Goal: Task Accomplishment & Management: Manage account settings

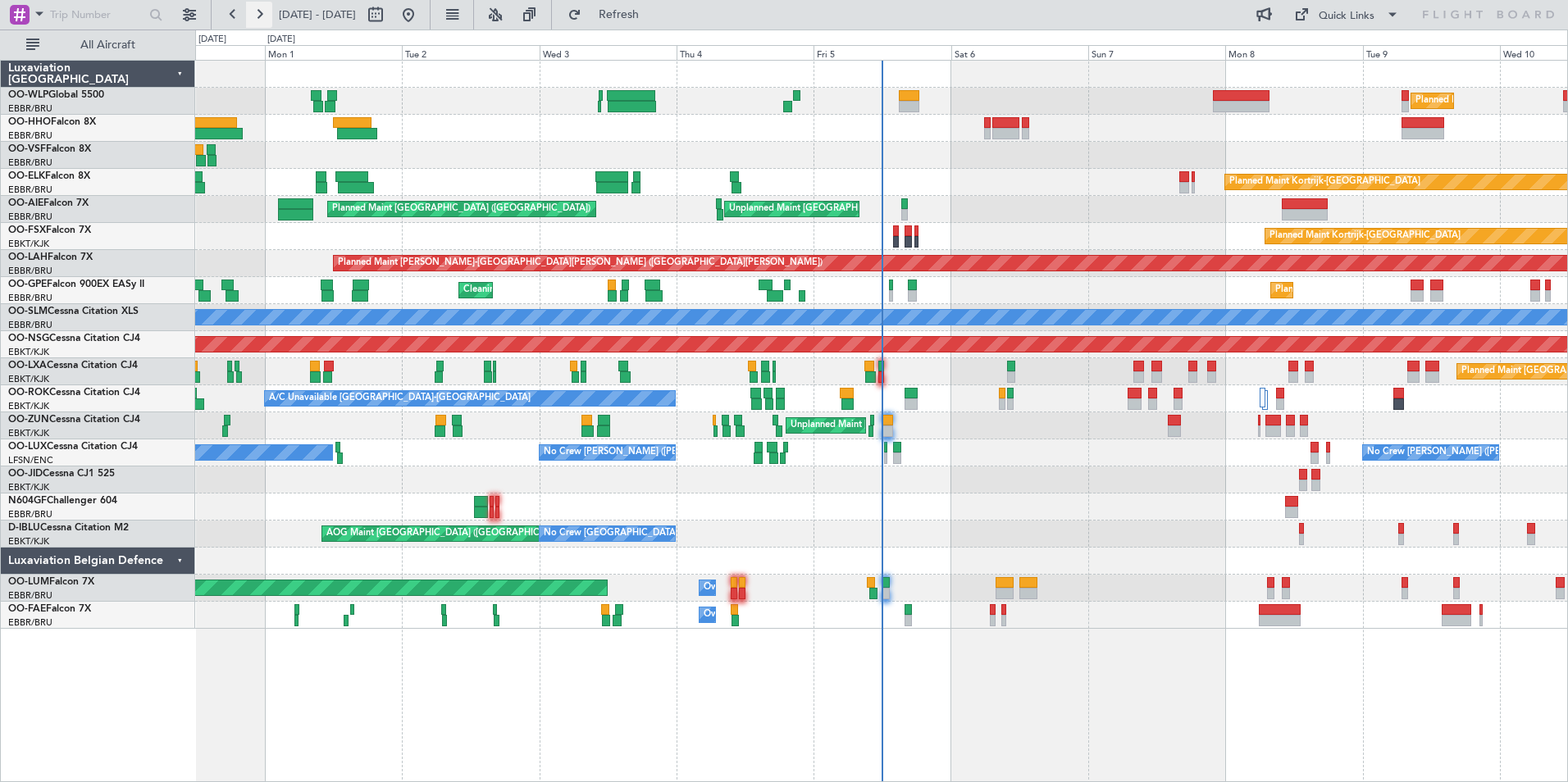
click at [257, 14] on button at bounding box center [258, 14] width 26 height 26
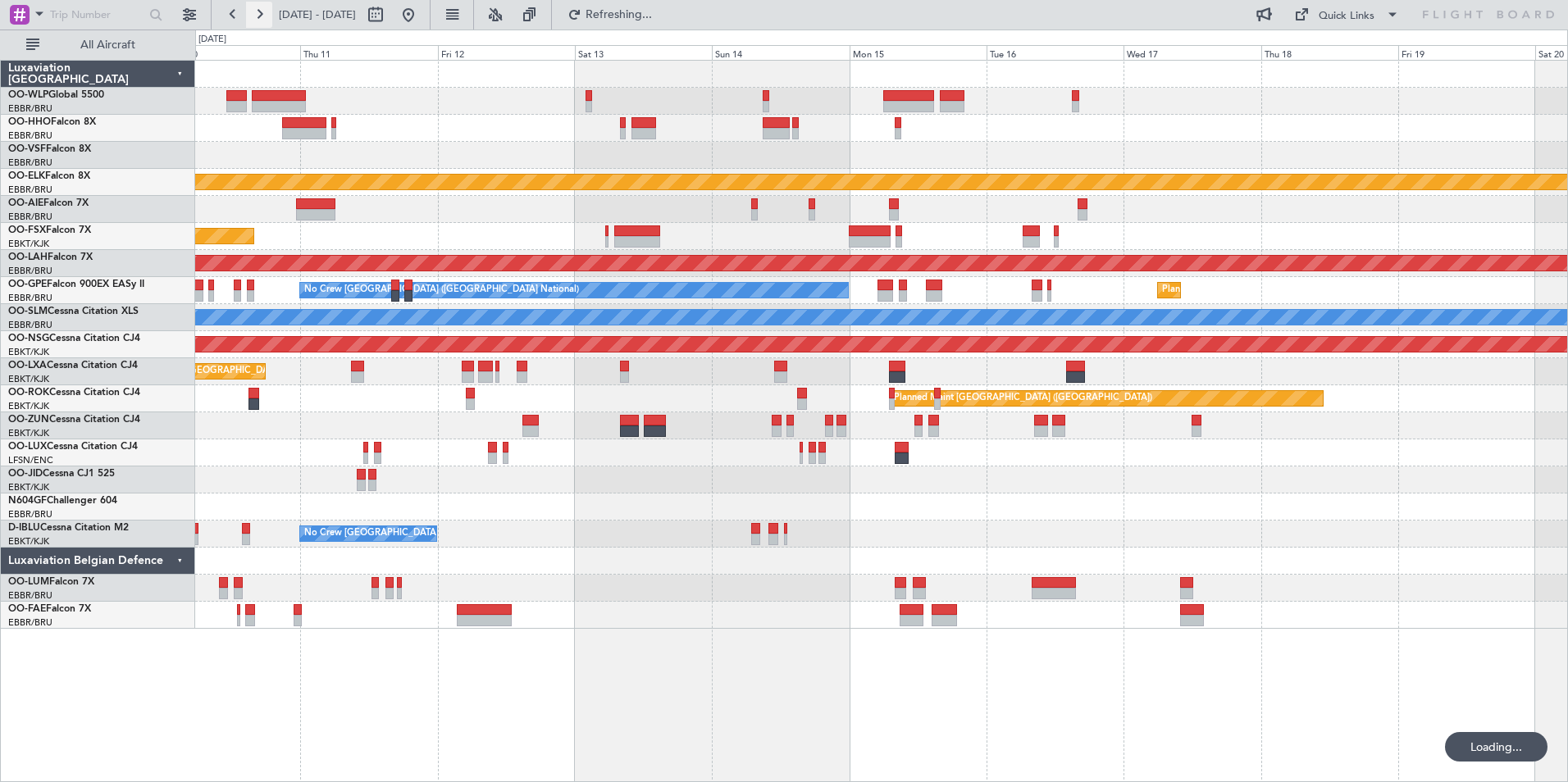
click at [257, 14] on button at bounding box center [258, 14] width 26 height 26
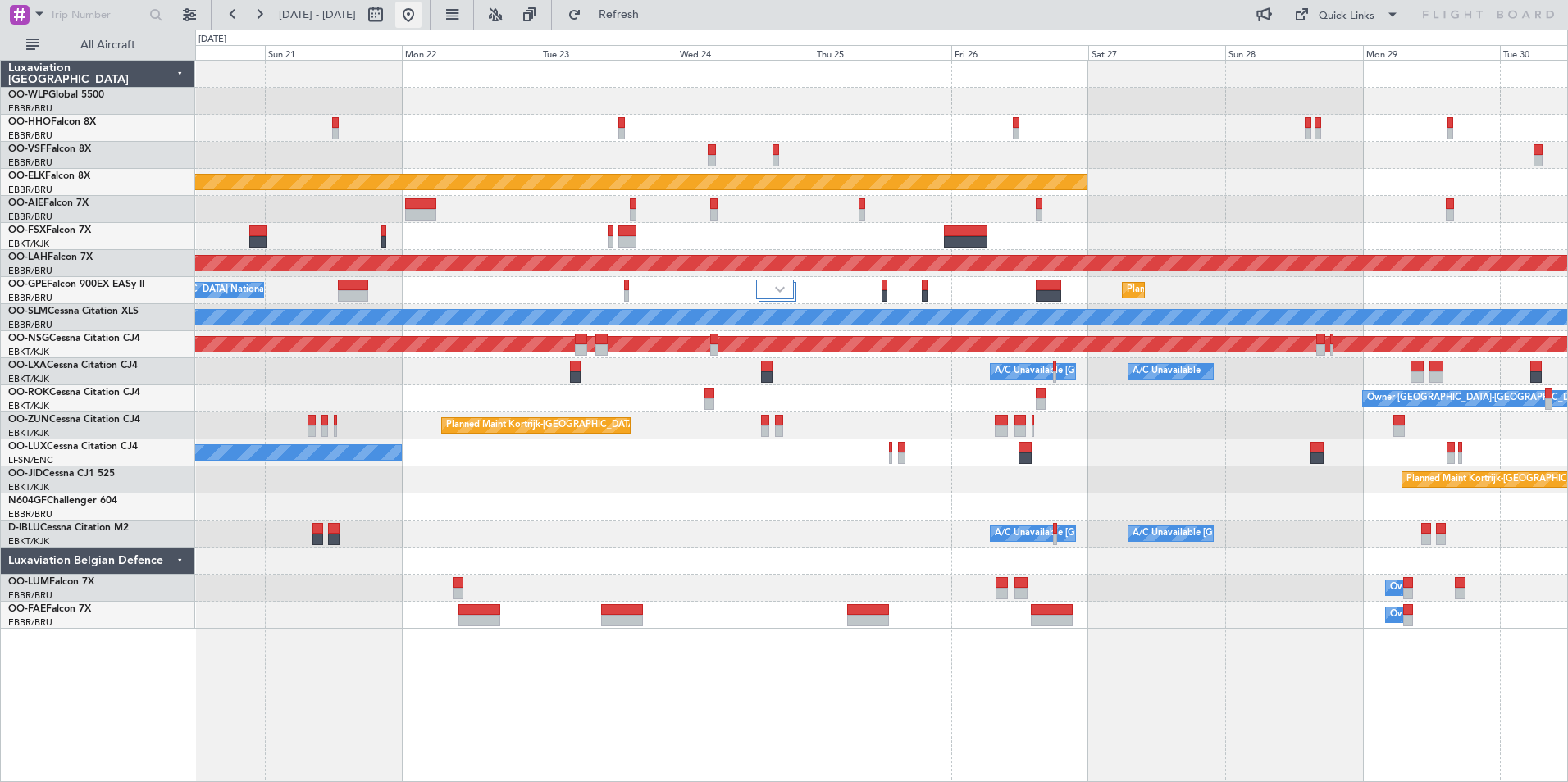
click at [472, 28] on mat-tooltip-component "Go to [DATE]" at bounding box center [462, 49] width 84 height 43
click at [421, 18] on button at bounding box center [408, 14] width 26 height 26
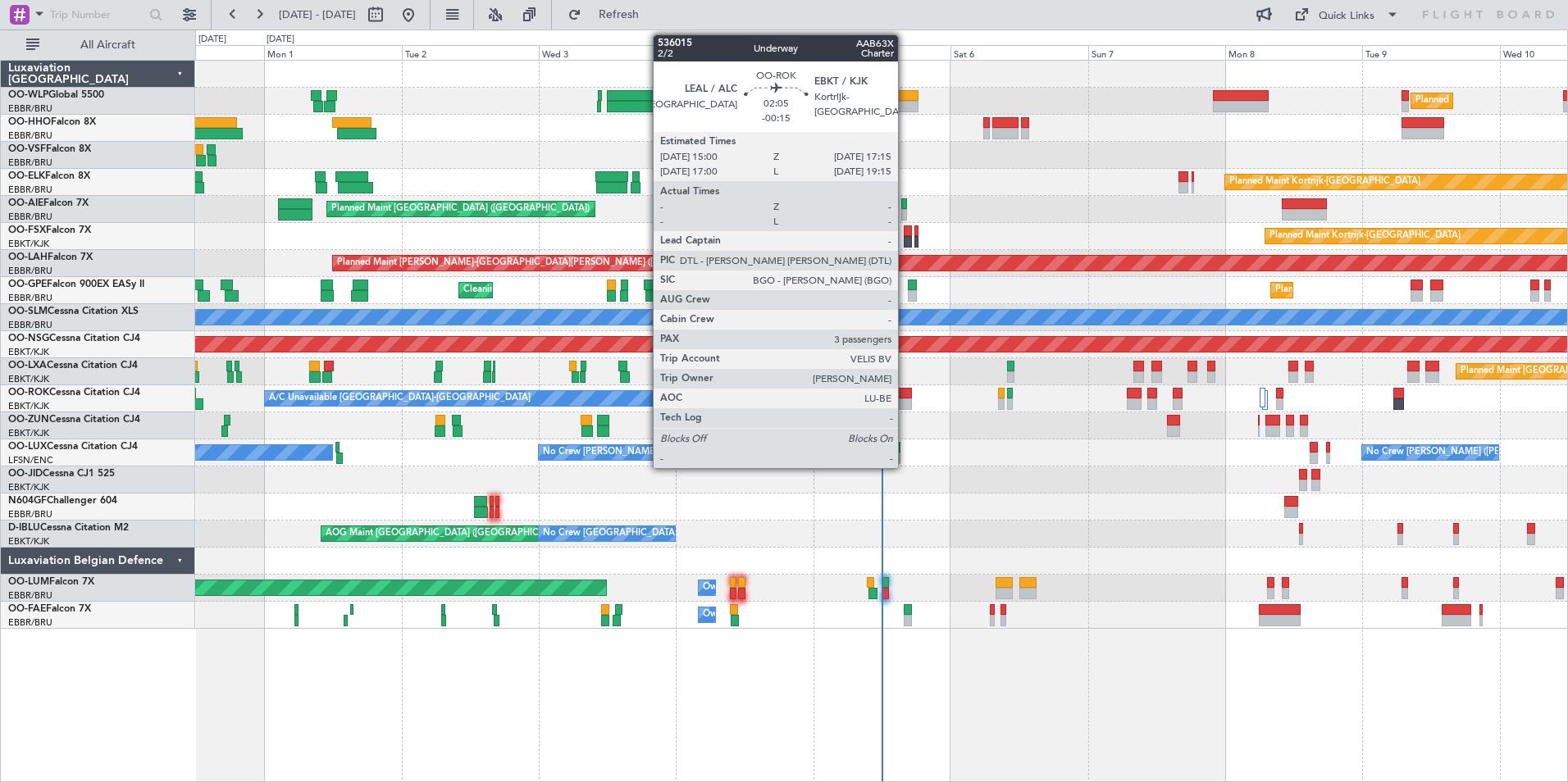
click at [906, 392] on div at bounding box center [905, 394] width 13 height 12
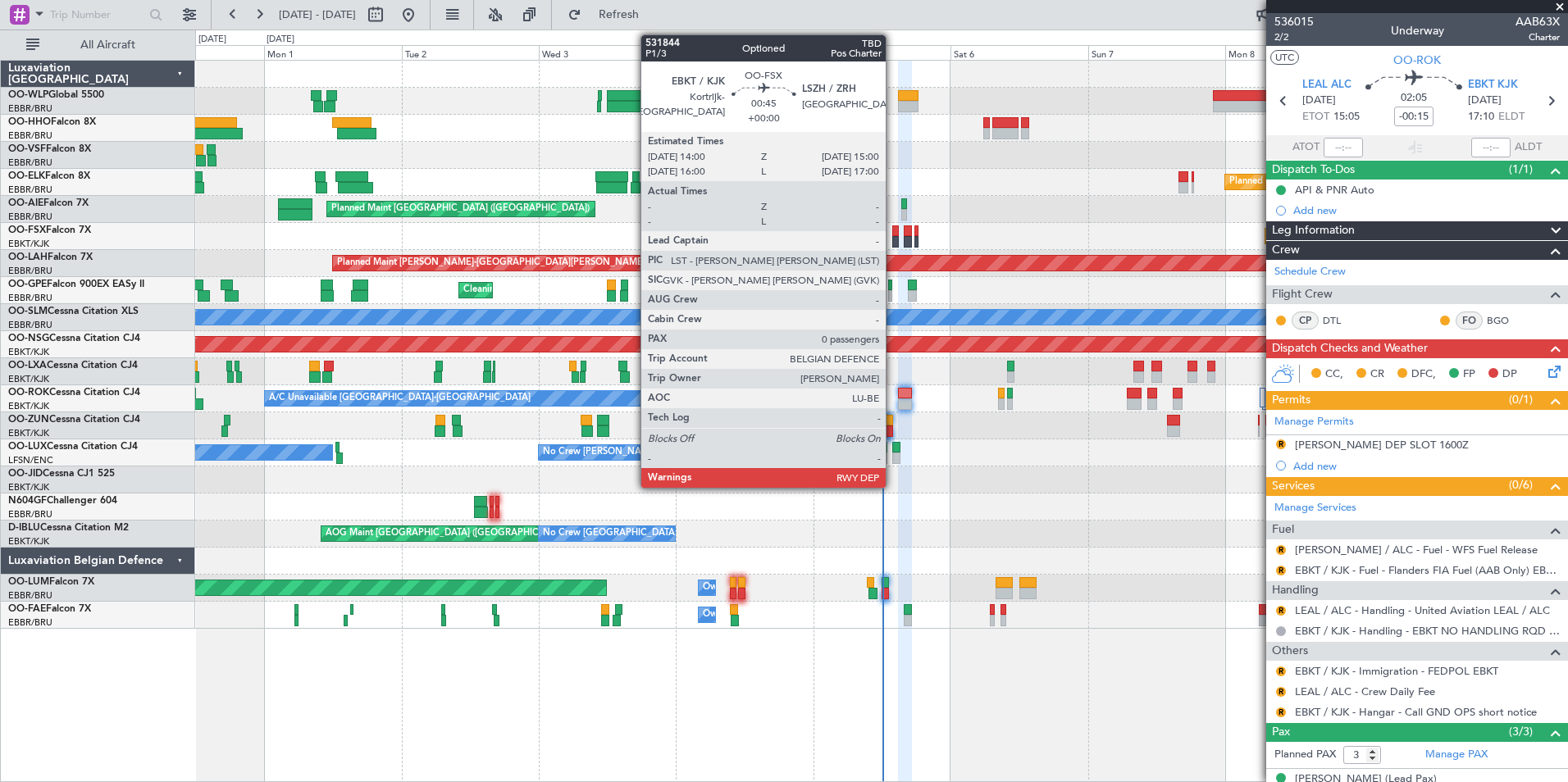
click at [893, 231] on div at bounding box center [895, 232] width 6 height 12
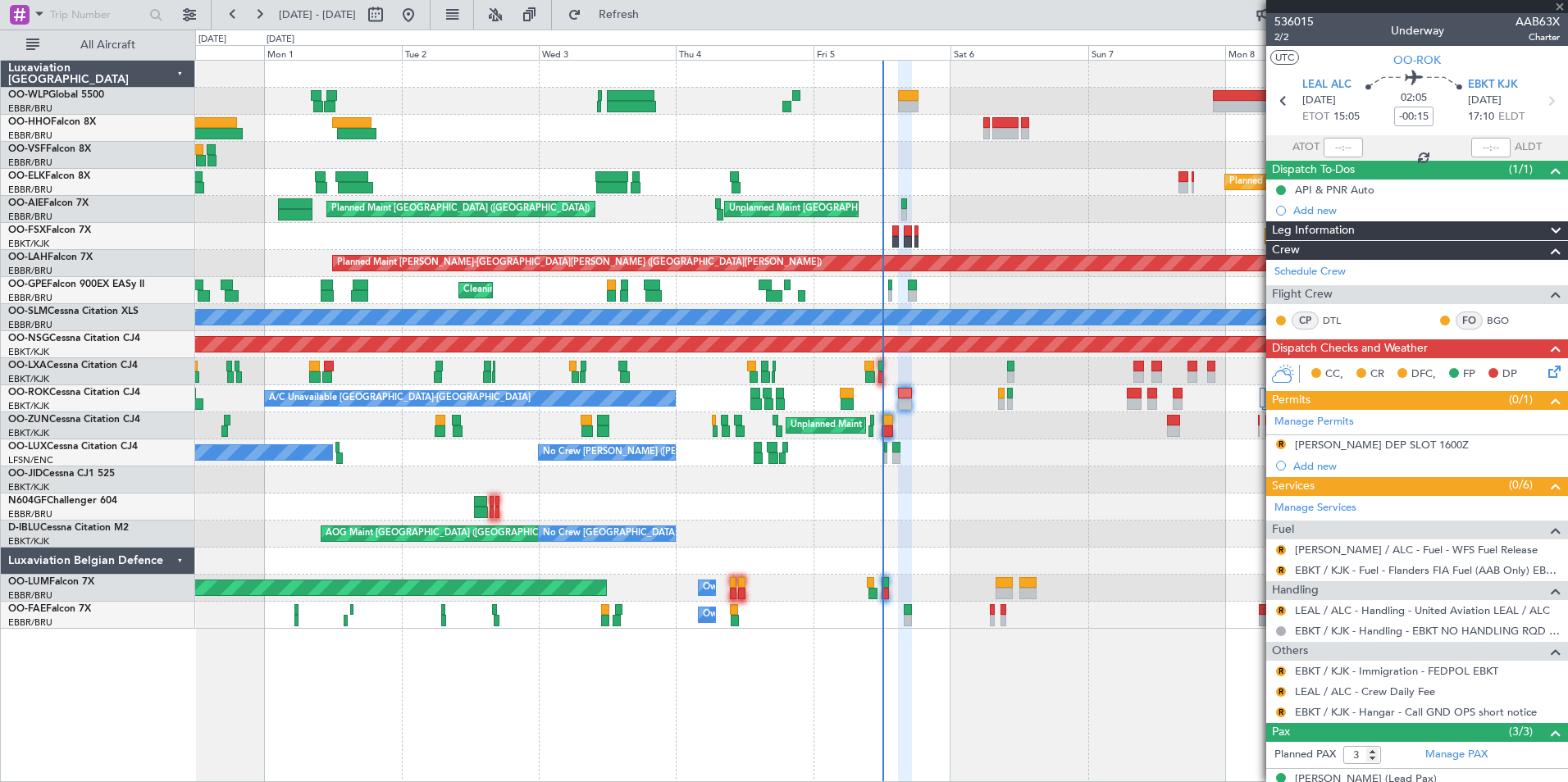
type input "0"
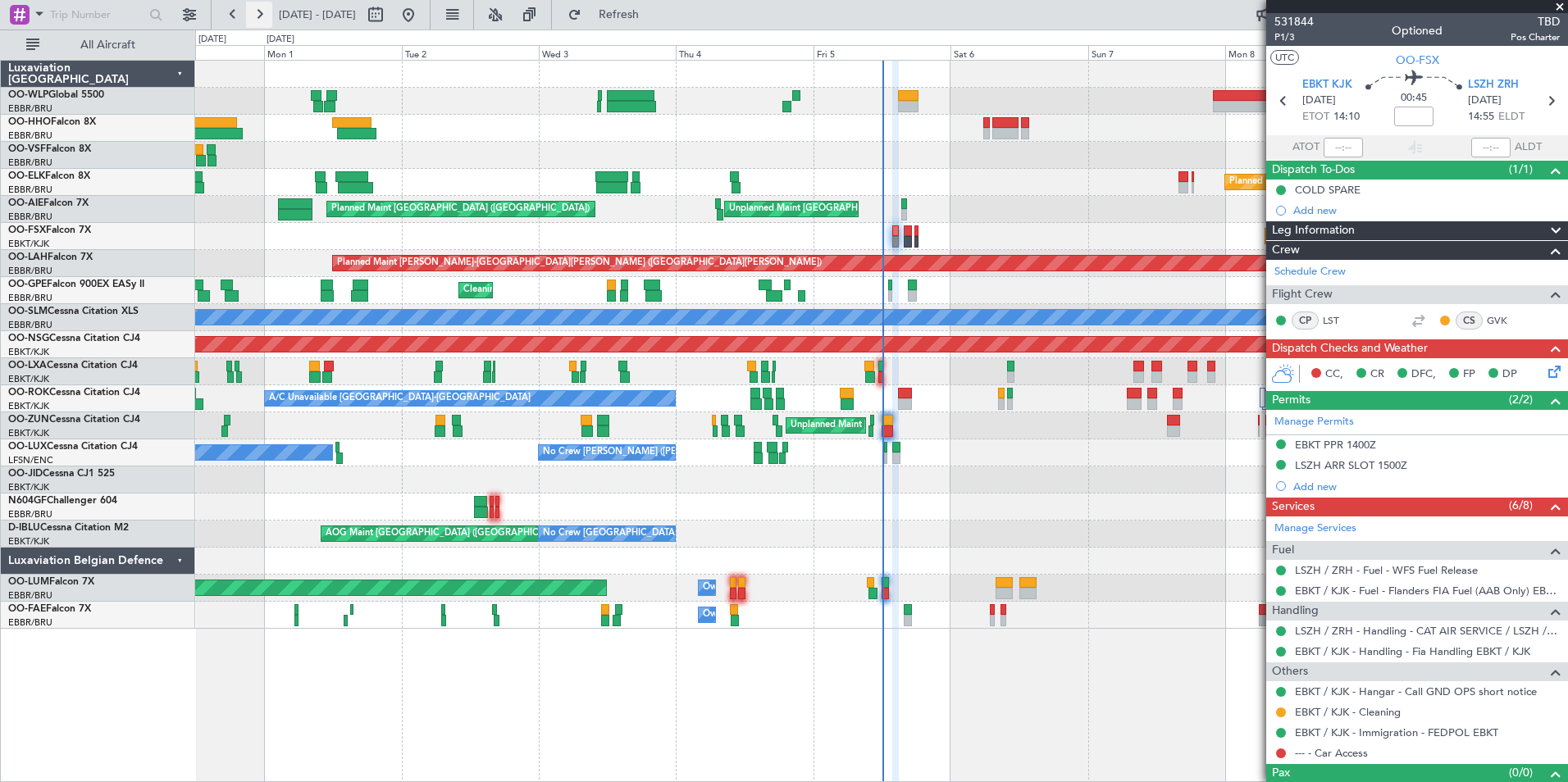
click at [258, 17] on button at bounding box center [258, 14] width 26 height 26
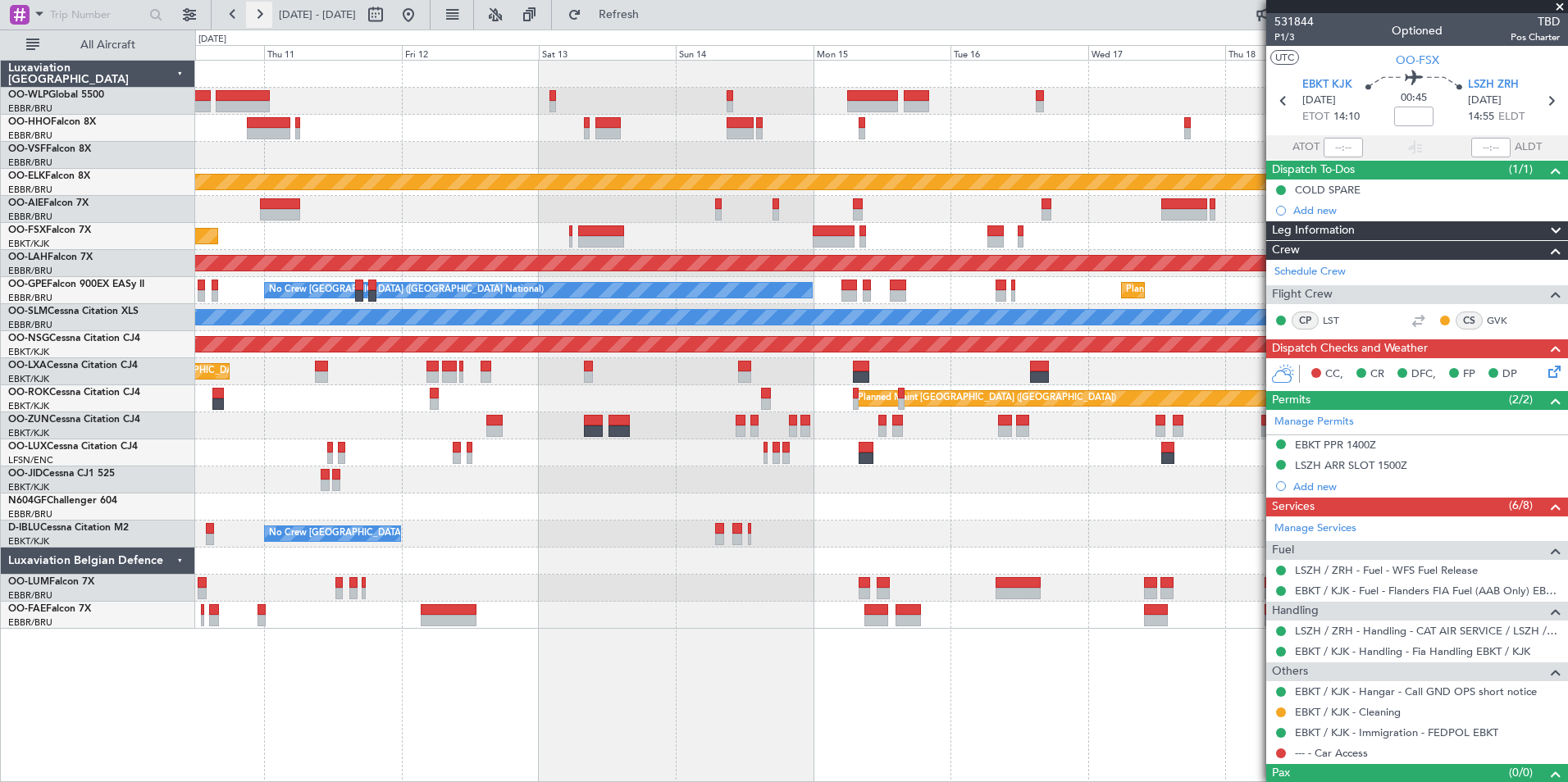
click at [258, 17] on button at bounding box center [258, 14] width 26 height 26
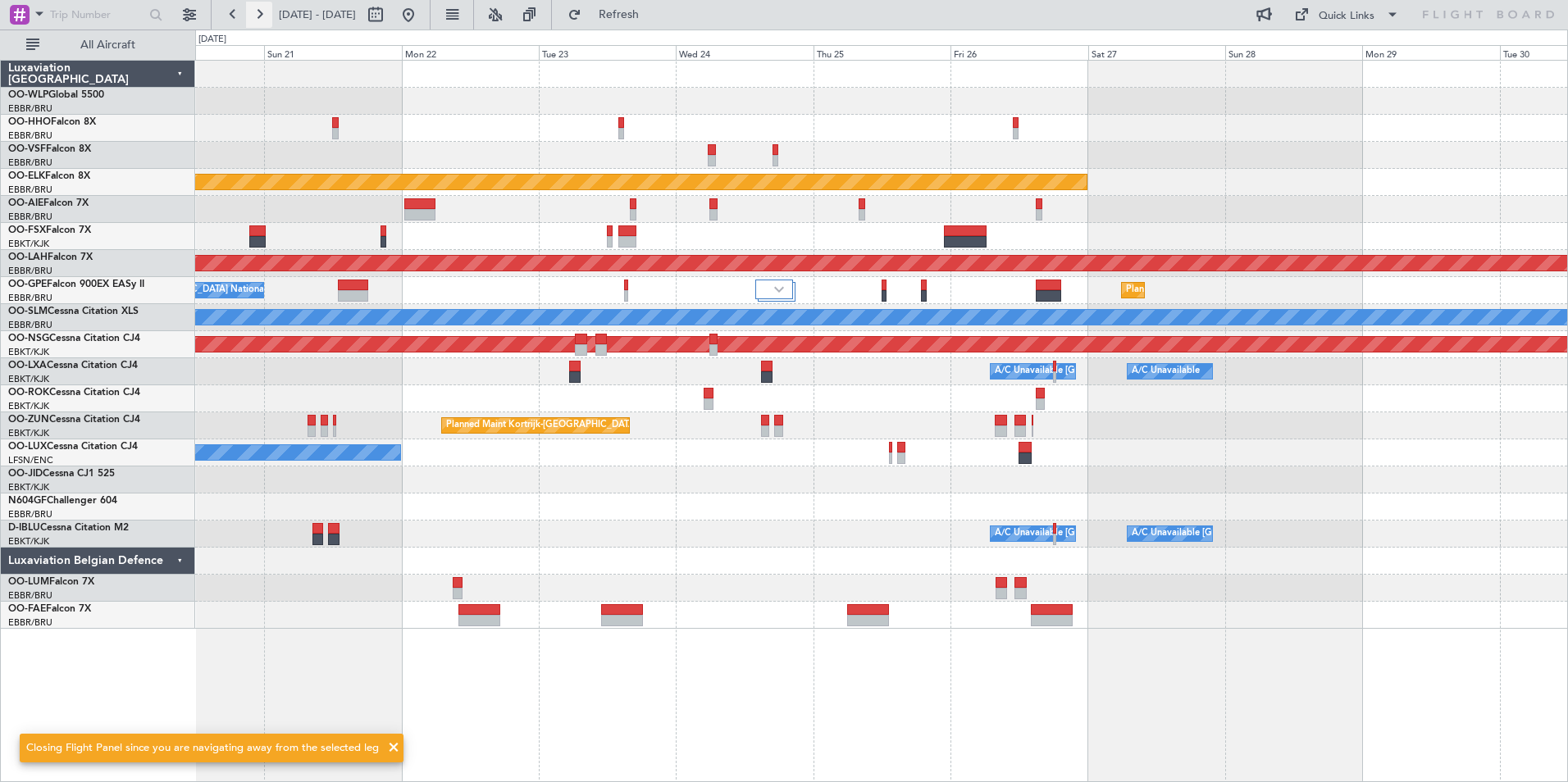
click at [258, 17] on button at bounding box center [258, 14] width 26 height 26
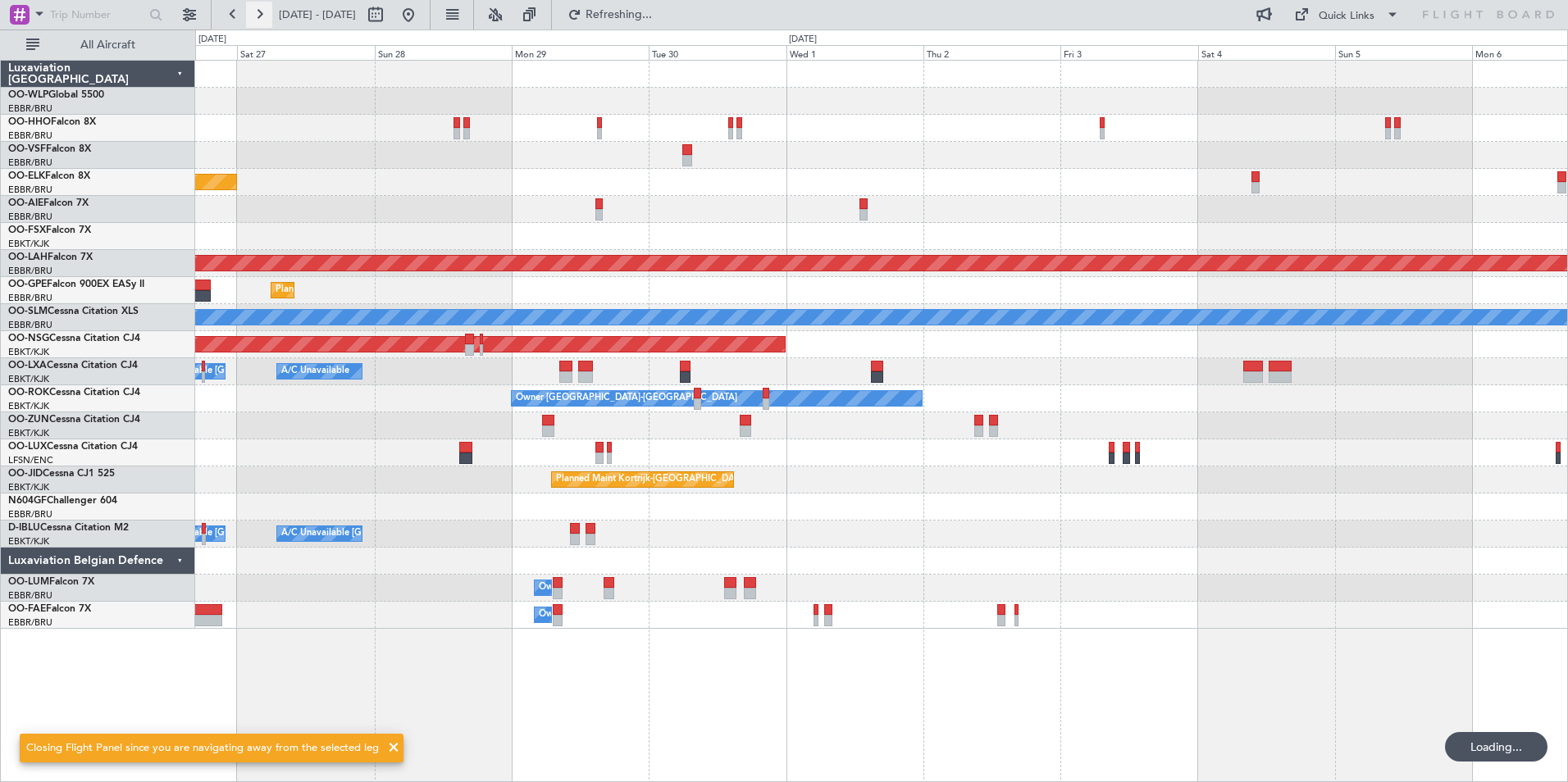
click at [258, 17] on button at bounding box center [258, 14] width 26 height 26
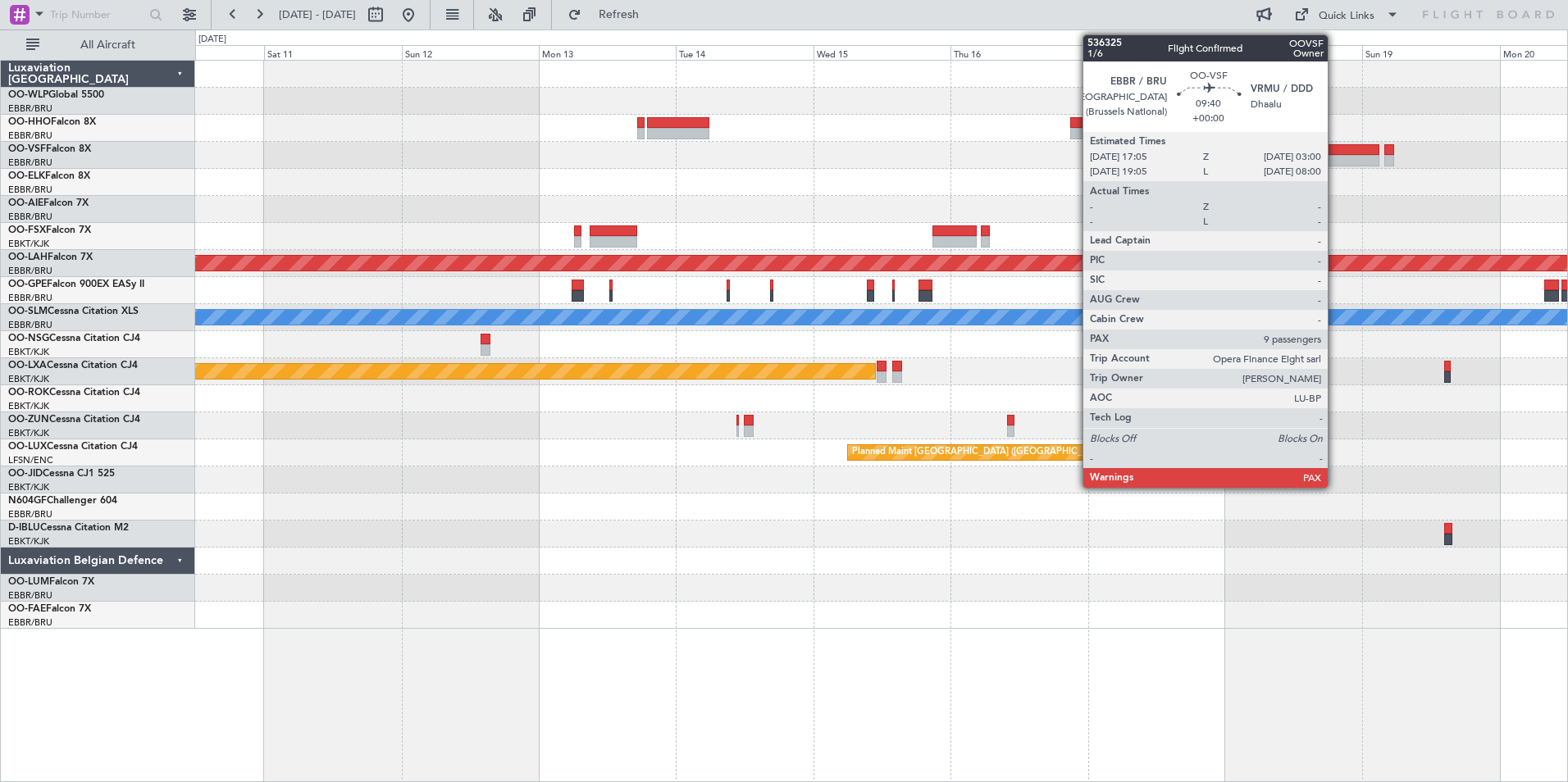
click at [1335, 162] on div at bounding box center [1351, 161] width 58 height 12
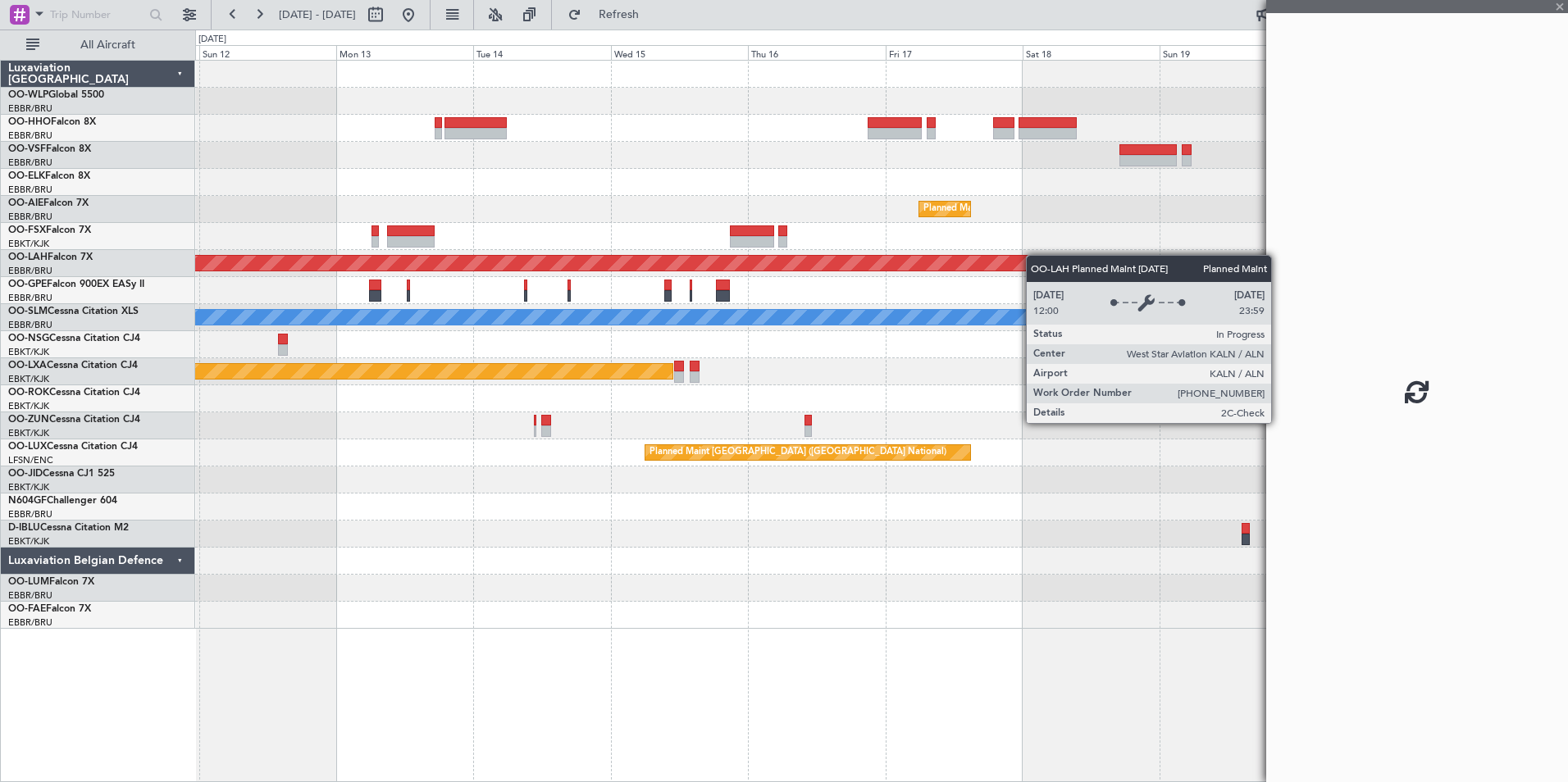
click at [944, 273] on div "Planned Maint Brussels (Brussels National) Planned Maint Alton-st Louis (St Lou…" at bounding box center [881, 345] width 1372 height 569
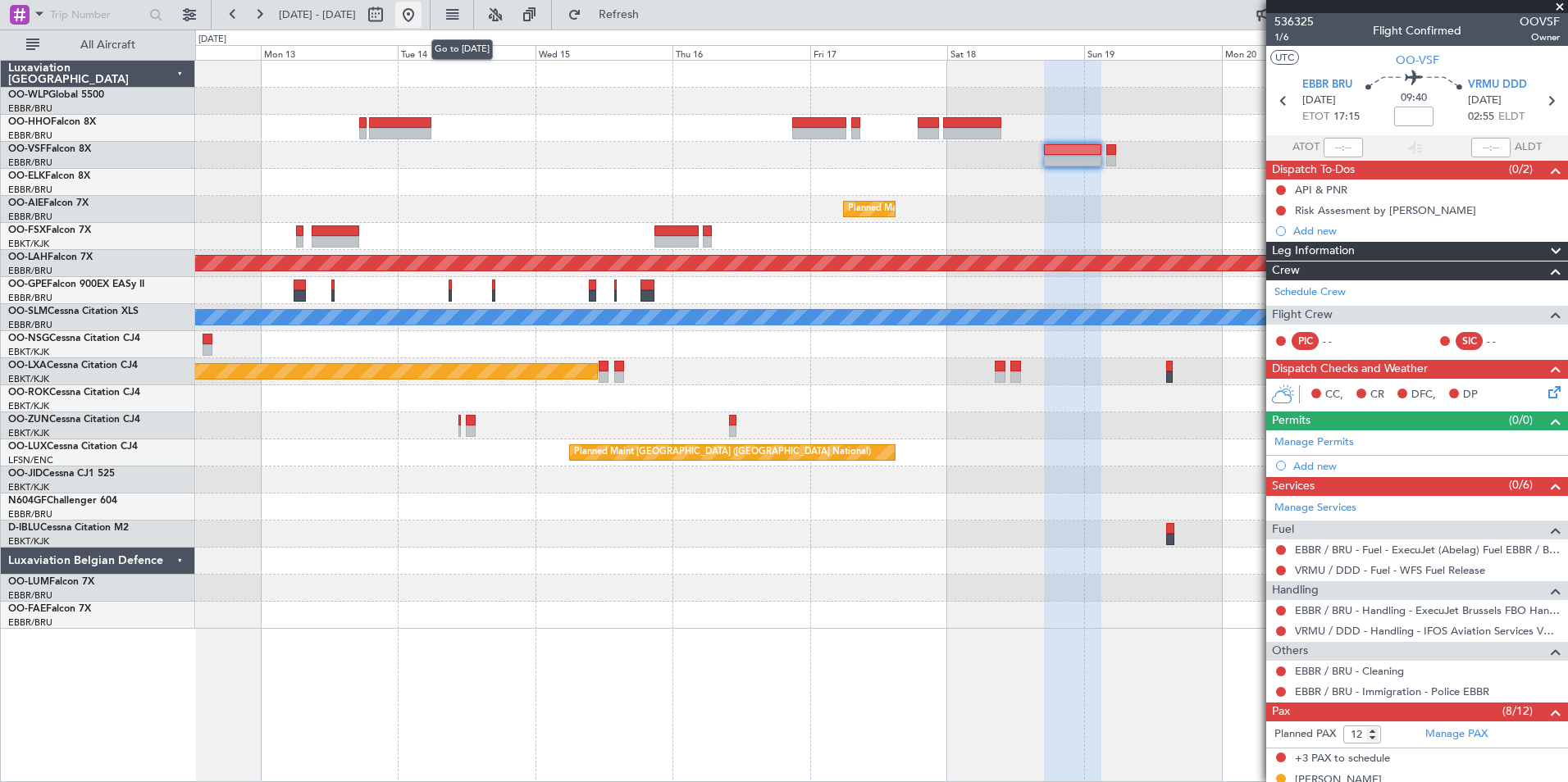
click at [421, 21] on button at bounding box center [408, 14] width 26 height 26
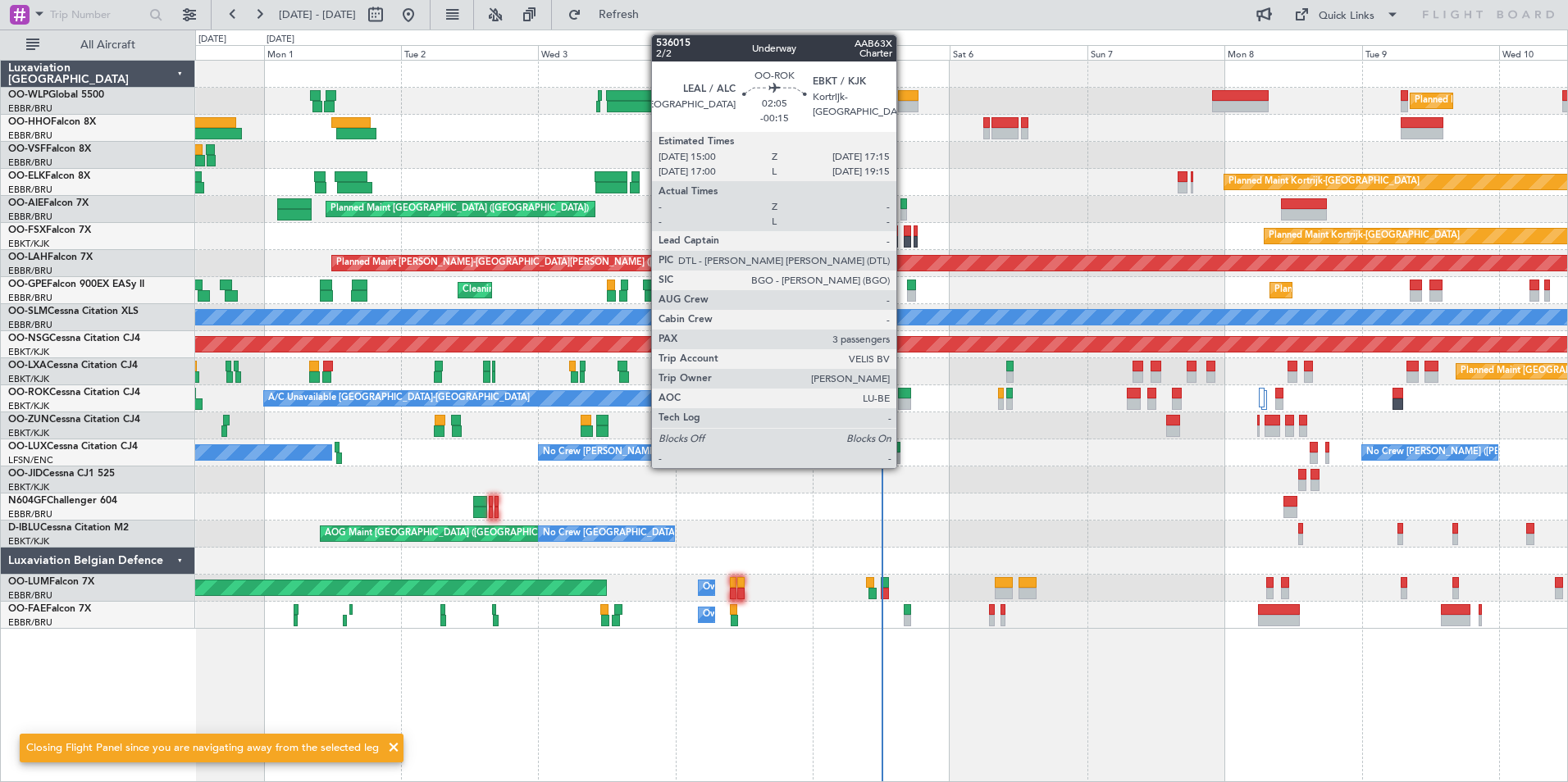
click at [904, 401] on div at bounding box center [905, 405] width 13 height 12
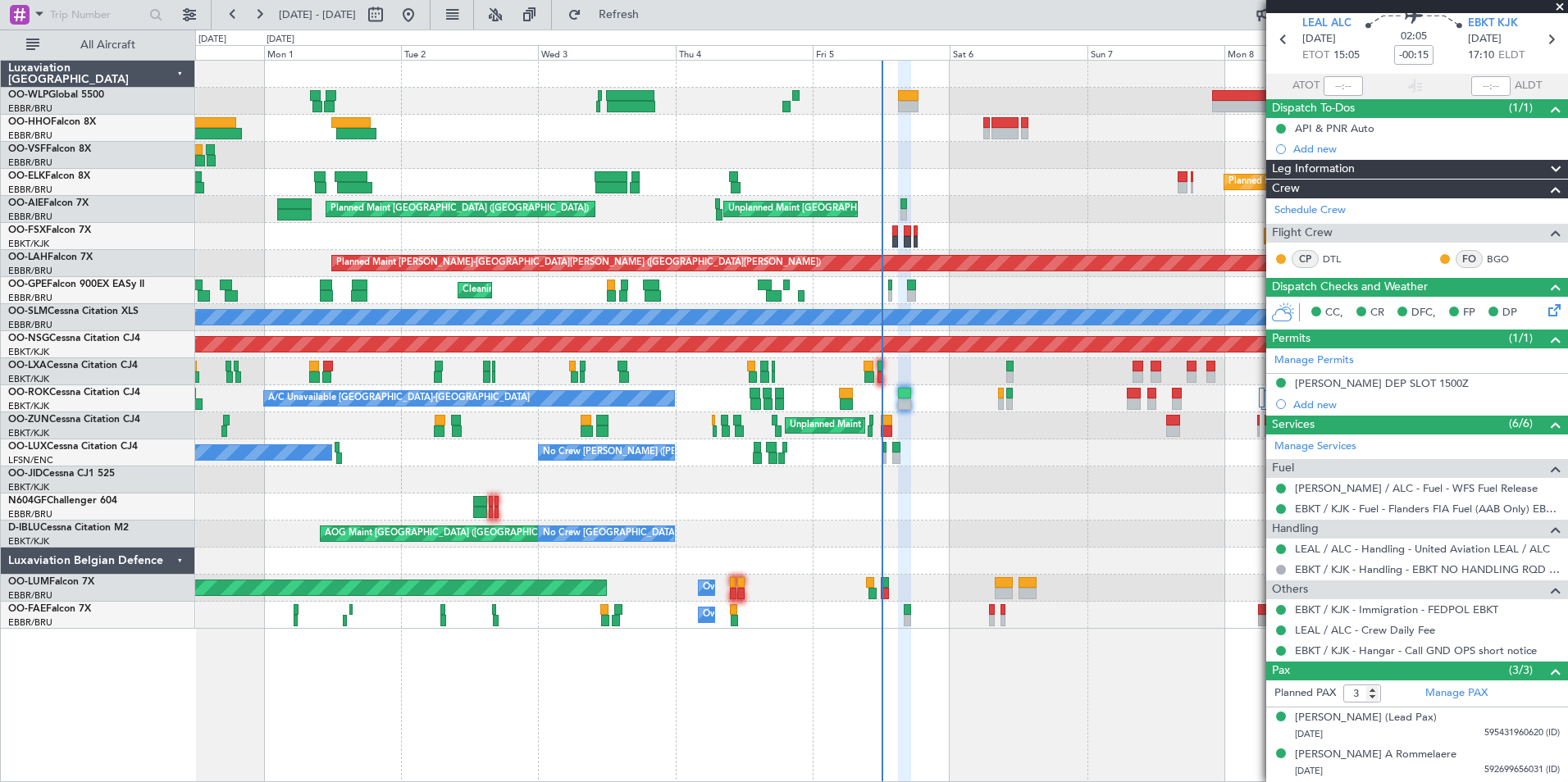
scroll to position [97, 0]
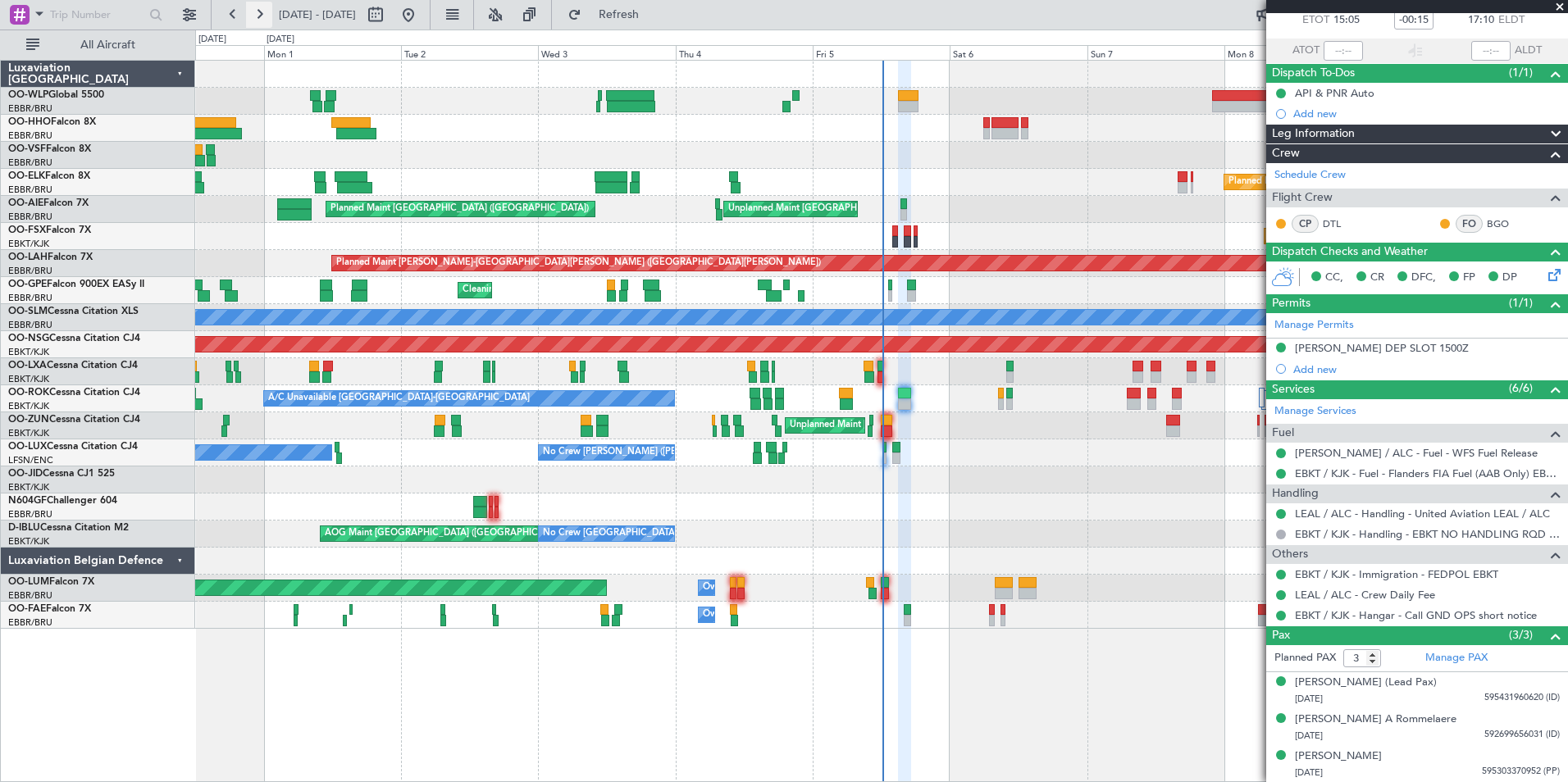
click at [265, 11] on button at bounding box center [258, 14] width 26 height 26
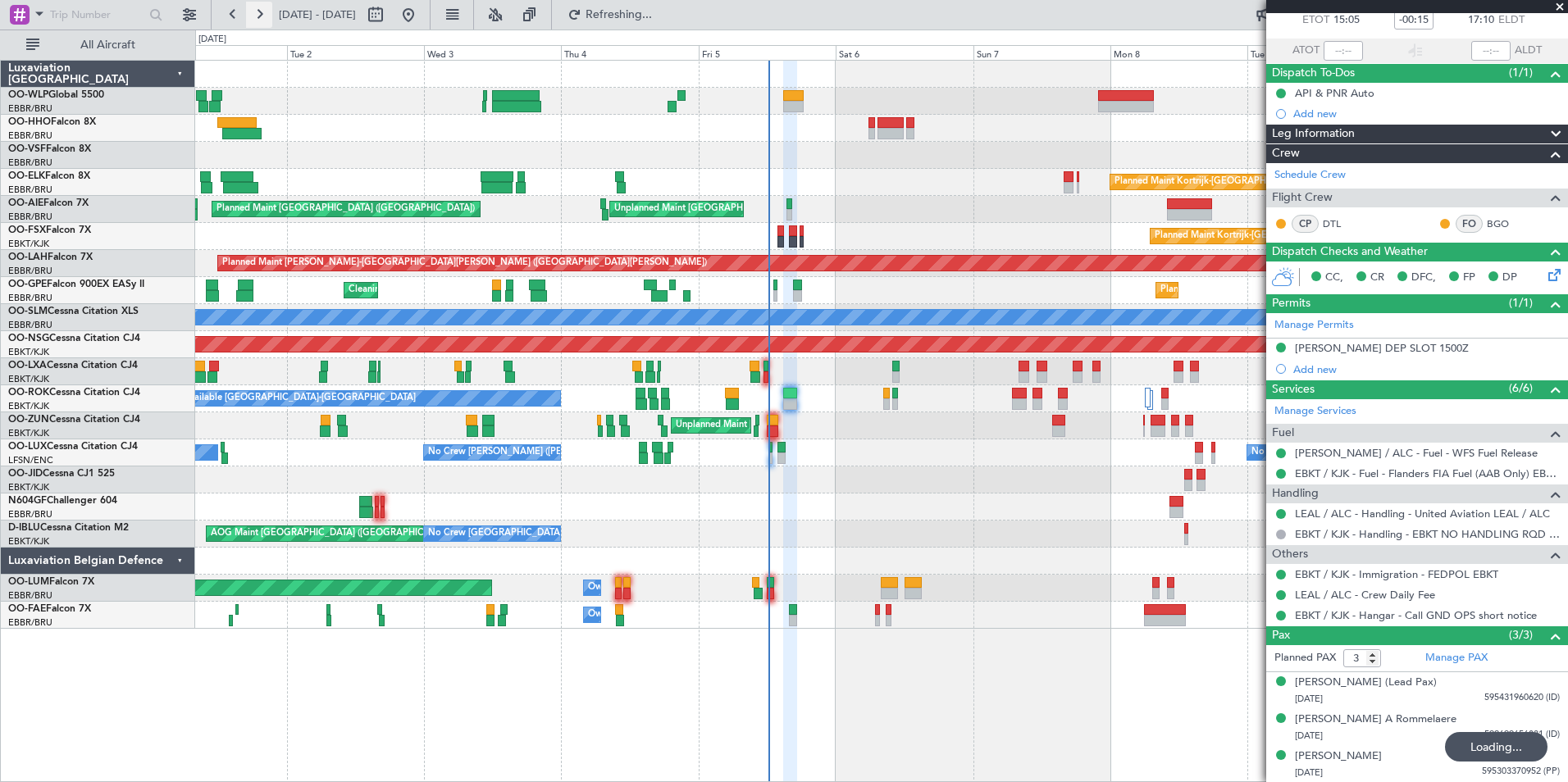
click at [265, 11] on button at bounding box center [258, 14] width 26 height 26
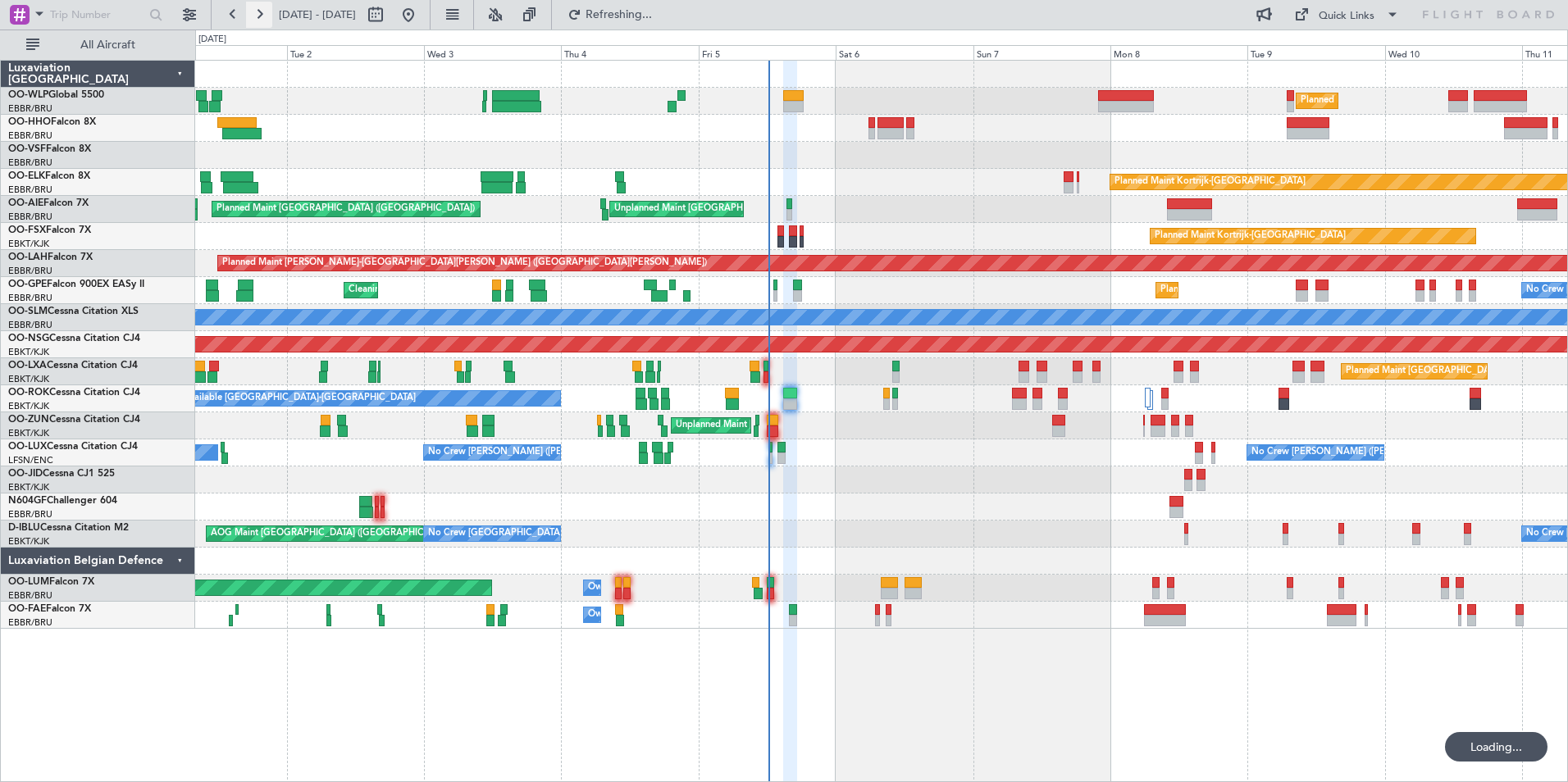
click at [265, 11] on button at bounding box center [258, 14] width 26 height 26
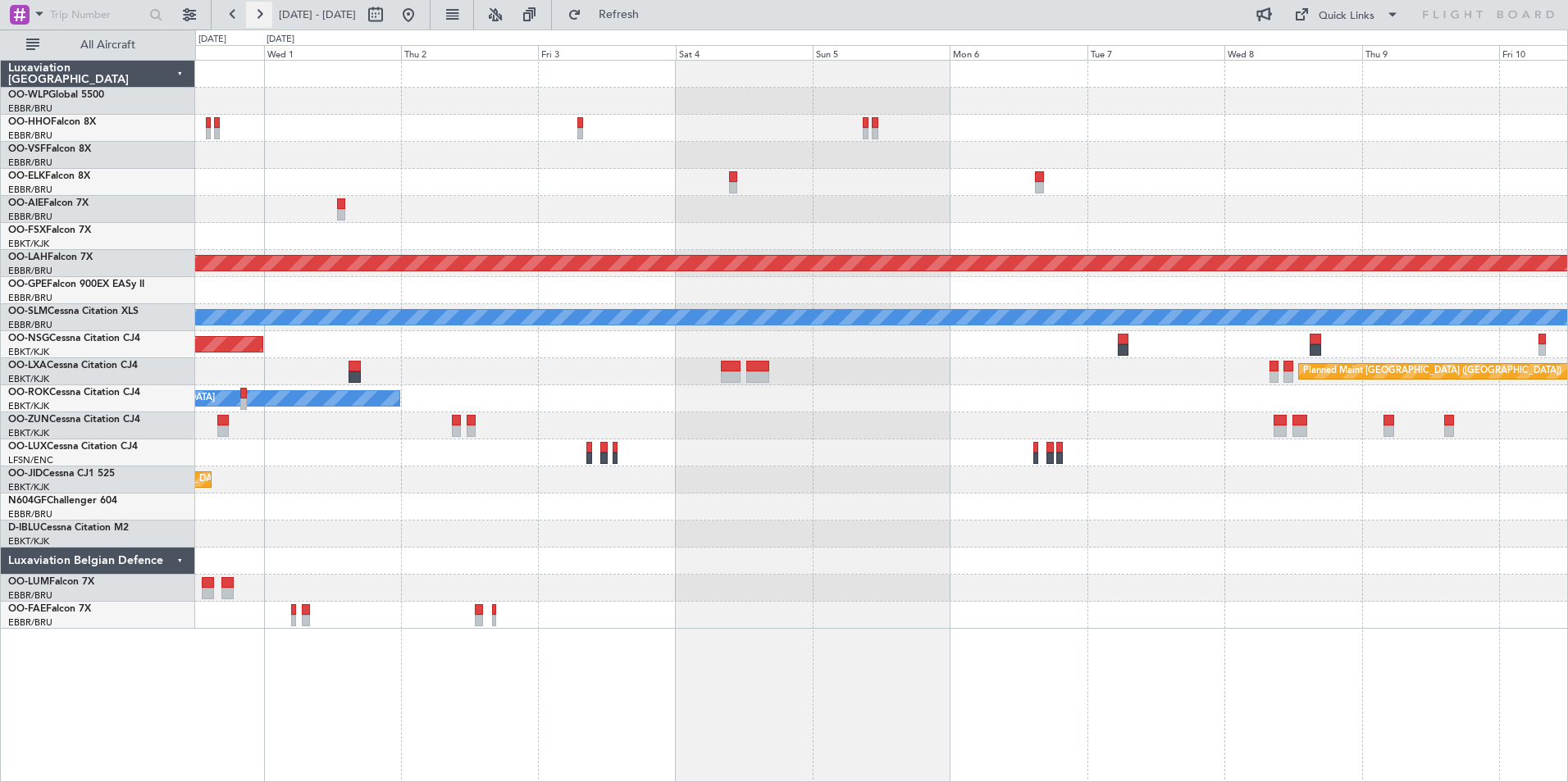
click at [265, 11] on button at bounding box center [258, 14] width 26 height 26
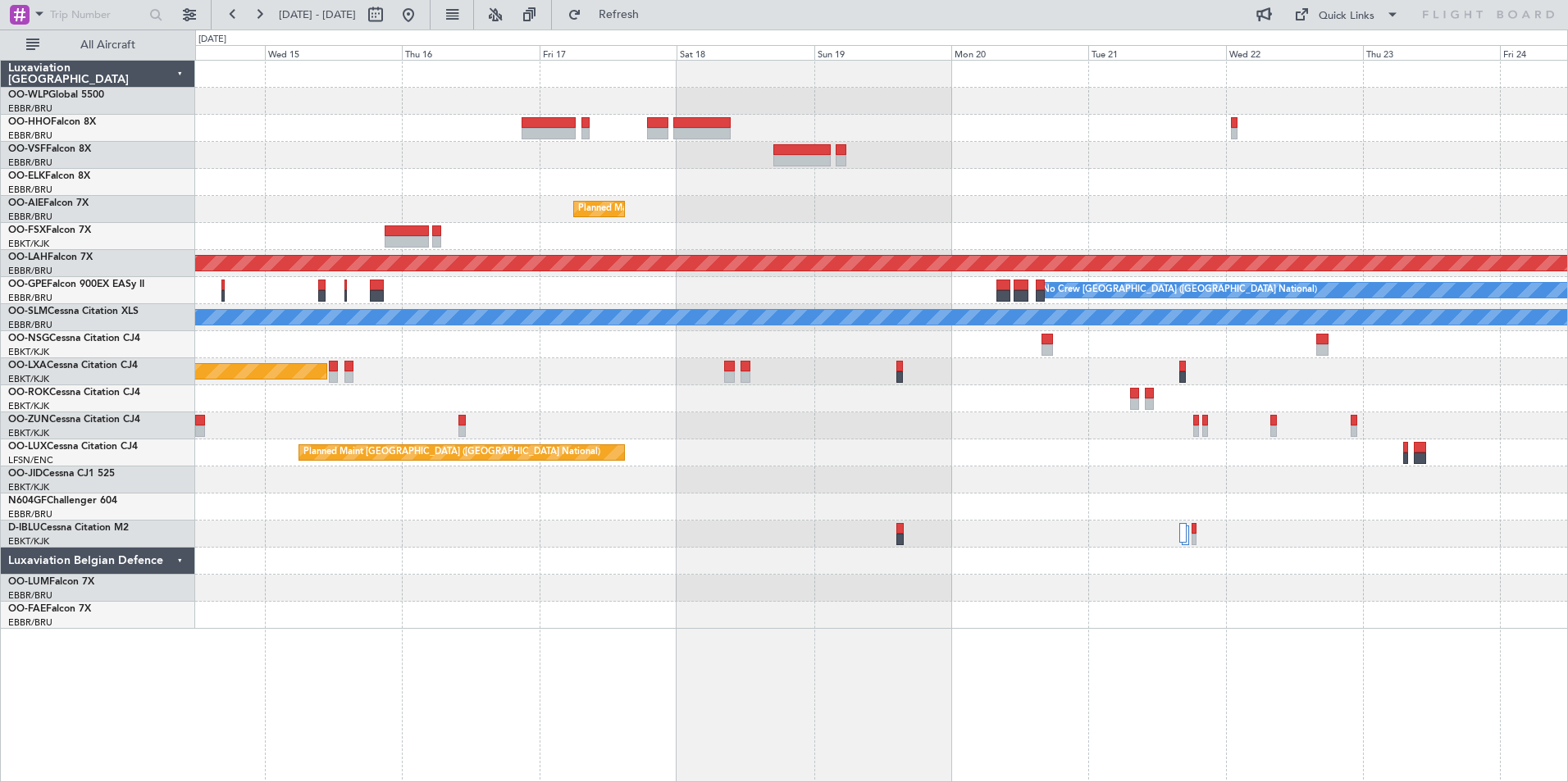
click at [916, 157] on div at bounding box center [881, 156] width 1372 height 27
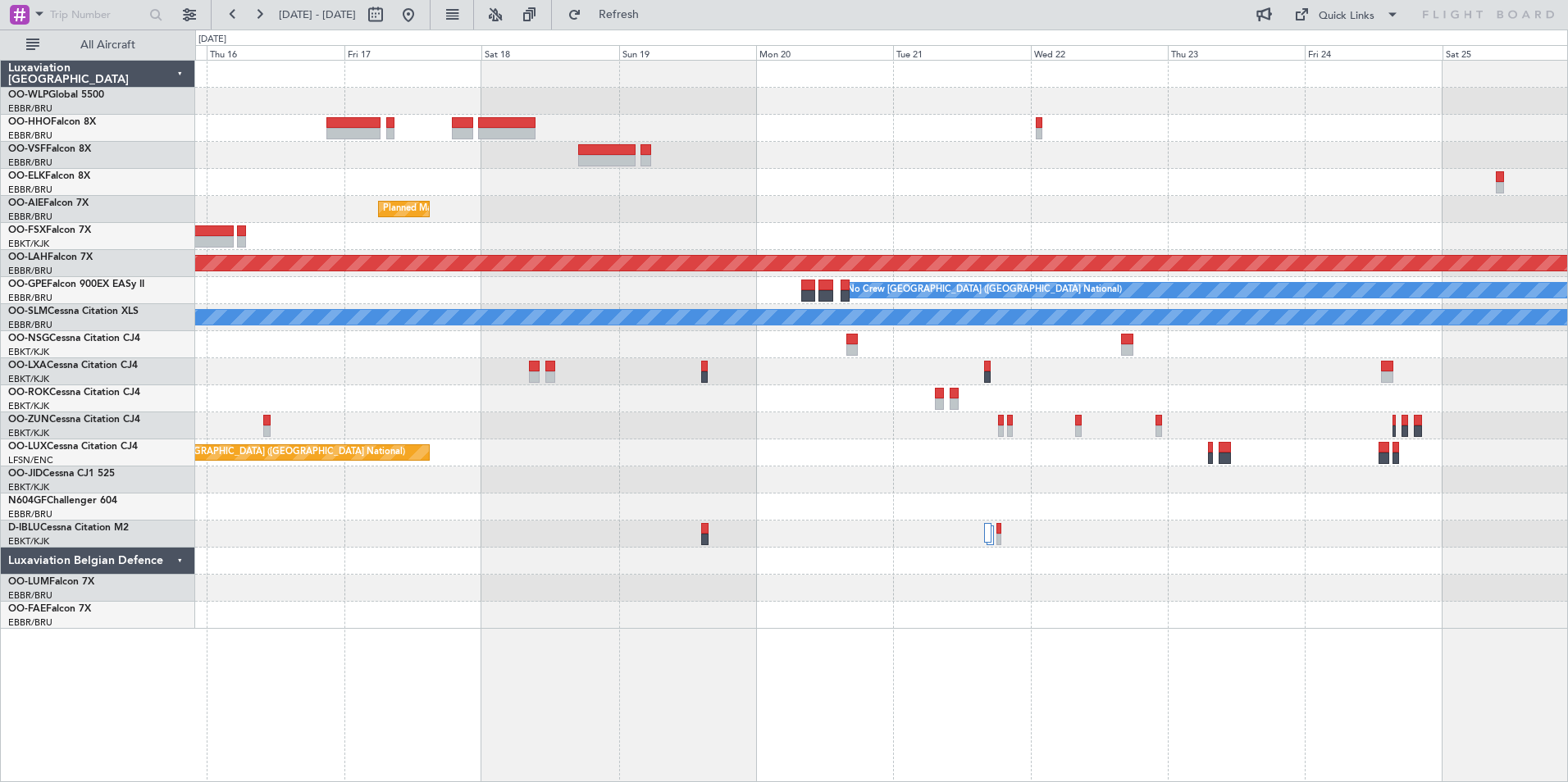
click at [931, 170] on div "Planned Maint Brussels (Brussels National) Planned Maint Alton-st Louis (St Lou…" at bounding box center [881, 345] width 1372 height 569
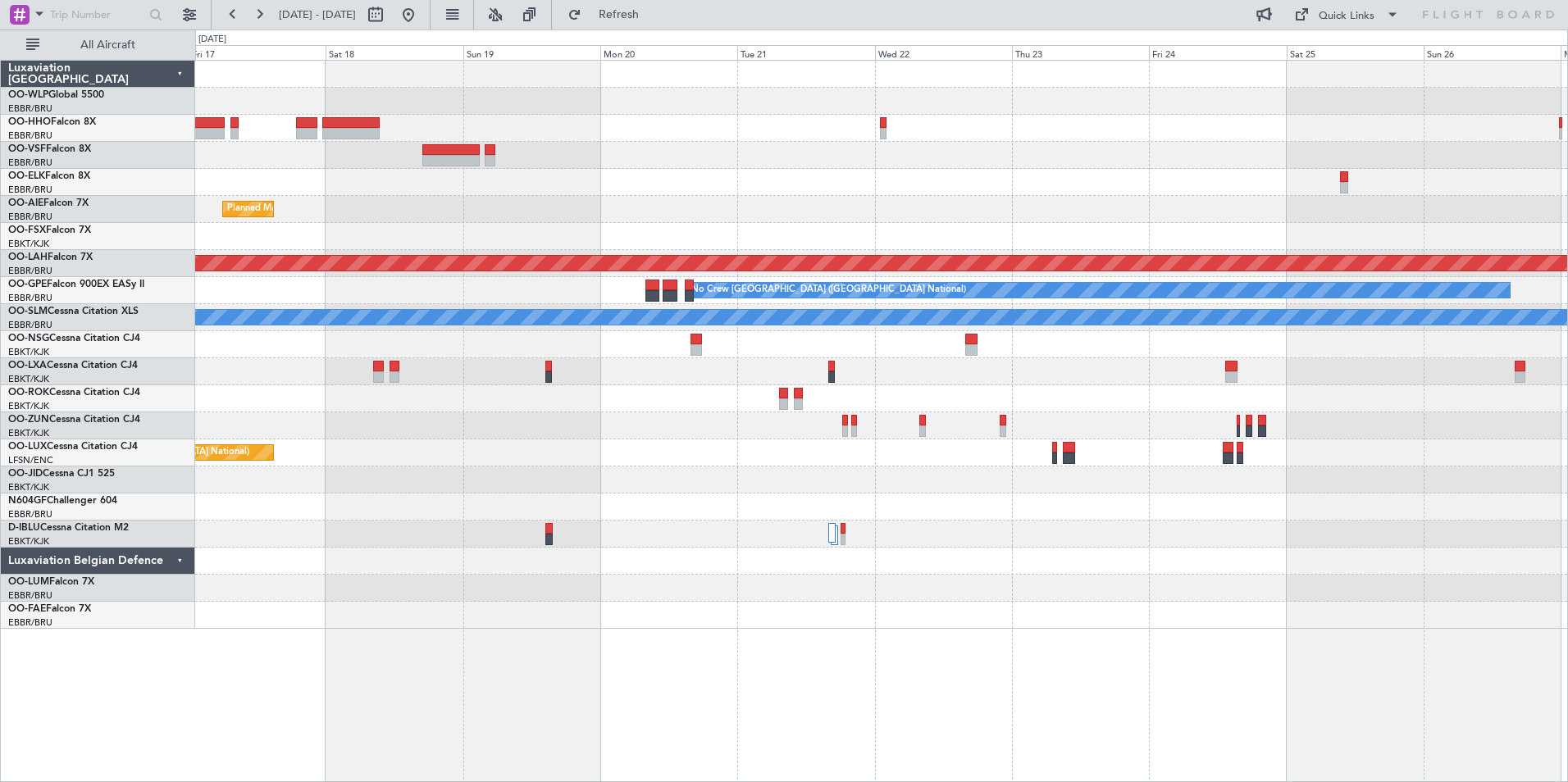
click at [1034, 180] on div "Planned Maint Brussels (Brussels National) Planned Maint Alton-st Louis (St Lou…" at bounding box center [881, 345] width 1372 height 569
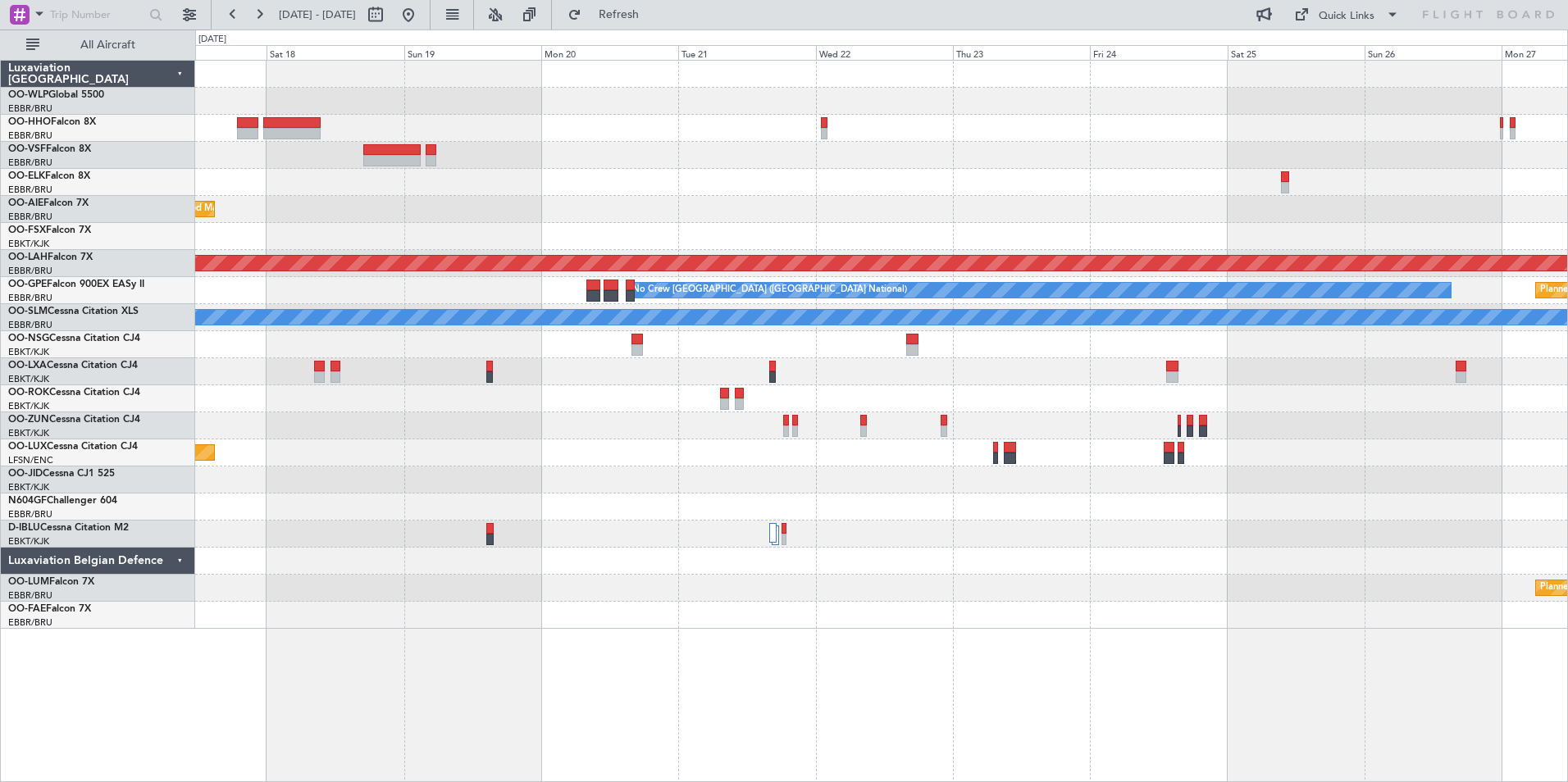
click at [1075, 192] on div at bounding box center [881, 182] width 1372 height 27
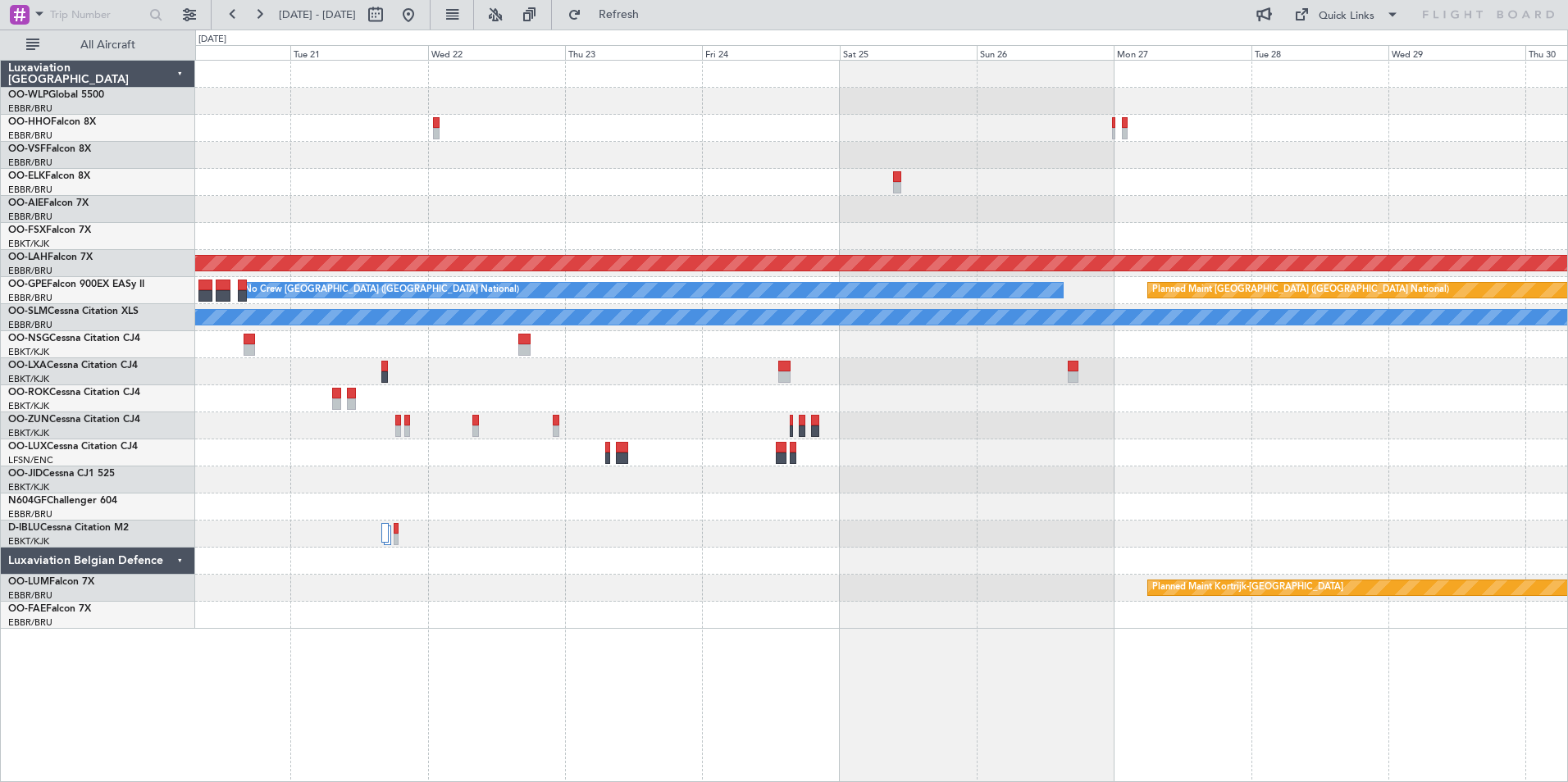
click at [739, 146] on div "Planned Maint Alton-st Louis (St Louis Regl) No Crew Brussels (Brussels Nationa…" at bounding box center [881, 345] width 1372 height 569
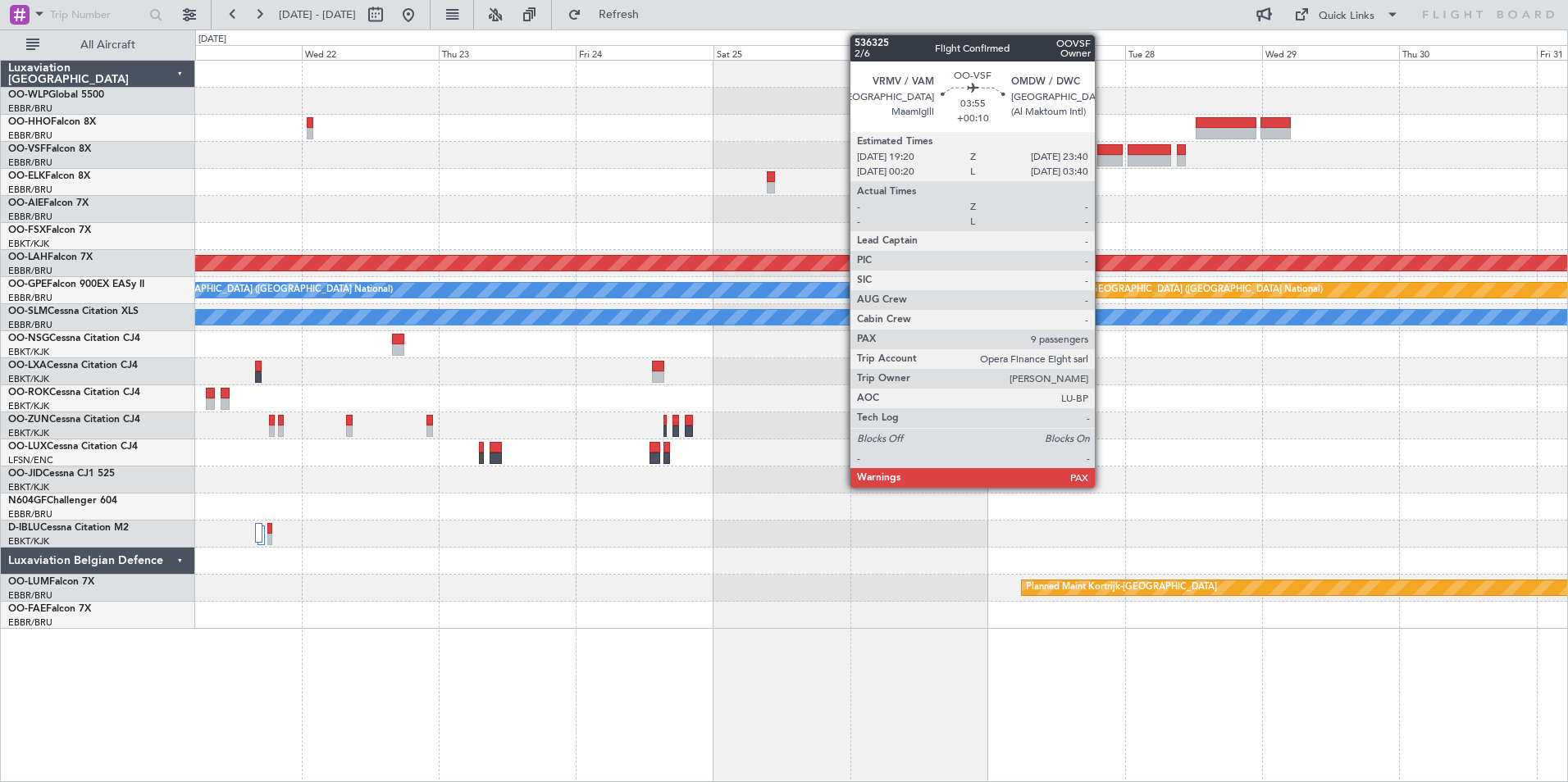
click at [1102, 152] on div at bounding box center [1110, 151] width 25 height 12
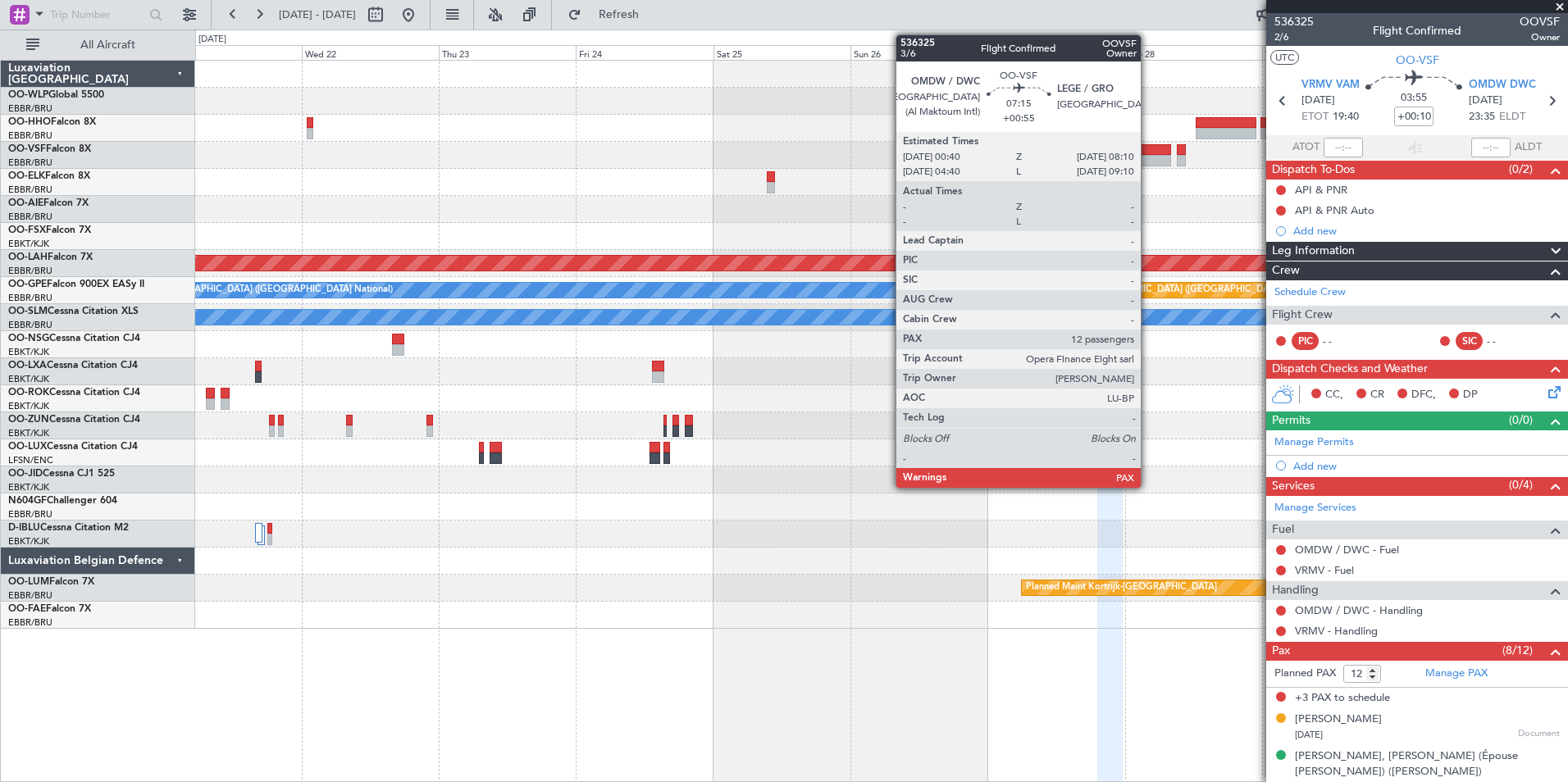
click at [1148, 152] on div at bounding box center [1149, 151] width 43 height 12
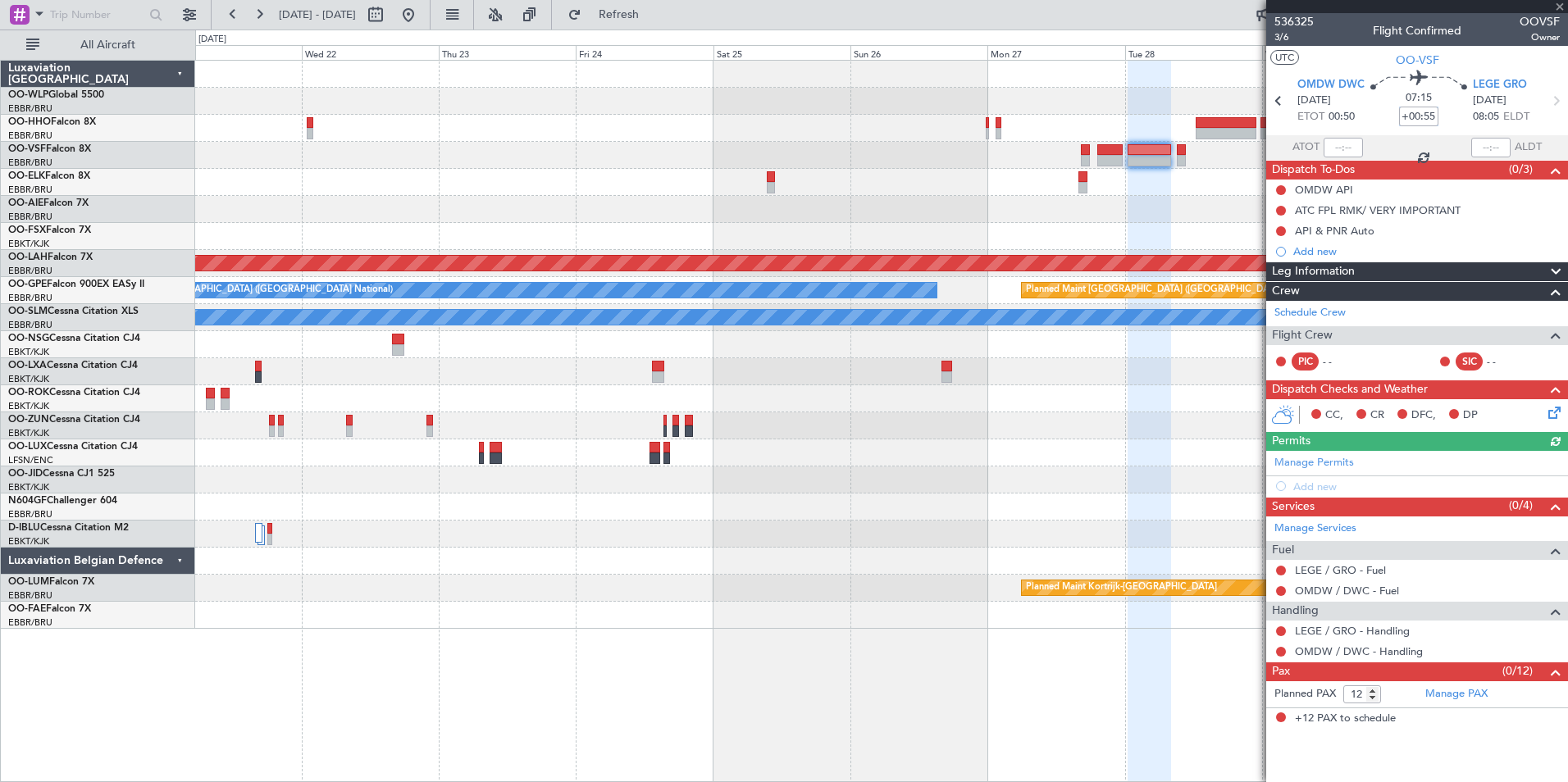
click at [1413, 116] on input "+00:55" at bounding box center [1418, 116] width 39 height 20
click at [1145, 212] on div at bounding box center [881, 209] width 1372 height 27
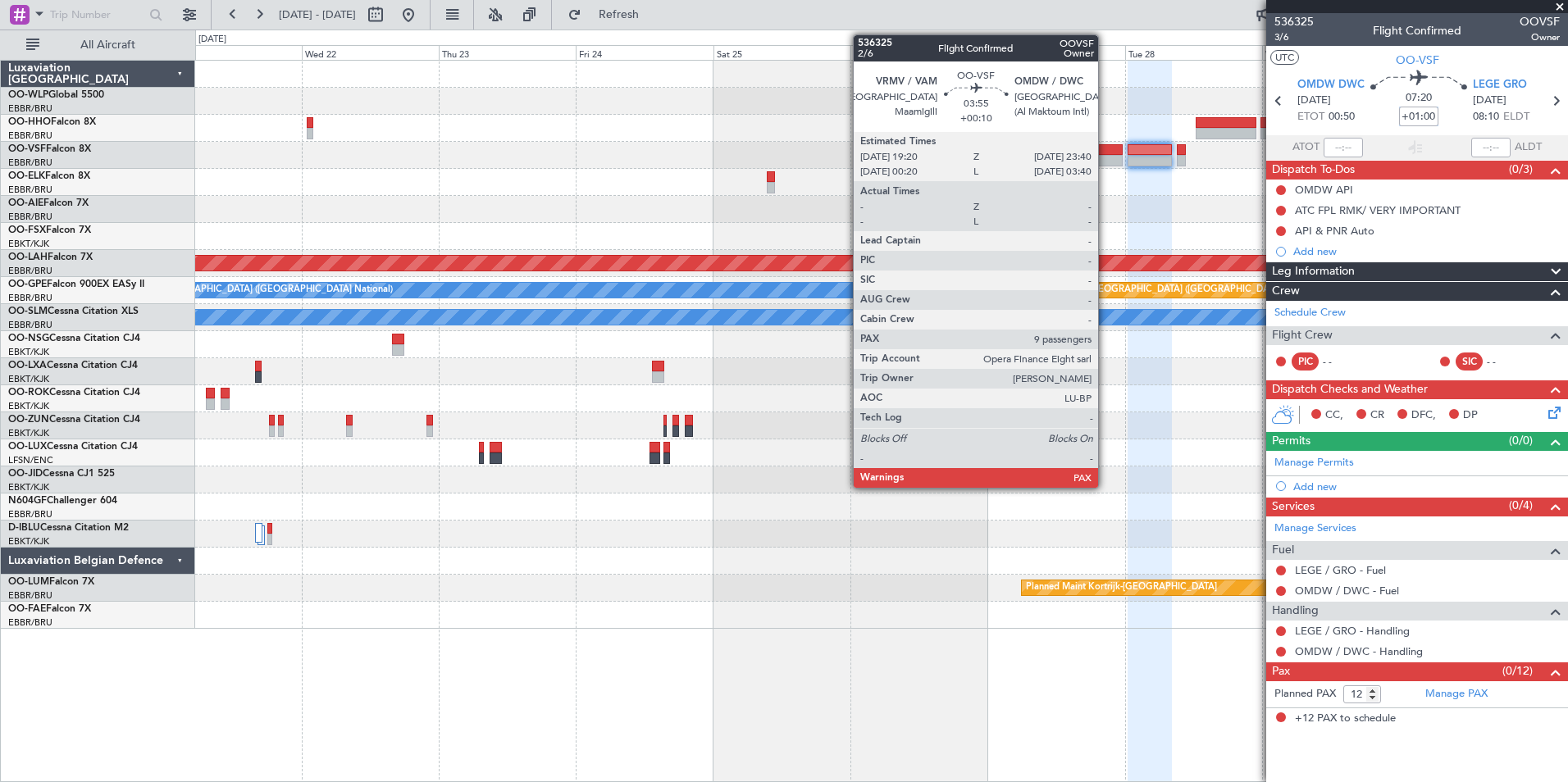
click at [1106, 154] on div at bounding box center [1110, 151] width 25 height 12
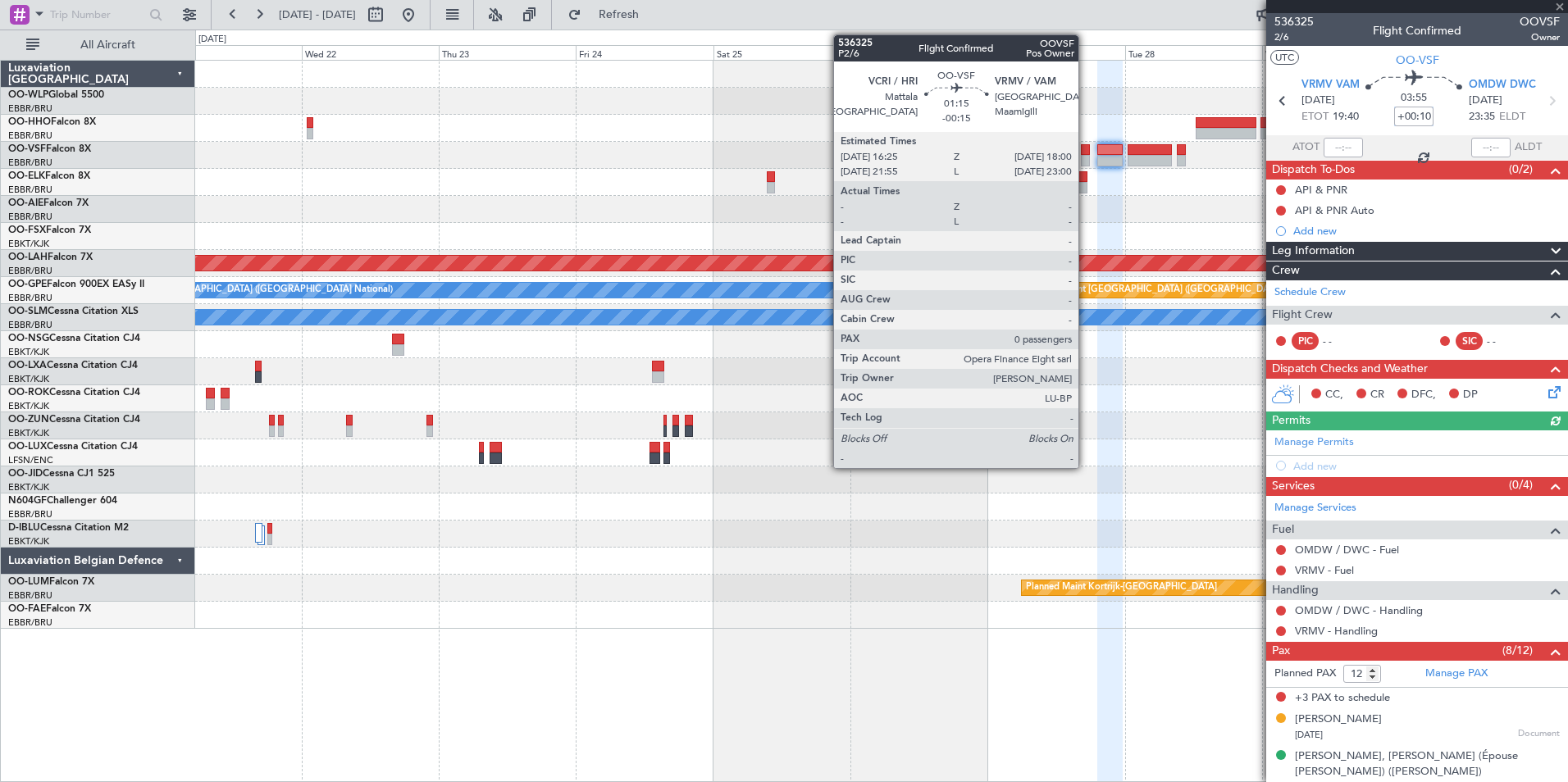
click at [1085, 154] on div at bounding box center [1085, 151] width 10 height 12
type input "-00:15"
type input "0"
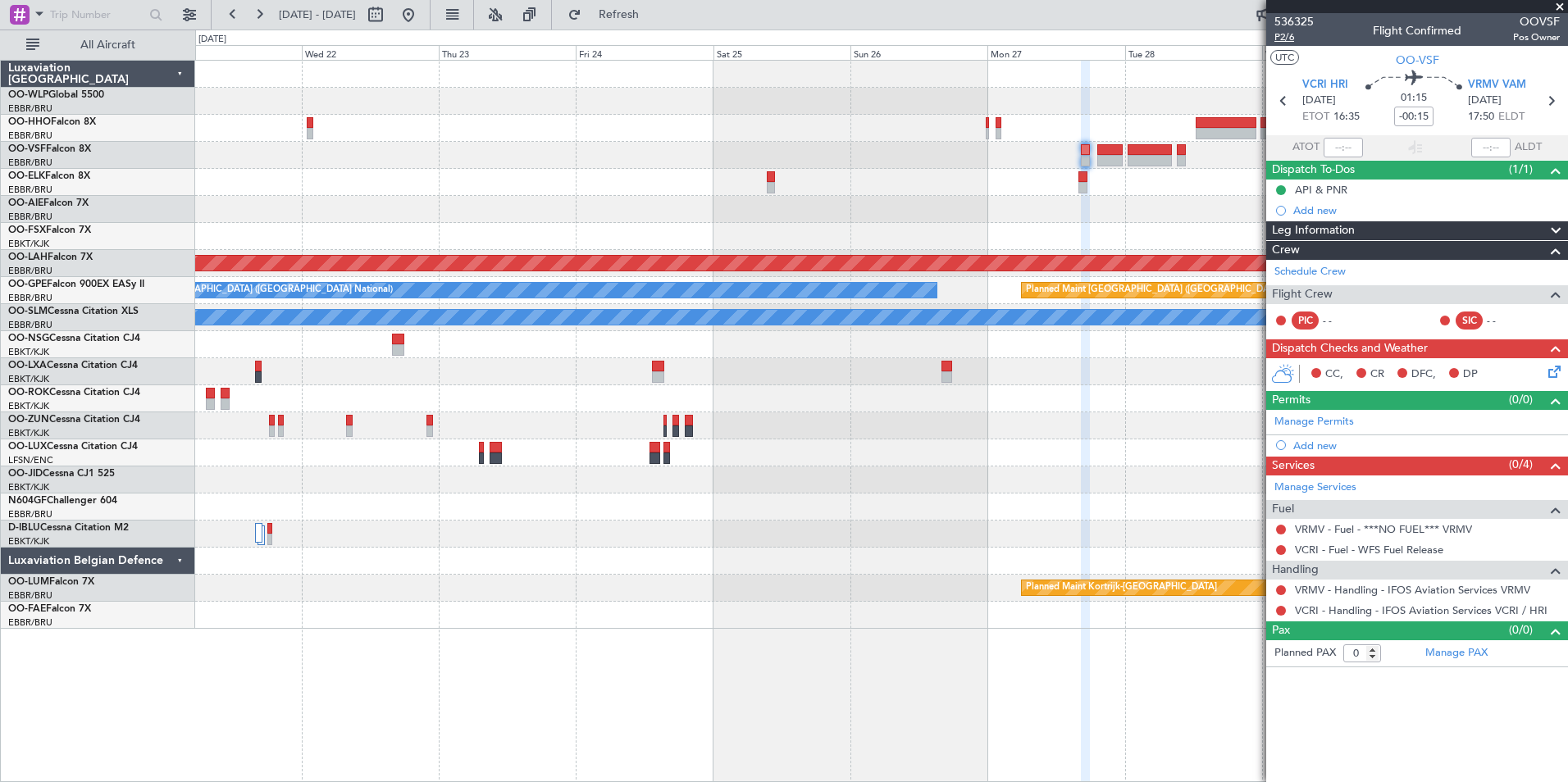
click at [1284, 37] on span "P2/6" at bounding box center [1294, 37] width 39 height 14
click at [1282, 532] on button at bounding box center [1281, 530] width 10 height 10
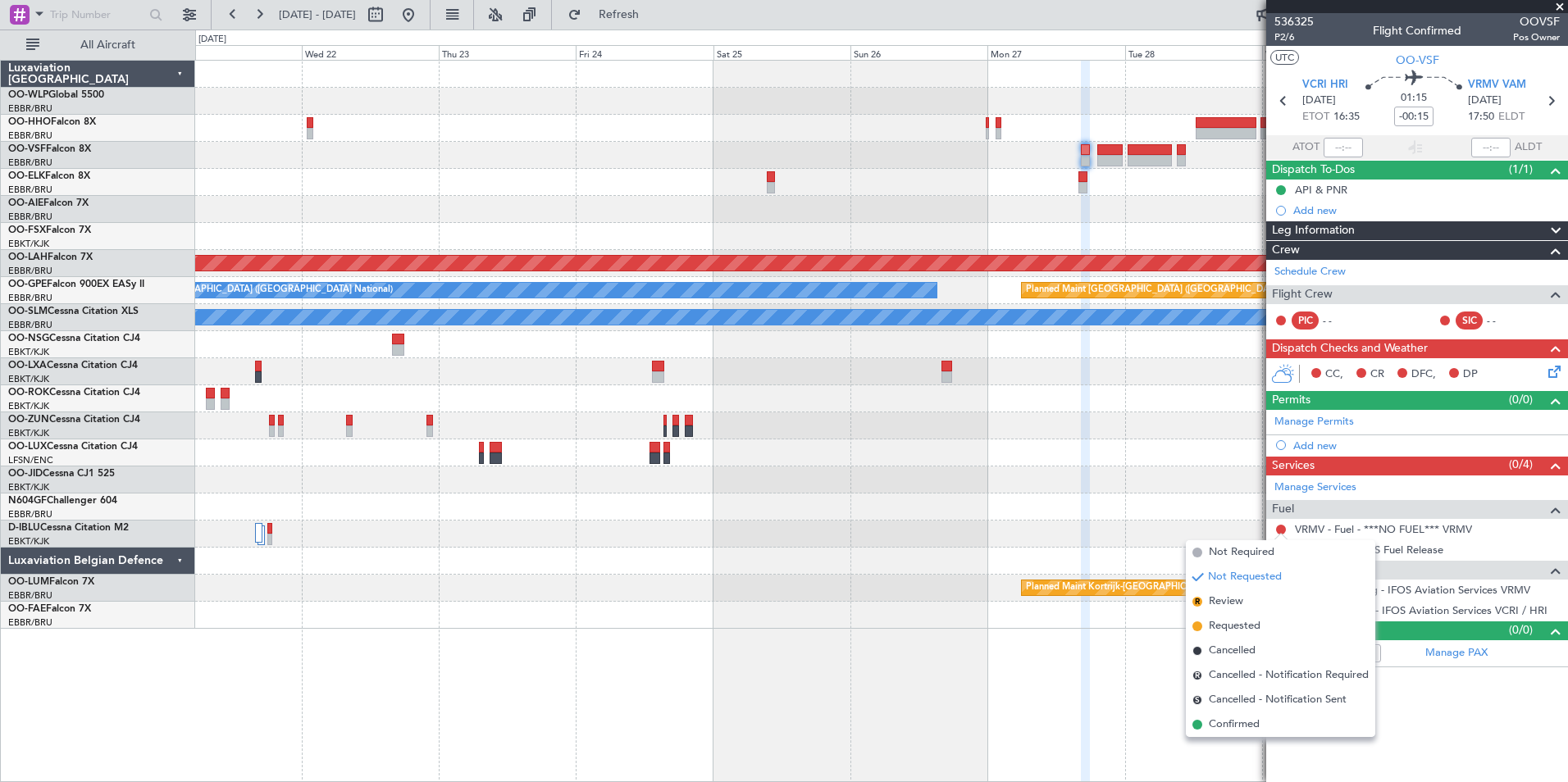
click at [1184, 473] on div at bounding box center [881, 480] width 1372 height 27
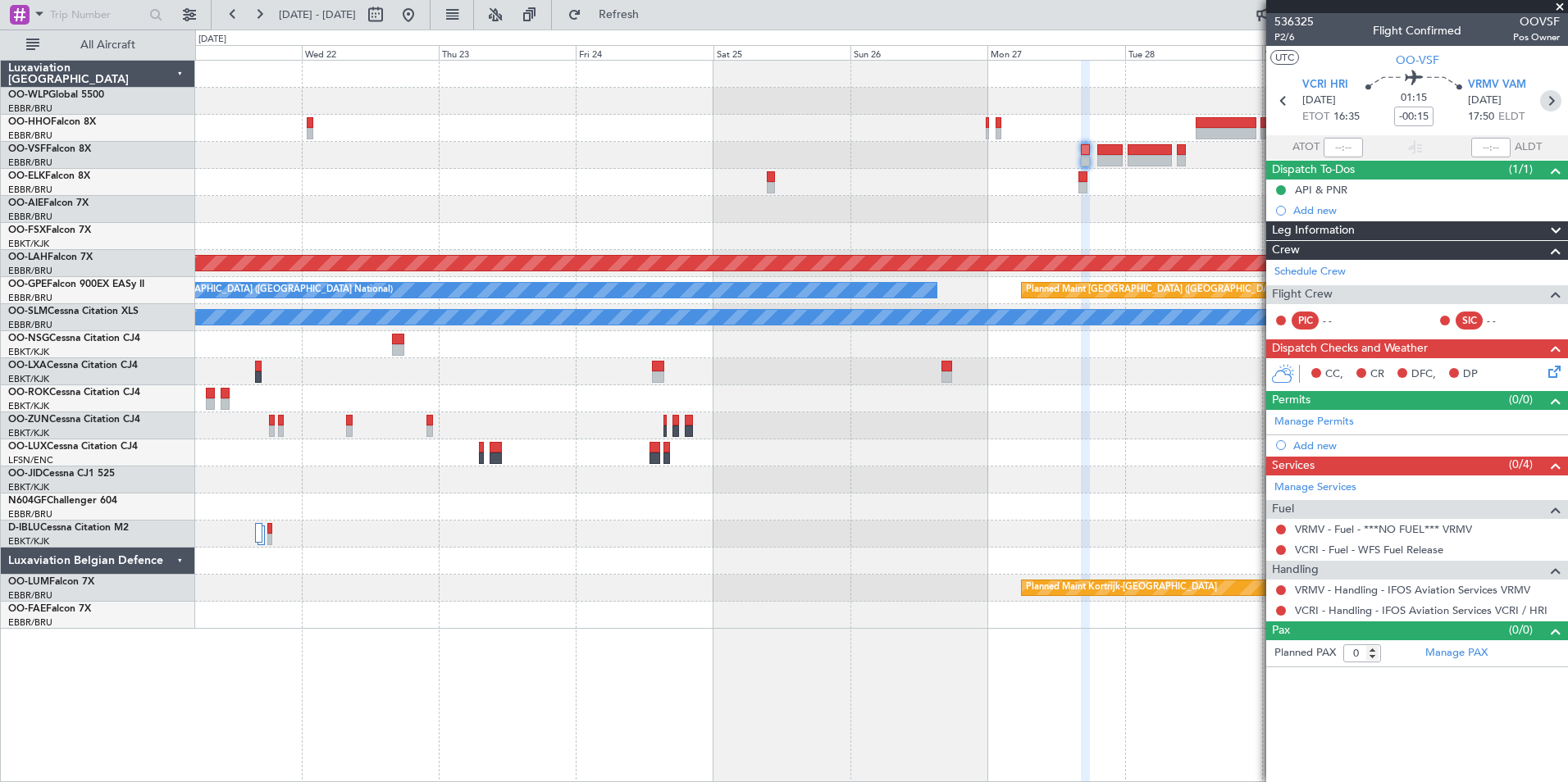
click at [1558, 106] on icon at bounding box center [1550, 100] width 21 height 21
type input "+00:10"
type input "12"
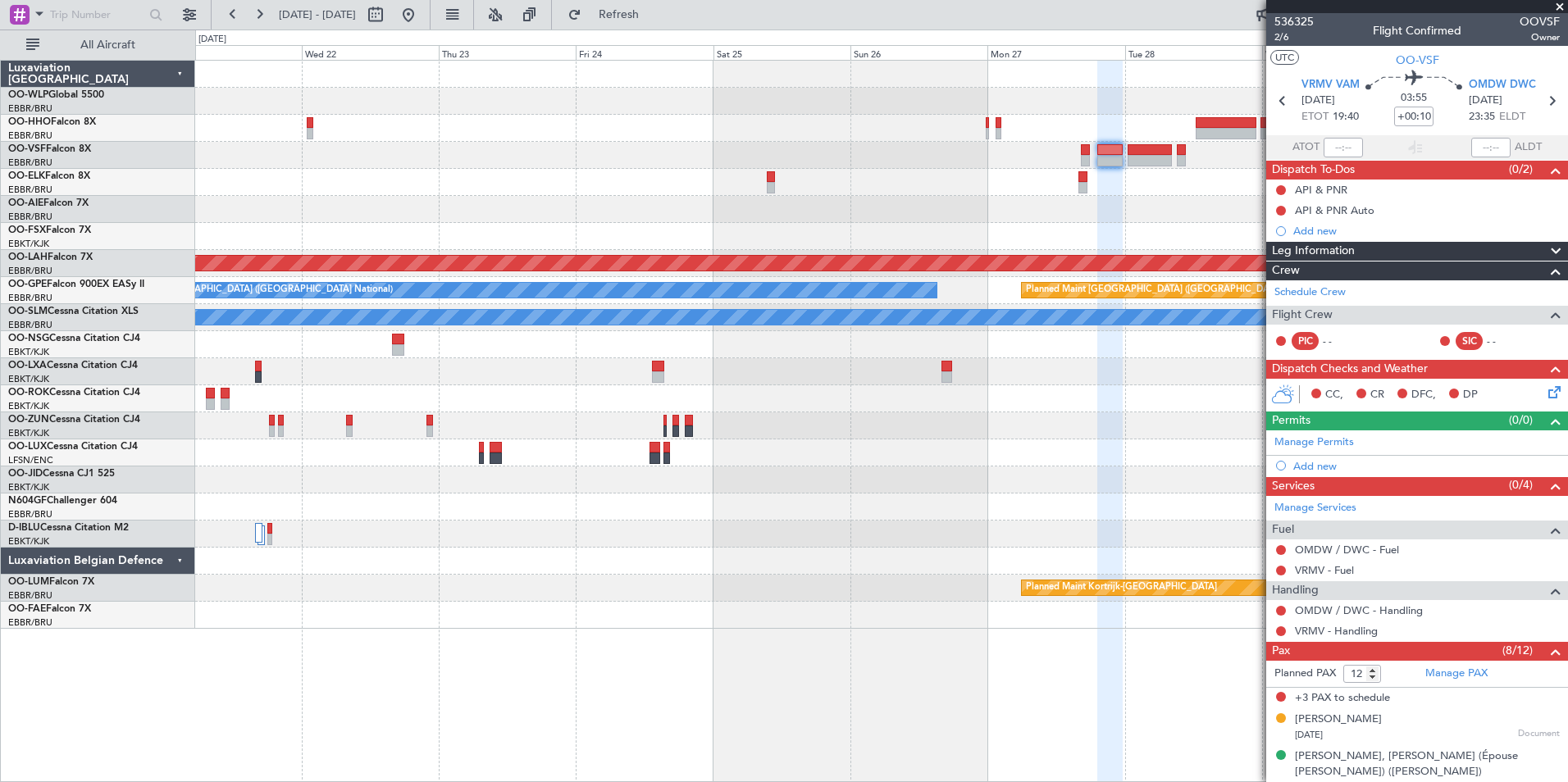
click at [1325, 460] on div "Add new" at bounding box center [1426, 466] width 267 height 14
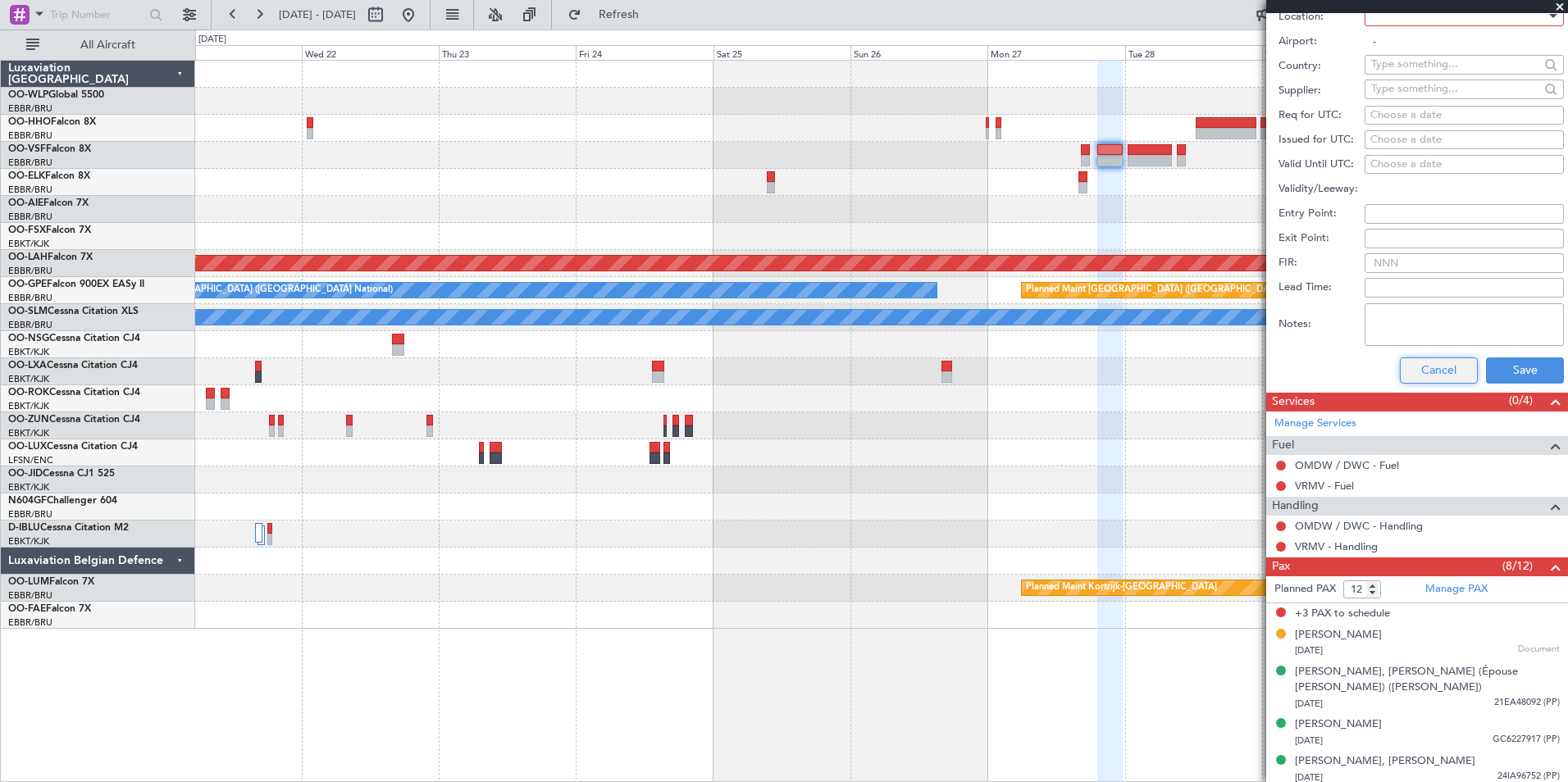
click at [1409, 372] on button "Cancel" at bounding box center [1438, 371] width 78 height 26
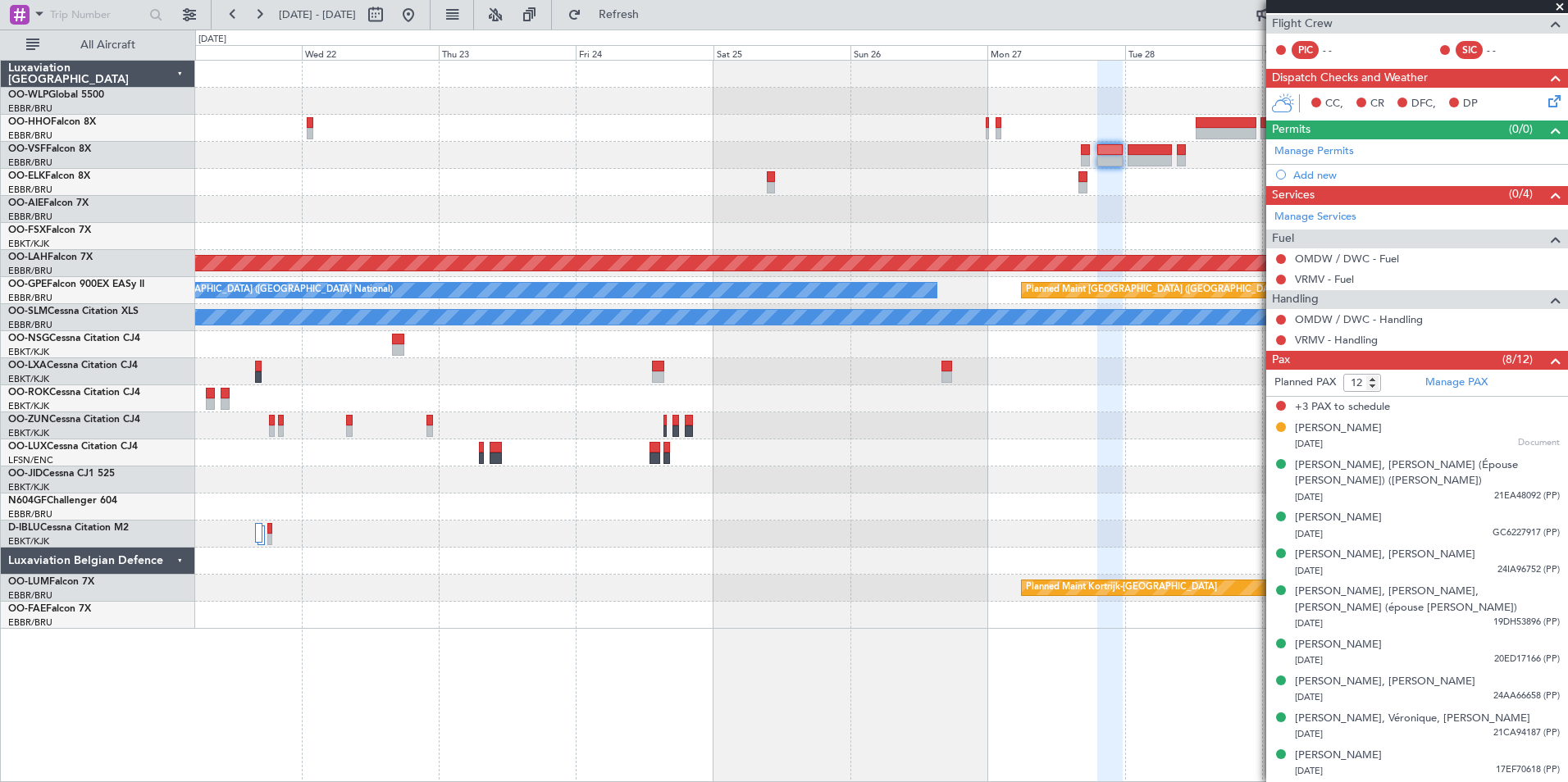
scroll to position [274, 0]
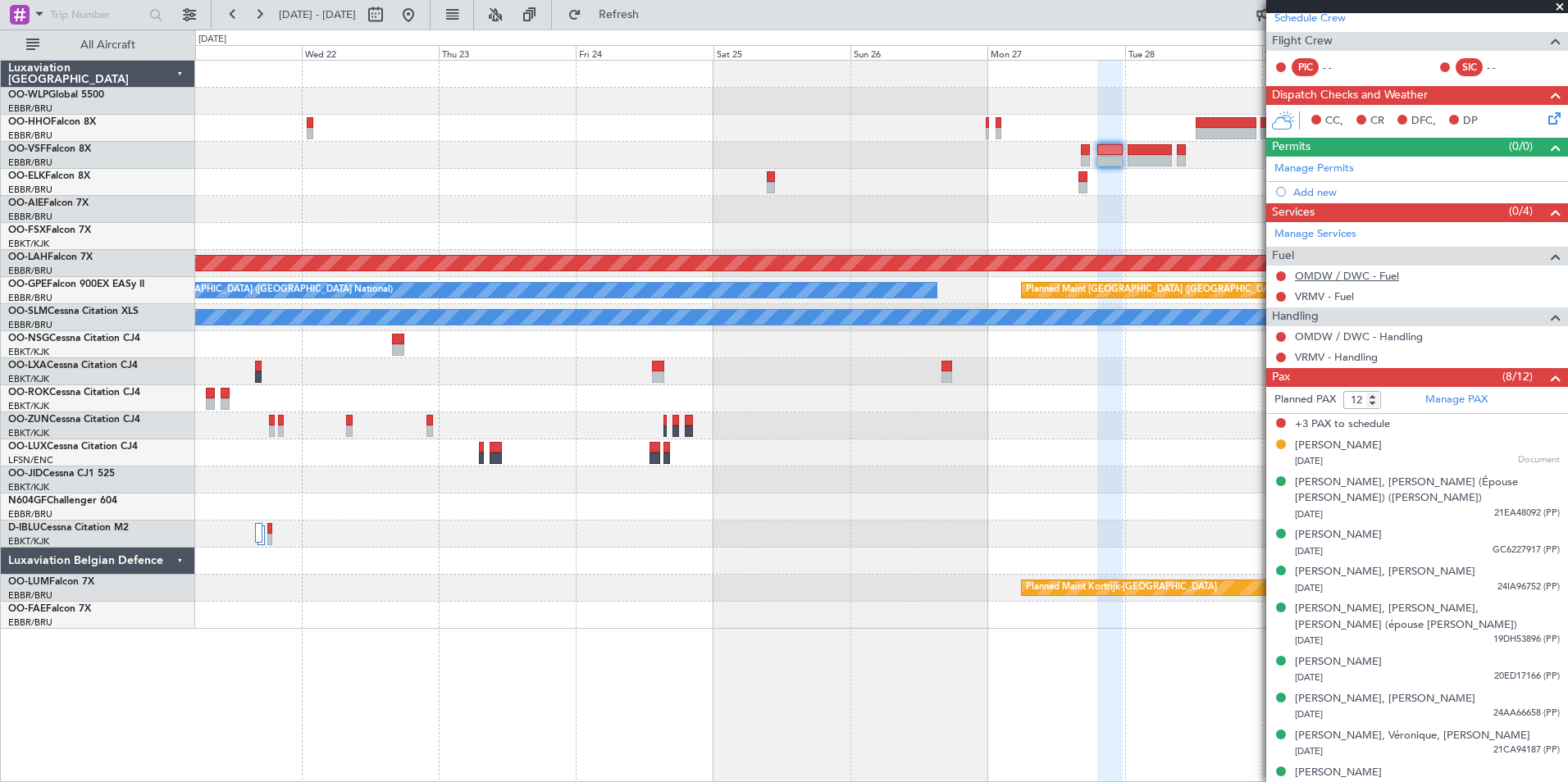
click at [1362, 272] on link "OMDW / DWC - Fuel" at bounding box center [1346, 276] width 105 height 14
click at [1314, 296] on link "VRMV - Fuel" at bounding box center [1324, 296] width 59 height 14
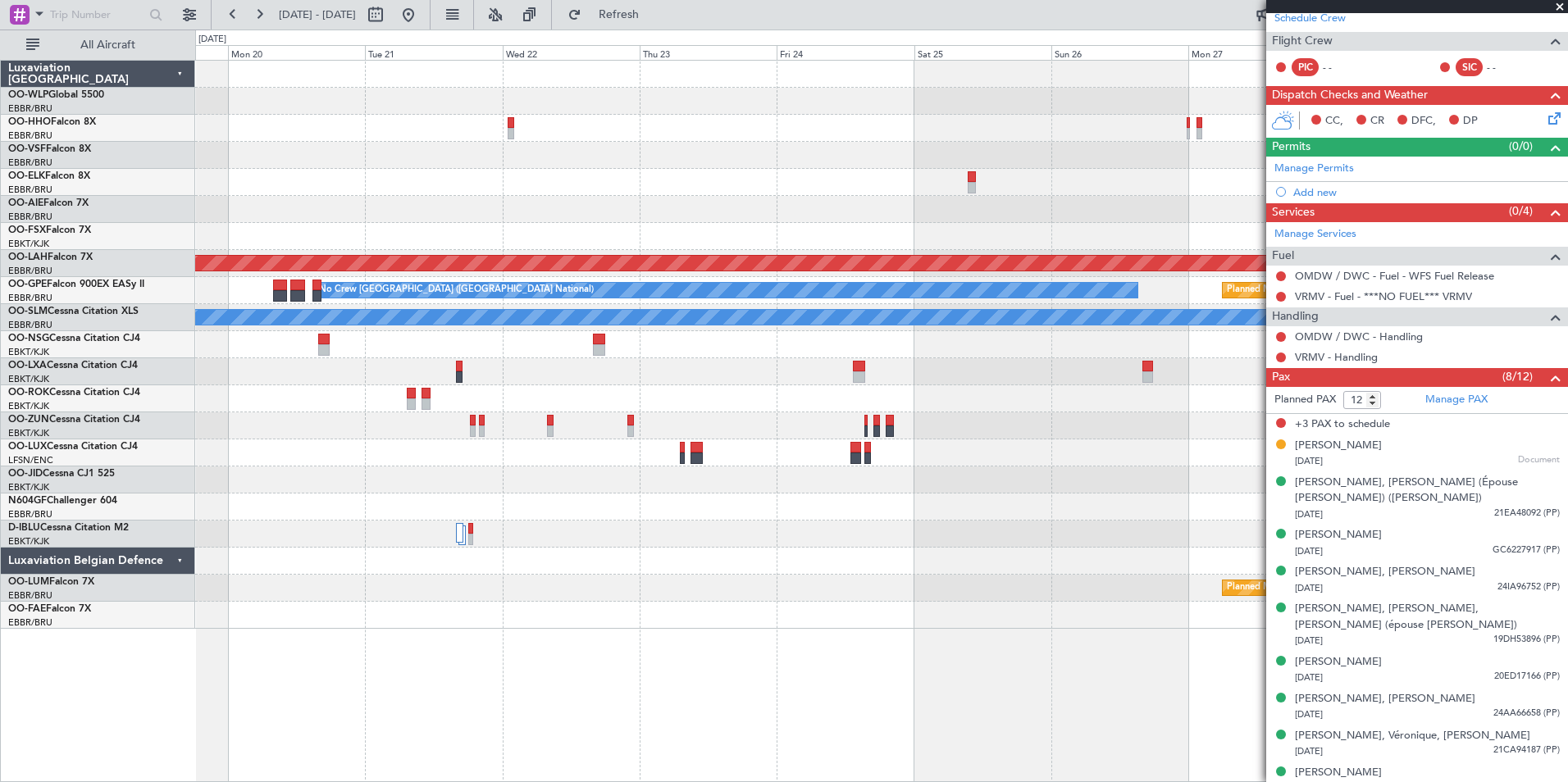
click at [1162, 182] on div at bounding box center [881, 182] width 1372 height 27
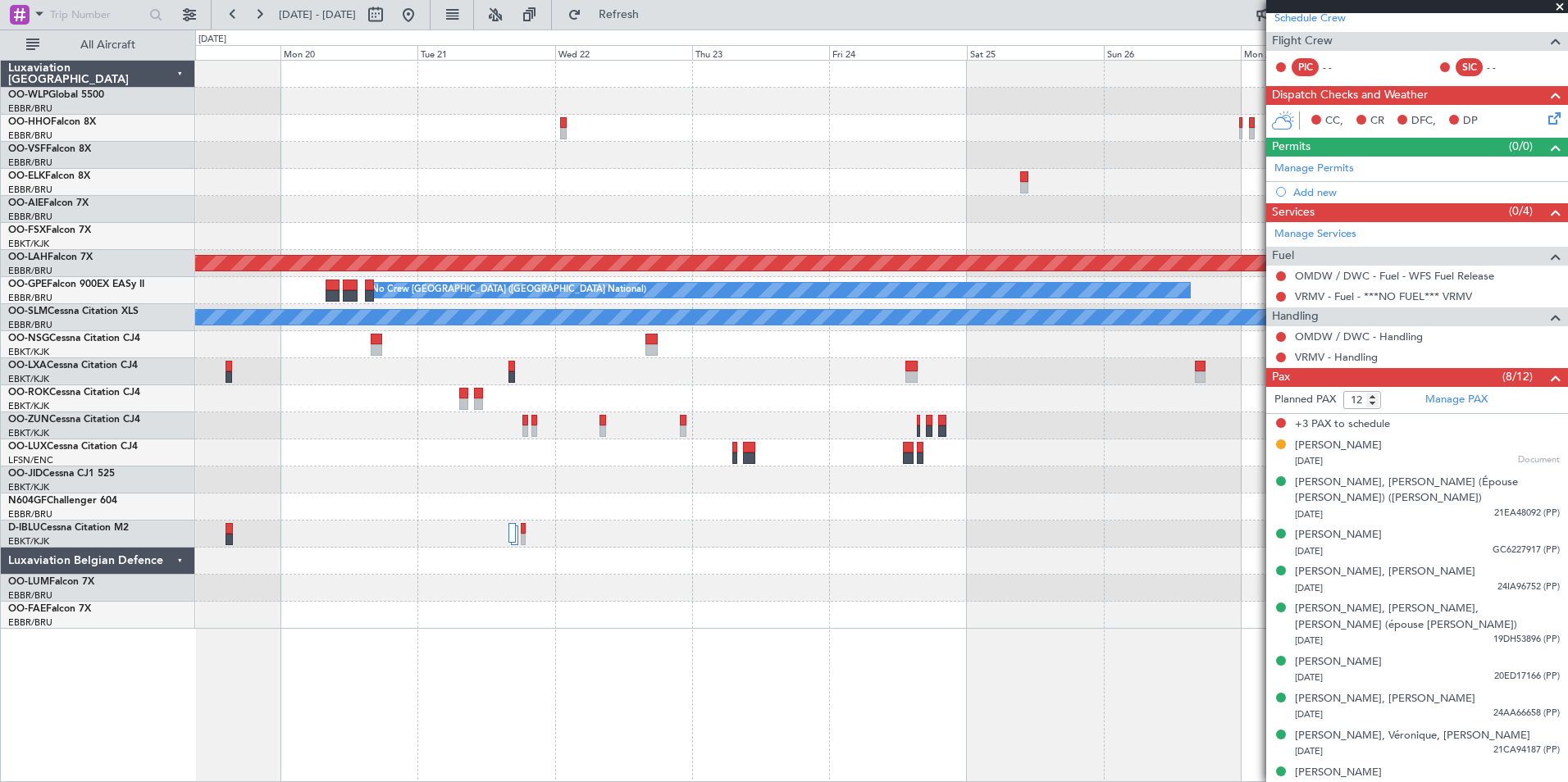
click at [844, 162] on div at bounding box center [881, 156] width 1372 height 27
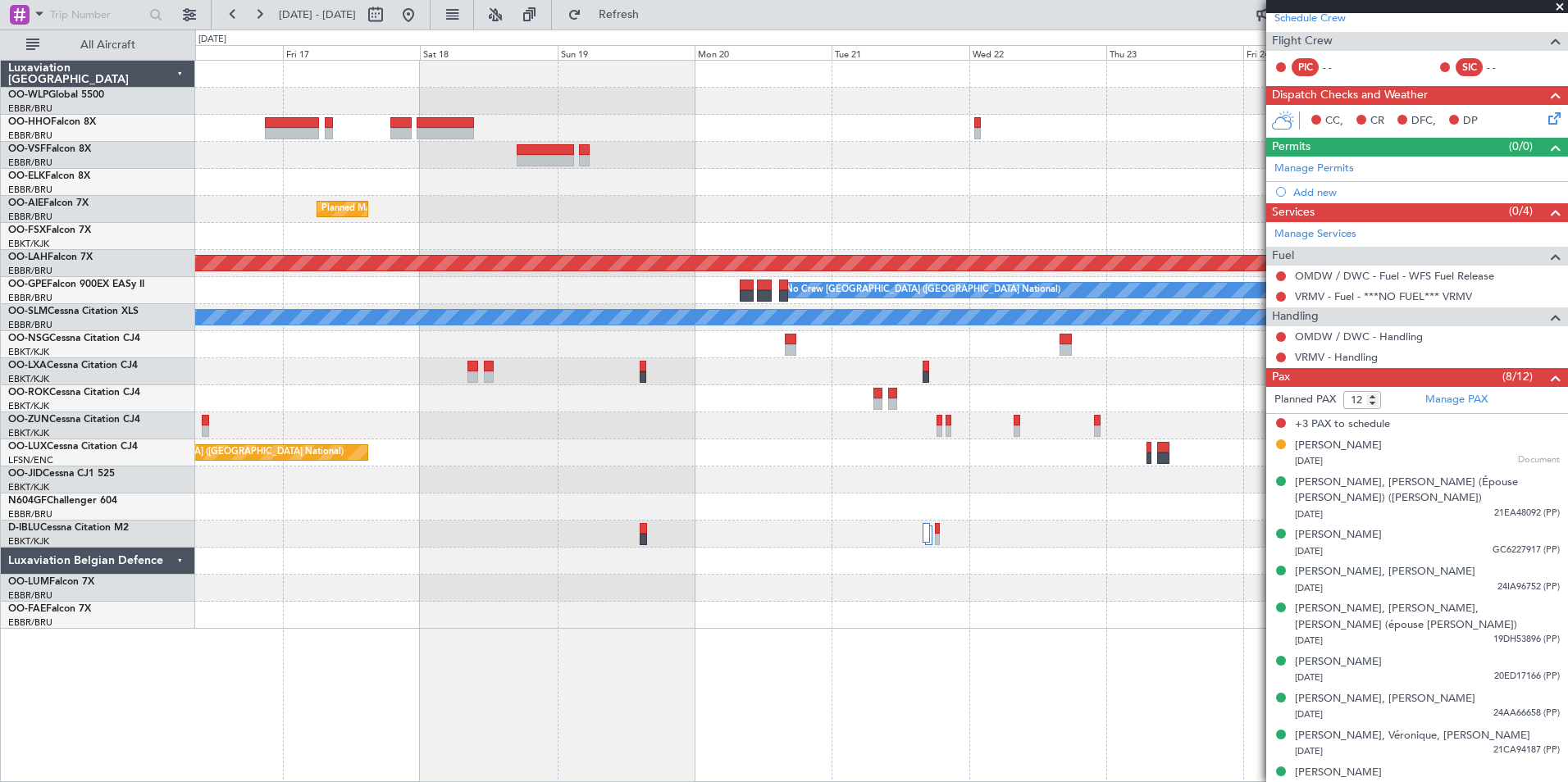
click at [848, 182] on div at bounding box center [881, 182] width 1372 height 27
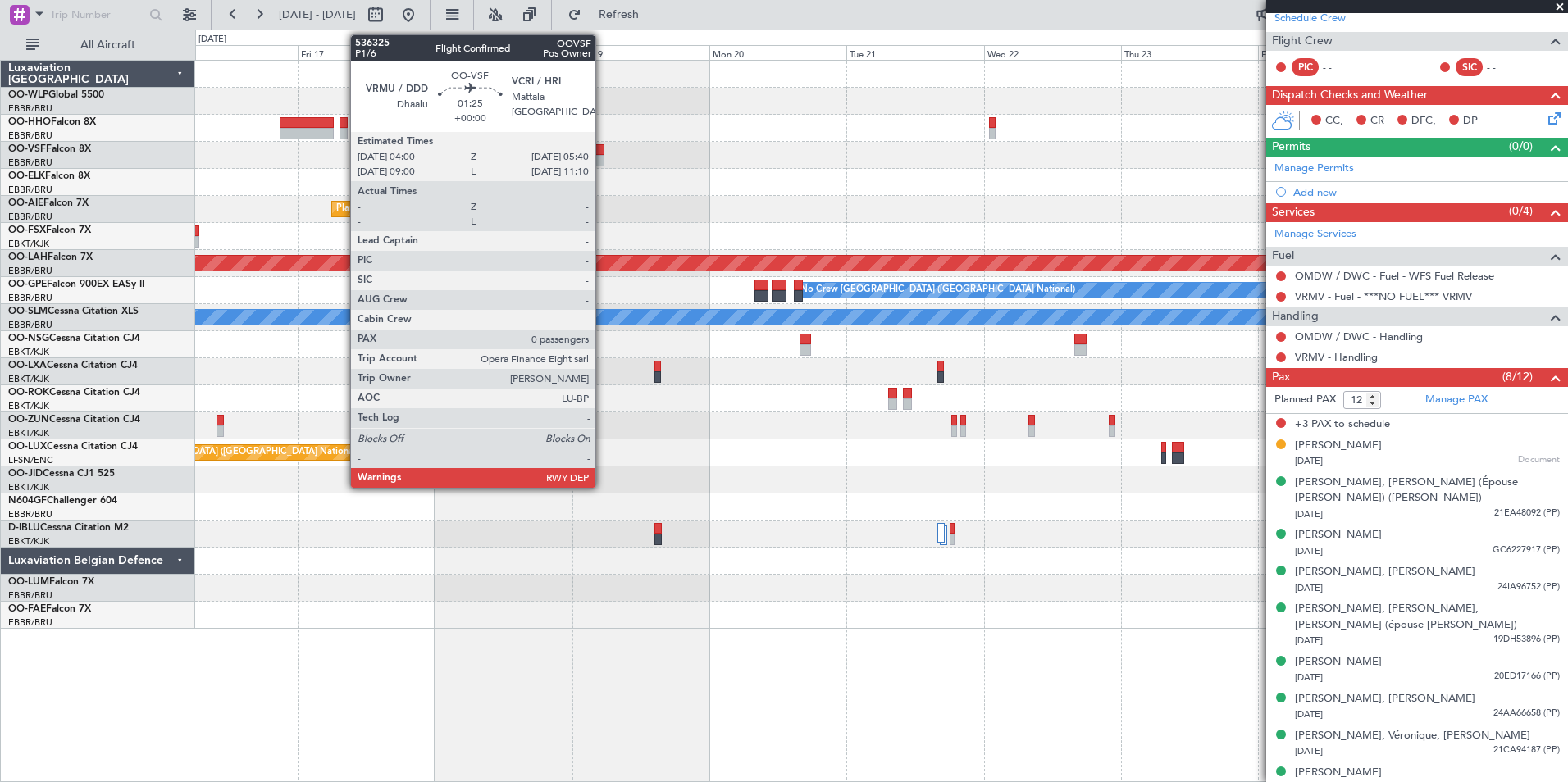
click at [603, 154] on div at bounding box center [599, 151] width 10 height 12
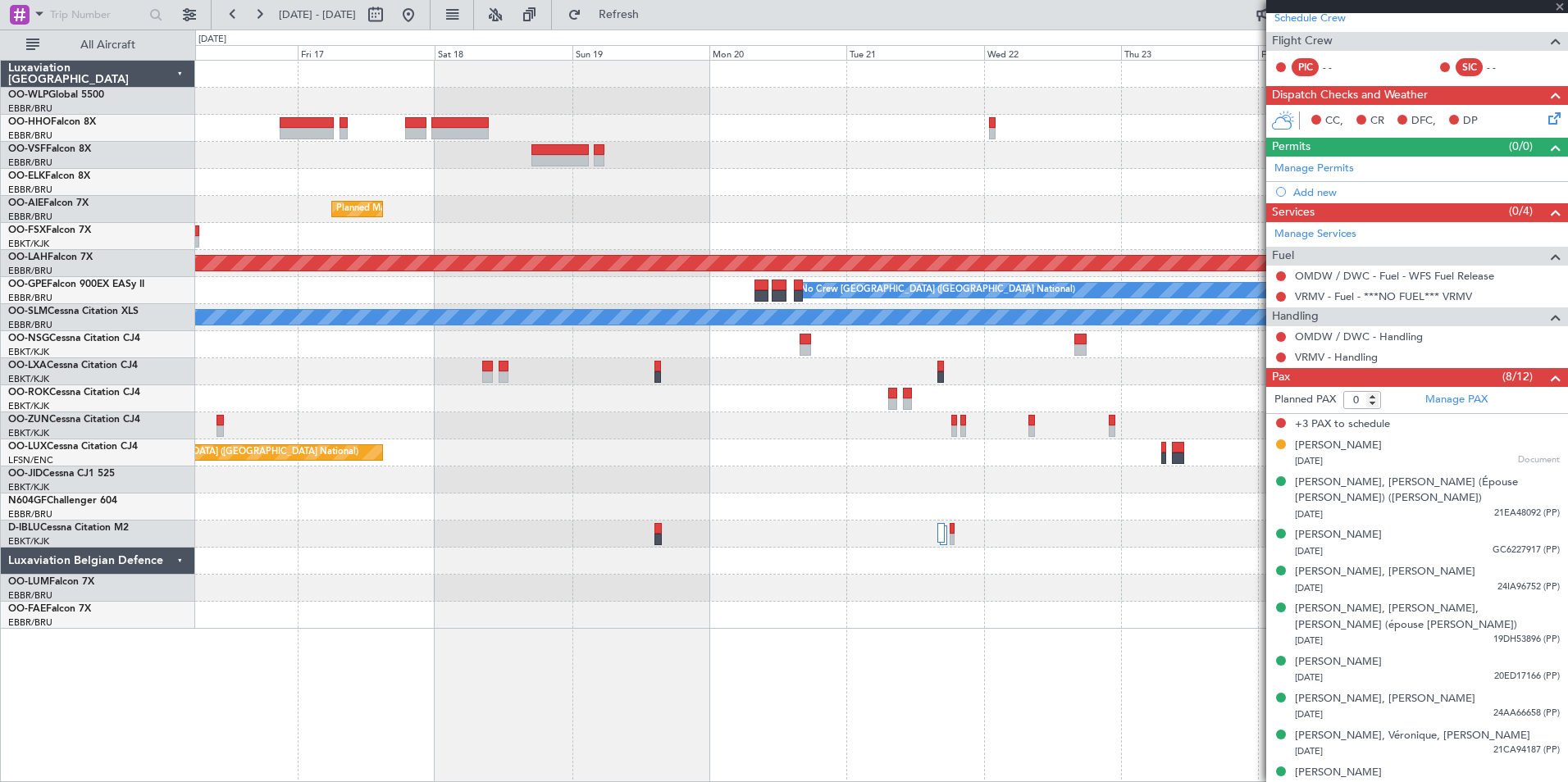
scroll to position [0, 0]
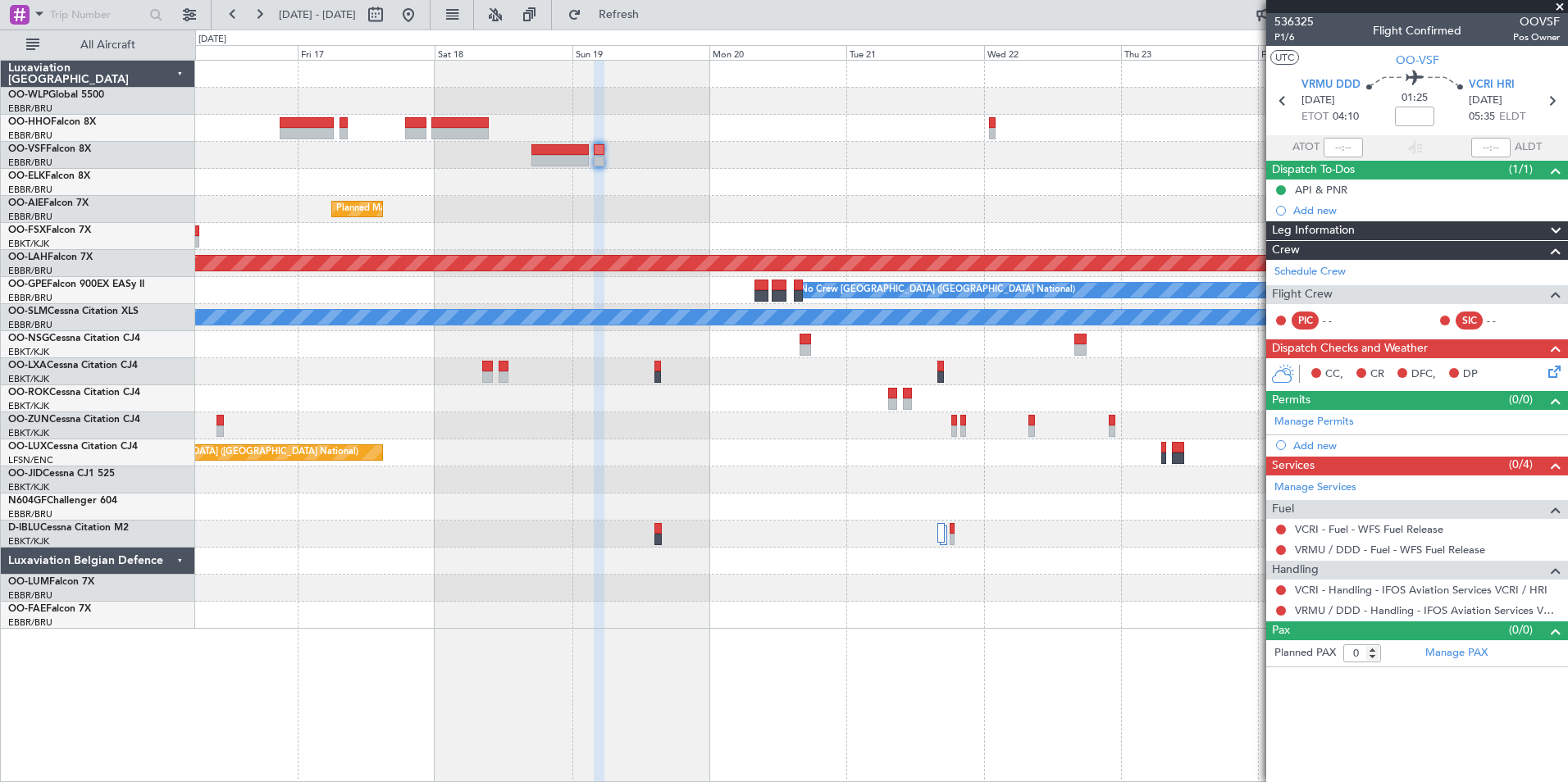
click at [597, 181] on div at bounding box center [881, 182] width 1372 height 27
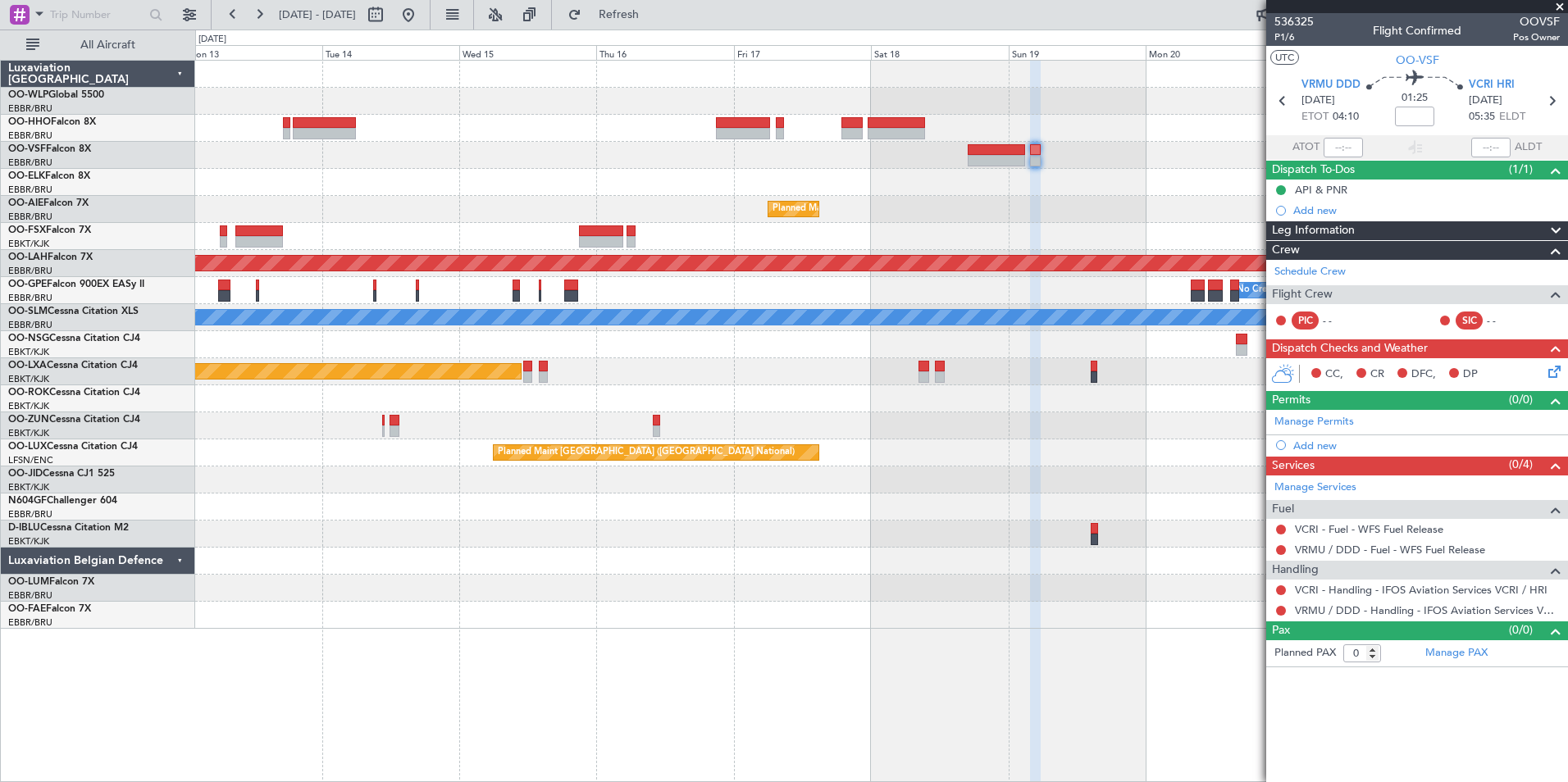
click at [911, 172] on div "Planned Maint Brussels (Brussels National) Planned Maint Alton-st Louis (St Lou…" at bounding box center [881, 345] width 1372 height 569
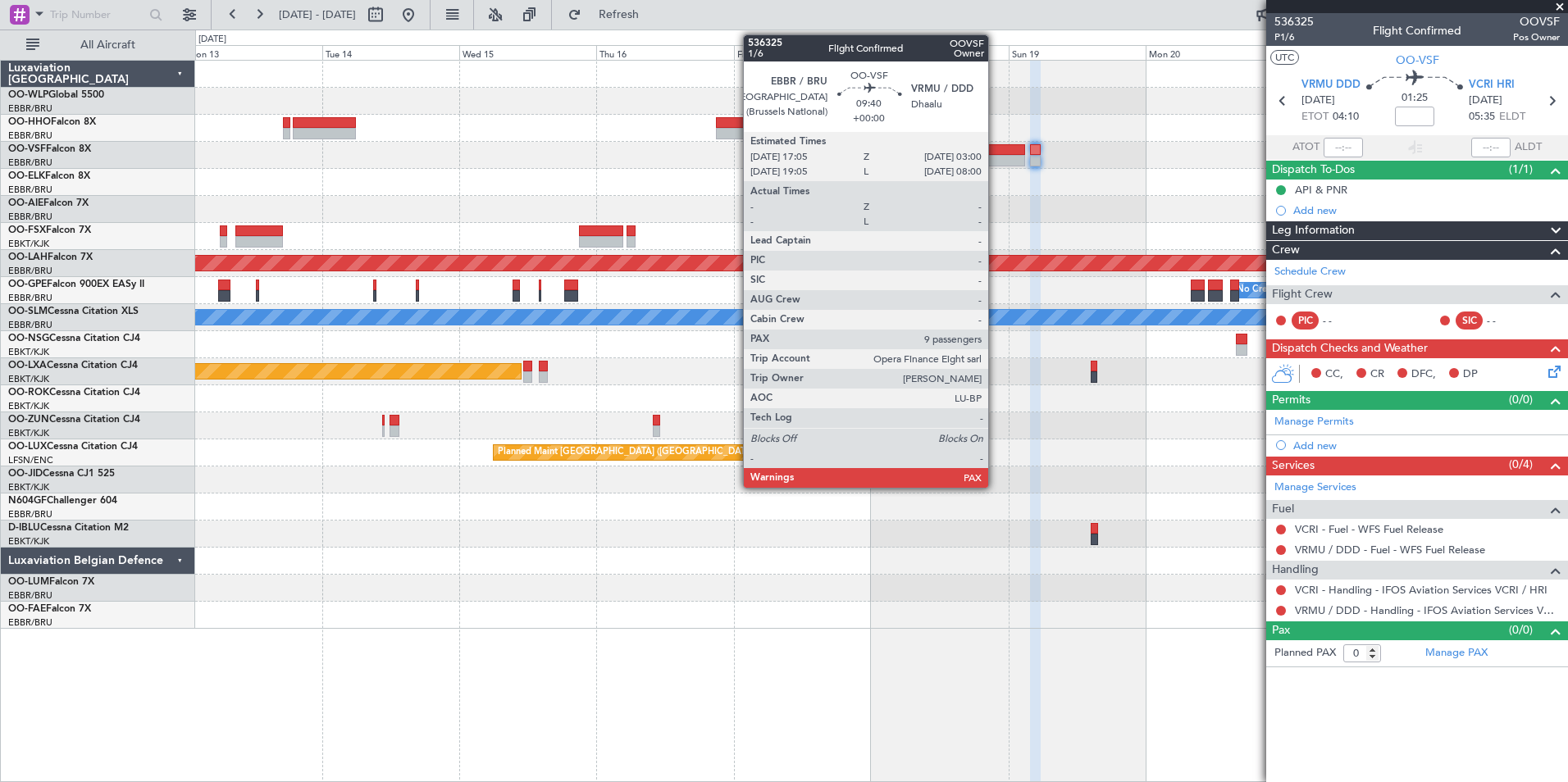
click at [994, 152] on div at bounding box center [996, 151] width 58 height 12
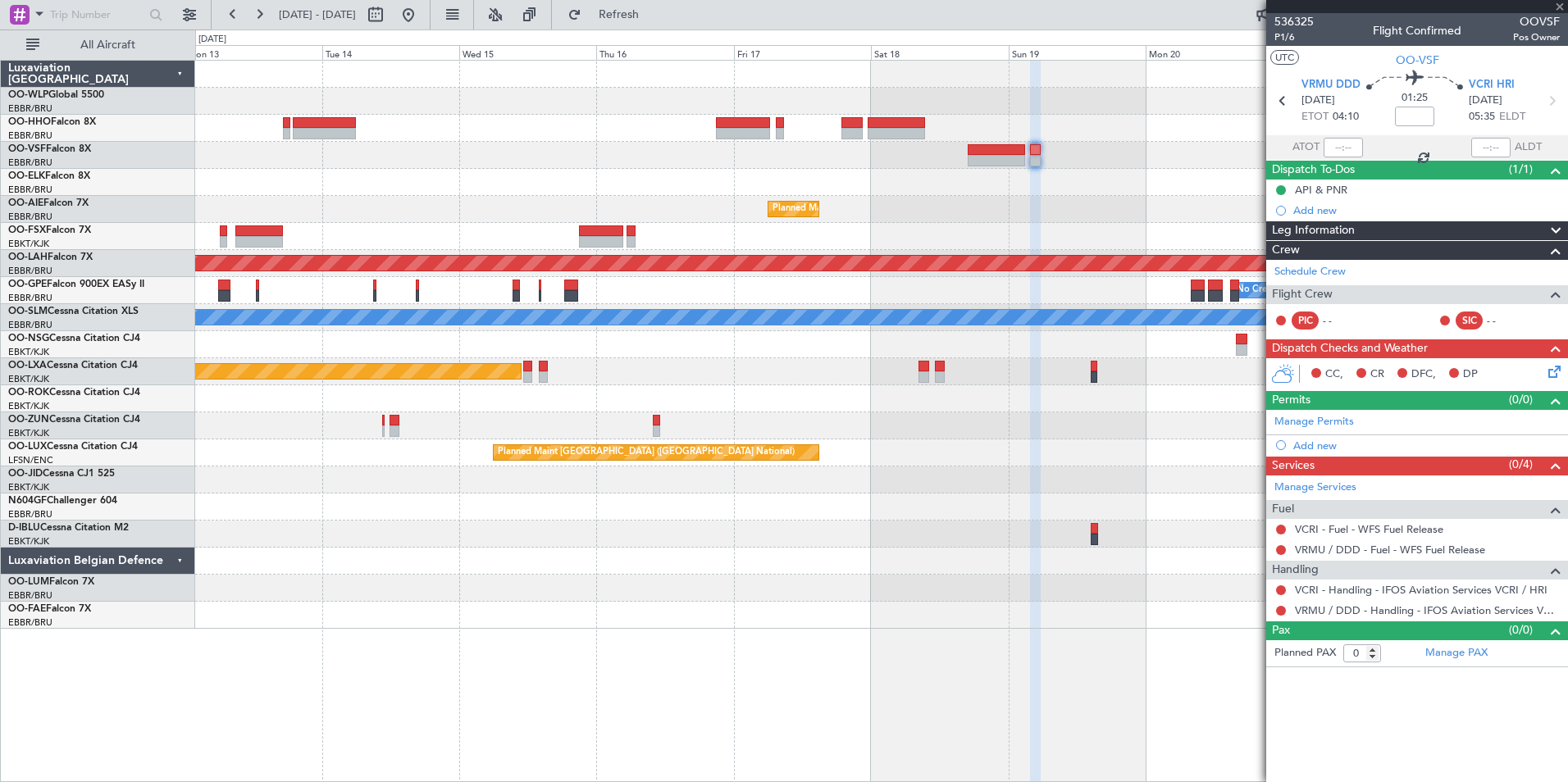
type input "12"
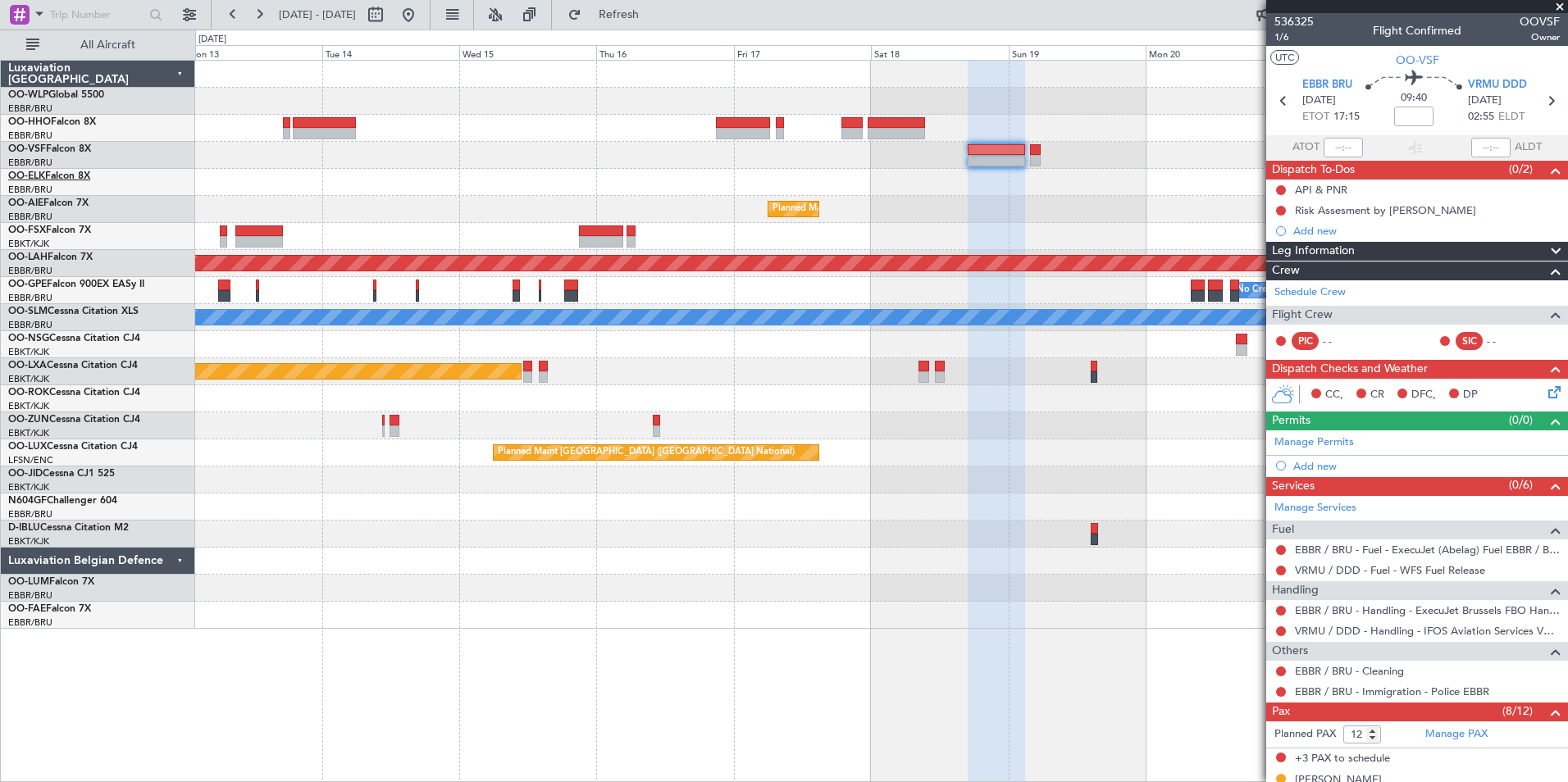
click at [40, 178] on span "OO-ELK" at bounding box center [27, 176] width 37 height 10
click at [995, 217] on div "Planned Maint [GEOGRAPHIC_DATA] ([GEOGRAPHIC_DATA] National)" at bounding box center [881, 209] width 1372 height 27
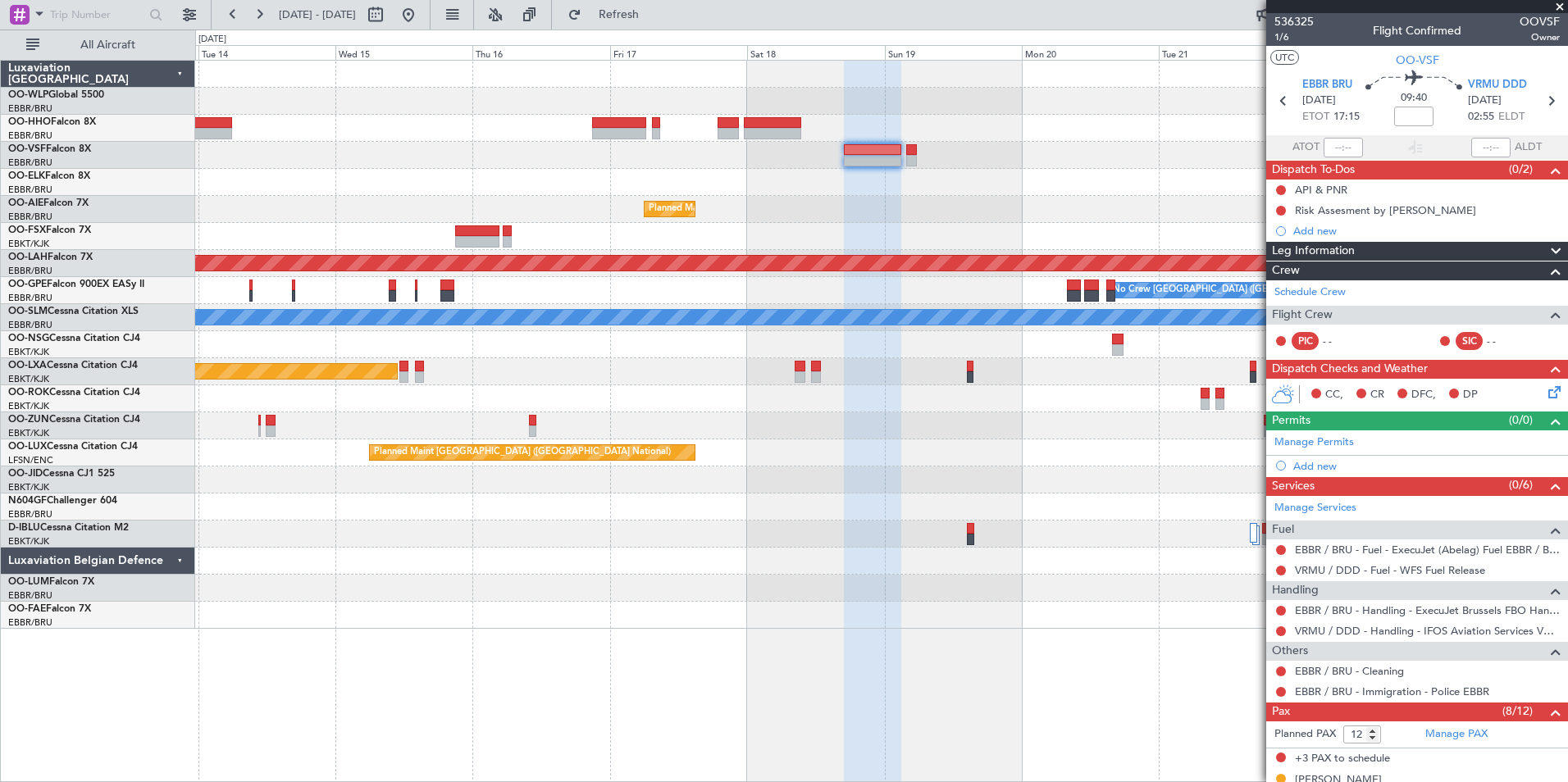
click at [929, 212] on div "Planned Maint [GEOGRAPHIC_DATA] ([GEOGRAPHIC_DATA] National)" at bounding box center [881, 209] width 1372 height 27
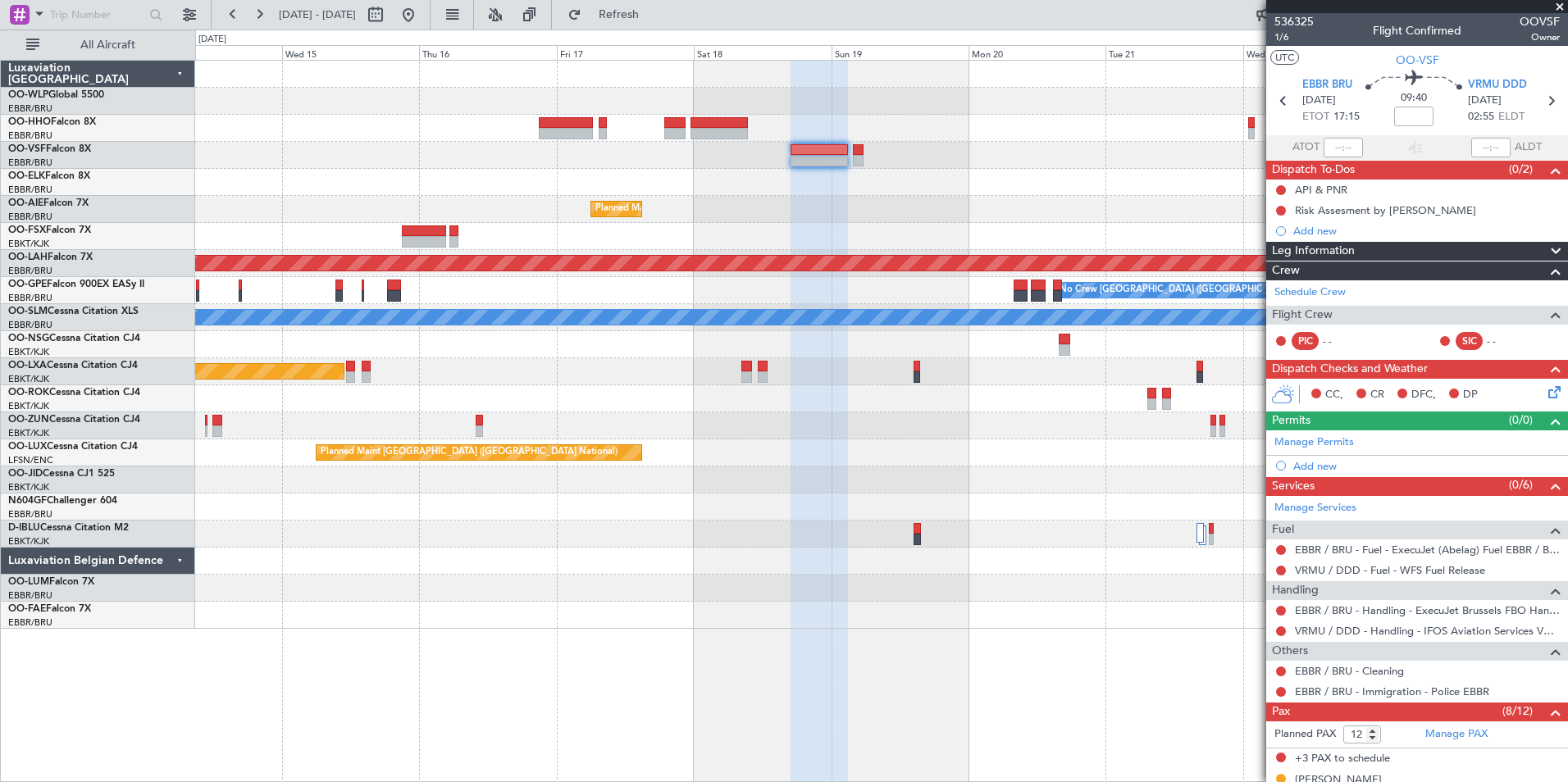
click at [909, 200] on div "Planned Maint Brussels (Brussels National) Planned Maint Alton-st Louis (St Lou…" at bounding box center [881, 345] width 1372 height 569
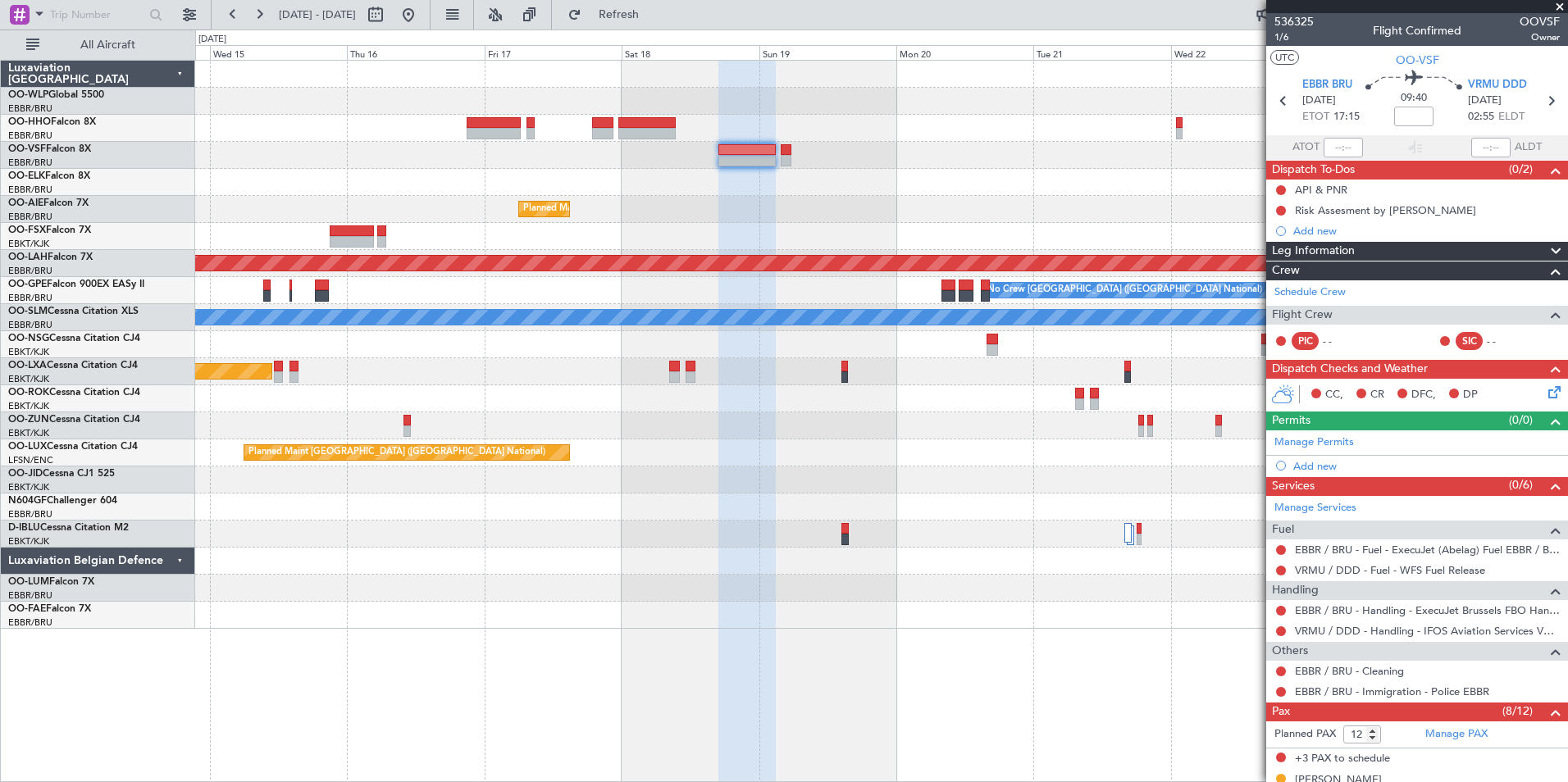
click at [819, 198] on div "Planned Maint Brussels (Brussels National) Planned Maint Alton-st Louis (St Lou…" at bounding box center [881, 345] width 1372 height 569
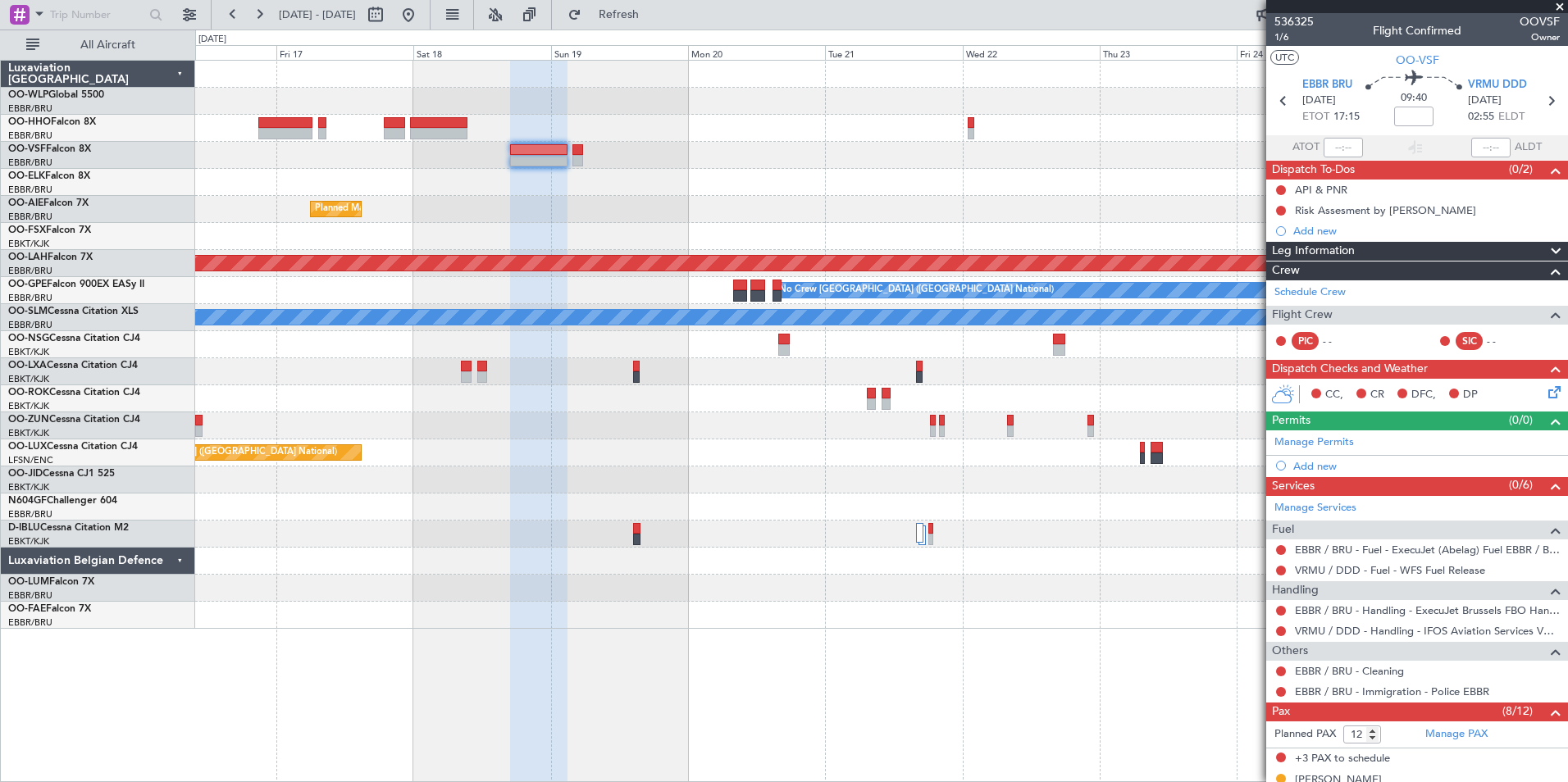
click at [779, 192] on div at bounding box center [881, 182] width 1372 height 27
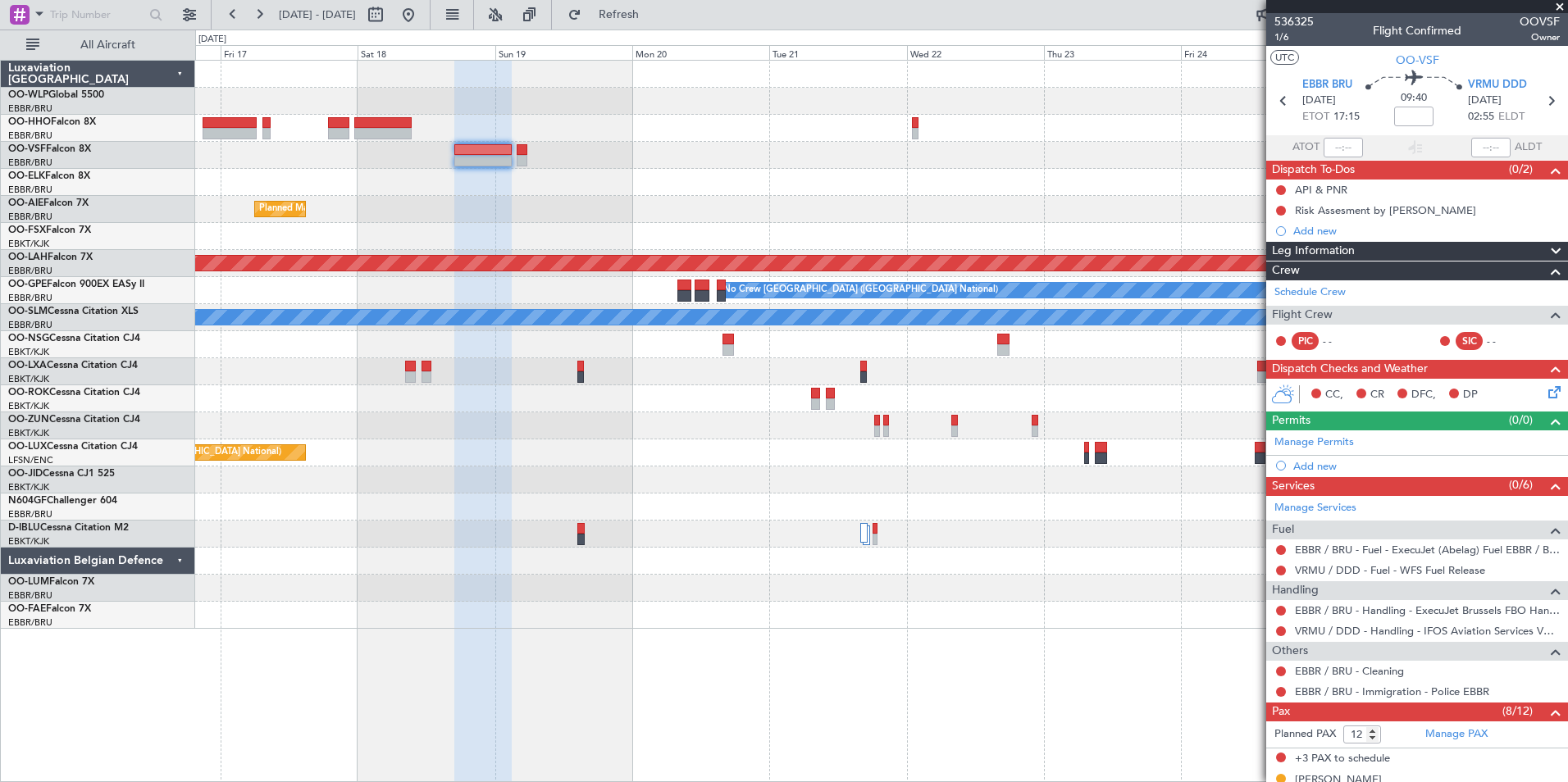
click at [567, 187] on div at bounding box center [881, 182] width 1372 height 27
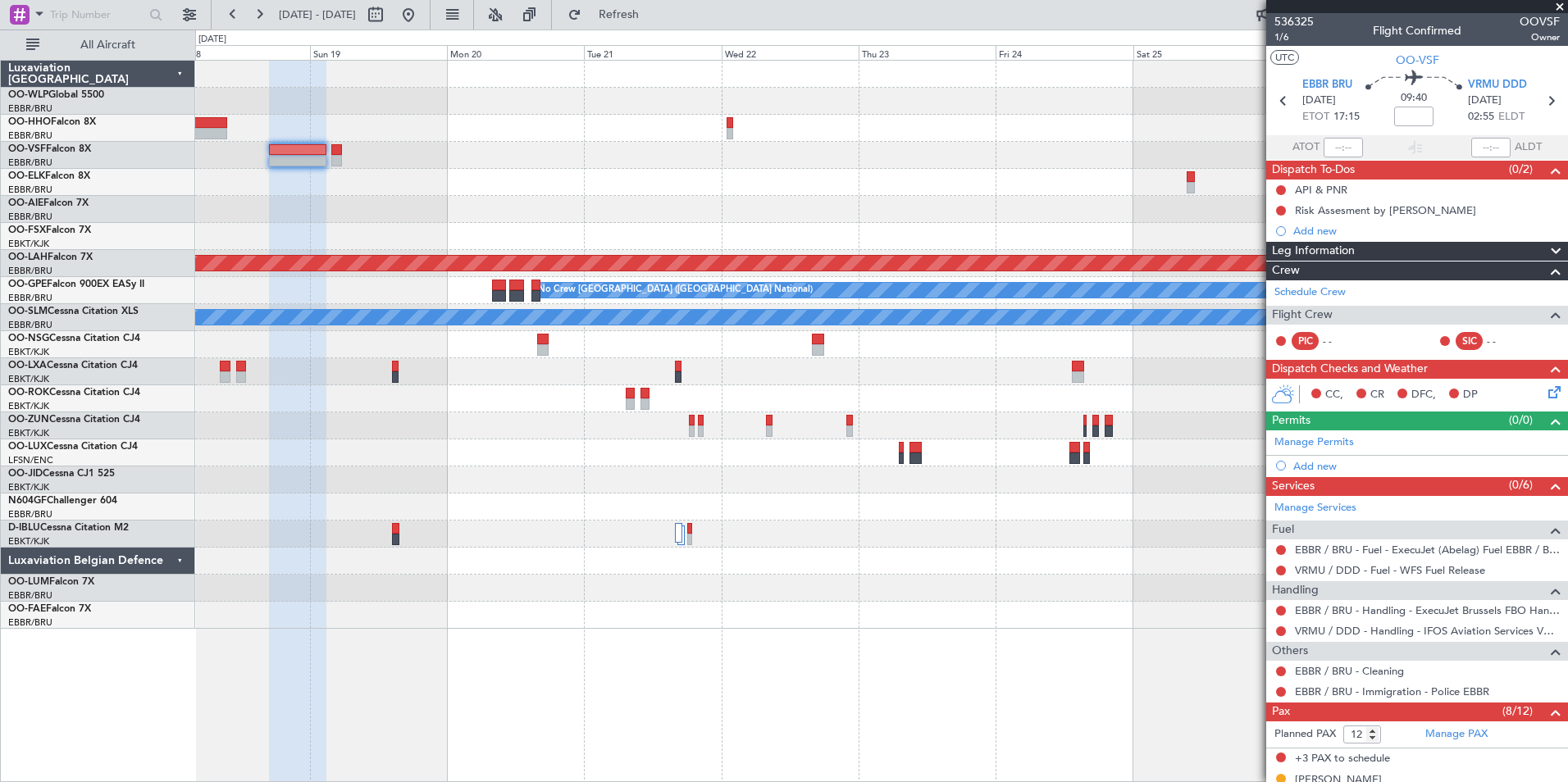
click at [585, 169] on div "Planned Maint Brussels (Brussels National) Planned Maint Alton-st Louis (St Lou…" at bounding box center [881, 345] width 1372 height 569
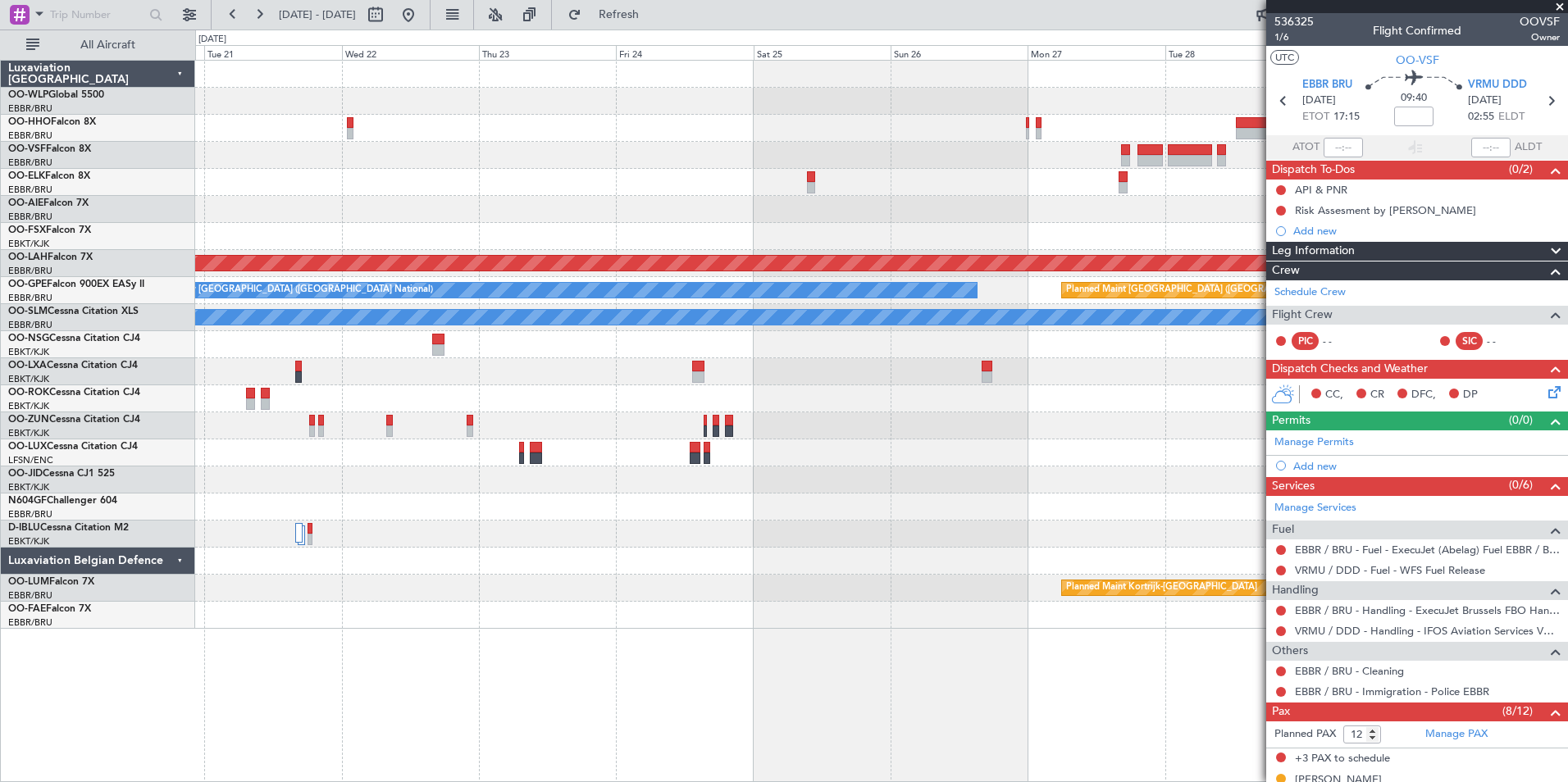
click at [671, 167] on div at bounding box center [881, 156] width 1372 height 27
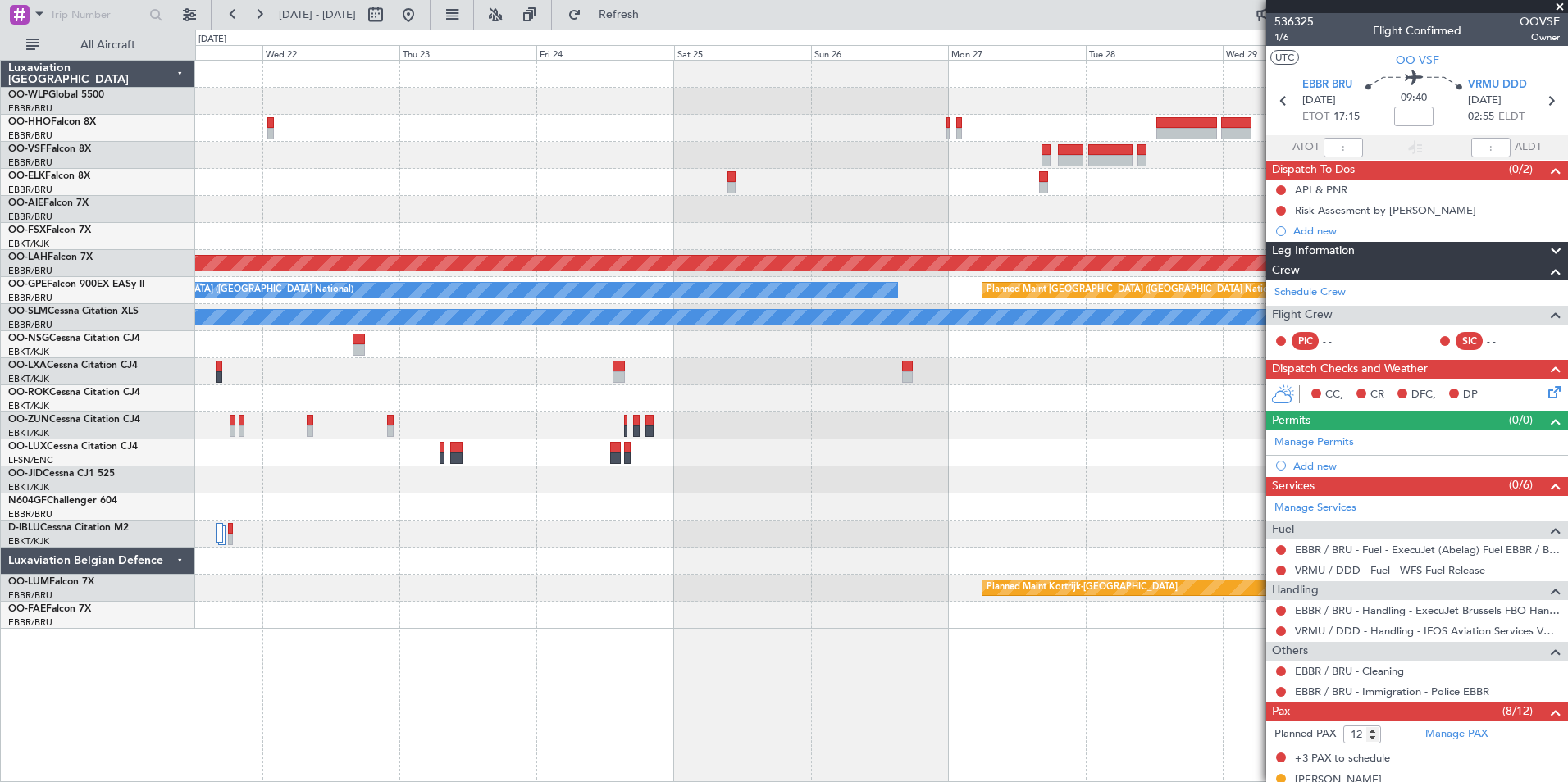
click at [782, 181] on div at bounding box center [881, 182] width 1372 height 27
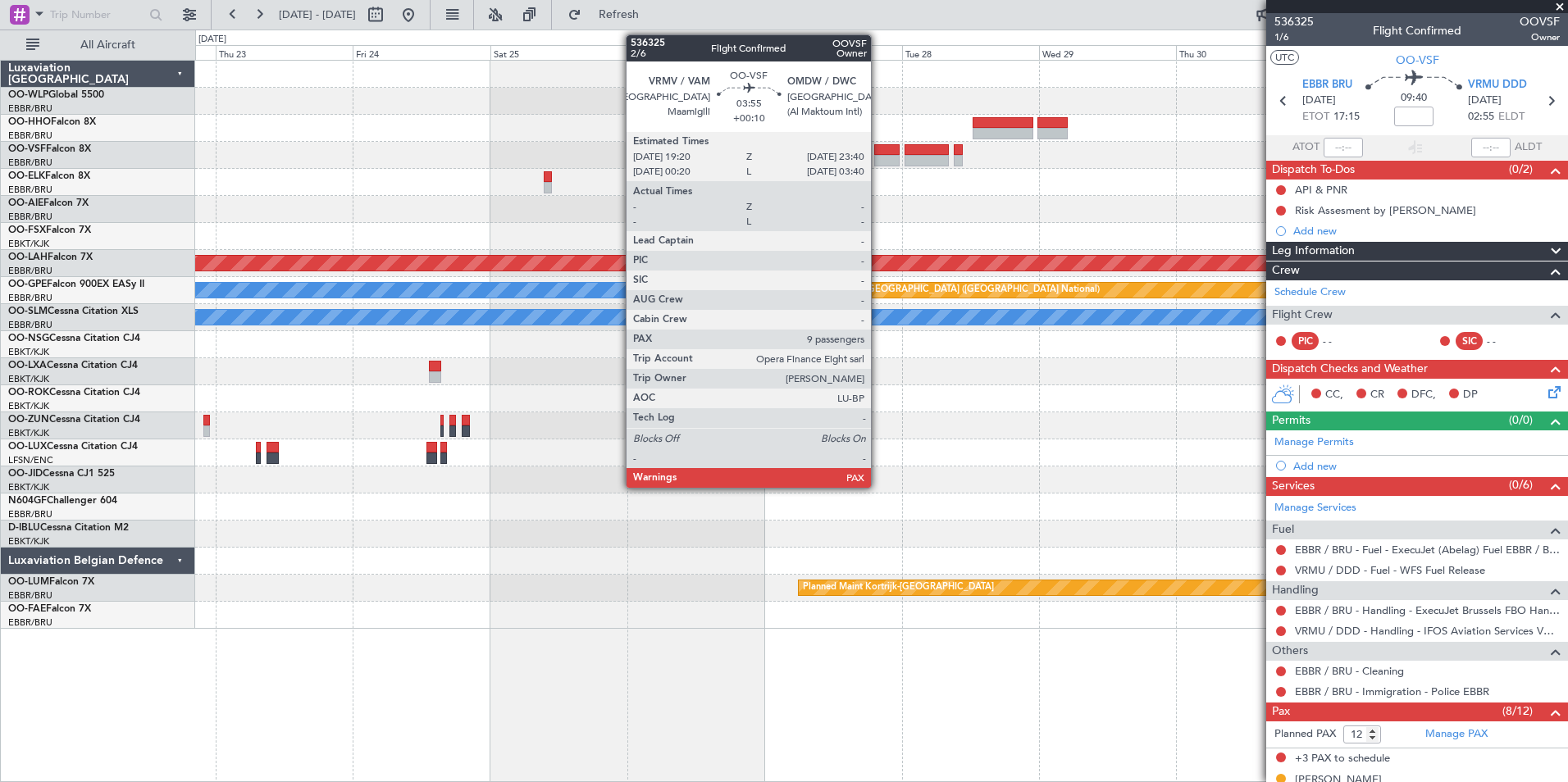
click at [878, 150] on div at bounding box center [886, 151] width 25 height 12
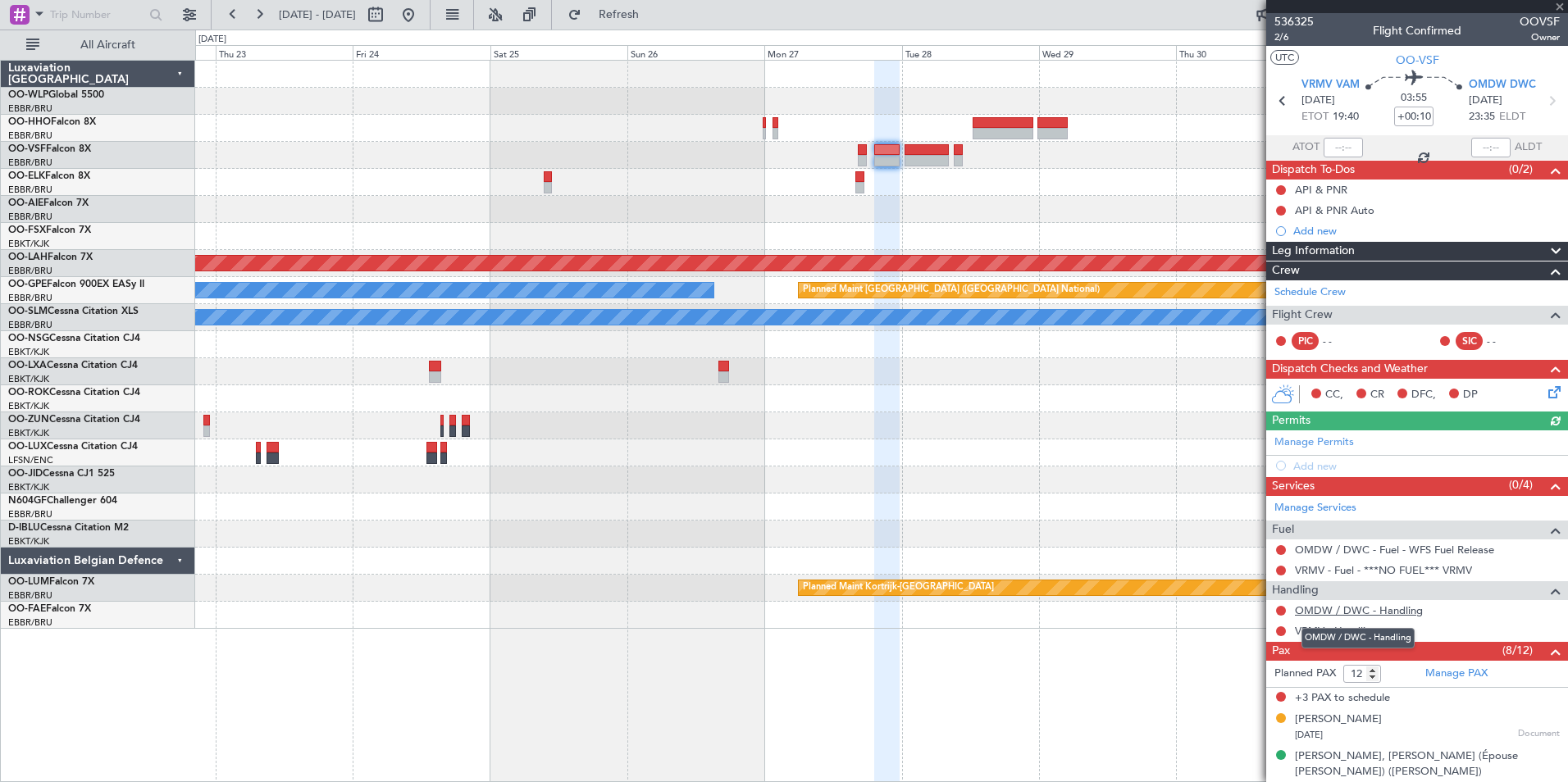
click at [1356, 614] on link "OMDW / DWC - Handling" at bounding box center [1358, 611] width 128 height 14
click at [1338, 629] on link "VRMV - Handling" at bounding box center [1336, 631] width 83 height 14
click at [1278, 570] on button at bounding box center [1281, 571] width 10 height 10
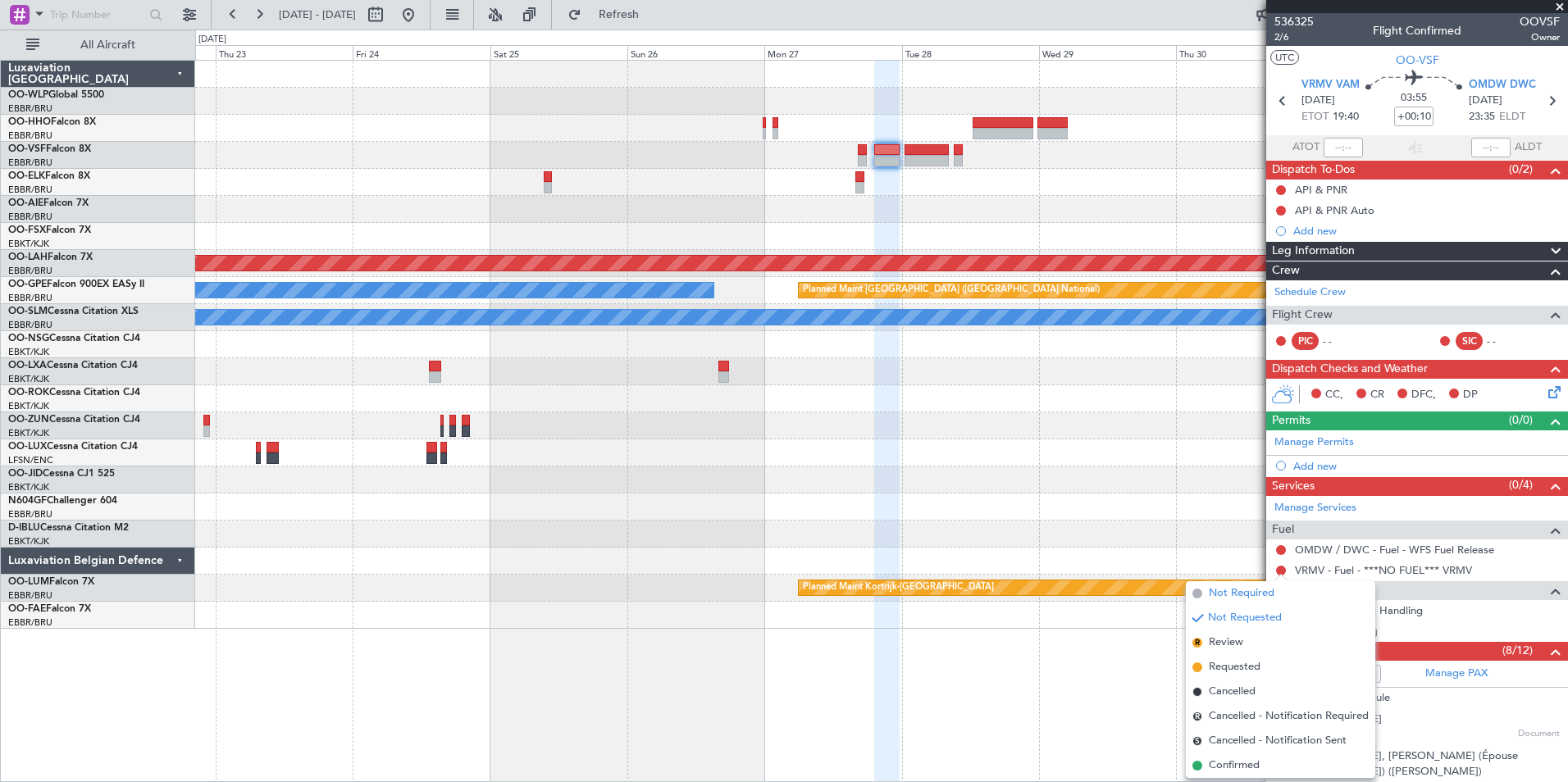
click at [1207, 584] on li "Not Required" at bounding box center [1280, 593] width 190 height 24
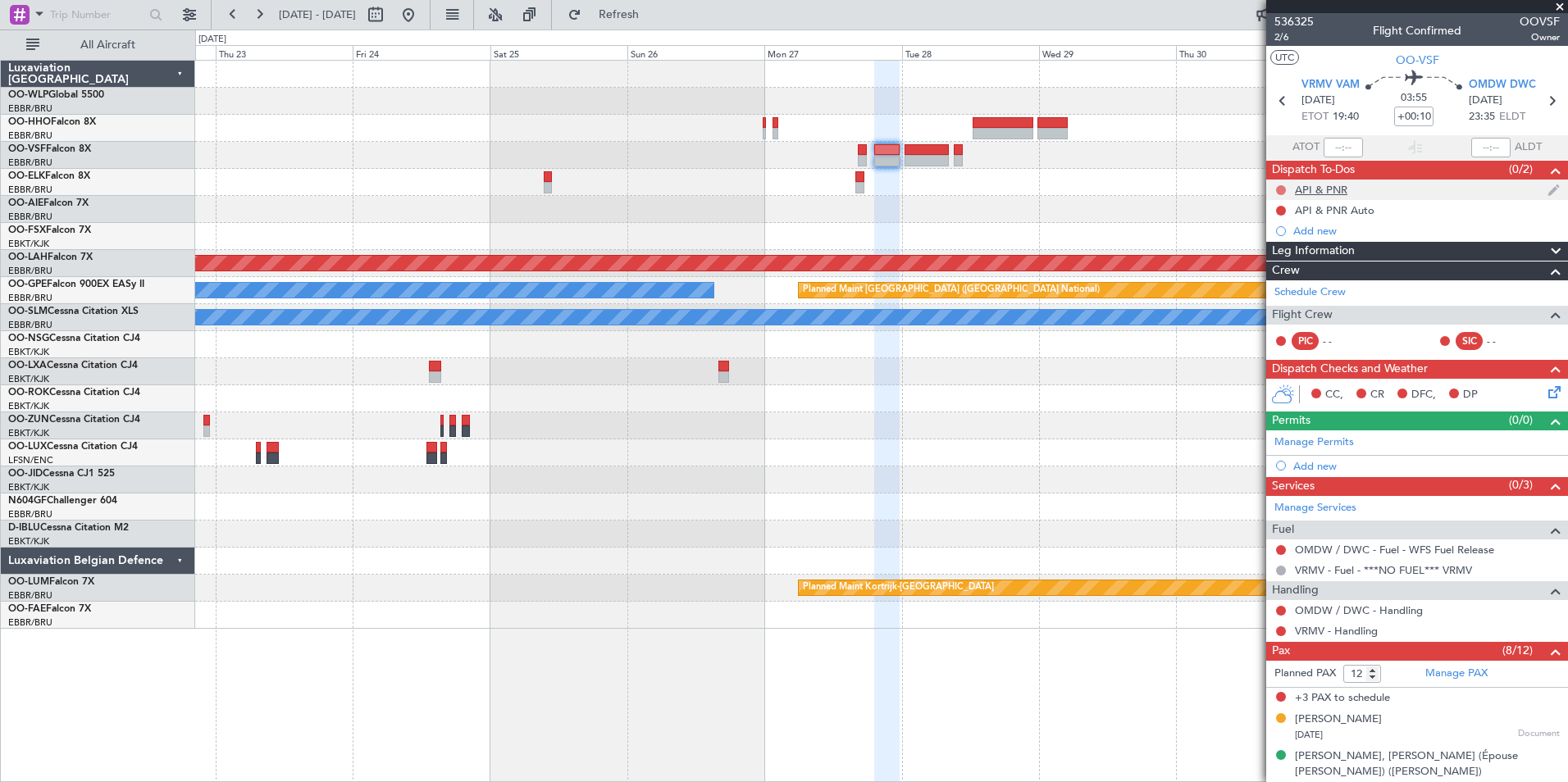
click at [1279, 187] on button at bounding box center [1281, 191] width 10 height 10
click at [1282, 259] on span "Completed" at bounding box center [1288, 263] width 54 height 17
click at [1282, 207] on button at bounding box center [1281, 211] width 10 height 10
click at [1276, 278] on span "Completed" at bounding box center [1288, 284] width 54 height 17
click at [1541, 110] on icon at bounding box center [1551, 100] width 21 height 21
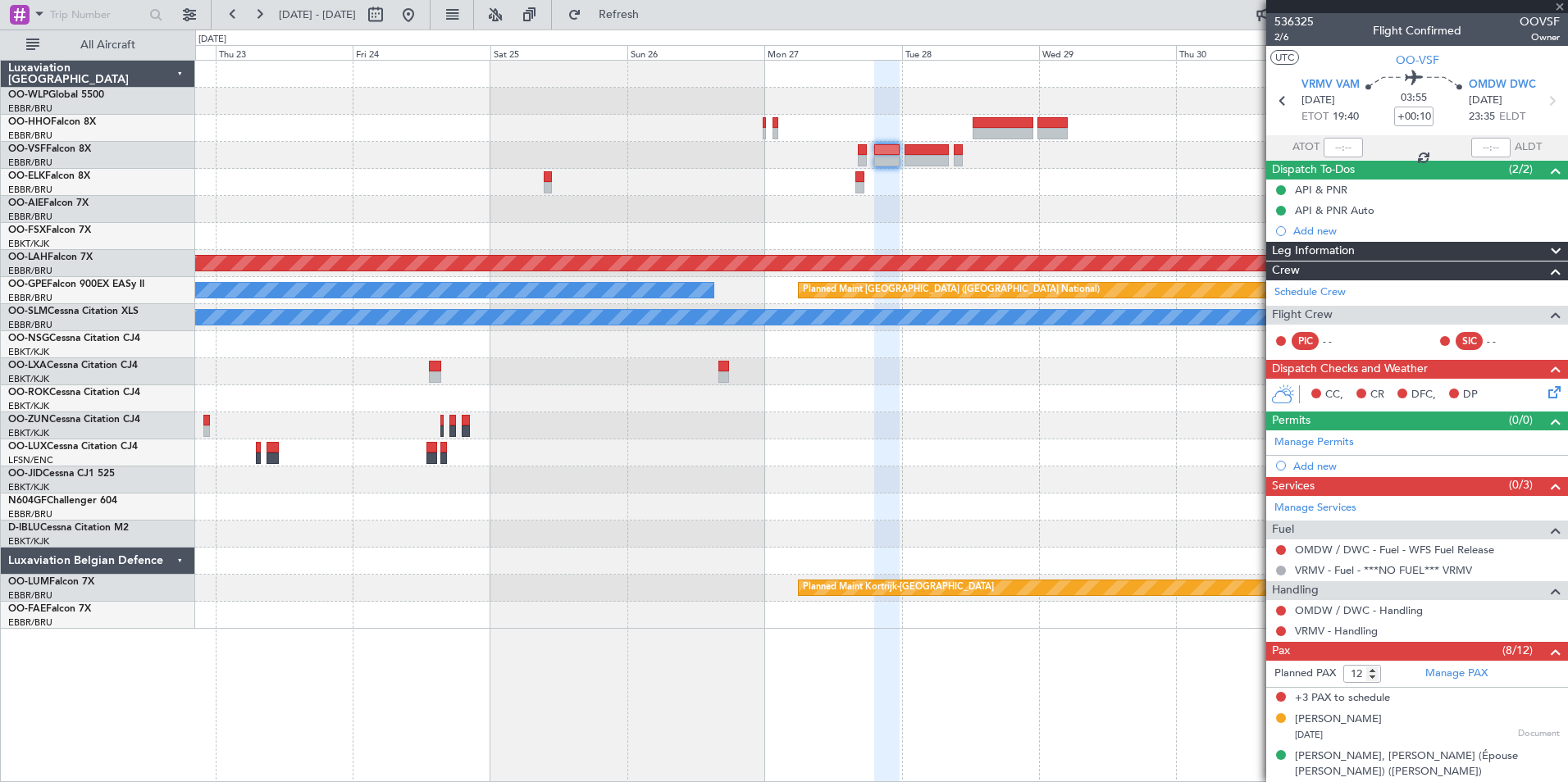
type input "+01:00"
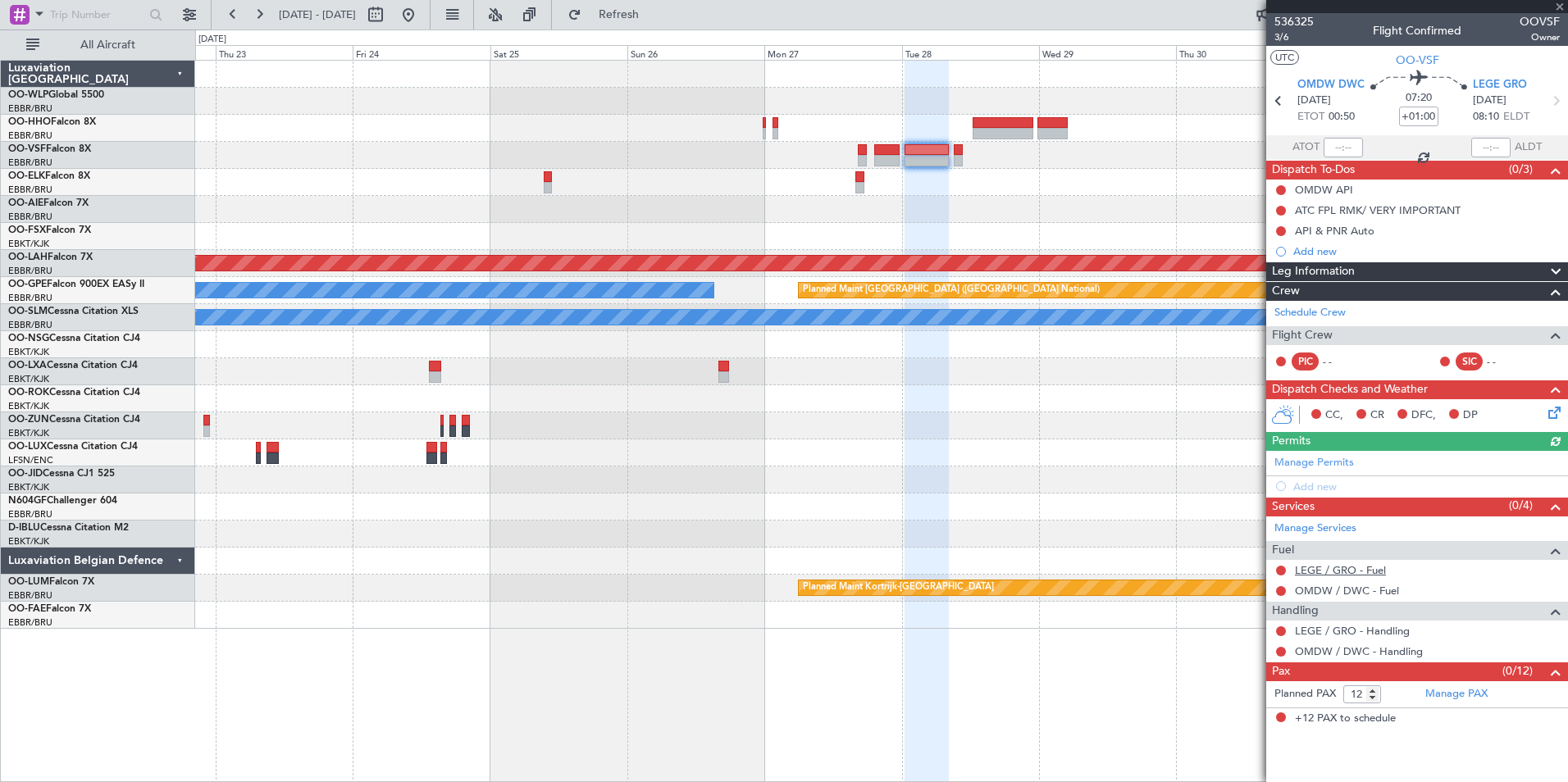
click at [1346, 570] on link "LEGE / GRO - Fuel" at bounding box center [1340, 570] width 91 height 14
click at [1327, 590] on link "OMDW / DWC - Fuel" at bounding box center [1346, 590] width 105 height 14
click at [1368, 630] on link "LEGE / GRO - Handling" at bounding box center [1351, 631] width 115 height 14
click at [1355, 648] on link "OMDW / DWC - Handling" at bounding box center [1358, 652] width 128 height 14
click at [1545, 102] on icon at bounding box center [1555, 100] width 21 height 21
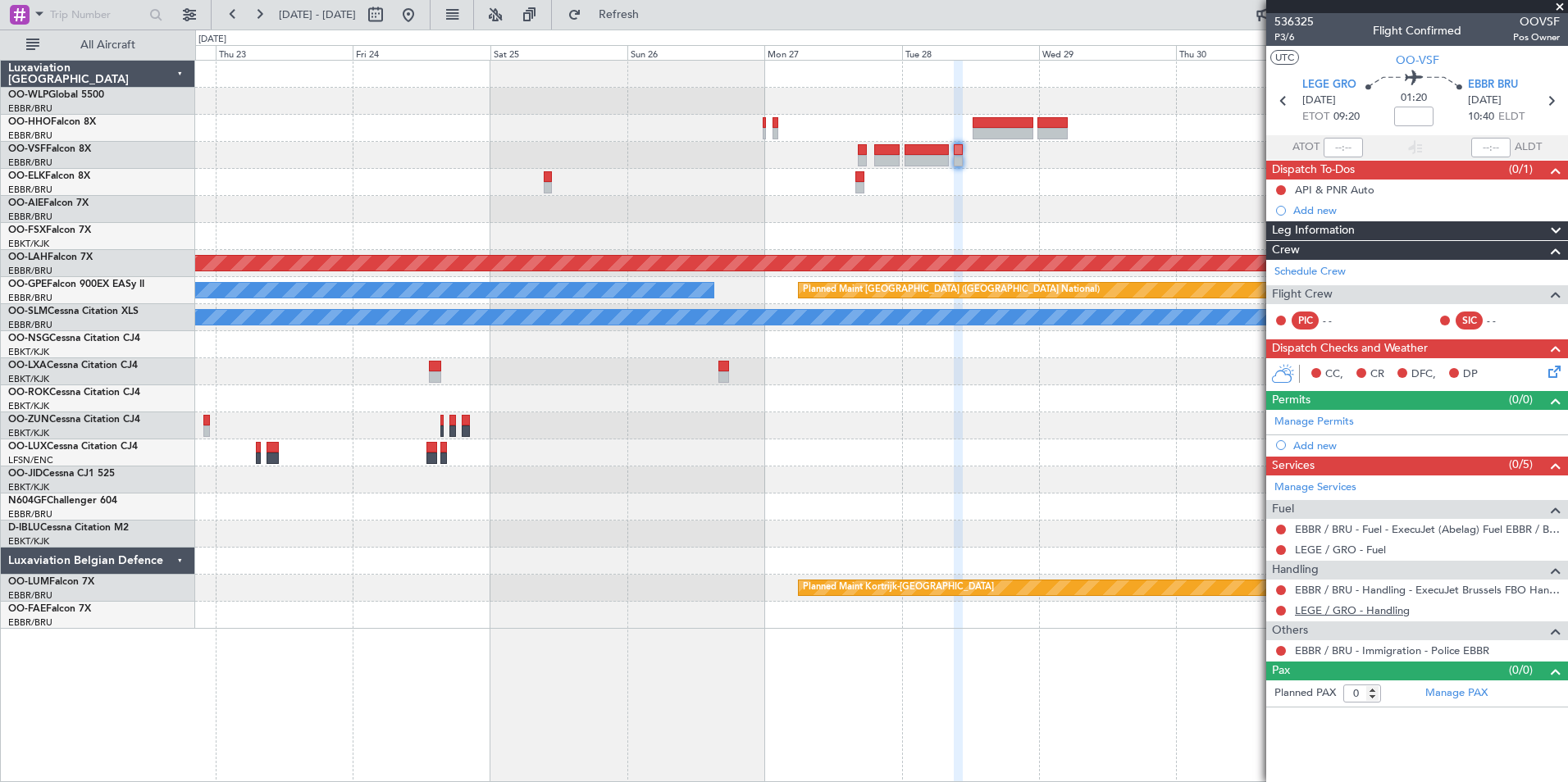
click at [1362, 611] on link "LEGE / GRO - Handling" at bounding box center [1351, 611] width 115 height 14
click at [1323, 552] on link "LEGE / GRO - Fuel" at bounding box center [1340, 549] width 91 height 14
click at [1285, 527] on button at bounding box center [1281, 530] width 10 height 10
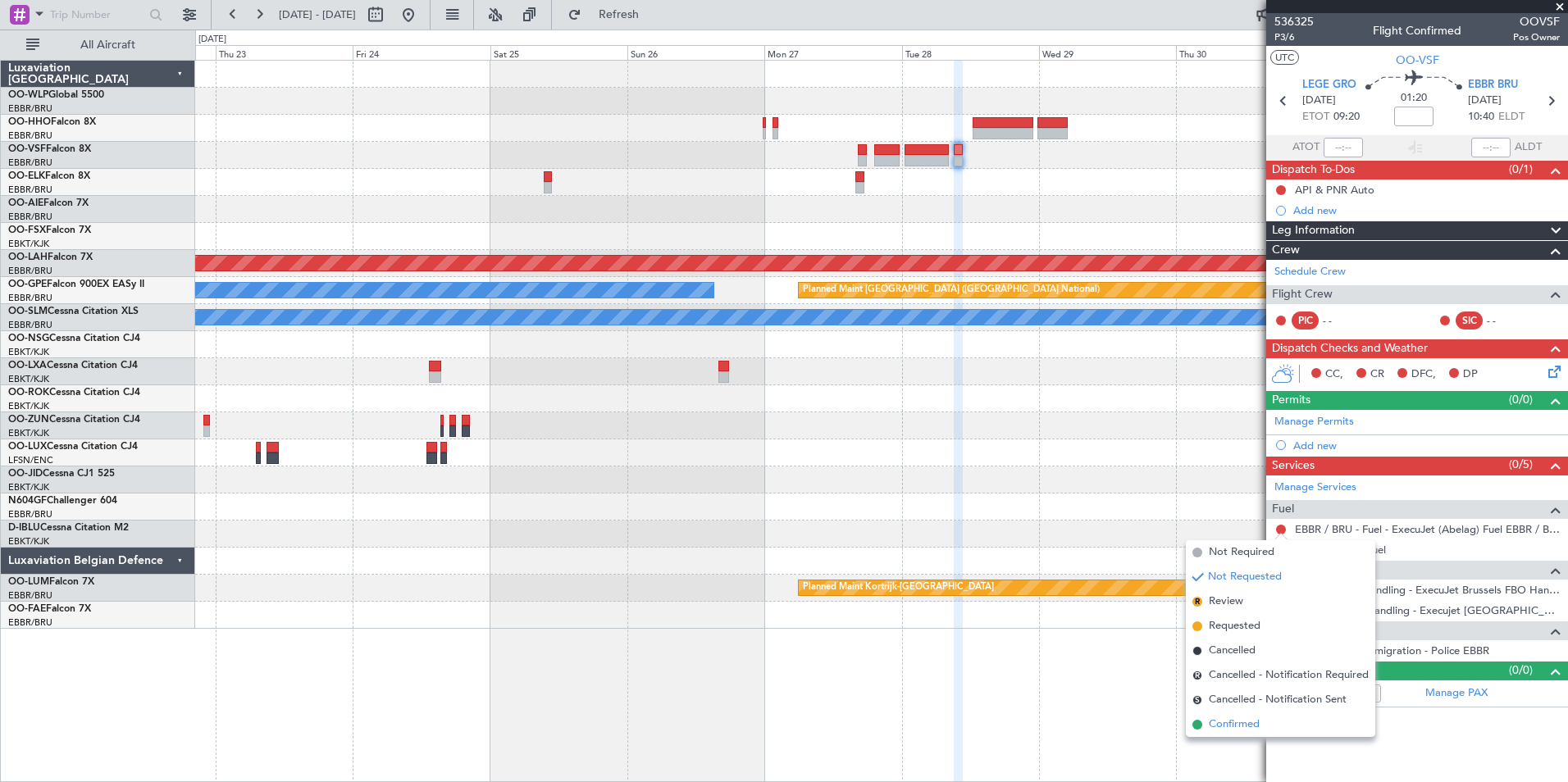
click at [1248, 726] on span "Confirmed" at bounding box center [1233, 725] width 51 height 17
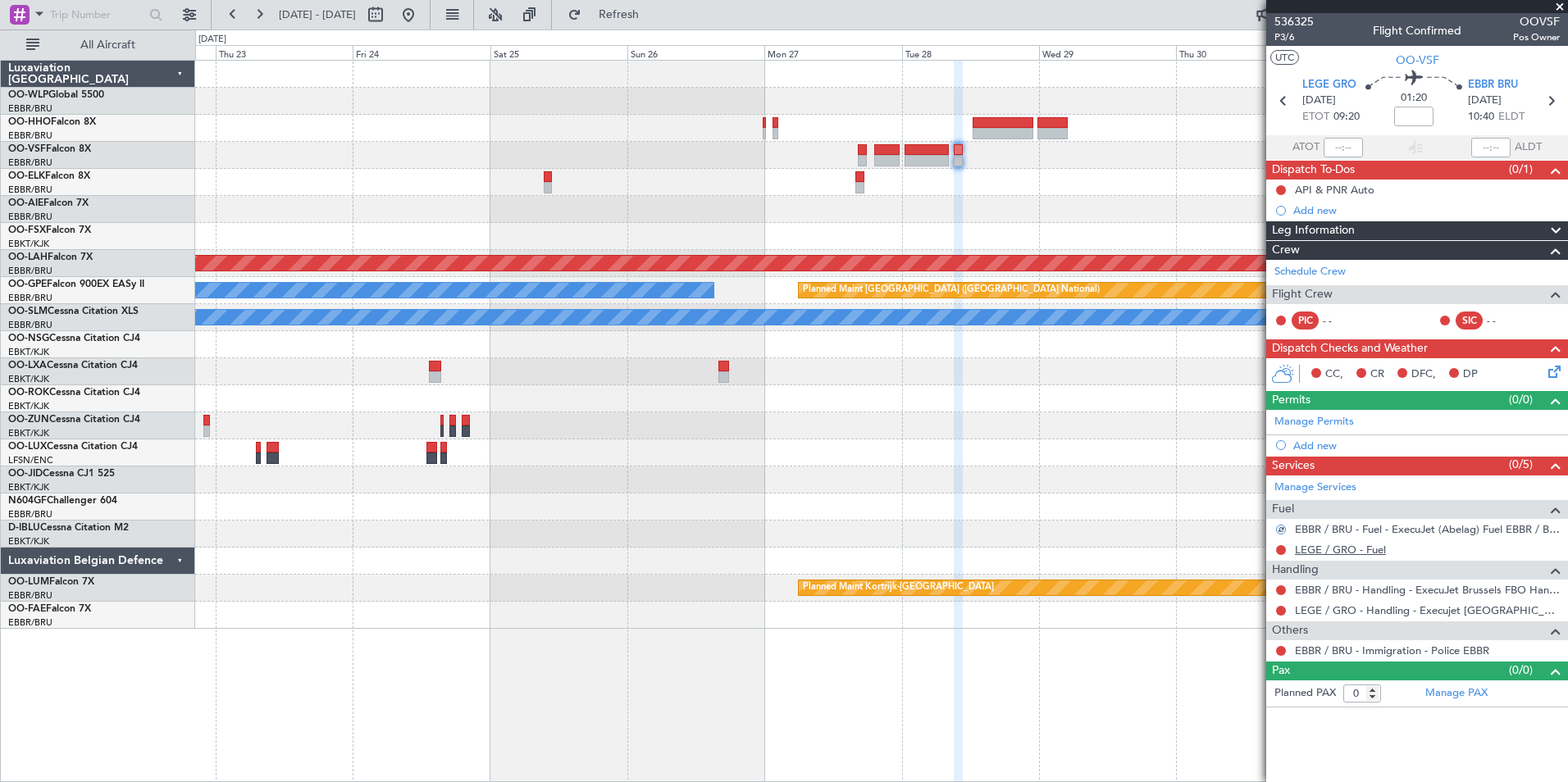
click at [1372, 549] on link "LEGE / GRO - Fuel" at bounding box center [1340, 549] width 91 height 14
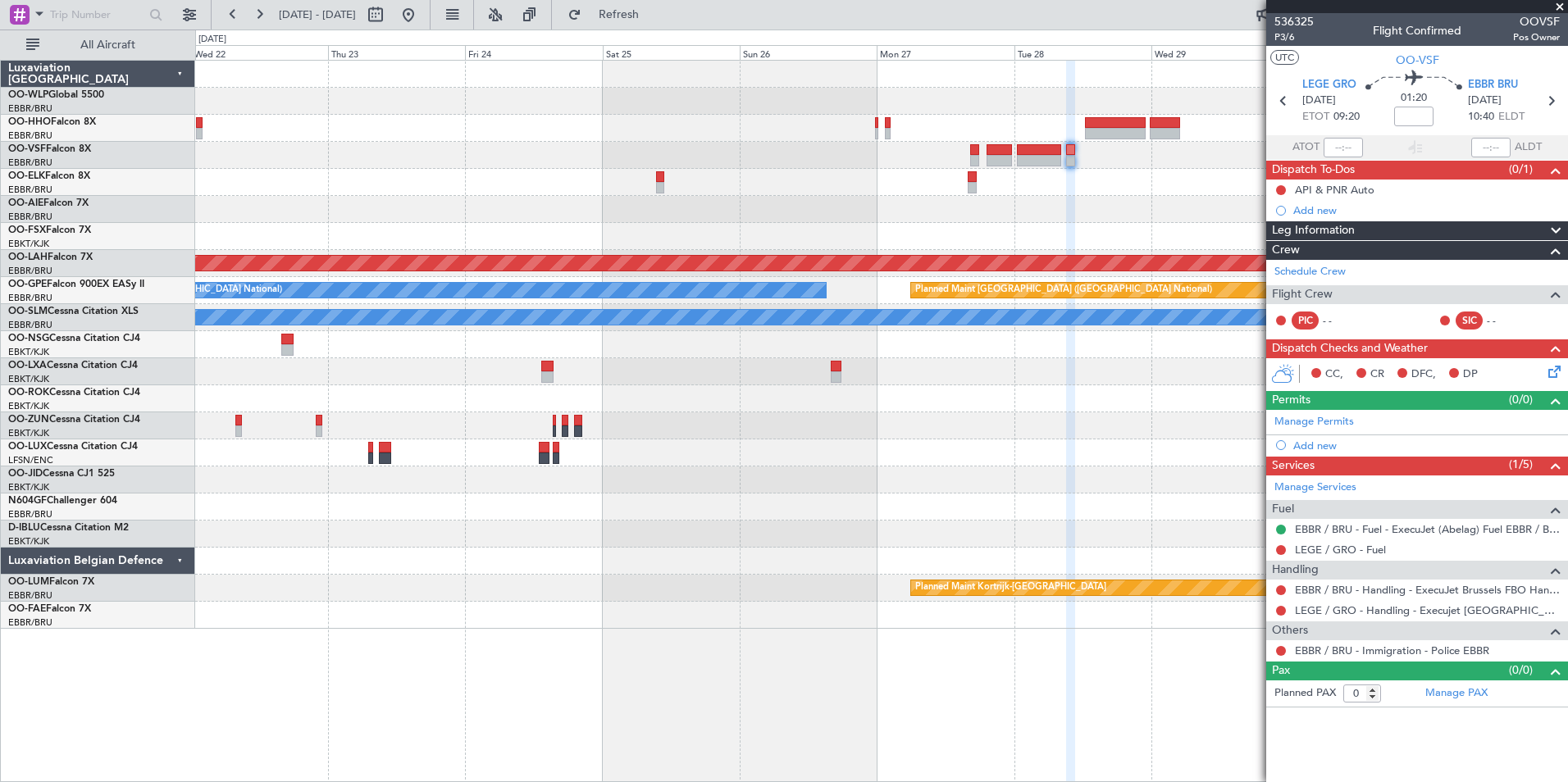
click at [917, 217] on div at bounding box center [881, 209] width 1372 height 27
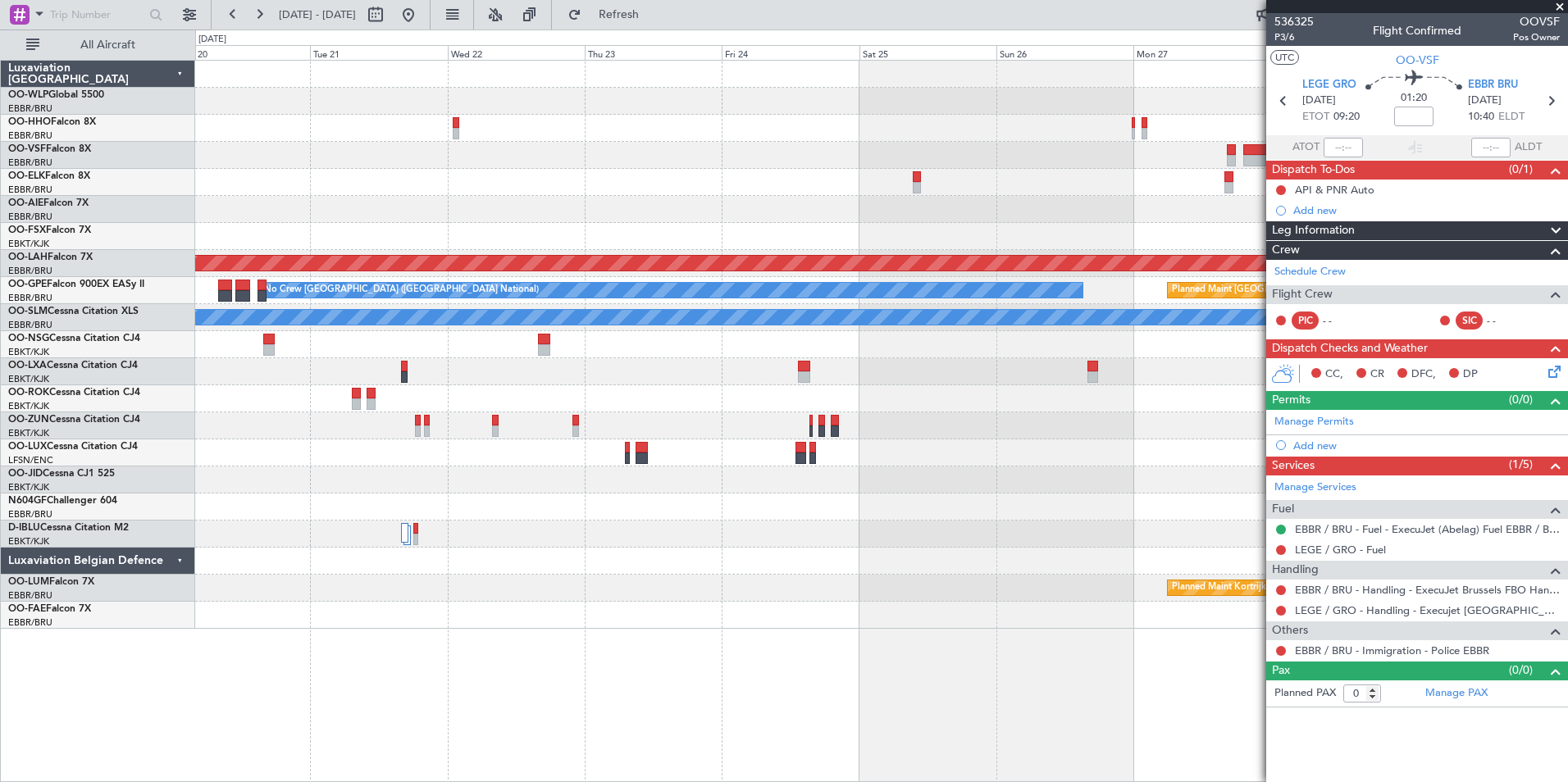
click at [1058, 199] on div at bounding box center [881, 209] width 1372 height 27
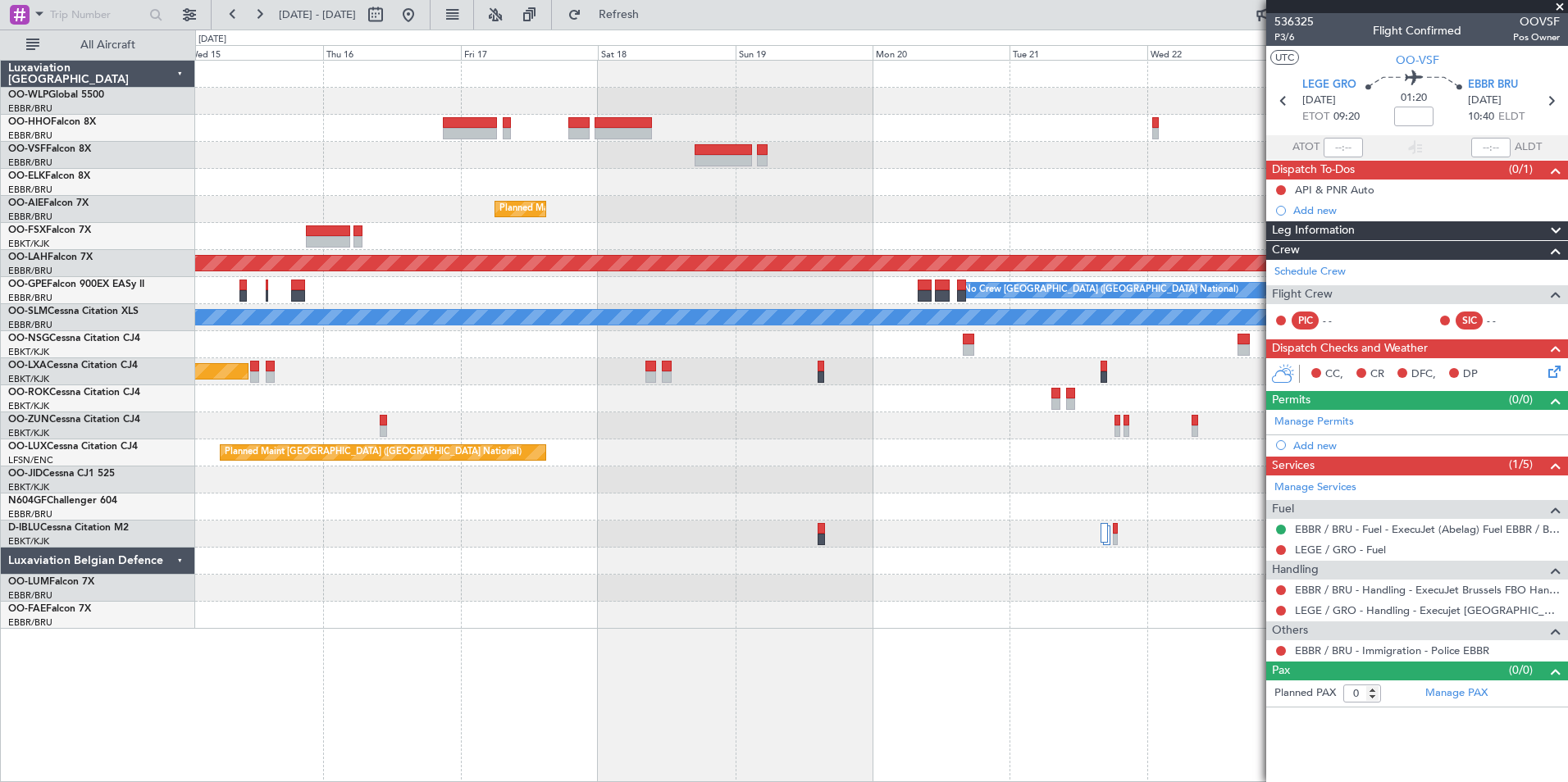
click at [1103, 209] on div "Planned Maint [GEOGRAPHIC_DATA] ([GEOGRAPHIC_DATA] National)" at bounding box center [881, 209] width 1372 height 27
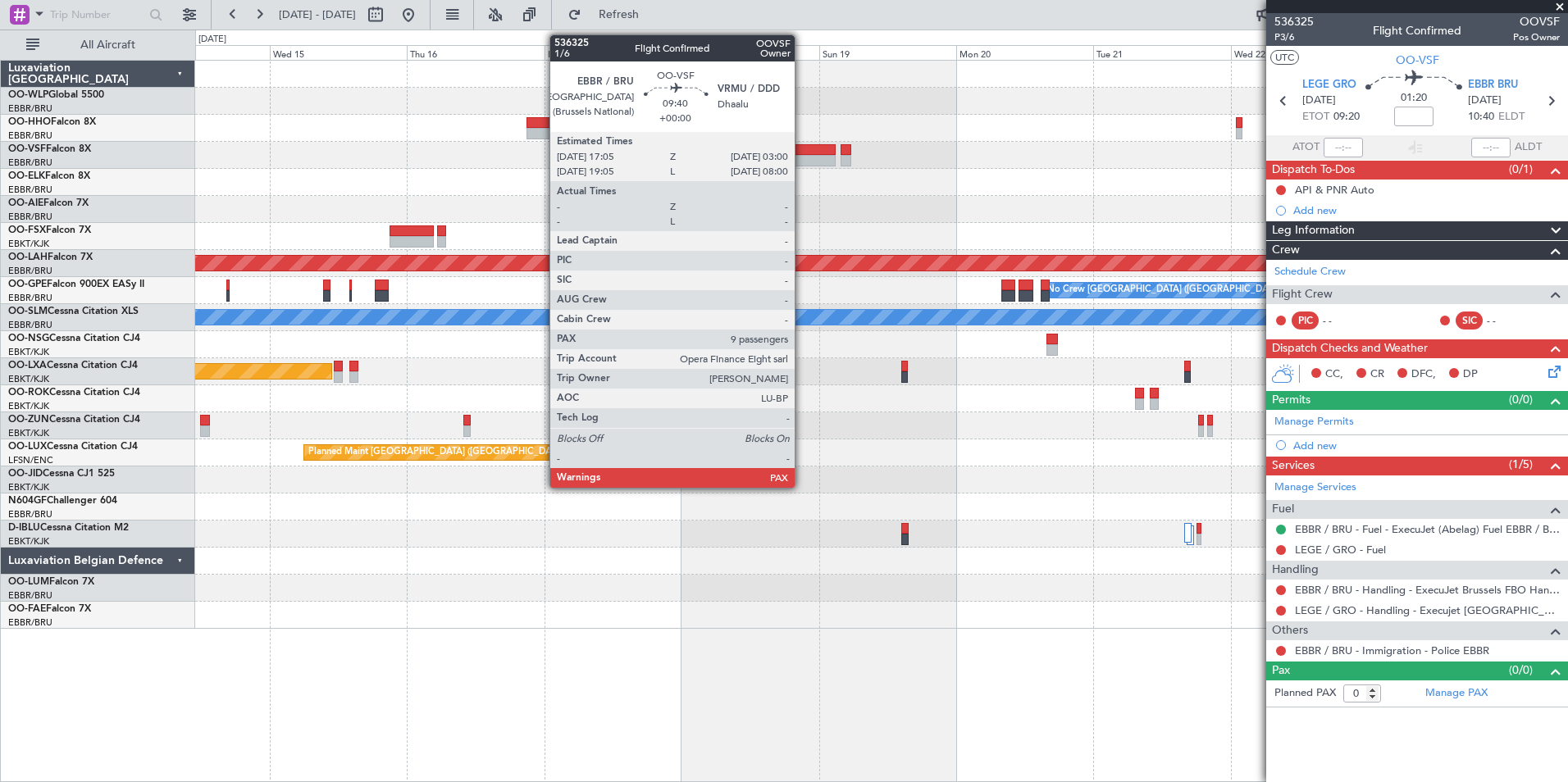
click at [802, 153] on div at bounding box center [807, 151] width 58 height 12
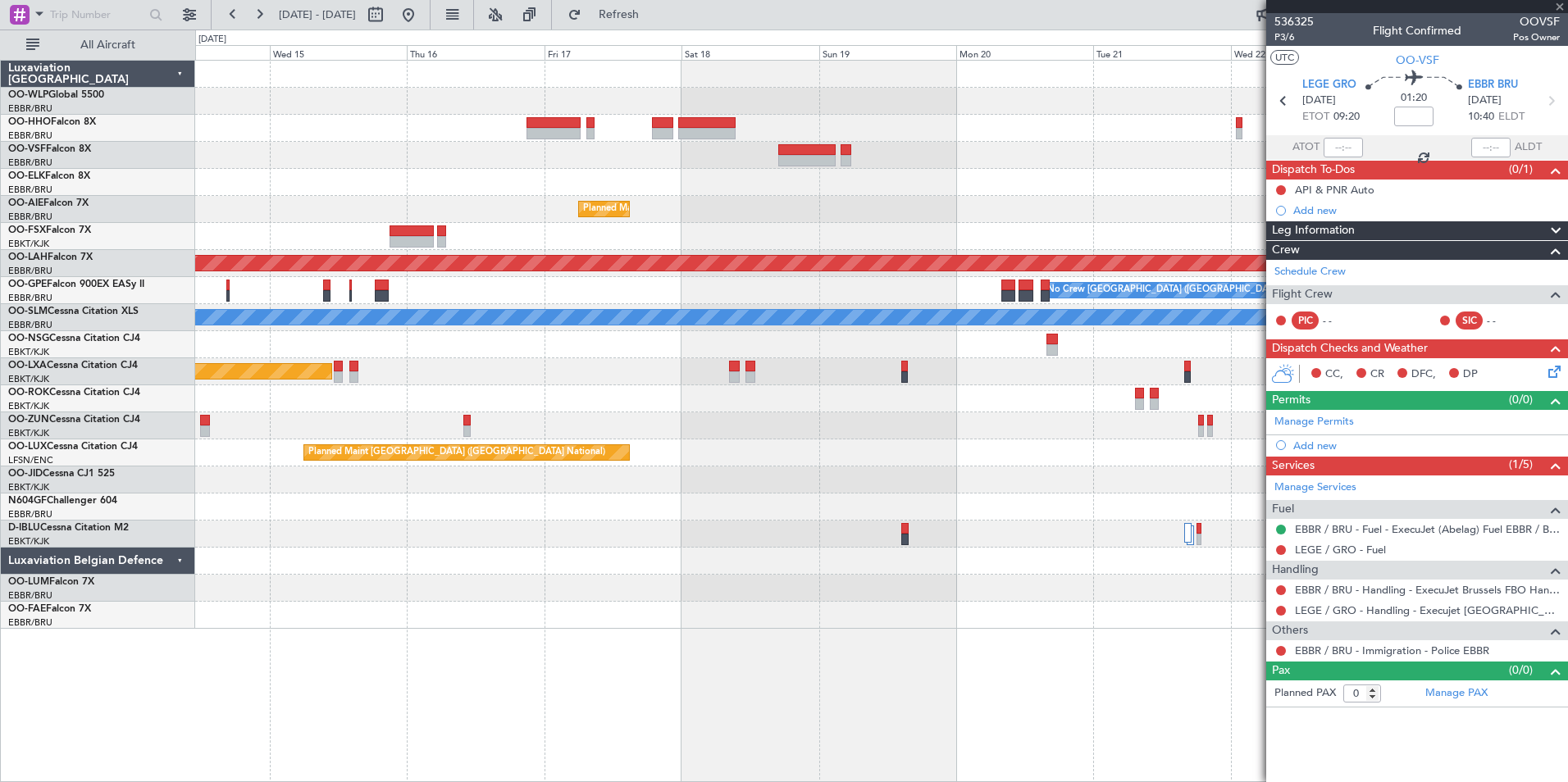
type input "12"
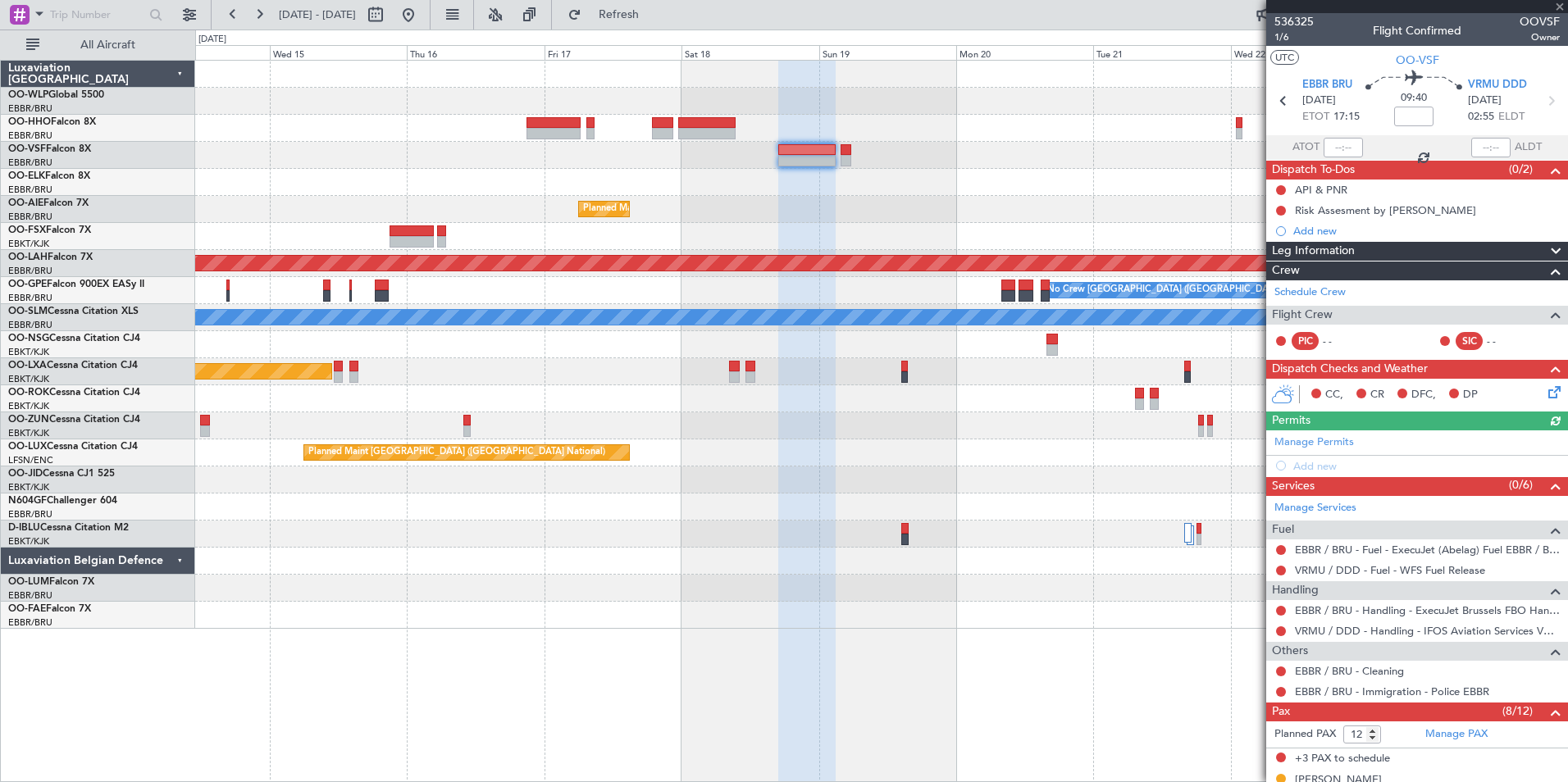
click at [1545, 396] on icon at bounding box center [1551, 390] width 13 height 13
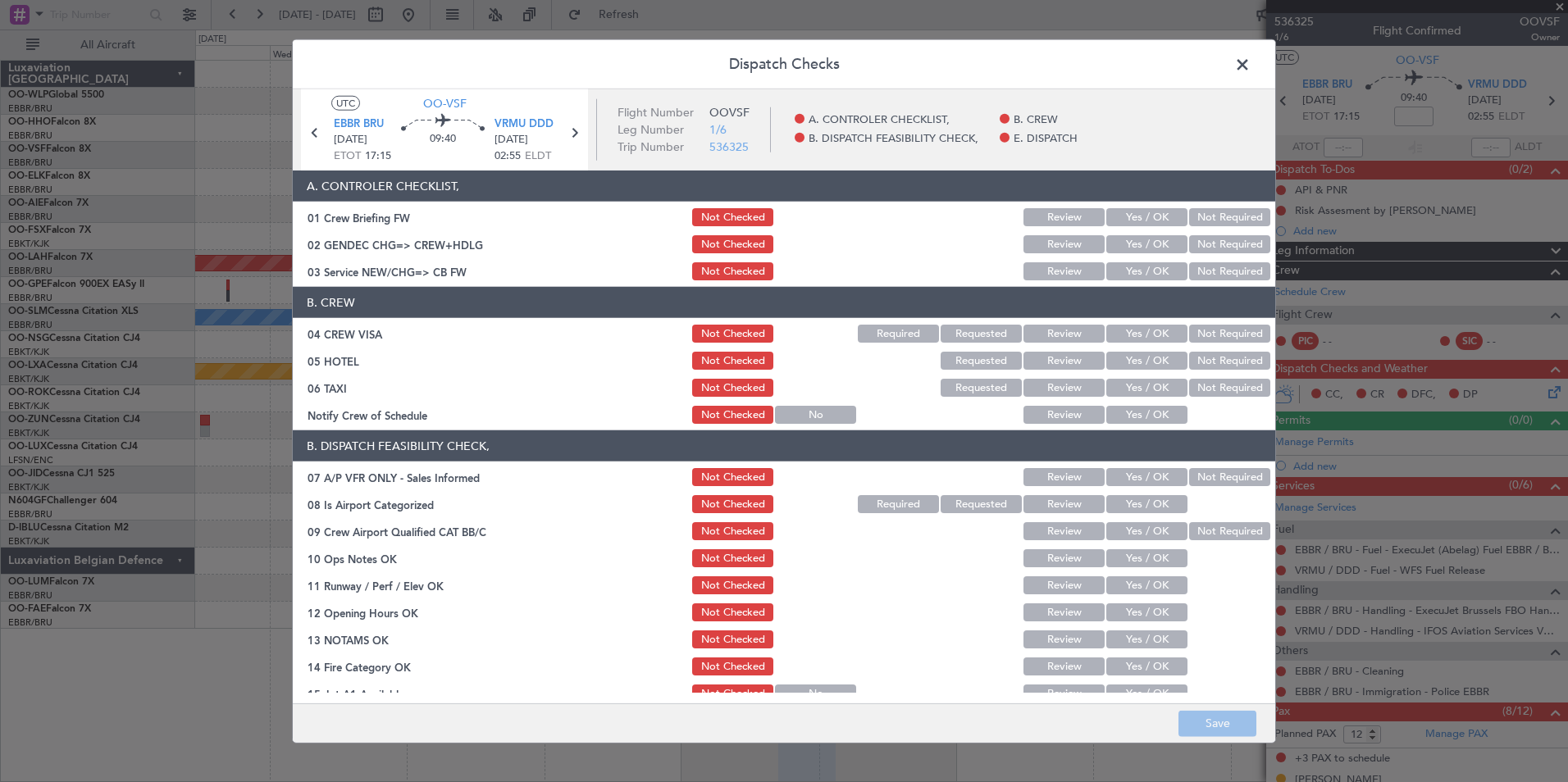
click at [1145, 276] on button "Yes / OK" at bounding box center [1147, 272] width 81 height 18
click at [1189, 326] on button "Not Required" at bounding box center [1229, 334] width 81 height 18
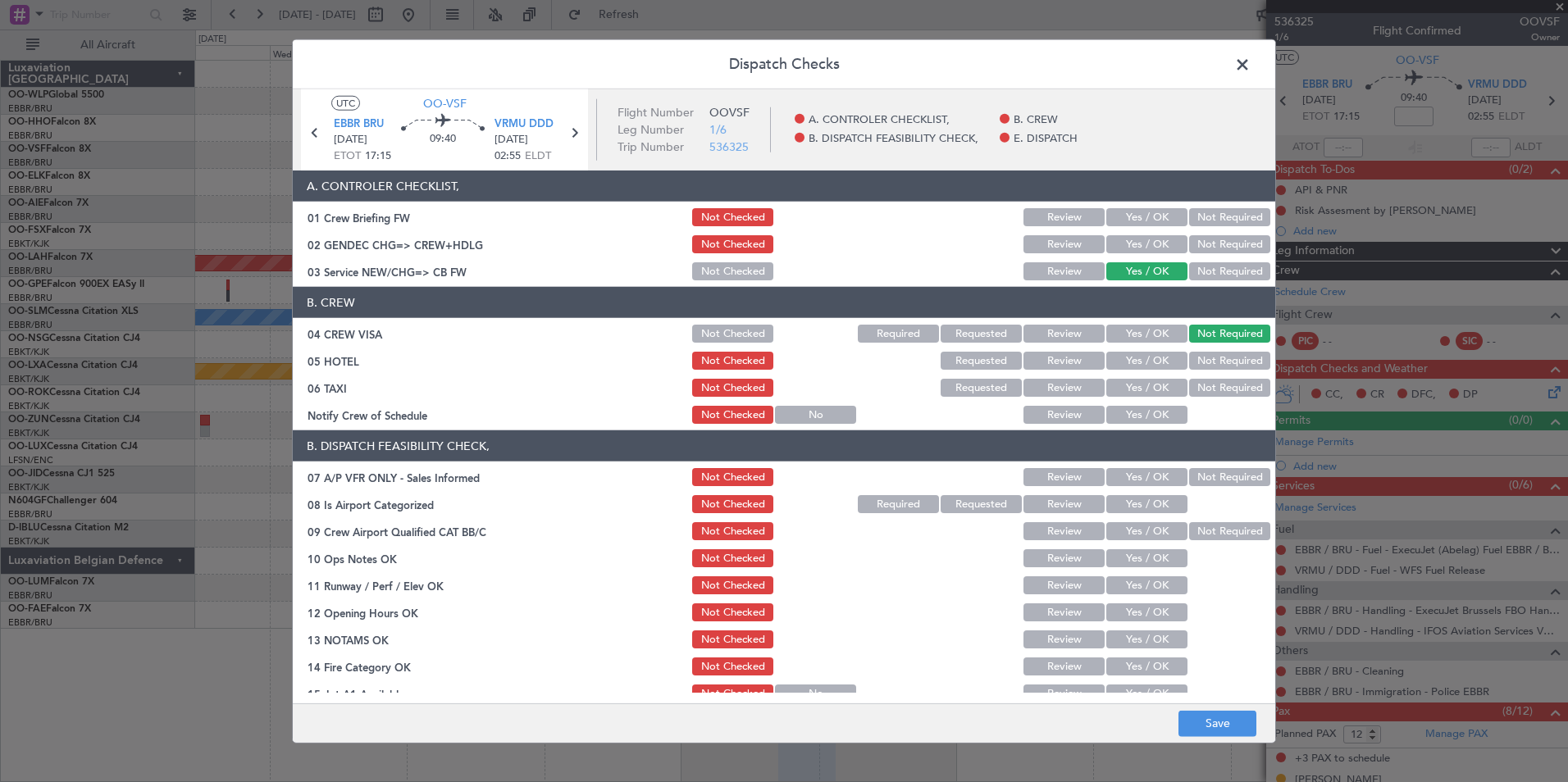
click at [1216, 384] on button "Not Required" at bounding box center [1229, 388] width 81 height 18
click at [1149, 422] on button "Yes / OK" at bounding box center [1147, 415] width 81 height 18
click at [1217, 355] on button "Not Required" at bounding box center [1229, 361] width 81 height 18
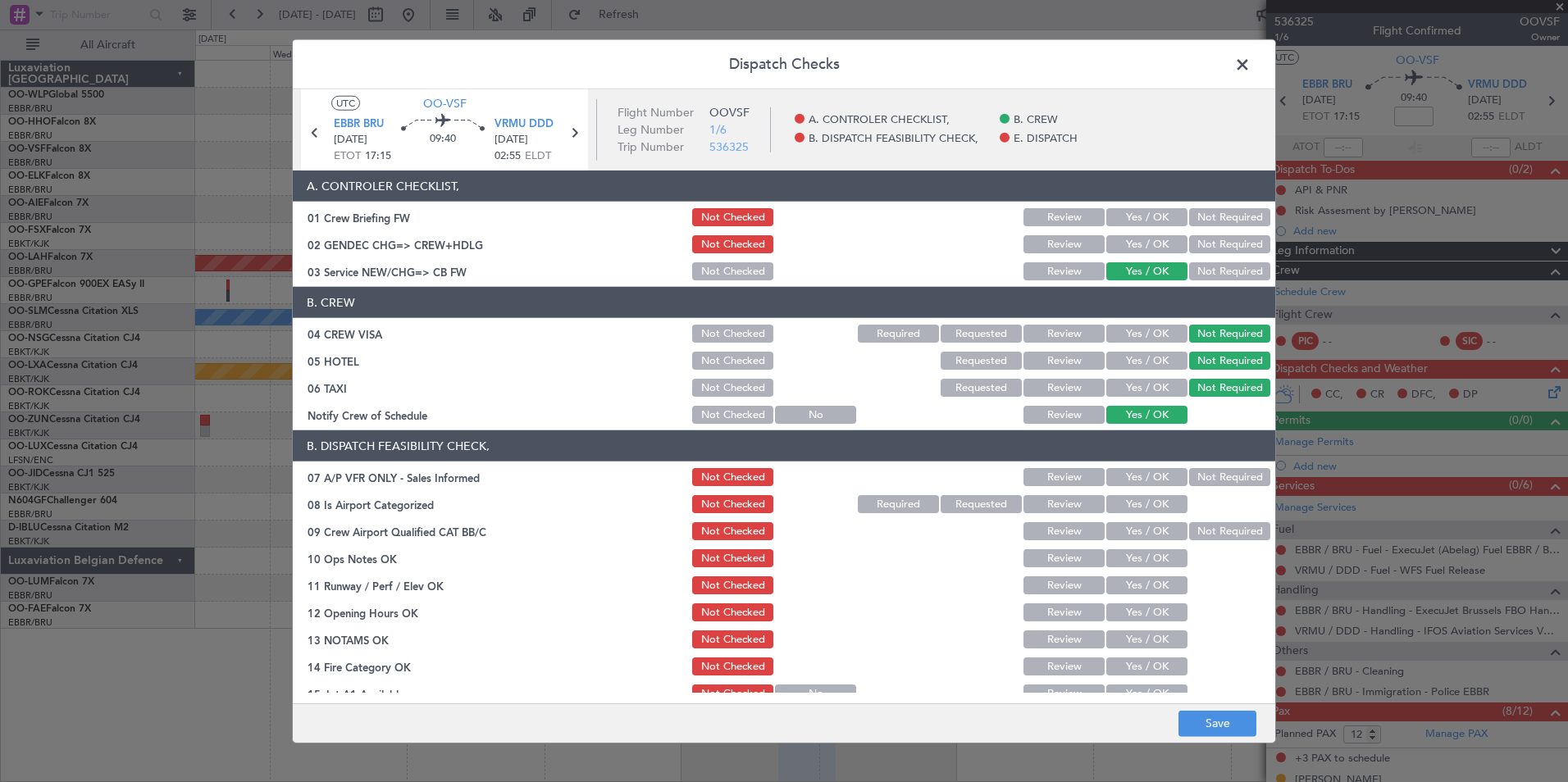
click at [1209, 482] on button "Not Required" at bounding box center [1229, 478] width 81 height 18
click at [1228, 716] on button "Save" at bounding box center [1217, 723] width 78 height 26
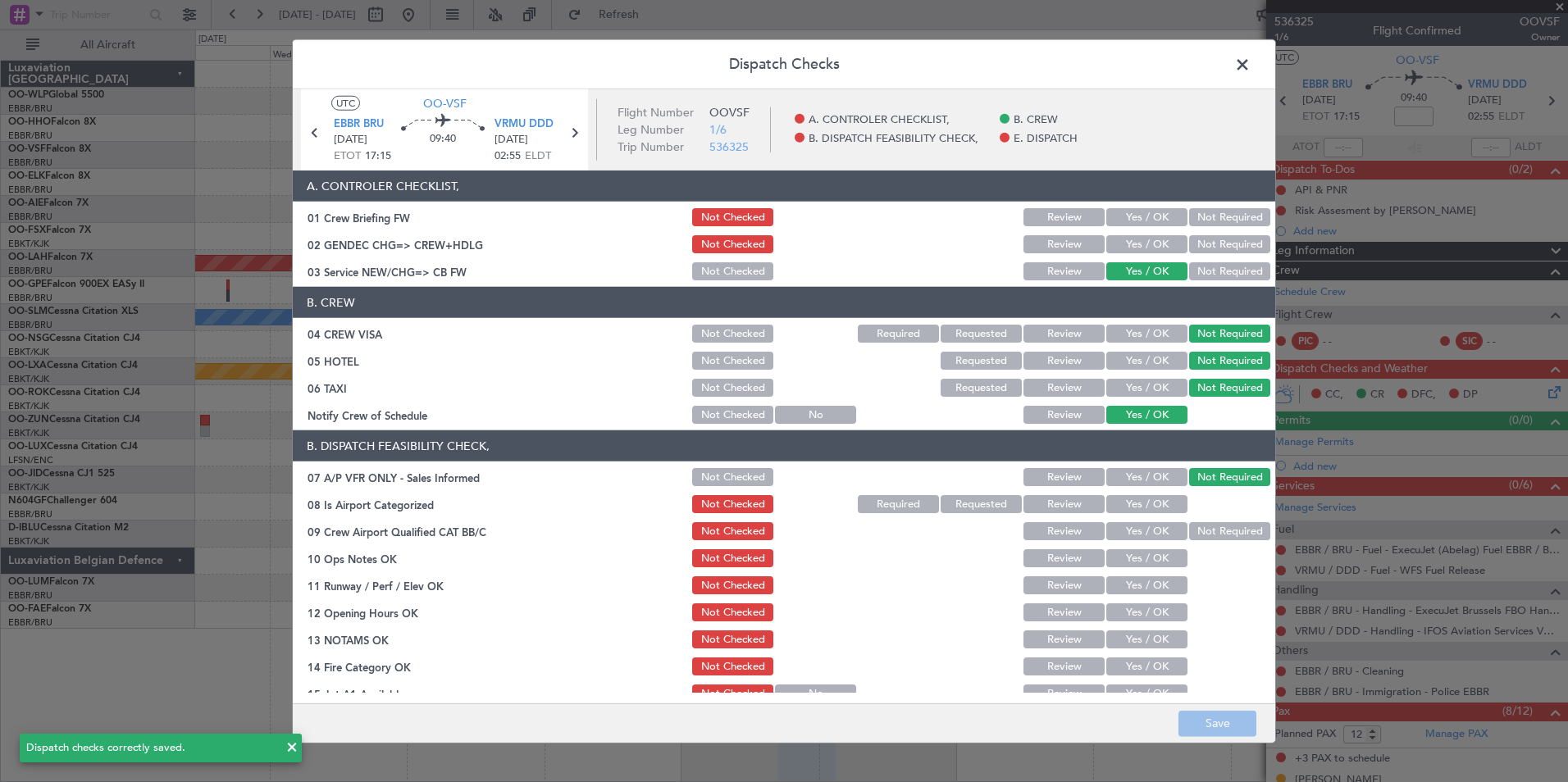
click at [1234, 77] on header "Dispatch Checks" at bounding box center [784, 64] width 983 height 49
click at [1229, 71] on header "Dispatch Checks" at bounding box center [784, 64] width 983 height 49
click at [1250, 69] on span at bounding box center [1250, 69] width 0 height 33
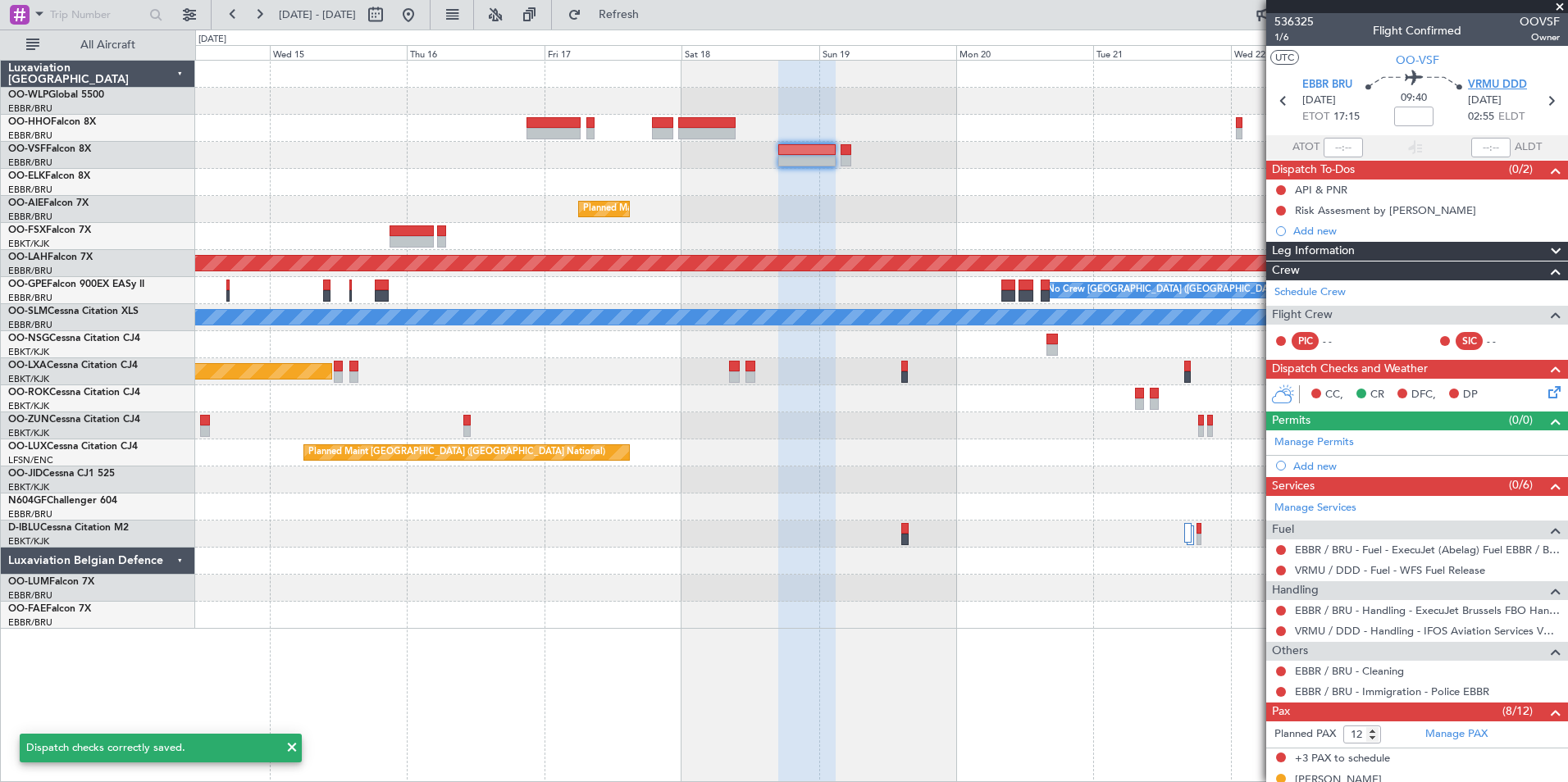
click at [1486, 87] on span "VRMU DDD" at bounding box center [1497, 85] width 59 height 17
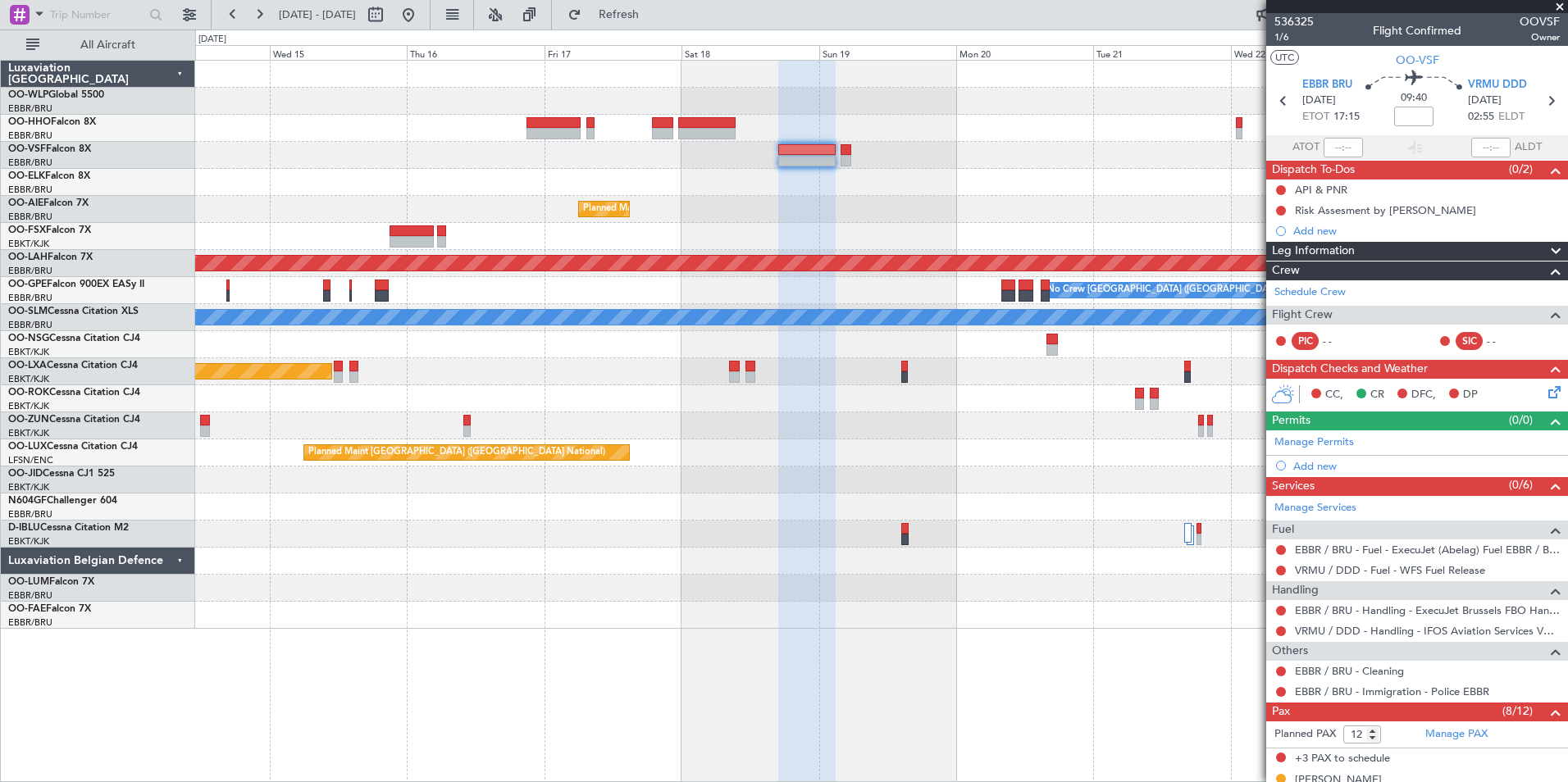
click at [1545, 396] on icon at bounding box center [1551, 390] width 13 height 13
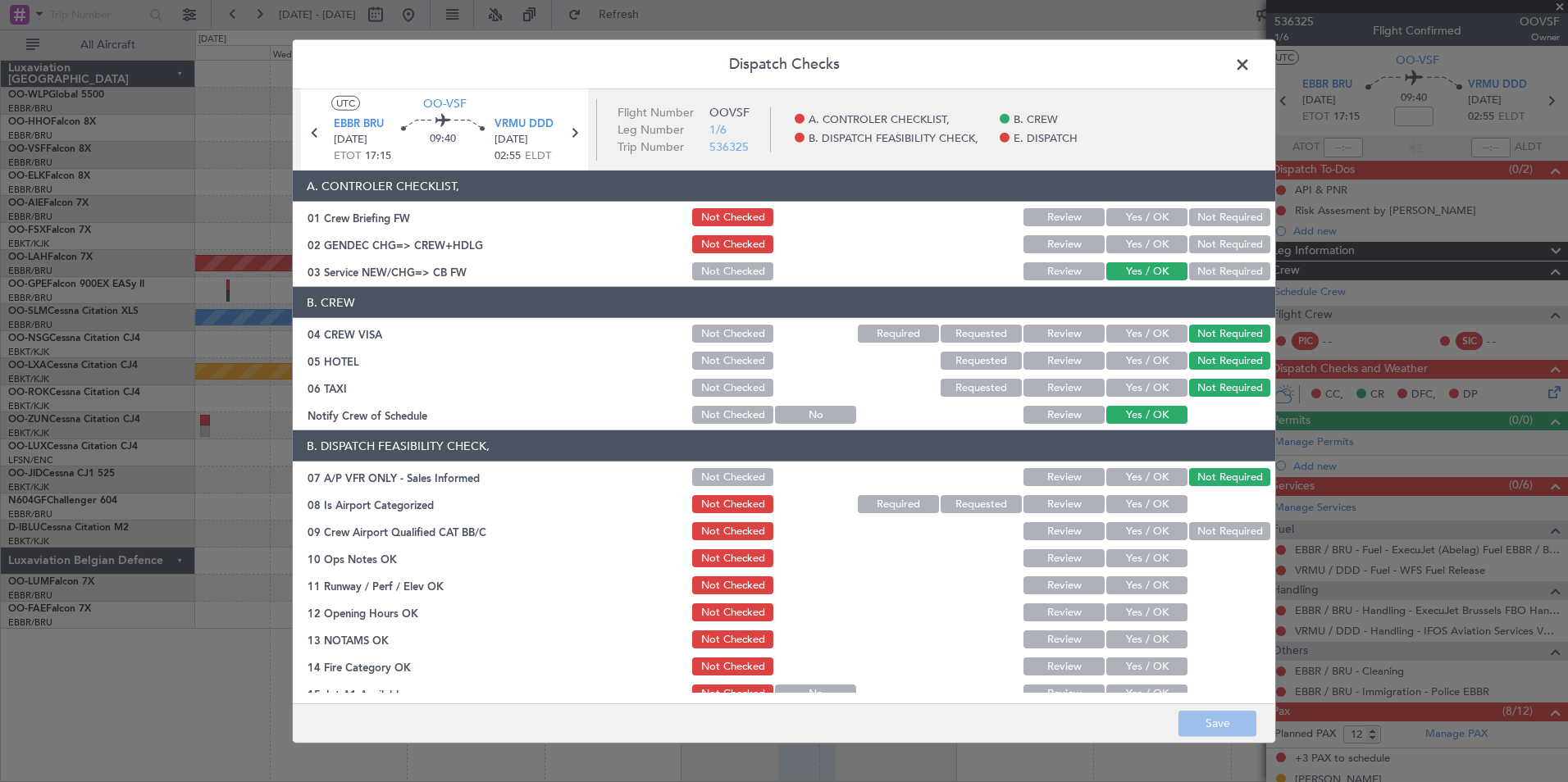
click at [895, 503] on button "Required" at bounding box center [898, 504] width 81 height 18
click at [1116, 552] on button "Yes / OK" at bounding box center [1147, 559] width 81 height 18
click at [1154, 580] on button "Yes / OK" at bounding box center [1147, 585] width 81 height 18
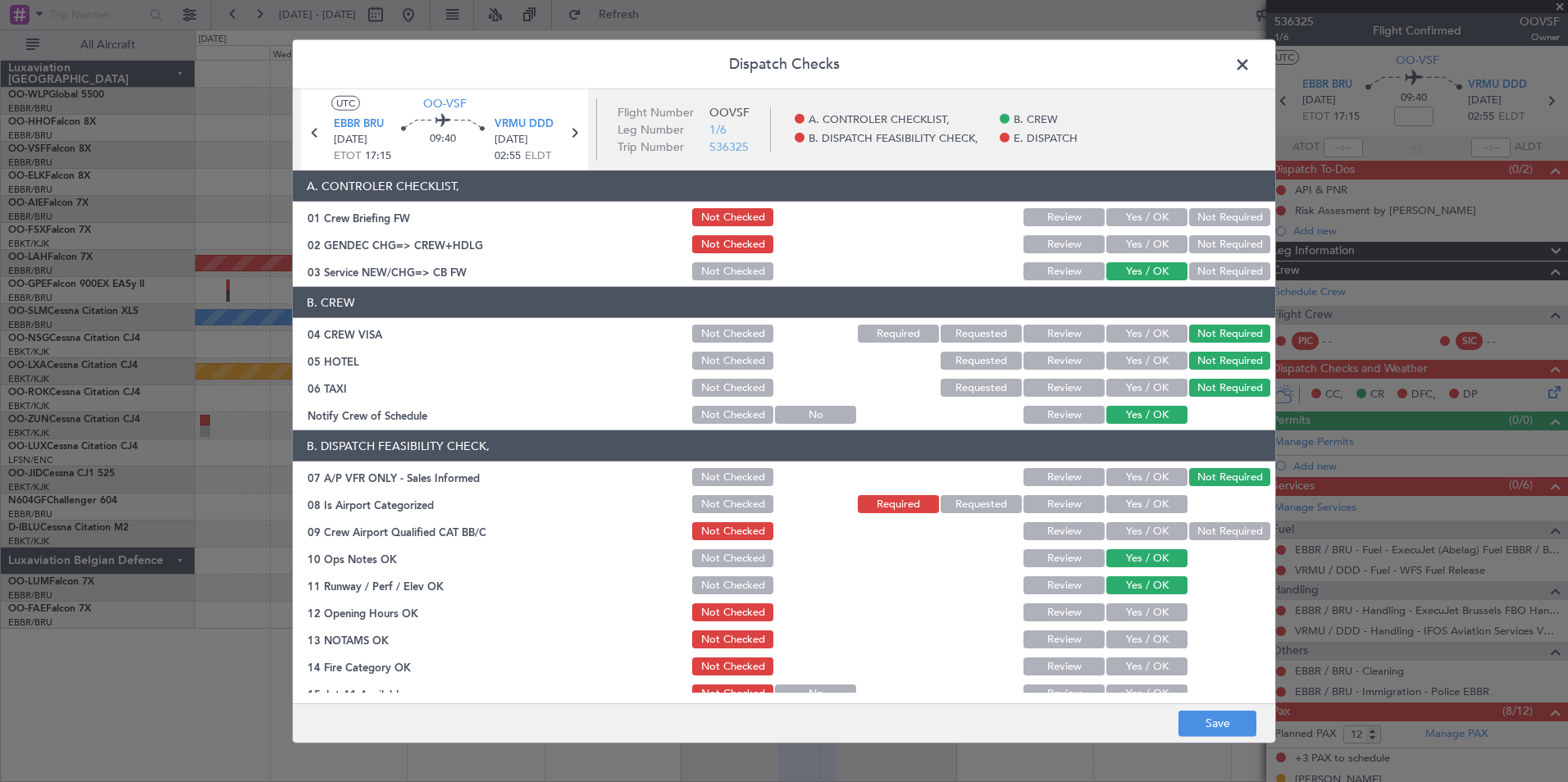
click at [1145, 613] on button "Yes / OK" at bounding box center [1147, 613] width 81 height 18
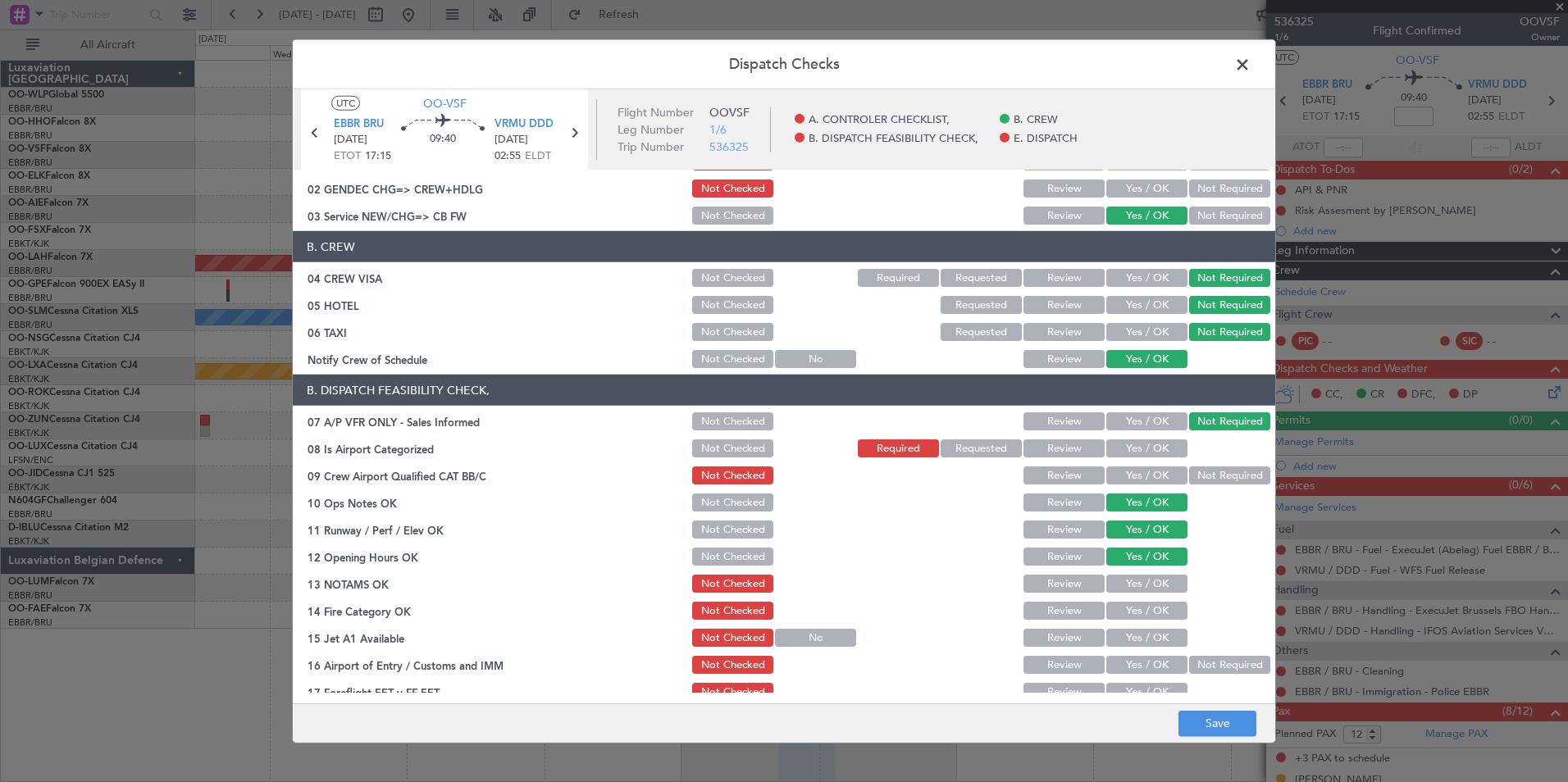
scroll to position [82, 0]
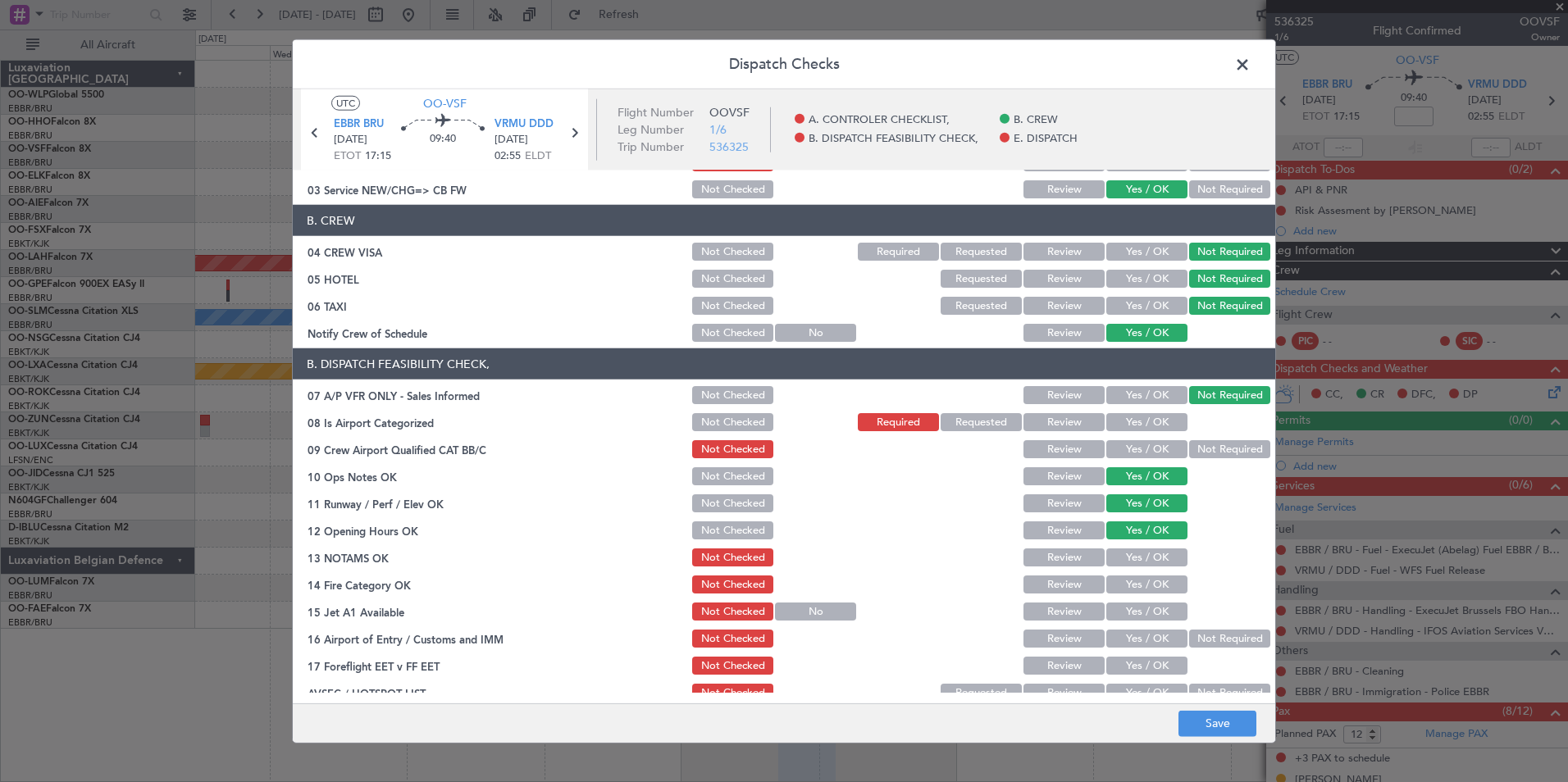
click at [1126, 585] on button "Yes / OK" at bounding box center [1147, 585] width 81 height 18
click at [794, 613] on button "No" at bounding box center [815, 612] width 81 height 18
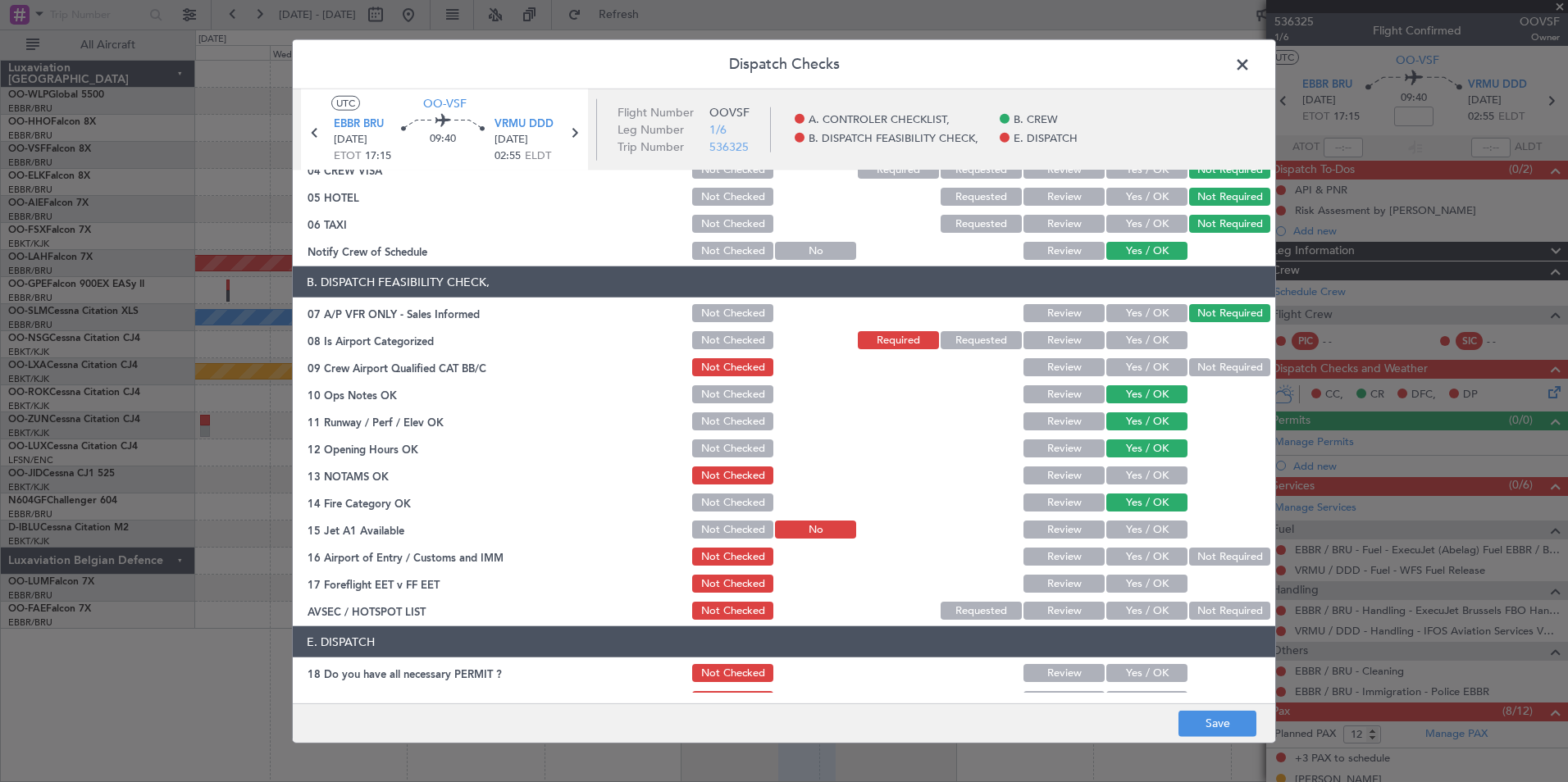
click at [1117, 555] on button "Yes / OK" at bounding box center [1147, 557] width 81 height 18
click at [1203, 607] on button "Not Required" at bounding box center [1229, 611] width 81 height 18
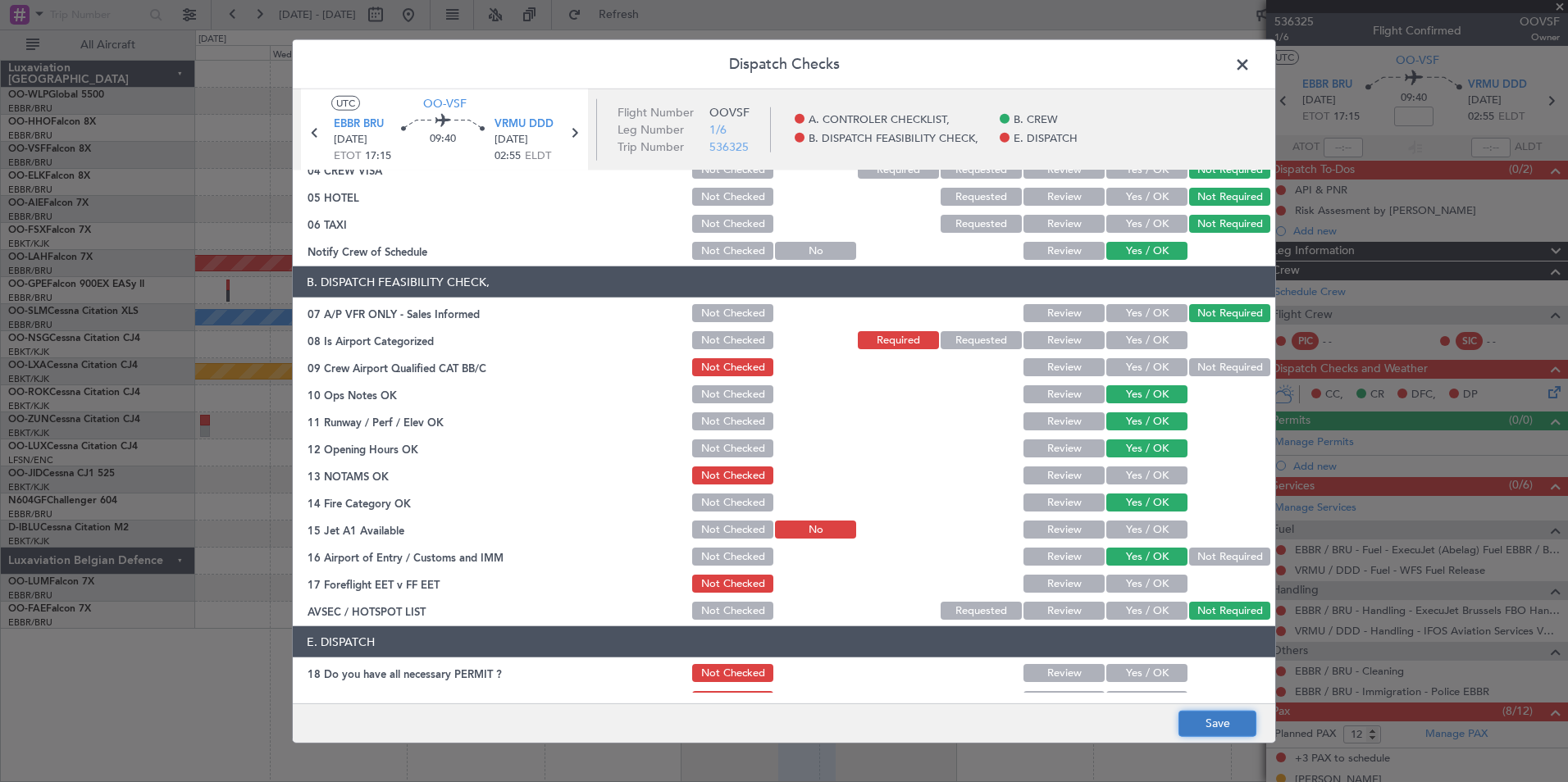
click at [1204, 723] on button "Save" at bounding box center [1217, 723] width 78 height 26
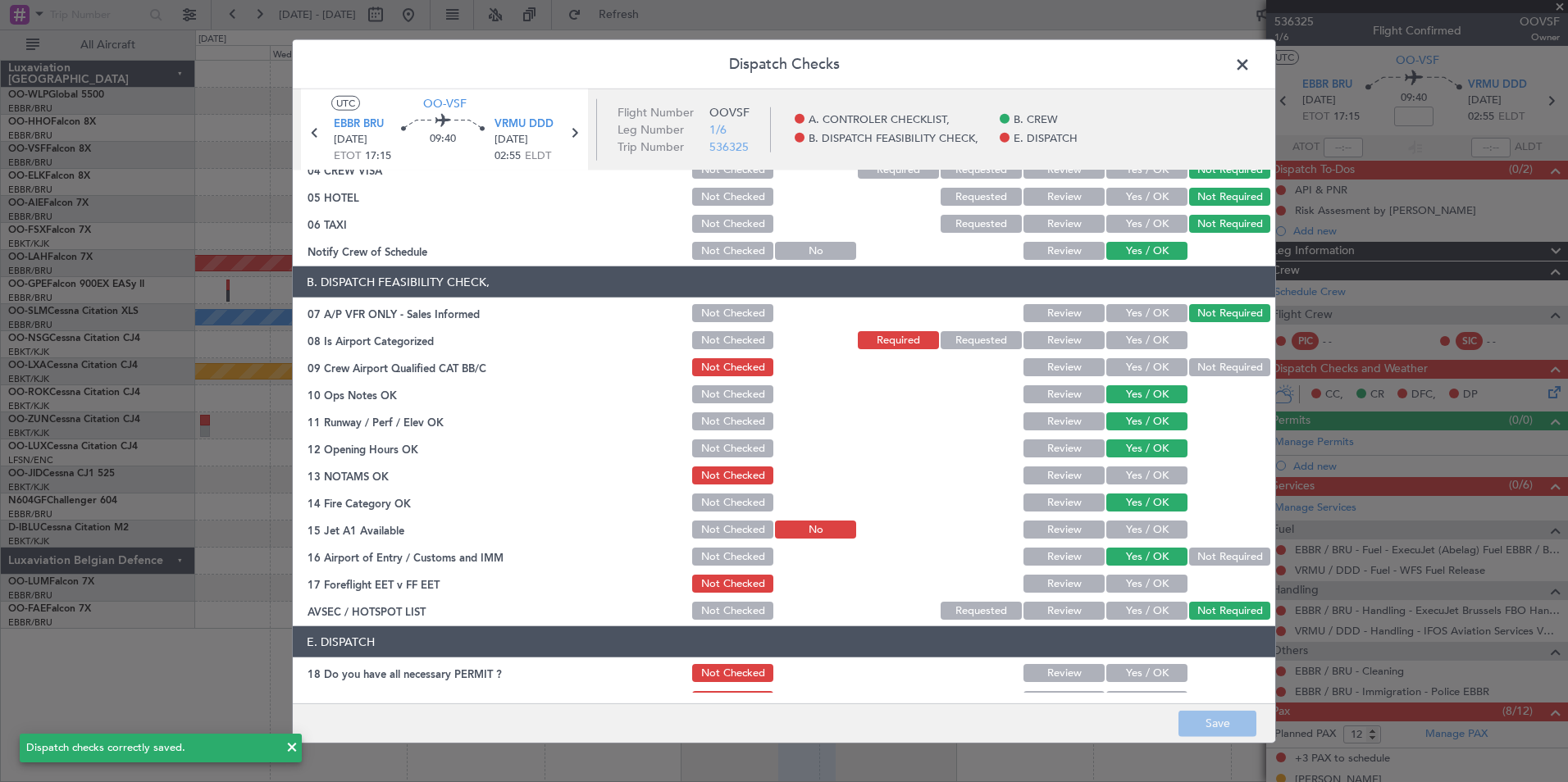
click at [1250, 65] on span at bounding box center [1250, 69] width 0 height 33
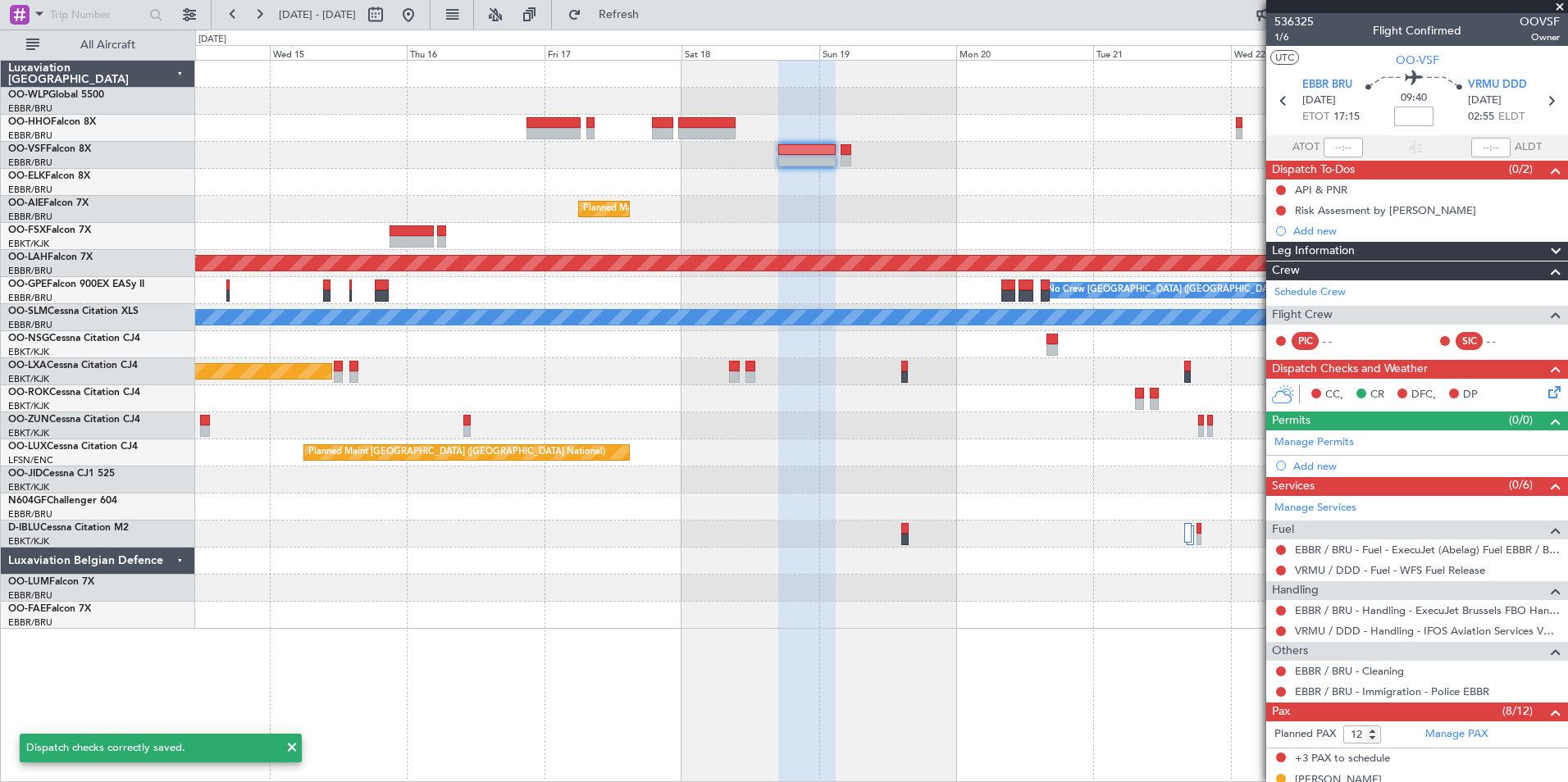
click at [1419, 112] on input at bounding box center [1413, 116] width 39 height 20
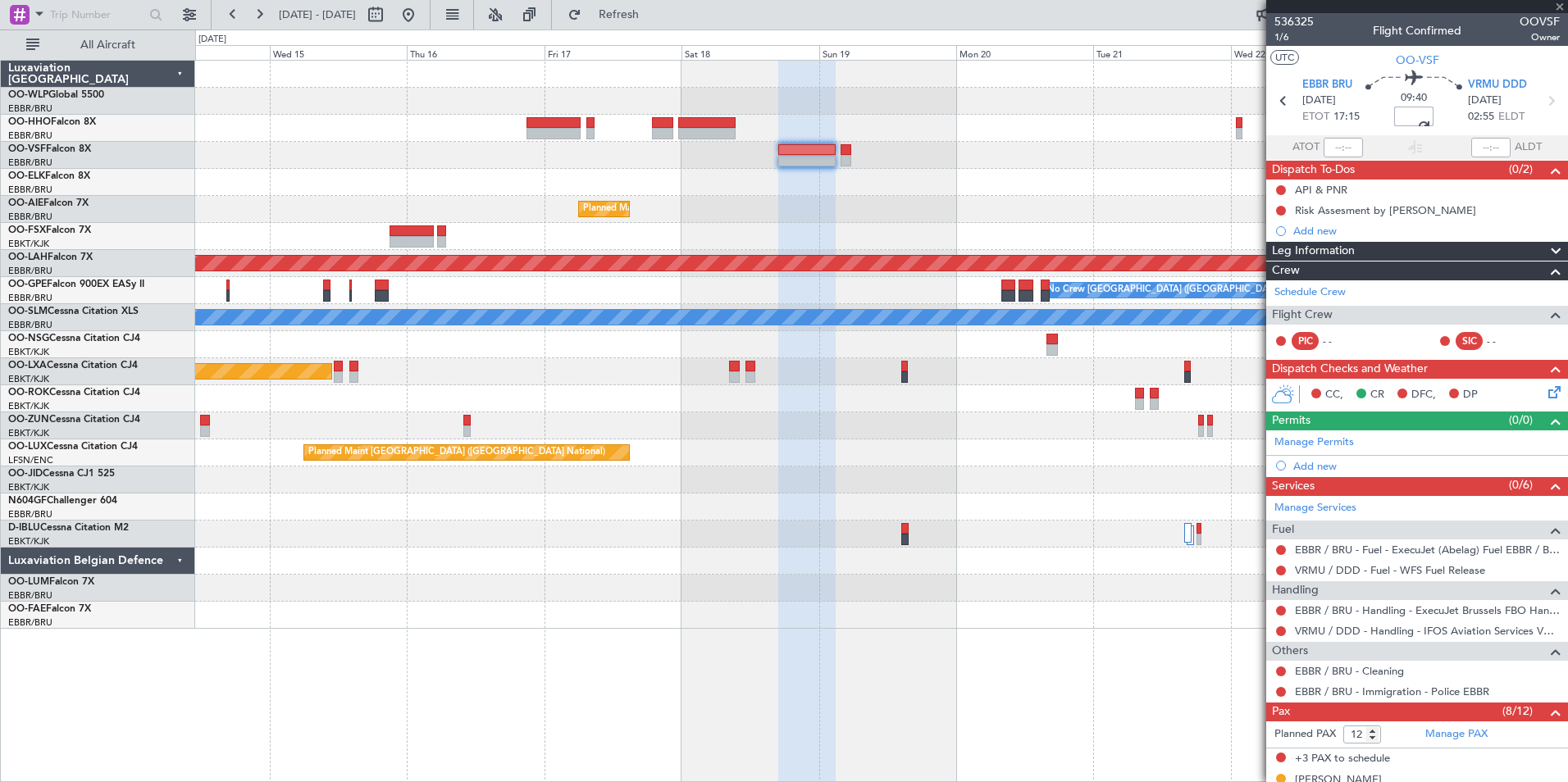
type input "+00:10"
click at [1540, 106] on icon at bounding box center [1550, 100] width 21 height 21
type input "0"
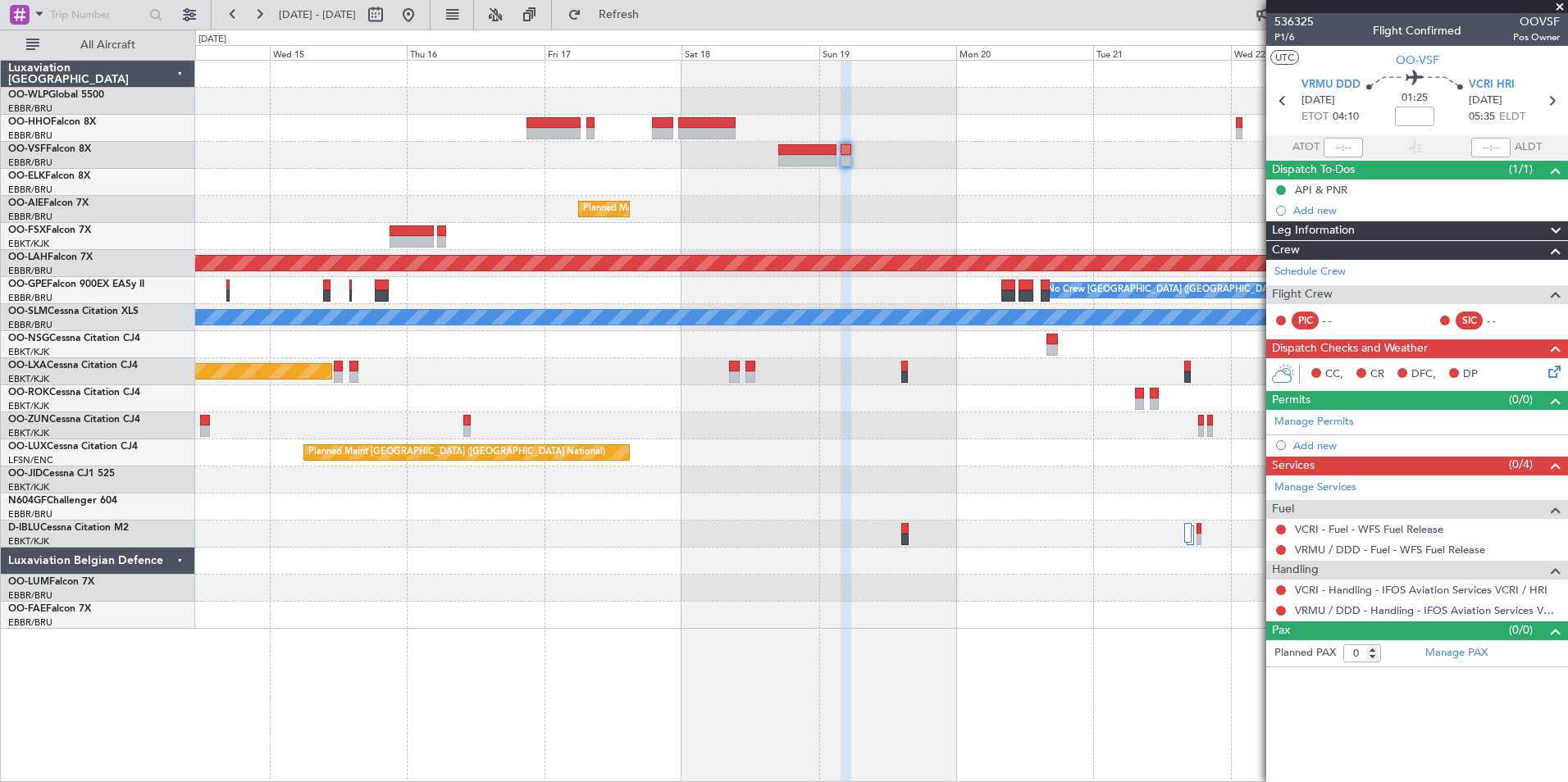
click at [1412, 113] on mat-tooltip-component "Flight Time" at bounding box center [1414, 128] width 75 height 43
click at [1413, 115] on input at bounding box center [1414, 116] width 39 height 20
click at [1157, 171] on div at bounding box center [881, 182] width 1372 height 27
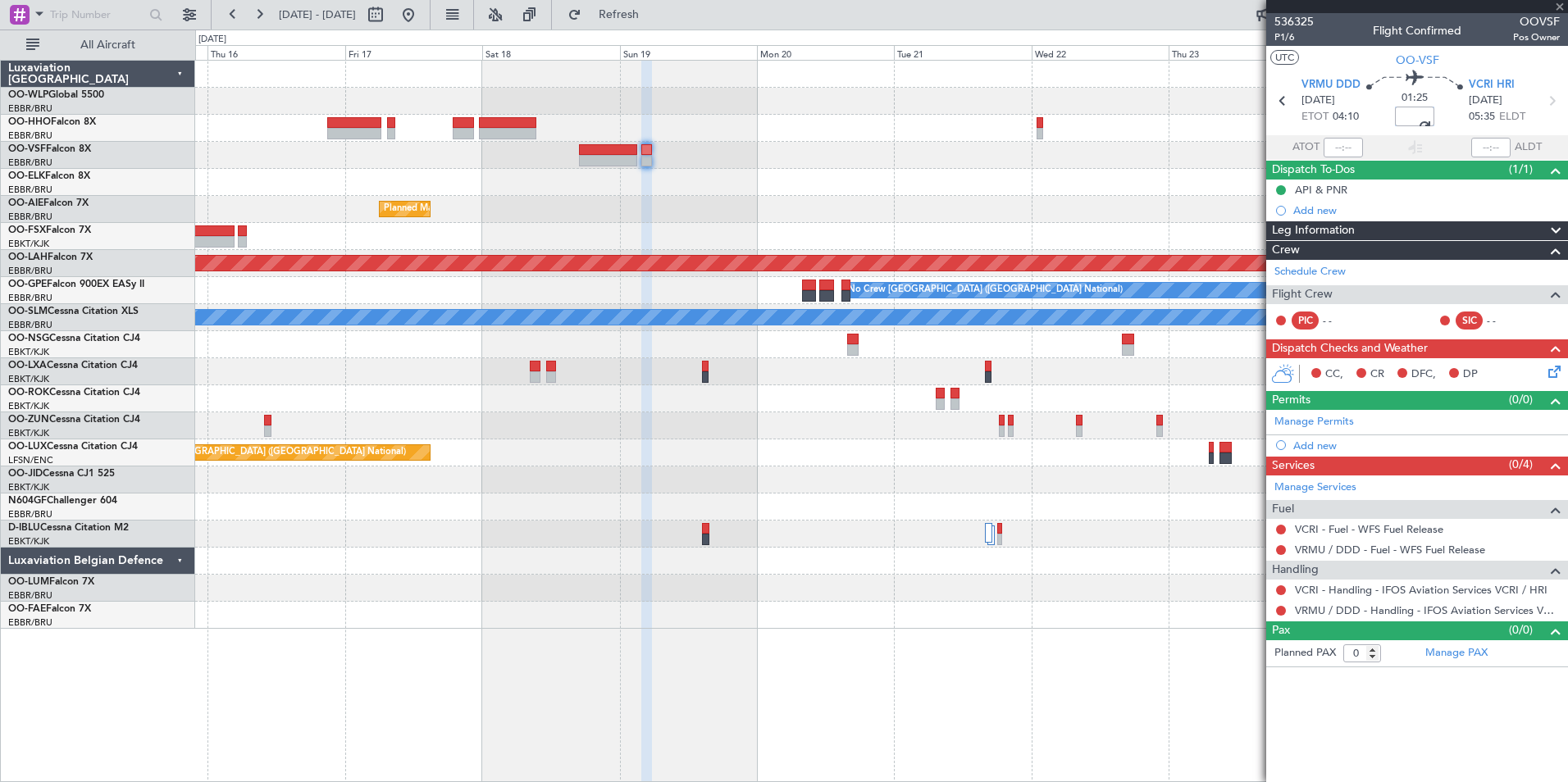
click at [586, 187] on div "Planned Maint Brussels (Brussels National) Planned Maint Alton-st Louis (St Lou…" at bounding box center [881, 345] width 1372 height 569
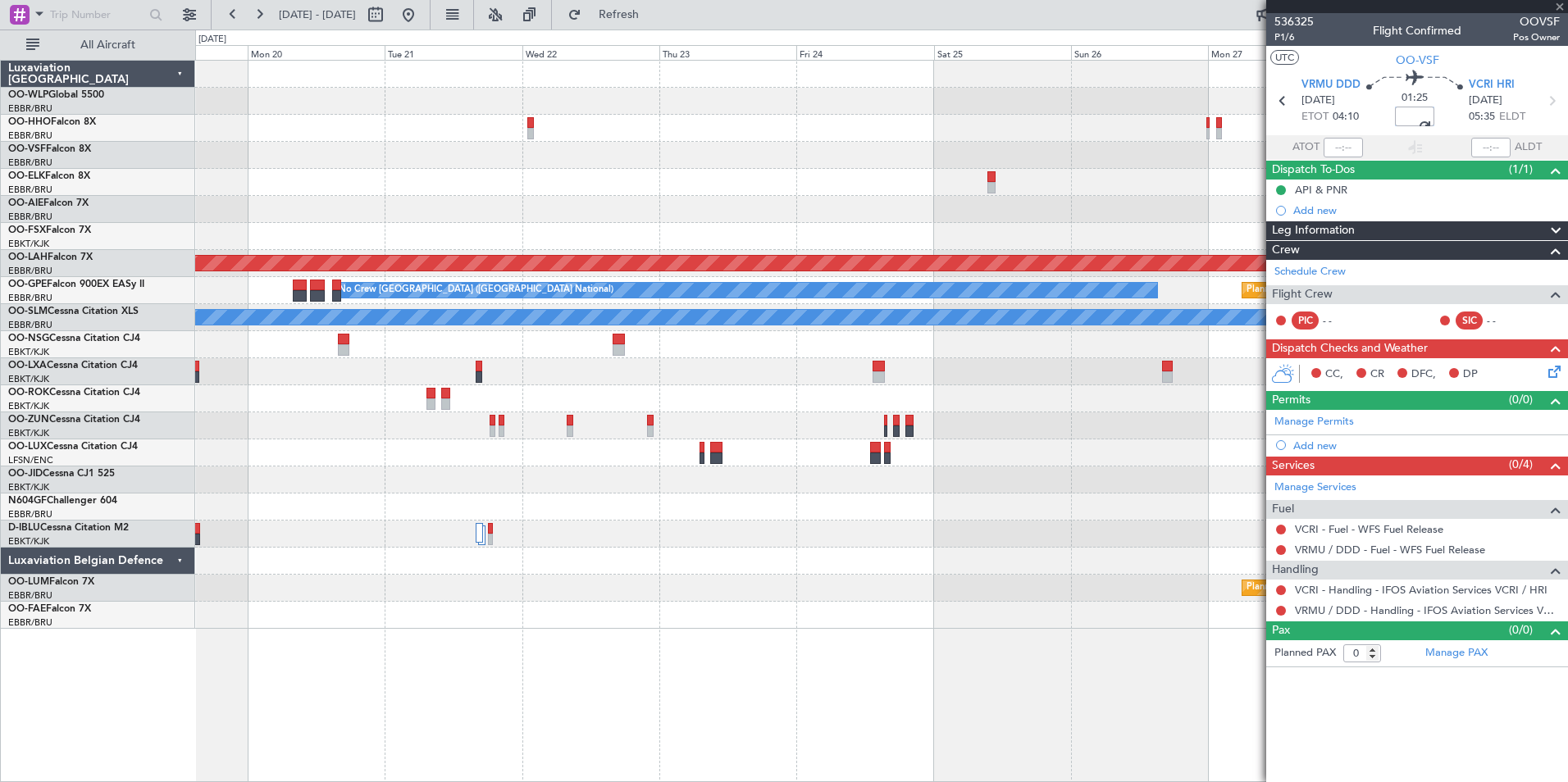
click at [903, 138] on div at bounding box center [881, 128] width 1372 height 27
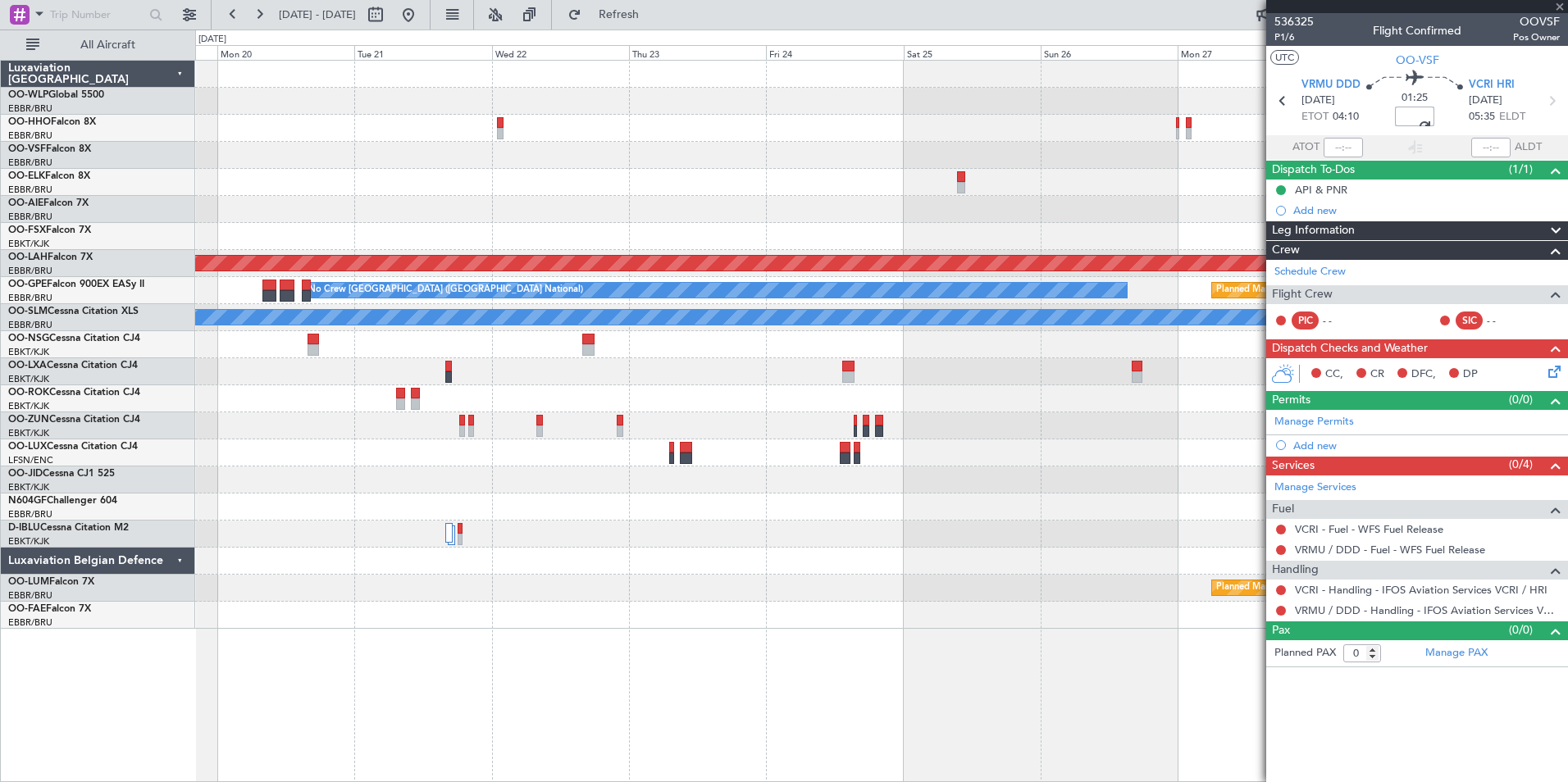
click at [927, 150] on div "Planned Maint Brussels (Brussels National) Planned Maint Alton-st Louis (St Lou…" at bounding box center [881, 345] width 1372 height 569
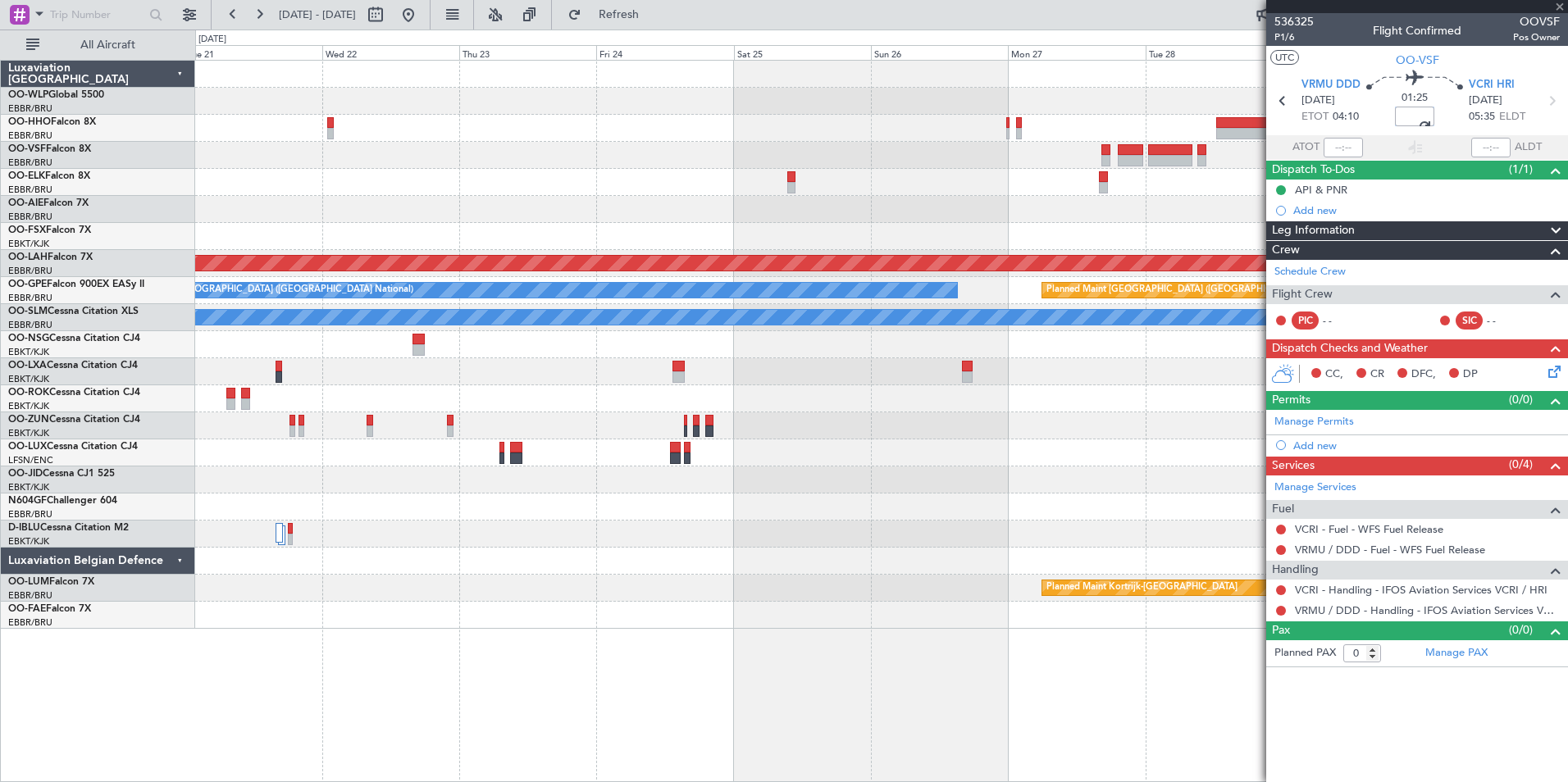
click at [986, 156] on div at bounding box center [881, 156] width 1372 height 27
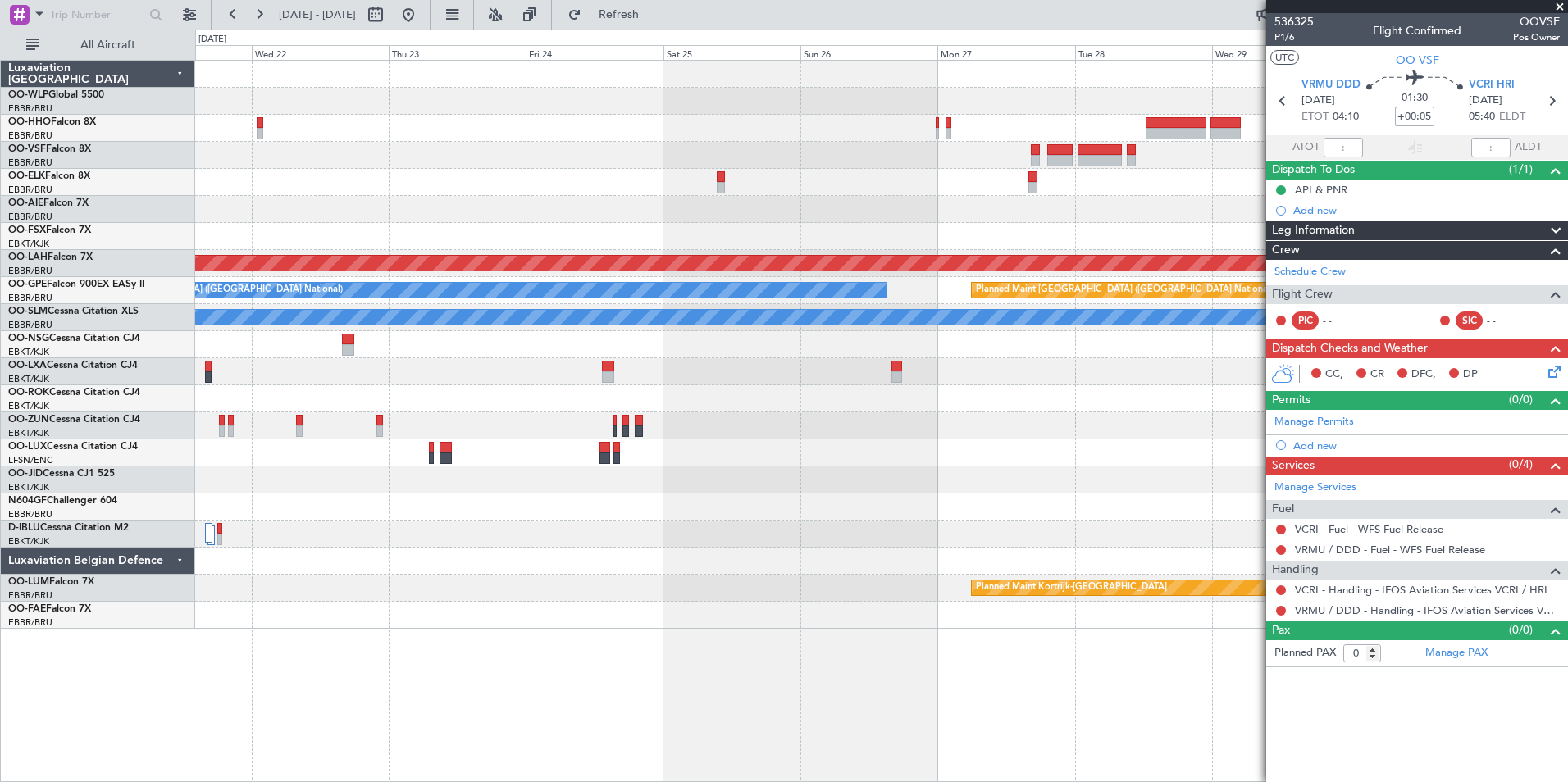
click at [1198, 162] on div "Planned Maint Alton-st Louis (St Louis Regl) Planned Maint Brussels (Brussels N…" at bounding box center [784, 406] width 1568 height 753
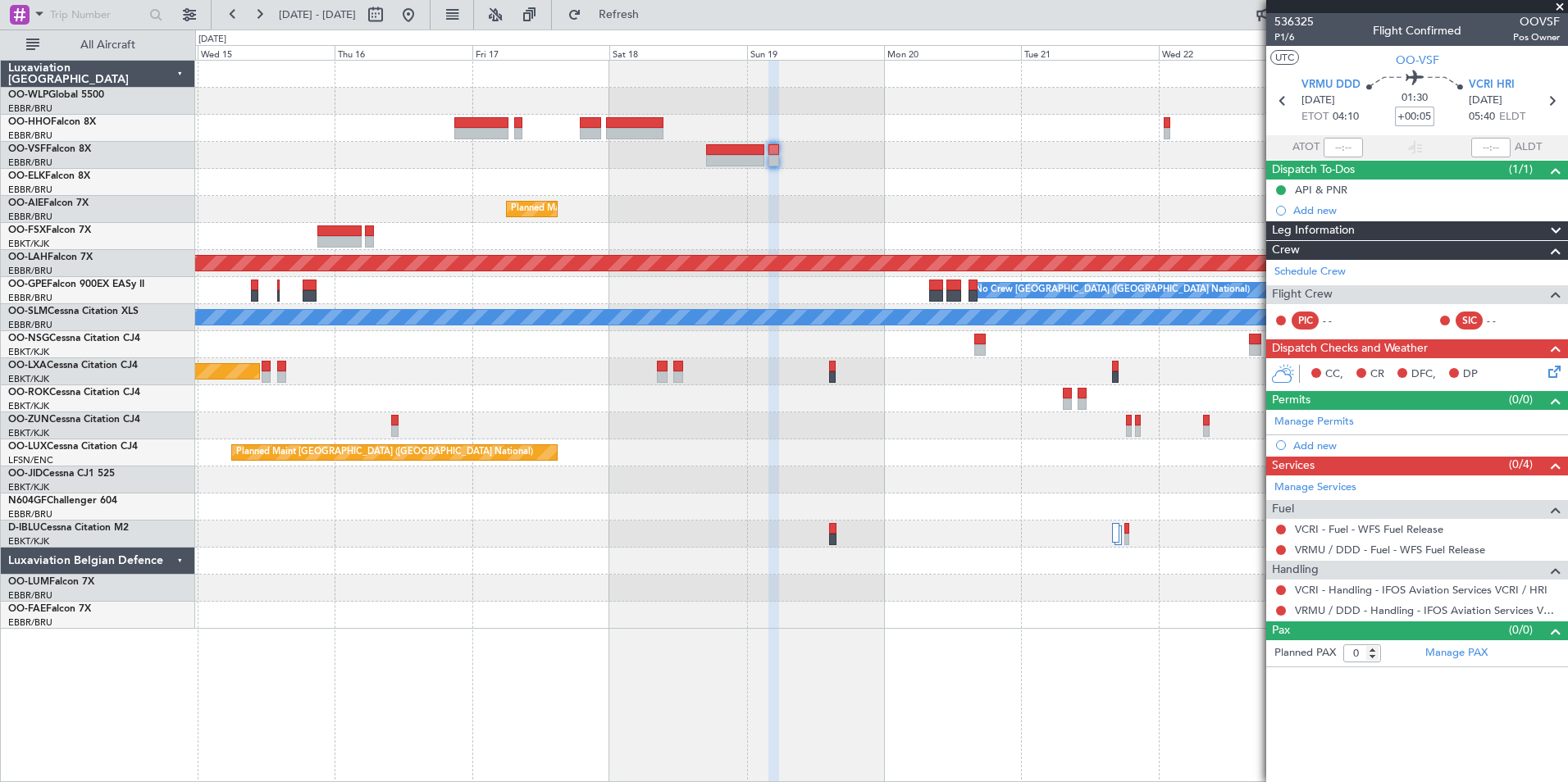
click at [1190, 209] on div "Planned Maint [GEOGRAPHIC_DATA] ([GEOGRAPHIC_DATA] National)" at bounding box center [881, 209] width 1372 height 27
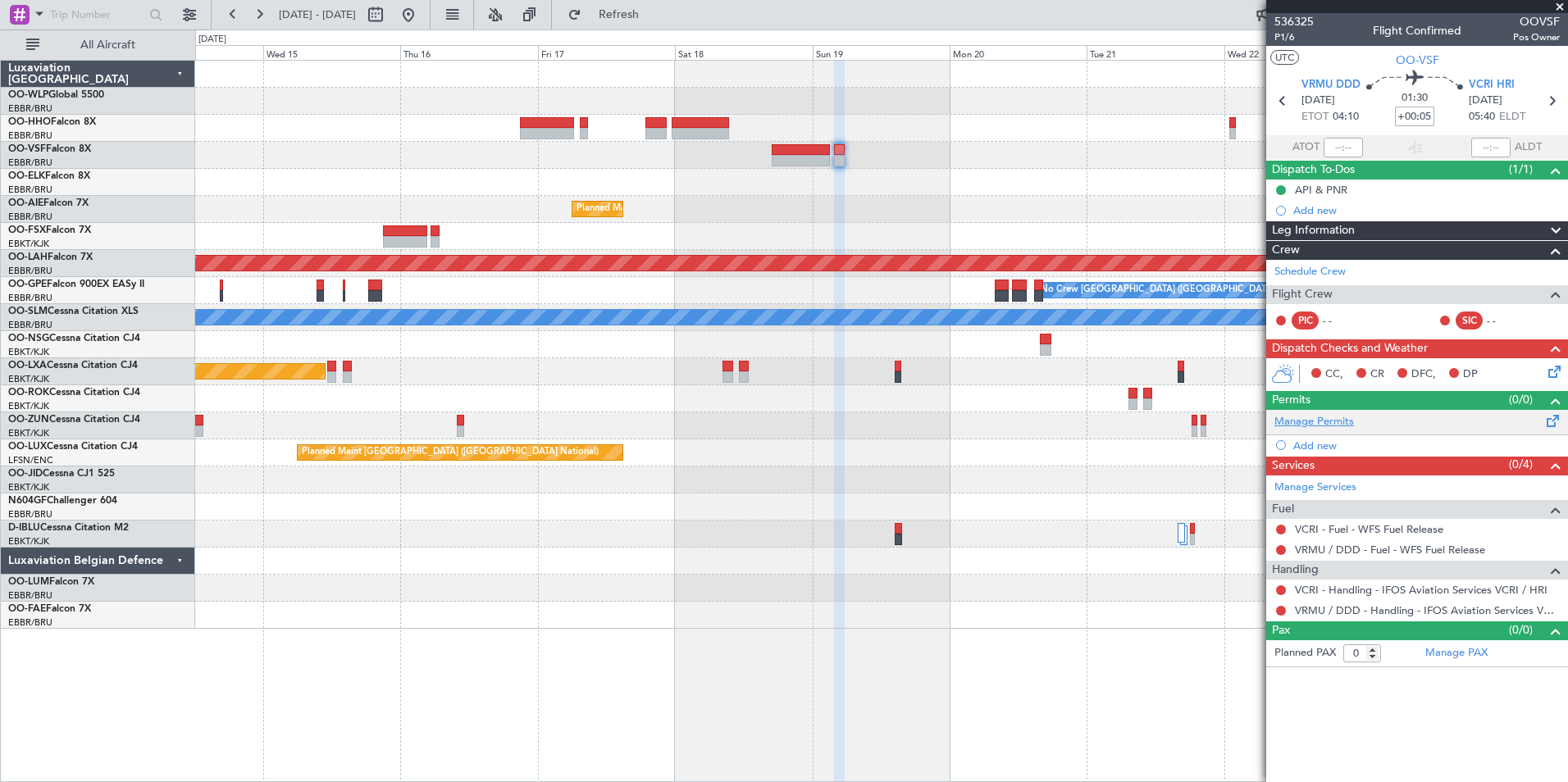
type input "+00:05"
click at [1346, 420] on link "Manage Permits" at bounding box center [1314, 422] width 79 height 17
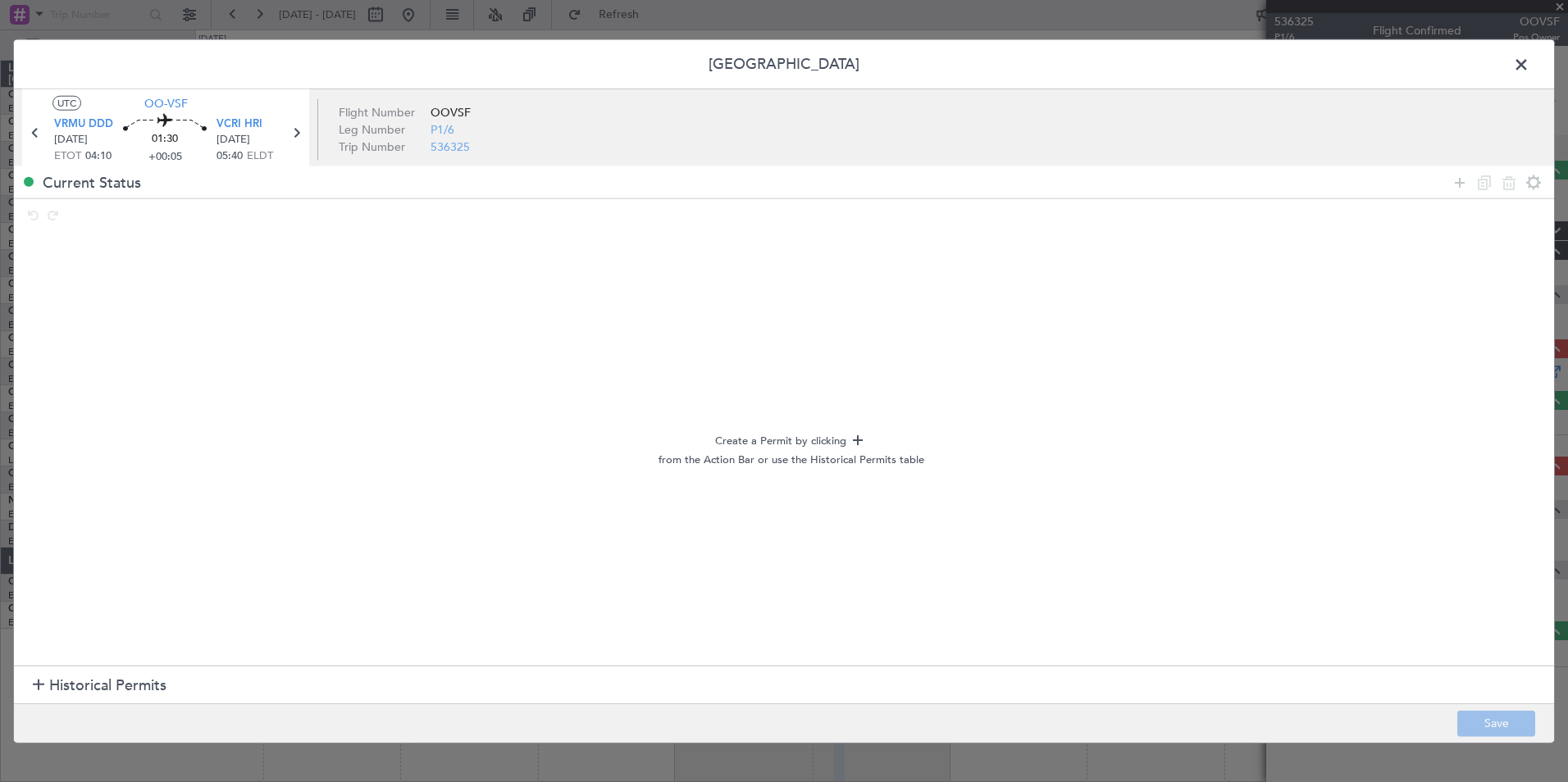
click at [170, 689] on section "Historical Permits" at bounding box center [784, 685] width 1540 height 39
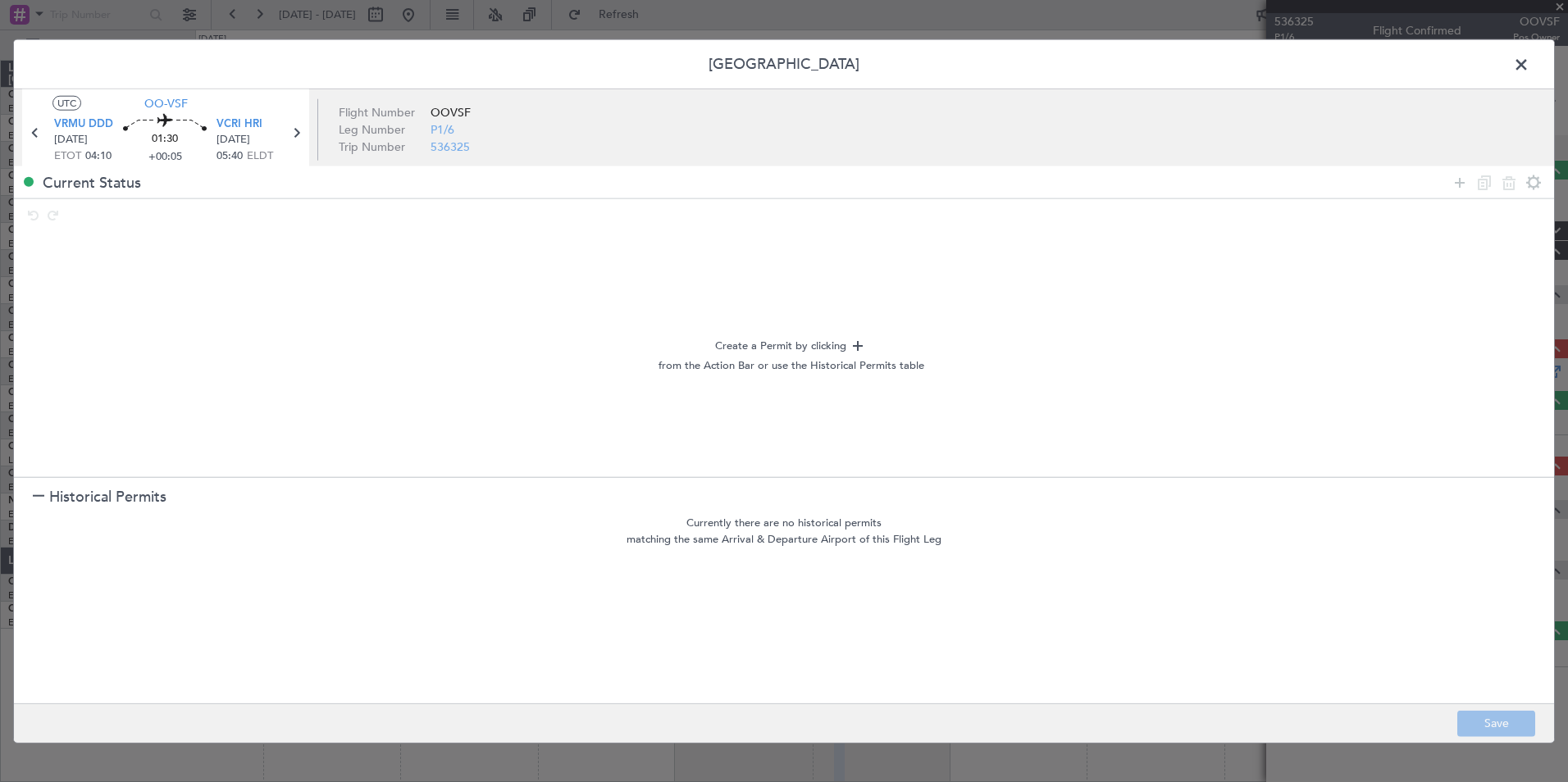
click at [1530, 54] on span at bounding box center [1530, 69] width 0 height 33
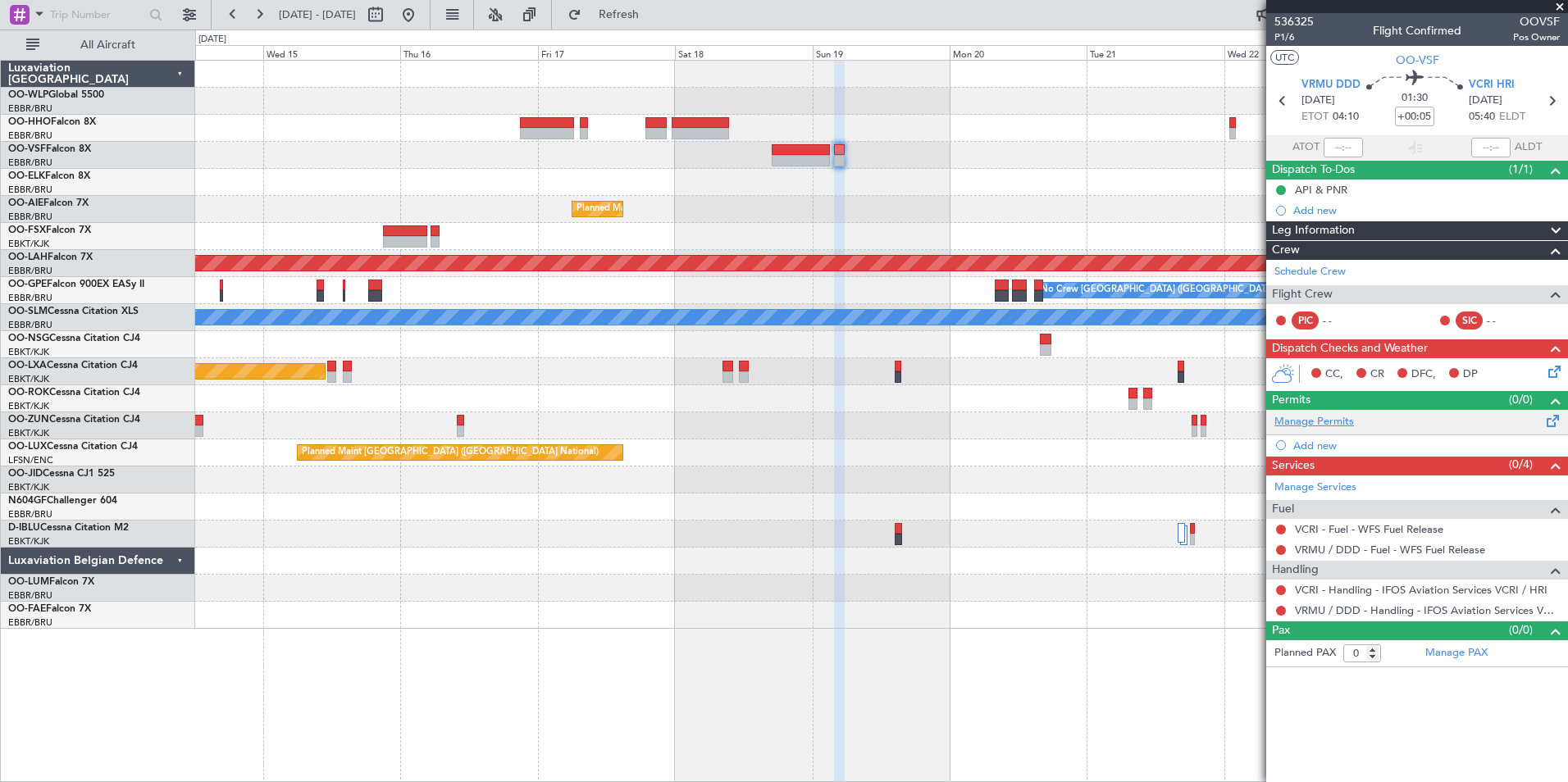
click at [1329, 414] on link "Manage Permits" at bounding box center [1314, 422] width 79 height 17
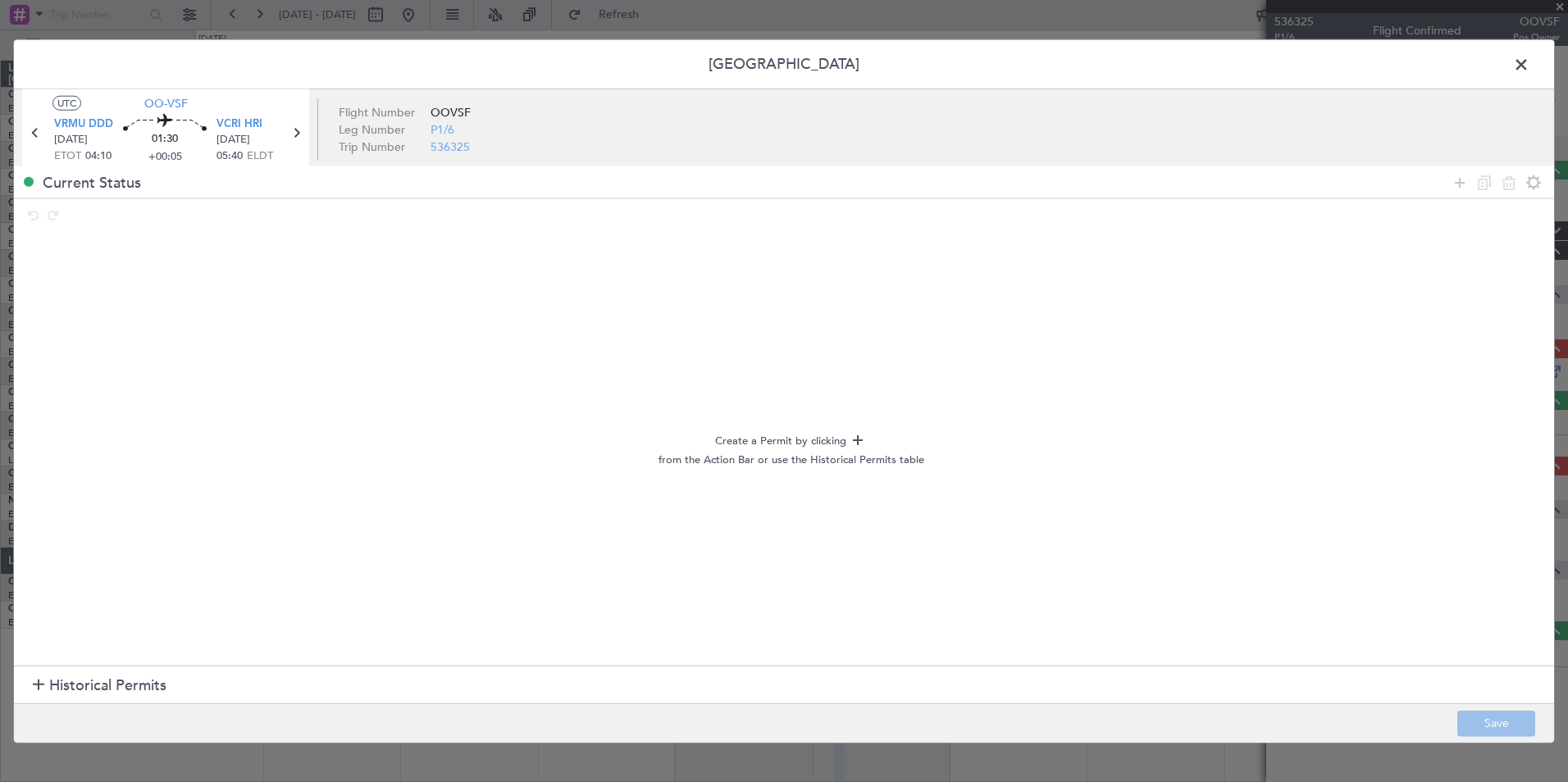
click at [1530, 55] on span at bounding box center [1530, 69] width 0 height 33
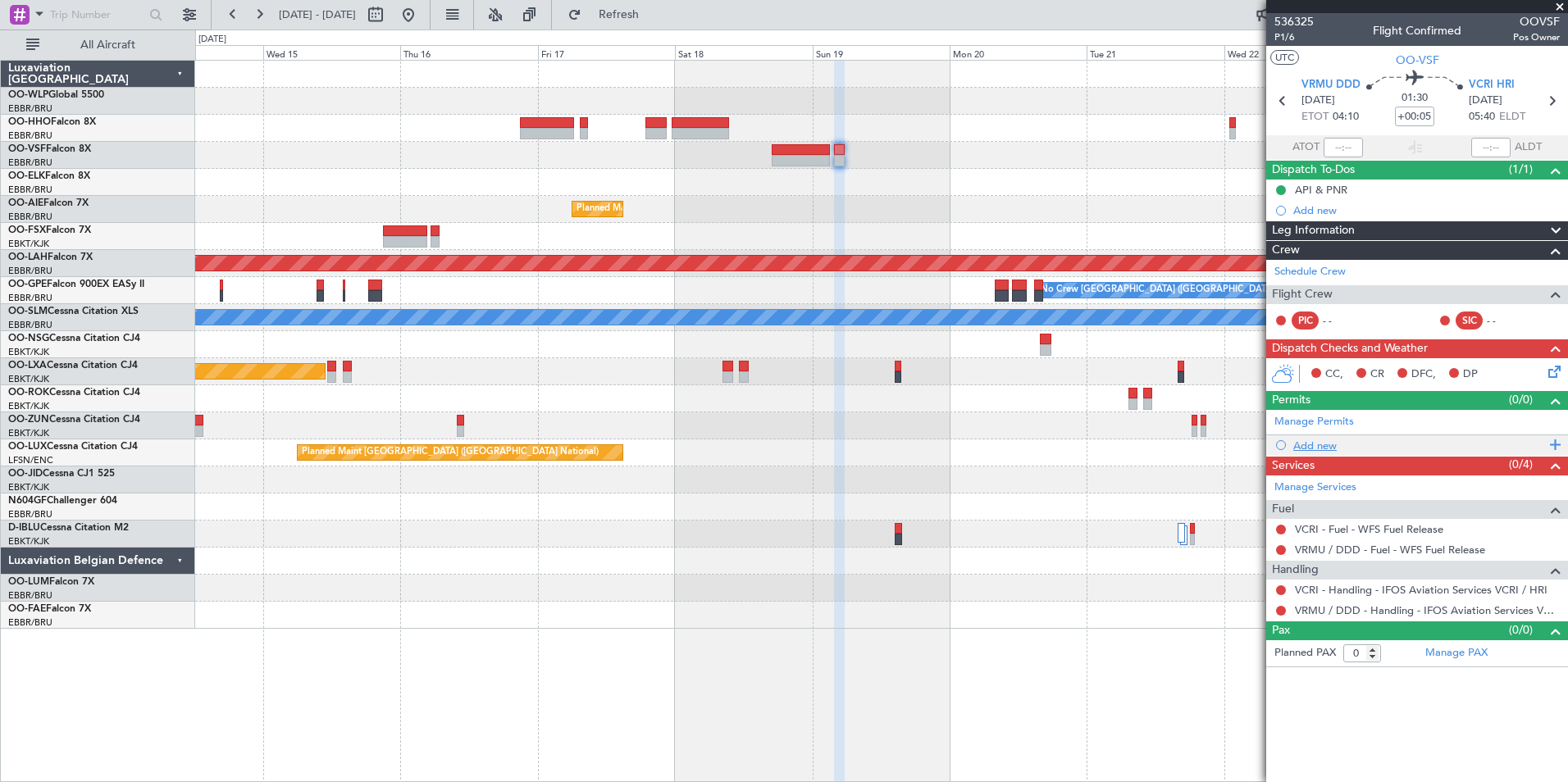
click at [1316, 442] on div "Add new" at bounding box center [1418, 446] width 252 height 14
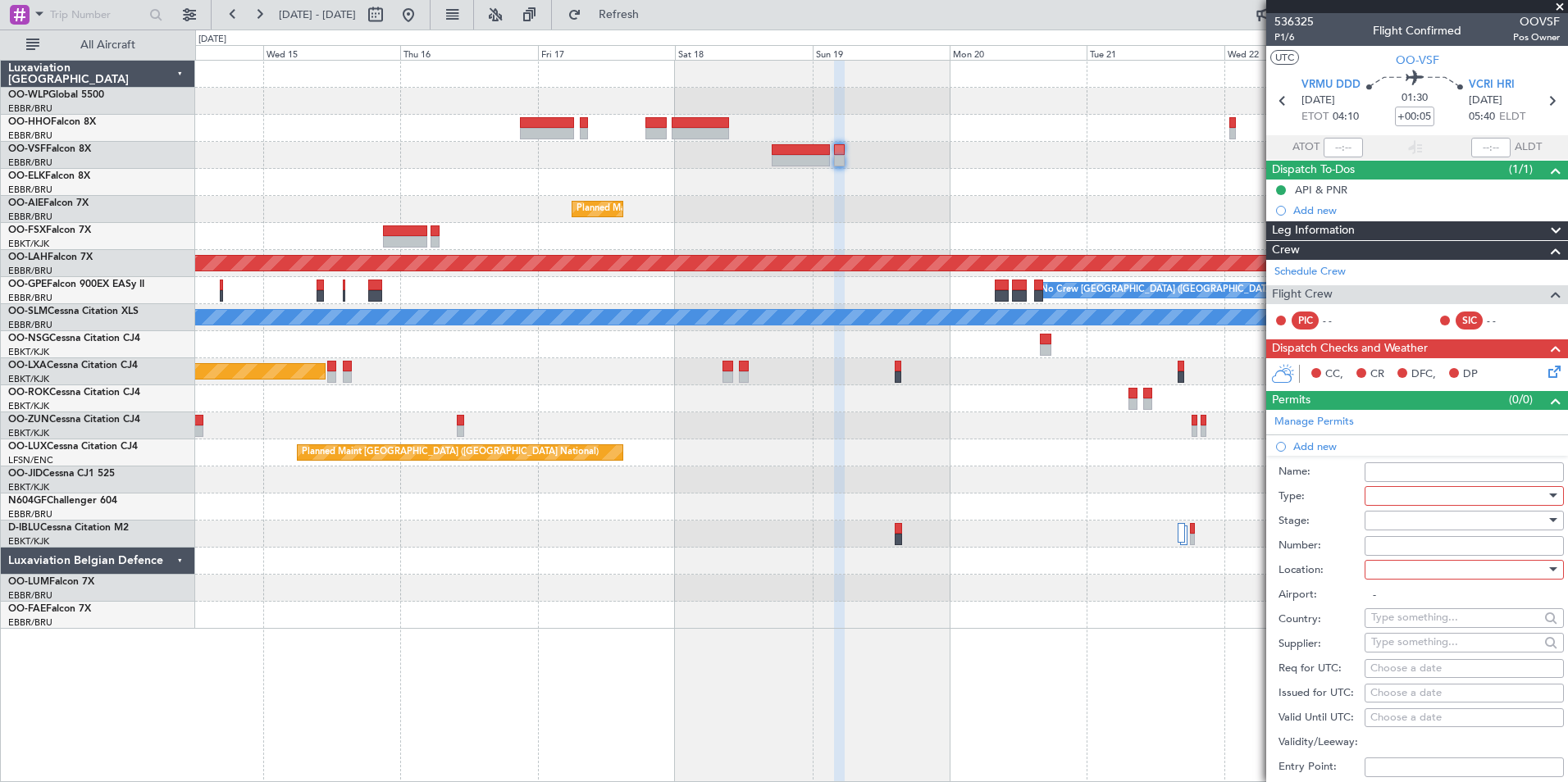
click at [1438, 500] on div at bounding box center [1458, 496] width 175 height 24
click at [1407, 637] on span "Departure" at bounding box center [1458, 641] width 172 height 24
click at [1379, 525] on div at bounding box center [1458, 520] width 175 height 24
click at [1385, 520] on div at bounding box center [784, 391] width 1568 height 782
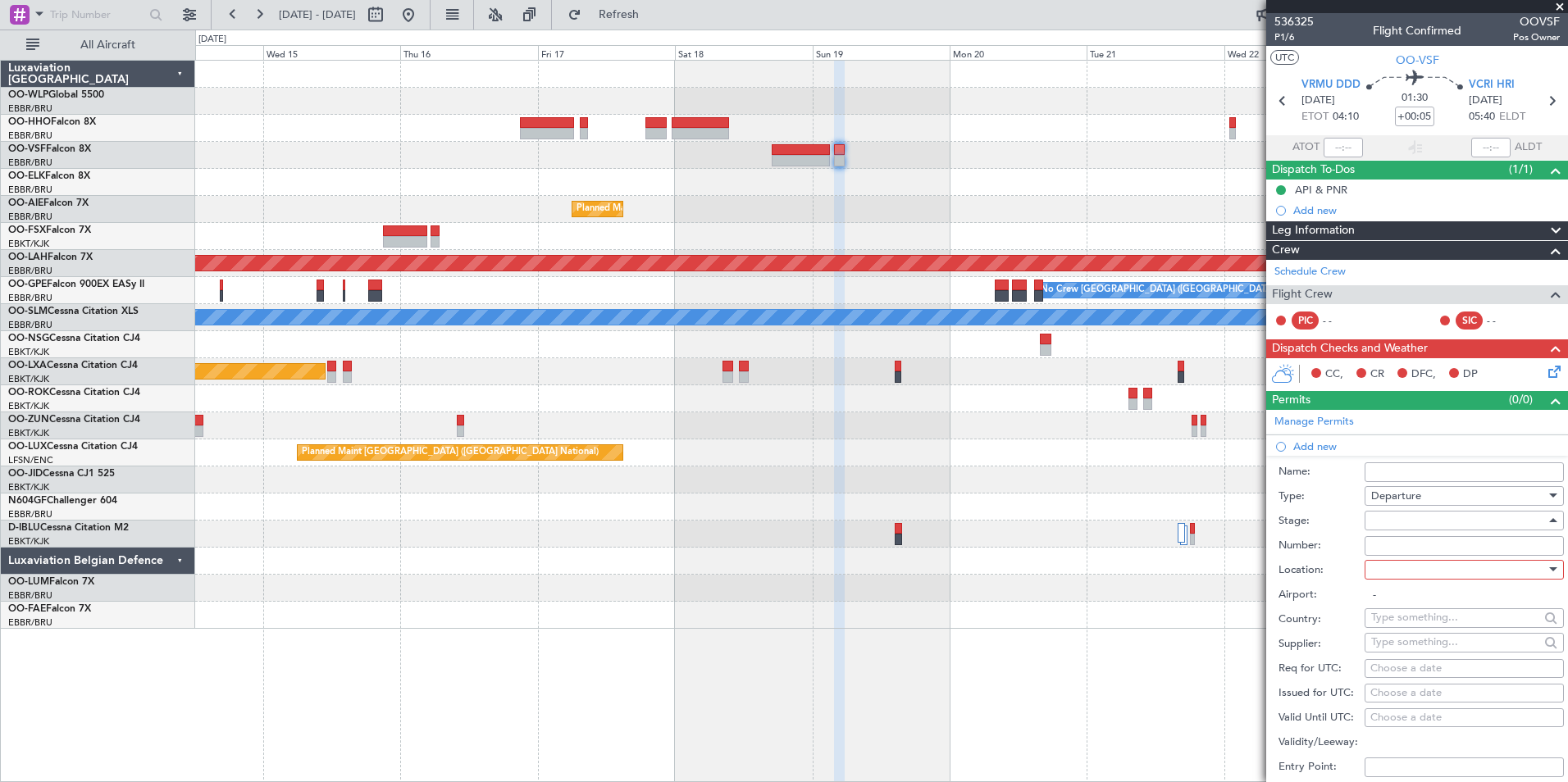
click at [1385, 520] on div at bounding box center [1458, 520] width 175 height 24
click at [1387, 569] on span "Not Requested" at bounding box center [1458, 578] width 172 height 24
click at [1390, 569] on div at bounding box center [1458, 570] width 175 height 24
click at [1401, 603] on span "Departure" at bounding box center [1458, 602] width 172 height 24
type input "VRMU / DDD"
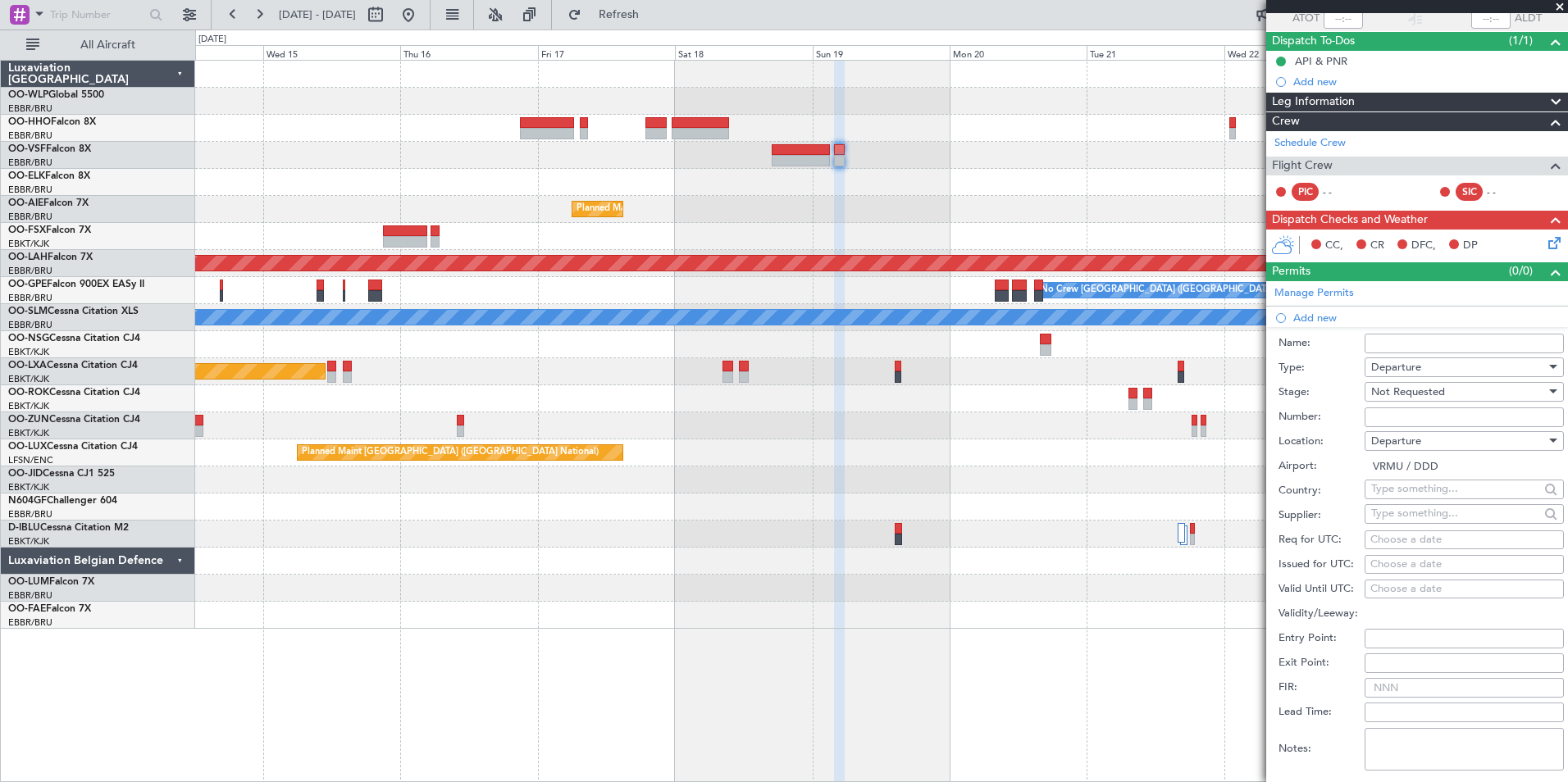
scroll to position [246, 0]
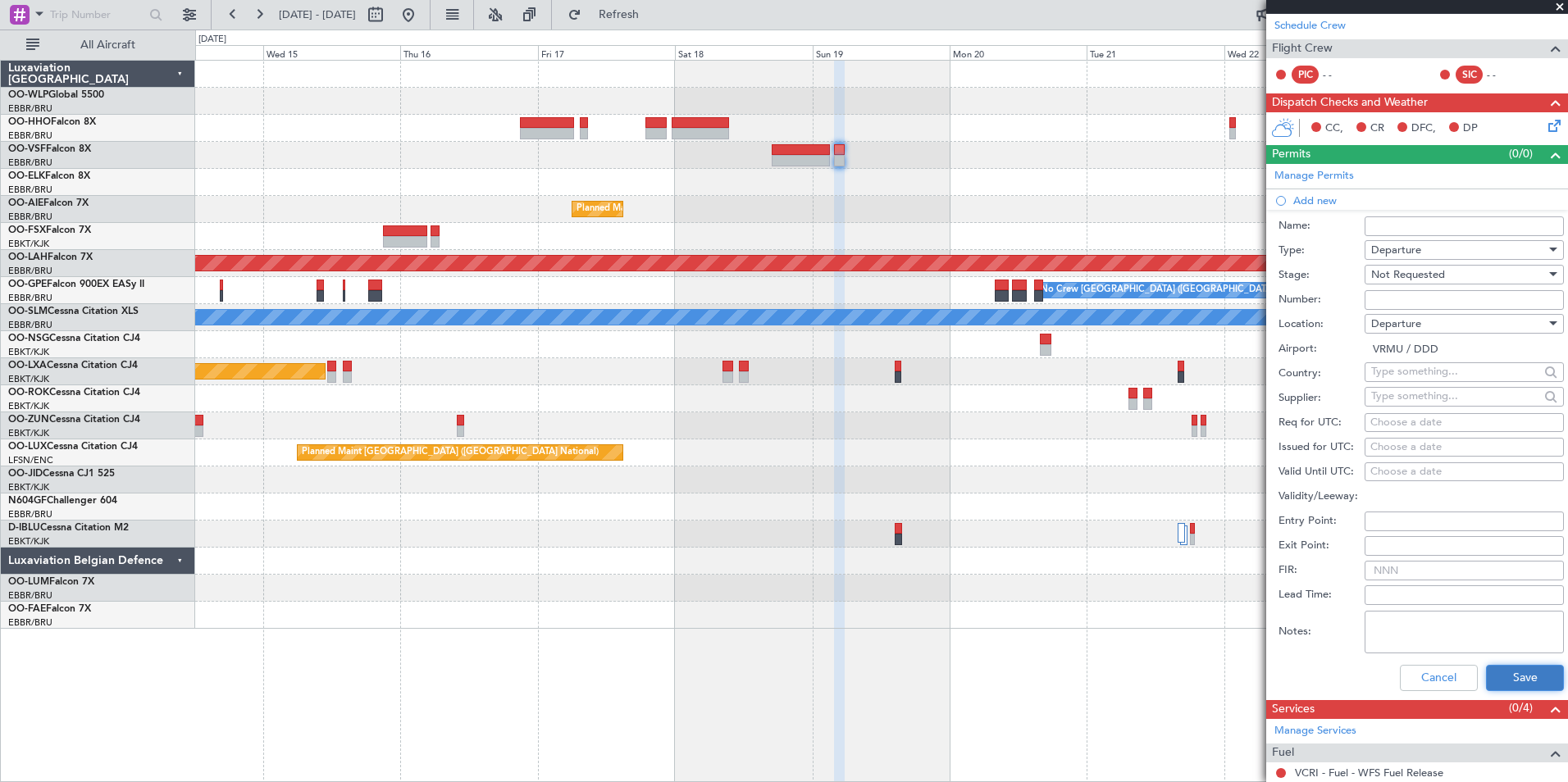
click at [1498, 667] on button "Save" at bounding box center [1525, 677] width 78 height 26
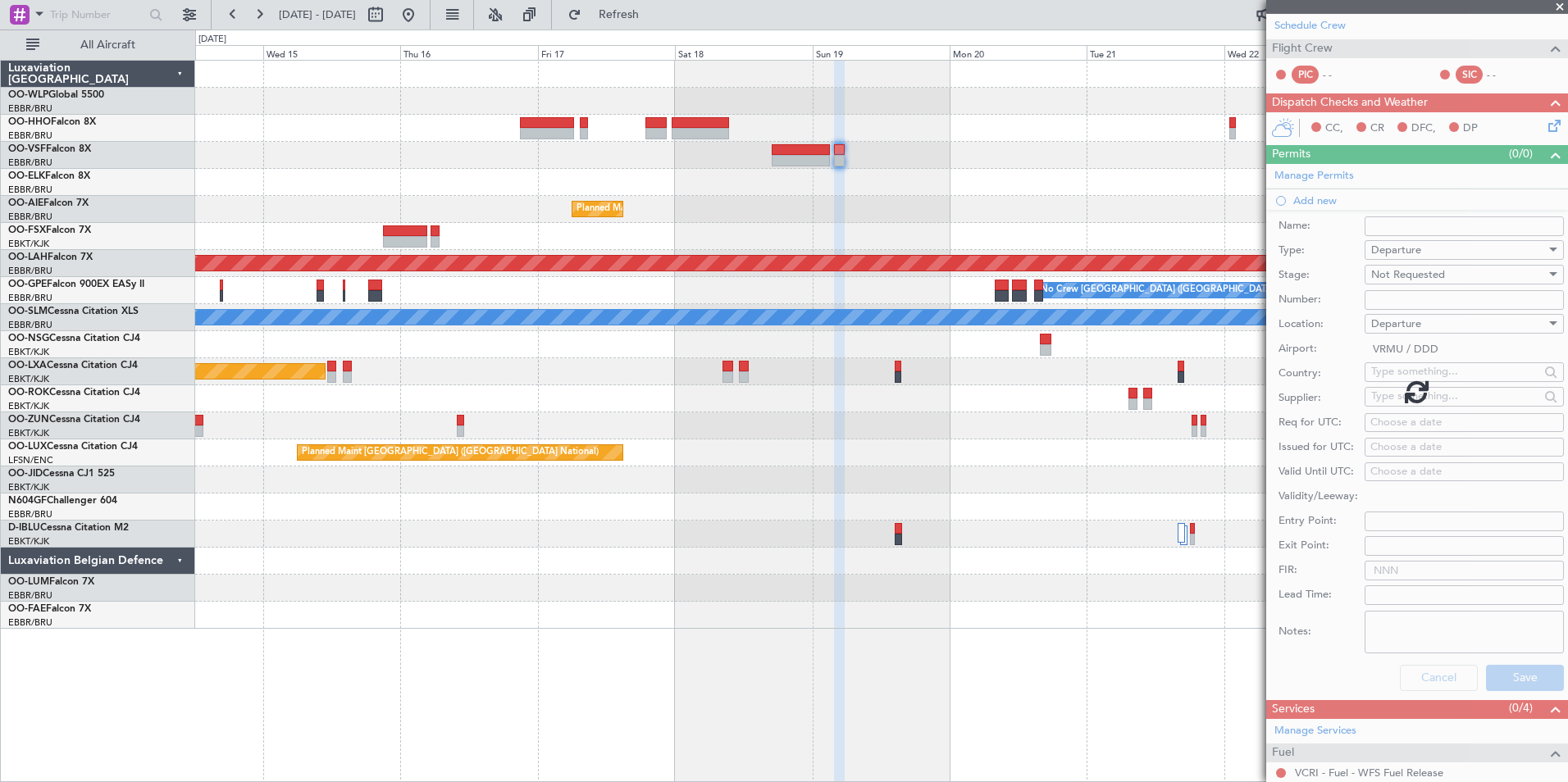
scroll to position [0, 0]
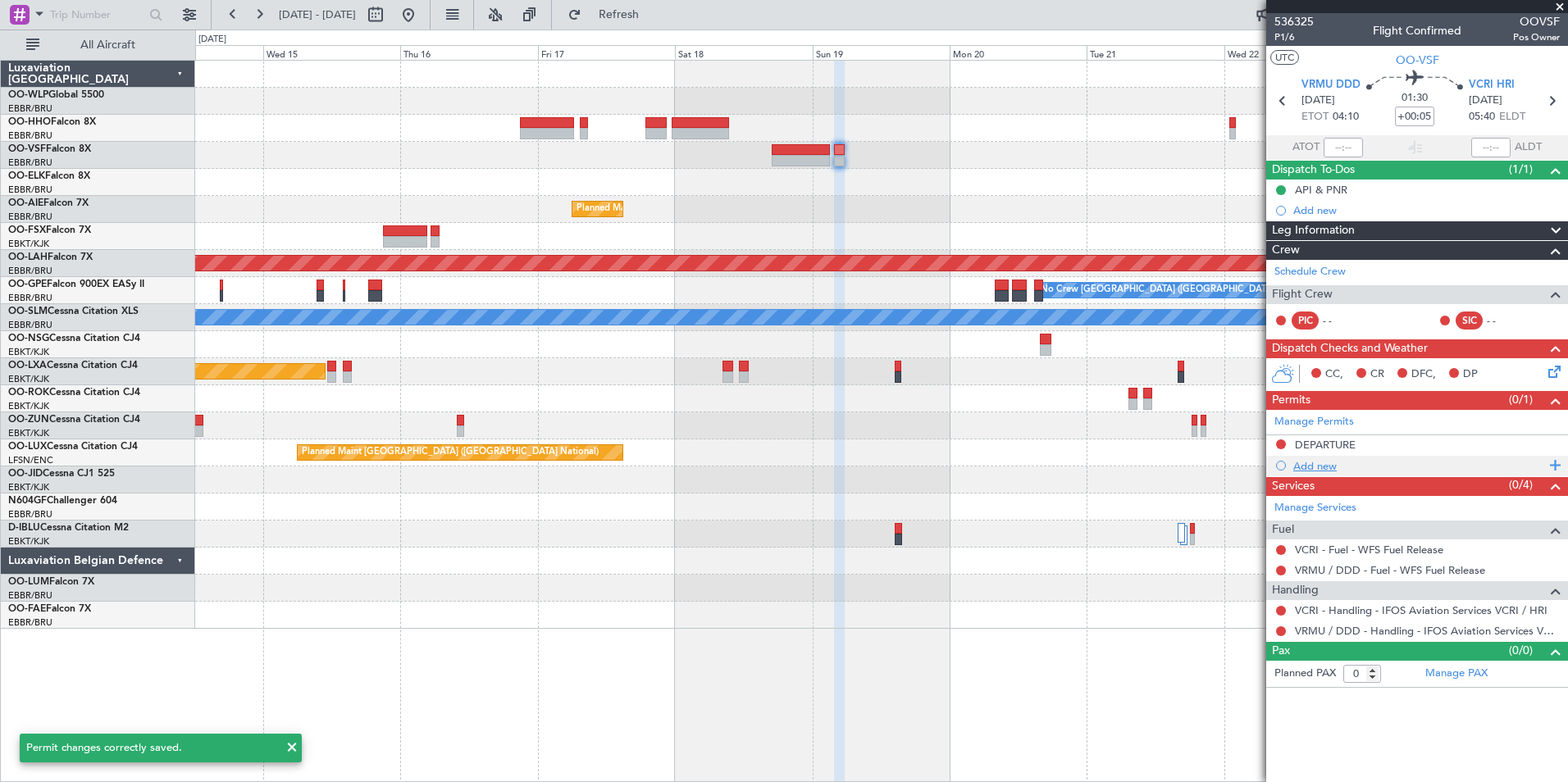
click at [1306, 459] on div "Add new" at bounding box center [1418, 466] width 252 height 14
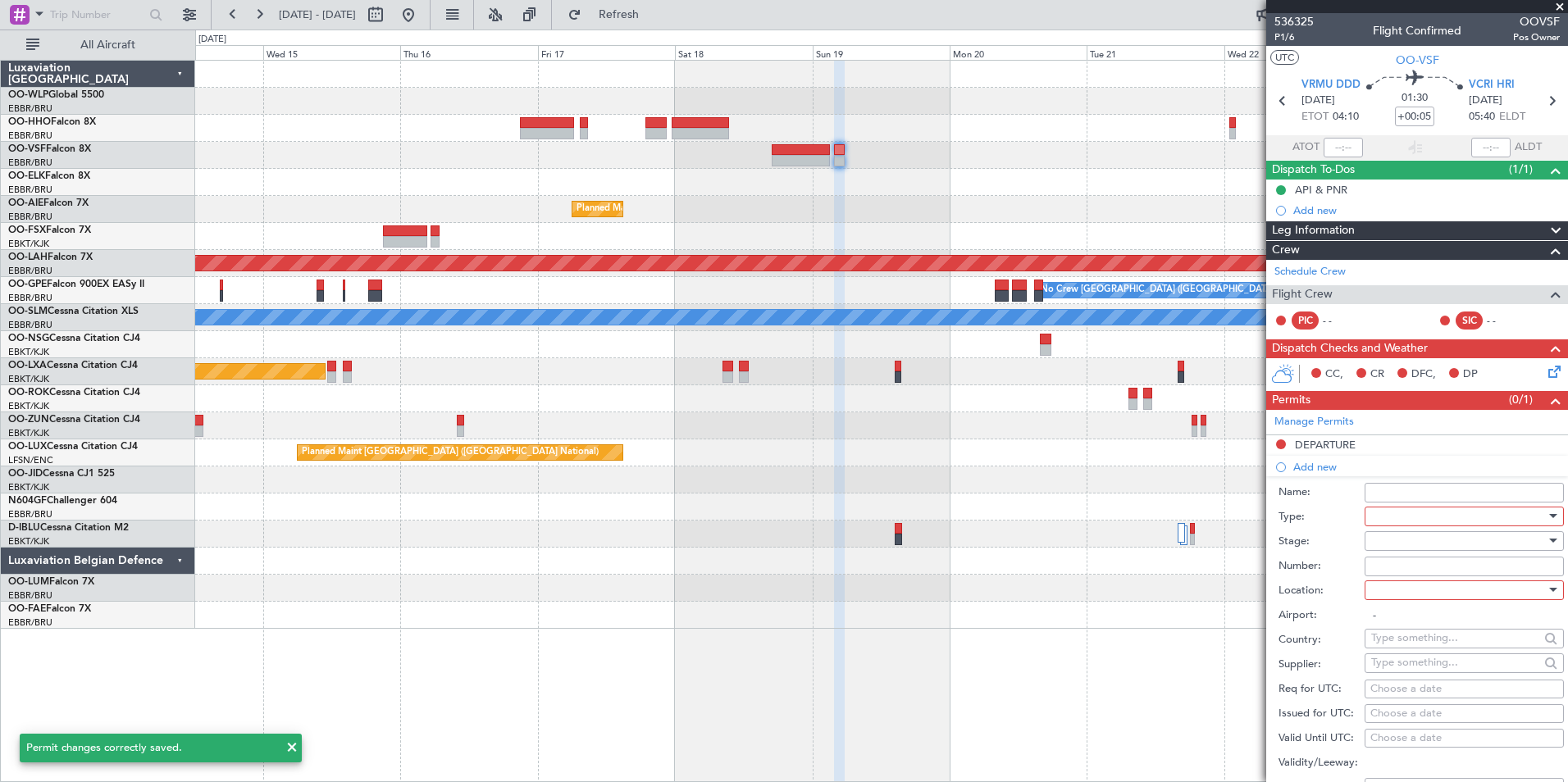
click at [1377, 514] on div at bounding box center [1458, 516] width 175 height 24
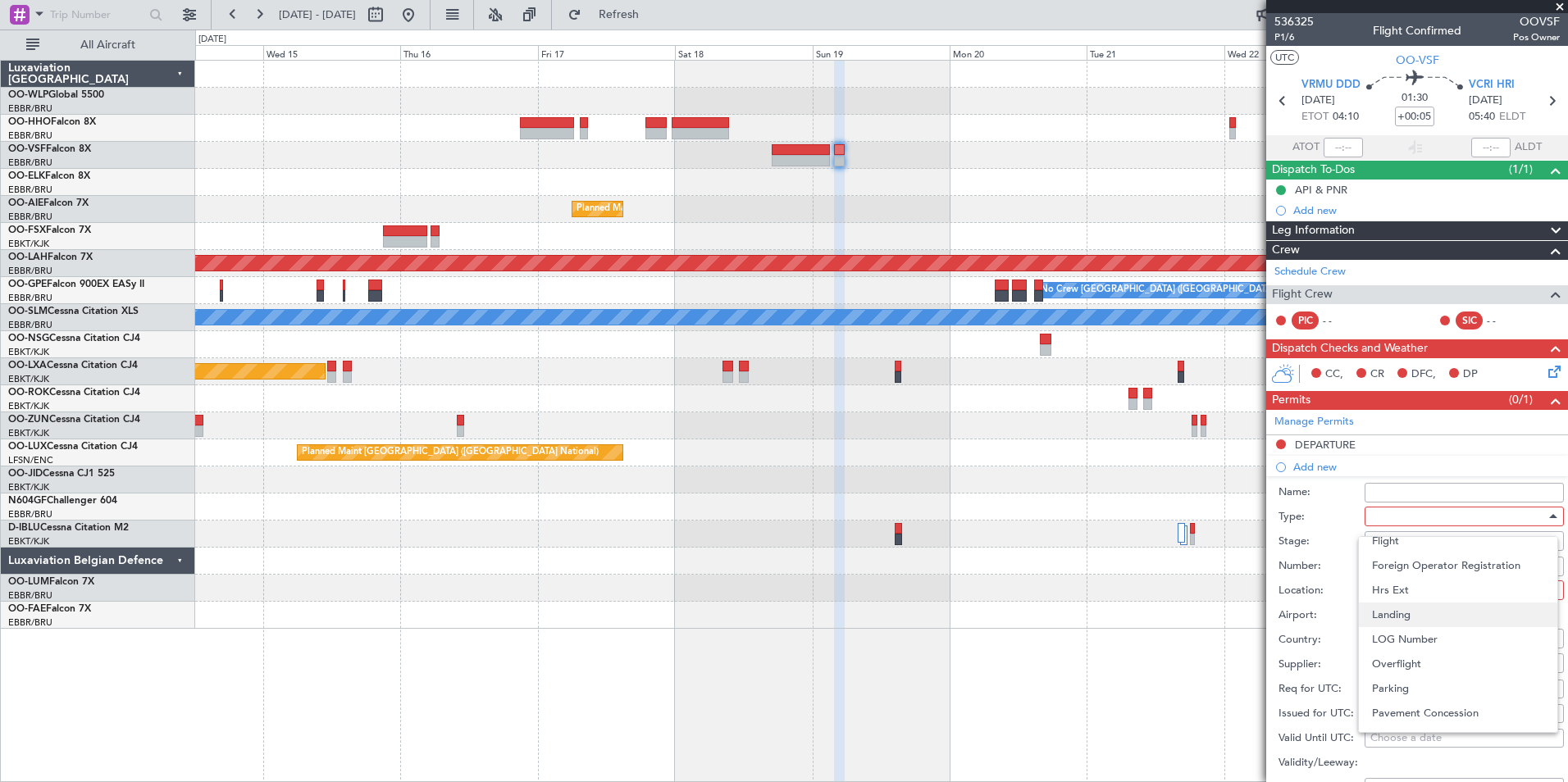
click at [1416, 620] on span "Landing" at bounding box center [1458, 615] width 172 height 24
click at [1402, 538] on div at bounding box center [1458, 540] width 175 height 24
click at [1416, 596] on span "Not Requested" at bounding box center [1458, 598] width 172 height 24
click at [1417, 585] on div at bounding box center [1458, 590] width 175 height 24
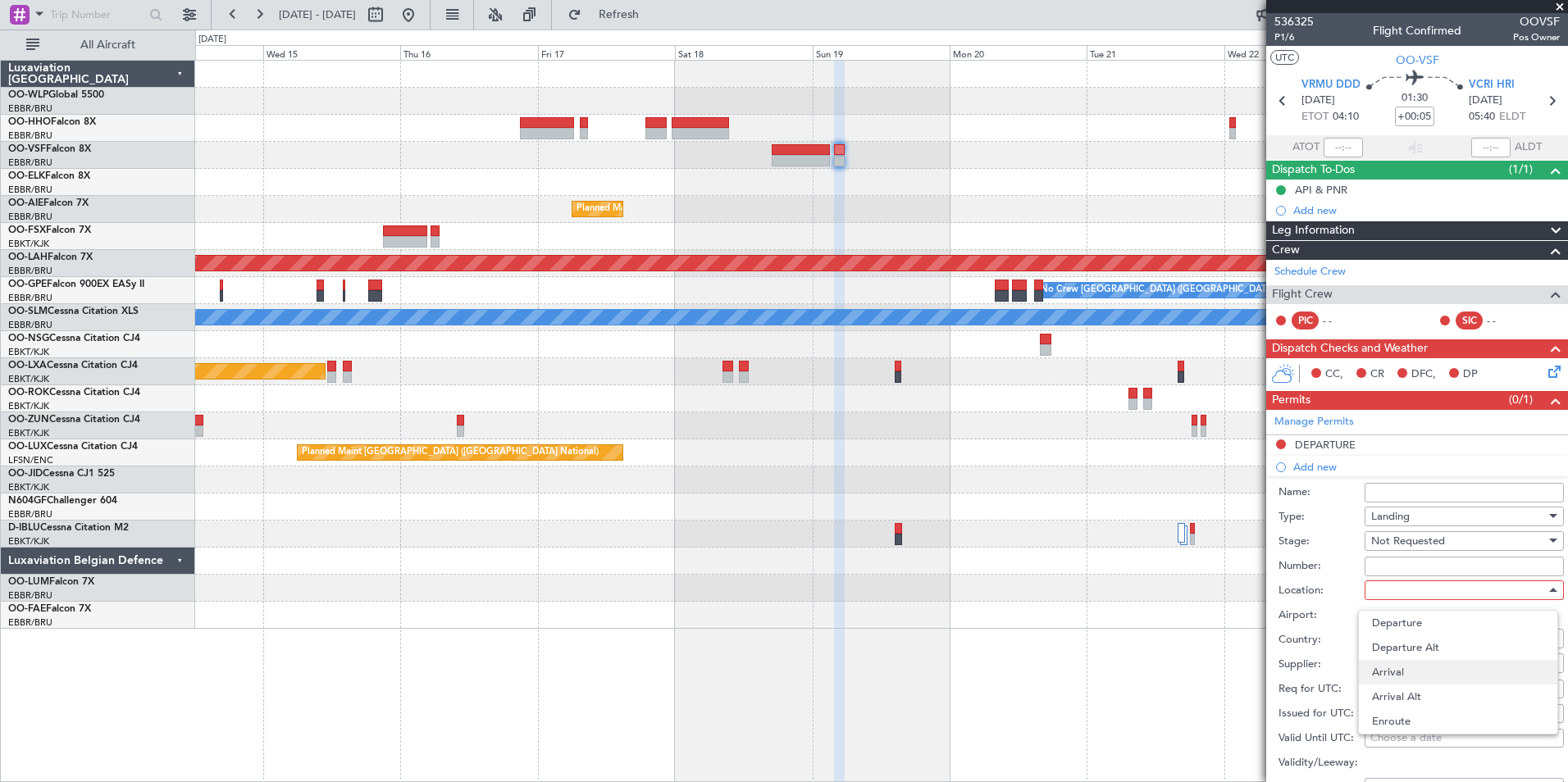
click at [1416, 663] on span "Arrival" at bounding box center [1458, 672] width 172 height 24
type input "VCRI"
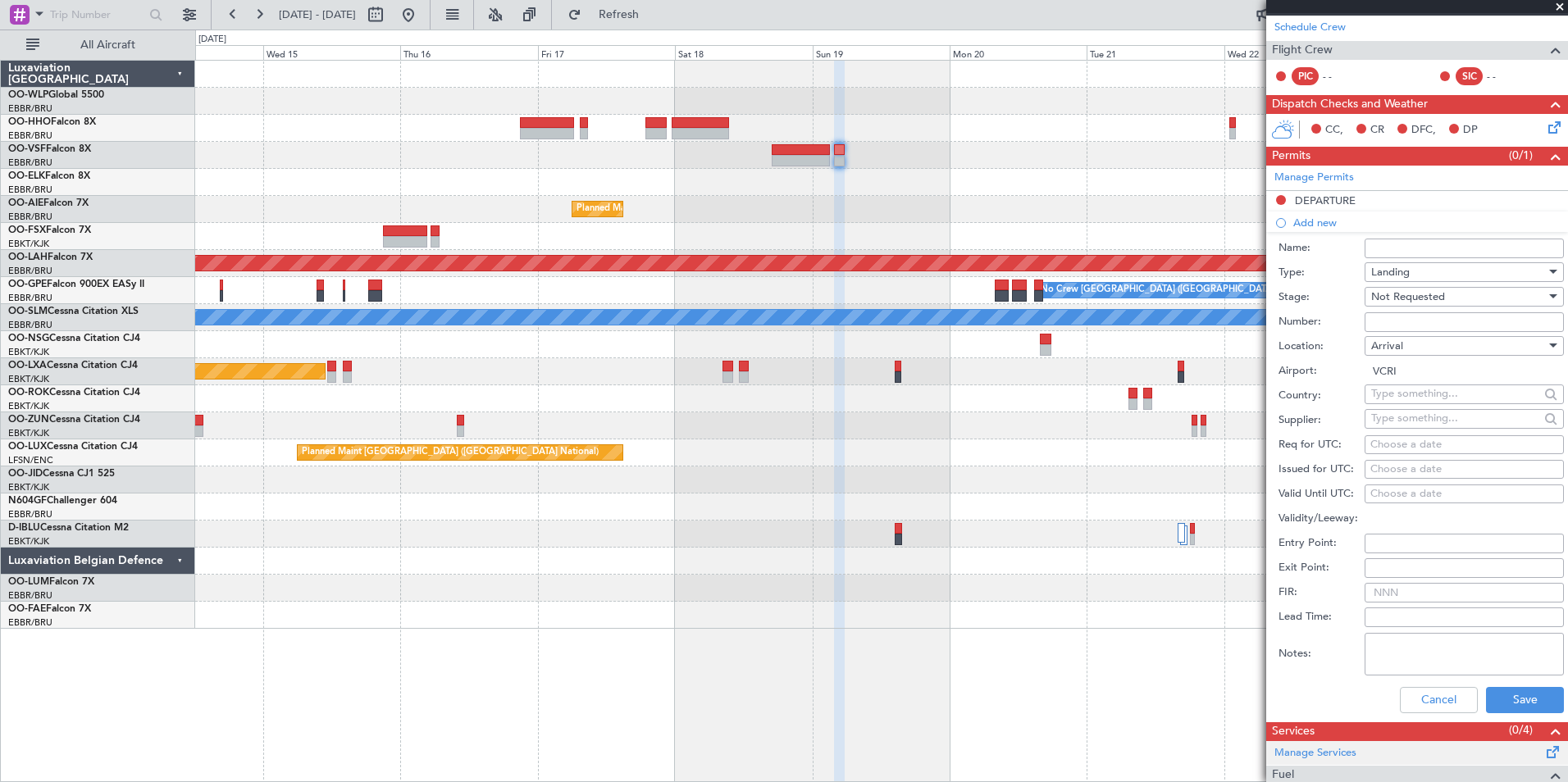
scroll to position [246, 0]
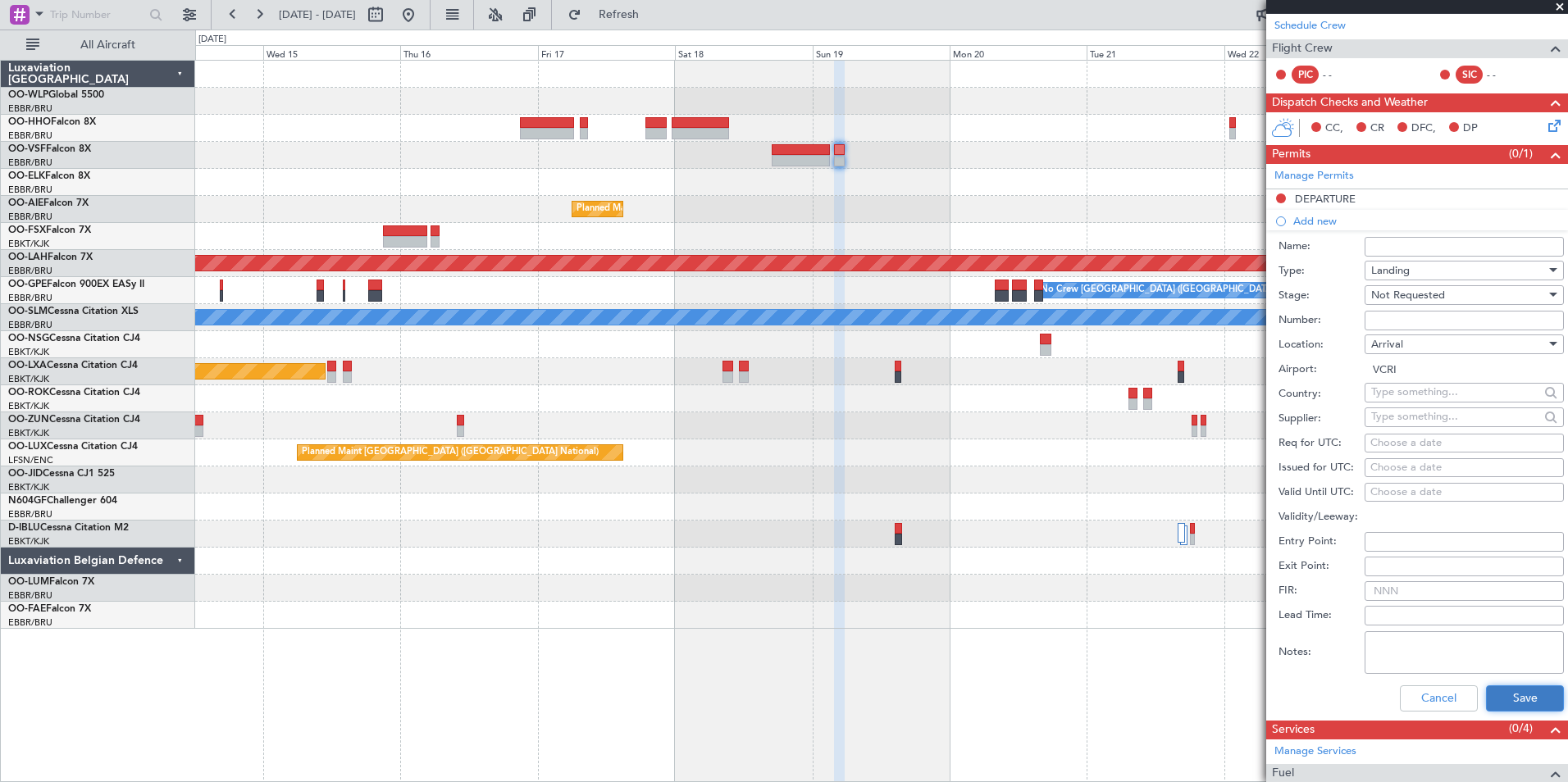
click at [1519, 703] on button "Save" at bounding box center [1525, 698] width 78 height 26
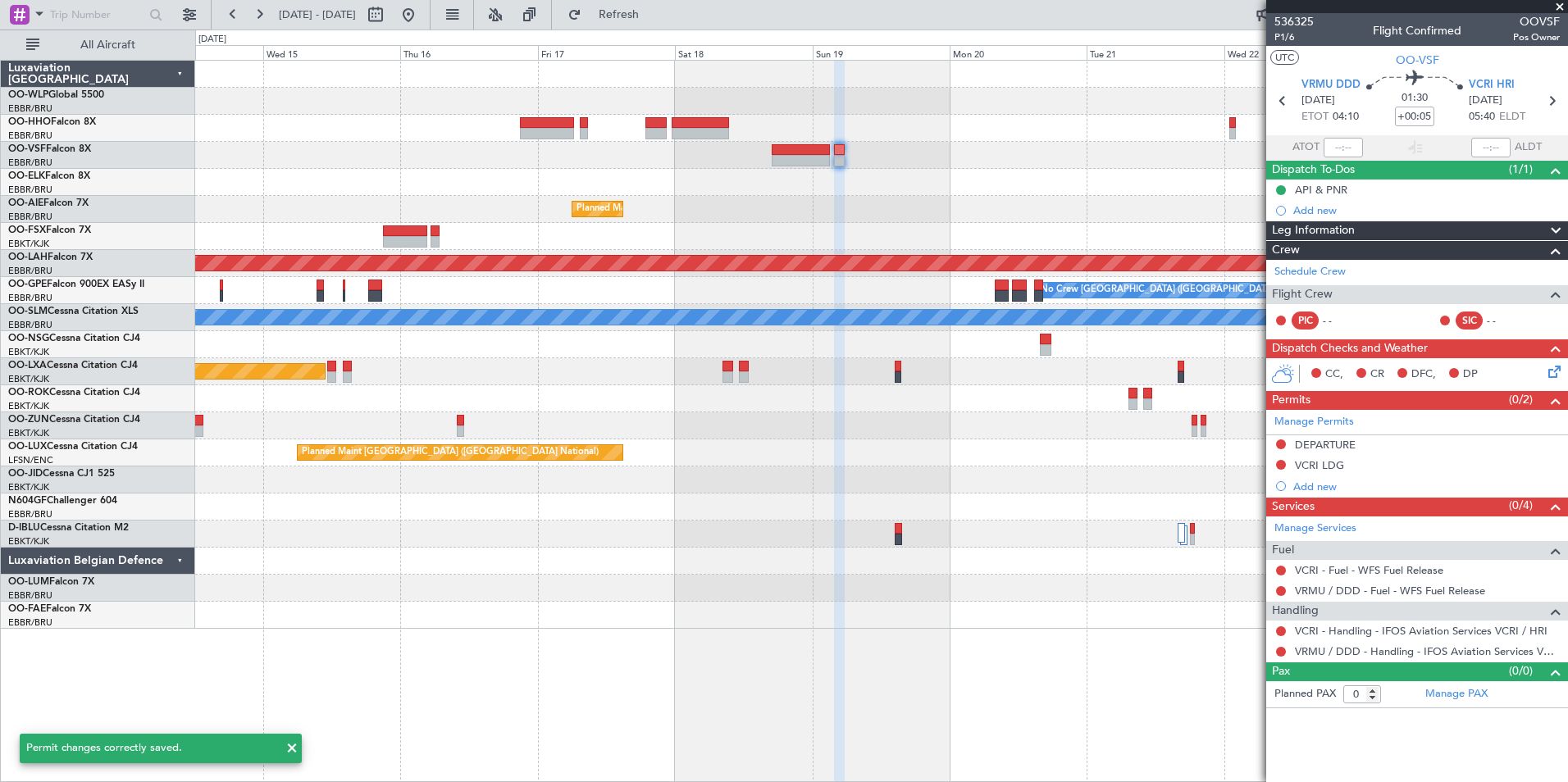
scroll to position [0, 0]
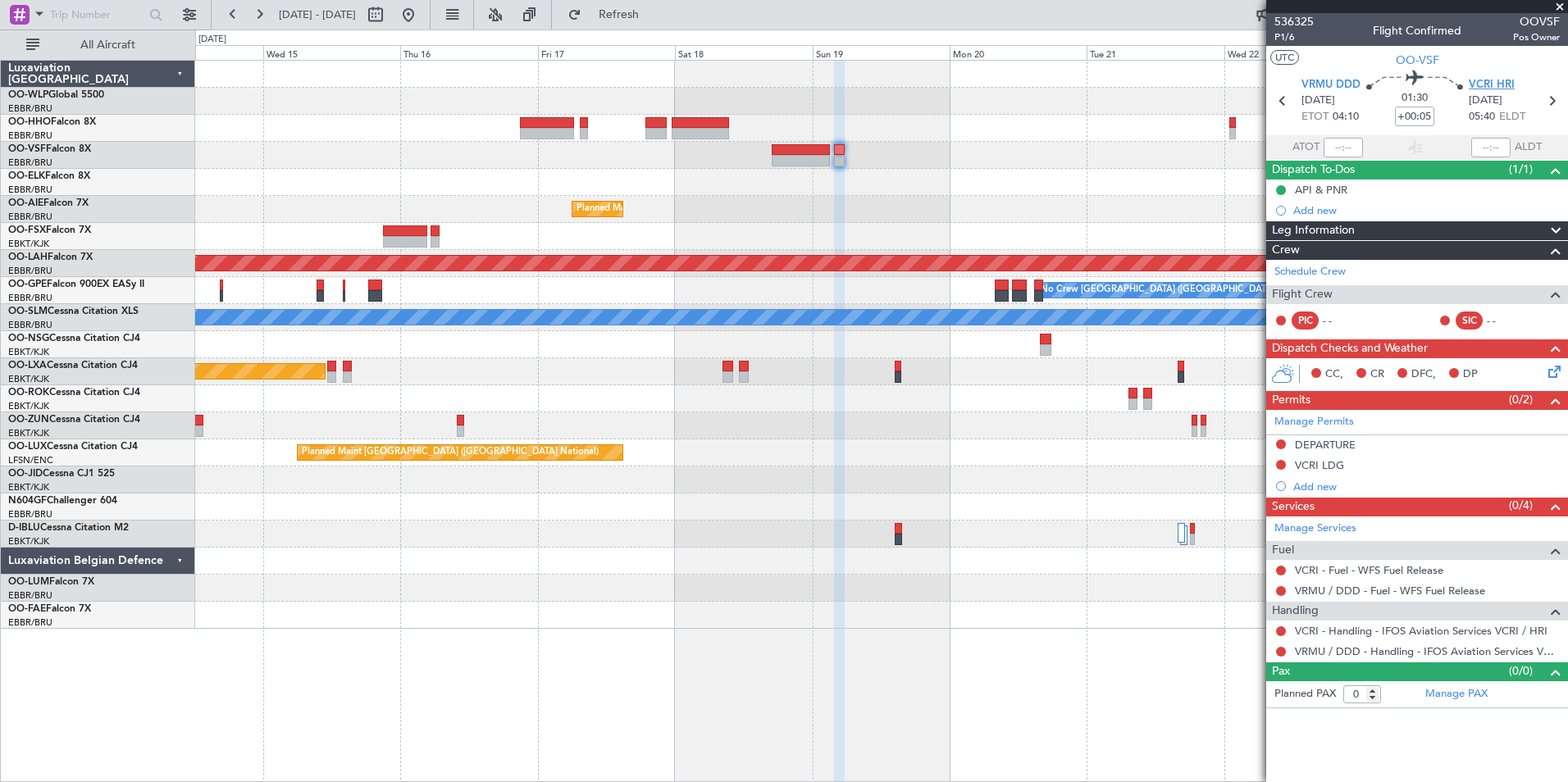
click at [1496, 87] on span "VCRI HRI" at bounding box center [1491, 85] width 46 height 17
click at [1344, 82] on span "VRMU DDD" at bounding box center [1331, 85] width 59 height 17
click at [1012, 214] on div "Planned Maint Brussels (Brussels National) Planned Maint Alton-st Louis (St Lou…" at bounding box center [881, 345] width 1372 height 569
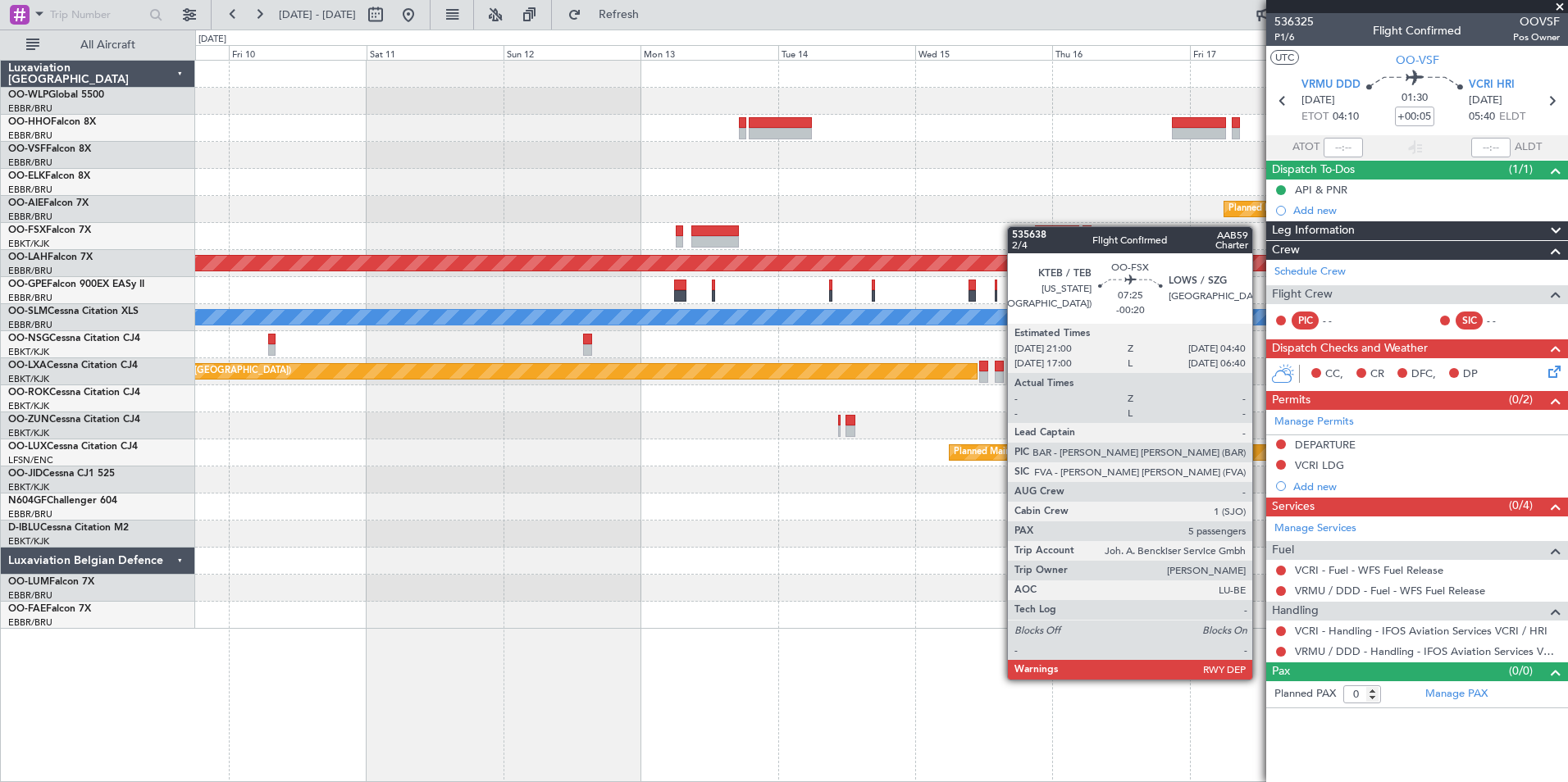
click at [1060, 227] on div at bounding box center [881, 237] width 1372 height 27
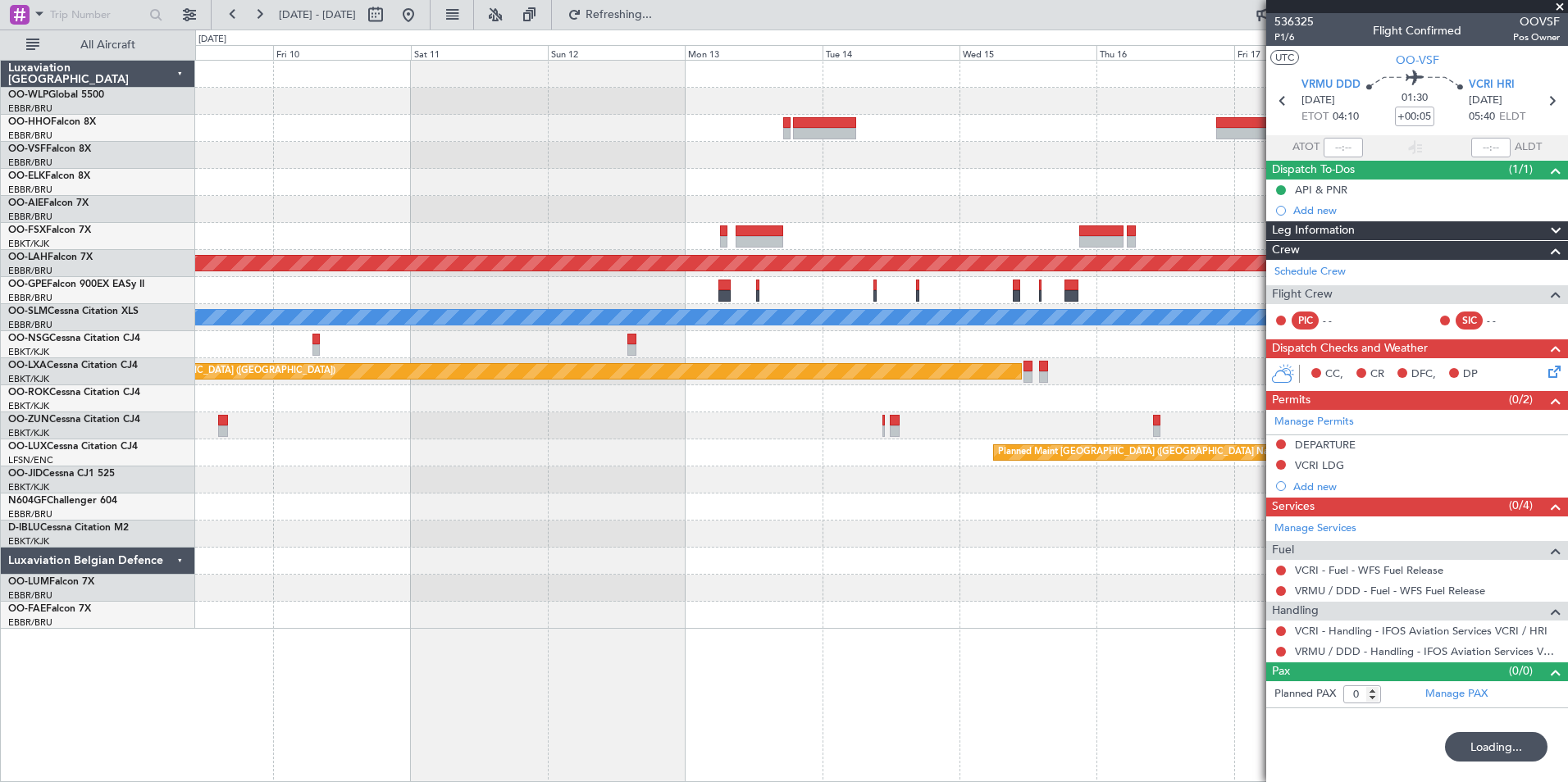
click at [421, 20] on div at bounding box center [391, 14] width 59 height 26
click at [421, 19] on button at bounding box center [408, 14] width 26 height 26
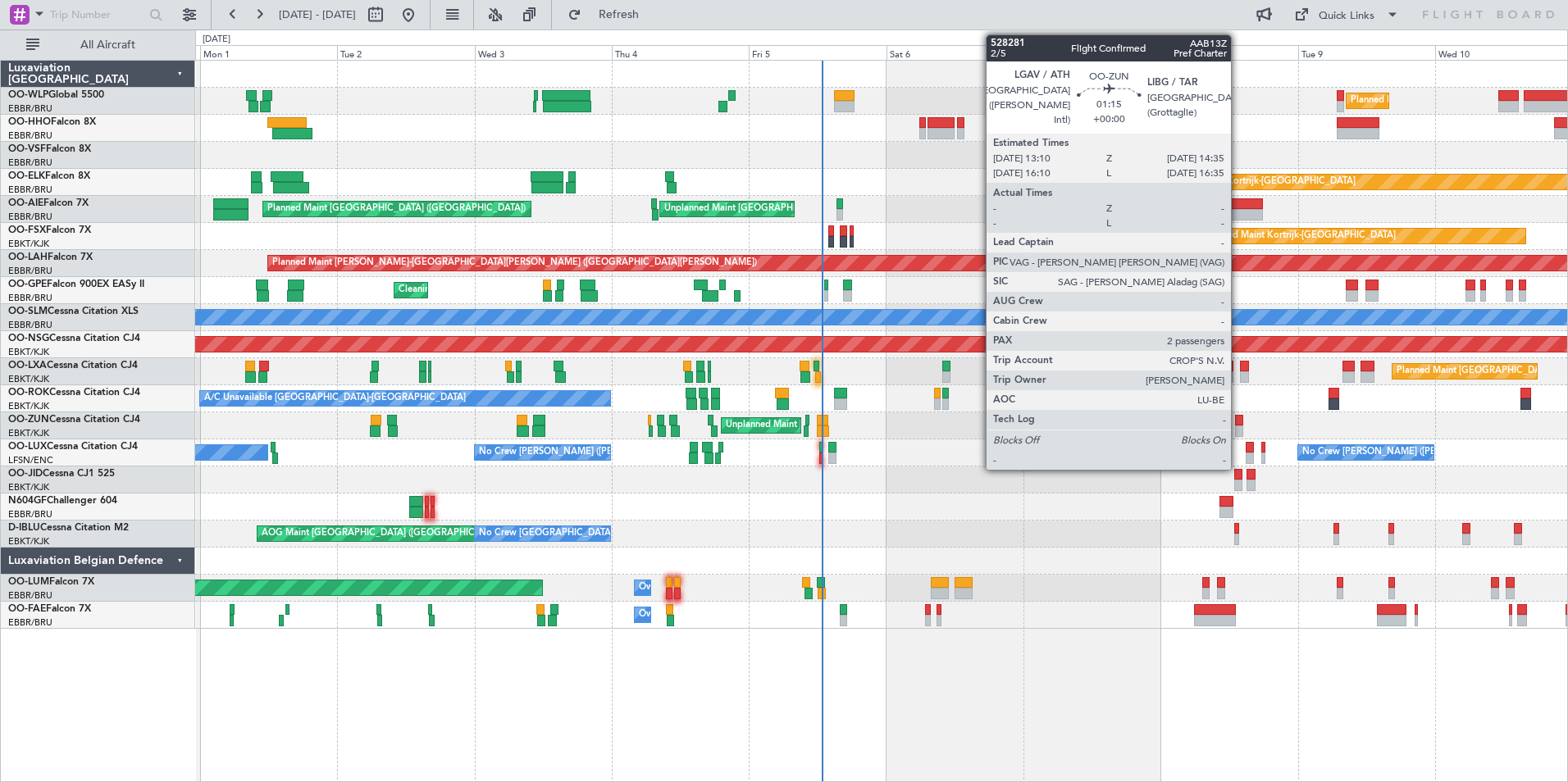
click at [1239, 425] on div at bounding box center [1239, 421] width 8 height 12
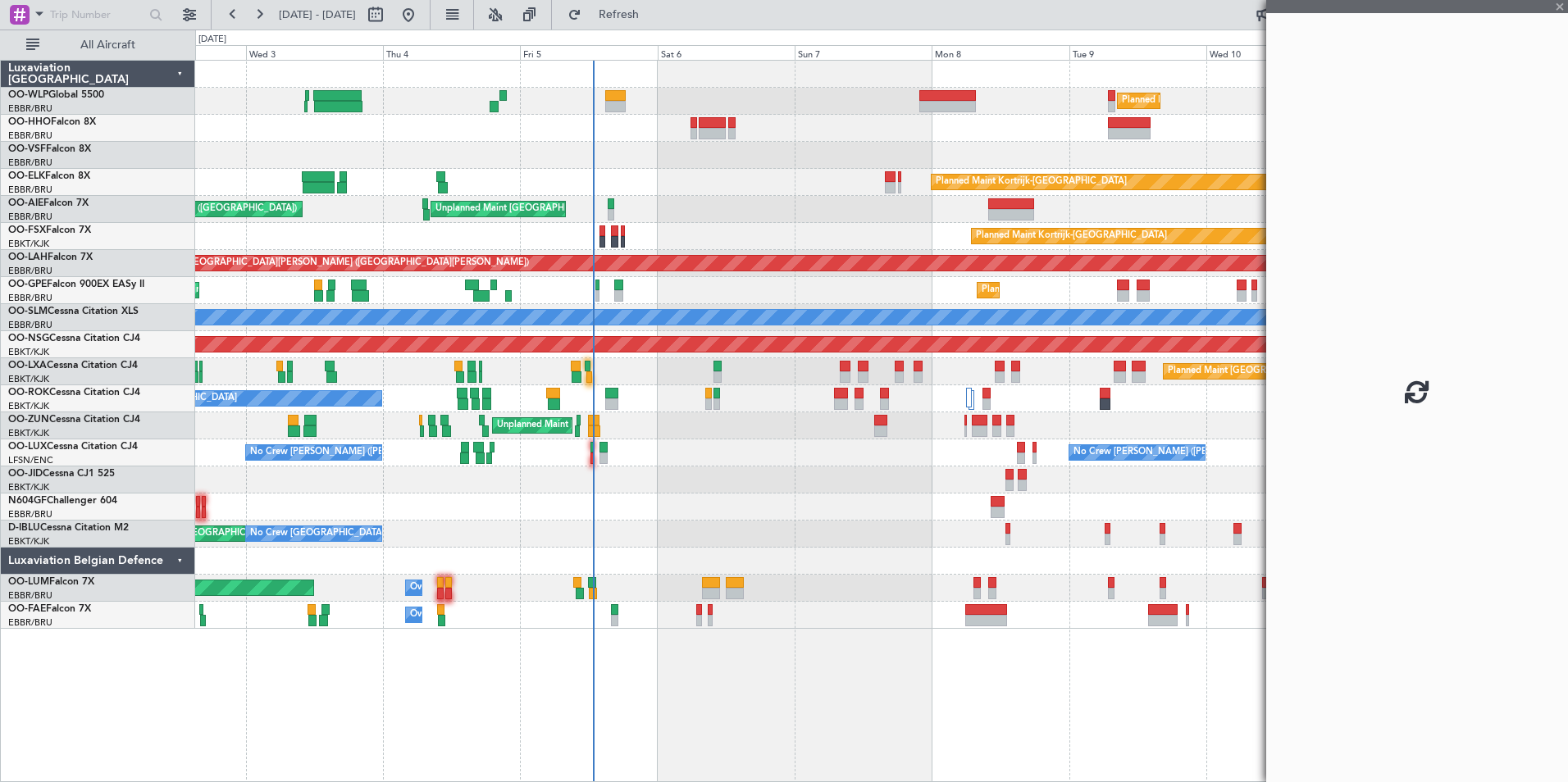
click at [1006, 421] on div "Planned Maint Milan (Linate) Planned Maint Kortrijk-Wevelgem Planned Maint Lond…" at bounding box center [881, 345] width 1372 height 569
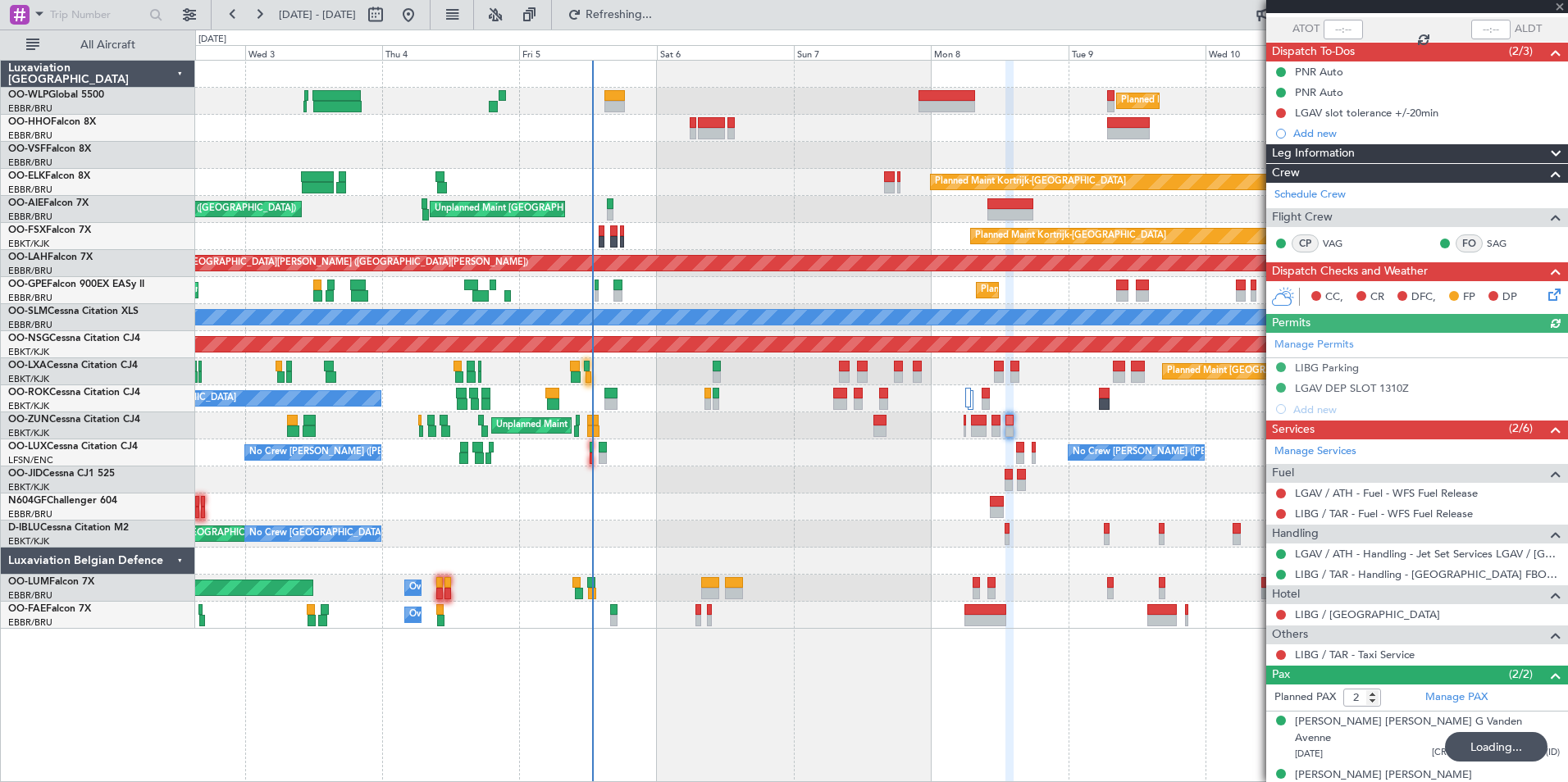
scroll to position [120, 0]
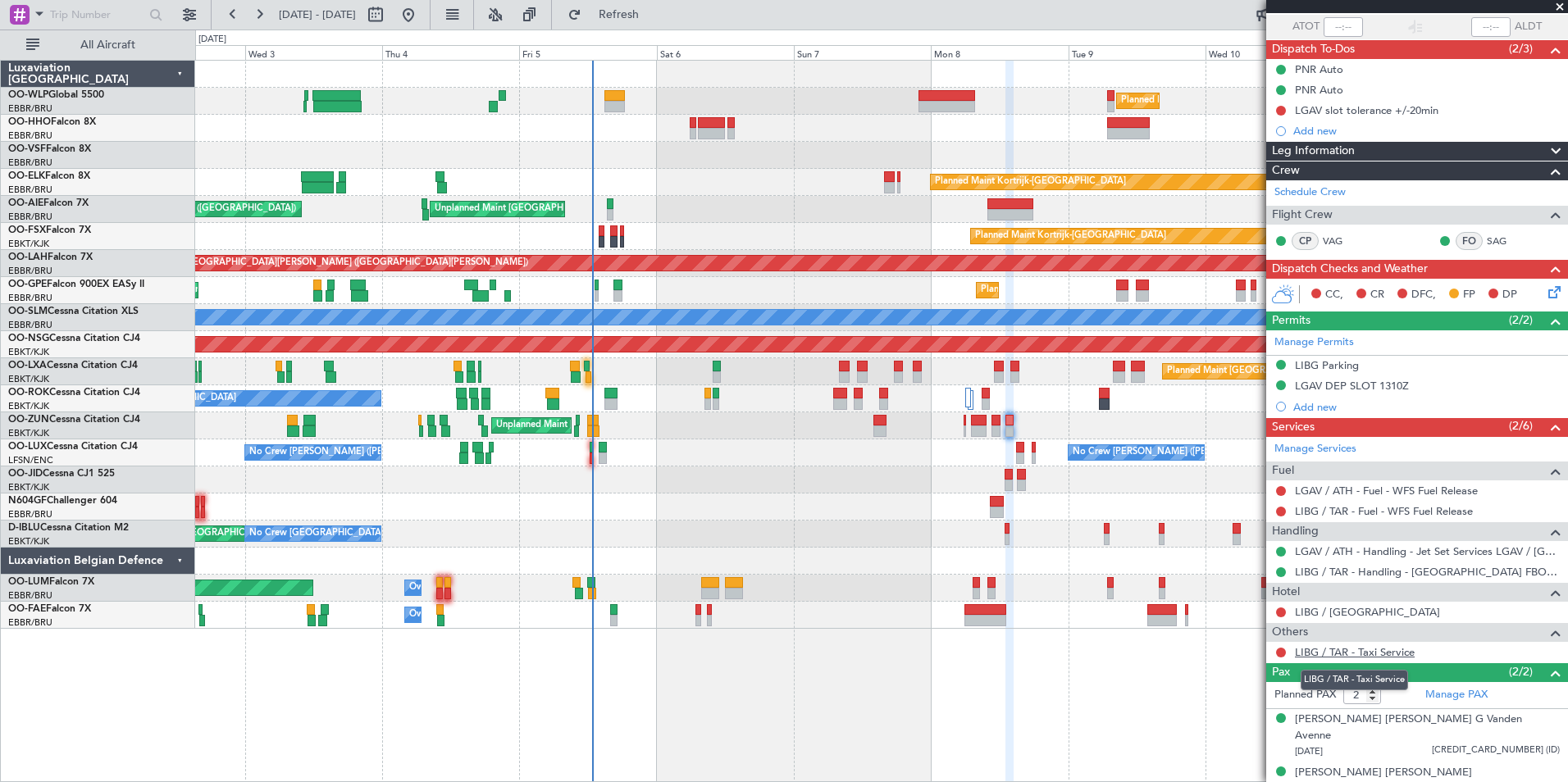
click at [1363, 657] on link "LIBG / TAR - Taxi Service" at bounding box center [1354, 652] width 120 height 14
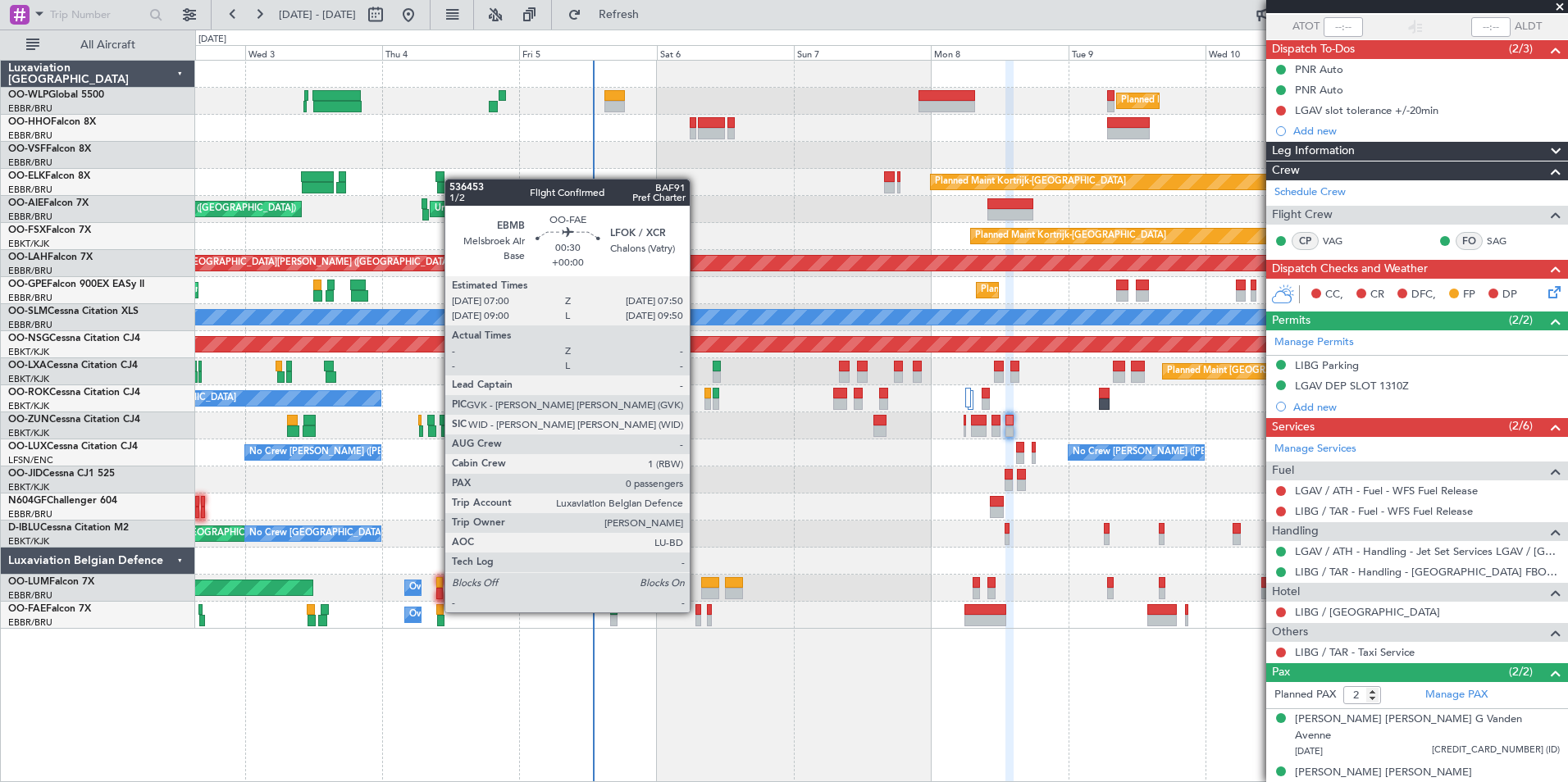
click at [697, 611] on div at bounding box center [698, 611] width 5 height 12
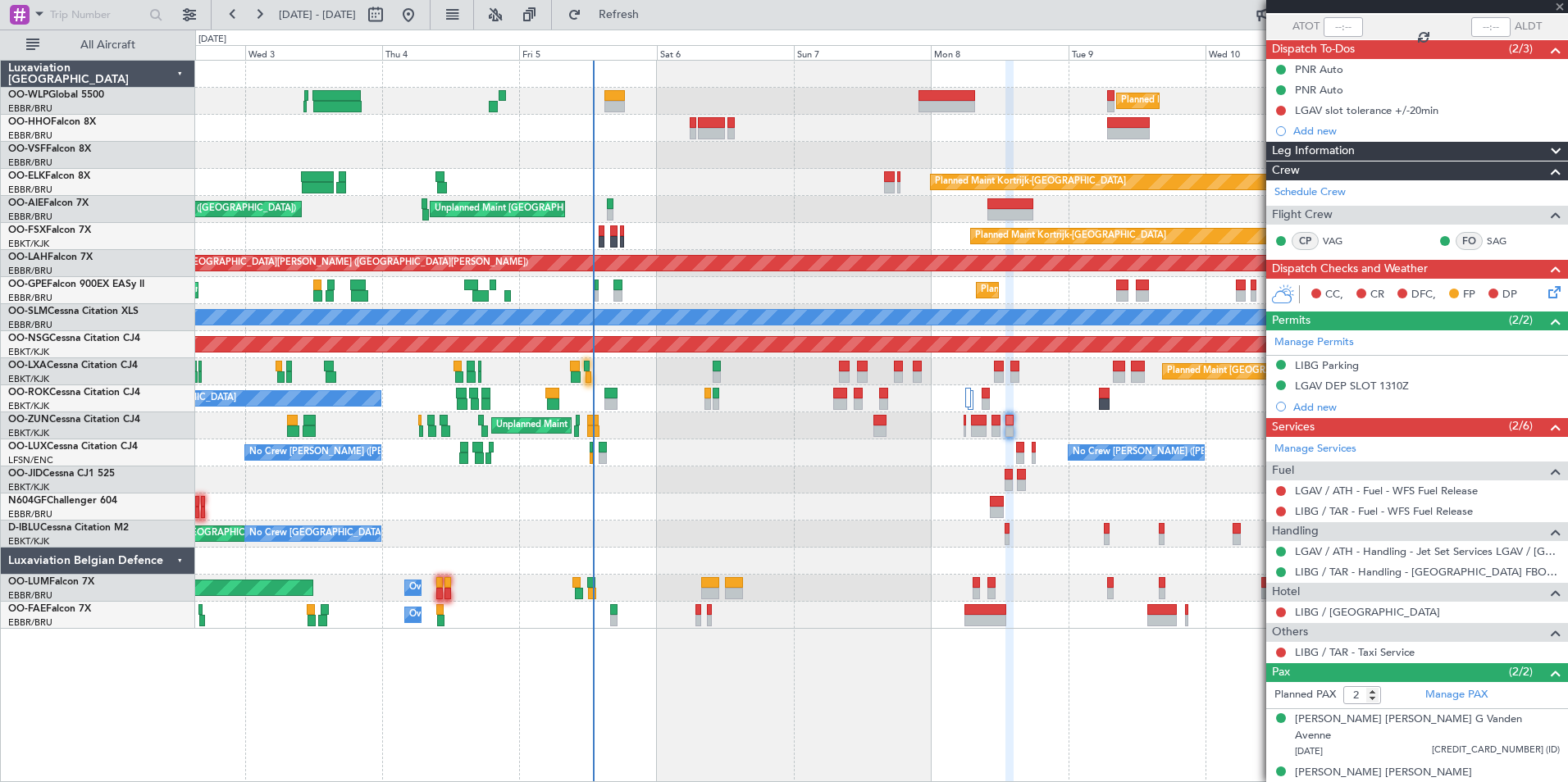
type input "0"
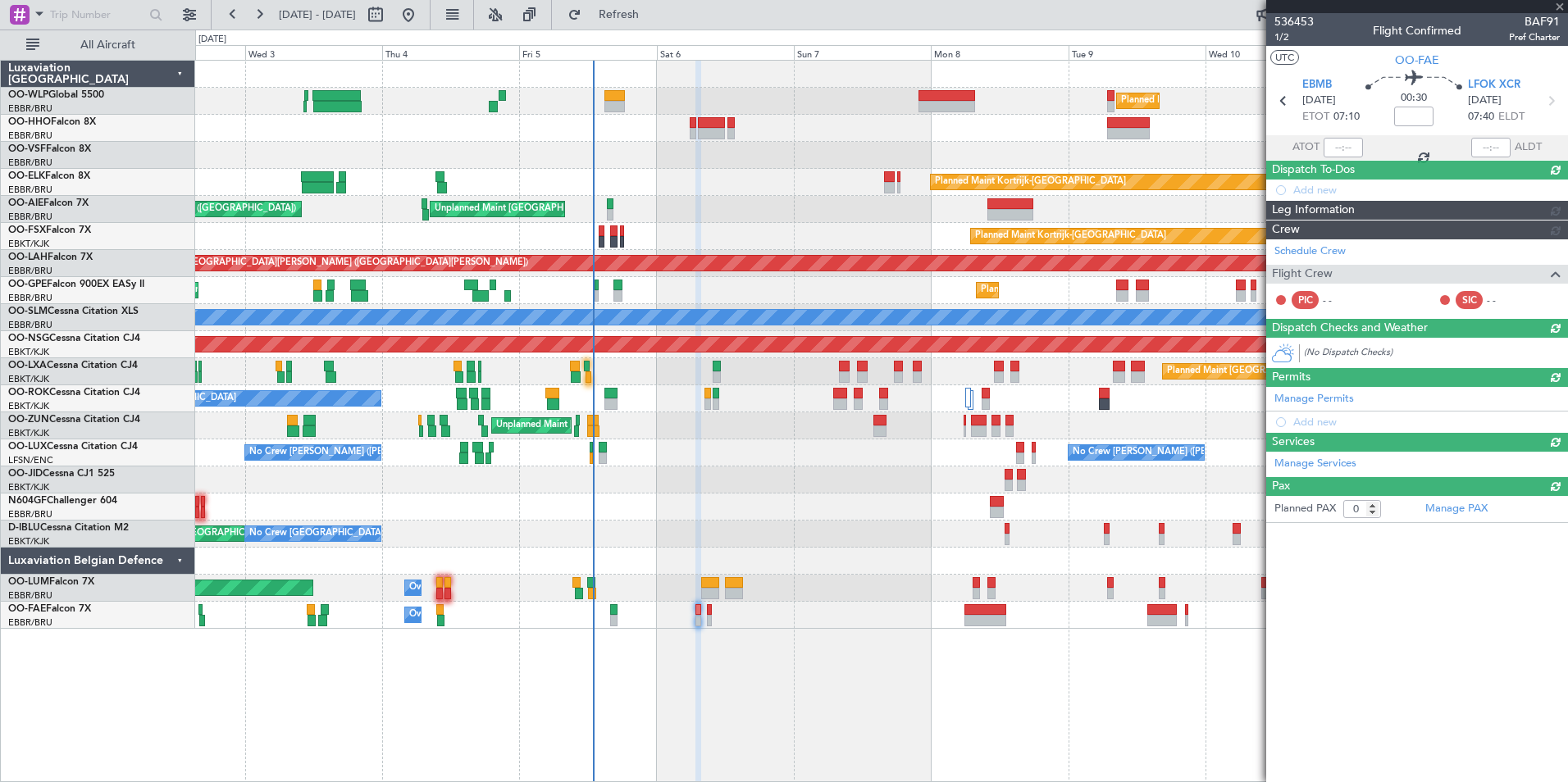
scroll to position [0, 0]
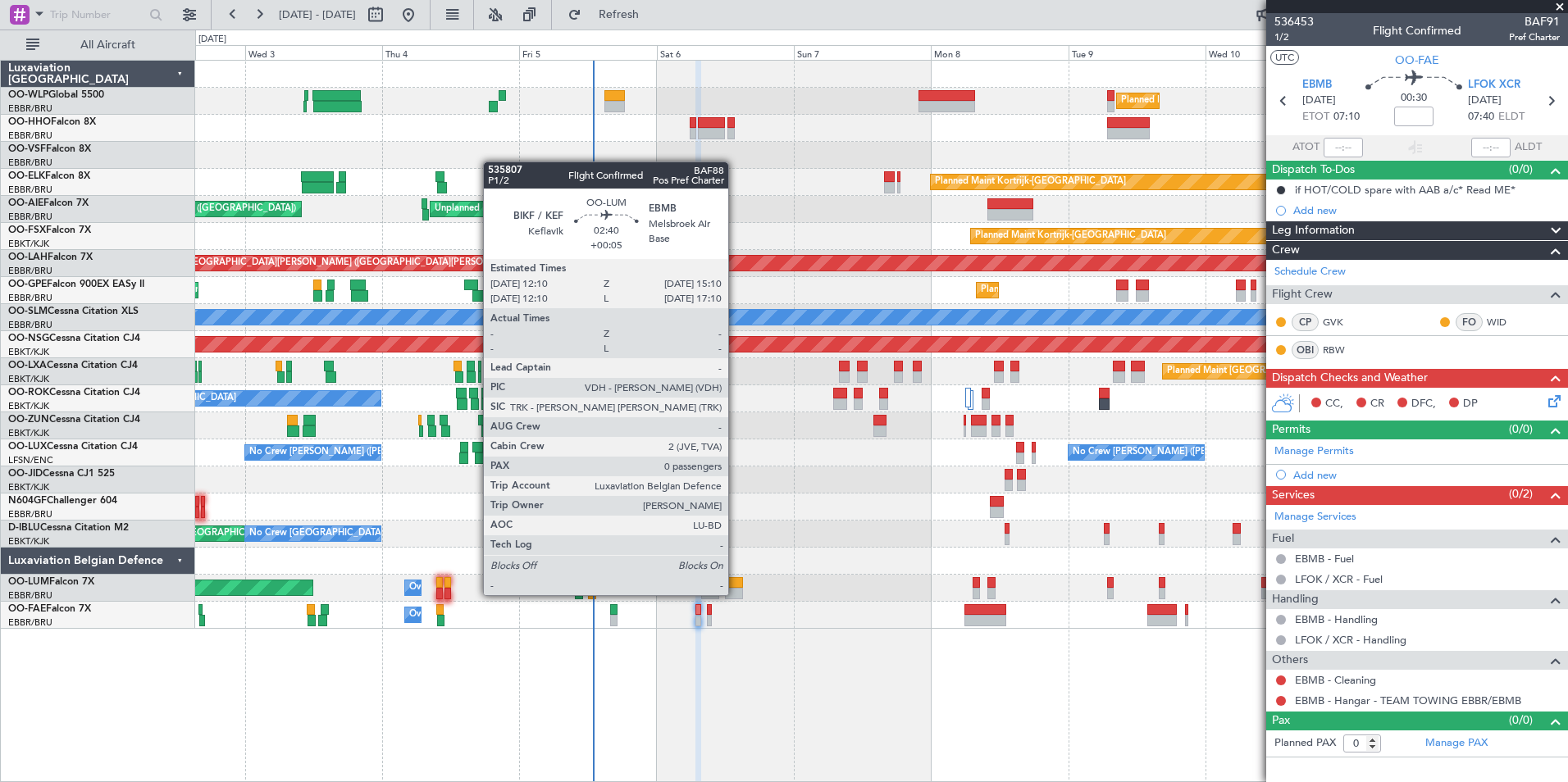
click at [736, 594] on div at bounding box center [733, 594] width 18 height 12
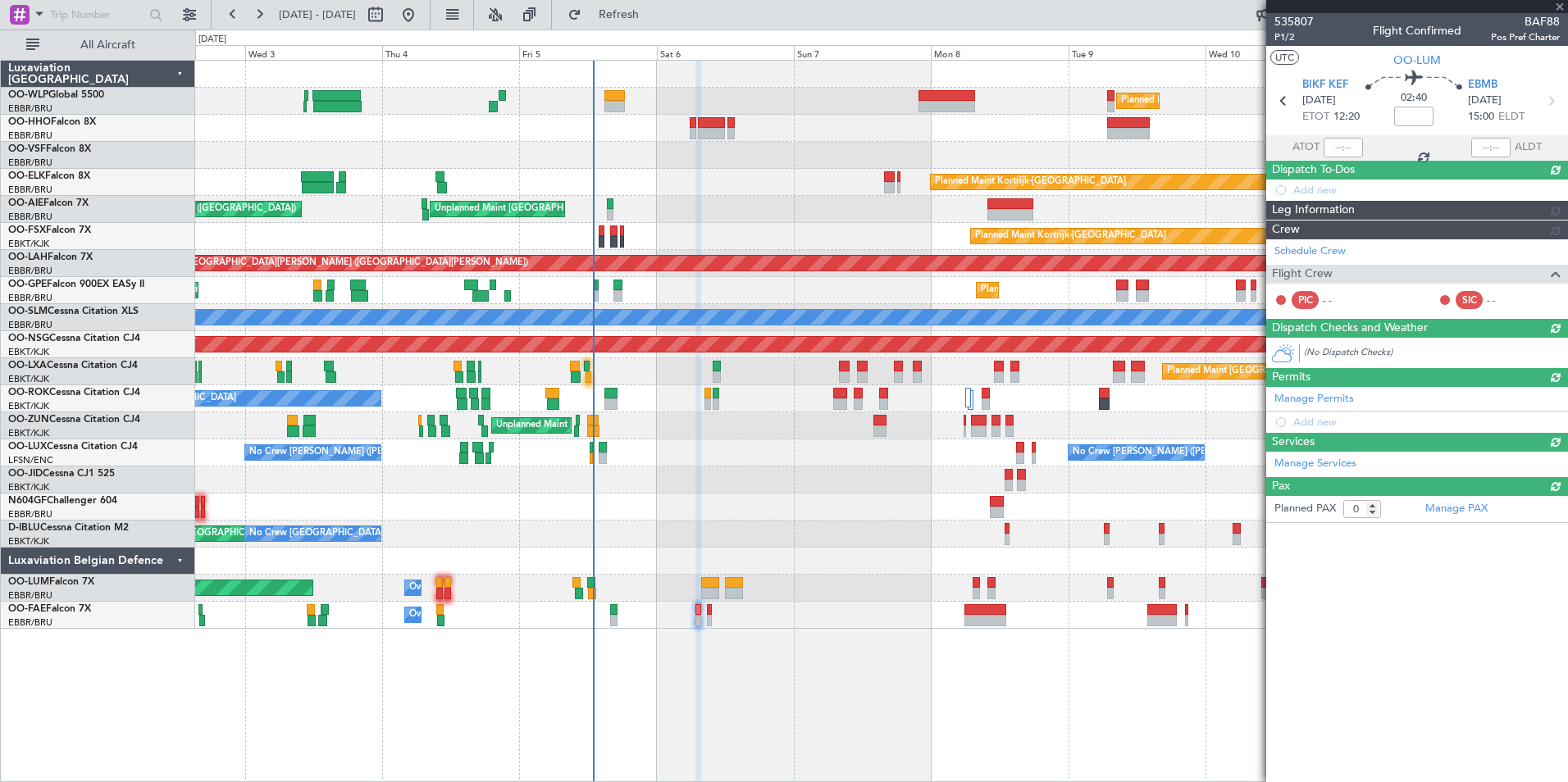
type input "+00:05"
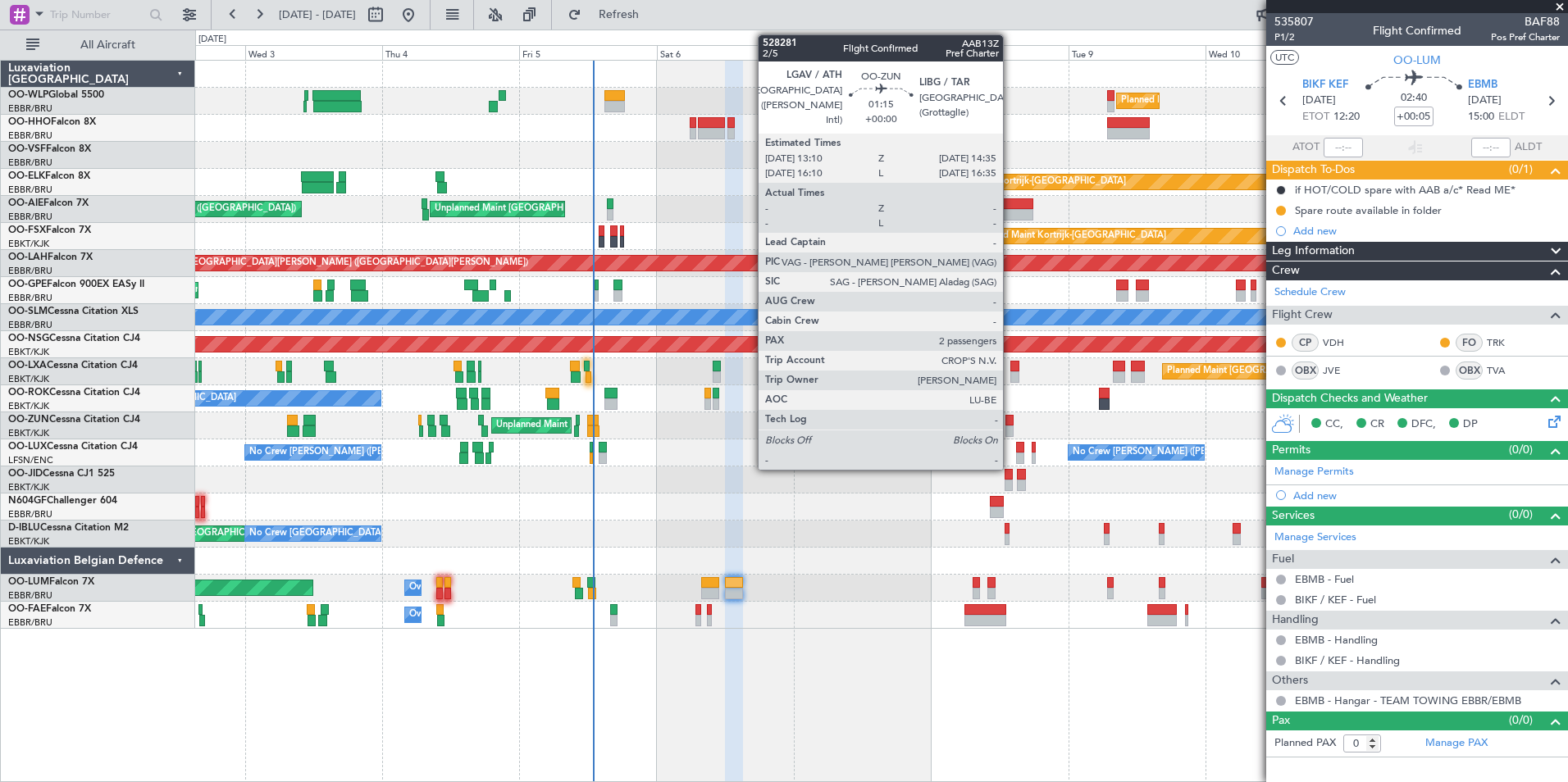
click at [1010, 426] on div at bounding box center [1009, 432] width 8 height 12
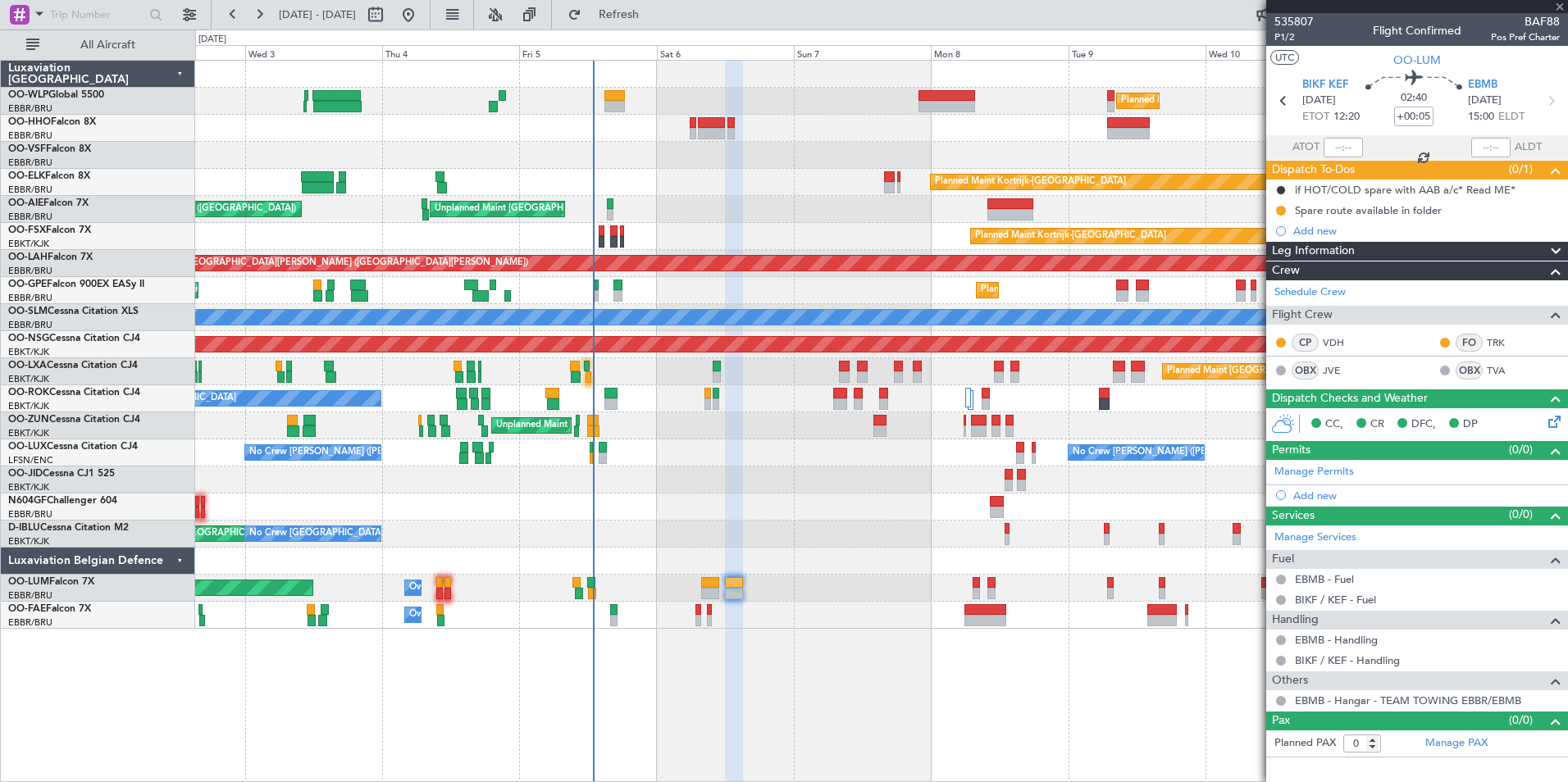
type input "2"
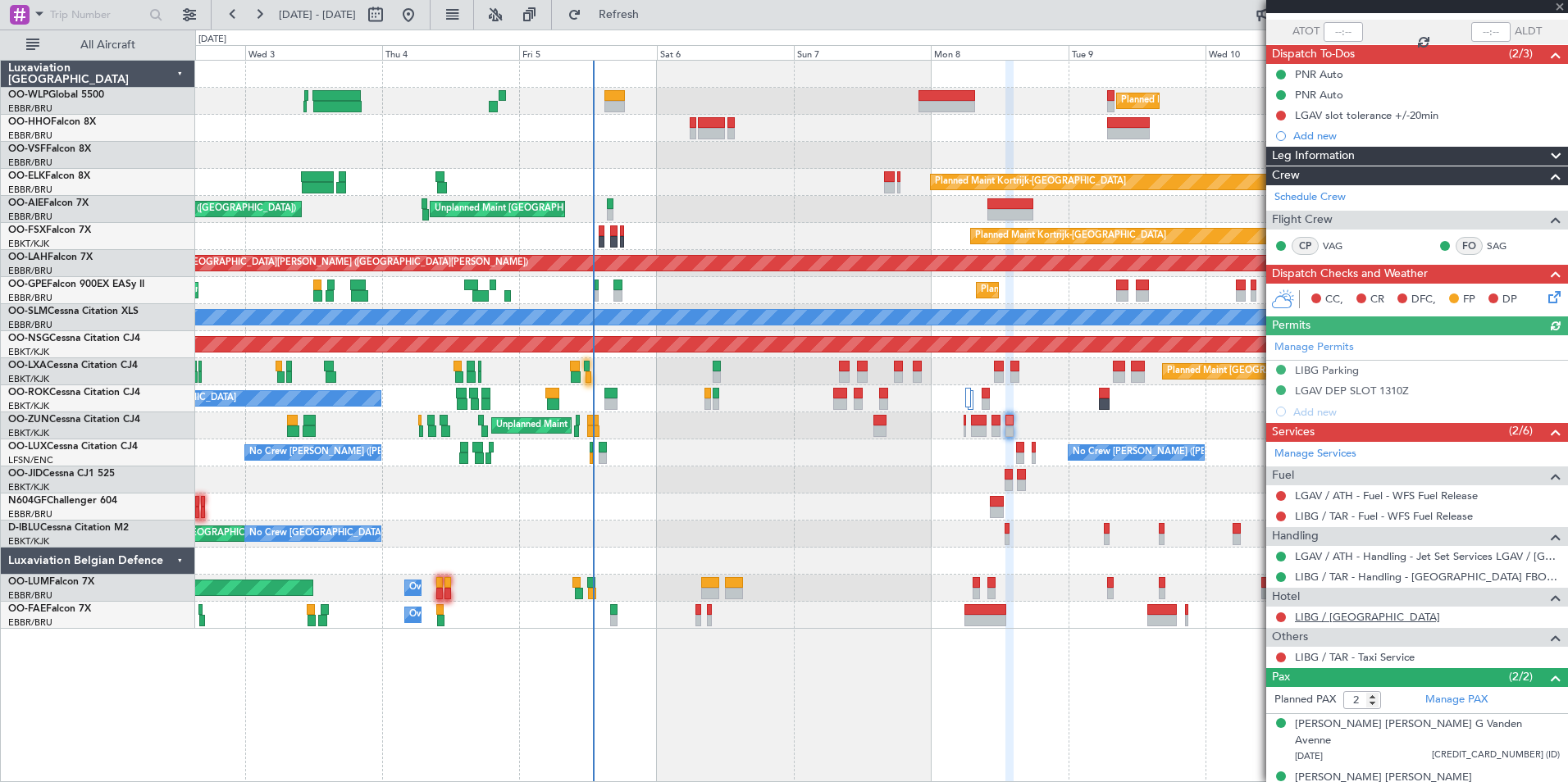
scroll to position [120, 0]
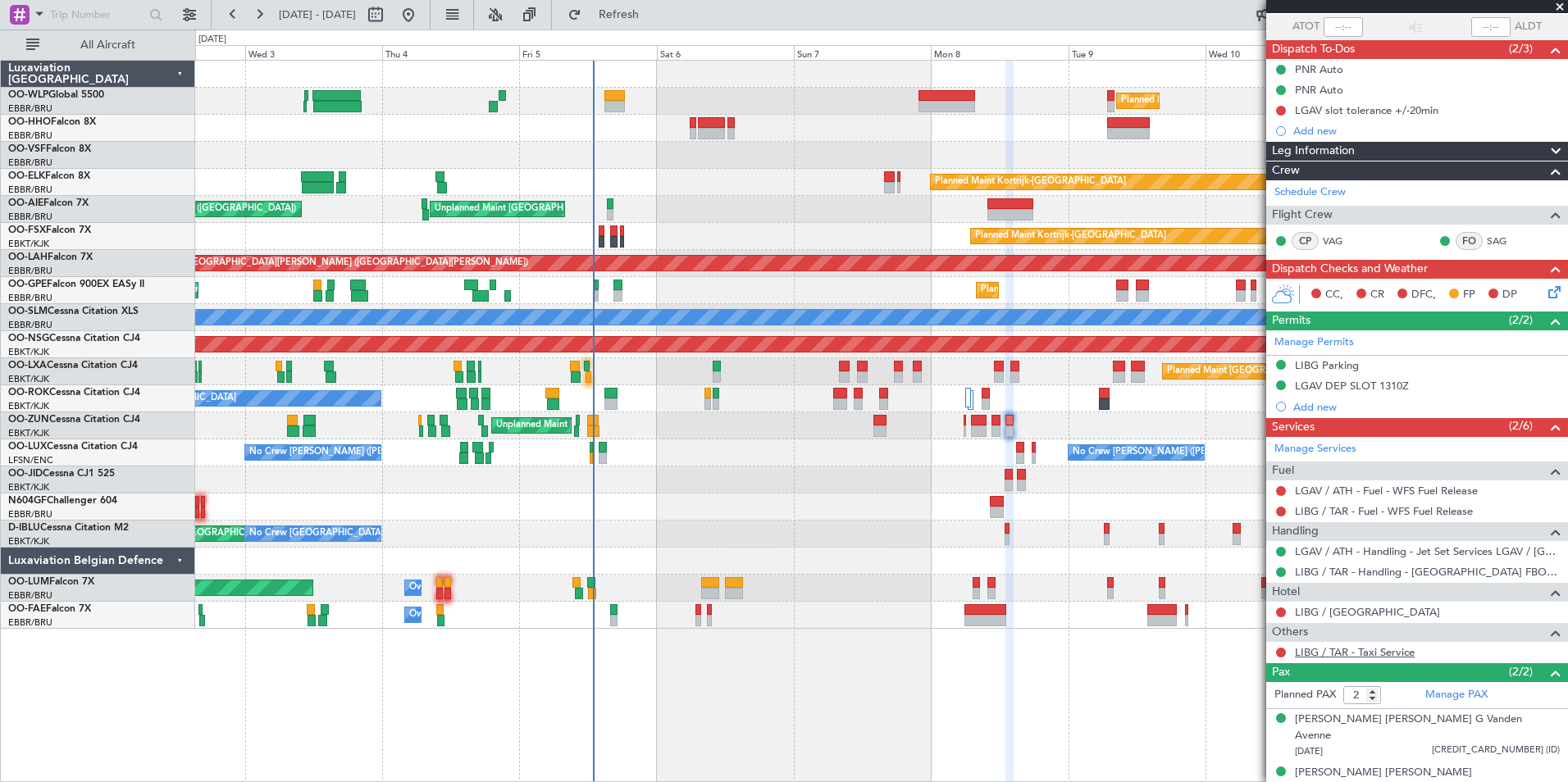
click at [1327, 647] on link "LIBG / TAR - Taxi Service" at bounding box center [1354, 652] width 120 height 14
click at [658, 5] on button "Refresh" at bounding box center [610, 14] width 99 height 26
click at [1280, 657] on mat-tooltip-component "Not Requested" at bounding box center [1281, 678] width 93 height 43
click at [1280, 654] on button at bounding box center [1281, 653] width 10 height 10
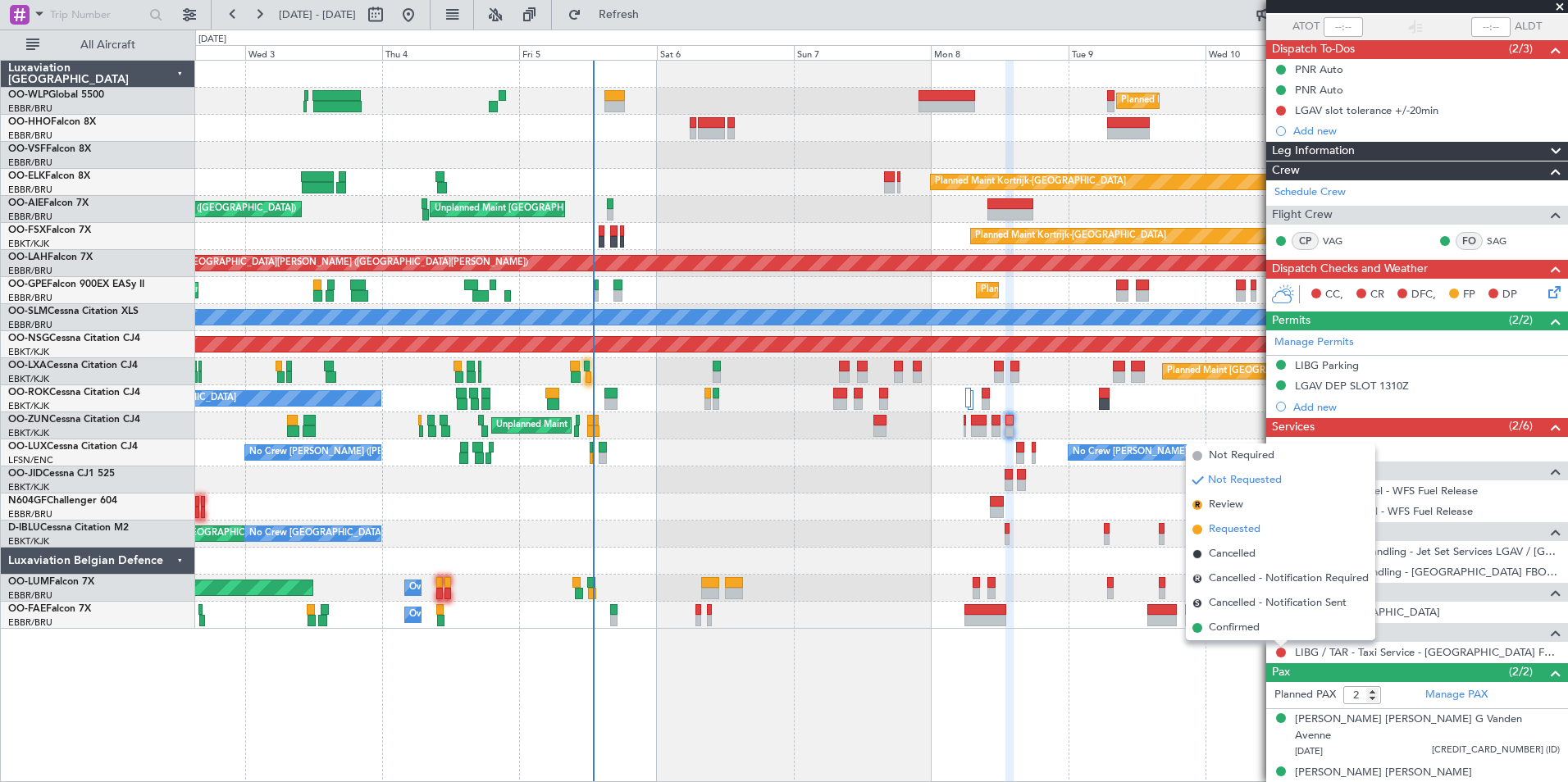
click at [1218, 524] on span "Requested" at bounding box center [1234, 530] width 52 height 17
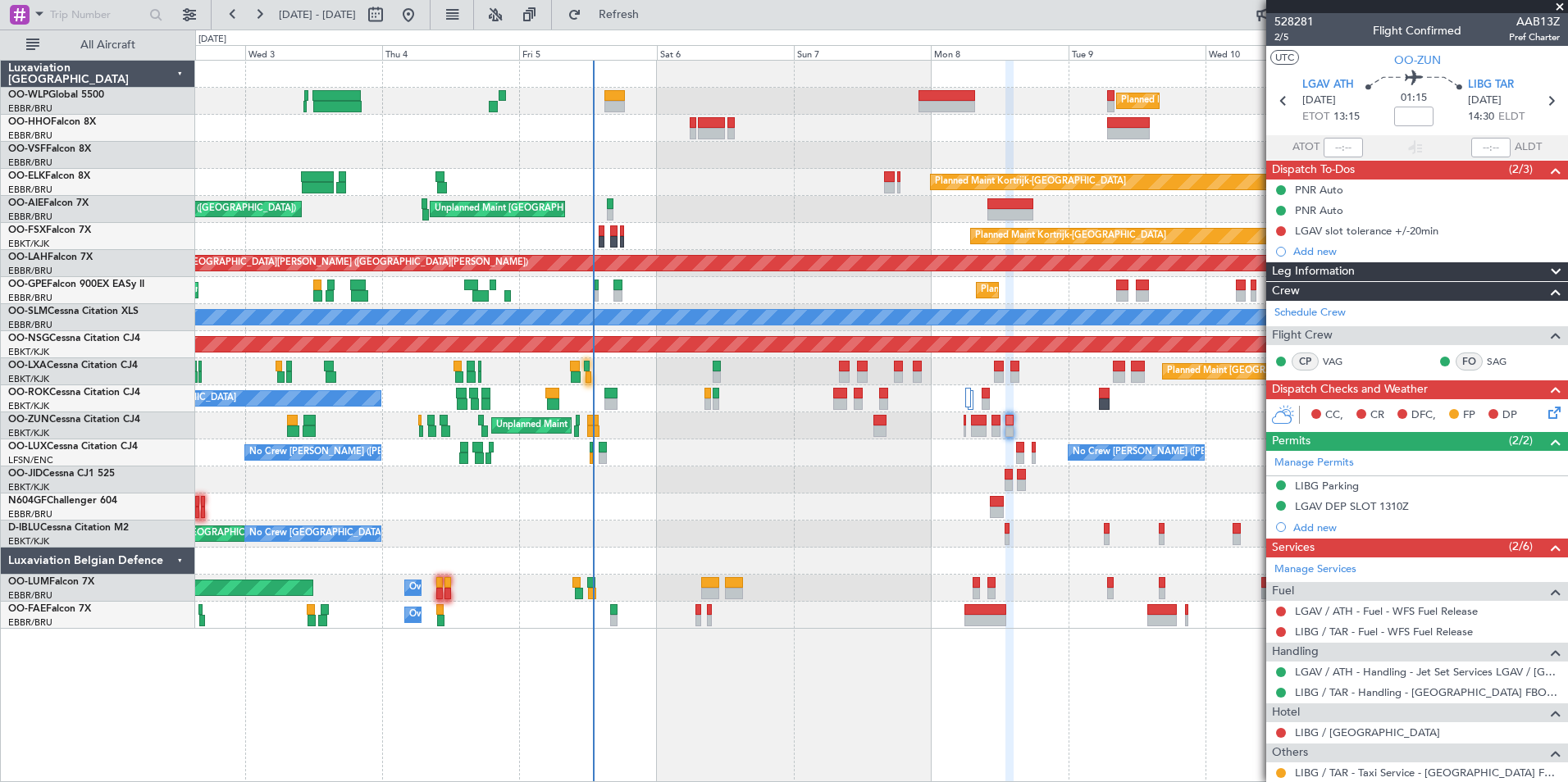
scroll to position [120, 0]
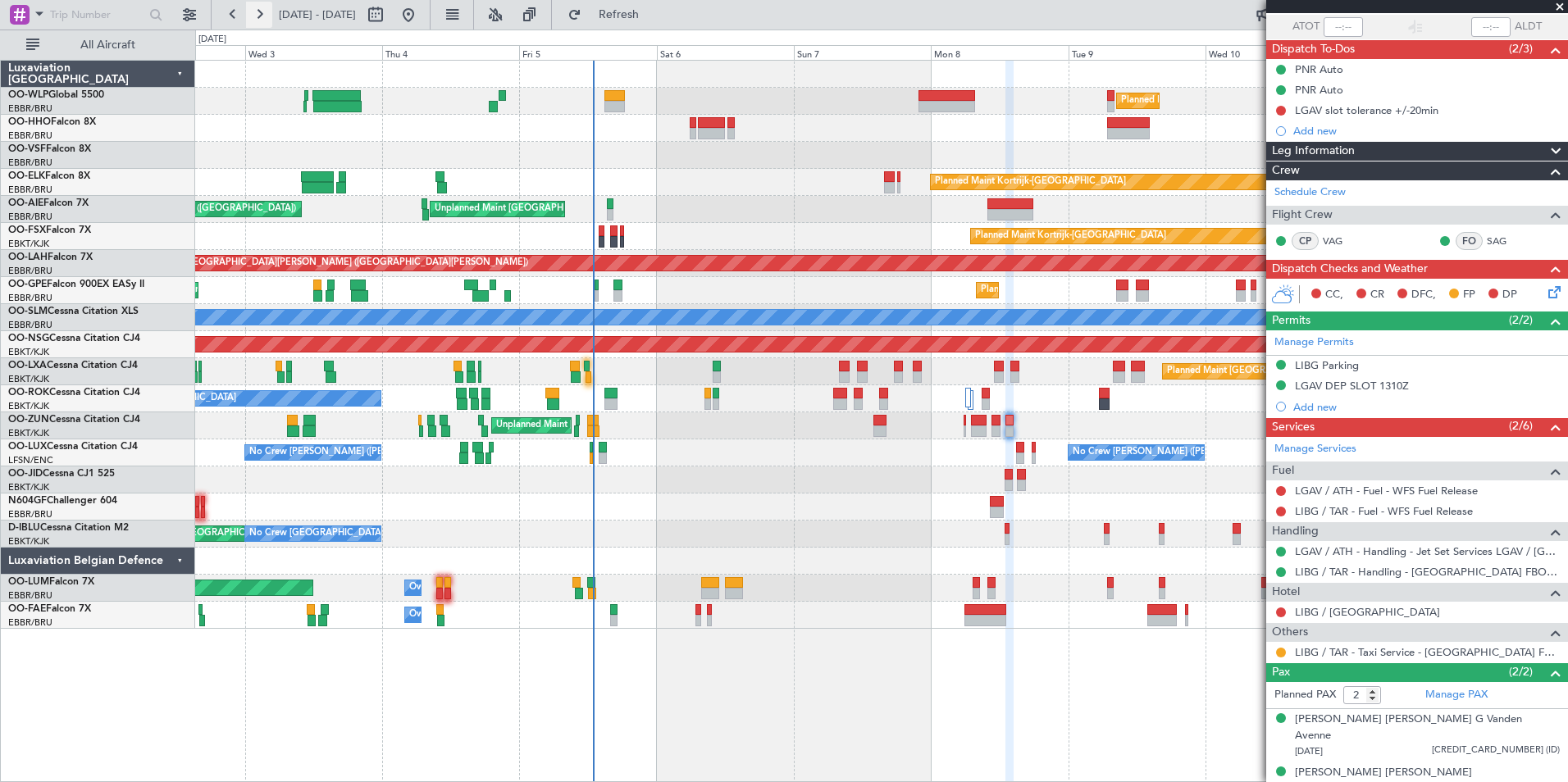
click at [264, 9] on button at bounding box center [258, 14] width 26 height 26
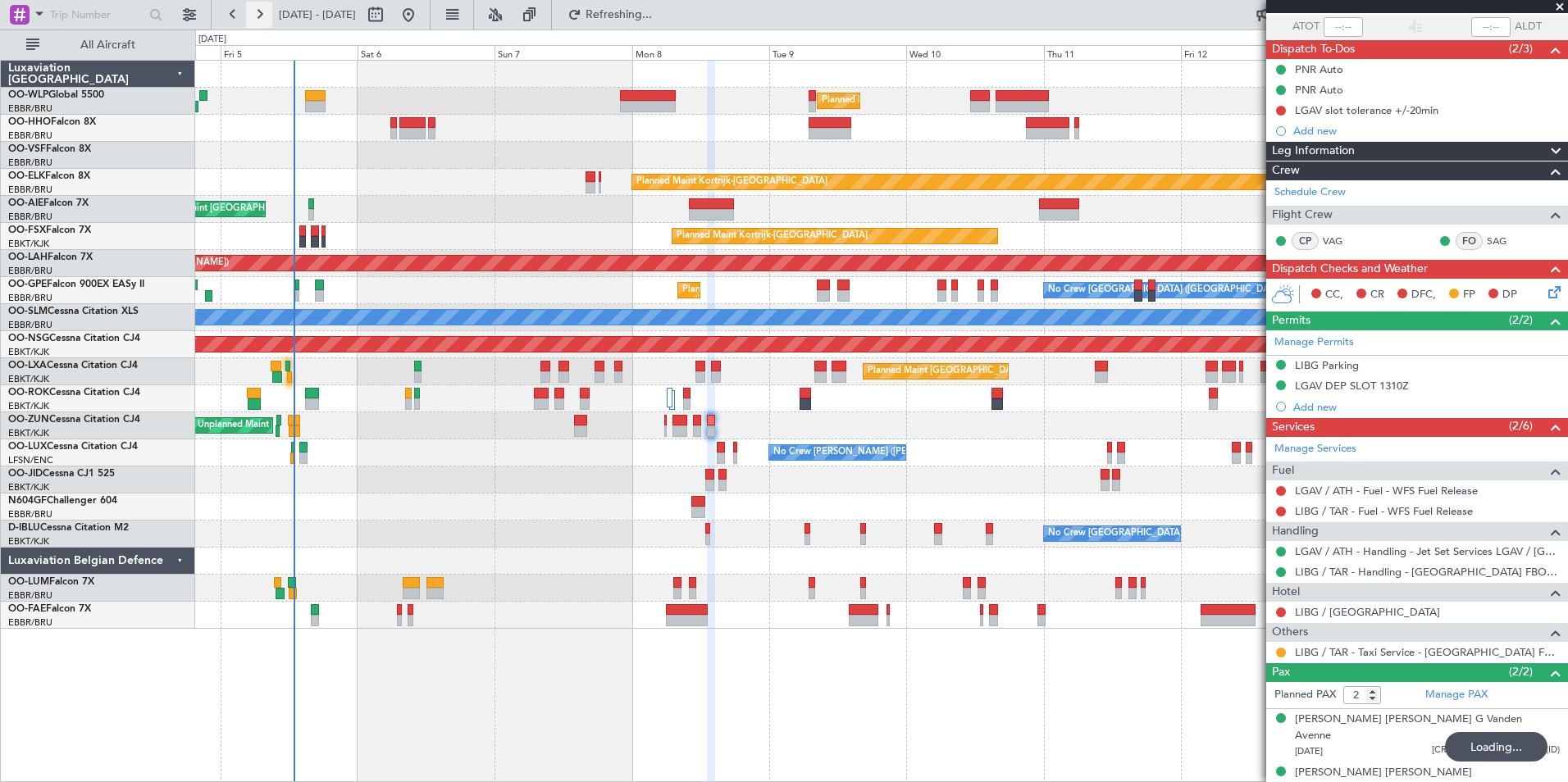
click at [264, 9] on button at bounding box center [258, 14] width 26 height 26
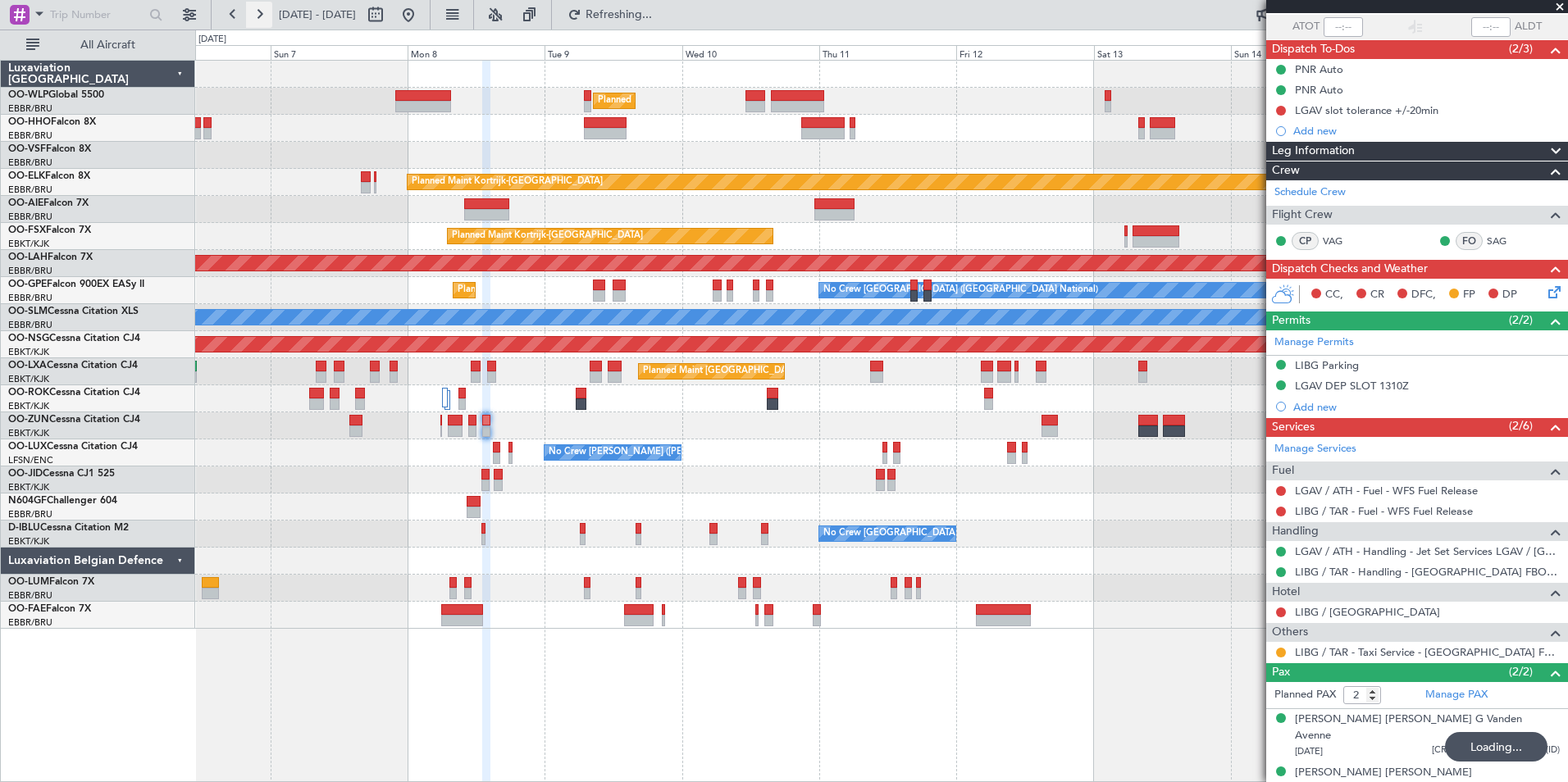
click at [264, 9] on button at bounding box center [258, 14] width 26 height 26
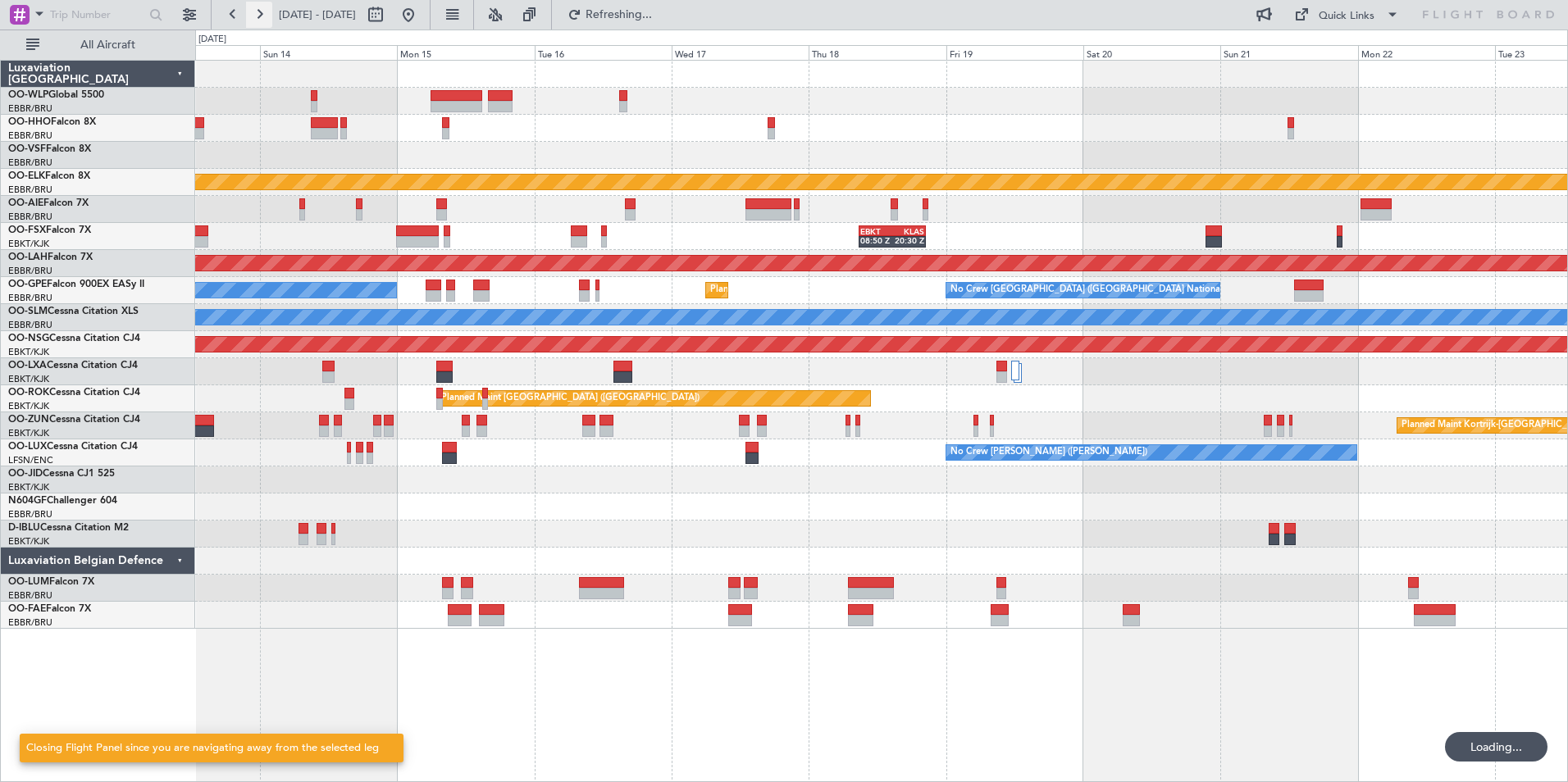
scroll to position [0, 0]
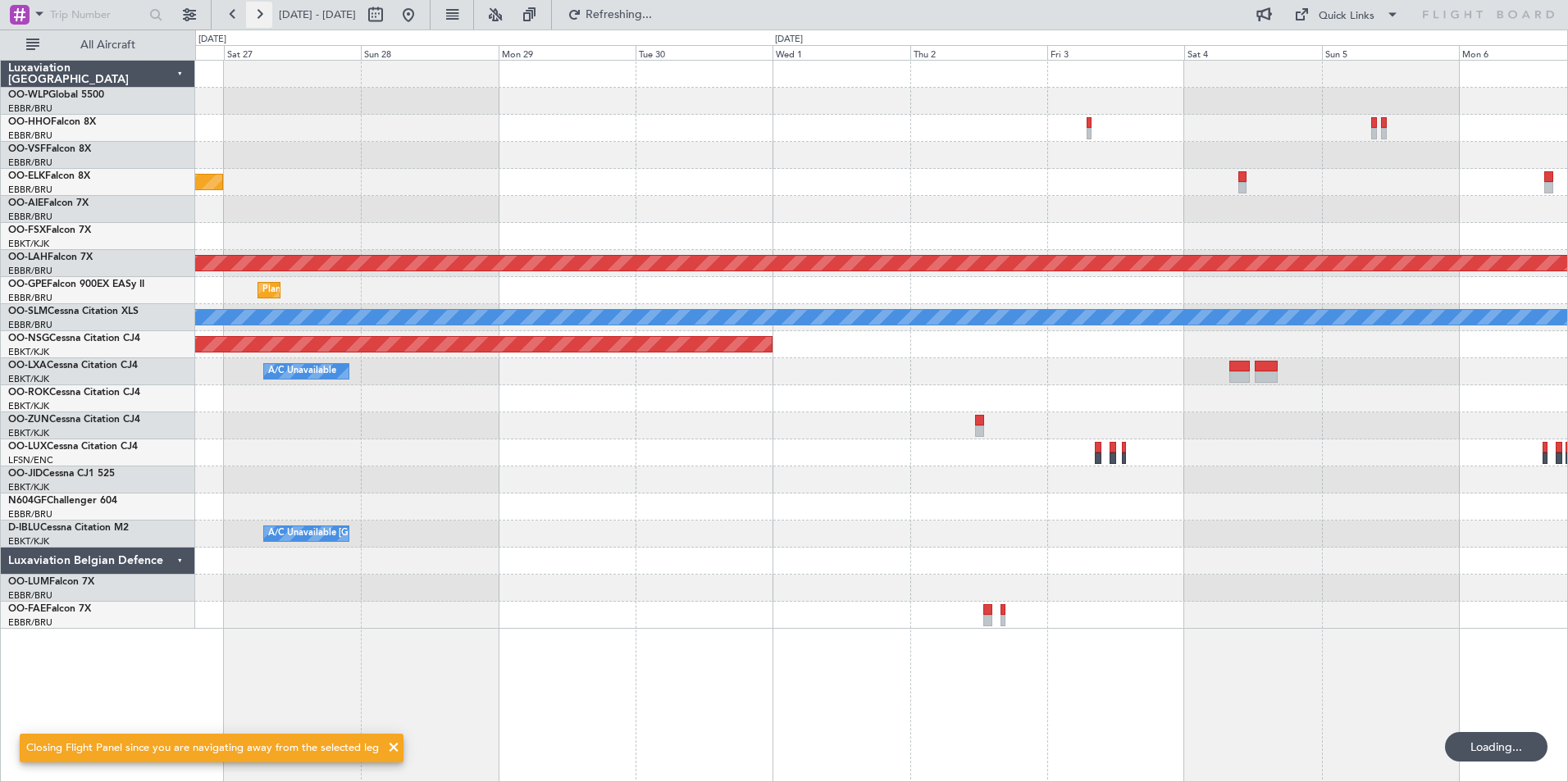
click at [264, 9] on button at bounding box center [258, 14] width 26 height 26
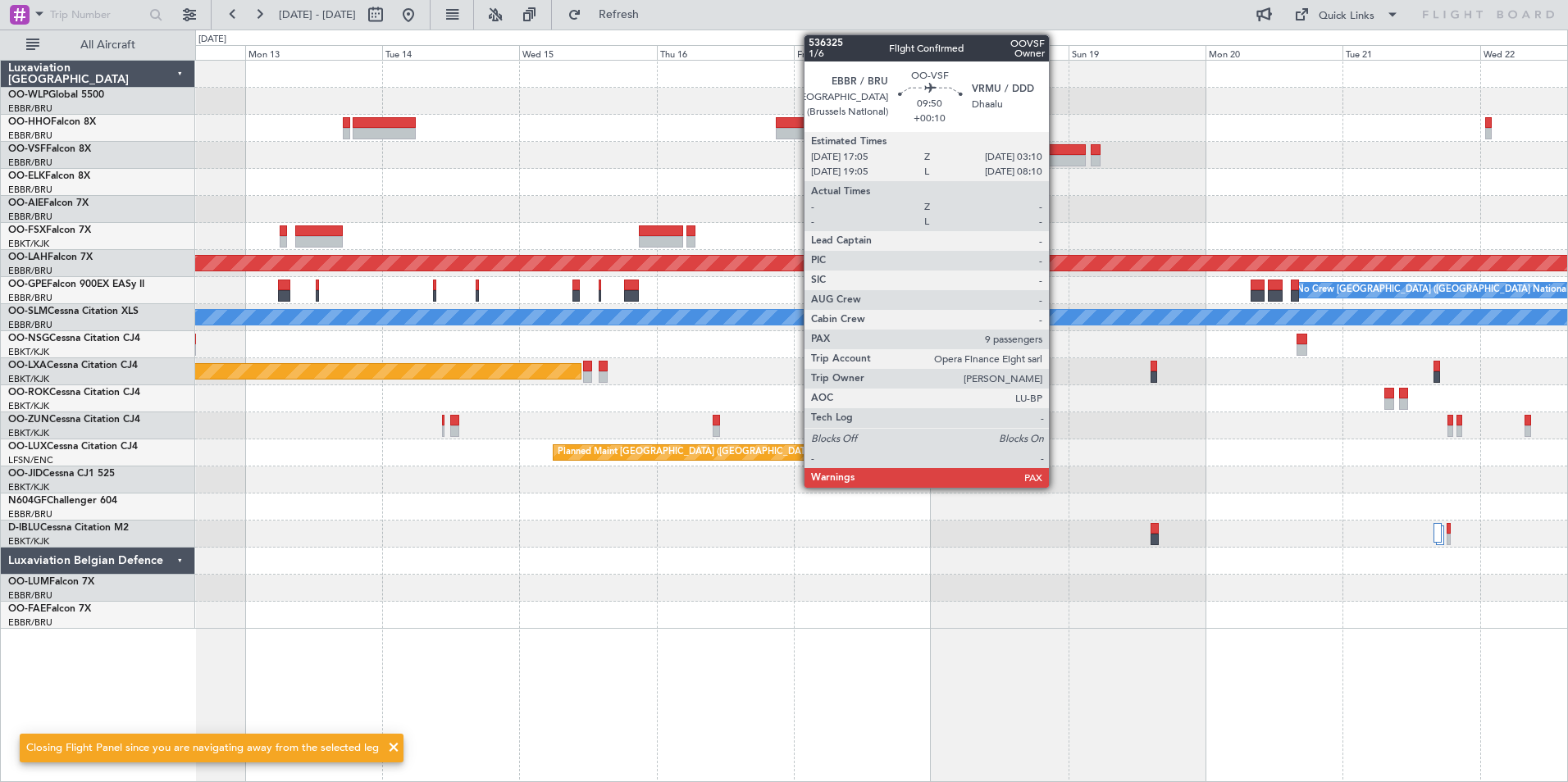
click at [1056, 156] on div at bounding box center [1057, 161] width 59 height 12
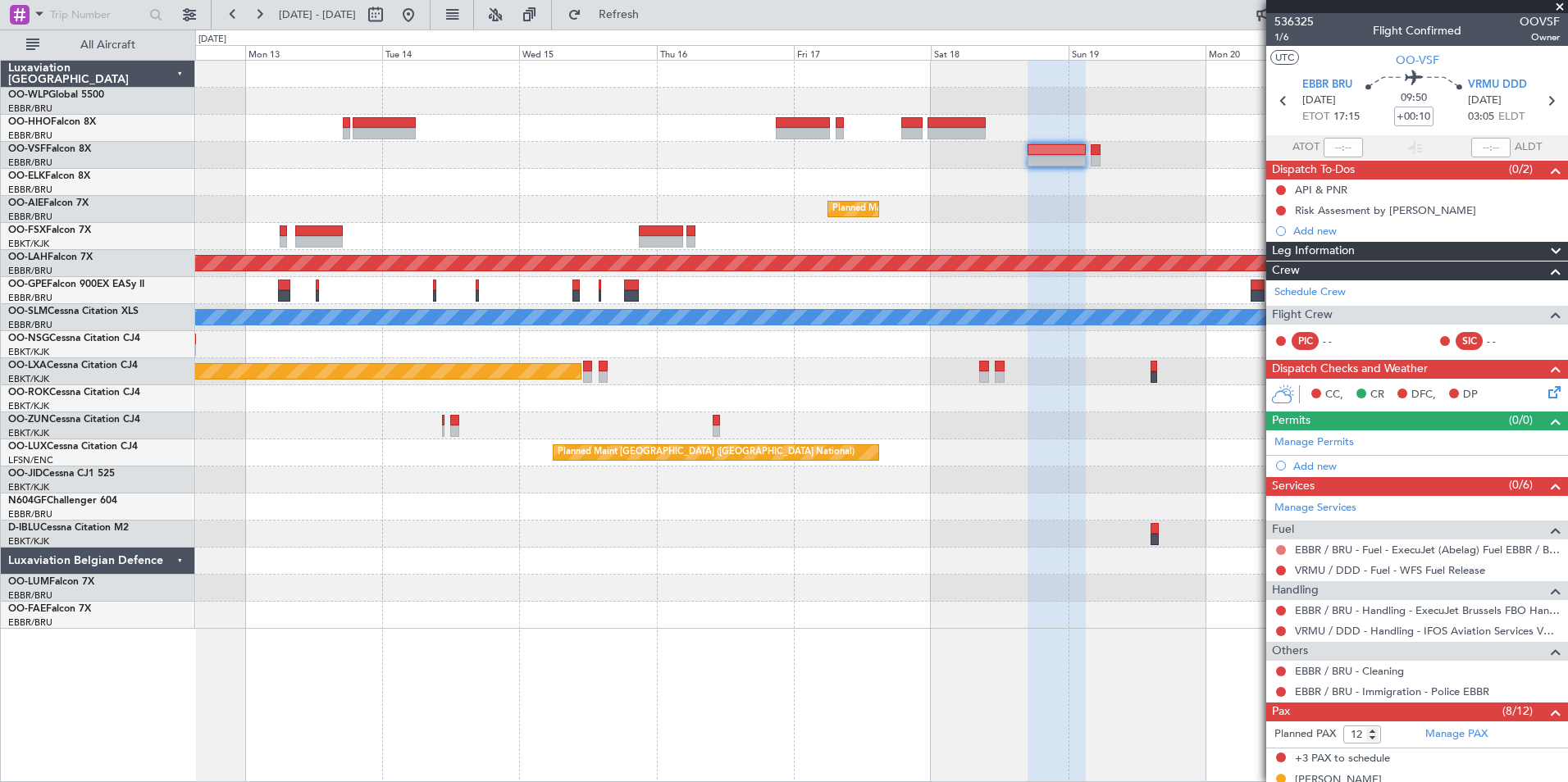
click at [1279, 548] on button at bounding box center [1281, 550] width 10 height 10
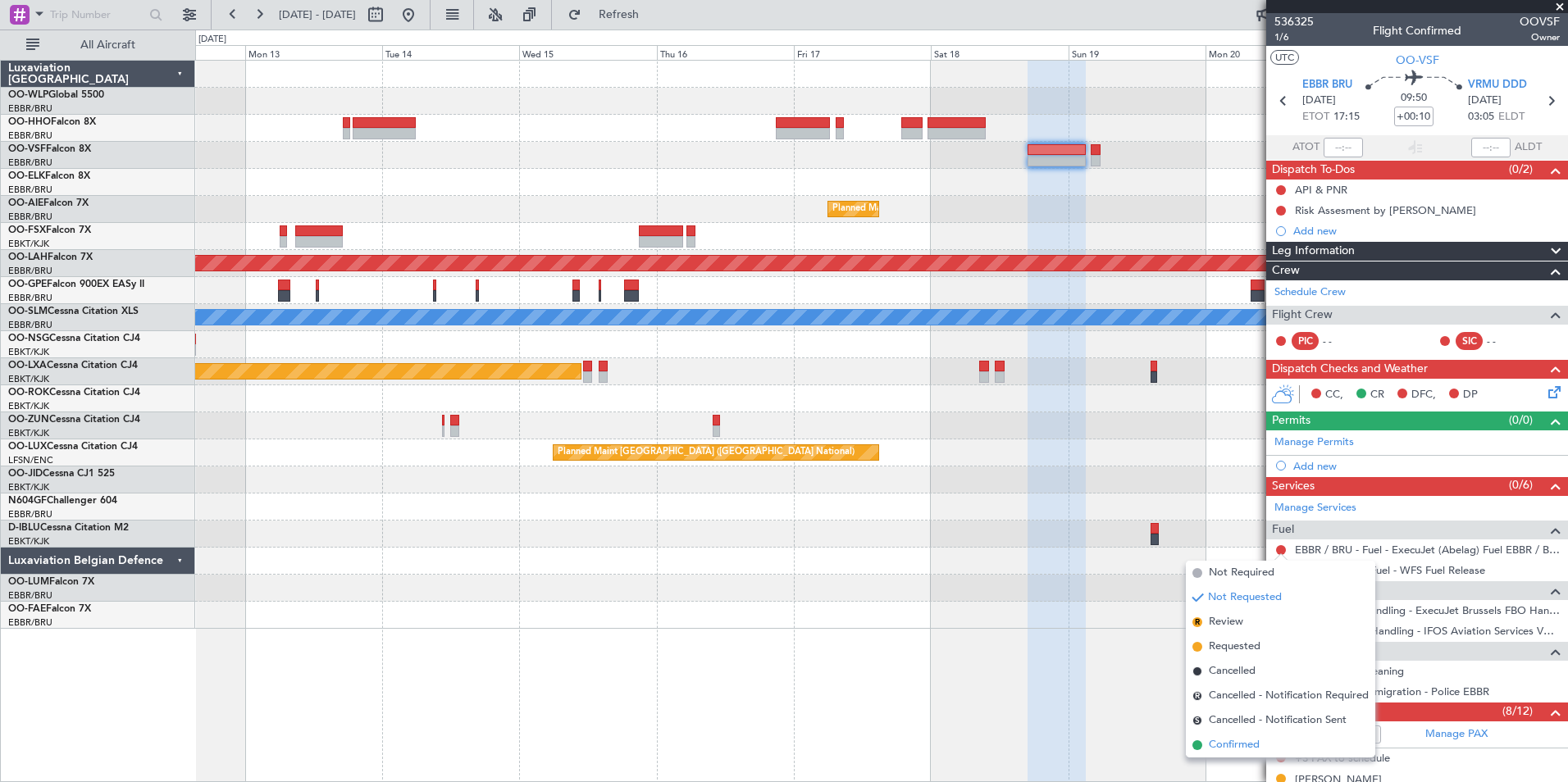
click at [1259, 749] on span "Confirmed" at bounding box center [1233, 746] width 51 height 17
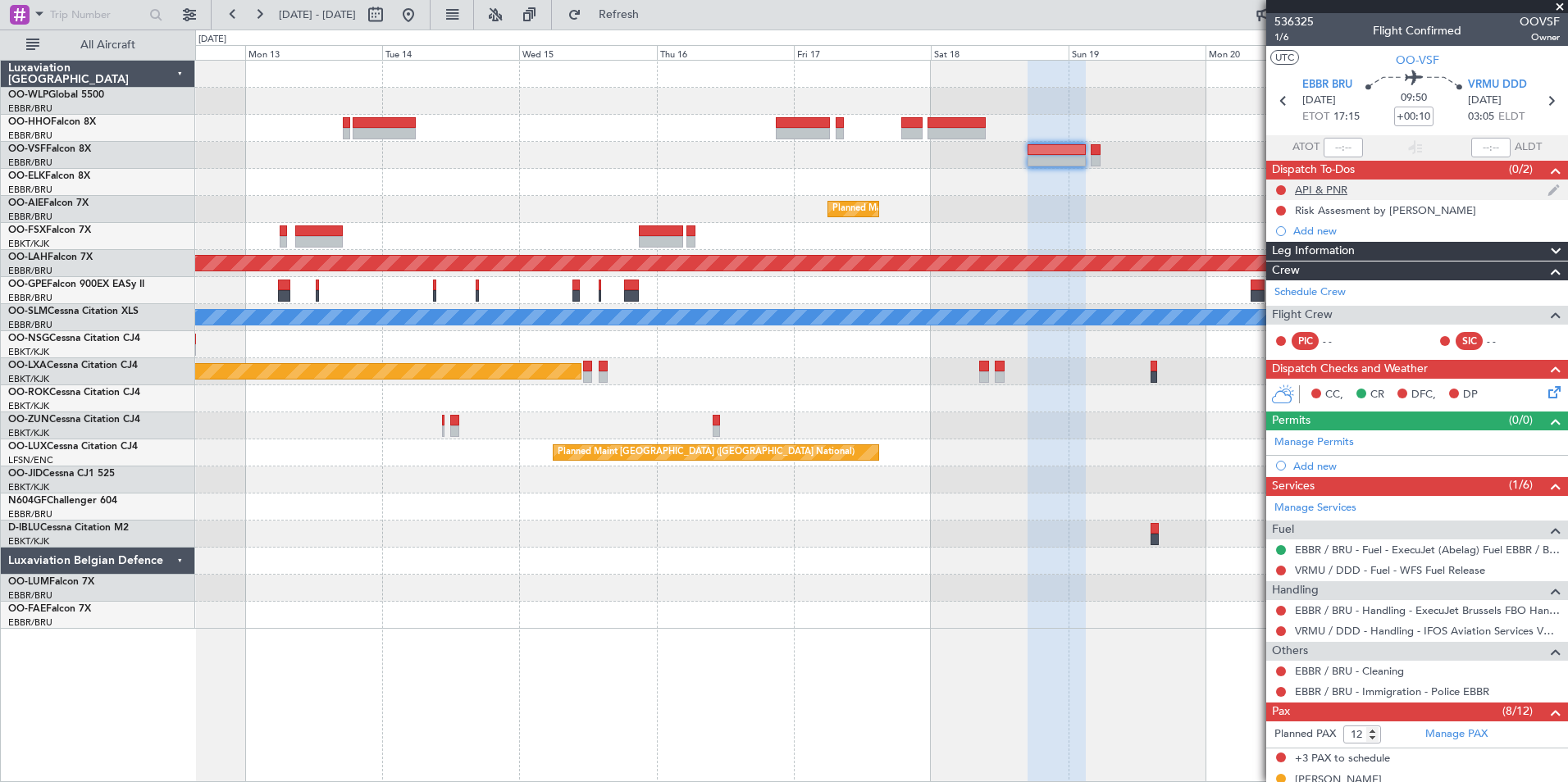
click at [1275, 188] on div at bounding box center [1281, 191] width 13 height 13
click at [1285, 188] on div at bounding box center [1281, 191] width 13 height 13
click at [1285, 188] on button at bounding box center [1281, 191] width 10 height 10
click at [1281, 274] on li "Completed" at bounding box center [1282, 262] width 87 height 24
click at [1316, 439] on link "Manage Permits" at bounding box center [1314, 443] width 79 height 17
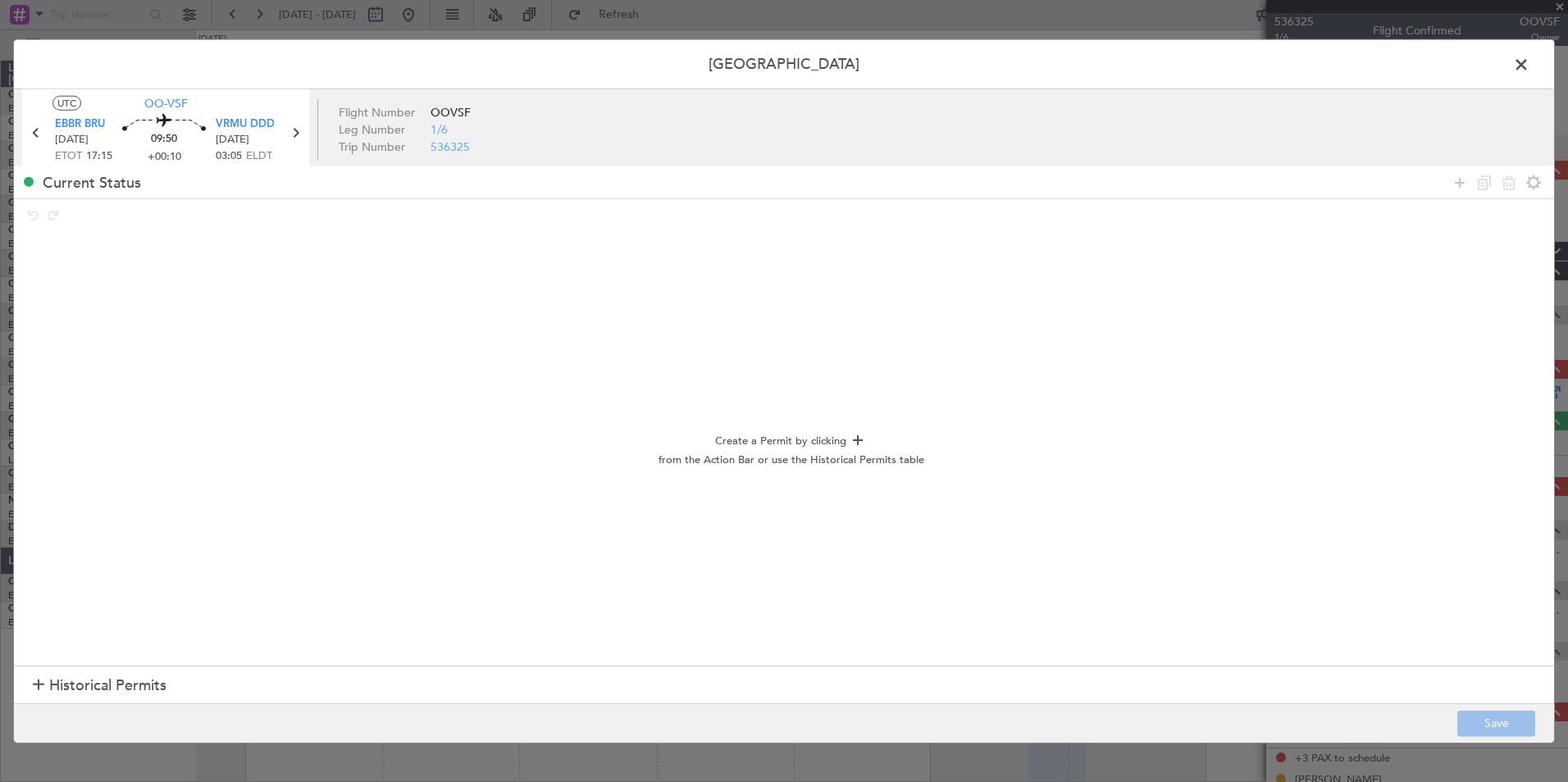
click at [26, 704] on footer "Save" at bounding box center [784, 722] width 1540 height 39
click at [47, 676] on h1 "Historical Permits" at bounding box center [100, 686] width 134 height 22
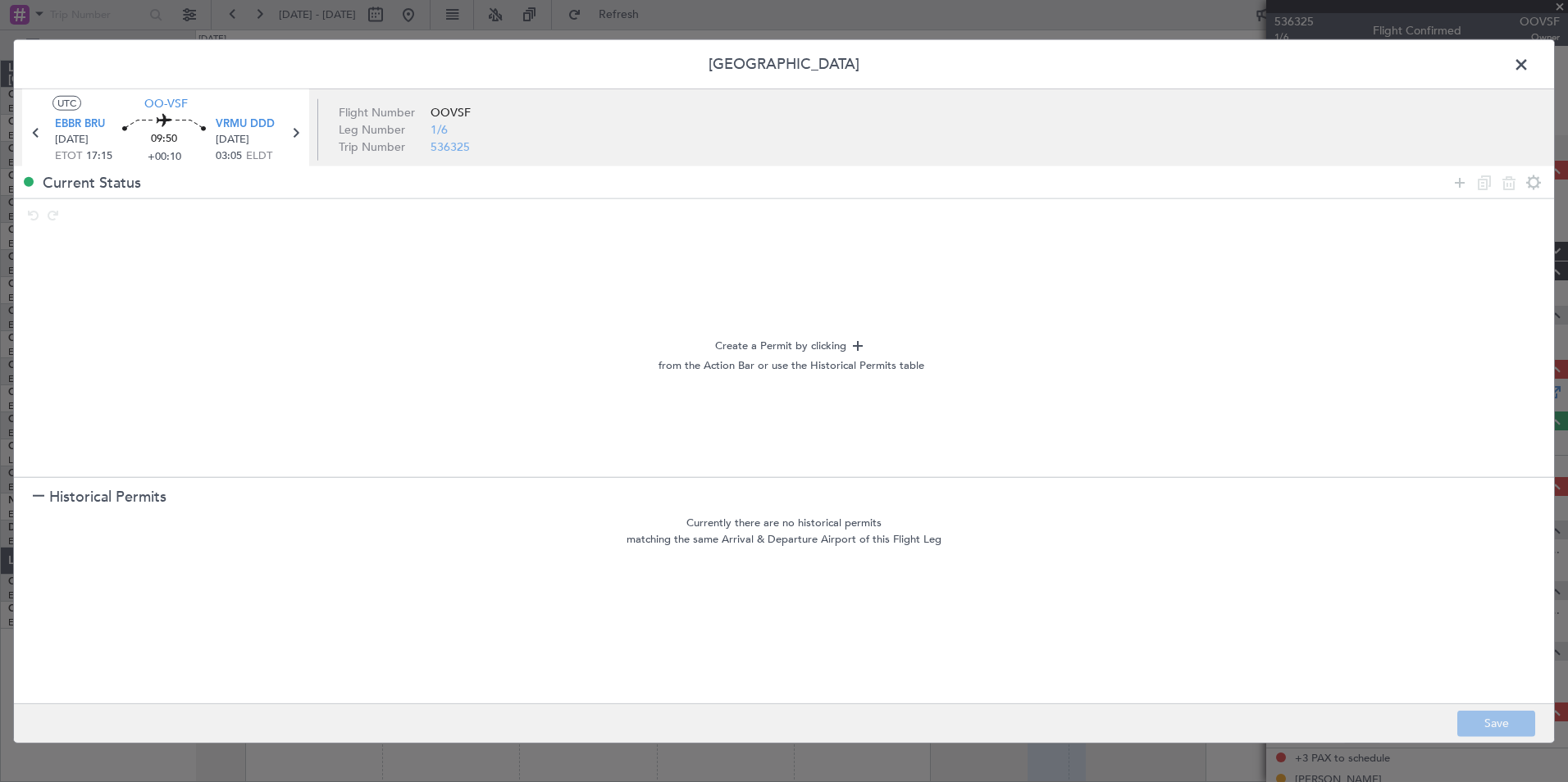
click at [1530, 72] on span at bounding box center [1530, 69] width 0 height 33
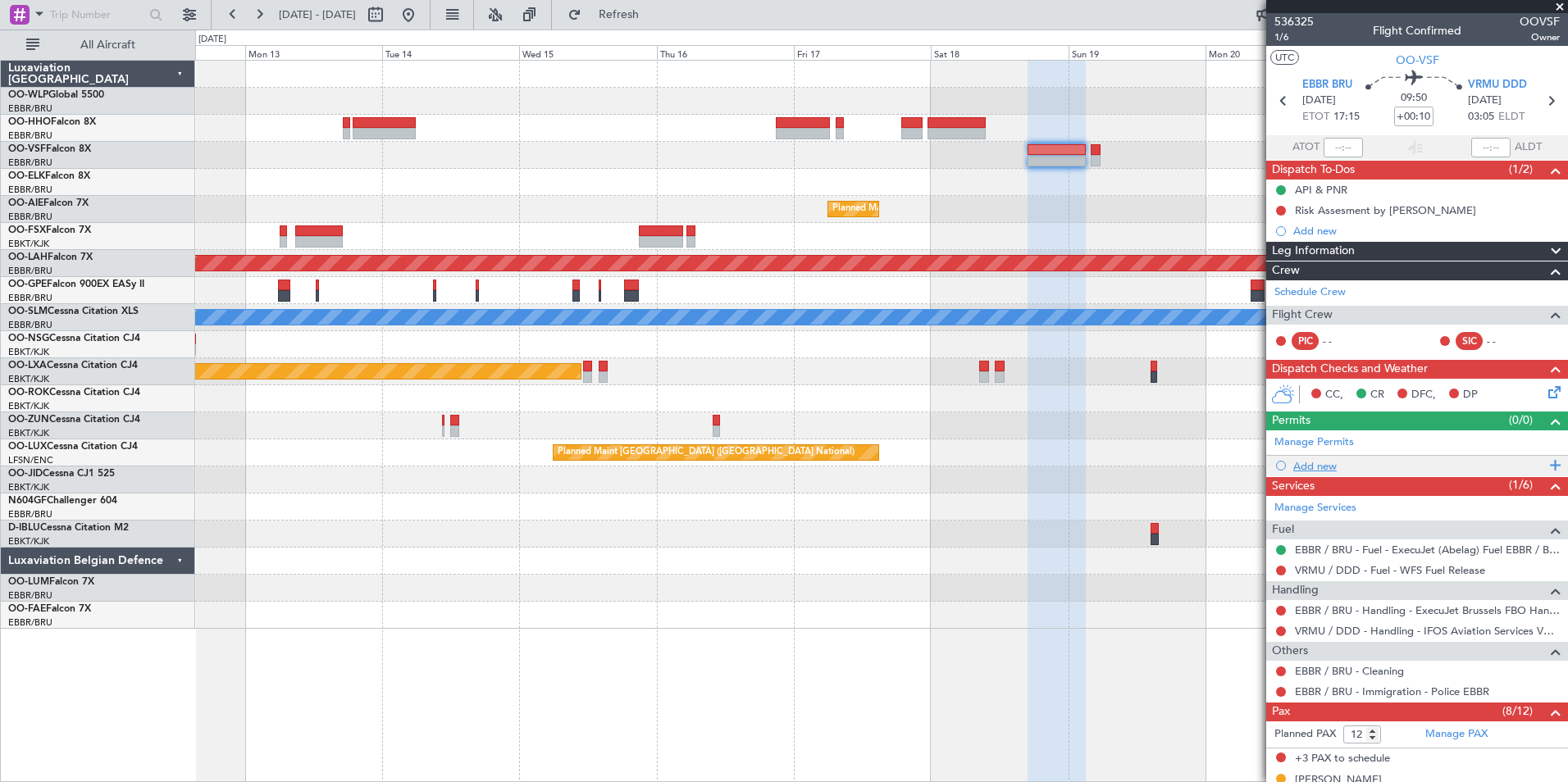
click at [1320, 461] on div "Add new" at bounding box center [1418, 466] width 252 height 14
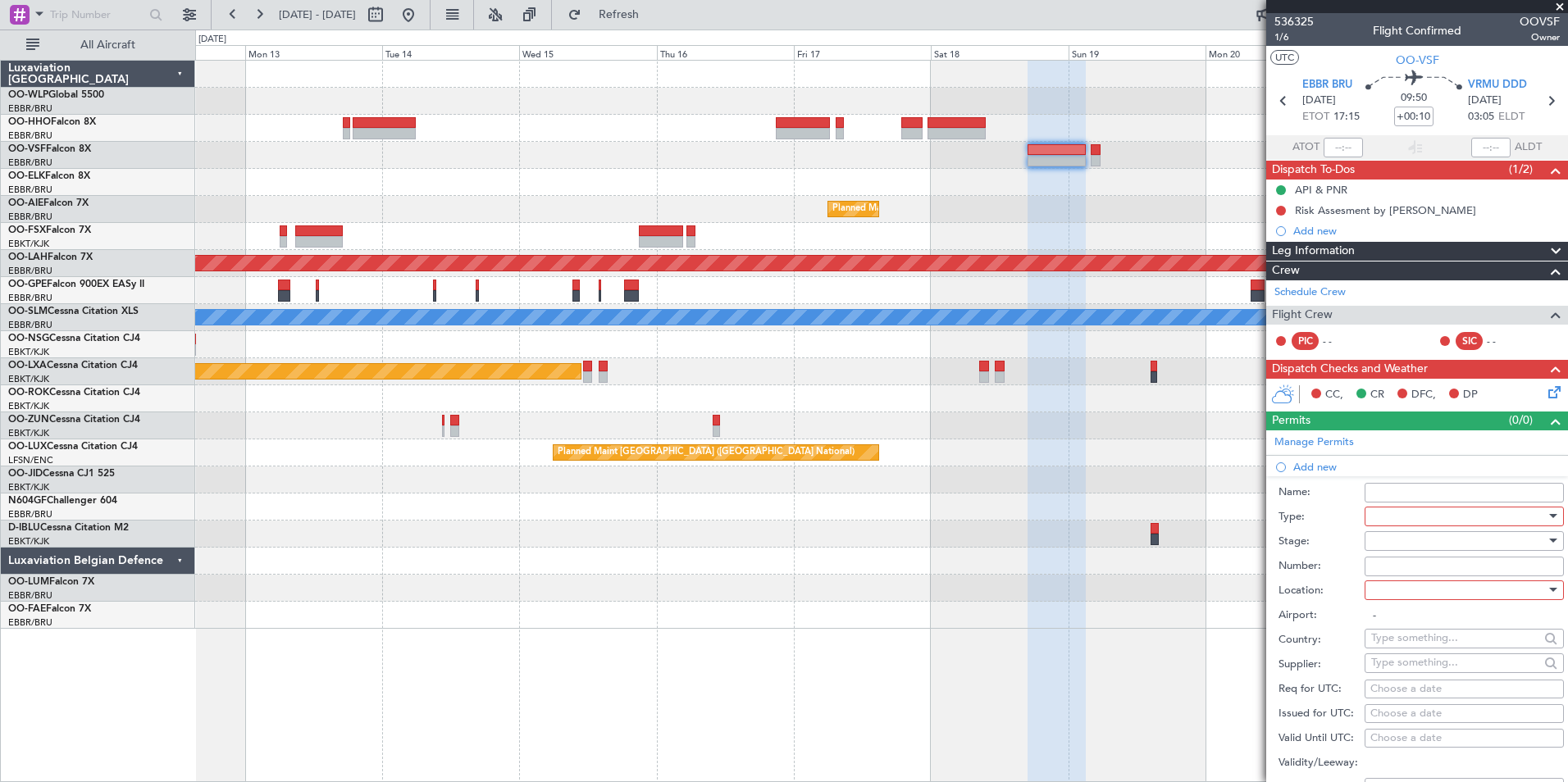
click at [1403, 511] on div at bounding box center [1458, 516] width 175 height 24
click at [1402, 673] on span "Slot" at bounding box center [1458, 670] width 172 height 24
click at [1385, 539] on div at bounding box center [1458, 540] width 175 height 24
click at [1382, 594] on span "Not Requested" at bounding box center [1458, 598] width 172 height 24
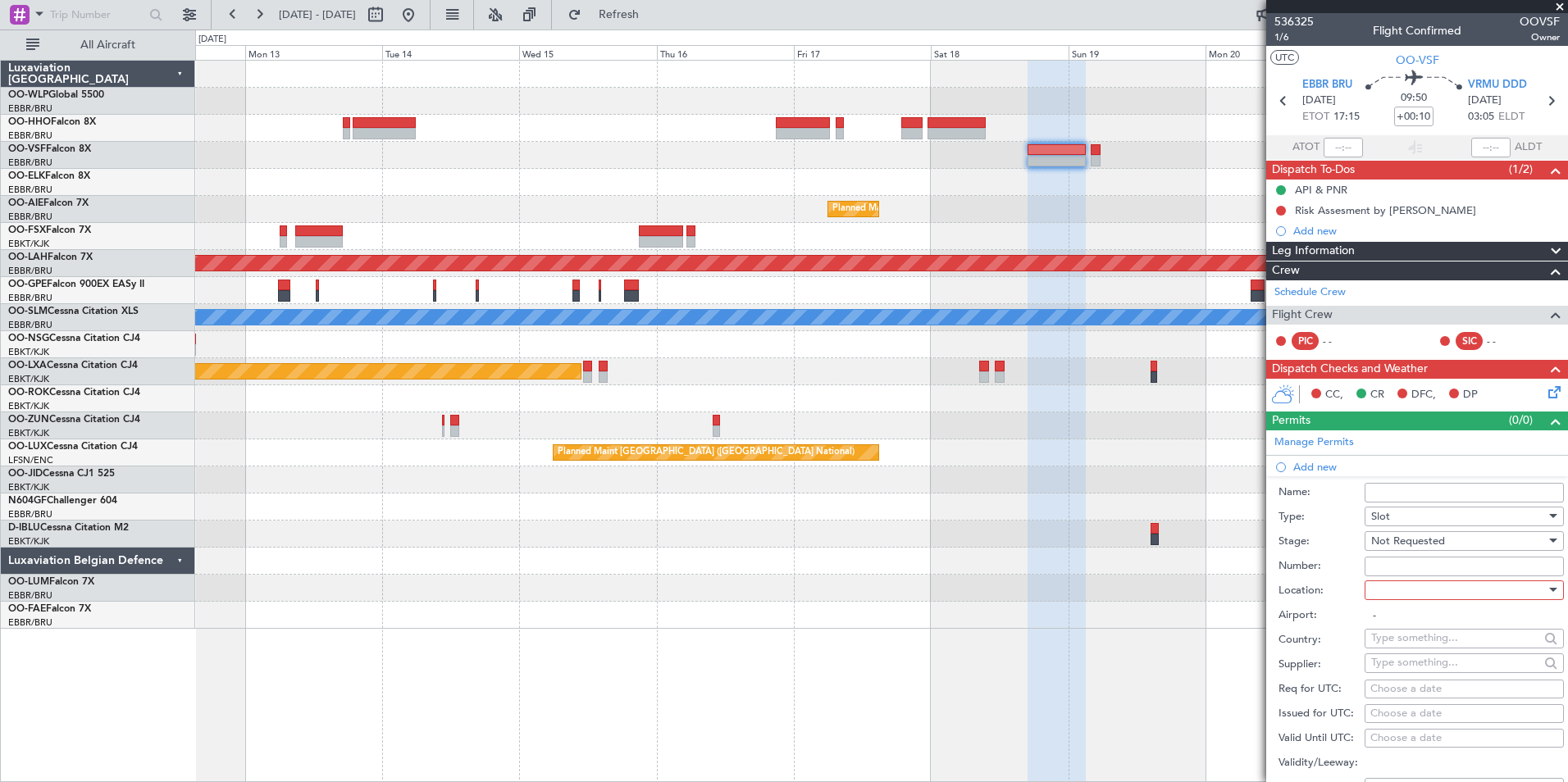
click at [1384, 587] on div at bounding box center [1458, 590] width 175 height 24
click at [1404, 623] on span "Departure" at bounding box center [1458, 623] width 172 height 24
type input "EBBR / BRU"
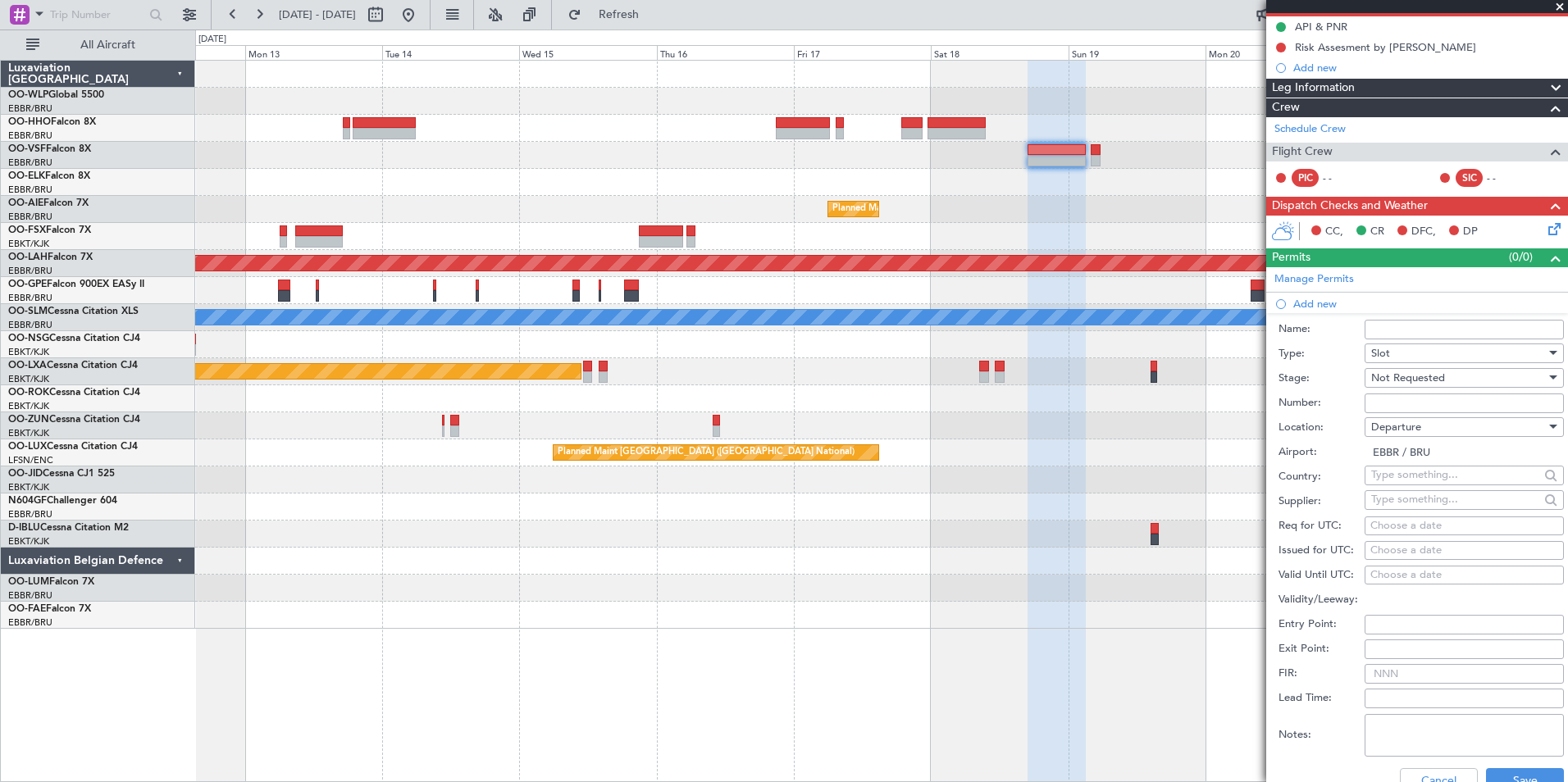
scroll to position [164, 0]
click at [1411, 527] on div "Choose a date" at bounding box center [1464, 526] width 188 height 17
select select "9"
select select "2025"
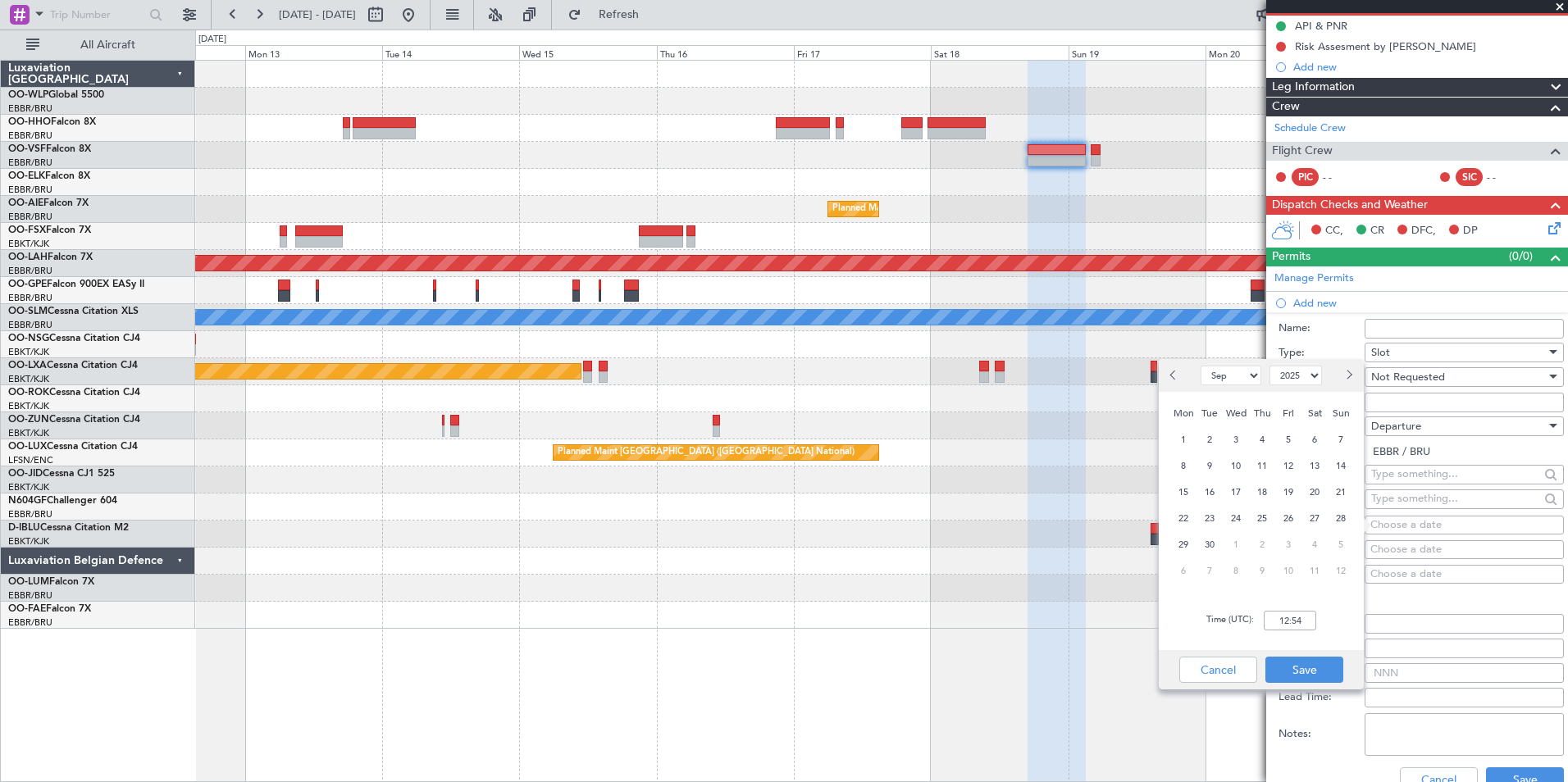
click at [1348, 376] on span "Next month" at bounding box center [1348, 375] width 10 height 10
select select "10"
click at [1312, 496] on span "18" at bounding box center [1315, 493] width 21 height 21
click at [1285, 621] on input "00:00" at bounding box center [1290, 621] width 53 height 20
type input "17:05"
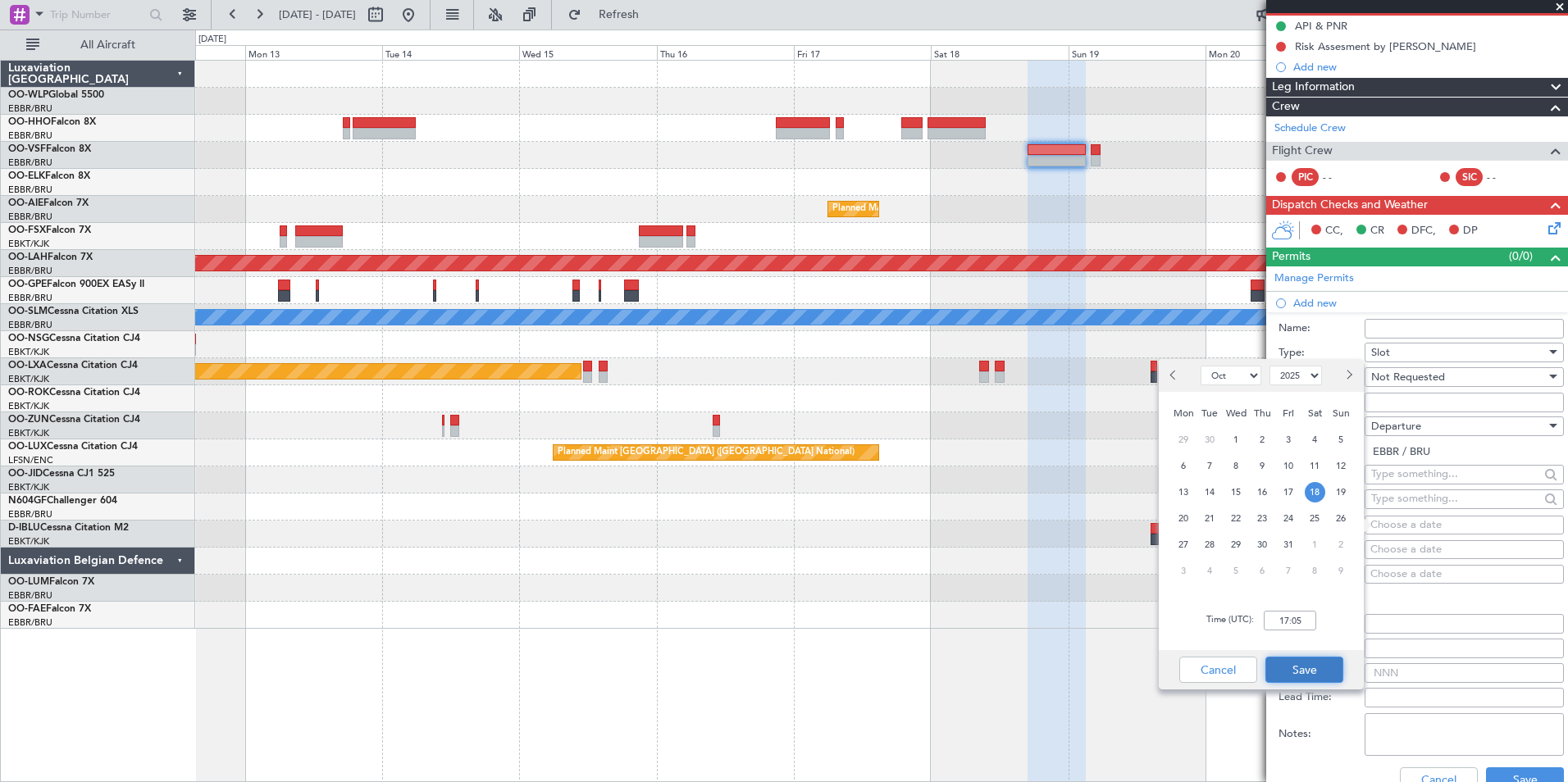
click at [1317, 665] on button "Save" at bounding box center [1304, 669] width 78 height 26
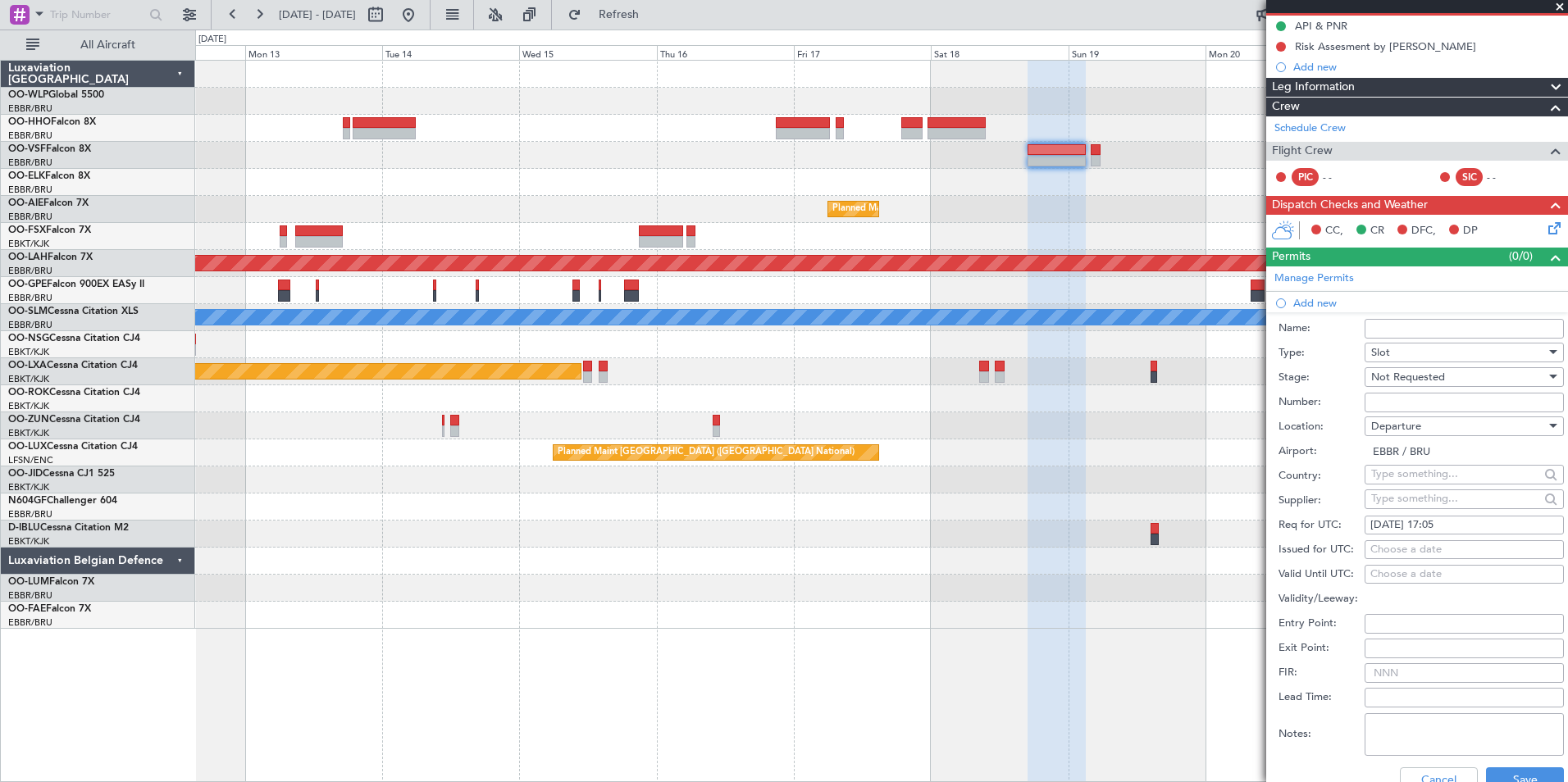
scroll to position [328, 0]
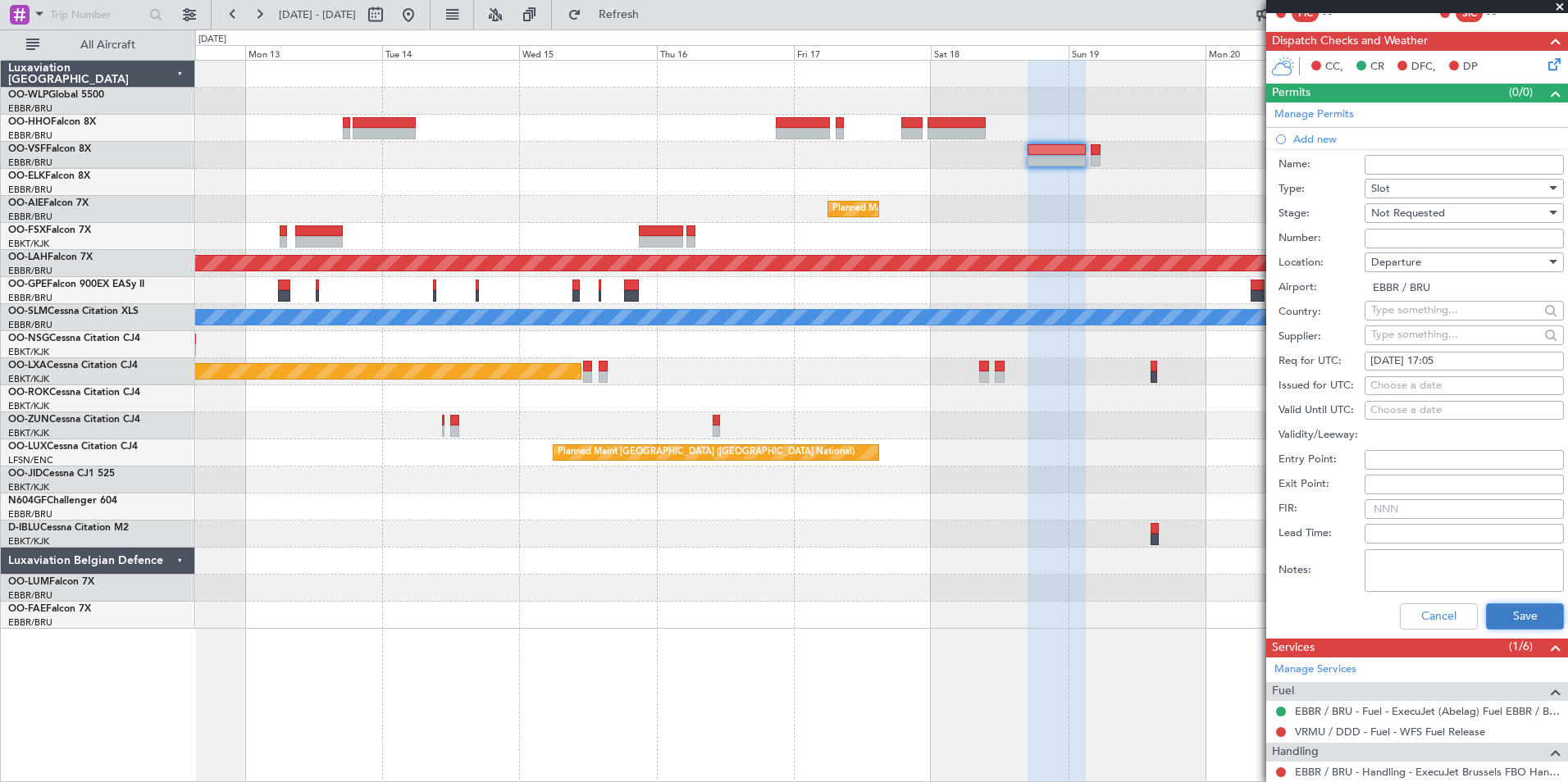
click at [1519, 611] on button "Save" at bounding box center [1525, 616] width 78 height 26
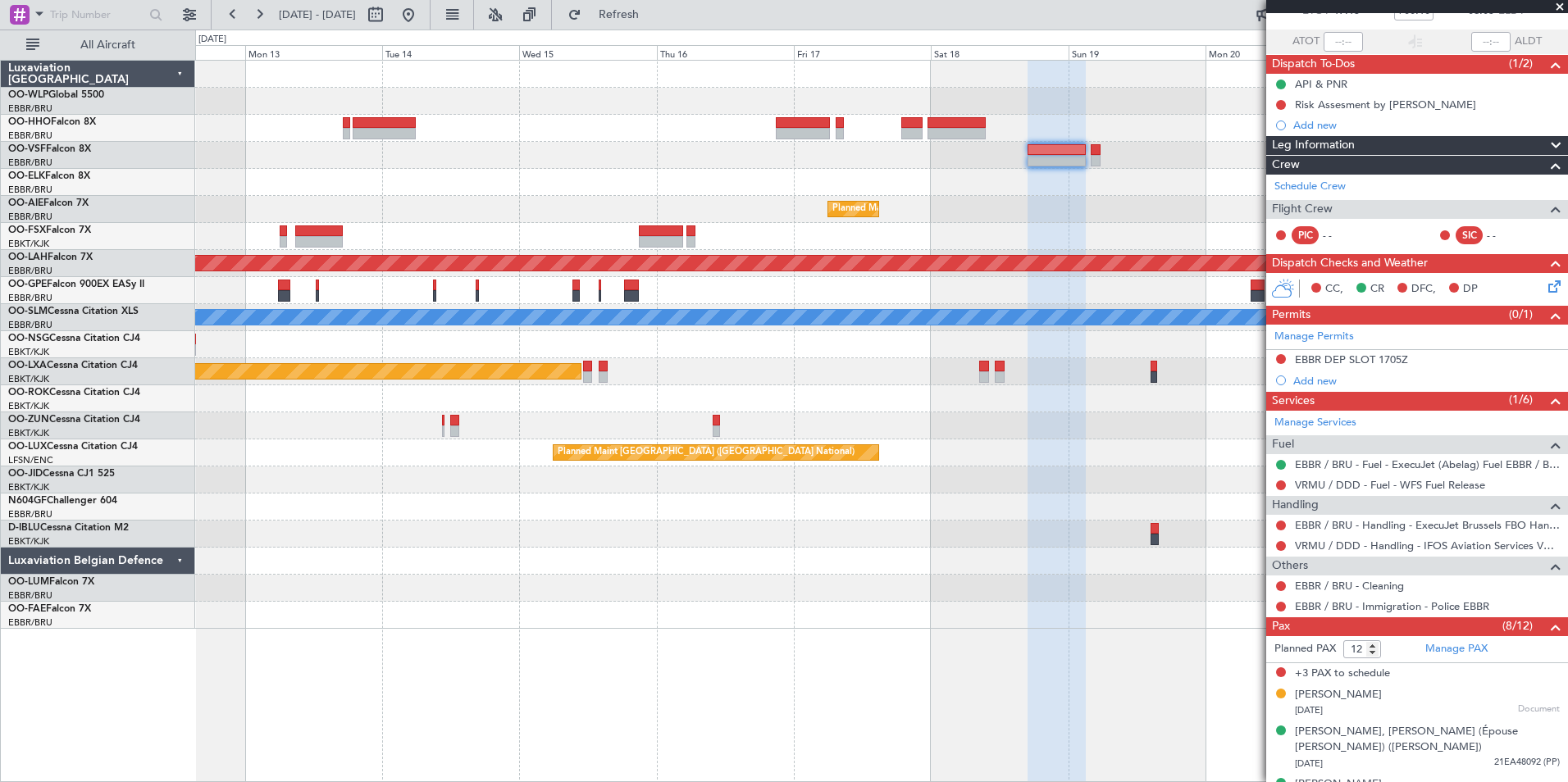
scroll to position [0, 0]
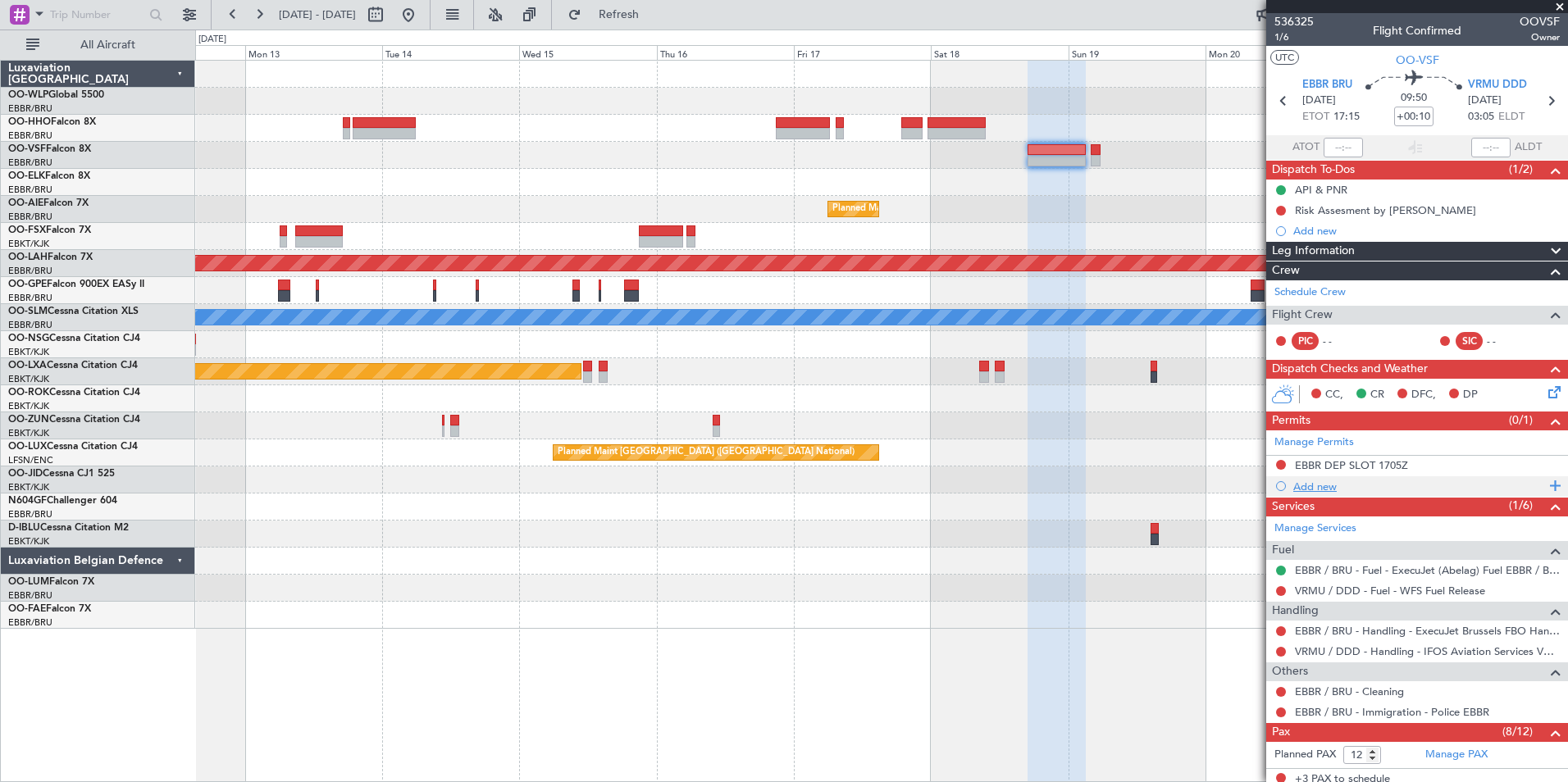
click at [1320, 484] on div "Add new" at bounding box center [1418, 487] width 252 height 14
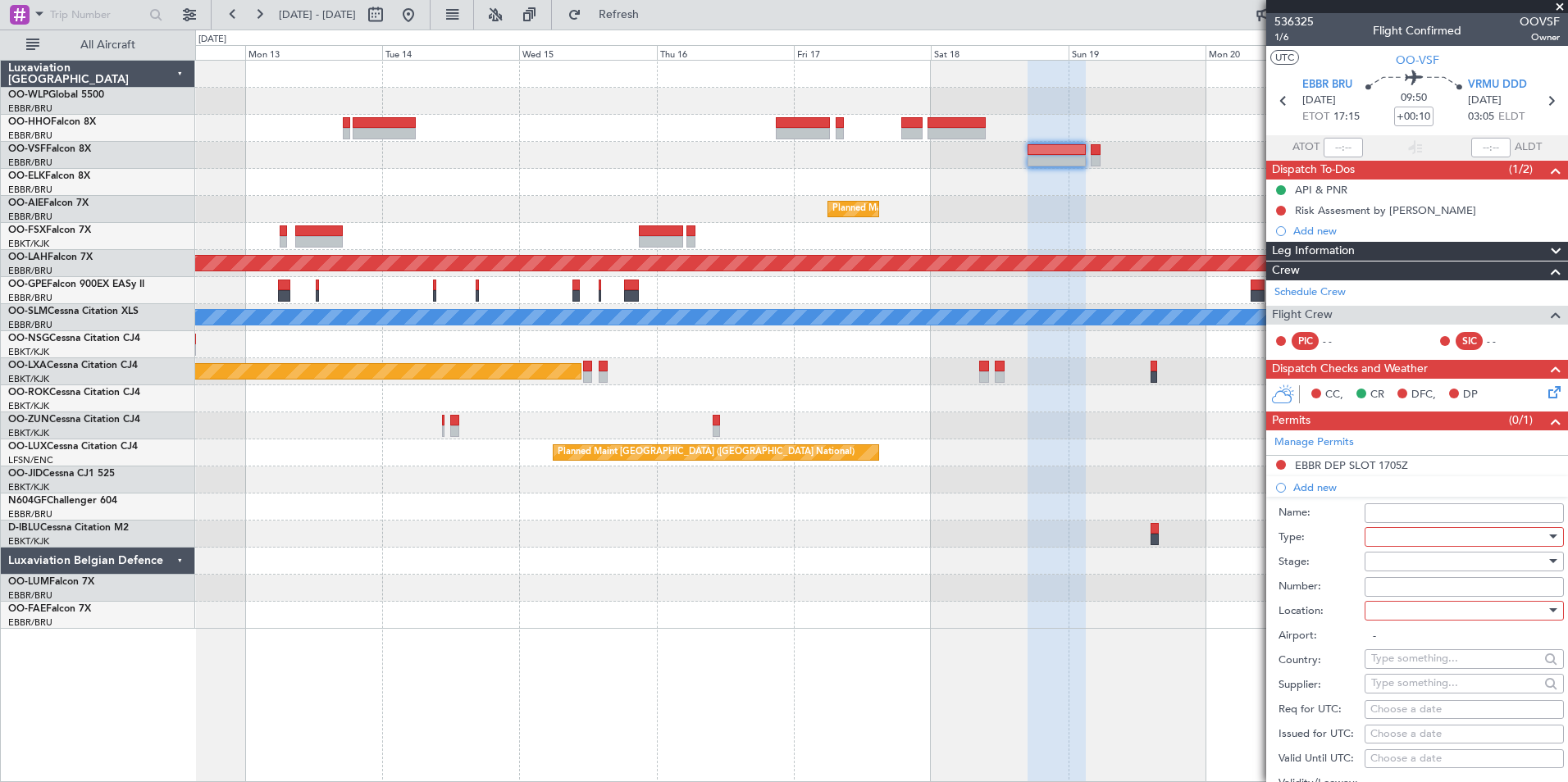
click at [1390, 531] on div at bounding box center [1458, 537] width 175 height 24
click at [1402, 613] on span "Overflight" at bounding box center [1458, 602] width 172 height 24
click at [1394, 557] on div at bounding box center [1458, 561] width 175 height 24
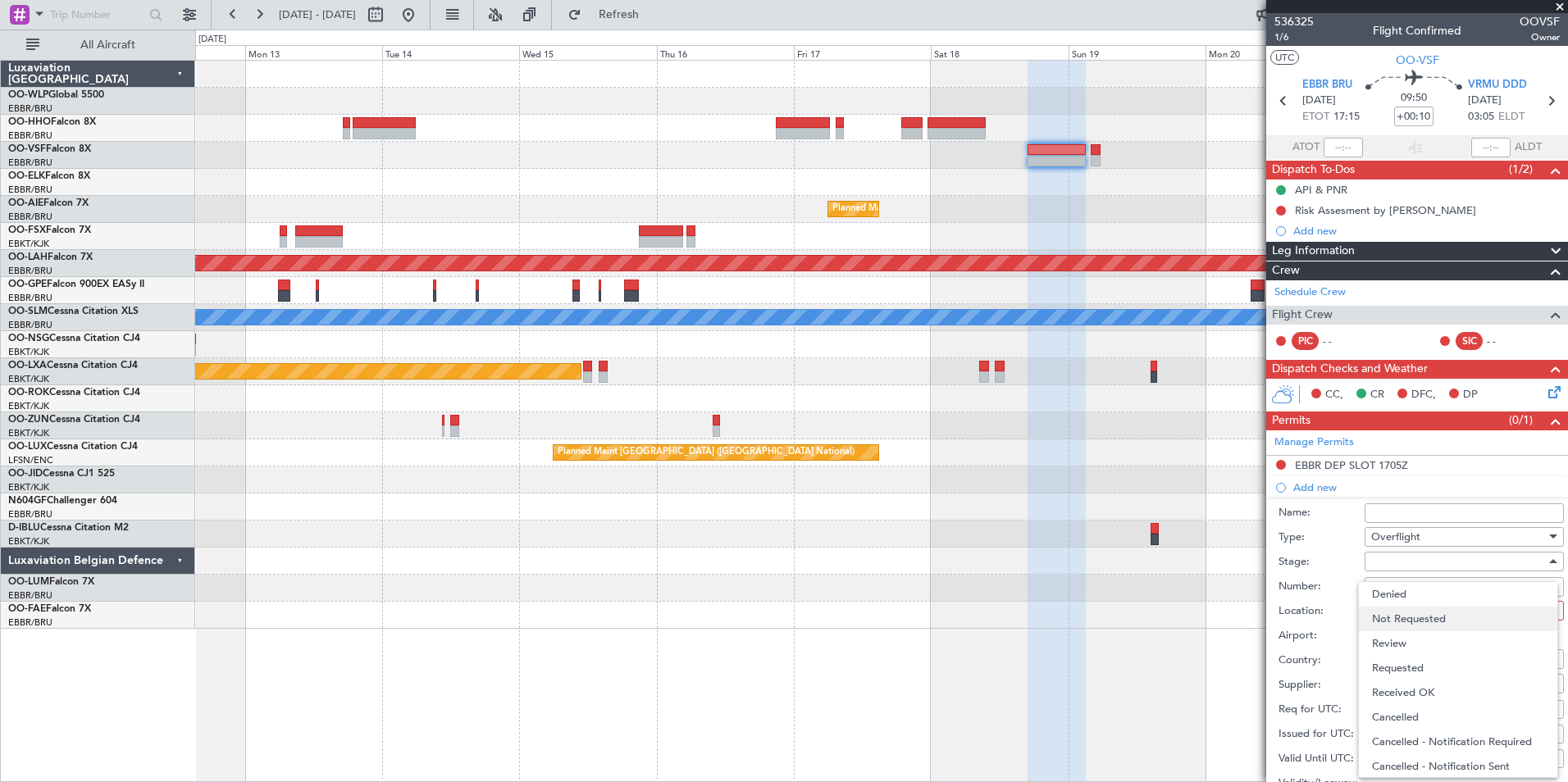
click at [1390, 616] on span "Not Requested" at bounding box center [1458, 619] width 172 height 24
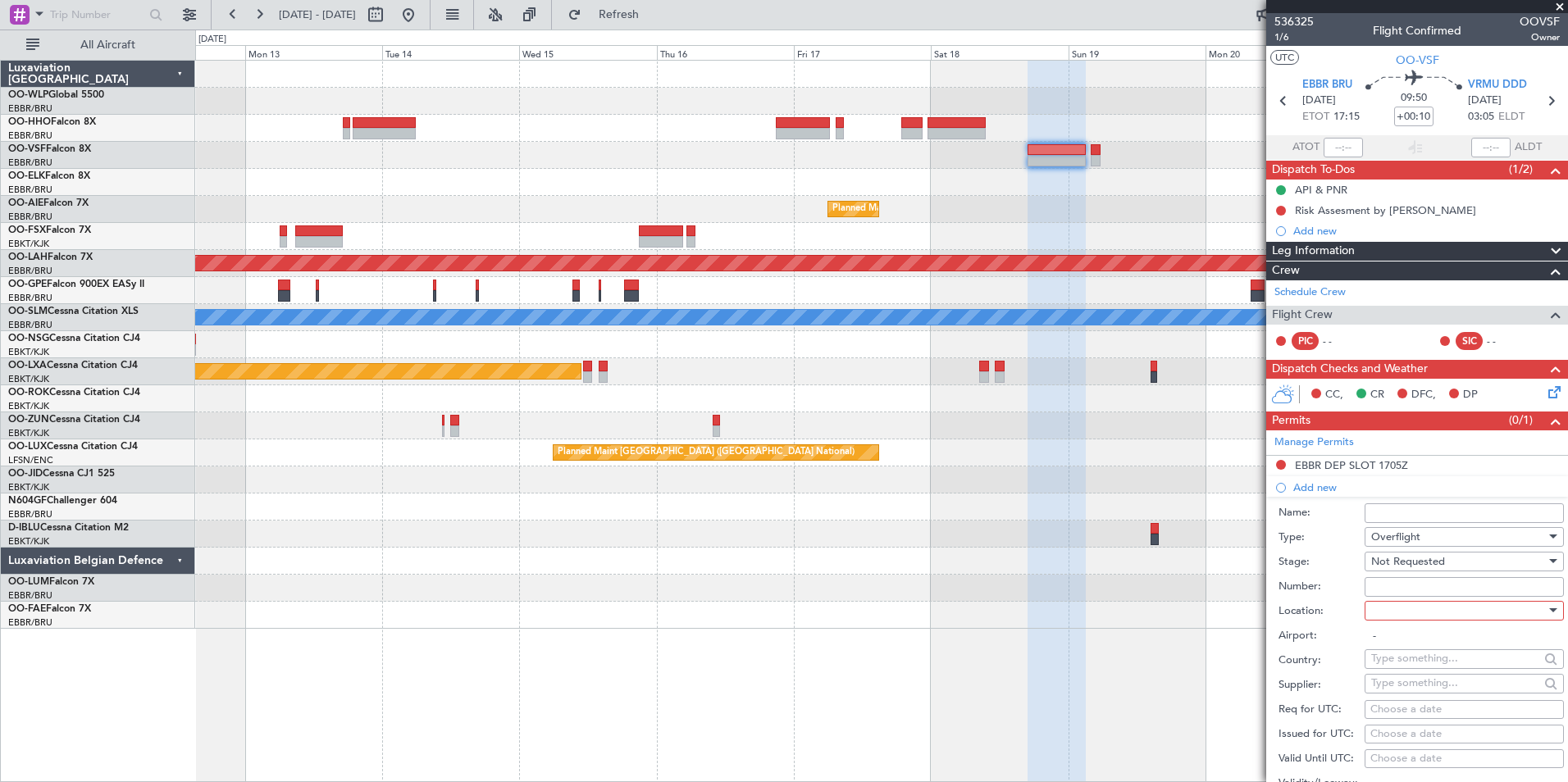
click at [1394, 612] on div at bounding box center [1458, 611] width 175 height 24
click at [1396, 739] on span "Enroute" at bounding box center [1458, 742] width 172 height 24
click at [1402, 658] on input "text" at bounding box center [1455, 658] width 168 height 24
click at [1411, 679] on span "Turkey" at bounding box center [1458, 682] width 161 height 24
type input "Turkey"
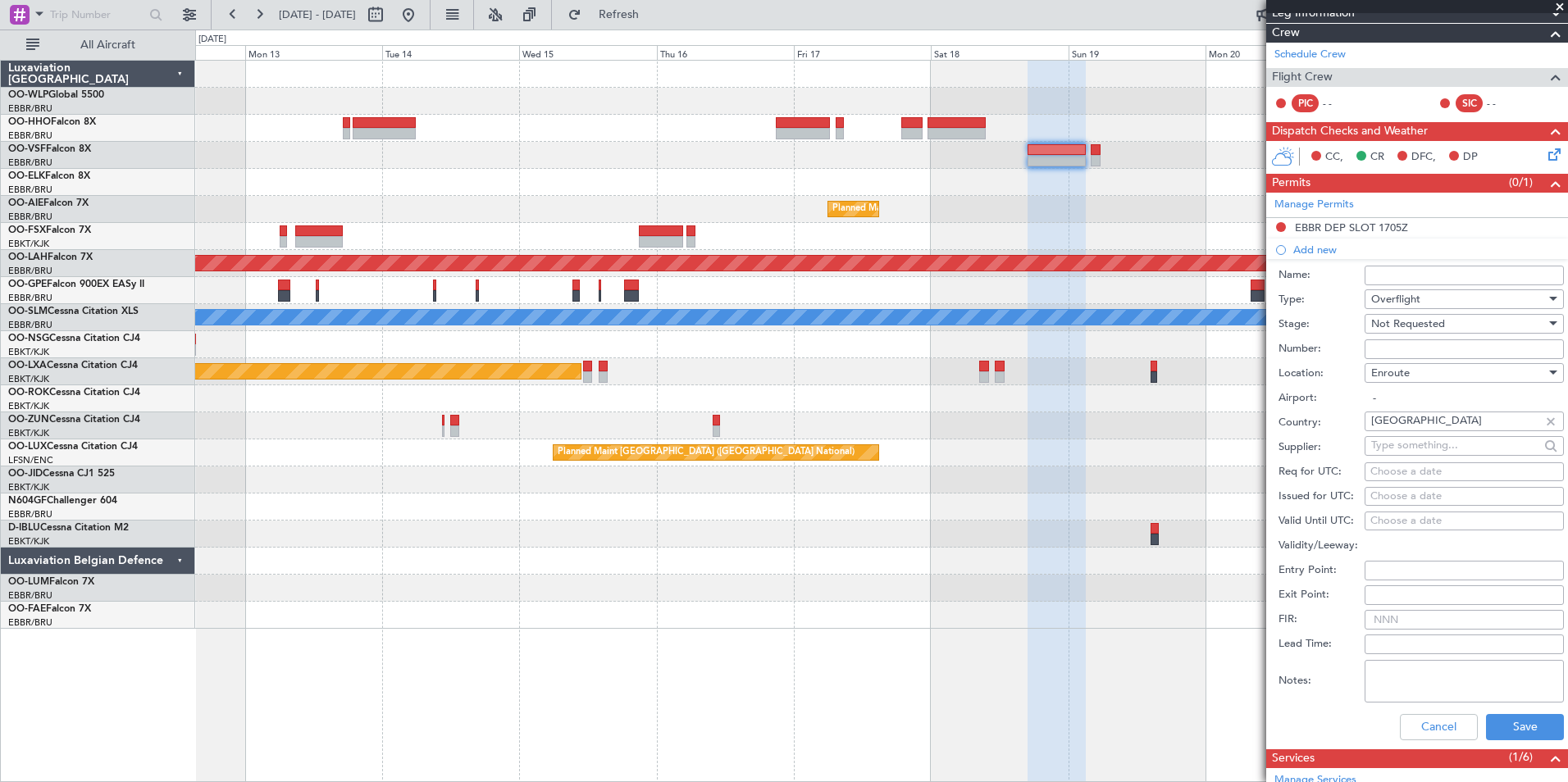
scroll to position [246, 0]
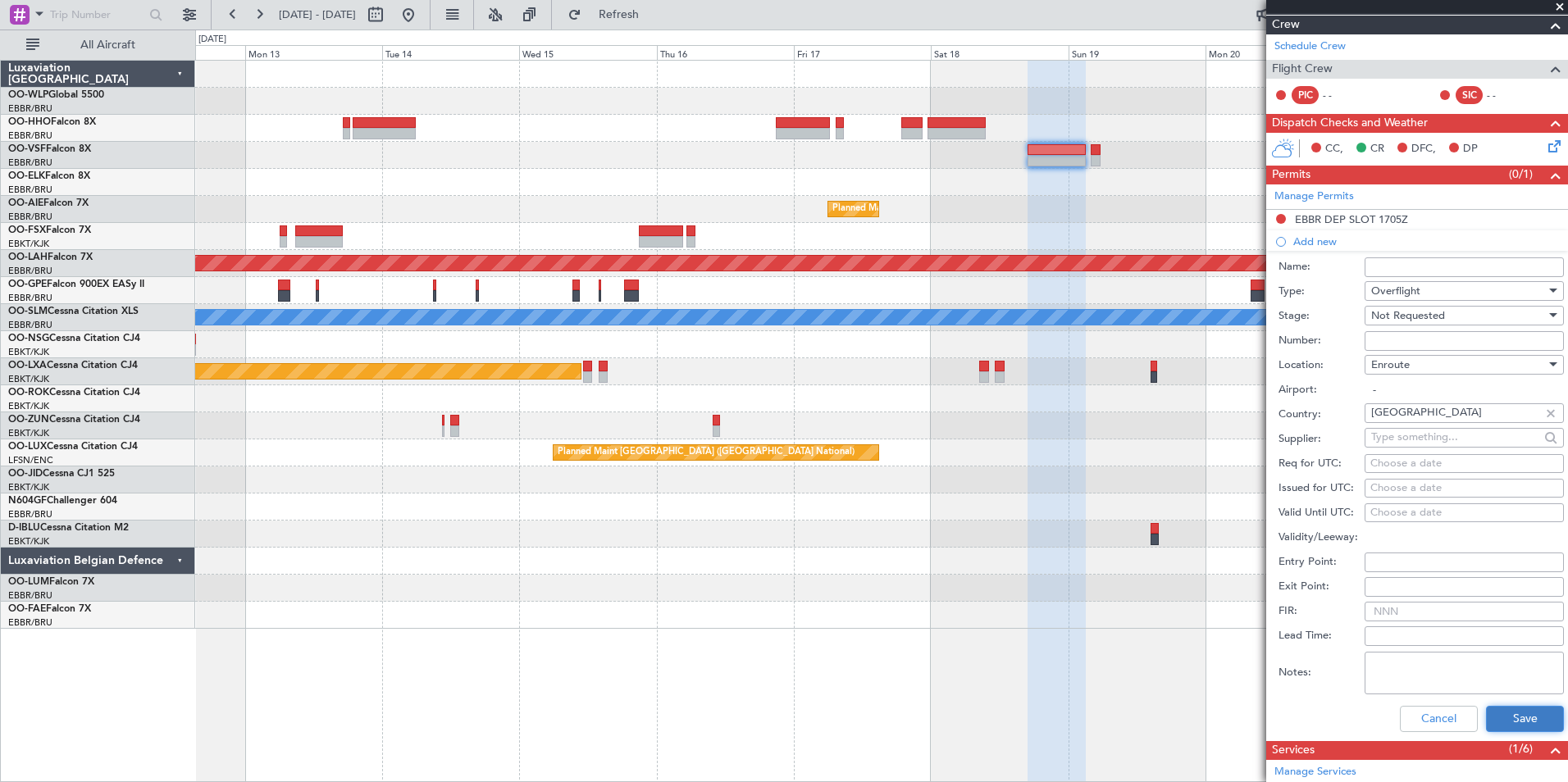
click at [1511, 725] on button "Save" at bounding box center [1525, 718] width 78 height 26
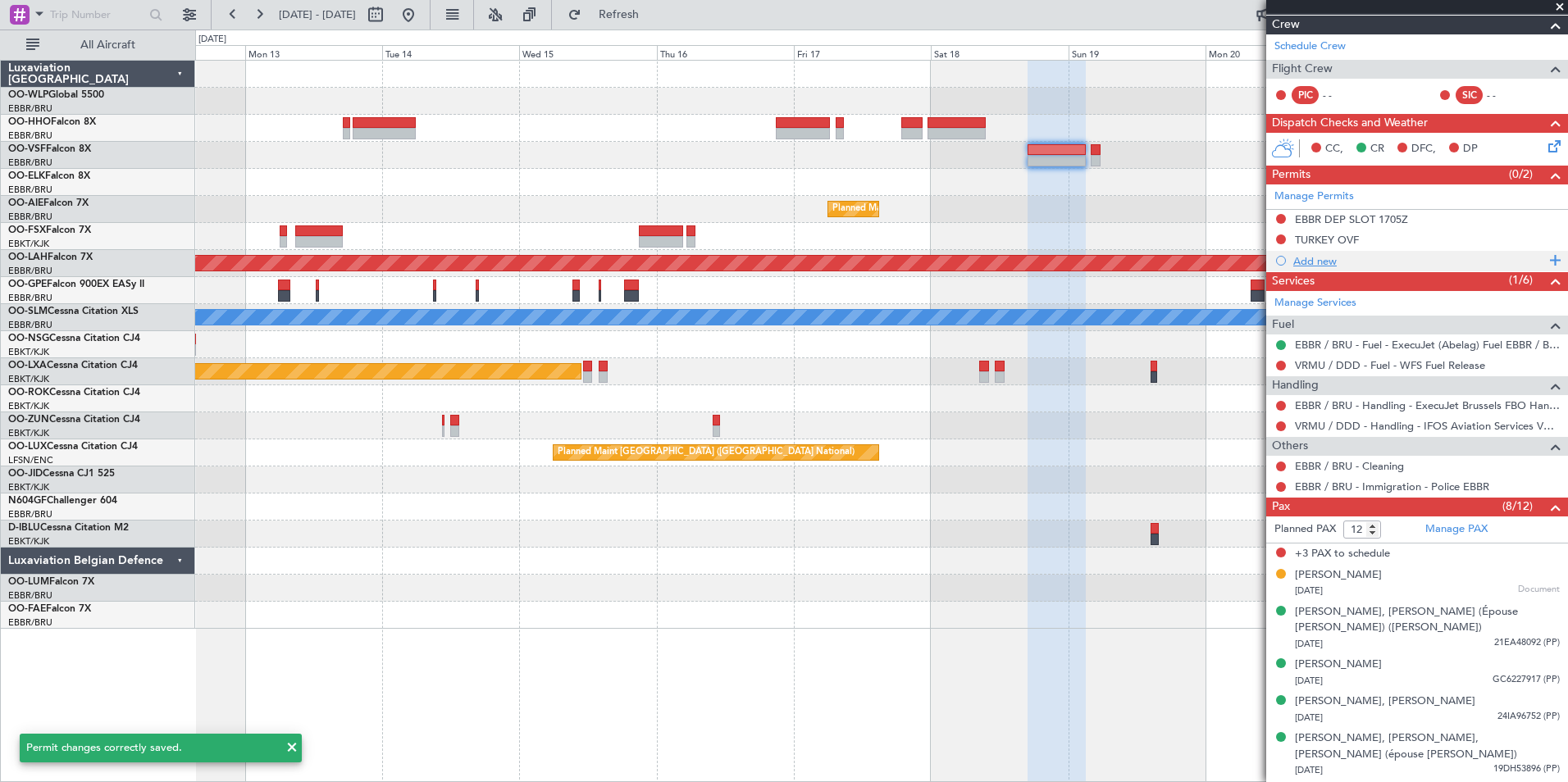
click at [1320, 262] on div "Add new" at bounding box center [1418, 261] width 252 height 14
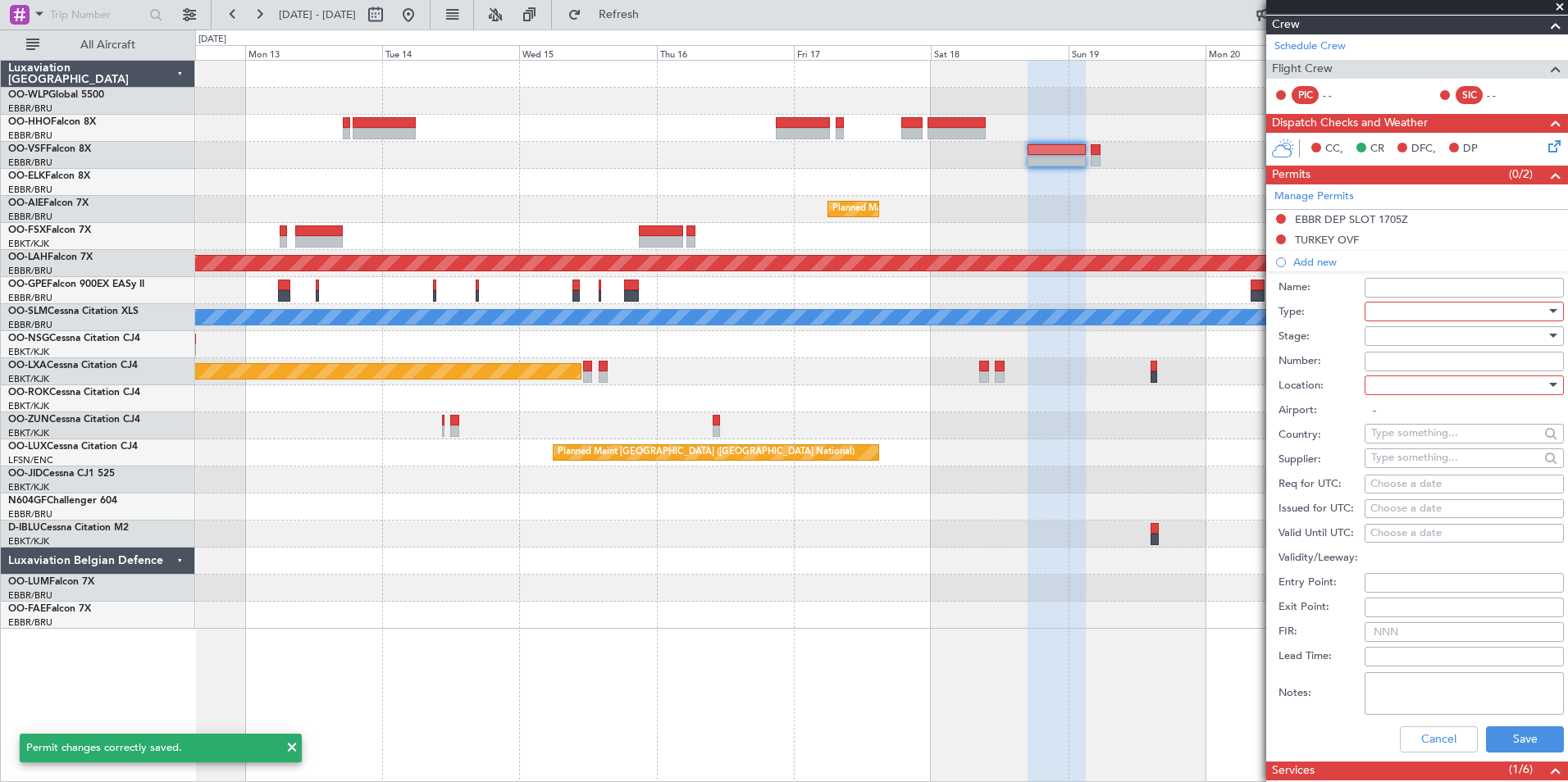
click at [1400, 306] on div at bounding box center [1458, 311] width 175 height 24
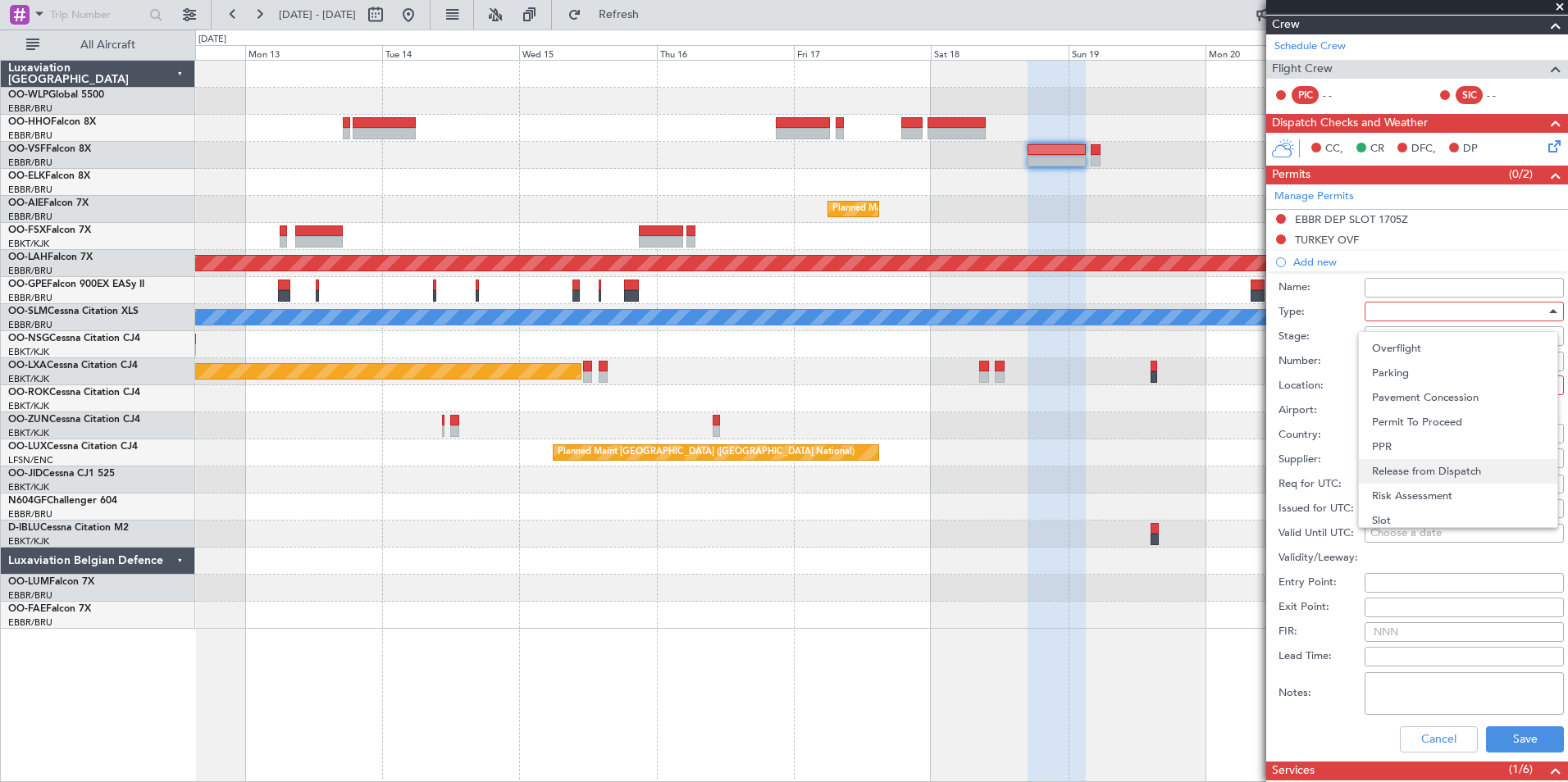
scroll to position [411, 0]
click at [1406, 375] on span "Overflight" at bounding box center [1458, 375] width 172 height 24
click at [1406, 334] on div at bounding box center [1458, 335] width 175 height 24
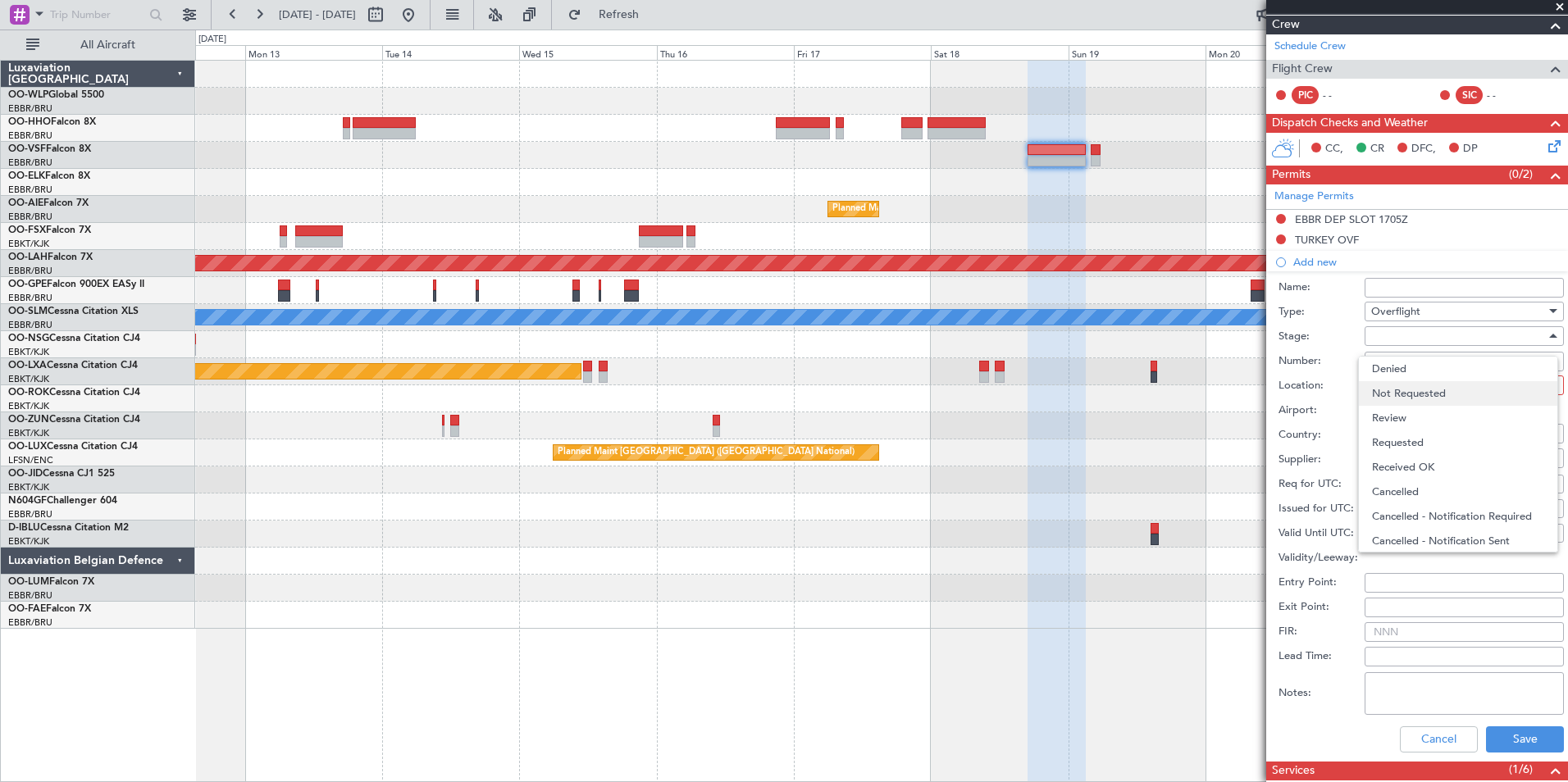
click at [1409, 393] on span "Not Requested" at bounding box center [1458, 393] width 172 height 24
click at [1409, 385] on div at bounding box center [1458, 385] width 175 height 24
click at [1410, 520] on span "Enroute" at bounding box center [1458, 516] width 172 height 24
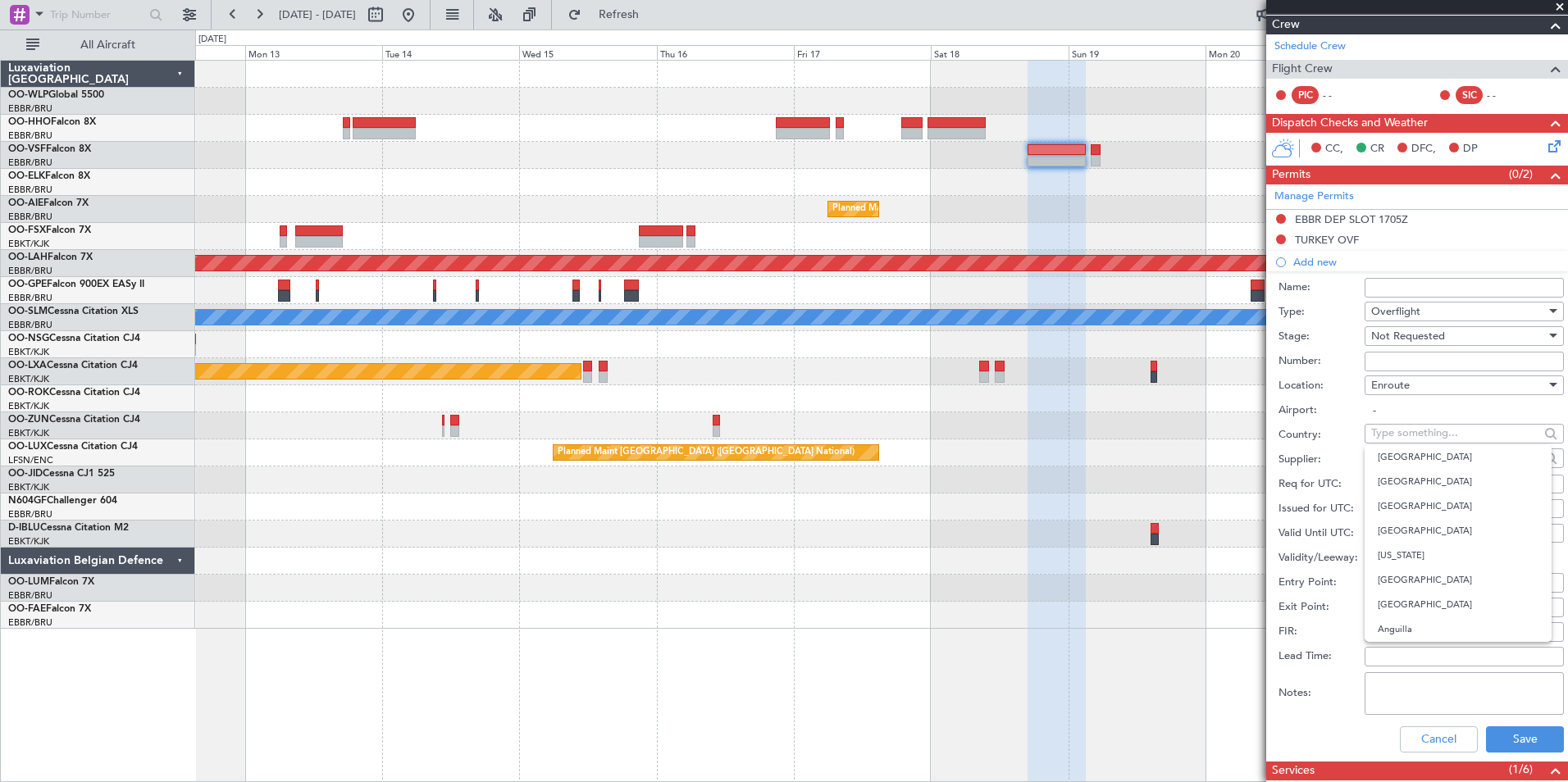
click at [1411, 440] on input "text" at bounding box center [1455, 432] width 168 height 24
click at [1417, 452] on span "Iran" at bounding box center [1458, 457] width 161 height 24
type input "Iran"
click at [1520, 737] on button "Save" at bounding box center [1525, 739] width 78 height 26
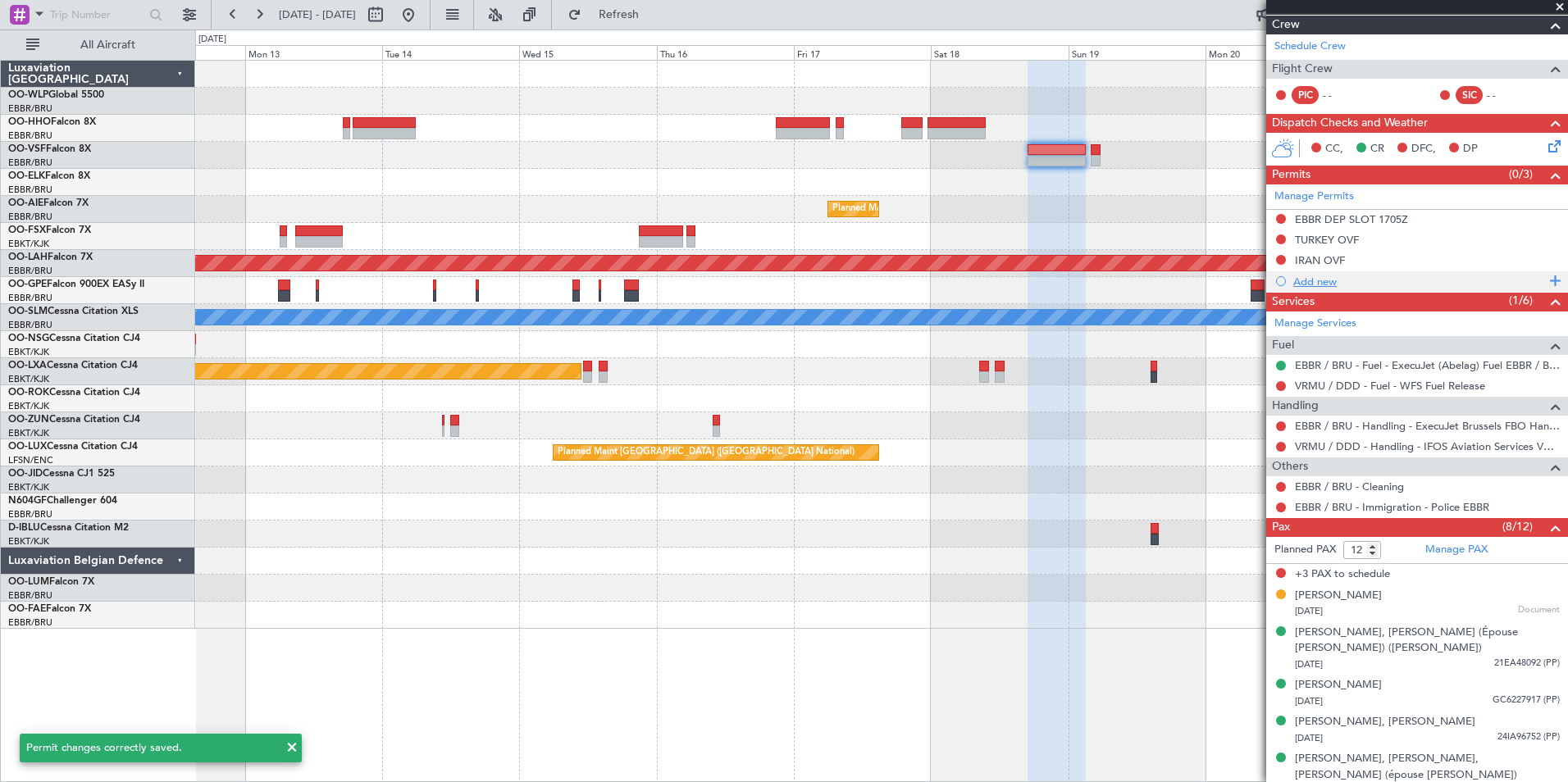
click at [1326, 275] on div "Add new" at bounding box center [1418, 282] width 252 height 14
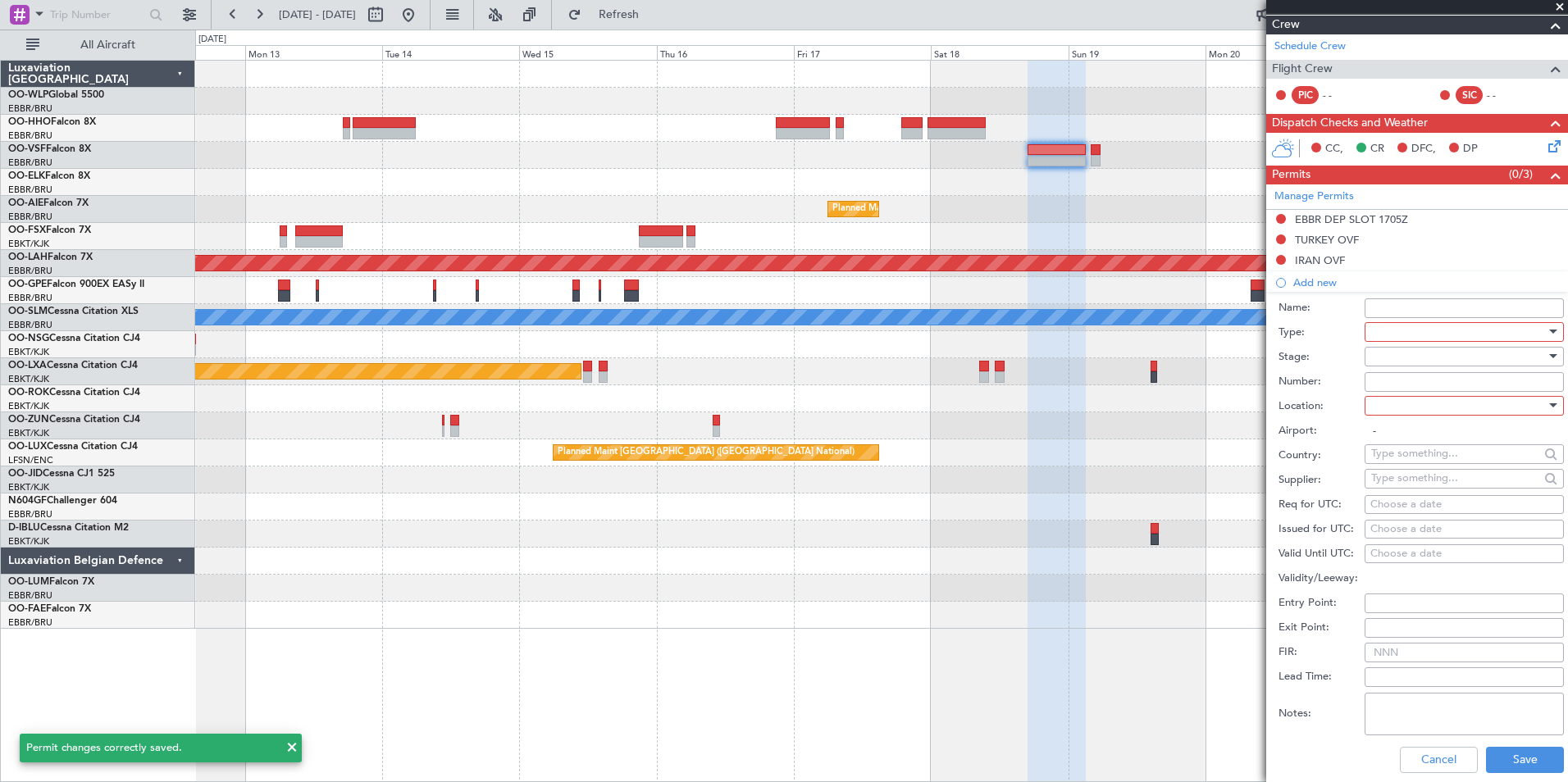
click at [1397, 335] on div at bounding box center [1458, 331] width 175 height 24
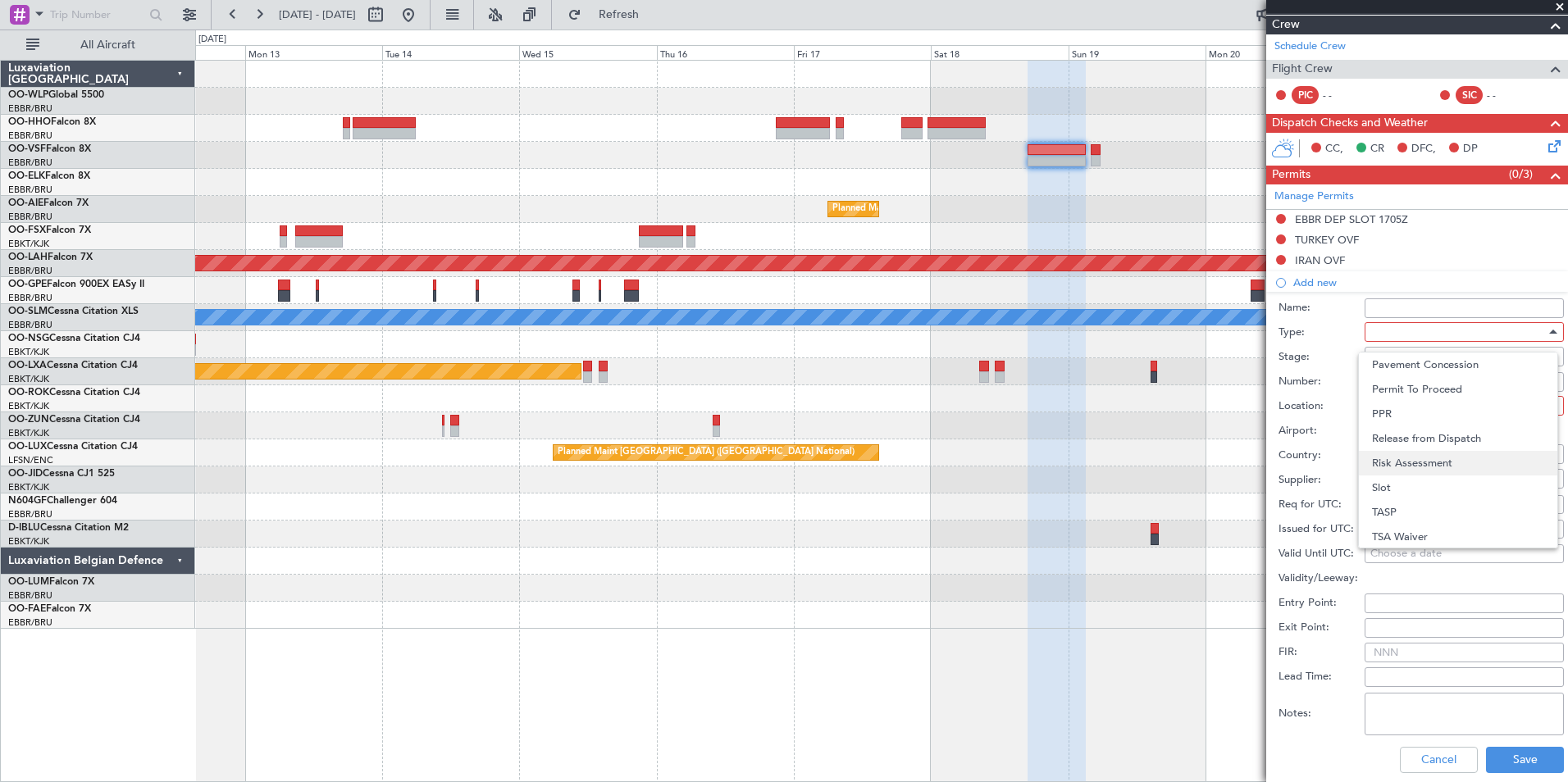
click at [1431, 462] on span "Risk Assessment" at bounding box center [1458, 463] width 172 height 24
click at [1408, 350] on div at bounding box center [1458, 356] width 175 height 24
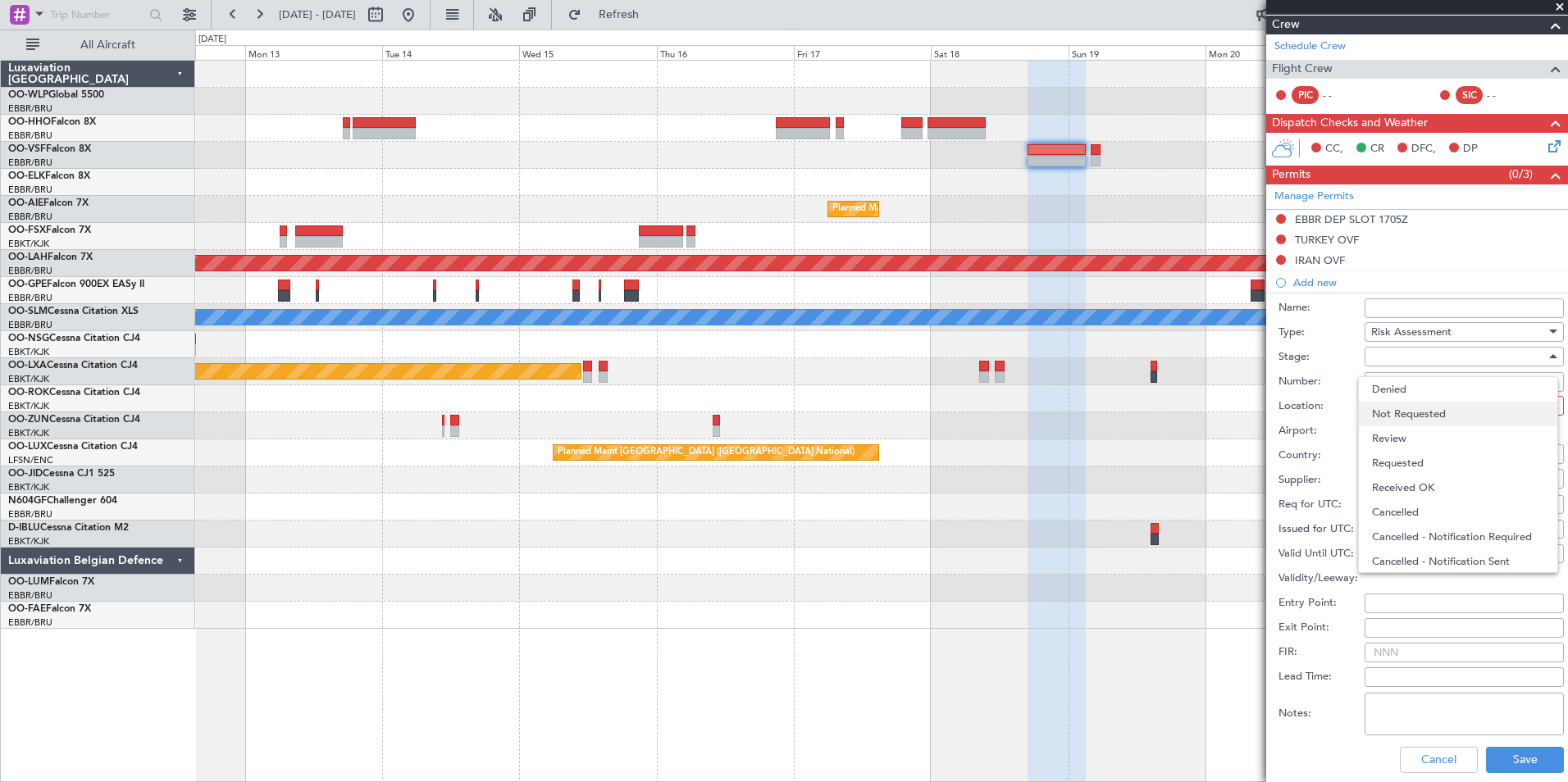
click at [1410, 412] on span "Not Requested" at bounding box center [1458, 413] width 172 height 24
click at [1406, 405] on div at bounding box center [1458, 406] width 175 height 24
click at [1398, 536] on span "Enroute" at bounding box center [1458, 537] width 172 height 24
click at [1414, 451] on input "text" at bounding box center [1455, 453] width 168 height 24
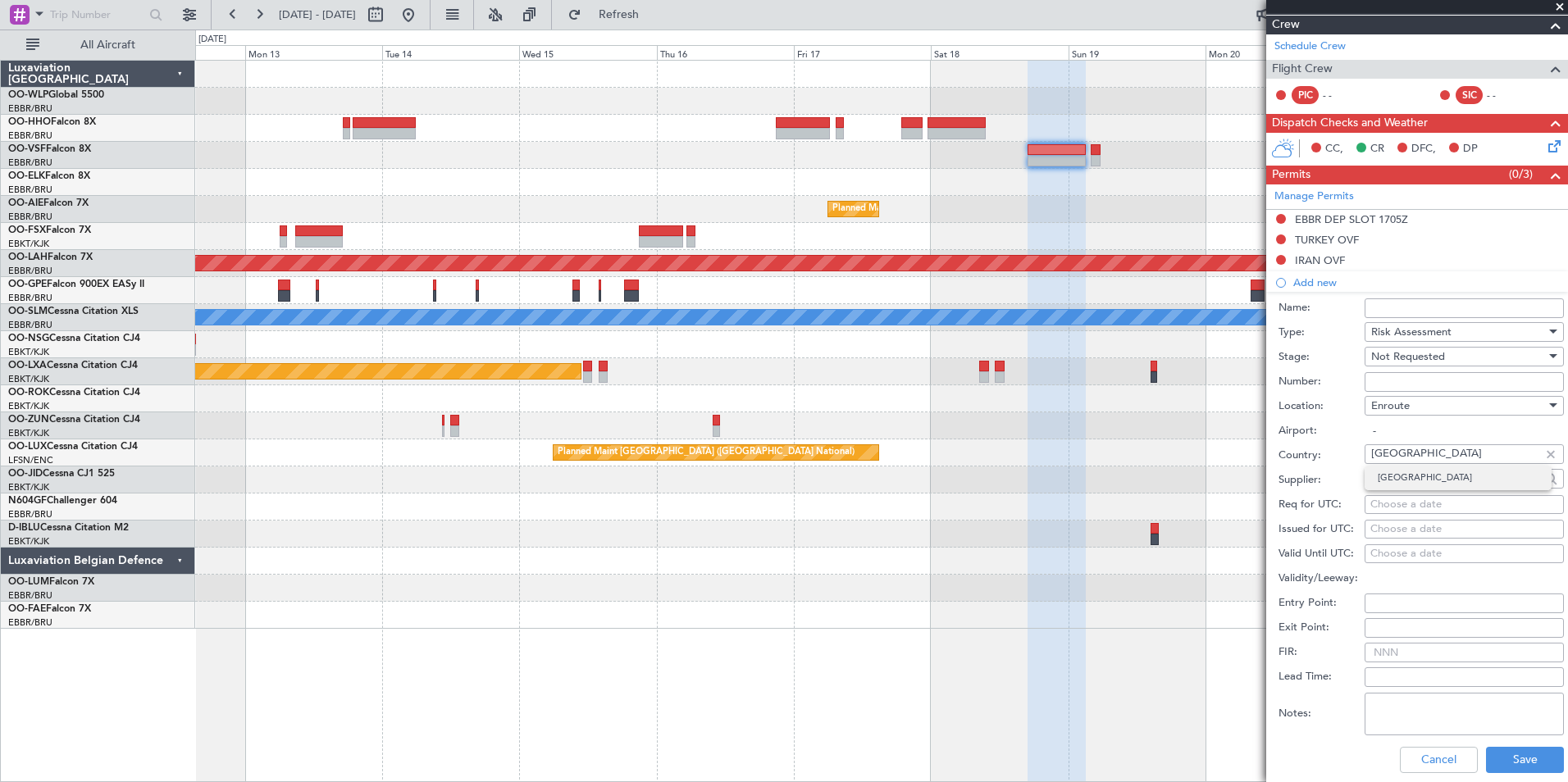
click at [1406, 468] on span "Iran" at bounding box center [1458, 478] width 161 height 24
type input "Iran"
click at [1509, 759] on button "Save" at bounding box center [1525, 759] width 78 height 26
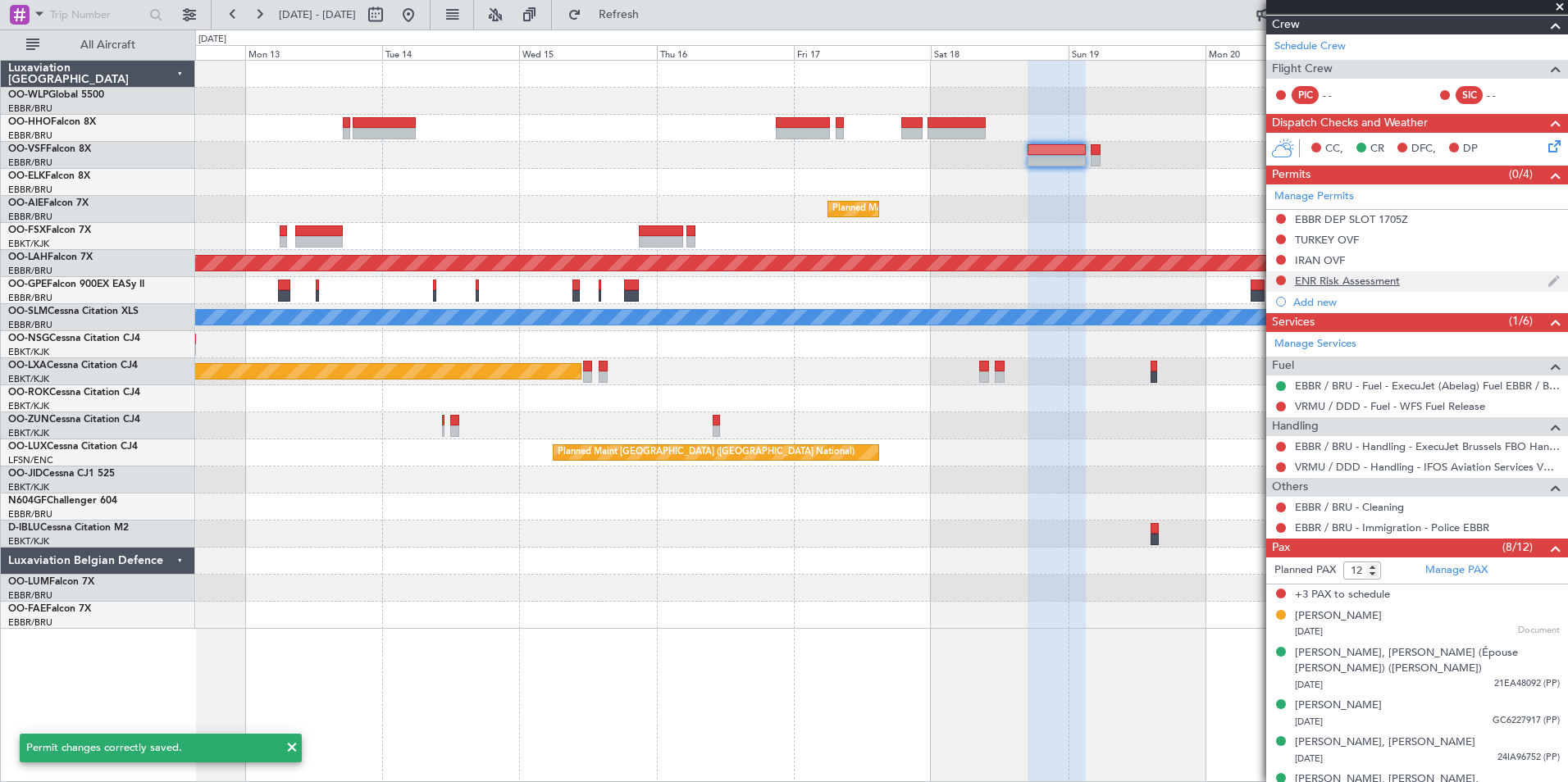
click at [1324, 284] on div "ENR Risk Assessment" at bounding box center [1347, 281] width 105 height 14
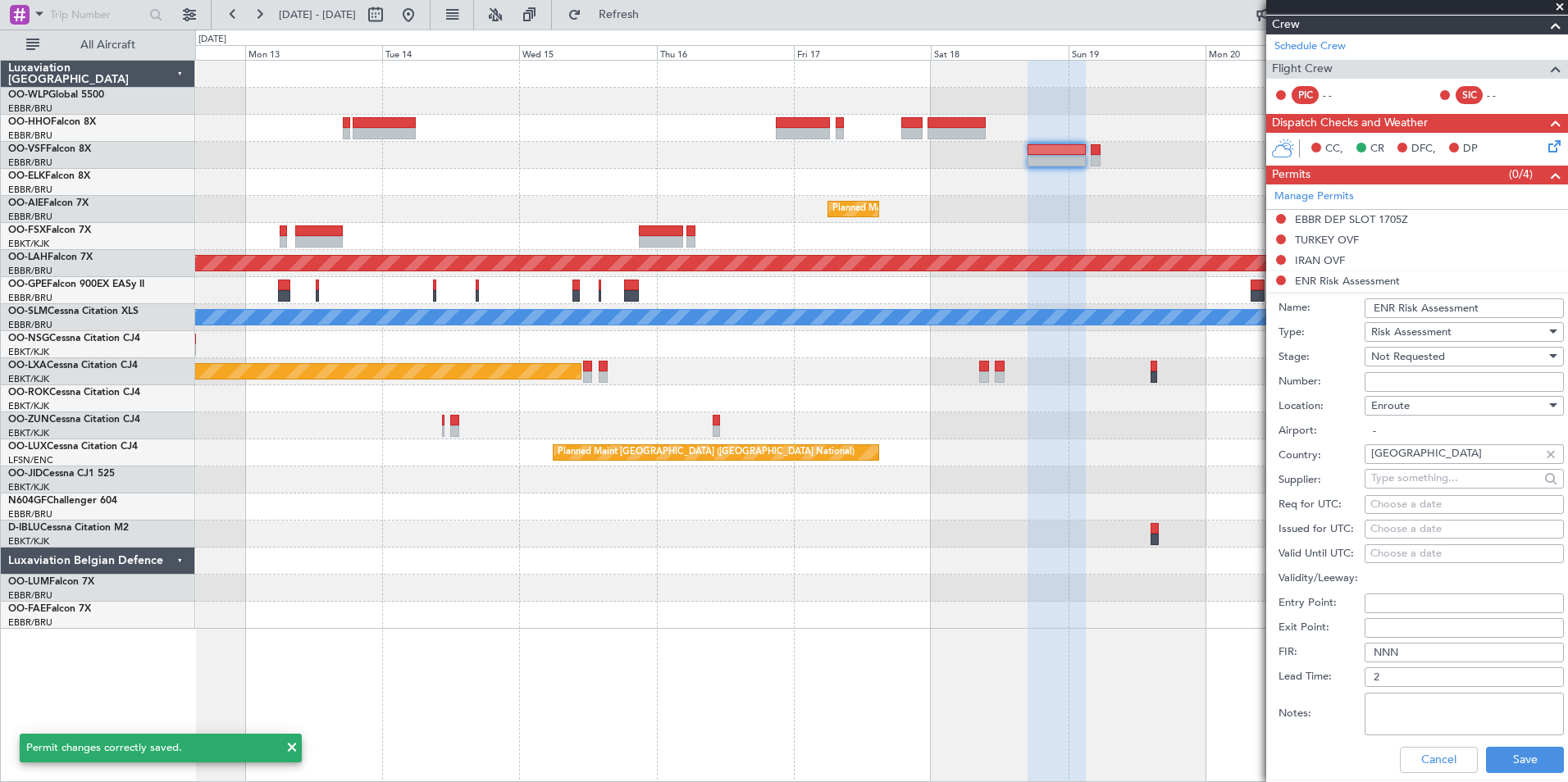
click at [1374, 306] on input "ENR Risk Assessment" at bounding box center [1464, 309] width 199 height 20
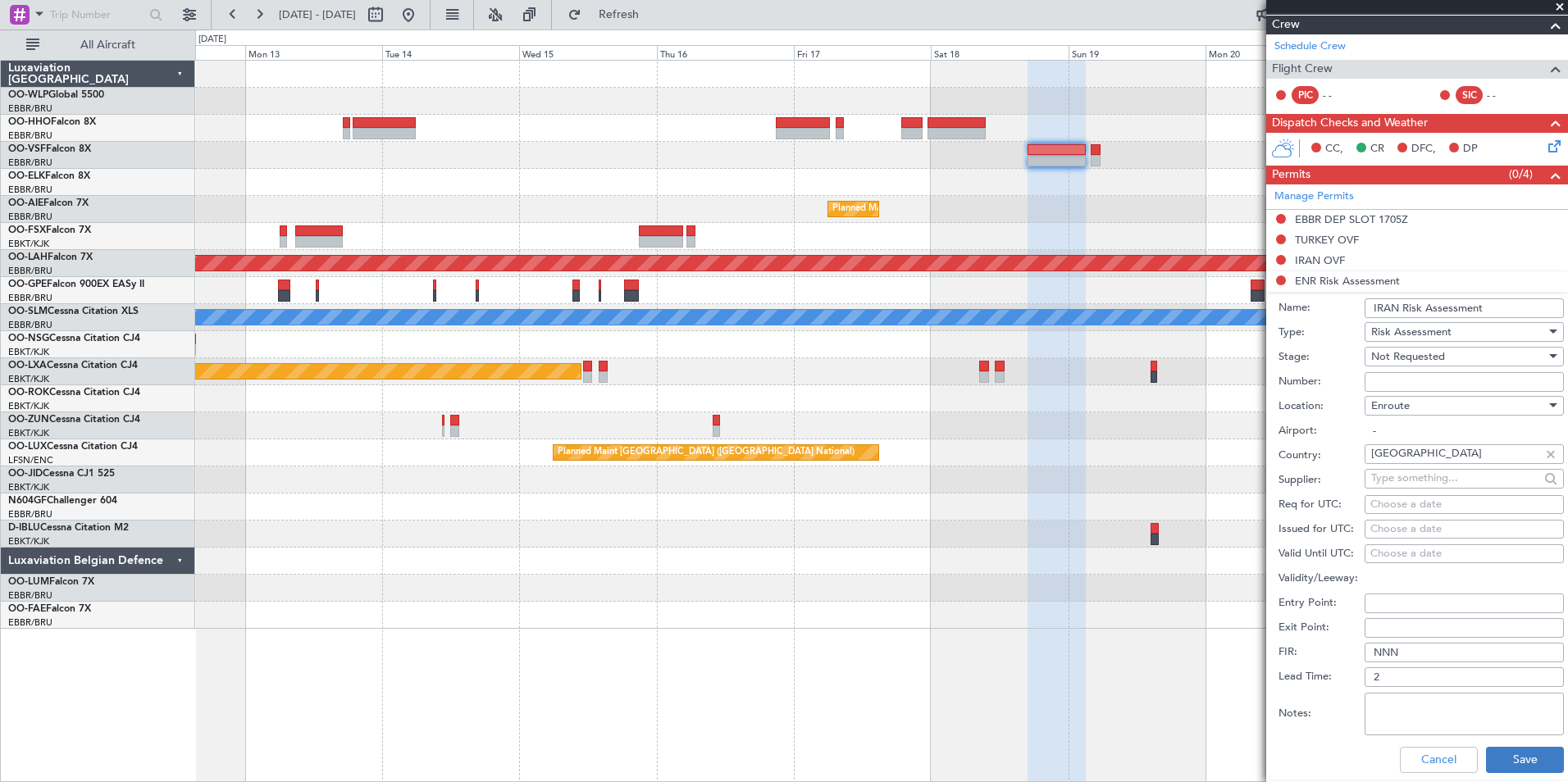
type input "IRAN Risk Assessment"
click at [1519, 755] on button "Save" at bounding box center [1525, 759] width 78 height 26
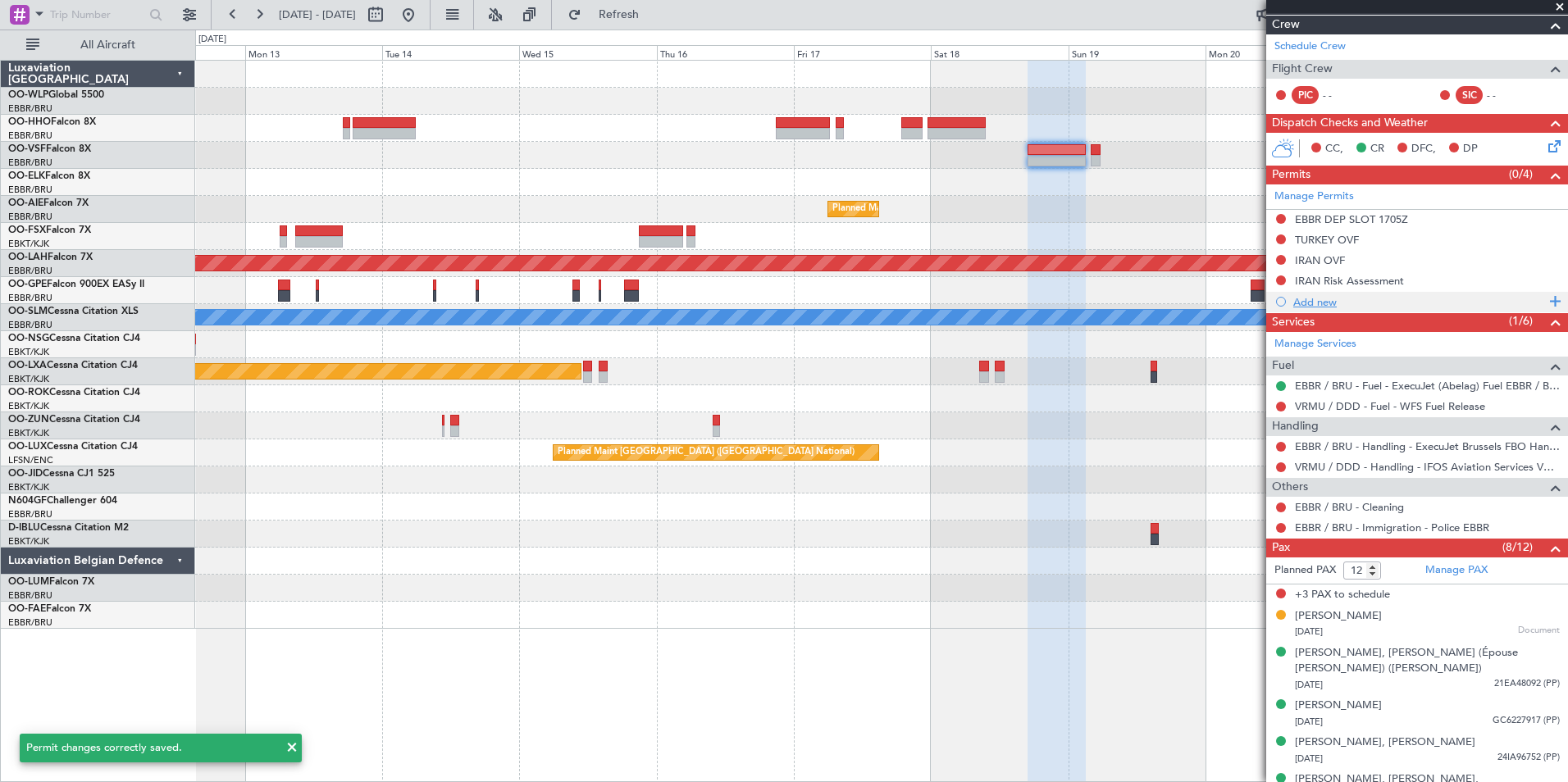
click at [1323, 298] on div "Add new" at bounding box center [1418, 302] width 252 height 14
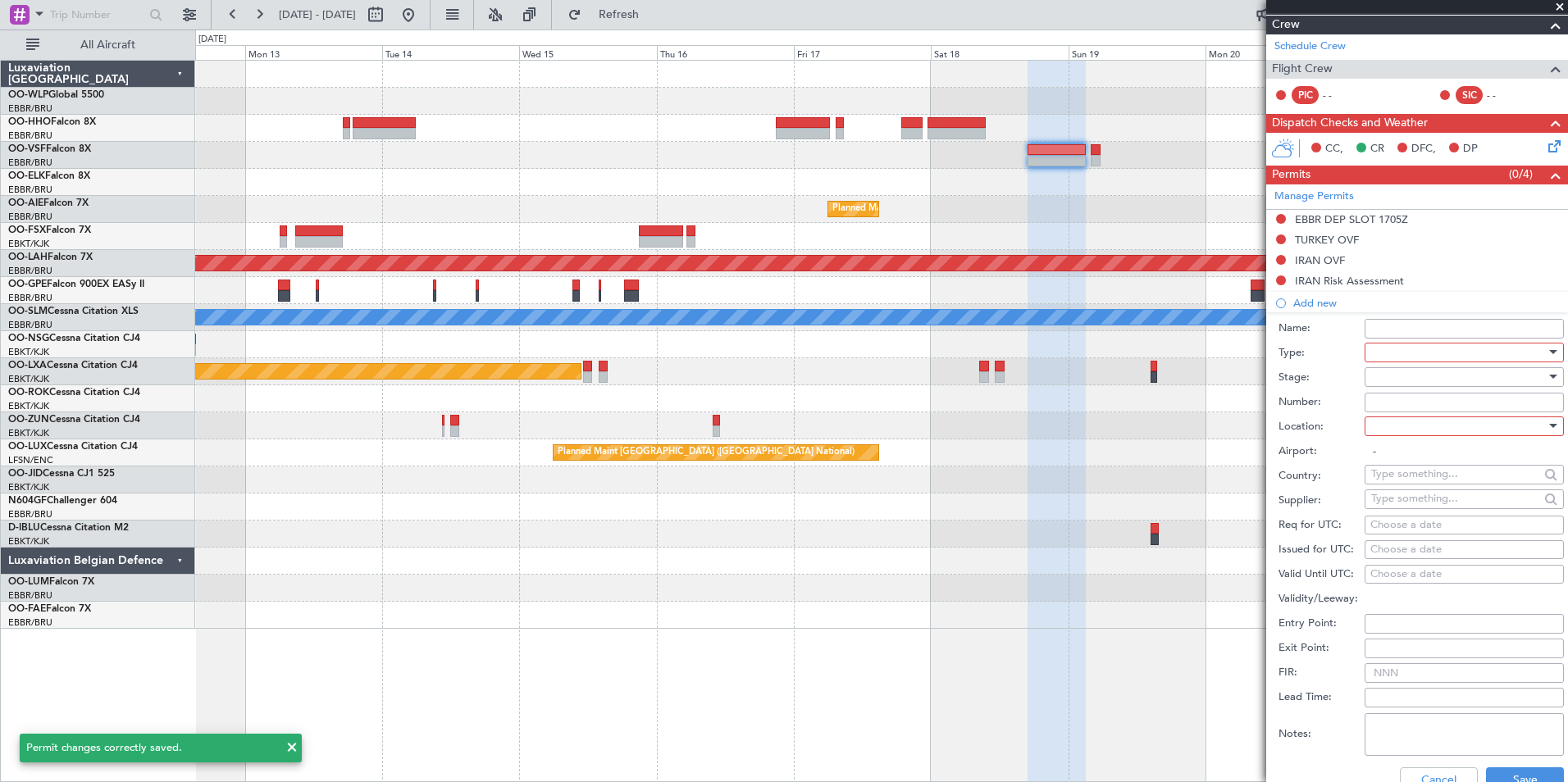
click at [1439, 351] on div at bounding box center [1458, 352] width 175 height 24
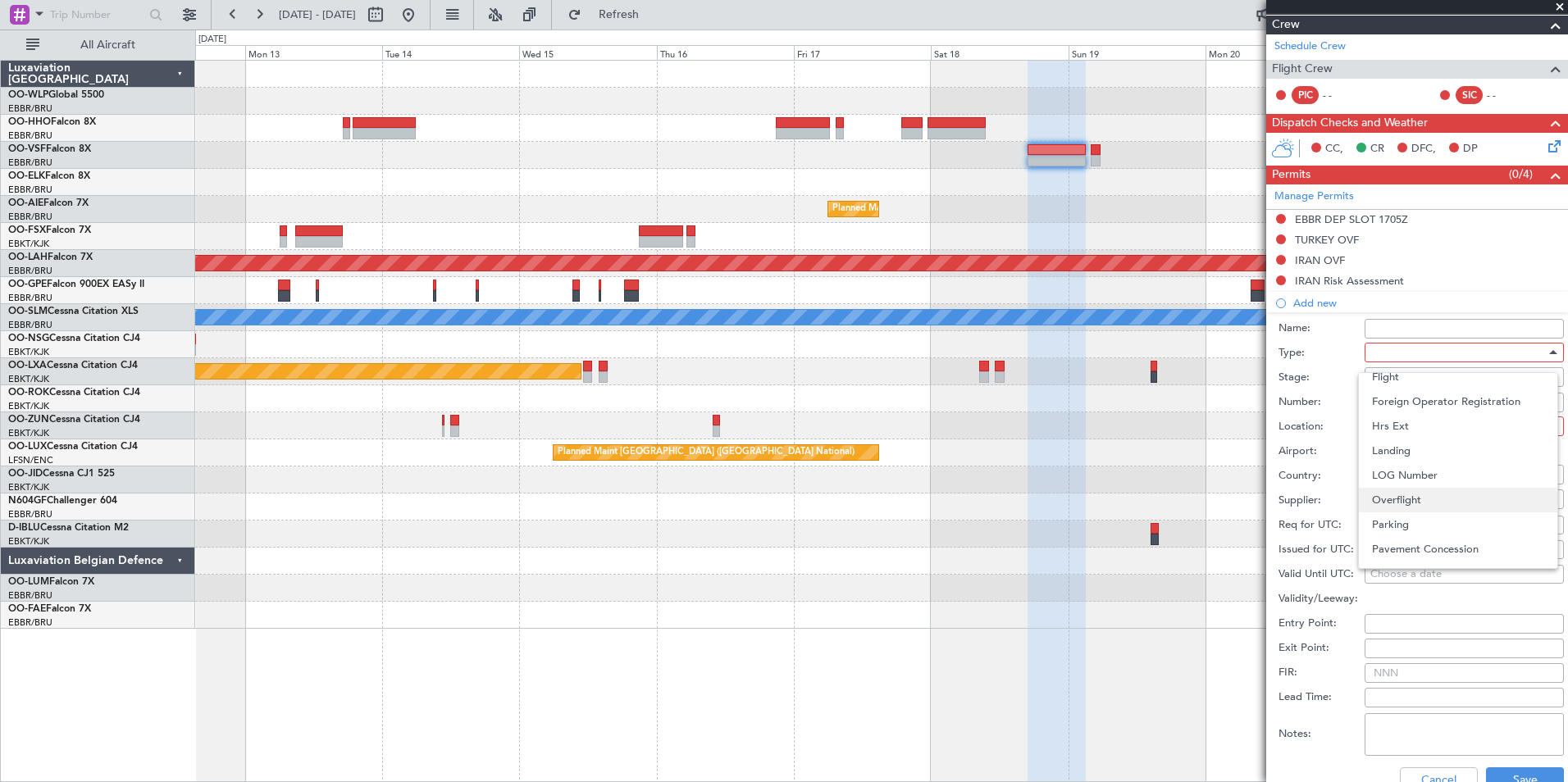
click at [1400, 493] on span "Overflight" at bounding box center [1458, 499] width 172 height 24
click at [1396, 380] on div at bounding box center [1458, 376] width 175 height 24
click at [1404, 432] on span "Not Requested" at bounding box center [1458, 434] width 172 height 24
click at [1396, 418] on div at bounding box center [1458, 426] width 175 height 24
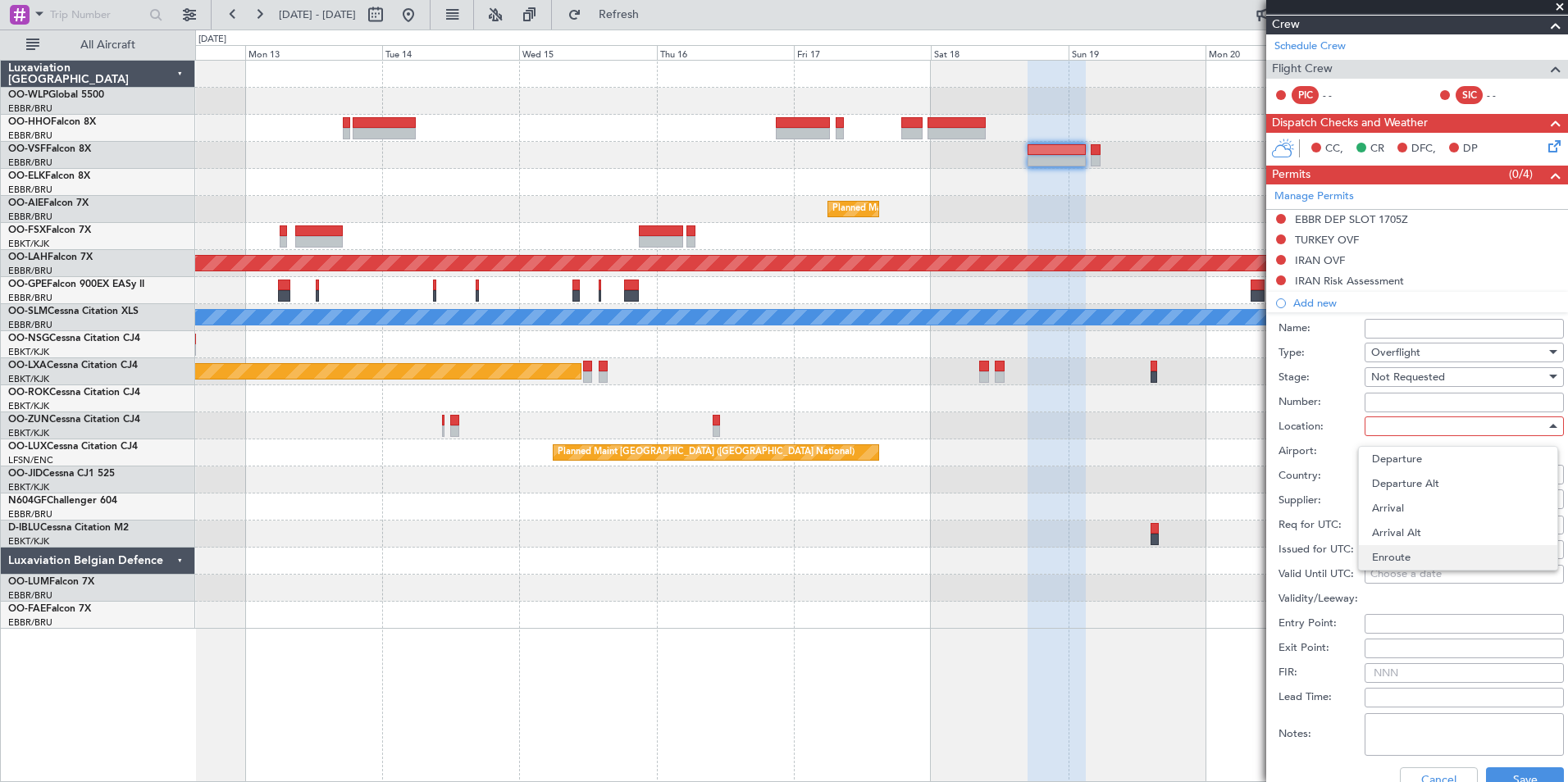
click at [1401, 560] on span "Enroute" at bounding box center [1458, 557] width 172 height 24
click at [1414, 472] on input "text" at bounding box center [1455, 473] width 168 height 24
click at [1471, 504] on span "United Arab Emirates" at bounding box center [1458, 498] width 161 height 24
type input "United Arab Emirates"
click at [1512, 769] on button "Save" at bounding box center [1525, 780] width 78 height 26
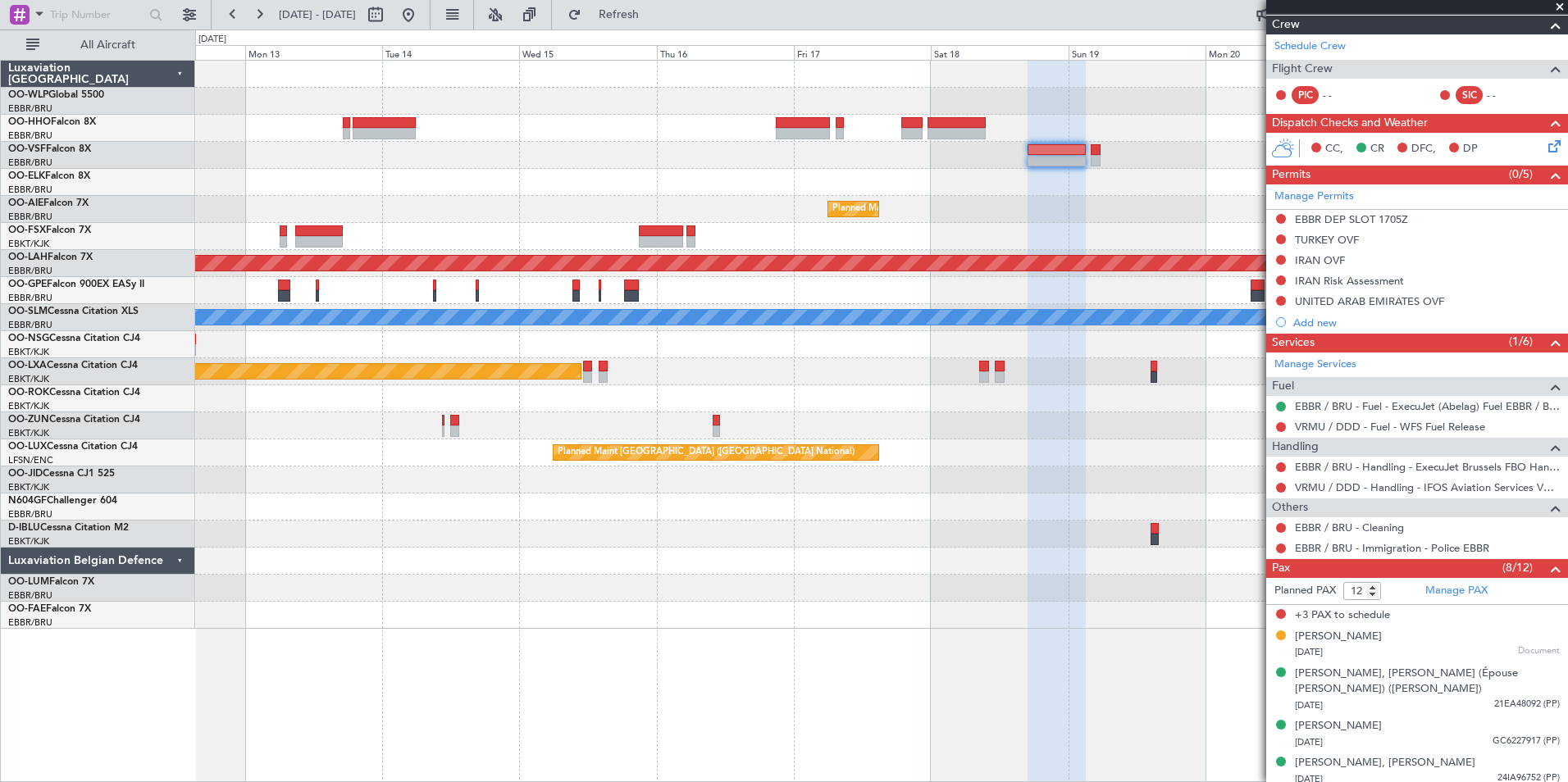
click at [1318, 322] on div "Add new" at bounding box center [1426, 323] width 267 height 14
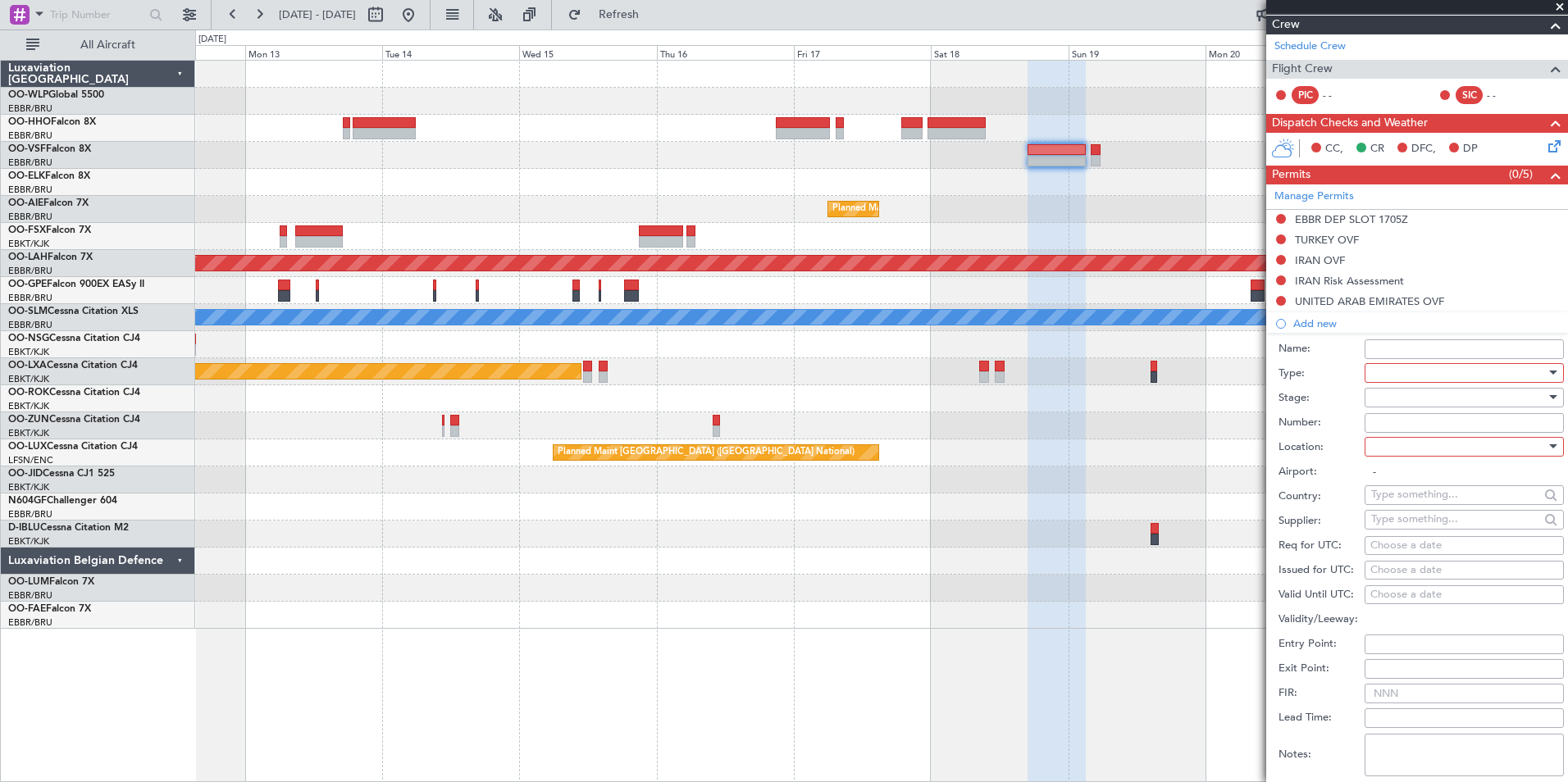
click at [1412, 384] on div at bounding box center [1458, 372] width 175 height 24
click at [1404, 520] on span "Overflight" at bounding box center [1458, 519] width 172 height 24
click at [1390, 393] on div at bounding box center [1458, 397] width 175 height 24
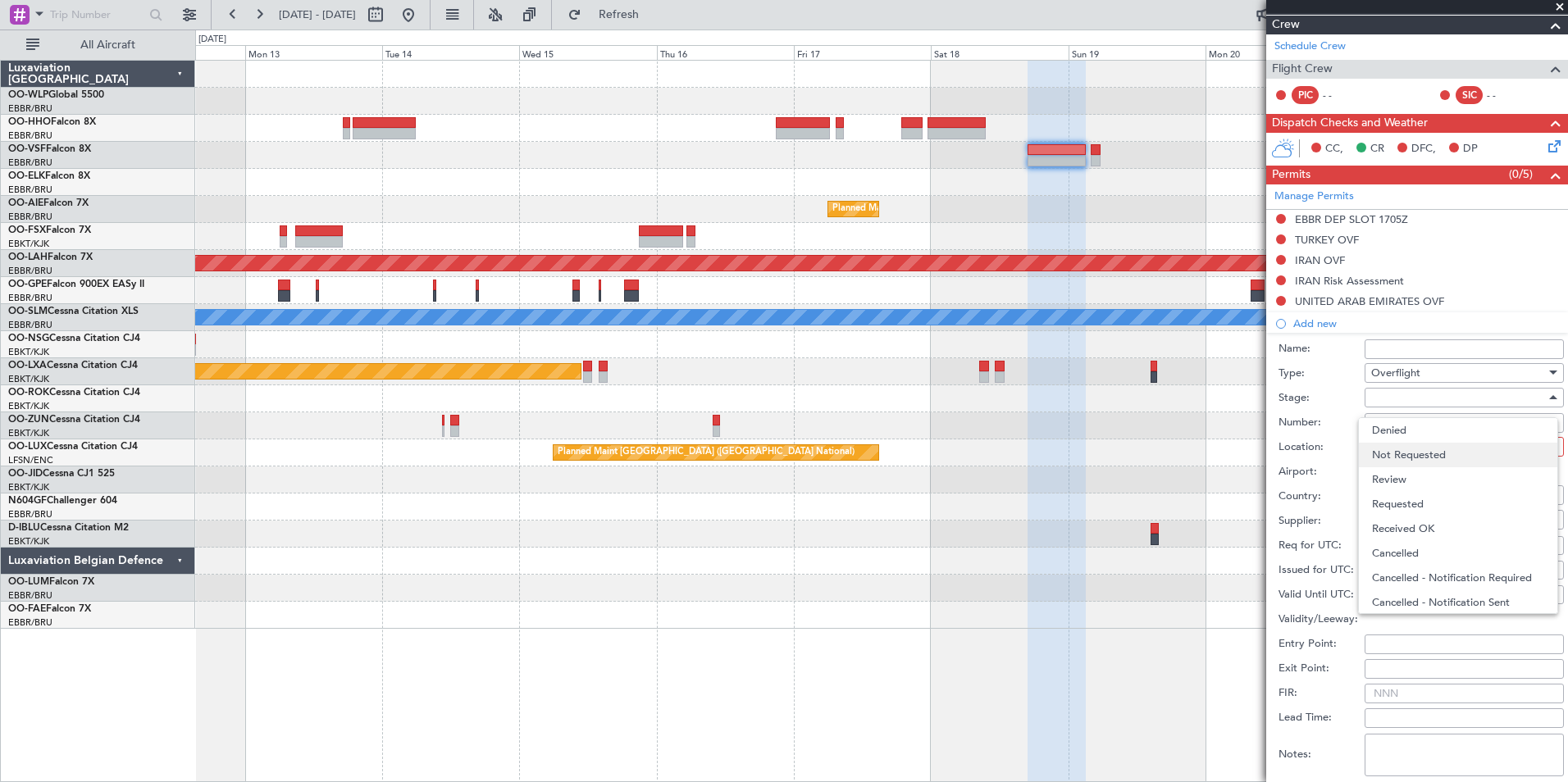
click at [1392, 451] on span "Not Requested" at bounding box center [1458, 455] width 172 height 24
click at [1397, 447] on div at bounding box center [1458, 447] width 175 height 24
click at [1402, 572] on span "Enroute" at bounding box center [1458, 578] width 172 height 24
click at [1417, 493] on input "text" at bounding box center [1455, 494] width 168 height 24
type input "mus"
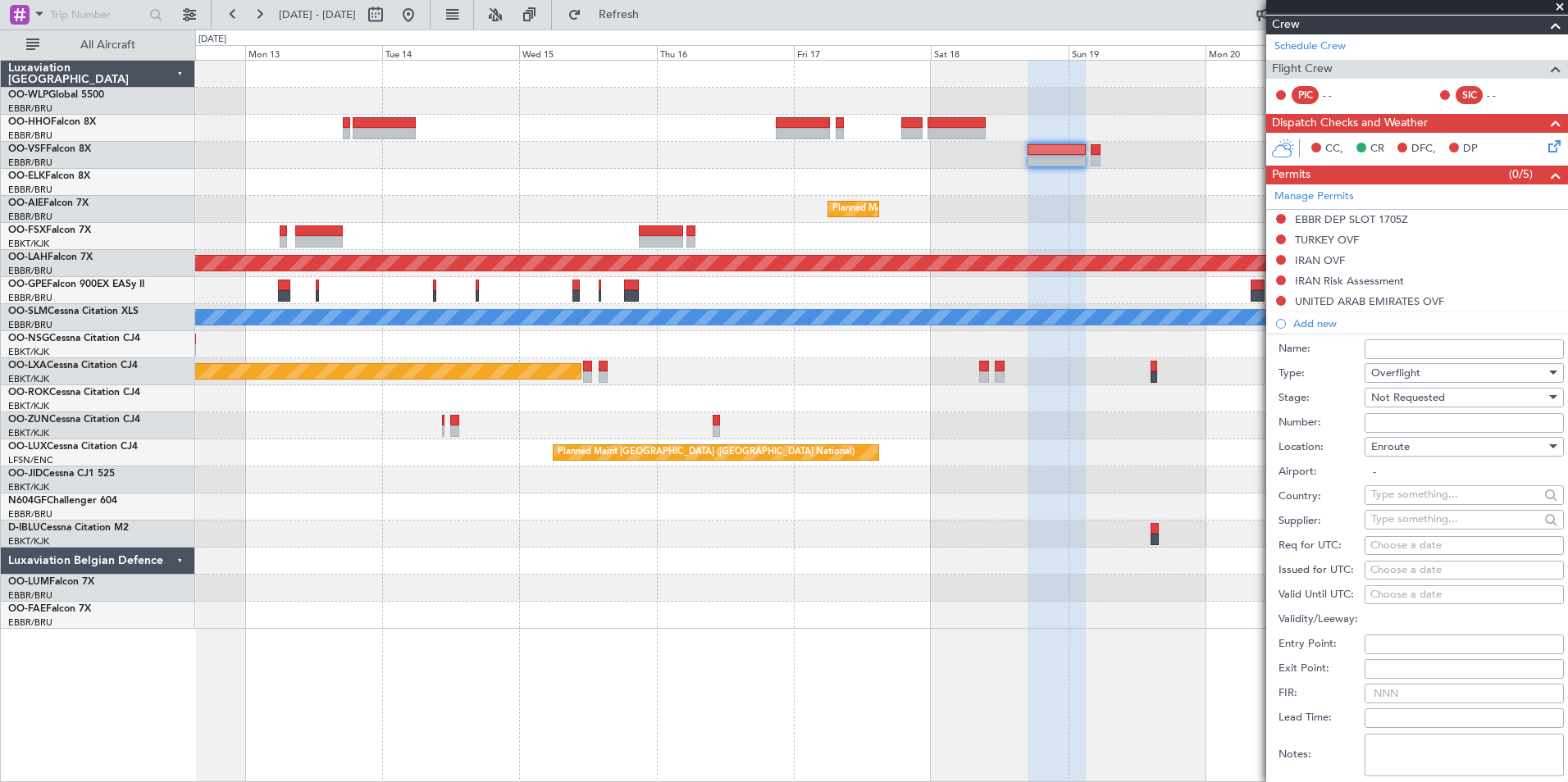
drag, startPoint x: 1410, startPoint y: 486, endPoint x: 1407, endPoint y: 498, distance: 12.4
click at [1410, 490] on input "text" at bounding box center [1455, 494] width 168 height 24
click at [1399, 515] on span "Oman" at bounding box center [1458, 519] width 161 height 24
type input "Oman"
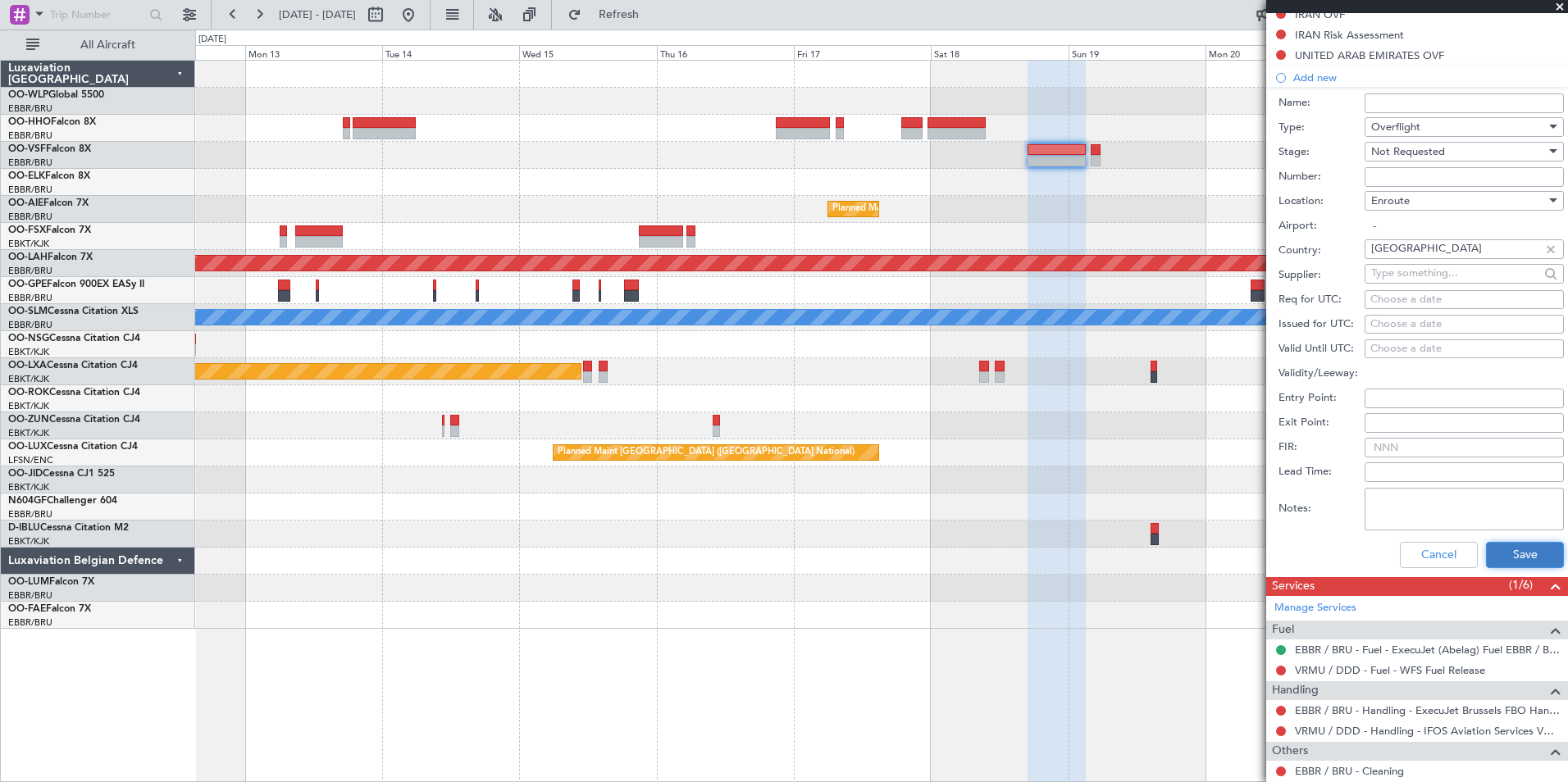
click at [1496, 550] on button "Save" at bounding box center [1525, 555] width 78 height 26
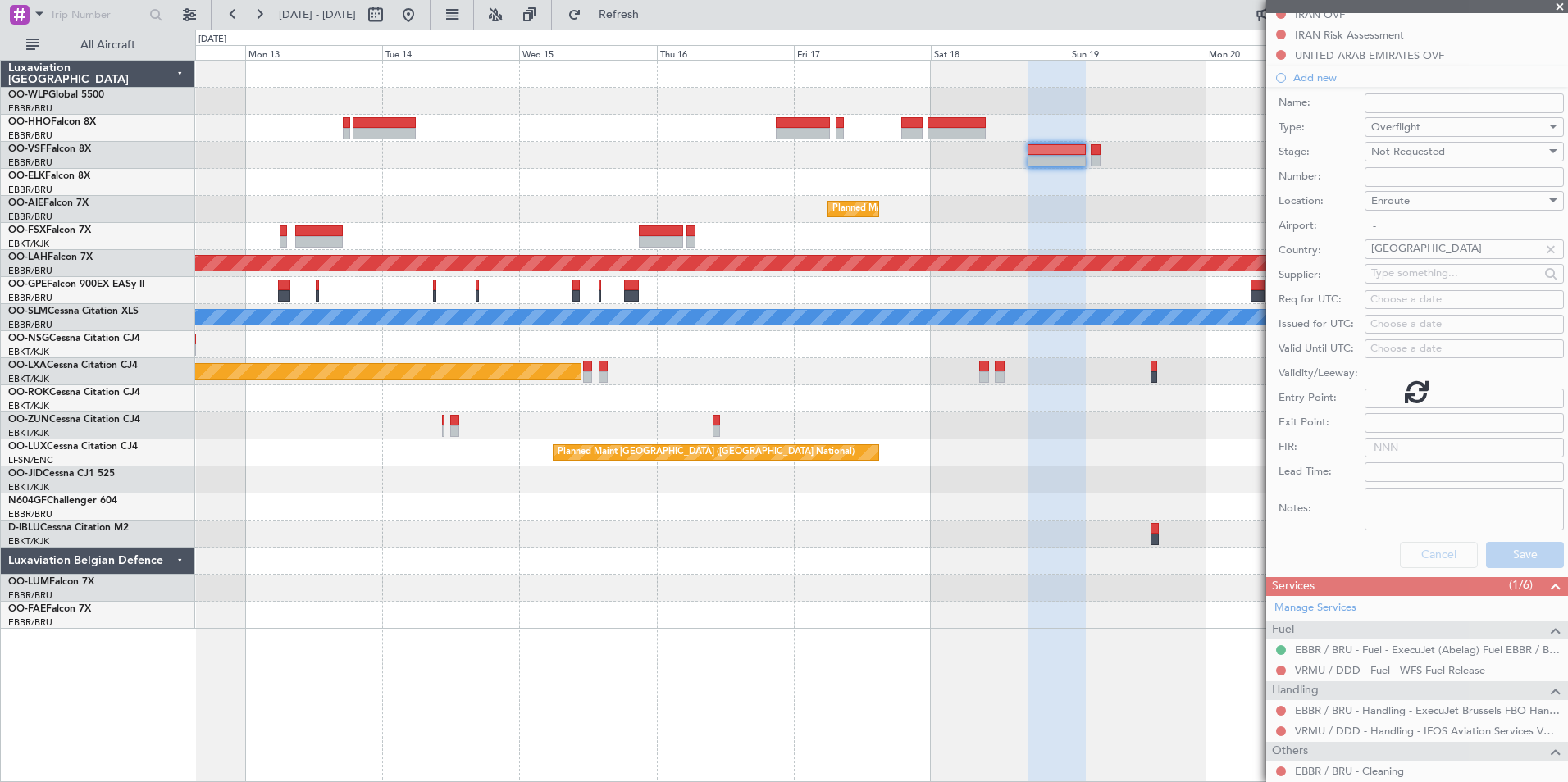
scroll to position [457, 0]
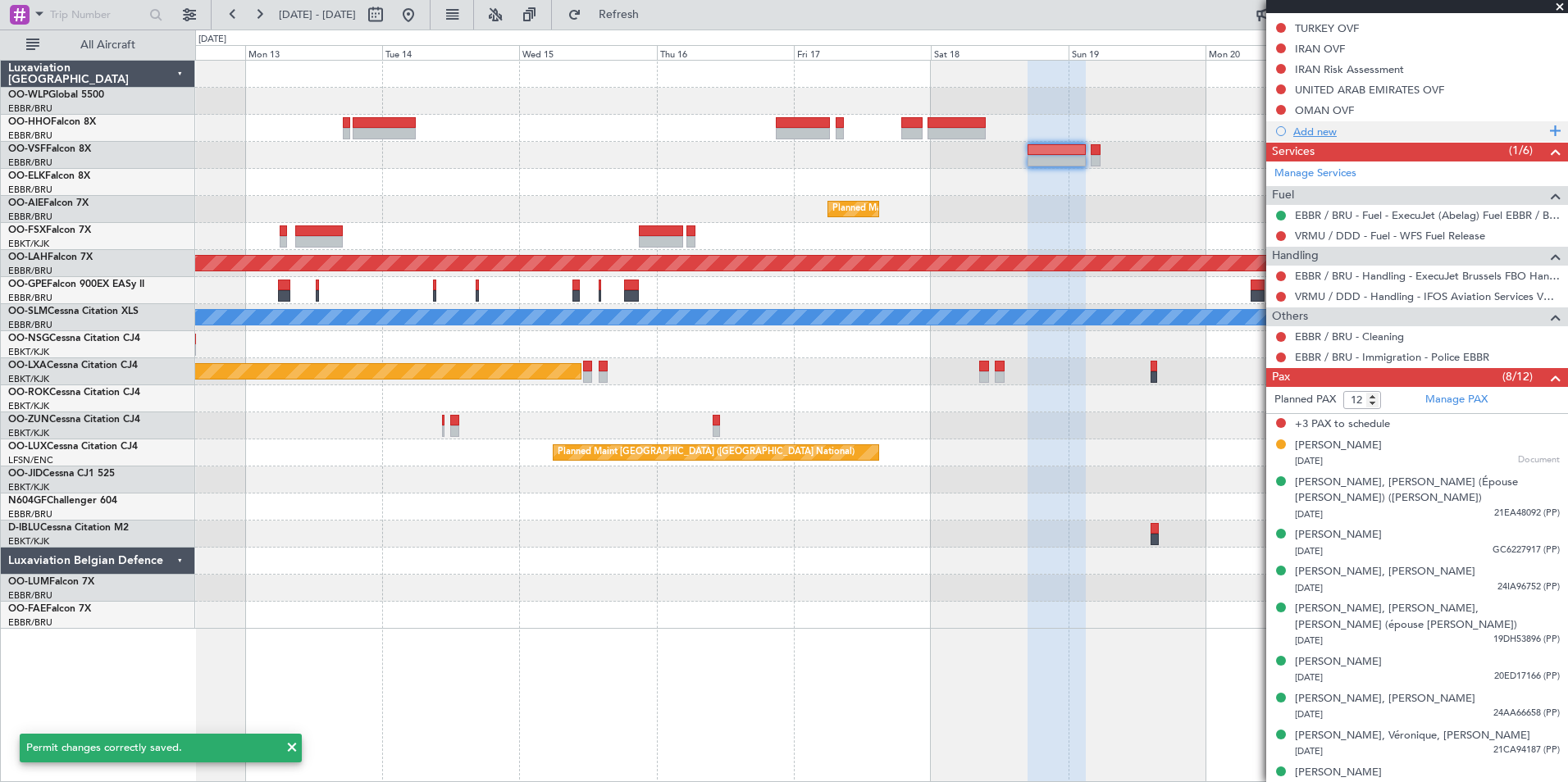
click at [1321, 127] on div "Add new" at bounding box center [1418, 131] width 252 height 14
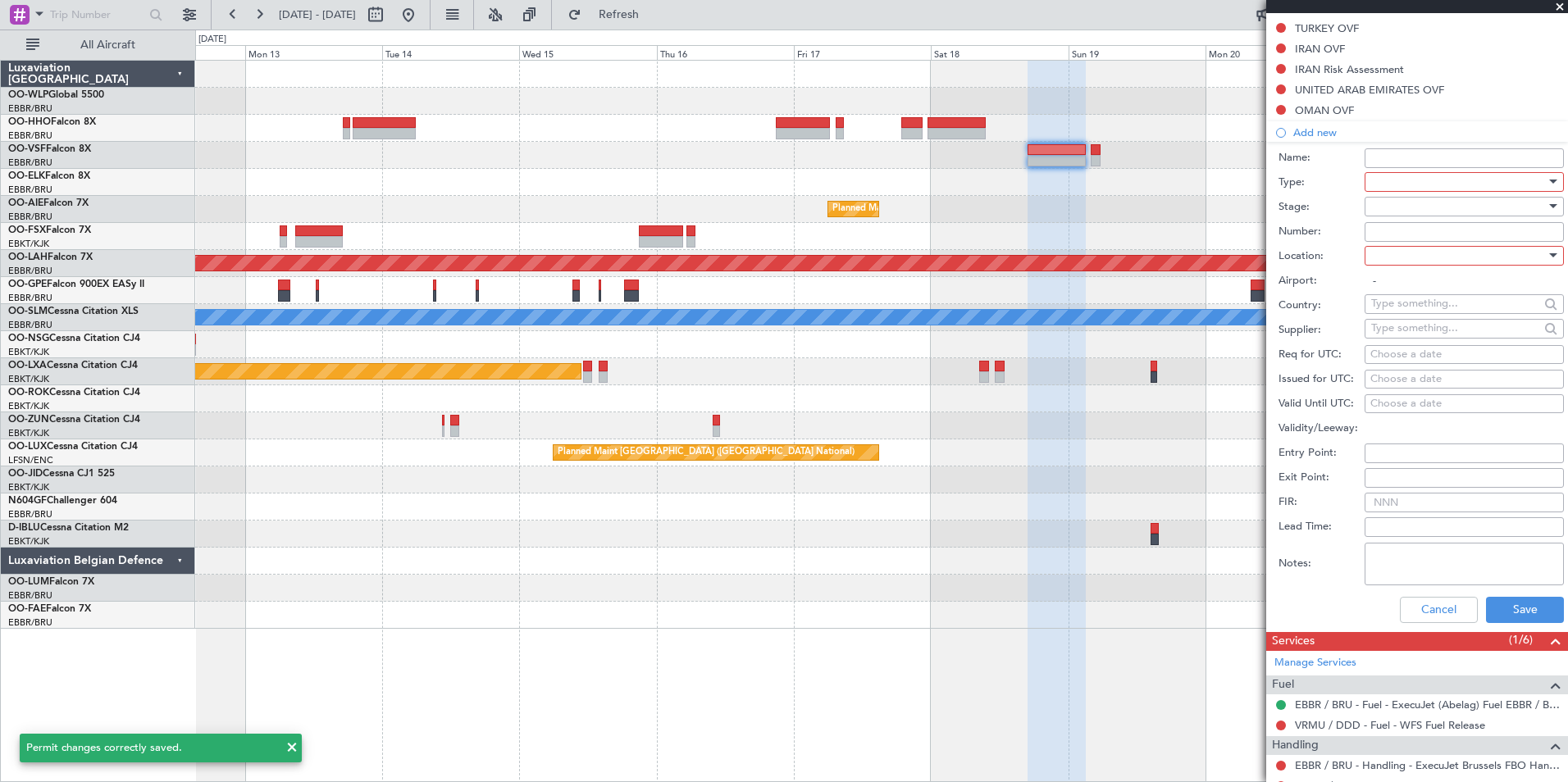
scroll to position [492, 0]
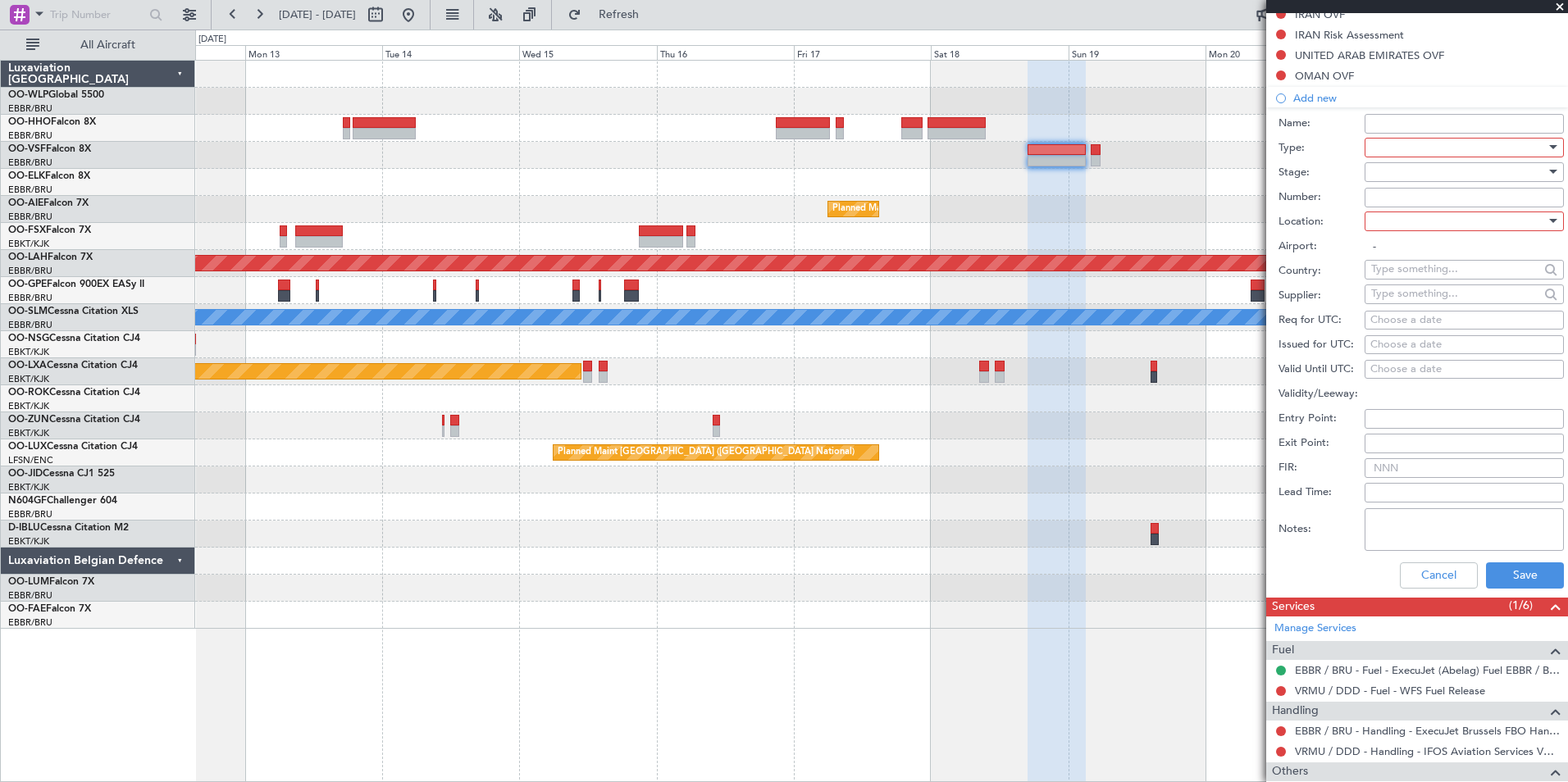
click at [1411, 148] on div at bounding box center [1458, 147] width 175 height 24
click at [1403, 202] on span "Overflight" at bounding box center [1458, 211] width 172 height 24
click at [1407, 173] on div at bounding box center [1458, 171] width 175 height 24
click at [1417, 231] on span "Not Requested" at bounding box center [1458, 229] width 172 height 24
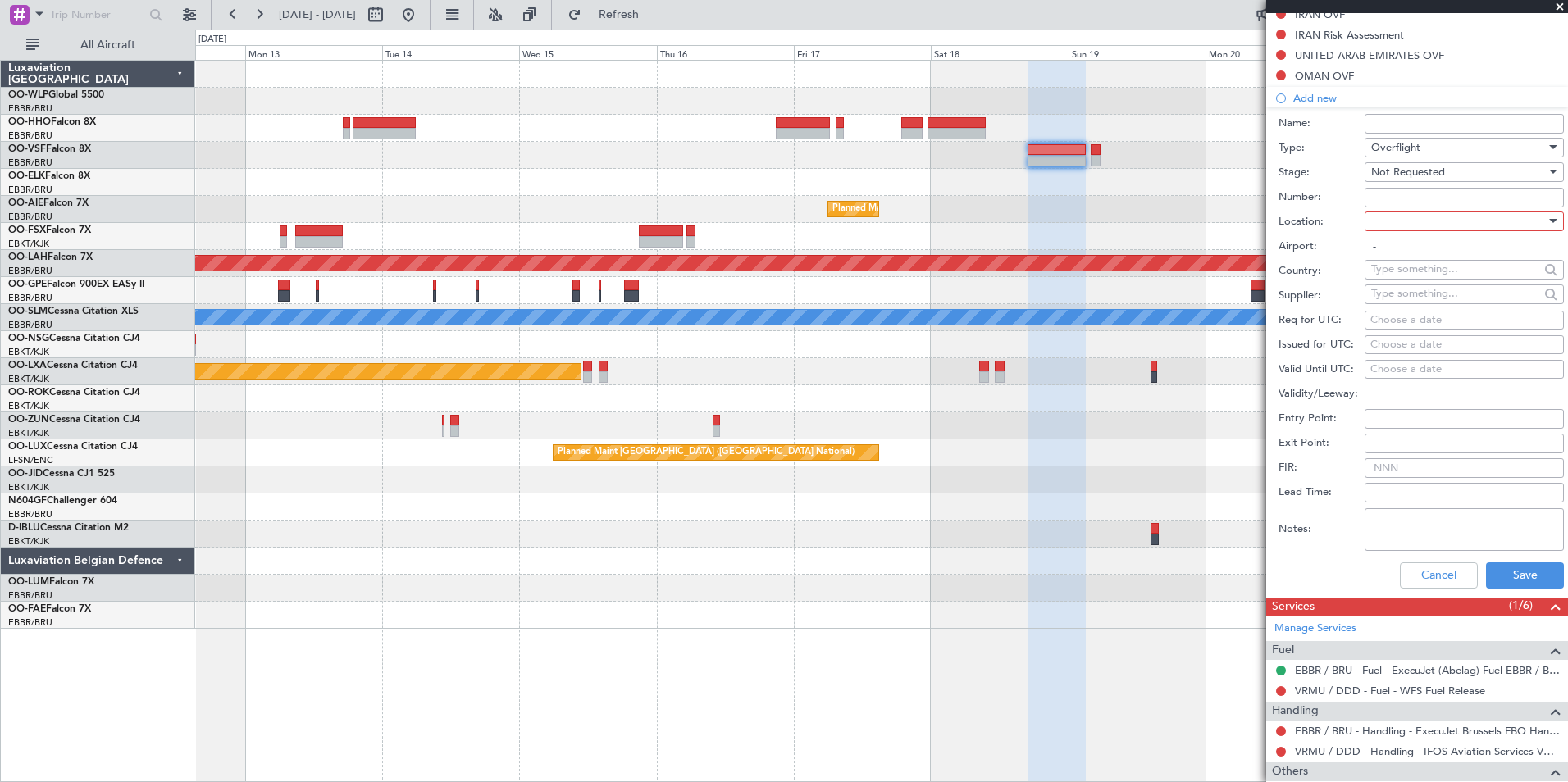
click at [1420, 220] on div at bounding box center [1458, 221] width 175 height 24
click at [1392, 348] on span "Enroute" at bounding box center [1458, 352] width 172 height 24
click at [1417, 268] on input "text" at bounding box center [1455, 268] width 168 height 24
click at [1412, 310] on span "India" at bounding box center [1458, 318] width 161 height 24
type input "India"
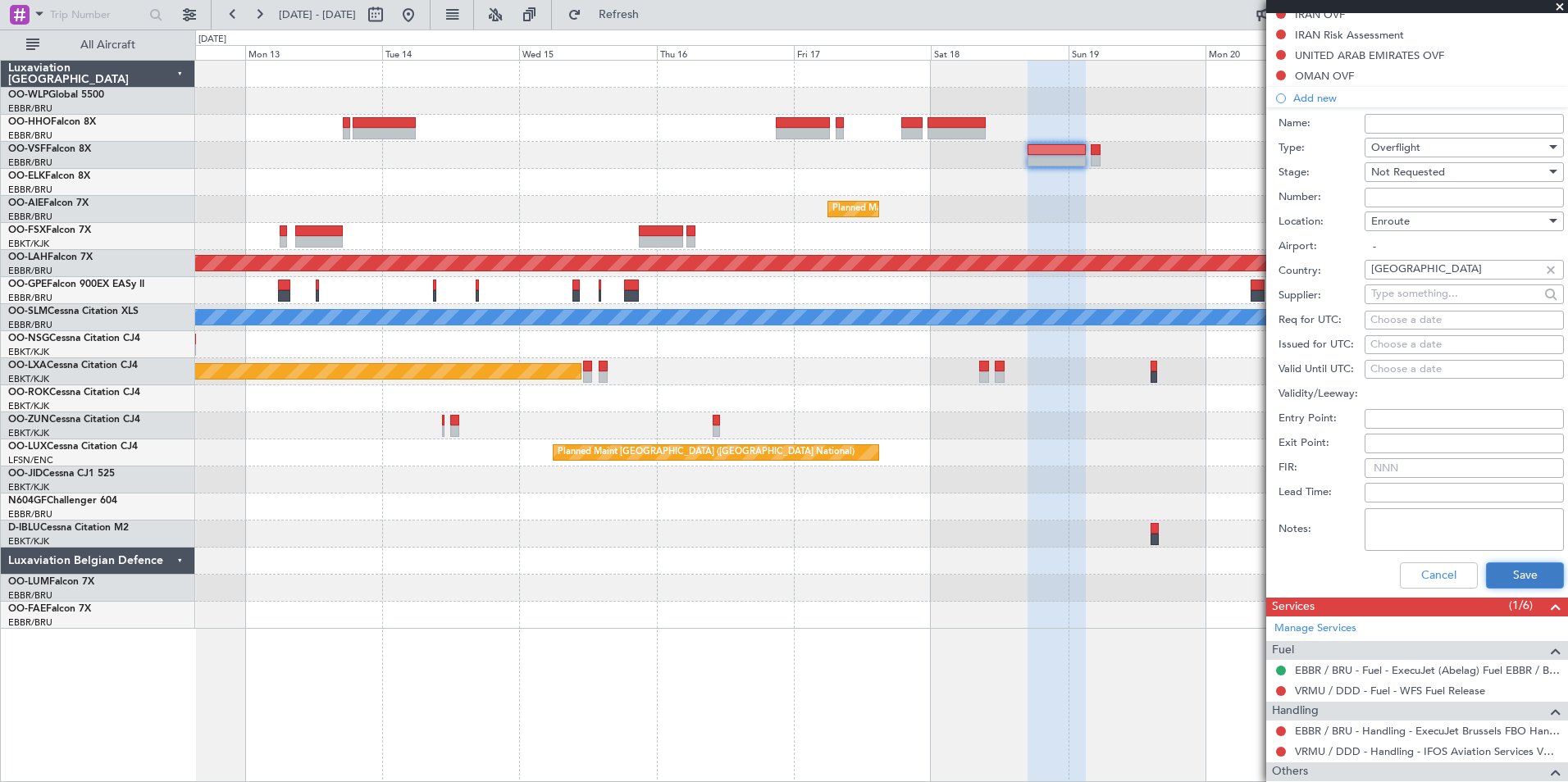
click at [1510, 569] on button "Save" at bounding box center [1525, 575] width 78 height 26
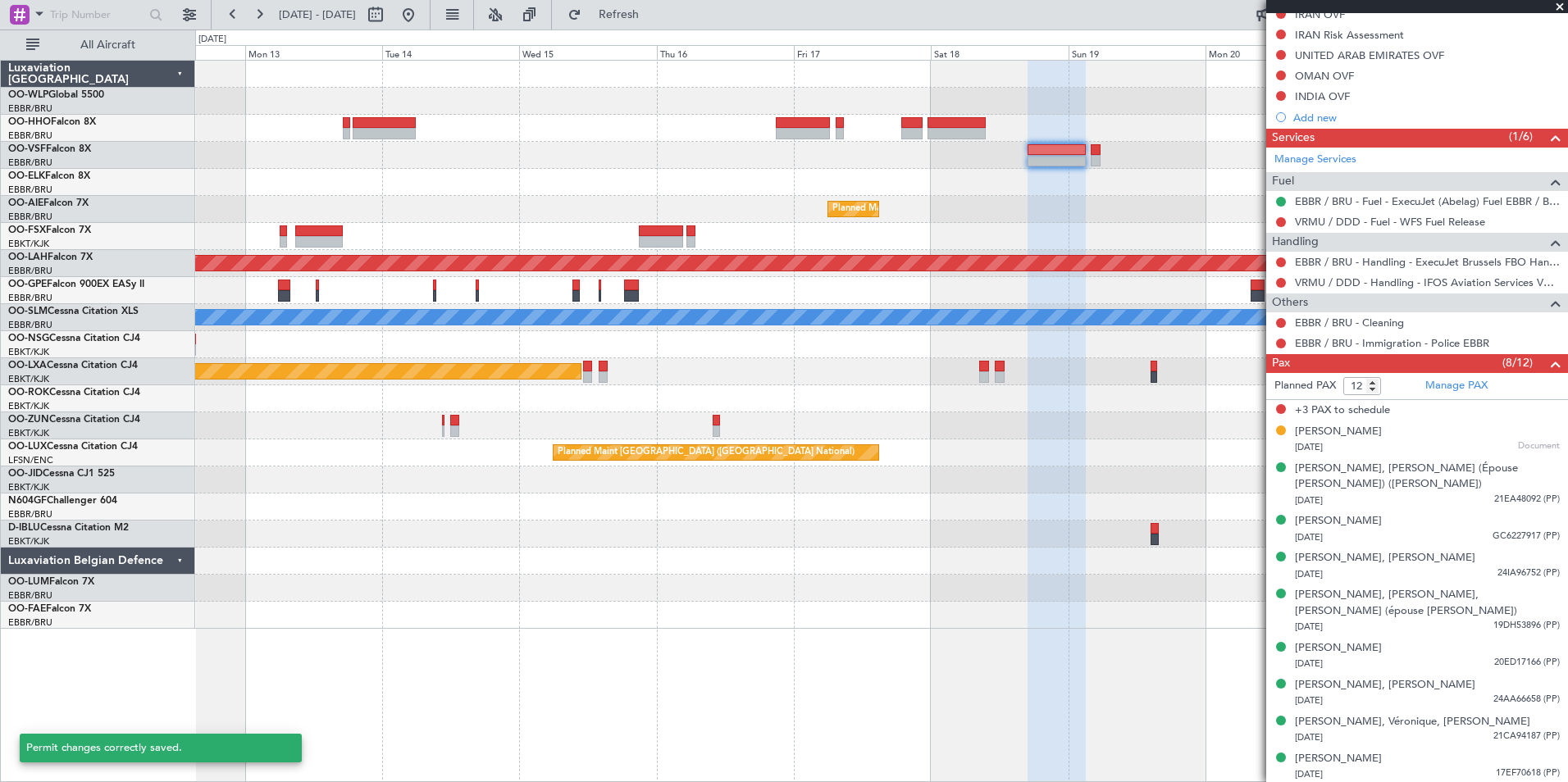
scroll to position [478, 0]
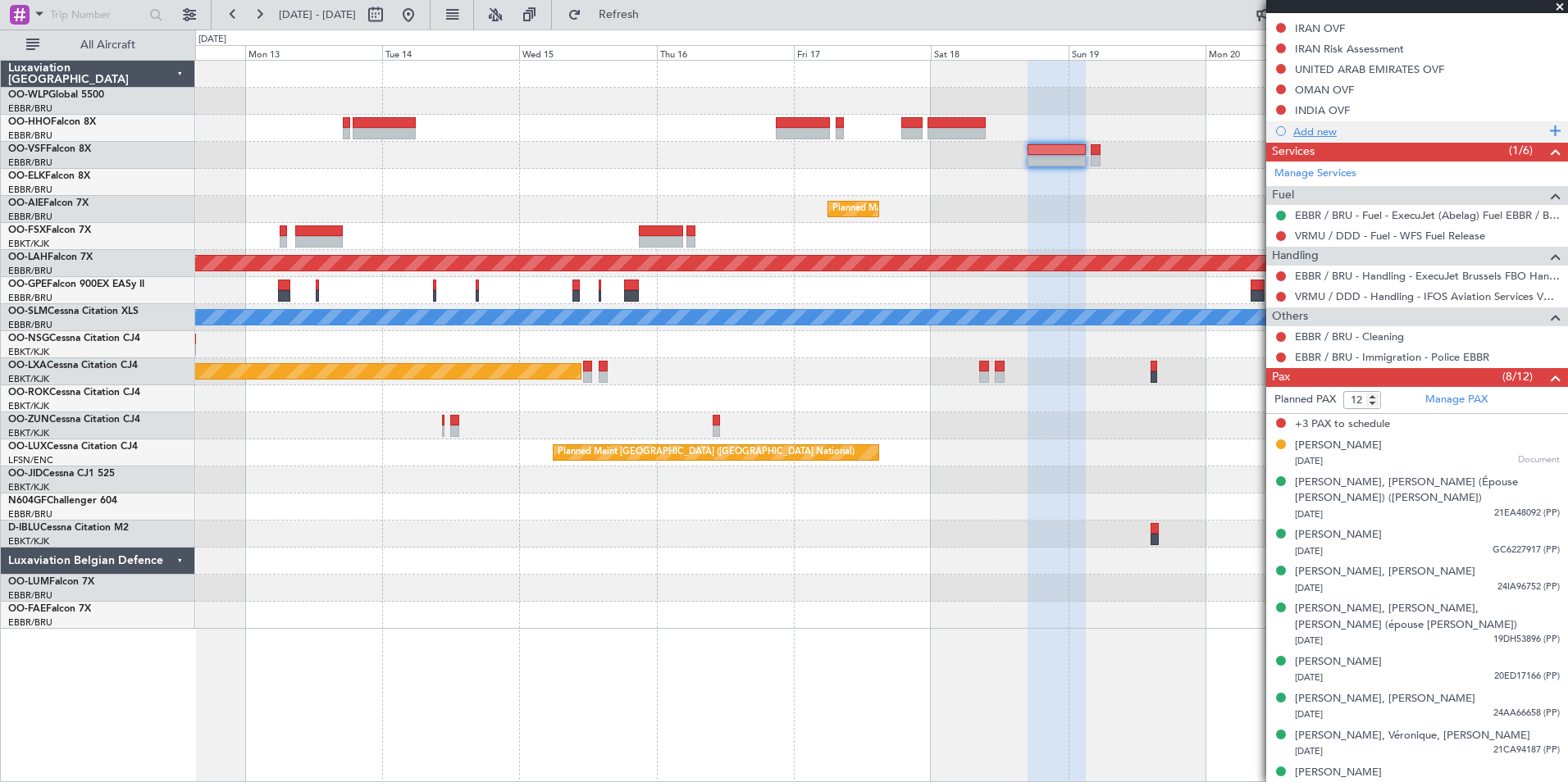
click at [1324, 126] on div "Add new" at bounding box center [1418, 131] width 252 height 14
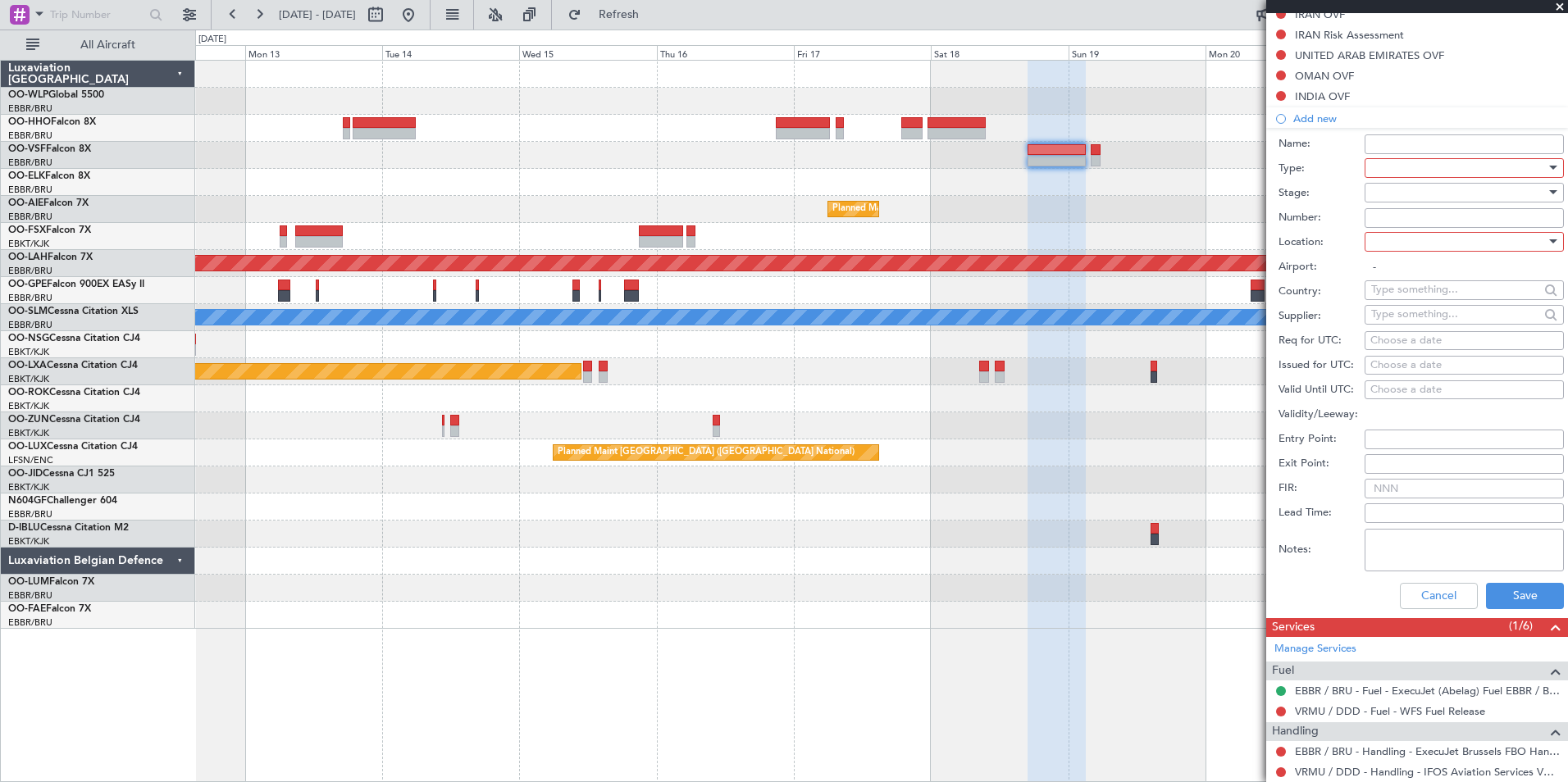
click at [1412, 160] on div at bounding box center [1458, 167] width 175 height 24
click at [1407, 267] on span "Landing" at bounding box center [1458, 264] width 172 height 24
click at [1415, 189] on div at bounding box center [1458, 192] width 175 height 24
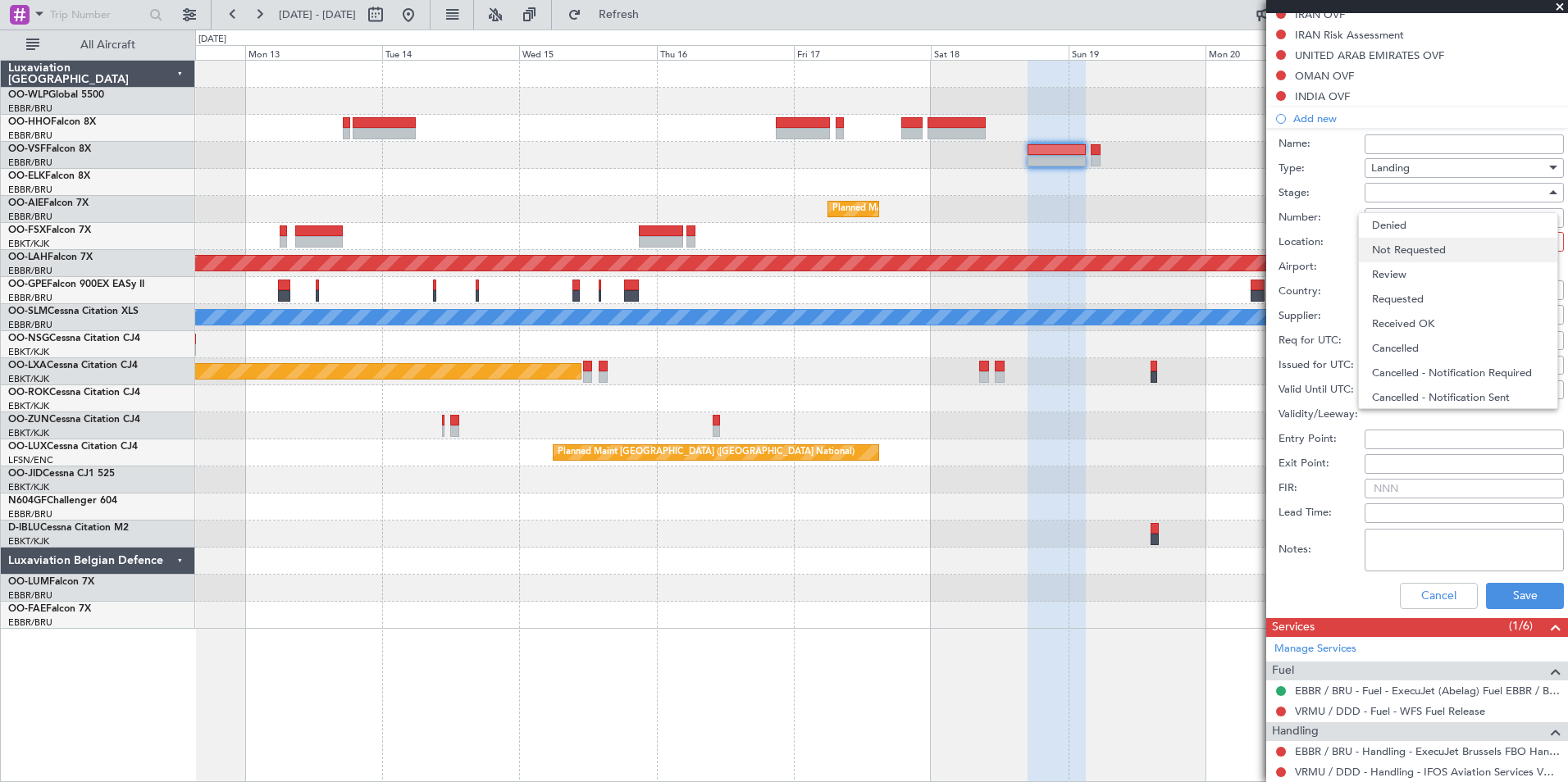
click at [1416, 245] on span "Not Requested" at bounding box center [1458, 249] width 172 height 24
click at [1402, 235] on div at bounding box center [1458, 242] width 175 height 24
click at [1397, 312] on span "Arrival" at bounding box center [1458, 324] width 172 height 24
type input "VRMU / DDD"
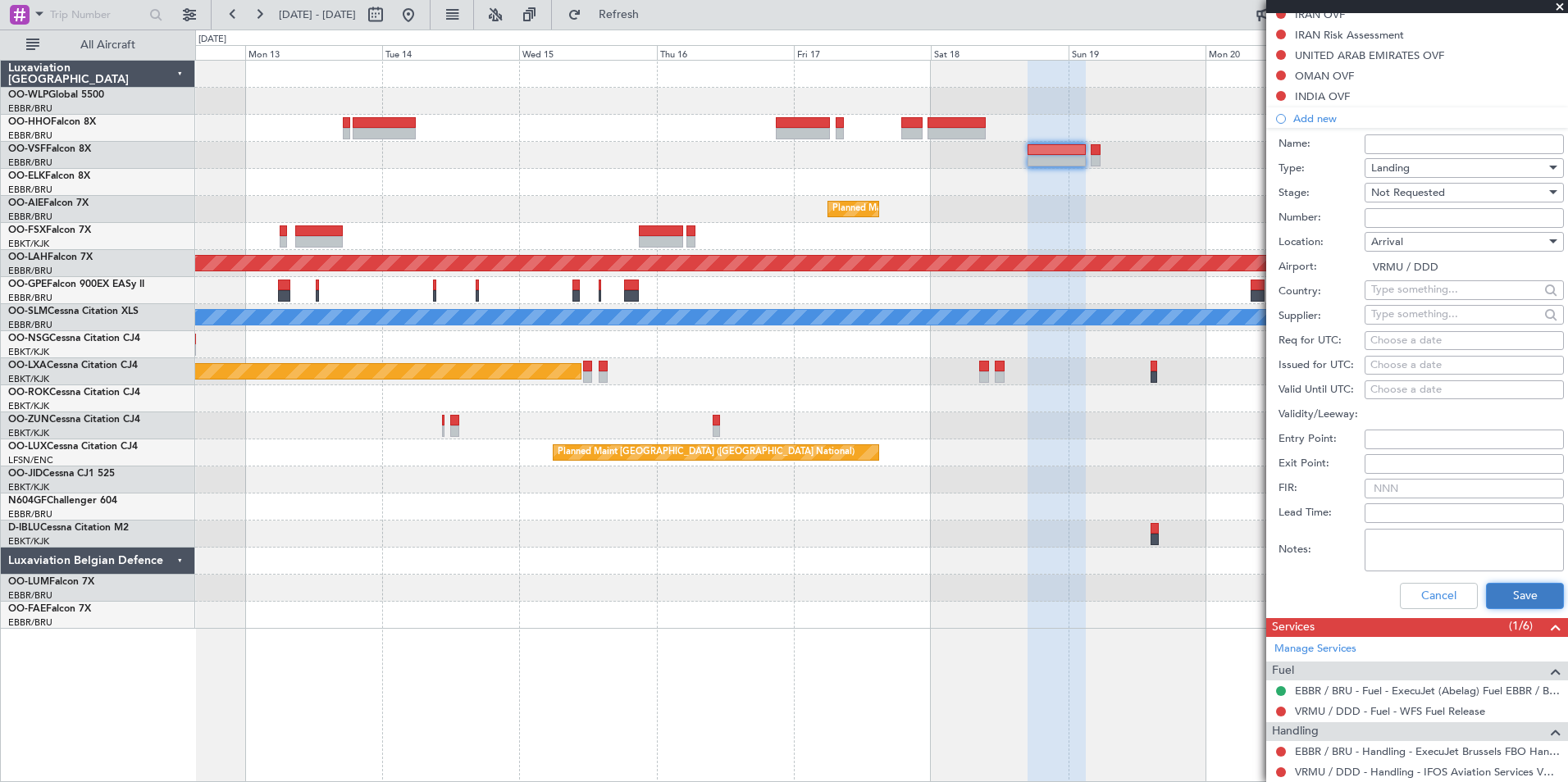
click at [1512, 595] on button "Save" at bounding box center [1525, 595] width 78 height 26
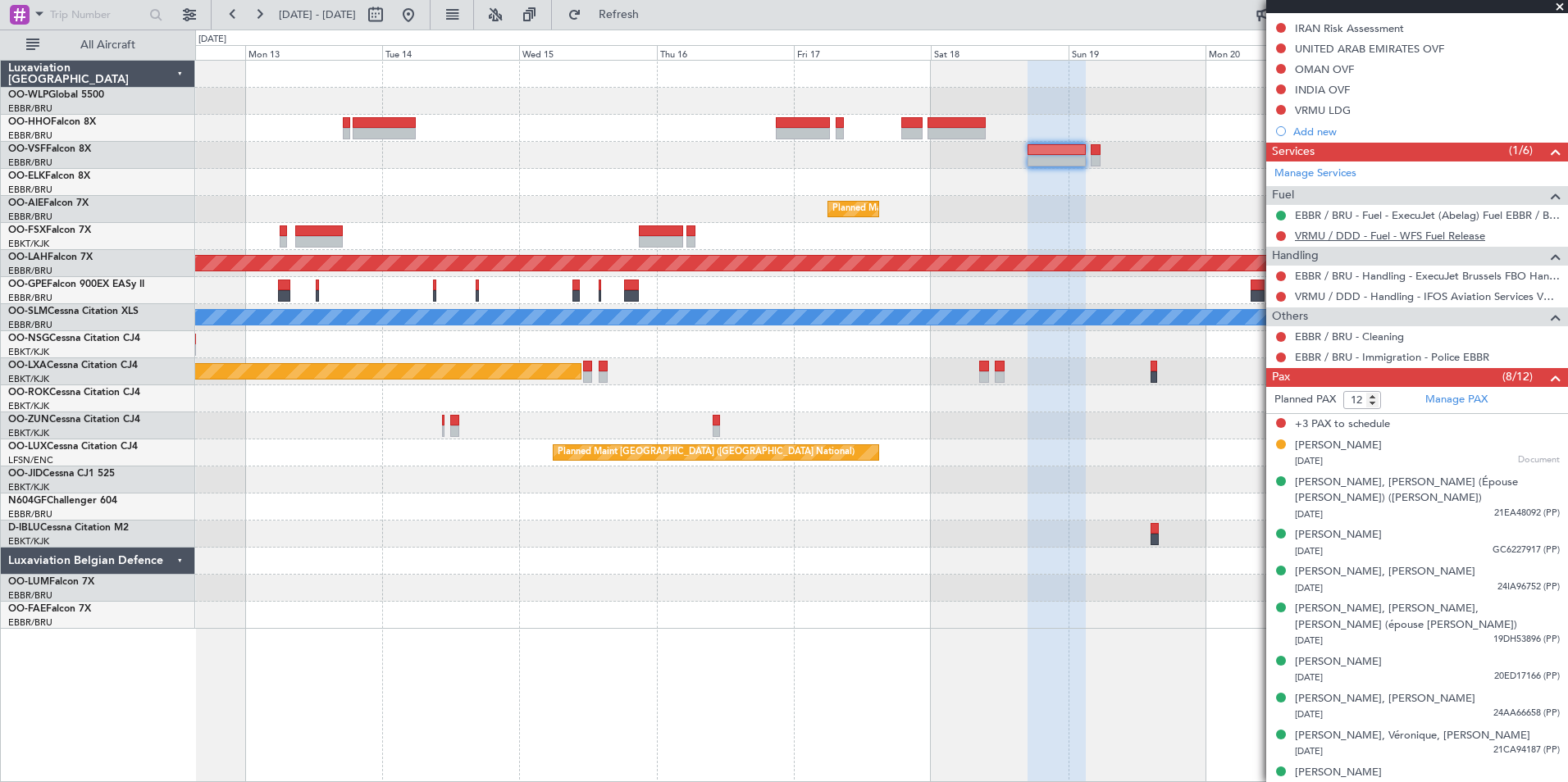
scroll to position [0, 0]
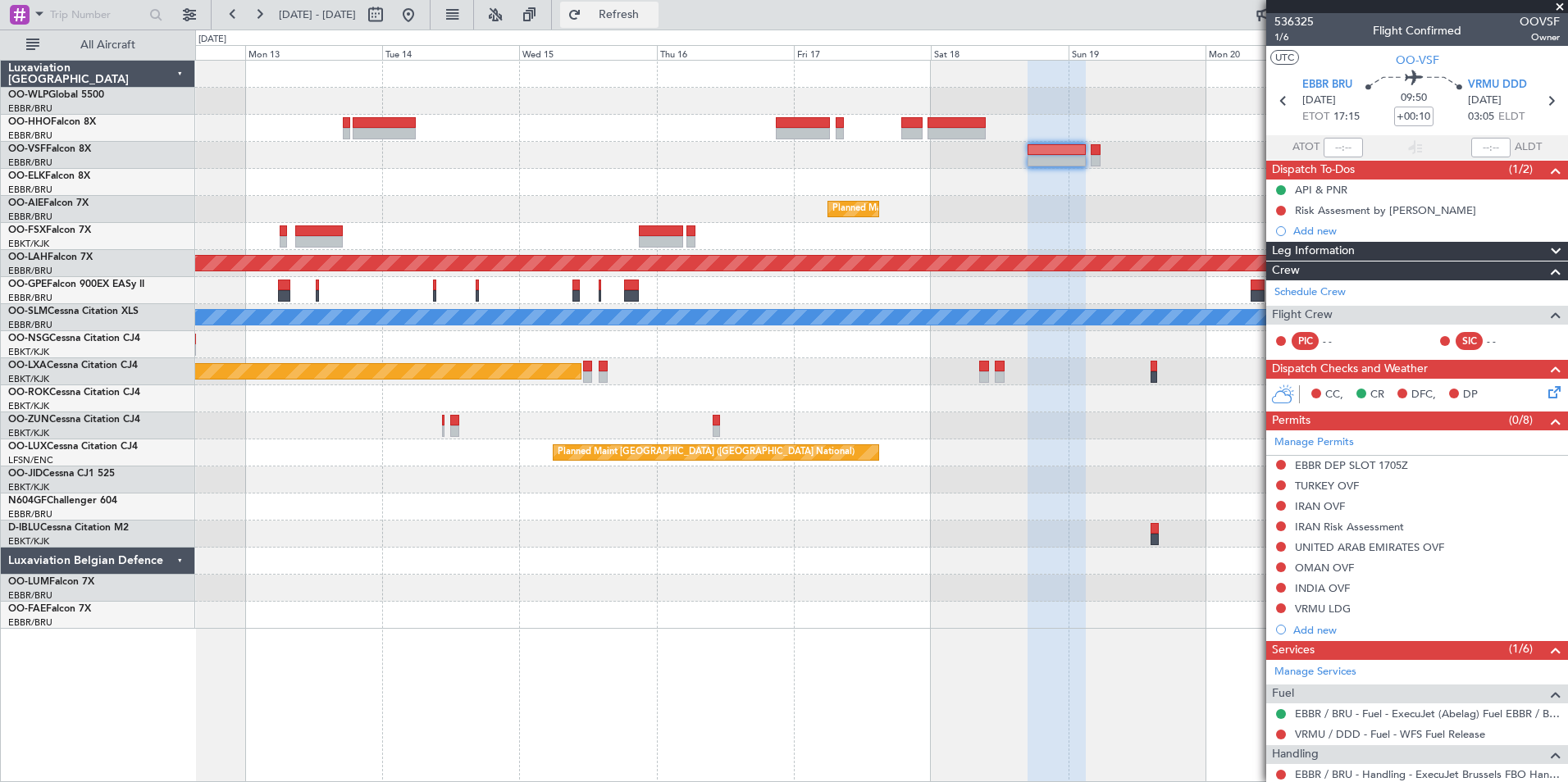
click at [654, 21] on span "Refresh" at bounding box center [619, 15] width 69 height 12
click at [1543, 99] on icon at bounding box center [1550, 100] width 21 height 21
type input "+00:05"
type input "0"
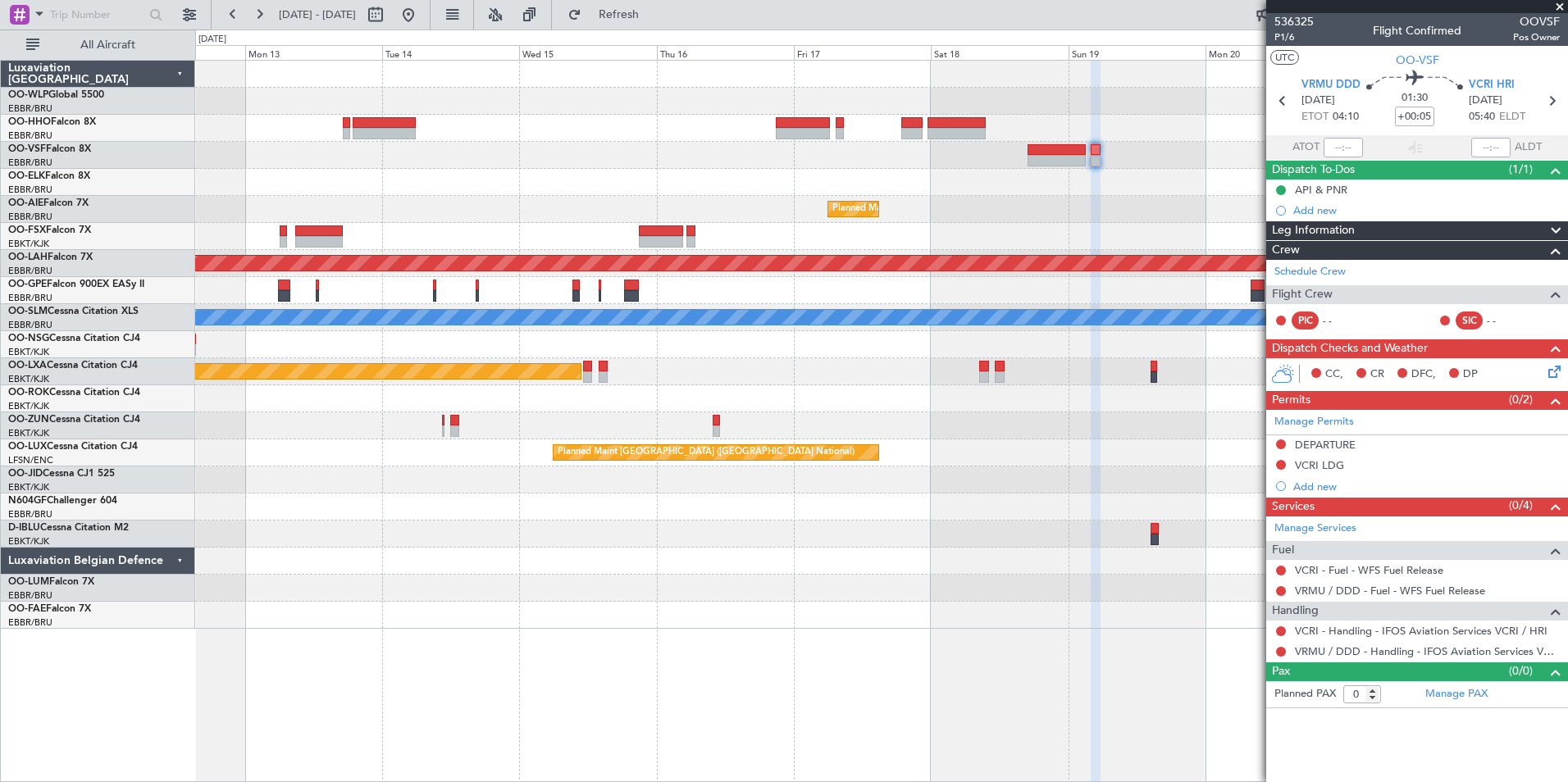
click at [1557, 376] on icon at bounding box center [1551, 369] width 13 height 13
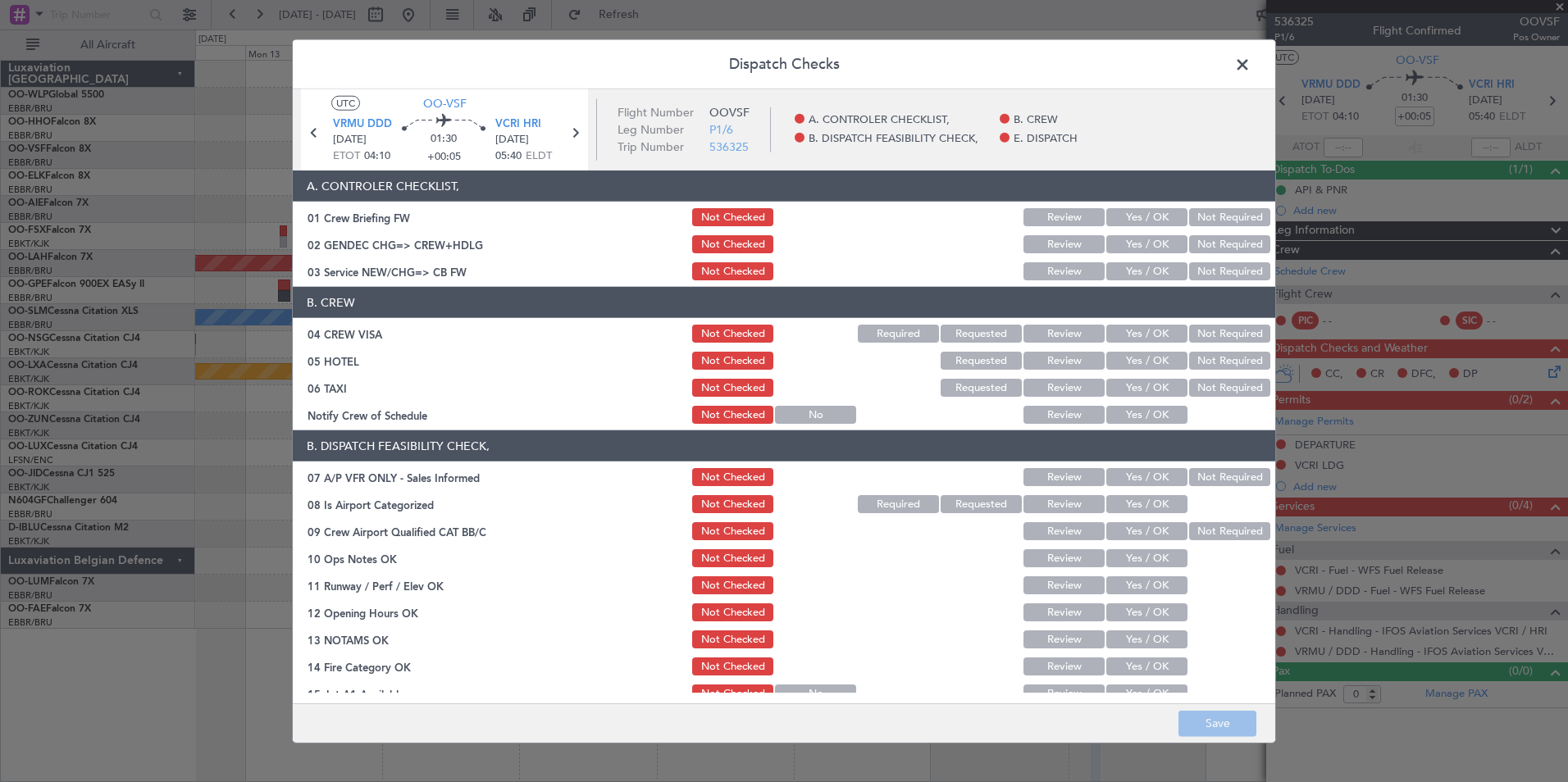
click at [1131, 261] on div "Yes / OK" at bounding box center [1145, 271] width 83 height 23
click at [1138, 272] on button "Yes / OK" at bounding box center [1147, 272] width 81 height 18
click at [1190, 325] on button "Not Required" at bounding box center [1229, 334] width 81 height 18
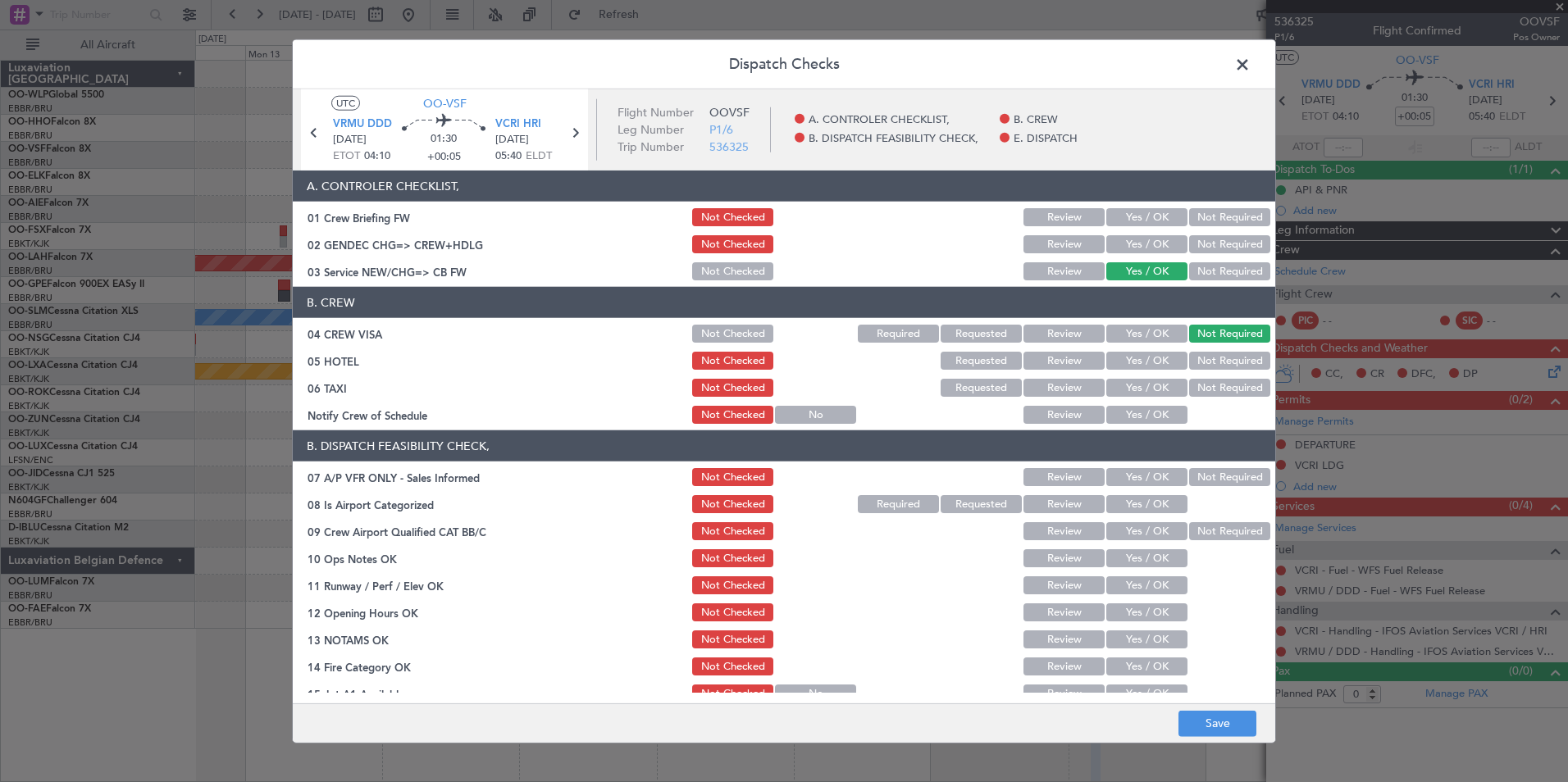
click at [1166, 390] on button "Yes / OK" at bounding box center [1147, 388] width 81 height 18
click at [1138, 415] on button "Yes / OK" at bounding box center [1147, 415] width 81 height 18
click at [1209, 483] on button "Not Required" at bounding box center [1229, 478] width 81 height 18
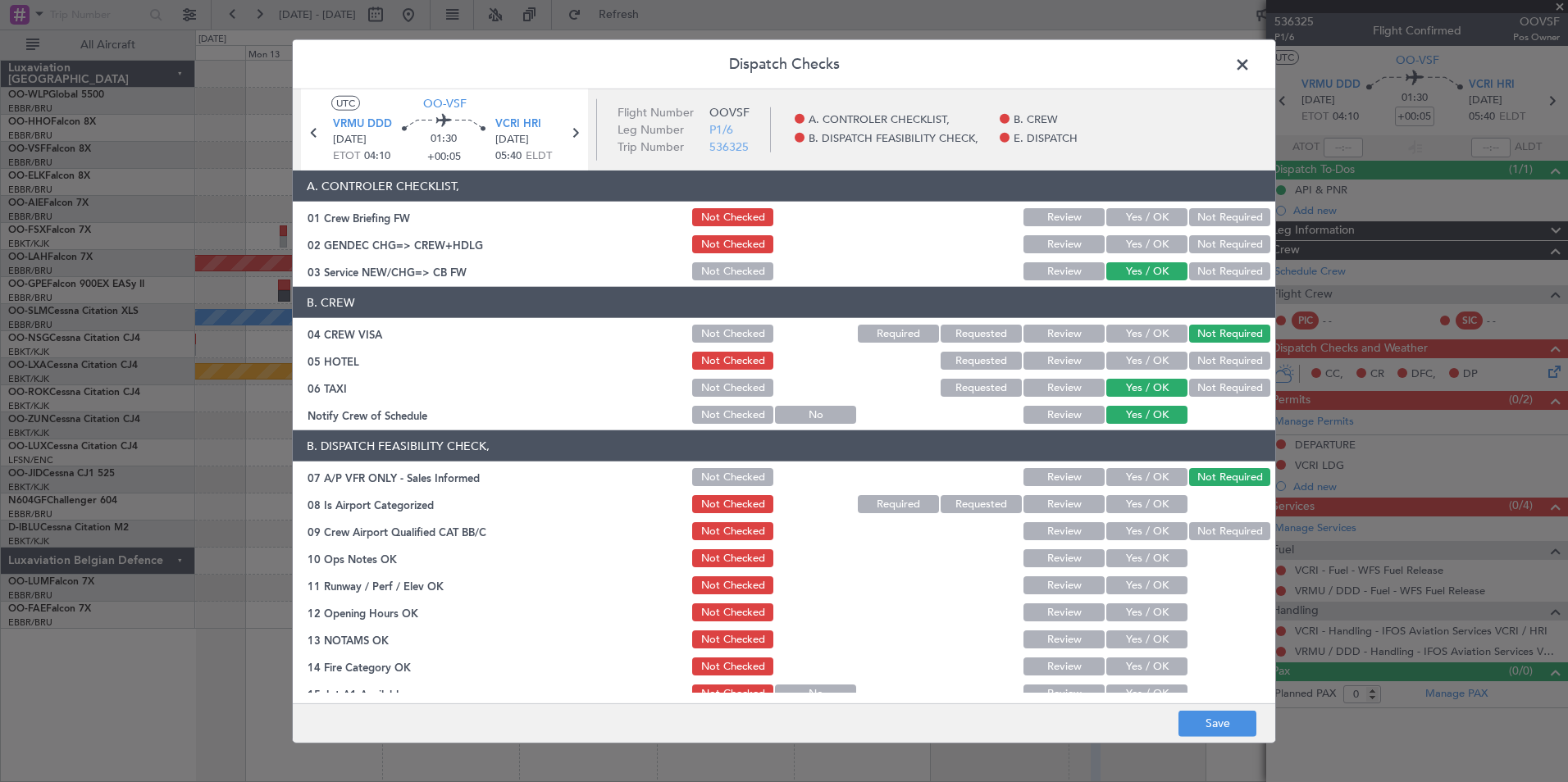
click at [941, 503] on button "Requested" at bounding box center [981, 504] width 81 height 18
click at [875, 498] on button "Required" at bounding box center [898, 504] width 81 height 18
click at [1203, 537] on button "Not Required" at bounding box center [1229, 532] width 81 height 18
click at [1146, 560] on button "Yes / OK" at bounding box center [1147, 559] width 81 height 18
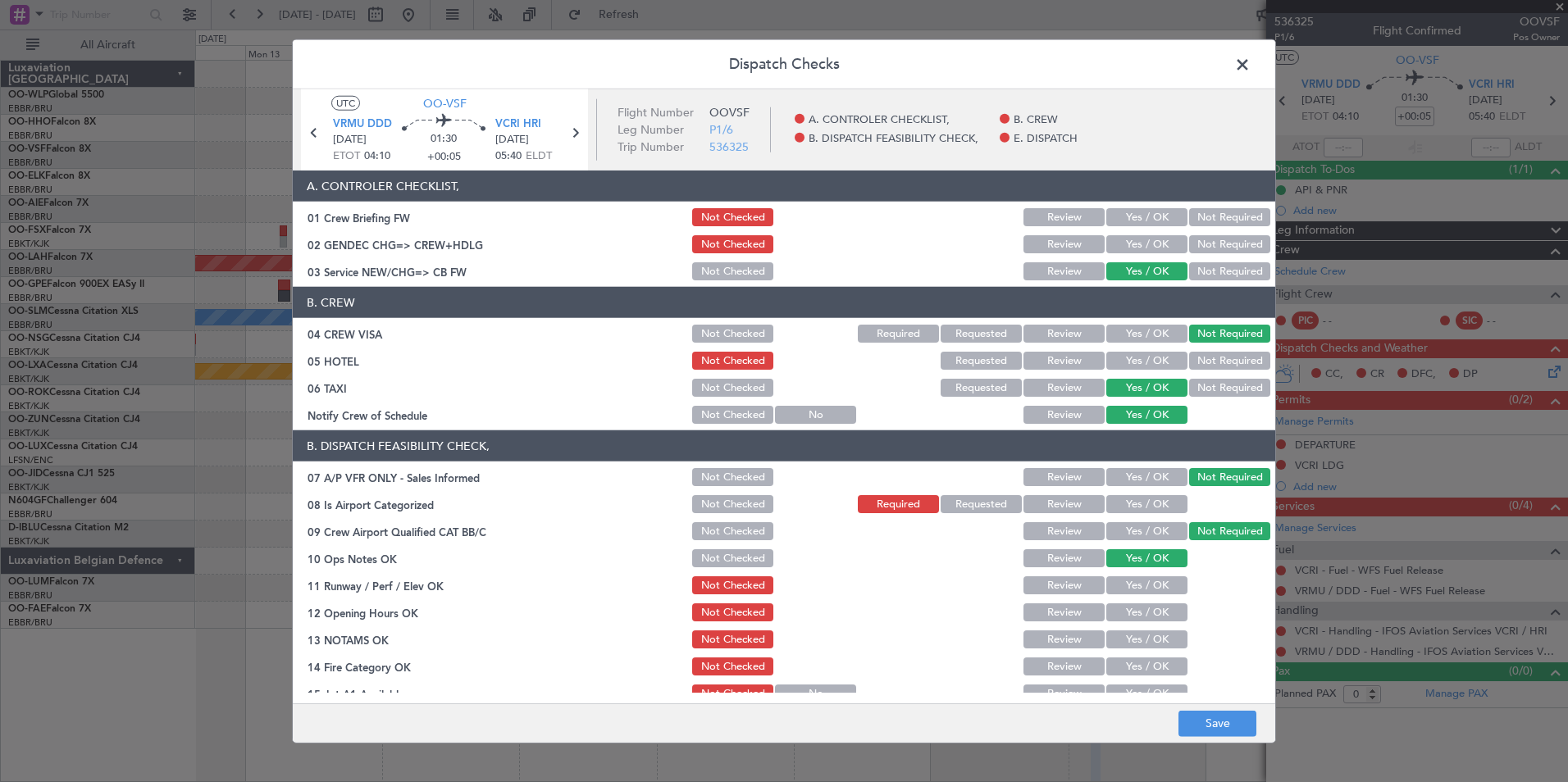
click at [1142, 589] on button "Yes / OK" at bounding box center [1147, 585] width 81 height 18
click at [1142, 609] on button "Yes / OK" at bounding box center [1147, 613] width 81 height 18
click at [1049, 632] on button "Review" at bounding box center [1064, 640] width 81 height 18
click at [1048, 633] on button "Review" at bounding box center [1064, 640] width 81 height 18
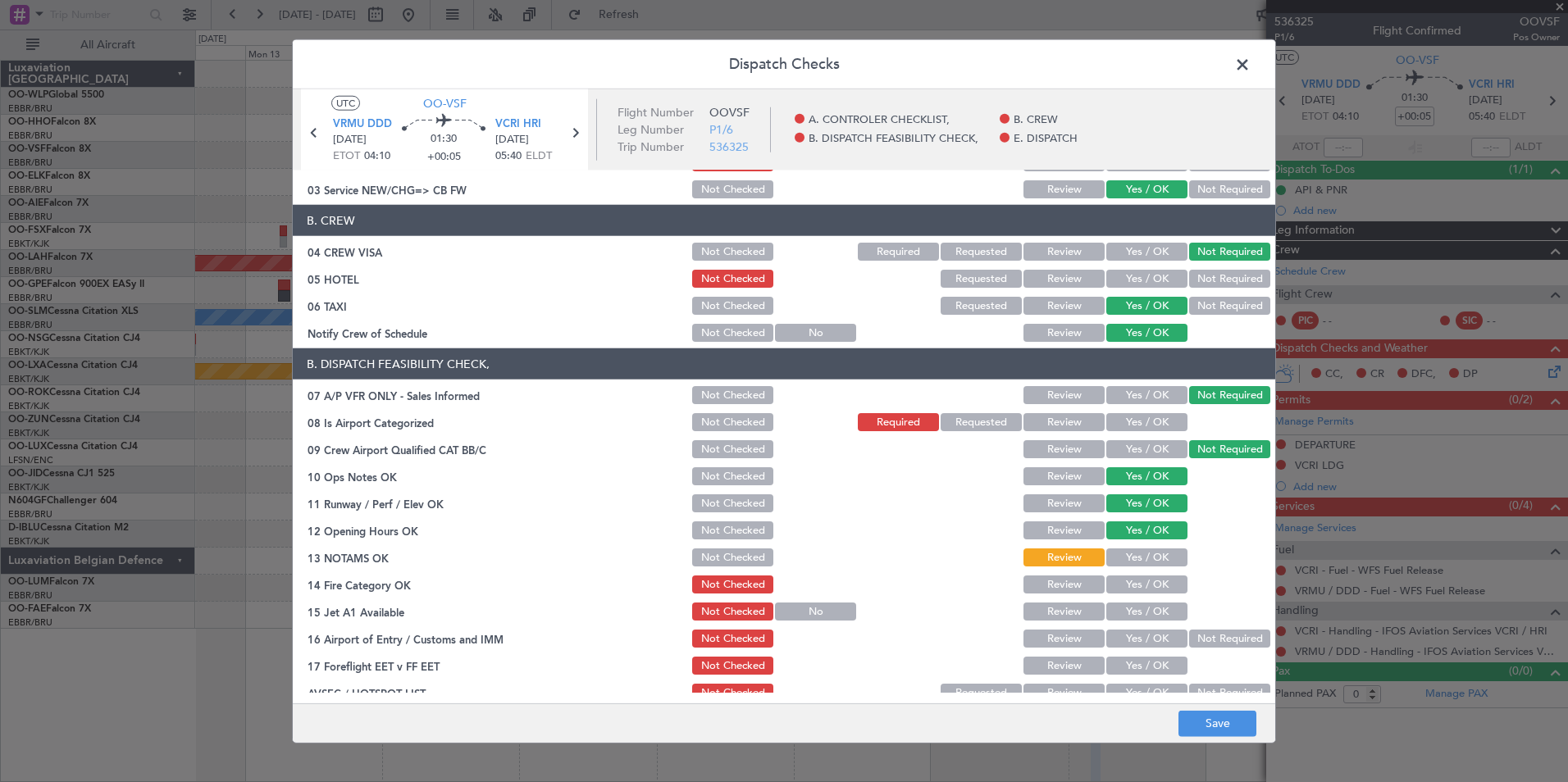
click at [1129, 583] on button "Yes / OK" at bounding box center [1147, 585] width 81 height 18
click at [1068, 611] on button "Review" at bounding box center [1064, 612] width 81 height 18
click at [1140, 611] on button "Yes / OK" at bounding box center [1147, 612] width 81 height 18
click at [818, 611] on button "No" at bounding box center [815, 612] width 81 height 18
click at [1201, 640] on button "Not Required" at bounding box center [1229, 639] width 81 height 18
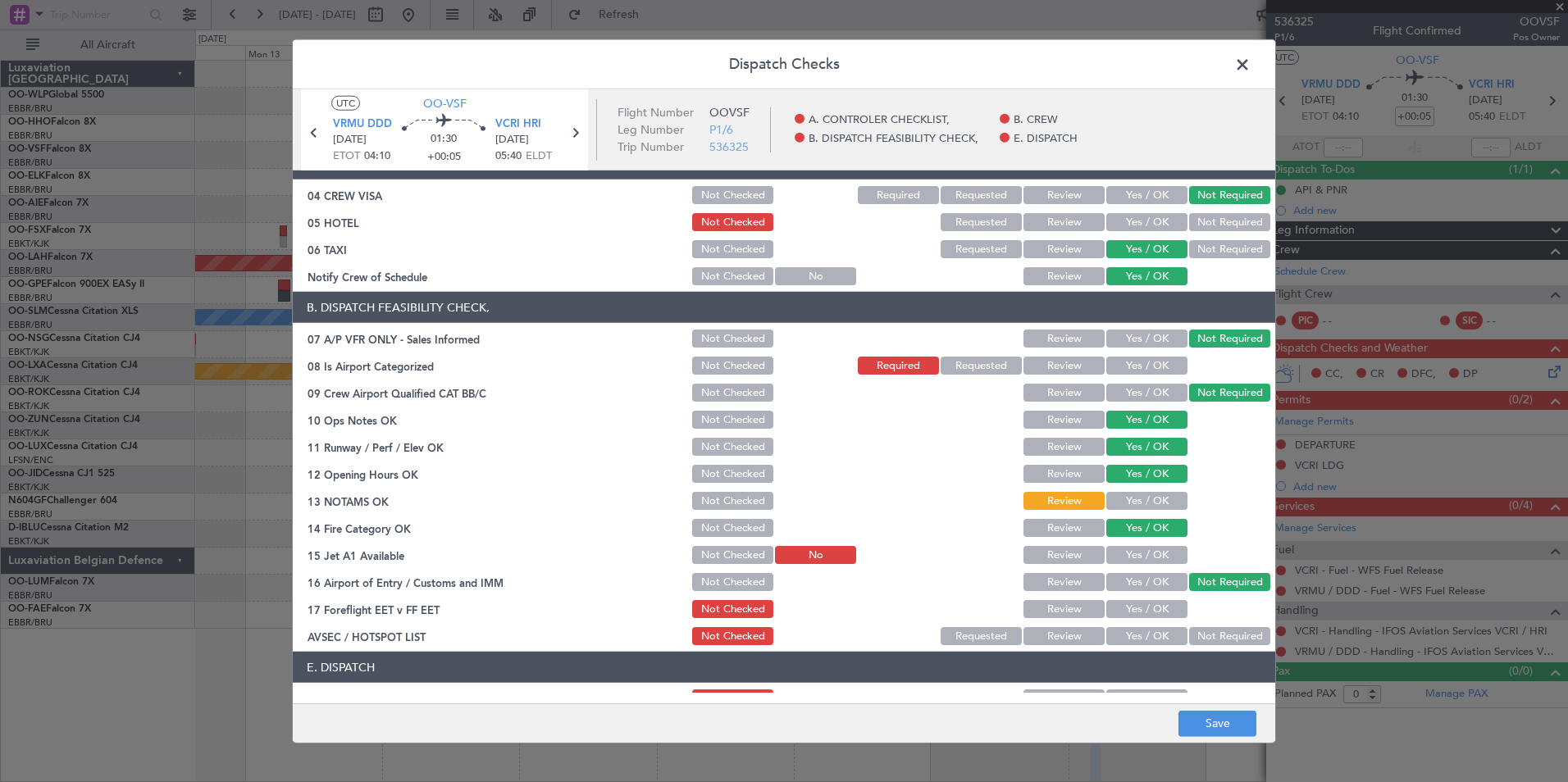
scroll to position [164, 0]
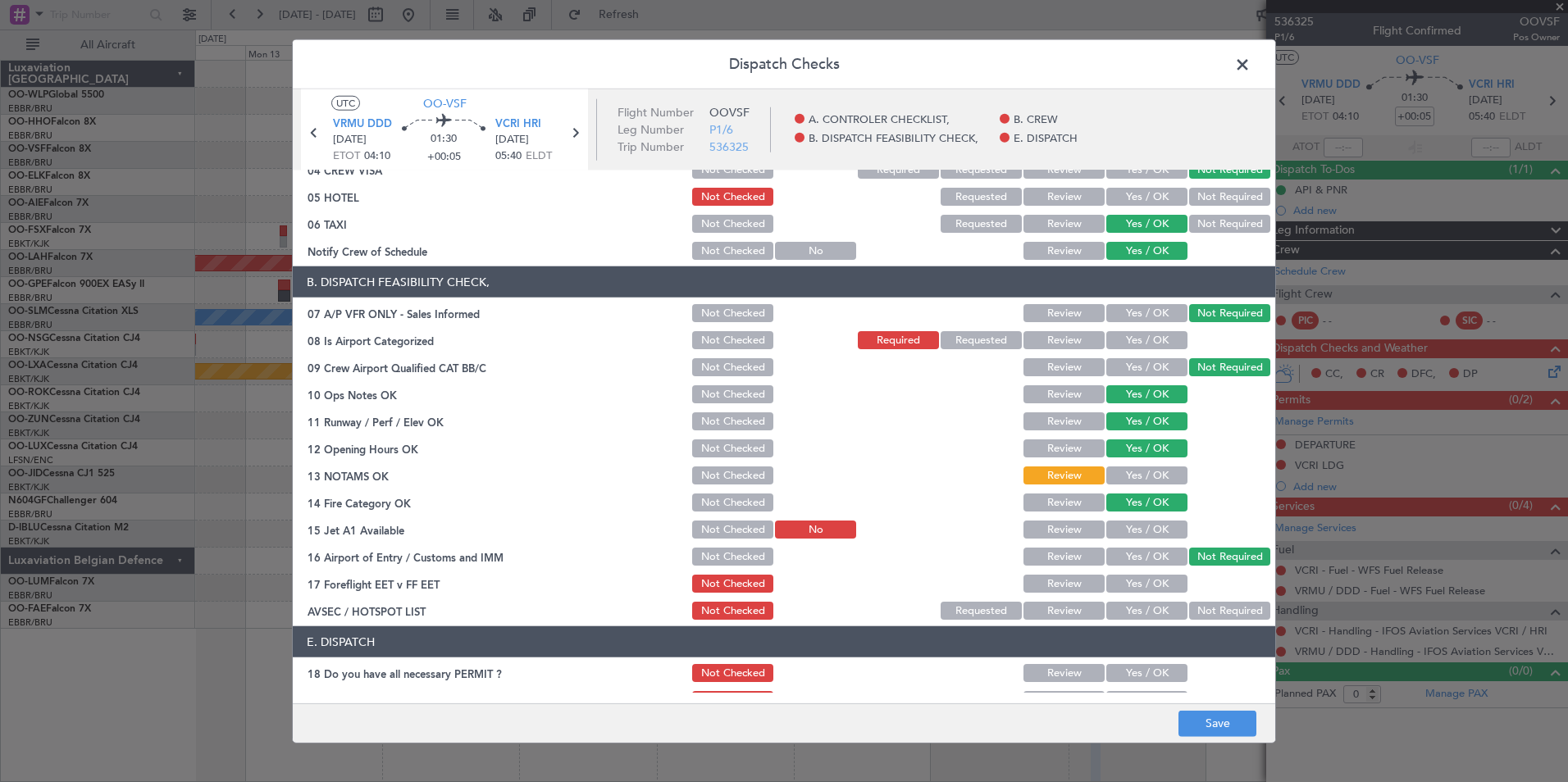
click at [1125, 575] on button "Yes / OK" at bounding box center [1147, 584] width 81 height 18
click at [1127, 612] on button "Yes / OK" at bounding box center [1147, 611] width 81 height 18
click at [1219, 725] on button "Save" at bounding box center [1217, 723] width 78 height 26
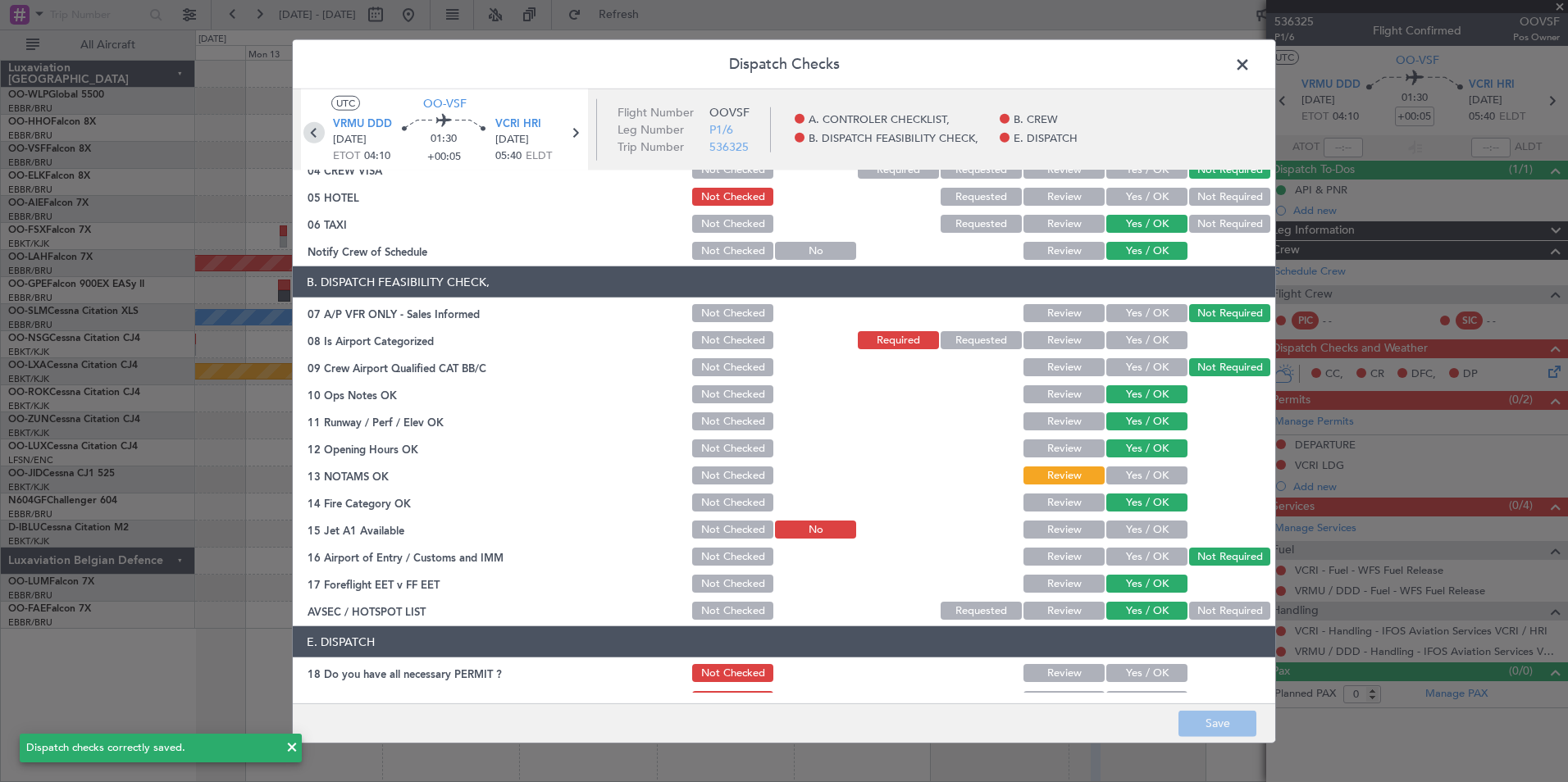
click at [313, 125] on icon at bounding box center [314, 132] width 21 height 21
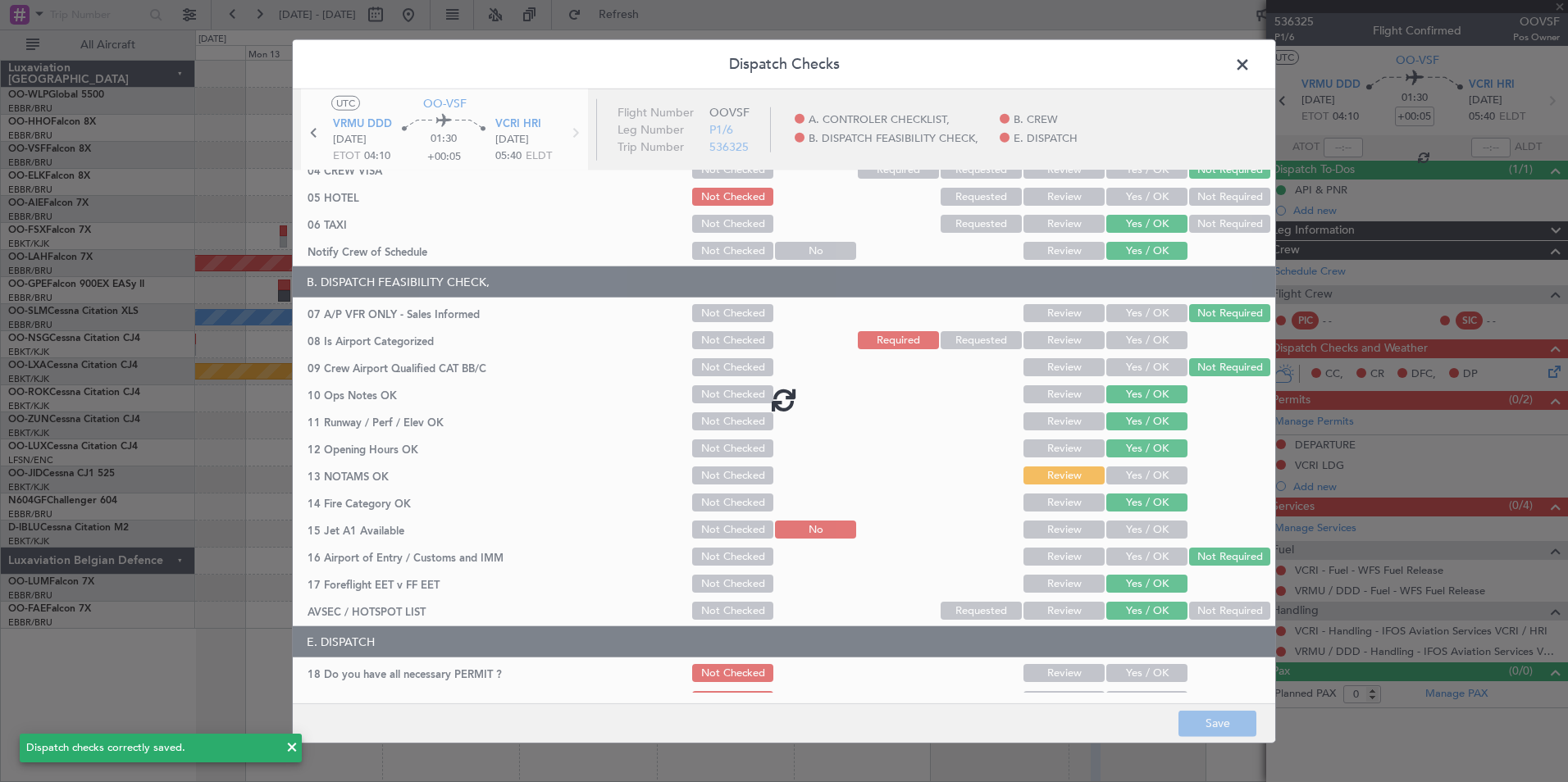
type input "+00:10"
type input "12"
type input "+00:10"
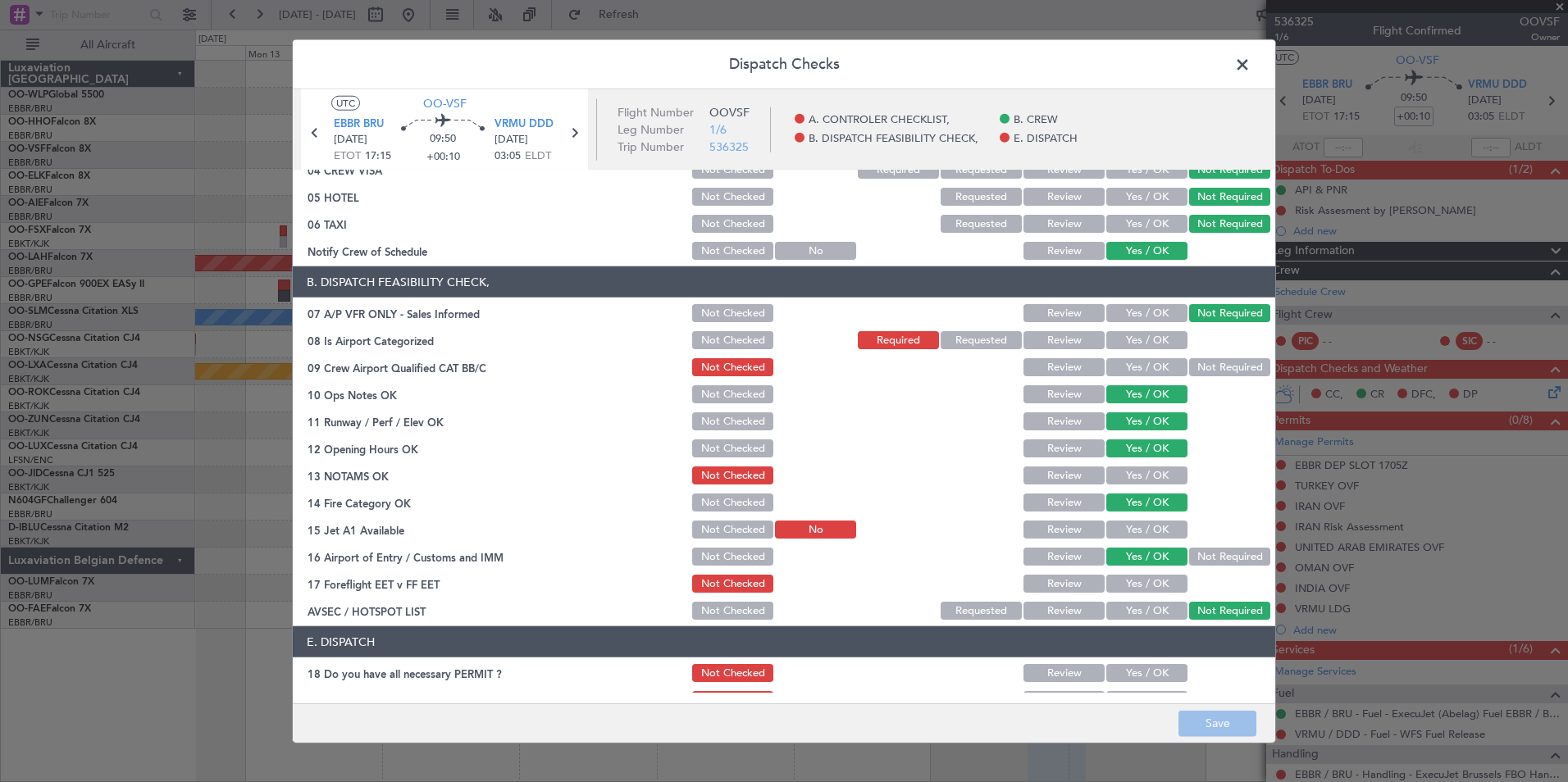
click at [1043, 609] on button "Review" at bounding box center [1064, 611] width 81 height 18
click at [1212, 727] on button "Save" at bounding box center [1217, 723] width 78 height 26
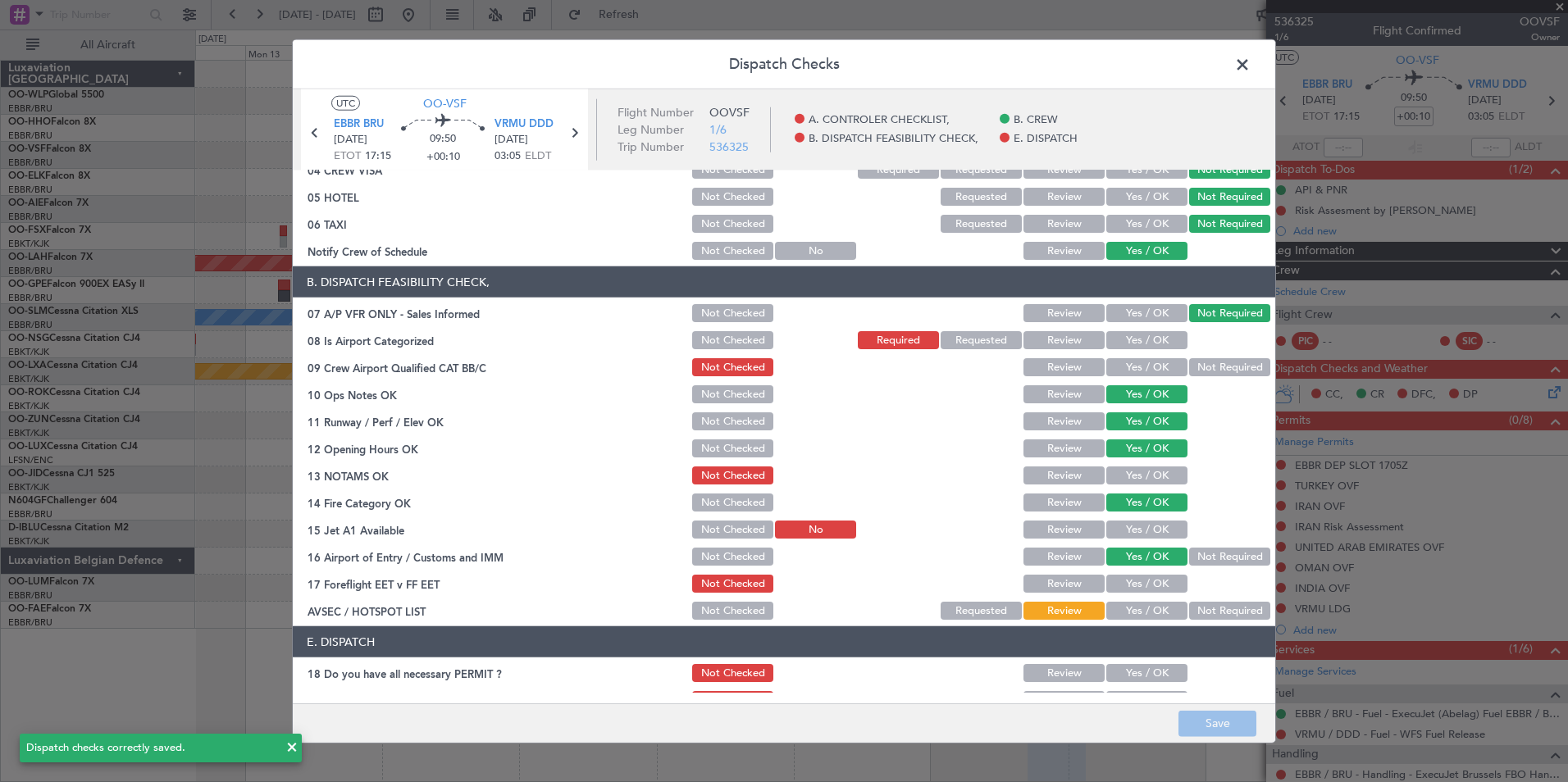
click at [1250, 70] on span at bounding box center [1250, 69] width 0 height 33
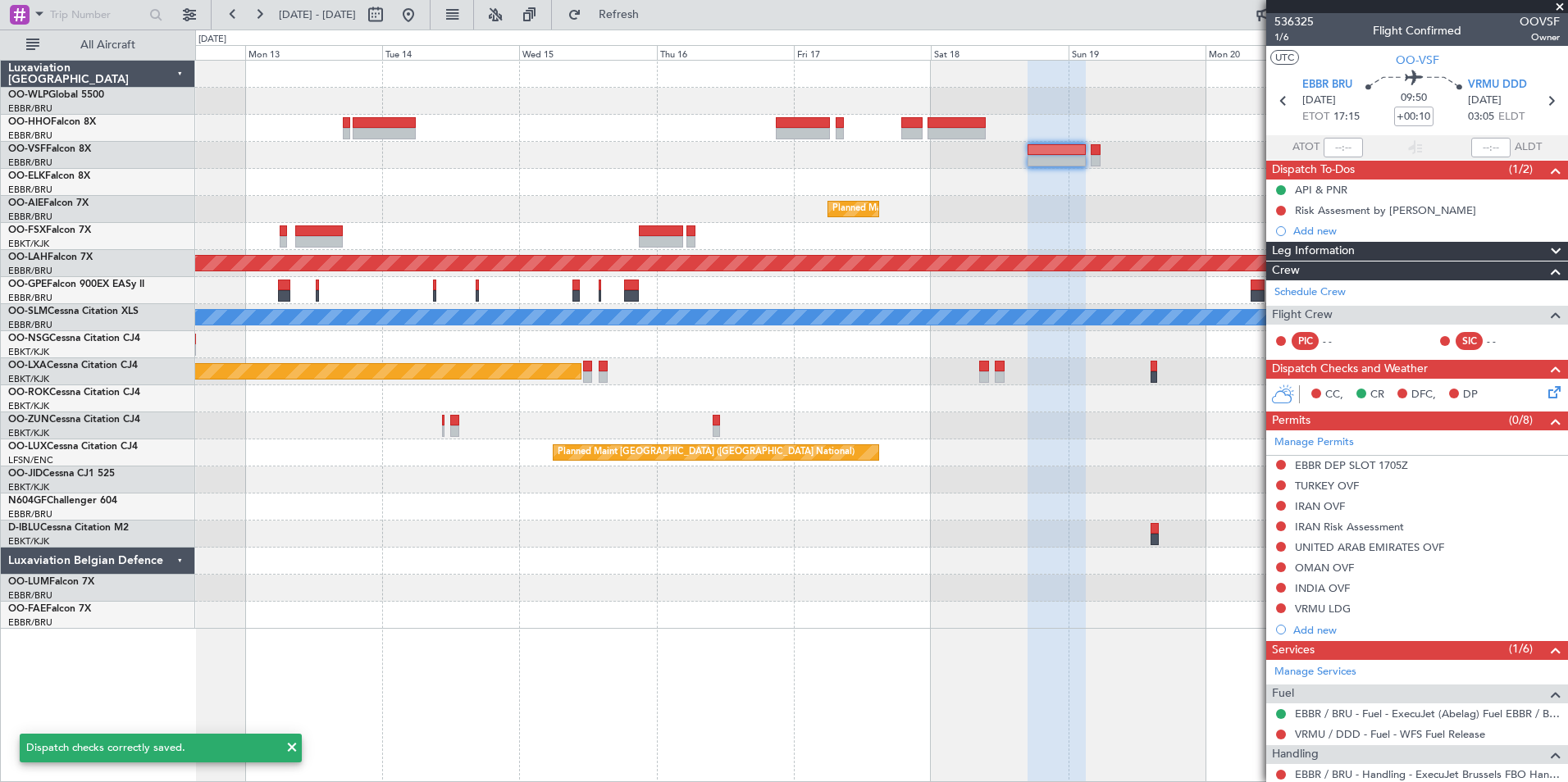
scroll to position [246, 0]
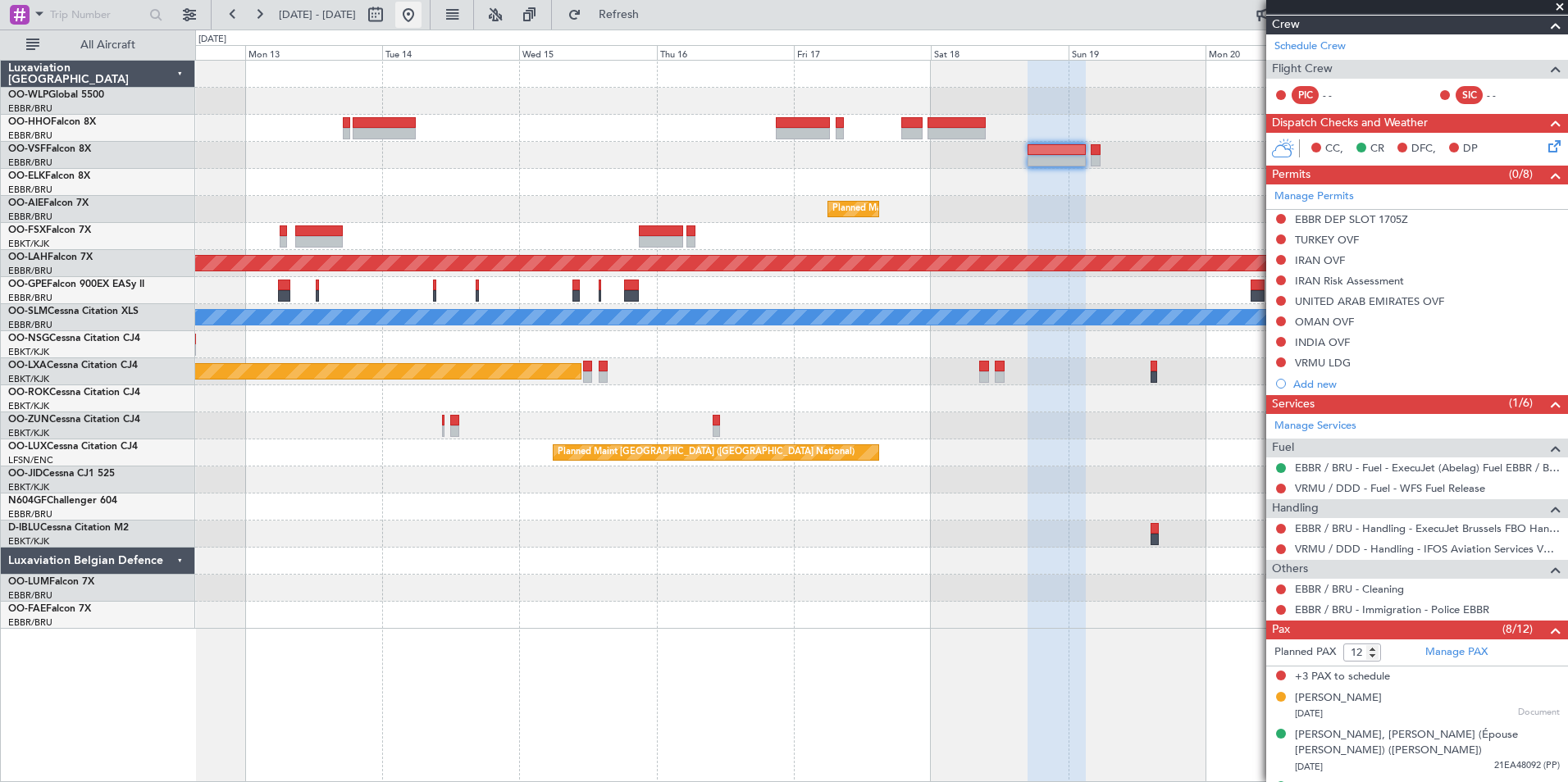
click at [421, 16] on button at bounding box center [408, 14] width 26 height 26
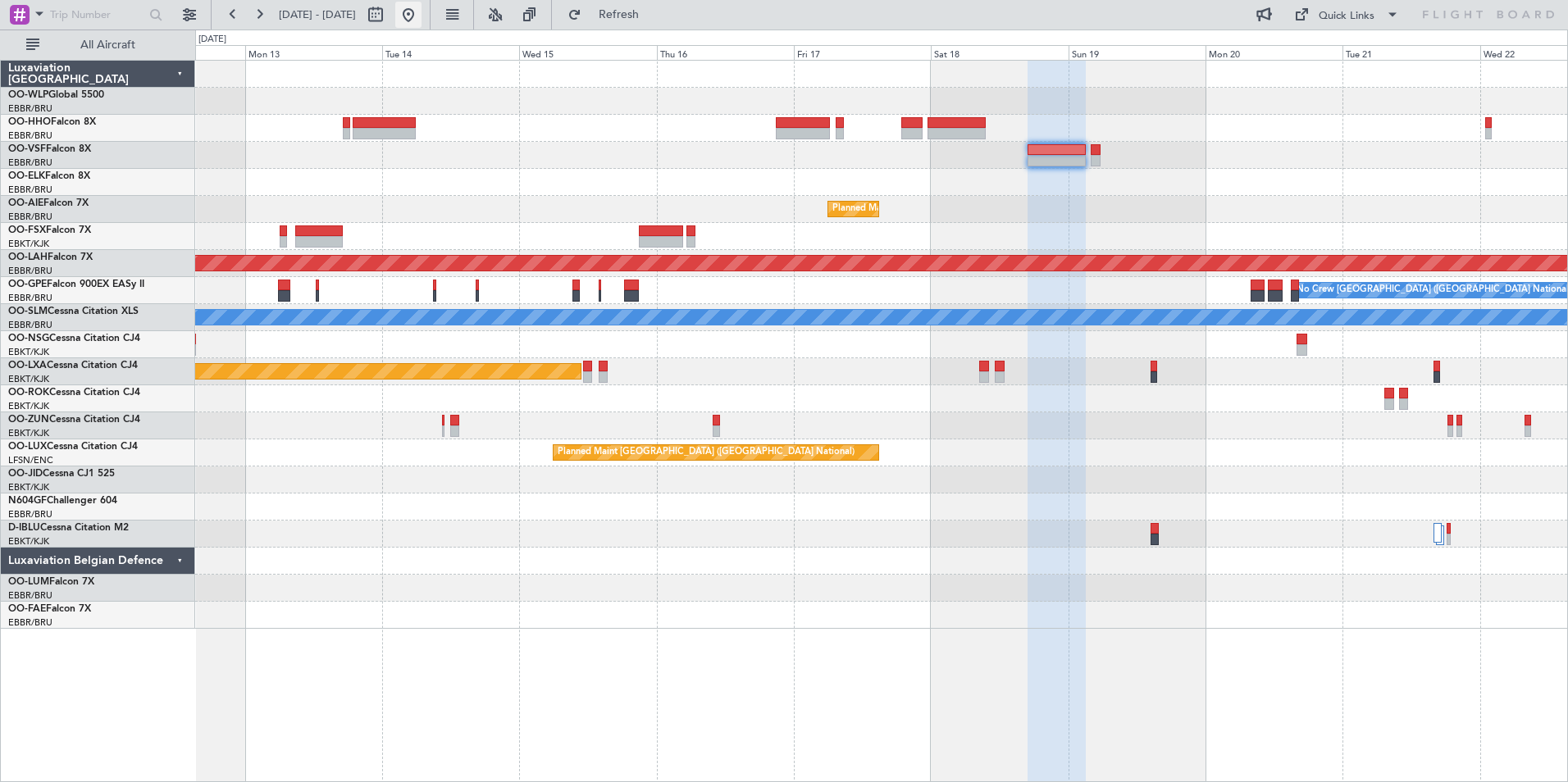
scroll to position [0, 0]
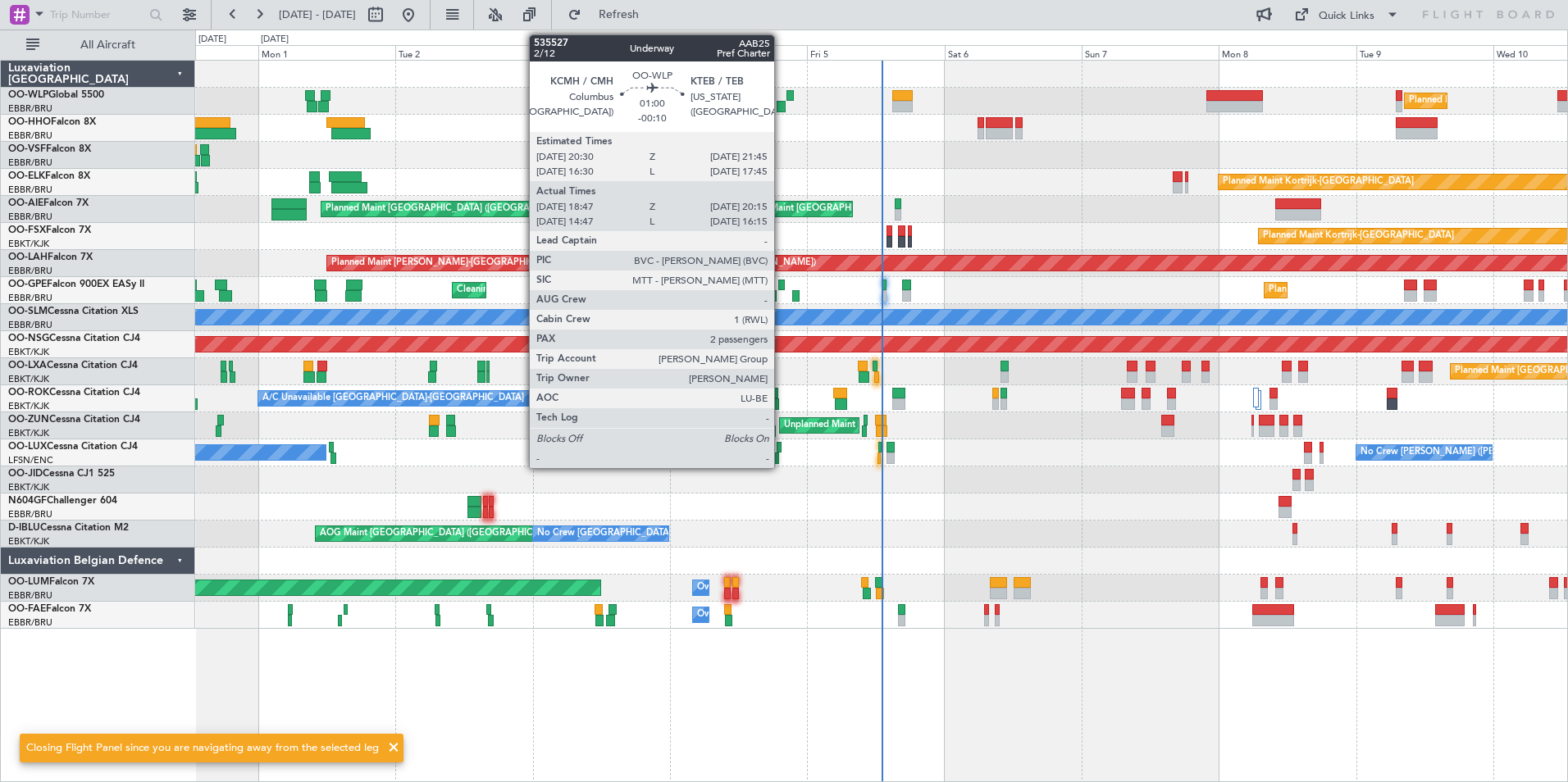
click at [782, 102] on div at bounding box center [781, 107] width 9 height 12
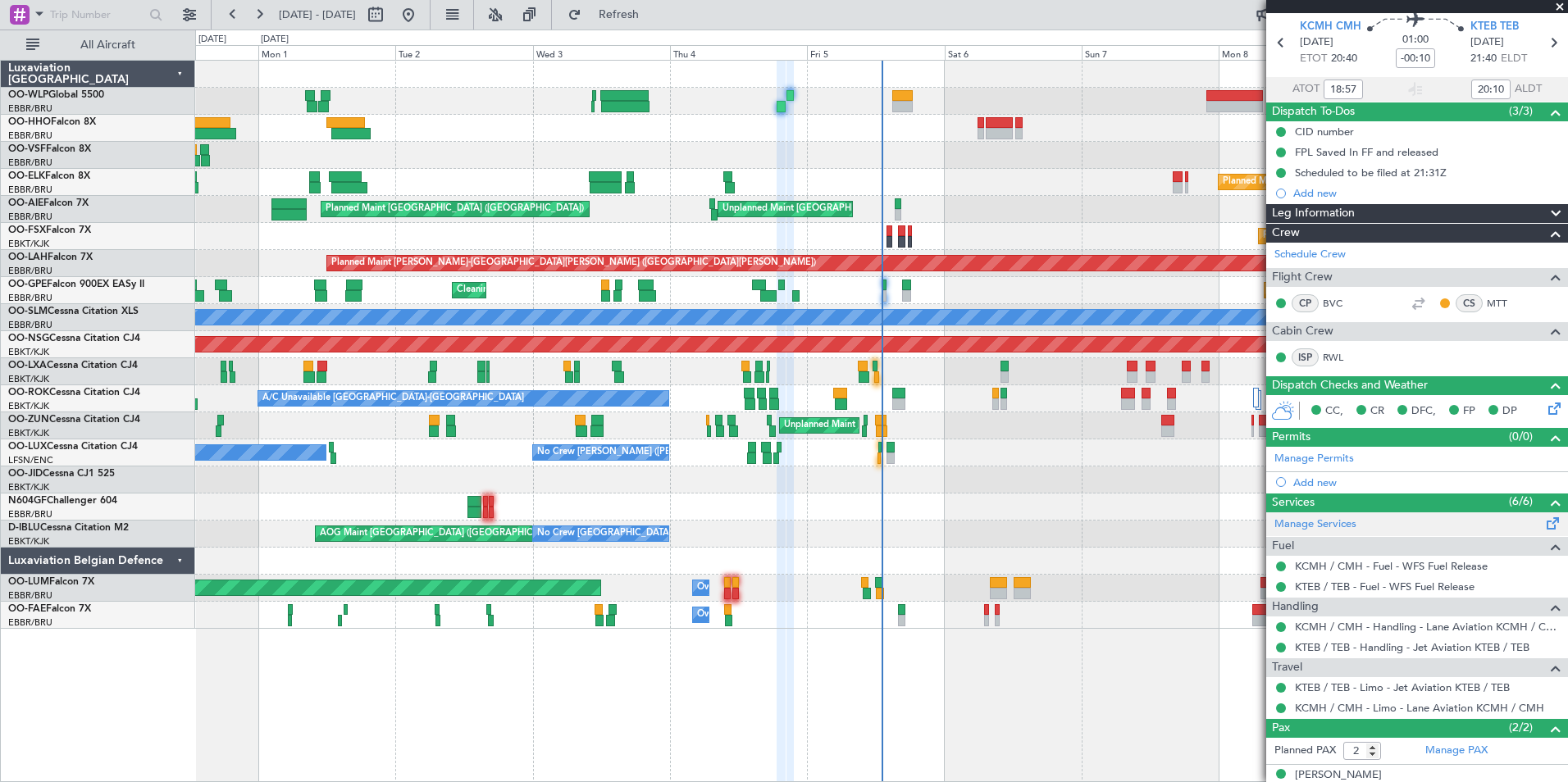
scroll to position [114, 0]
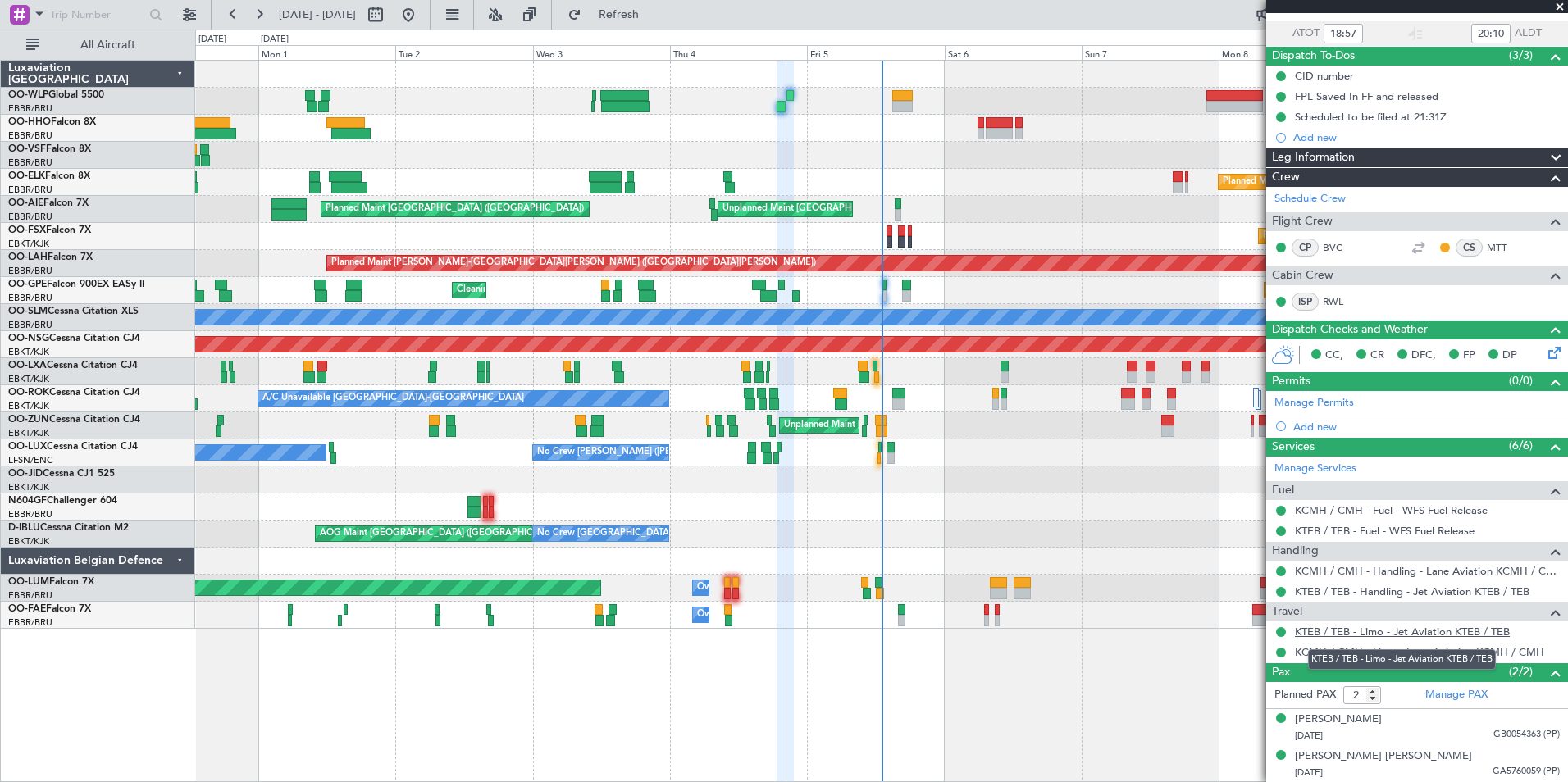
click at [1354, 625] on link "KTEB / TEB - Limo - Jet Aviation KTEB / TEB" at bounding box center [1402, 631] width 215 height 14
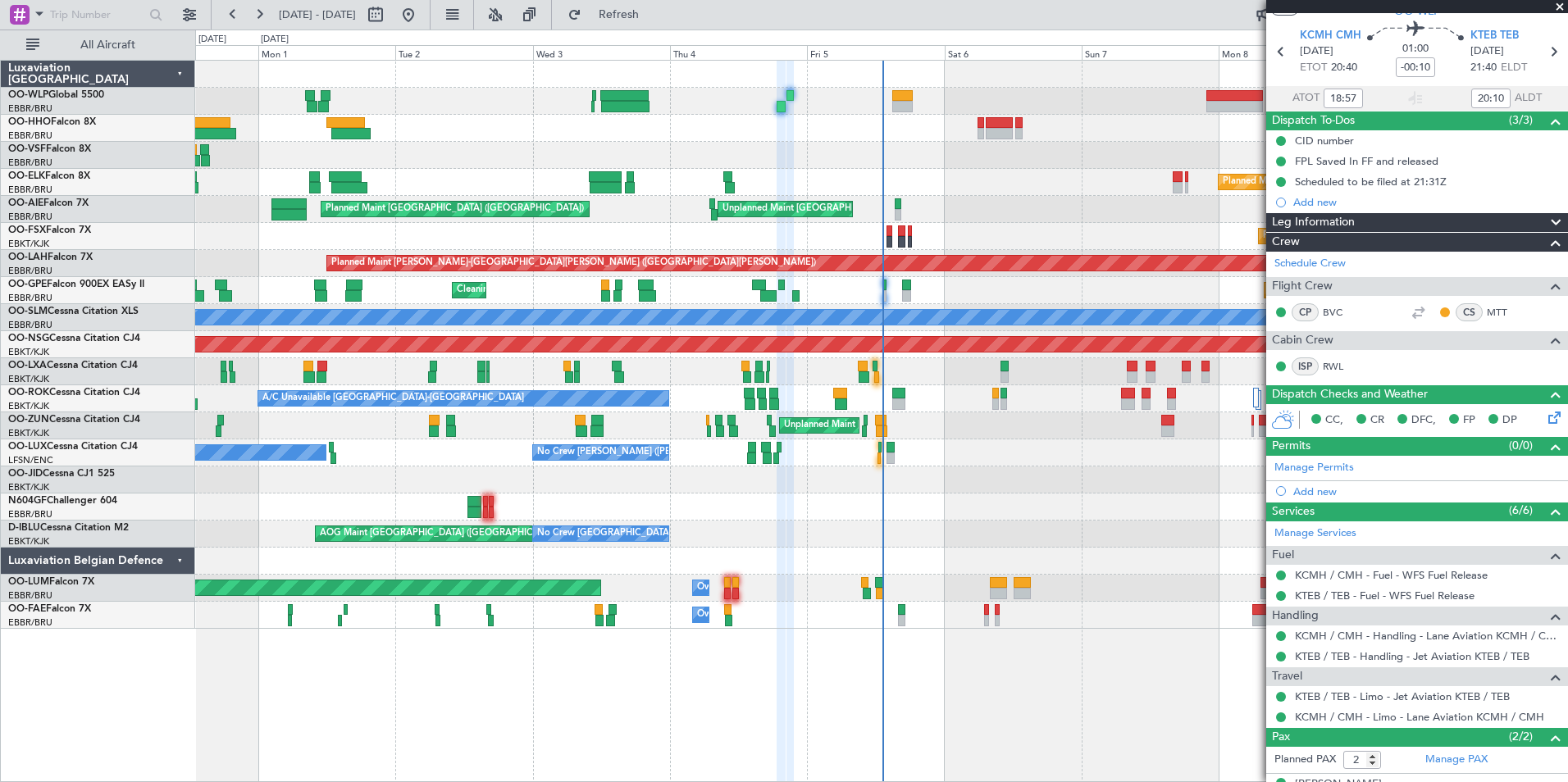
scroll to position [0, 0]
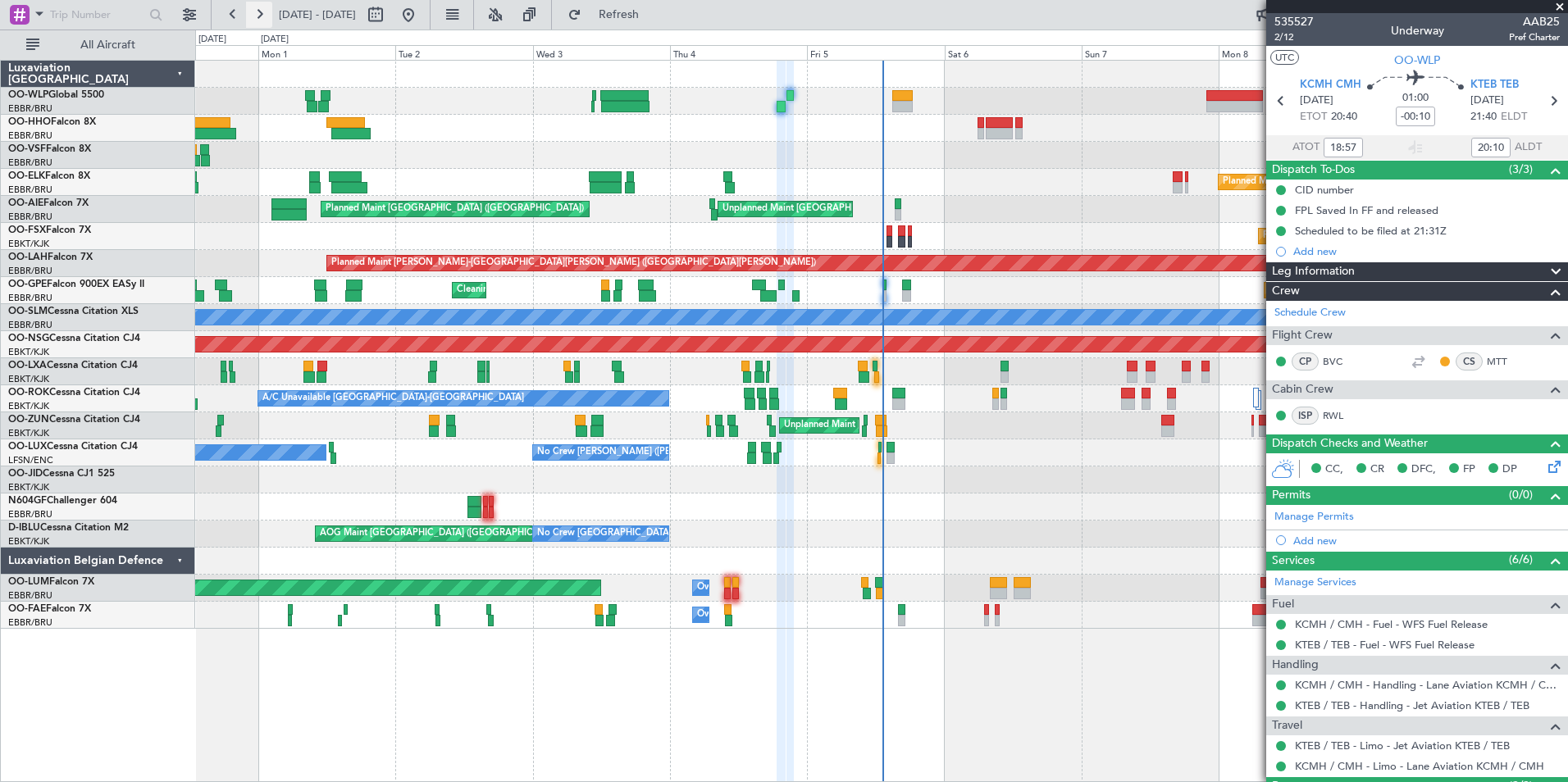
click at [263, 13] on button at bounding box center [258, 14] width 26 height 26
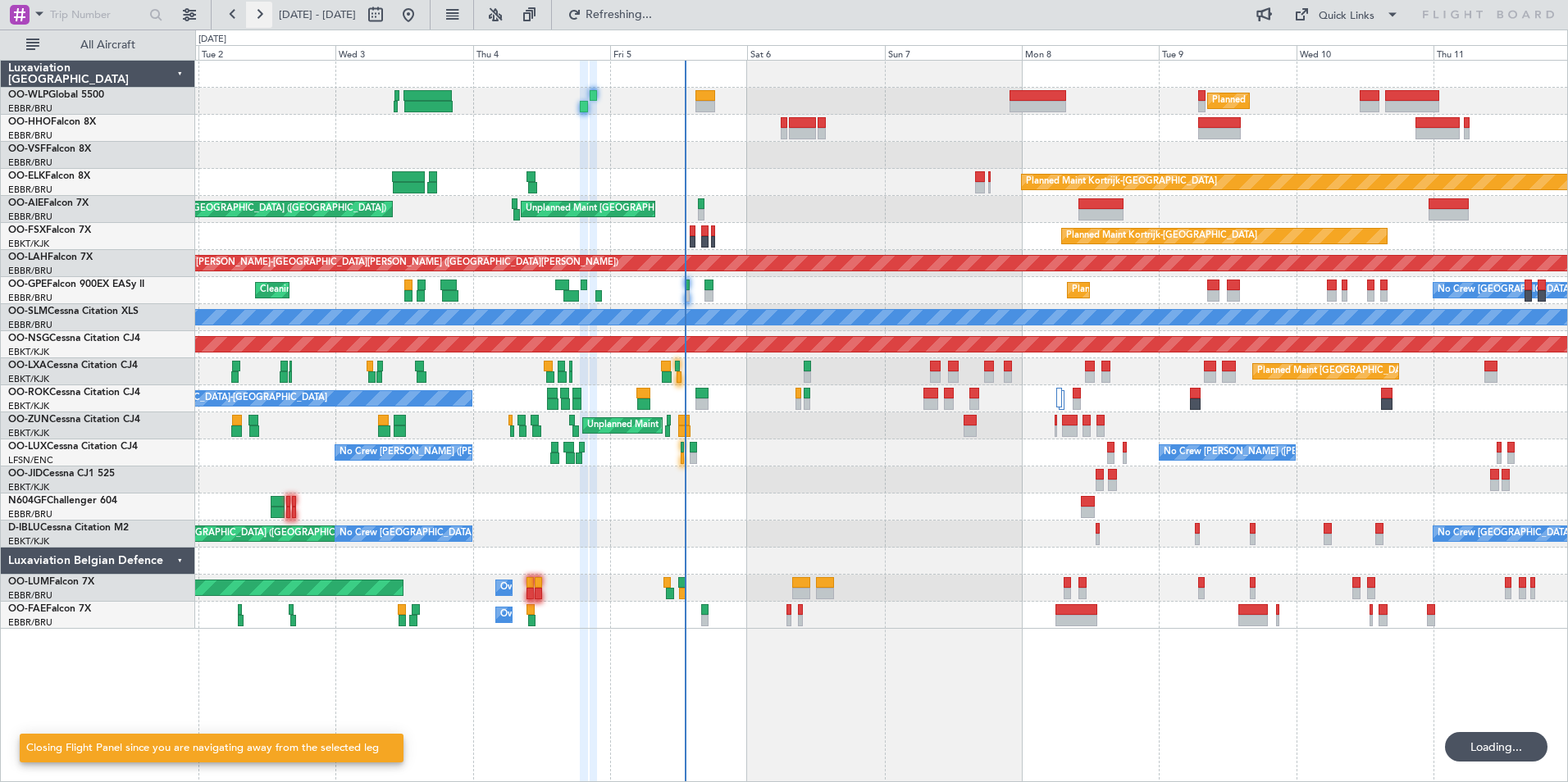
click at [263, 13] on button at bounding box center [258, 14] width 26 height 26
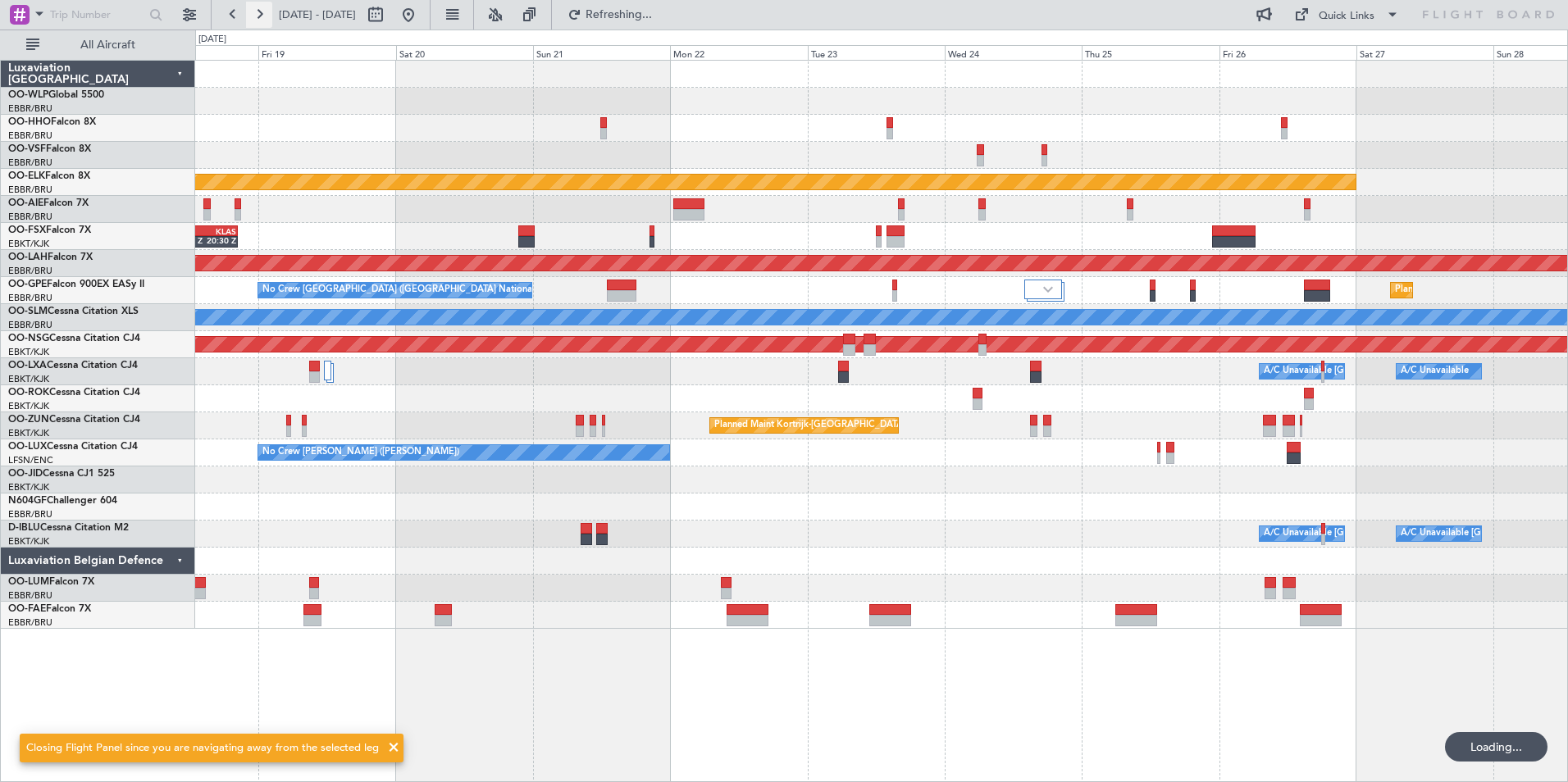
click at [263, 13] on button at bounding box center [258, 14] width 26 height 26
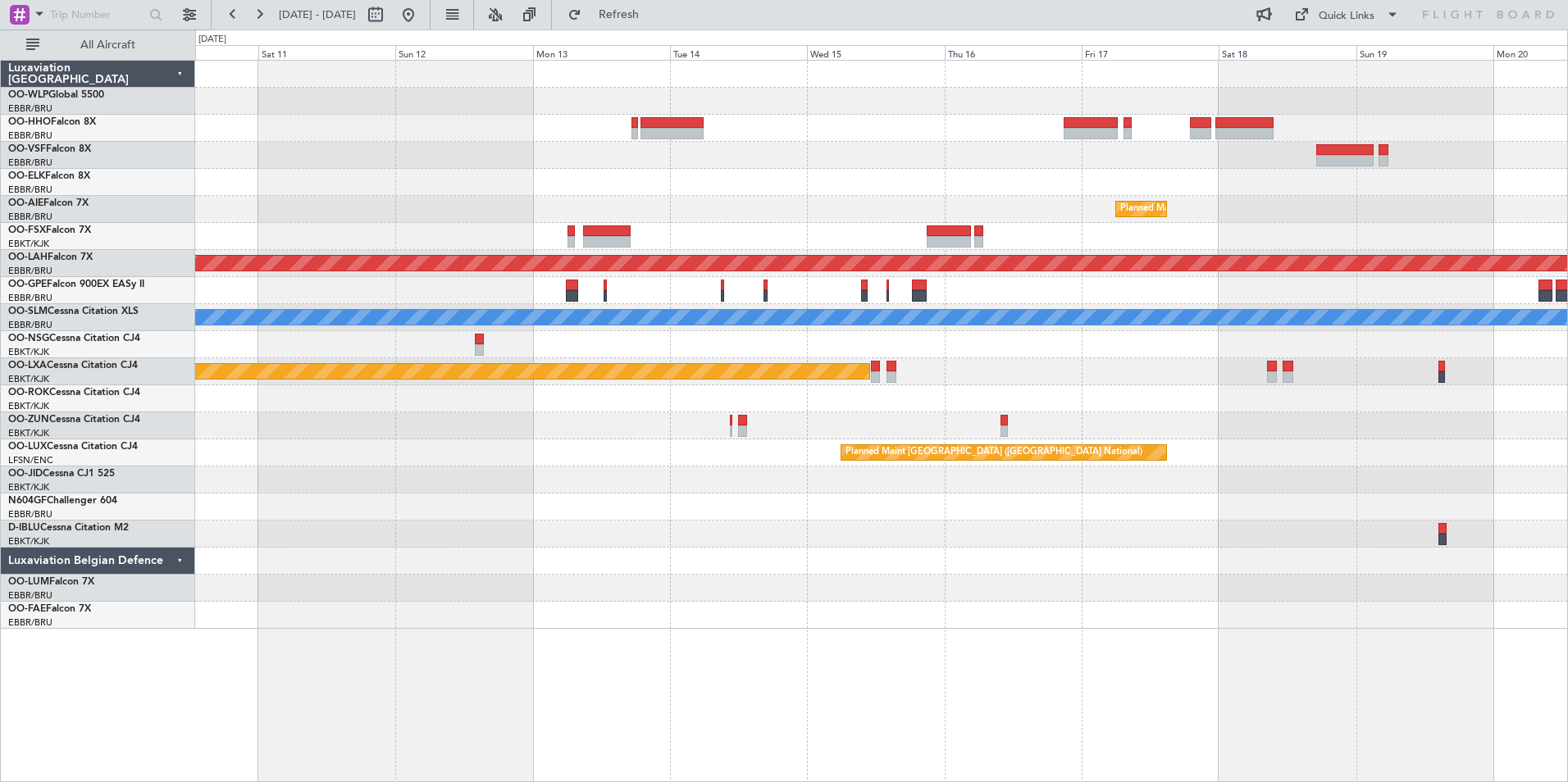
click at [829, 146] on div "Planned Maint Brussels (Brussels National) Planned Maint Alton-st Louis (St Lou…" at bounding box center [881, 345] width 1372 height 569
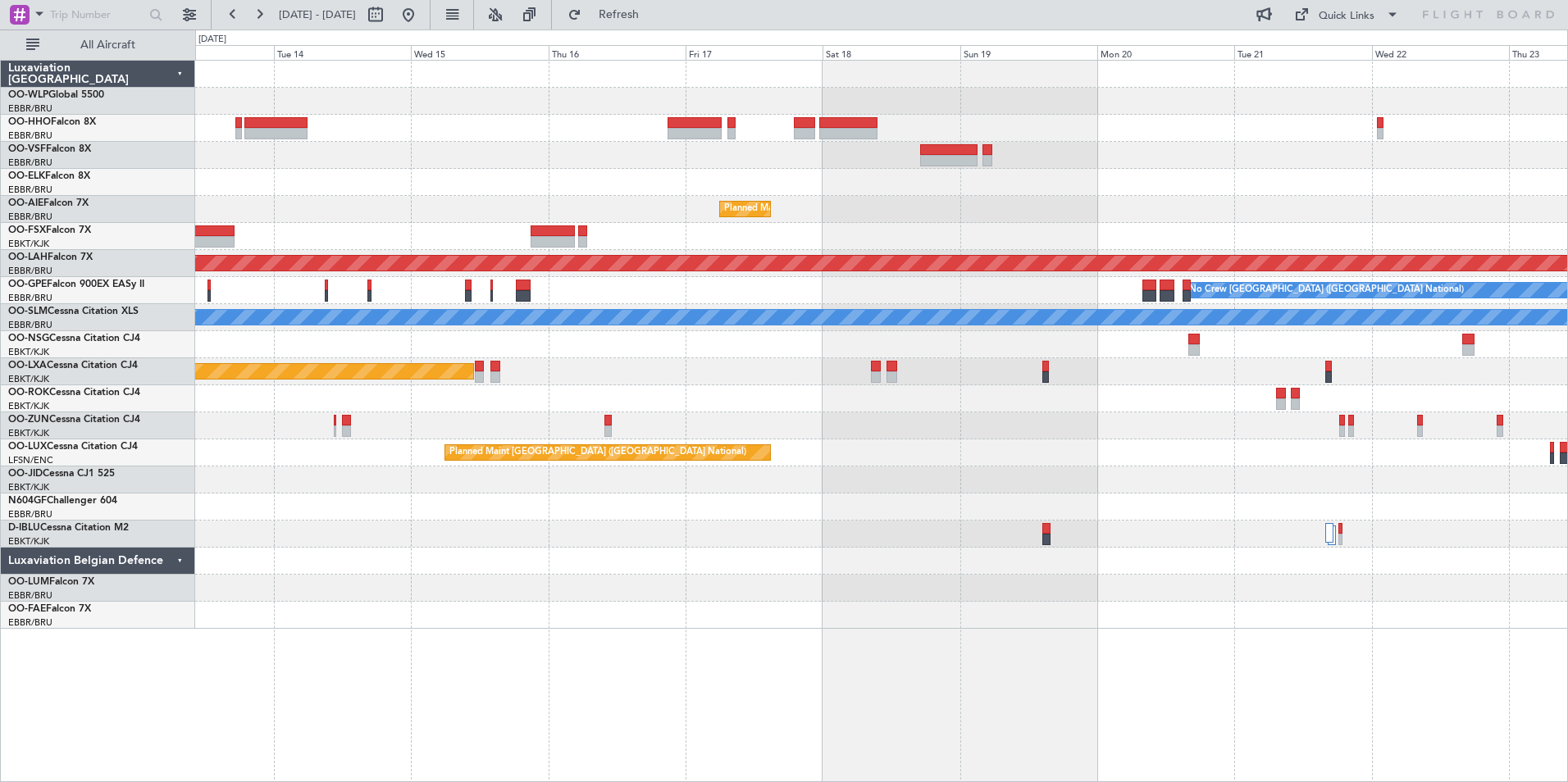
click at [820, 172] on div at bounding box center [881, 182] width 1372 height 27
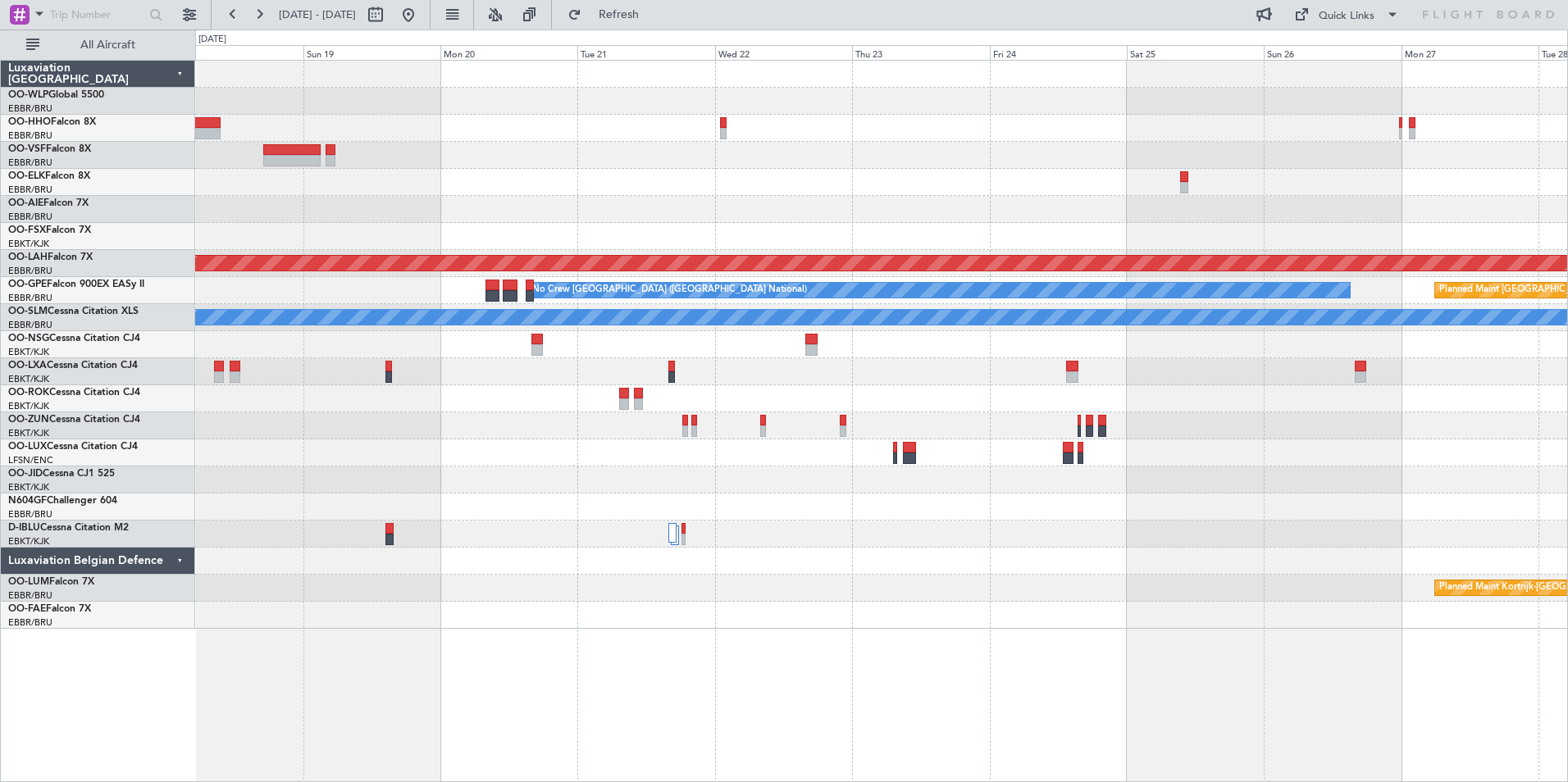
click at [607, 157] on div "Planned Maint Brussels (Brussels National) Planned Maint Alton-st Louis (St Lou…" at bounding box center [881, 345] width 1372 height 569
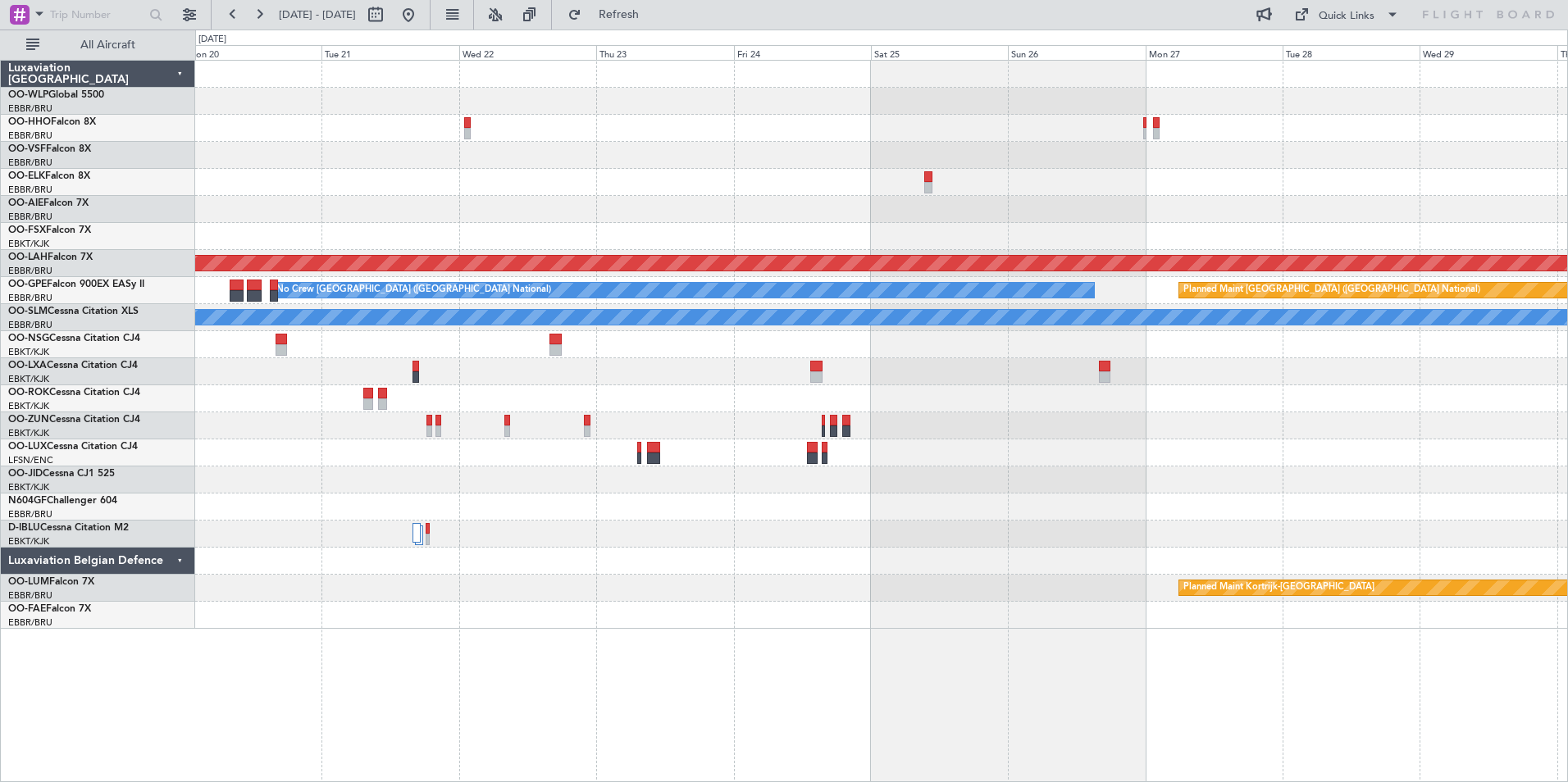
click at [794, 181] on div "Planned Maint Brussels (Brussels National) Planned Maint Alton-st Louis (St Lou…" at bounding box center [881, 345] width 1372 height 569
click at [1166, 104] on div at bounding box center [881, 101] width 1372 height 27
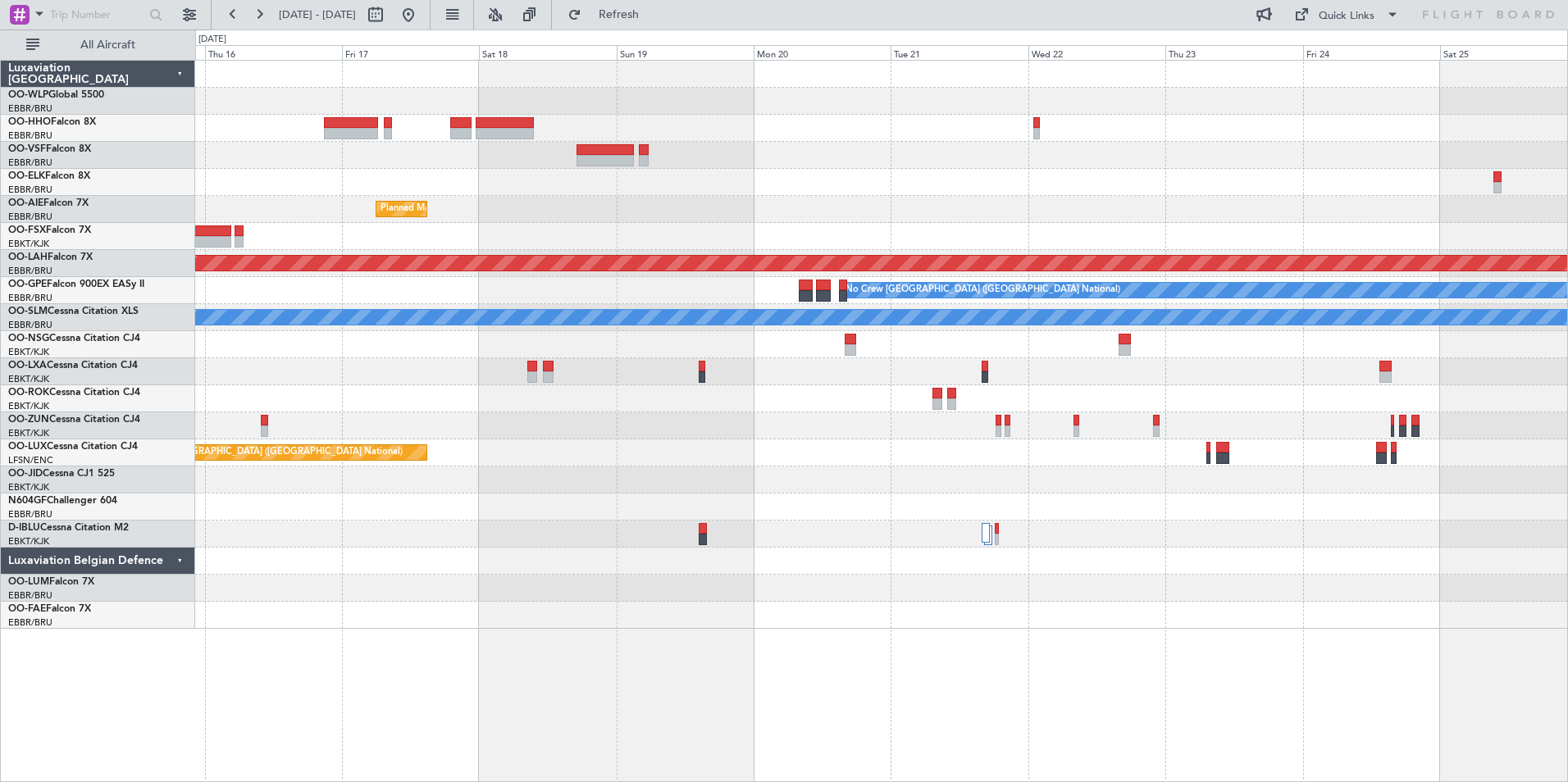
click at [691, 164] on div at bounding box center [881, 156] width 1372 height 27
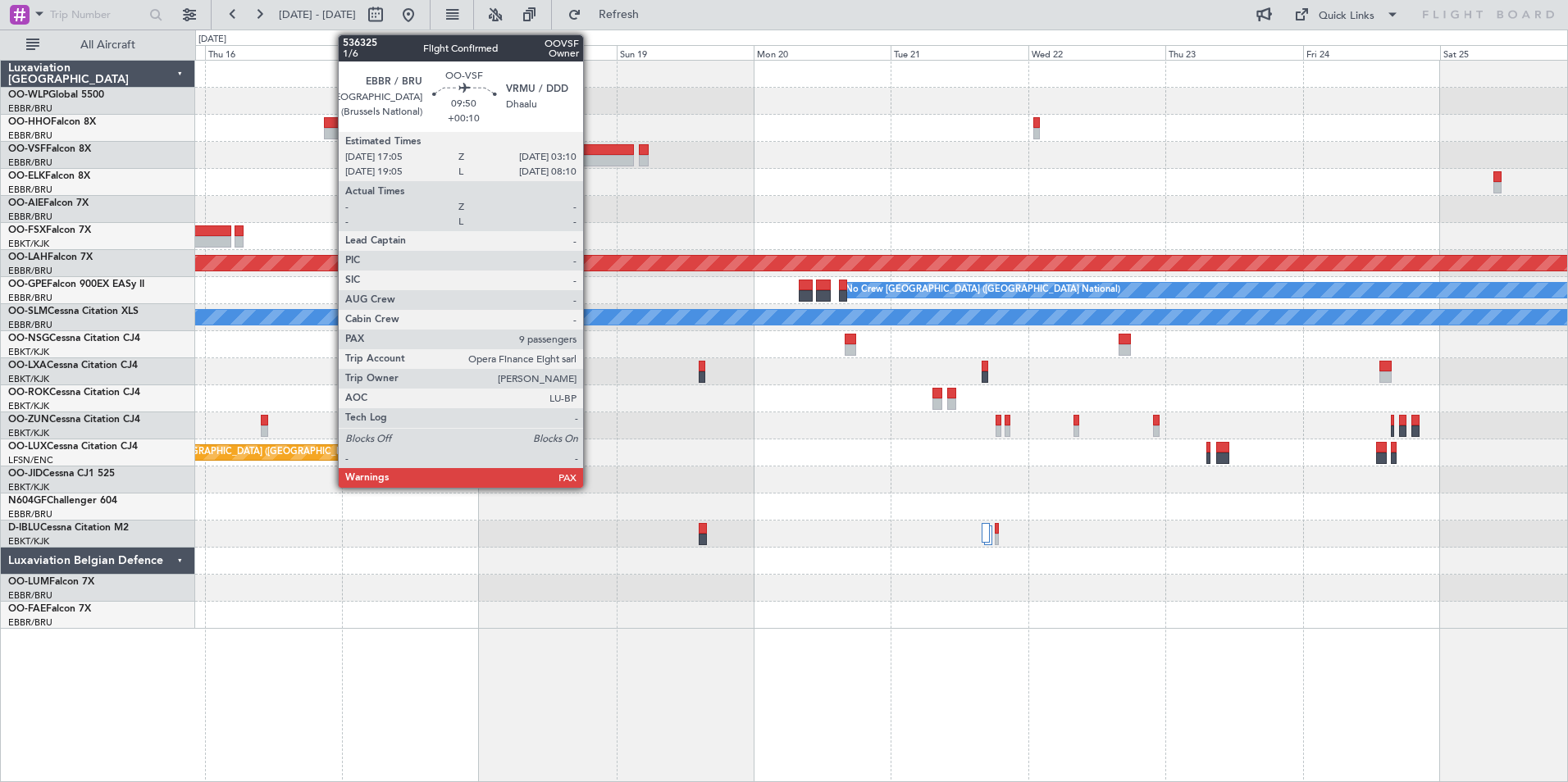
click at [590, 152] on div at bounding box center [605, 151] width 59 height 12
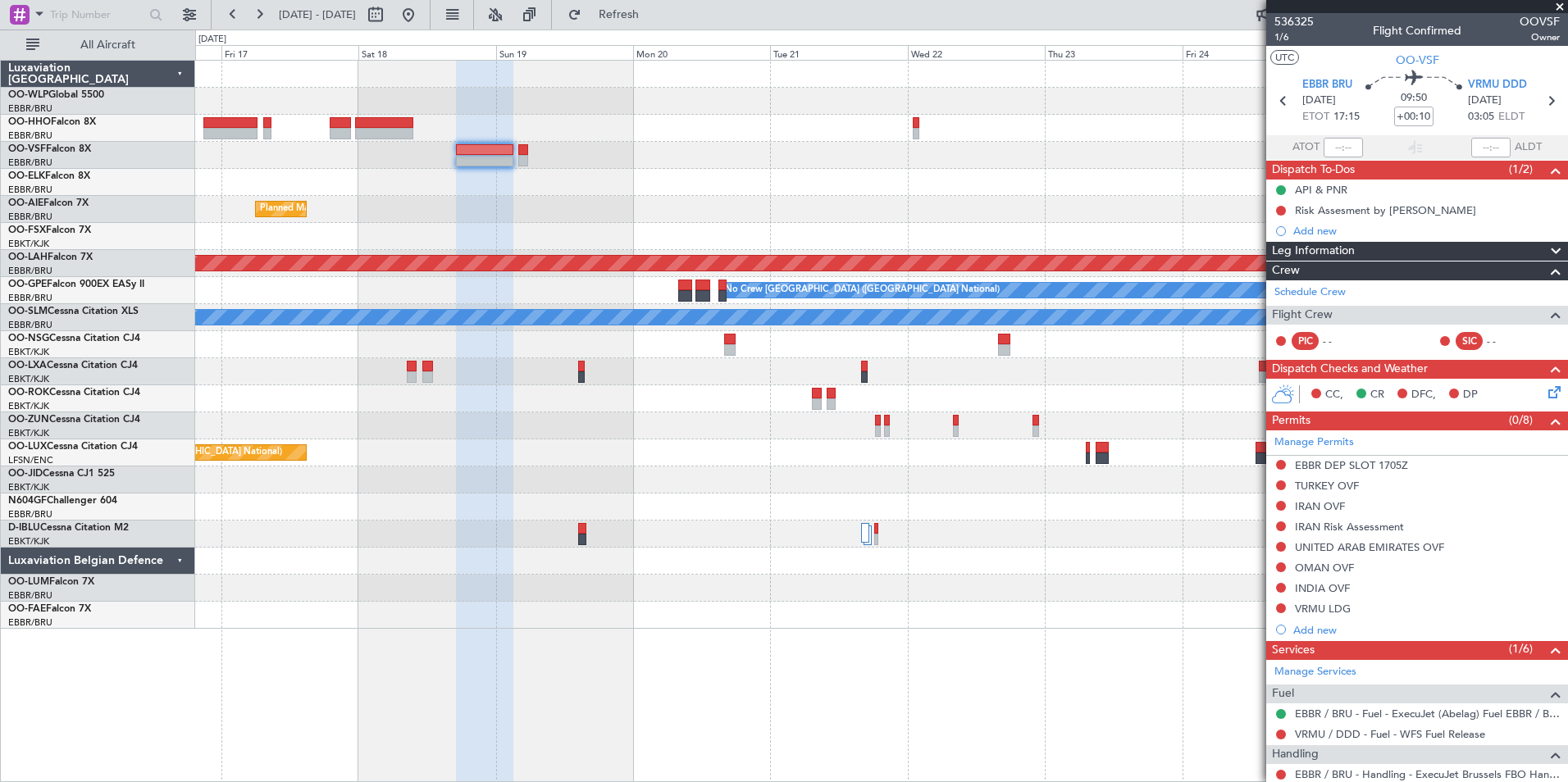
click at [518, 117] on div at bounding box center [881, 128] width 1372 height 27
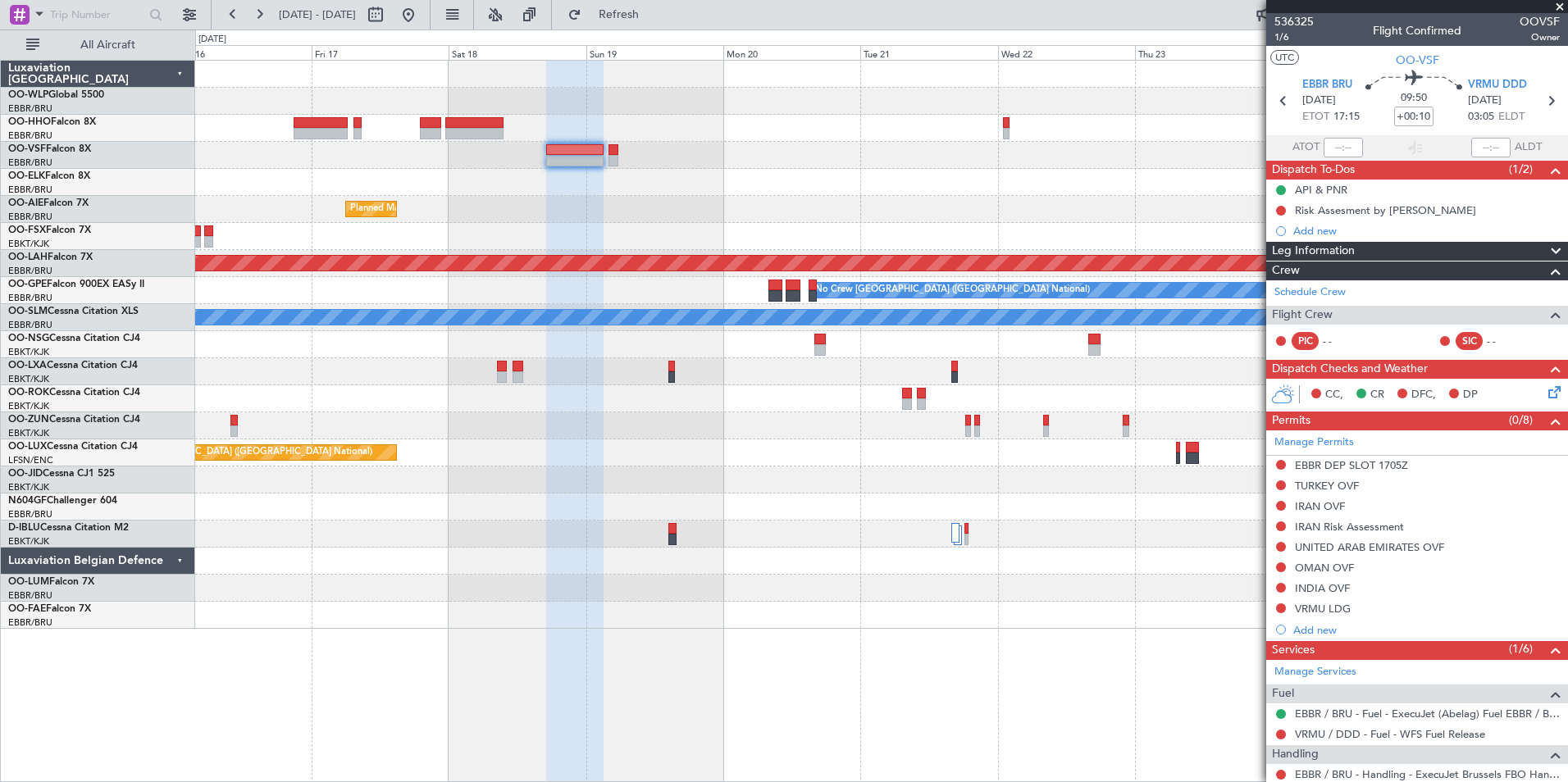
click at [584, 127] on div at bounding box center [881, 128] width 1372 height 27
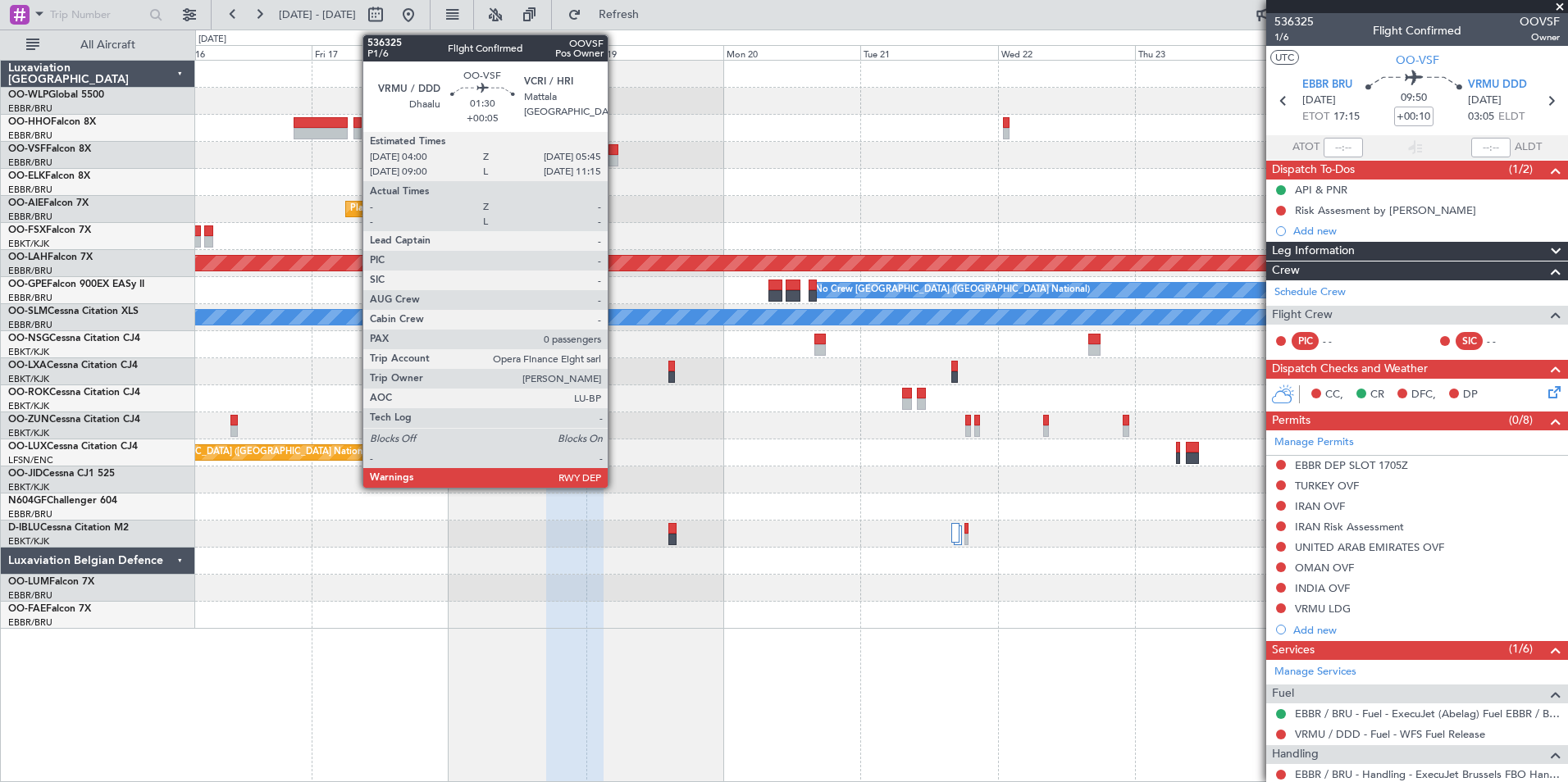
click at [615, 154] on div at bounding box center [614, 151] width 11 height 12
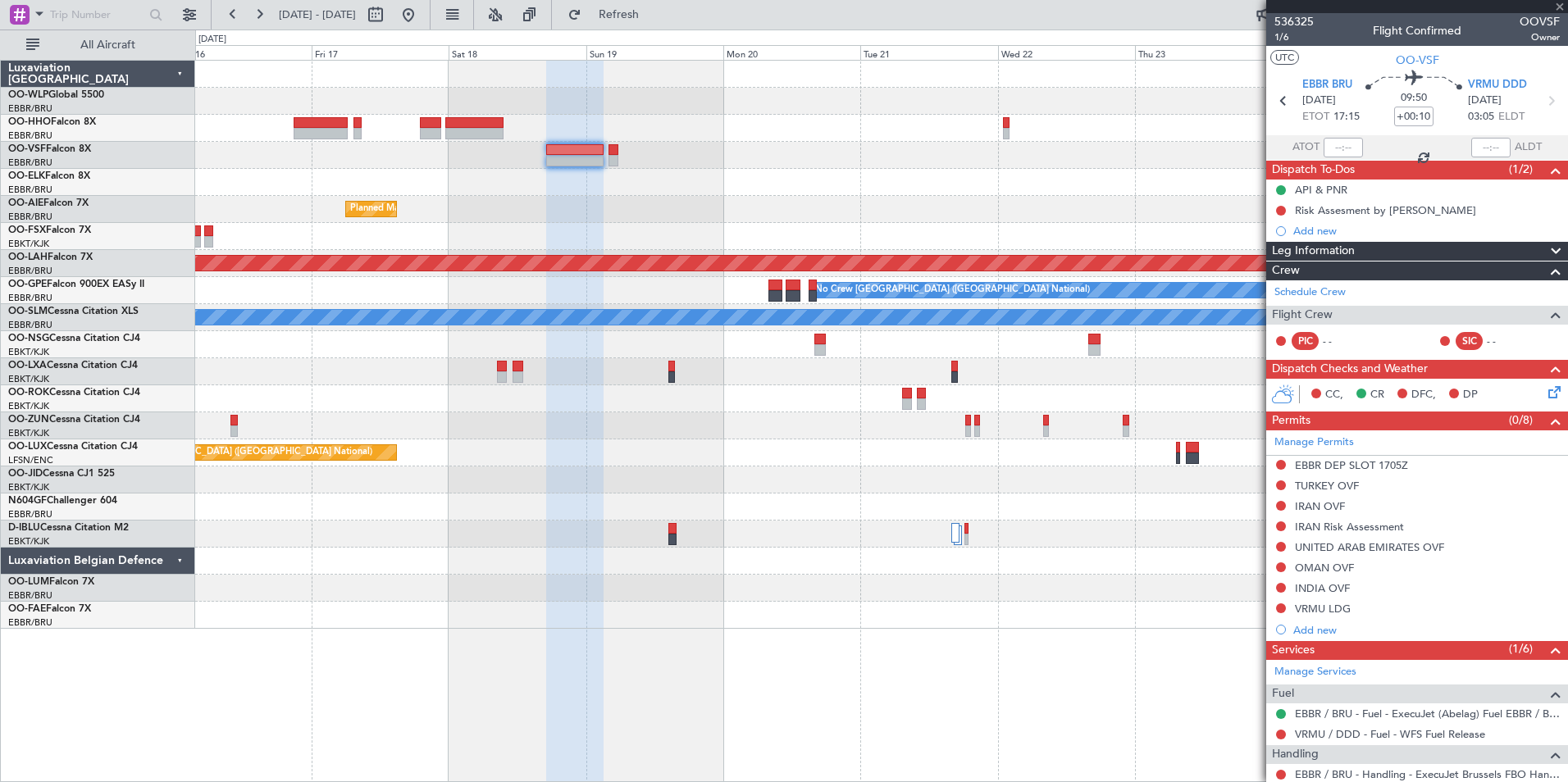
type input "+00:05"
type input "0"
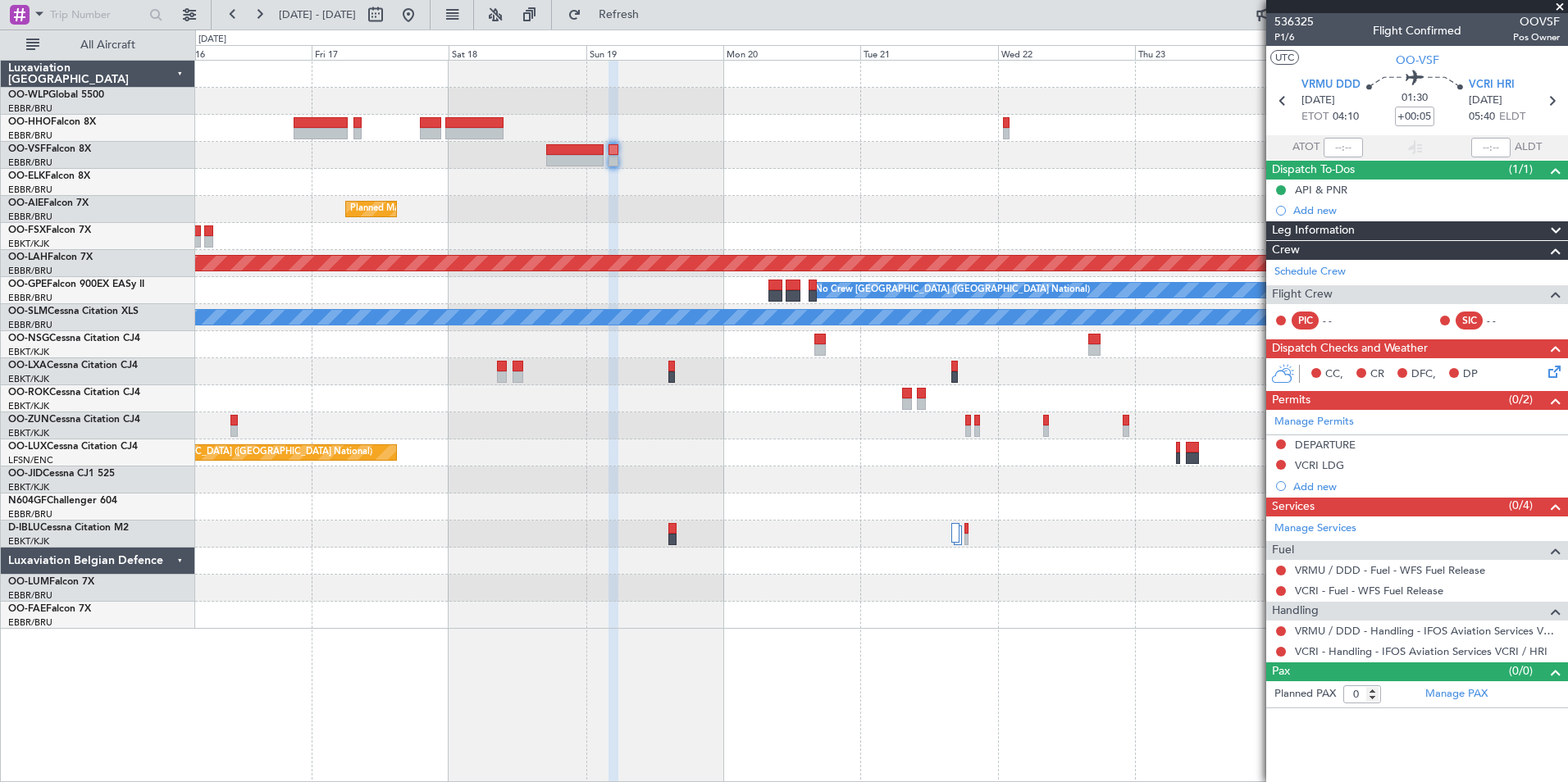
click at [1555, 372] on icon at bounding box center [1551, 369] width 13 height 13
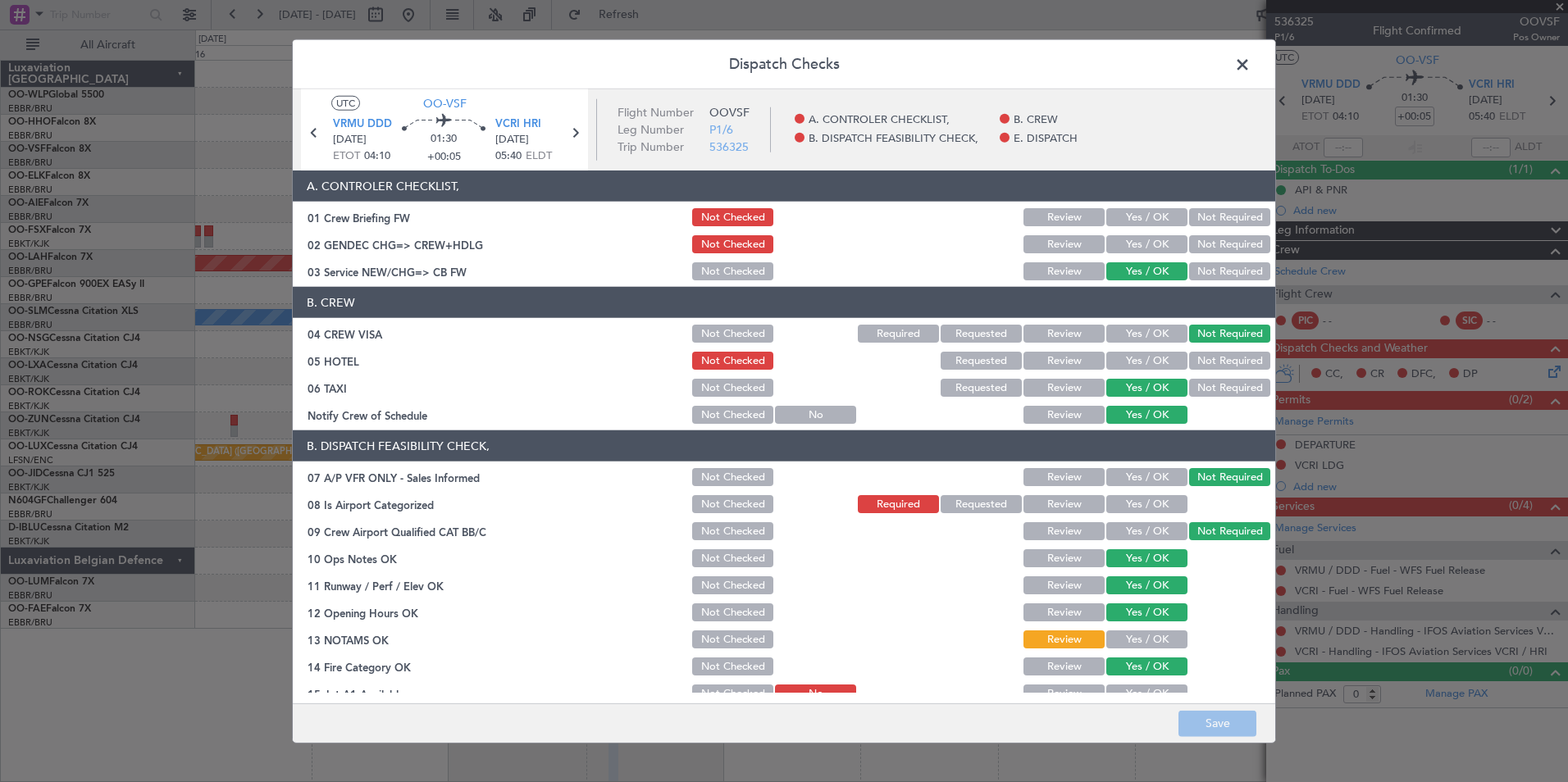
click at [1250, 63] on span at bounding box center [1250, 69] width 0 height 33
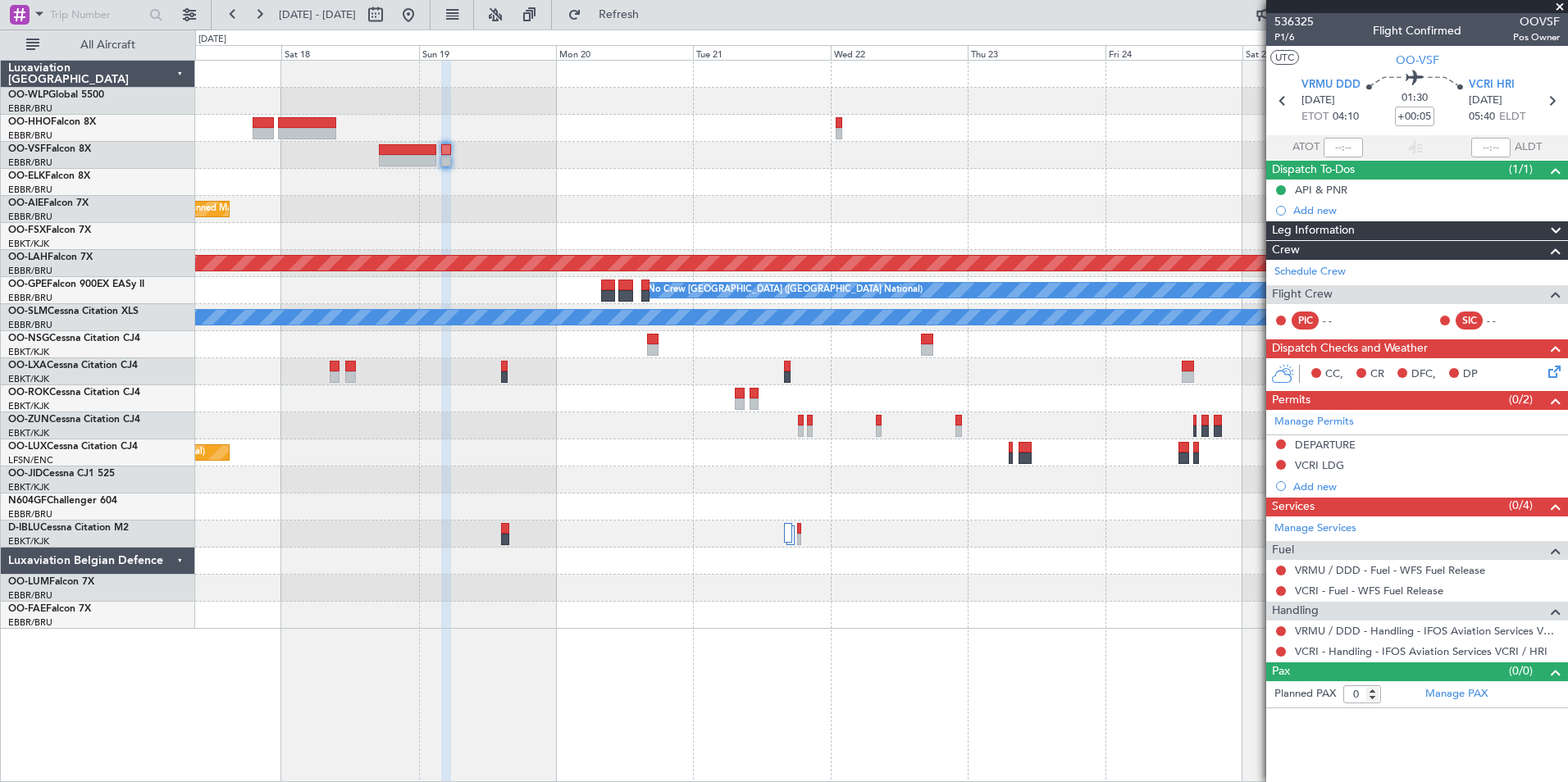
click at [867, 187] on div at bounding box center [881, 182] width 1372 height 27
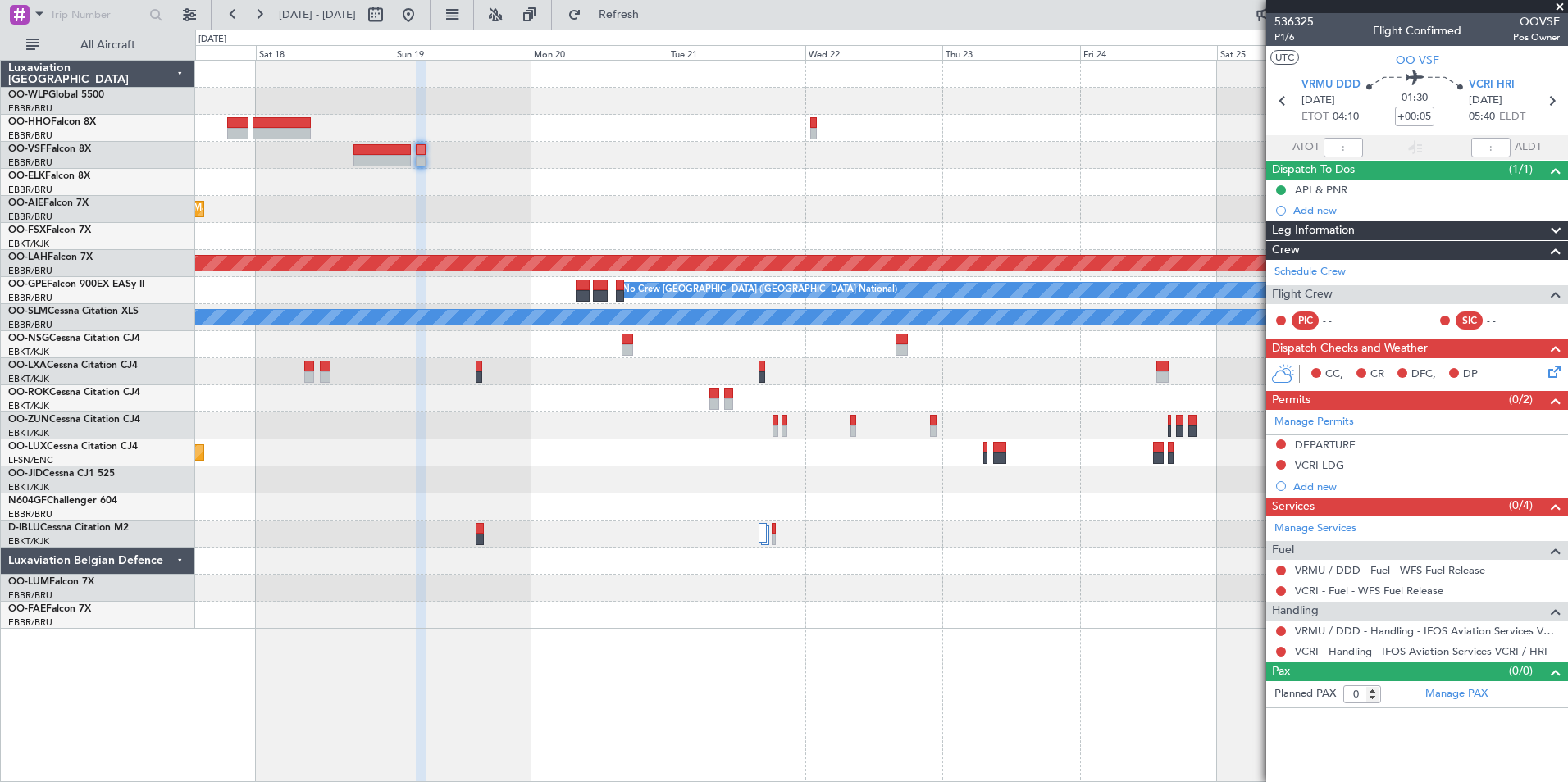
click at [900, 176] on div "Planned Maint Brussels (Brussels National) Planned Maint Alton-st Louis (St Lou…" at bounding box center [881, 345] width 1372 height 569
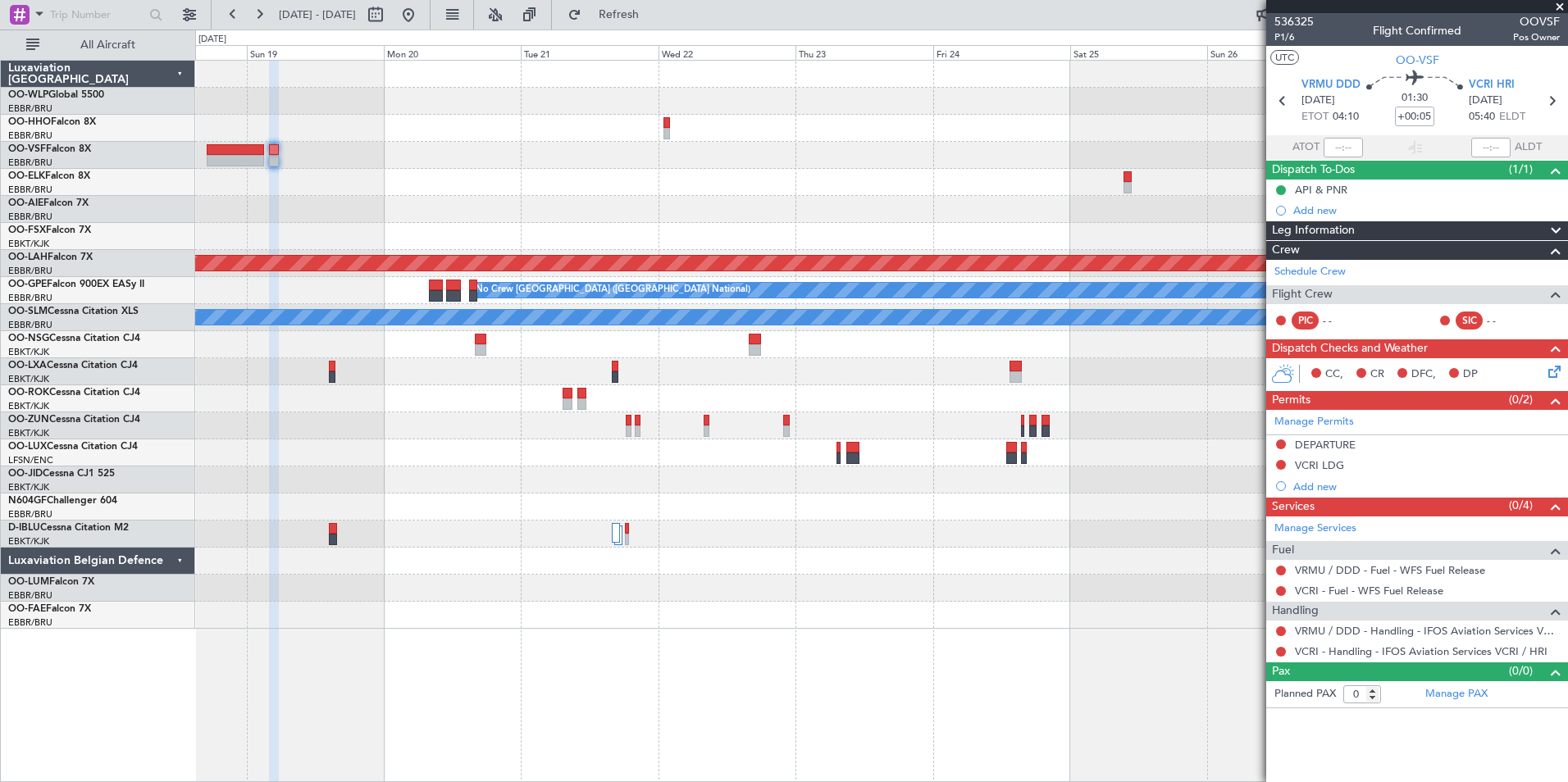
click at [864, 169] on div at bounding box center [881, 182] width 1372 height 27
click at [802, 160] on div at bounding box center [881, 156] width 1372 height 27
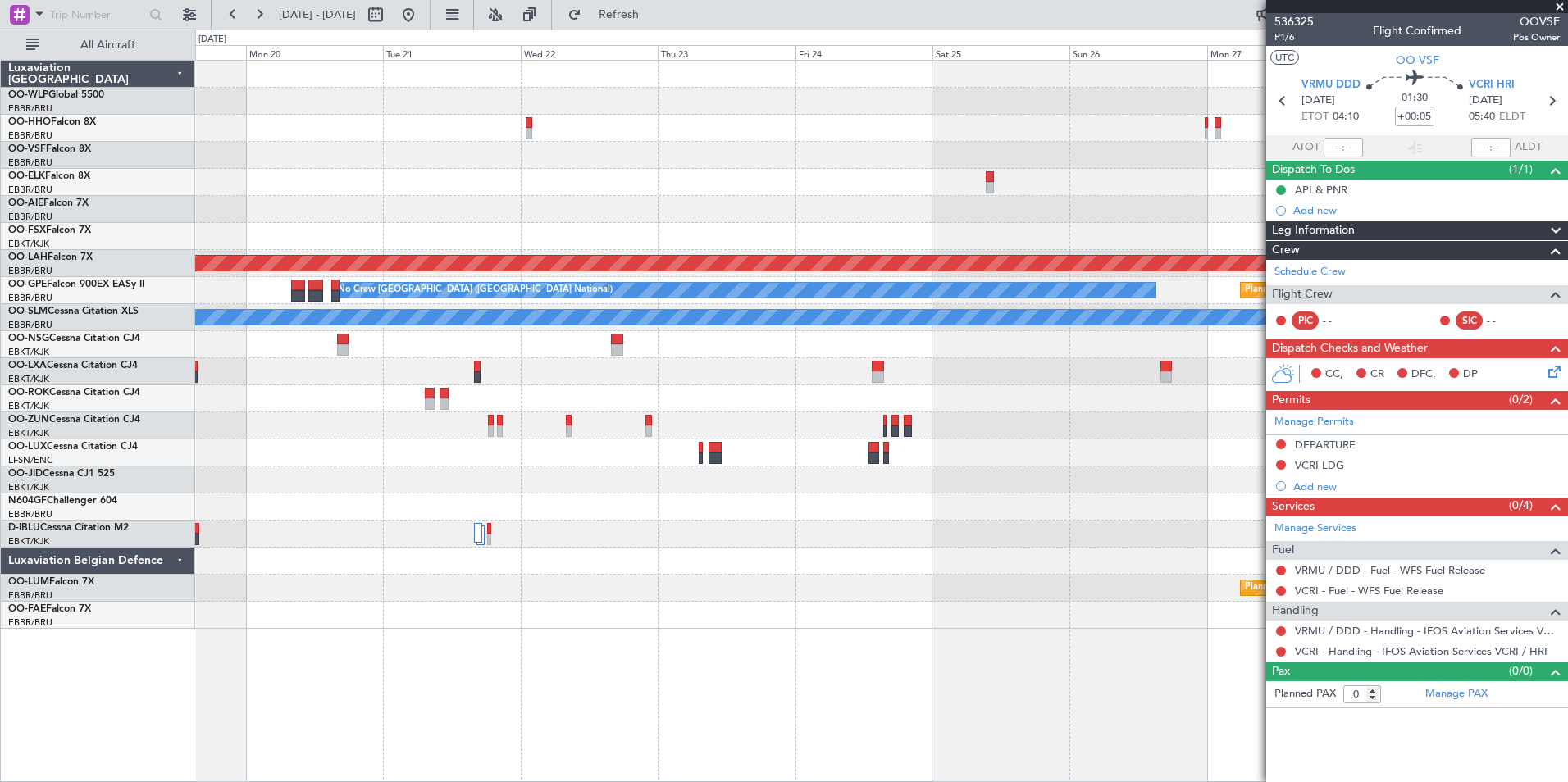
click at [824, 166] on div at bounding box center [881, 156] width 1372 height 27
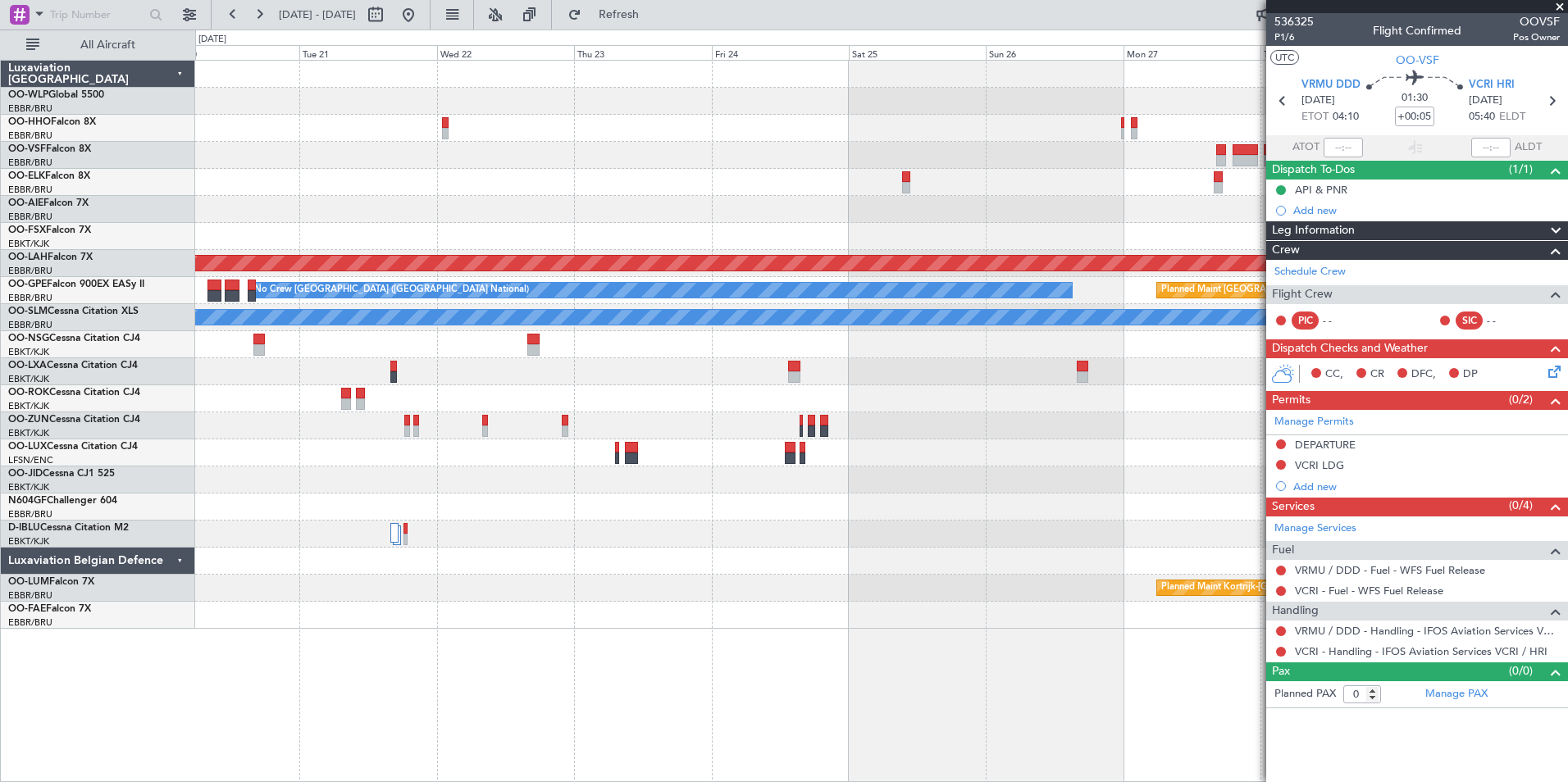
click at [825, 161] on div at bounding box center [881, 156] width 1372 height 27
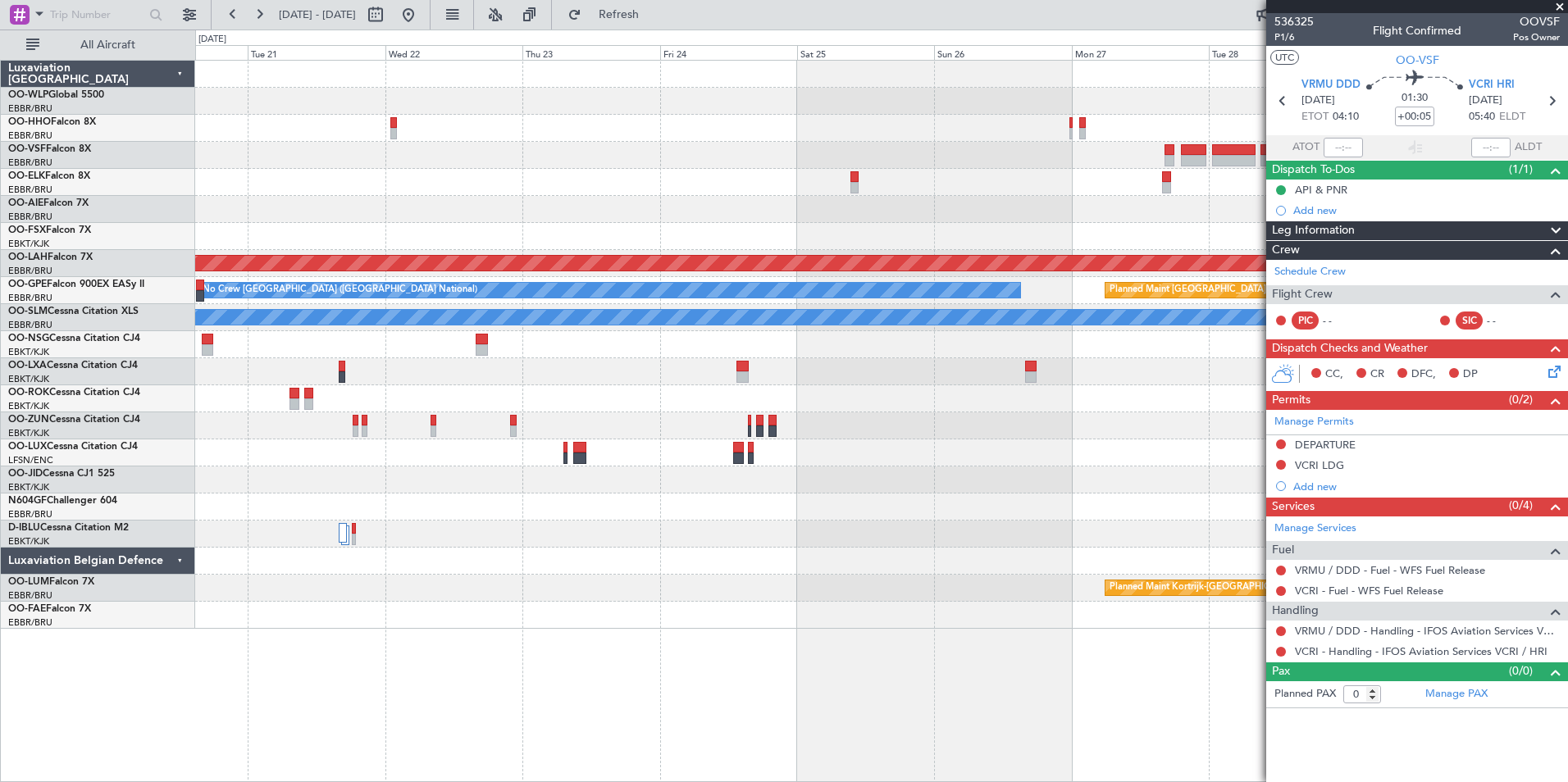
click at [831, 146] on div "Planned Maint Alton-st Louis (St Louis Regl) No Crew Brussels (Brussels Nationa…" at bounding box center [881, 345] width 1372 height 569
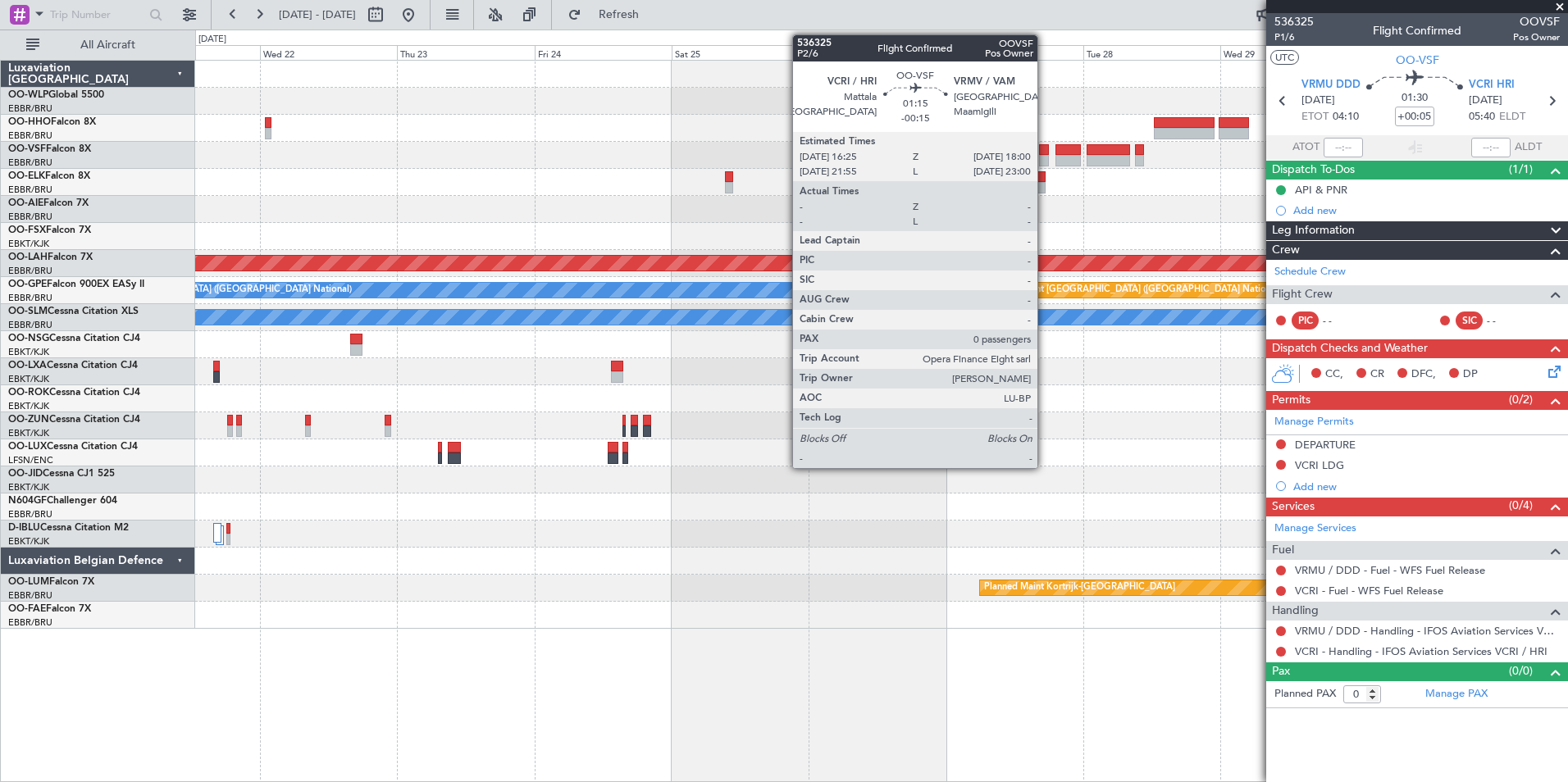
click at [1044, 157] on div at bounding box center [1044, 161] width 10 height 12
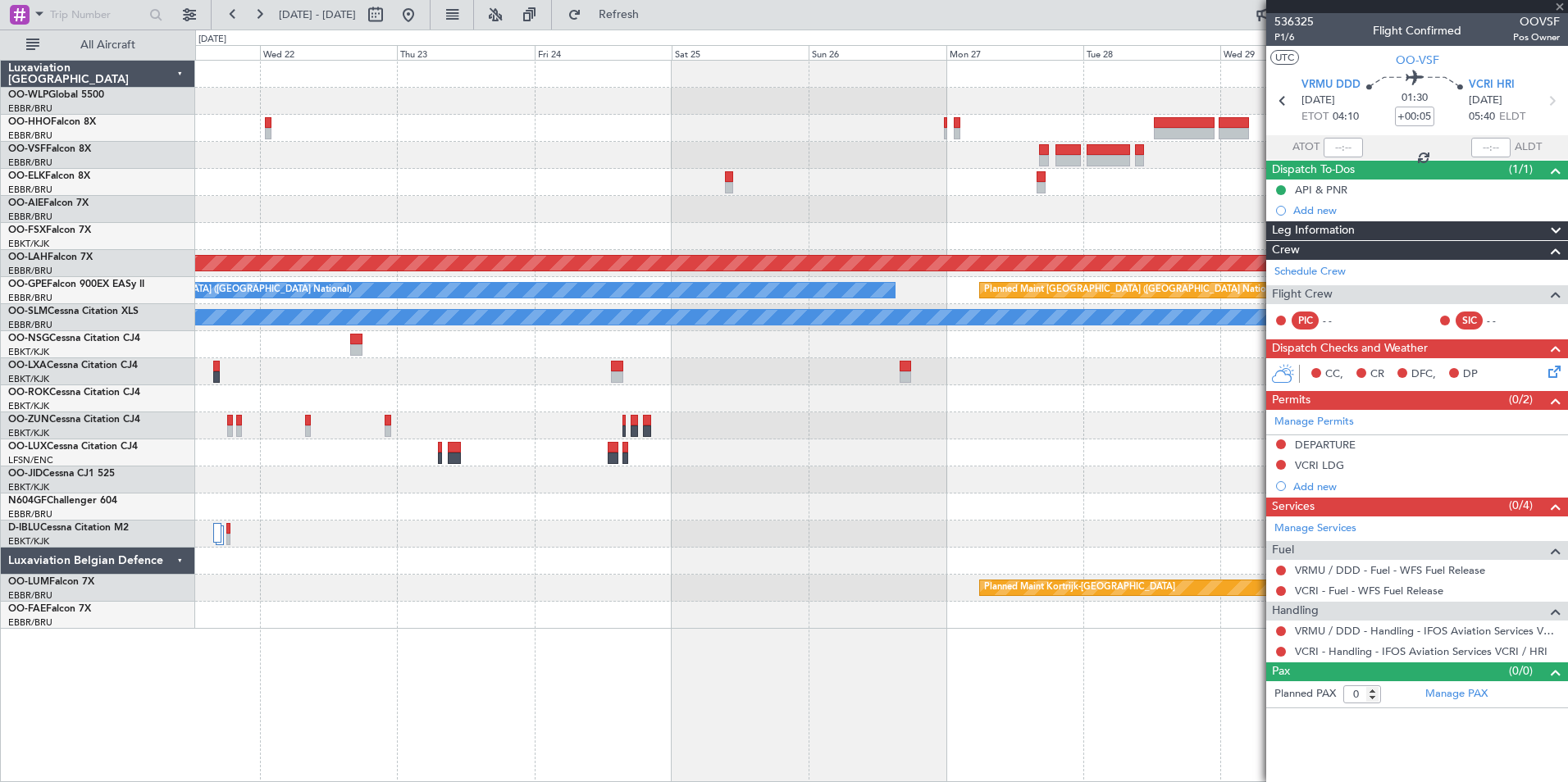
type input "-00:15"
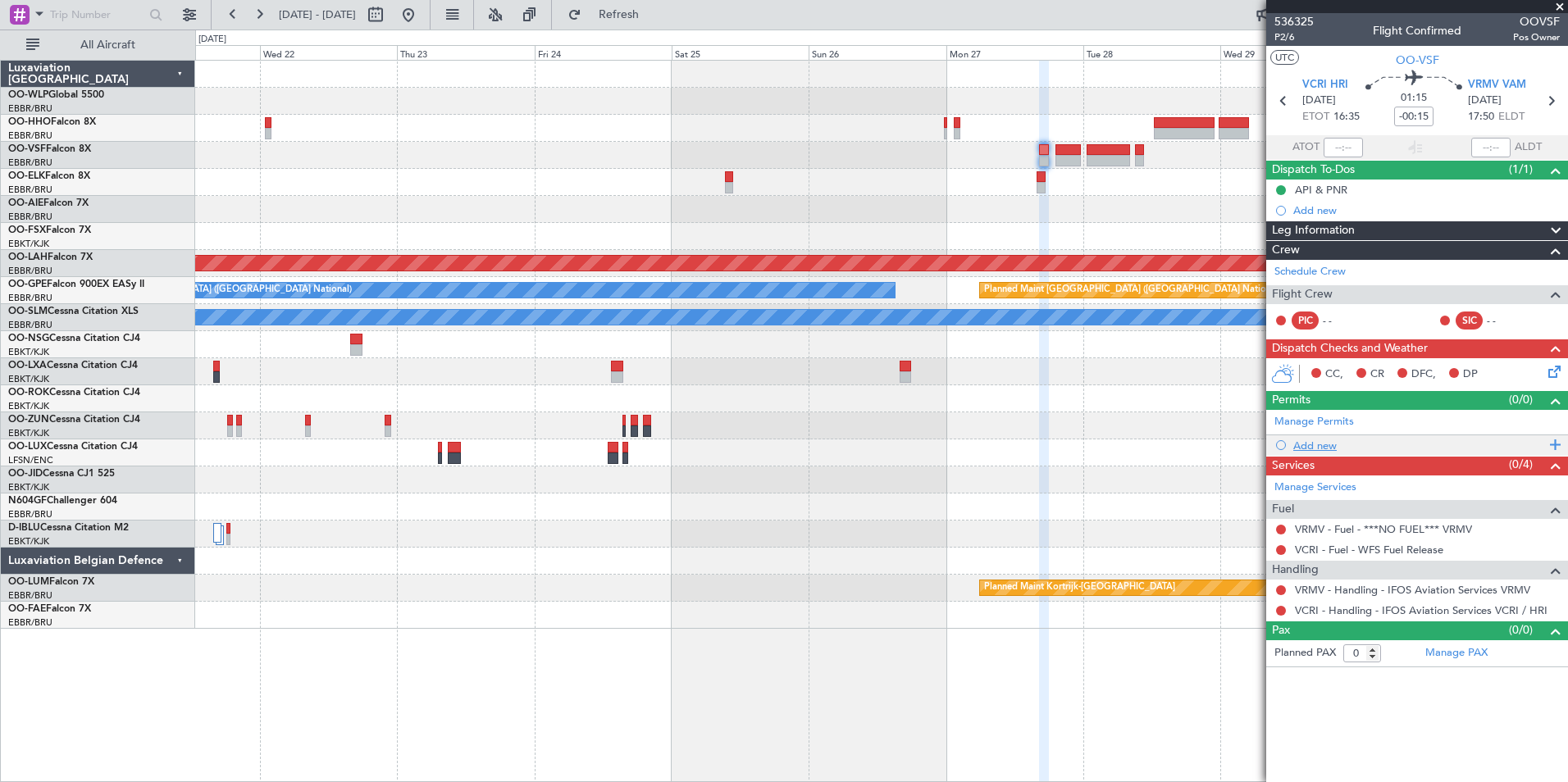
click at [1315, 442] on div "Add new" at bounding box center [1418, 446] width 252 height 14
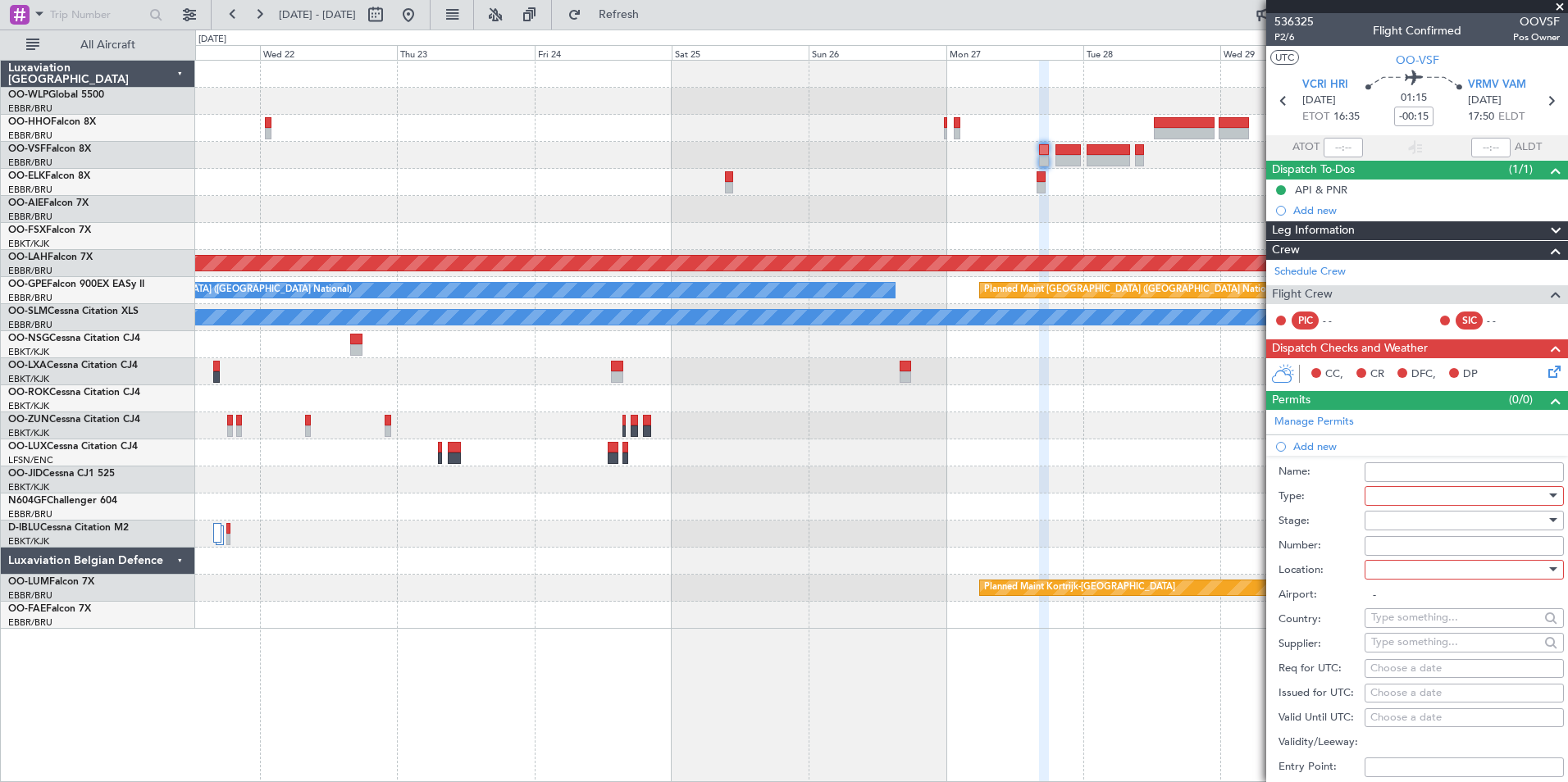
click at [1384, 499] on div at bounding box center [1458, 496] width 175 height 24
click at [1337, 589] on div at bounding box center [784, 391] width 1568 height 782
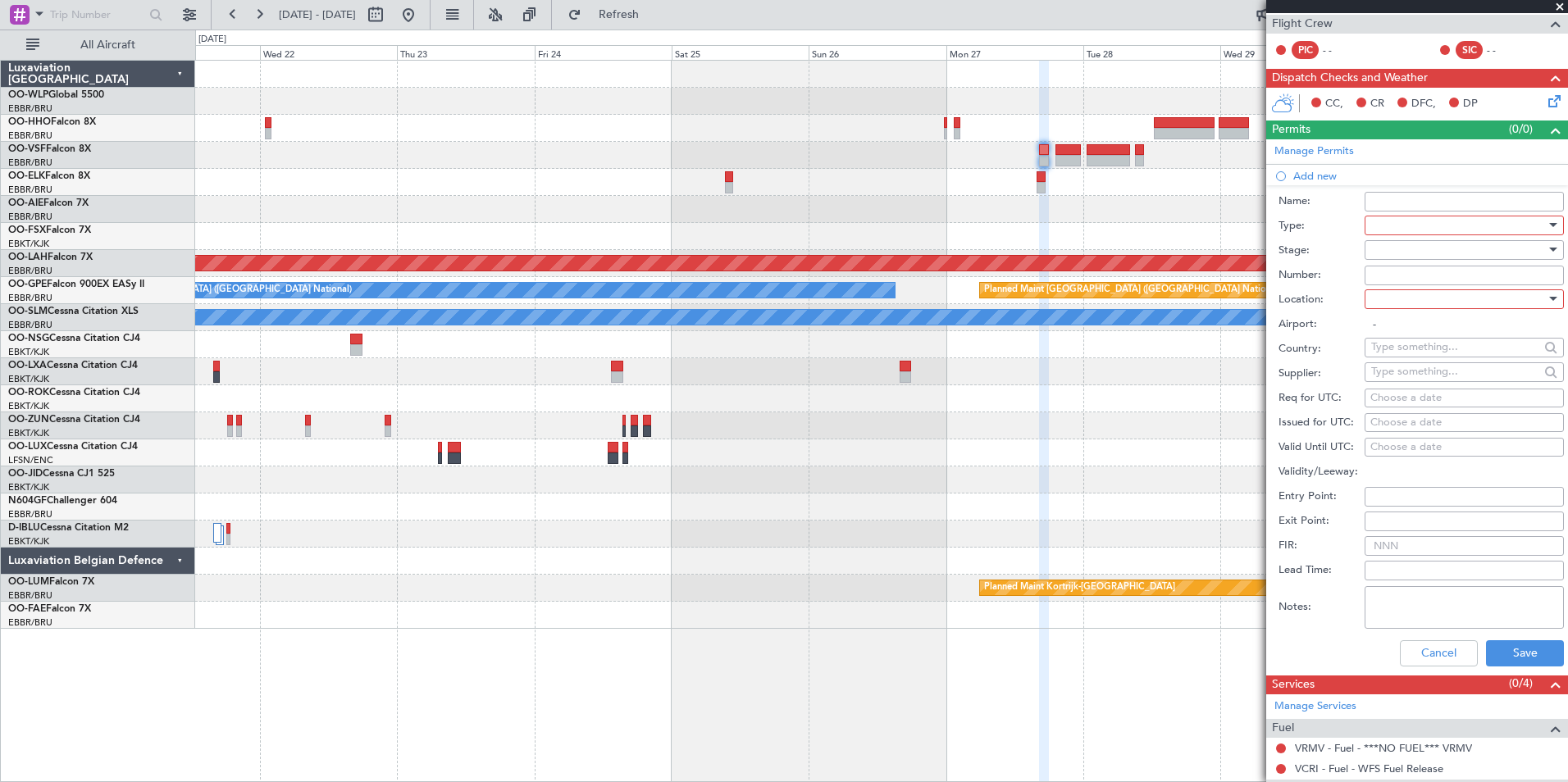
scroll to position [374, 0]
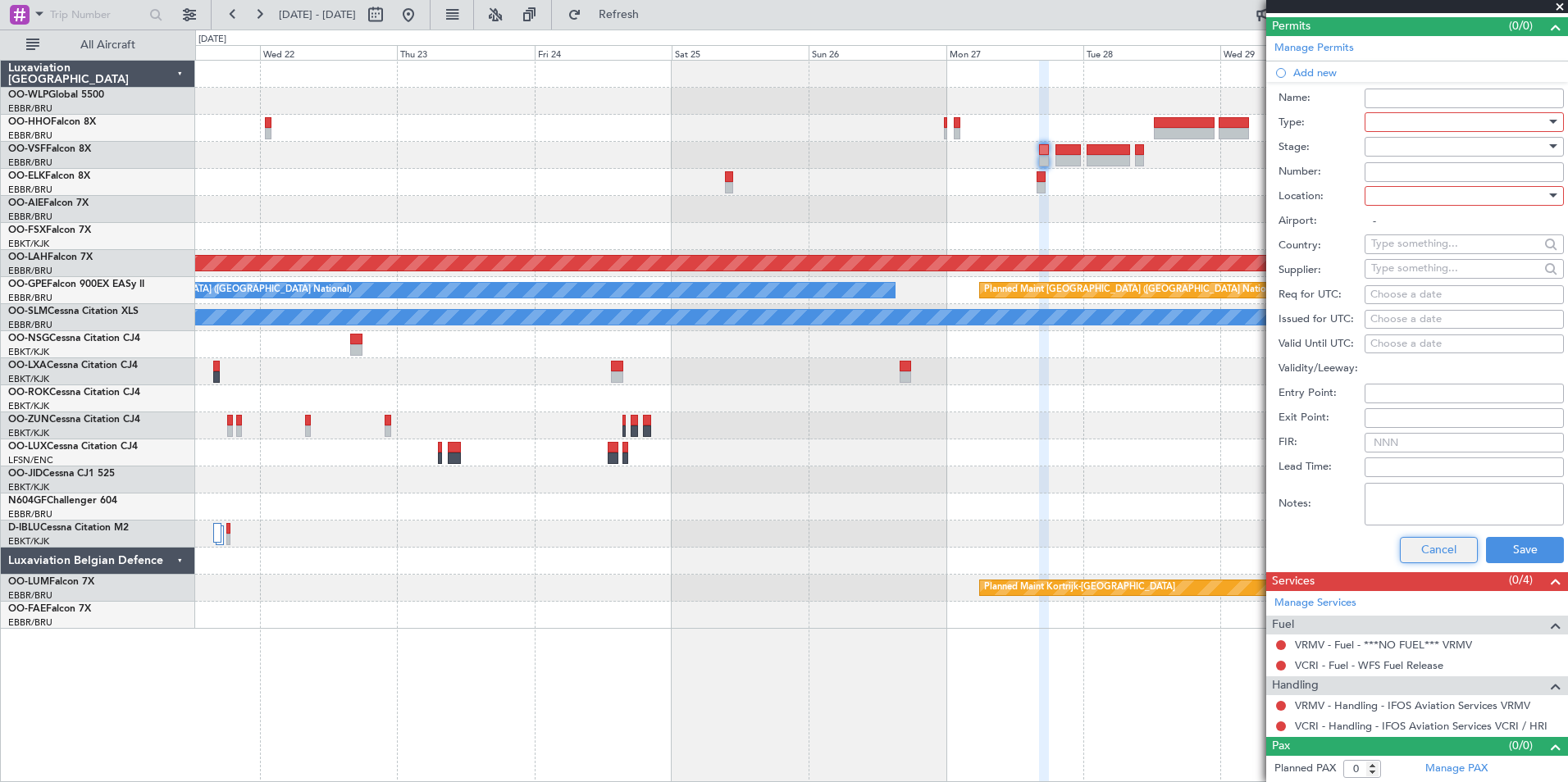
click at [1415, 540] on button "Cancel" at bounding box center [1438, 549] width 78 height 26
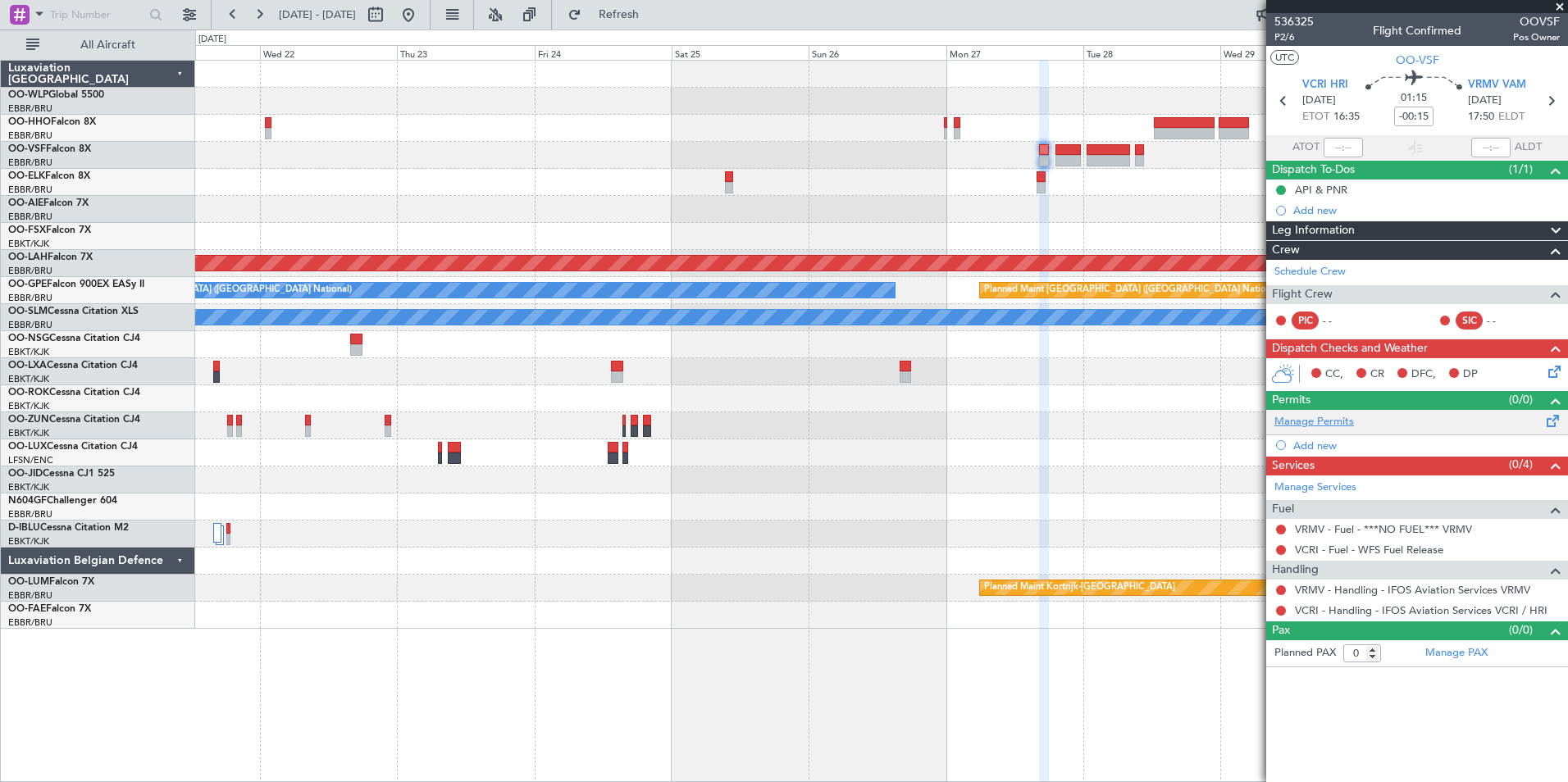
click at [1342, 427] on link "Manage Permits" at bounding box center [1314, 422] width 79 height 17
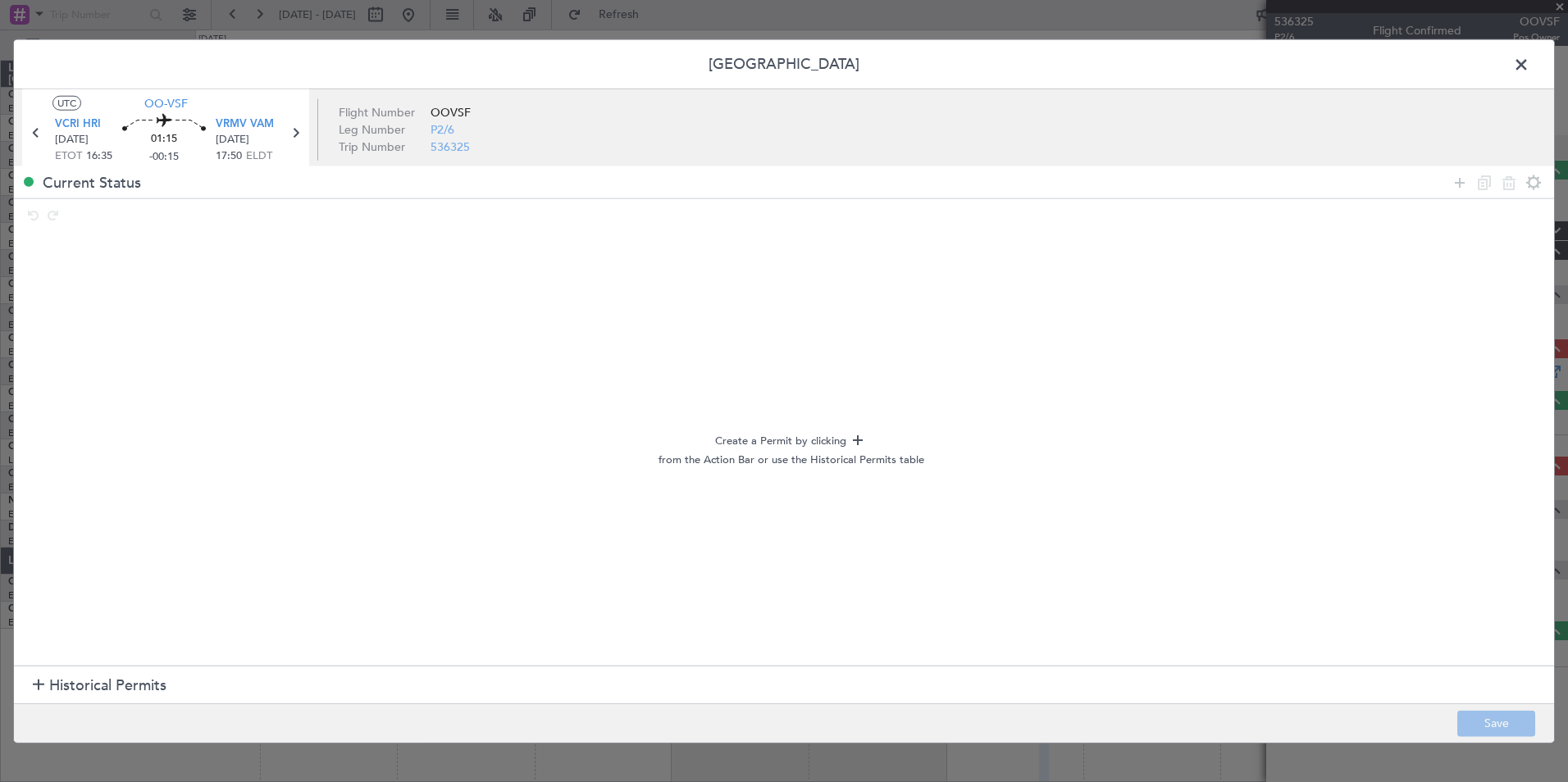
click at [122, 703] on footer "Save" at bounding box center [784, 722] width 1540 height 39
click at [114, 682] on span "Historical Permits" at bounding box center [108, 686] width 117 height 22
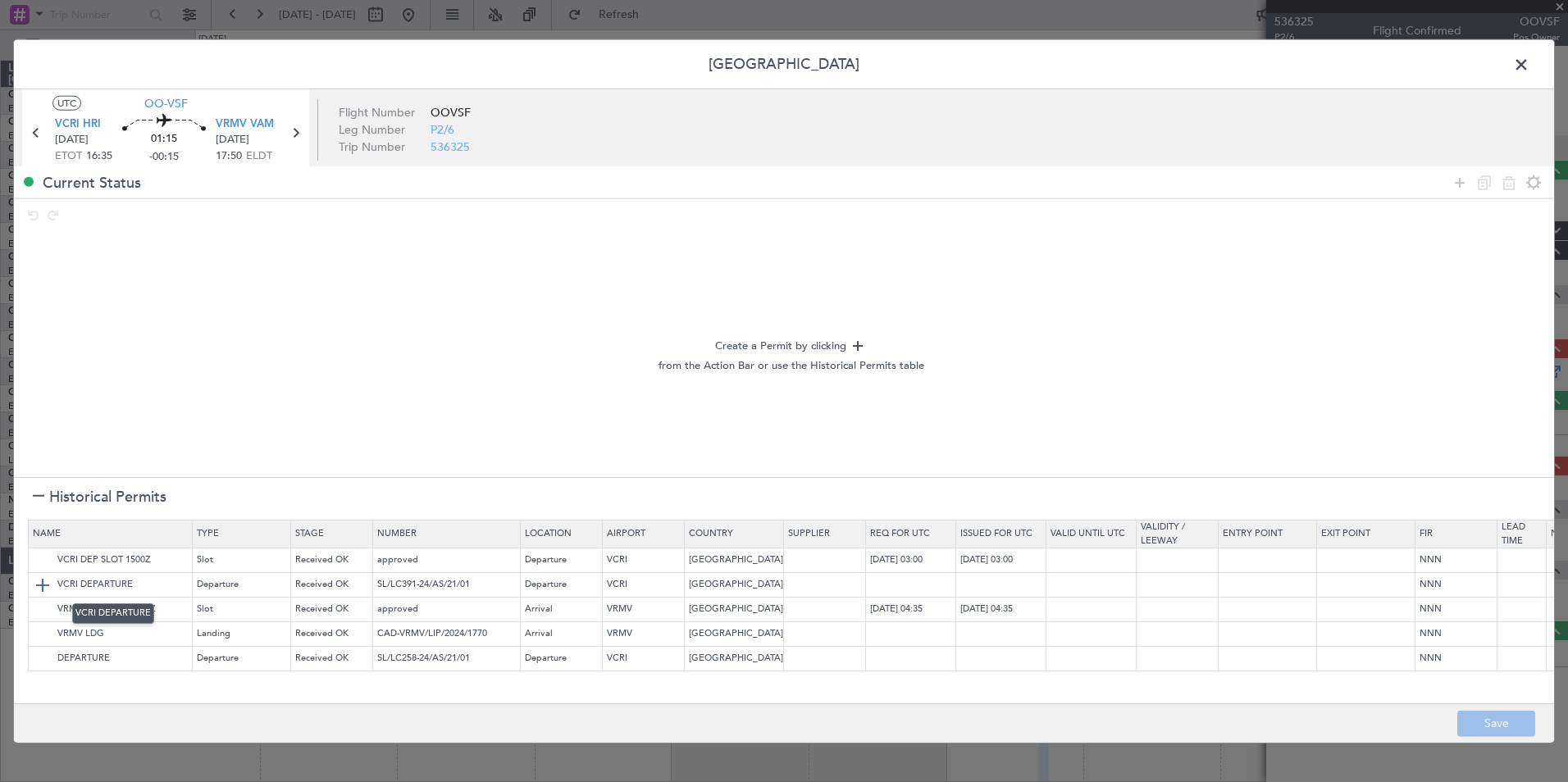
click at [42, 584] on img at bounding box center [43, 585] width 20 height 20
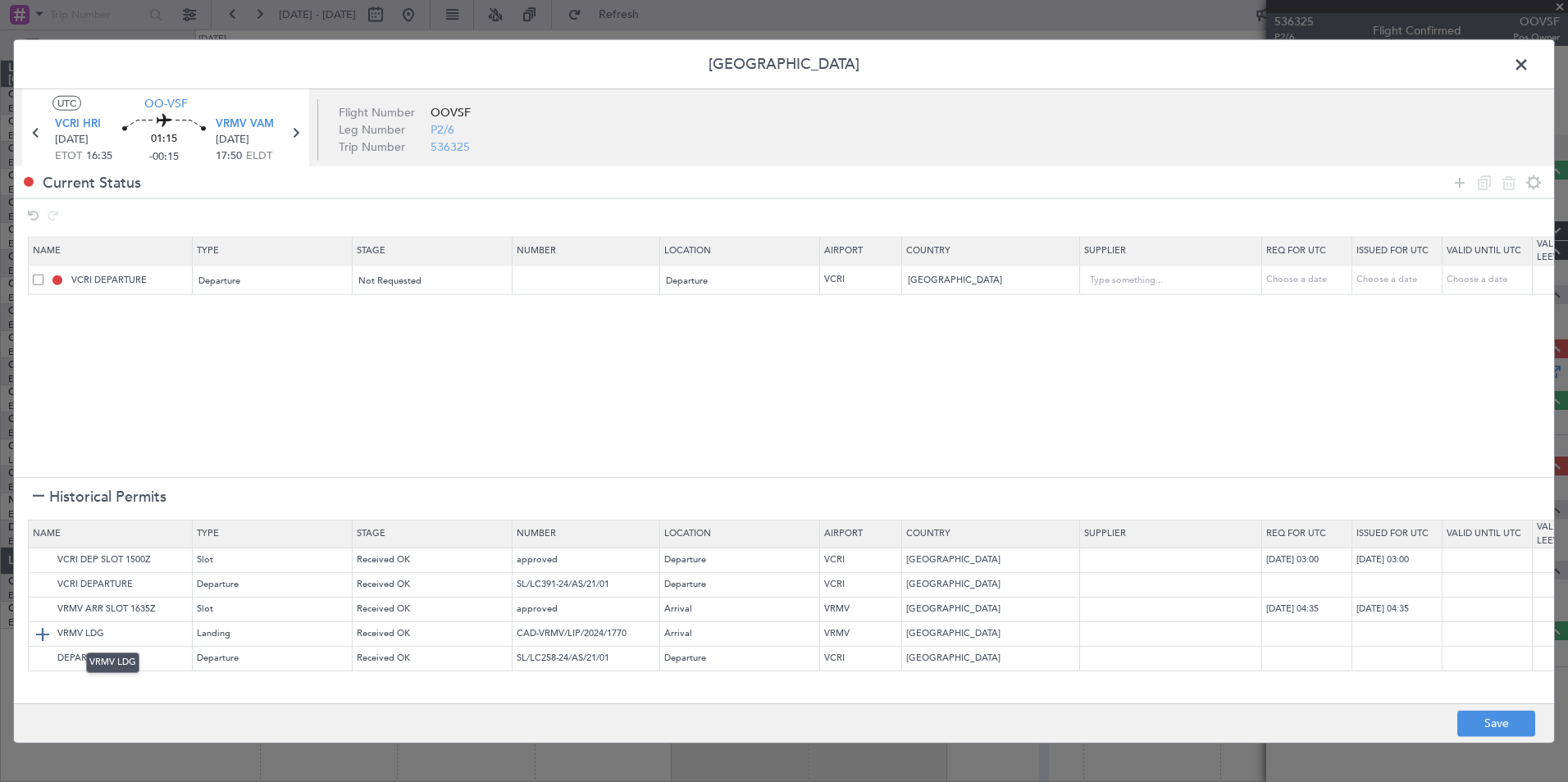
click at [43, 631] on img at bounding box center [43, 634] width 20 height 20
click at [1468, 721] on button "Save" at bounding box center [1496, 723] width 78 height 26
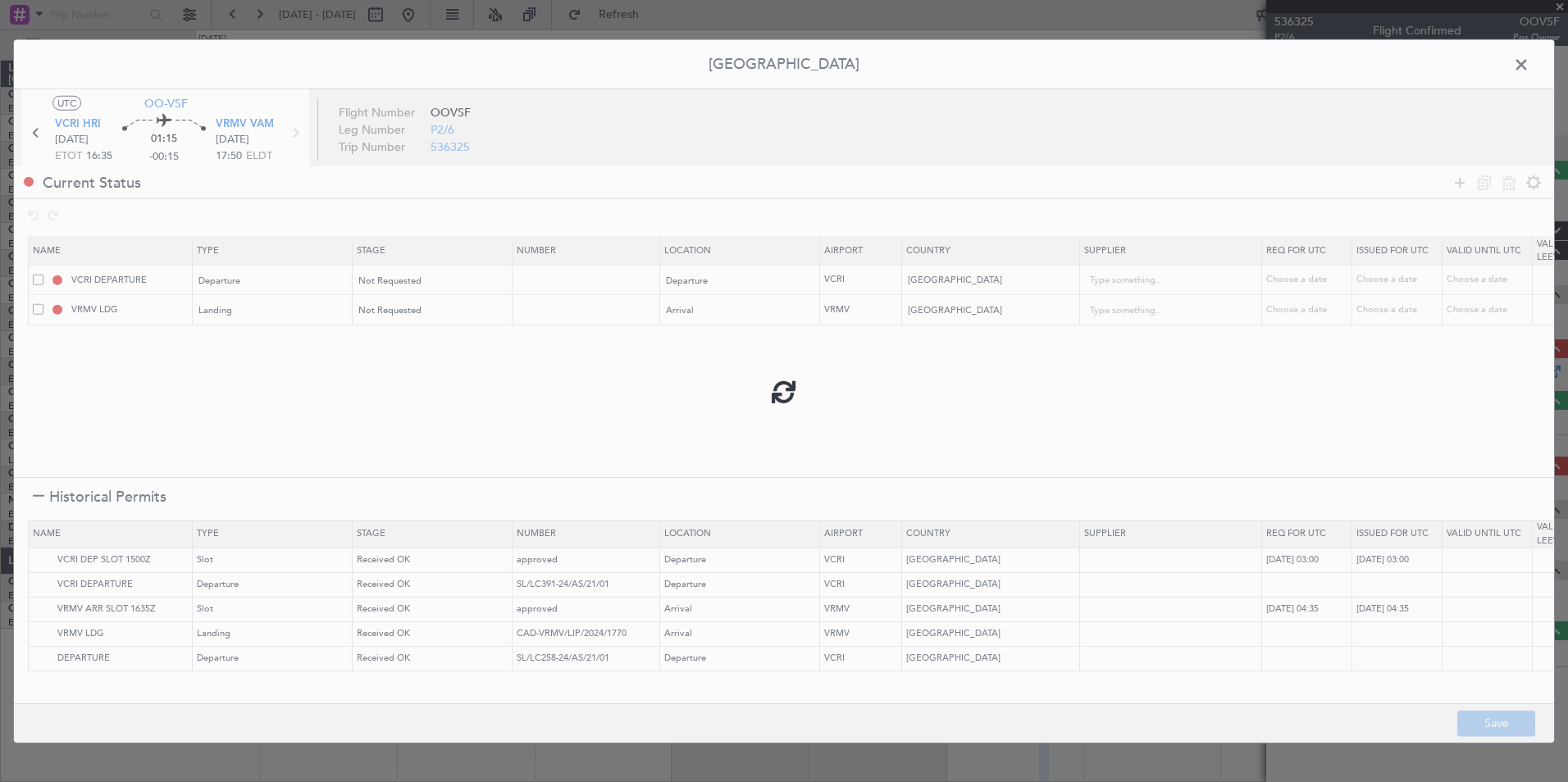
type input "SRI LANKA DEPARTURE"
type input "NNN"
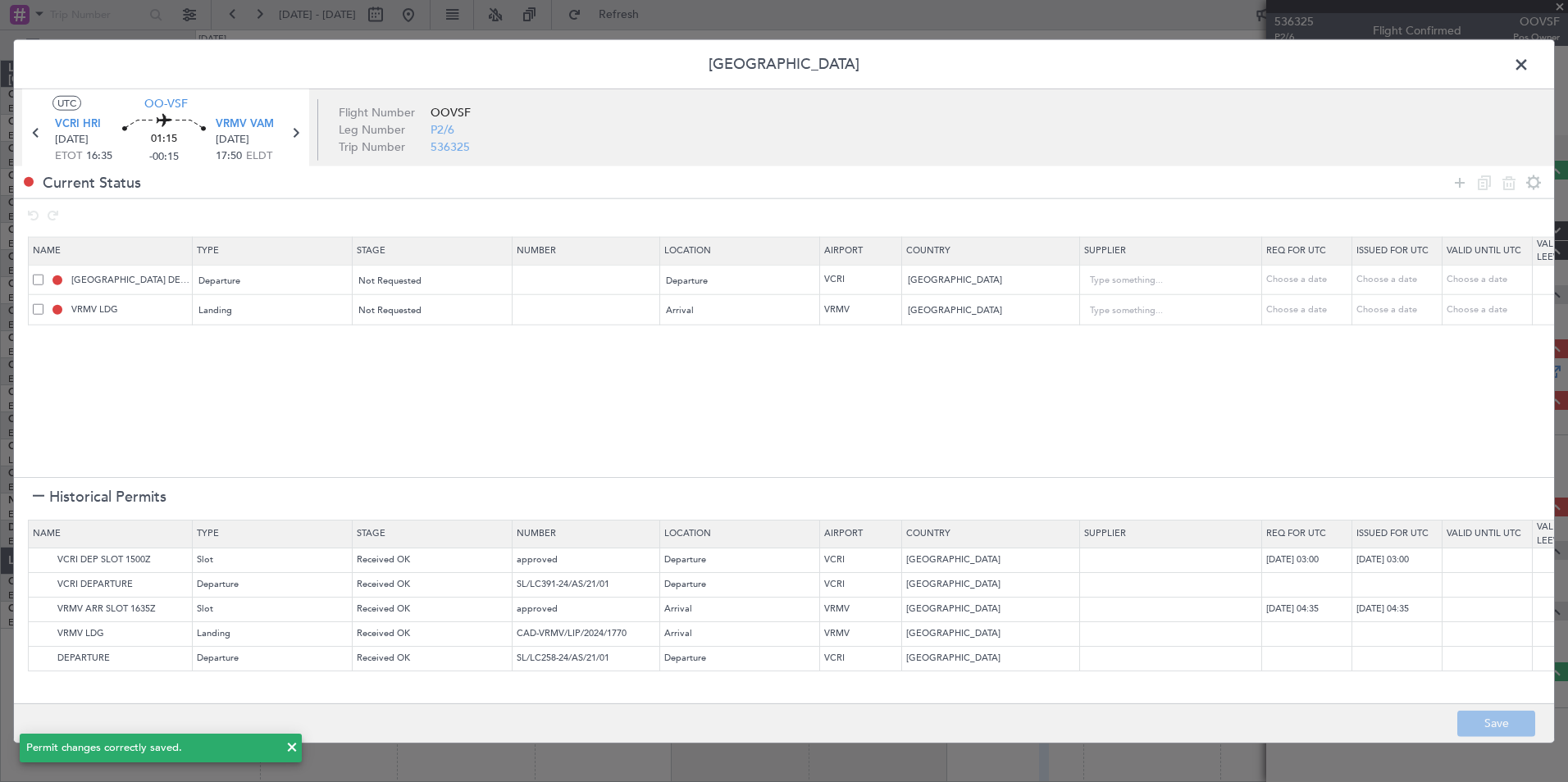
click at [1530, 64] on span at bounding box center [1530, 69] width 0 height 33
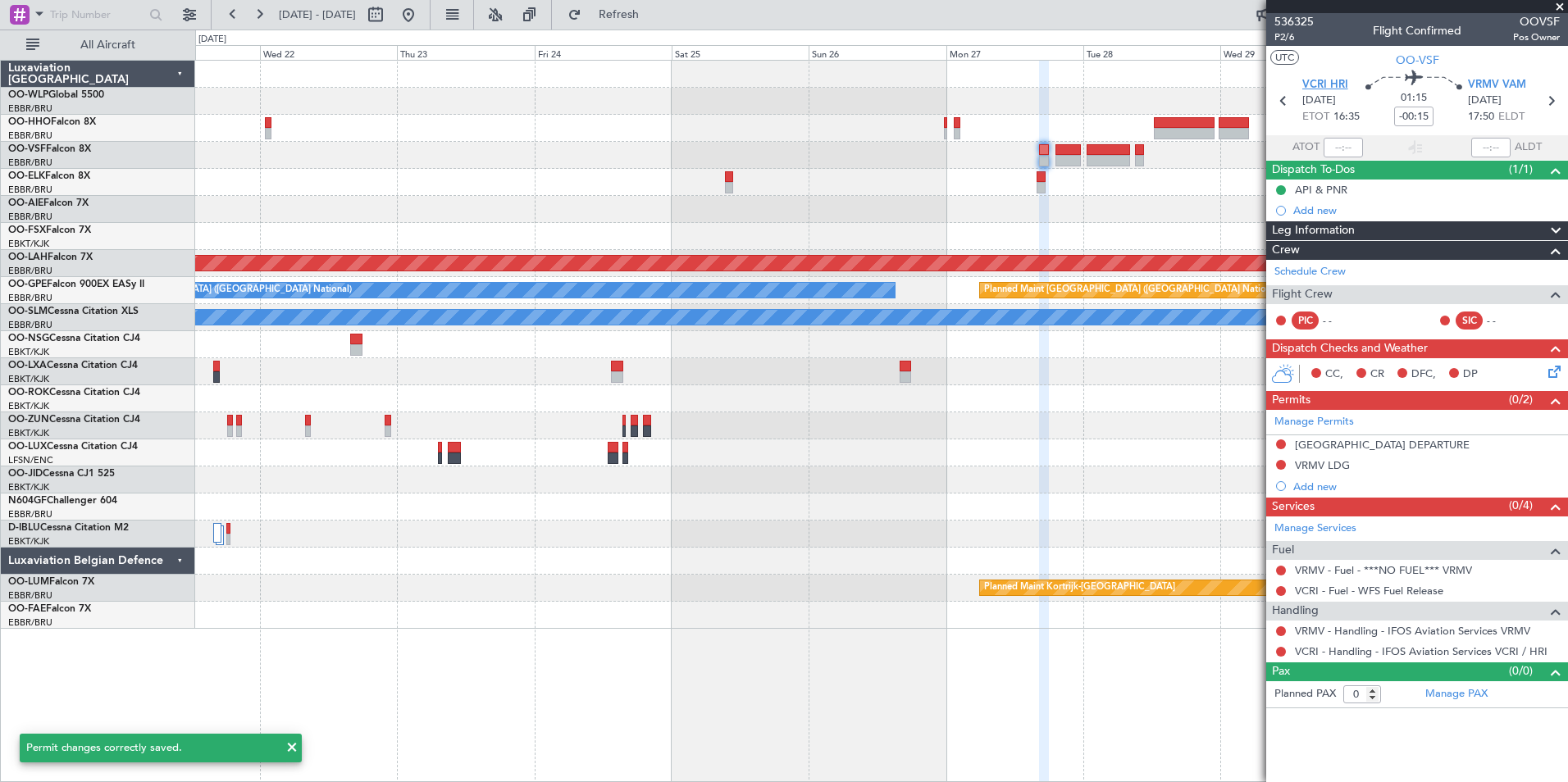
click at [1325, 84] on span "VCRI HRI" at bounding box center [1325, 85] width 46 height 17
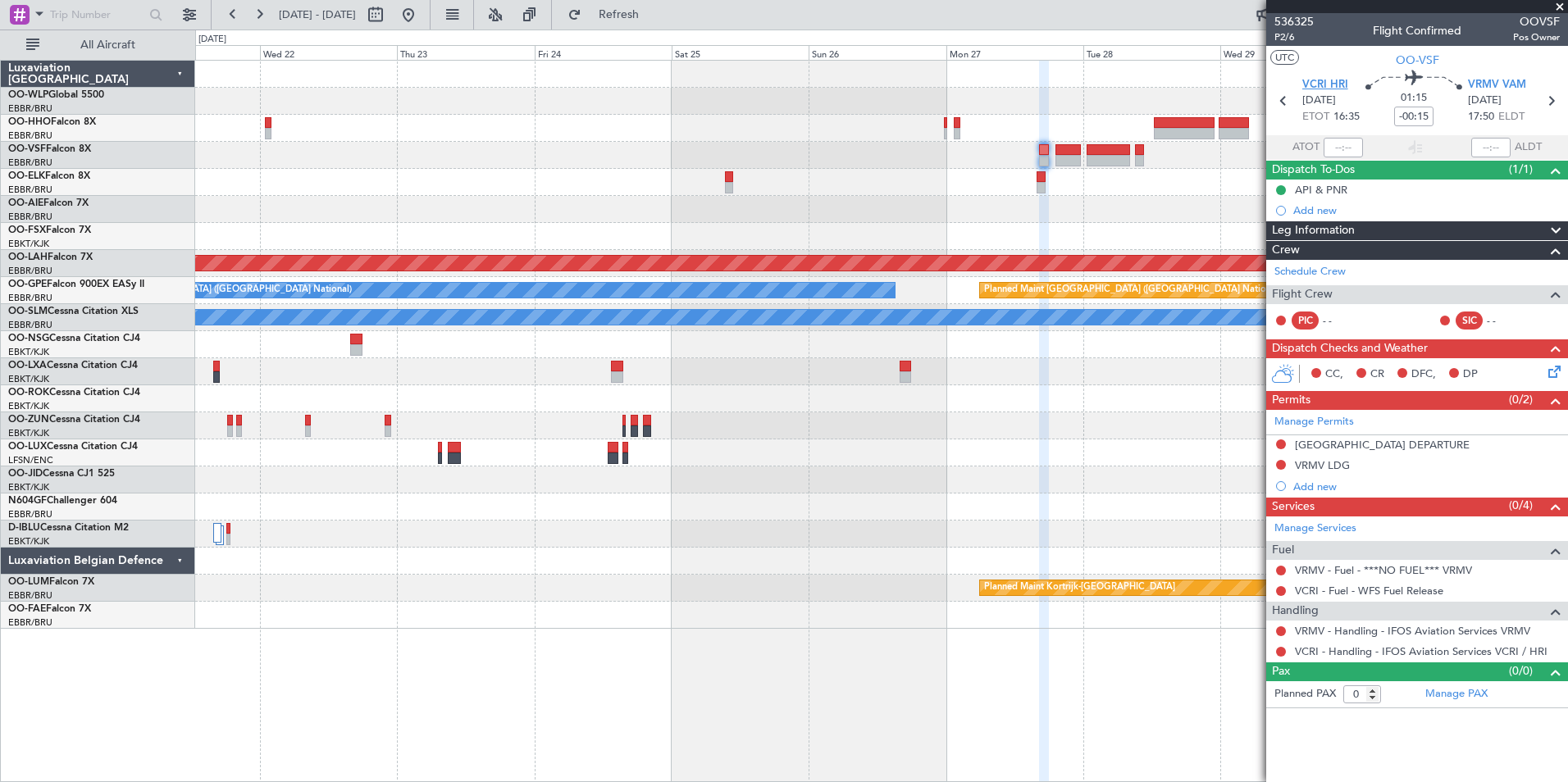
click at [1337, 84] on span "VCRI HRI" at bounding box center [1325, 85] width 46 height 17
click at [1324, 485] on div "Add new" at bounding box center [1418, 487] width 252 height 14
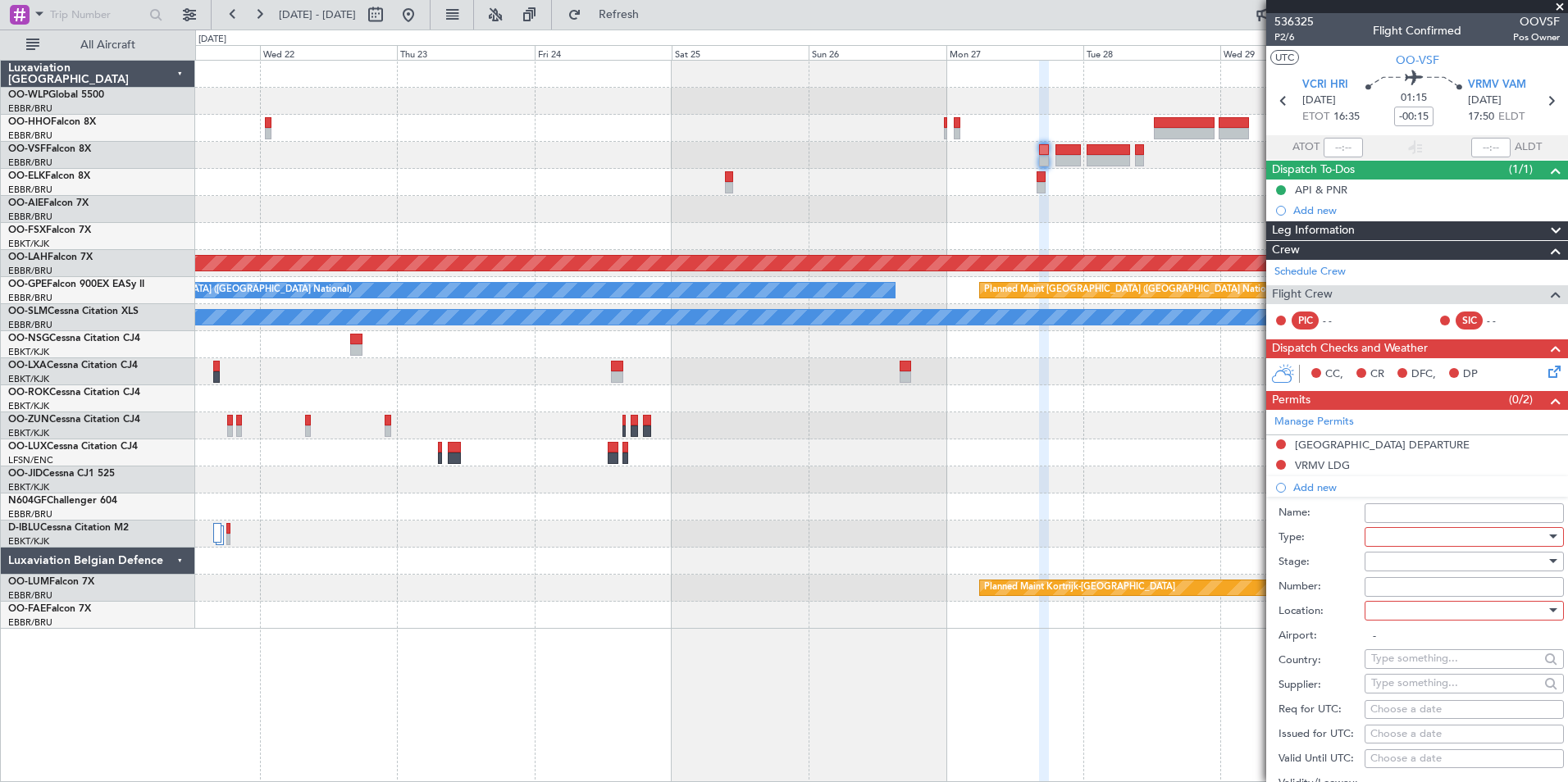
click at [1429, 531] on div at bounding box center [1458, 537] width 175 height 24
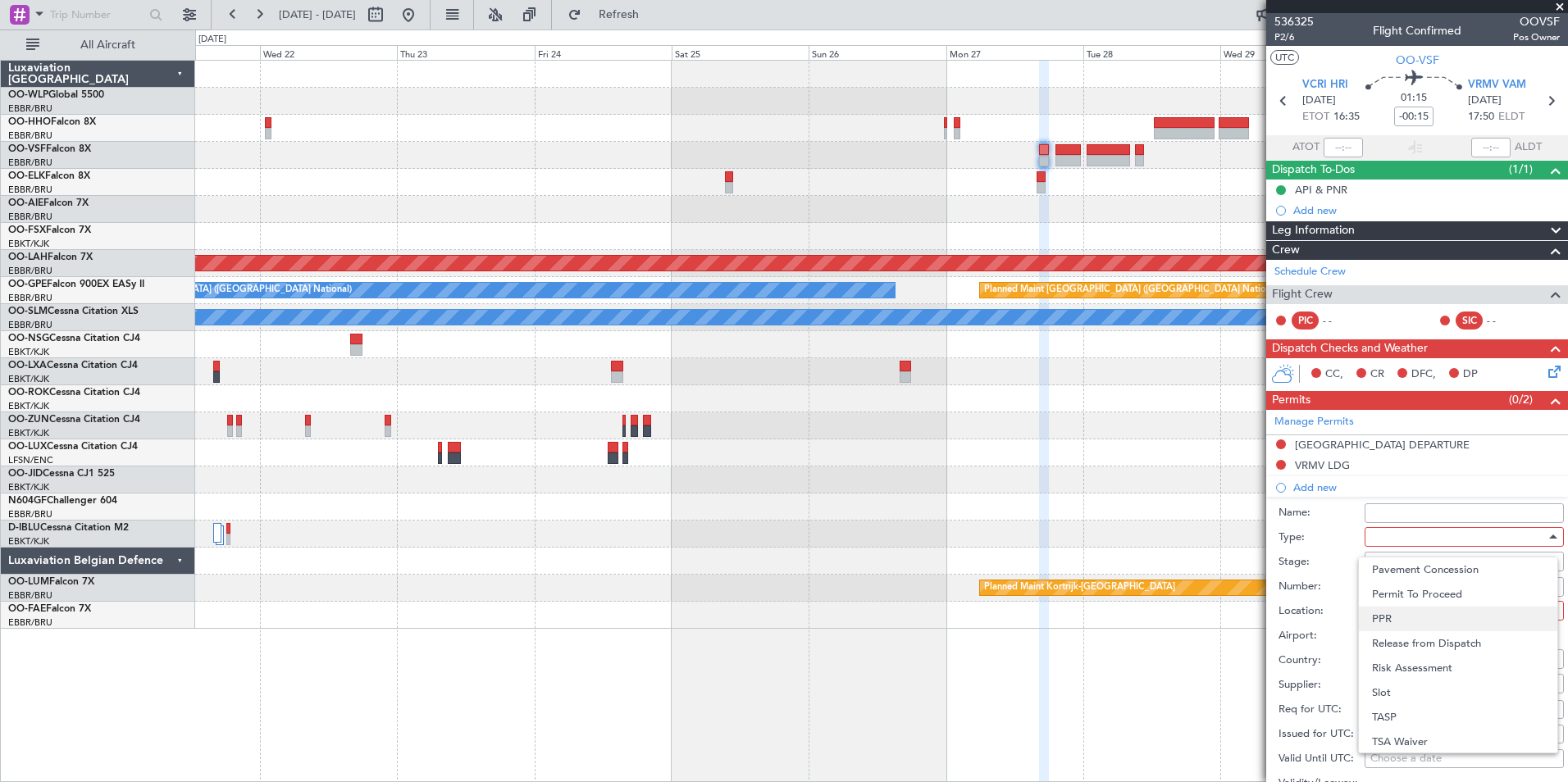
click at [1402, 613] on span "PPR" at bounding box center [1458, 619] width 172 height 24
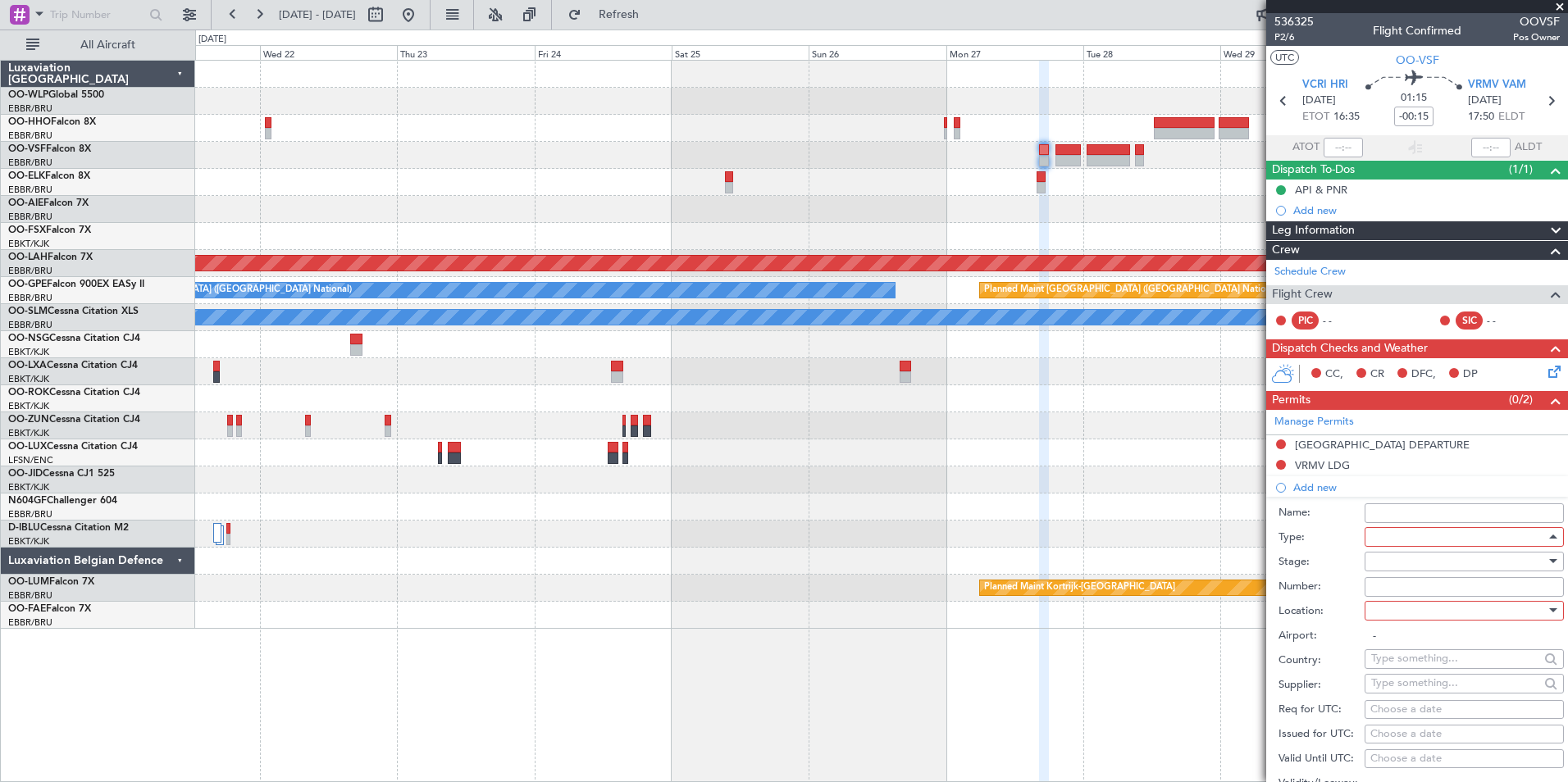
scroll to position [493, 0]
click at [1392, 560] on div at bounding box center [1458, 561] width 175 height 24
click at [1403, 613] on span "Not Requested" at bounding box center [1458, 619] width 172 height 24
click at [1399, 613] on div at bounding box center [1458, 611] width 175 height 24
click at [1405, 652] on span "Departure" at bounding box center [1458, 643] width 172 height 24
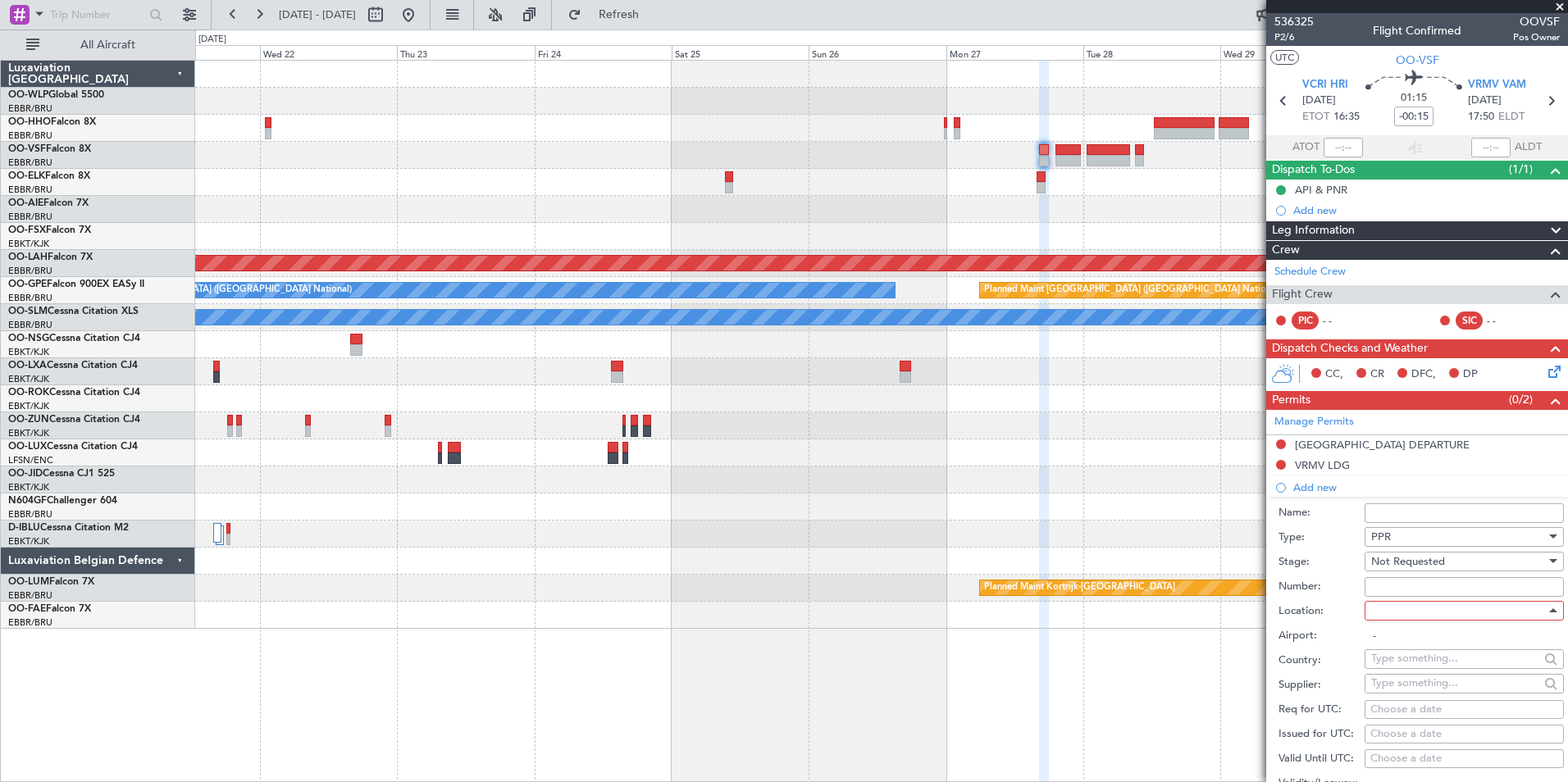
type input "VCRI"
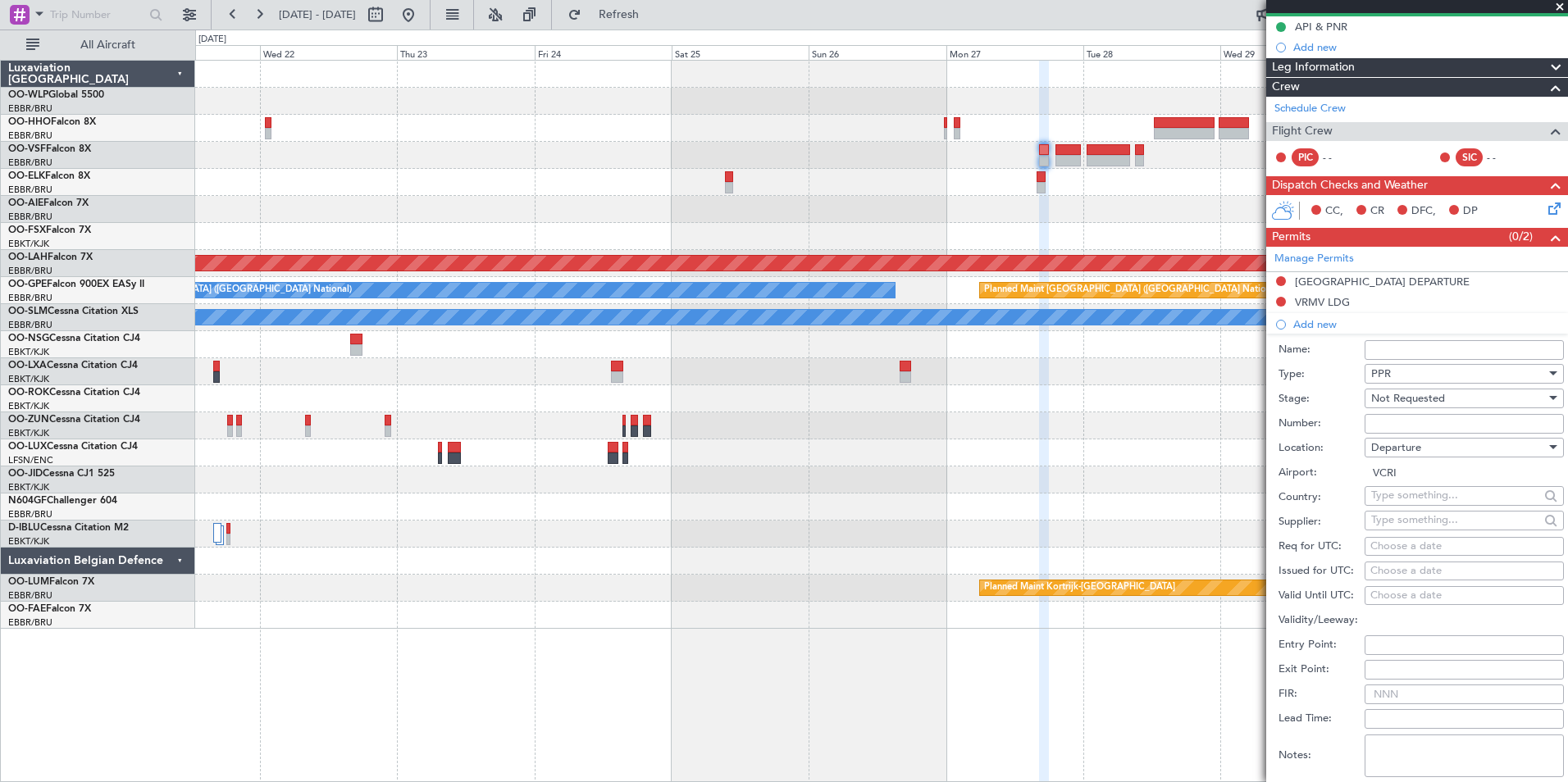
scroll to position [164, 0]
click at [1399, 542] on div "Choose a date" at bounding box center [1464, 546] width 188 height 17
select select "9"
select select "2025"
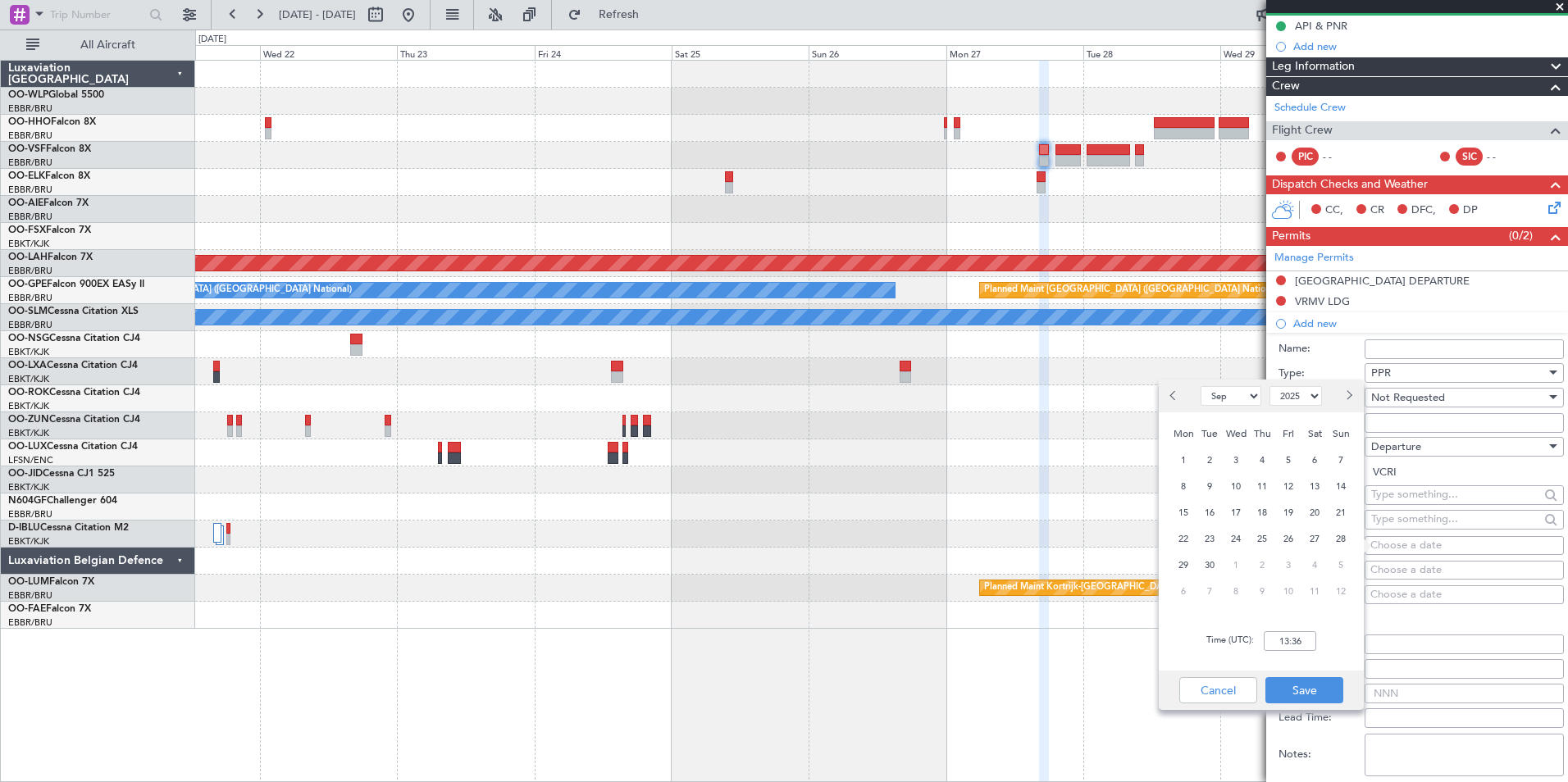
click at [1351, 399] on button "Next month" at bounding box center [1348, 396] width 18 height 26
select select "10"
click at [1185, 567] on span "27" at bounding box center [1183, 565] width 21 height 21
click at [1280, 643] on input "00:00" at bounding box center [1290, 641] width 53 height 20
type input "16:25"
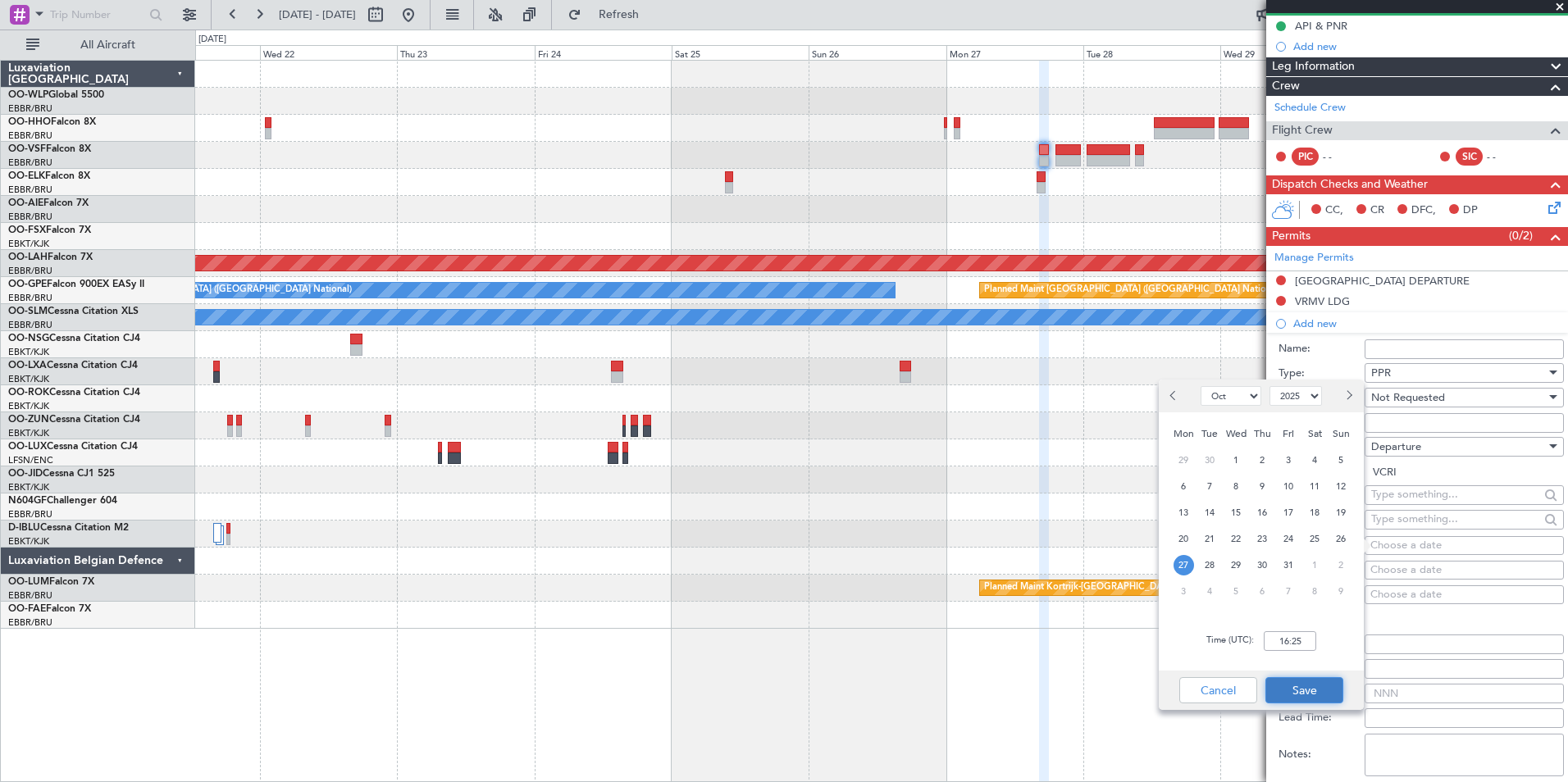
click at [1309, 684] on button "Save" at bounding box center [1304, 690] width 78 height 26
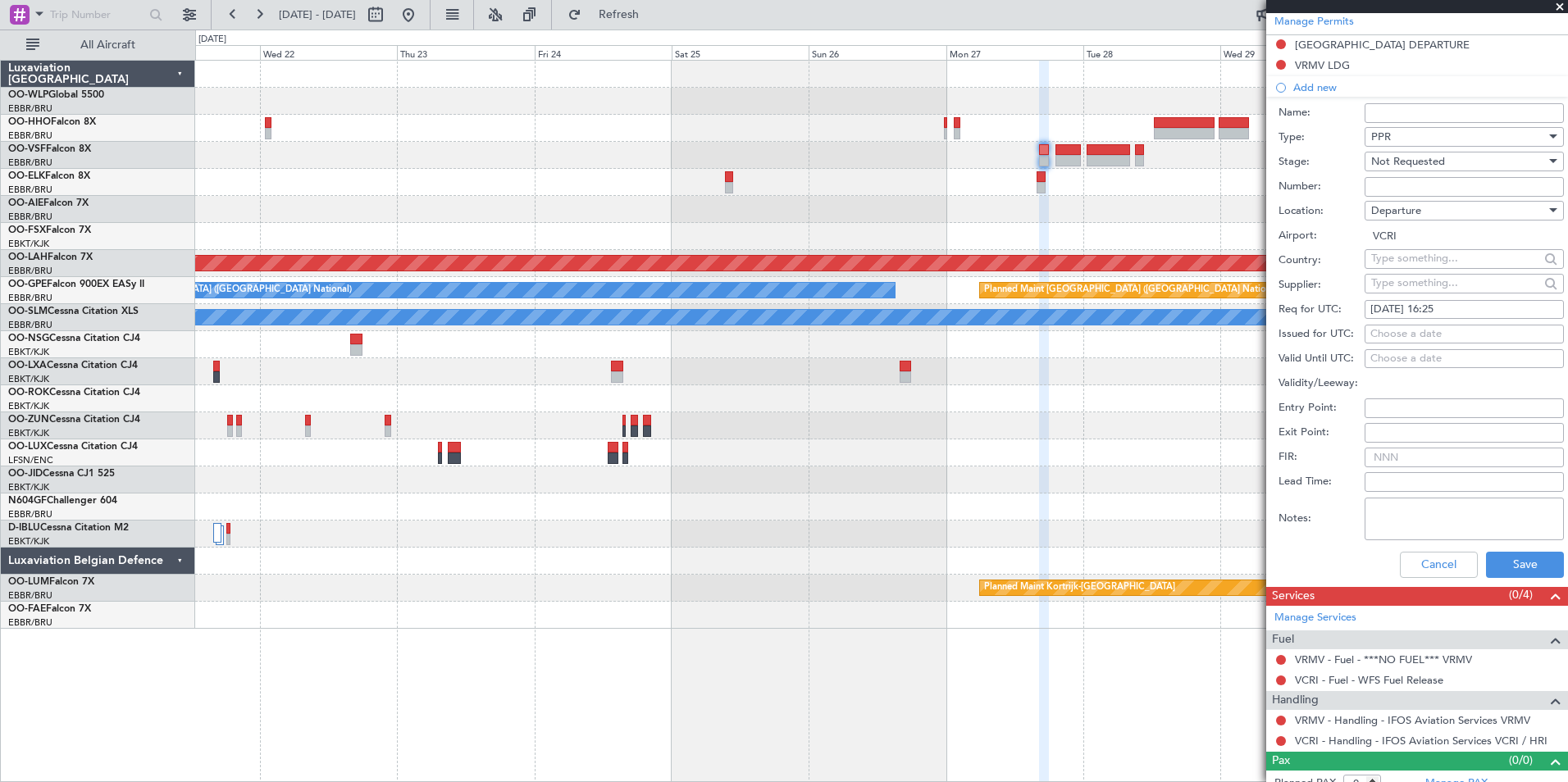
scroll to position [410, 0]
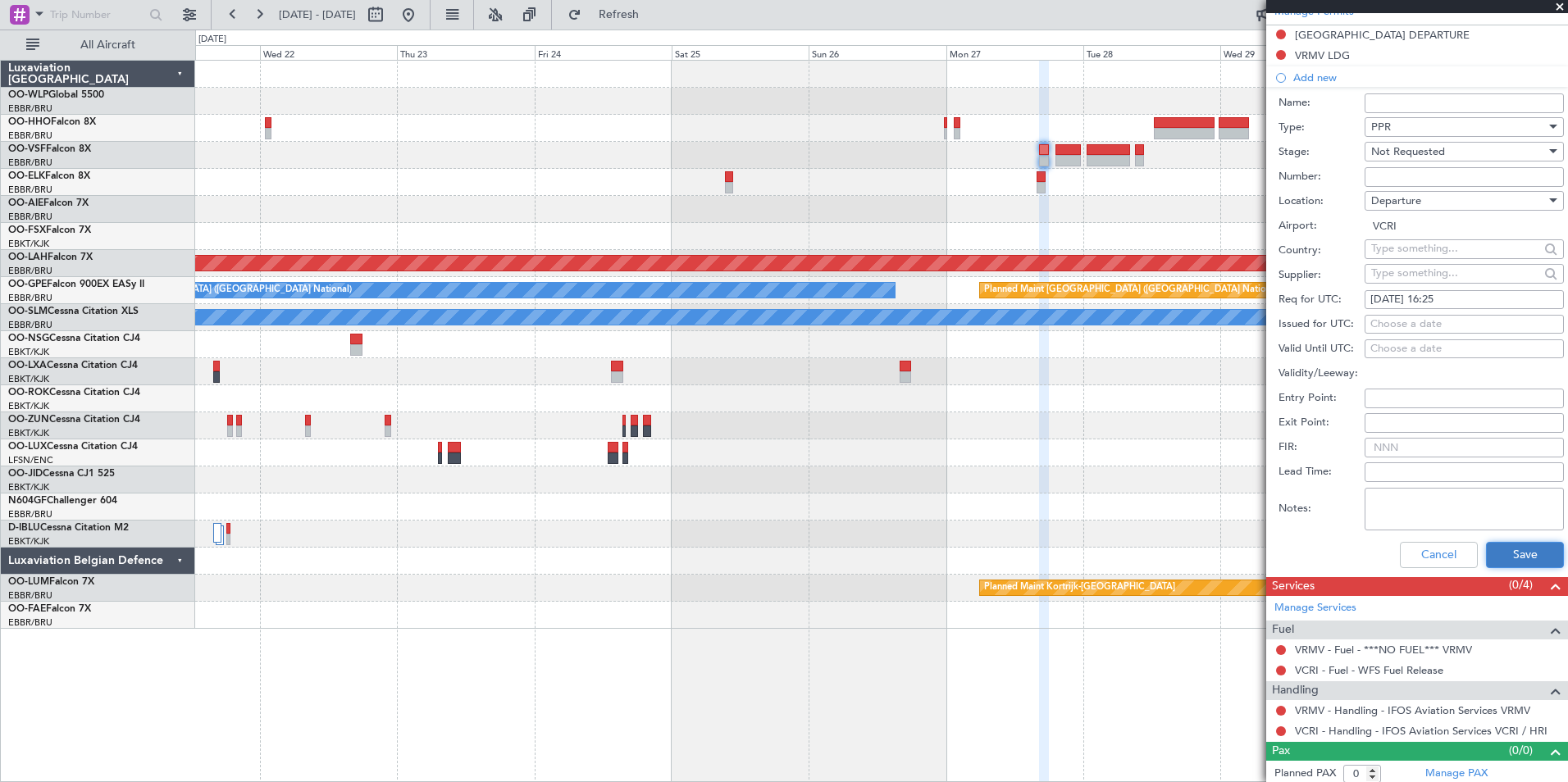
click at [1511, 549] on button "Save" at bounding box center [1525, 555] width 78 height 26
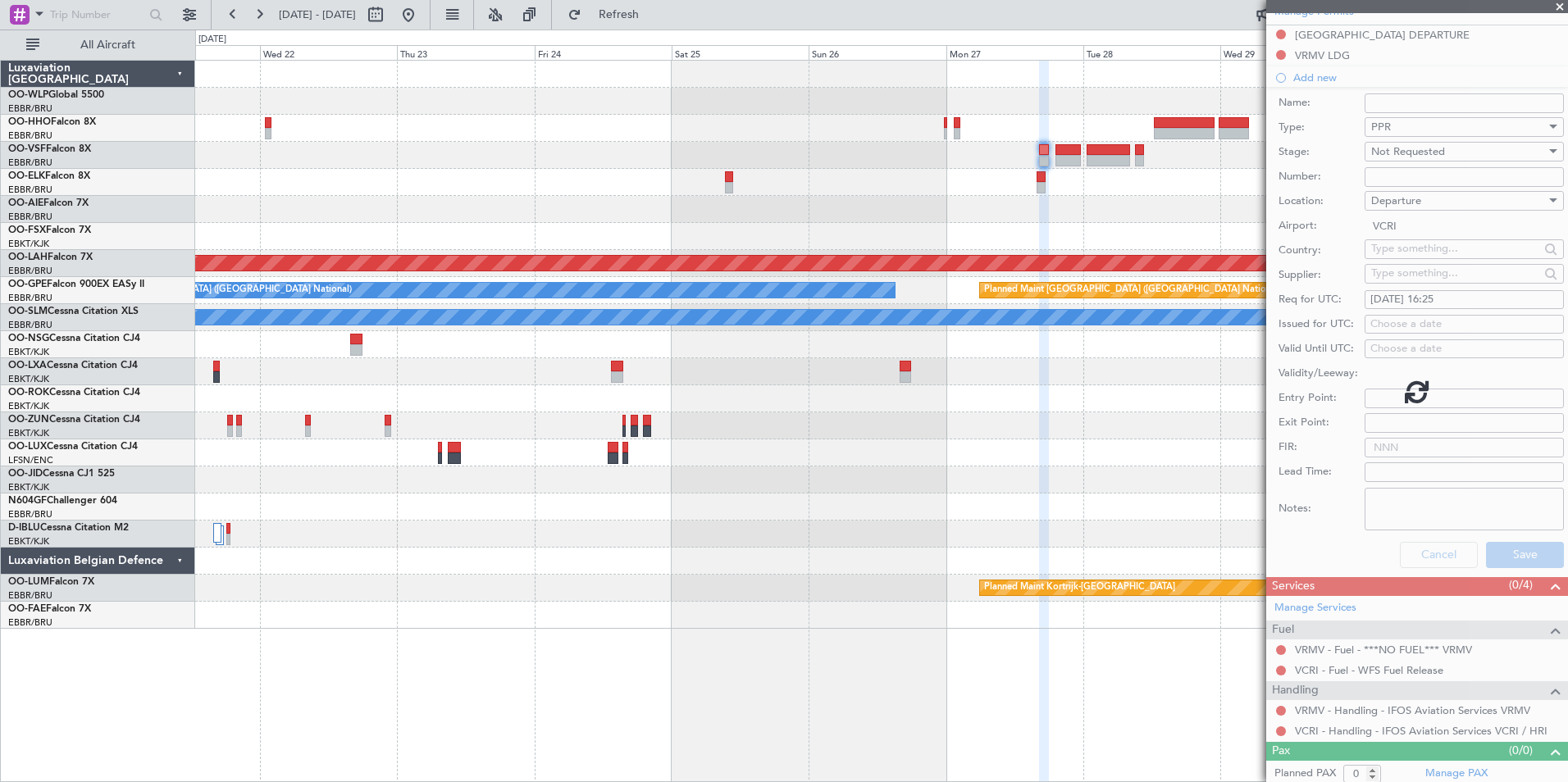
scroll to position [0, 0]
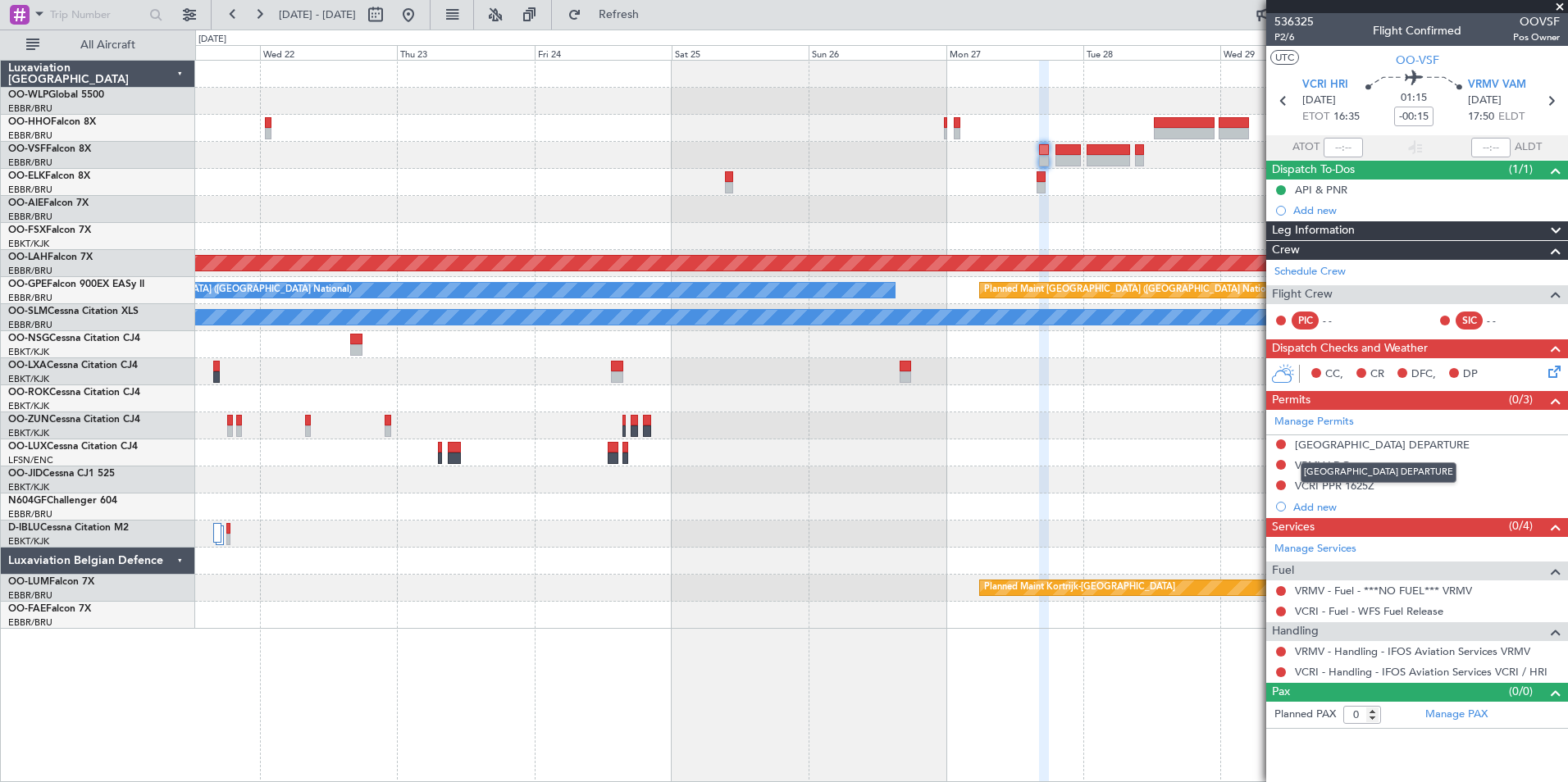
click at [1320, 451] on mat-tooltip-component "SRI LANKA DEPARTURE" at bounding box center [1379, 473] width 179 height 43
click at [1325, 442] on div "SRI LANKA DEPARTURE" at bounding box center [1382, 445] width 175 height 14
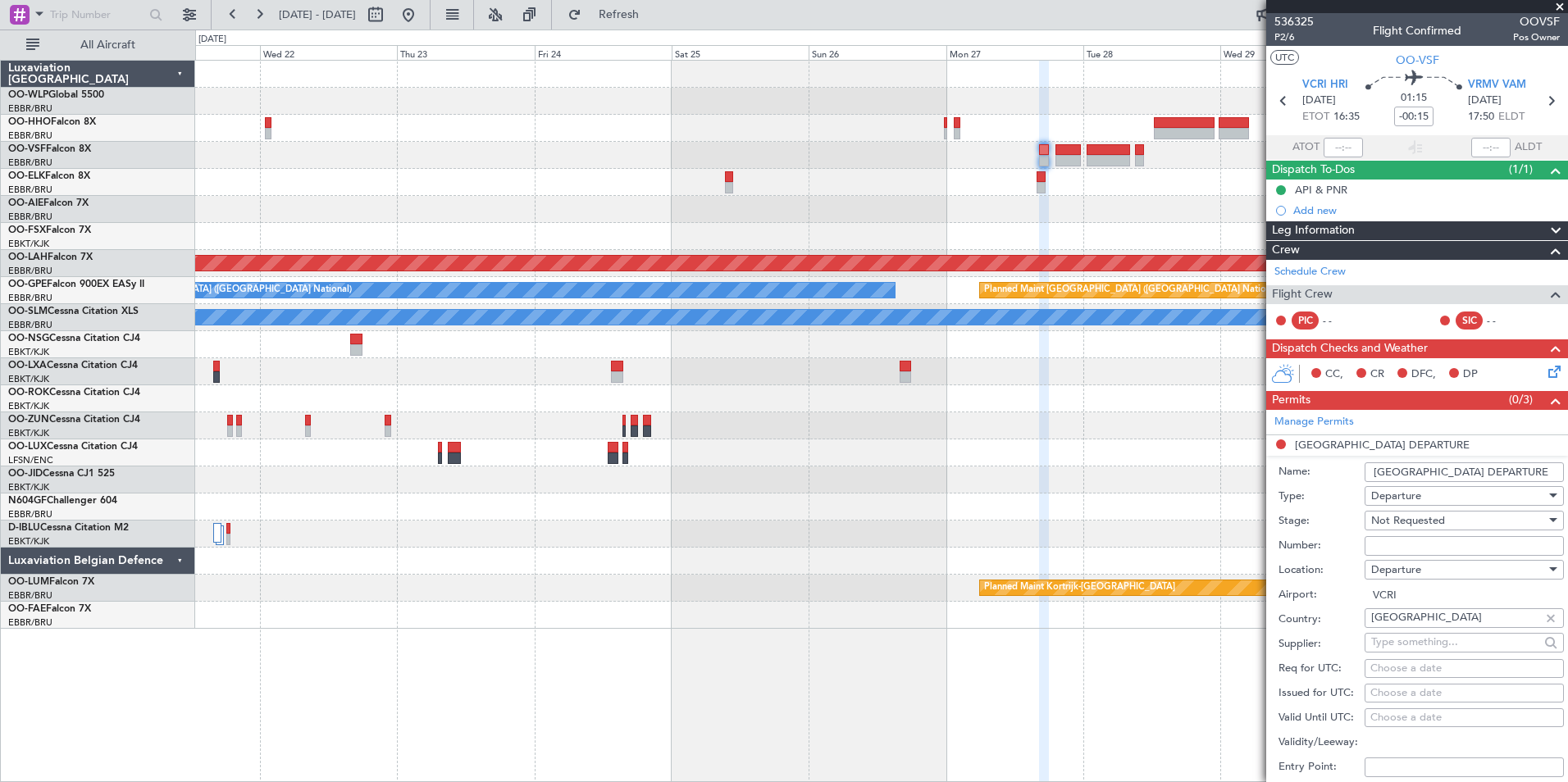
click at [1543, 614] on div at bounding box center [1551, 619] width 18 height 18
click at [1295, 641] on label "Supplier:" at bounding box center [1321, 645] width 86 height 17
click at [1412, 470] on input "SRI LANKA DEPARTURE" at bounding box center [1464, 473] width 199 height 20
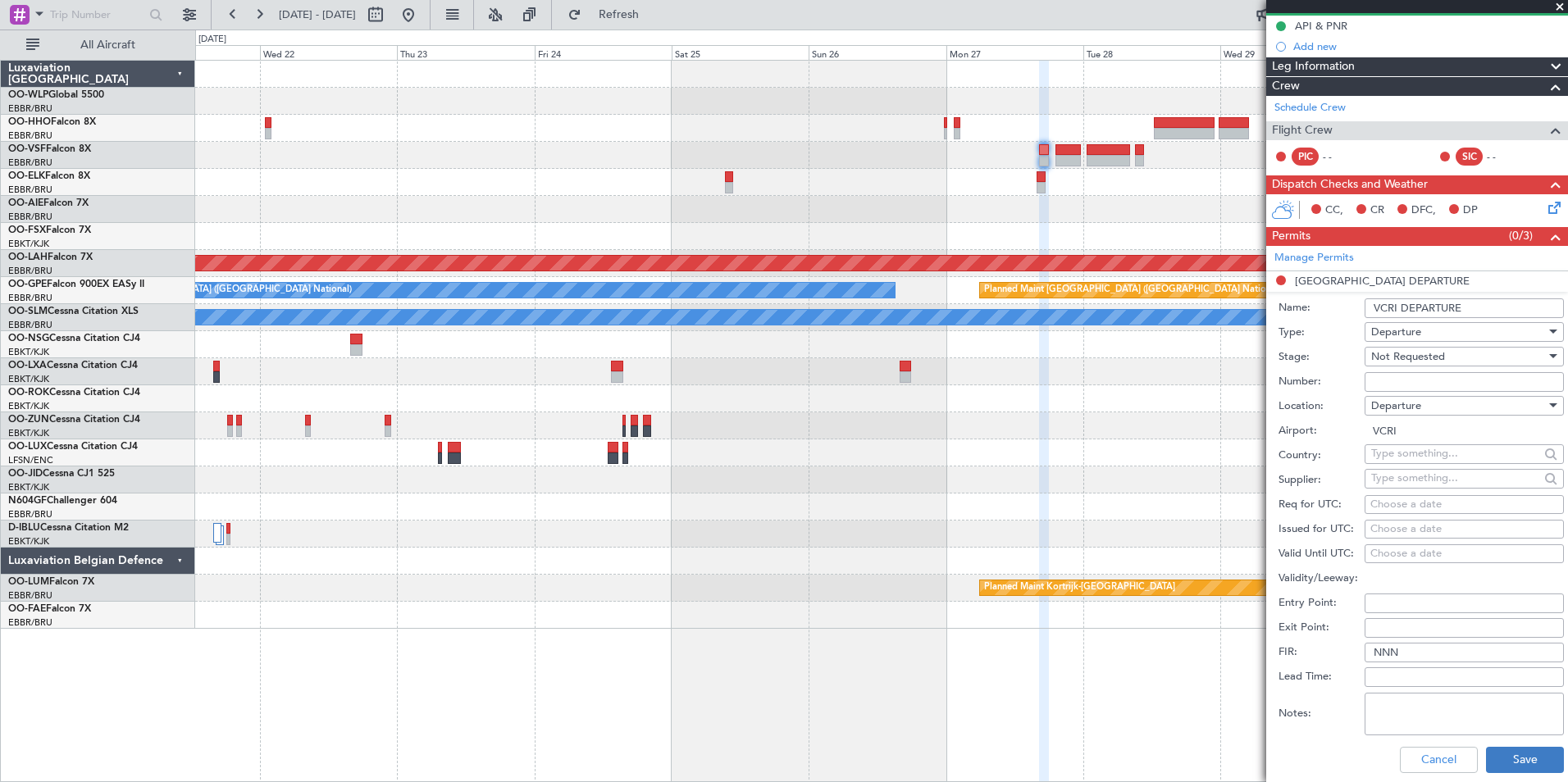
type input "VCRI DEPARTURE"
click at [1496, 759] on button "Save" at bounding box center [1525, 759] width 78 height 26
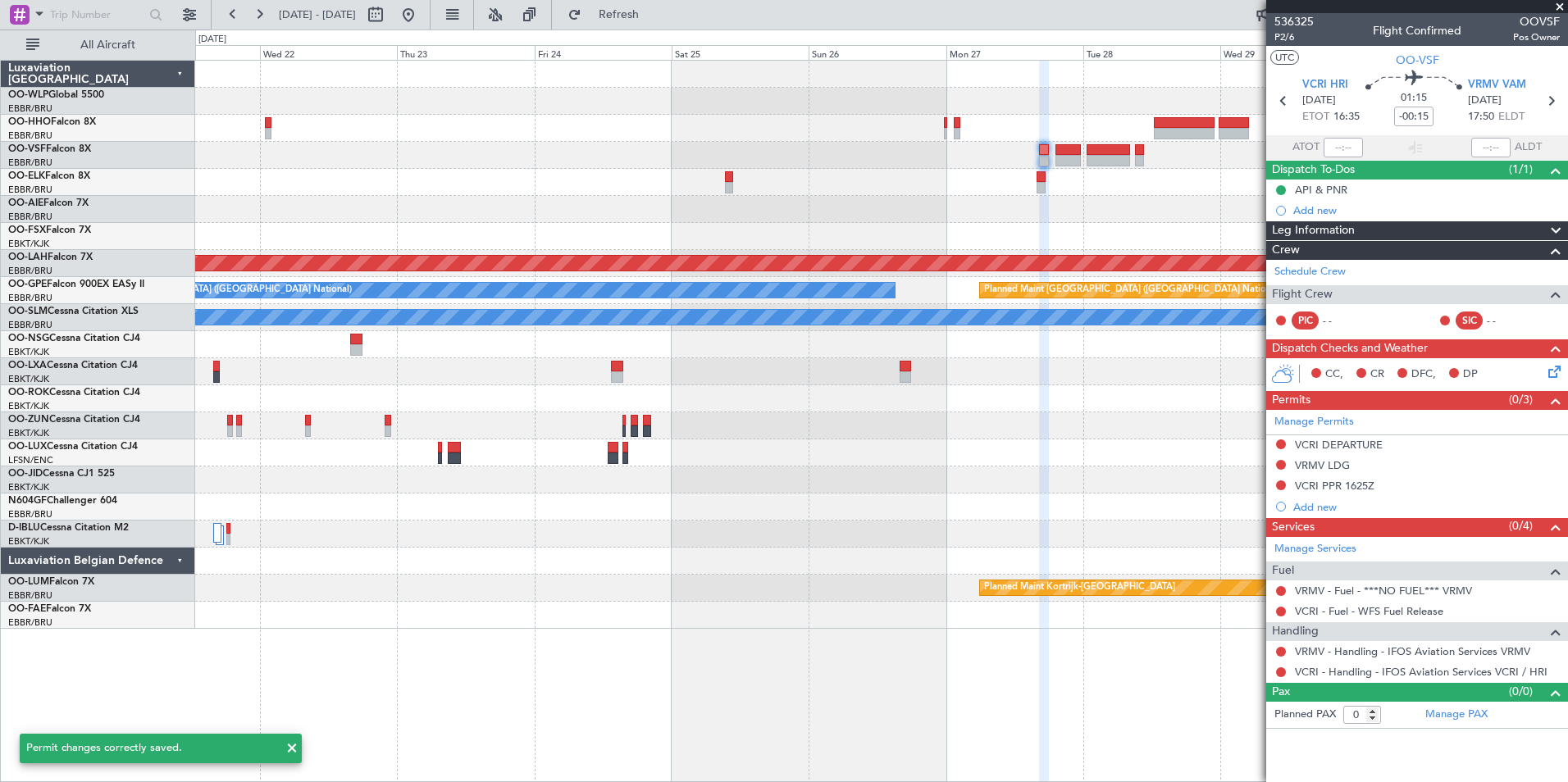
scroll to position [0, 0]
click at [1284, 99] on icon at bounding box center [1283, 100] width 21 height 21
type input "+00:05"
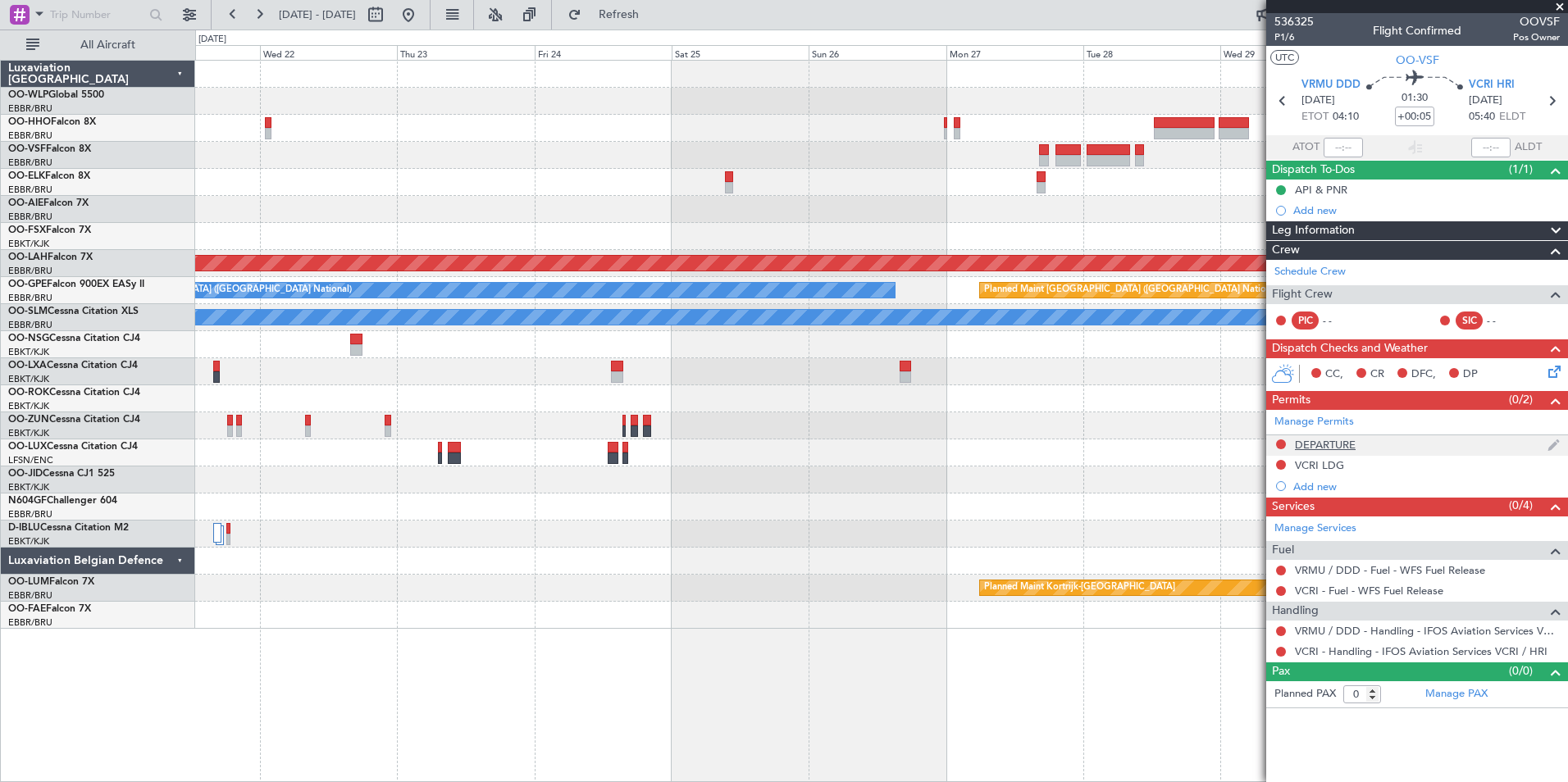
click at [1325, 447] on div "DEPARTURE" at bounding box center [1325, 445] width 61 height 14
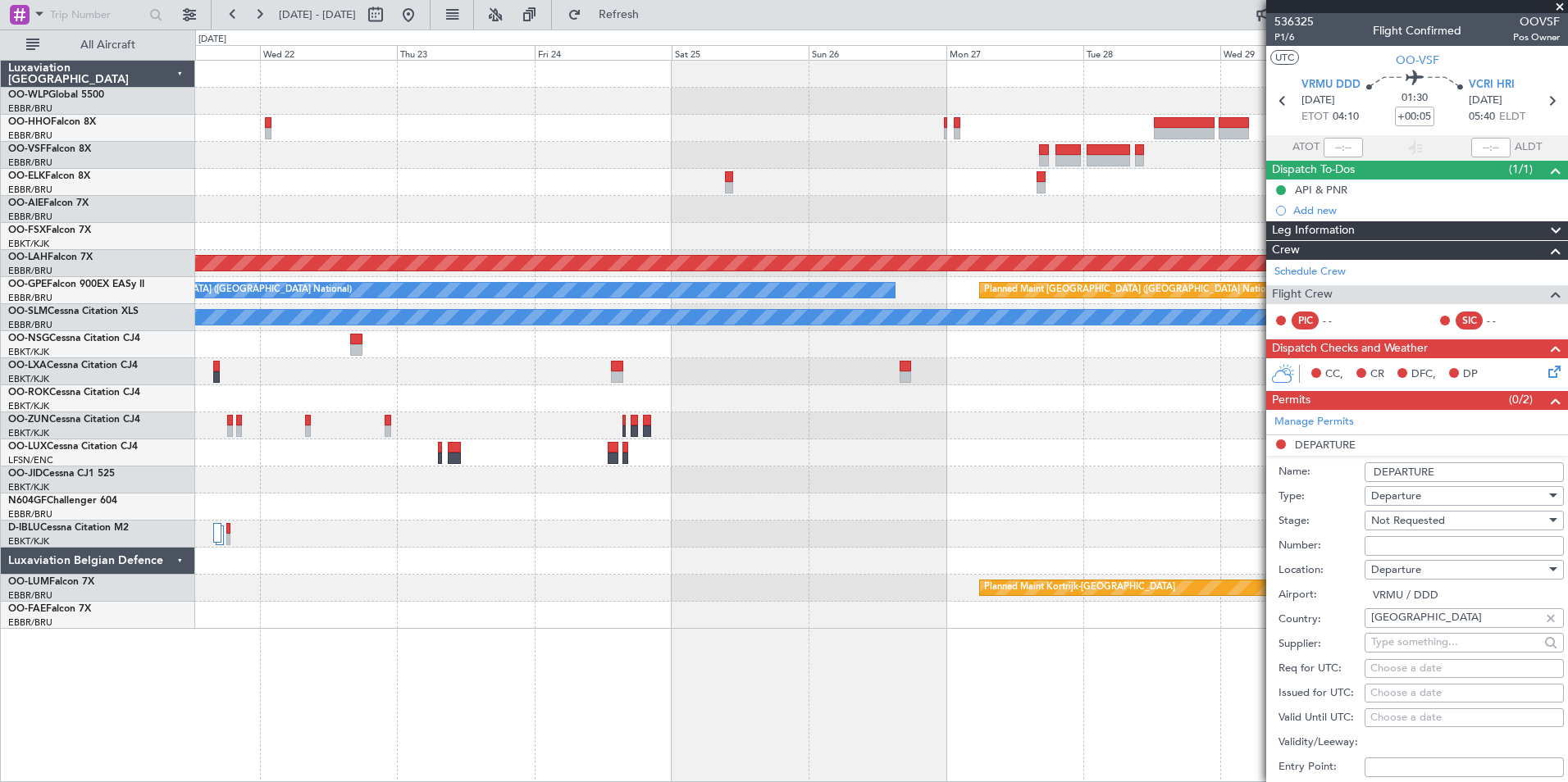
click at [1390, 472] on input "DEPARTURE" at bounding box center [1464, 473] width 199 height 20
click at [1377, 474] on input "DEPARTURE" at bounding box center [1464, 473] width 199 height 20
click at [1371, 472] on input "DEPARTURE" at bounding box center [1464, 473] width 199 height 20
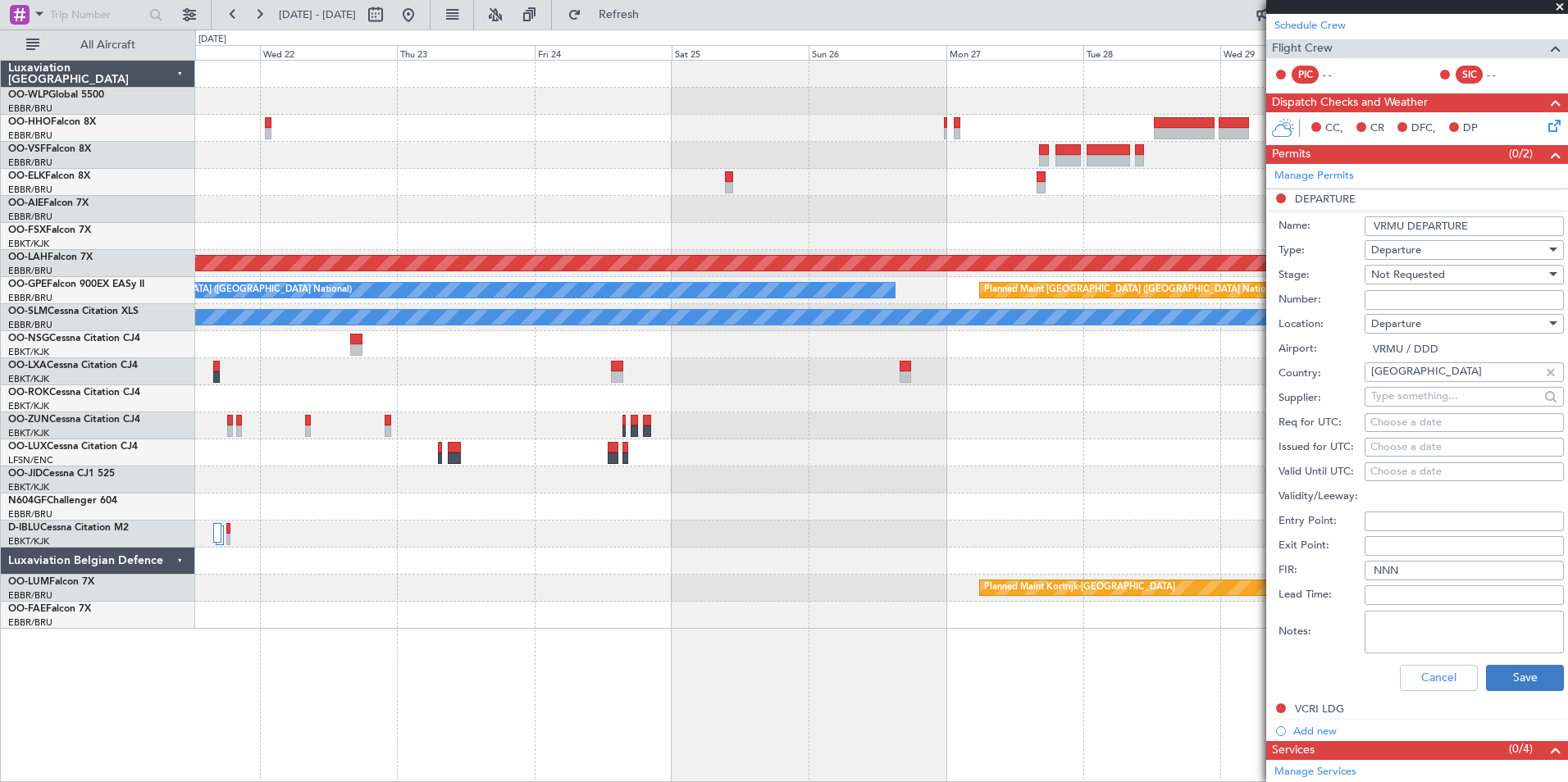
type input "VRMU DEPARTURE"
click at [1504, 687] on button "Save" at bounding box center [1525, 677] width 78 height 26
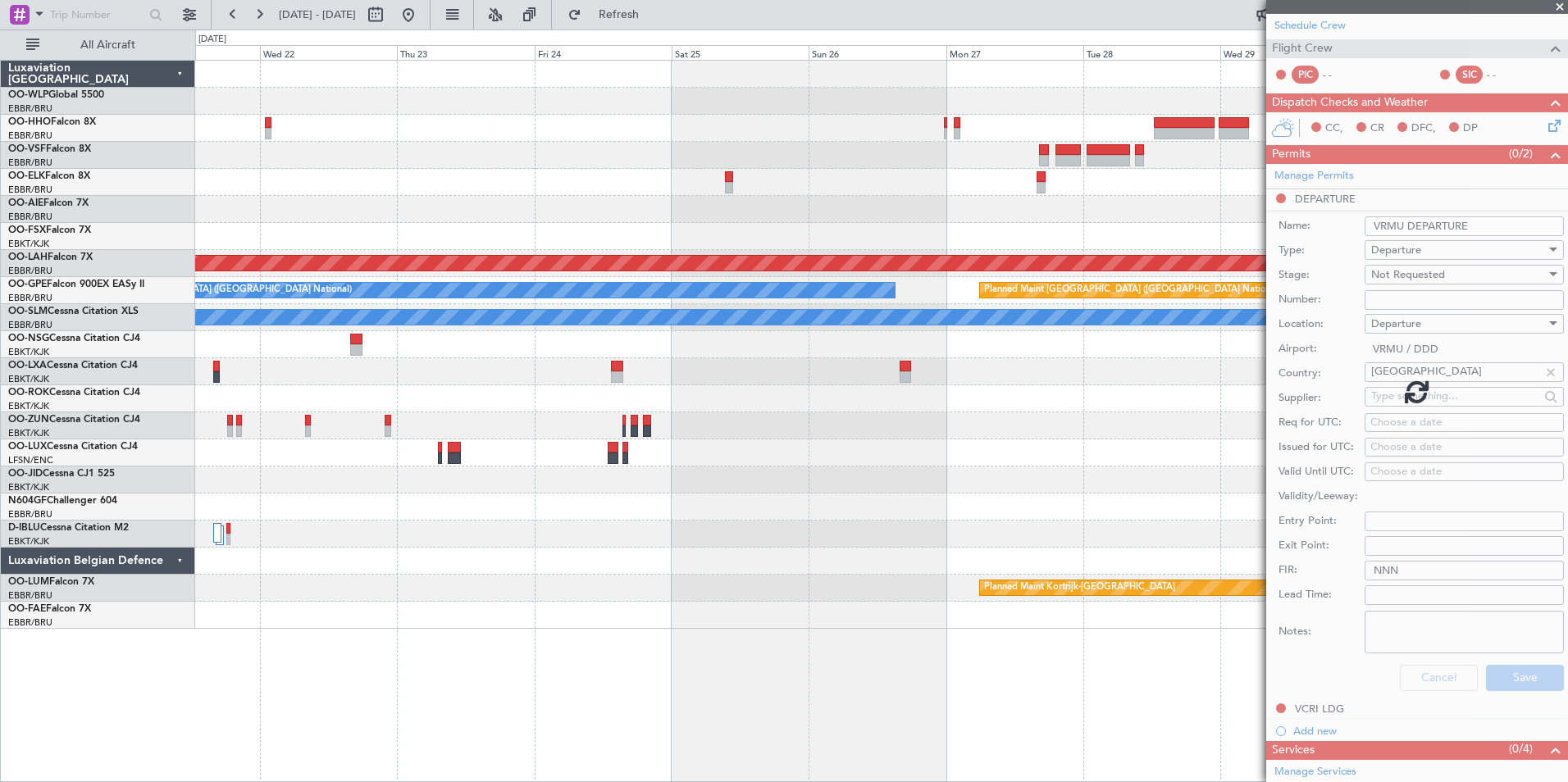
scroll to position [0, 0]
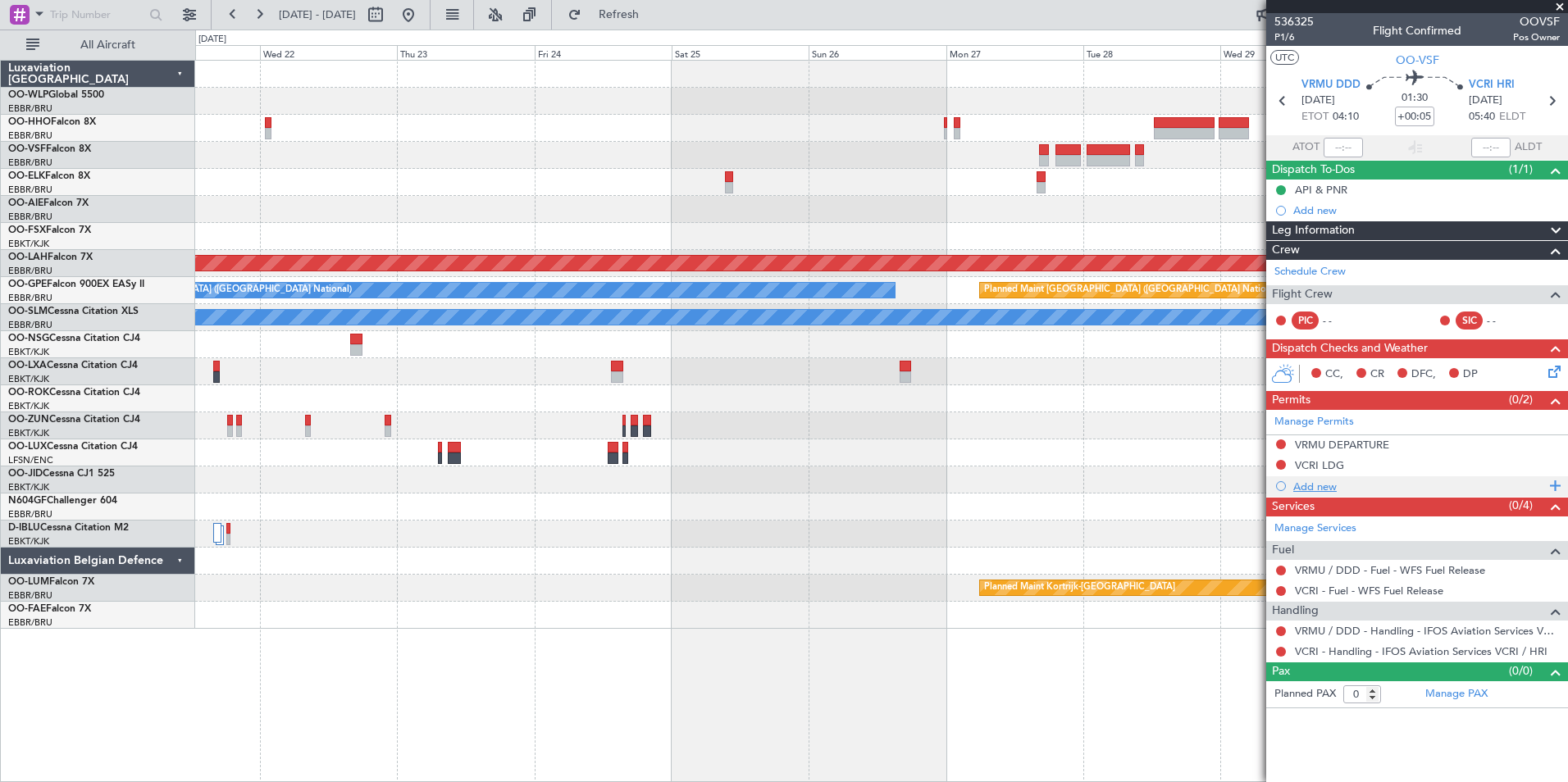
click at [1312, 487] on div "Add new" at bounding box center [1418, 487] width 252 height 14
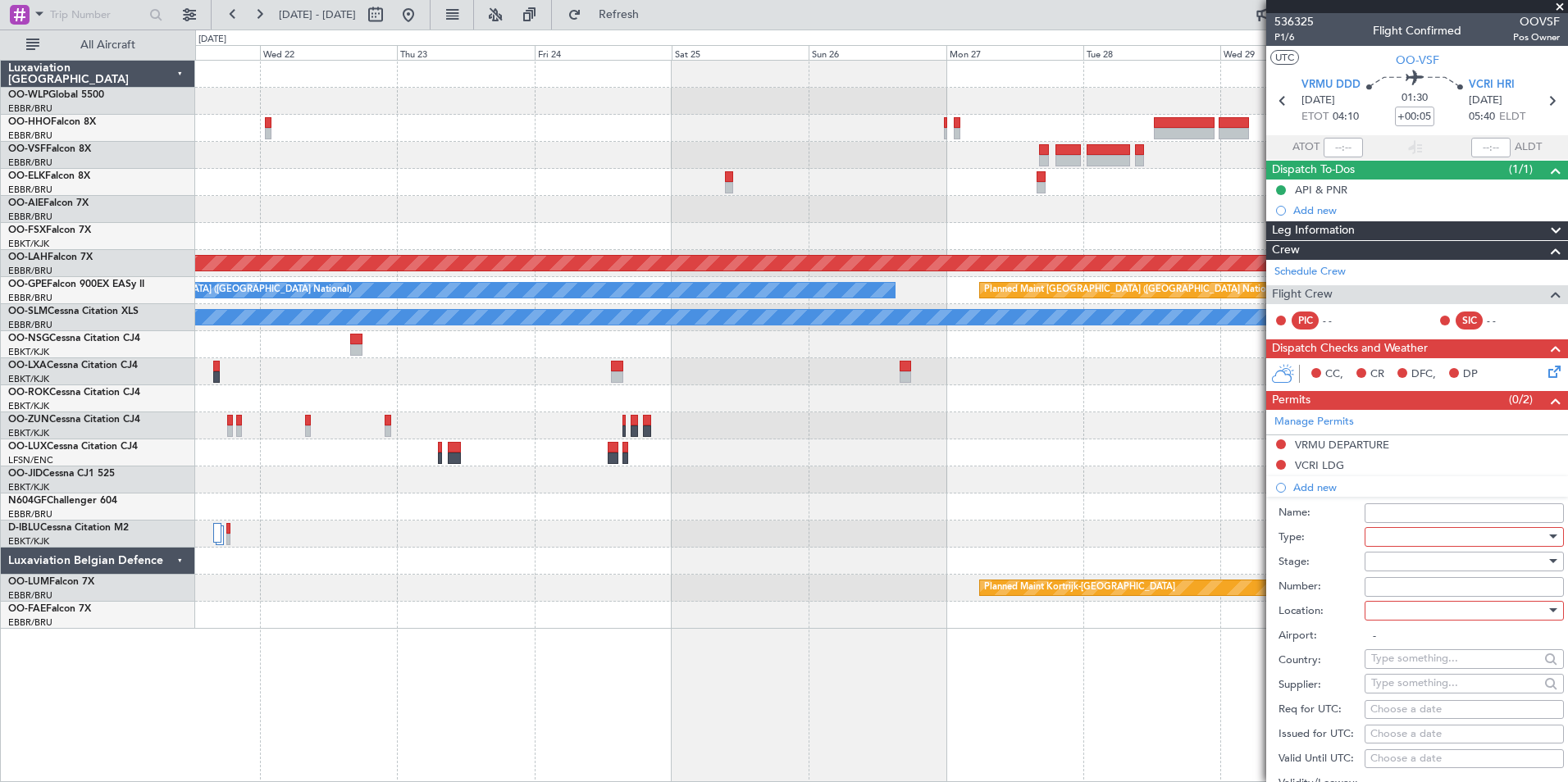
click at [1391, 540] on div at bounding box center [1458, 537] width 175 height 24
click at [1403, 615] on span "PPR" at bounding box center [1458, 617] width 172 height 24
click at [1403, 554] on div at bounding box center [1458, 561] width 175 height 24
click at [1406, 626] on span "Not Requested" at bounding box center [1458, 619] width 172 height 24
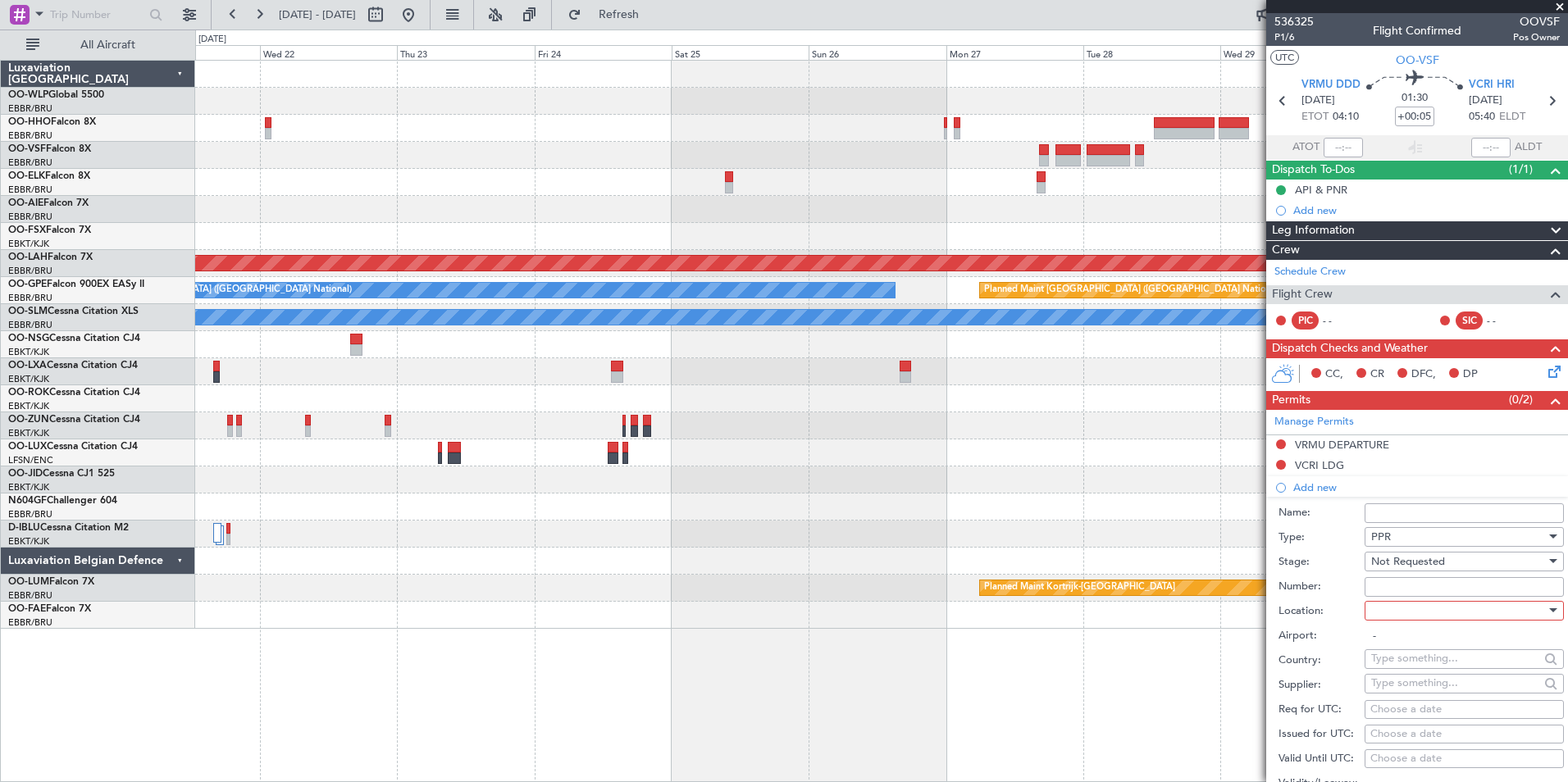
click at [1406, 620] on div at bounding box center [1458, 611] width 175 height 24
click at [1406, 633] on span "Departure" at bounding box center [1458, 643] width 172 height 24
type input "VRMU / DDD"
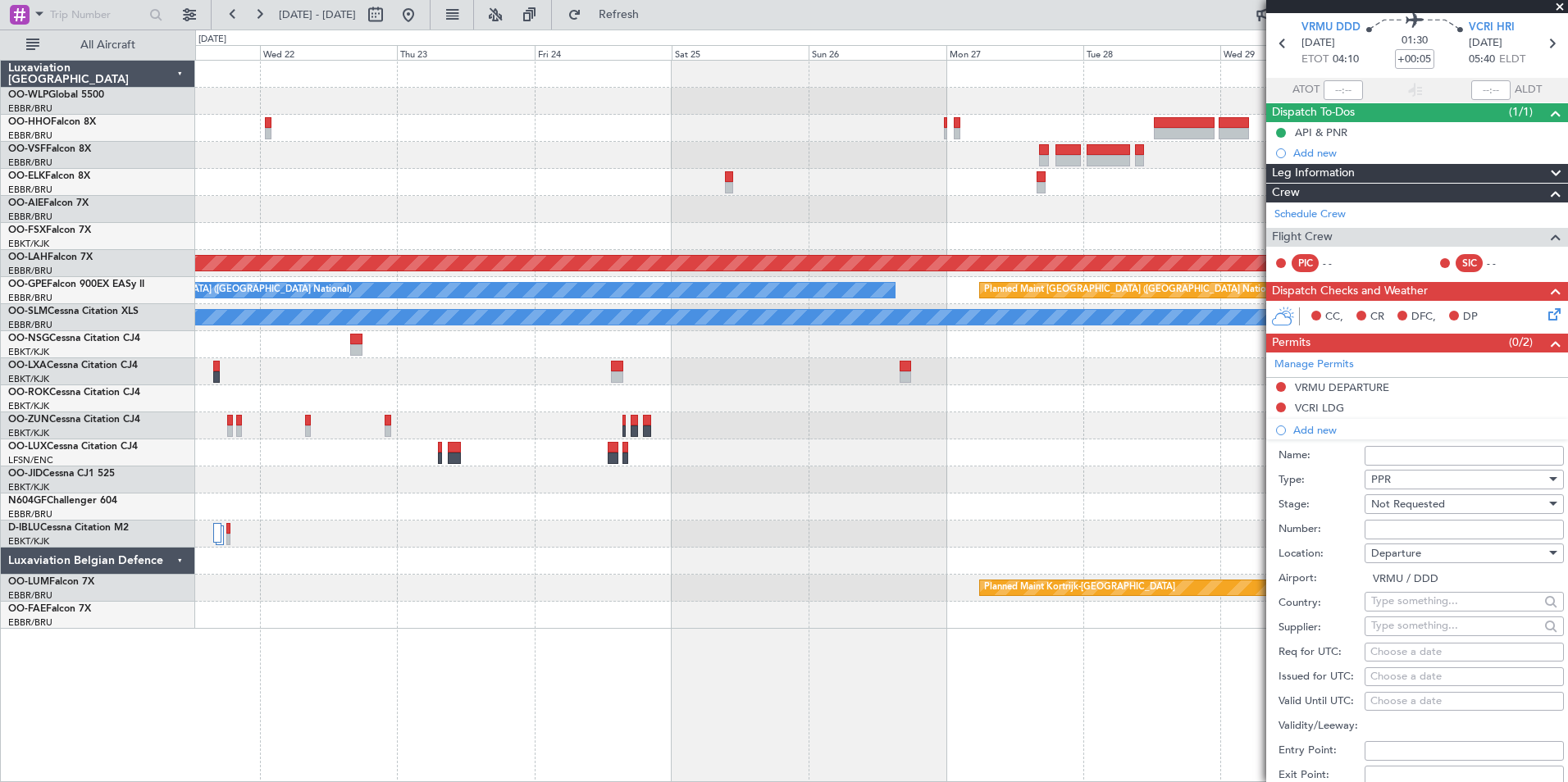
scroll to position [82, 0]
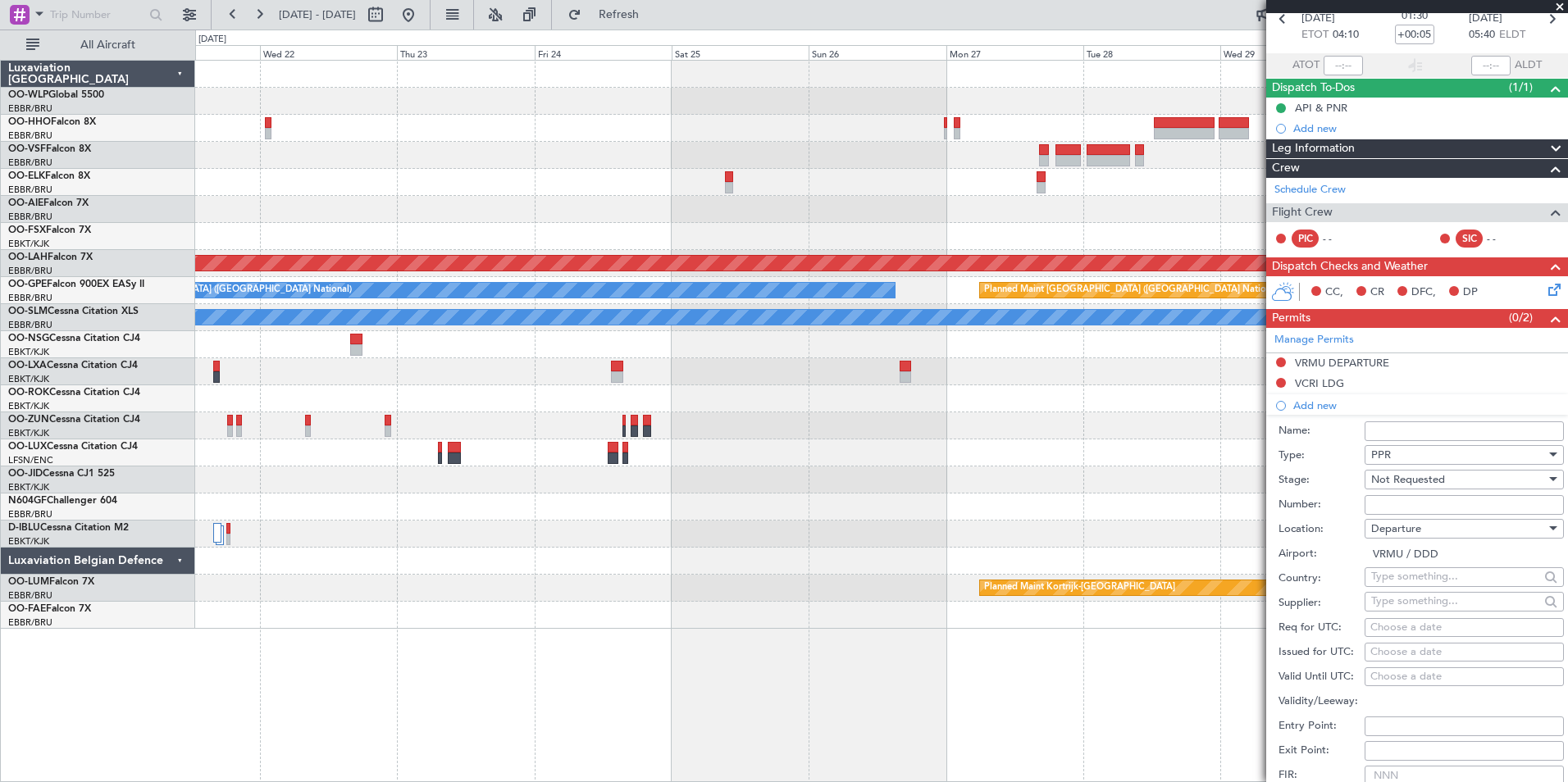
click at [1409, 632] on div "Choose a date" at bounding box center [1464, 628] width 188 height 17
select select "9"
select select "2025"
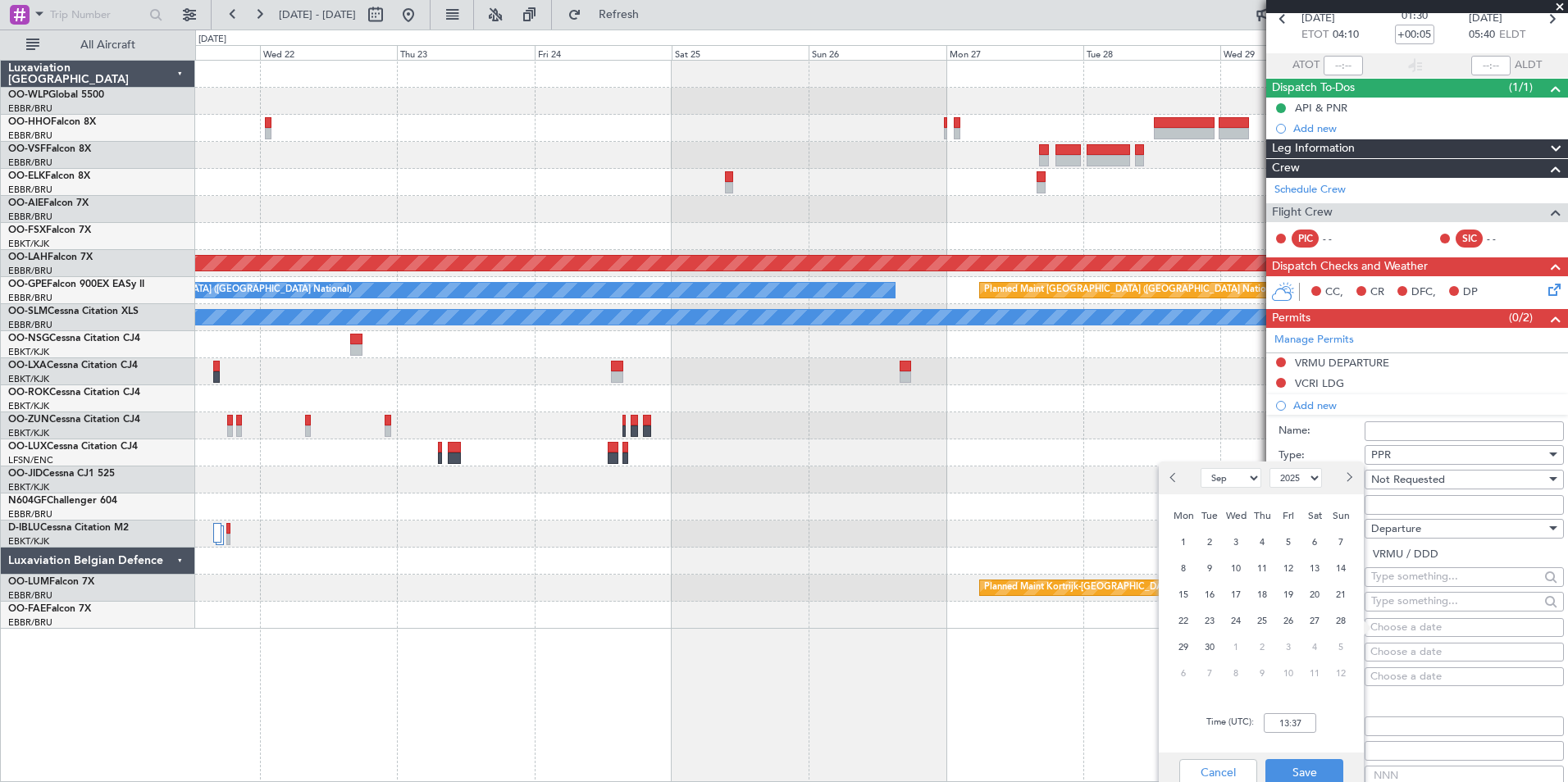
click at [1356, 477] on button "Next month" at bounding box center [1348, 478] width 18 height 26
select select "10"
click at [1317, 593] on span "18" at bounding box center [1315, 595] width 21 height 21
click at [1276, 723] on input "00:00" at bounding box center [1290, 723] width 53 height 20
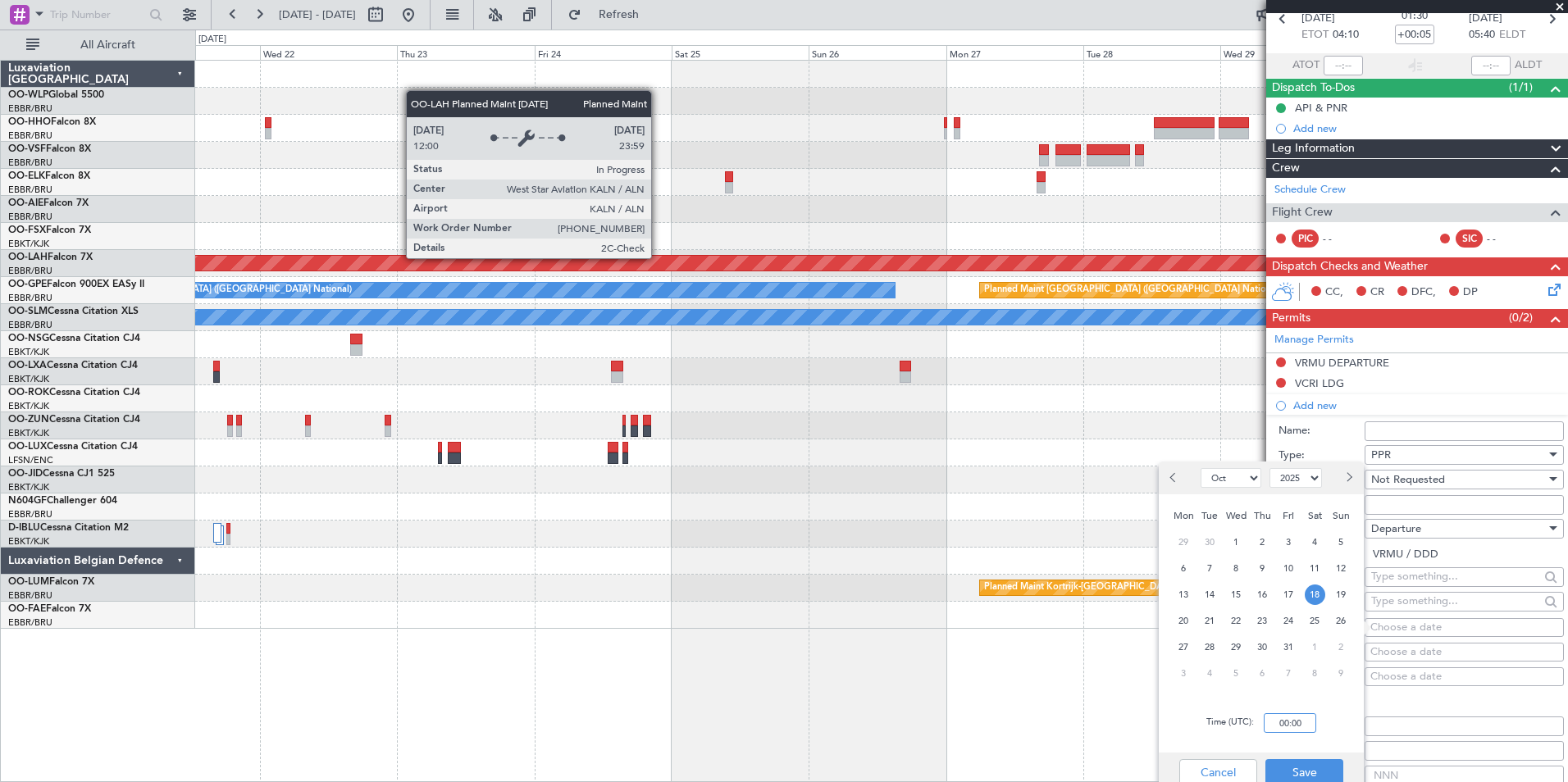
click at [877, 275] on div "Planned Maint [PERSON_NAME]-[GEOGRAPHIC_DATA][PERSON_NAME] ([GEOGRAPHIC_DATA][P…" at bounding box center [881, 263] width 1372 height 27
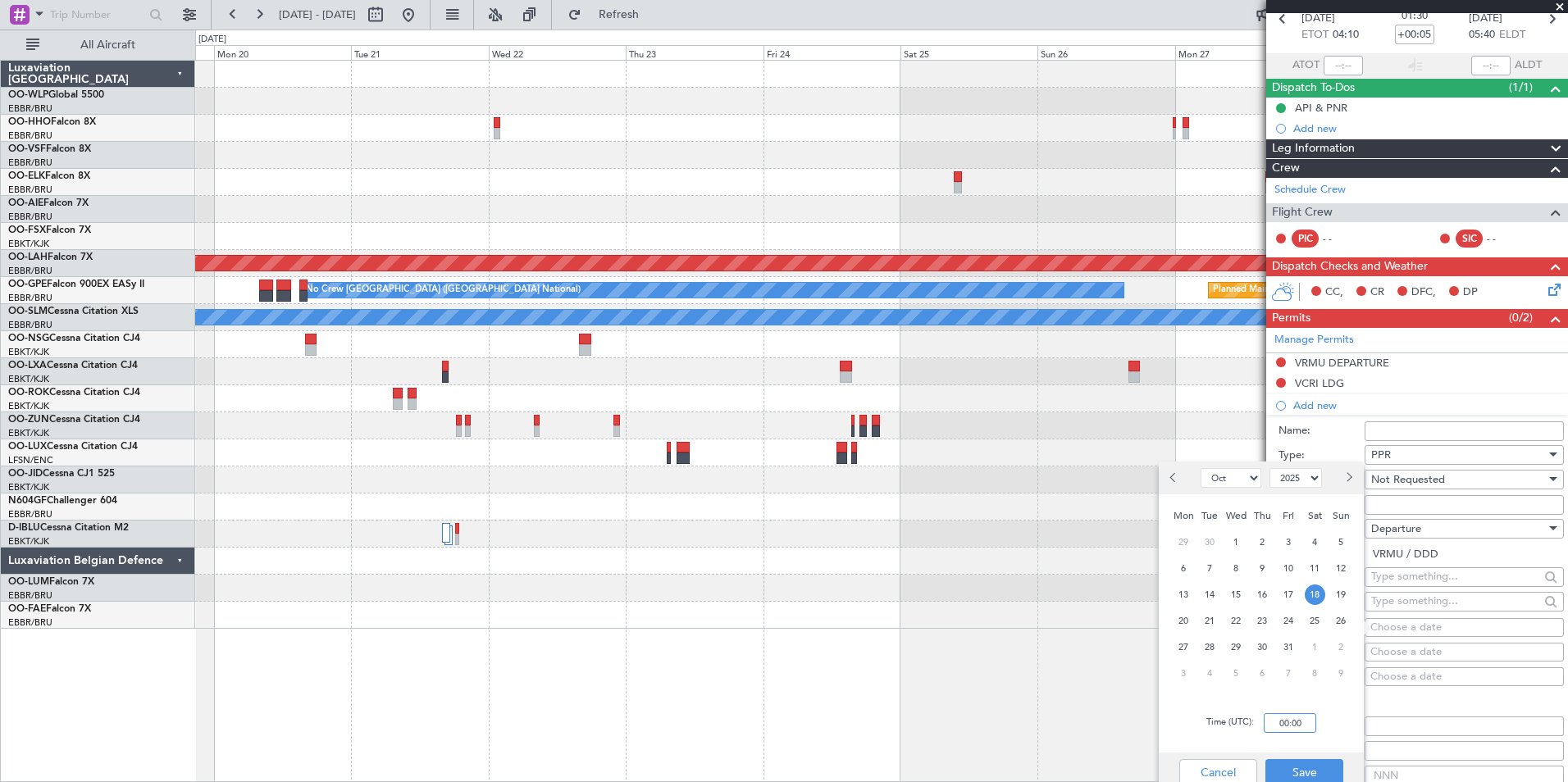
click at [1032, 258] on div "Planned Maint Brussels (Brussels National) Planned Maint Alton-st Louis (St Lou…" at bounding box center [881, 345] width 1372 height 569
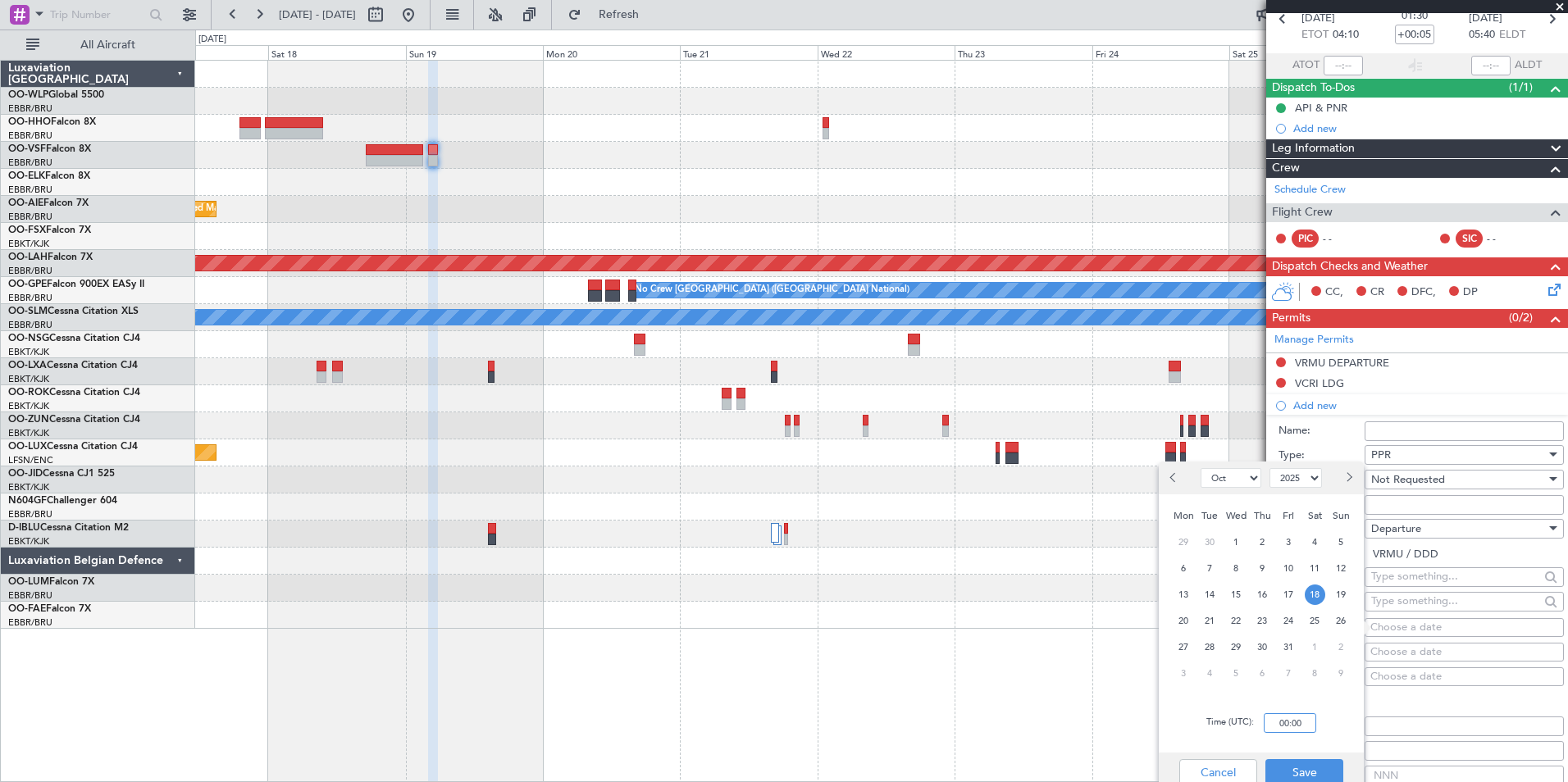
click at [1299, 726] on input "00:00" at bounding box center [1290, 723] width 53 height 20
type input "05:45"
click at [1320, 773] on button "Save" at bounding box center [1304, 772] width 78 height 26
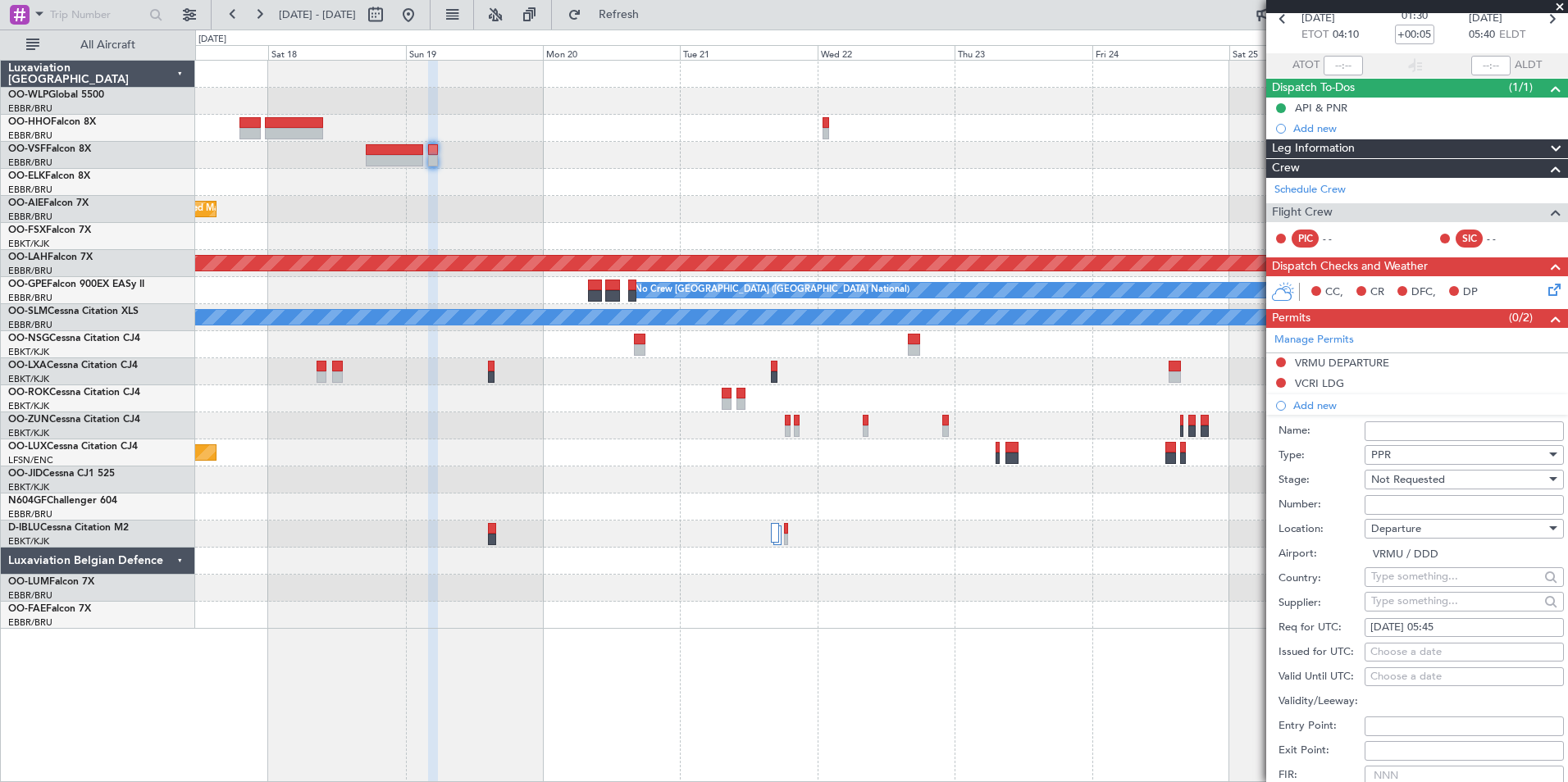
click at [1412, 532] on span "Departure" at bounding box center [1397, 529] width 50 height 15
click at [1408, 608] on span "Arrival" at bounding box center [1458, 611] width 172 height 24
type input "VCRI"
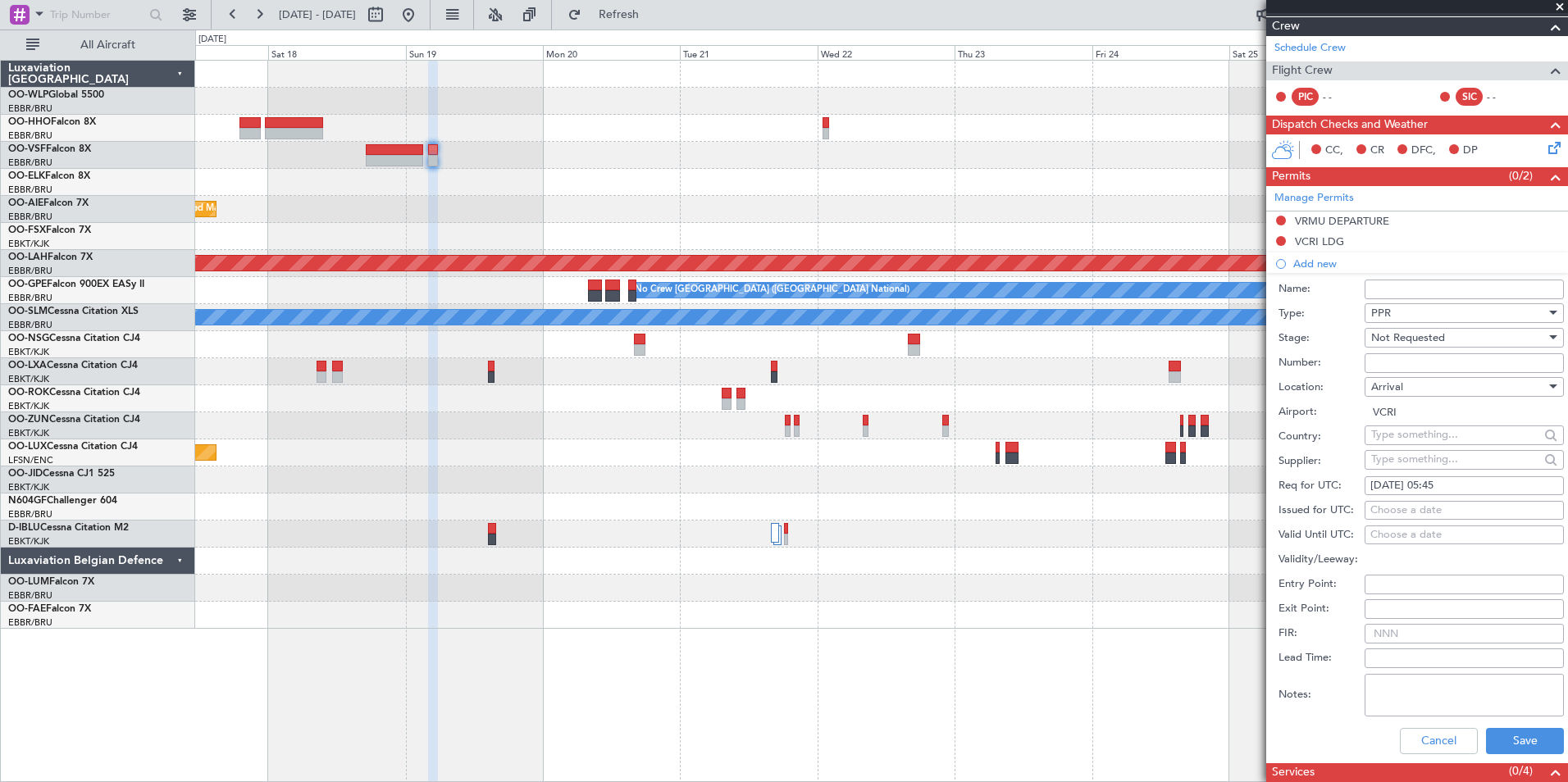
scroll to position [246, 0]
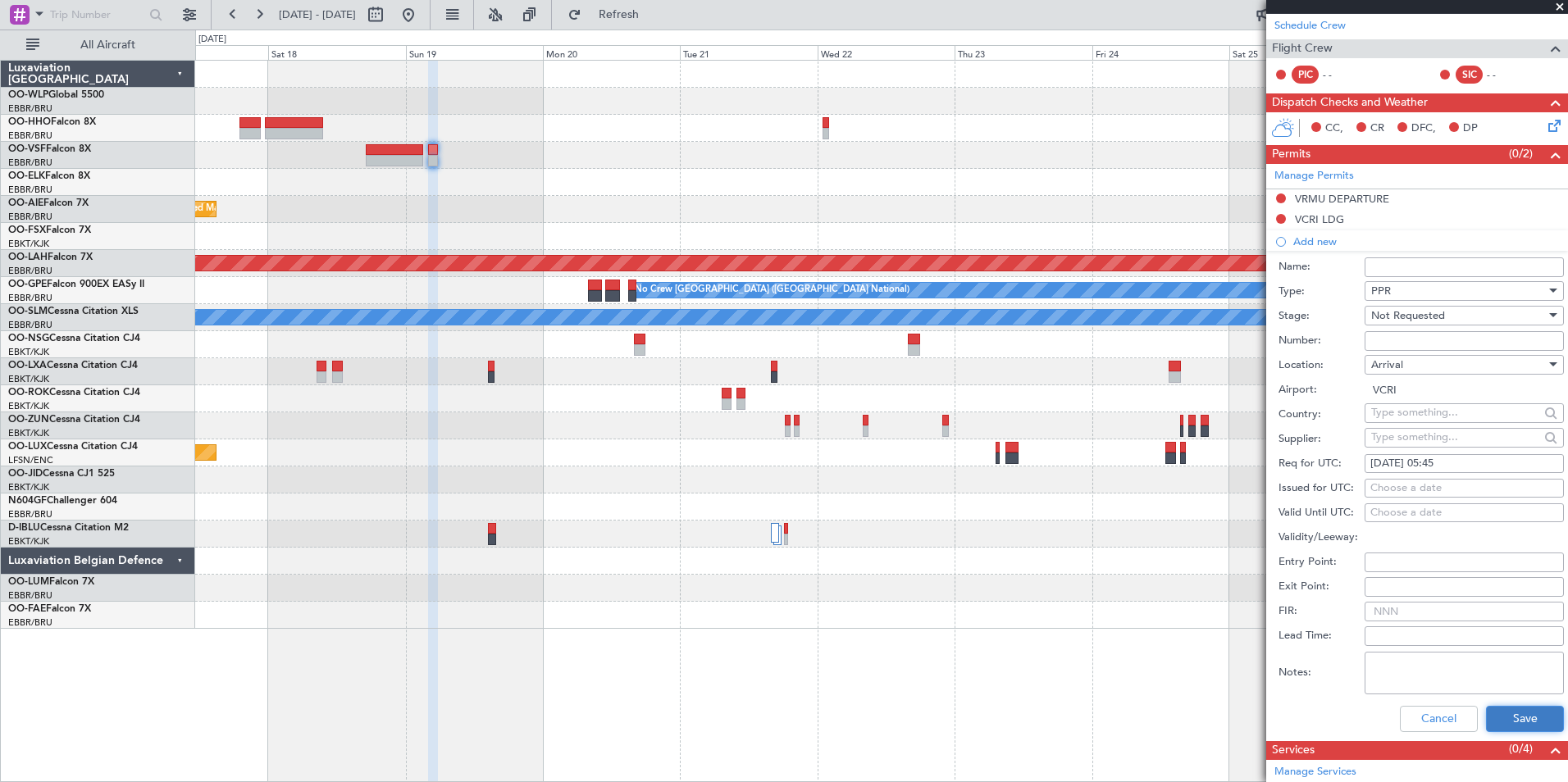
click at [1512, 721] on button "Save" at bounding box center [1525, 718] width 78 height 26
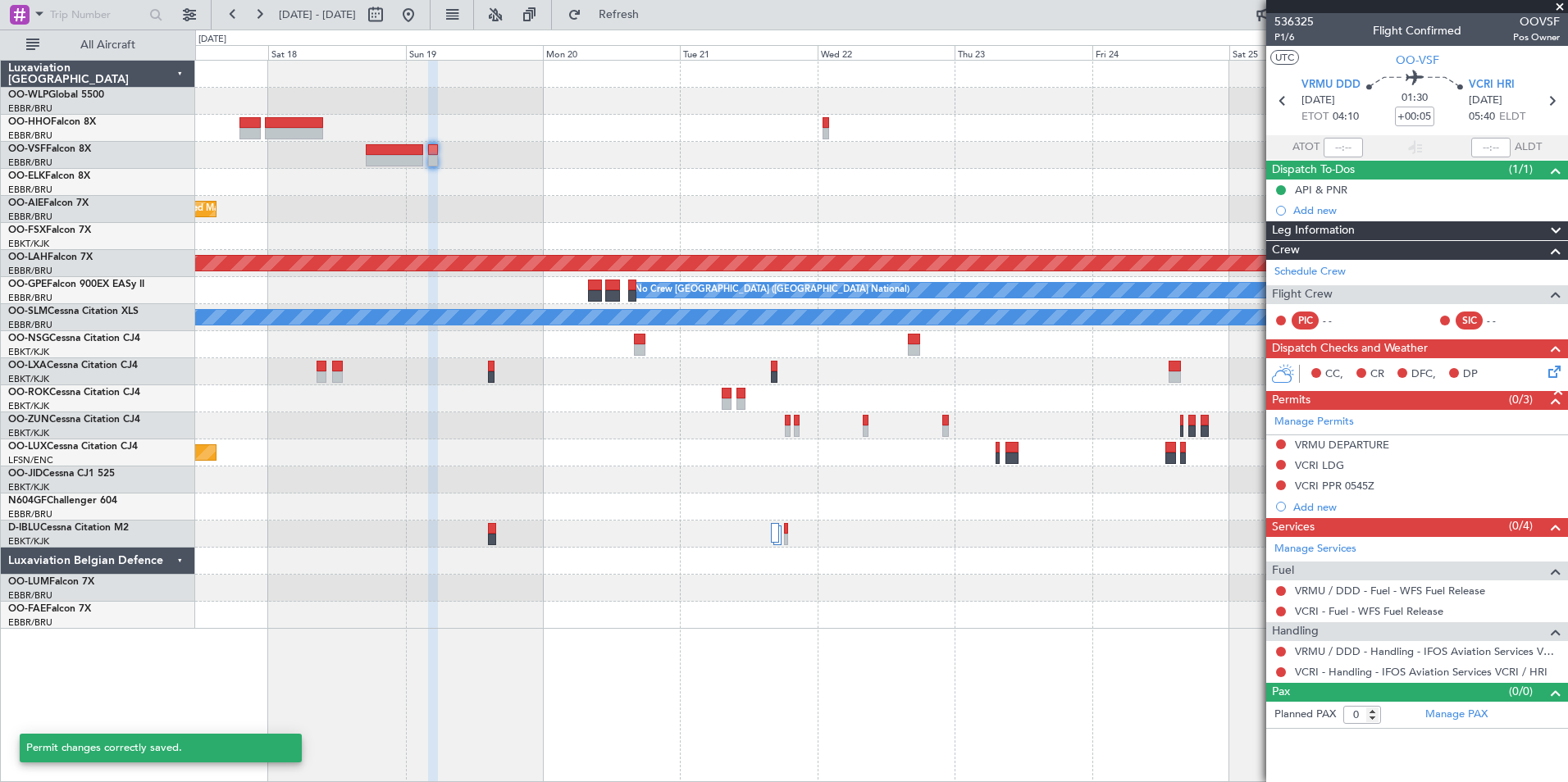
scroll to position [0, 0]
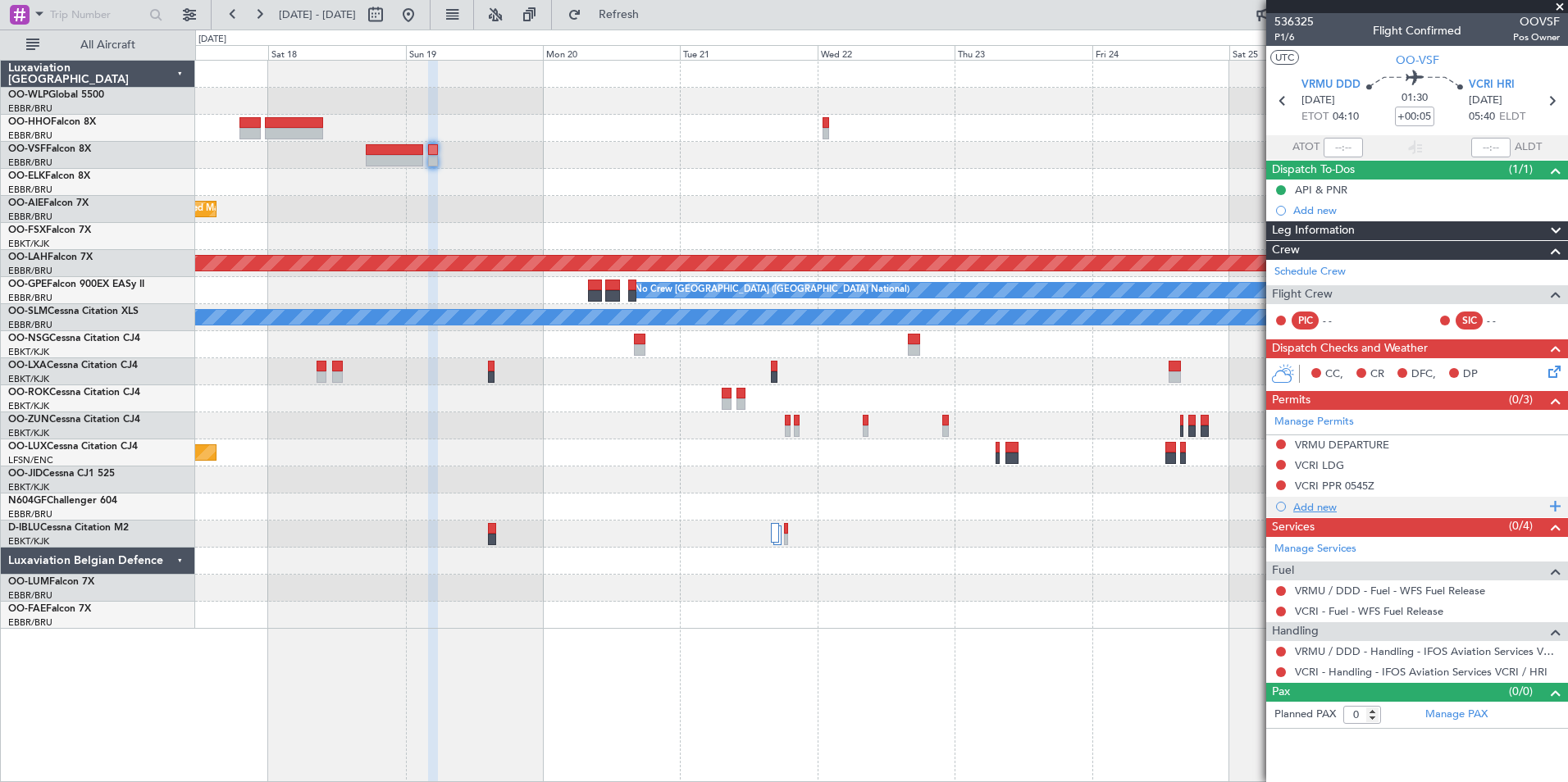
click at [1324, 506] on div "Add new" at bounding box center [1418, 507] width 252 height 14
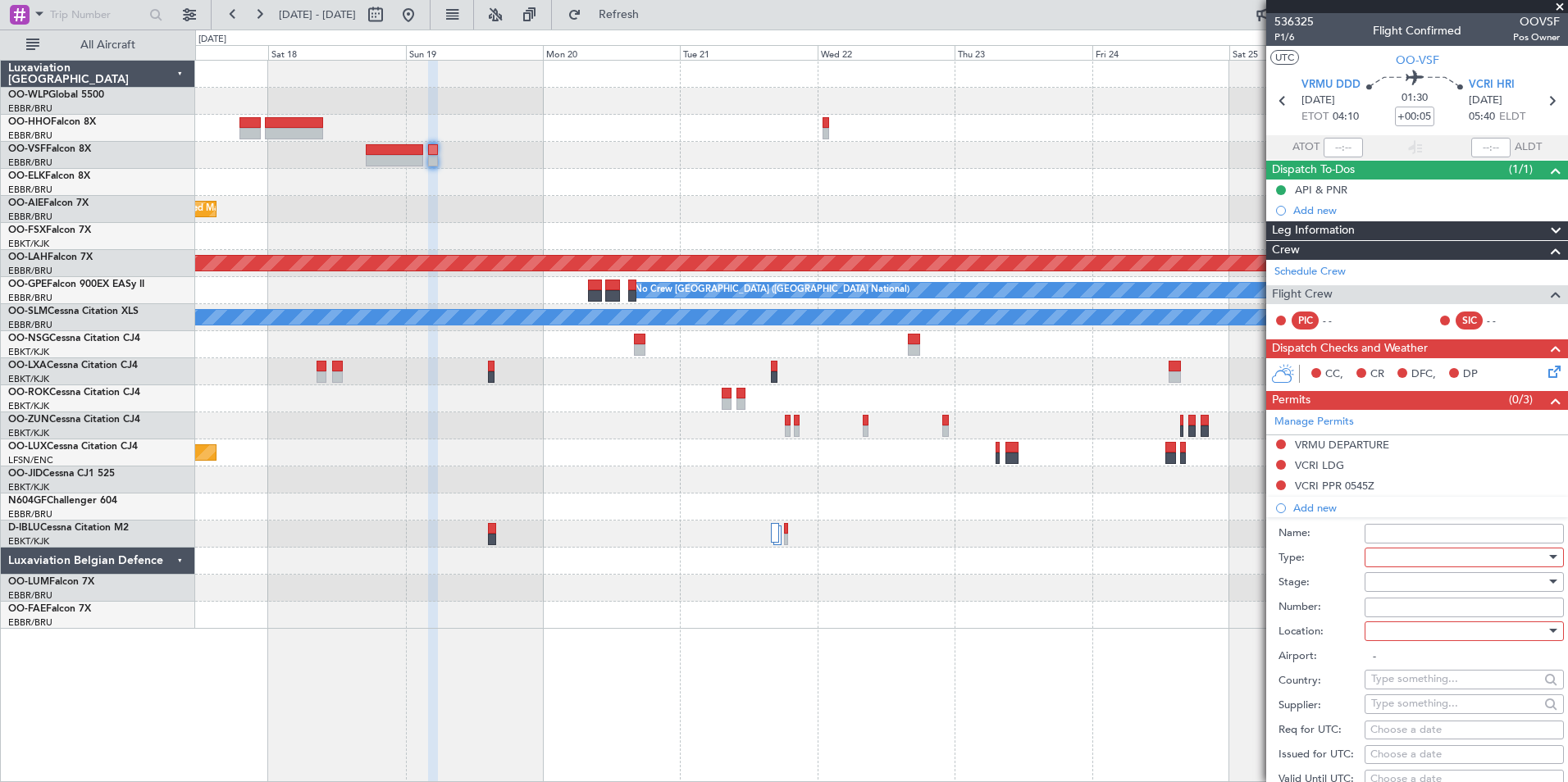
click at [1390, 552] on div at bounding box center [1458, 557] width 175 height 24
click at [1401, 633] on span "Parking" at bounding box center [1458, 627] width 172 height 24
click at [1403, 575] on div at bounding box center [1458, 582] width 175 height 24
click at [1416, 641] on span "Not Requested" at bounding box center [1458, 639] width 172 height 24
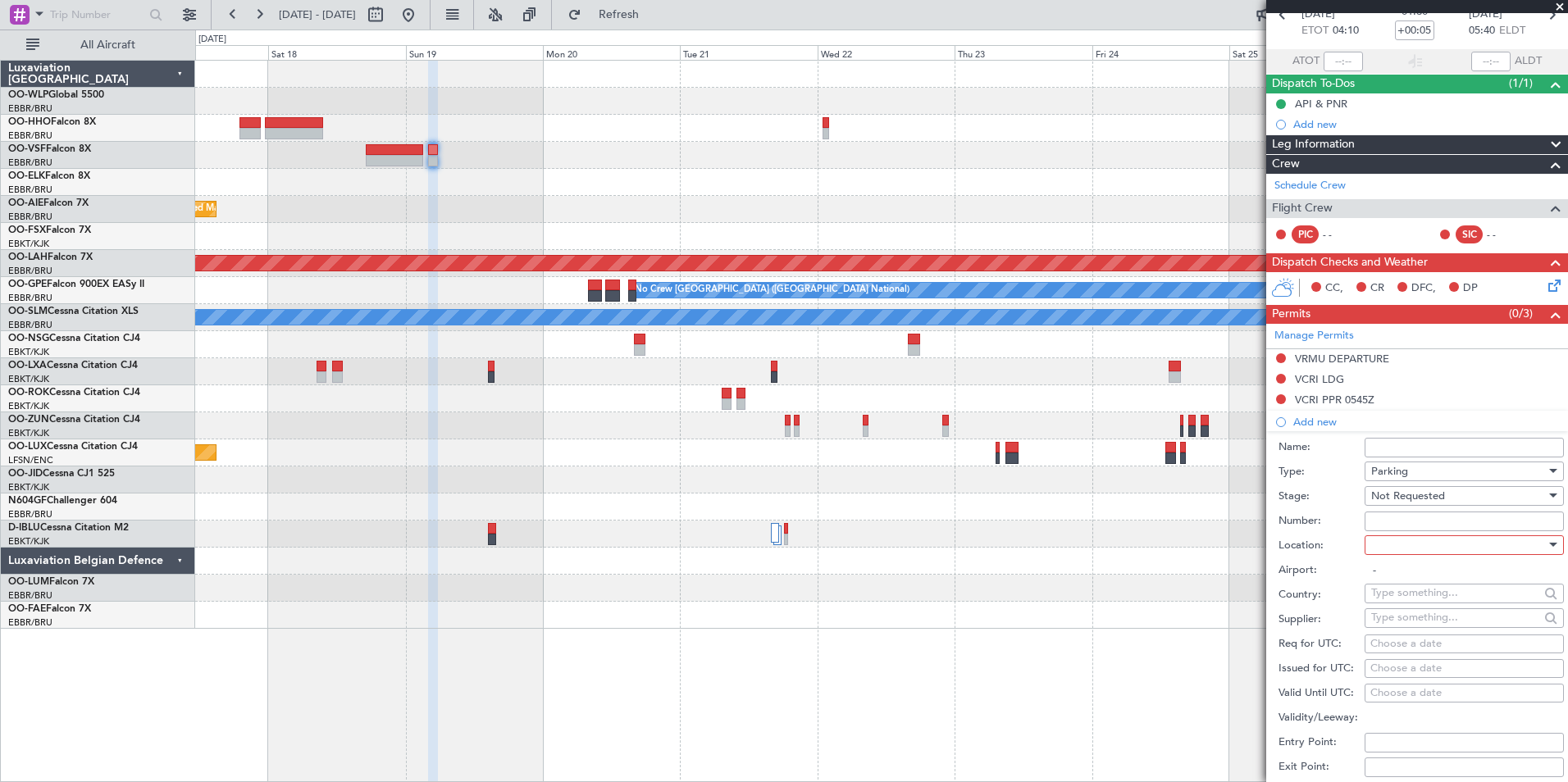
scroll to position [164, 0]
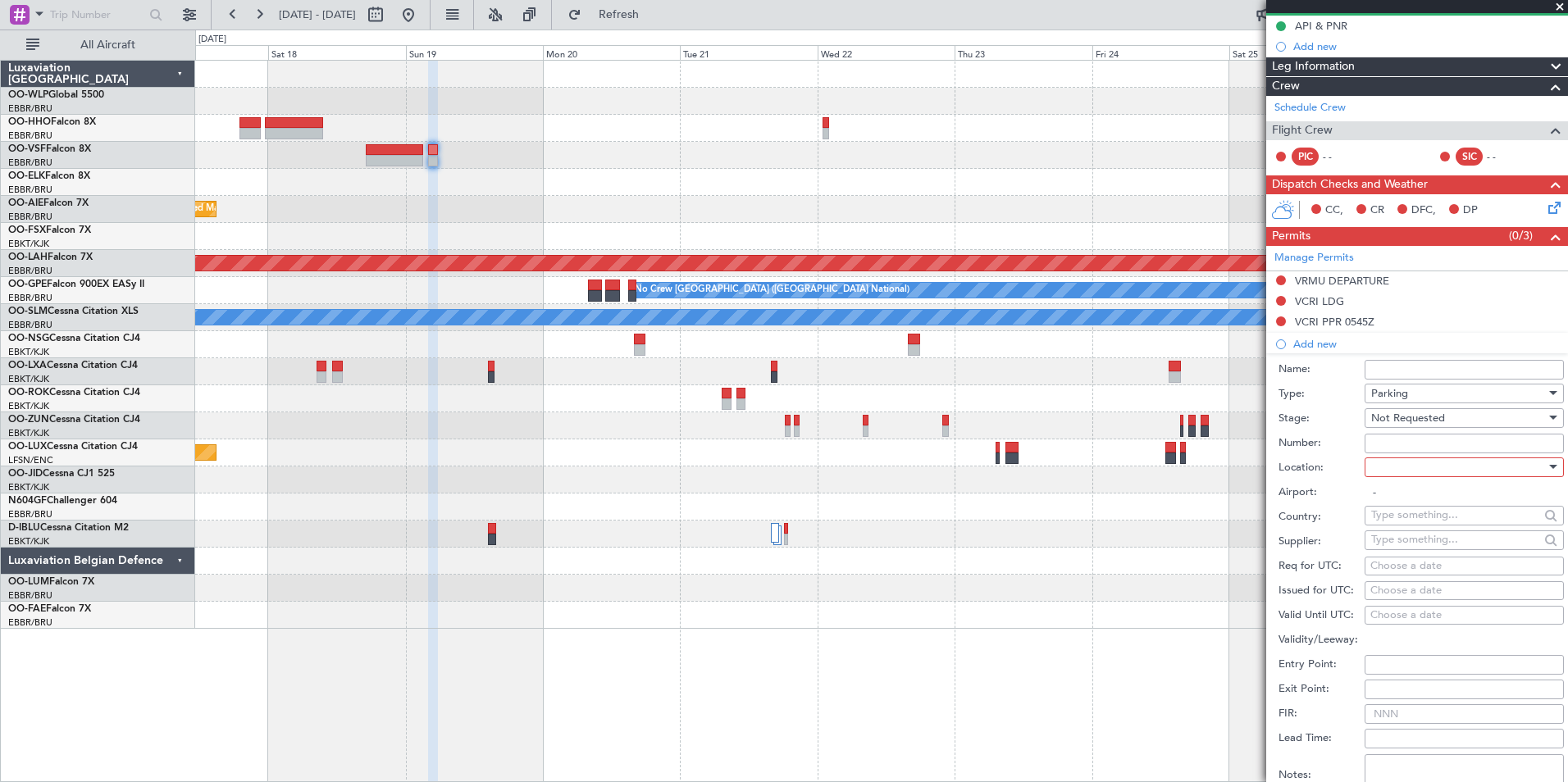
click at [1403, 468] on div at bounding box center [1458, 467] width 175 height 24
click at [1416, 542] on span "Arrival" at bounding box center [1458, 549] width 172 height 24
type input "VCRI"
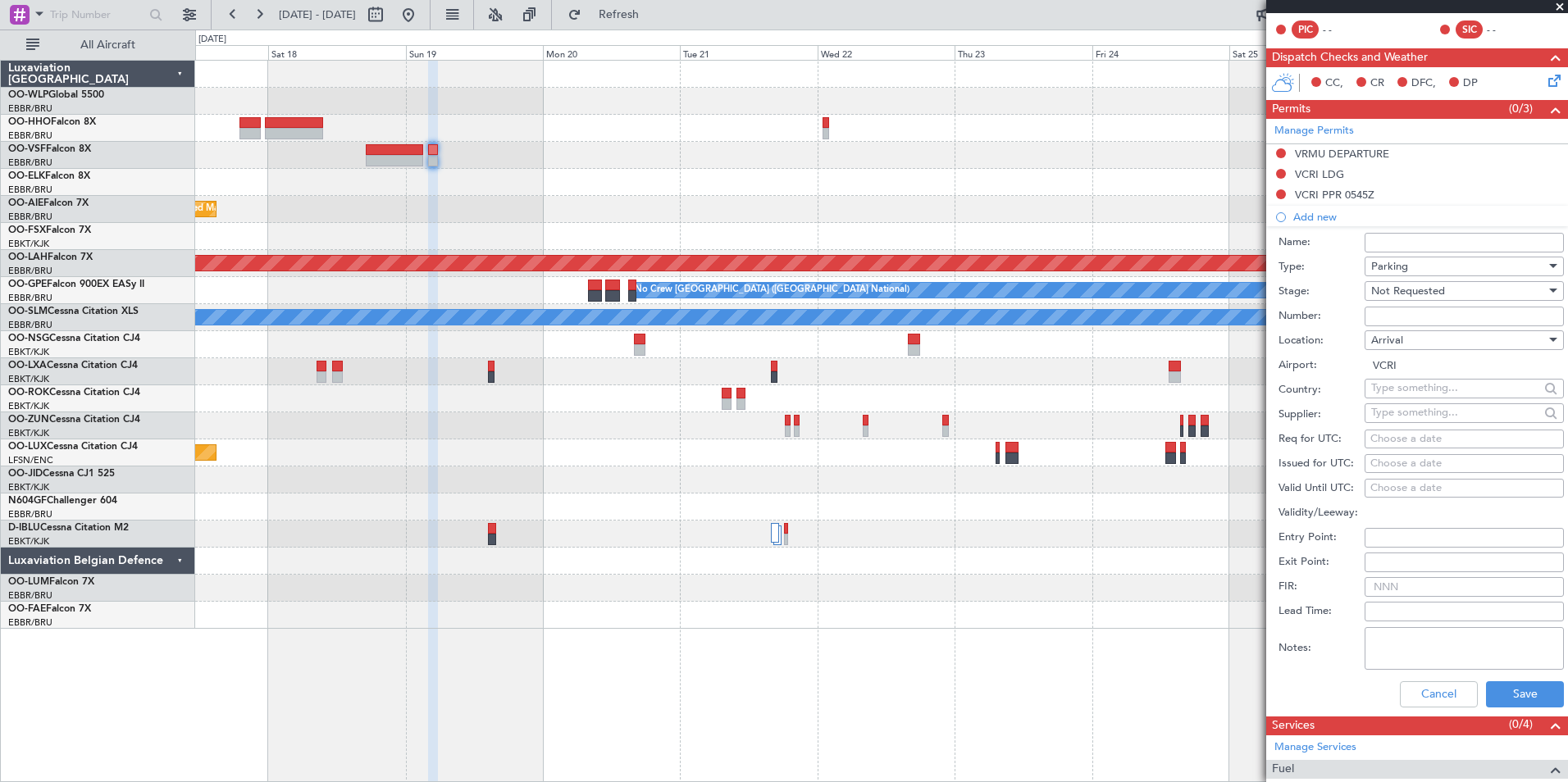
scroll to position [410, 0]
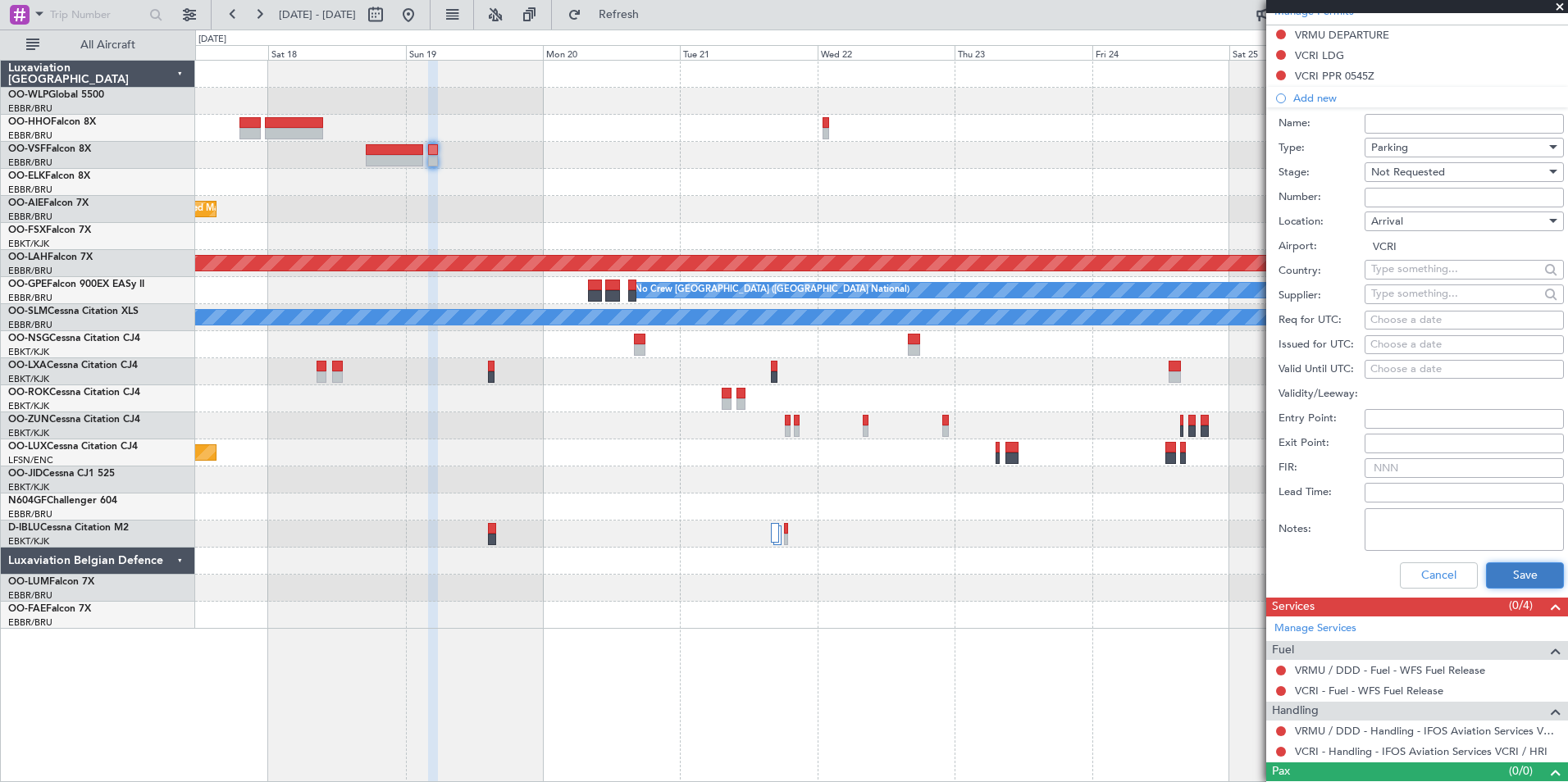
click at [1515, 571] on button "Save" at bounding box center [1525, 575] width 78 height 26
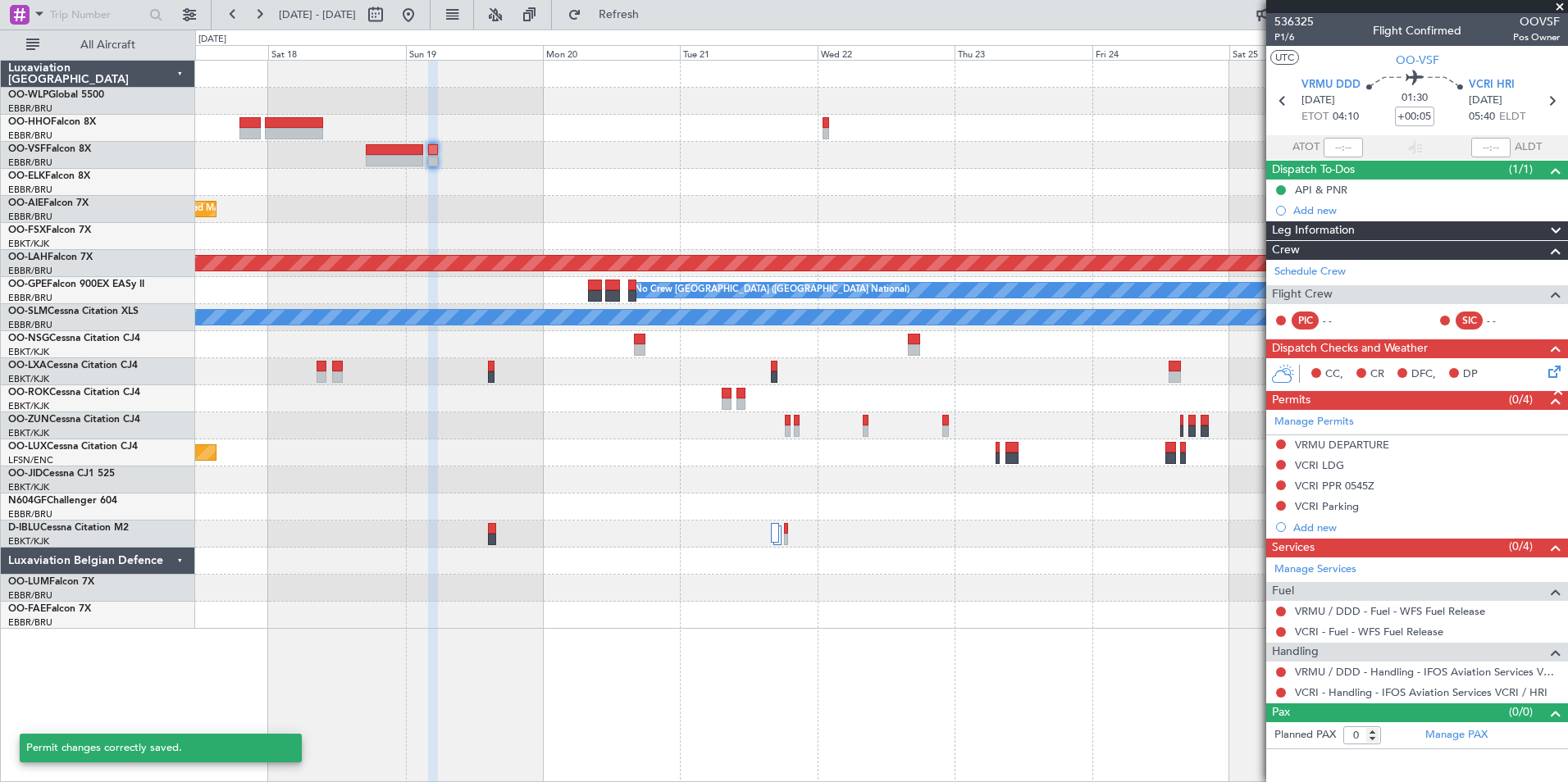
scroll to position [0, 0]
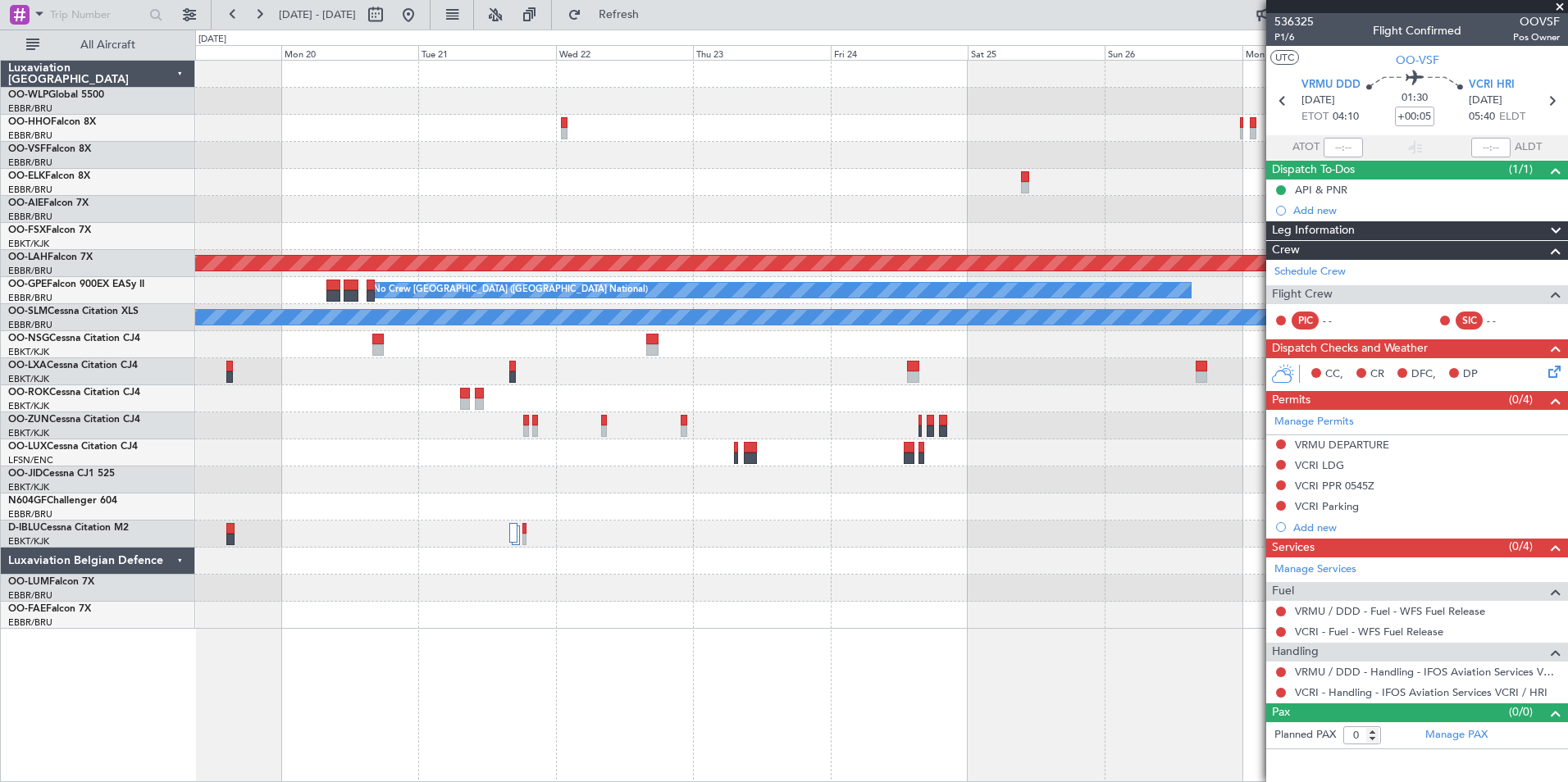
click at [544, 142] on div at bounding box center [881, 156] width 1372 height 27
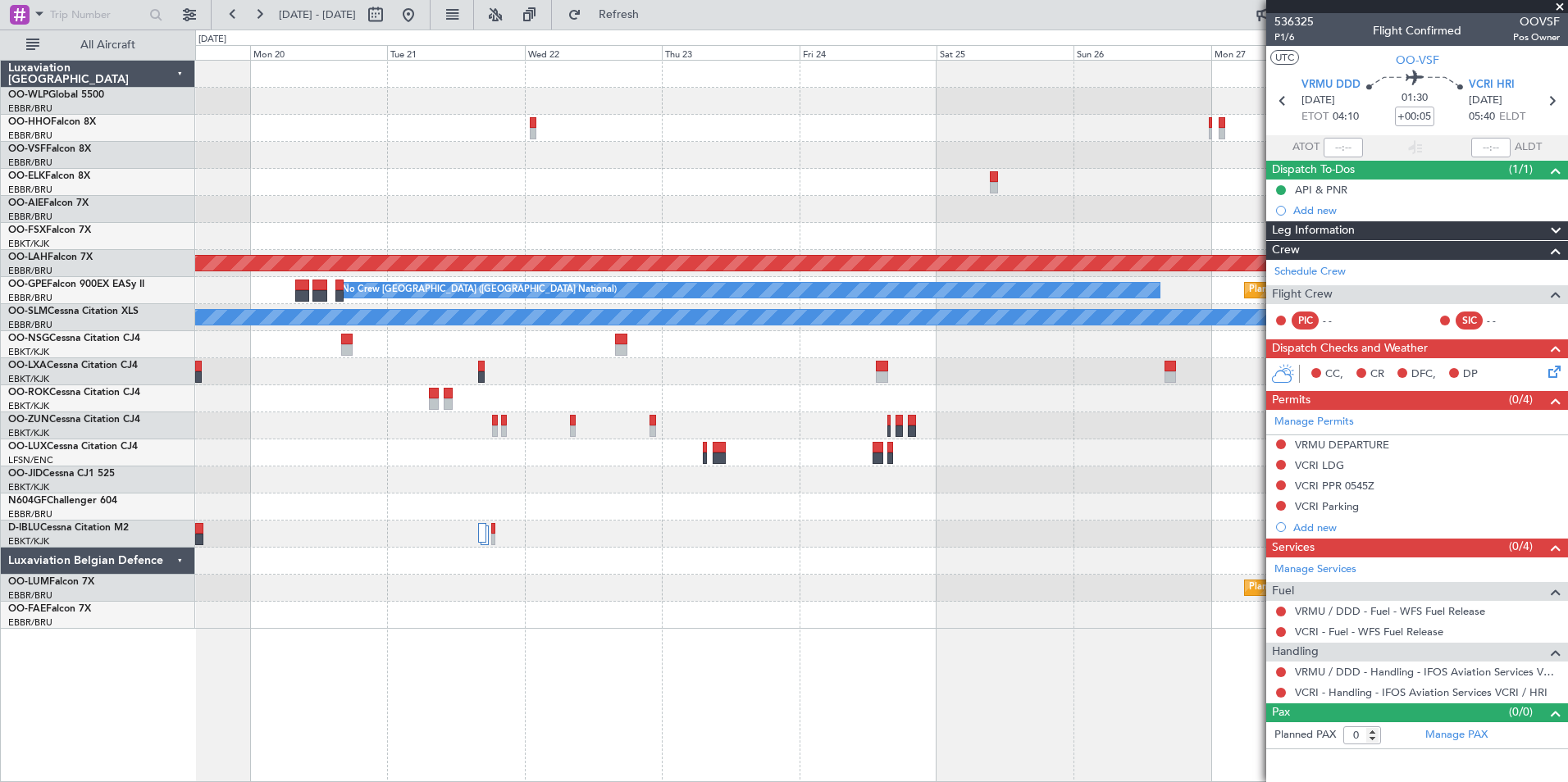
click at [493, 156] on div "Planned Maint Brussels (Brussels National) Planned Maint Alton-st Louis (St Lou…" at bounding box center [881, 345] width 1372 height 569
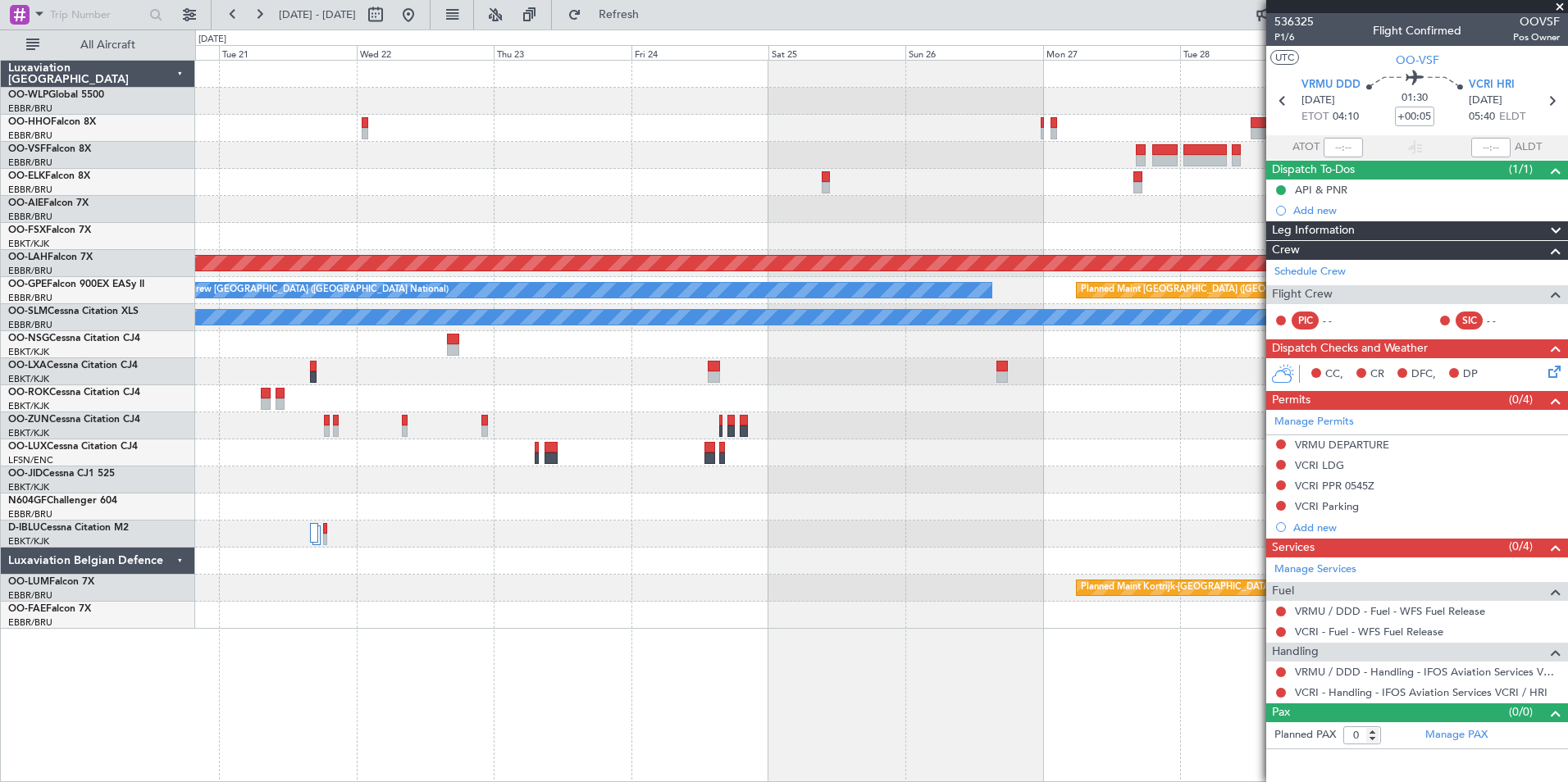
click at [532, 169] on div "Planned Maint Alton-st Louis (St Louis Regl) Planned Maint Brussels (Brussels N…" at bounding box center [881, 345] width 1372 height 569
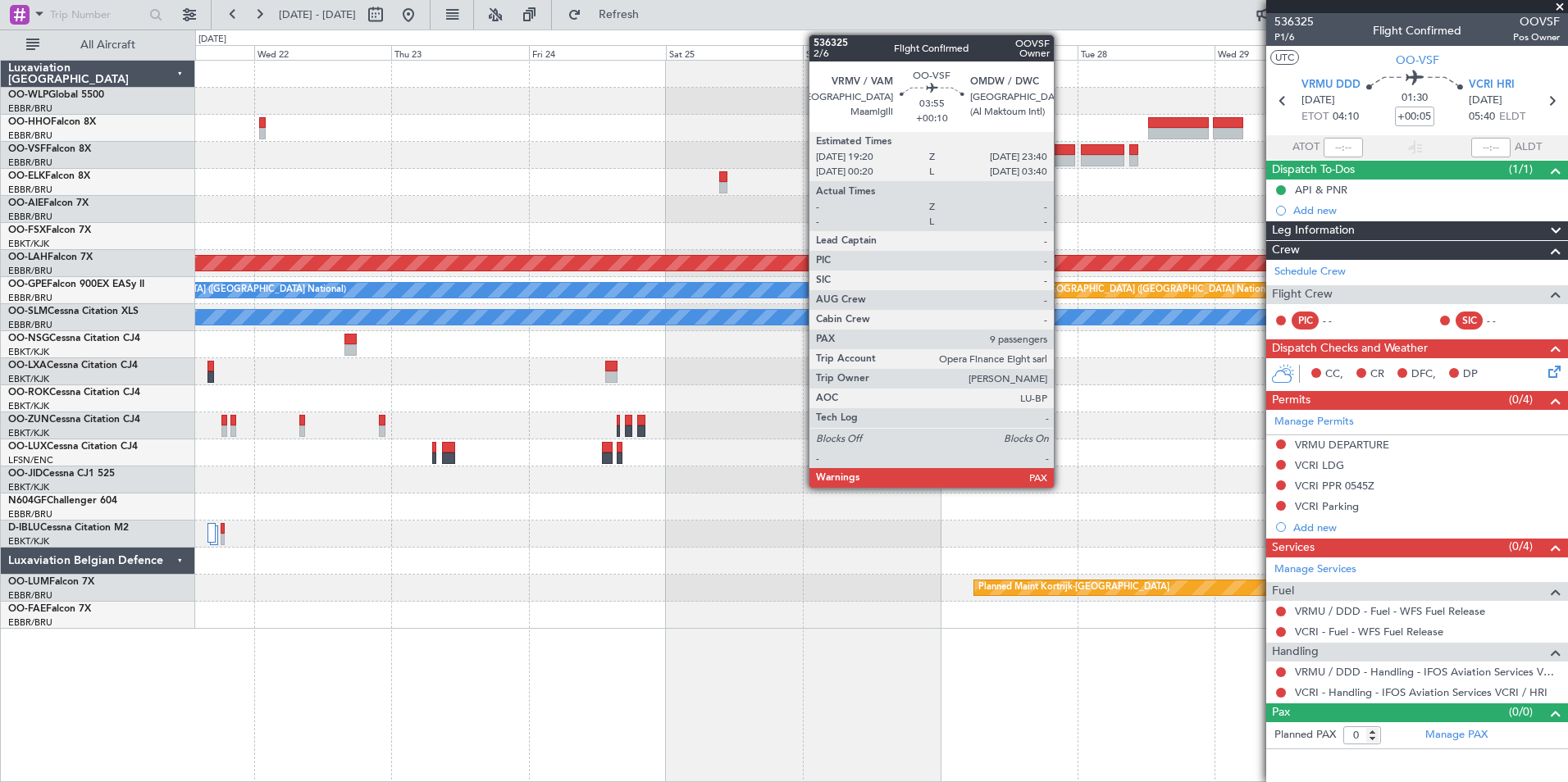
click at [1061, 155] on div at bounding box center [1062, 161] width 25 height 12
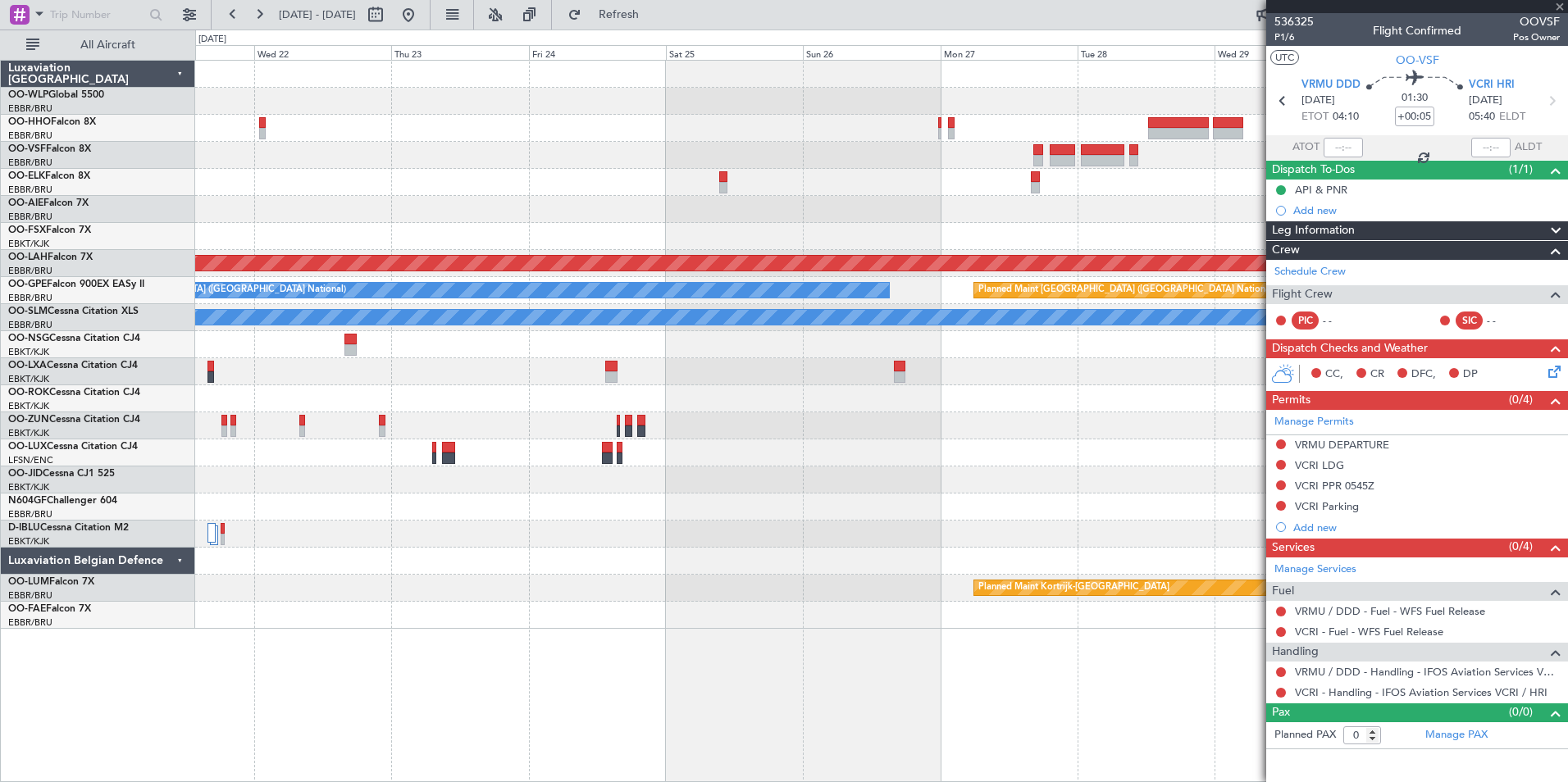
type input "+00:10"
type input "12"
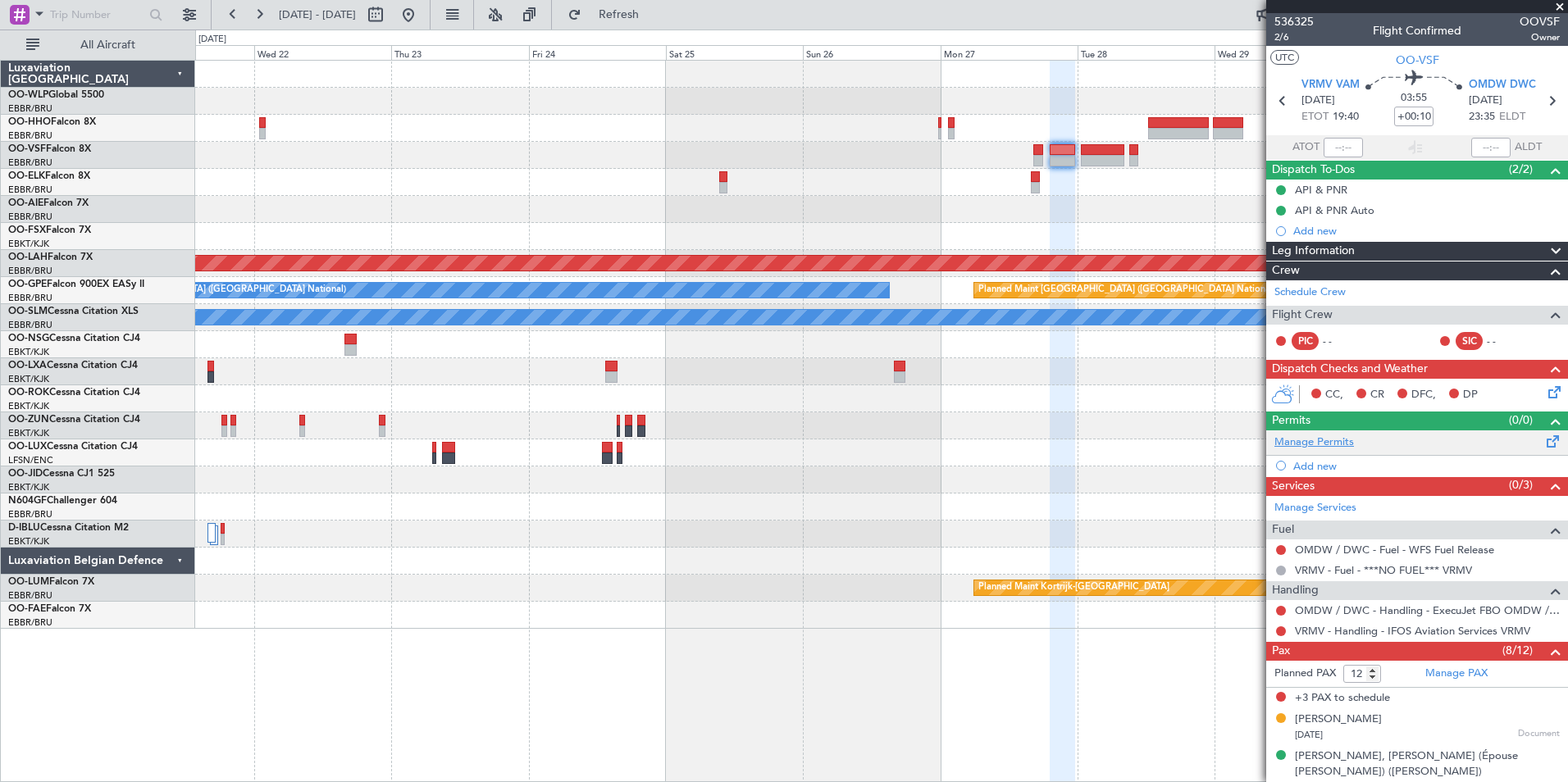
click at [1312, 443] on link "Manage Permits" at bounding box center [1314, 443] width 79 height 17
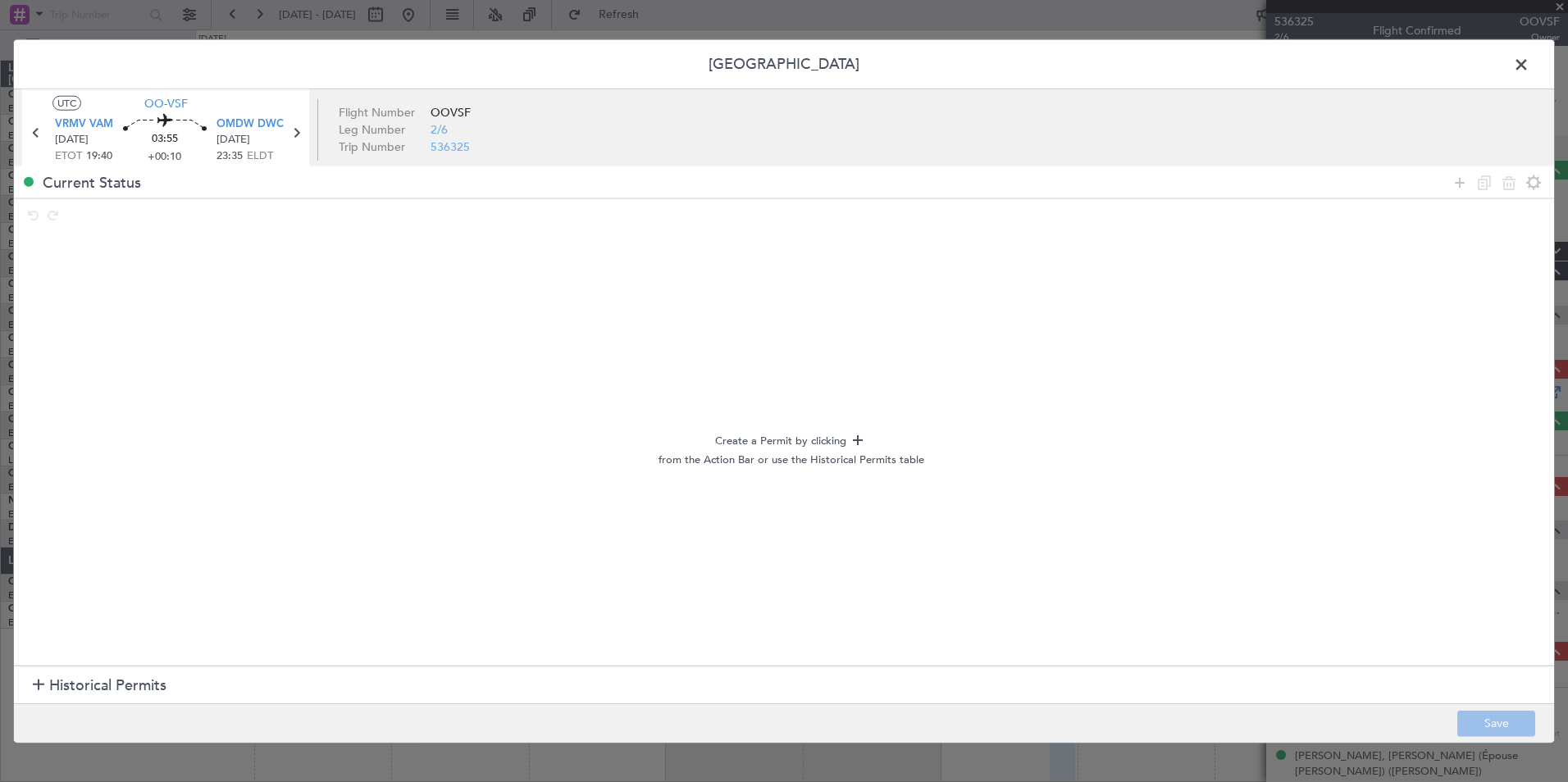
click at [140, 687] on span "Historical Permits" at bounding box center [108, 686] width 117 height 22
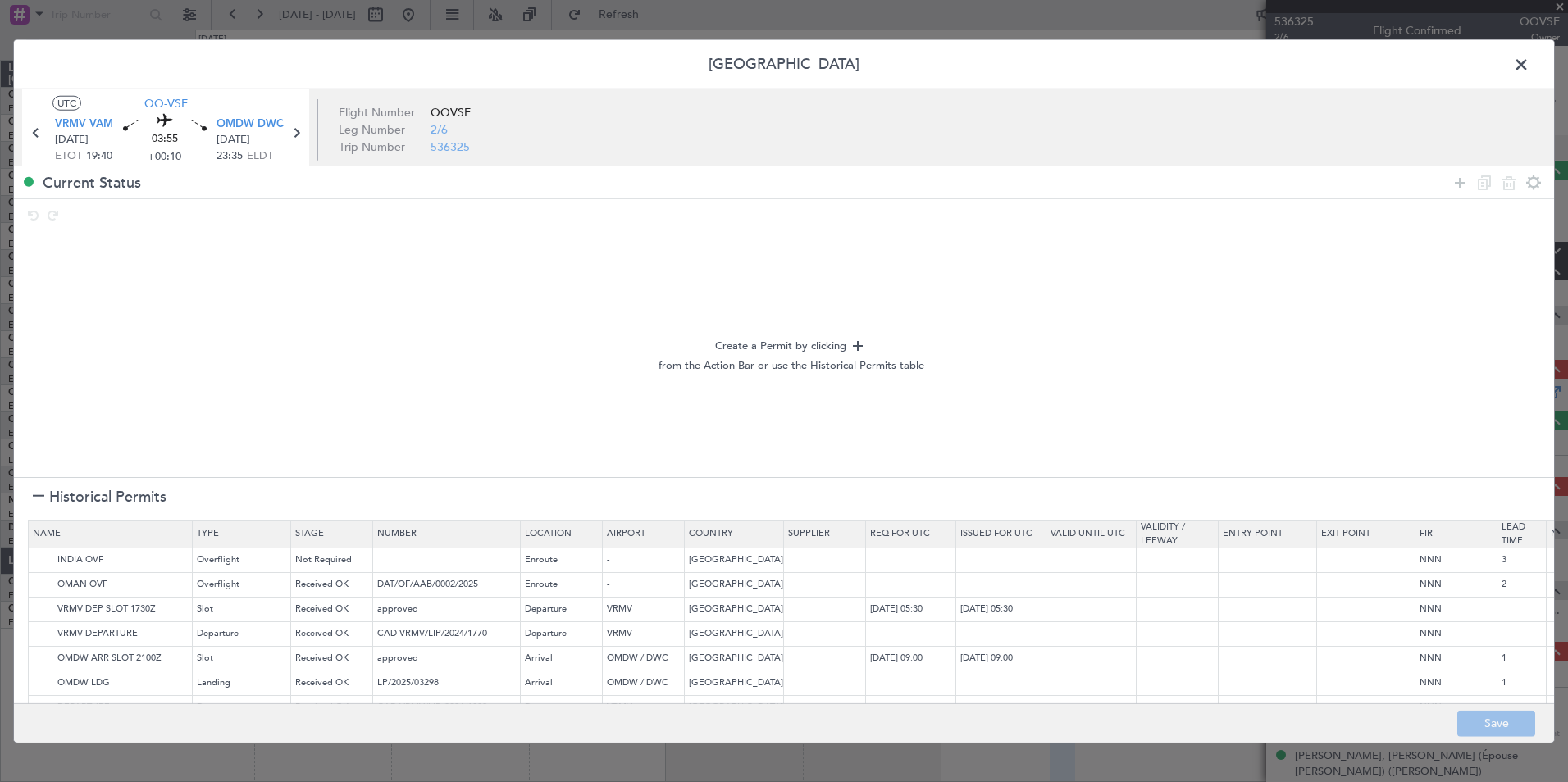
click at [1530, 59] on span at bounding box center [1530, 69] width 0 height 33
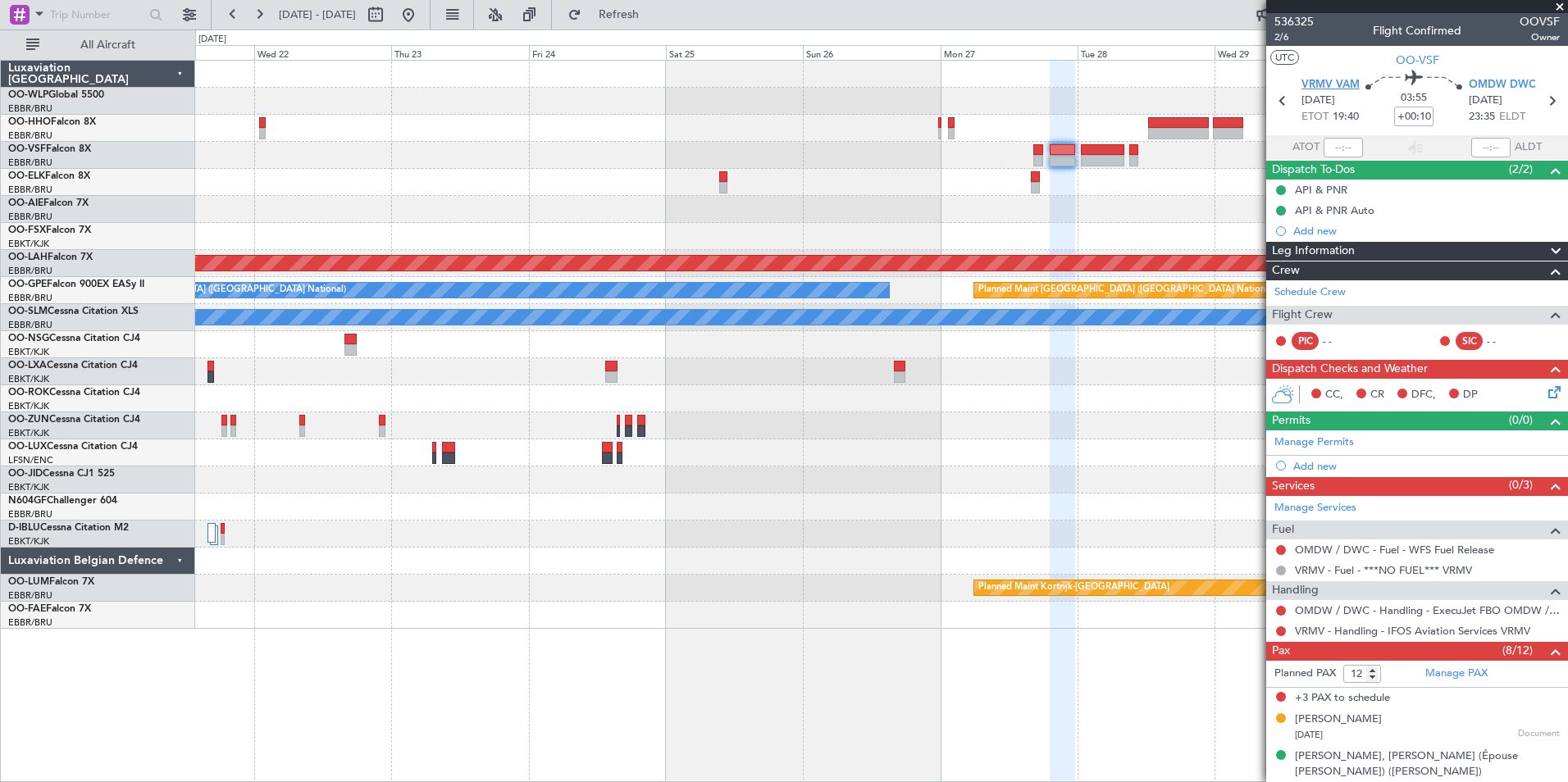
click at [1337, 83] on span "VRMV VAM" at bounding box center [1331, 85] width 59 height 17
click at [1338, 427] on div "Permits (0/0)" at bounding box center [1417, 421] width 302 height 19
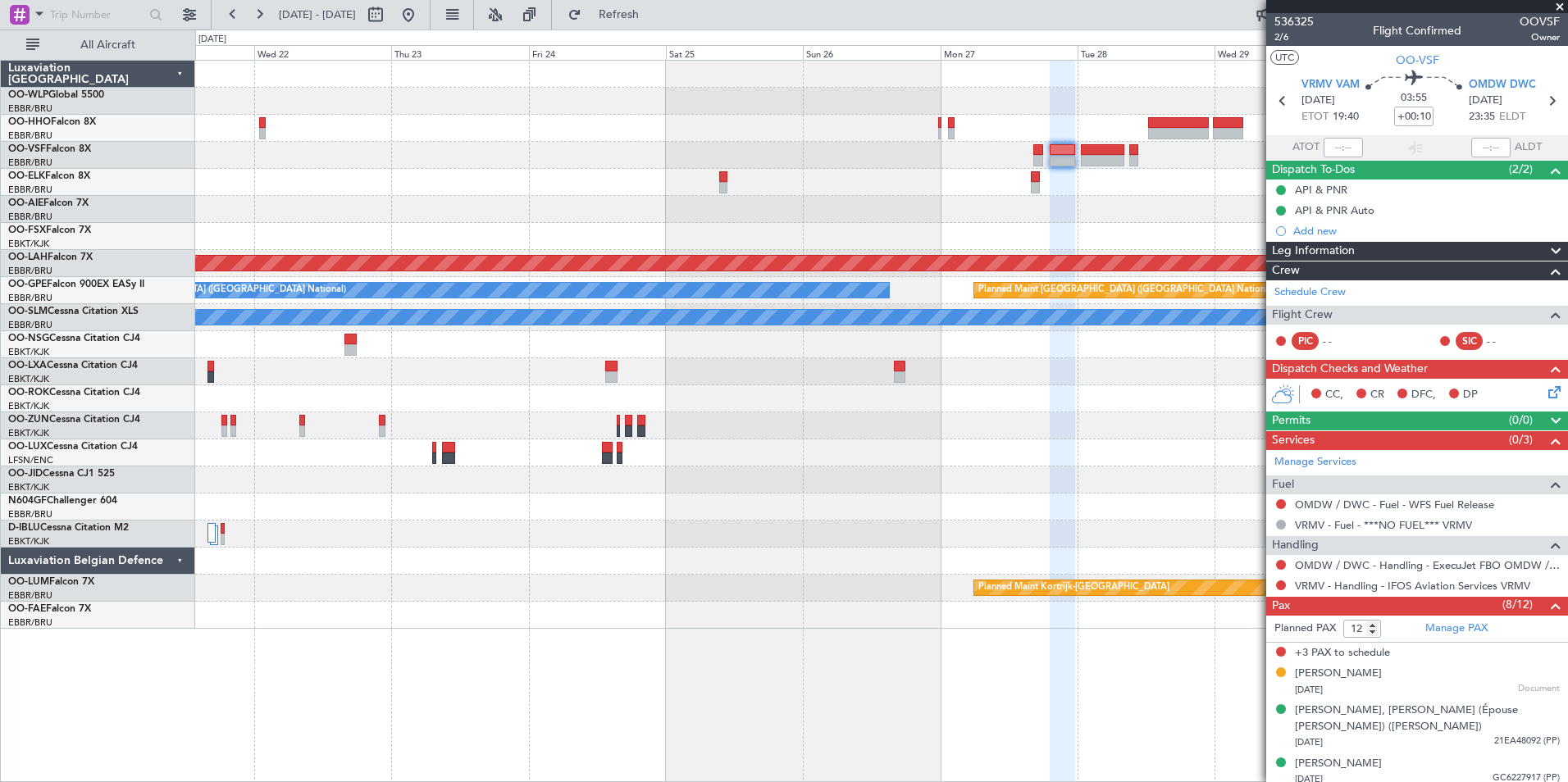
click at [1327, 408] on div "CC, CR DFC, DP" at bounding box center [1417, 395] width 302 height 33
click at [1321, 417] on div "Permits (0/0)" at bounding box center [1417, 421] width 302 height 19
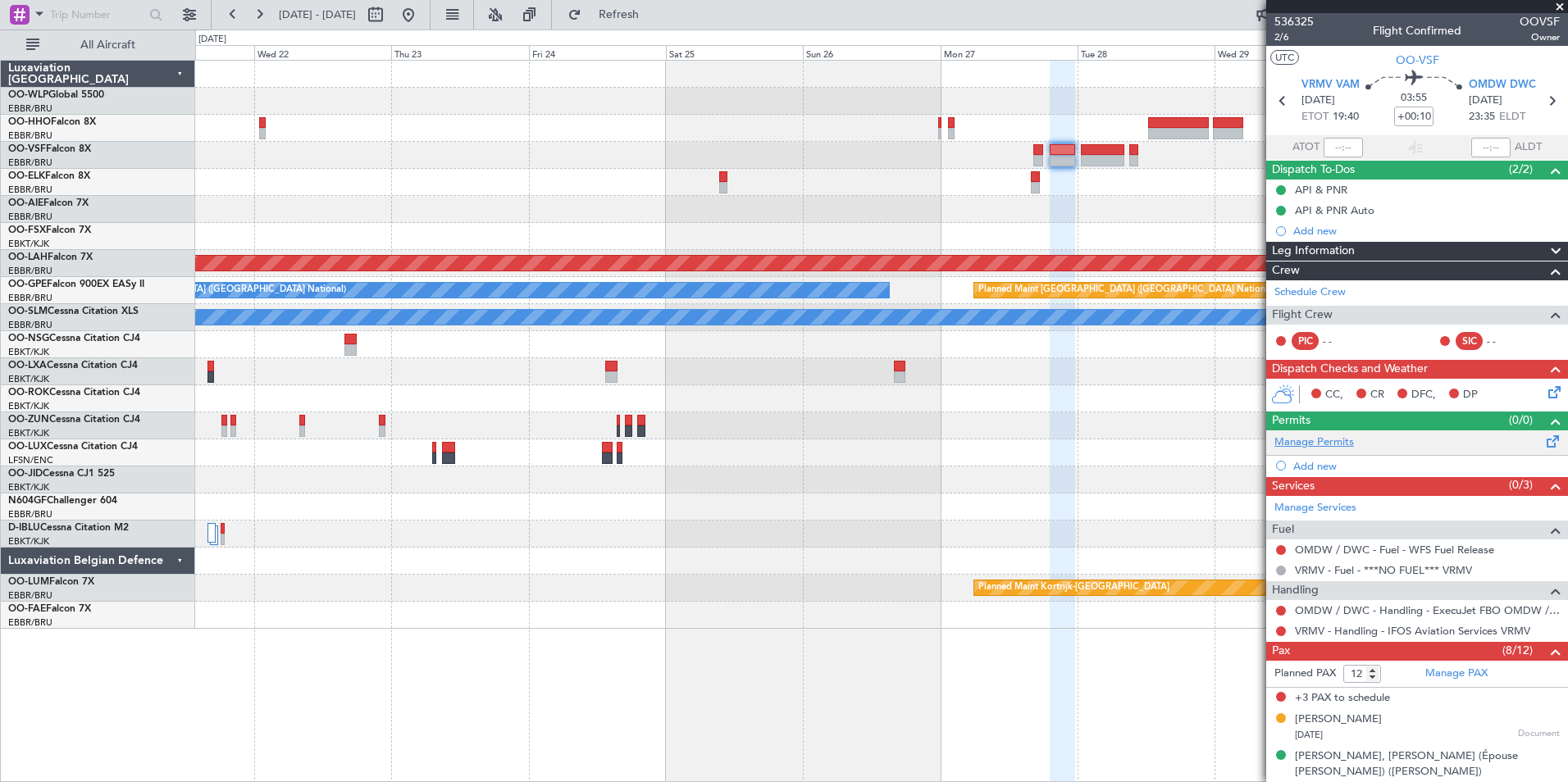
click at [1315, 445] on link "Manage Permits" at bounding box center [1314, 443] width 79 height 17
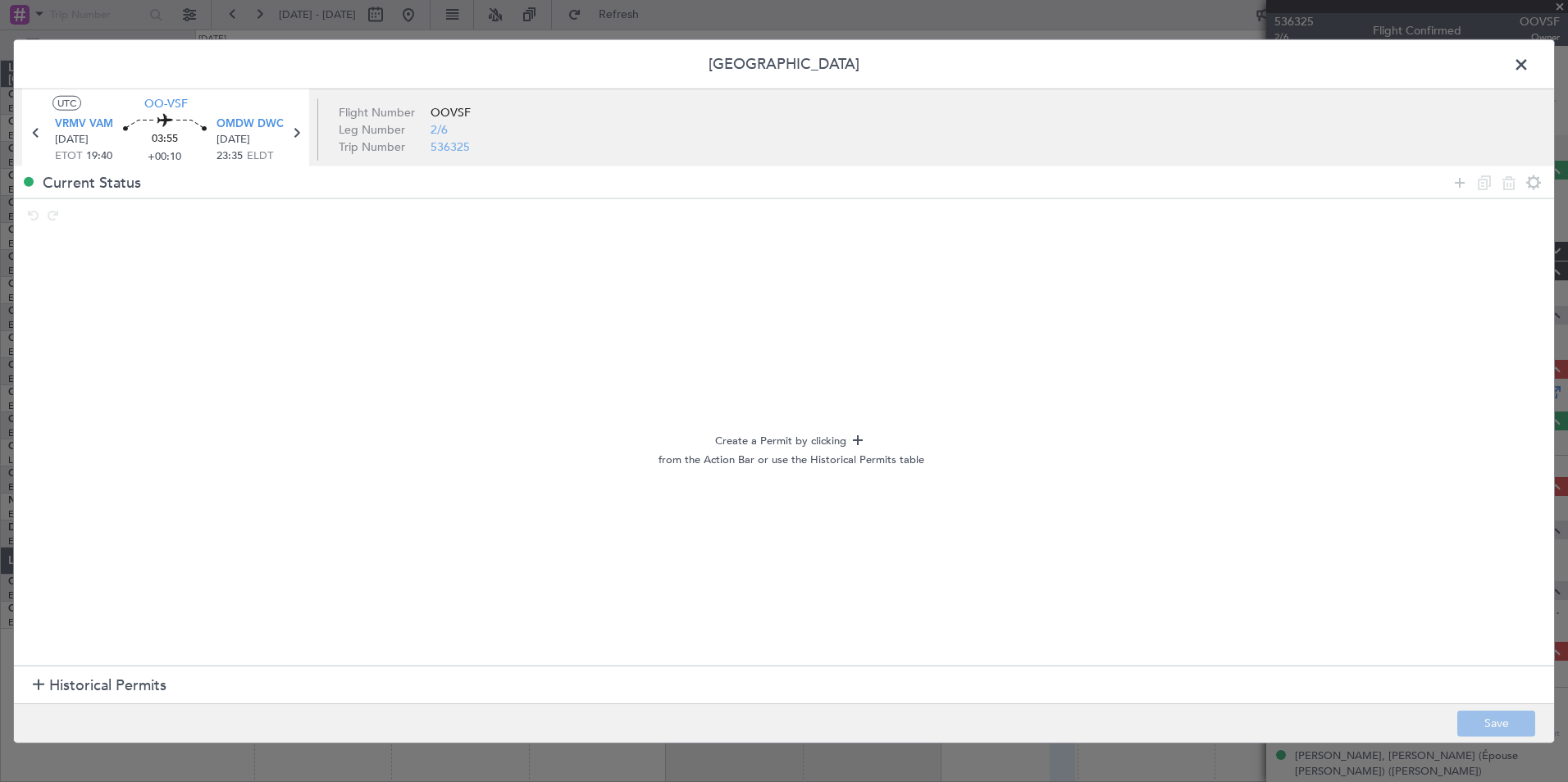
click at [115, 692] on span "Historical Permits" at bounding box center [108, 686] width 117 height 22
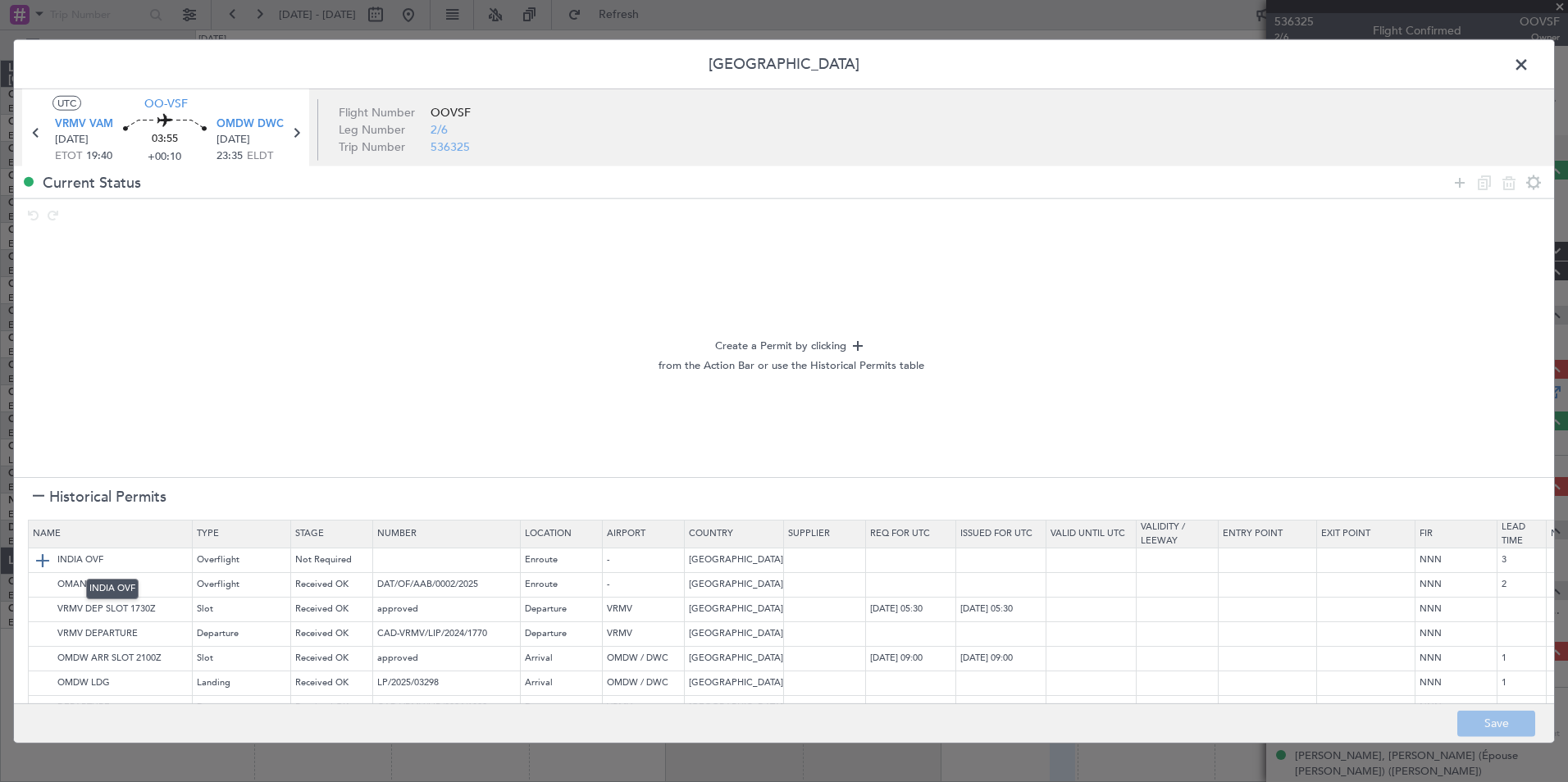
click at [42, 560] on img at bounding box center [43, 560] width 20 height 20
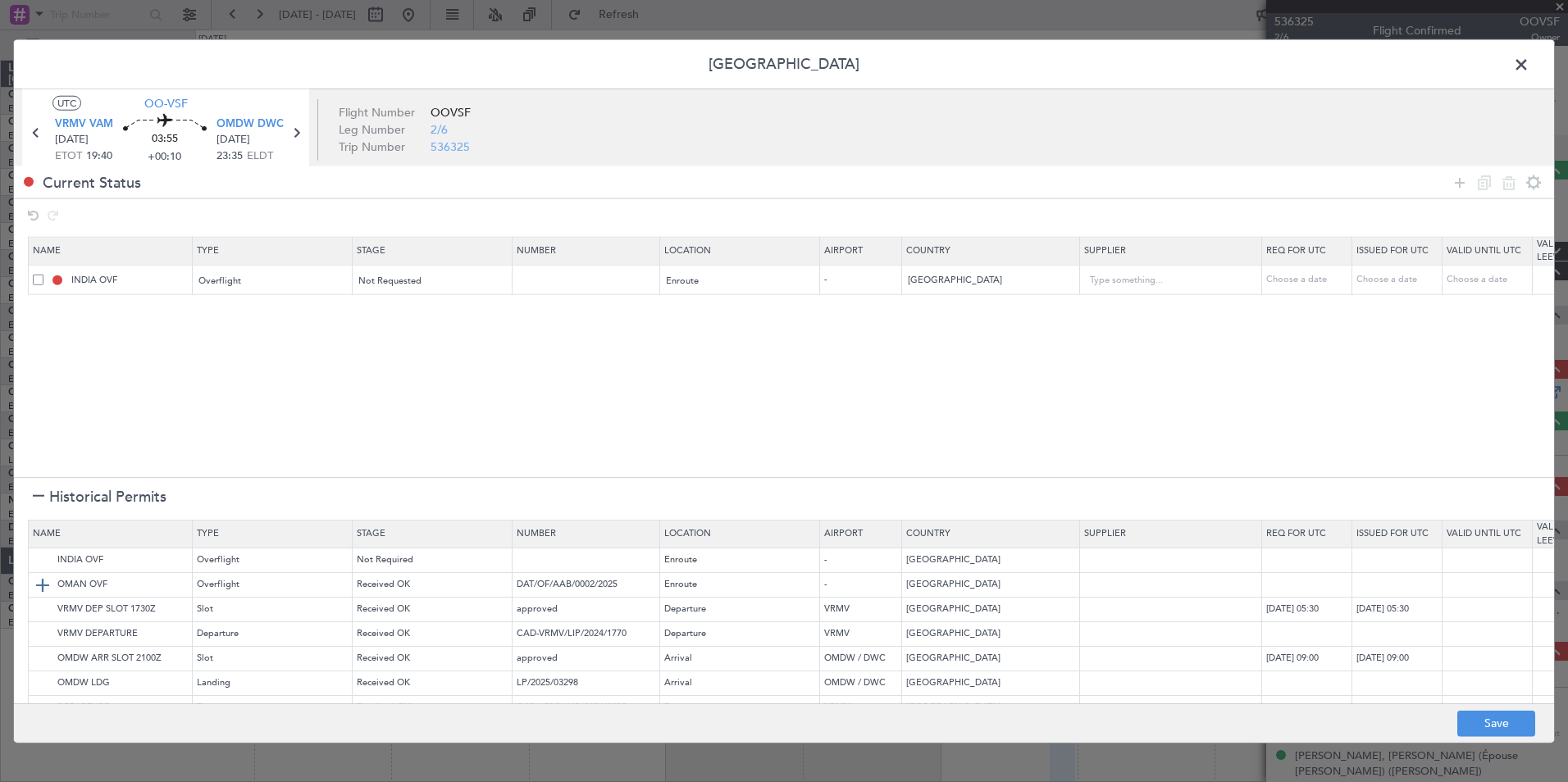
click at [40, 583] on img at bounding box center [43, 585] width 20 height 20
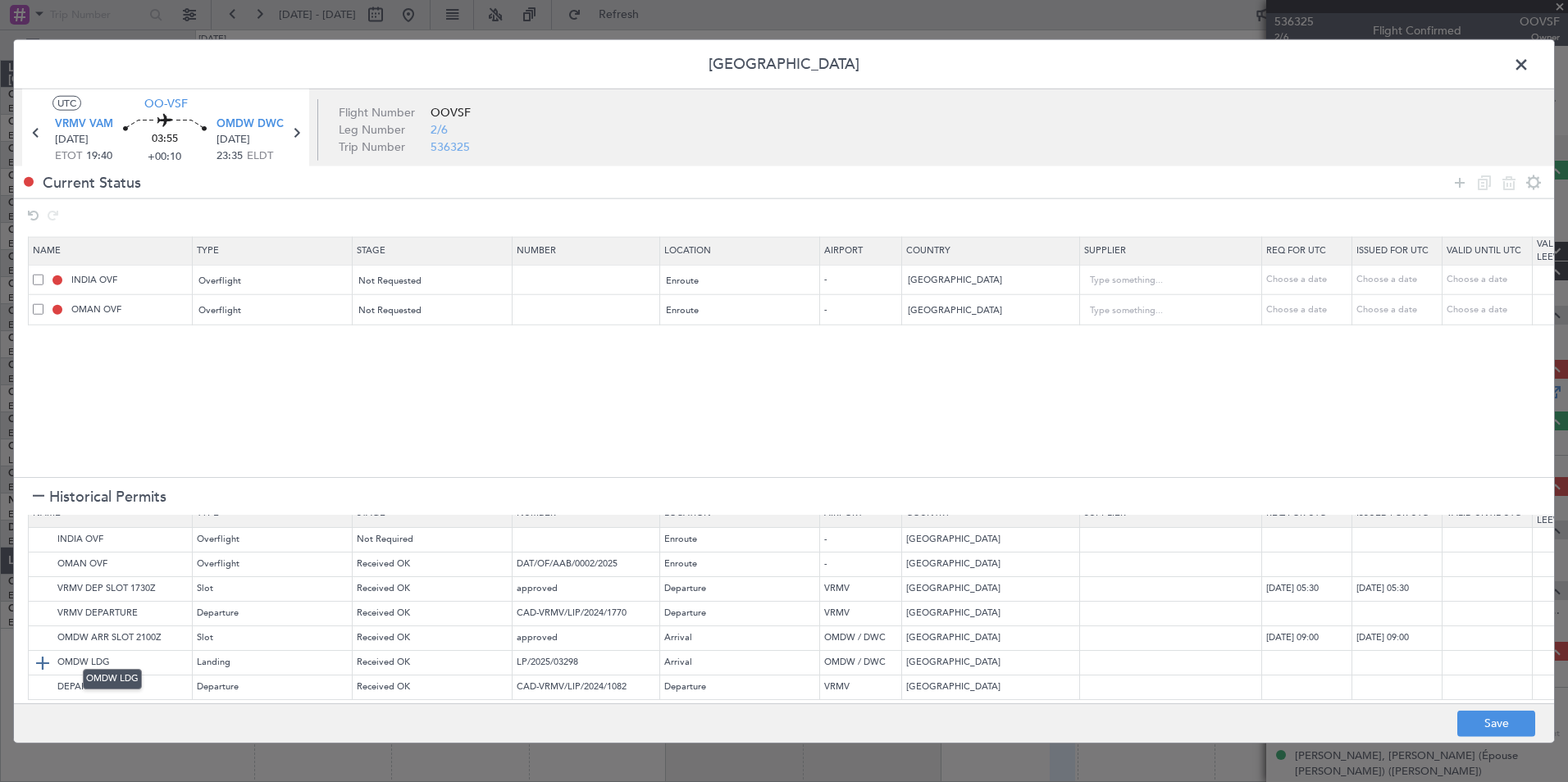
click at [39, 653] on img at bounding box center [43, 663] width 20 height 20
click at [48, 604] on img at bounding box center [43, 614] width 20 height 20
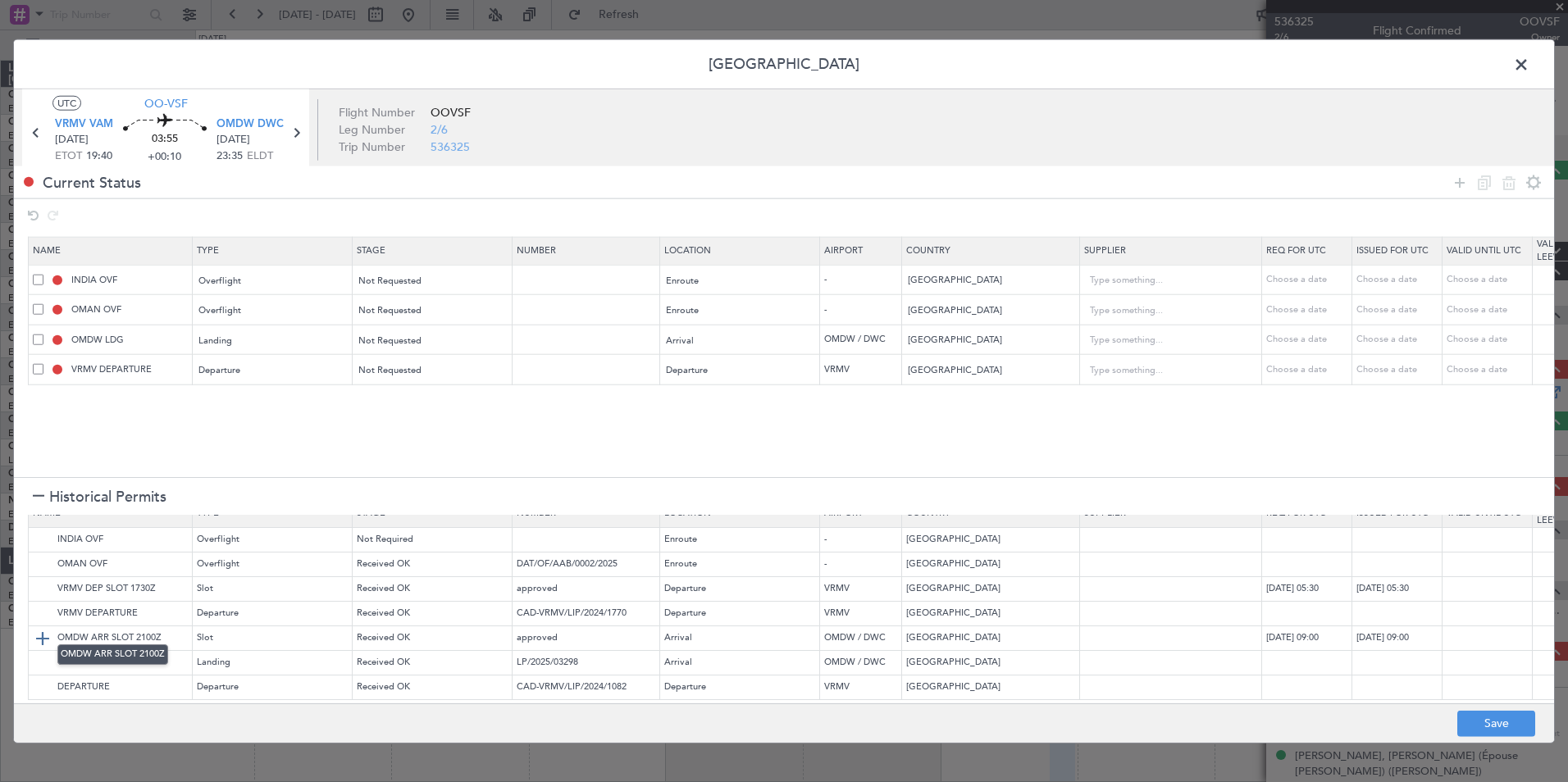
click at [45, 628] on img at bounding box center [43, 638] width 20 height 20
click at [1515, 731] on button "Save" at bounding box center [1496, 723] width 78 height 26
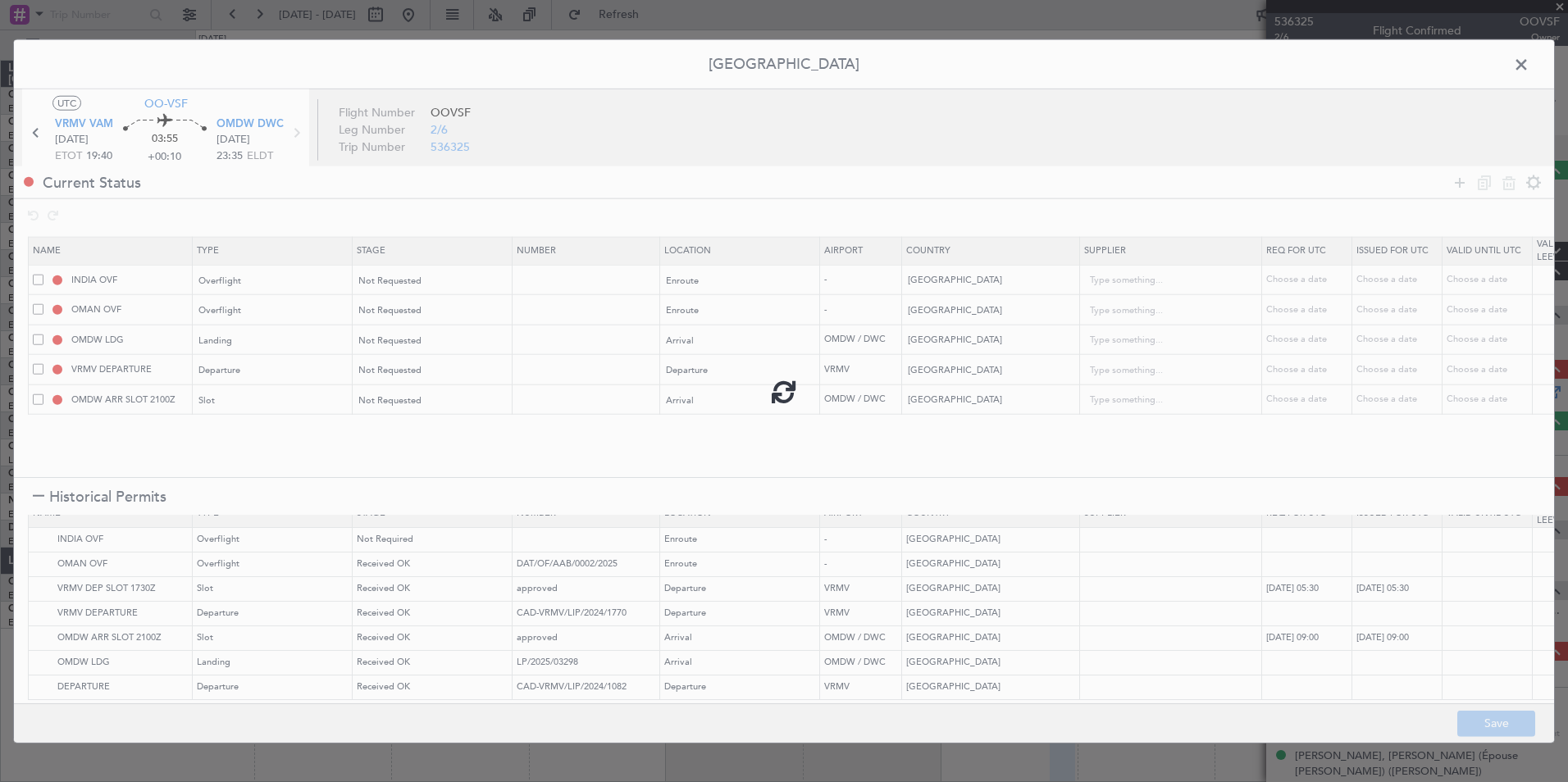
type input "NNN"
type input "3"
type input "NNN"
type input "2"
type input "NNN"
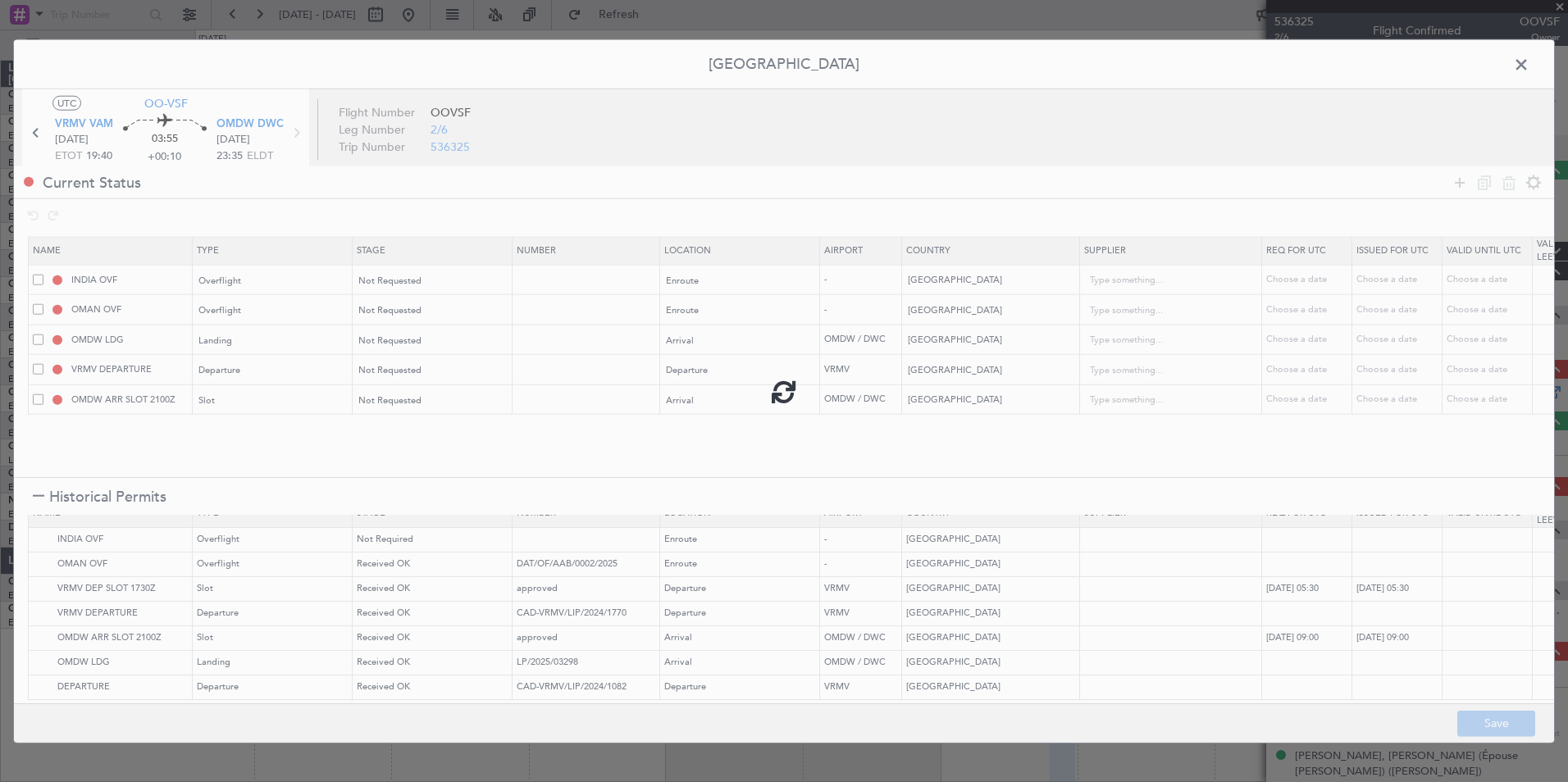
type input "1"
type input "MALDIVES DEPARTURE"
type input "NNN"
type input "OMDW ARR SLOT"
type input "NNN"
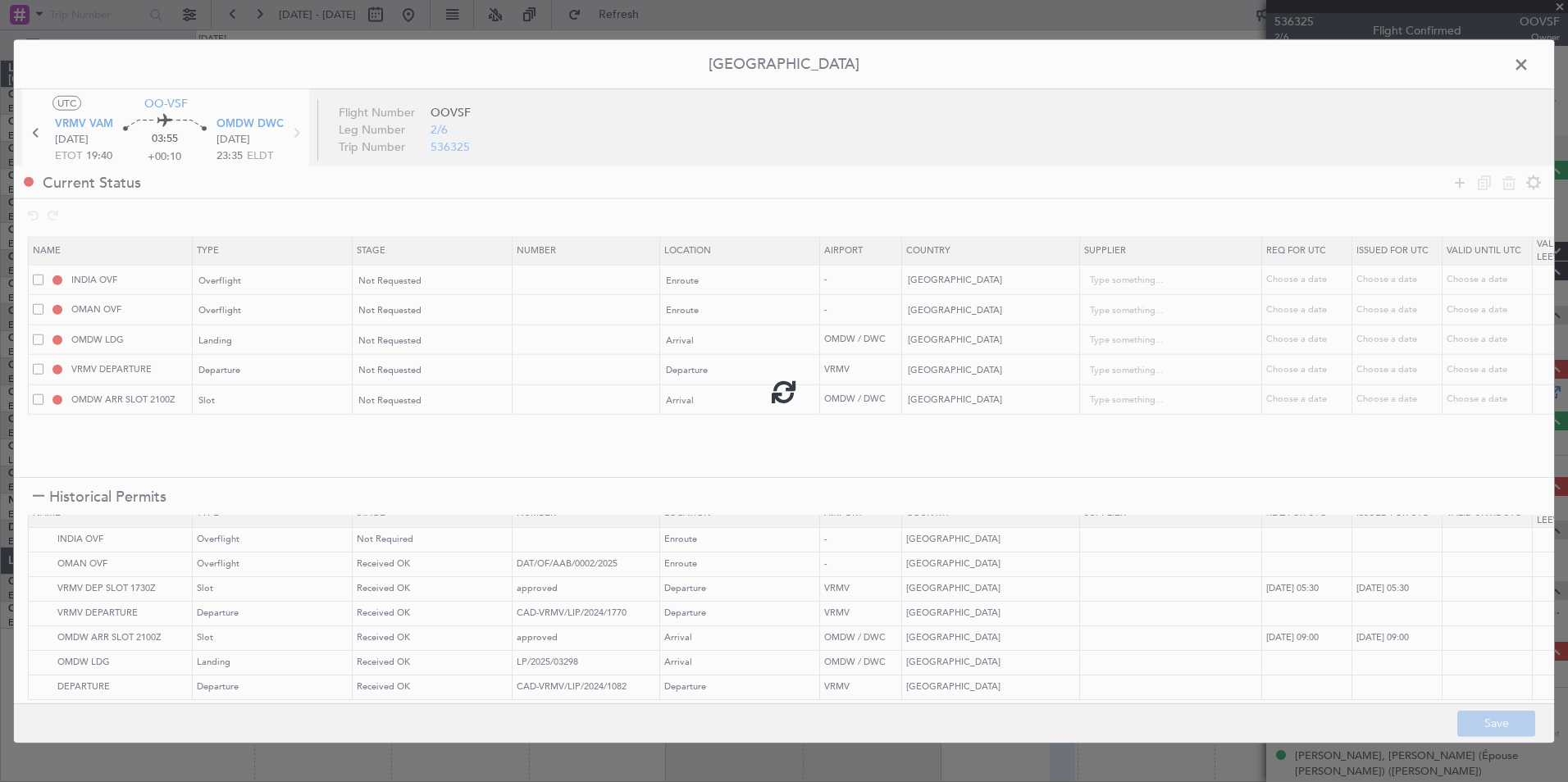
type input "1"
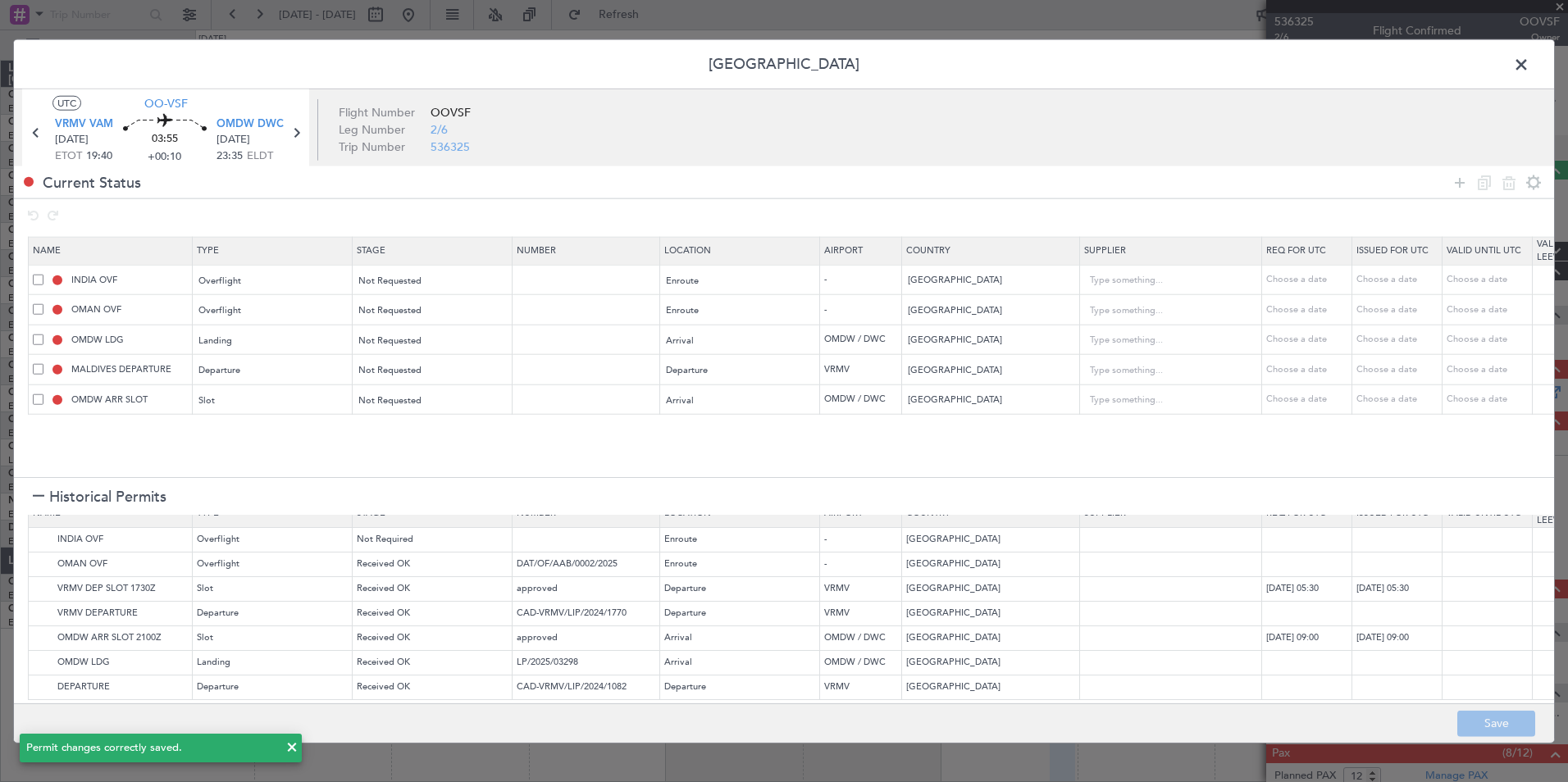
click at [1530, 64] on span at bounding box center [1530, 69] width 0 height 33
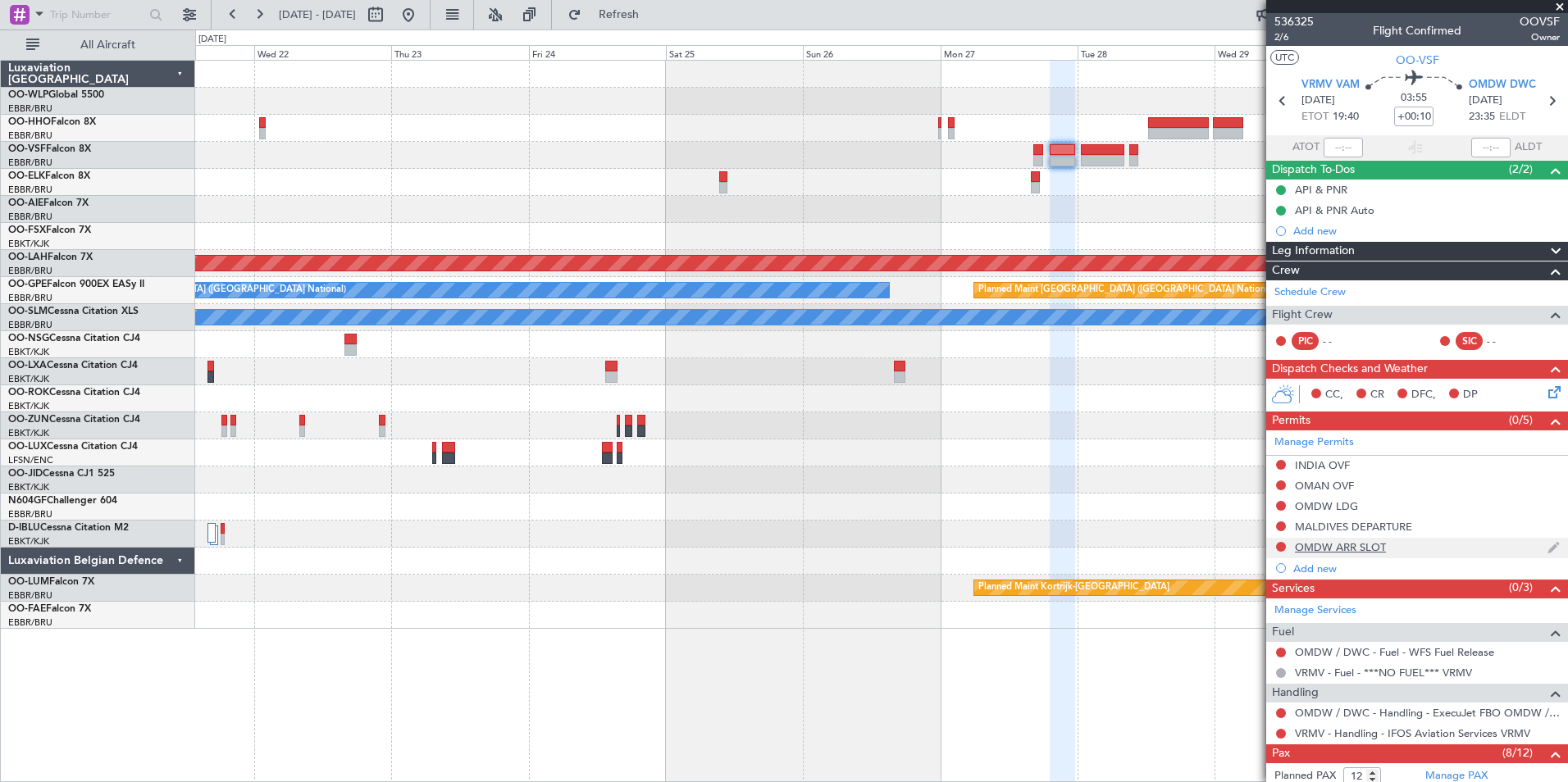
click at [1364, 554] on mat-tooltip-component "OMDW ARR SLOT" at bounding box center [1340, 575] width 105 height 43
click at [1361, 549] on div "OMDW ARR SLOT" at bounding box center [1340, 547] width 91 height 14
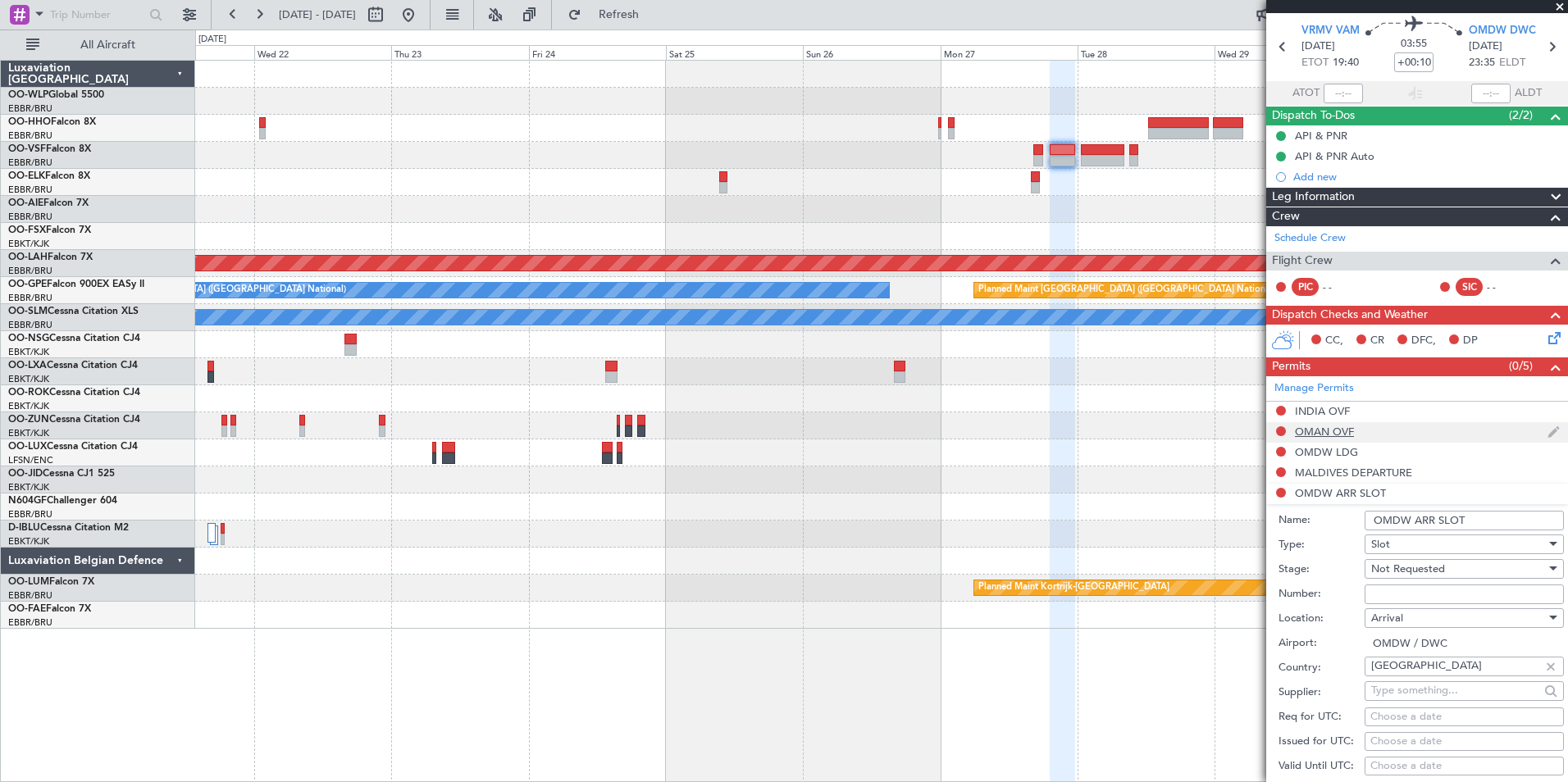
scroll to position [82, 0]
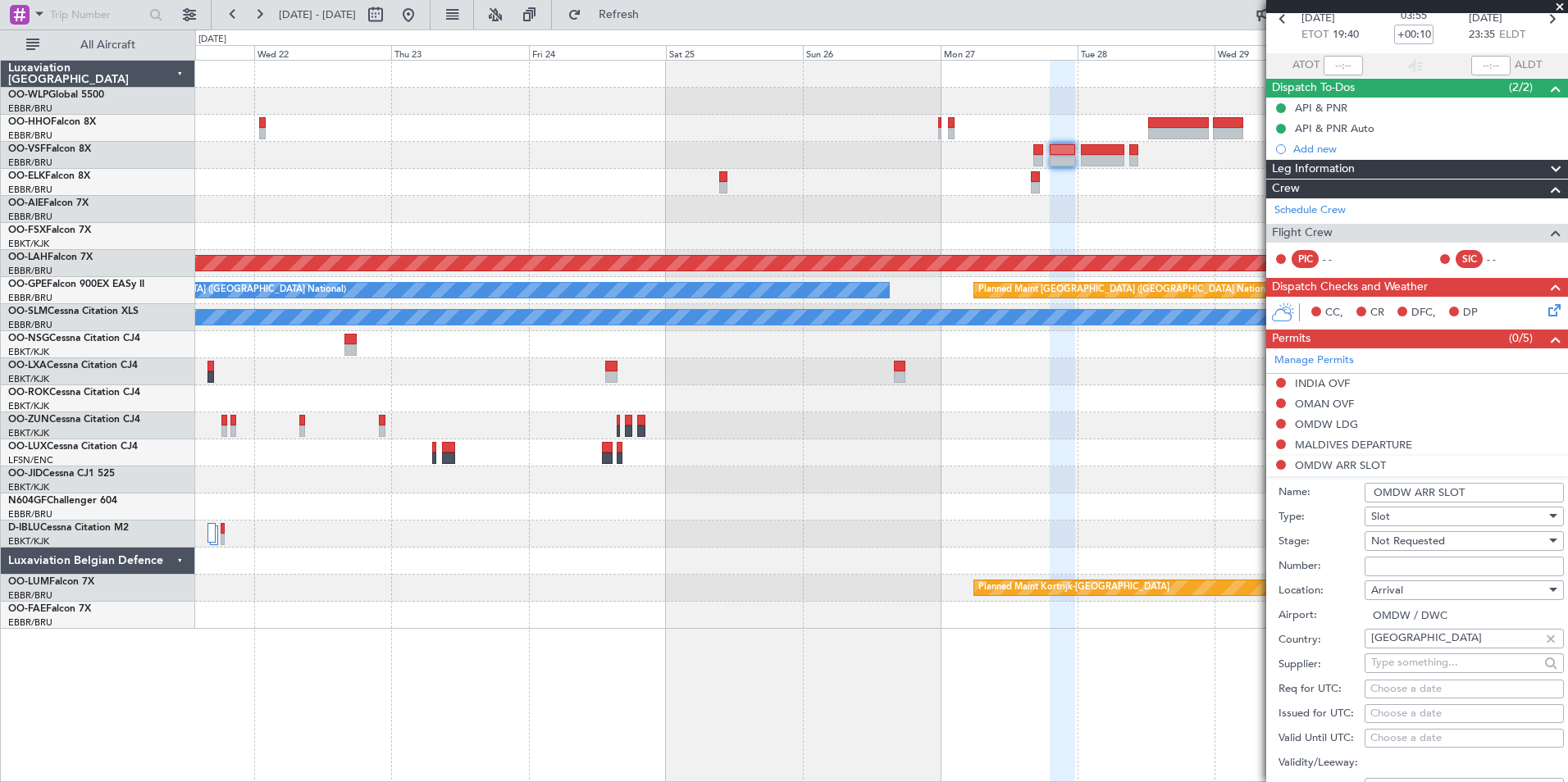
click at [1416, 690] on div "Choose a date" at bounding box center [1464, 690] width 188 height 17
select select "9"
select select "2025"
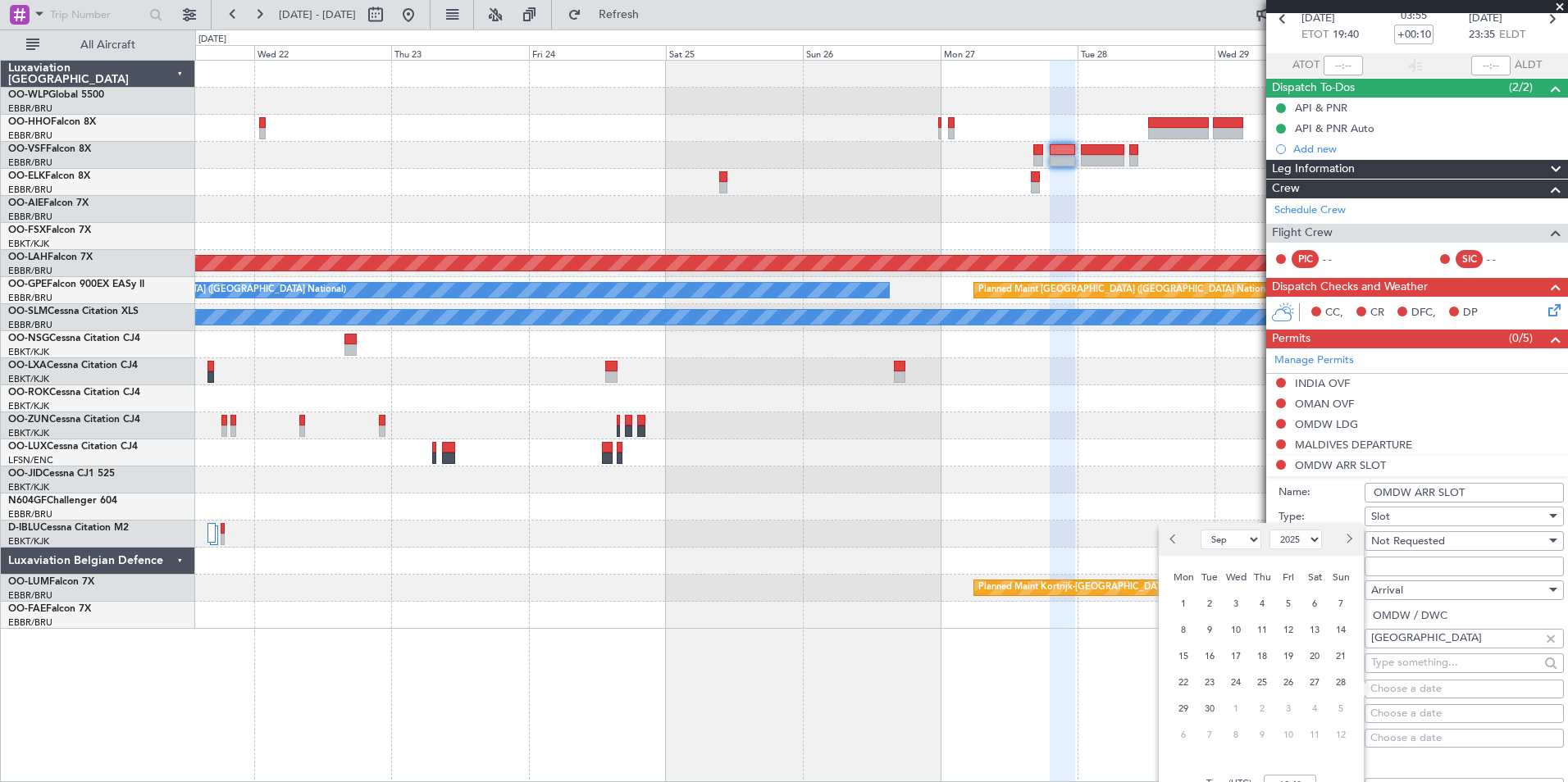
click at [1350, 539] on span "Next month" at bounding box center [1348, 539] width 10 height 10
select select "10"
click at [1178, 710] on span "27" at bounding box center [1183, 708] width 21 height 21
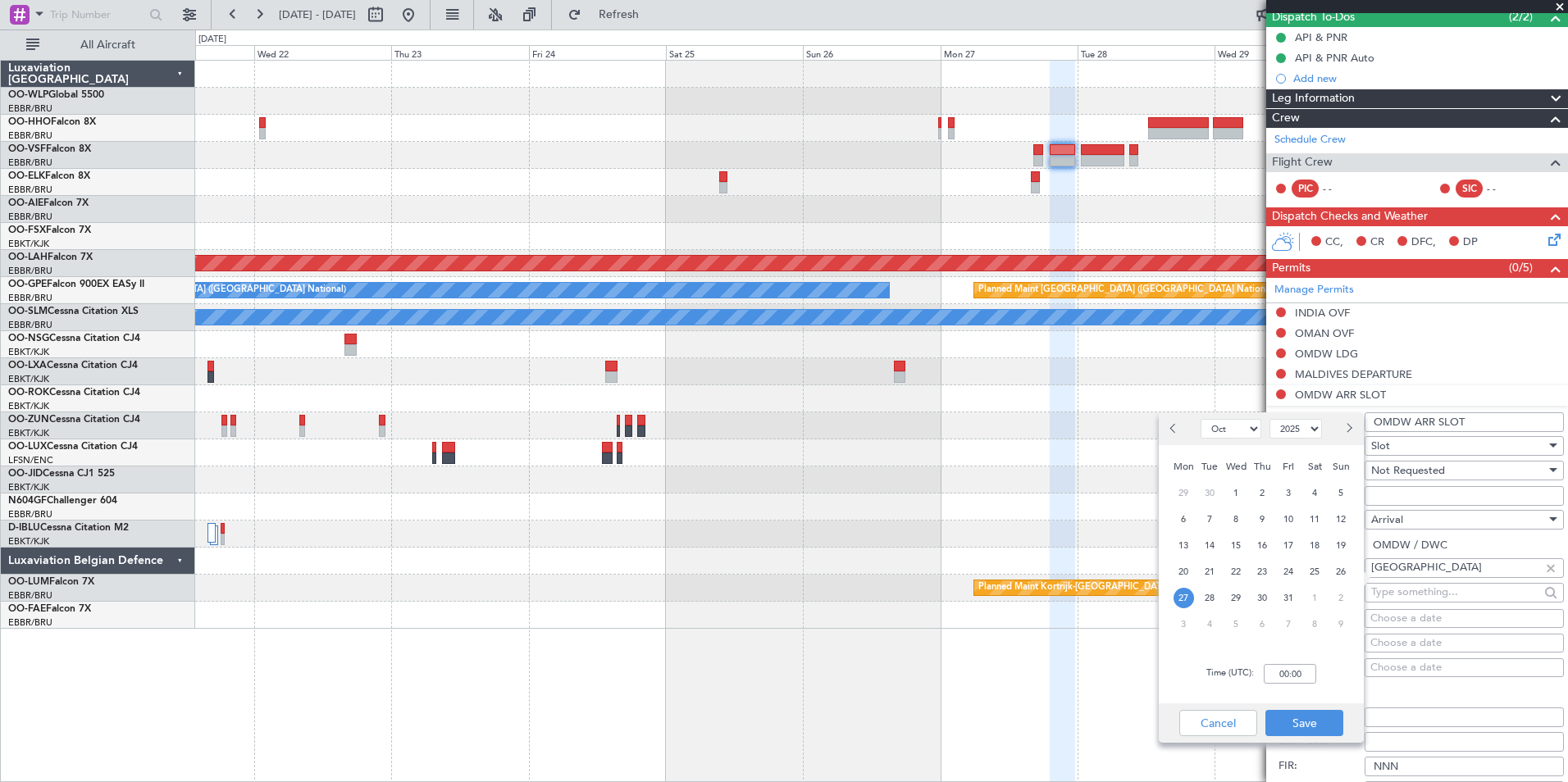
scroll to position [246, 0]
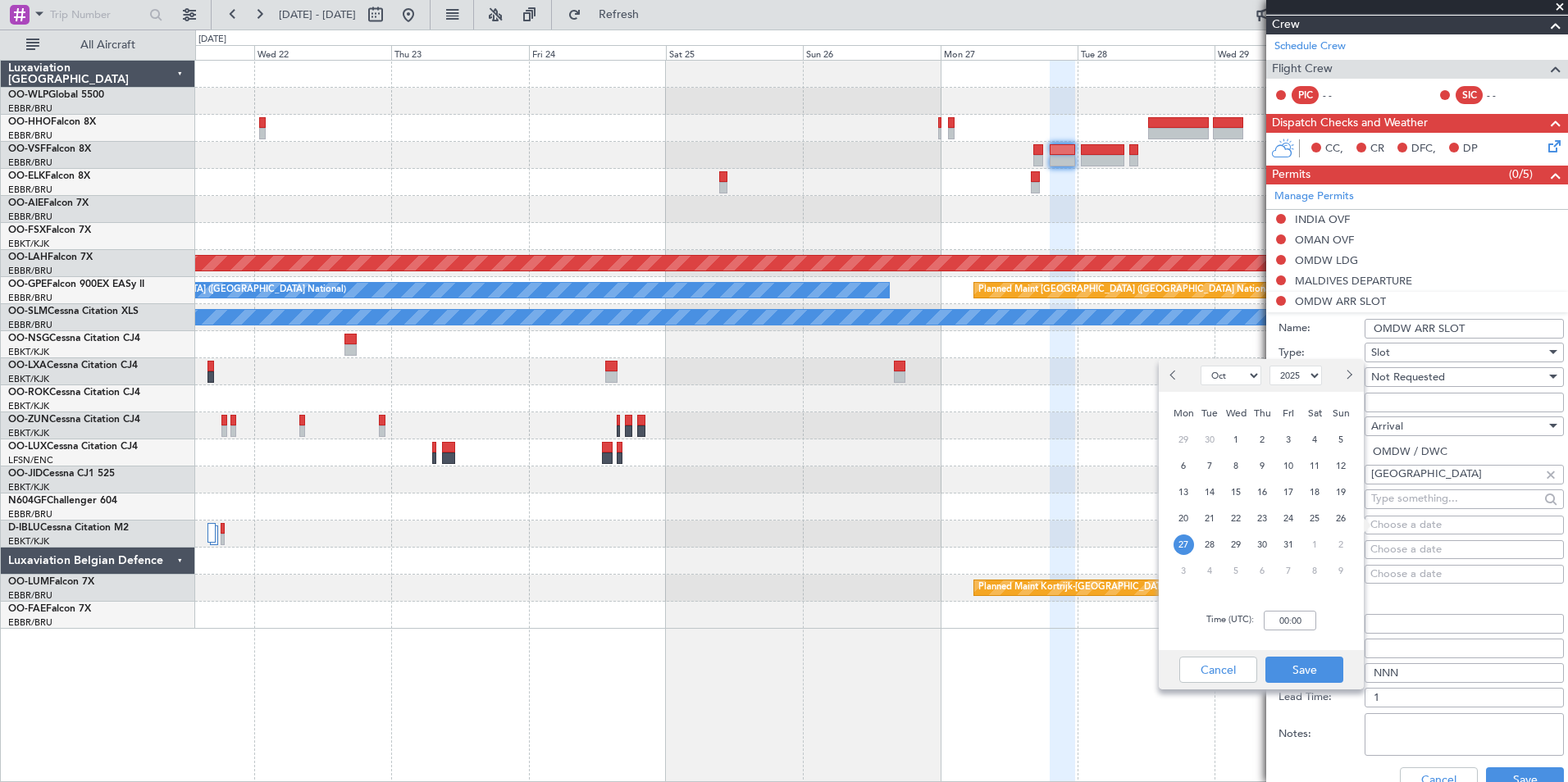
click at [1269, 606] on div "Time (UTC): 00:00" at bounding box center [1261, 621] width 205 height 59
click at [1290, 620] on input "00:00" at bounding box center [1290, 621] width 53 height 20
type input "23:40"
click at [1306, 670] on button "Save" at bounding box center [1304, 669] width 78 height 26
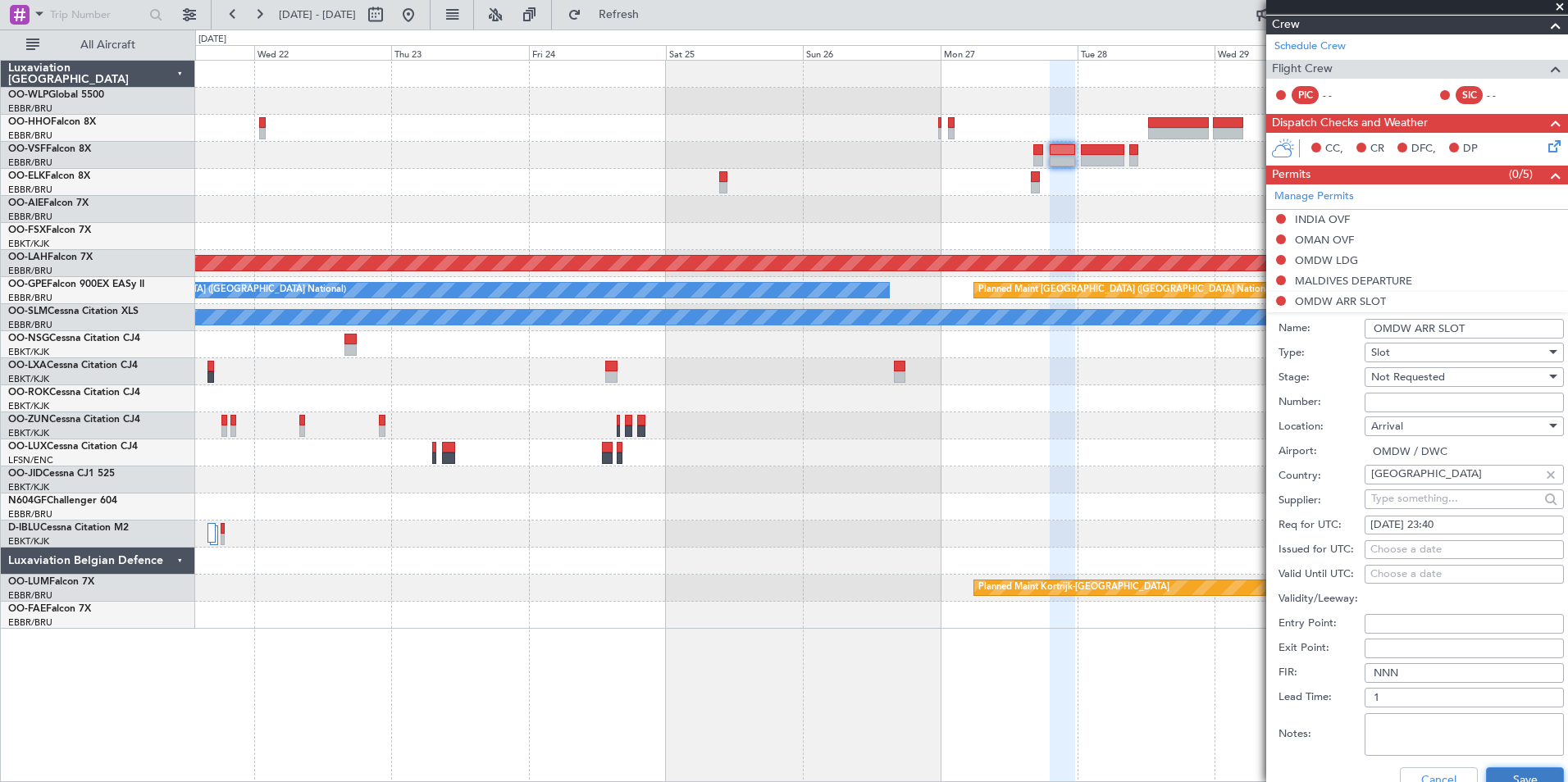
click at [1498, 770] on button "Save" at bounding box center [1525, 780] width 78 height 26
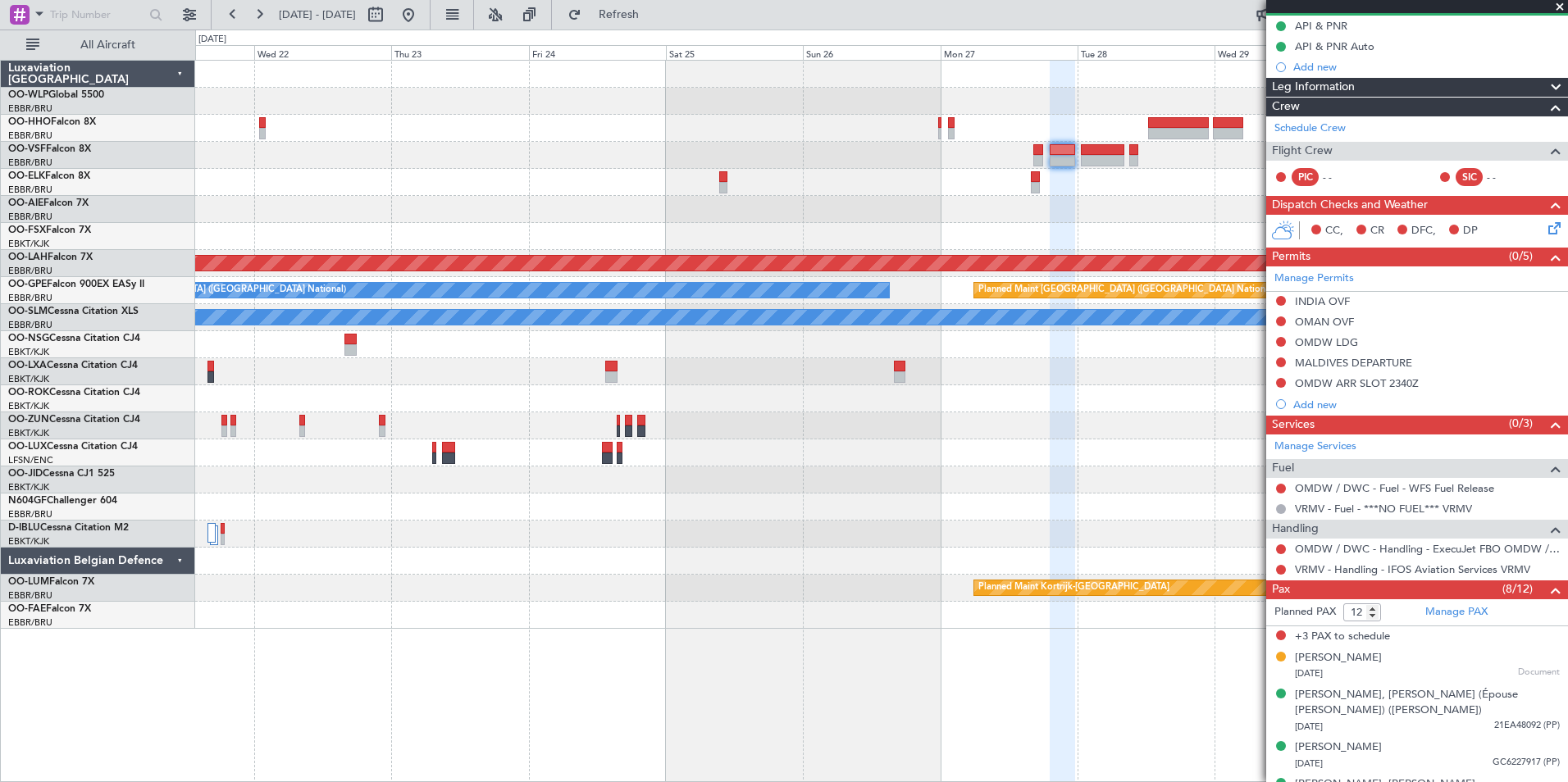
scroll to position [0, 0]
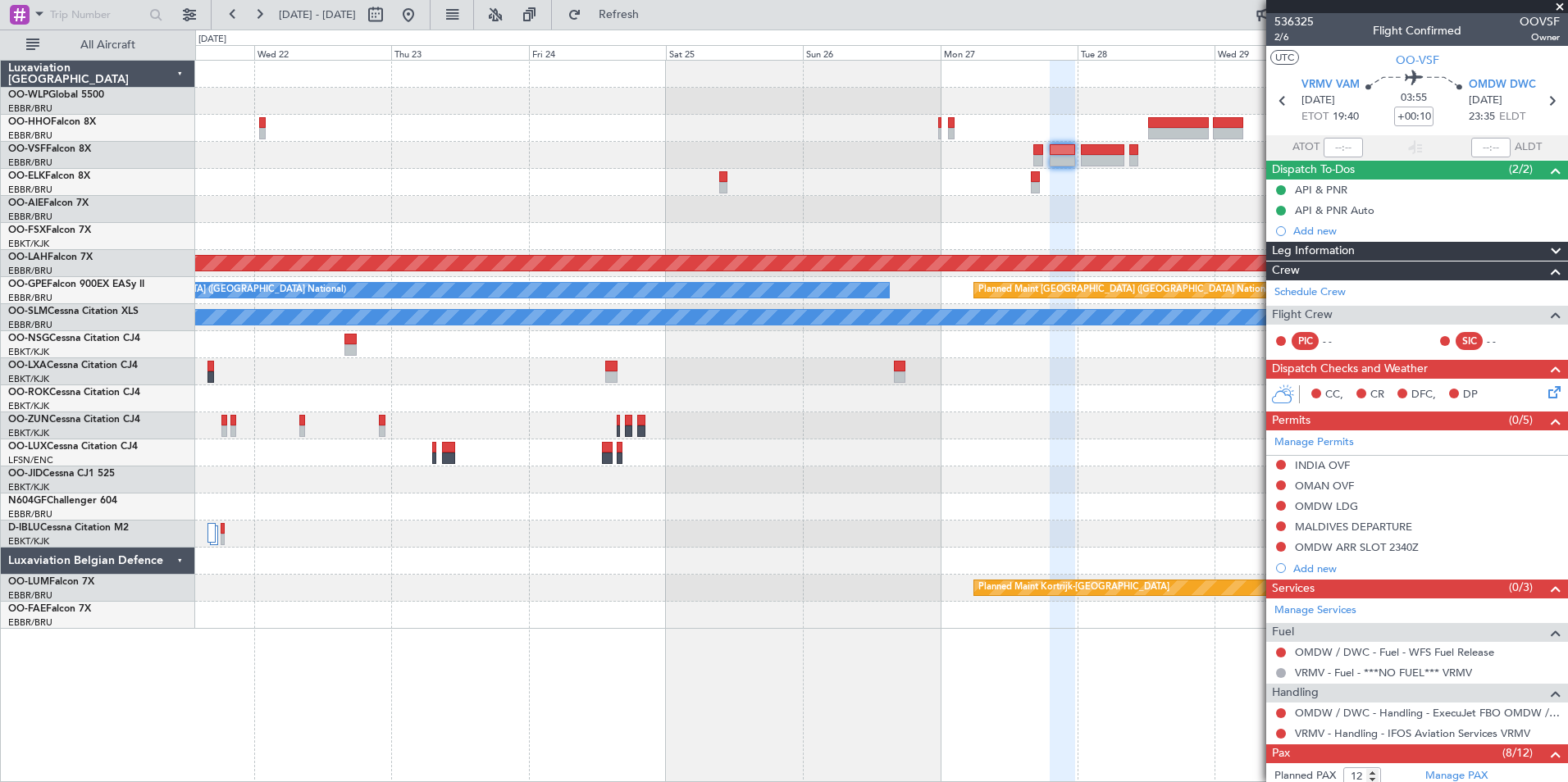
click at [1540, 404] on div "CC, CR DFC, DP" at bounding box center [1417, 395] width 302 height 33
click at [1545, 396] on icon at bounding box center [1551, 390] width 13 height 13
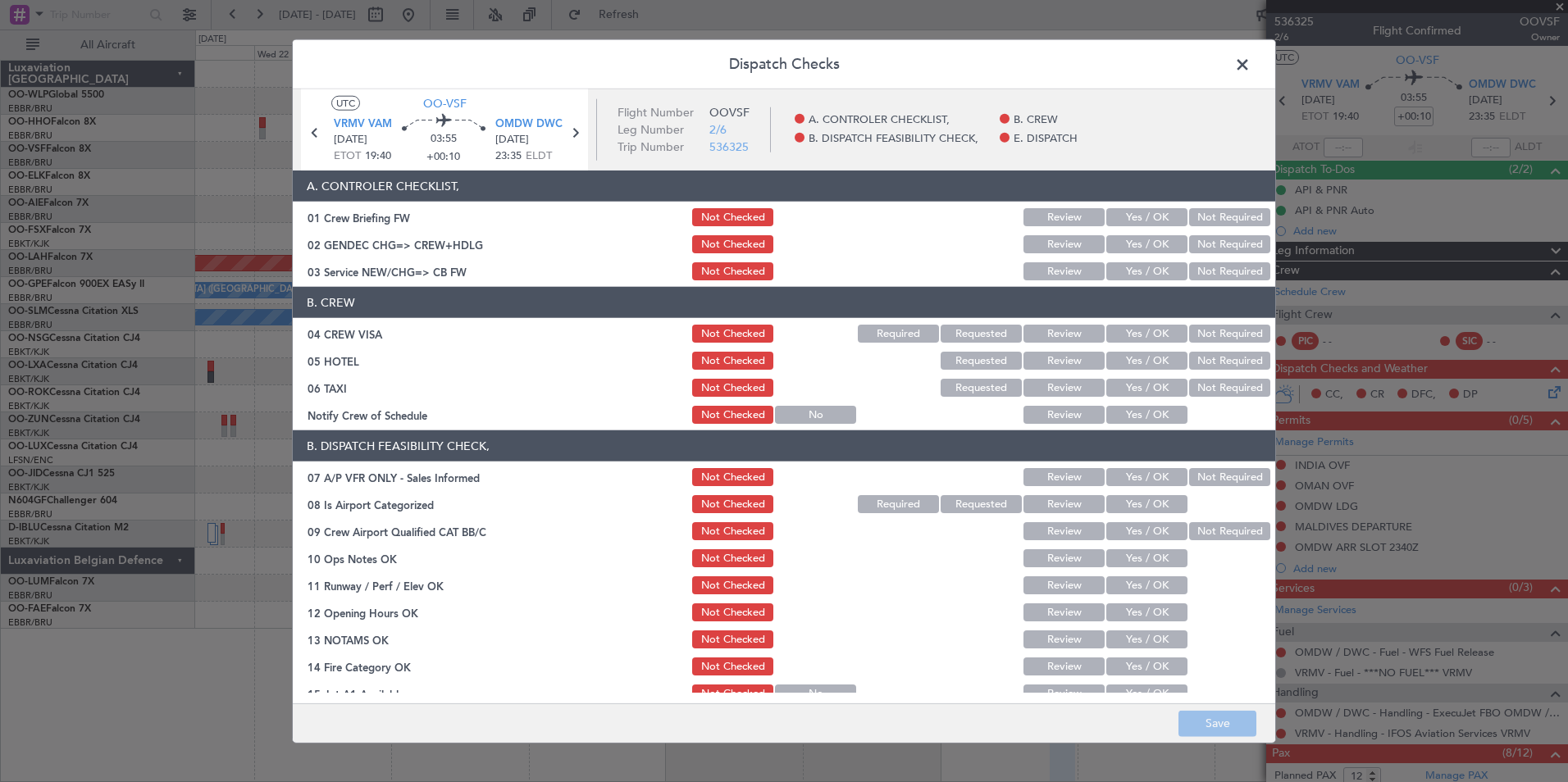
click at [1133, 267] on button "Yes / OK" at bounding box center [1147, 272] width 81 height 18
click at [1199, 330] on button "Not Required" at bounding box center [1229, 334] width 81 height 18
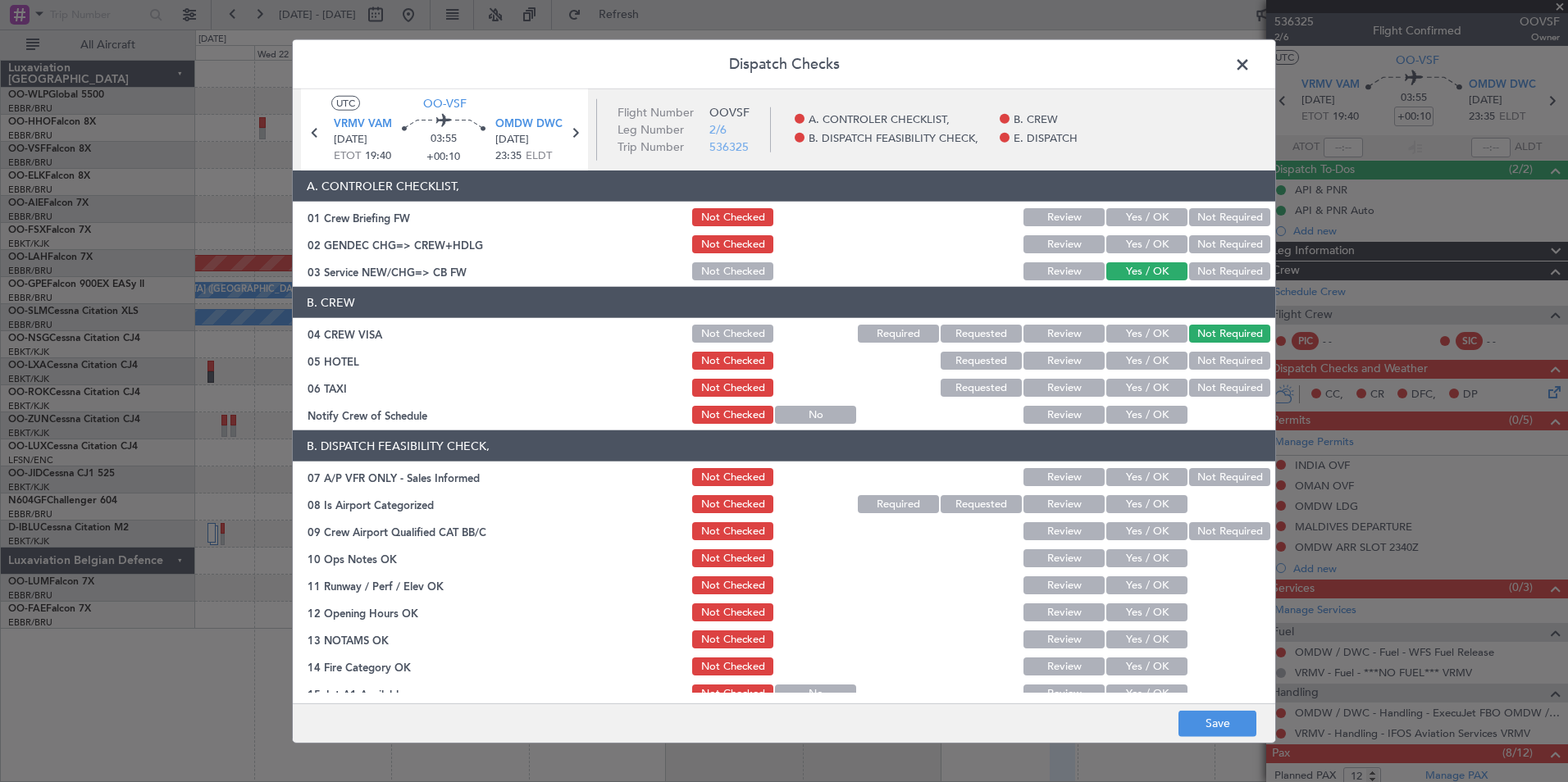
click at [1208, 362] on button "Not Required" at bounding box center [1229, 361] width 81 height 18
click at [1202, 391] on button "Not Required" at bounding box center [1229, 388] width 81 height 18
click at [1131, 417] on button "Yes / OK" at bounding box center [1147, 415] width 81 height 18
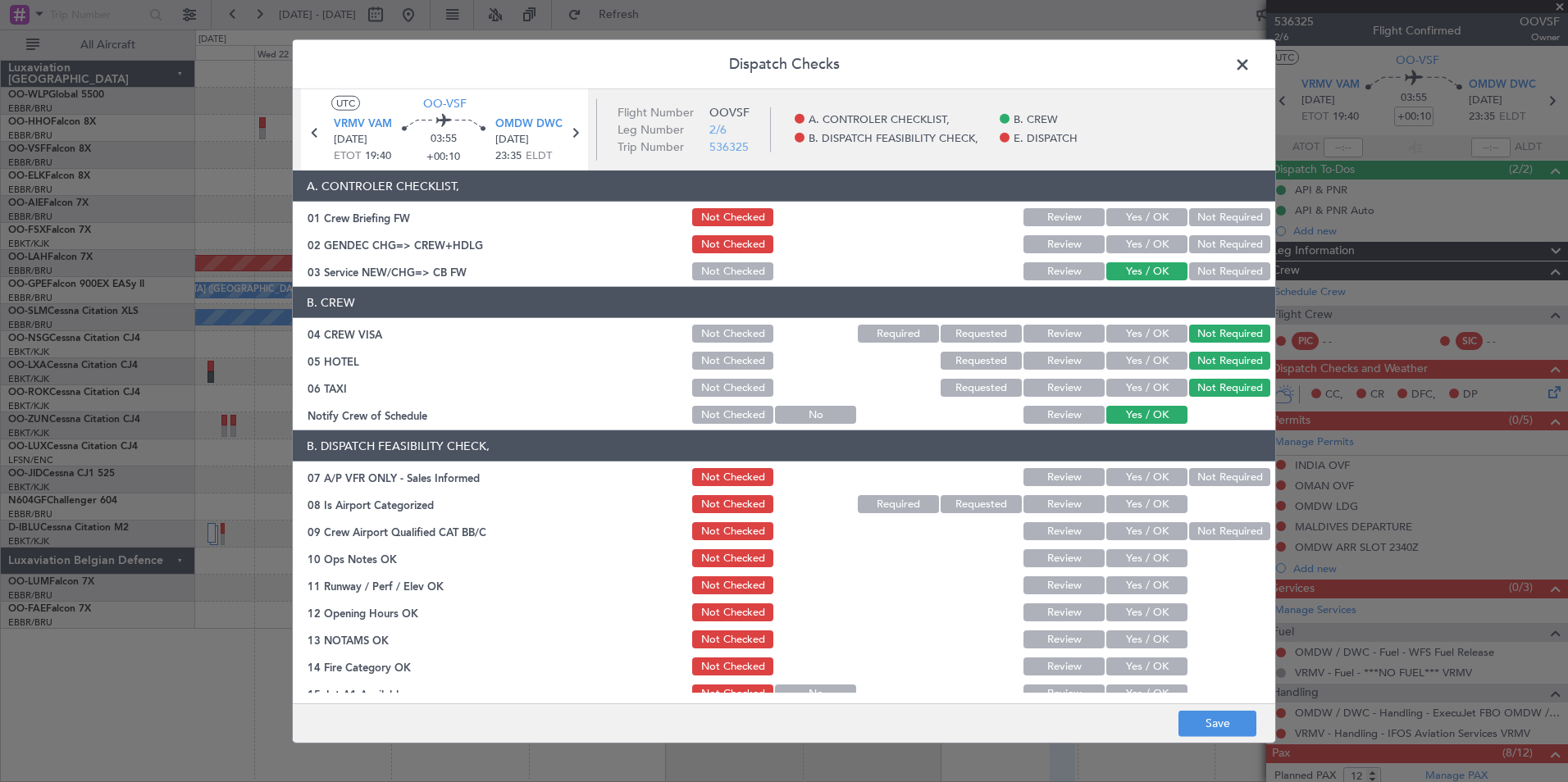
click at [1211, 476] on button "Not Required" at bounding box center [1229, 478] width 81 height 18
click at [1146, 505] on button "Yes / OK" at bounding box center [1147, 504] width 81 height 18
click at [1138, 535] on button "Yes / OK" at bounding box center [1147, 532] width 81 height 18
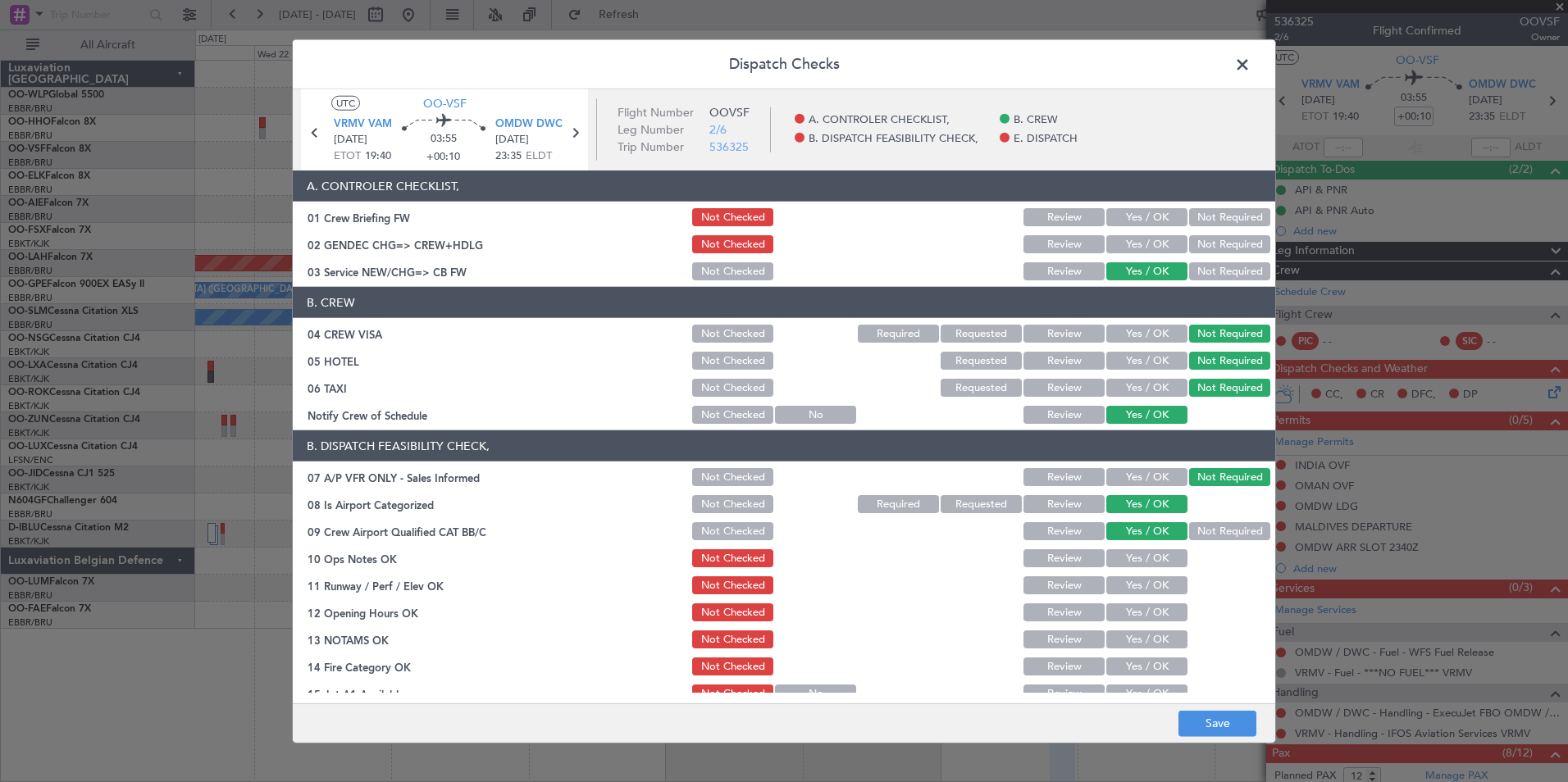
click at [1135, 561] on button "Yes / OK" at bounding box center [1147, 559] width 81 height 18
click at [1130, 596] on div "Yes / OK" at bounding box center [1145, 585] width 83 height 23
click at [1127, 586] on button "Yes / OK" at bounding box center [1147, 585] width 81 height 18
click at [1126, 609] on button "Yes / OK" at bounding box center [1147, 613] width 81 height 18
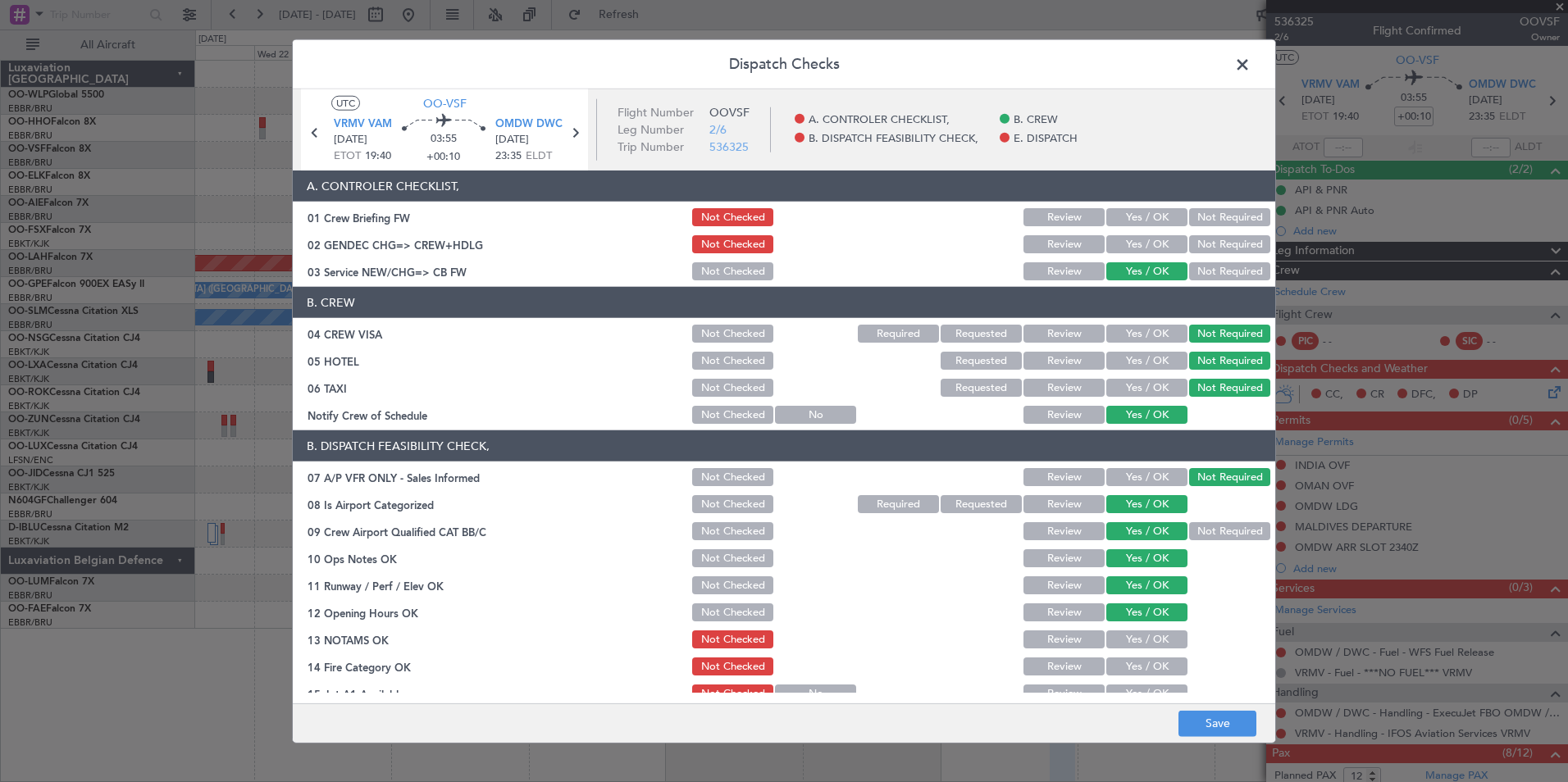
click at [1047, 646] on button "Review" at bounding box center [1064, 640] width 81 height 18
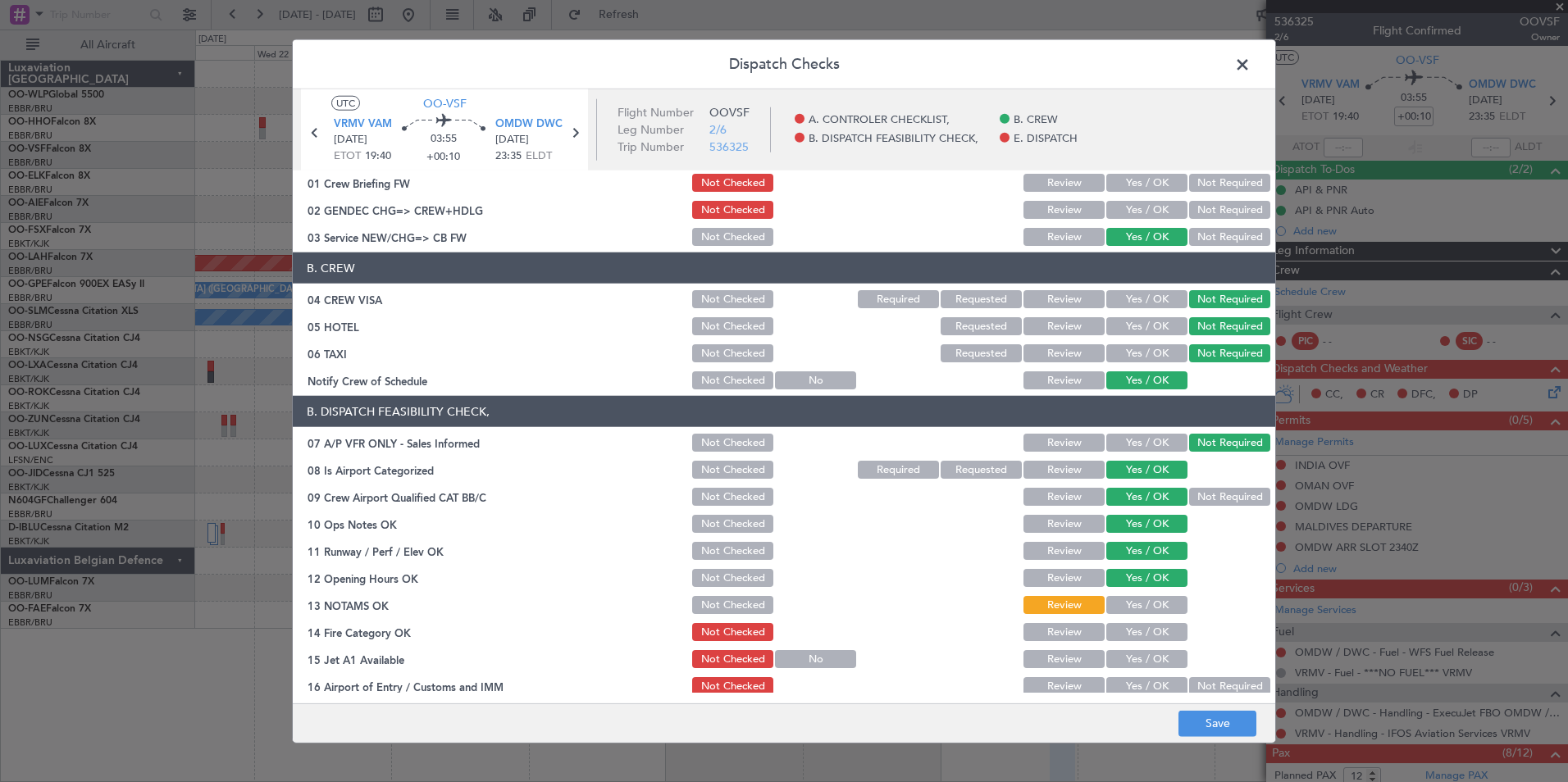
scroll to position [82, 0]
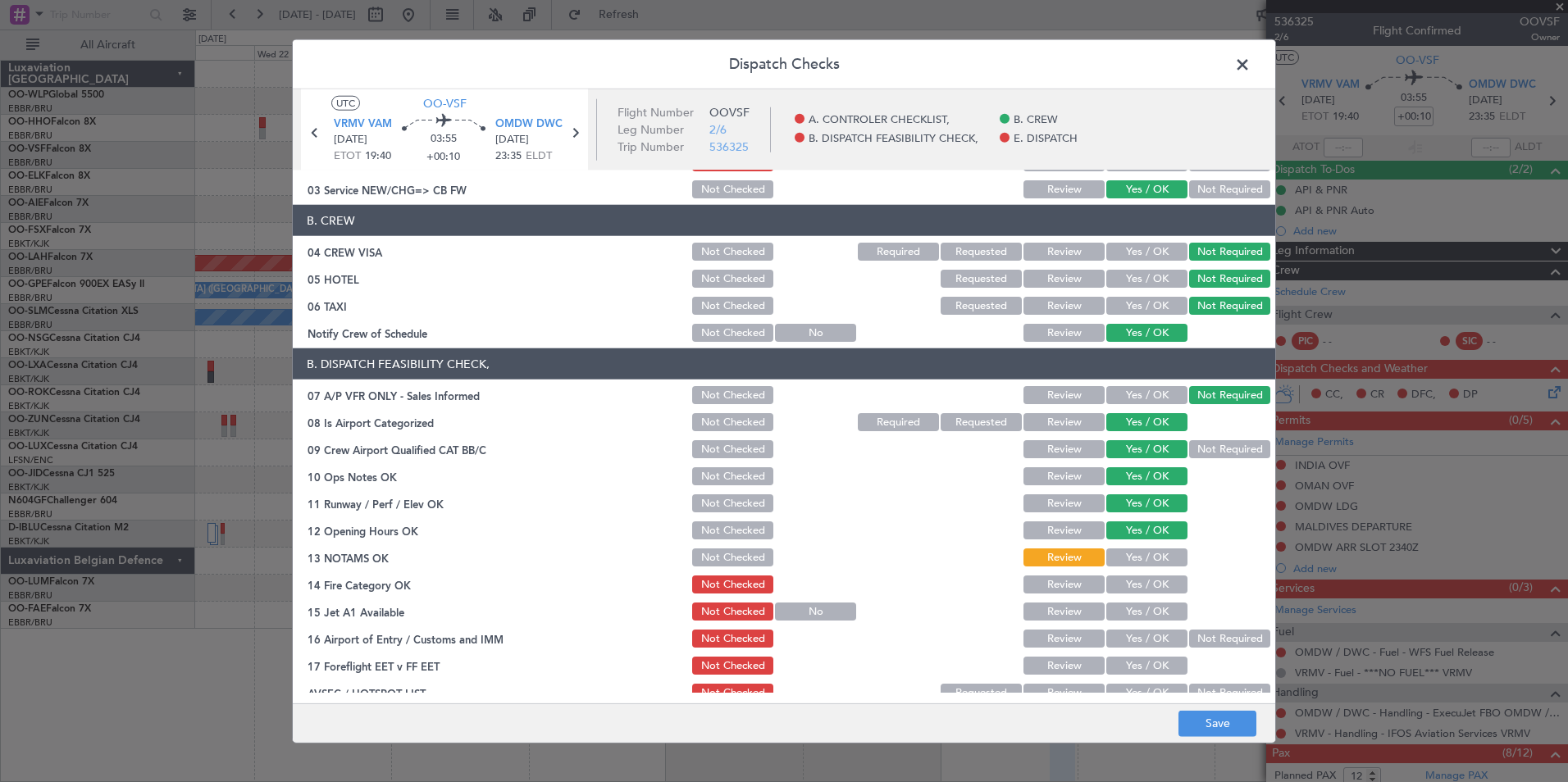
click at [1132, 578] on button "Yes / OK" at bounding box center [1147, 585] width 81 height 18
click at [1134, 606] on button "Yes / OK" at bounding box center [1147, 612] width 81 height 18
click at [1122, 575] on div "Yes / OK" at bounding box center [1145, 584] width 83 height 23
click at [1120, 576] on button "Yes / OK" at bounding box center [1147, 585] width 81 height 18
click at [1136, 641] on button "Yes / OK" at bounding box center [1147, 639] width 81 height 18
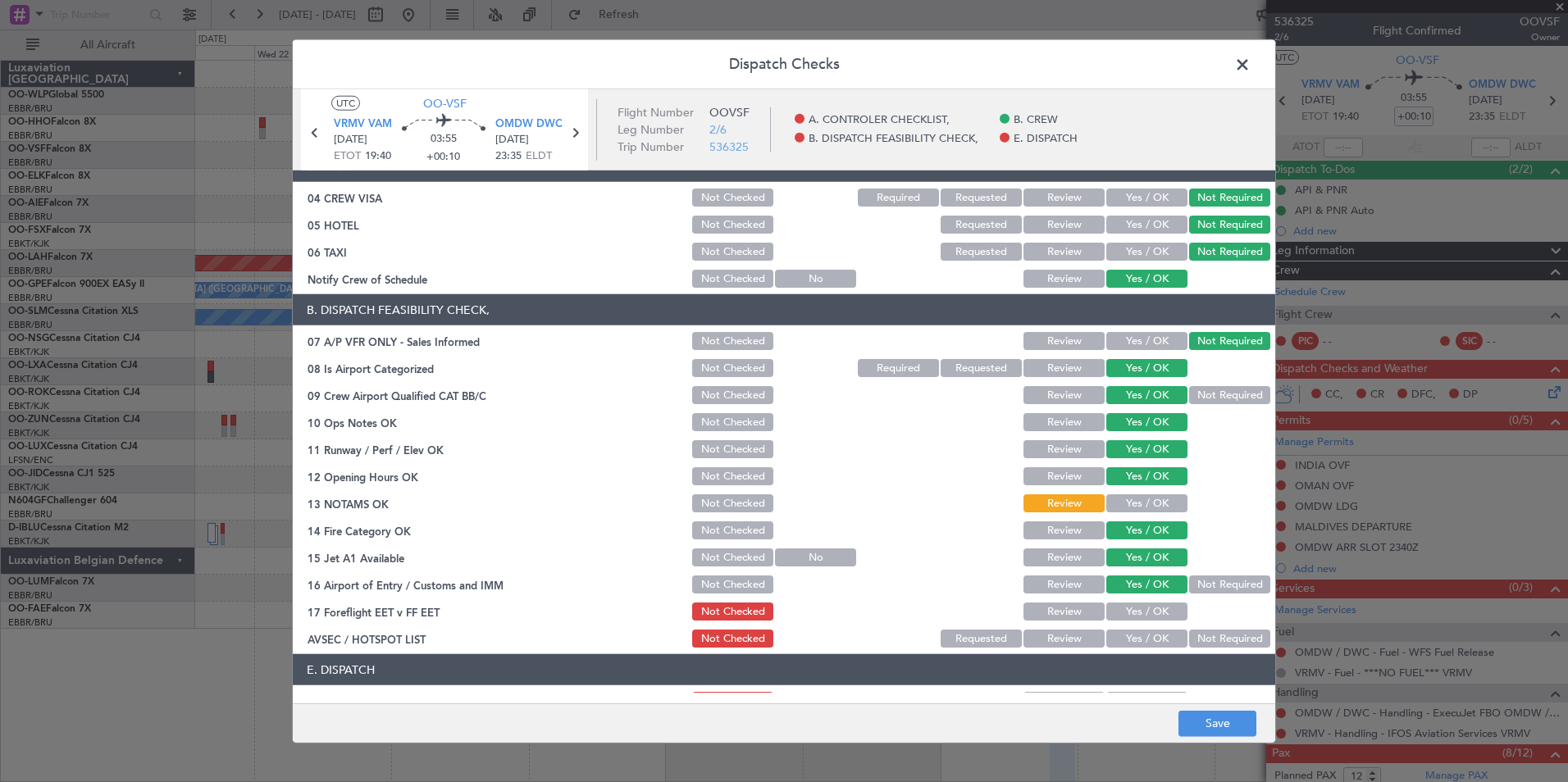
scroll to position [164, 0]
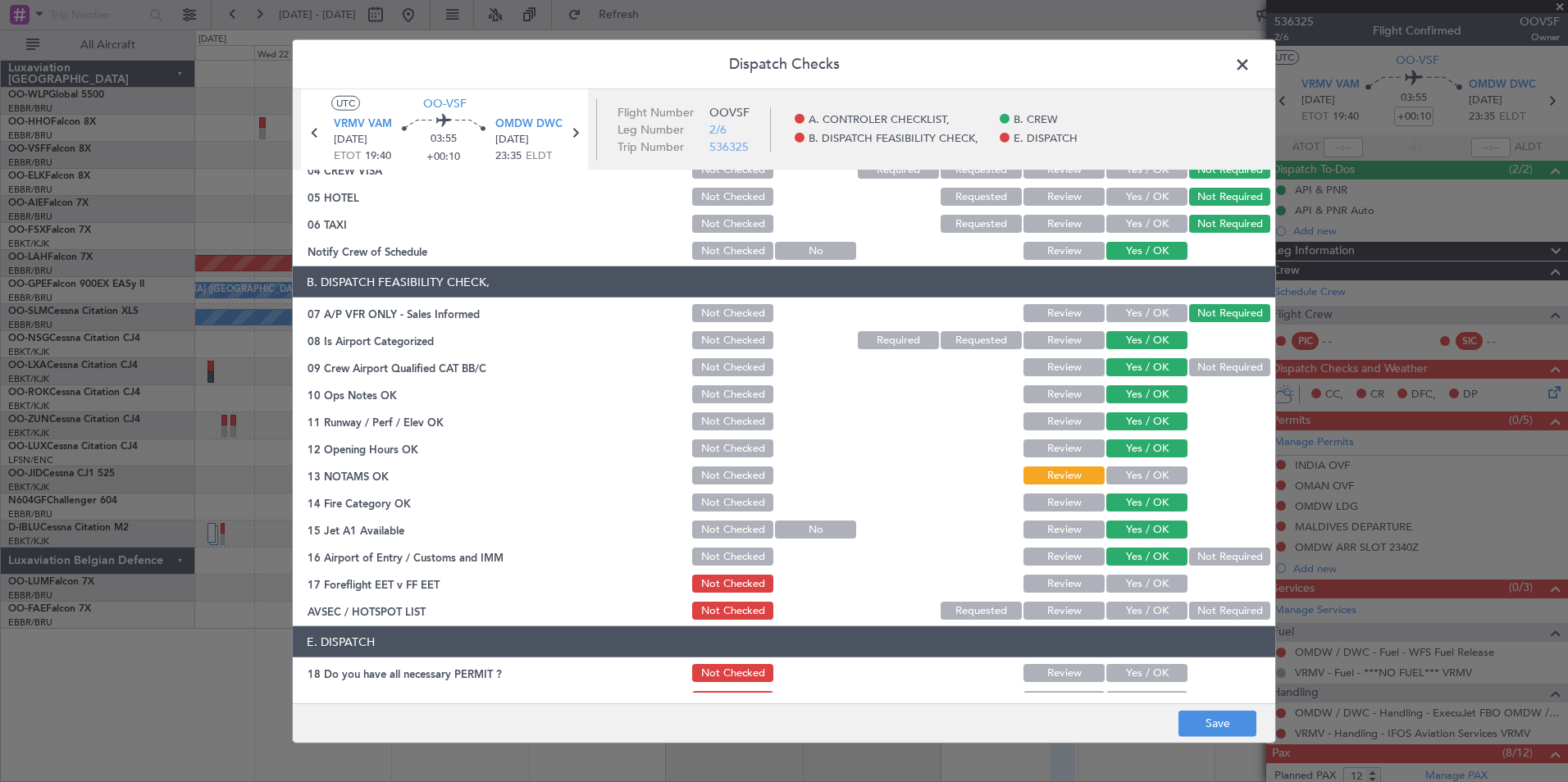
click at [1120, 580] on button "Yes / OK" at bounding box center [1147, 584] width 81 height 18
click at [1213, 601] on div "Not Required" at bounding box center [1228, 611] width 83 height 23
click at [1213, 612] on button "Not Required" at bounding box center [1229, 611] width 81 height 18
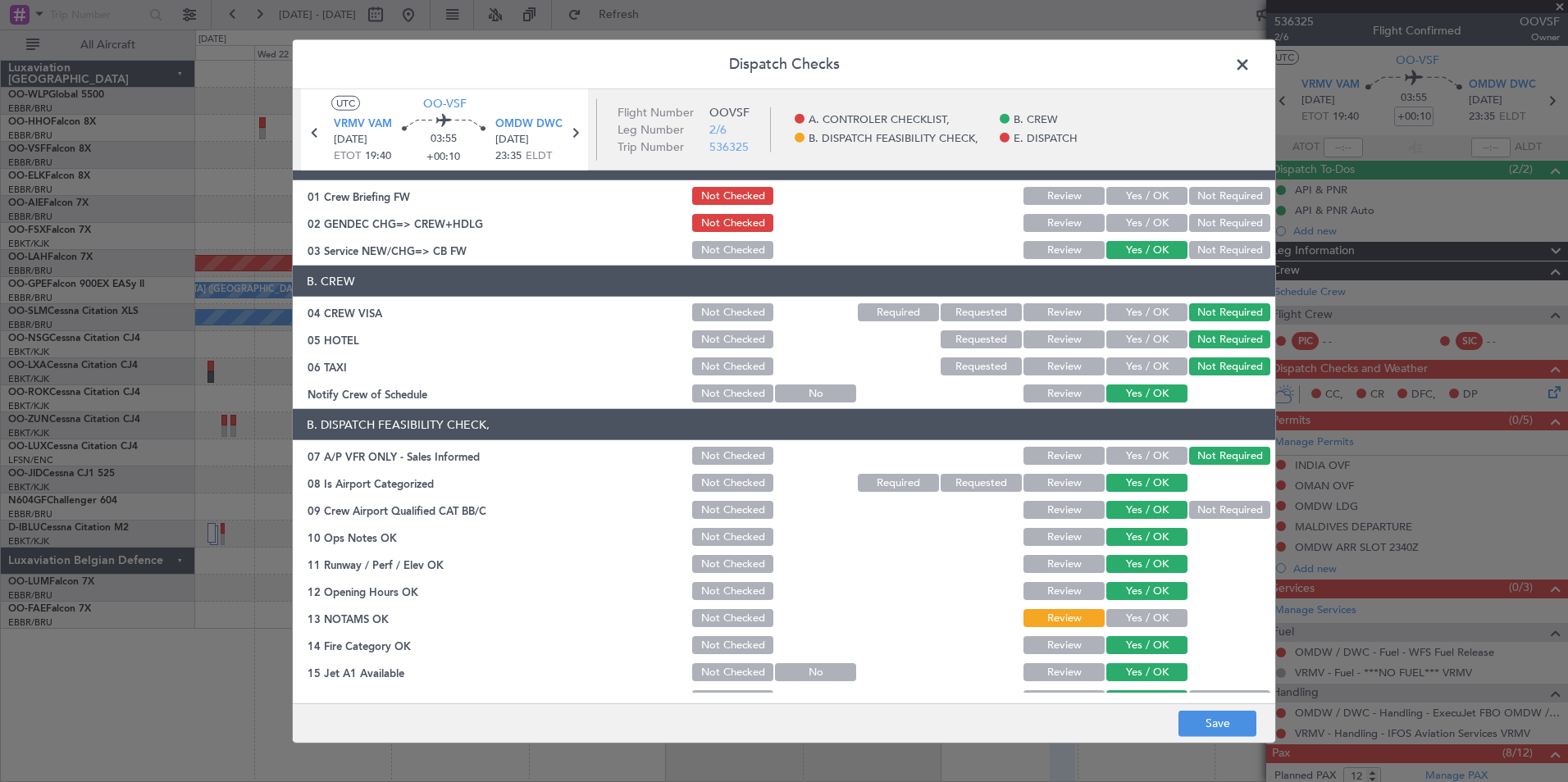
scroll to position [0, 0]
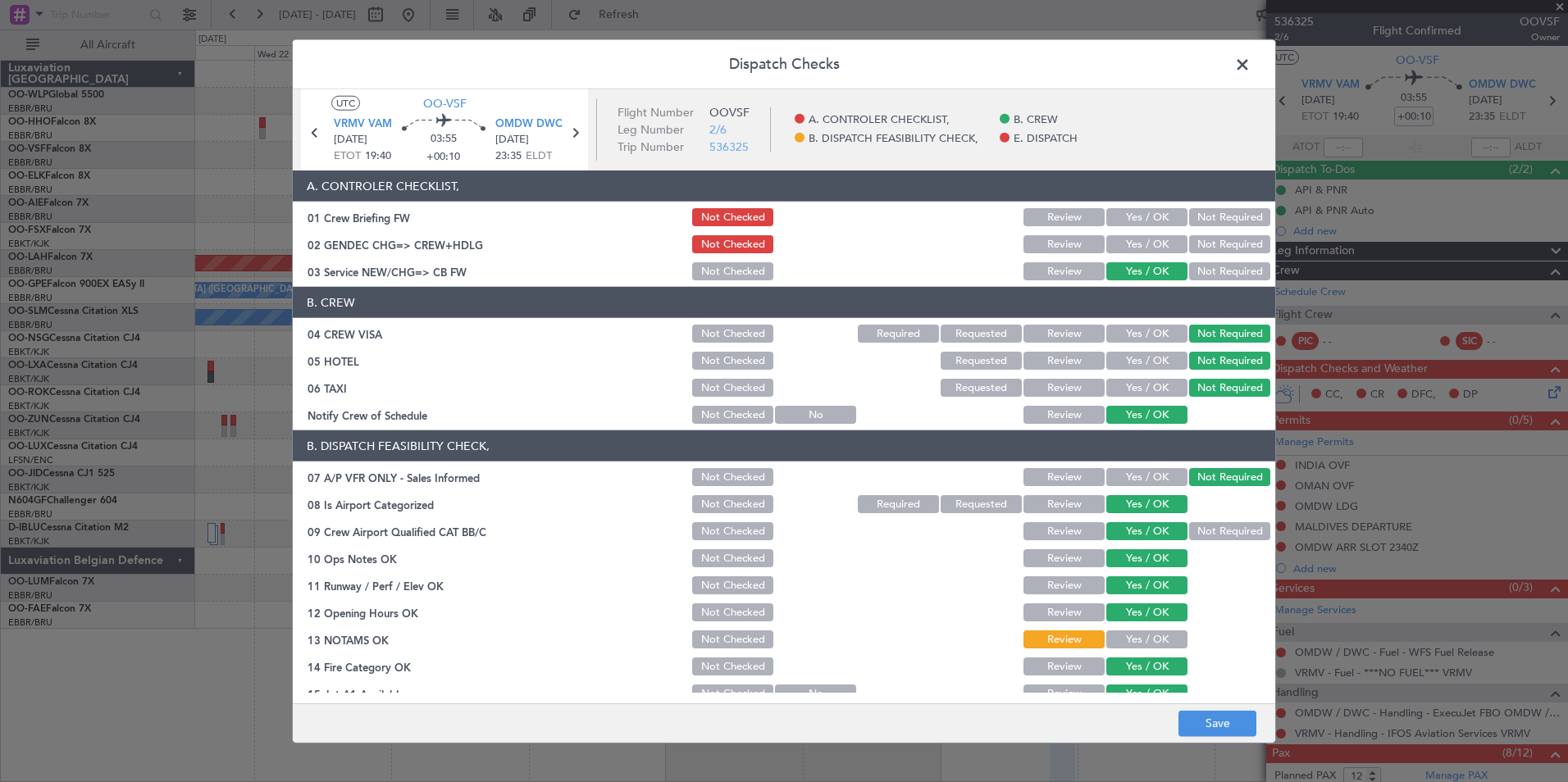
click at [1195, 705] on footer "Save" at bounding box center [784, 722] width 983 height 39
click at [1198, 718] on button "Save" at bounding box center [1217, 723] width 78 height 26
click at [1250, 57] on span at bounding box center [1250, 69] width 0 height 33
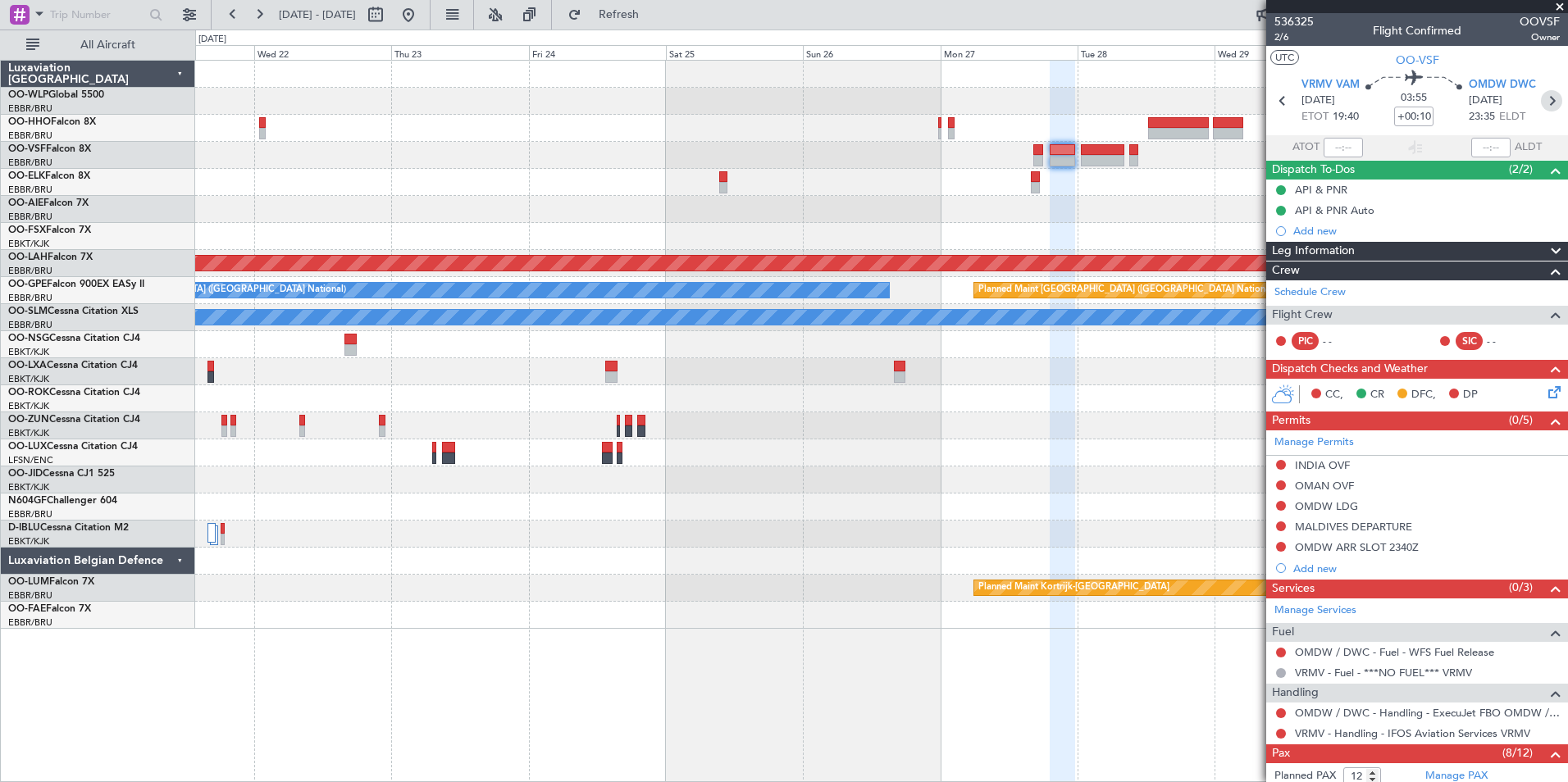
click at [1541, 105] on icon at bounding box center [1551, 100] width 21 height 21
type input "+01:00"
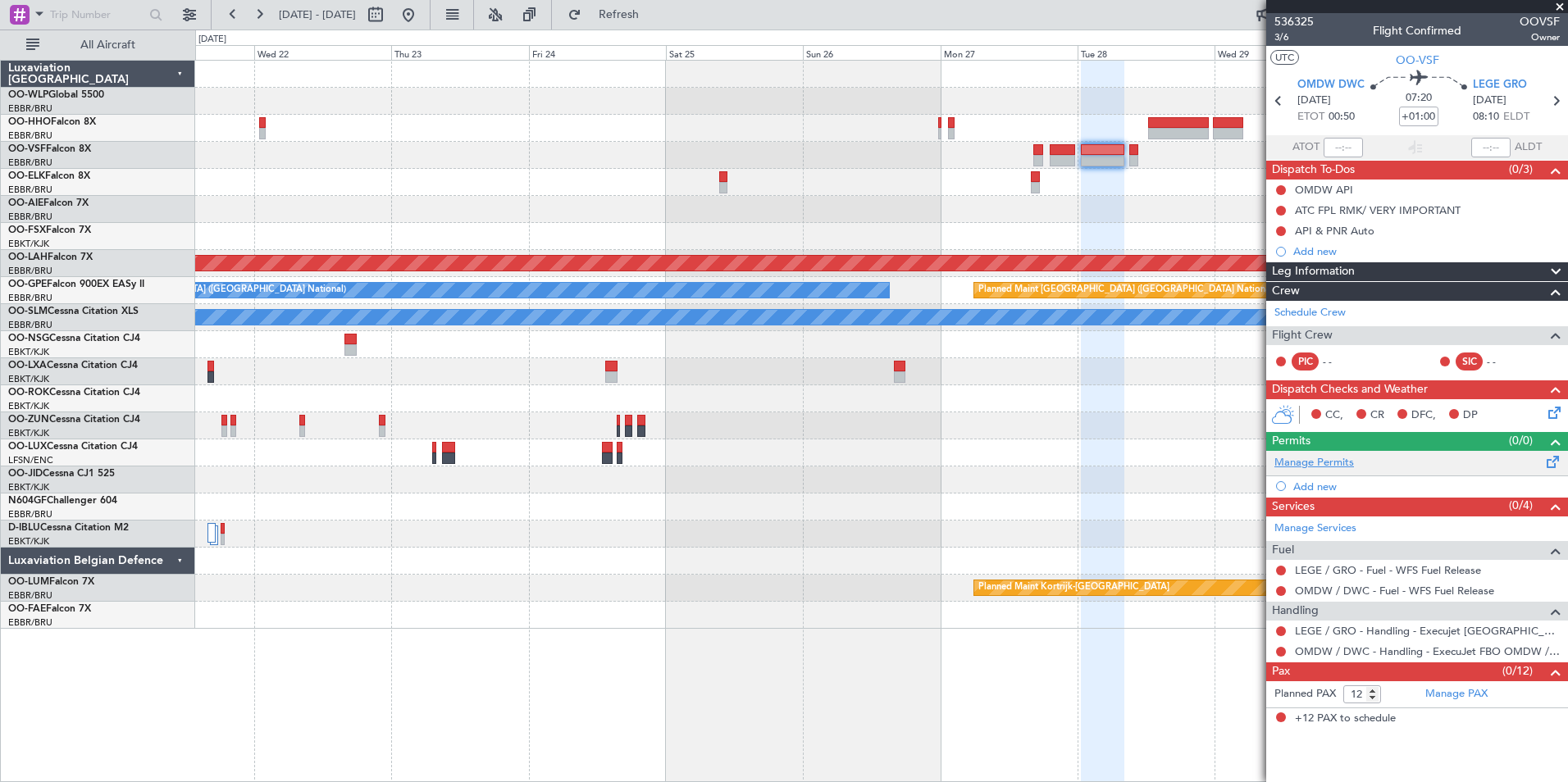
click at [1323, 461] on link "Manage Permits" at bounding box center [1314, 463] width 79 height 17
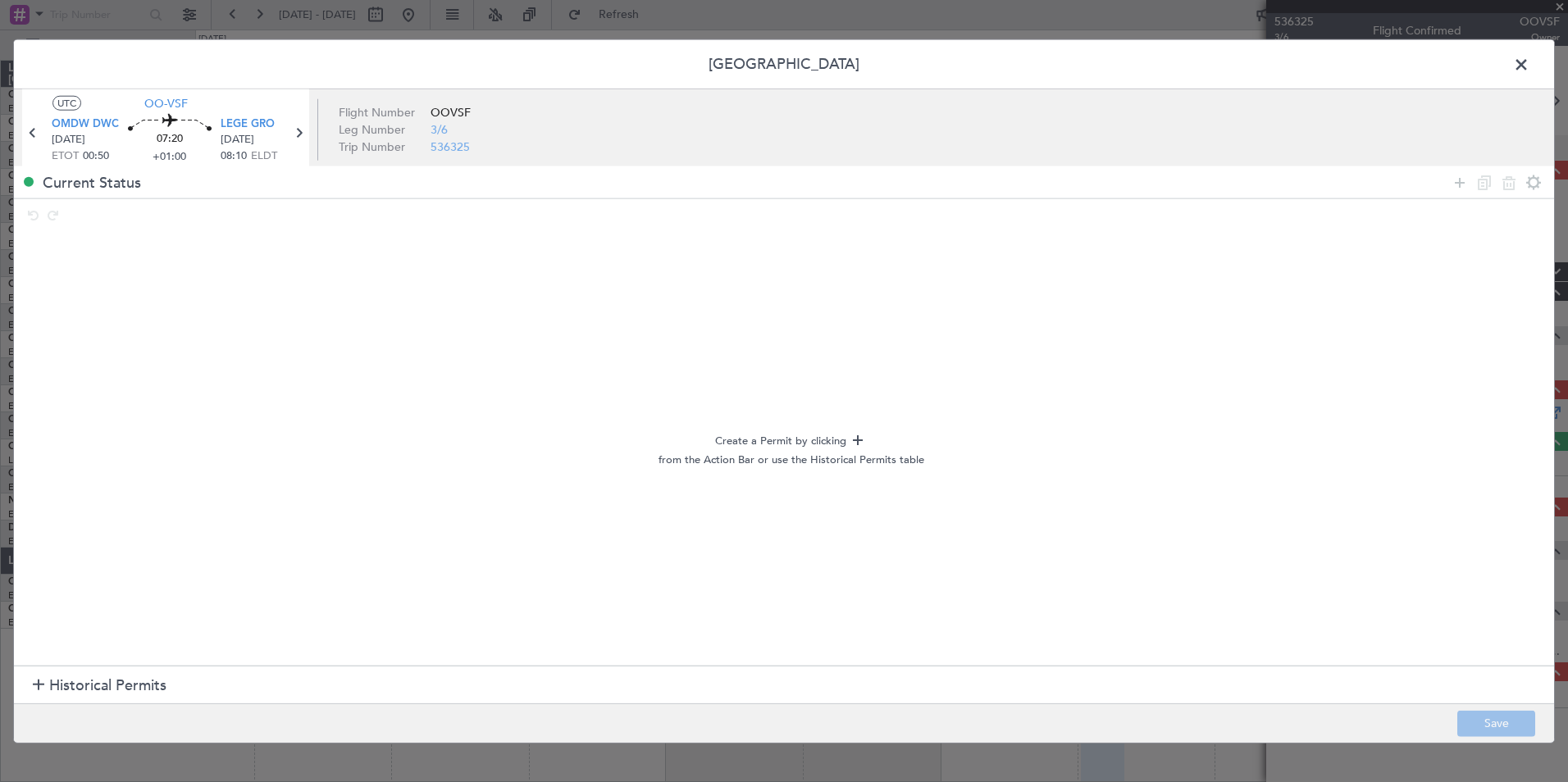
click at [59, 682] on span "Historical Permits" at bounding box center [108, 686] width 117 height 22
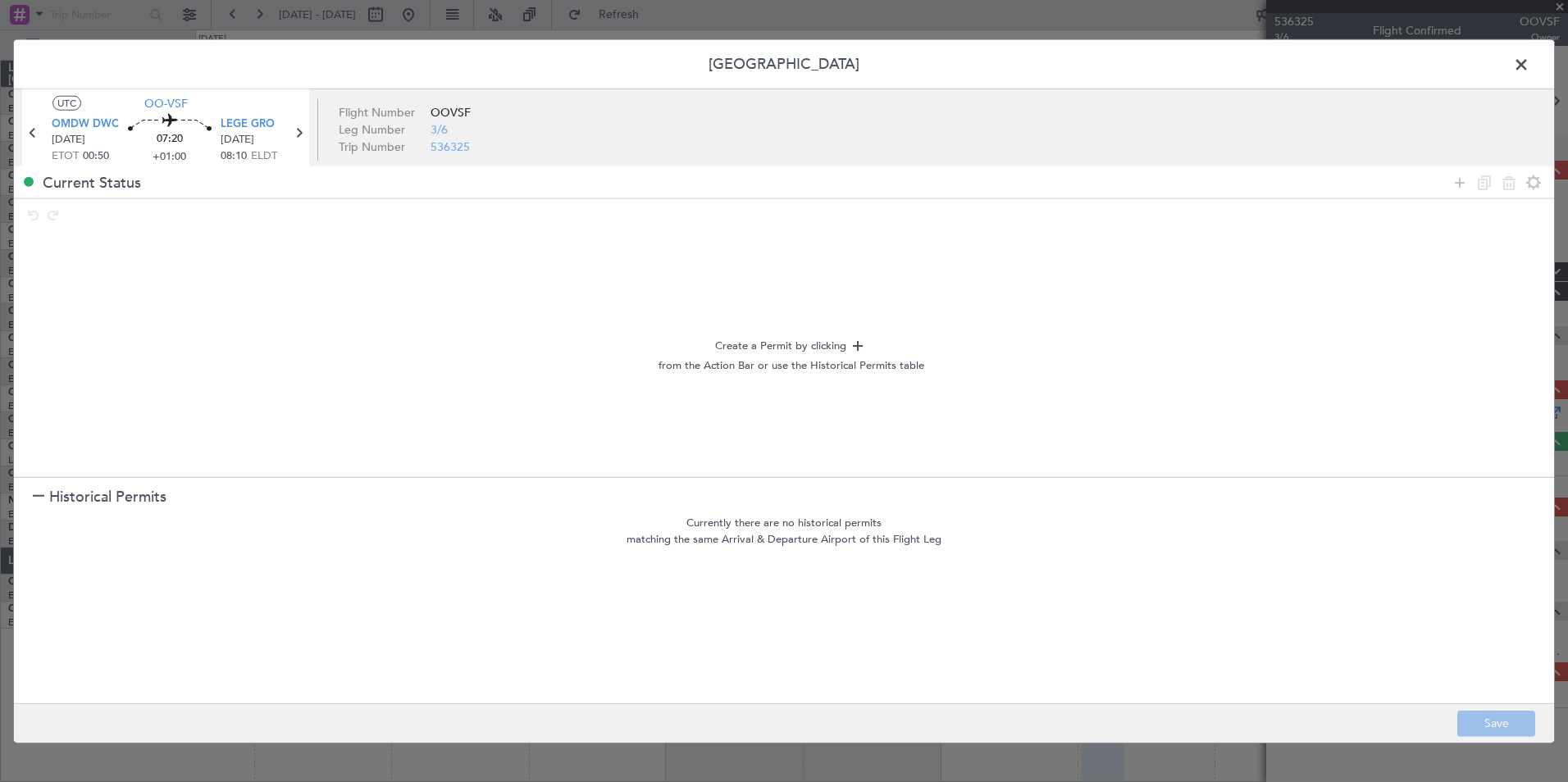
click at [1530, 66] on span at bounding box center [1530, 69] width 0 height 33
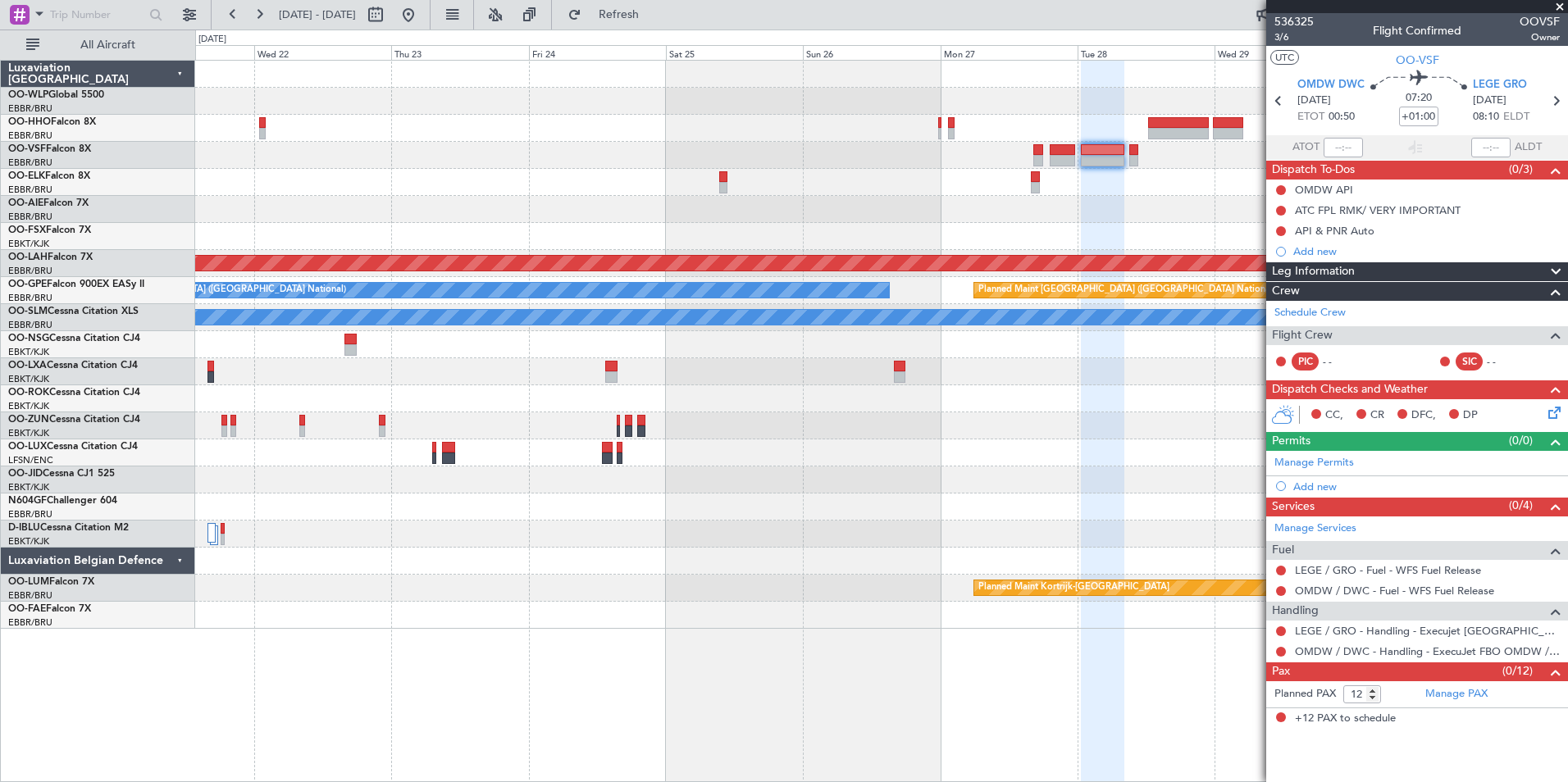
click at [1324, 491] on div "Add new" at bounding box center [1426, 487] width 267 height 14
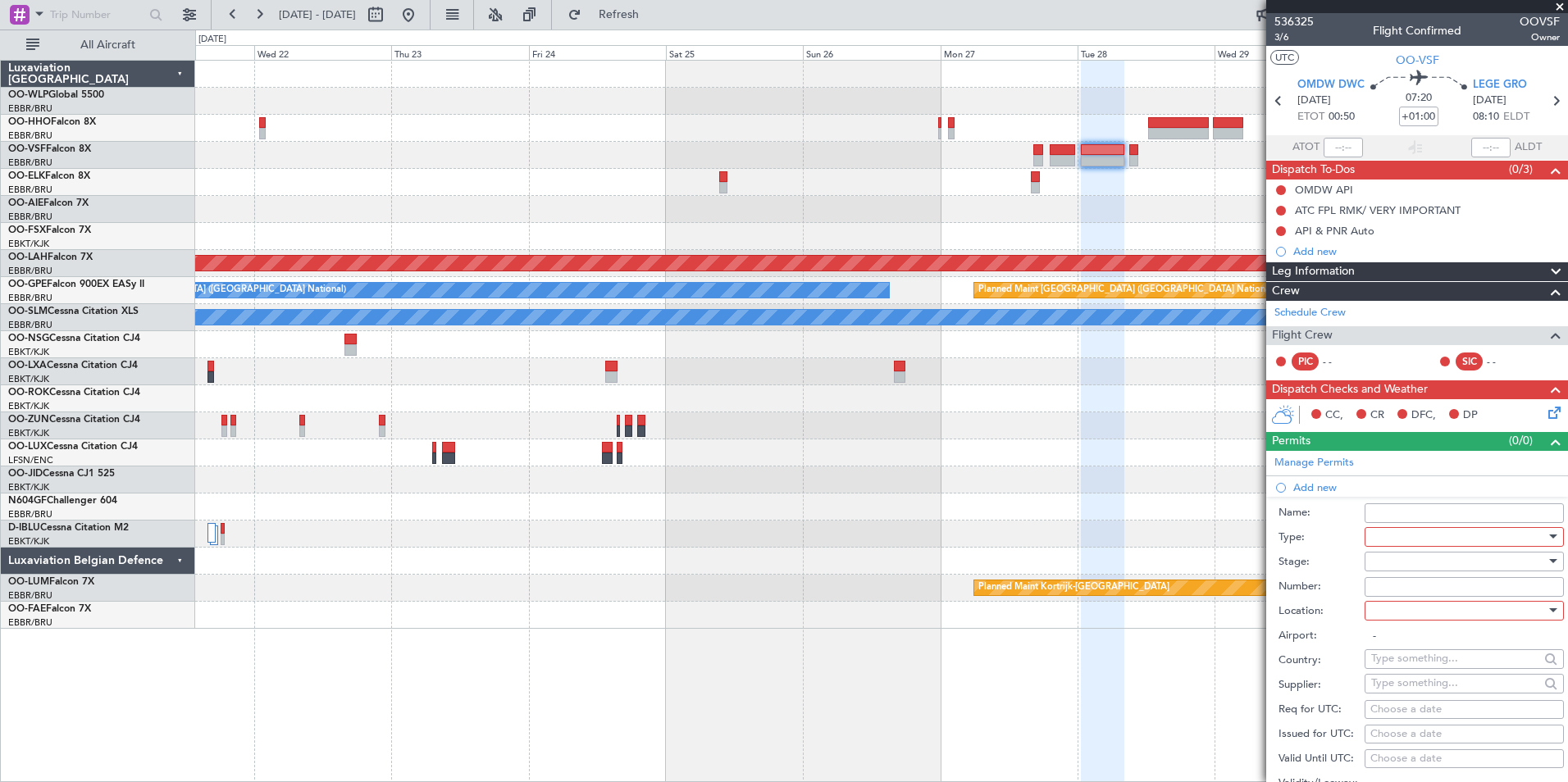
click at [1373, 536] on div at bounding box center [1458, 537] width 175 height 24
click at [1404, 598] on span "Departure" at bounding box center [1458, 601] width 172 height 24
click at [1387, 551] on div at bounding box center [1458, 561] width 175 height 24
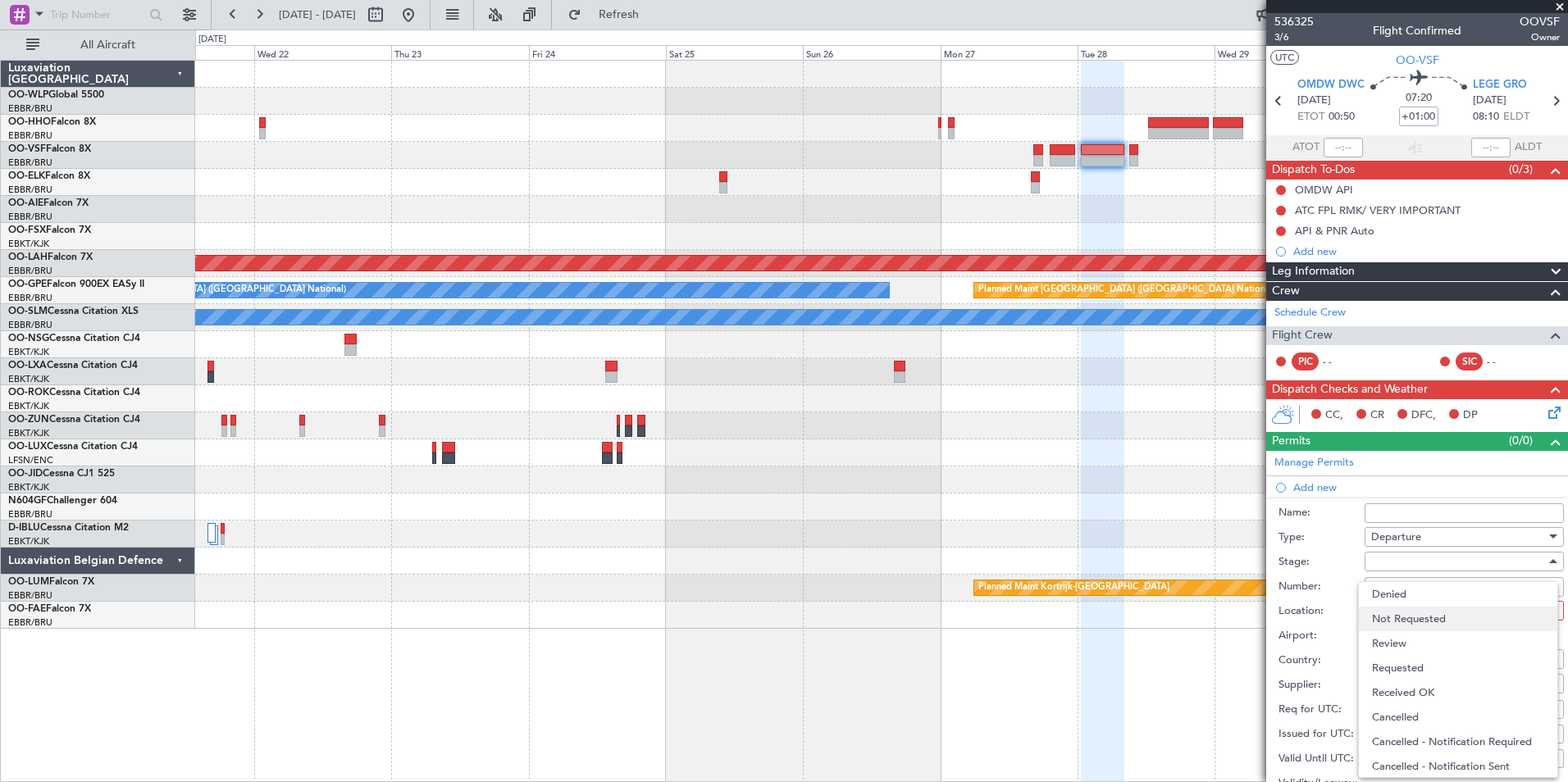
click at [1397, 616] on span "Not Requested" at bounding box center [1458, 619] width 172 height 24
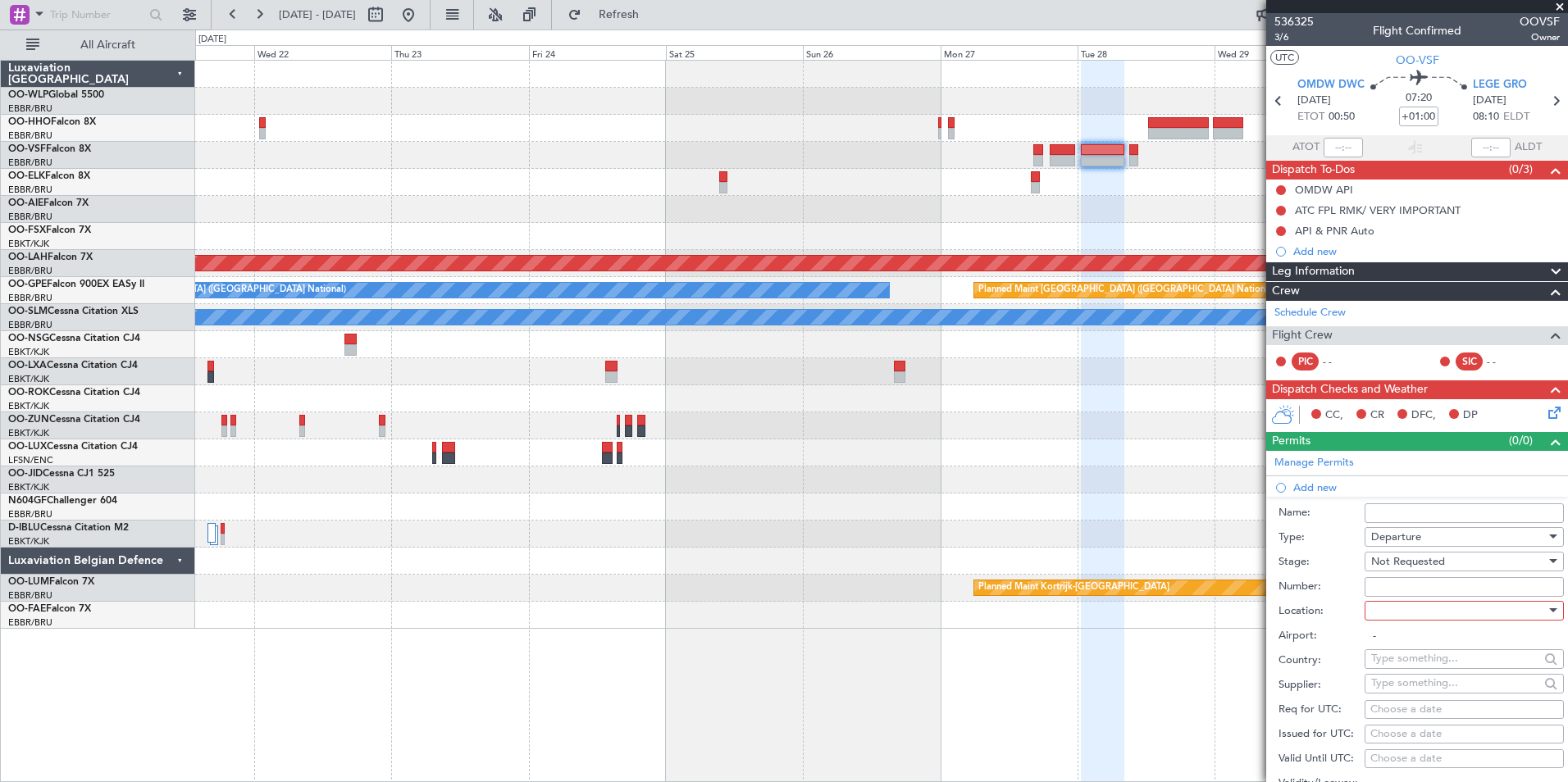
click at [1394, 603] on div at bounding box center [1458, 611] width 175 height 24
click at [1397, 648] on span "Departure" at bounding box center [1458, 643] width 172 height 24
type input "OMDW / DWC"
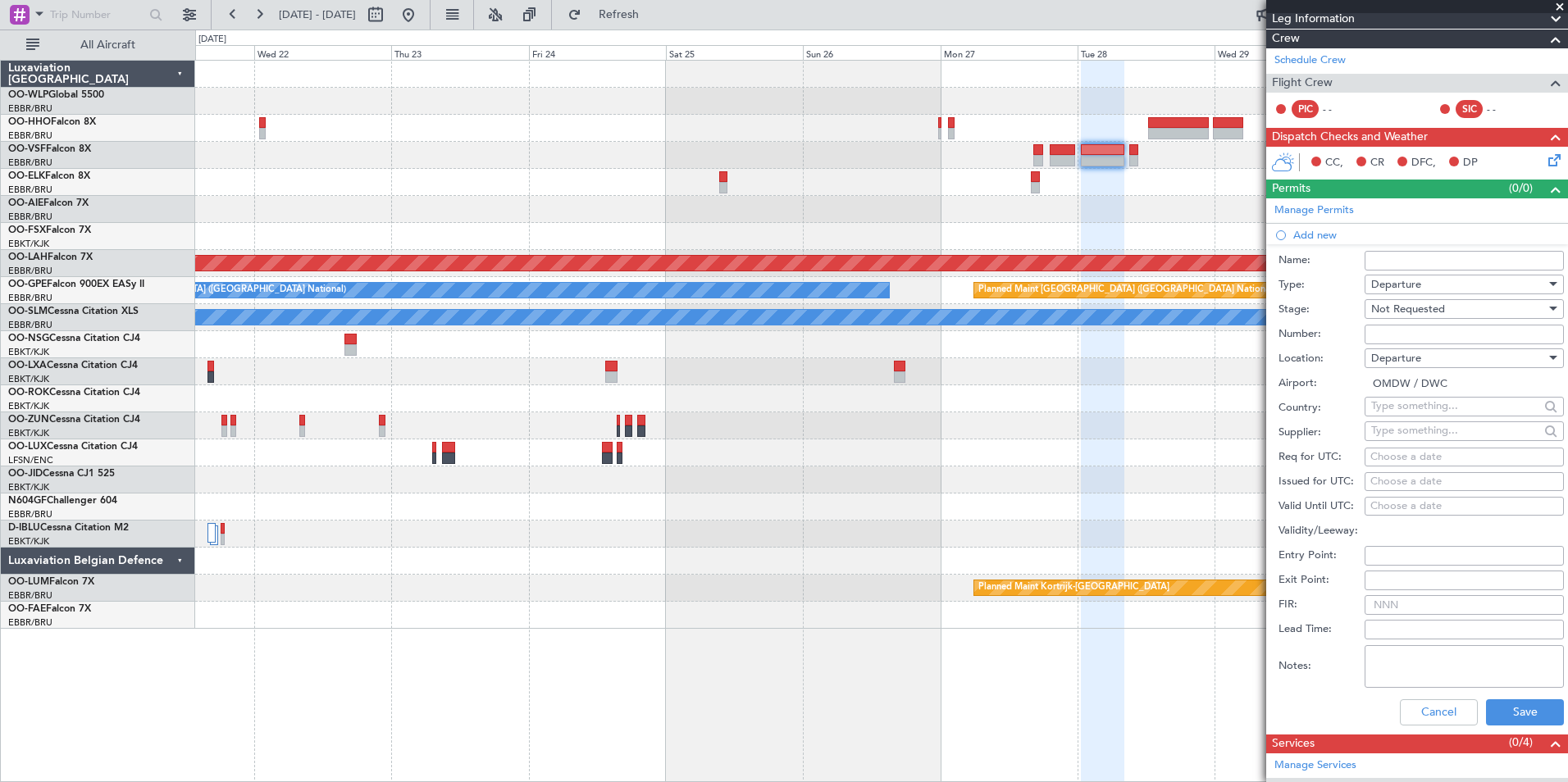
scroll to position [328, 0]
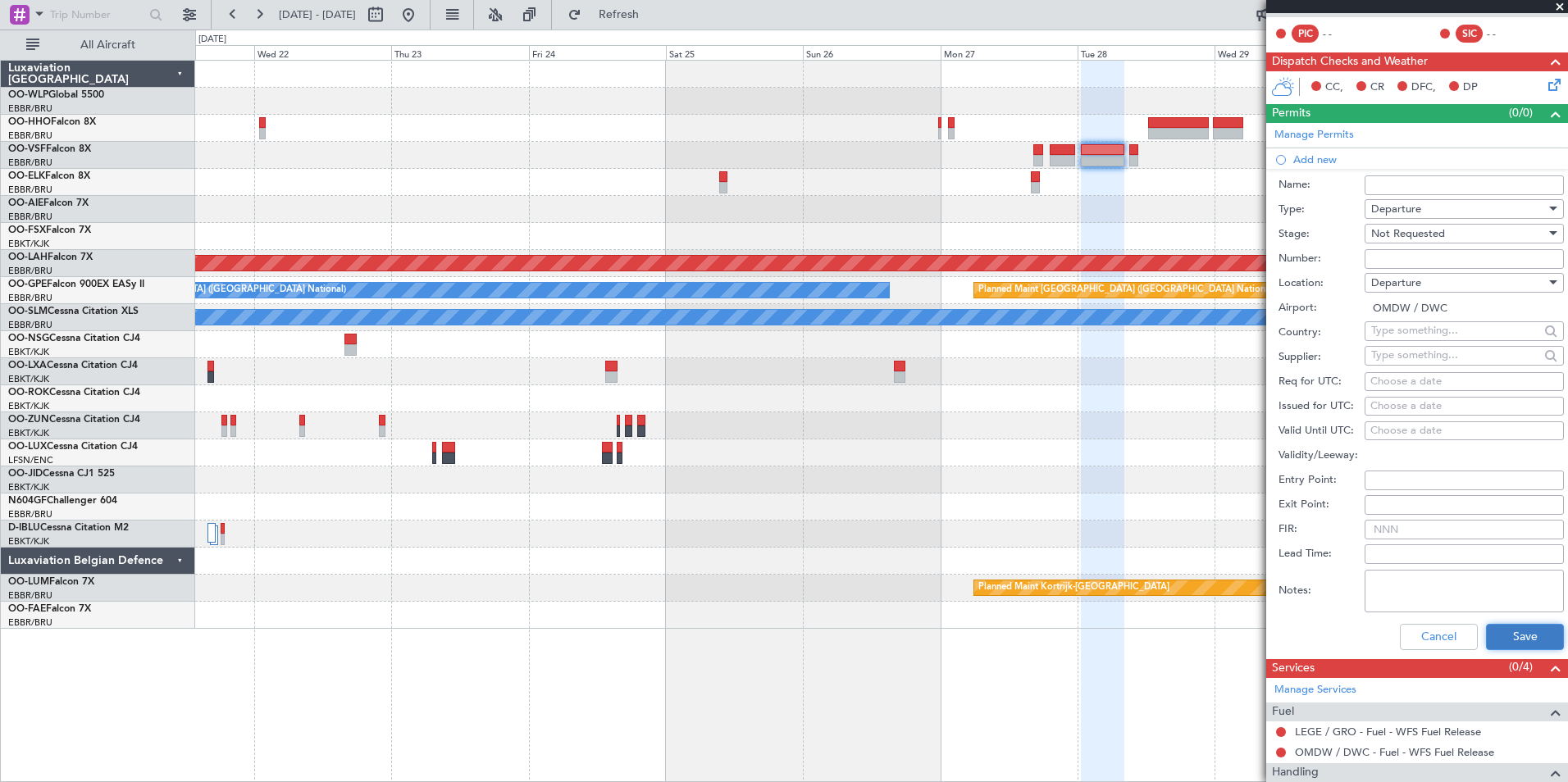
click at [1492, 626] on button "Save" at bounding box center [1525, 636] width 78 height 26
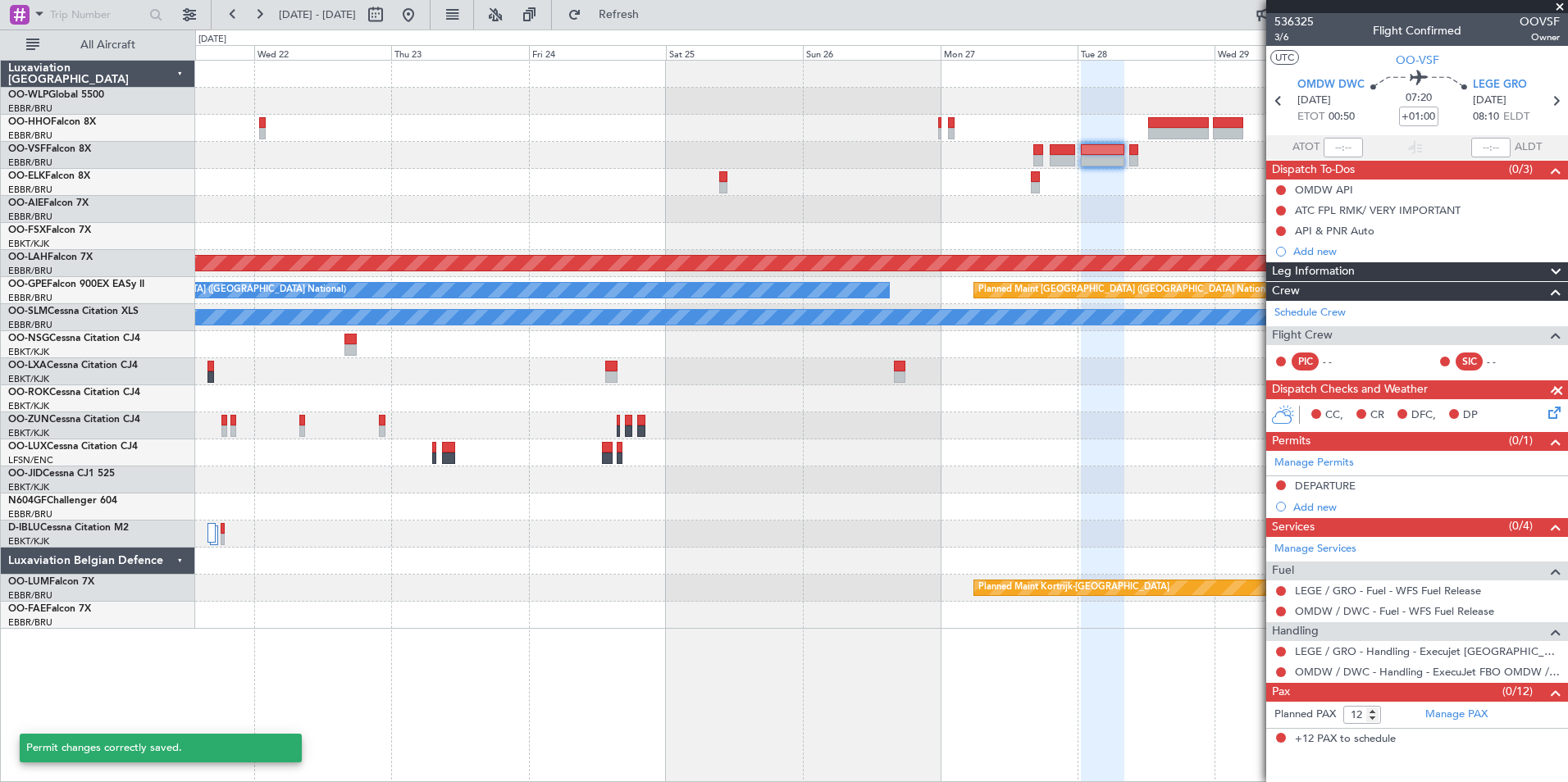
scroll to position [0, 0]
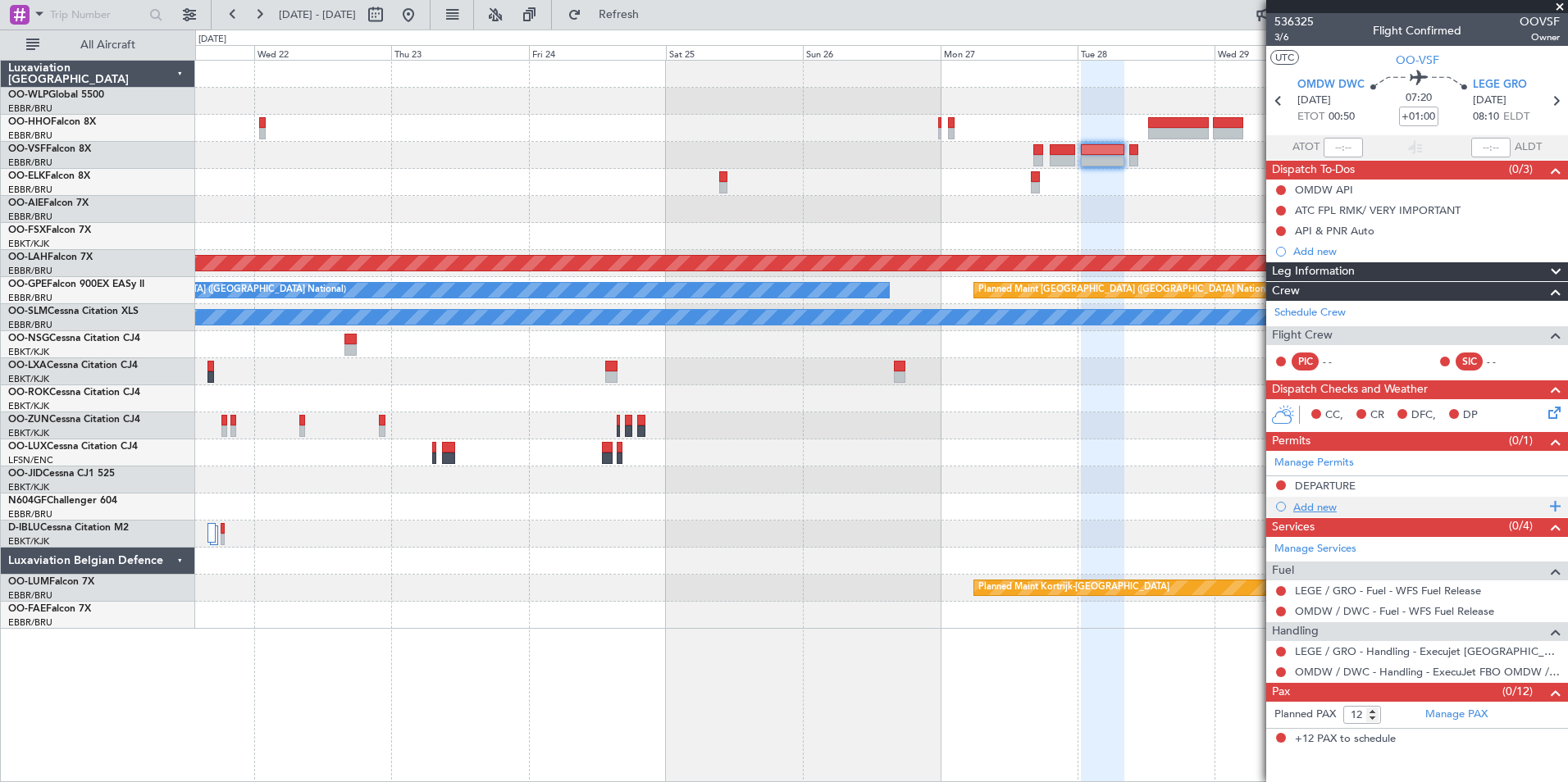
click at [1328, 504] on div "Add new" at bounding box center [1418, 507] width 252 height 14
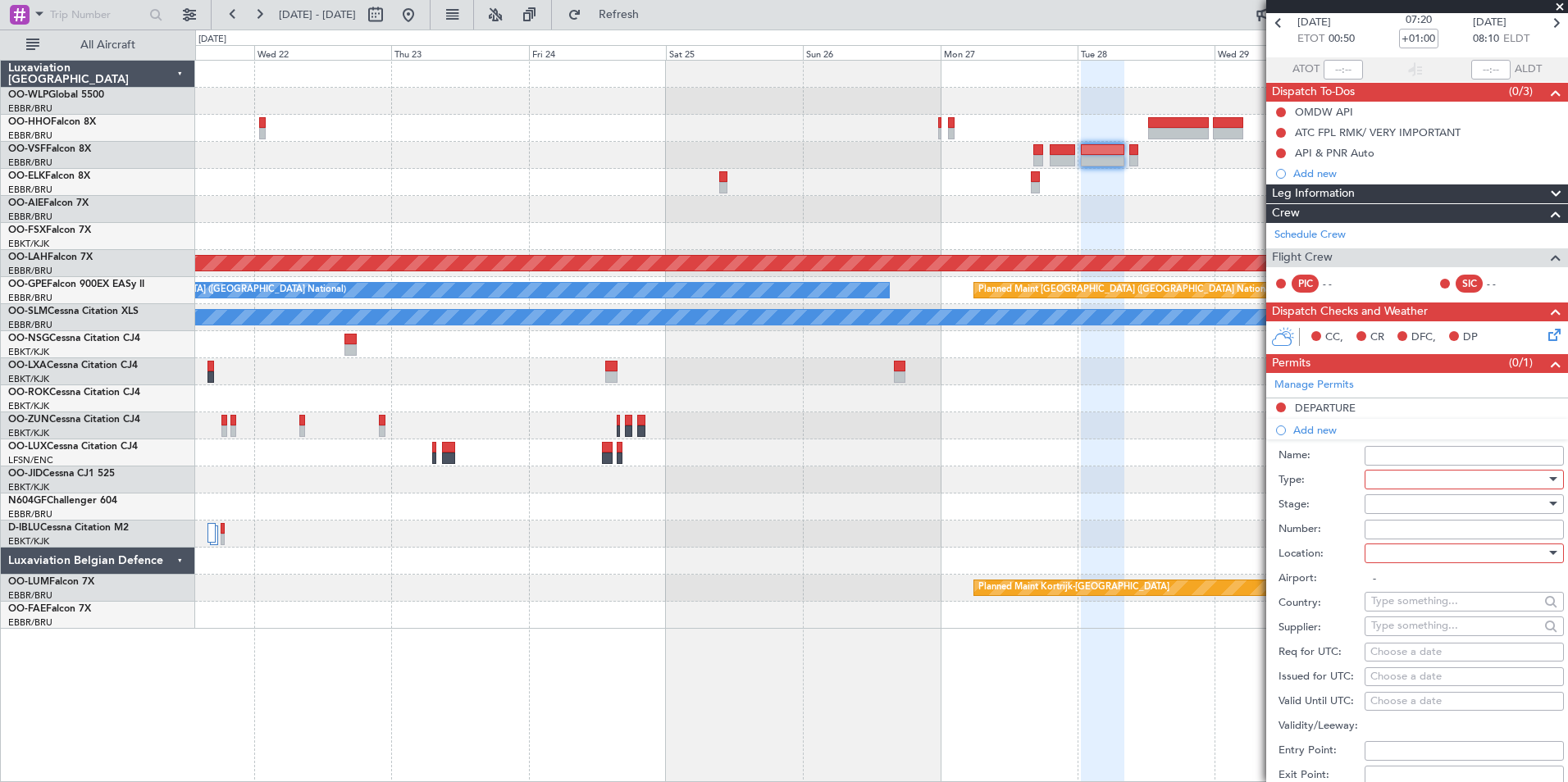
scroll to position [164, 0]
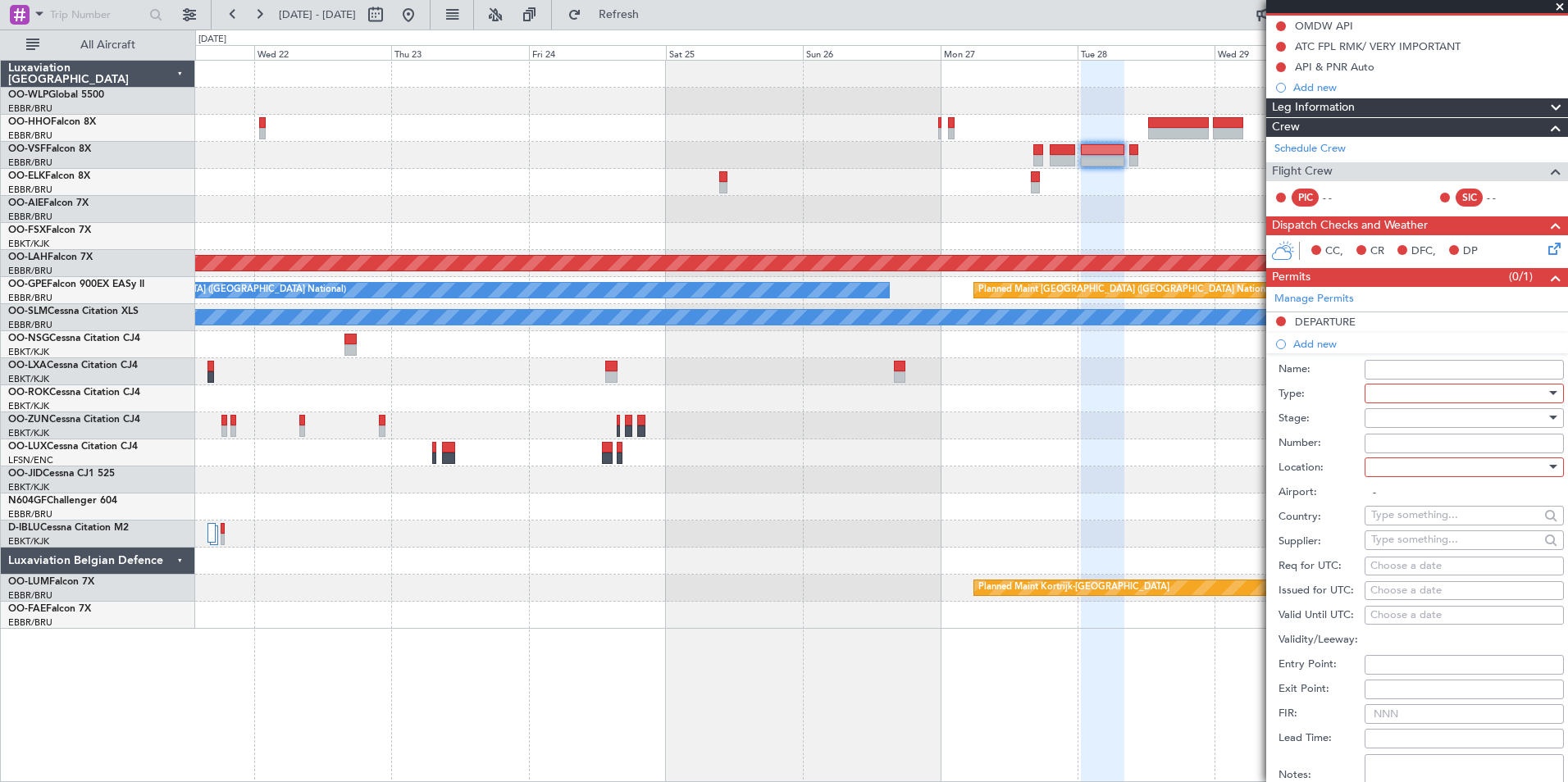
click at [1394, 398] on div at bounding box center [1458, 393] width 175 height 24
click at [1414, 457] on span "Overflight" at bounding box center [1458, 458] width 172 height 24
click at [1406, 422] on div at bounding box center [1458, 417] width 175 height 24
click at [1397, 477] on span "Not Requested" at bounding box center [1458, 475] width 172 height 24
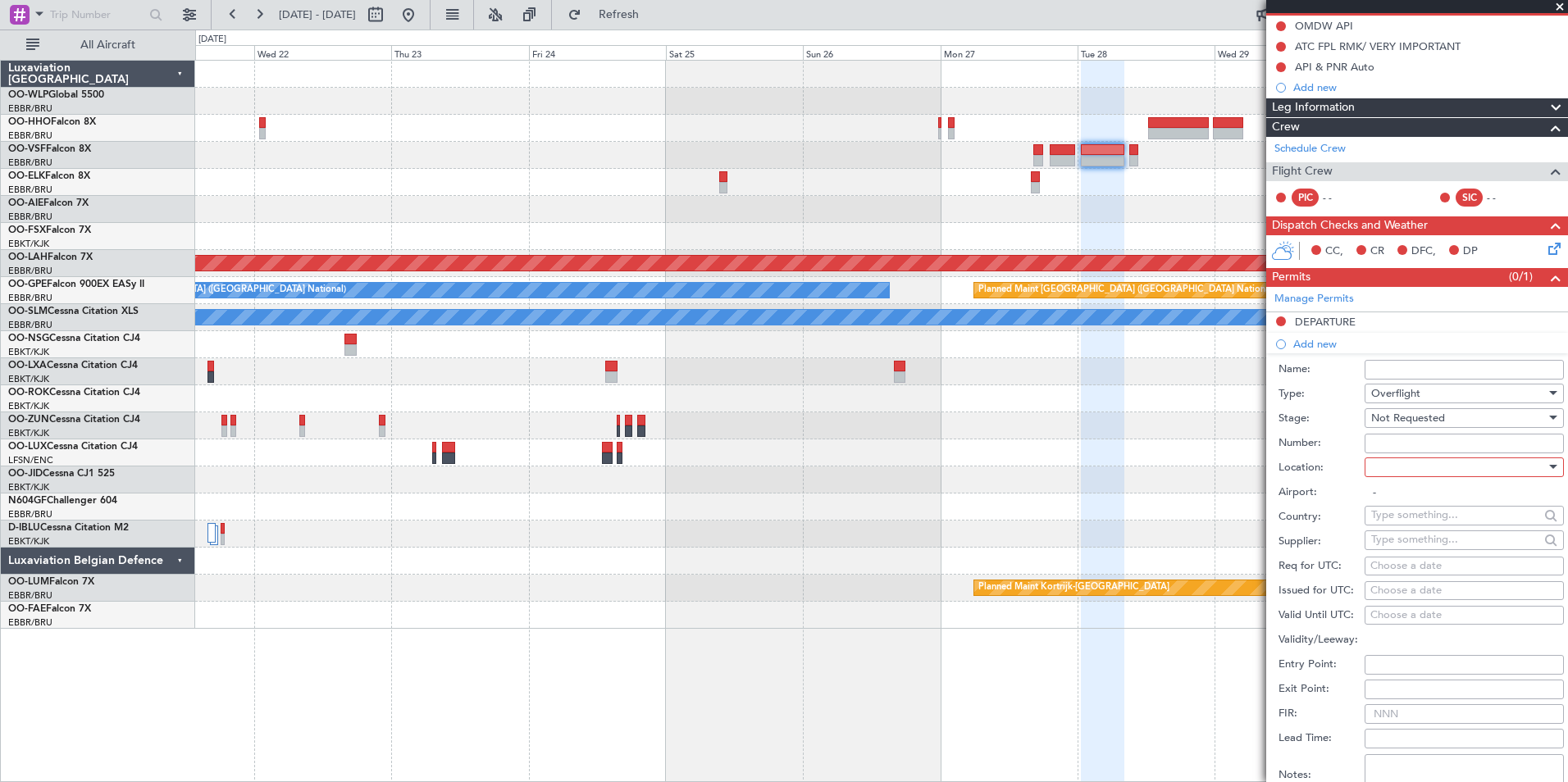
click at [1406, 475] on div at bounding box center [1458, 467] width 175 height 24
click at [1389, 590] on span "Enroute" at bounding box center [1458, 598] width 172 height 24
click at [1411, 515] on input "text" at bounding box center [1455, 514] width 168 height 24
click at [1436, 570] on span "Bahrain" at bounding box center [1458, 564] width 161 height 24
type input "Bahrain"
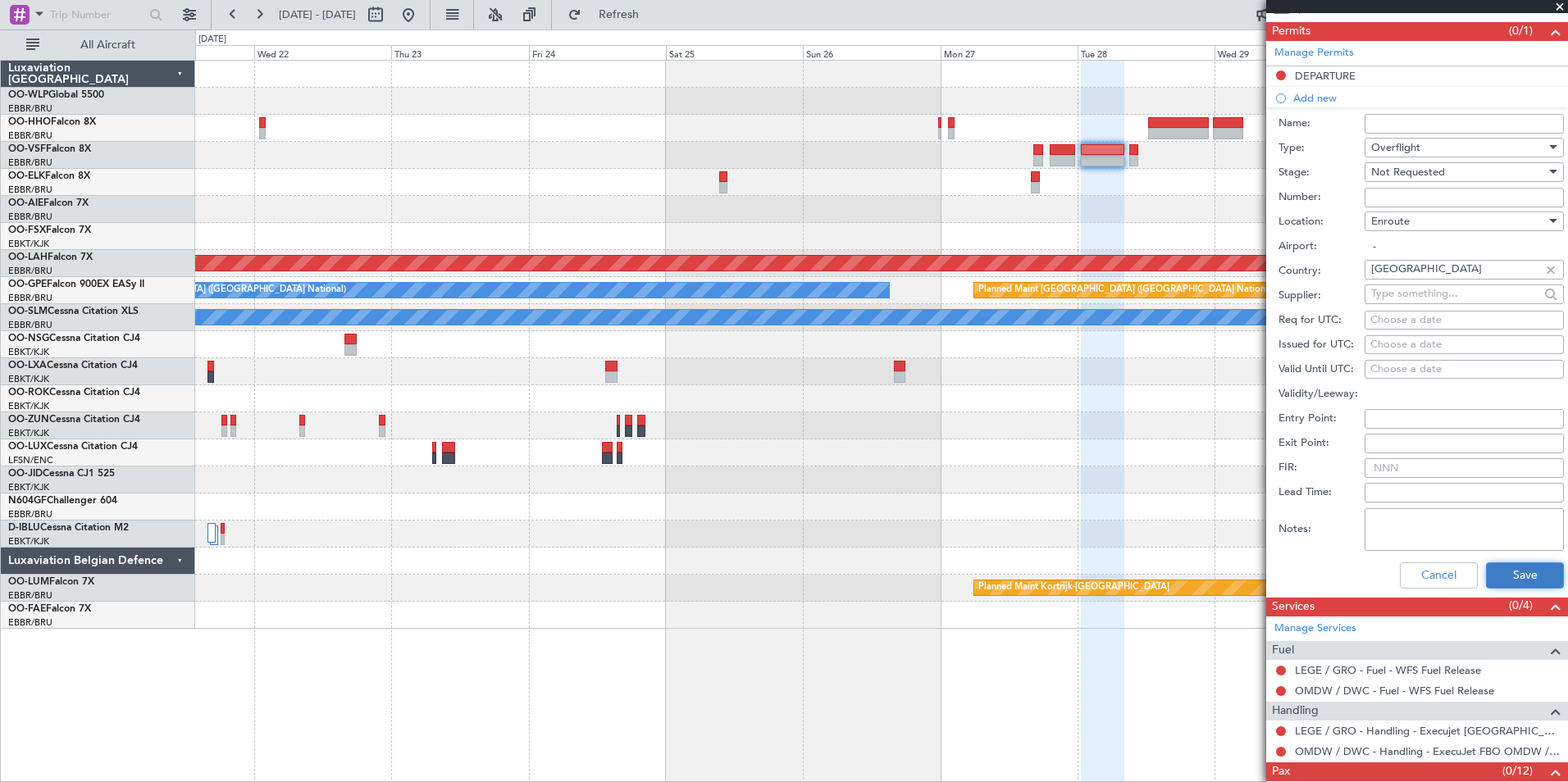
click at [1505, 575] on button "Save" at bounding box center [1525, 575] width 78 height 26
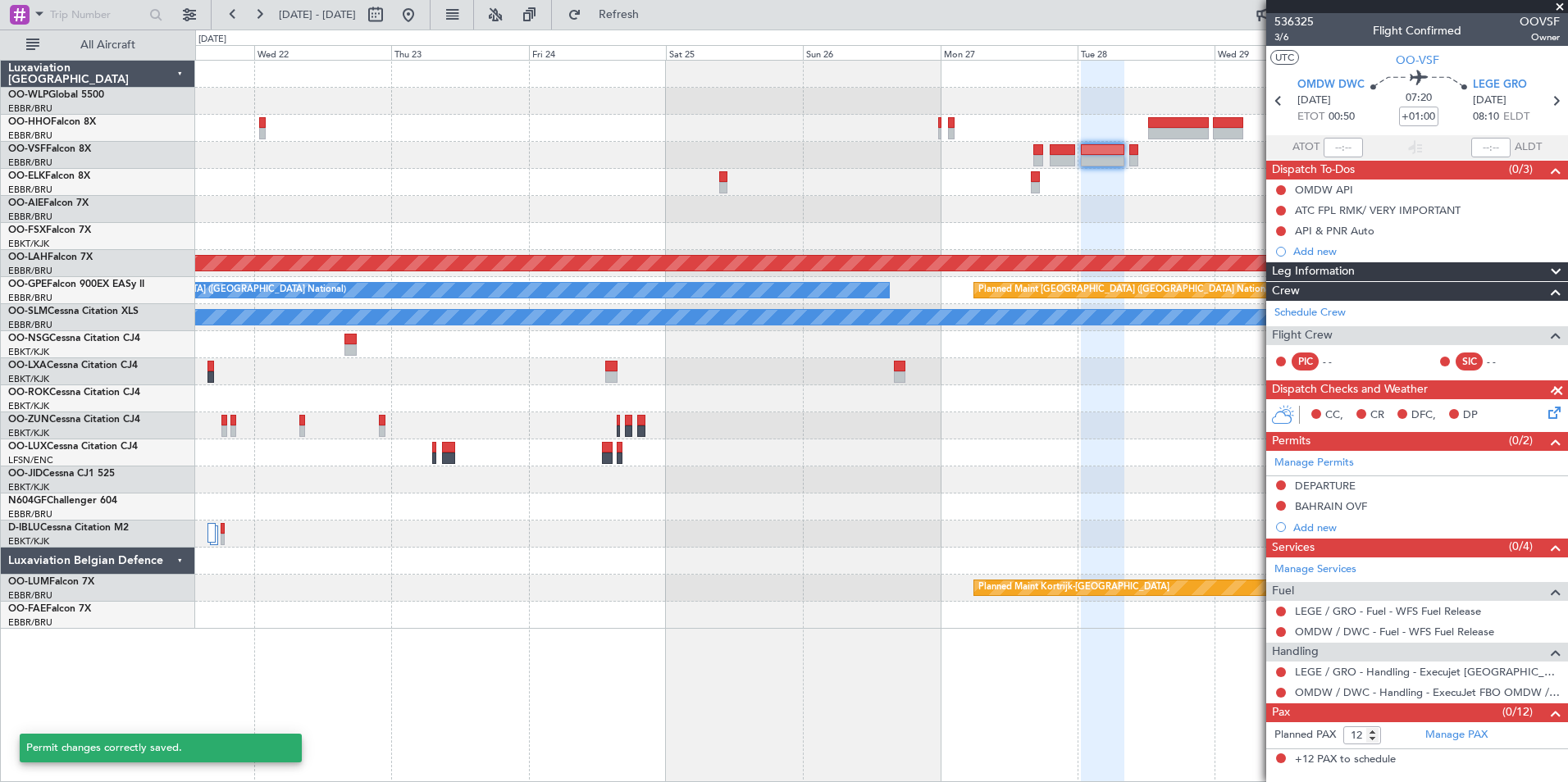
scroll to position [0, 0]
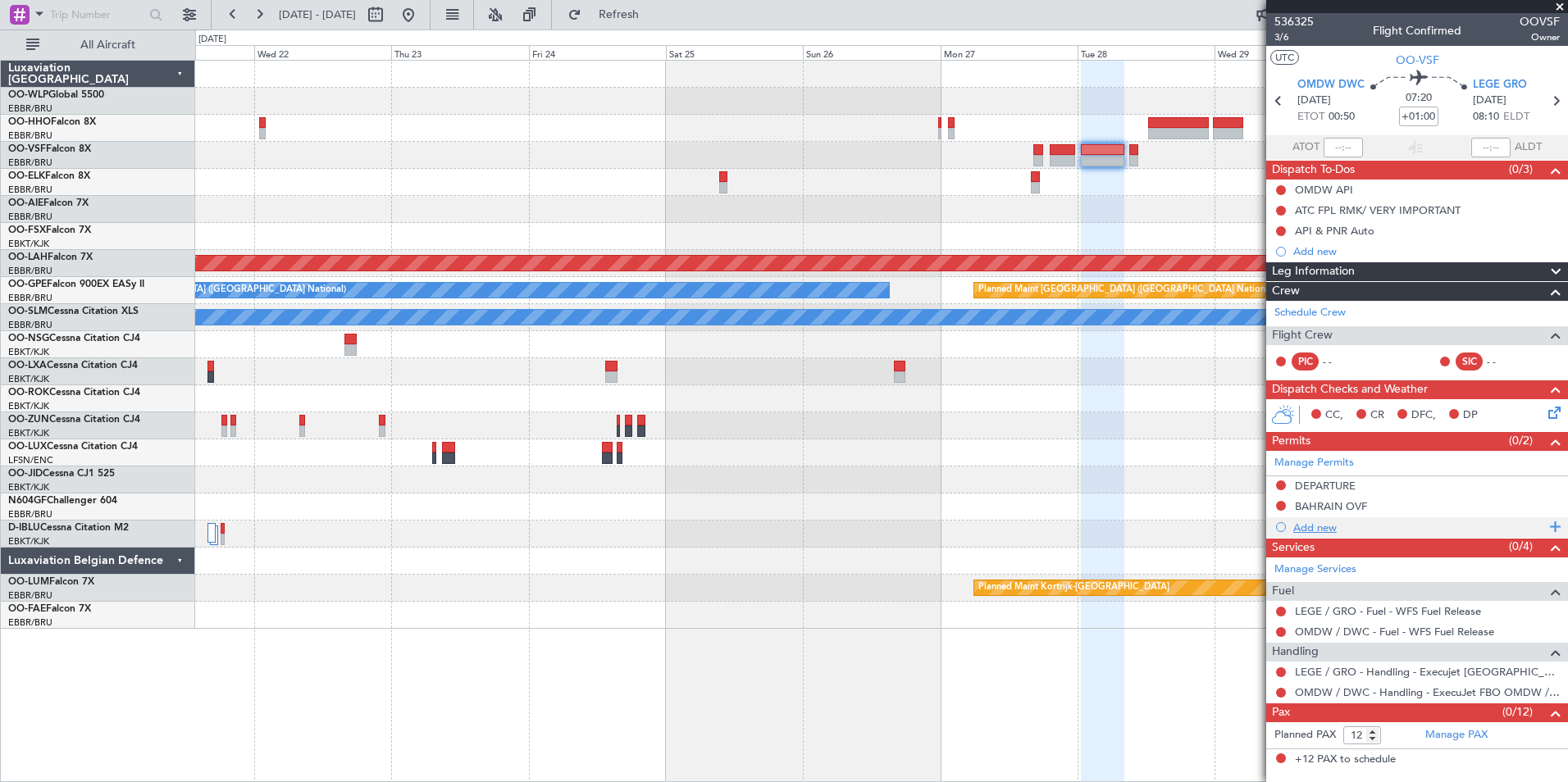
click at [1310, 534] on div "Add new" at bounding box center [1417, 528] width 302 height 21
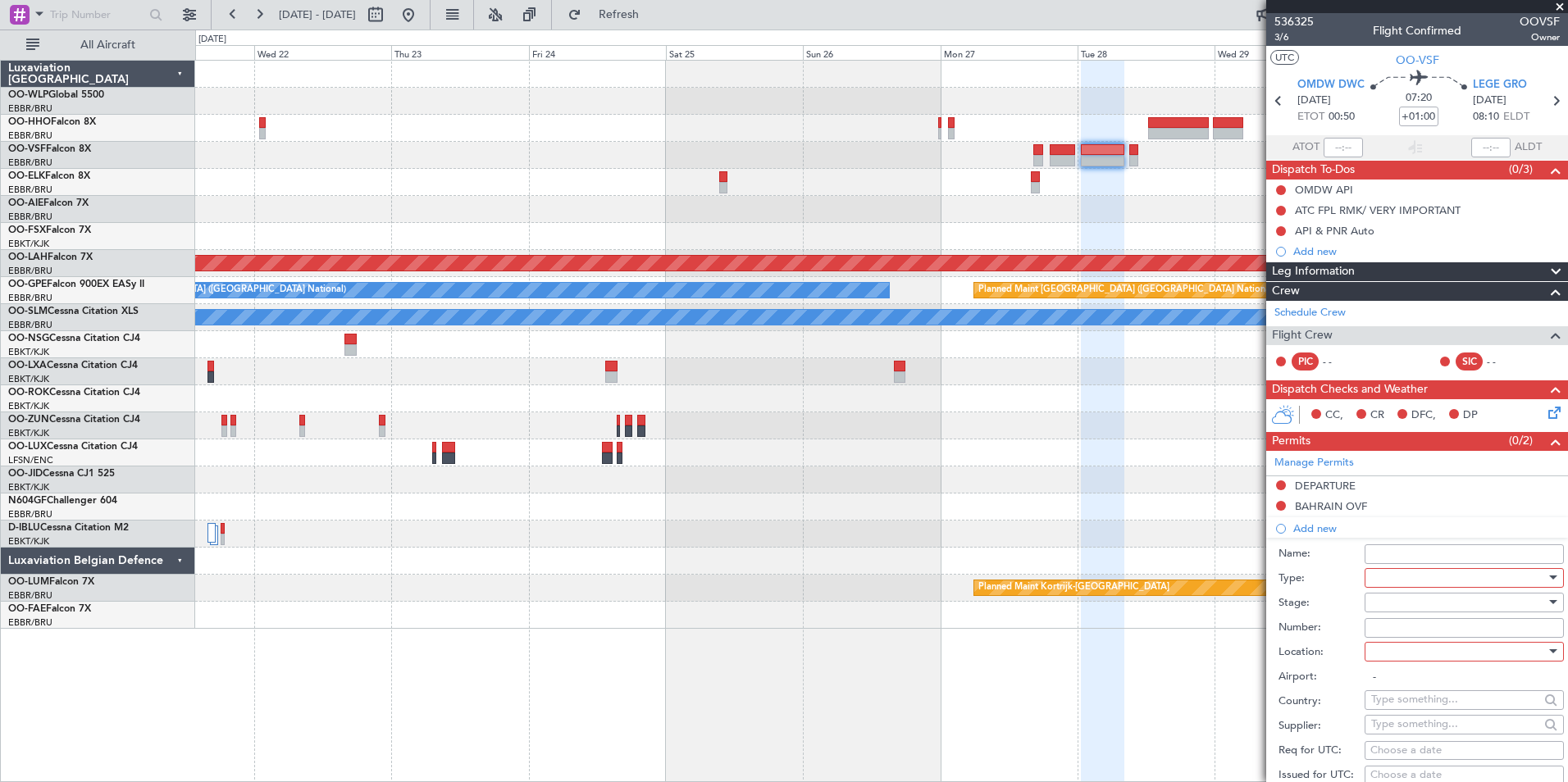
click at [1386, 568] on div at bounding box center [1458, 578] width 175 height 24
click at [1397, 730] on span "Overflight" at bounding box center [1458, 725] width 172 height 24
click at [1417, 601] on div at bounding box center [1458, 602] width 175 height 24
click at [1412, 656] on span "Not Requested" at bounding box center [1458, 660] width 172 height 24
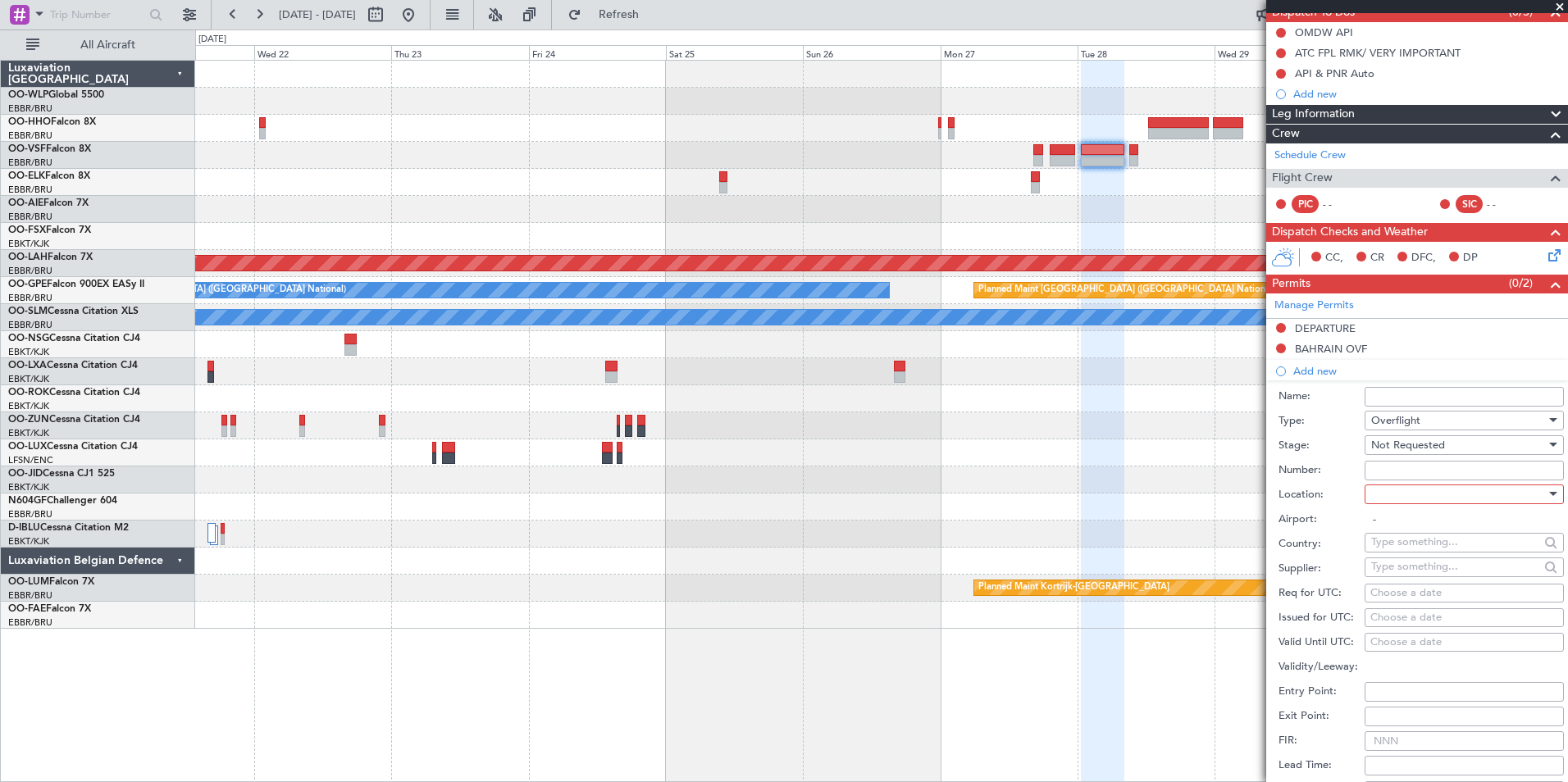
scroll to position [164, 0]
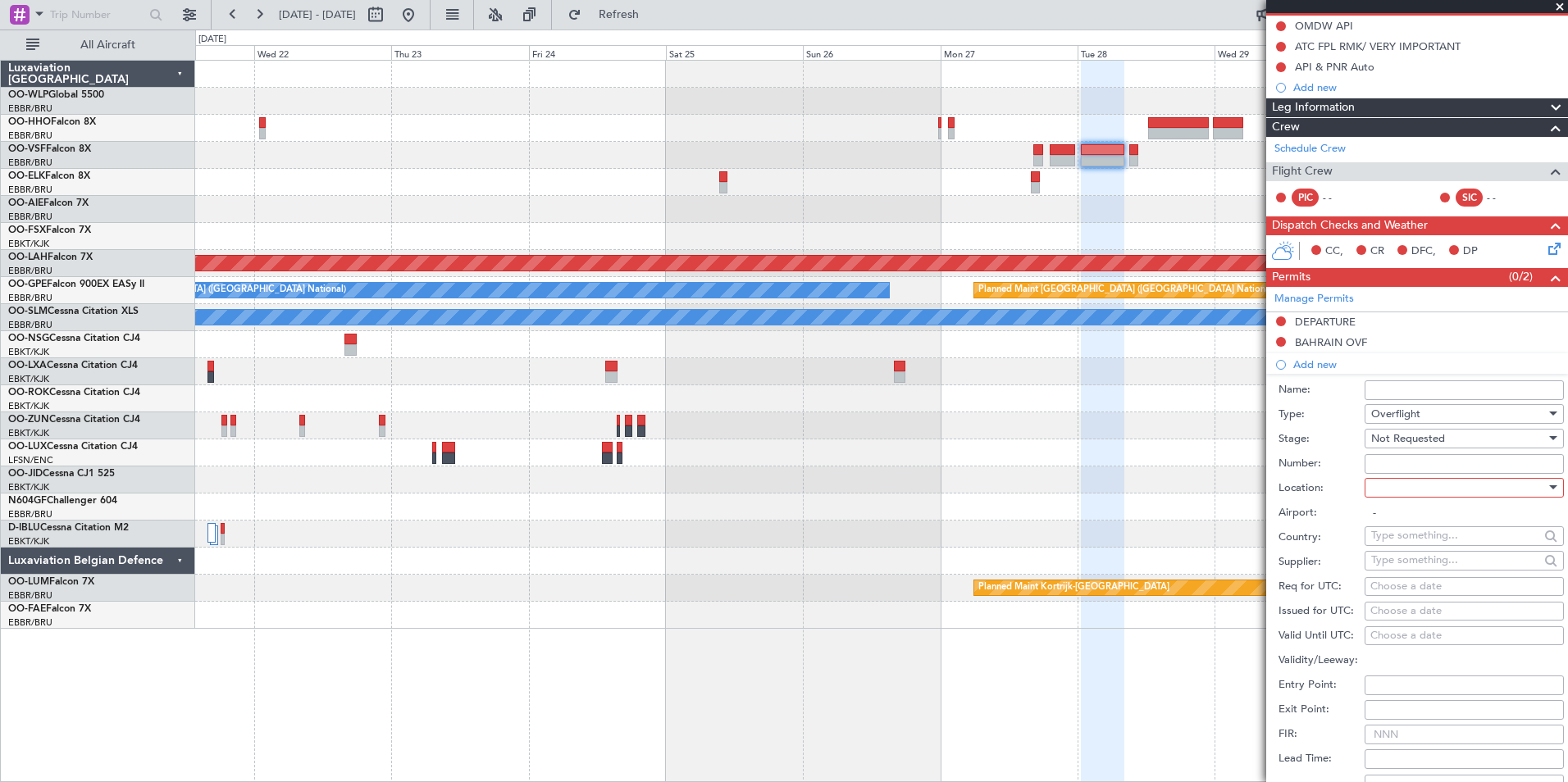
click at [1422, 491] on div at bounding box center [1458, 488] width 175 height 24
click at [1386, 618] on span "Enroute" at bounding box center [1458, 619] width 172 height 24
click at [1411, 537] on input "text" at bounding box center [1455, 535] width 168 height 24
click at [1397, 560] on span "Saudi Arabia" at bounding box center [1458, 560] width 161 height 24
type input "Saudi Arabia"
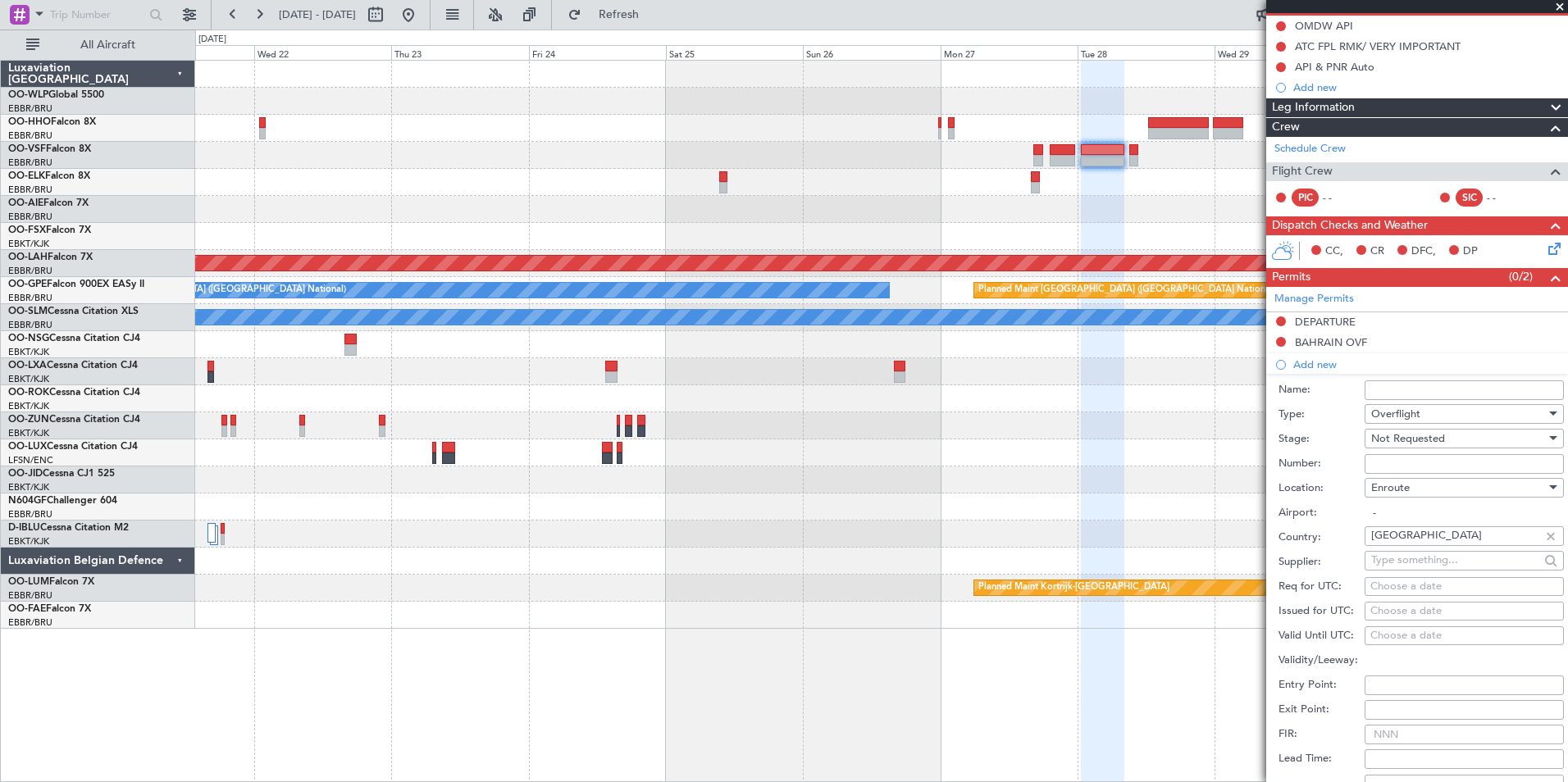
scroll to position [246, 0]
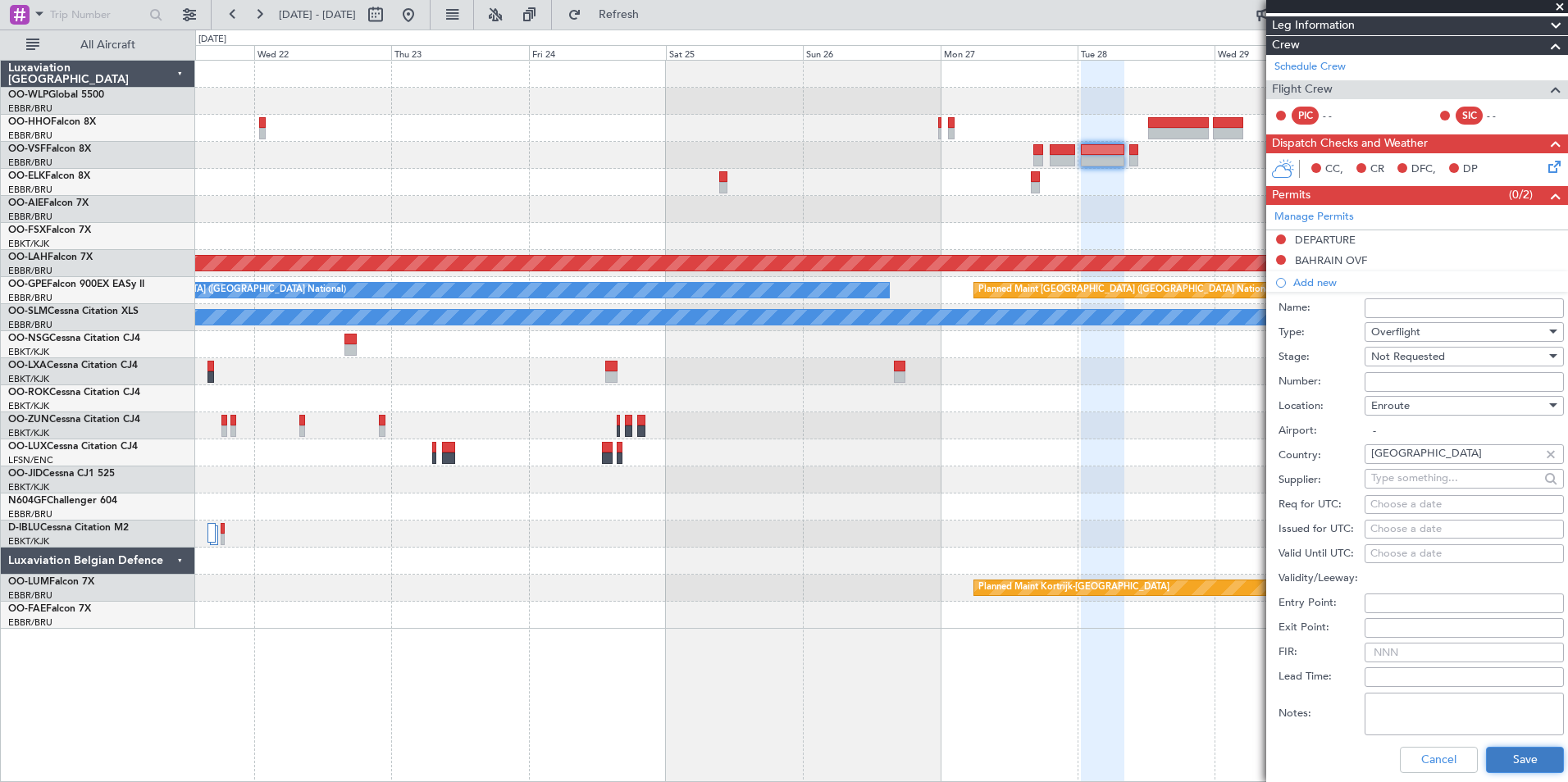
click at [1522, 759] on button "Save" at bounding box center [1525, 759] width 78 height 26
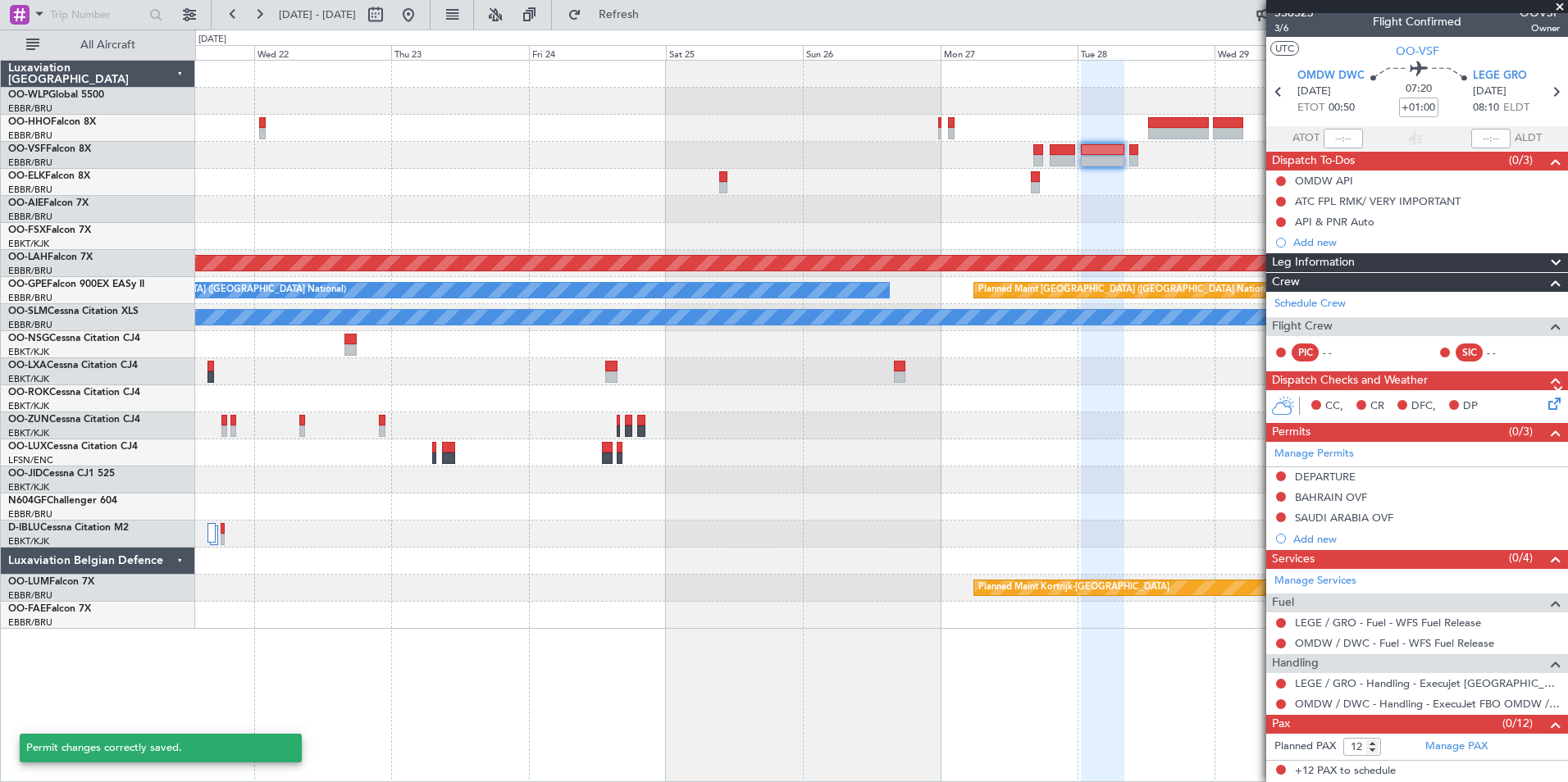
scroll to position [8, 0]
click at [1311, 534] on div "Add new" at bounding box center [1418, 539] width 252 height 14
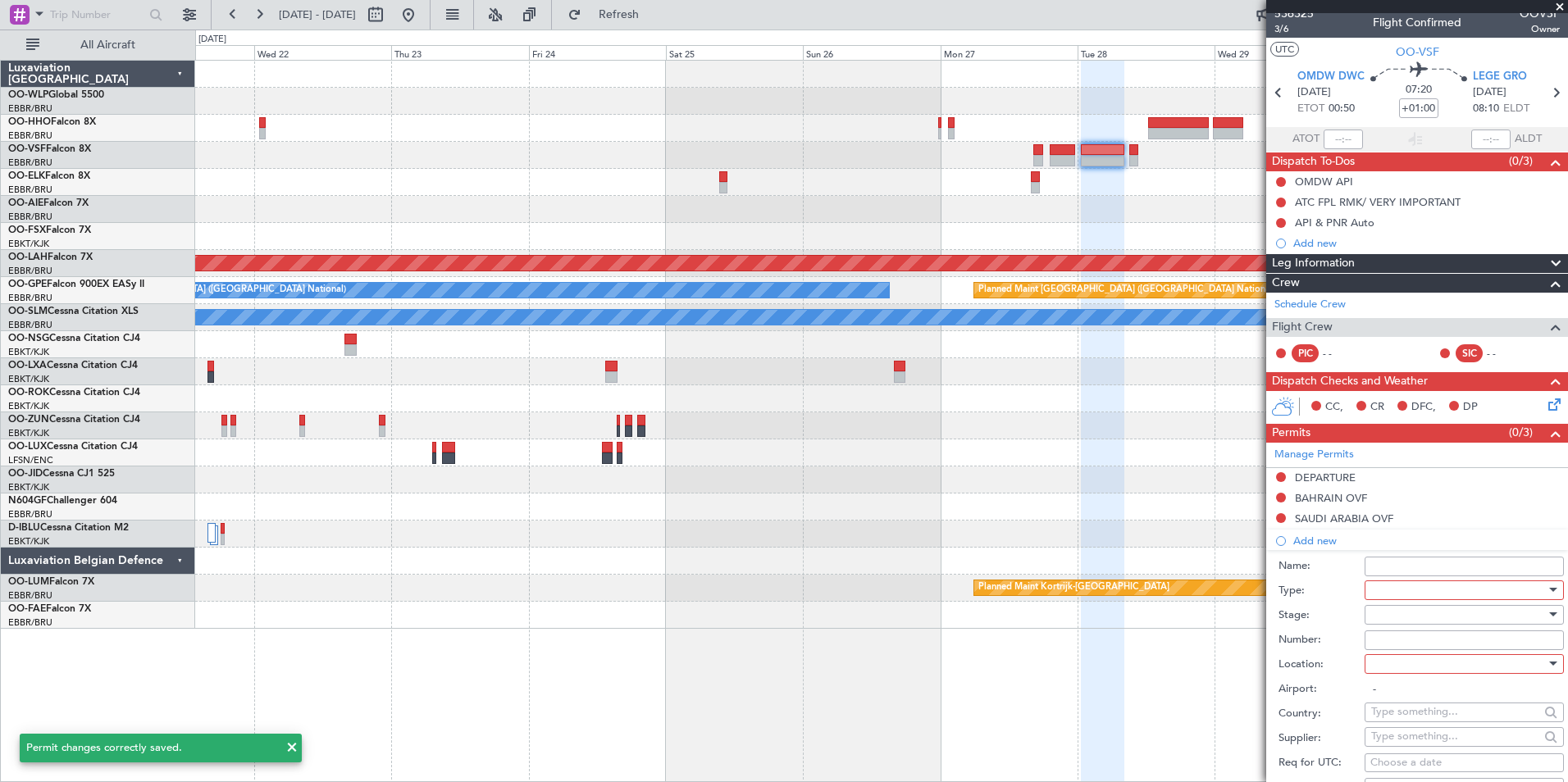
scroll to position [246, 0]
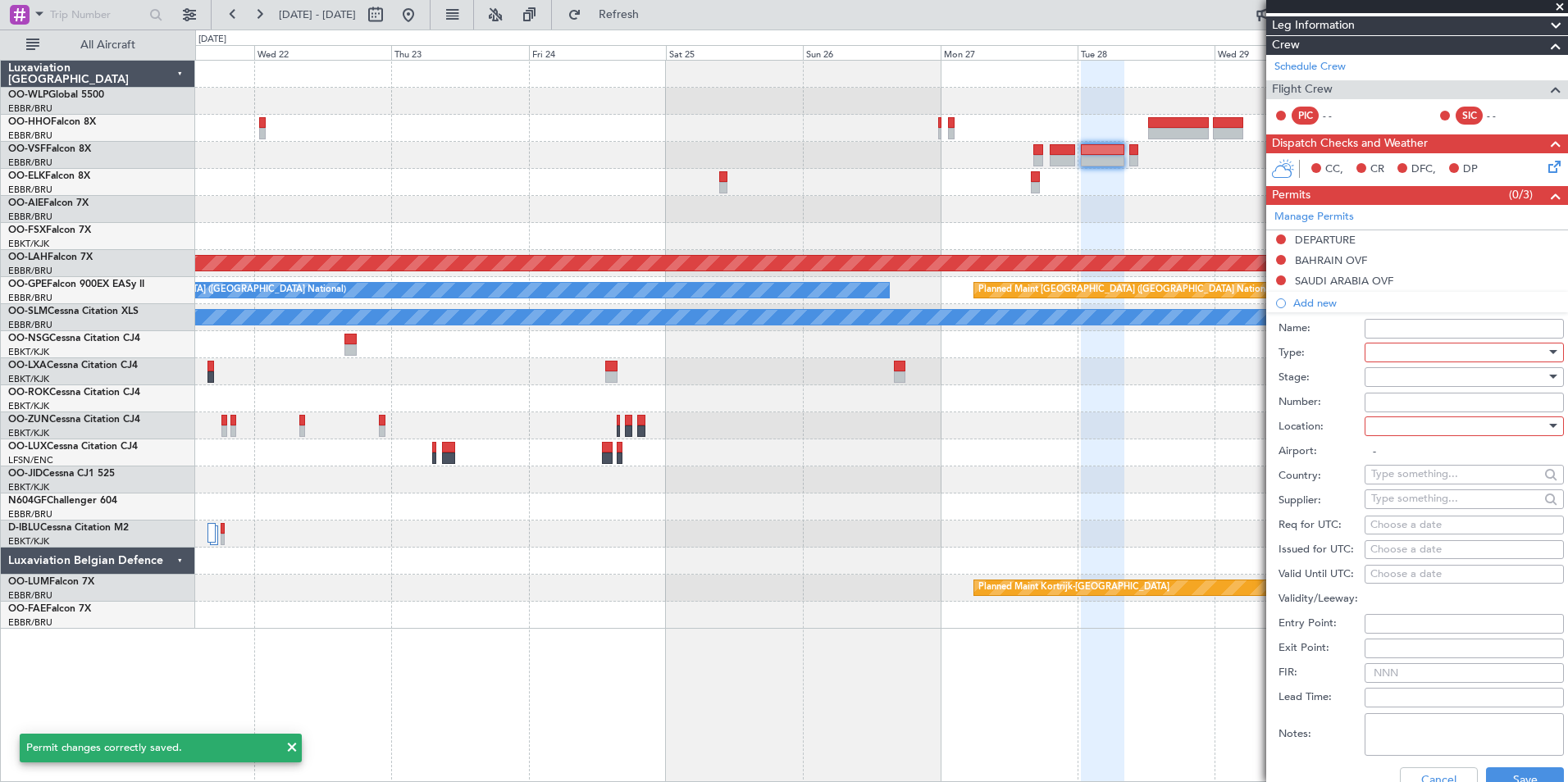
click at [1404, 344] on div at bounding box center [1458, 352] width 175 height 24
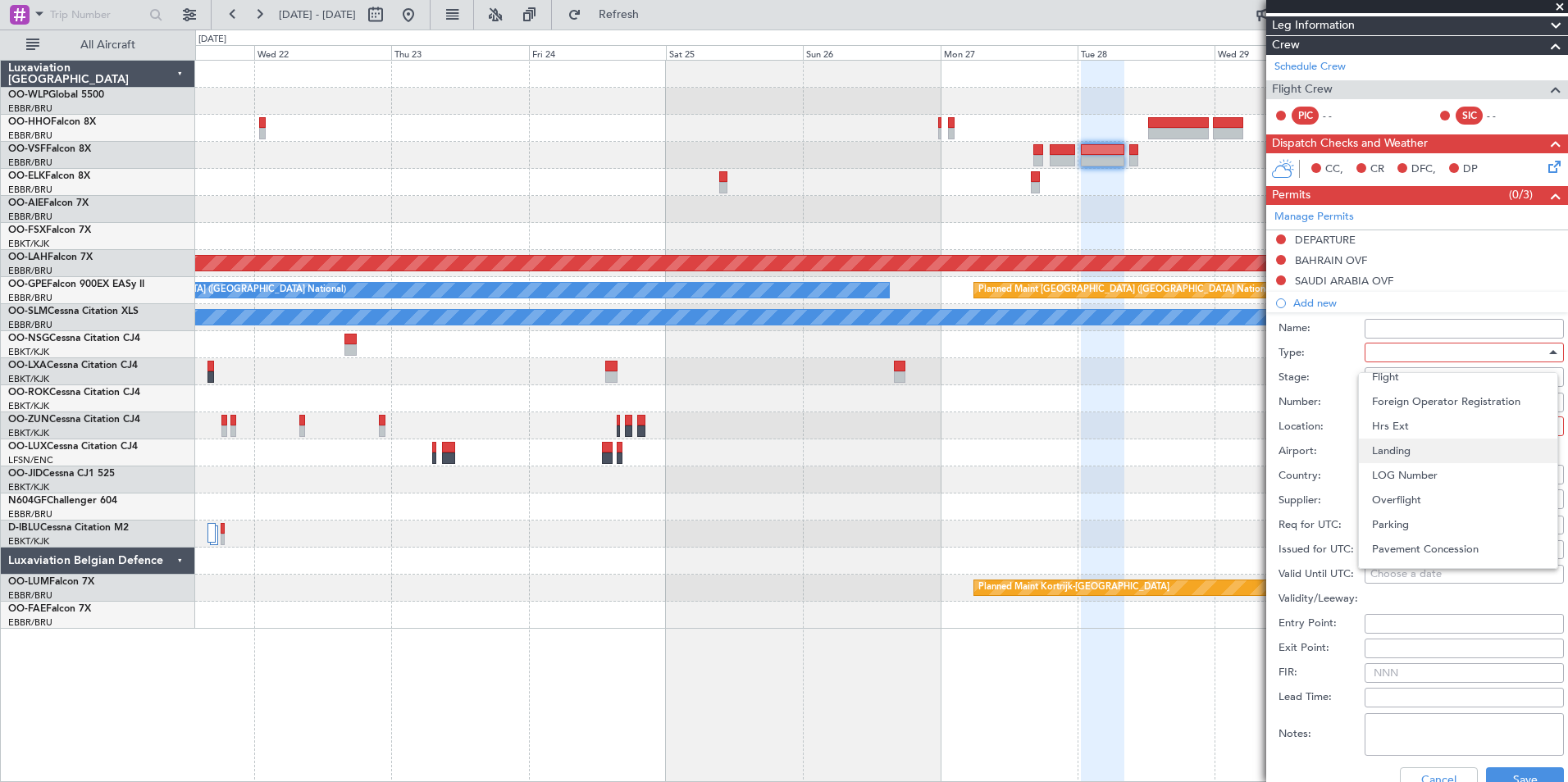
scroll to position [410, 0]
click at [1413, 418] on span "Overflight" at bounding box center [1458, 417] width 172 height 24
click at [1415, 376] on div at bounding box center [1458, 376] width 175 height 24
click at [1422, 439] on span "Not Requested" at bounding box center [1458, 434] width 172 height 24
click at [1422, 424] on div at bounding box center [1458, 426] width 175 height 24
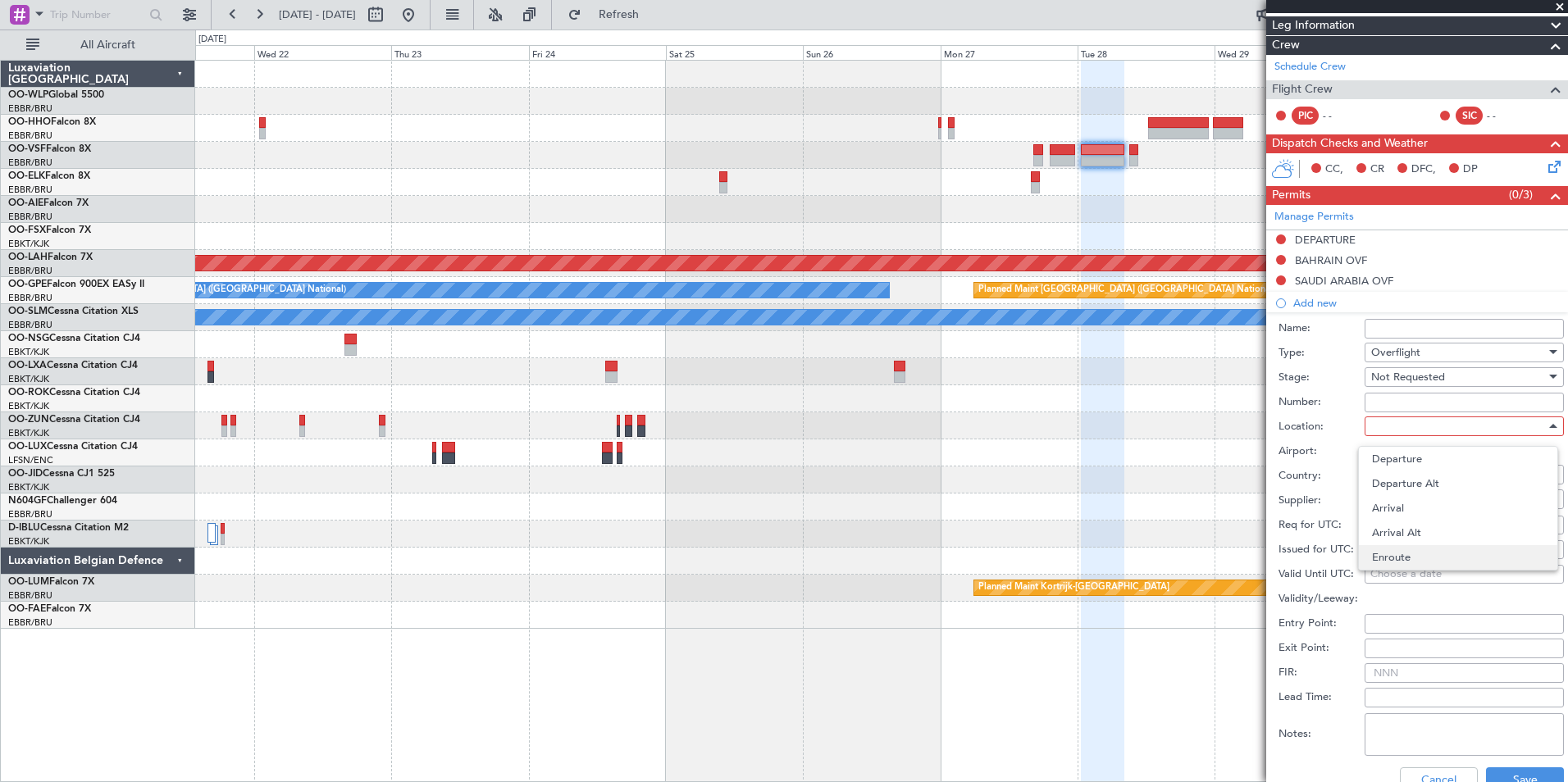
click at [1386, 552] on span "Enroute" at bounding box center [1458, 557] width 172 height 24
click at [1416, 478] on input "text" at bounding box center [1455, 473] width 168 height 24
click at [1412, 505] on span "Egypt" at bounding box center [1458, 498] width 161 height 24
type input "Egypt"
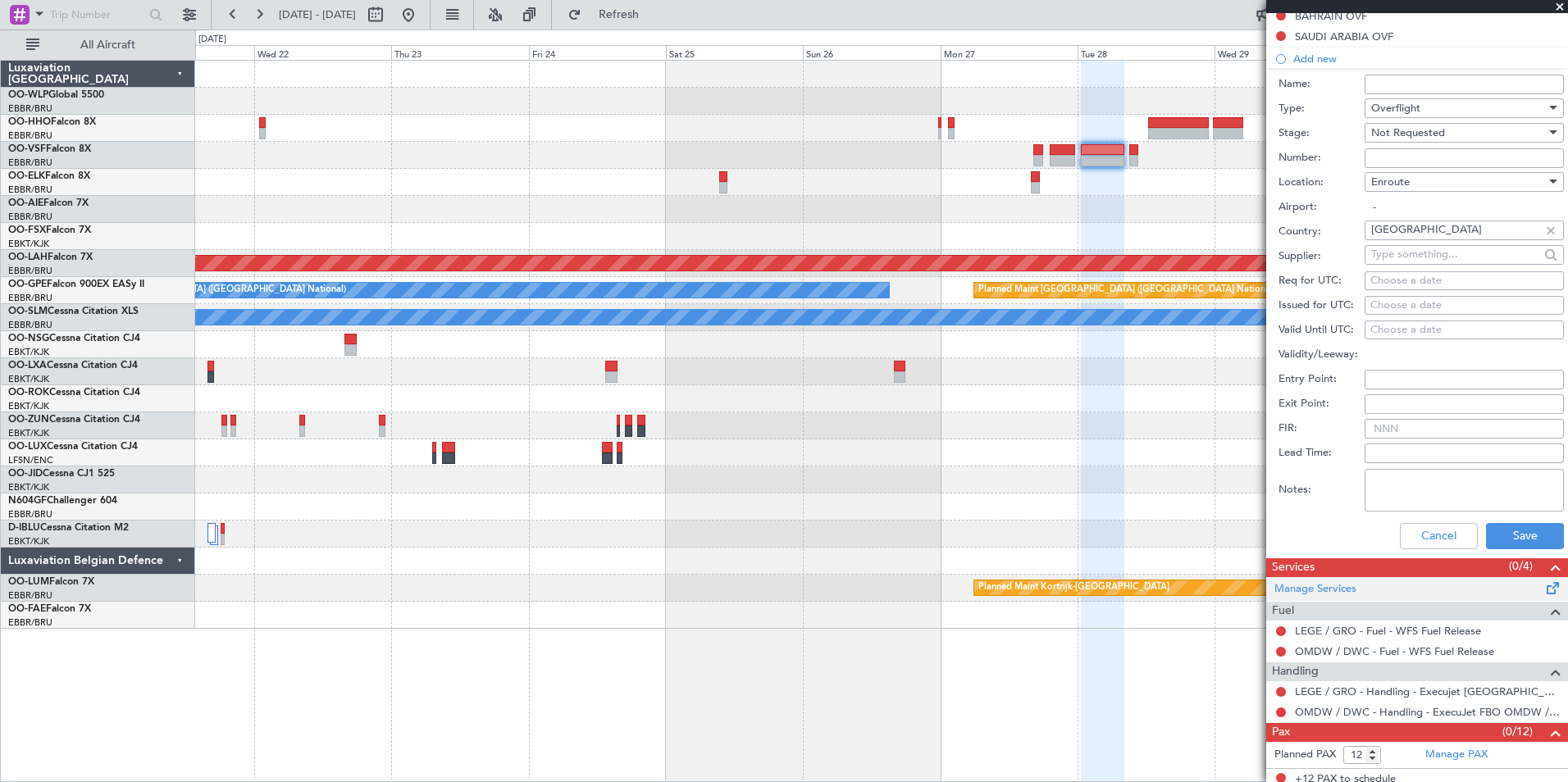
scroll to position [492, 0]
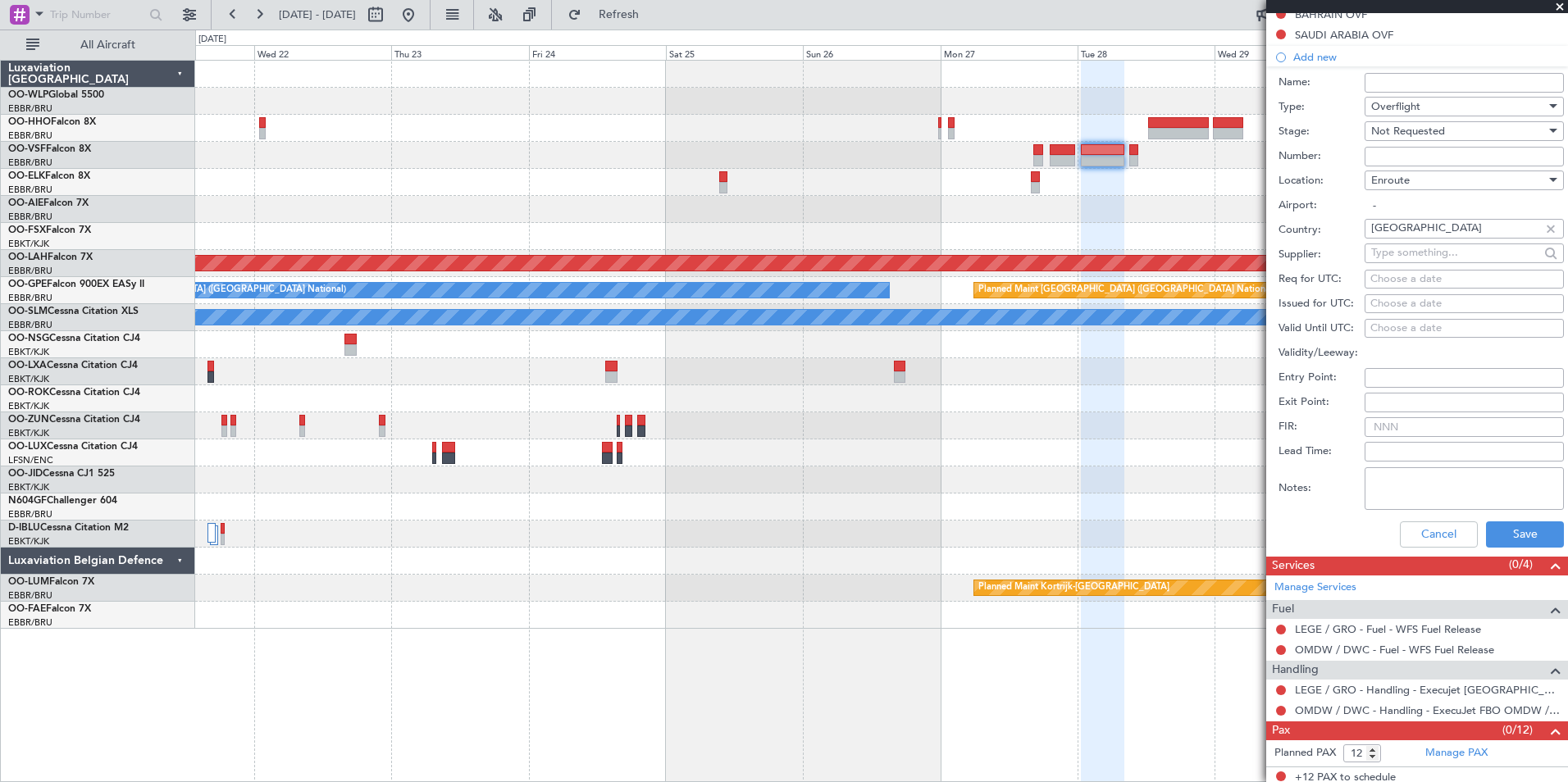
click at [1507, 519] on div "Cancel Save" at bounding box center [1421, 534] width 285 height 43
click at [1512, 529] on button "Save" at bounding box center [1525, 534] width 78 height 26
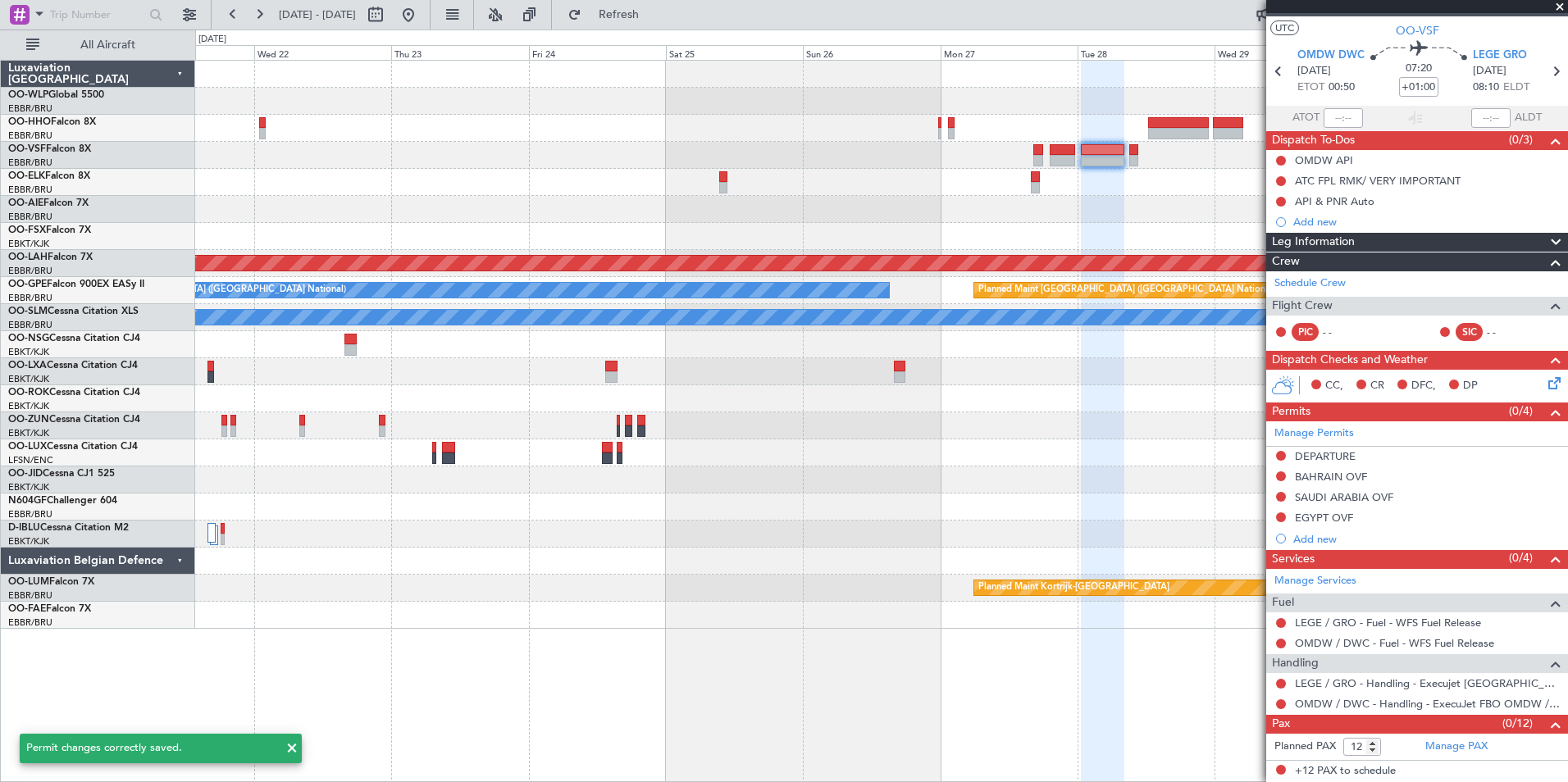
scroll to position [28, 0]
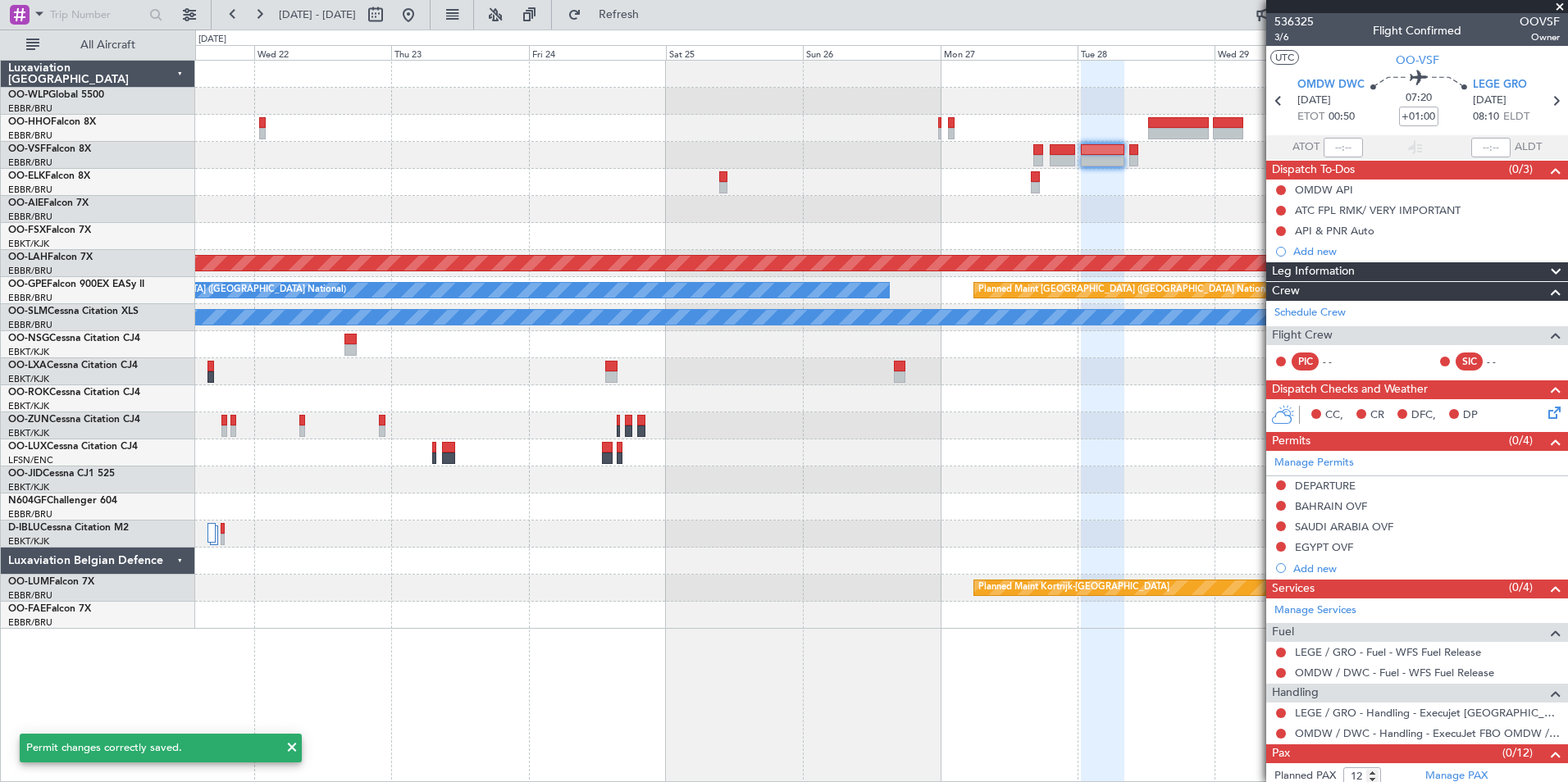
scroll to position [28, 0]
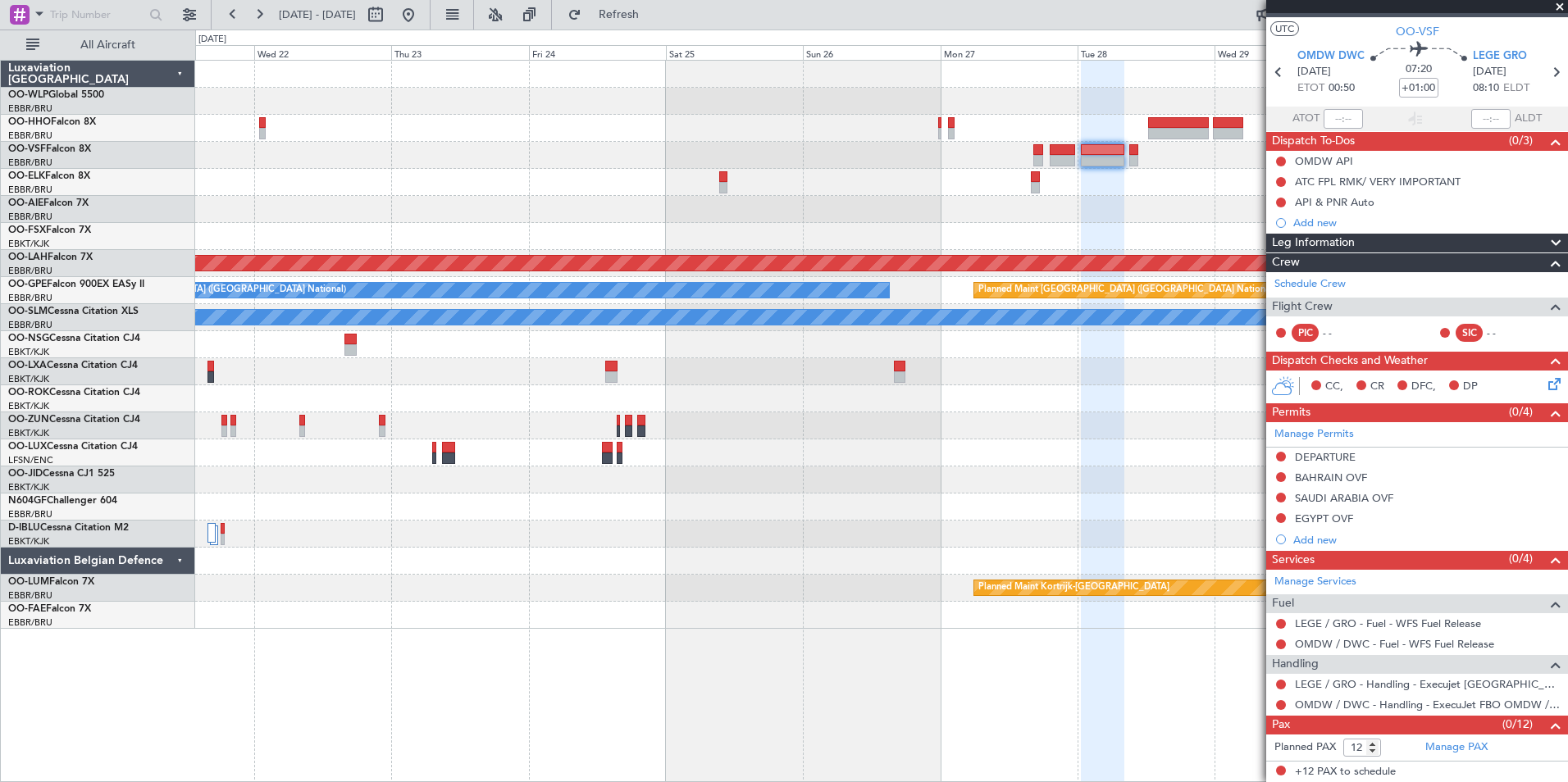
click at [1545, 381] on icon at bounding box center [1551, 381] width 13 height 13
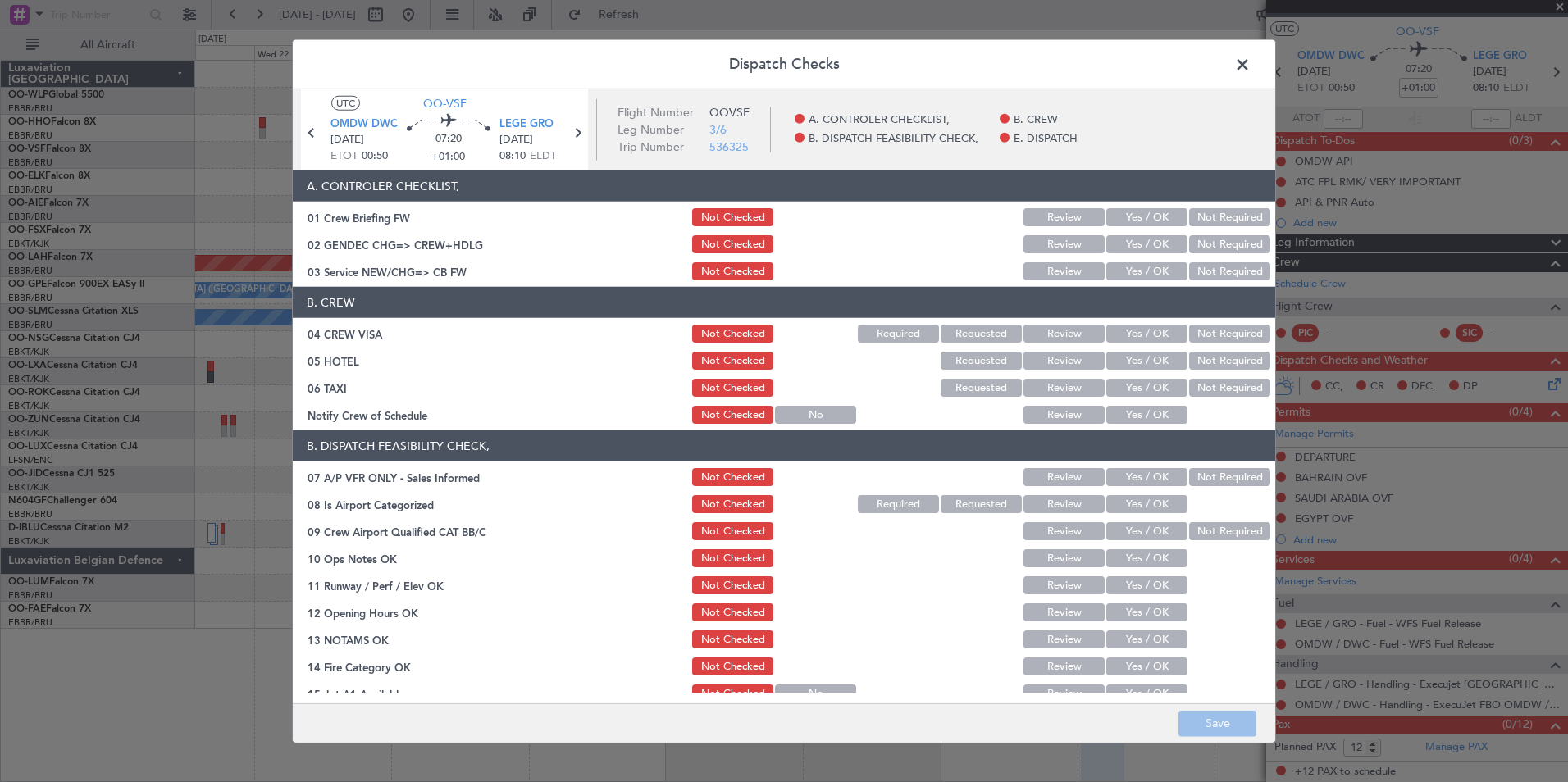
click at [1126, 273] on button "Yes / OK" at bounding box center [1147, 272] width 81 height 18
click at [1208, 325] on button "Not Required" at bounding box center [1229, 334] width 81 height 18
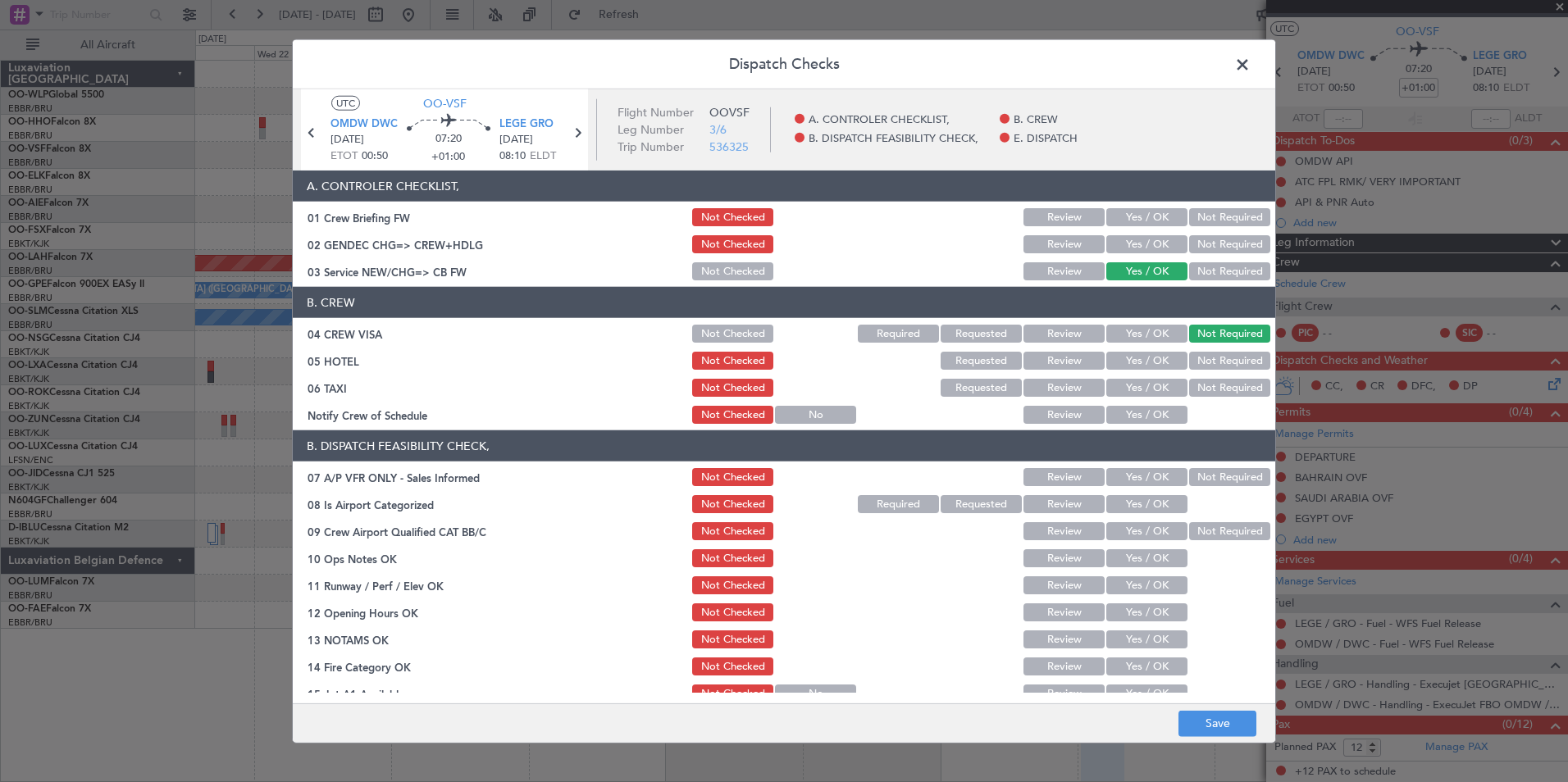
click at [1209, 358] on button "Not Required" at bounding box center [1229, 361] width 81 height 18
click at [1198, 382] on button "Not Required" at bounding box center [1229, 388] width 81 height 18
click at [1137, 415] on button "Yes / OK" at bounding box center [1147, 415] width 81 height 18
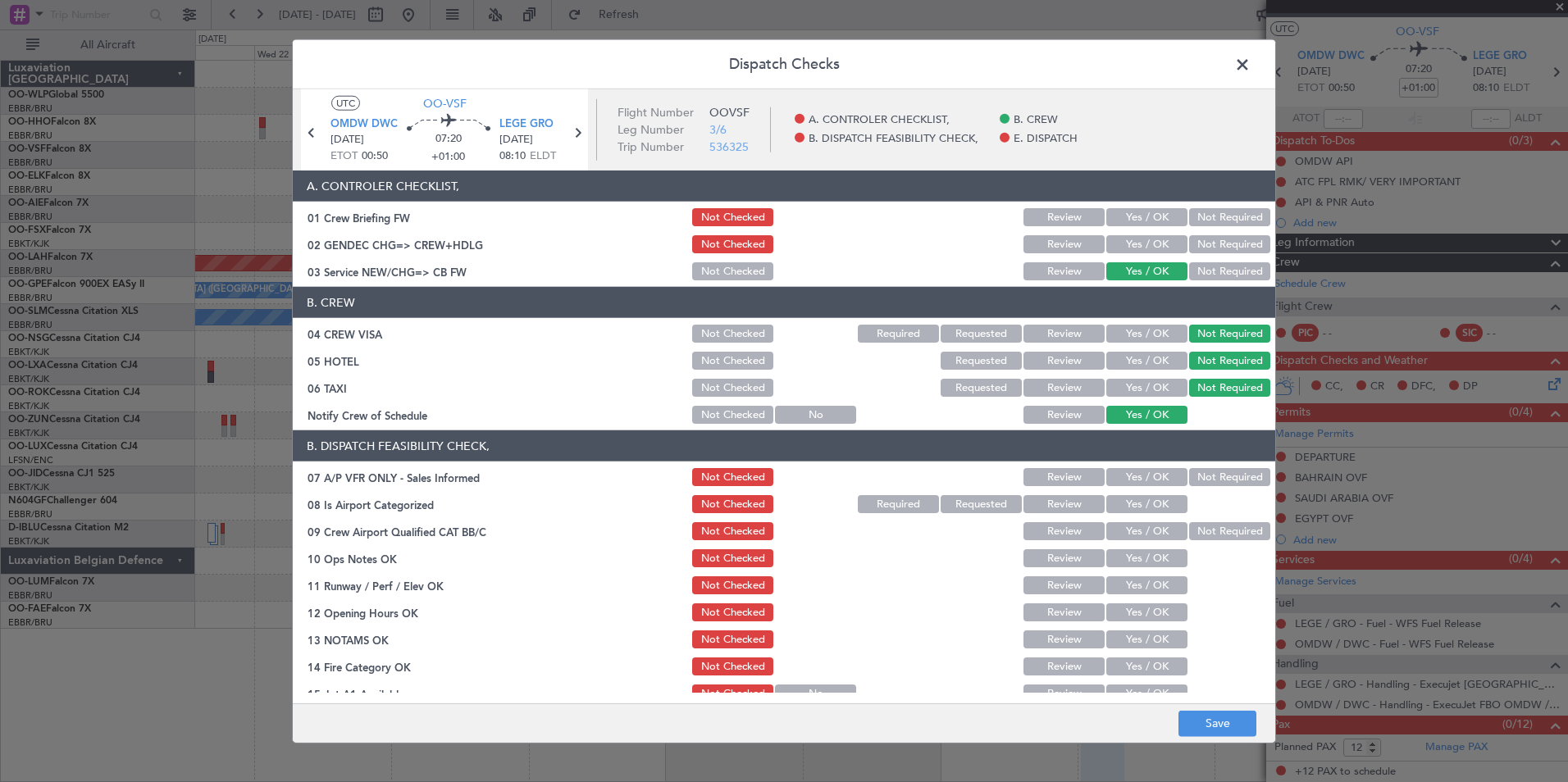
click at [1213, 473] on button "Not Required" at bounding box center [1229, 478] width 81 height 18
click at [1136, 509] on button "Yes / OK" at bounding box center [1147, 504] width 81 height 18
click at [1134, 524] on button "Yes / OK" at bounding box center [1147, 532] width 81 height 18
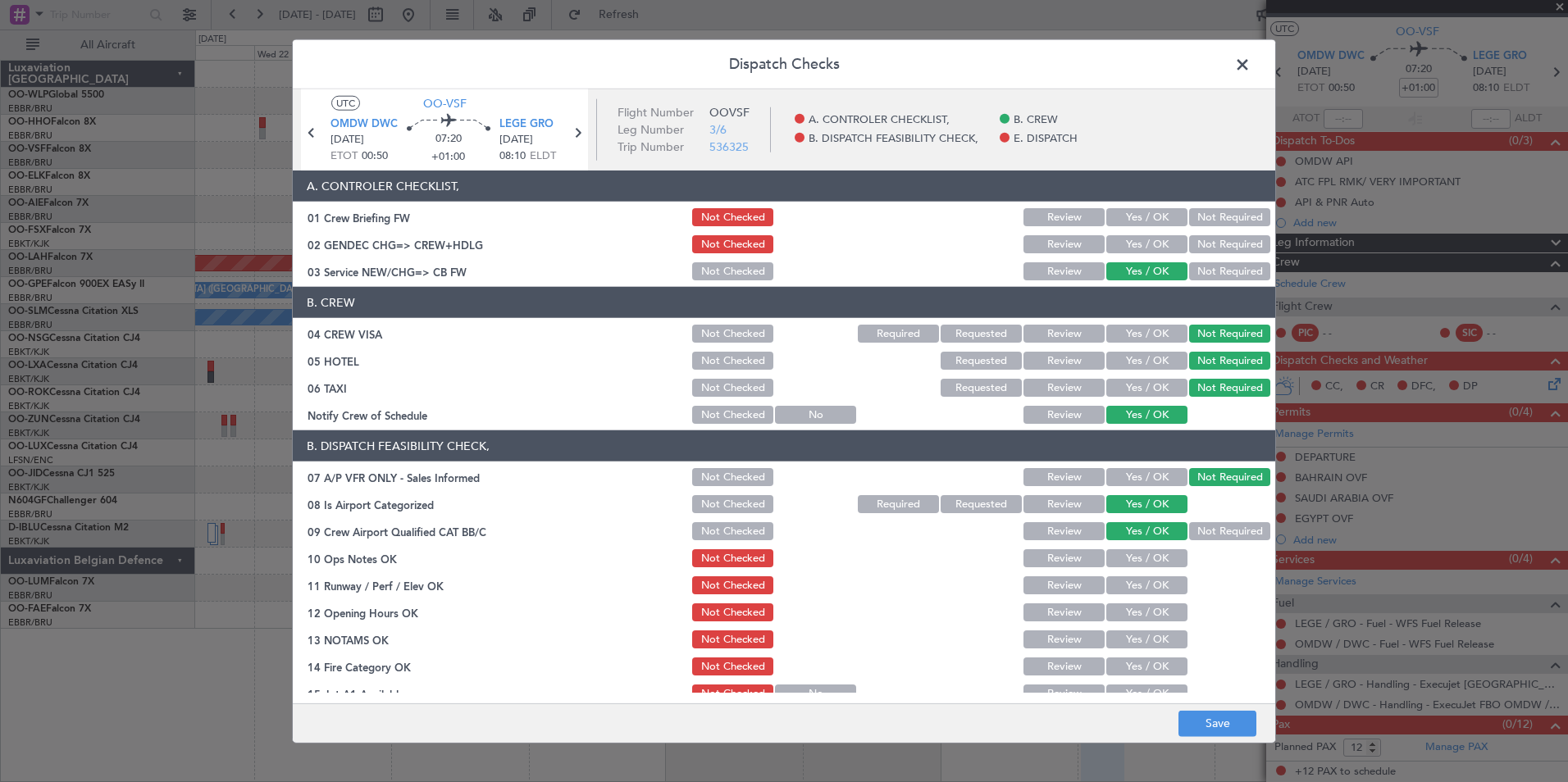
click at [1136, 556] on button "Yes / OK" at bounding box center [1147, 559] width 81 height 18
click at [1136, 586] on button "Yes / OK" at bounding box center [1147, 585] width 81 height 18
click at [1126, 606] on button "Yes / OK" at bounding box center [1147, 613] width 81 height 18
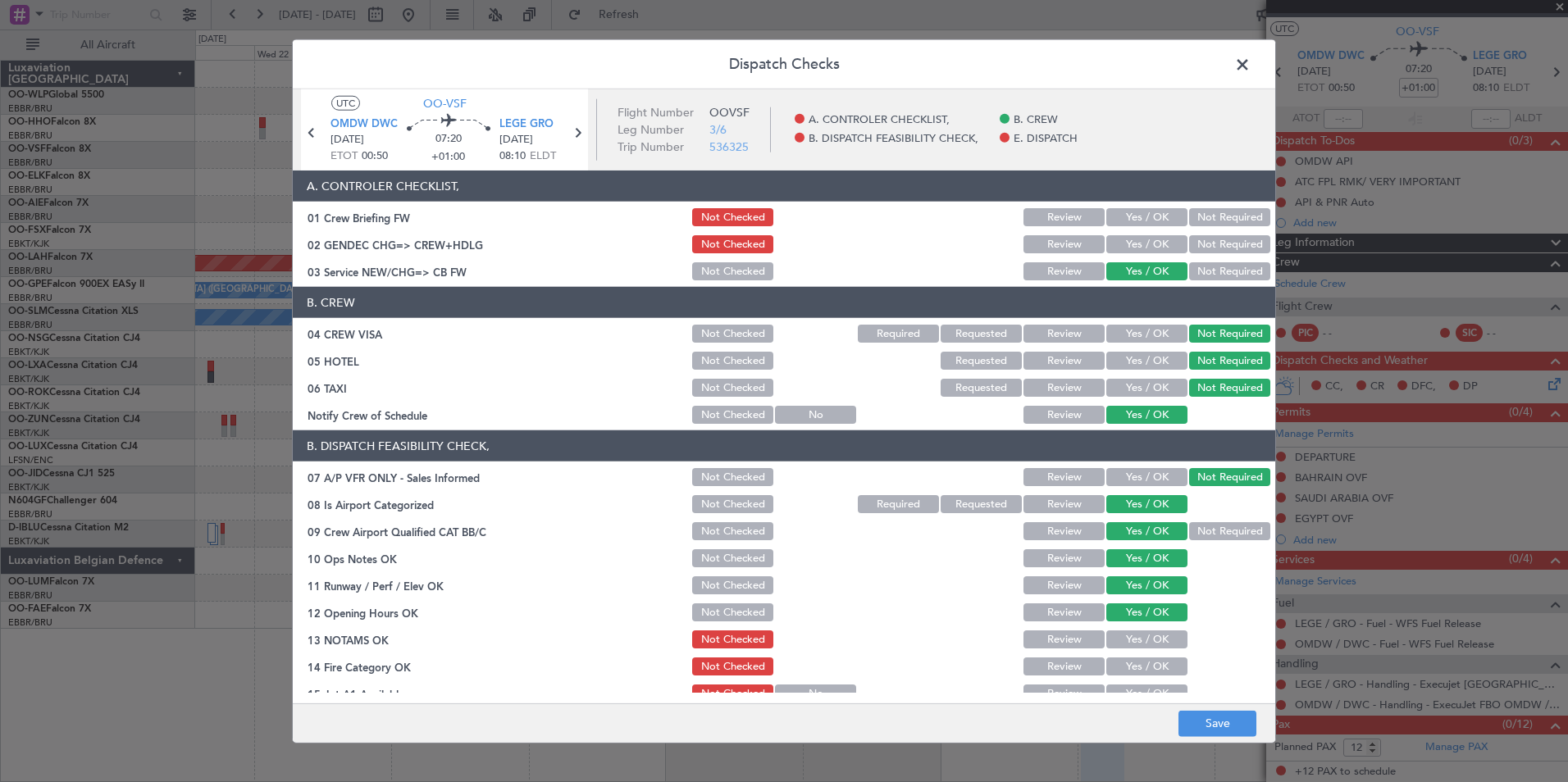
click at [1066, 641] on button "Review" at bounding box center [1064, 640] width 81 height 18
click at [1121, 669] on button "Yes / OK" at bounding box center [1147, 667] width 81 height 18
click at [1126, 699] on main "UTC OO-VSF OMDW DWC 28/10/2025 ETOT 00:50 07:20 +01:00 LEGE GRO 28/10/2025 08:1…" at bounding box center [784, 400] width 983 height 621
click at [1128, 689] on button "Yes / OK" at bounding box center [1147, 694] width 81 height 18
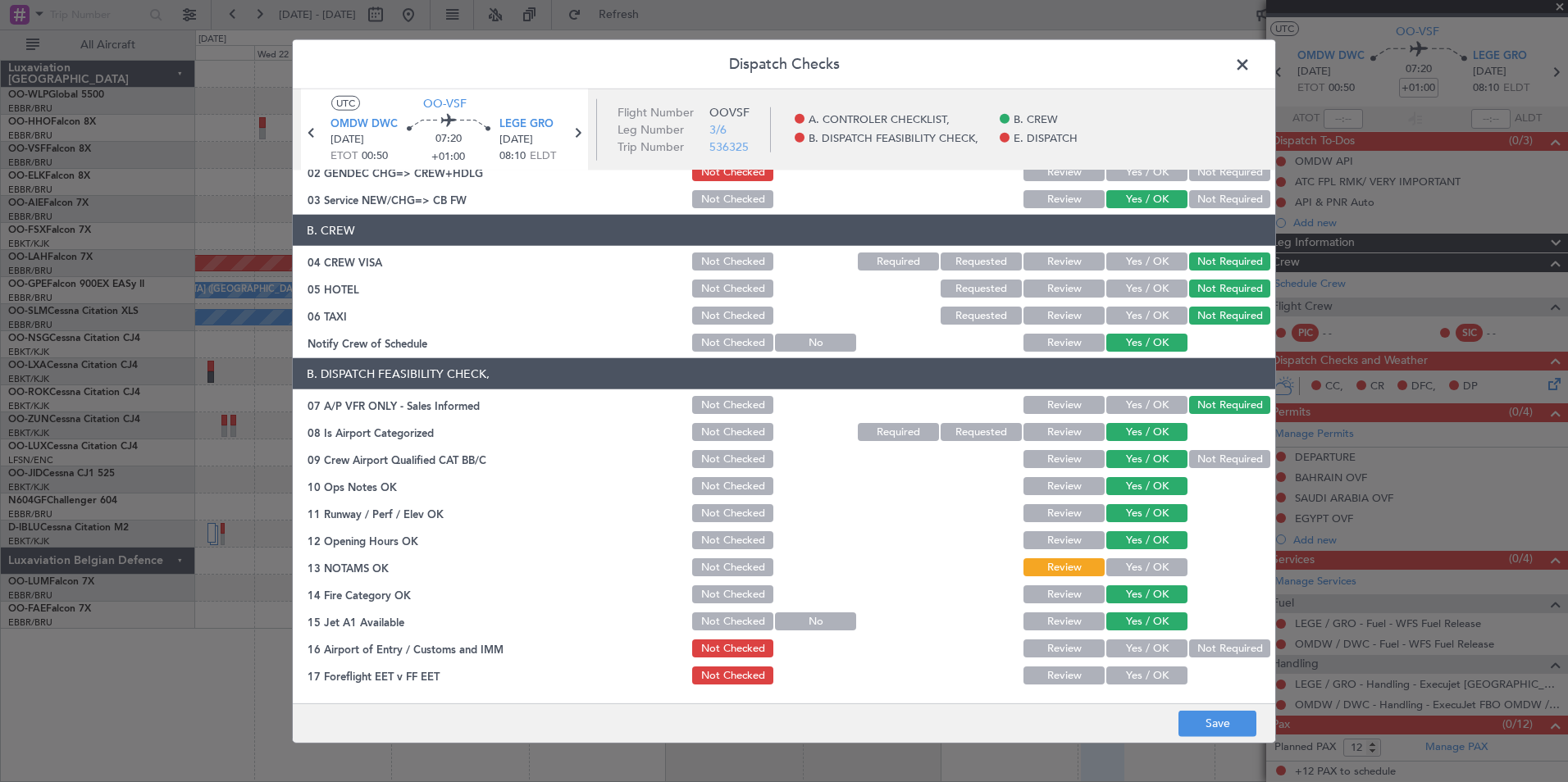
scroll to position [164, 0]
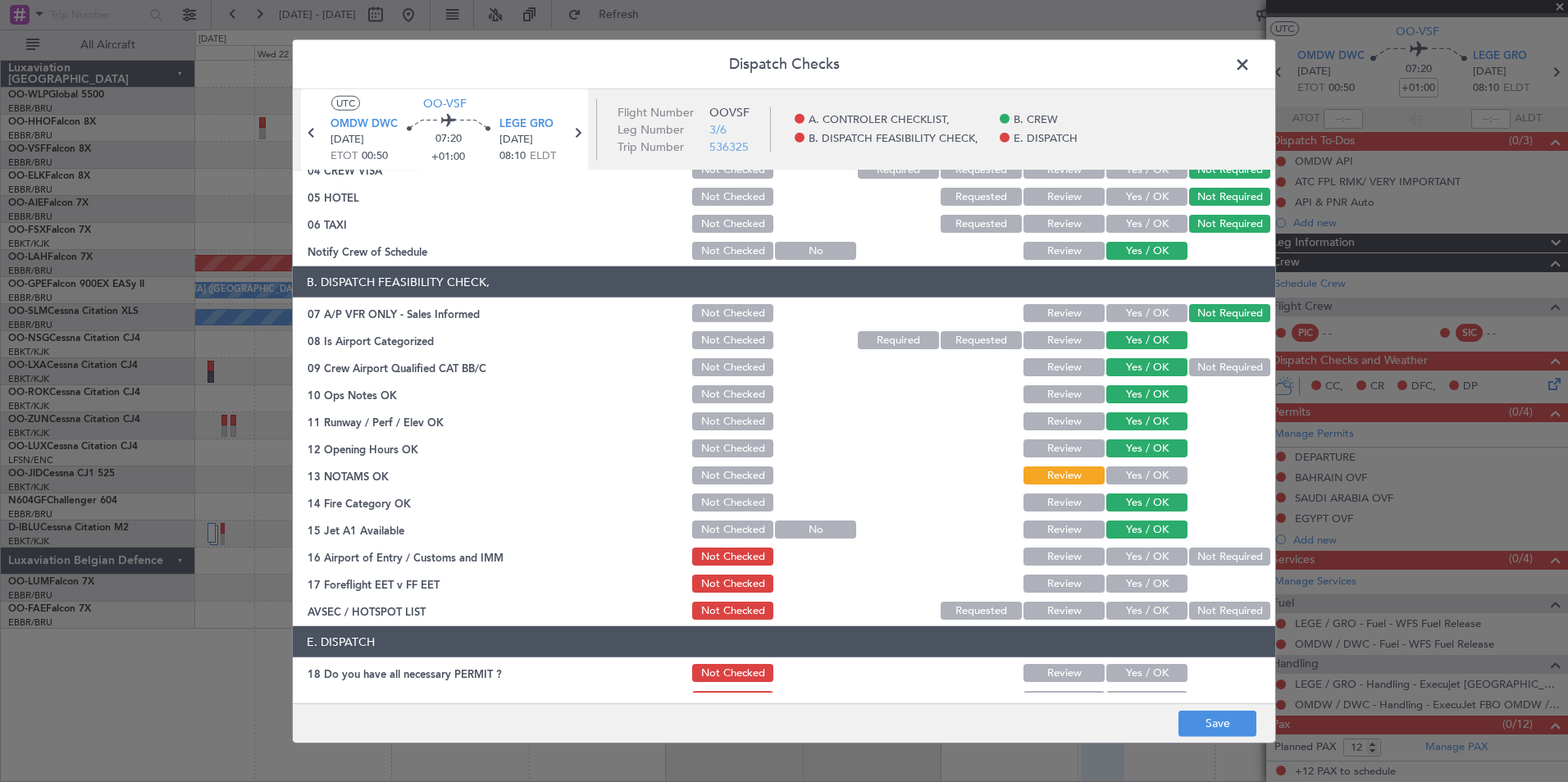
click at [1213, 557] on button "Not Required" at bounding box center [1229, 557] width 81 height 18
click at [1064, 584] on button "Review" at bounding box center [1064, 584] width 81 height 18
click at [1210, 615] on button "Not Required" at bounding box center [1229, 611] width 81 height 18
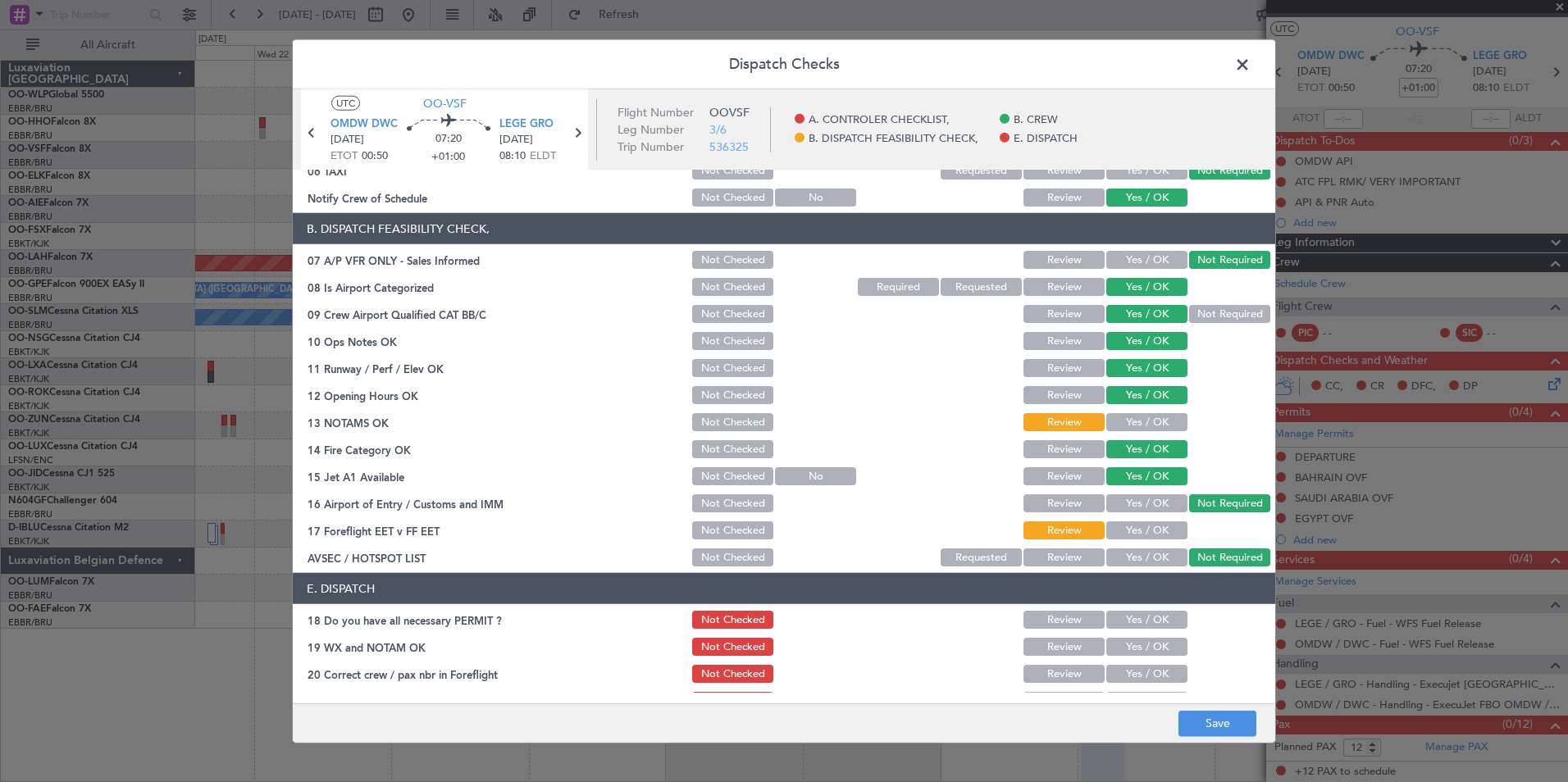
scroll to position [241, 0]
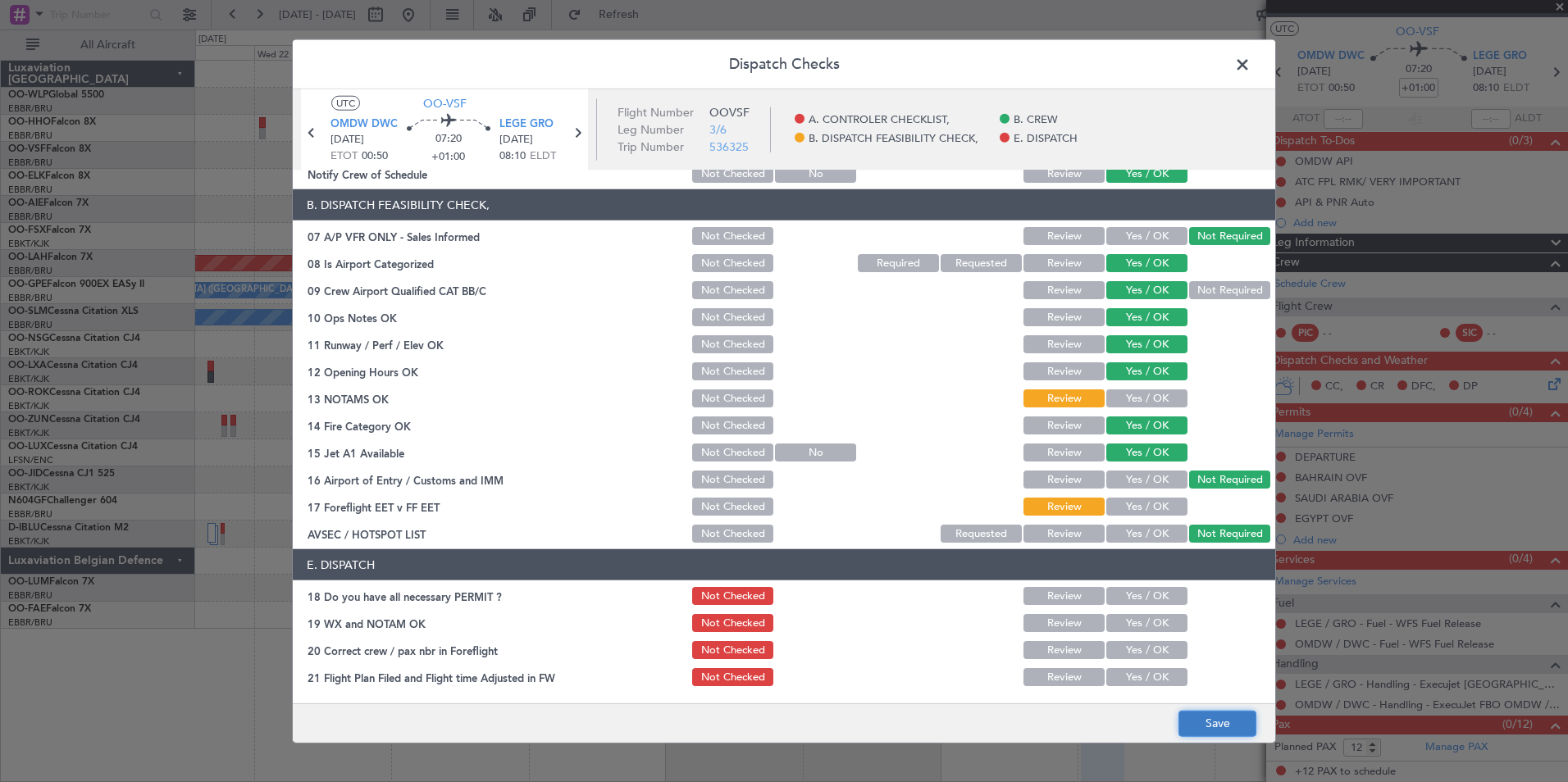
click at [1201, 722] on button "Save" at bounding box center [1217, 723] width 78 height 26
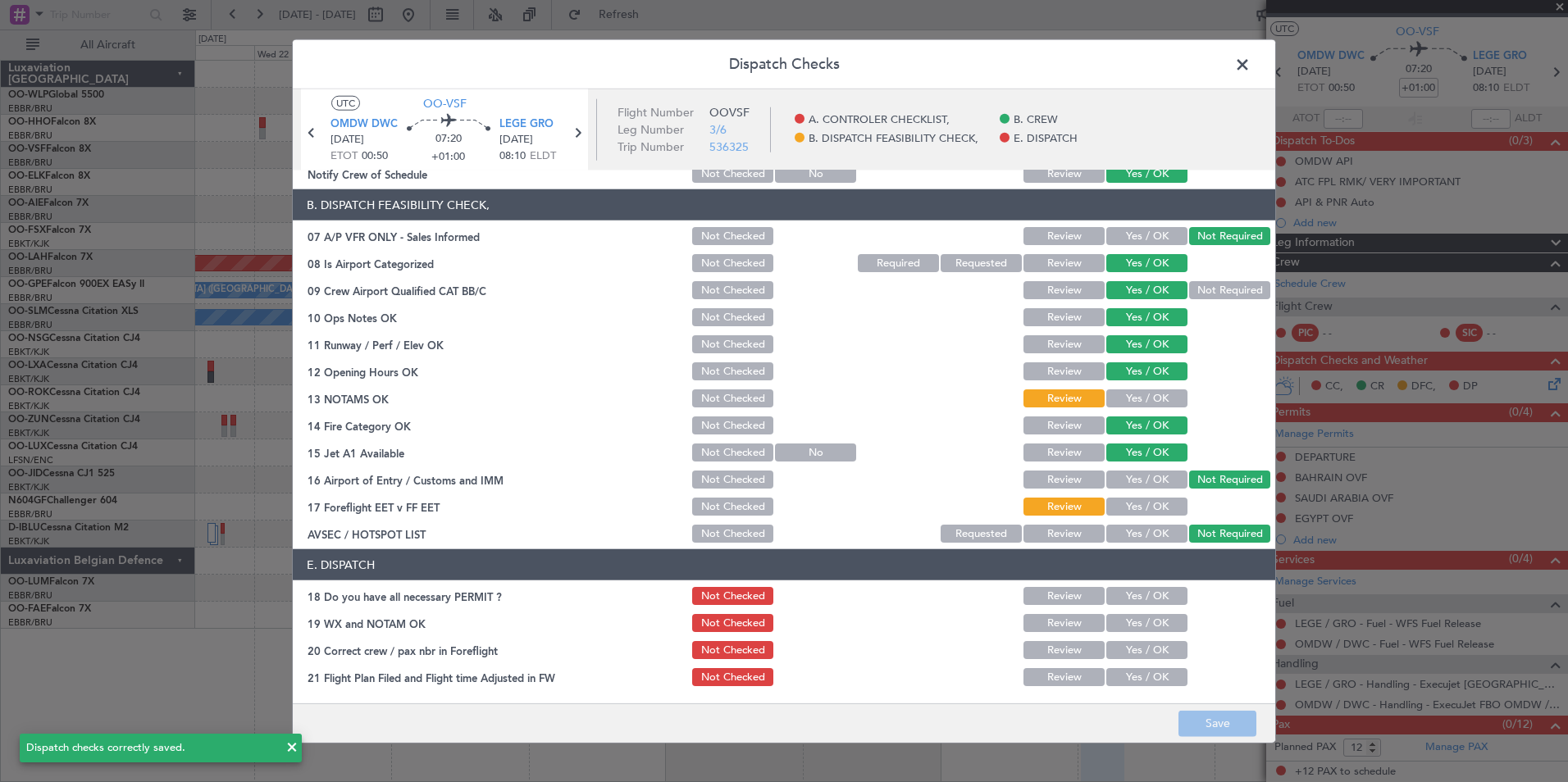
click at [1250, 64] on span at bounding box center [1250, 69] width 0 height 33
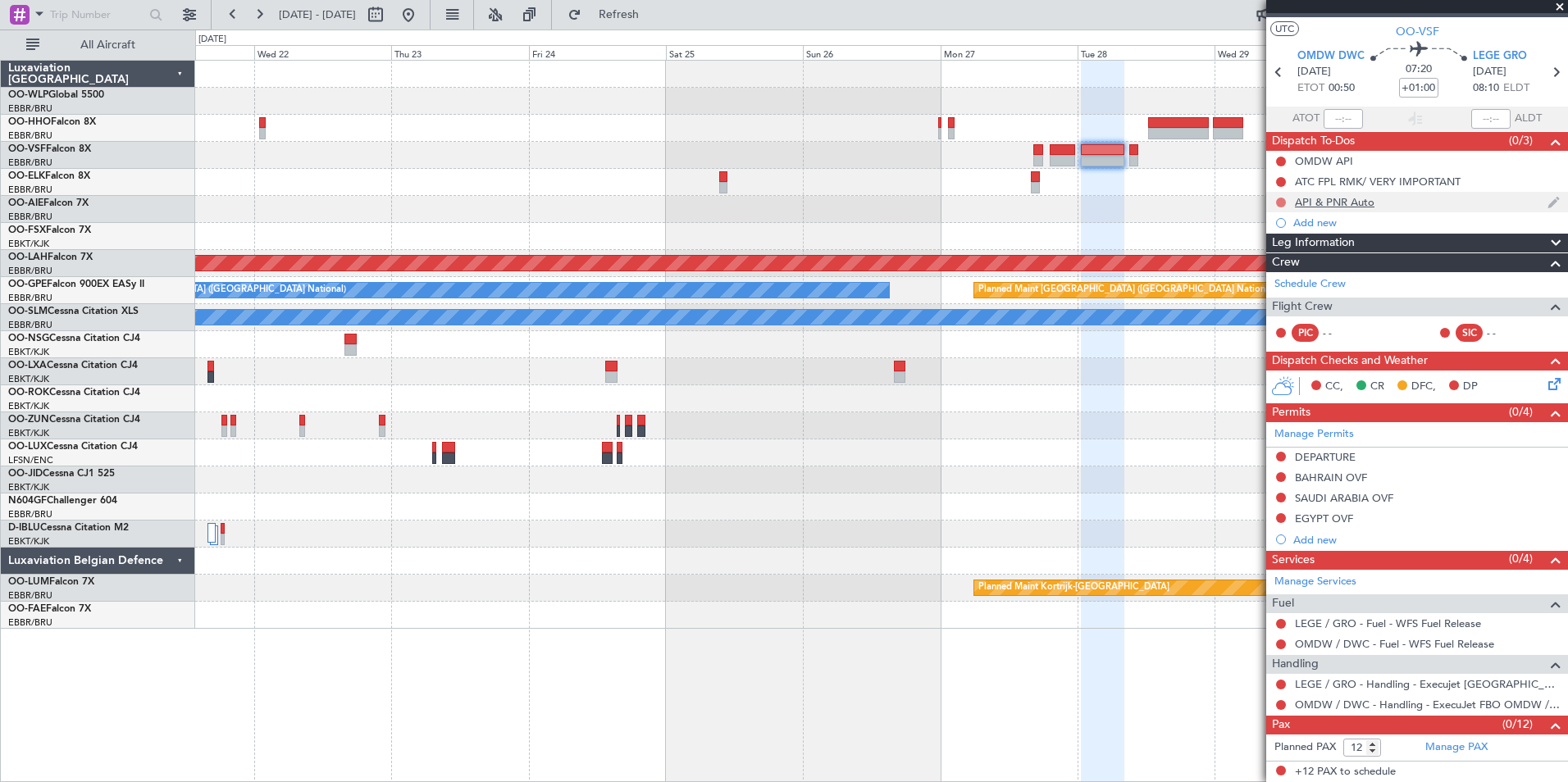
click at [1282, 202] on button at bounding box center [1281, 202] width 10 height 10
click at [1296, 275] on span "Completed" at bounding box center [1288, 275] width 54 height 17
click at [1317, 544] on div "Add new" at bounding box center [1418, 539] width 252 height 14
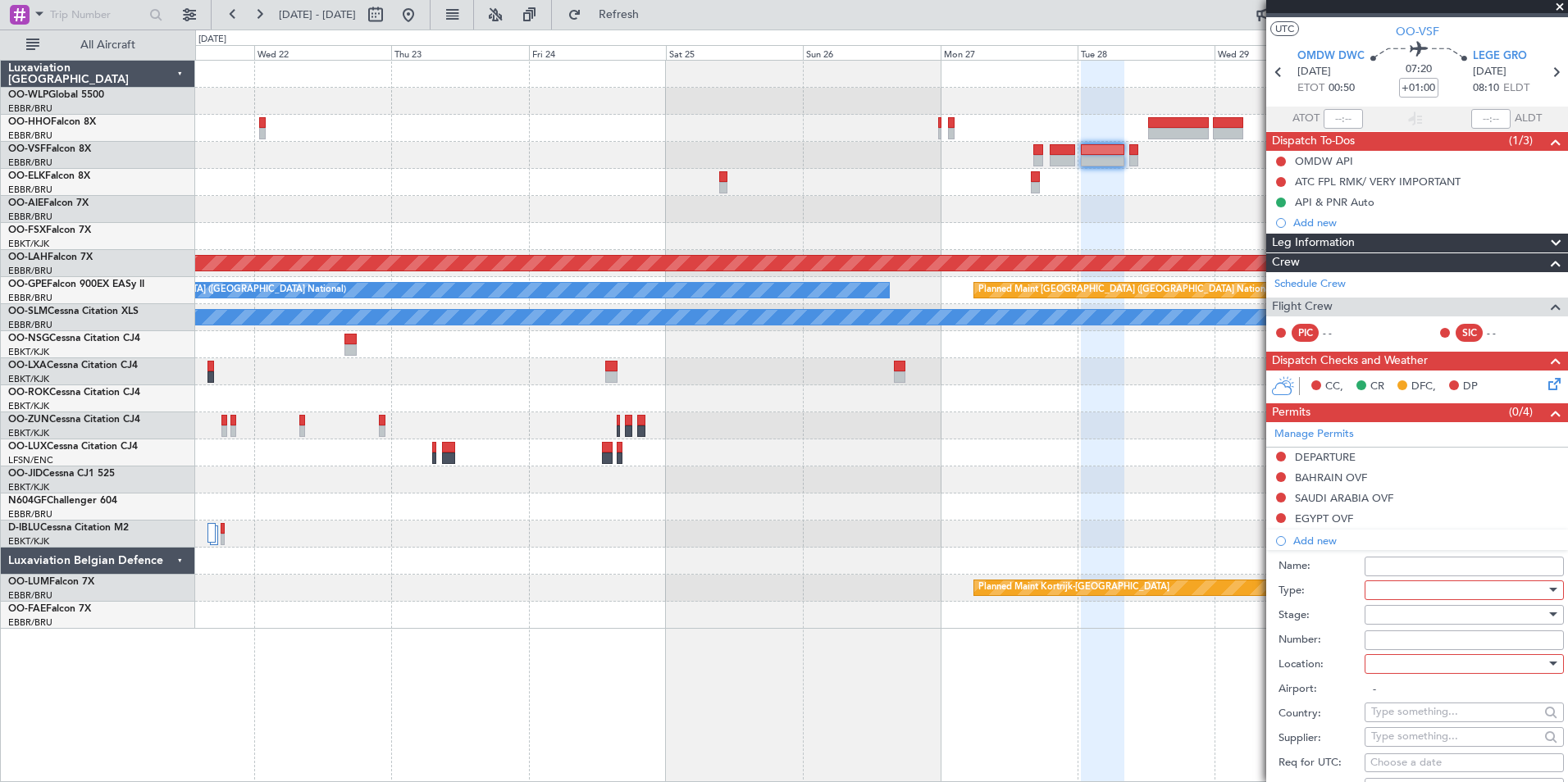
click at [1398, 592] on div at bounding box center [1458, 590] width 175 height 24
click at [1404, 750] on span "Slot" at bounding box center [1458, 744] width 172 height 24
click at [1407, 613] on div at bounding box center [1458, 615] width 175 height 24
click at [1419, 675] on span "Not Requested" at bounding box center [1458, 672] width 172 height 24
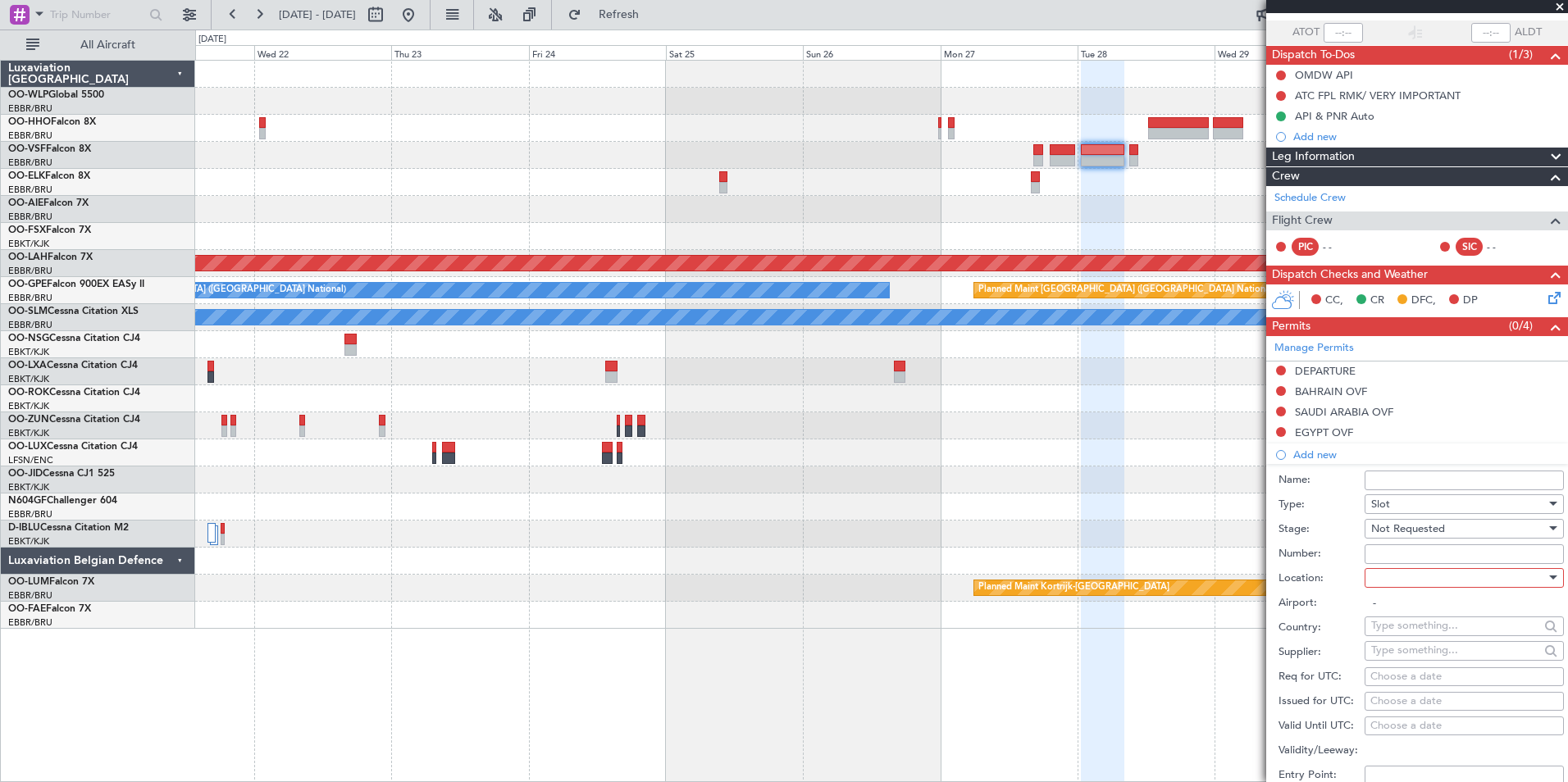
scroll to position [192, 0]
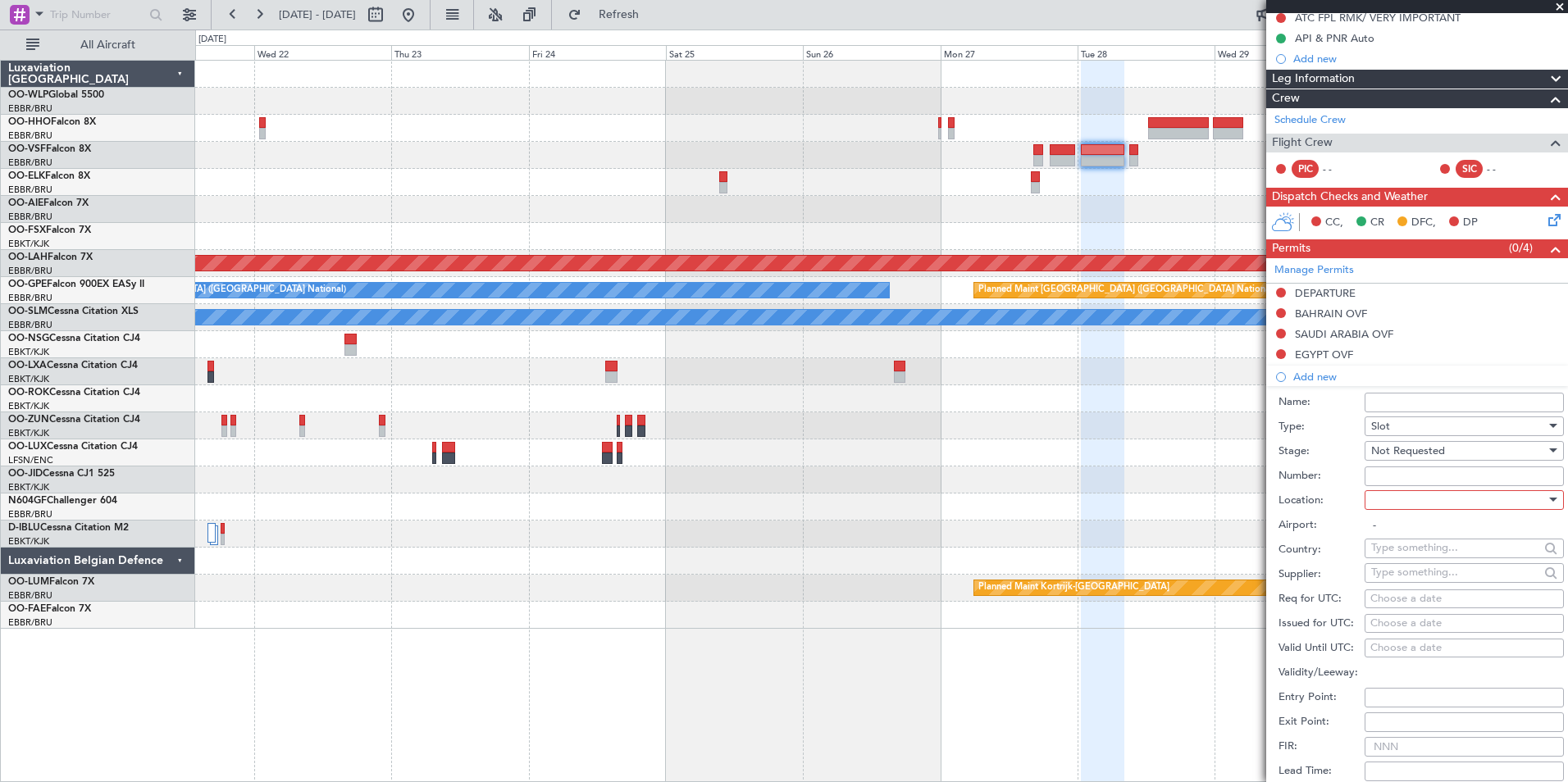
click at [1416, 498] on div at bounding box center [1458, 499] width 175 height 24
click at [1419, 532] on span "Departure" at bounding box center [1458, 533] width 172 height 24
type input "OMDW / DWC"
click at [1432, 597] on div "Choose a date" at bounding box center [1464, 600] width 188 height 17
select select "9"
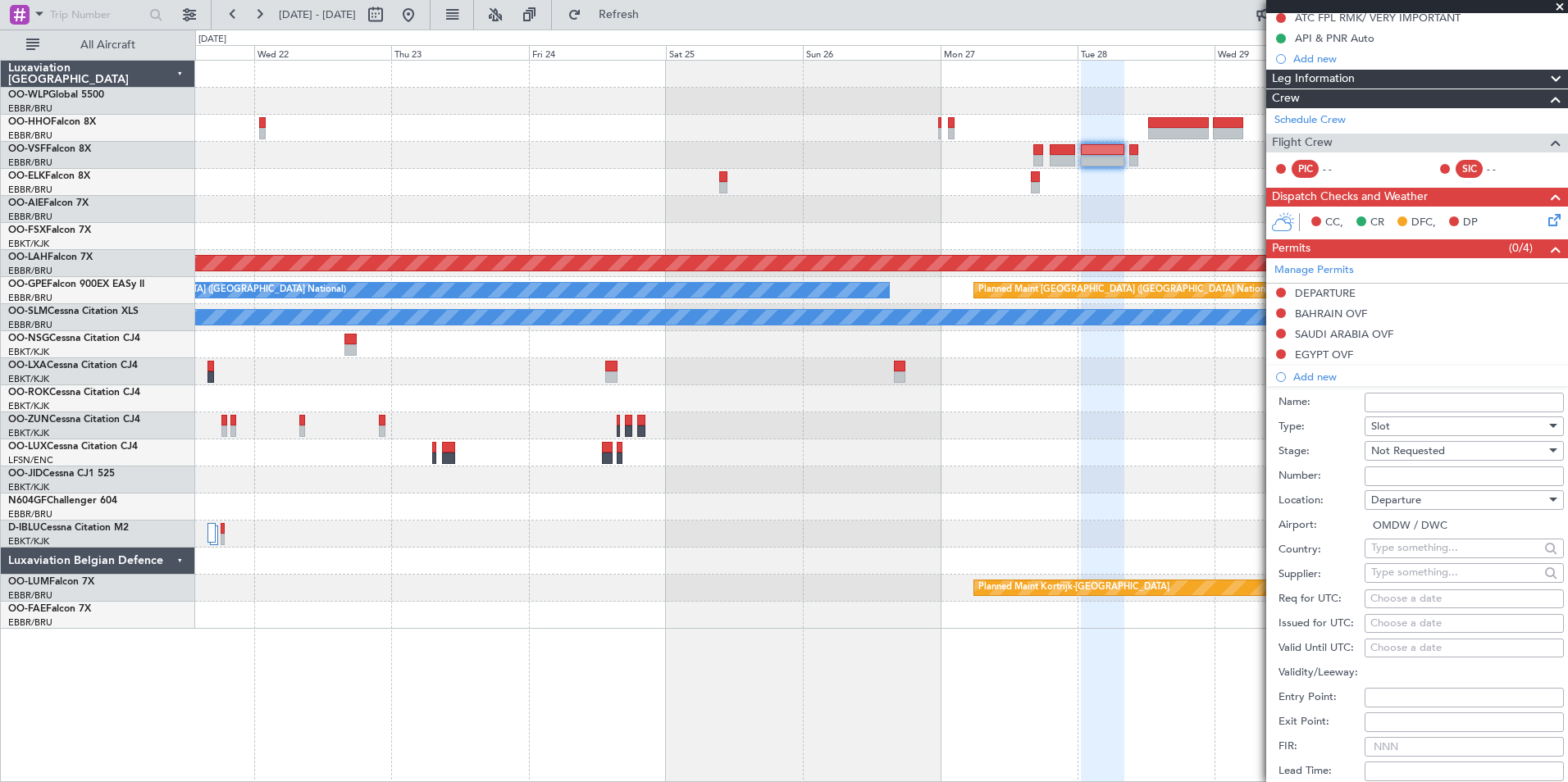
select select "2025"
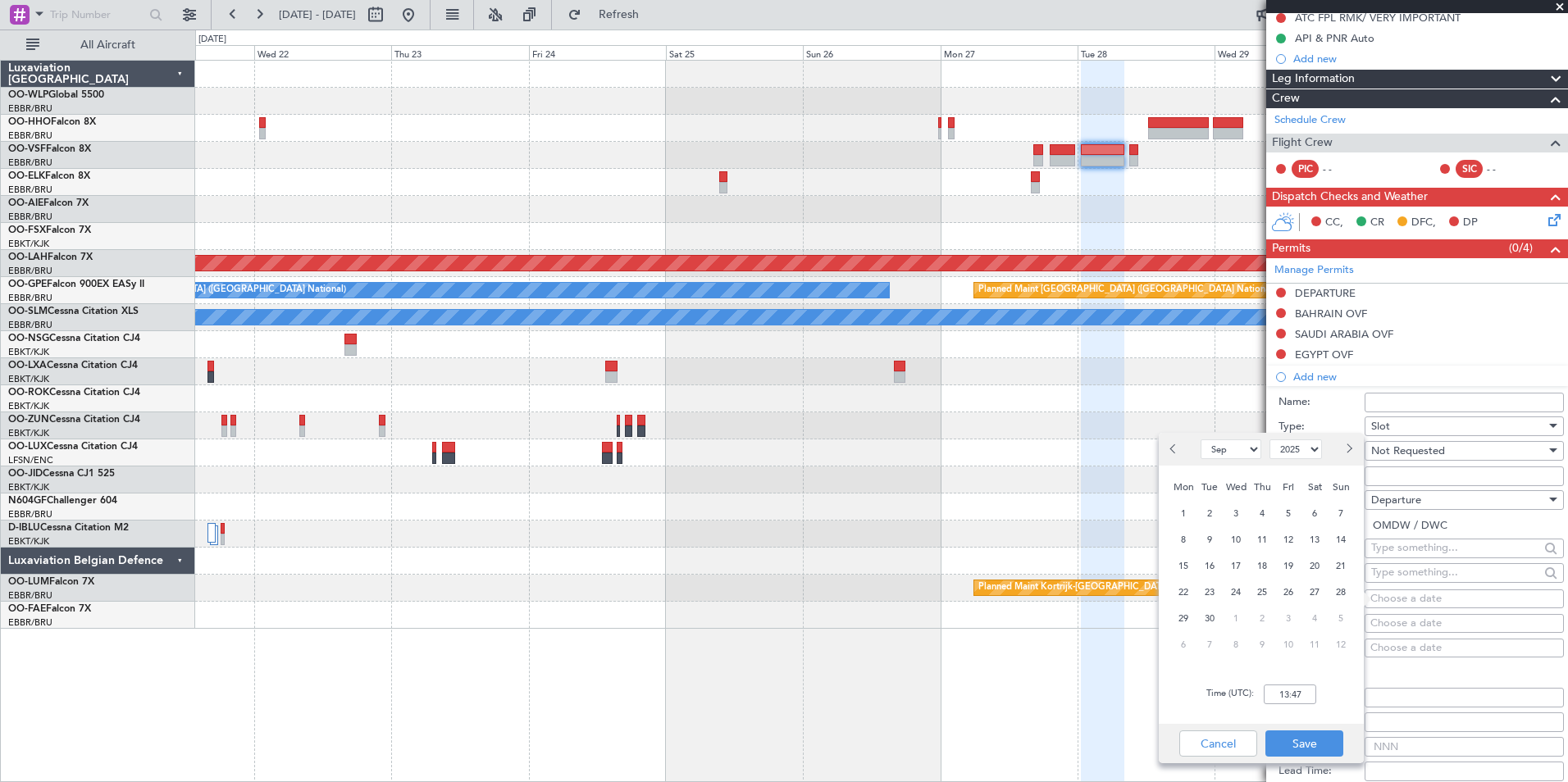
click at [1350, 447] on span "Next month" at bounding box center [1348, 449] width 10 height 10
select select "10"
click at [1207, 614] on span "28" at bounding box center [1210, 619] width 21 height 21
click at [1283, 695] on input "00:00" at bounding box center [1290, 695] width 53 height 20
type input "00:40"
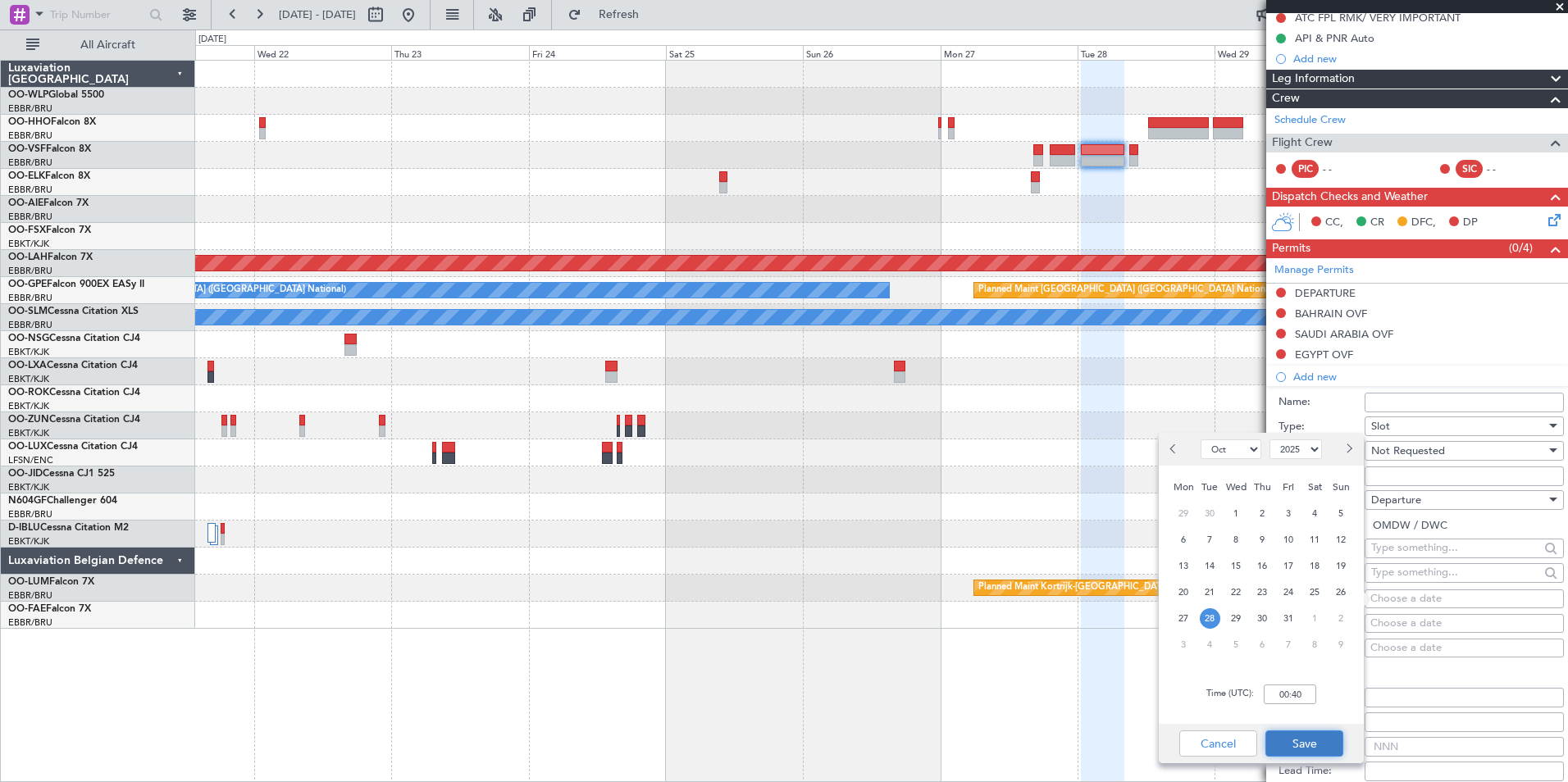
click at [1297, 746] on button "Save" at bounding box center [1304, 744] width 78 height 26
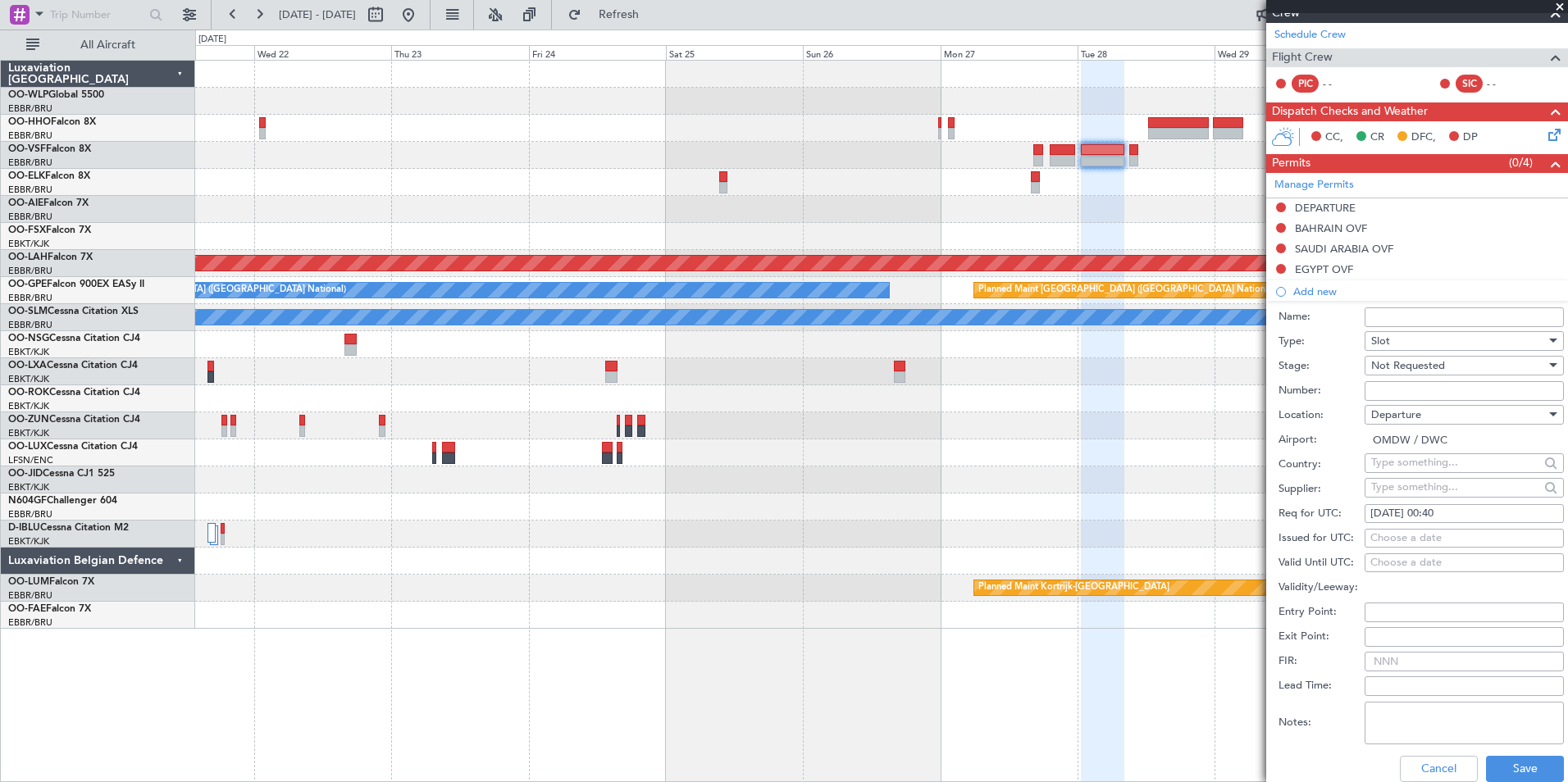
scroll to position [357, 0]
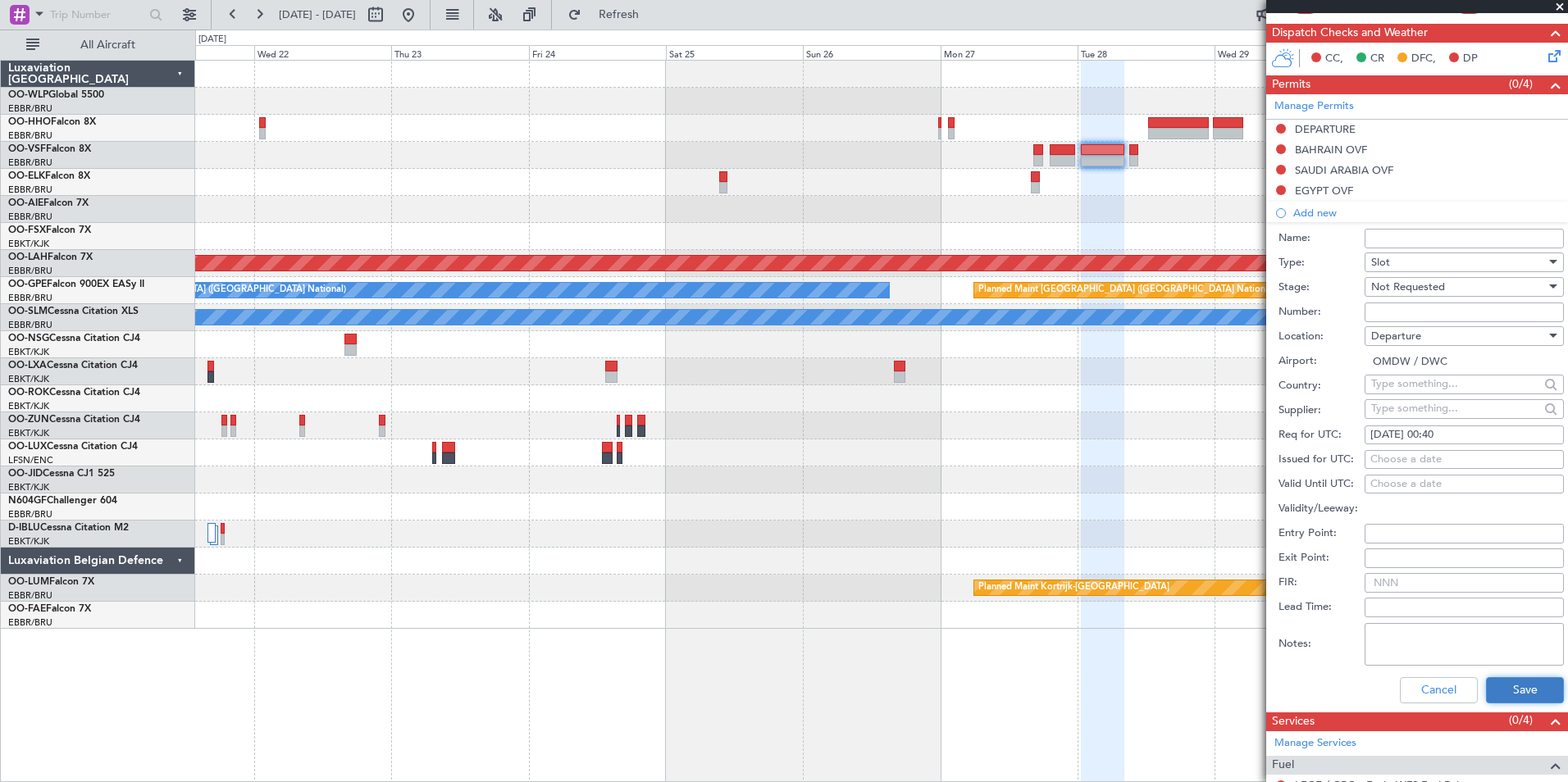
click at [1524, 693] on button "Save" at bounding box center [1525, 690] width 78 height 26
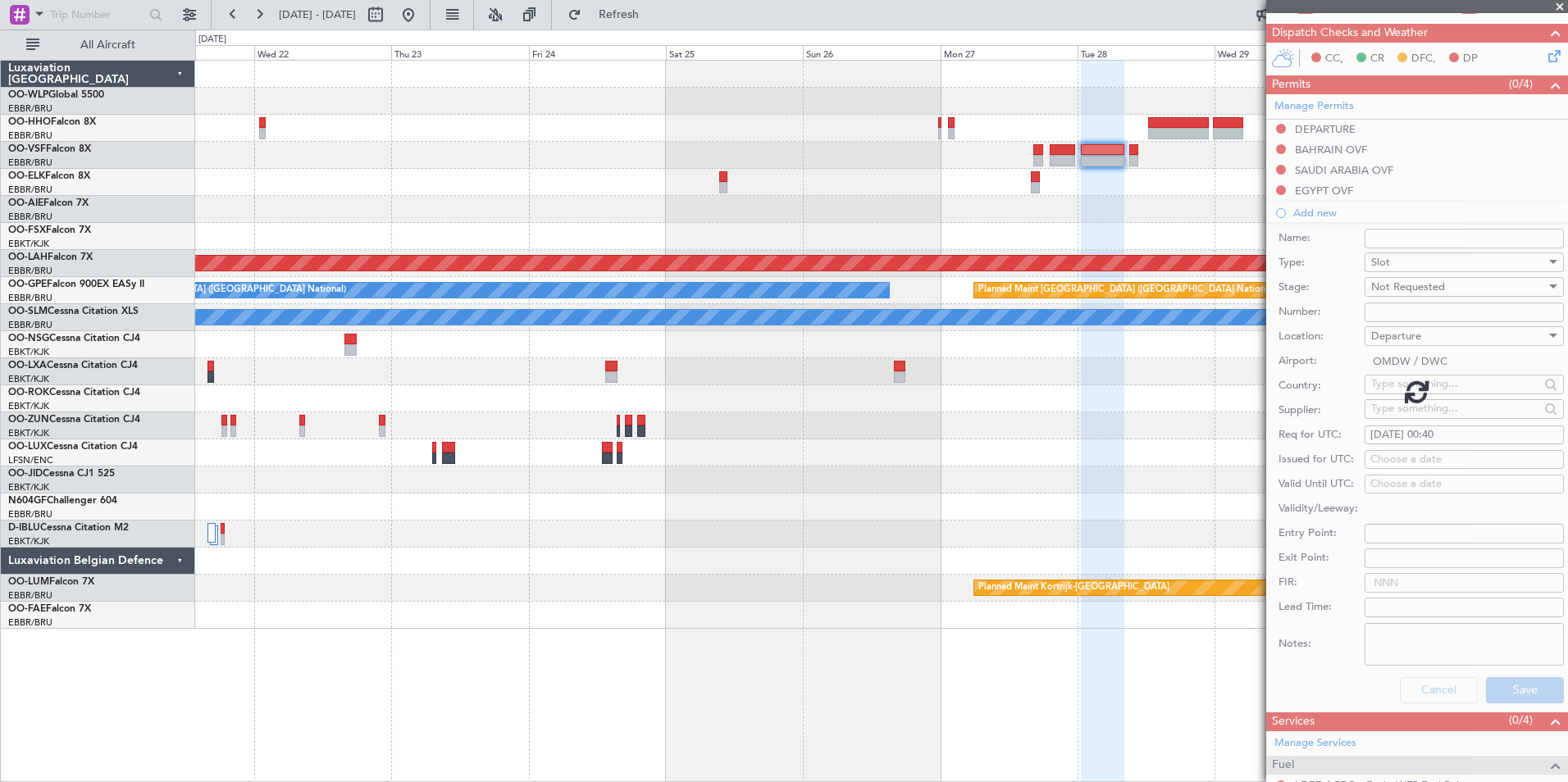
scroll to position [49, 0]
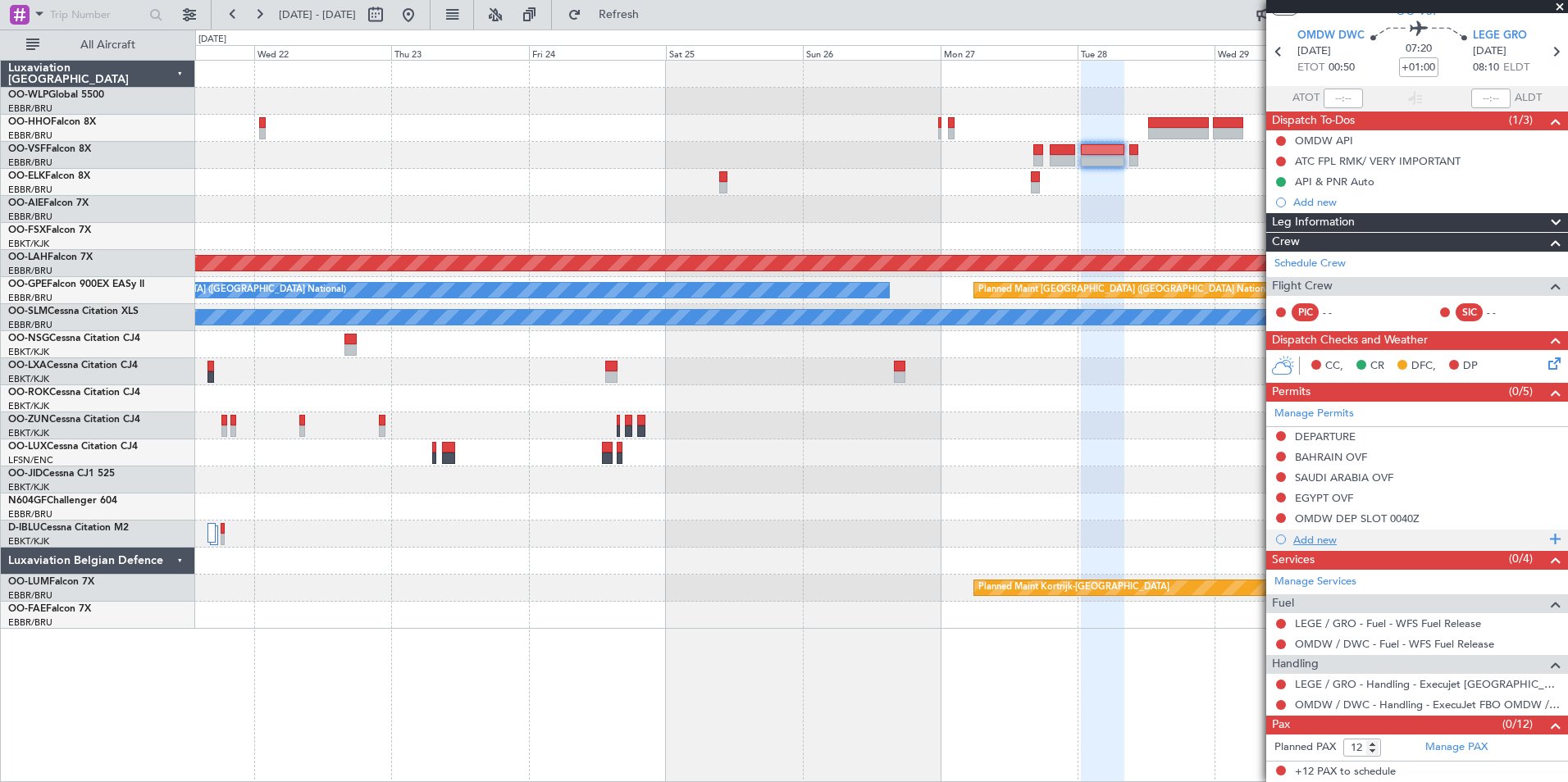
click at [1300, 539] on div "Add new" at bounding box center [1418, 539] width 252 height 14
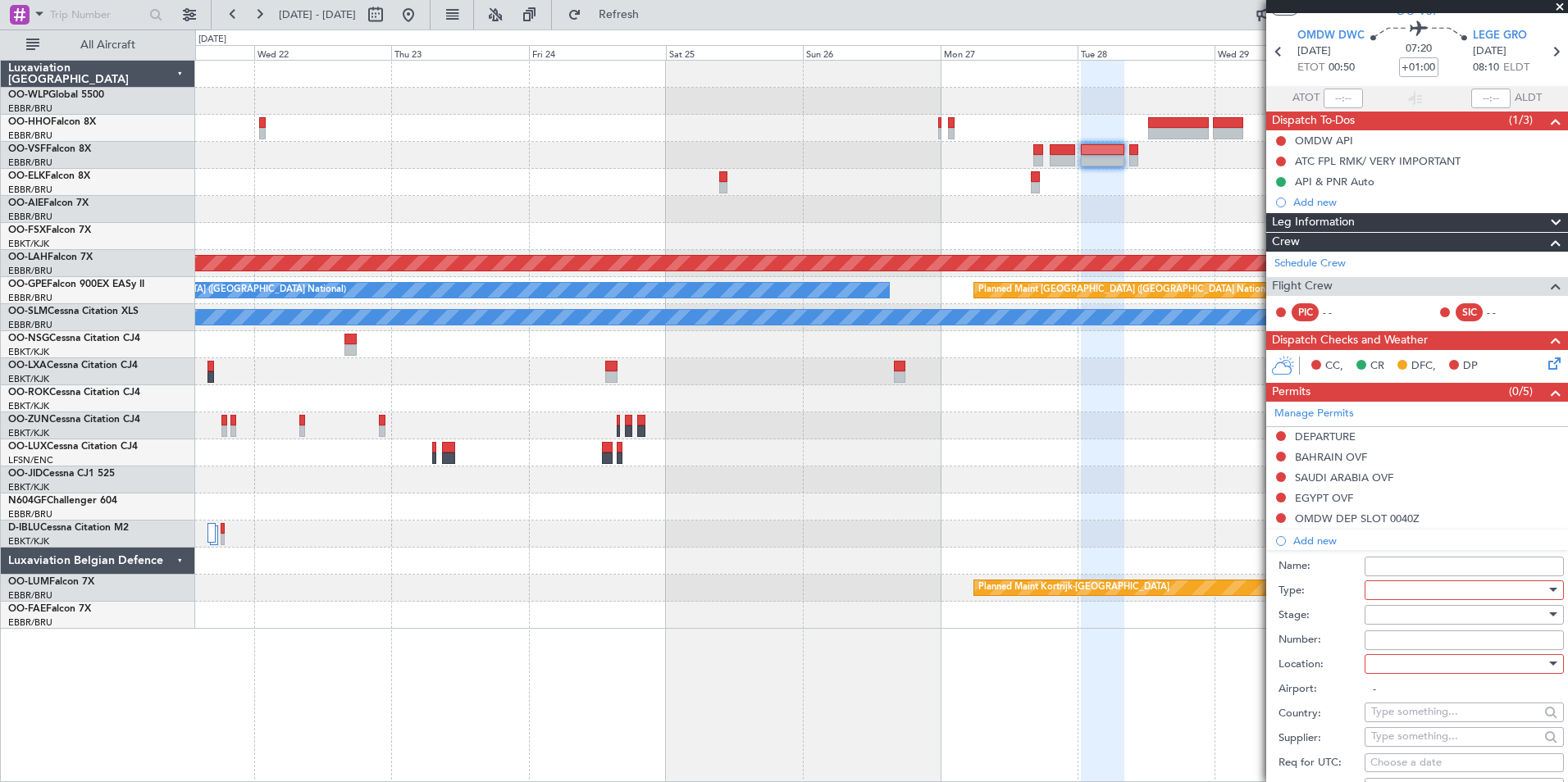
scroll to position [357, 0]
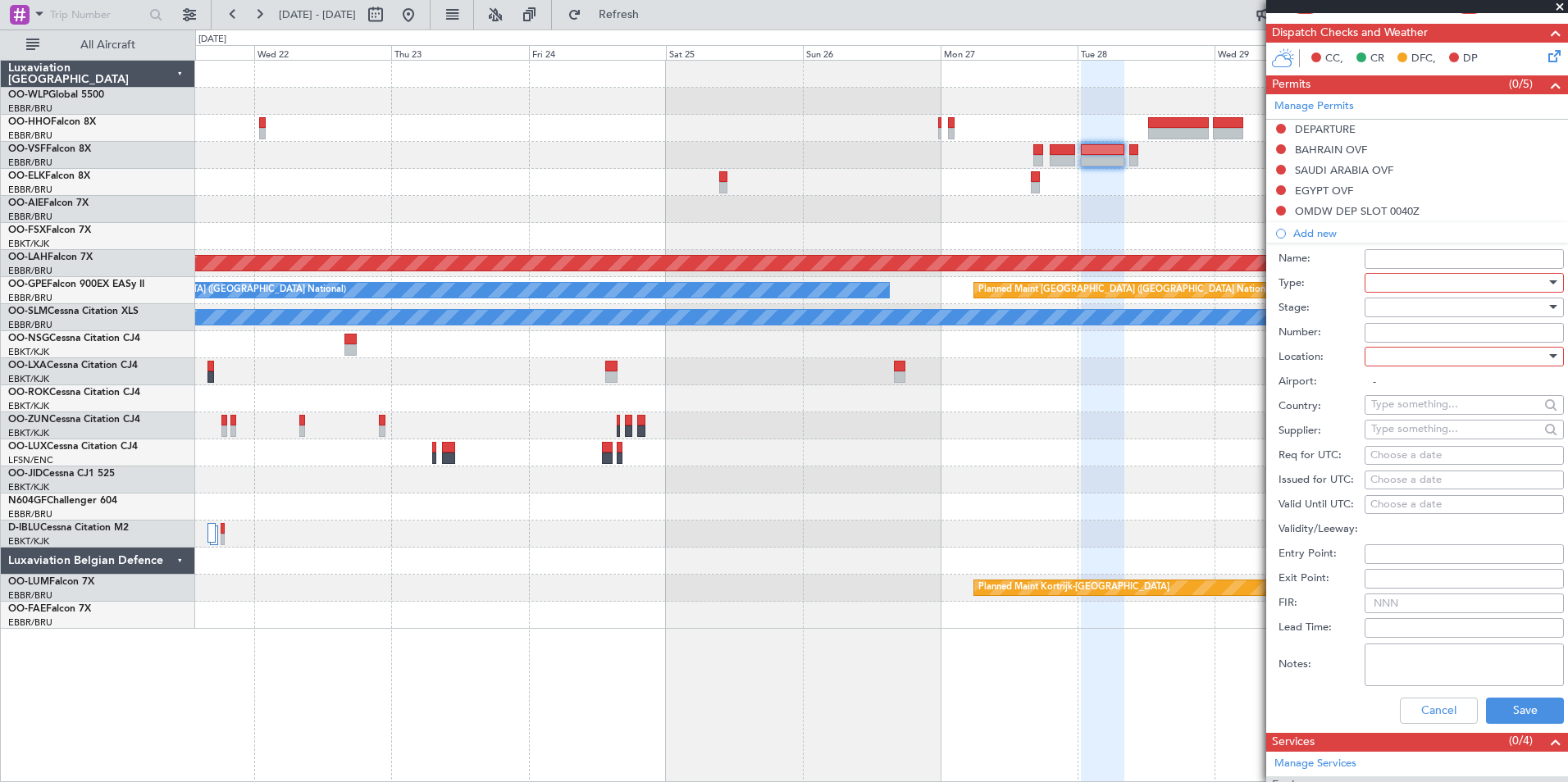
click at [1398, 284] on div at bounding box center [1458, 283] width 175 height 24
click at [1391, 443] on span "Slot" at bounding box center [1458, 437] width 172 height 24
click at [1401, 305] on div at bounding box center [1458, 307] width 175 height 24
click at [1393, 358] on span "Not Requested" at bounding box center [1458, 365] width 172 height 24
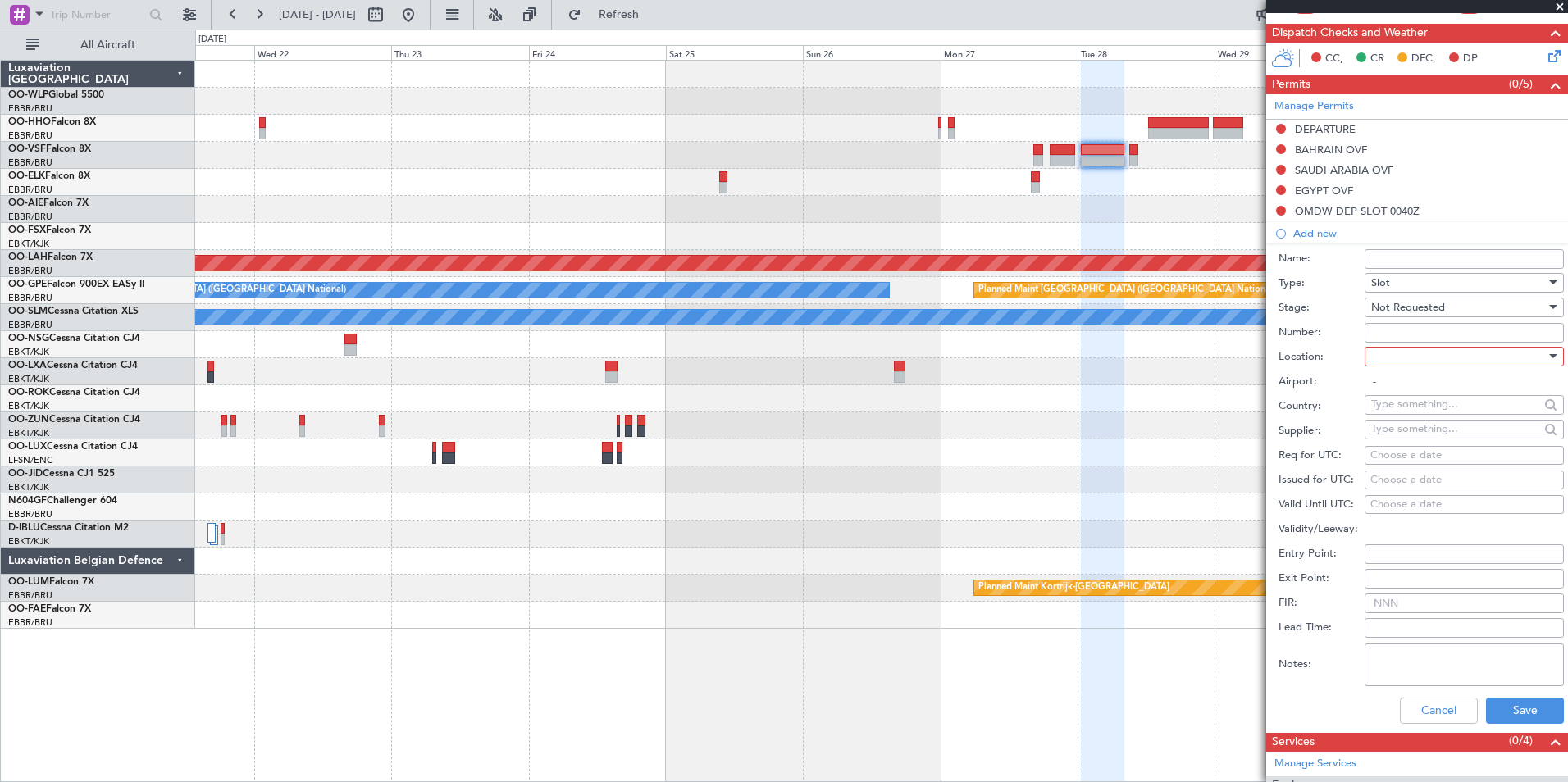
click at [1384, 357] on div at bounding box center [1458, 356] width 175 height 24
click at [1393, 435] on span "Arrival" at bounding box center [1458, 438] width 172 height 24
type input "LEGE / GRO"
click at [1406, 452] on div "Choose a date" at bounding box center [1464, 456] width 188 height 17
select select "9"
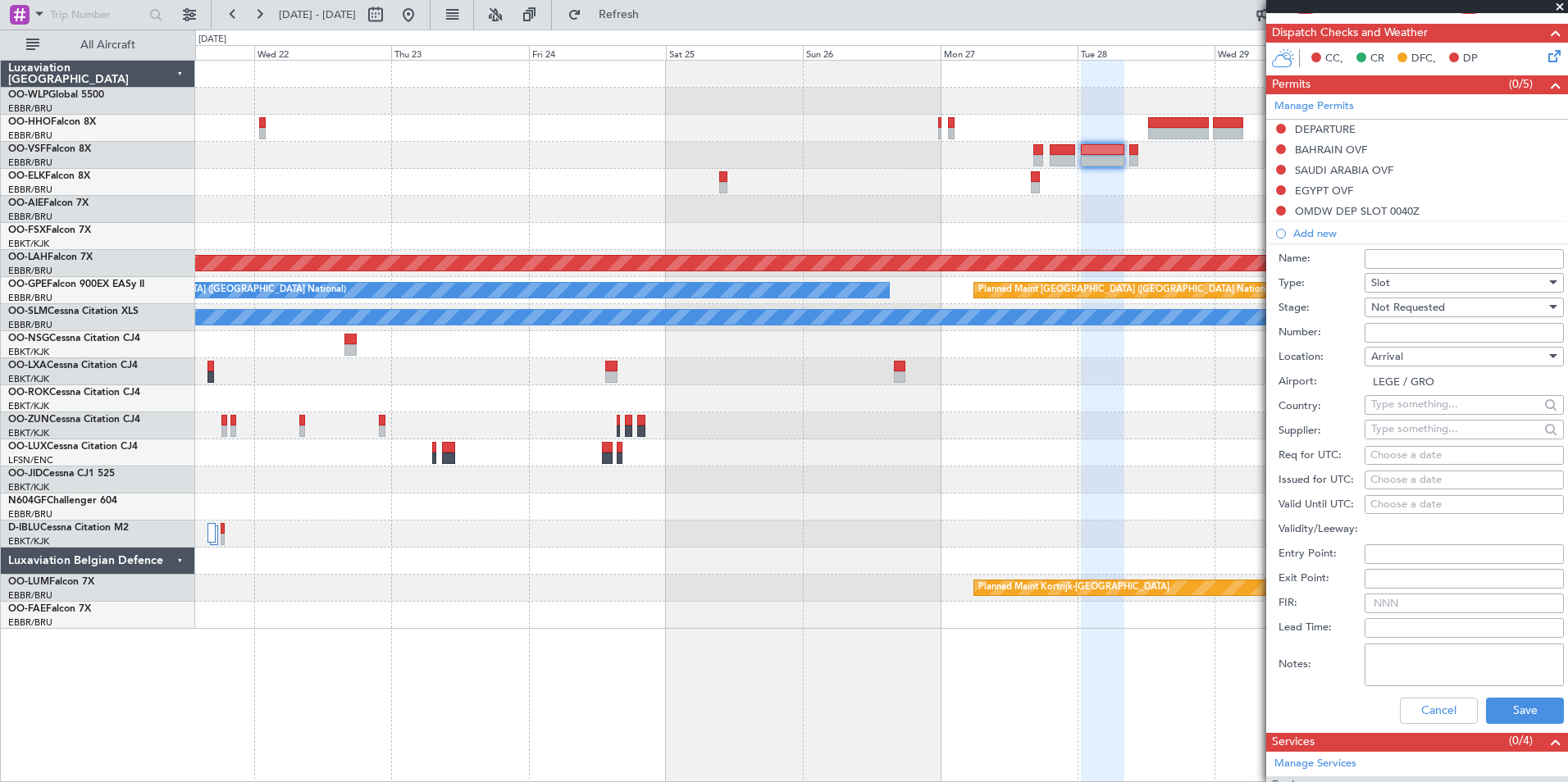
select select "2025"
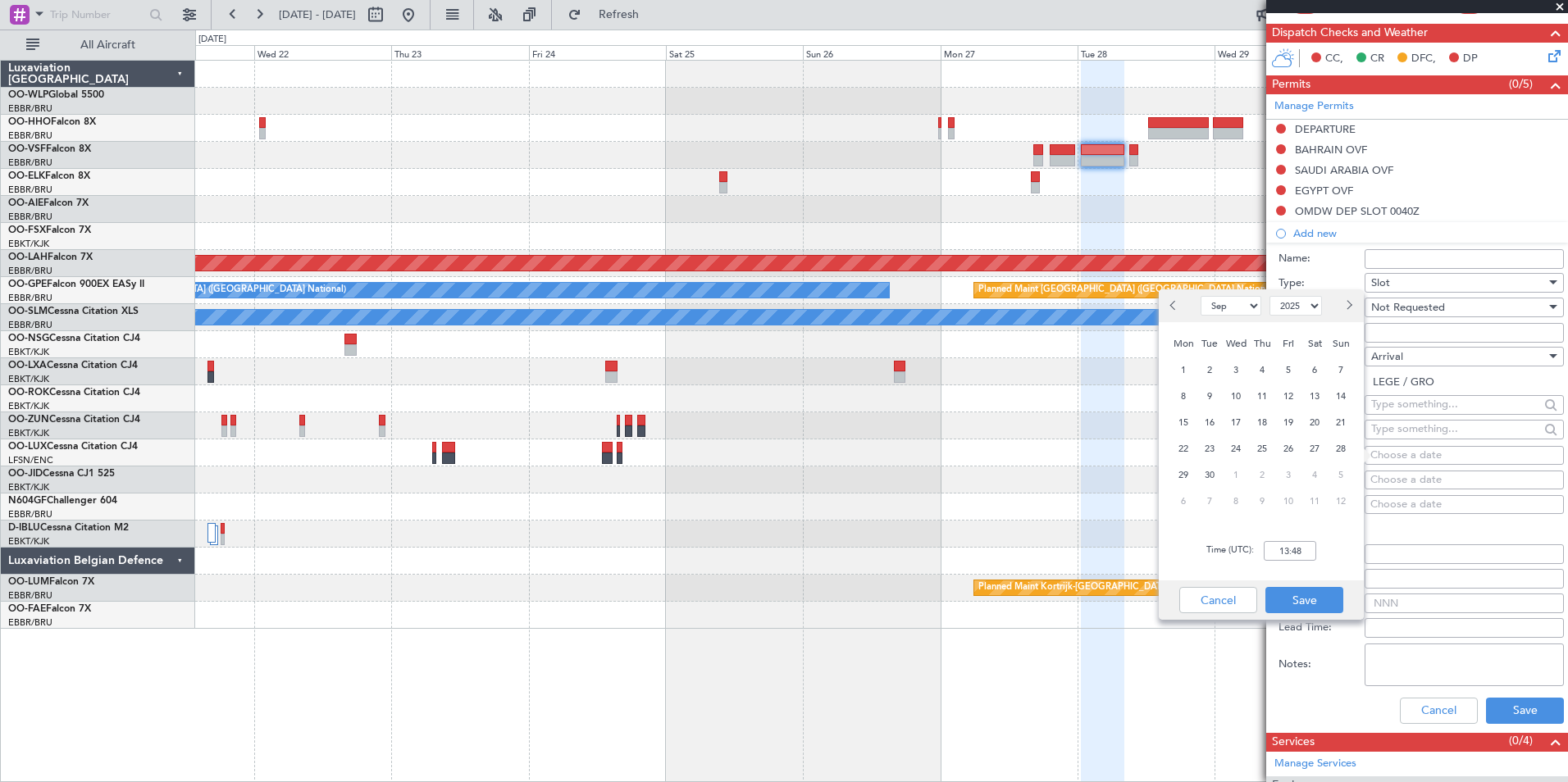
click at [1351, 299] on button "Next month" at bounding box center [1348, 305] width 18 height 26
select select "10"
click at [1206, 478] on span "28" at bounding box center [1210, 475] width 21 height 21
click at [1301, 550] on input "00:00" at bounding box center [1290, 551] width 53 height 20
type input "08:15"
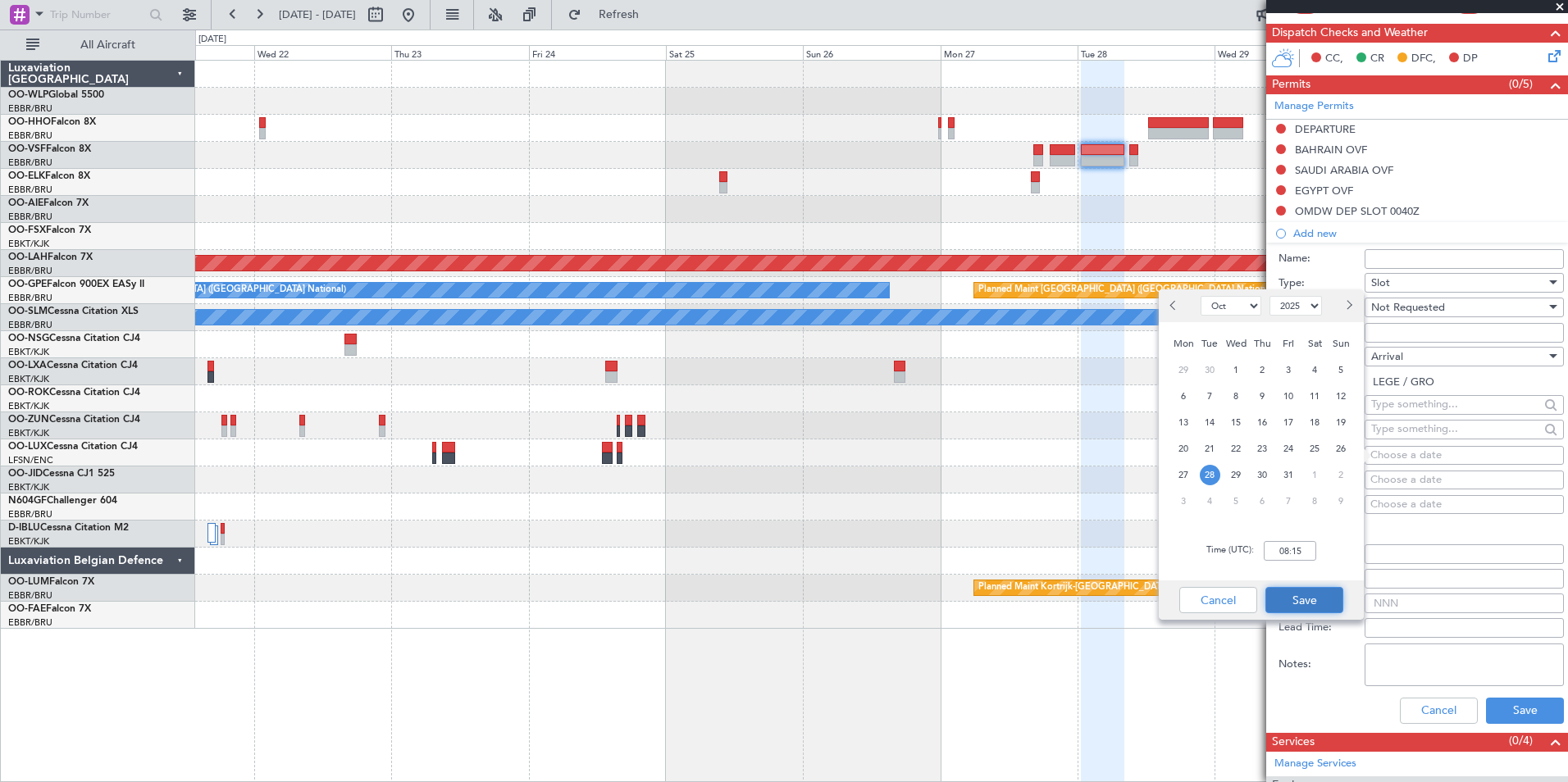
click at [1307, 595] on button "Save" at bounding box center [1304, 600] width 78 height 26
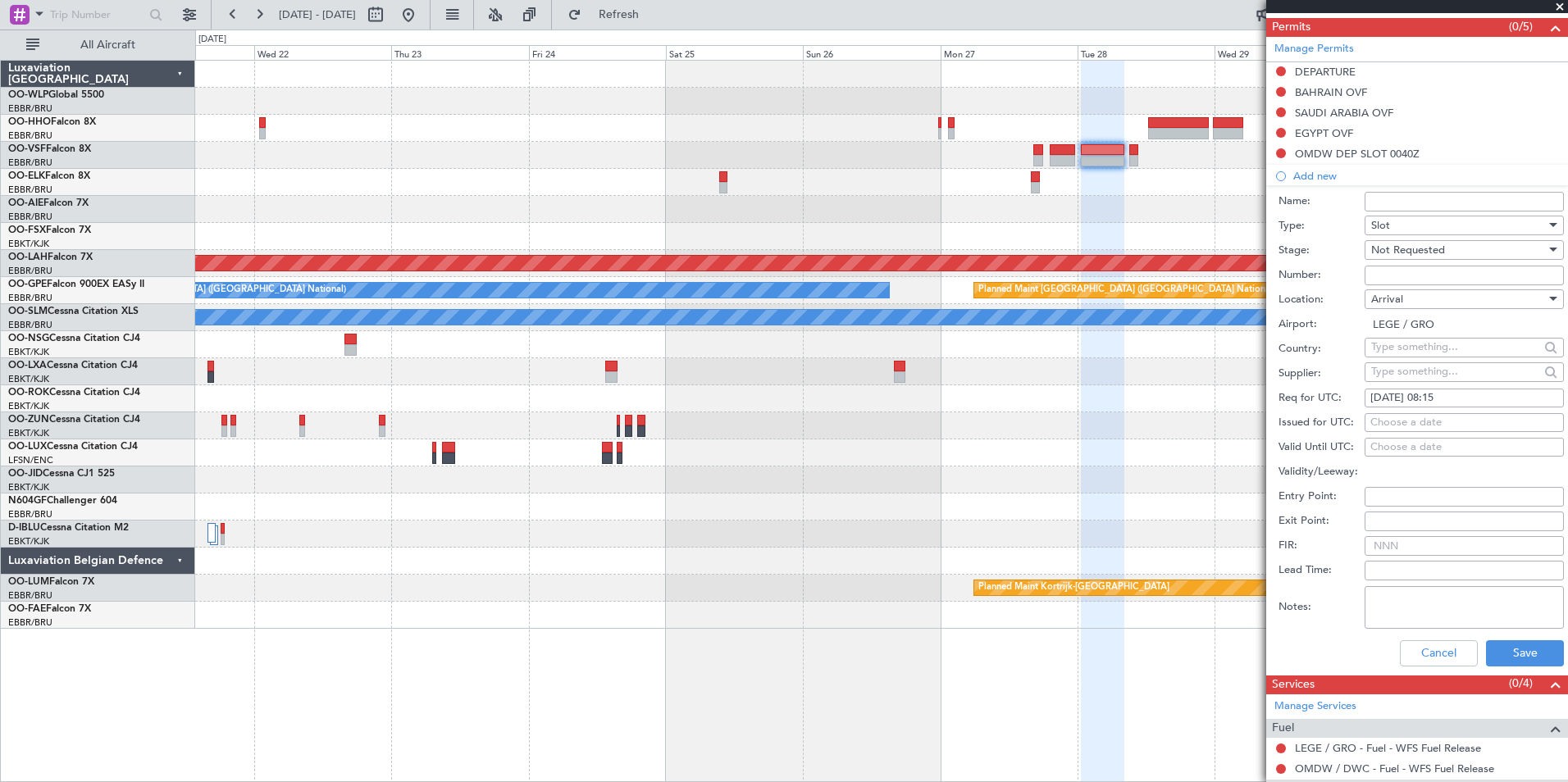
scroll to position [439, 0]
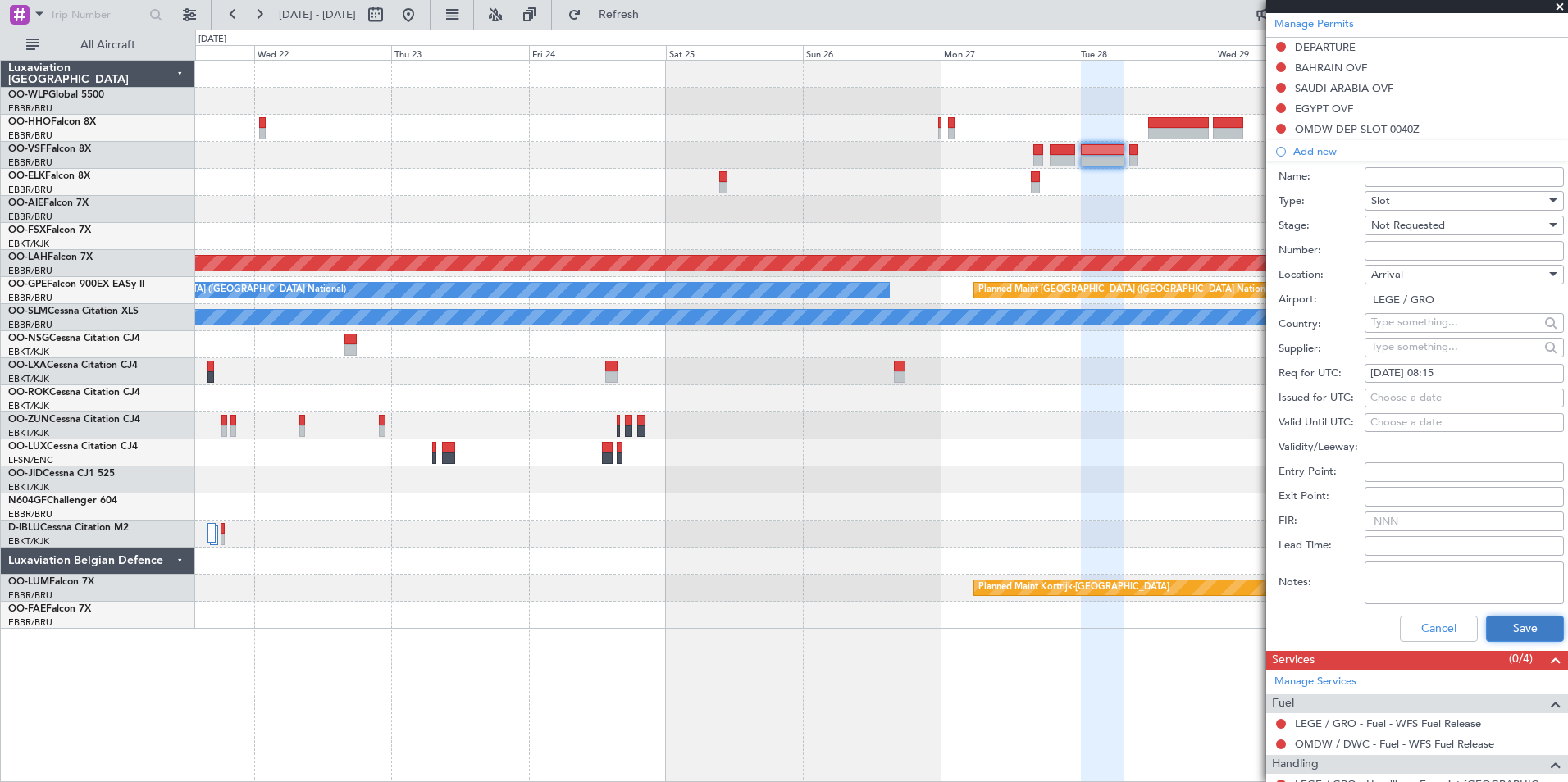
click at [1504, 630] on button "Save" at bounding box center [1525, 628] width 78 height 26
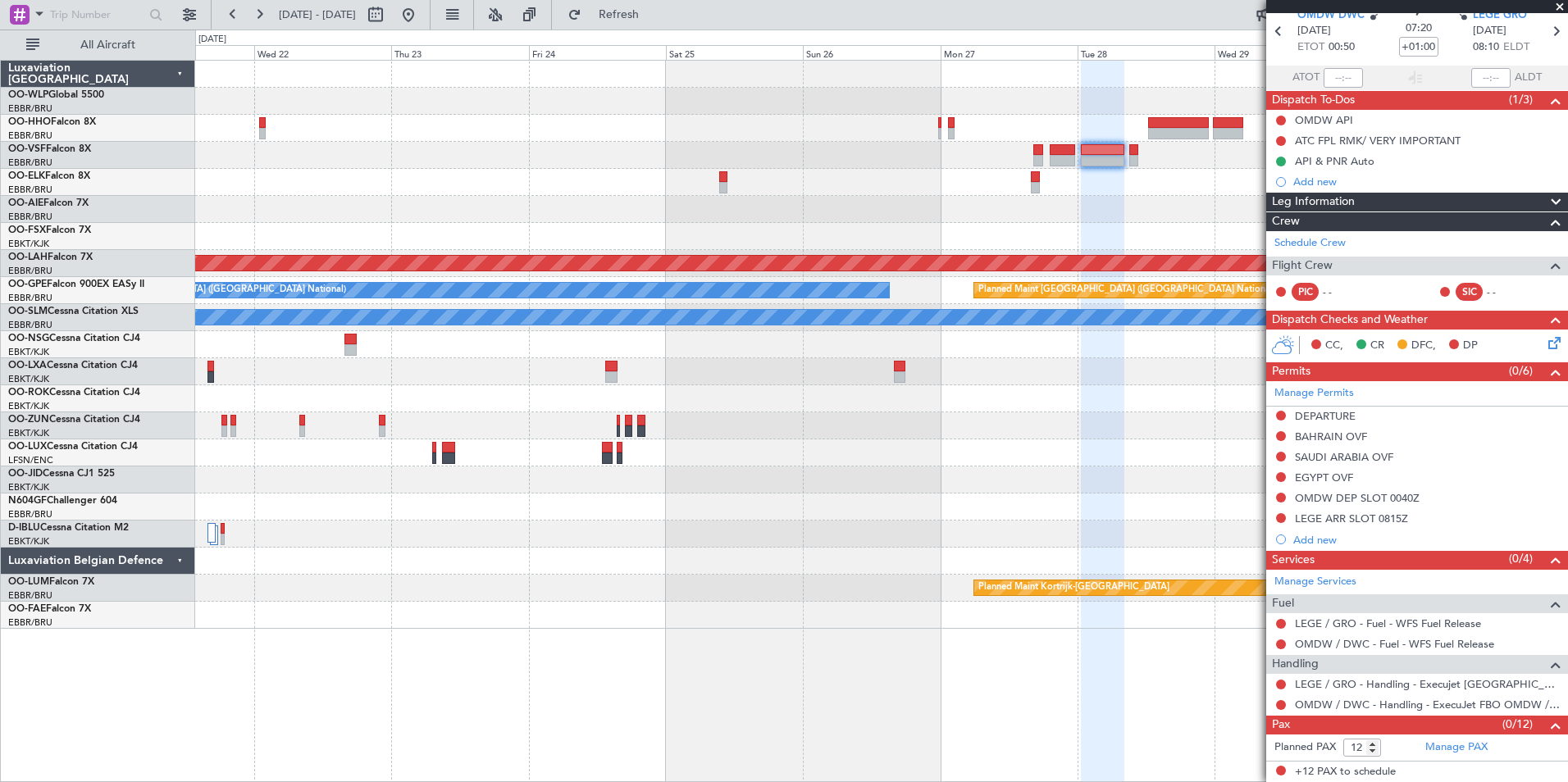
scroll to position [0, 0]
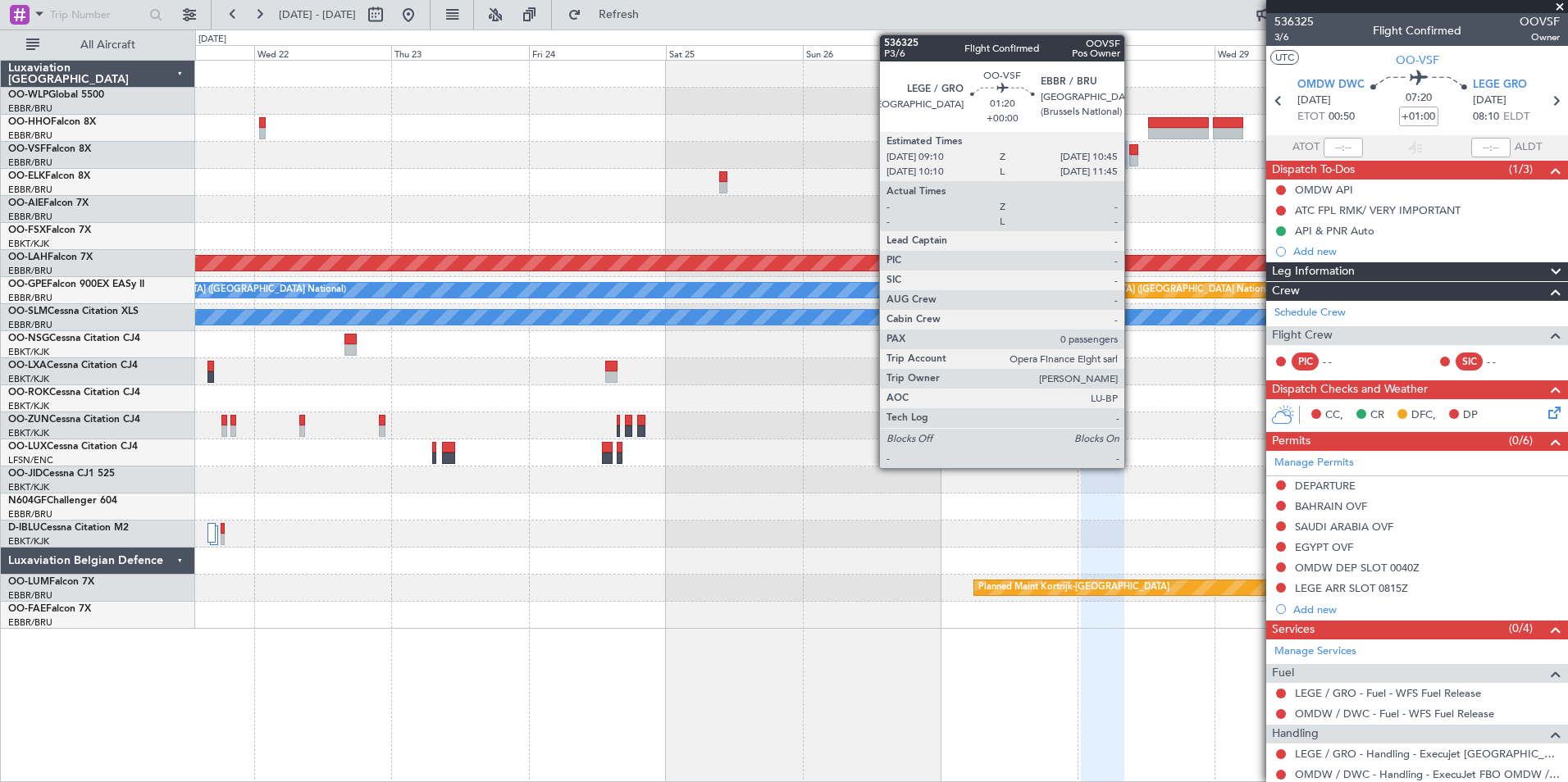
click at [1131, 161] on div at bounding box center [1134, 161] width 10 height 12
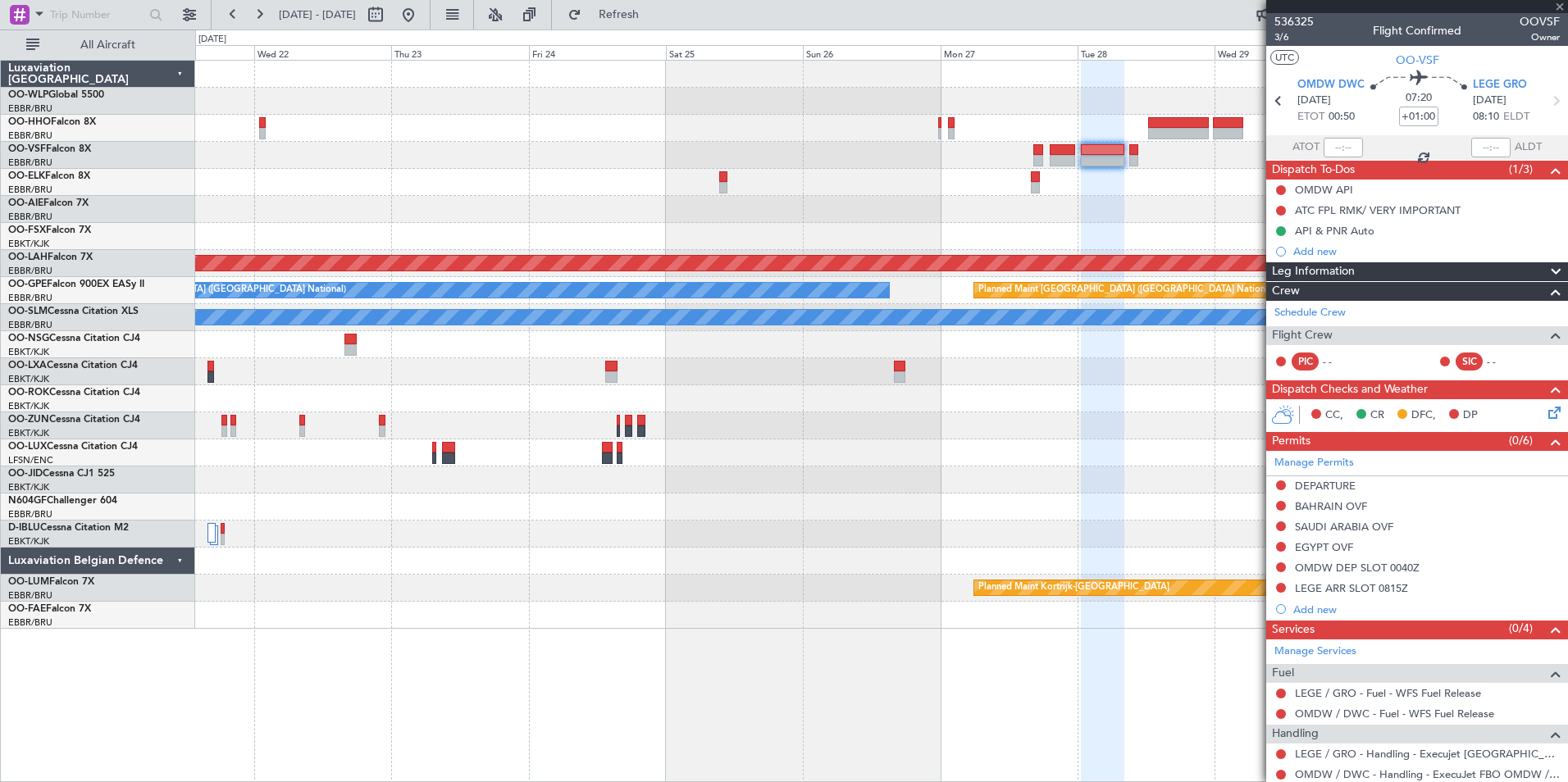
type input "0"
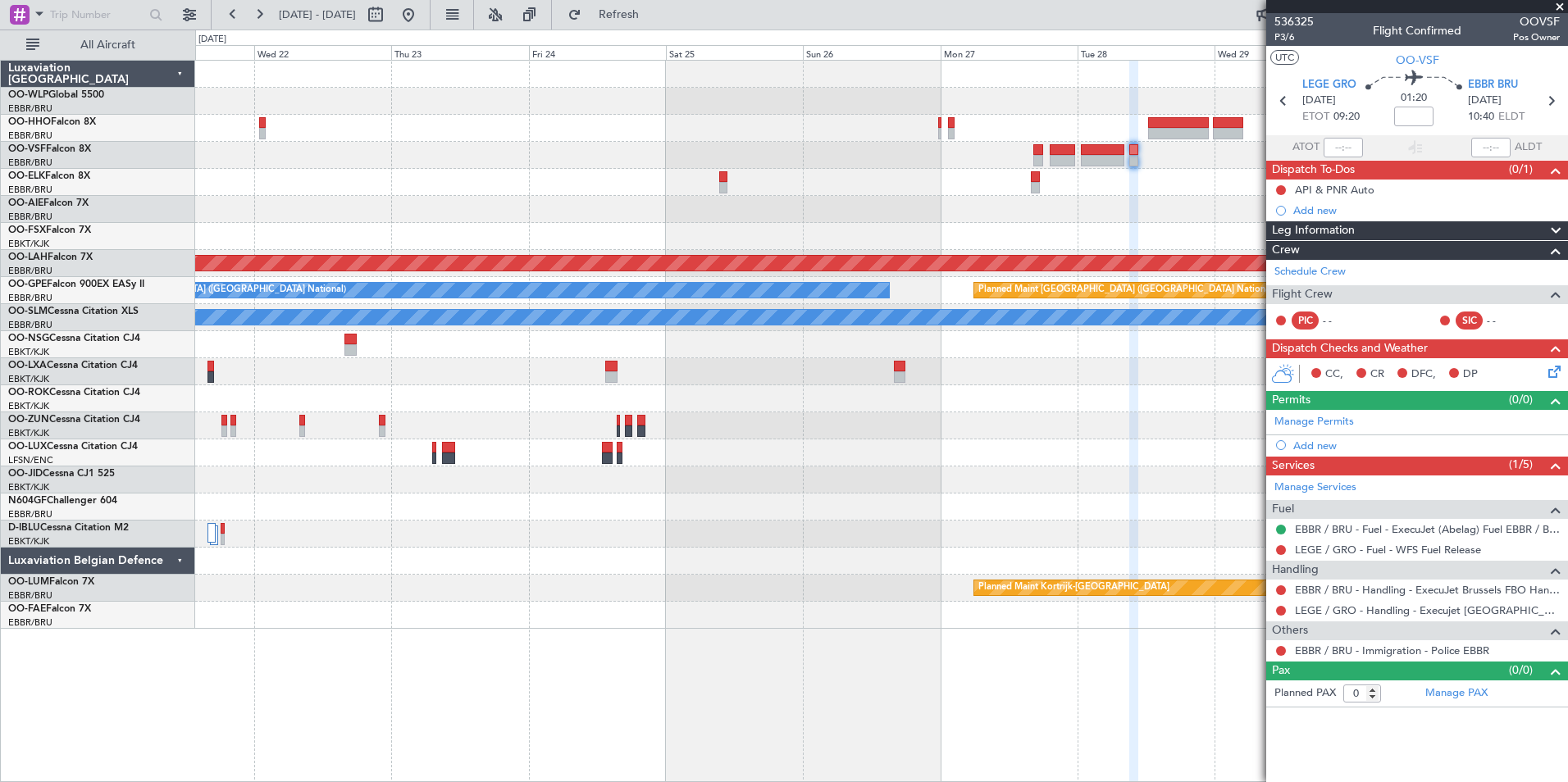
click at [1553, 381] on div "CC, CR DFC, DP" at bounding box center [1417, 375] width 302 height 33
click at [1558, 375] on icon at bounding box center [1551, 369] width 13 height 13
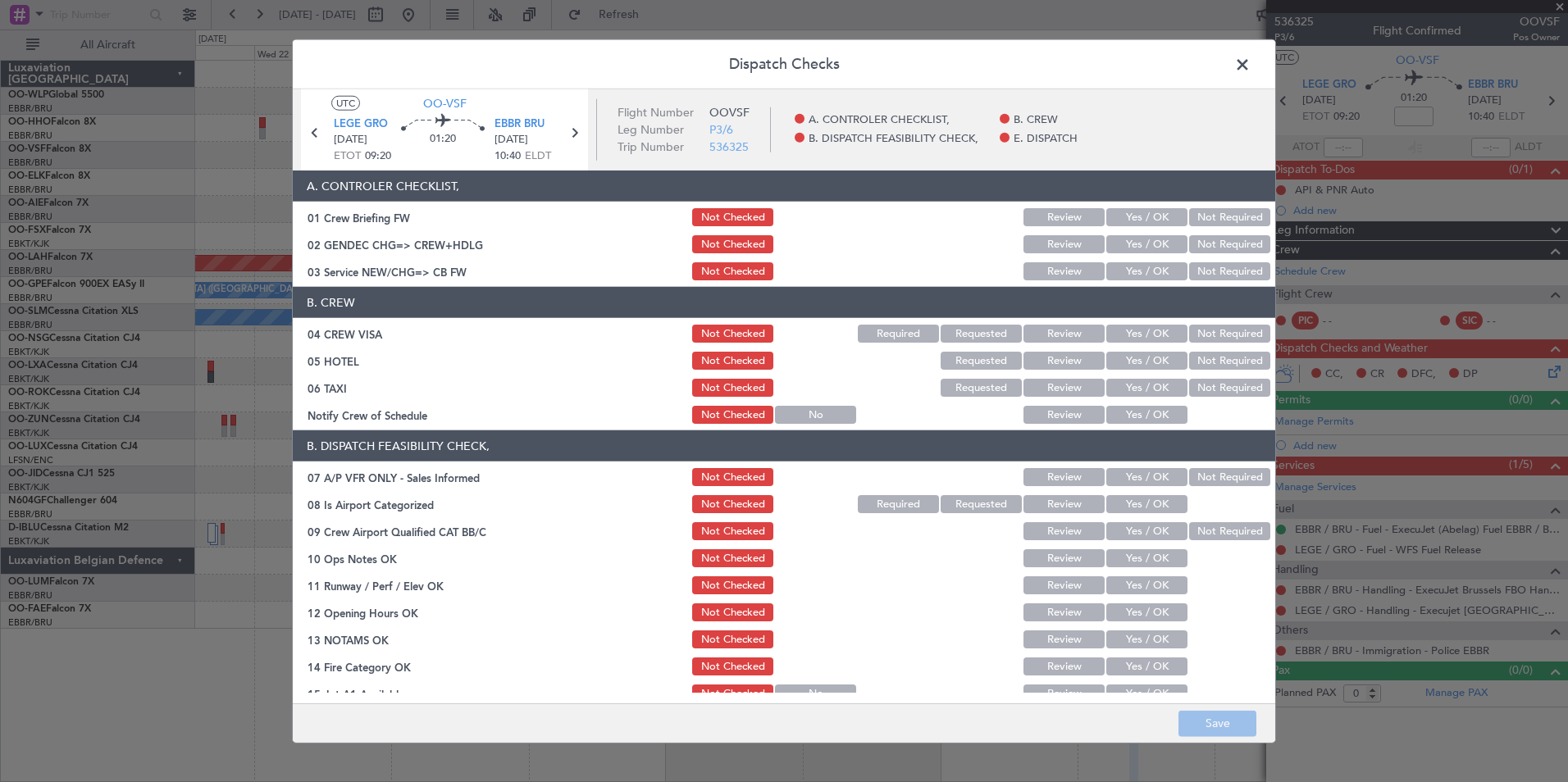
click at [1117, 279] on button "Yes / OK" at bounding box center [1147, 272] width 81 height 18
click at [1196, 326] on button "Not Required" at bounding box center [1229, 334] width 81 height 18
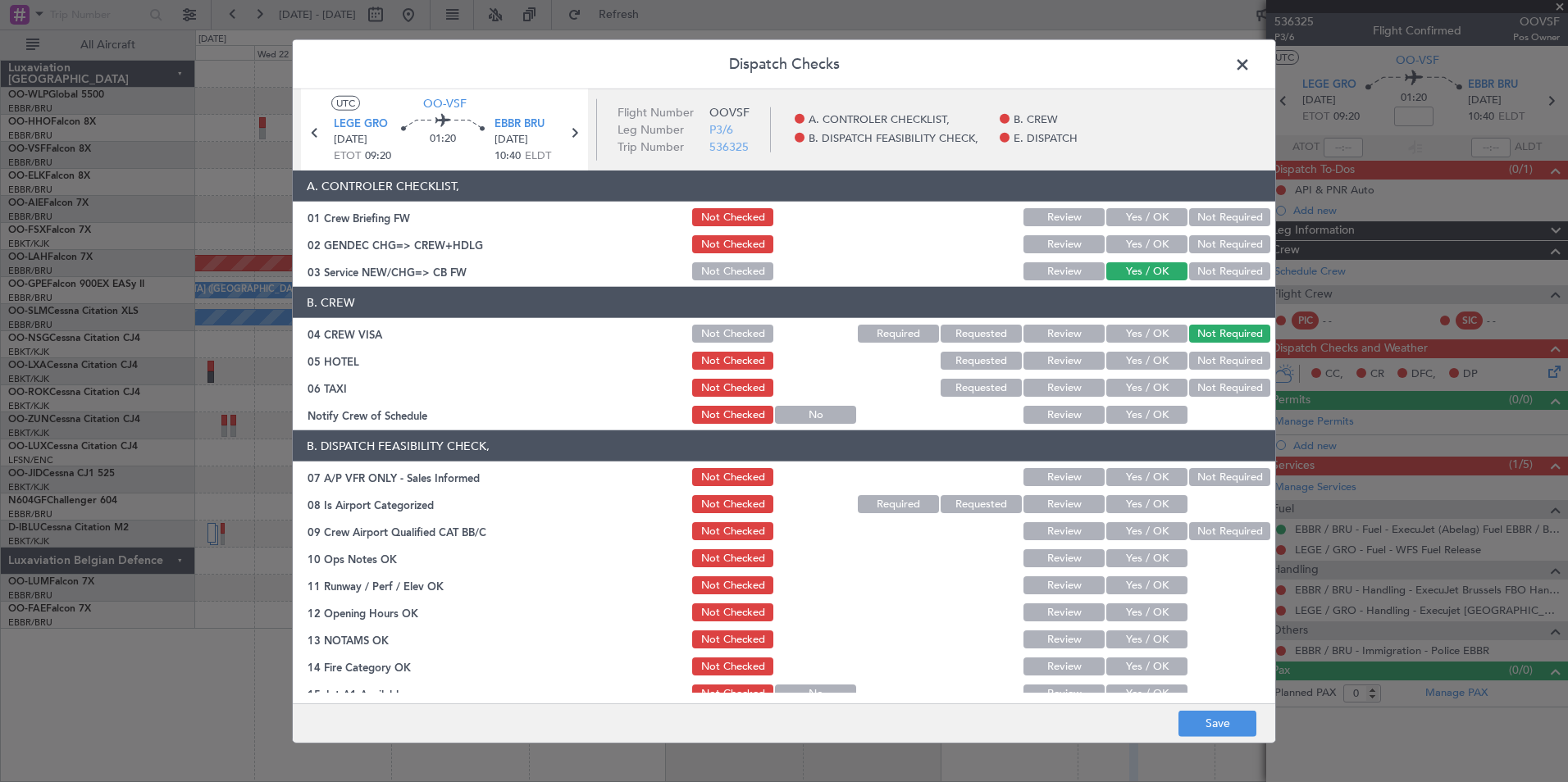
click at [1209, 369] on button "Not Required" at bounding box center [1229, 361] width 81 height 18
click at [1203, 379] on button "Not Required" at bounding box center [1229, 388] width 81 height 18
click at [1152, 410] on button "Yes / OK" at bounding box center [1147, 415] width 81 height 18
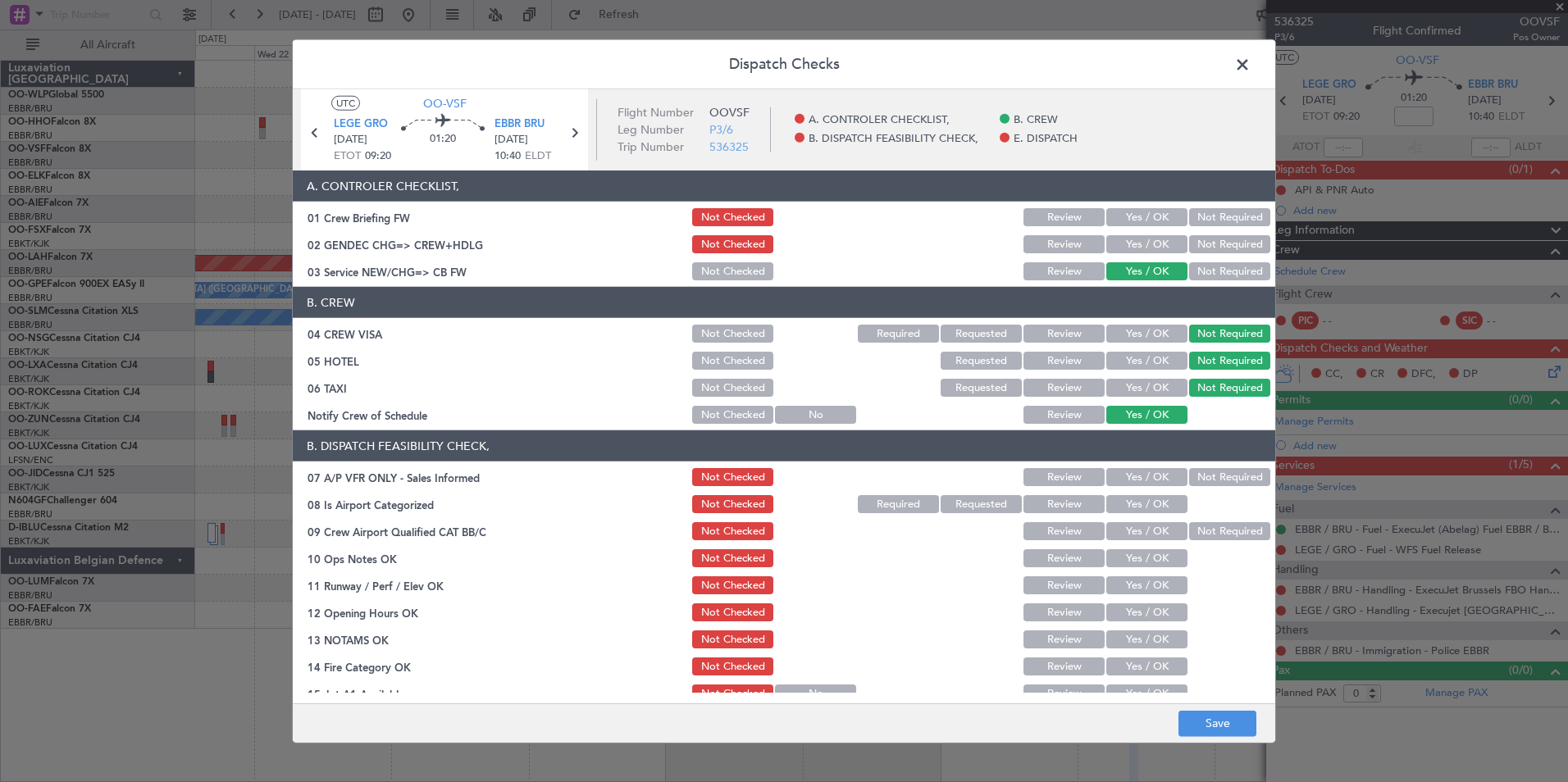
click at [1219, 477] on button "Not Required" at bounding box center [1229, 478] width 81 height 18
click at [1126, 506] on button "Yes / OK" at bounding box center [1147, 504] width 81 height 18
click at [1136, 544] on section "B. DISPATCH FEASIBILITY CHECK, 07 A/P VFR ONLY - Sales Informed Not Checked Rev…" at bounding box center [784, 609] width 983 height 356
click at [1136, 541] on div "Yes / OK" at bounding box center [1145, 531] width 83 height 23
click at [1136, 532] on button "Yes / OK" at bounding box center [1147, 532] width 81 height 18
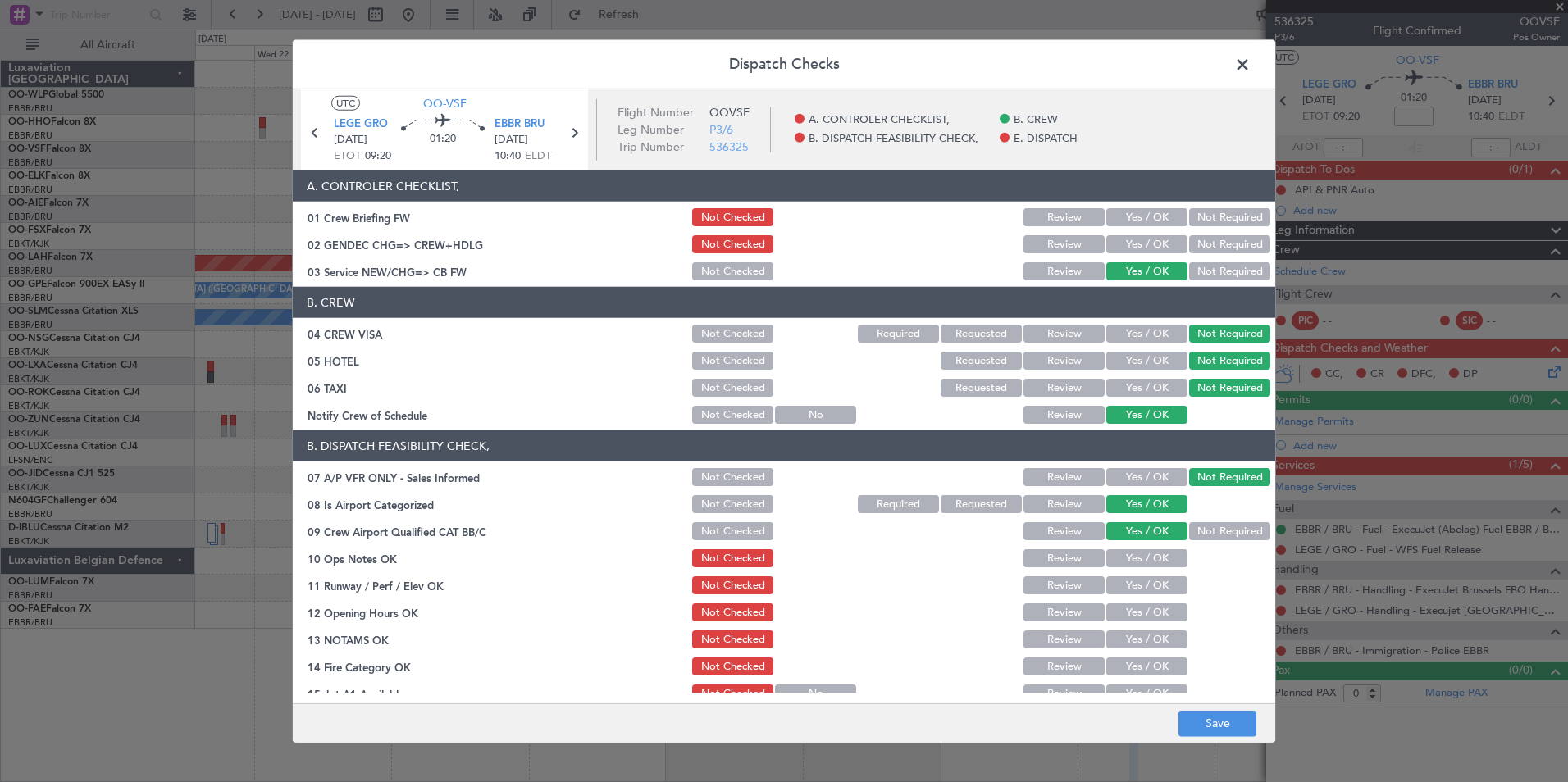
click at [1133, 575] on div "Yes / OK" at bounding box center [1145, 585] width 83 height 23
click at [1130, 563] on button "Yes / OK" at bounding box center [1147, 559] width 81 height 18
click at [1120, 584] on button "Yes / OK" at bounding box center [1147, 585] width 81 height 18
click at [1123, 615] on button "Yes / OK" at bounding box center [1147, 613] width 81 height 18
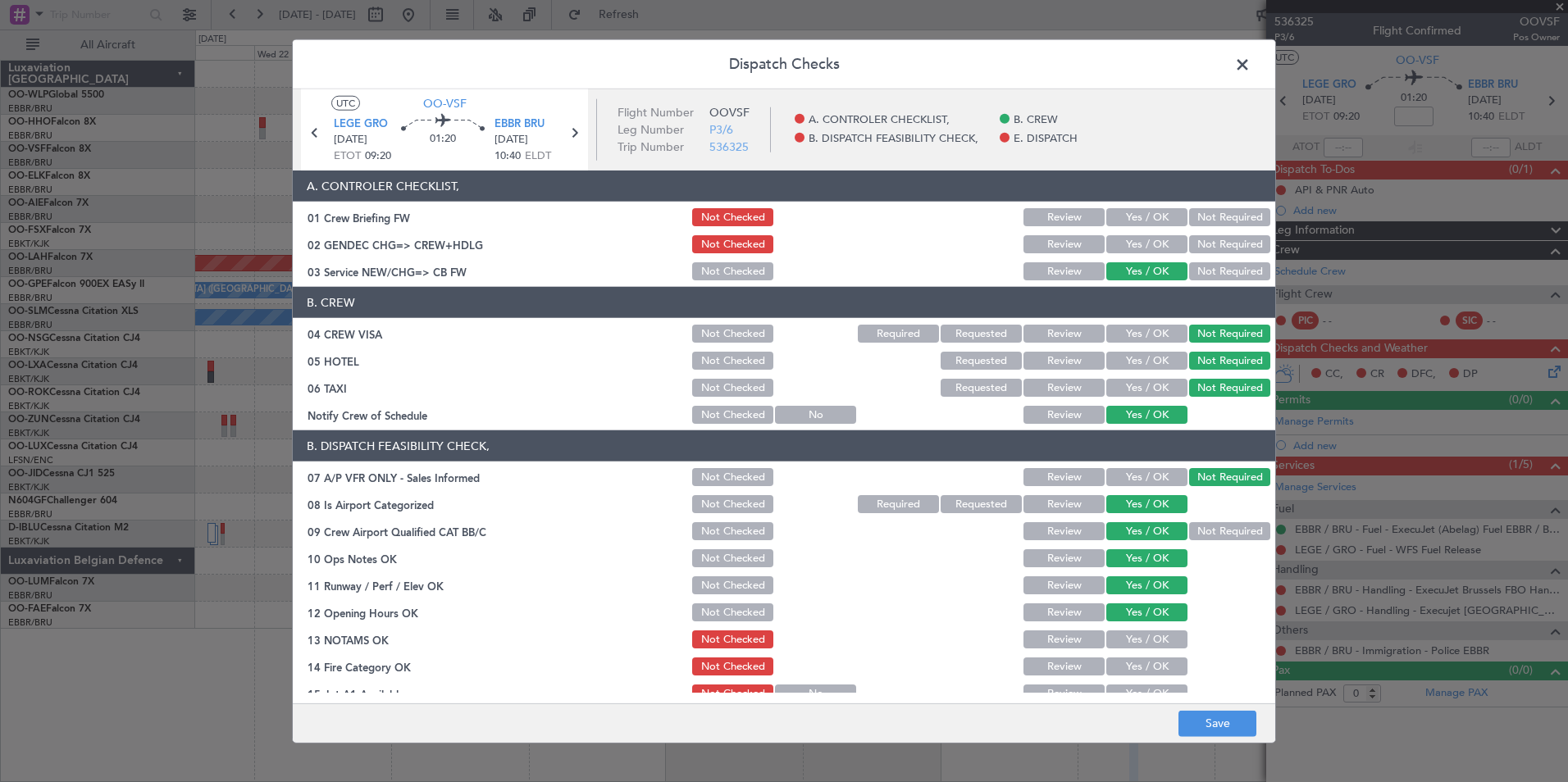
click at [1121, 631] on button "Yes / OK" at bounding box center [1147, 640] width 81 height 18
click at [1053, 648] on button "Review" at bounding box center [1064, 640] width 81 height 18
click at [1158, 684] on div "Yes / OK" at bounding box center [1145, 693] width 83 height 23
click at [1144, 667] on button "Yes / OK" at bounding box center [1147, 667] width 81 height 18
click at [1142, 694] on main "UTC OO-VSF LEGE GRO 28/10/2025 ETOT 09:20 01:20 EBBR BRU 28/10/2025 10:40 ELDT …" at bounding box center [784, 400] width 983 height 621
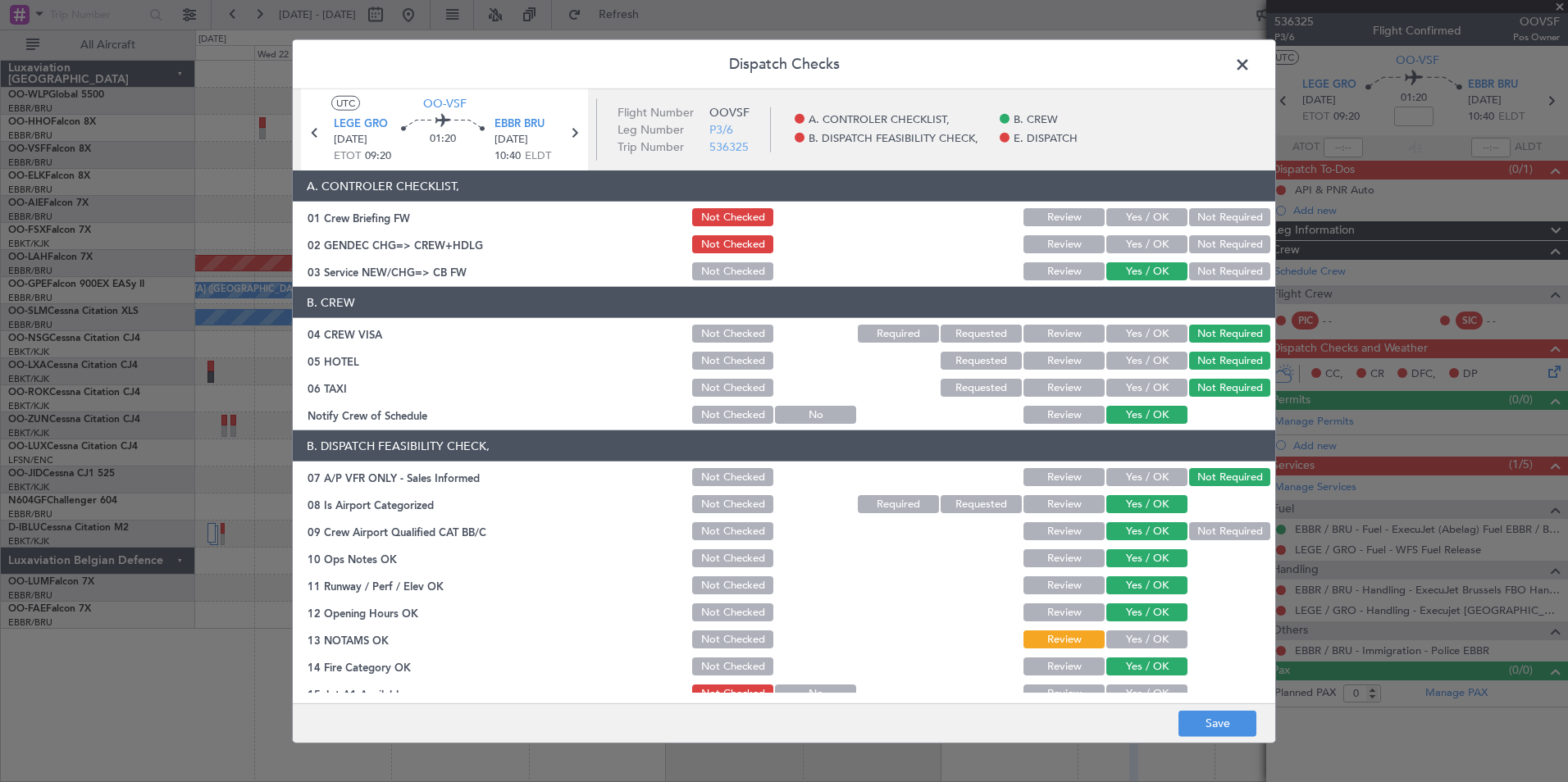
click at [1136, 687] on button "Yes / OK" at bounding box center [1147, 694] width 81 height 18
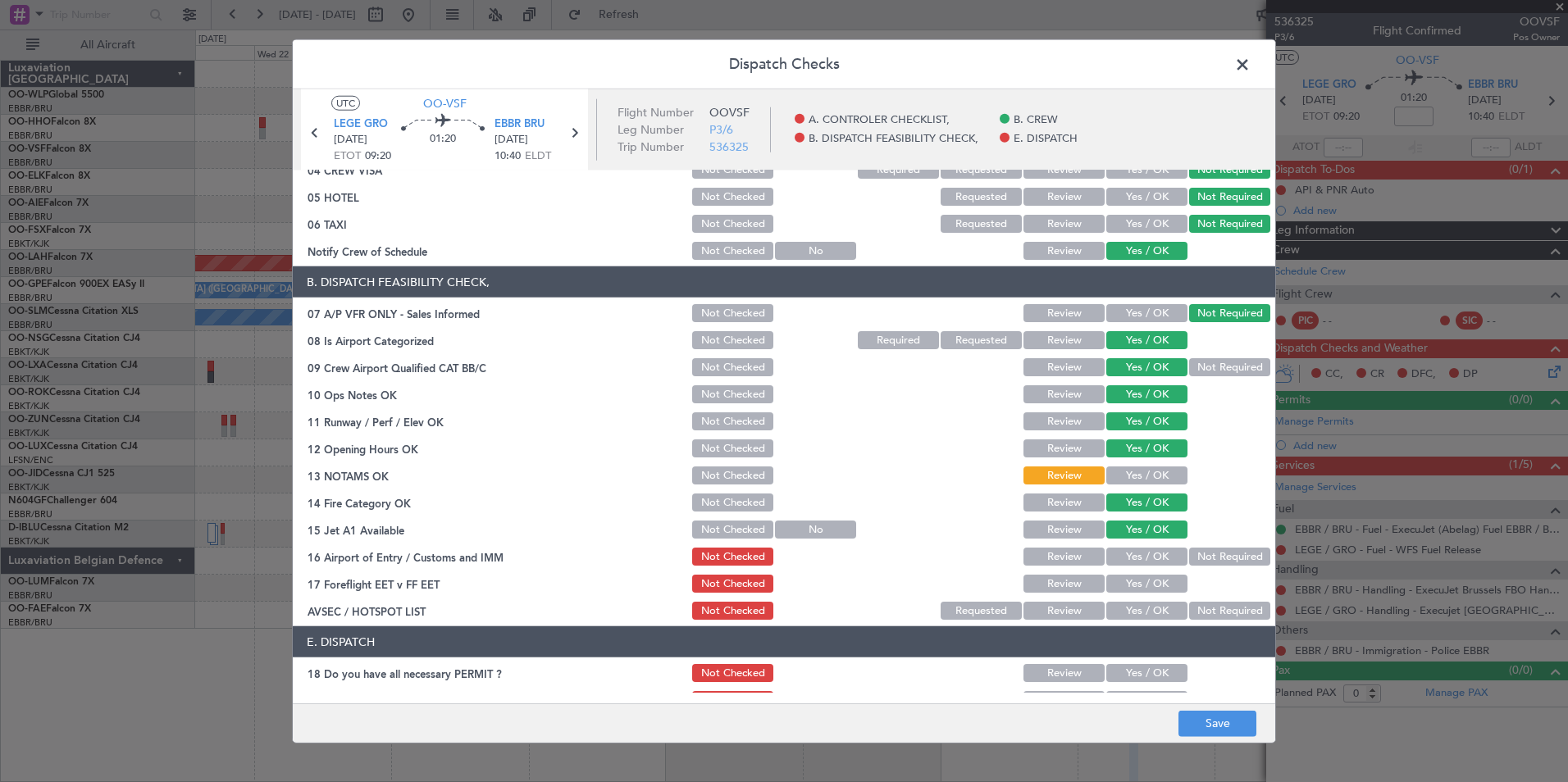
click at [1192, 558] on button "Not Required" at bounding box center [1229, 557] width 81 height 18
click at [1064, 590] on button "Review" at bounding box center [1064, 584] width 81 height 18
click at [1198, 619] on button "Not Required" at bounding box center [1229, 611] width 81 height 18
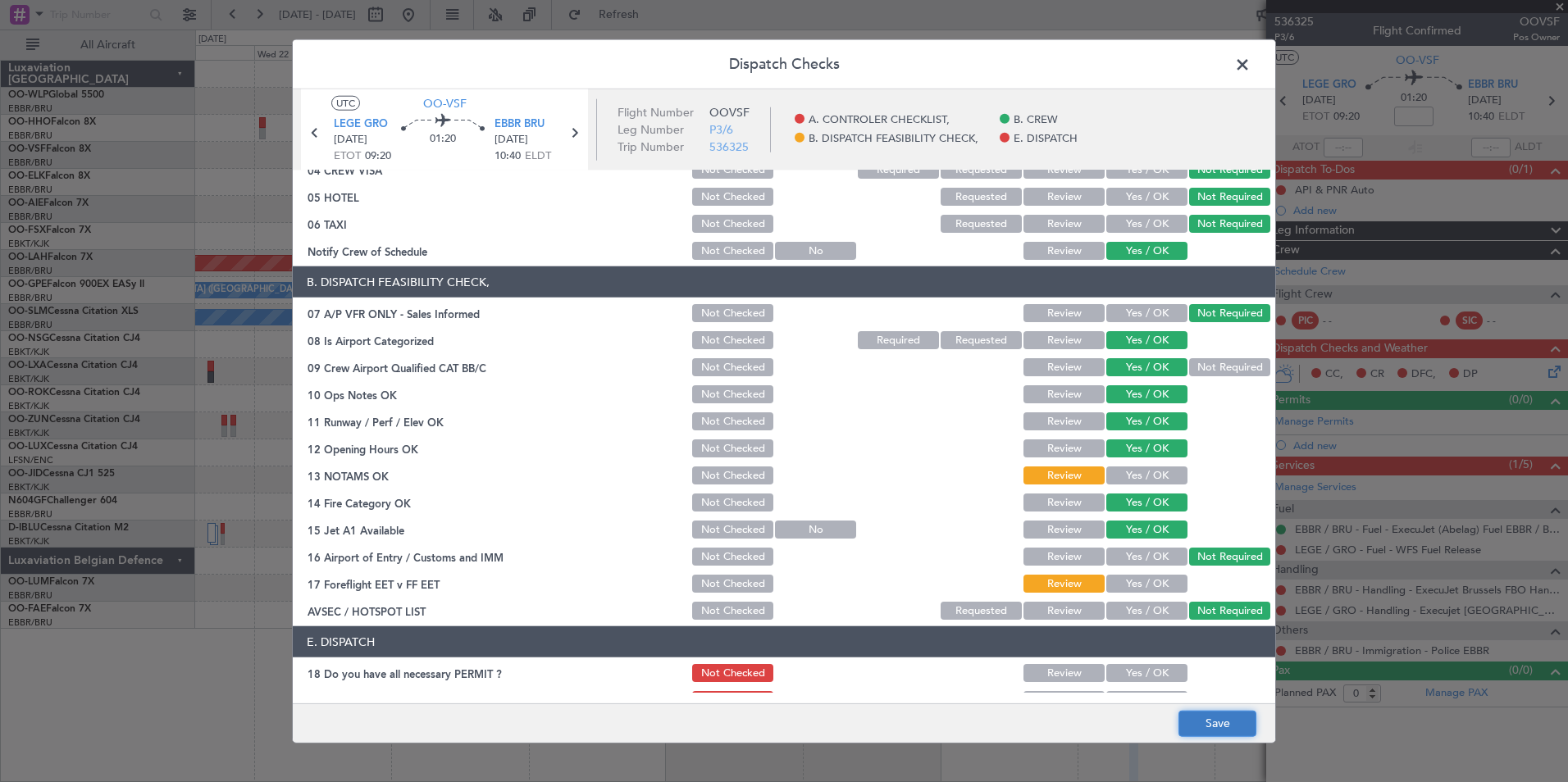
click at [1200, 713] on button "Save" at bounding box center [1217, 723] width 78 height 26
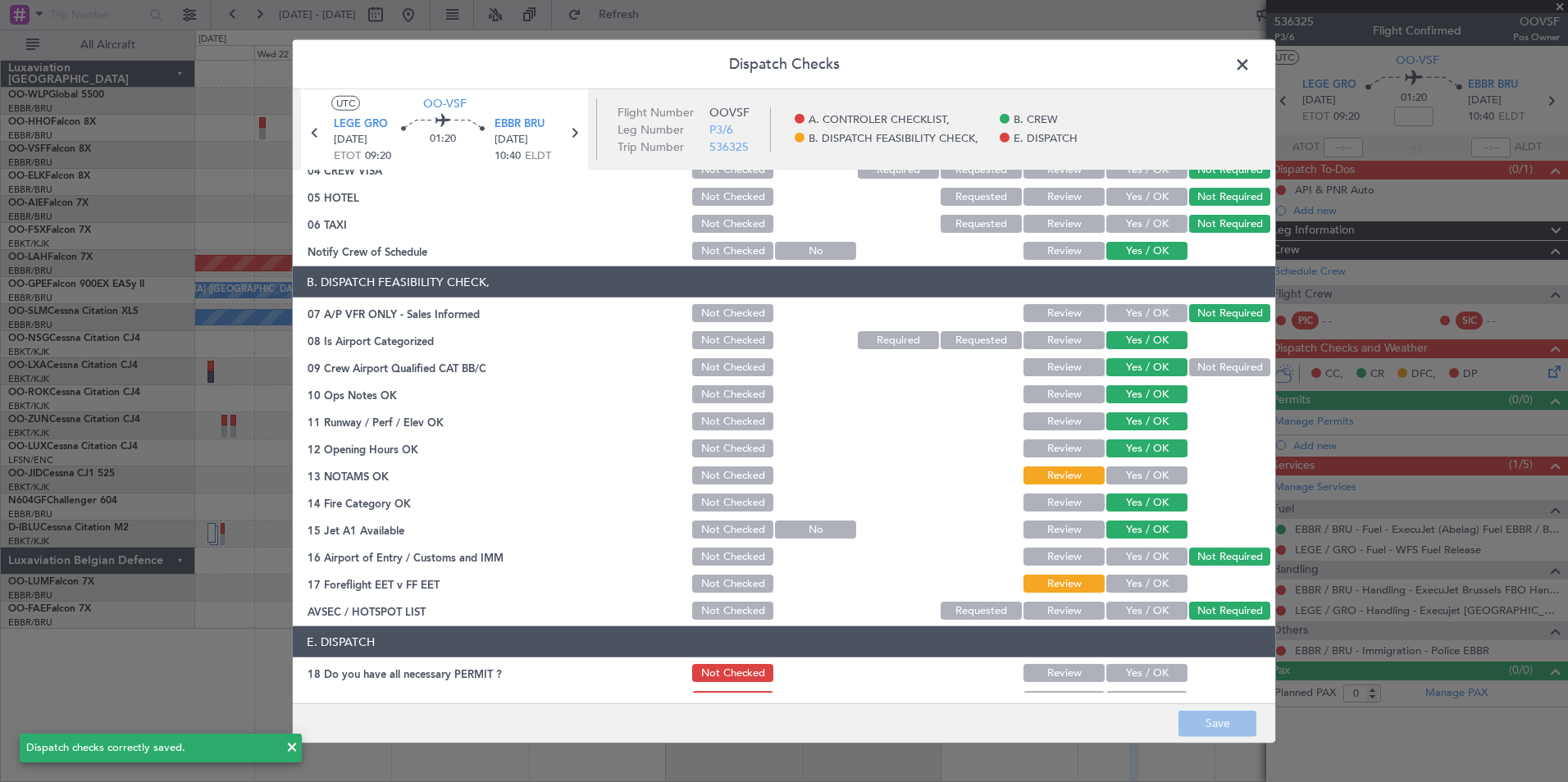
click at [1250, 66] on span at bounding box center [1250, 69] width 0 height 33
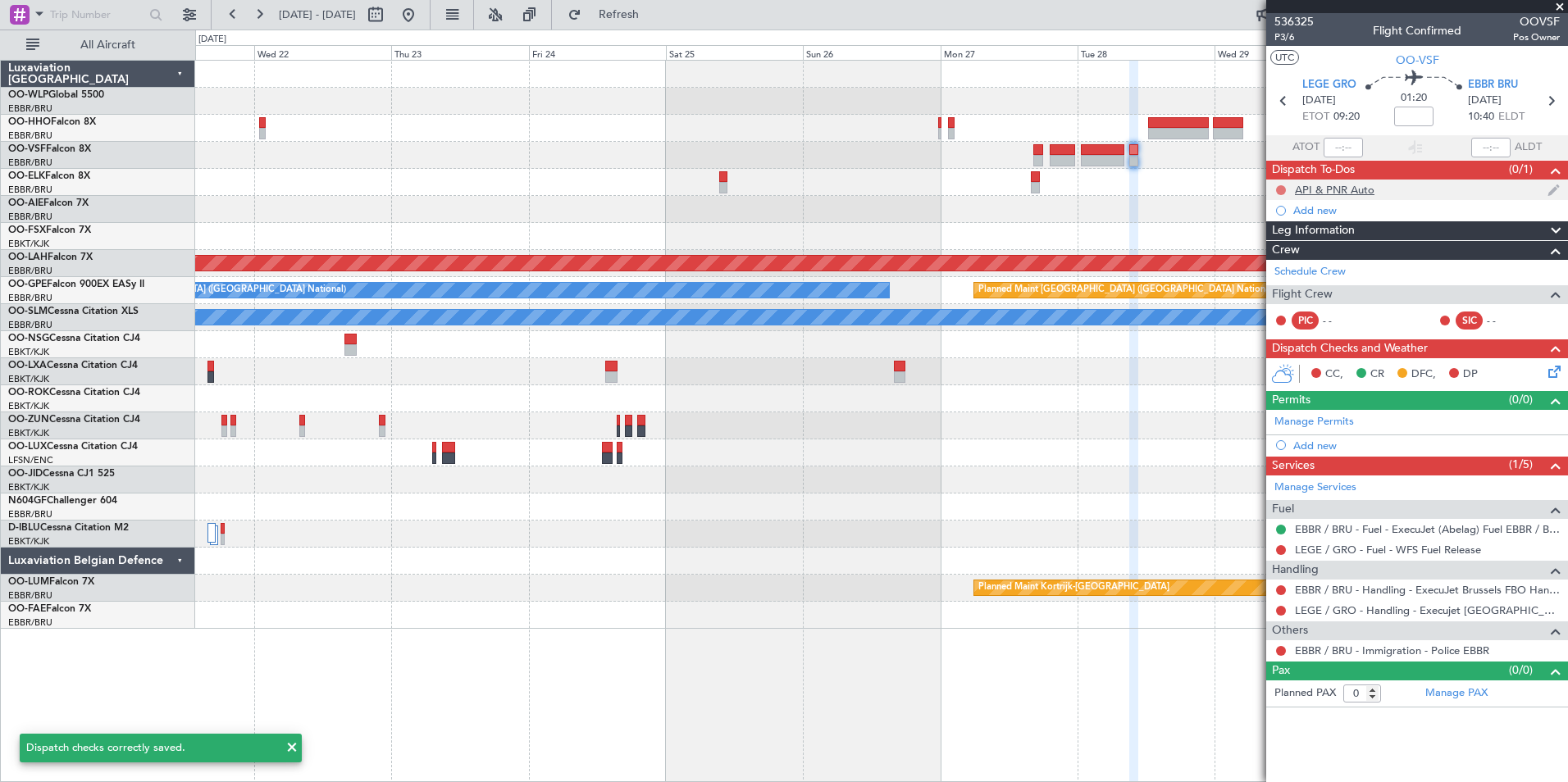
click at [1283, 191] on button at bounding box center [1281, 191] width 10 height 10
click at [1272, 256] on span "Completed" at bounding box center [1288, 263] width 54 height 17
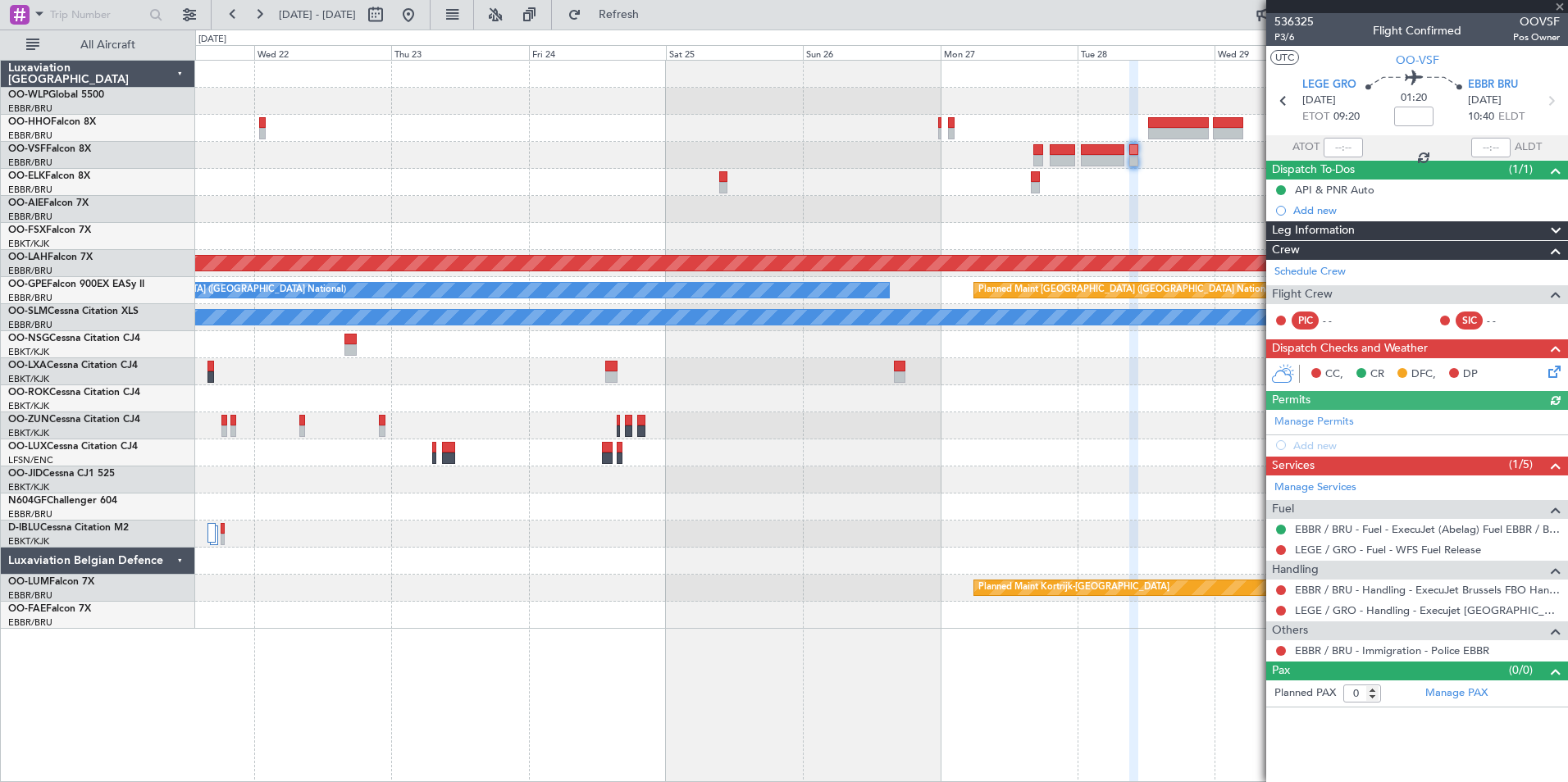
click at [999, 159] on div "Planned Maint Alton-st Louis (St Louis Regl) Planned Maint Brussels (Brussels N…" at bounding box center [881, 345] width 1372 height 569
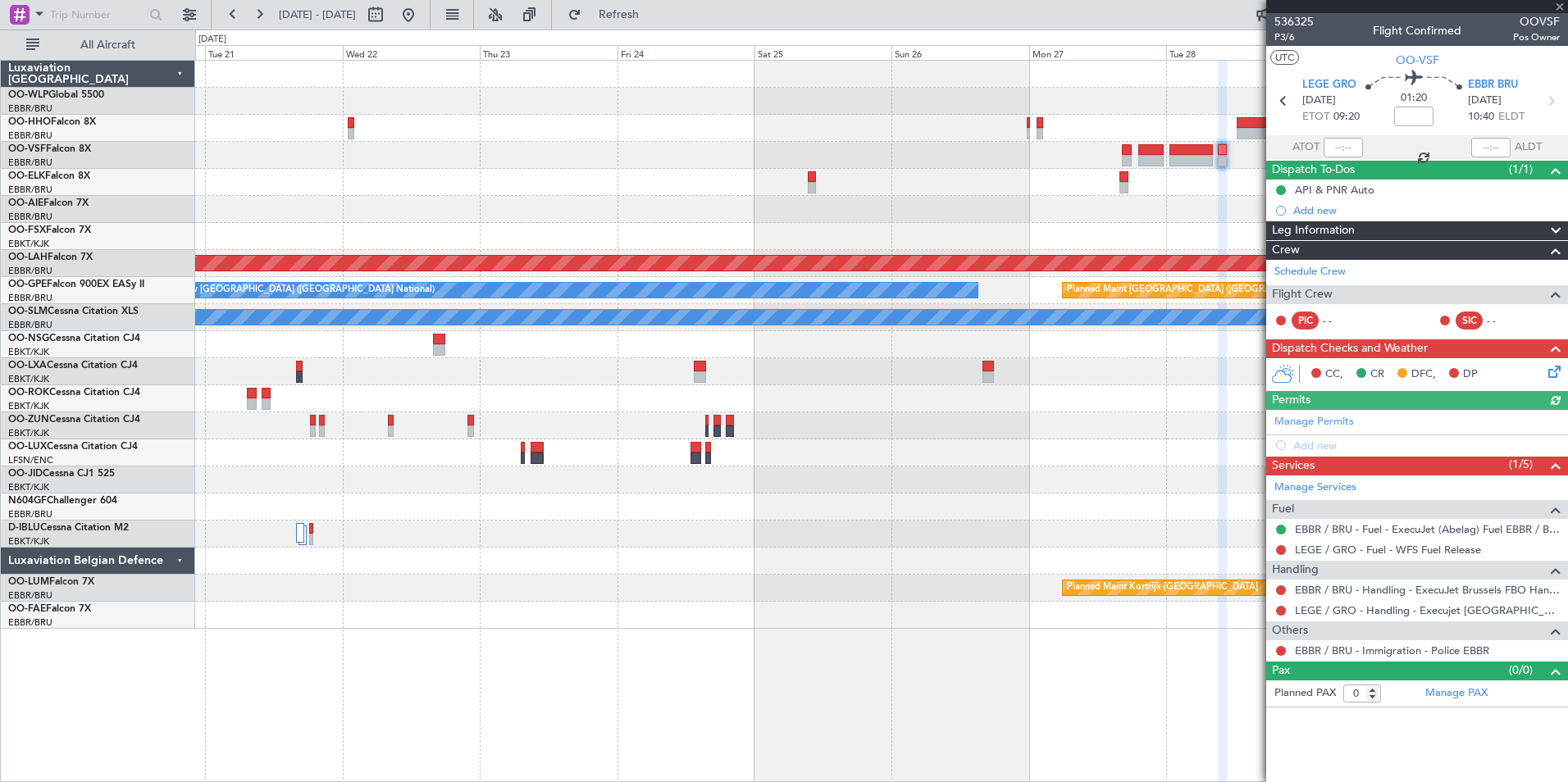
click at [994, 154] on div "Planned Maint Alton-st Louis (St Louis Regl) Planned Maint Brussels (Brussels N…" at bounding box center [881, 345] width 1372 height 569
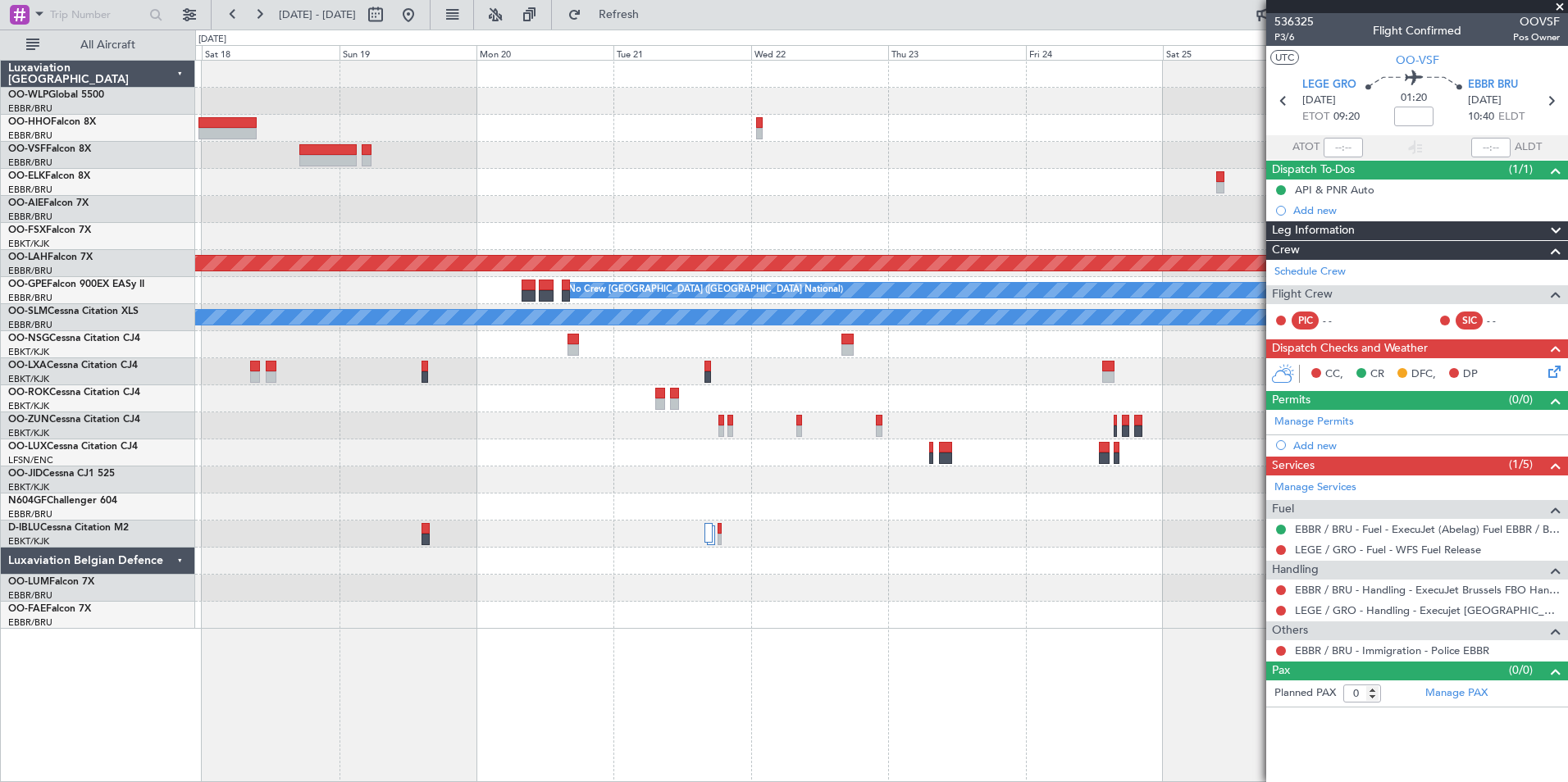
click at [730, 158] on div at bounding box center [881, 156] width 1372 height 27
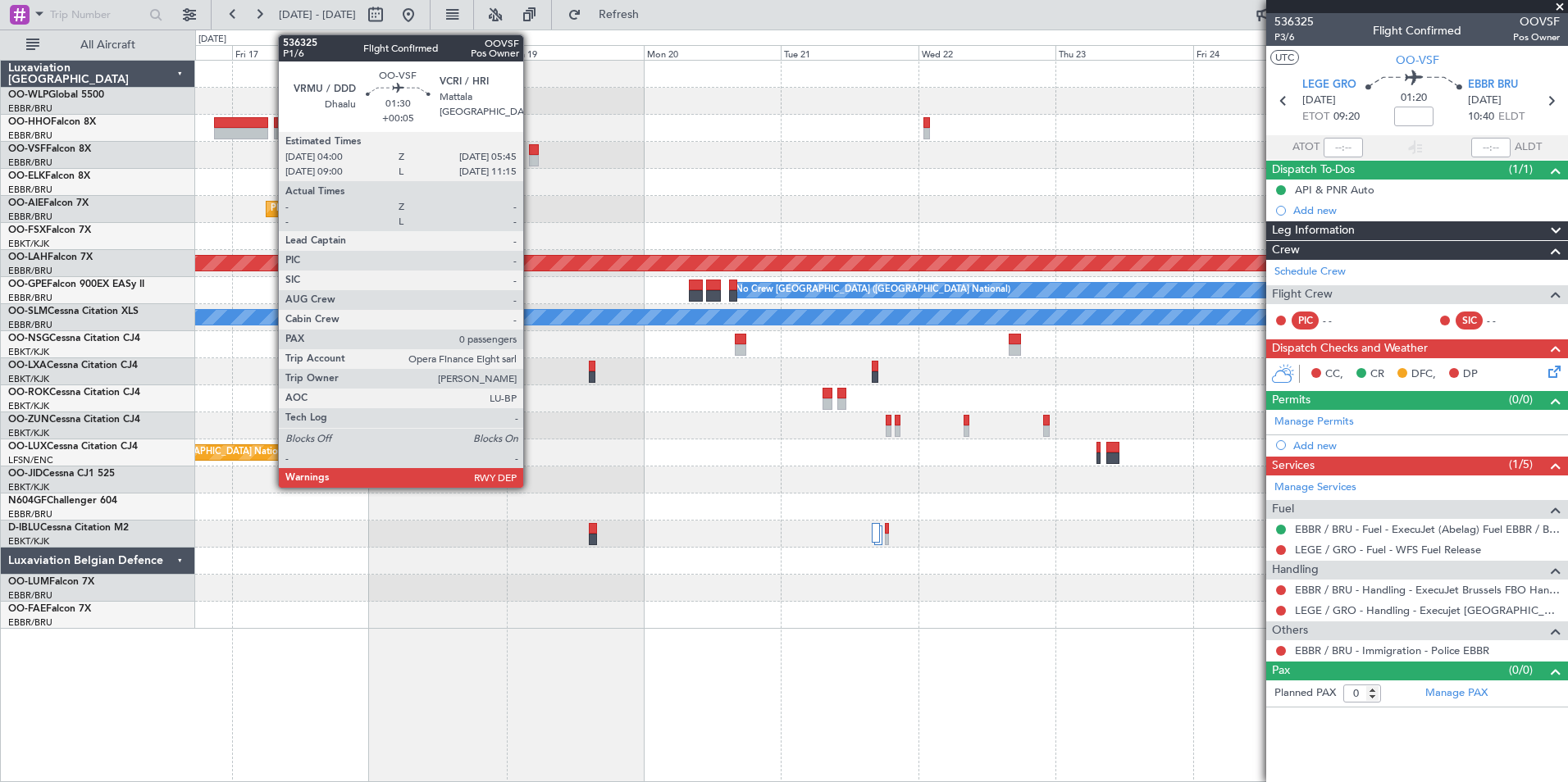
click at [530, 156] on div at bounding box center [534, 161] width 11 height 12
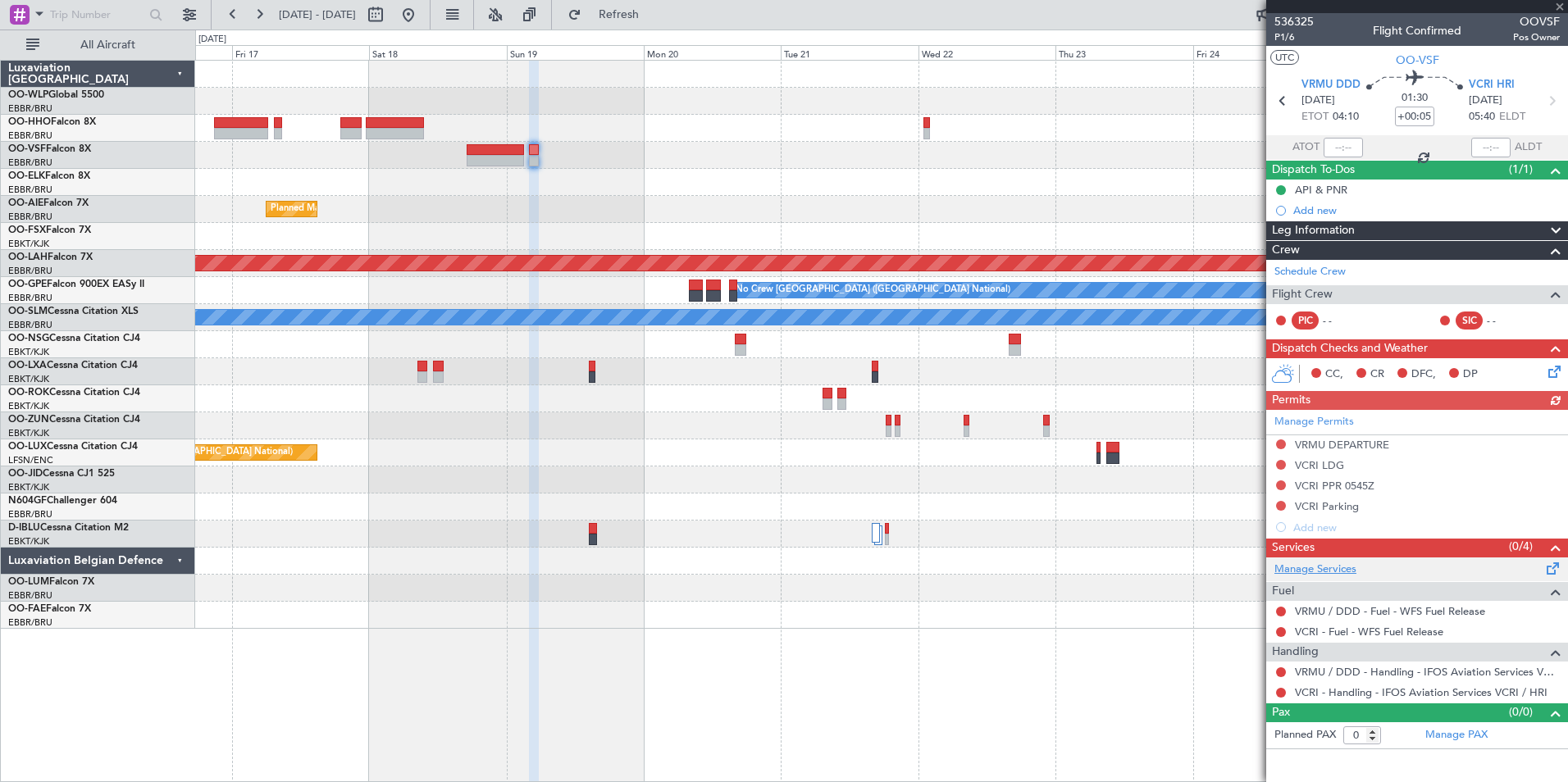
click at [1320, 575] on link "Manage Services" at bounding box center [1315, 570] width 82 height 17
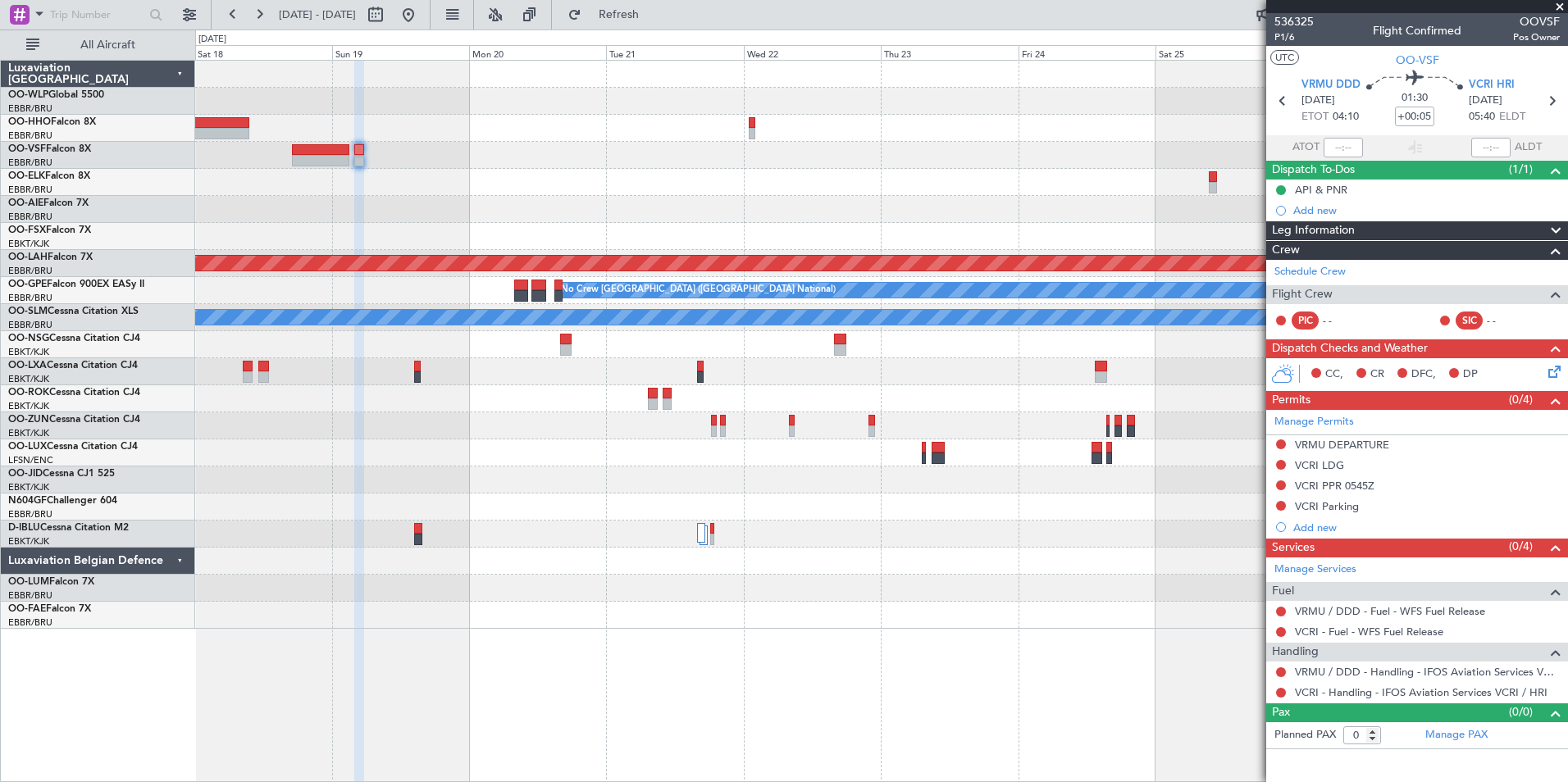
click at [789, 142] on div at bounding box center [881, 156] width 1372 height 27
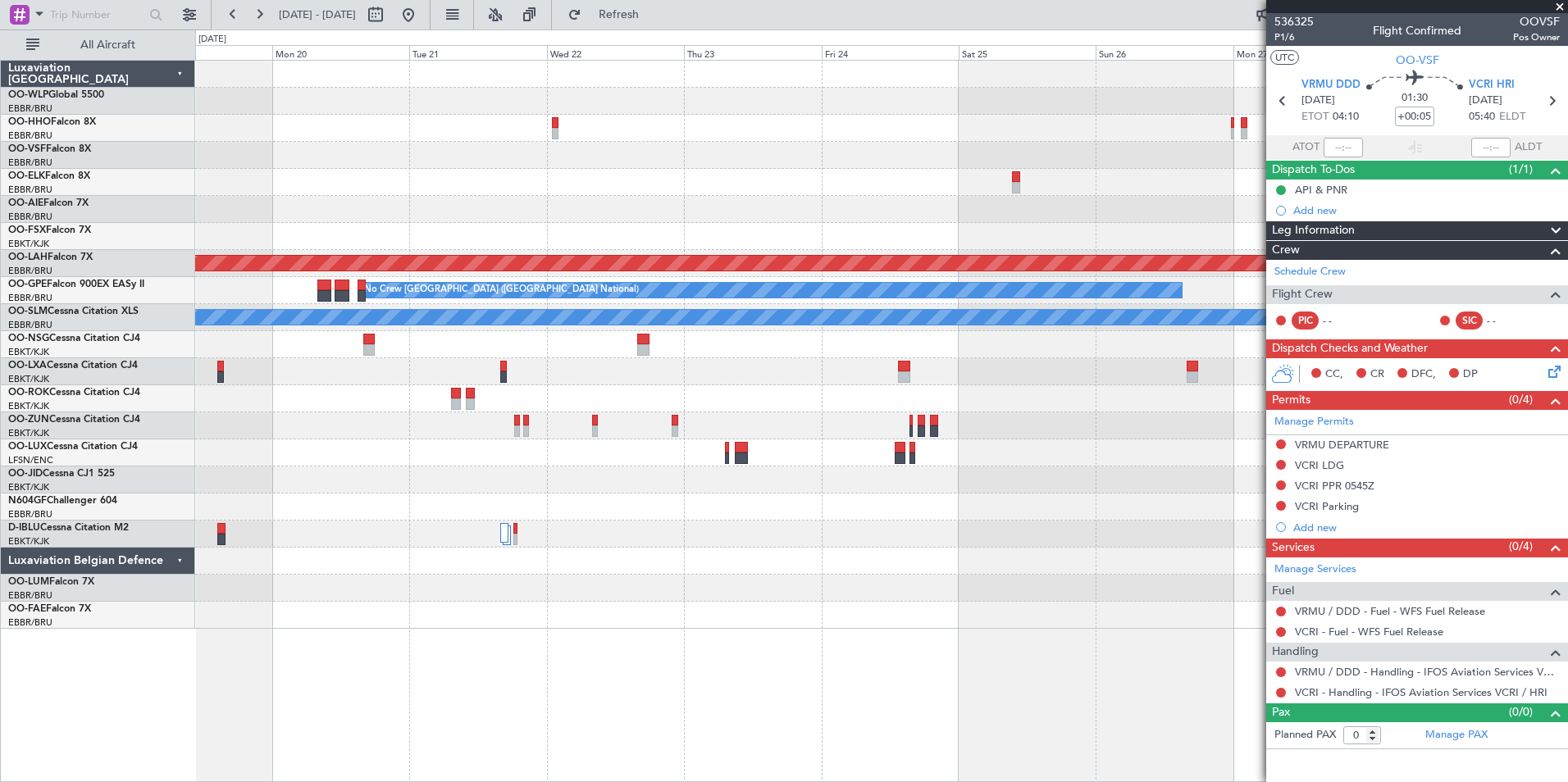
click at [656, 119] on div "Planned Maint Brussels (Brussels National) Planned Maint Alton-st Louis (St Lou…" at bounding box center [881, 345] width 1372 height 569
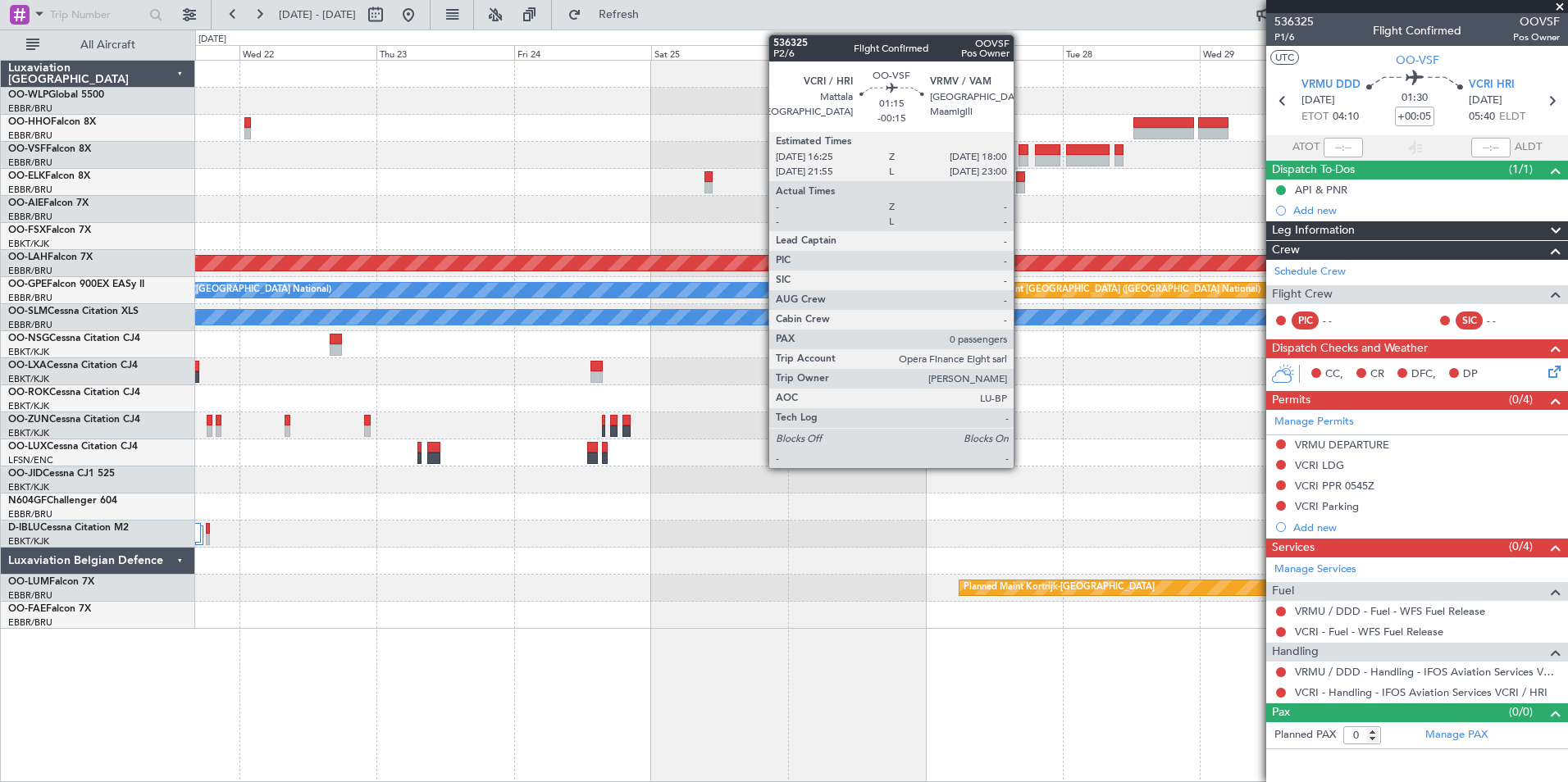
click at [1021, 159] on div at bounding box center [1024, 161] width 10 height 12
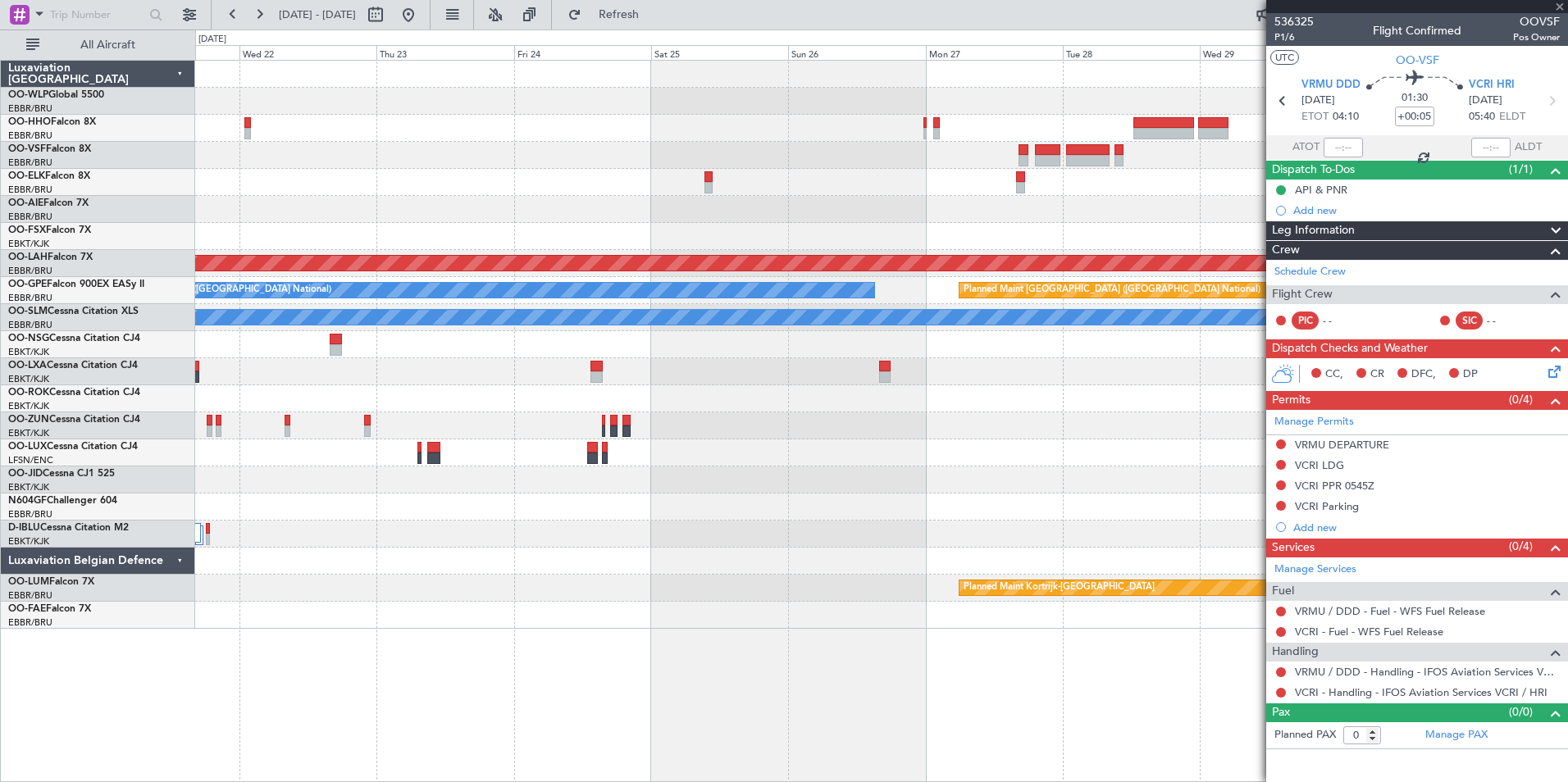
type input "-00:15"
drag, startPoint x: 2352, startPoint y: 304, endPoint x: 2536, endPoint y: 325, distance: 185.2
click at [1567, 325] on html "21 Oct 2025 - 31 Oct 2025 Refresh Quick Links All Aircraft Planned Maint Alton-…" at bounding box center [784, 391] width 1568 height 782
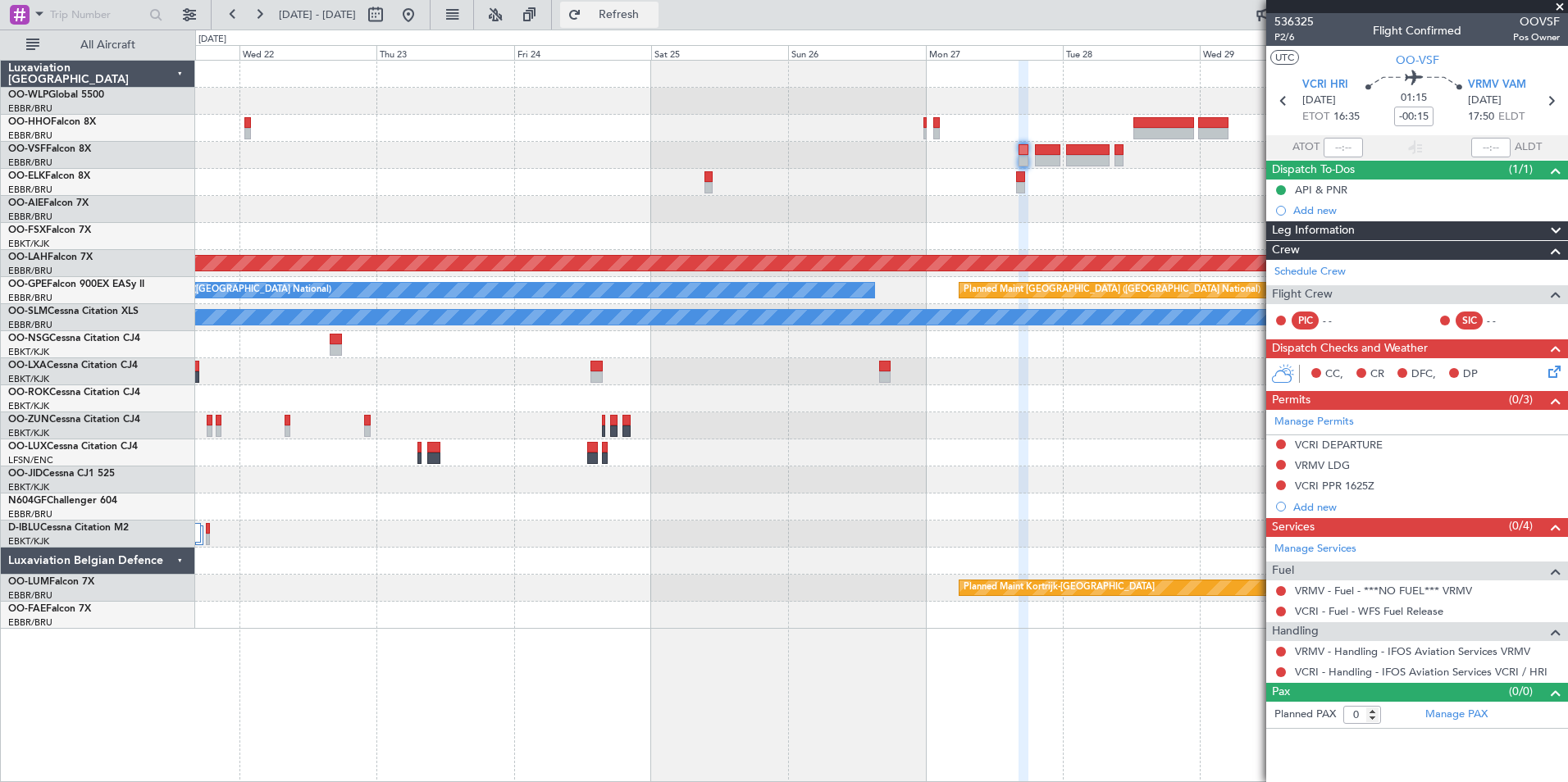
click at [655, 2] on button "Refresh" at bounding box center [610, 14] width 99 height 26
click at [1546, 374] on icon at bounding box center [1551, 369] width 13 height 13
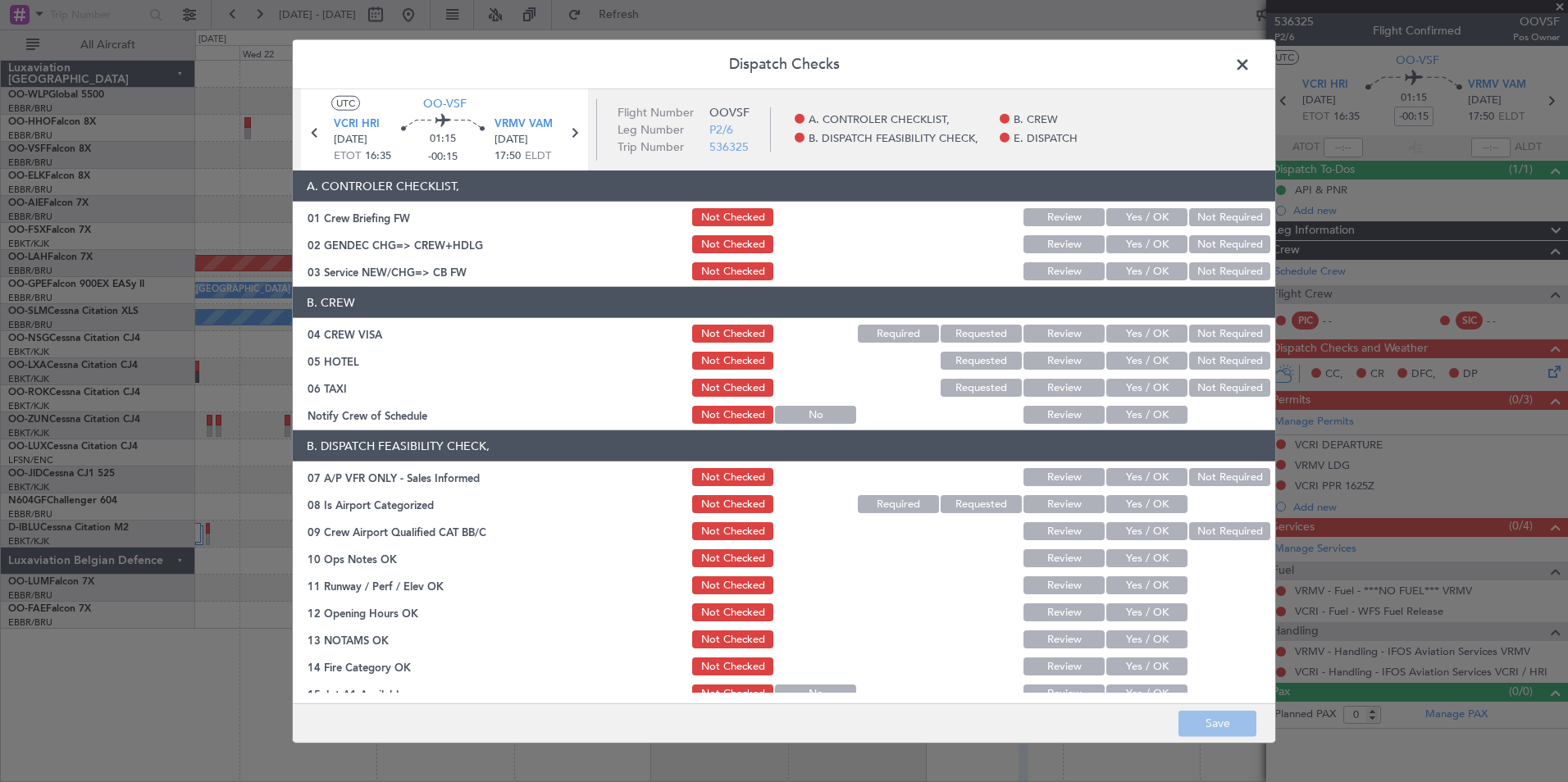
click at [1129, 268] on button "Yes / OK" at bounding box center [1147, 272] width 81 height 18
click at [1223, 337] on button "Not Required" at bounding box center [1229, 334] width 81 height 18
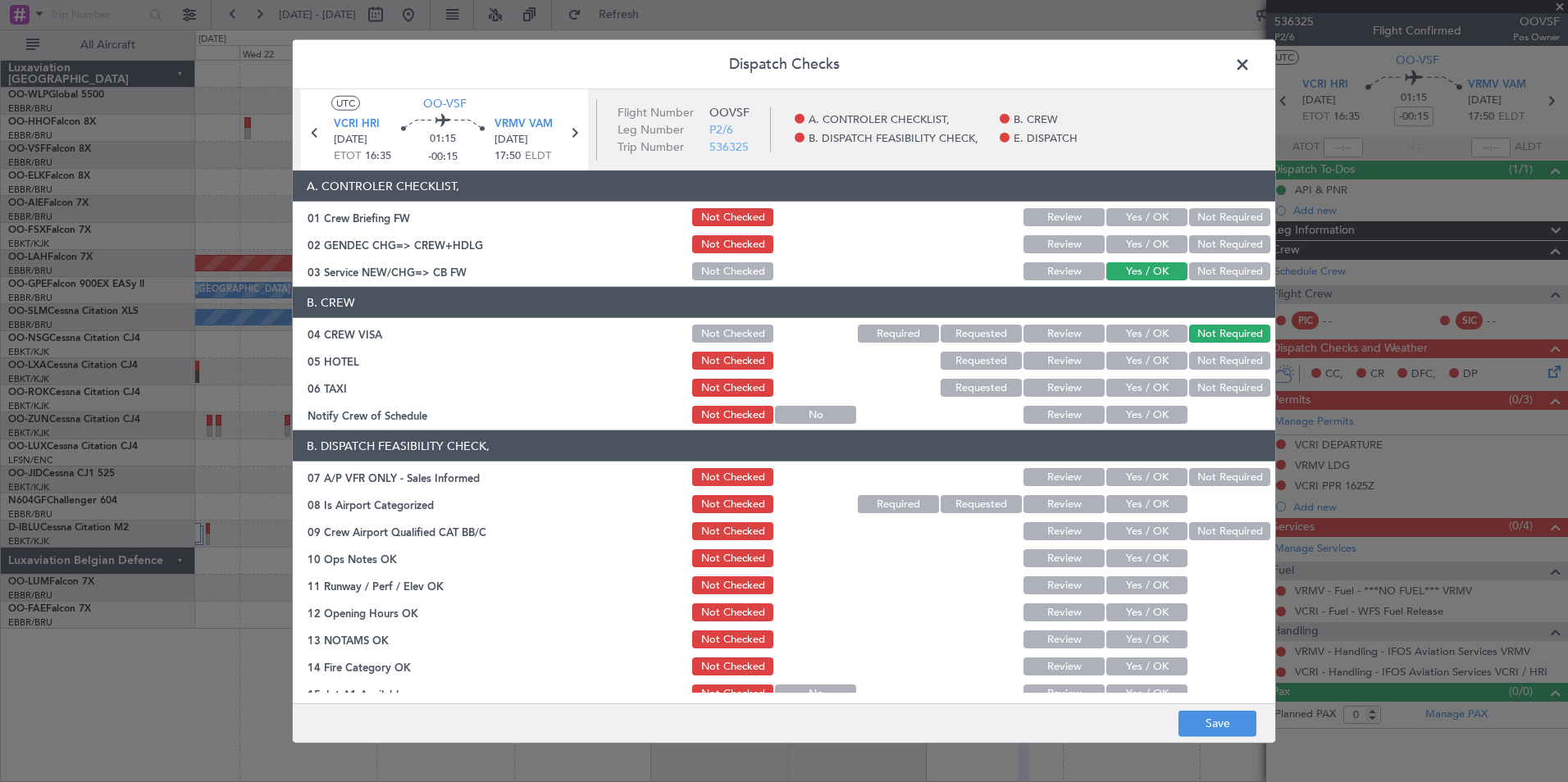
drag, startPoint x: 1214, startPoint y: 374, endPoint x: 1212, endPoint y: 365, distance: 9.2
click at [1212, 365] on section "B. CREW 04 CREW VISA Not Checked Required Requested Review Yes / OK Not Require…" at bounding box center [784, 356] width 983 height 140
click at [1212, 361] on button "Not Required" at bounding box center [1229, 361] width 81 height 18
click at [1190, 394] on button "Not Required" at bounding box center [1229, 388] width 81 height 18
click at [1136, 413] on button "Yes / OK" at bounding box center [1147, 415] width 81 height 18
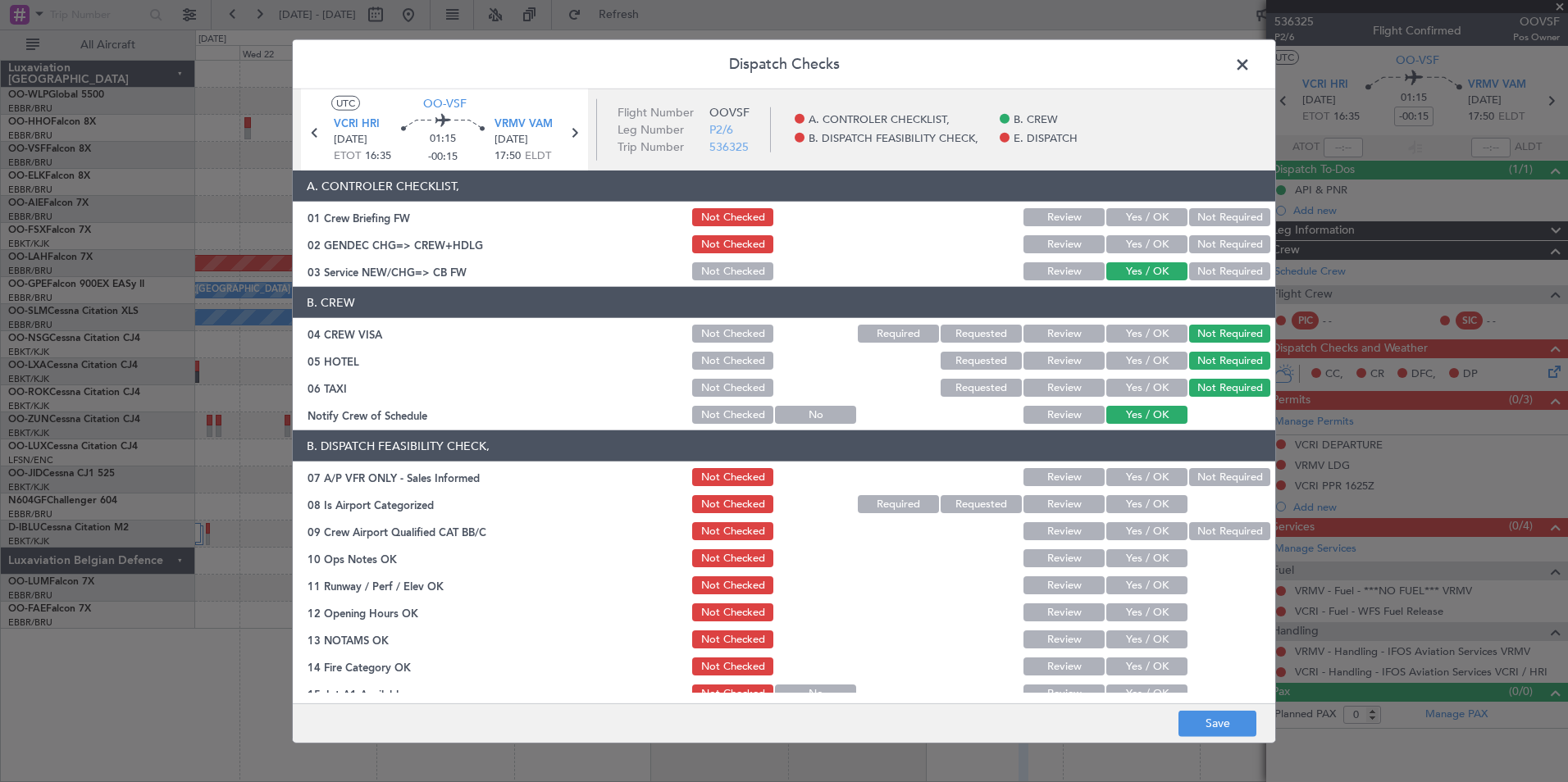
click at [1180, 739] on footer "Save" at bounding box center [784, 722] width 983 height 39
click at [1201, 734] on button "Save" at bounding box center [1217, 723] width 78 height 26
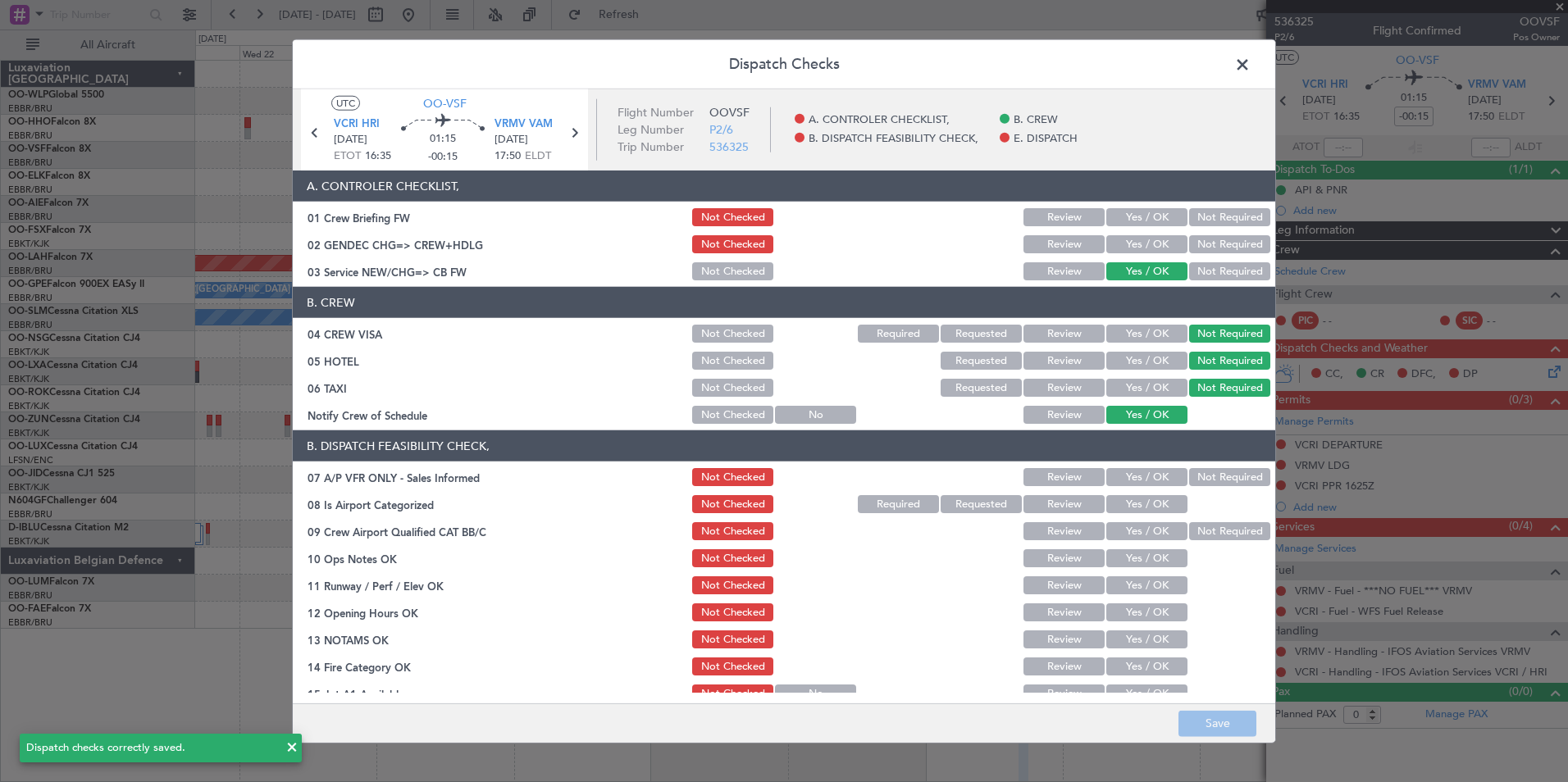
click at [1250, 59] on span at bounding box center [1250, 69] width 0 height 33
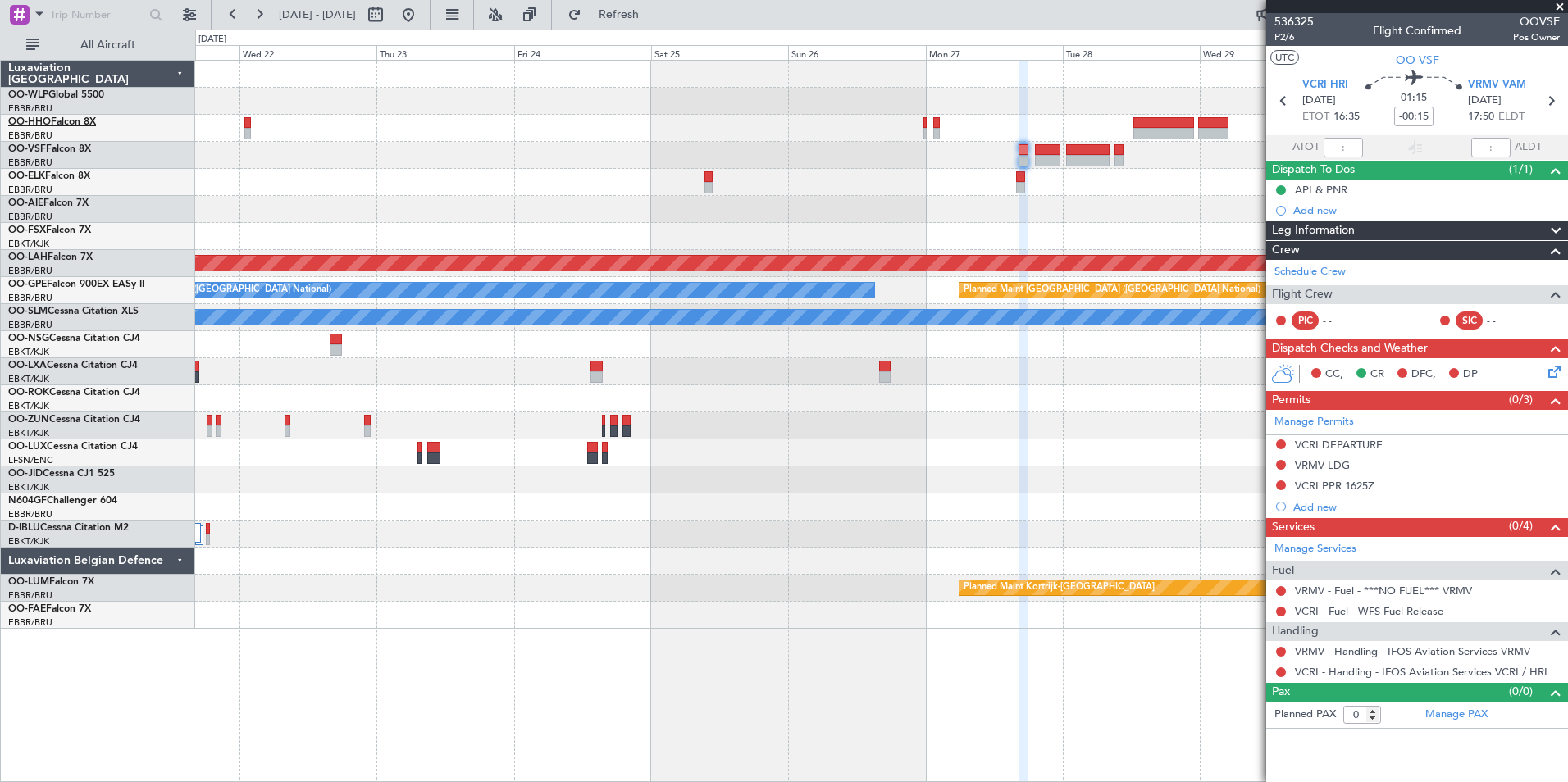
click at [94, 123] on link "OO-HHO Falcon 8X" at bounding box center [52, 122] width 88 height 10
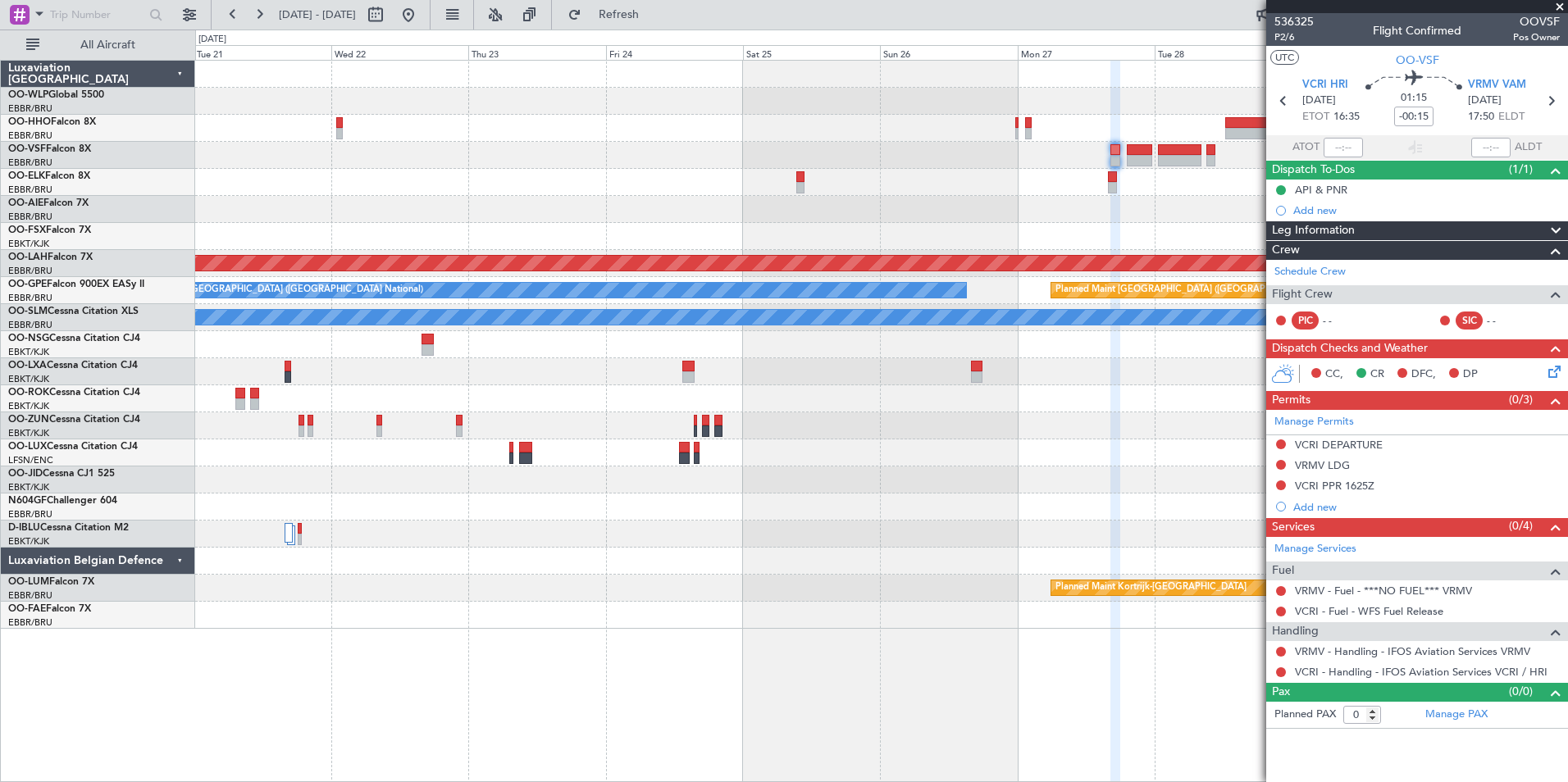
click at [852, 195] on div at bounding box center [881, 182] width 1372 height 27
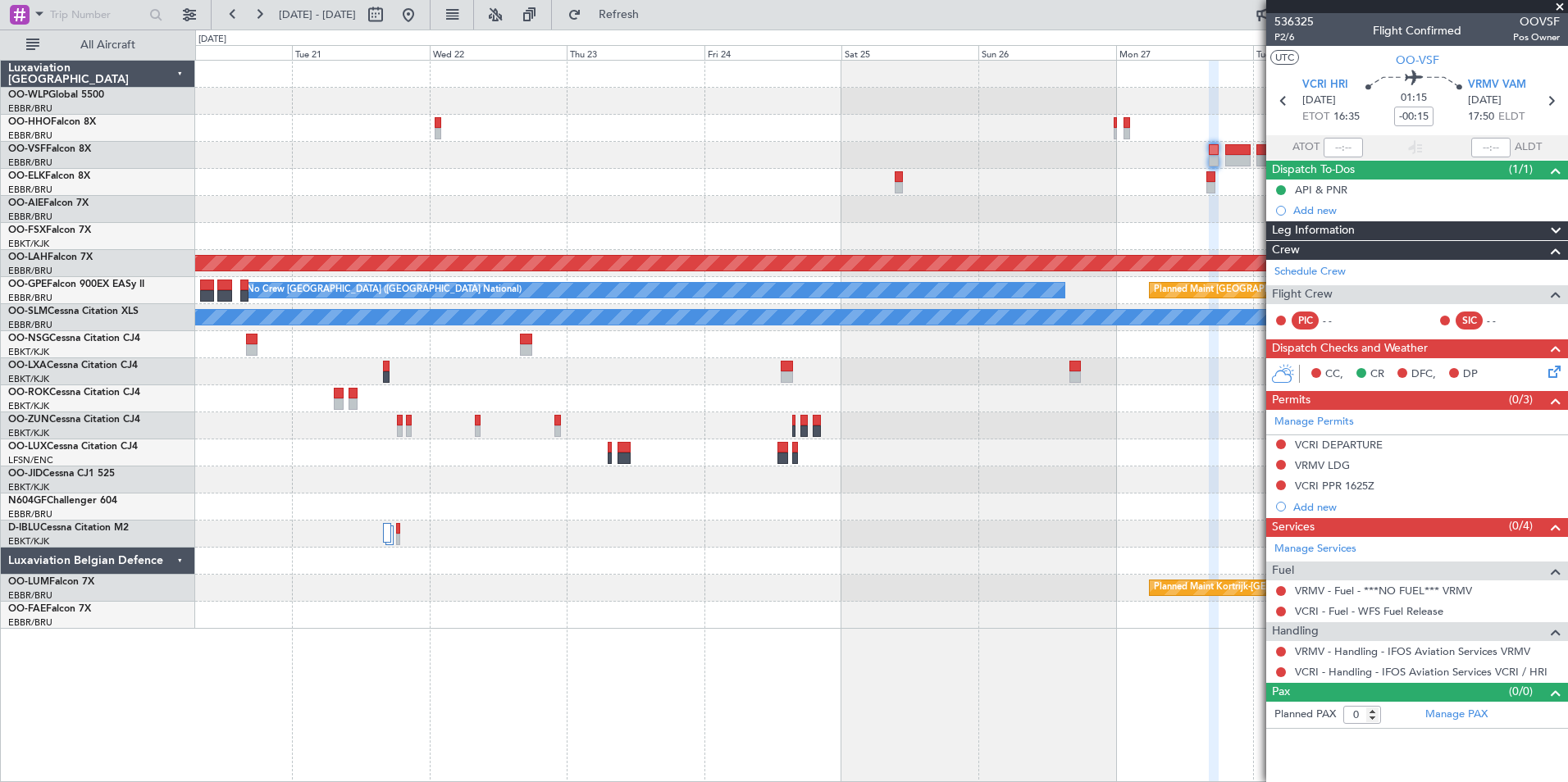
click at [891, 165] on div at bounding box center [881, 156] width 1372 height 27
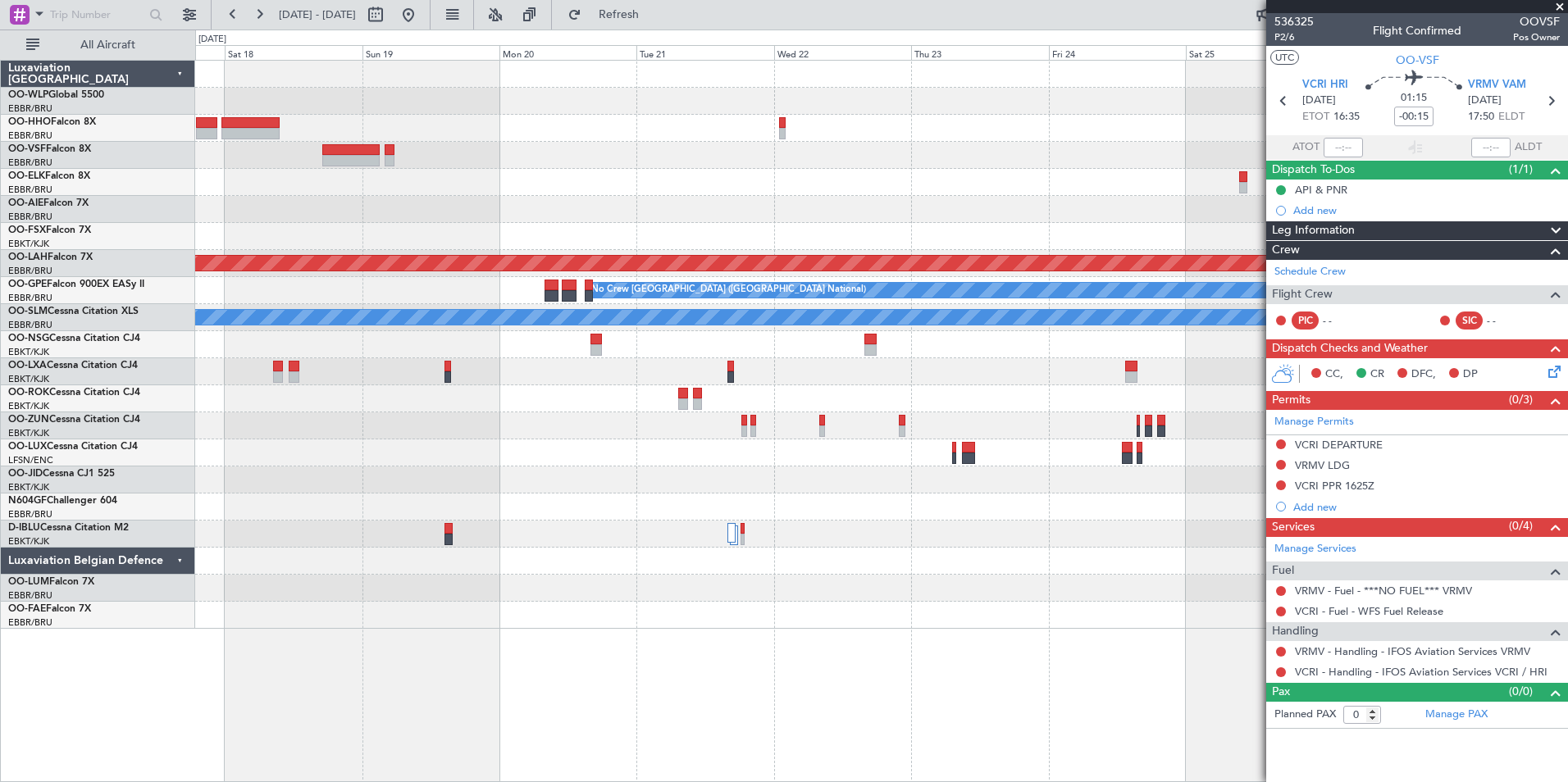
click at [780, 176] on div at bounding box center [881, 182] width 1372 height 27
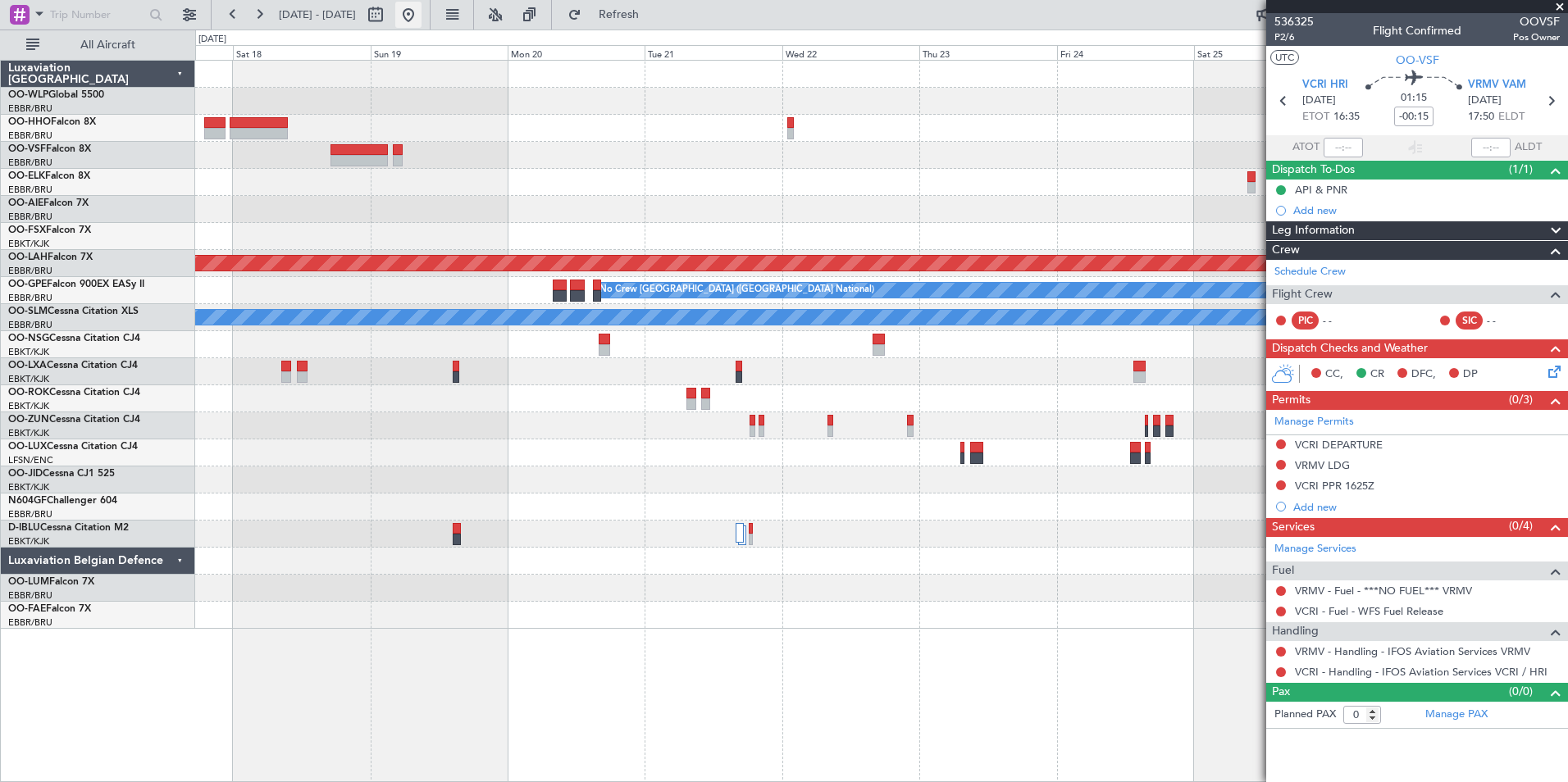
click at [421, 16] on button at bounding box center [408, 14] width 26 height 26
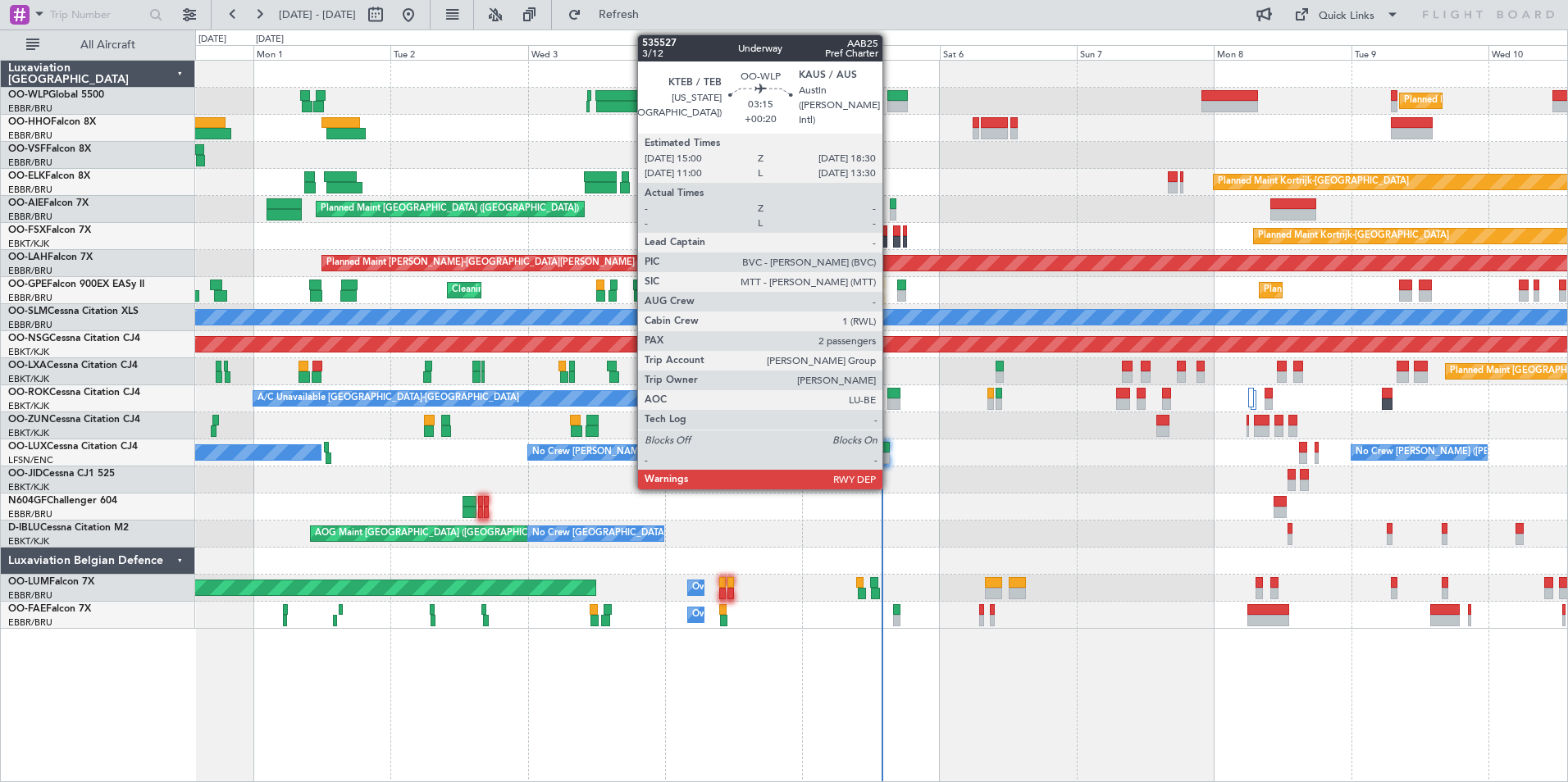
click at [890, 100] on div at bounding box center [897, 96] width 21 height 12
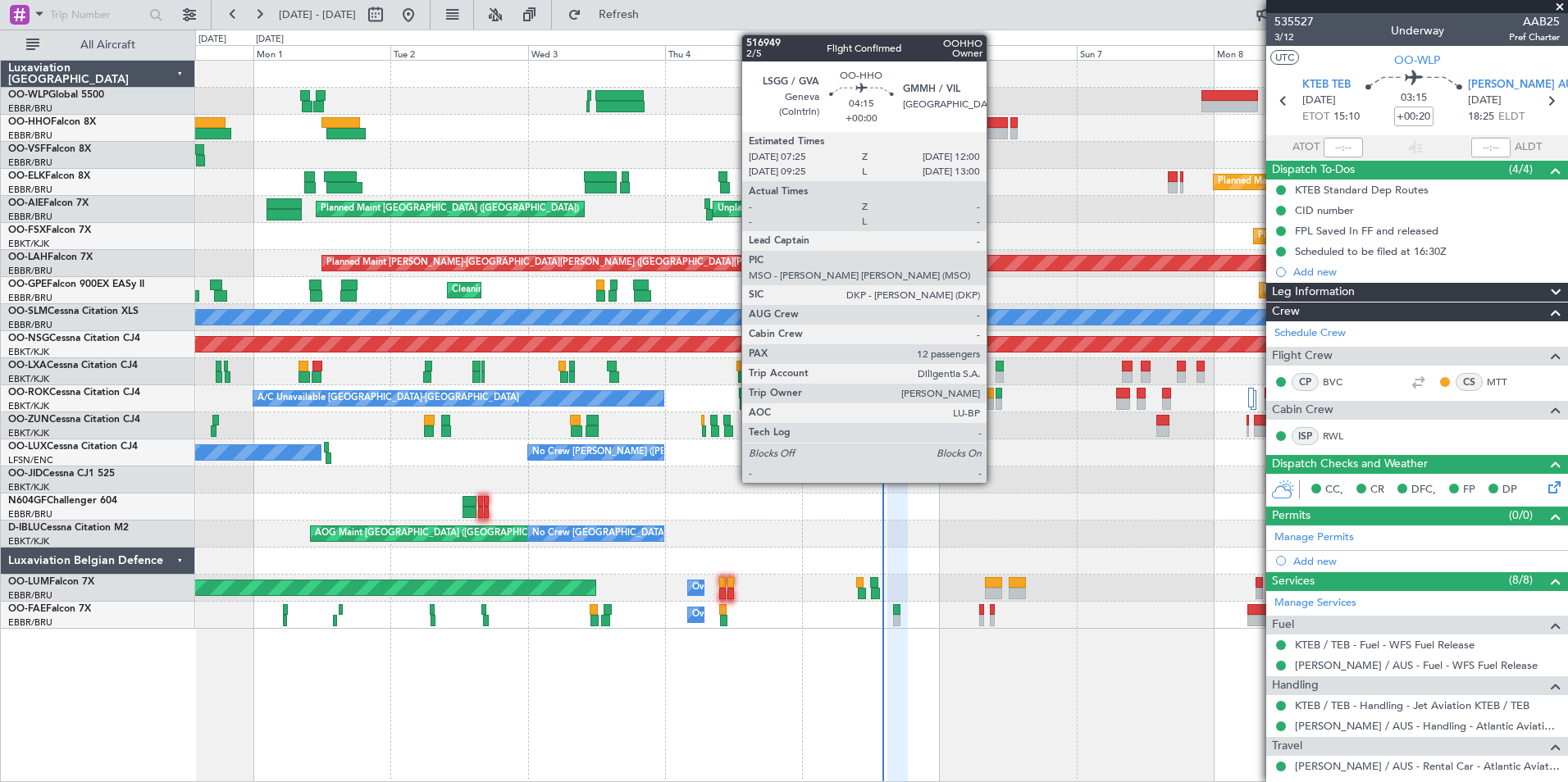
click at [993, 128] on div at bounding box center [993, 134] width 26 height 12
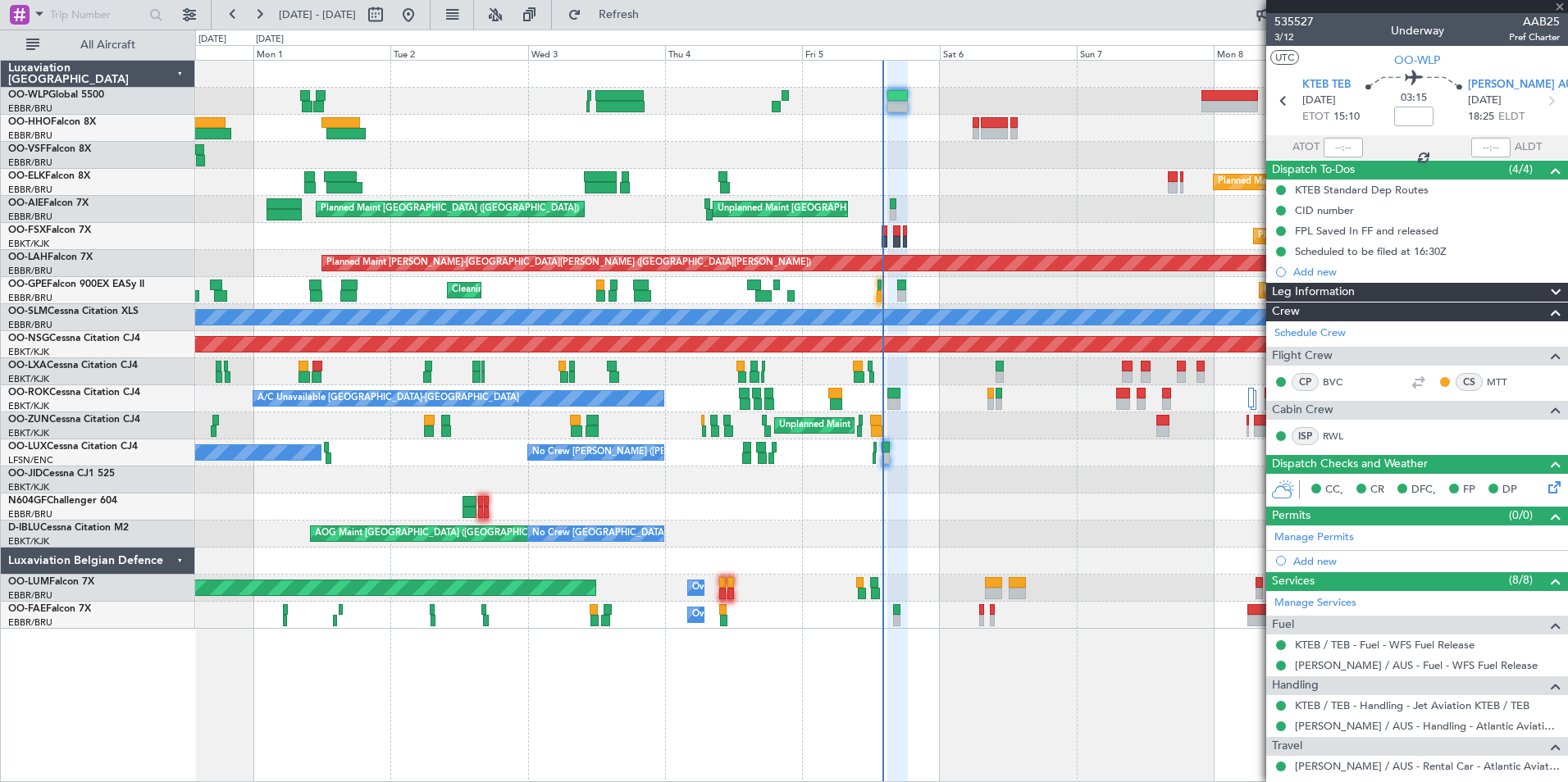
type input "12"
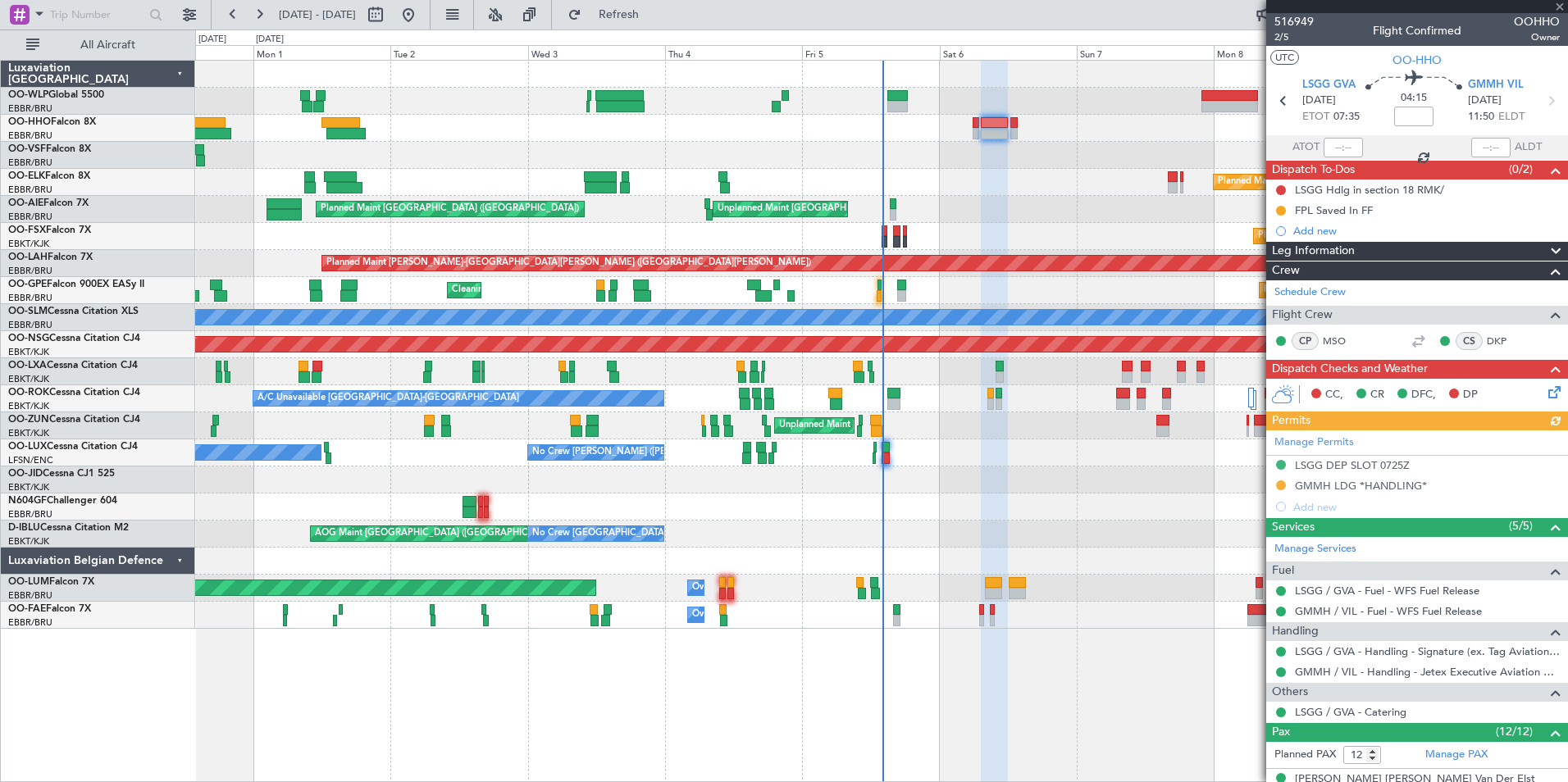
click at [1353, 490] on div "Manage Permits LSGG DEP SLOT 0725Z GMMH LDG *HANDLING* Add new" at bounding box center [1417, 474] width 302 height 87
click at [1353, 488] on div "Manage Permits LSGG DEP SLOT 0725Z GMMH LDG *HANDLING* Add new" at bounding box center [1417, 474] width 302 height 87
click at [1351, 486] on div "GMMH LDG *HANDLING*" at bounding box center [1361, 486] width 132 height 14
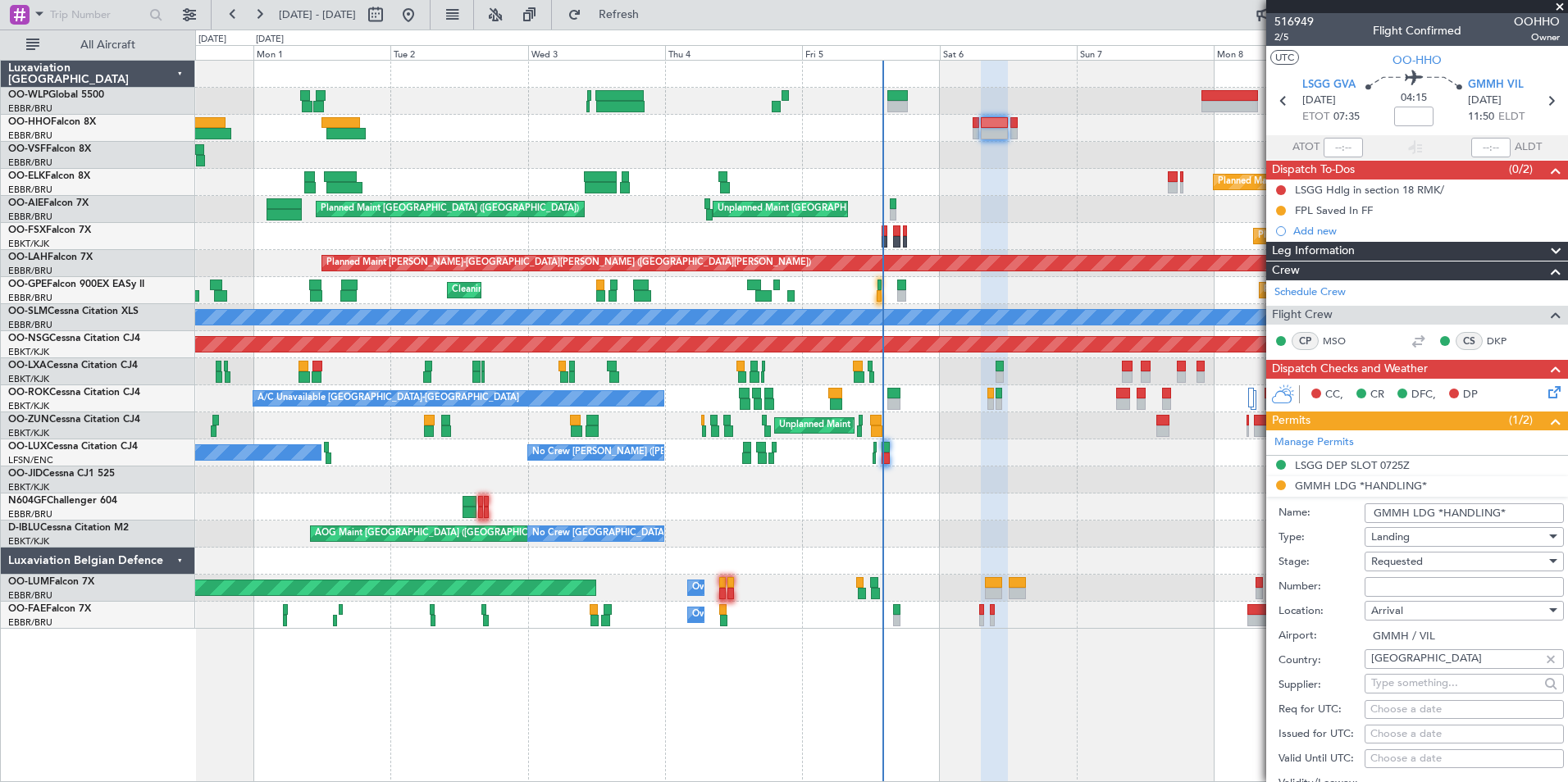
click at [1392, 581] on input "Number:" at bounding box center [1464, 587] width 199 height 20
paste input "S9513/25"
type input "S9513/25"
click at [1392, 566] on span "Requested" at bounding box center [1397, 562] width 52 height 15
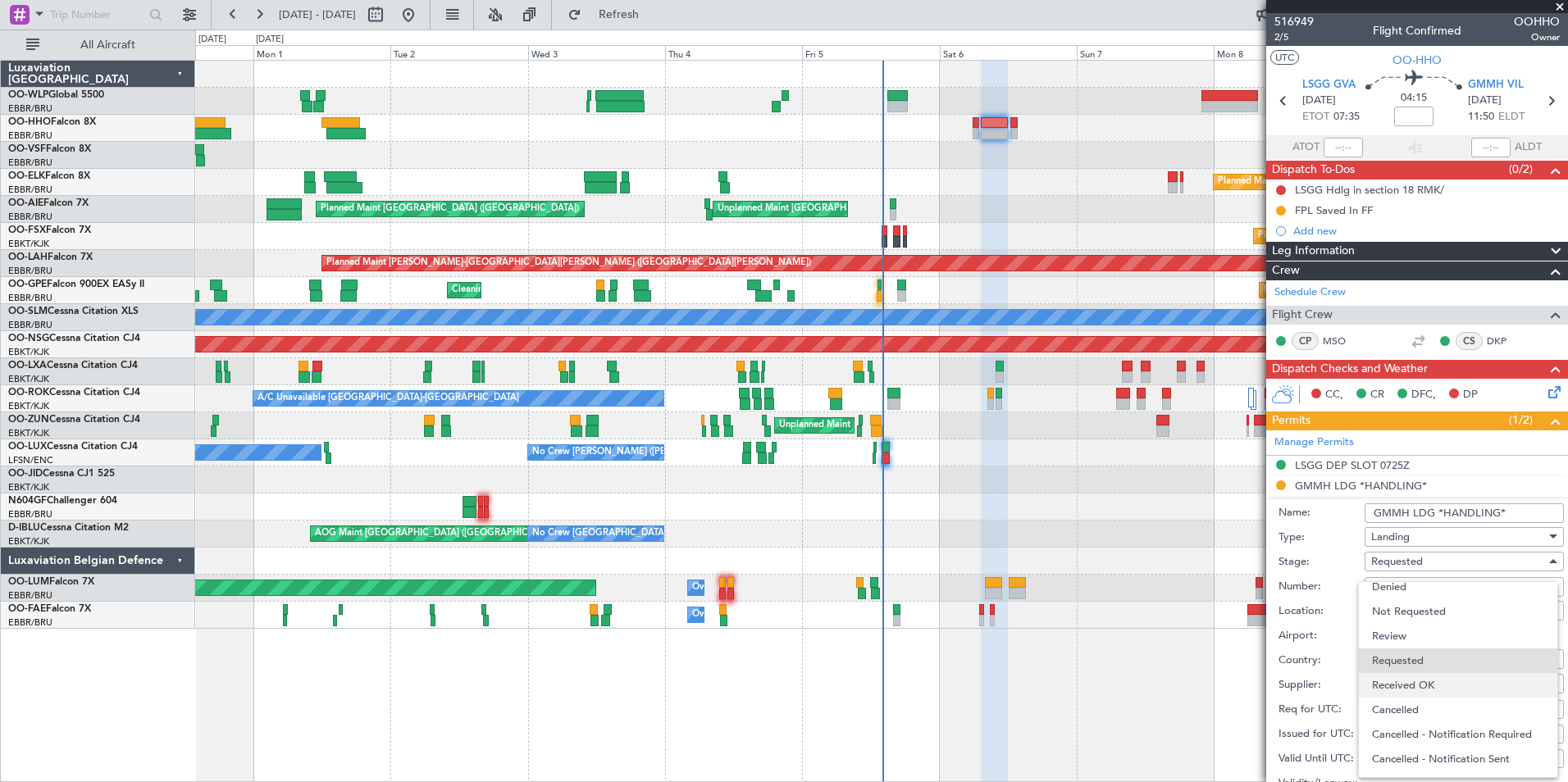
click at [1403, 689] on span "Received OK" at bounding box center [1458, 685] width 172 height 24
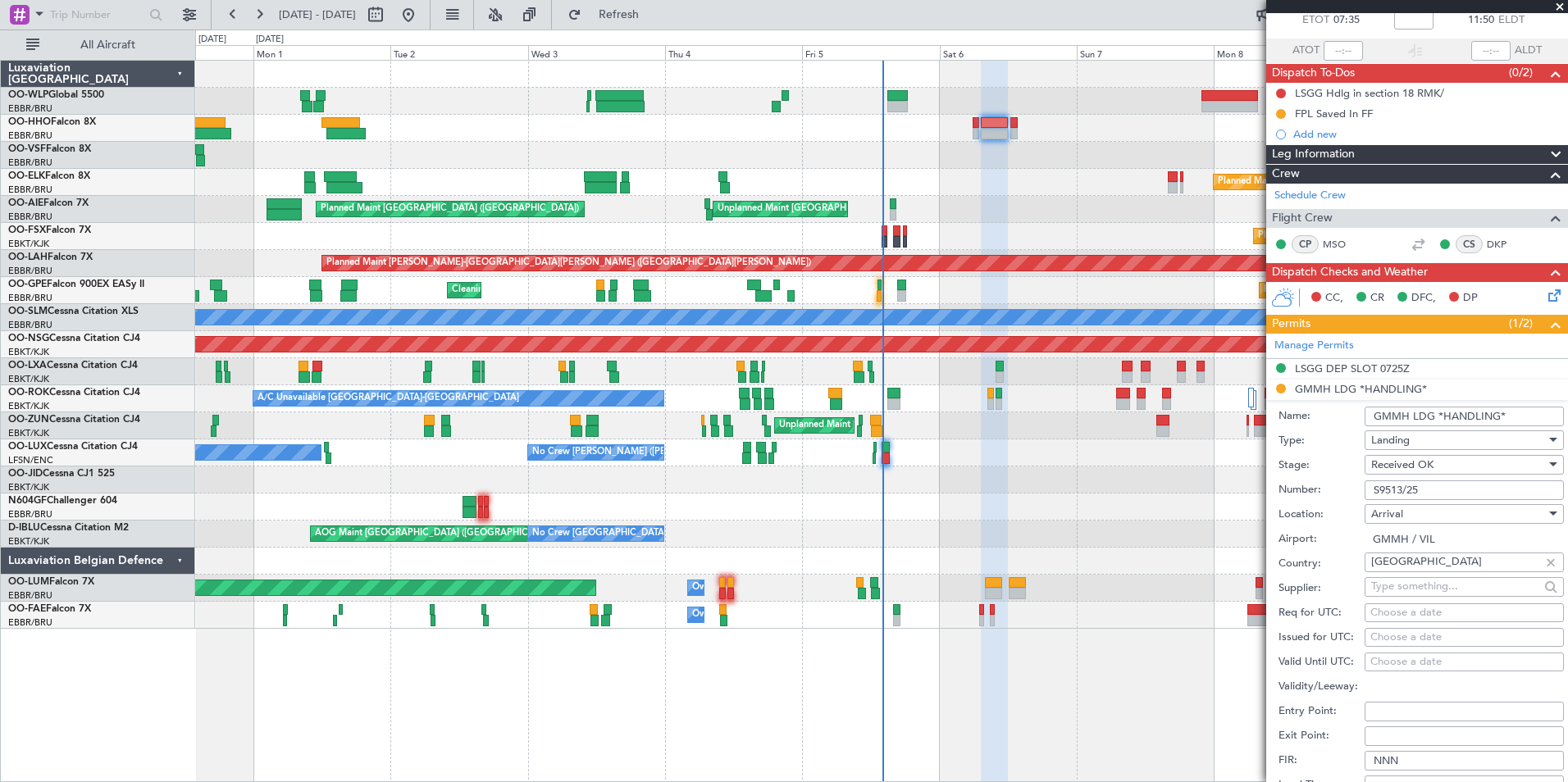
scroll to position [246, 0]
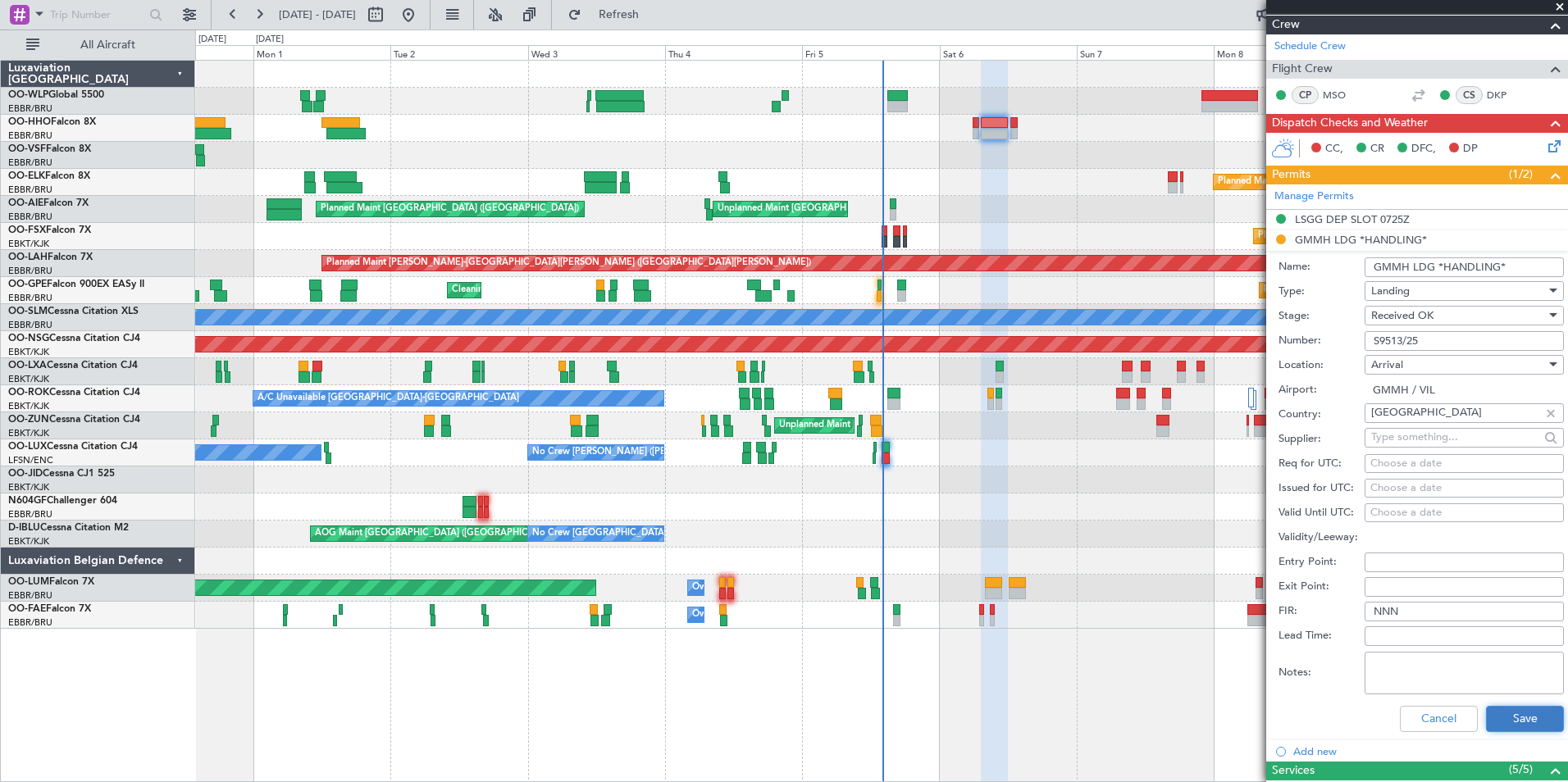
click at [1514, 715] on button "Save" at bounding box center [1525, 718] width 78 height 26
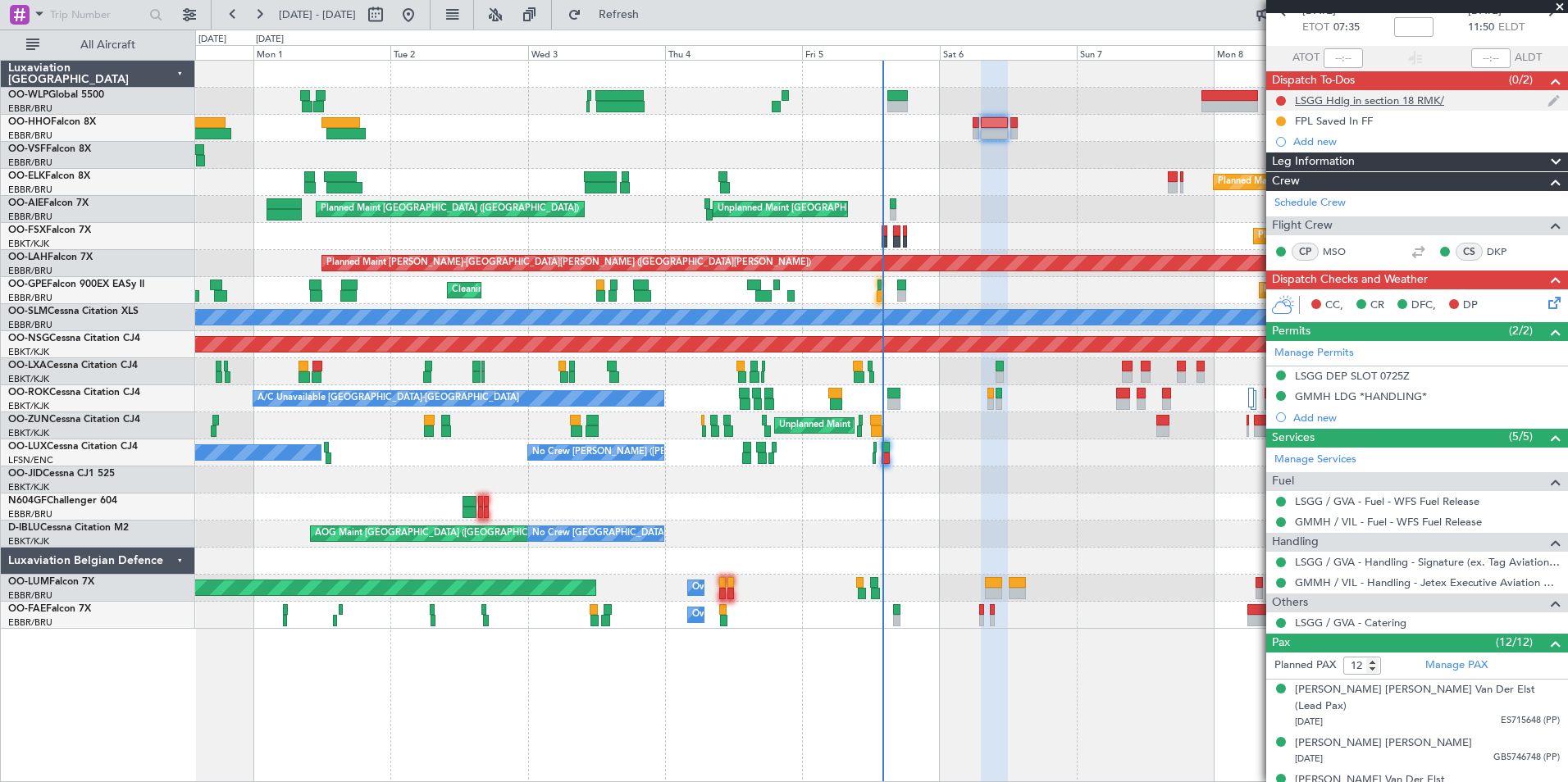
scroll to position [0, 0]
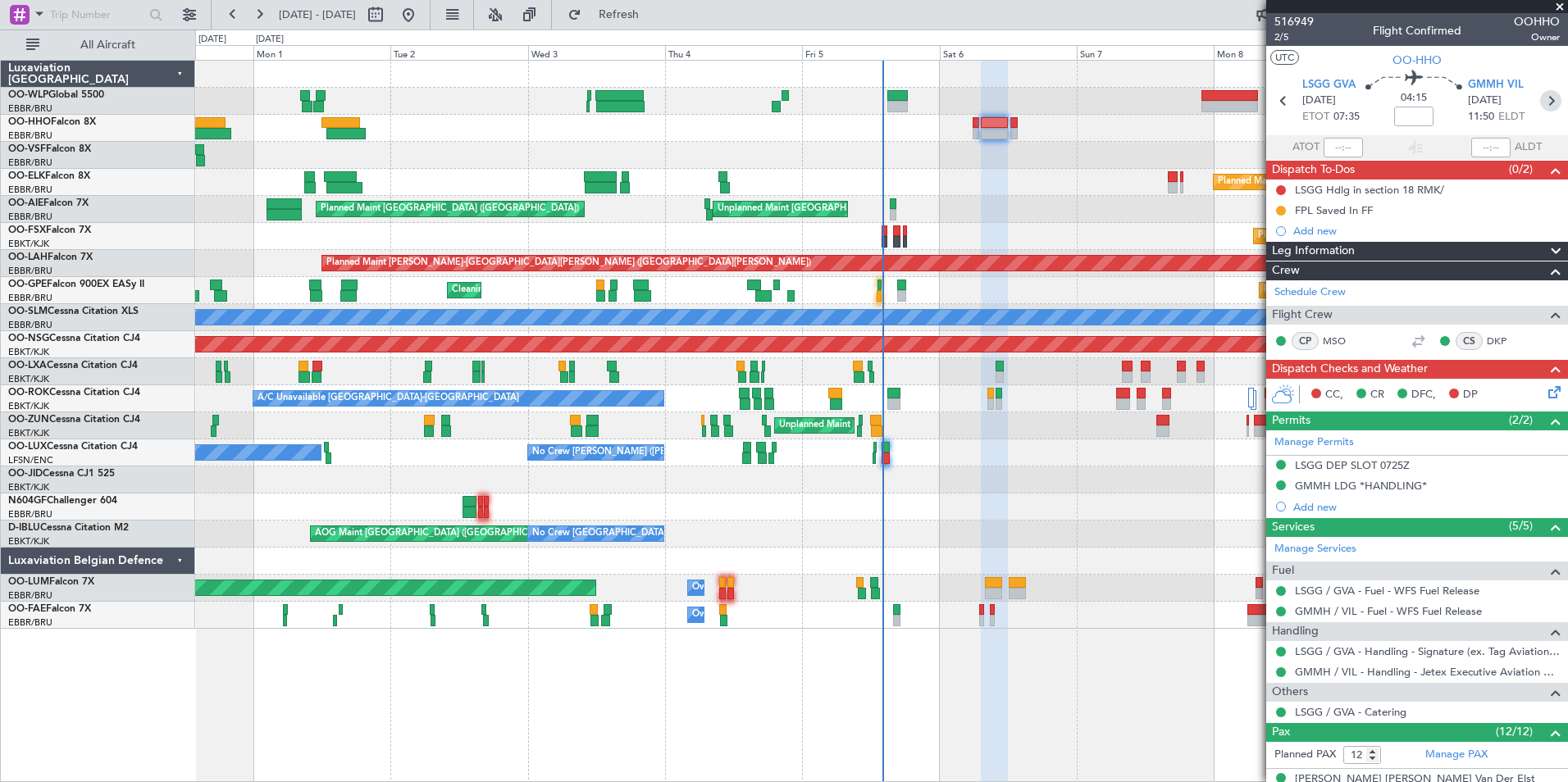
click at [1546, 102] on icon at bounding box center [1550, 100] width 21 height 21
type input "-00:05"
type input "0"
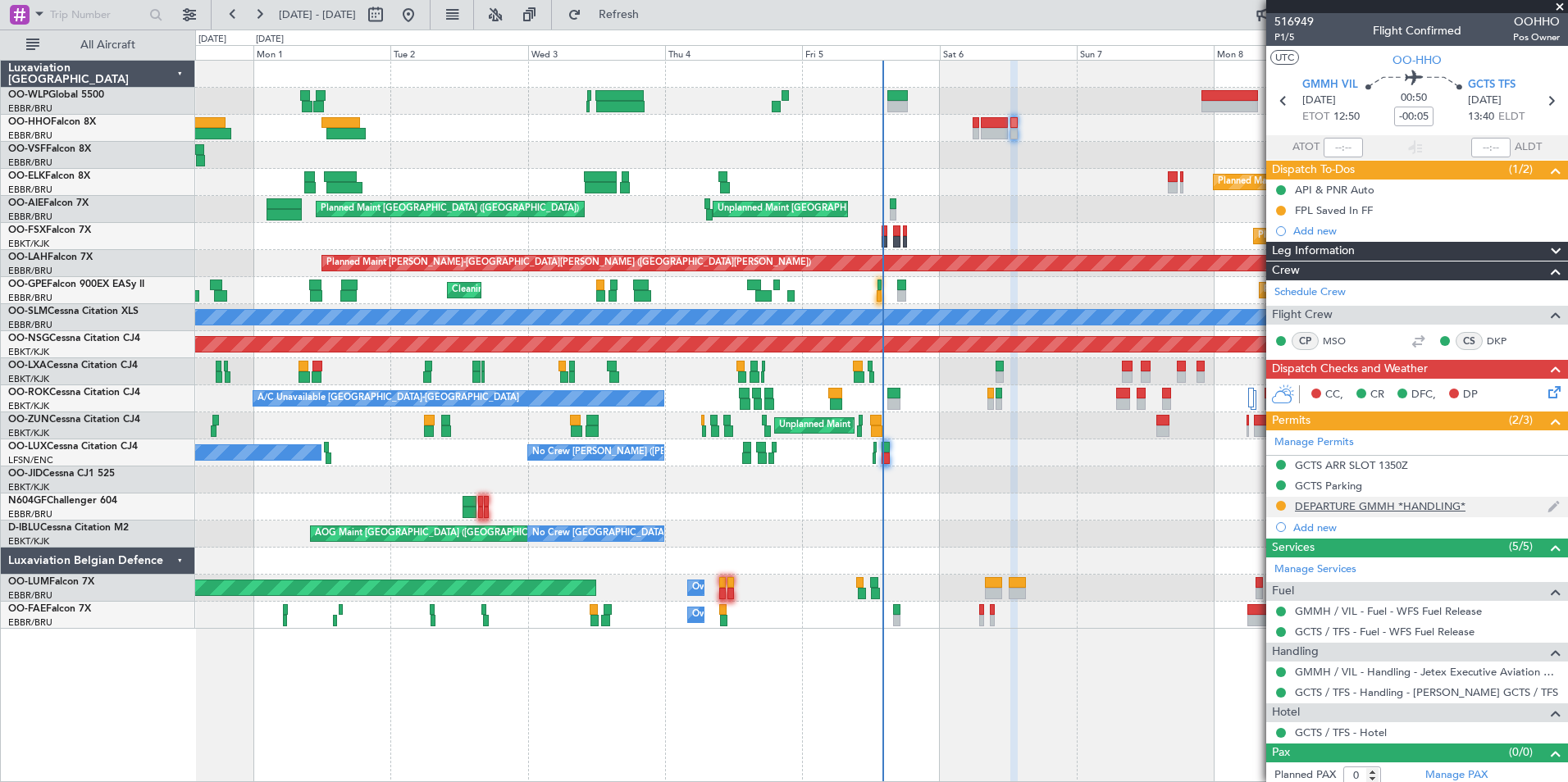
click at [1382, 509] on div "DEPARTURE GMMH *HANDLING*" at bounding box center [1380, 506] width 171 height 14
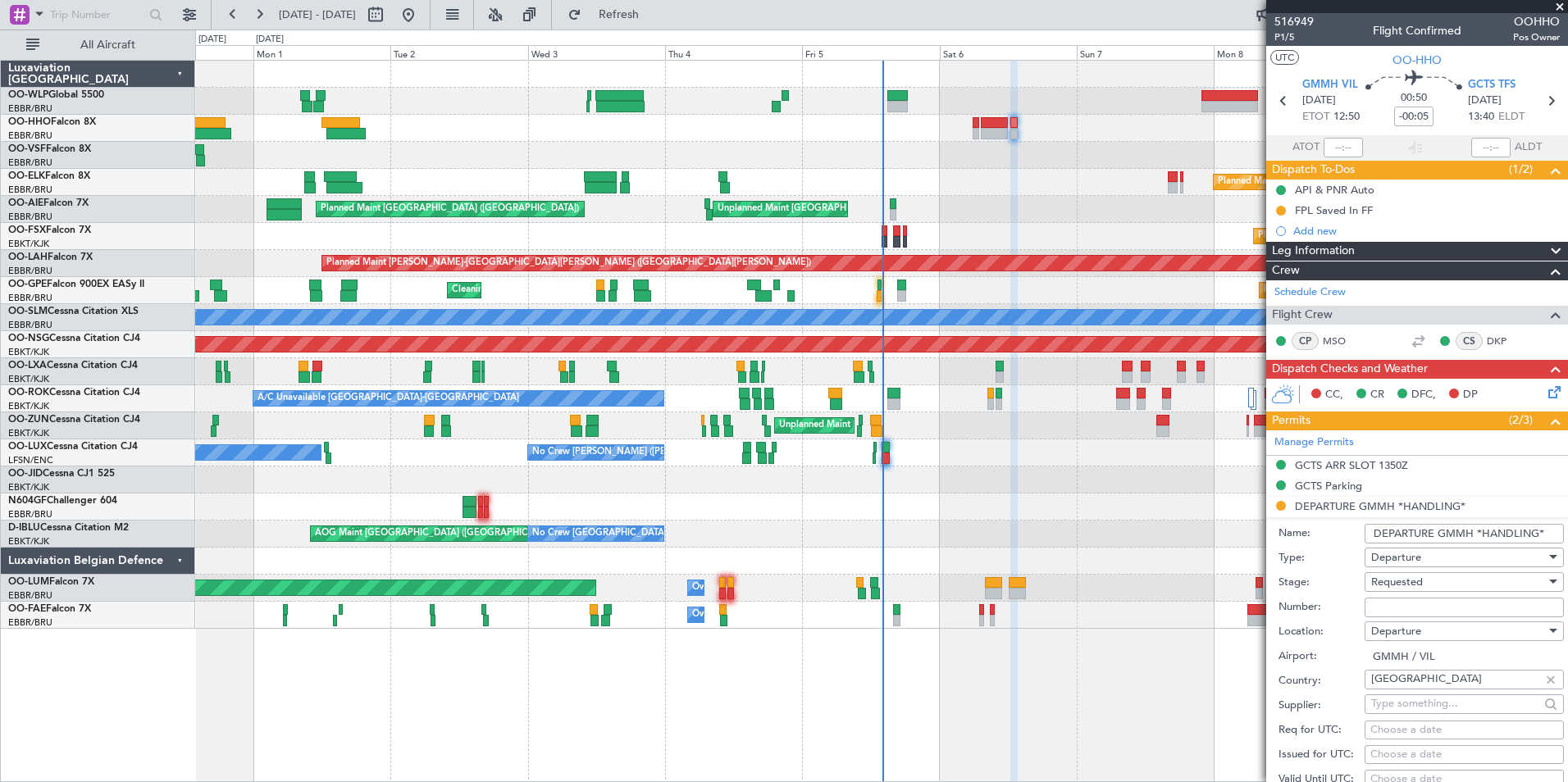
click at [1391, 605] on input "Number:" at bounding box center [1464, 608] width 199 height 20
paste input "S9513/25"
type input "S9513/25"
click at [1397, 575] on span "Requested" at bounding box center [1397, 582] width 52 height 15
click at [1412, 713] on span "Received OK" at bounding box center [1458, 713] width 172 height 24
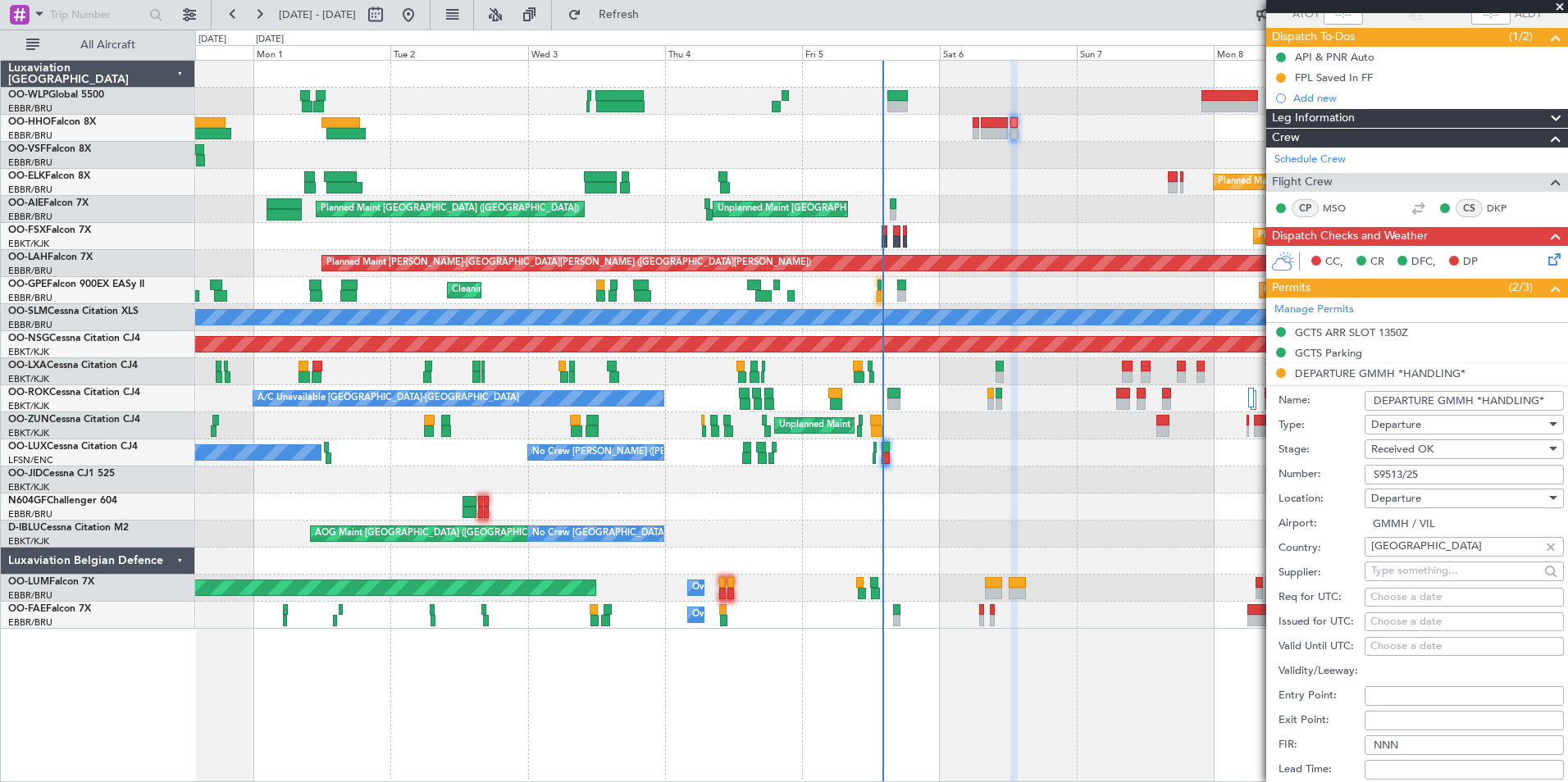
scroll to position [328, 0]
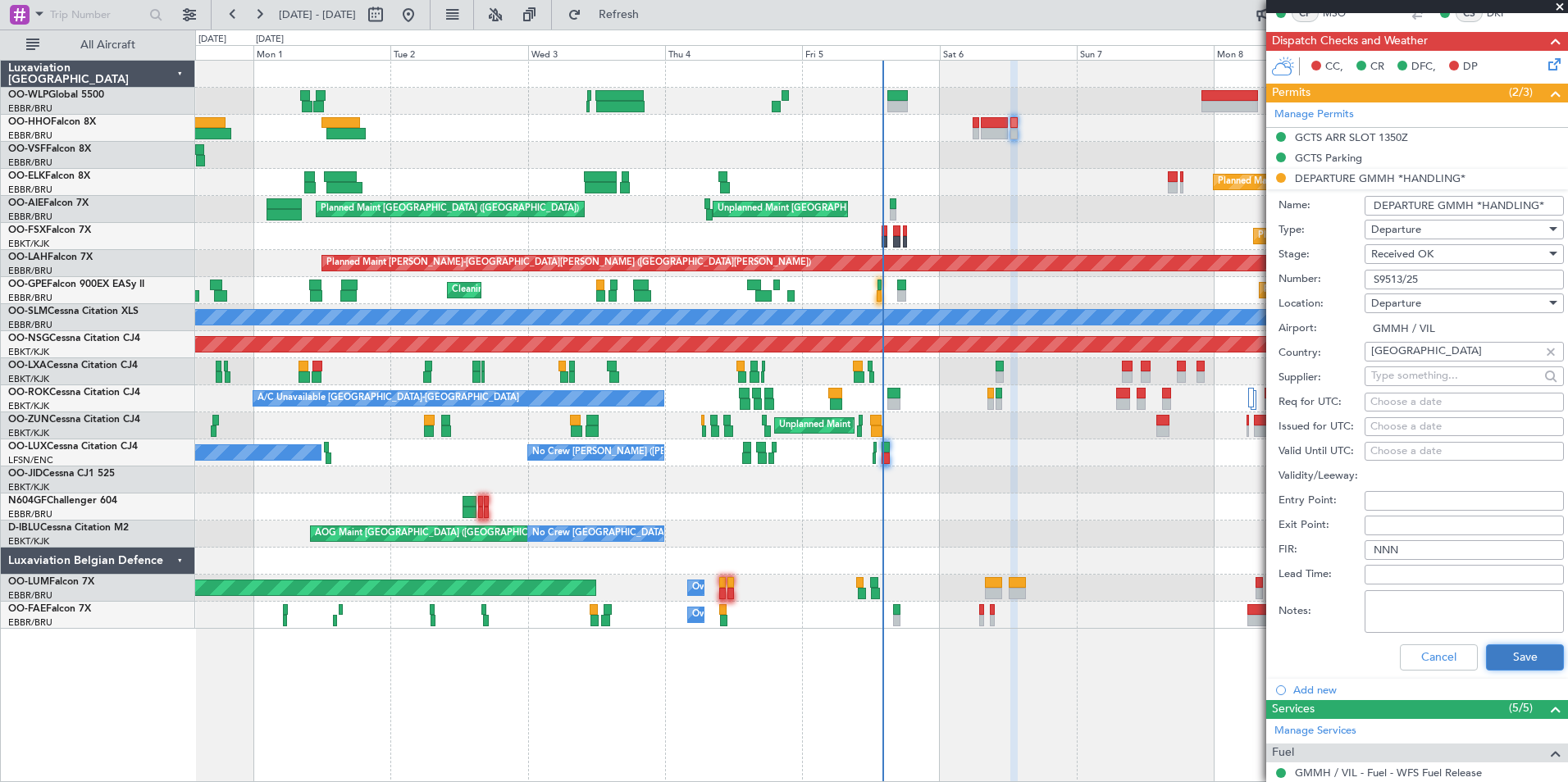
click at [1501, 648] on button "Save" at bounding box center [1525, 657] width 78 height 26
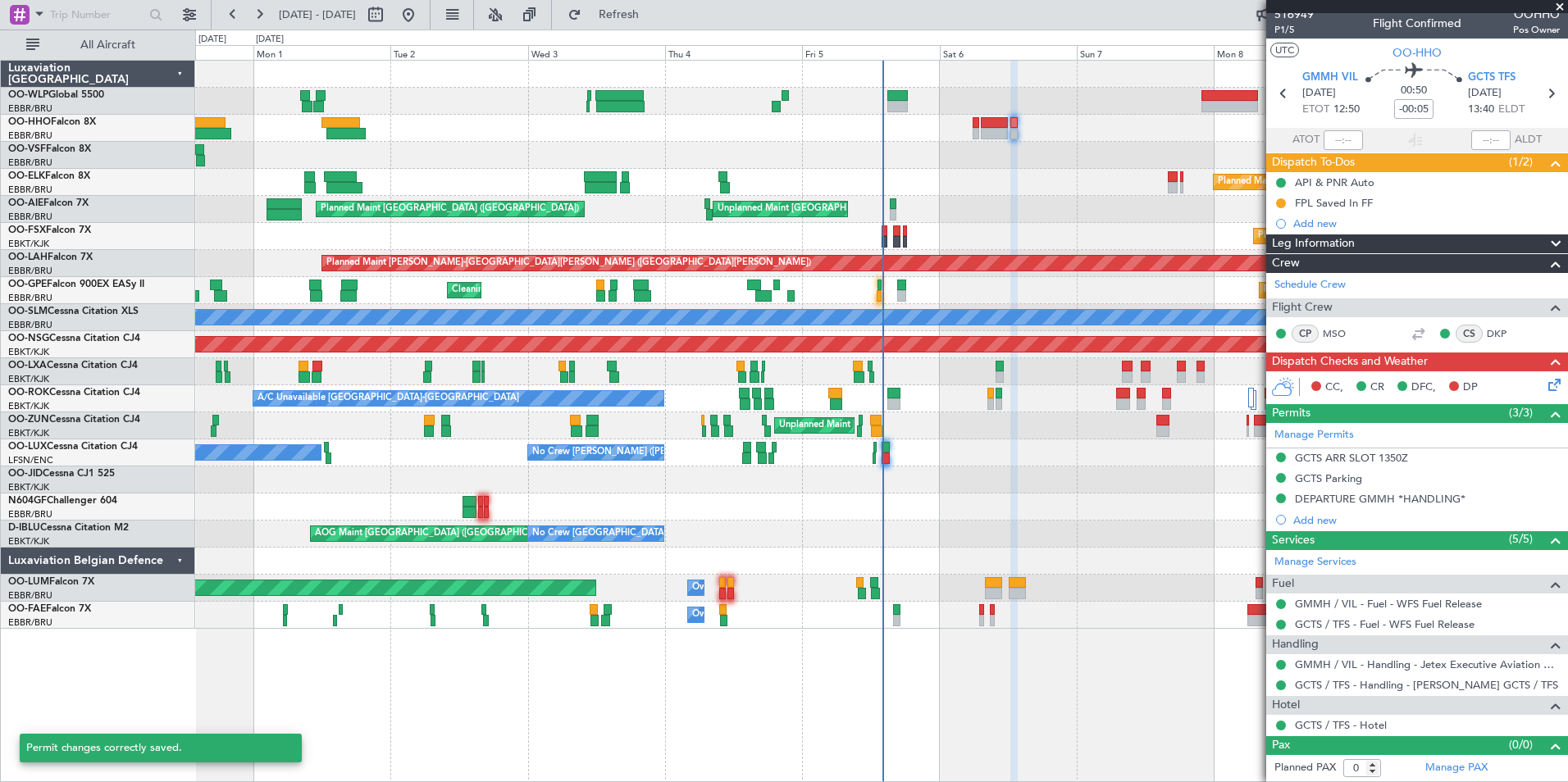
scroll to position [7, 0]
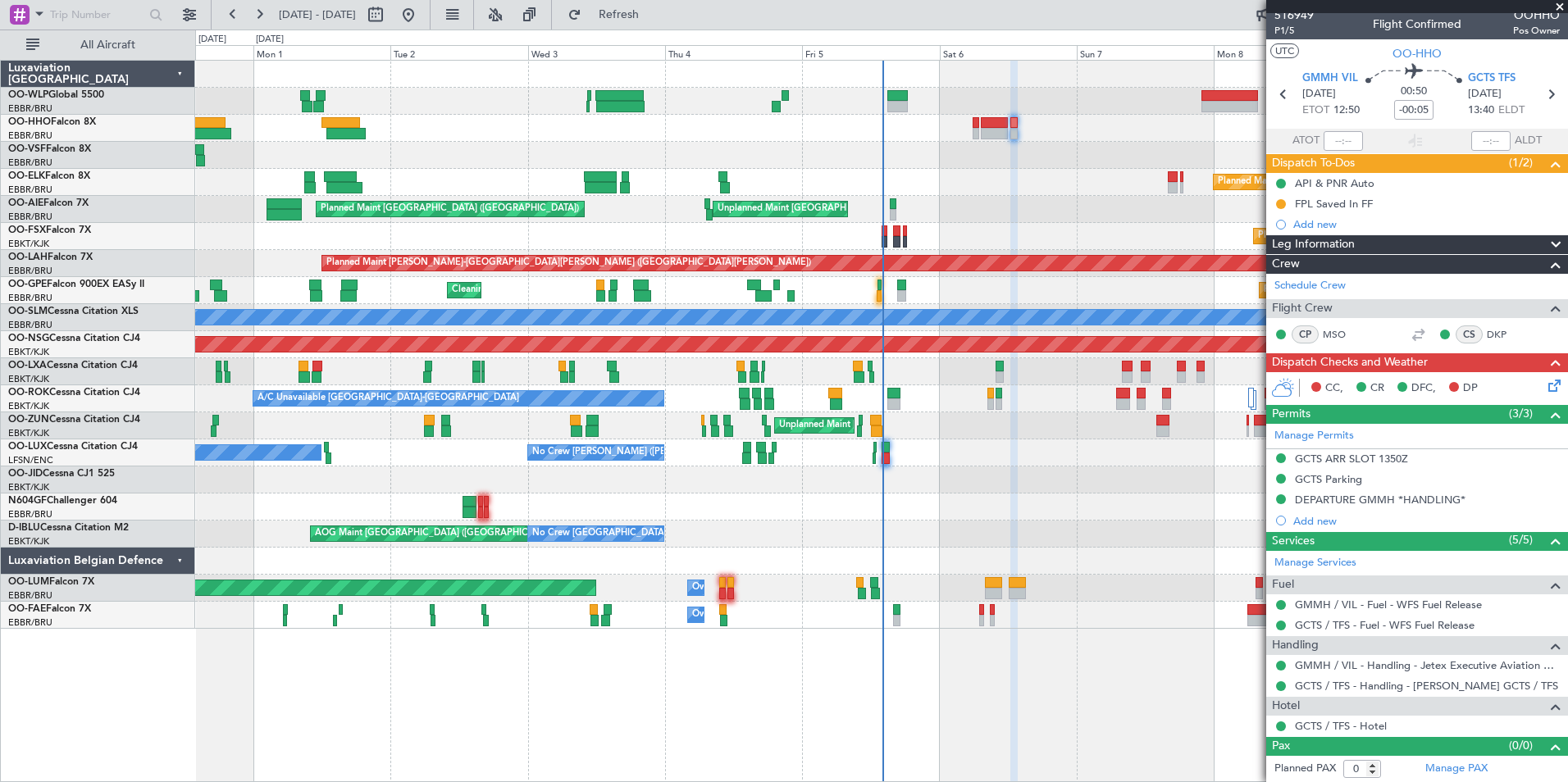
click at [656, 167] on div "Planned Maint Milan (Linate) Planned Maint Berlin (Brandenburg) Planned Maint G…" at bounding box center [881, 345] width 1372 height 569
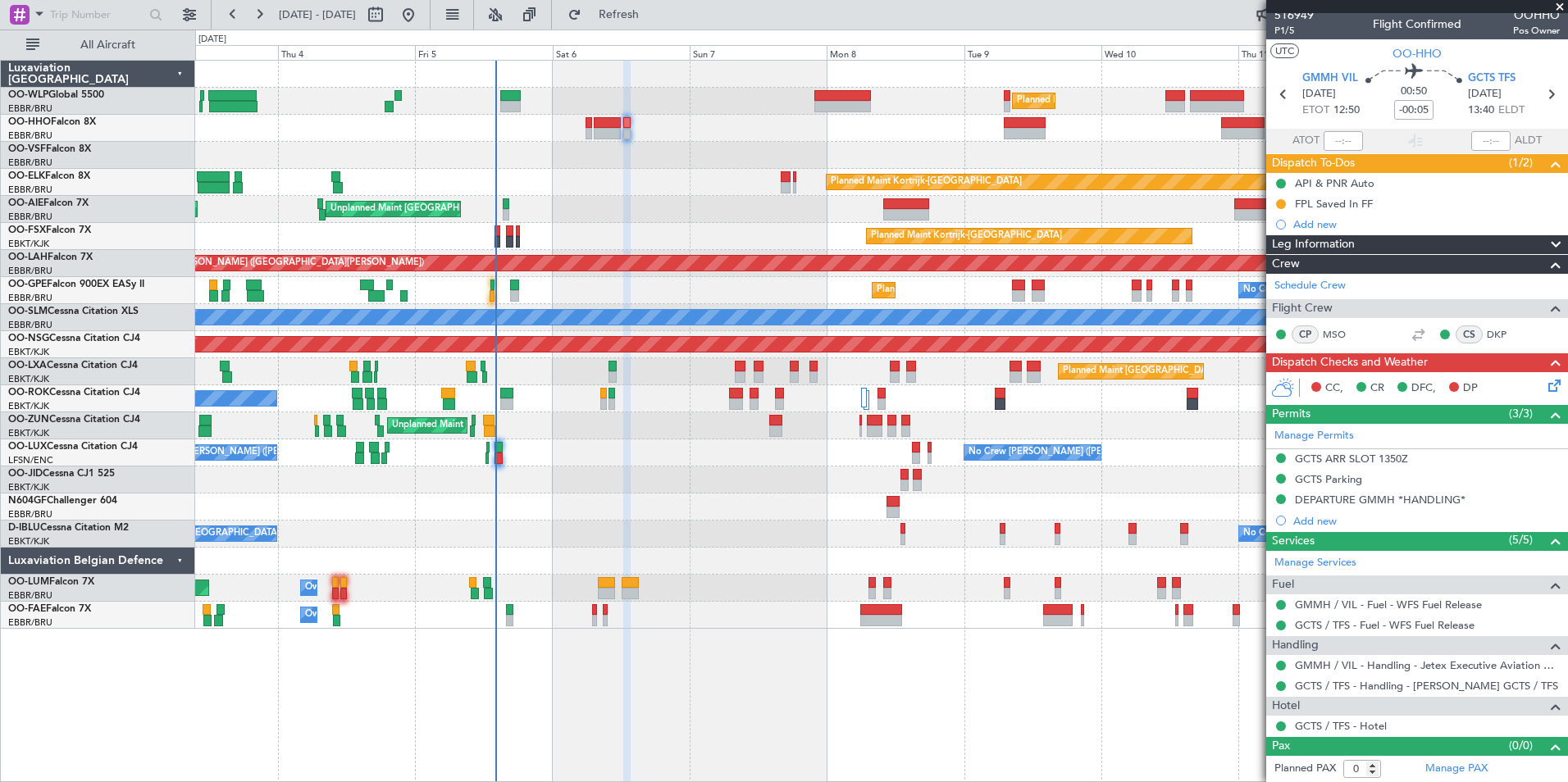
click at [467, 134] on div "Planned Maint Milan (Linate) Planned Maint Geneva (Cointrin) Planned Maint Kort…" at bounding box center [881, 345] width 1372 height 569
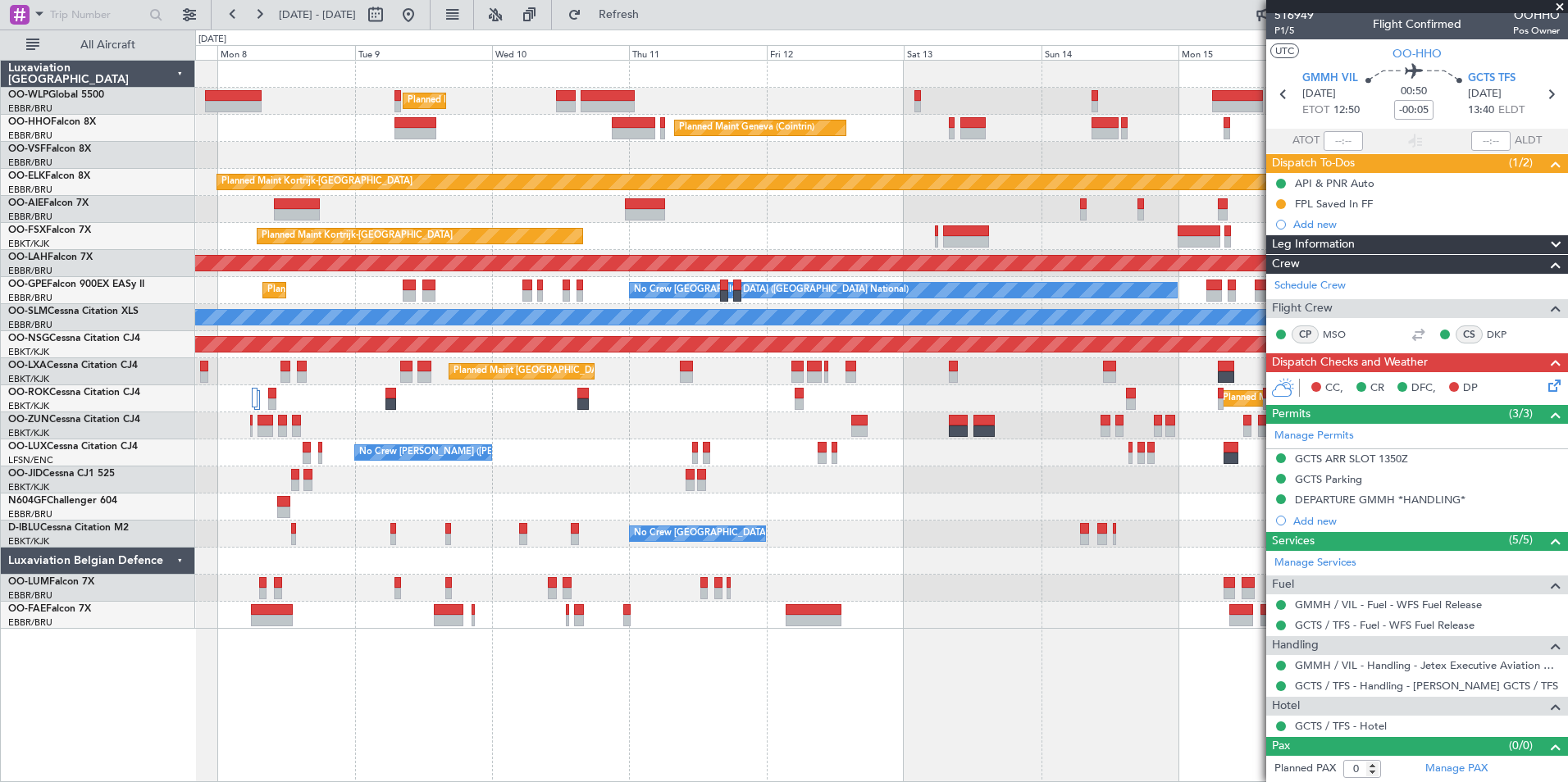
click at [422, 146] on div at bounding box center [881, 156] width 1372 height 27
click at [705, 161] on div "Planned Maint Milan (Linate) Planned Maint Geneva (Cointrin) Planned Maint Kort…" at bounding box center [881, 345] width 1372 height 569
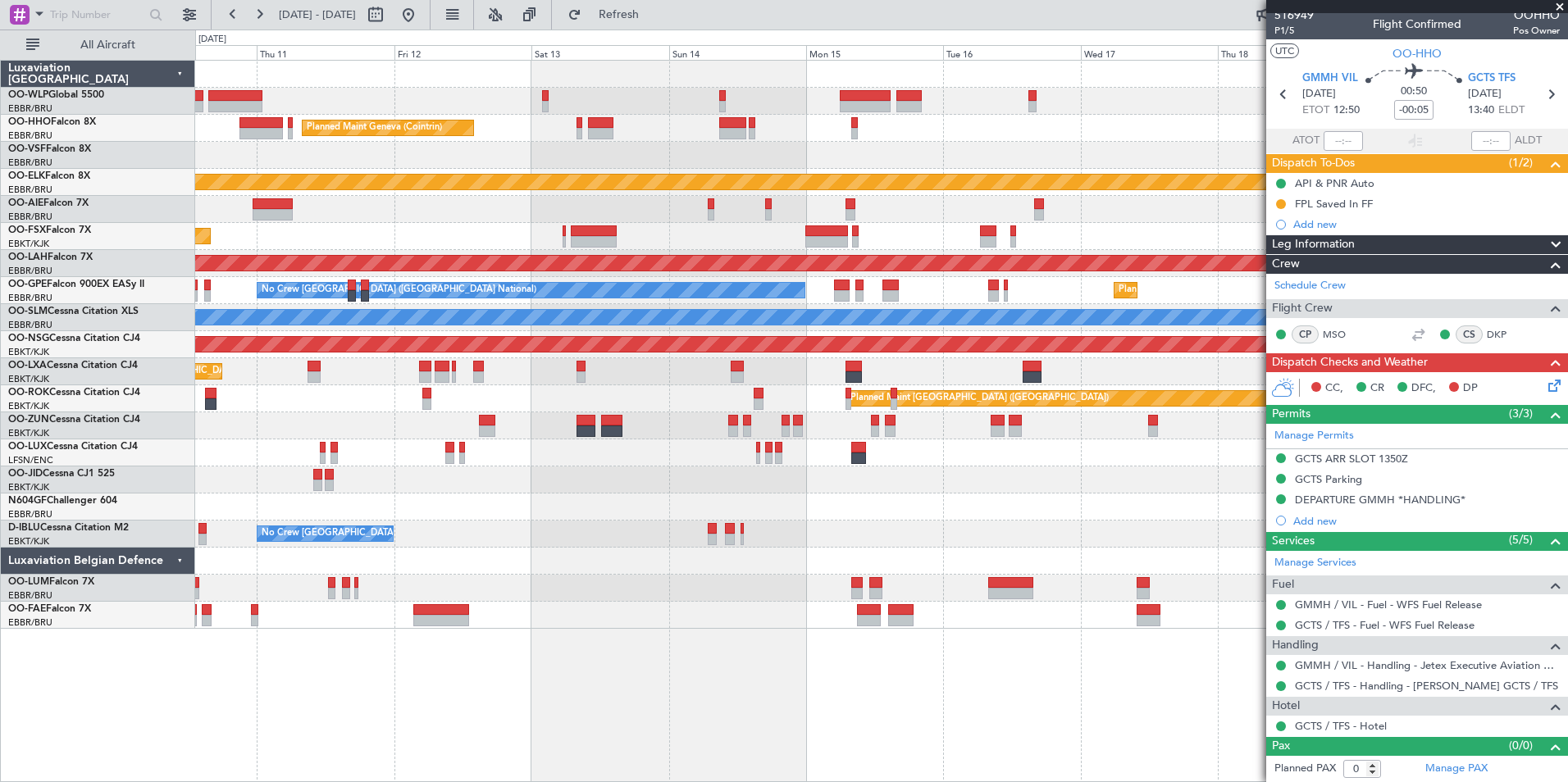
click at [504, 163] on div "Planned Maint Milan (Linate) Planned Maint Geneva (Cointrin) Planned Maint Kort…" at bounding box center [881, 345] width 1372 height 569
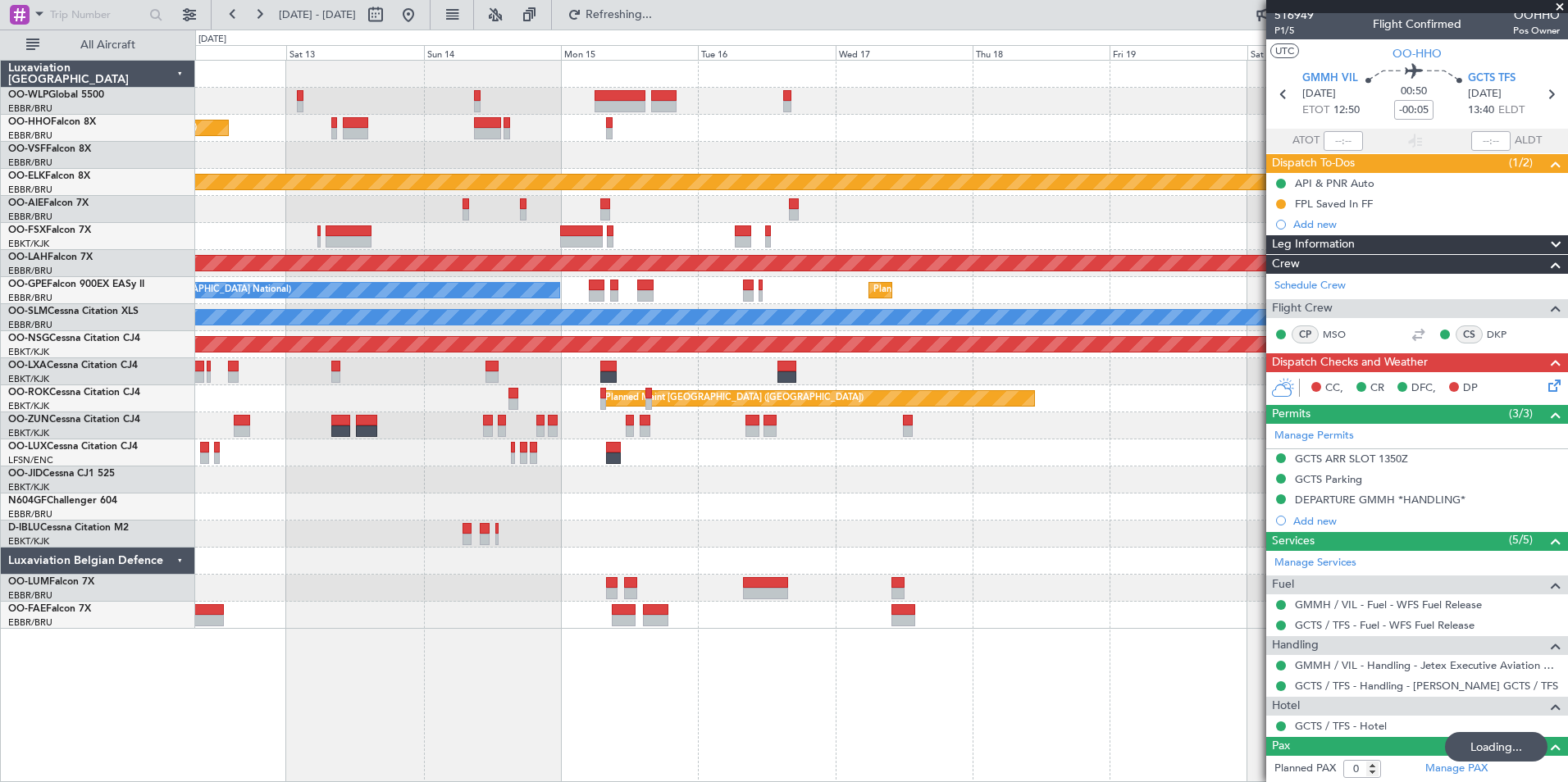
click at [902, 227] on div "Planned Maint Kortrijk-[GEOGRAPHIC_DATA]" at bounding box center [881, 237] width 1372 height 27
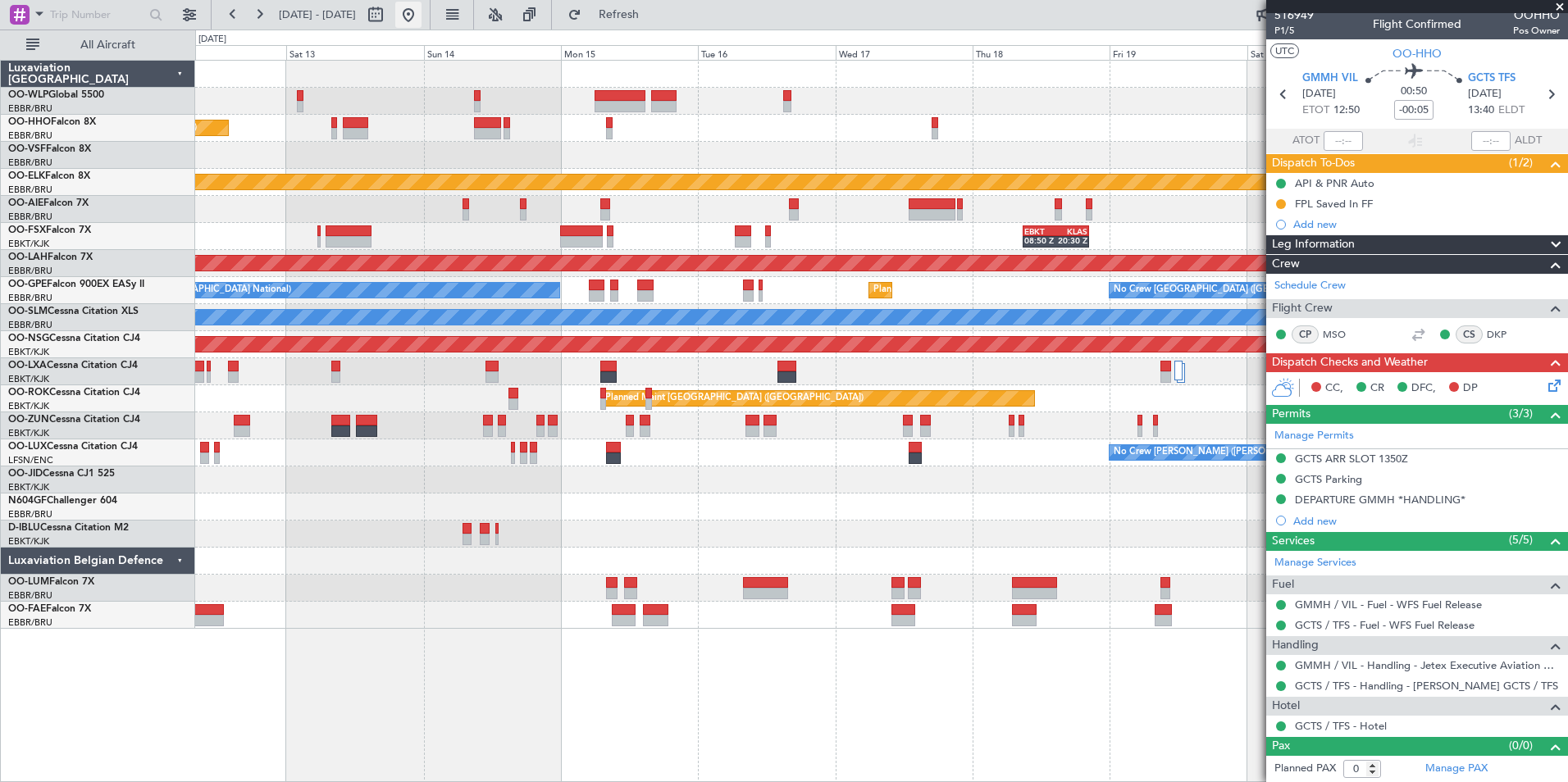
click at [421, 13] on button at bounding box center [408, 14] width 26 height 26
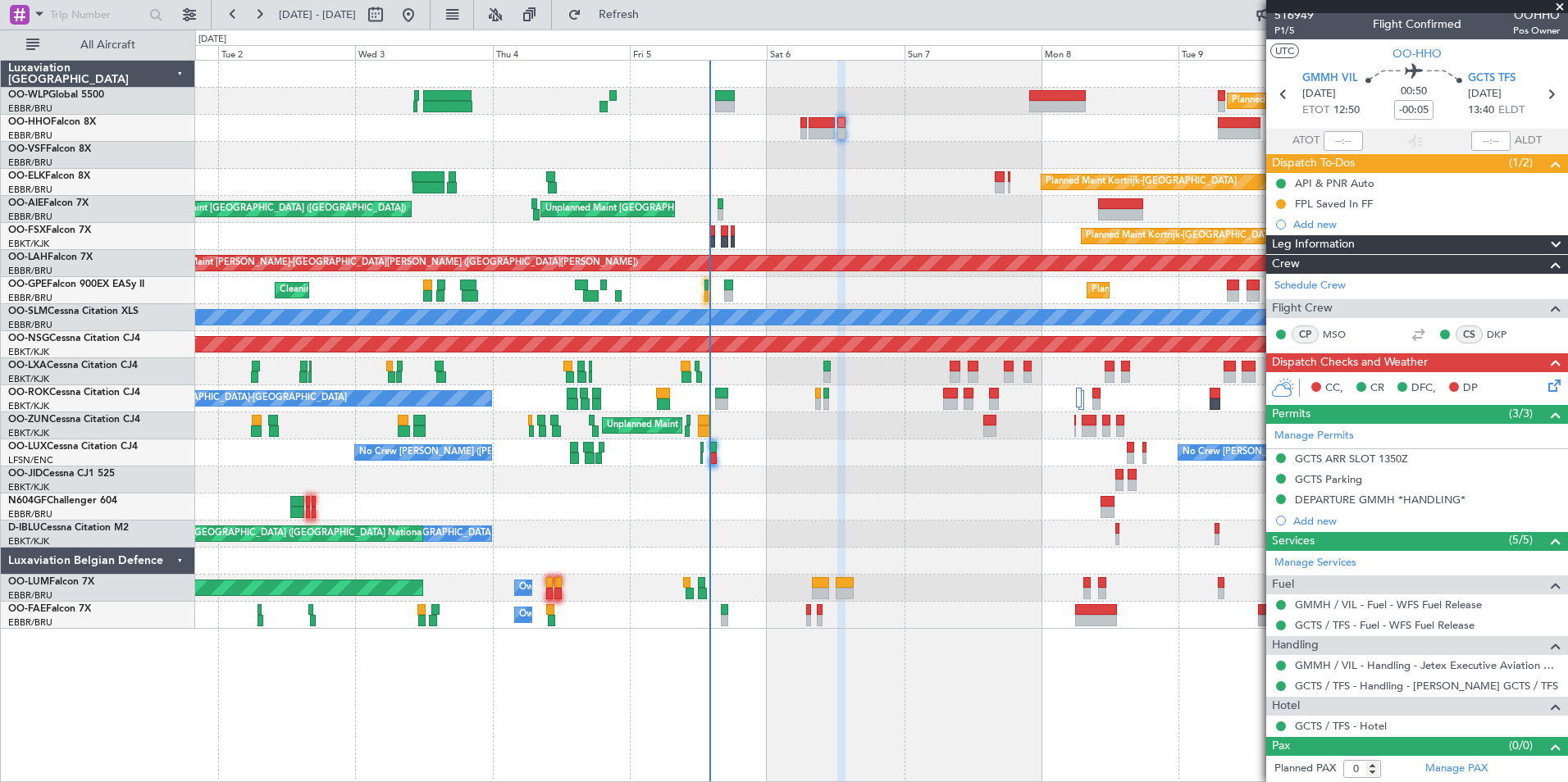
click at [888, 381] on div "Planned Maint Milan (Linate) Planned Maint Geneva (Cointrin) Planned Maint Kort…" at bounding box center [881, 345] width 1372 height 569
click at [826, 373] on div "Planned Maint [GEOGRAPHIC_DATA] ([GEOGRAPHIC_DATA] National)" at bounding box center [881, 372] width 1372 height 27
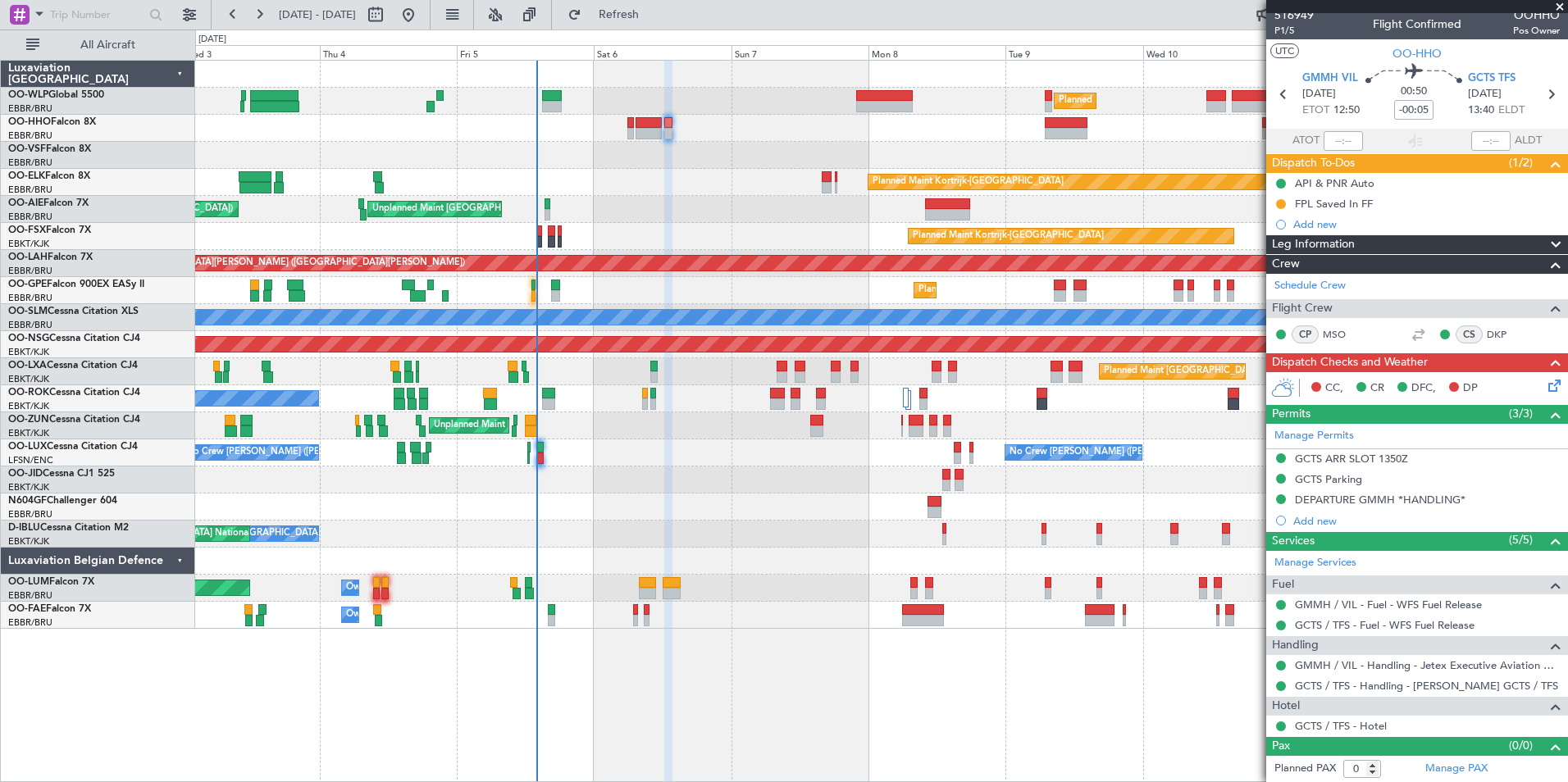
click at [682, 357] on div "Planned Maint Milan (Linate) Planned Maint Geneva (Cointrin) Planned Maint Kort…" at bounding box center [881, 345] width 1372 height 569
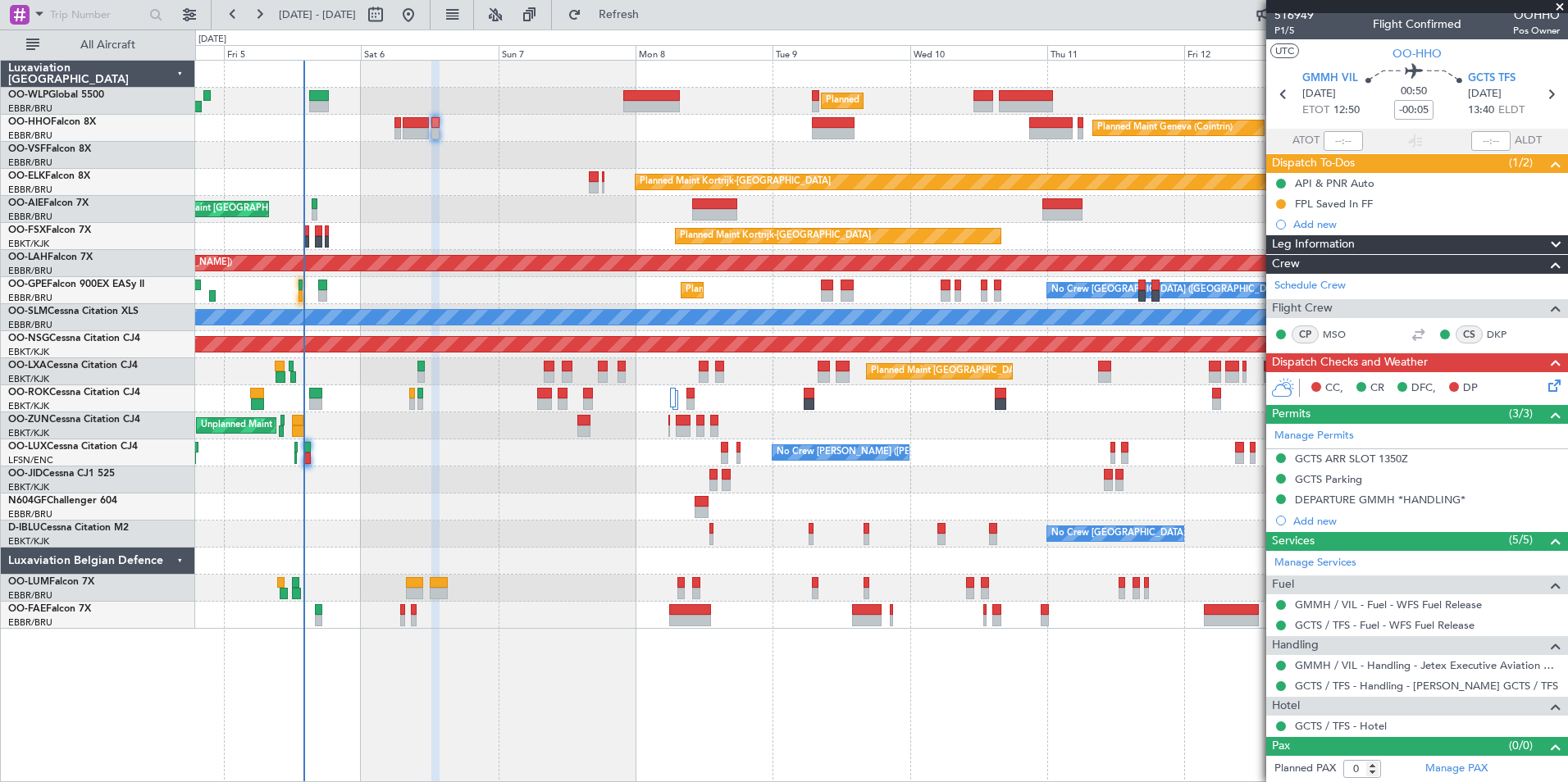
click at [529, 322] on div "Planned Maint Milan (Linate) Planned Maint Geneva (Cointrin) Planned Maint Kort…" at bounding box center [881, 345] width 1372 height 569
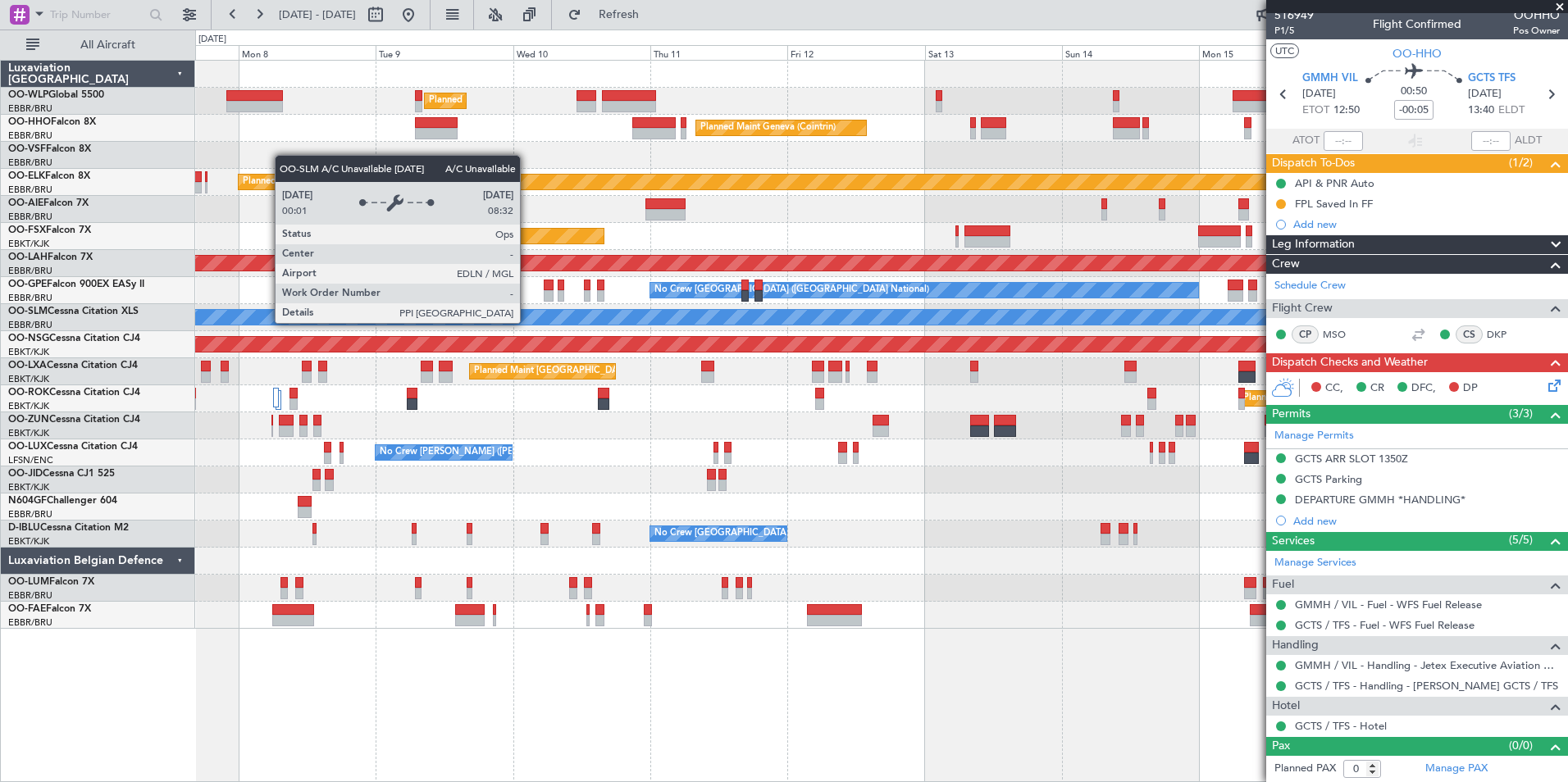
click at [465, 314] on div "Planned Maint Milan (Linate) Planned Maint Geneva (Cointrin) Planned Maint Kort…" at bounding box center [881, 345] width 1372 height 569
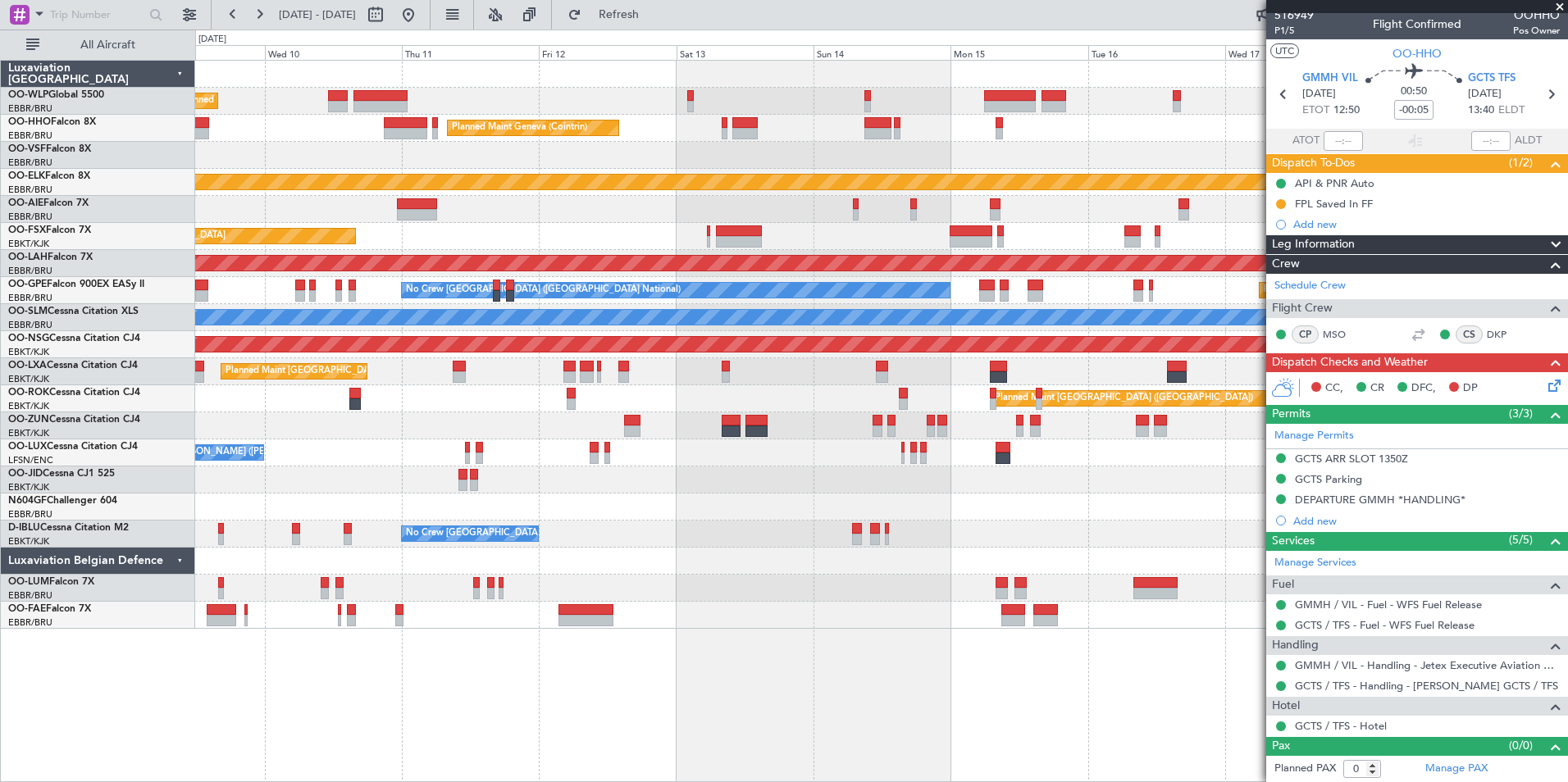
click at [416, 321] on div "Planned Maint Milan (Linate) Planned Maint Geneva (Cointrin) Planned Maint Kort…" at bounding box center [881, 345] width 1372 height 569
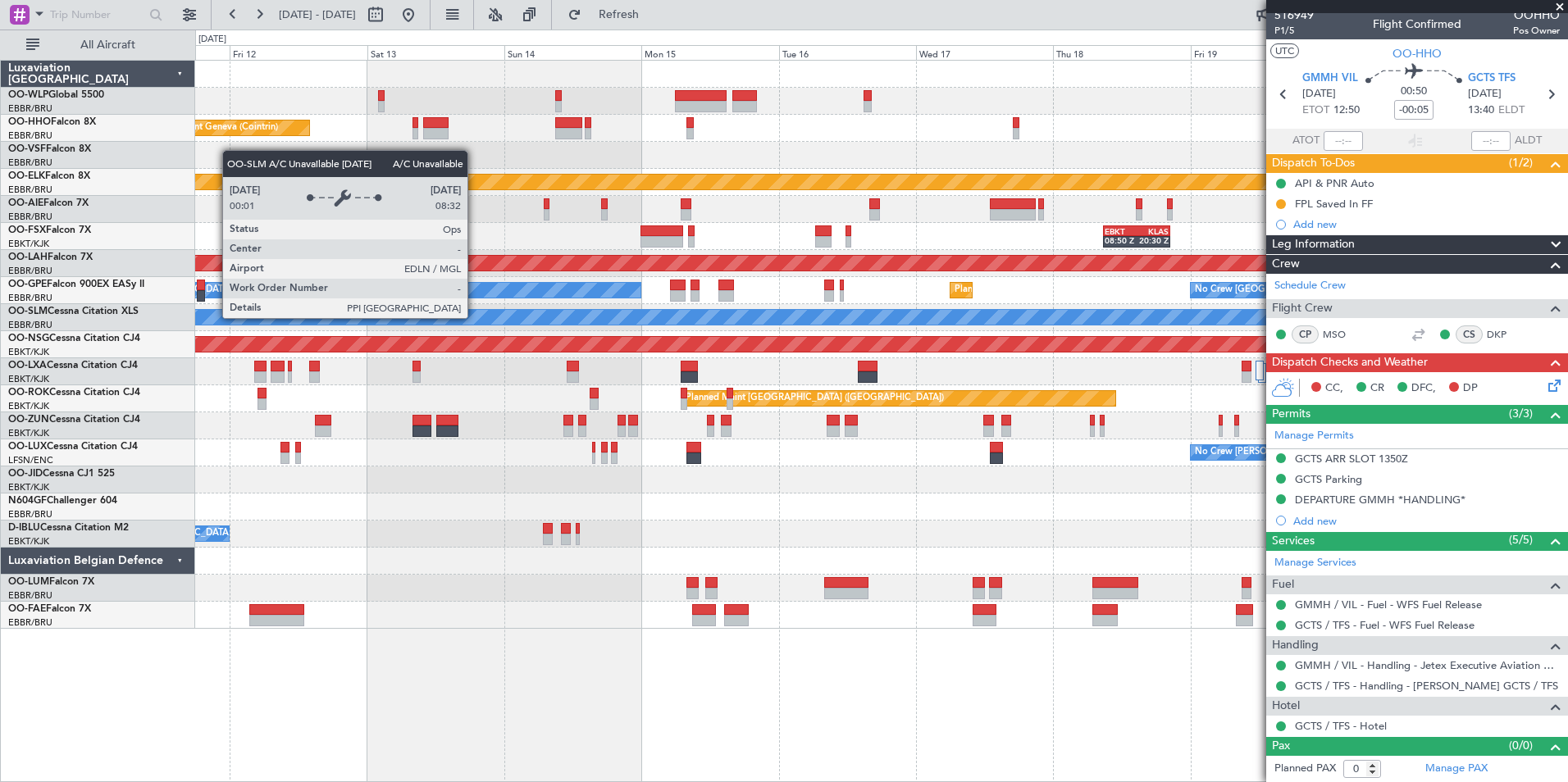
click at [209, 263] on div "Planned Maint Milan (Linate) Planned Maint Geneva (Cointrin) Planned Maint Kort…" at bounding box center [881, 345] width 1372 height 569
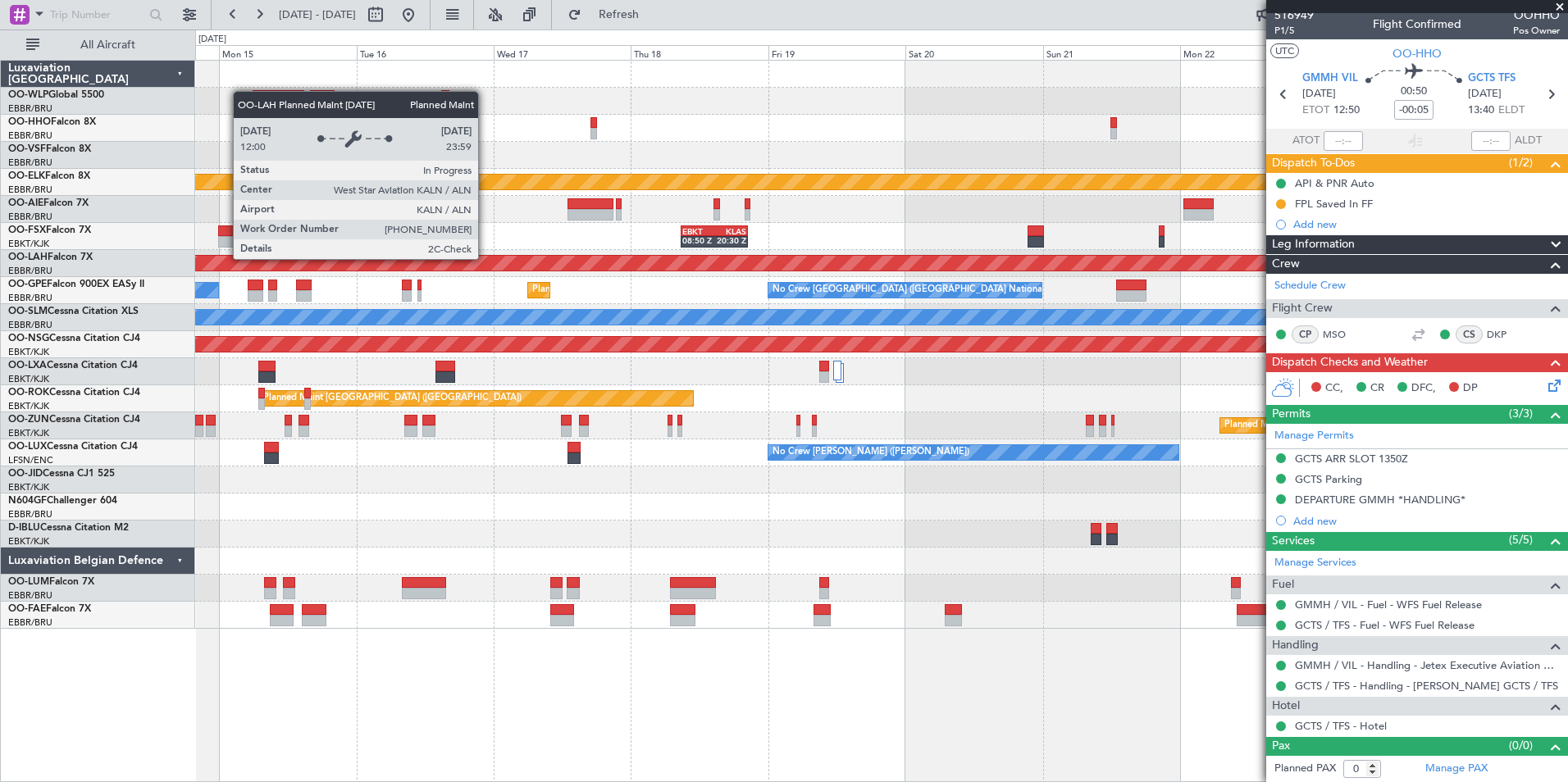
click at [170, 230] on div "Planned Maint Geneva (Cointrin) Planned Maint Kortrijk-Wevelgem EBKT 08:50 Z KL…" at bounding box center [784, 406] width 1568 height 753
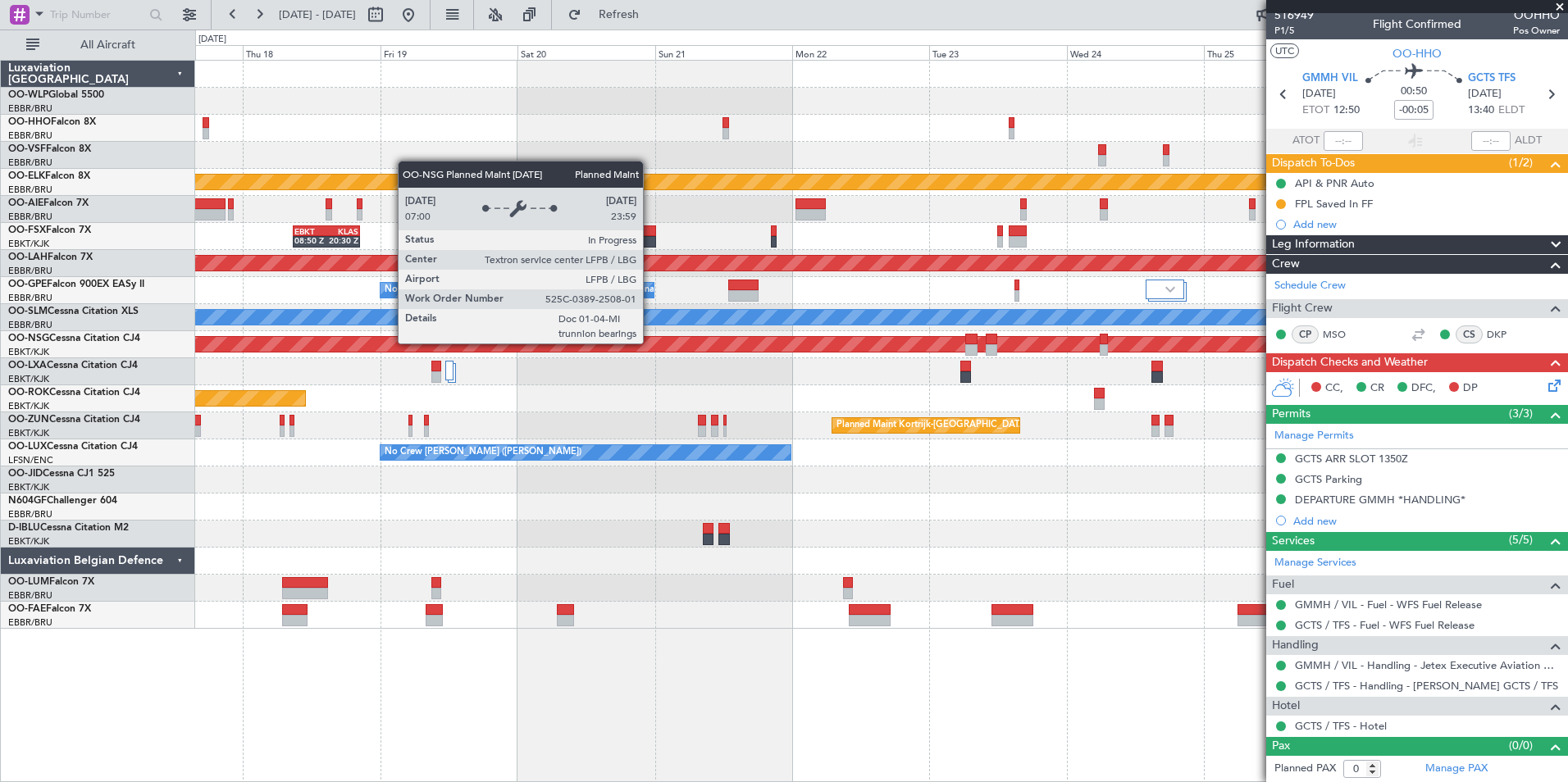
click at [324, 297] on div "Planned Maint Kortrijk-Wevelgem EBKT 08:50 Z KLAS 20:30 Z Planned Maint Alton-s…" at bounding box center [881, 345] width 1372 height 569
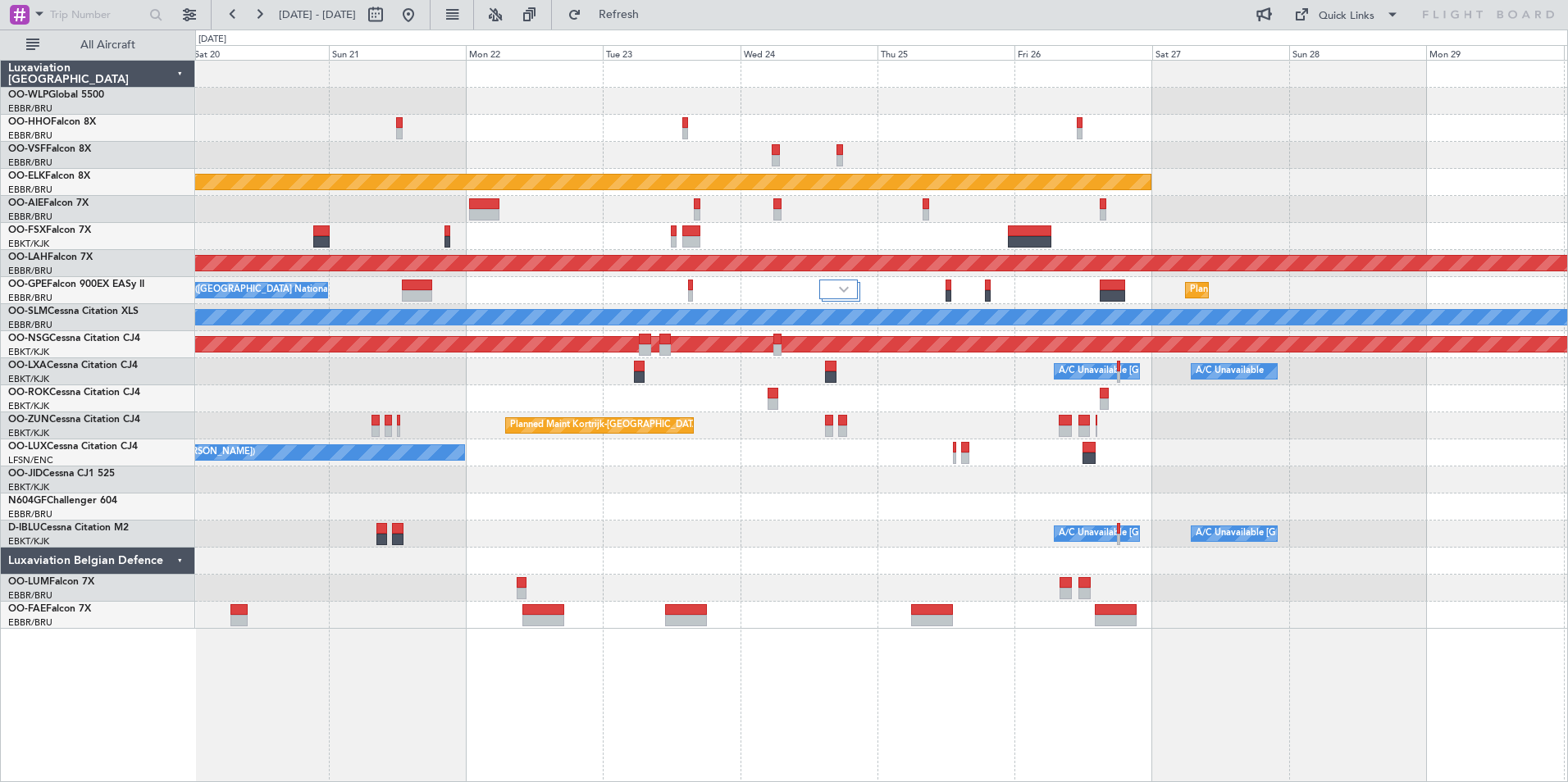
scroll to position [0, 0]
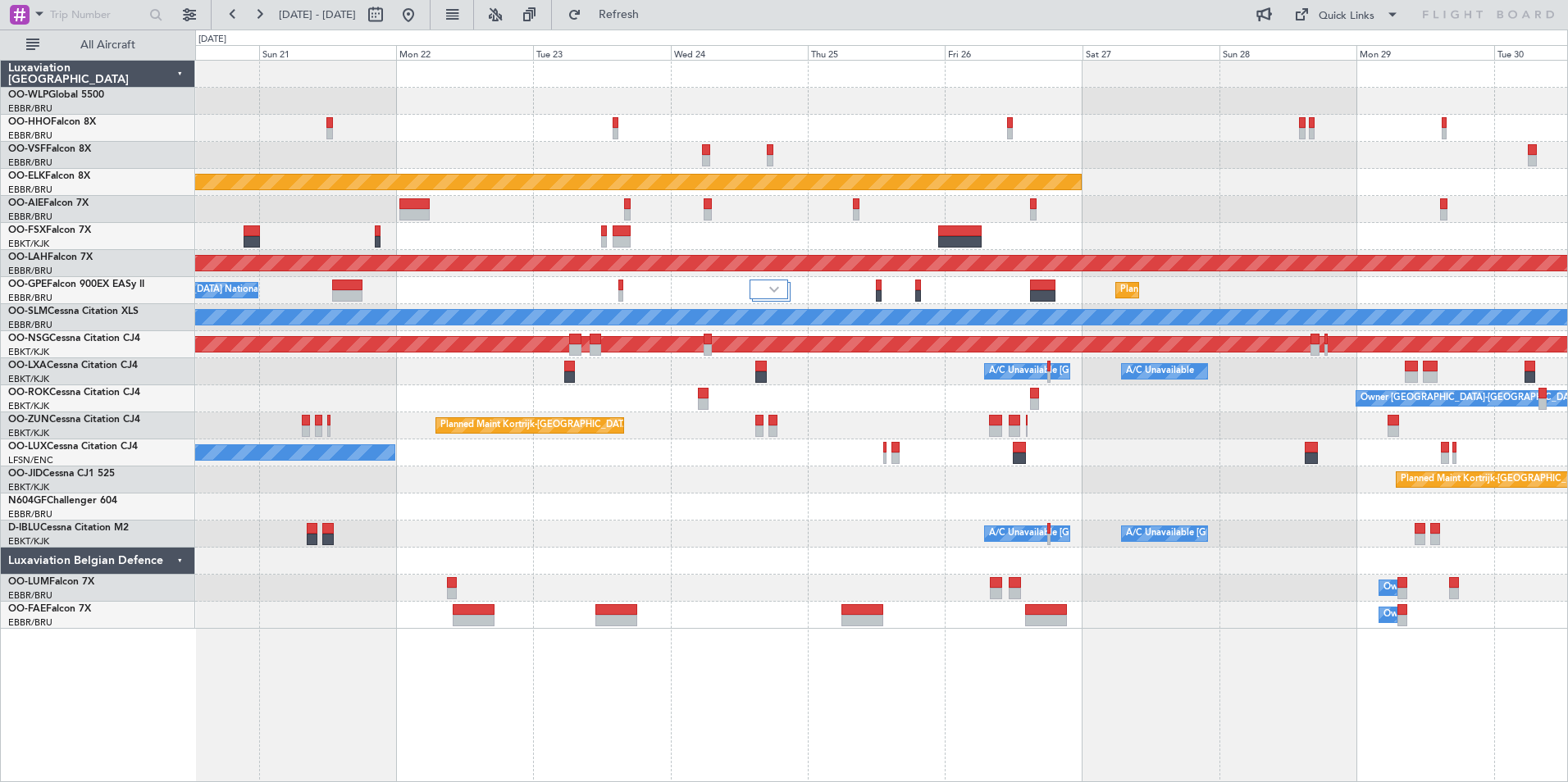
click at [1227, 197] on div at bounding box center [881, 209] width 1372 height 27
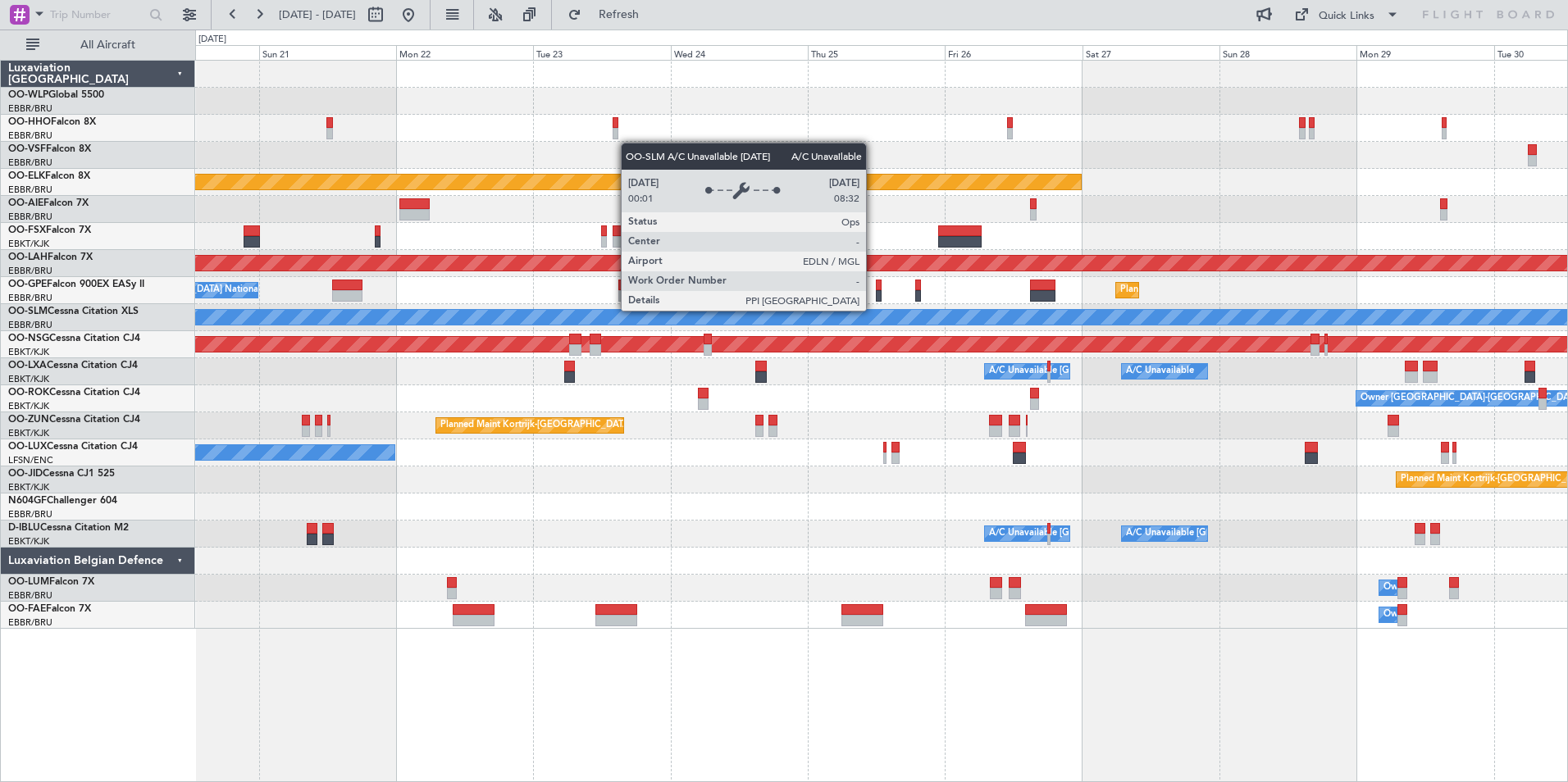
click at [845, 316] on div "A/C Unavailable [GEOGRAPHIC_DATA]" at bounding box center [881, 318] width 4115 height 15
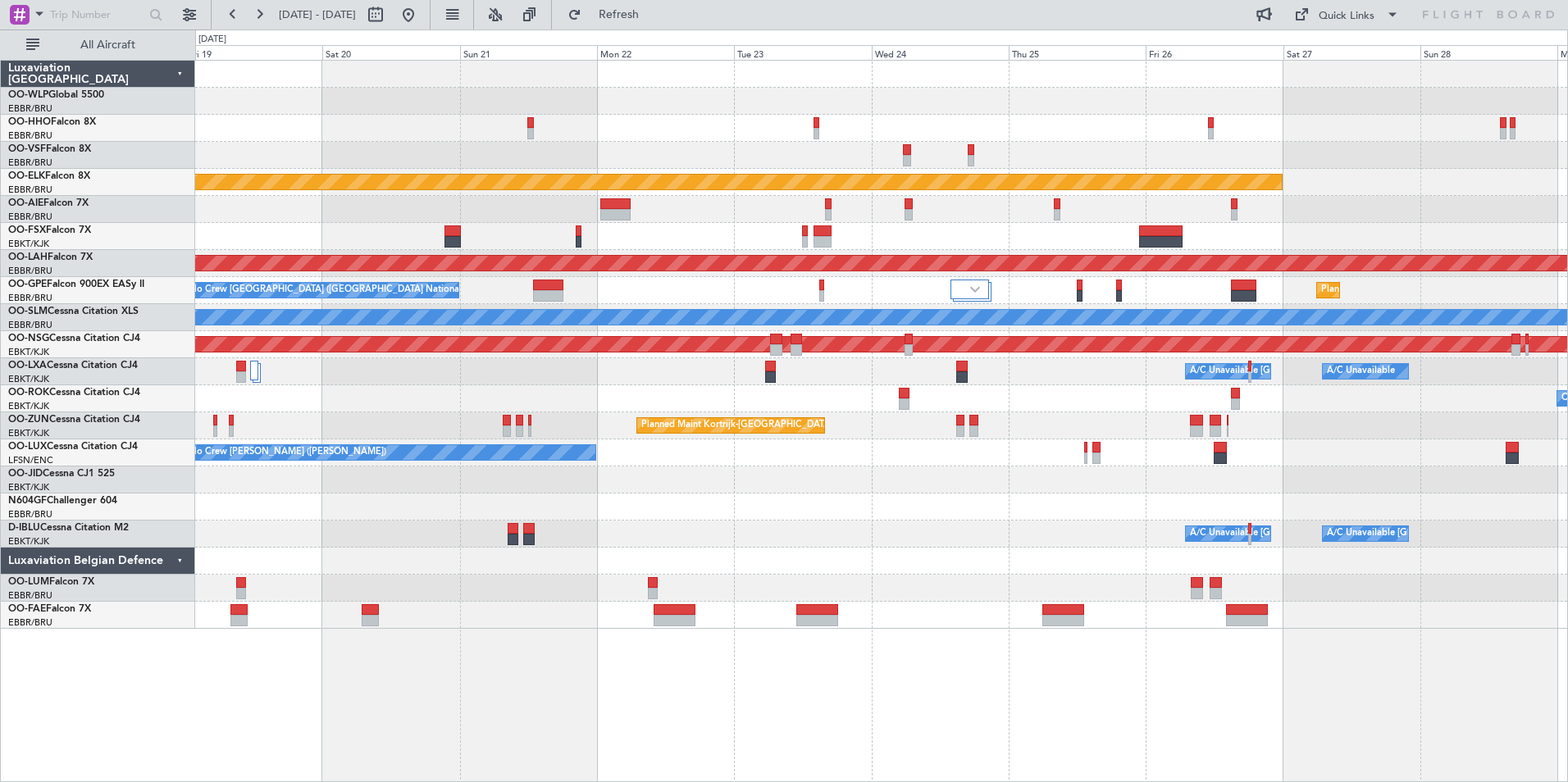
click at [948, 330] on div "Planned Maint Kortrijk-Wevelgem EBKT 08:50 Z KLAS 20:30 Z Planned Maint Alton-s…" at bounding box center [881, 345] width 1372 height 569
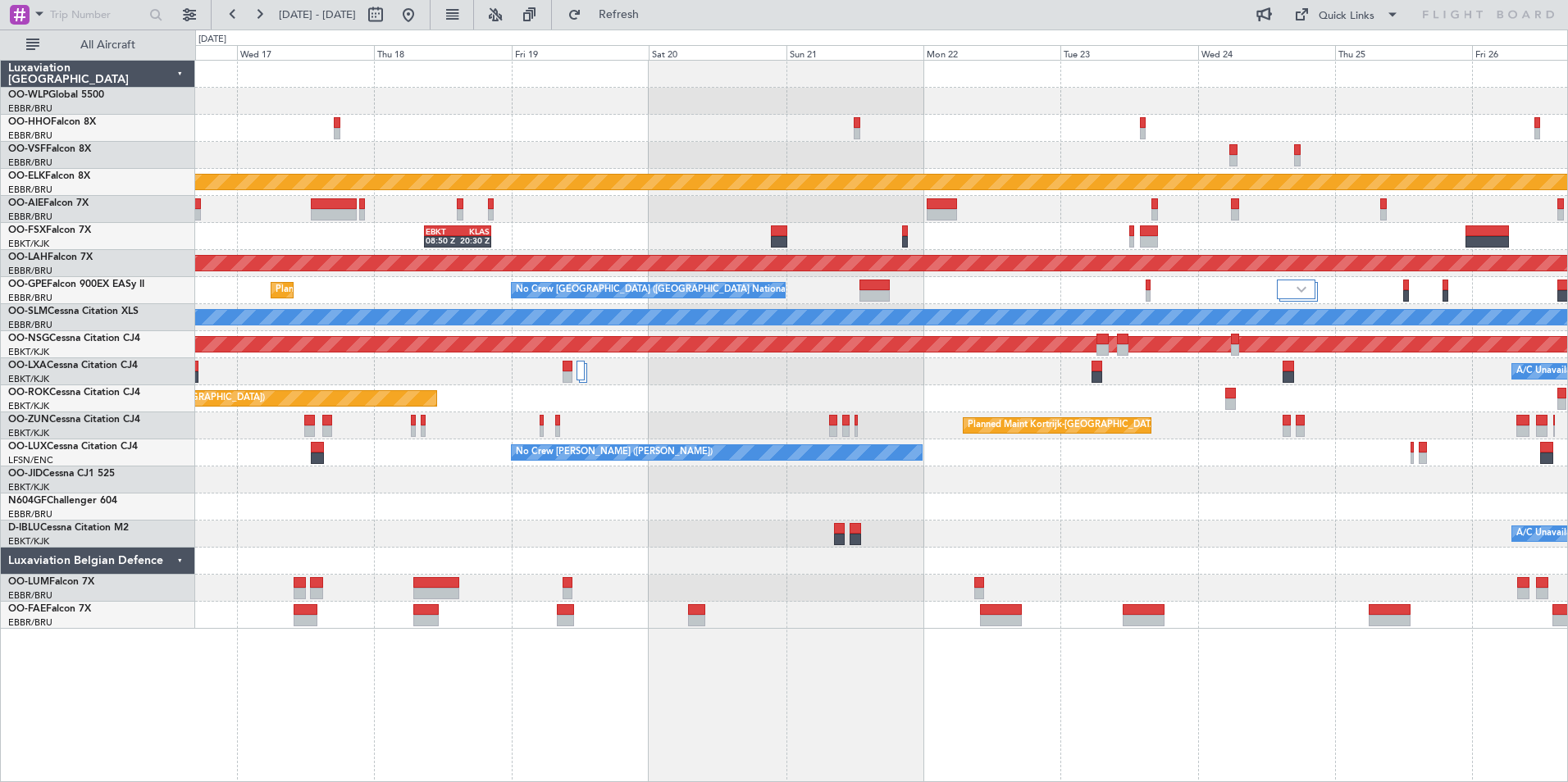
click at [815, 346] on div "Planned Maint Kortrijk-Wevelgem EBKT 08:50 Z KLAS 20:30 Z Planned Maint Alton-s…" at bounding box center [881, 345] width 1372 height 569
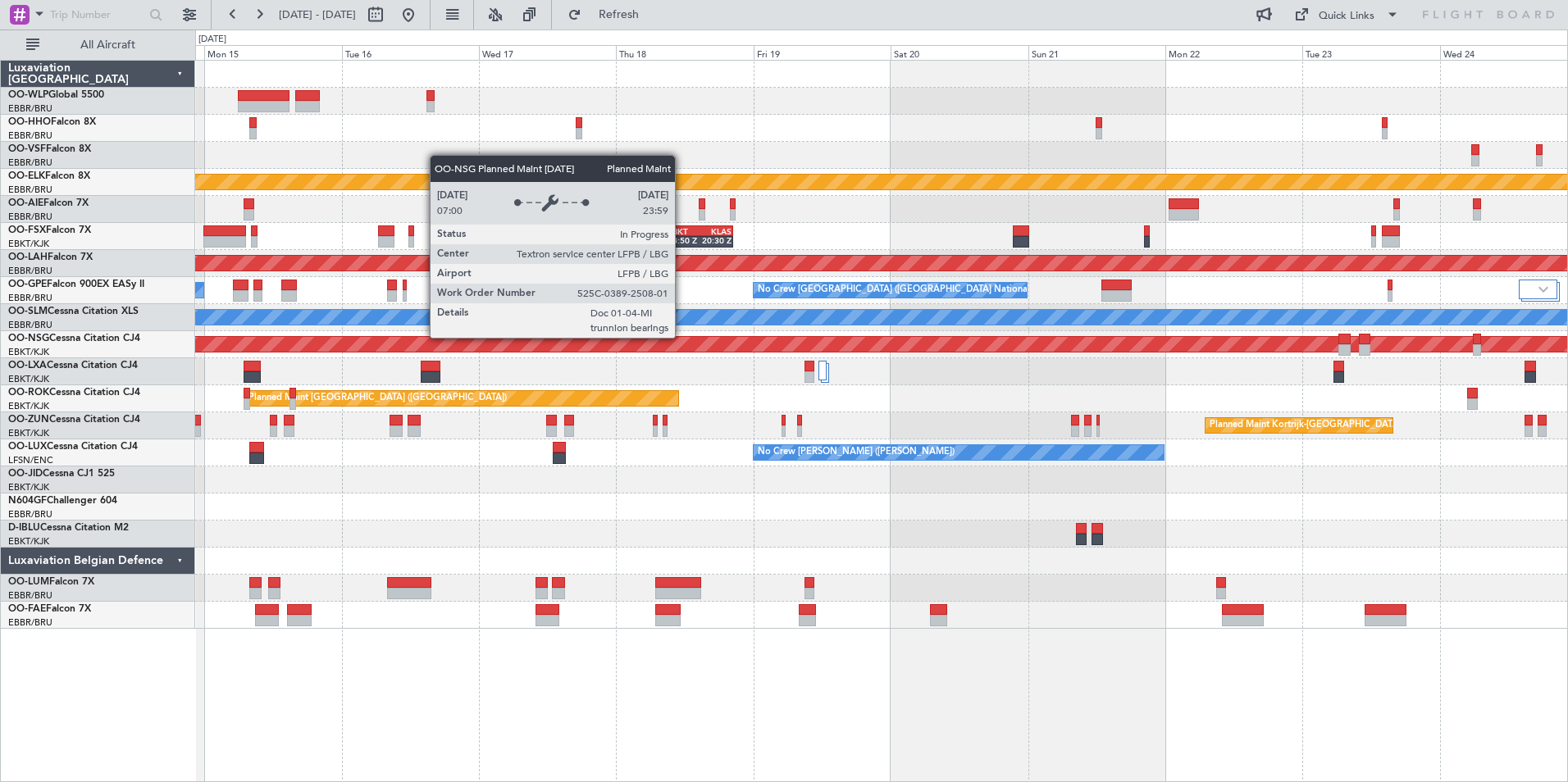
click at [1193, 414] on div "Planned Maint Geneva (Cointrin) Planned Maint Kortrijk-Wevelgem EBKT 08:50 Z KL…" at bounding box center [881, 345] width 1372 height 569
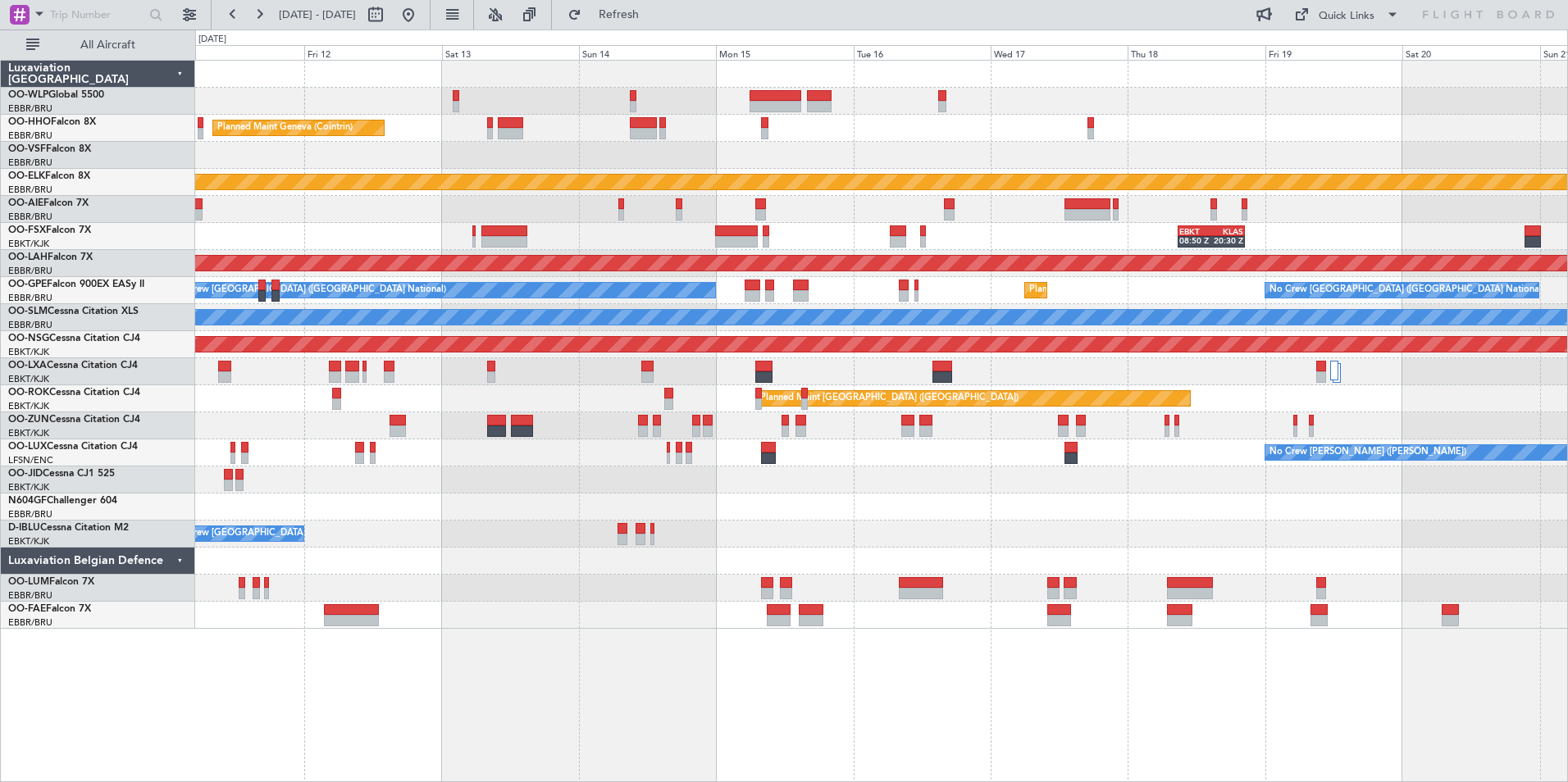
click at [825, 379] on div "Planned Maint [GEOGRAPHIC_DATA] ([GEOGRAPHIC_DATA] National)" at bounding box center [881, 372] width 1372 height 27
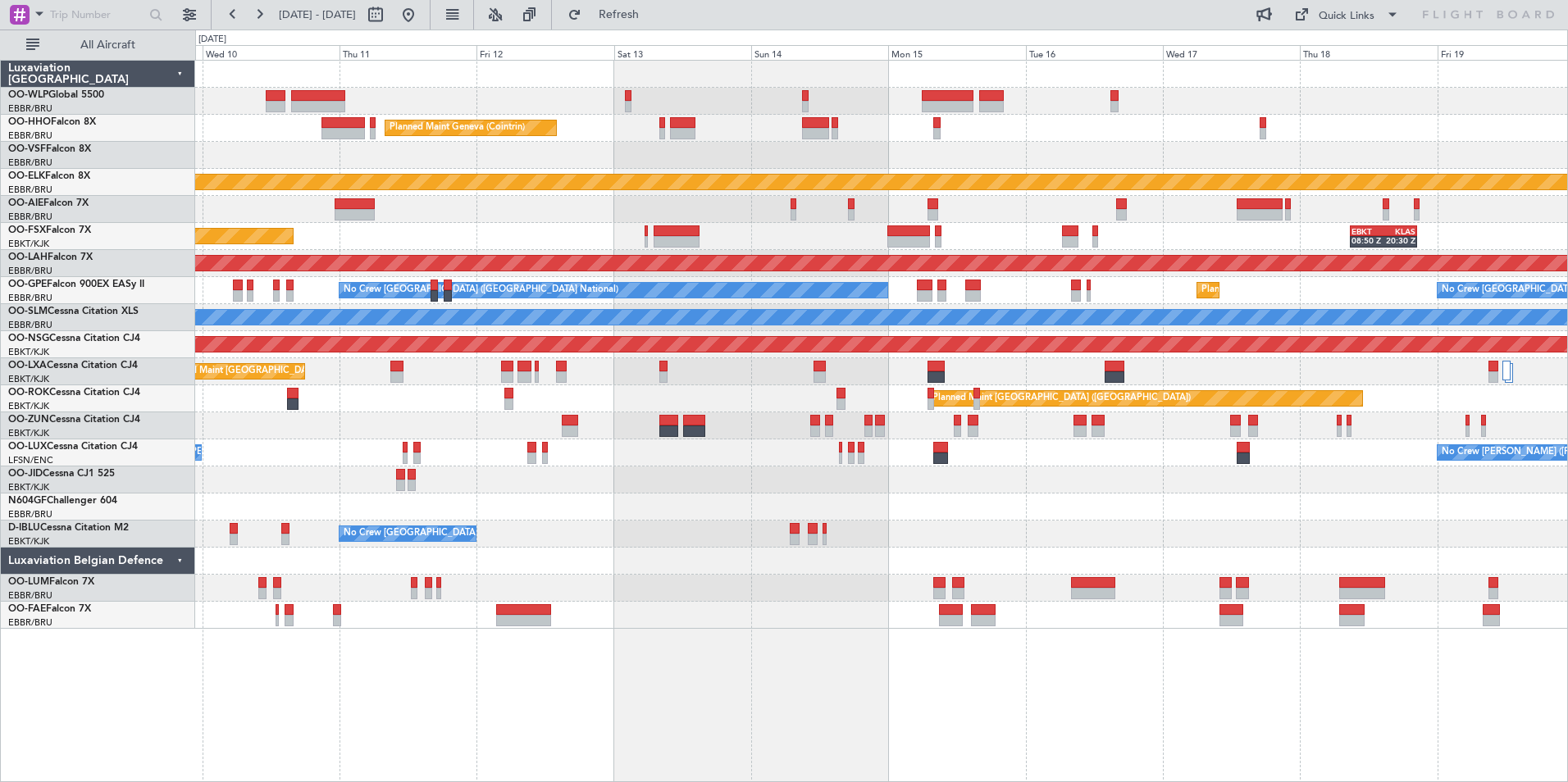
click at [1026, 411] on div "Planned Maint Milan (Linate) Planned Maint Geneva (Cointrin) Planned Maint Kort…" at bounding box center [881, 345] width 1372 height 569
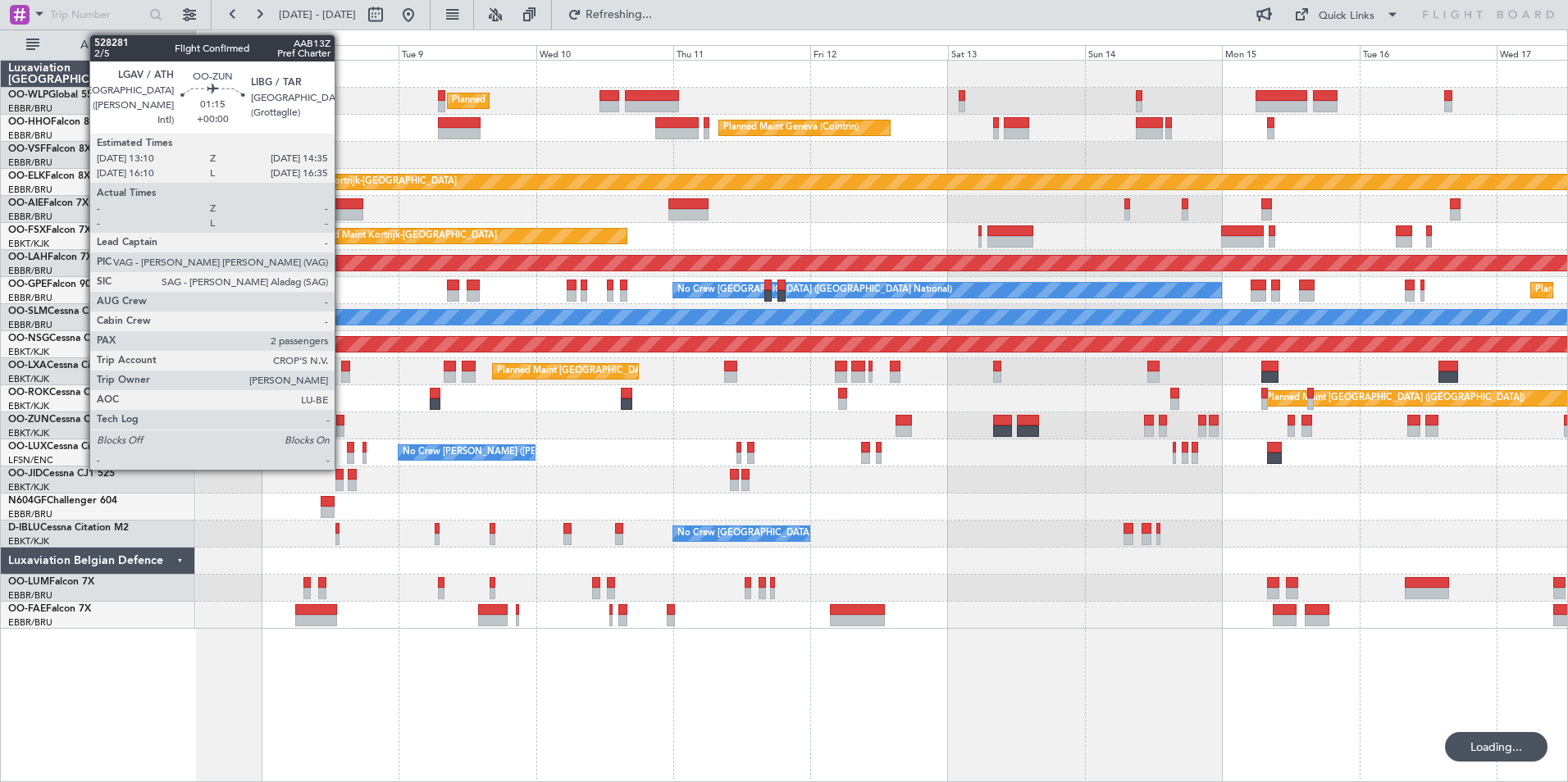
click at [342, 429] on div at bounding box center [340, 432] width 8 height 12
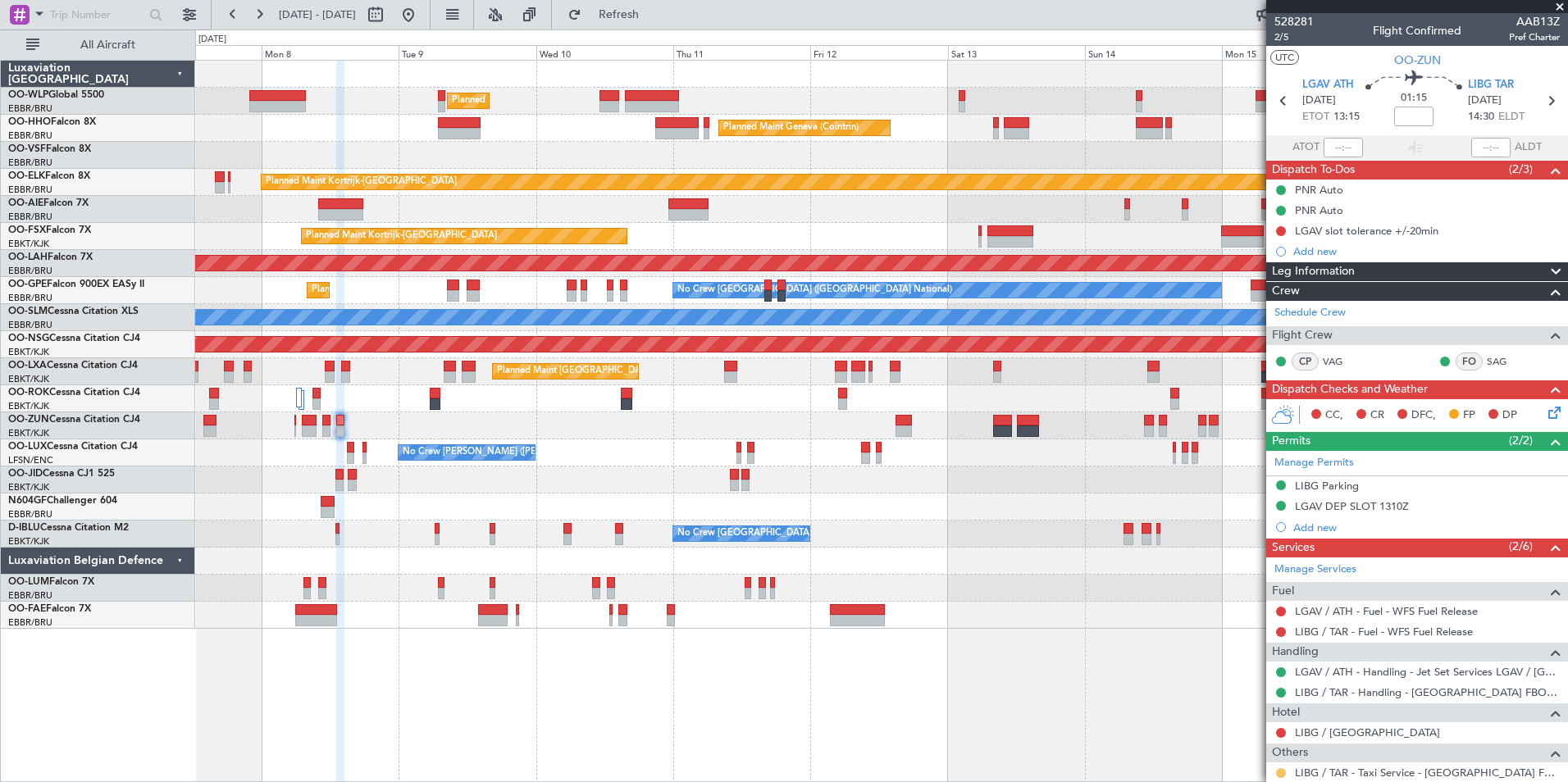
click at [1285, 772] on button at bounding box center [1281, 774] width 10 height 10
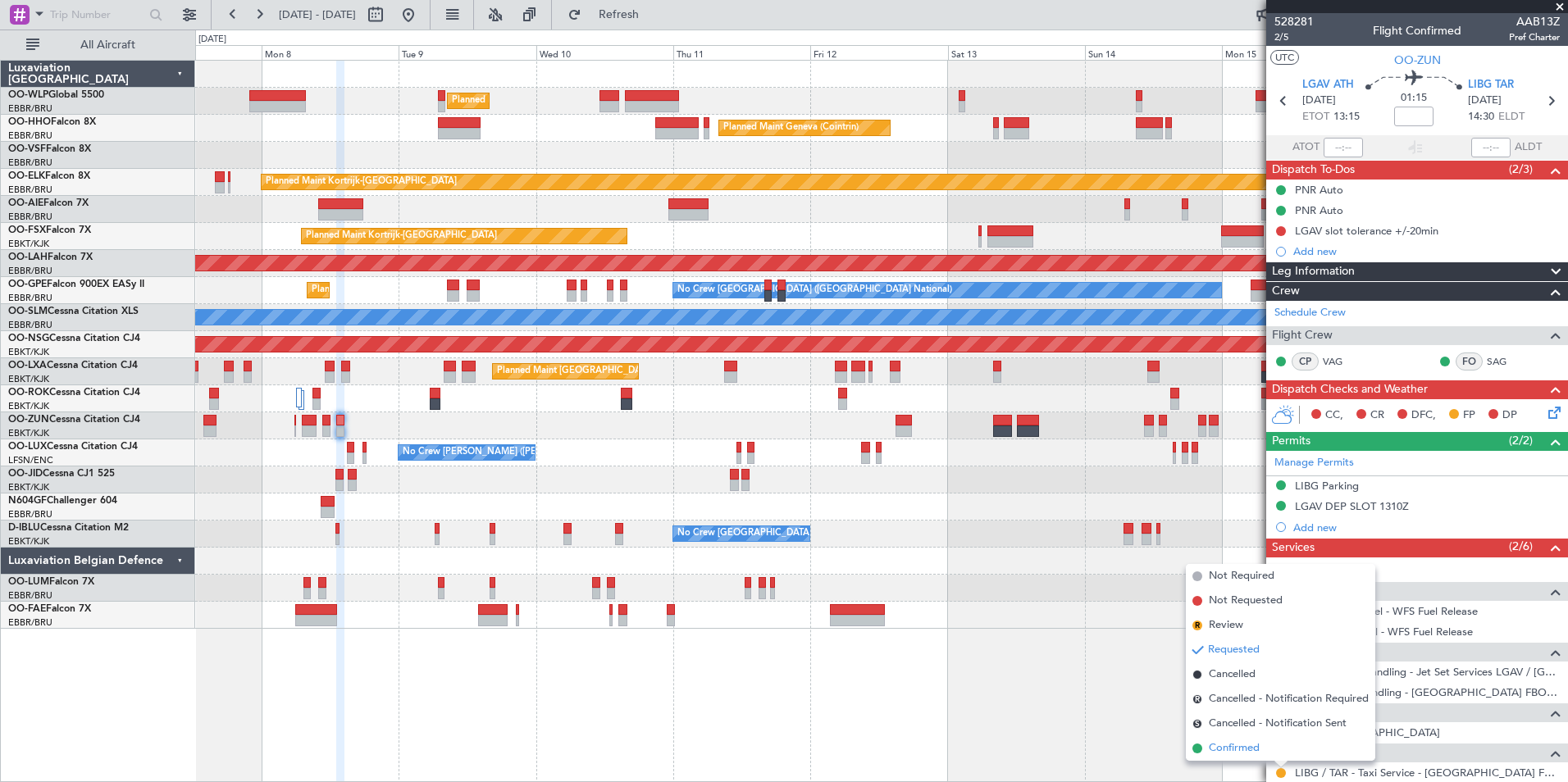
click at [1231, 744] on span "Confirmed" at bounding box center [1233, 749] width 51 height 17
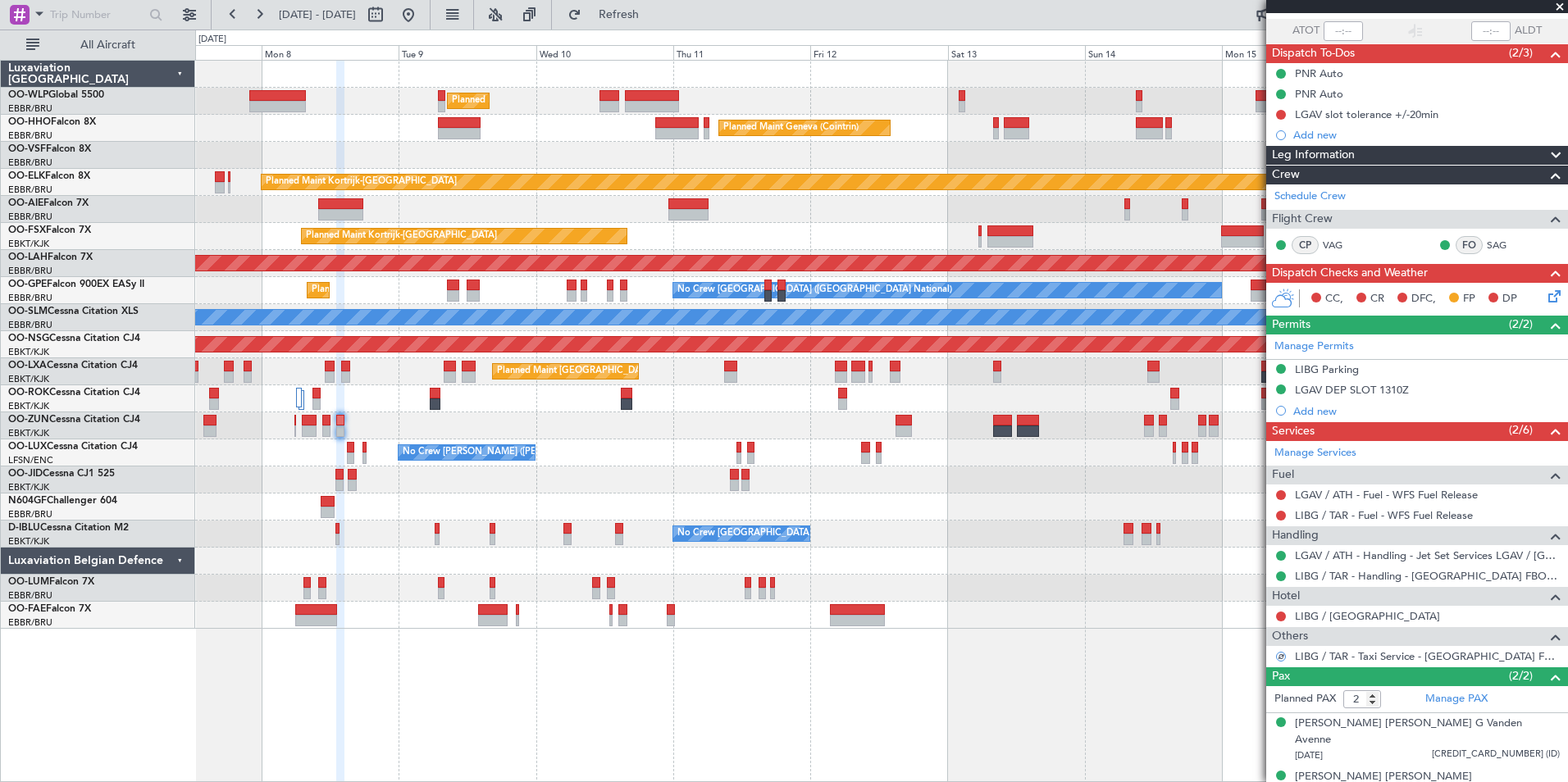
scroll to position [120, 0]
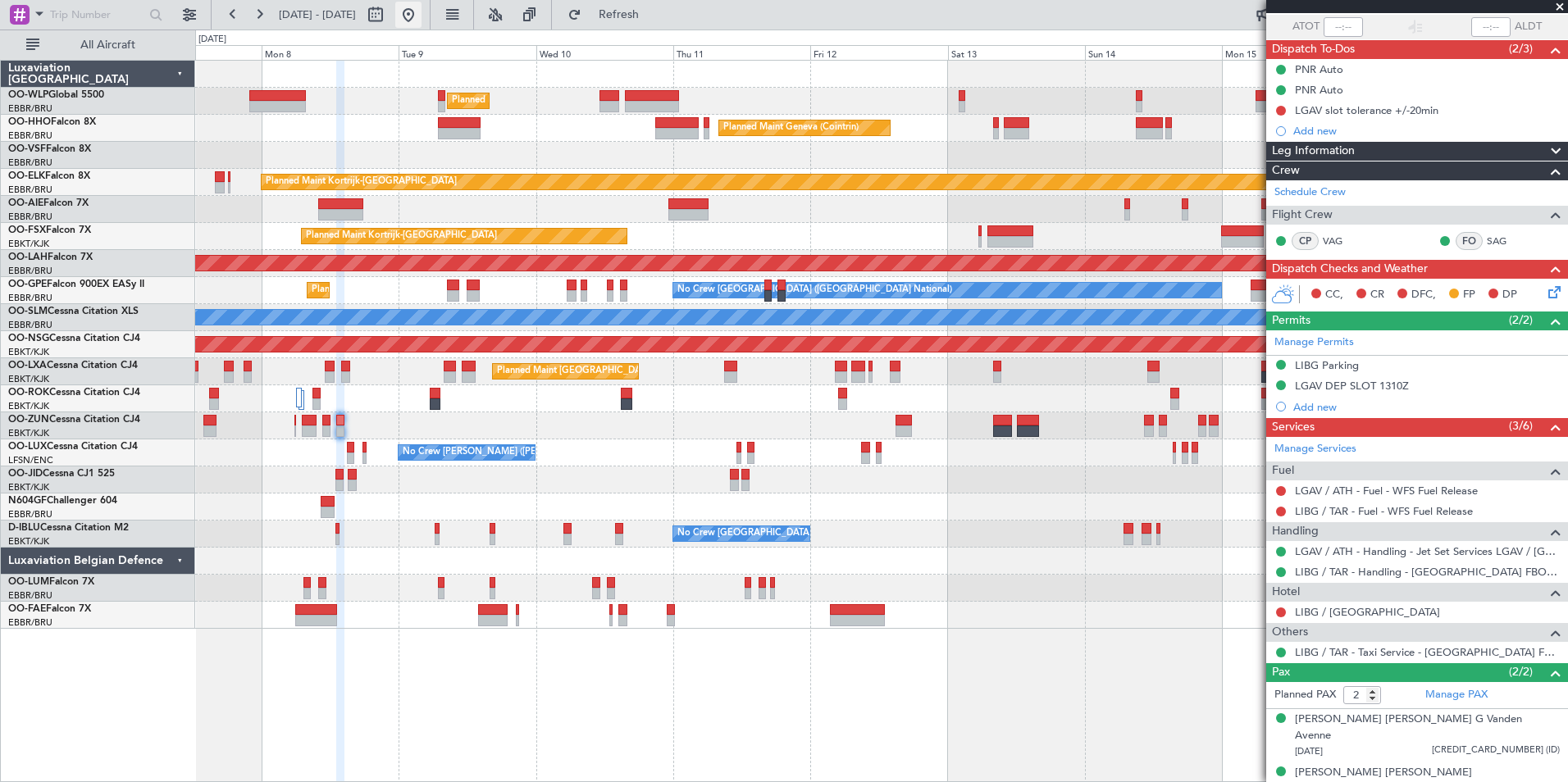
click at [421, 17] on button at bounding box center [408, 14] width 26 height 26
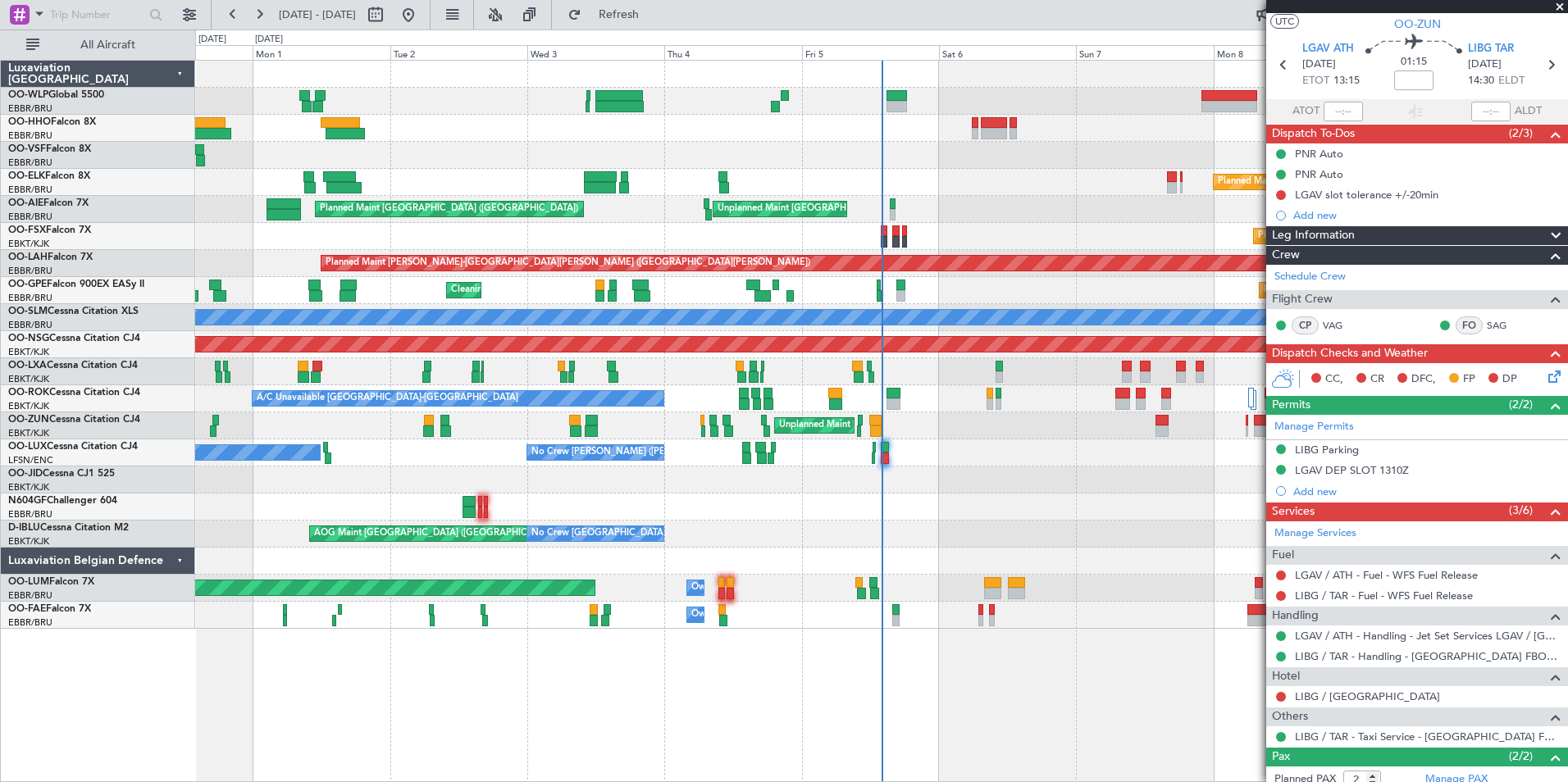
scroll to position [0, 0]
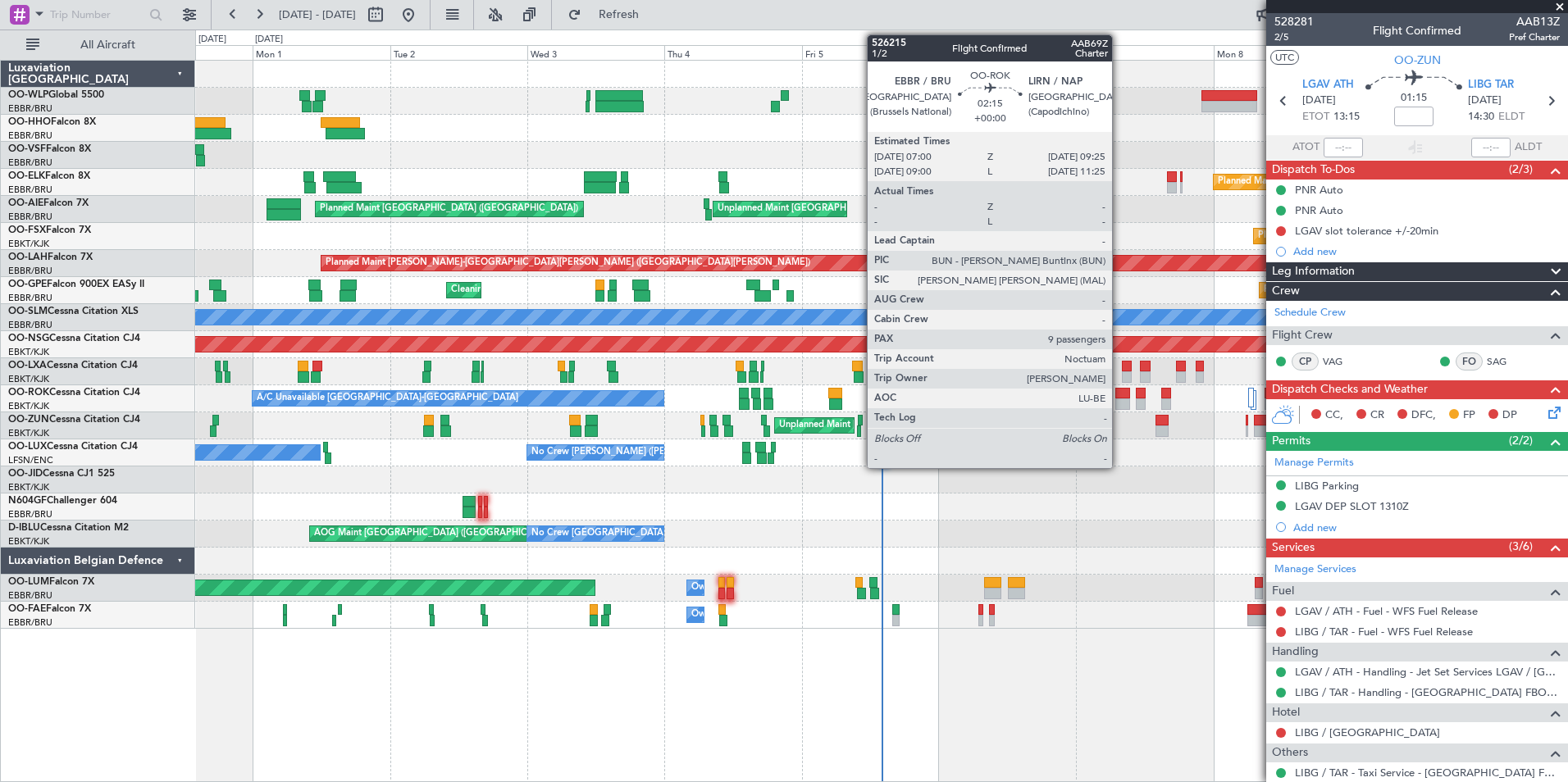
click at [1120, 397] on div at bounding box center [1122, 394] width 14 height 12
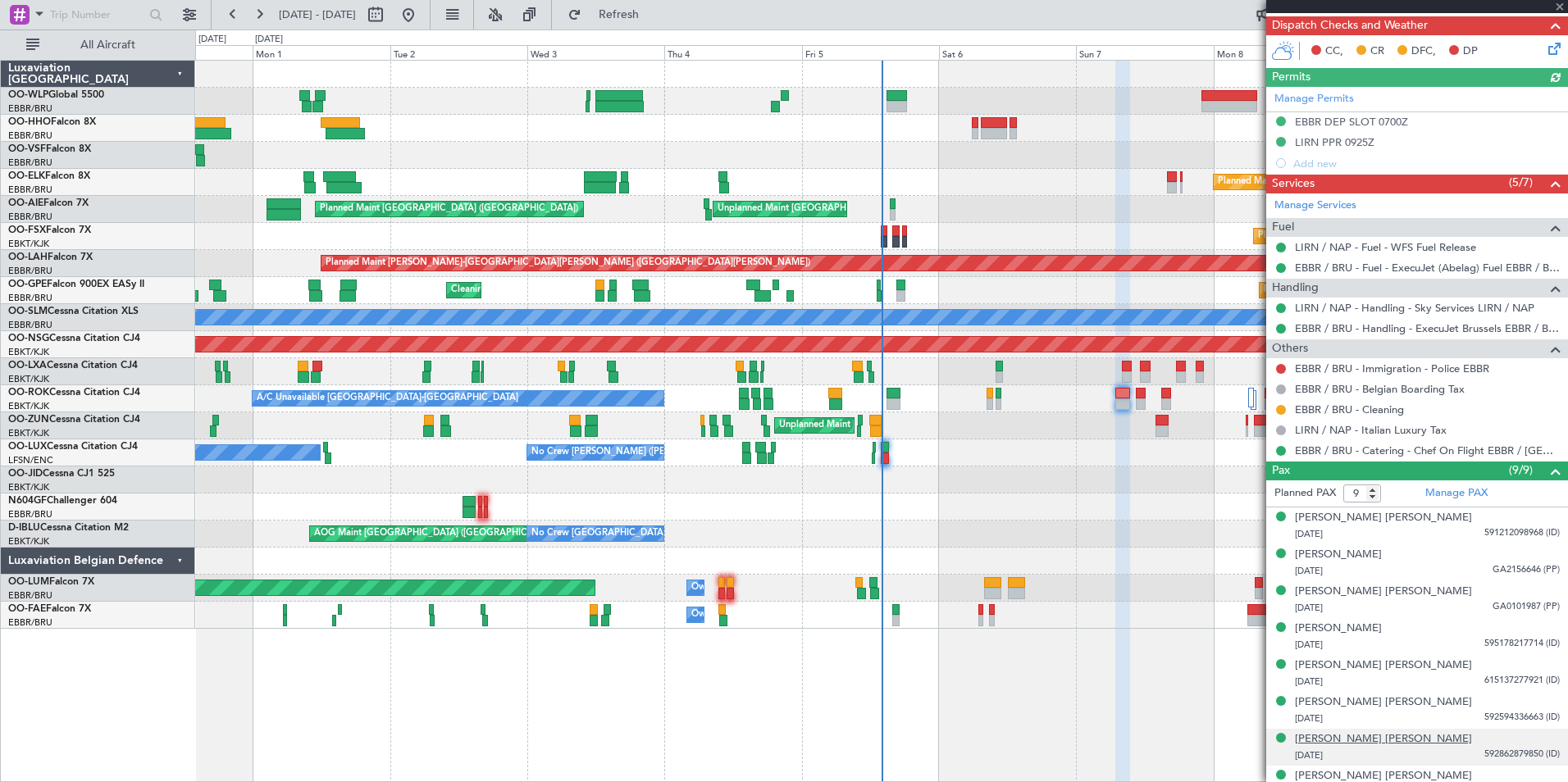
scroll to position [401, 0]
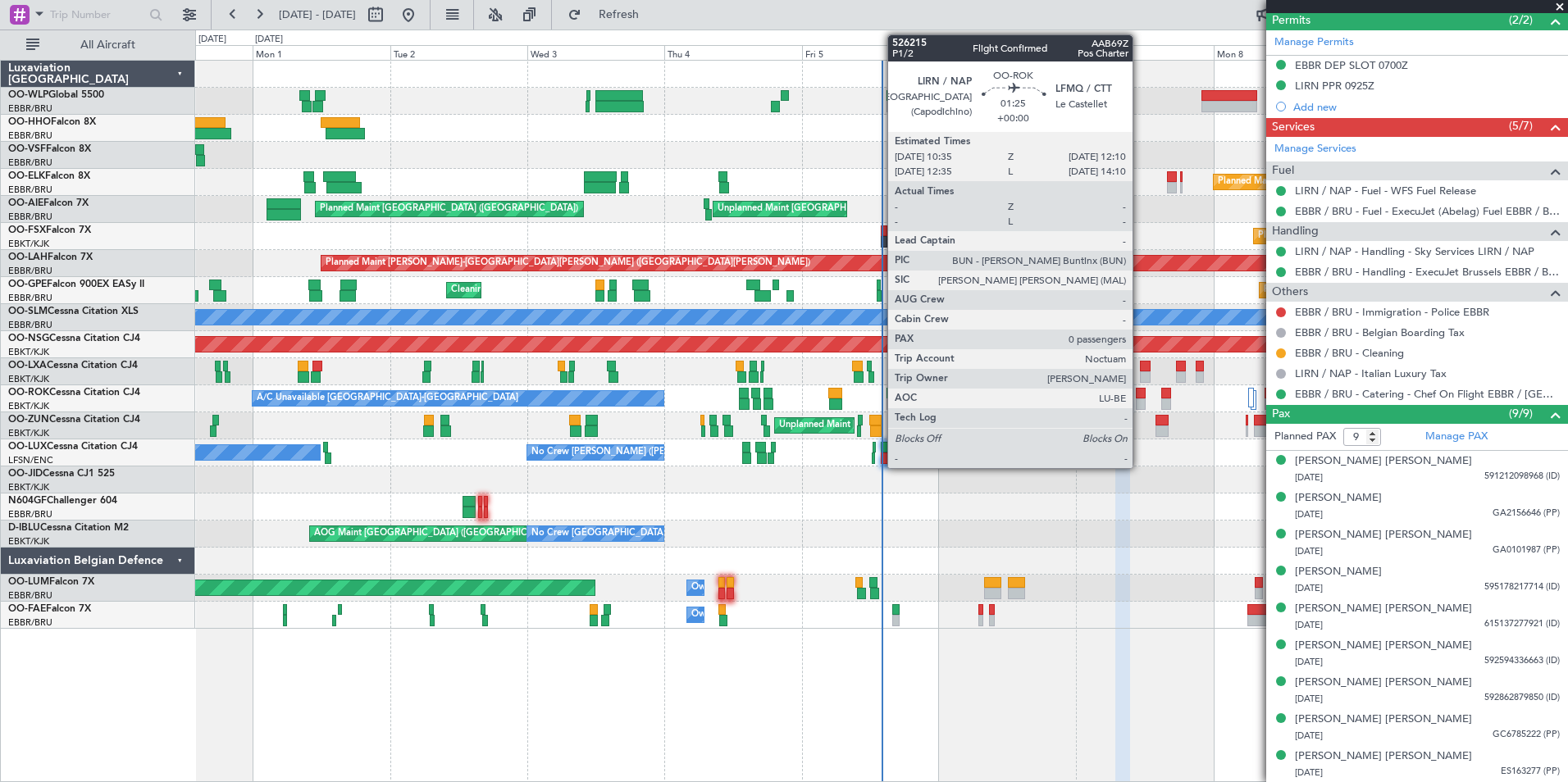
click at [1135, 406] on div "A/C Unavailable Kortrijk-Wevelgem Planned Maint Kortrijk-Wevelgem" at bounding box center [881, 399] width 1372 height 27
click at [1142, 400] on div at bounding box center [1141, 405] width 10 height 12
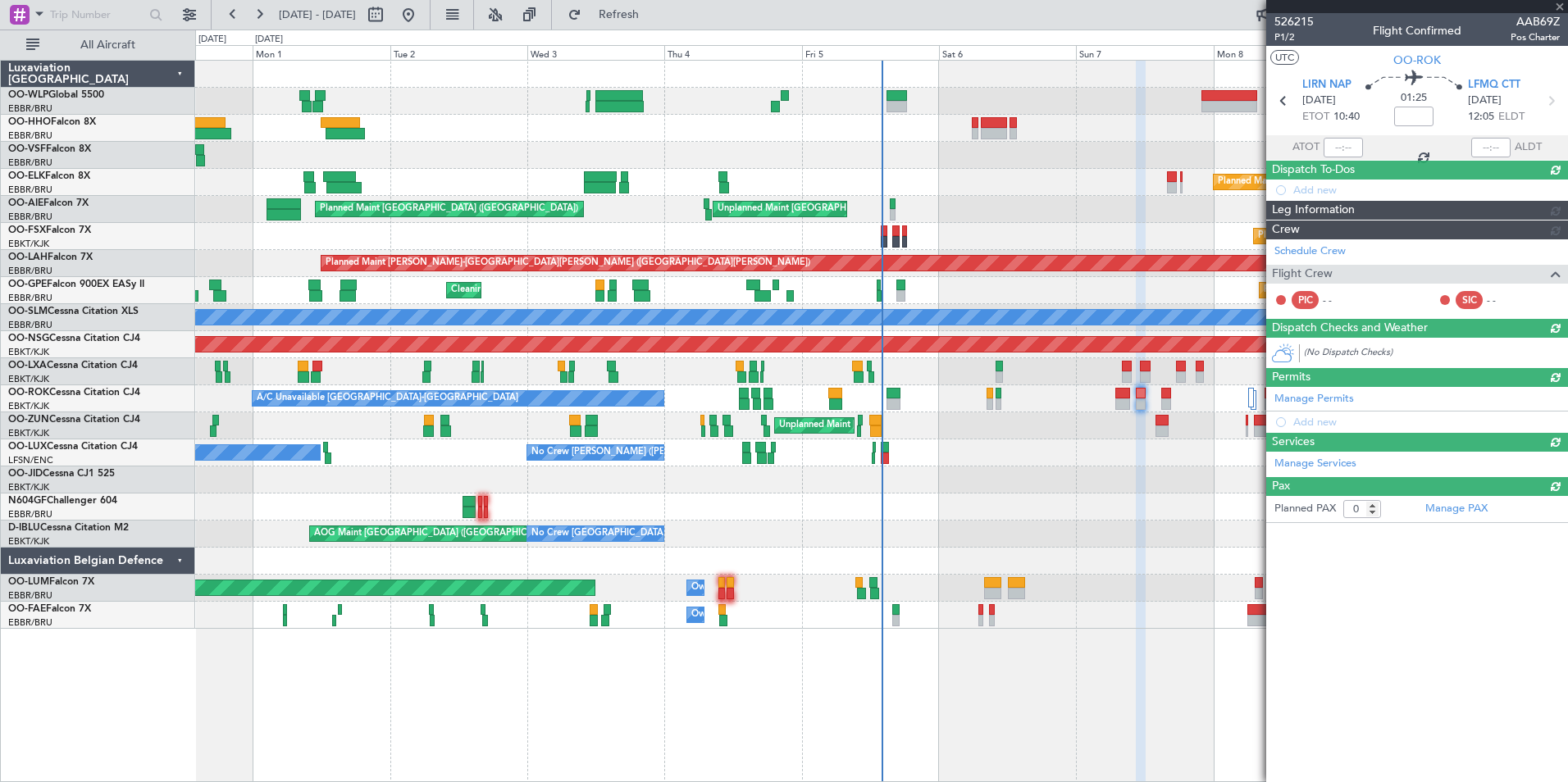
scroll to position [0, 0]
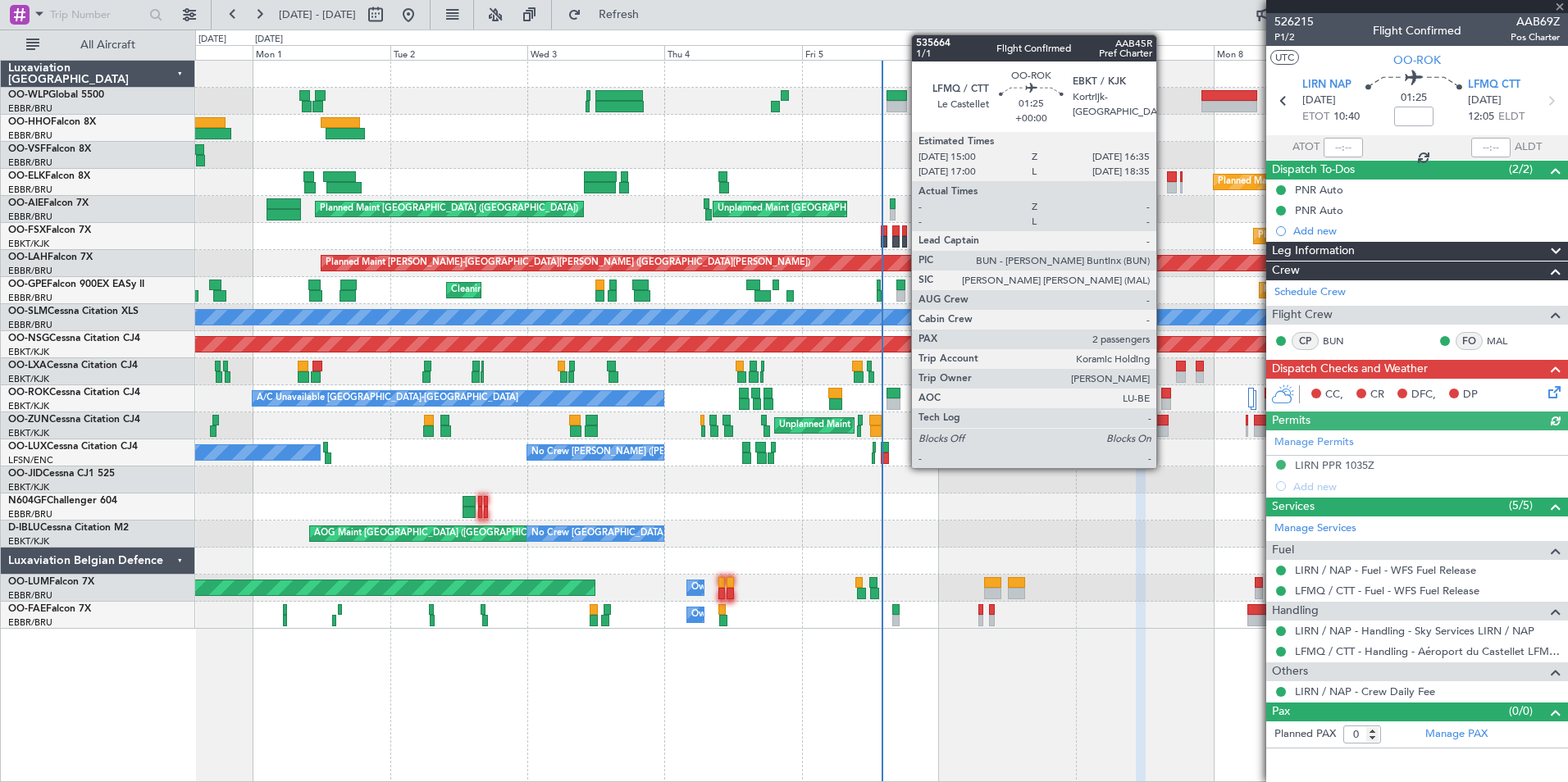
click at [1167, 396] on div at bounding box center [1167, 394] width 10 height 12
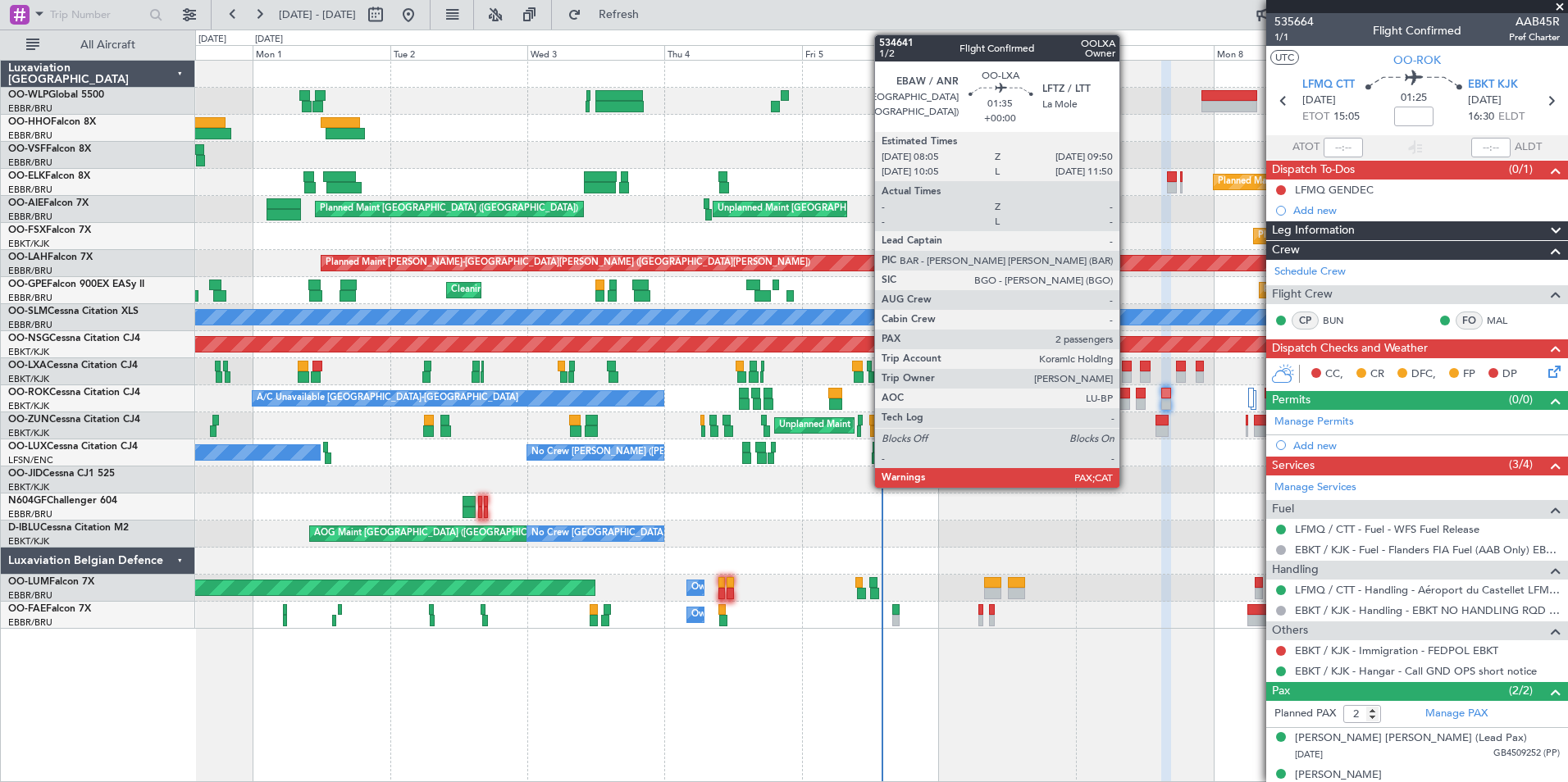
click at [1126, 376] on div at bounding box center [1126, 377] width 11 height 12
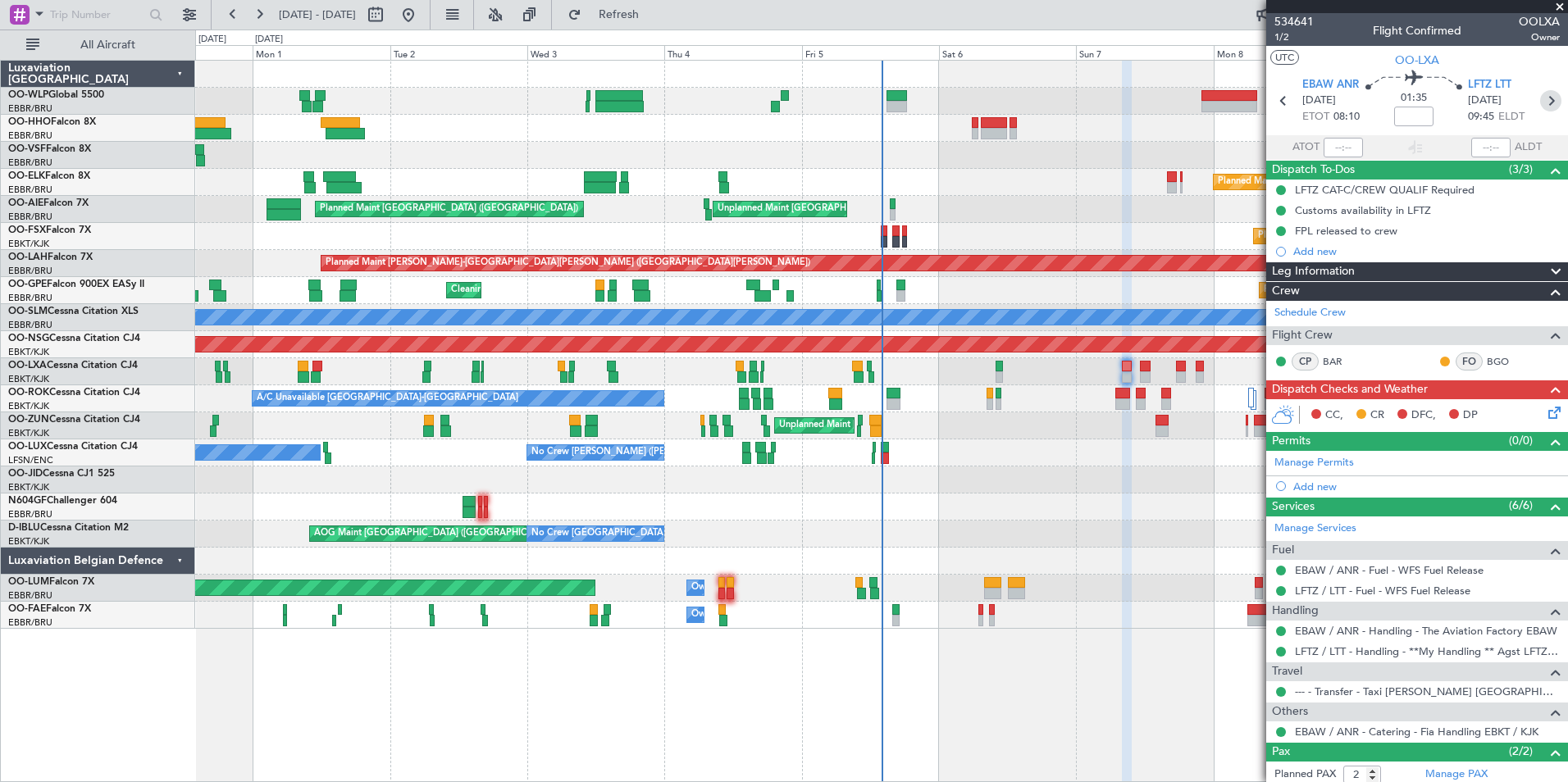
click at [1540, 103] on icon at bounding box center [1550, 100] width 21 height 21
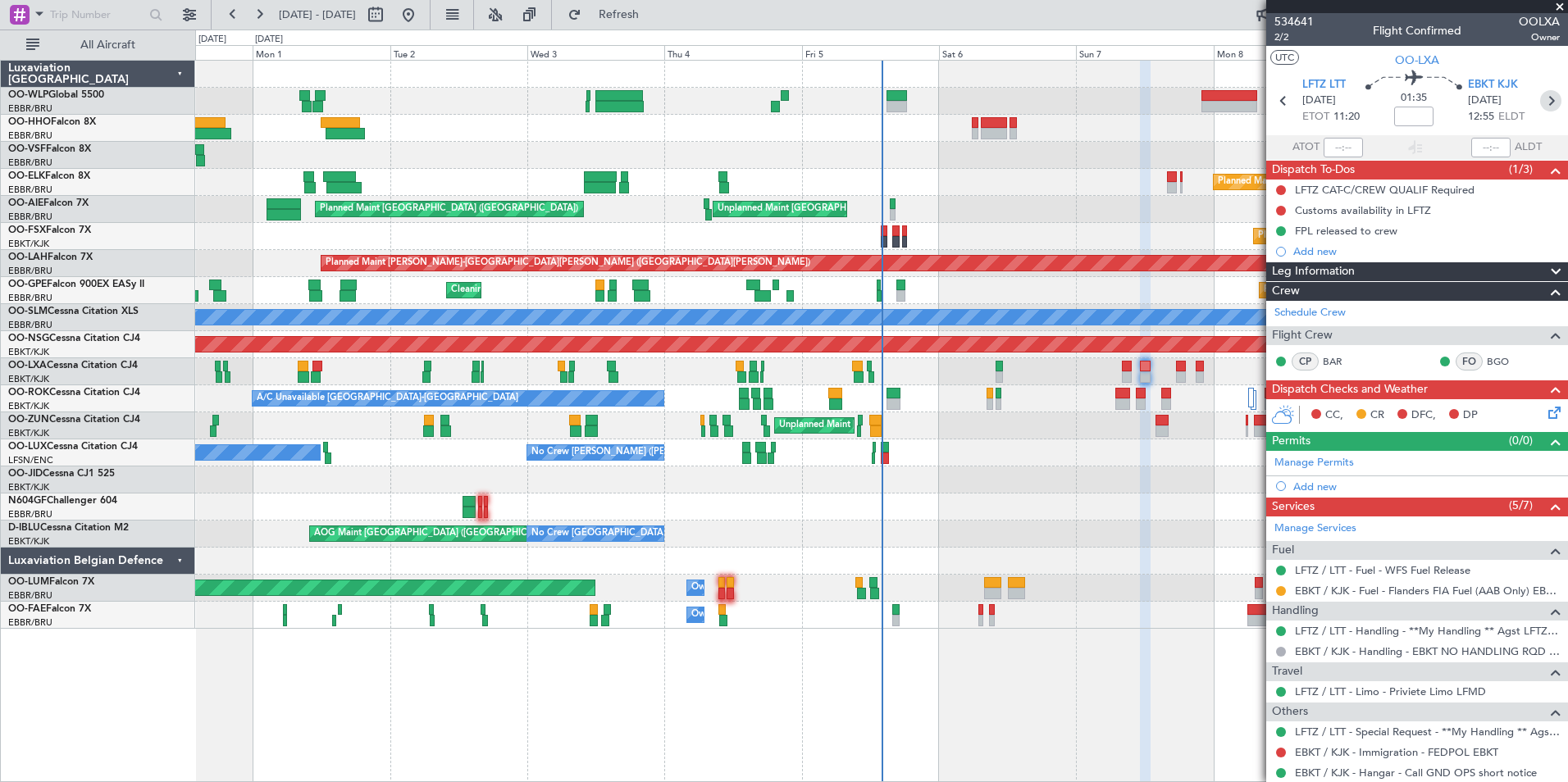
click at [1543, 108] on icon at bounding box center [1550, 100] width 21 height 21
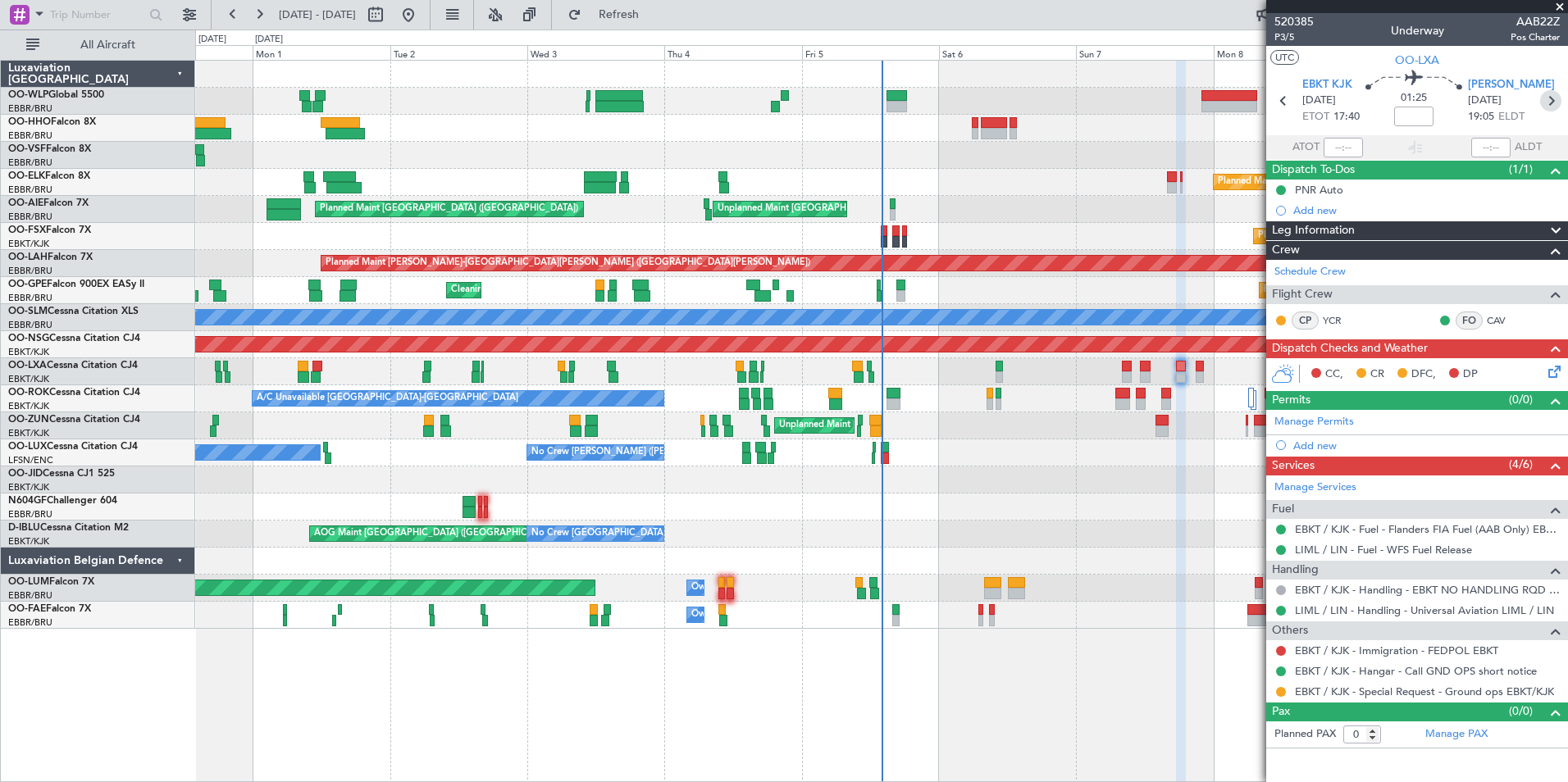
click at [1548, 94] on icon at bounding box center [1550, 100] width 21 height 21
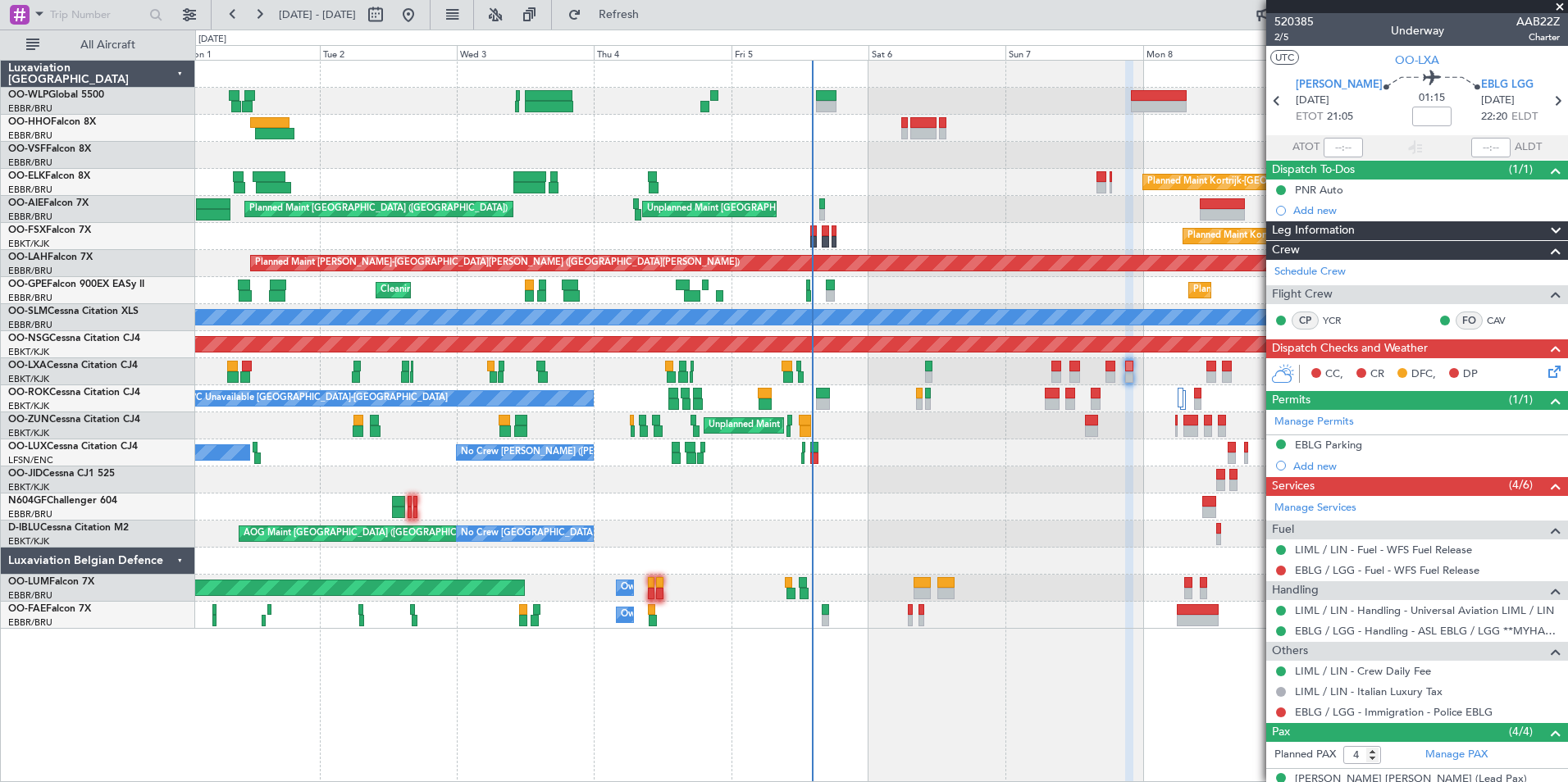
click at [955, 244] on div "Planned Maint Milan (Linate) Planned Maint Berlin (Brandenburg) Planned Maint G…" at bounding box center [881, 345] width 1372 height 569
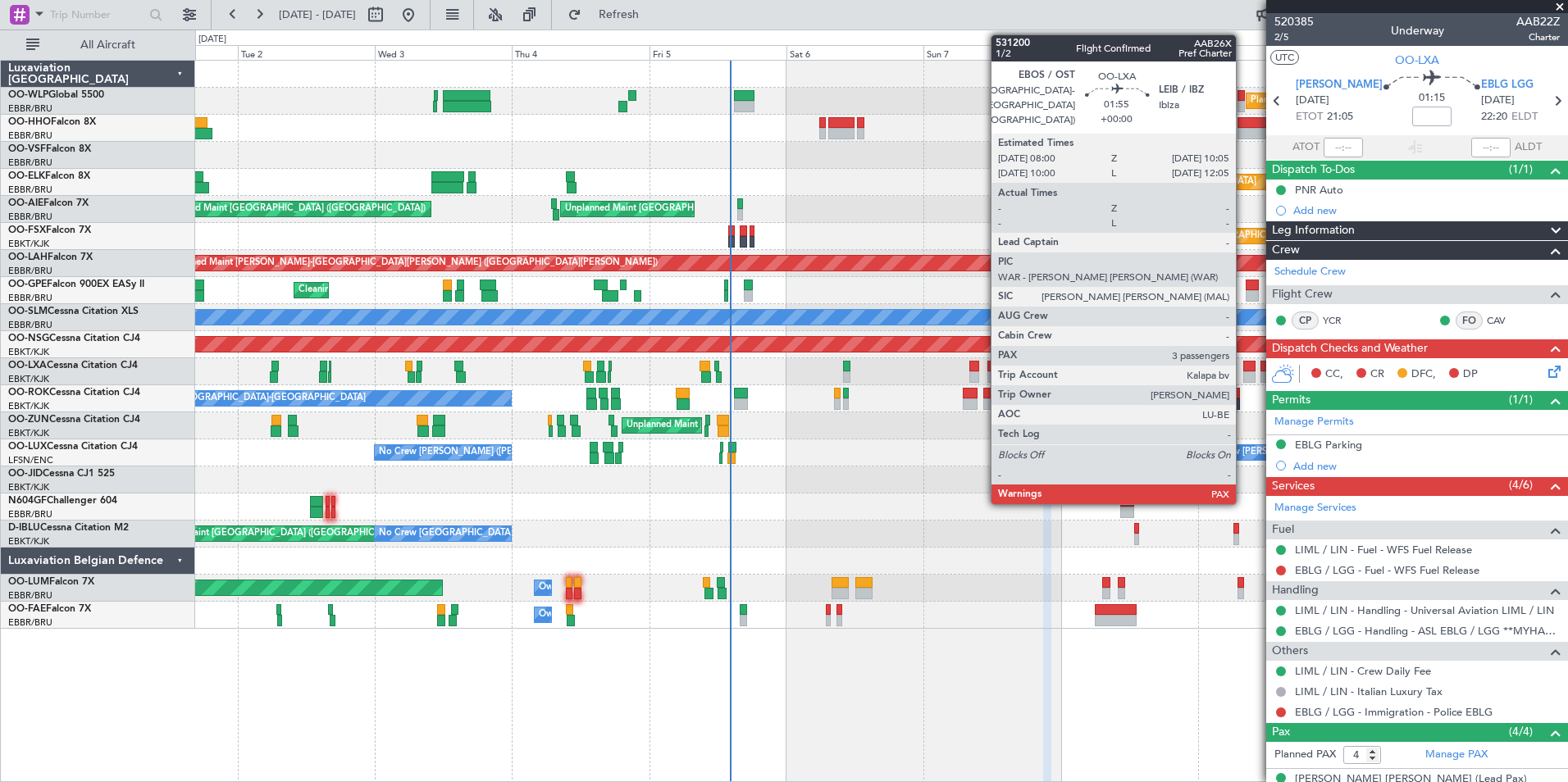
click at [1246, 382] on div at bounding box center [1249, 377] width 13 height 12
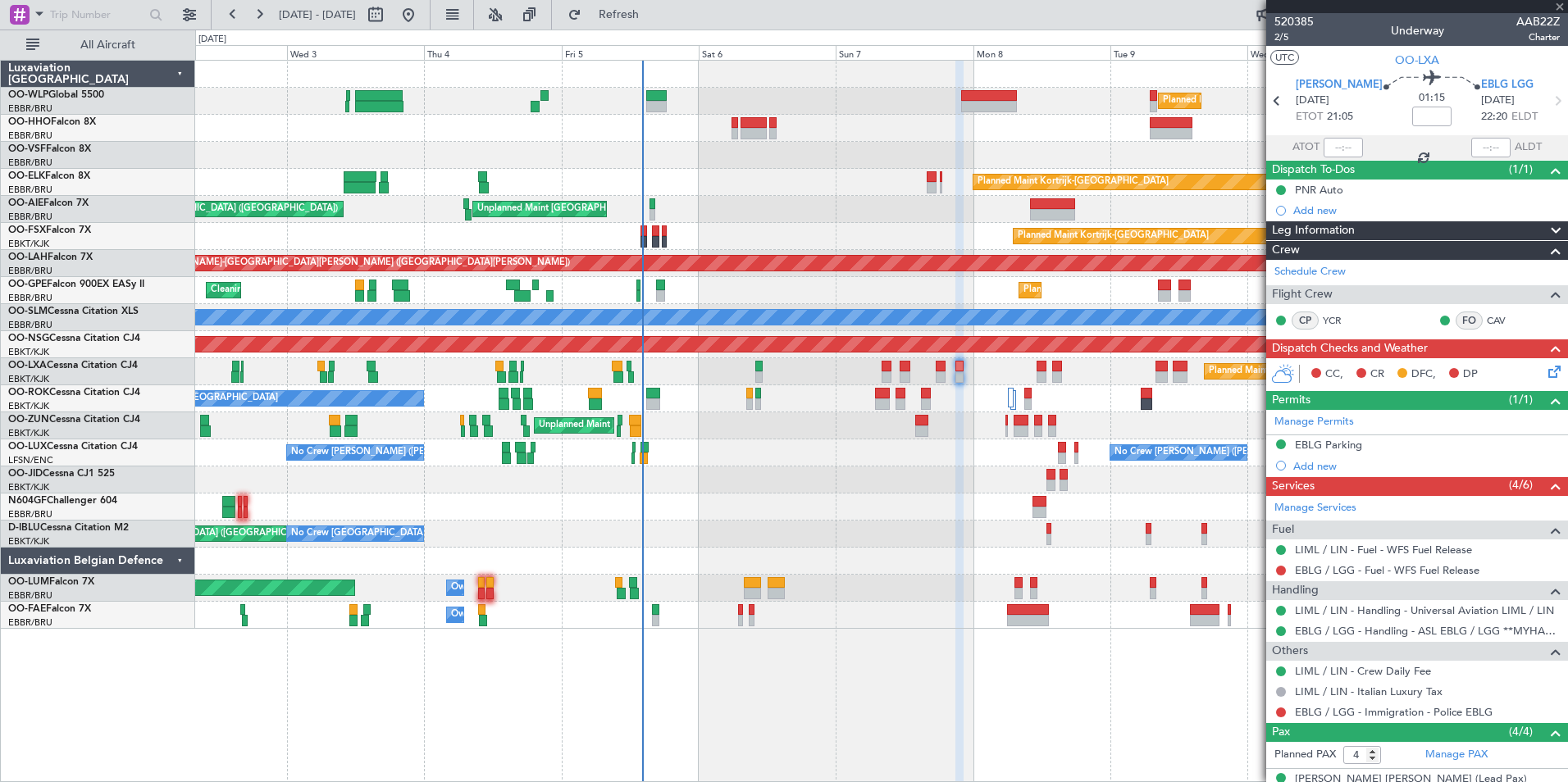
click at [1091, 424] on div "Planned Maint Milan (Linate) Planned Maint Geneva (Cointrin) Planned Maint Kort…" at bounding box center [881, 345] width 1372 height 569
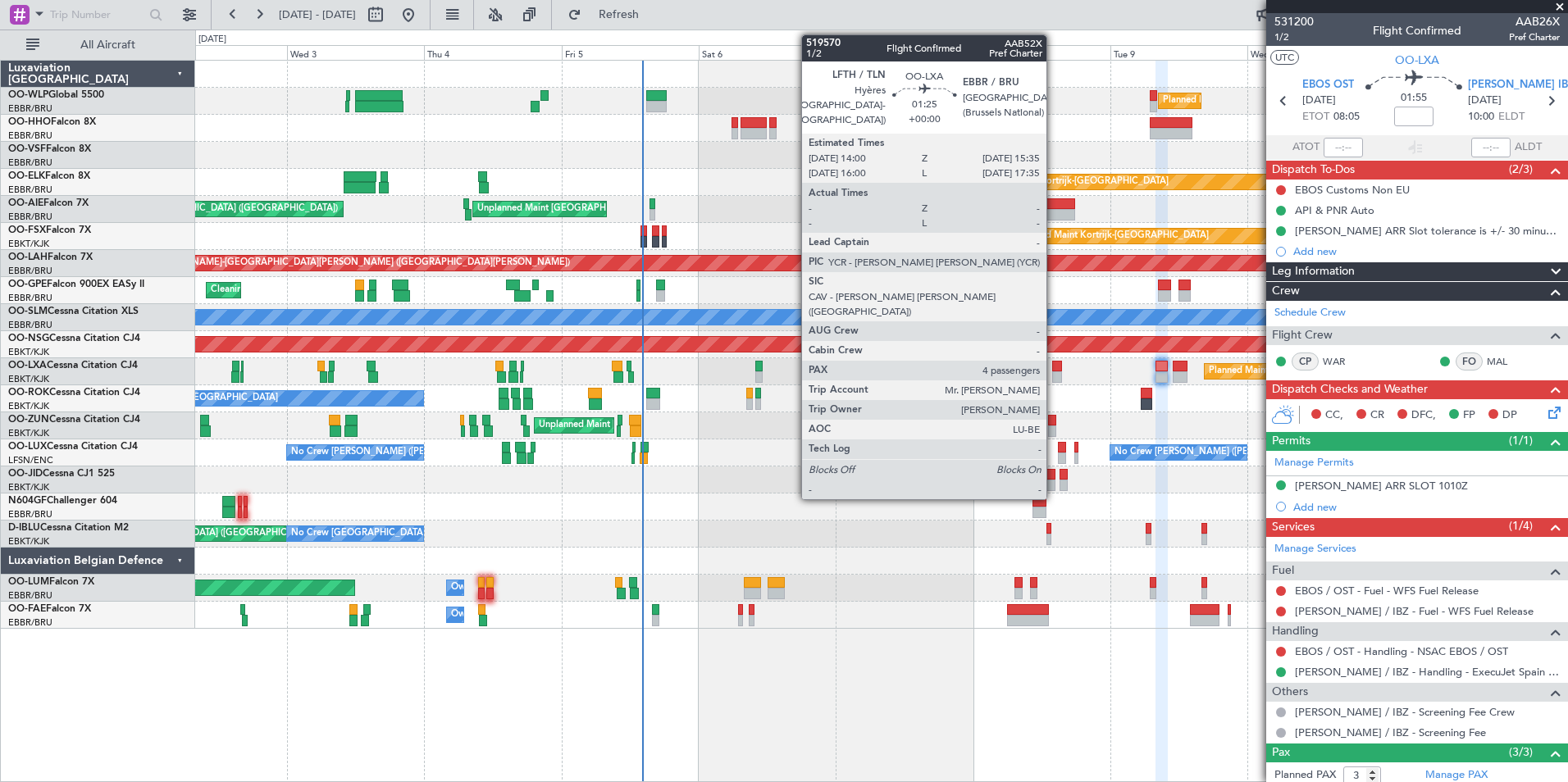
click at [1054, 374] on div at bounding box center [1057, 377] width 10 height 12
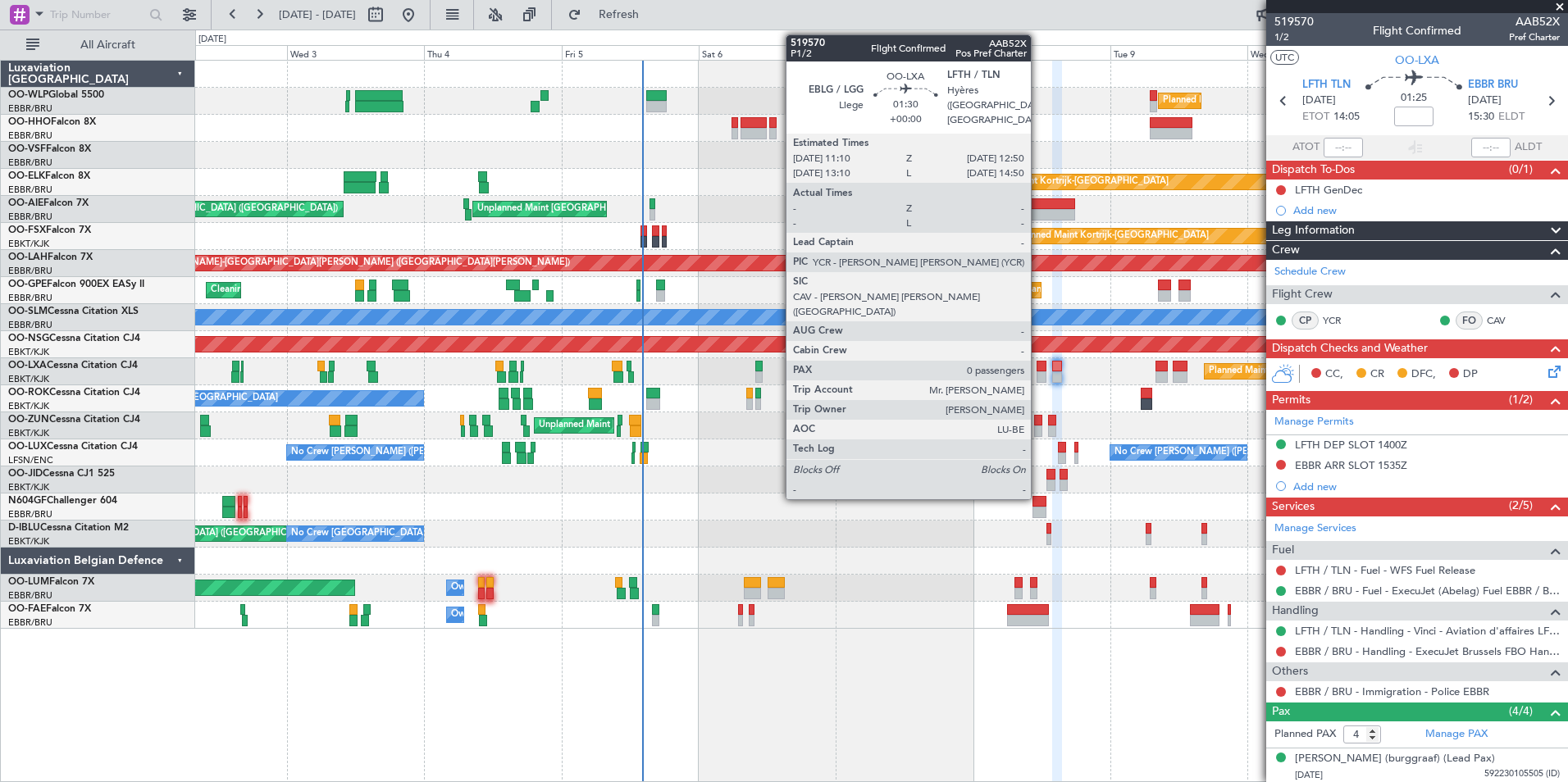
click at [1038, 373] on div at bounding box center [1041, 377] width 10 height 12
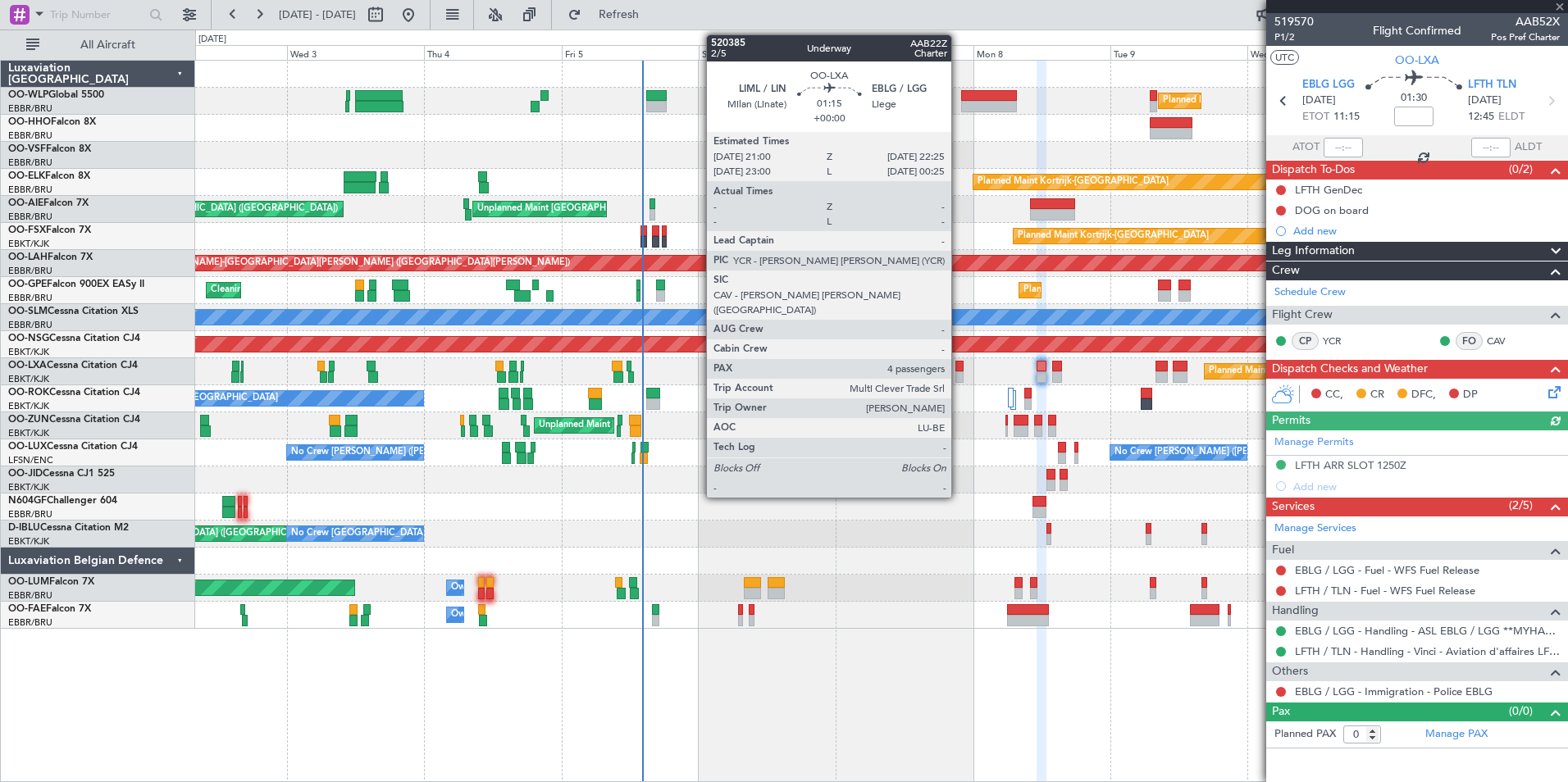
click at [958, 375] on div at bounding box center [959, 377] width 8 height 12
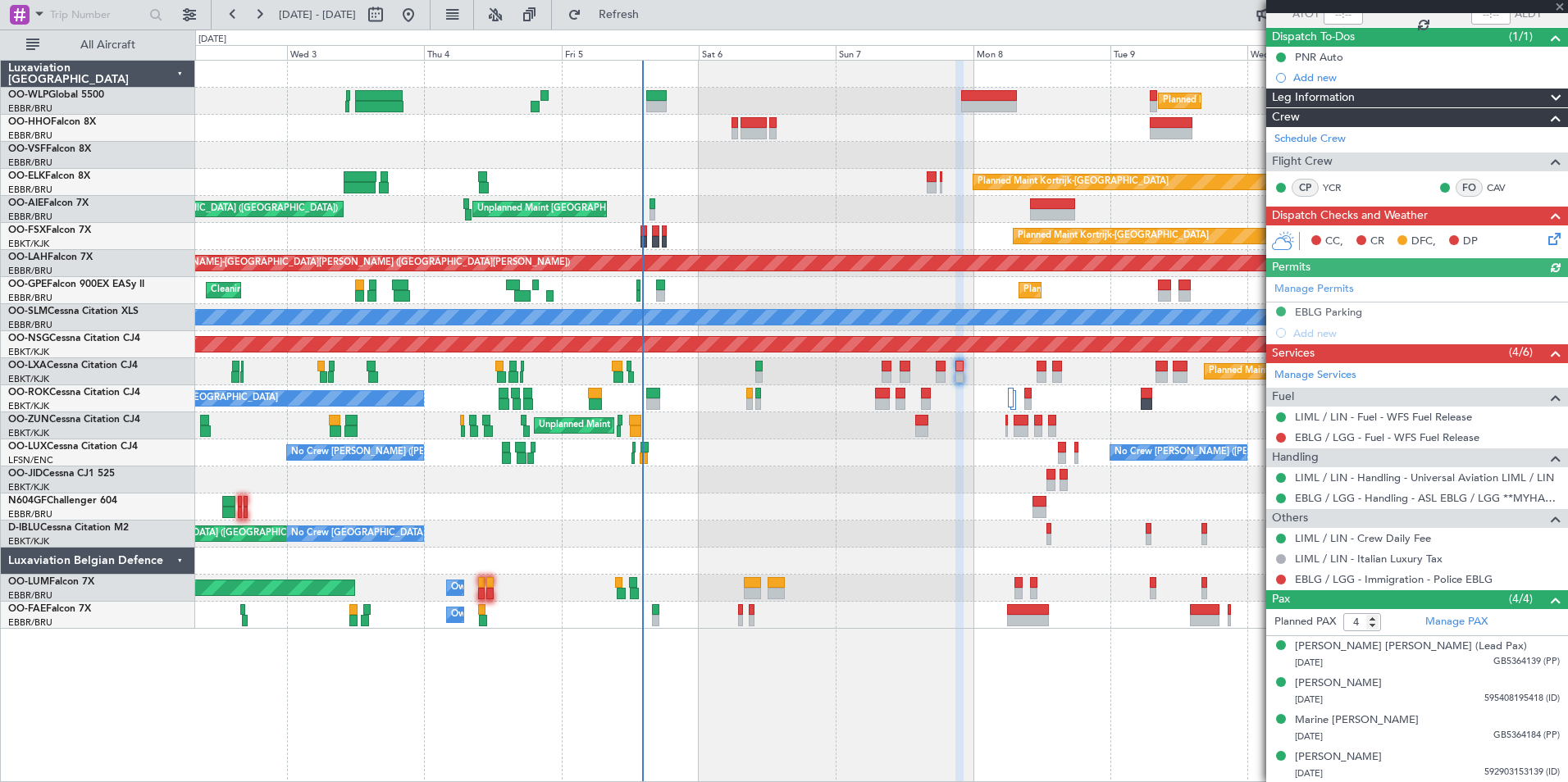
scroll to position [134, 0]
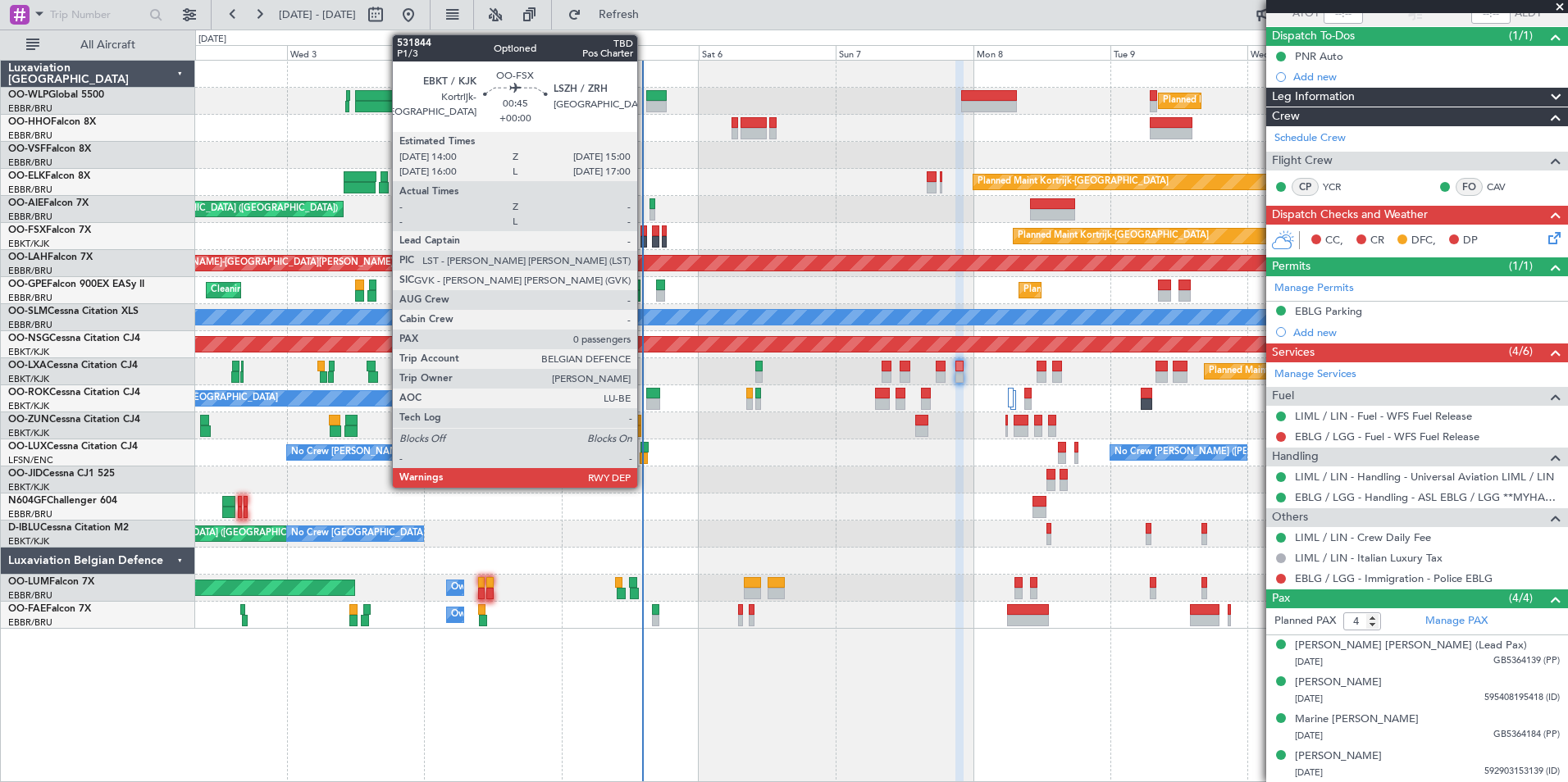
click at [645, 243] on div at bounding box center [643, 242] width 6 height 12
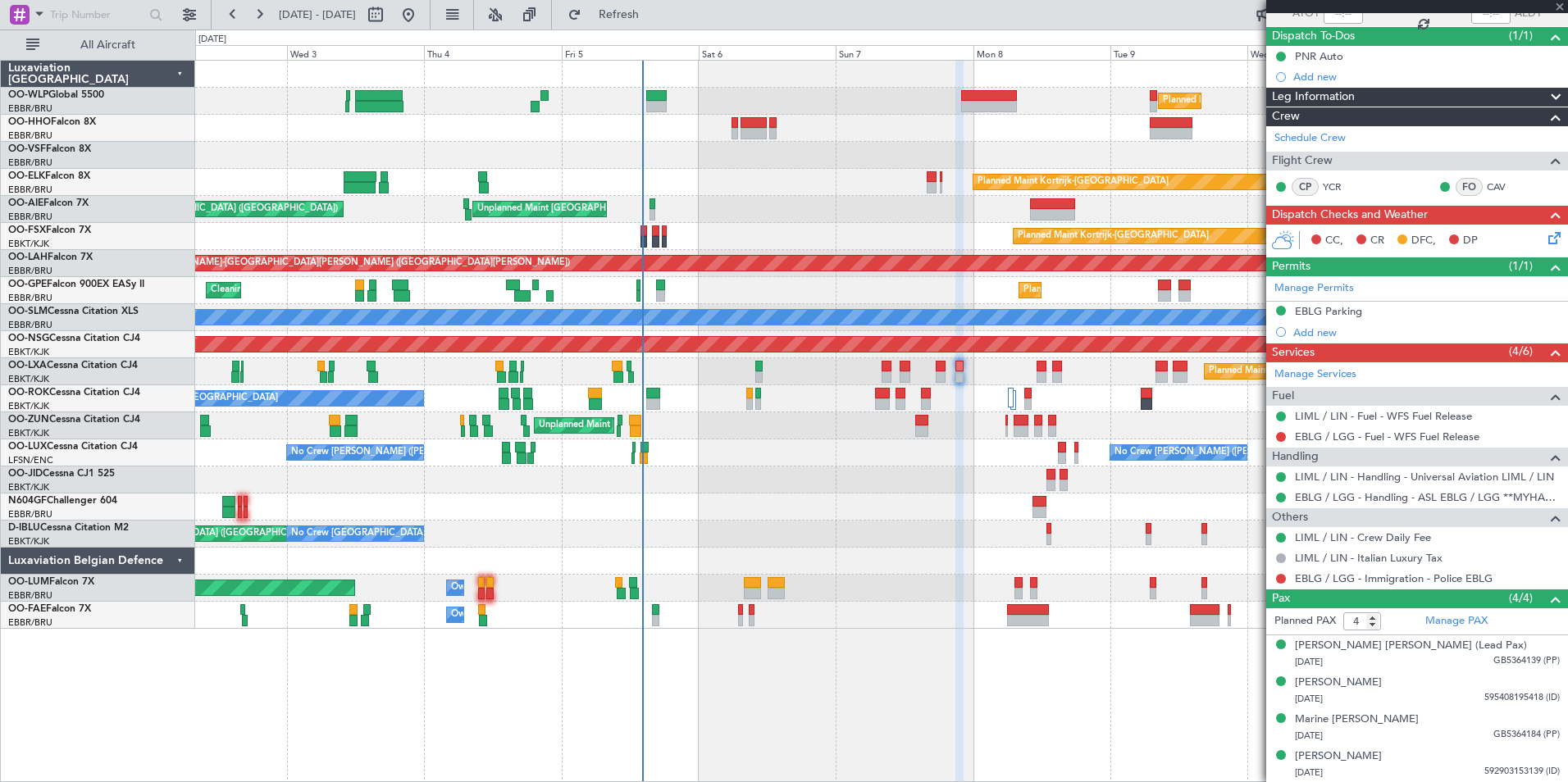
click at [595, 604] on div "Planned Maint Milan (Linate) Planned Maint Geneva (Cointrin) Planned Maint Kort…" at bounding box center [881, 345] width 1372 height 569
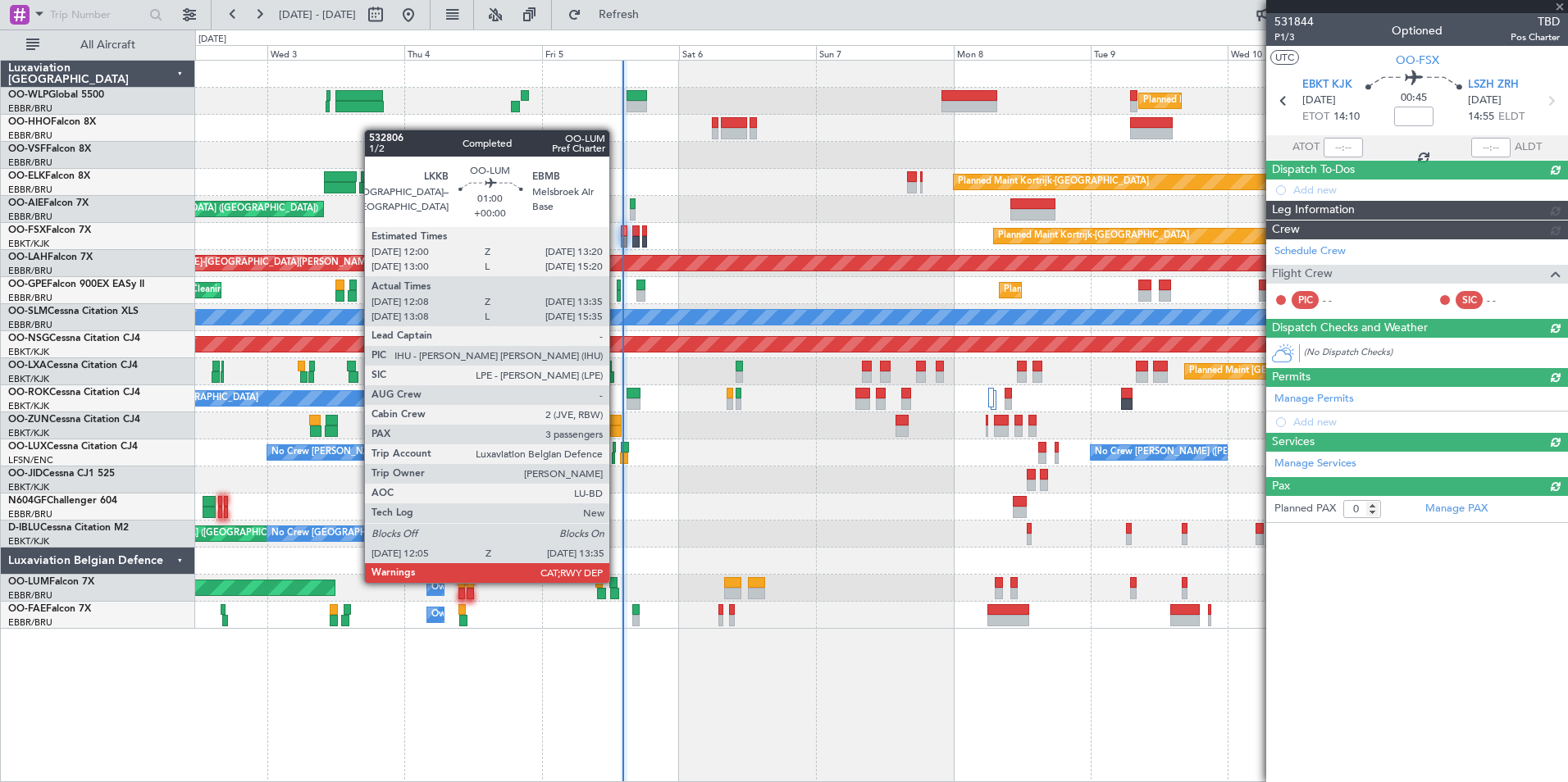
scroll to position [0, 0]
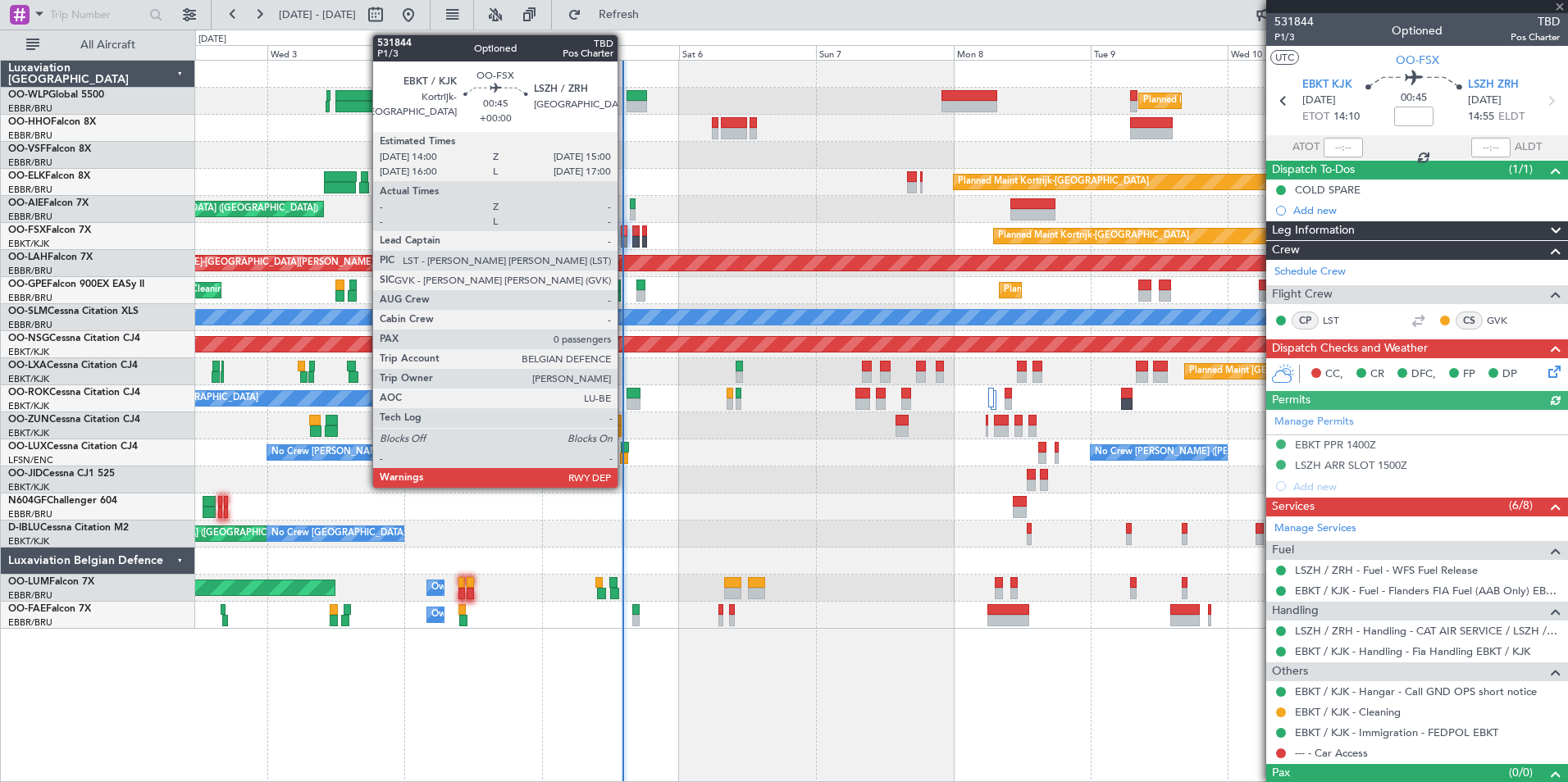
click at [625, 235] on div at bounding box center [623, 232] width 6 height 12
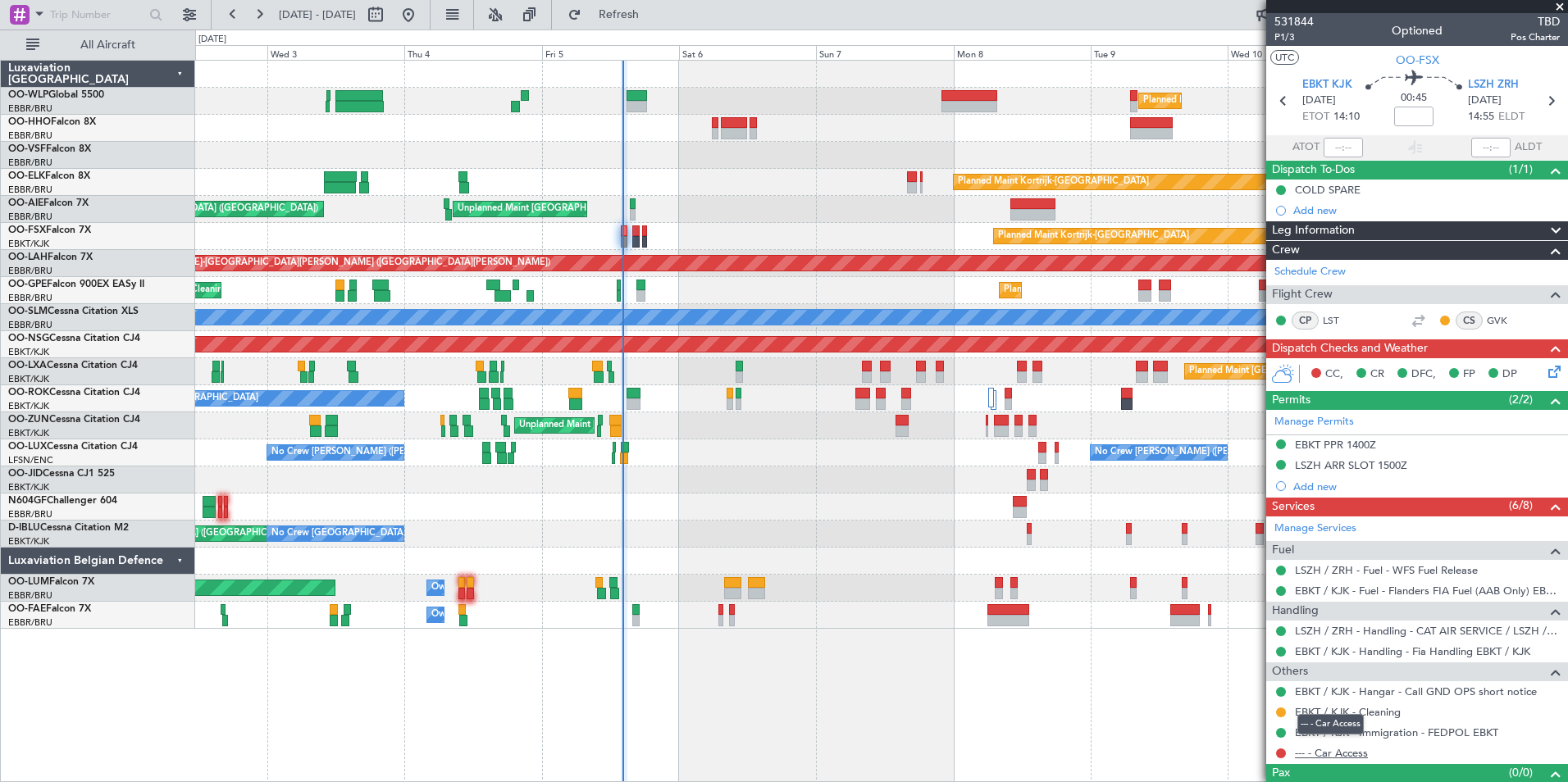
click at [1346, 749] on link "--- - Car Access" at bounding box center [1331, 753] width 73 height 14
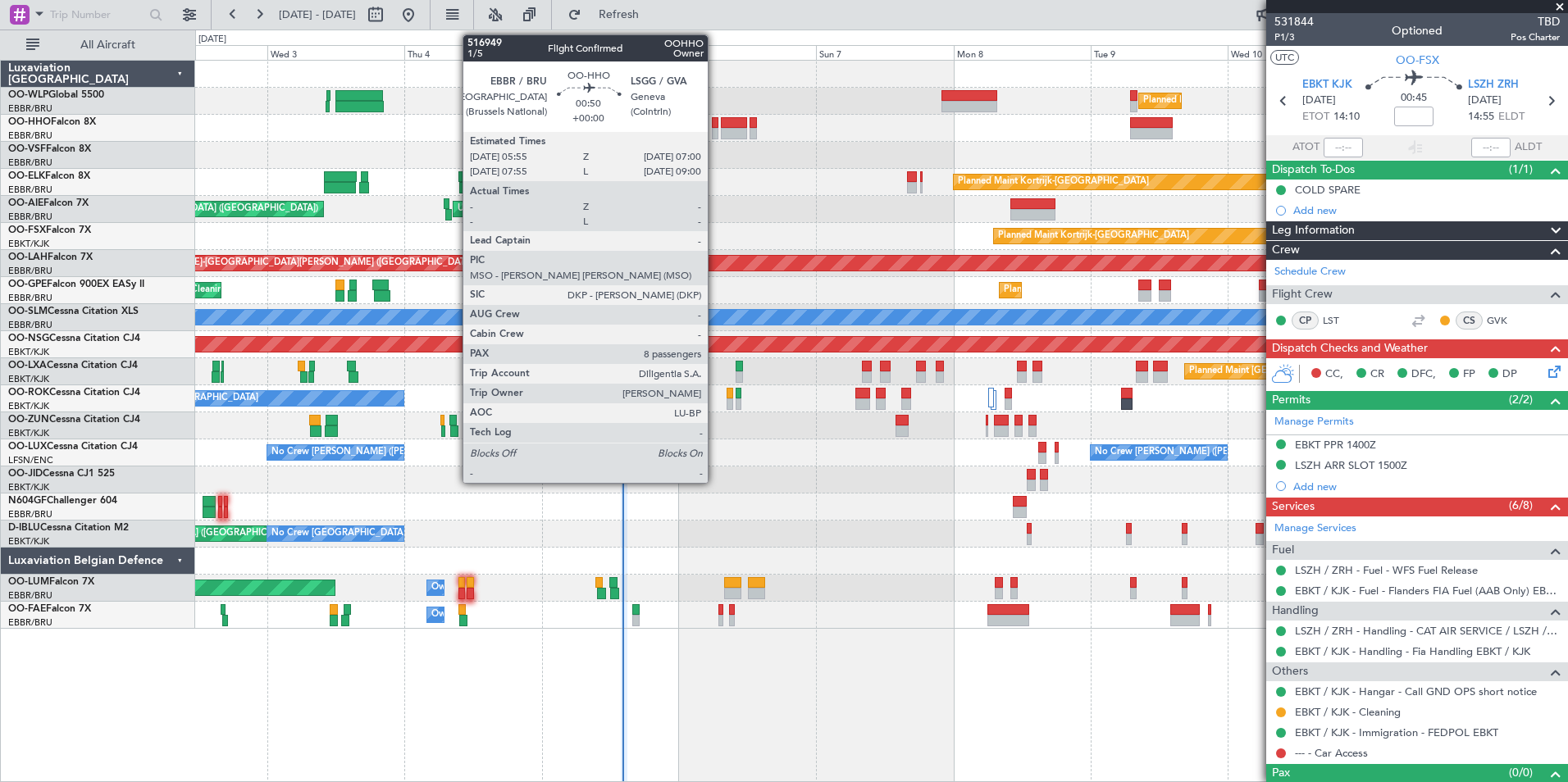
click at [715, 132] on div at bounding box center [715, 134] width 7 height 12
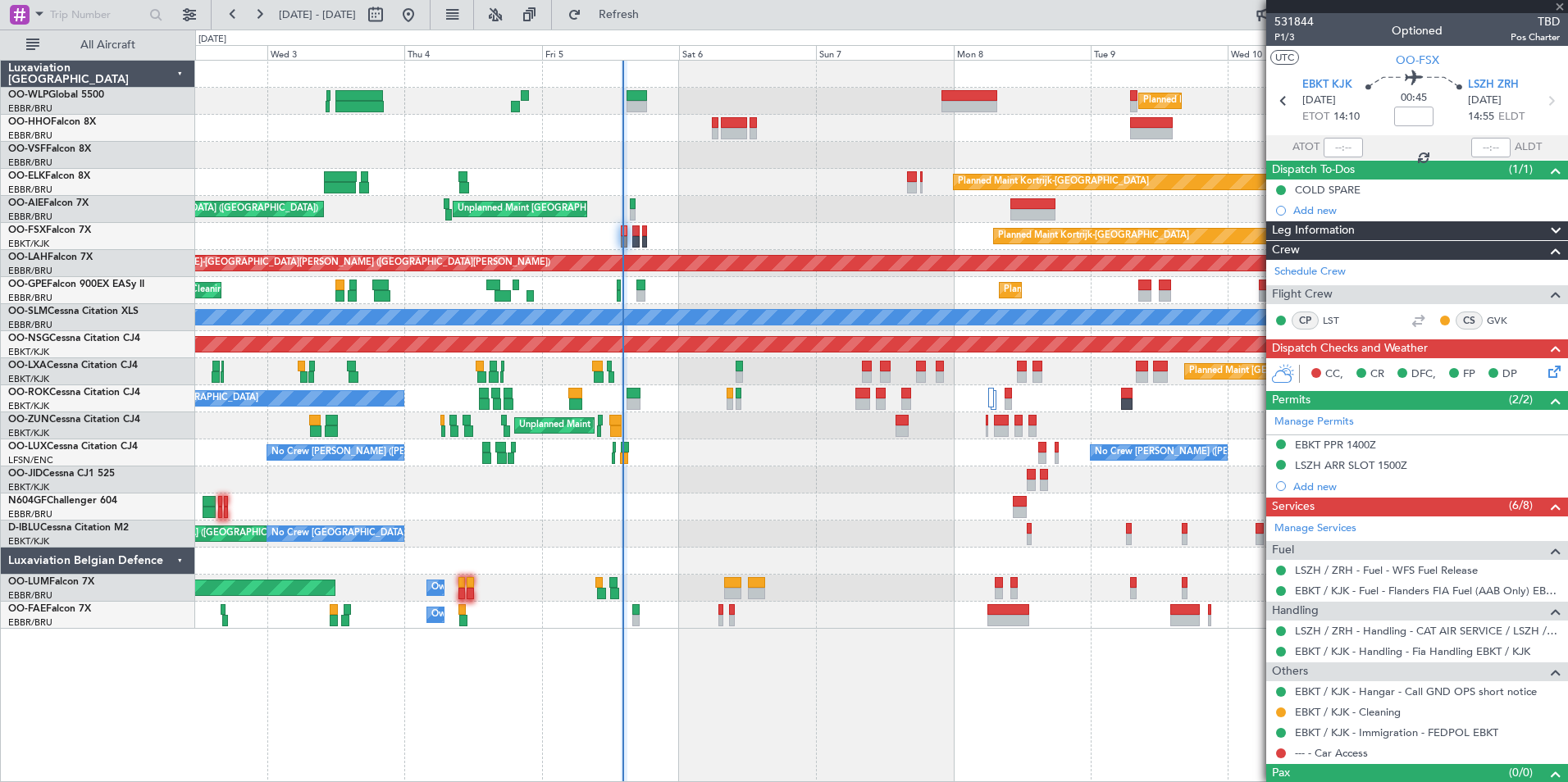
type input "8"
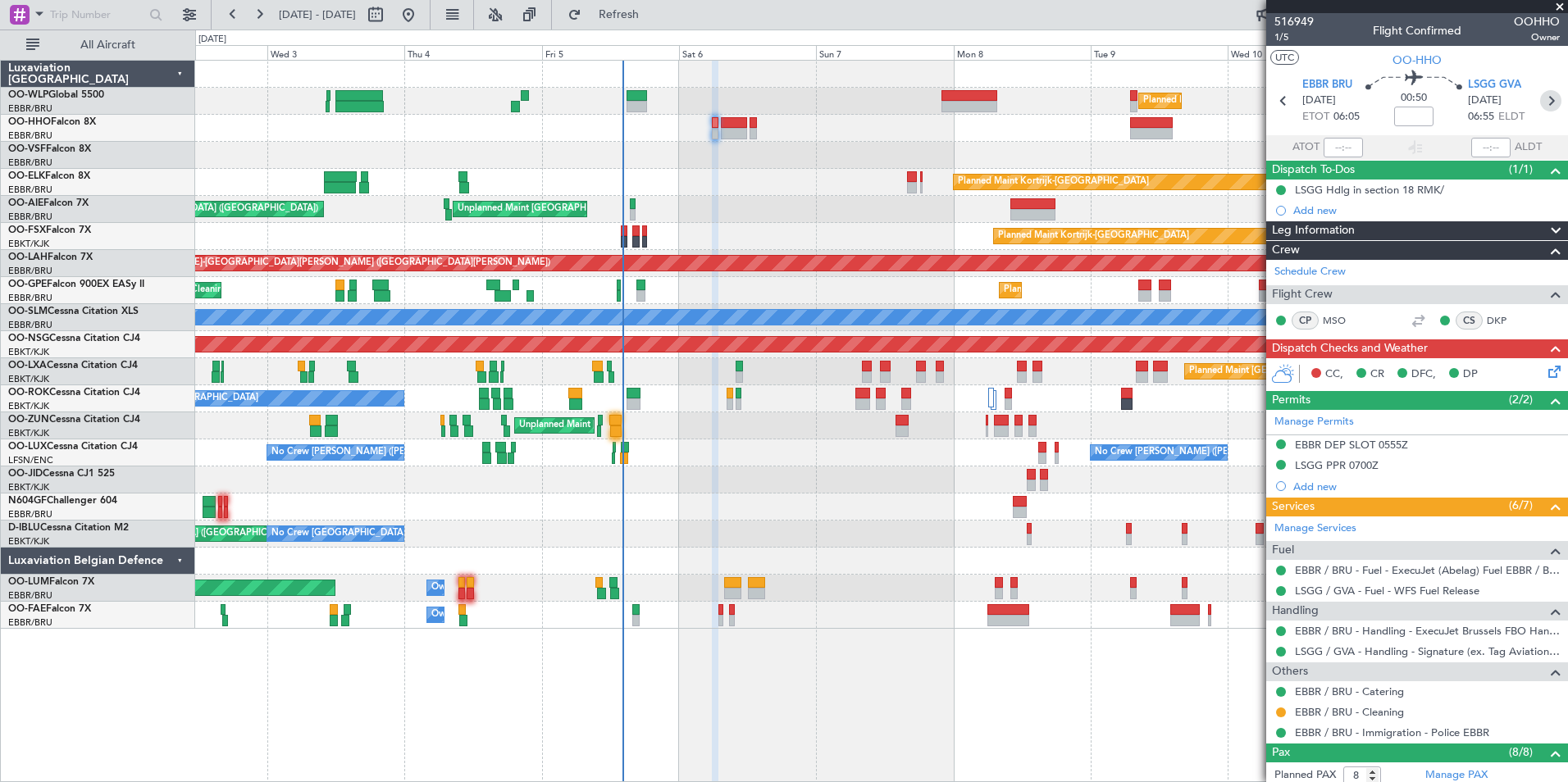
click at [1543, 97] on icon at bounding box center [1550, 100] width 21 height 21
type input "12"
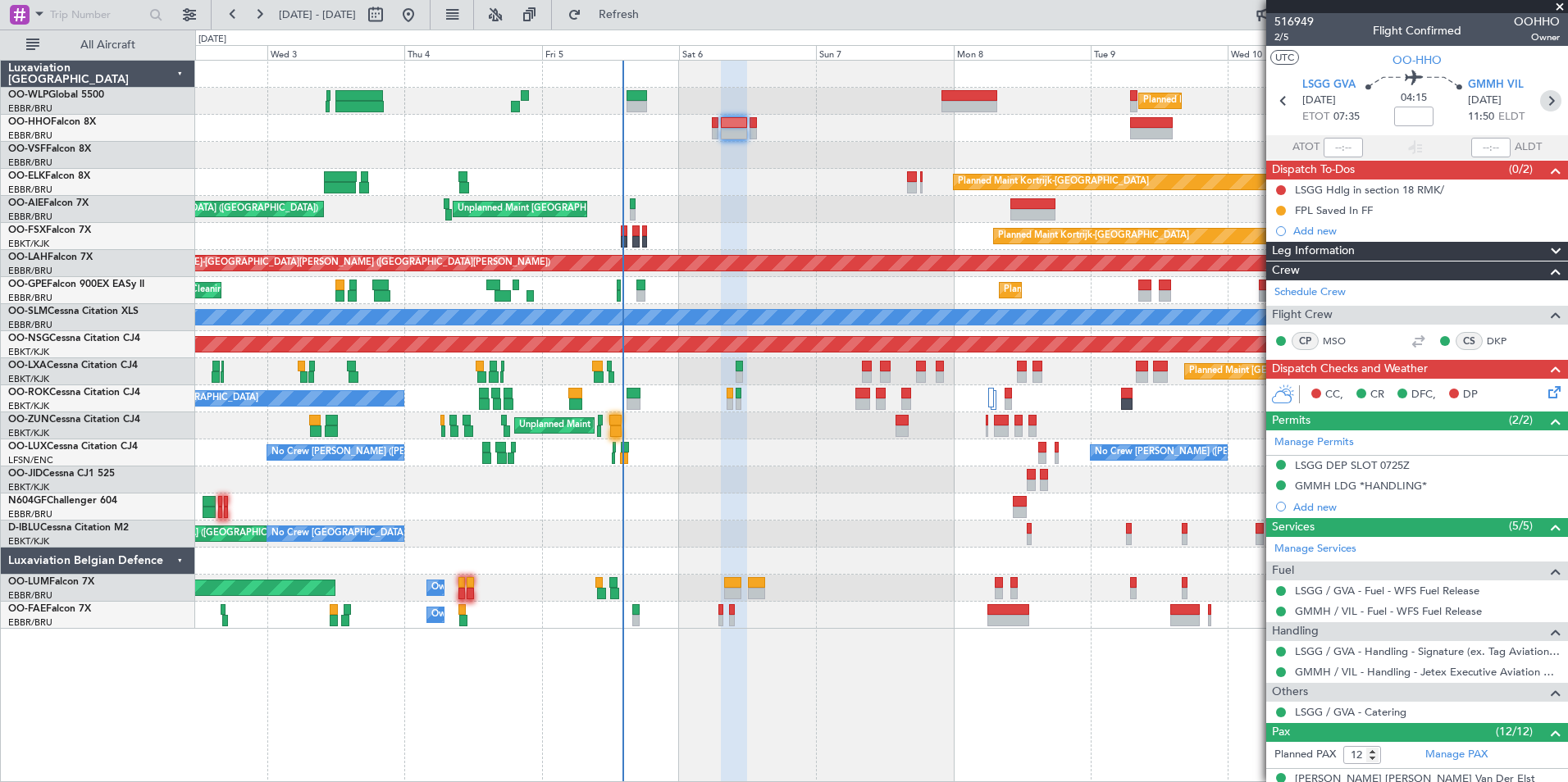
click at [1543, 101] on icon at bounding box center [1550, 100] width 21 height 21
type input "-00:05"
type input "0"
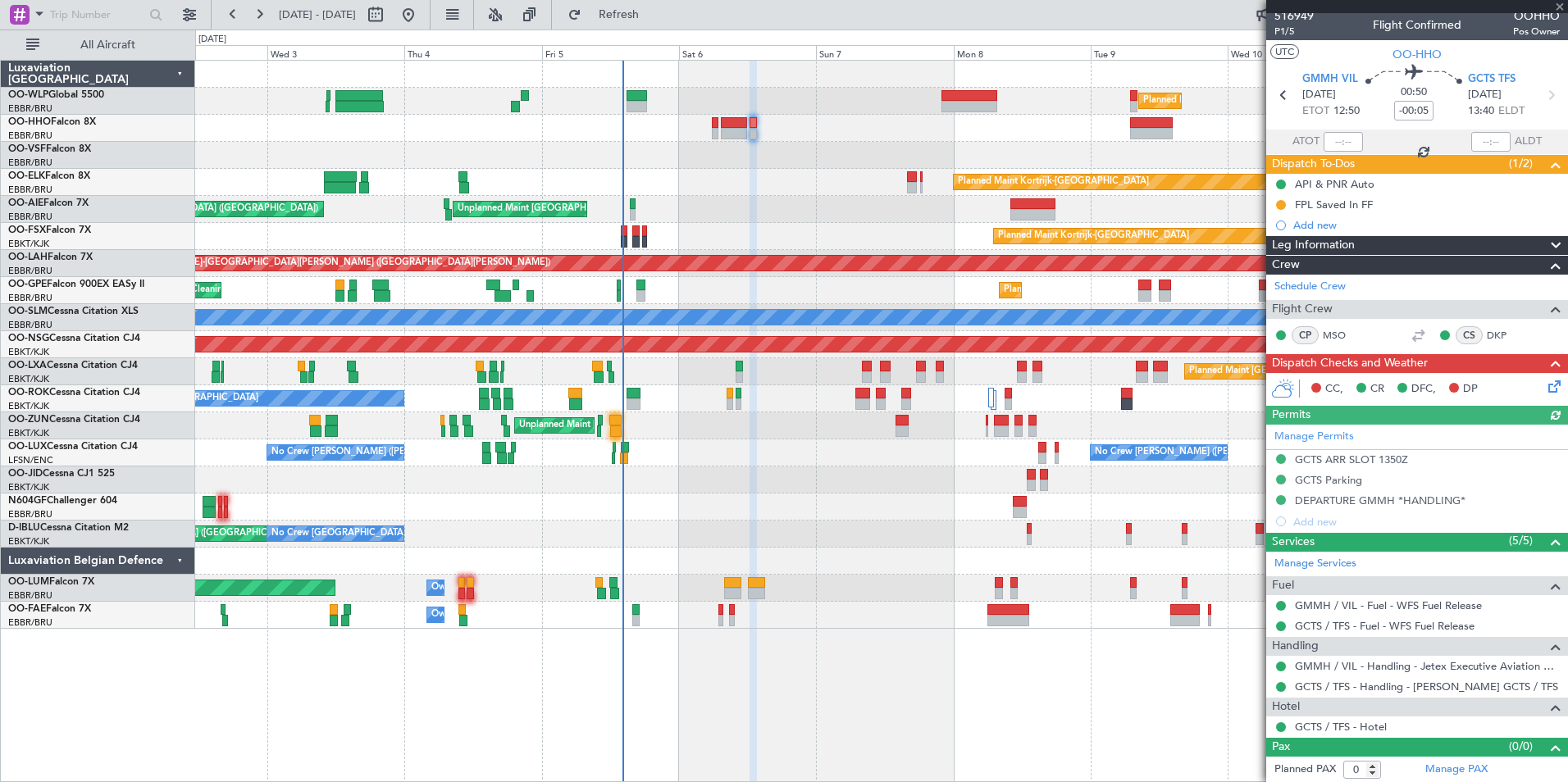
scroll to position [7, 0]
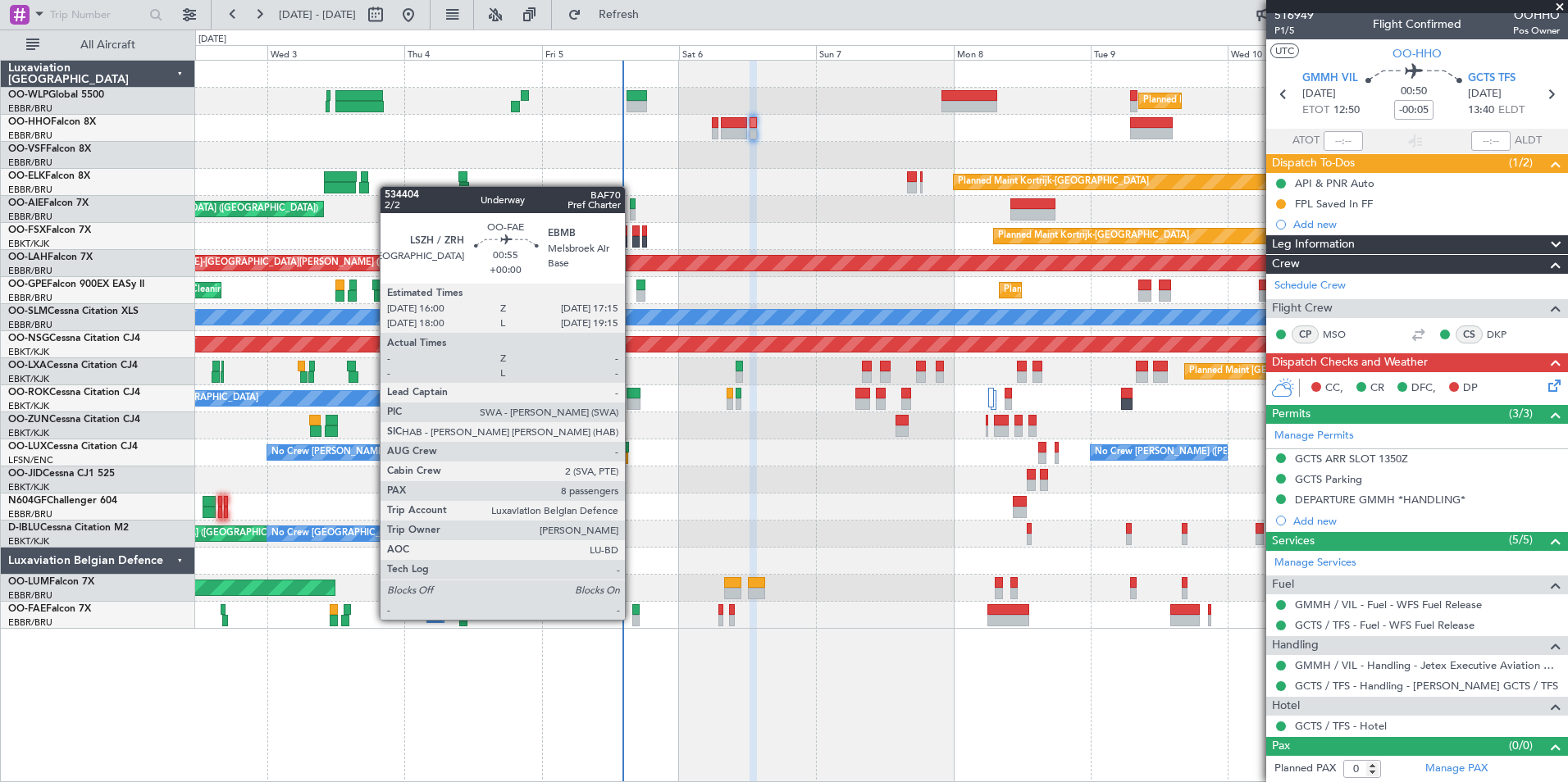
click at [632, 618] on div at bounding box center [636, 621] width 8 height 12
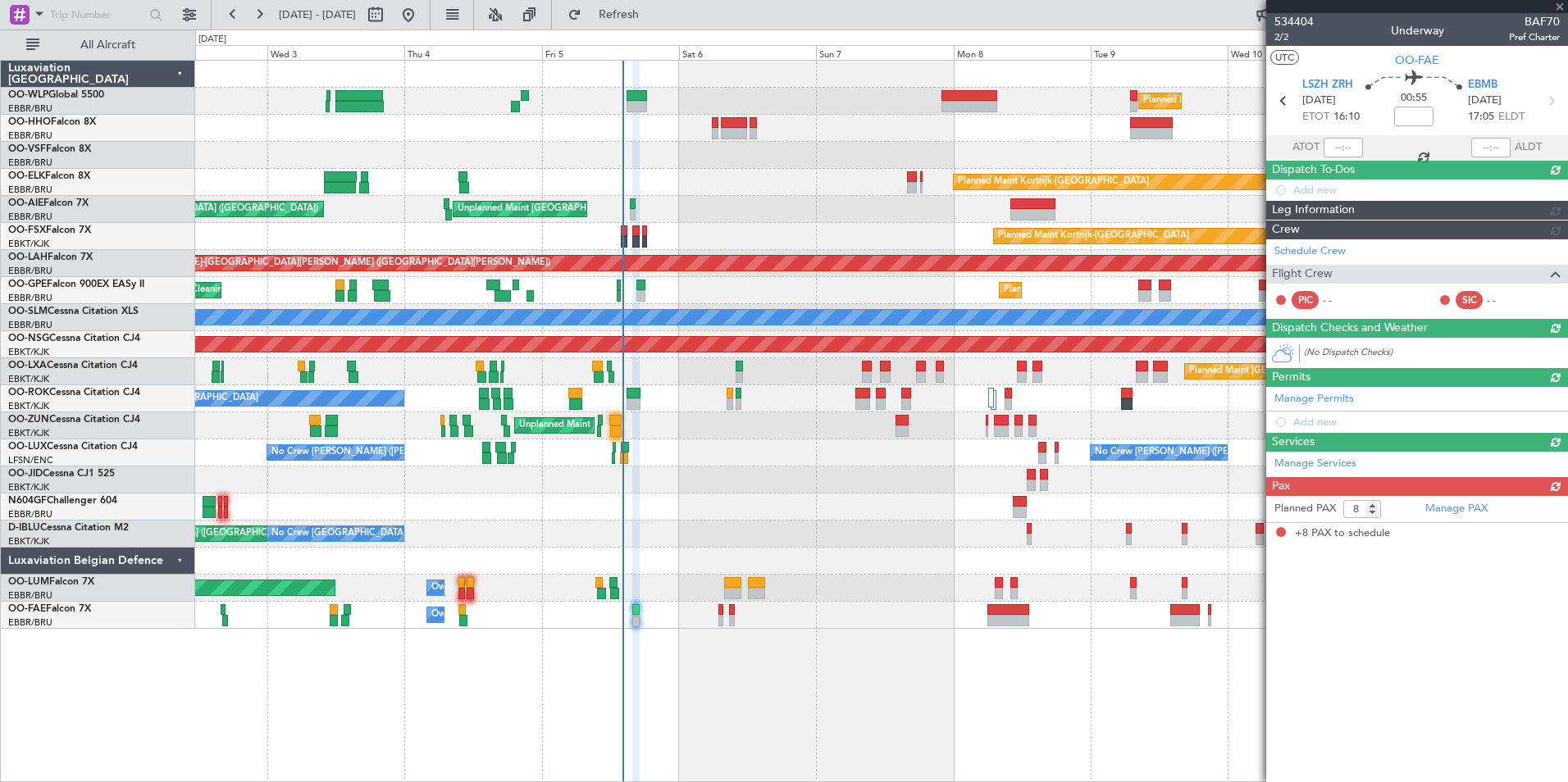
scroll to position [0, 0]
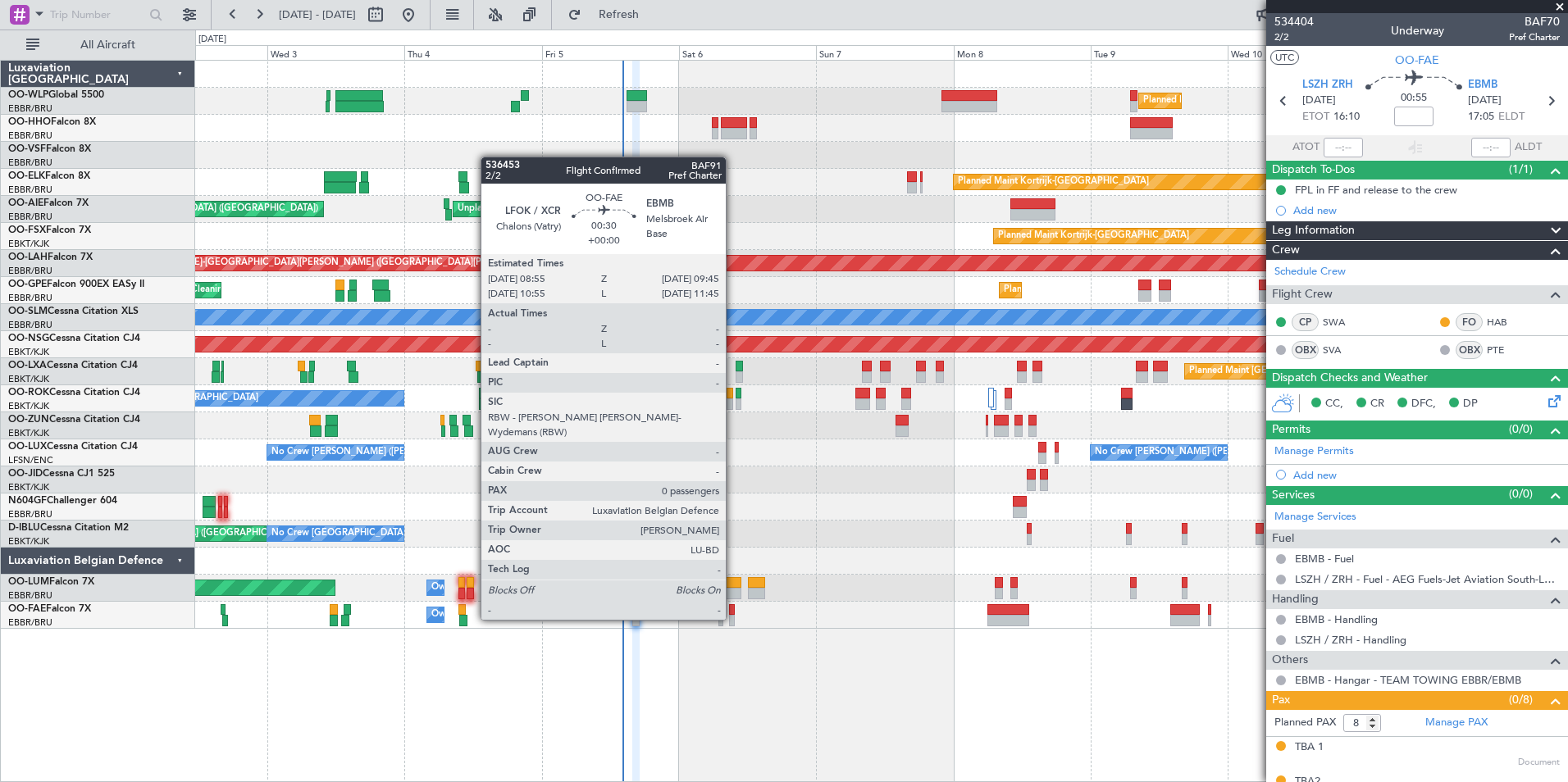
click at [733, 618] on div at bounding box center [732, 621] width 5 height 12
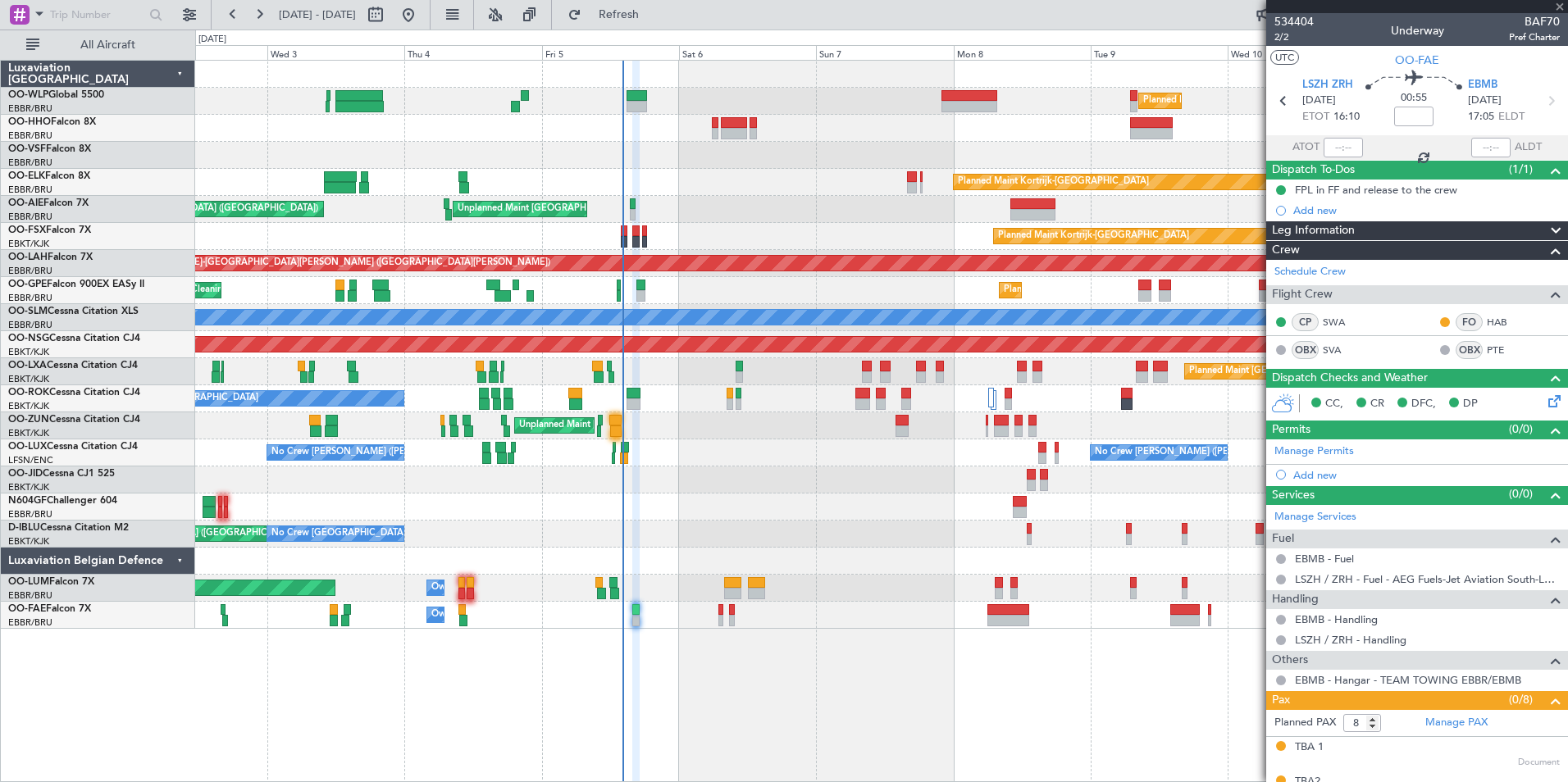
type input "0"
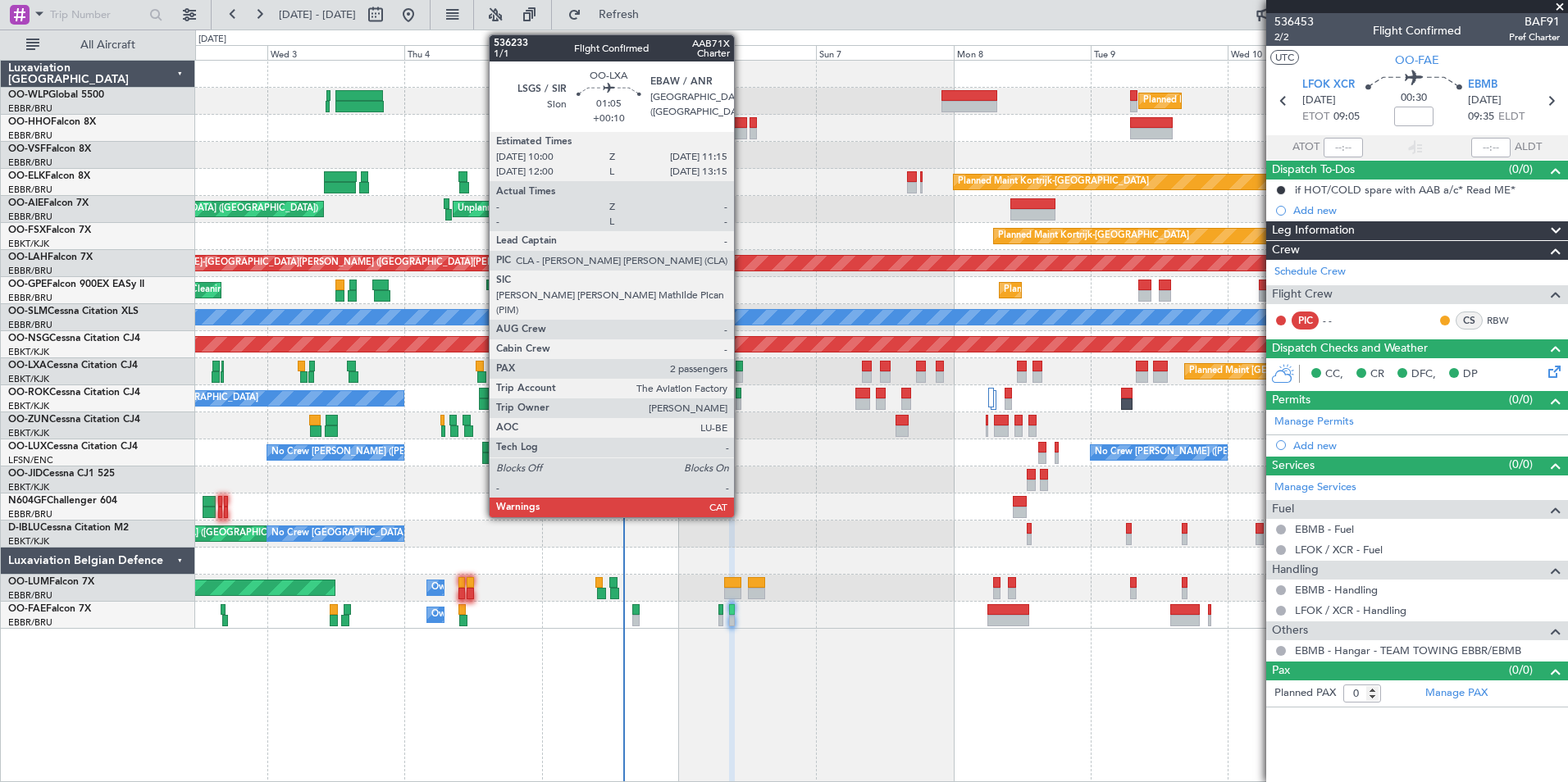
click at [741, 371] on div at bounding box center [739, 377] width 8 height 12
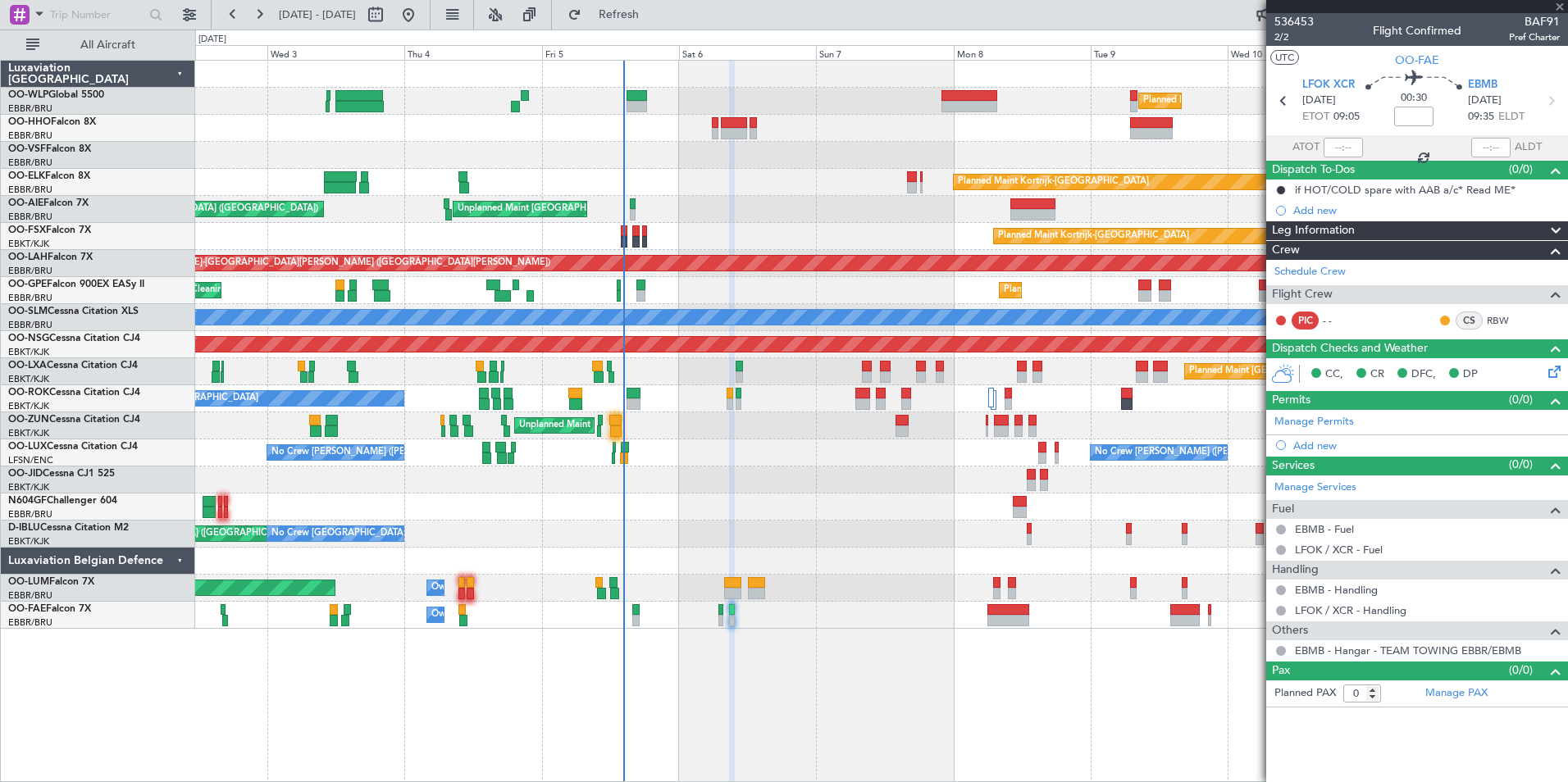
type input "+00:10"
type input "2"
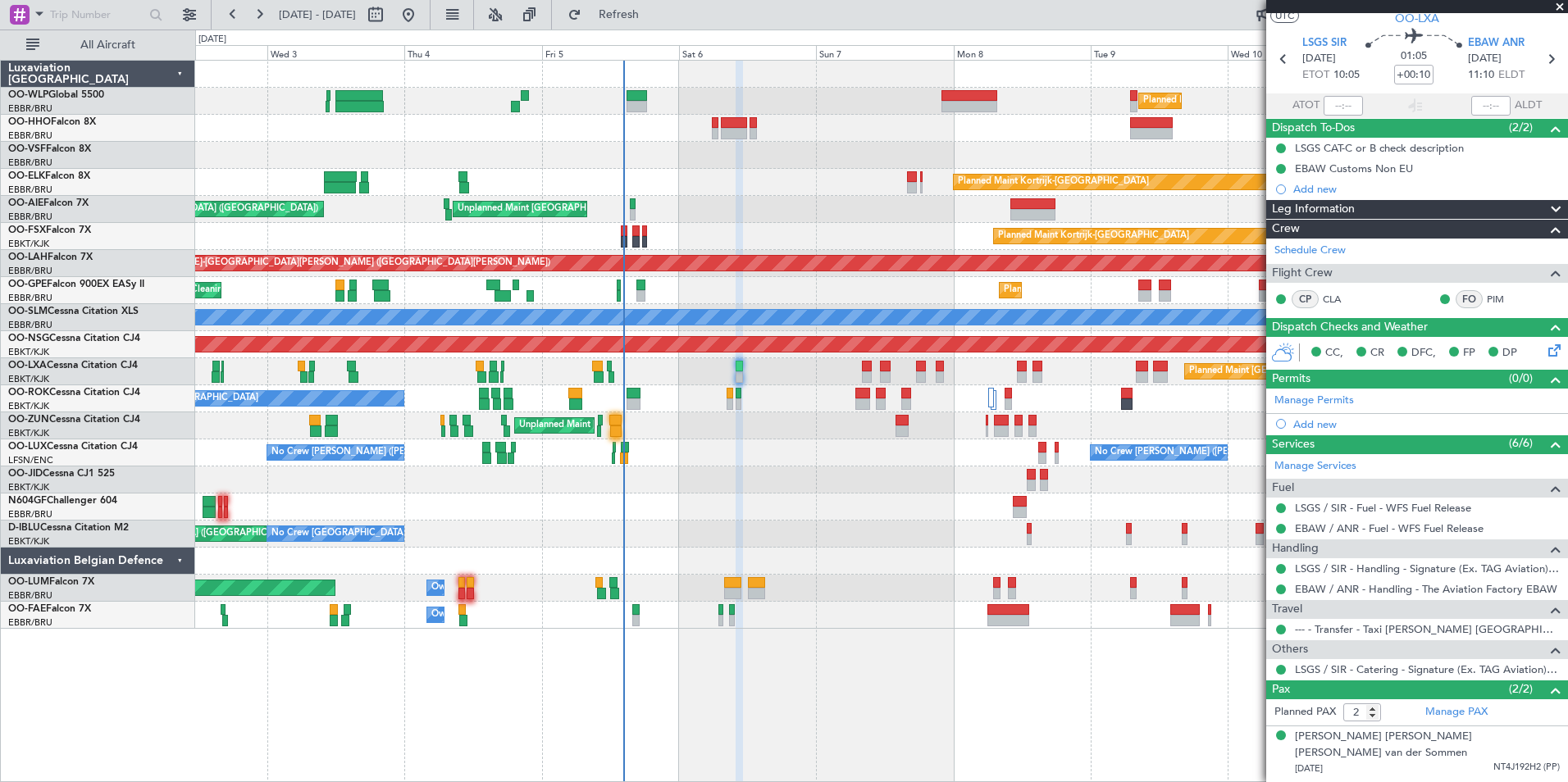
scroll to position [59, 0]
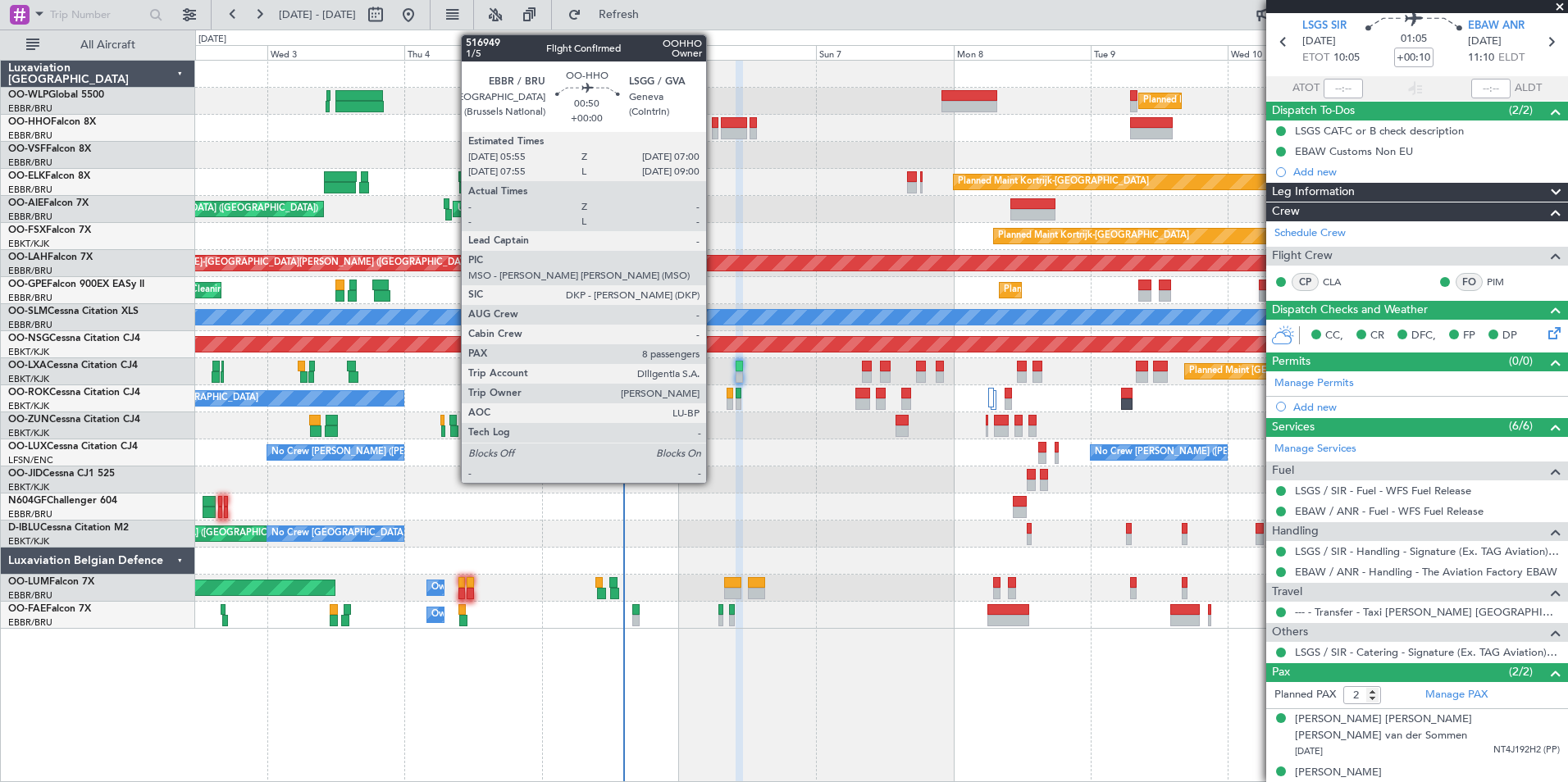
click at [713, 126] on div at bounding box center [715, 123] width 7 height 12
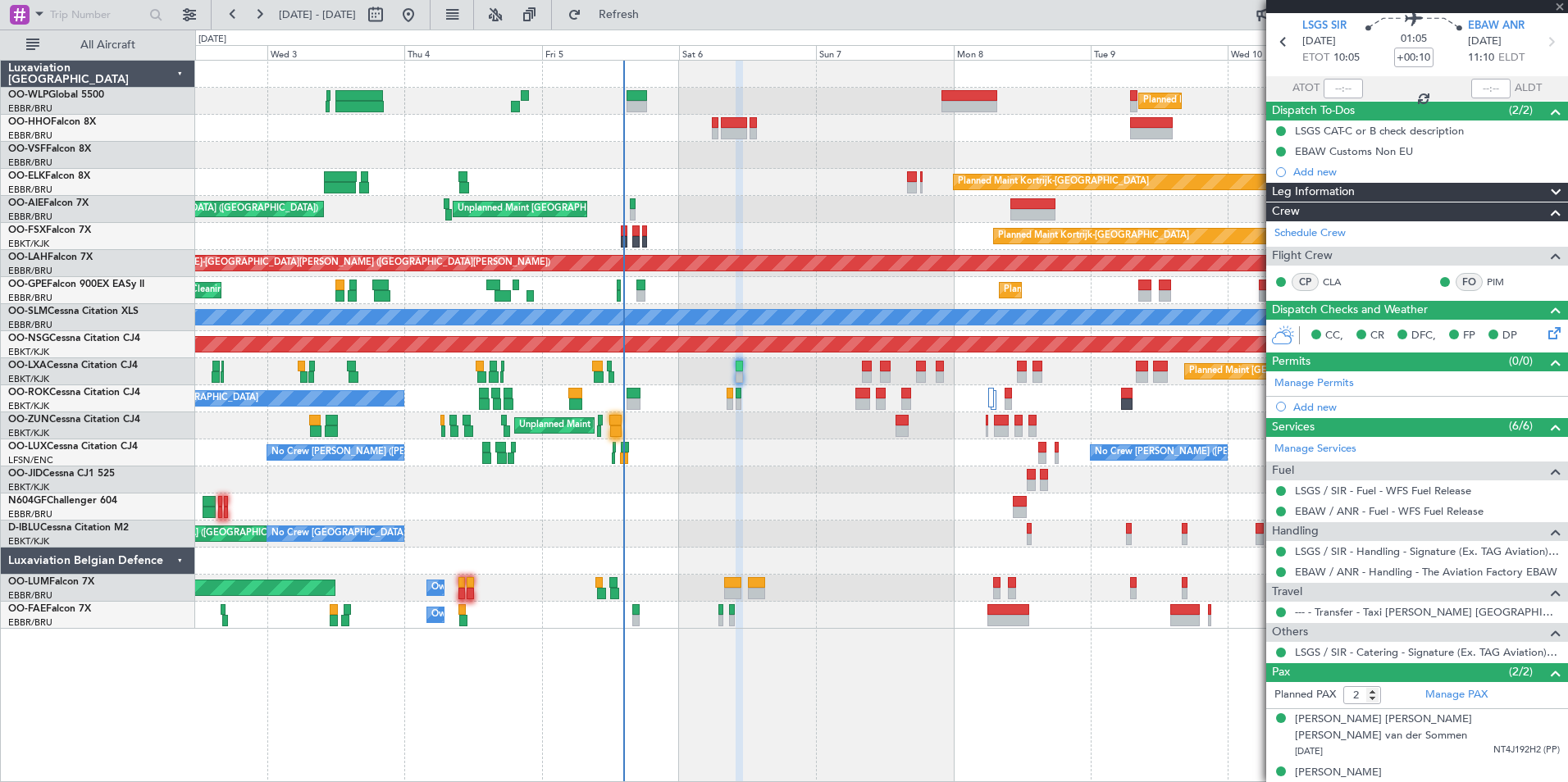
type input "8"
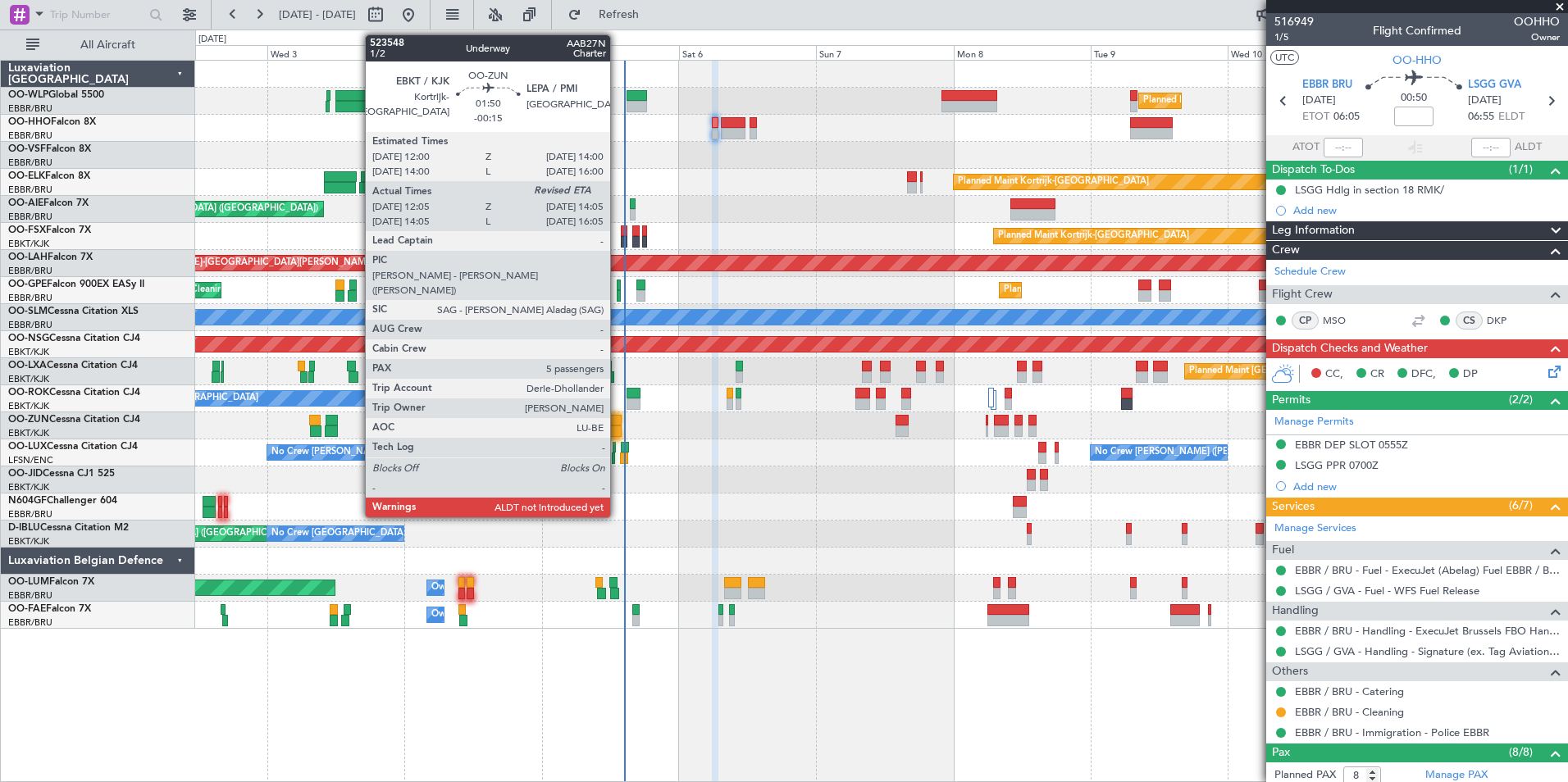
click at [617, 423] on div at bounding box center [615, 421] width 12 height 12
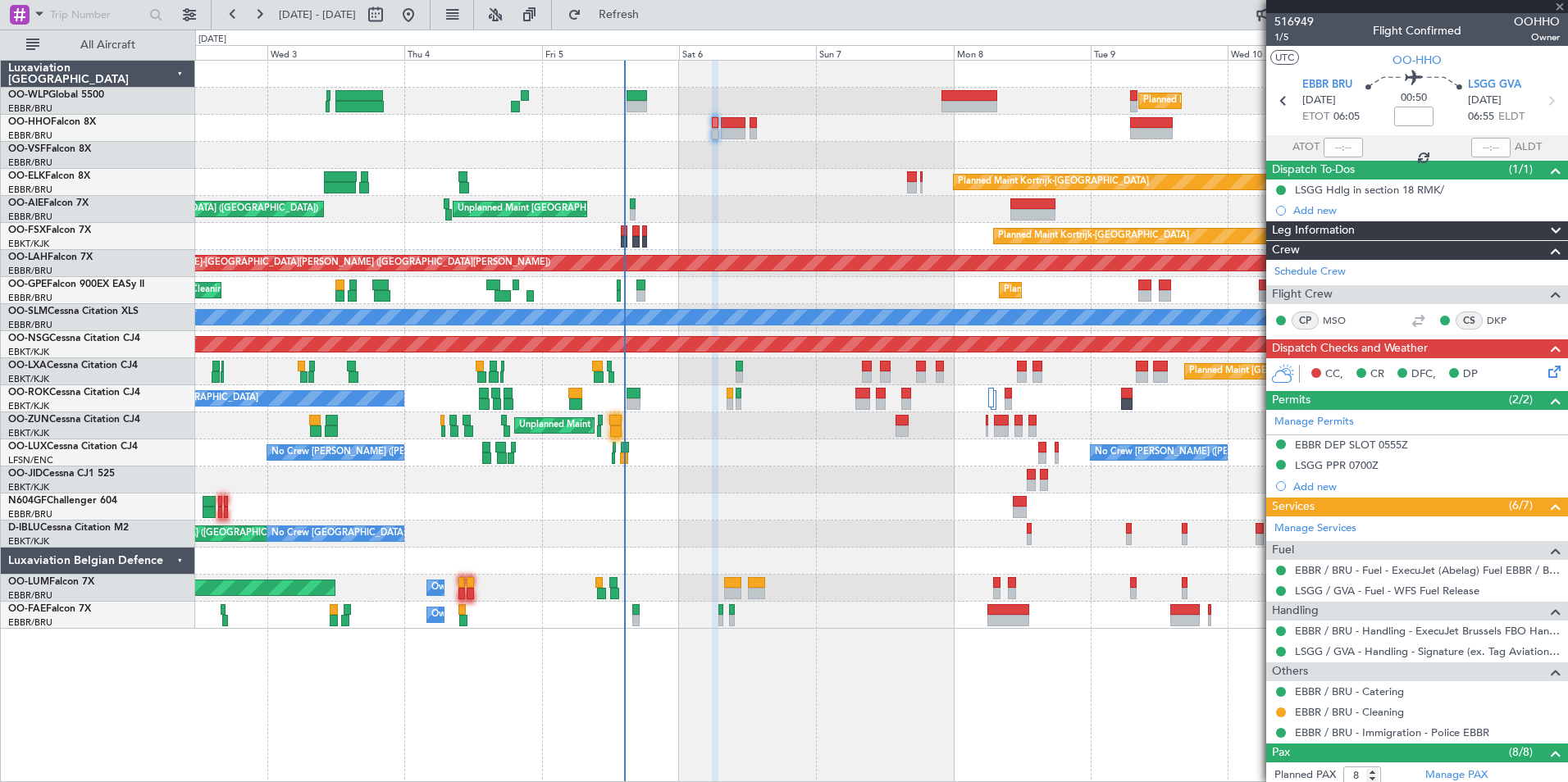
type input "-00:15"
type input "12:10"
type input "5"
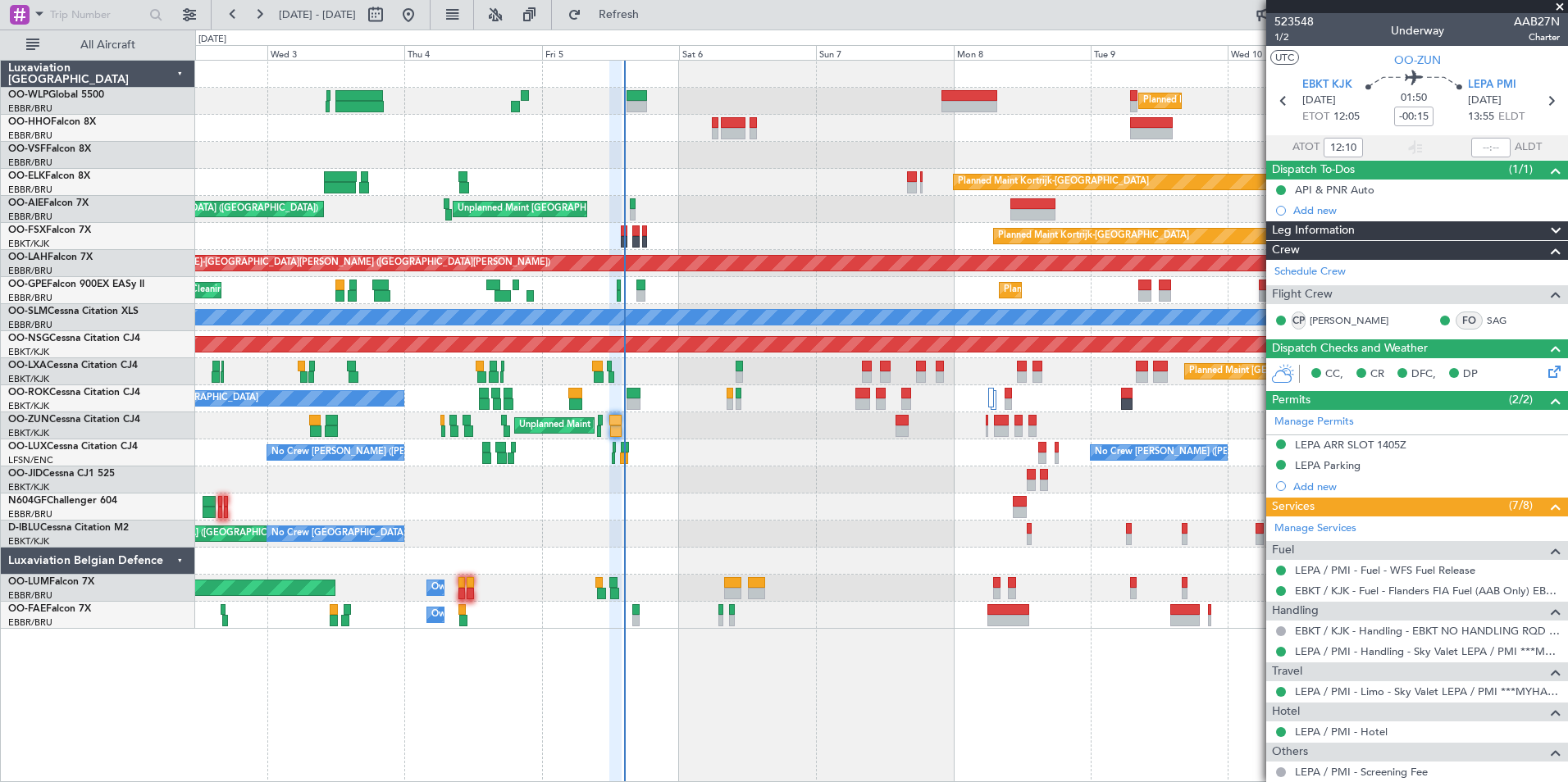
click at [1482, 135] on section "ATOT 12:10 ALDT" at bounding box center [1417, 147] width 302 height 24
click at [1479, 145] on input "text" at bounding box center [1490, 148] width 39 height 20
click at [1080, 132] on div "Planned Maint Geneva (Cointrin)" at bounding box center [881, 128] width 1372 height 27
type input "14:05"
click at [636, 19] on button "Refresh" at bounding box center [610, 14] width 99 height 26
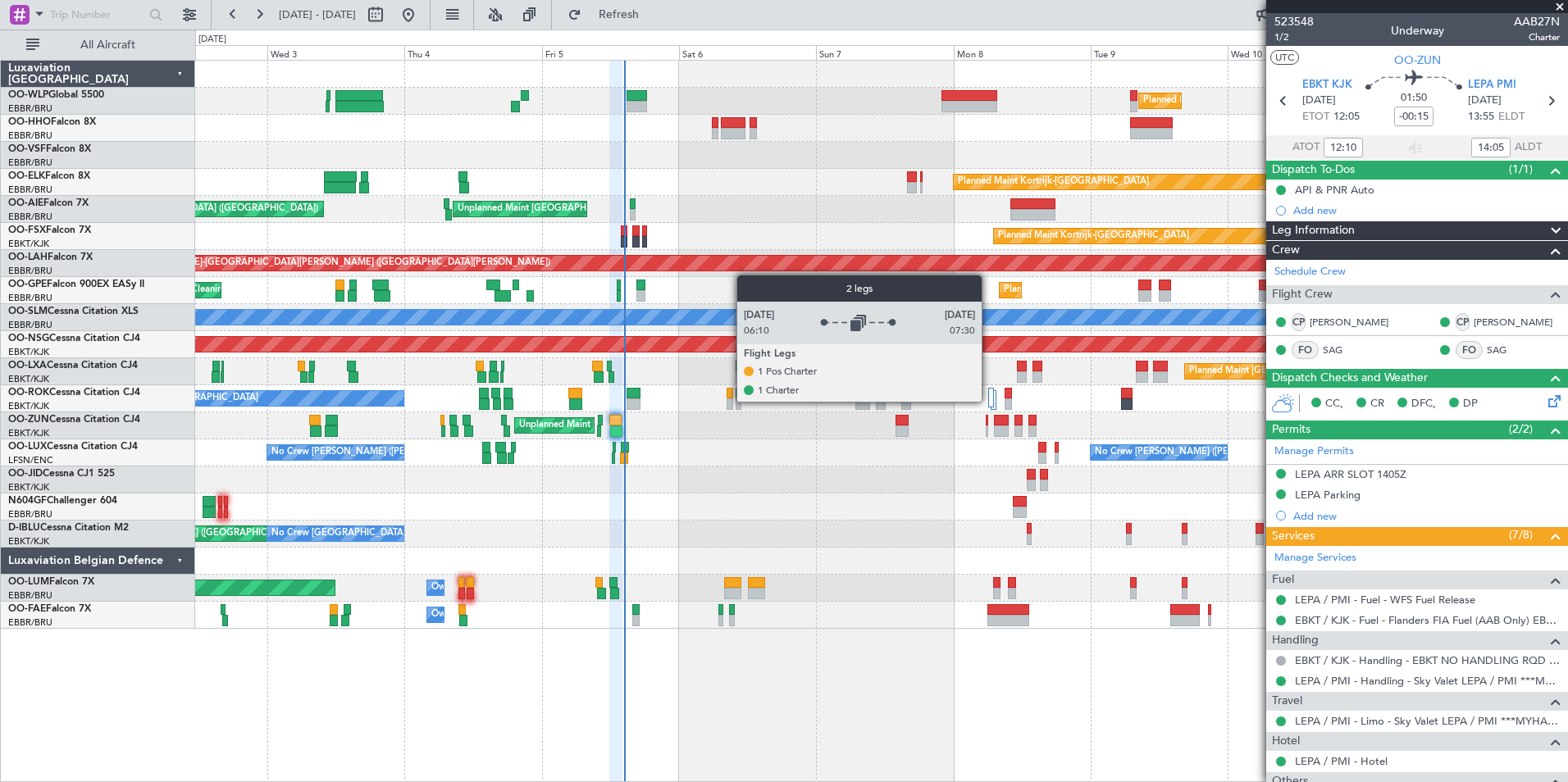
click at [989, 401] on div at bounding box center [991, 398] width 6 height 20
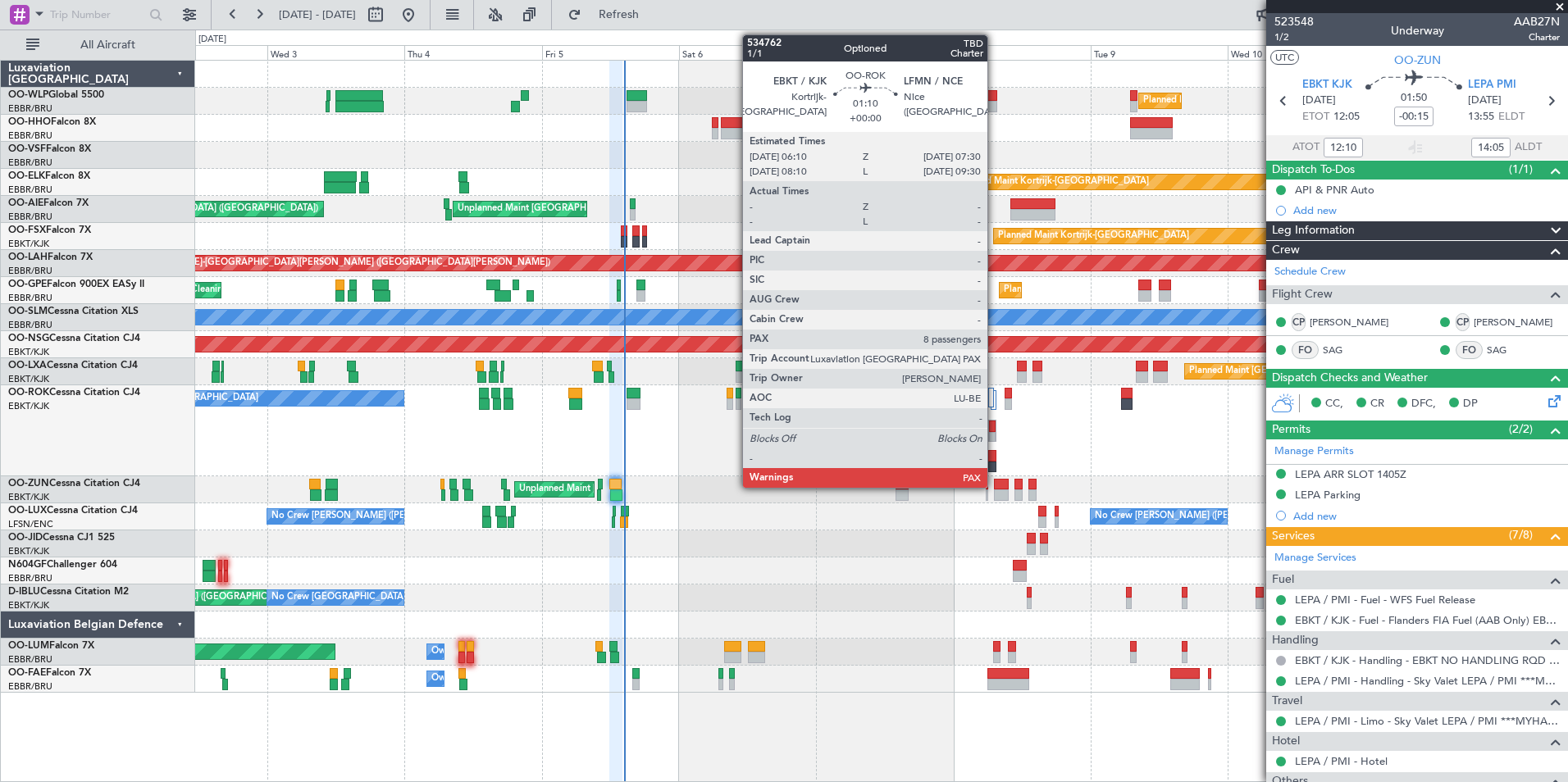
click at [994, 462] on div at bounding box center [993, 468] width 8 height 12
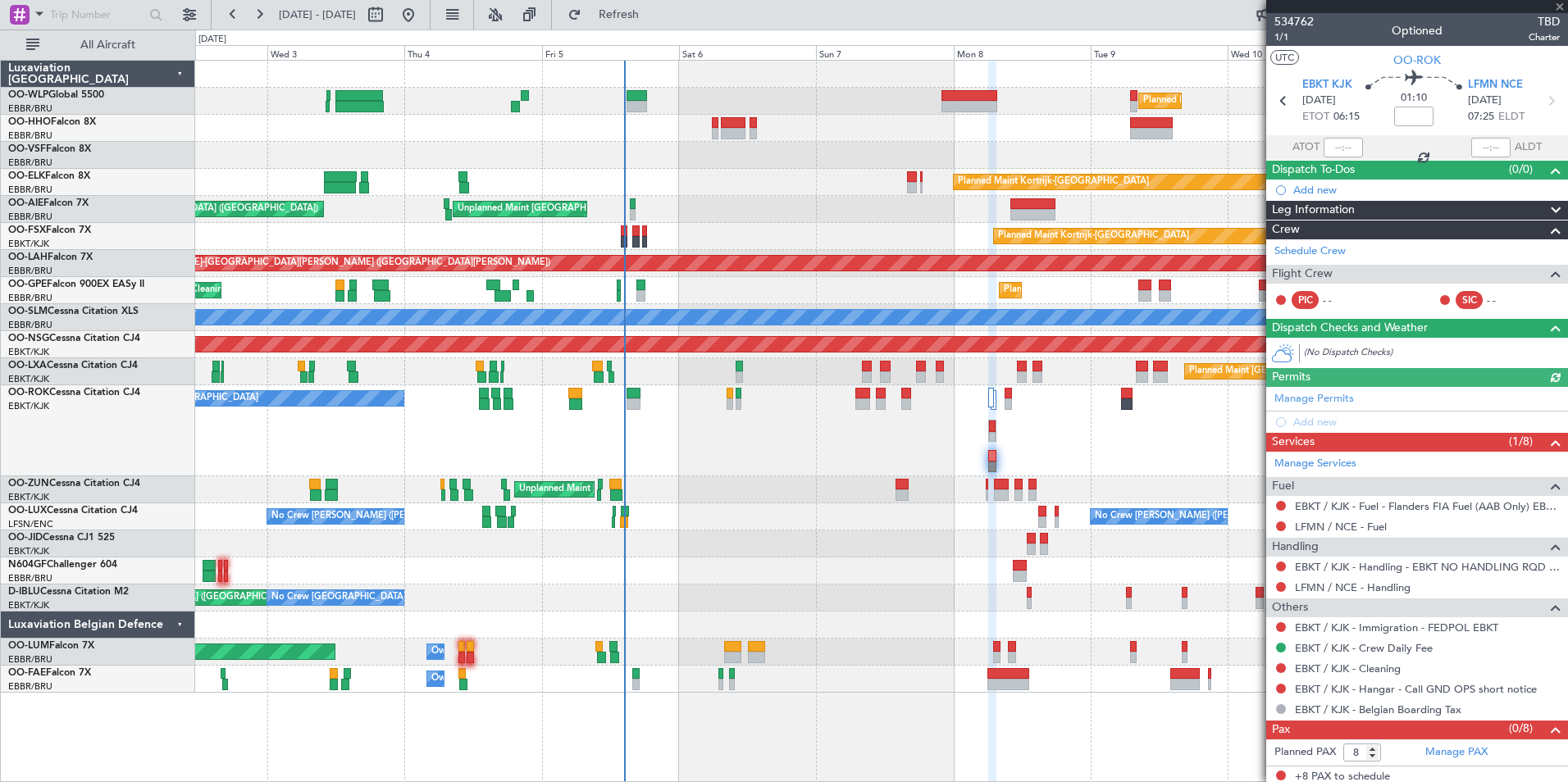
scroll to position [4, 0]
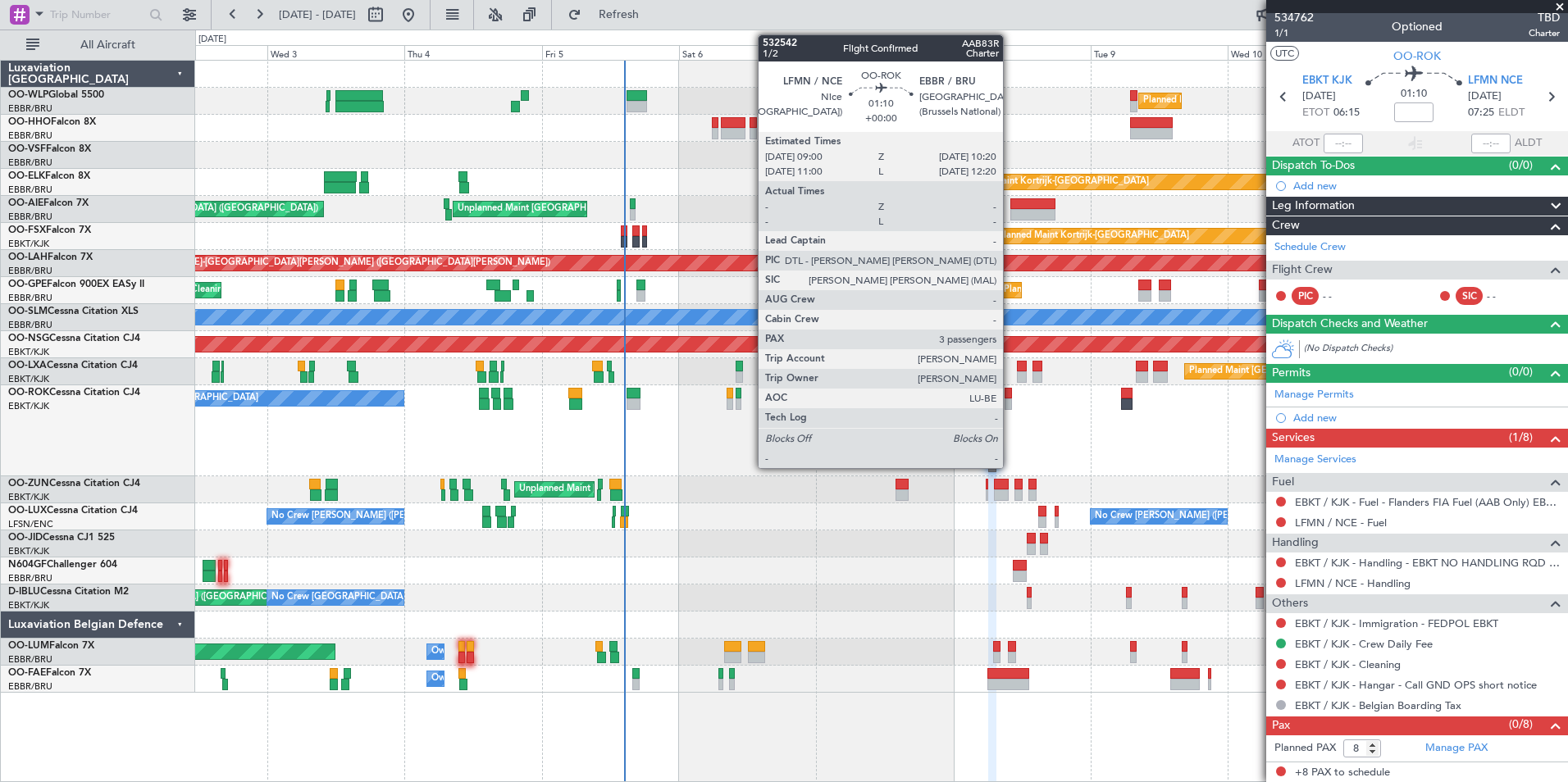
click at [1010, 394] on div at bounding box center [1009, 394] width 8 height 12
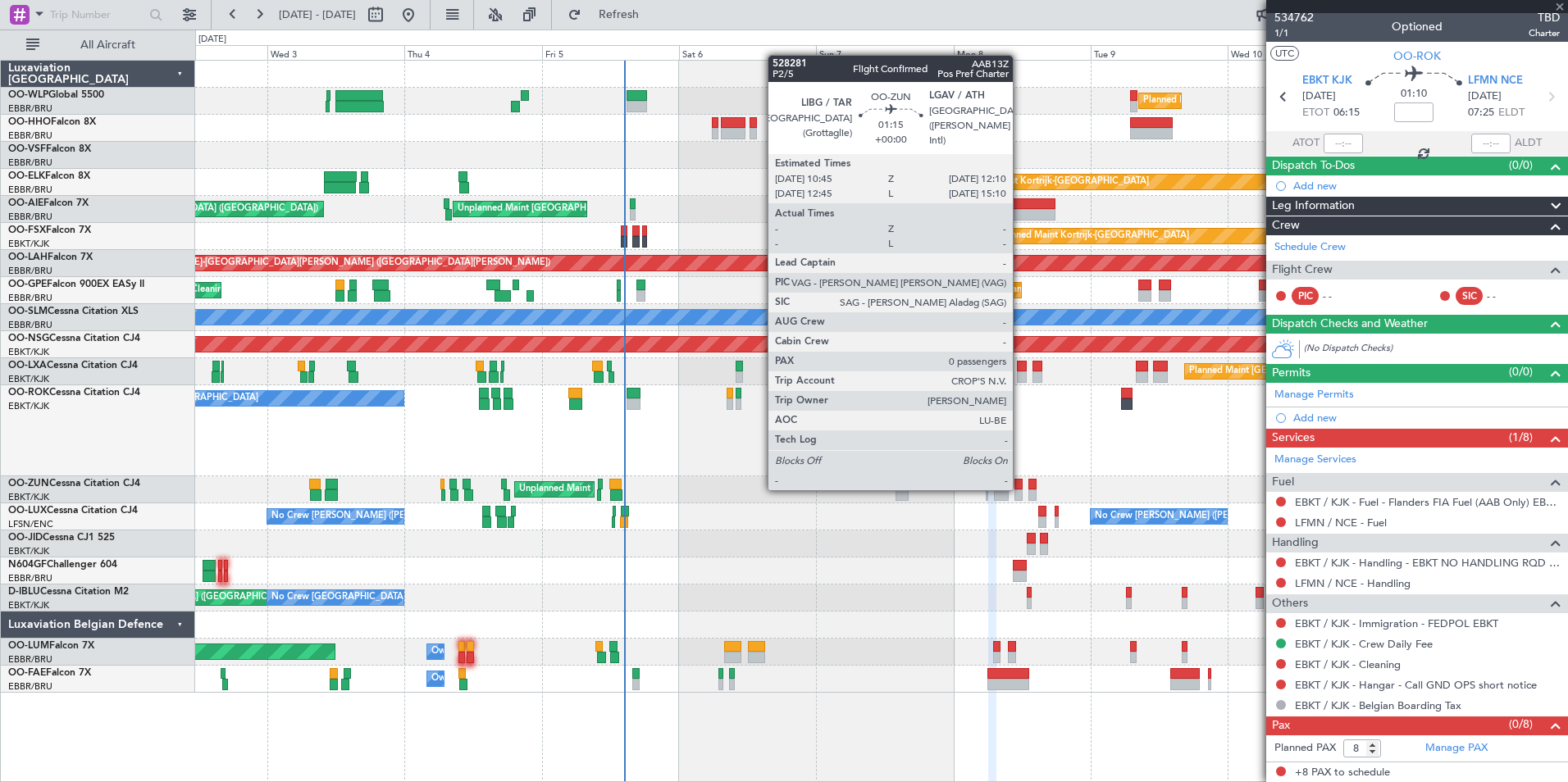
type input "3"
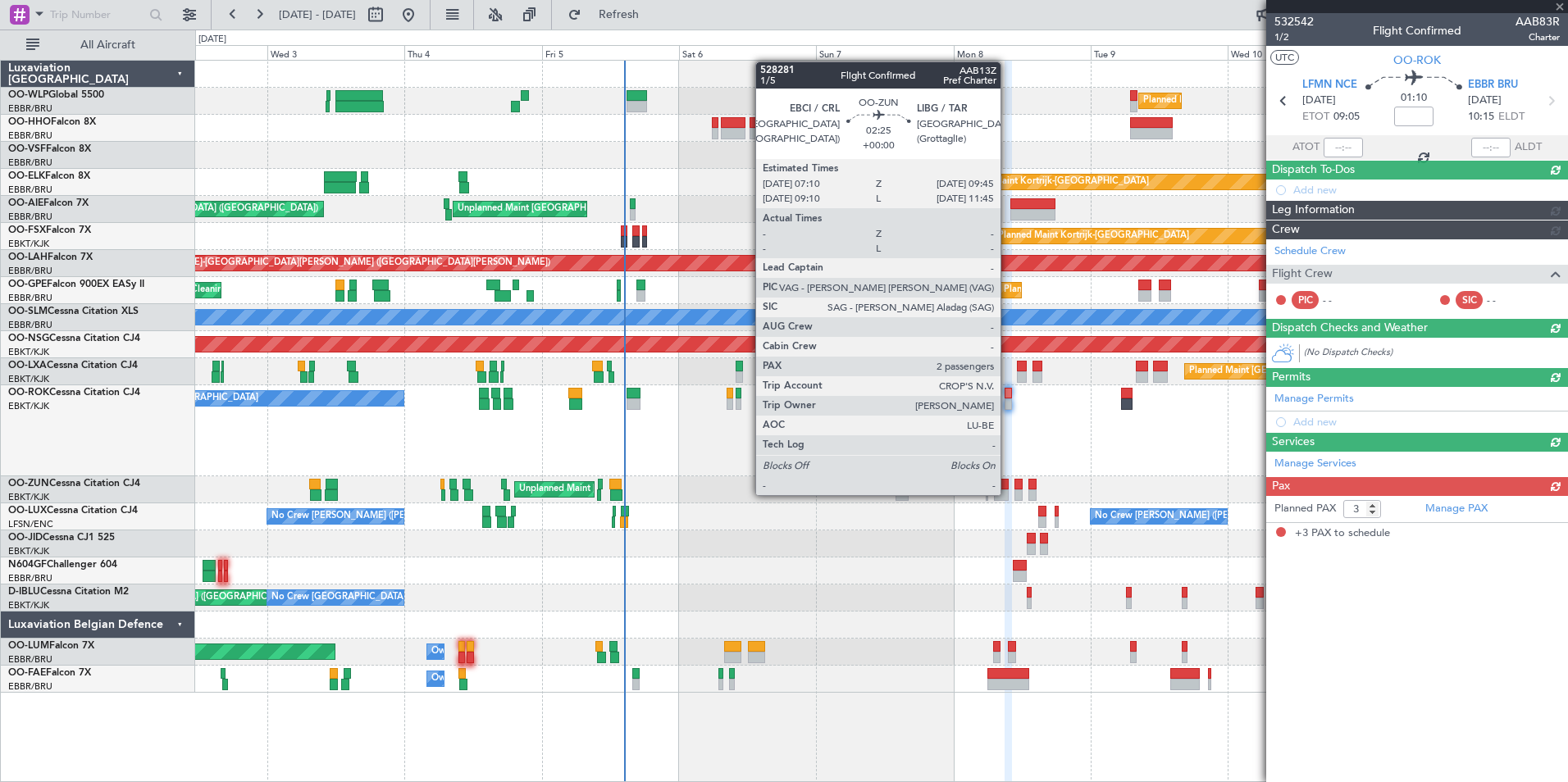
scroll to position [0, 0]
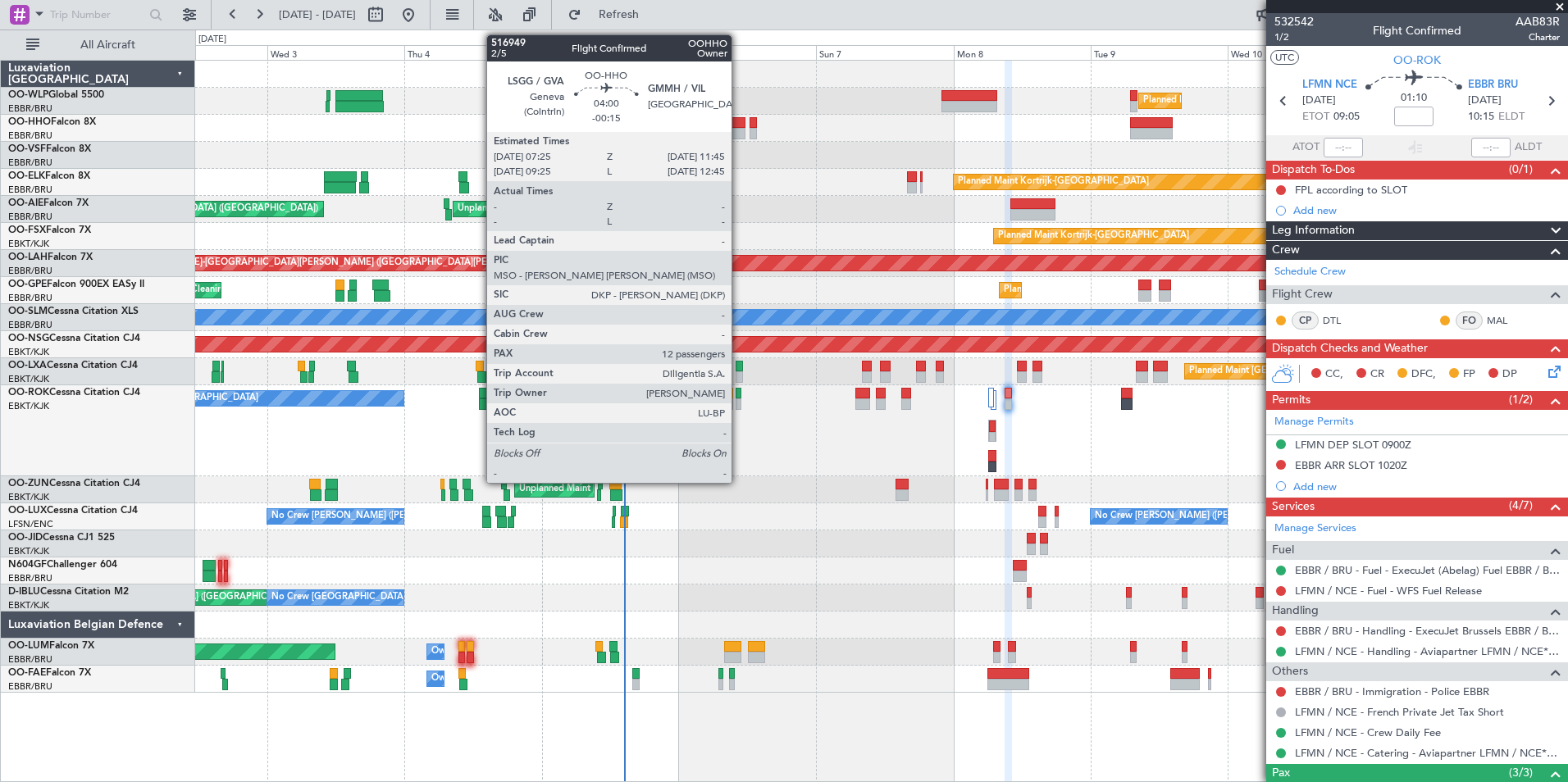
click at [739, 120] on div at bounding box center [733, 123] width 25 height 12
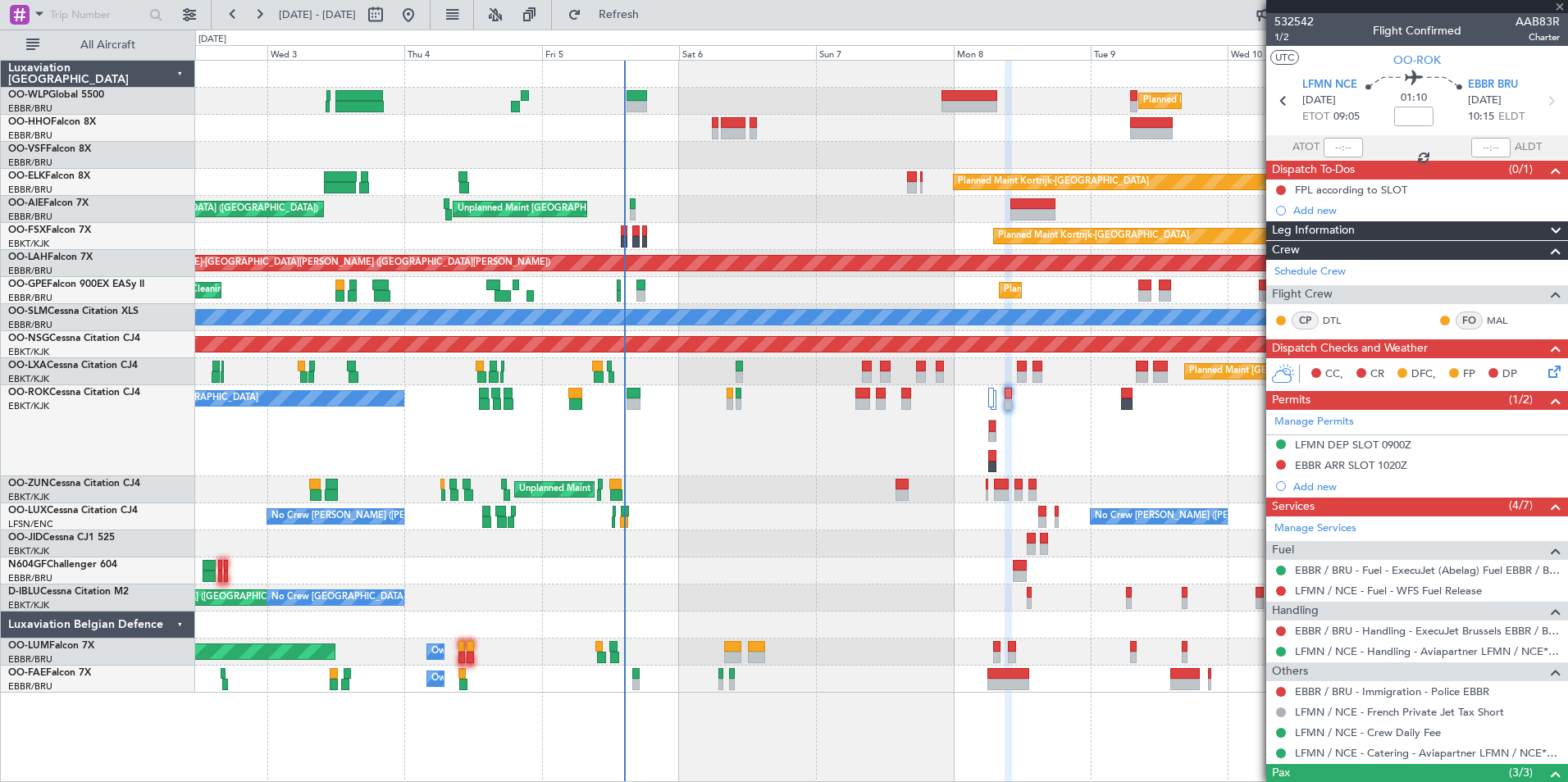
type input "-00:15"
type input "12"
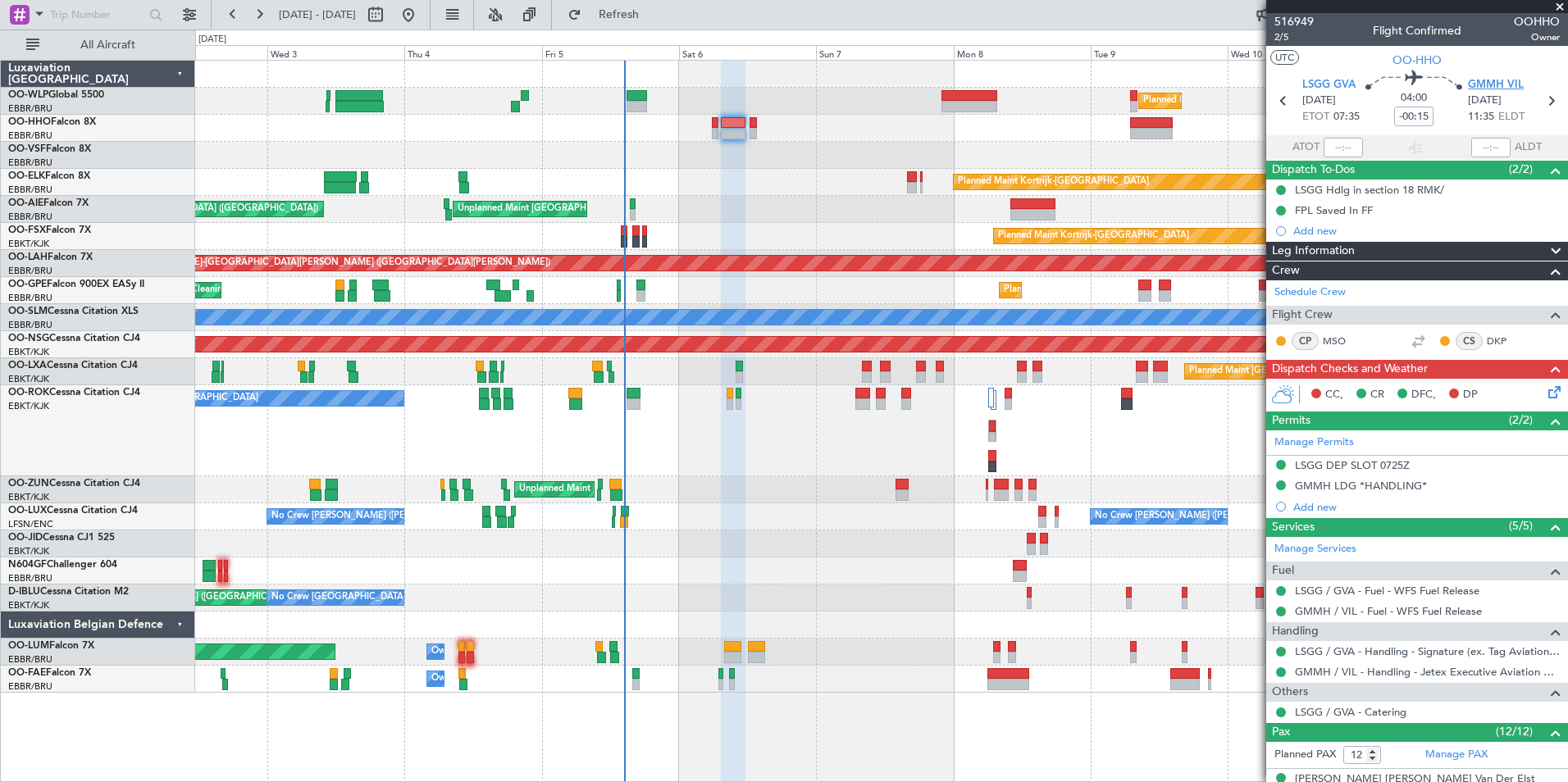
click at [1501, 79] on span "GMMH VIL" at bounding box center [1495, 85] width 56 height 17
click at [1540, 95] on icon at bounding box center [1550, 100] width 21 height 21
type input "-00:05"
type input "0"
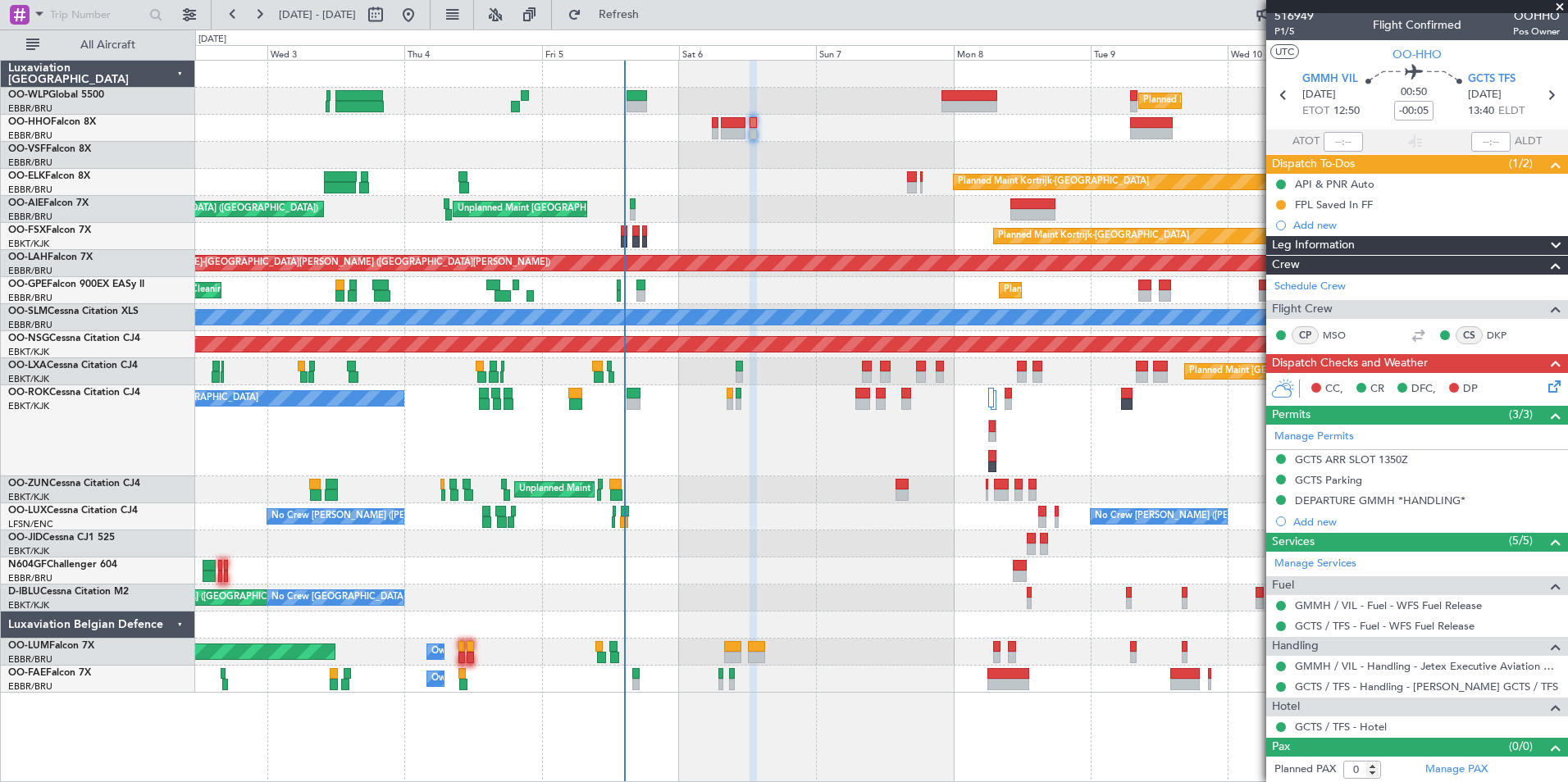
scroll to position [7, 0]
click at [825, 212] on div "Planned Maint [GEOGRAPHIC_DATA] ([GEOGRAPHIC_DATA]) Unplanned Maint [GEOGRAPHIC…" at bounding box center [881, 209] width 1372 height 27
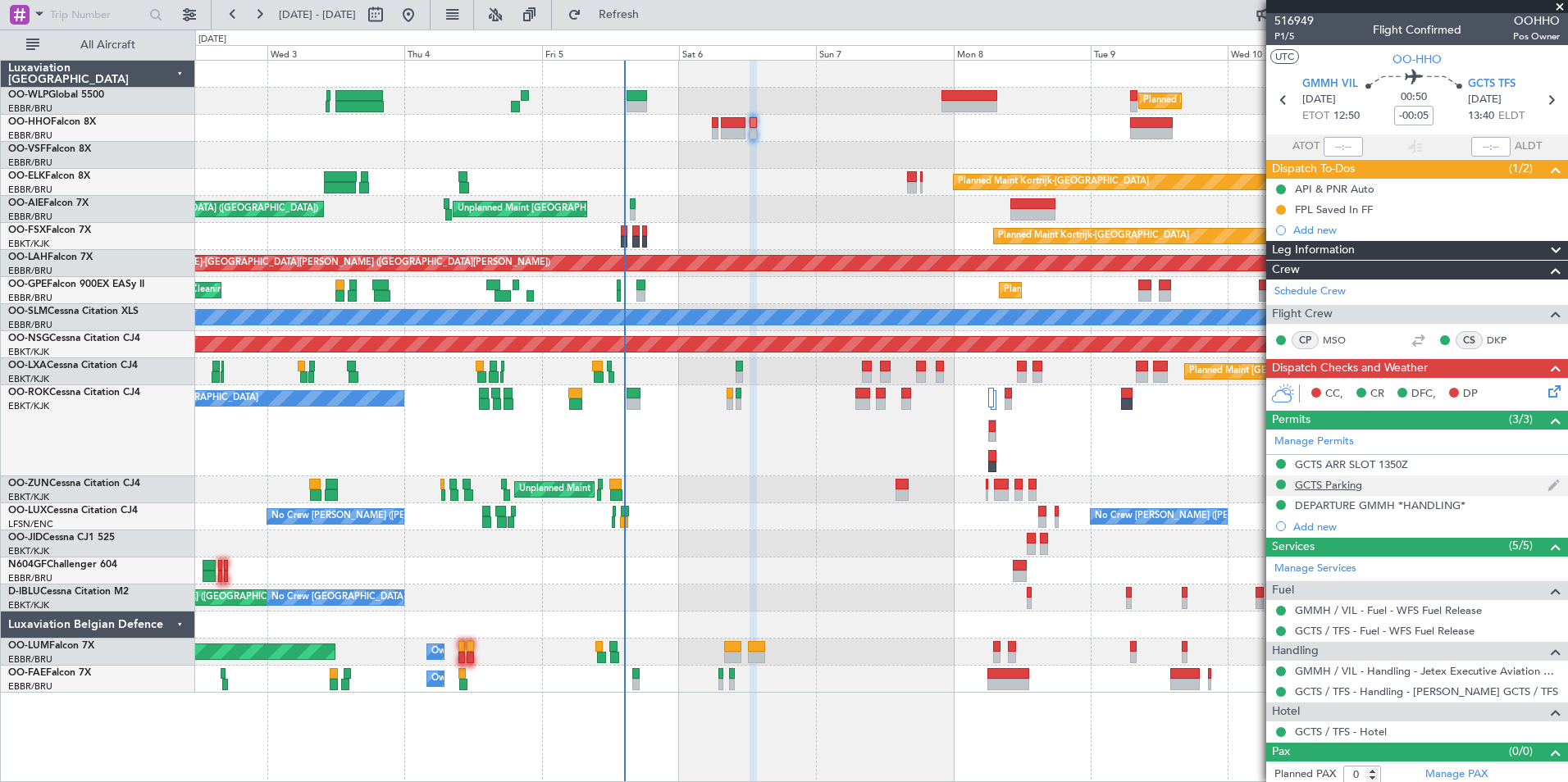
scroll to position [0, 0]
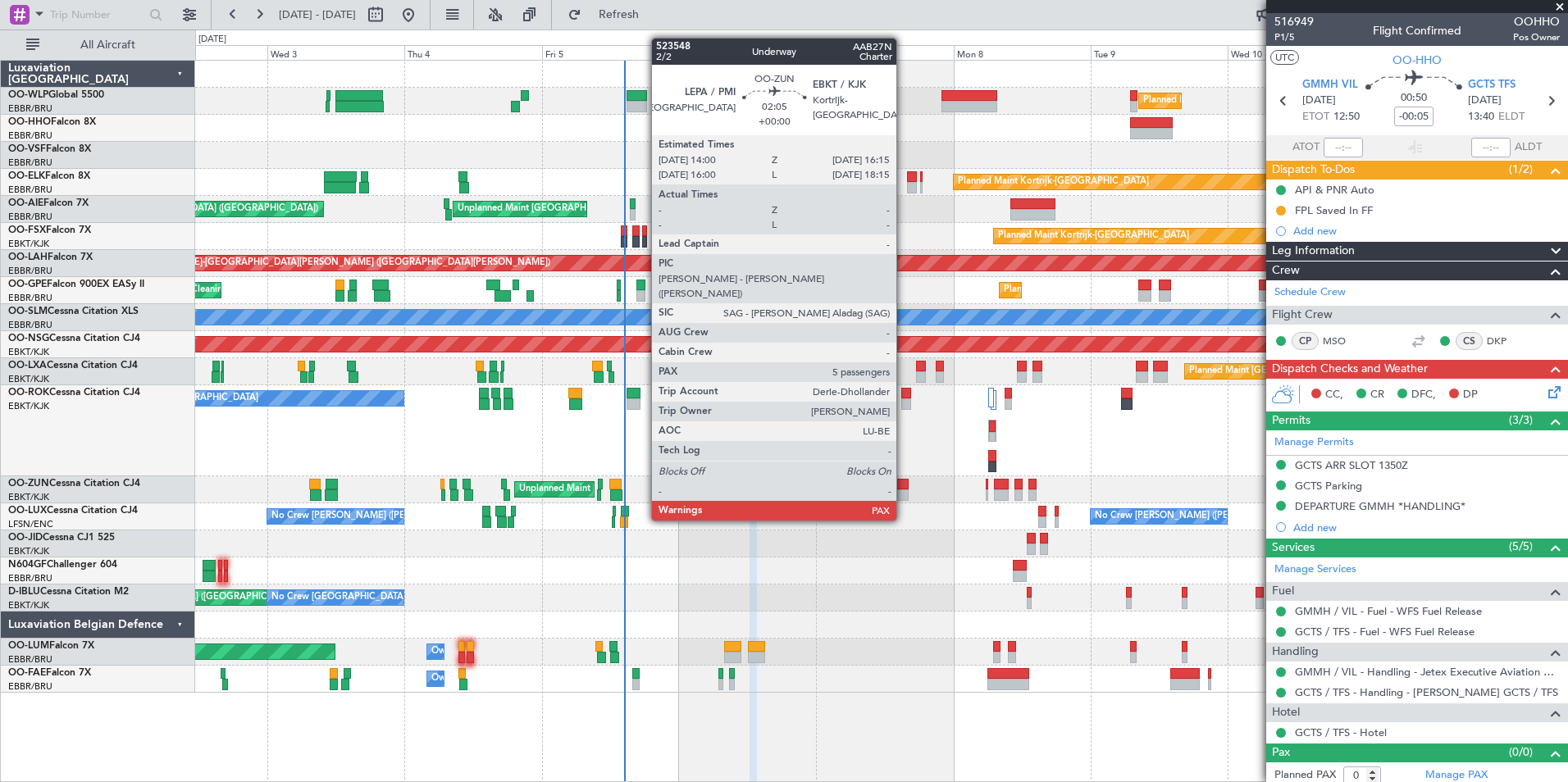
click at [904, 489] on div at bounding box center [902, 495] width 13 height 12
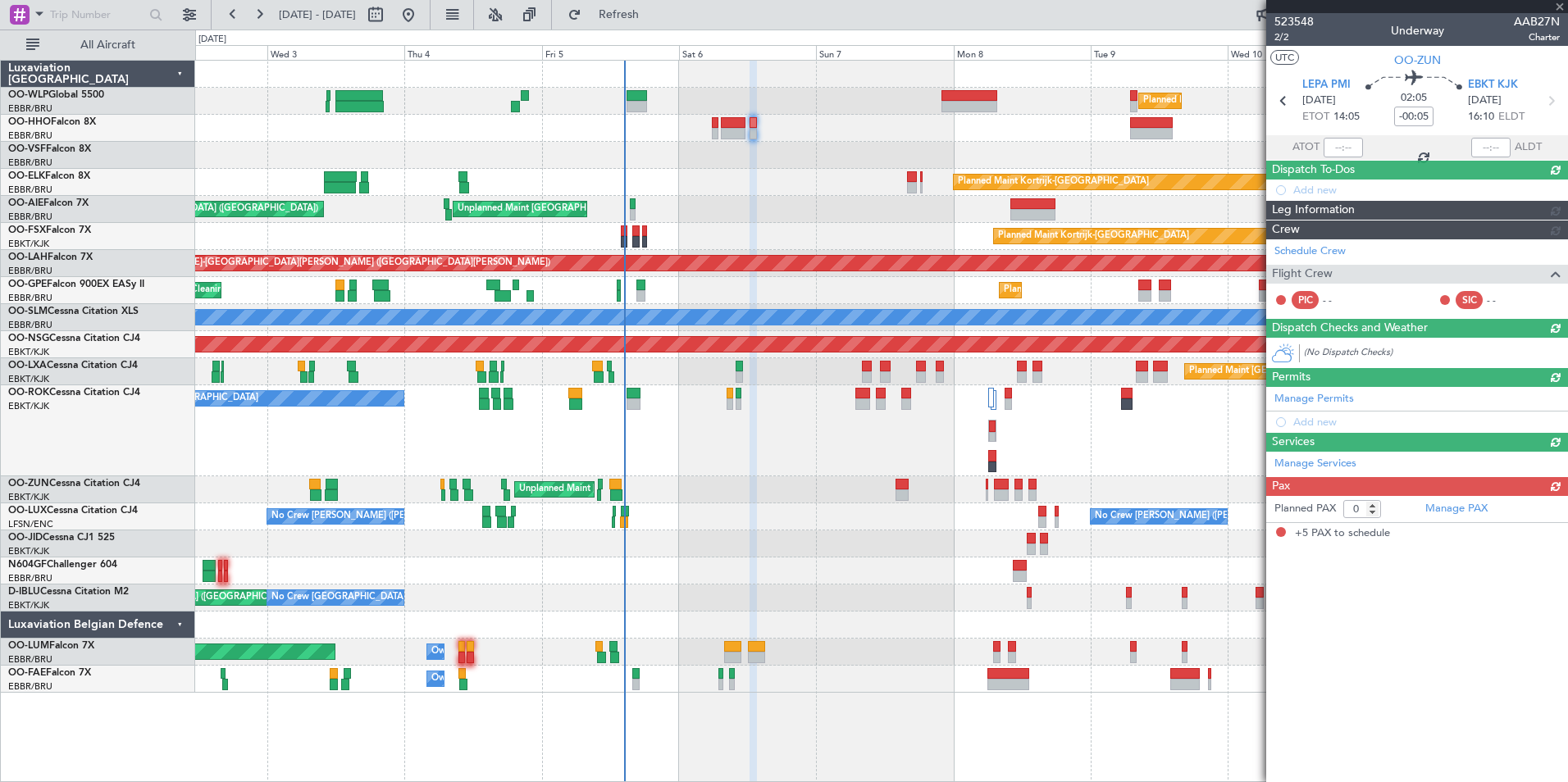
type input "5"
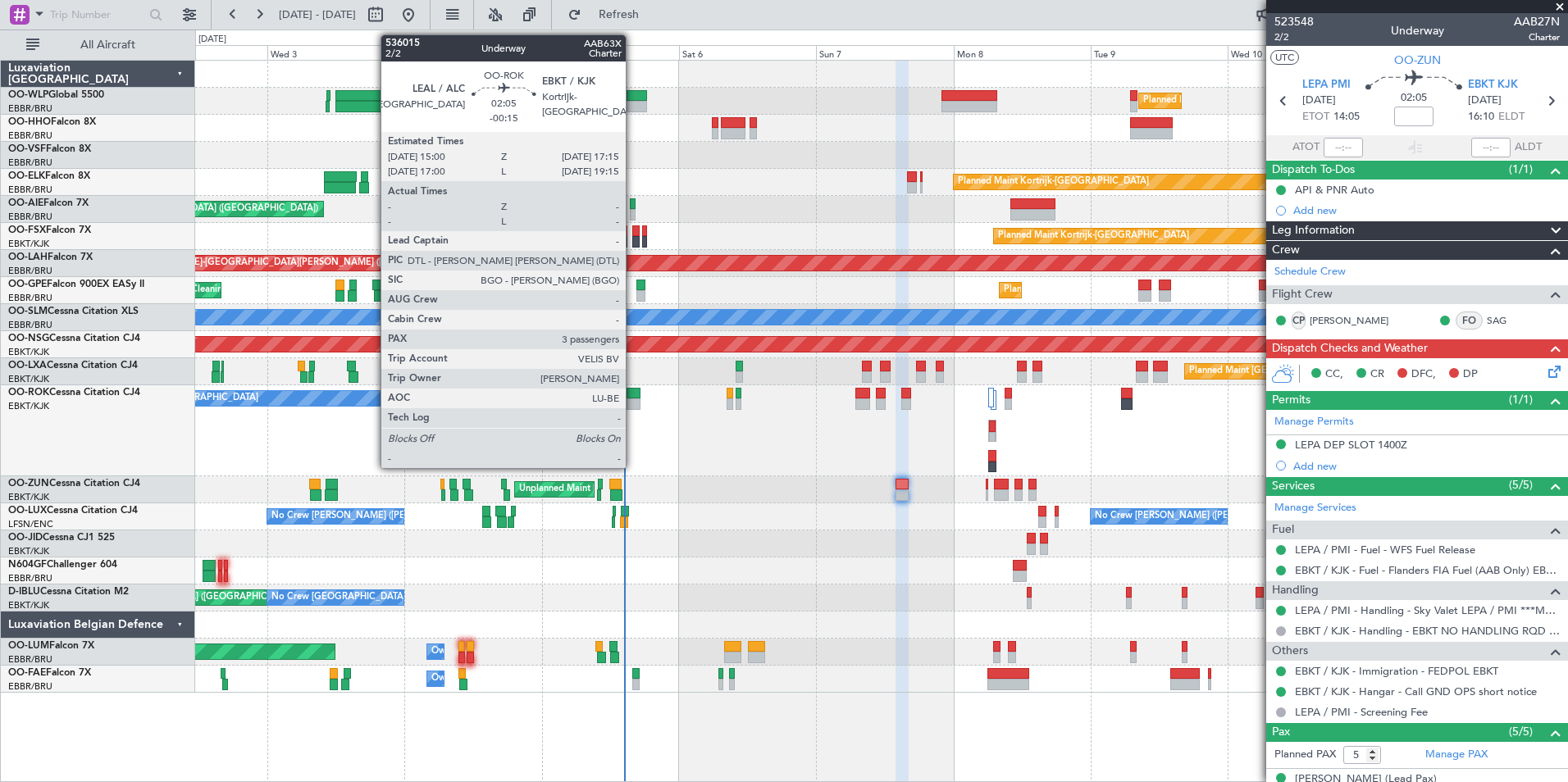
click at [633, 403] on div at bounding box center [633, 405] width 13 height 12
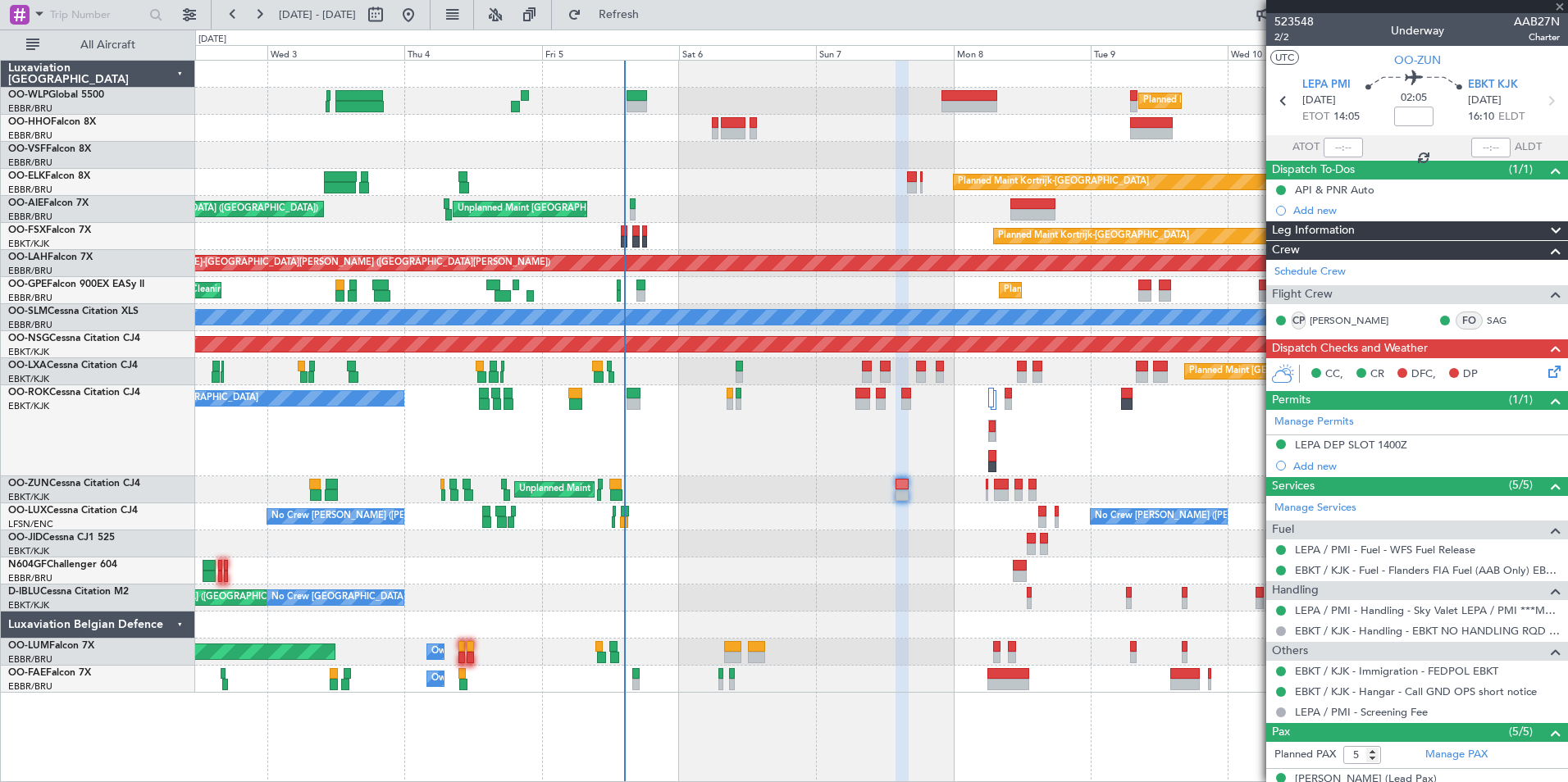
type input "-00:15"
type input "3"
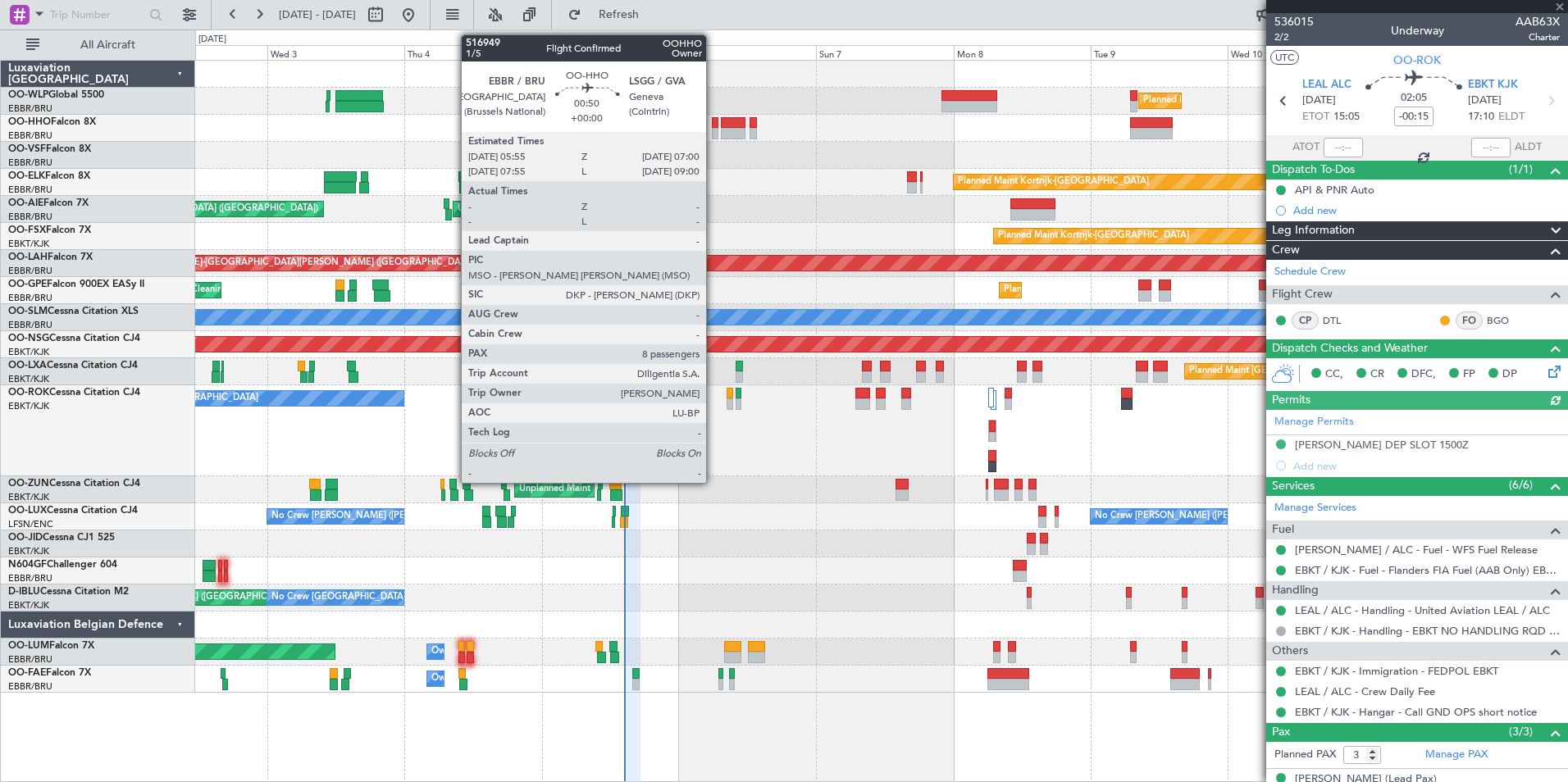
click at [713, 129] on div at bounding box center [715, 134] width 7 height 12
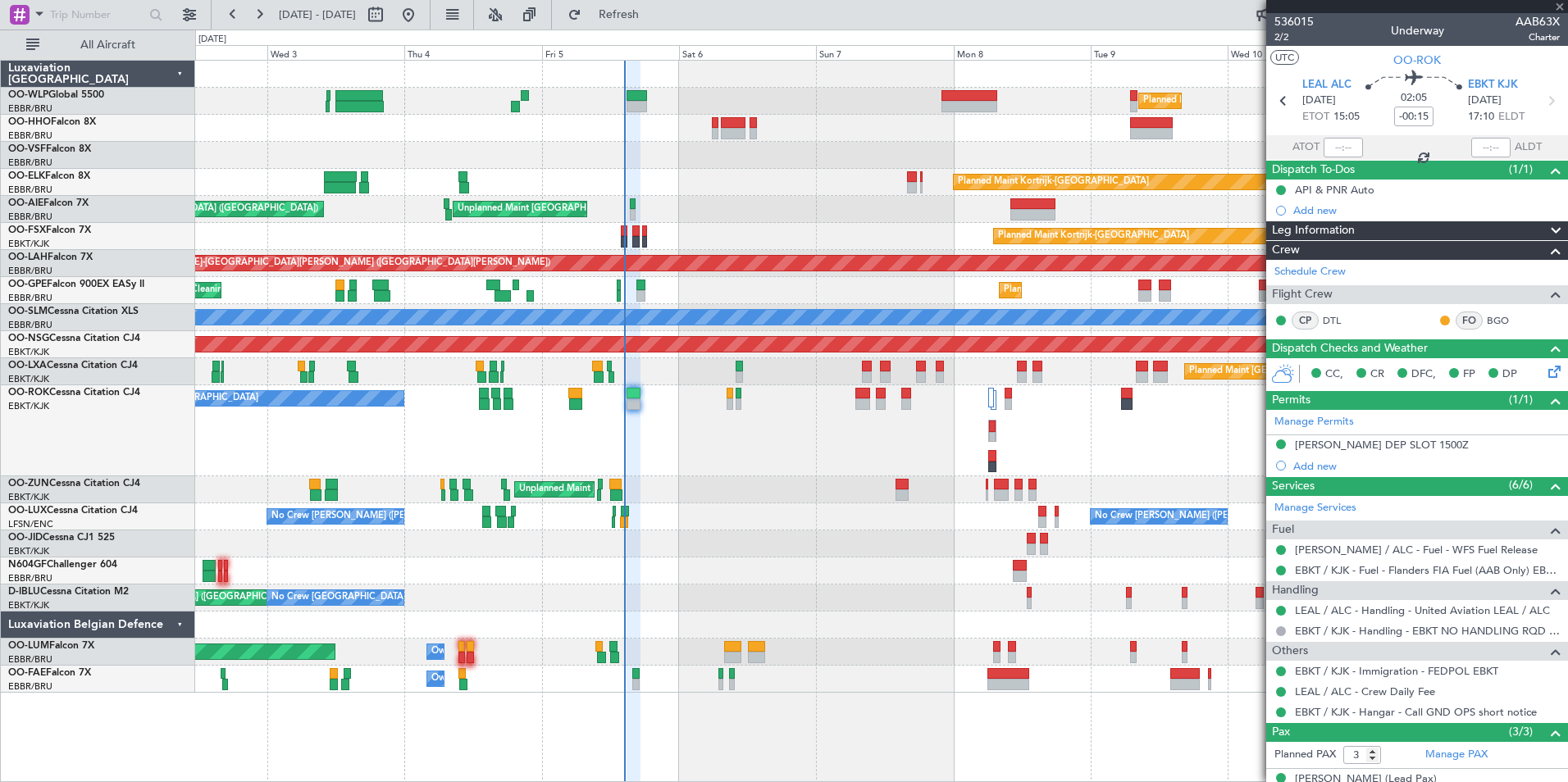
type input "8"
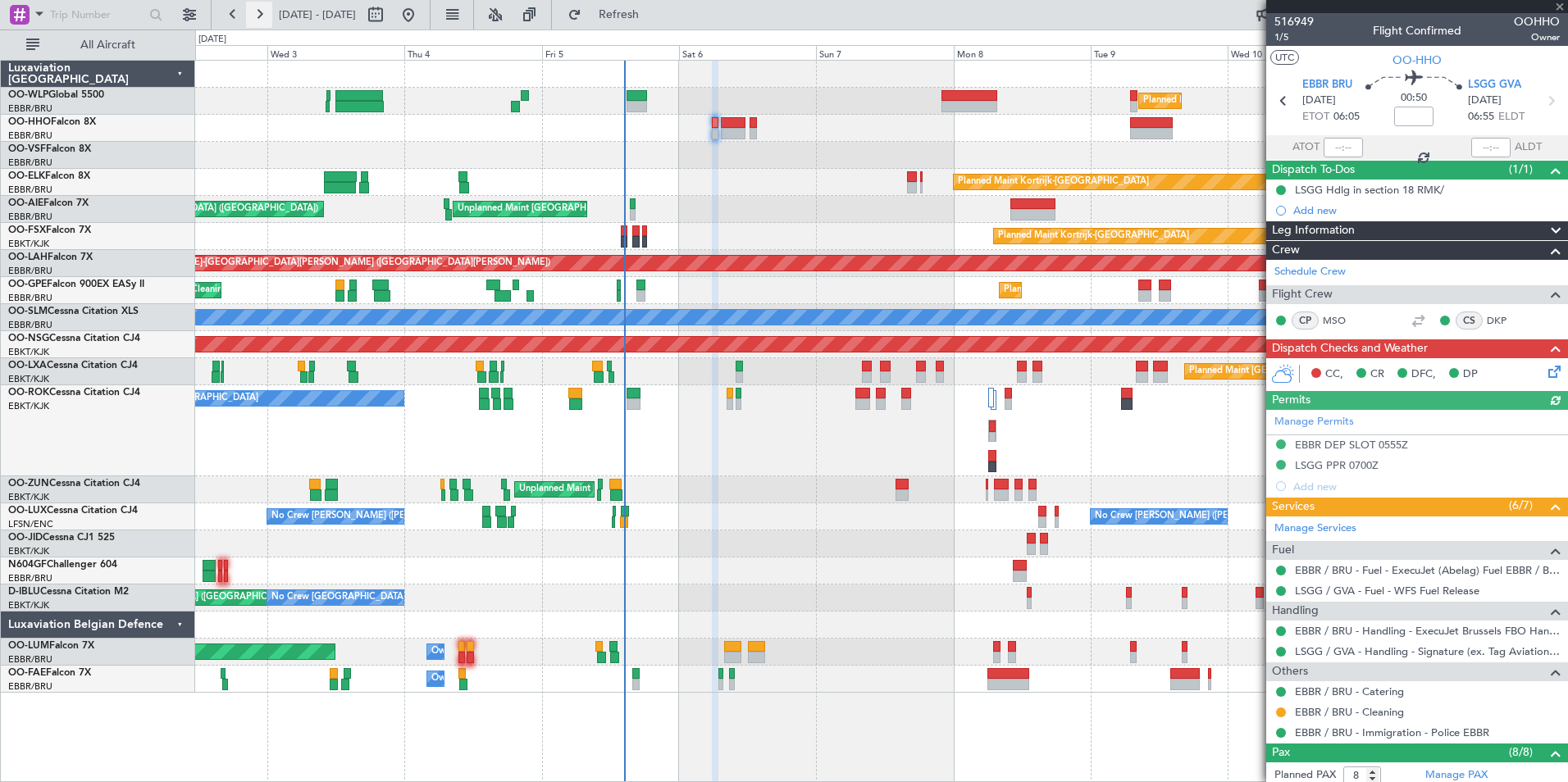
click at [258, 15] on button at bounding box center [258, 14] width 26 height 26
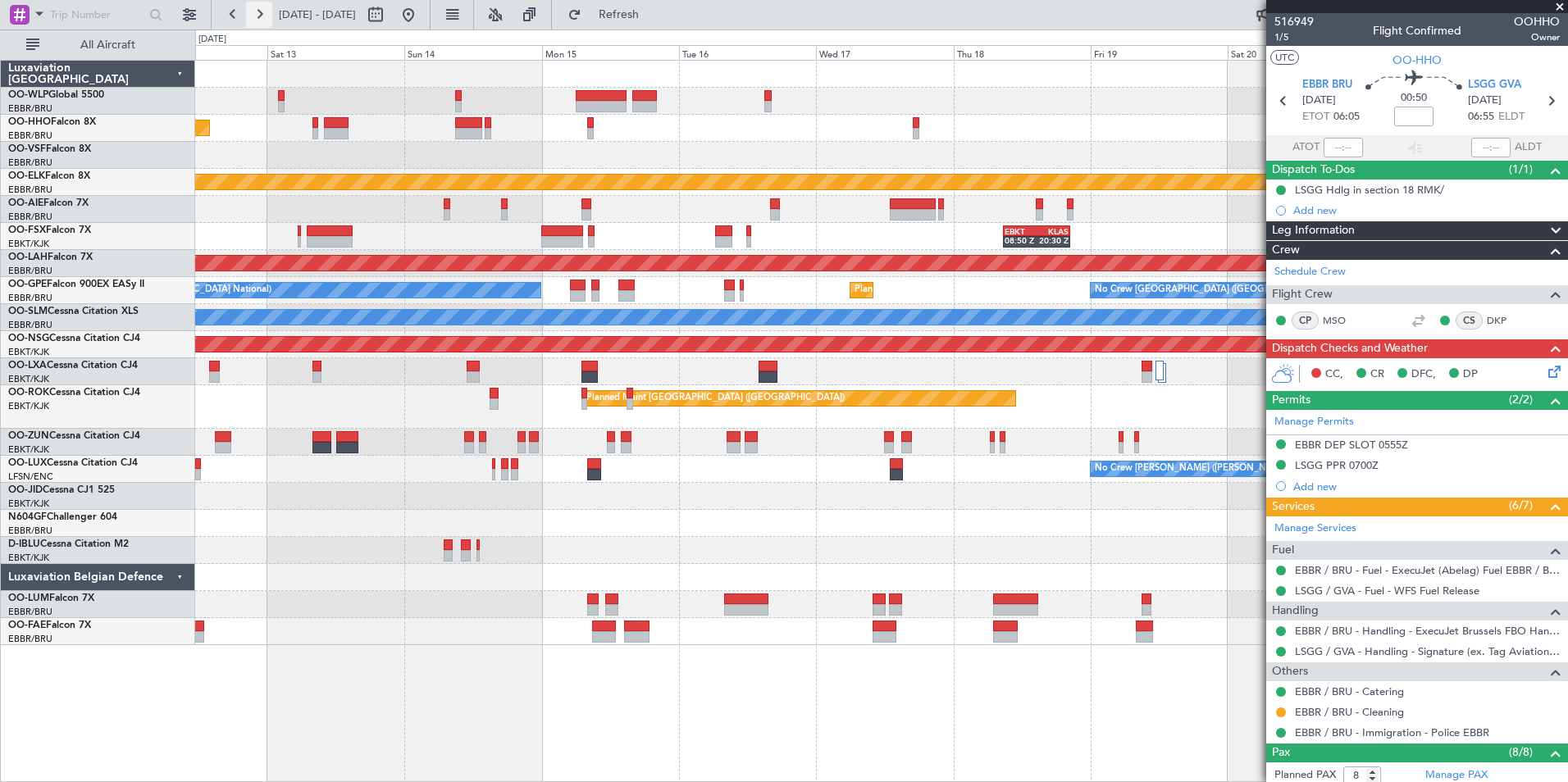
click at [258, 15] on button at bounding box center [258, 14] width 26 height 26
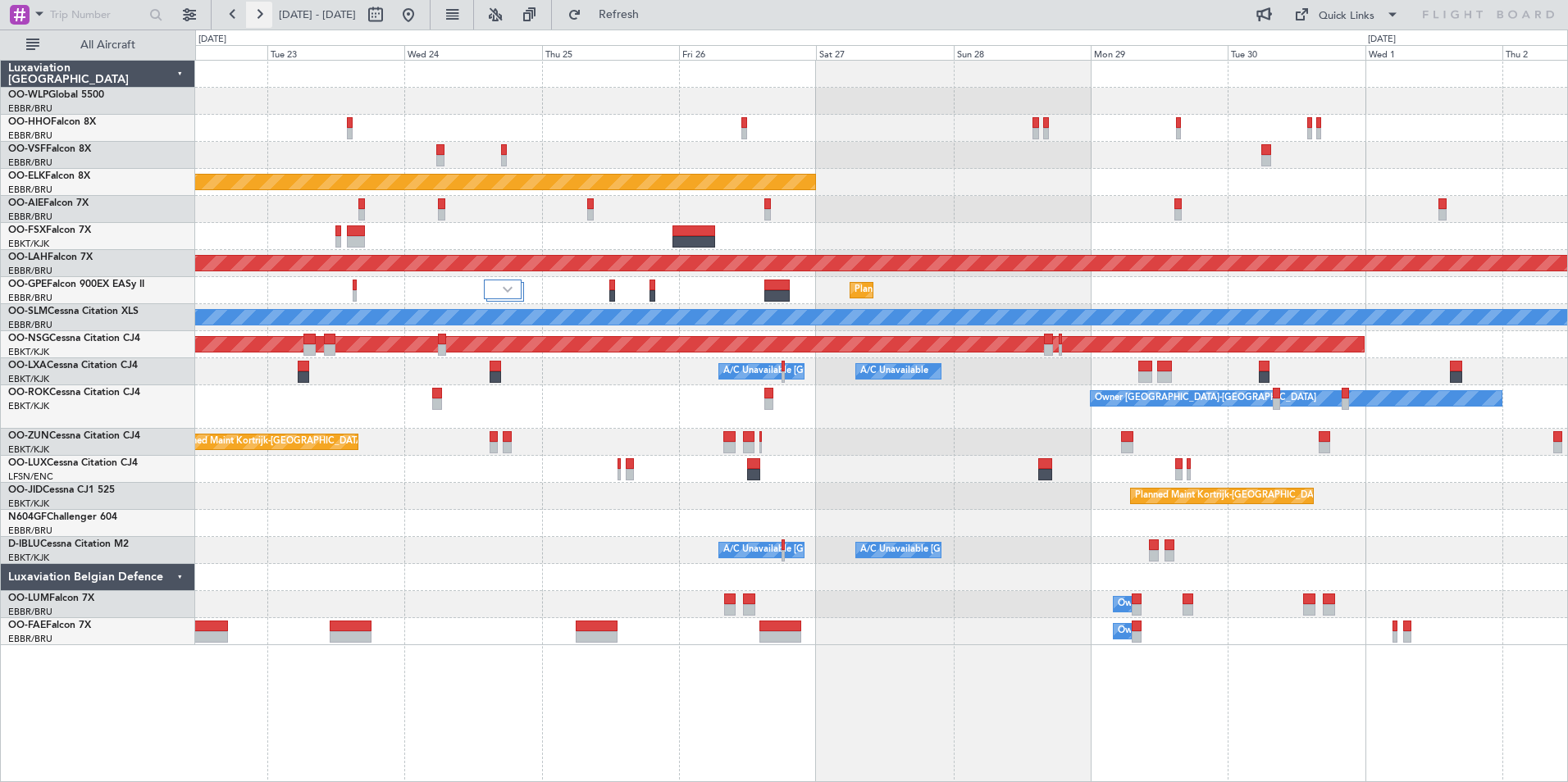
click at [263, 11] on button at bounding box center [258, 14] width 26 height 26
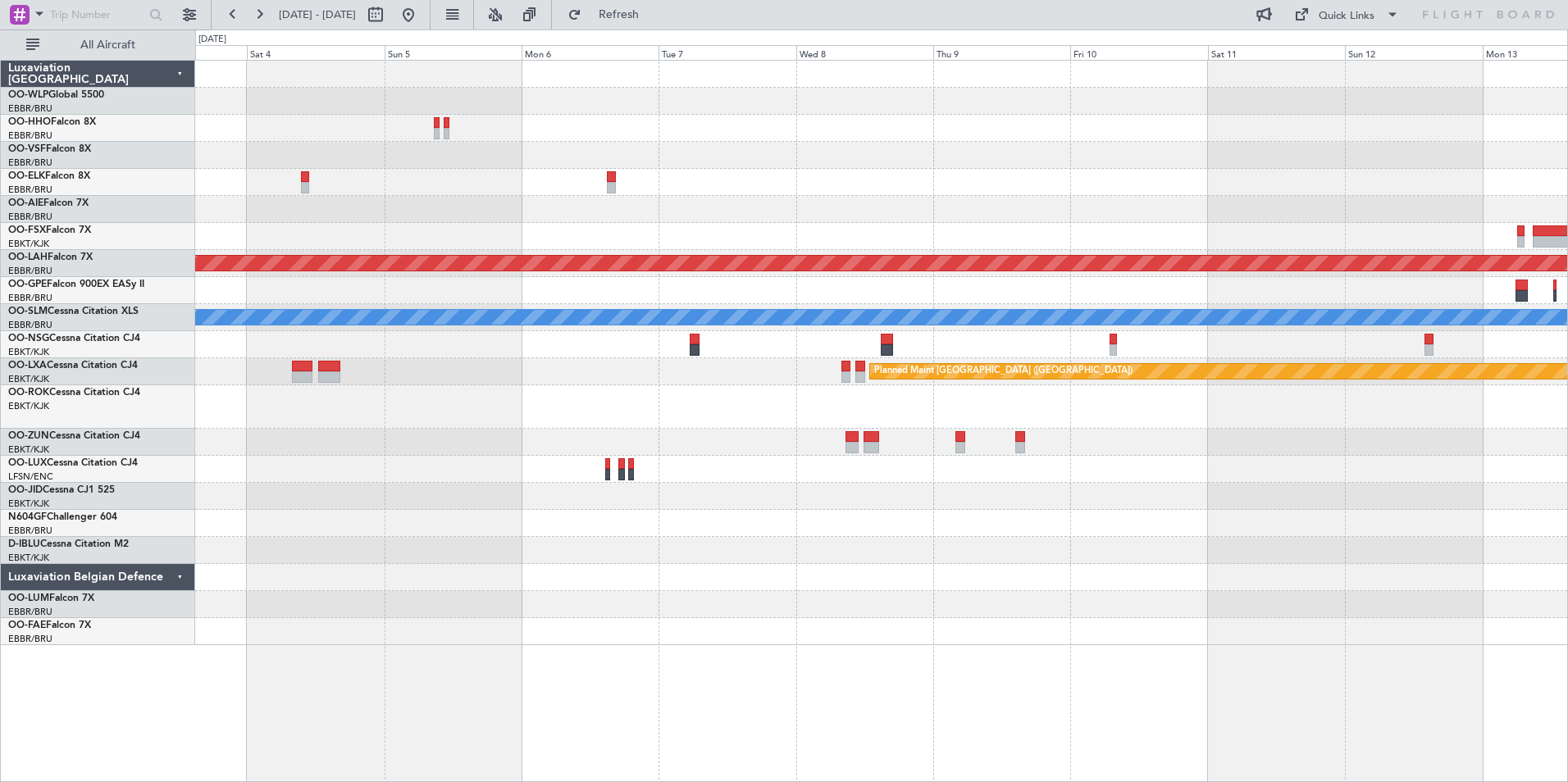
click at [1111, 157] on div at bounding box center [881, 156] width 1372 height 27
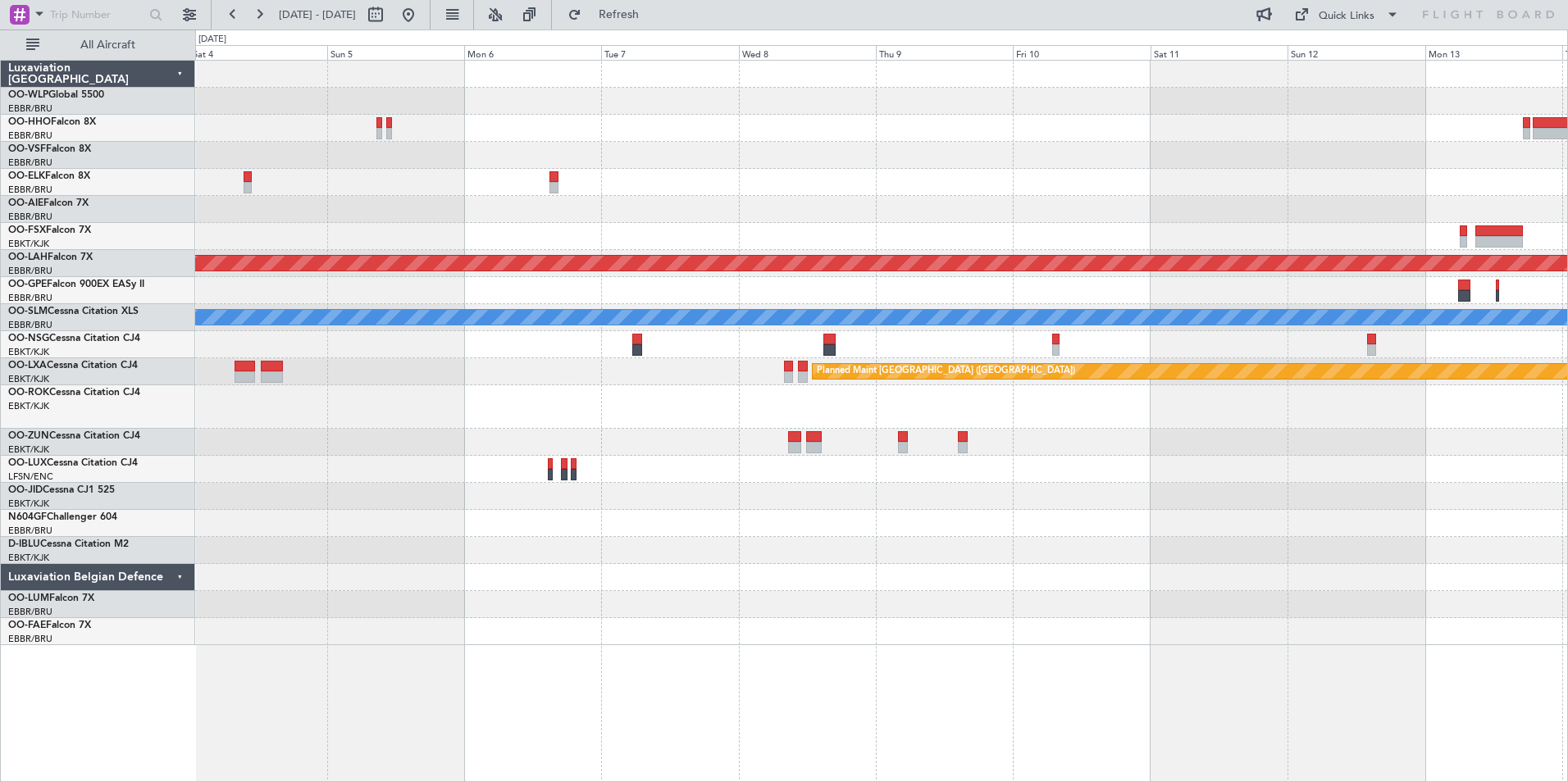
click at [1212, 158] on div at bounding box center [881, 156] width 1372 height 27
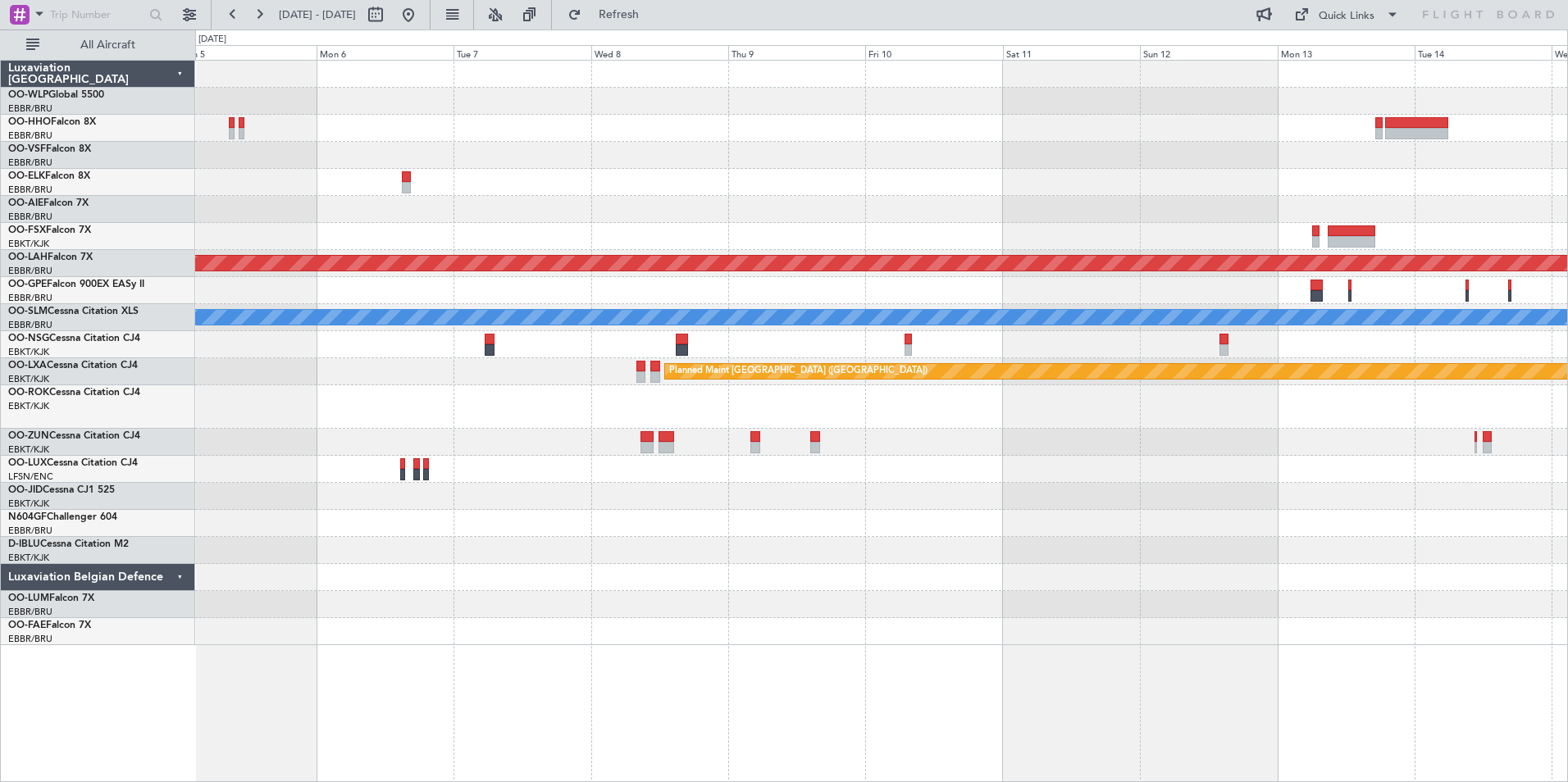
click at [852, 152] on div "Planned Maint Brussels (Brussels National) Planned Maint Alton-st Louis (St Lou…" at bounding box center [881, 353] width 1372 height 585
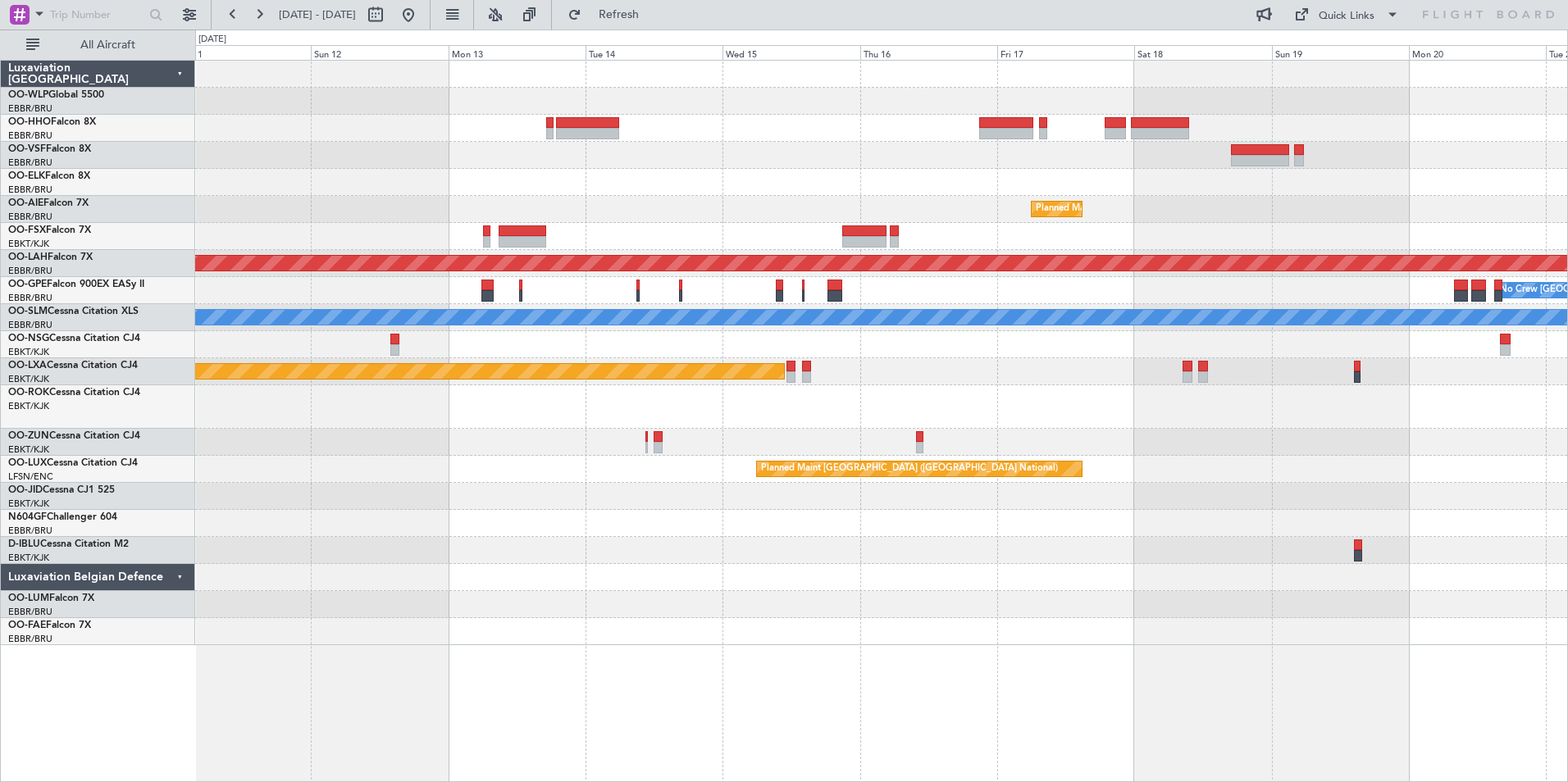
click at [804, 190] on div "Planned Maint Brussels (Brussels National) Planned Maint Alton-st Louis (St Lou…" at bounding box center [881, 353] width 1372 height 585
click at [729, 207] on div "Planned Maint Brussels (Brussels National) Planned Maint Alton-st Louis (St Lou…" at bounding box center [881, 353] width 1372 height 585
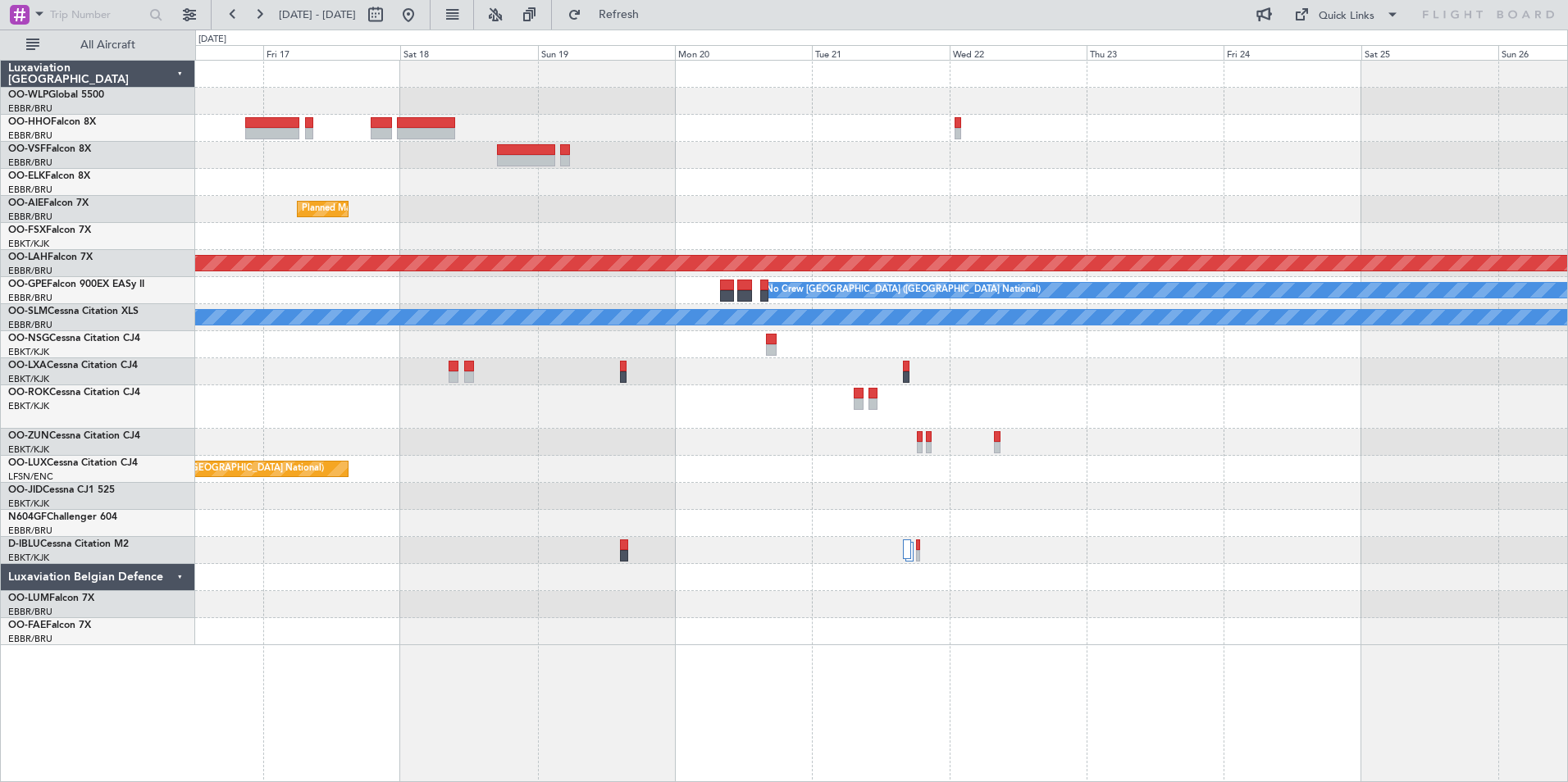
click at [589, 207] on div "Planned Maint Brussels (Brussels National) Planned Maint Alton-st Louis (St Lou…" at bounding box center [881, 353] width 1372 height 585
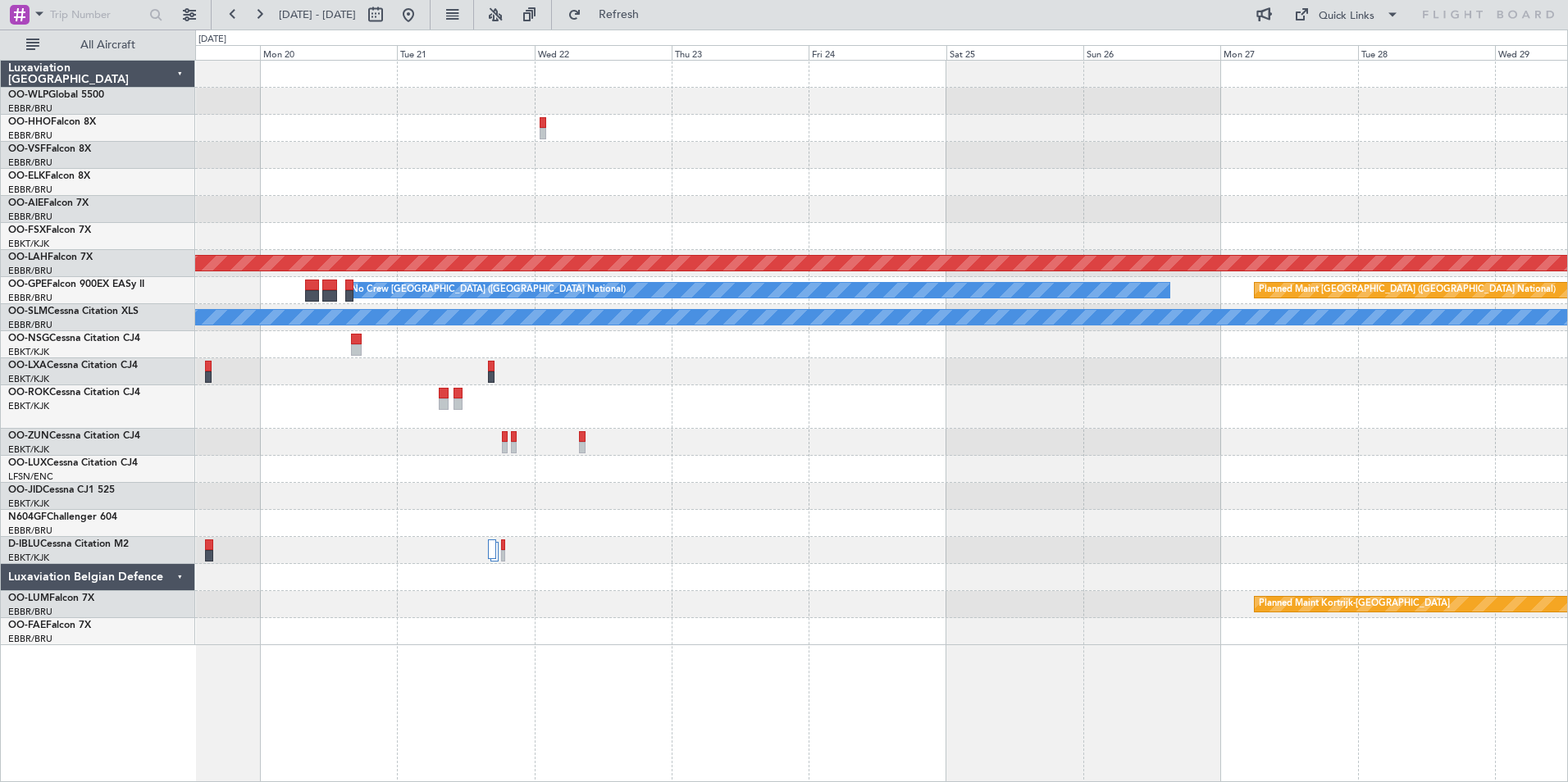
click at [643, 170] on div at bounding box center [881, 182] width 1372 height 27
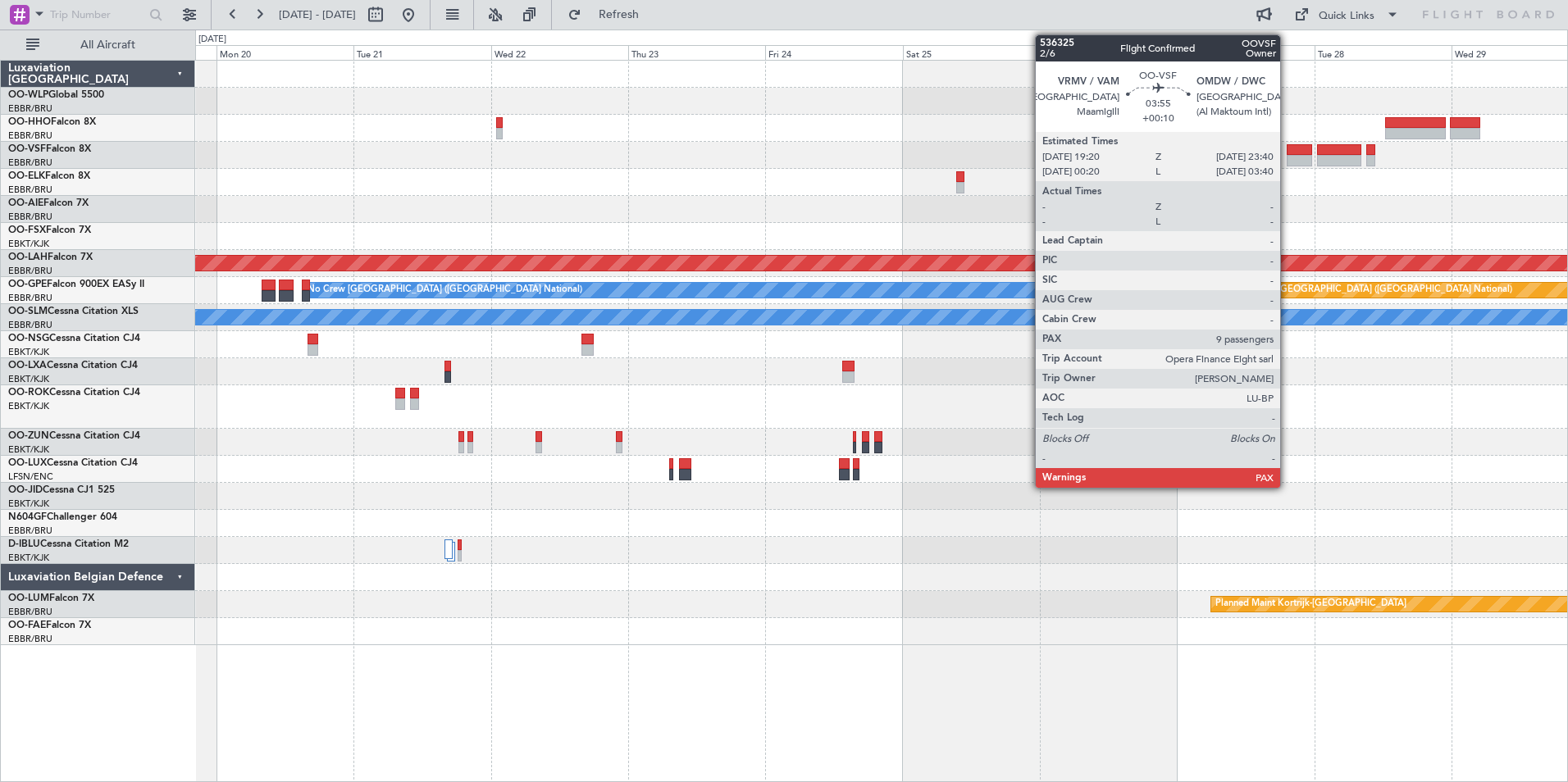
click at [1288, 153] on div at bounding box center [1300, 151] width 25 height 12
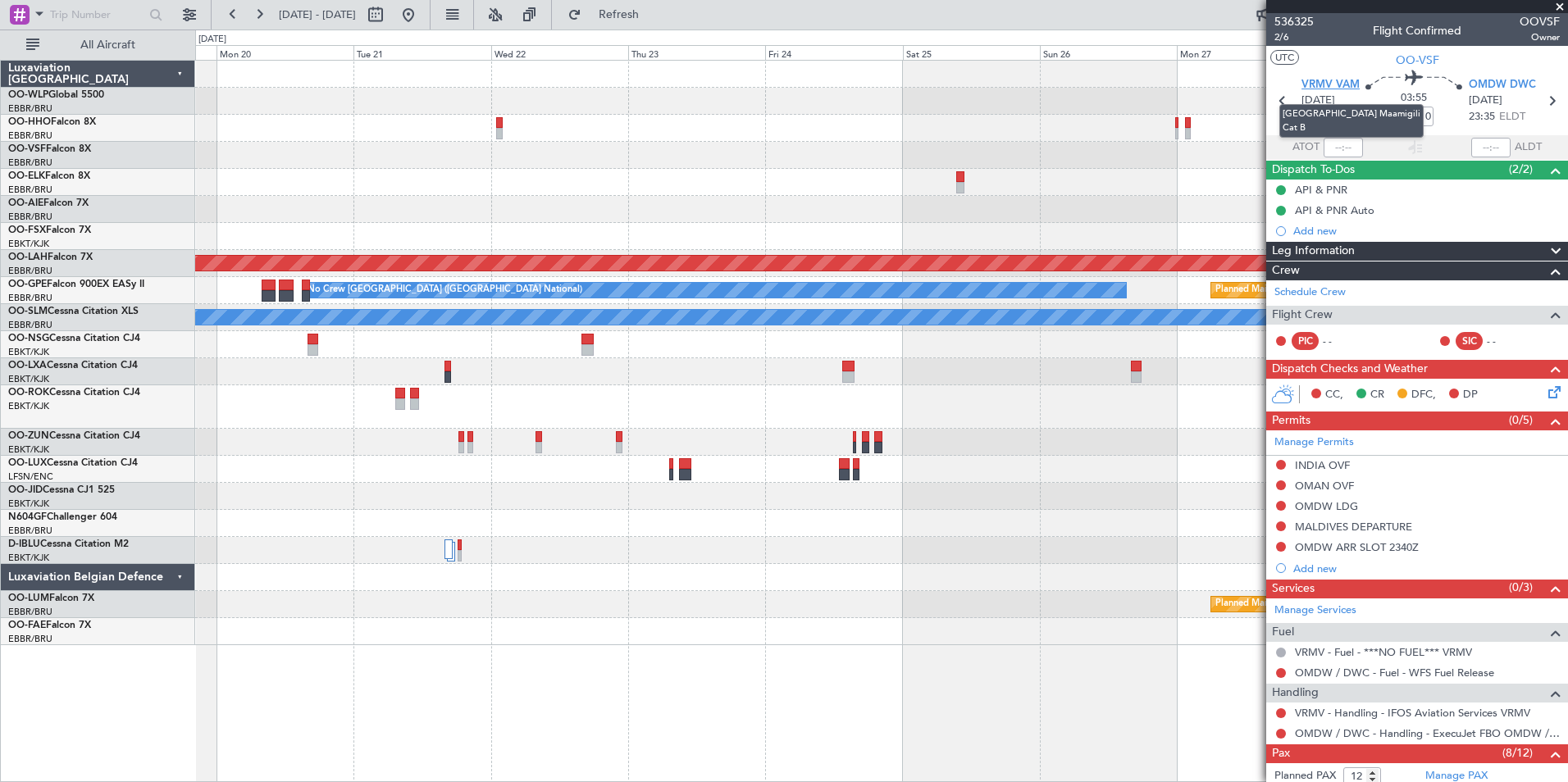
click at [1328, 84] on span "VRMV VAM" at bounding box center [1331, 85] width 59 height 17
click at [421, 11] on button at bounding box center [408, 14] width 26 height 26
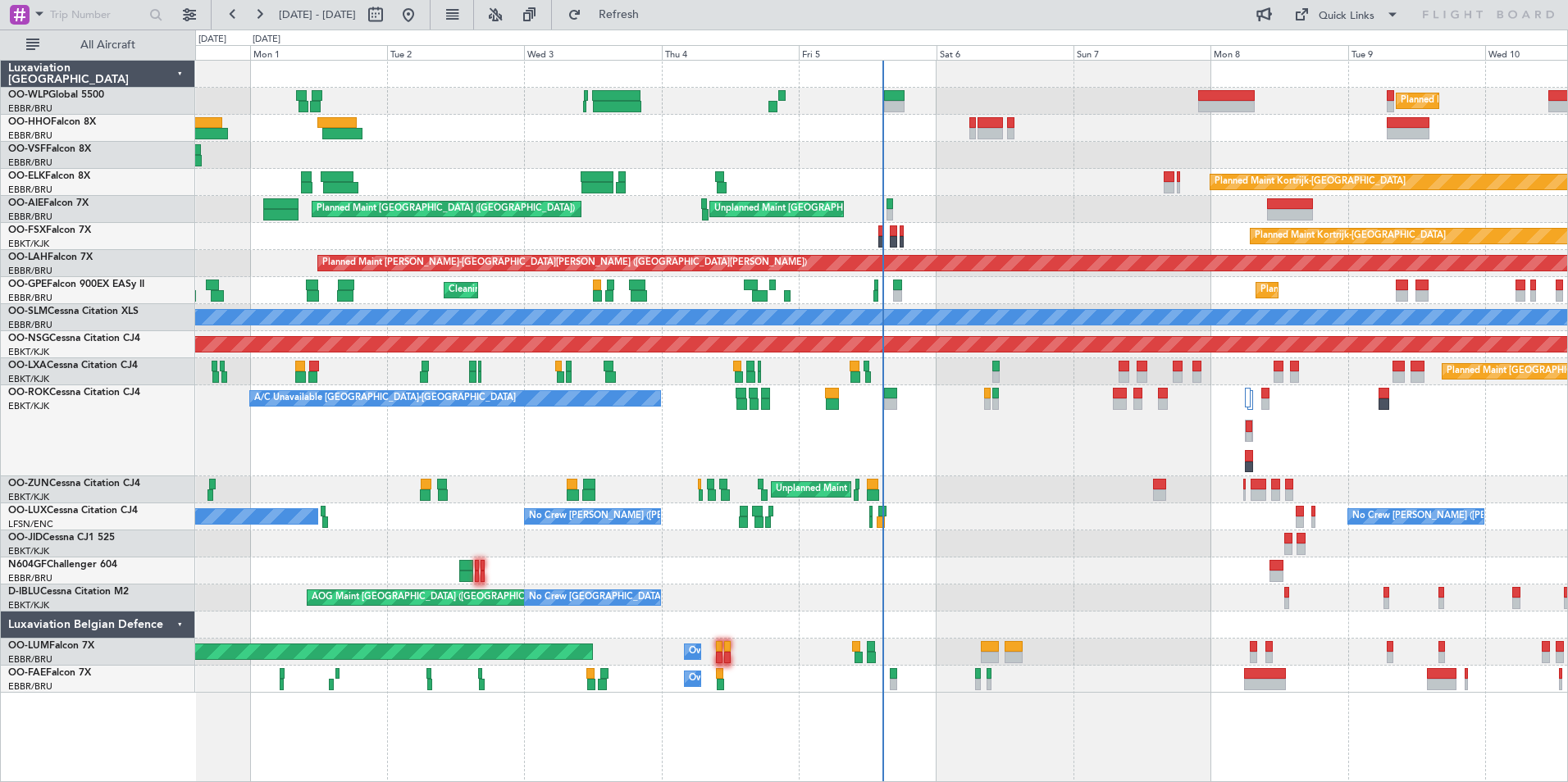
click at [714, 215] on div "Unplanned Maint [GEOGRAPHIC_DATA] ([GEOGRAPHIC_DATA] National)" at bounding box center [868, 208] width 309 height 24
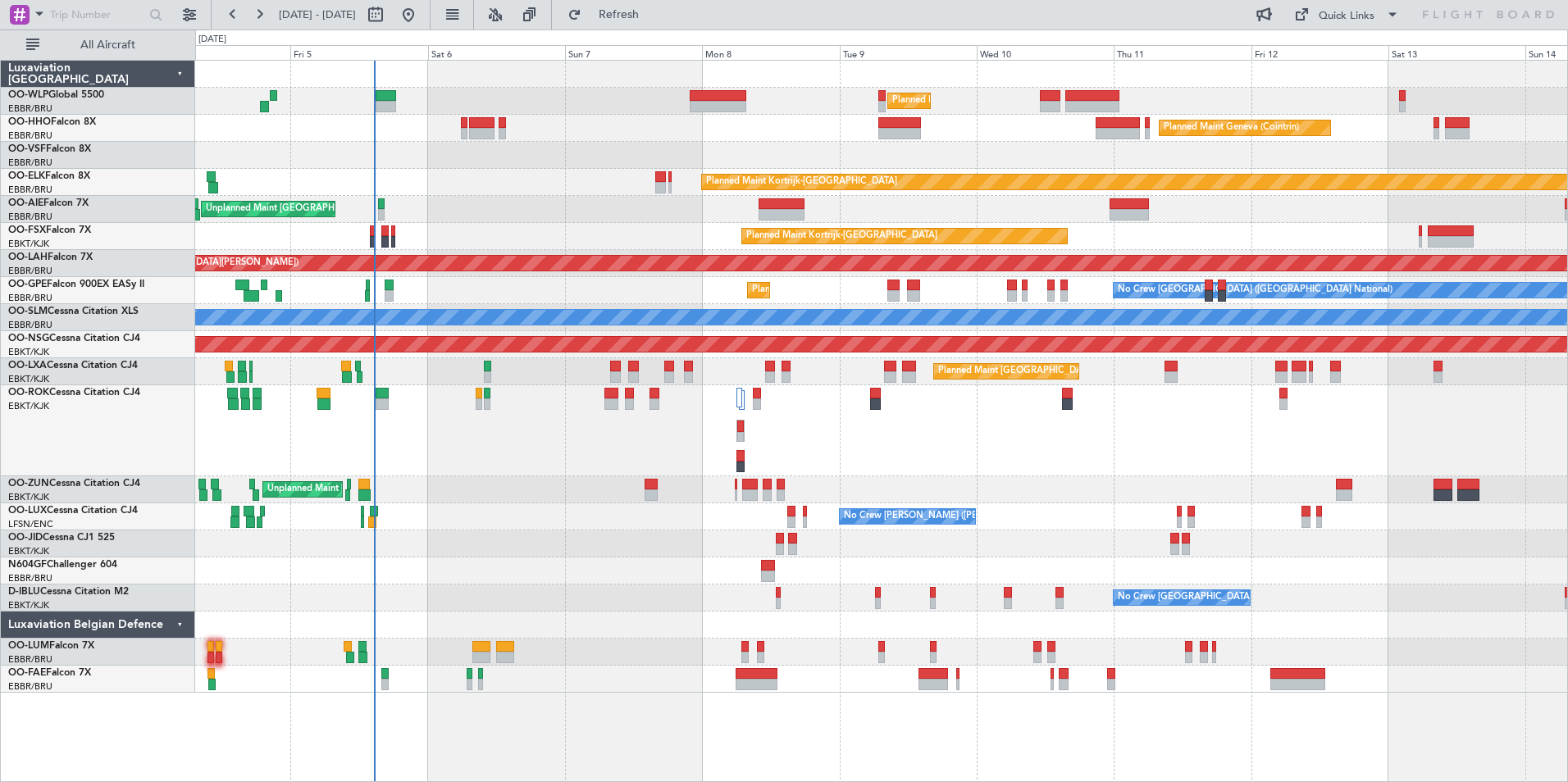
click at [668, 192] on div "Planned Maint Milan (Linate) Planned Maint Geneva (Cointrin) Planned Maint Kort…" at bounding box center [881, 377] width 1372 height 632
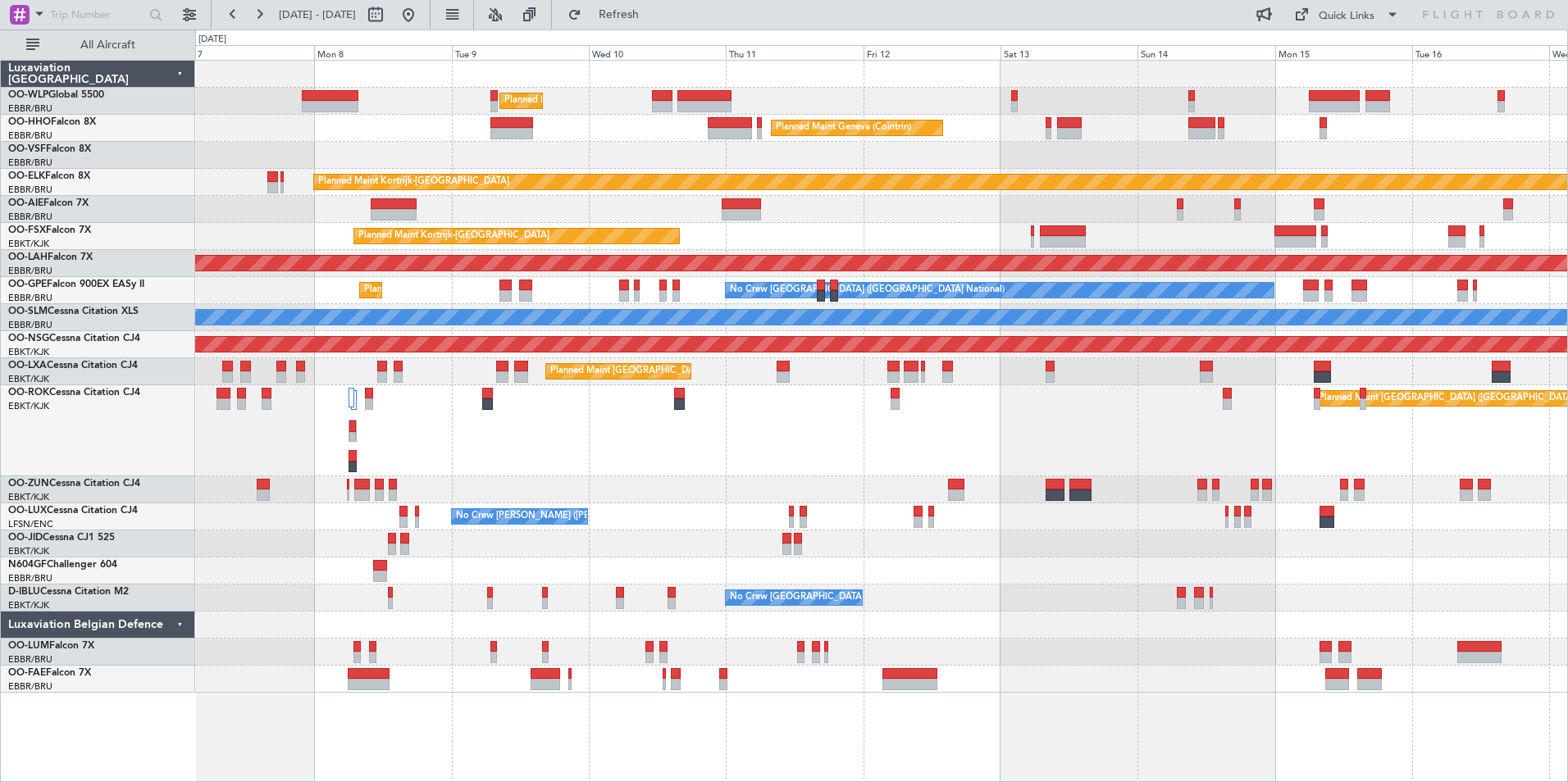
click at [912, 207] on div "Unplanned Maint [GEOGRAPHIC_DATA] ([GEOGRAPHIC_DATA] National)" at bounding box center [881, 209] width 1372 height 27
click at [1054, 207] on div "Unplanned Maint [GEOGRAPHIC_DATA] ([GEOGRAPHIC_DATA] National)" at bounding box center [881, 209] width 1372 height 27
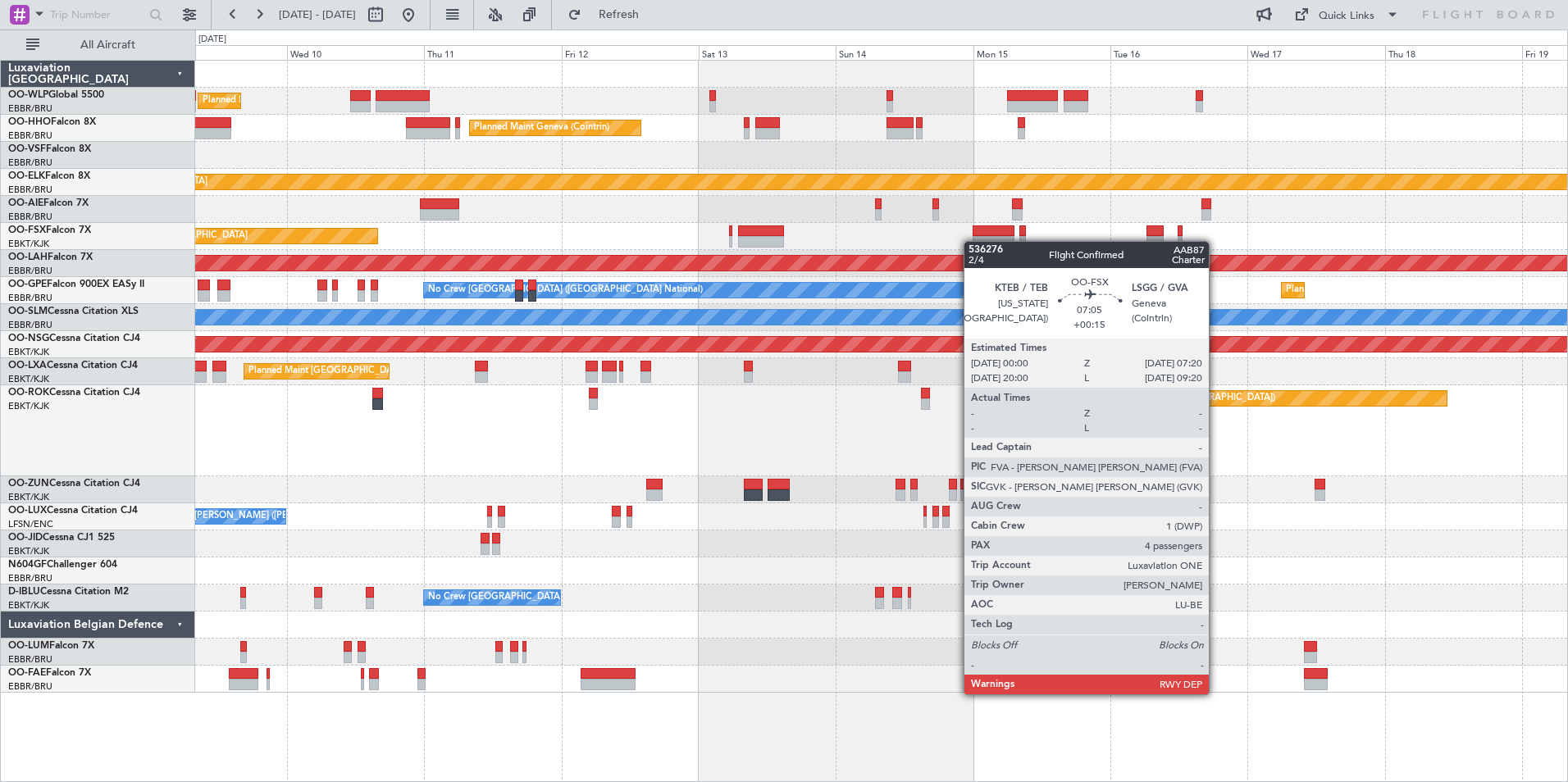
click at [972, 241] on div "Planned Maint Milan (Linate) Planned Maint Geneva (Cointrin) Planned Maint Kort…" at bounding box center [881, 377] width 1372 height 632
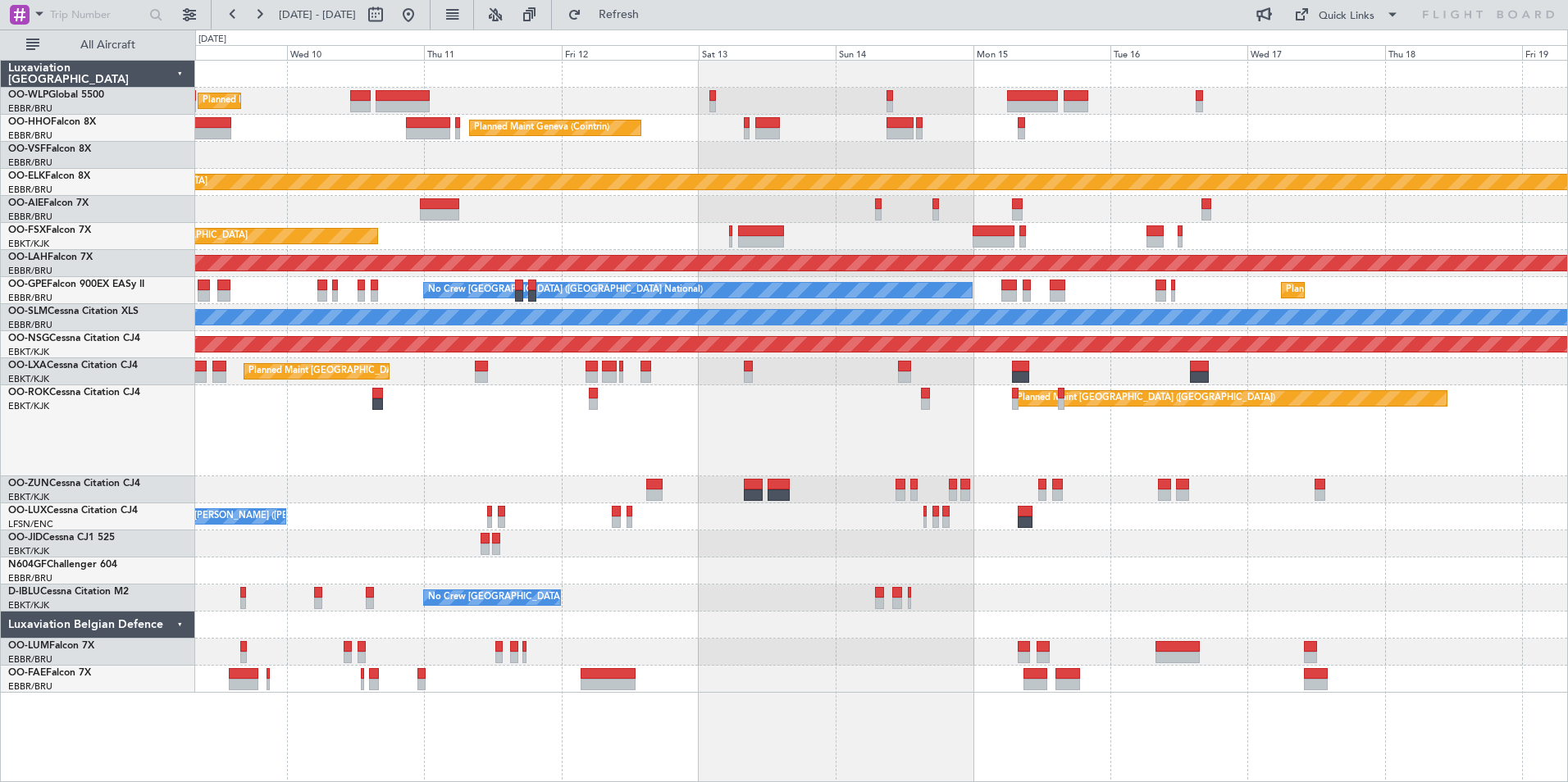
click at [1162, 238] on div "Planned Maint Kortrijk-[GEOGRAPHIC_DATA]" at bounding box center [881, 237] width 1372 height 27
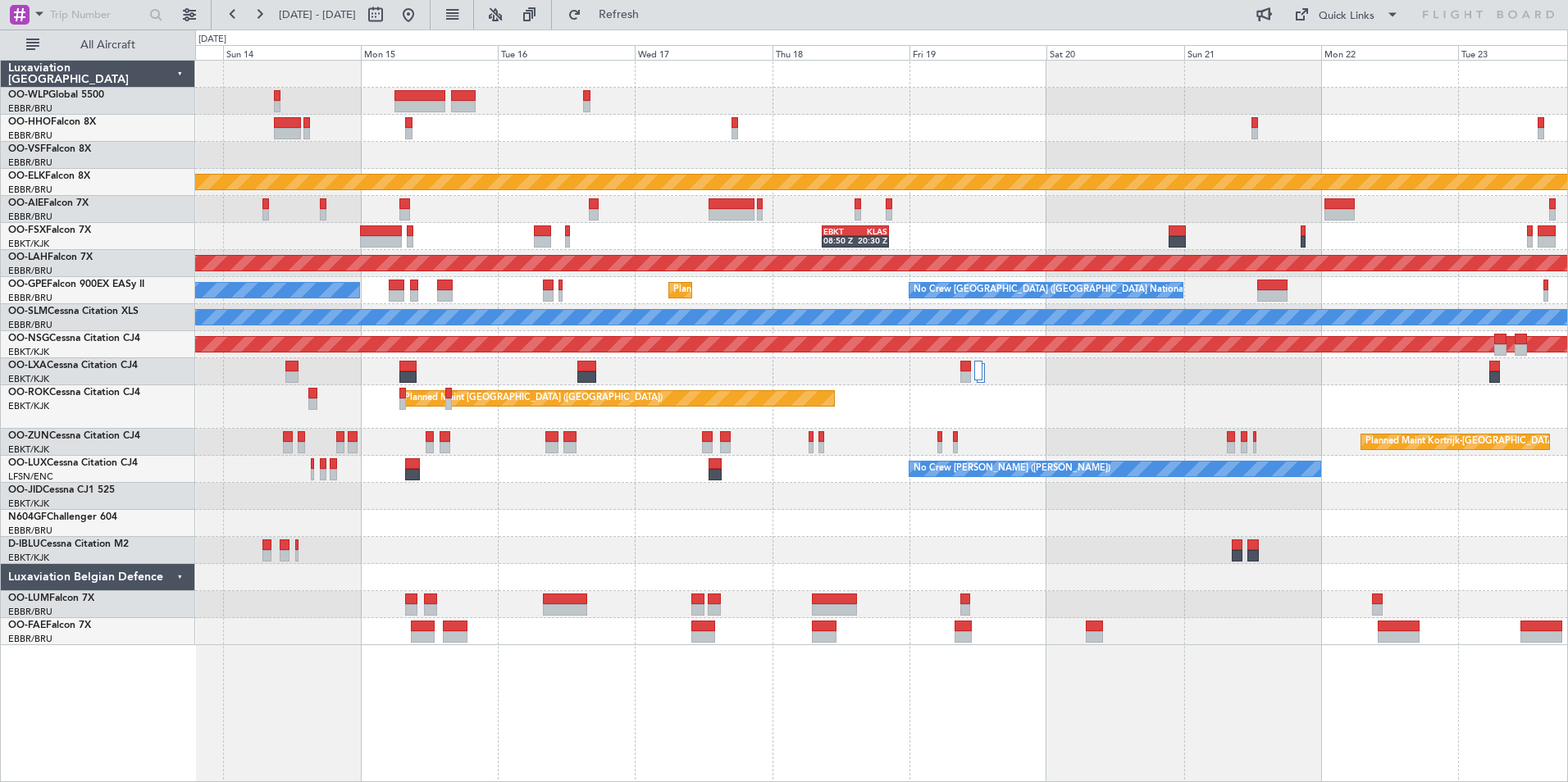
click at [905, 257] on div "Planned Maint Geneva (Cointrin) Planned Maint Kortrijk-Wevelgem EBKT 08:50 Z KL…" at bounding box center [881, 353] width 1372 height 585
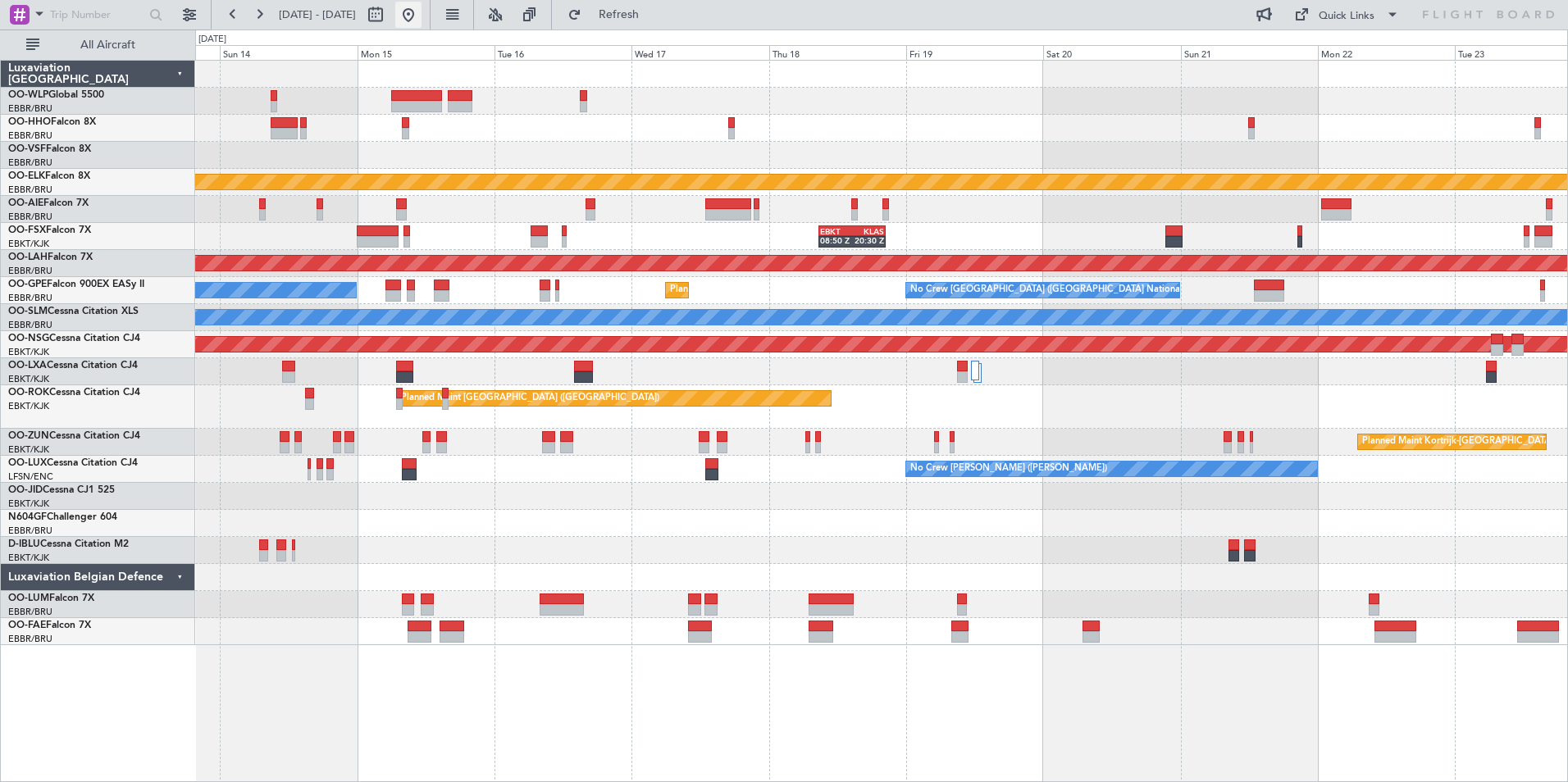
click at [421, 17] on button at bounding box center [408, 14] width 26 height 26
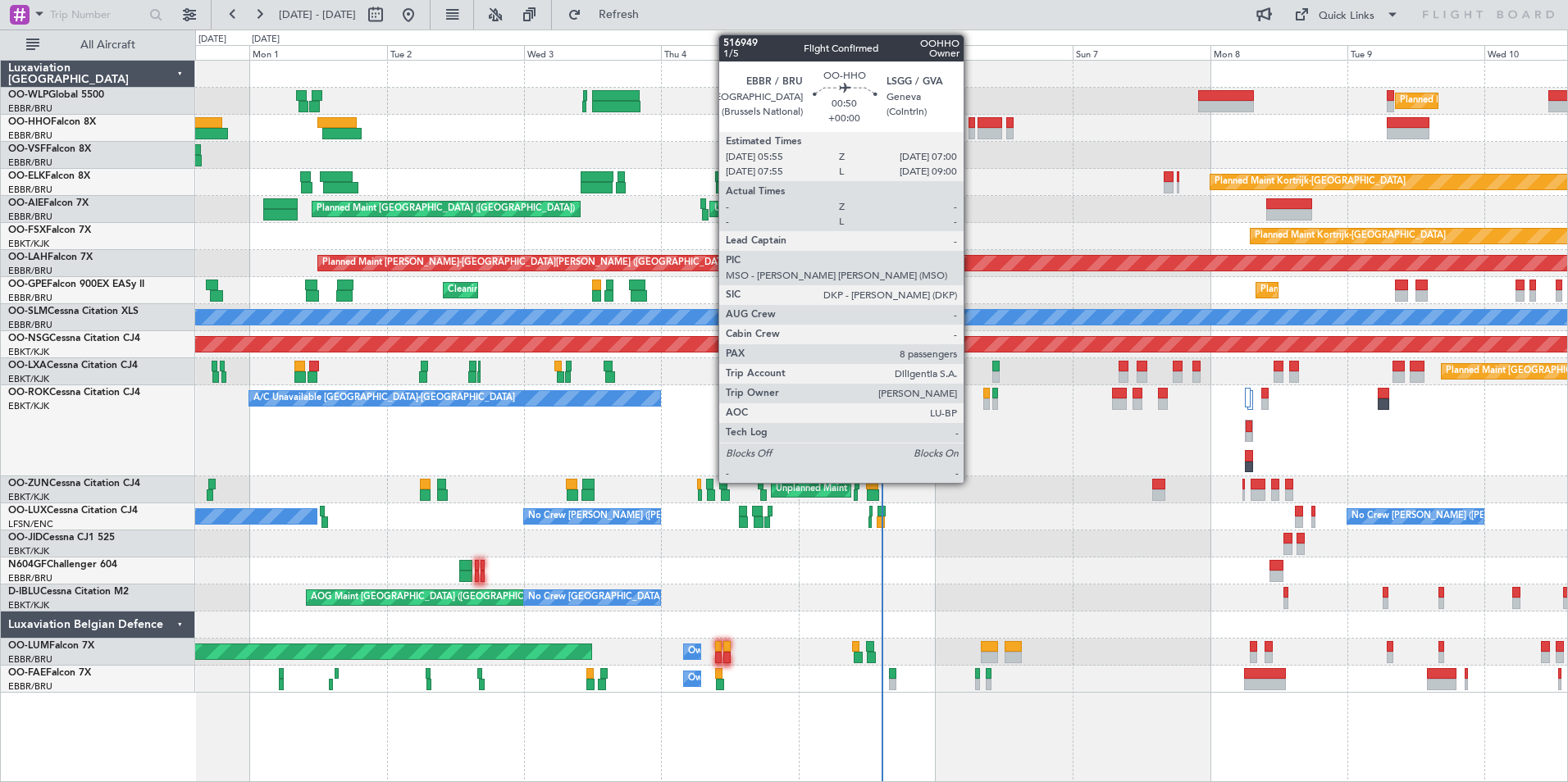
click at [971, 132] on div at bounding box center [972, 134] width 7 height 12
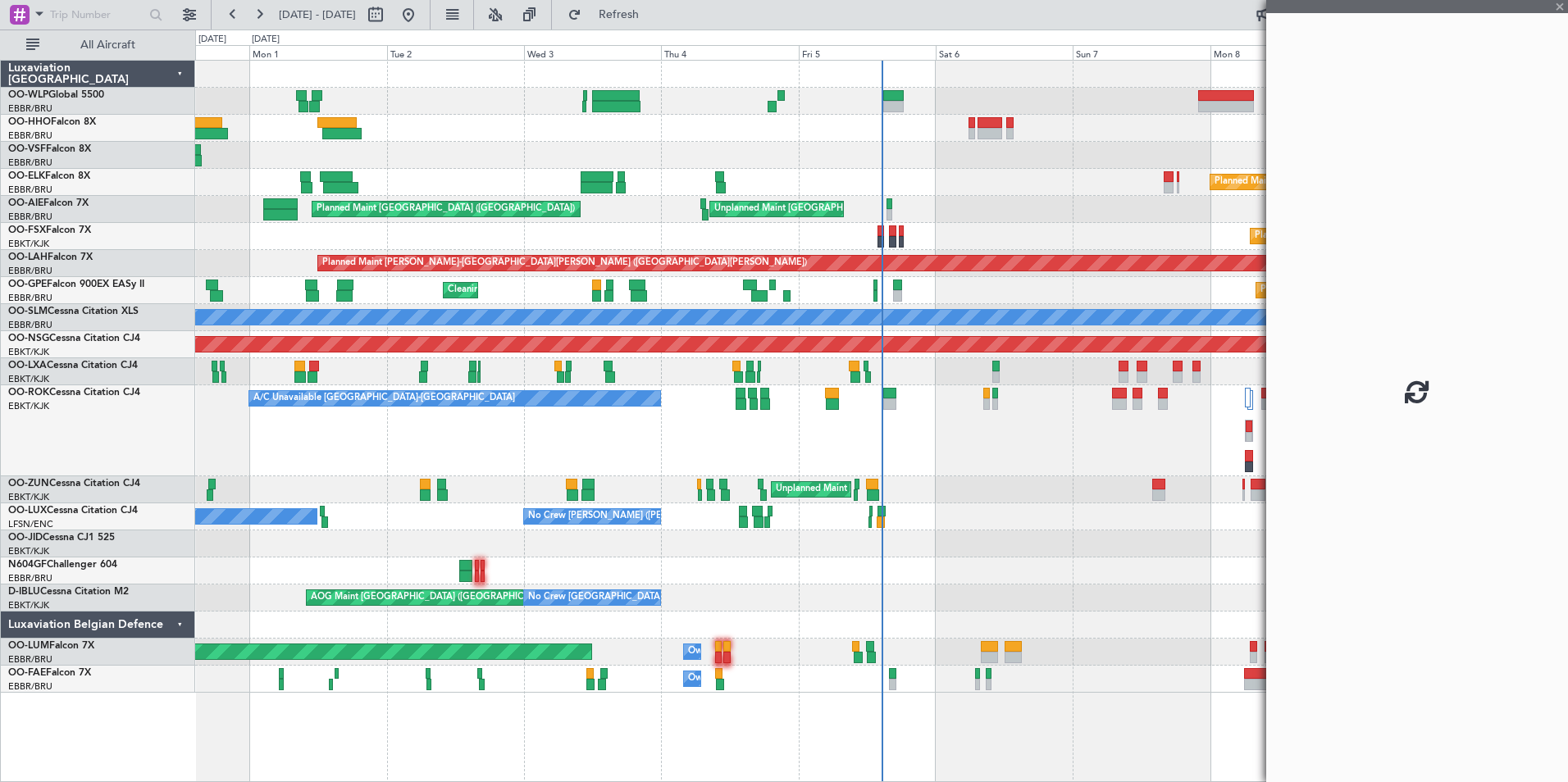
click at [927, 211] on div "Planned Maint Milan (Linate) Planned Maint Berlin (Brandenburg) Planned Maint G…" at bounding box center [881, 377] width 1372 height 632
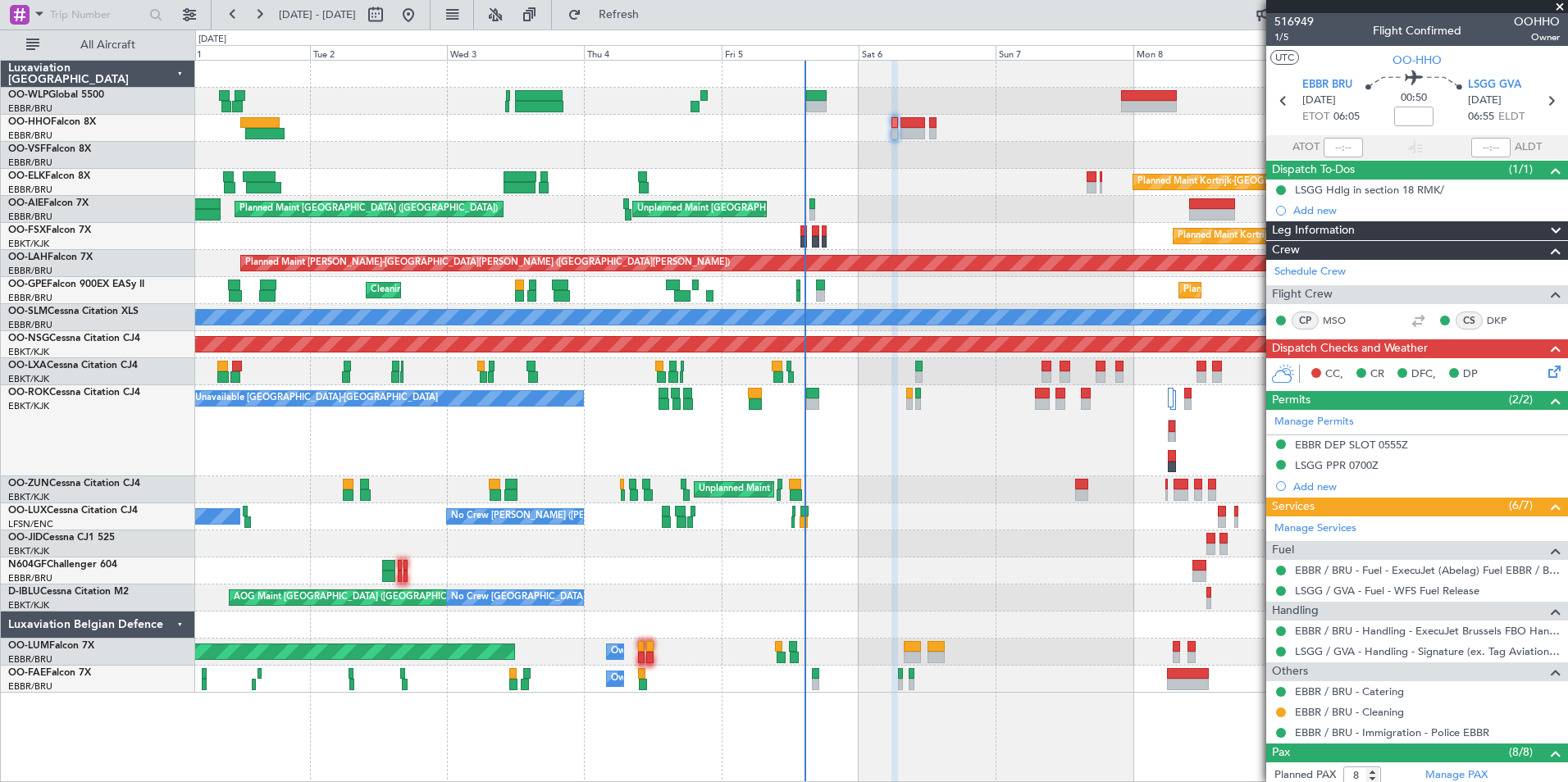
click at [808, 476] on div "A/C Unavailable [GEOGRAPHIC_DATA]-[GEOGRAPHIC_DATA]" at bounding box center [881, 431] width 1372 height 91
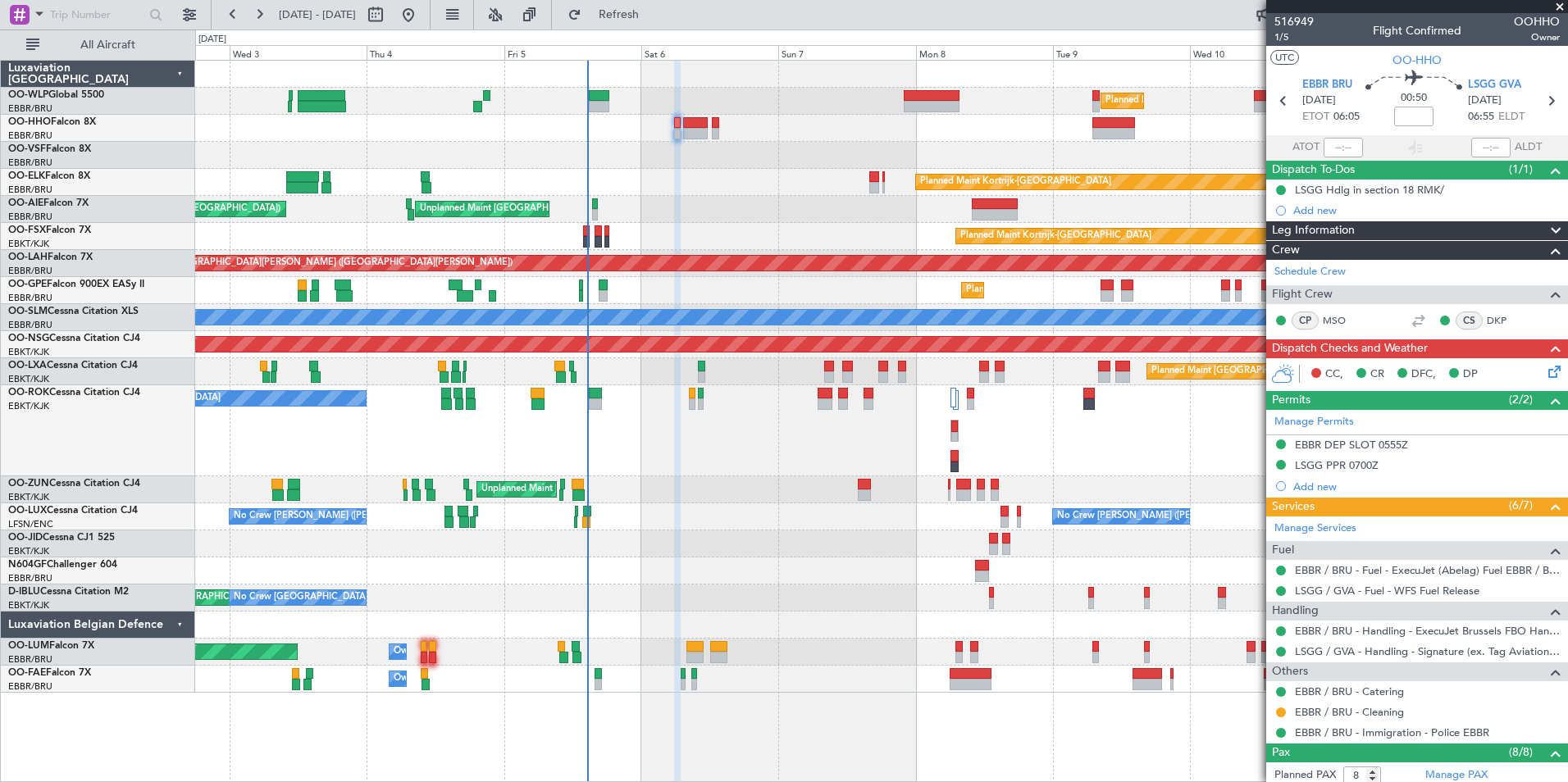
click at [782, 495] on div "Unplanned Maint [GEOGRAPHIC_DATA] ([GEOGRAPHIC_DATA])" at bounding box center [881, 490] width 1372 height 27
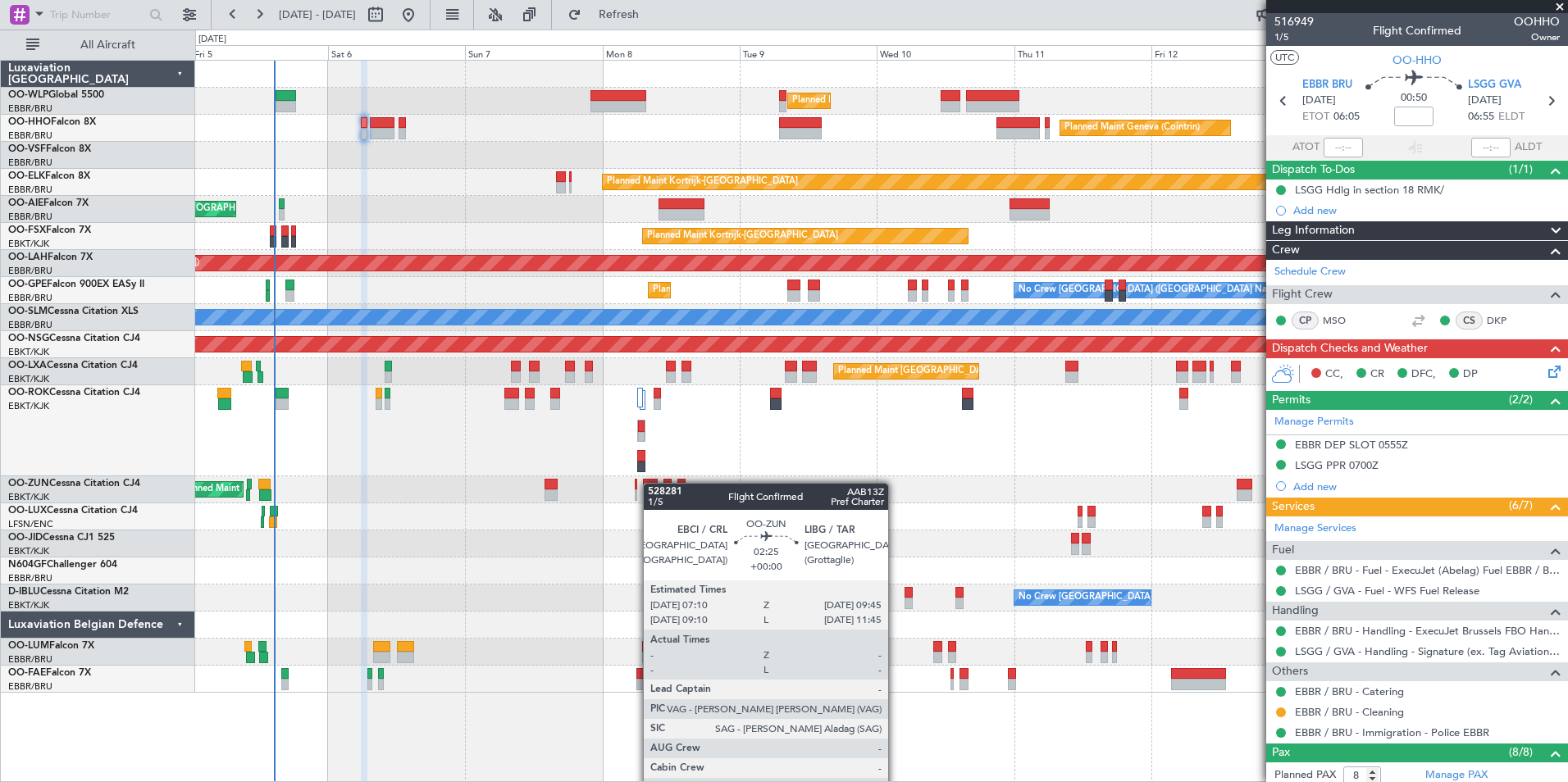
click at [651, 483] on div "Unplanned Maint [GEOGRAPHIC_DATA] ([GEOGRAPHIC_DATA])" at bounding box center [881, 490] width 1372 height 27
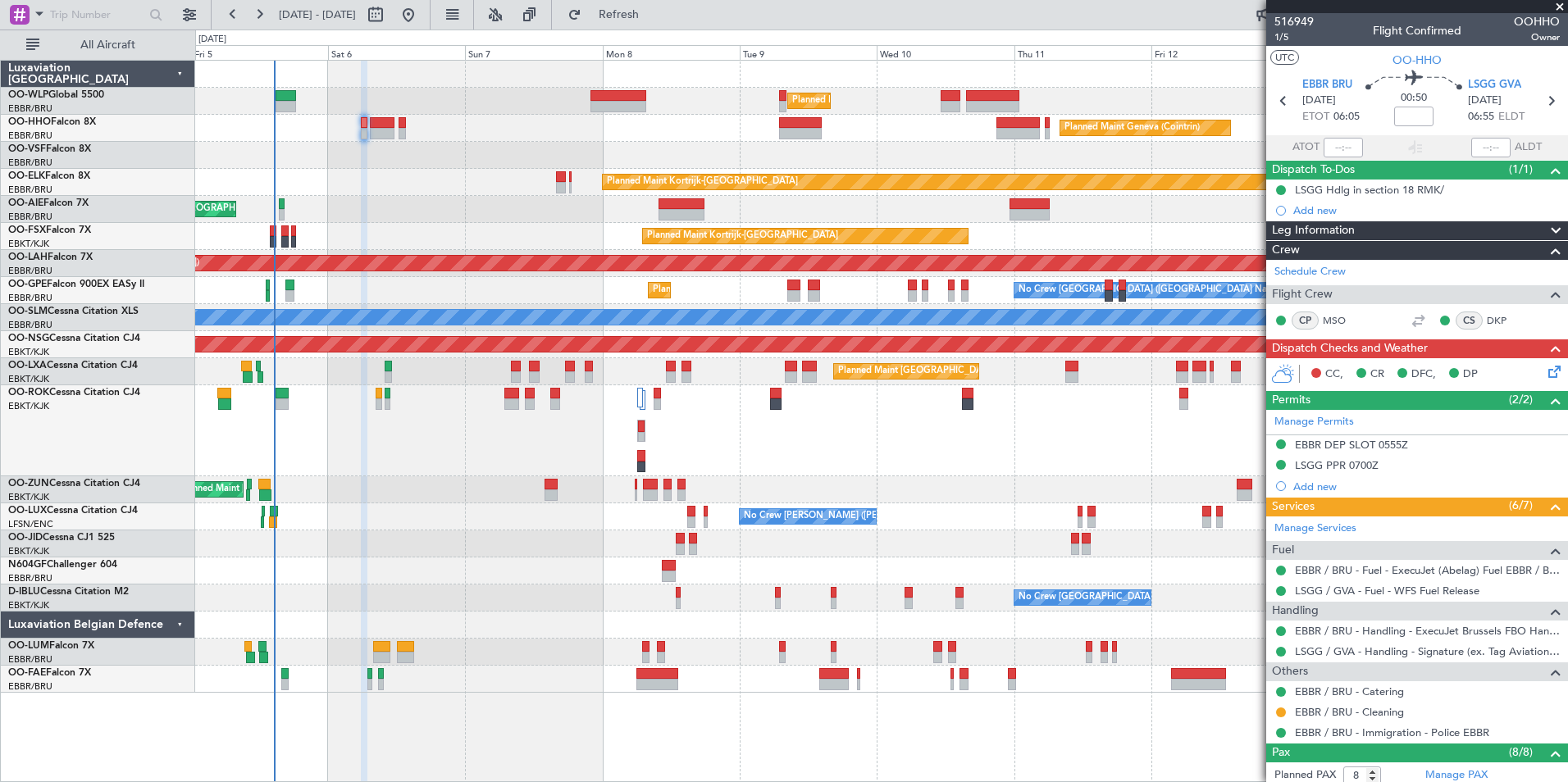
click at [959, 458] on div "Planned Maint Paris (Le Bourget) A/C Unavailable Kortrijk-Wevelgem" at bounding box center [881, 431] width 1372 height 91
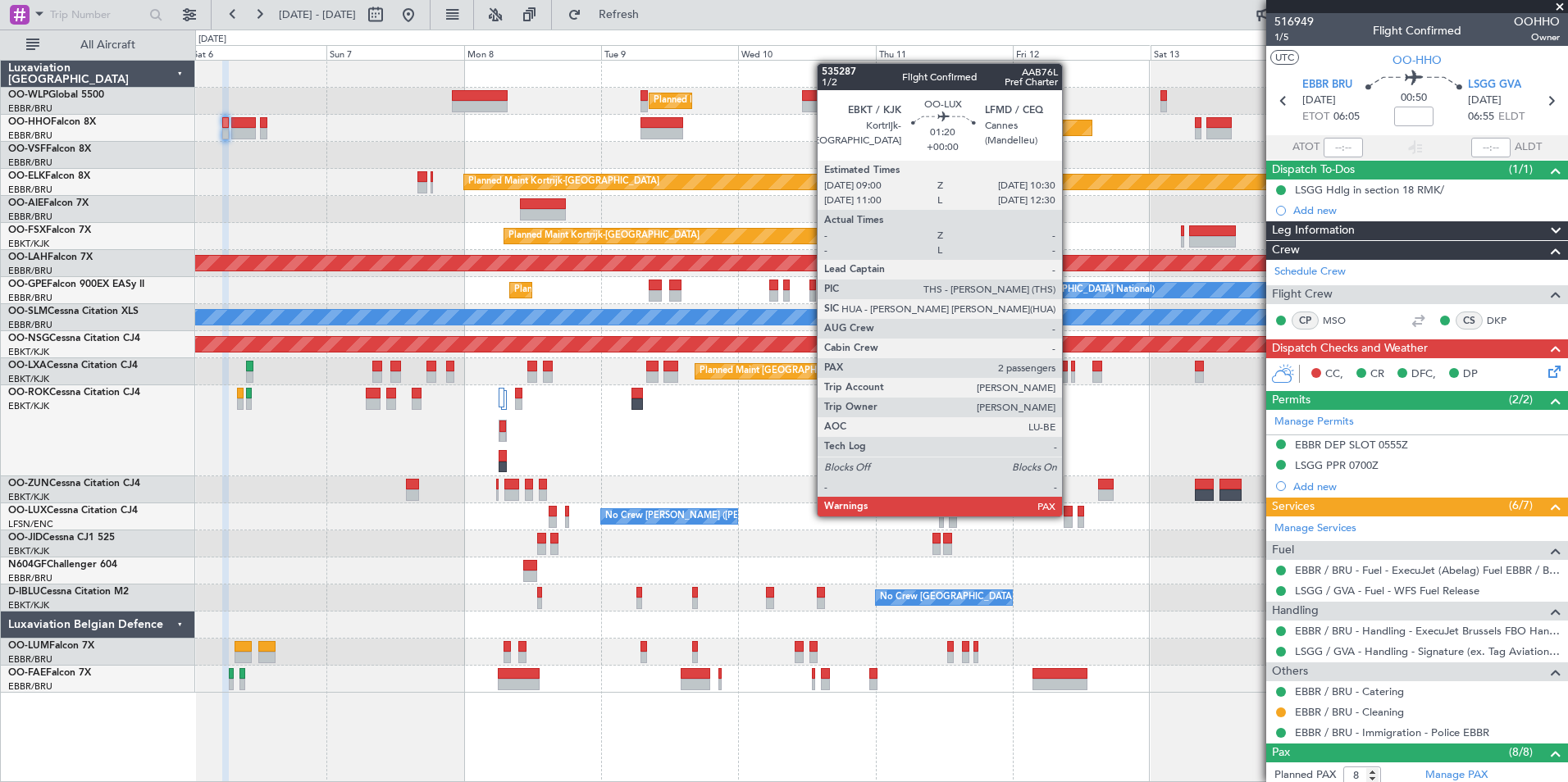
click at [1070, 515] on div at bounding box center [1068, 512] width 9 height 12
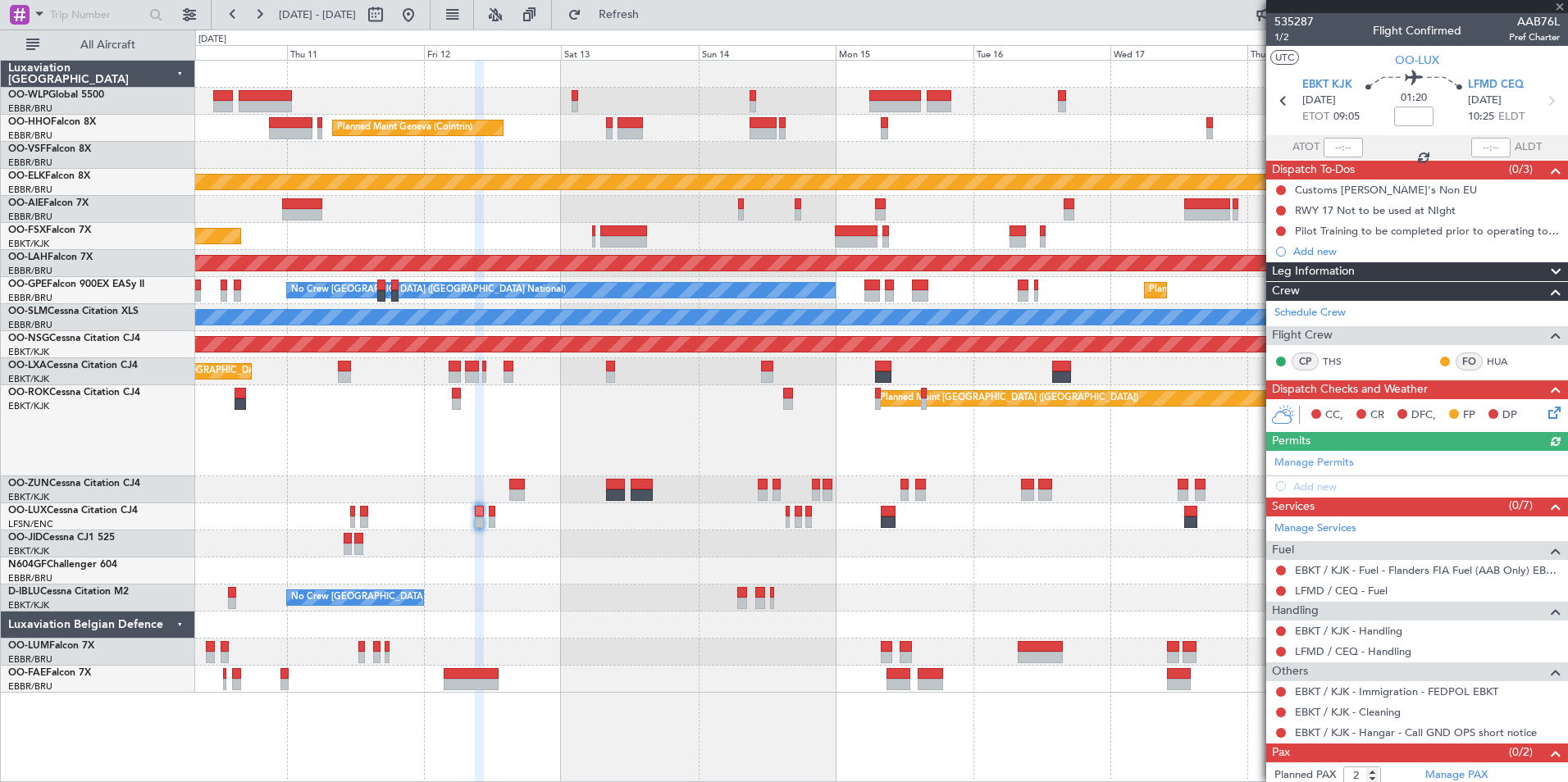
click at [619, 532] on div at bounding box center [881, 544] width 1372 height 27
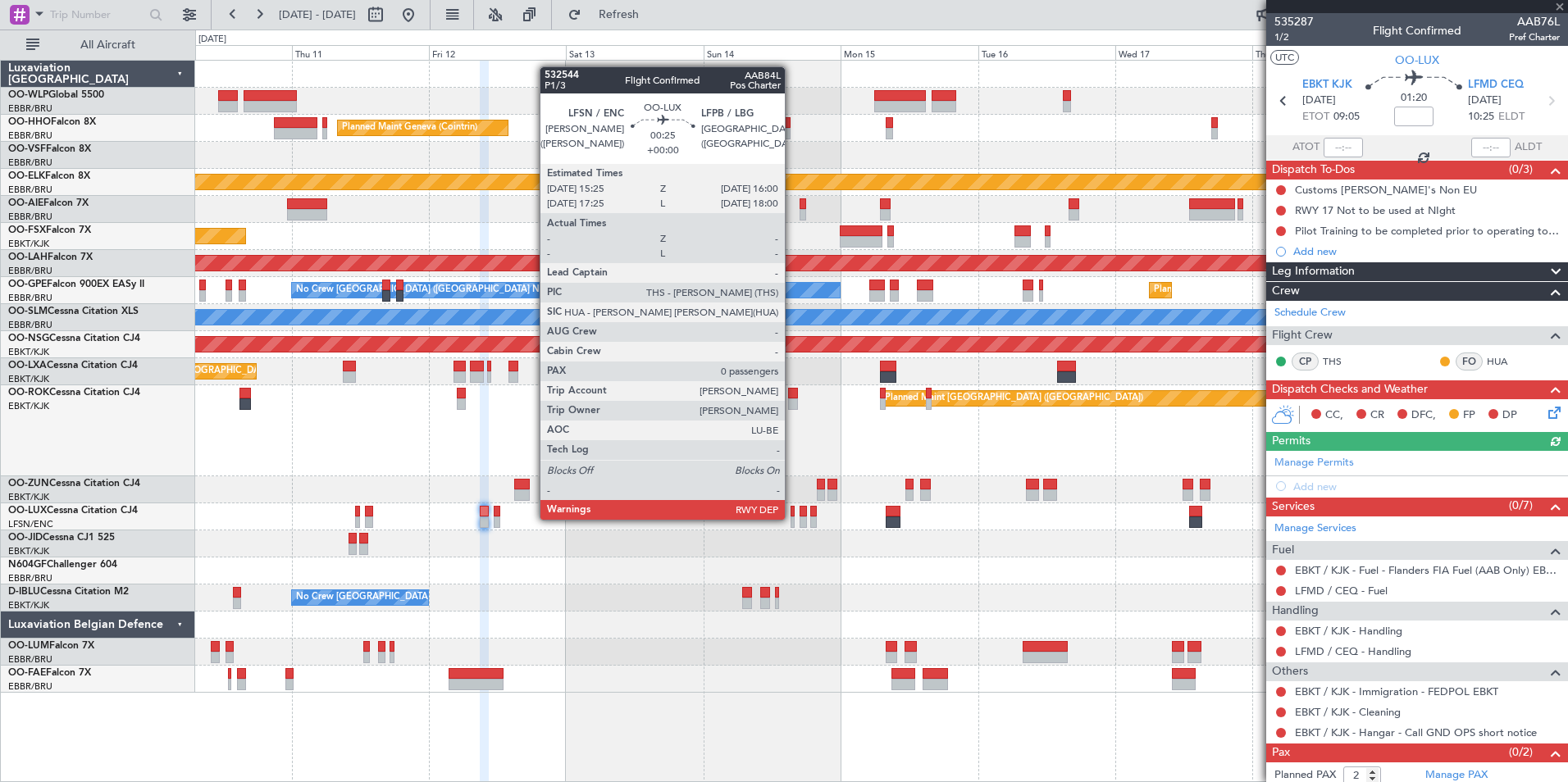
click at [792, 519] on div at bounding box center [792, 523] width 4 height 12
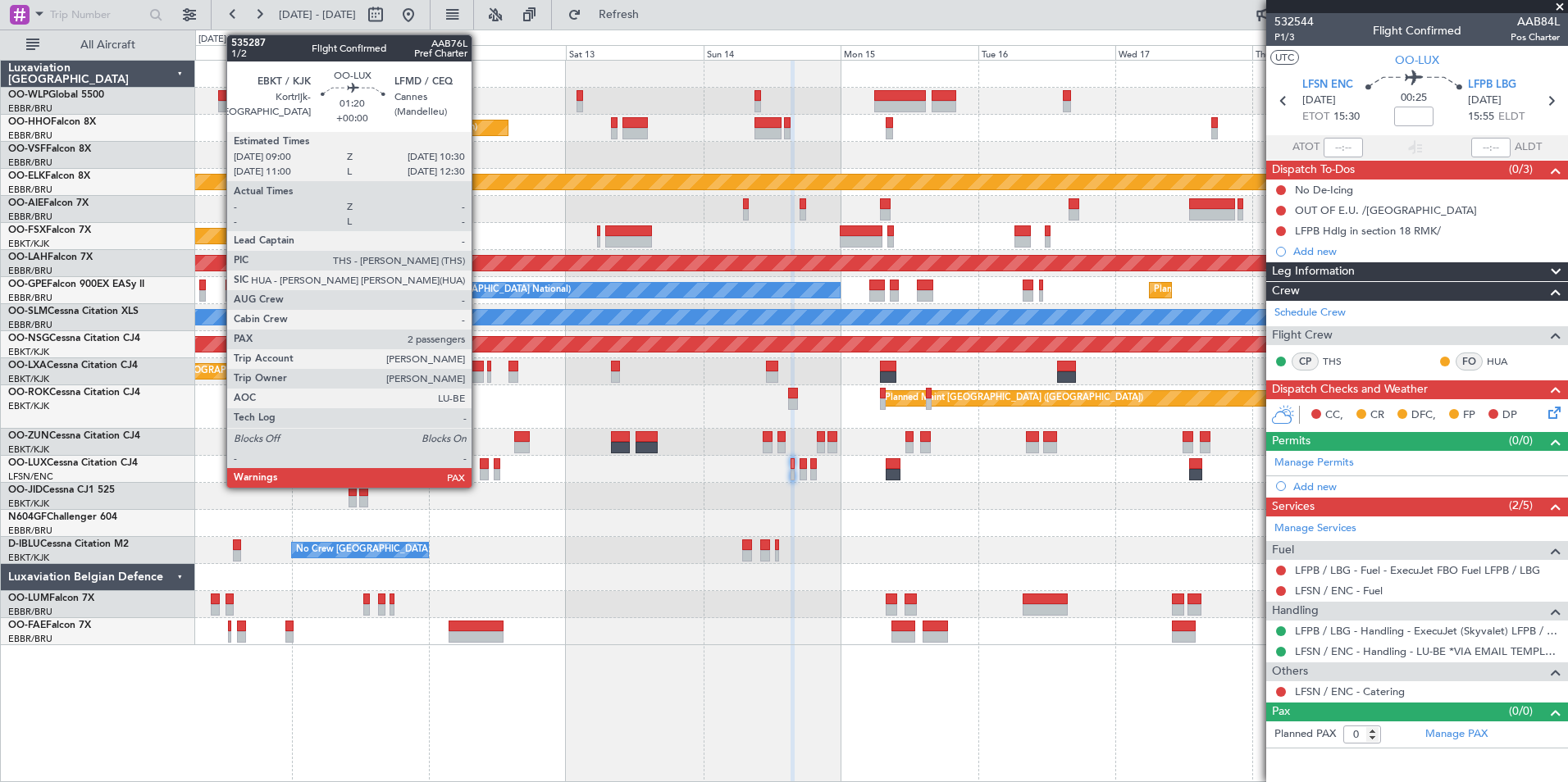
click at [480, 471] on div at bounding box center [484, 475] width 9 height 12
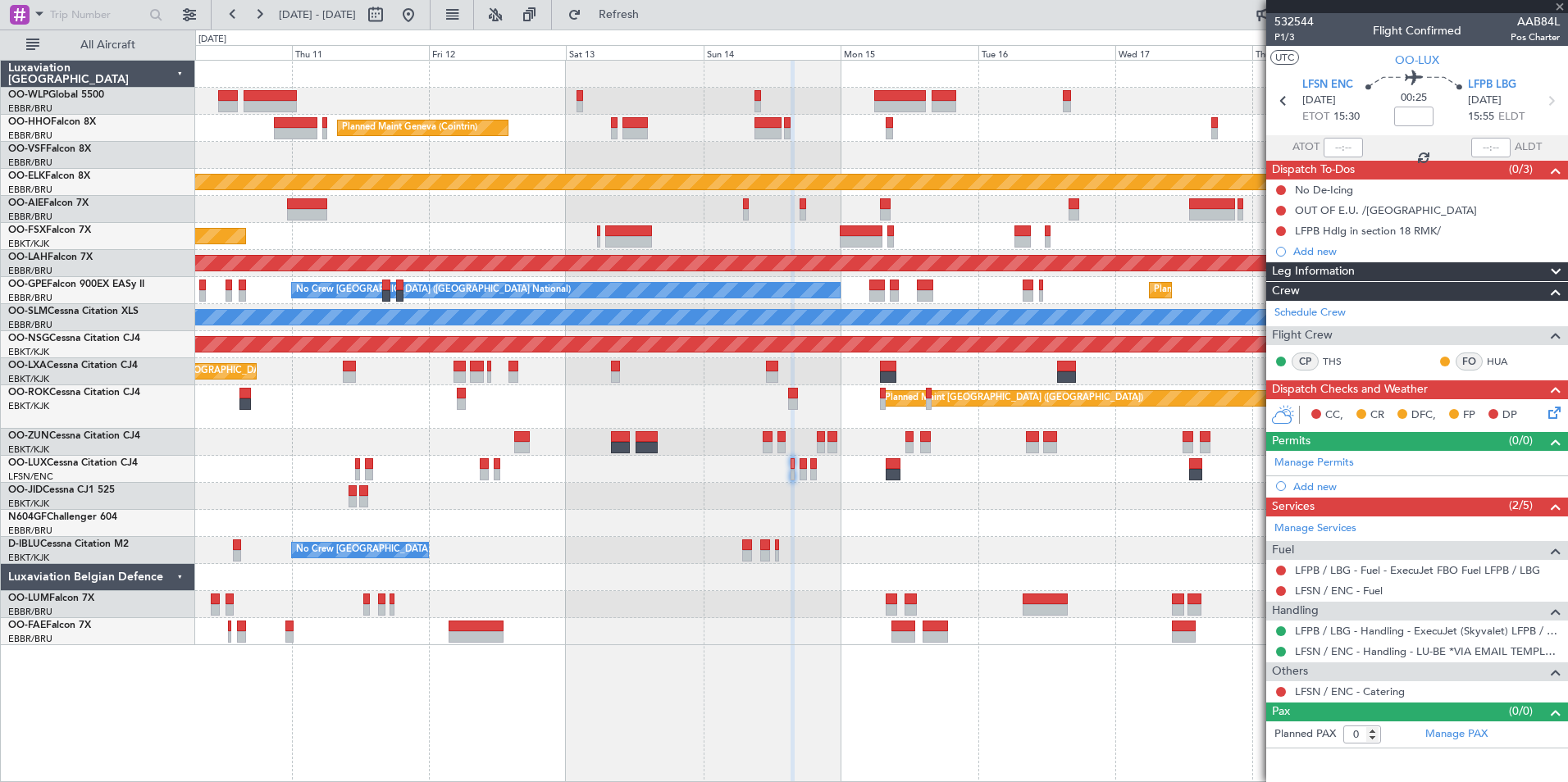
type input "2"
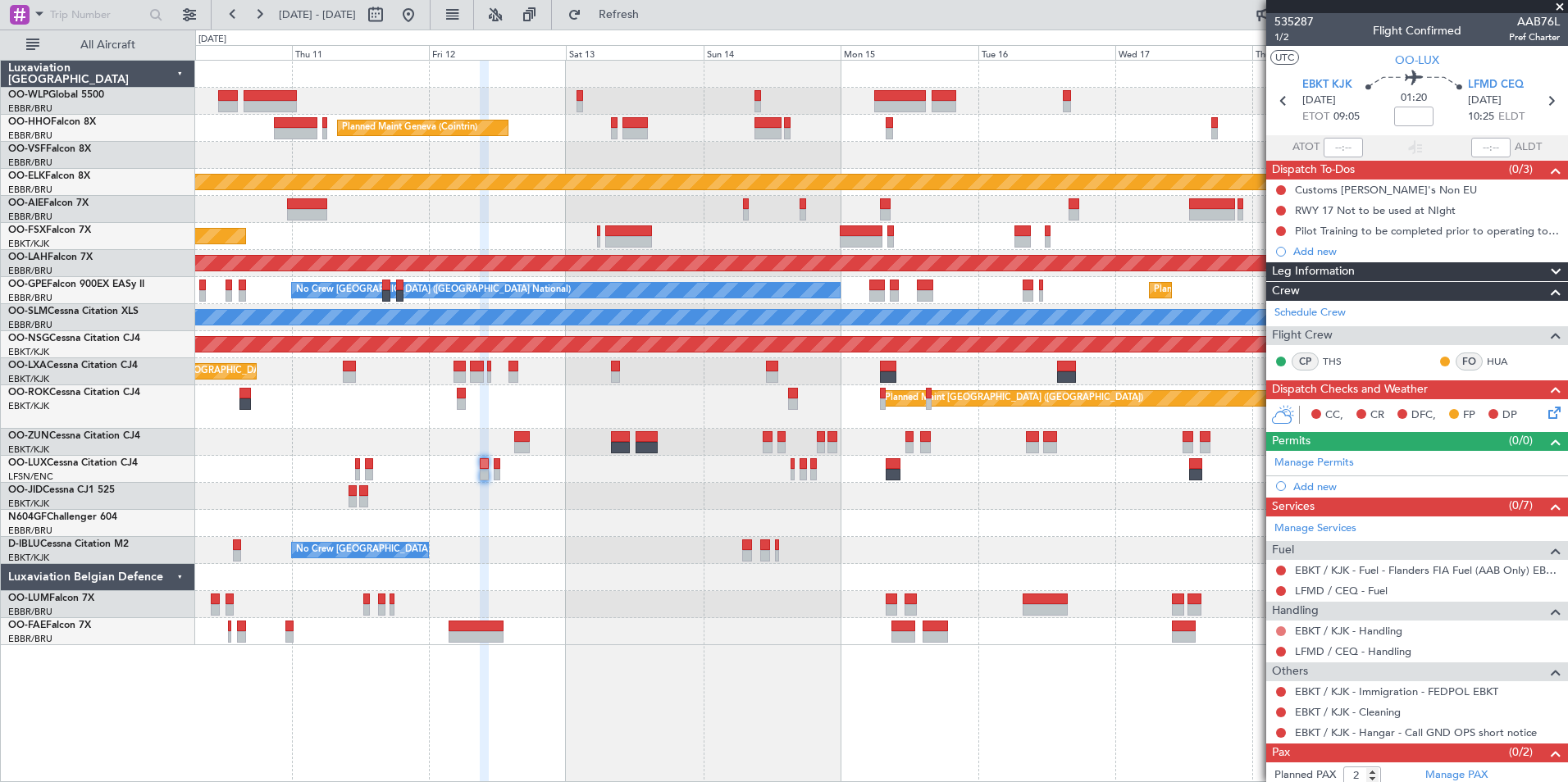
click at [1282, 631] on button at bounding box center [1281, 631] width 10 height 10
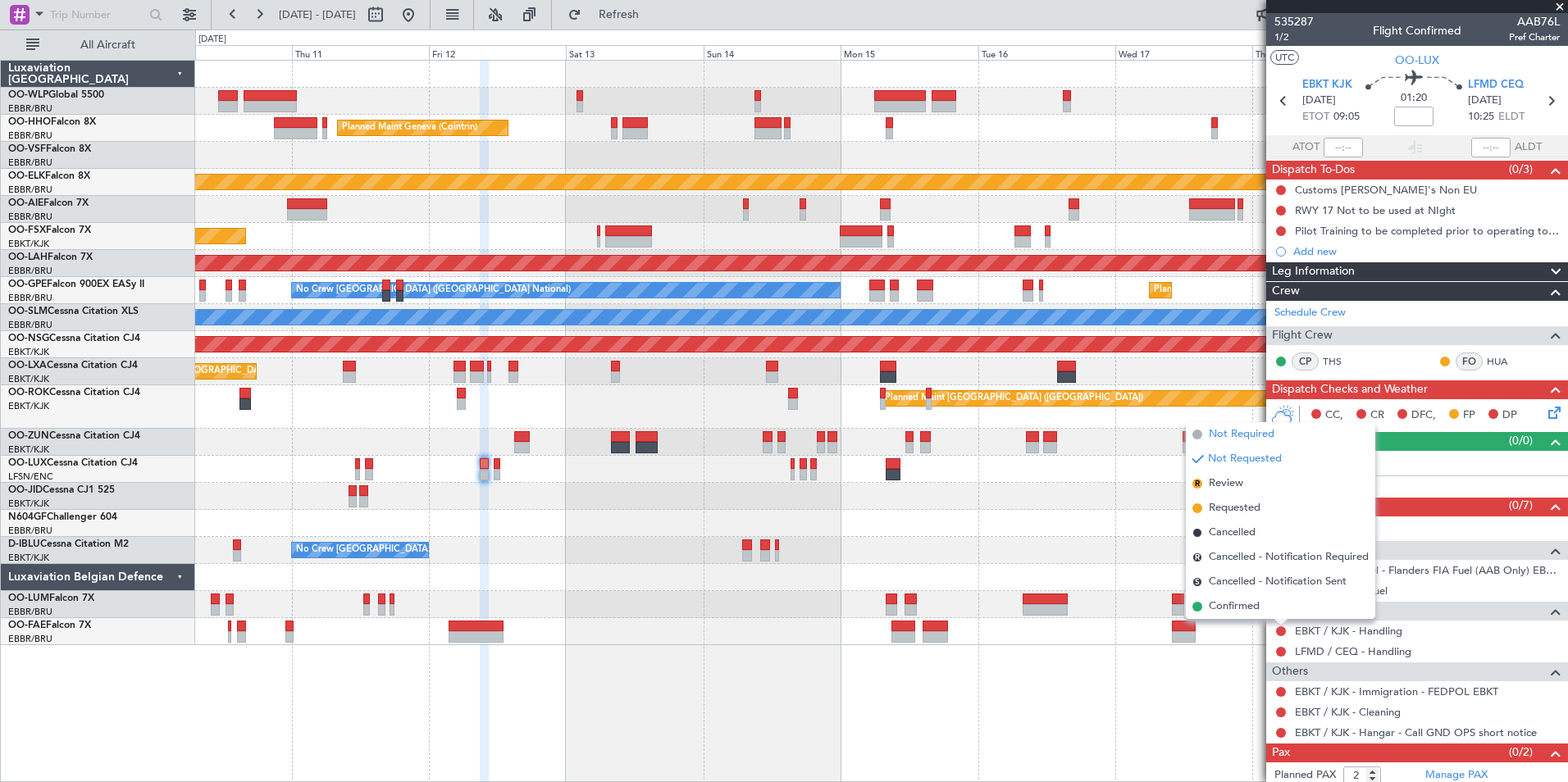
click at [1231, 434] on span "Not Required" at bounding box center [1241, 435] width 65 height 17
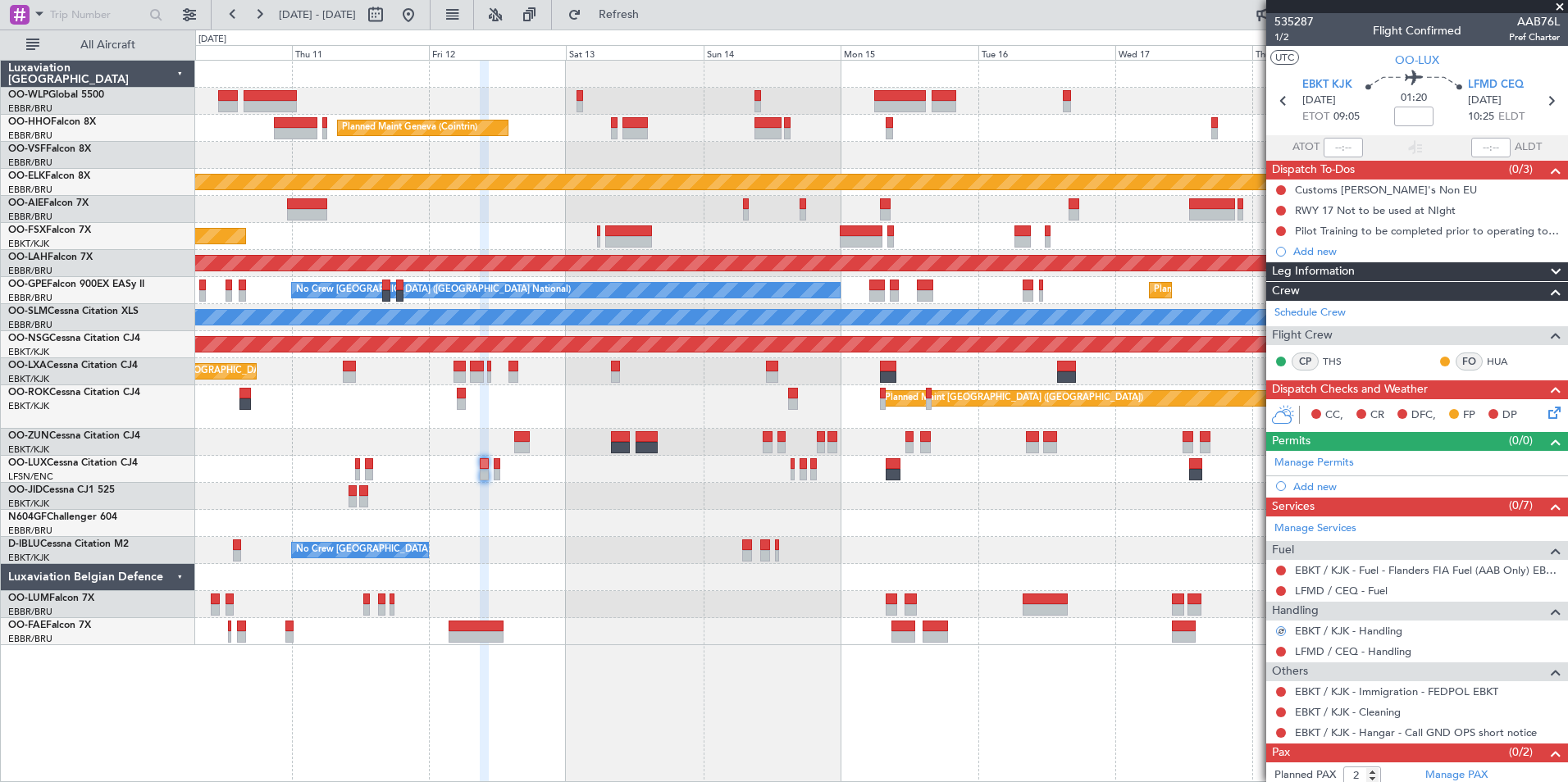
click at [1330, 582] on div "LFMD / CEQ - Fuel" at bounding box center [1417, 590] width 302 height 21
click at [1330, 588] on link "LFMD / CEQ - Fuel" at bounding box center [1341, 590] width 93 height 14
click at [658, 22] on button "Refresh" at bounding box center [610, 14] width 99 height 26
click at [1328, 652] on link "LFMD / CEQ - Handling" at bounding box center [1352, 652] width 116 height 14
click at [654, 18] on span "Refresh" at bounding box center [619, 15] width 69 height 12
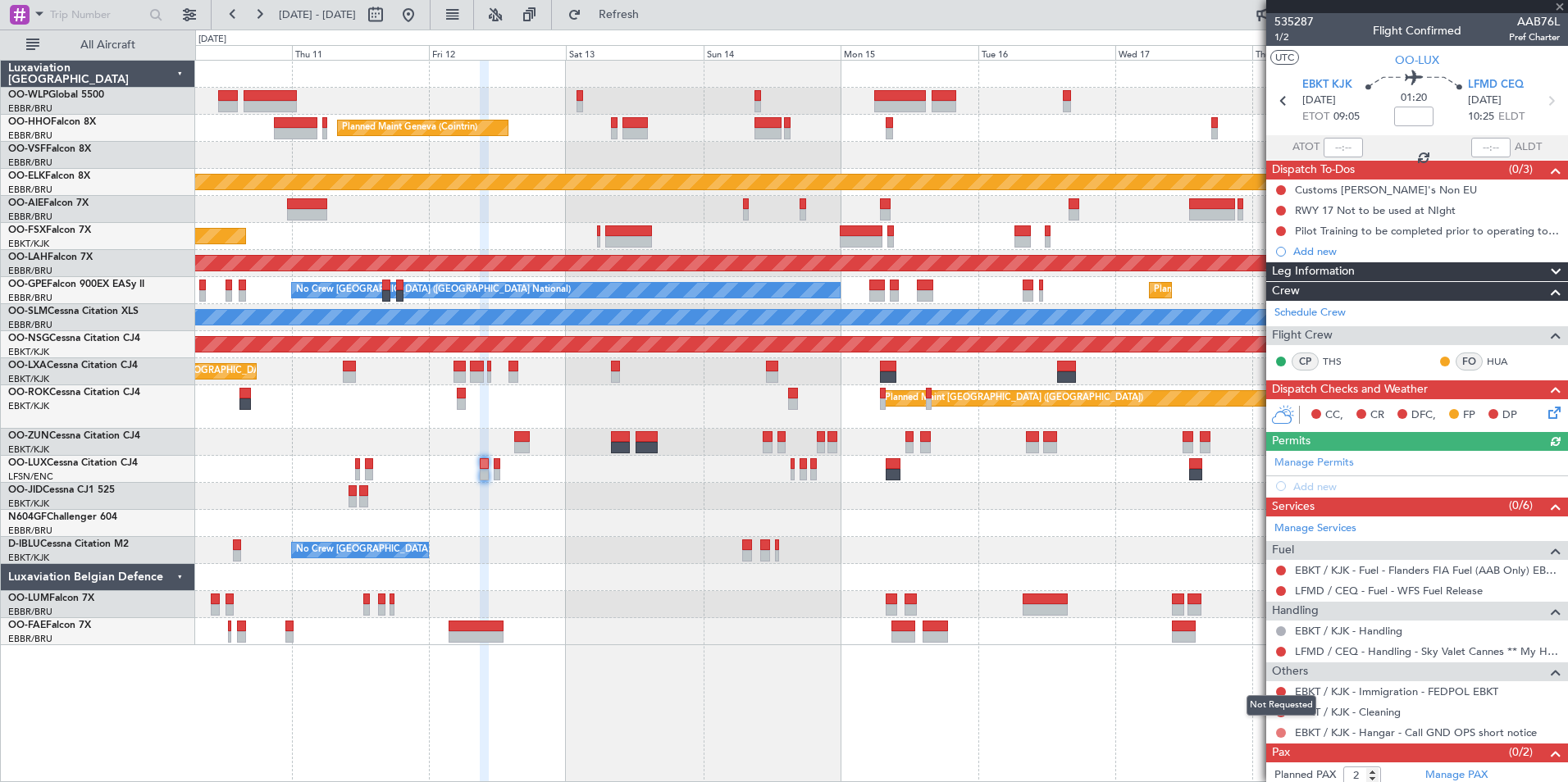
click at [1276, 729] on button at bounding box center [1281, 733] width 10 height 10
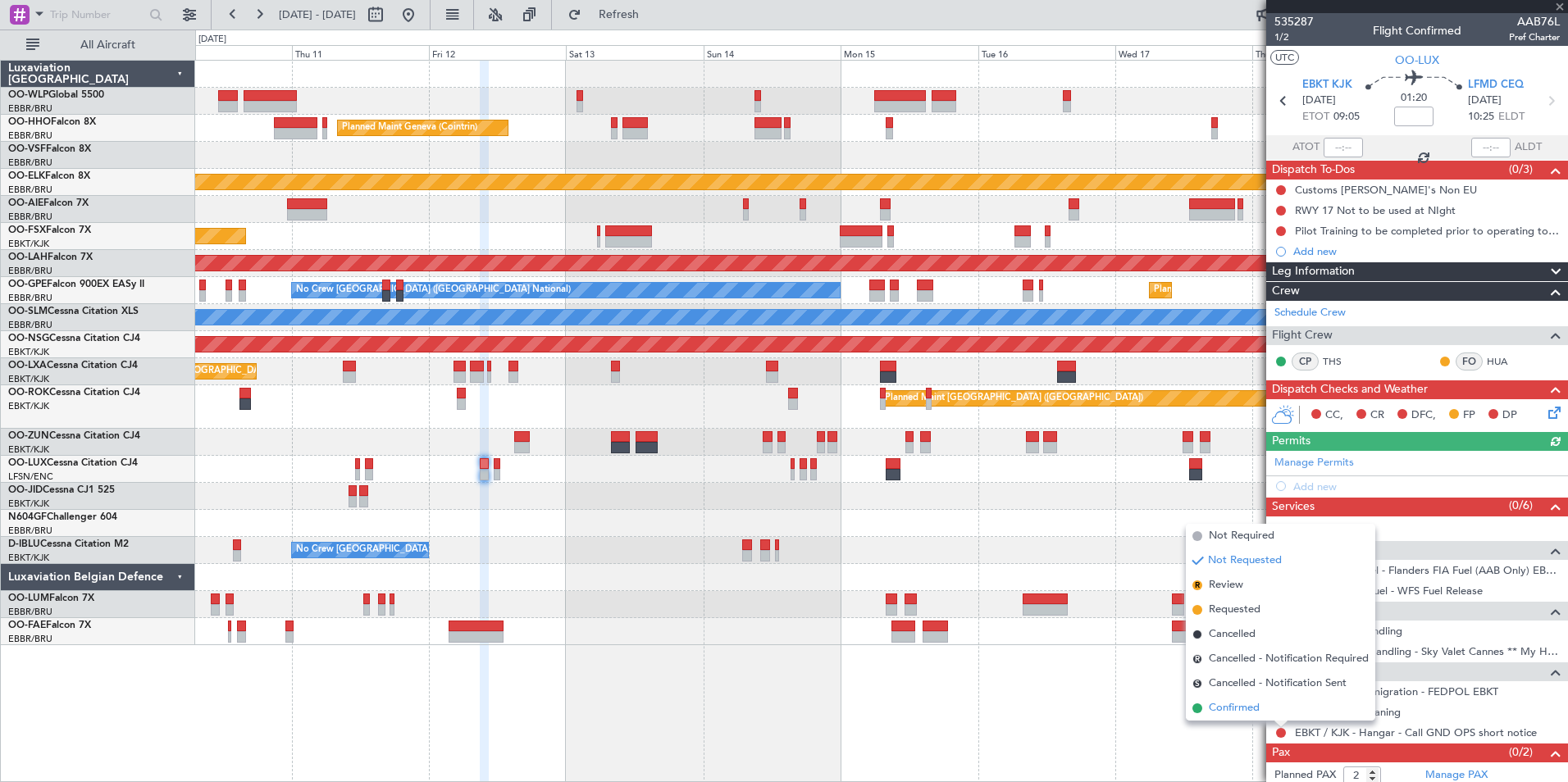
click at [1244, 703] on span "Confirmed" at bounding box center [1233, 708] width 51 height 17
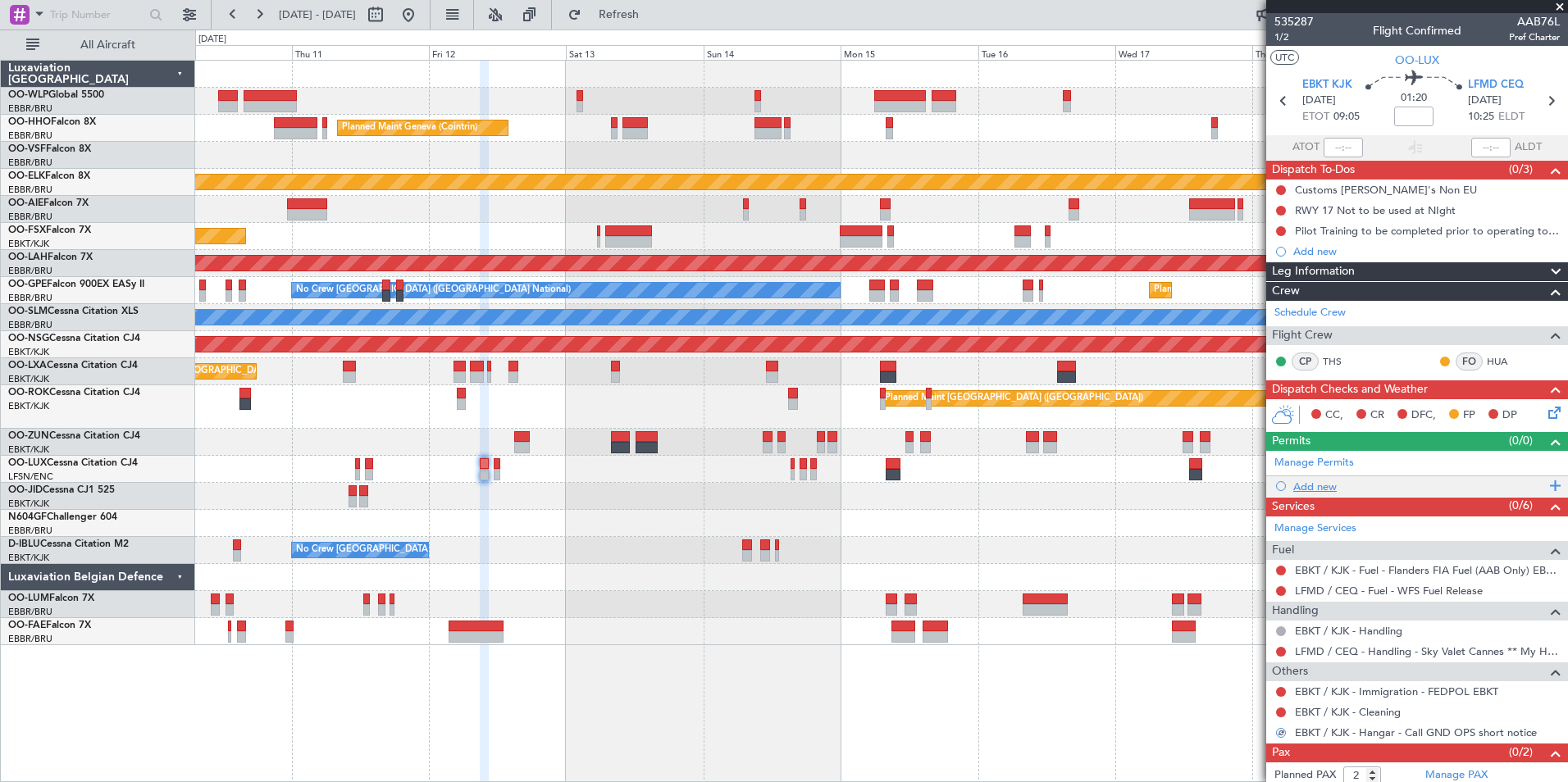
click at [1326, 488] on div "Add new" at bounding box center [1418, 487] width 252 height 14
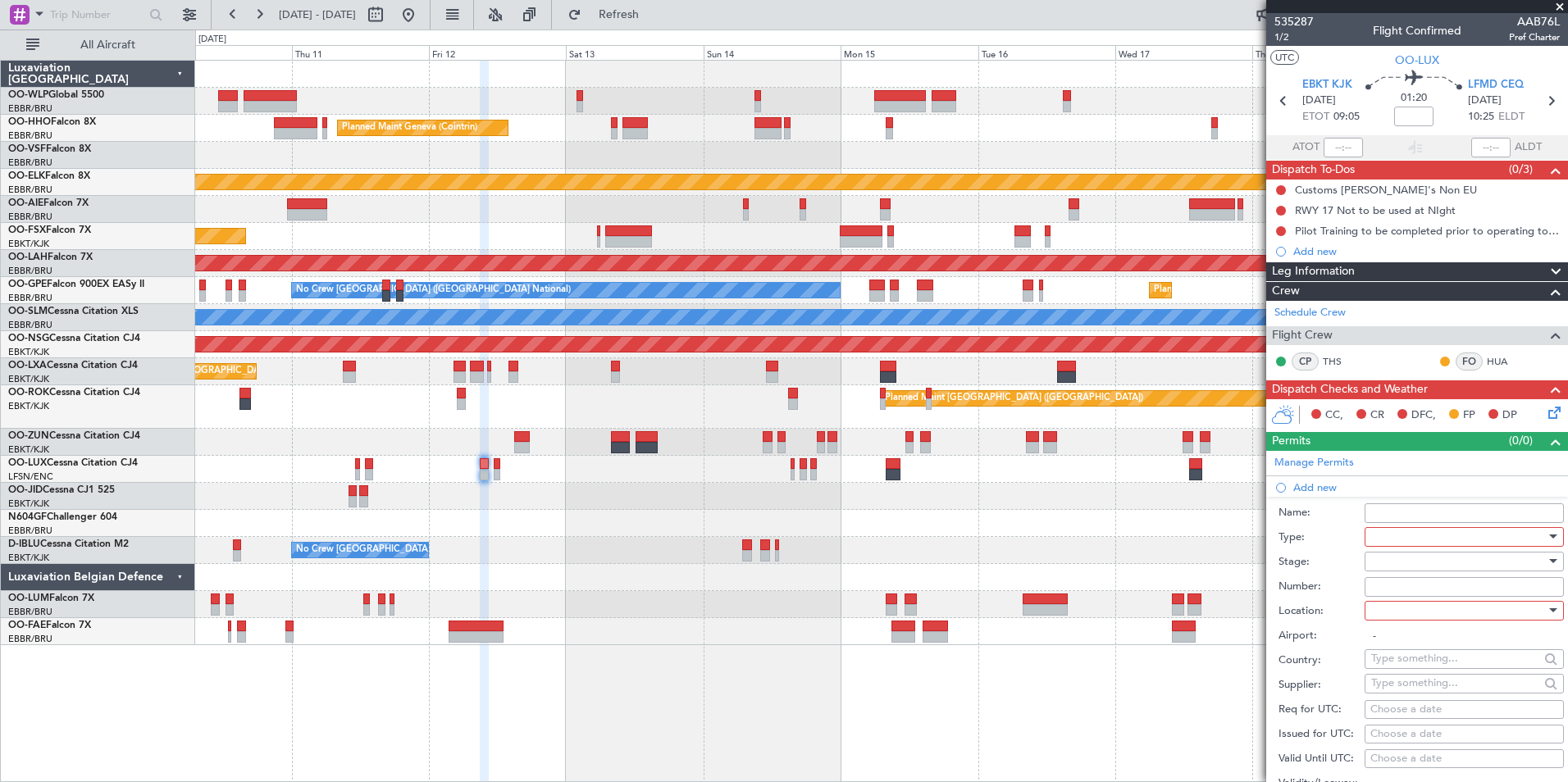
click at [1402, 533] on div at bounding box center [1458, 537] width 175 height 24
click at [1385, 616] on span "PPR" at bounding box center [1458, 617] width 172 height 24
click at [1397, 555] on div at bounding box center [1458, 561] width 175 height 24
click at [1392, 622] on span "Not Requested" at bounding box center [1458, 619] width 172 height 24
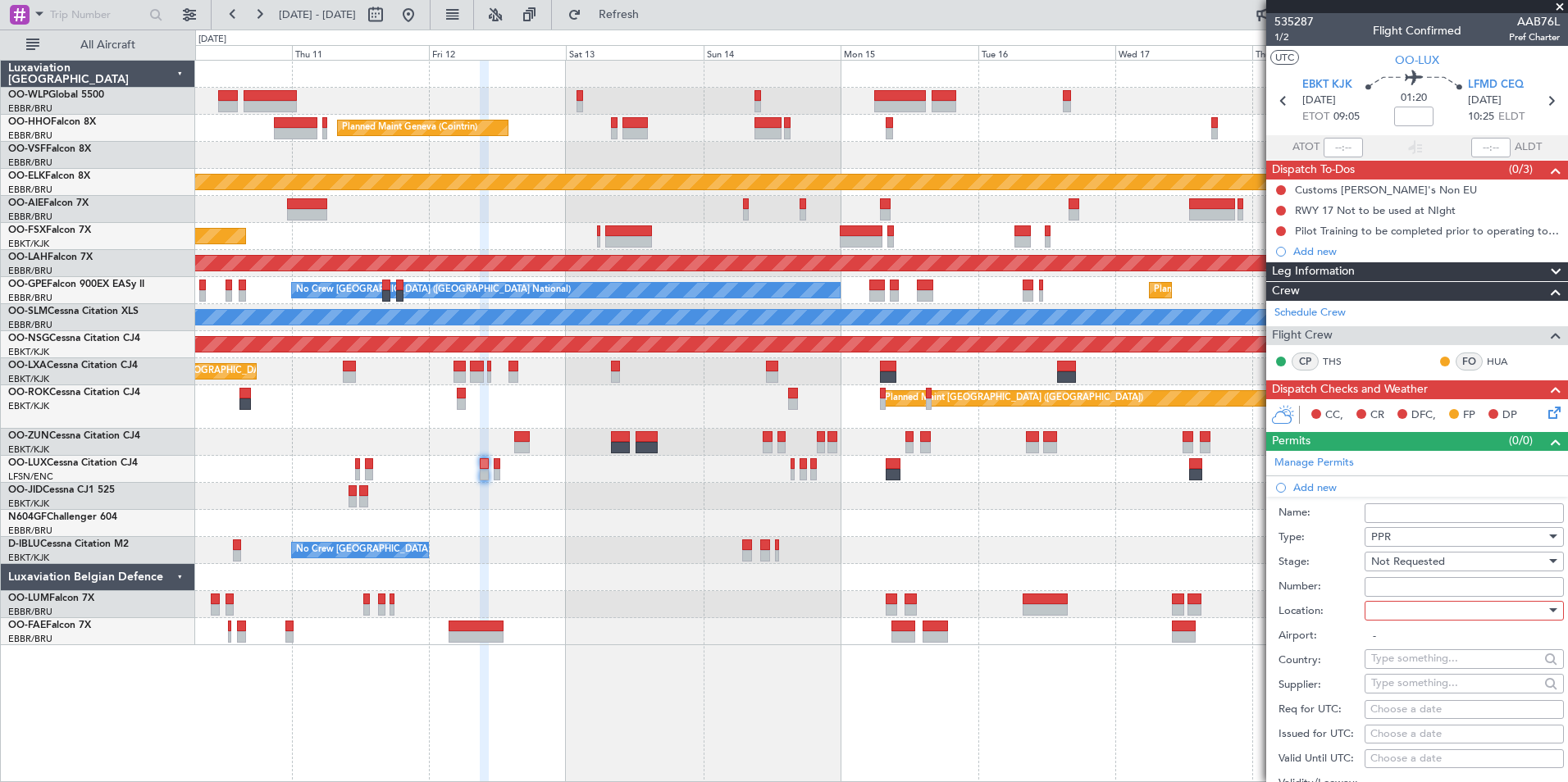
click at [1397, 611] on div at bounding box center [1458, 611] width 175 height 24
click at [1397, 691] on span "Arrival" at bounding box center [1458, 693] width 172 height 24
type input "LFMD / CEQ"
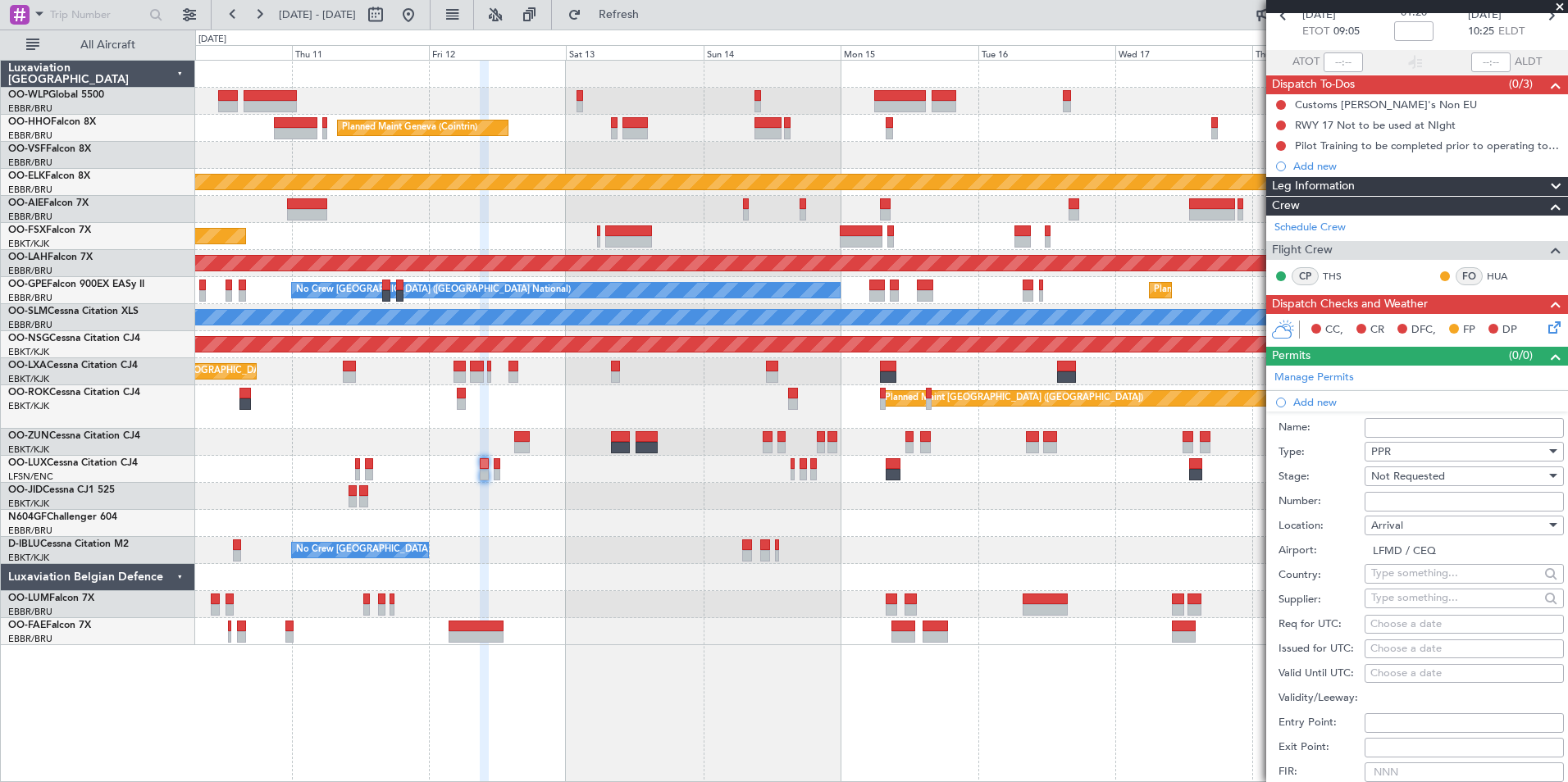
scroll to position [164, 0]
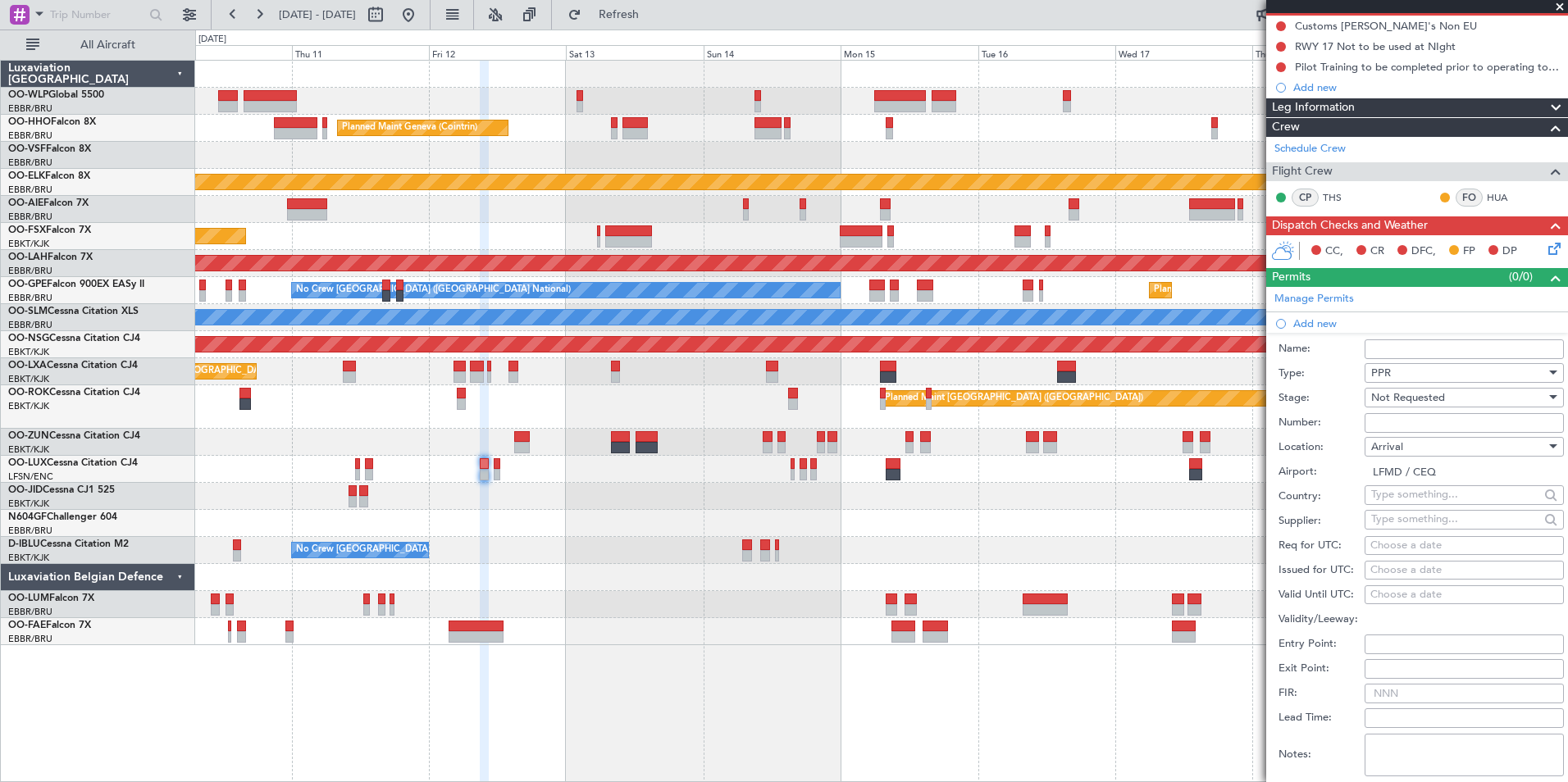
click at [1416, 543] on div "Choose a date" at bounding box center [1464, 546] width 188 height 17
select select "9"
select select "2025"
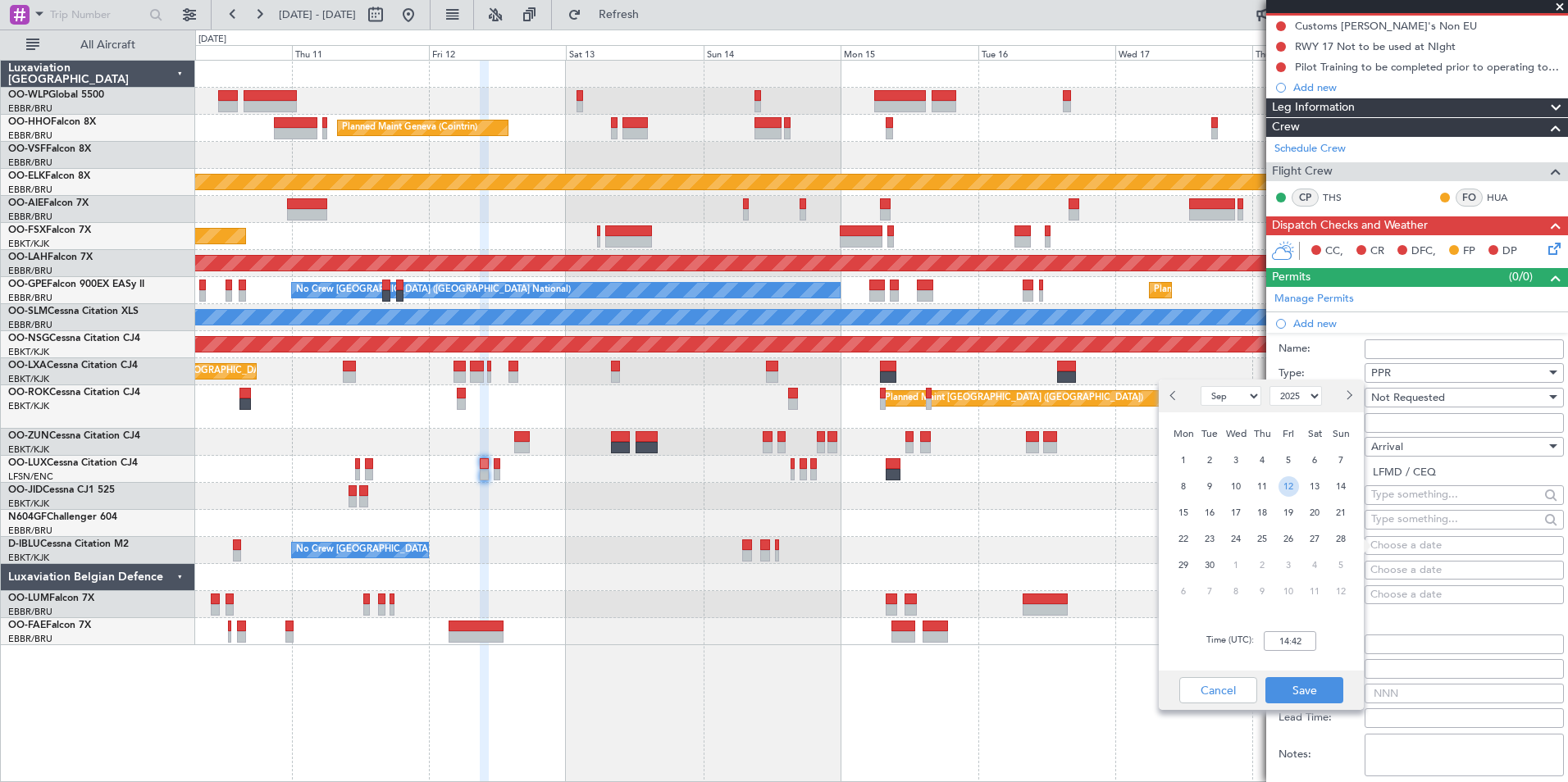
click at [1290, 482] on span "12" at bounding box center [1289, 487] width 21 height 21
click at [1315, 641] on input "00:00" at bounding box center [1290, 641] width 53 height 20
type input "10:30"
click at [1313, 693] on button "Save" at bounding box center [1304, 690] width 78 height 26
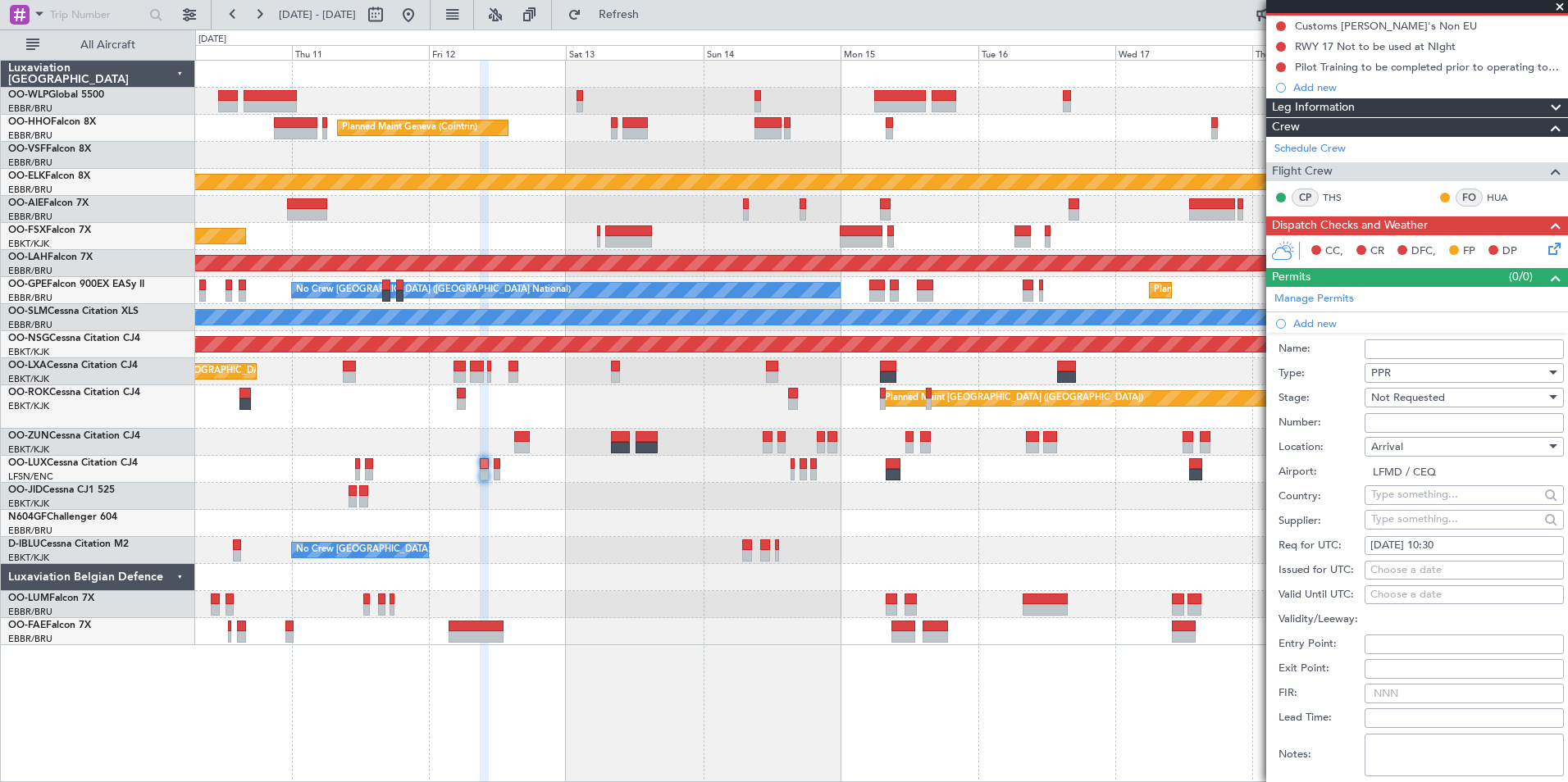
scroll to position [410, 0]
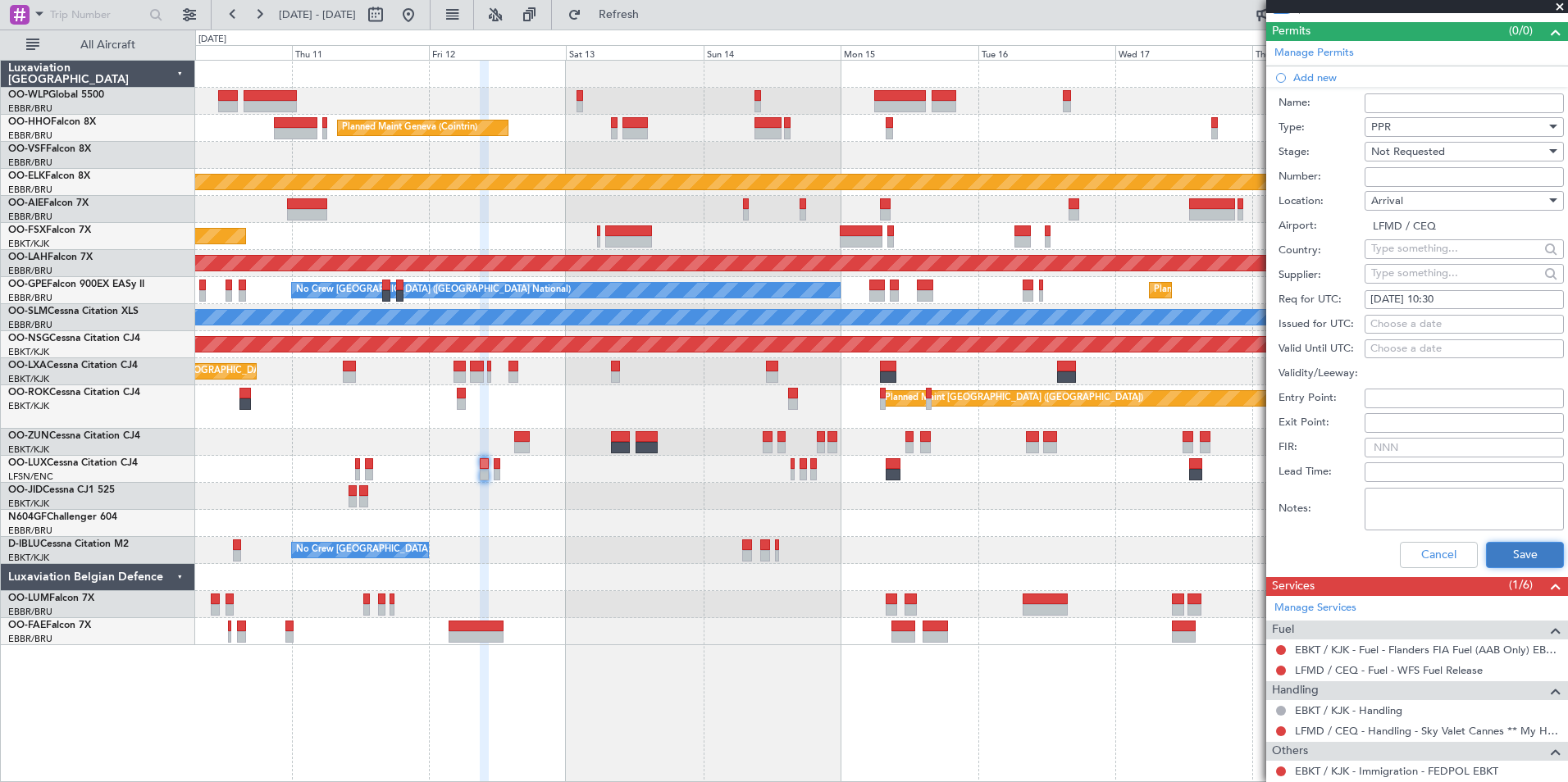
click at [1514, 549] on button "Save" at bounding box center [1525, 555] width 78 height 26
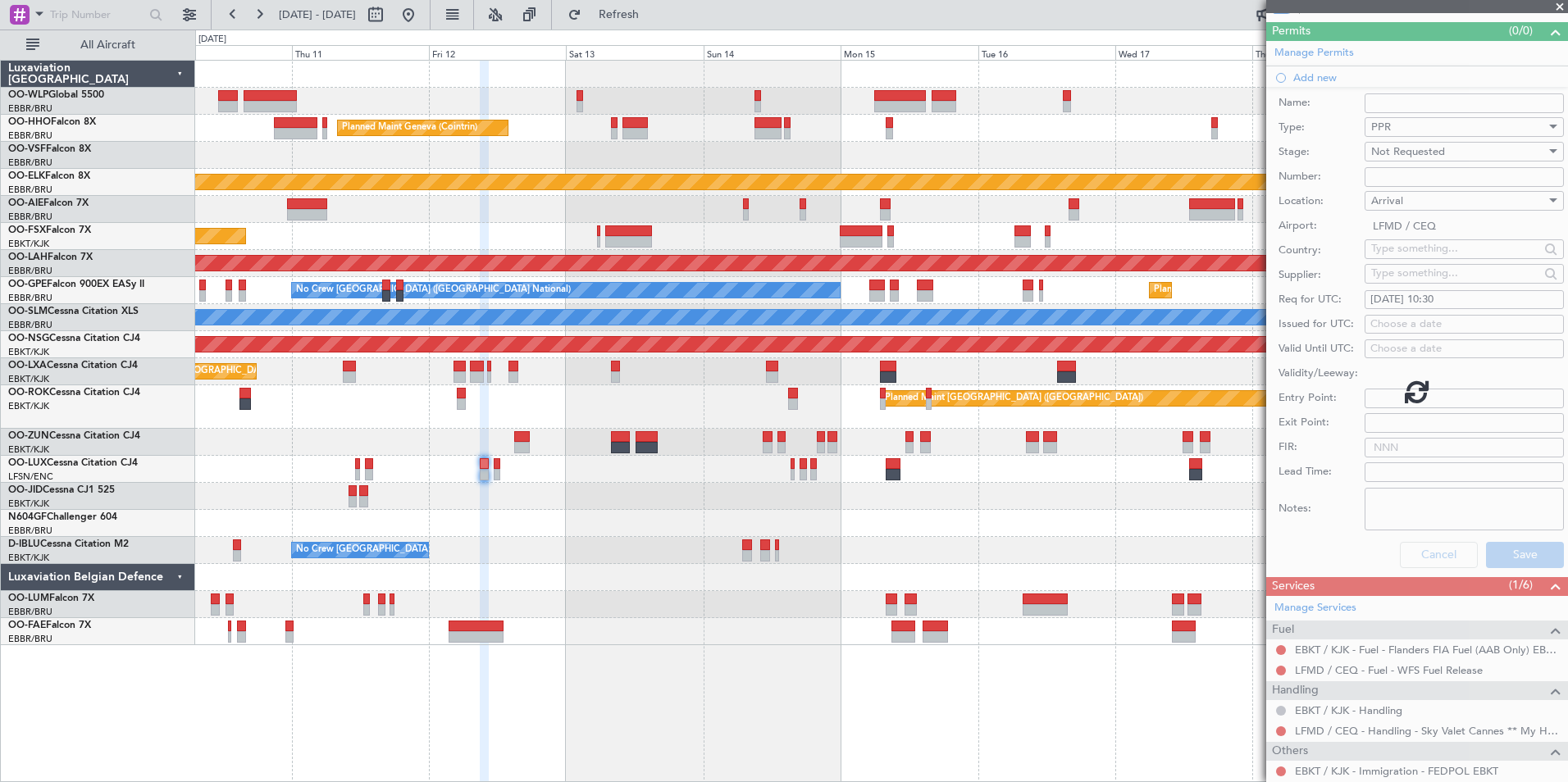
scroll to position [49, 0]
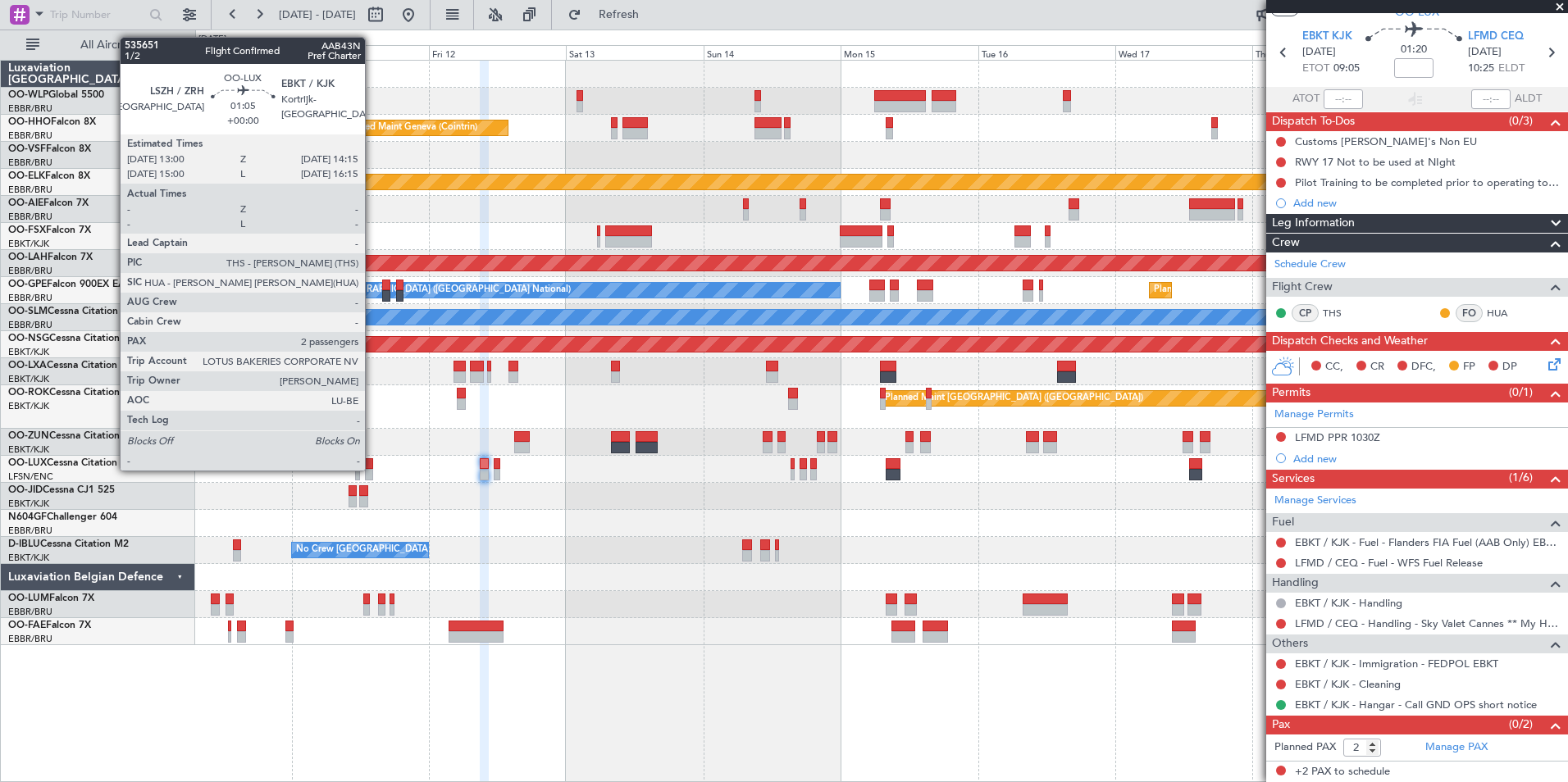
click at [372, 469] on div at bounding box center [368, 475] width 8 height 12
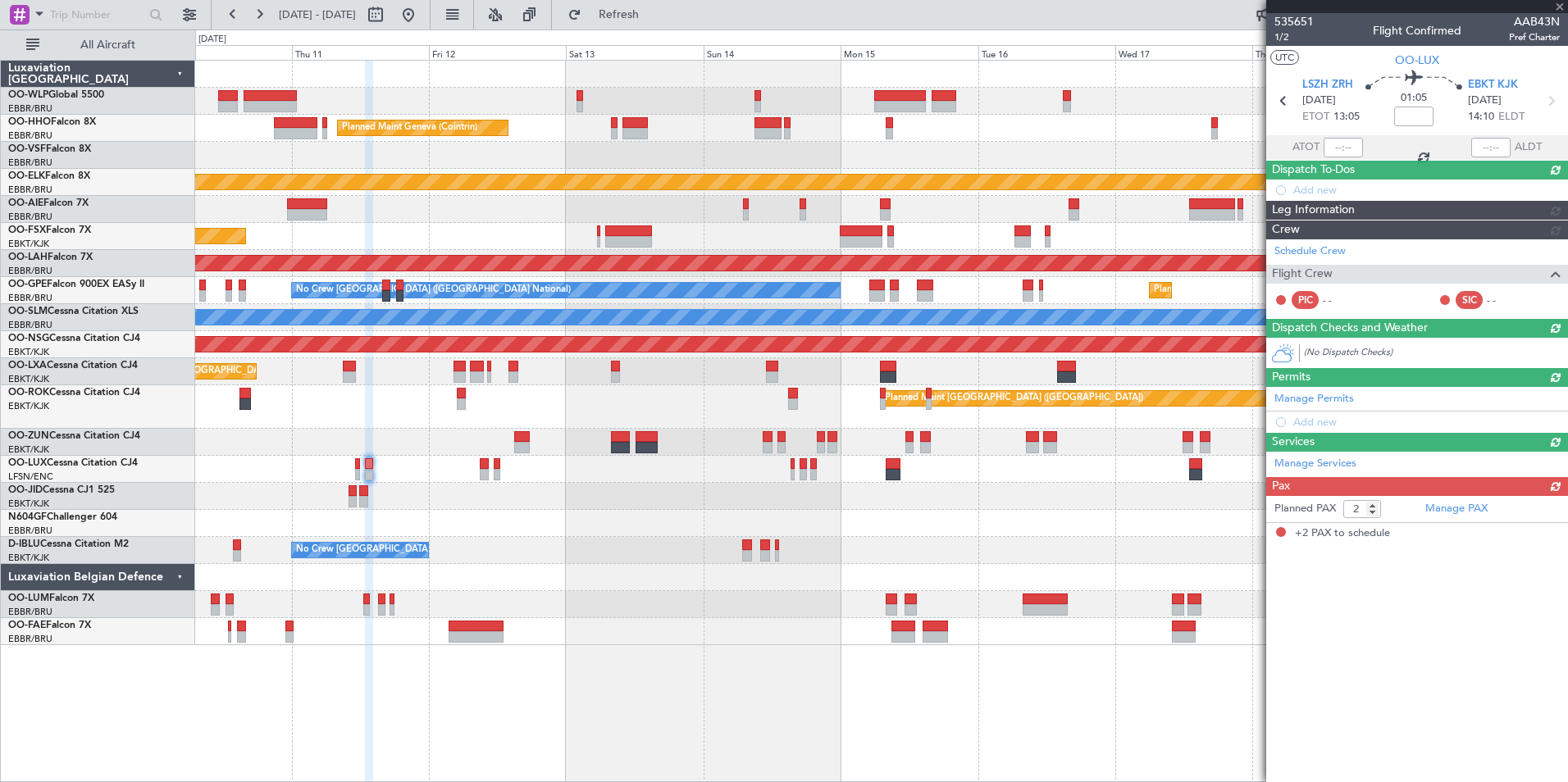
scroll to position [0, 0]
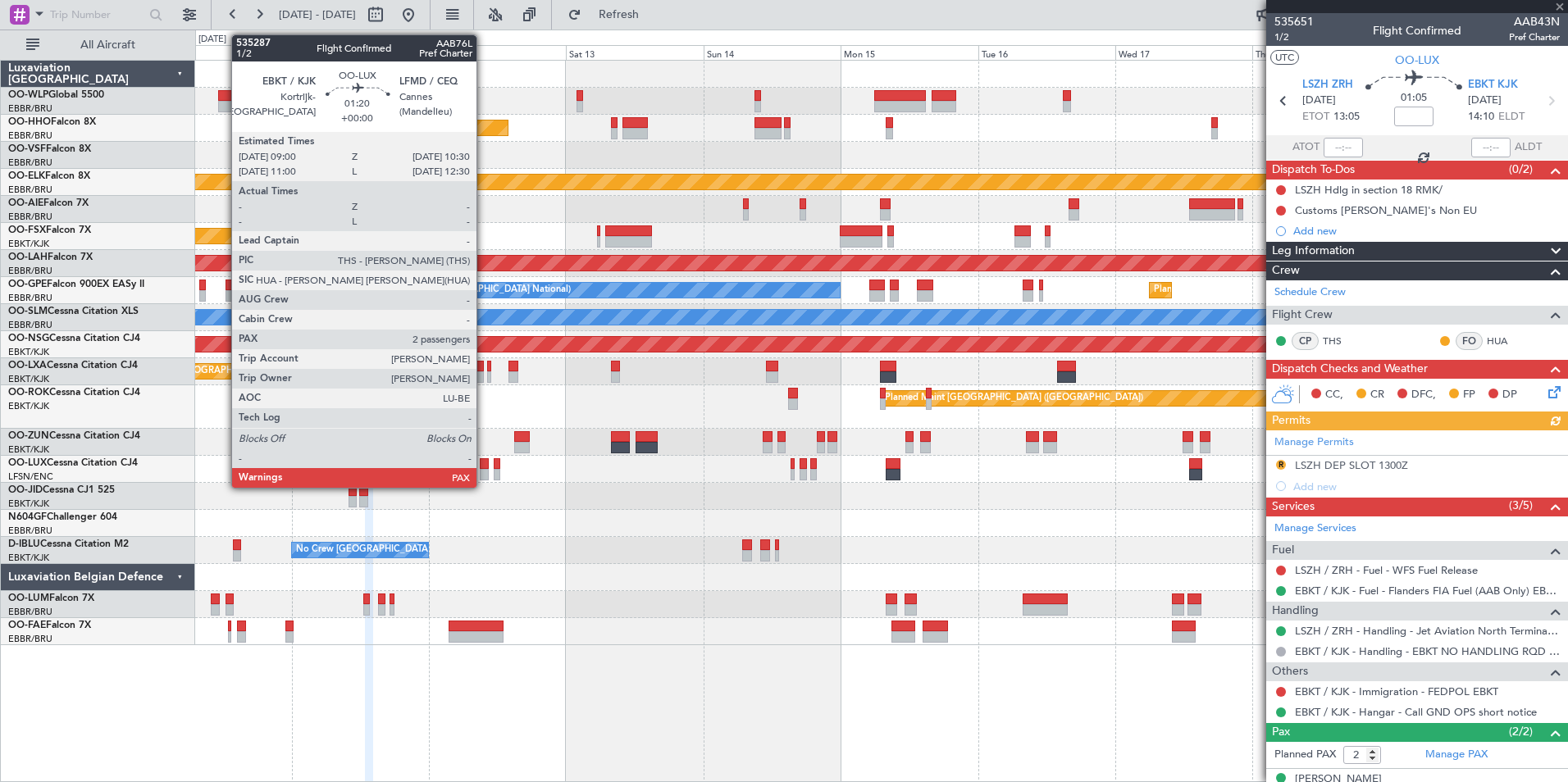
click at [484, 478] on div at bounding box center [484, 475] width 9 height 12
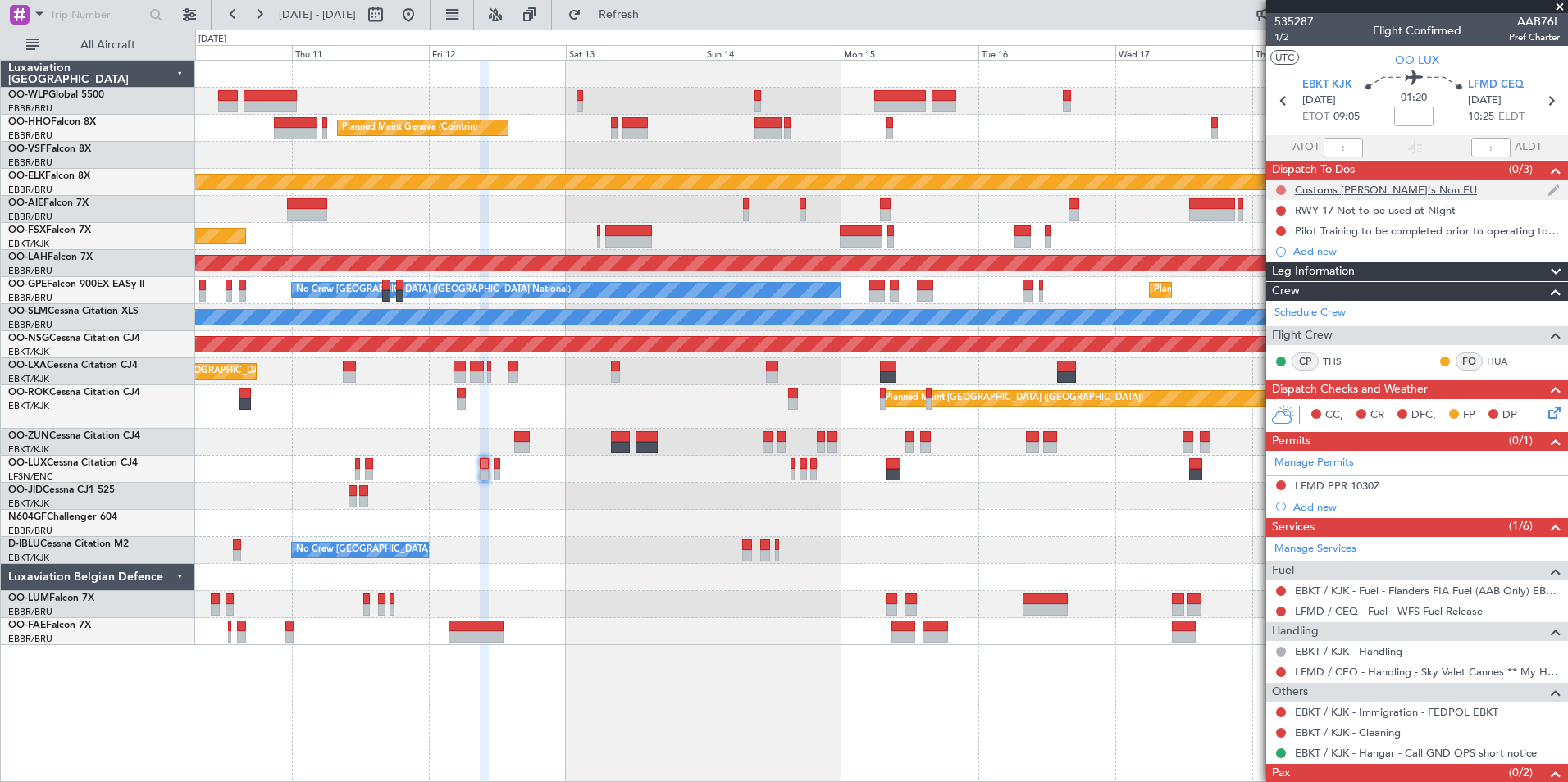
click at [1282, 190] on button at bounding box center [1281, 191] width 10 height 10
click at [1286, 40] on span "1/2" at bounding box center [1294, 37] width 39 height 14
click at [651, 20] on span "Refresh" at bounding box center [619, 15] width 69 height 12
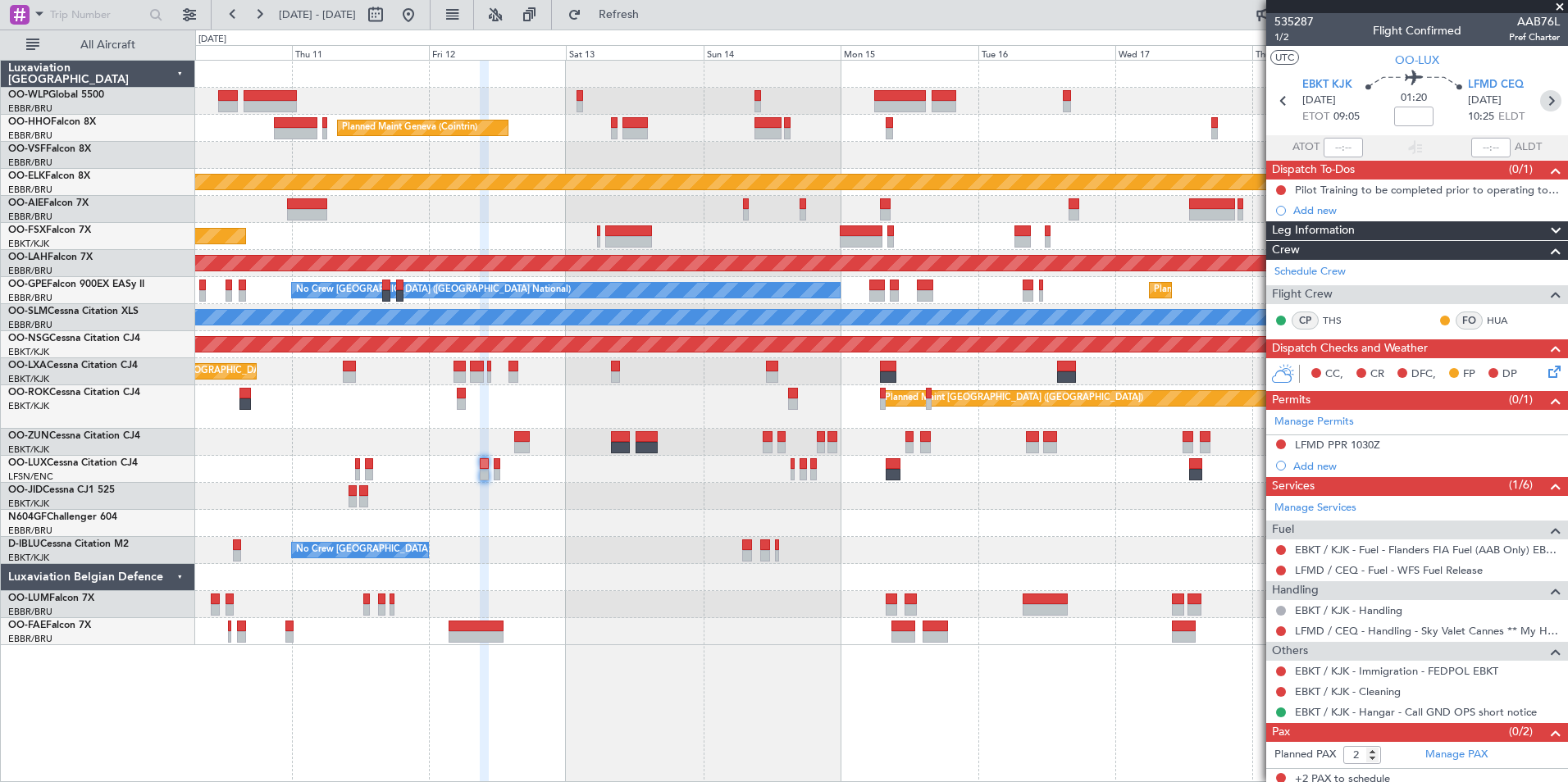
click at [1540, 99] on icon at bounding box center [1550, 100] width 21 height 21
type input "0"
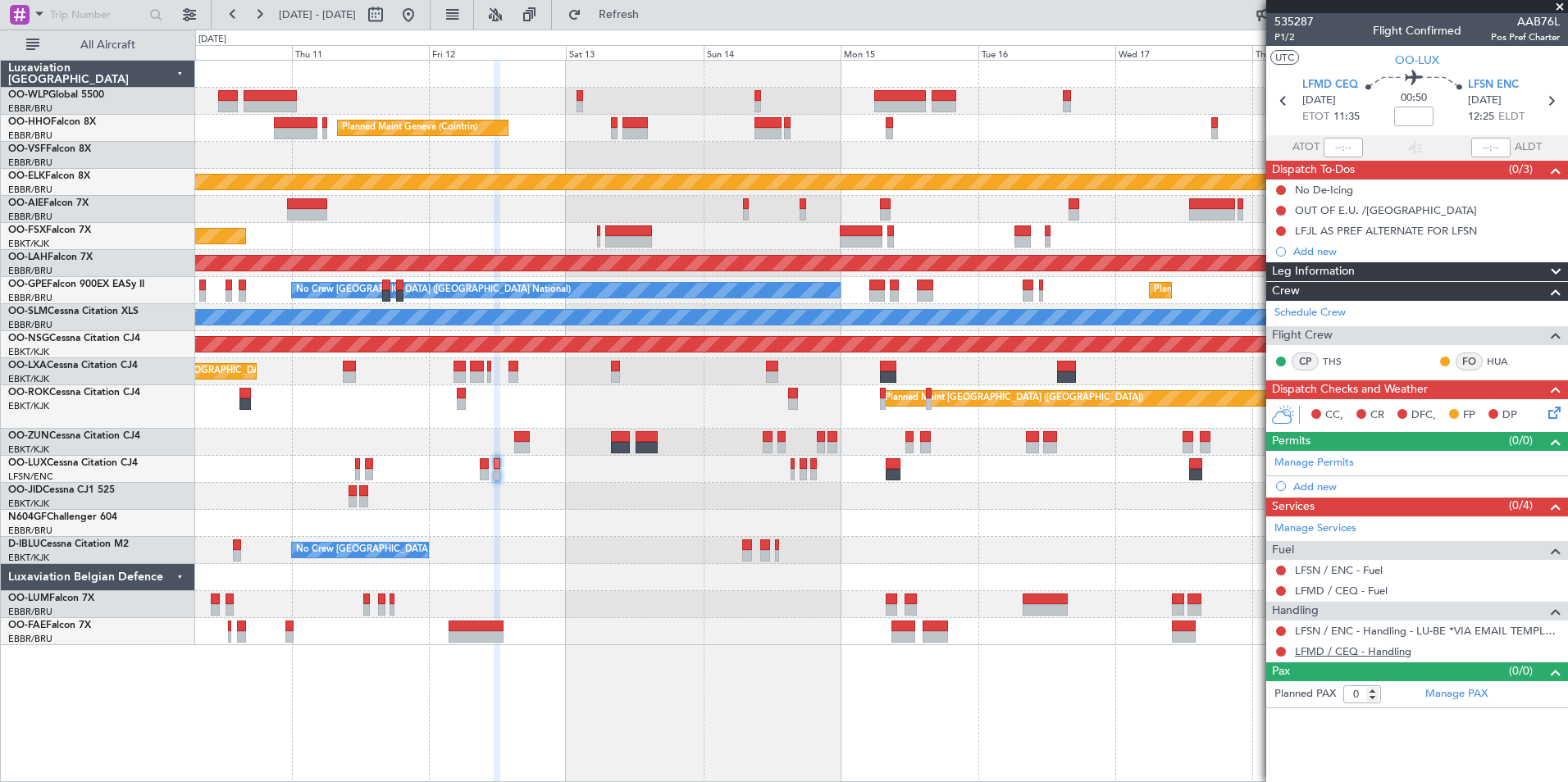
click at [1326, 653] on link "LFMD / CEQ - Handling" at bounding box center [1352, 652] width 116 height 14
click at [1279, 570] on button at bounding box center [1281, 571] width 10 height 10
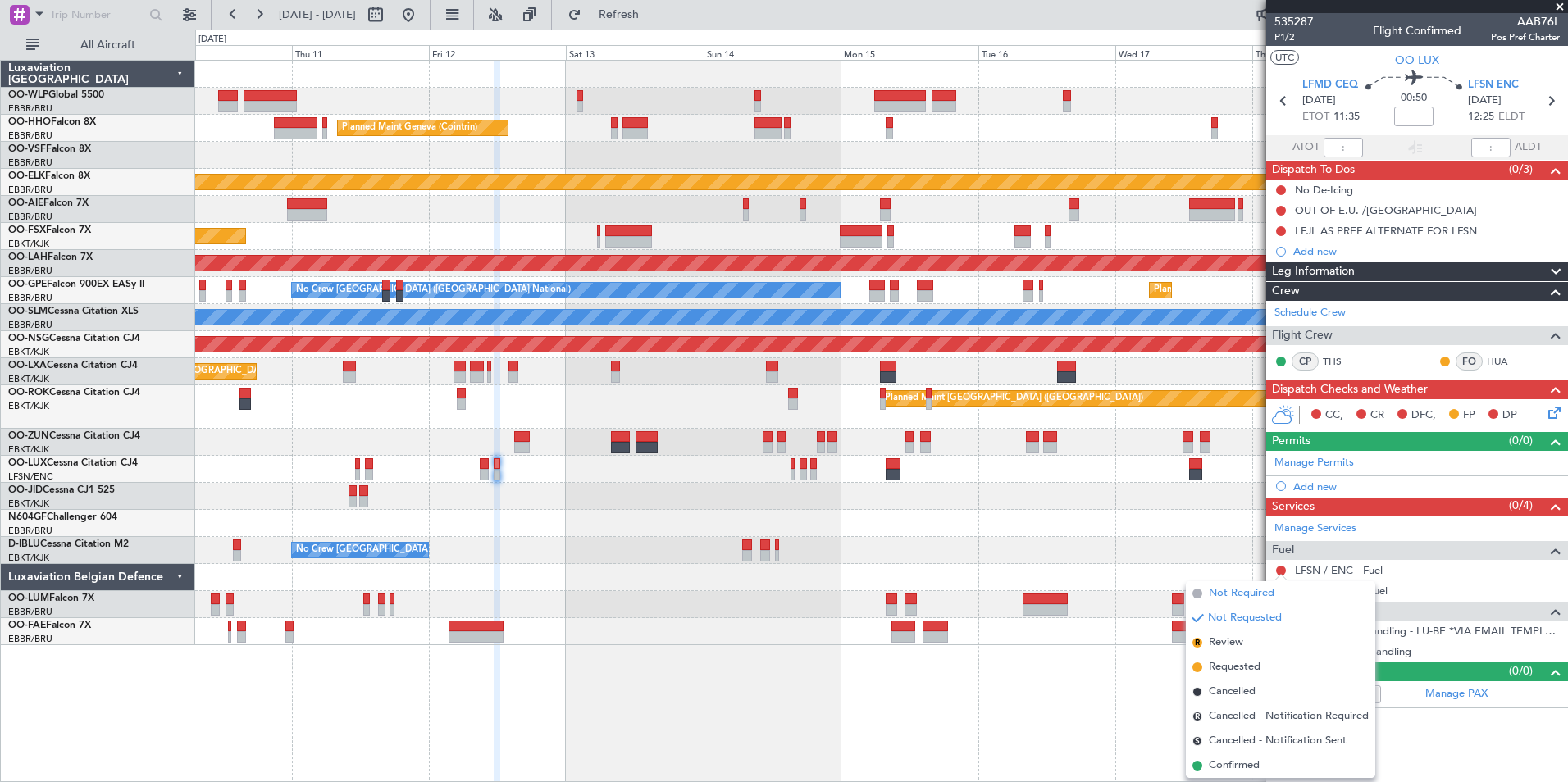
click at [1222, 597] on span "Not Required" at bounding box center [1241, 594] width 65 height 17
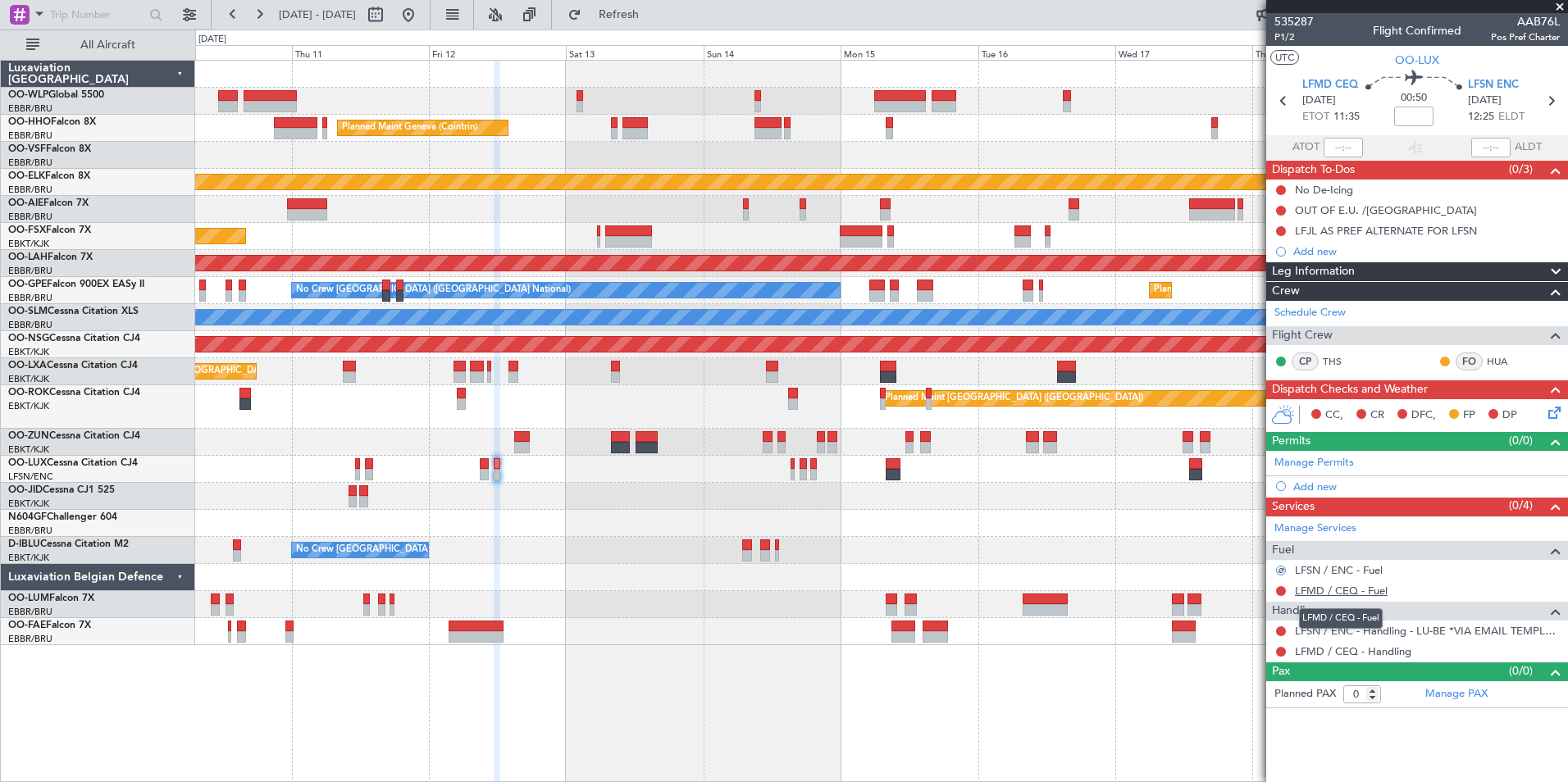
click at [1314, 596] on link "LFMD / CEQ - Fuel" at bounding box center [1341, 590] width 93 height 14
click at [1339, 469] on link "Manage Permits" at bounding box center [1314, 463] width 79 height 17
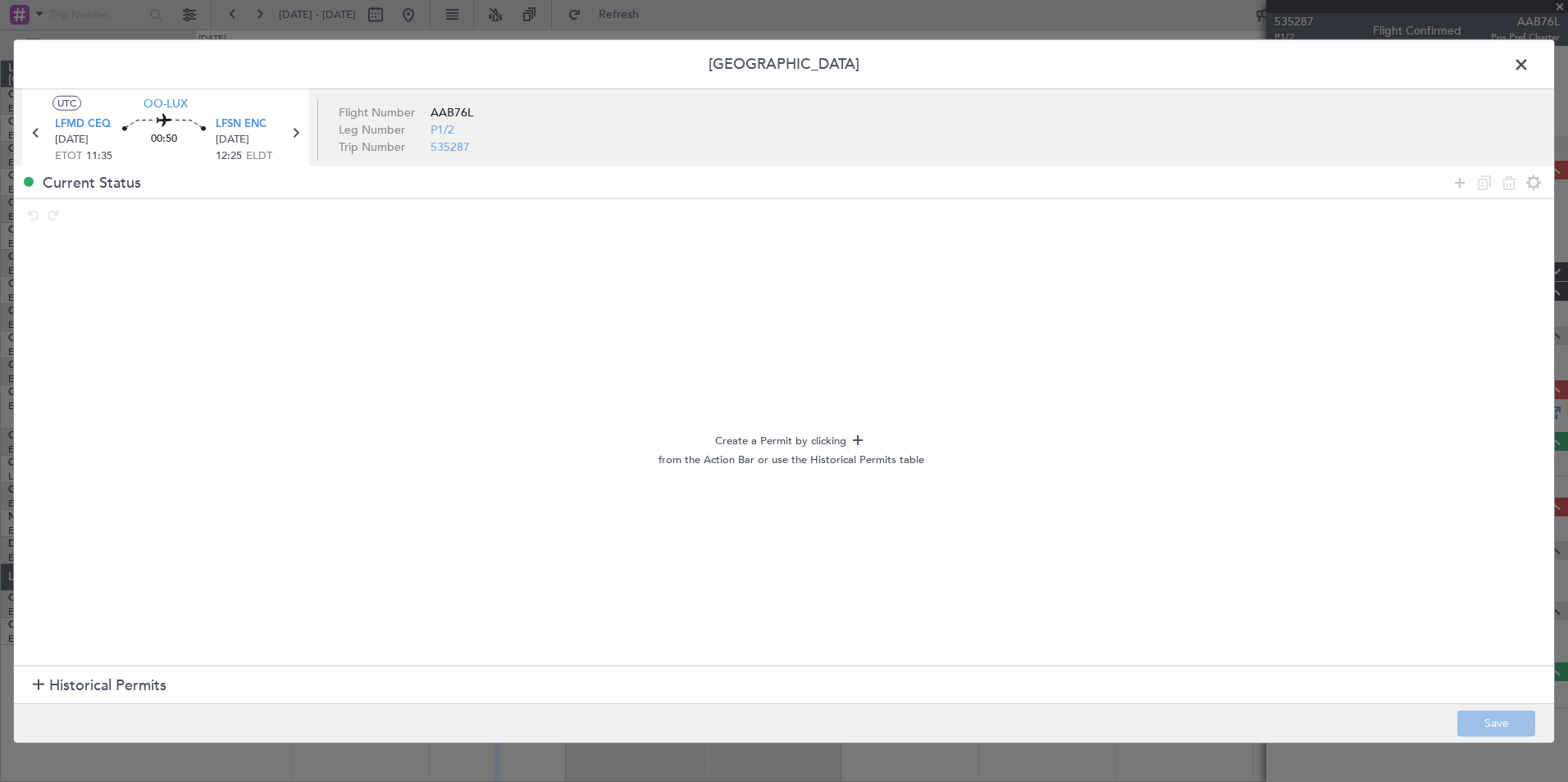
click at [146, 677] on span "Historical Permits" at bounding box center [108, 686] width 117 height 22
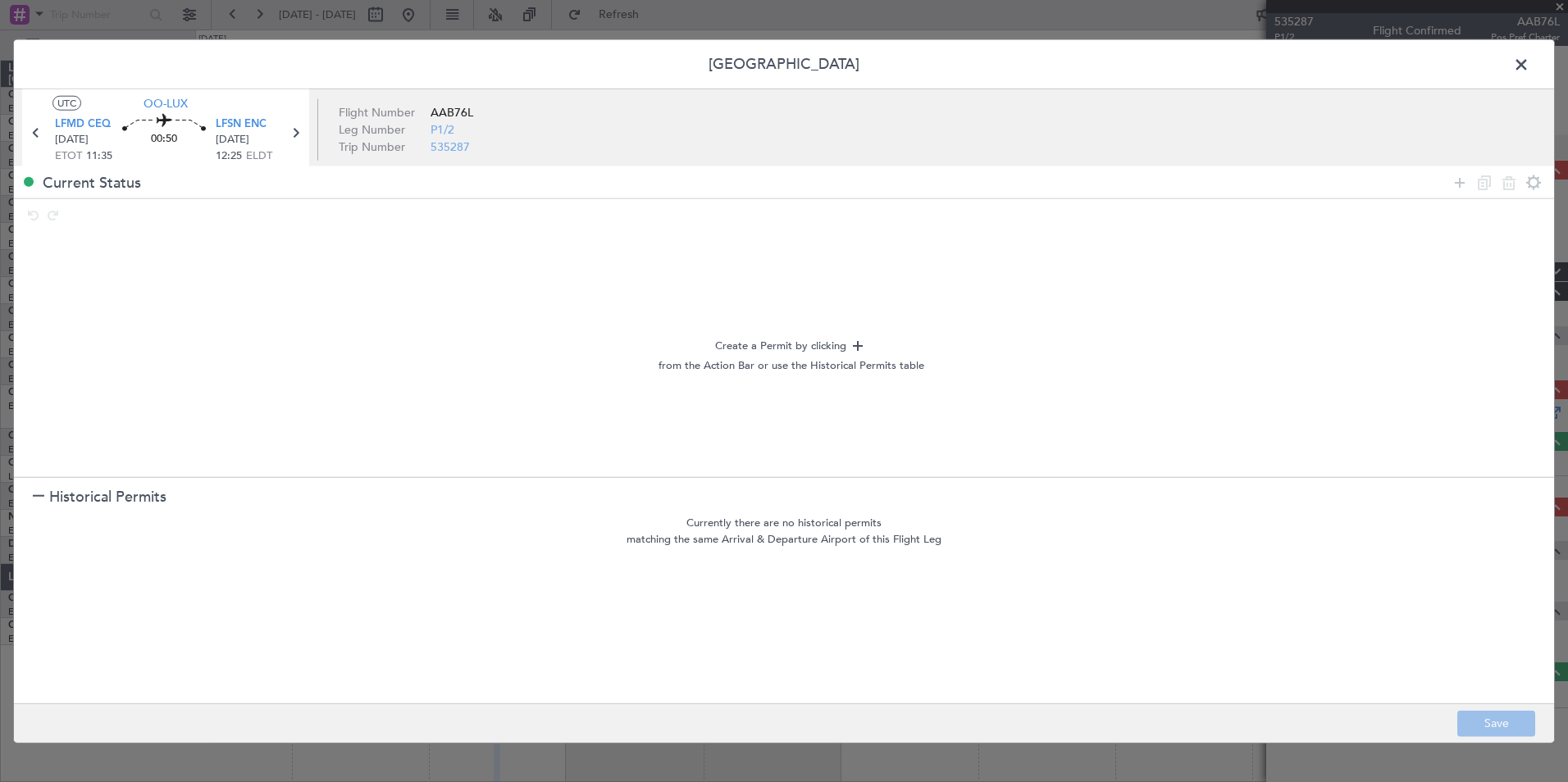
click at [1530, 74] on span at bounding box center [1530, 69] width 0 height 33
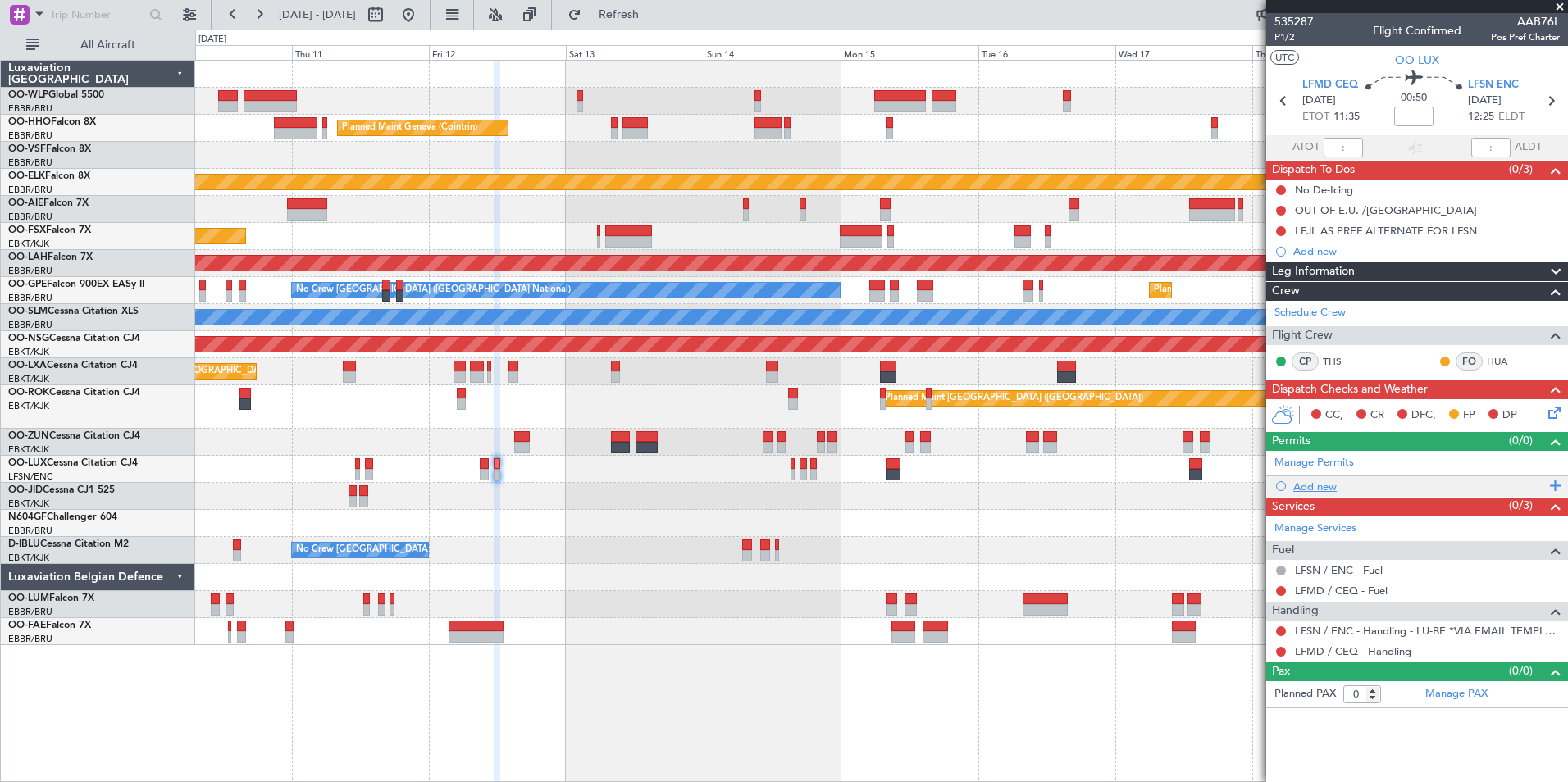
click at [1329, 492] on div "Add new" at bounding box center [1418, 487] width 252 height 14
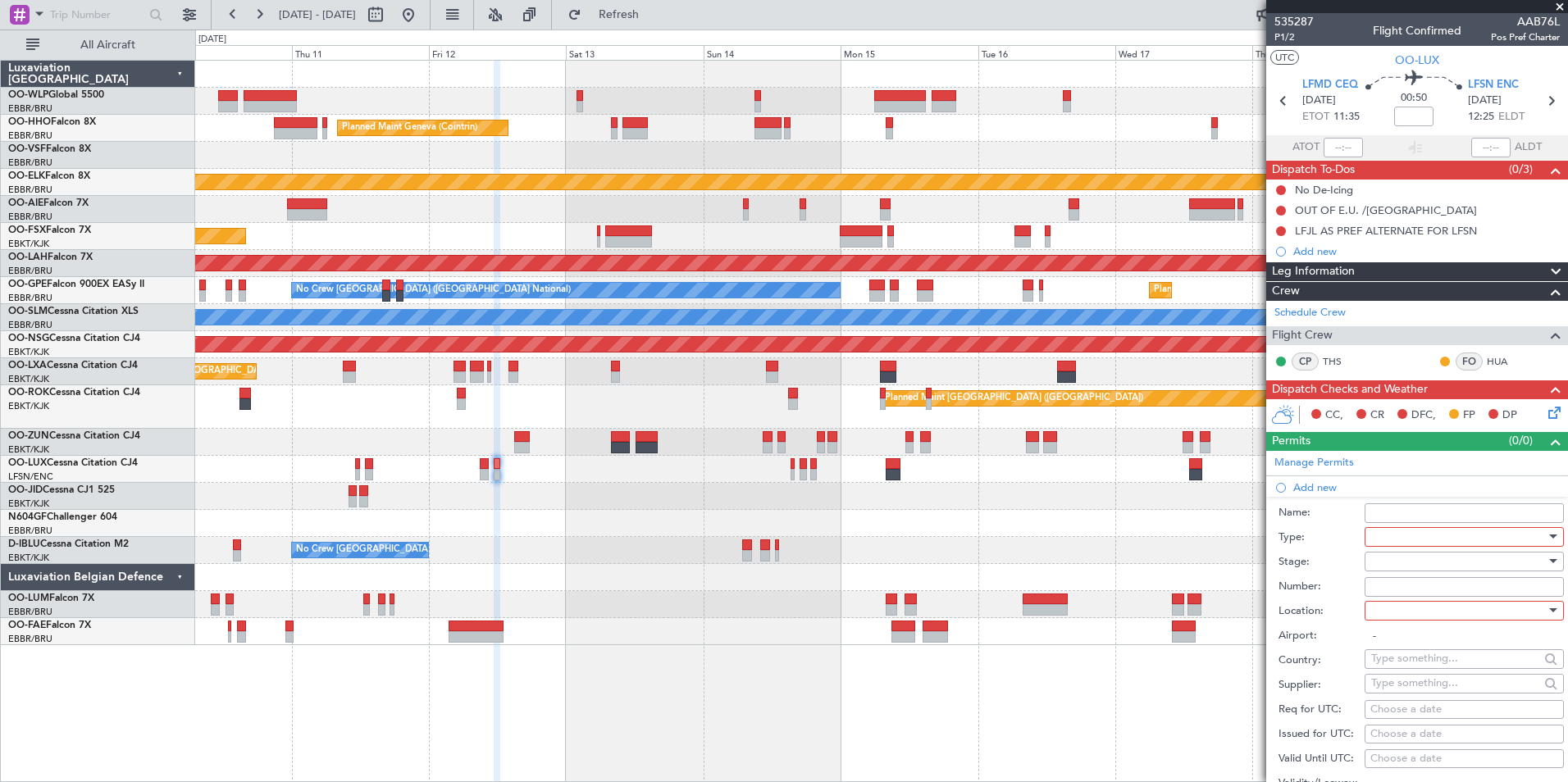
click at [1385, 534] on div at bounding box center [1458, 537] width 175 height 24
click at [1384, 695] on span "PPR" at bounding box center [1458, 701] width 172 height 24
click at [1376, 560] on div at bounding box center [1458, 561] width 175 height 24
click at [1396, 616] on span "Not Requested" at bounding box center [1458, 619] width 172 height 24
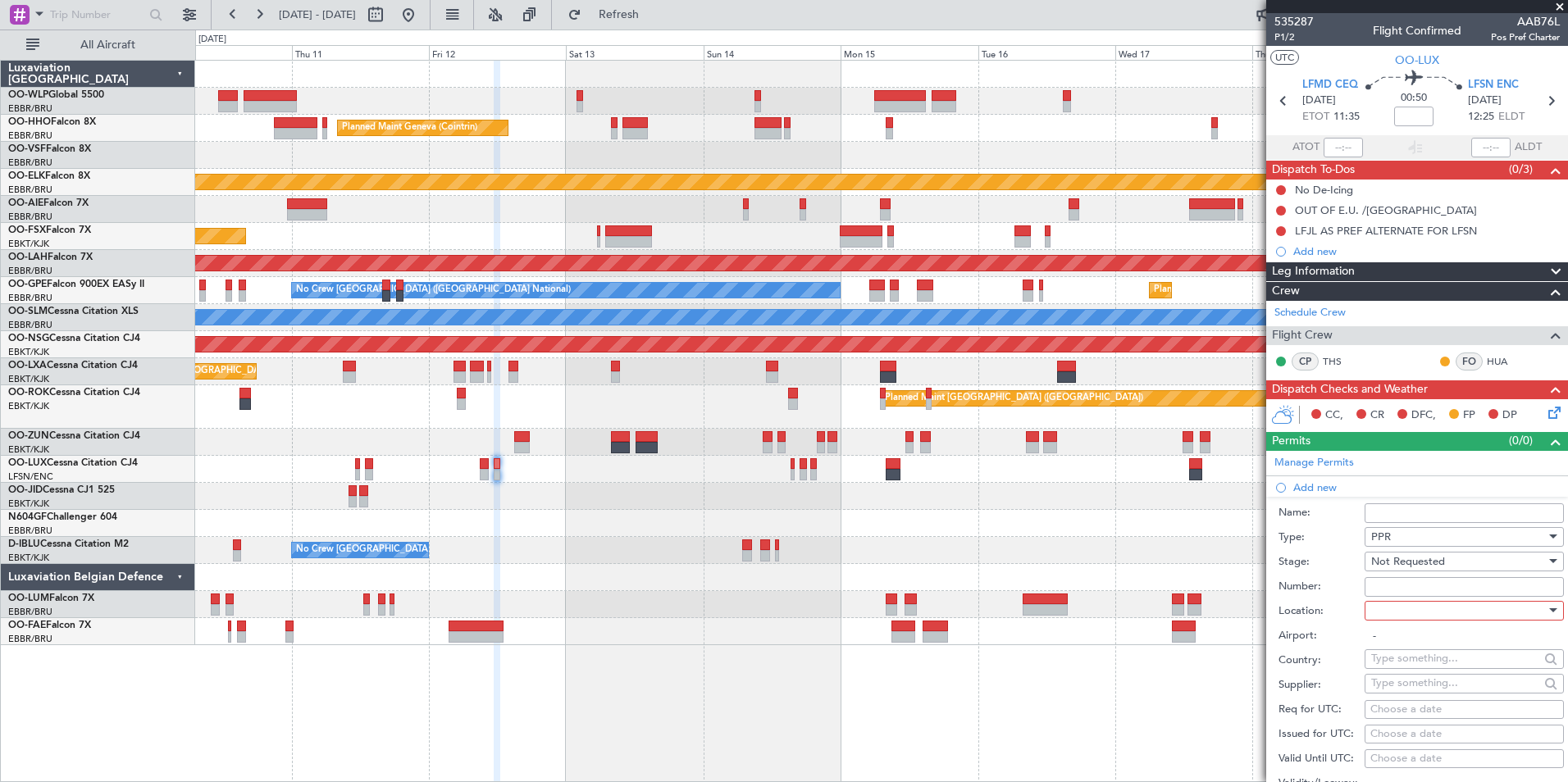
click at [1389, 605] on div at bounding box center [1458, 611] width 175 height 24
click at [1381, 644] on span "Departure" at bounding box center [1458, 643] width 172 height 24
type input "LFMD / CEQ"
click at [1431, 712] on div "Choose a date" at bounding box center [1464, 710] width 188 height 17
select select "9"
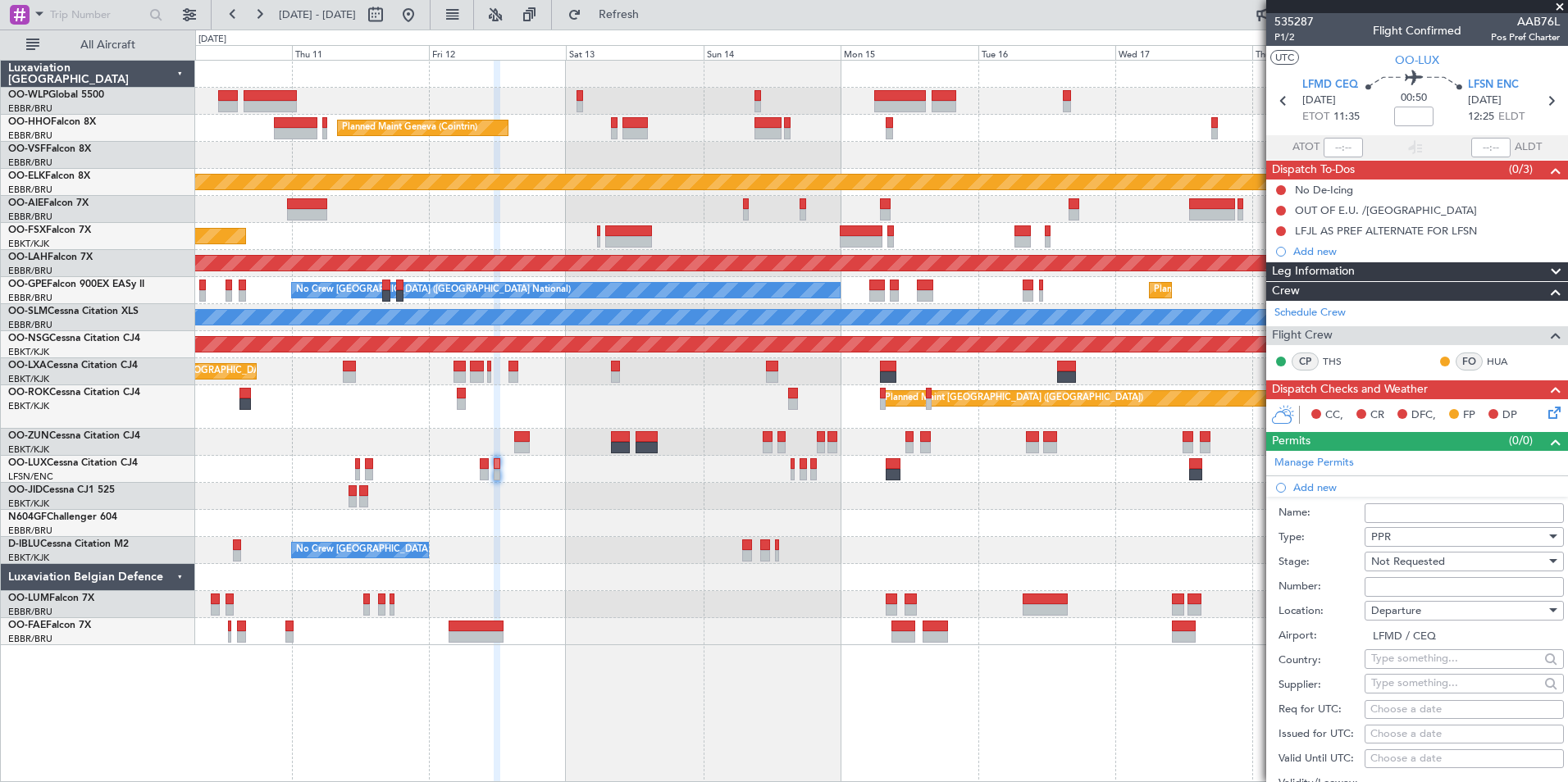
select select "2025"
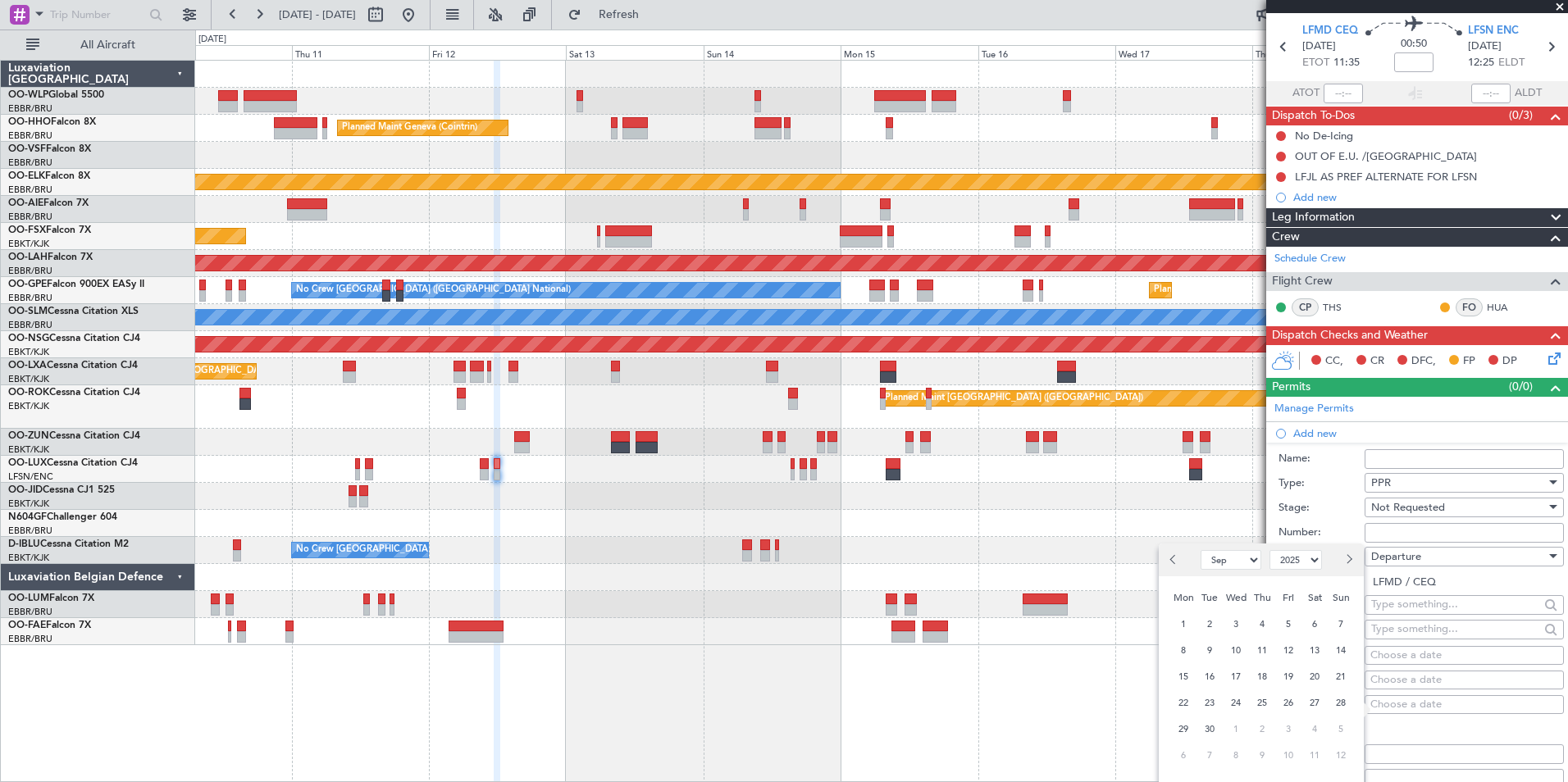
scroll to position [82, 0]
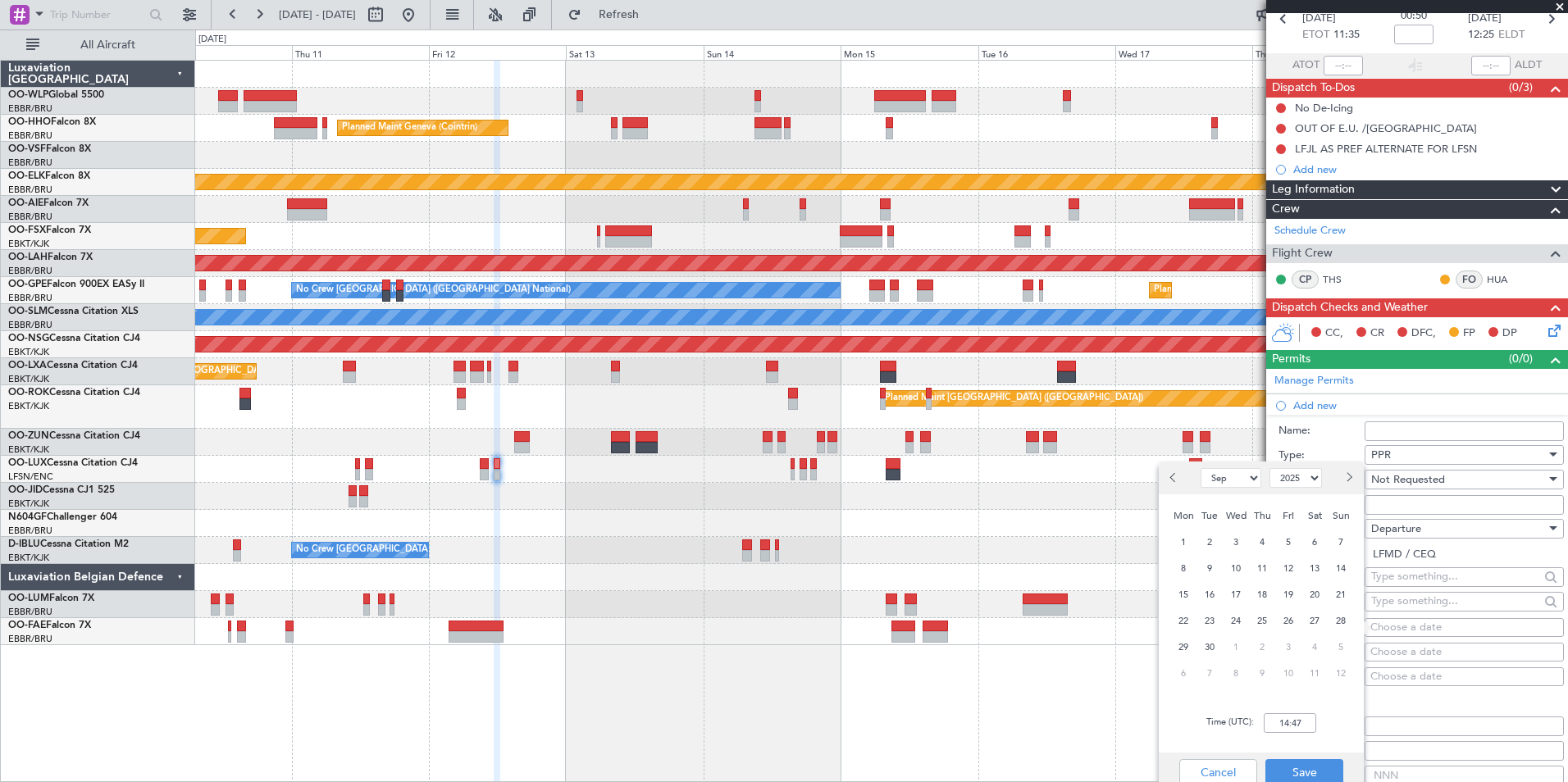
click at [1275, 566] on div "12" at bounding box center [1288, 568] width 26 height 26
click at [1278, 565] on div "12" at bounding box center [1288, 568] width 26 height 26
click at [1285, 715] on input "00:00" at bounding box center [1290, 723] width 53 height 20
type input "11:30"
click at [1305, 769] on button "Save" at bounding box center [1304, 772] width 78 height 26
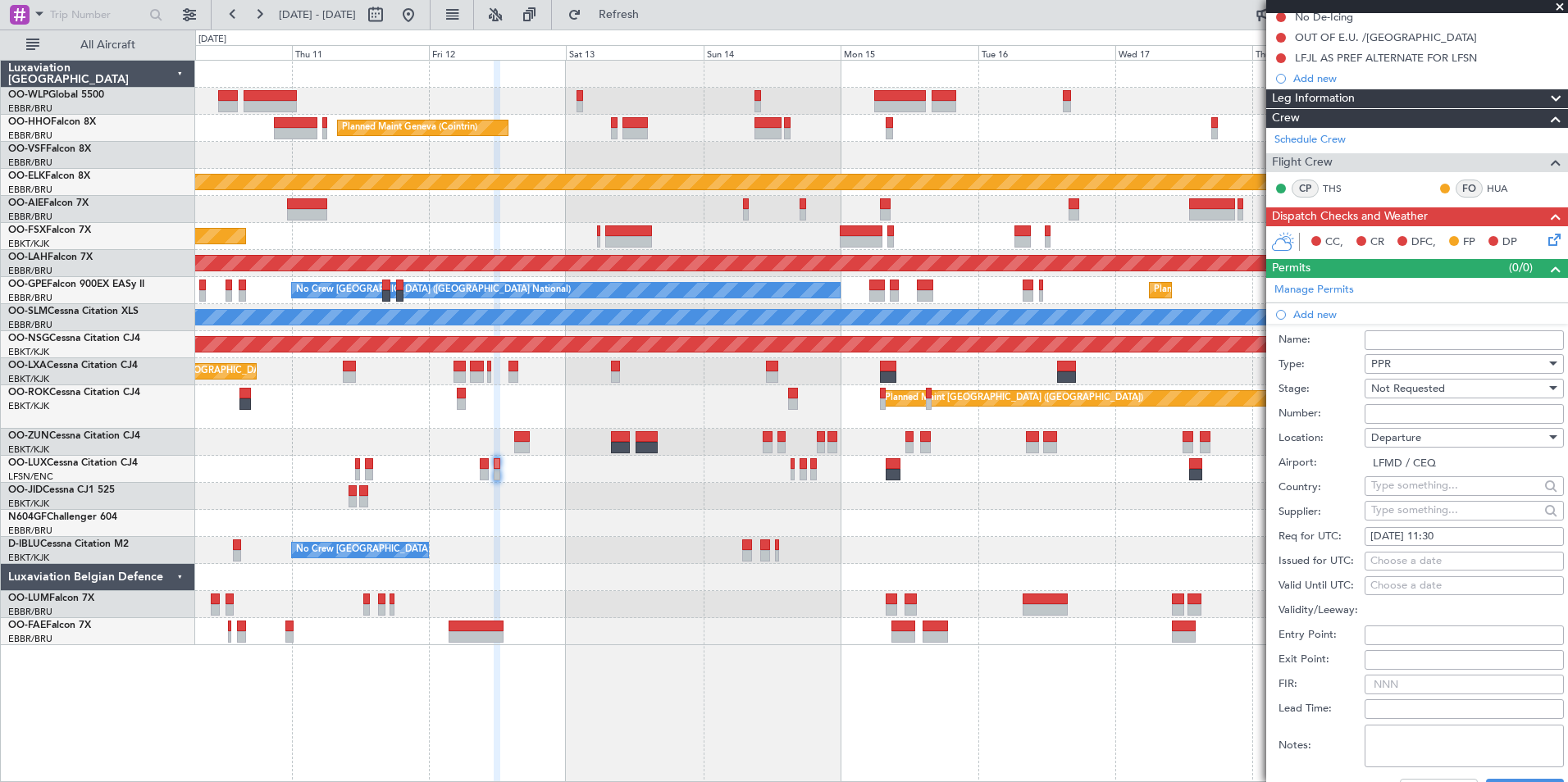
scroll to position [246, 0]
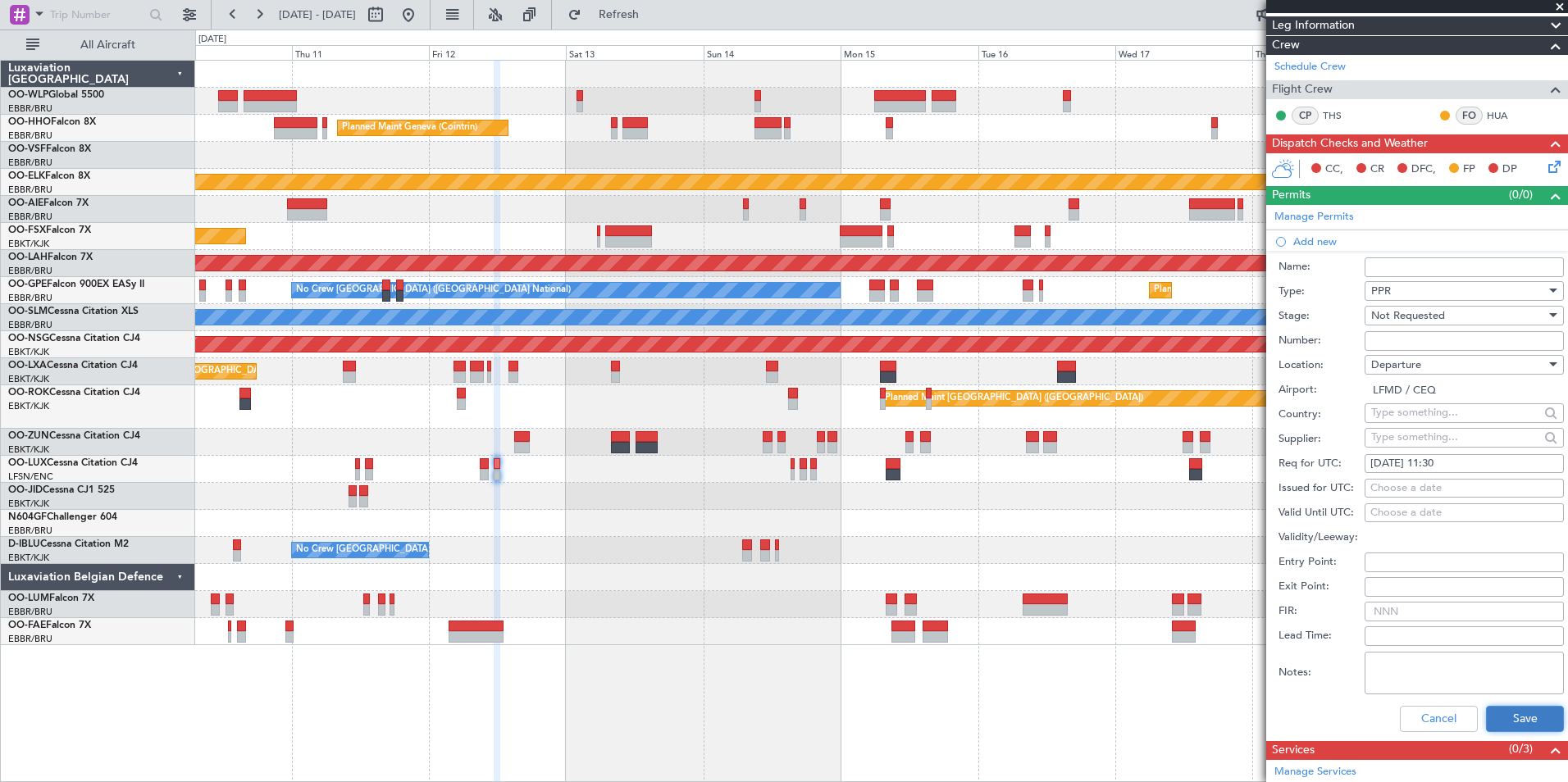
click at [1506, 723] on button "Save" at bounding box center [1525, 718] width 78 height 26
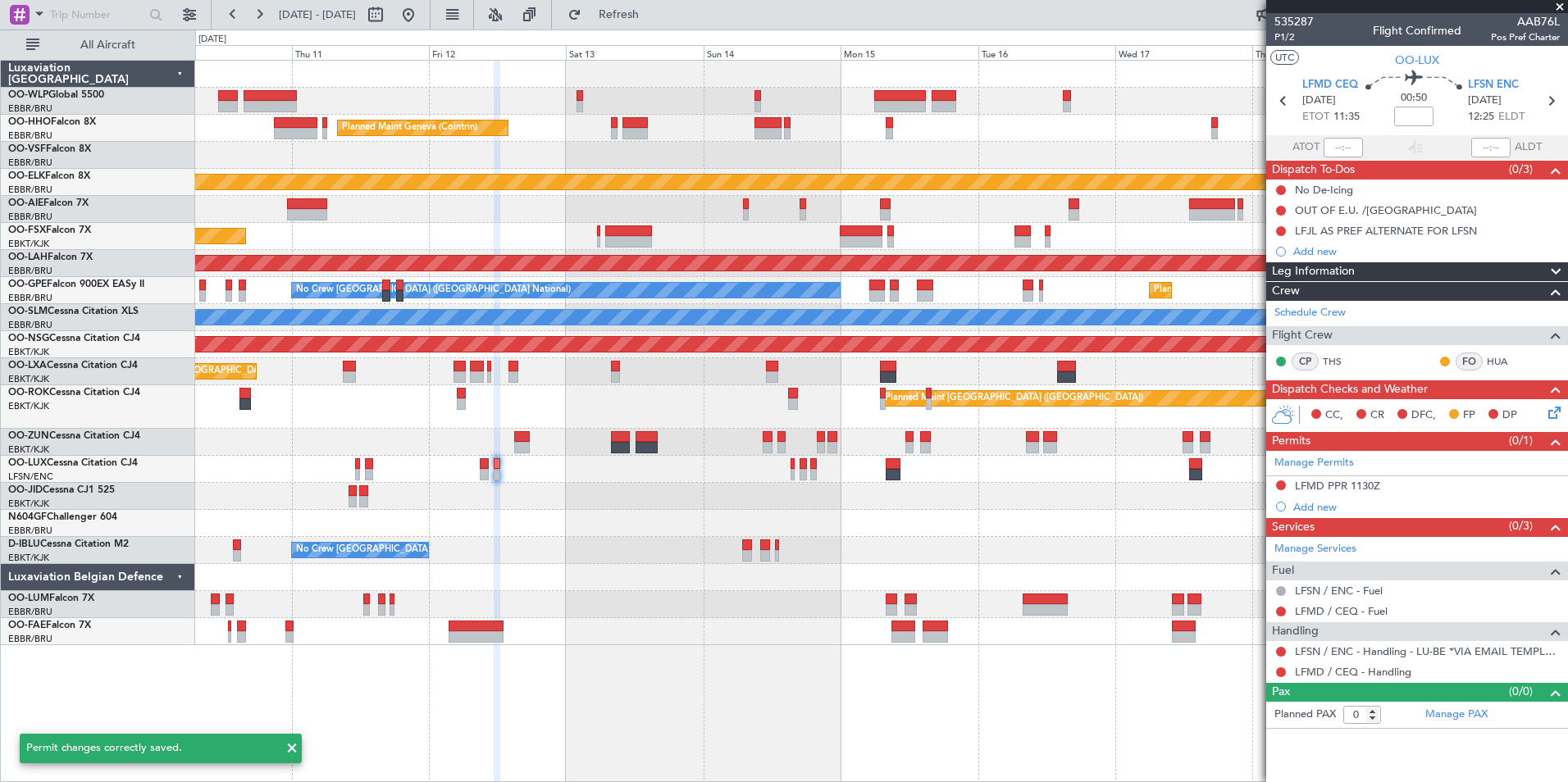
scroll to position [0, 0]
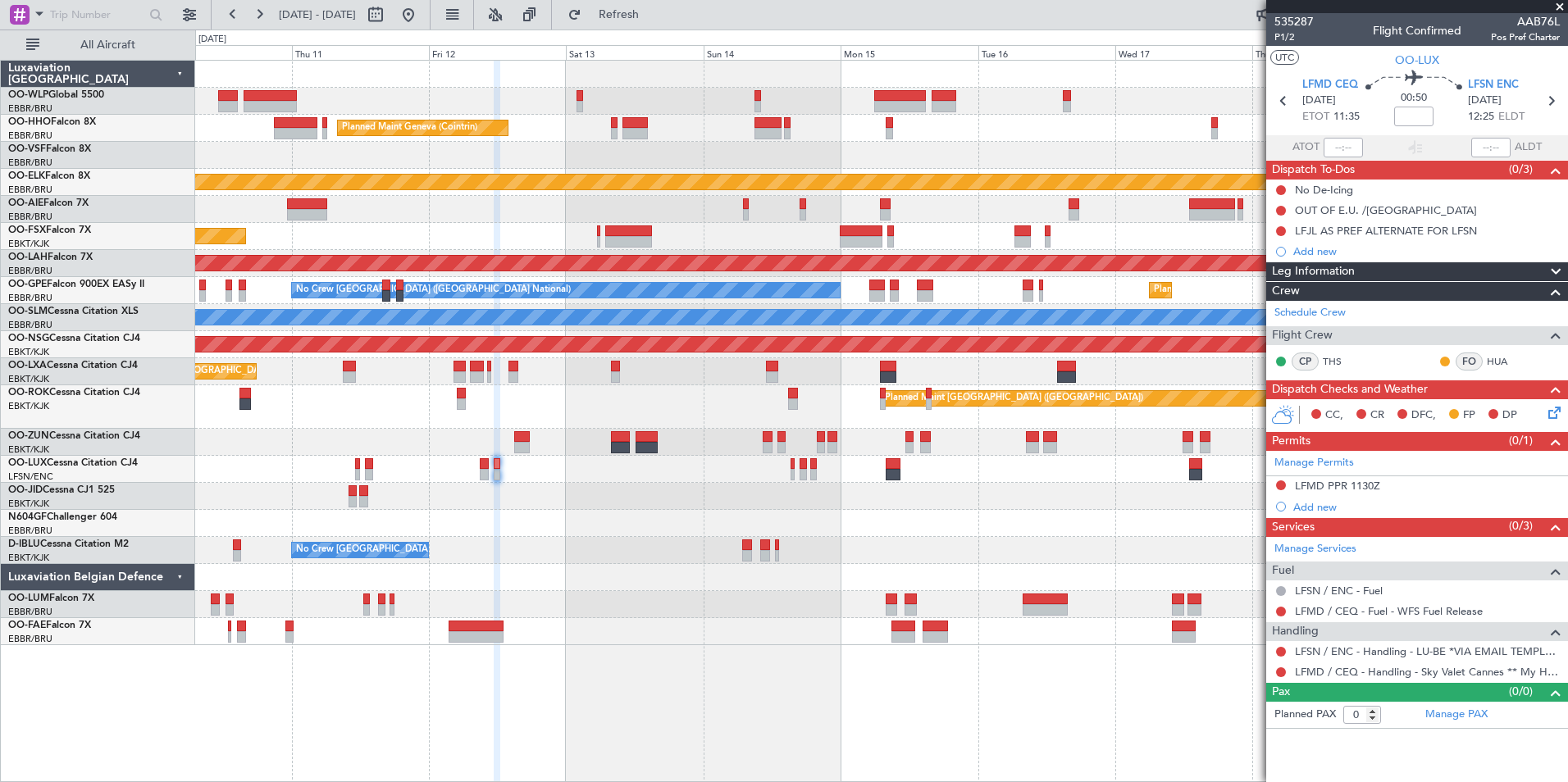
click at [349, 80] on div at bounding box center [881, 74] width 1372 height 27
click at [1285, 95] on icon at bounding box center [1283, 100] width 21 height 21
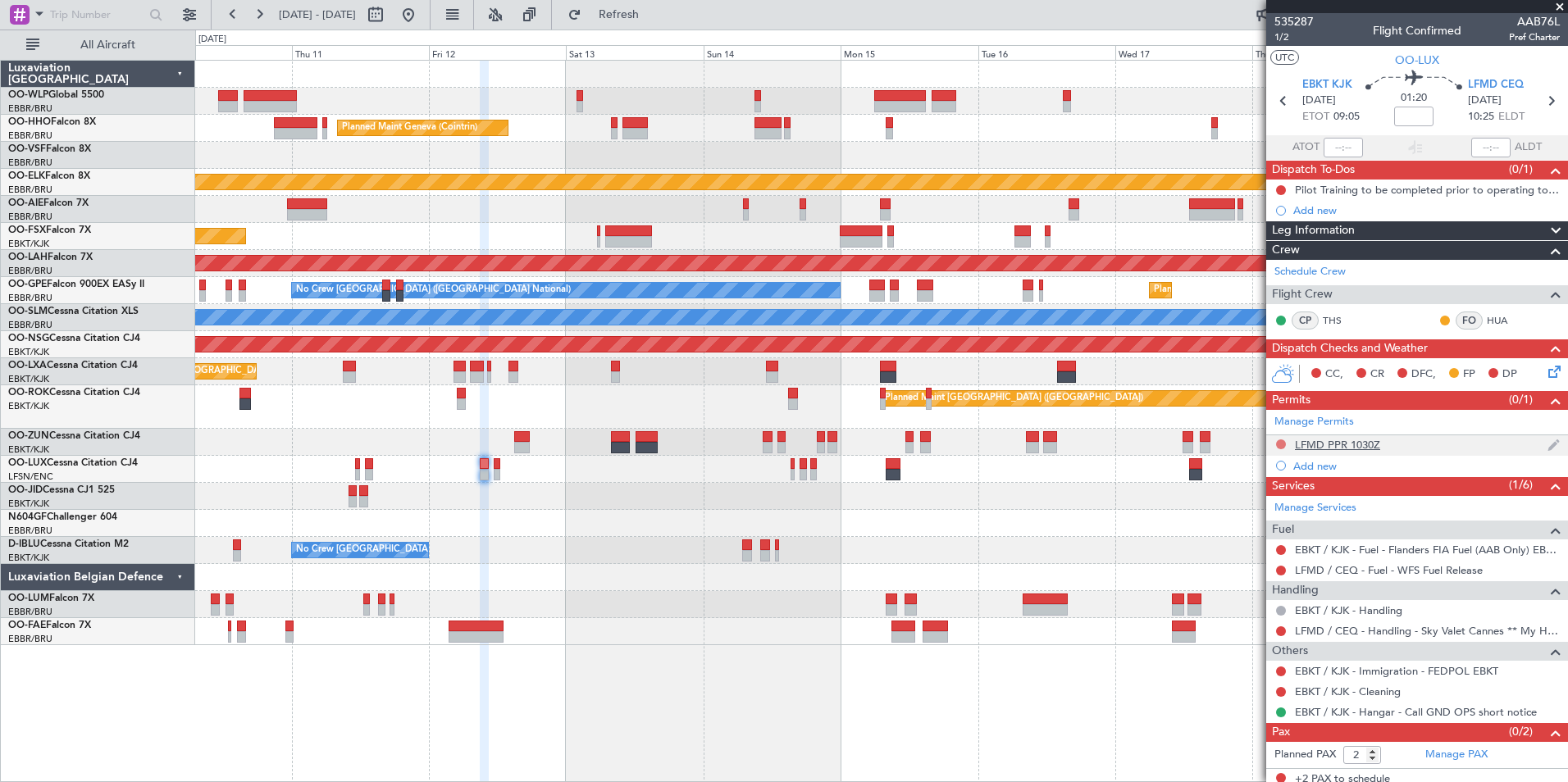
click at [1282, 443] on button at bounding box center [1281, 445] width 10 height 10
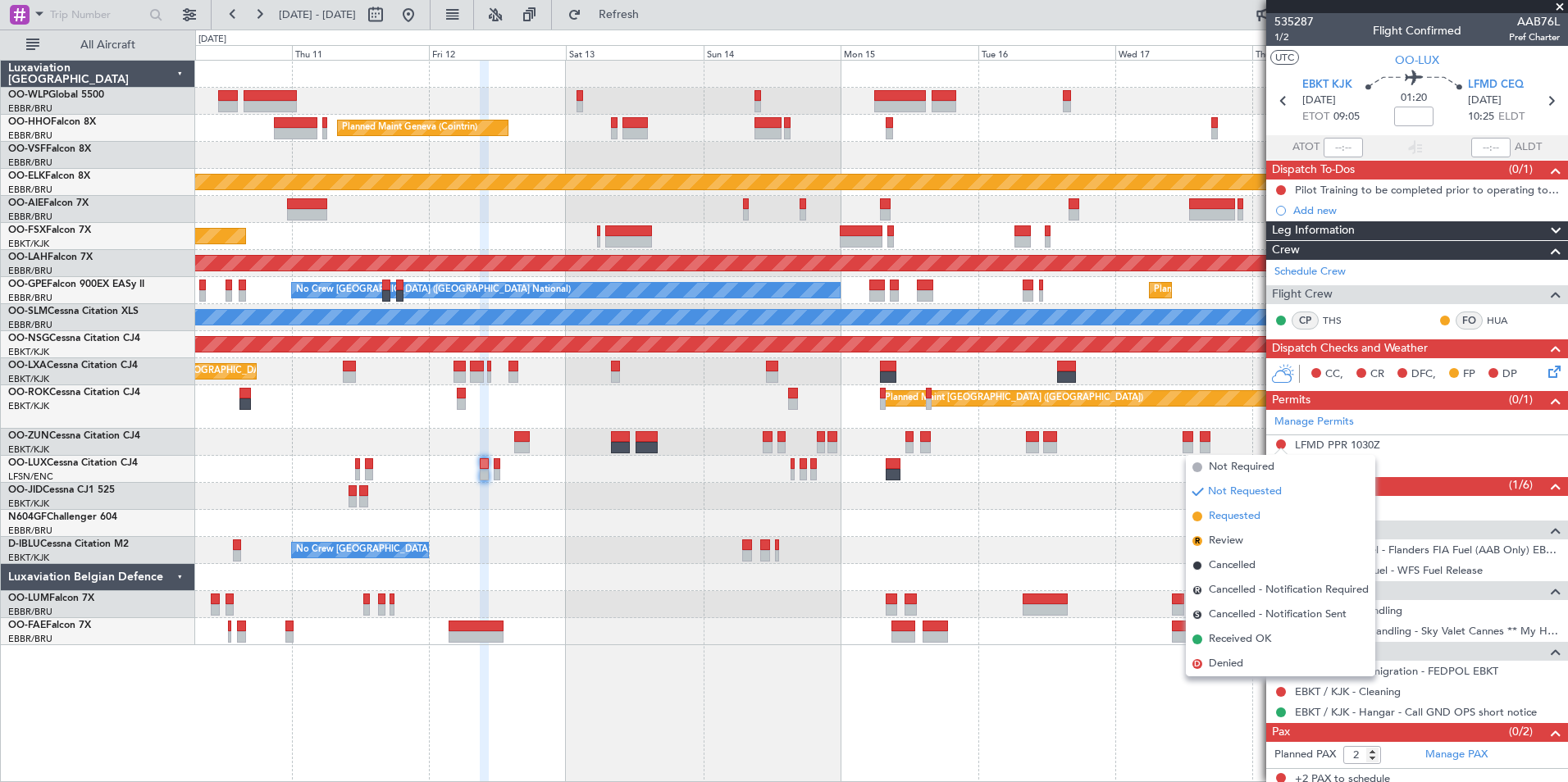
click at [1229, 518] on span "Requested" at bounding box center [1234, 517] width 52 height 17
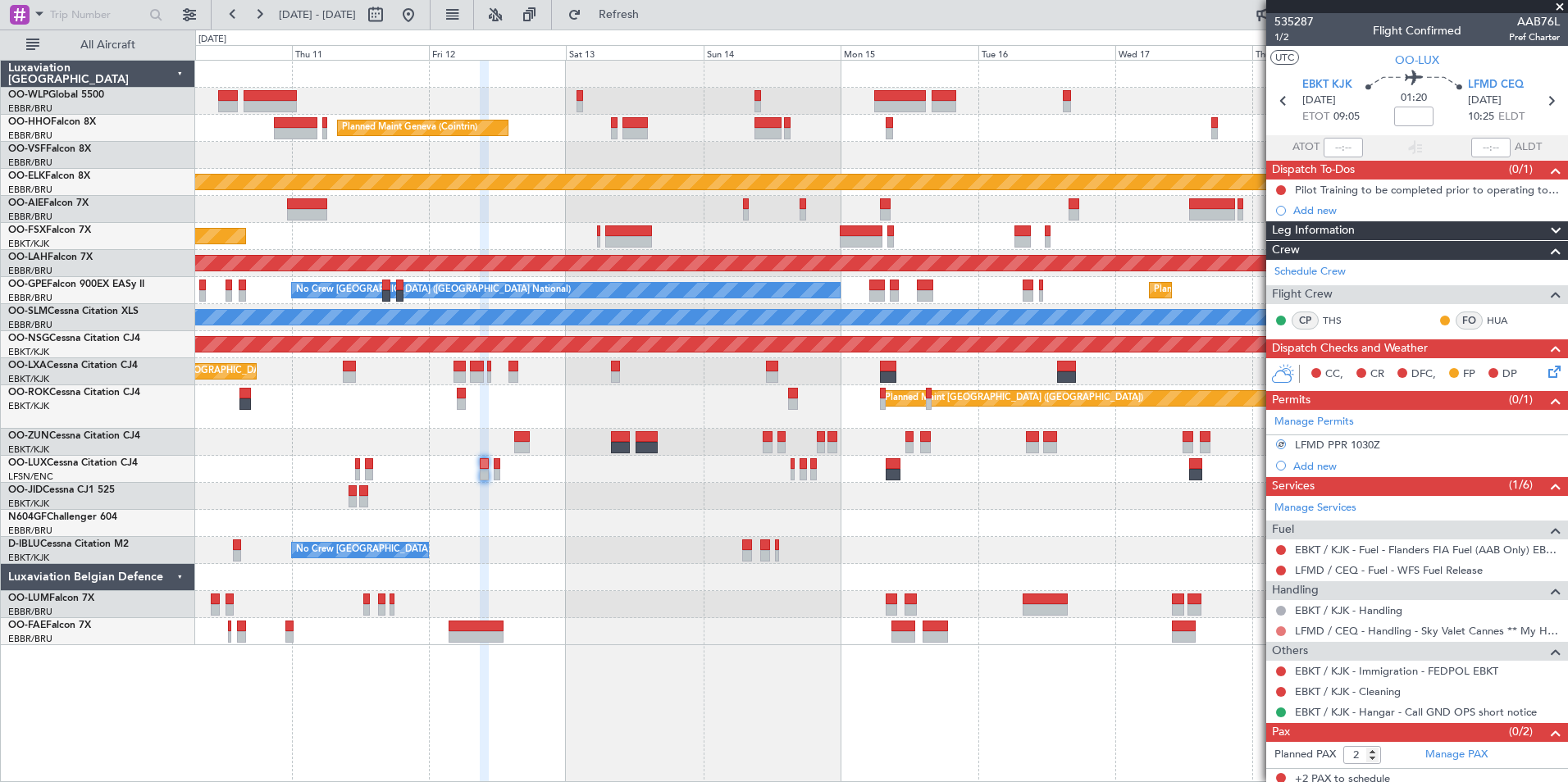
click at [1281, 628] on button at bounding box center [1281, 631] width 10 height 10
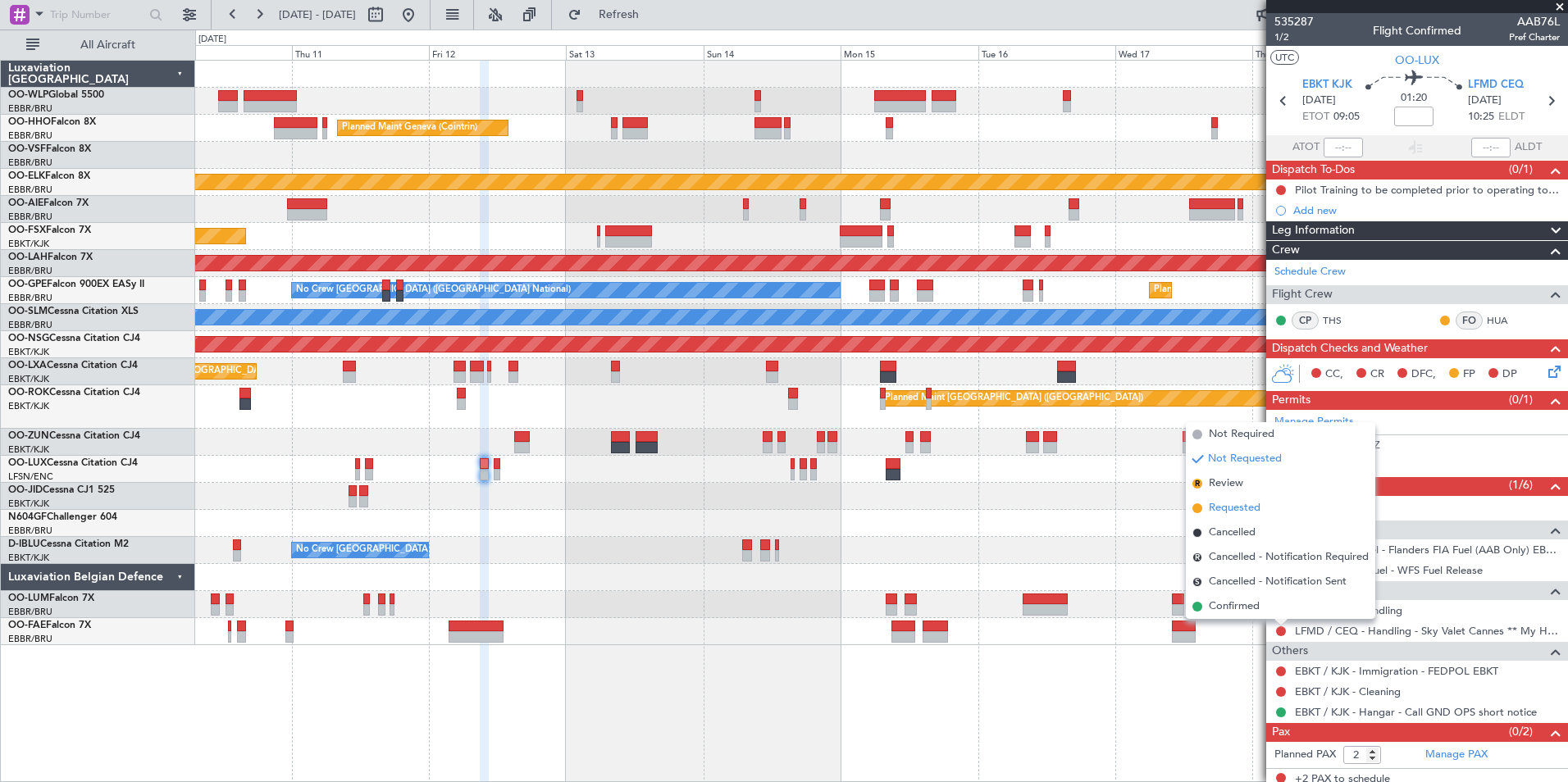
click at [1241, 503] on span "Requested" at bounding box center [1234, 509] width 52 height 17
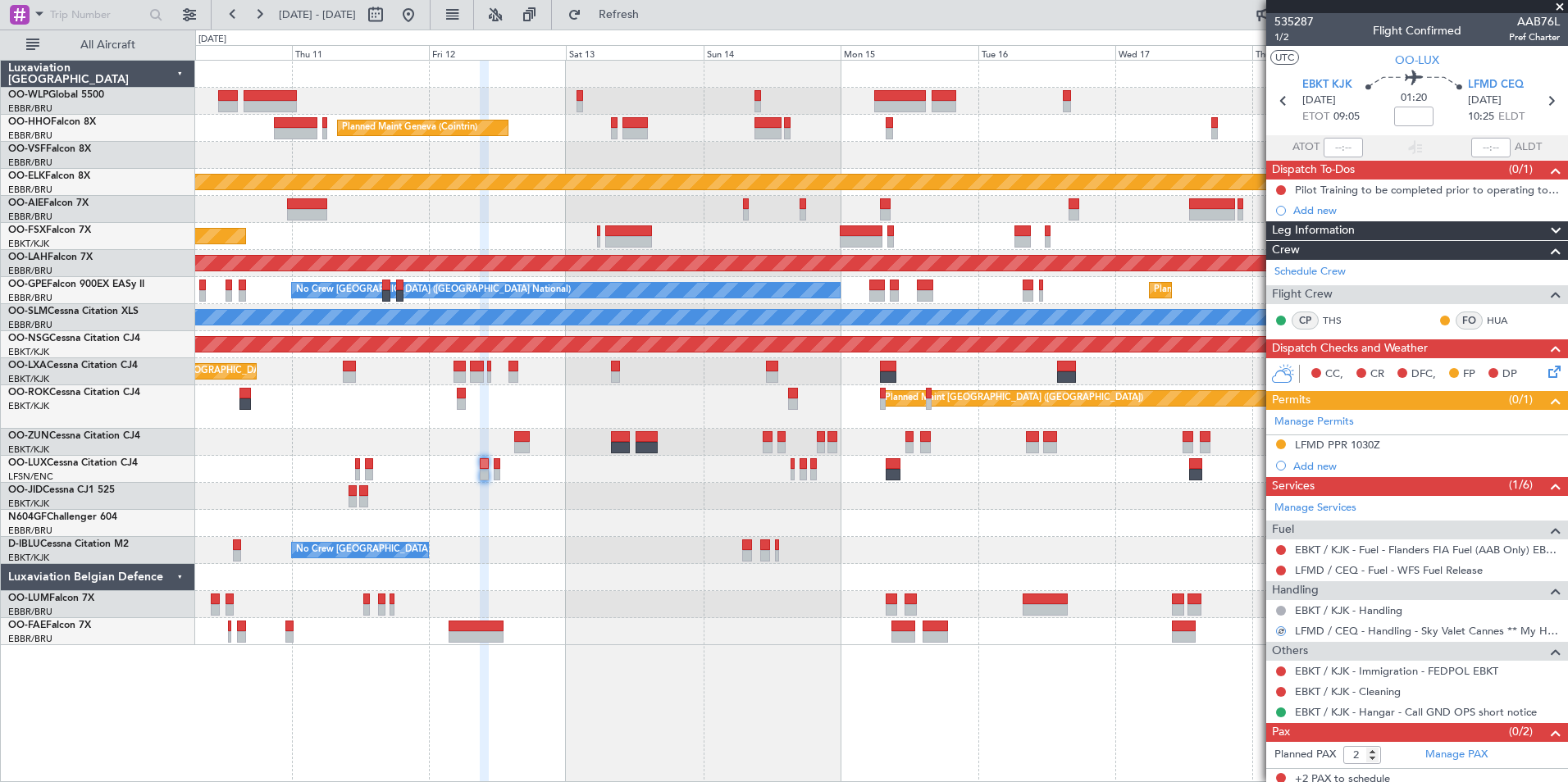
drag, startPoint x: 1529, startPoint y: 381, endPoint x: 1545, endPoint y: 375, distance: 17.1
click at [1530, 381] on div "CC, CR DFC, FP DP" at bounding box center [1424, 374] width 241 height 24
click at [1545, 375] on icon at bounding box center [1551, 369] width 13 height 13
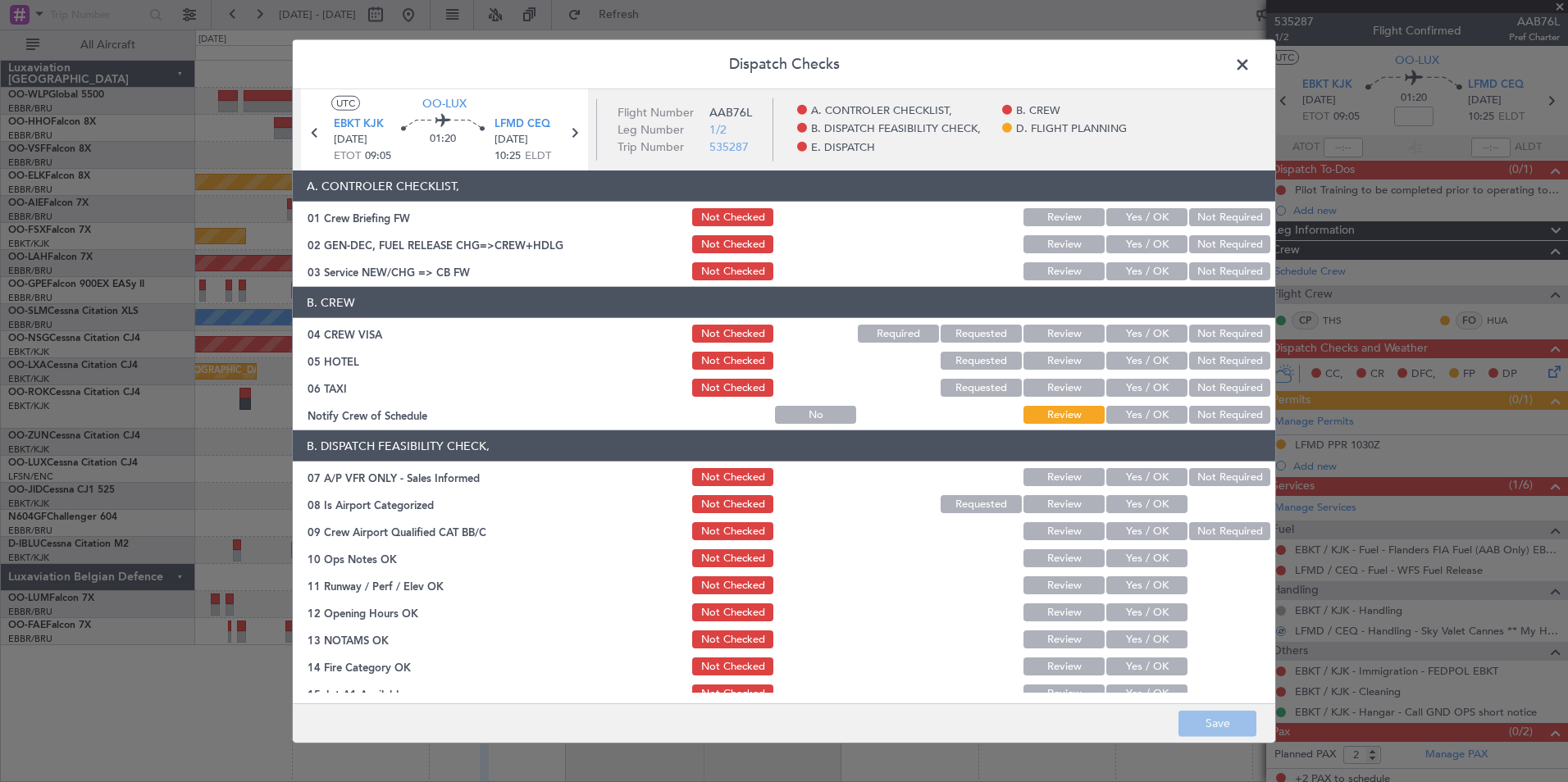
click at [1127, 266] on button "Yes / OK" at bounding box center [1147, 272] width 81 height 18
click at [1205, 339] on button "Not Required" at bounding box center [1229, 334] width 81 height 18
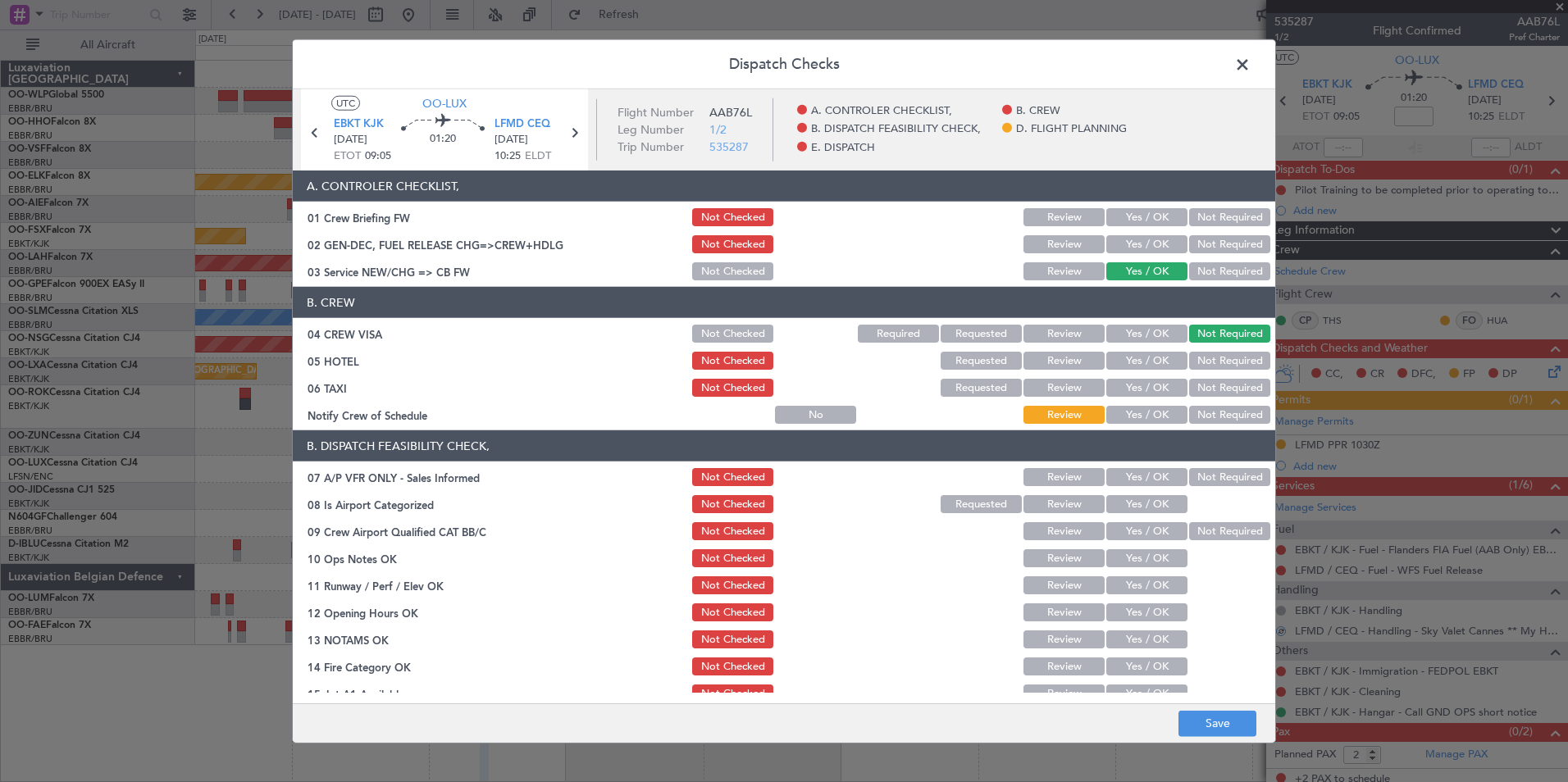
click at [1205, 353] on button "Not Required" at bounding box center [1229, 361] width 81 height 18
click at [1200, 386] on button "Not Required" at bounding box center [1229, 388] width 81 height 18
click at [1138, 411] on button "Yes / OK" at bounding box center [1147, 415] width 81 height 18
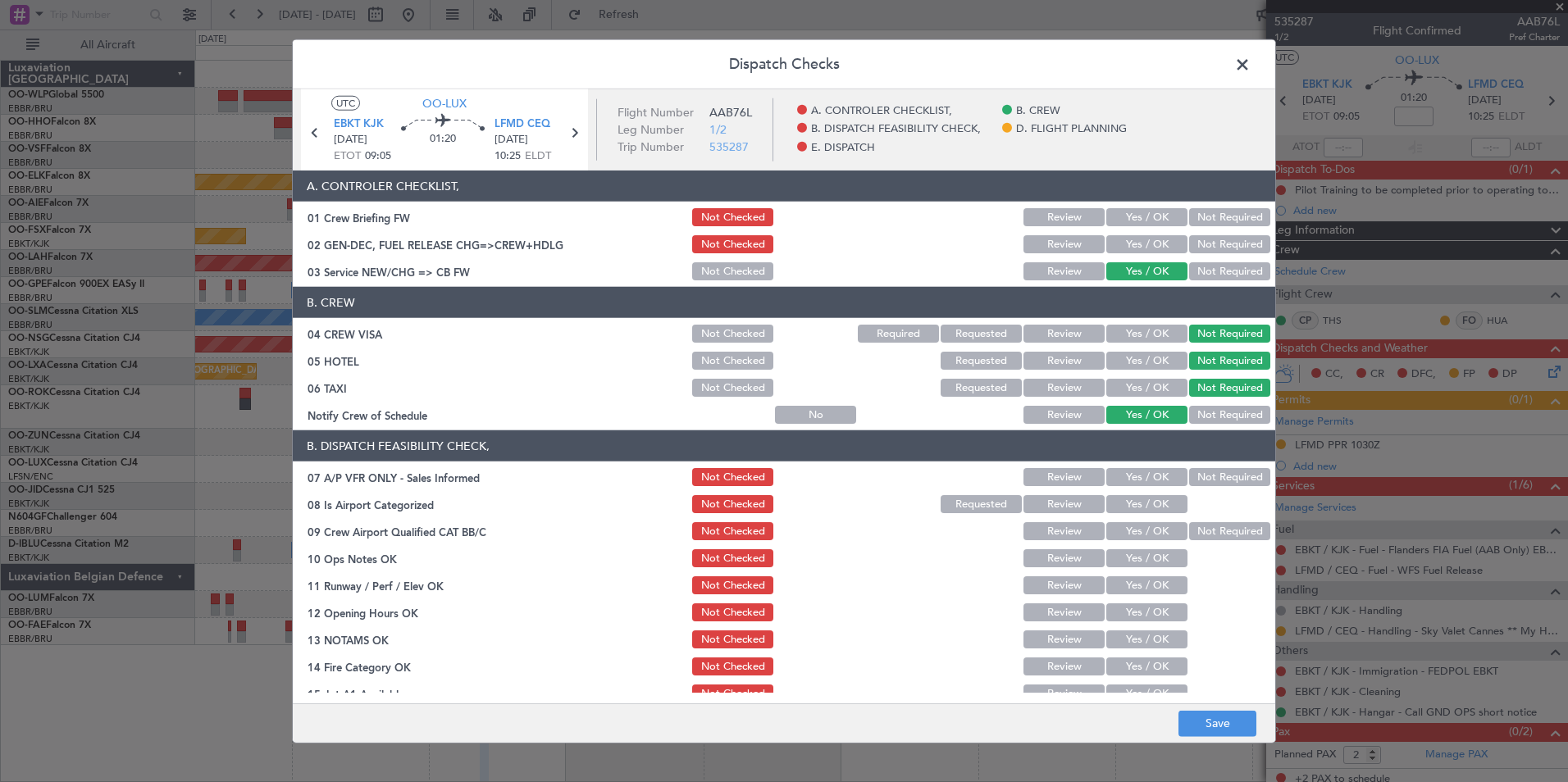
click at [1190, 488] on div "Not Required" at bounding box center [1228, 477] width 83 height 23
click at [1189, 480] on button "Not Required" at bounding box center [1229, 478] width 81 height 18
click at [1120, 509] on button "Yes / OK" at bounding box center [1147, 504] width 81 height 18
click at [1120, 527] on button "Yes / OK" at bounding box center [1147, 532] width 81 height 18
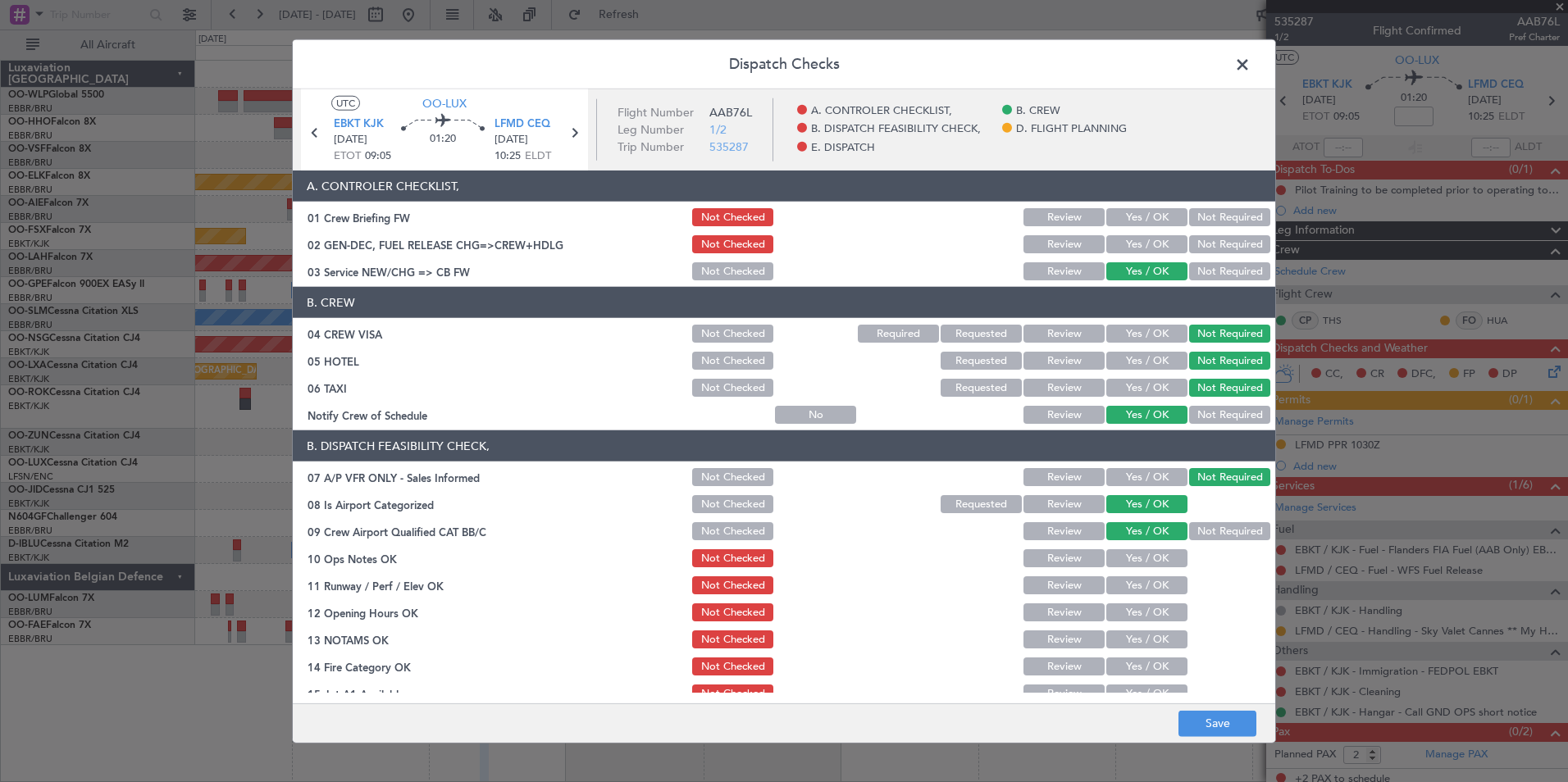
click at [1120, 555] on button "Yes / OK" at bounding box center [1147, 559] width 81 height 18
drag, startPoint x: 1118, startPoint y: 577, endPoint x: 1111, endPoint y: 600, distance: 24.0
click at [1117, 578] on button "Yes / OK" at bounding box center [1147, 585] width 81 height 18
click at [1111, 600] on section "B. DISPATCH FEASIBILITY CHECK, 07 A/P VFR ONLY - Sales Informed Not Checked Rev…" at bounding box center [784, 609] width 983 height 356
drag, startPoint x: 1116, startPoint y: 610, endPoint x: 1089, endPoint y: 628, distance: 32.4
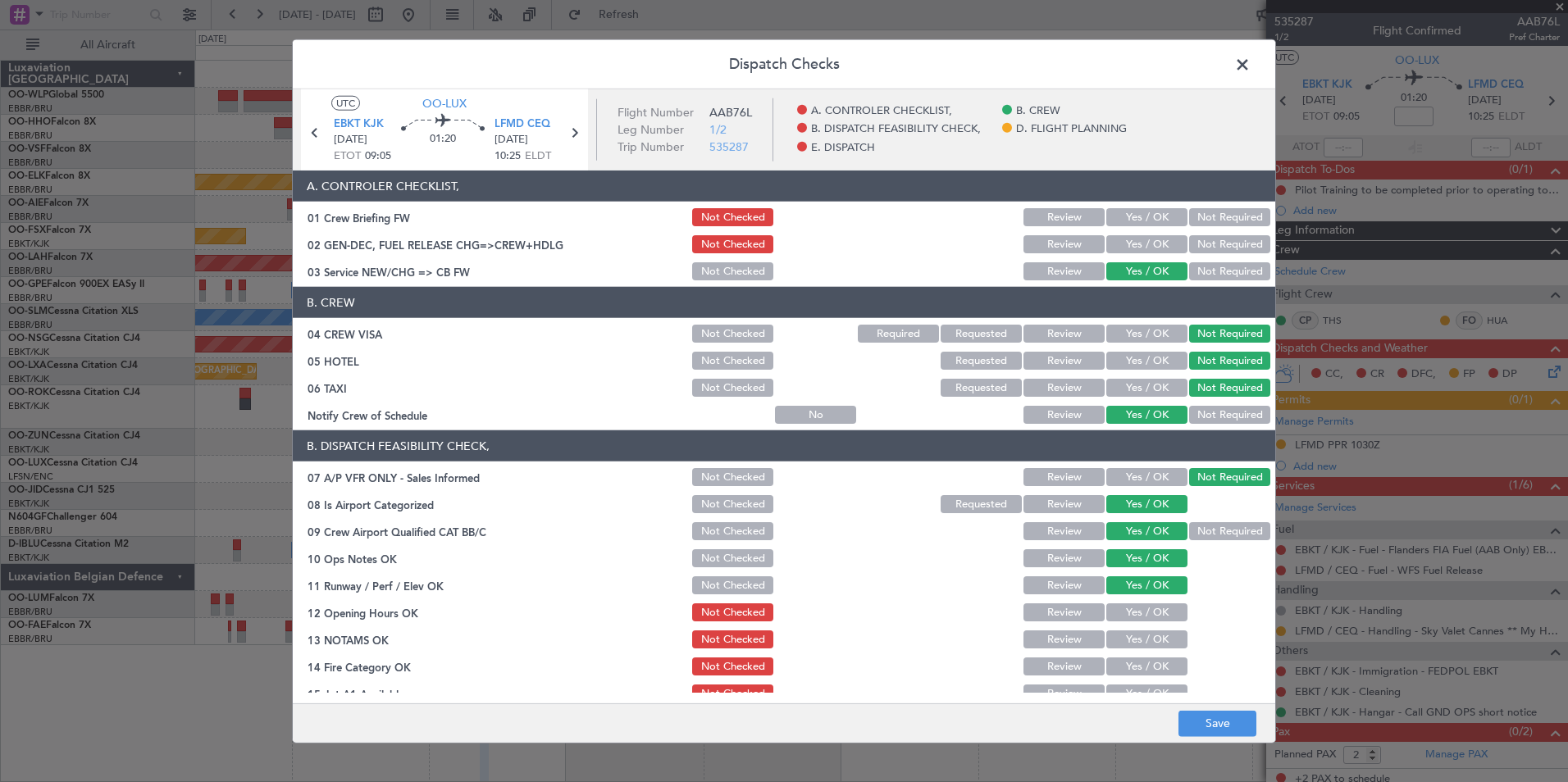
click at [1117, 611] on button "Yes / OK" at bounding box center [1147, 613] width 81 height 18
drag, startPoint x: 1070, startPoint y: 636, endPoint x: 1068, endPoint y: 657, distance: 21.1
click at [1067, 643] on button "Review" at bounding box center [1064, 640] width 81 height 18
click at [1116, 673] on button "Yes / OK" at bounding box center [1147, 667] width 81 height 18
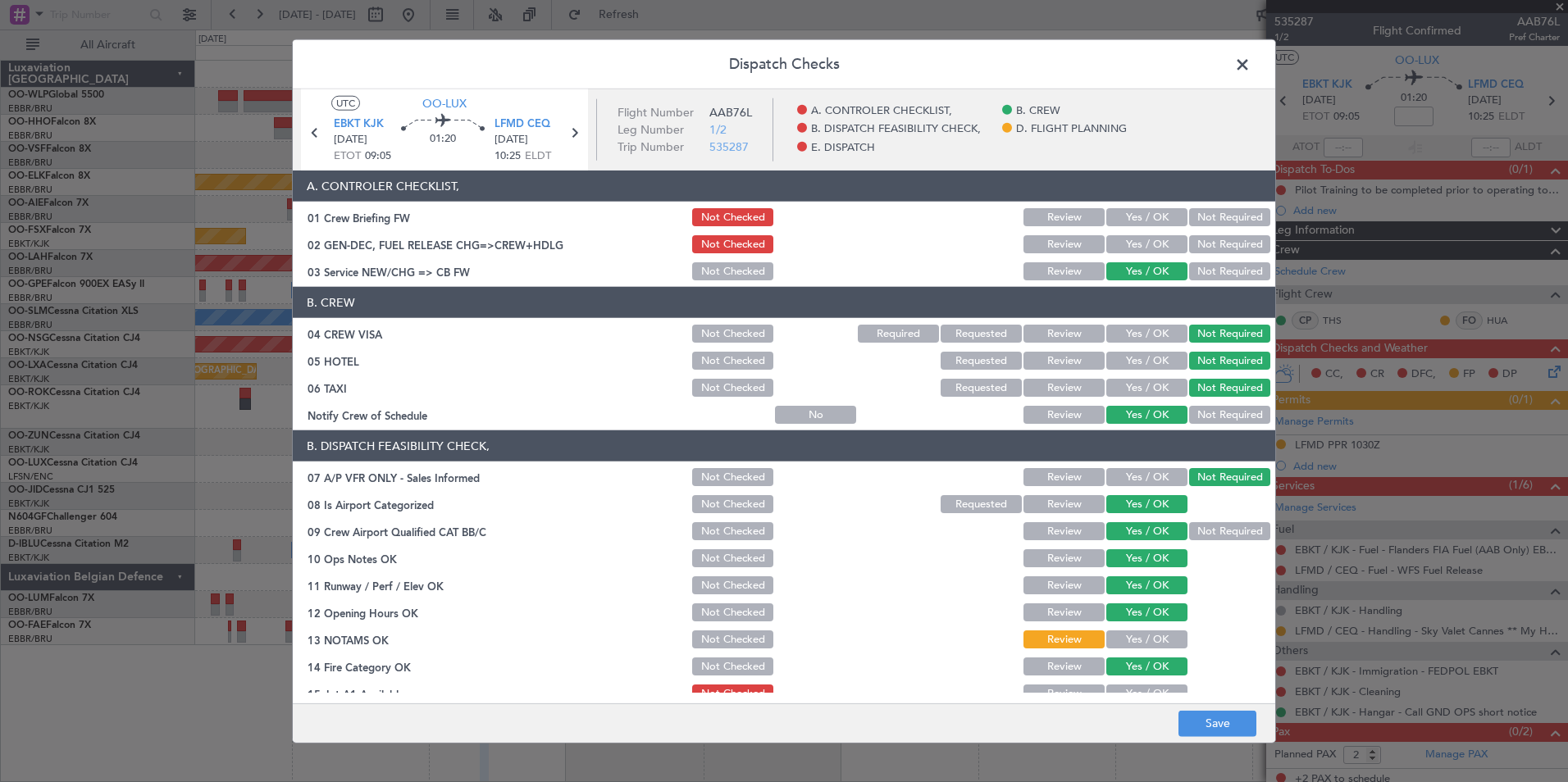
click at [1116, 687] on button "Yes / OK" at bounding box center [1147, 694] width 81 height 18
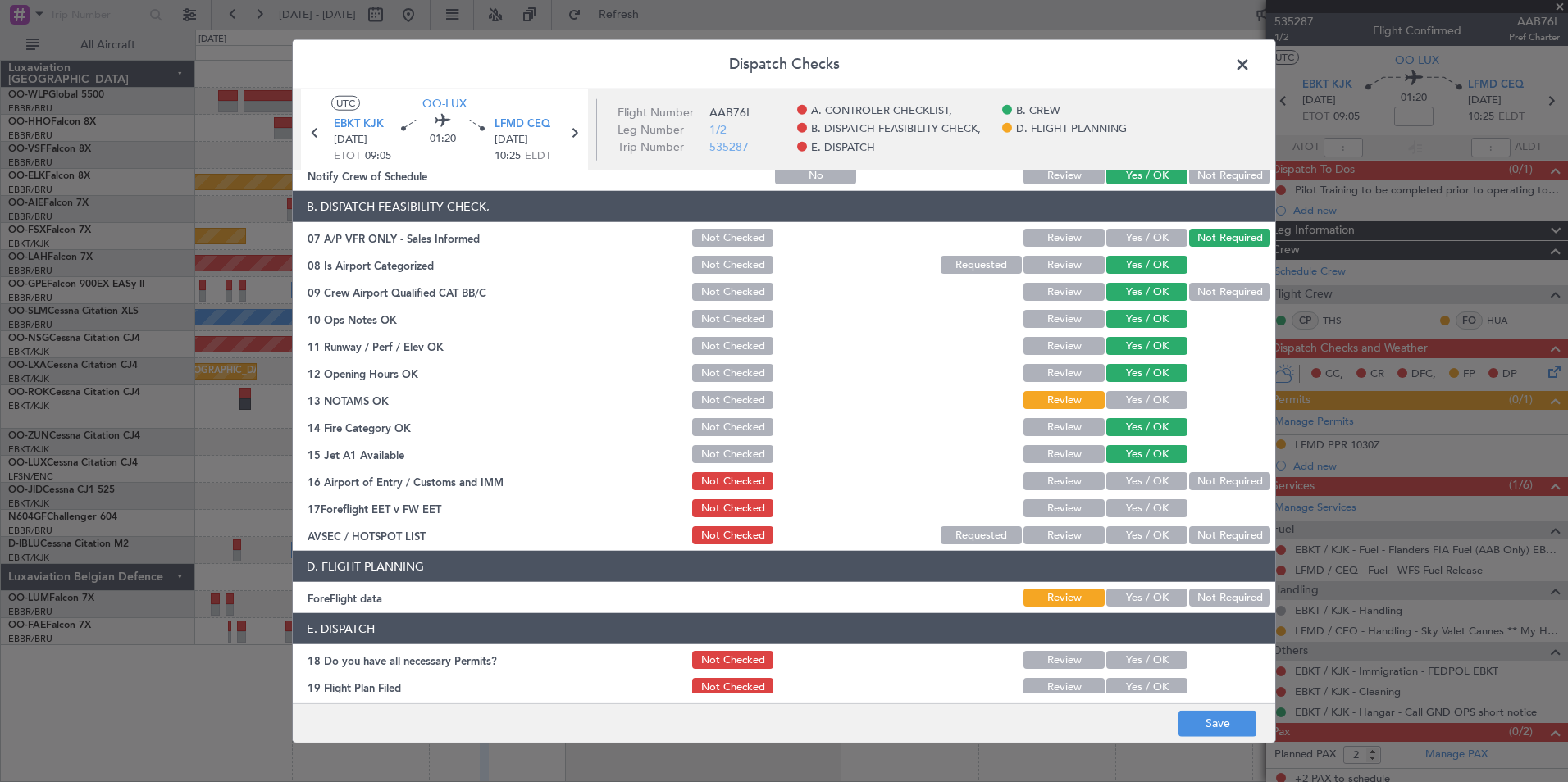
scroll to position [246, 0]
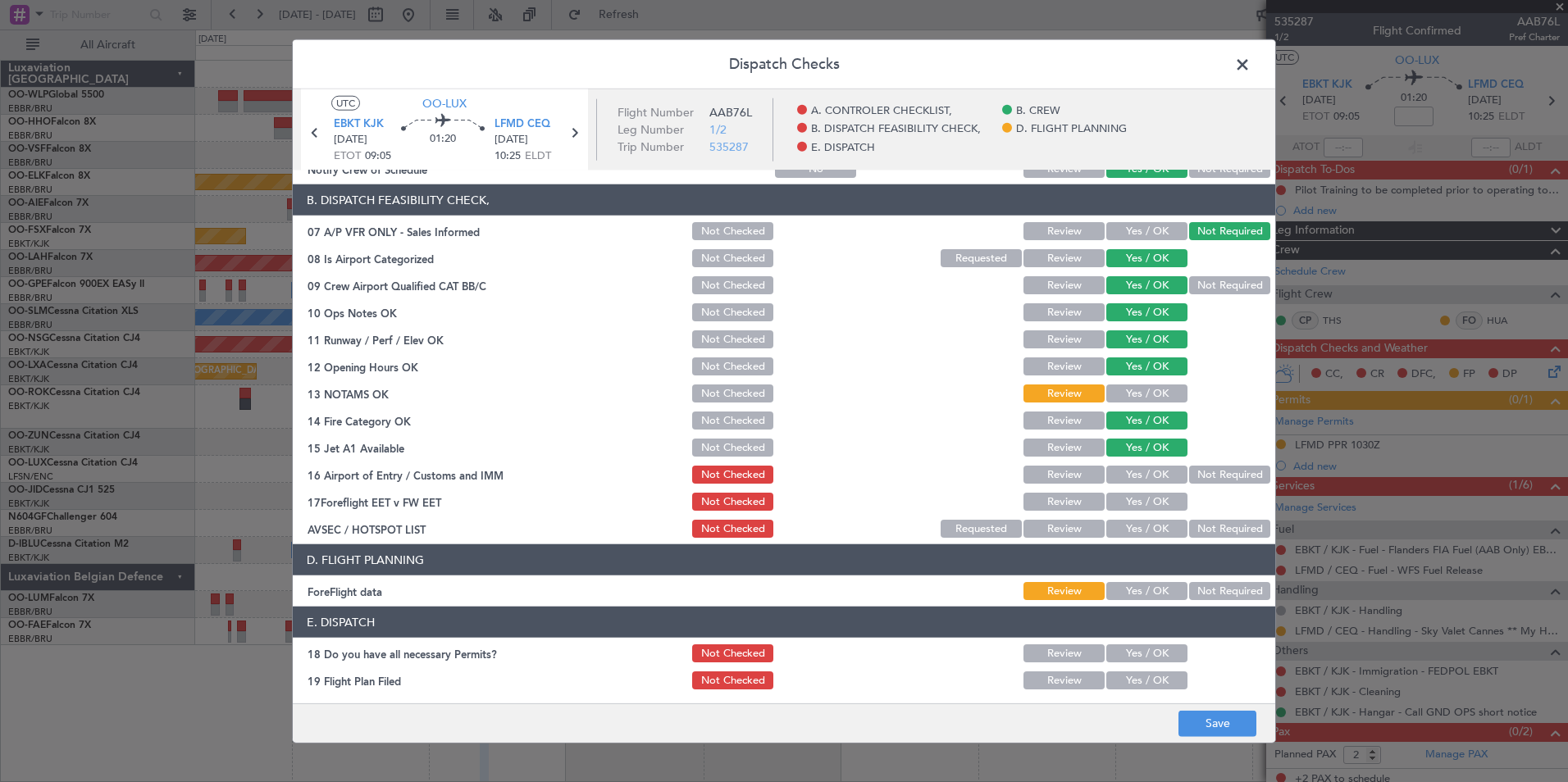
click at [1205, 459] on section "B. DISPATCH FEASIBILITY CHECK, 07 A/P VFR ONLY - Sales Informed Not Checked Rev…" at bounding box center [784, 363] width 983 height 356
click at [1205, 473] on button "Not Required" at bounding box center [1229, 475] width 81 height 18
click at [1055, 492] on div "Review" at bounding box center [1062, 501] width 83 height 23
click at [1065, 501] on button "Review" at bounding box center [1064, 502] width 81 height 18
click at [1213, 534] on button "Not Required" at bounding box center [1229, 529] width 81 height 18
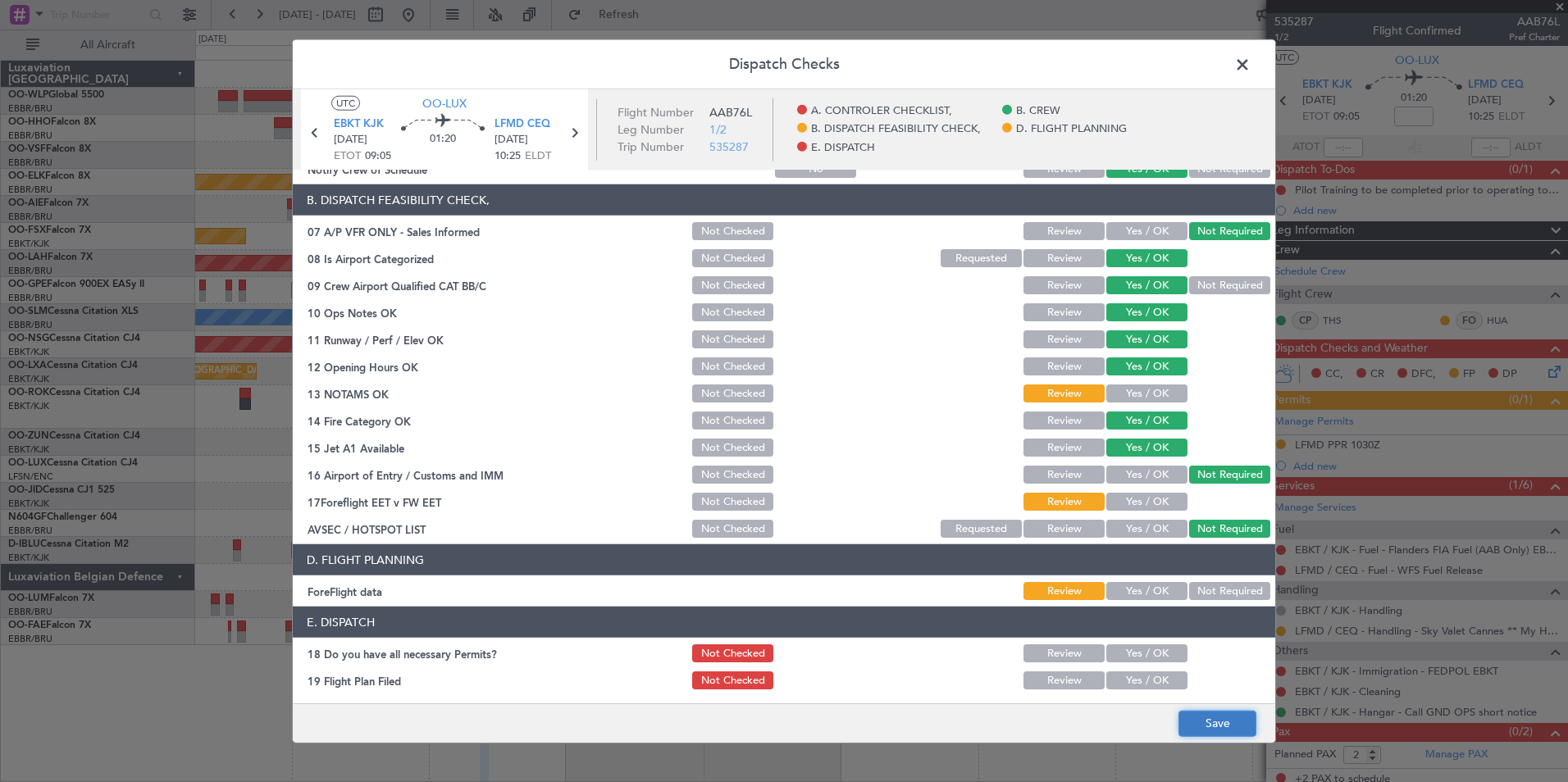
click at [1227, 727] on button "Save" at bounding box center [1217, 723] width 78 height 26
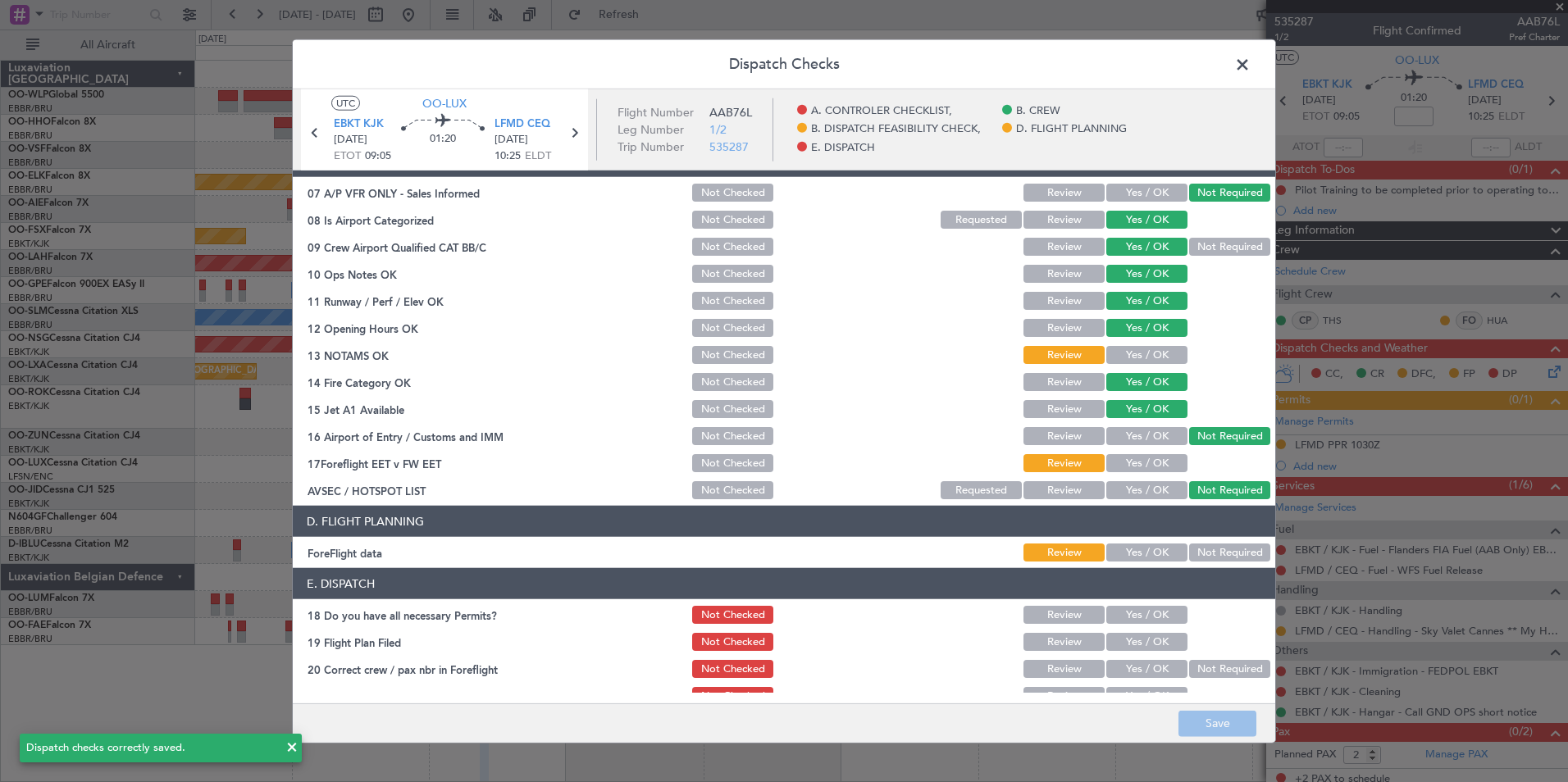
scroll to position [304, 0]
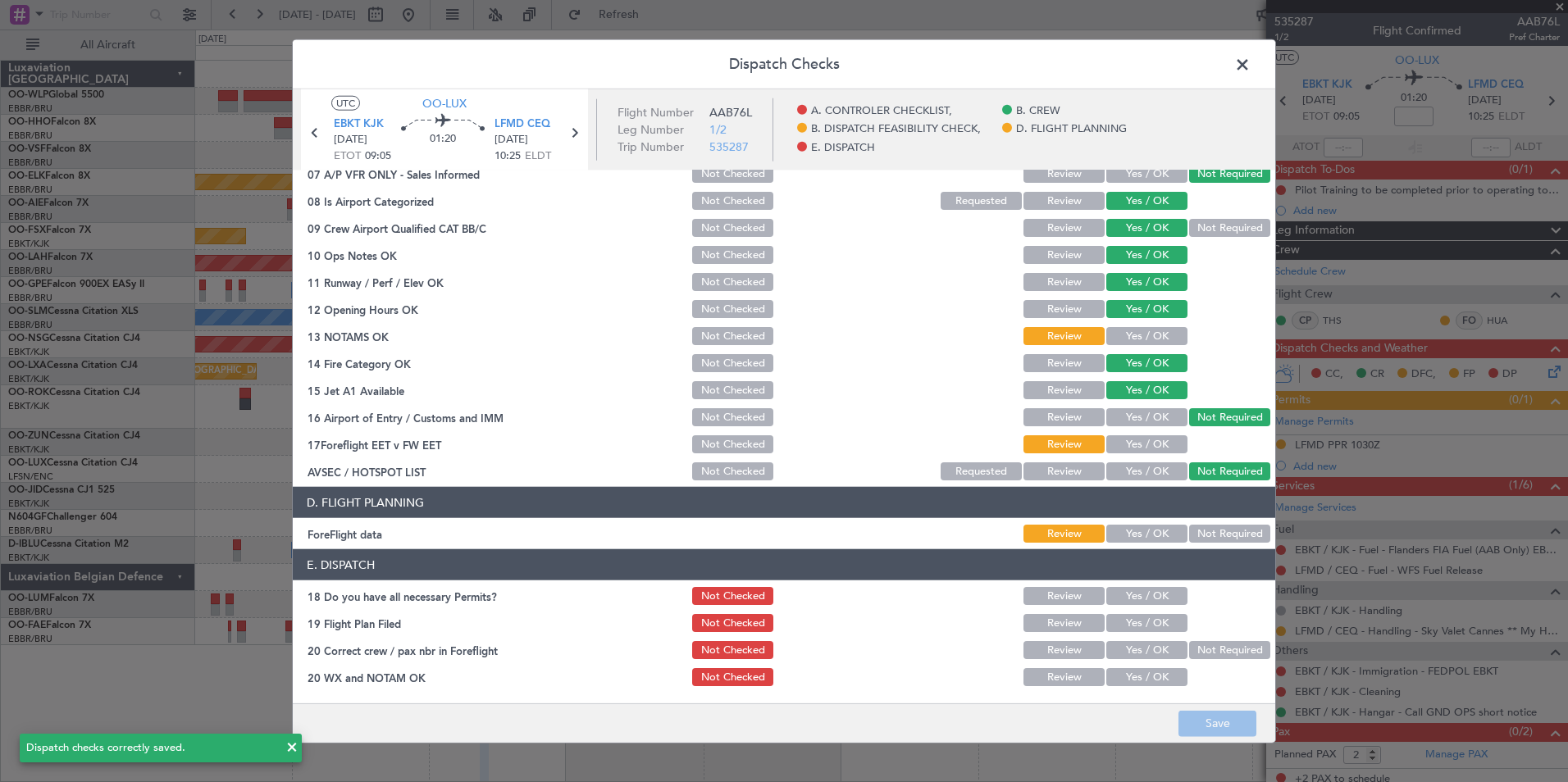
click at [1213, 538] on button "Not Required" at bounding box center [1229, 534] width 81 height 18
click at [1206, 729] on button "Save" at bounding box center [1217, 723] width 78 height 26
click at [1250, 63] on span at bounding box center [1250, 69] width 0 height 33
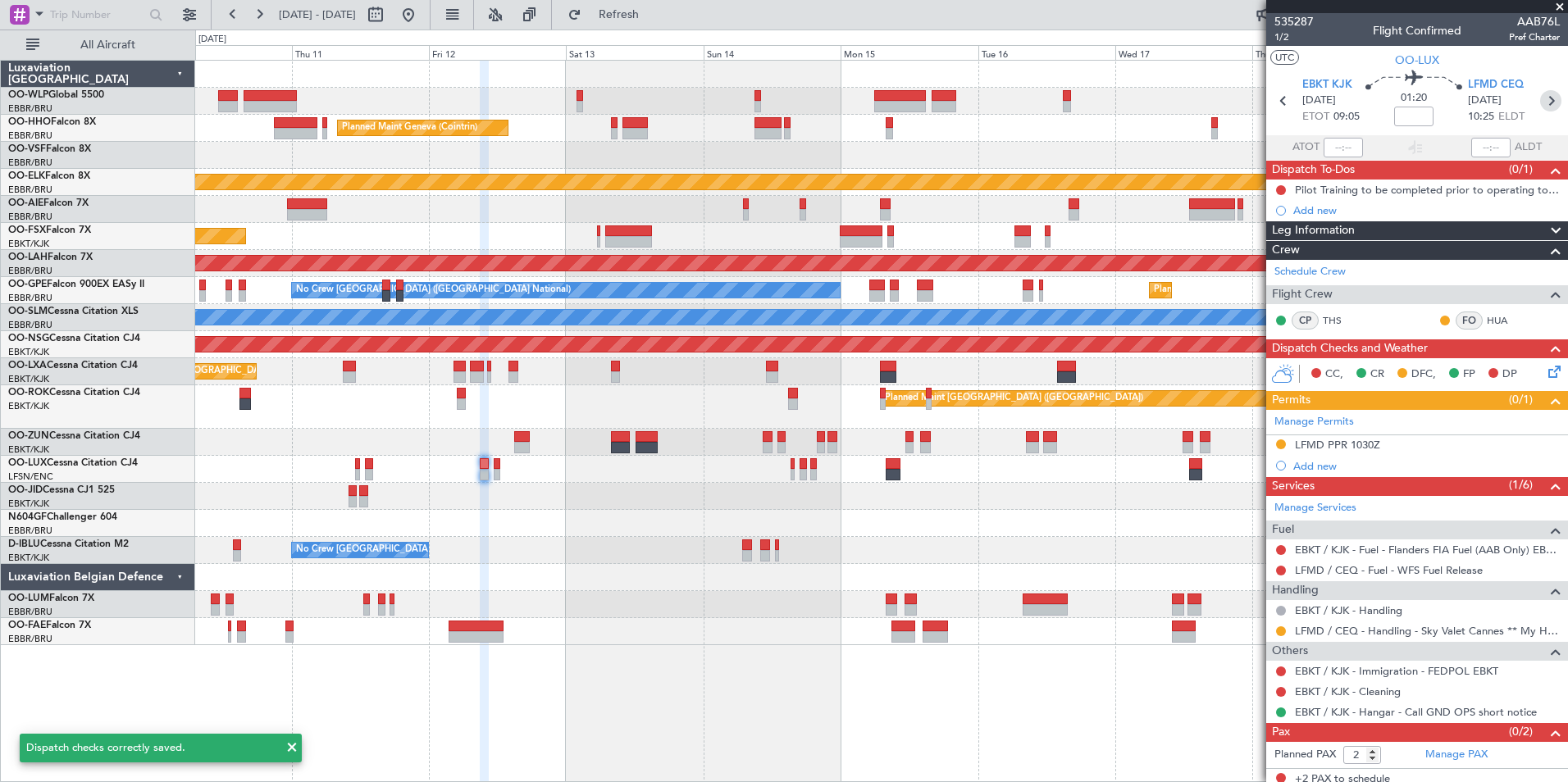
click at [1540, 103] on icon at bounding box center [1550, 100] width 21 height 21
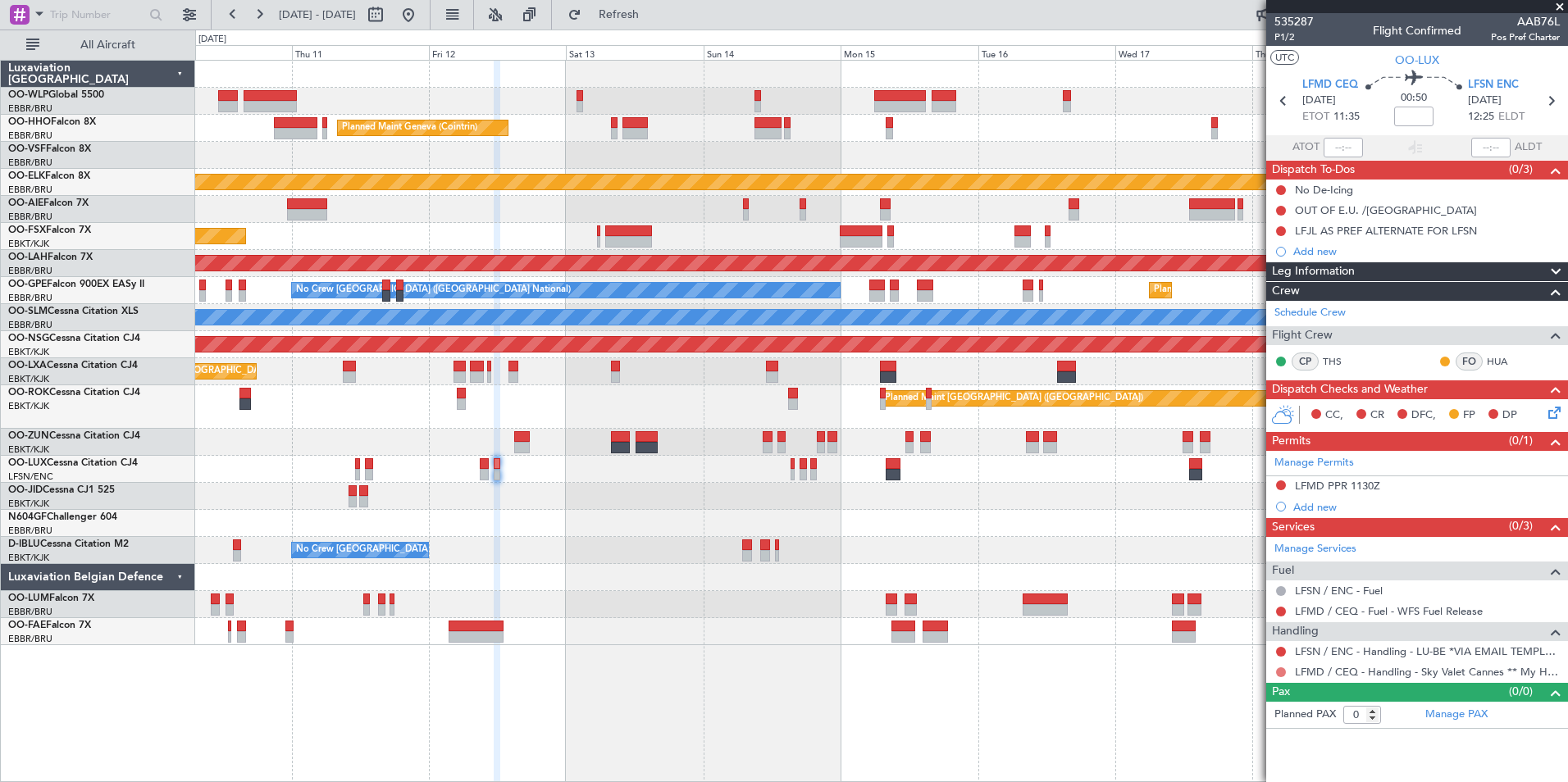
click at [1281, 668] on button at bounding box center [1281, 672] width 10 height 10
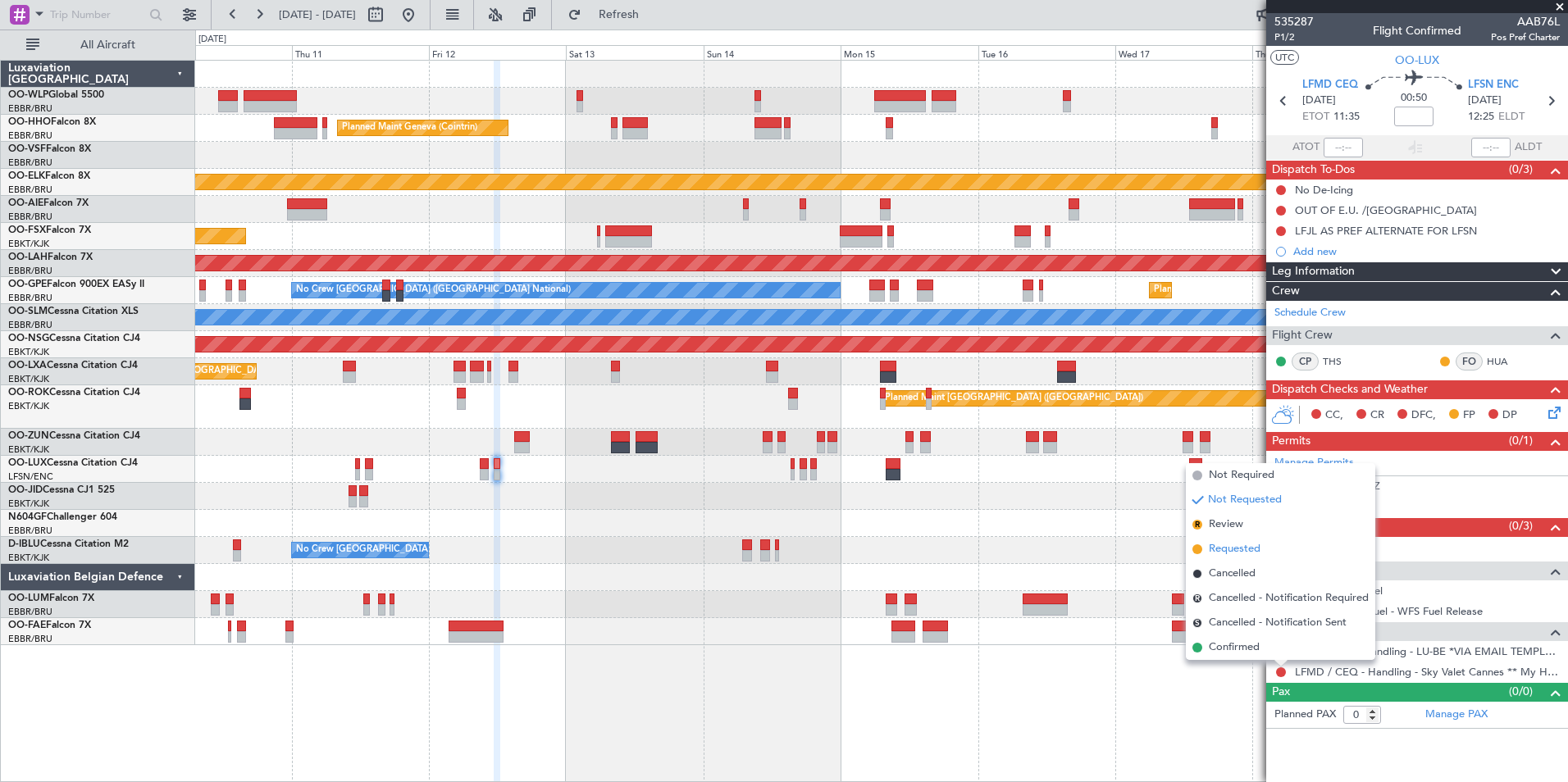
click at [1233, 544] on span "Requested" at bounding box center [1234, 549] width 52 height 17
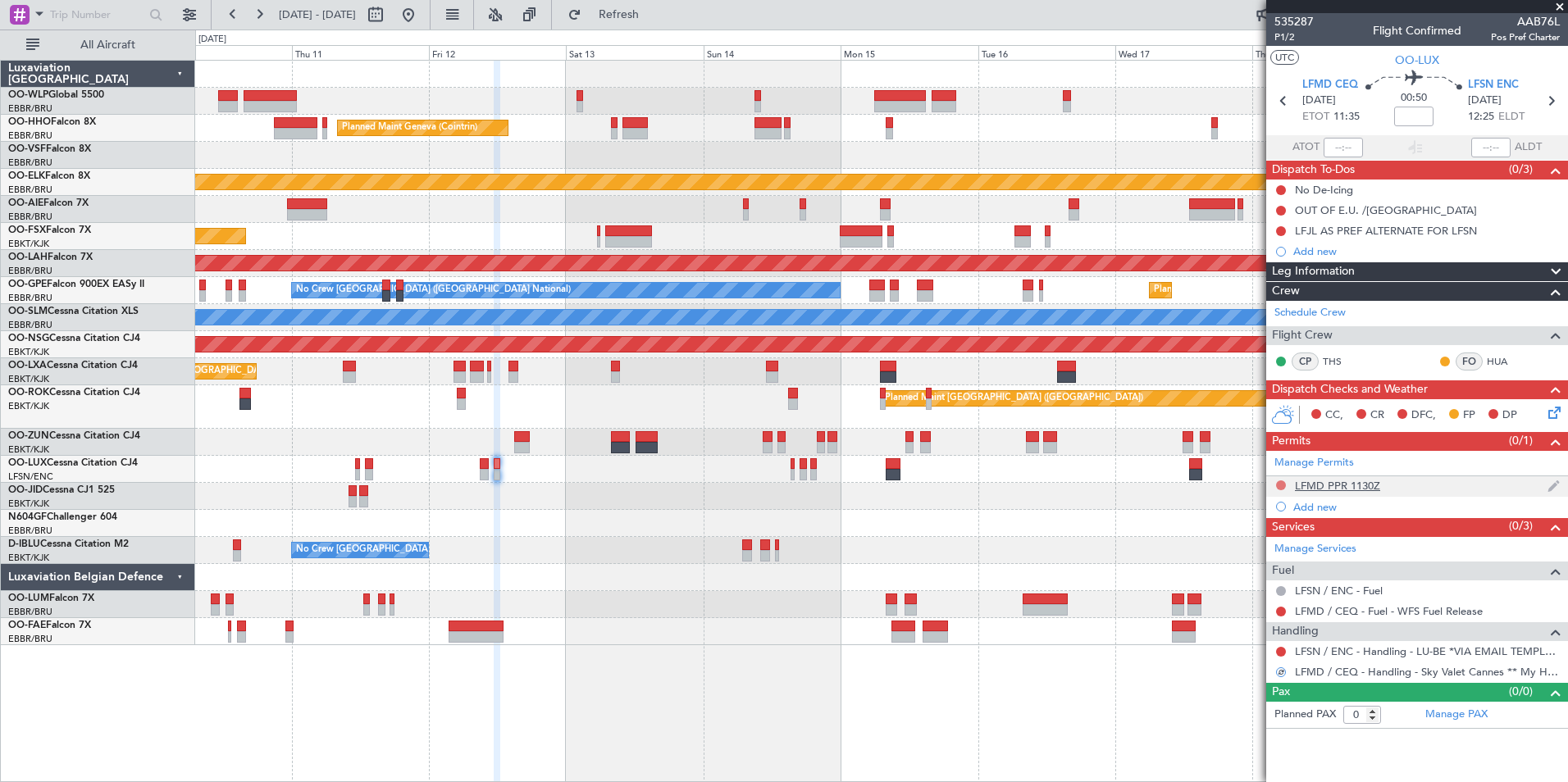
click at [1283, 483] on button at bounding box center [1281, 486] width 10 height 10
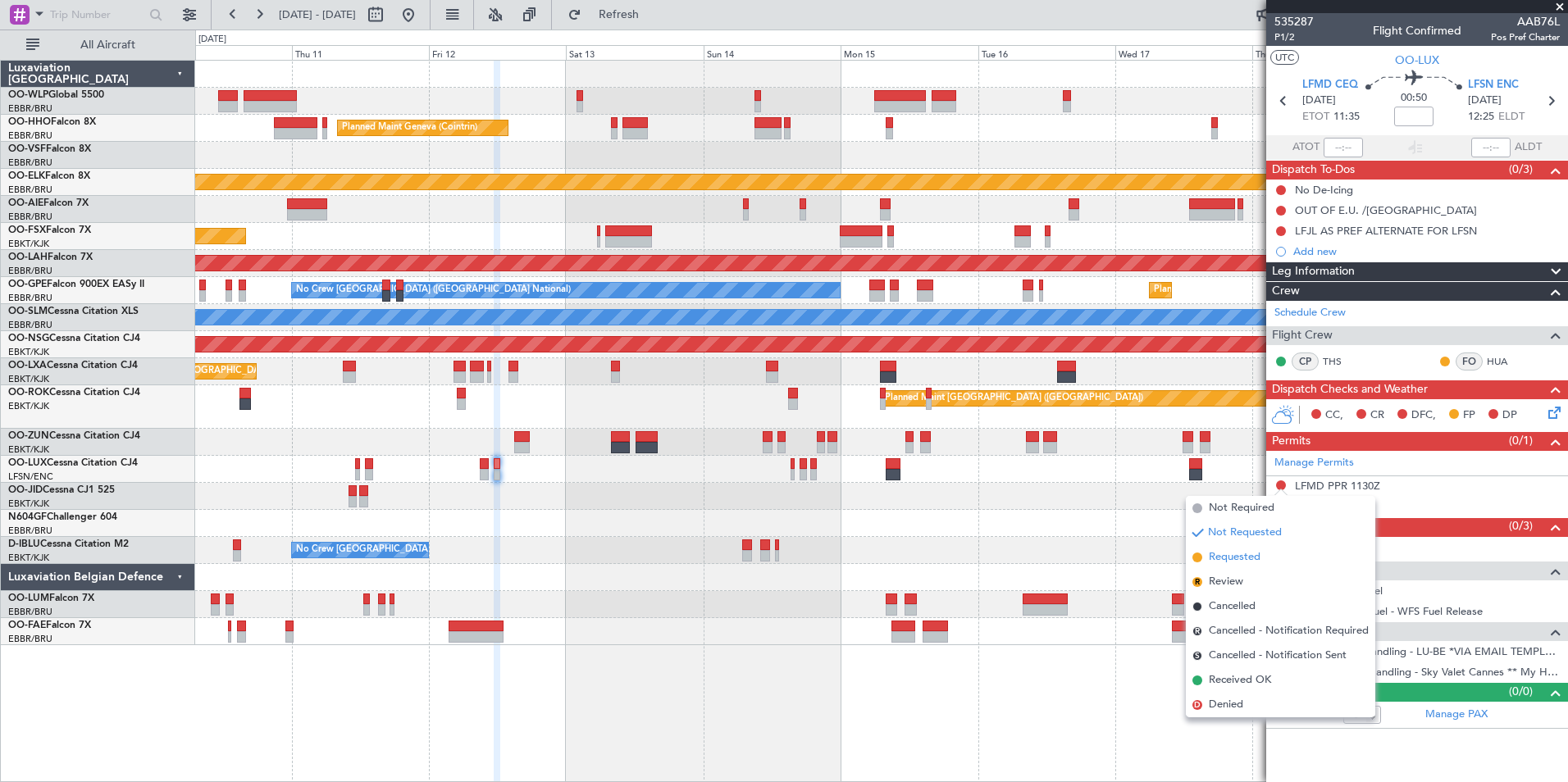
click at [1226, 557] on span "Requested" at bounding box center [1234, 558] width 52 height 17
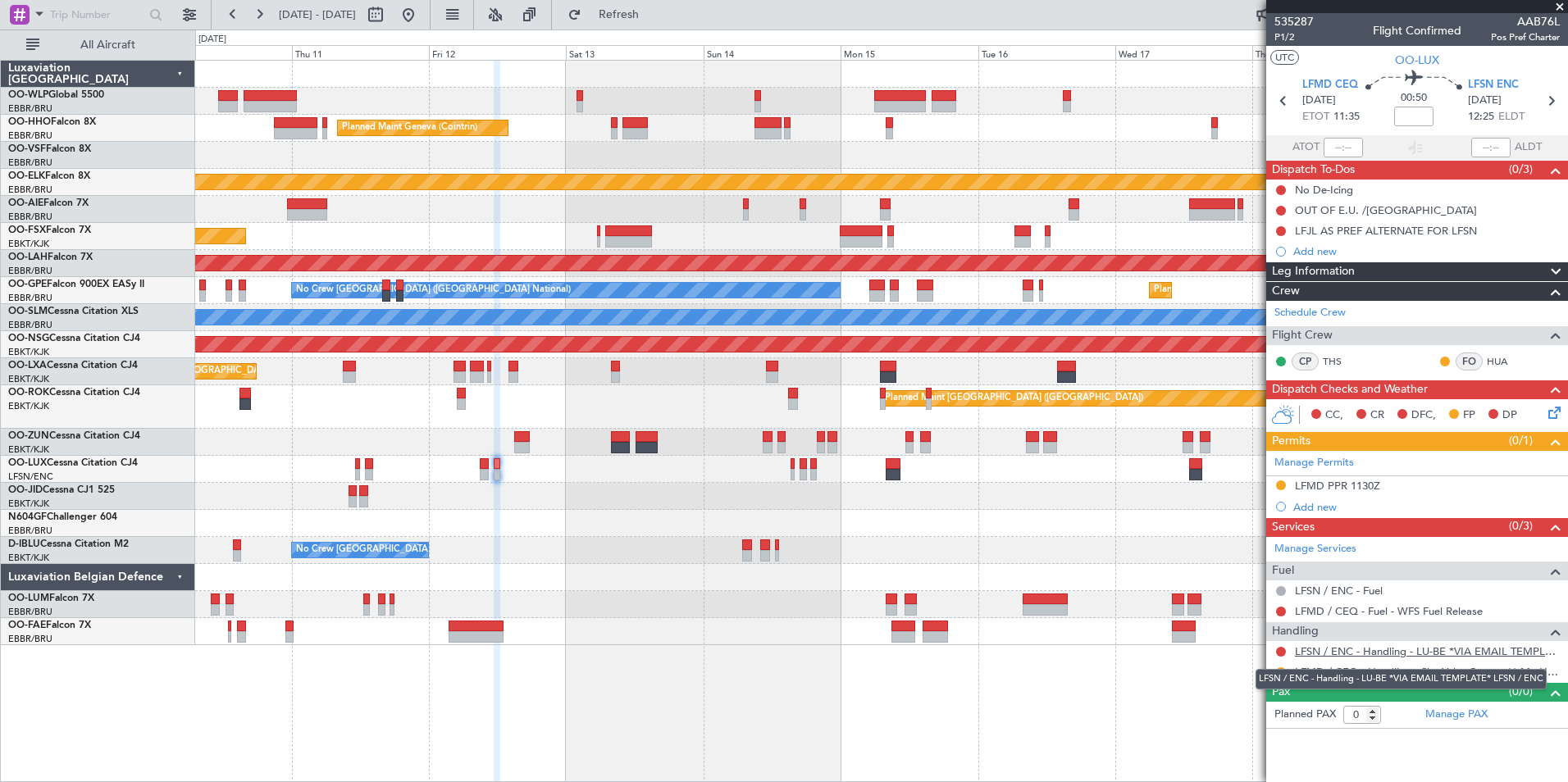
click at [1328, 654] on link "LFSN / ENC - Handling - LU-BE *VIA EMAIL TEMPLATE* LFSN / ENC" at bounding box center [1427, 652] width 265 height 14
click at [1555, 411] on icon at bounding box center [1551, 410] width 13 height 13
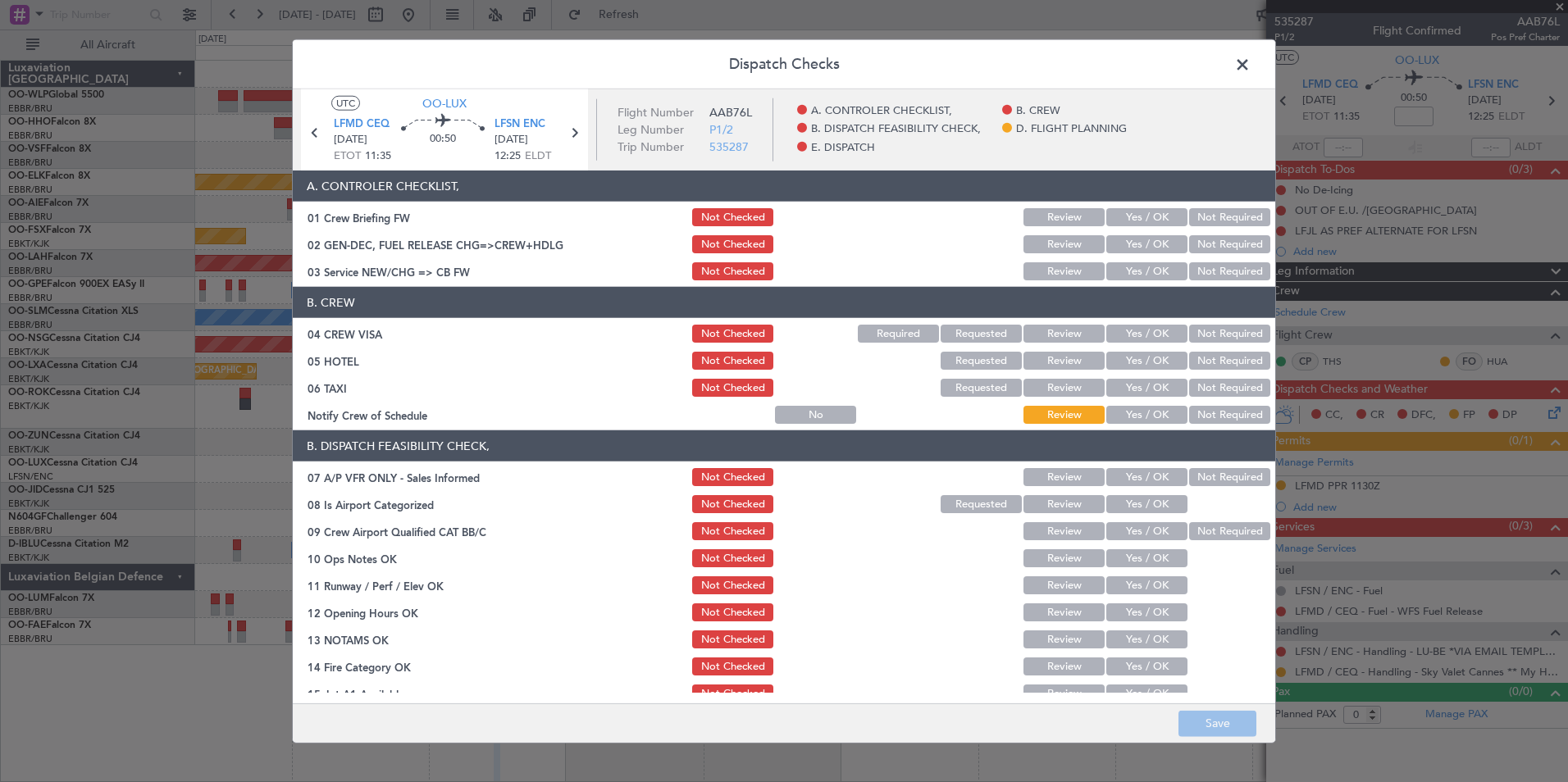
click at [1140, 273] on button "Yes / OK" at bounding box center [1147, 272] width 81 height 18
click at [1225, 341] on button "Not Required" at bounding box center [1229, 334] width 81 height 18
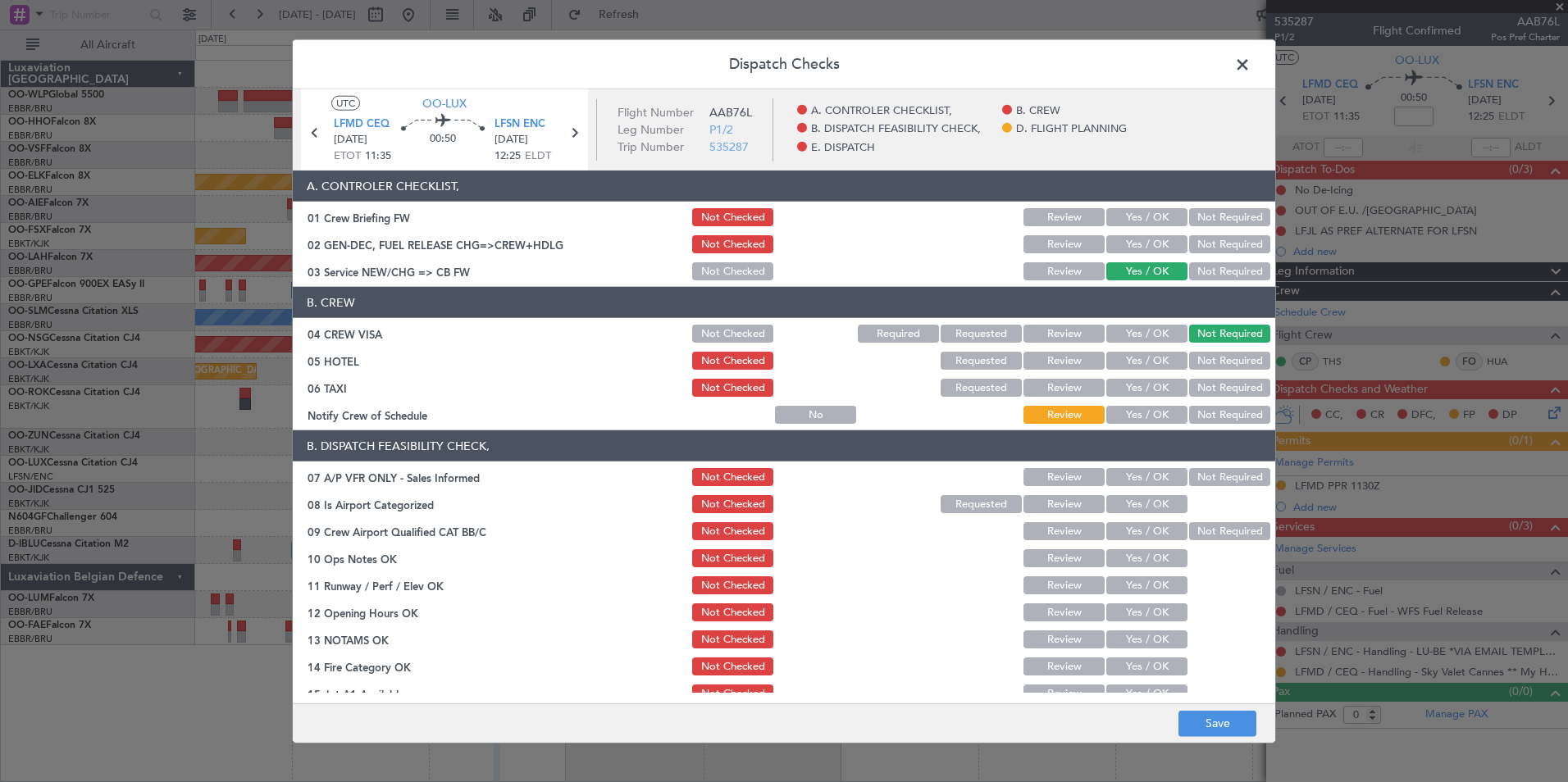
click at [1217, 357] on button "Not Required" at bounding box center [1229, 361] width 81 height 18
click at [1203, 391] on button "Not Required" at bounding box center [1229, 388] width 81 height 18
click at [1116, 416] on button "Yes / OK" at bounding box center [1147, 415] width 81 height 18
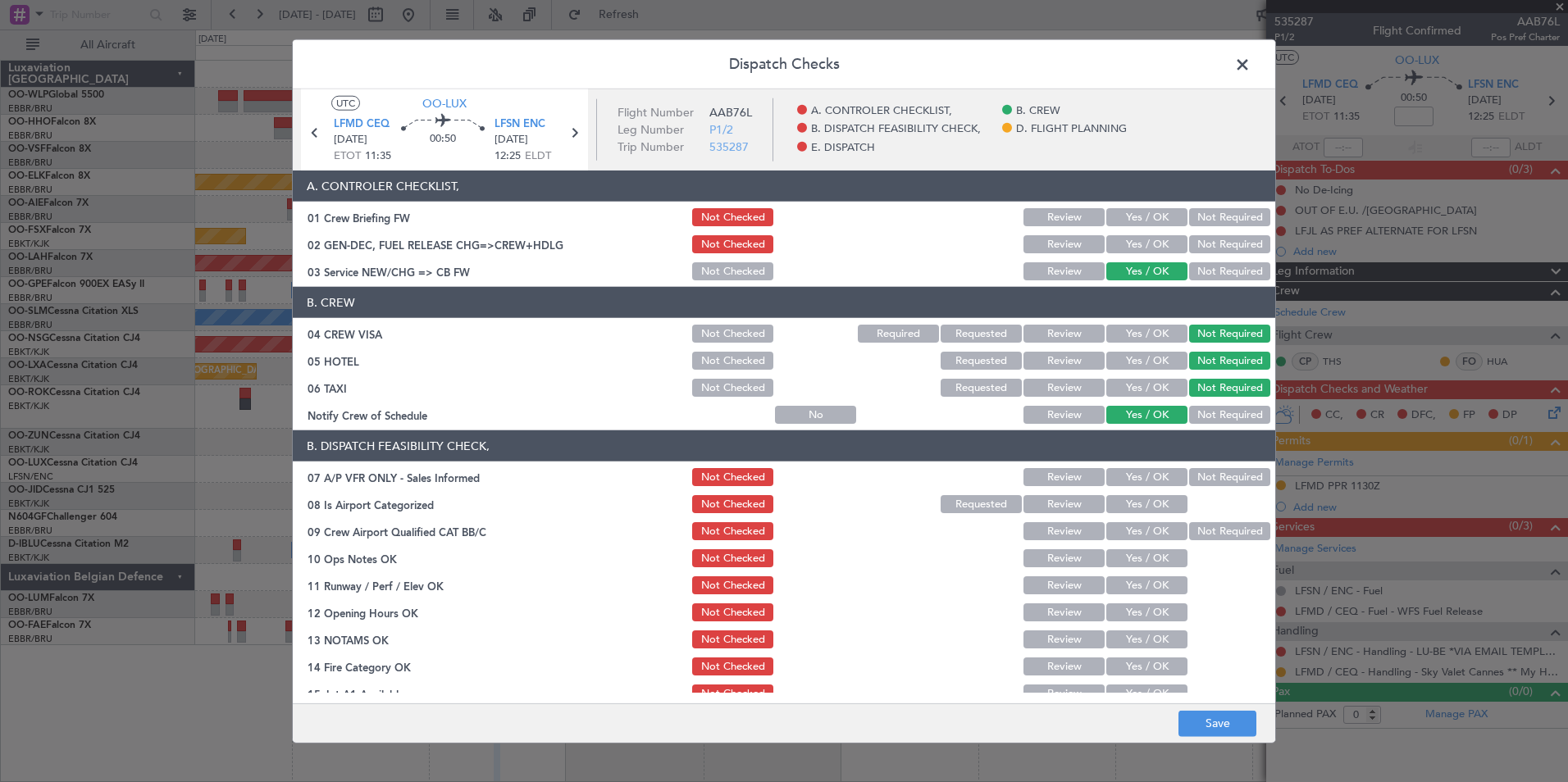
click at [1228, 455] on header "B. DISPATCH FEASIBILITY CHECK," at bounding box center [784, 446] width 983 height 31
click at [1222, 476] on button "Not Required" at bounding box center [1229, 478] width 81 height 18
click at [1126, 501] on button "Yes / OK" at bounding box center [1147, 504] width 81 height 18
click at [1124, 524] on button "Yes / OK" at bounding box center [1147, 532] width 81 height 18
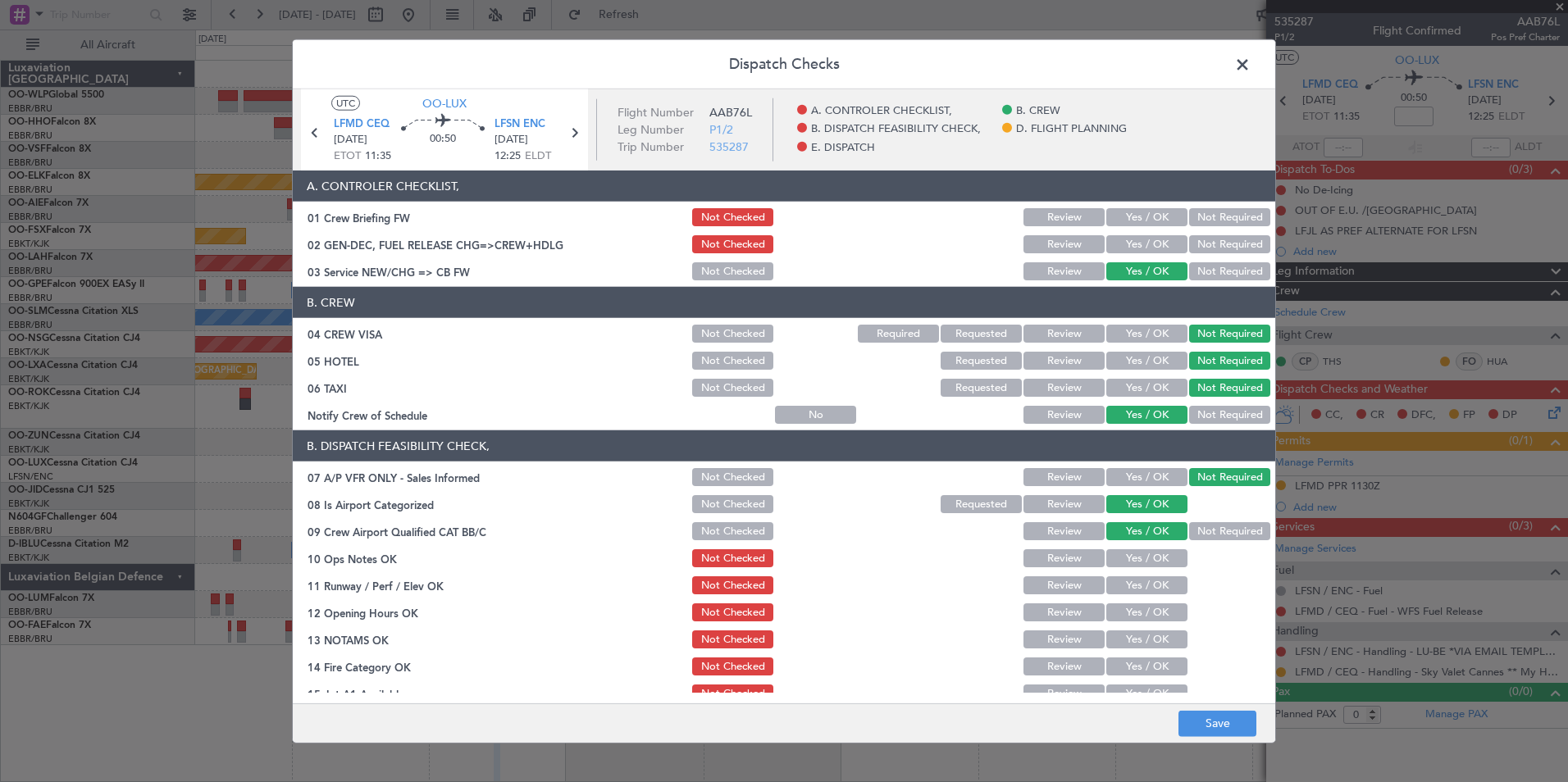
click at [1121, 545] on section "B. DISPATCH FEASIBILITY CHECK, 07 A/P VFR ONLY - Sales Informed Not Checked Rev…" at bounding box center [784, 609] width 983 height 356
click at [1121, 564] on button "Yes / OK" at bounding box center [1147, 559] width 81 height 18
click at [1121, 591] on button "Yes / OK" at bounding box center [1147, 585] width 81 height 18
click at [1113, 621] on div "Yes / OK" at bounding box center [1145, 612] width 83 height 23
click at [1133, 613] on button "Yes / OK" at bounding box center [1147, 613] width 81 height 18
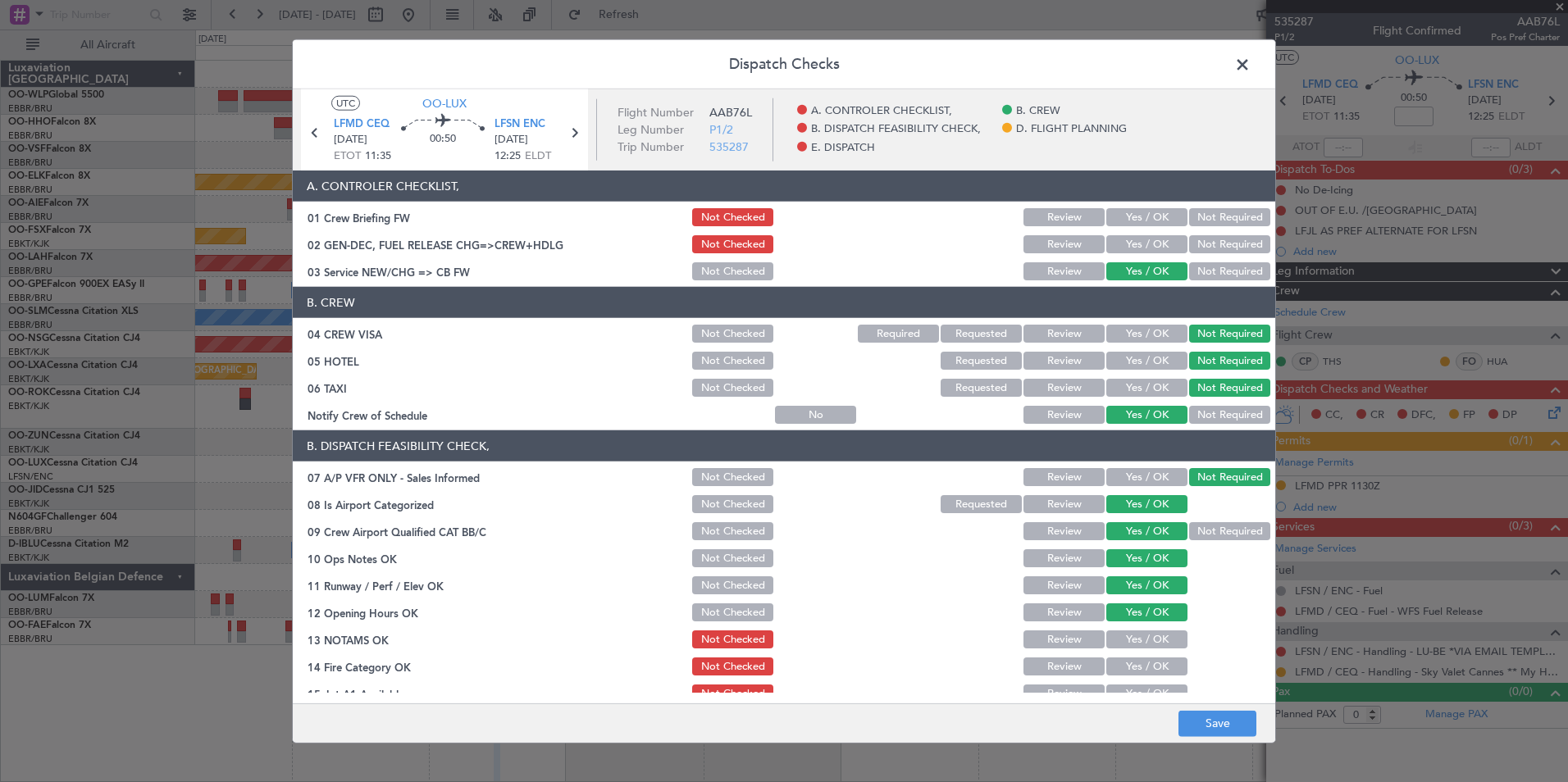
click at [1068, 632] on button "Review" at bounding box center [1064, 640] width 81 height 18
click at [1121, 657] on button "Yes / OK" at bounding box center [1147, 667] width 81 height 18
click at [1121, 684] on div "Yes / OK" at bounding box center [1145, 693] width 83 height 23
click at [1117, 692] on button "Yes / OK" at bounding box center [1147, 694] width 81 height 18
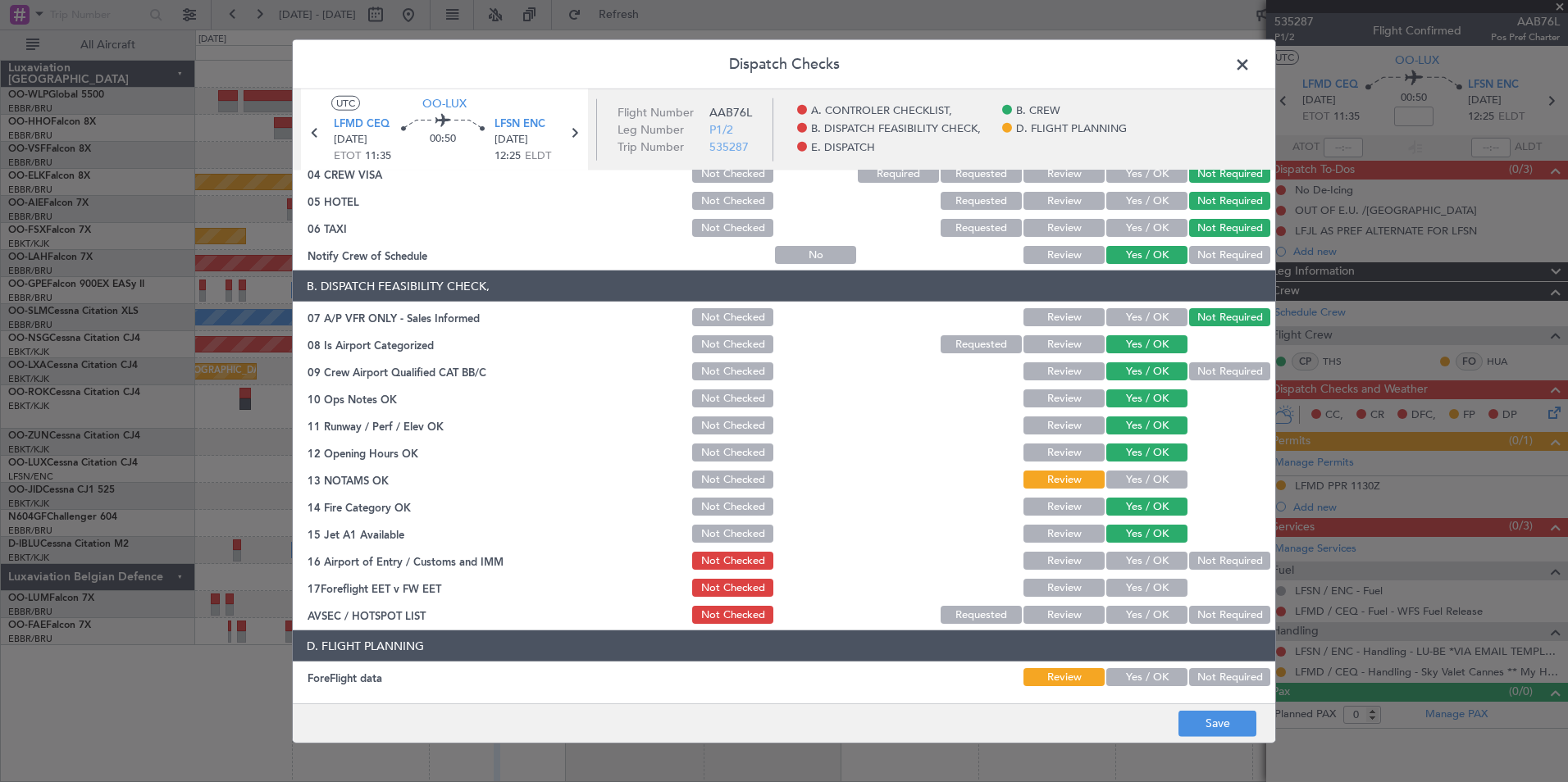
scroll to position [164, 0]
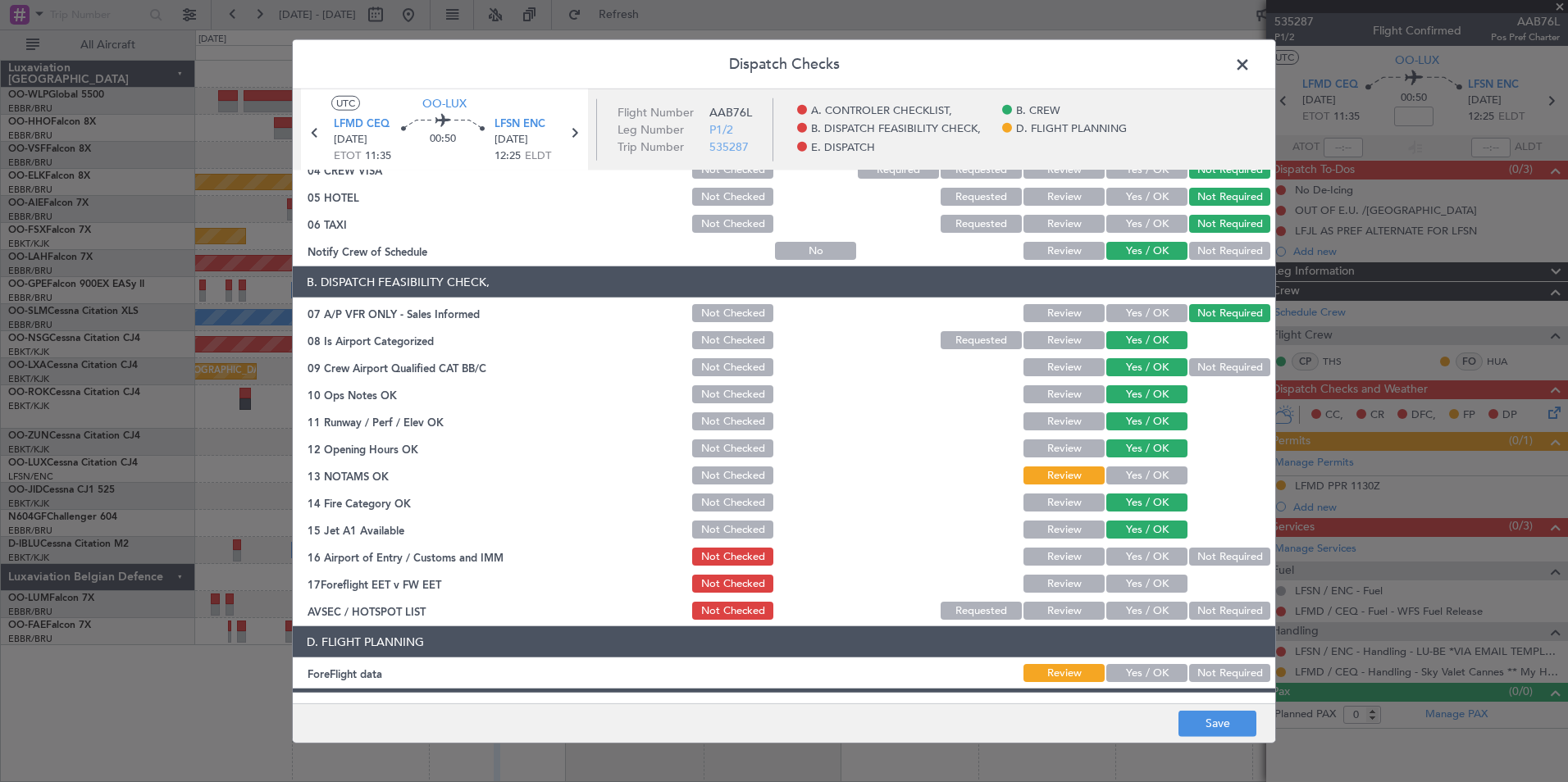
click at [1207, 547] on div "Not Required" at bounding box center [1228, 556] width 83 height 23
click at [1202, 557] on button "Not Required" at bounding box center [1229, 557] width 81 height 18
click at [1052, 585] on button "Review" at bounding box center [1064, 584] width 81 height 18
click at [1194, 612] on button "Not Required" at bounding box center [1229, 611] width 81 height 18
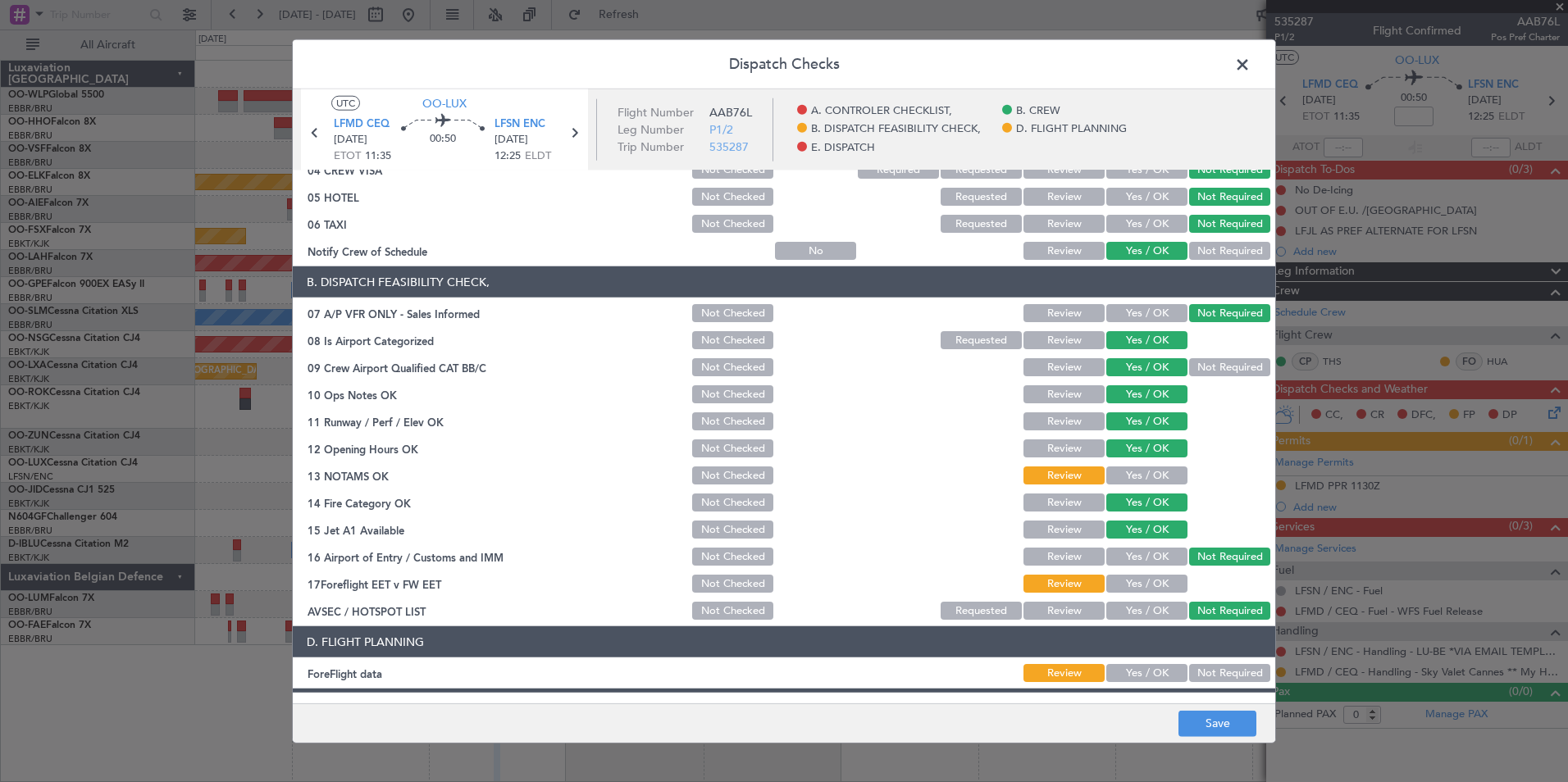
click at [1204, 672] on button "Not Required" at bounding box center [1229, 673] width 81 height 18
click at [1214, 721] on button "Save" at bounding box center [1217, 723] width 78 height 26
click at [1250, 68] on span at bounding box center [1250, 69] width 0 height 33
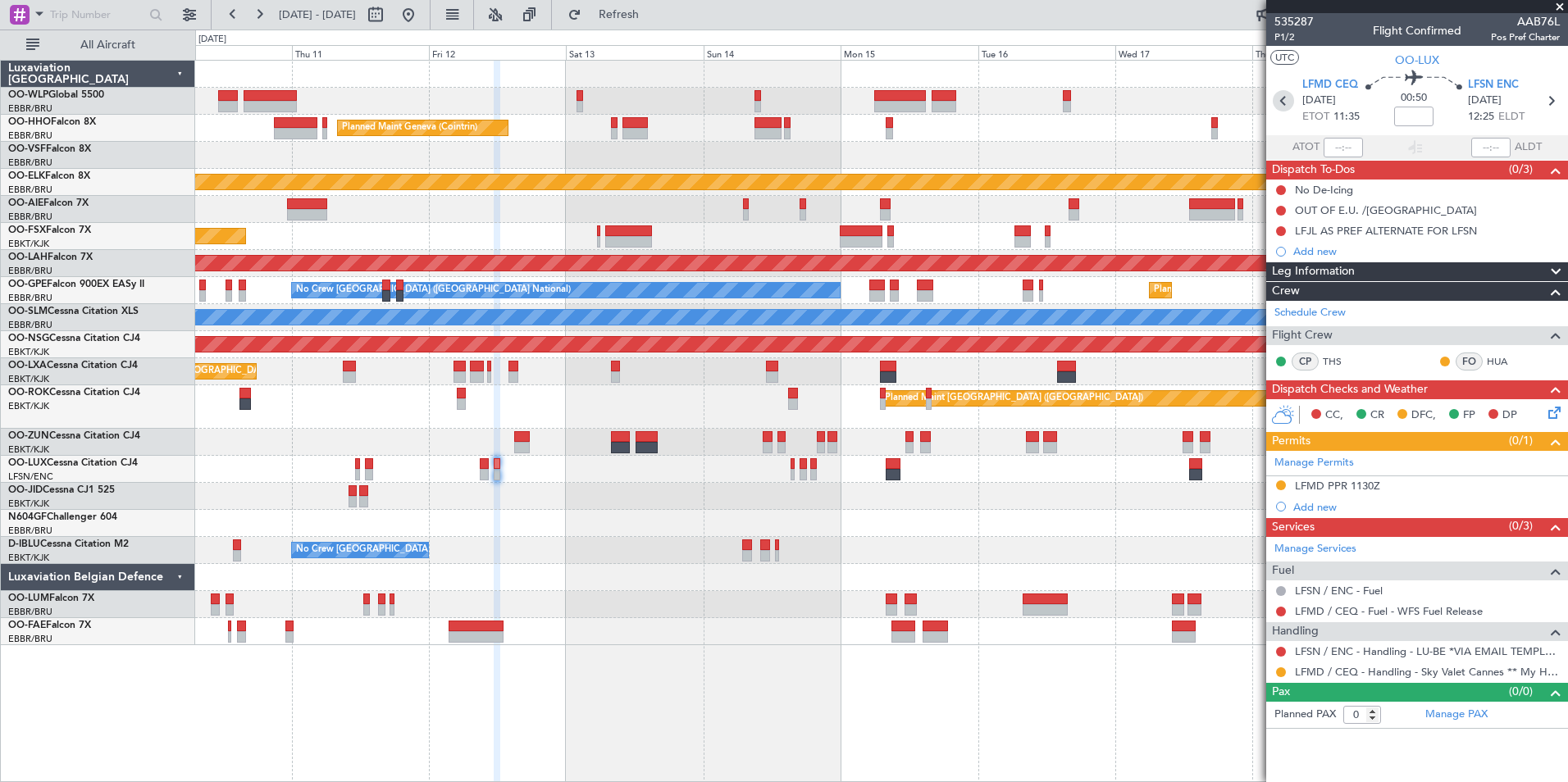
click at [1277, 103] on icon at bounding box center [1283, 100] width 21 height 21
type input "2"
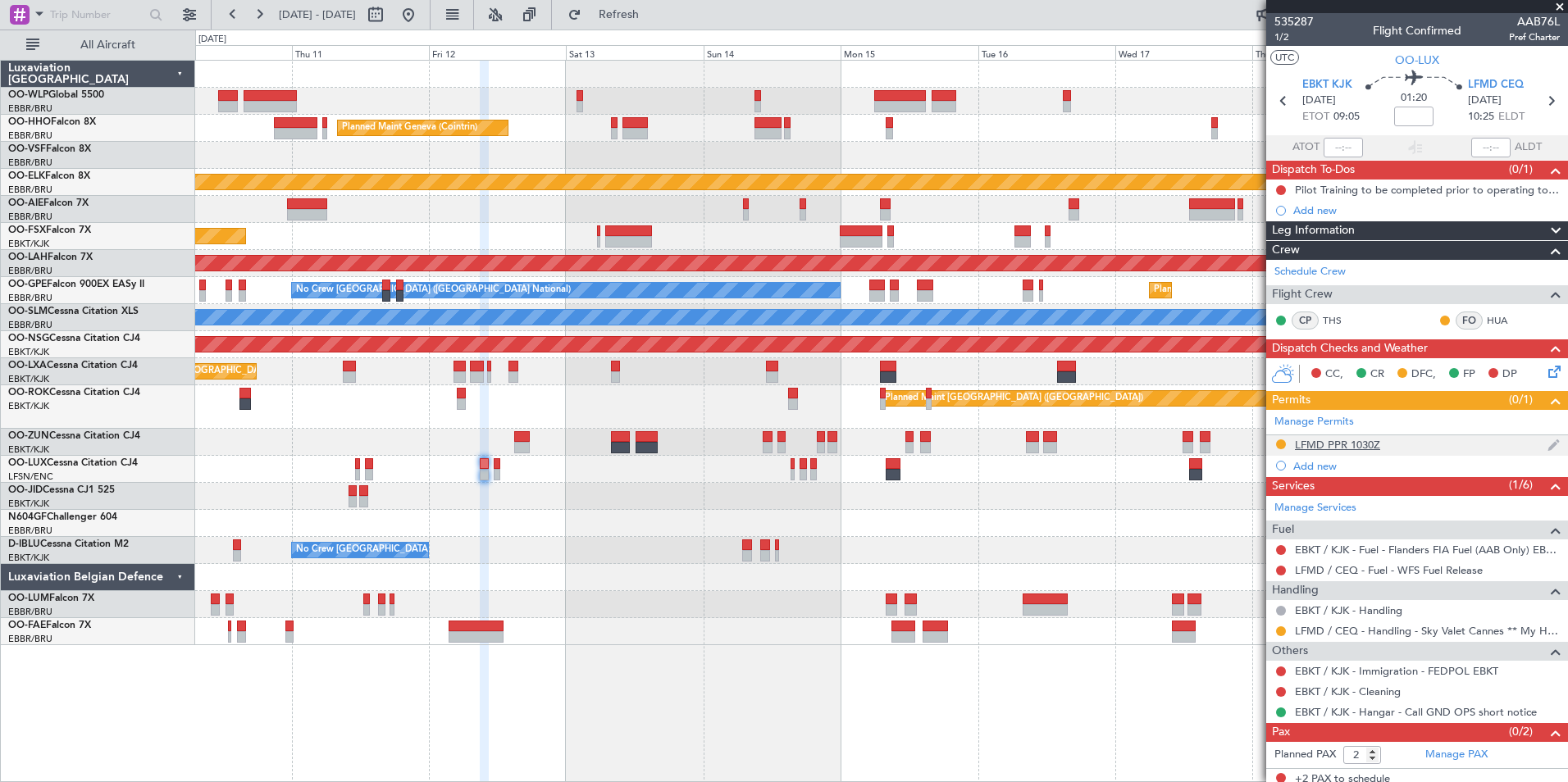
click at [1330, 446] on div "LFMD PPR 1030Z" at bounding box center [1337, 445] width 85 height 14
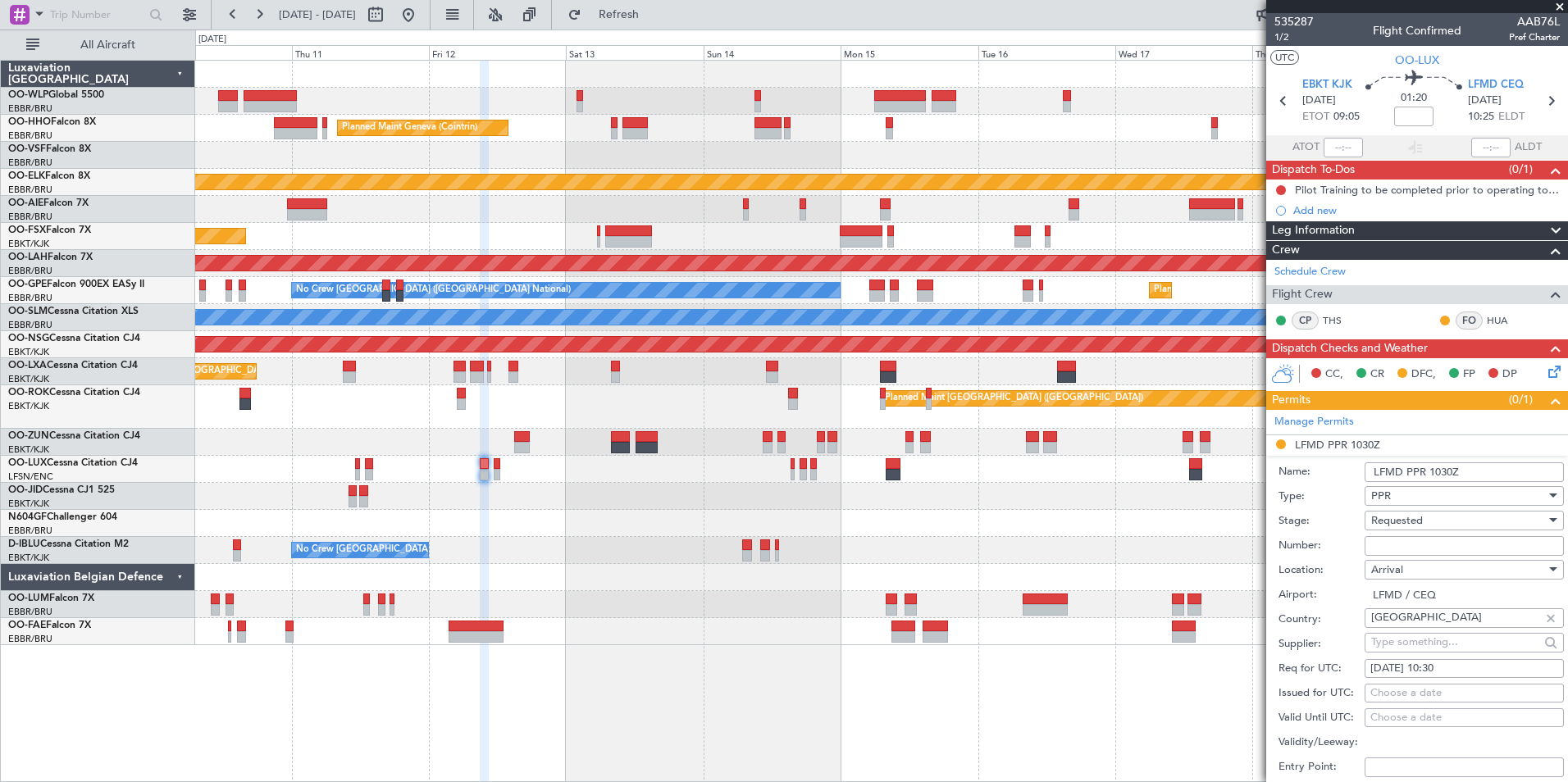
click at [1440, 668] on div "12/09/2025 10:30" at bounding box center [1464, 669] width 188 height 17
select select "9"
select select "2025"
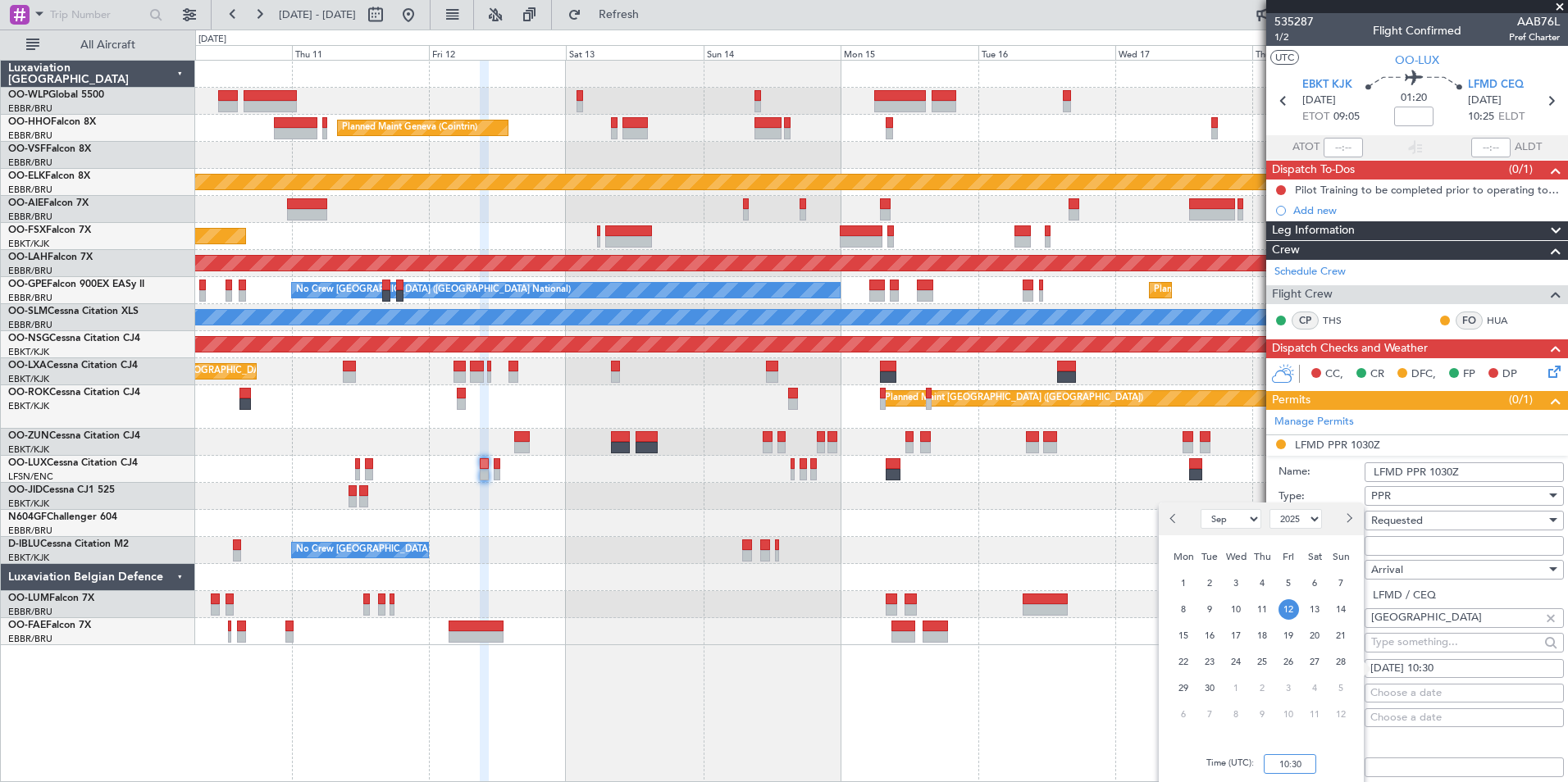
click at [1283, 757] on input "10:30" at bounding box center [1290, 764] width 53 height 20
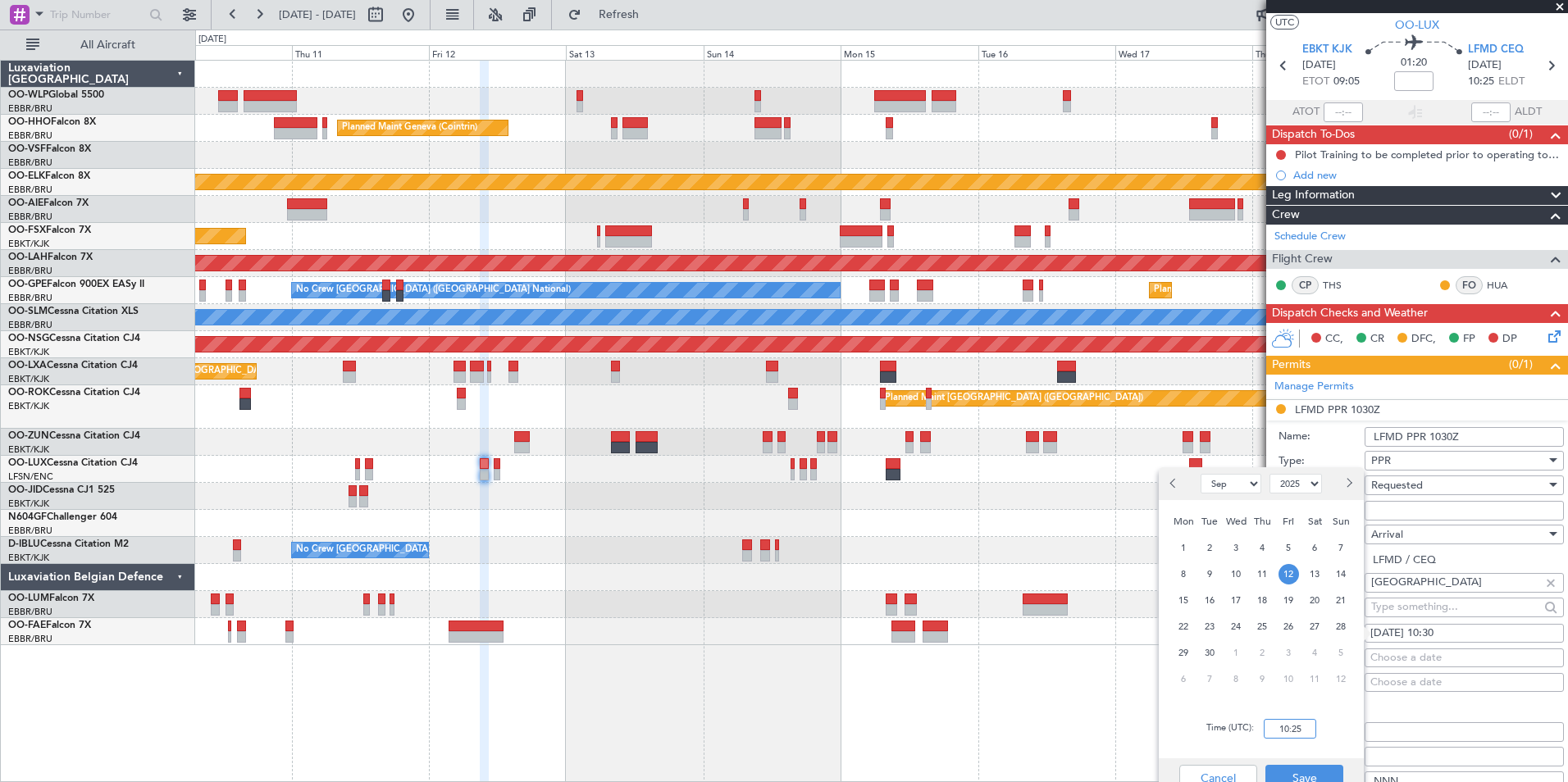
scroll to position [82, 0]
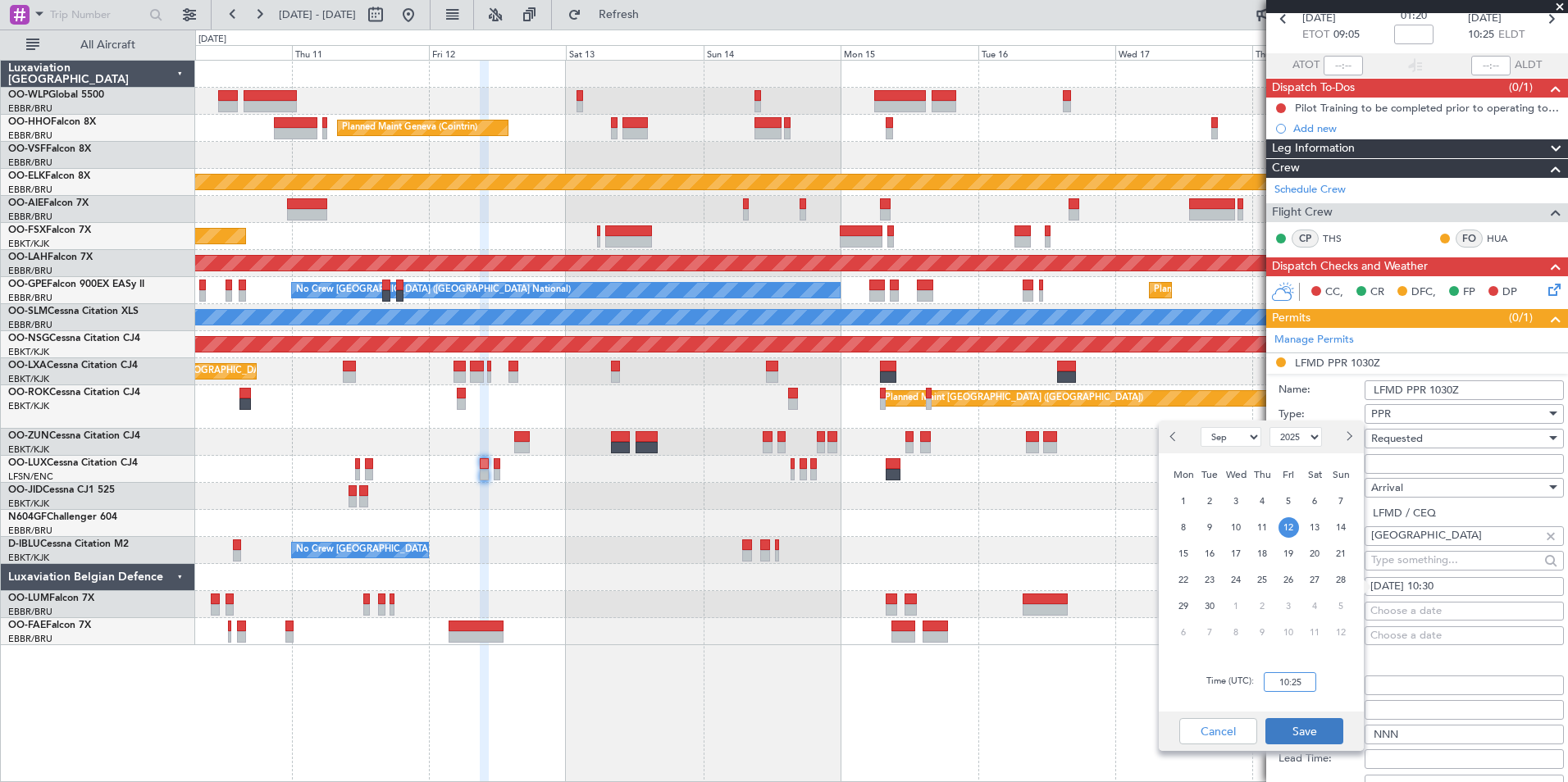
type input "10:25"
click at [1274, 726] on button "Save" at bounding box center [1304, 731] width 78 height 26
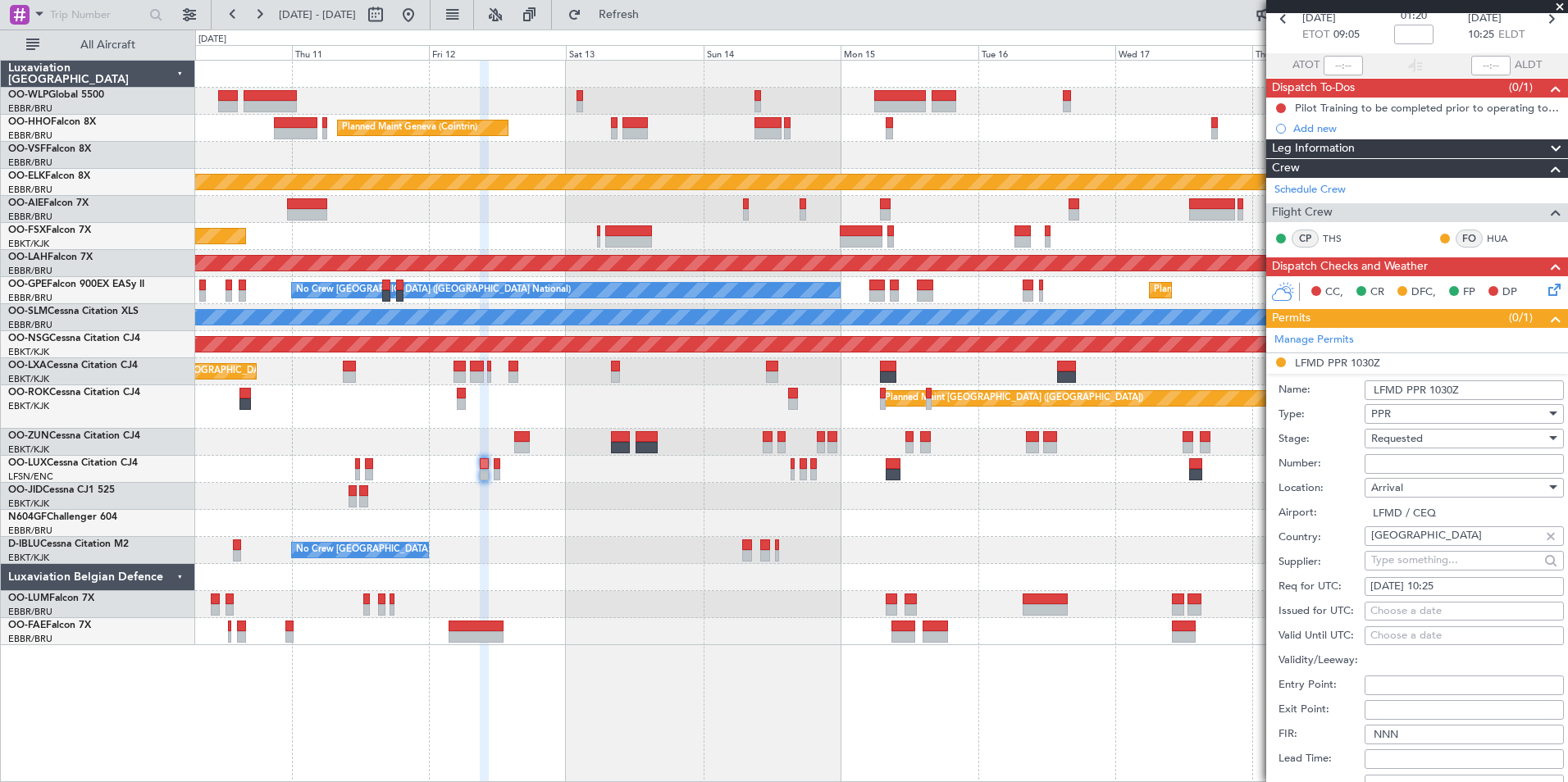
click at [1402, 458] on input "Number:" at bounding box center [1464, 464] width 199 height 20
paste input "LFMDA000014299"
type input "LFMDA000014299"
click at [1409, 432] on span "Requested" at bounding box center [1397, 439] width 52 height 15
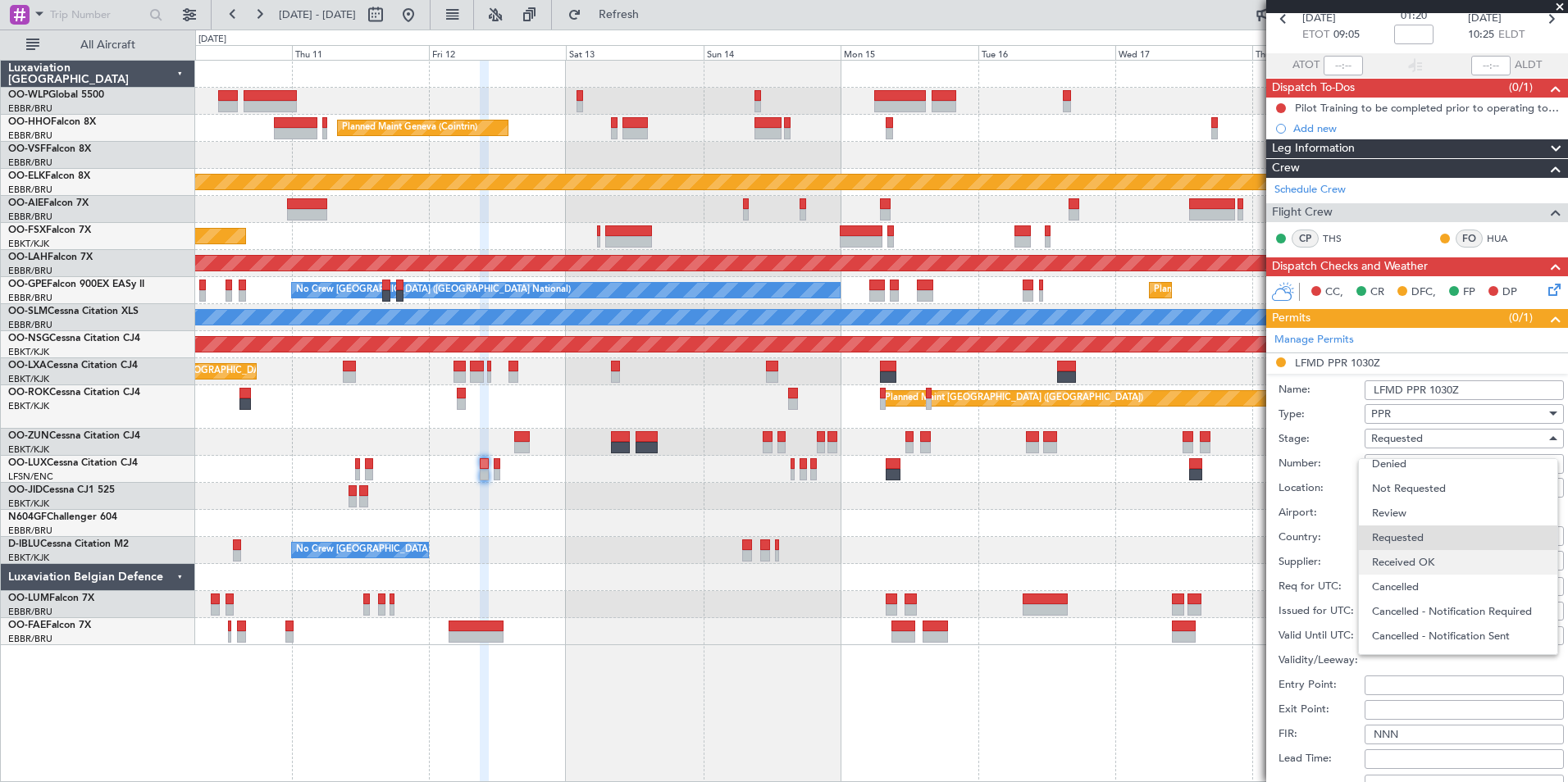
click at [1398, 565] on span "Received OK" at bounding box center [1458, 562] width 172 height 24
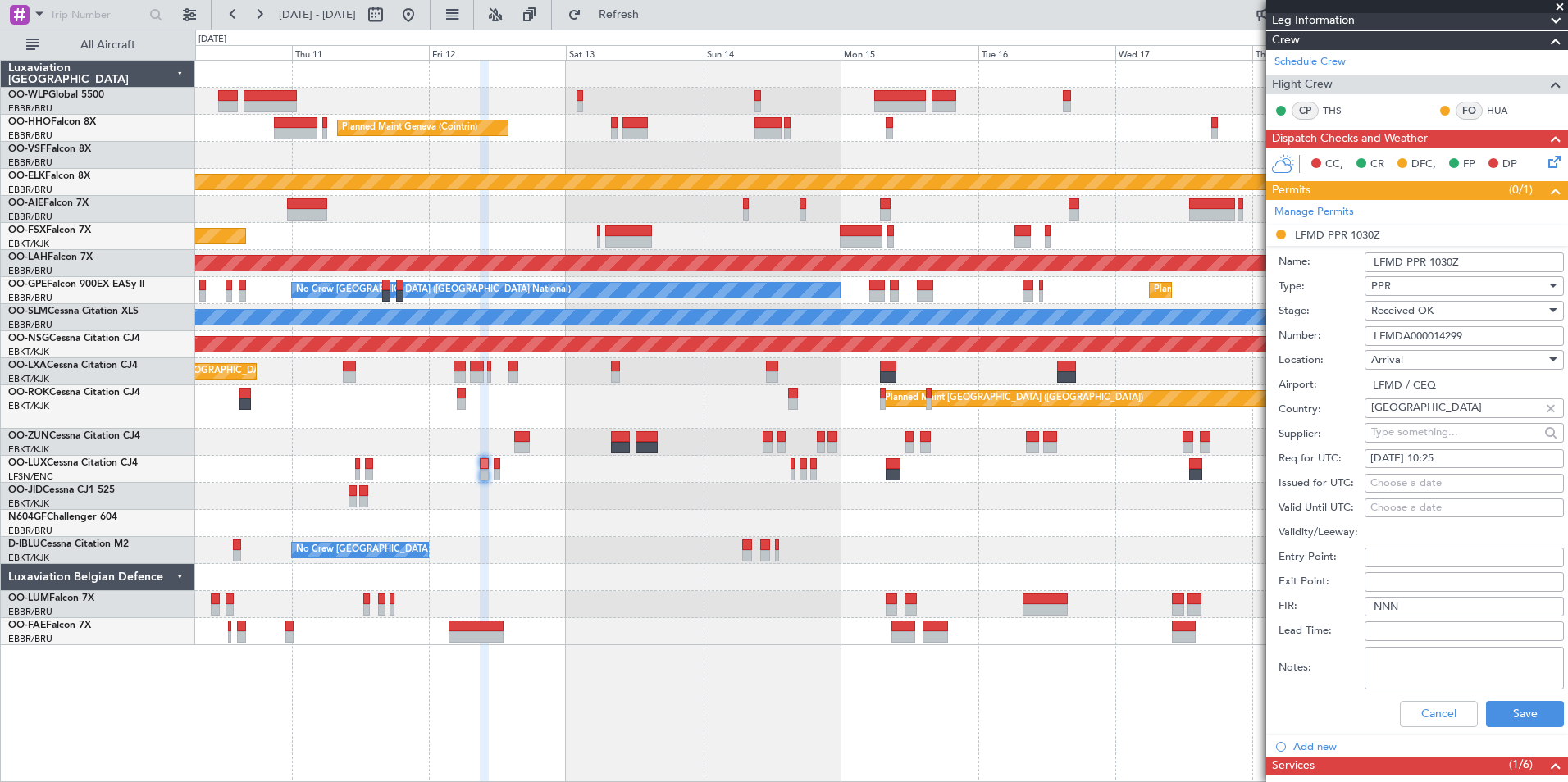
scroll to position [328, 0]
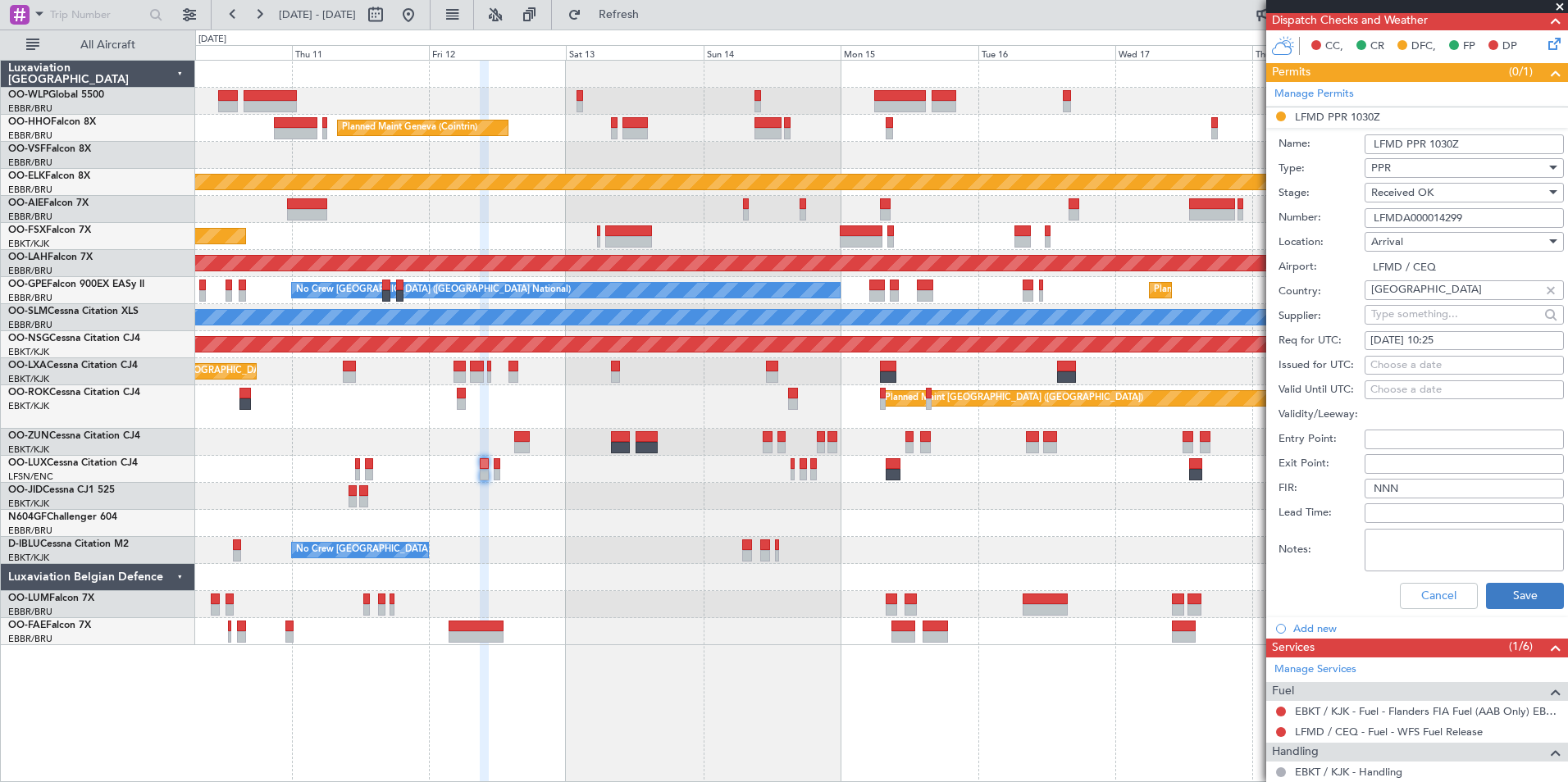
click at [1505, 581] on div "Cancel Save" at bounding box center [1421, 595] width 285 height 43
click at [1504, 590] on button "Save" at bounding box center [1525, 595] width 78 height 26
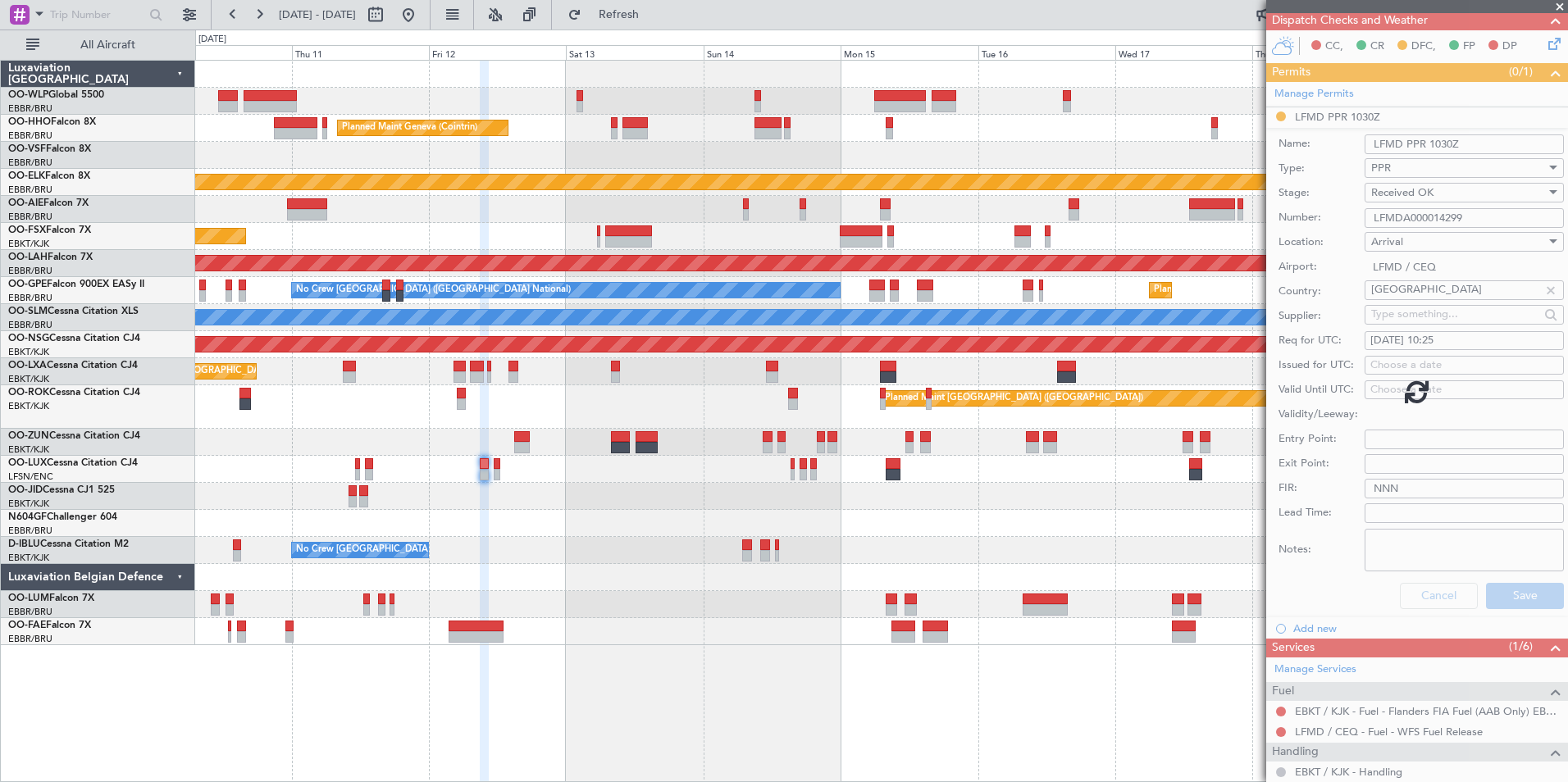
scroll to position [8, 0]
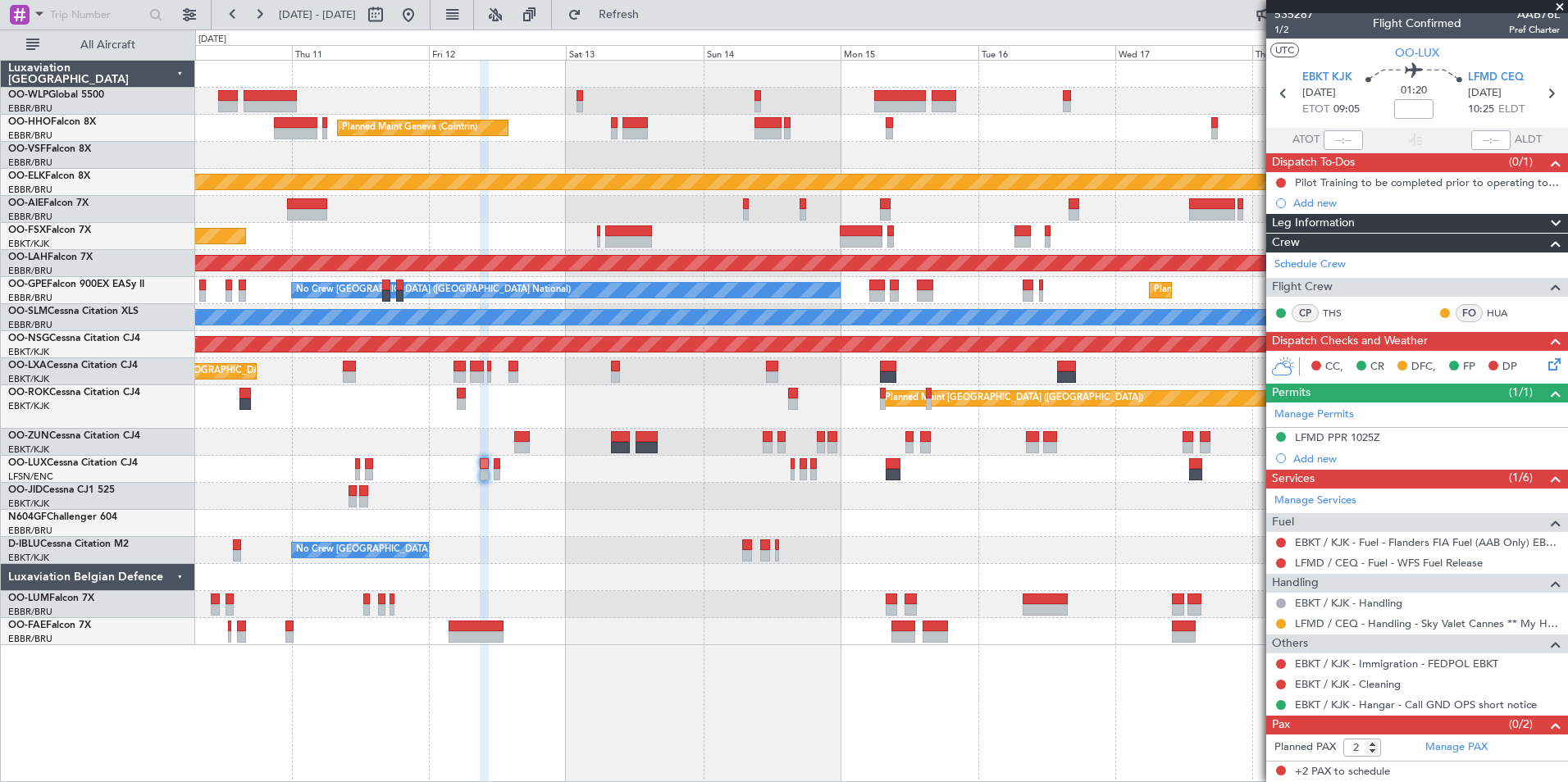
click at [707, 498] on div at bounding box center [881, 497] width 1372 height 27
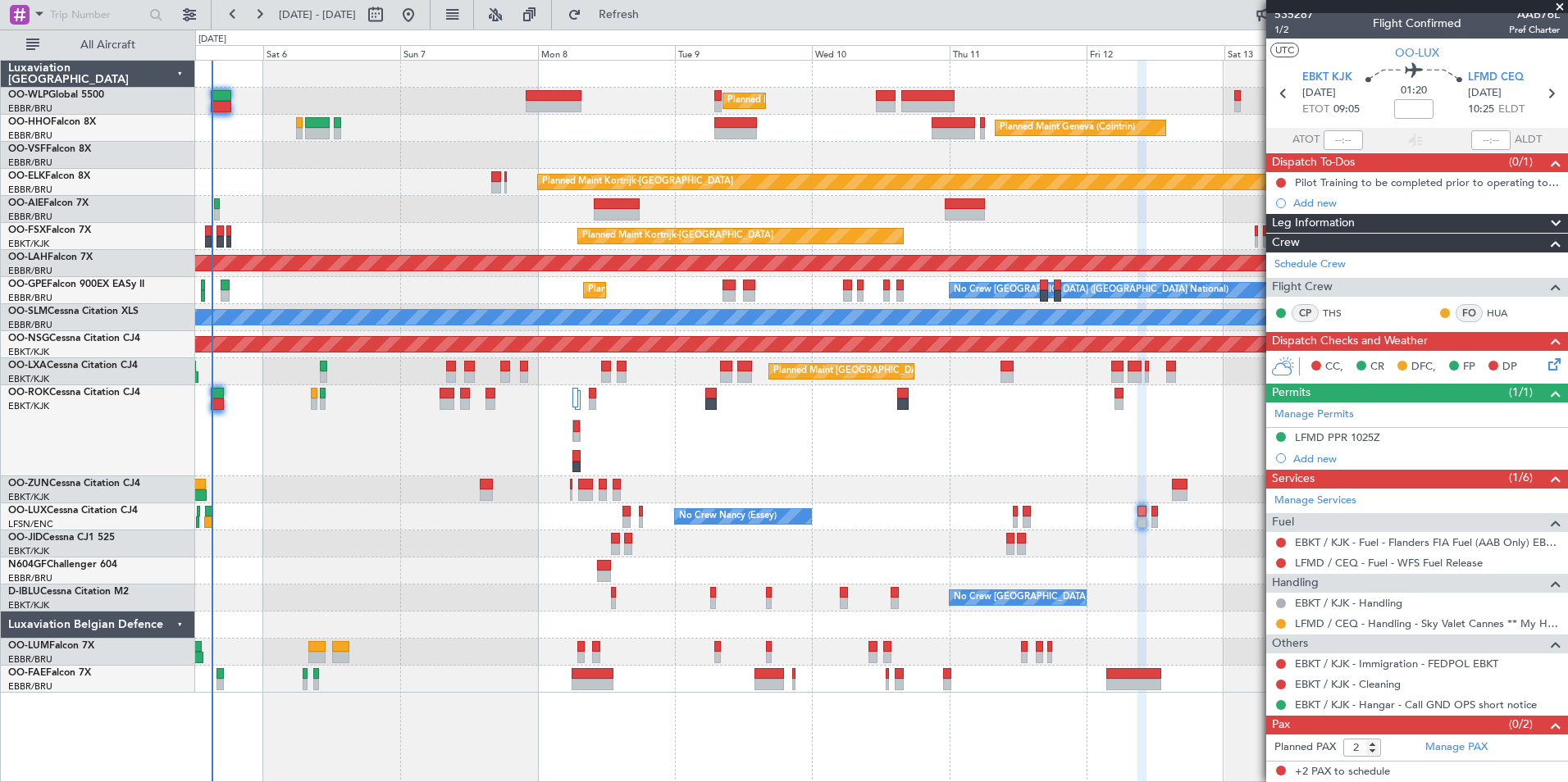
click at [580, 437] on div at bounding box center [576, 438] width 7 height 12
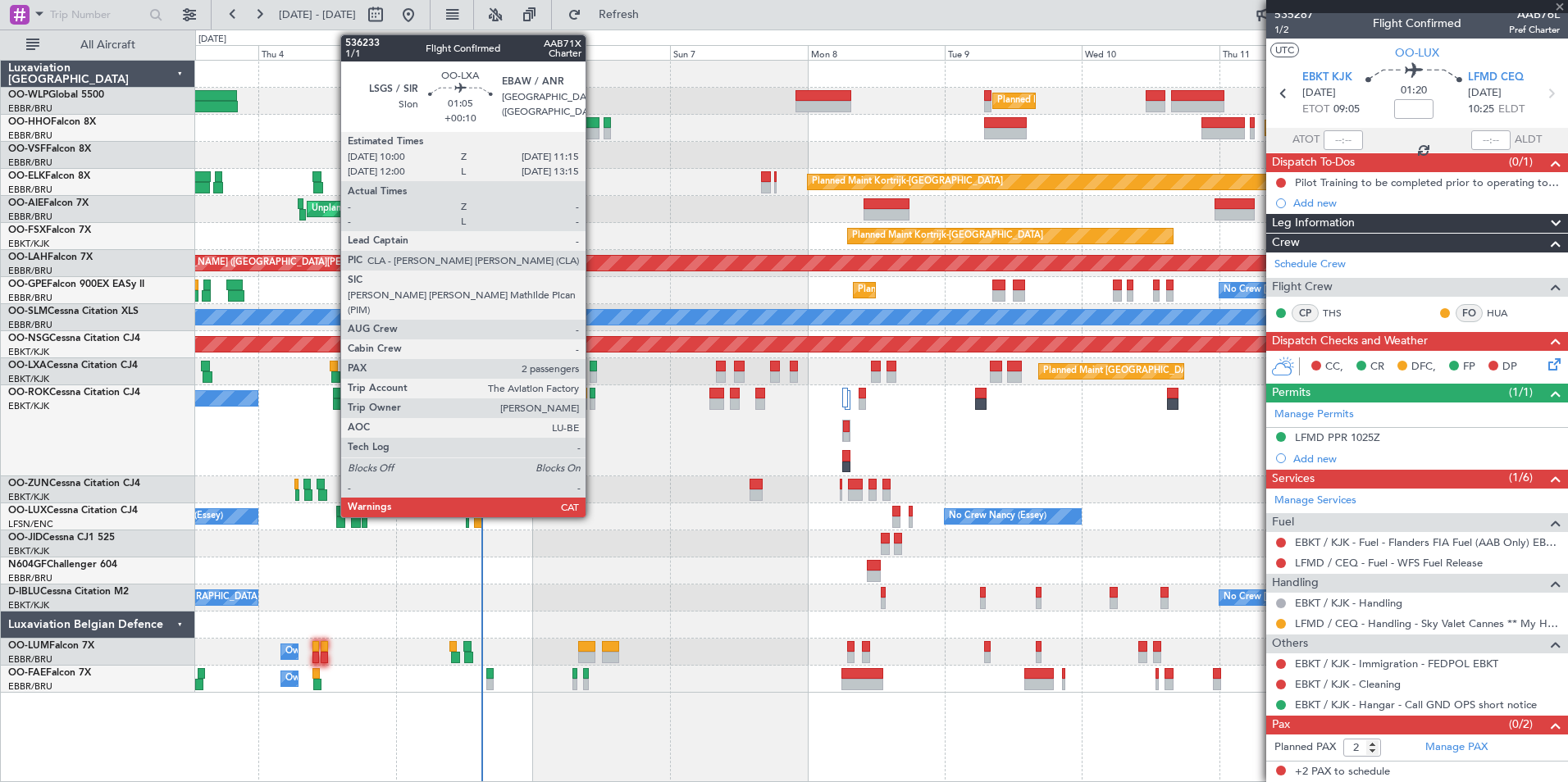
click at [593, 368] on div at bounding box center [593, 366] width 8 height 12
type input "0"
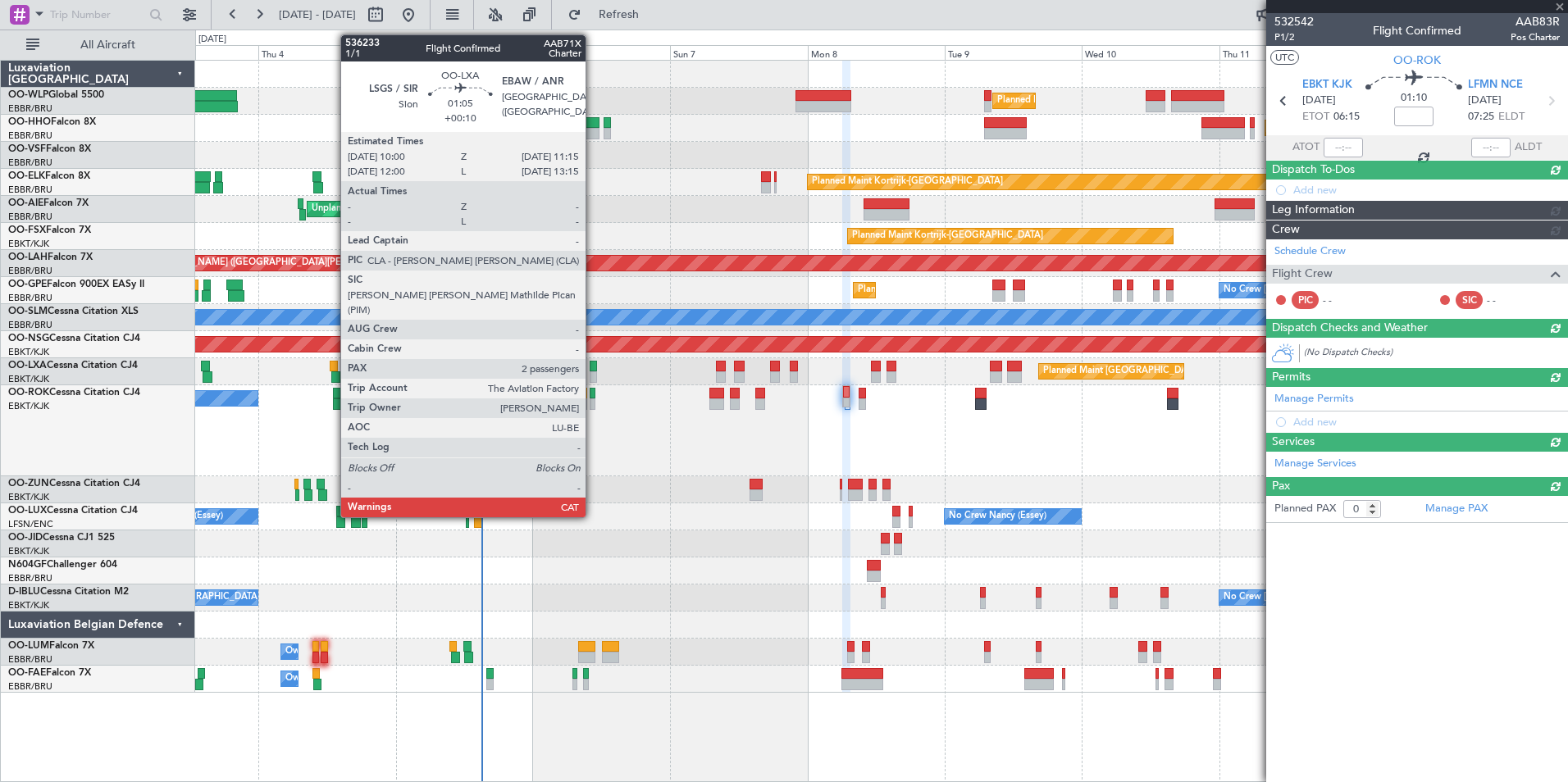
scroll to position [0, 0]
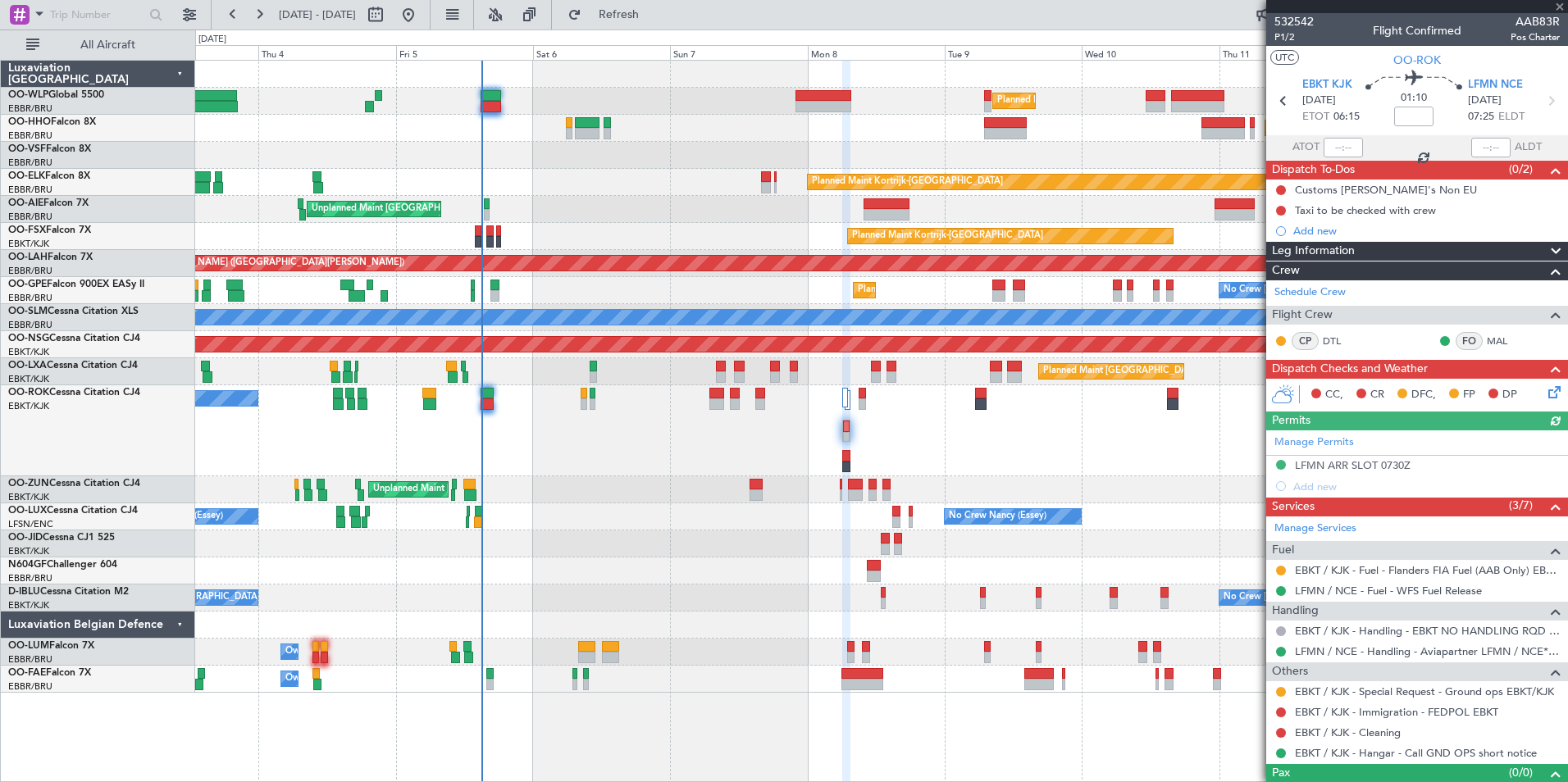
type input "+00:10"
type input "2"
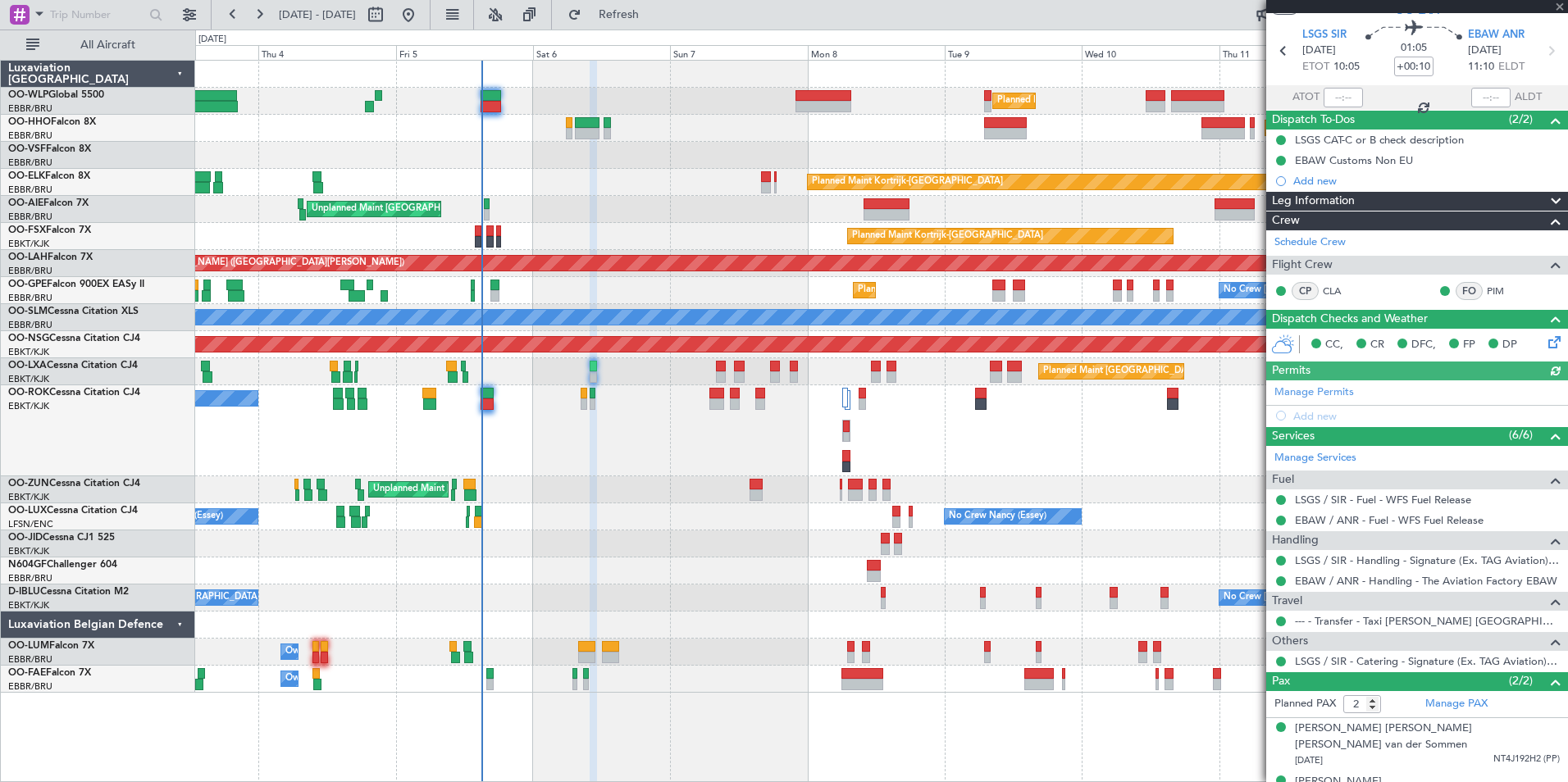
scroll to position [59, 0]
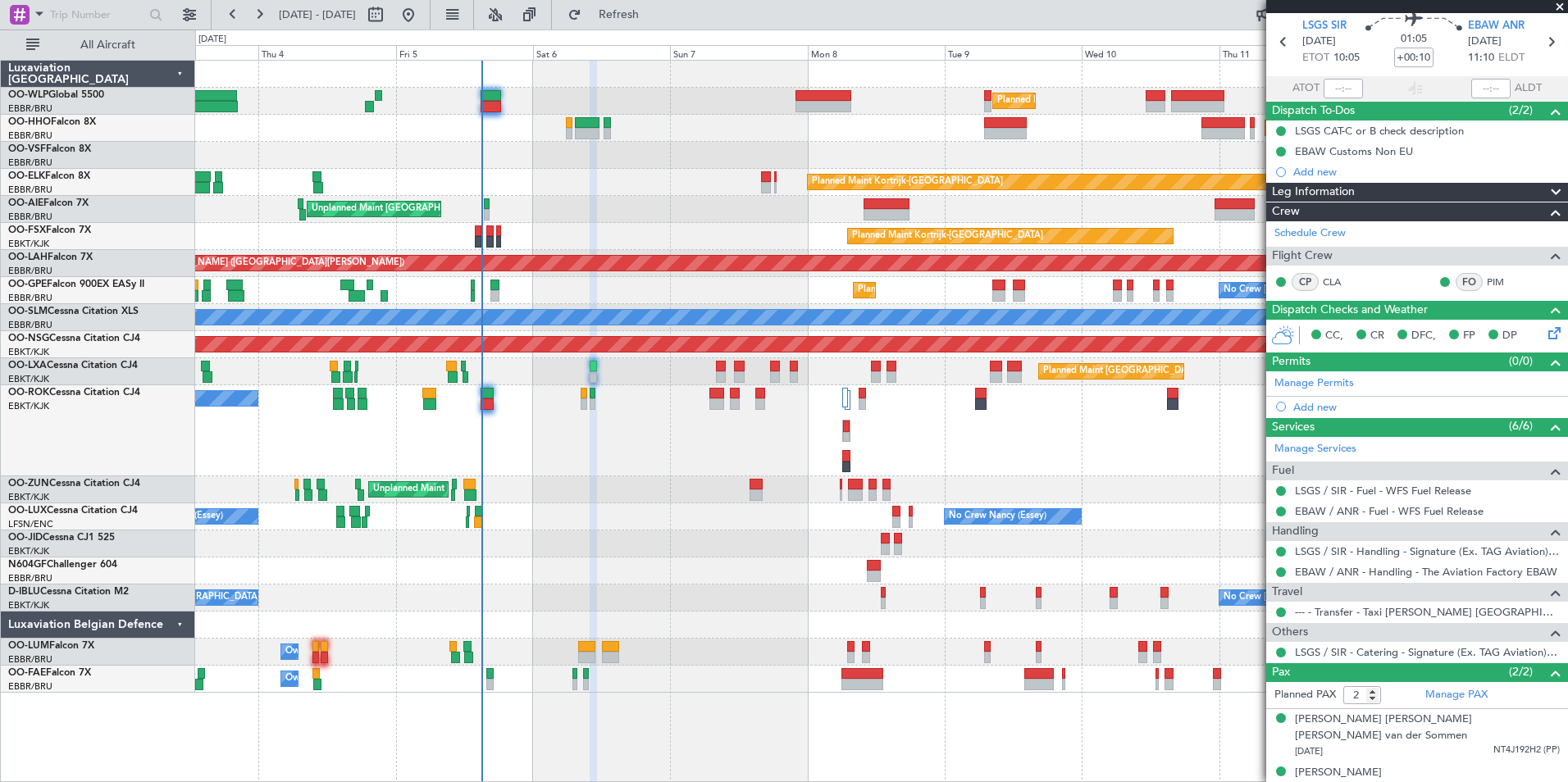
click at [719, 361] on div at bounding box center [721, 366] width 11 height 12
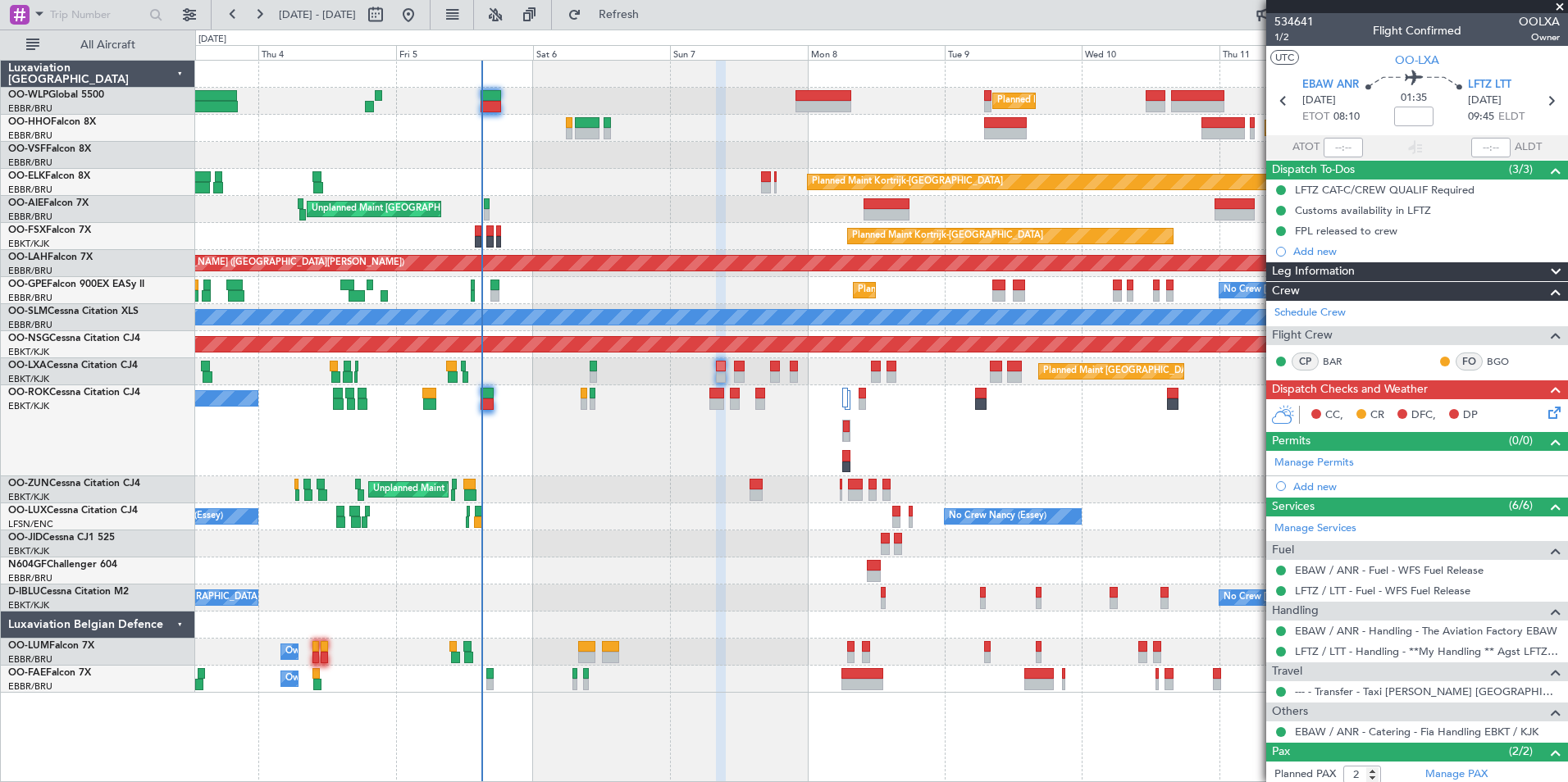
scroll to position [79, 0]
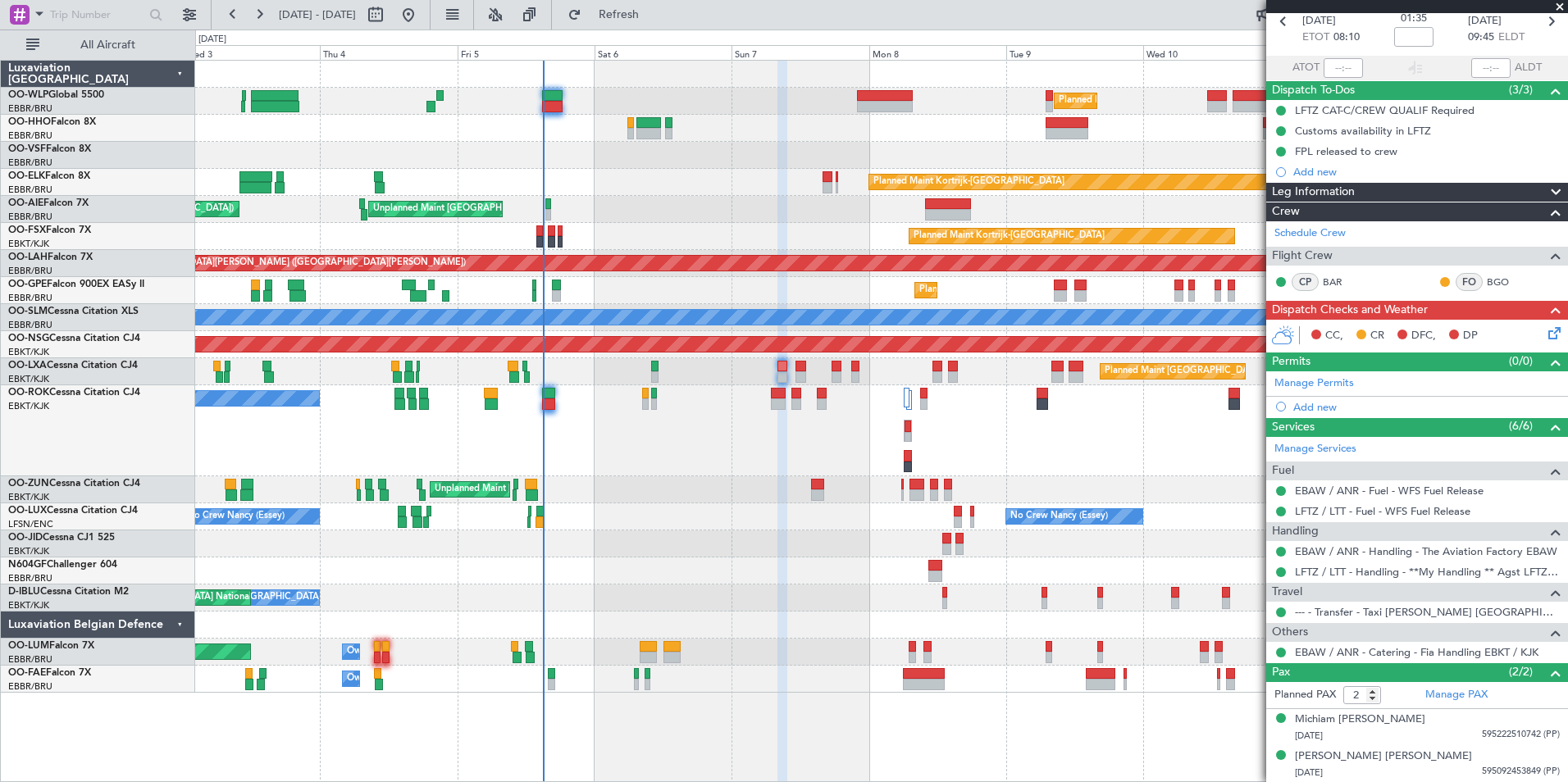
click at [578, 473] on div "A/C Unavailable Kortrijk-Wevelgem Planned Maint Paris (Le Bourget)" at bounding box center [881, 431] width 1372 height 91
click at [737, 499] on div "Unplanned Maint [GEOGRAPHIC_DATA] ([GEOGRAPHIC_DATA])" at bounding box center [881, 490] width 1372 height 27
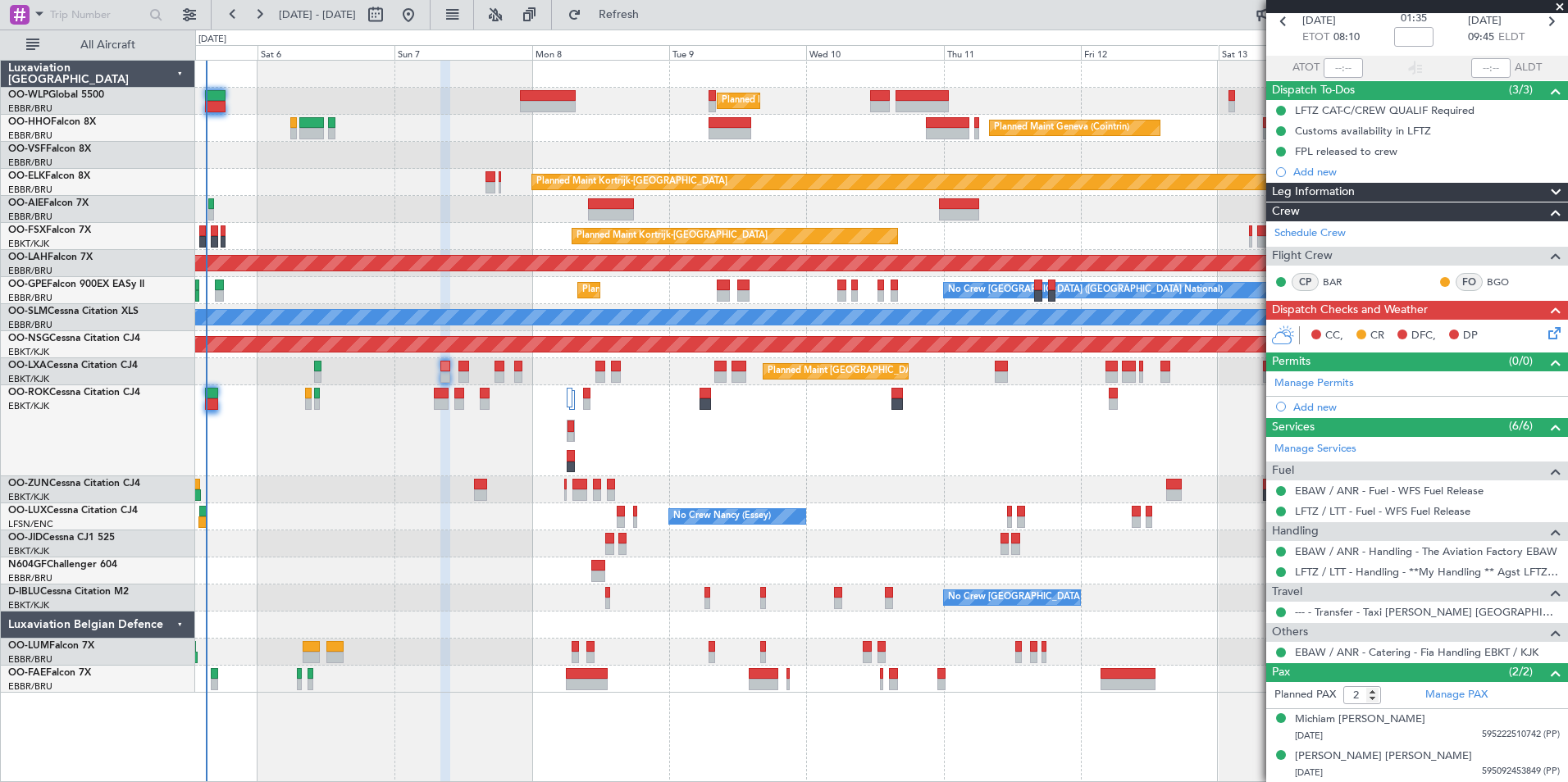
click at [816, 465] on div "Planned Maint Paris (Le Bourget) A/C Unavailable Kortrijk-Wevelgem" at bounding box center [881, 431] width 1372 height 91
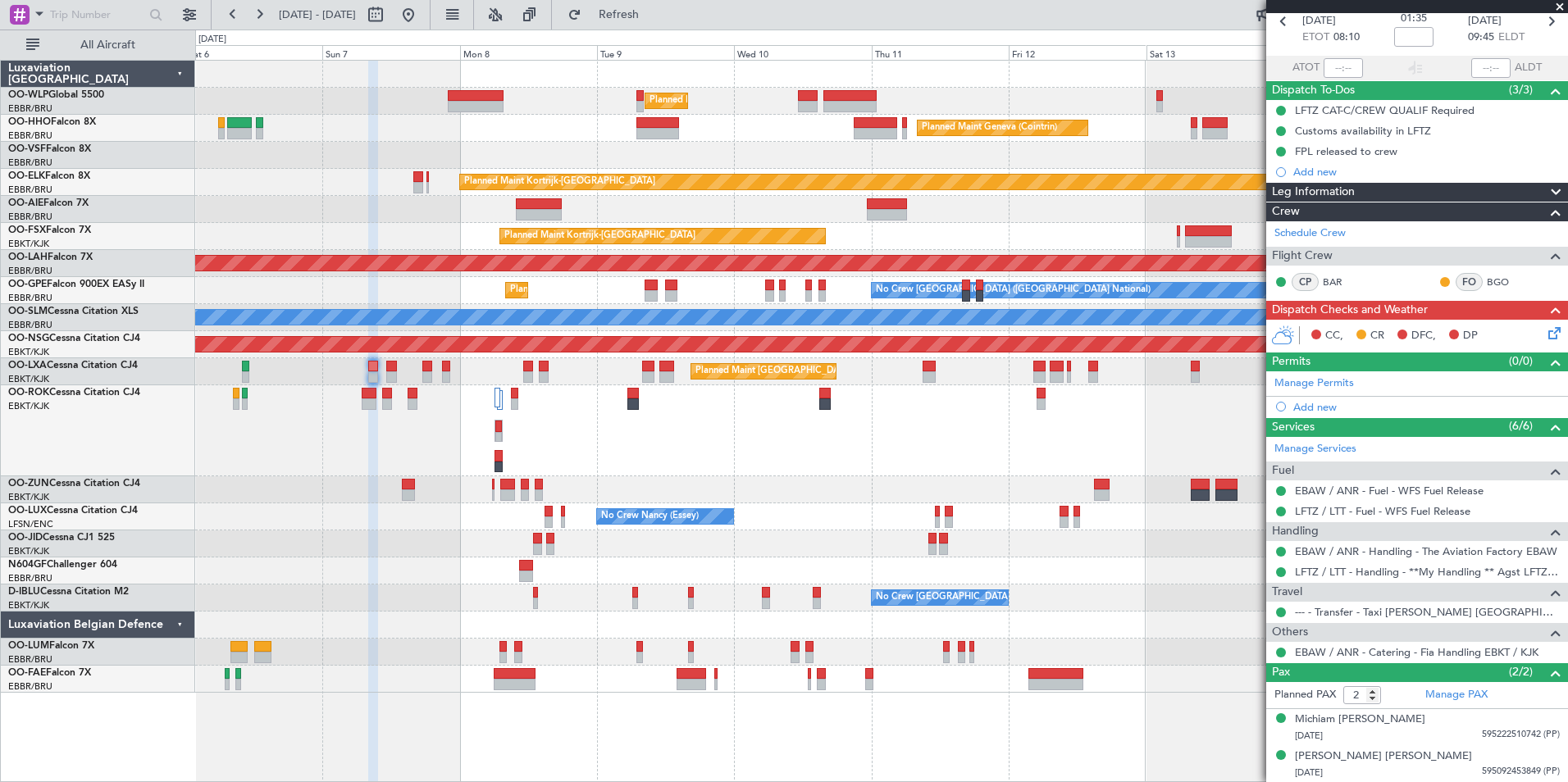
click at [1028, 509] on div "No Crew Nancy (Essey) No Crew Nancy (Essey)" at bounding box center [881, 517] width 1372 height 27
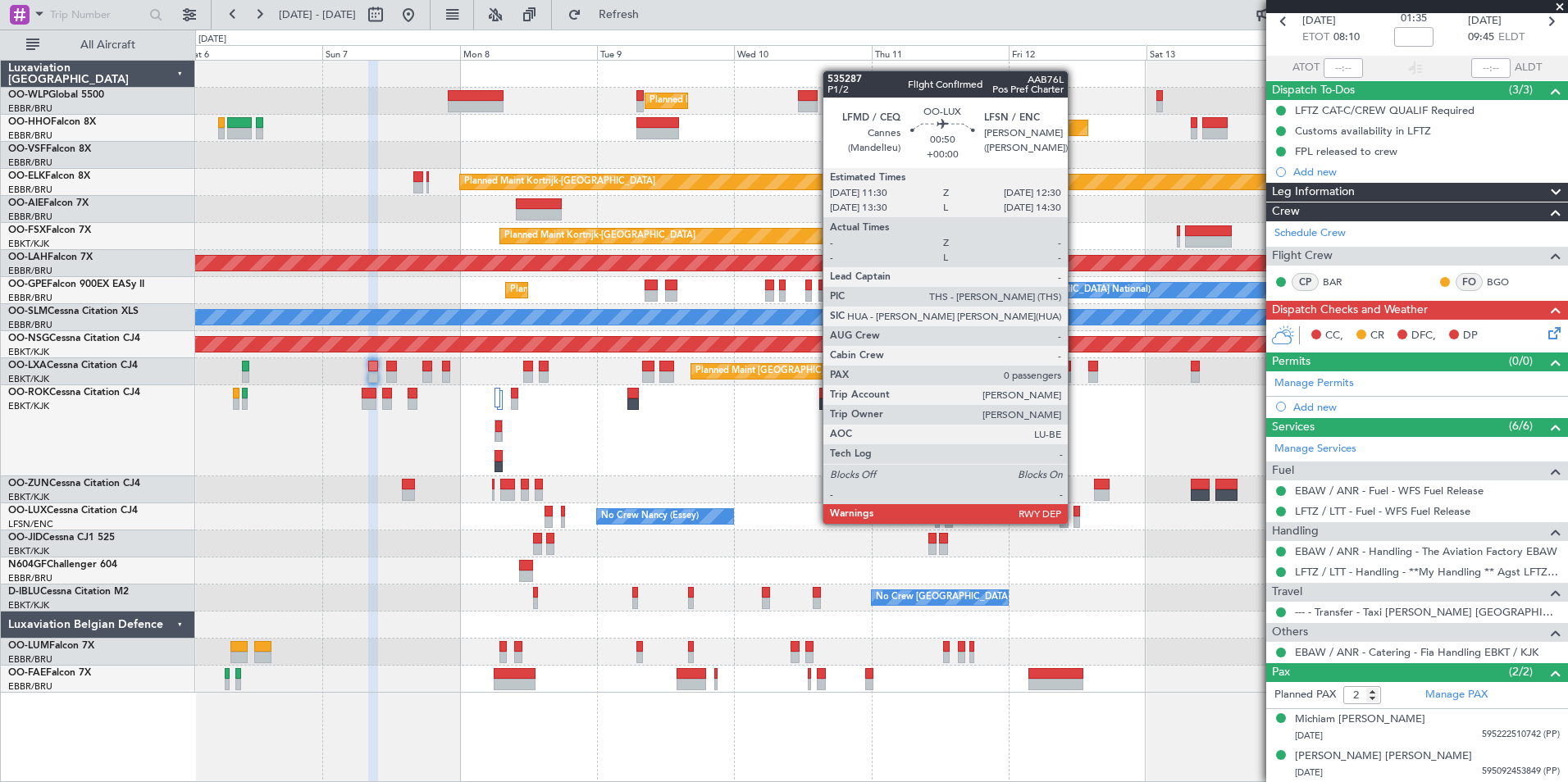
click at [1075, 523] on div at bounding box center [1076, 523] width 6 height 12
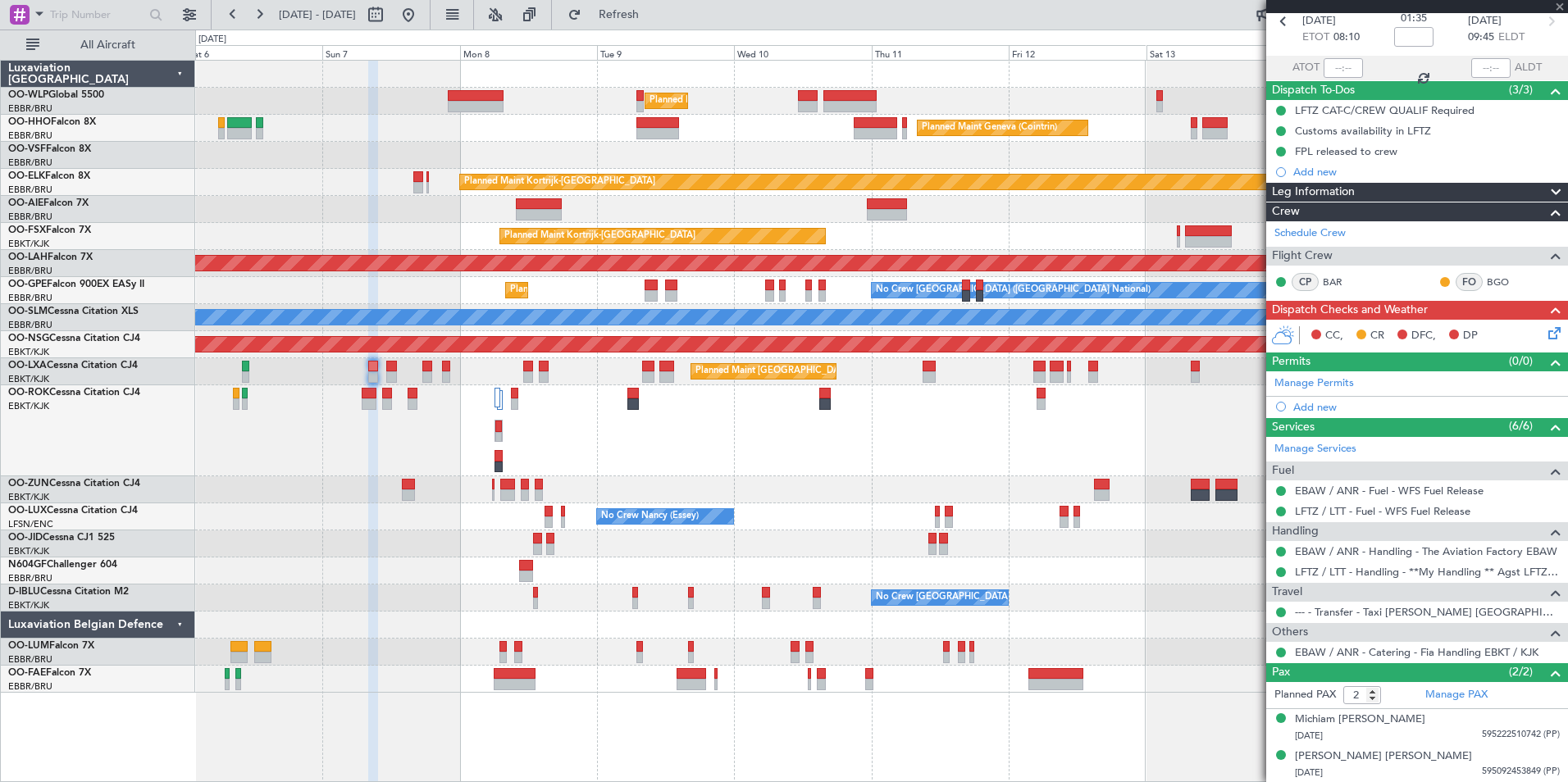
type input "0"
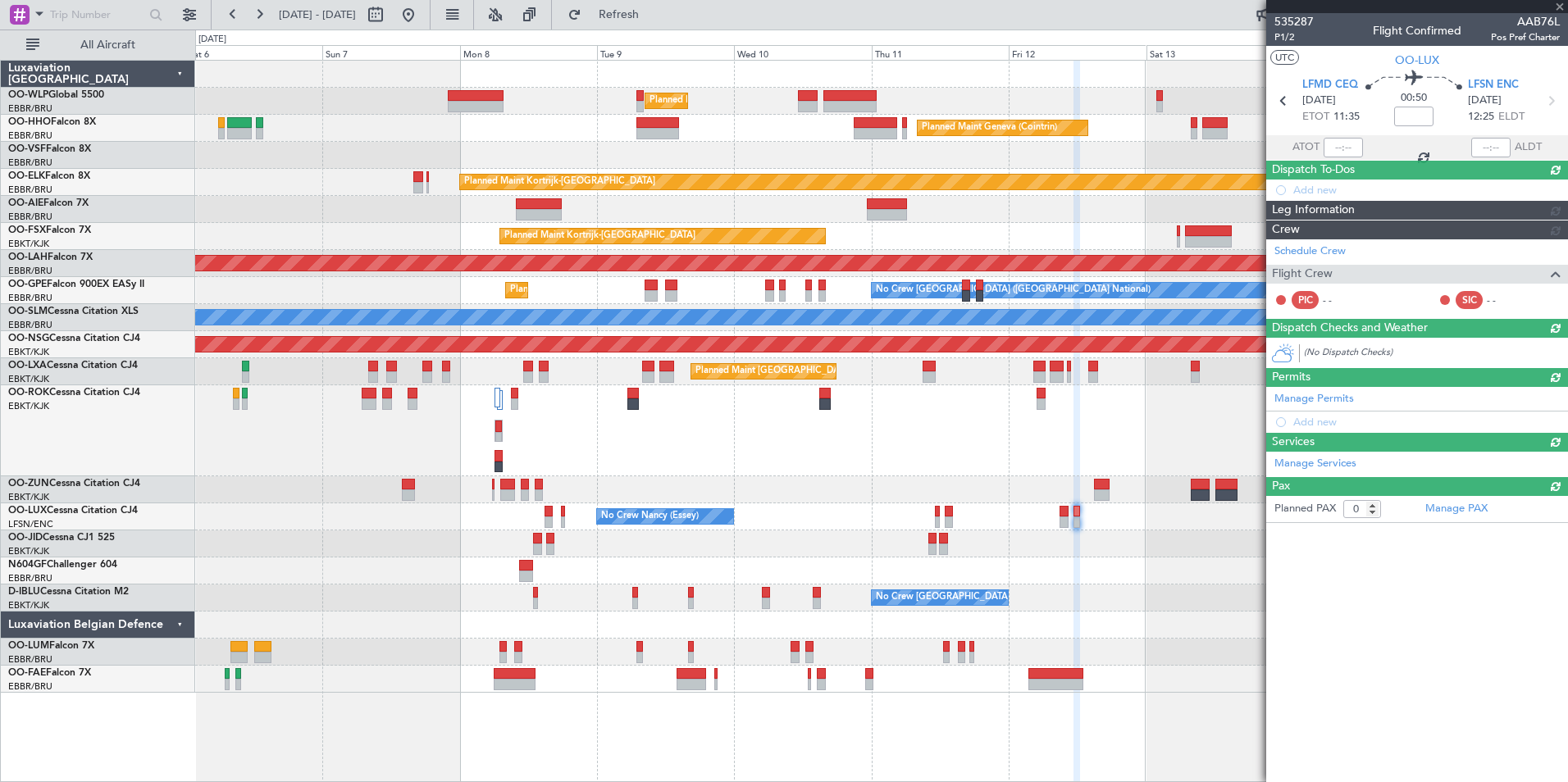
scroll to position [0, 0]
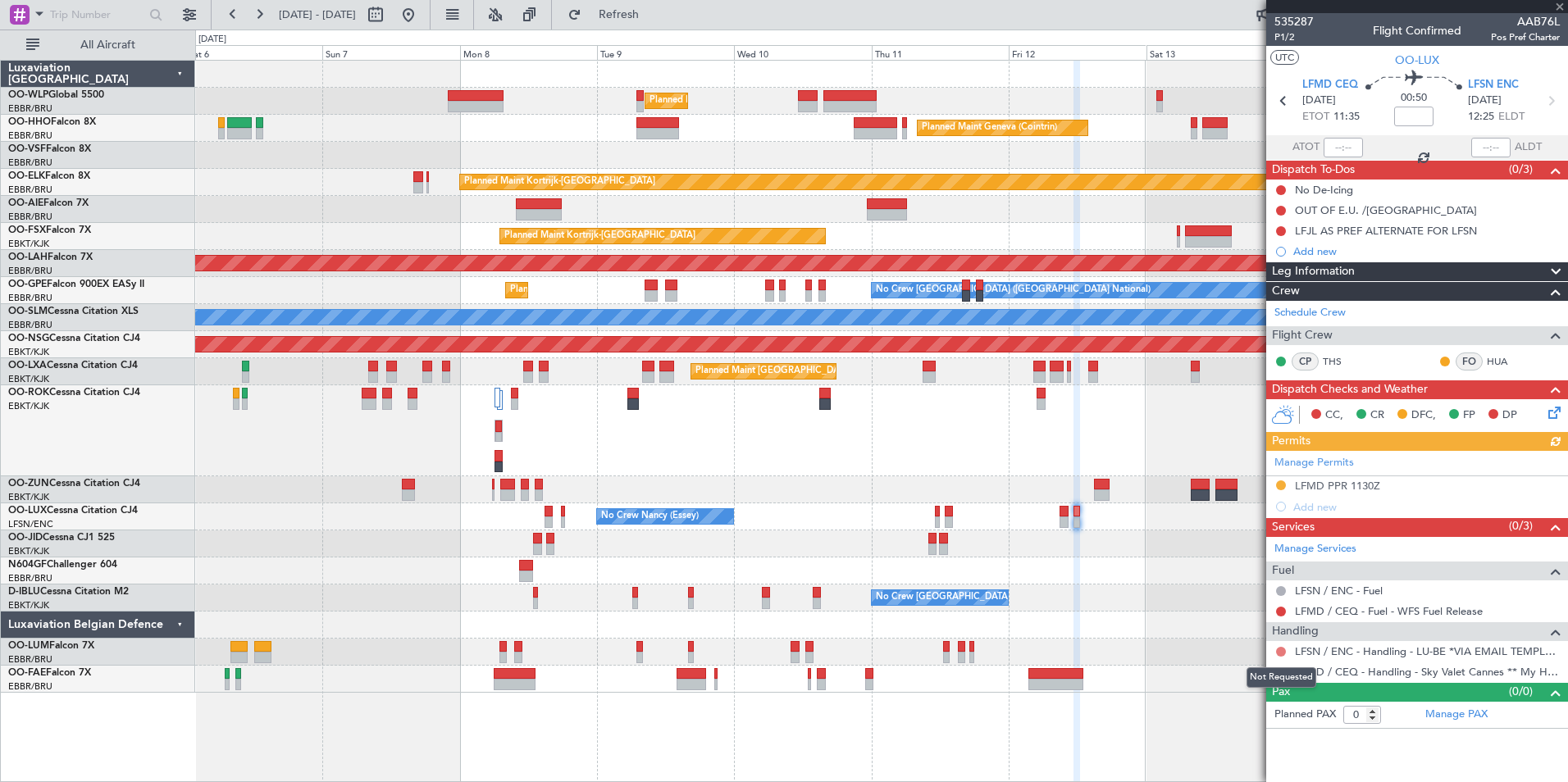
click at [1283, 653] on button at bounding box center [1281, 652] width 10 height 10
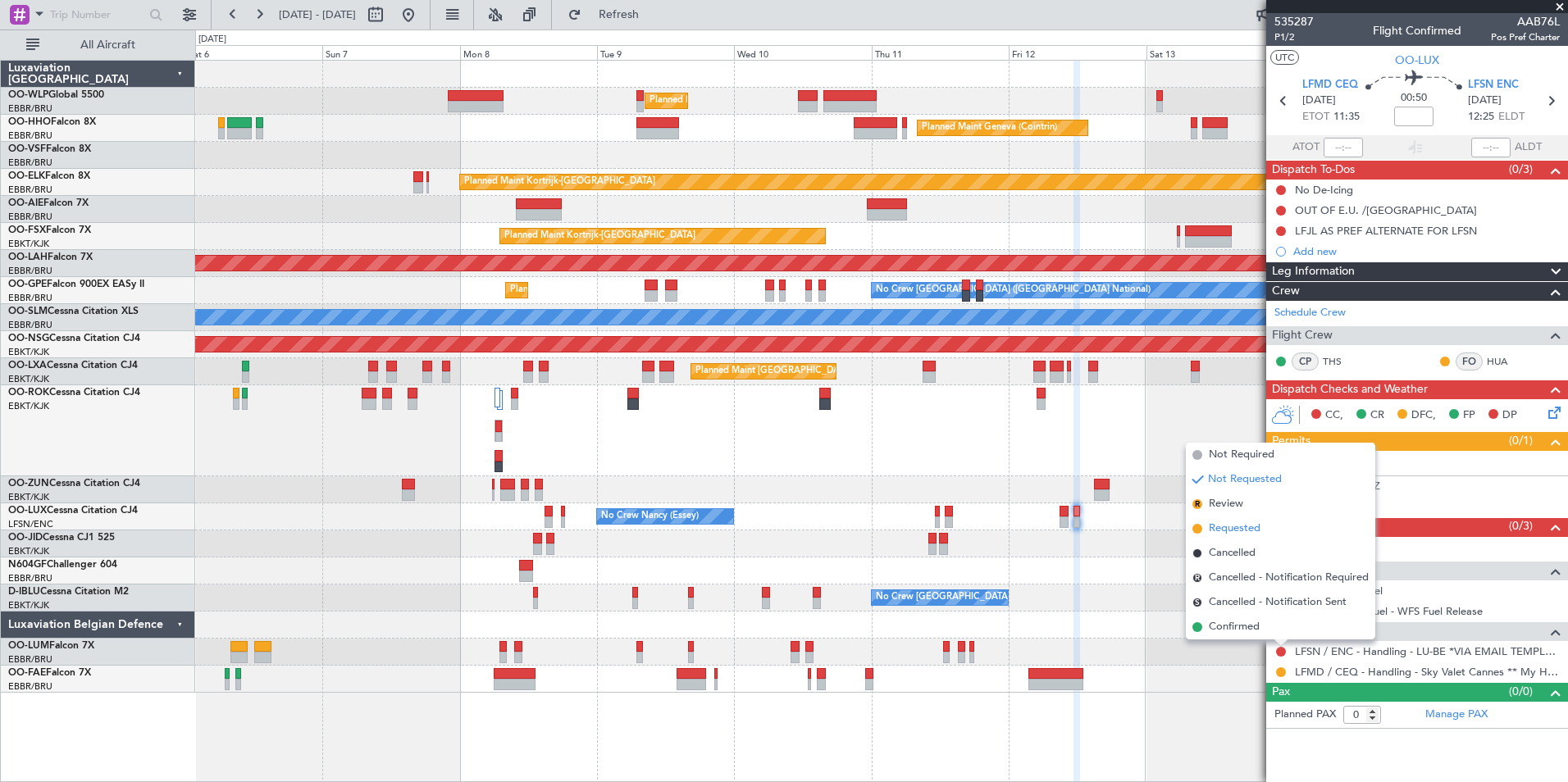
click at [1228, 531] on span "Requested" at bounding box center [1234, 529] width 52 height 17
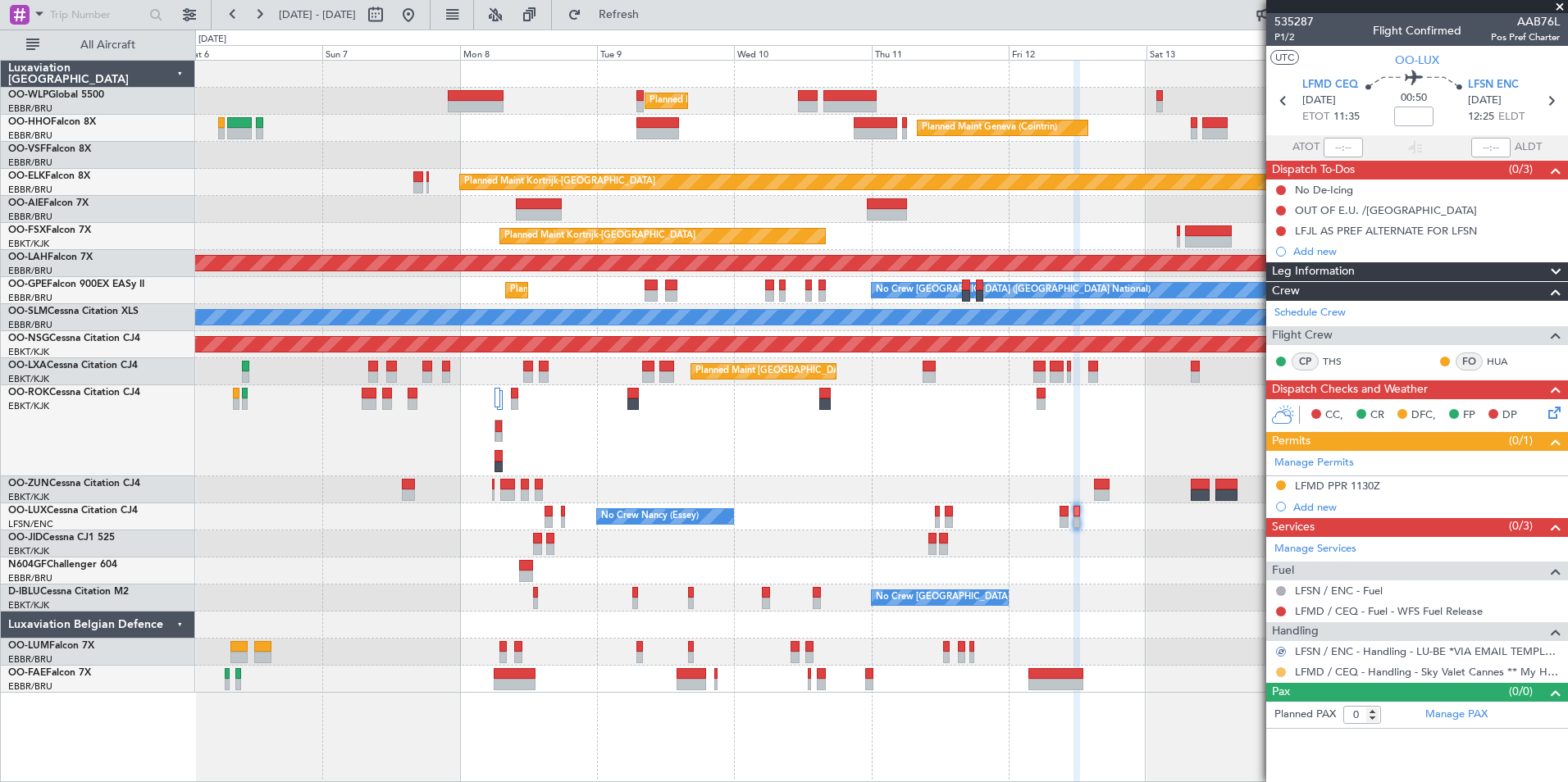
click at [1284, 673] on button at bounding box center [1281, 672] width 10 height 10
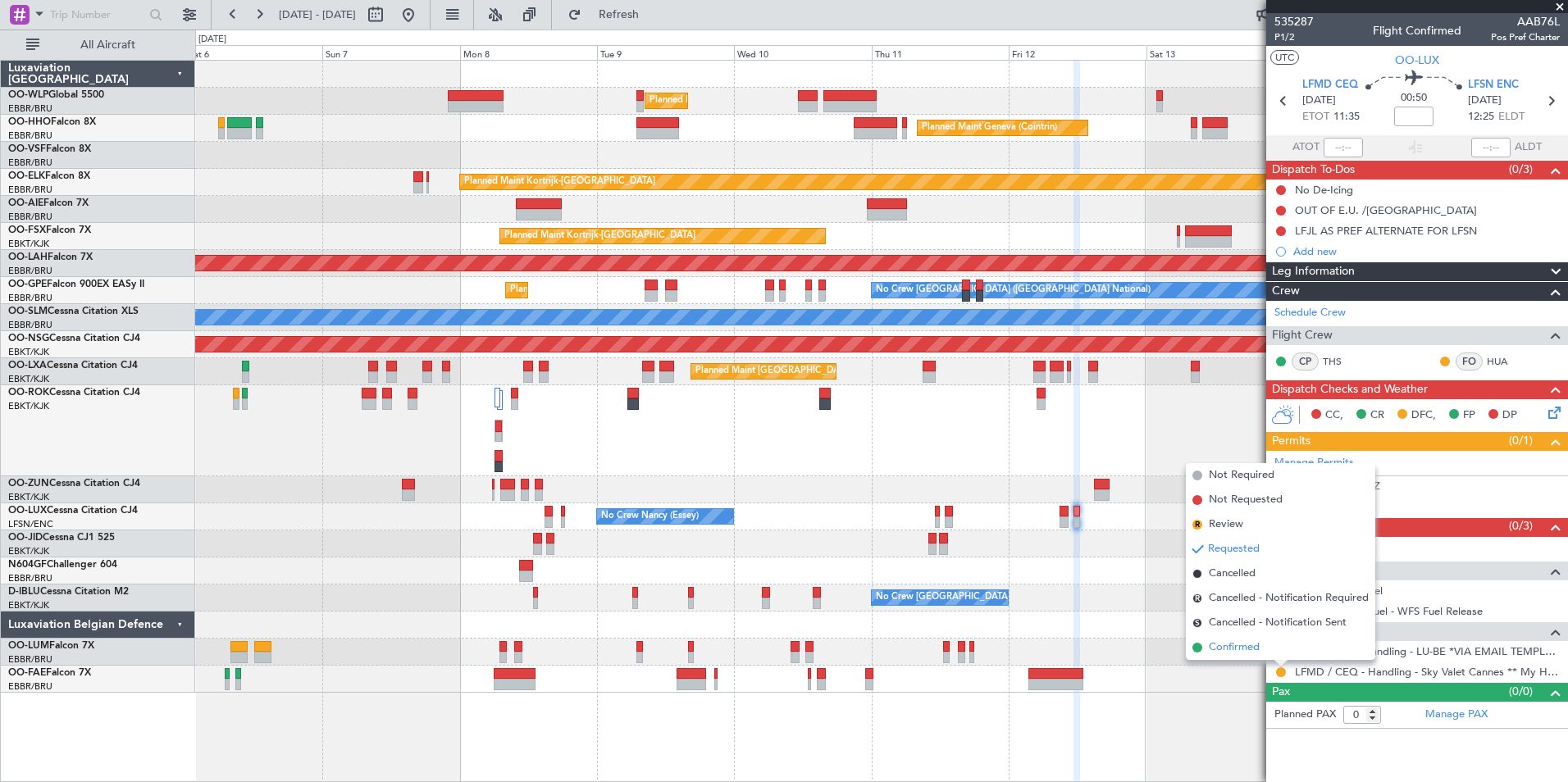
click at [1246, 650] on span "Confirmed" at bounding box center [1233, 648] width 51 height 17
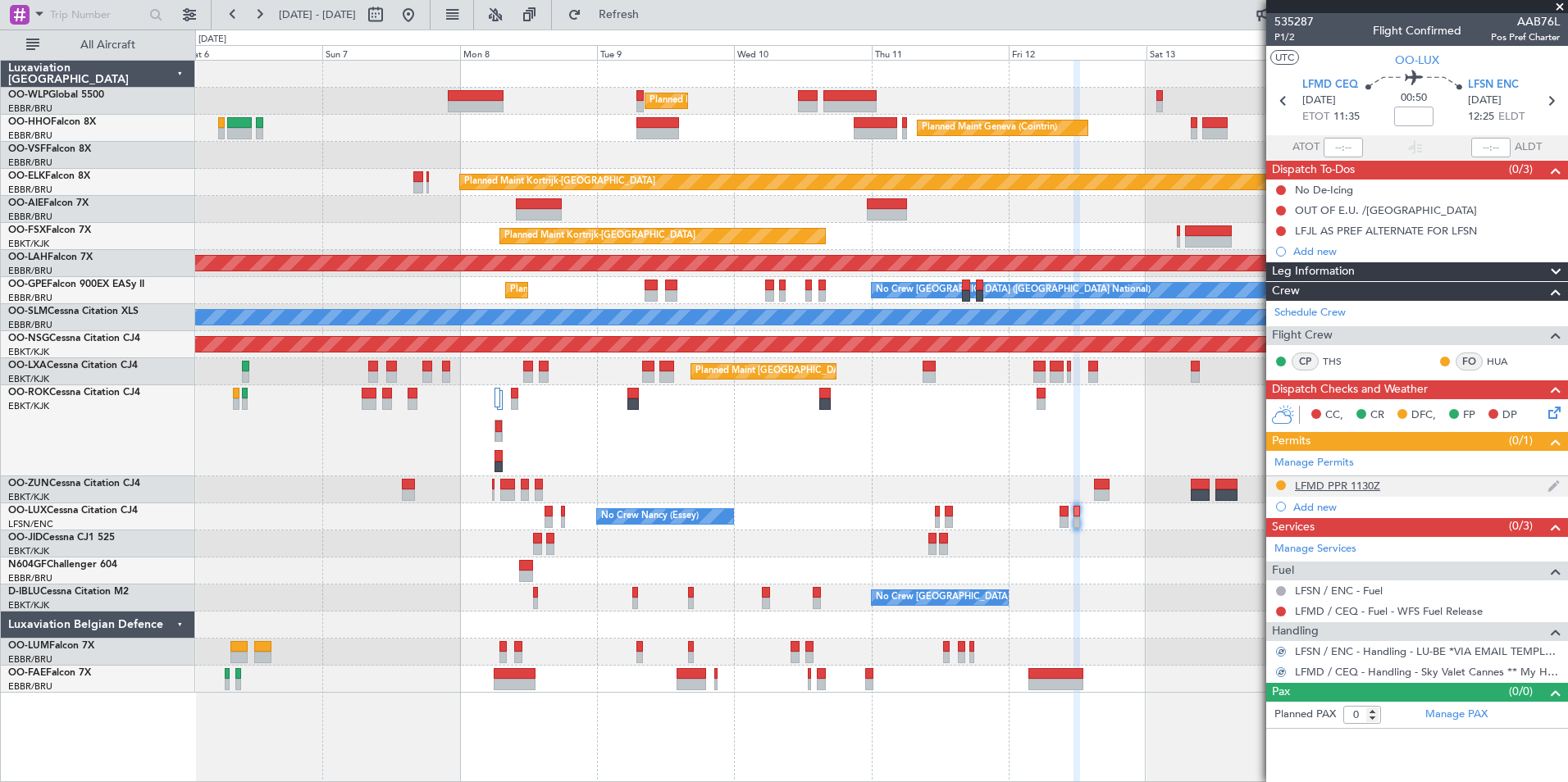
click at [1320, 484] on div "LFMD PPR 1130Z" at bounding box center [1337, 486] width 85 height 14
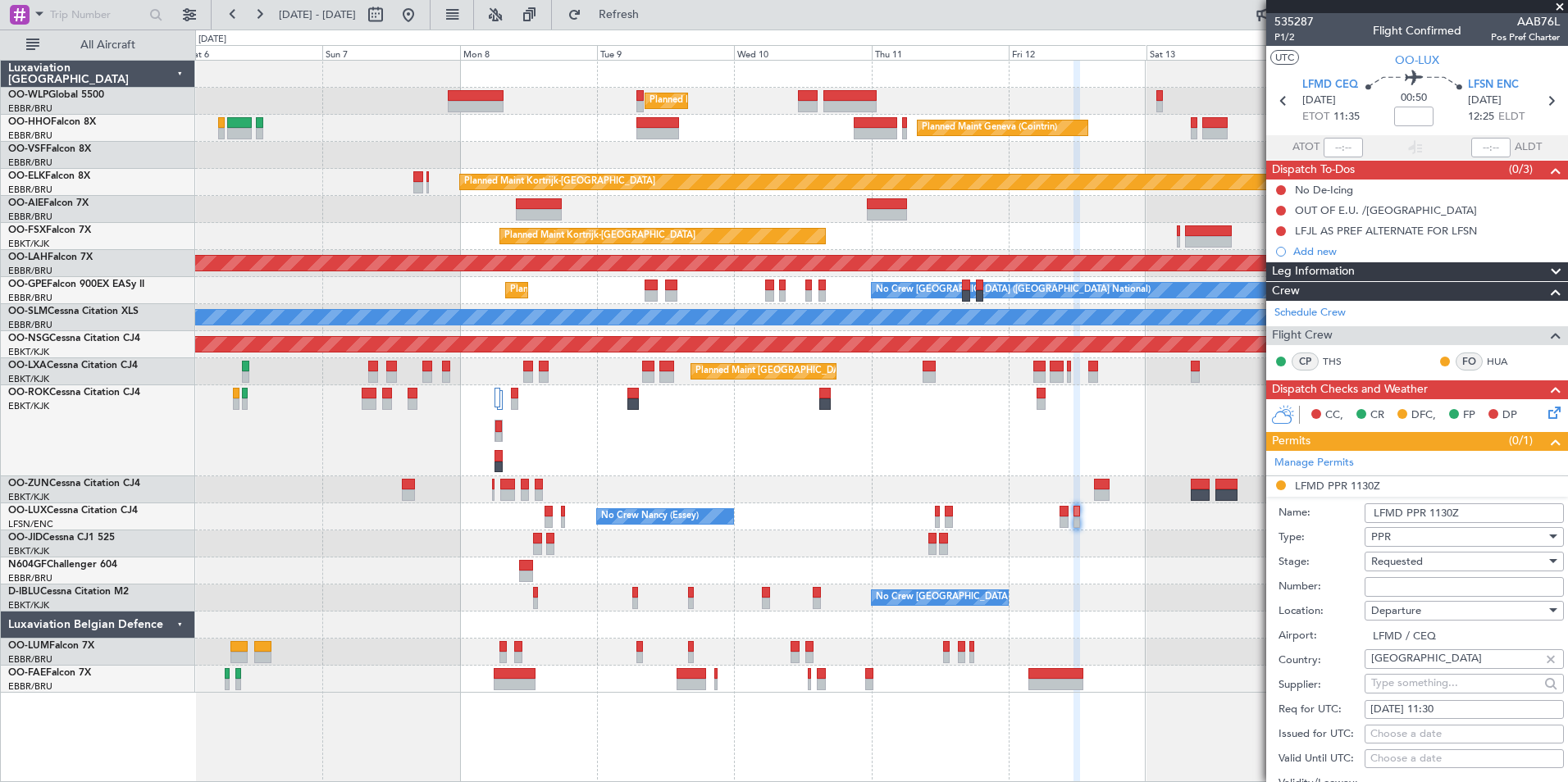
click at [1385, 572] on div "Requested" at bounding box center [1458, 561] width 175 height 24
click at [1385, 582] on span "Denied" at bounding box center [1458, 586] width 172 height 24
click at [1382, 561] on span "Denied" at bounding box center [1388, 562] width 34 height 15
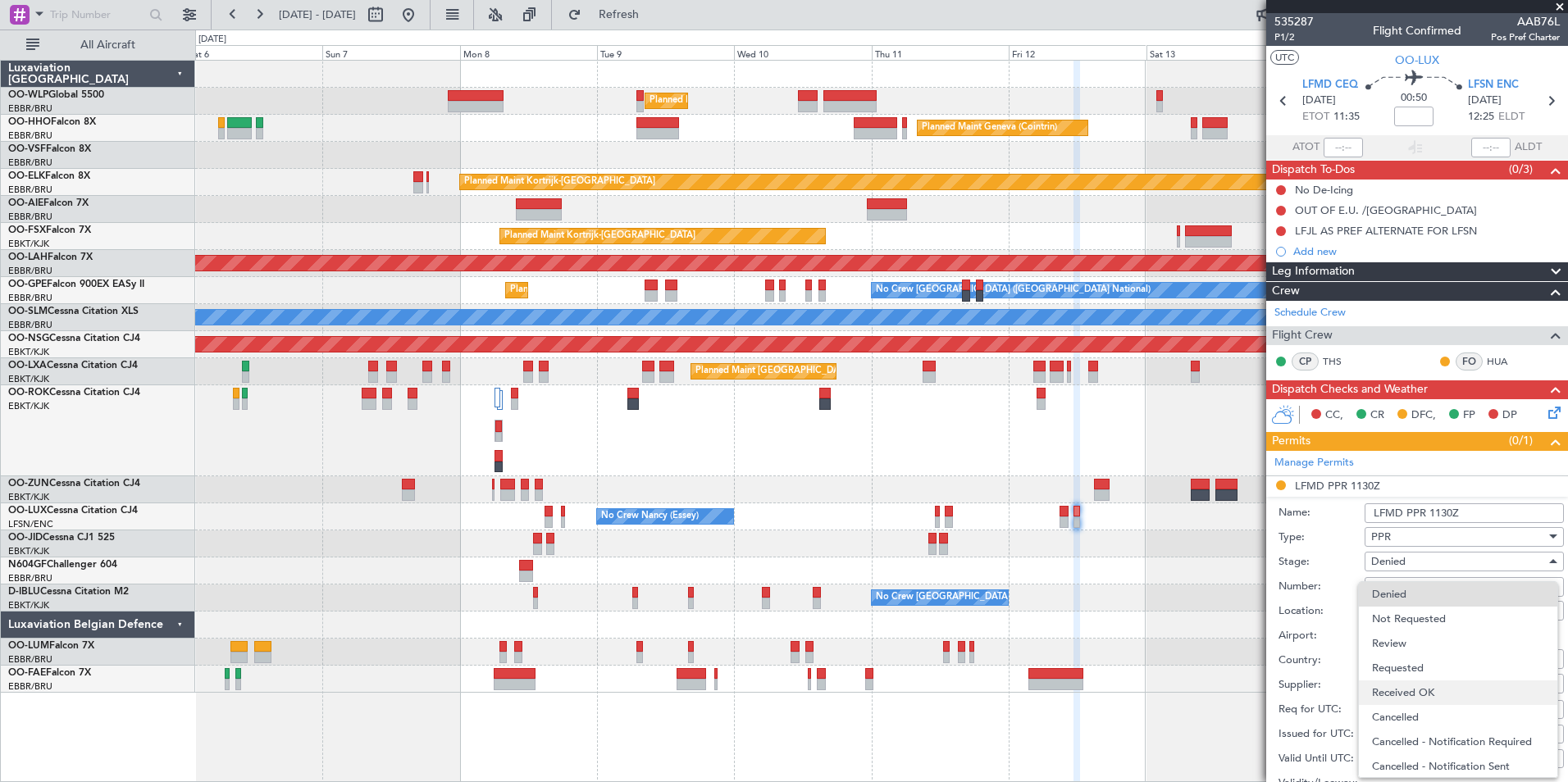
click at [1400, 692] on span "Received OK" at bounding box center [1458, 693] width 172 height 24
click at [1387, 583] on input "Number:" at bounding box center [1464, 587] width 199 height 20
paste input "LFMDD000014300"
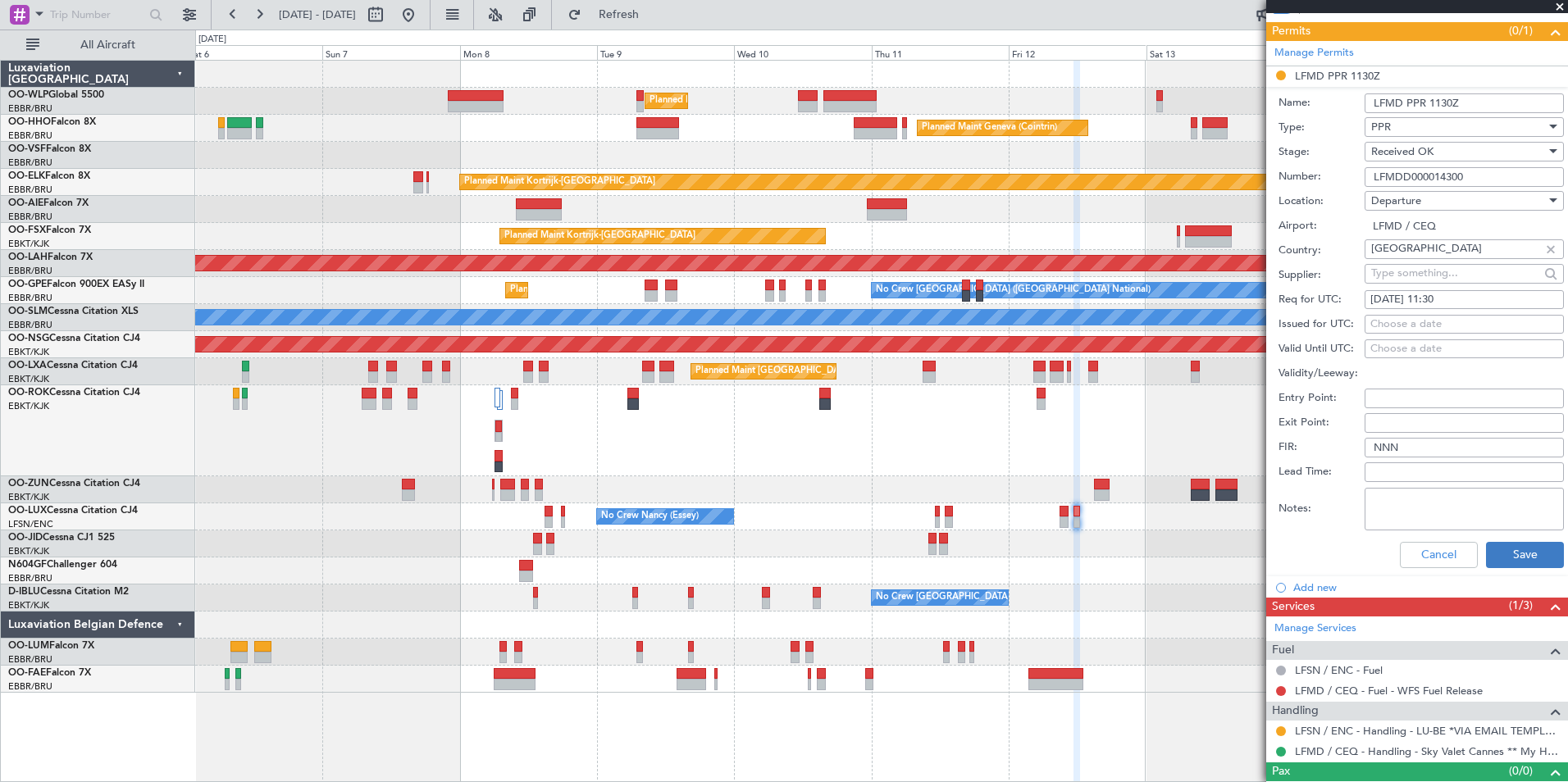
type input "LFMDD000014300"
click at [1508, 560] on button "Save" at bounding box center [1525, 555] width 78 height 26
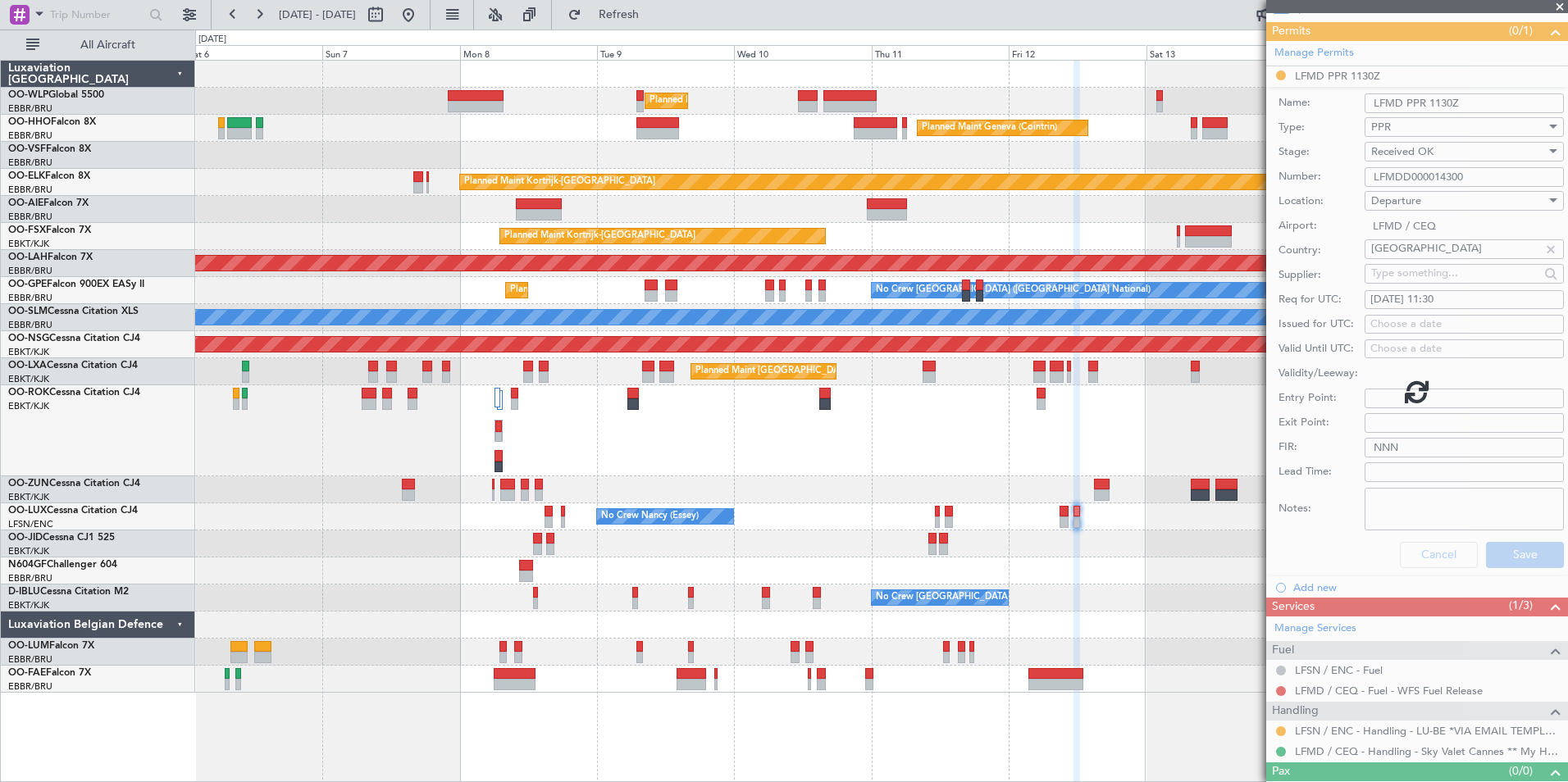
scroll to position [0, 0]
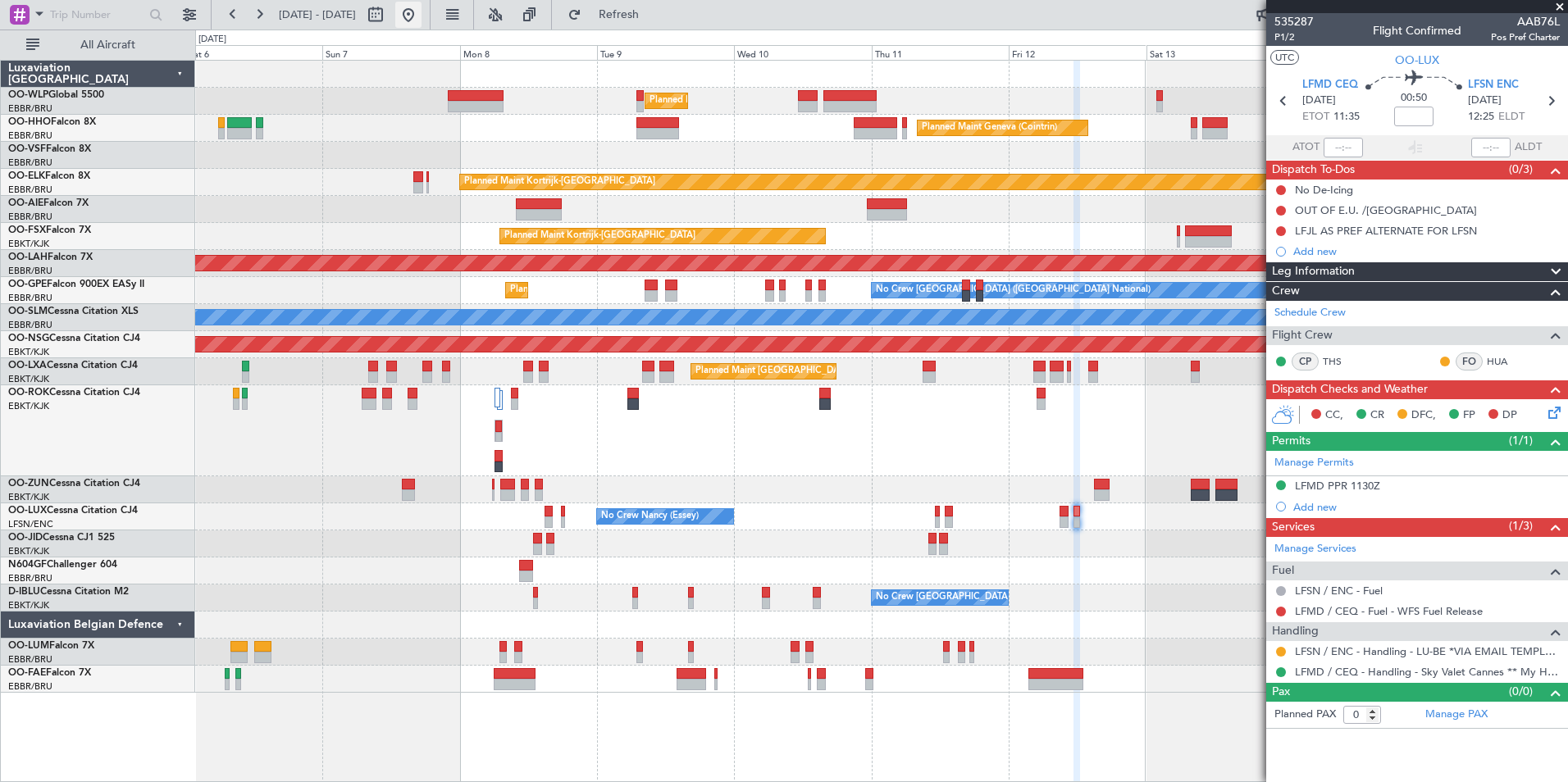
click at [421, 22] on button at bounding box center [408, 14] width 26 height 26
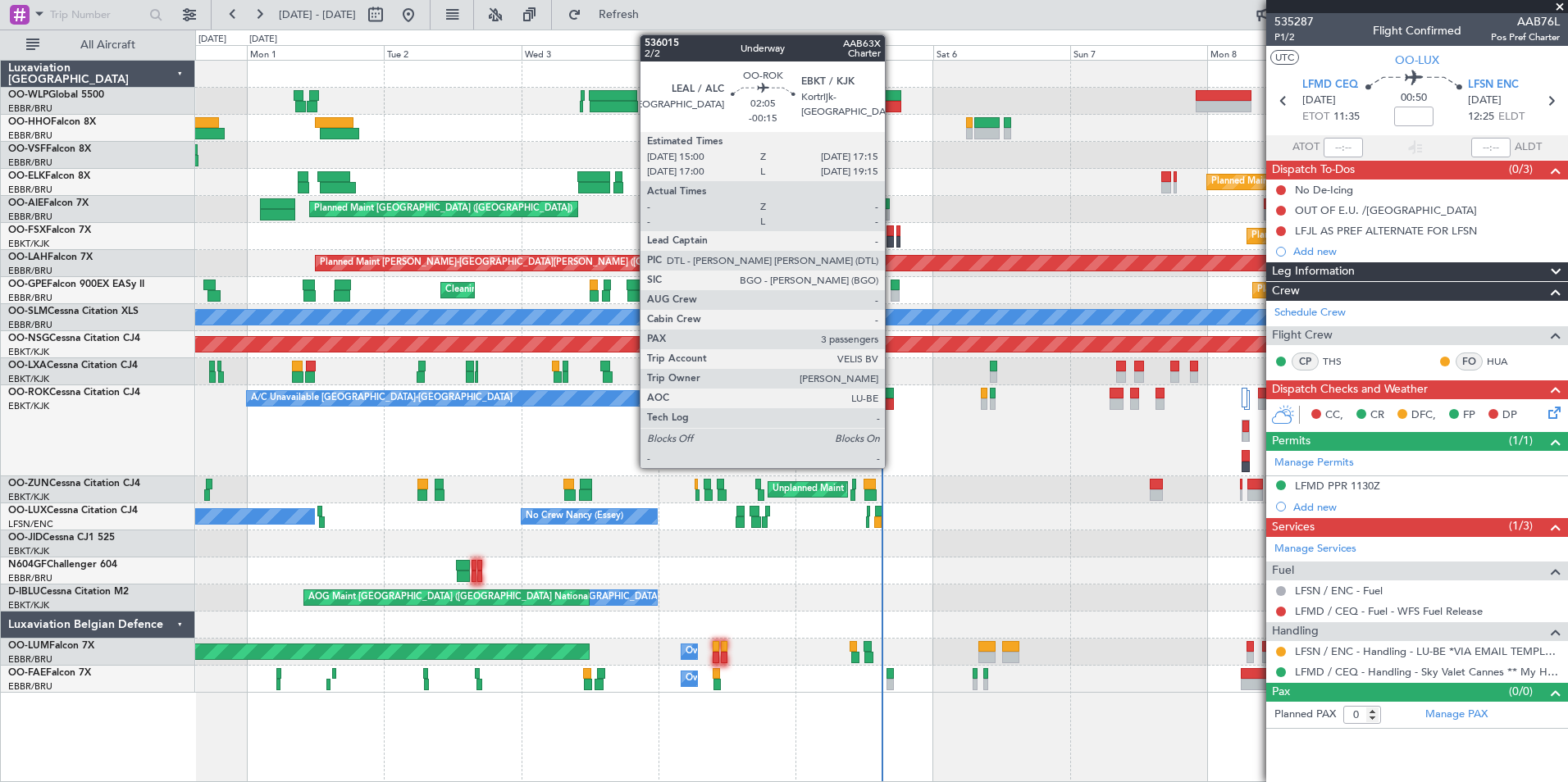
click at [892, 406] on div at bounding box center [887, 405] width 13 height 12
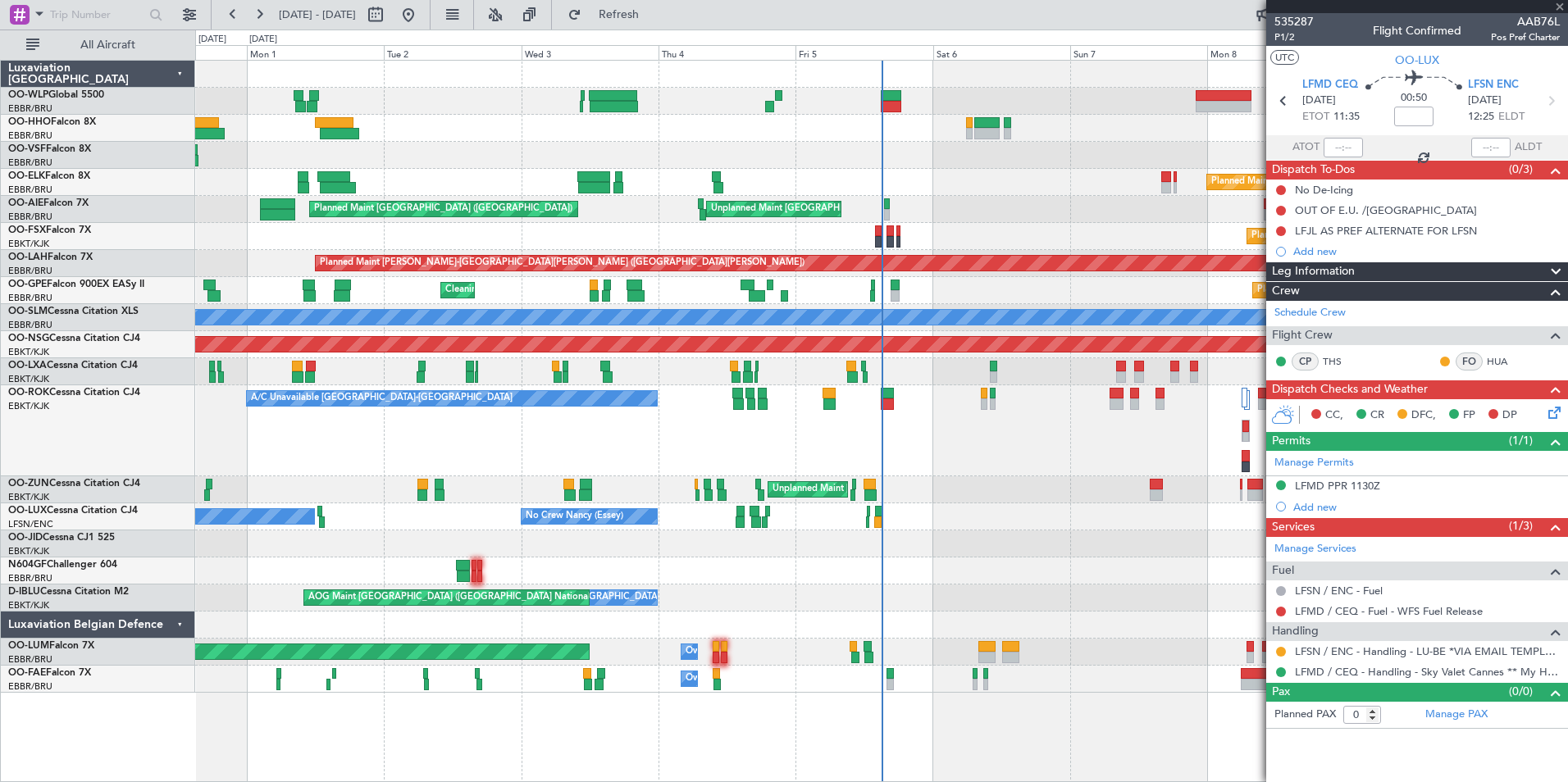
type input "-00:15"
type input "3"
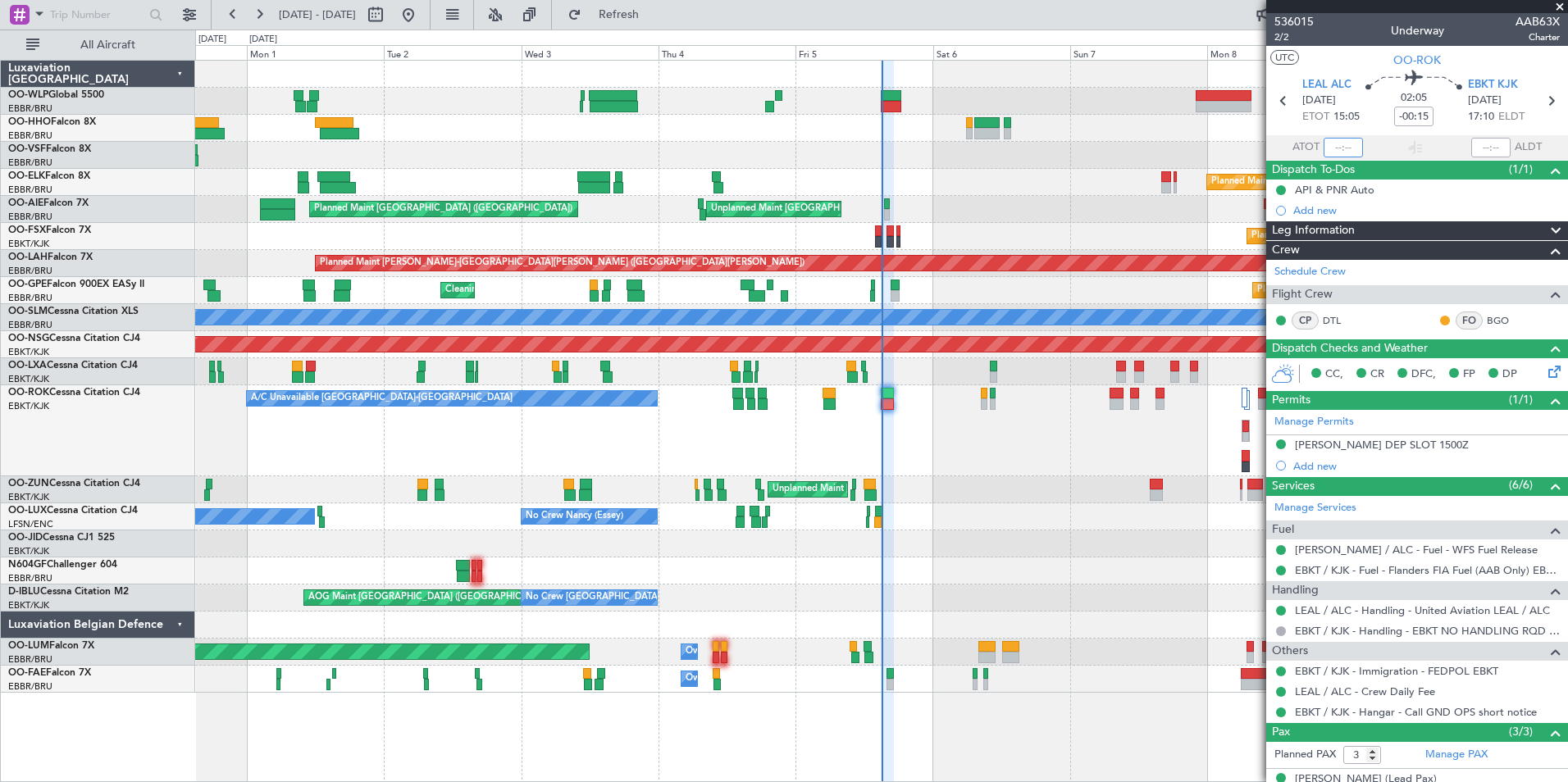
click at [1339, 151] on input "text" at bounding box center [1343, 148] width 39 height 20
click at [989, 235] on div "Planned Maint Kortrijk-[GEOGRAPHIC_DATA]" at bounding box center [881, 237] width 1372 height 27
type input "14:54"
click at [782, 213] on div "Planned Maint [GEOGRAPHIC_DATA] ([GEOGRAPHIC_DATA]) Unplanned Maint [GEOGRAPHIC…" at bounding box center [881, 209] width 1372 height 27
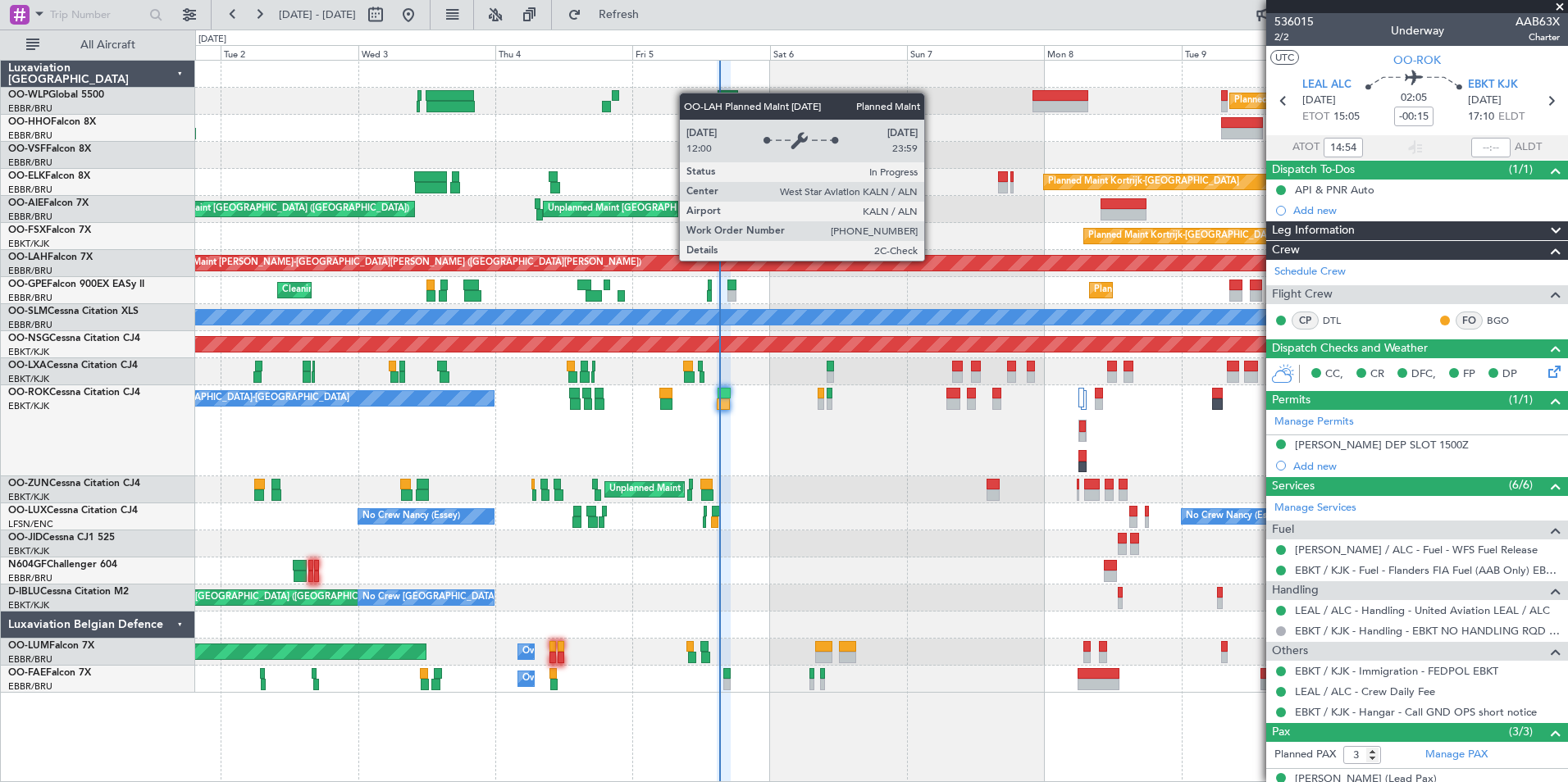
click at [811, 264] on div "Planned Maint [PERSON_NAME]-[GEOGRAPHIC_DATA][PERSON_NAME] ([GEOGRAPHIC_DATA][P…" at bounding box center [1545, 263] width 2786 height 15
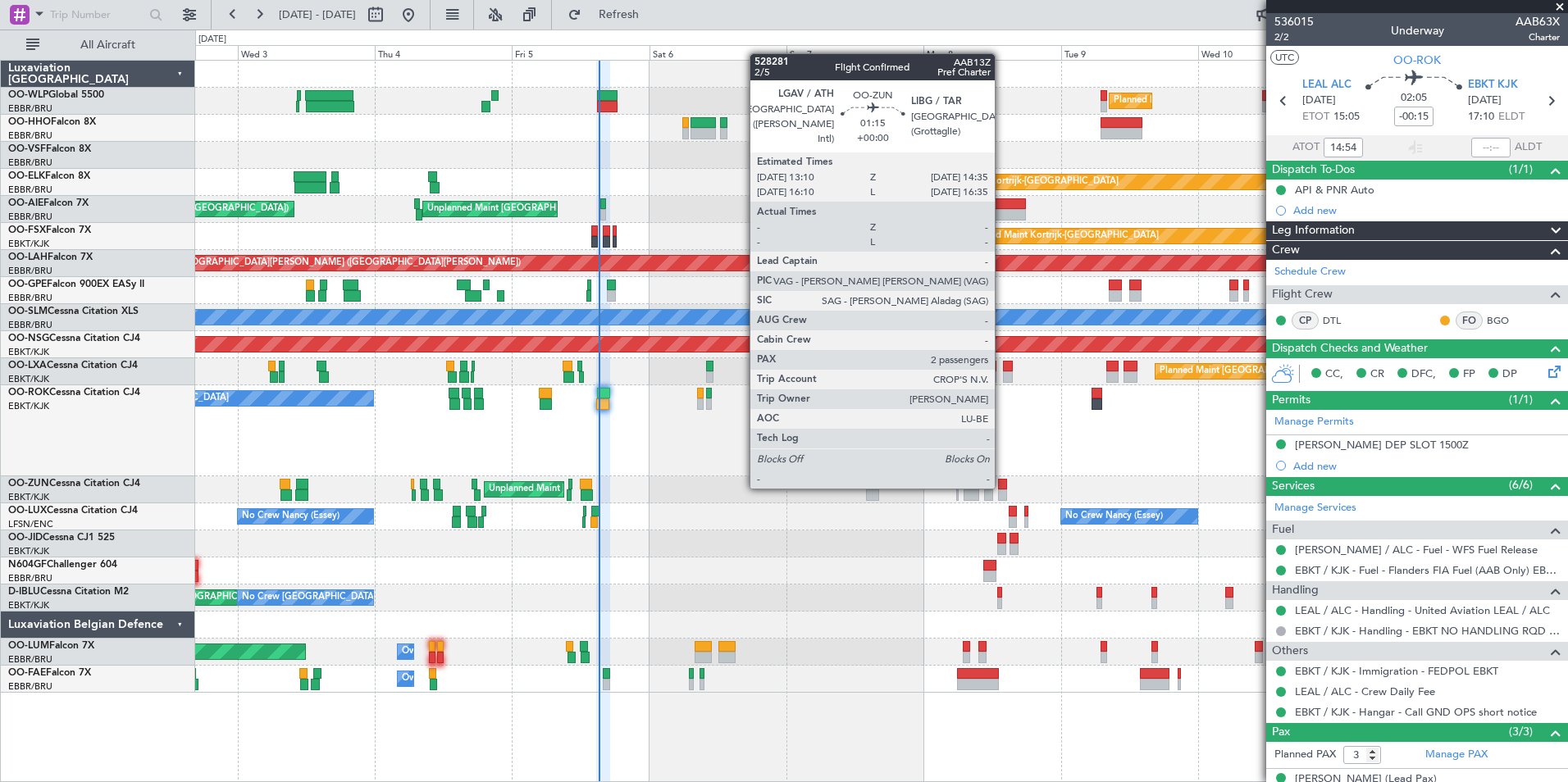
click at [1002, 487] on div at bounding box center [1002, 485] width 8 height 12
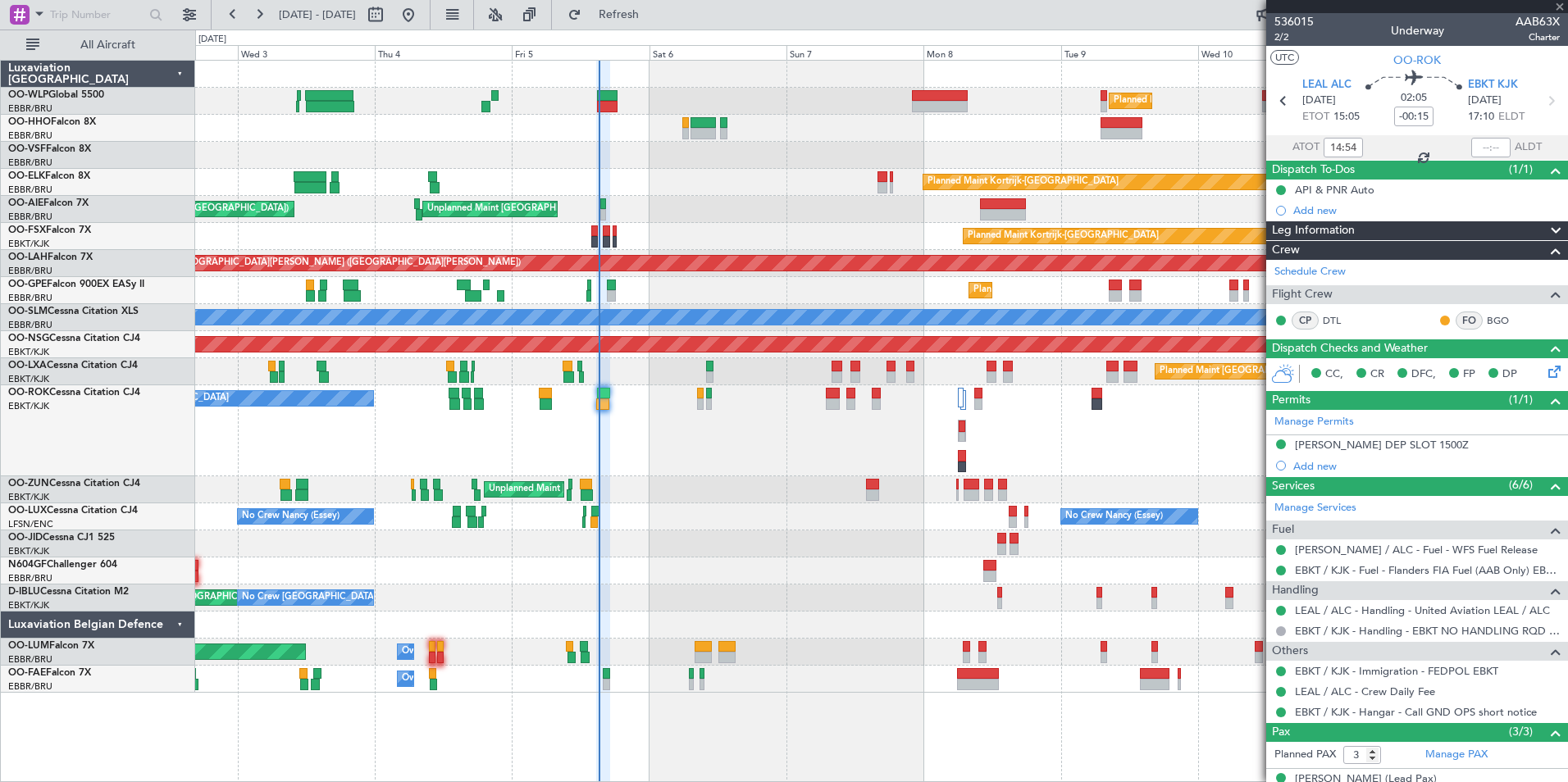
type input "2"
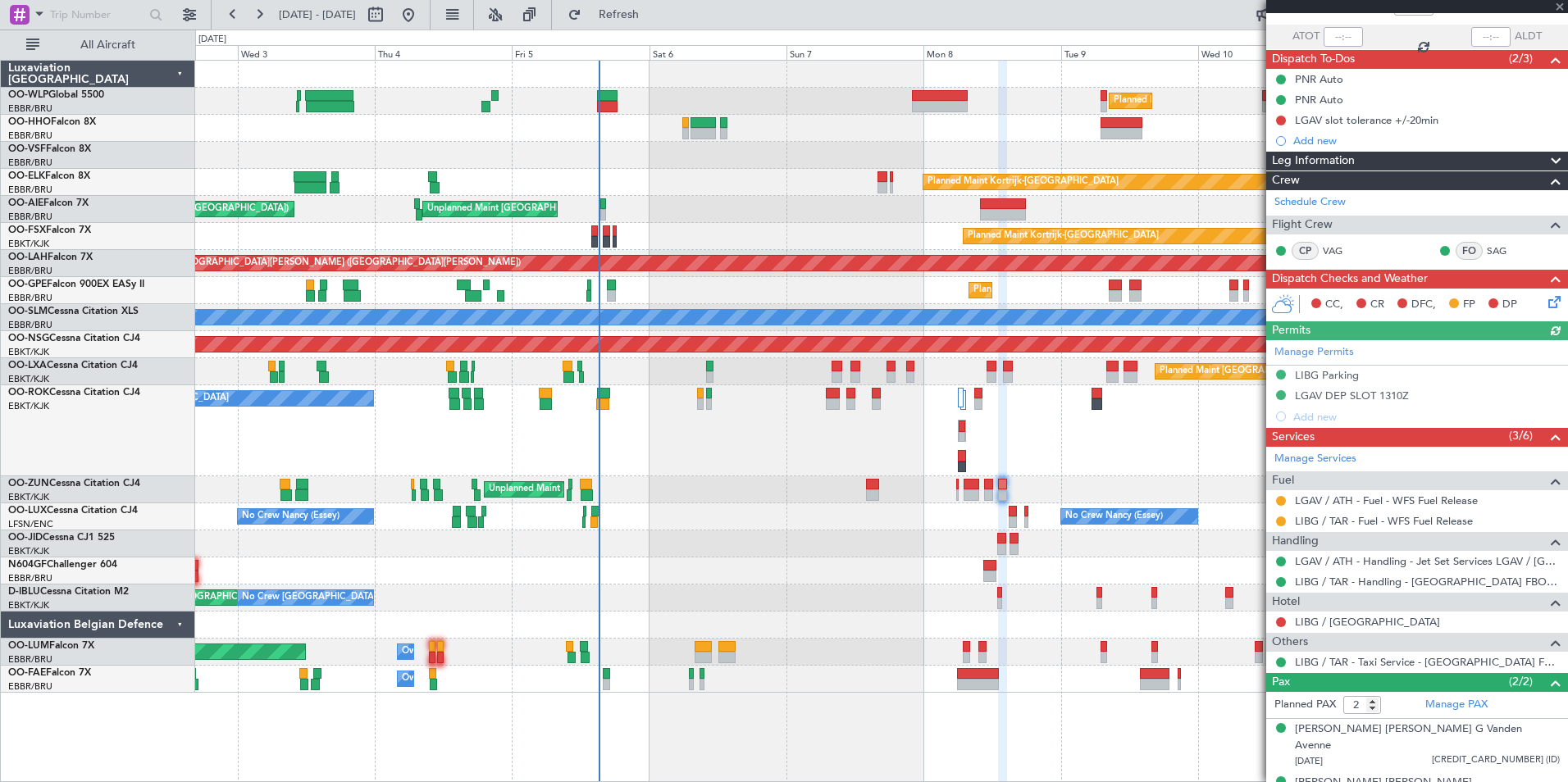
scroll to position [120, 0]
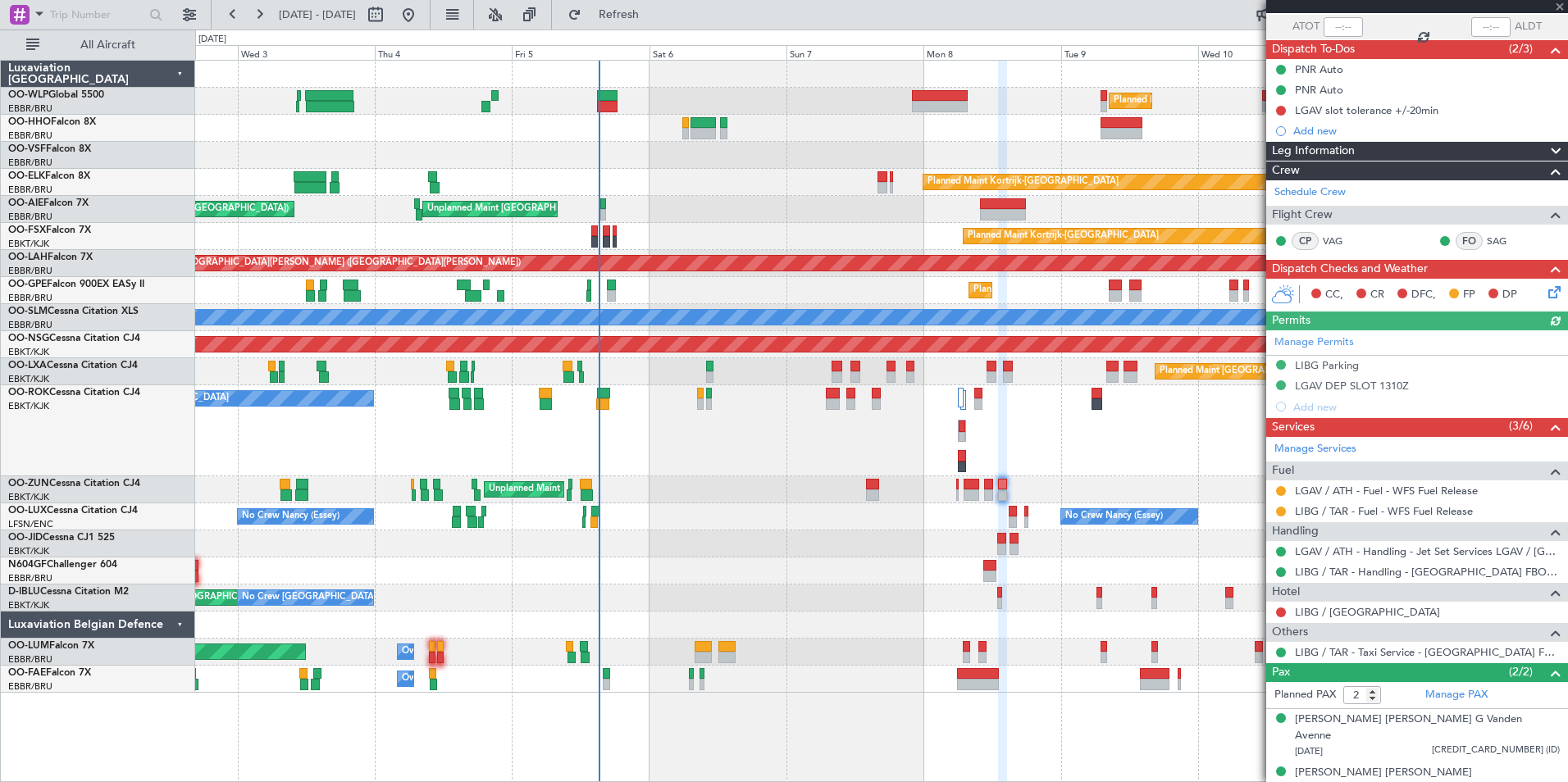
click at [1378, 580] on div "LIBG / TAR - Handling - Italy FBO LIBG / TAR" at bounding box center [1417, 572] width 302 height 21
click at [1379, 576] on link "LIBG / TAR - Handling - Italy FBO LIBG / TAR" at bounding box center [1427, 572] width 265 height 14
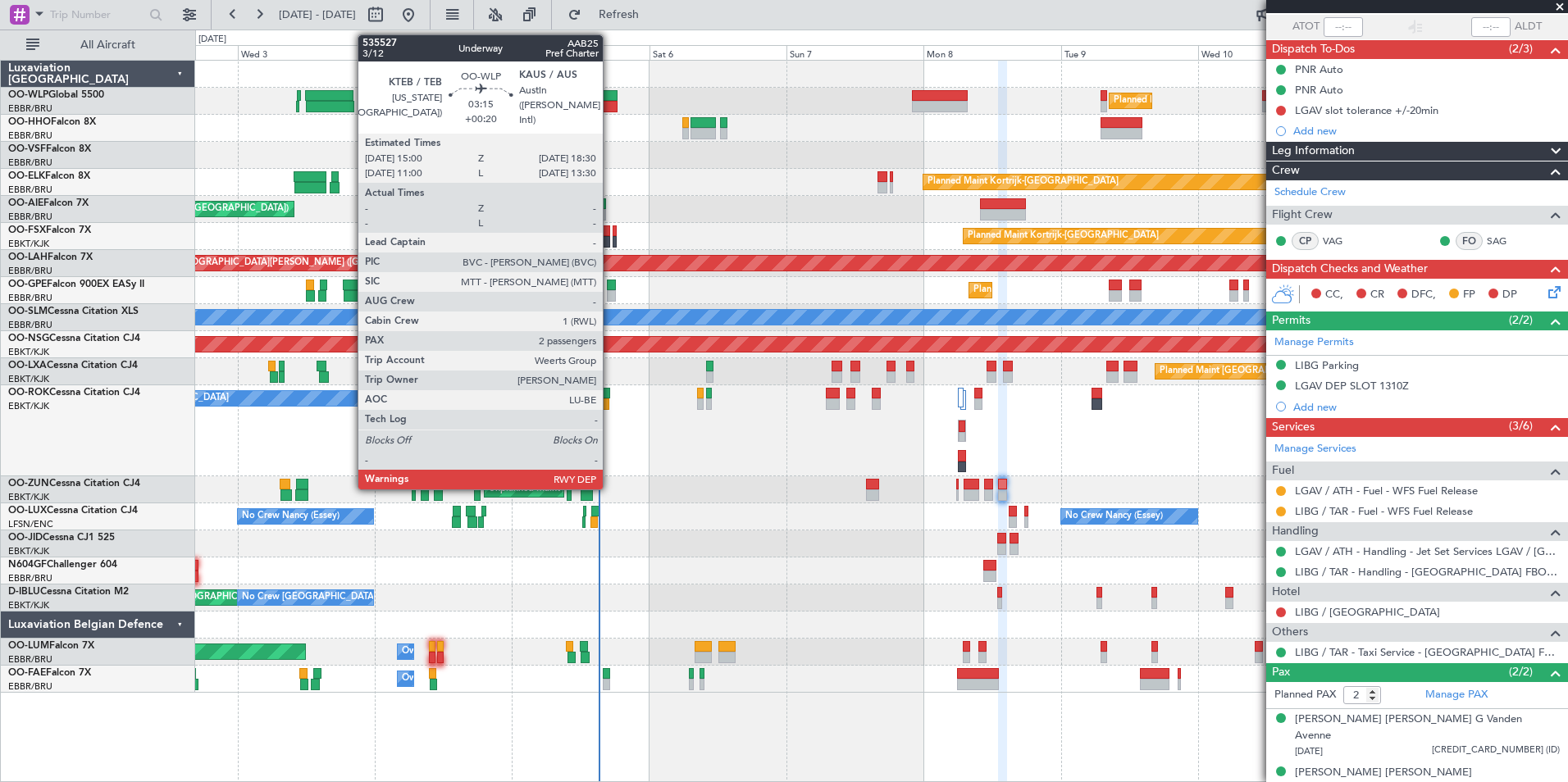
click at [610, 103] on div at bounding box center [607, 107] width 21 height 12
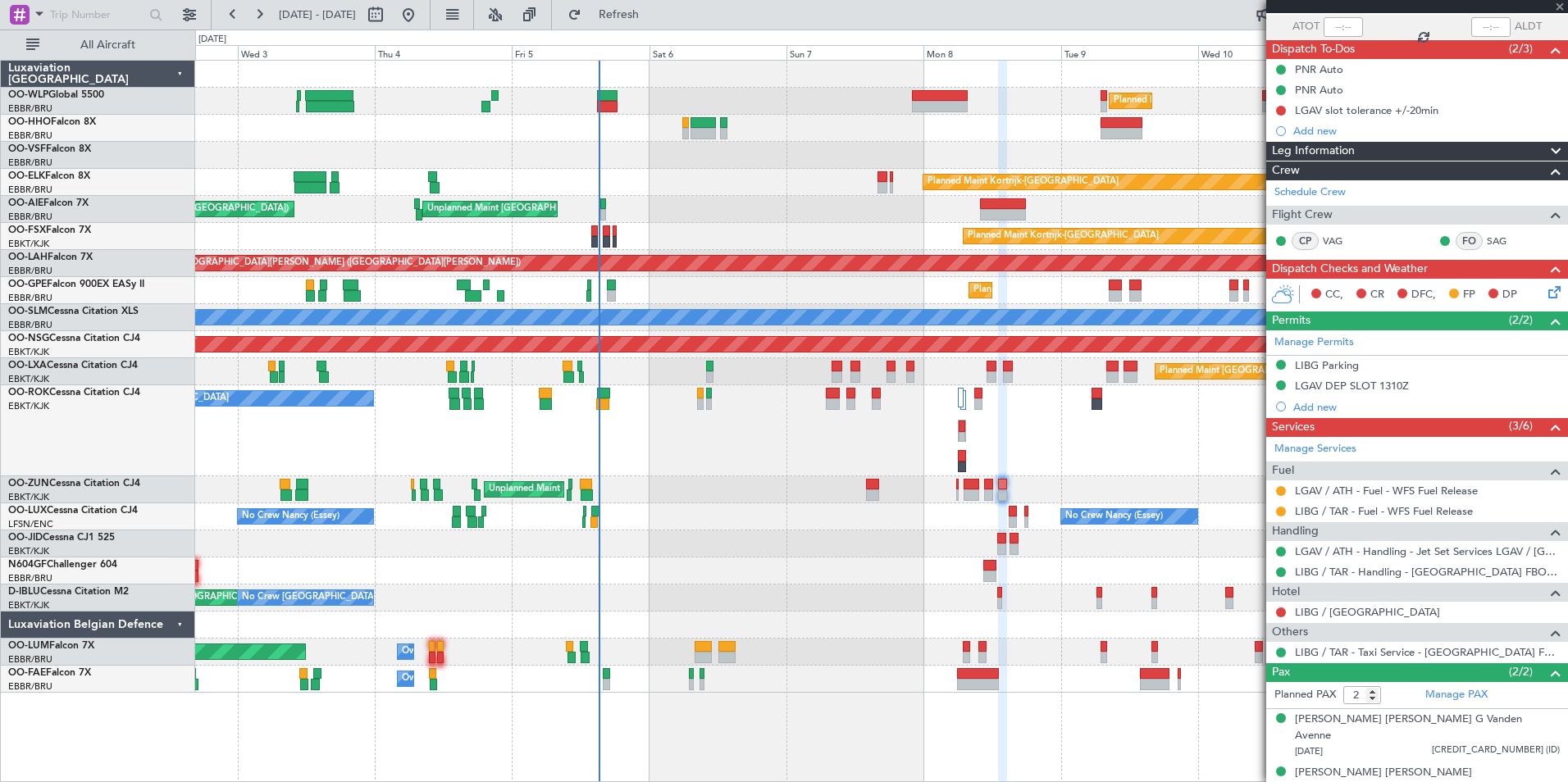
type input "+00:20"
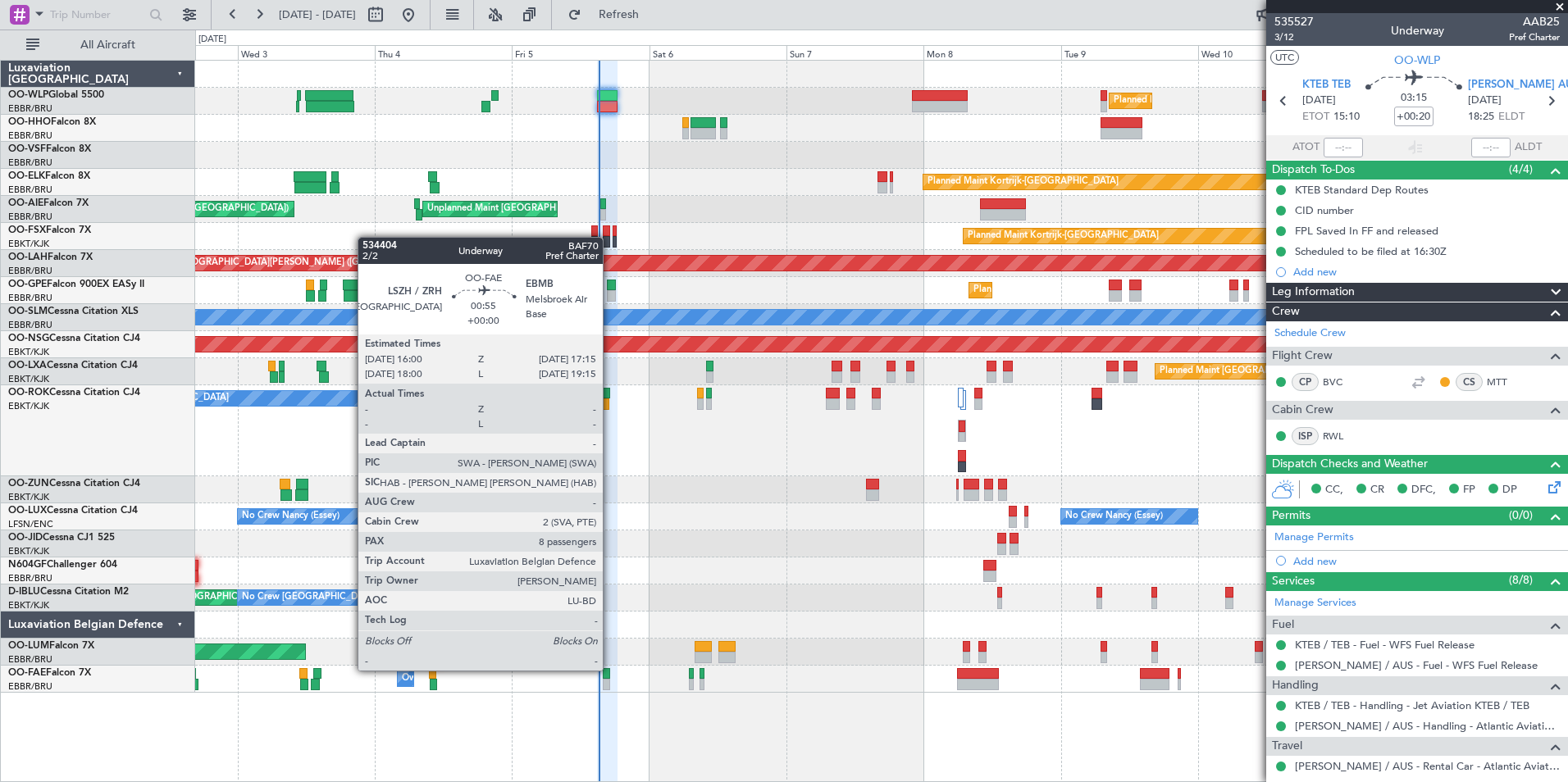
click at [610, 669] on div at bounding box center [606, 674] width 8 height 12
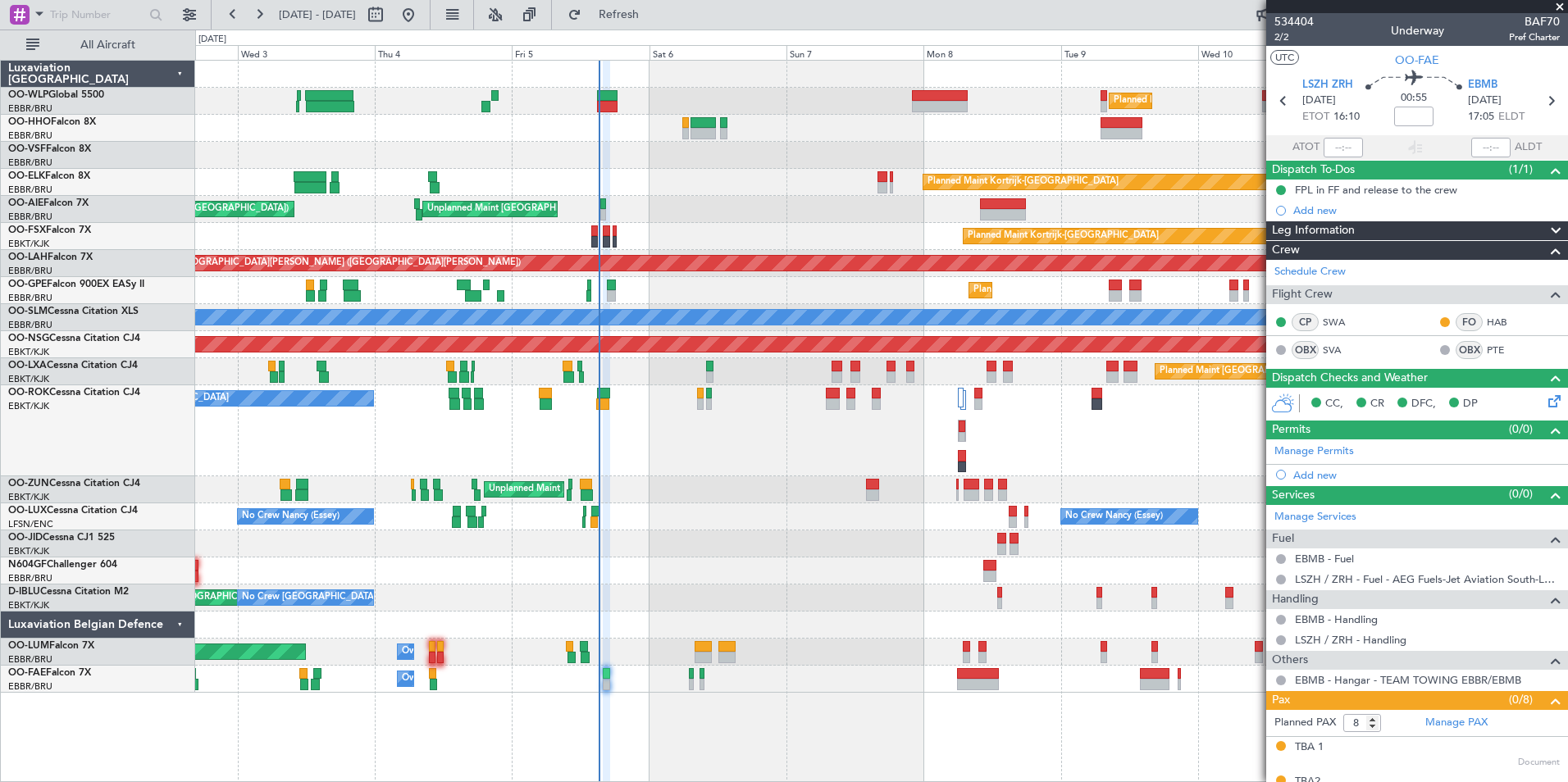
click at [723, 555] on div at bounding box center [881, 544] width 1372 height 27
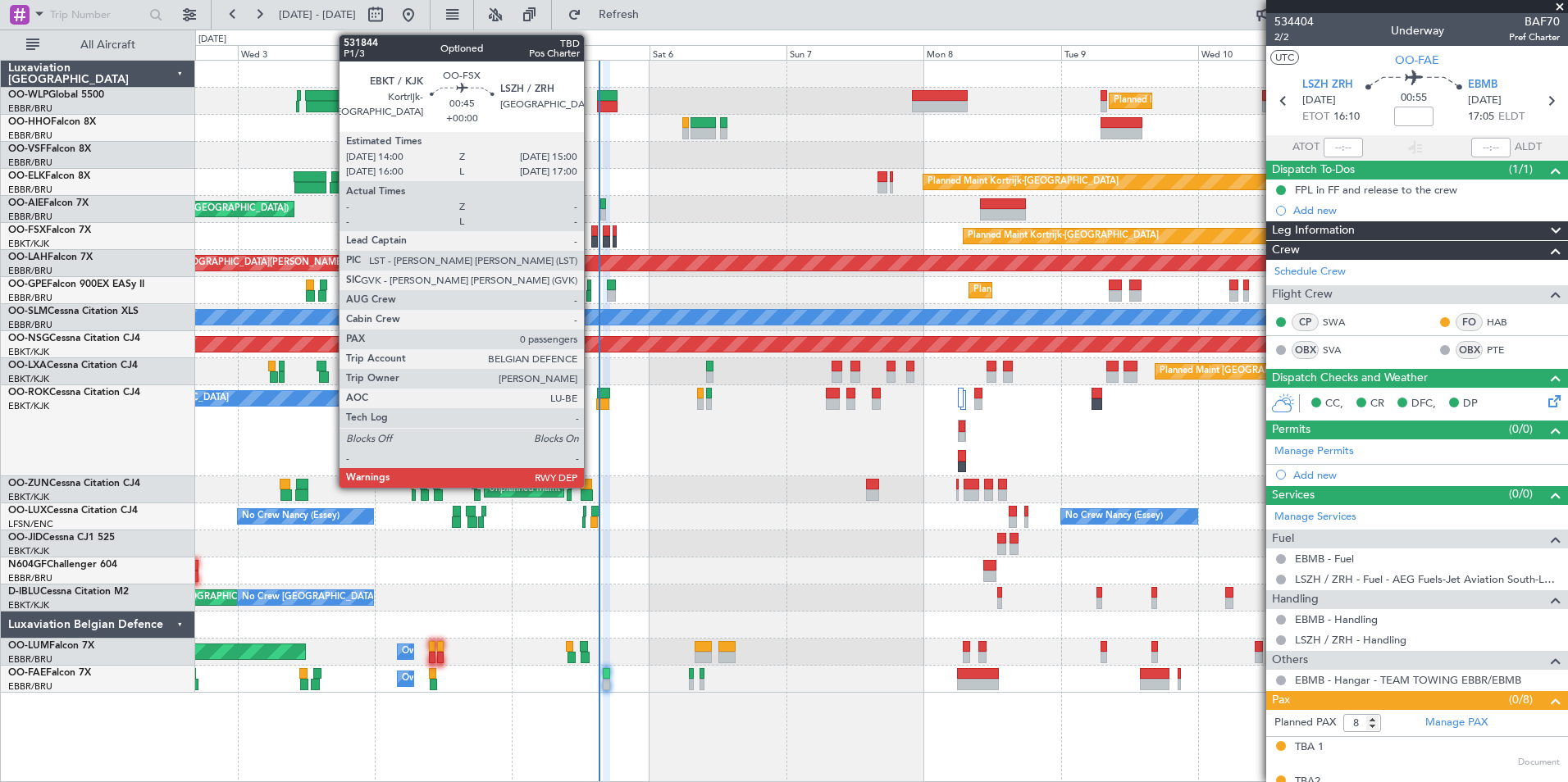
click at [591, 242] on div at bounding box center [594, 242] width 6 height 12
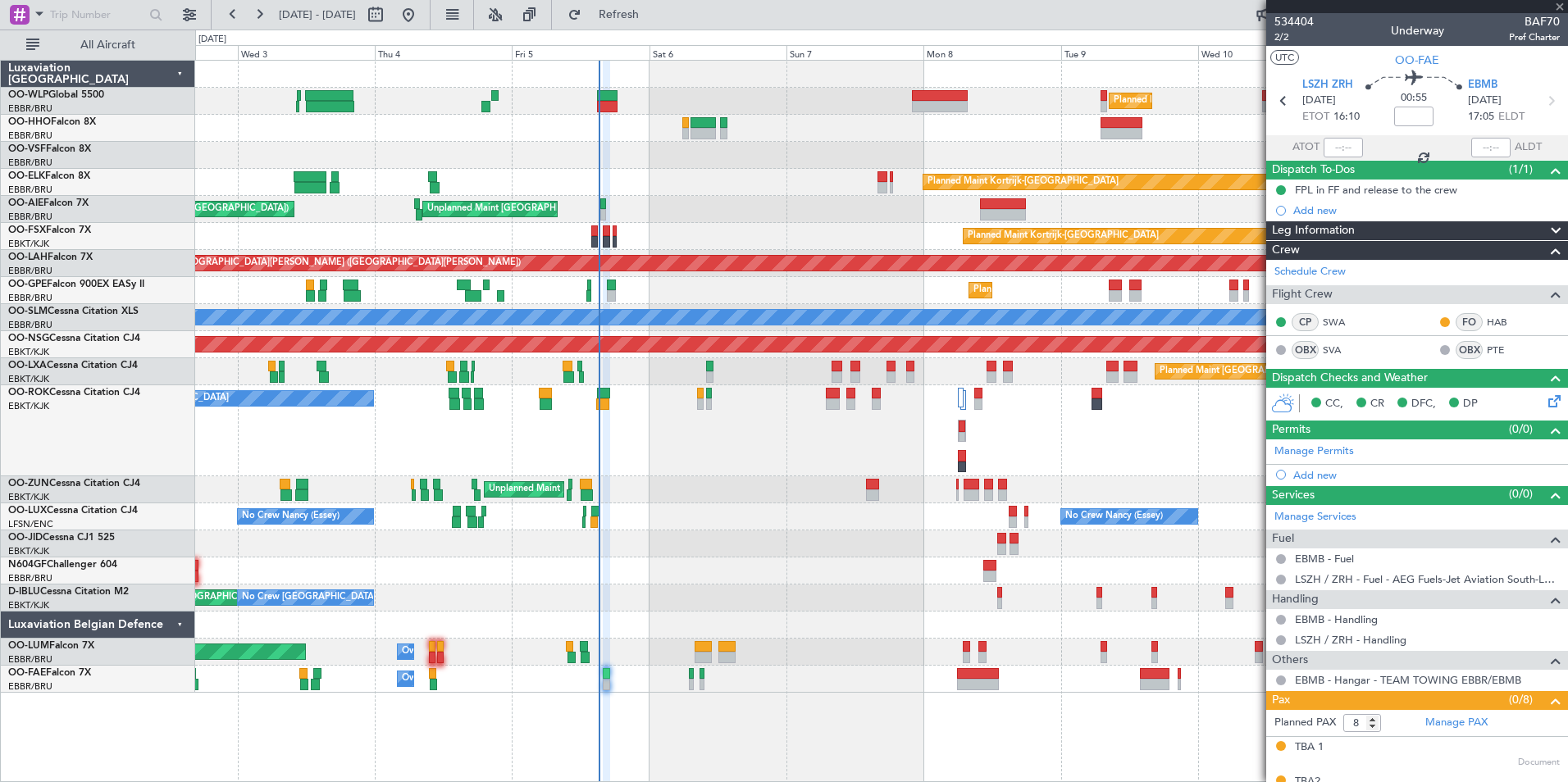
type input "0"
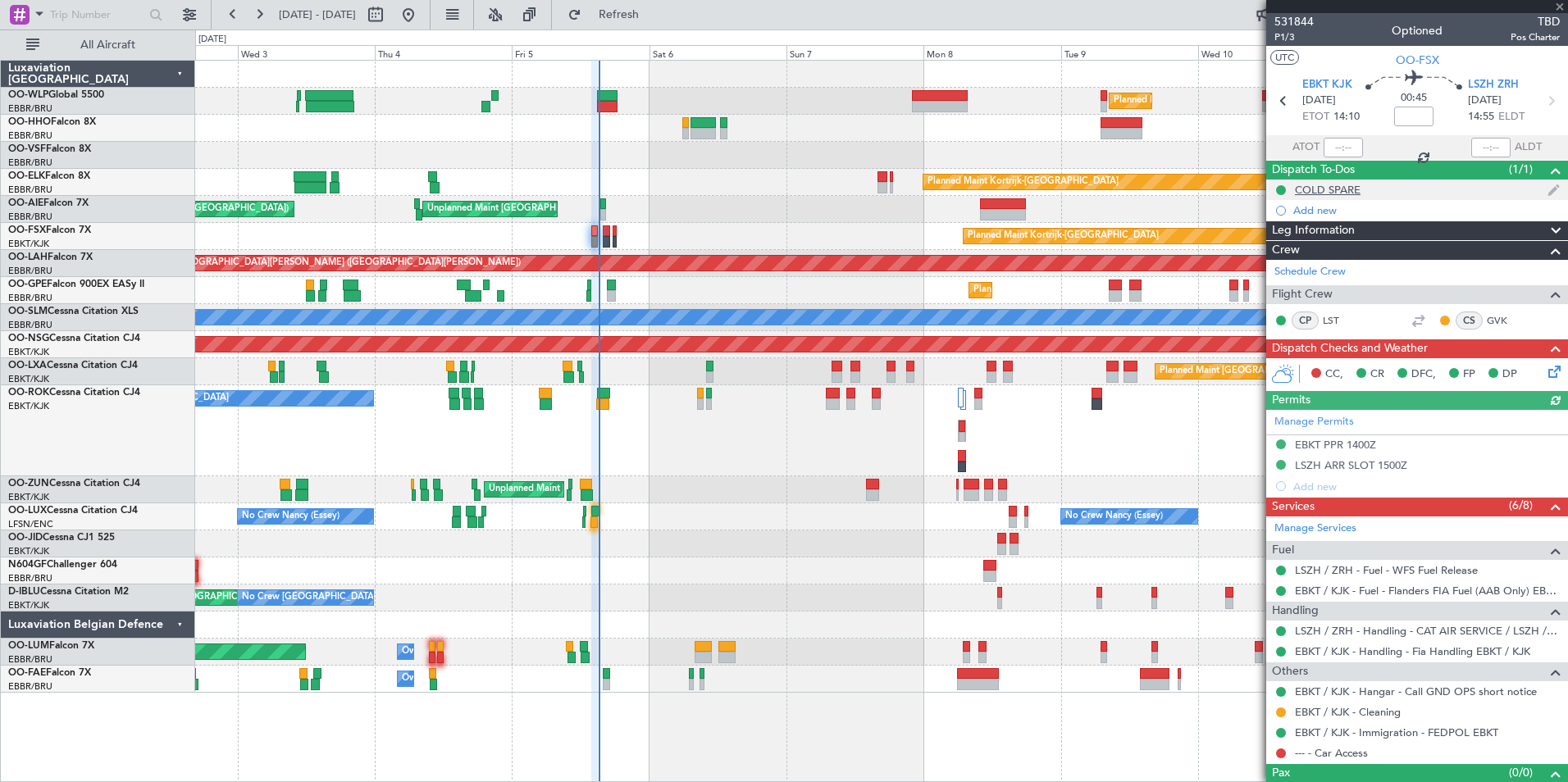
click at [1319, 196] on mat-tooltip-component "COLD SPARE" at bounding box center [1328, 217] width 85 height 43
click at [1319, 194] on div "COLD SPARE" at bounding box center [1327, 190] width 65 height 14
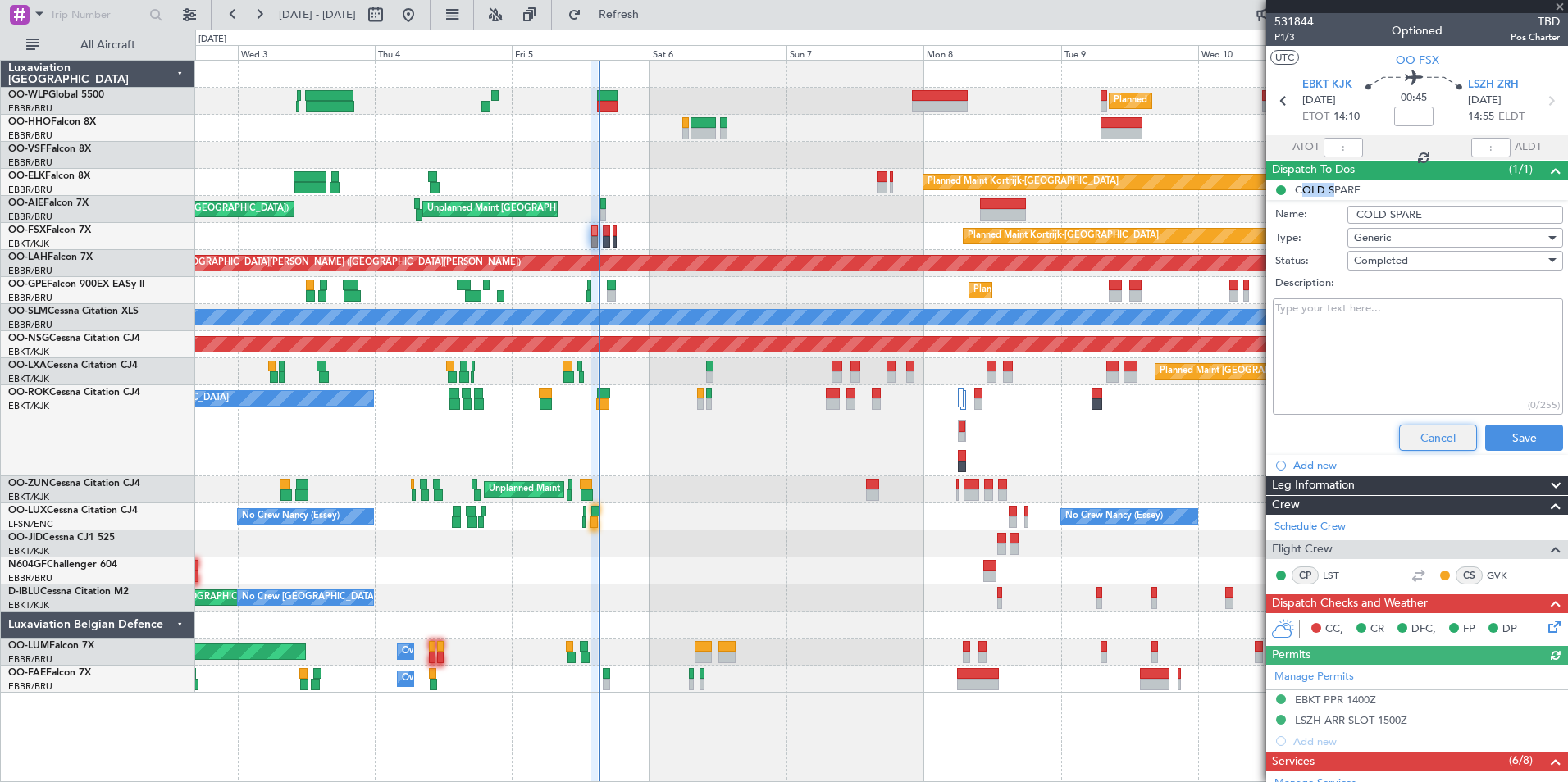
click at [1412, 441] on button "Cancel" at bounding box center [1438, 437] width 78 height 26
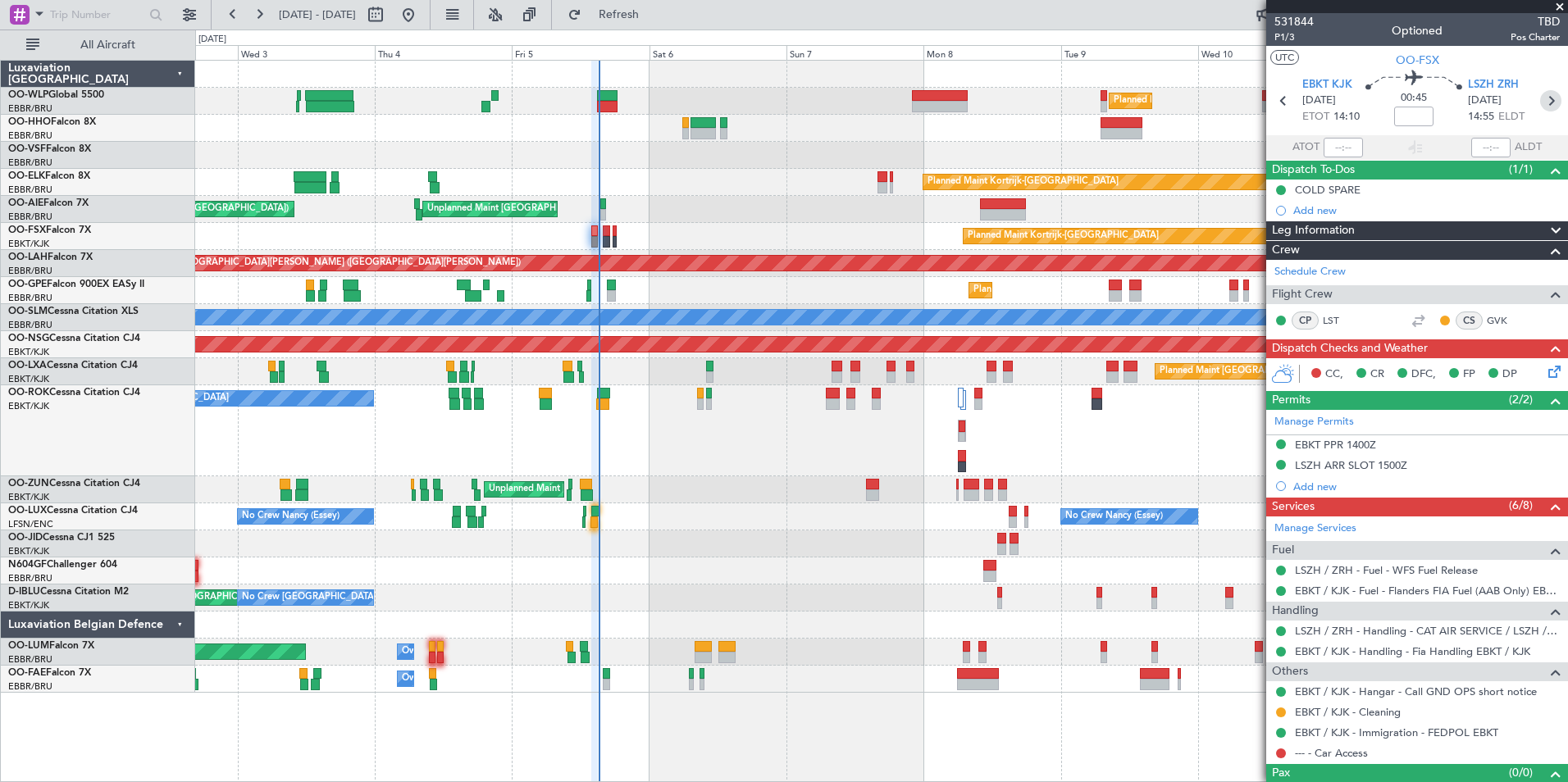
click at [1540, 100] on icon at bounding box center [1550, 100] width 21 height 21
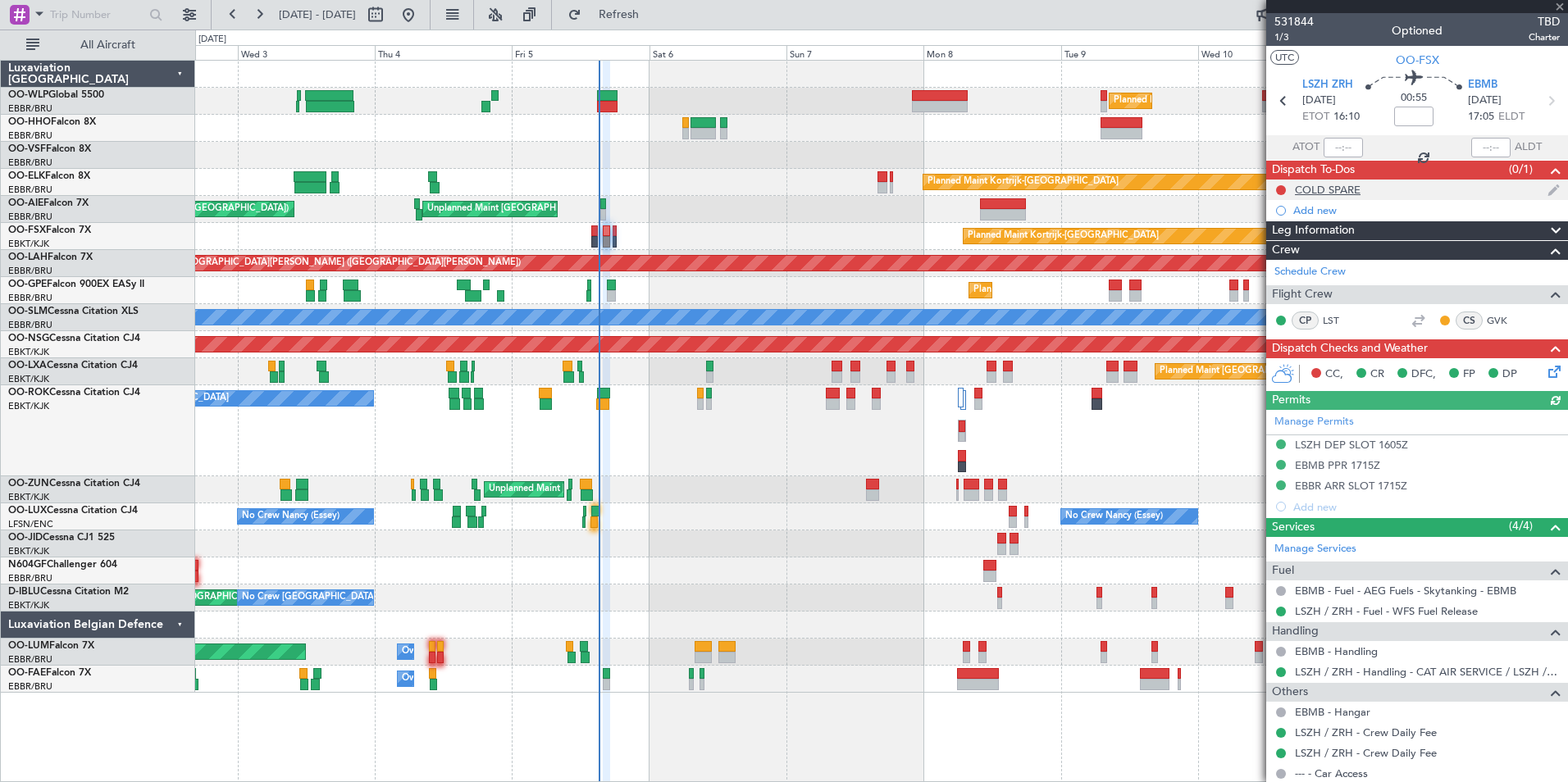
click at [1334, 192] on div "COLD SPARE" at bounding box center [1327, 190] width 65 height 14
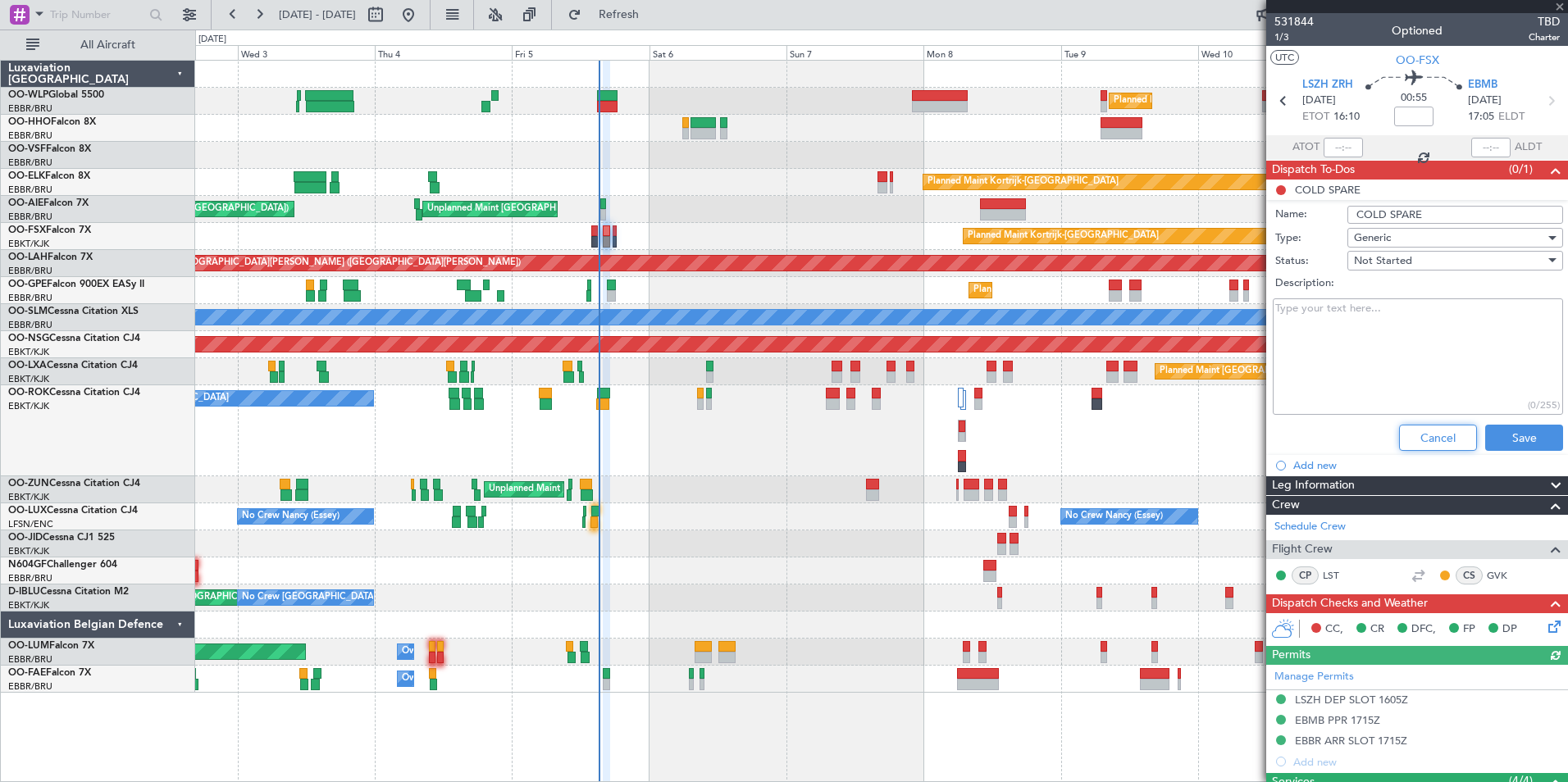
click at [1399, 426] on button "Cancel" at bounding box center [1438, 437] width 78 height 26
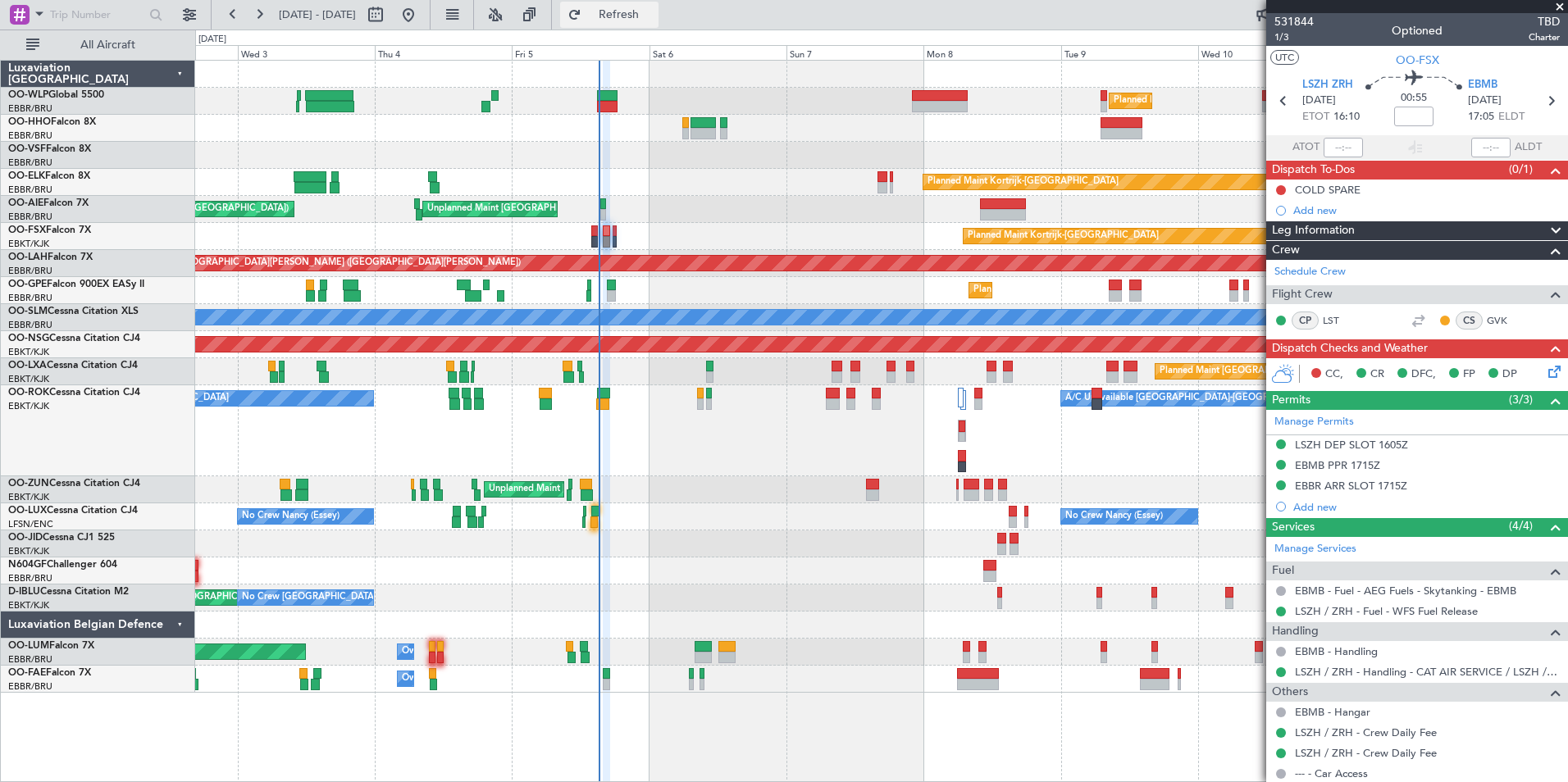
click at [636, 14] on button "Refresh" at bounding box center [610, 14] width 99 height 26
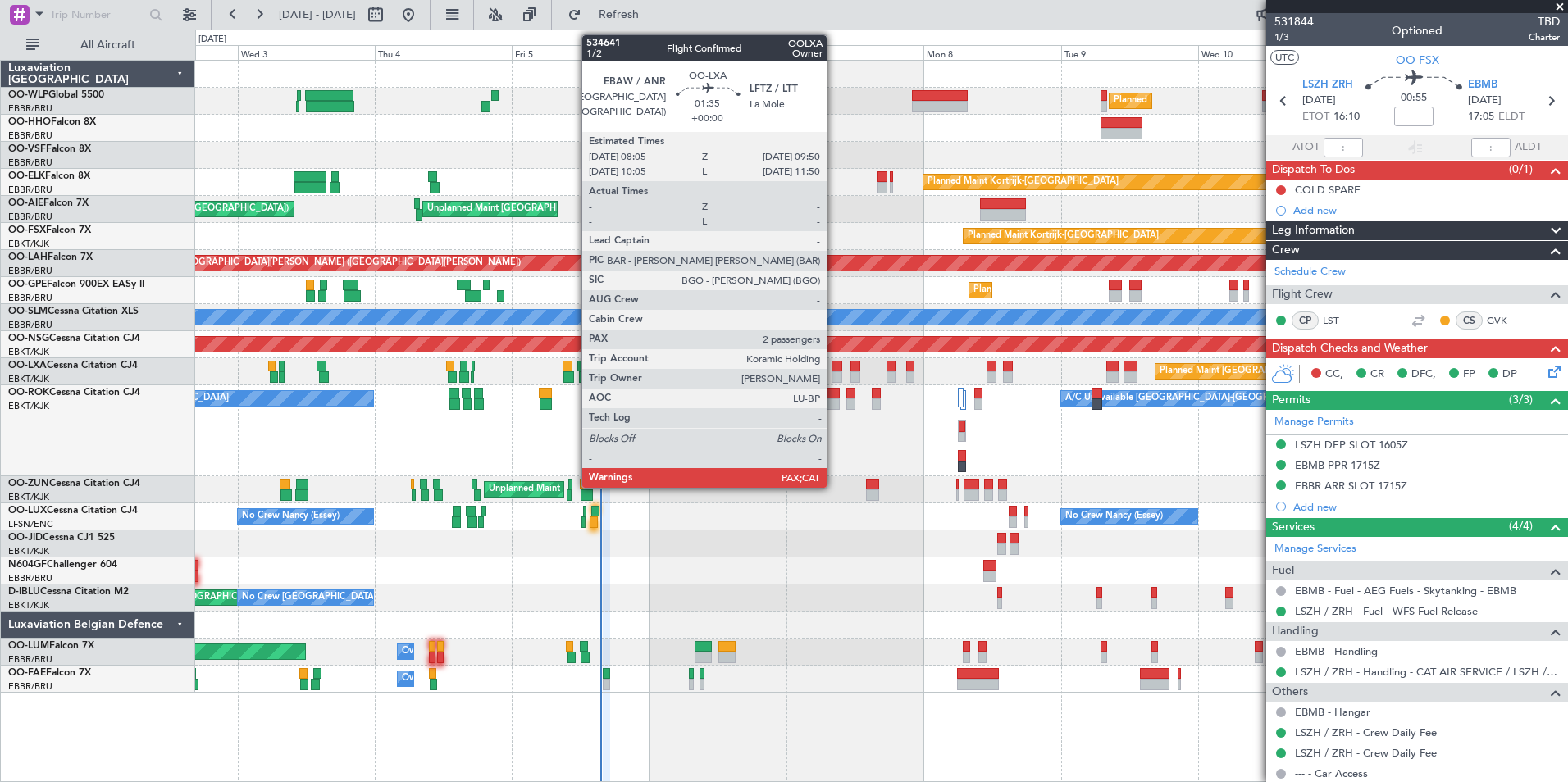
click at [834, 364] on div at bounding box center [836, 366] width 11 height 12
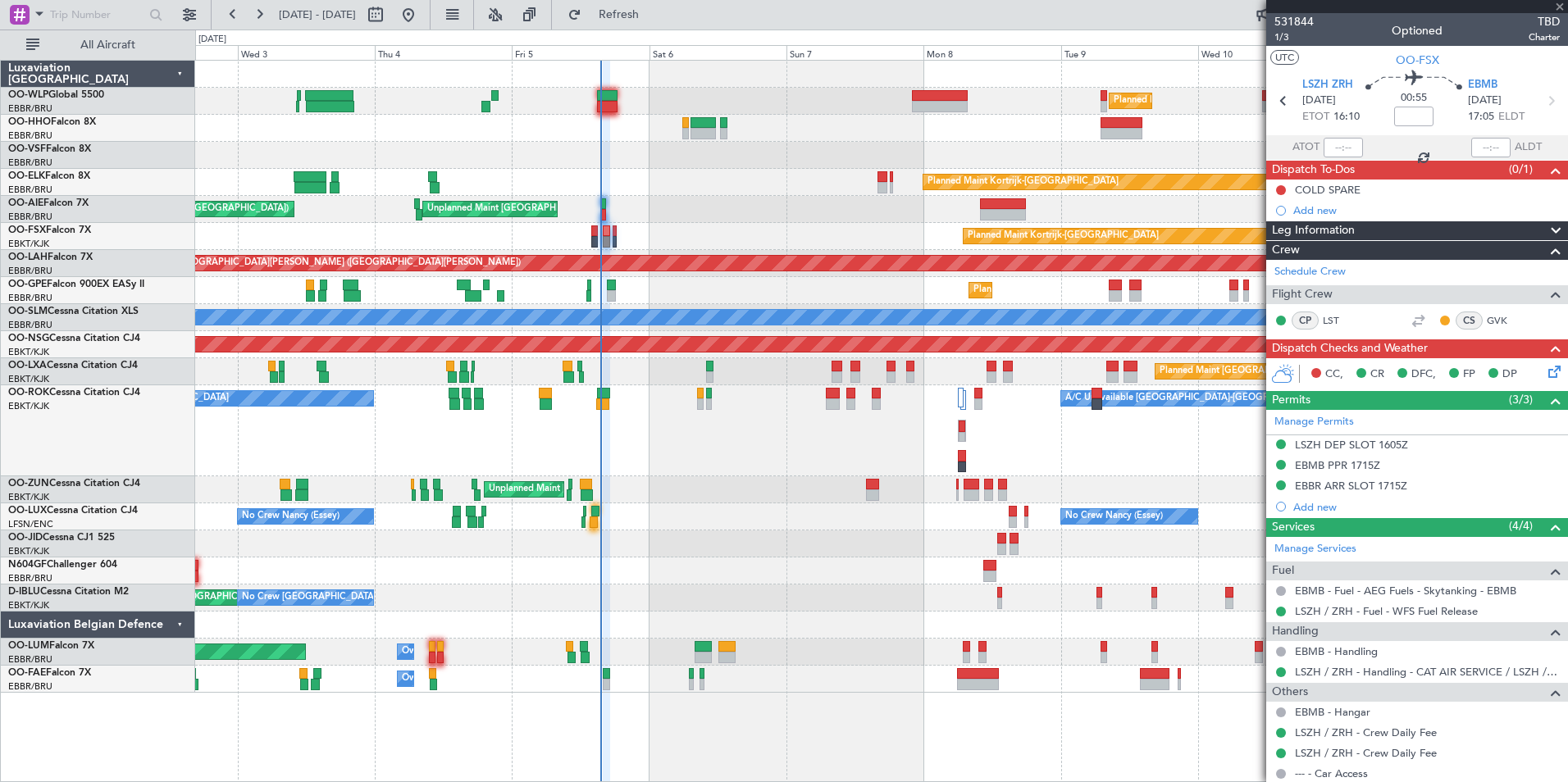
type input "2"
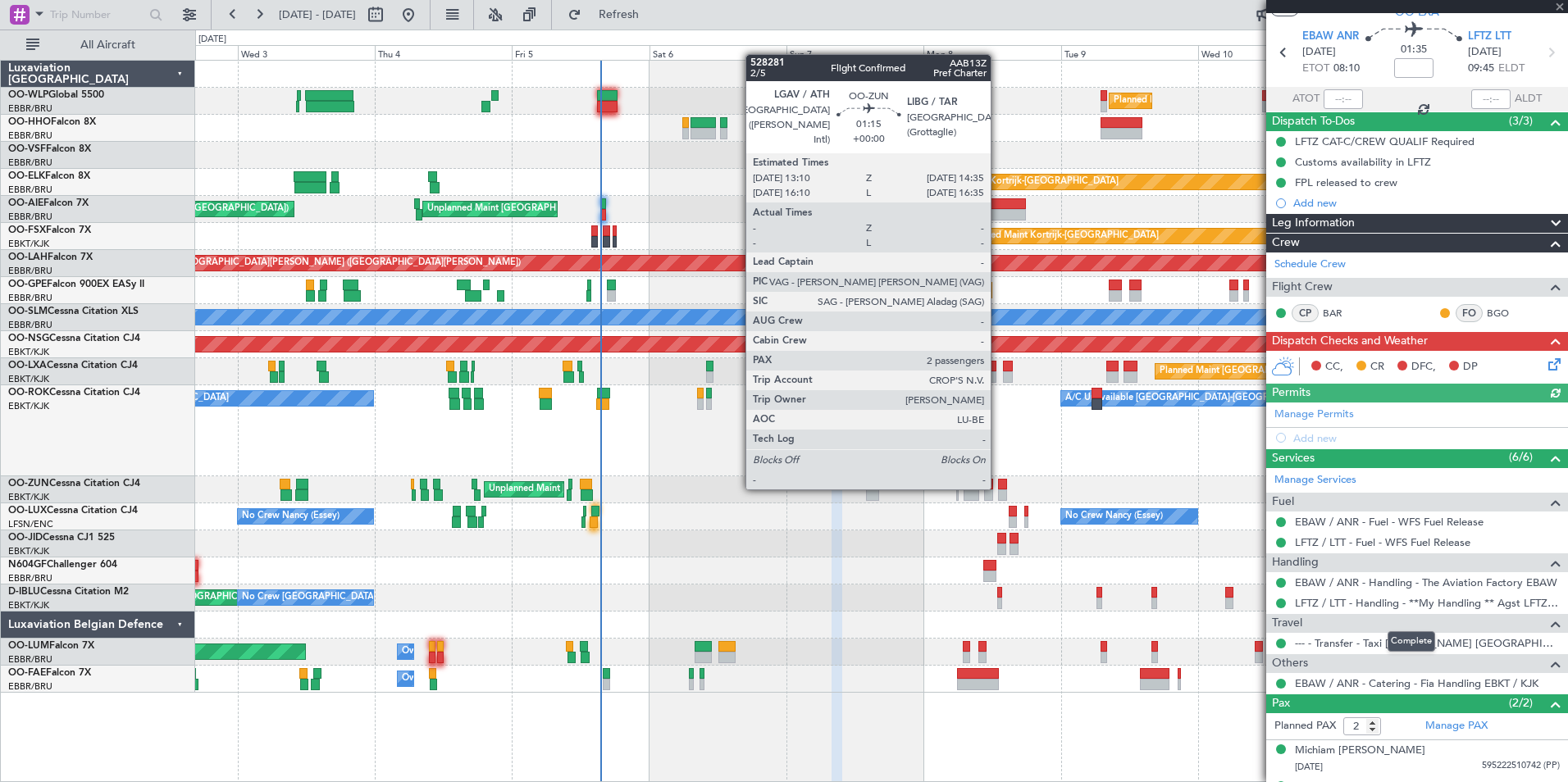
scroll to position [79, 0]
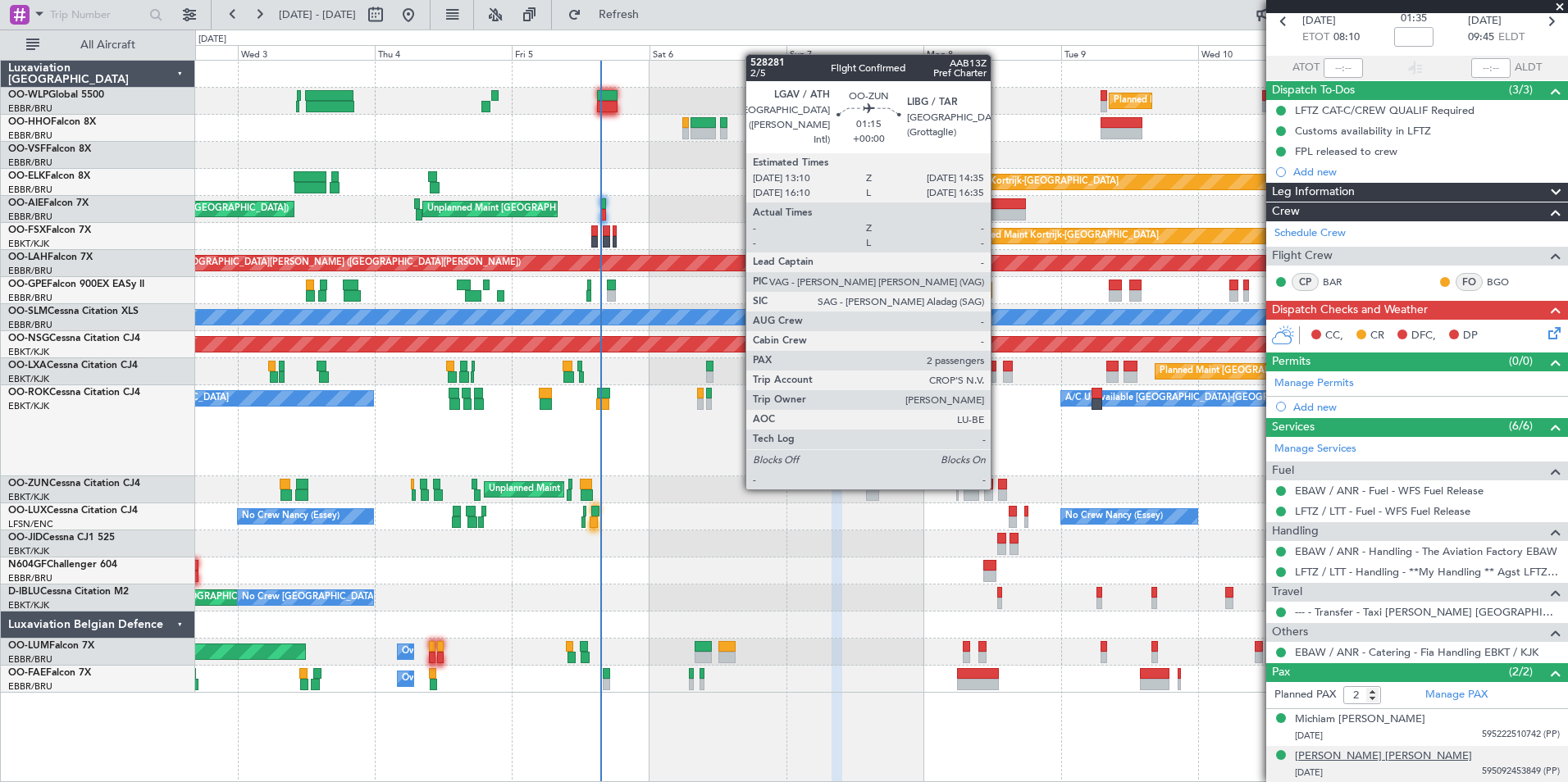
click at [1380, 755] on div "[PERSON_NAME] [PERSON_NAME]" at bounding box center [1383, 757] width 177 height 17
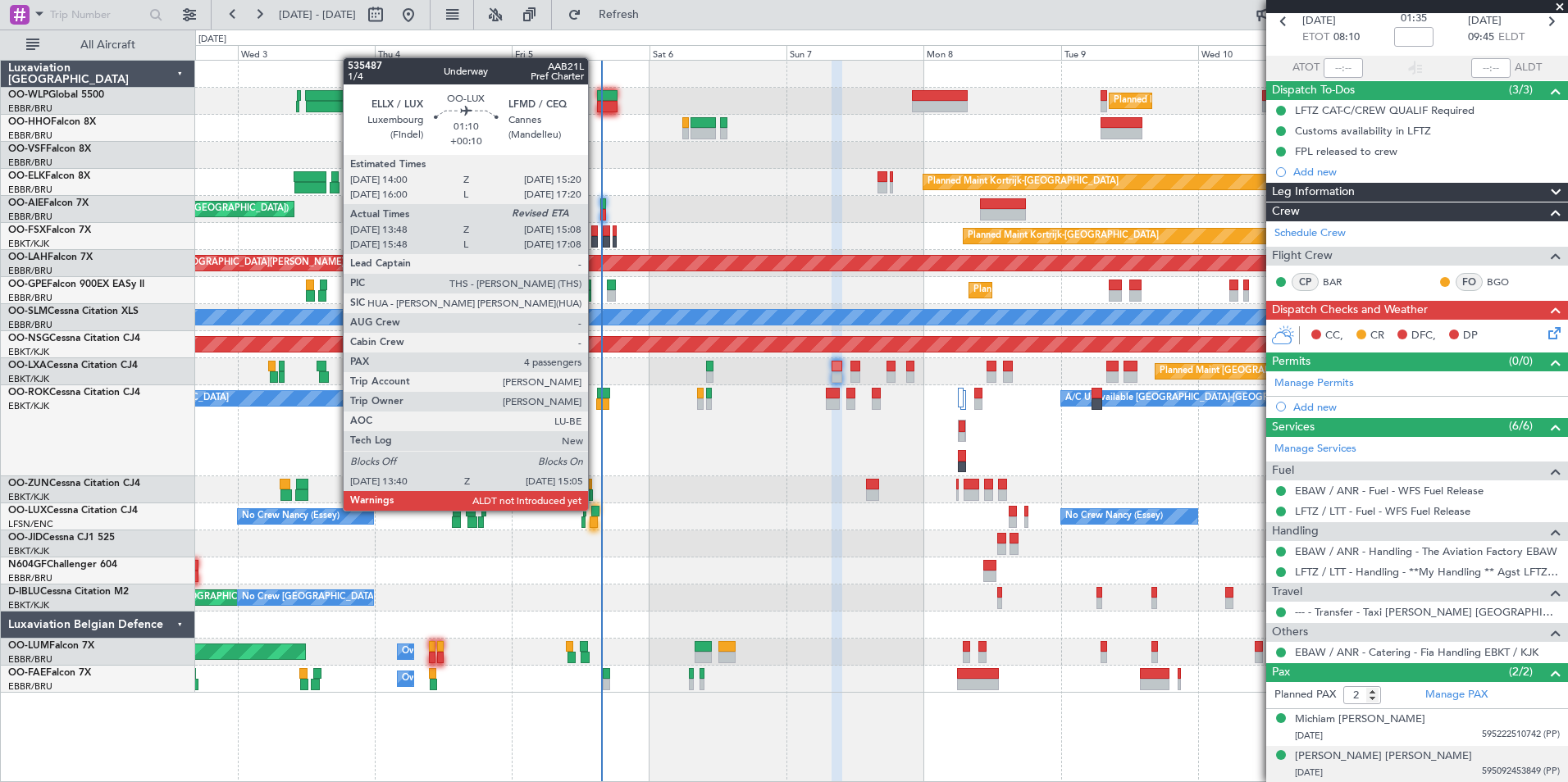
click at [595, 509] on div at bounding box center [595, 512] width 8 height 12
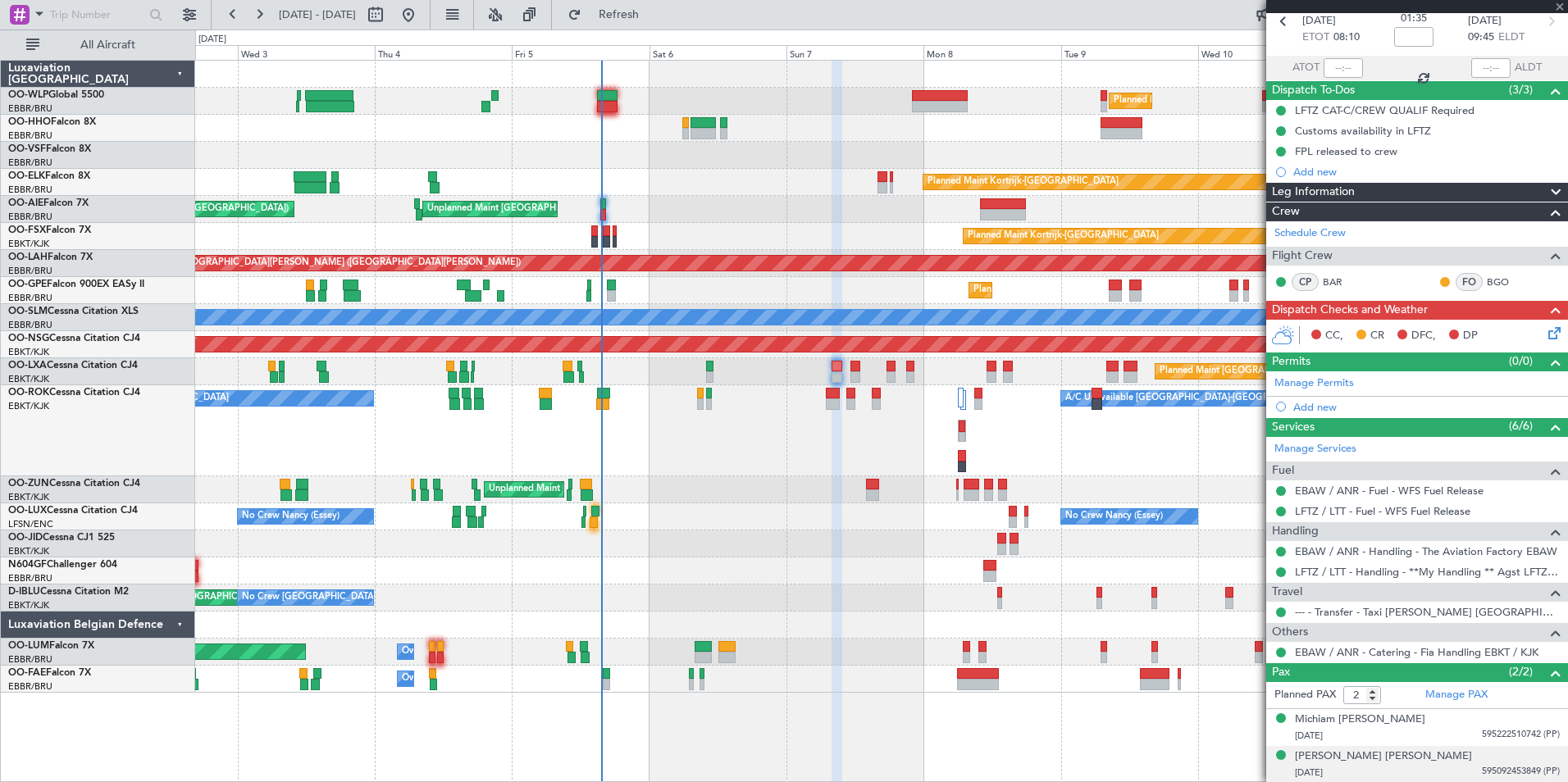
type input "+00:10"
type input "13:53"
type input "4"
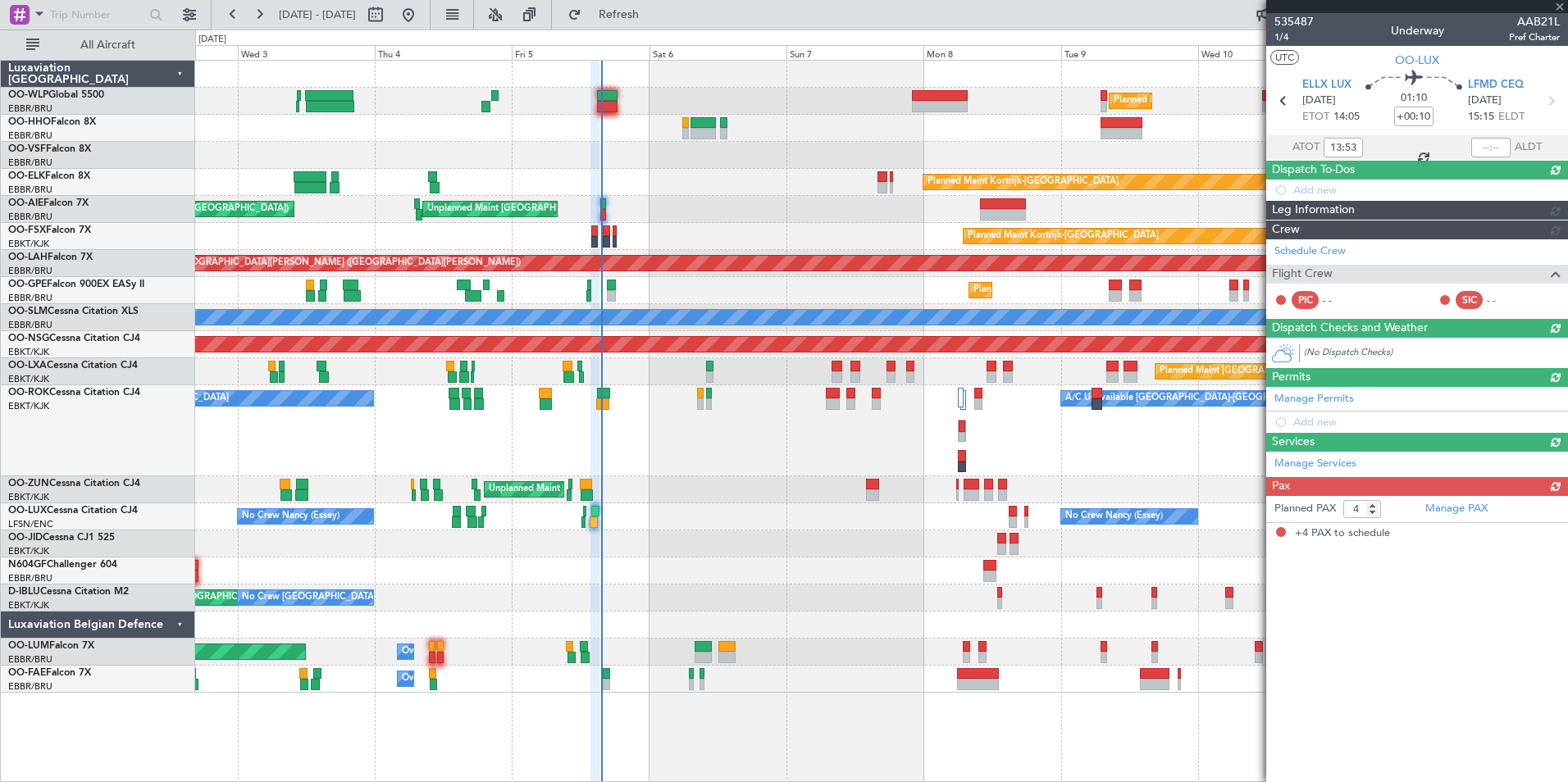
scroll to position [0, 0]
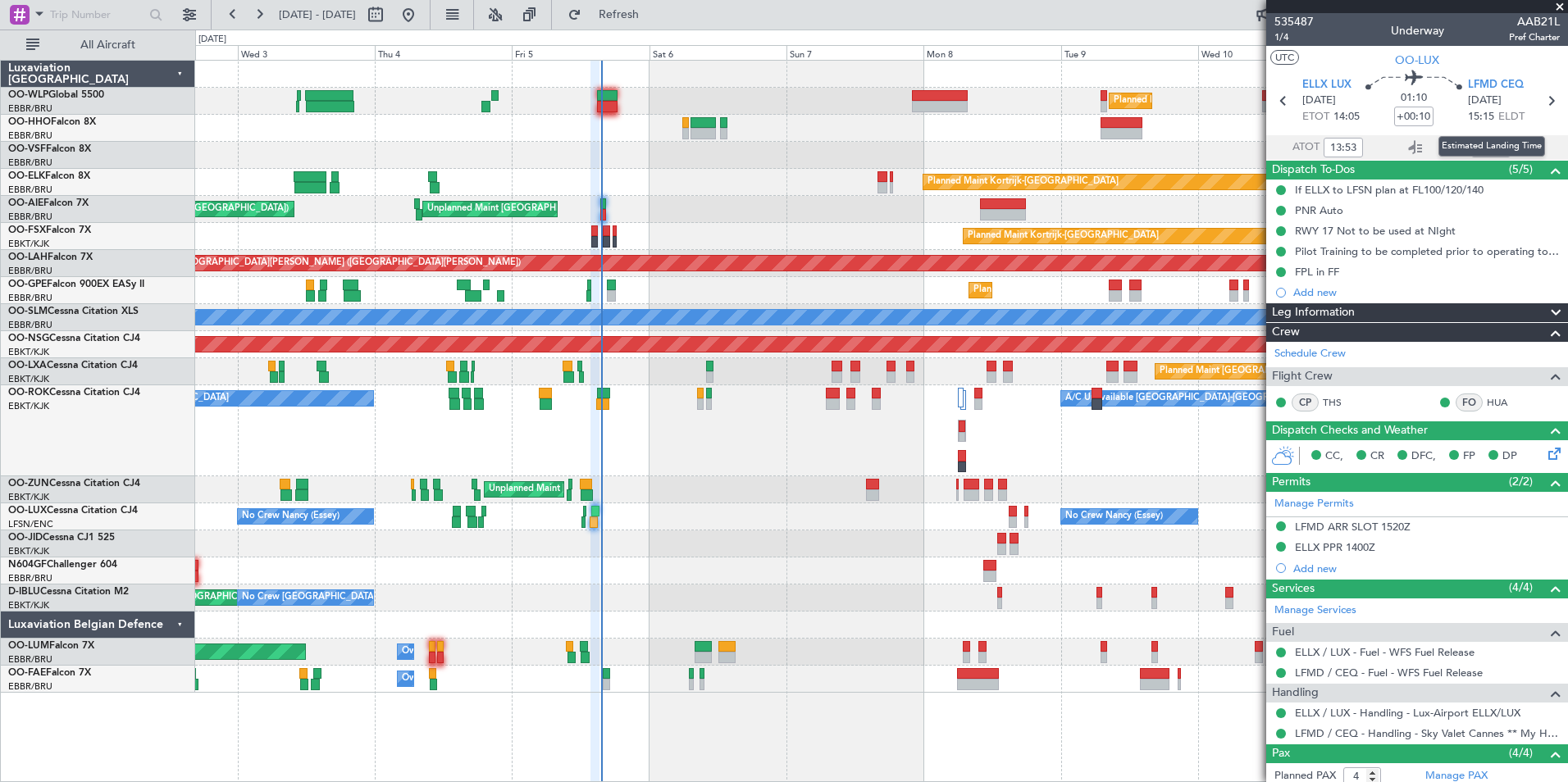
click at [1468, 145] on div "Estimated Landing Time" at bounding box center [1491, 146] width 106 height 21
click at [1474, 148] on input "text" at bounding box center [1490, 148] width 39 height 20
click at [842, 197] on div "Planned Maint [GEOGRAPHIC_DATA] ([GEOGRAPHIC_DATA]) Unplanned Maint [GEOGRAPHIC…" at bounding box center [881, 209] width 1372 height 27
type input "14:57"
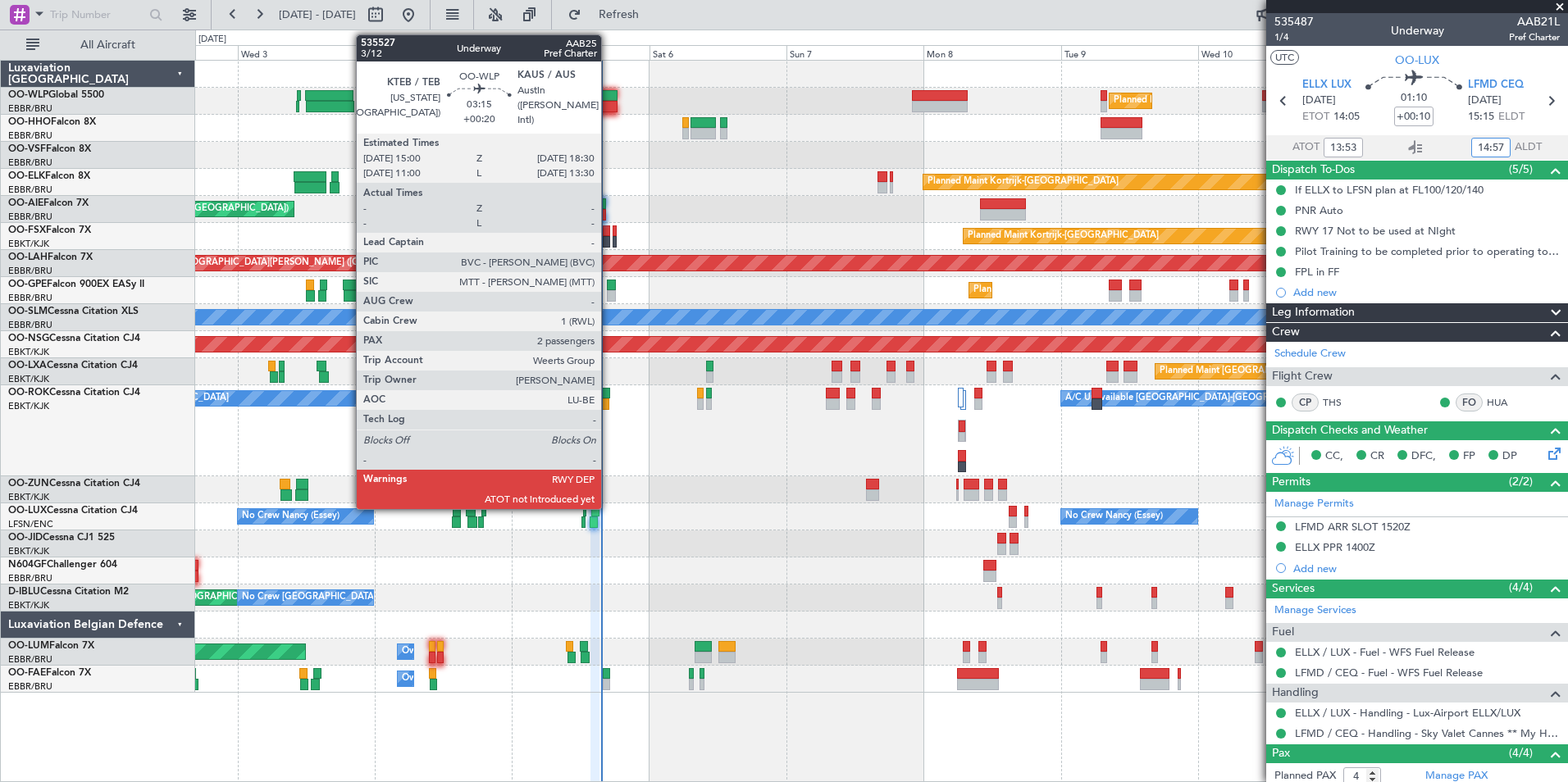
click at [609, 100] on div at bounding box center [607, 96] width 21 height 12
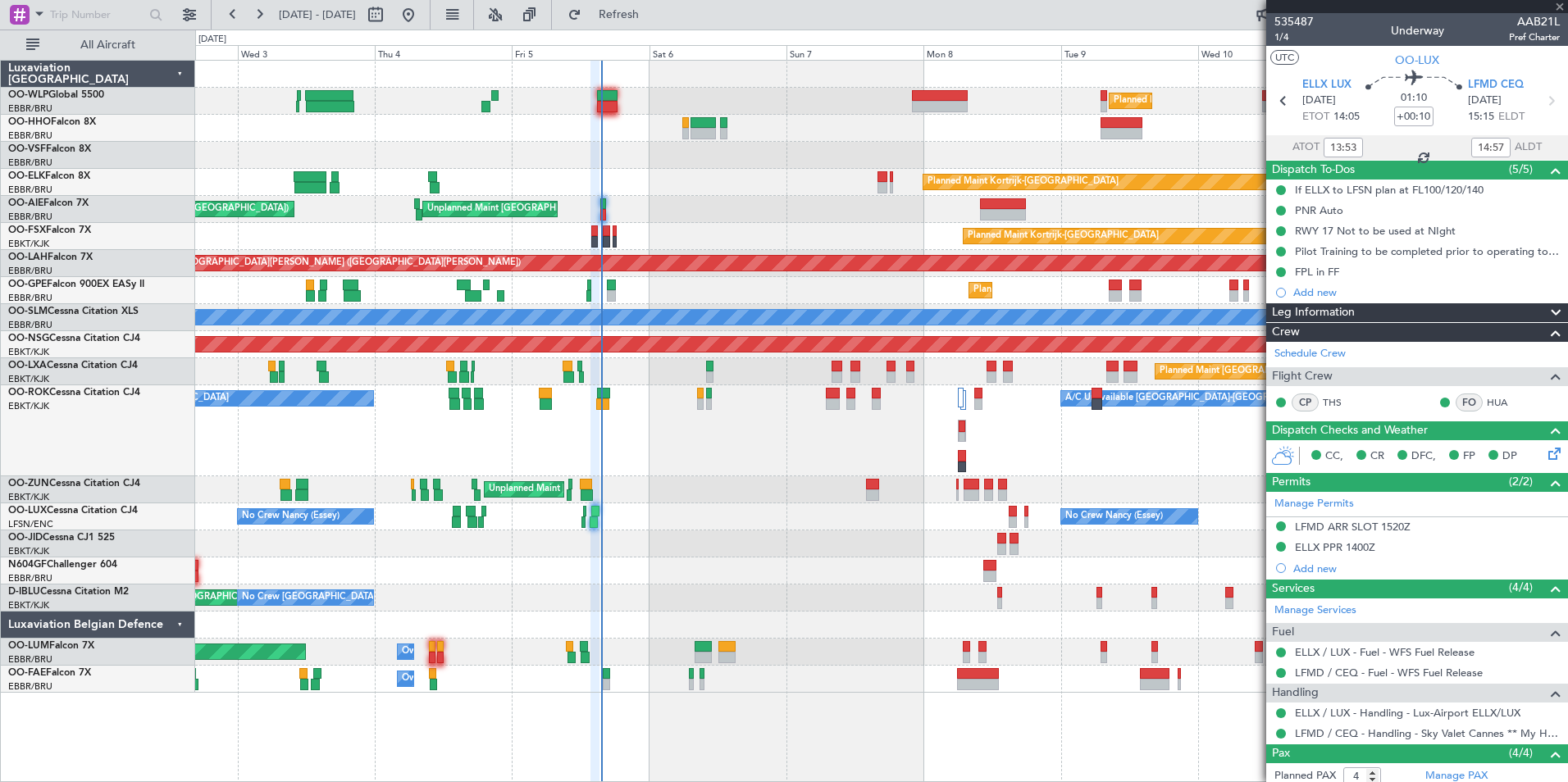
type input "+00:20"
type input "2"
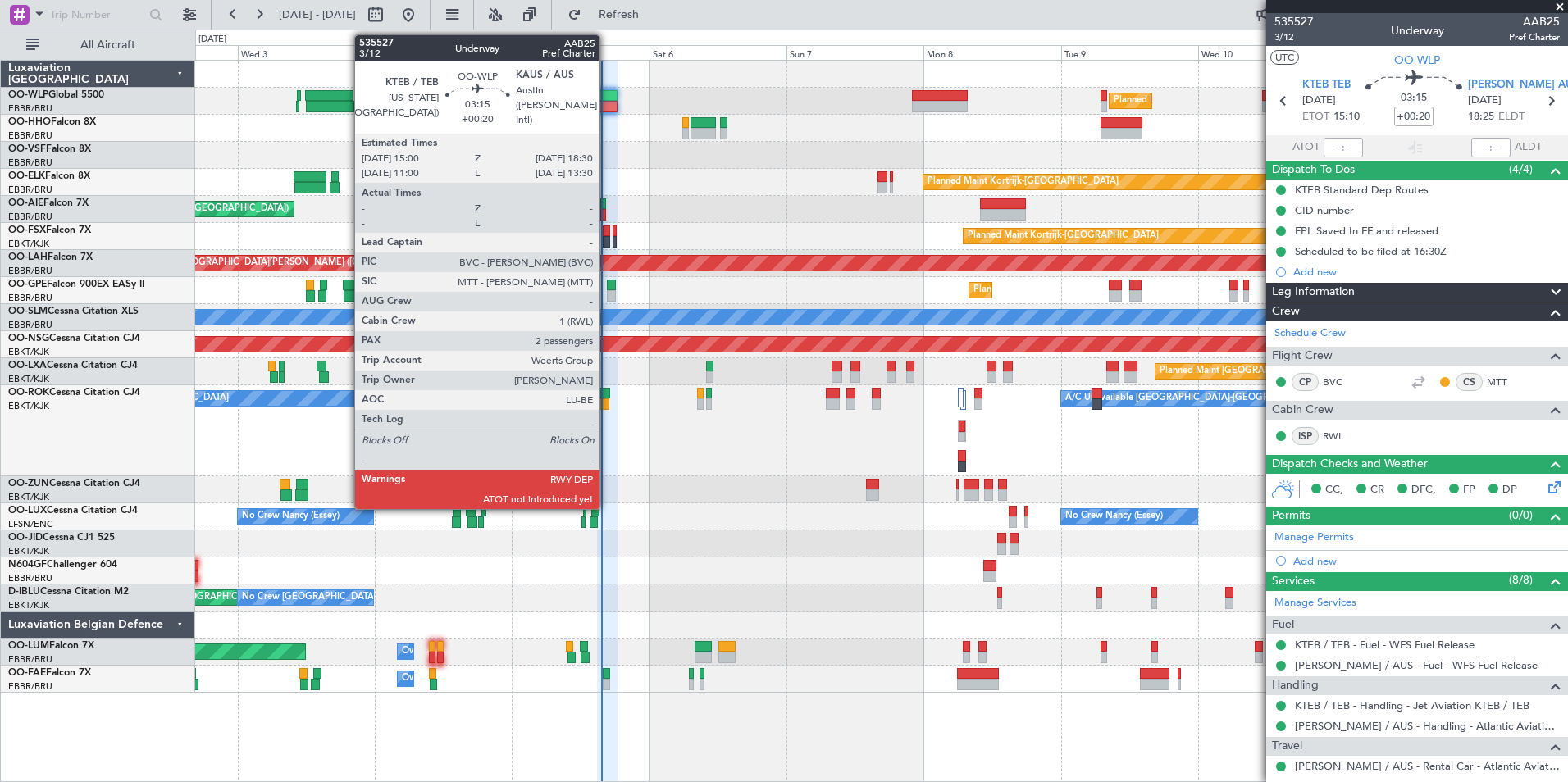
click at [607, 95] on div at bounding box center [607, 96] width 21 height 12
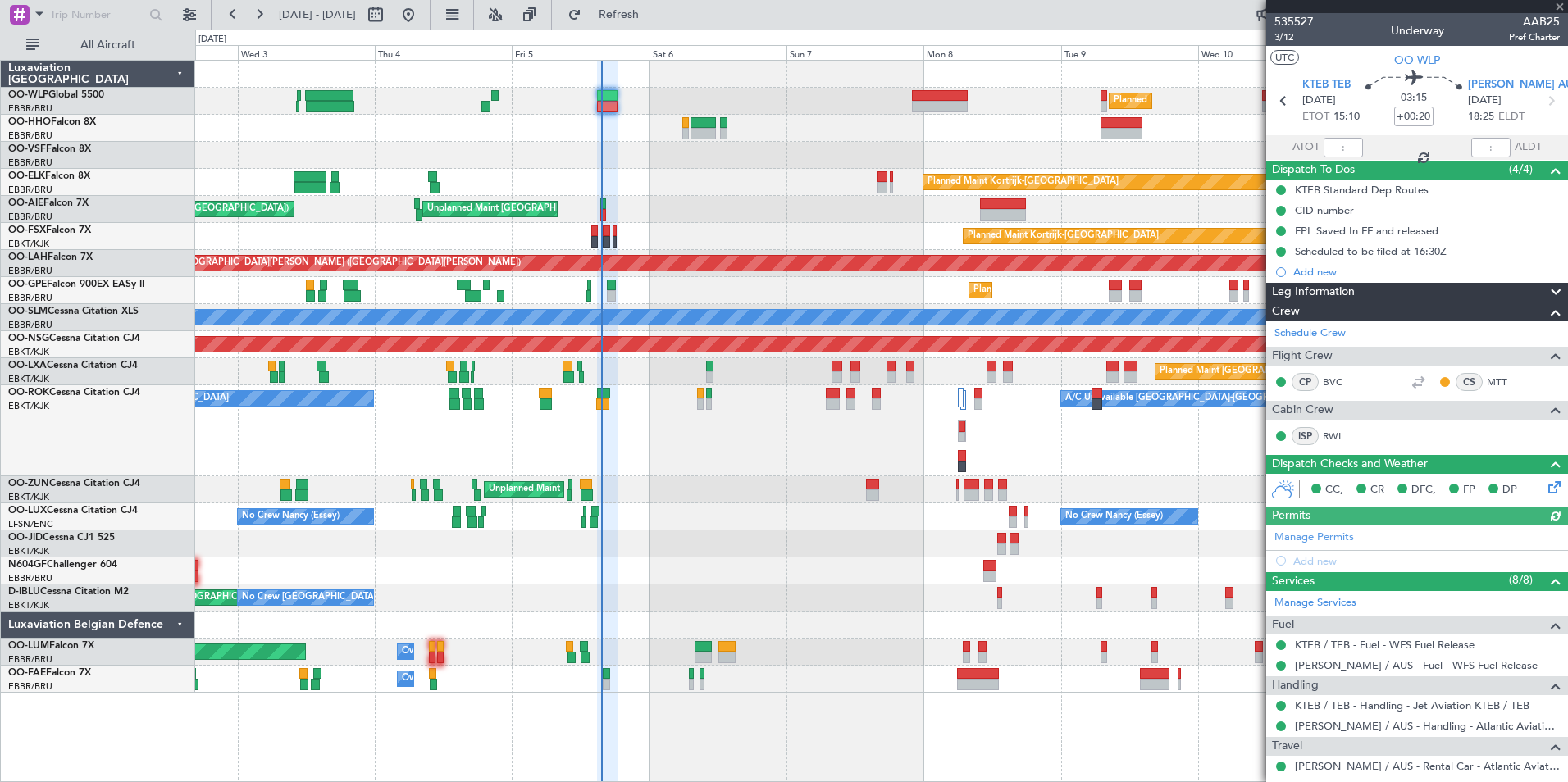
click at [1331, 147] on div at bounding box center [1343, 148] width 39 height 20
click at [1336, 146] on input "text" at bounding box center [1343, 148] width 39 height 20
click at [1210, 105] on div "Planned Maint Milan (Linate)" at bounding box center [881, 101] width 1372 height 27
type input "15:05"
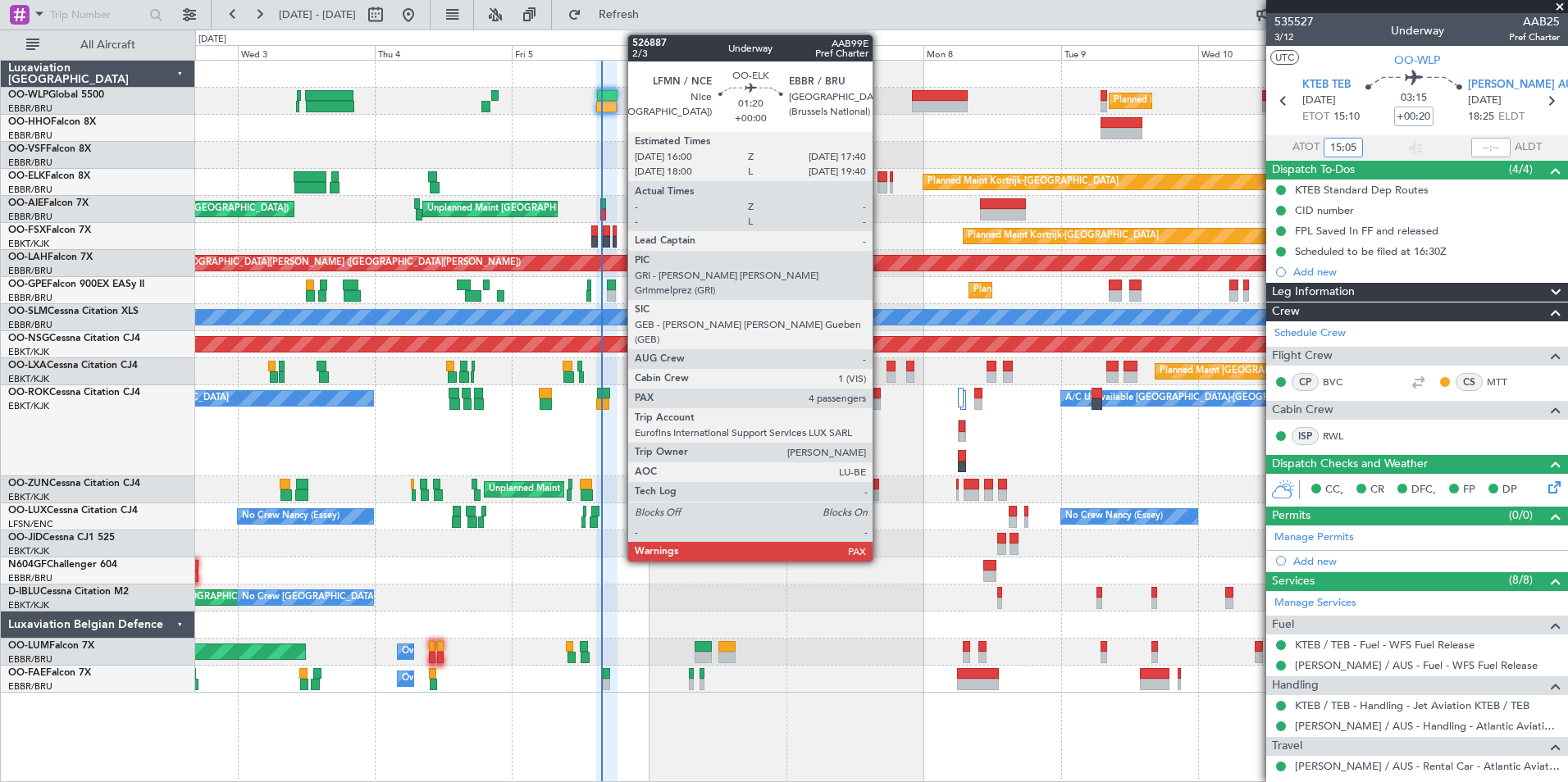
click at [880, 184] on div at bounding box center [882, 188] width 10 height 12
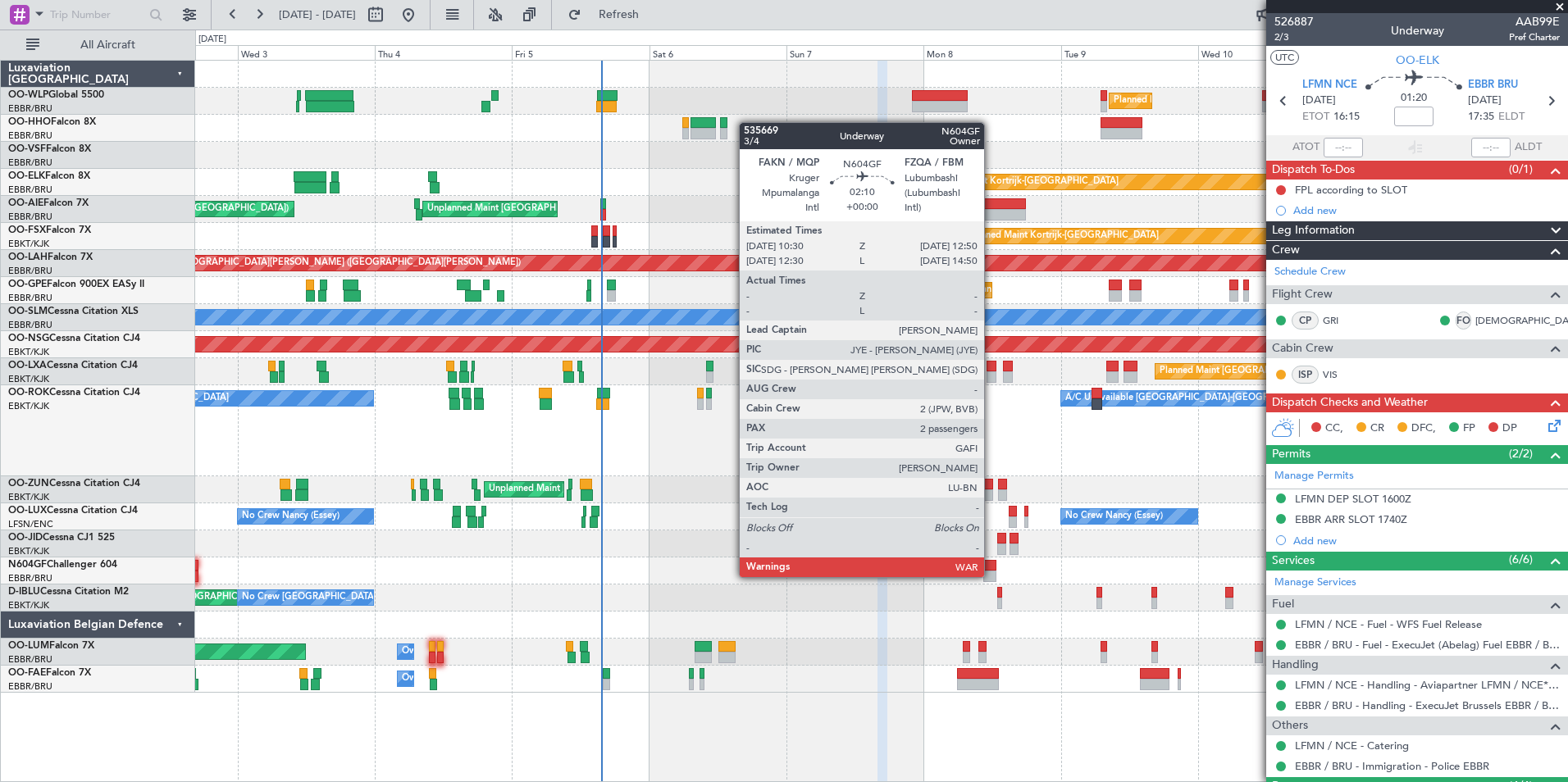
click at [992, 575] on div at bounding box center [990, 576] width 14 height 12
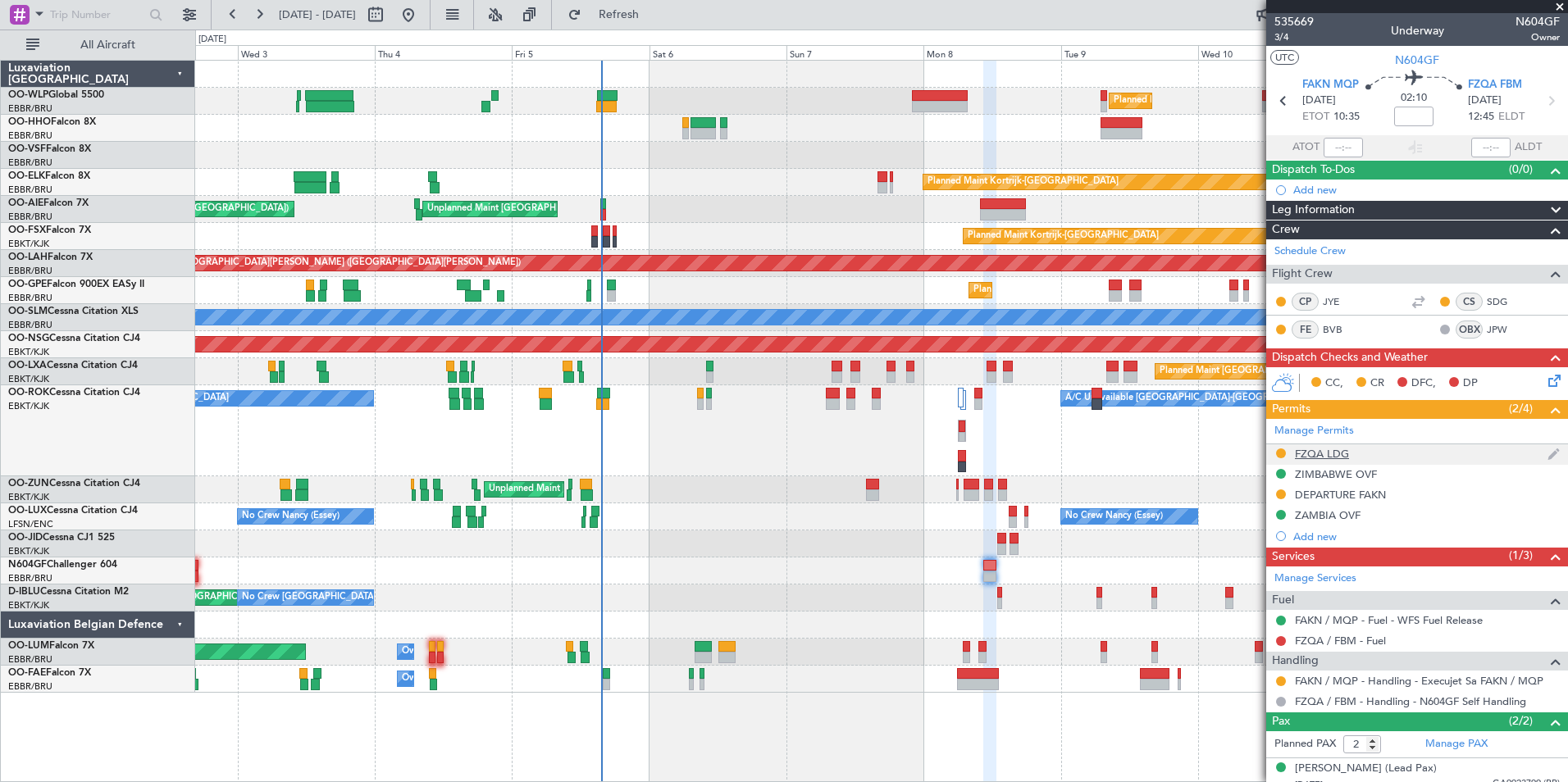
click at [1312, 454] on div "FZQA LDG" at bounding box center [1321, 453] width 54 height 14
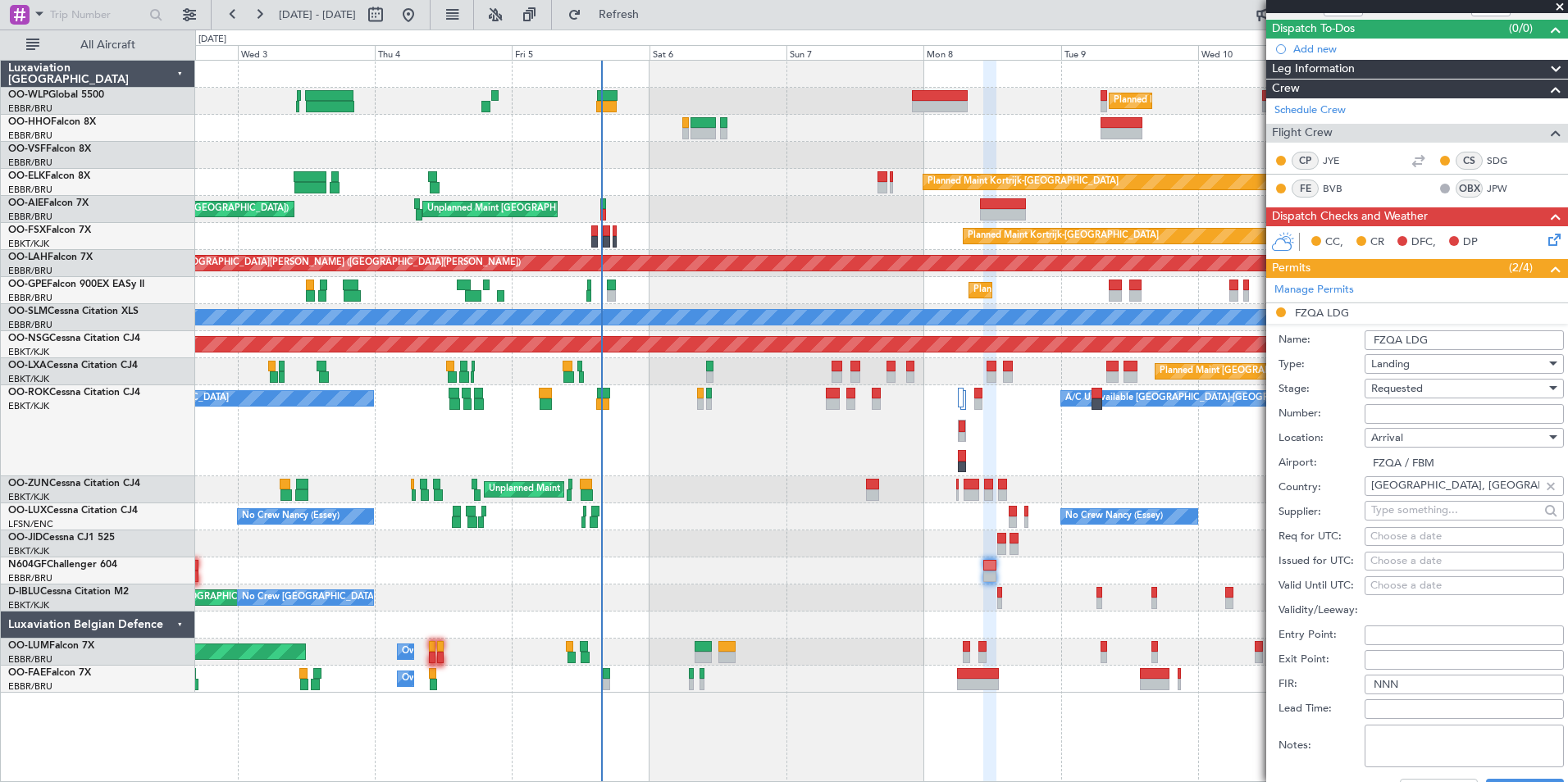
scroll to position [164, 0]
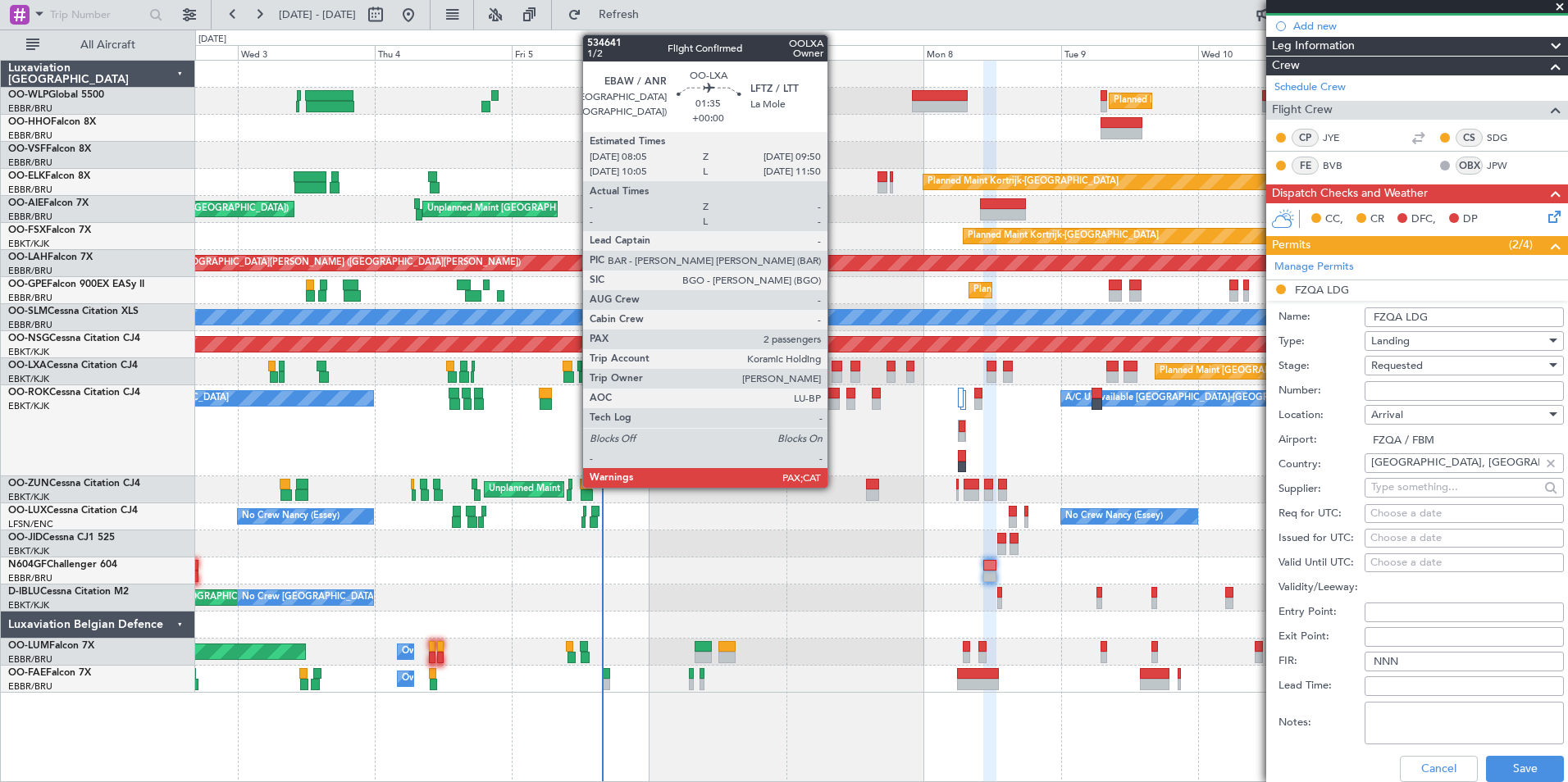
click at [835, 375] on div at bounding box center [836, 377] width 11 height 12
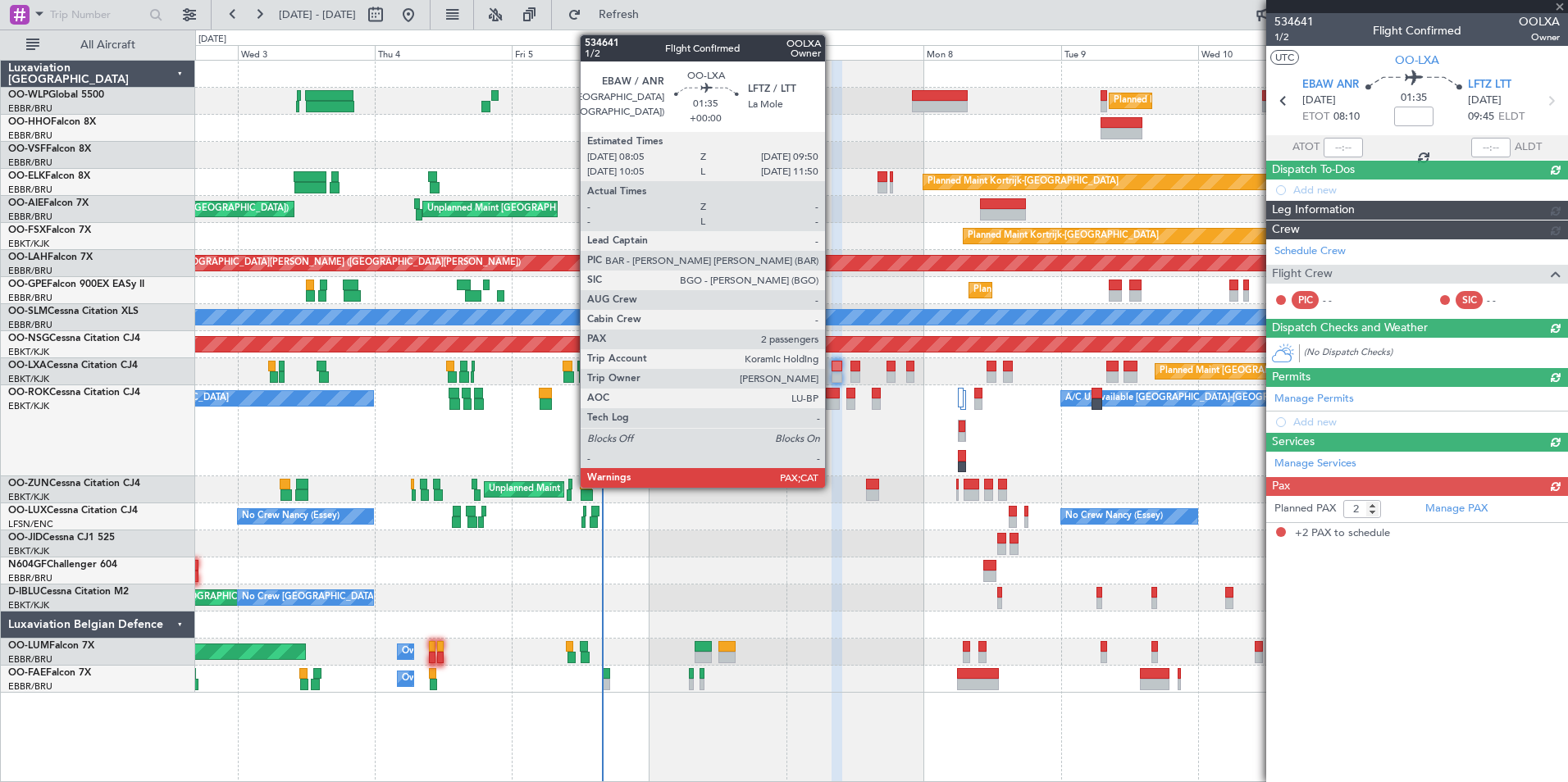
scroll to position [0, 0]
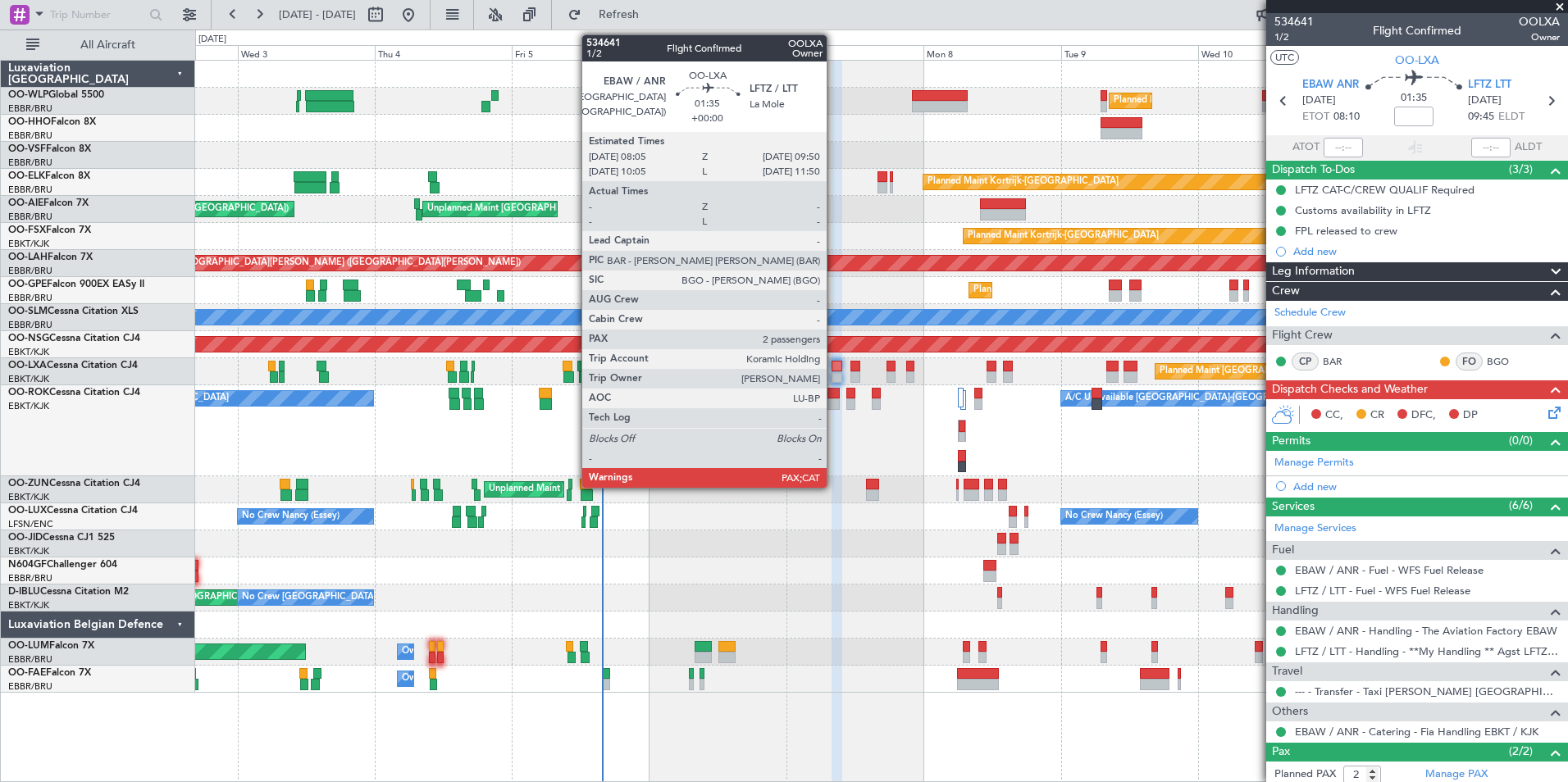
click at [834, 368] on div at bounding box center [836, 366] width 11 height 12
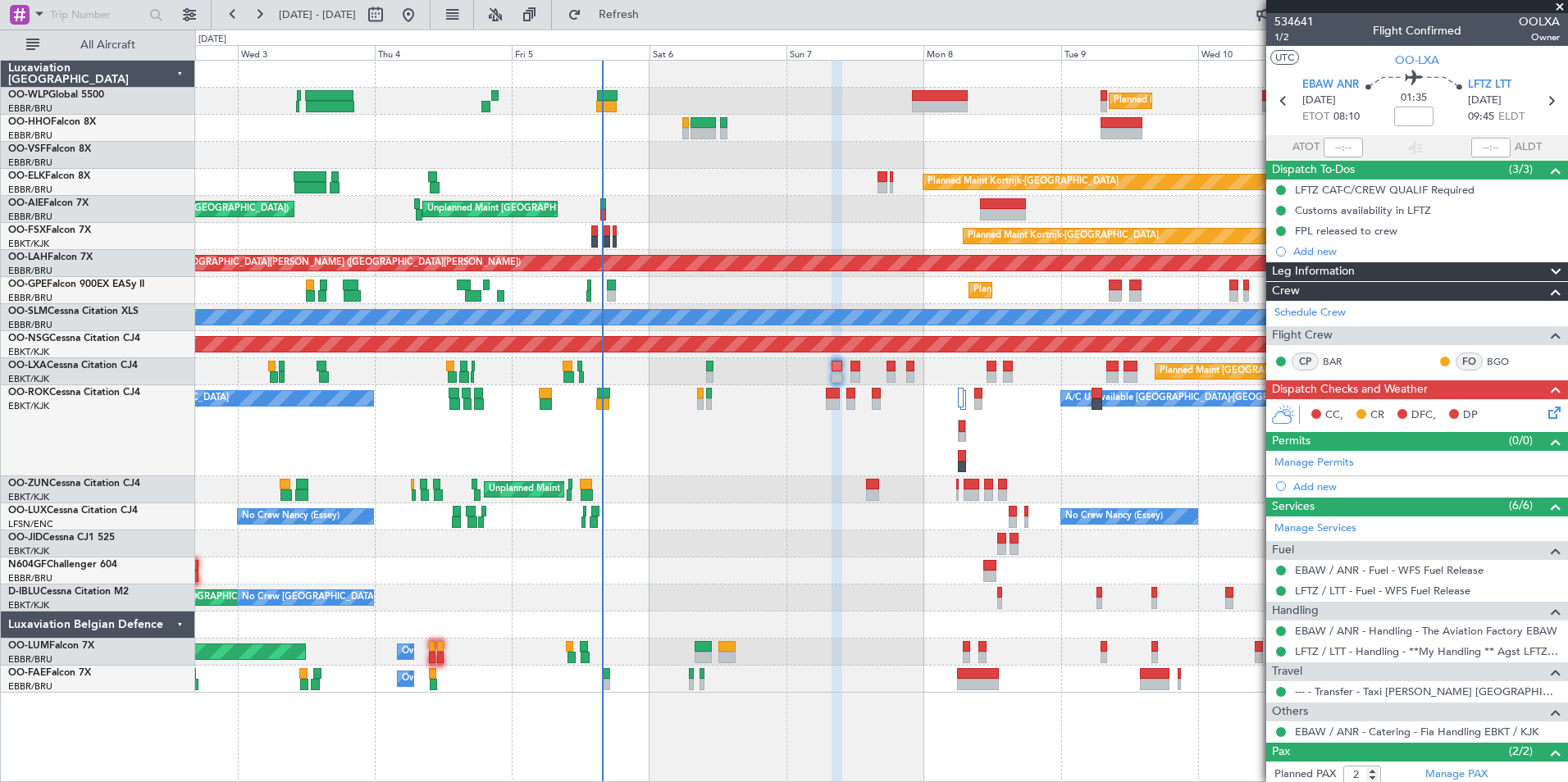
scroll to position [120, 0]
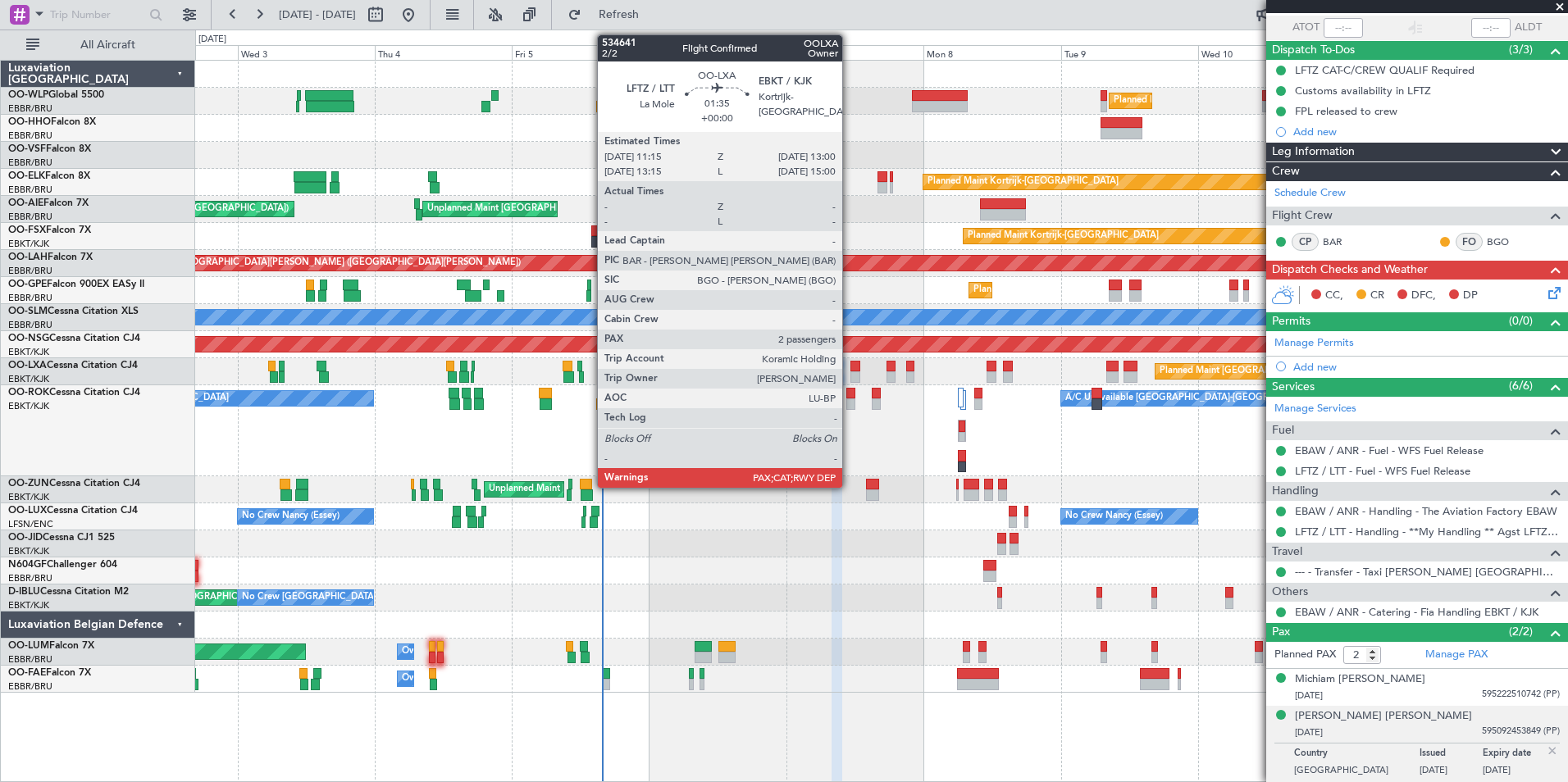
click at [850, 371] on div at bounding box center [856, 377] width 11 height 12
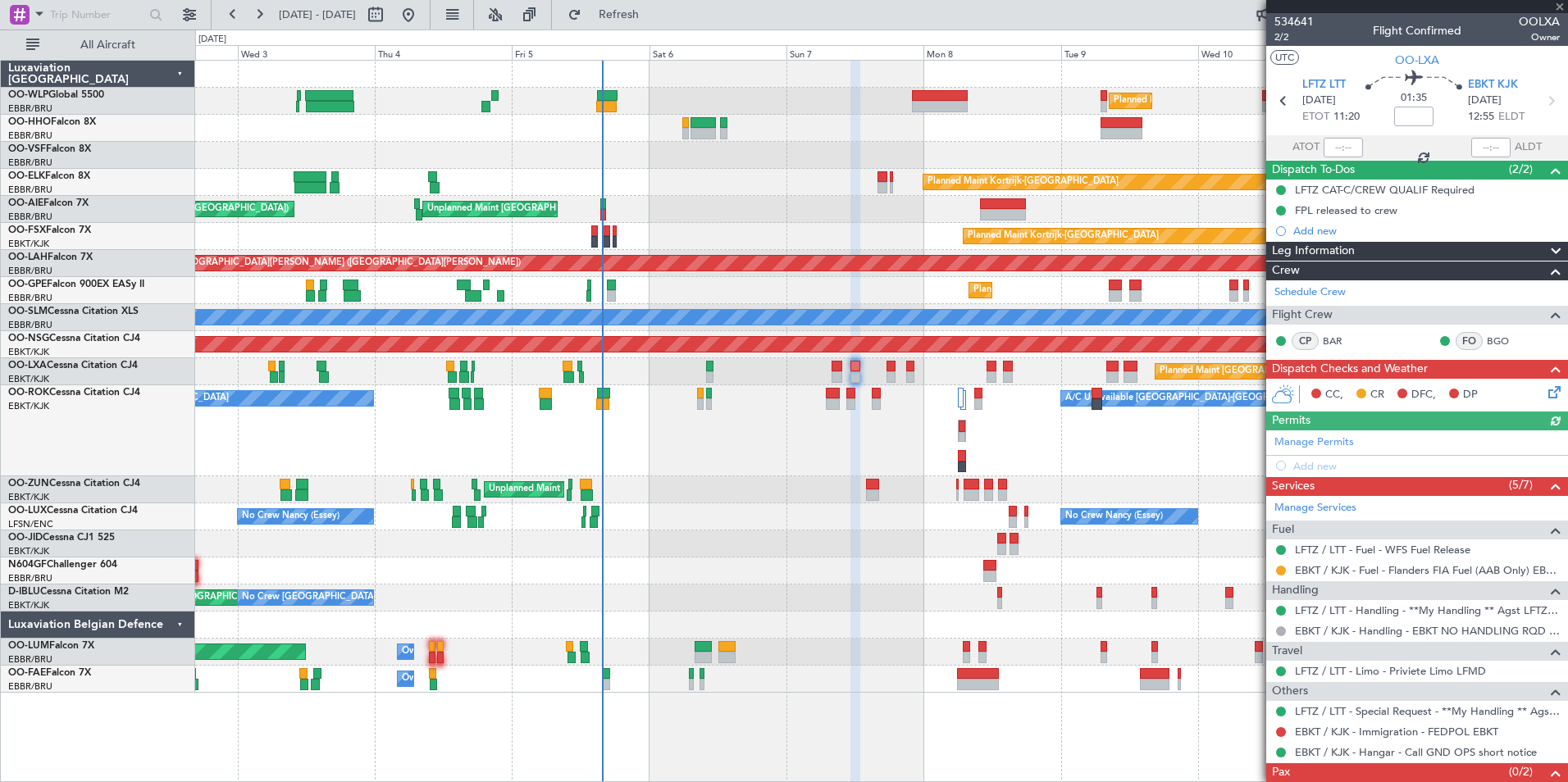
scroll to position [48, 0]
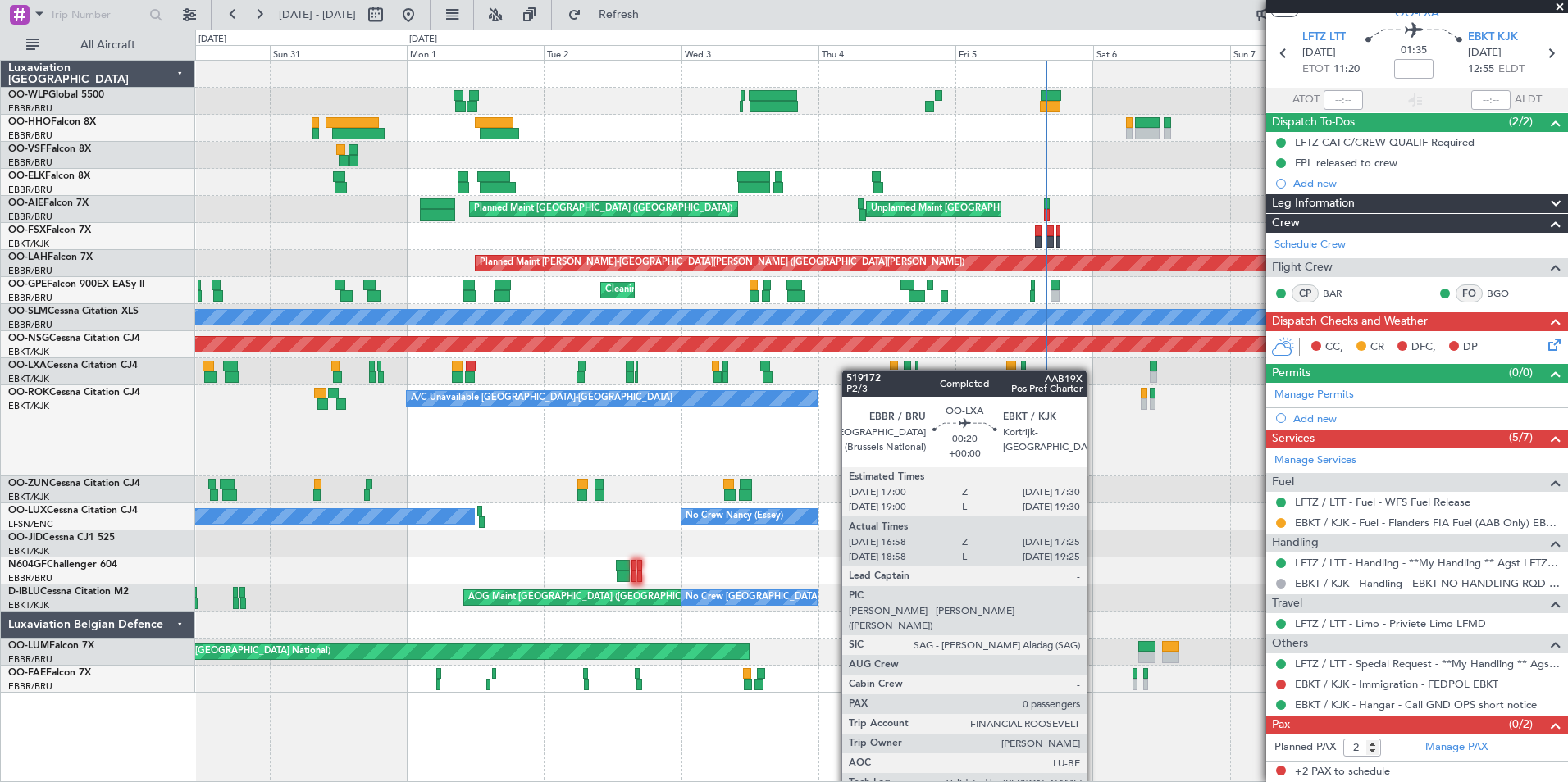
click at [866, 370] on div "Planned Maint Kortrijk-[GEOGRAPHIC_DATA] Planned Maint [GEOGRAPHIC_DATA] ([GEOG…" at bounding box center [881, 372] width 1372 height 27
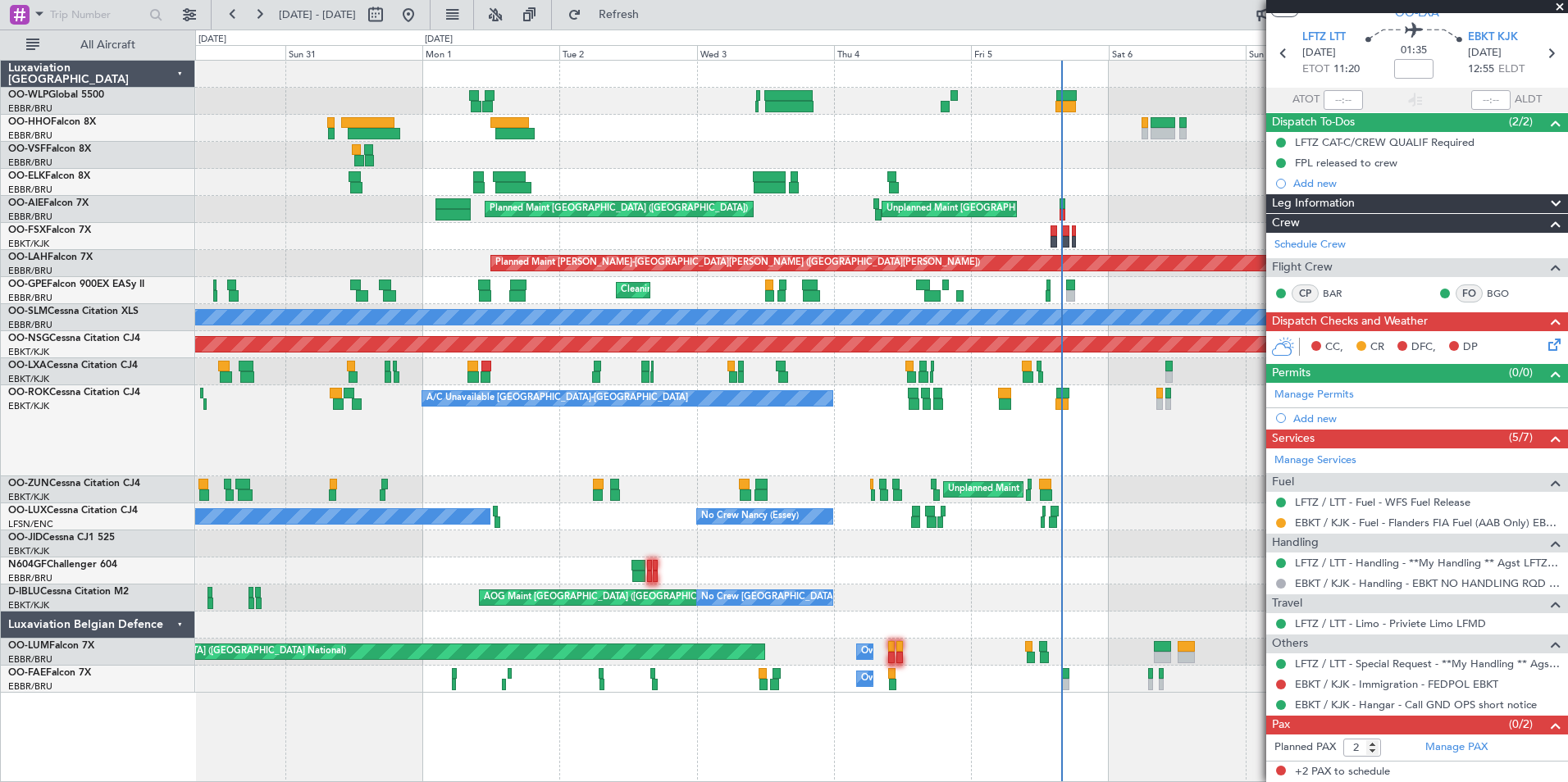
click at [468, 422] on div "A/C Unavailable [GEOGRAPHIC_DATA]-[GEOGRAPHIC_DATA] A/C Unavailable [GEOGRAPHIC…" at bounding box center [881, 431] width 1372 height 91
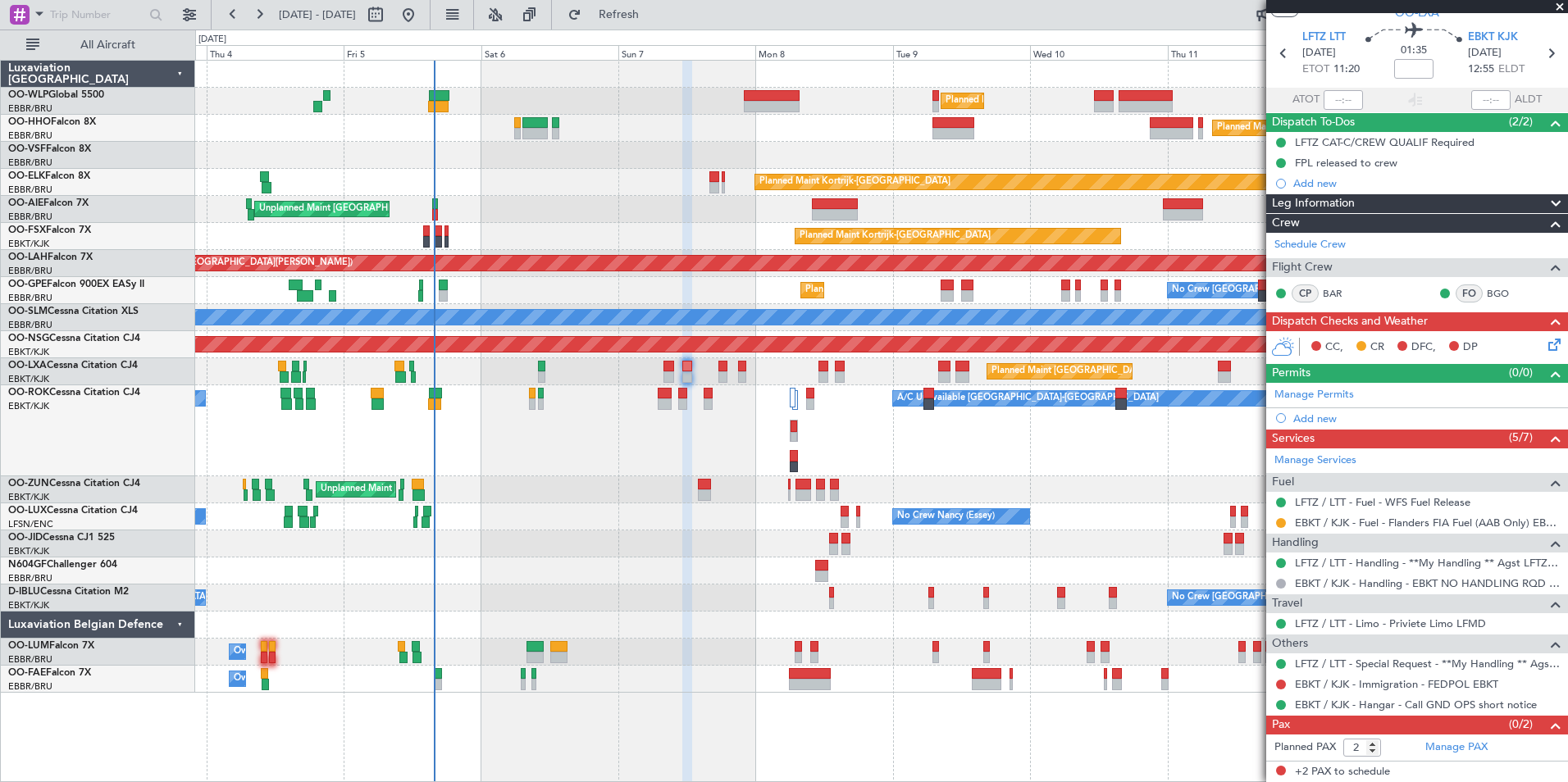
click at [487, 433] on div "A/C Unavailable [GEOGRAPHIC_DATA]-[GEOGRAPHIC_DATA] A/C Unavailable [GEOGRAPHIC…" at bounding box center [881, 431] width 1372 height 91
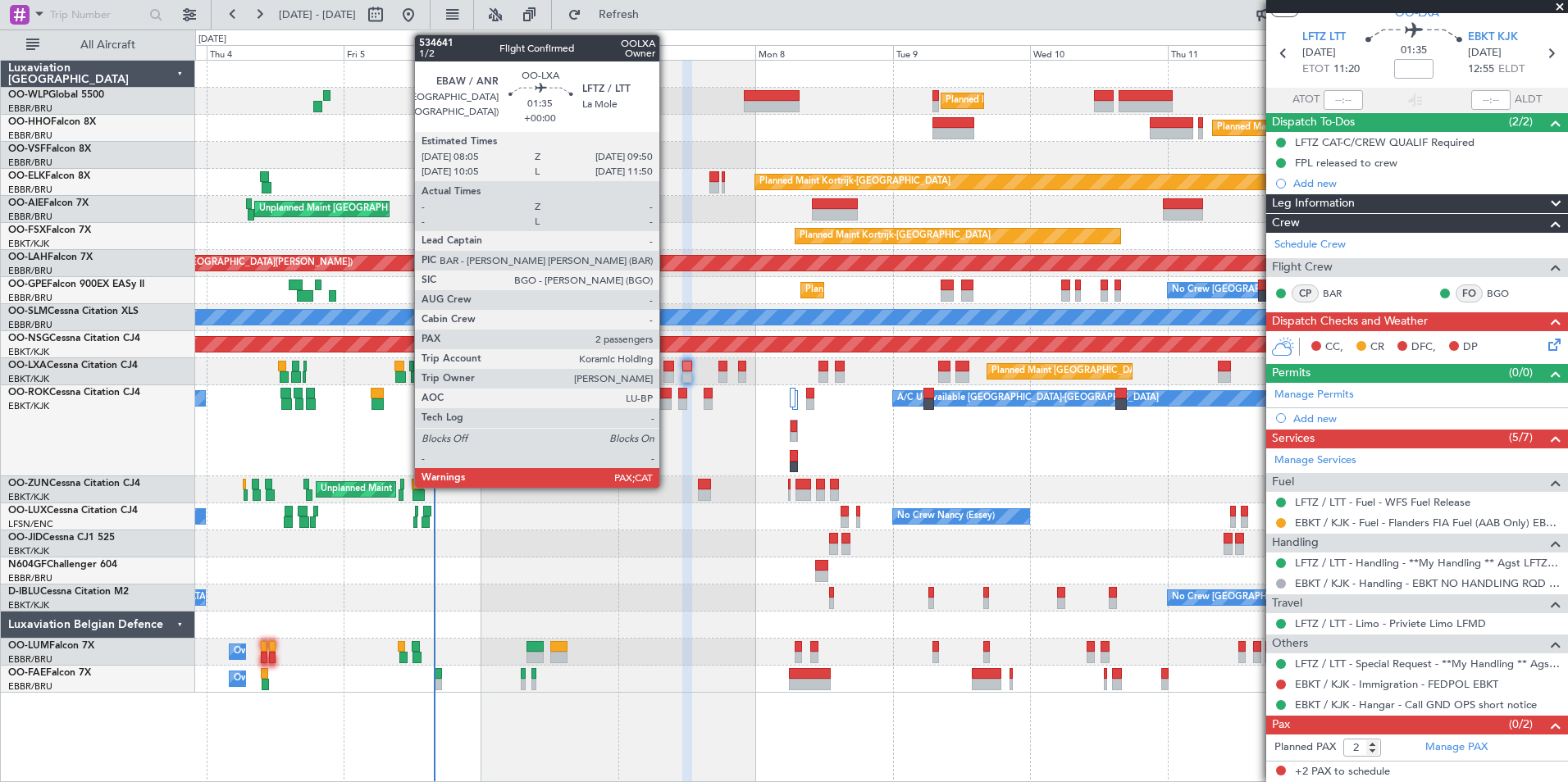
click at [667, 369] on div at bounding box center [668, 366] width 11 height 12
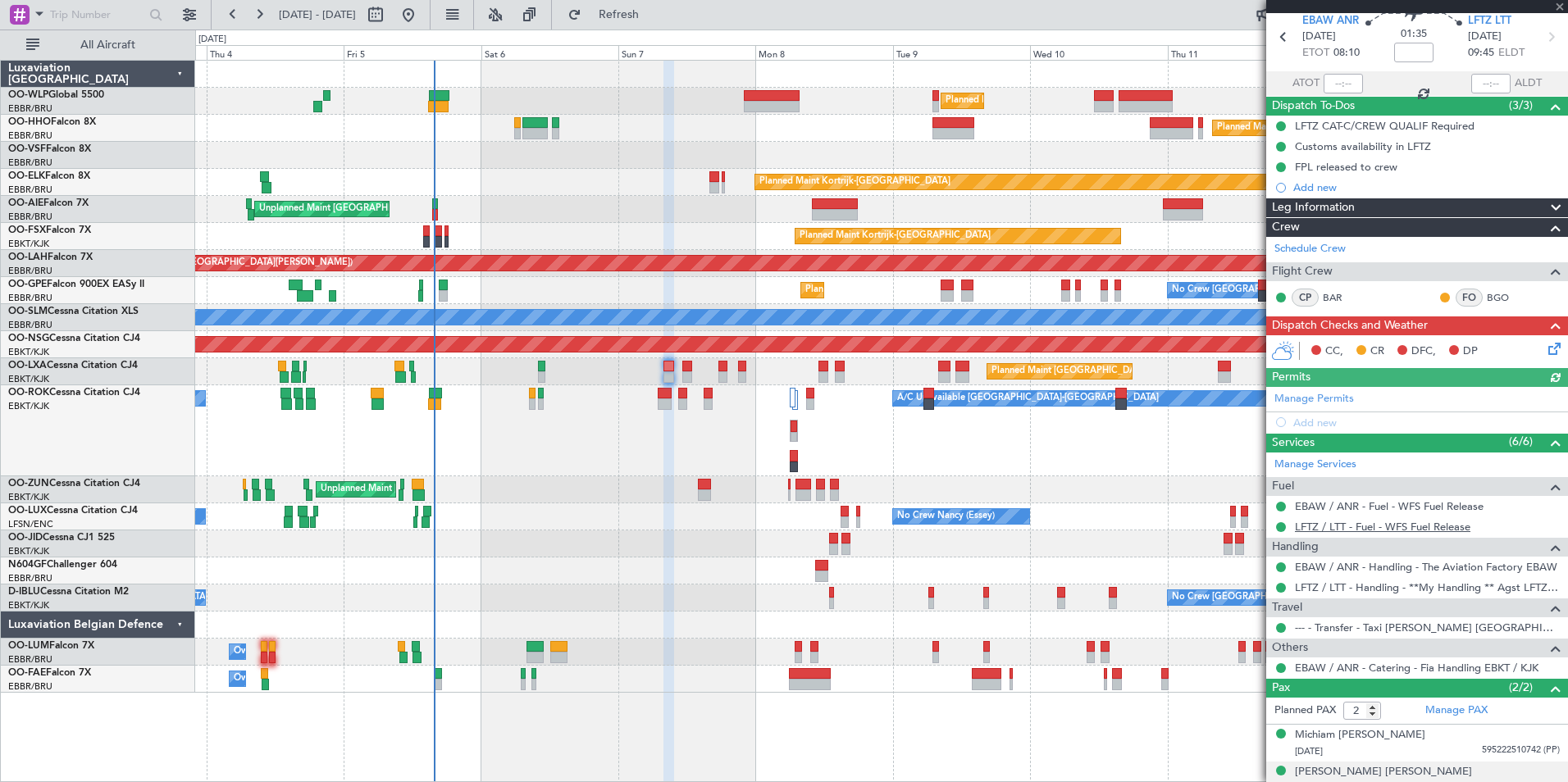
scroll to position [120, 0]
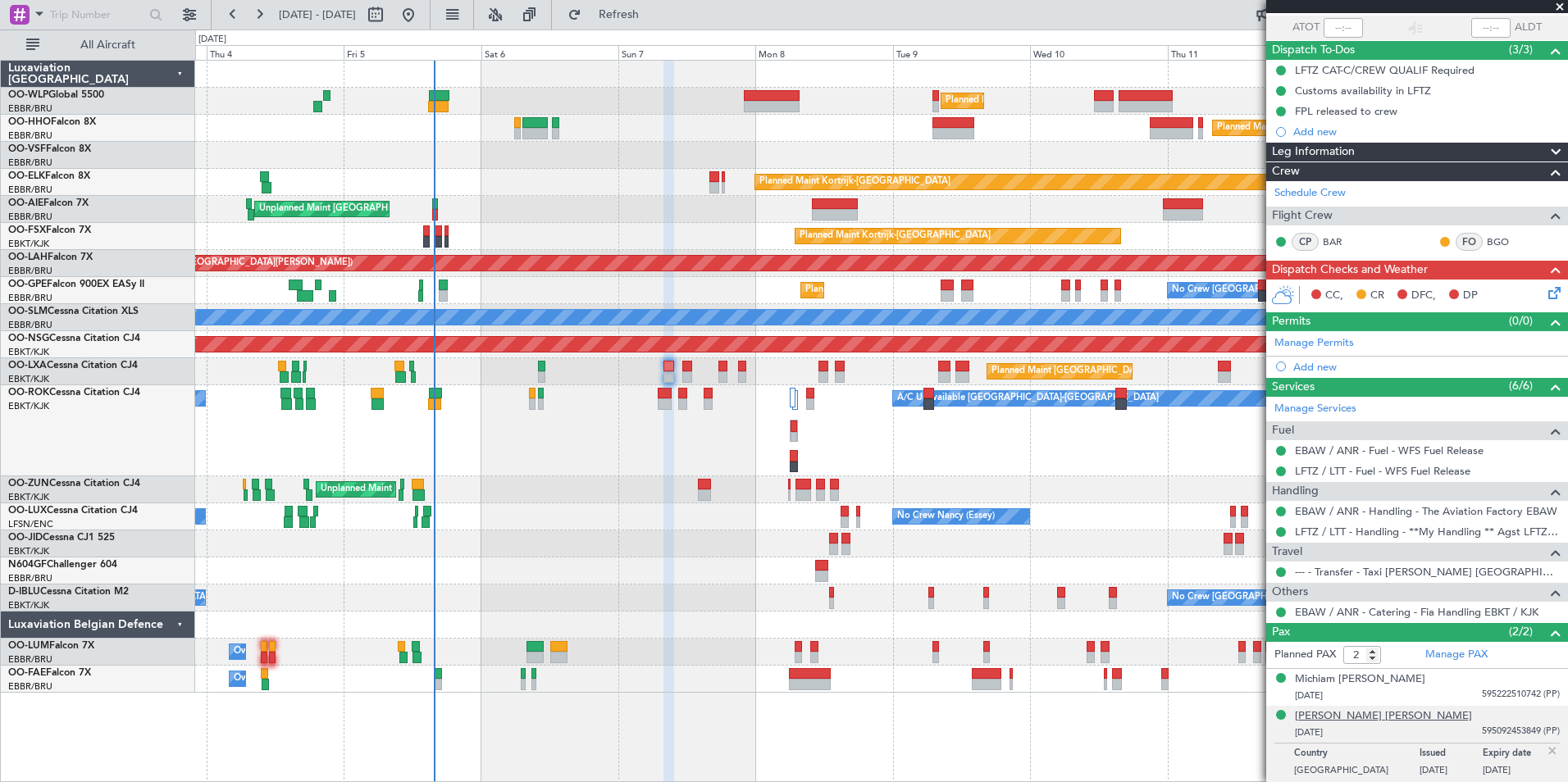
click at [1336, 713] on div "[PERSON_NAME] [PERSON_NAME]" at bounding box center [1383, 717] width 177 height 17
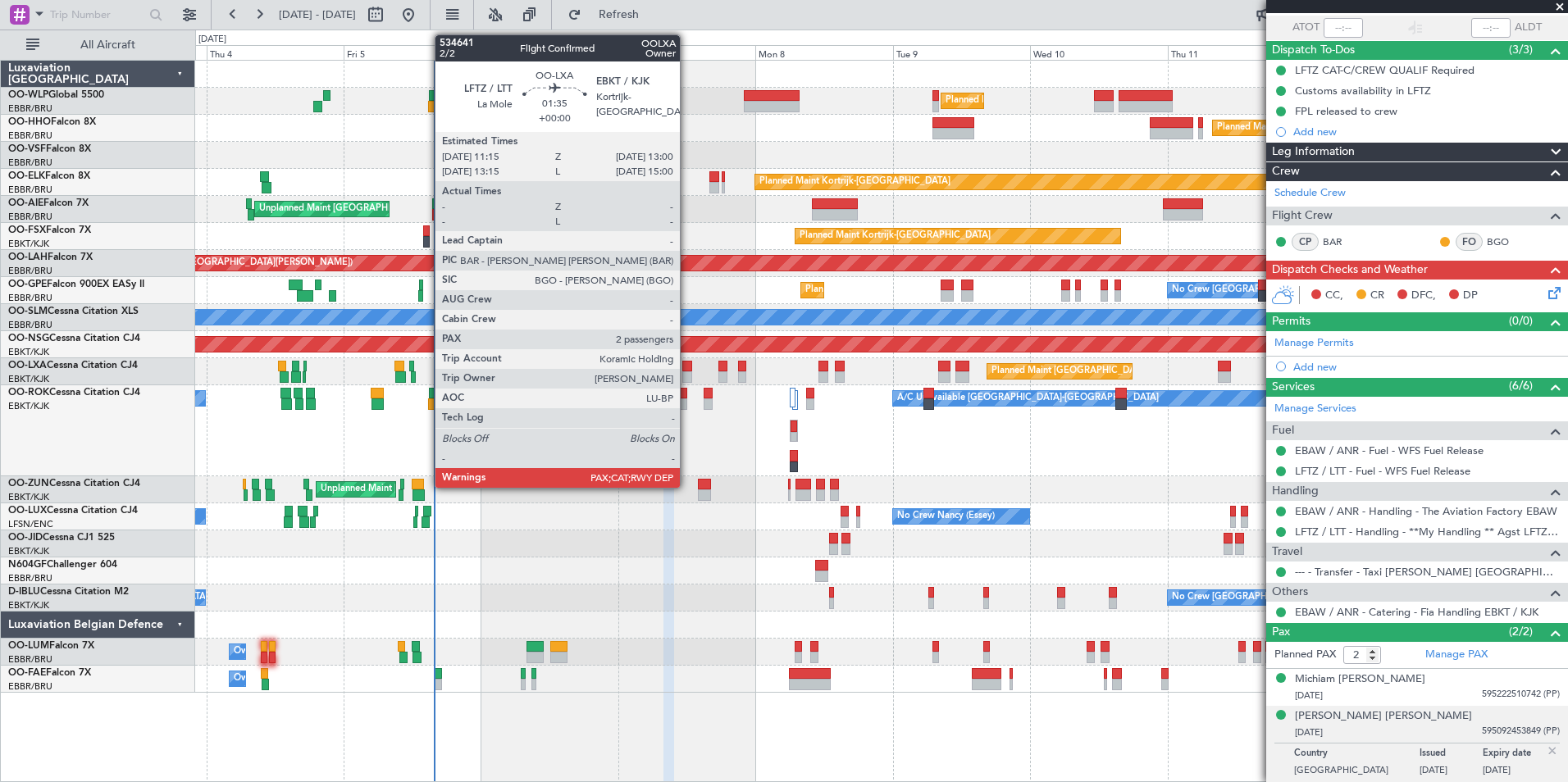
click at [687, 376] on div at bounding box center [687, 377] width 11 height 12
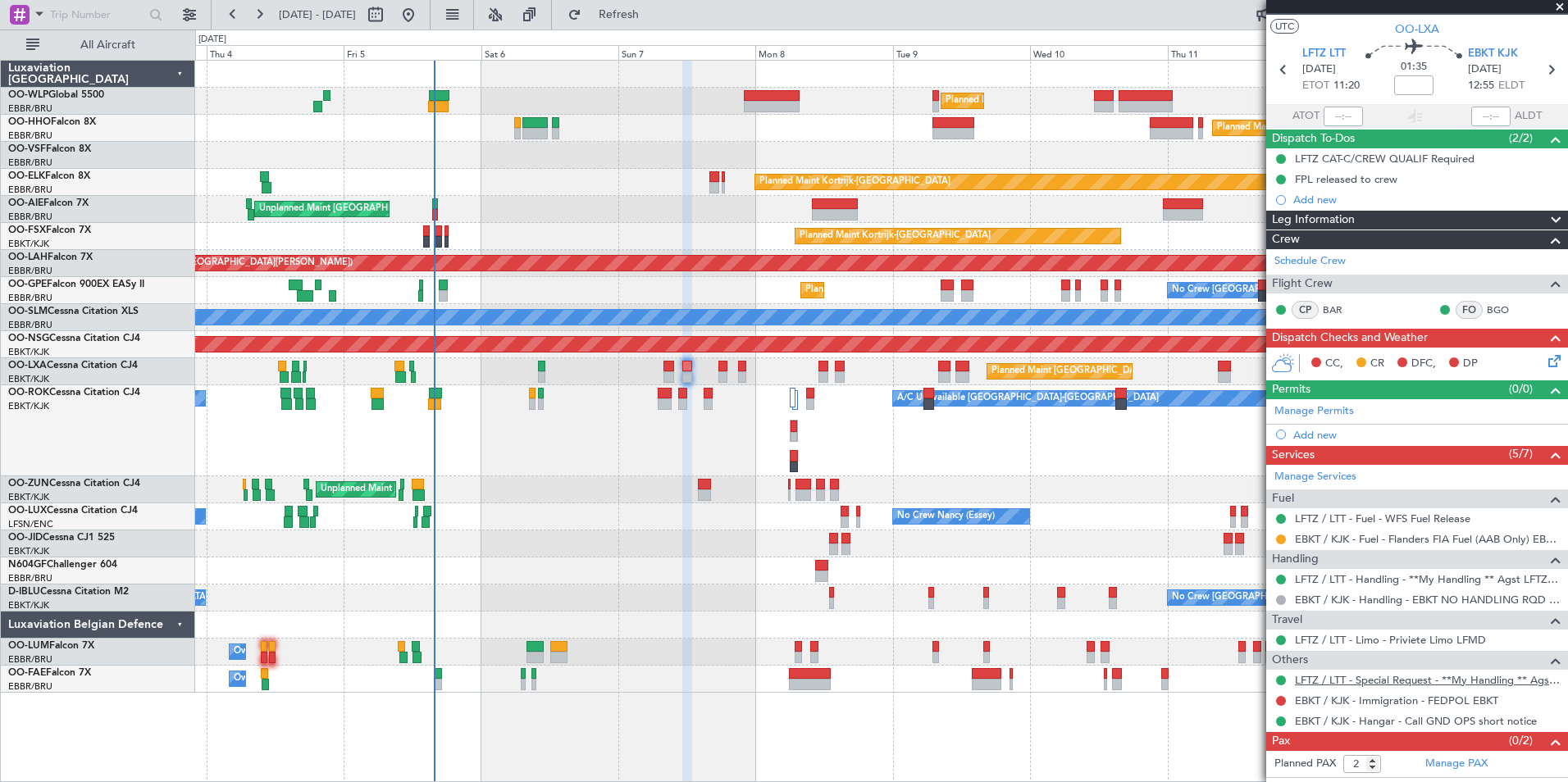
scroll to position [48, 0]
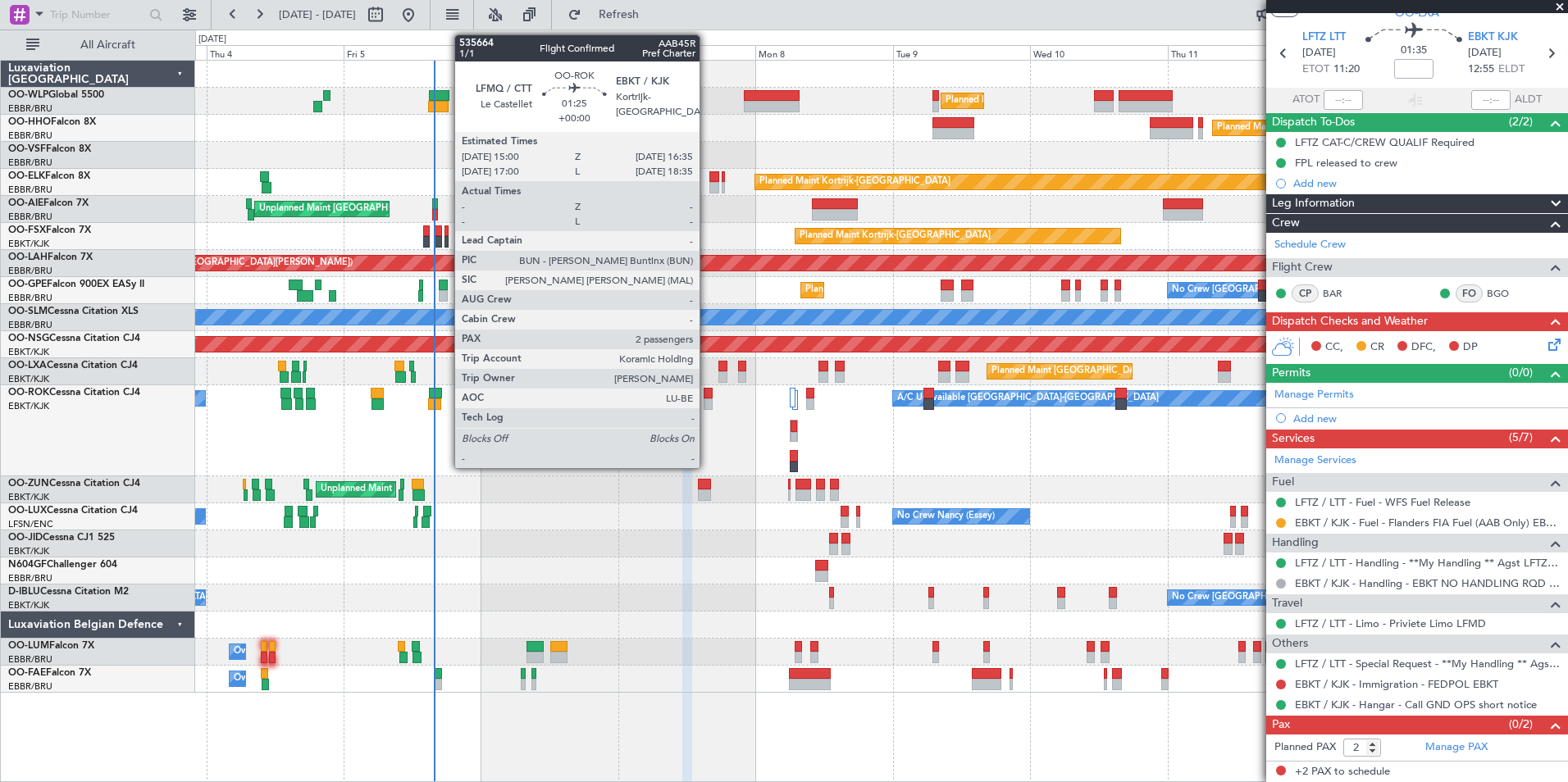
click at [707, 398] on div at bounding box center [708, 394] width 10 height 12
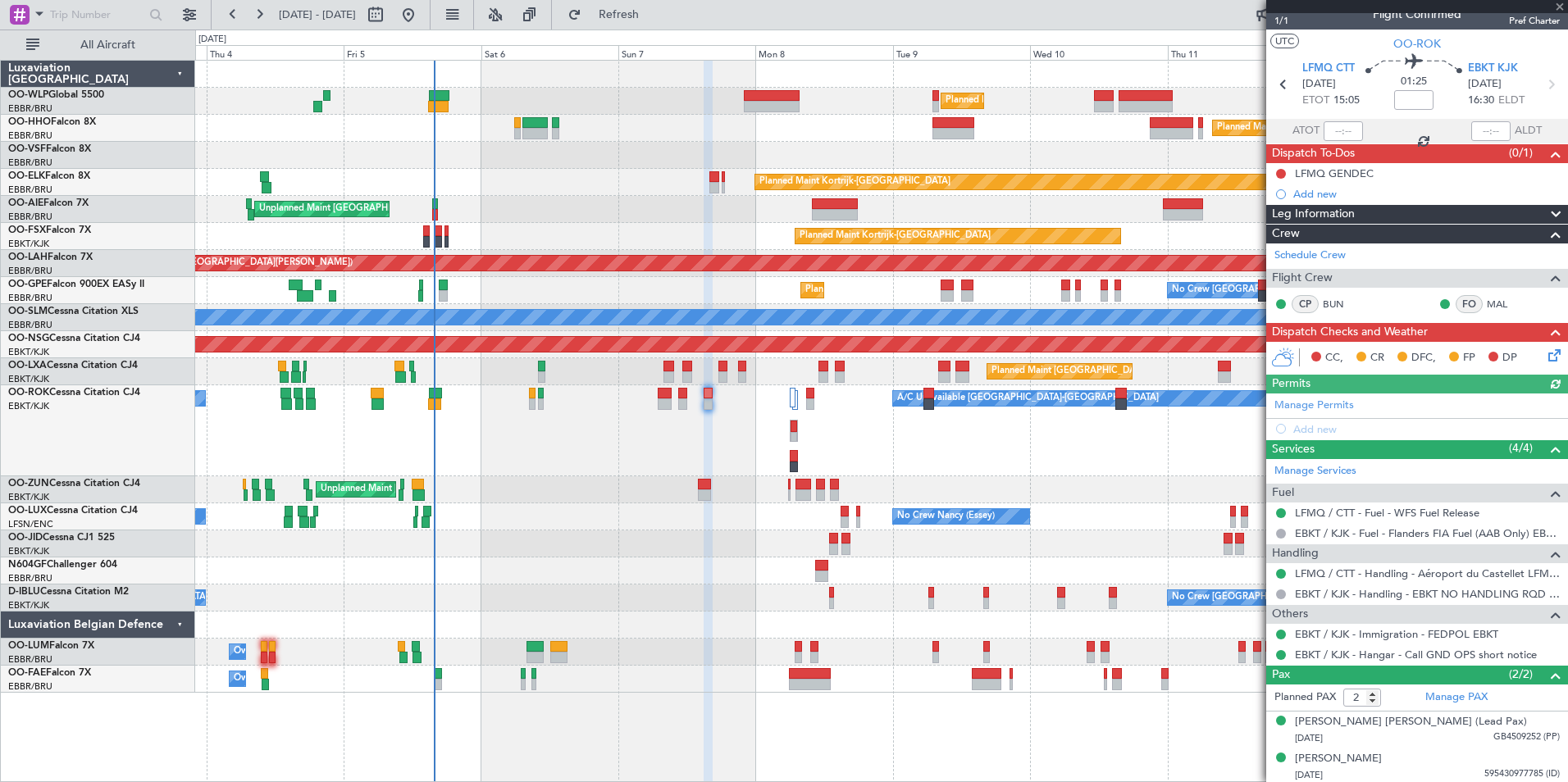
scroll to position [19, 0]
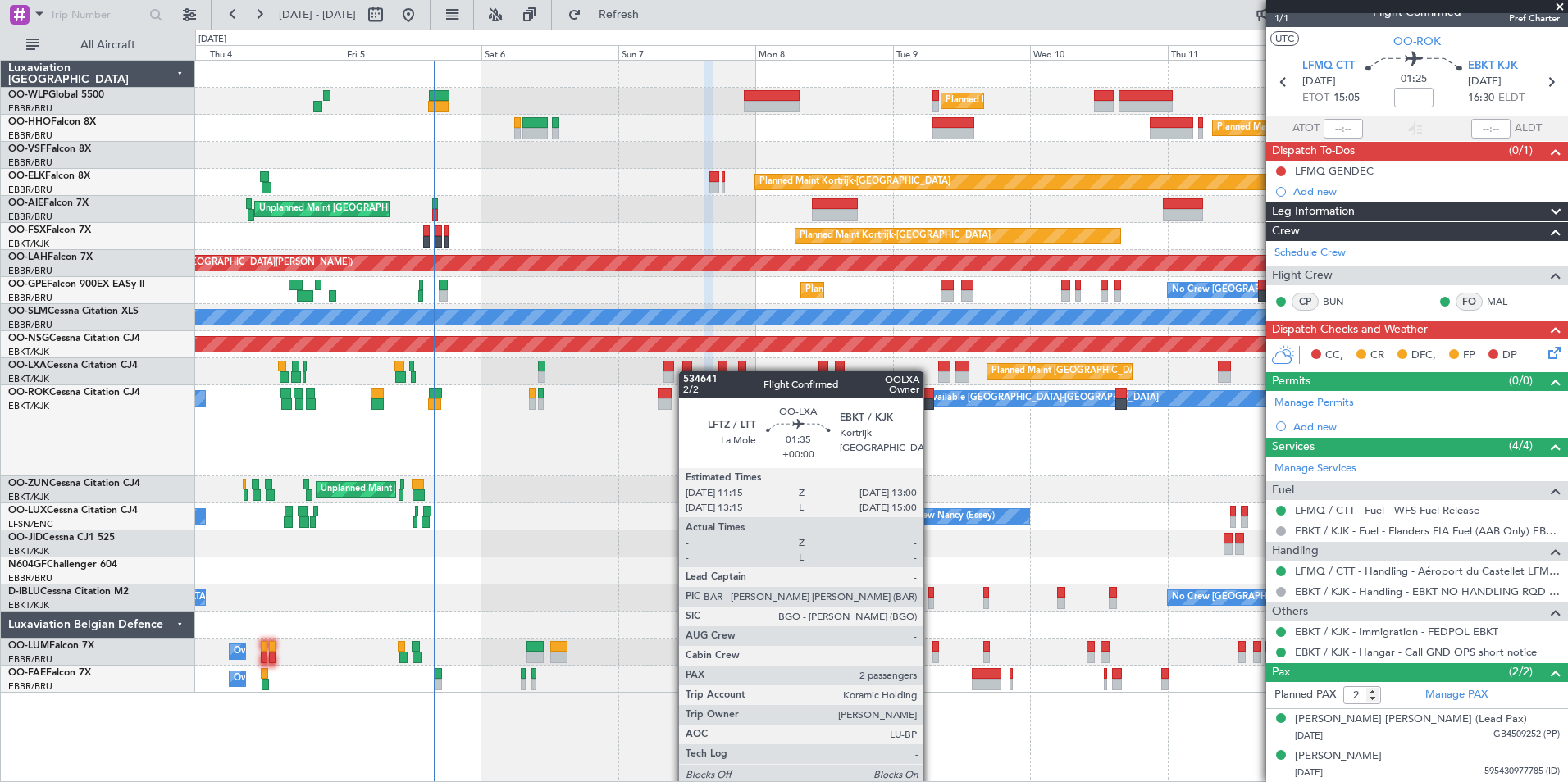
click at [687, 371] on div "Planned Maint [GEOGRAPHIC_DATA] ([GEOGRAPHIC_DATA] National)" at bounding box center [881, 372] width 1372 height 27
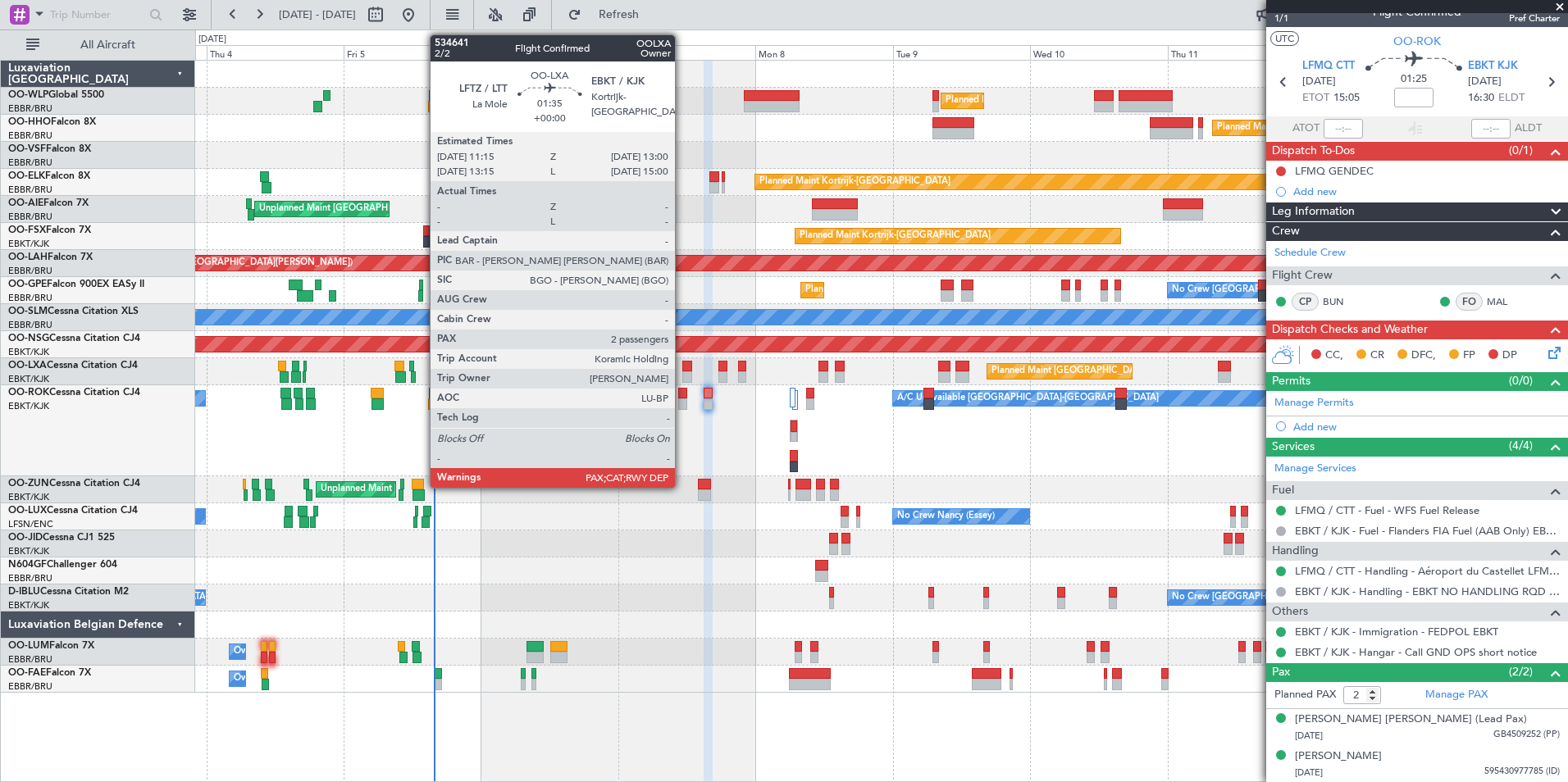
click at [682, 368] on div at bounding box center [687, 366] width 11 height 12
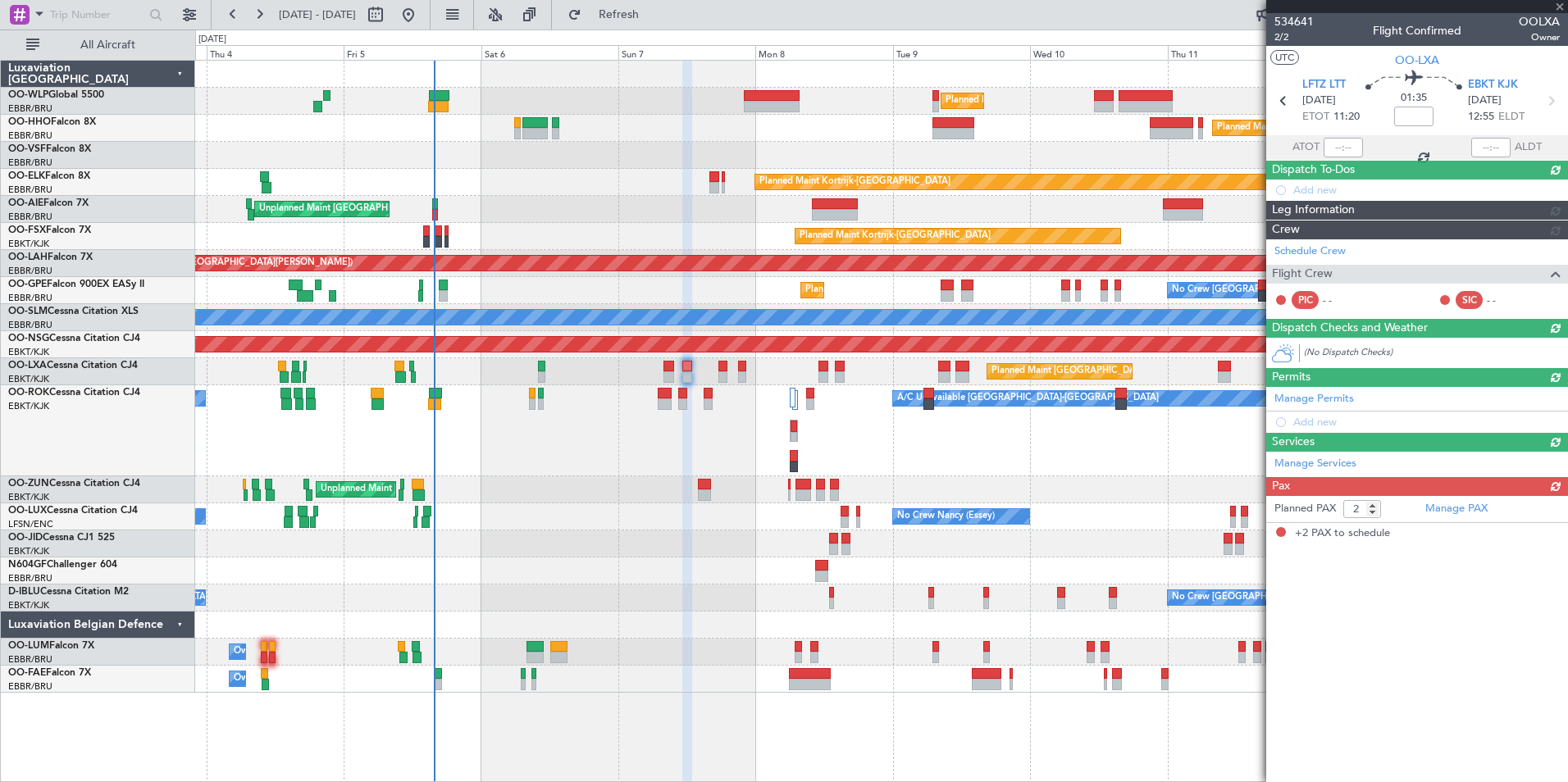
scroll to position [0, 0]
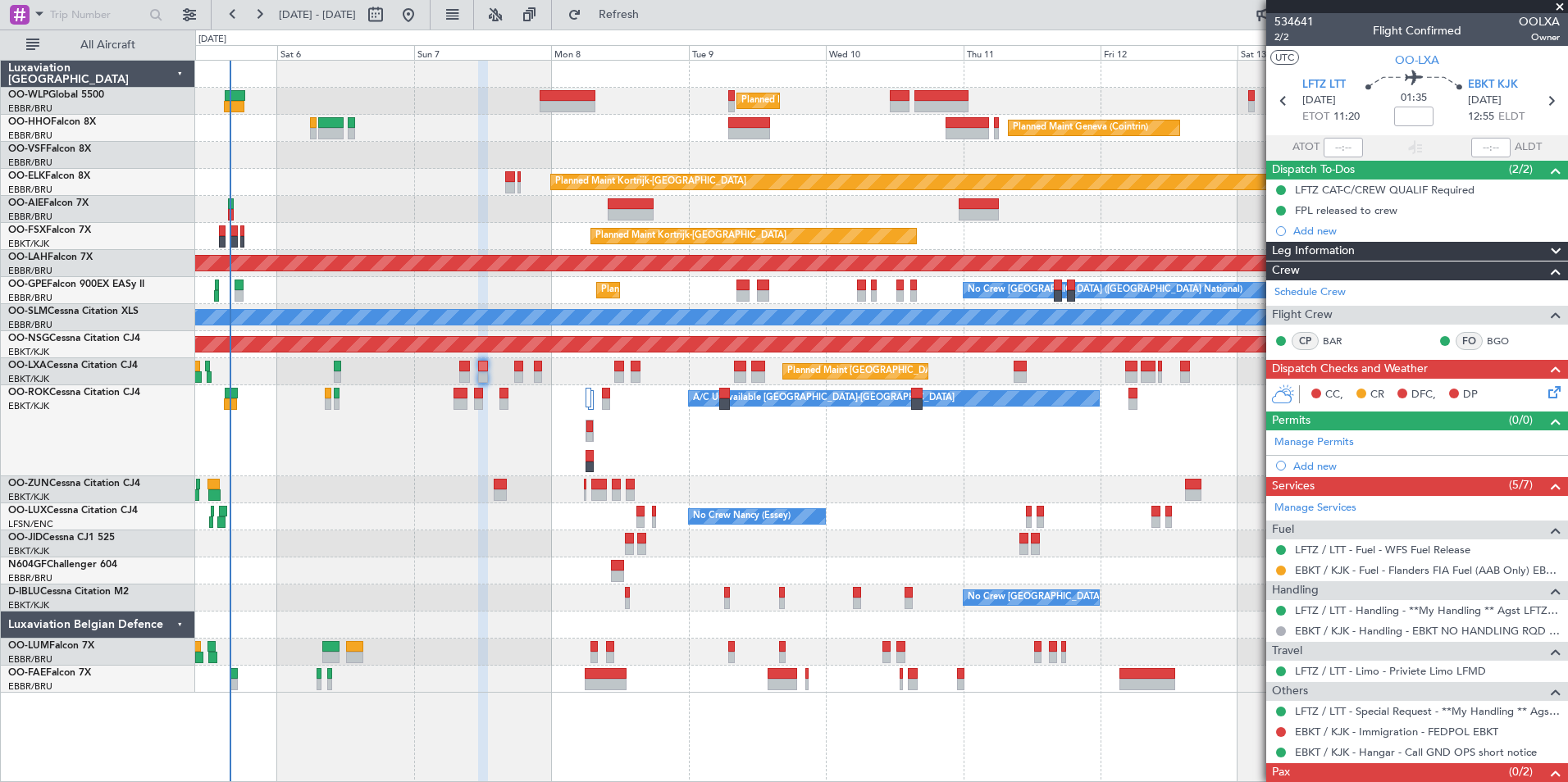
click at [733, 470] on div "A/C Unavailable [GEOGRAPHIC_DATA]-[GEOGRAPHIC_DATA] Planned Maint [GEOGRAPHIC_D…" at bounding box center [881, 431] width 1372 height 91
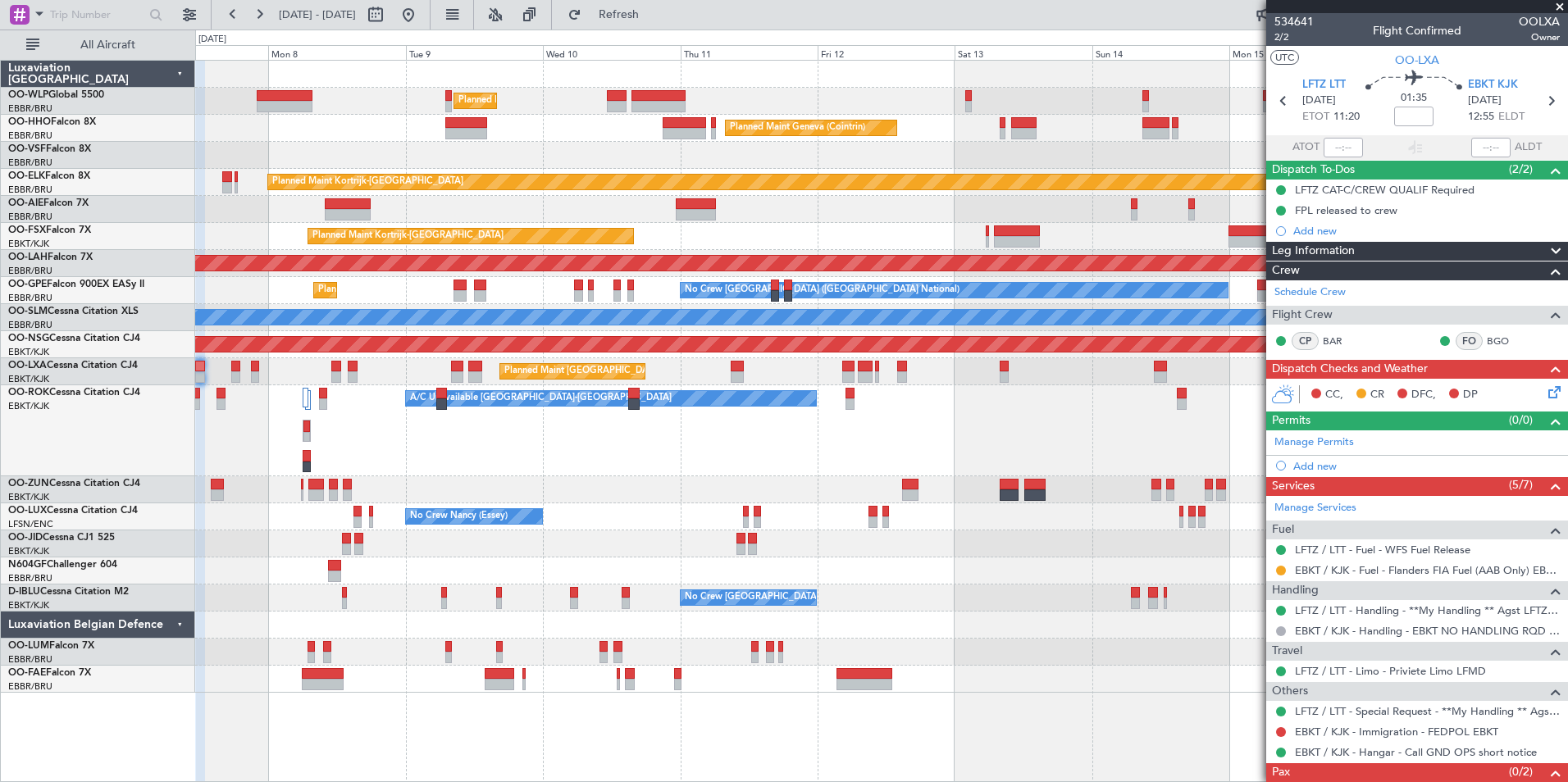
click at [885, 488] on div "Planned Maint Milan (Linate) Planned Maint Geneva ([GEOGRAPHIC_DATA]) Planned M…" at bounding box center [881, 377] width 1372 height 632
click at [927, 488] on div "Unplanned Maint [GEOGRAPHIC_DATA] ([GEOGRAPHIC_DATA])" at bounding box center [881, 490] width 1372 height 27
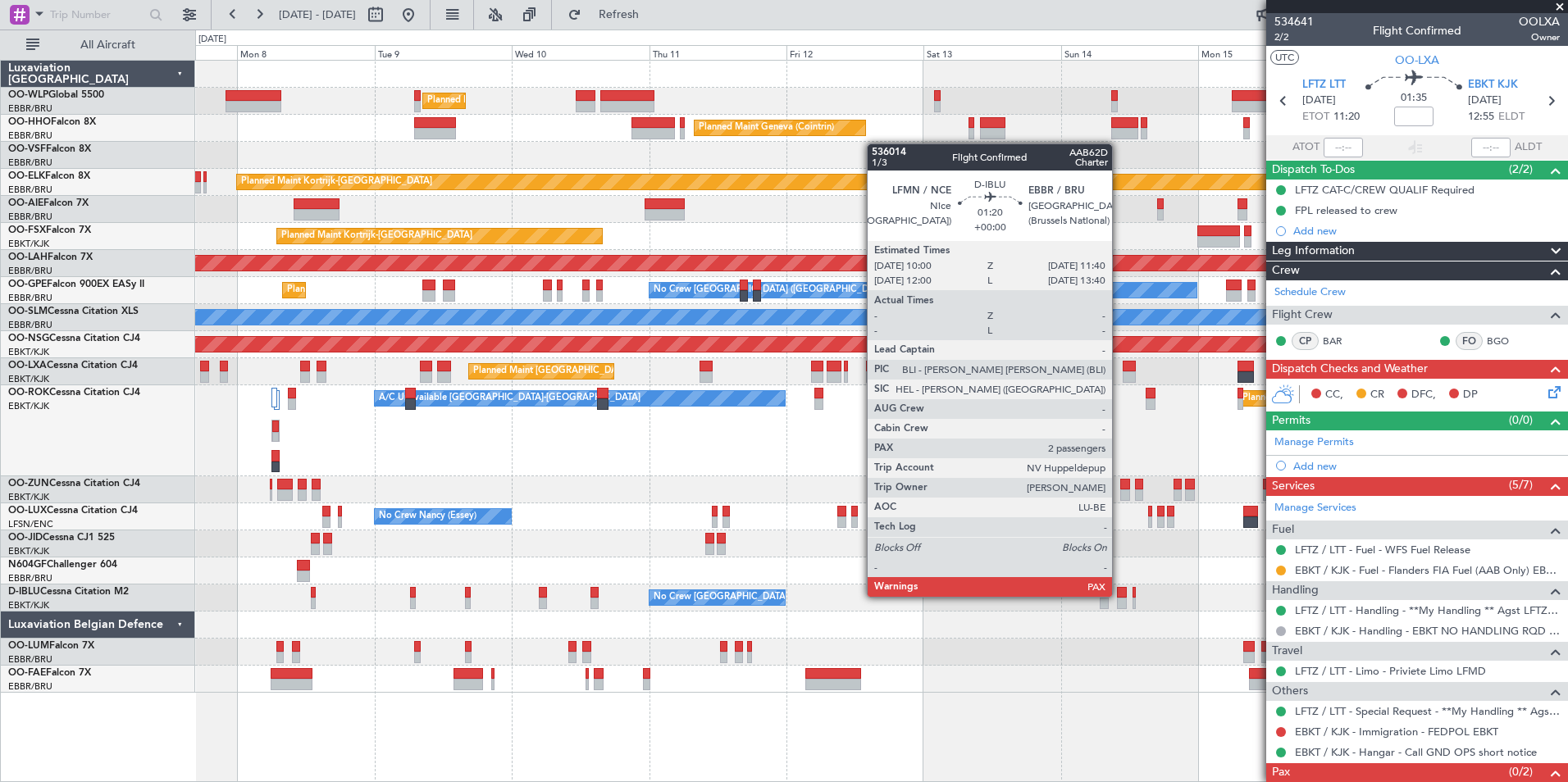
click at [1120, 597] on div at bounding box center [1122, 593] width 10 height 12
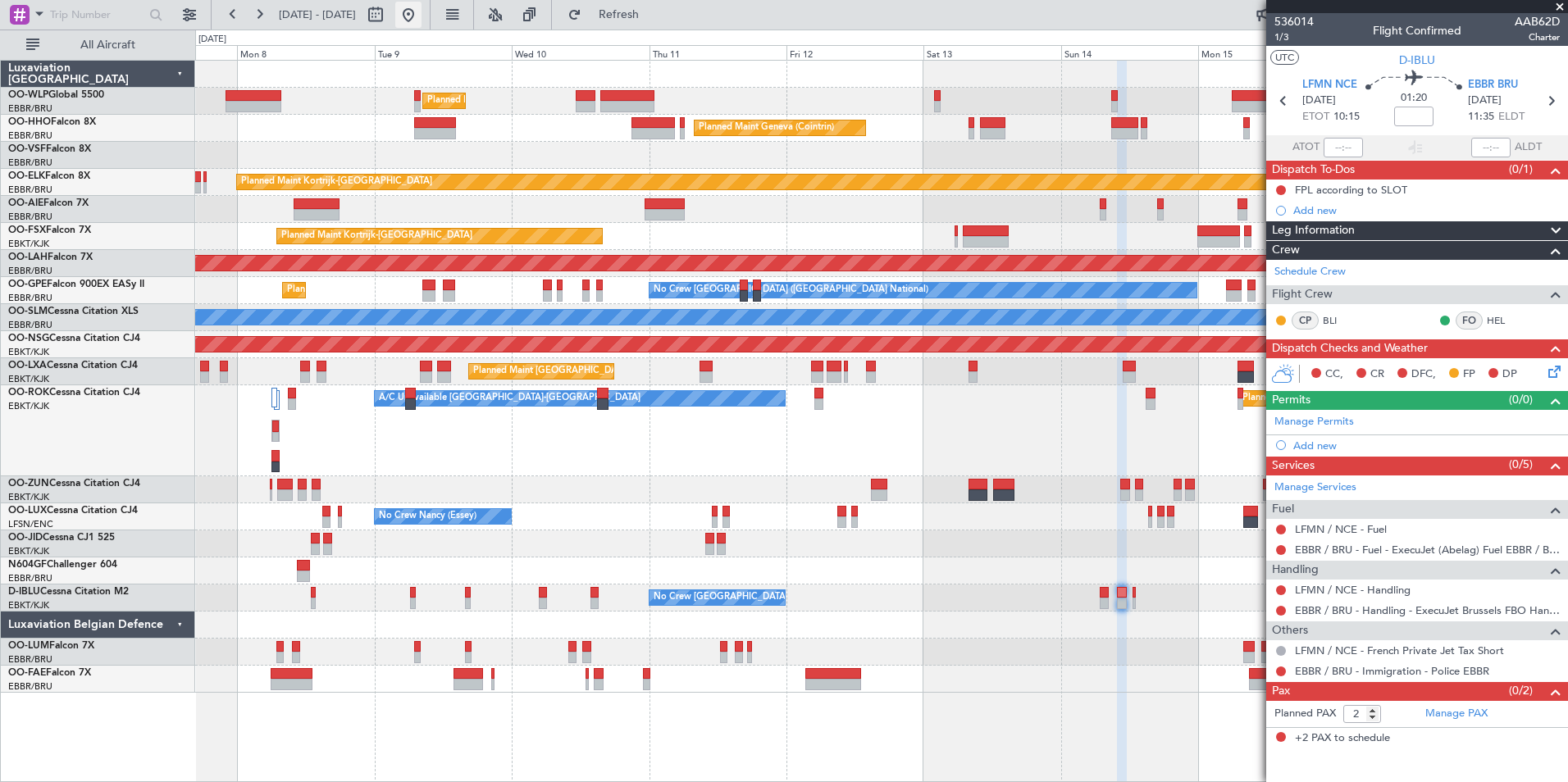
click at [421, 21] on button at bounding box center [408, 14] width 26 height 26
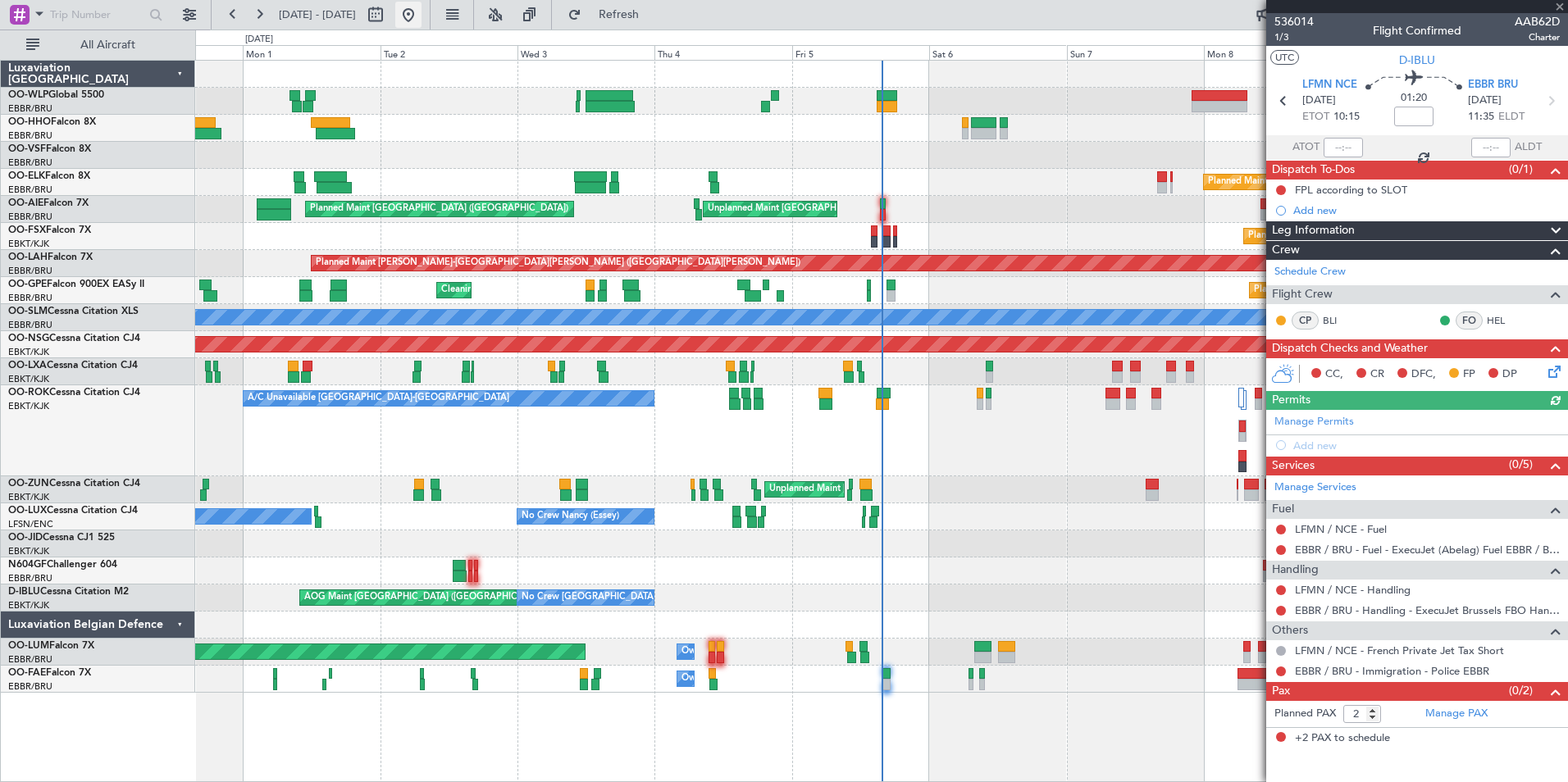
click at [421, 16] on button at bounding box center [408, 14] width 26 height 26
click at [794, 478] on div "Planned Maint Milan (Linate) Planned Maint [GEOGRAPHIC_DATA] ([GEOGRAPHIC_DATA]…" at bounding box center [881, 377] width 1372 height 632
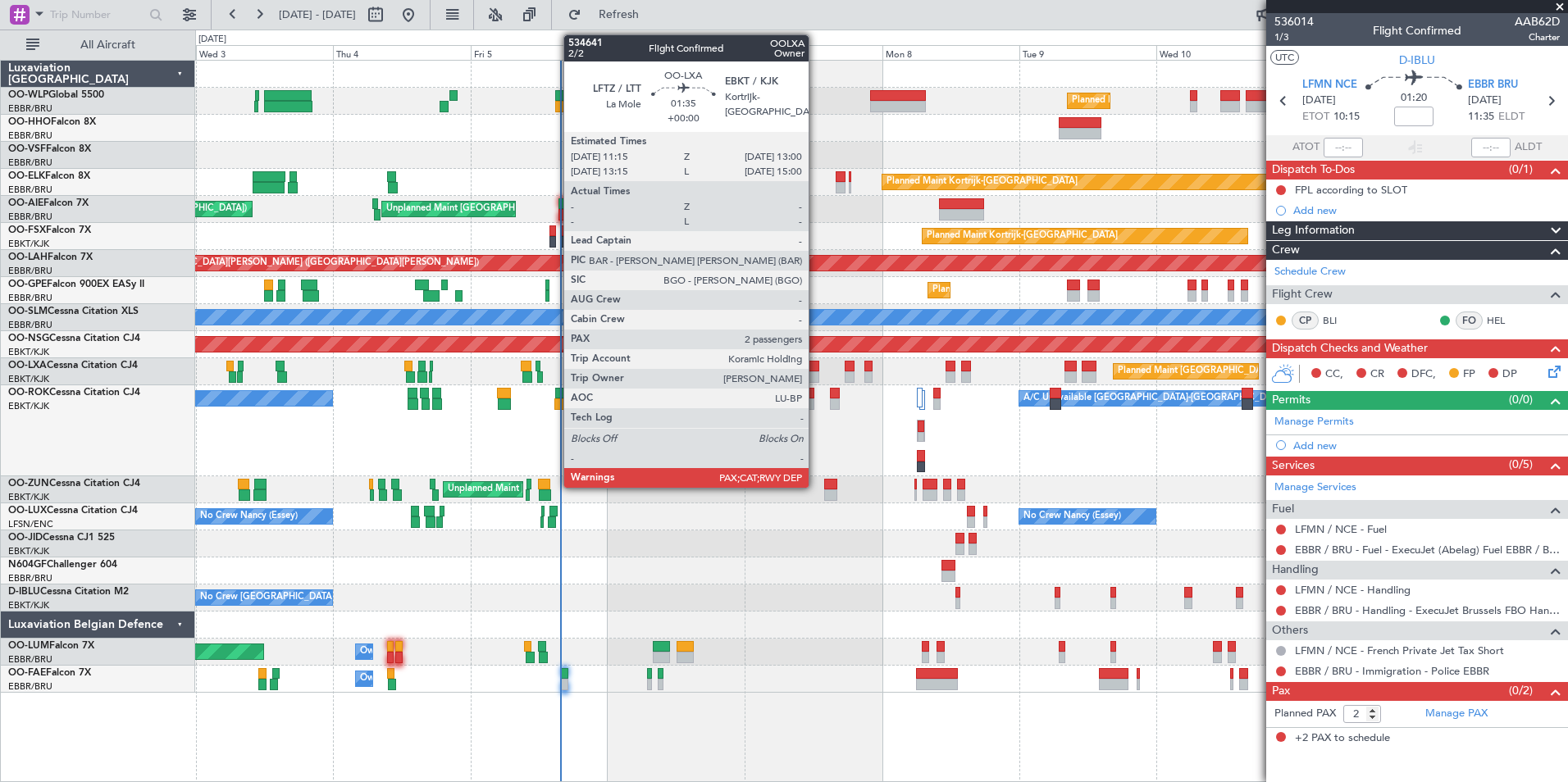
click at [816, 379] on div at bounding box center [814, 377] width 11 height 12
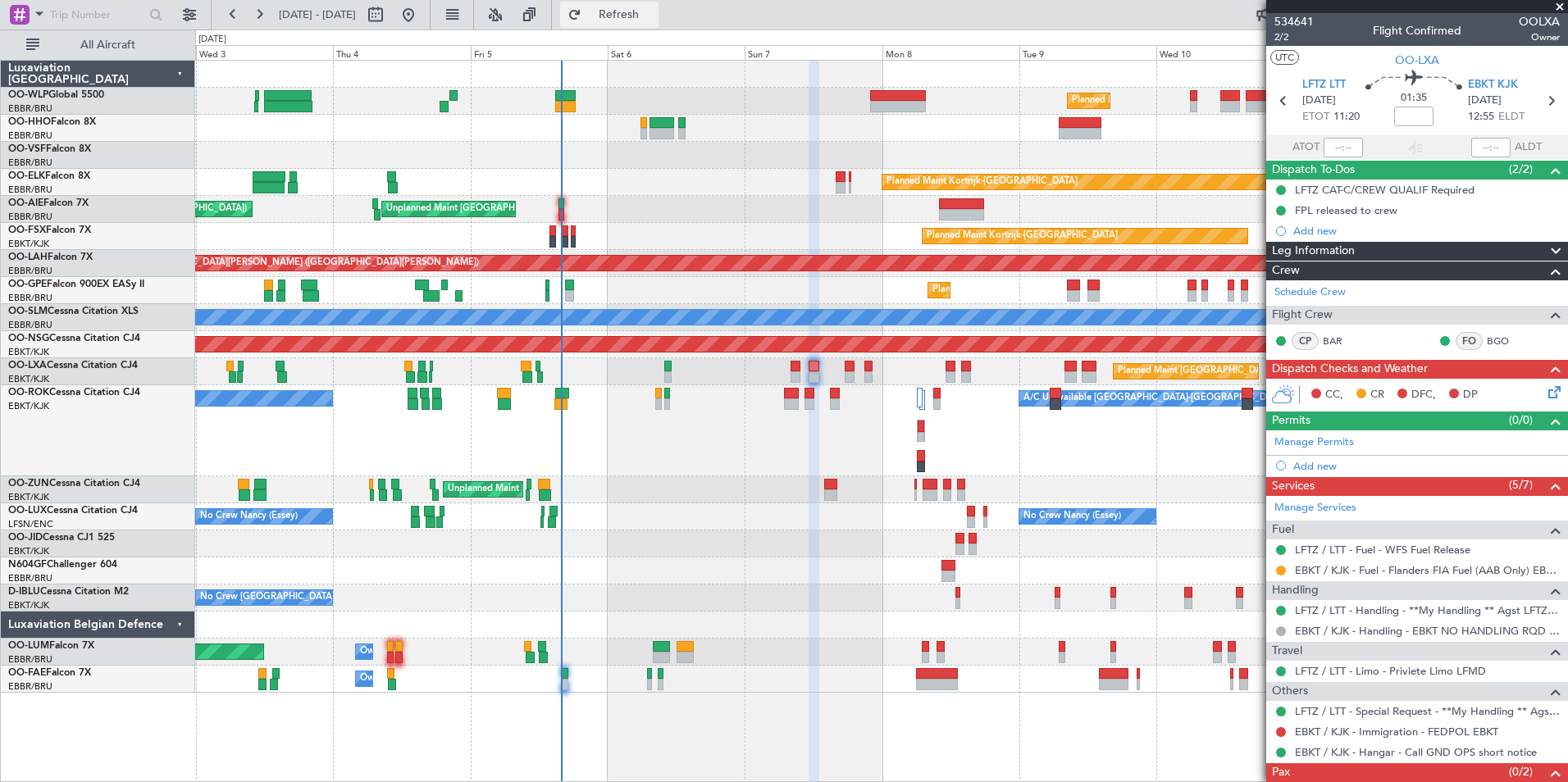
click at [634, 15] on button "Refresh" at bounding box center [610, 14] width 99 height 26
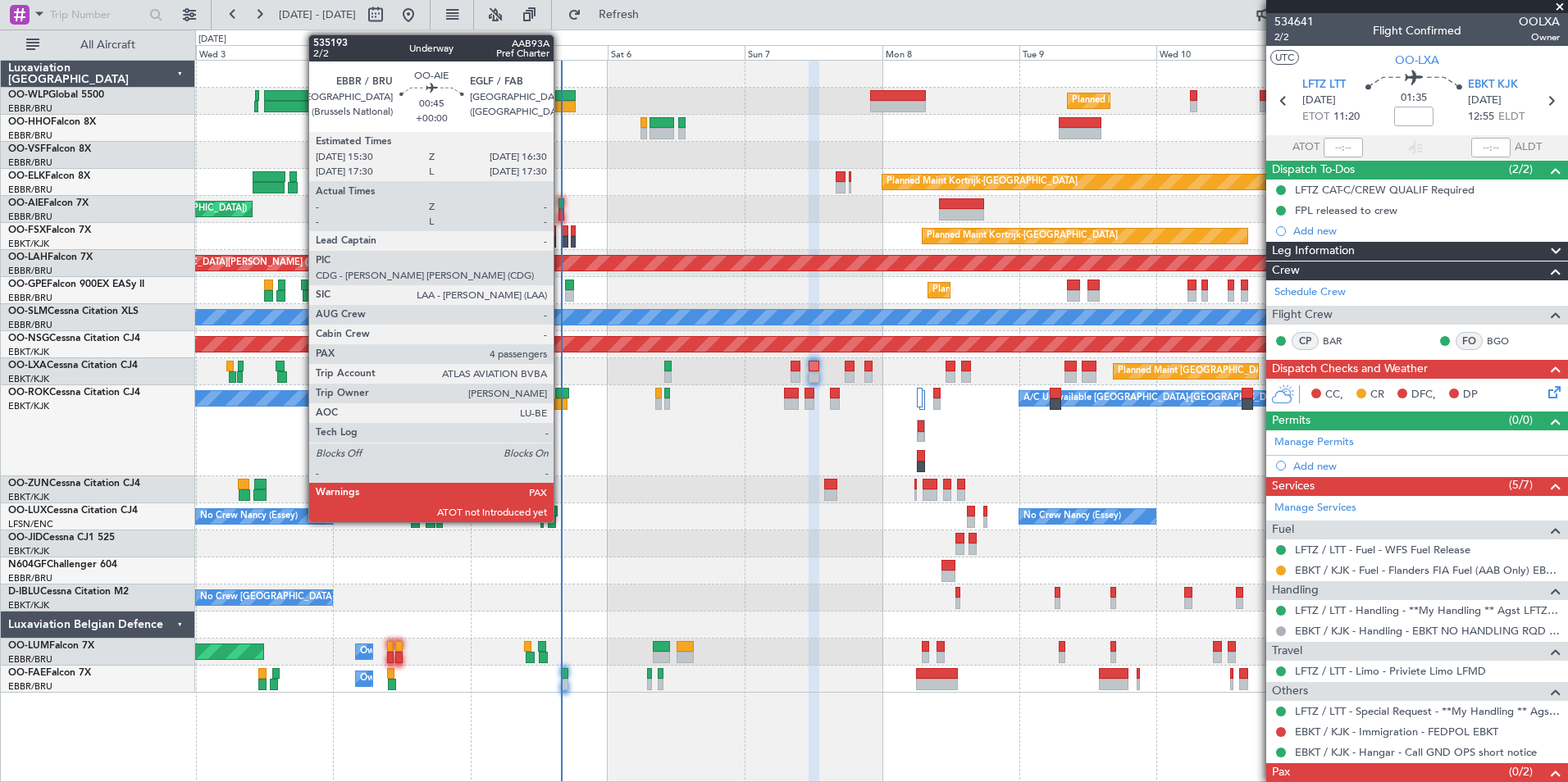
click at [561, 210] on div at bounding box center [561, 215] width 6 height 12
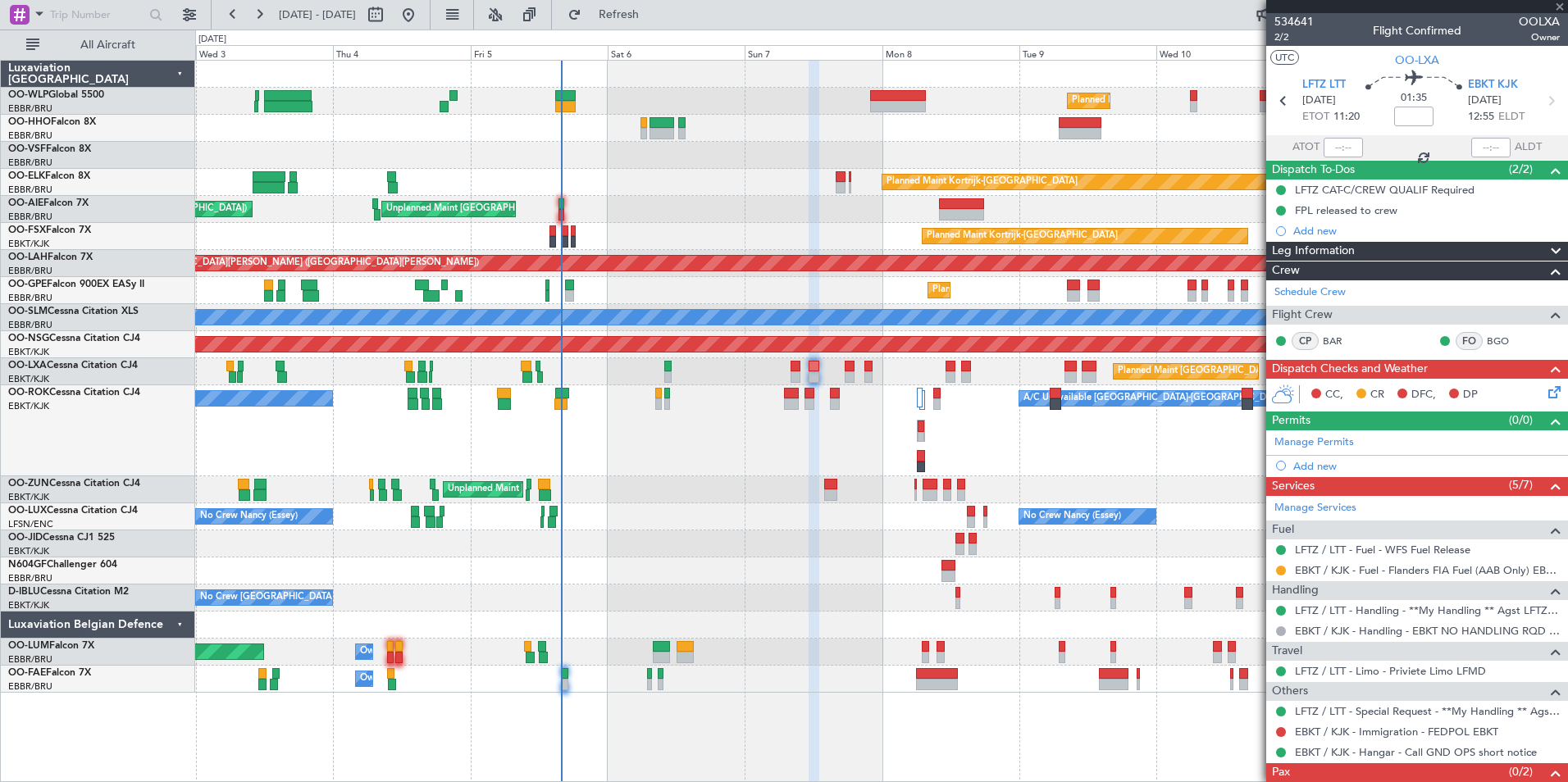
type input "4"
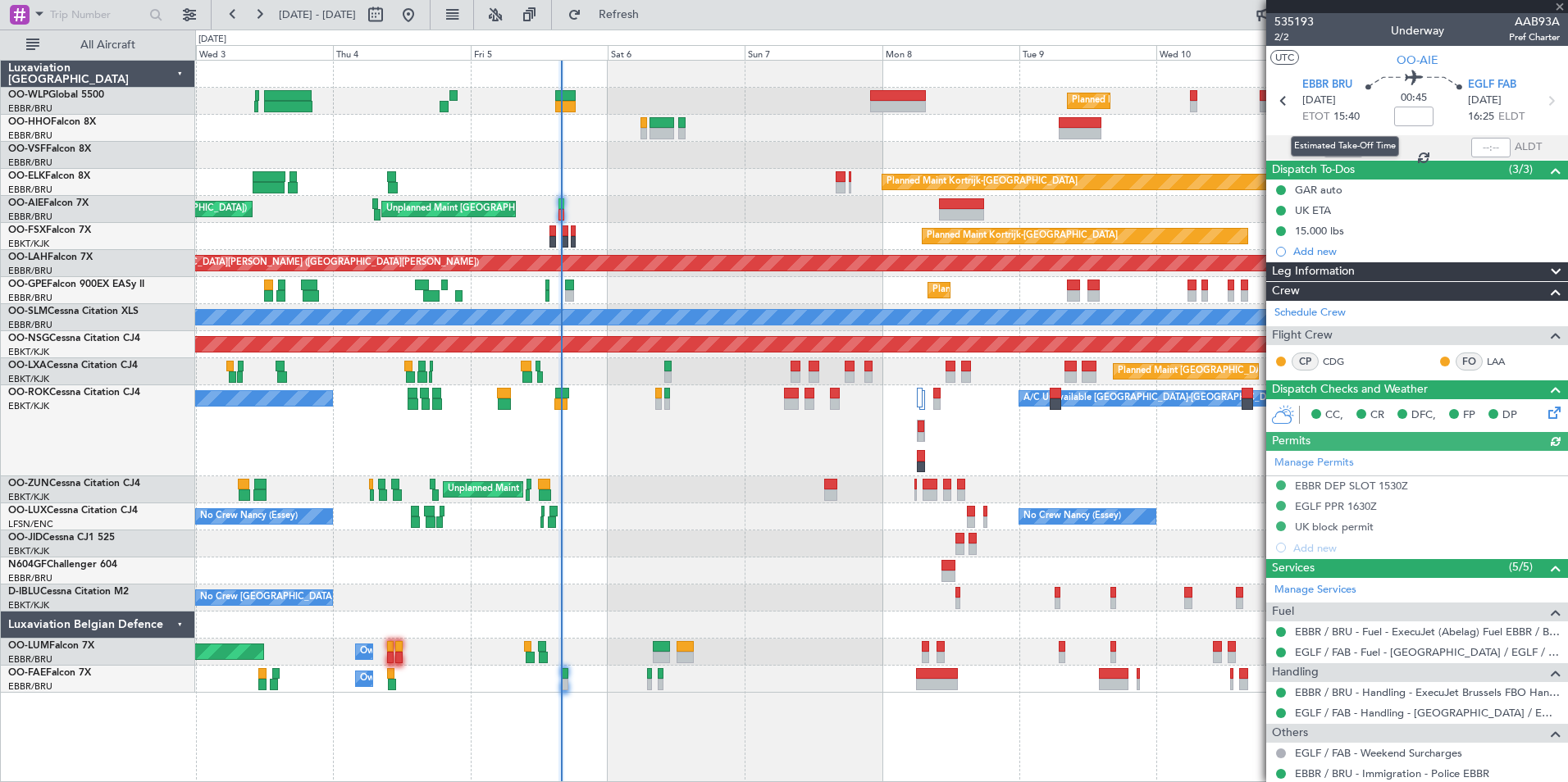
click at [1335, 151] on div "Estimated Take-Off Time" at bounding box center [1344, 146] width 108 height 21
click at [1330, 148] on div at bounding box center [1343, 148] width 39 height 20
click at [1341, 147] on input "text" at bounding box center [1343, 148] width 39 height 20
click at [806, 146] on div at bounding box center [881, 156] width 1372 height 27
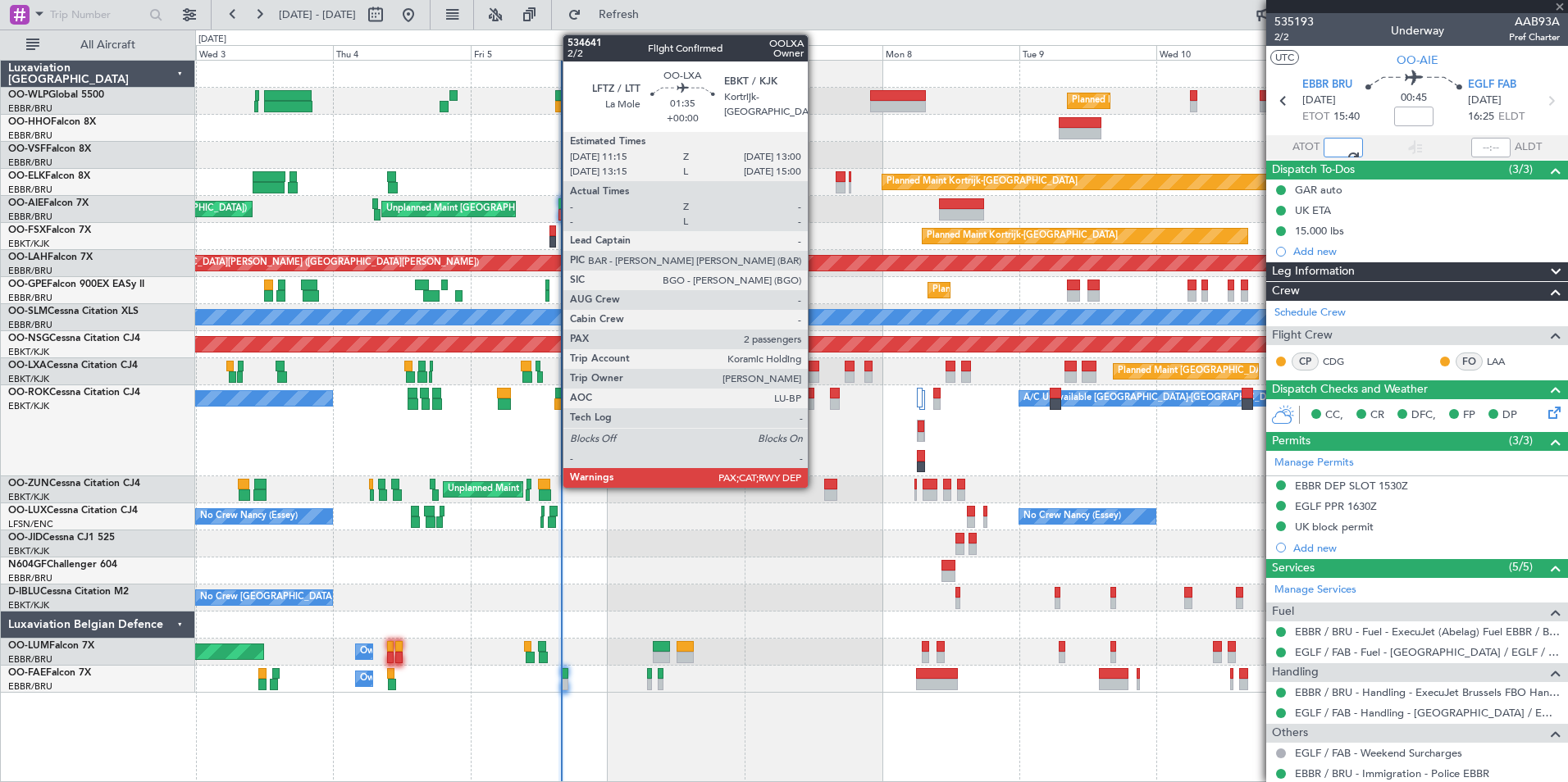
click at [815, 378] on div at bounding box center [814, 377] width 11 height 12
type input "15:49"
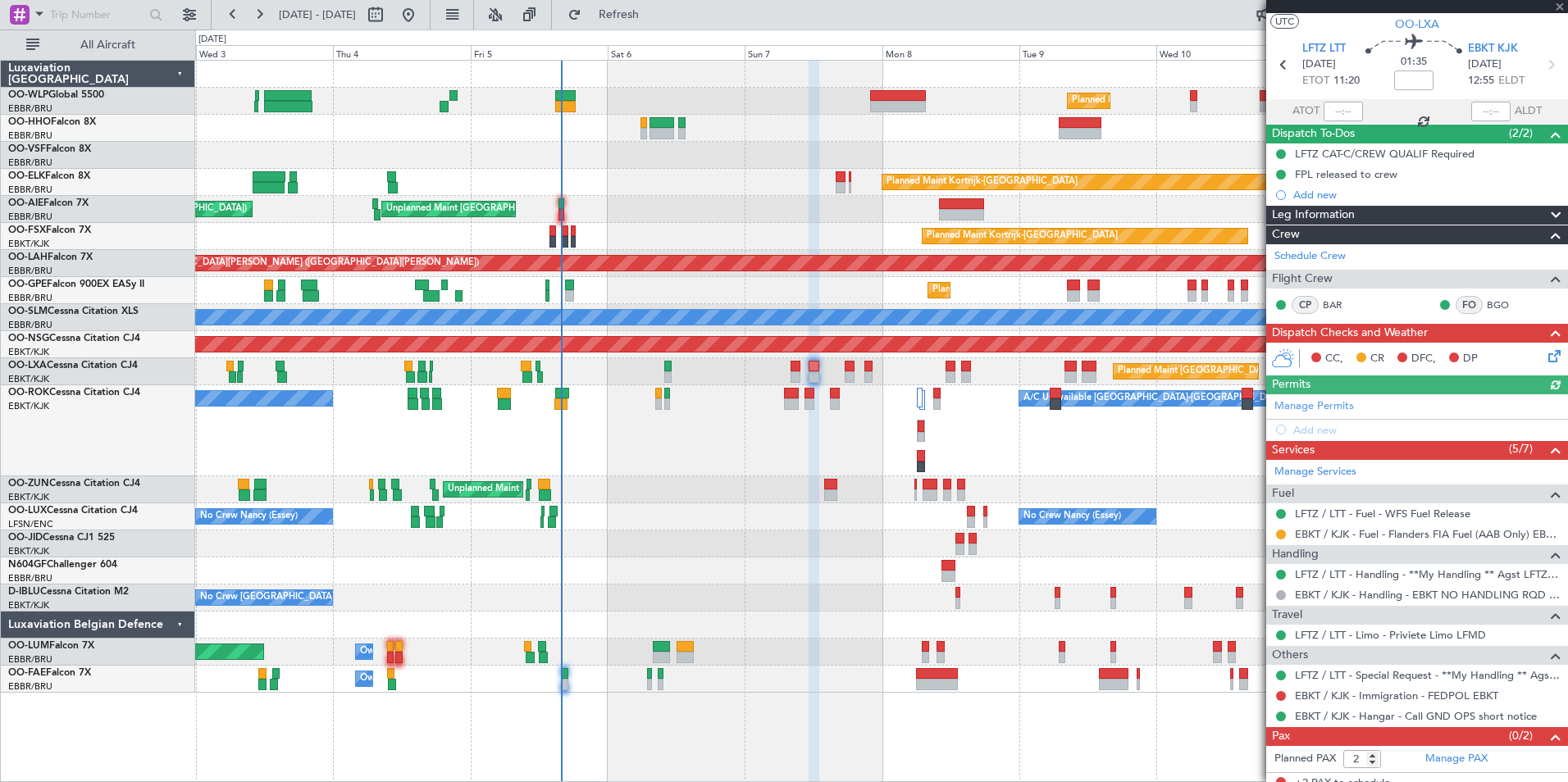
scroll to position [48, 0]
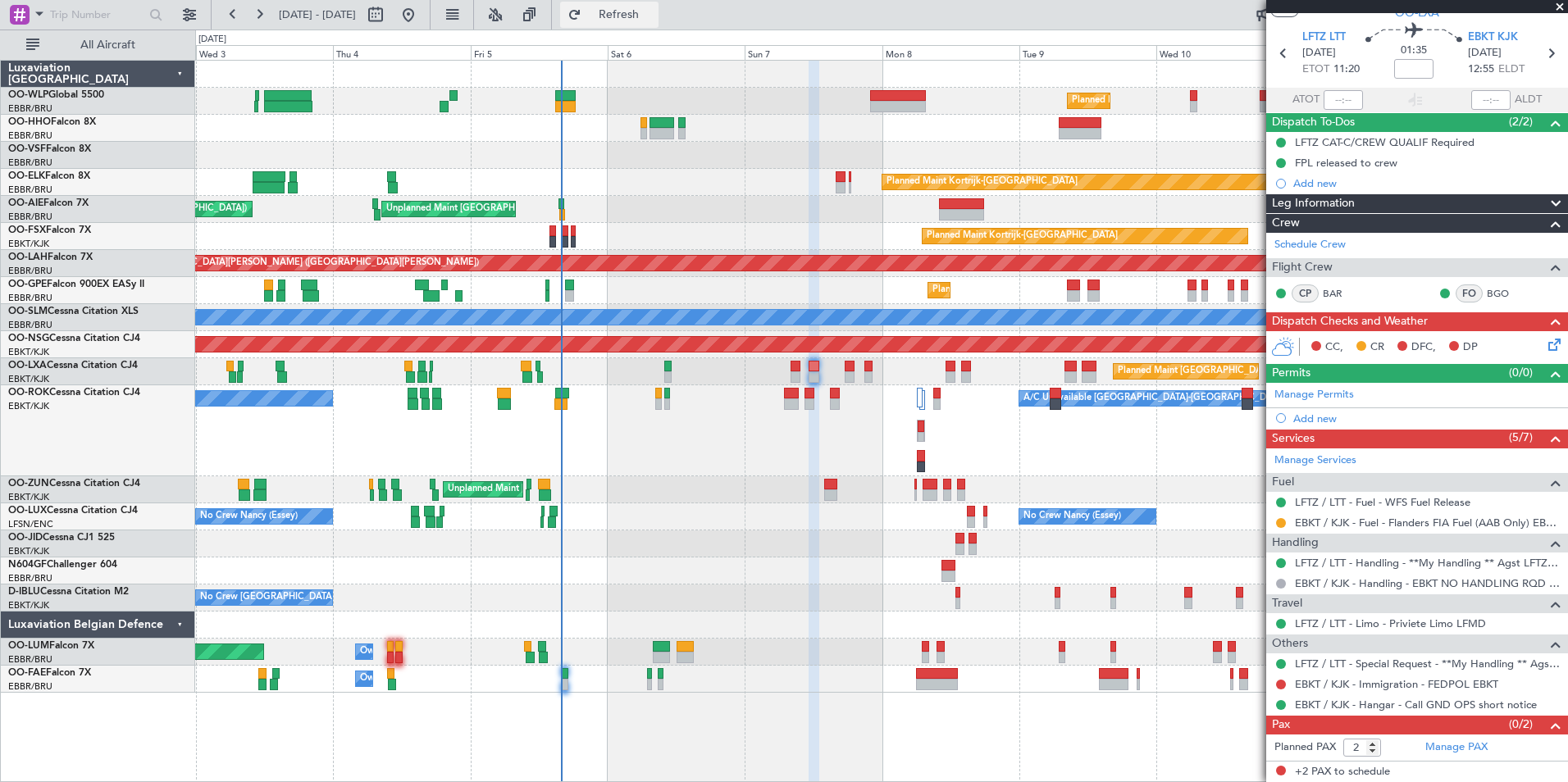
click at [639, 10] on span "Refresh" at bounding box center [619, 15] width 69 height 12
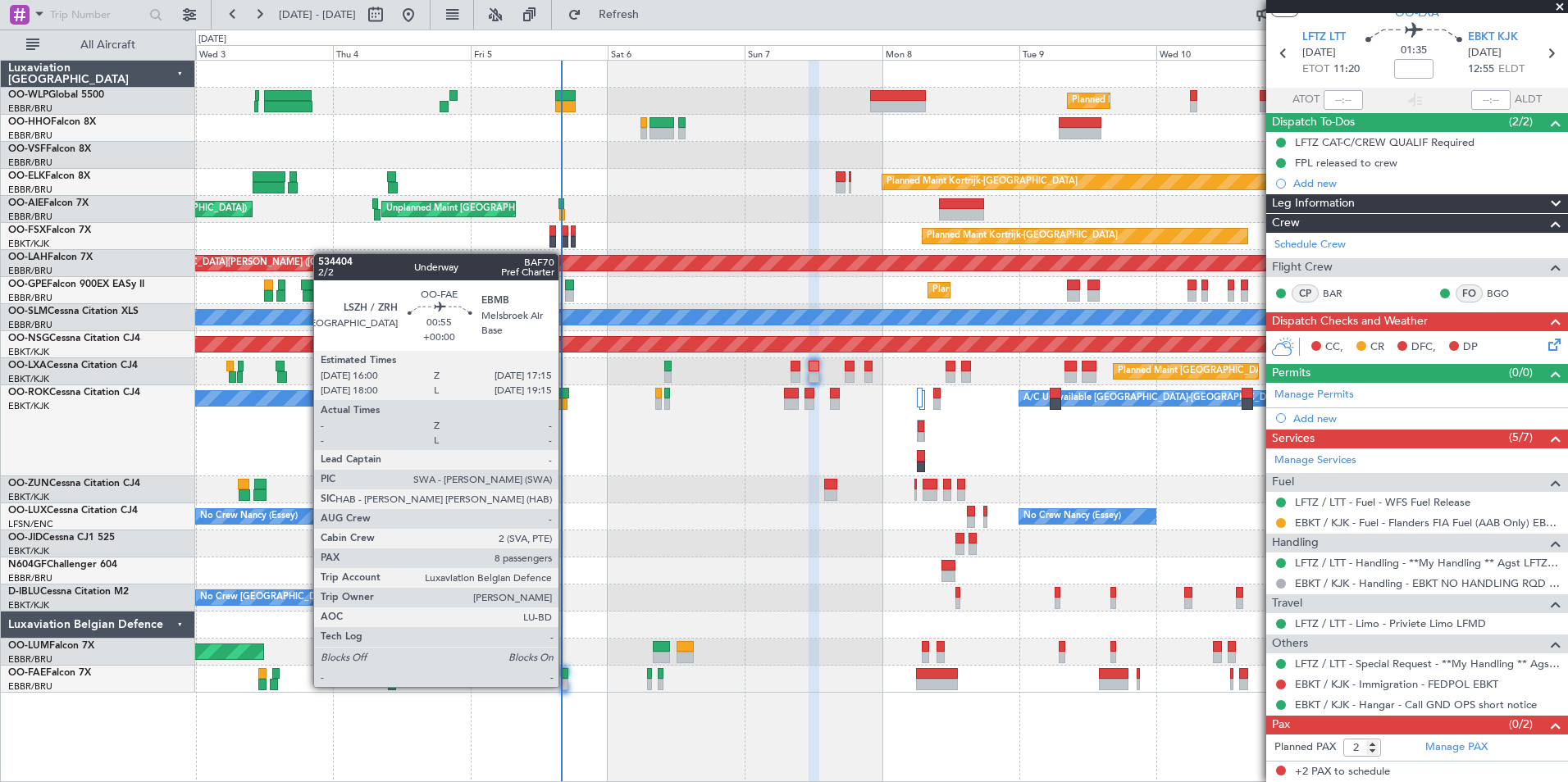
click at [565, 686] on div at bounding box center [564, 685] width 8 height 12
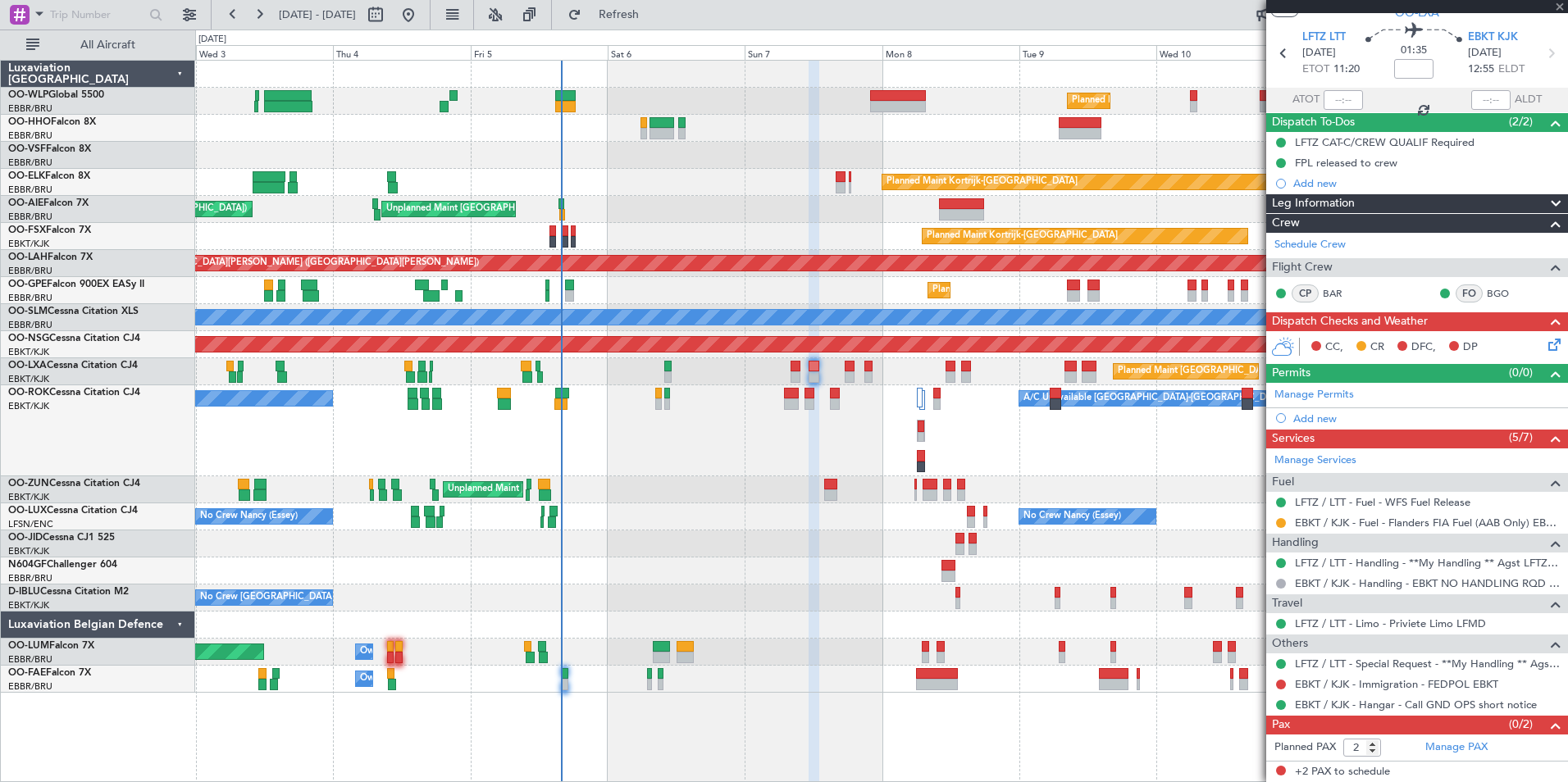
type input "8"
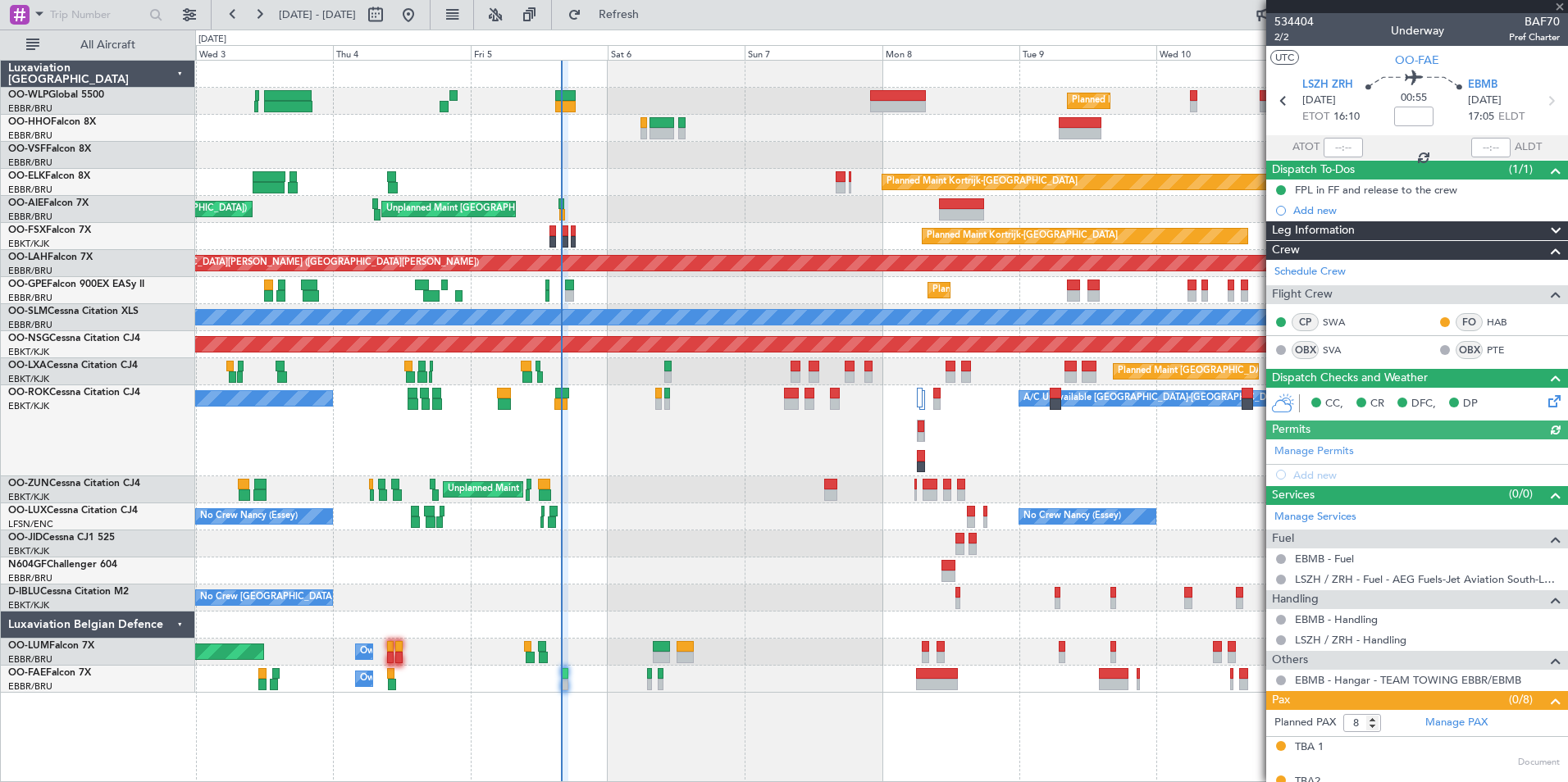
click at [1341, 154] on div at bounding box center [1343, 148] width 39 height 20
click at [1331, 148] on div at bounding box center [1343, 148] width 39 height 20
click at [1331, 146] on input "text" at bounding box center [1343, 148] width 39 height 20
type input "15:51"
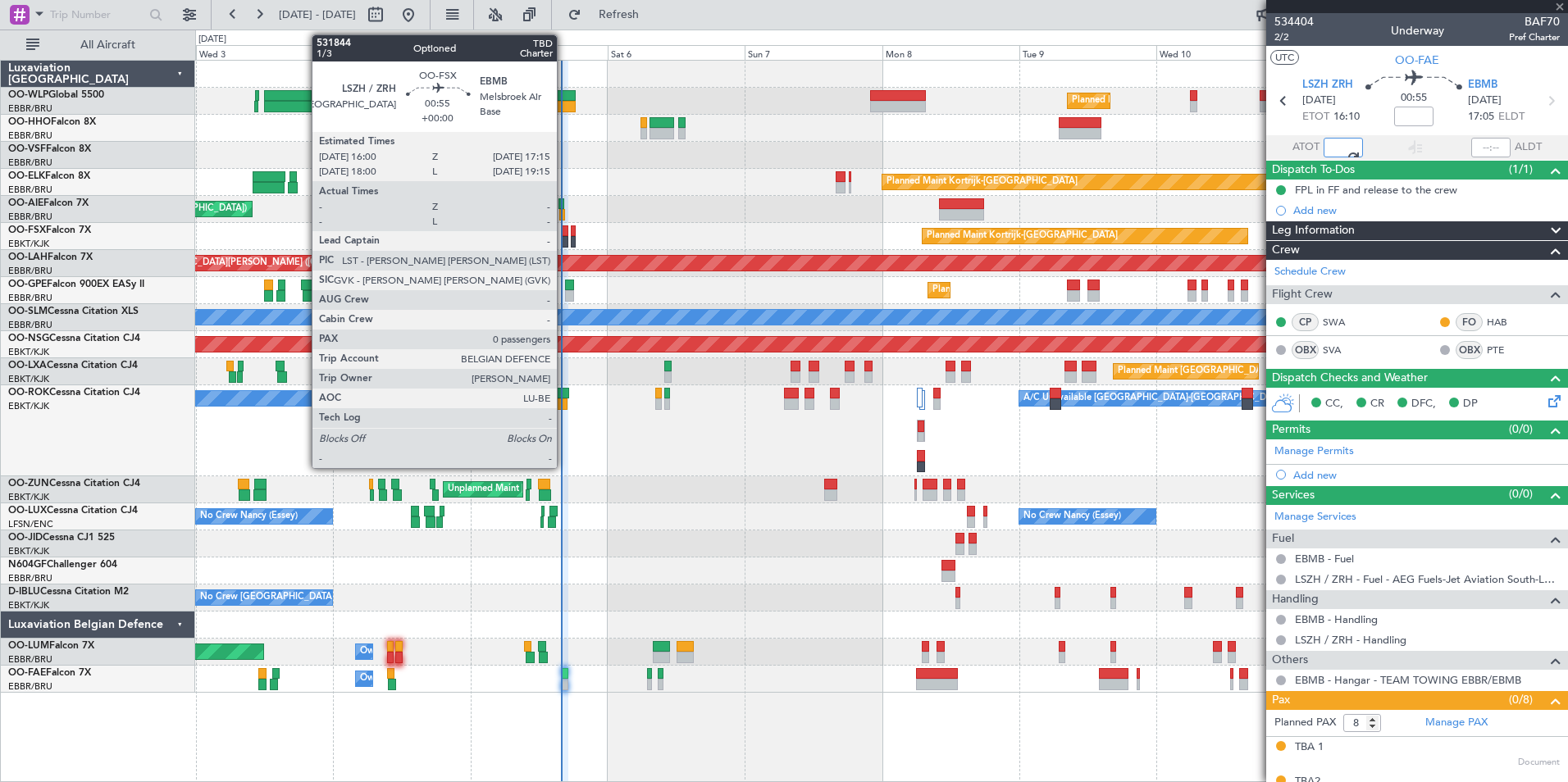
click at [564, 240] on div at bounding box center [564, 242] width 8 height 12
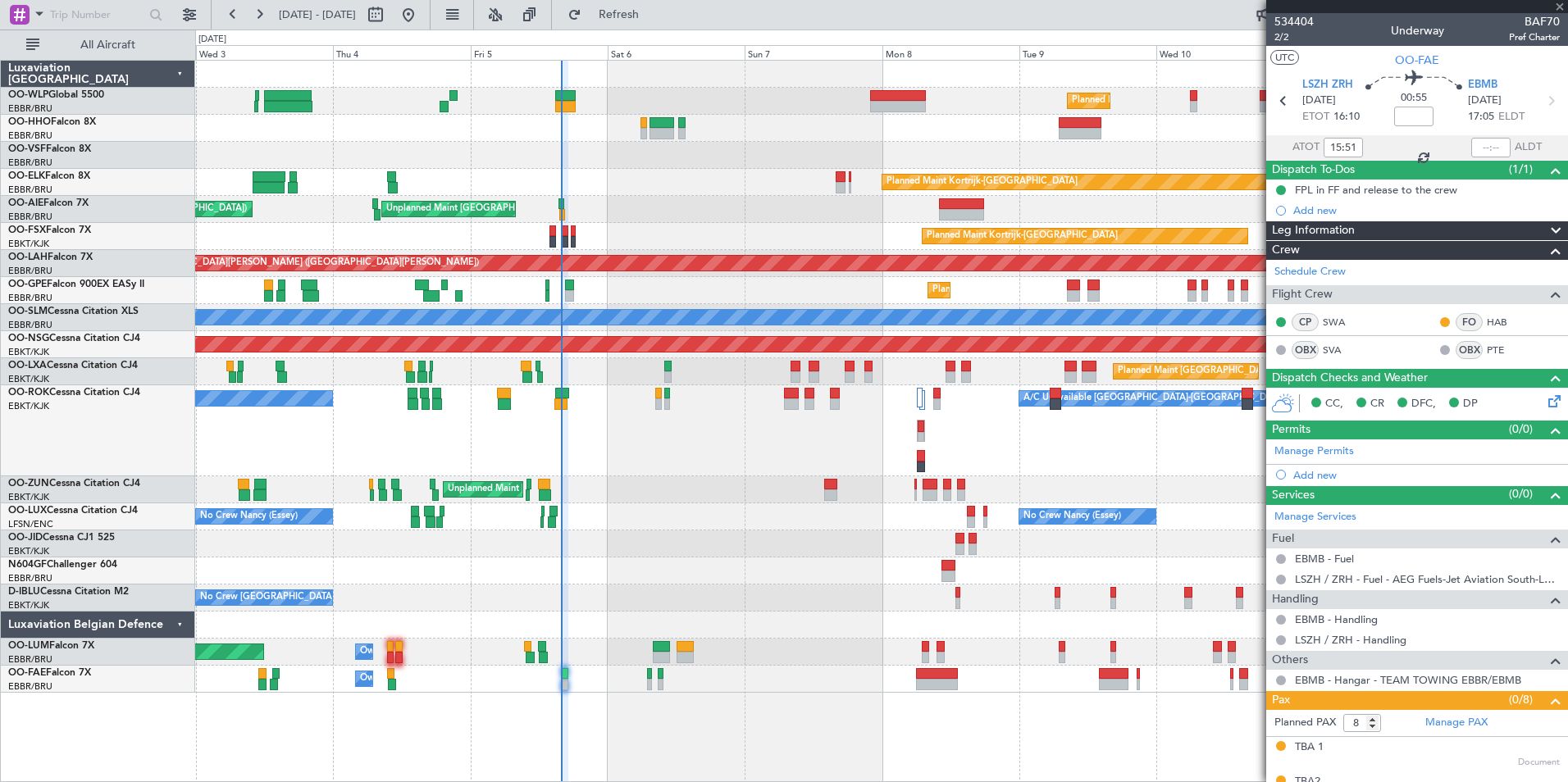
type input "0"
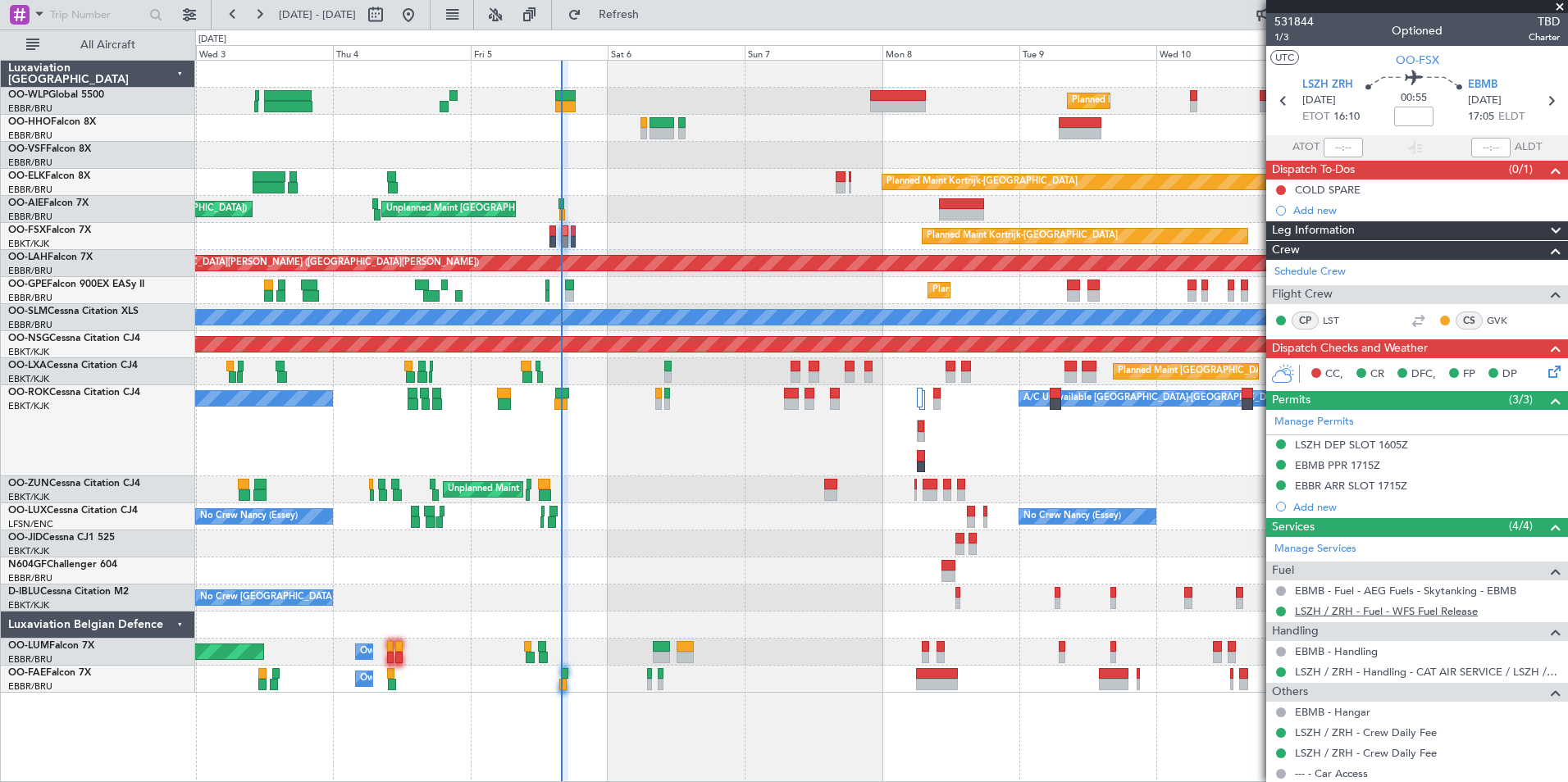
drag, startPoint x: 1427, startPoint y: 618, endPoint x: 1418, endPoint y: 611, distance: 11.4
click at [1427, 618] on div "LSZH / ZRH - Fuel - WFS Fuel Release" at bounding box center [1417, 611] width 302 height 21
click at [1418, 611] on link "LSZH / ZRH - Fuel - WFS Fuel Release" at bounding box center [1386, 611] width 183 height 14
click at [260, 13] on button at bounding box center [258, 14] width 26 height 26
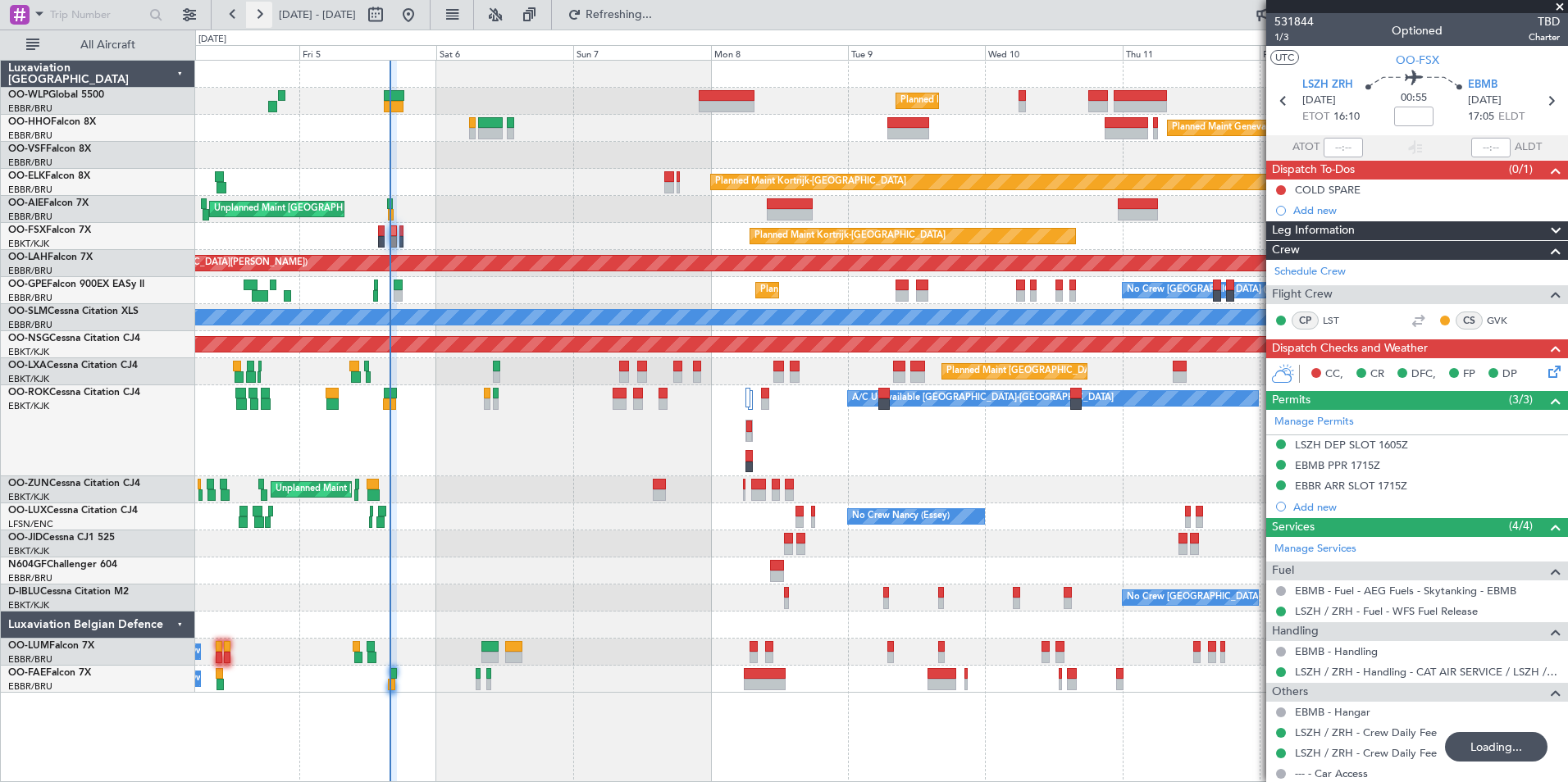
click at [260, 13] on button at bounding box center [258, 14] width 26 height 26
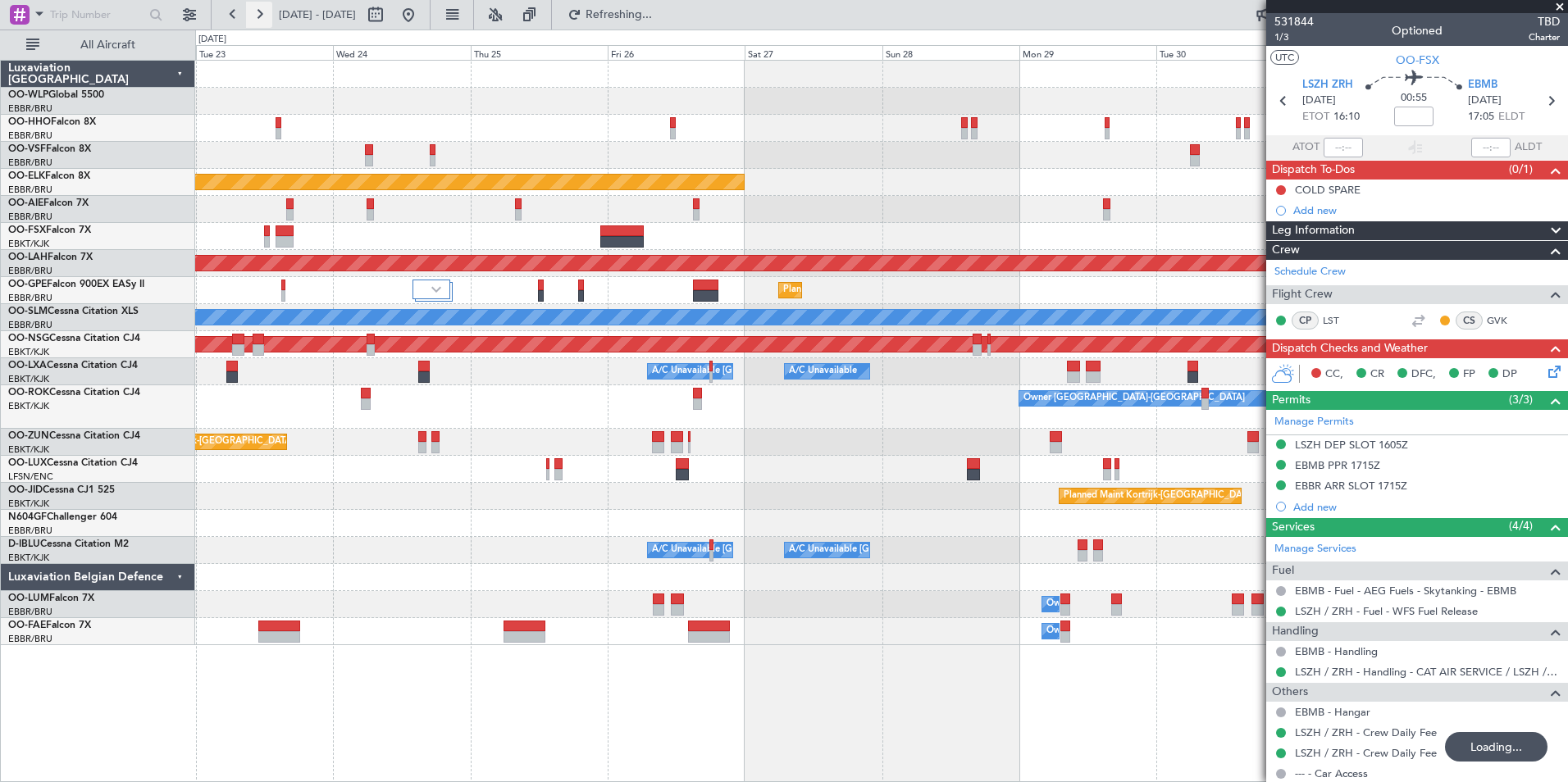
click at [260, 13] on button at bounding box center [258, 14] width 26 height 26
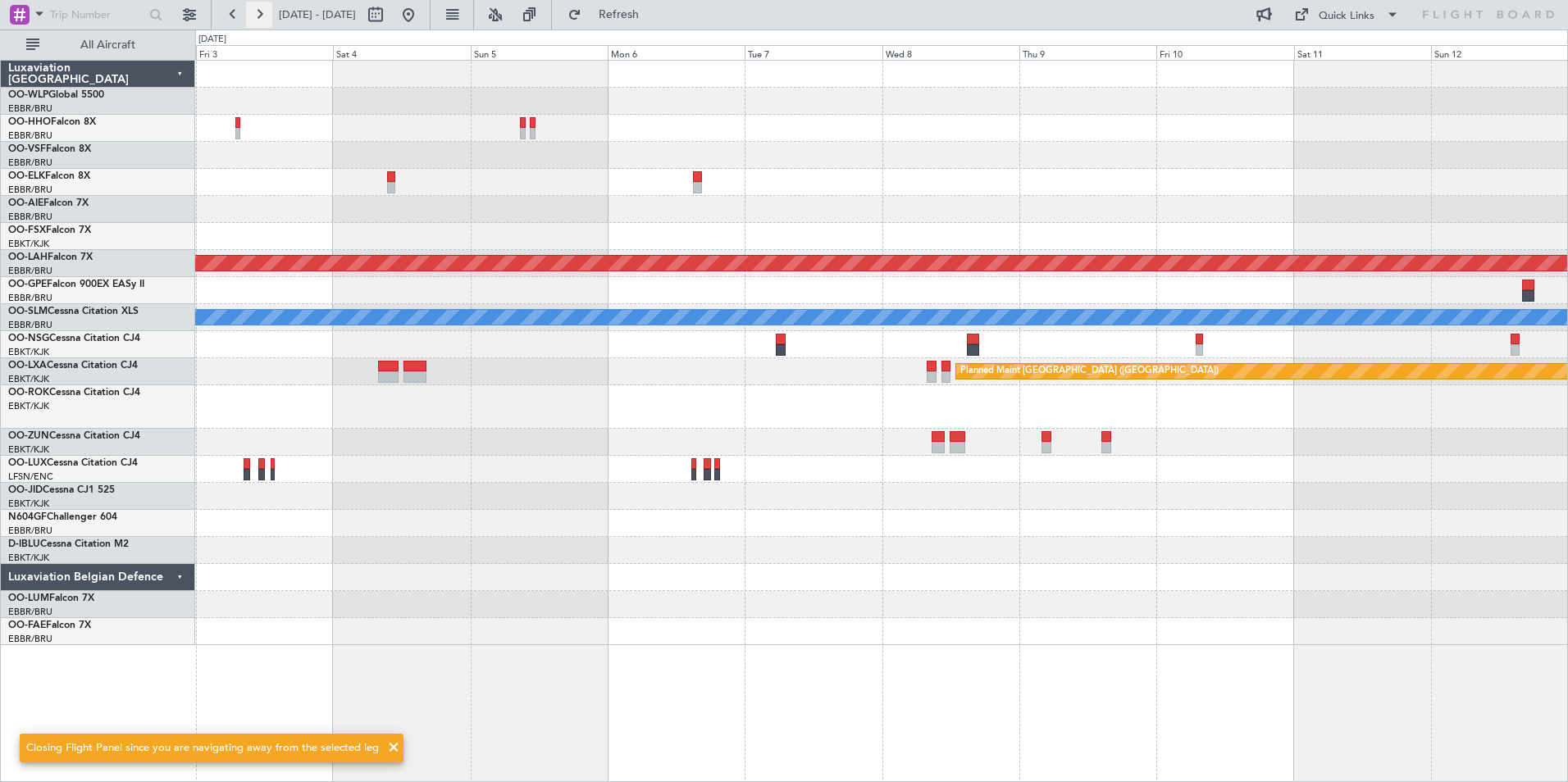
click at [267, 13] on button at bounding box center [258, 14] width 26 height 26
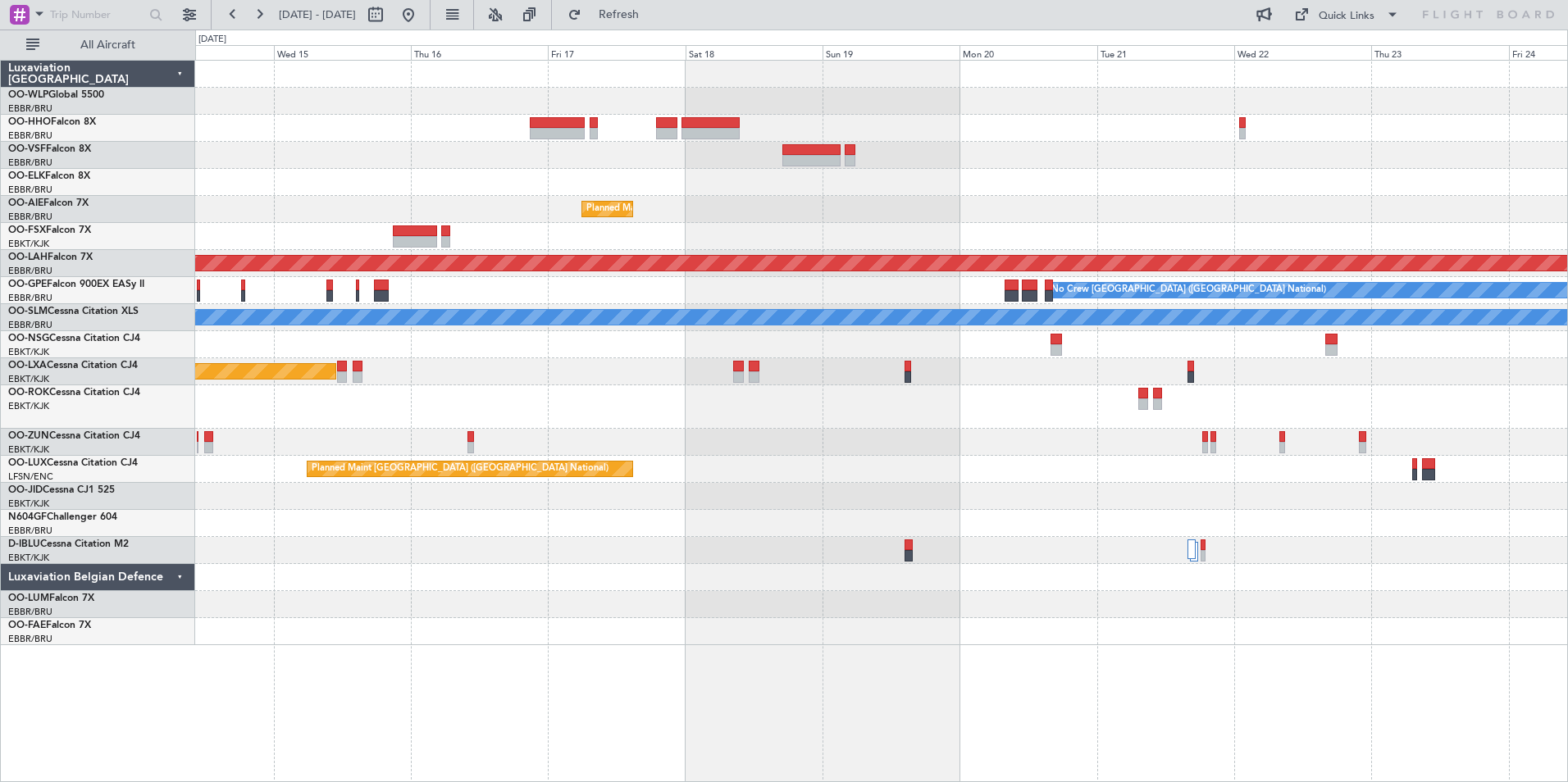
click at [1037, 206] on div "Planned Maint [GEOGRAPHIC_DATA] ([GEOGRAPHIC_DATA] National) Planned [GEOGRAPHI…" at bounding box center [881, 353] width 1372 height 585
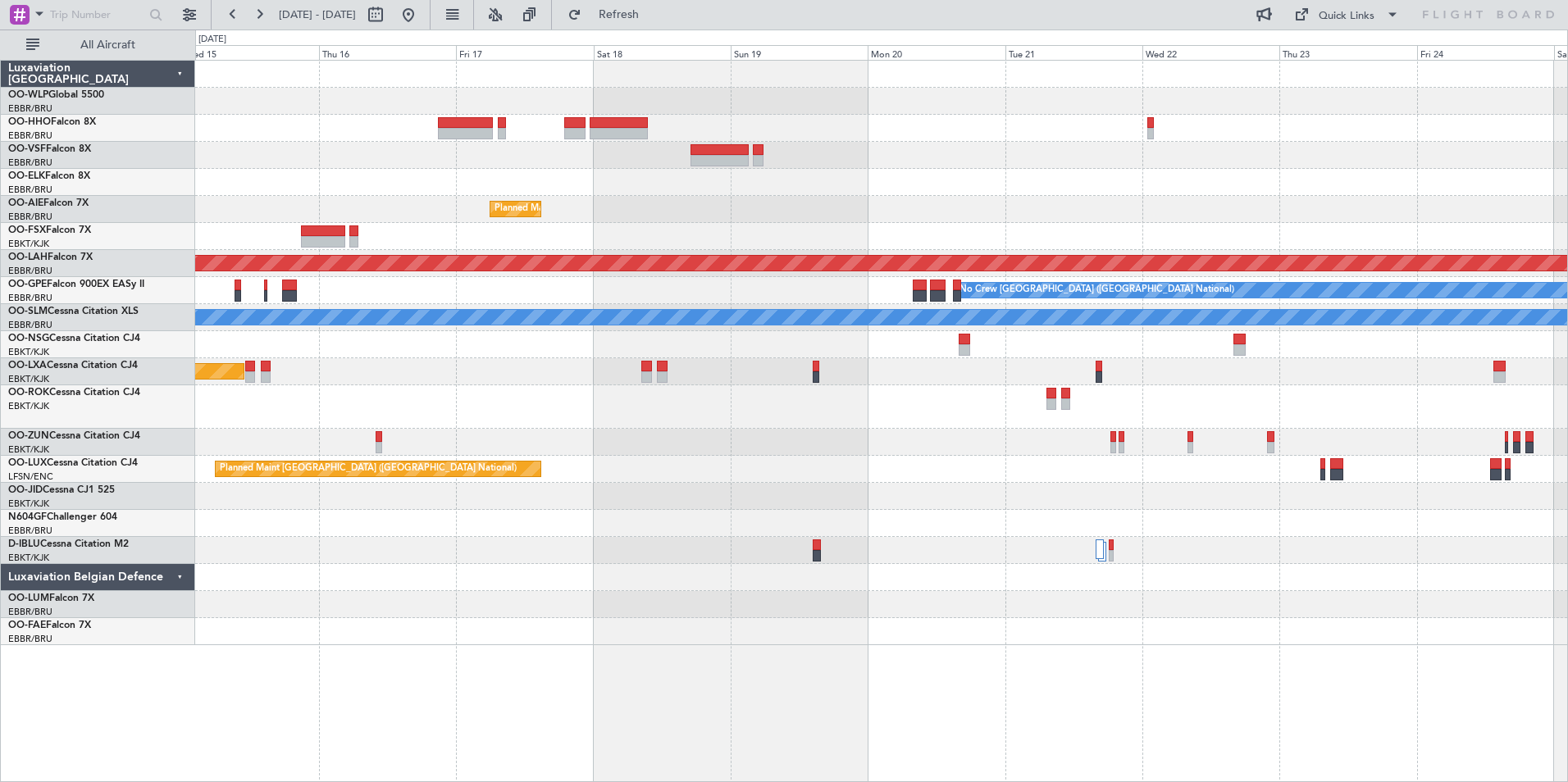
click at [853, 178] on div at bounding box center [881, 182] width 1372 height 27
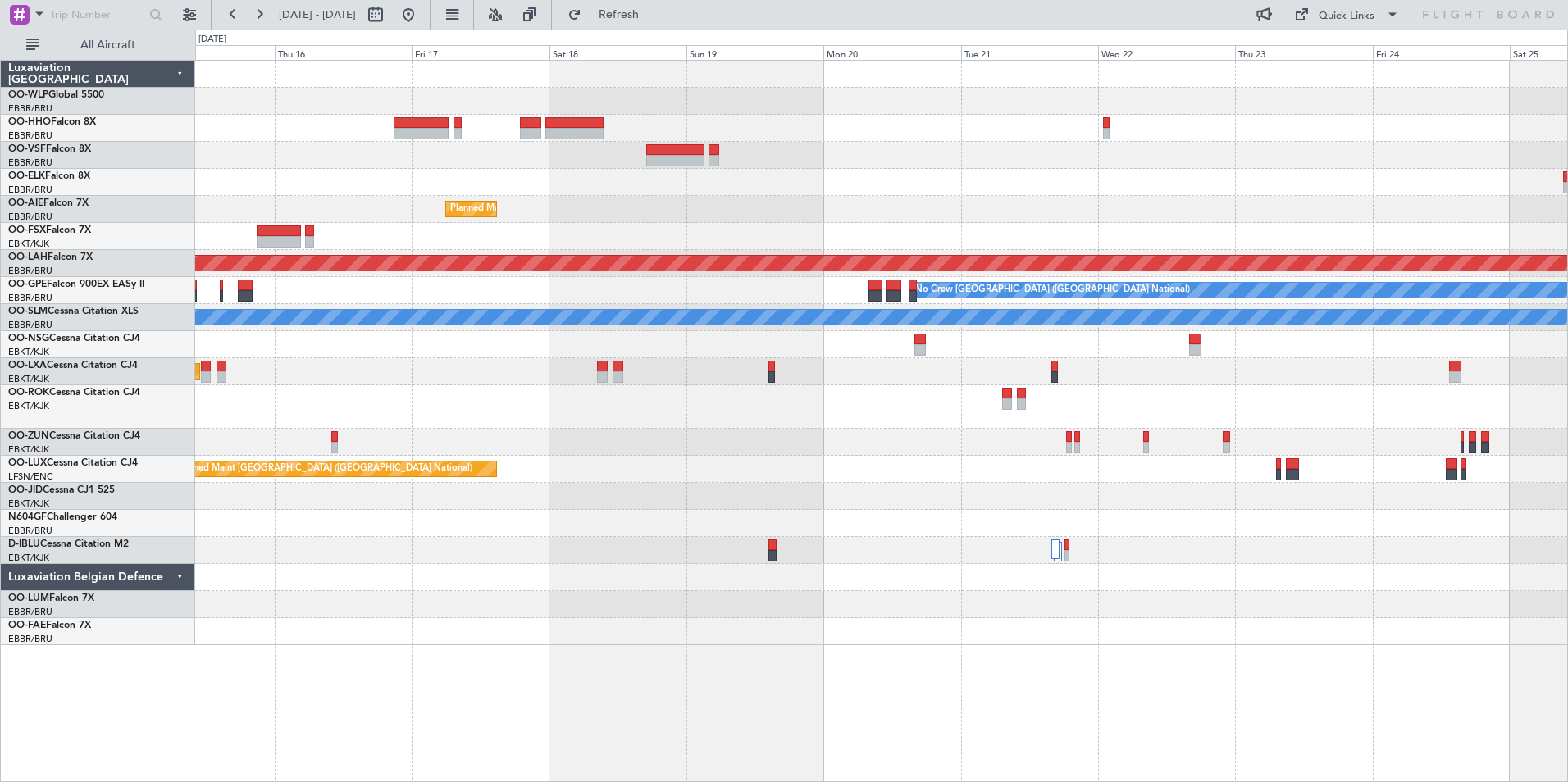
click at [975, 200] on div "Planned Maint [GEOGRAPHIC_DATA] ([GEOGRAPHIC_DATA] National) Planned [GEOGRAPHI…" at bounding box center [881, 353] width 1372 height 585
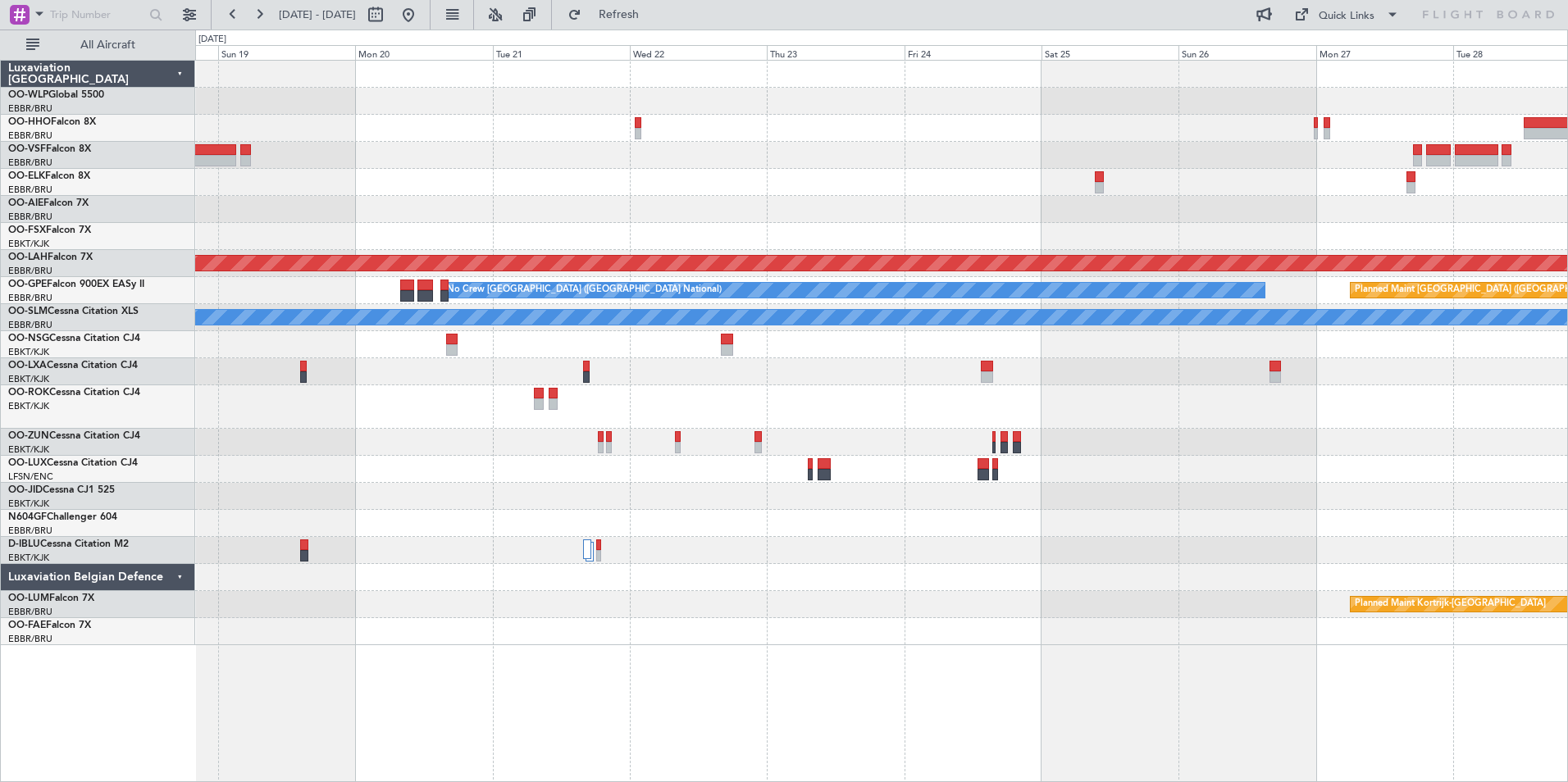
click at [805, 173] on div "Planned Maint [GEOGRAPHIC_DATA] ([GEOGRAPHIC_DATA] National) Planned [GEOGRAPHI…" at bounding box center [881, 353] width 1372 height 585
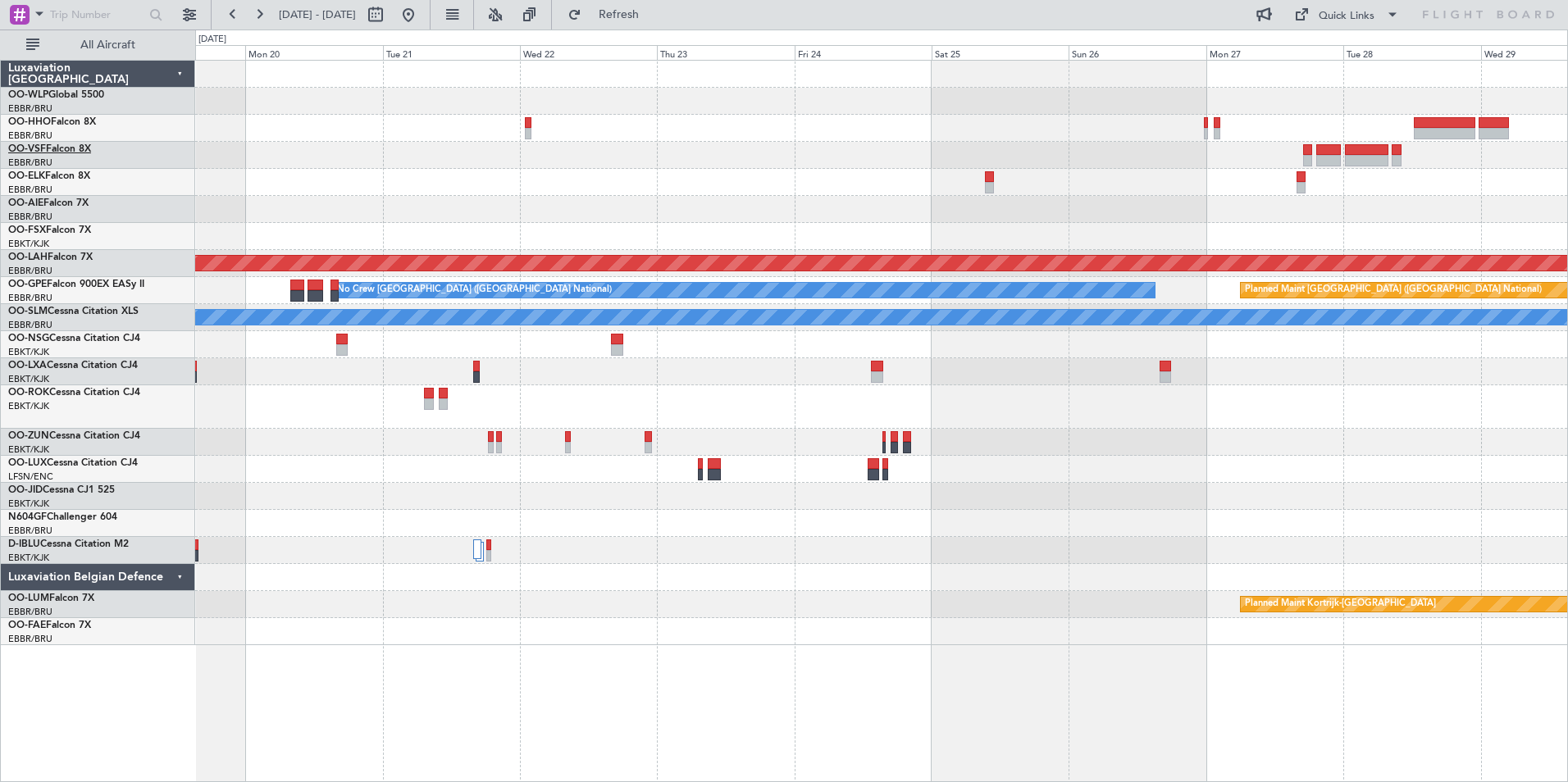
click at [70, 150] on link "OO-VSF Falcon 8X" at bounding box center [49, 150] width 83 height 10
click at [421, 16] on button at bounding box center [408, 14] width 26 height 26
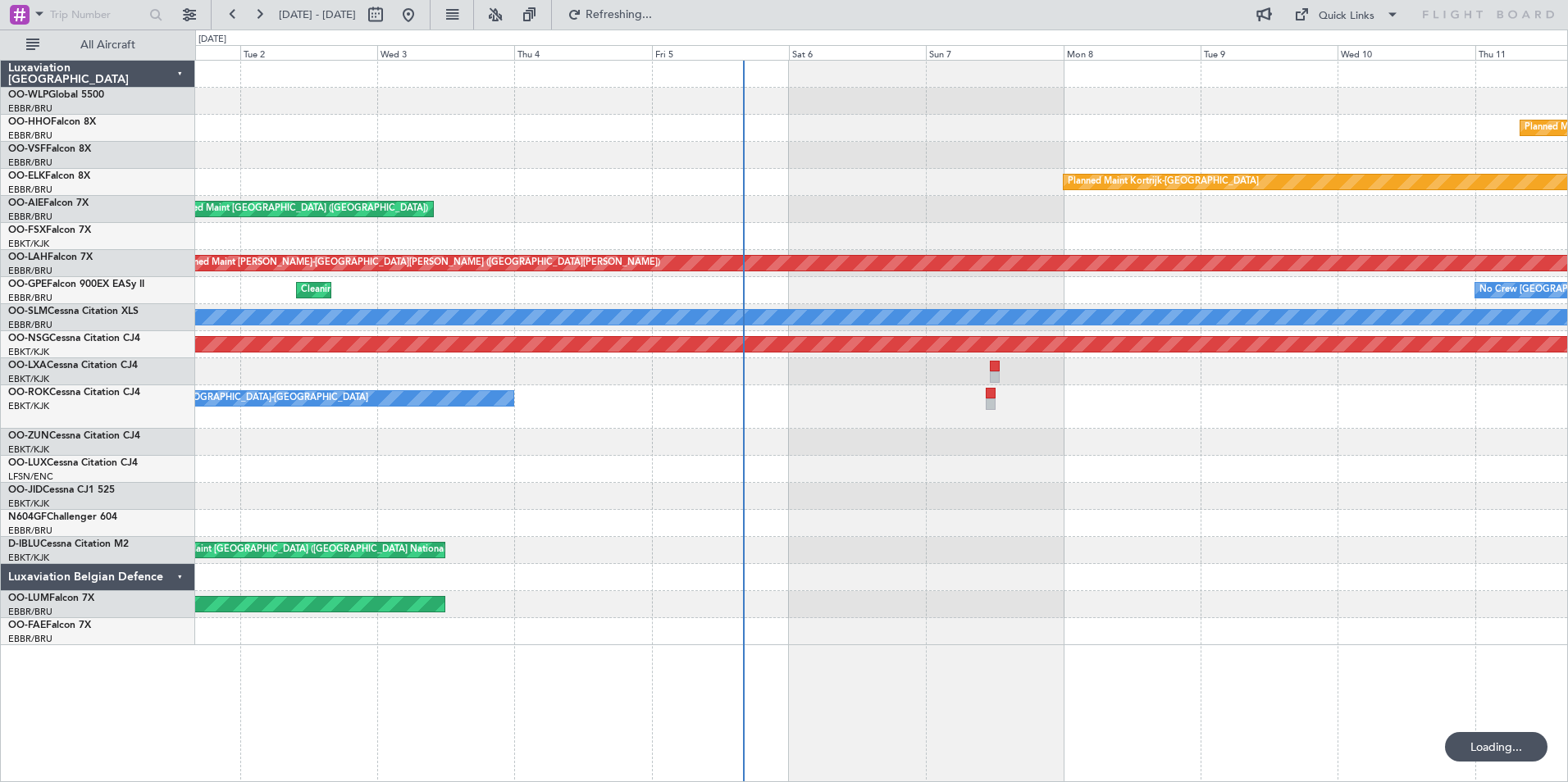
click at [1236, 130] on div "Planned Maint Geneva (Cointrin)" at bounding box center [881, 128] width 1372 height 27
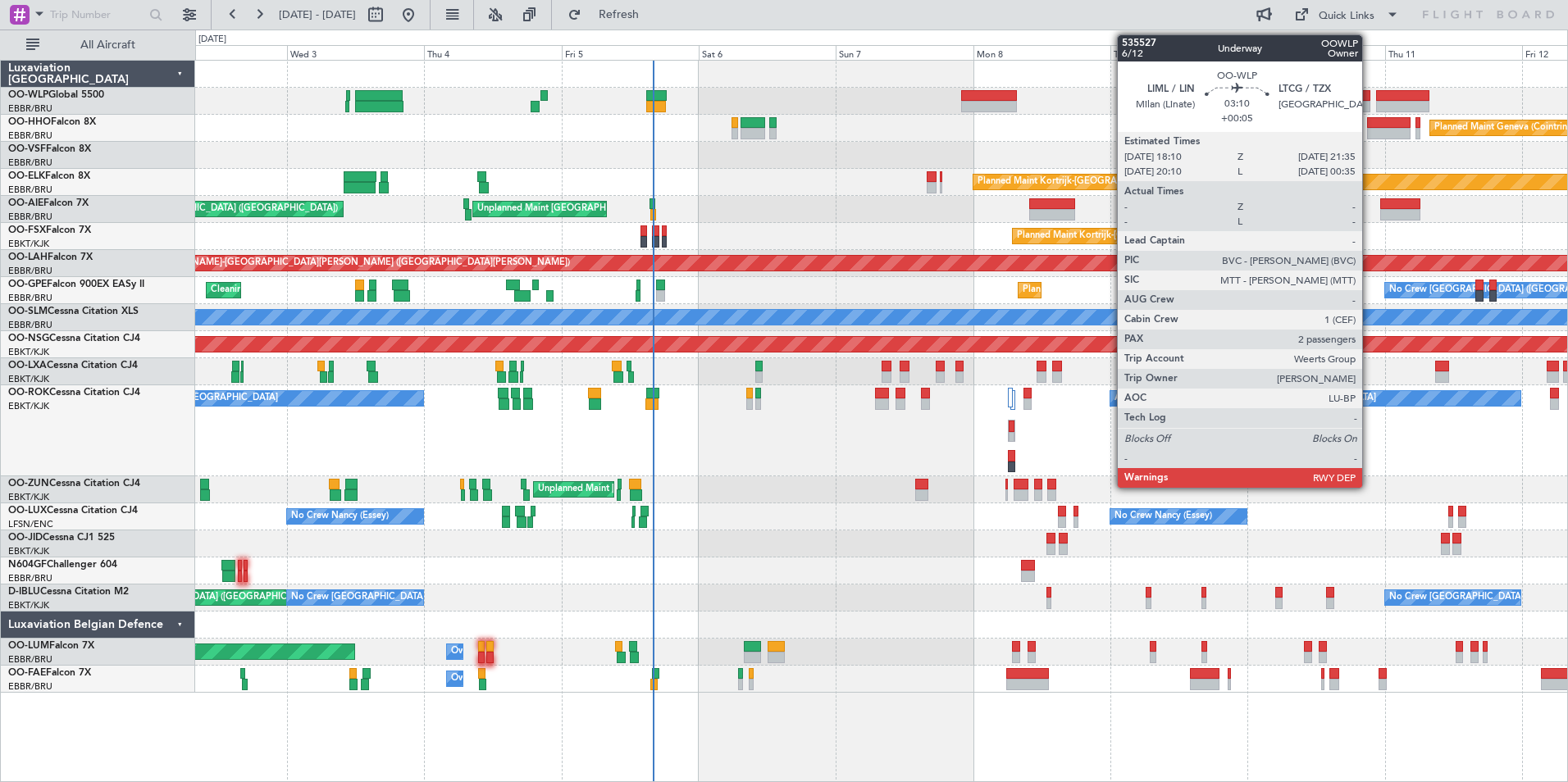
click at [1370, 106] on div at bounding box center [1361, 107] width 20 height 12
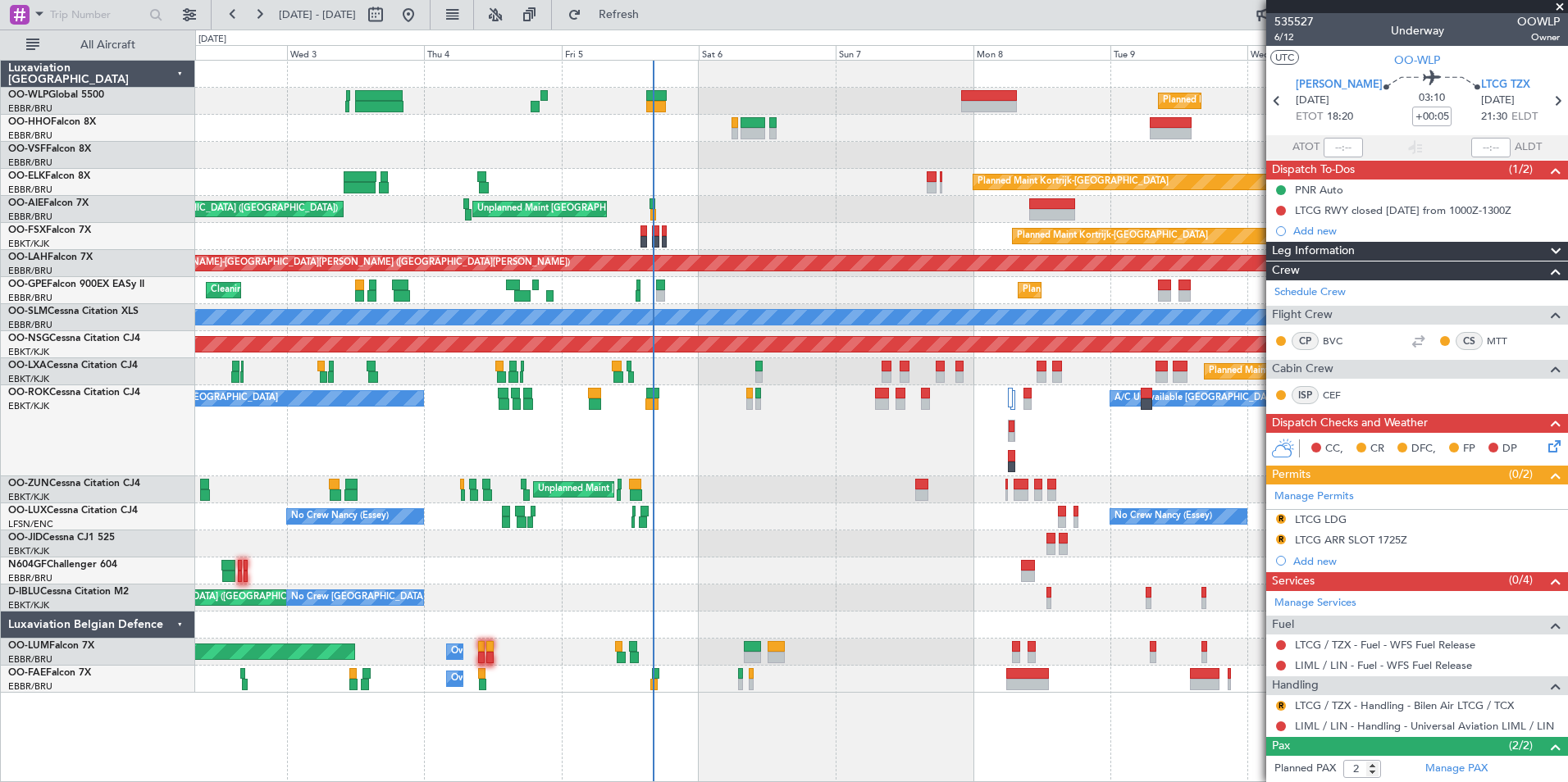
click at [687, 182] on div "Planned Maint Milan (Linate) Planned Maint Geneva ([GEOGRAPHIC_DATA]) Planned M…" at bounding box center [881, 377] width 1372 height 632
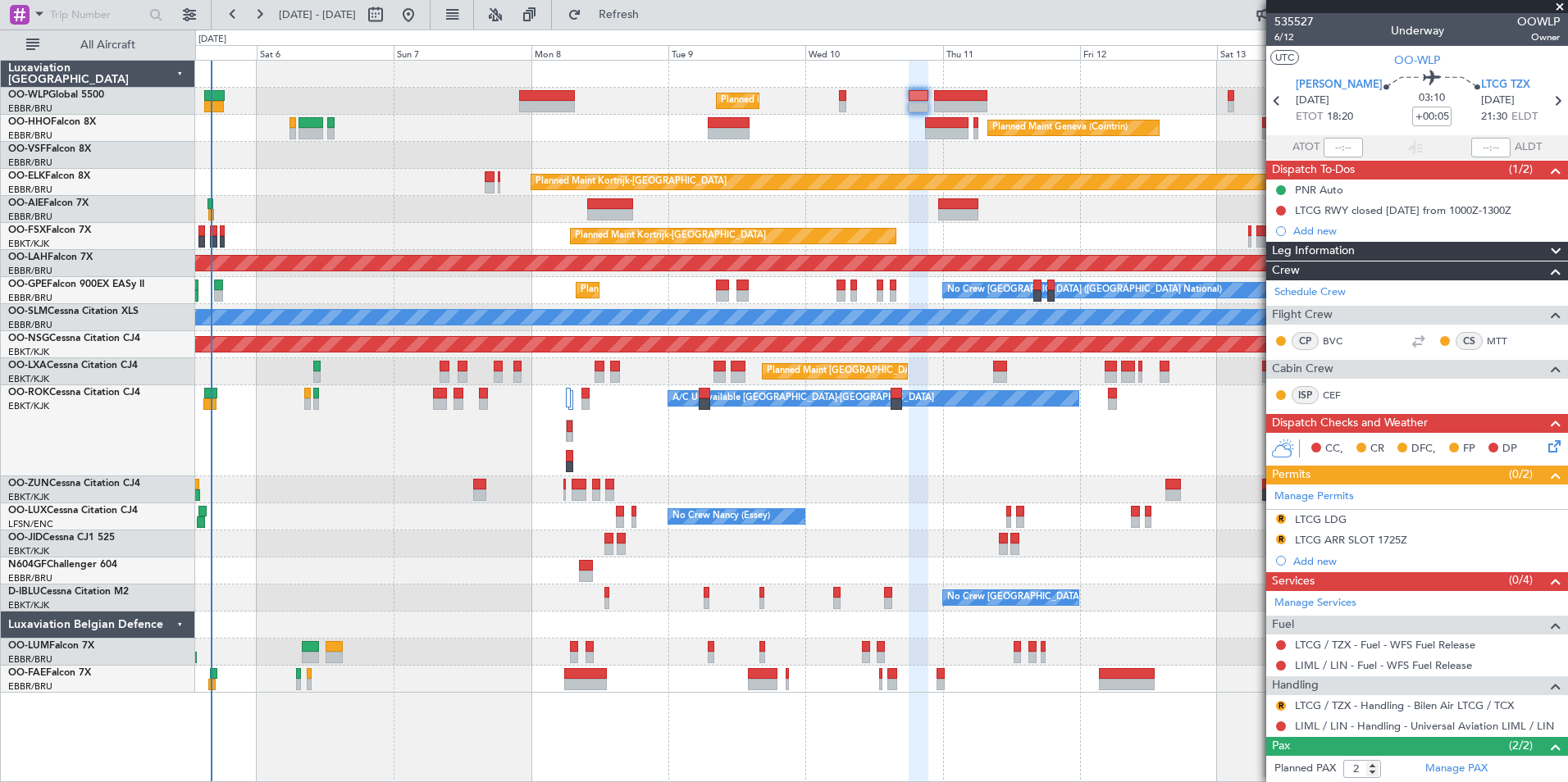
click at [798, 154] on div at bounding box center [881, 156] width 1372 height 27
click at [1393, 534] on div "LTCG ARR SLOT 1725Z" at bounding box center [1351, 539] width 112 height 14
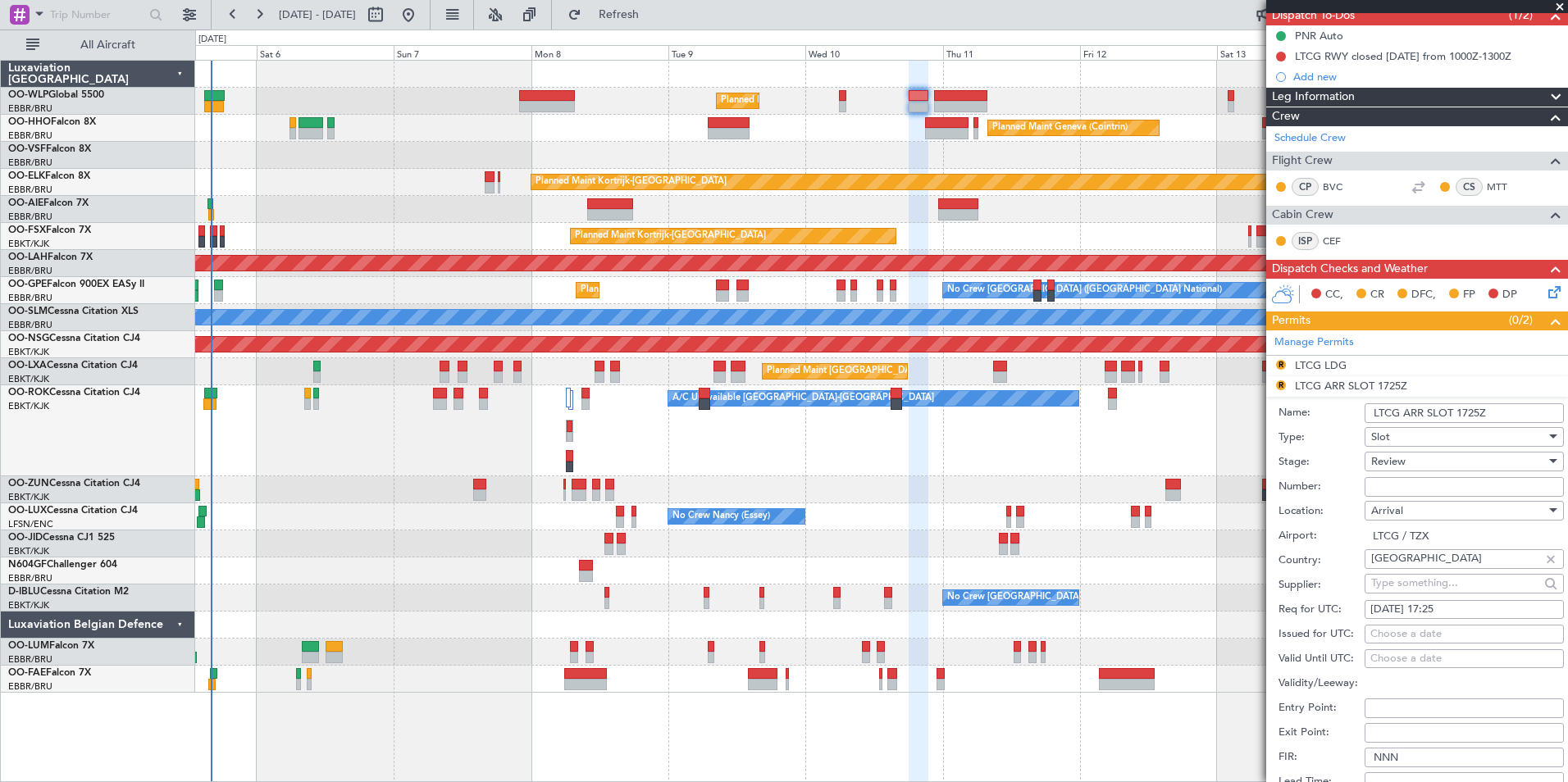
scroll to position [164, 0]
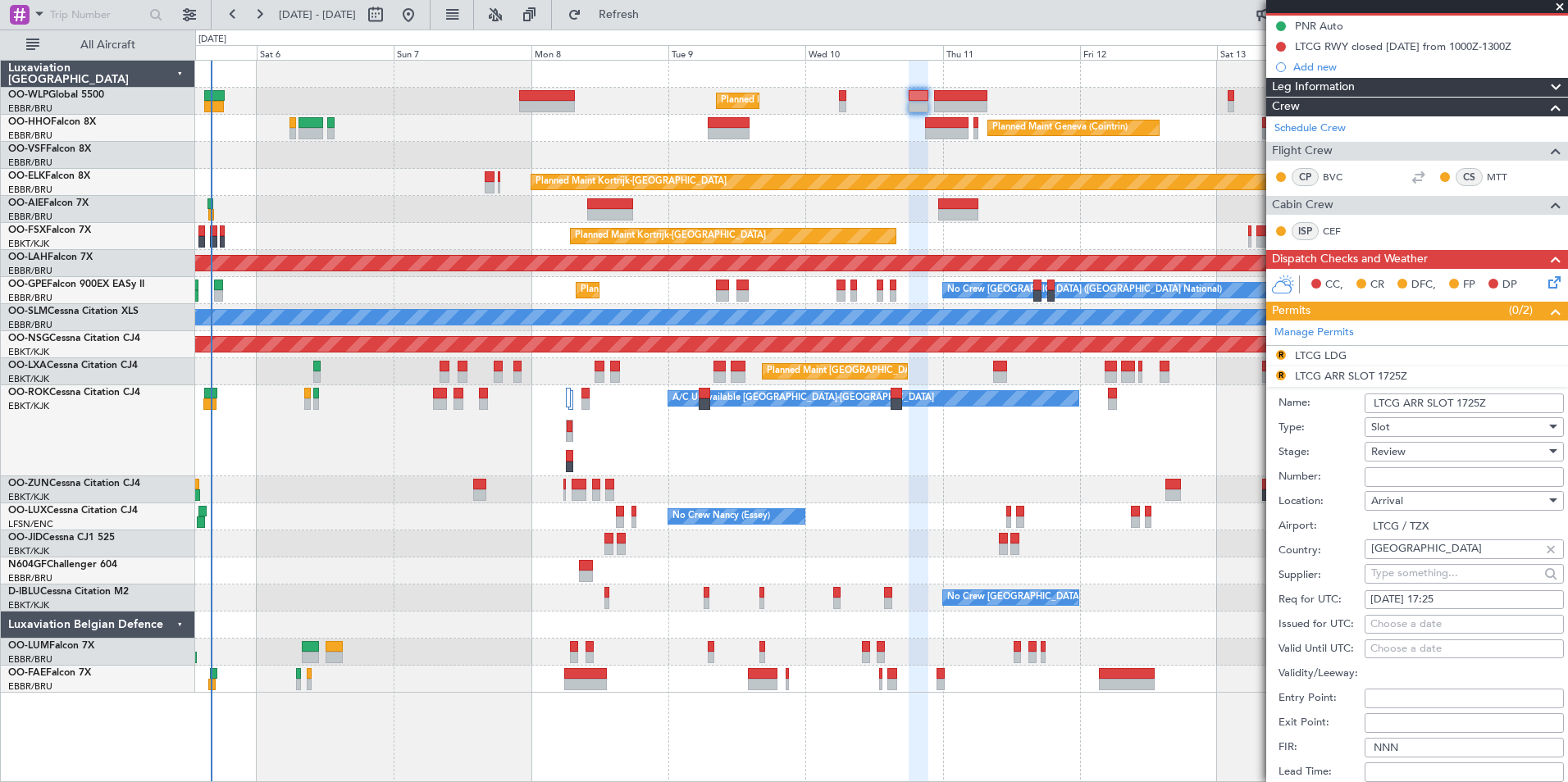
click at [1441, 595] on div "[DATE] 17:25" at bounding box center [1464, 601] width 188 height 17
select select "9"
select select "2025"
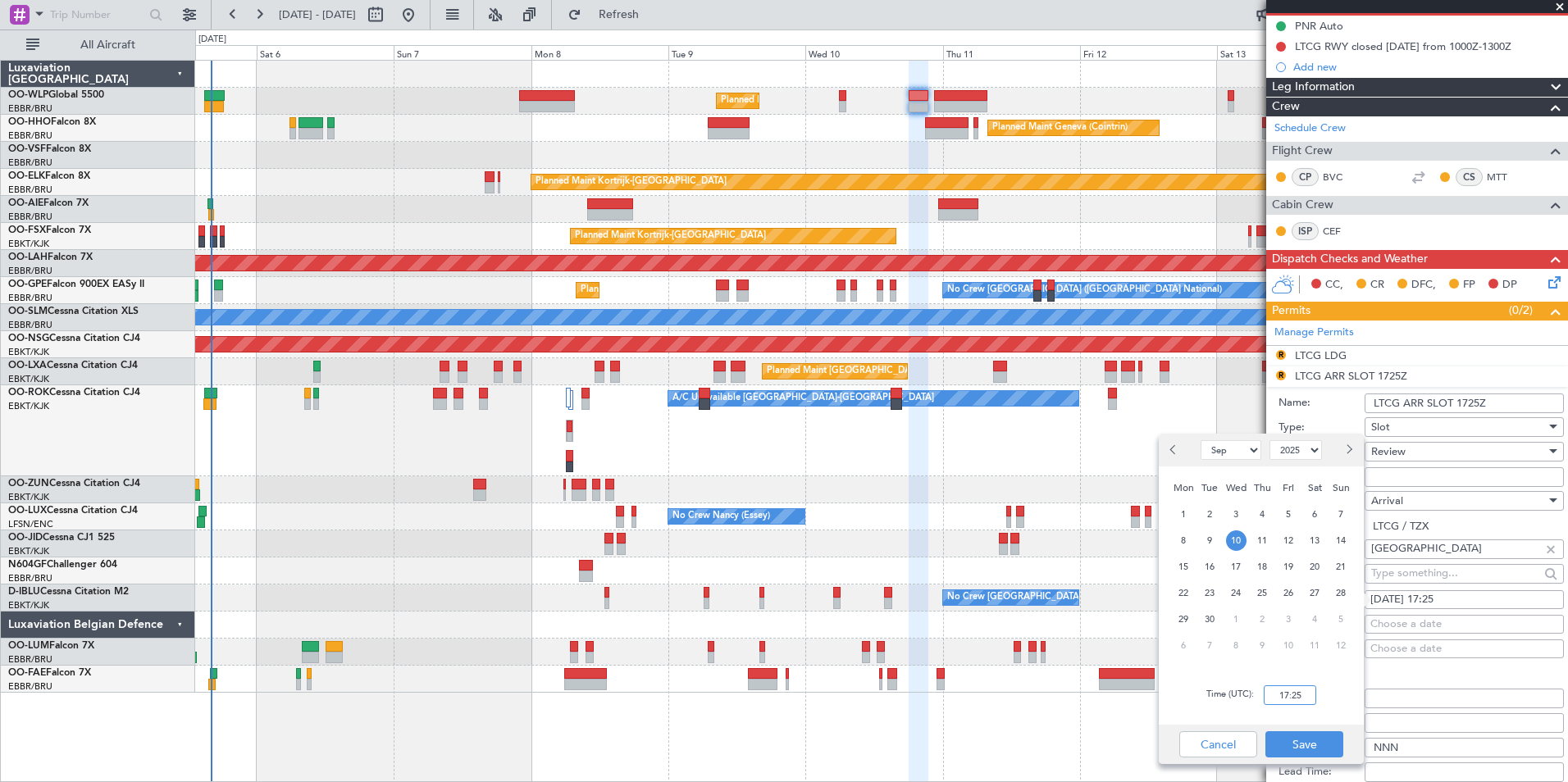
click at [1299, 687] on input "17:25" at bounding box center [1290, 696] width 53 height 20
type input "21:35"
click at [1303, 741] on button "Save" at bounding box center [1304, 744] width 78 height 26
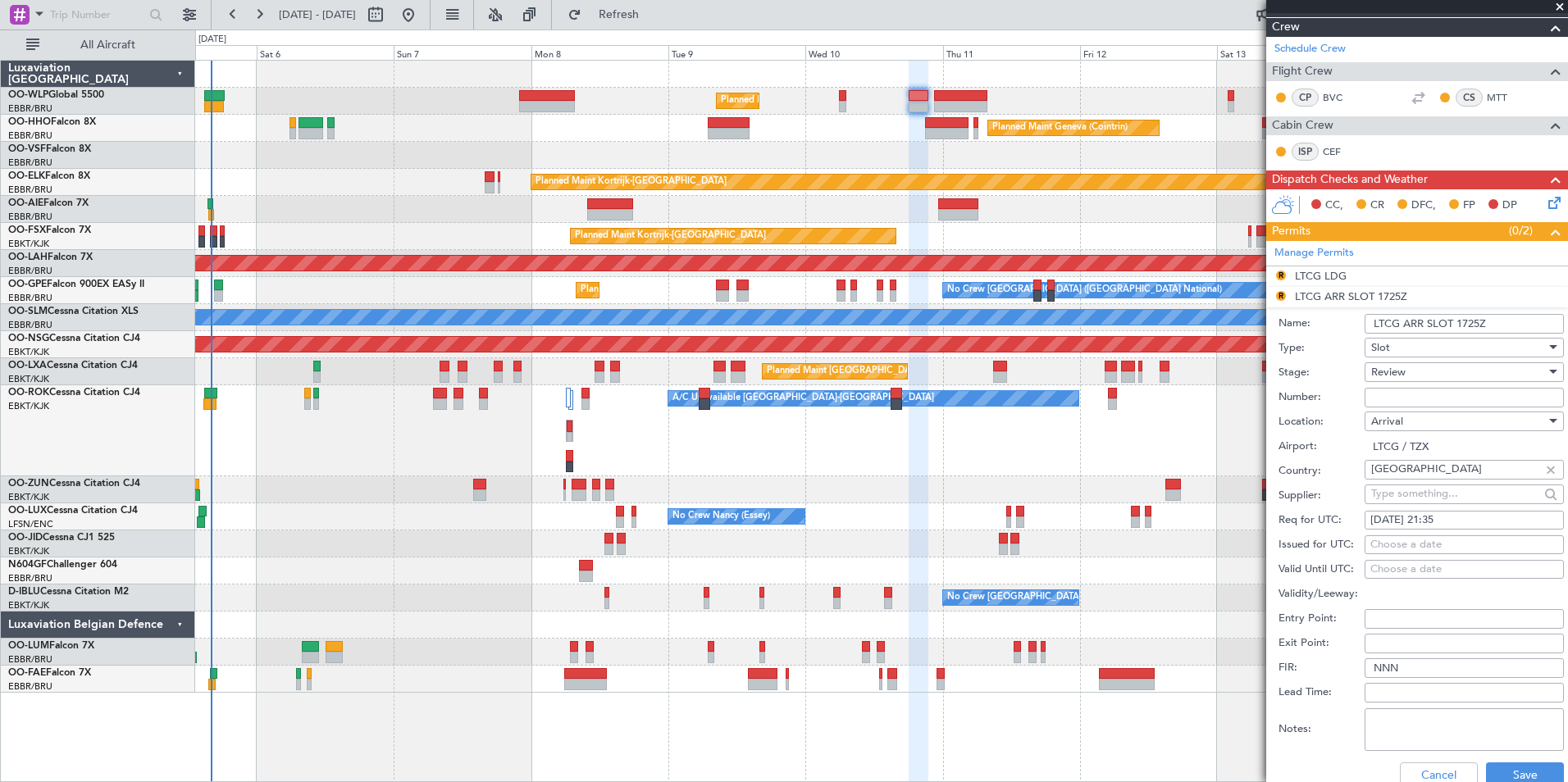
scroll to position [328, 0]
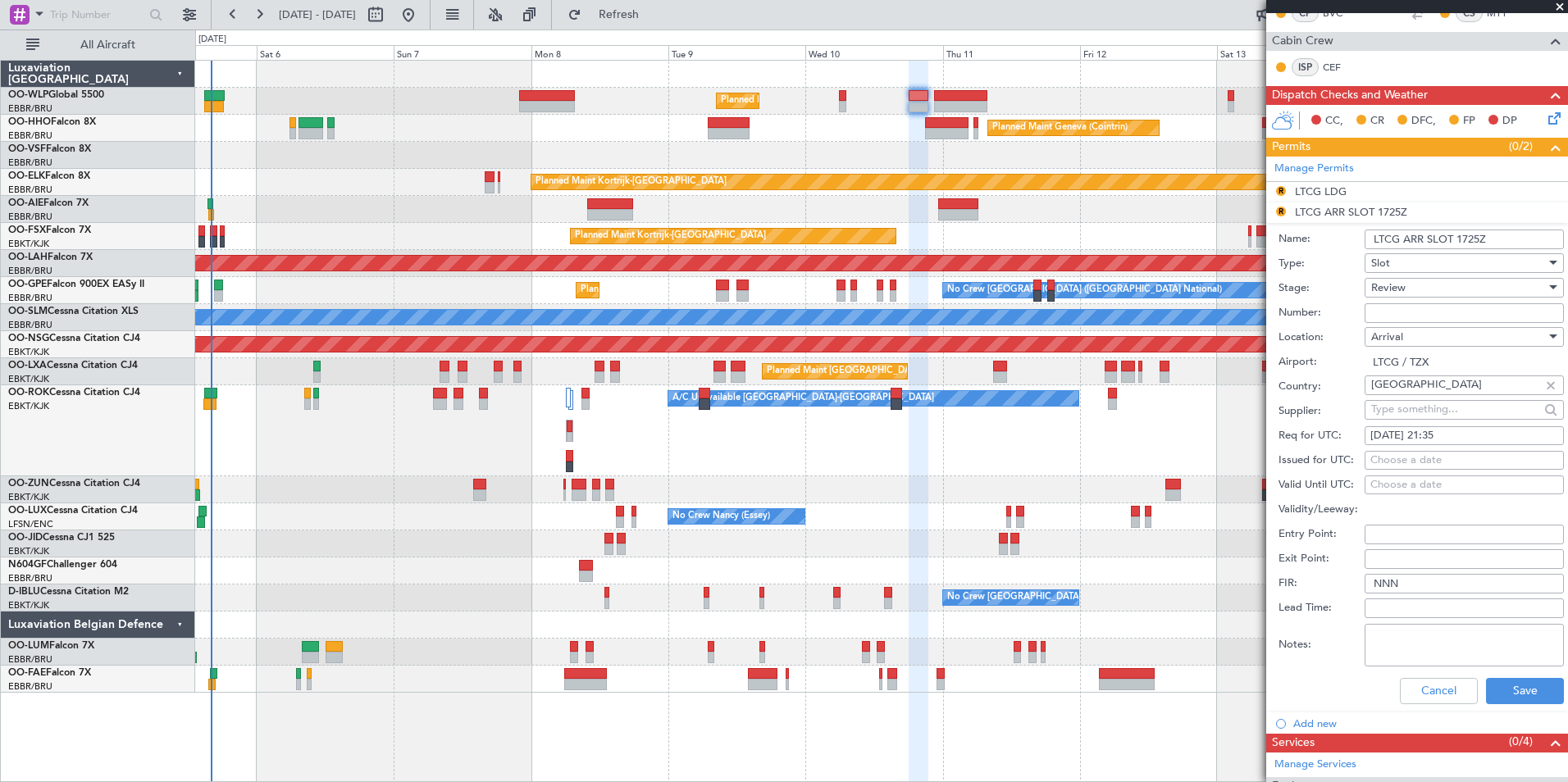
click at [1397, 282] on span "Review" at bounding box center [1388, 288] width 34 height 15
click at [1401, 386] on span "Requested" at bounding box center [1458, 394] width 172 height 24
click at [1514, 699] on button "Save" at bounding box center [1525, 691] width 78 height 26
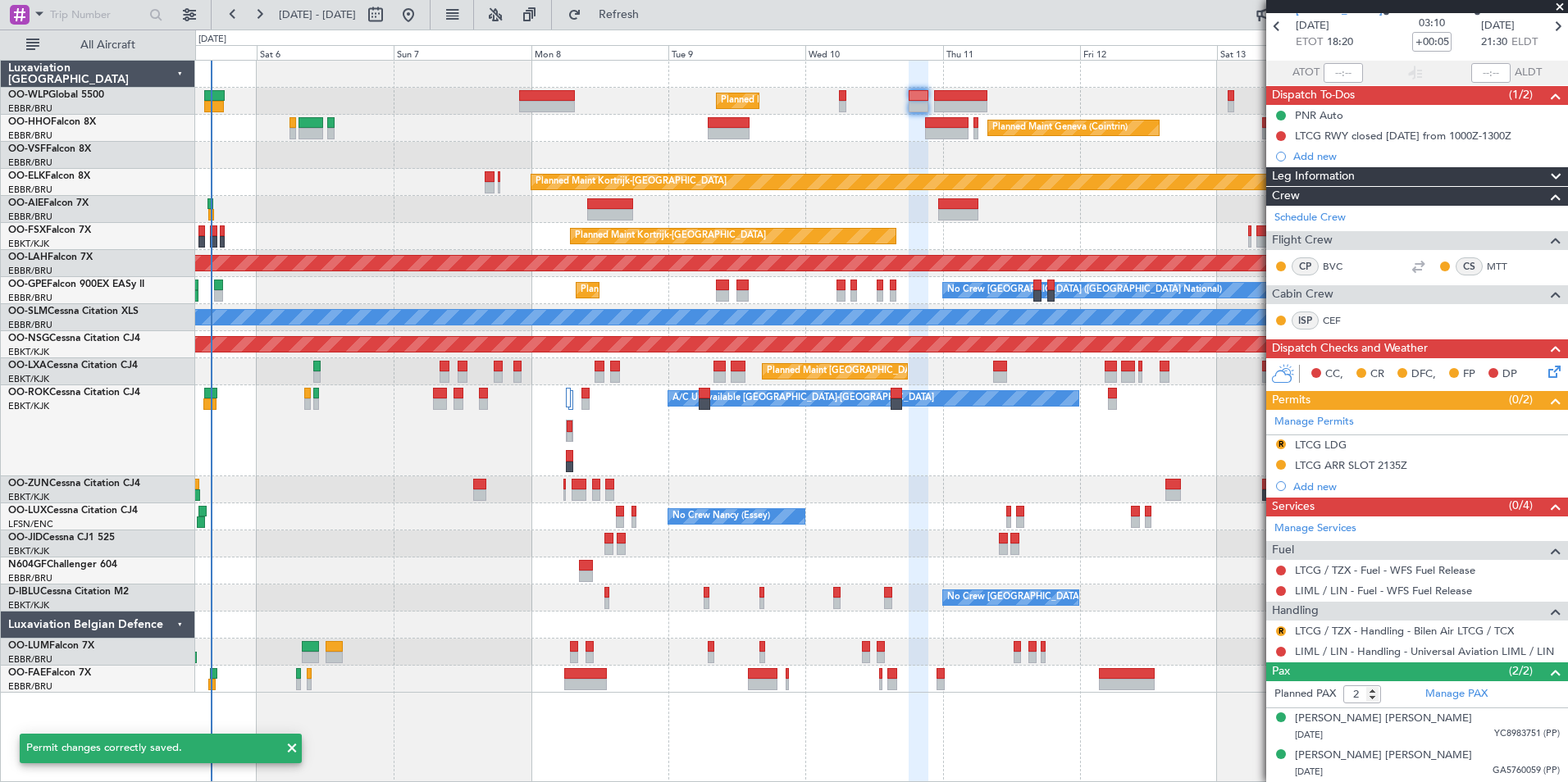
scroll to position [74, 0]
click at [1277, 467] on button at bounding box center [1281, 466] width 10 height 10
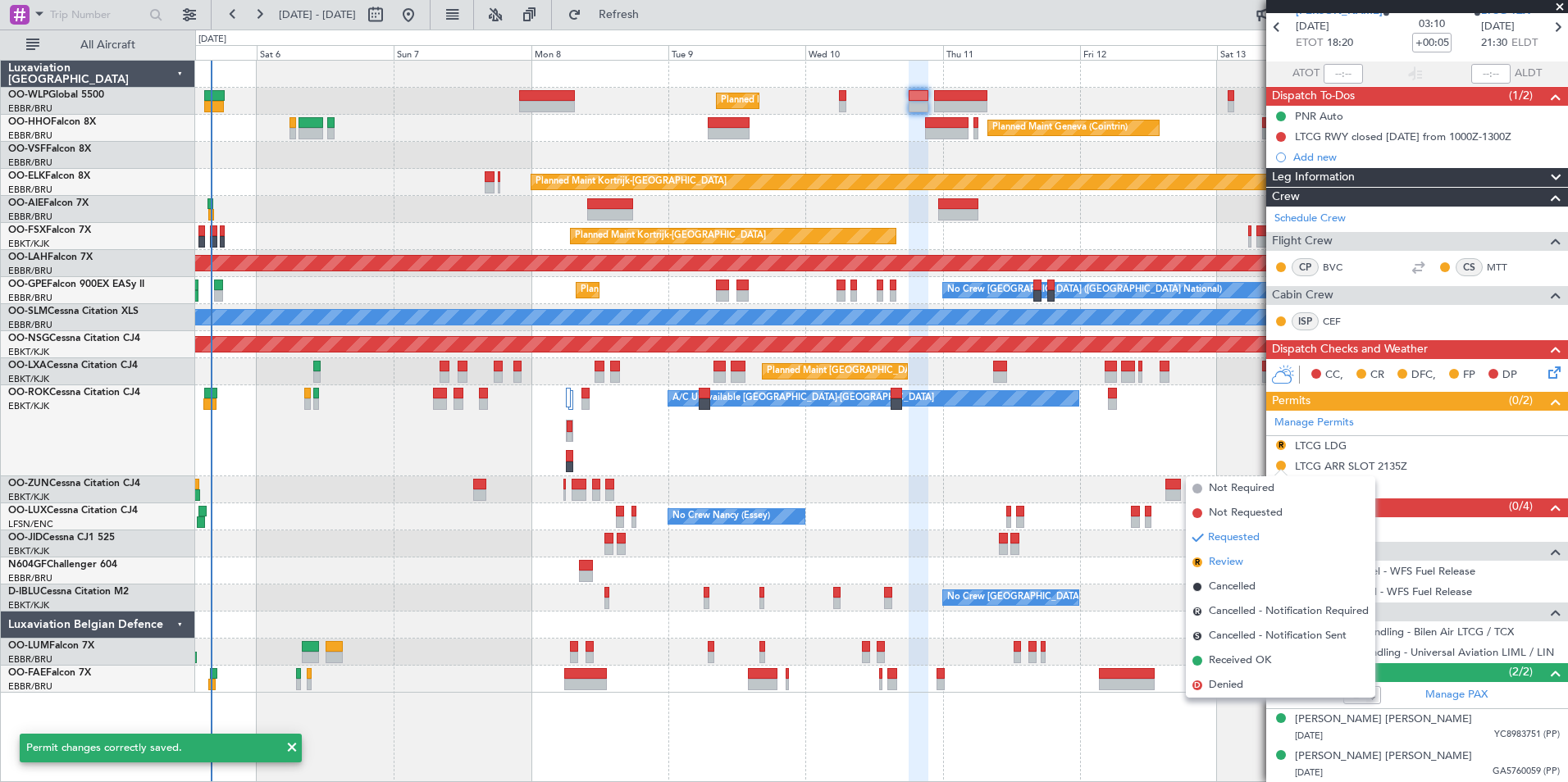
click at [1239, 566] on span "Review" at bounding box center [1225, 563] width 34 height 17
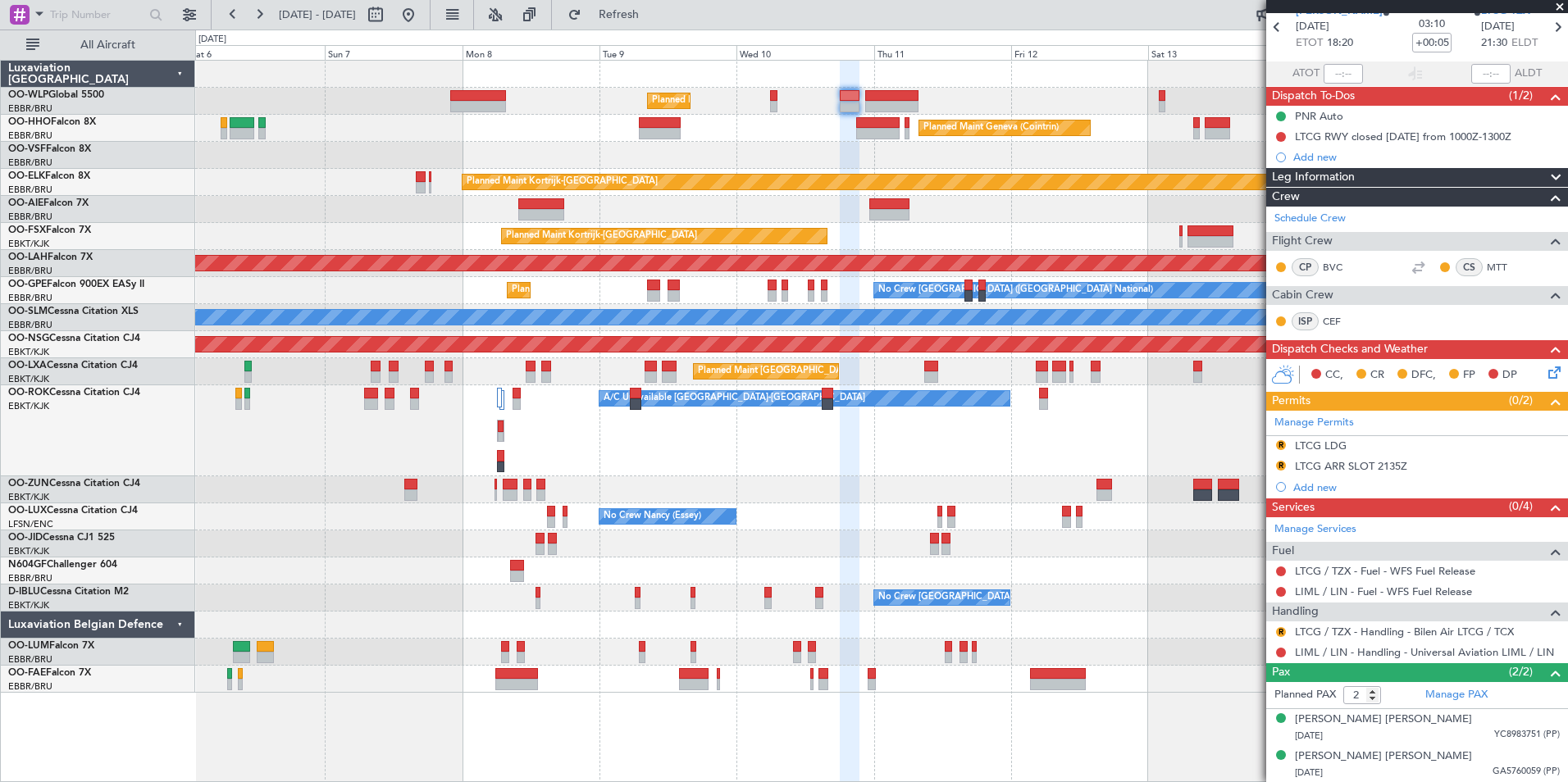
click at [836, 82] on div "Planned Maint Milan (Linate) Planned Maint Geneva (Cointrin) Planned Maint Kort…" at bounding box center [881, 377] width 1372 height 632
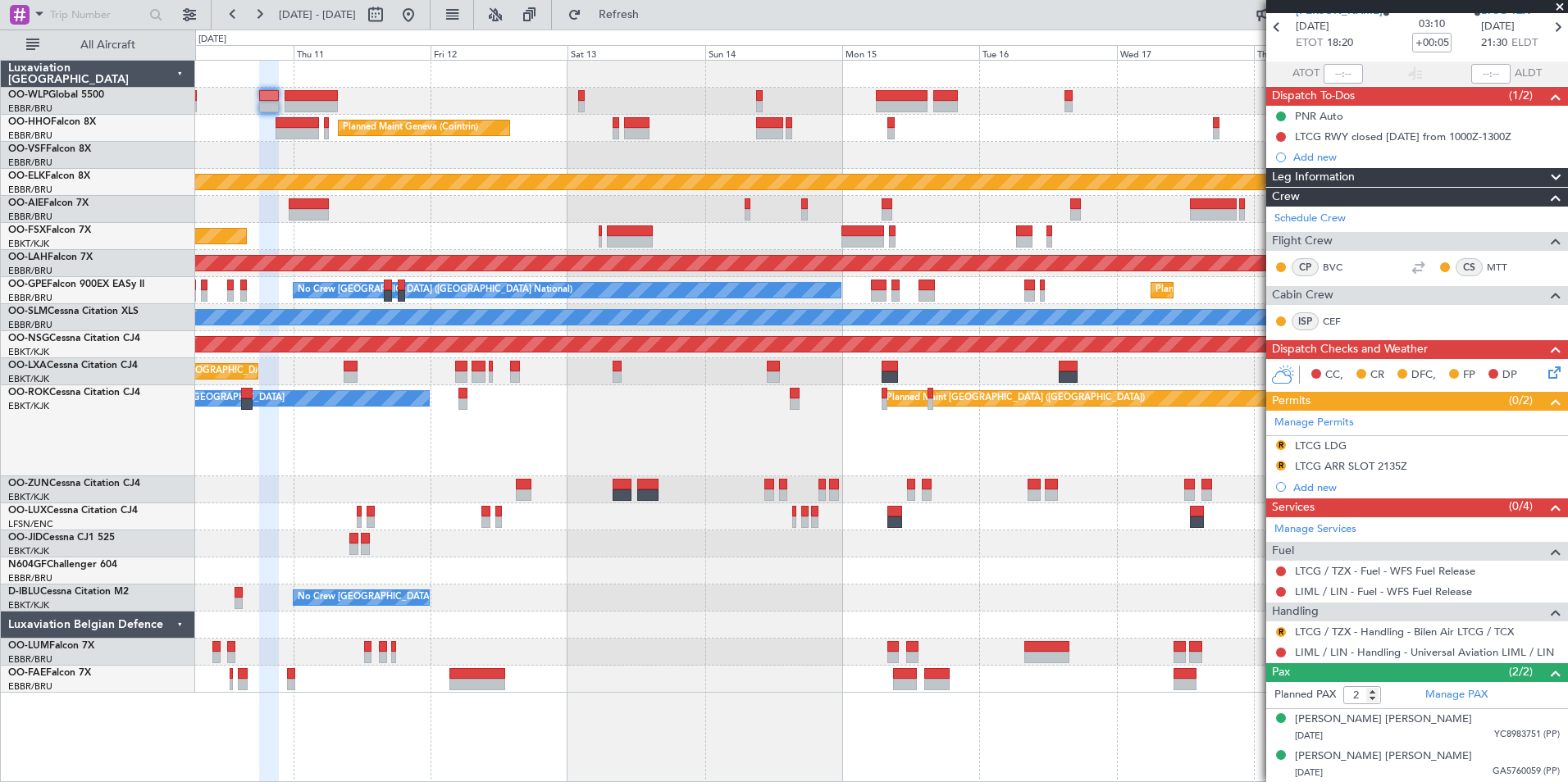
click at [756, 81] on div "Planned Maint Milan (Linate) Planned Maint Geneva (Cointrin) Planned Maint Kort…" at bounding box center [881, 377] width 1372 height 632
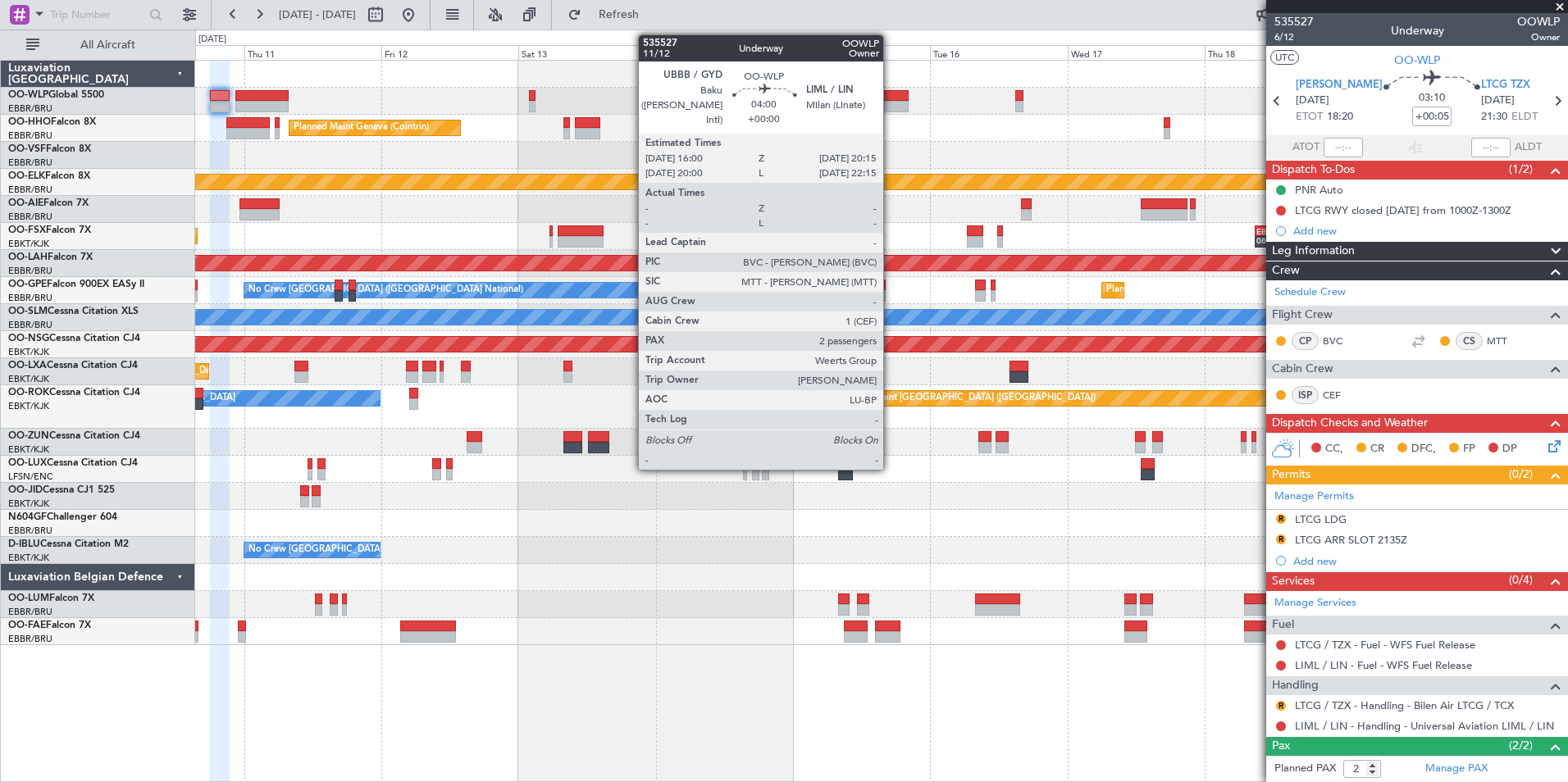
scroll to position [74, 0]
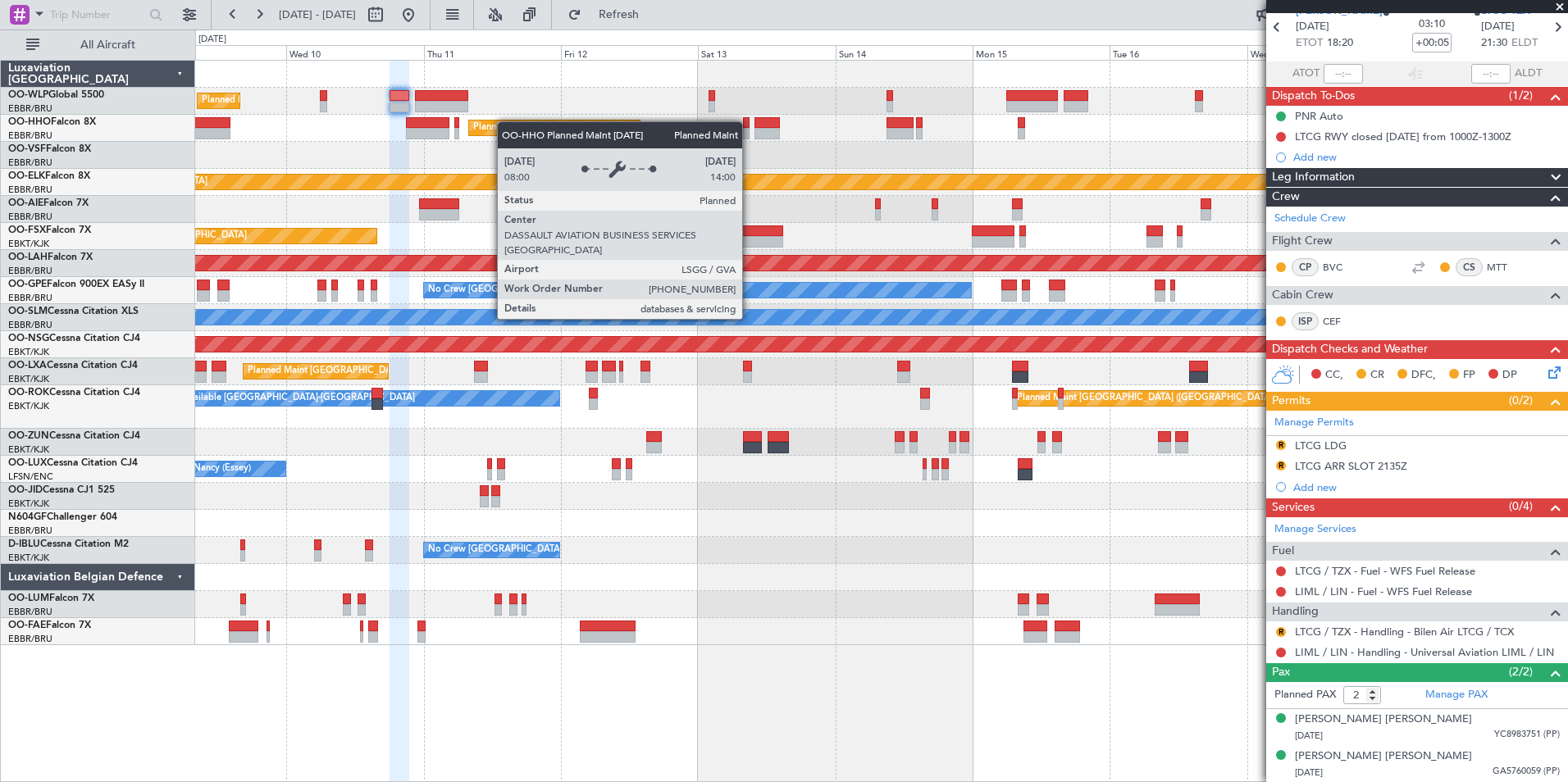
click at [601, 135] on div "Planned Maint Milan (Linate) Planned Maint Geneva ([GEOGRAPHIC_DATA]) Planned M…" at bounding box center [881, 353] width 1372 height 585
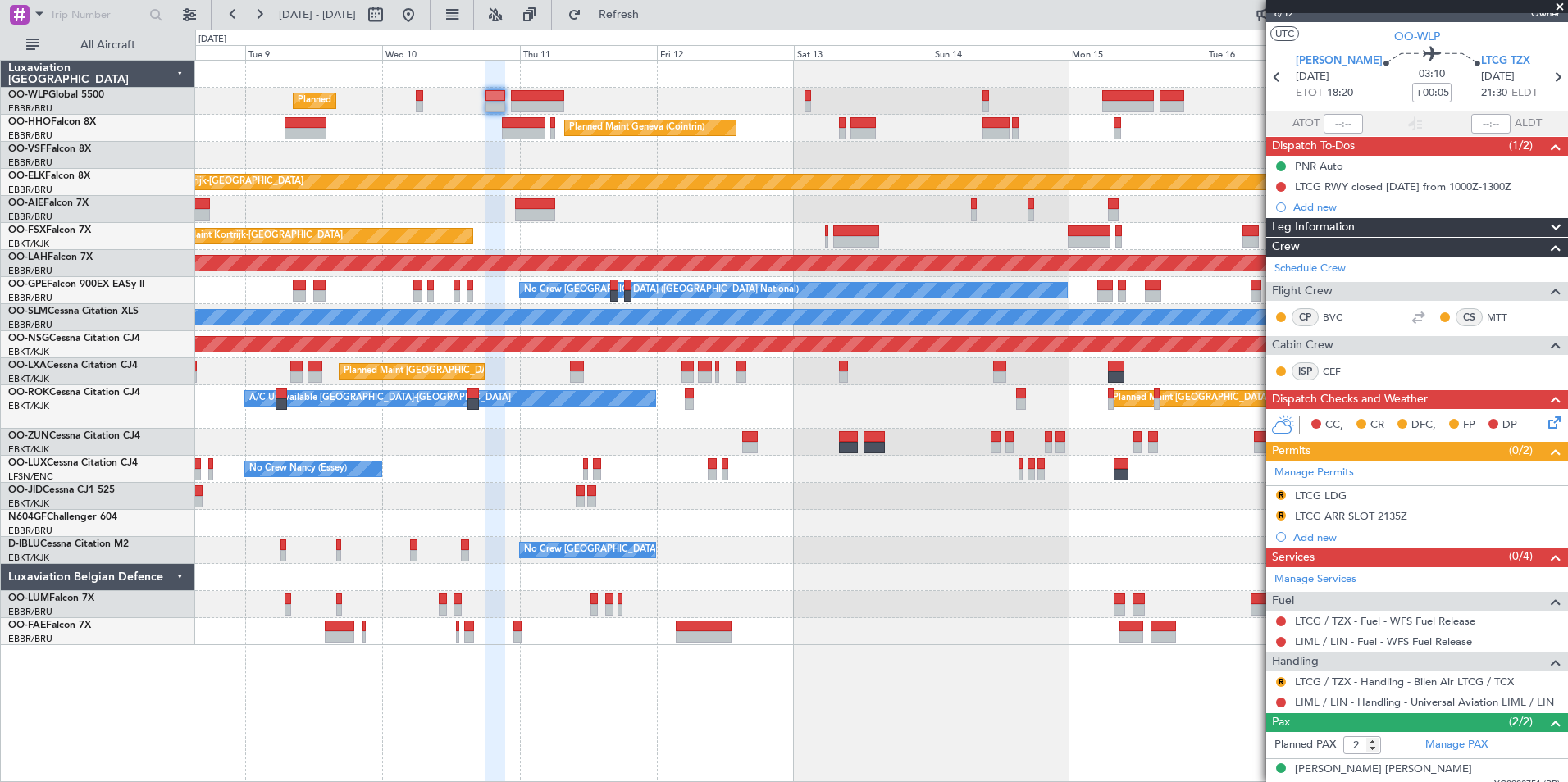
scroll to position [0, 0]
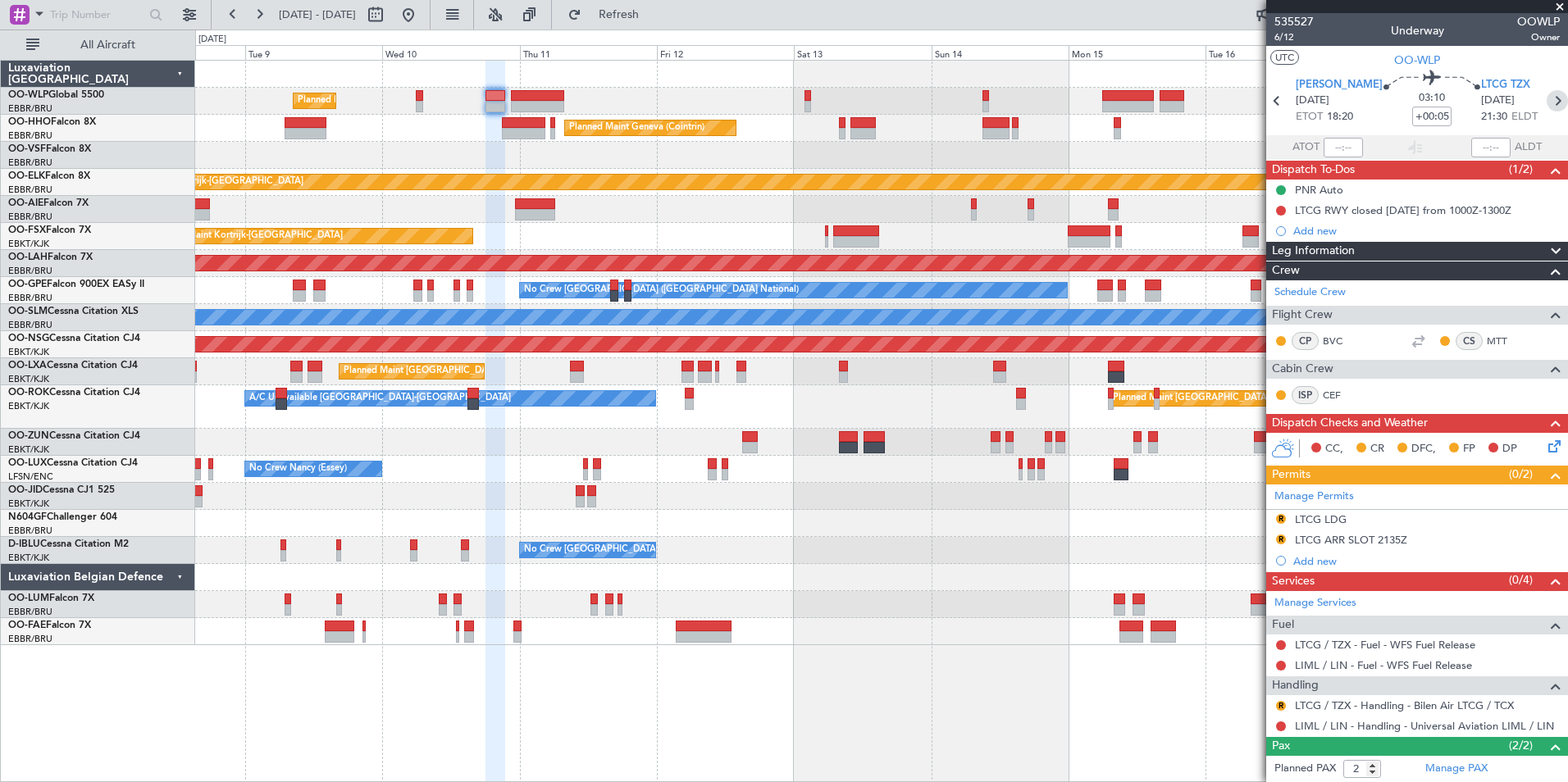
click at [1546, 107] on icon at bounding box center [1556, 100] width 21 height 21
type input "-00:25"
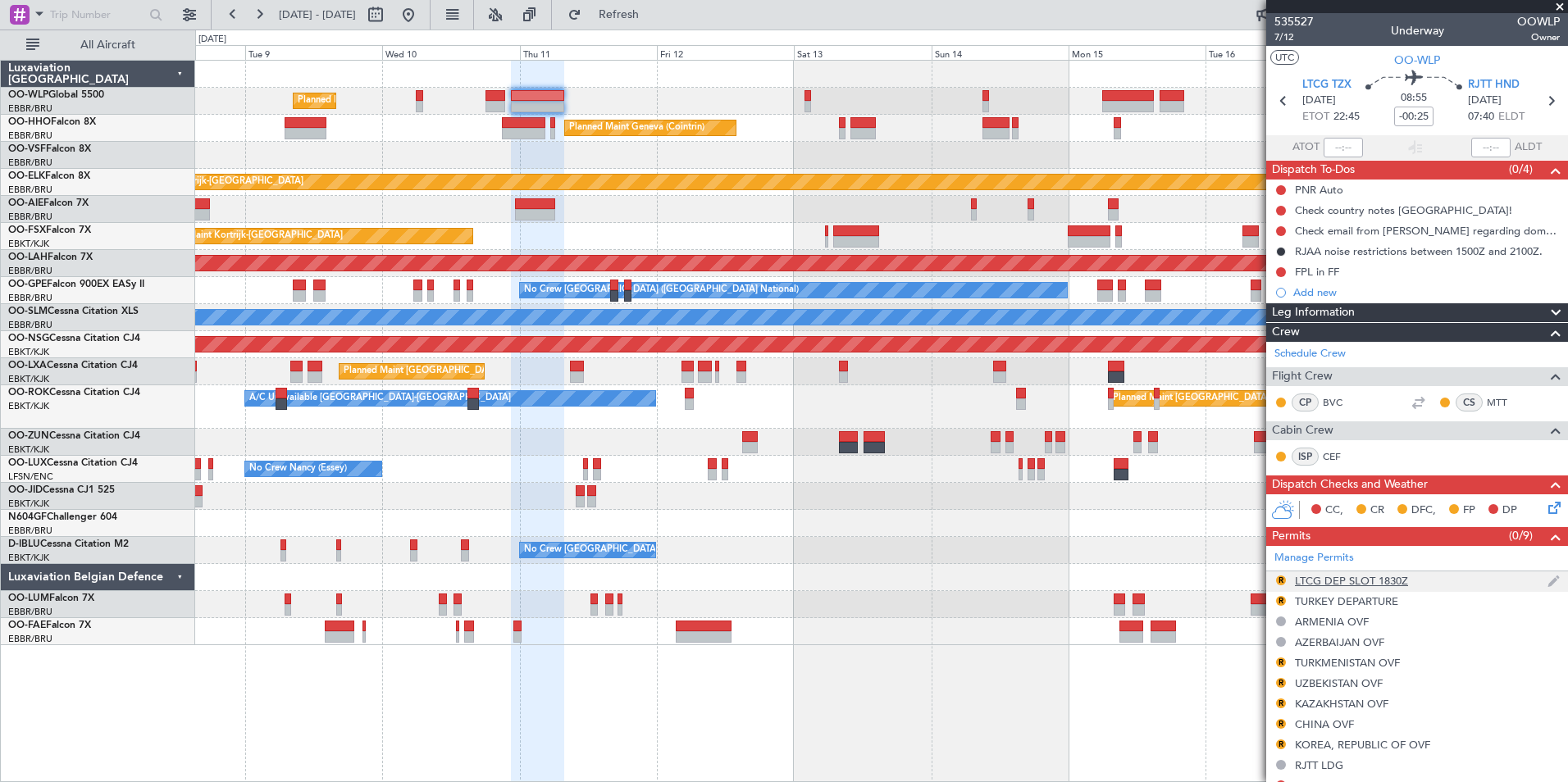
click at [1356, 581] on div "LTCG DEP SLOT 1830Z" at bounding box center [1351, 580] width 113 height 14
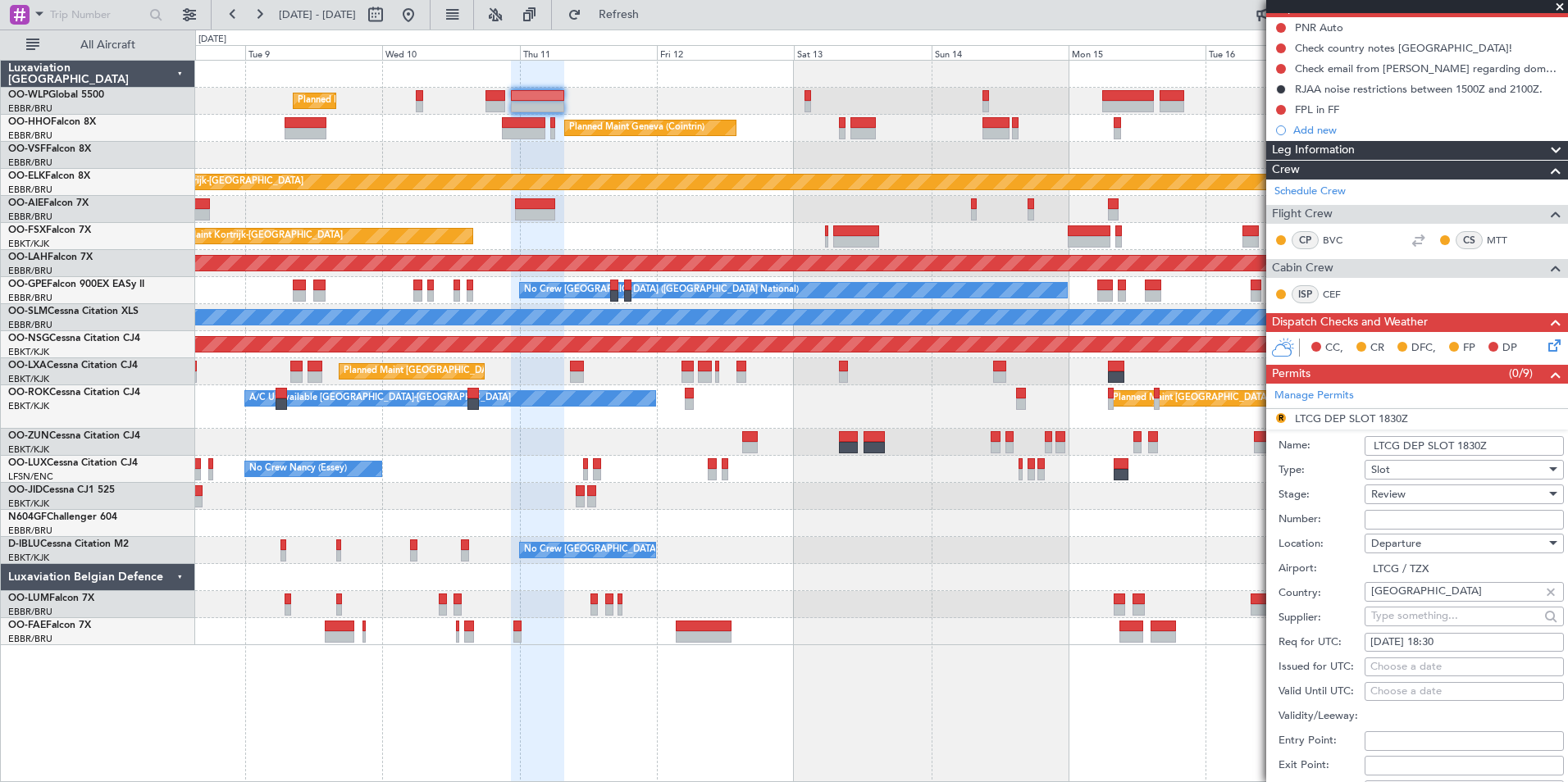
scroll to position [164, 0]
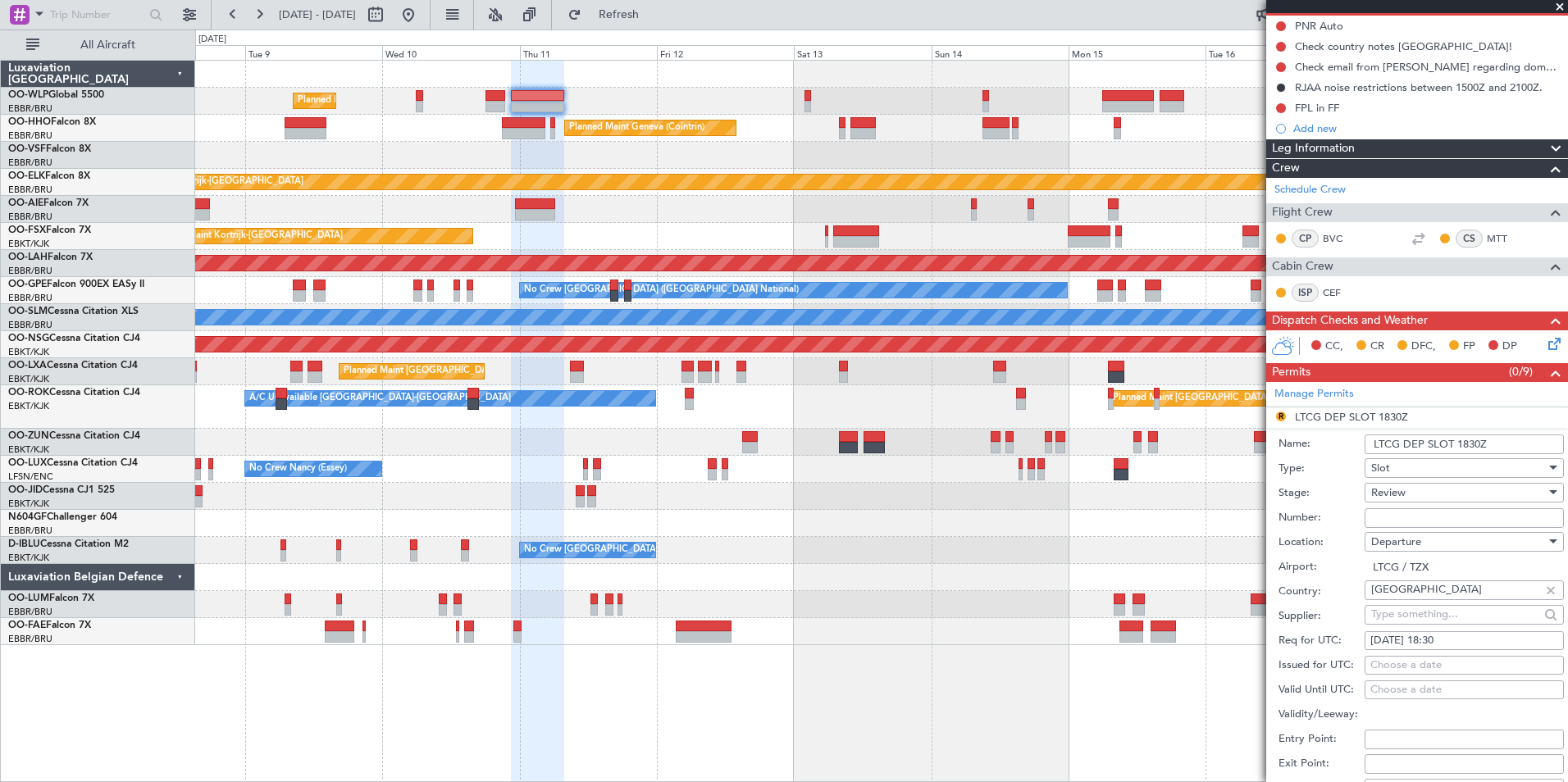
click at [1431, 640] on div "[DATE] 18:30" at bounding box center [1464, 641] width 188 height 17
select select "9"
select select "2025"
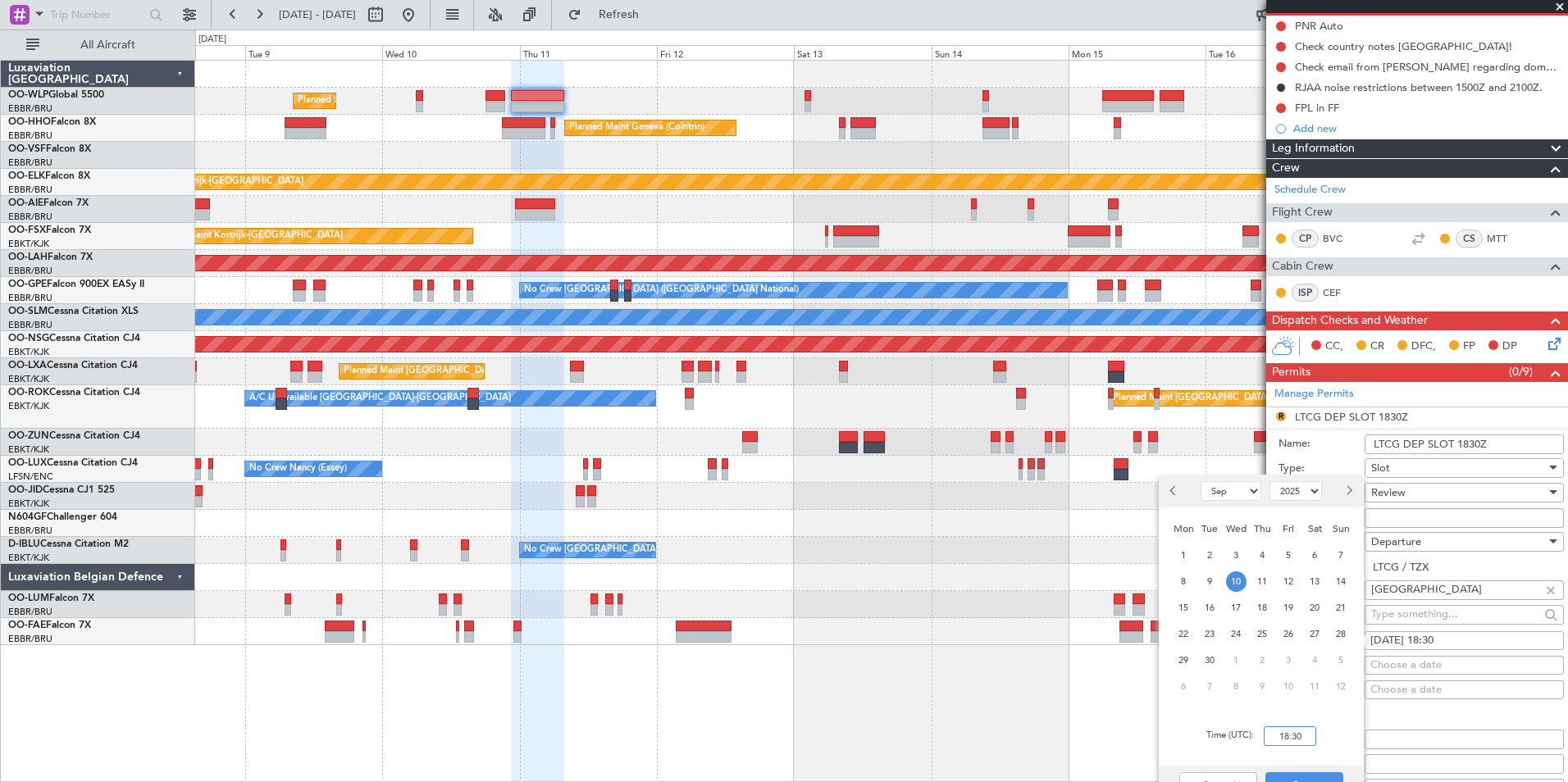
click at [1293, 739] on input "18:30" at bounding box center [1290, 737] width 53 height 20
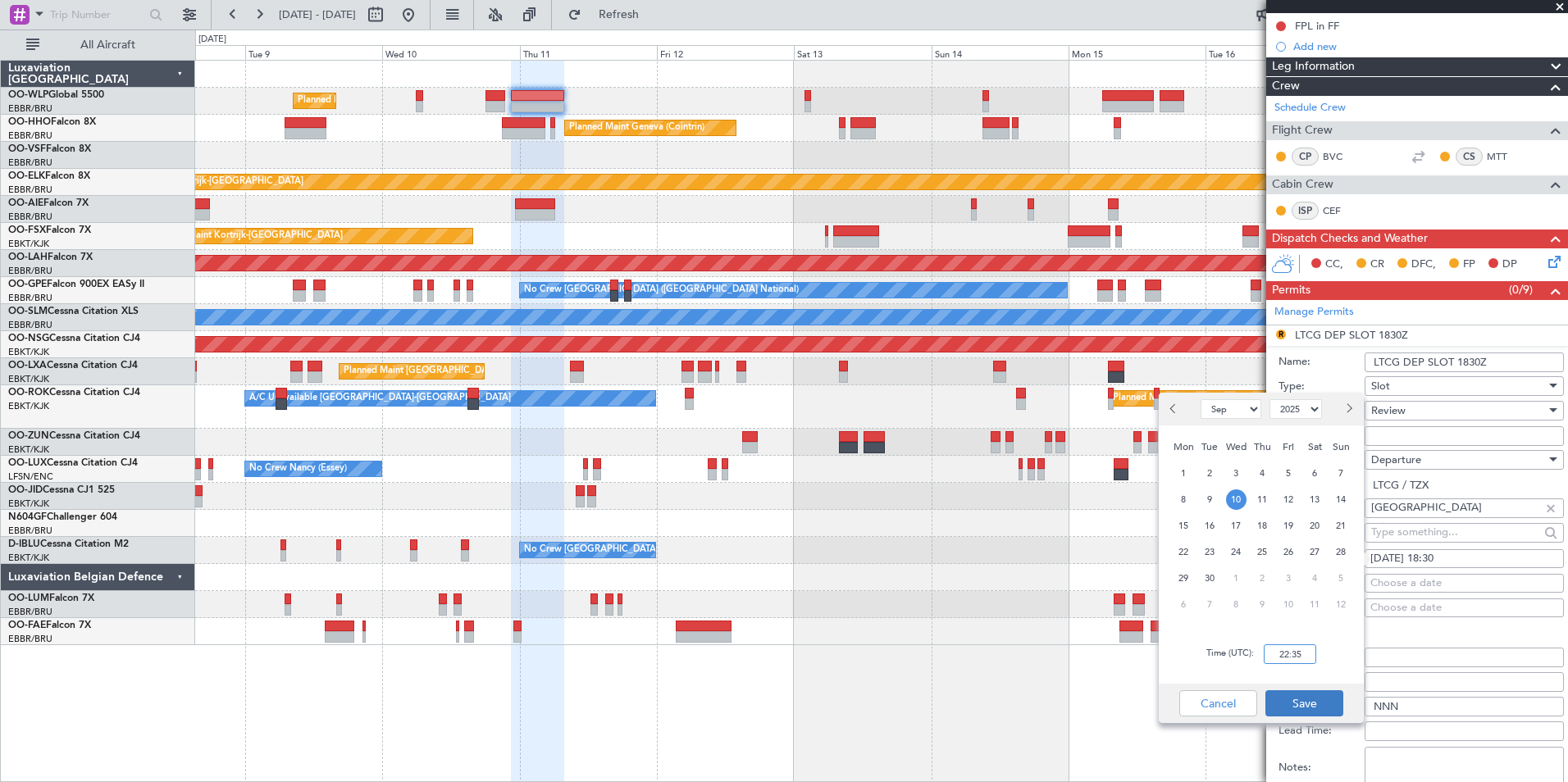
type input "22:35"
click at [1298, 698] on button "Save" at bounding box center [1304, 703] width 78 height 26
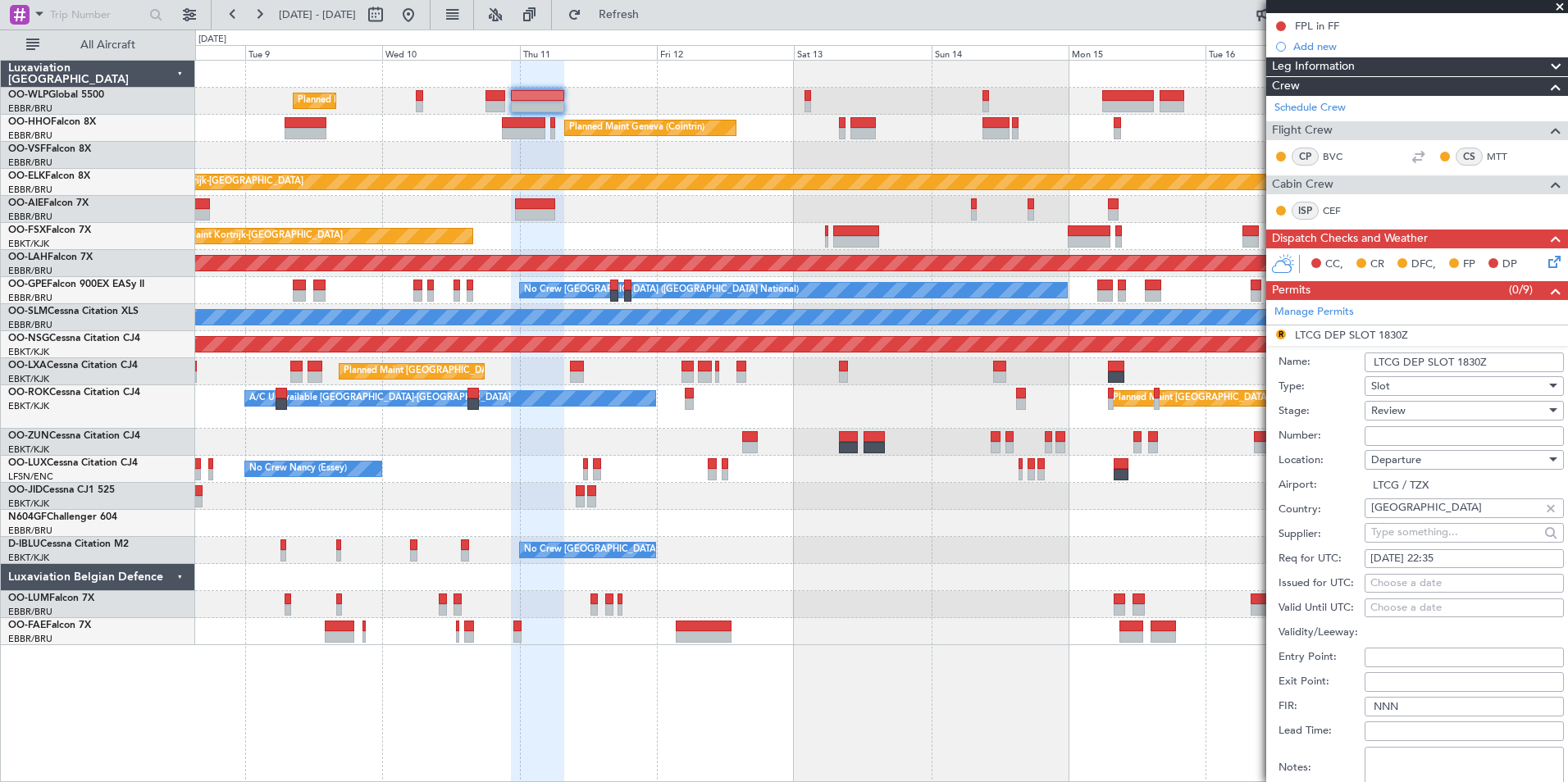
scroll to position [410, 0]
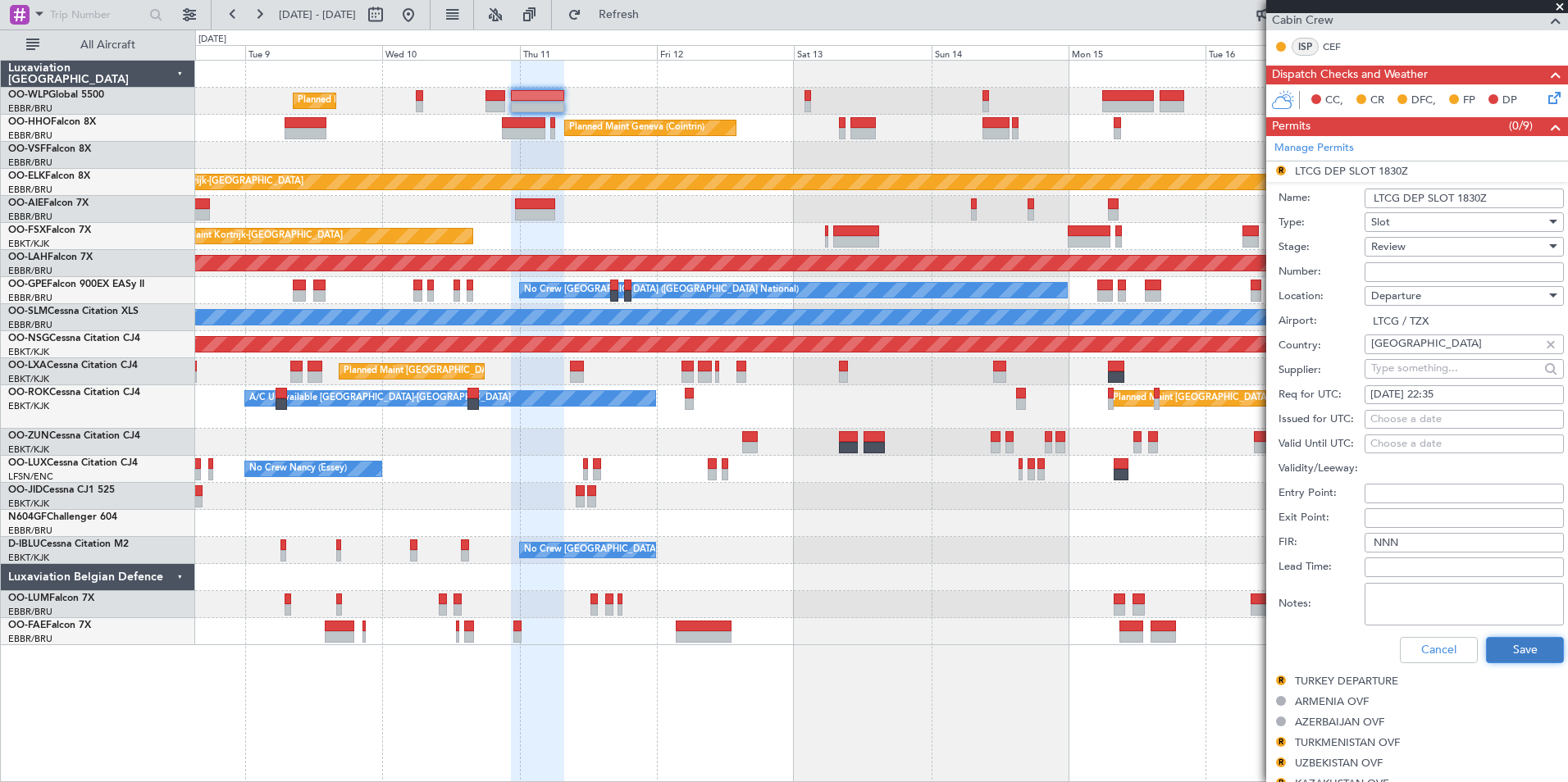
click at [1499, 657] on button "Save" at bounding box center [1525, 650] width 78 height 26
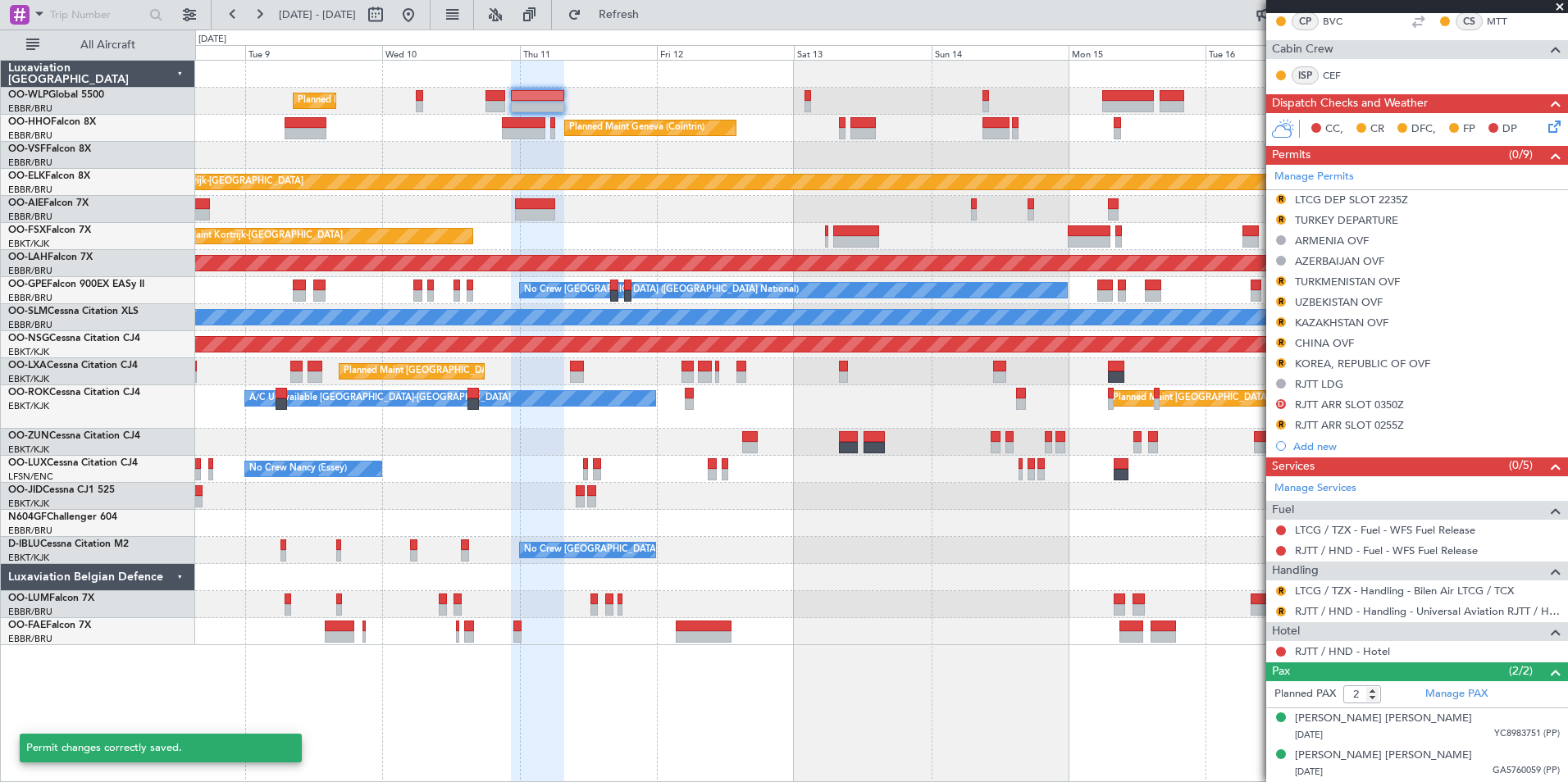
scroll to position [381, 0]
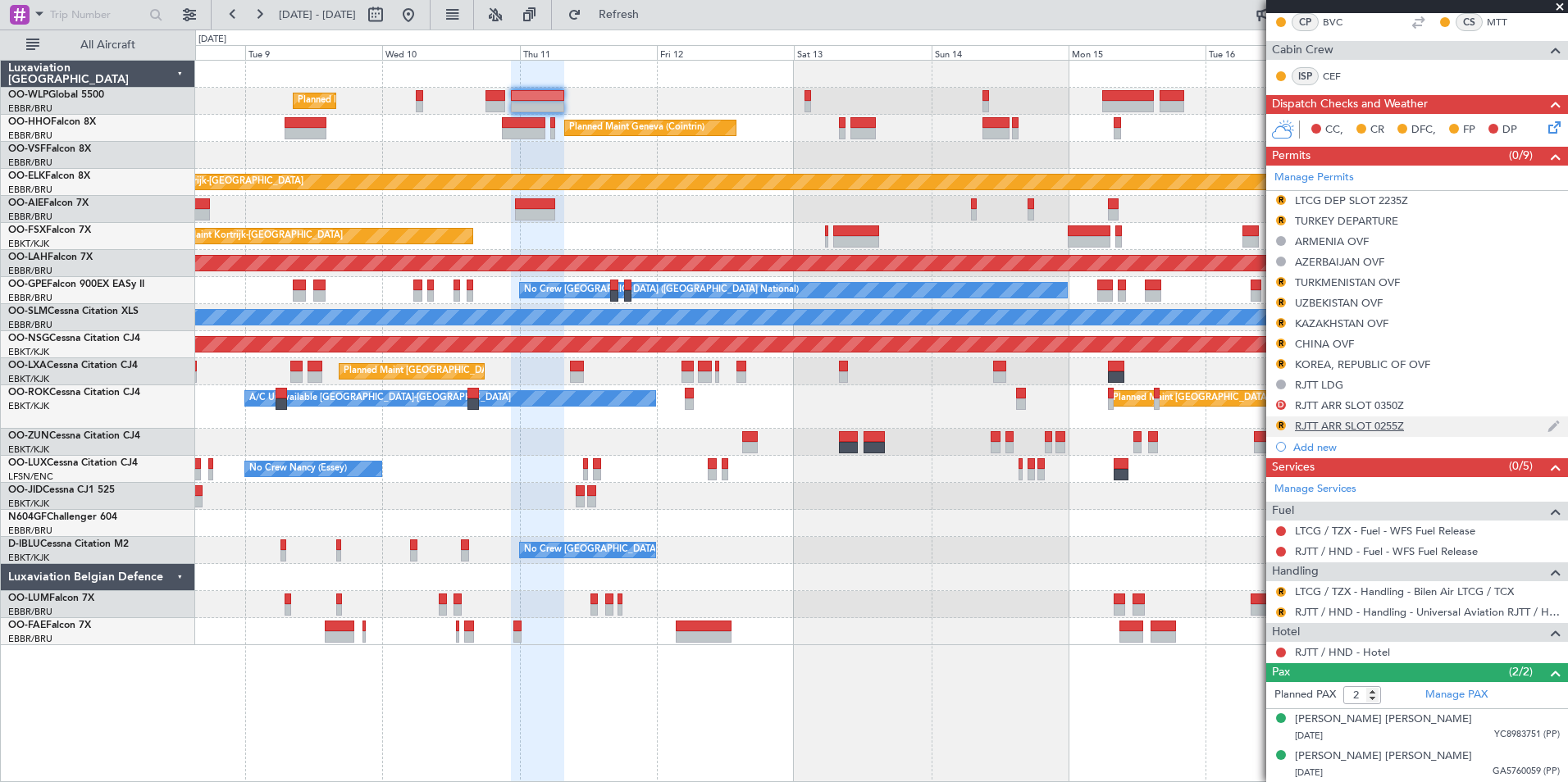
click at [1372, 427] on div "RJTT ARR SLOT 0255Z" at bounding box center [1349, 426] width 109 height 14
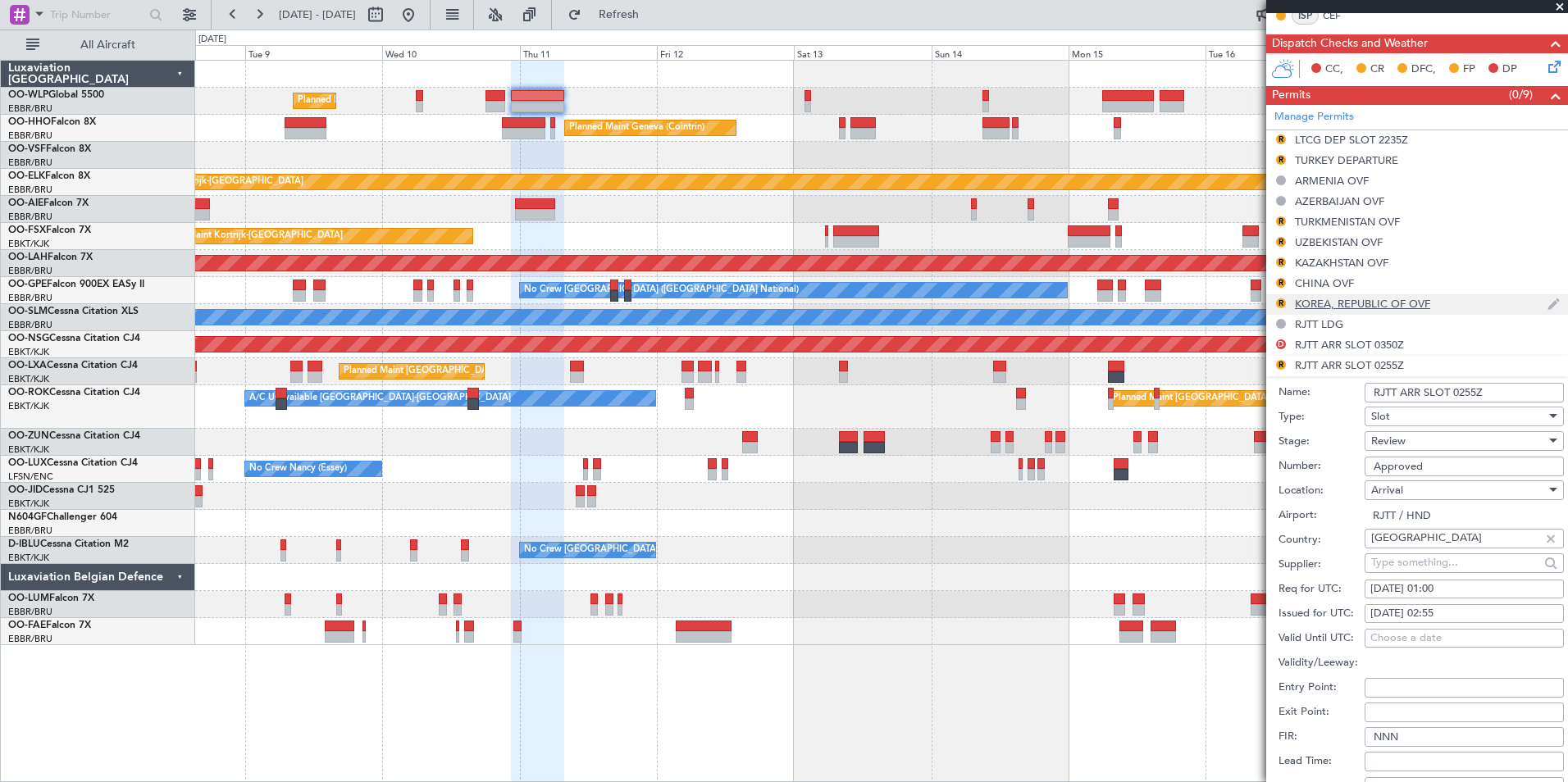
scroll to position [492, 0]
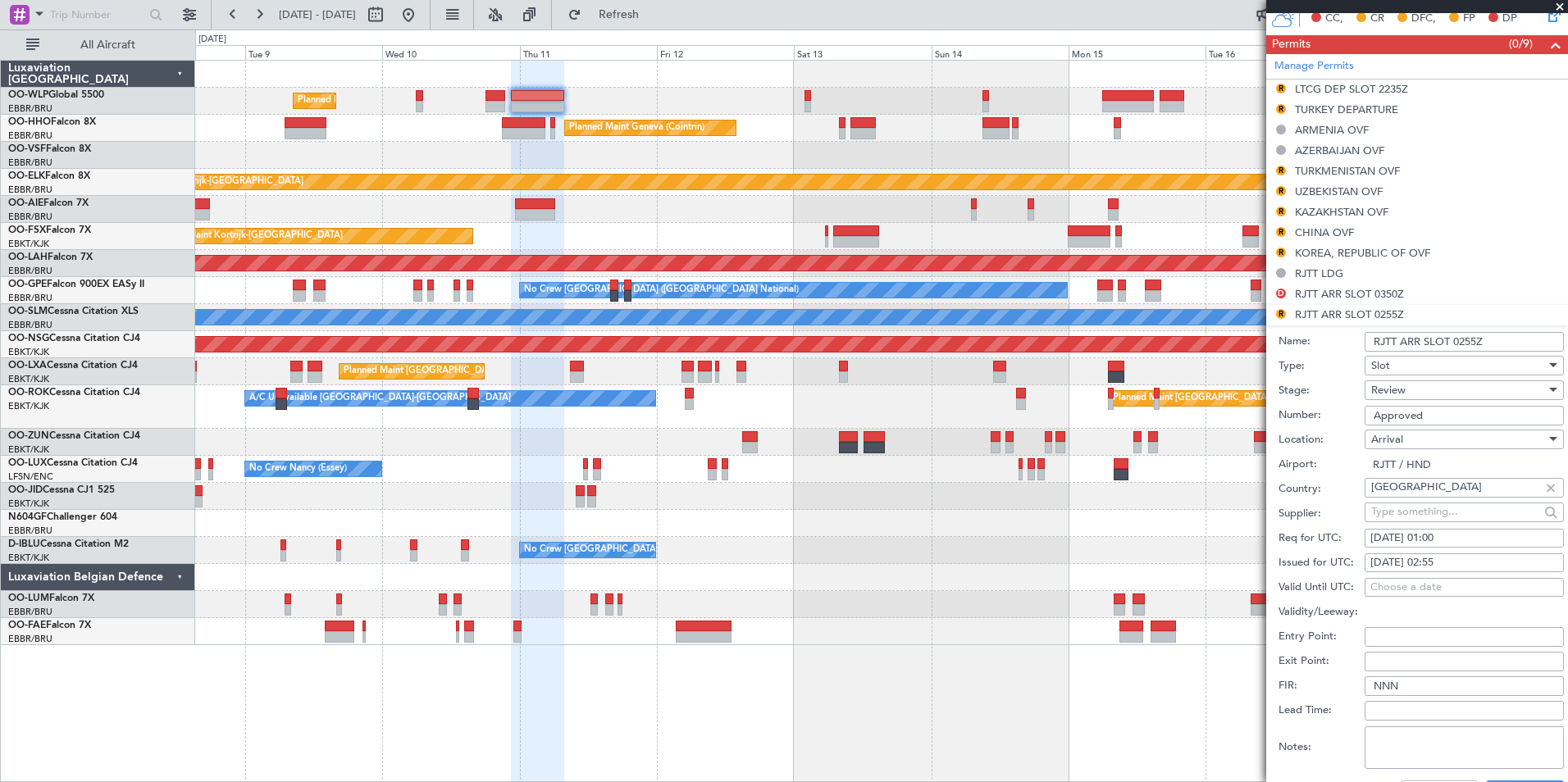
click at [1446, 534] on div "[DATE] 01:00" at bounding box center [1464, 539] width 188 height 17
select select "9"
select select "2025"
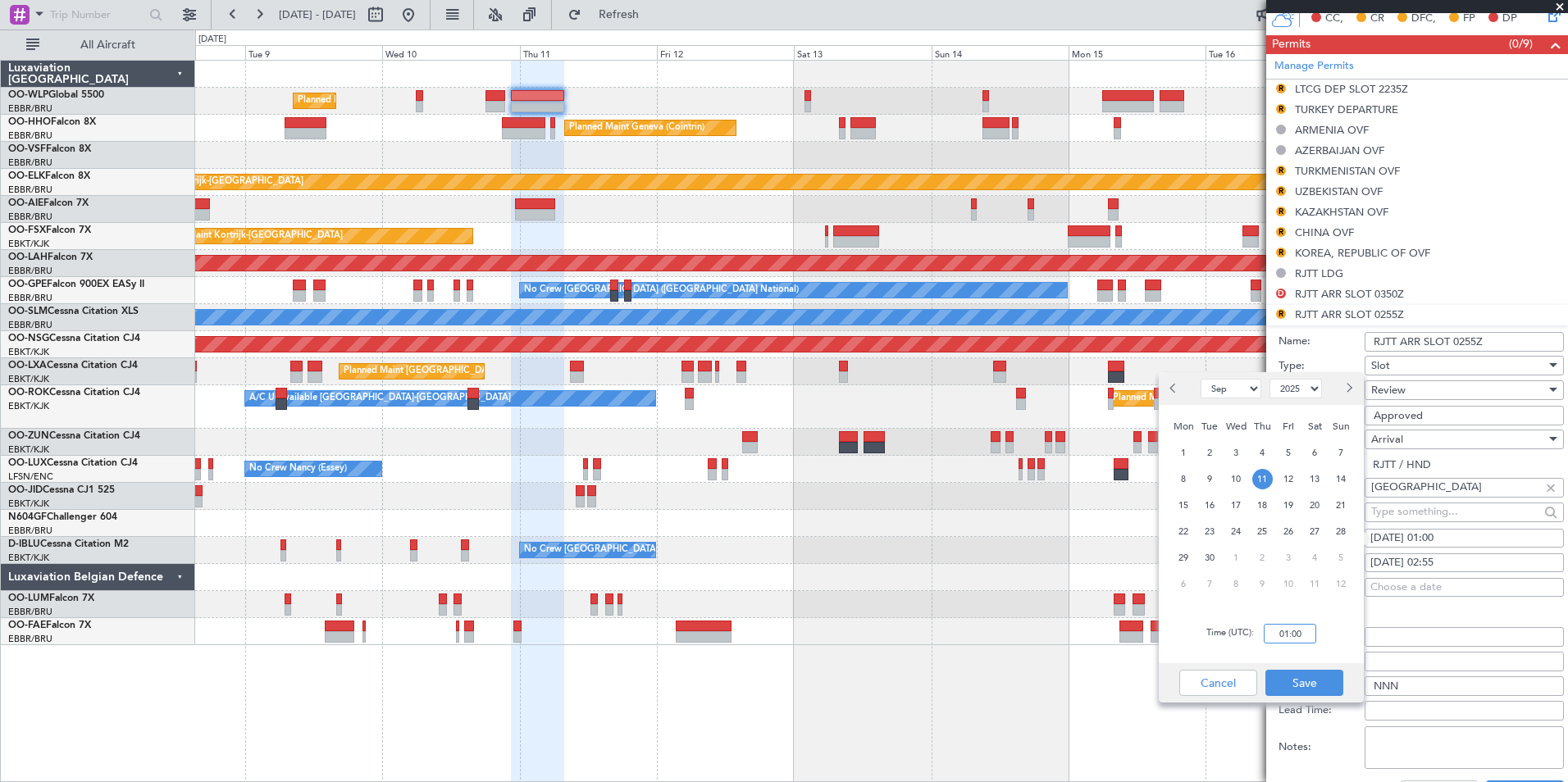
click at [1295, 631] on input "01:00" at bounding box center [1290, 634] width 53 height 20
type input "07:55"
click at [1307, 696] on button "Save" at bounding box center [1304, 682] width 78 height 26
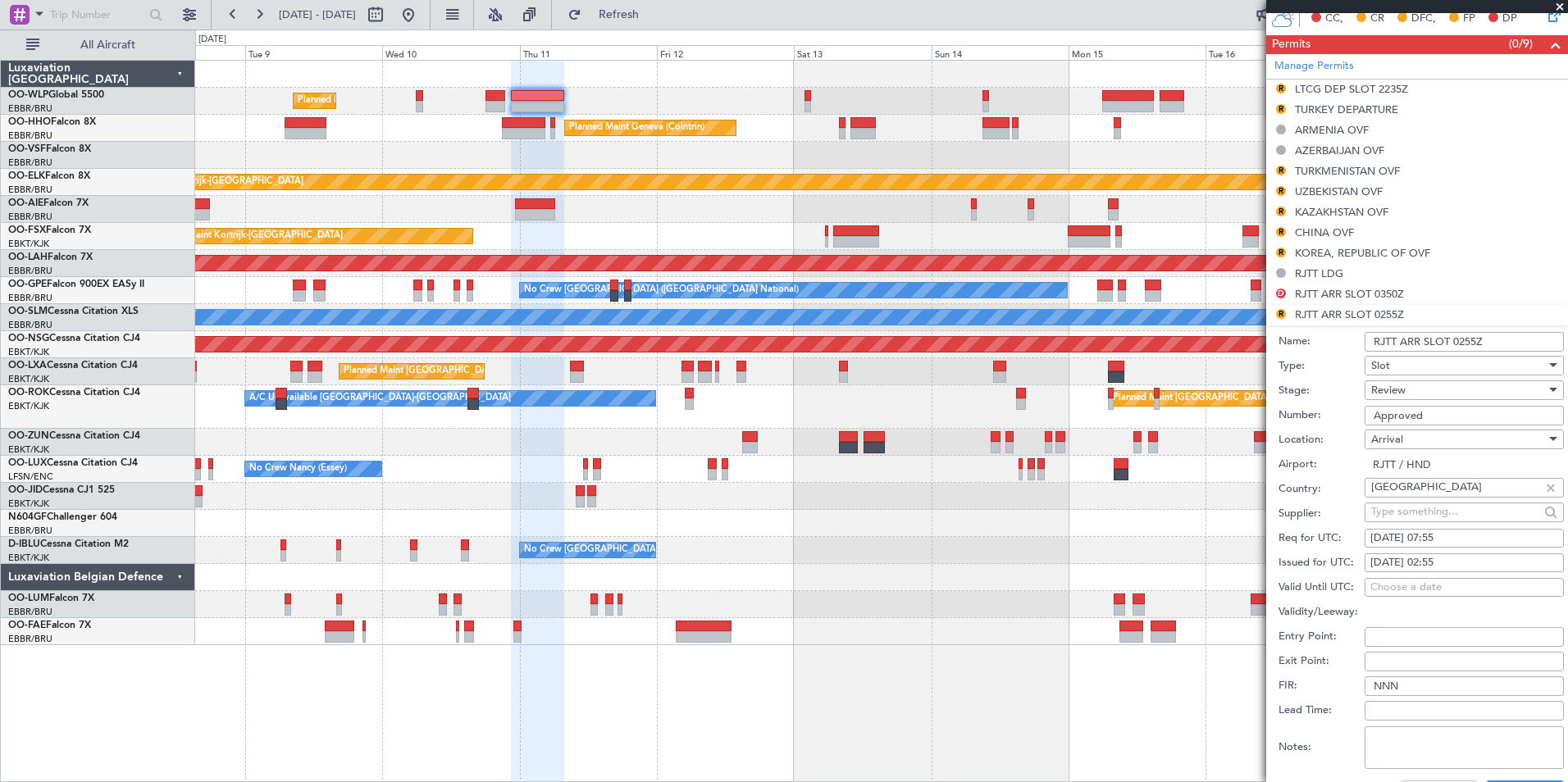
click at [1444, 564] on div "[DATE] 02:55" at bounding box center [1464, 564] width 188 height 17
select select "9"
select select "2025"
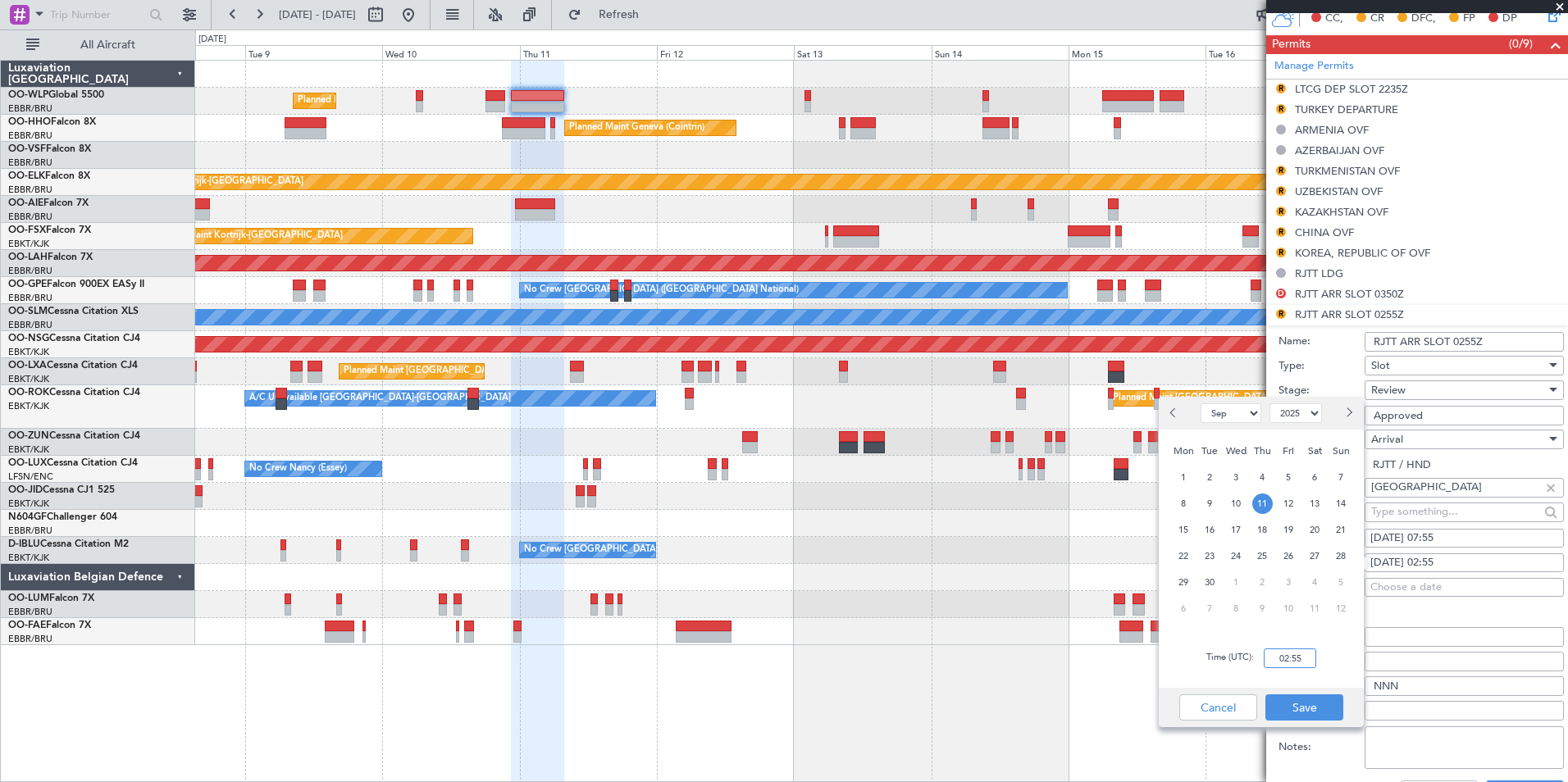
click at [1293, 654] on input "02:55" at bounding box center [1290, 659] width 53 height 20
type input "07:55"
click at [1315, 711] on button "Save" at bounding box center [1304, 708] width 78 height 26
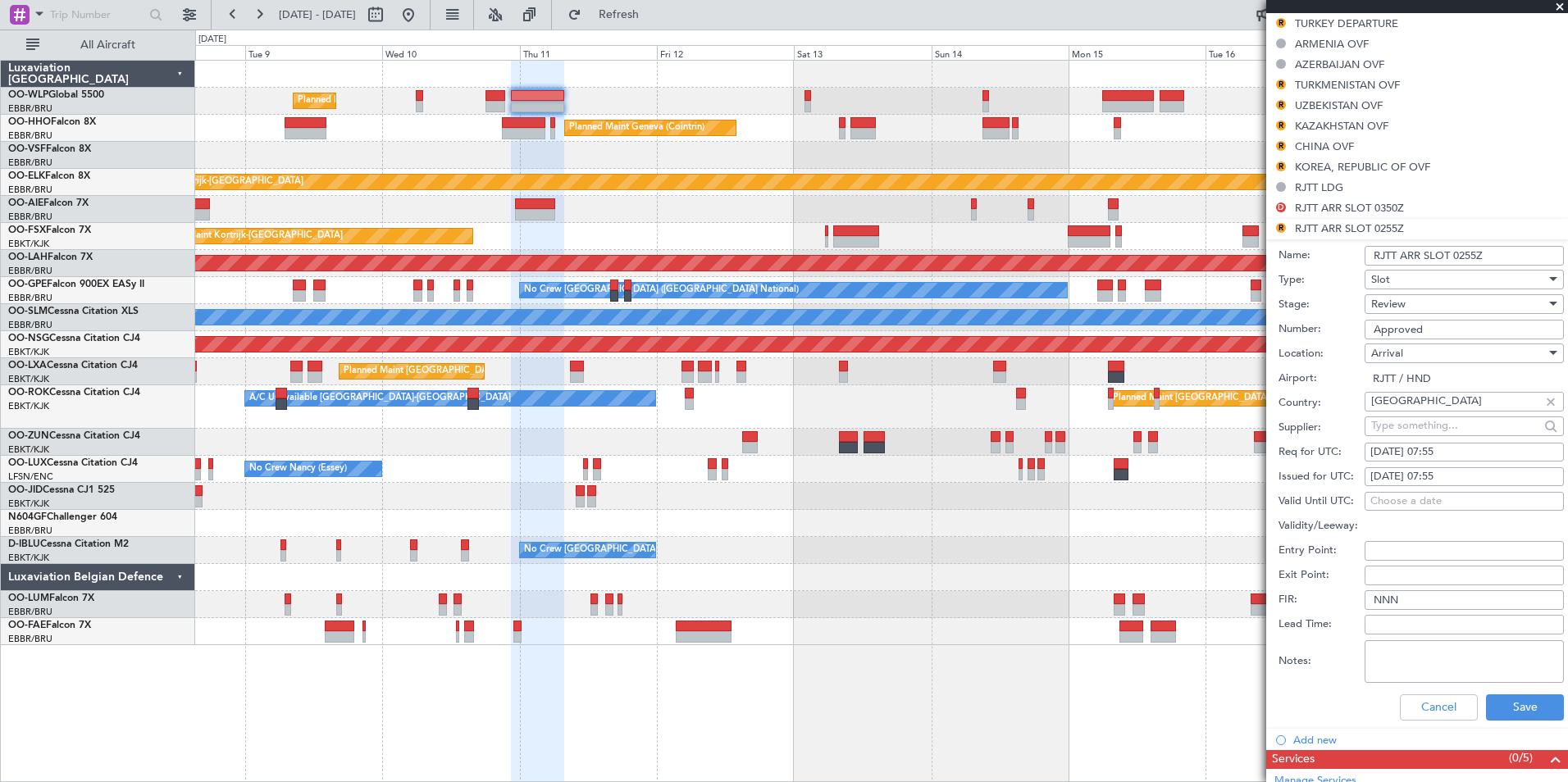
scroll to position [656, 0]
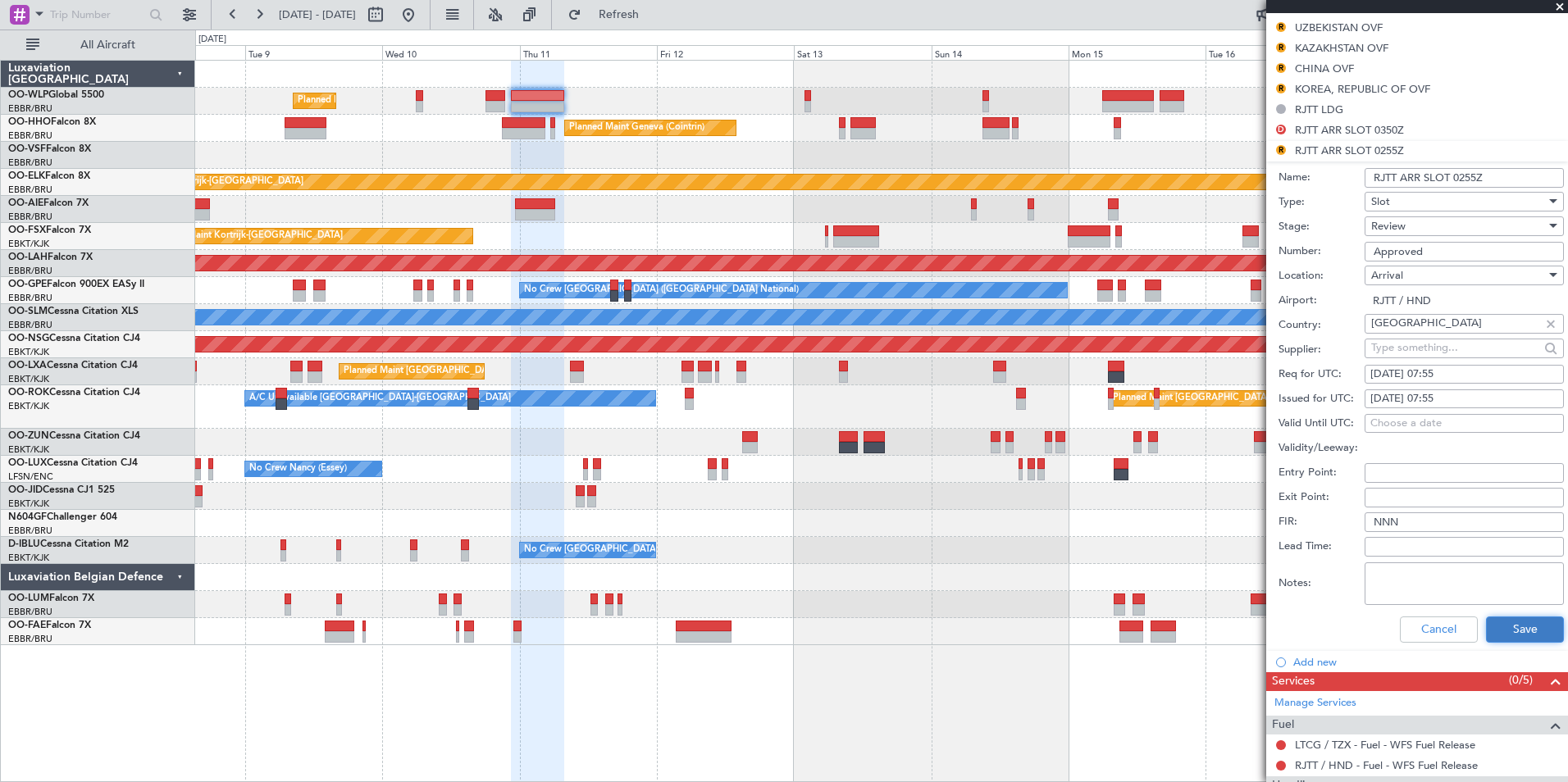
click at [1486, 621] on button "Save" at bounding box center [1525, 629] width 78 height 26
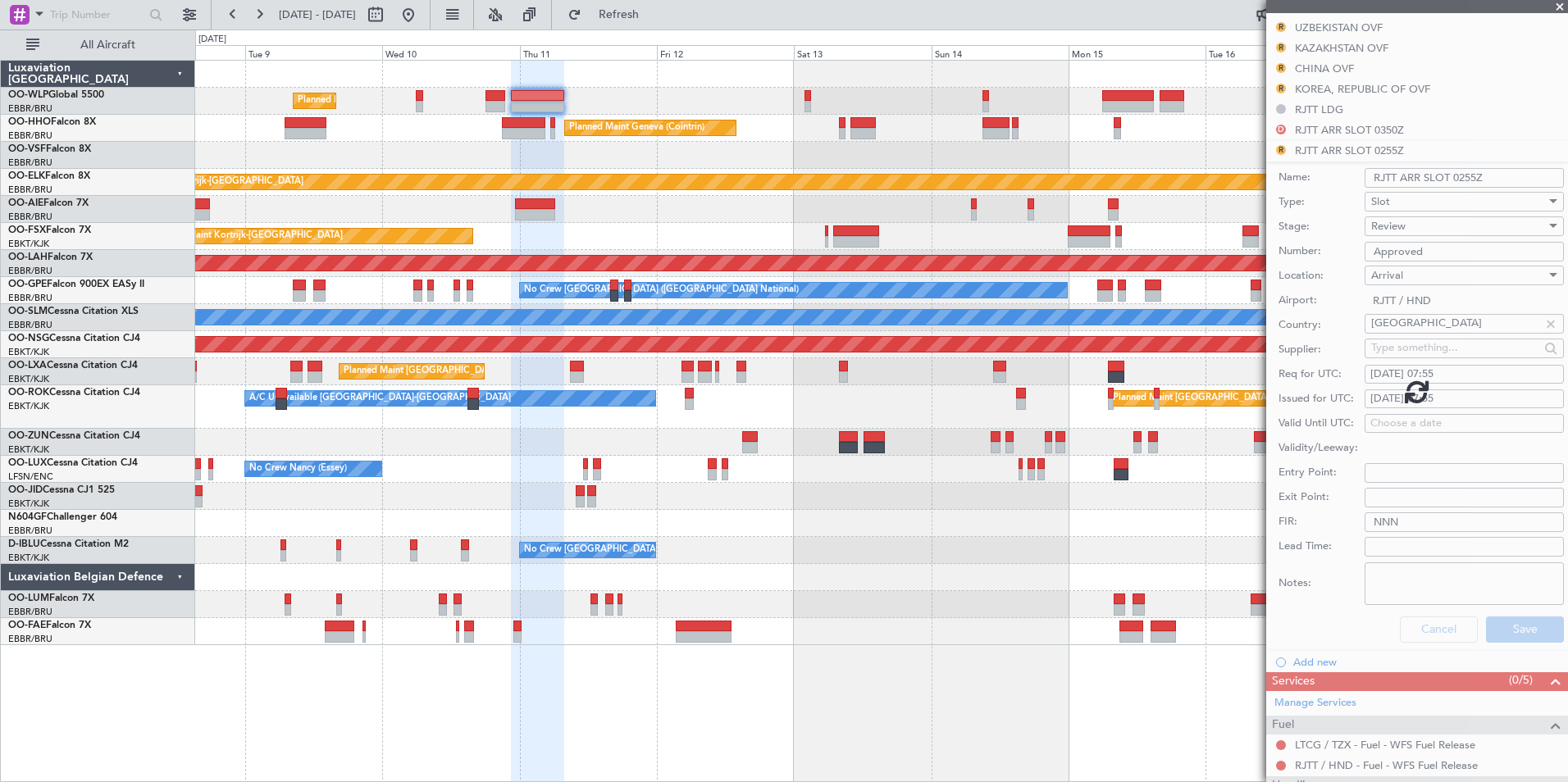
scroll to position [381, 0]
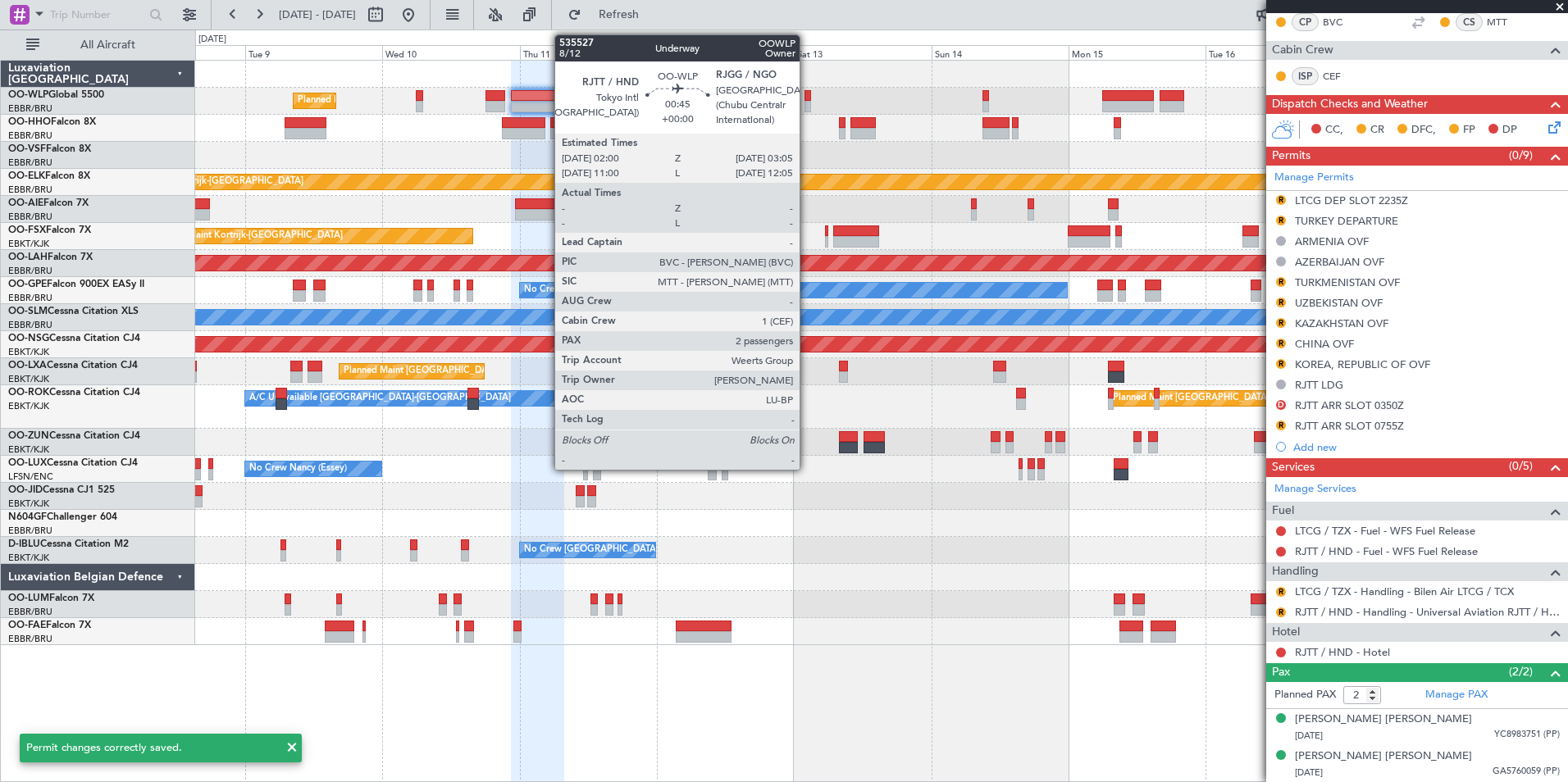
click at [807, 98] on div at bounding box center [808, 96] width 7 height 12
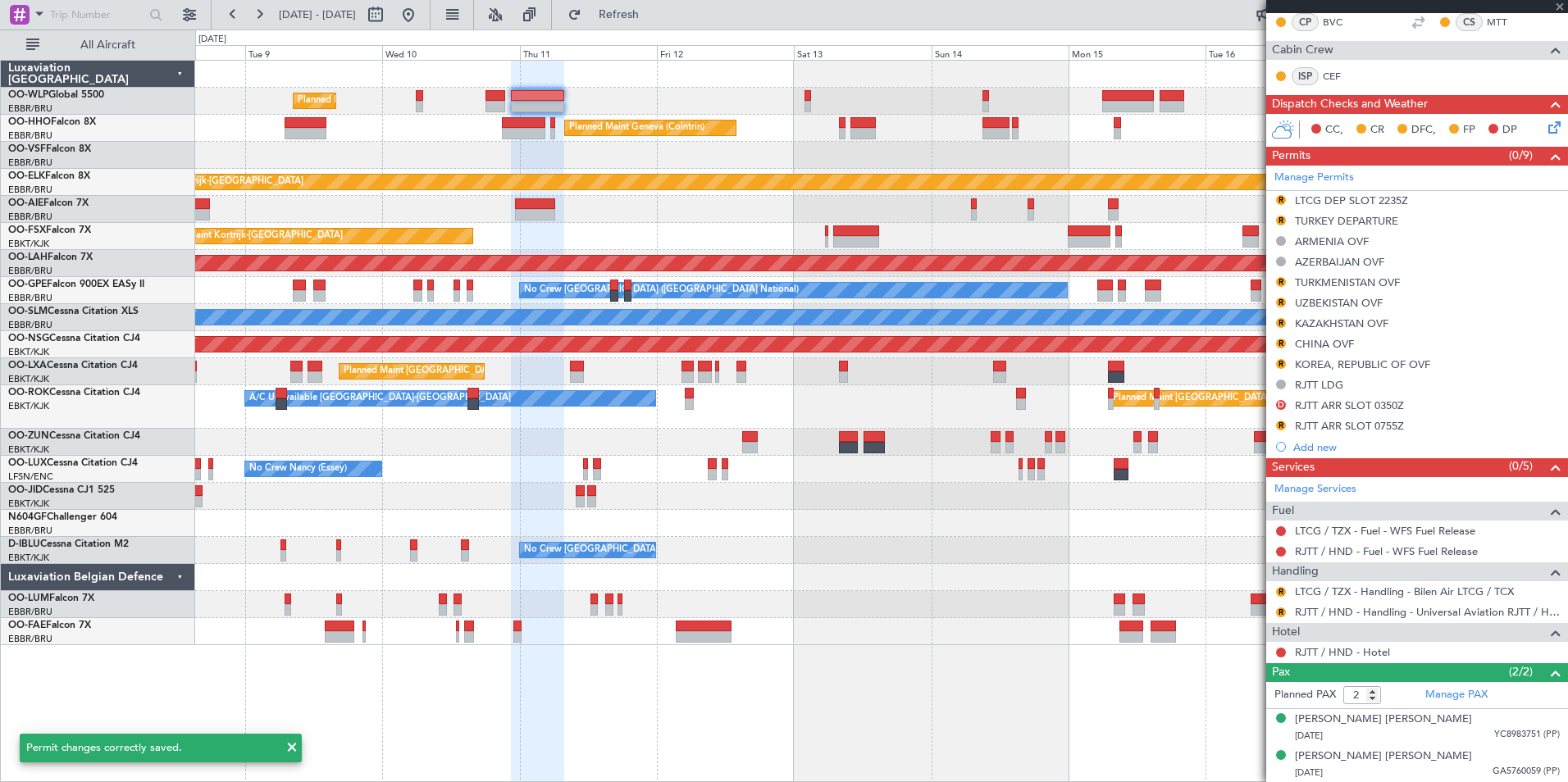
scroll to position [0, 0]
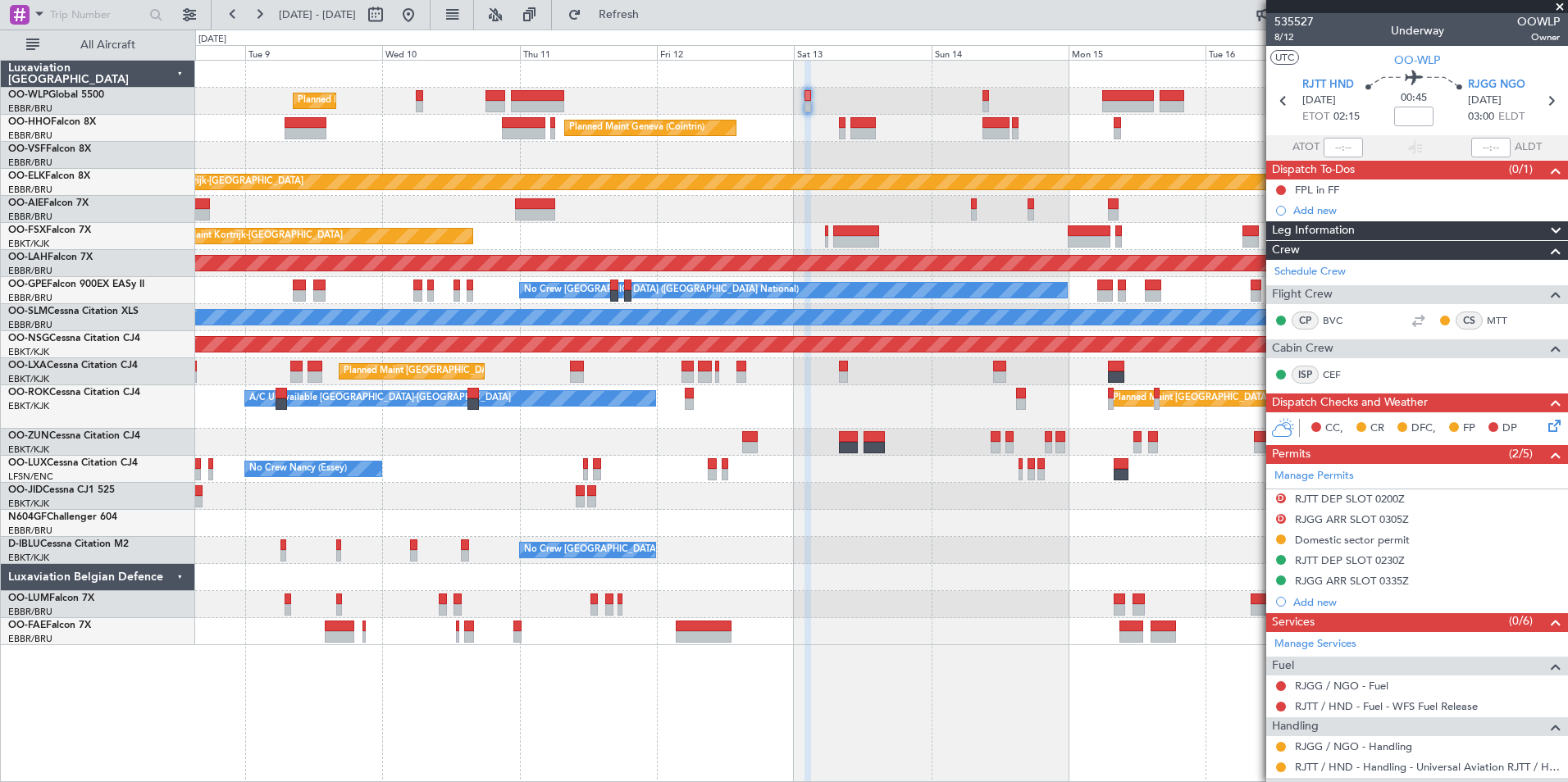
click at [548, 107] on div at bounding box center [538, 107] width 54 height 12
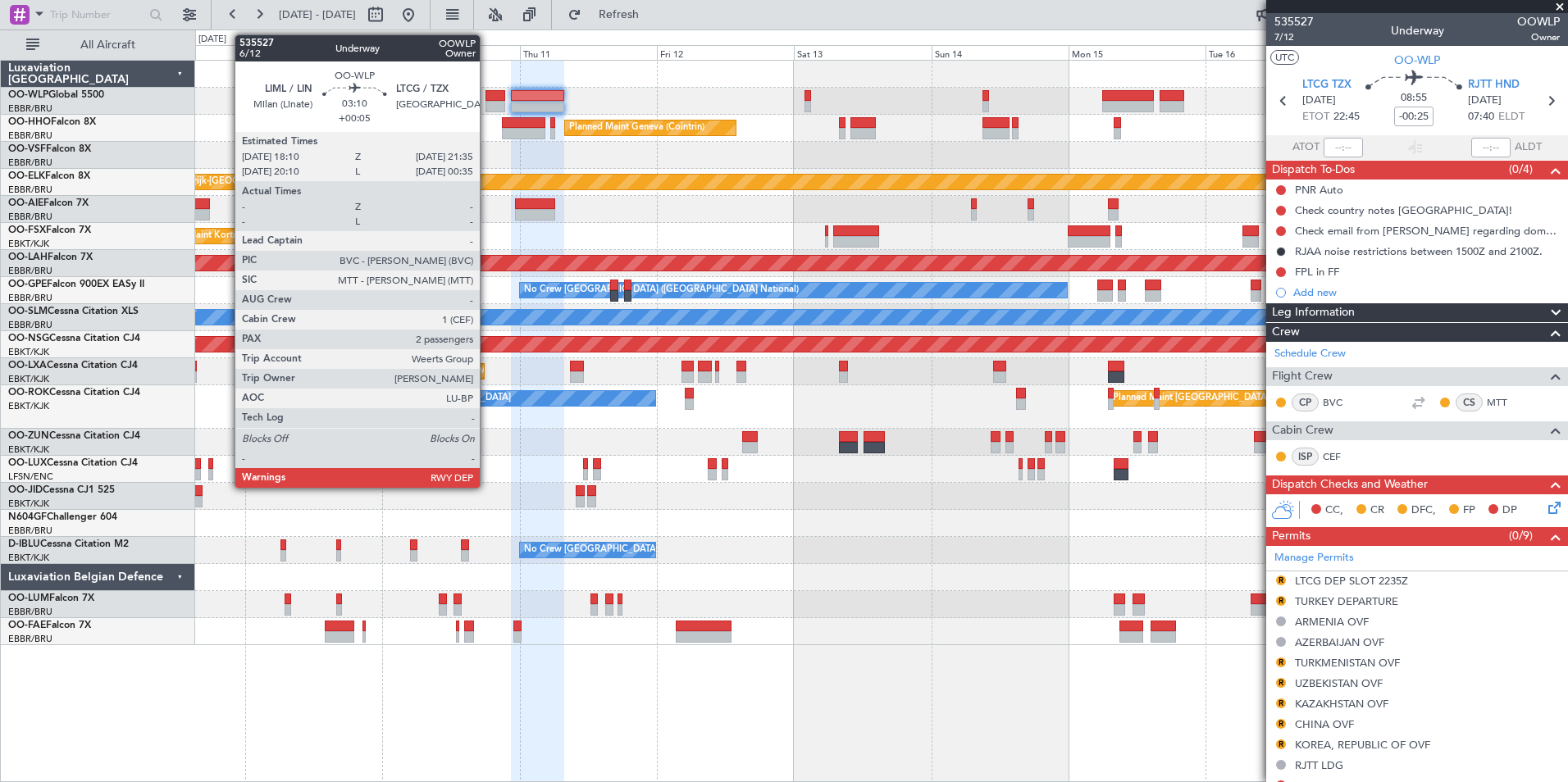
click at [487, 99] on div at bounding box center [496, 96] width 20 height 12
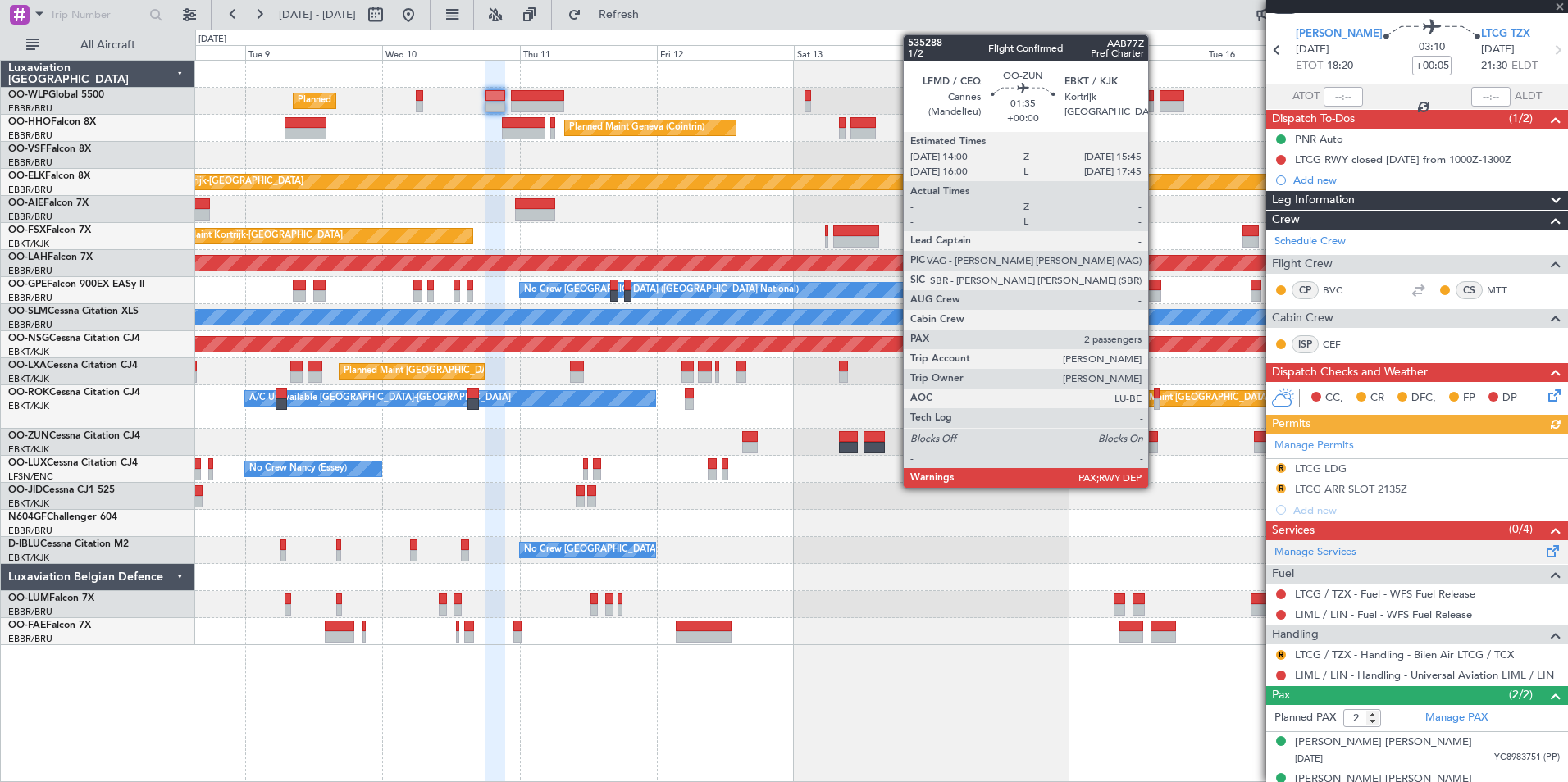
scroll to position [74, 0]
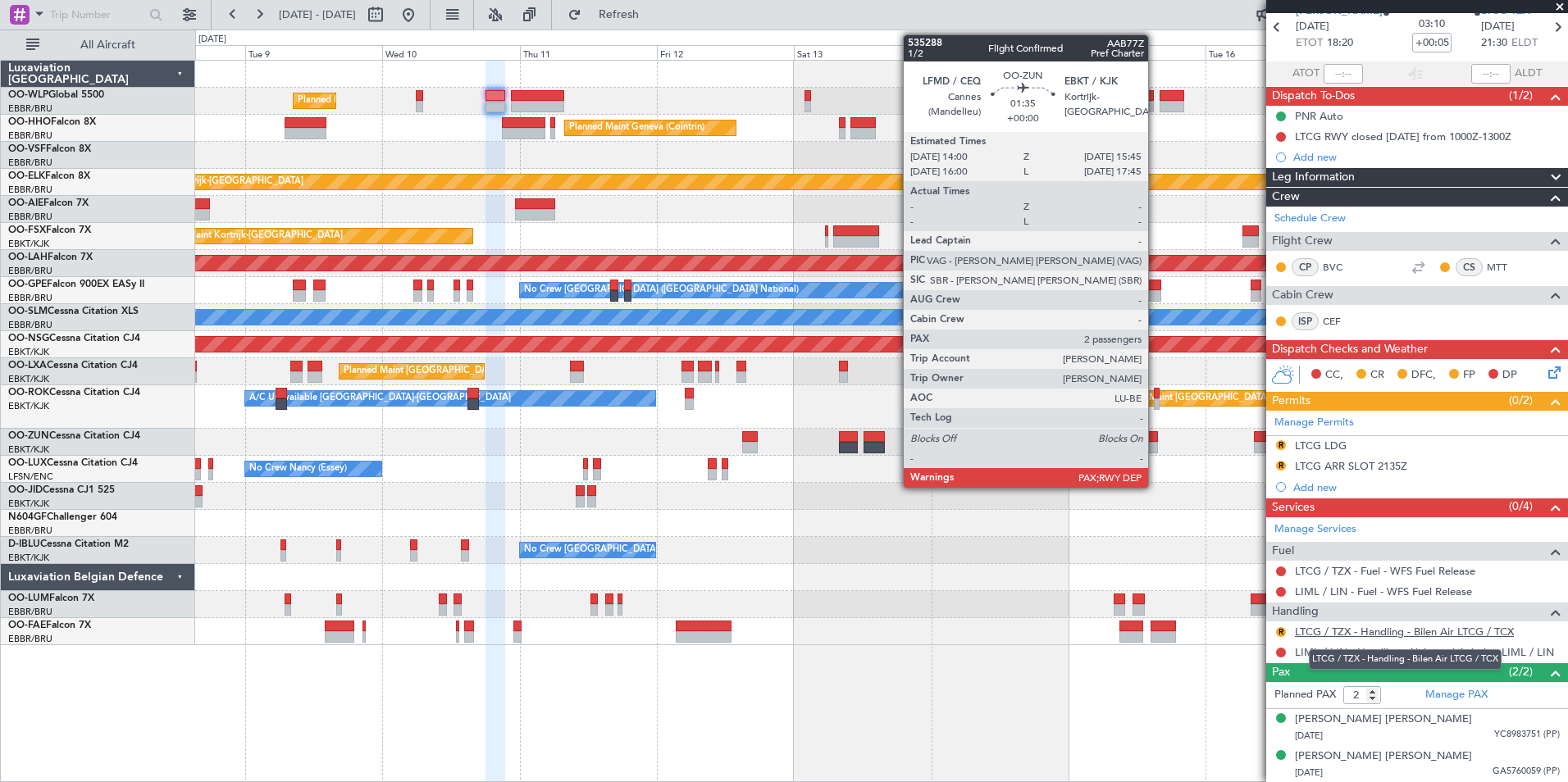
click at [1394, 631] on link "LTCG / TZX - Handling - Bilen Air LTCG / TCX" at bounding box center [1404, 631] width 219 height 14
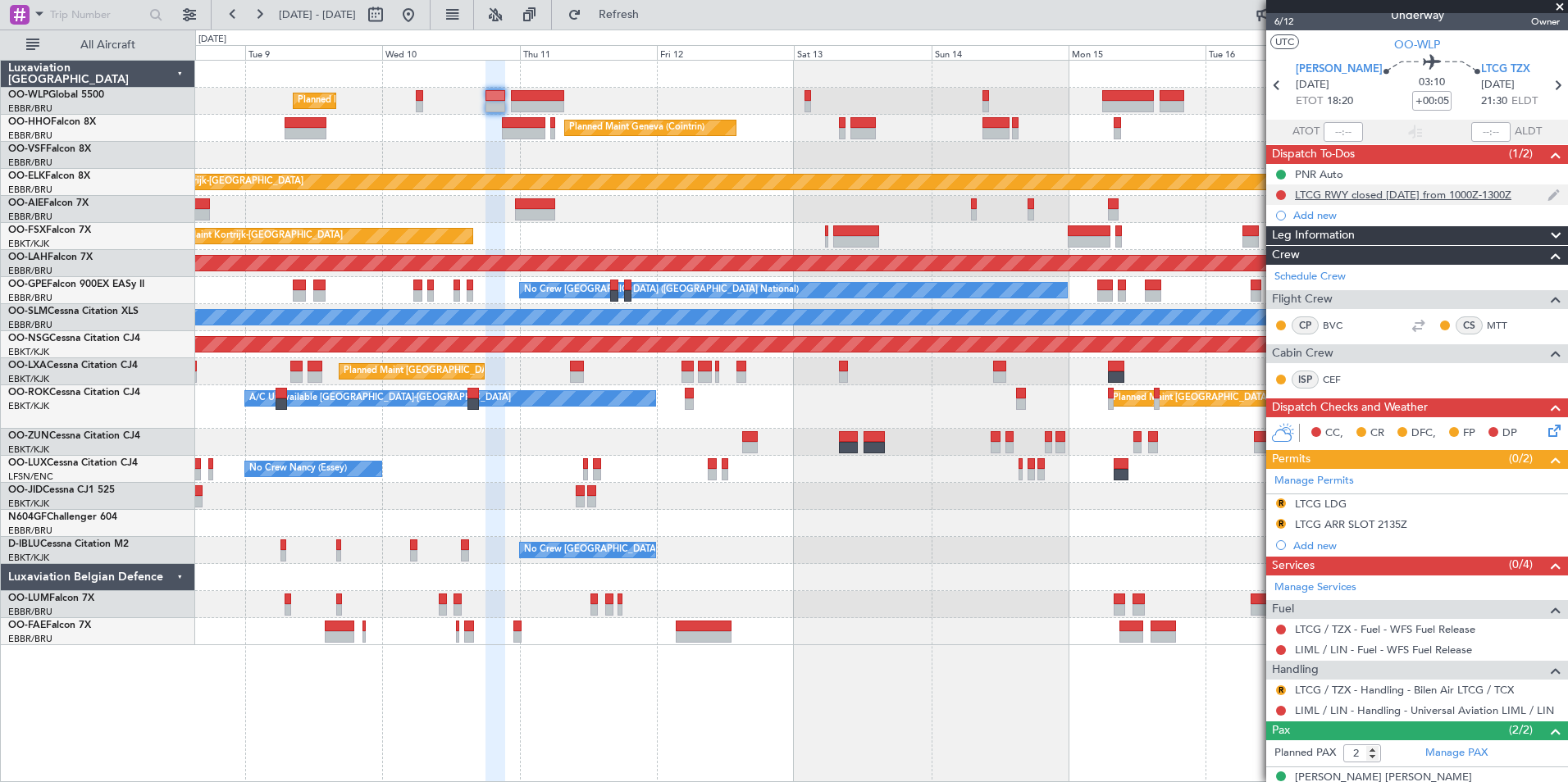
scroll to position [0, 0]
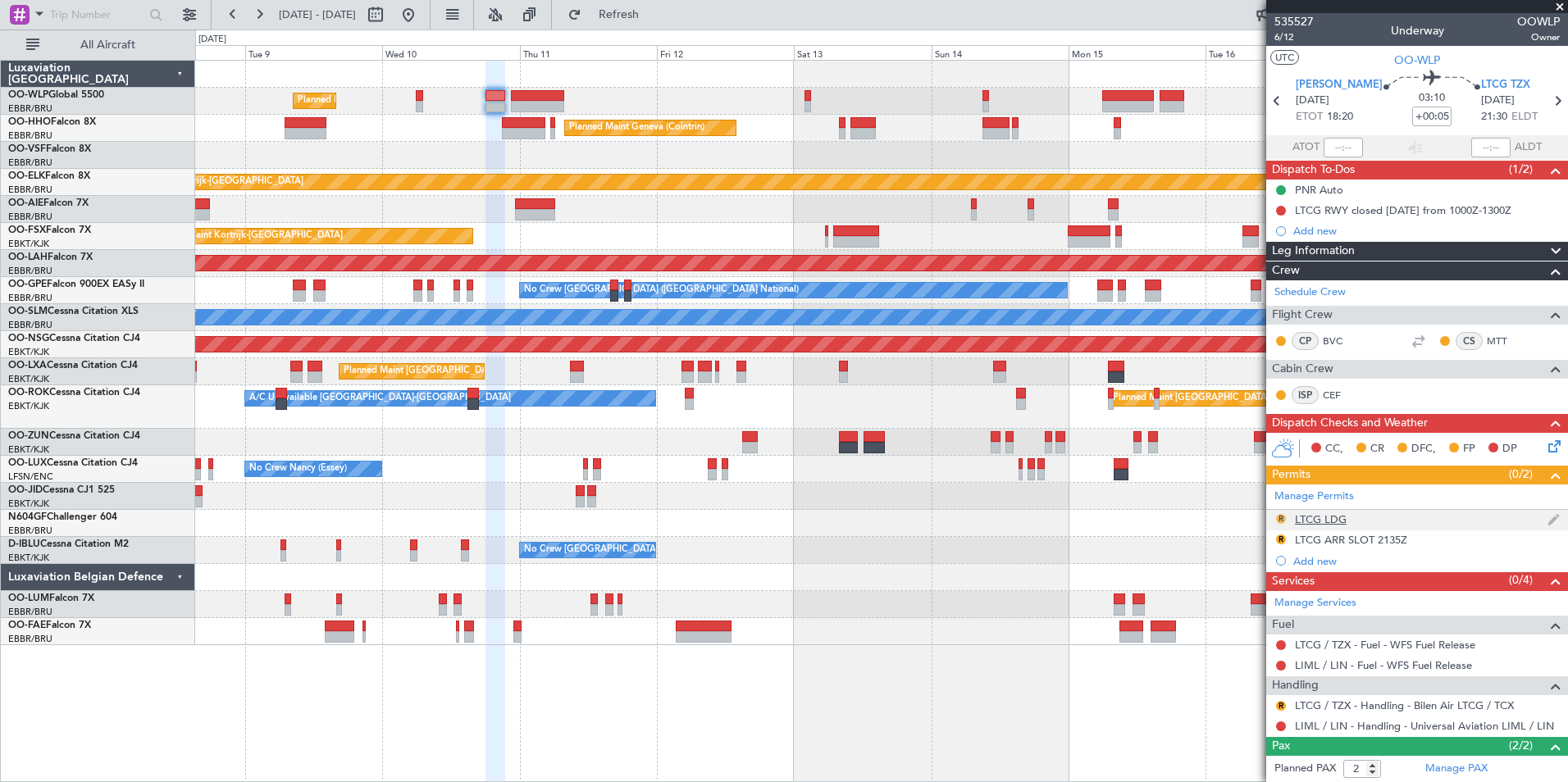
click at [1279, 519] on button "R" at bounding box center [1281, 519] width 10 height 10
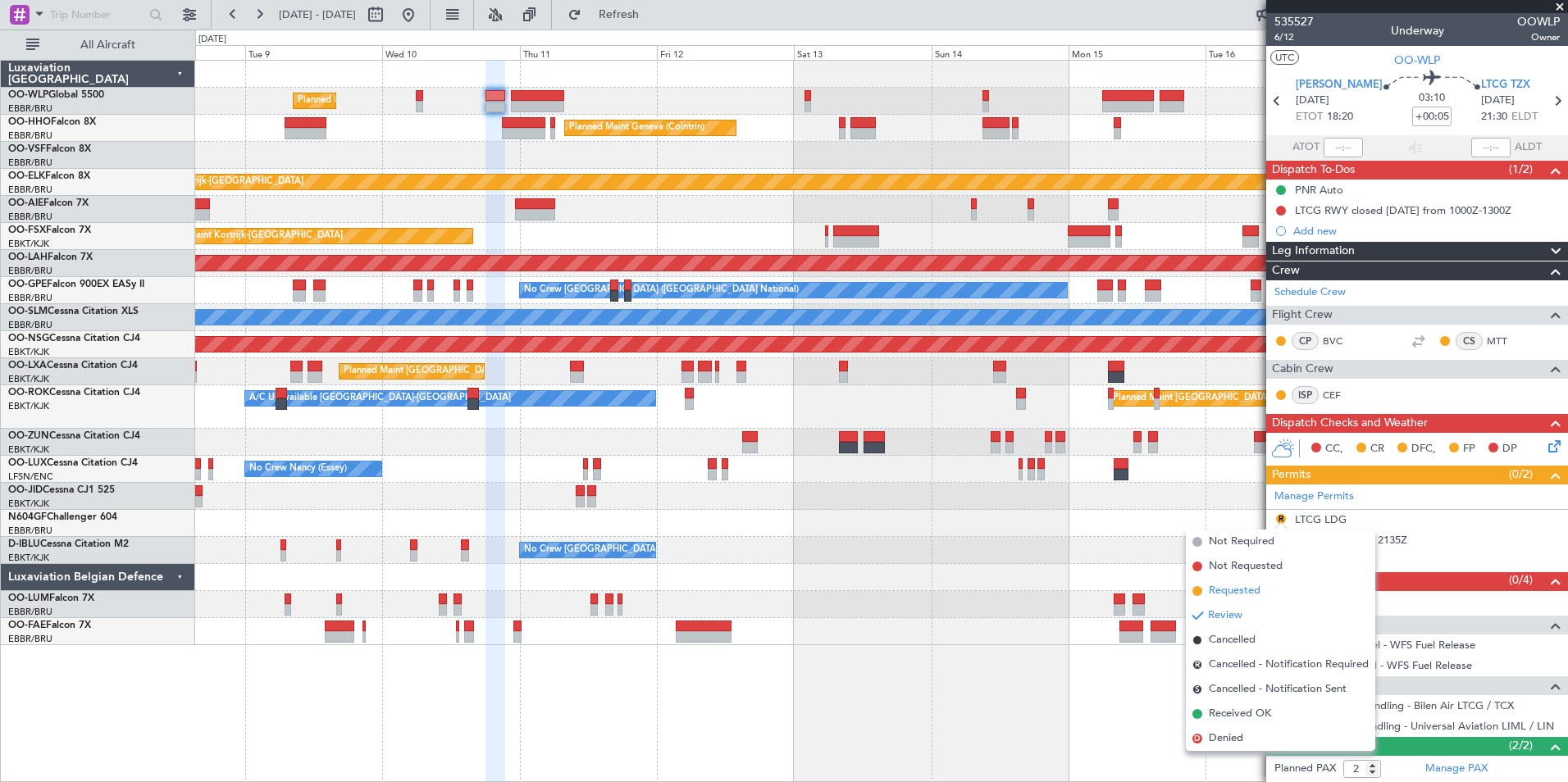
click at [1238, 590] on span "Requested" at bounding box center [1234, 591] width 52 height 17
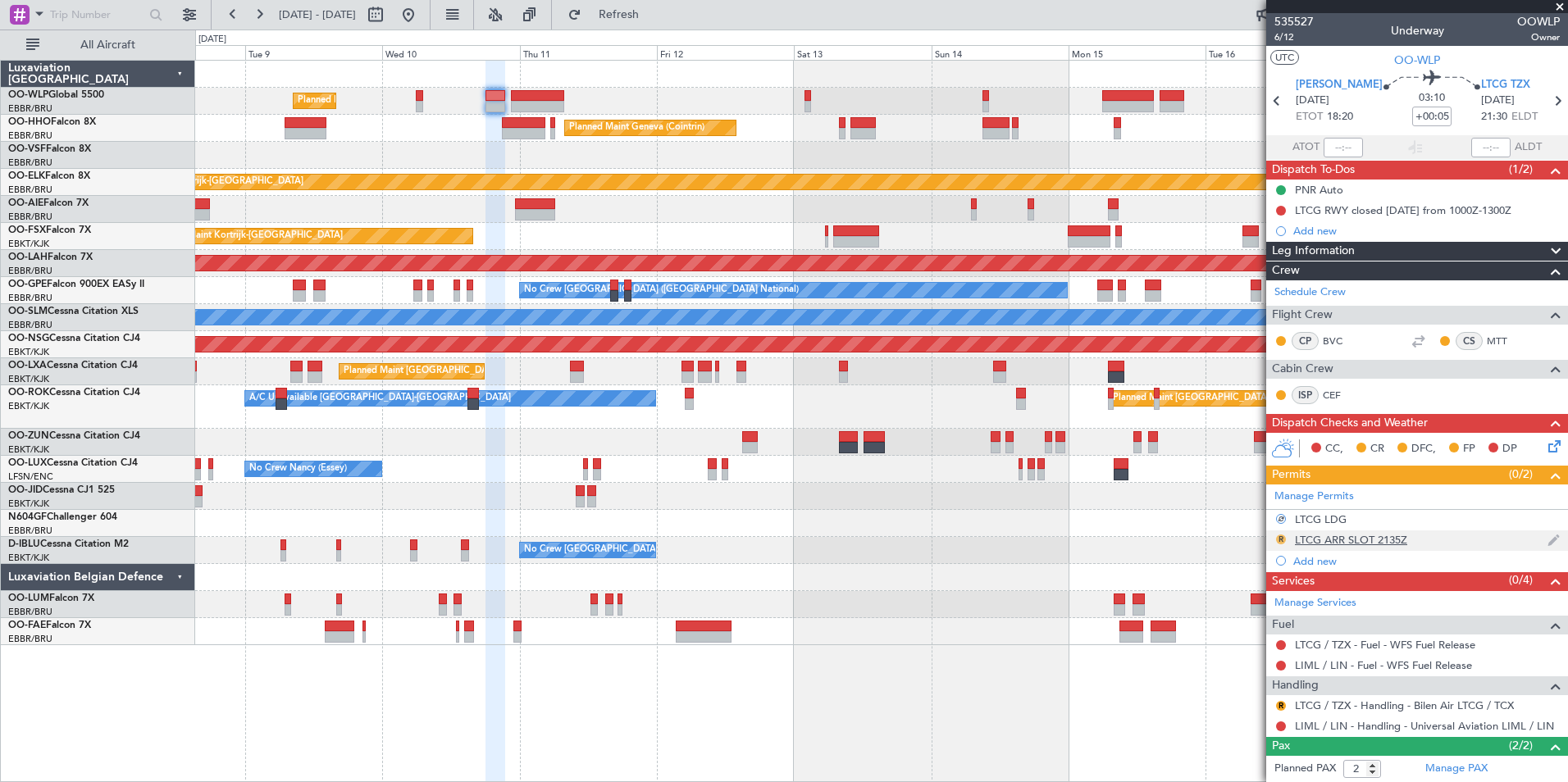
click at [1284, 538] on button "R" at bounding box center [1281, 539] width 10 height 10
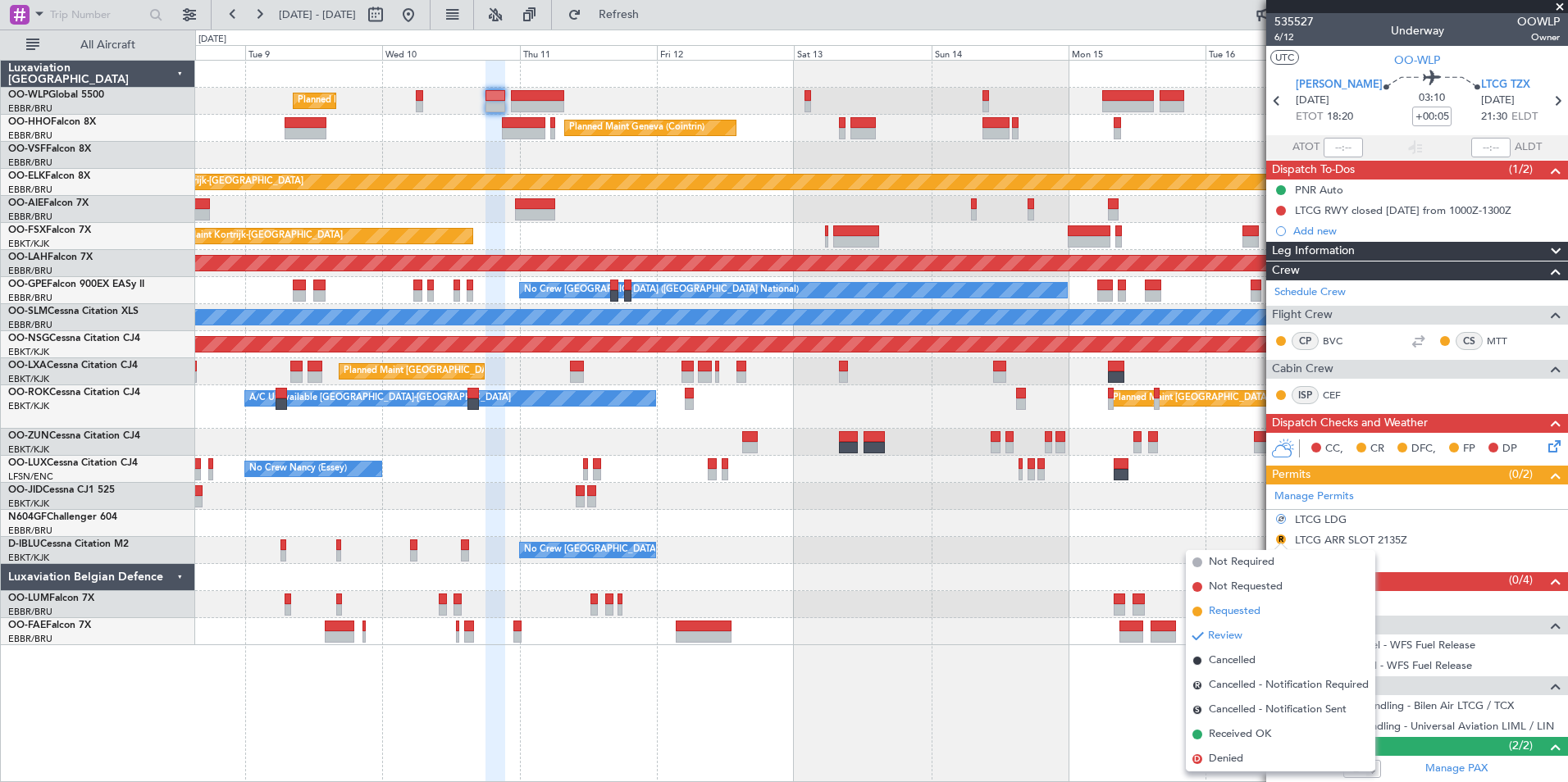
click at [1220, 609] on span "Requested" at bounding box center [1234, 612] width 52 height 17
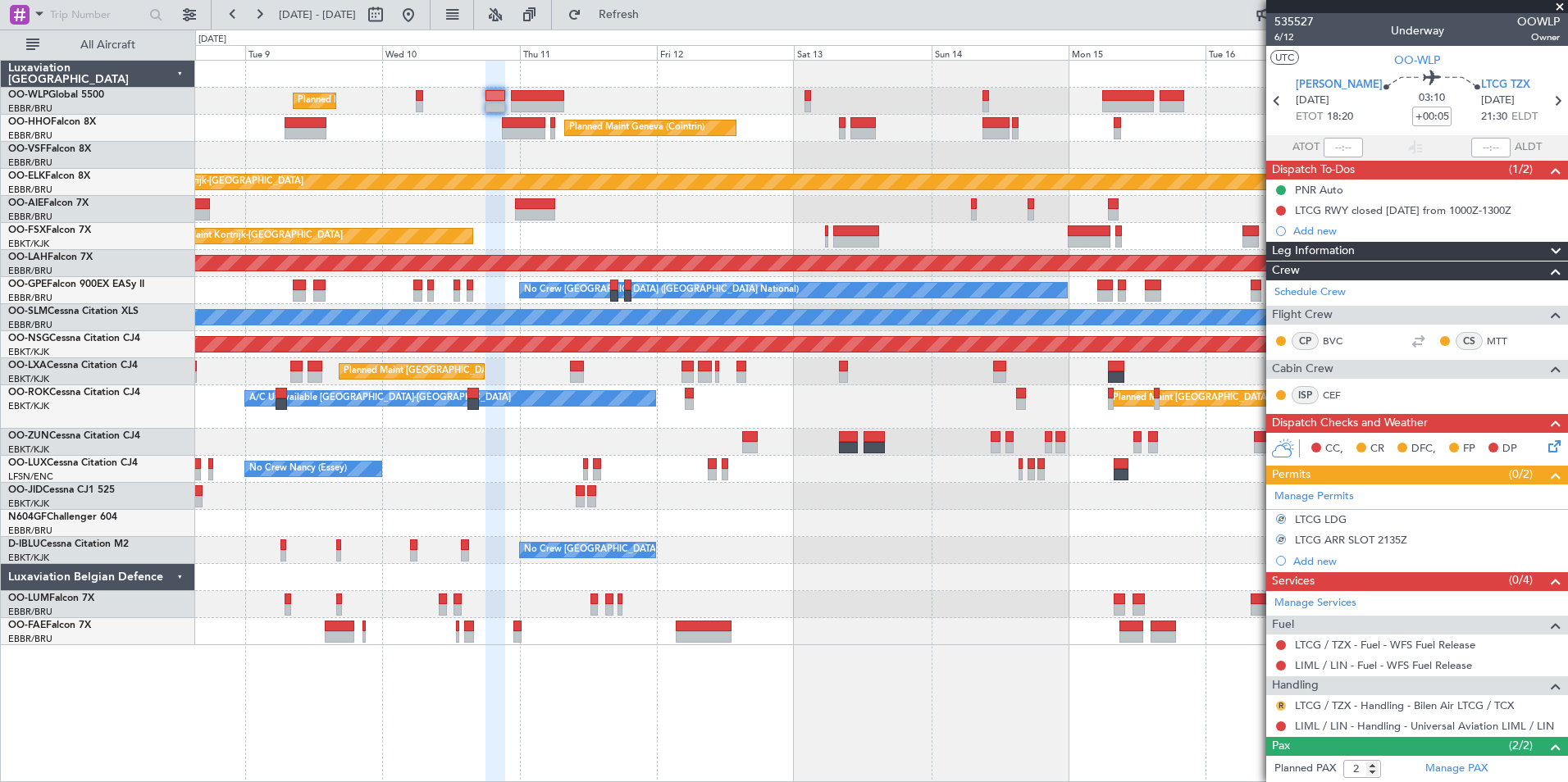
click at [1279, 707] on button "R" at bounding box center [1281, 706] width 10 height 10
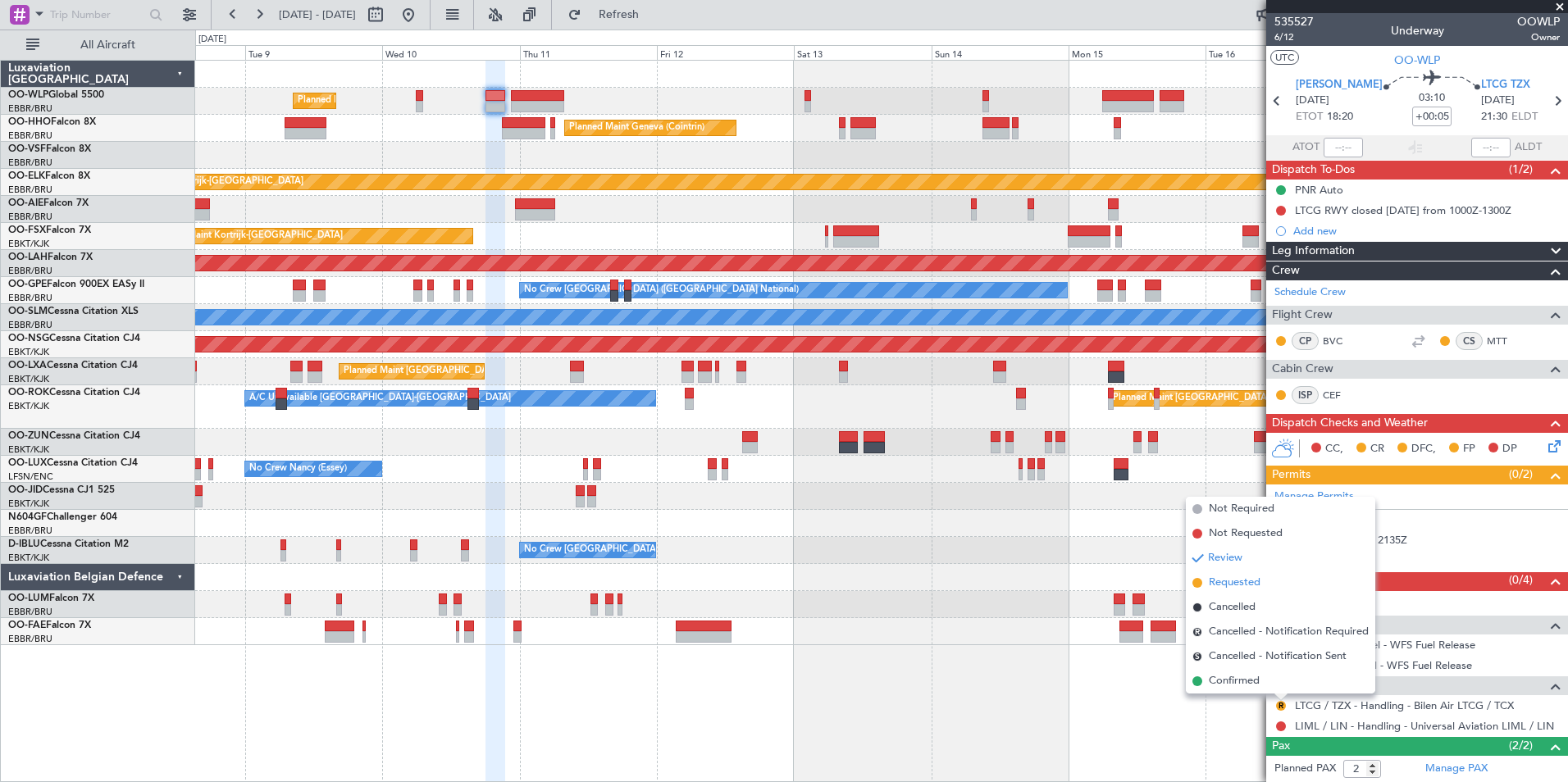
click at [1221, 585] on span "Requested" at bounding box center [1234, 583] width 52 height 17
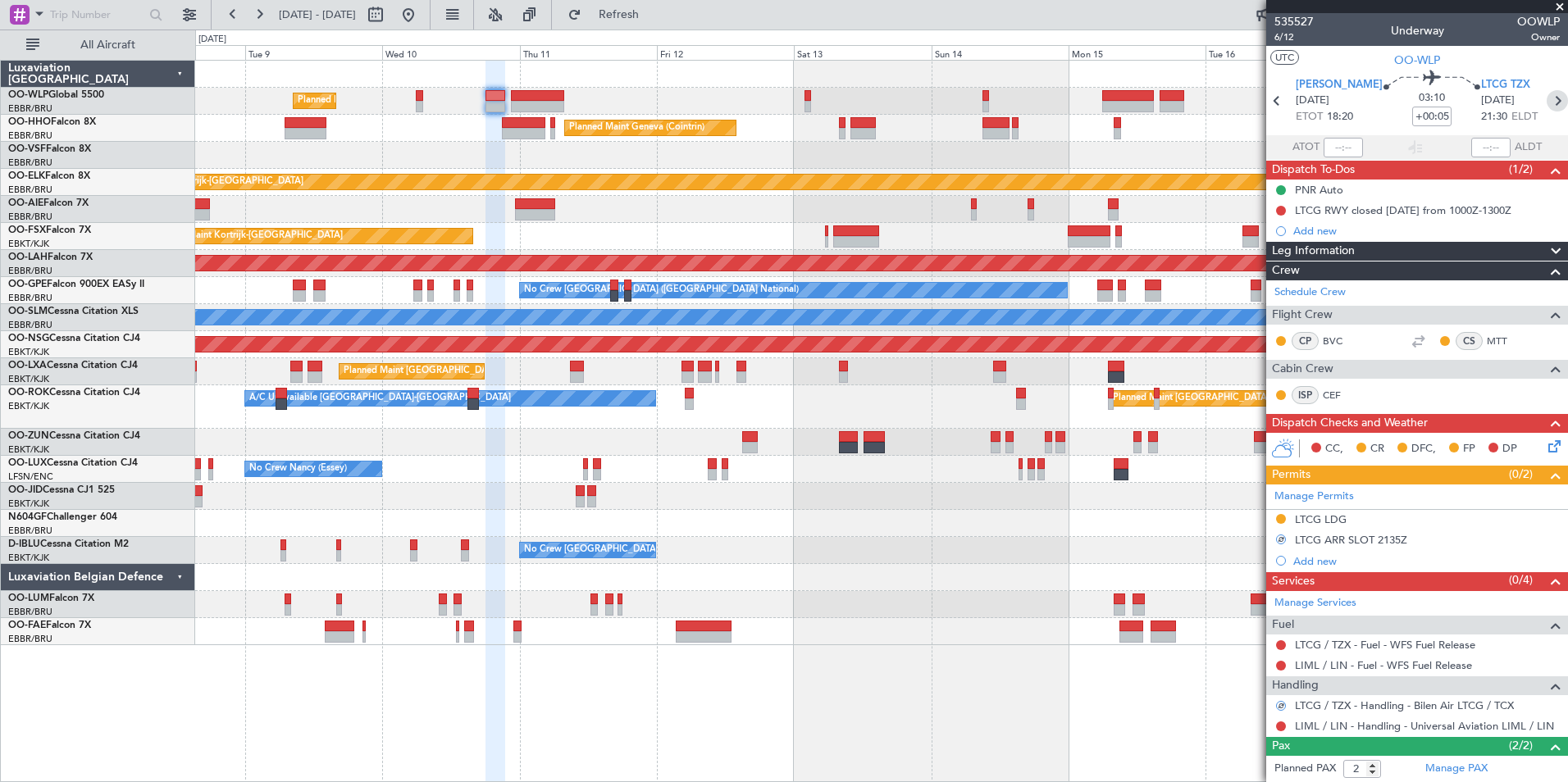
click at [1546, 103] on icon at bounding box center [1556, 100] width 21 height 21
type input "-00:25"
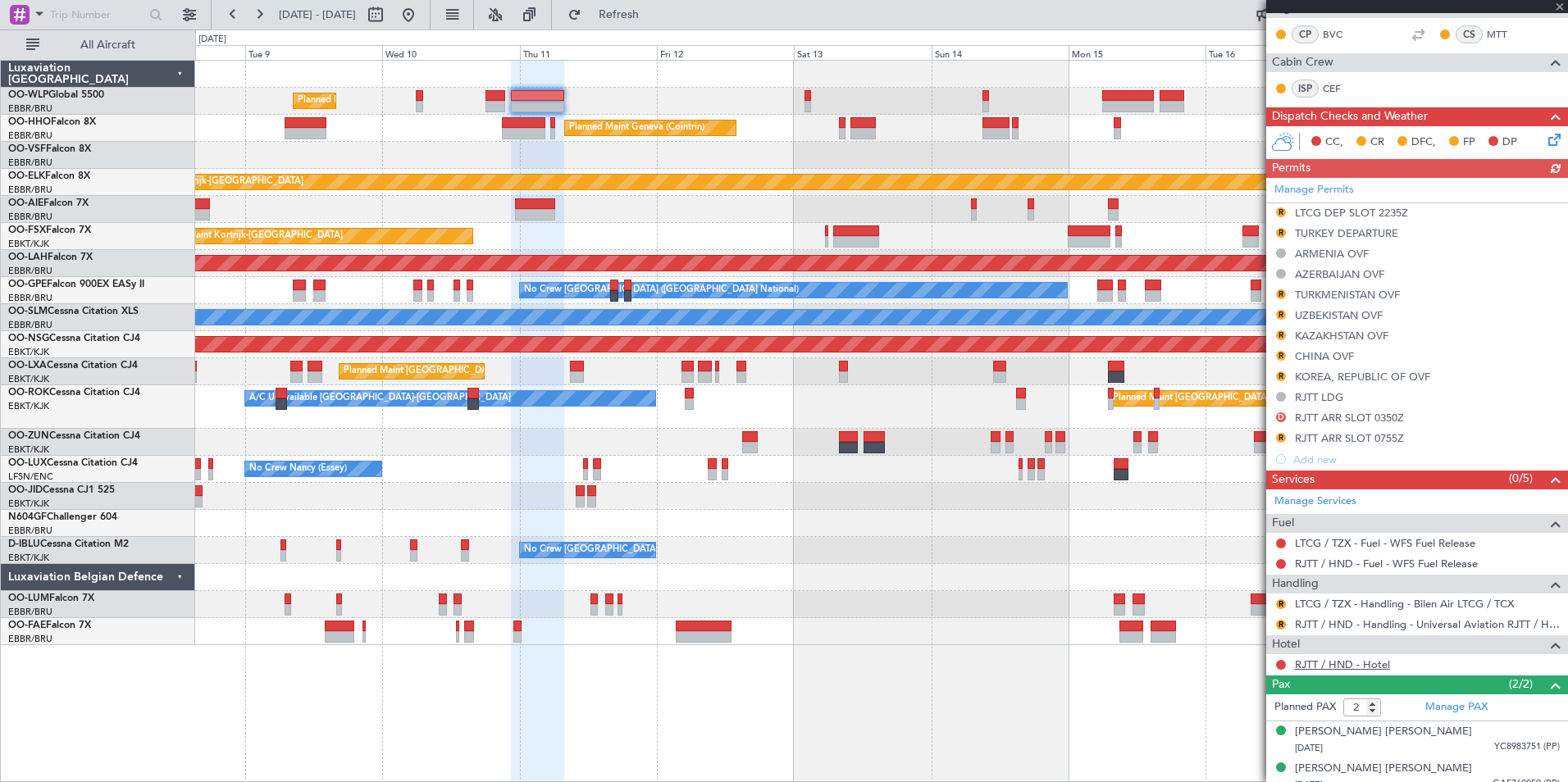
scroll to position [381, 0]
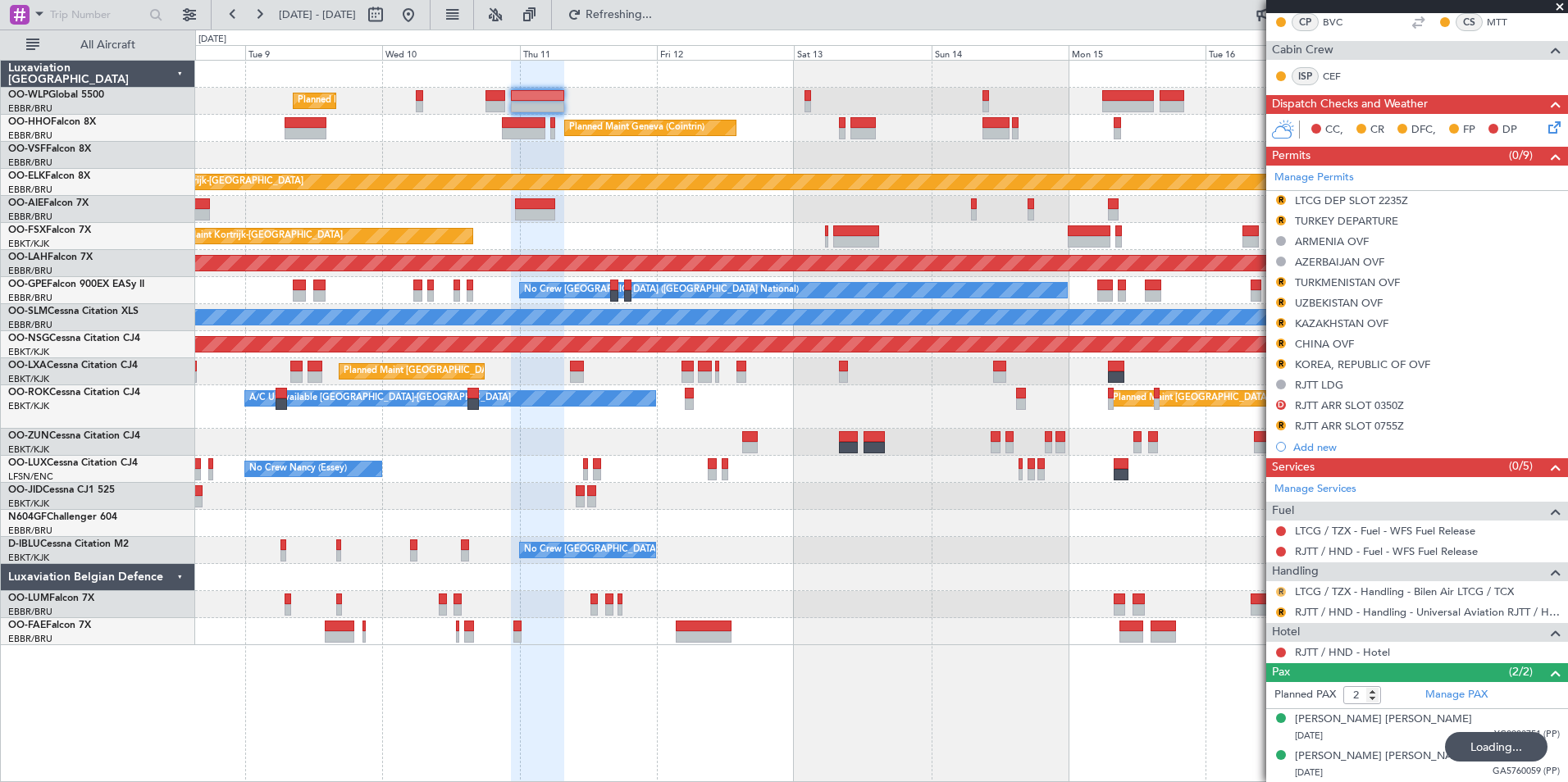
click at [1280, 595] on button "R" at bounding box center [1281, 592] width 10 height 10
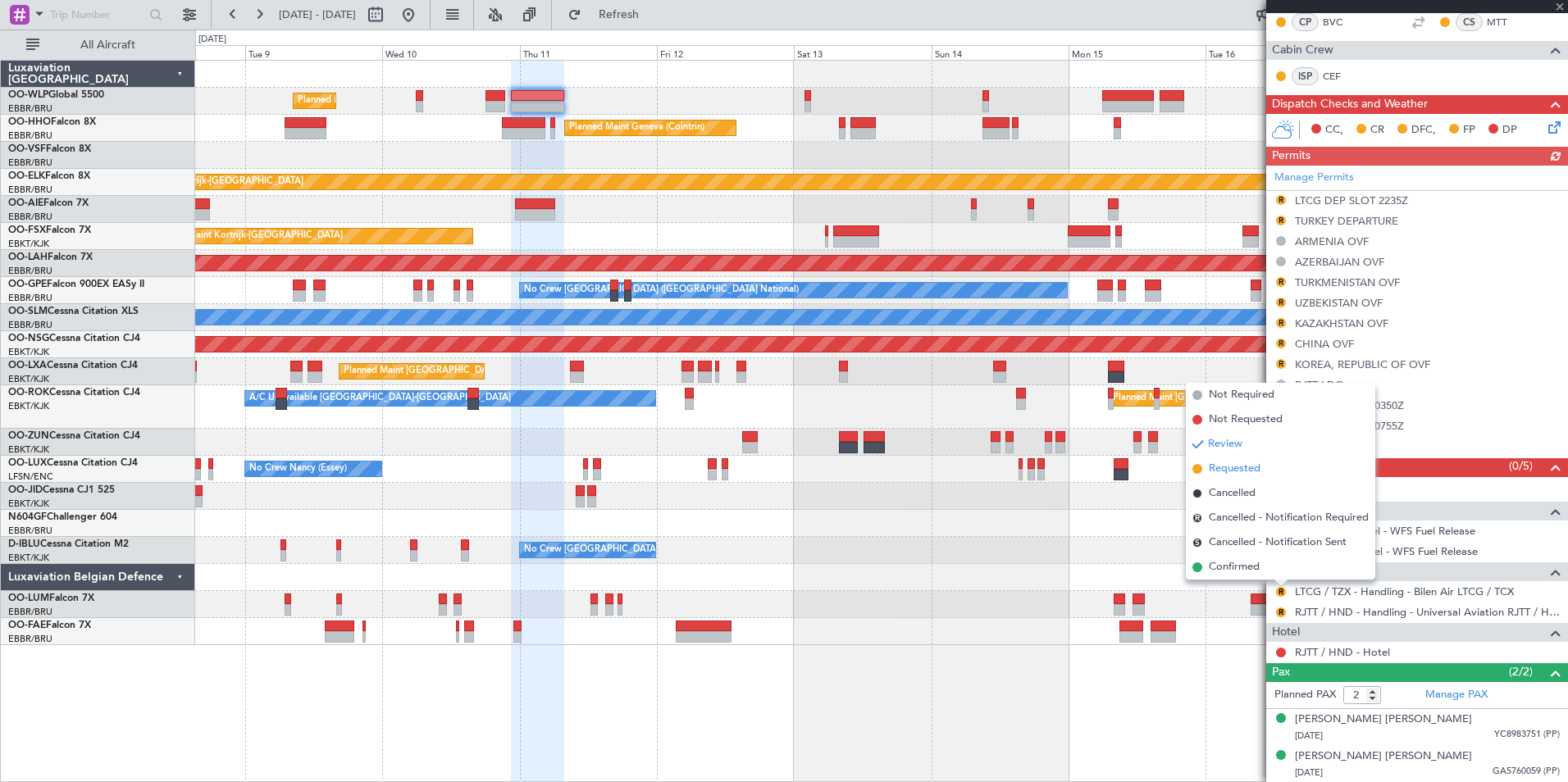
click at [1249, 472] on span "Requested" at bounding box center [1234, 469] width 52 height 17
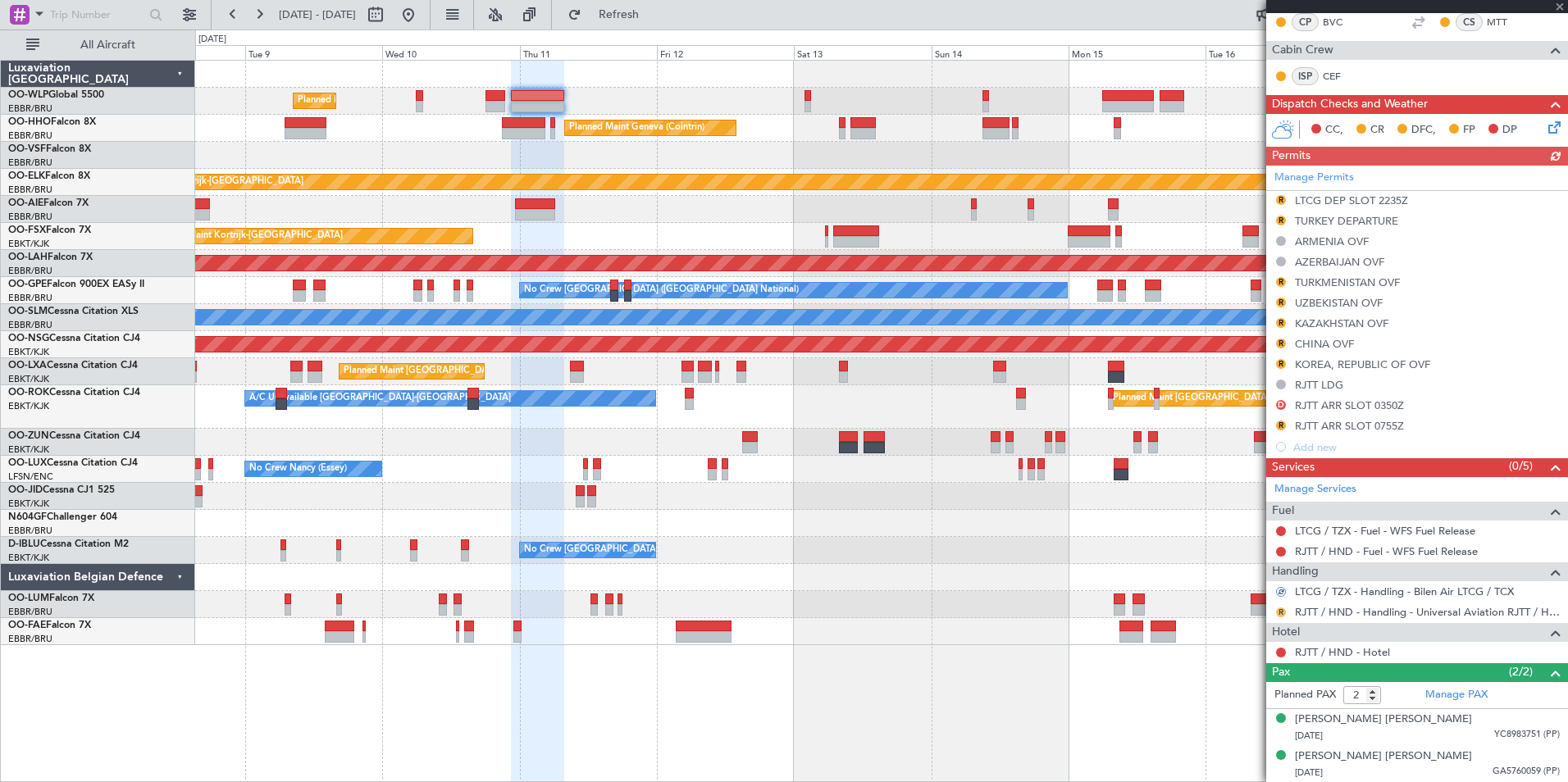
click at [1283, 612] on button "R" at bounding box center [1281, 613] width 10 height 10
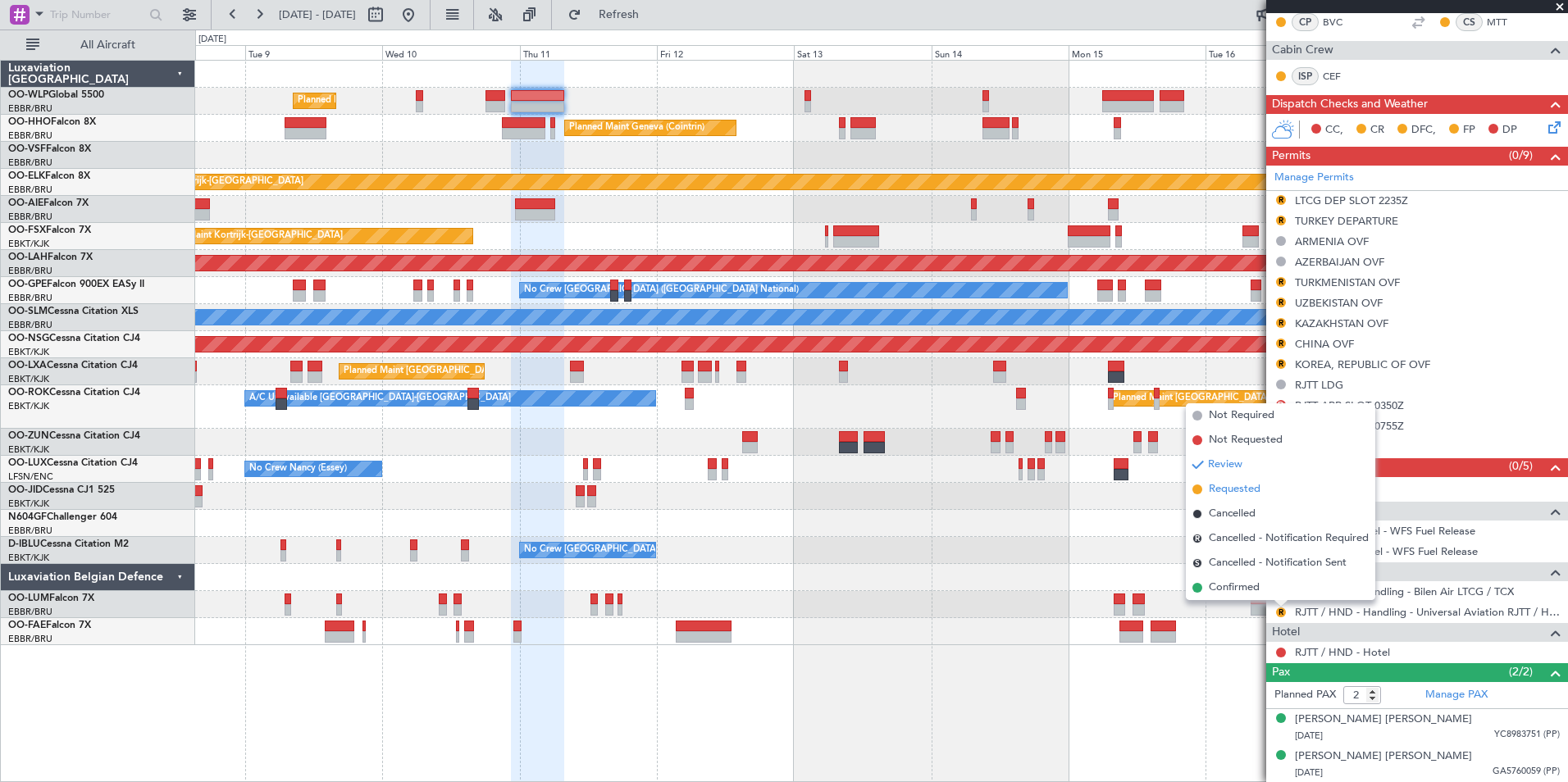
click at [1220, 488] on span "Requested" at bounding box center [1234, 490] width 52 height 17
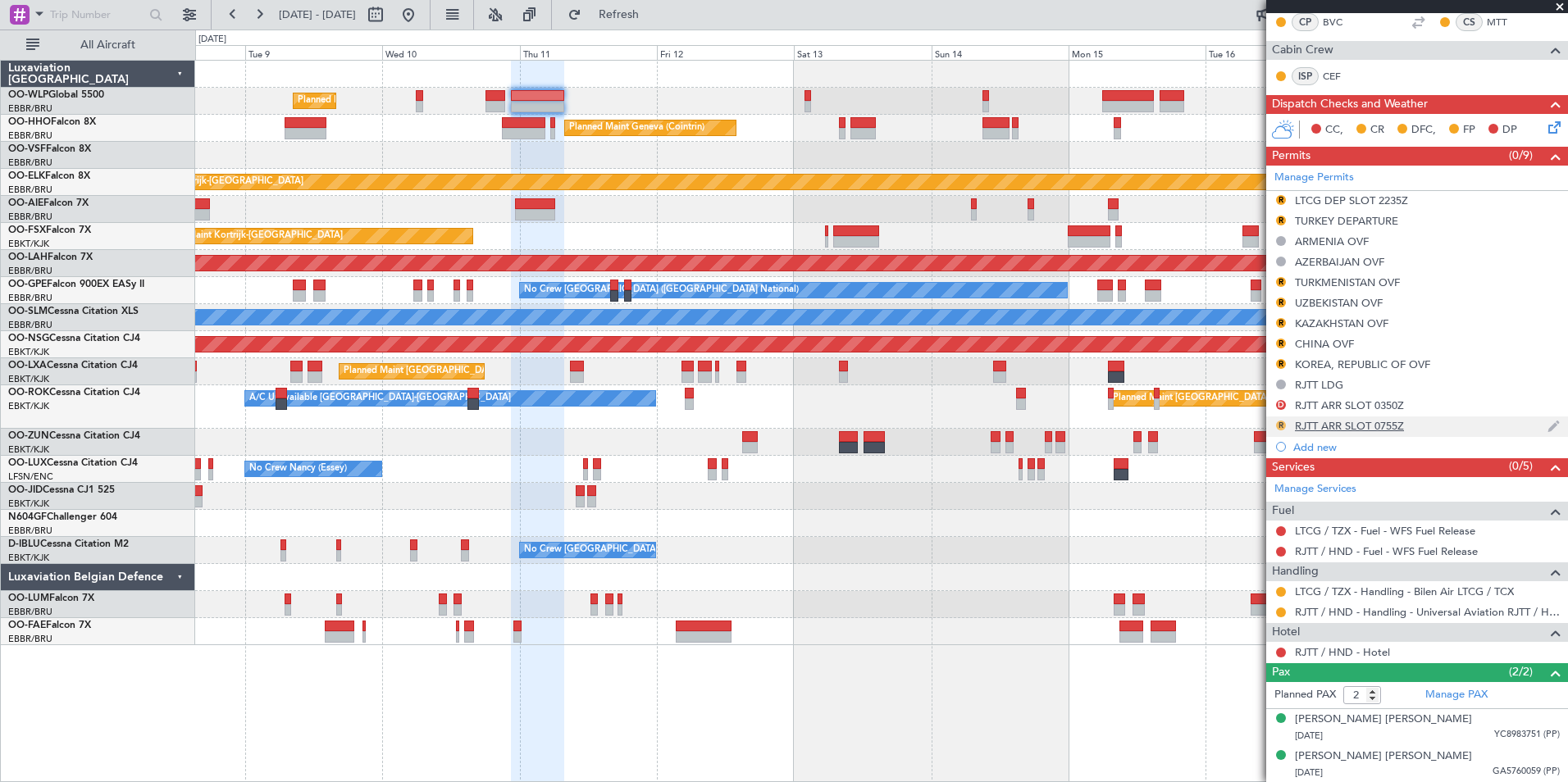
click at [1282, 425] on button "R" at bounding box center [1281, 426] width 10 height 10
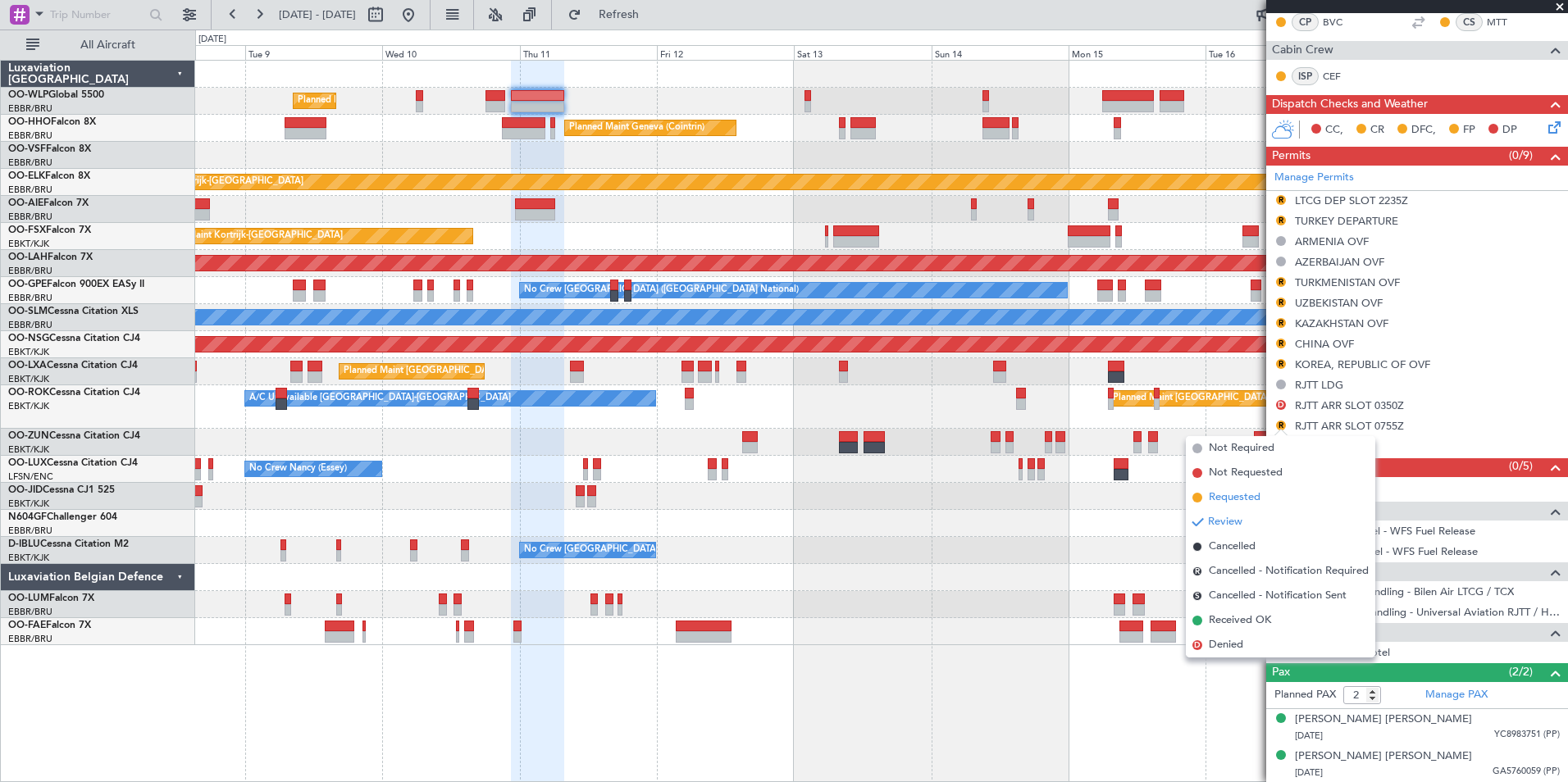
click at [1249, 493] on span "Requested" at bounding box center [1234, 498] width 52 height 17
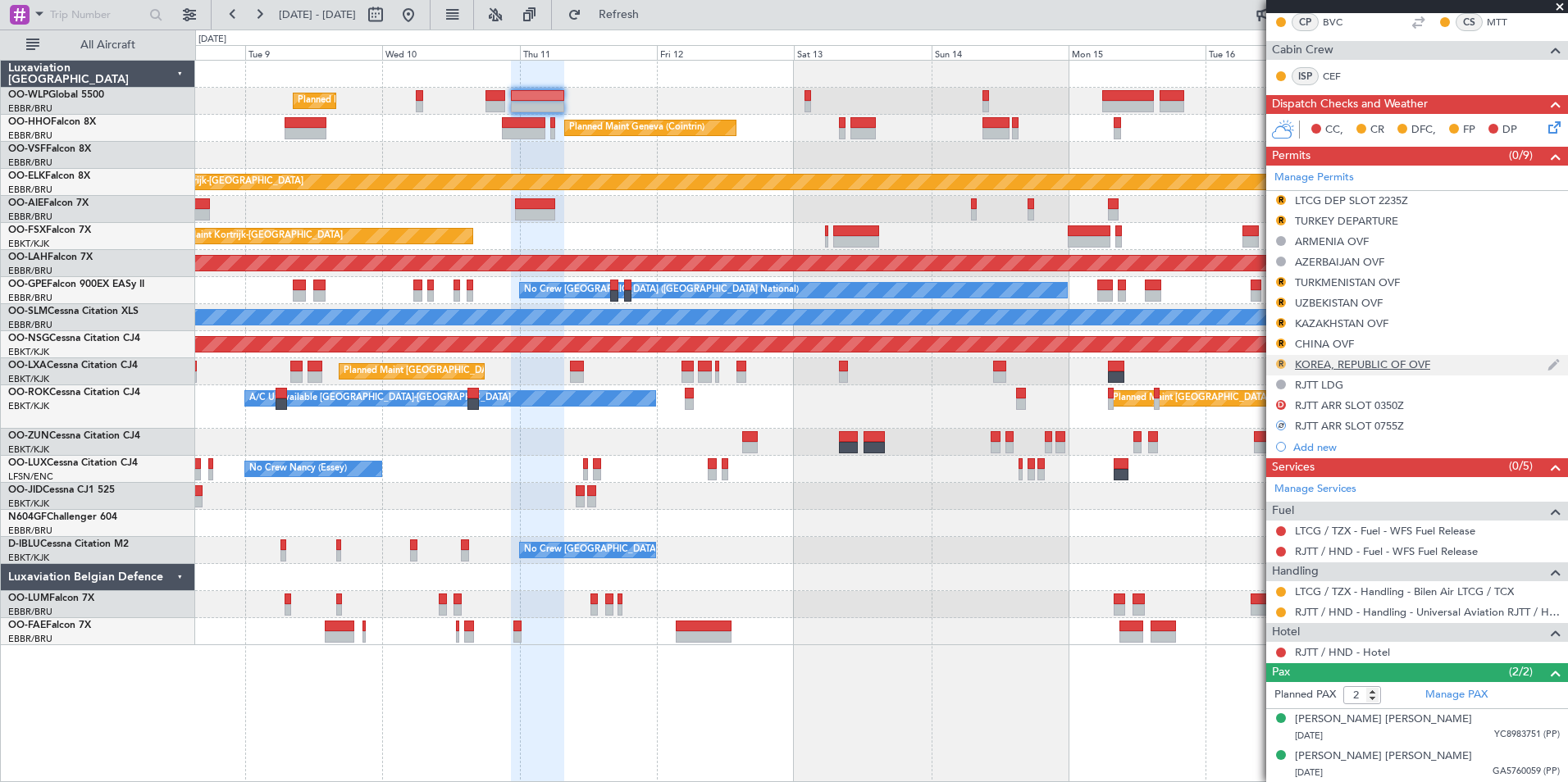
click at [1281, 363] on button "R" at bounding box center [1281, 365] width 10 height 10
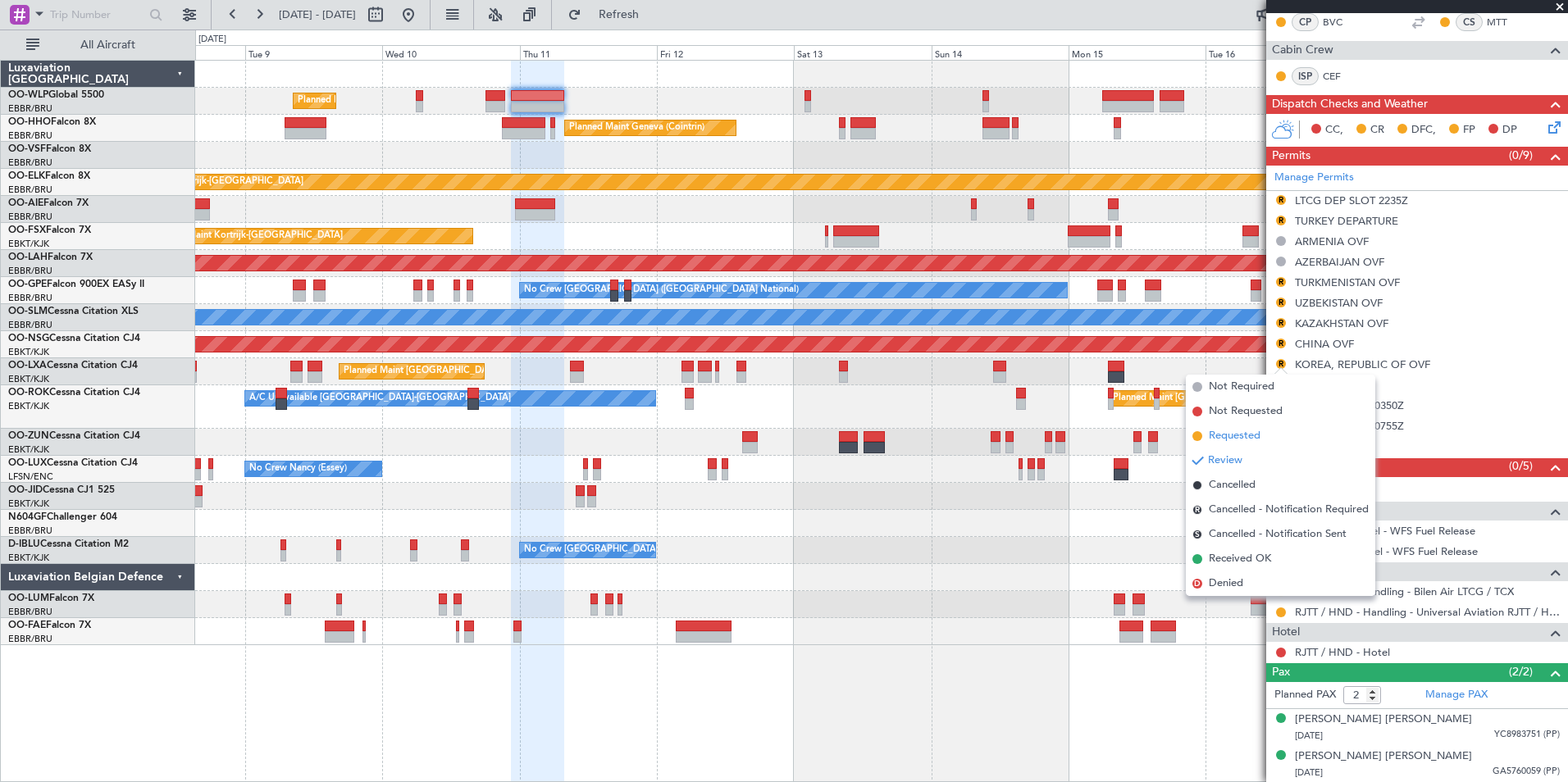
click at [1240, 435] on span "Requested" at bounding box center [1234, 437] width 52 height 17
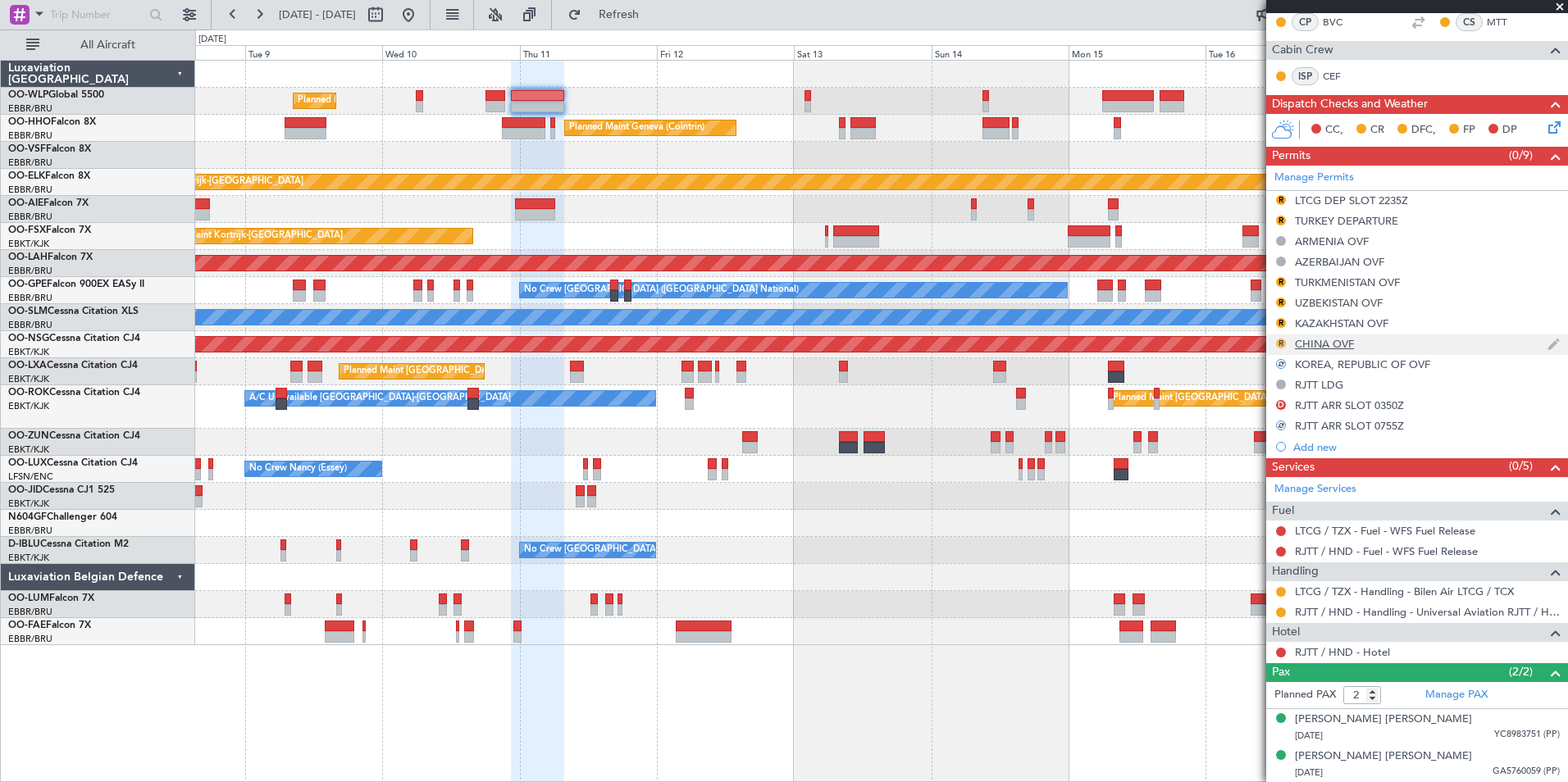
click at [1280, 339] on button "R" at bounding box center [1281, 344] width 10 height 10
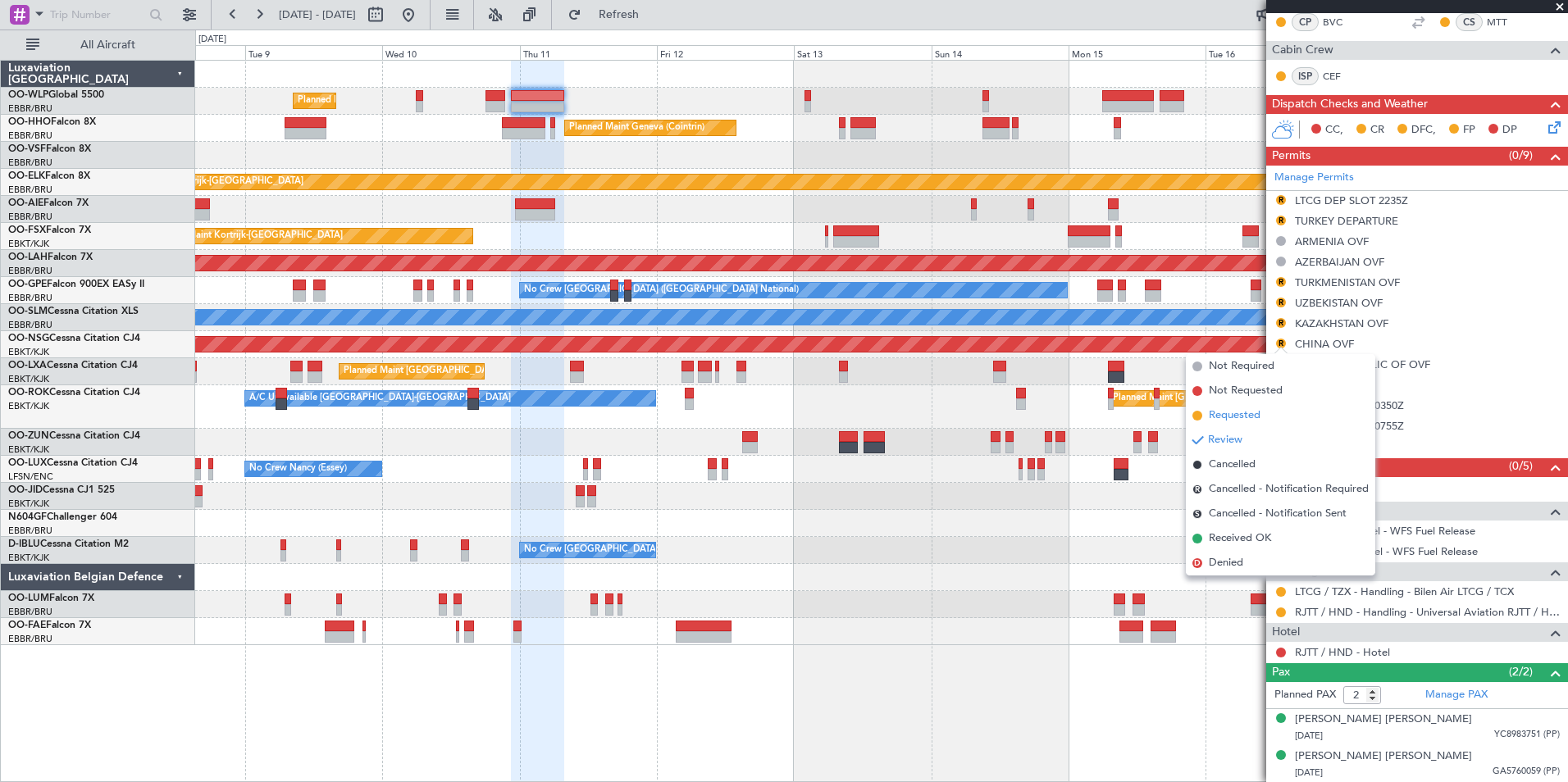
click at [1233, 417] on span "Requested" at bounding box center [1234, 416] width 52 height 17
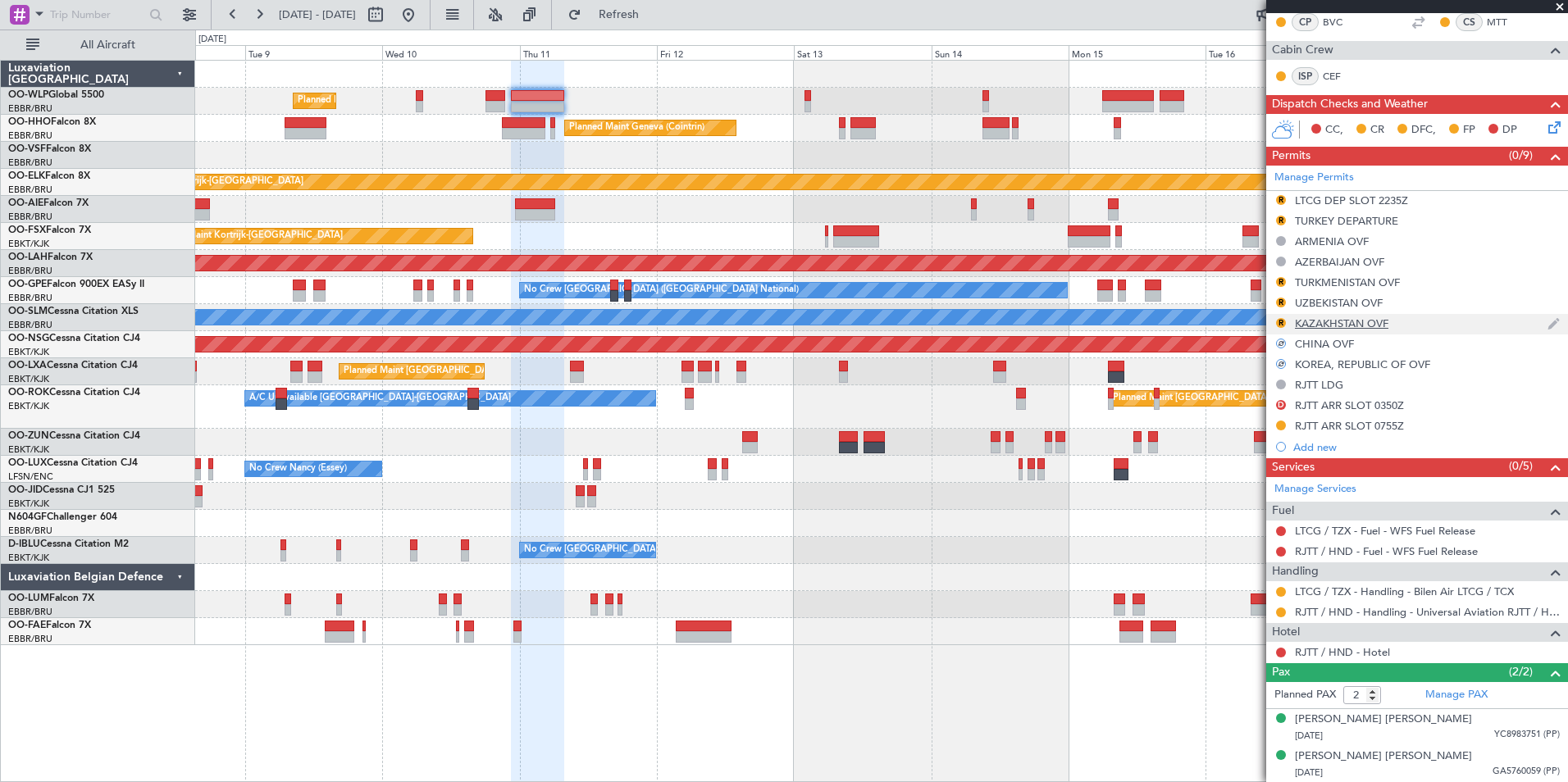
click at [1277, 317] on div "R" at bounding box center [1281, 324] width 13 height 13
click at [1285, 321] on button "R" at bounding box center [1281, 323] width 10 height 10
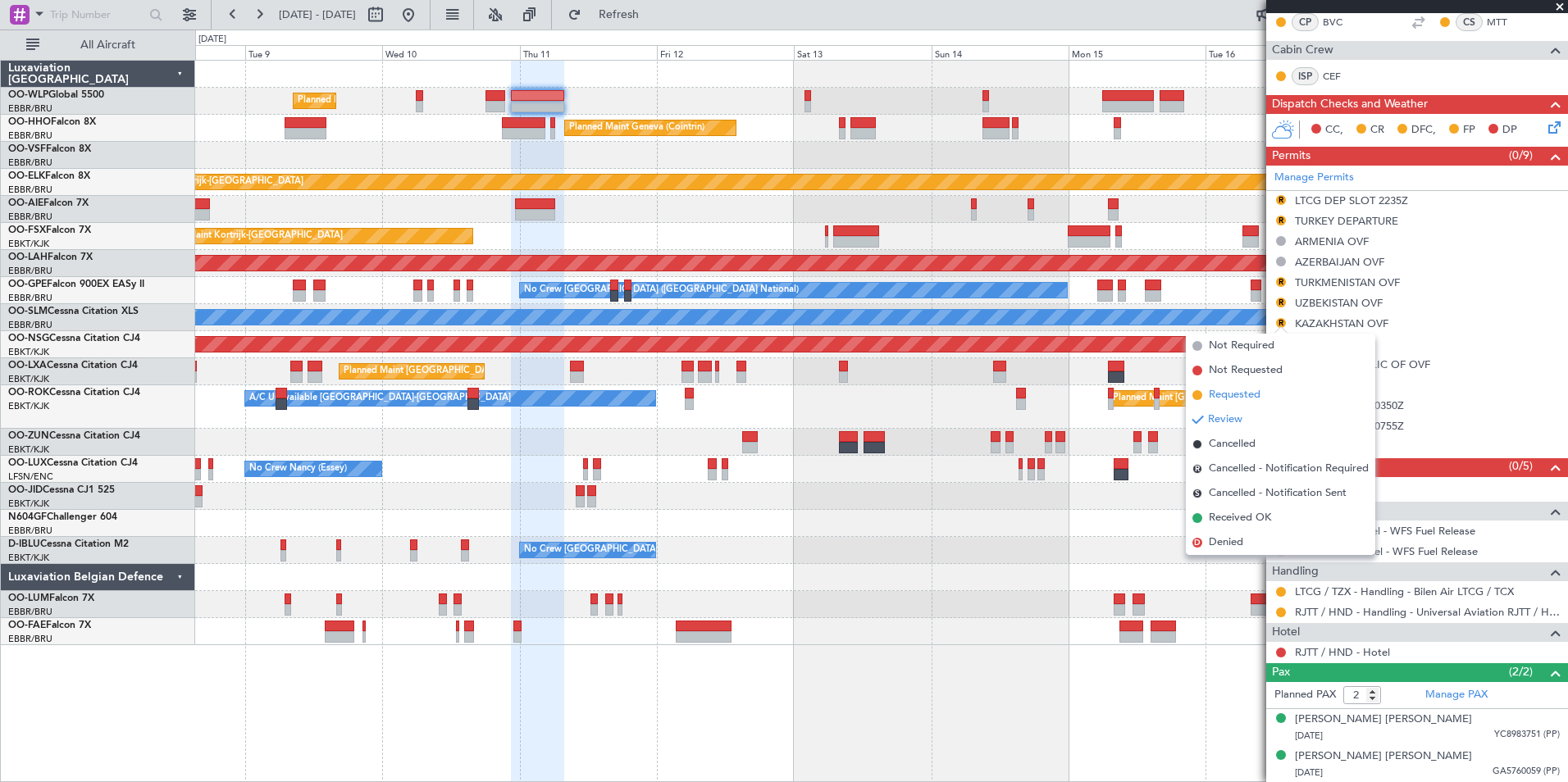
click at [1233, 394] on span "Requested" at bounding box center [1234, 396] width 52 height 17
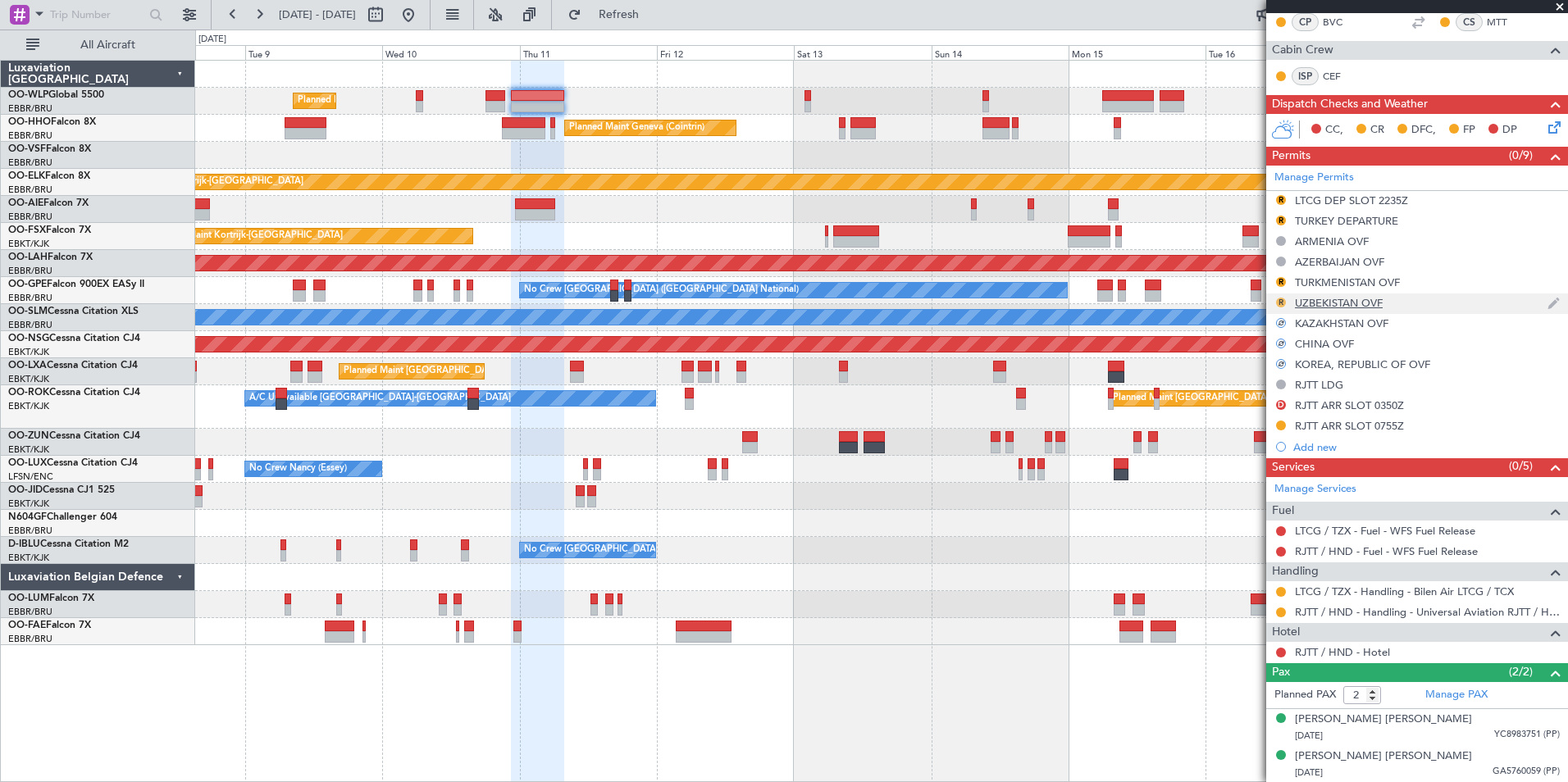
click at [1284, 301] on button "R" at bounding box center [1281, 303] width 10 height 10
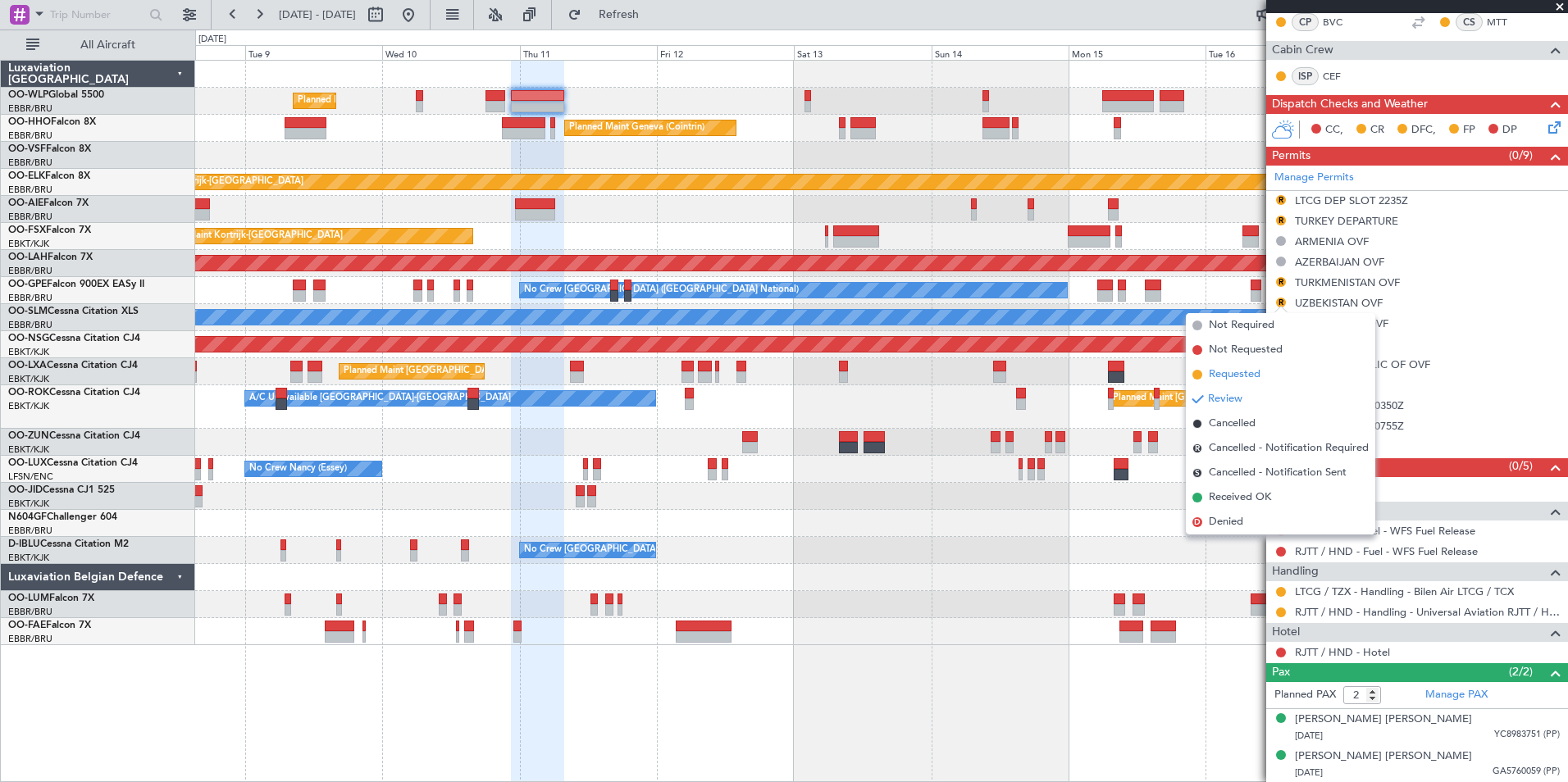
click at [1251, 383] on li "Requested" at bounding box center [1280, 374] width 190 height 24
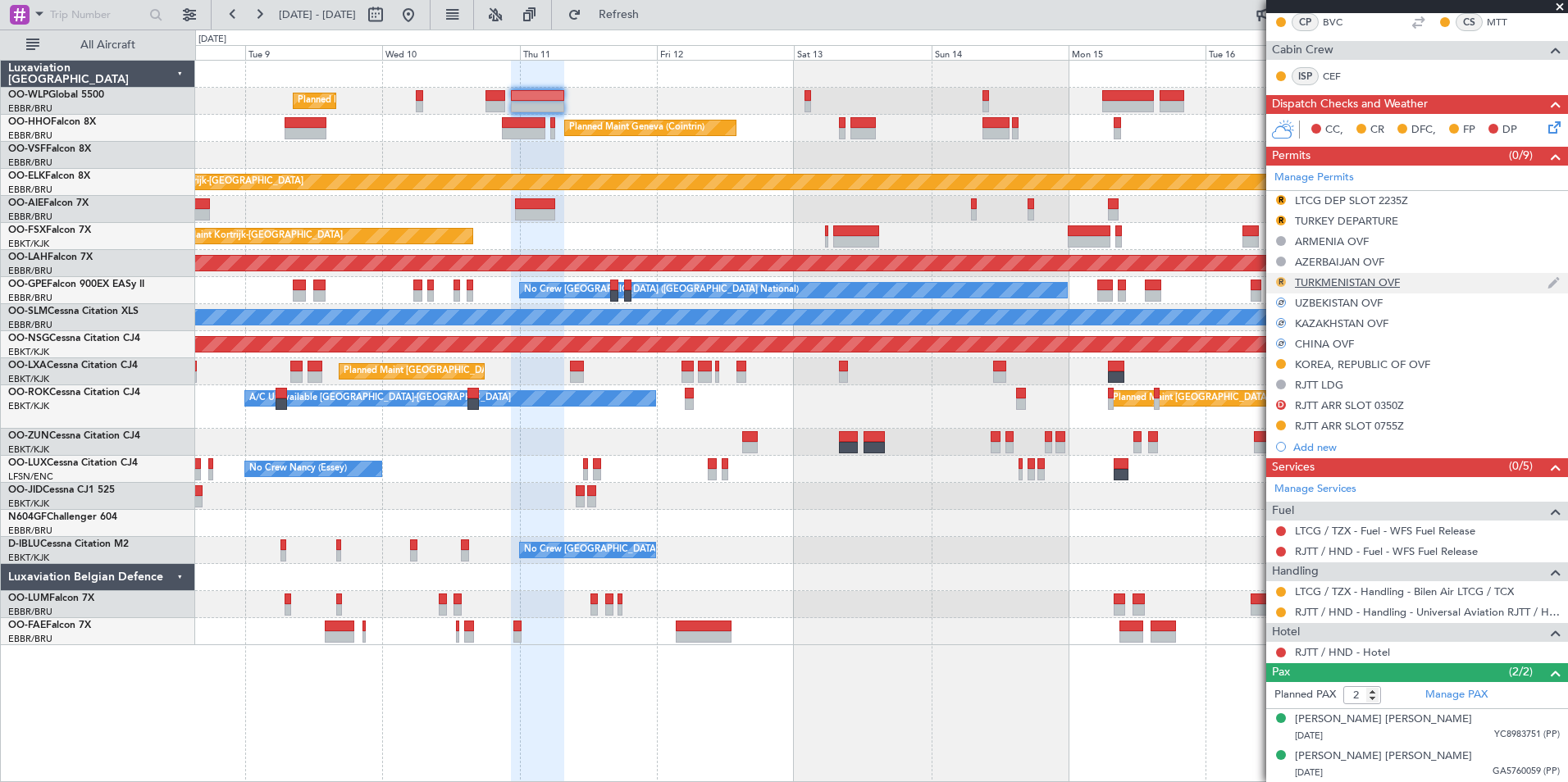
click at [1280, 280] on button "R" at bounding box center [1281, 282] width 10 height 10
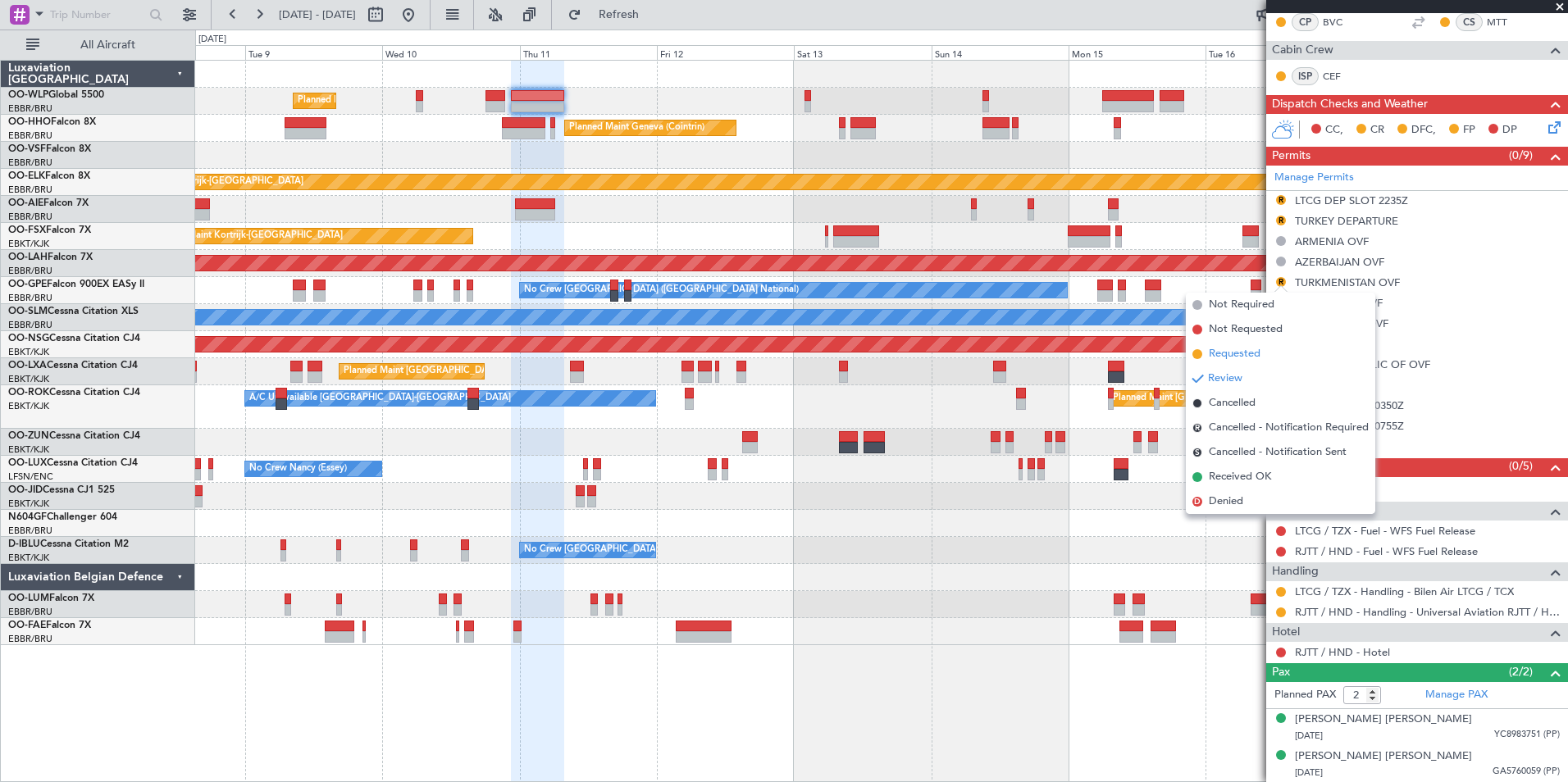
click at [1230, 353] on span "Requested" at bounding box center [1234, 355] width 52 height 17
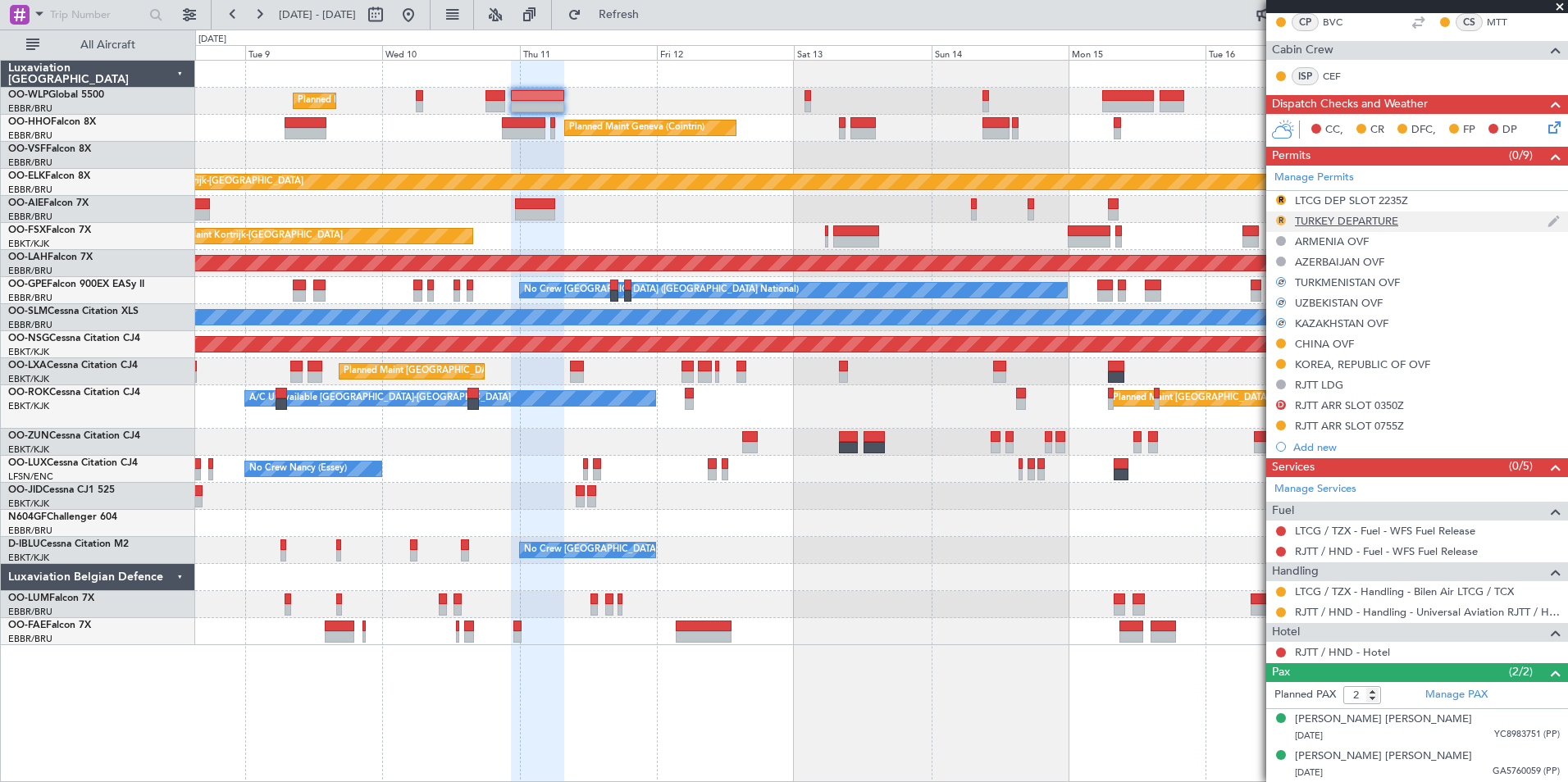
click at [1281, 221] on button "R" at bounding box center [1281, 221] width 10 height 10
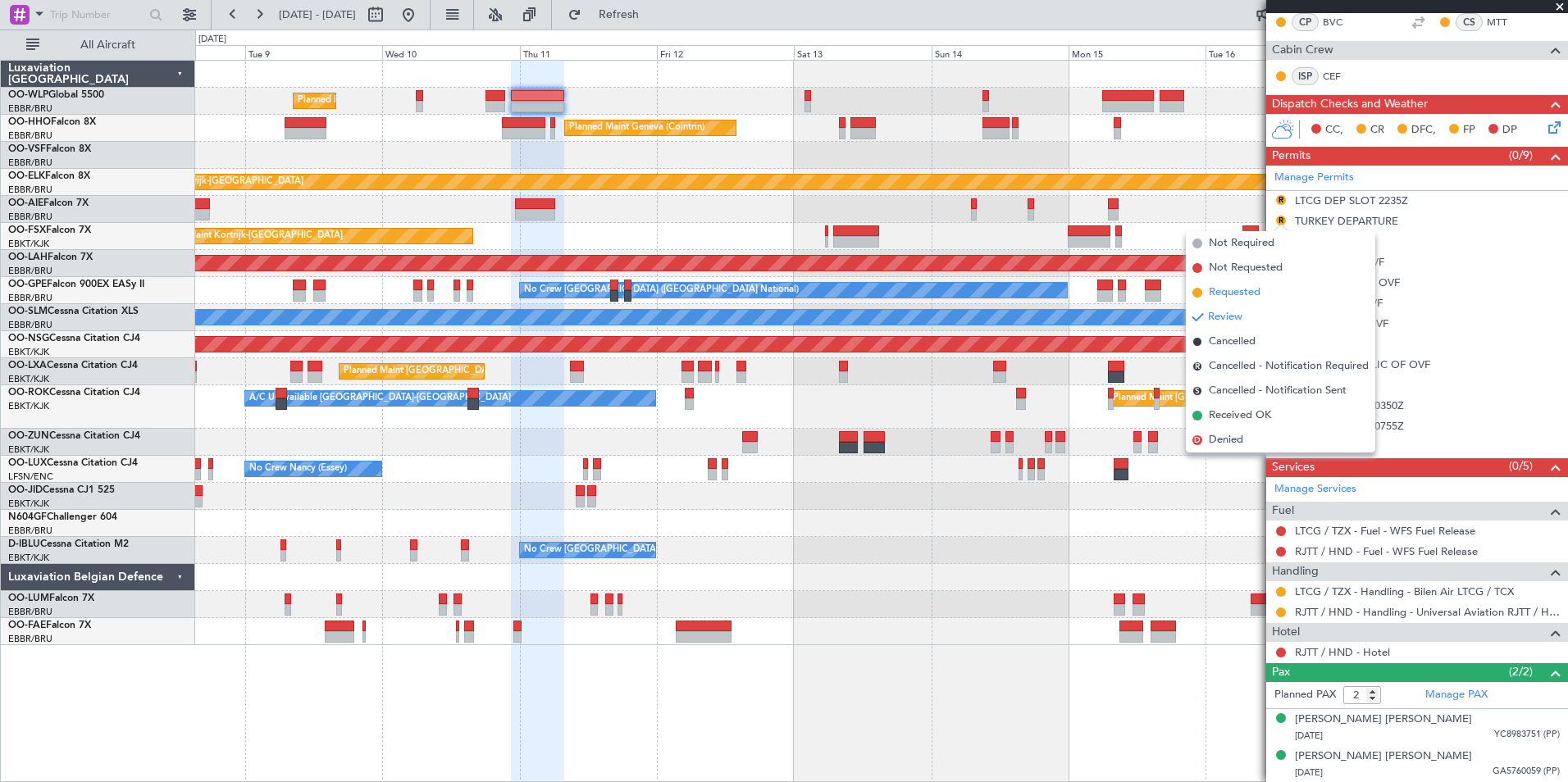
click at [1254, 285] on span "Requested" at bounding box center [1234, 293] width 52 height 17
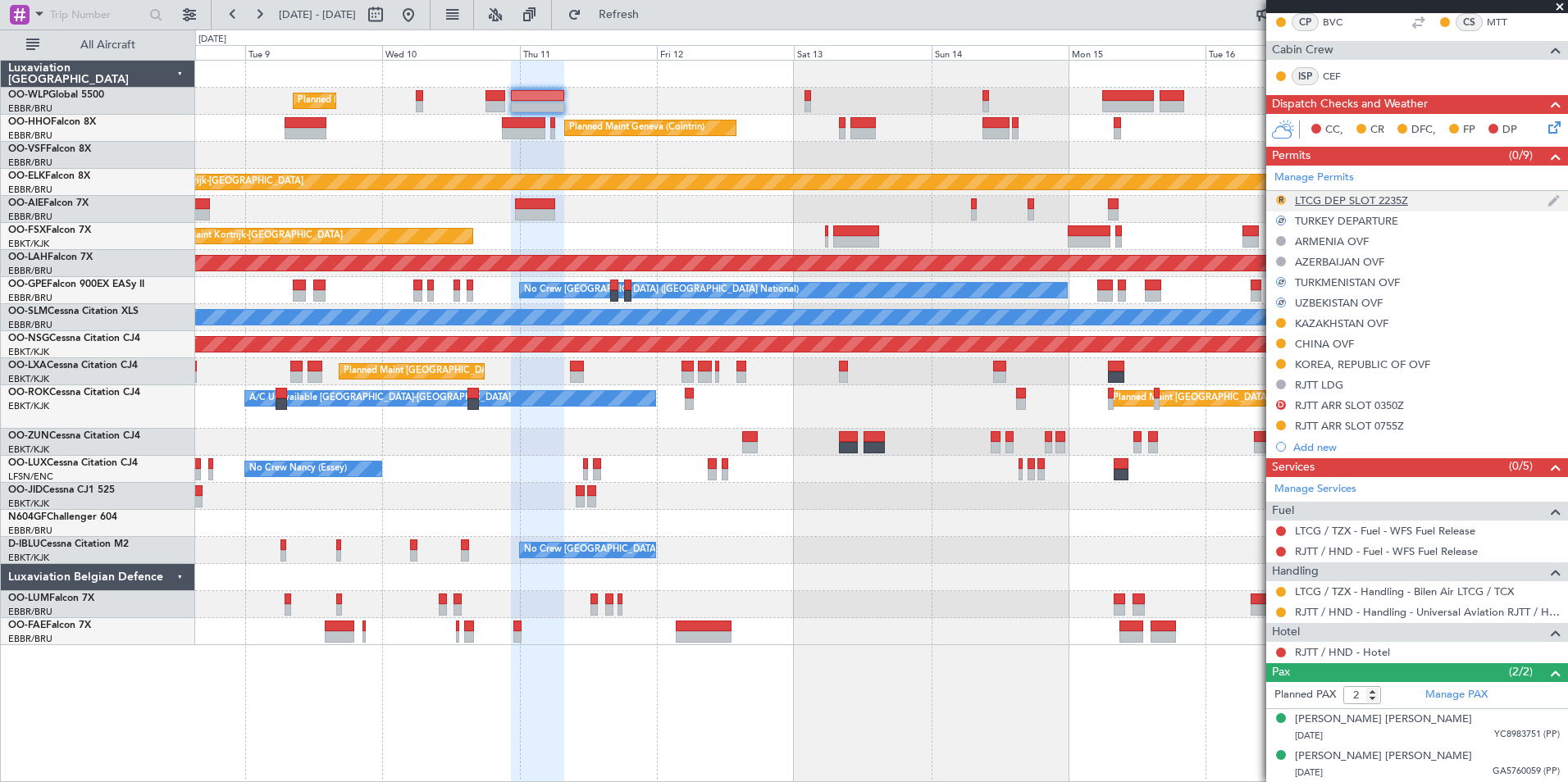
click at [1279, 198] on button "R" at bounding box center [1281, 200] width 10 height 10
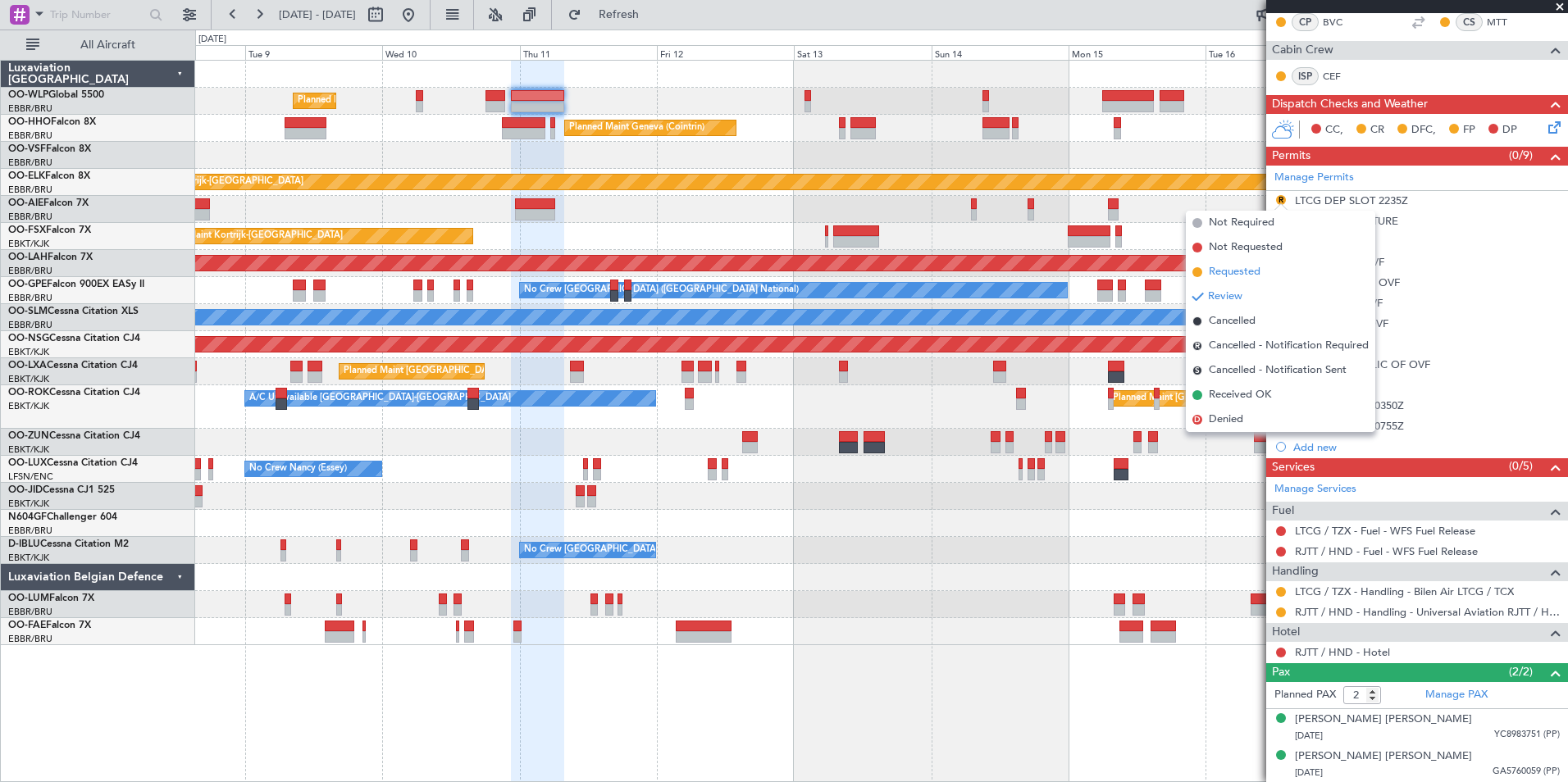
click at [1236, 279] on span "Requested" at bounding box center [1234, 273] width 52 height 17
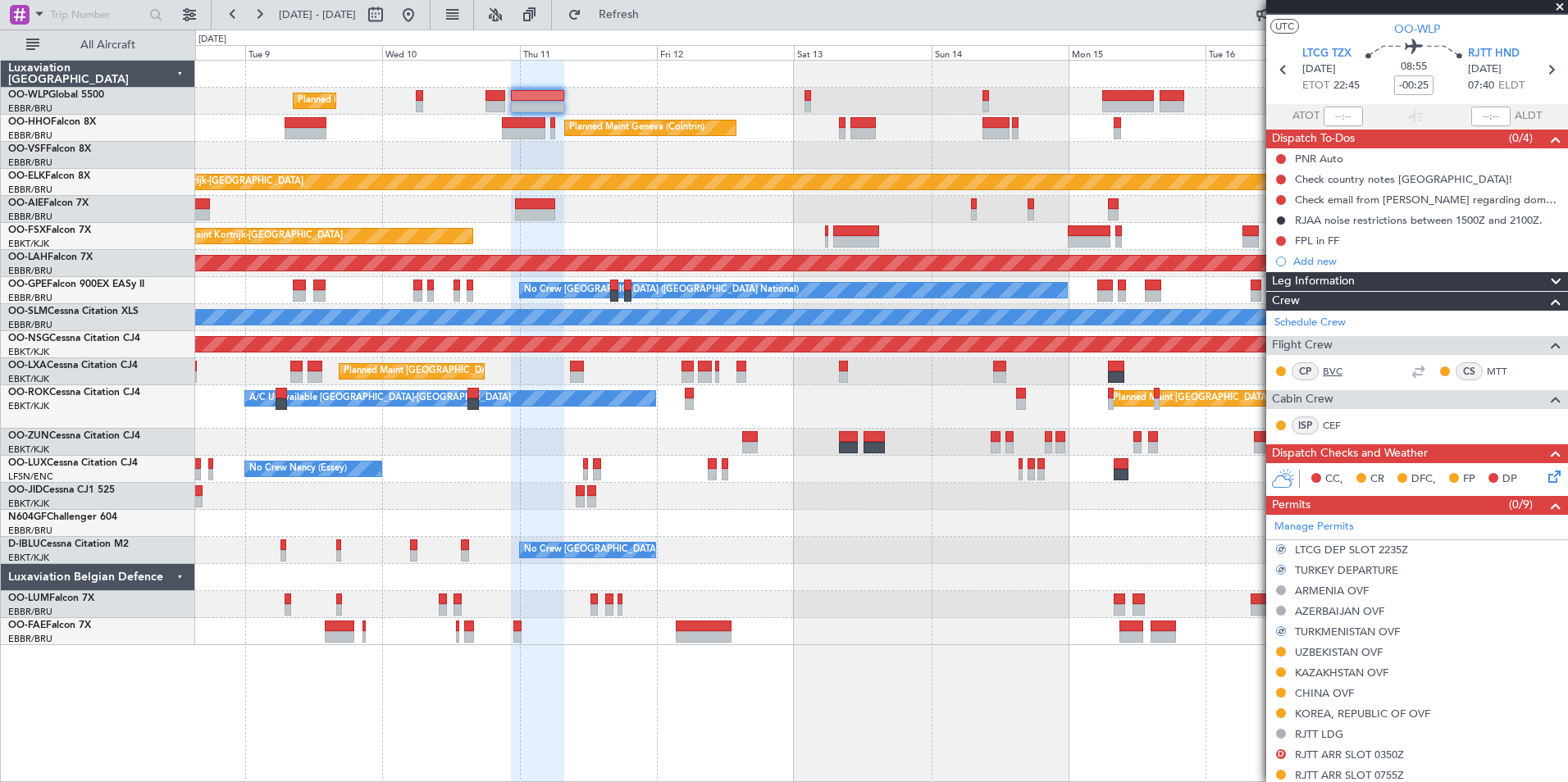
scroll to position [0, 0]
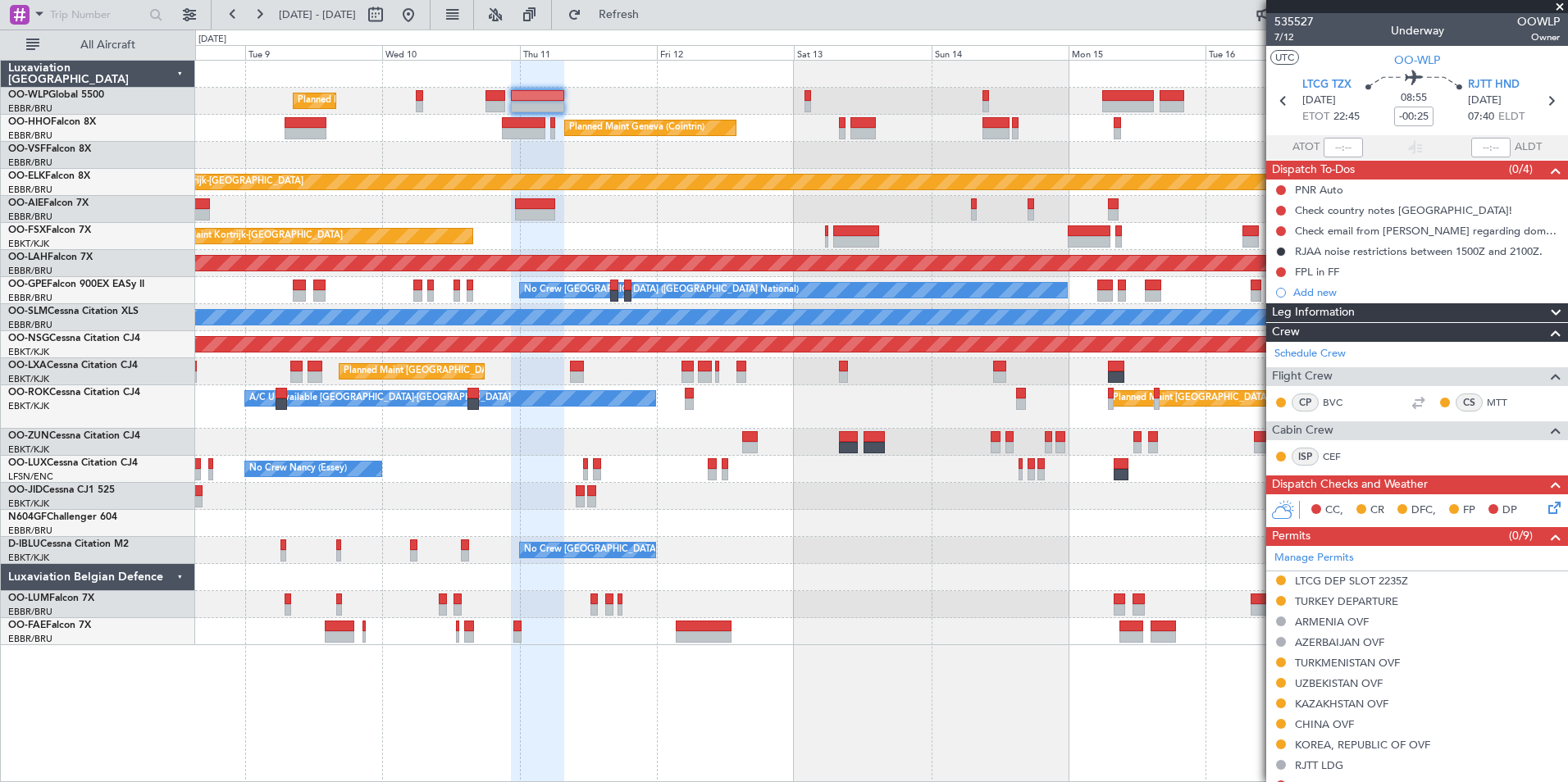
drag, startPoint x: 493, startPoint y: 7, endPoint x: 482, endPoint y: 2, distance: 12.1
click at [465, 7] on button at bounding box center [452, 14] width 26 height 26
click at [421, 17] on button at bounding box center [408, 14] width 26 height 26
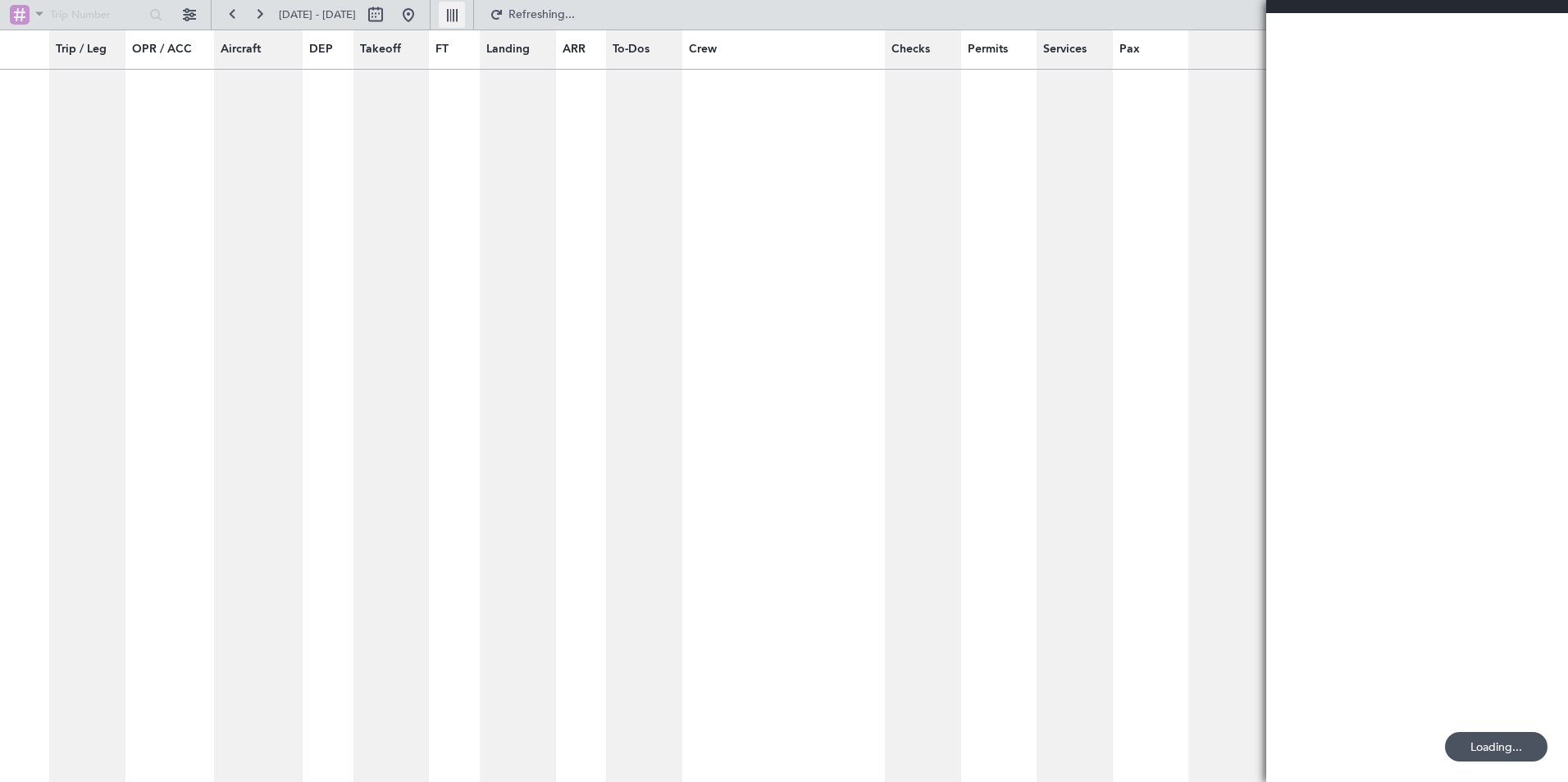
click at [465, 18] on button at bounding box center [452, 14] width 26 height 26
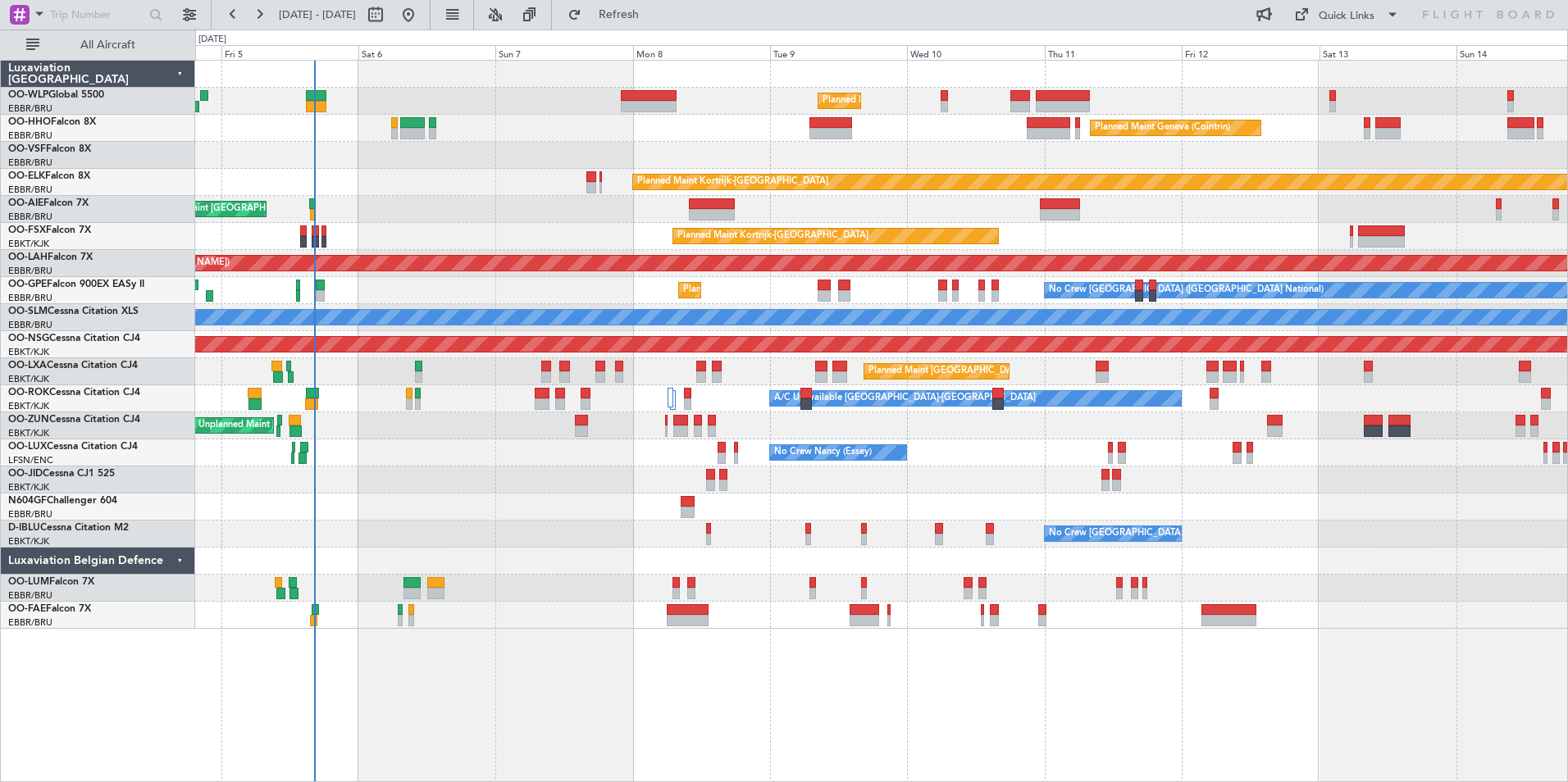
click at [386, 448] on div "Planned Maint Milan (Linate) Planned Maint Geneva ([GEOGRAPHIC_DATA]) Planned M…" at bounding box center [881, 345] width 1372 height 569
click at [650, 24] on button "Refresh" at bounding box center [610, 14] width 99 height 26
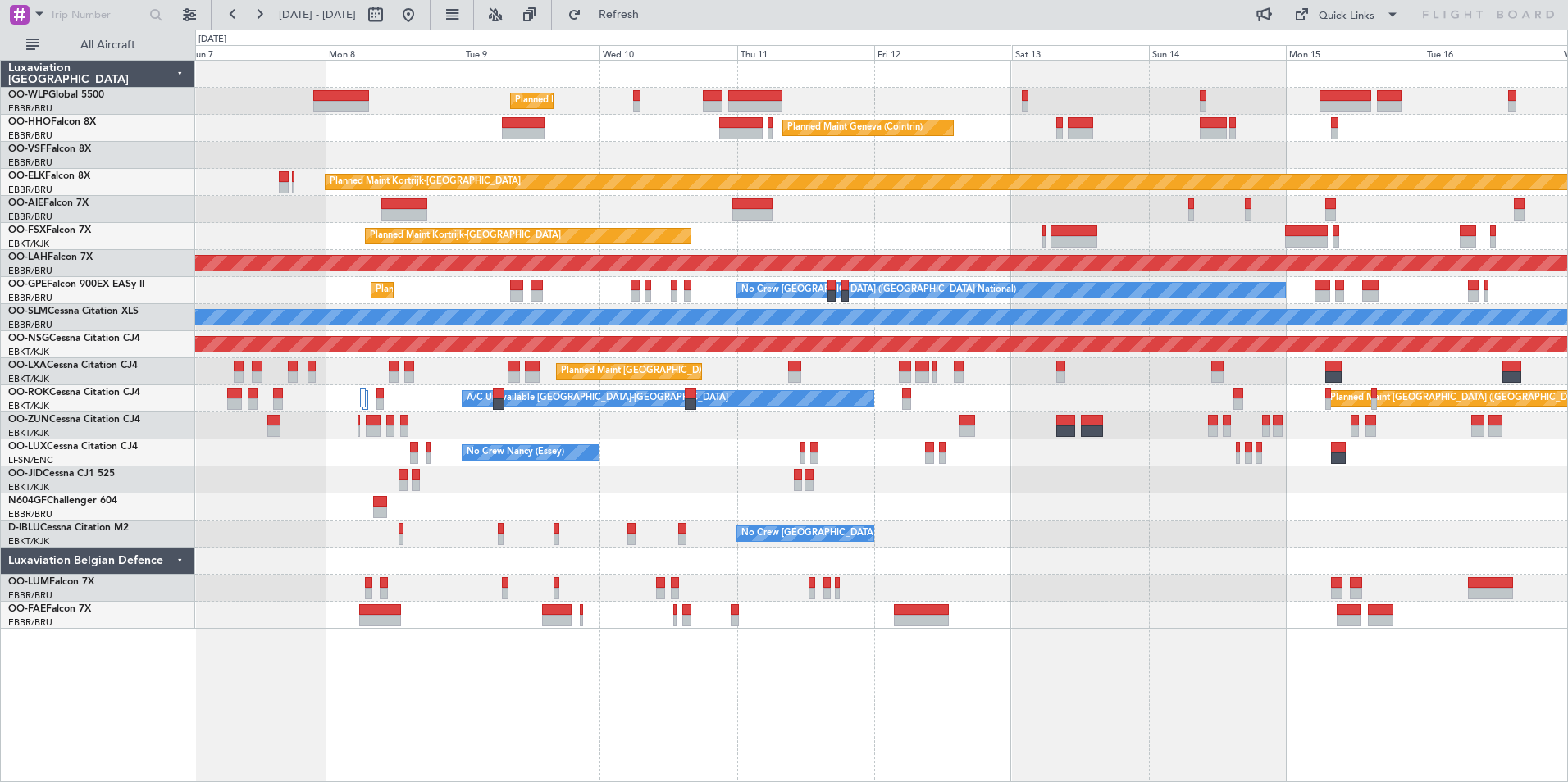
click at [1034, 148] on div at bounding box center [881, 156] width 1372 height 27
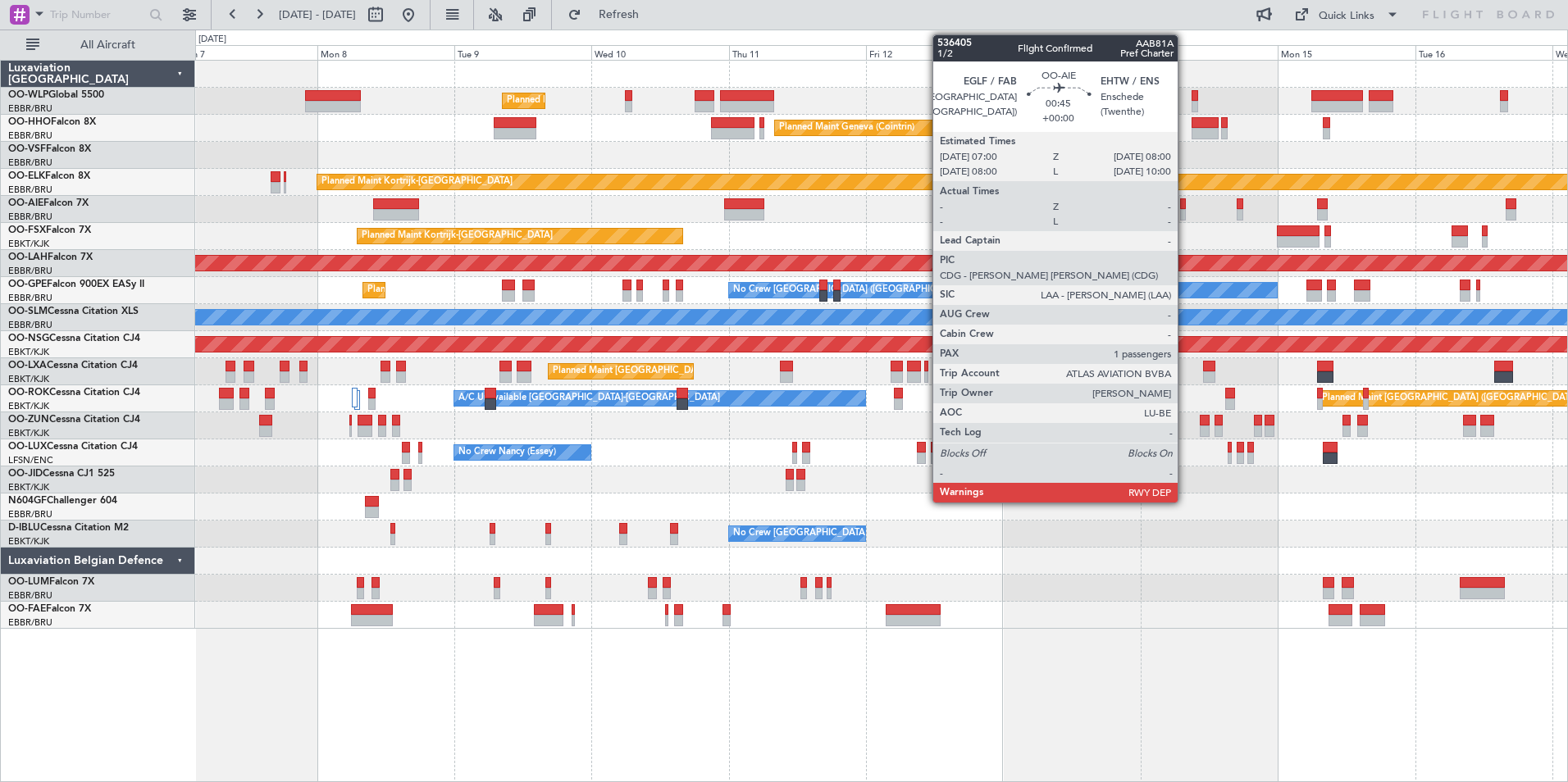
click at [1185, 202] on div at bounding box center [1182, 204] width 6 height 12
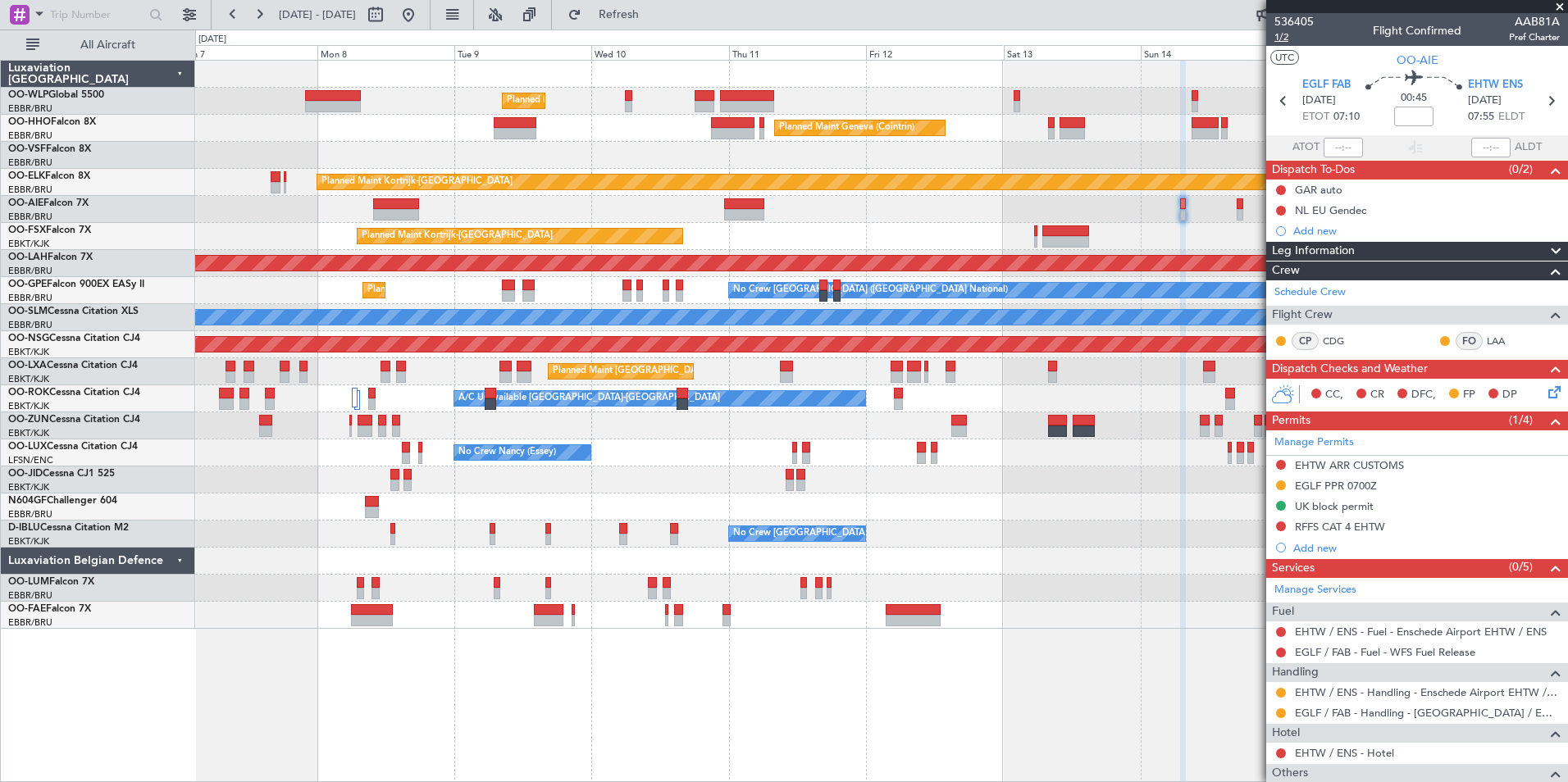
click at [1283, 40] on span "1/2" at bounding box center [1294, 37] width 39 height 14
click at [1543, 103] on icon at bounding box center [1550, 100] width 21 height 21
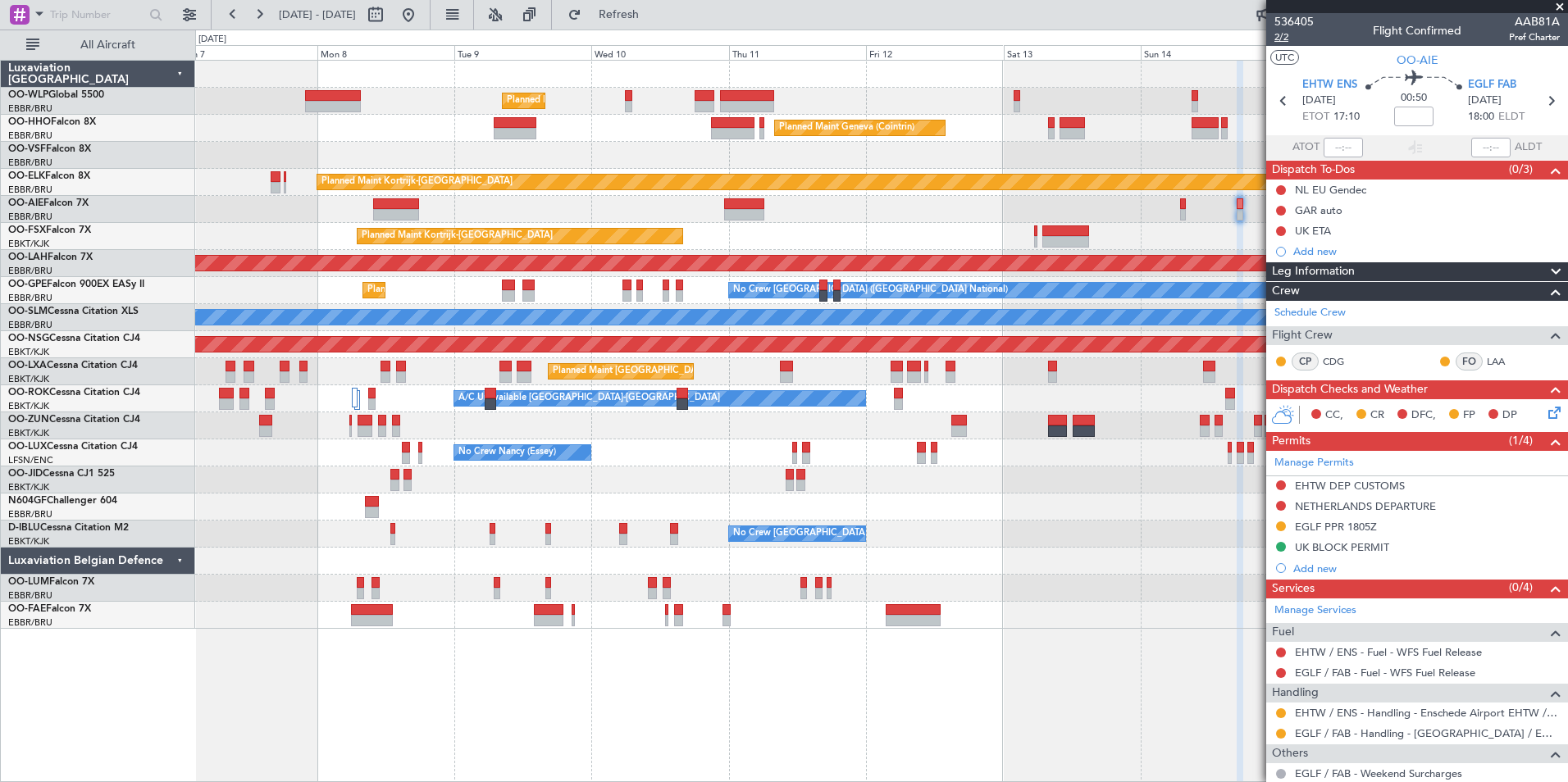
click at [1285, 43] on span "2/2" at bounding box center [1294, 37] width 39 height 14
click at [421, 21] on button at bounding box center [408, 14] width 26 height 26
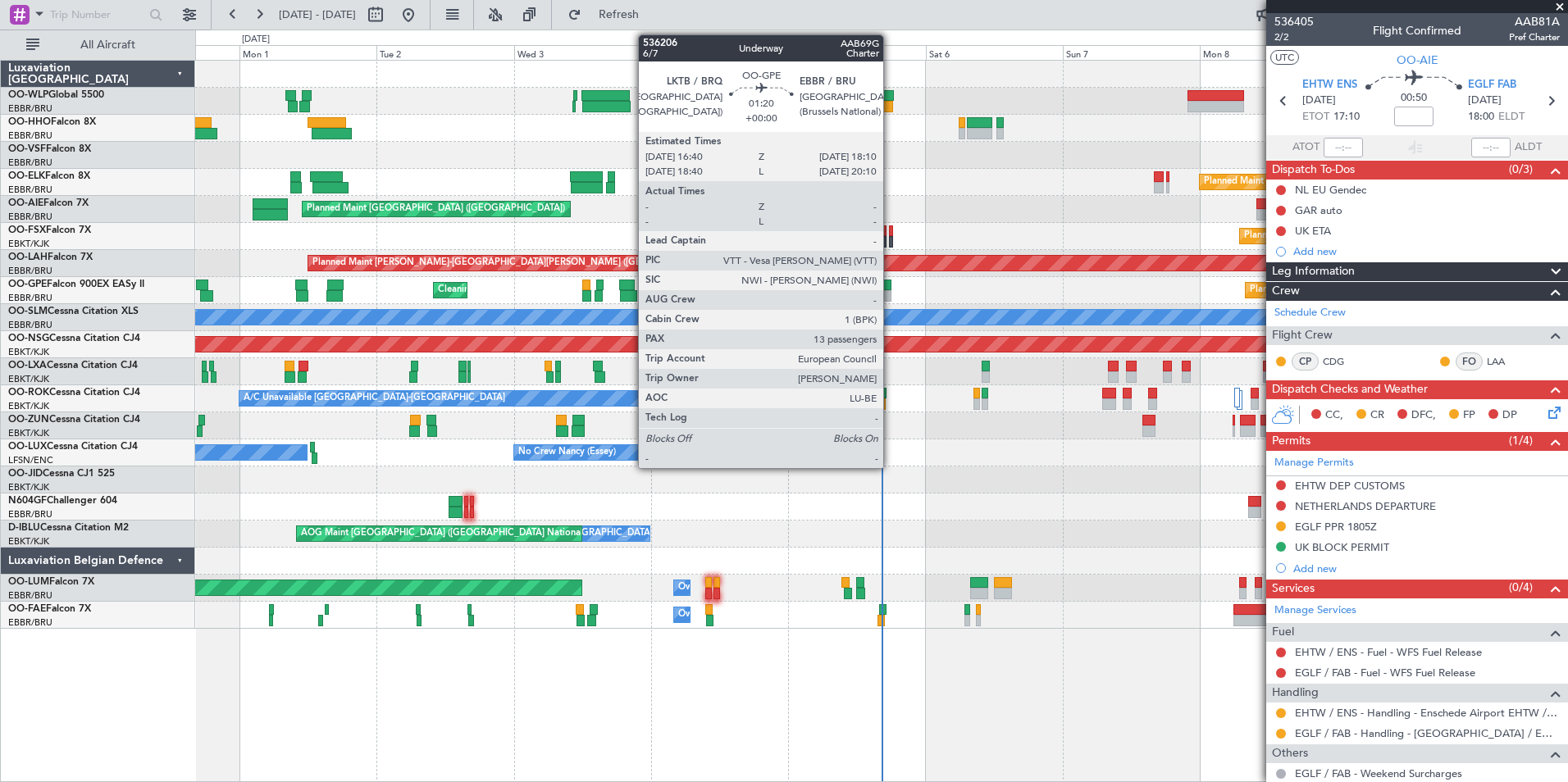
click at [891, 288] on div at bounding box center [886, 285] width 9 height 12
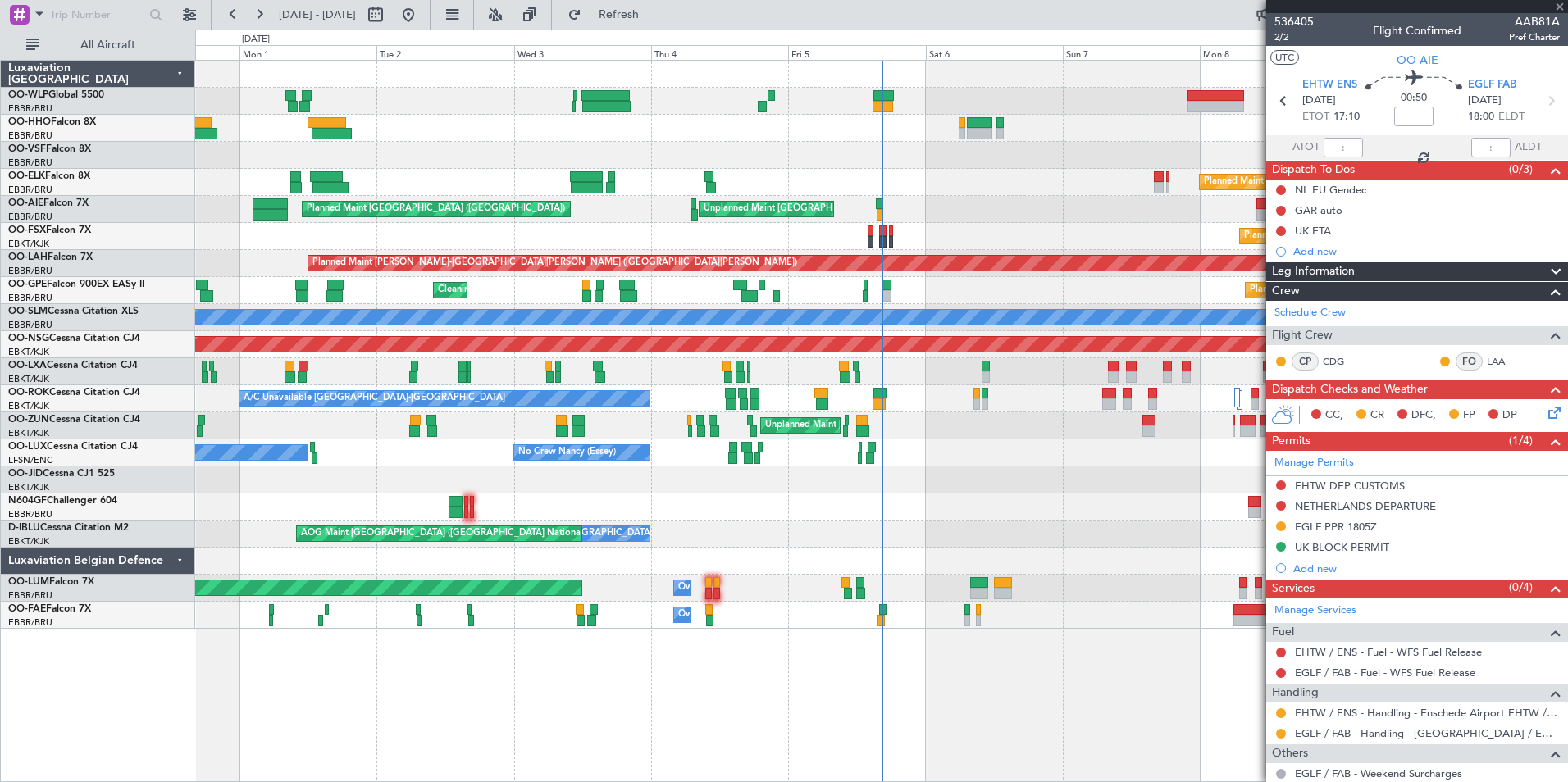
type input "13"
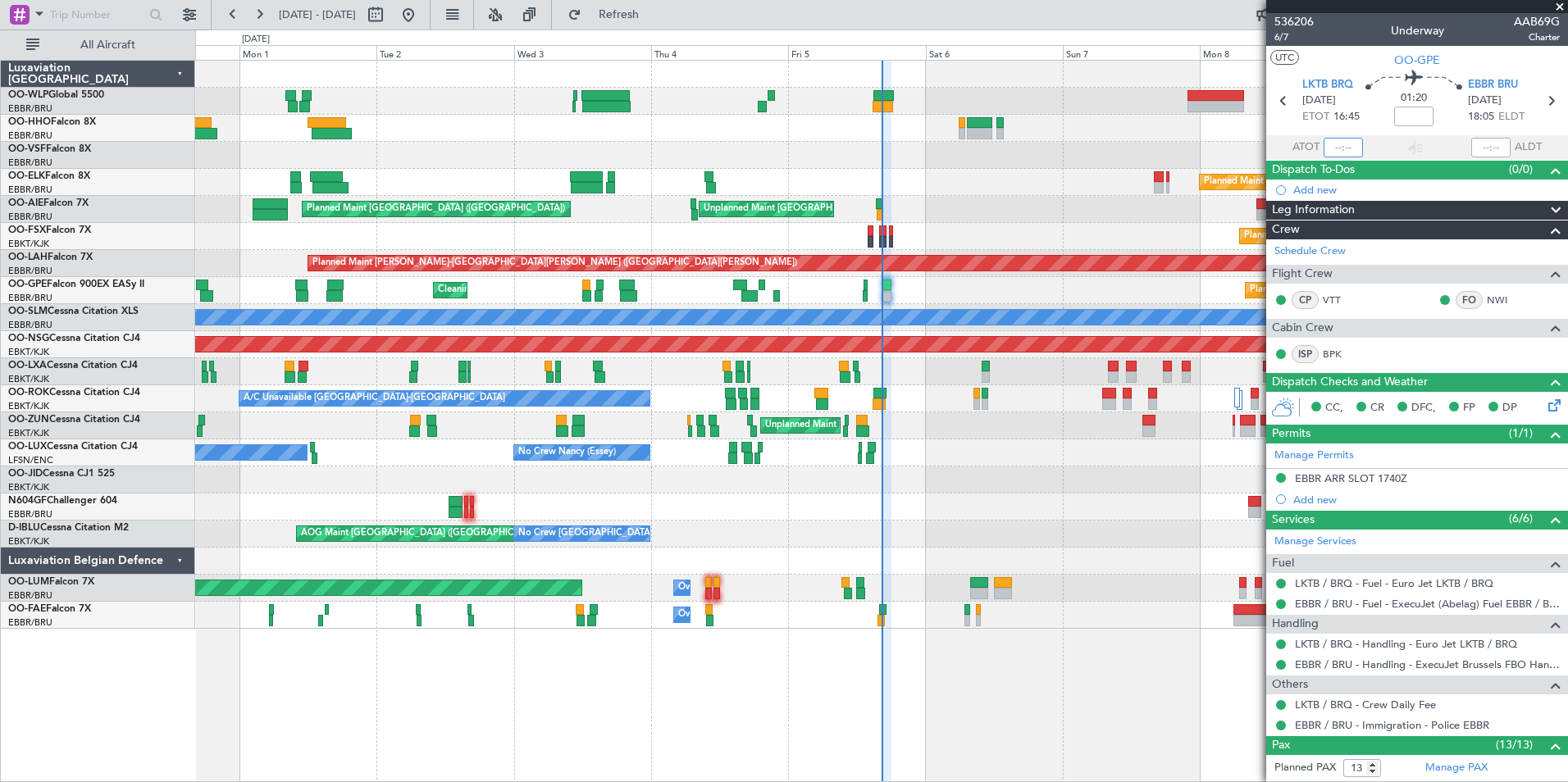
click at [1331, 144] on input "text" at bounding box center [1343, 148] width 39 height 20
click at [817, 200] on div "Planned Maint [GEOGRAPHIC_DATA] ([GEOGRAPHIC_DATA]) Unplanned Maint [GEOGRAPHIC…" at bounding box center [881, 209] width 1372 height 27
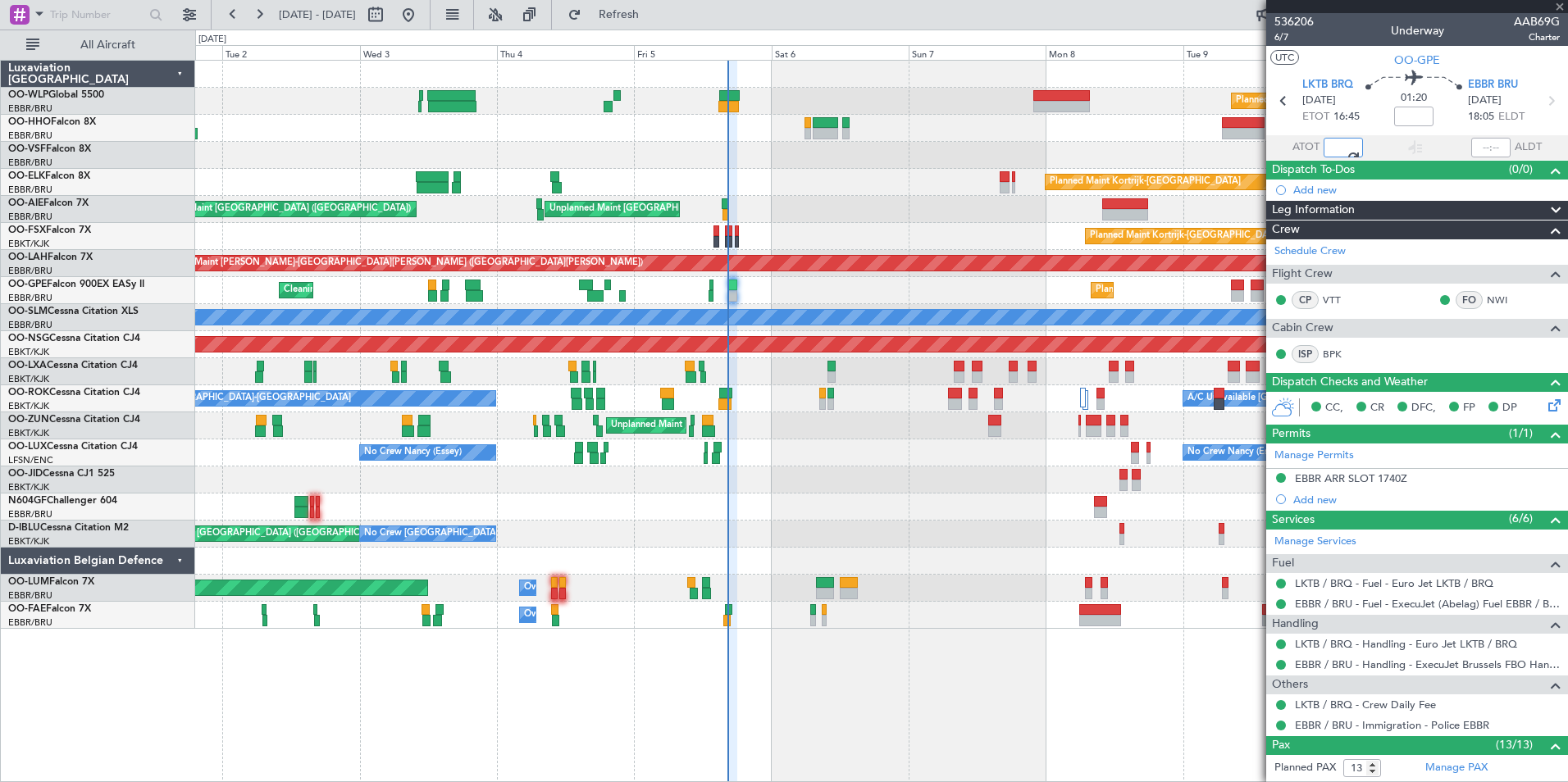
click at [615, 181] on div "Planned Maint Kortrijk-[GEOGRAPHIC_DATA]" at bounding box center [881, 182] width 1372 height 27
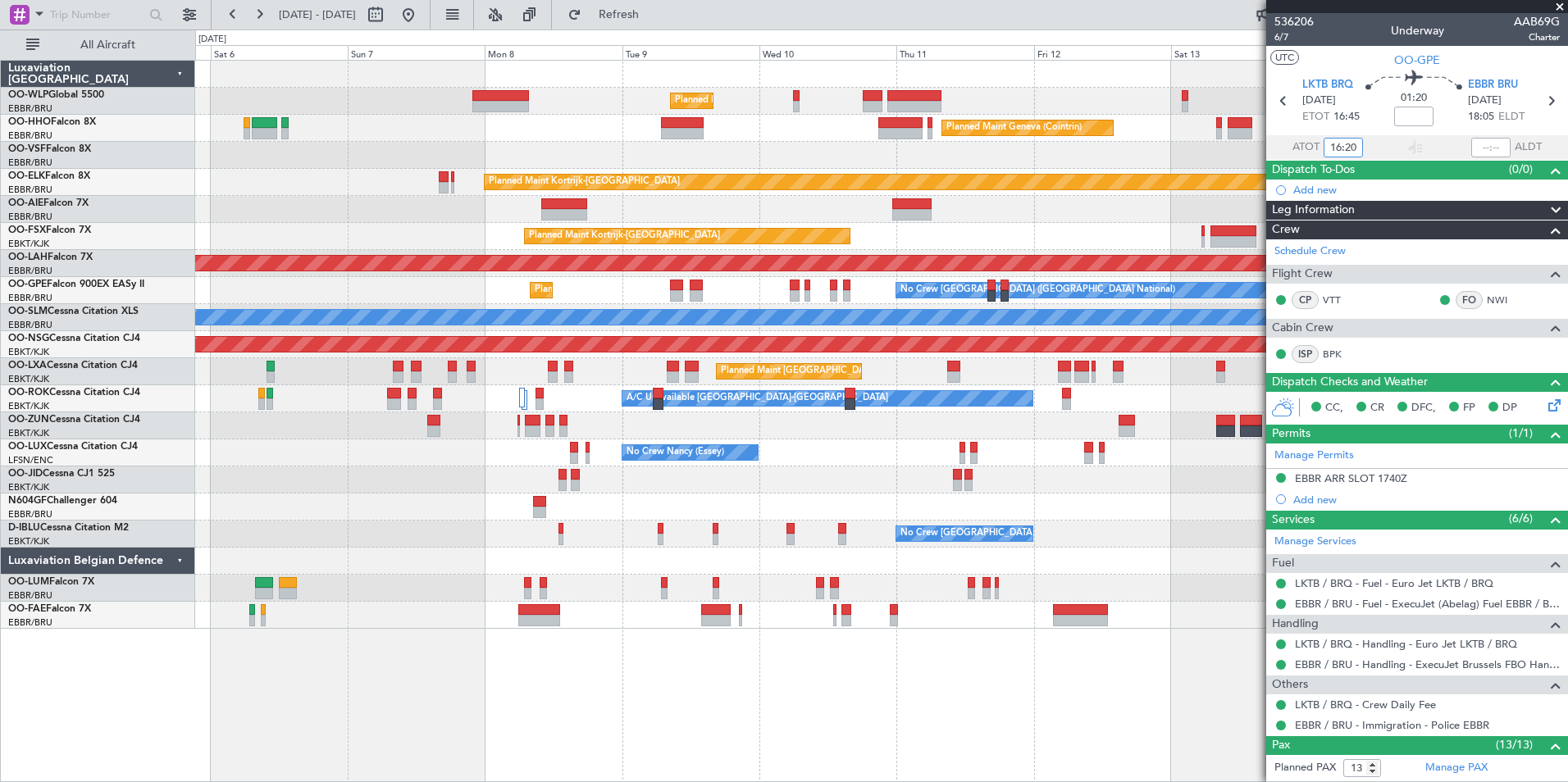
click at [403, 222] on div "Planned Maint Milan (Linate) Planned Maint Geneva ([GEOGRAPHIC_DATA]) Planned M…" at bounding box center [881, 345] width 1372 height 569
click at [369, 234] on div "Planned Maint Kortrijk-[GEOGRAPHIC_DATA] EBKT 08:50 Z KLAS 20:30 Z" at bounding box center [881, 237] width 1372 height 27
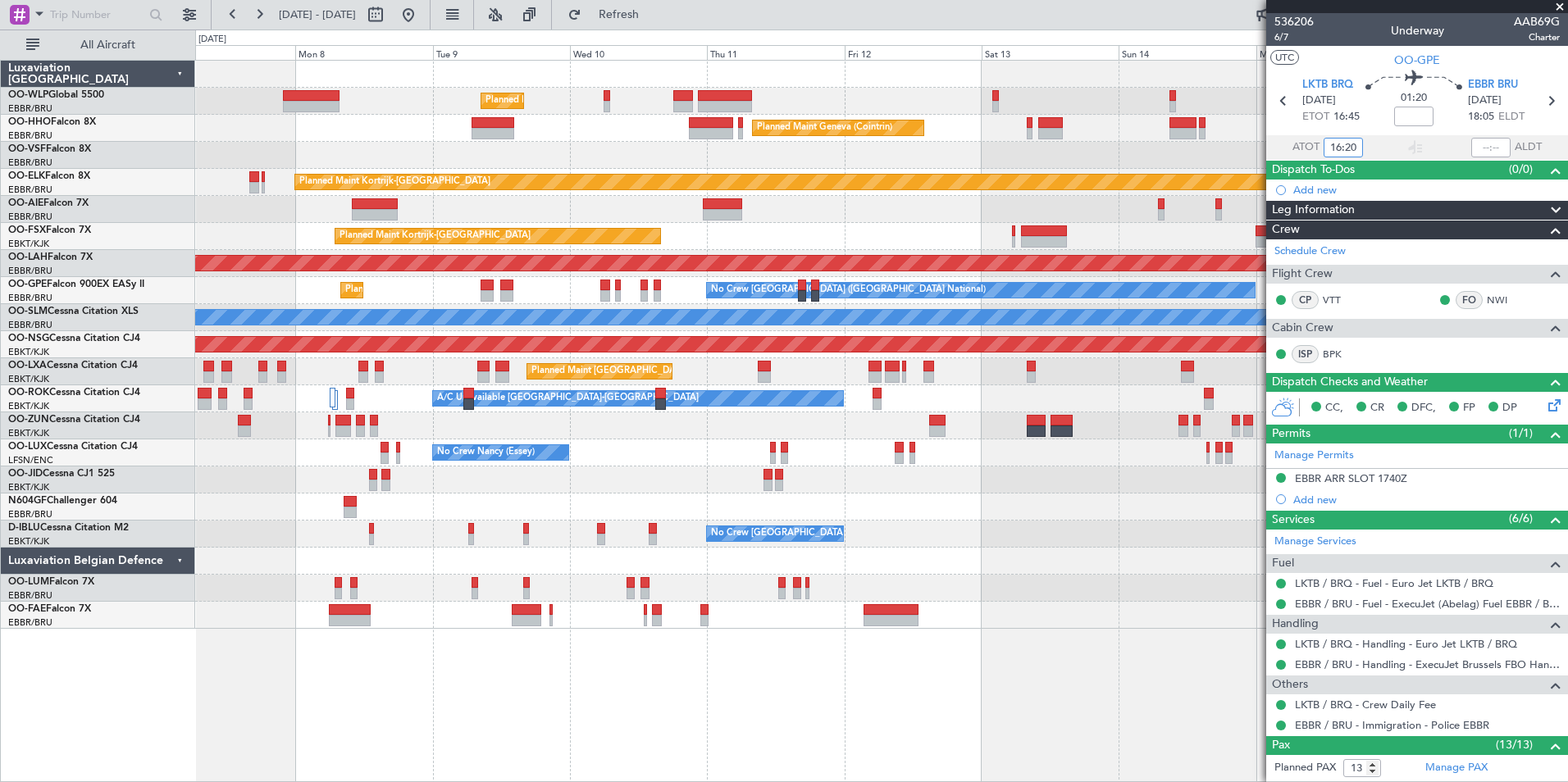
click at [822, 222] on div "Unplanned Maint [GEOGRAPHIC_DATA] ([GEOGRAPHIC_DATA] National)" at bounding box center [881, 209] width 1372 height 27
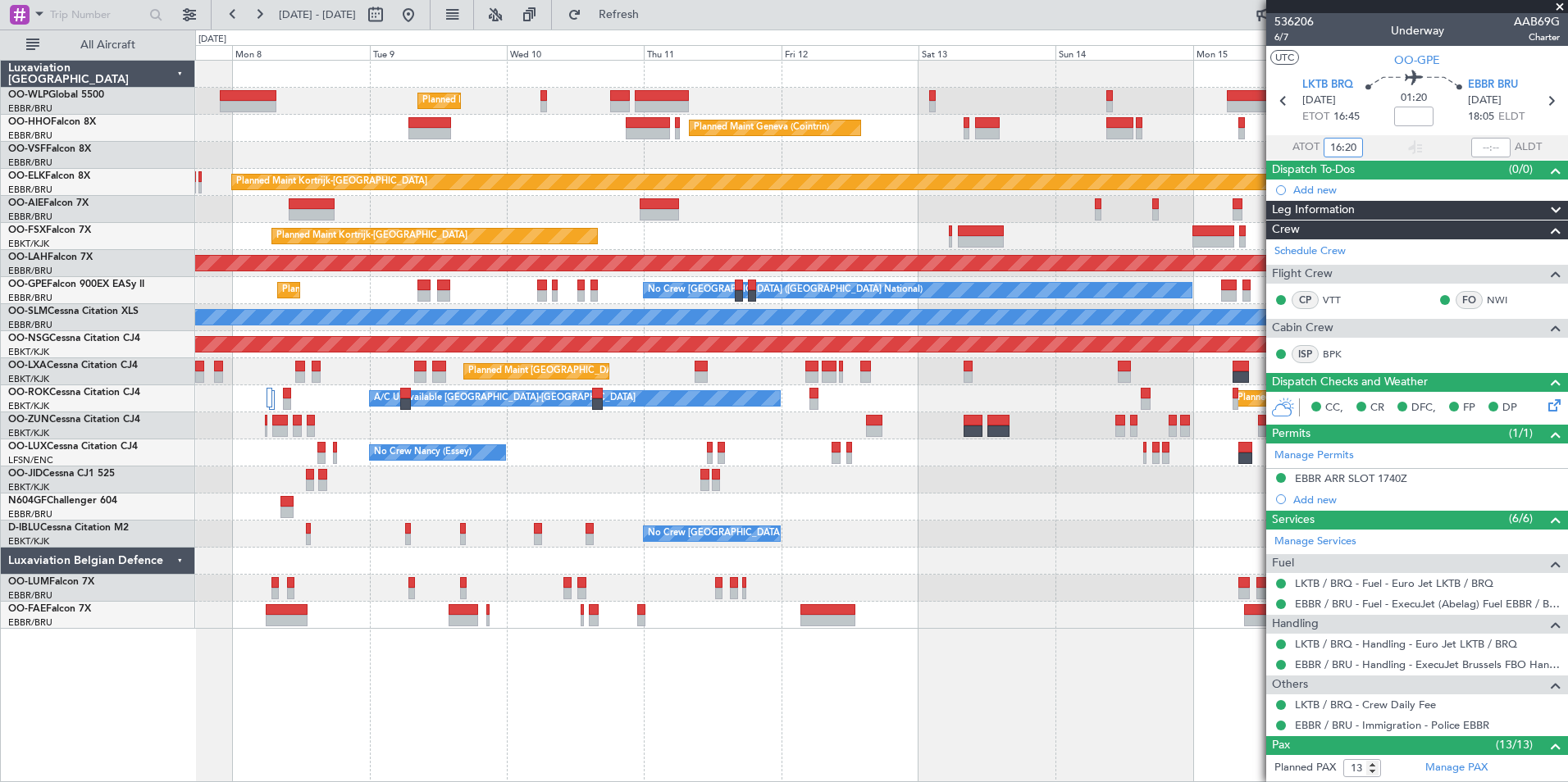
click at [907, 254] on div "Planned Maint [PERSON_NAME]-[GEOGRAPHIC_DATA][PERSON_NAME] ([GEOGRAPHIC_DATA][P…" at bounding box center [881, 263] width 1372 height 27
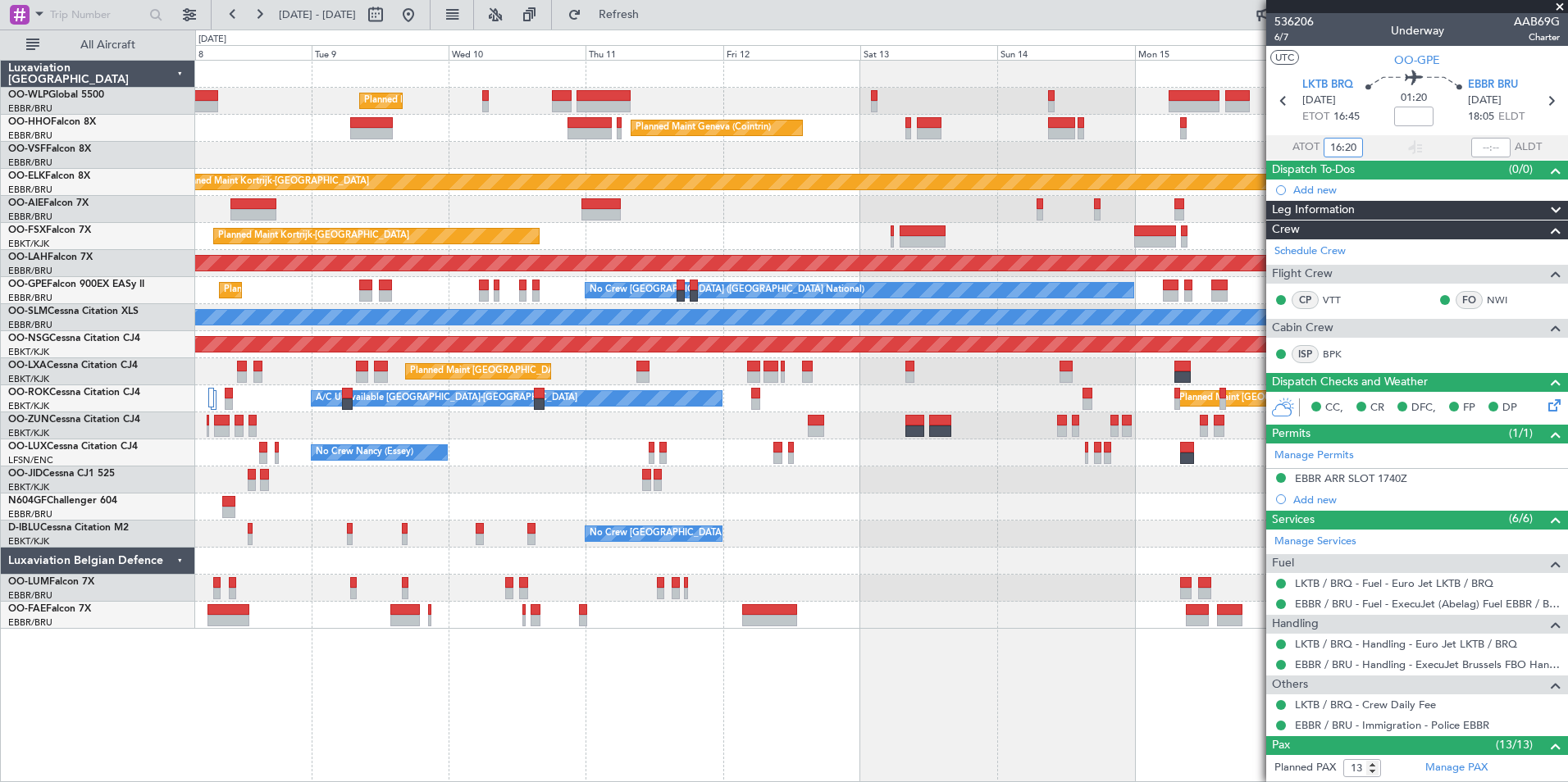
click at [1048, 212] on div at bounding box center [881, 209] width 1372 height 27
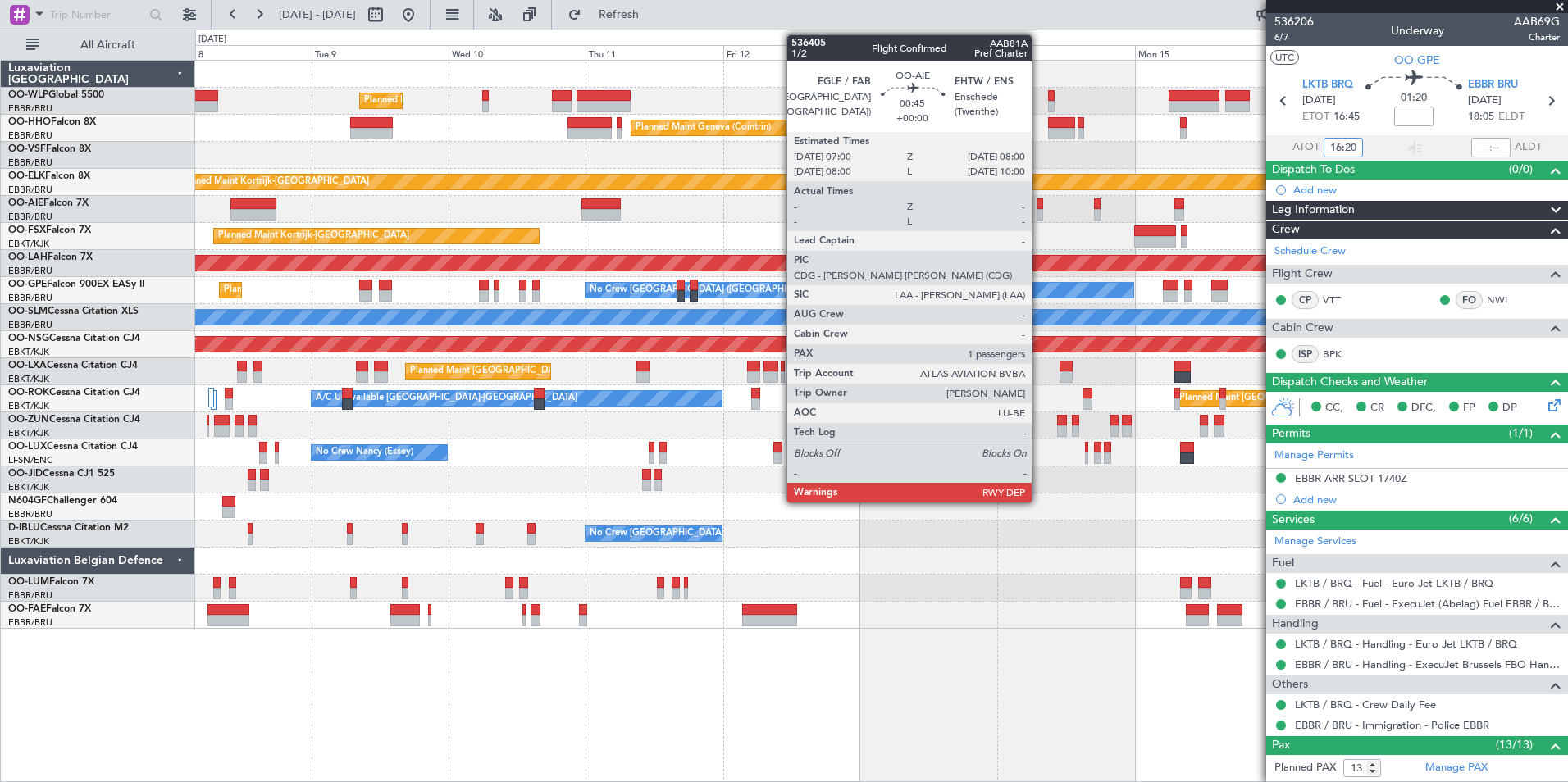
click at [1039, 212] on div at bounding box center [1039, 215] width 6 height 12
type input "16:20"
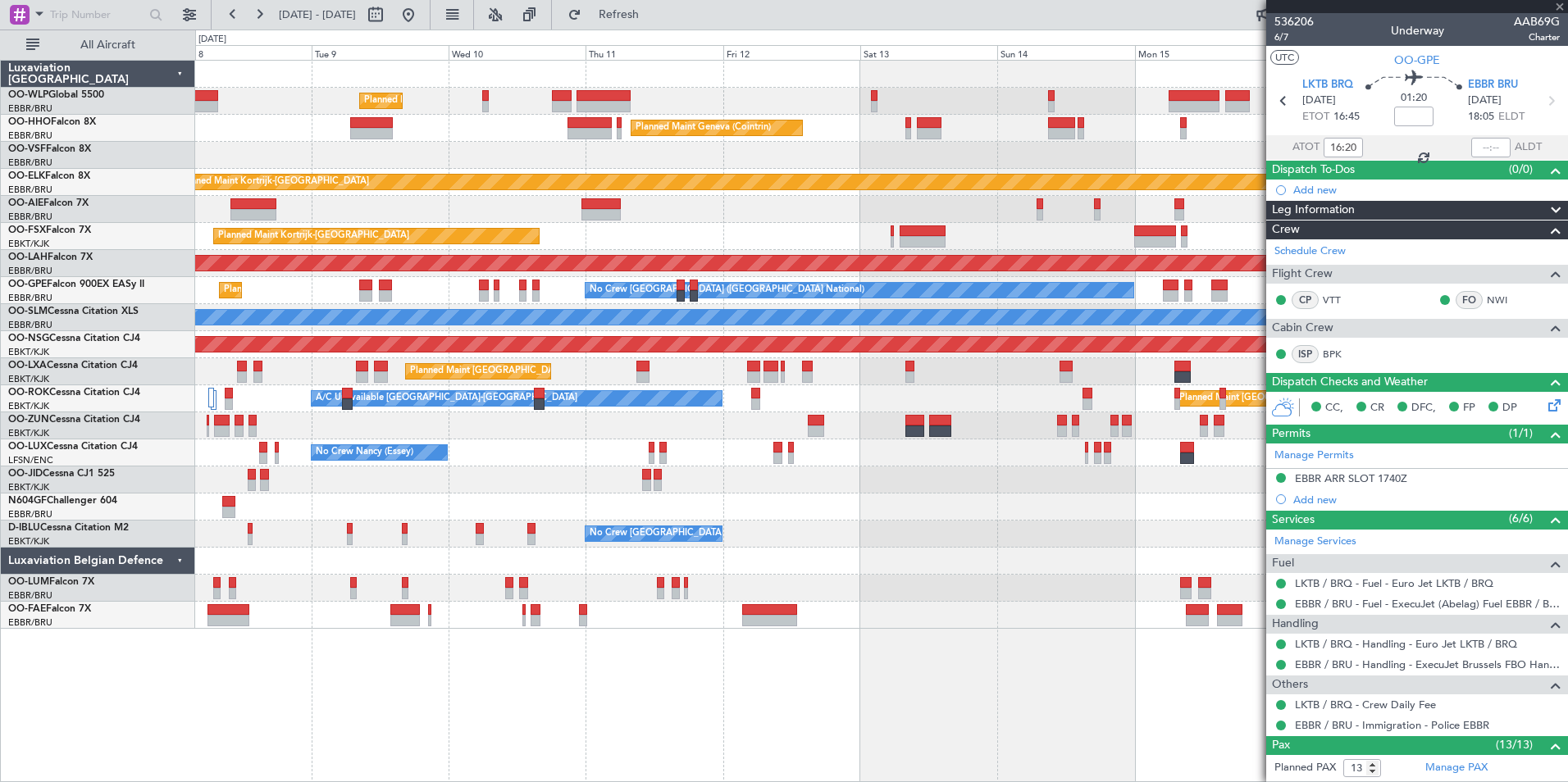
type input "1"
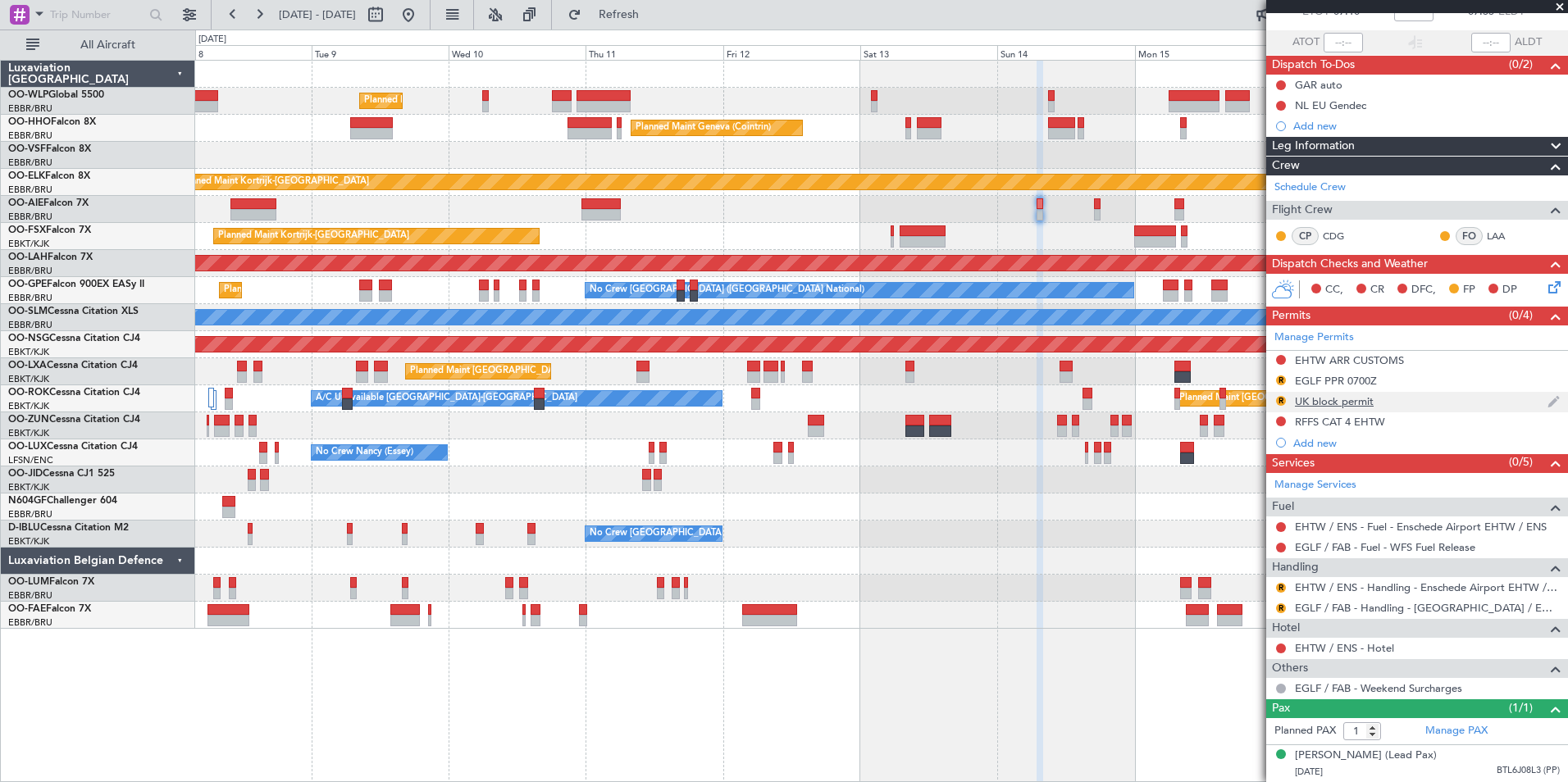
scroll to position [120, 0]
click at [1329, 601] on link "EGLF / FAB - Handling - [GEOGRAPHIC_DATA] / EGLF / FAB" at bounding box center [1427, 608] width 265 height 14
click at [1278, 604] on button "R" at bounding box center [1281, 609] width 10 height 10
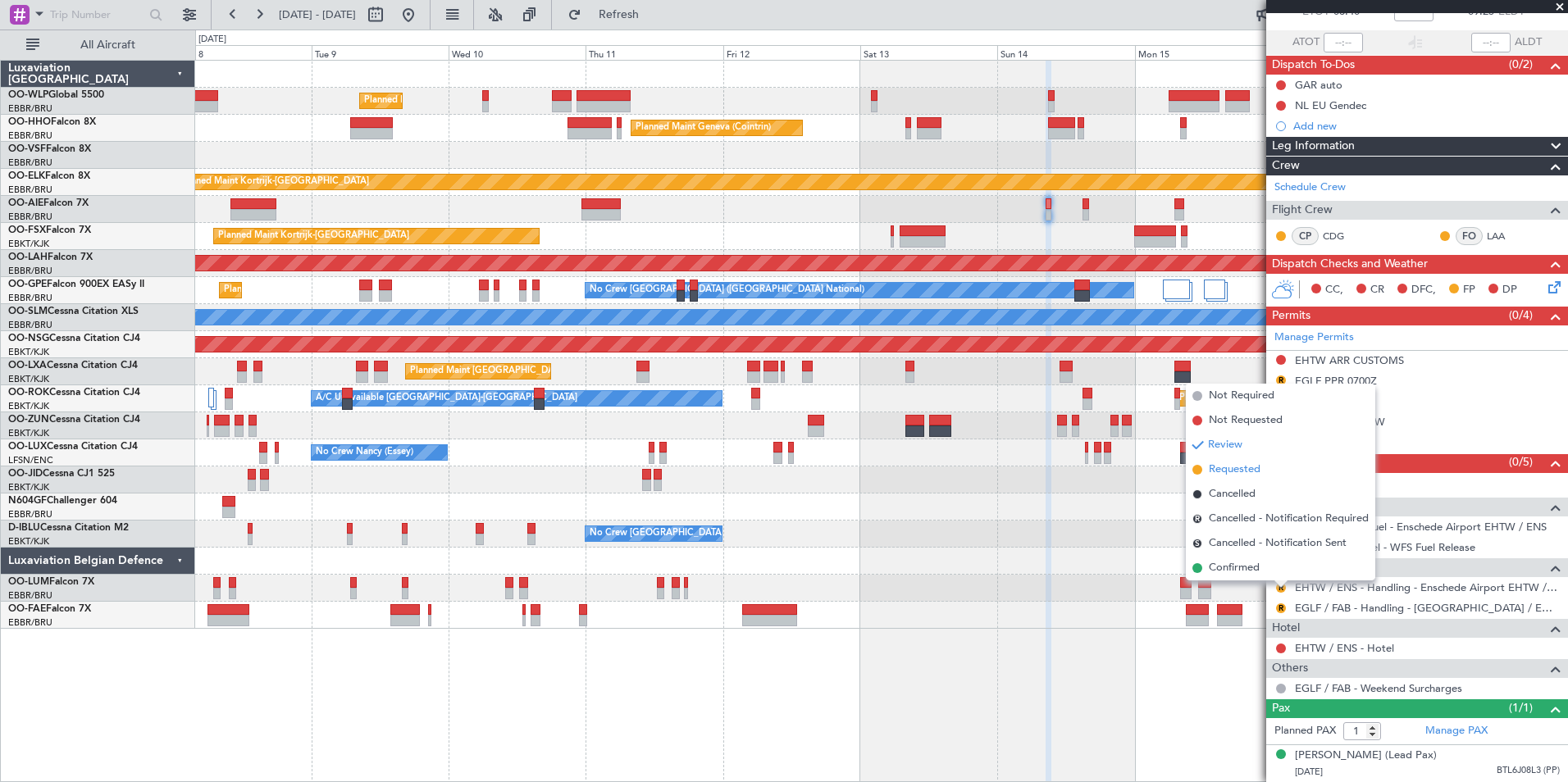
click at [1247, 465] on span "Requested" at bounding box center [1234, 470] width 52 height 17
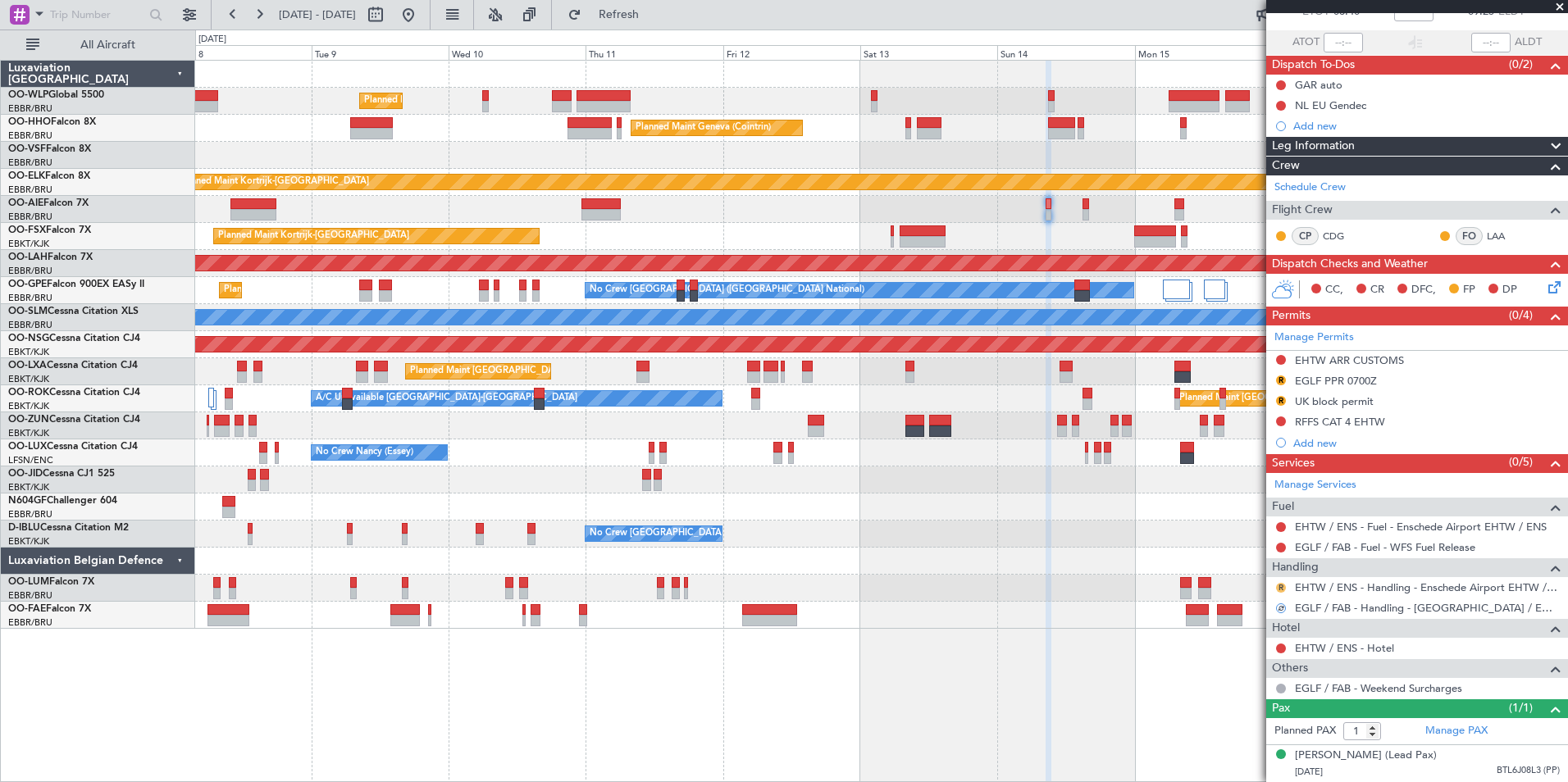
click at [1284, 583] on button "R" at bounding box center [1281, 588] width 10 height 10
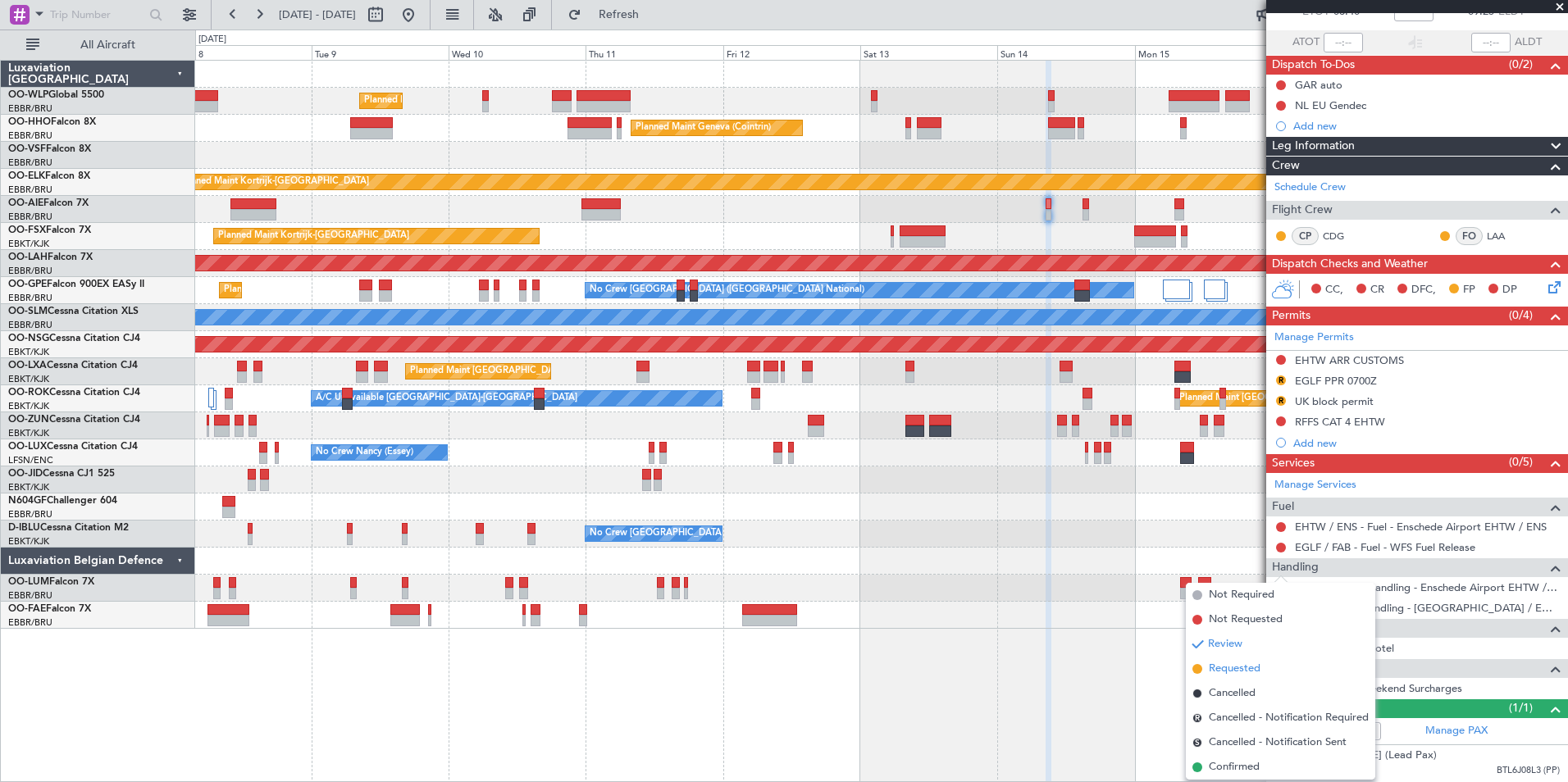
click at [1239, 658] on li "Requested" at bounding box center [1280, 668] width 190 height 24
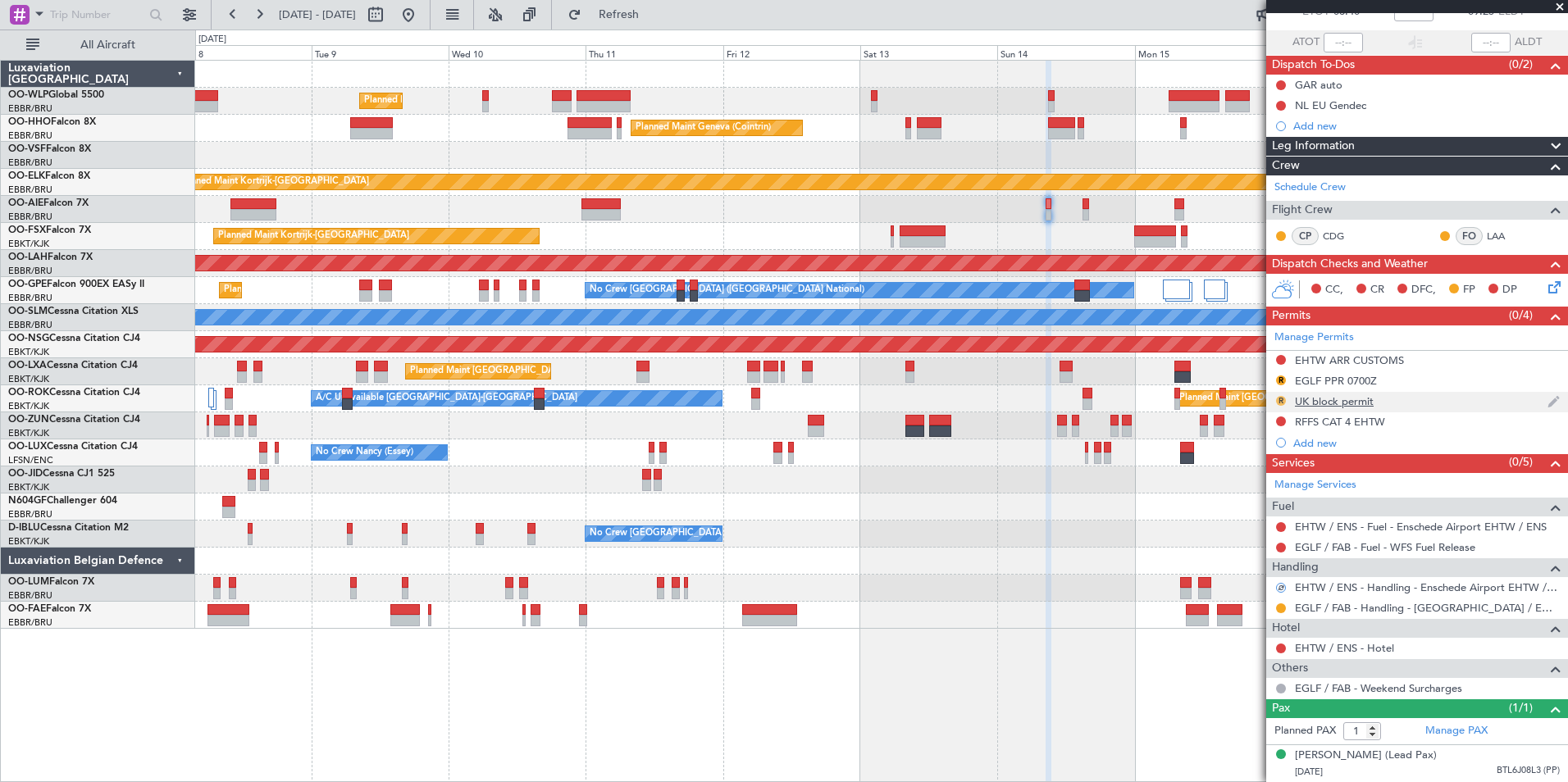
click at [1279, 396] on button "R" at bounding box center [1281, 401] width 10 height 10
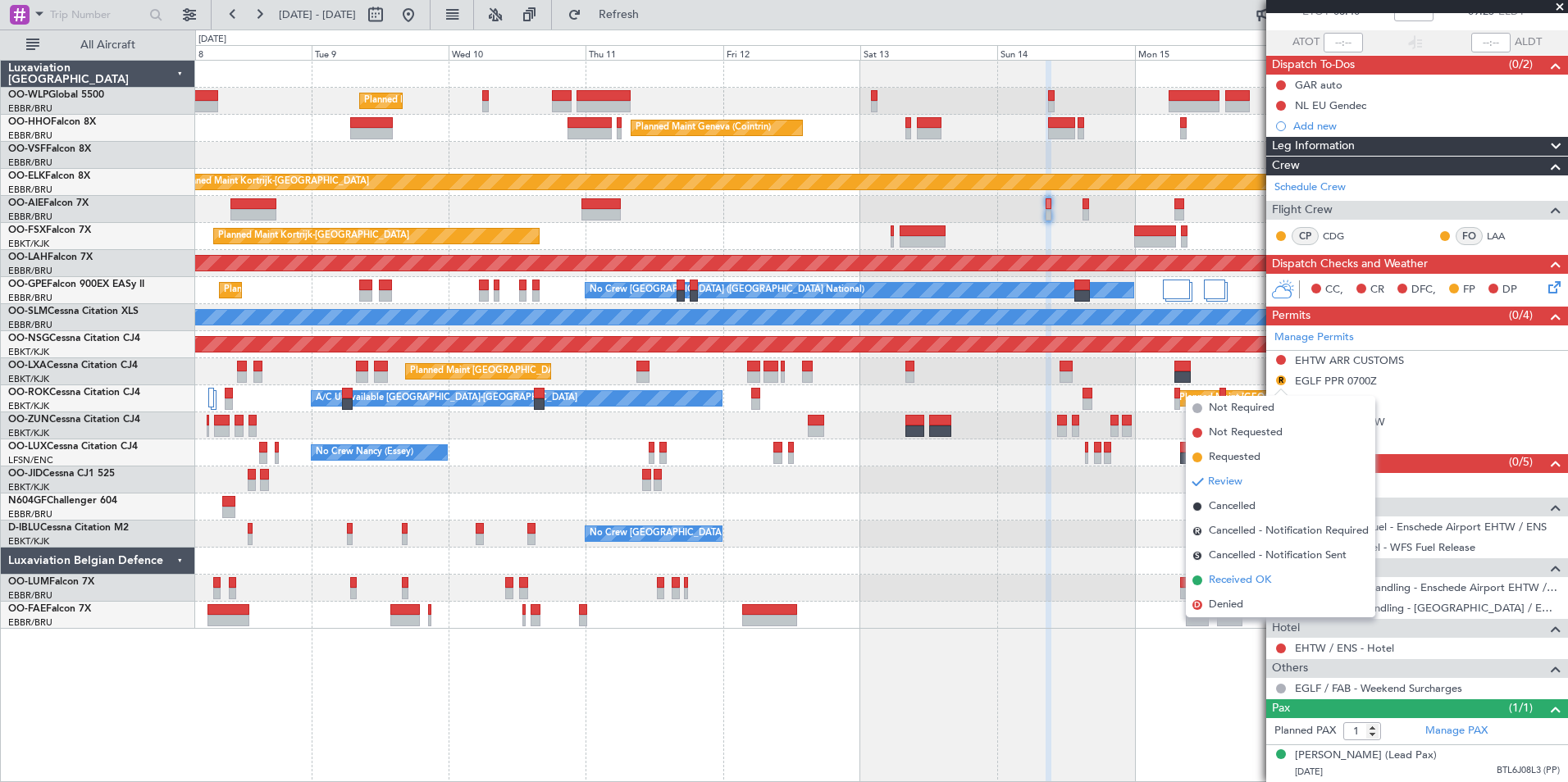
click at [1254, 575] on span "Received OK" at bounding box center [1239, 580] width 63 height 17
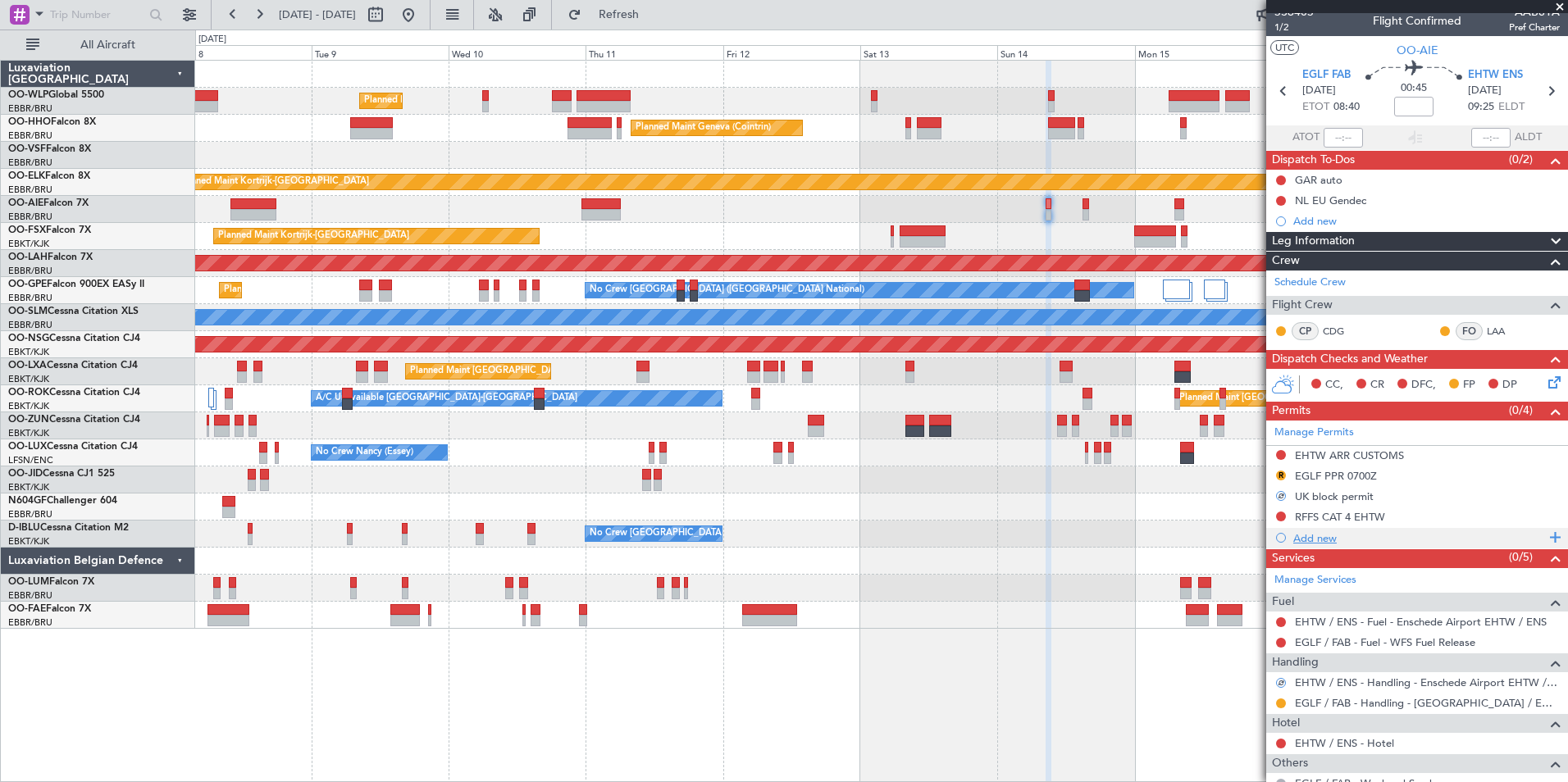
scroll to position [0, 0]
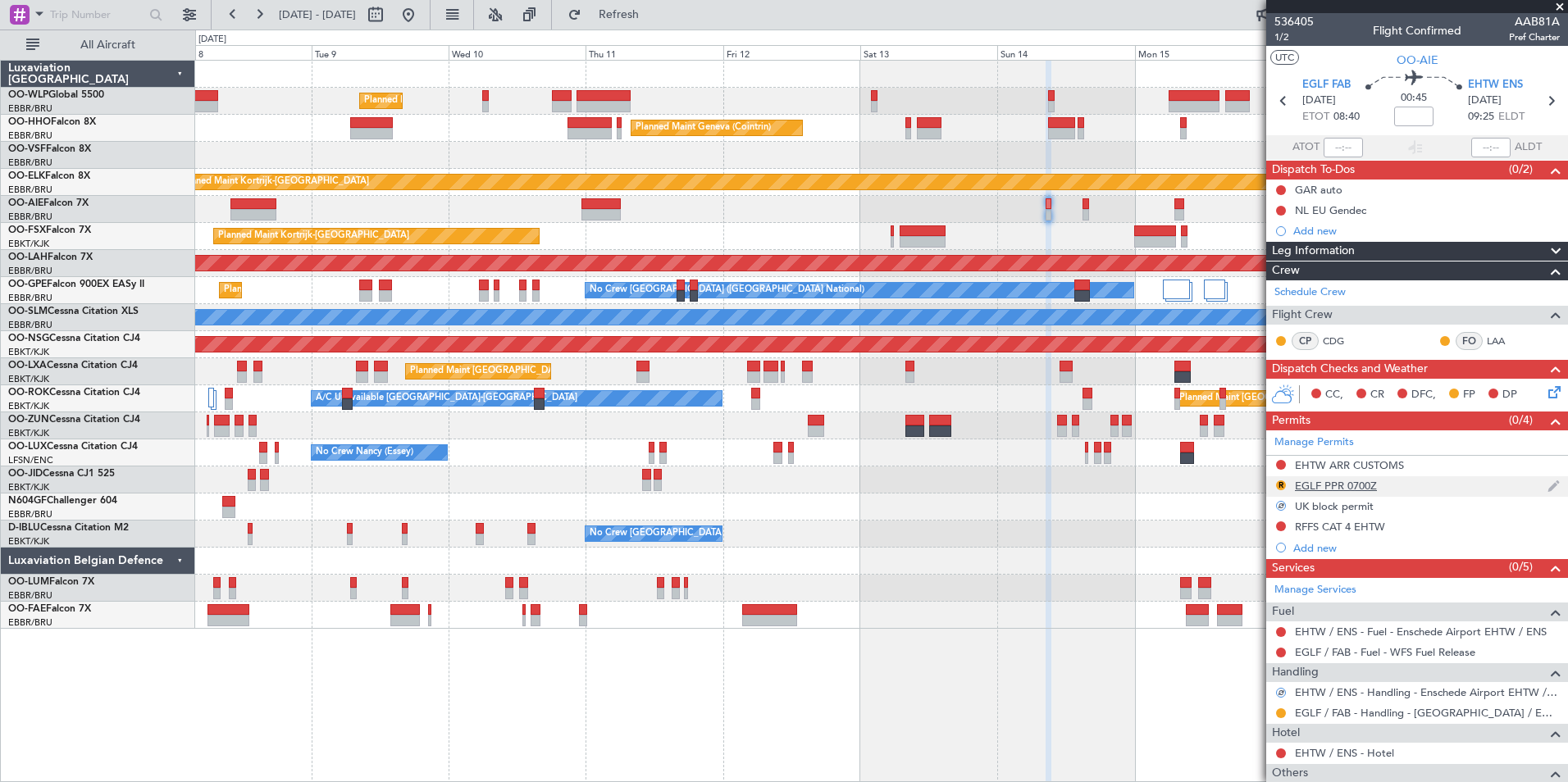
click at [1342, 484] on div "EGLF PPR 0700Z" at bounding box center [1336, 486] width 82 height 14
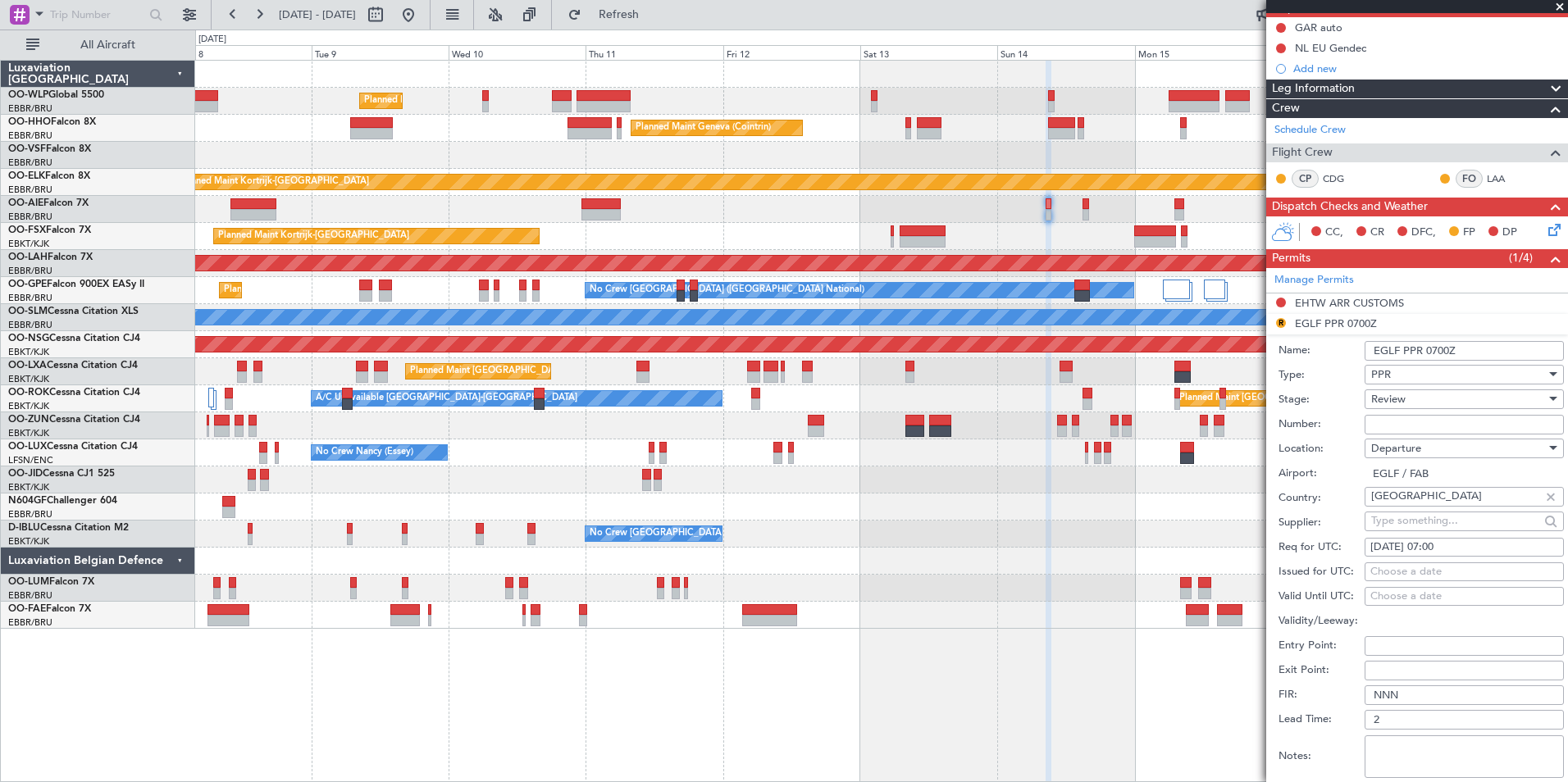
scroll to position [164, 0]
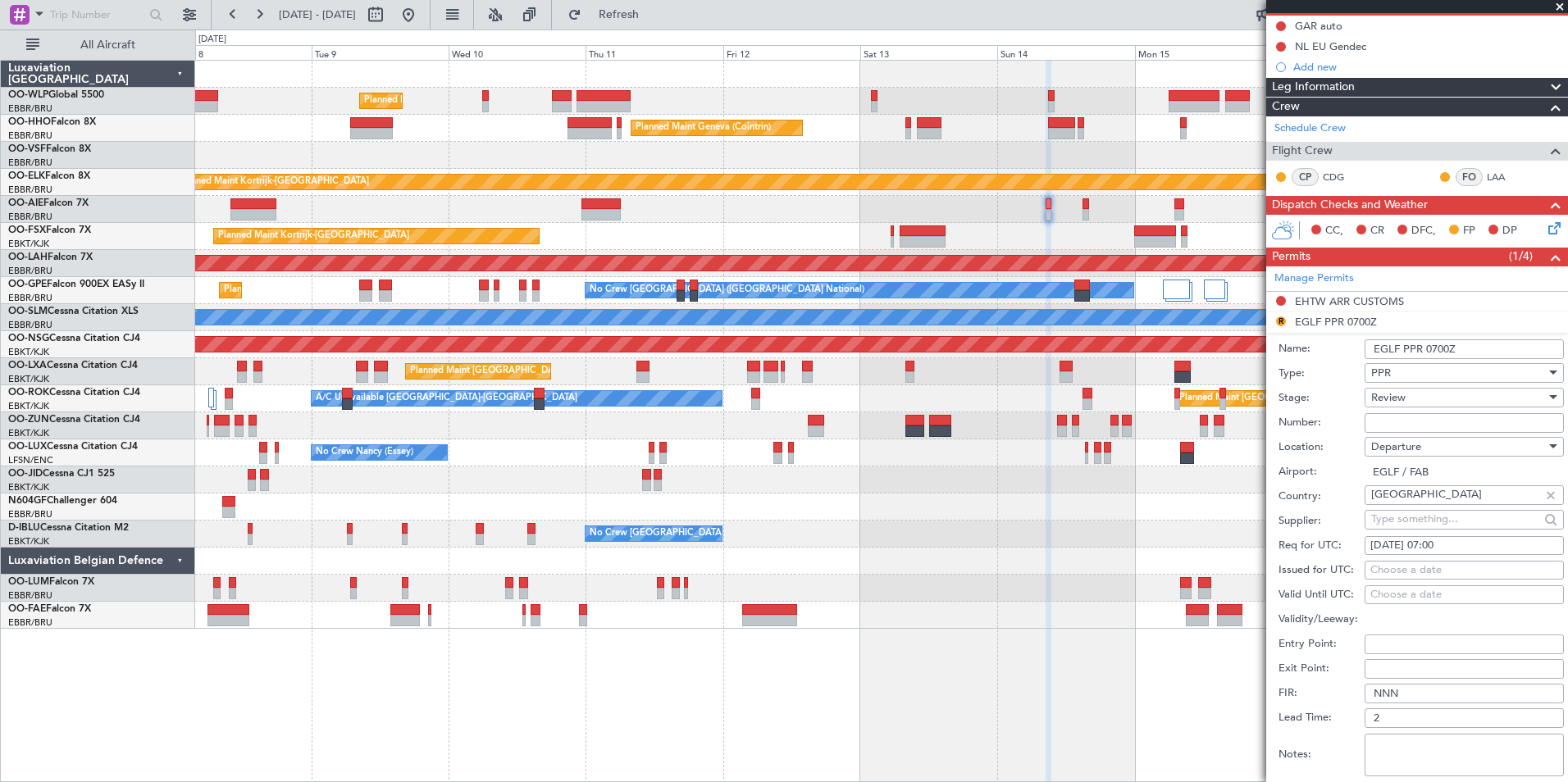
click at [1441, 540] on div "[DATE] 07:00" at bounding box center [1464, 546] width 188 height 17
select select "9"
select select "2025"
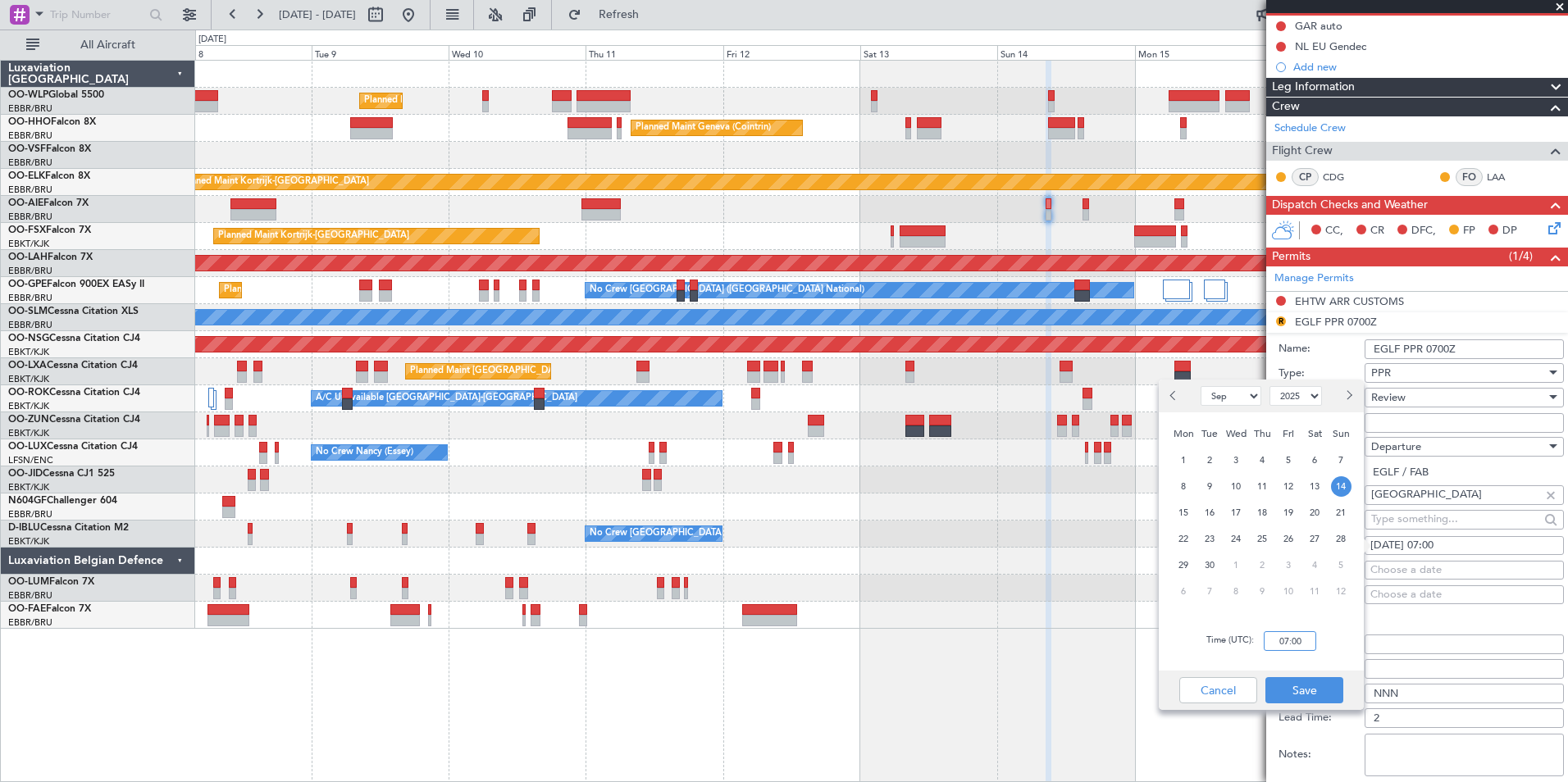
click at [1300, 641] on input "07:00" at bounding box center [1290, 641] width 53 height 20
type input "08:30"
click at [1304, 691] on button "Save" at bounding box center [1304, 690] width 78 height 26
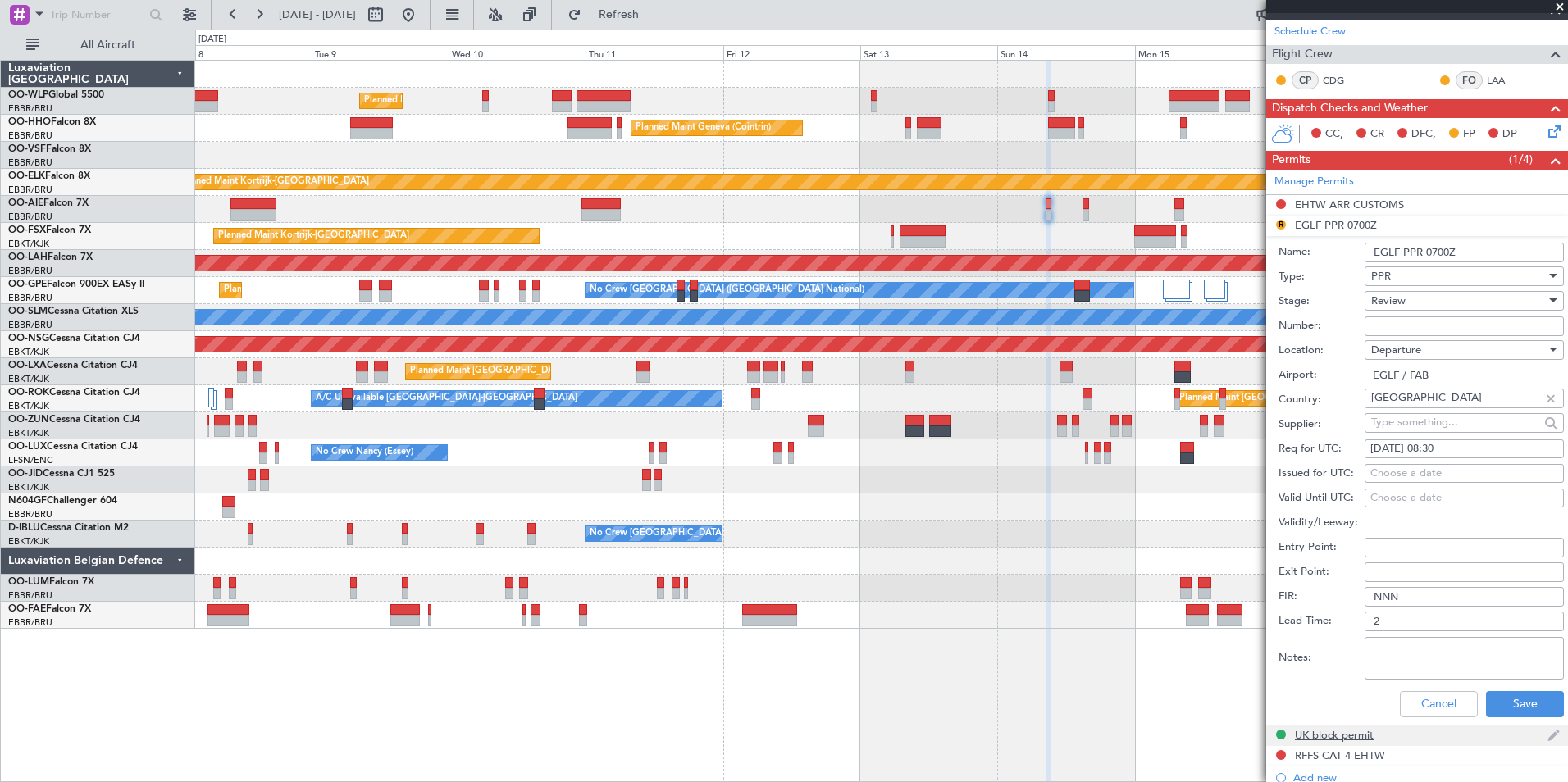
scroll to position [410, 0]
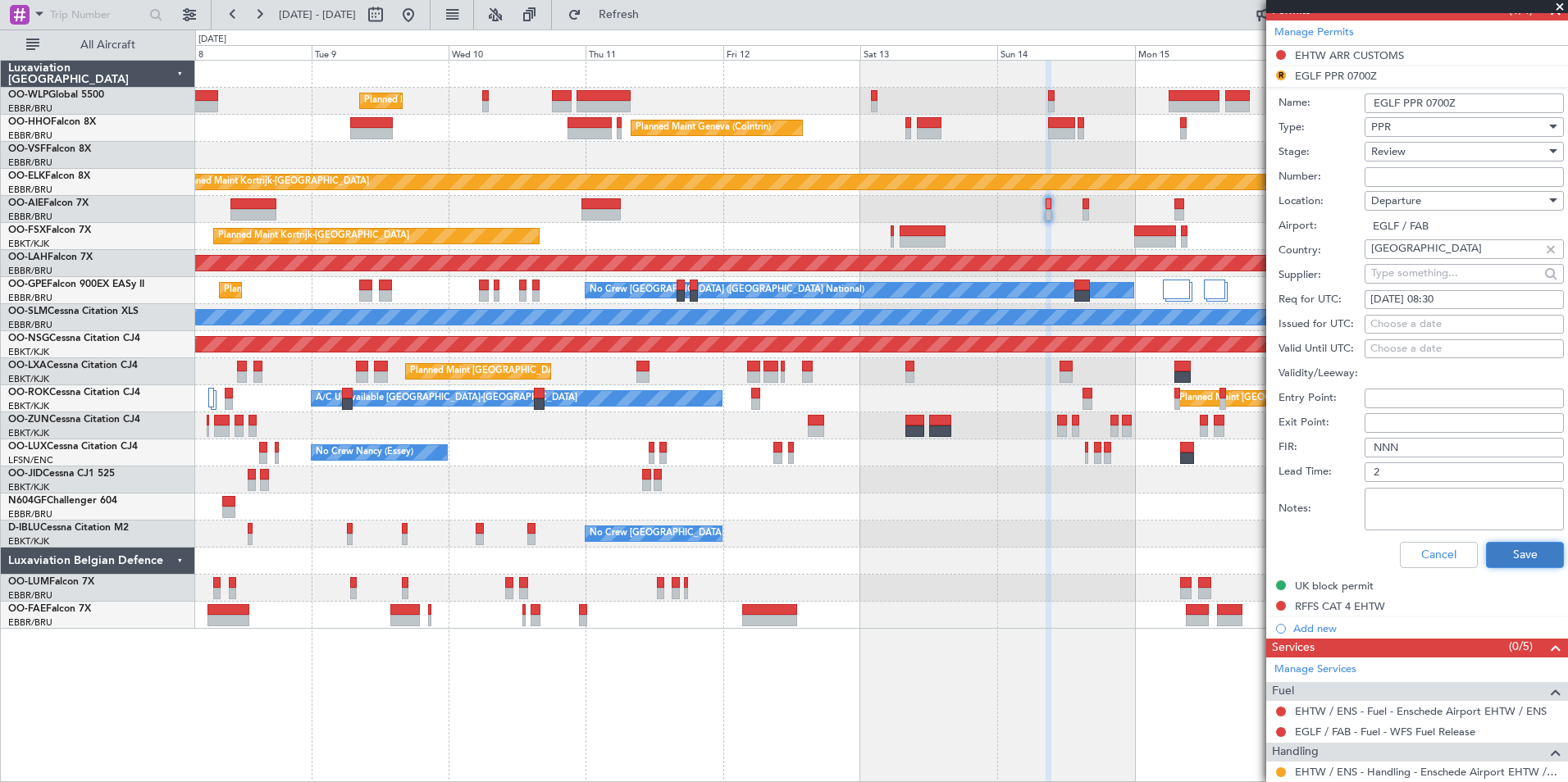
click at [1489, 547] on button "Save" at bounding box center [1525, 555] width 78 height 26
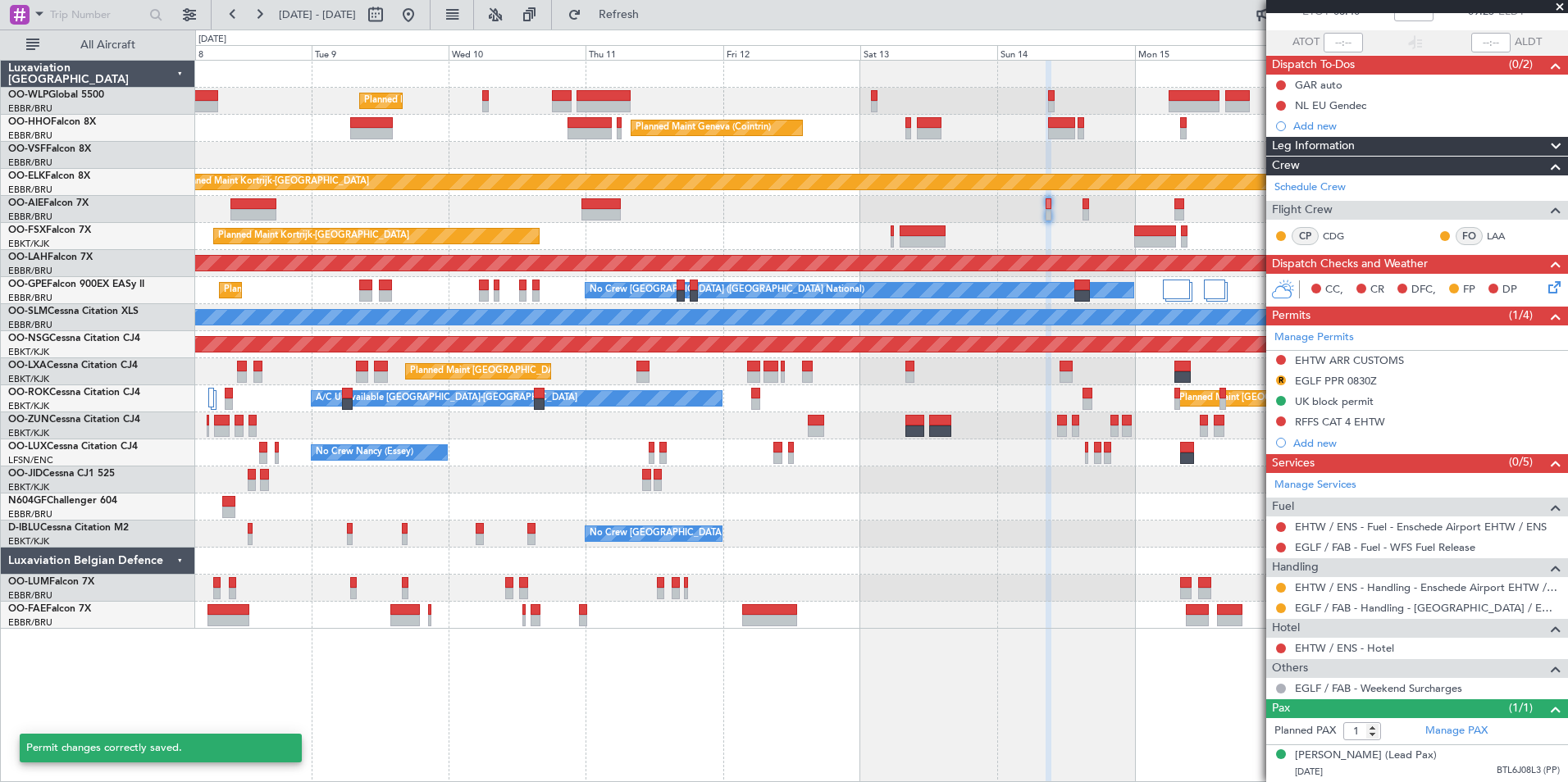
scroll to position [120, 0]
click at [1285, 376] on button "R" at bounding box center [1281, 381] width 10 height 10
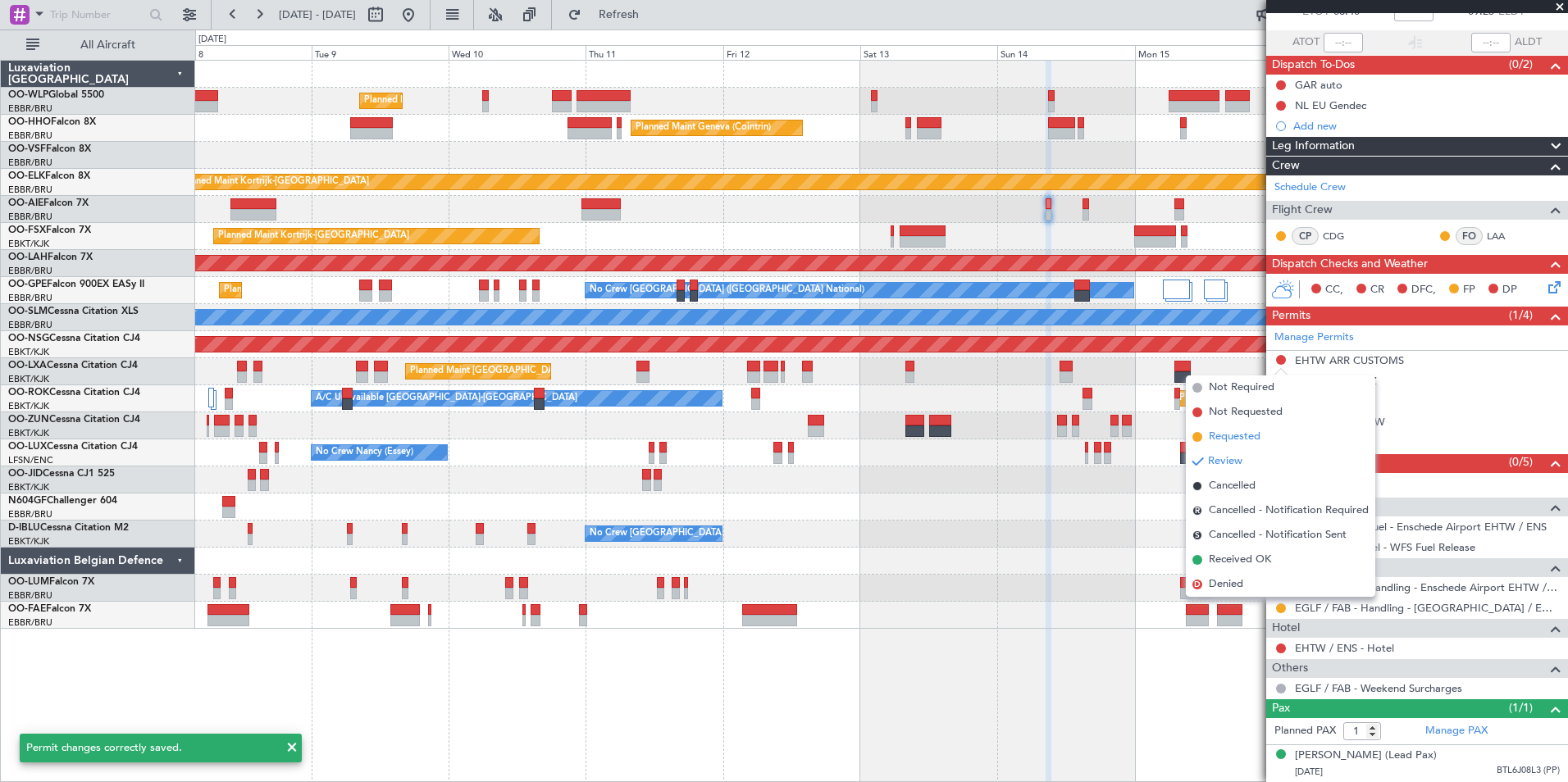
click at [1241, 443] on span "Requested" at bounding box center [1234, 437] width 52 height 17
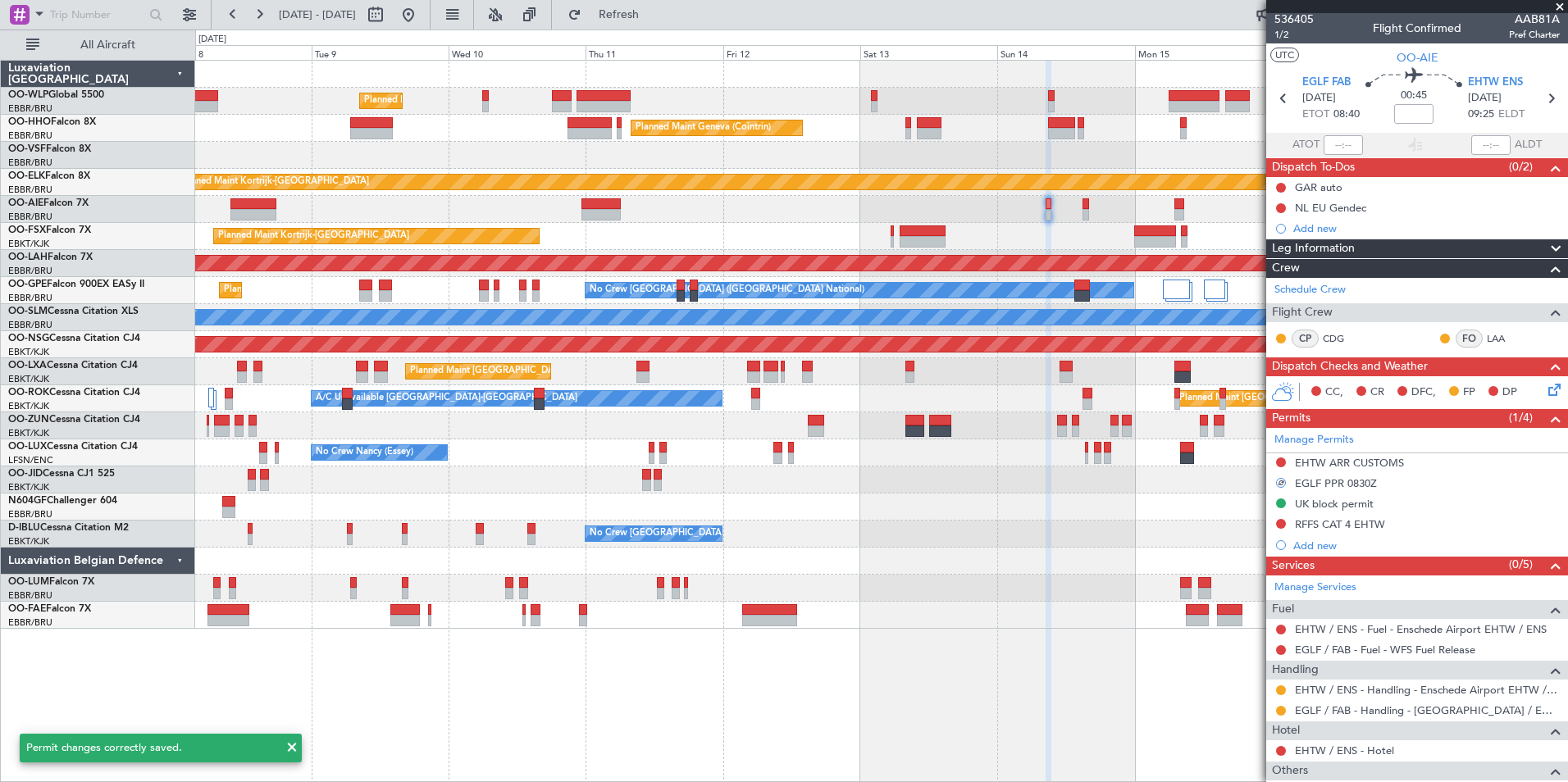
scroll to position [0, 0]
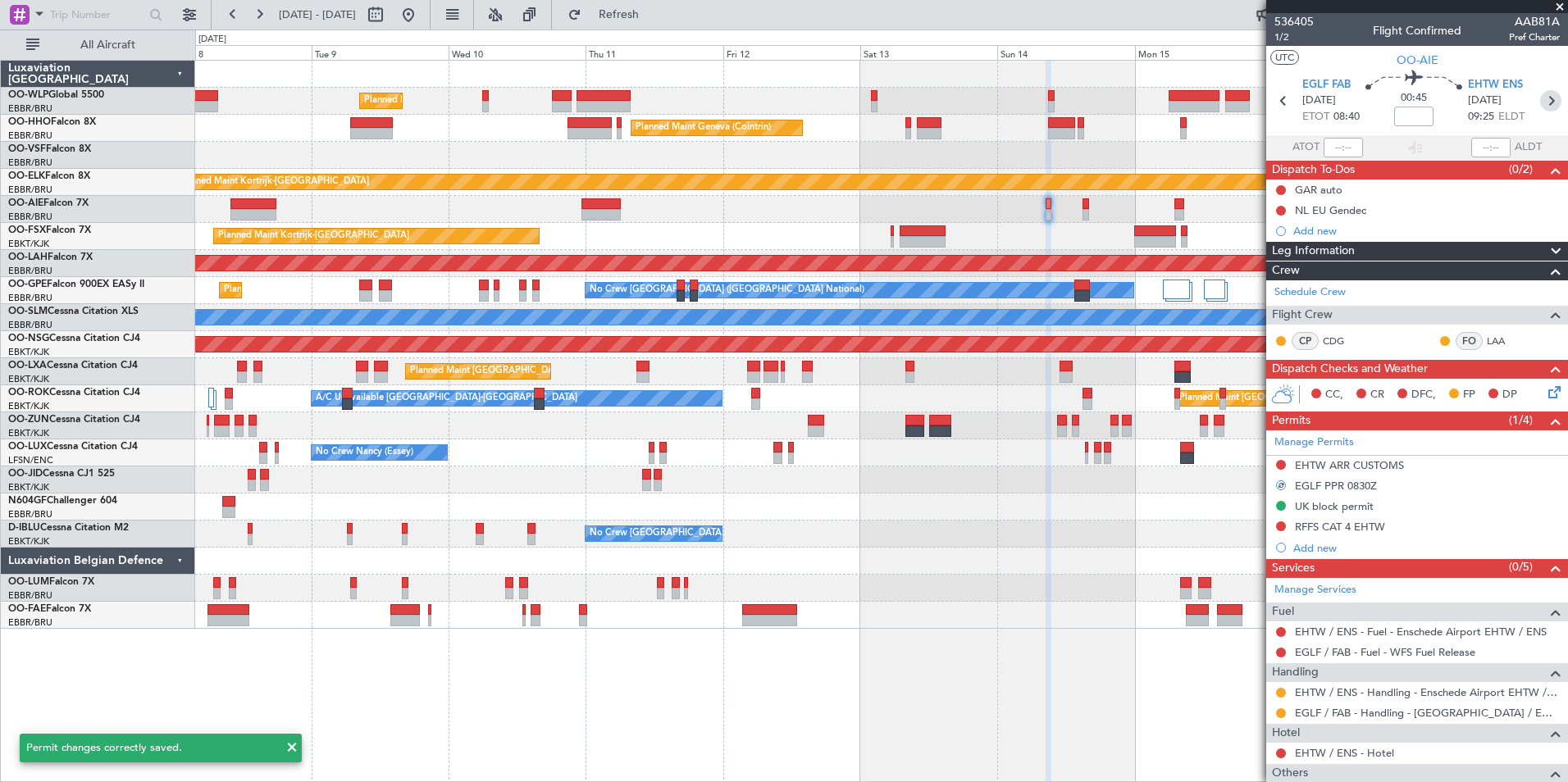
click at [1542, 99] on icon at bounding box center [1550, 100] width 21 height 21
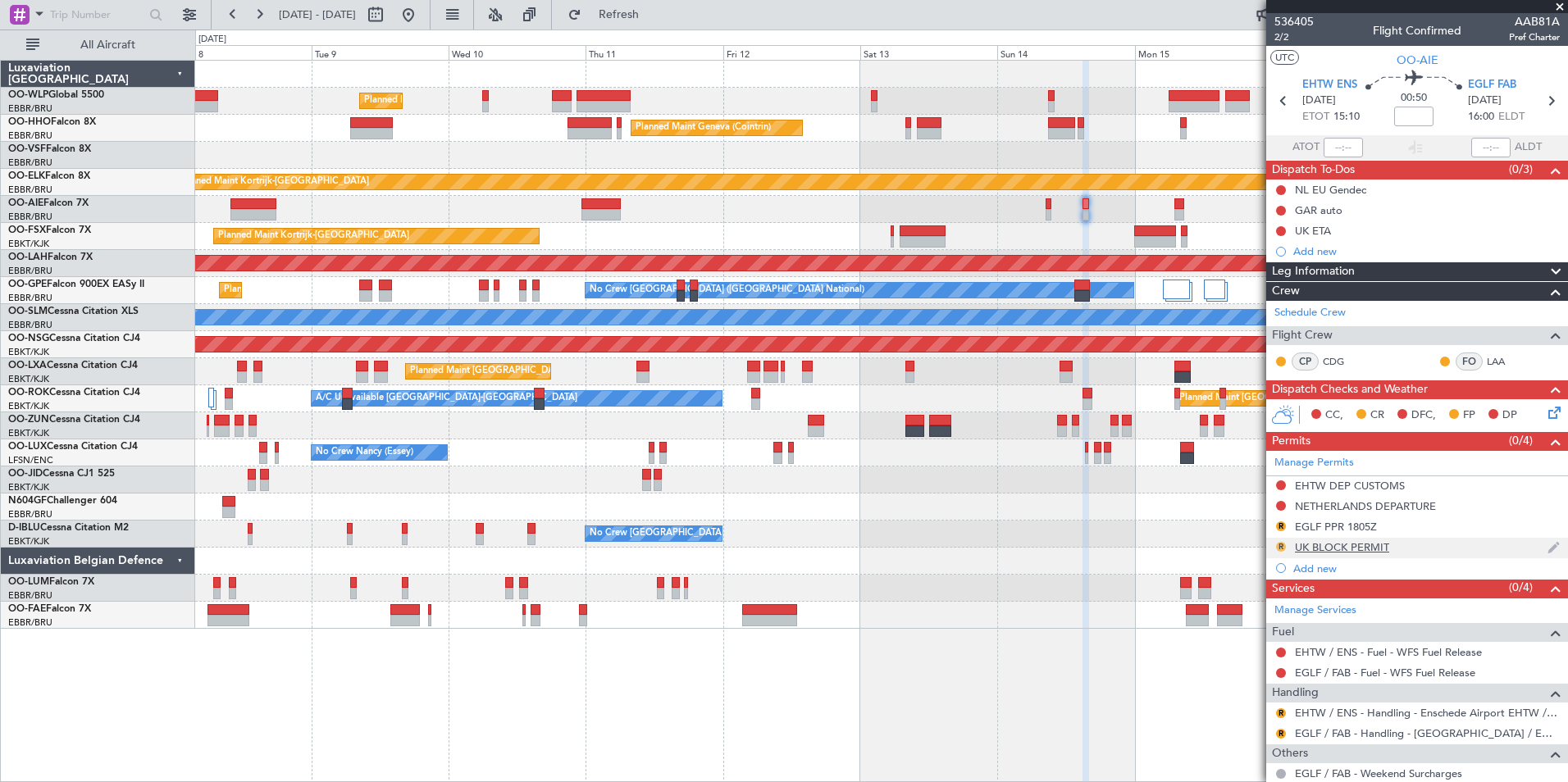
click at [1283, 547] on button "R" at bounding box center [1281, 547] width 10 height 10
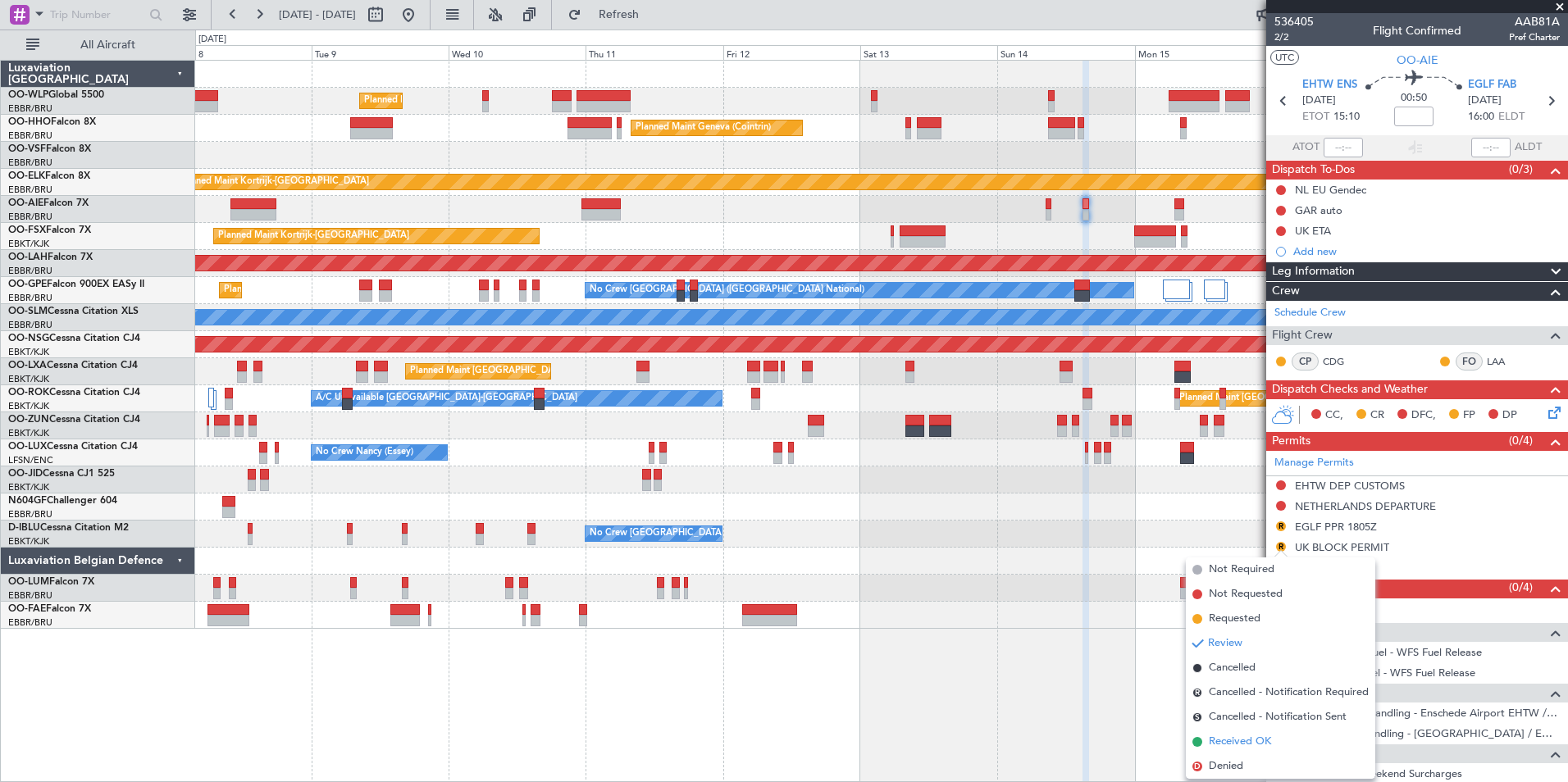
click at [1247, 749] on span "Received OK" at bounding box center [1239, 743] width 63 height 17
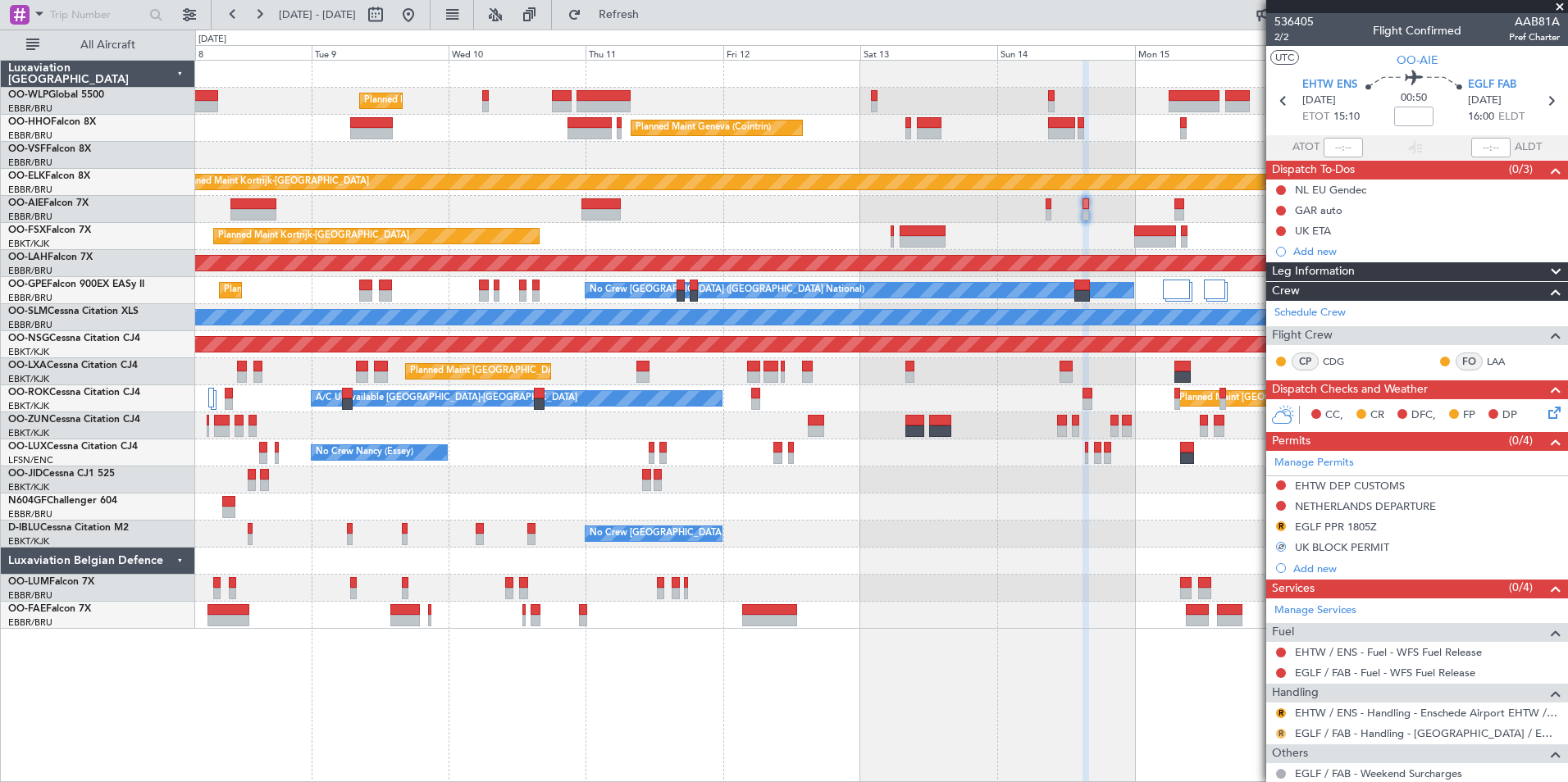
click at [1276, 735] on button "R" at bounding box center [1281, 734] width 10 height 10
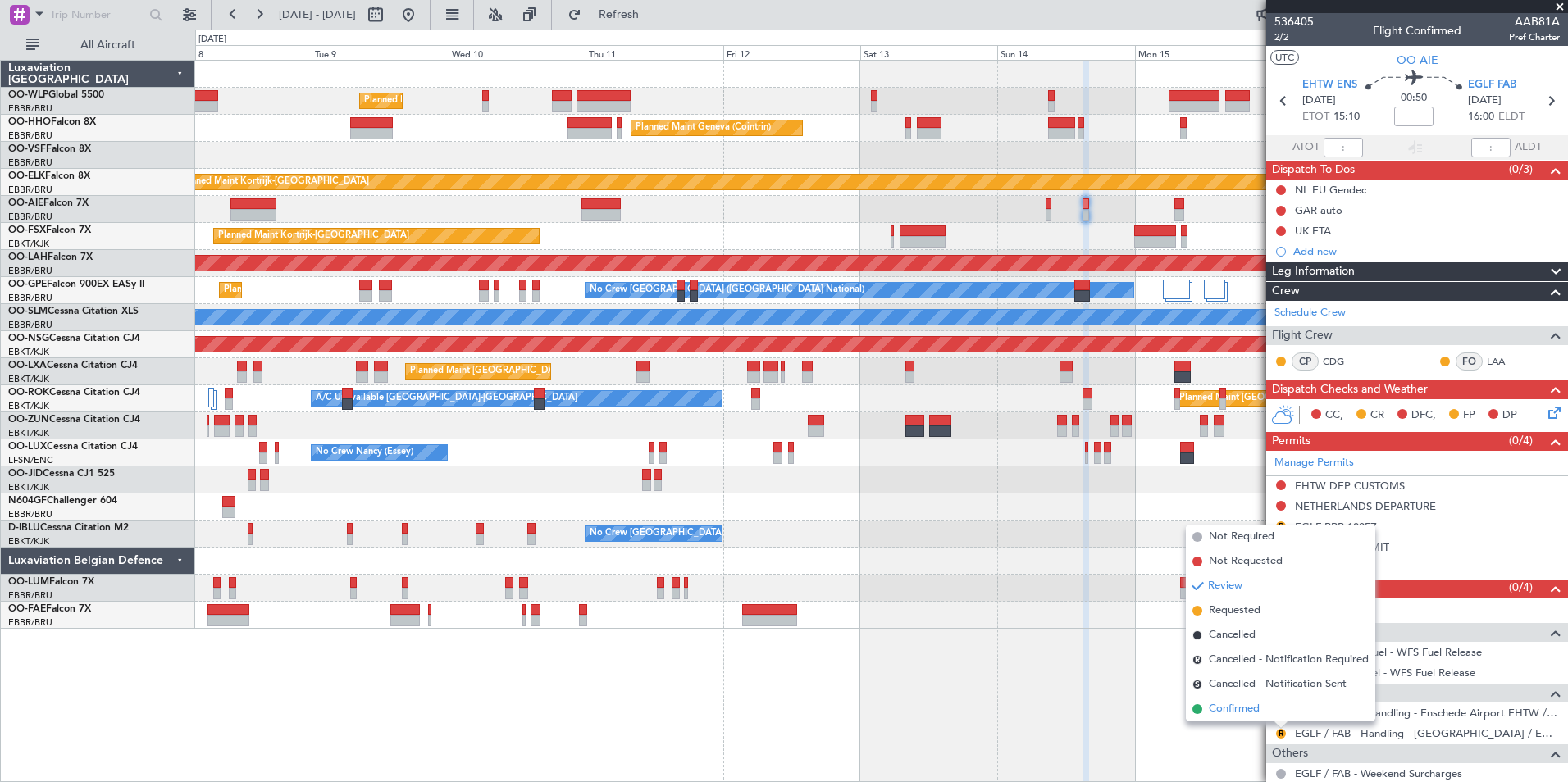
click at [1258, 712] on span "Confirmed" at bounding box center [1233, 709] width 51 height 17
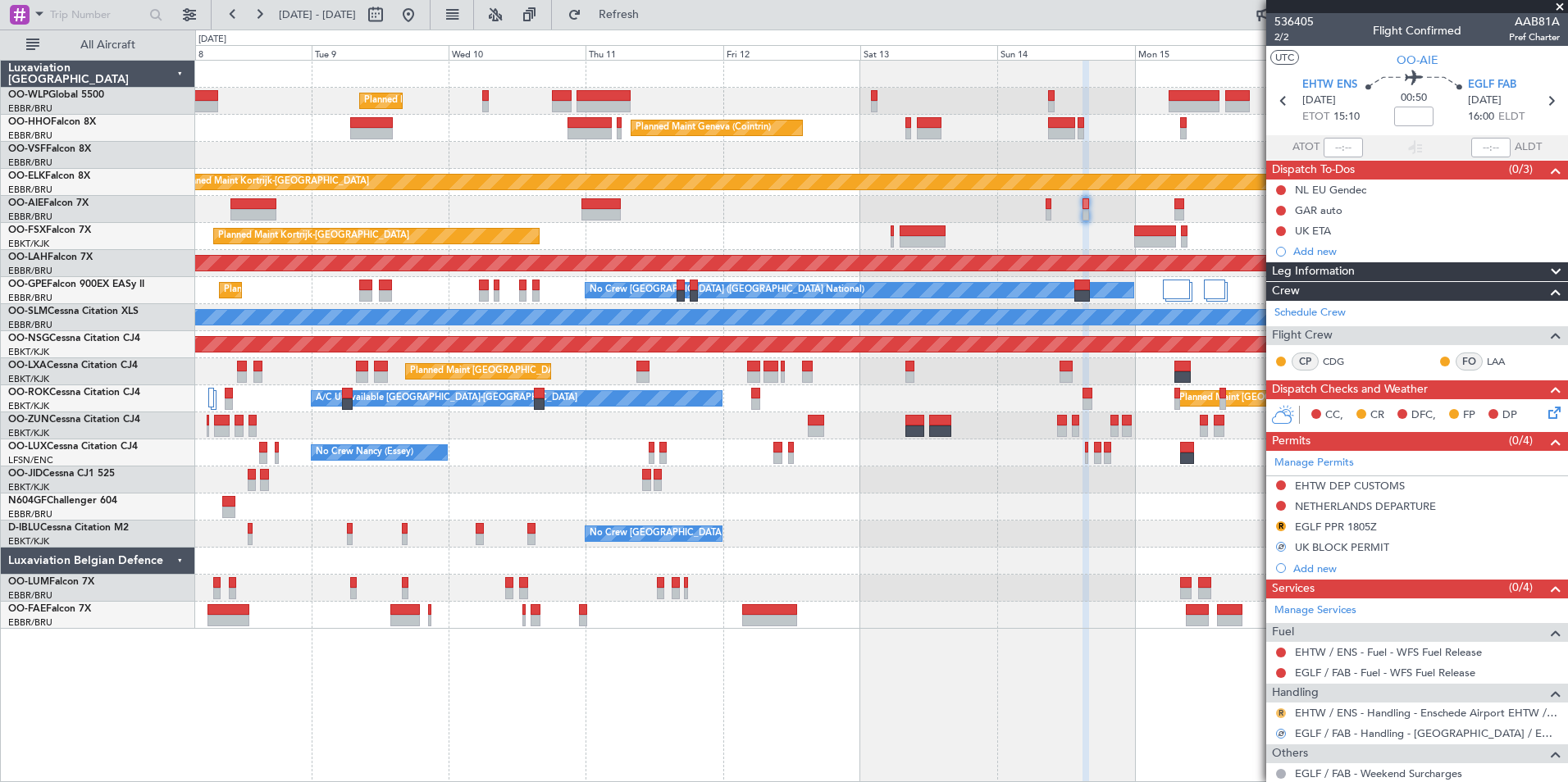
click at [1278, 713] on button "R" at bounding box center [1281, 713] width 10 height 10
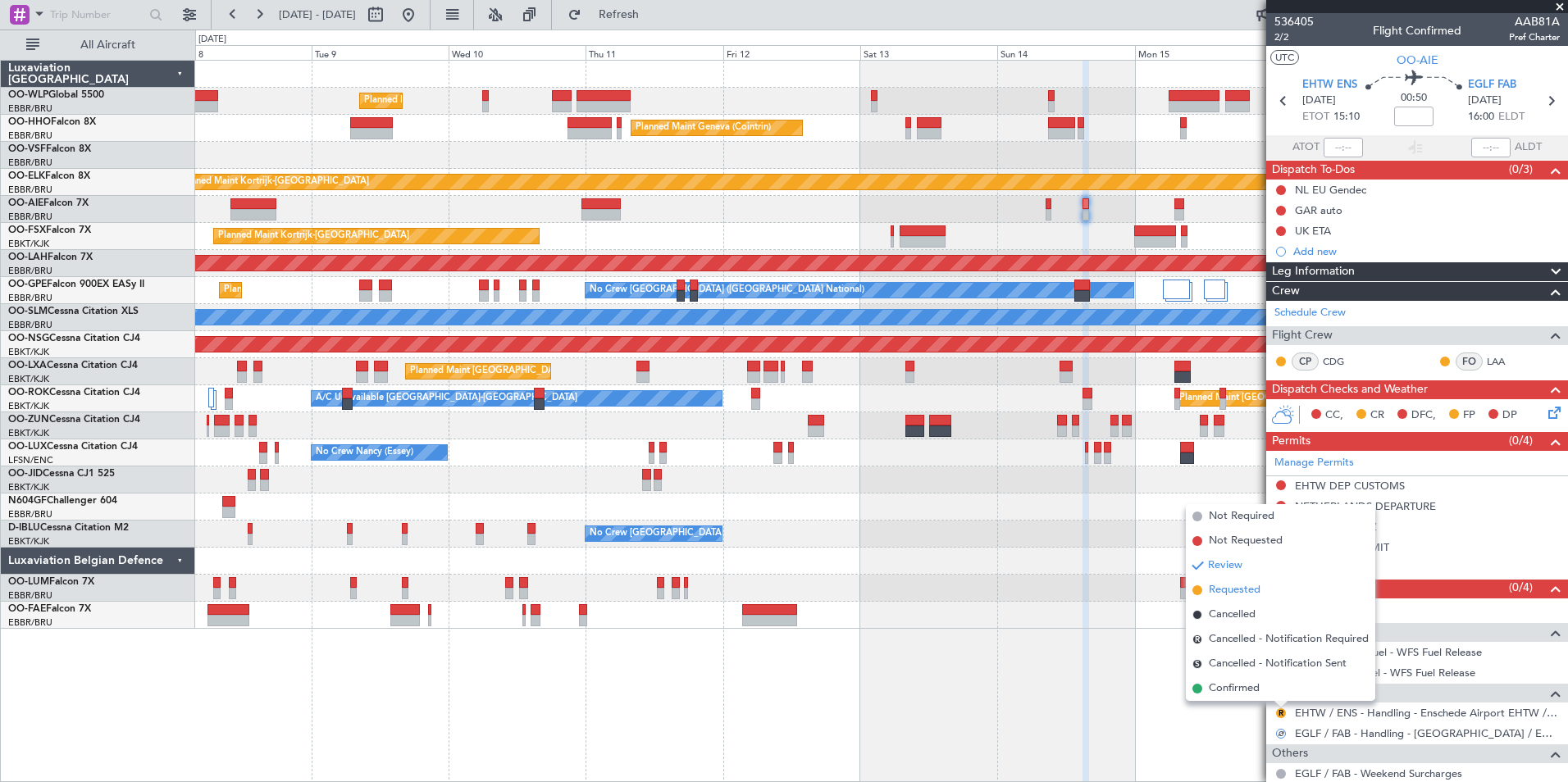
click at [1247, 589] on span "Requested" at bounding box center [1234, 590] width 52 height 17
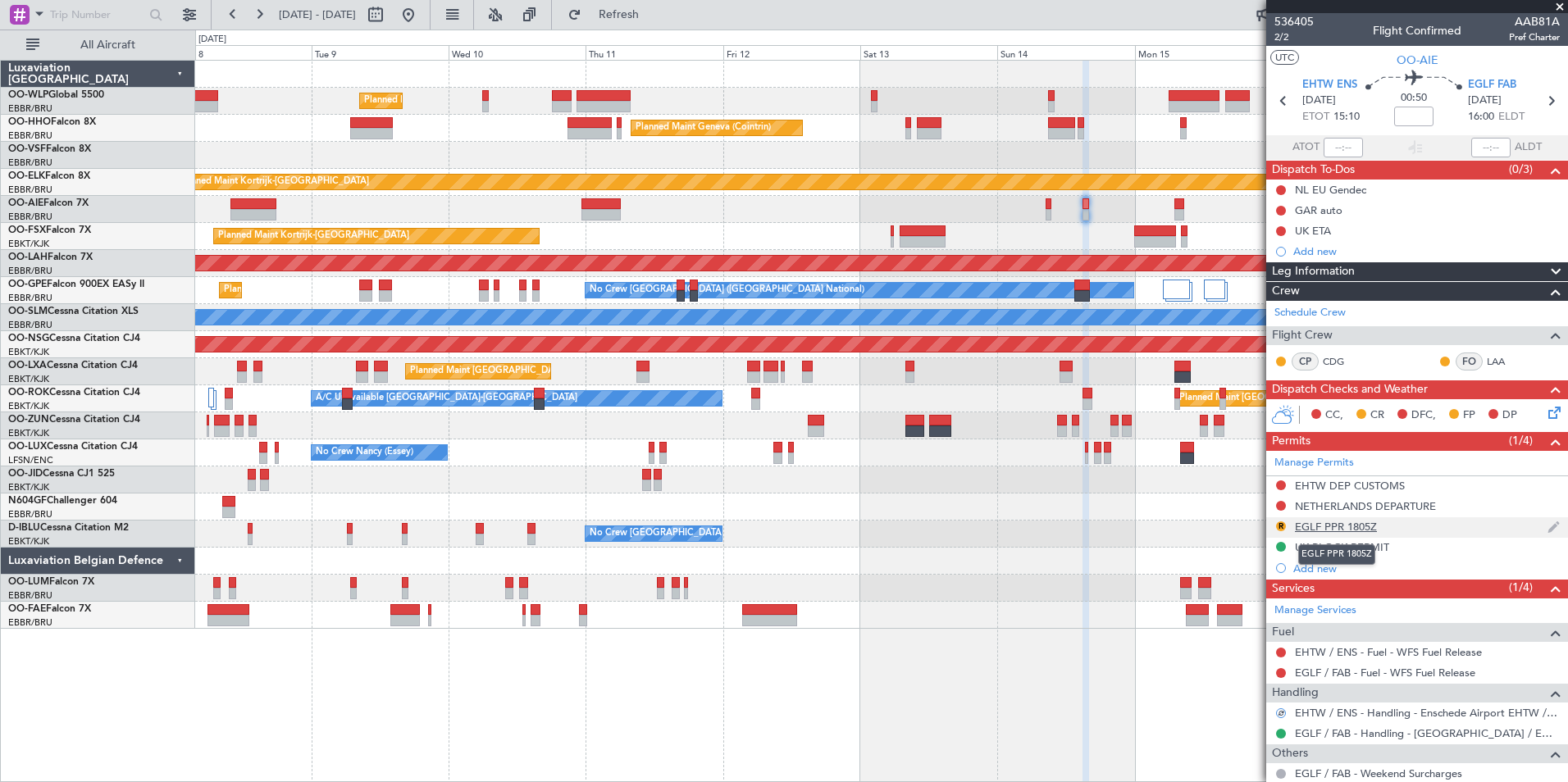
click at [1332, 524] on div "EGLF PPR 1805Z" at bounding box center [1336, 527] width 82 height 14
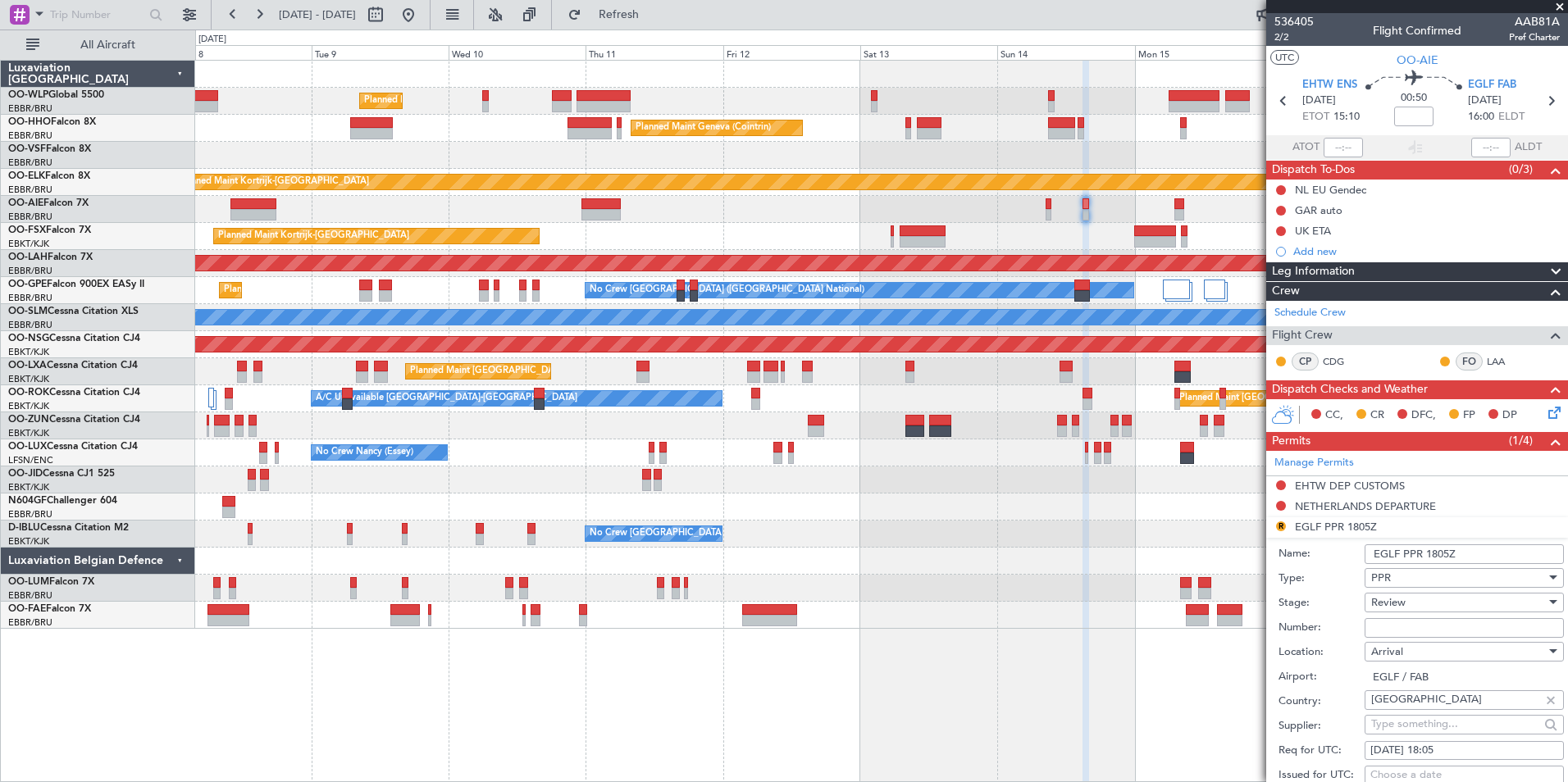
scroll to position [164, 0]
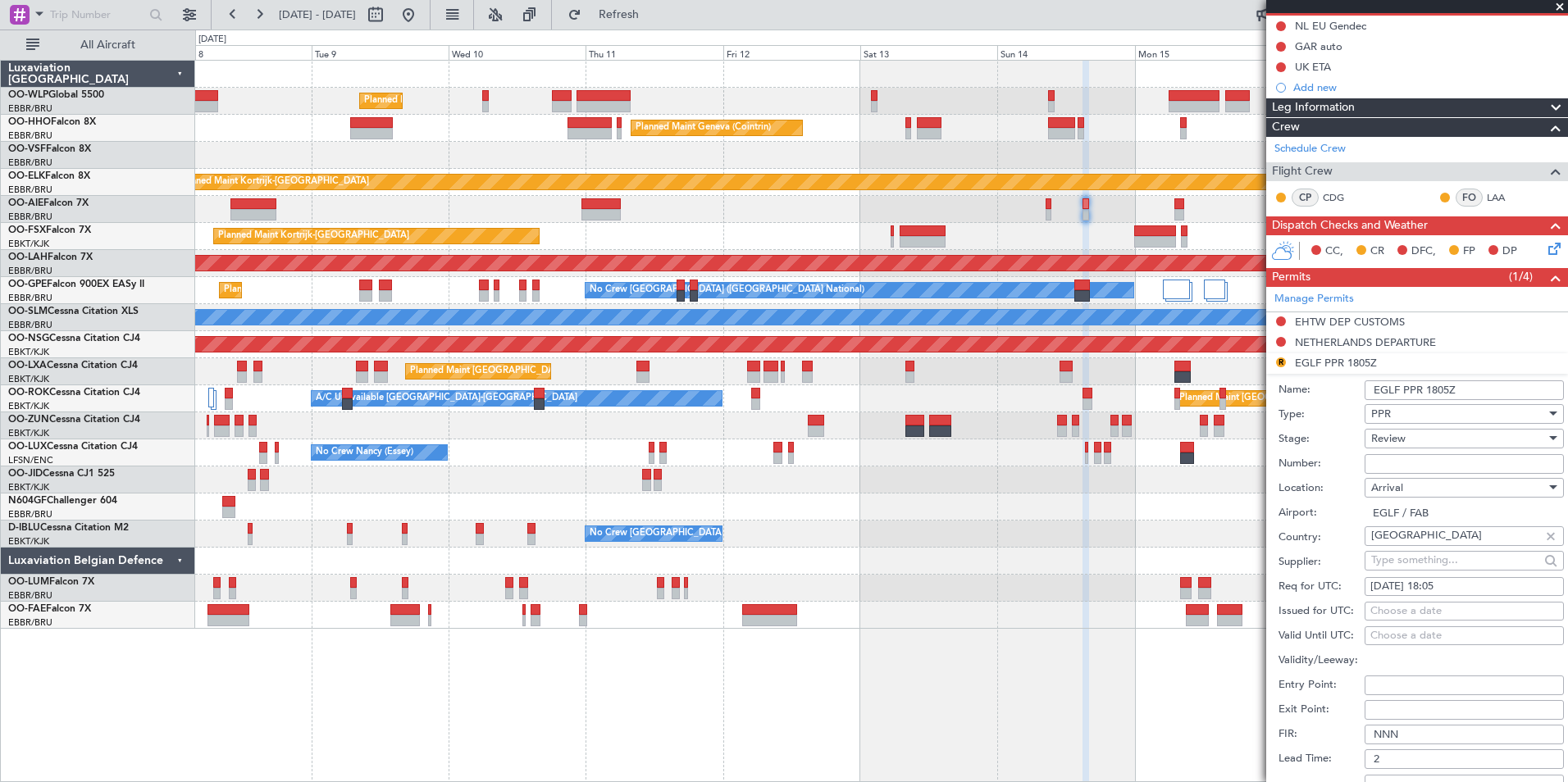
click at [1440, 587] on div "[DATE] 18:05" at bounding box center [1464, 587] width 188 height 17
select select "9"
select select "2025"
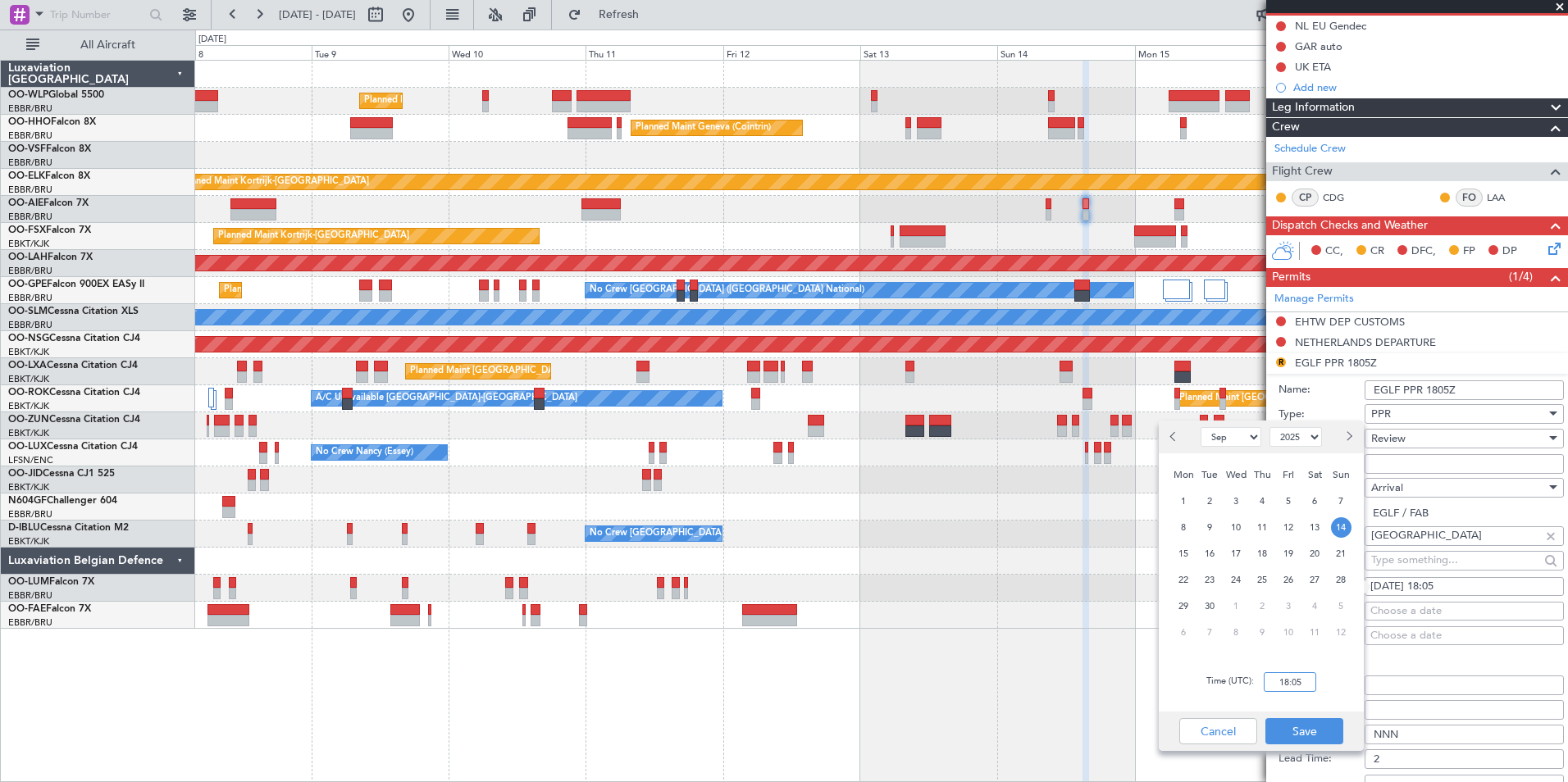
click at [1274, 686] on input "18:05" at bounding box center [1290, 682] width 53 height 20
type input "16:05"
click at [1327, 737] on button "Save" at bounding box center [1304, 731] width 78 height 26
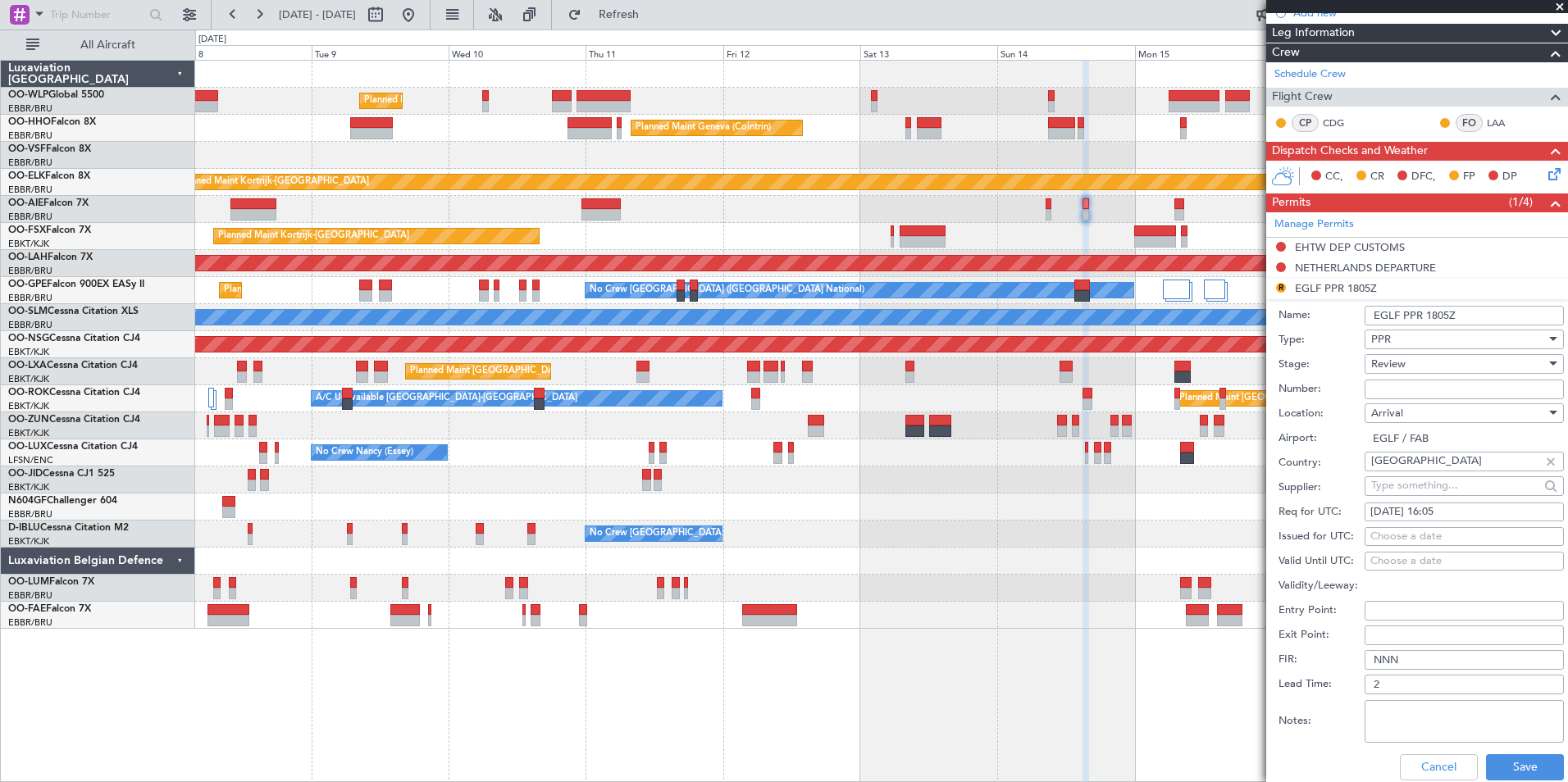
scroll to position [328, 0]
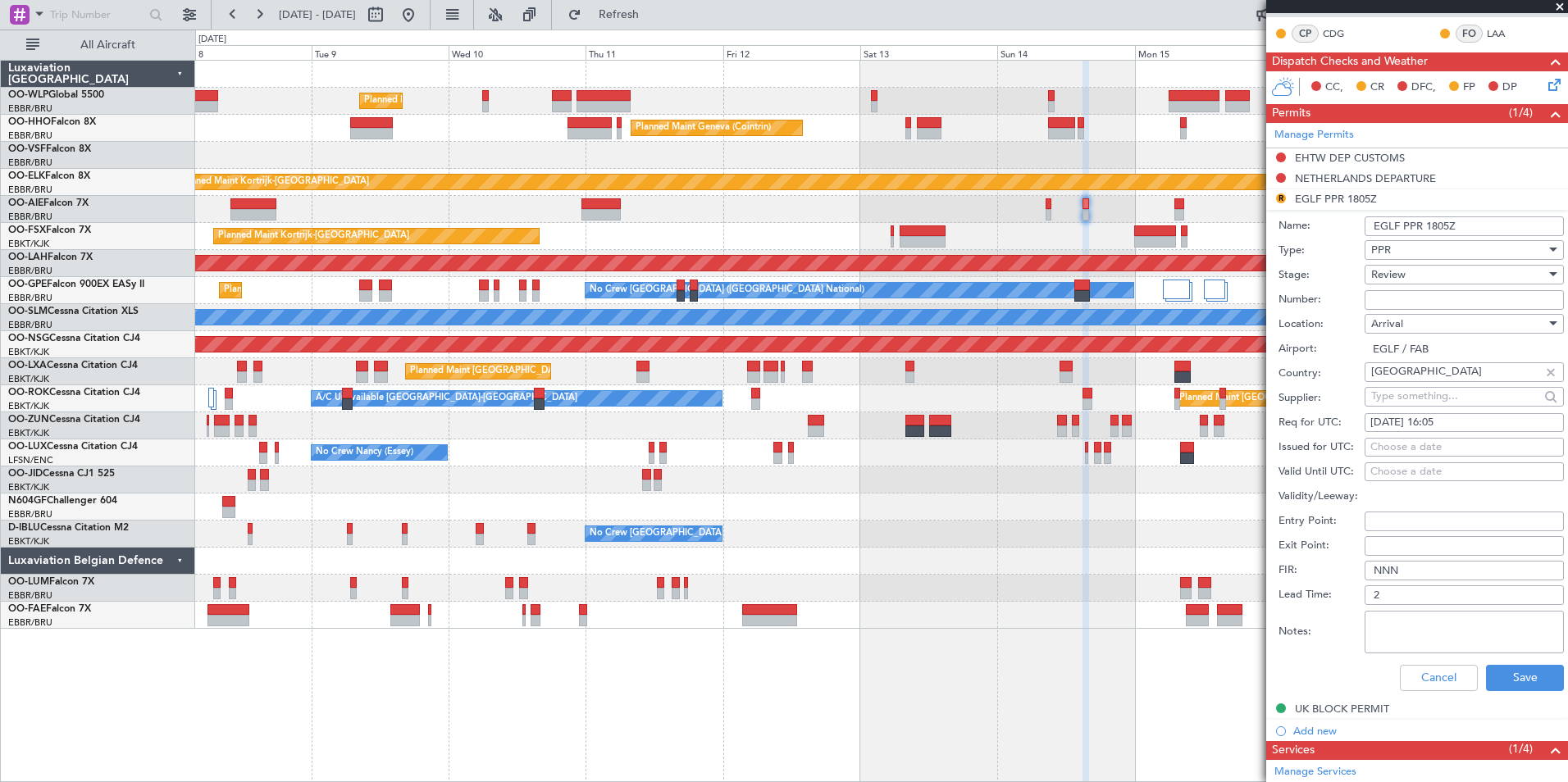
click at [1388, 272] on span "Review" at bounding box center [1388, 275] width 34 height 15
click at [1386, 389] on span "Requested" at bounding box center [1458, 381] width 172 height 24
click at [1504, 674] on button "Save" at bounding box center [1525, 677] width 78 height 26
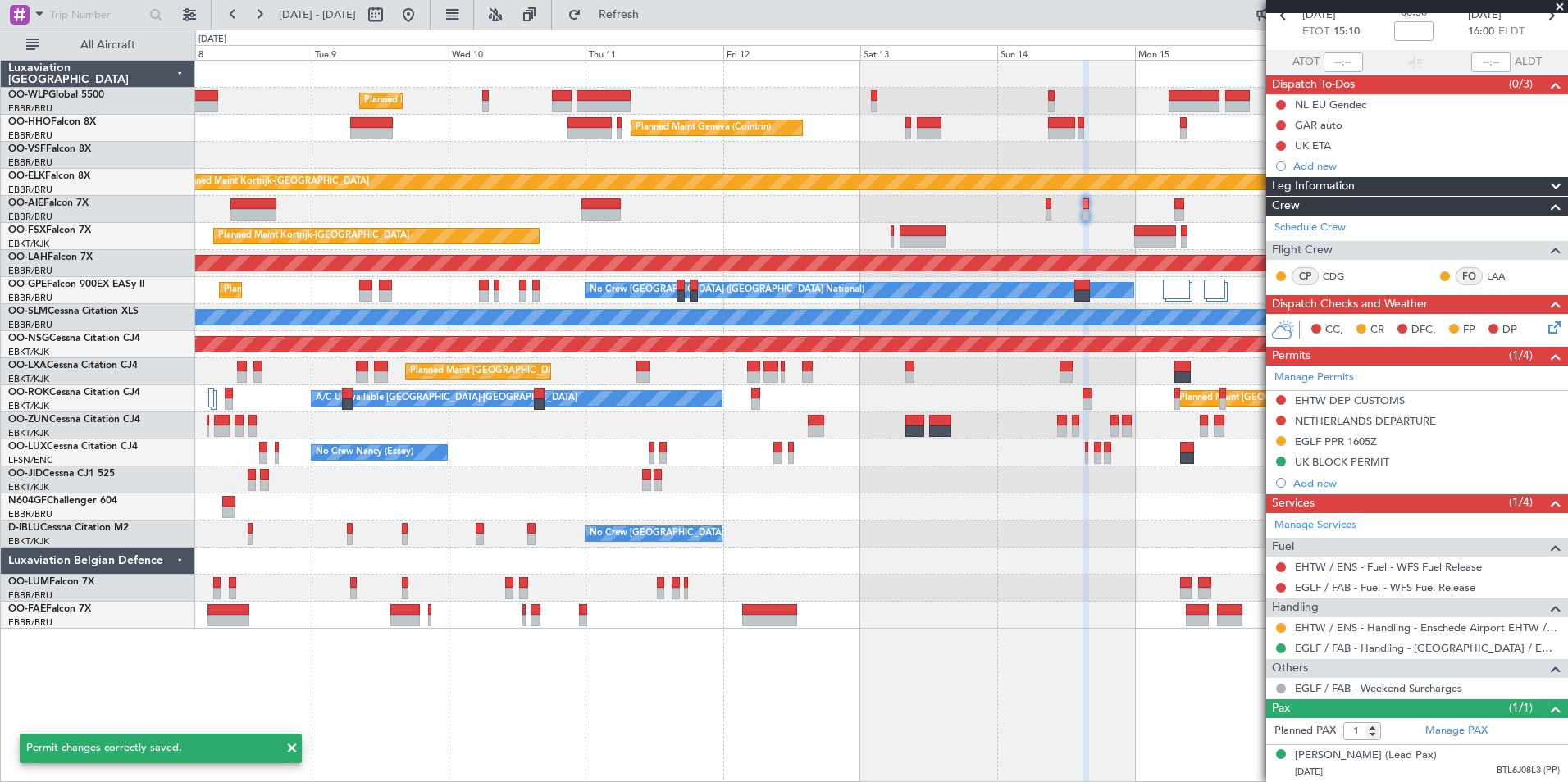
scroll to position [101, 0]
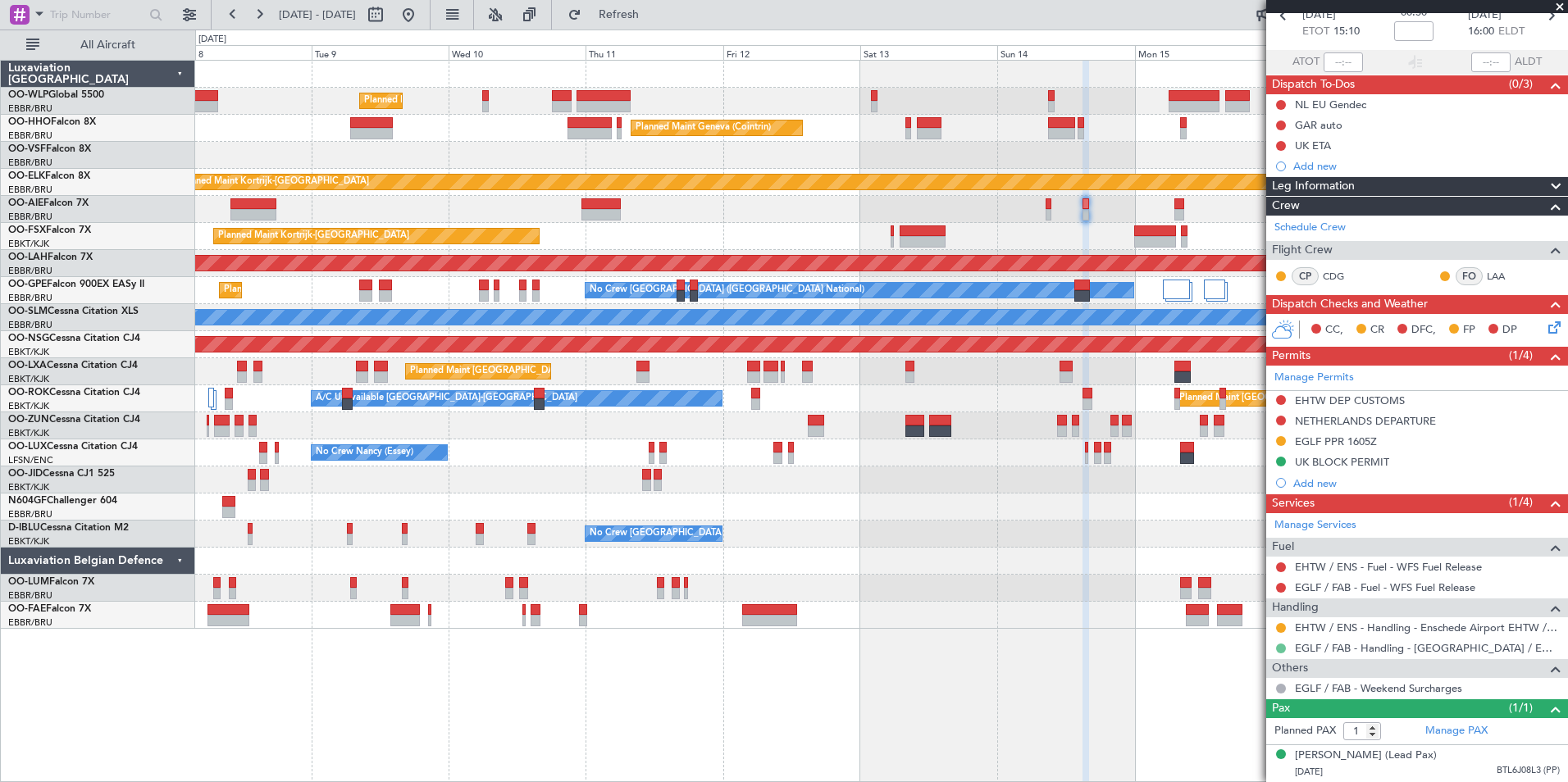
click at [1279, 644] on button at bounding box center [1281, 649] width 10 height 10
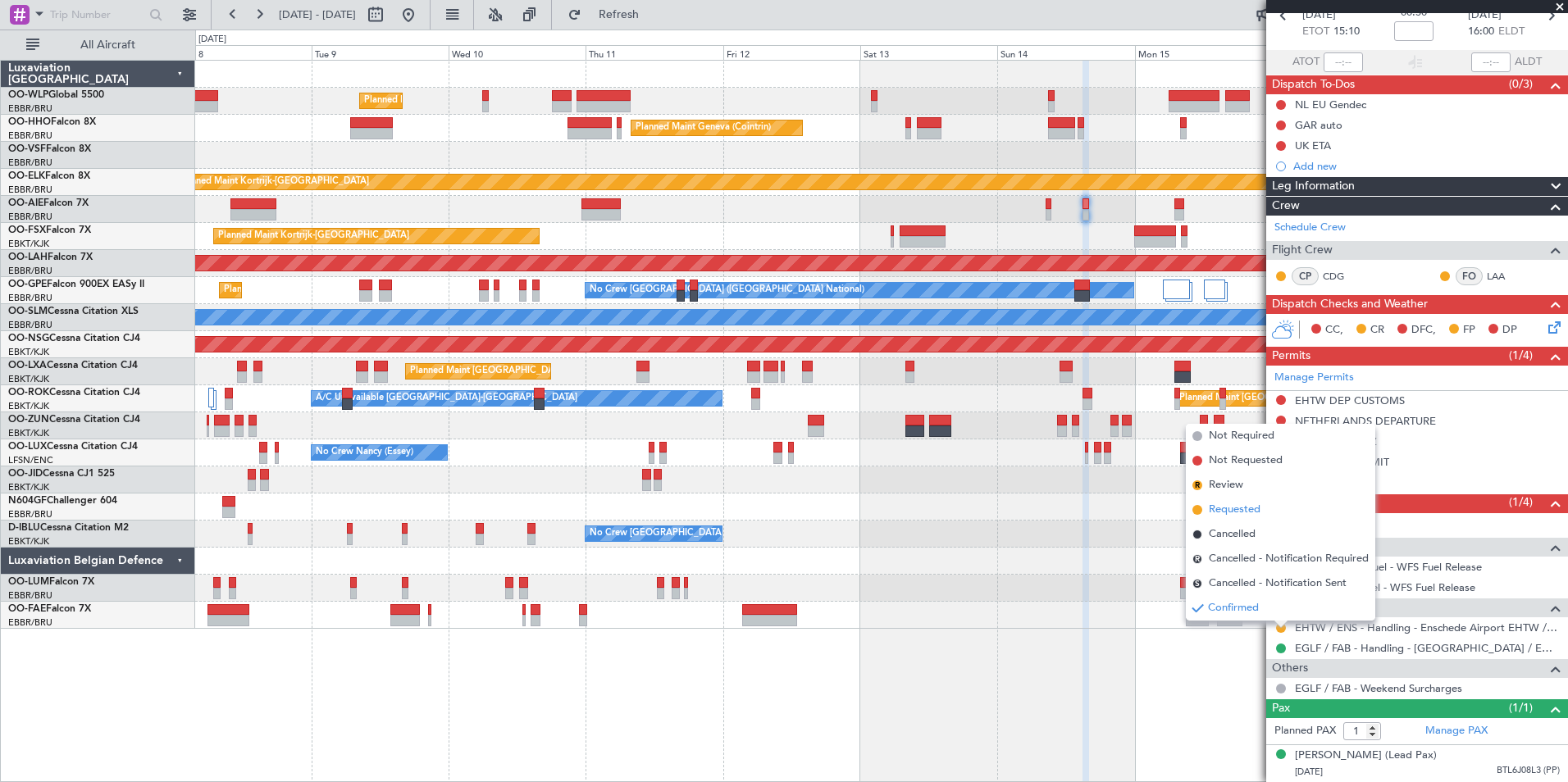
click at [1218, 509] on span "Requested" at bounding box center [1234, 510] width 52 height 17
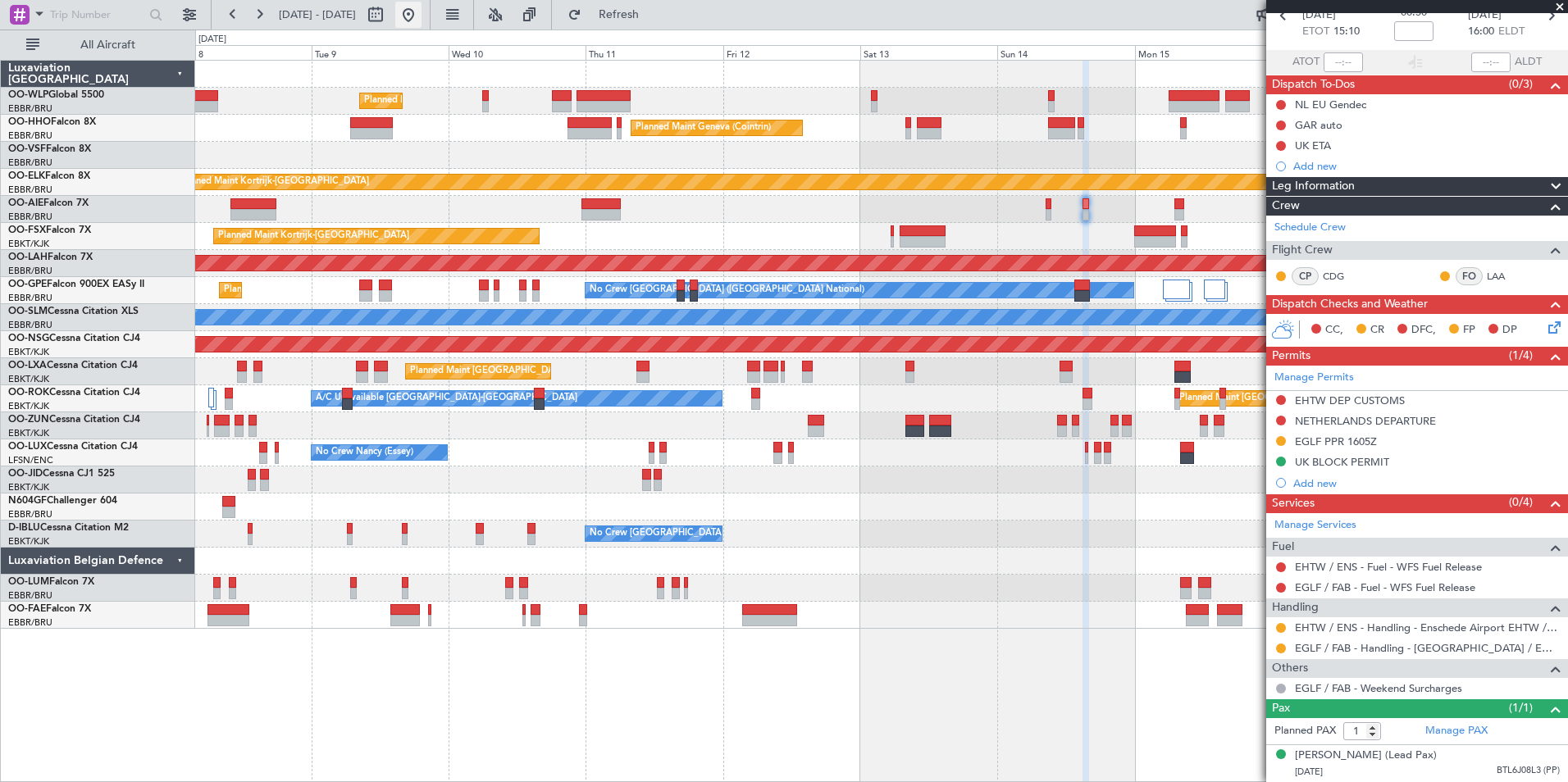
click at [421, 7] on button at bounding box center [408, 14] width 26 height 26
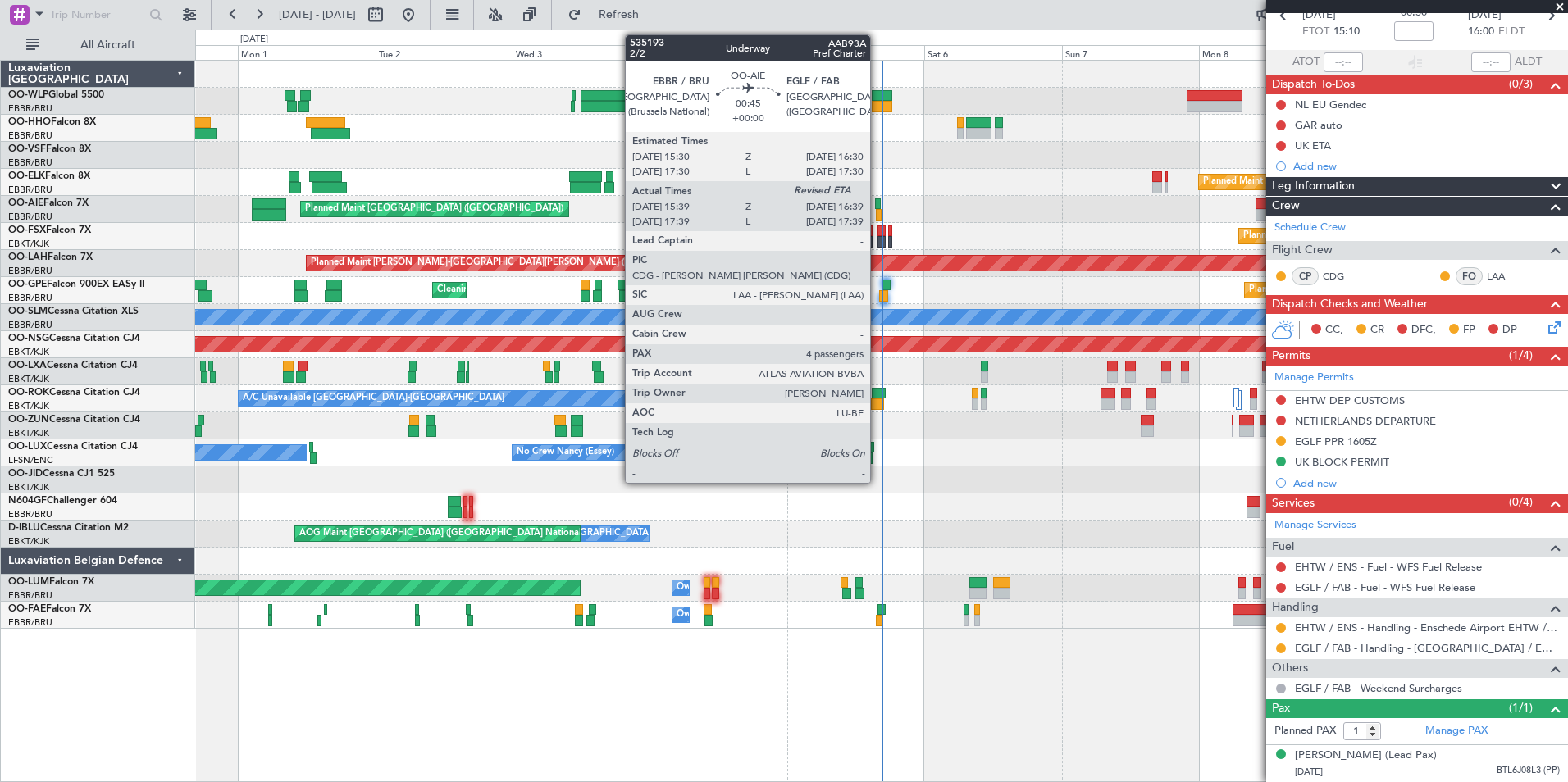
click at [877, 207] on div at bounding box center [877, 204] width 6 height 12
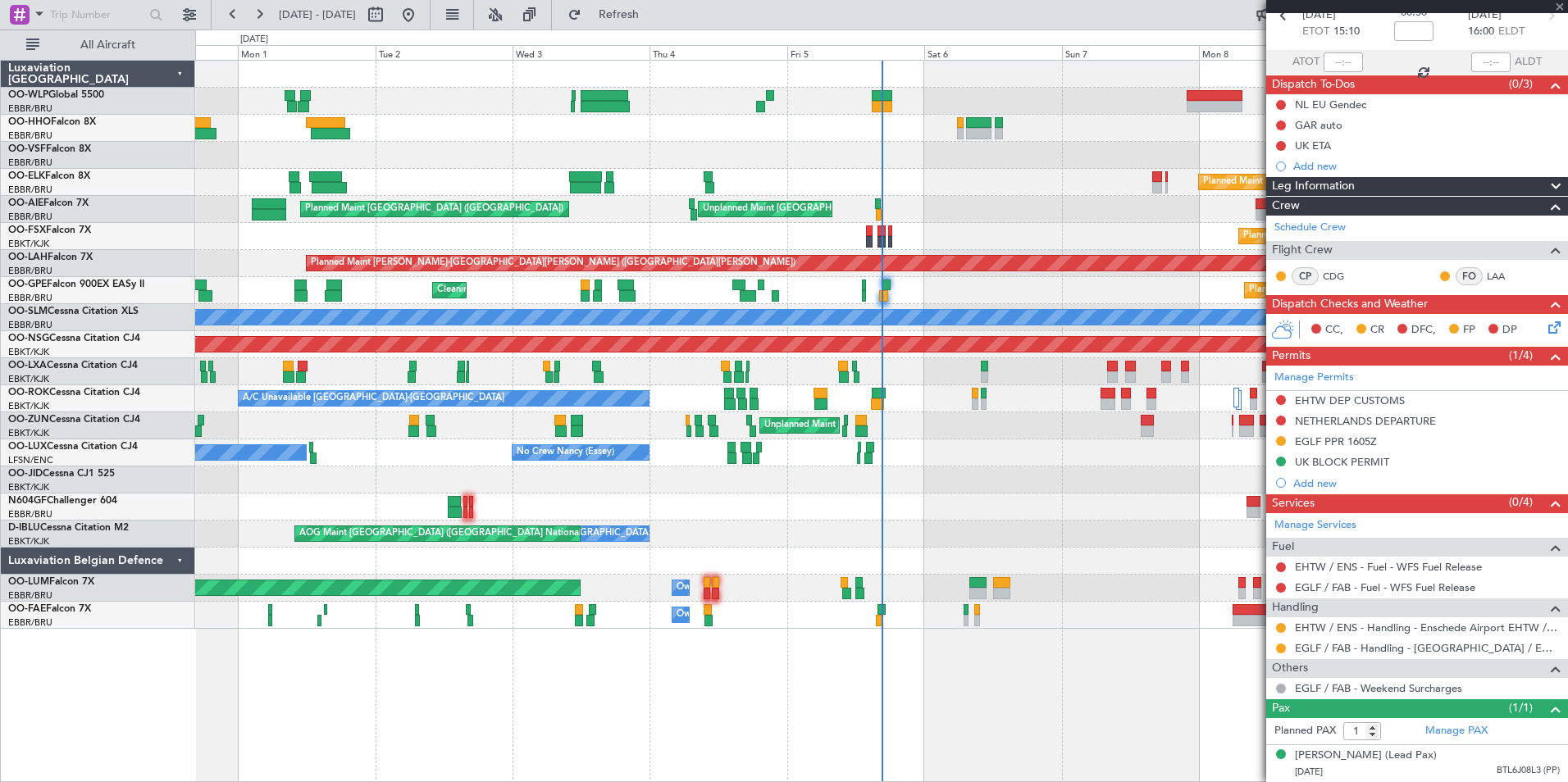
type input "15:49"
type input "4"
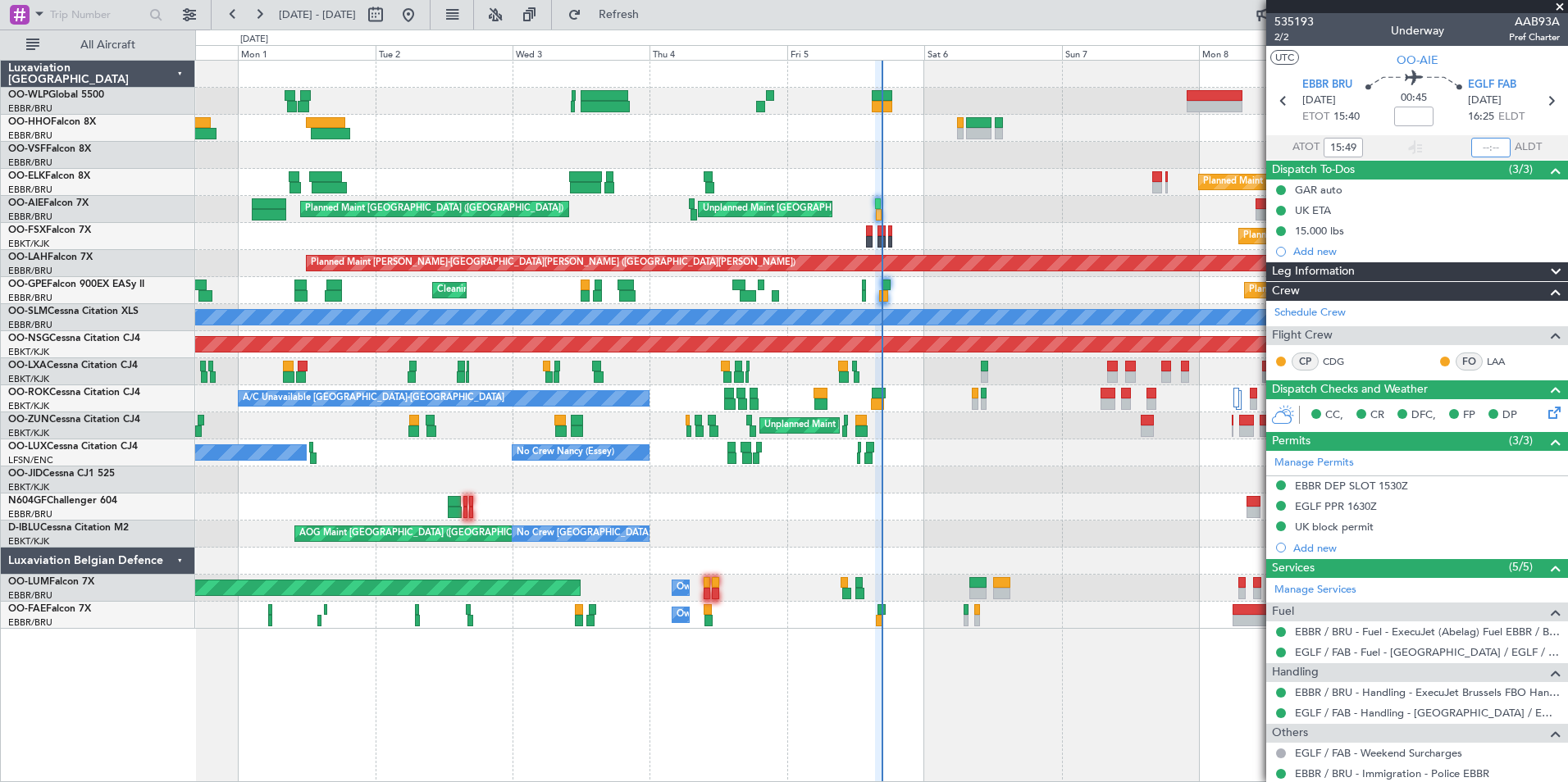
click at [1481, 143] on input "text" at bounding box center [1490, 148] width 39 height 20
type input "16:31"
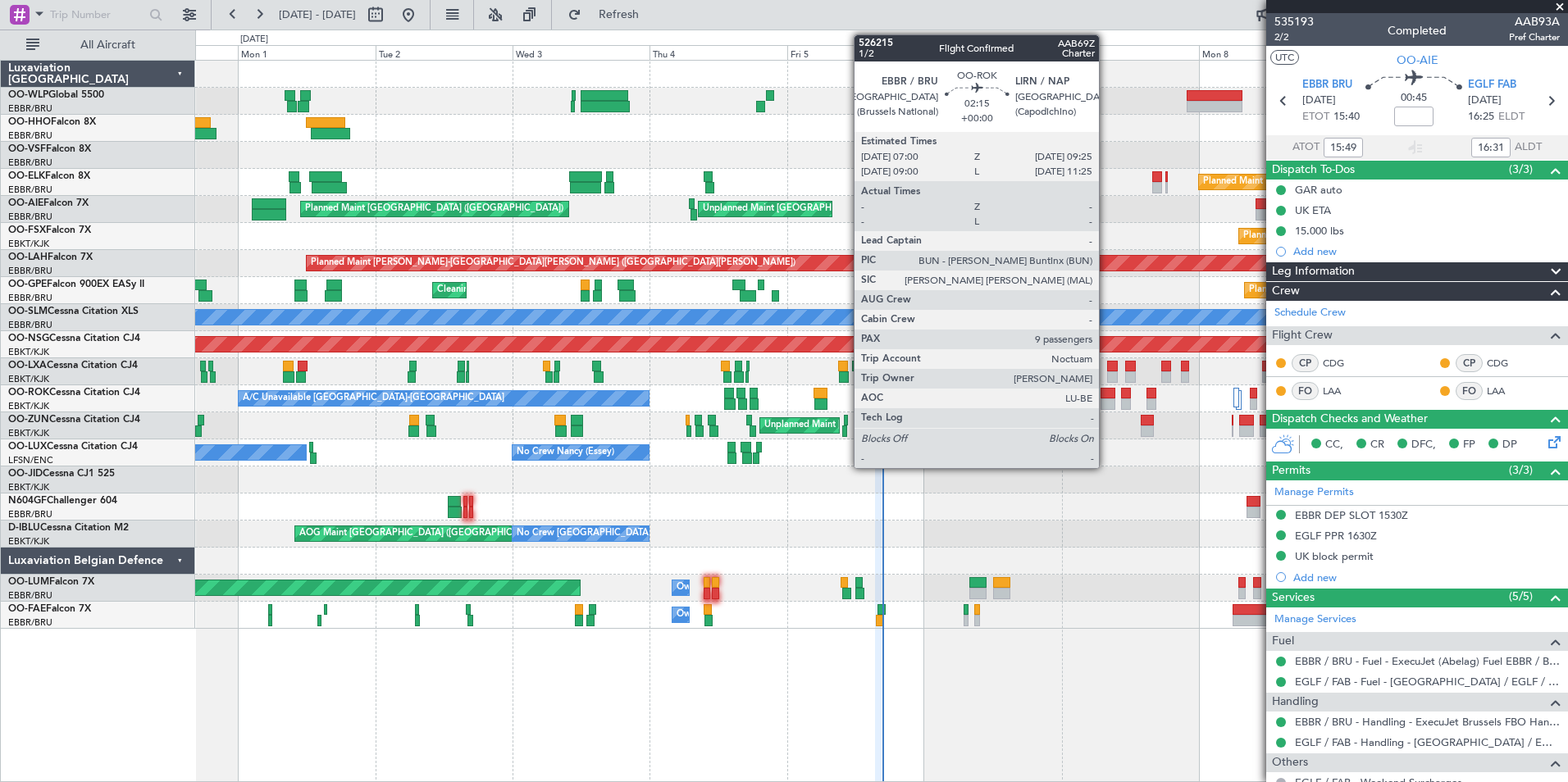
click at [1106, 400] on div at bounding box center [1107, 405] width 14 height 12
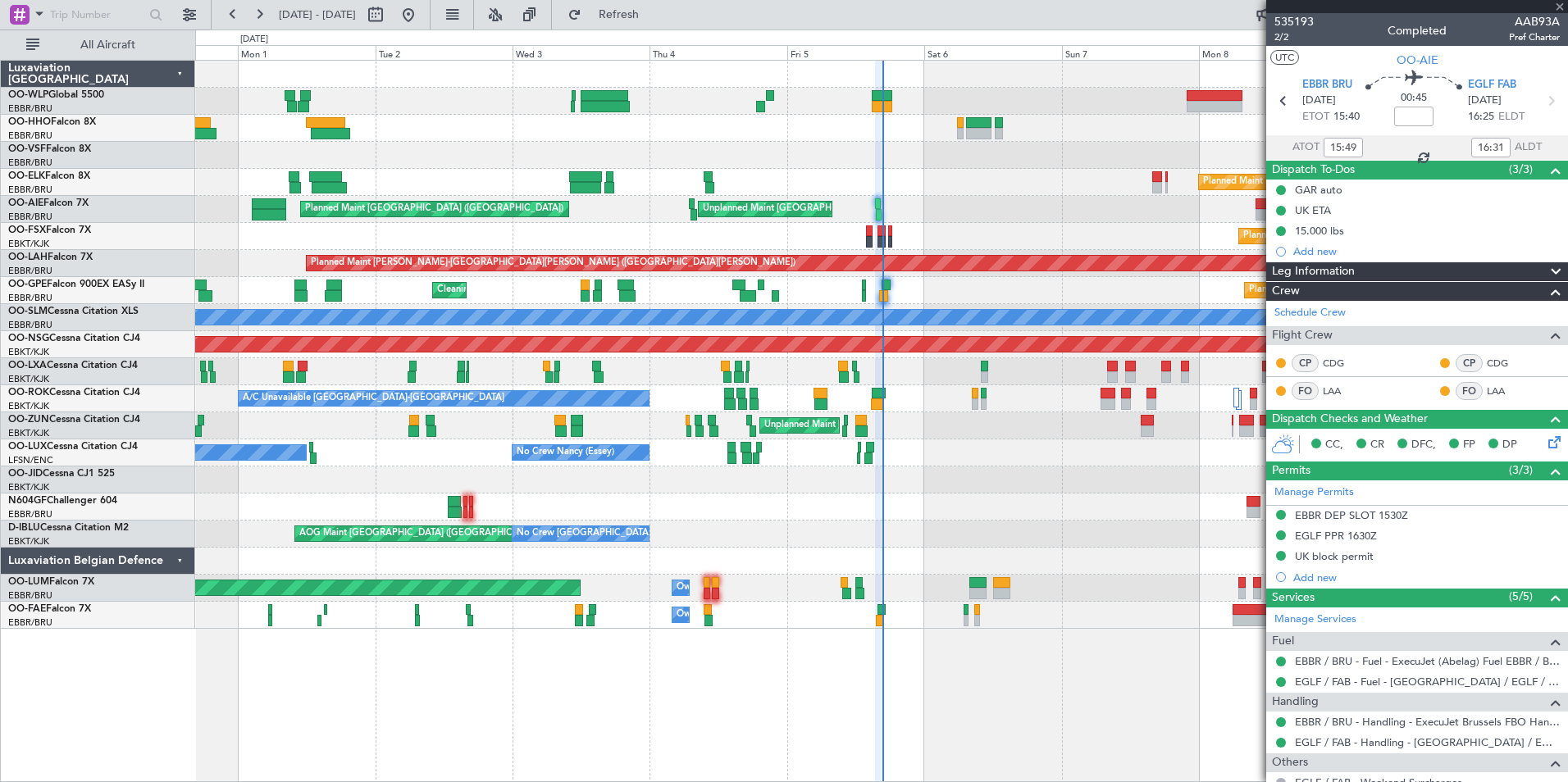
type input "9"
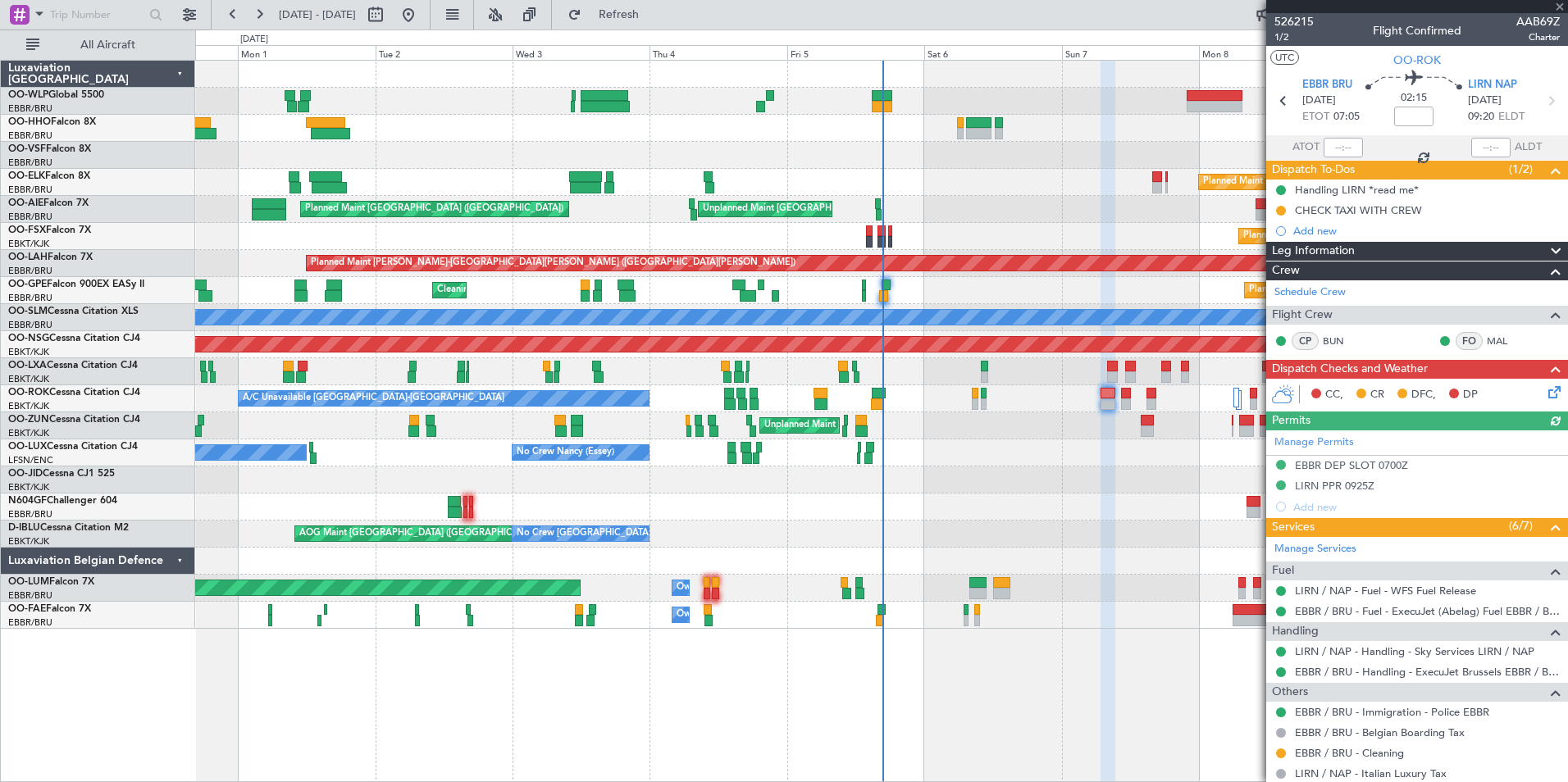
click at [1018, 232] on div "Planned Maint Kortrijk-[GEOGRAPHIC_DATA]" at bounding box center [881, 237] width 1372 height 27
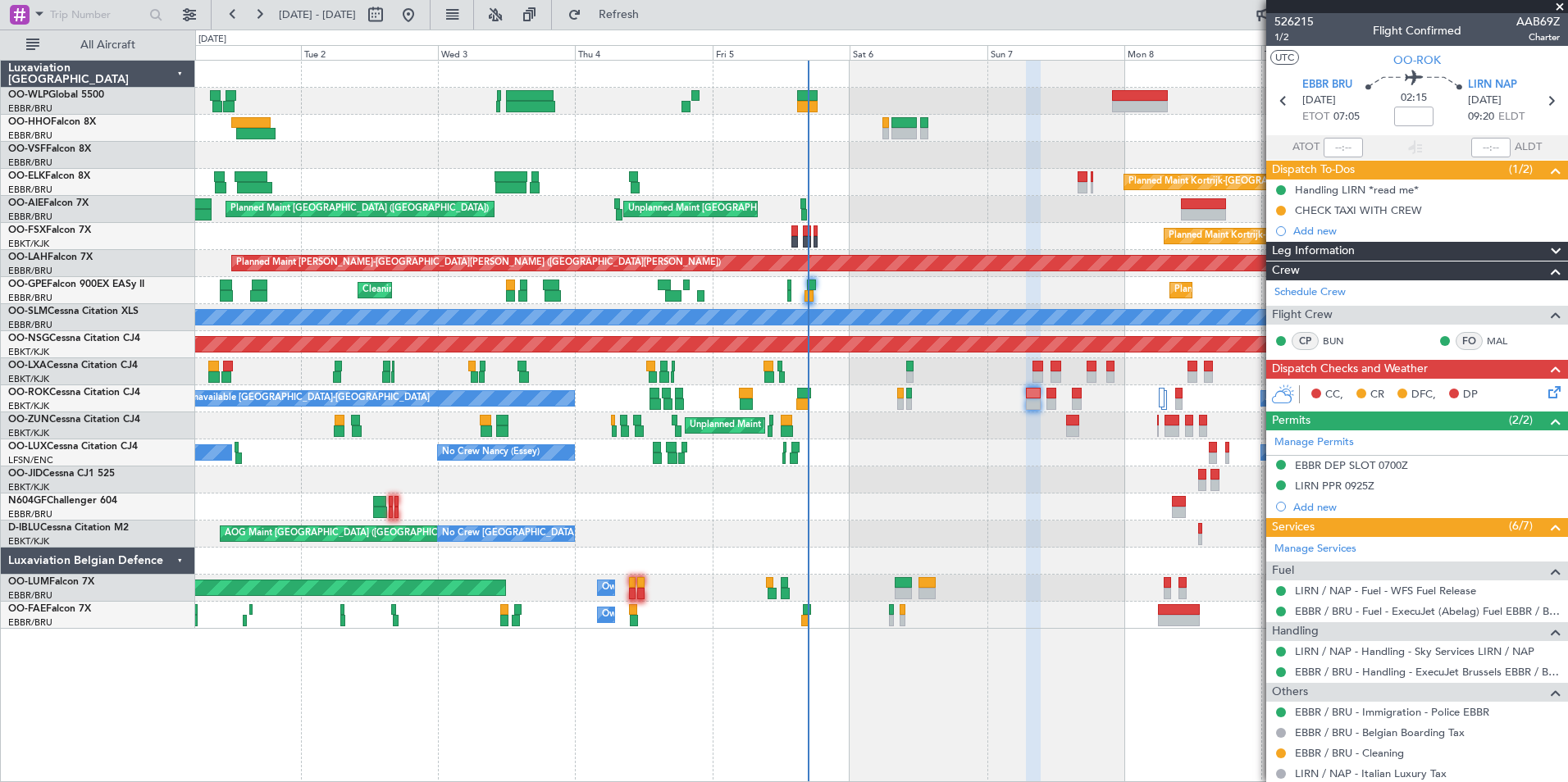
click at [968, 248] on div "Planned Maint Kortrijk-[GEOGRAPHIC_DATA]" at bounding box center [881, 237] width 1372 height 27
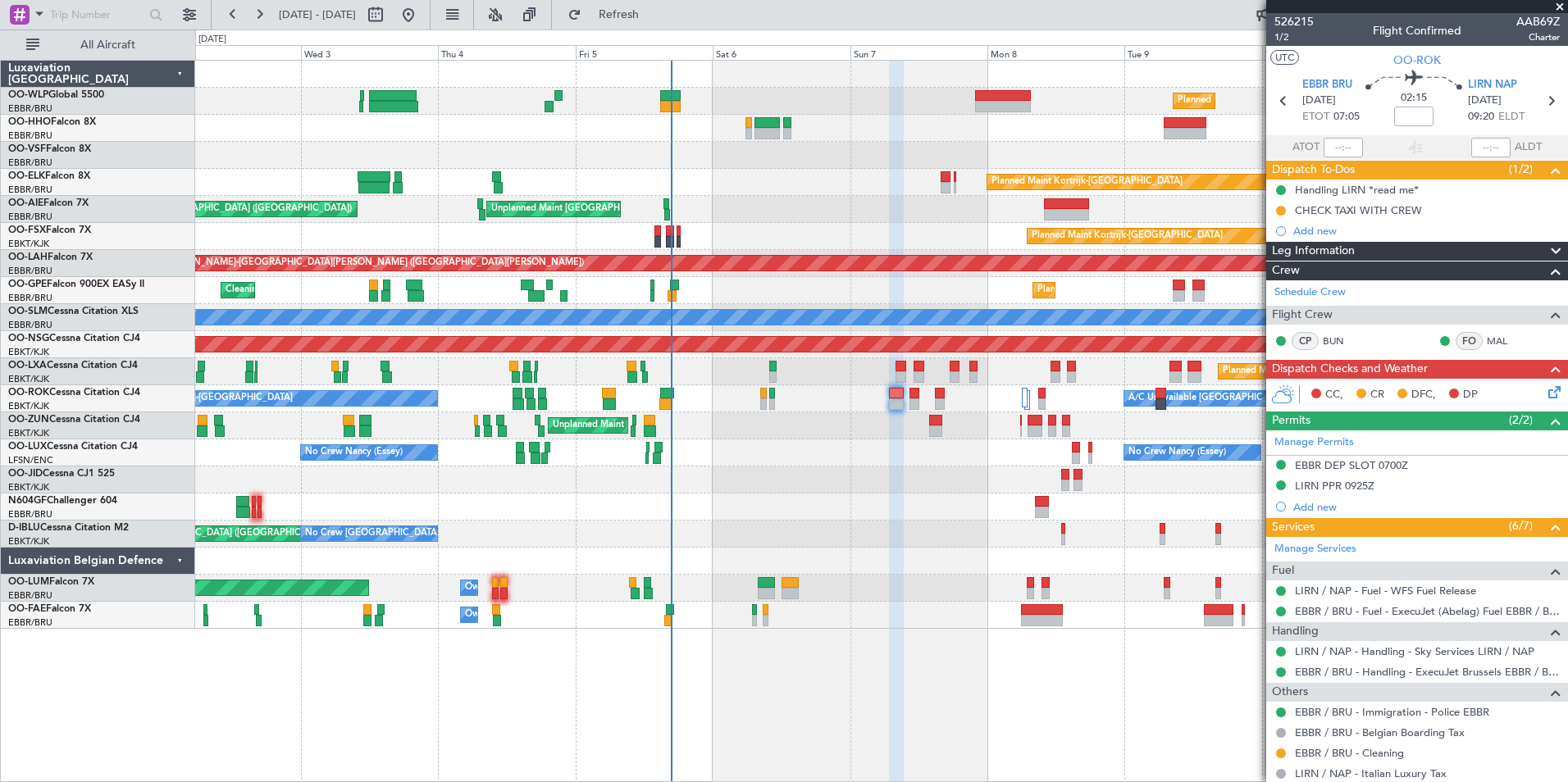
click at [983, 140] on div "Planned Maint Geneva (Cointrin)" at bounding box center [881, 128] width 1372 height 27
click at [742, 219] on div "Planned Maint [GEOGRAPHIC_DATA] ([GEOGRAPHIC_DATA]) Unplanned Maint [GEOGRAPHIC…" at bounding box center [881, 209] width 1372 height 27
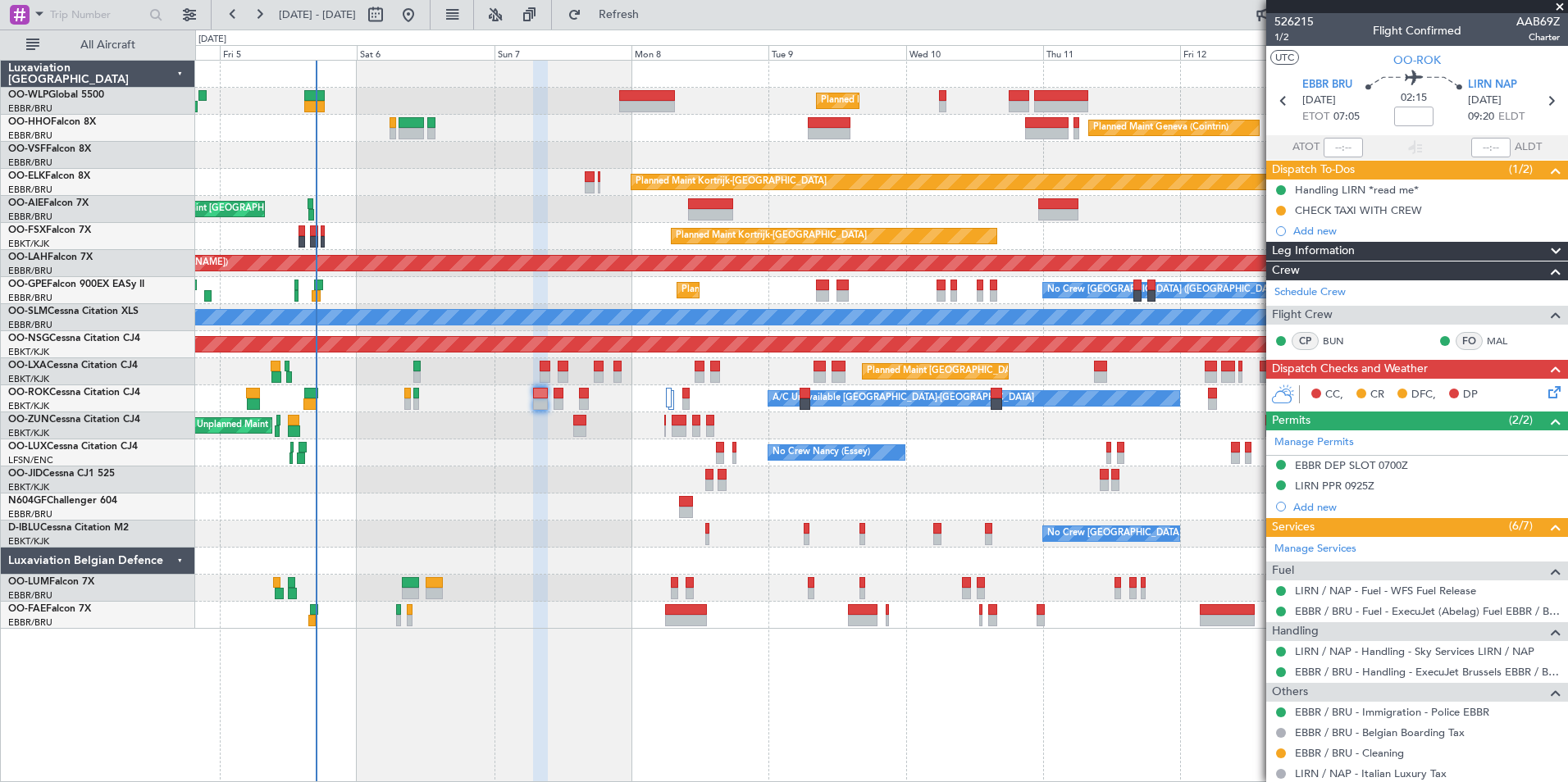
click at [784, 231] on div "Planned Maint Kortrijk-[GEOGRAPHIC_DATA]" at bounding box center [881, 237] width 1372 height 27
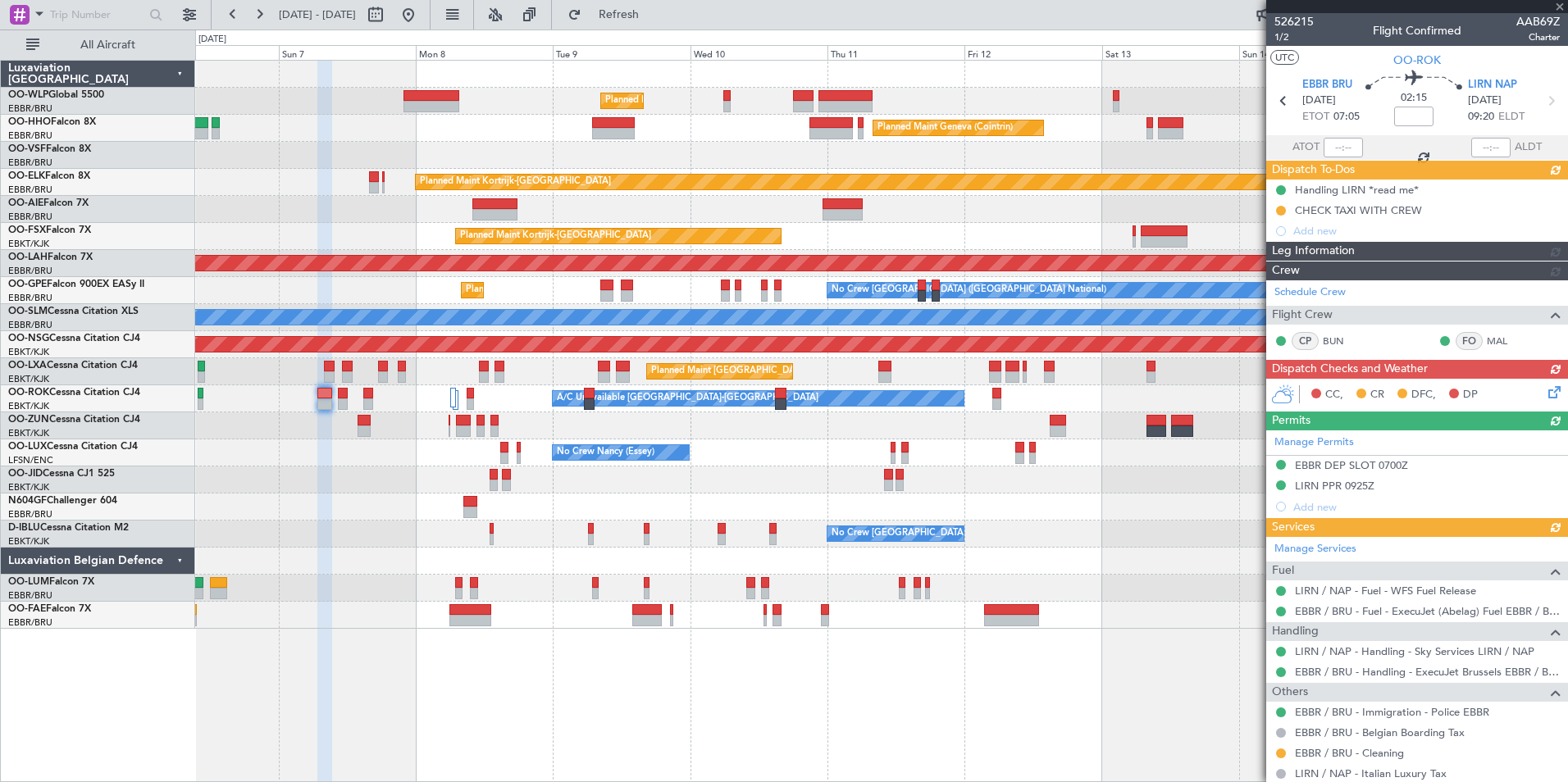
click at [667, 220] on div "Planned Maint Milan (Linate) Planned Maint Geneva ([GEOGRAPHIC_DATA]) Planned M…" at bounding box center [881, 345] width 1372 height 569
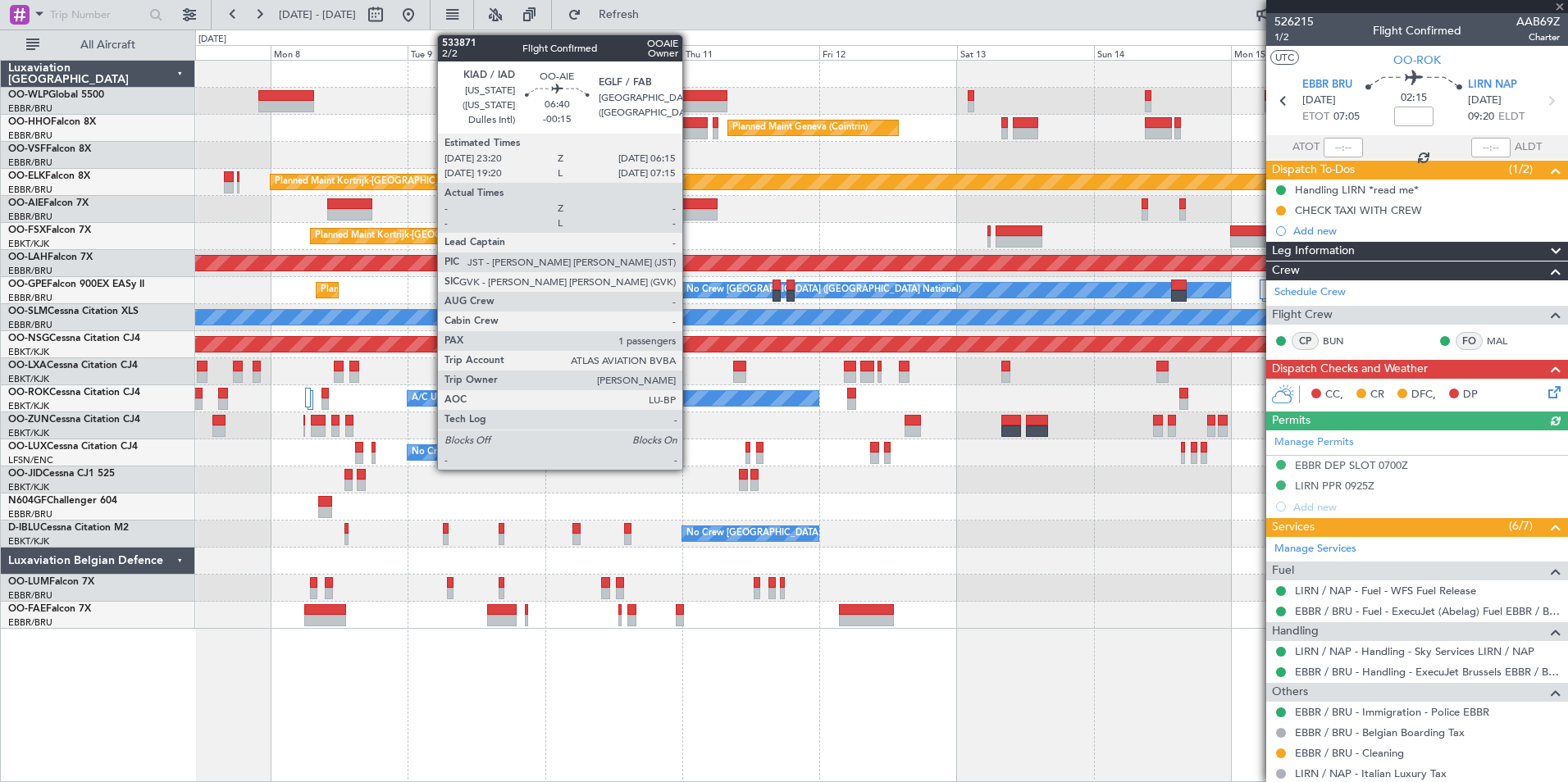
click at [600, 223] on div "Planned Maint Milan (Linate) Planned Maint Geneva ([GEOGRAPHIC_DATA]) Planned M…" at bounding box center [881, 345] width 1372 height 569
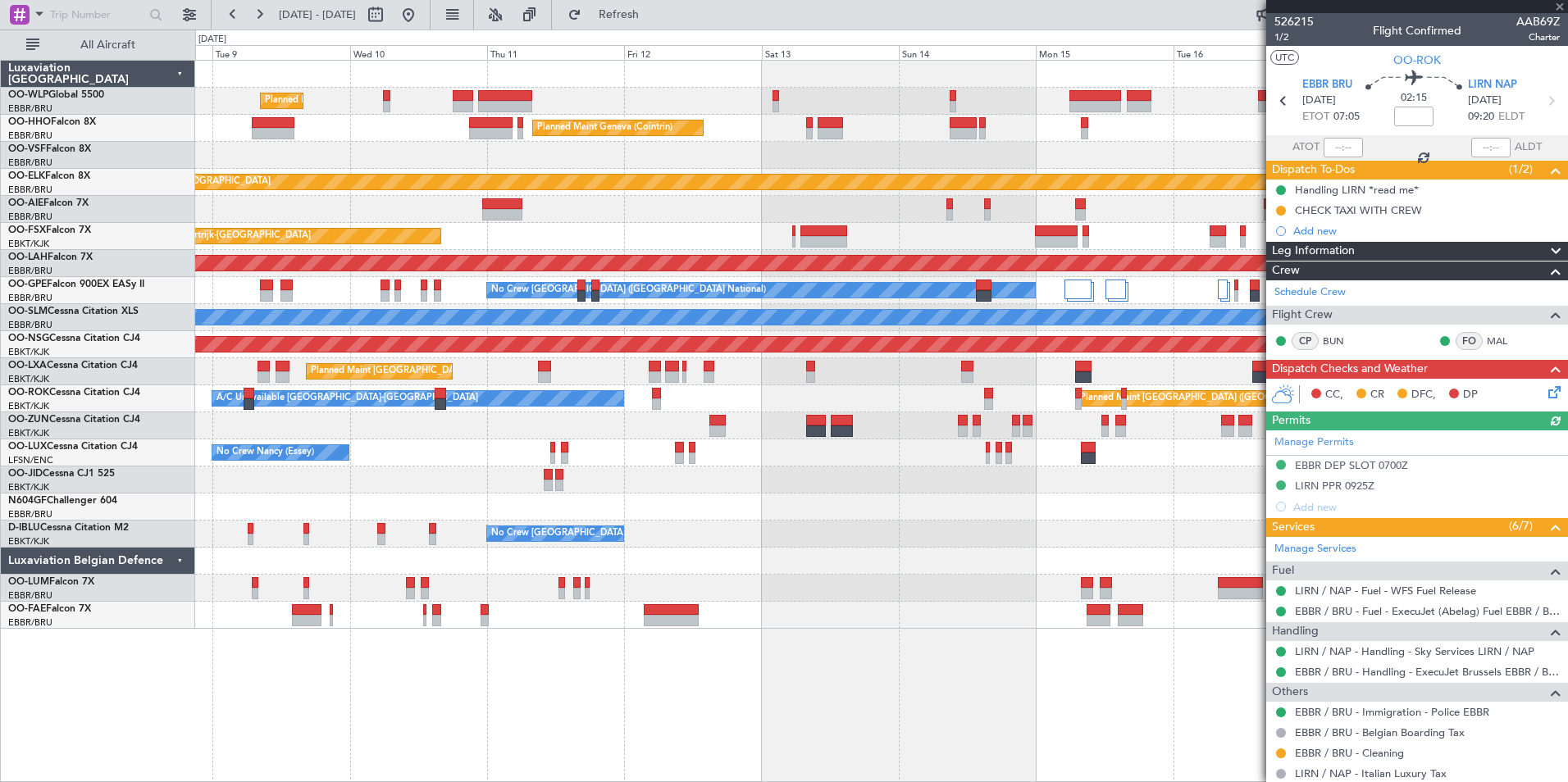
click at [534, 233] on div "Planned Maint Kortrijk-[GEOGRAPHIC_DATA] EBKT 08:50 Z KLAS 20:30 Z" at bounding box center [881, 237] width 1372 height 27
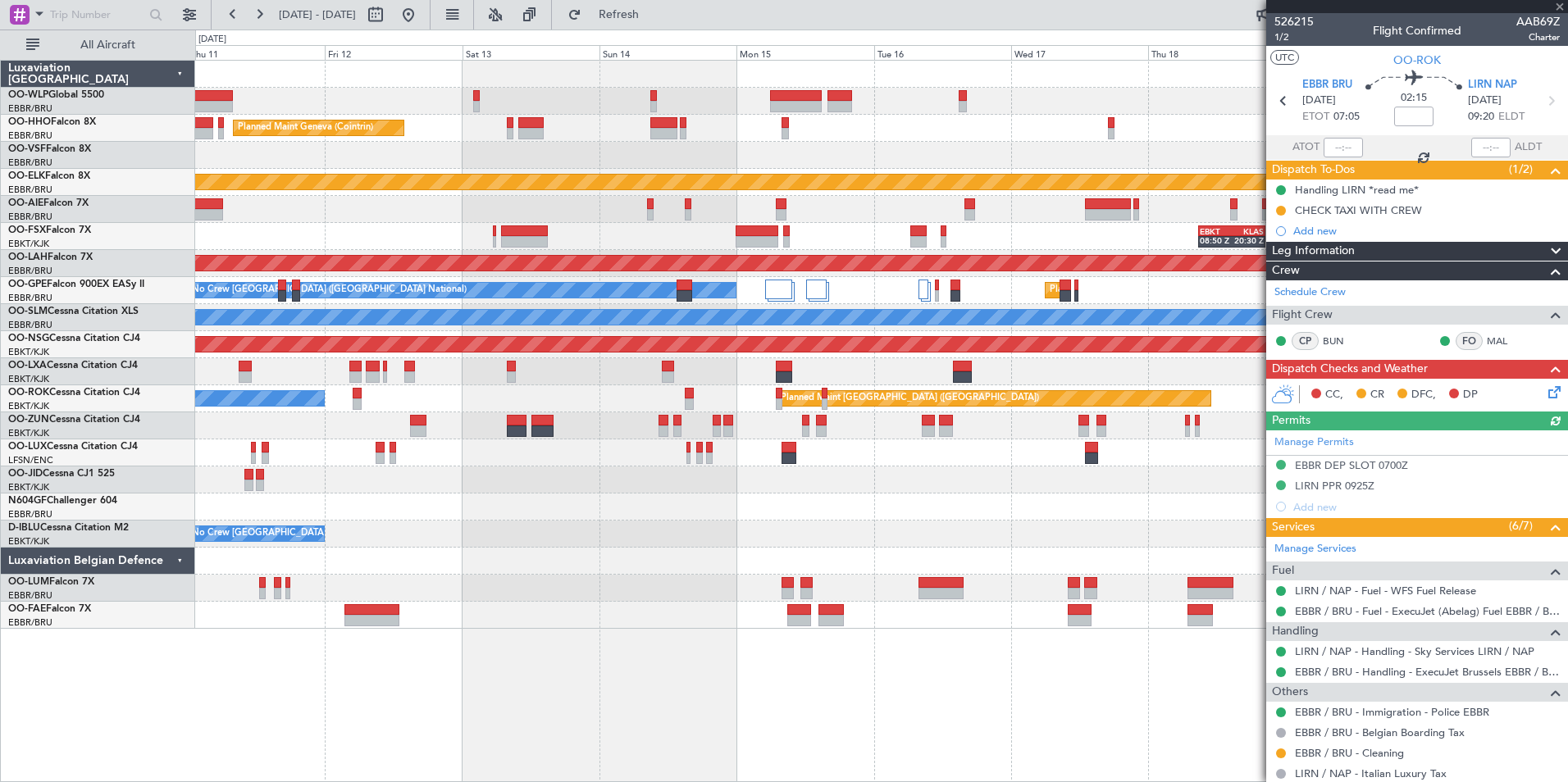
click at [656, 226] on div "Planned Maint Milan (Linate) Planned Maint Geneva ([GEOGRAPHIC_DATA]) Planned M…" at bounding box center [881, 345] width 1372 height 569
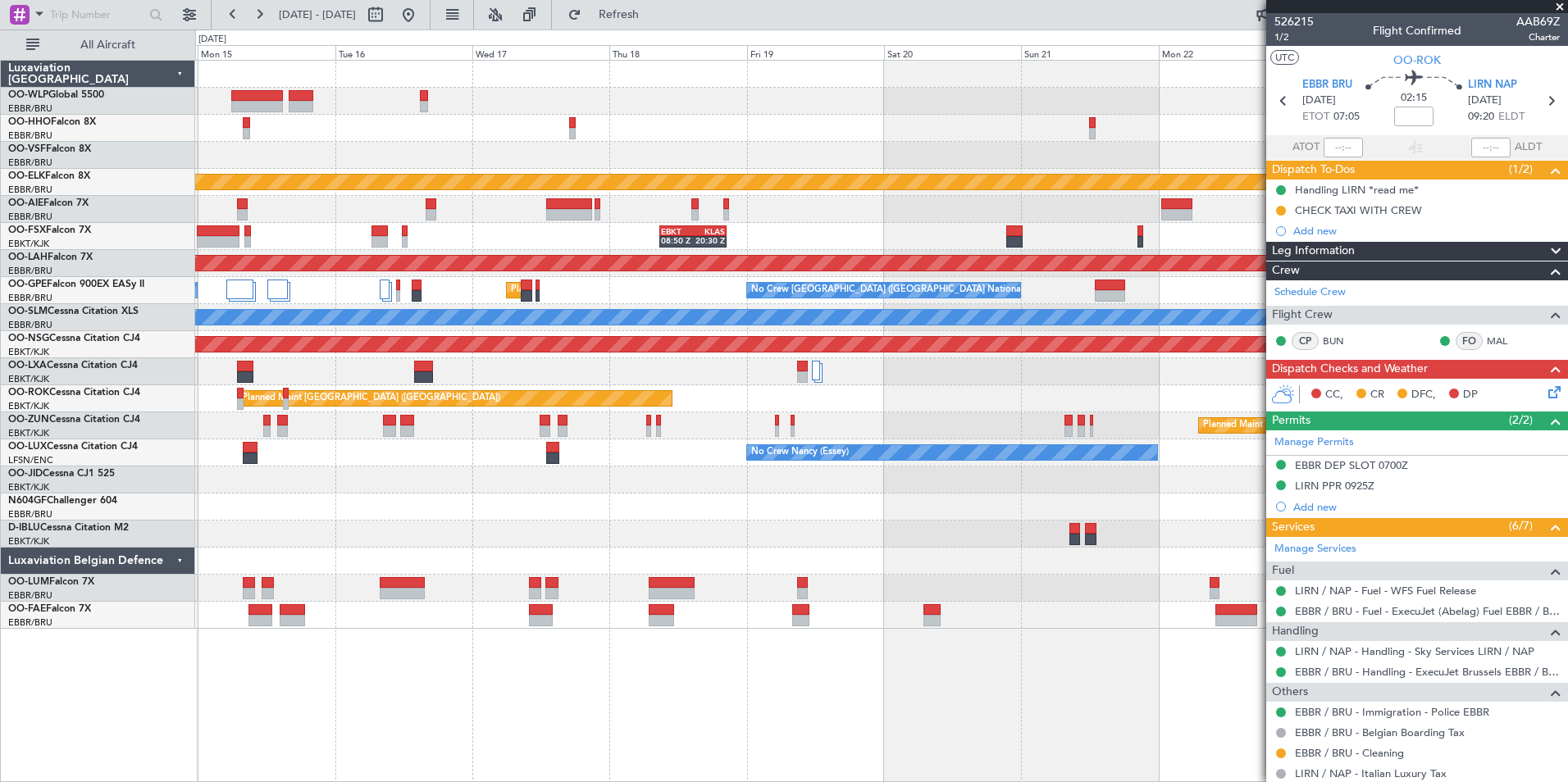
click at [544, 261] on div "Planned Maint Geneva (Cointrin) Planned Maint [GEOGRAPHIC_DATA]-[GEOGRAPHIC_DAT…" at bounding box center [881, 345] width 1372 height 569
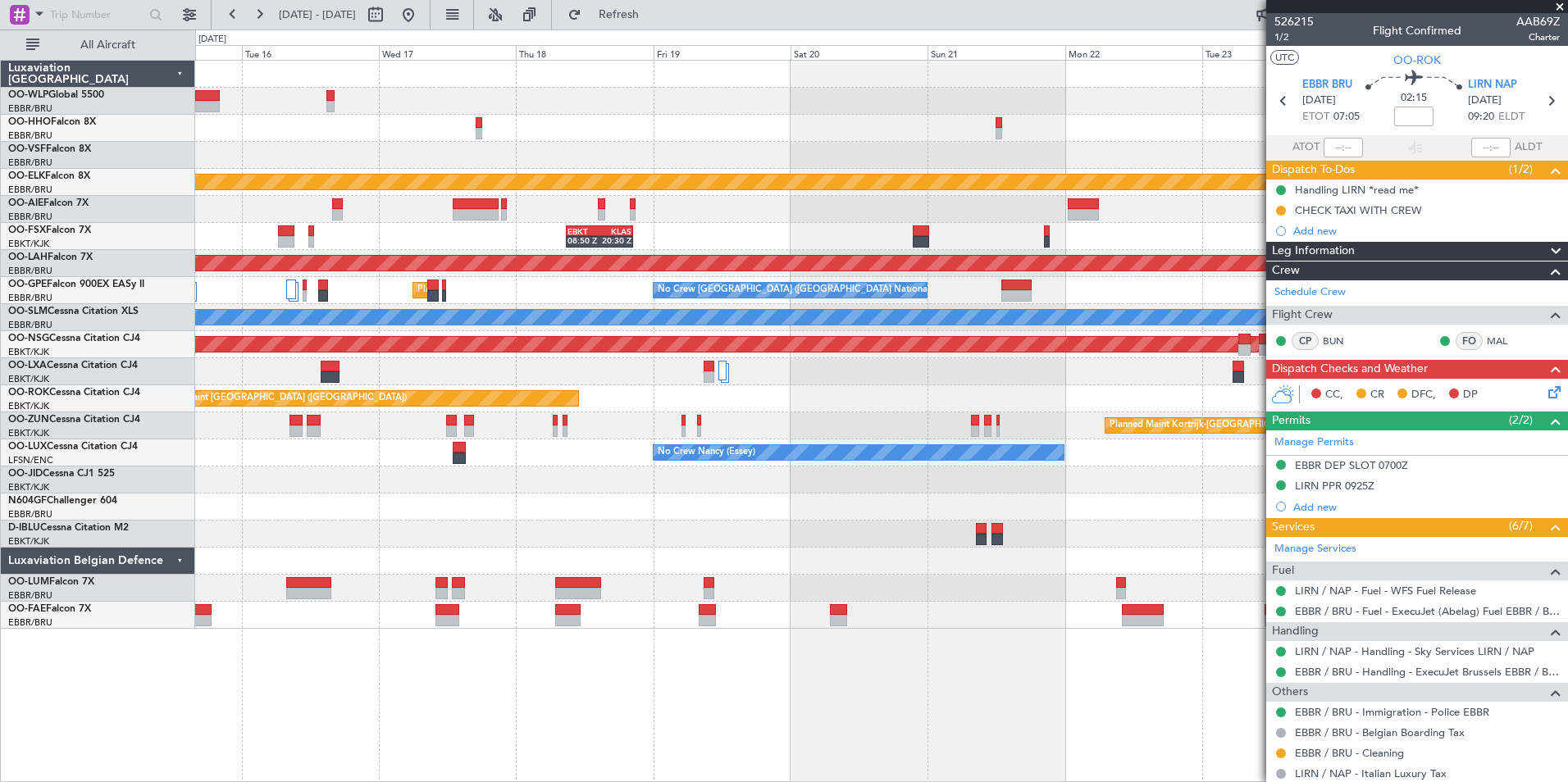
click at [1141, 218] on div at bounding box center [881, 209] width 1372 height 27
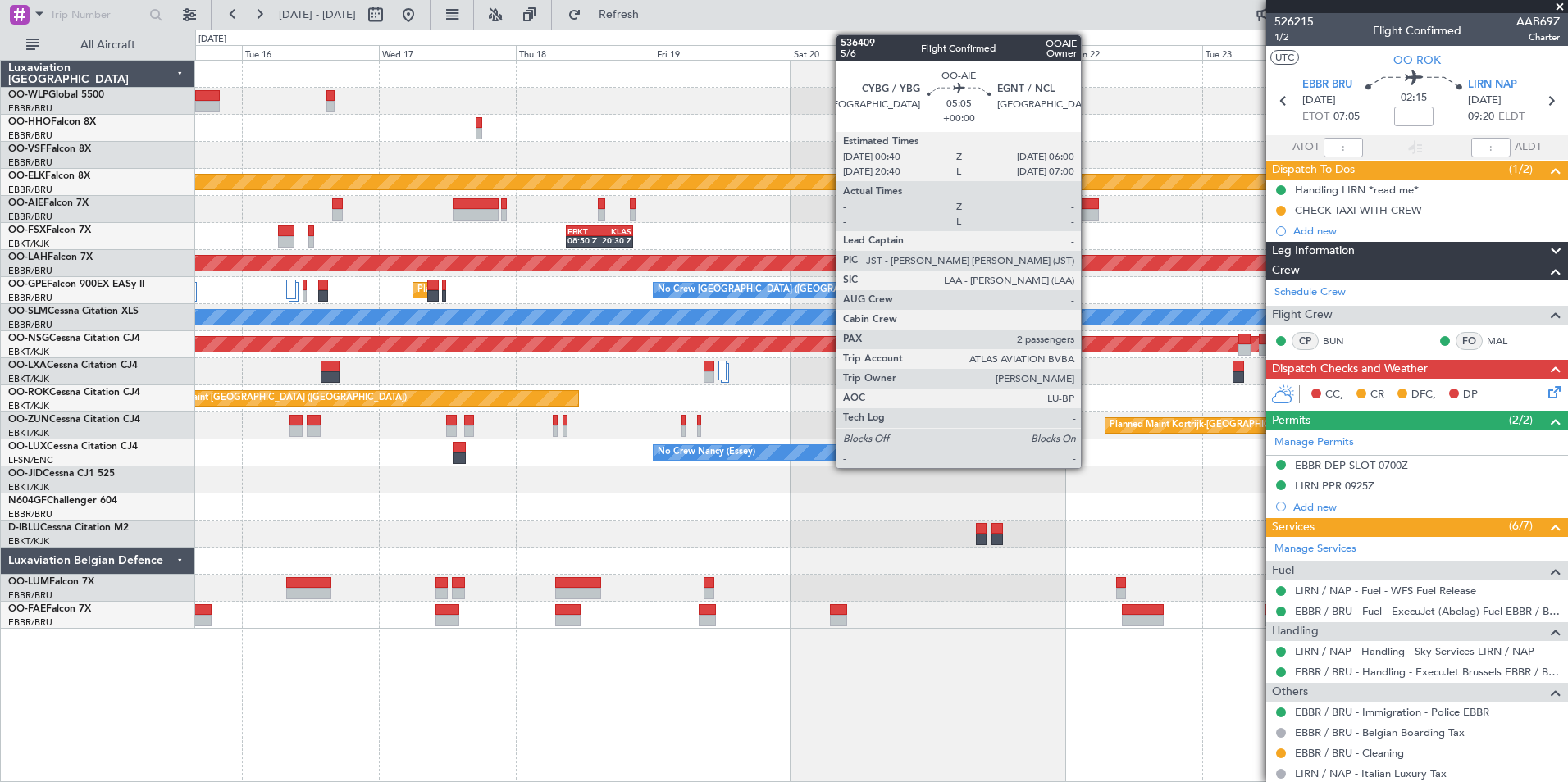
click at [1088, 218] on div at bounding box center [1083, 215] width 31 height 12
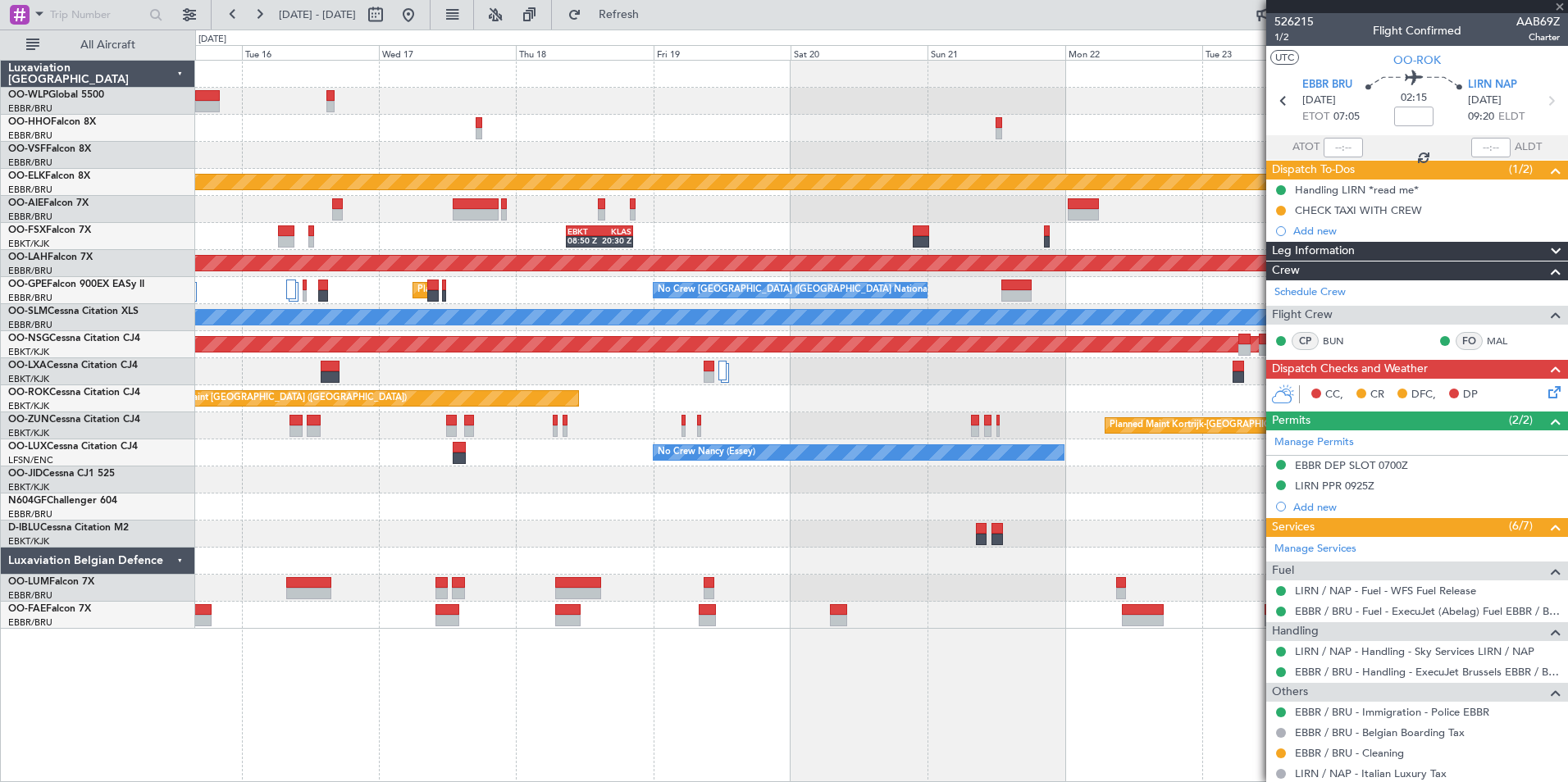
type input "2"
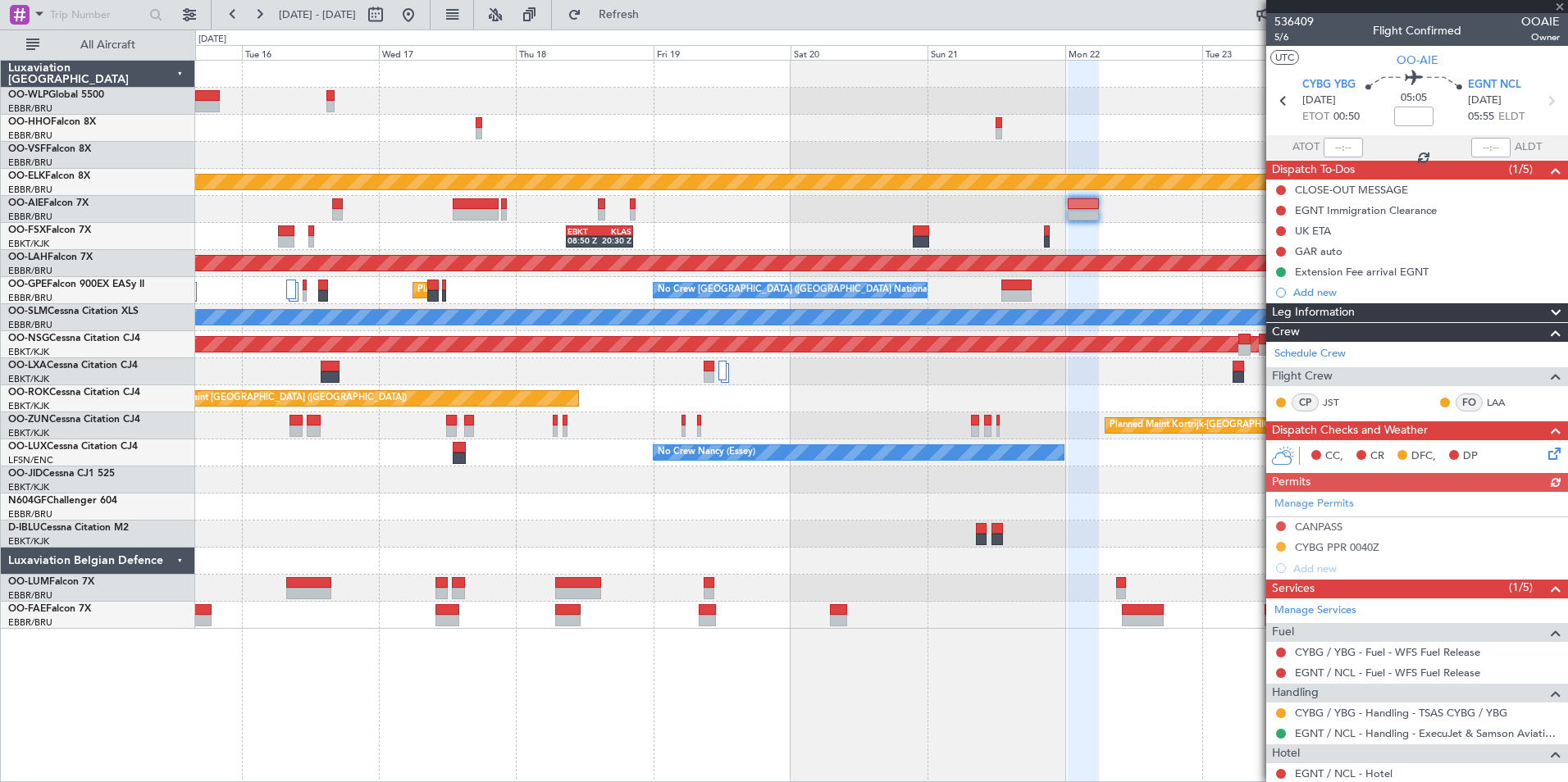
scroll to position [82, 0]
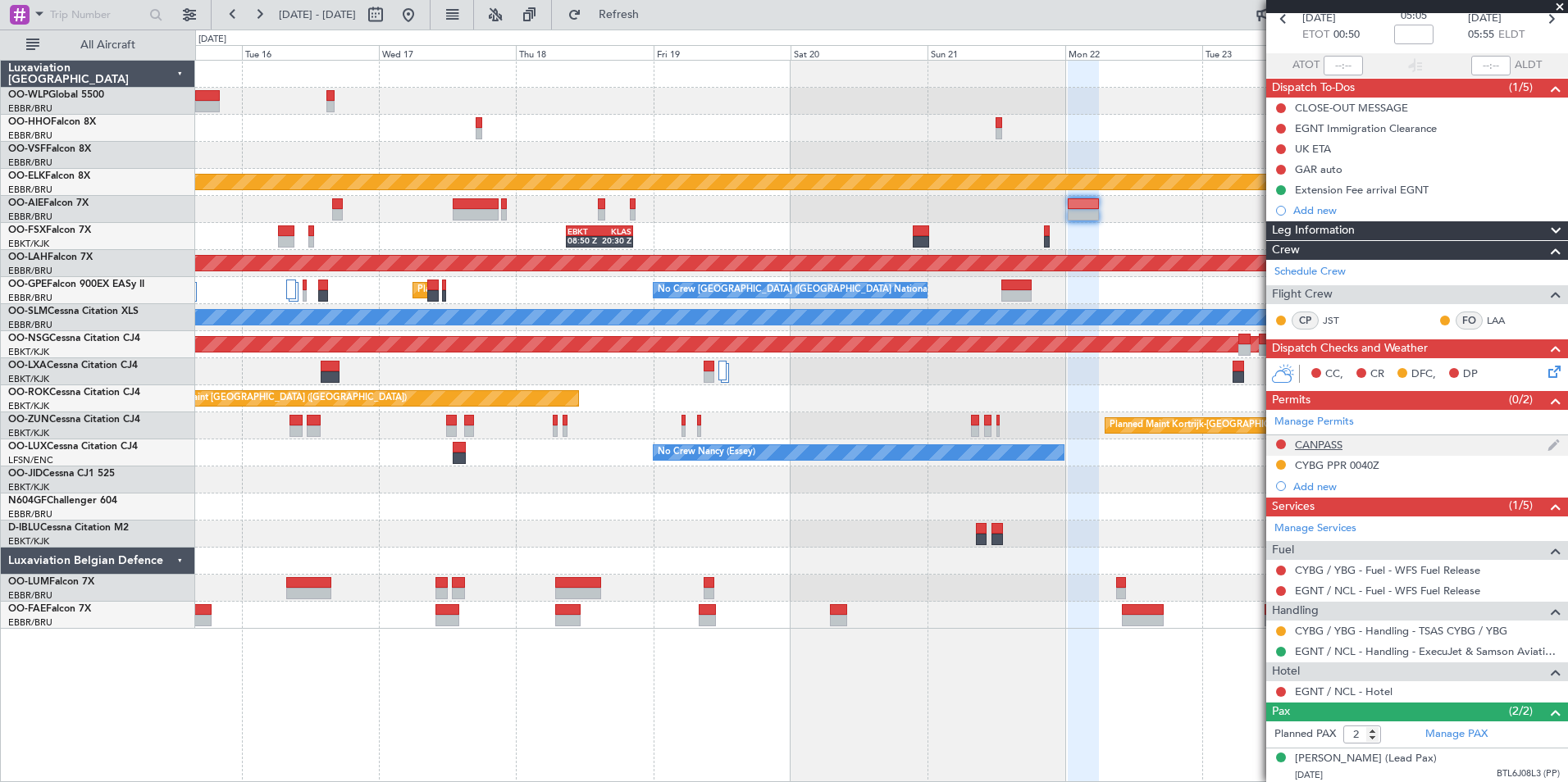
click at [1321, 440] on div "CANPASS" at bounding box center [1318, 445] width 48 height 14
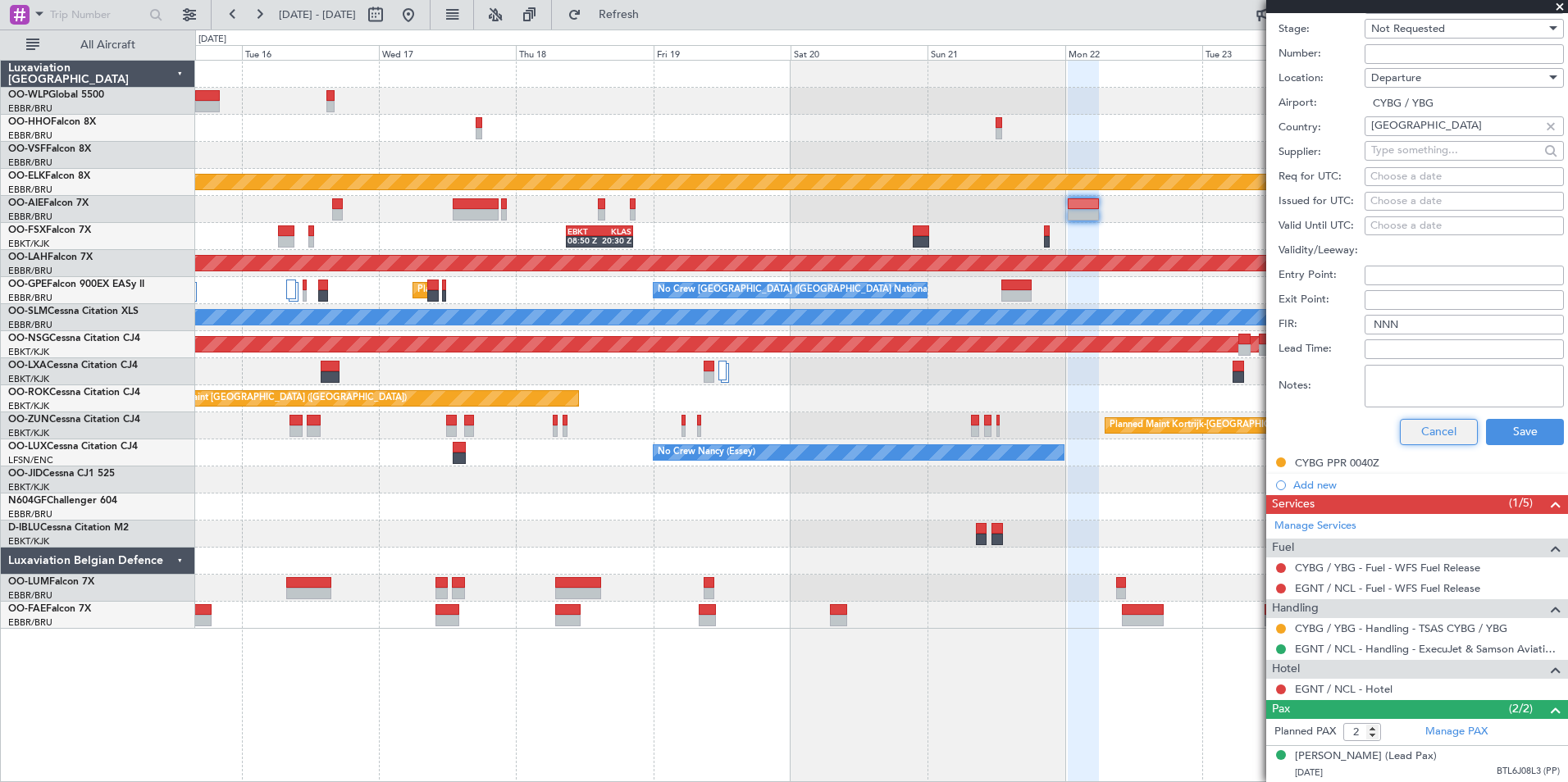
click at [1417, 435] on button "Cancel" at bounding box center [1438, 432] width 78 height 26
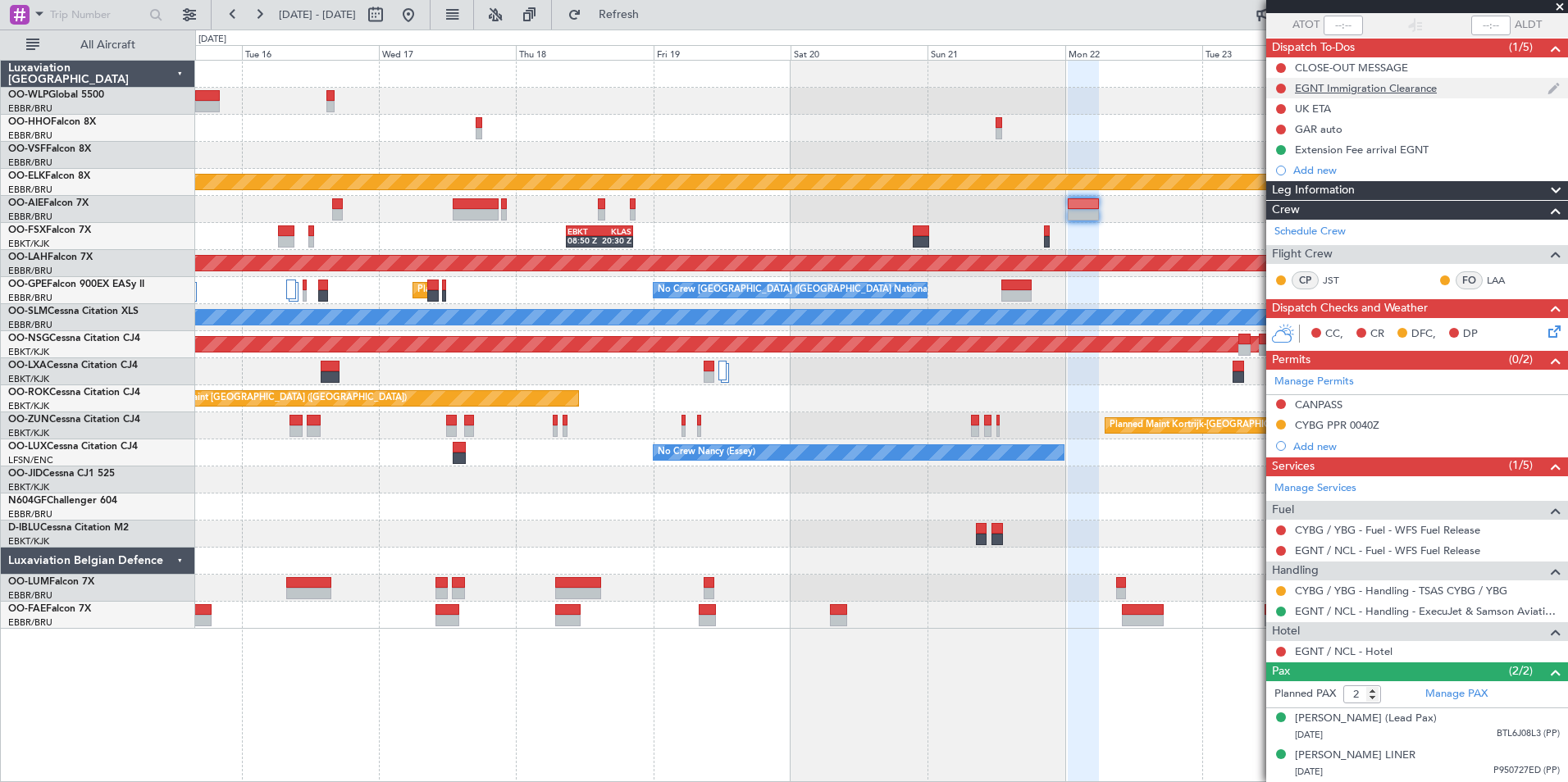
click at [1347, 81] on div "EGNT Immigration Clearance" at bounding box center [1366, 88] width 142 height 14
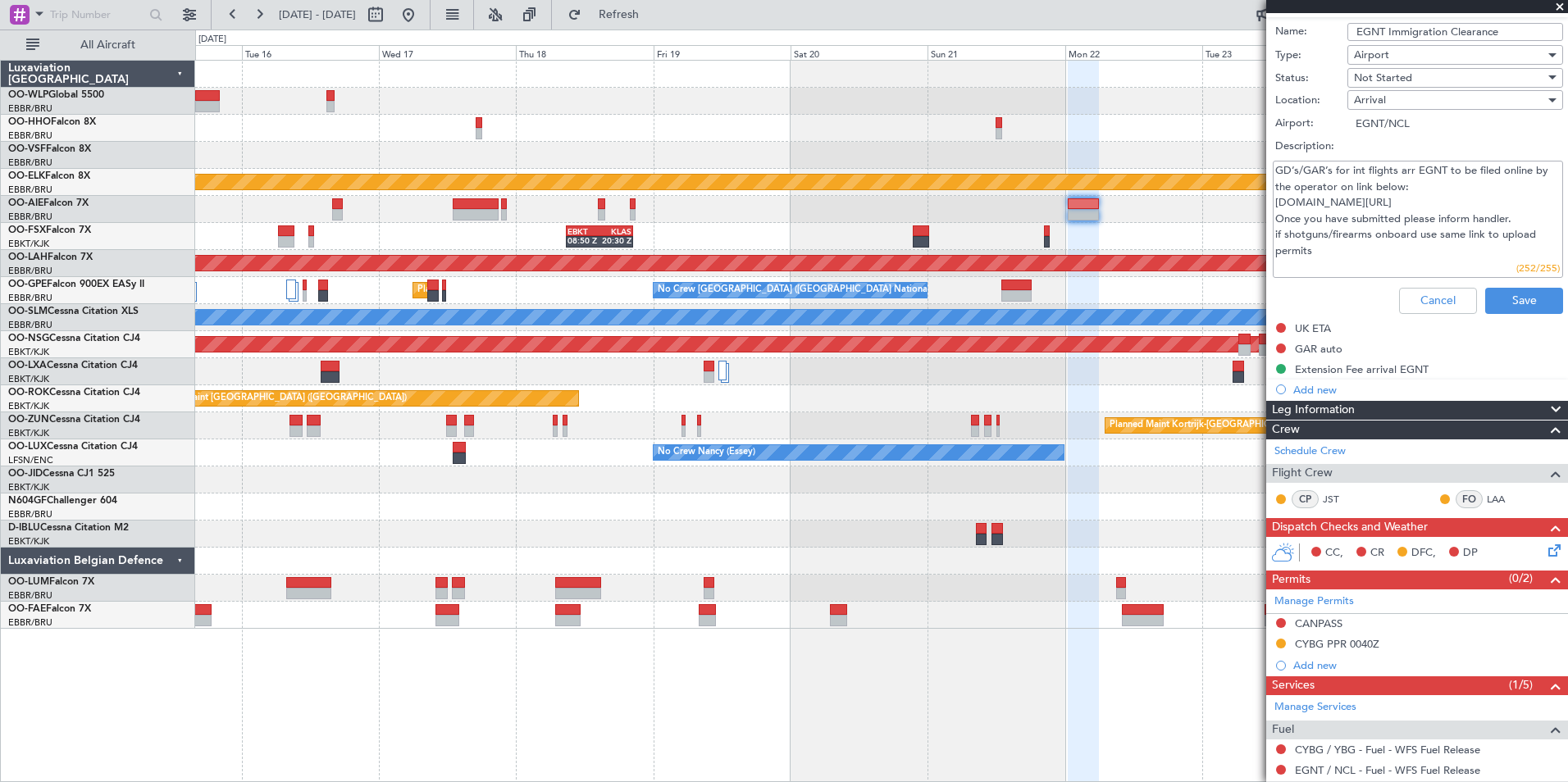
scroll to position [192, 0]
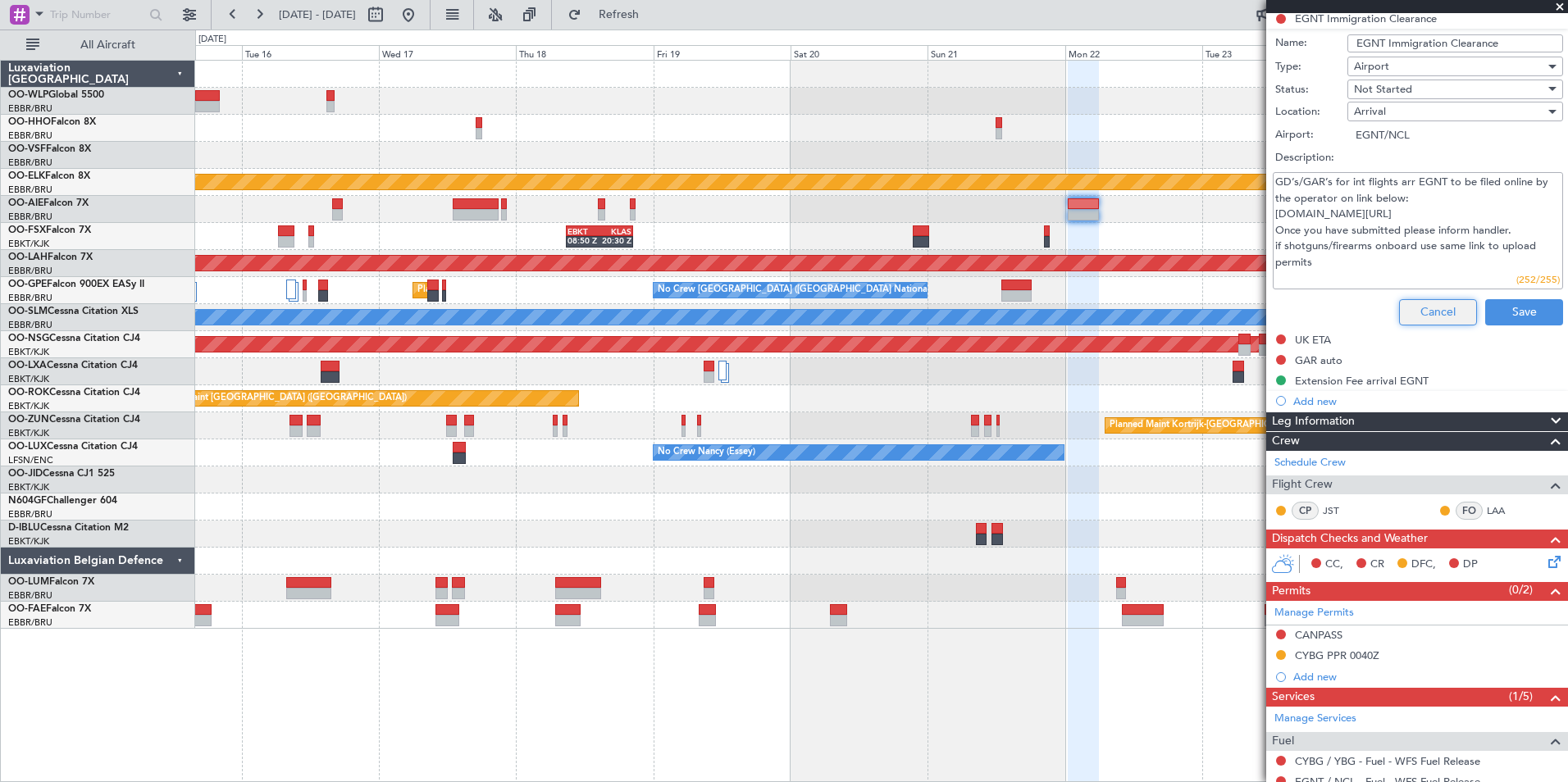
click at [1418, 304] on button "Cancel" at bounding box center [1438, 312] width 78 height 26
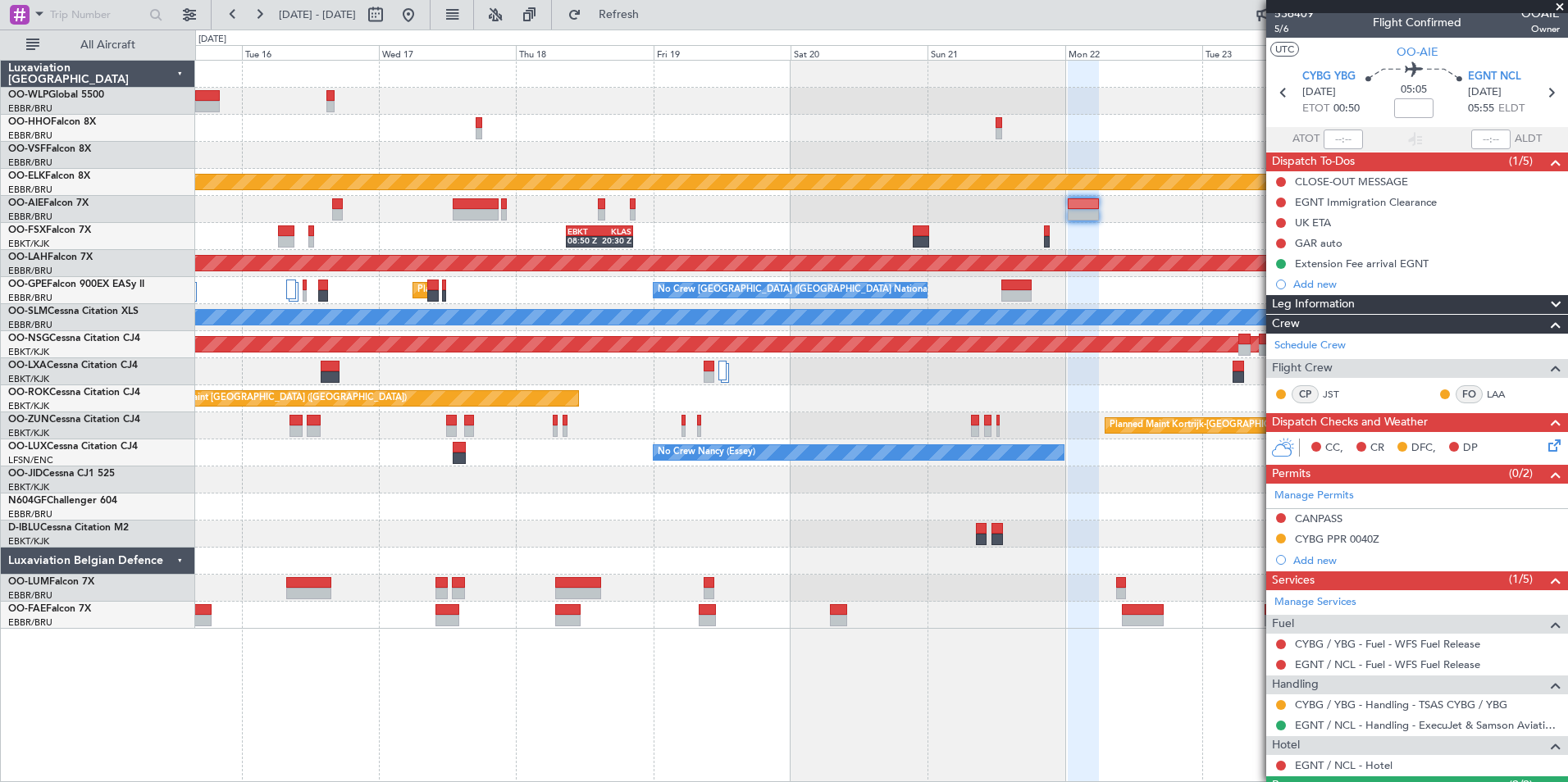
scroll to position [0, 0]
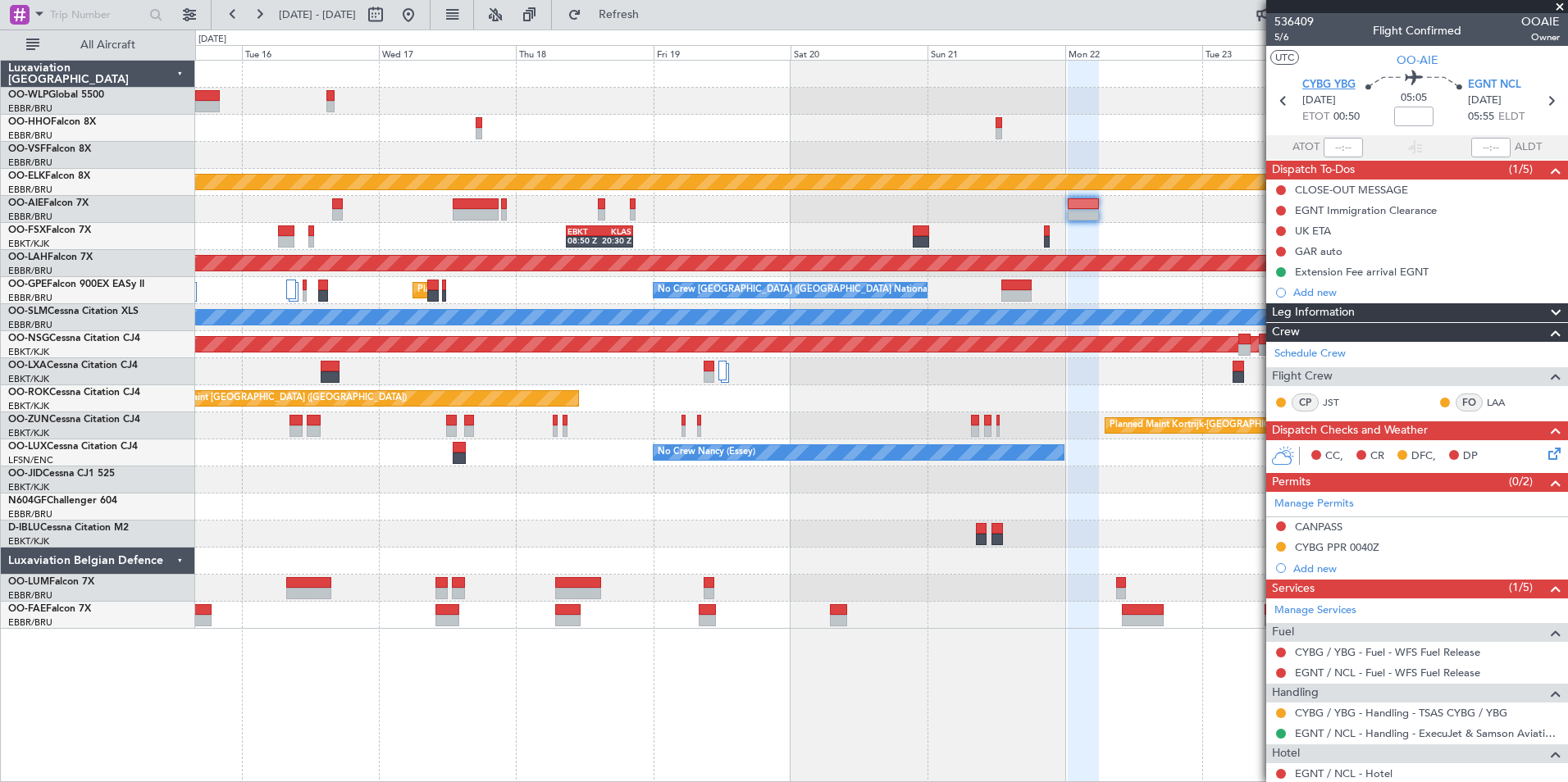
click at [1332, 88] on span "CYBG YBG" at bounding box center [1329, 85] width 54 height 17
click at [1311, 290] on div "Add new" at bounding box center [1418, 292] width 252 height 14
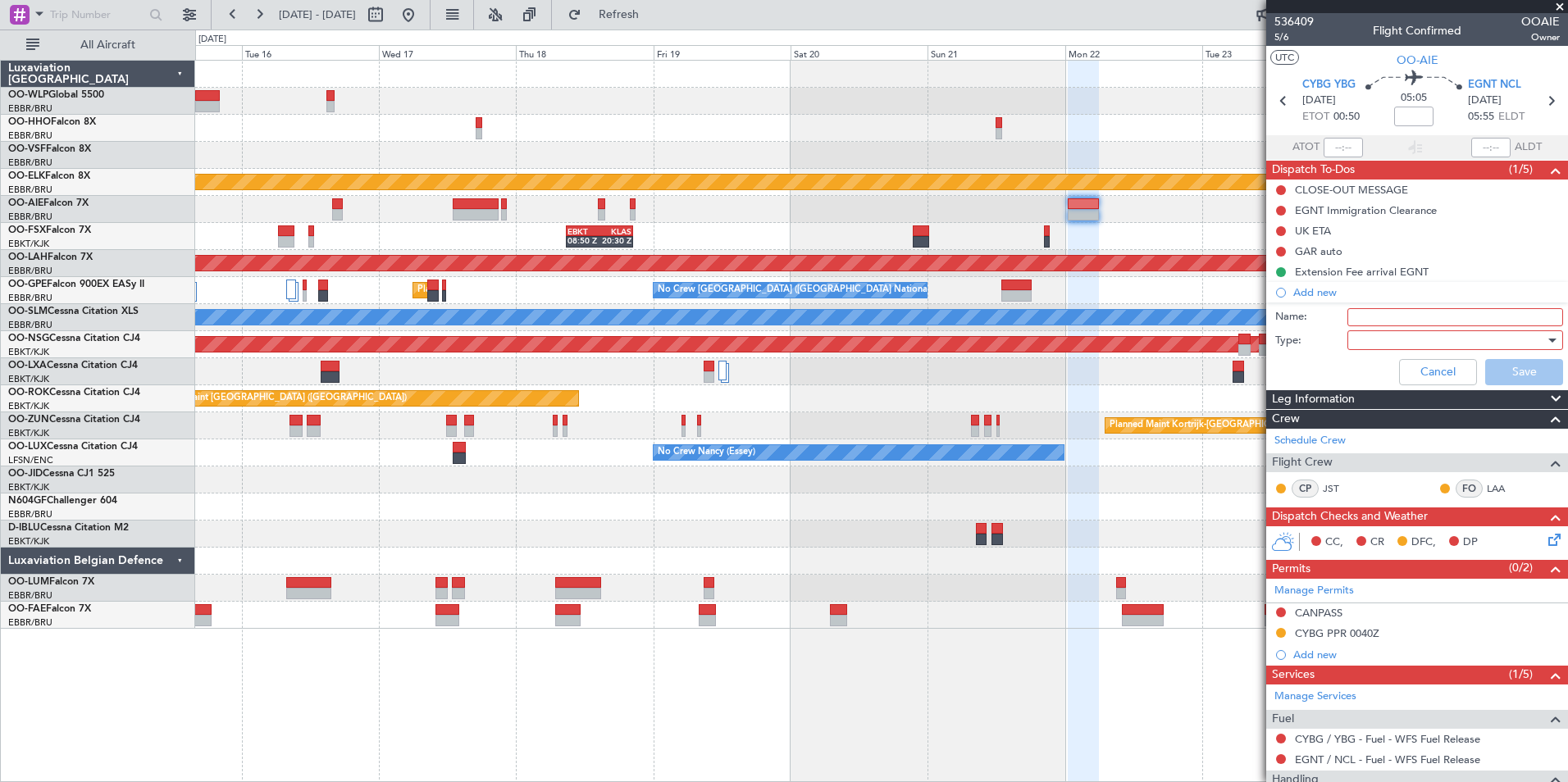
click at [1351, 317] on input "Name:" at bounding box center [1455, 318] width 216 height 18
type input "no customs required in [GEOGRAPHIC_DATA]"
click at [1376, 325] on div "Name: no customs required in Canada" at bounding box center [1417, 317] width 318 height 24
click at [1369, 337] on div at bounding box center [1449, 340] width 191 height 24
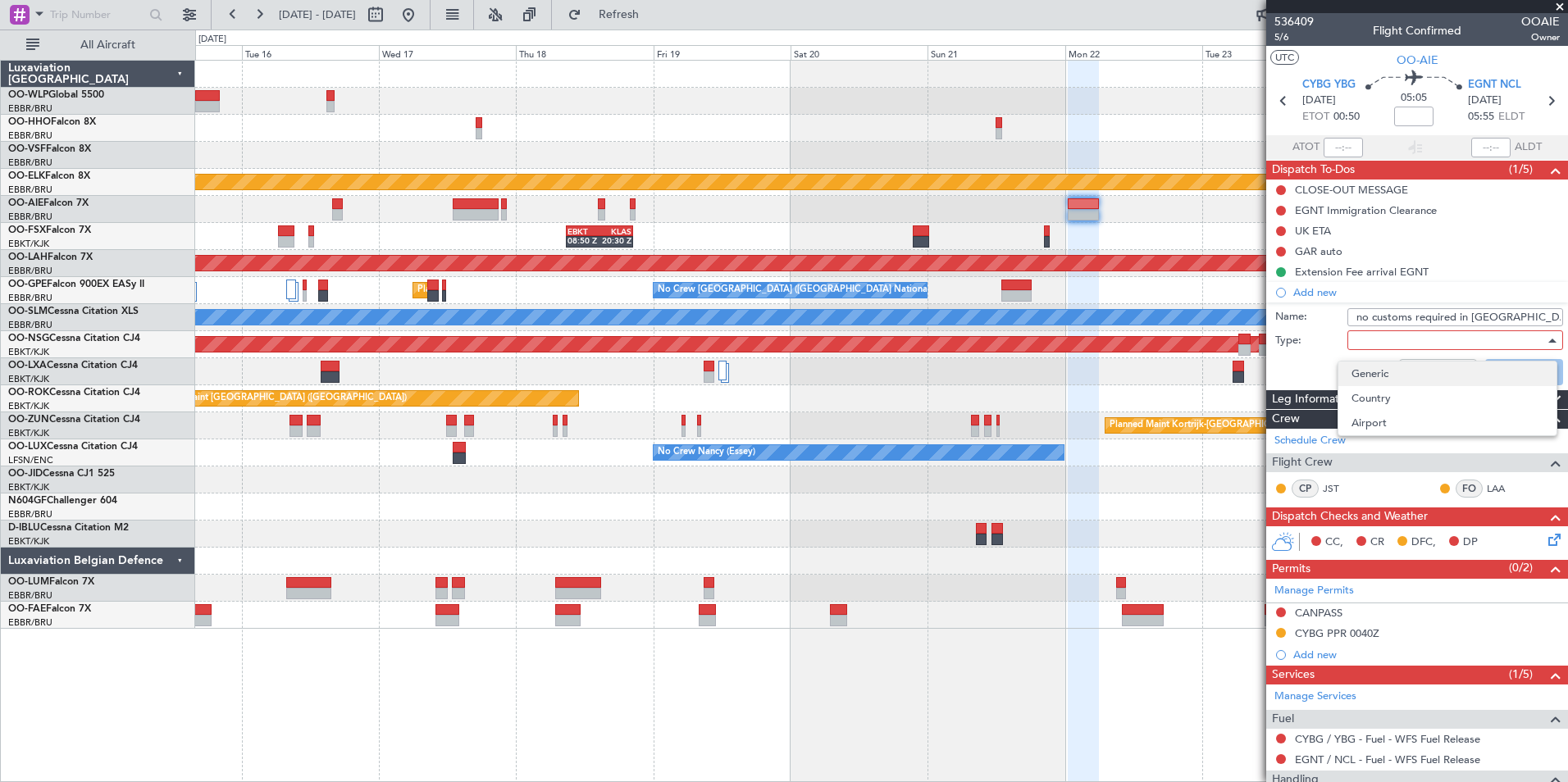
click at [1366, 372] on span "Generic" at bounding box center [1447, 373] width 192 height 24
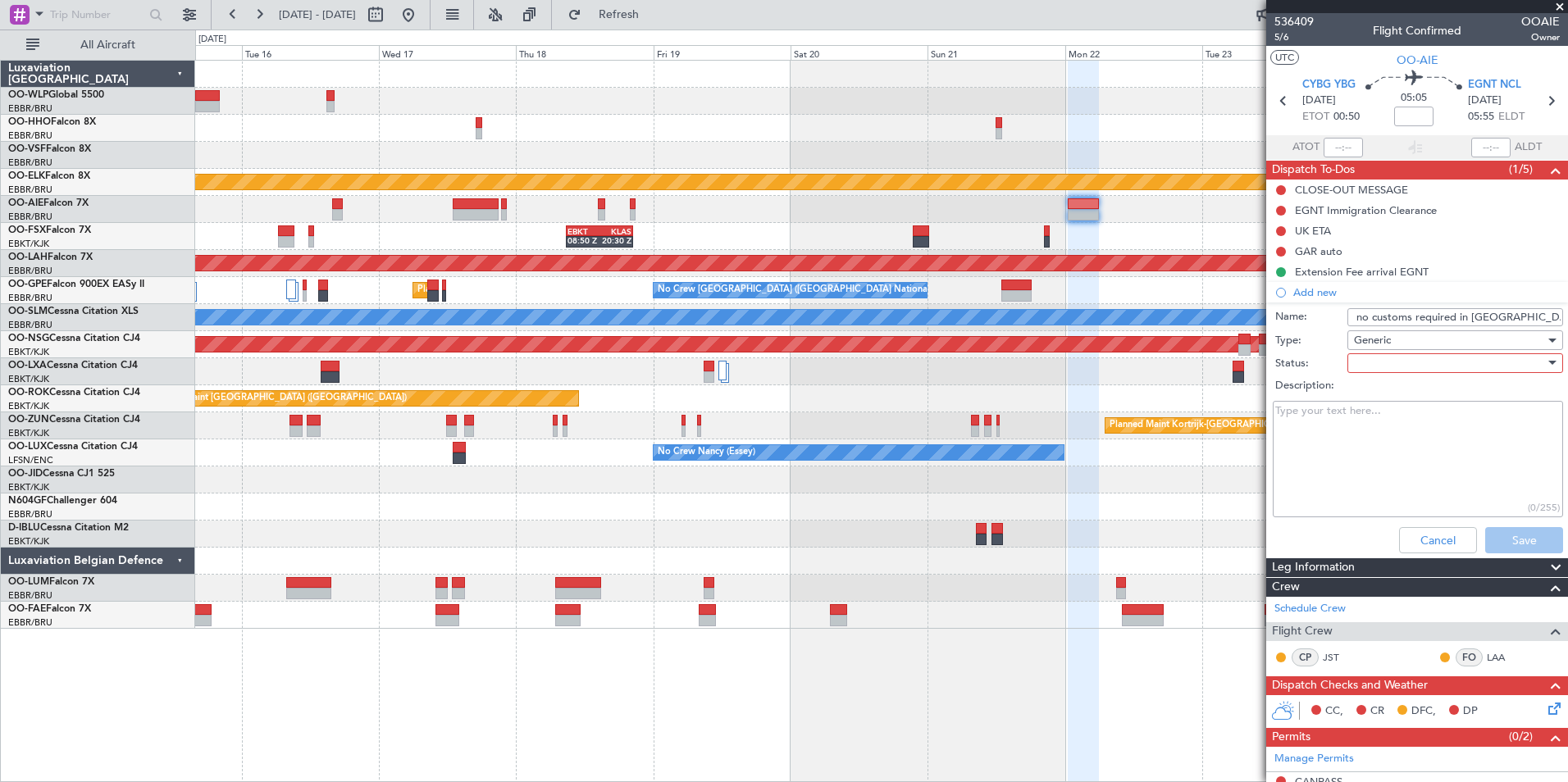
click at [1364, 371] on div at bounding box center [1449, 363] width 191 height 24
click at [1364, 399] on span "Not Started" at bounding box center [1447, 396] width 192 height 24
click at [1492, 541] on button "Save" at bounding box center [1524, 540] width 78 height 26
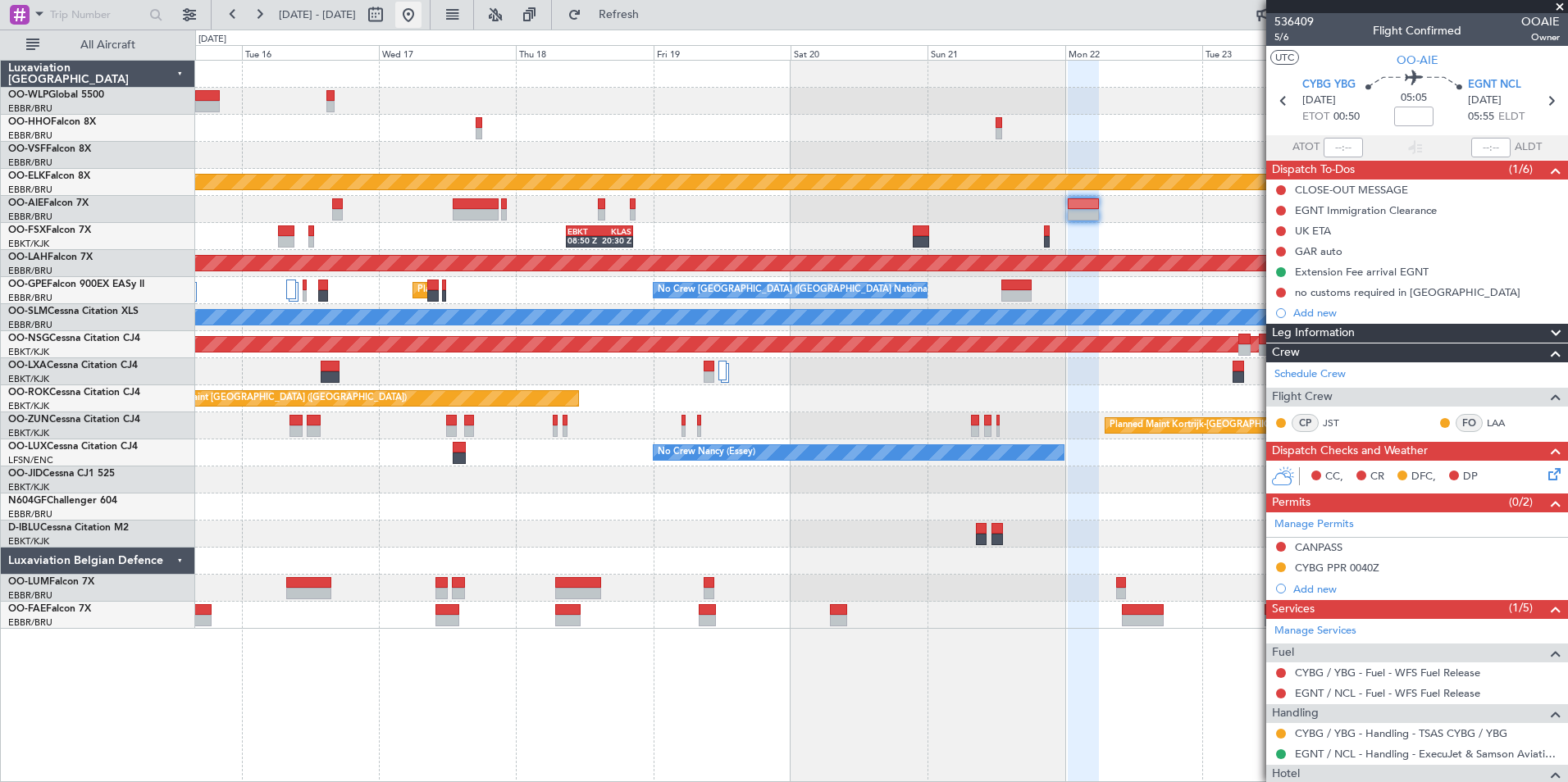
click at [421, 17] on button at bounding box center [408, 14] width 26 height 26
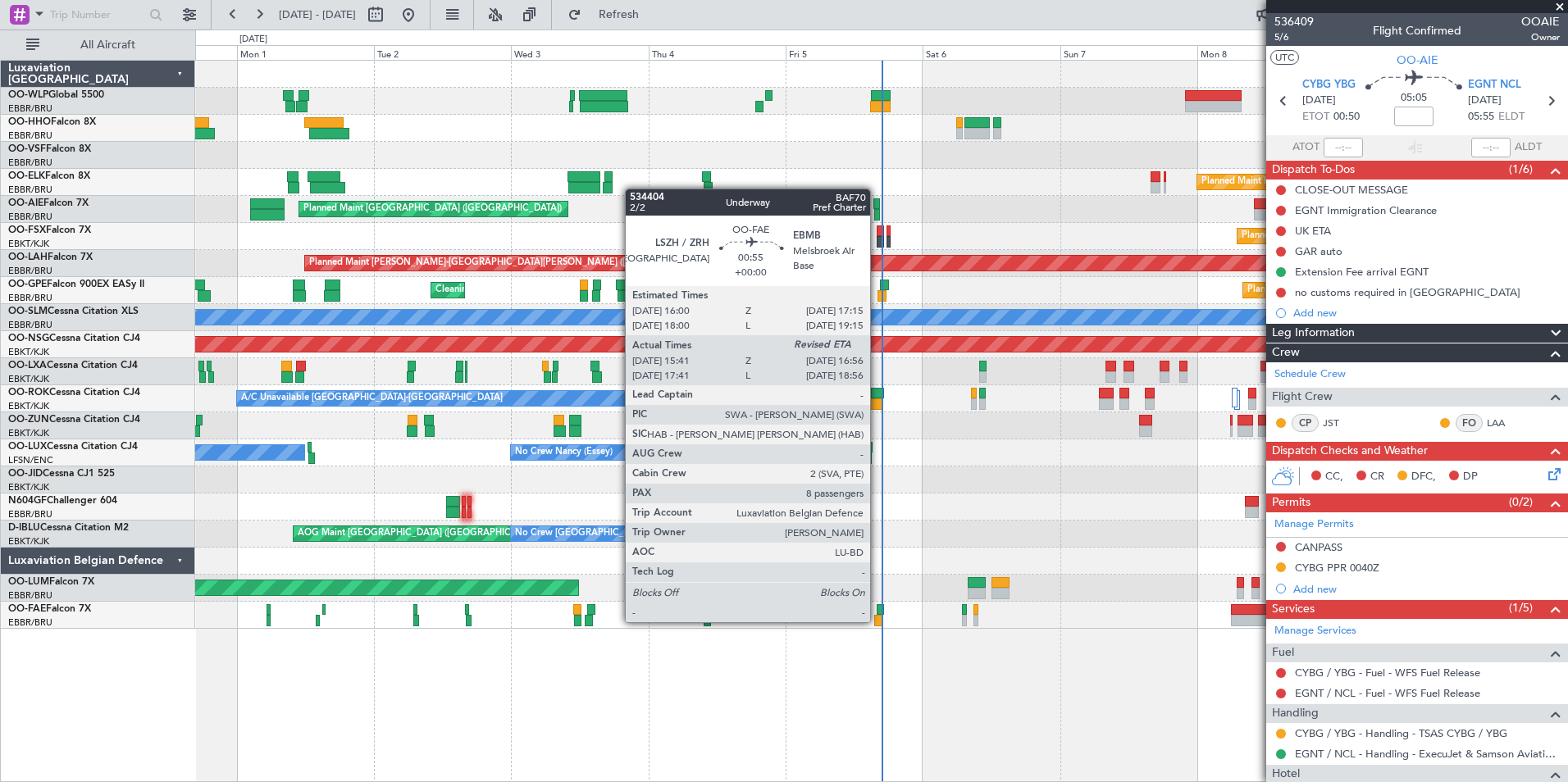
click at [877, 621] on div at bounding box center [877, 621] width 8 height 12
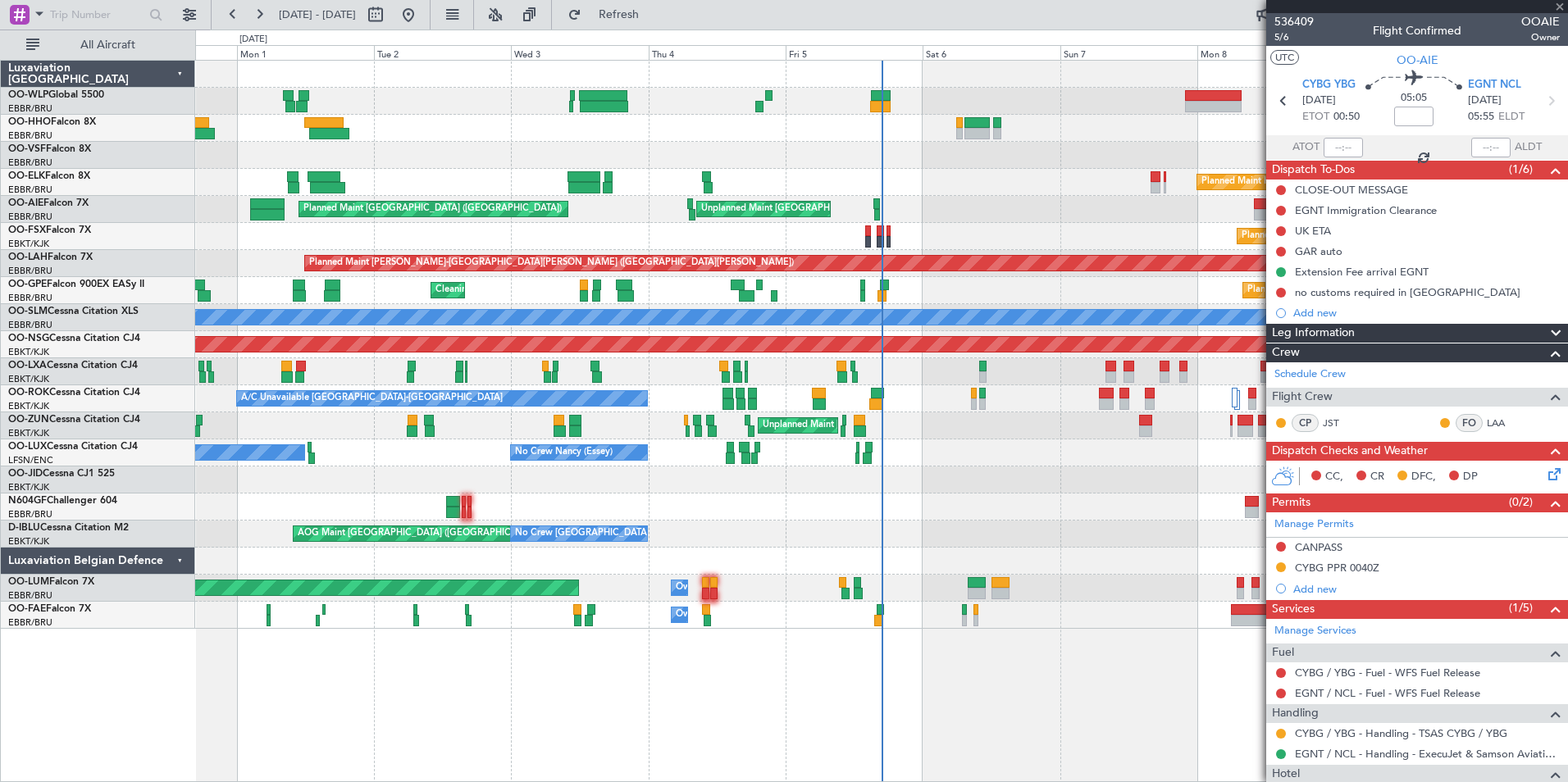
type input "15:51"
type input "8"
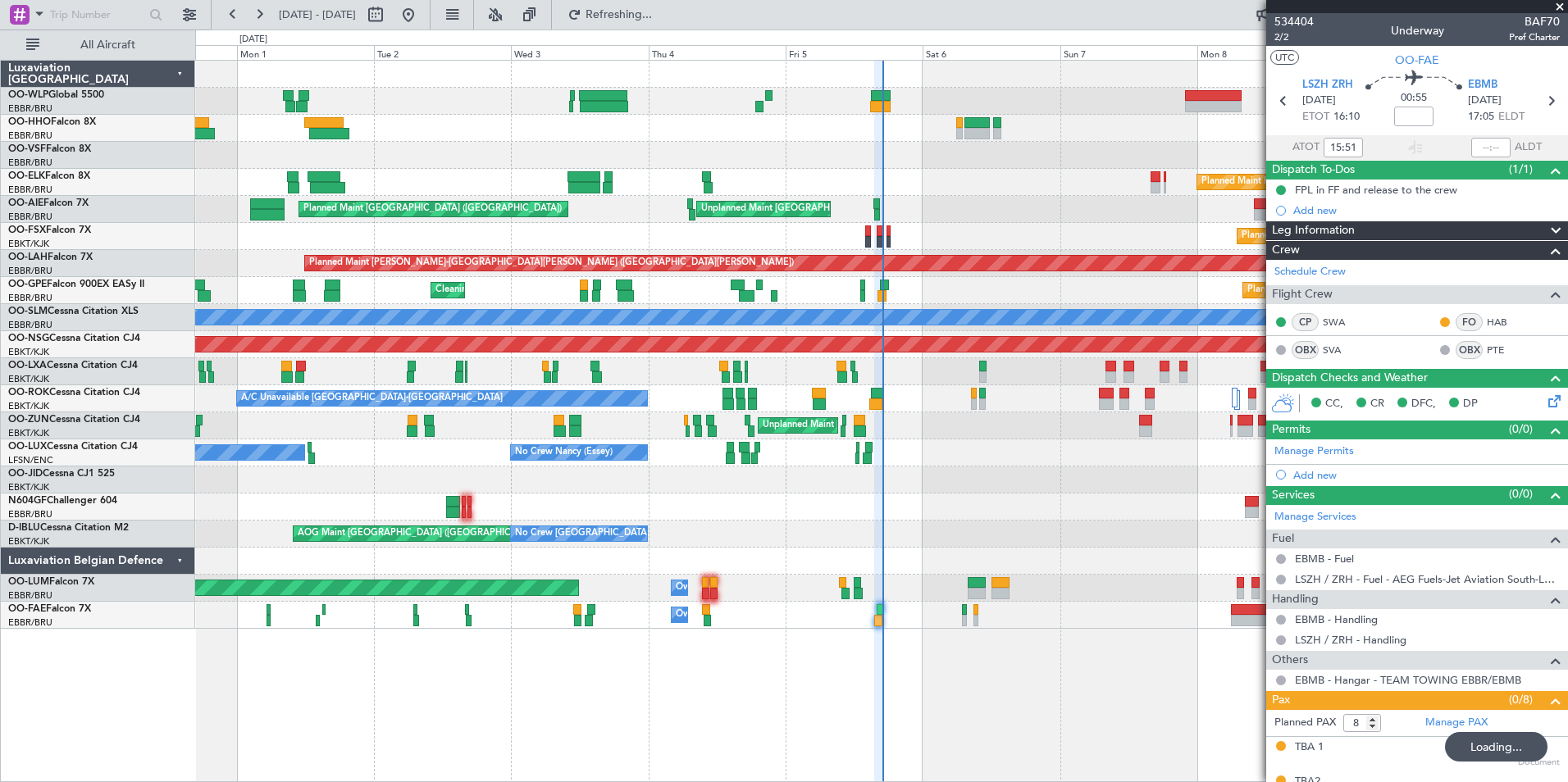
type input "16:51"
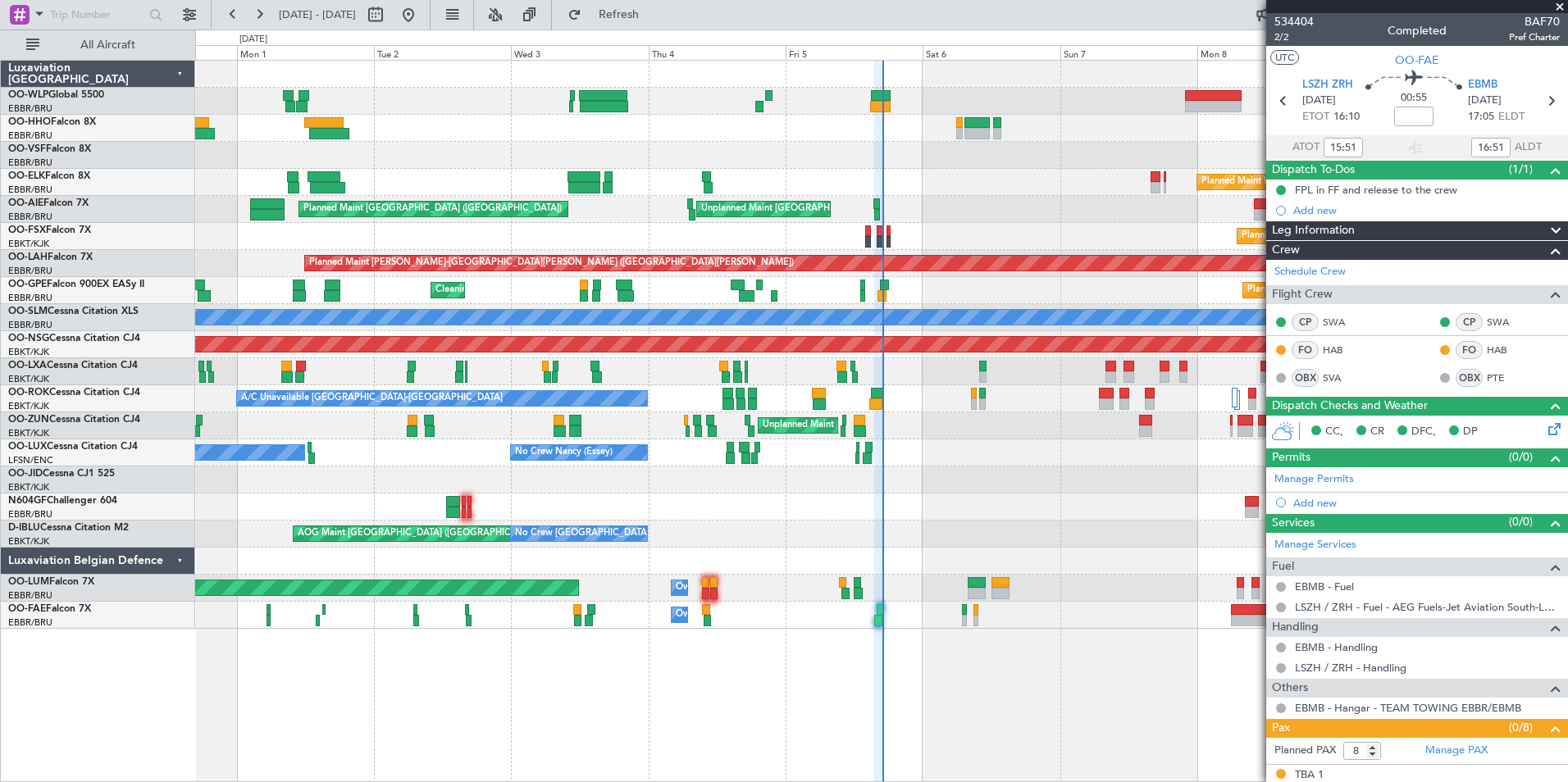
click at [813, 329] on div "A/C Unavailable [GEOGRAPHIC_DATA]" at bounding box center [881, 318] width 1372 height 27
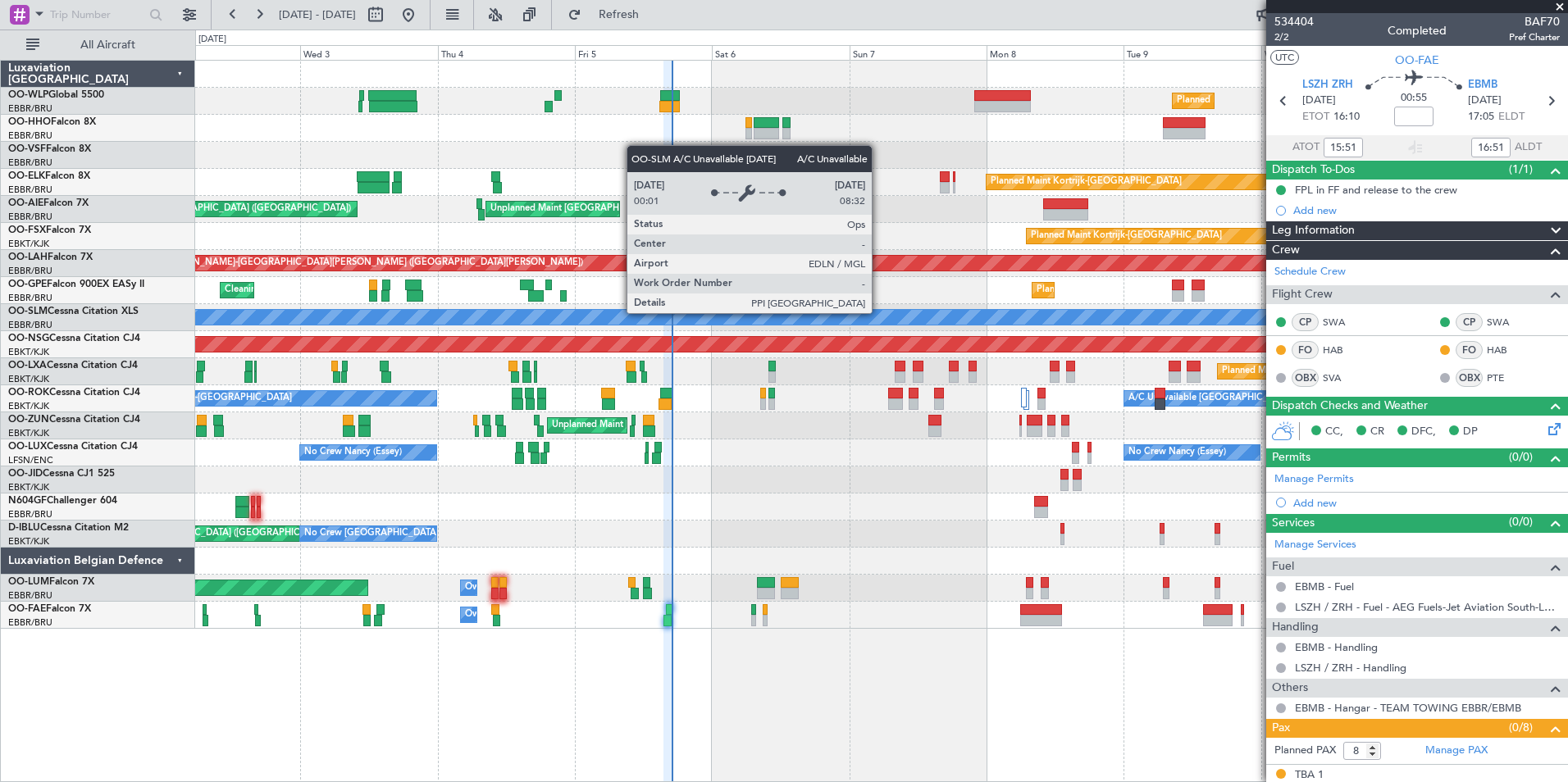
click at [752, 309] on div "A/C Unavailable [GEOGRAPHIC_DATA]" at bounding box center [881, 318] width 4117 height 17
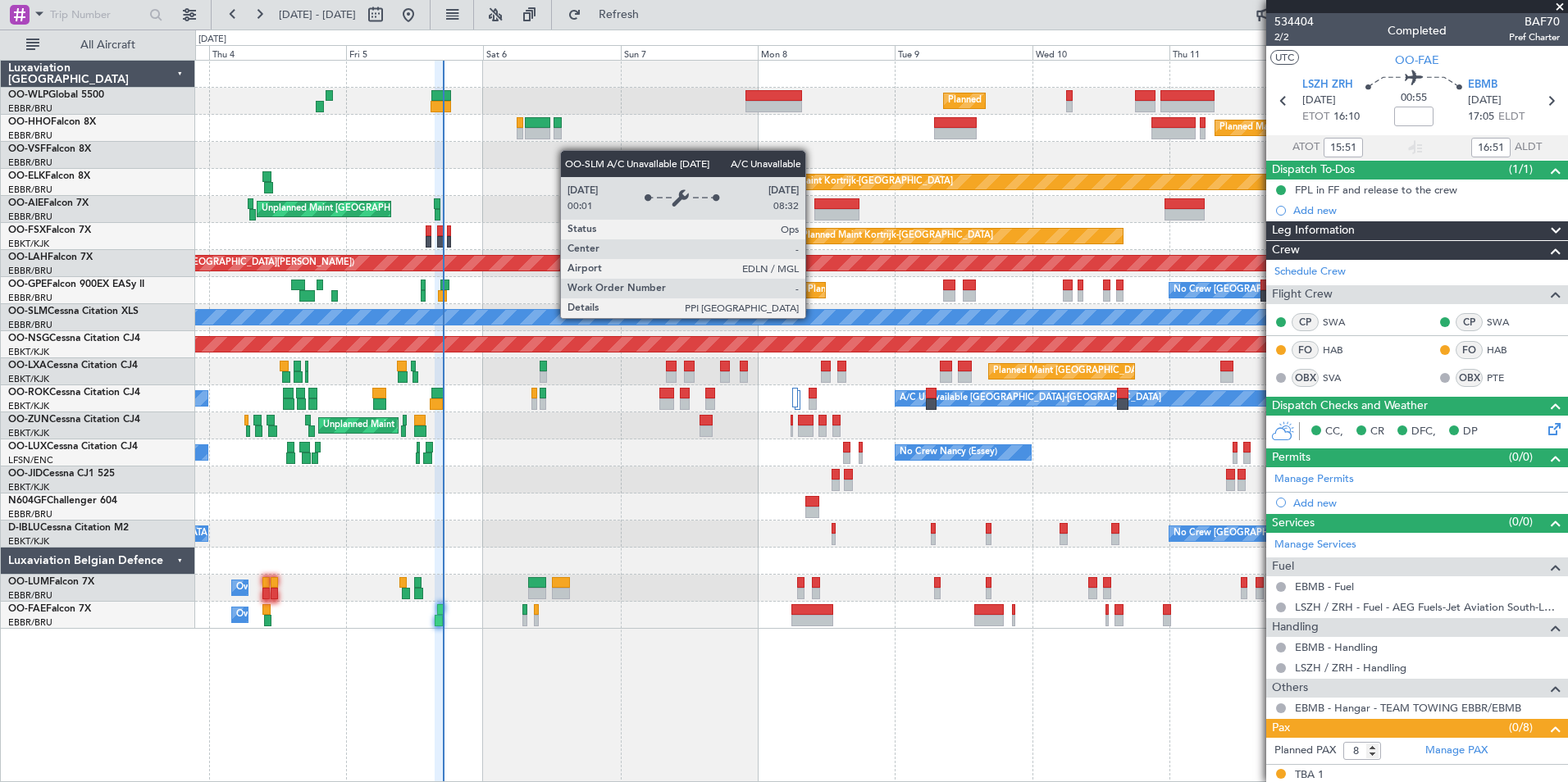
click at [711, 317] on div "A/C Unavailable [GEOGRAPHIC_DATA]" at bounding box center [881, 318] width 4115 height 15
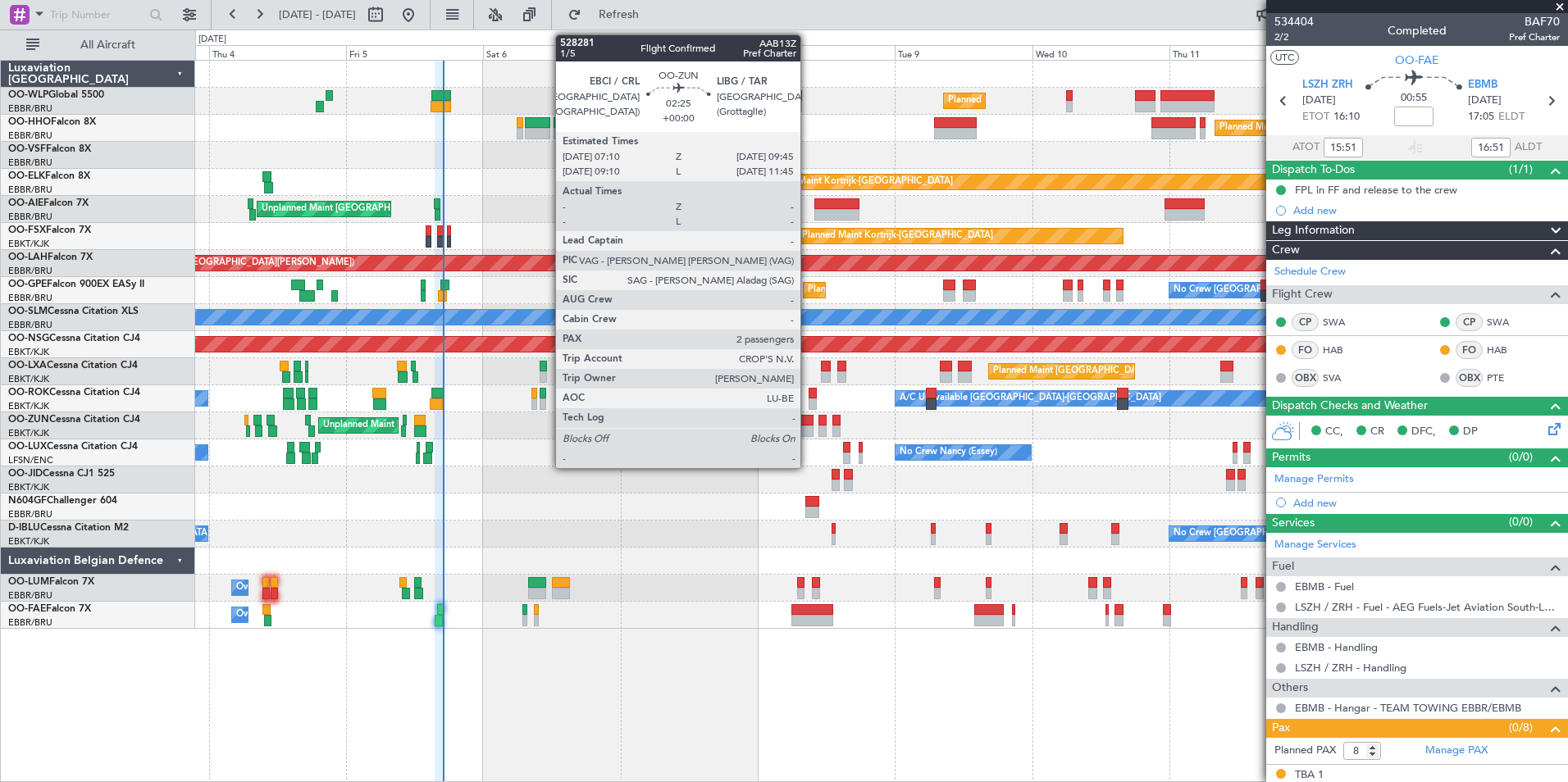
click at [807, 432] on div at bounding box center [805, 432] width 16 height 12
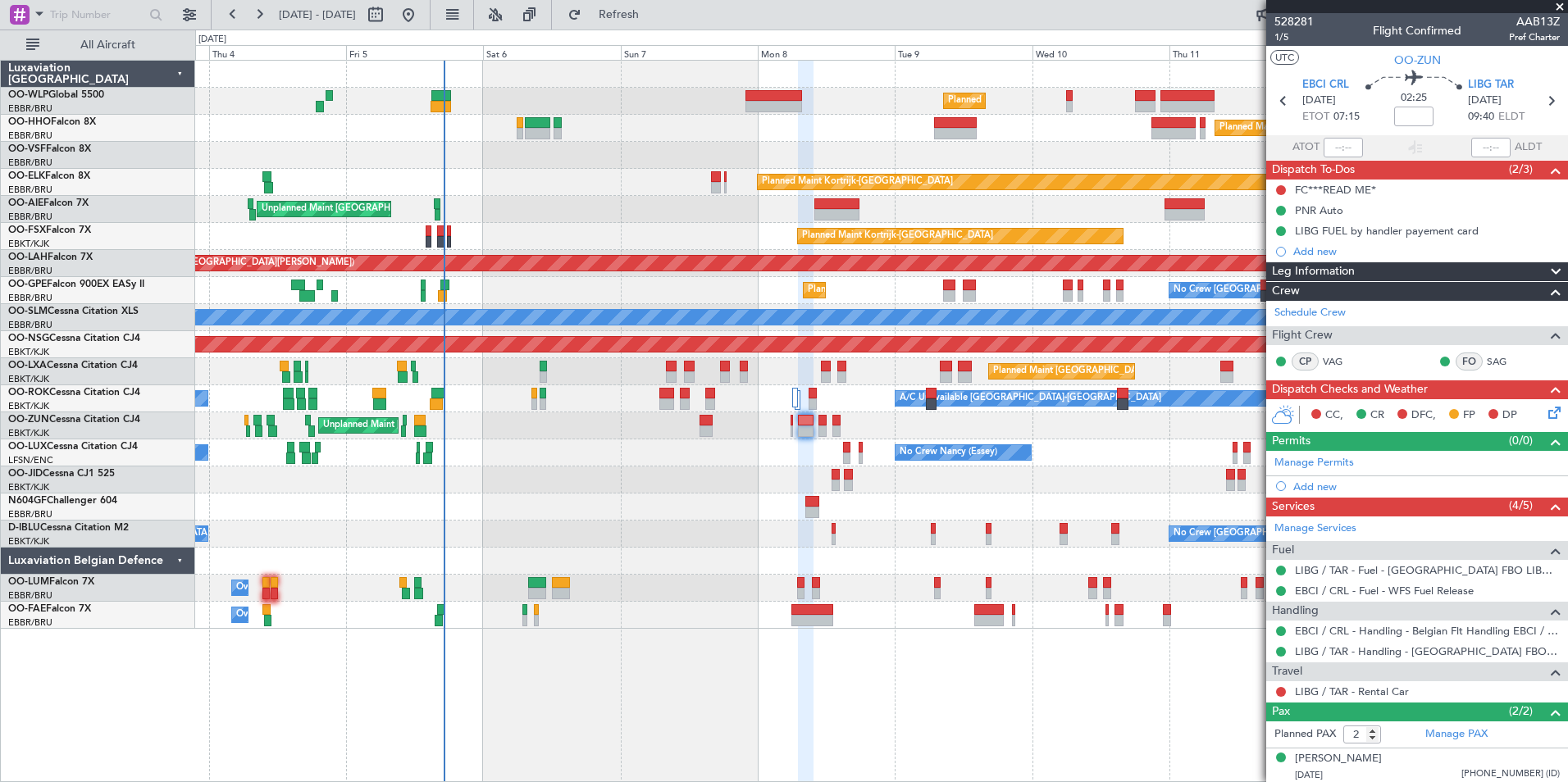
click at [444, 213] on div "Unplanned Maint Brussels (Brussels National) Planned Maint London (Farnborough)" at bounding box center [881, 209] width 1372 height 27
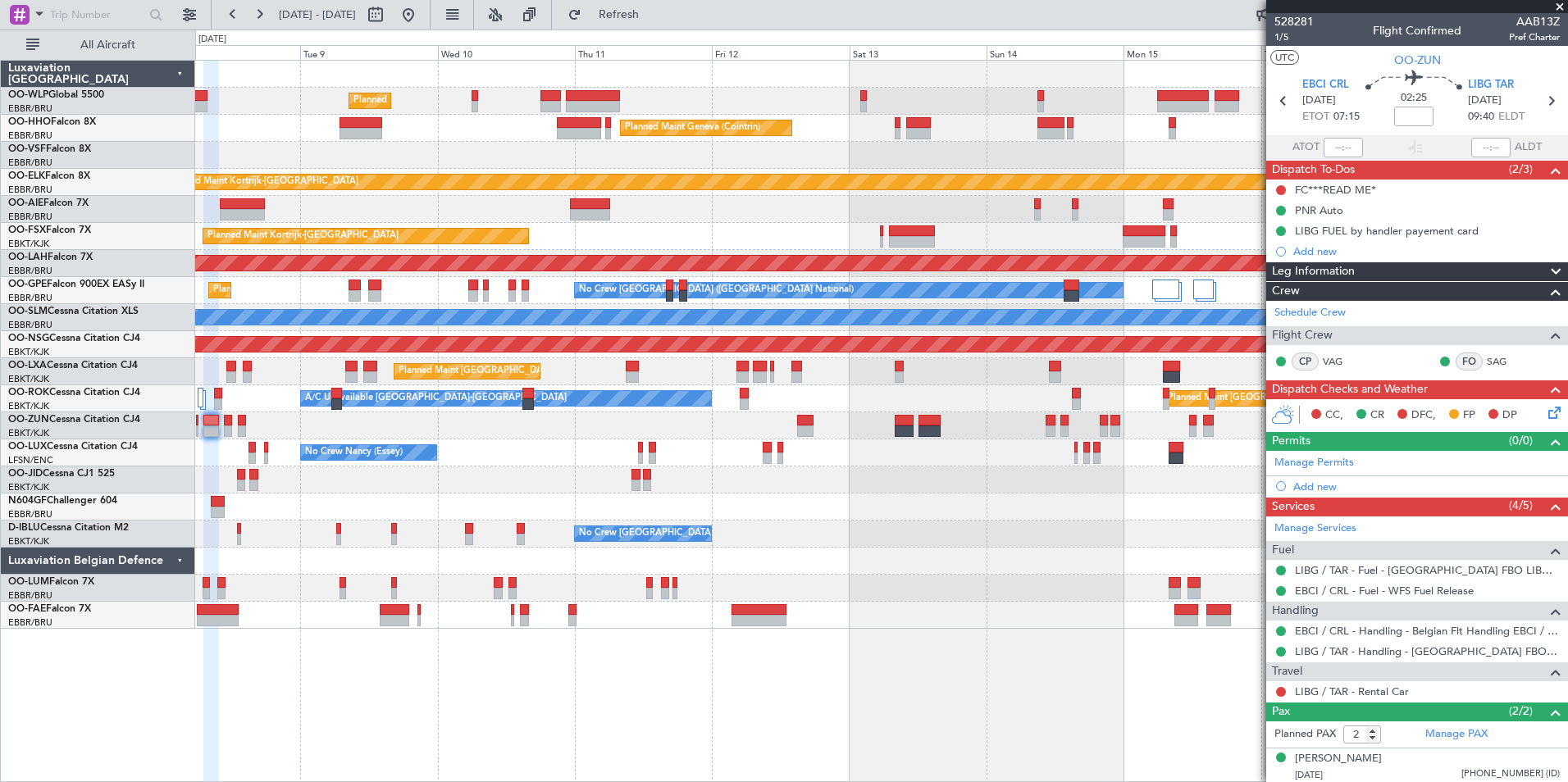
click at [650, 233] on div "Planned Maint Kortrijk-Wevelgem EBKT 08:50 Z KLAS 20:30 Z" at bounding box center [881, 237] width 1372 height 27
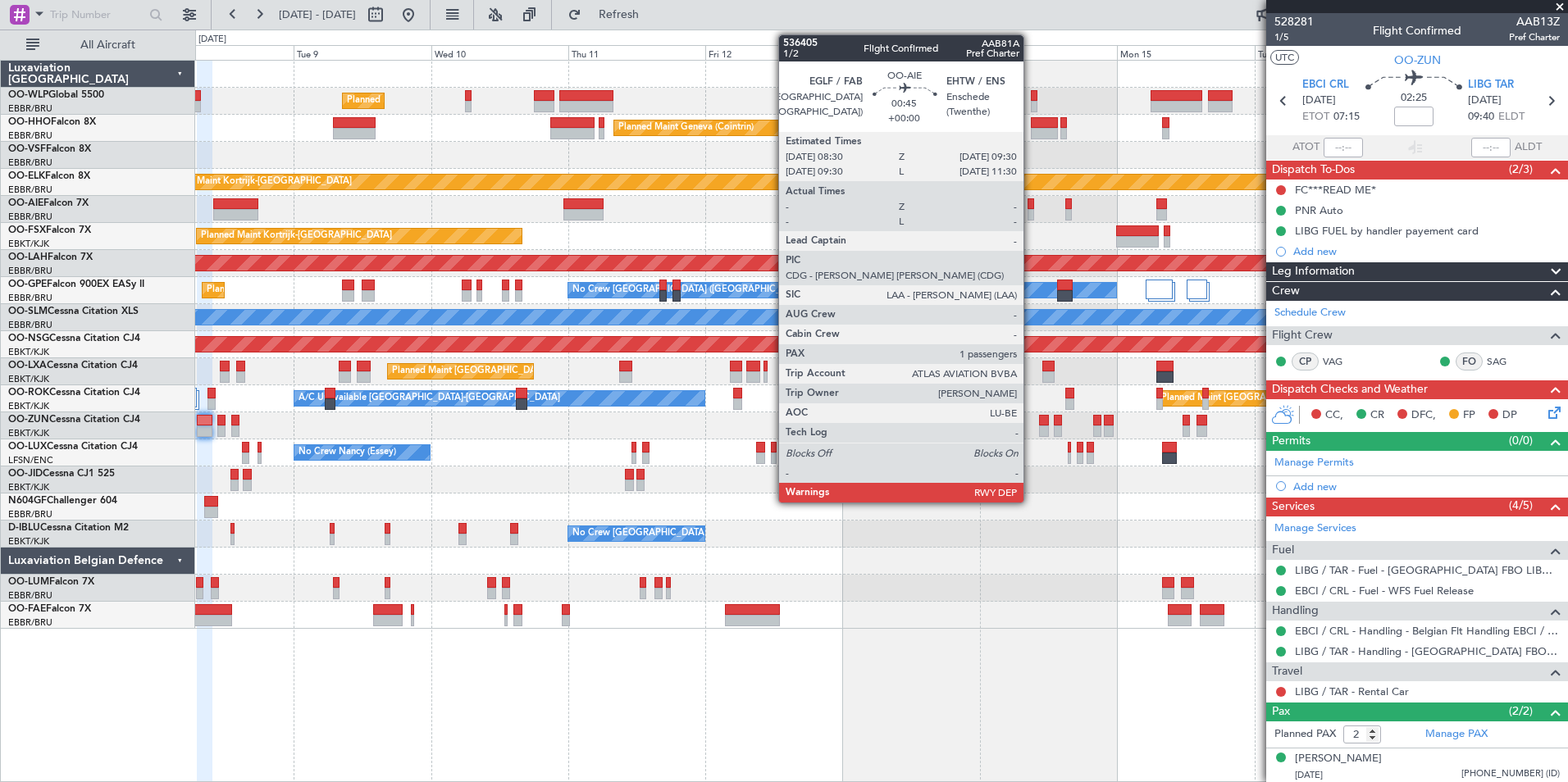
click at [1031, 210] on div at bounding box center [1030, 215] width 6 height 12
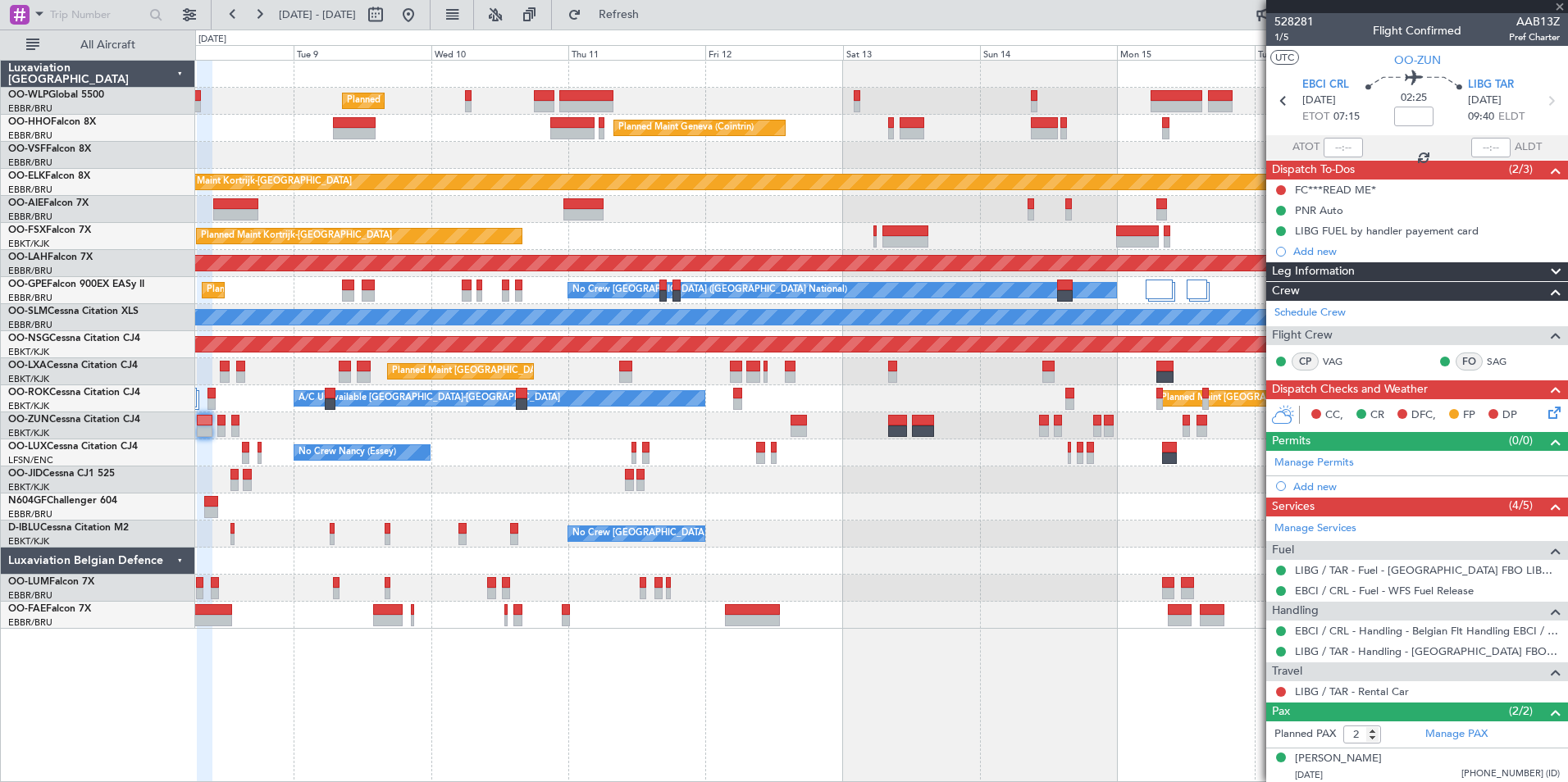
type input "1"
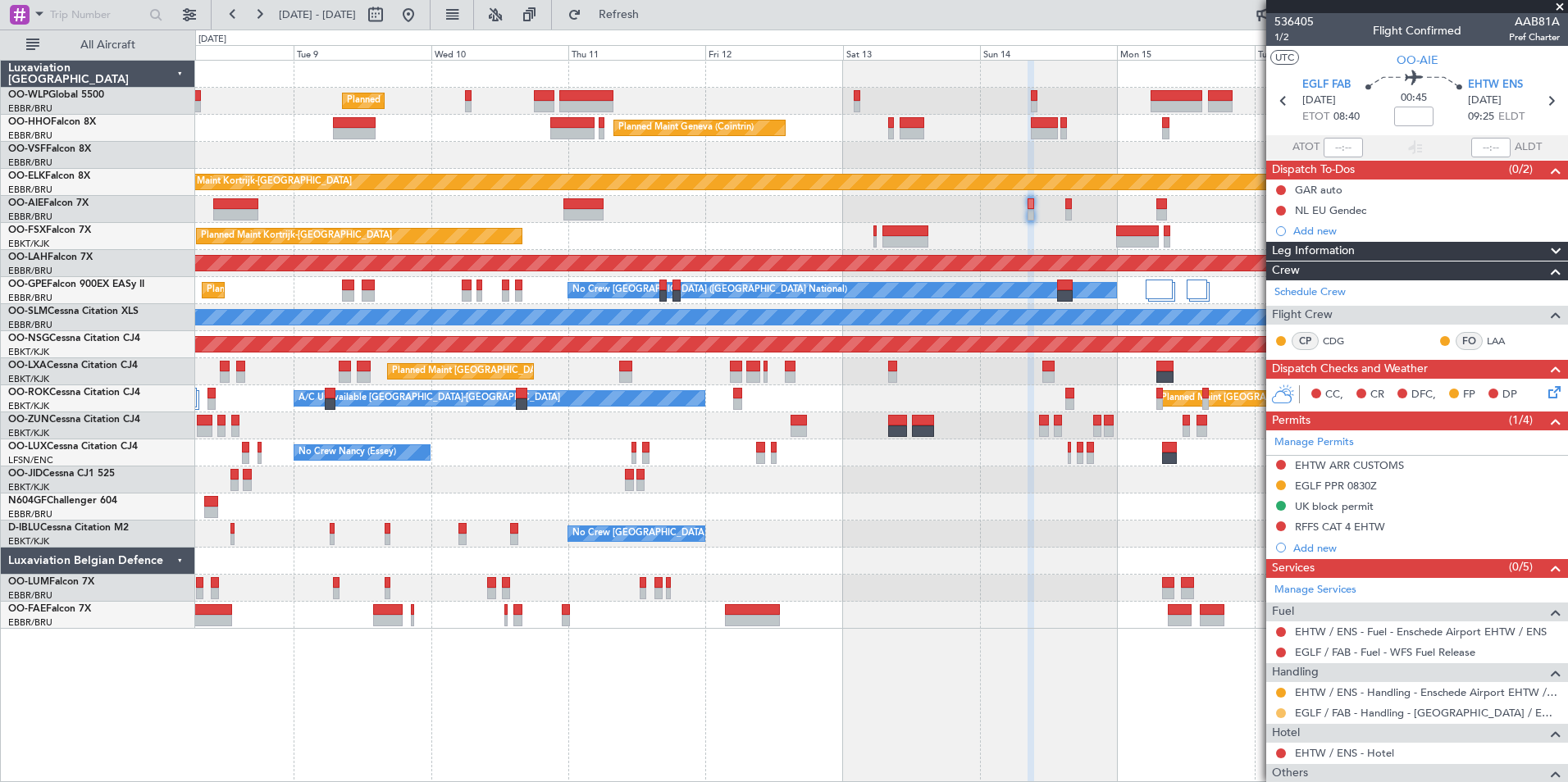
click at [1285, 712] on button at bounding box center [1281, 713] width 10 height 10
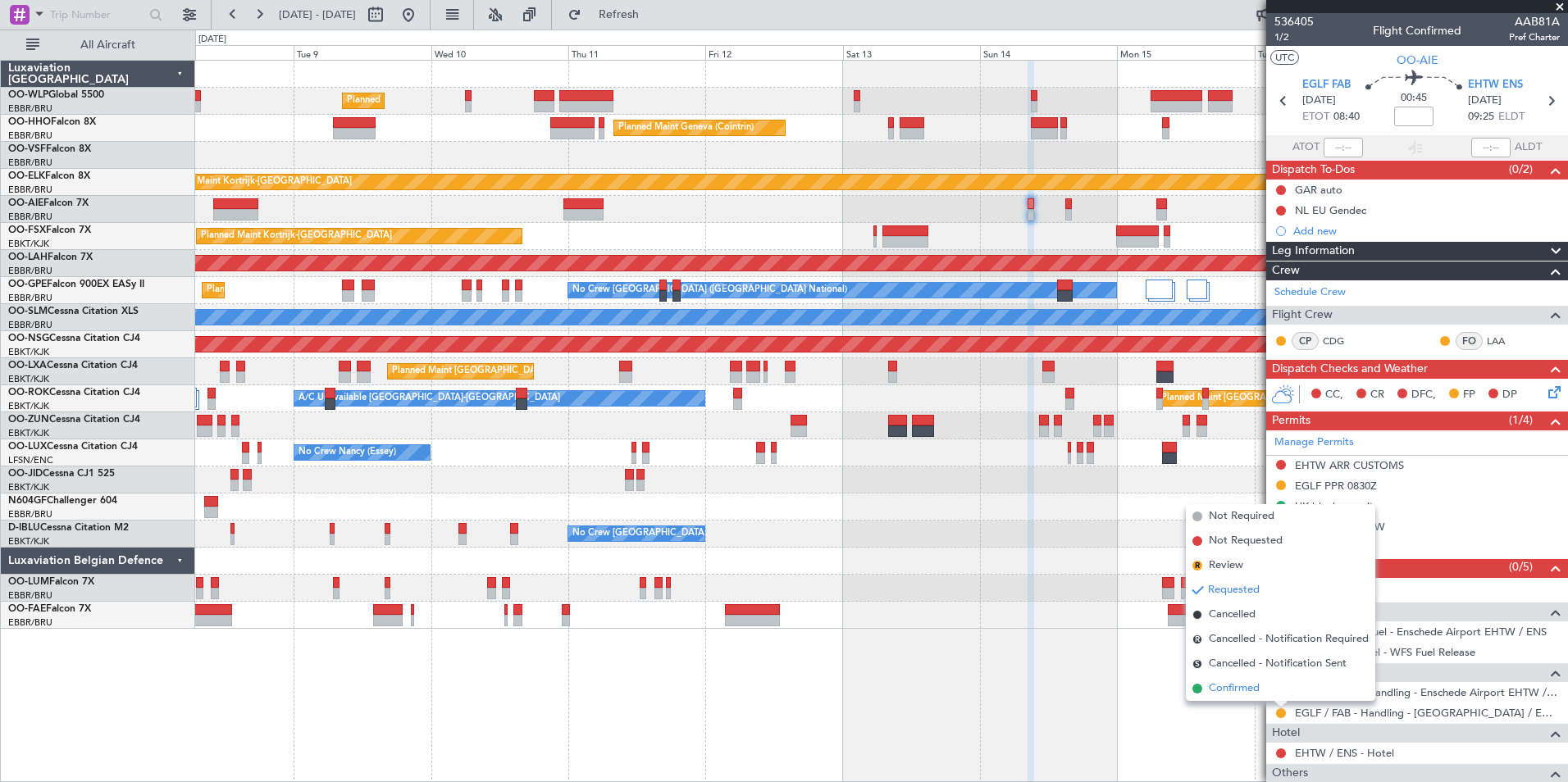
click at [1262, 685] on li "Confirmed" at bounding box center [1280, 688] width 190 height 24
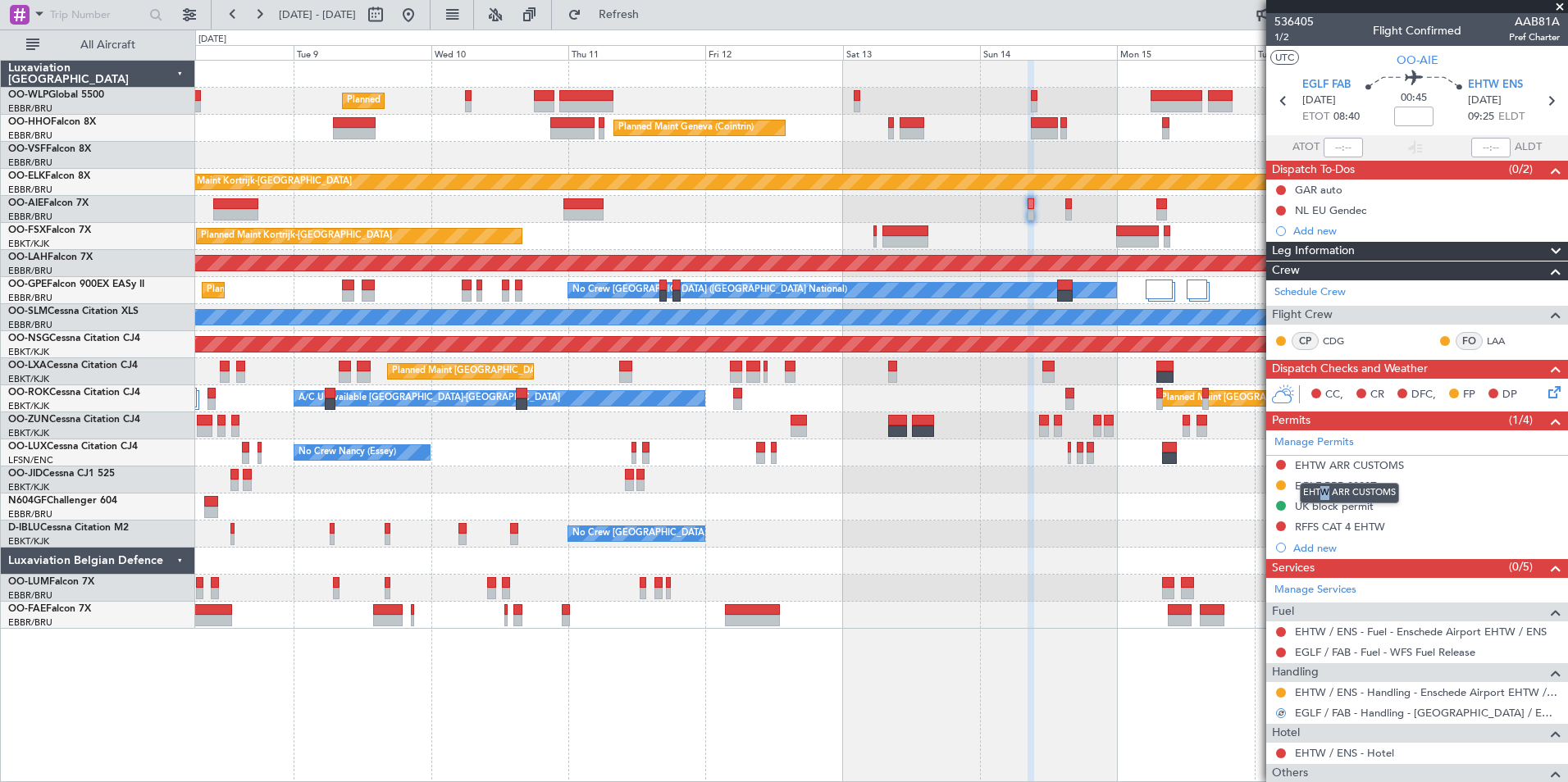
drag, startPoint x: 1330, startPoint y: 487, endPoint x: 1314, endPoint y: 487, distance: 16.0
click at [1320, 487] on div "EHTW ARR CUSTOMS" at bounding box center [1349, 493] width 100 height 21
click at [1309, 486] on div "EGLF PPR 0830Z" at bounding box center [1336, 486] width 82 height 14
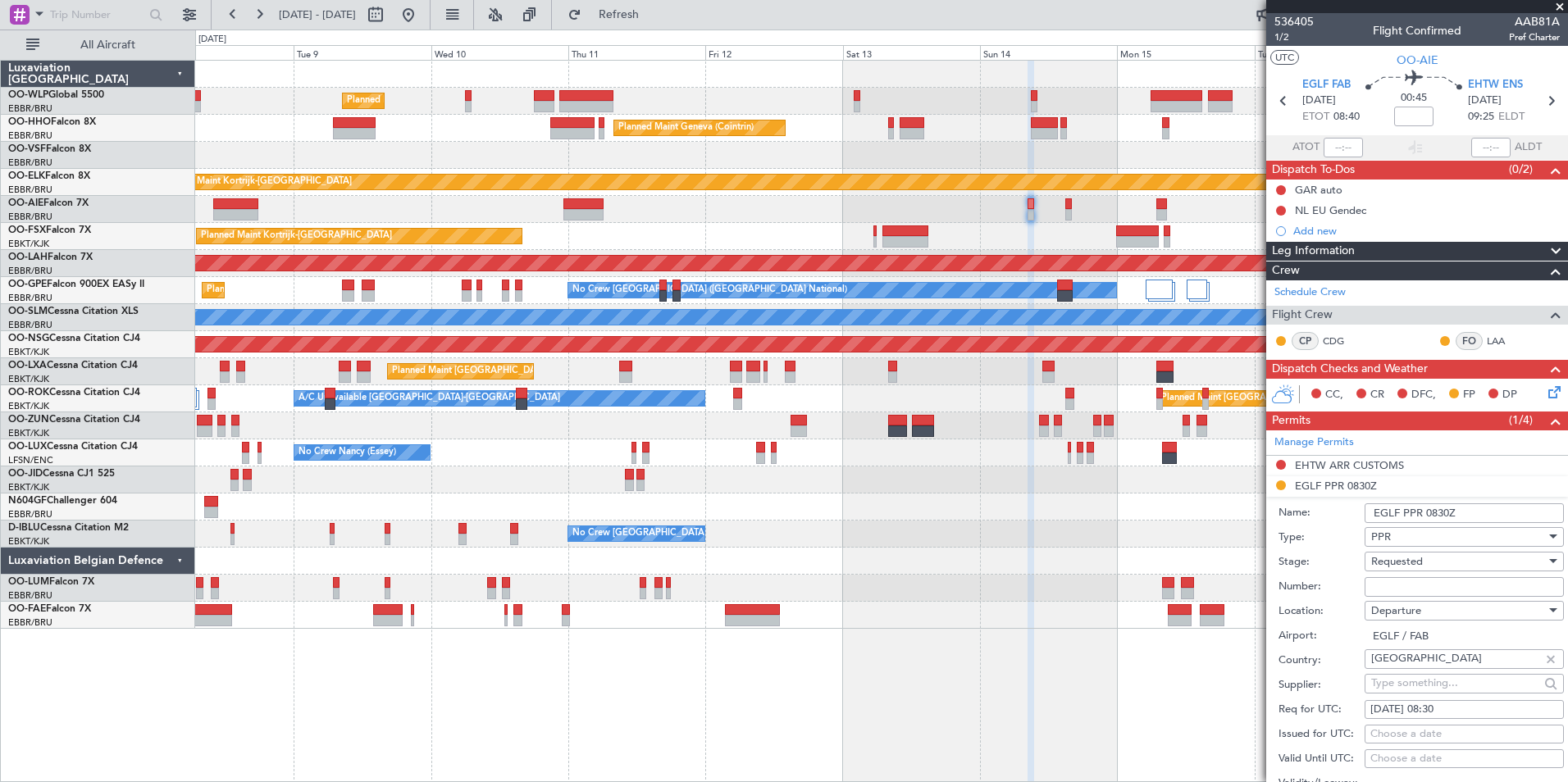
click at [1408, 584] on input "Number:" at bounding box center [1464, 587] width 199 height 20
paste input "373526"
type input "373526"
click at [1398, 555] on span "Requested" at bounding box center [1397, 562] width 52 height 15
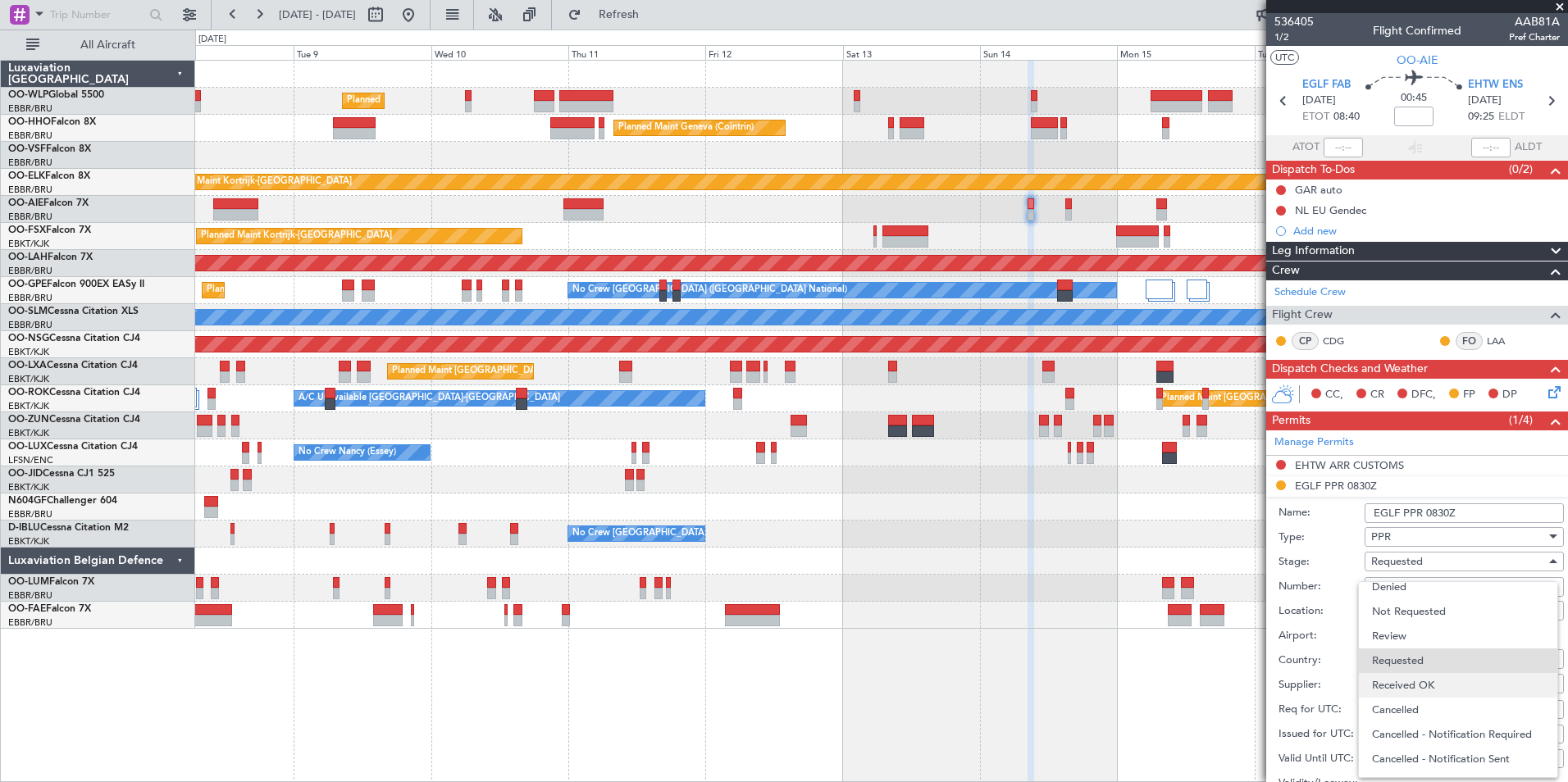
click at [1404, 679] on span "Received OK" at bounding box center [1458, 685] width 172 height 24
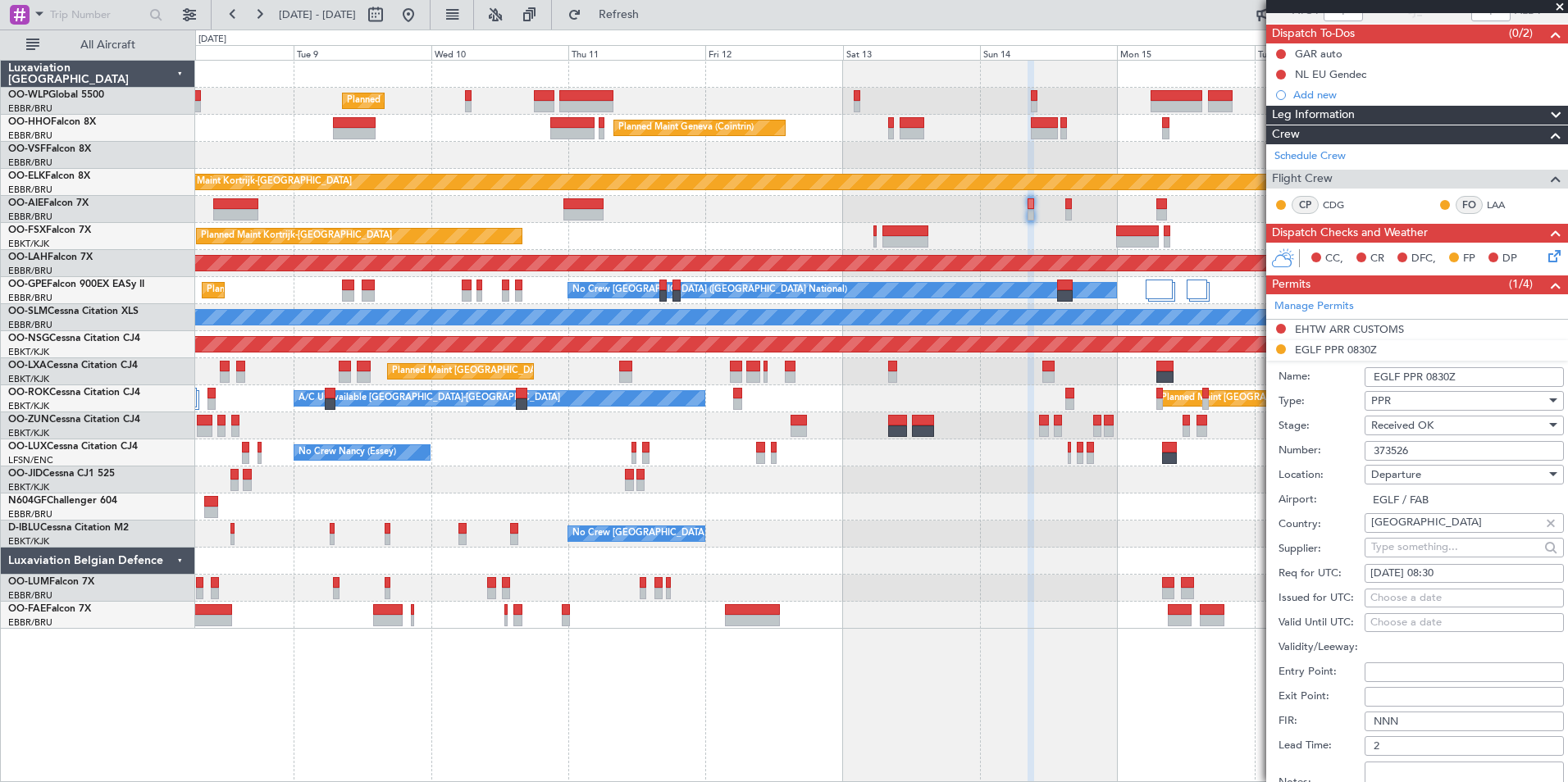
scroll to position [246, 0]
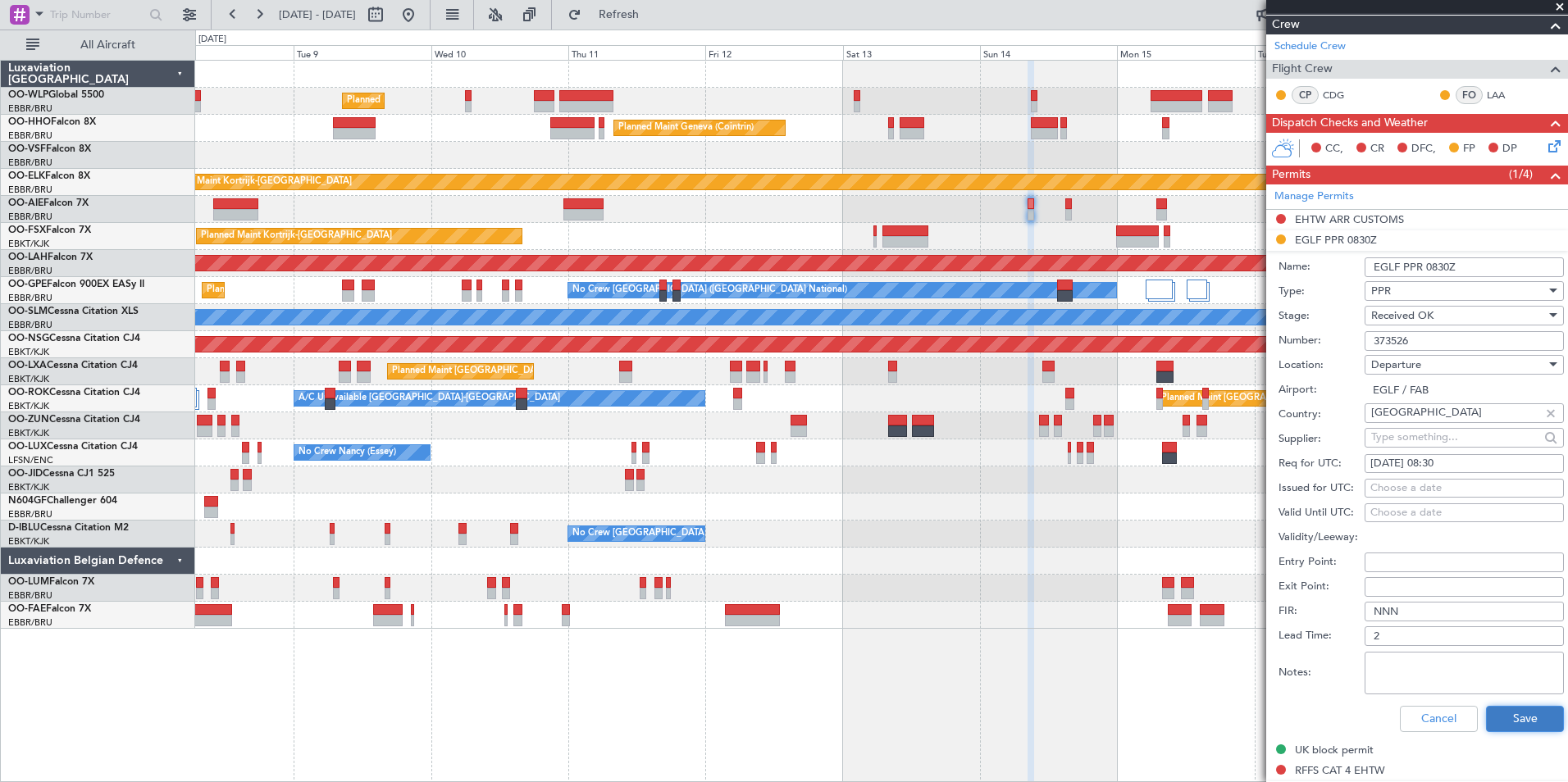
click at [1498, 709] on button "Save" at bounding box center [1525, 718] width 78 height 26
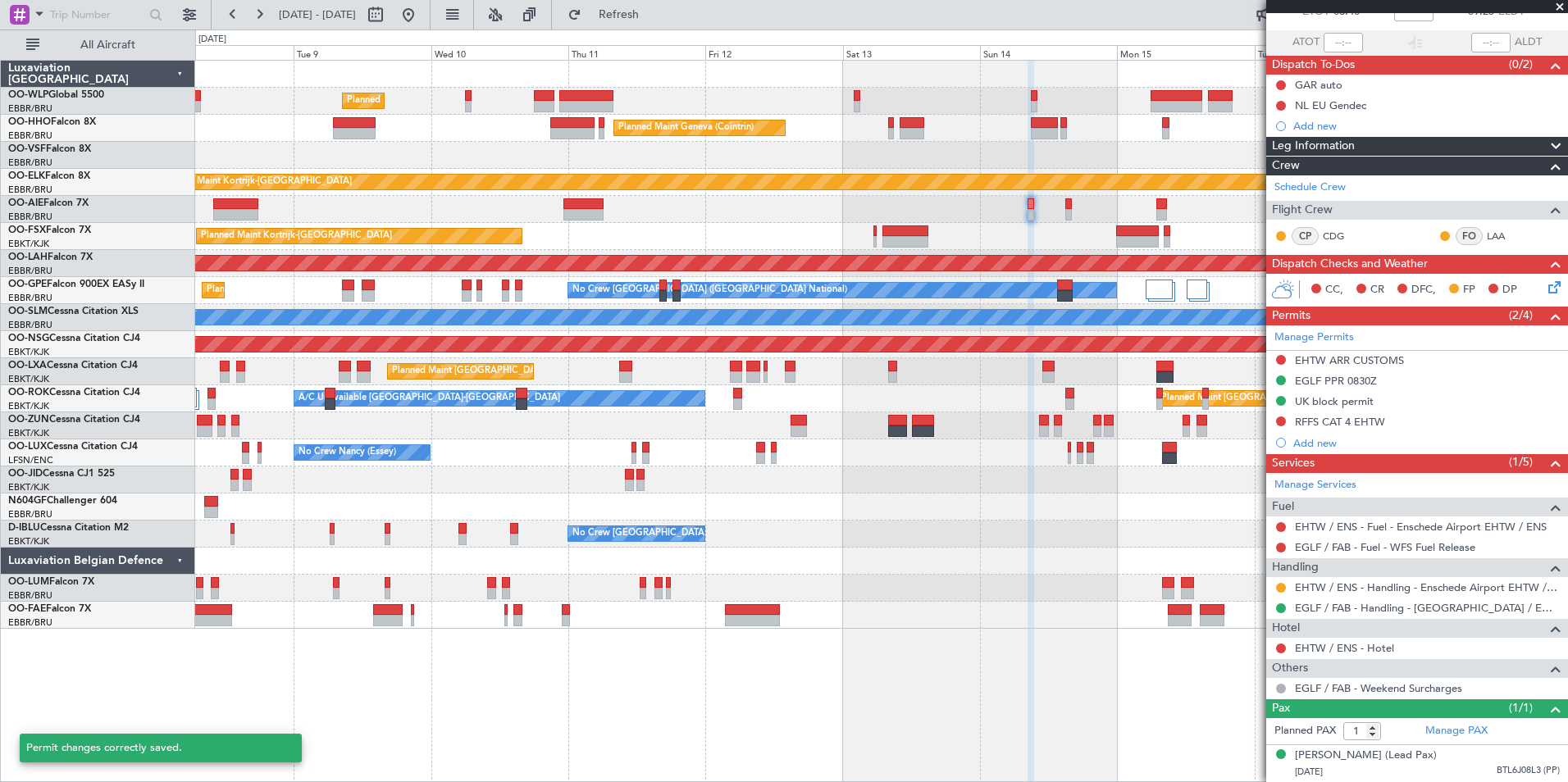
scroll to position [120, 0]
click at [1373, 580] on link "EHTW / ENS - Handling - Enschede Airport EHTW / ENS" at bounding box center [1427, 587] width 265 height 14
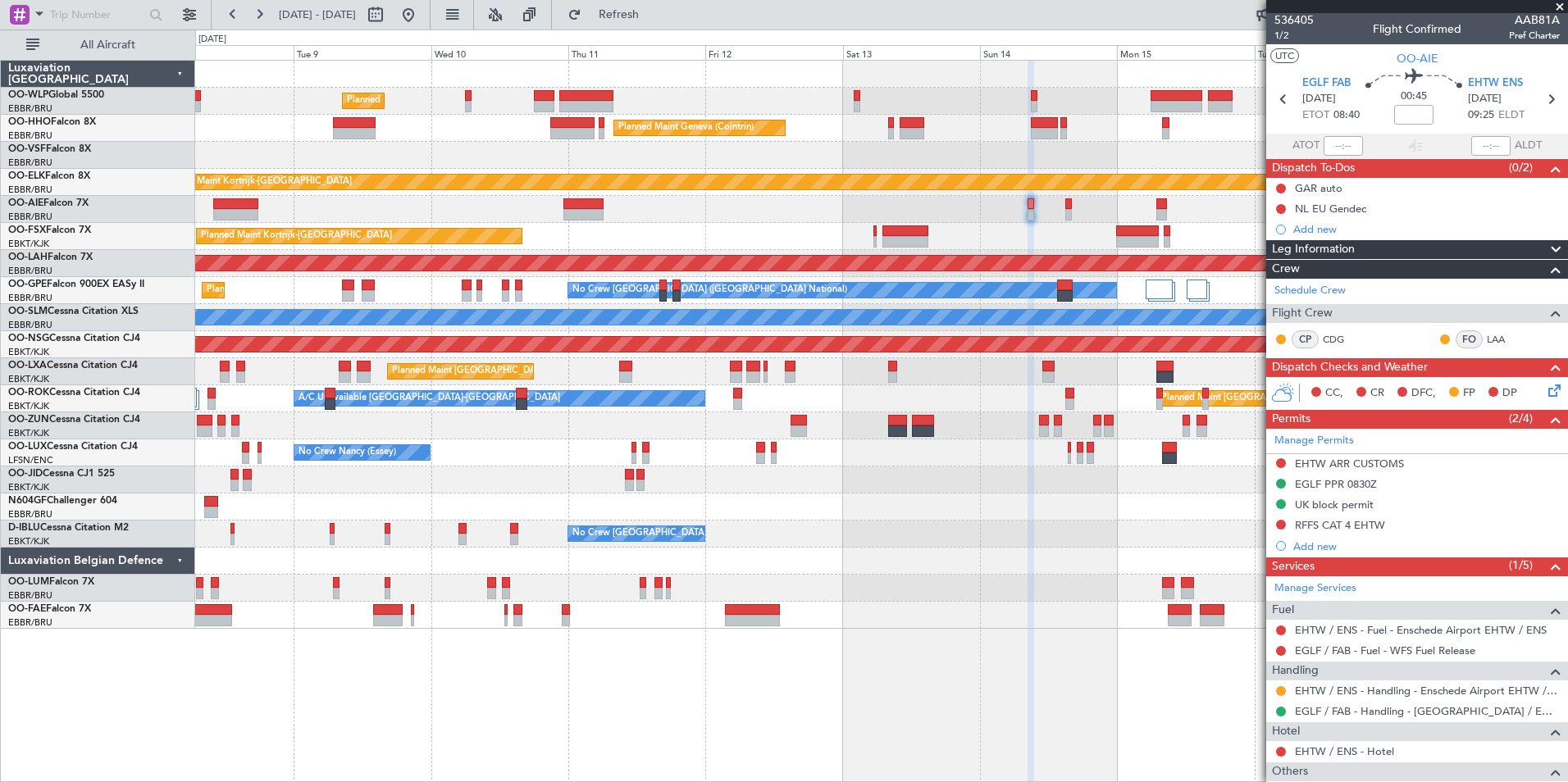
scroll to position [0, 0]
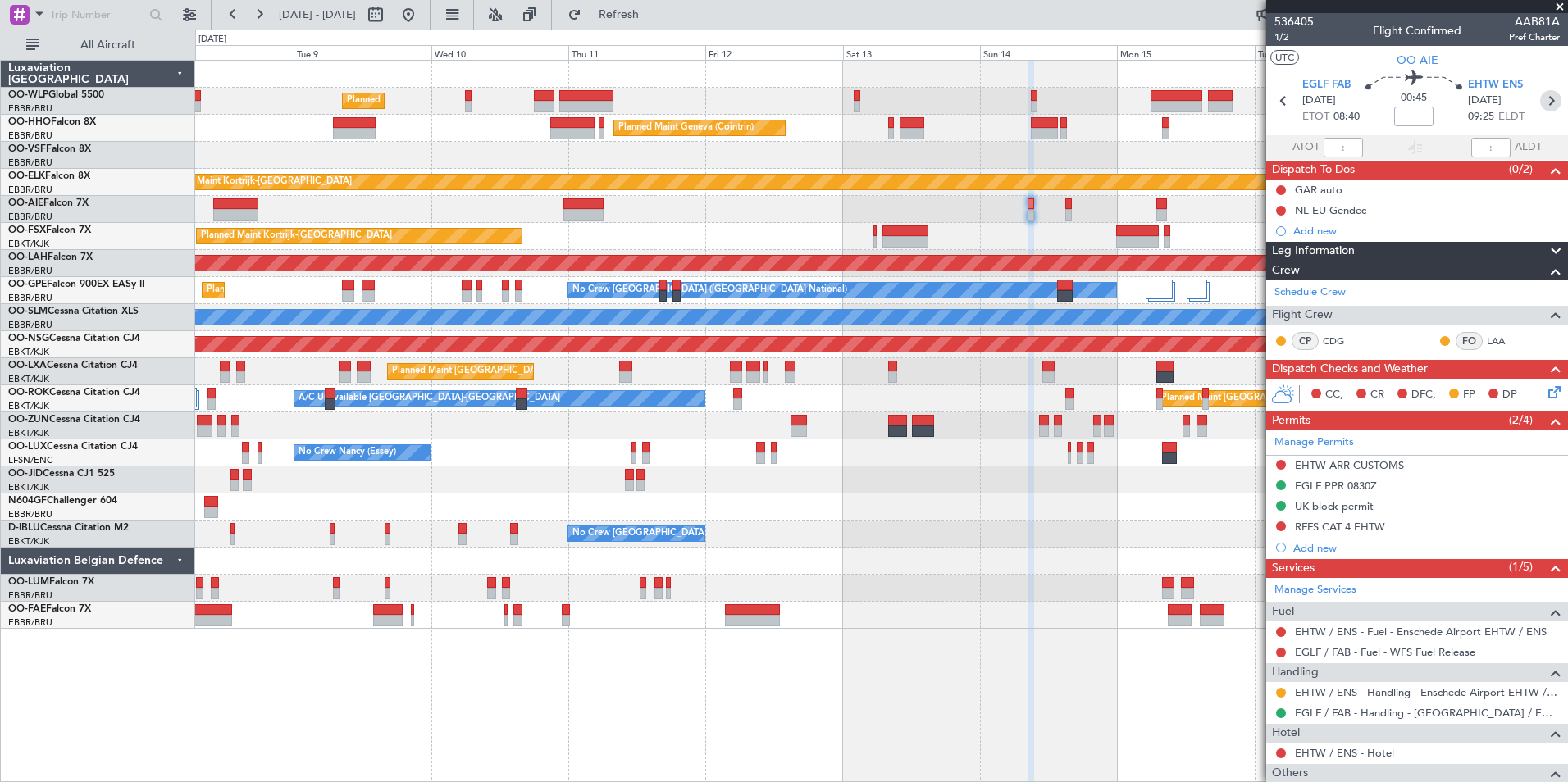
click at [1540, 101] on icon at bounding box center [1550, 100] width 21 height 21
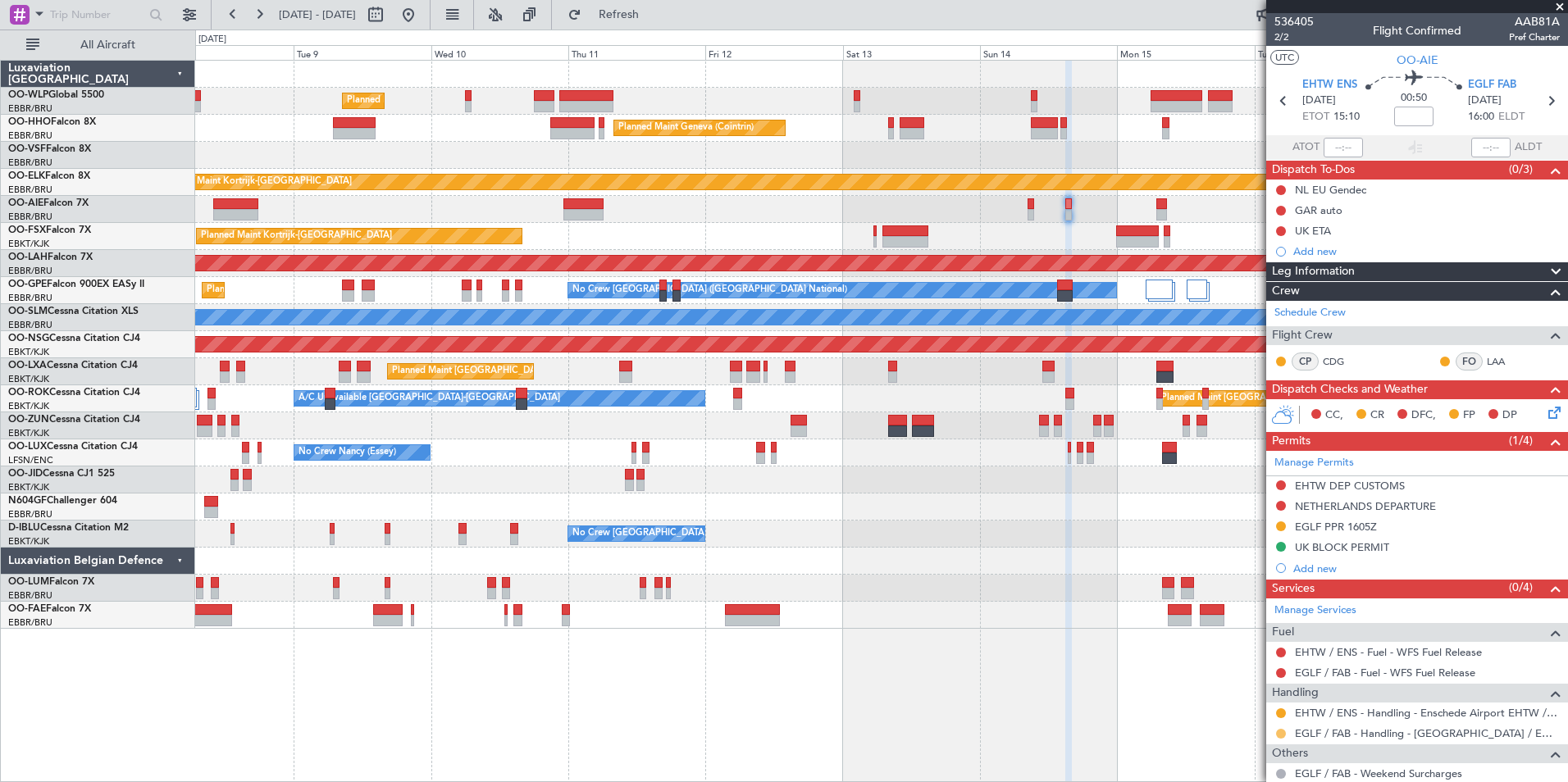
click at [1283, 734] on button at bounding box center [1281, 734] width 10 height 10
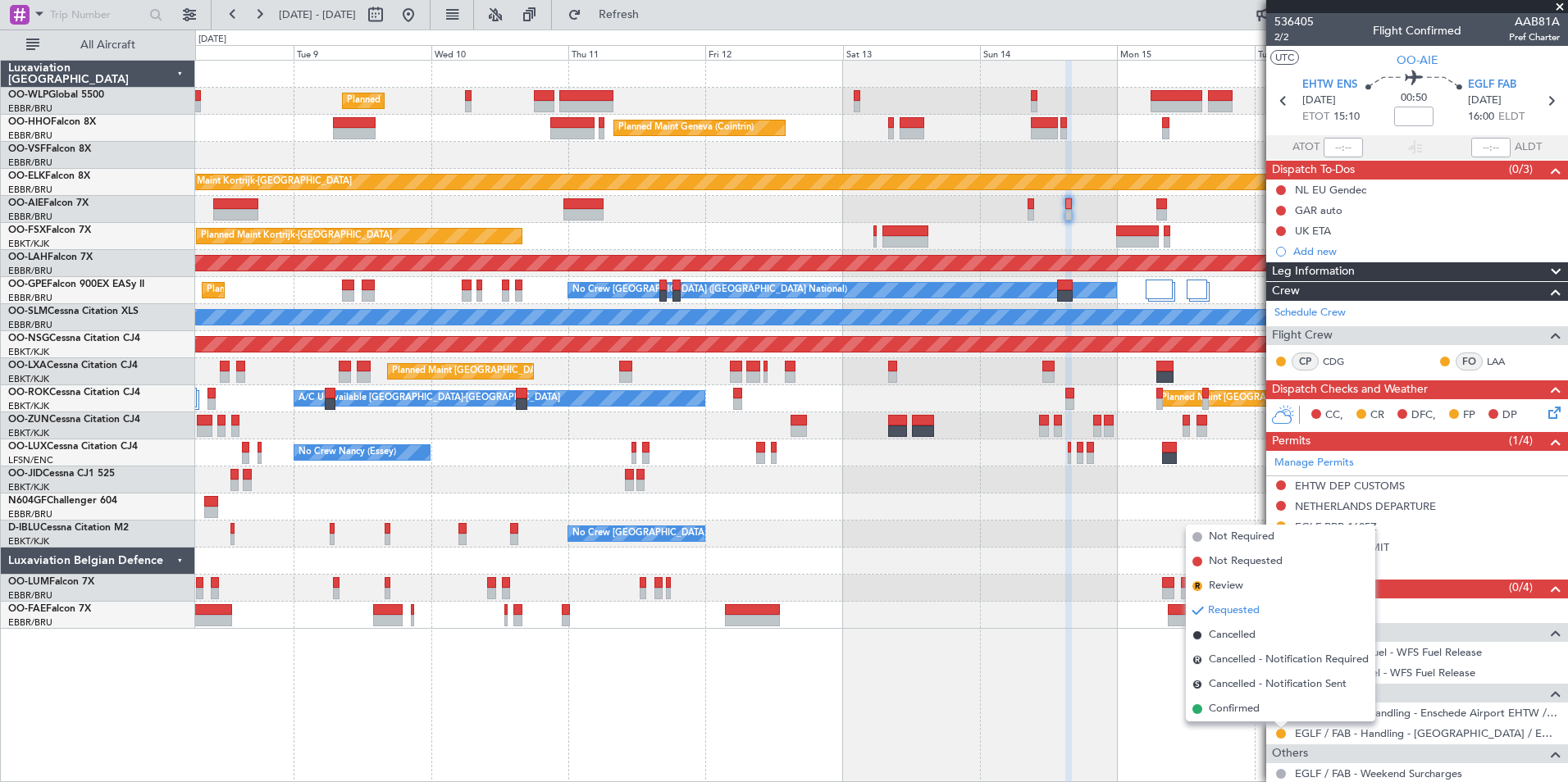
click at [1233, 712] on span "Confirmed" at bounding box center [1233, 709] width 51 height 17
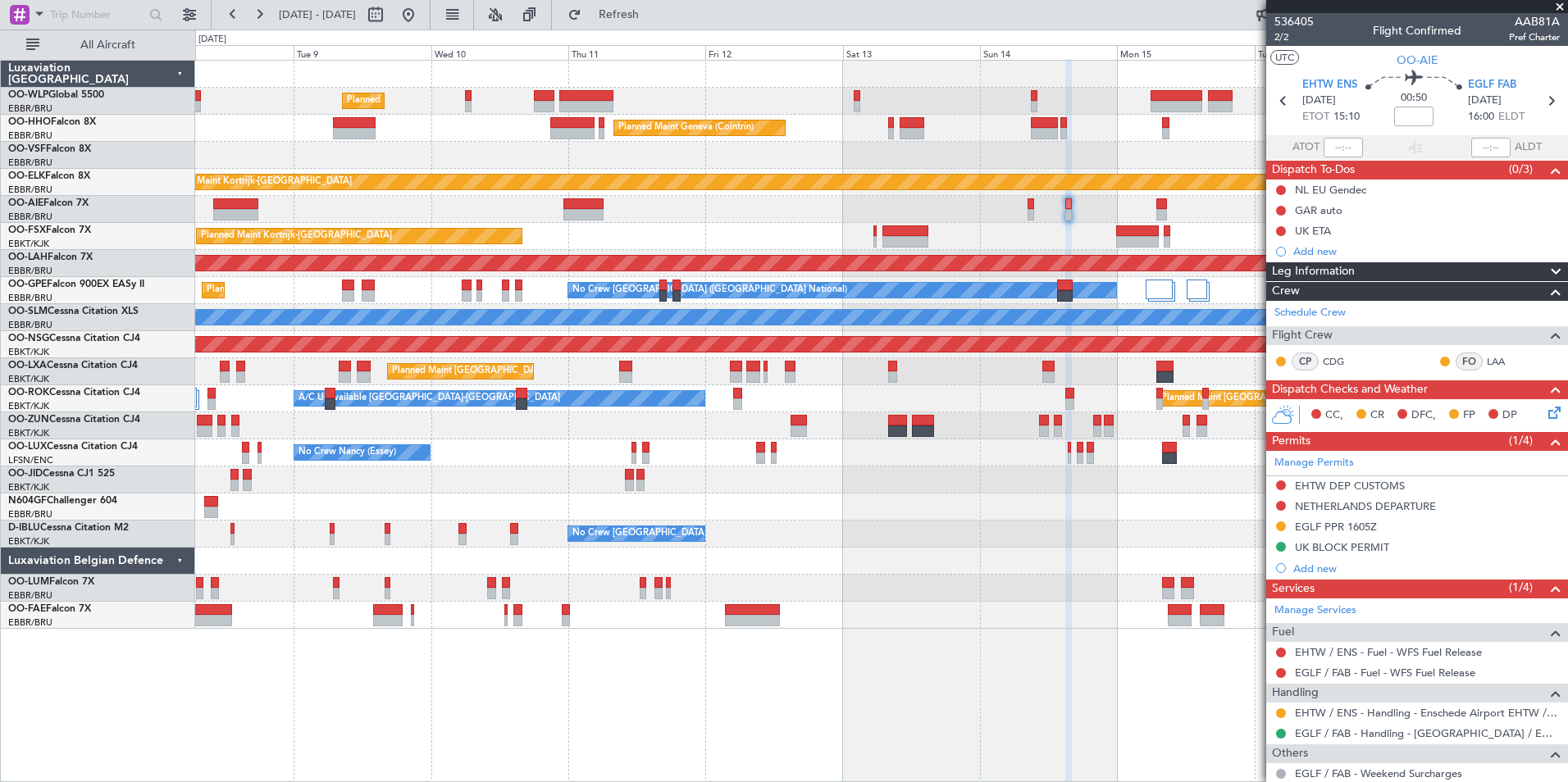
click at [1324, 523] on div "EGLF PPR 1605Z" at bounding box center [1336, 527] width 82 height 14
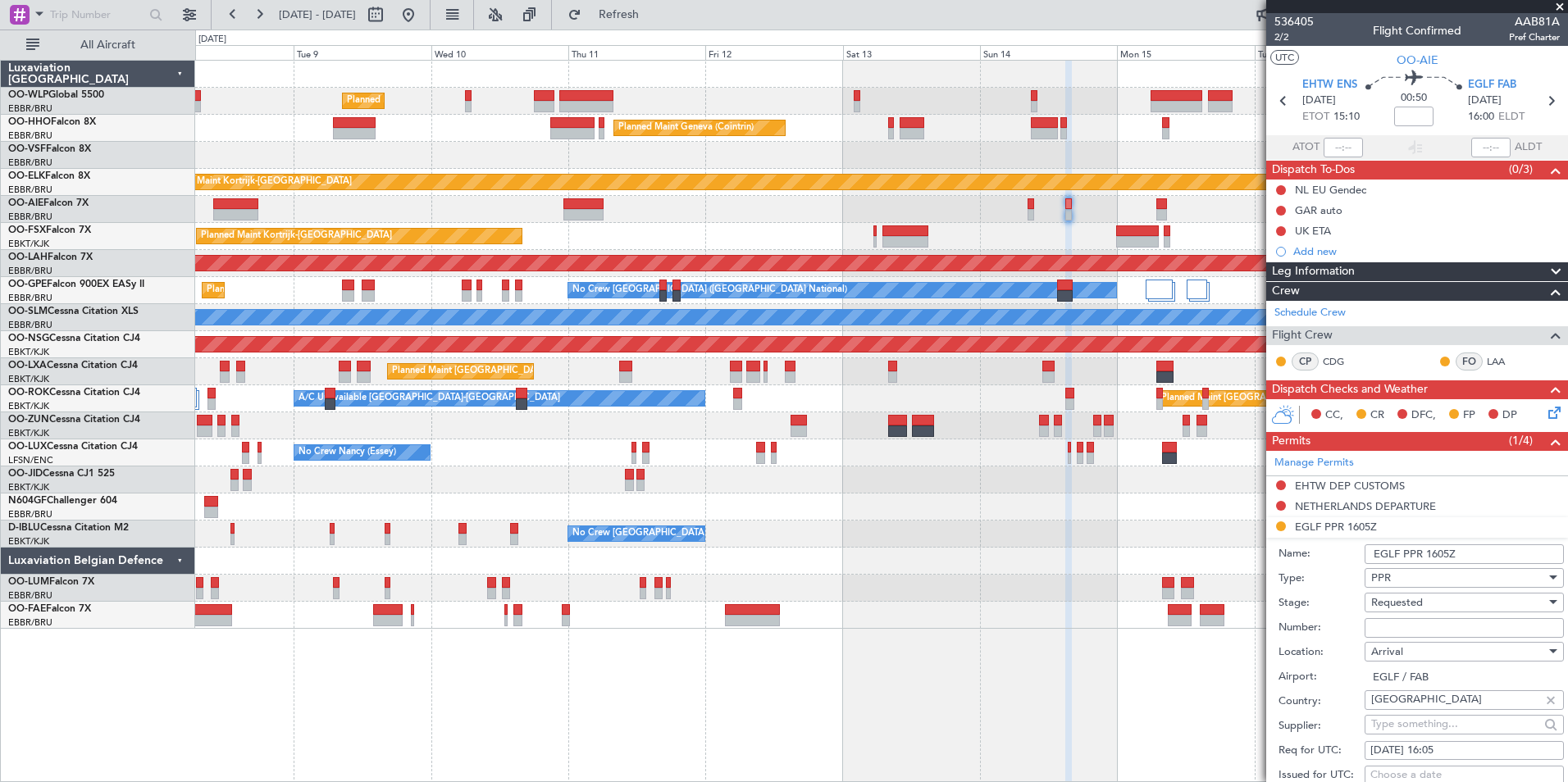
click at [1381, 621] on input "Number:" at bounding box center [1464, 628] width 199 height 20
paste input "373524"
type input "373524"
click at [1388, 606] on span "Requested" at bounding box center [1397, 603] width 52 height 15
click at [1400, 732] on span "Received OK" at bounding box center [1458, 733] width 172 height 24
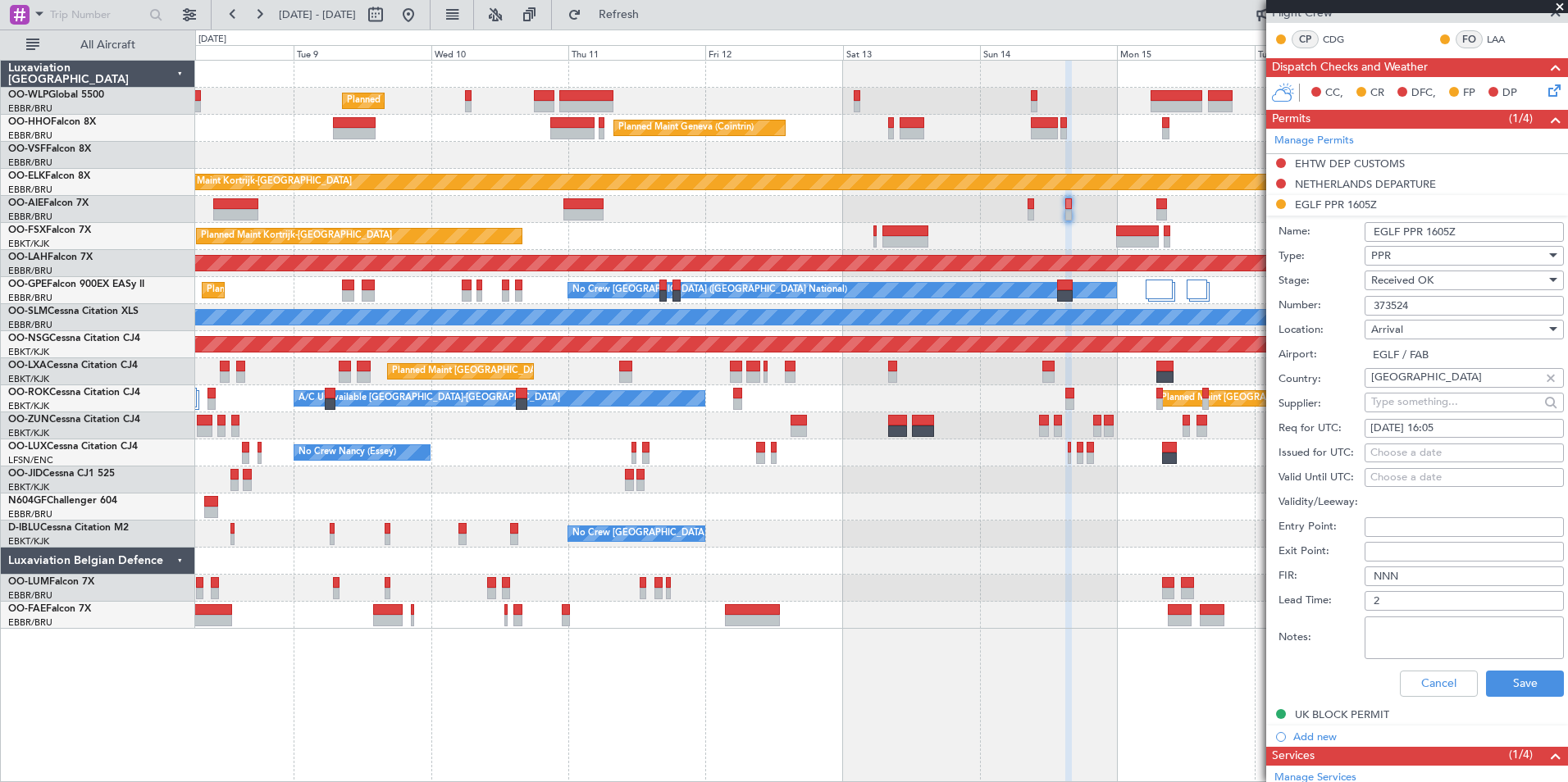
scroll to position [328, 0]
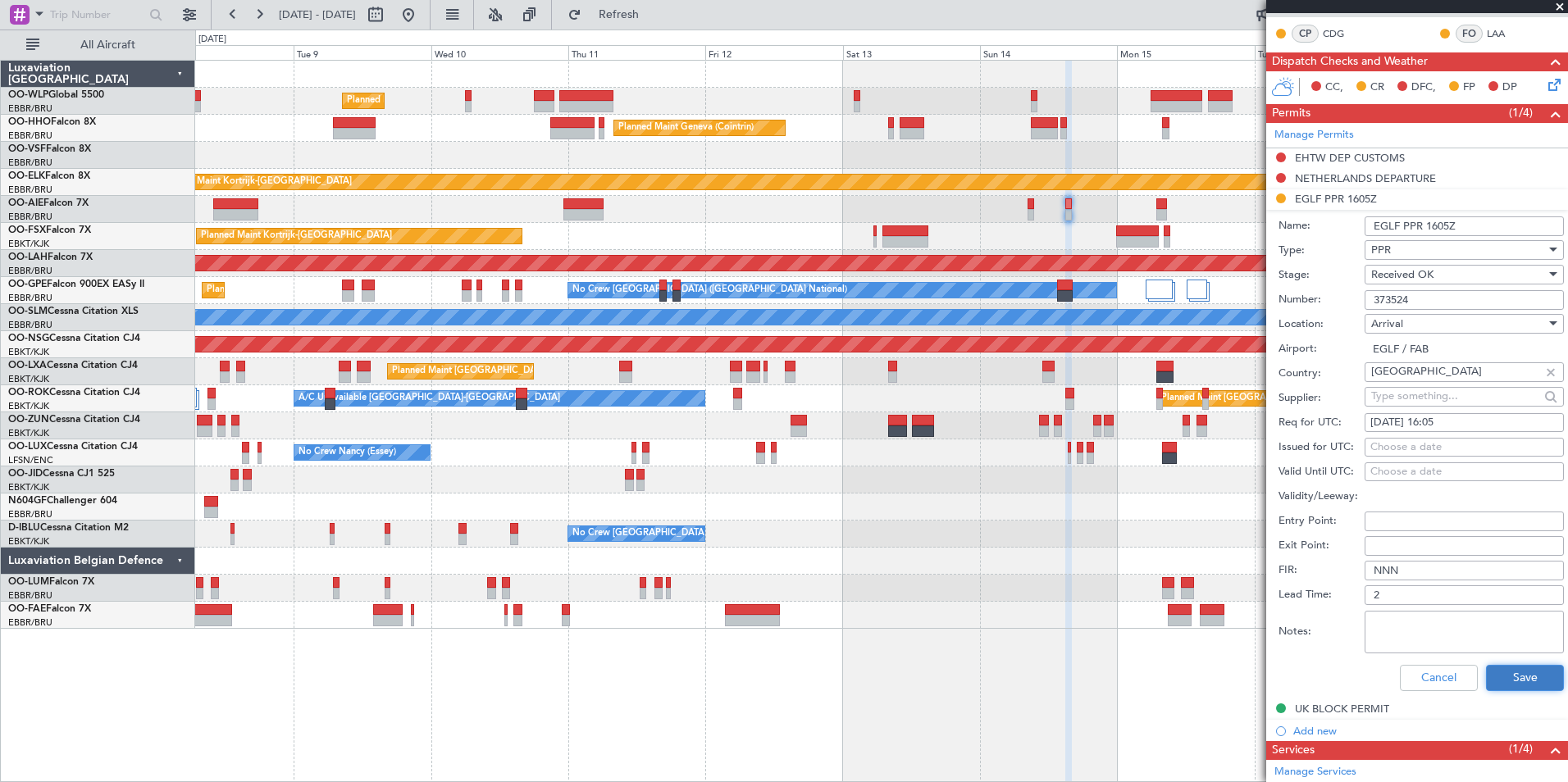
click at [1509, 666] on button "Save" at bounding box center [1525, 677] width 78 height 26
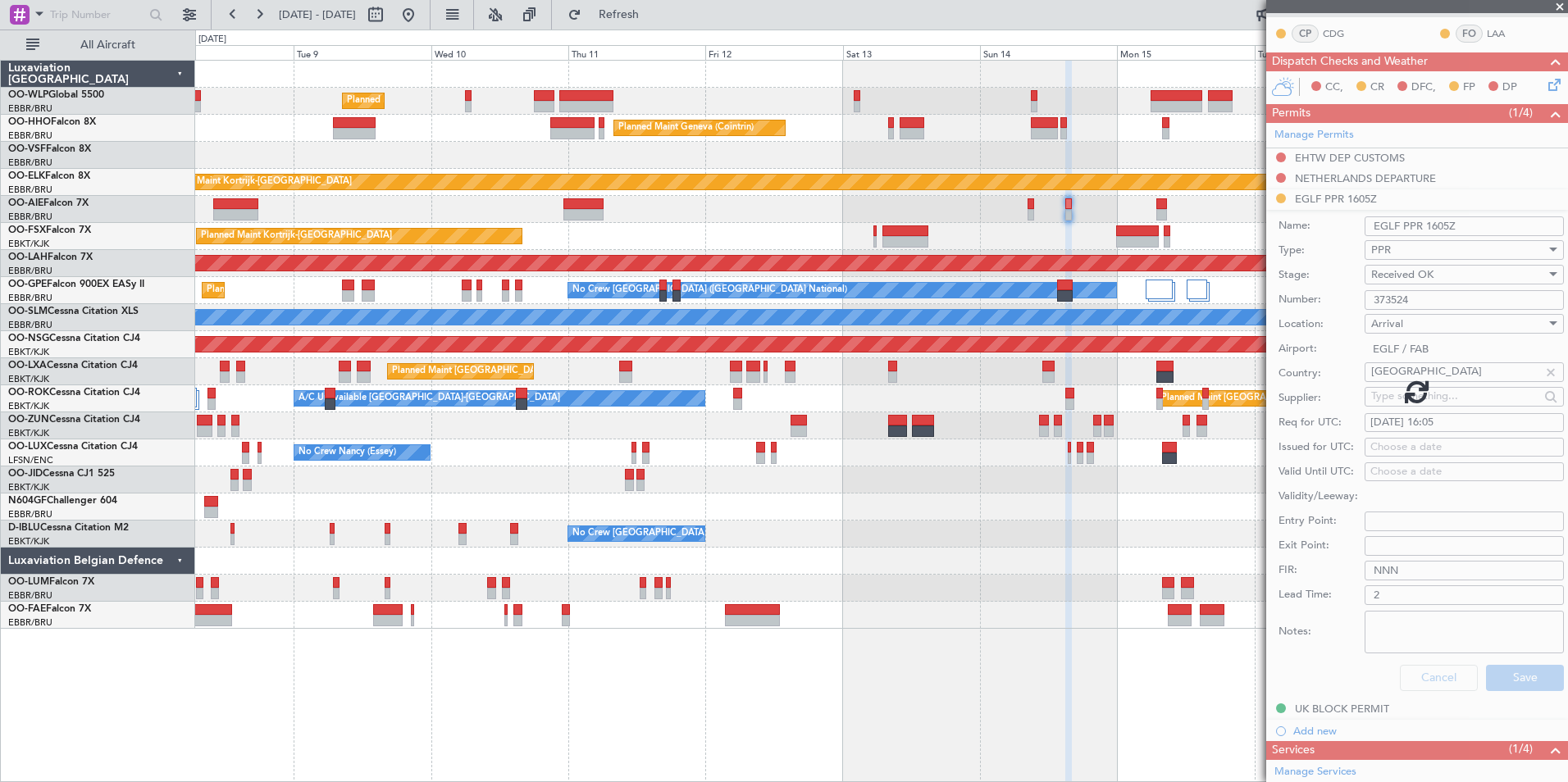
scroll to position [101, 0]
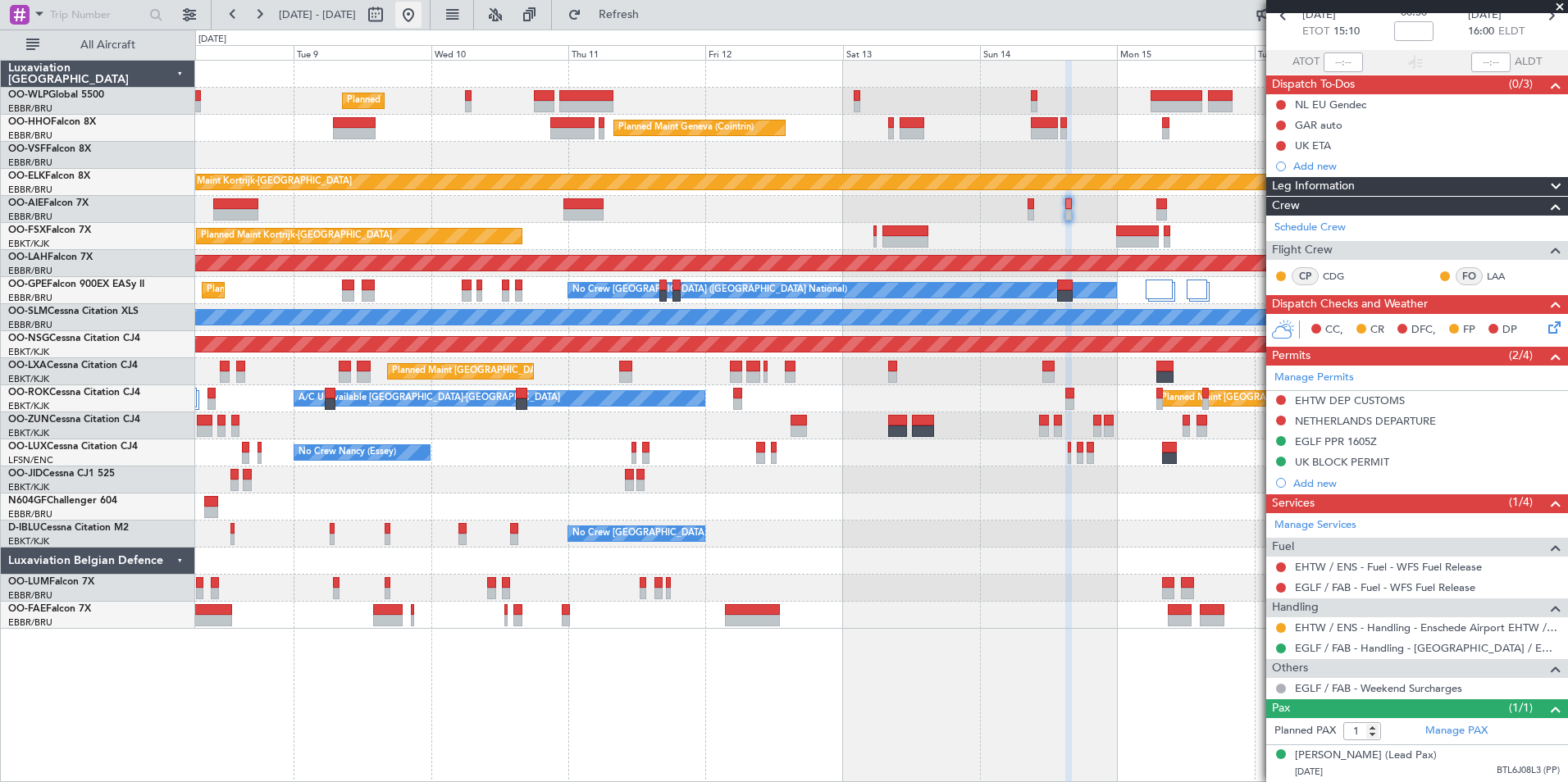
click at [421, 8] on button at bounding box center [408, 14] width 26 height 26
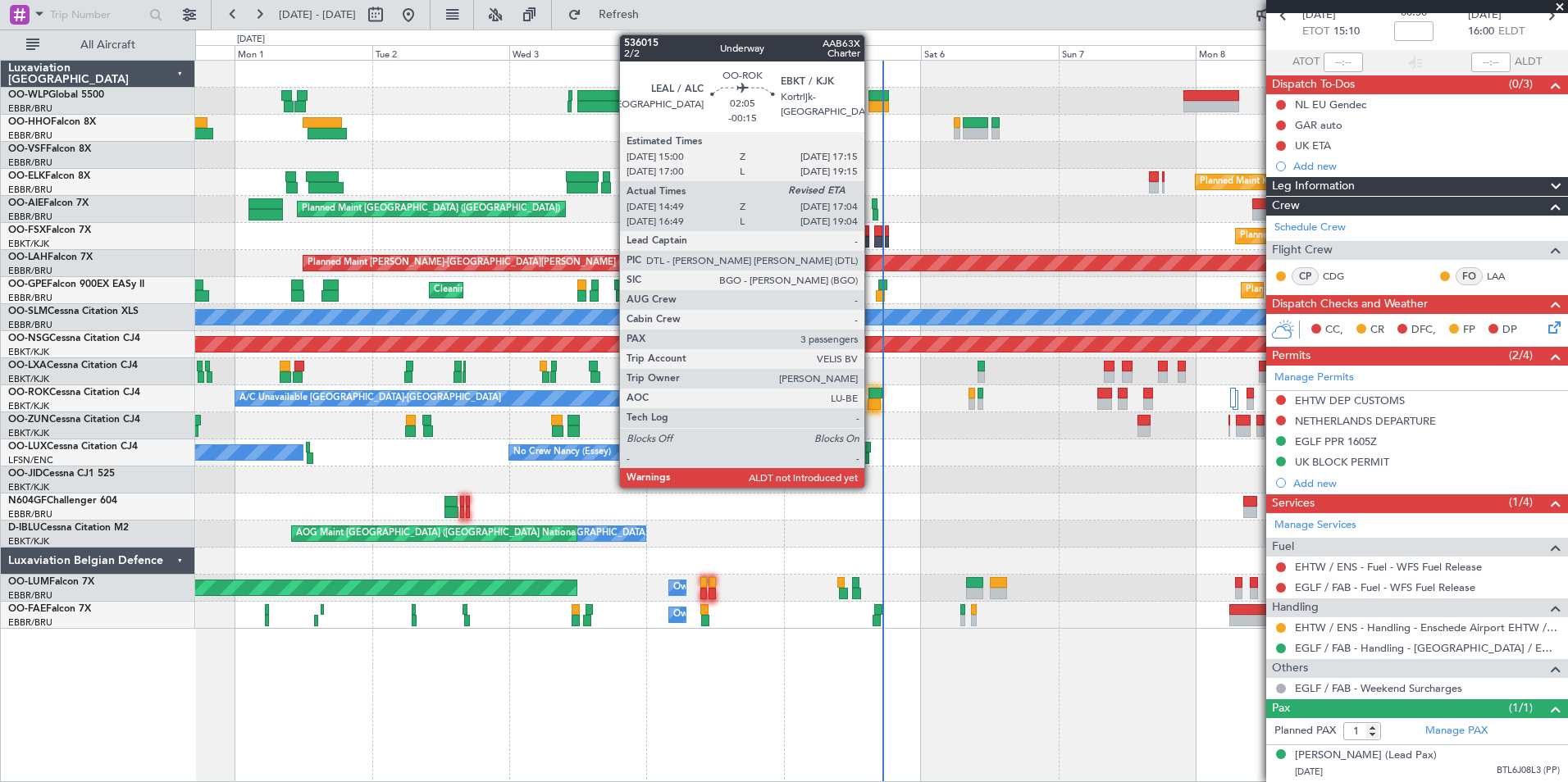
click at [871, 397] on div at bounding box center [875, 394] width 13 height 12
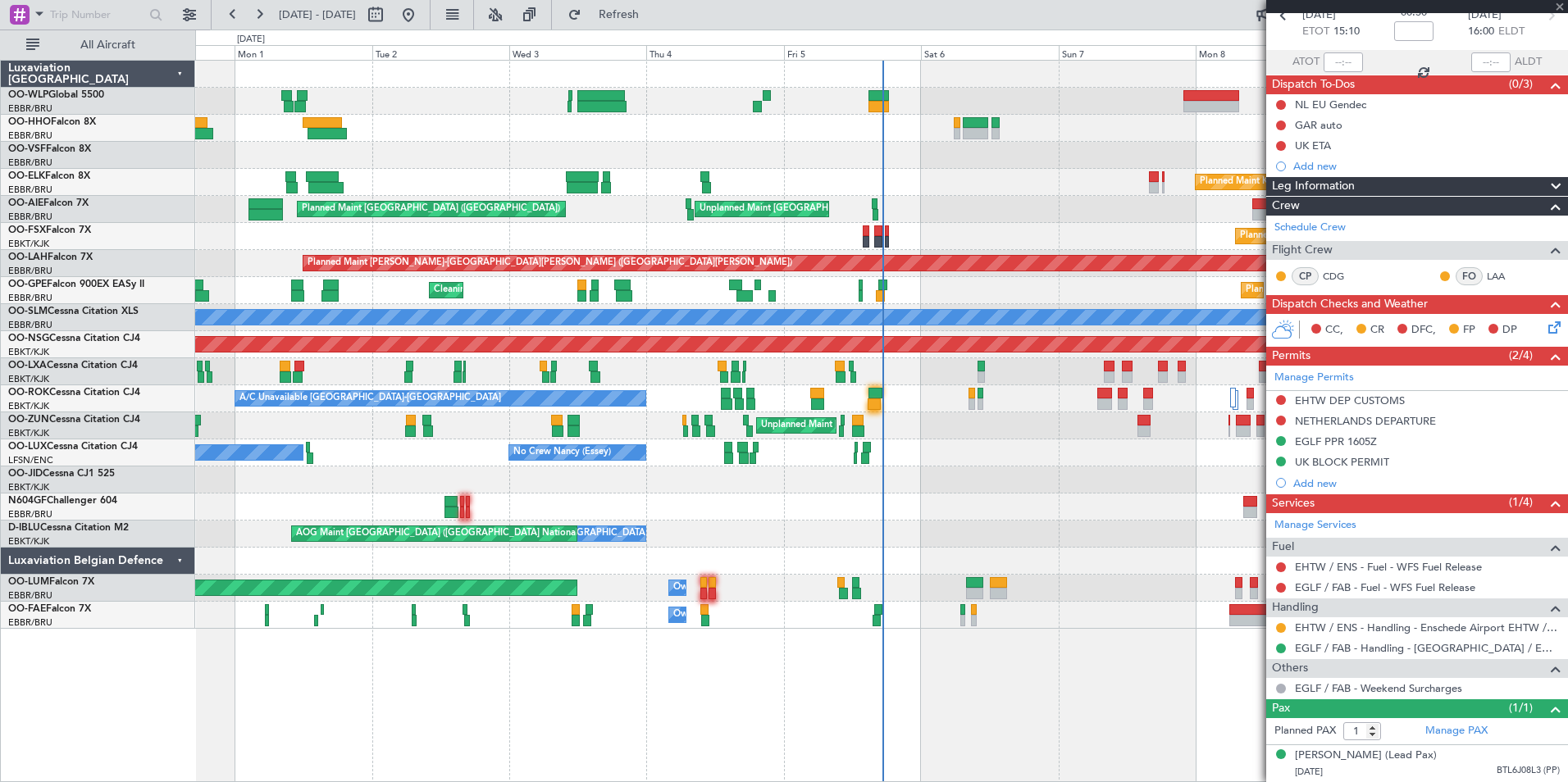
type input "-00:15"
type input "14:54"
type input "3"
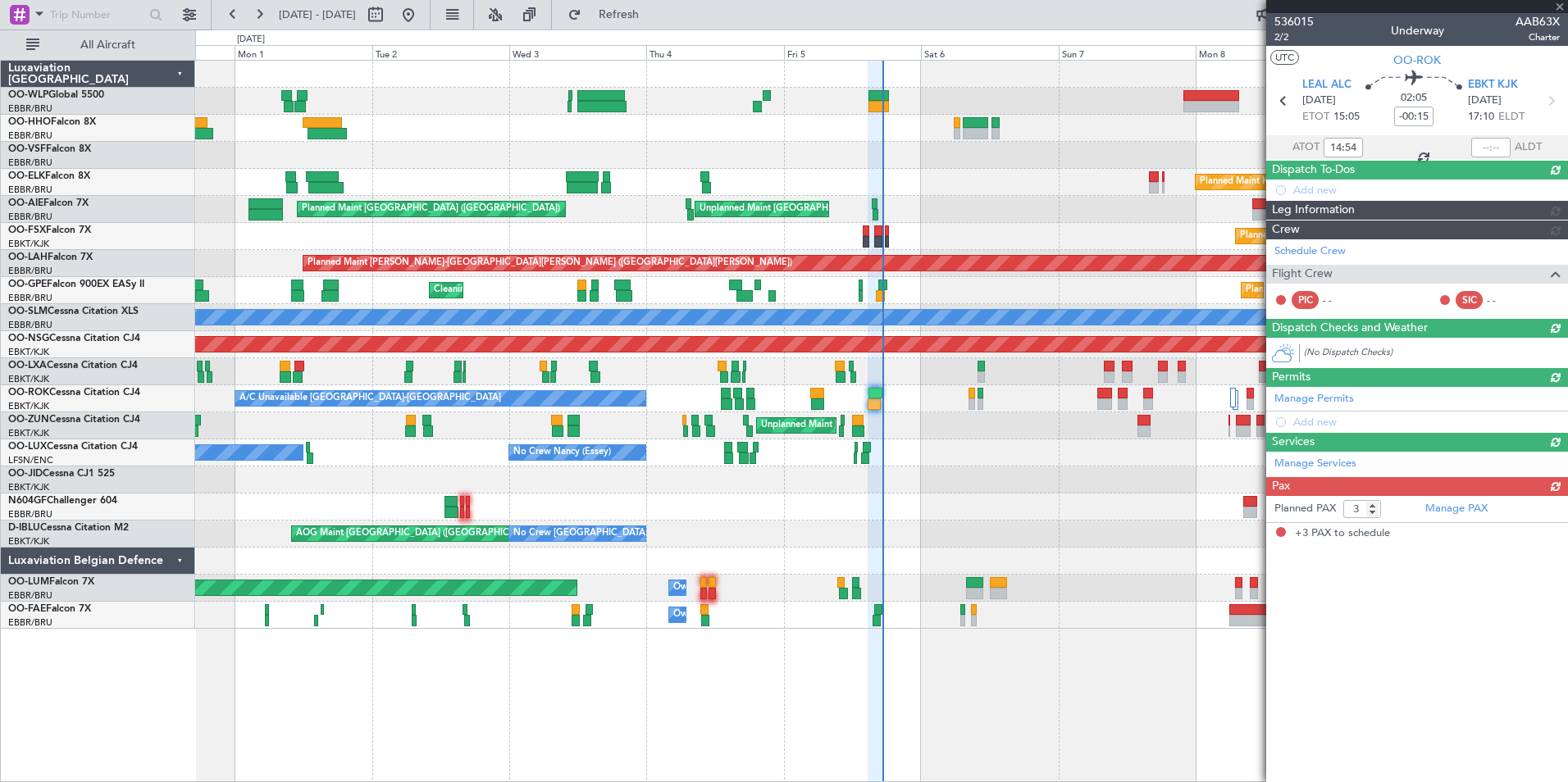
scroll to position [0, 0]
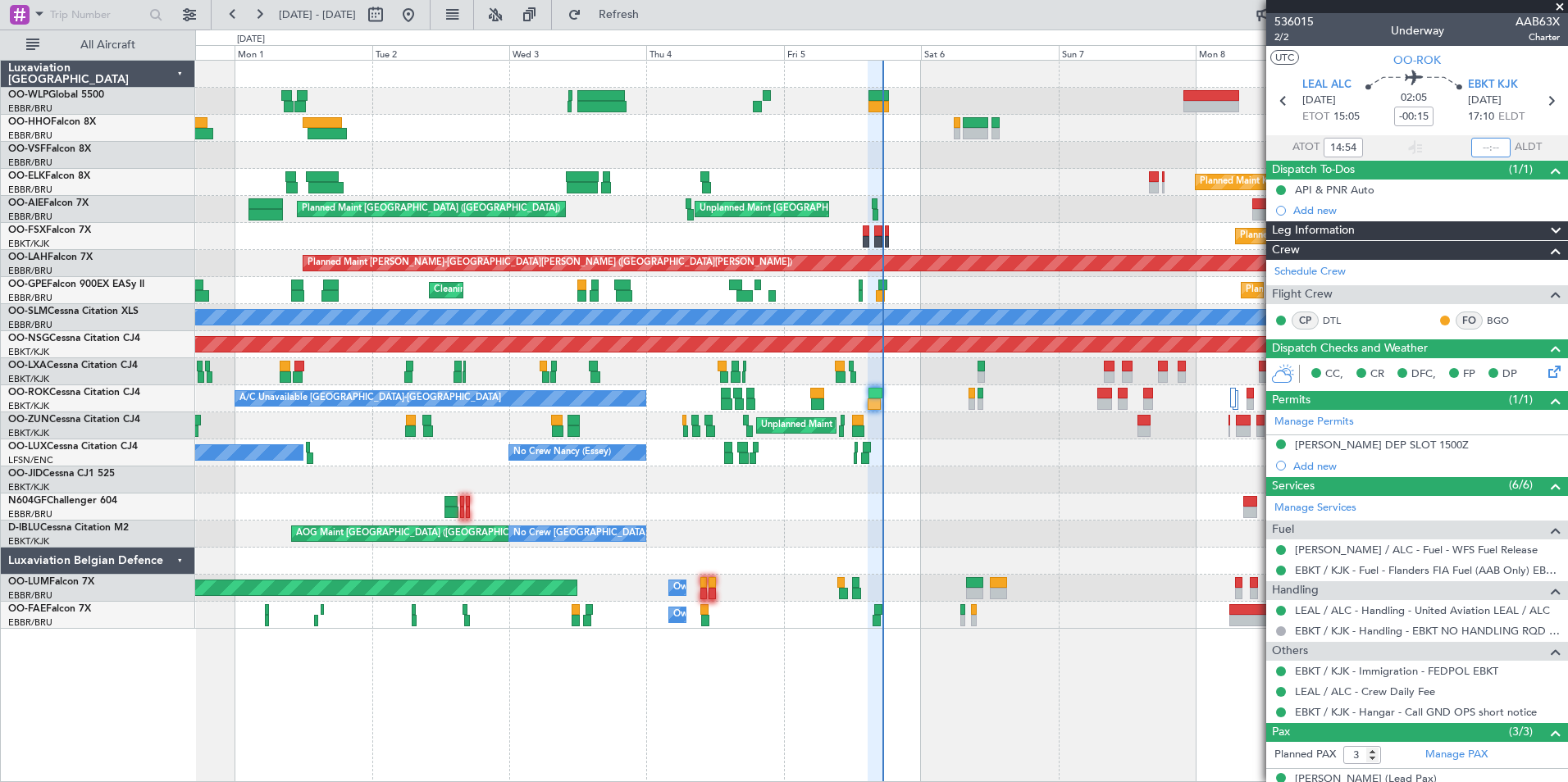
click at [1484, 148] on input "text" at bounding box center [1490, 148] width 39 height 20
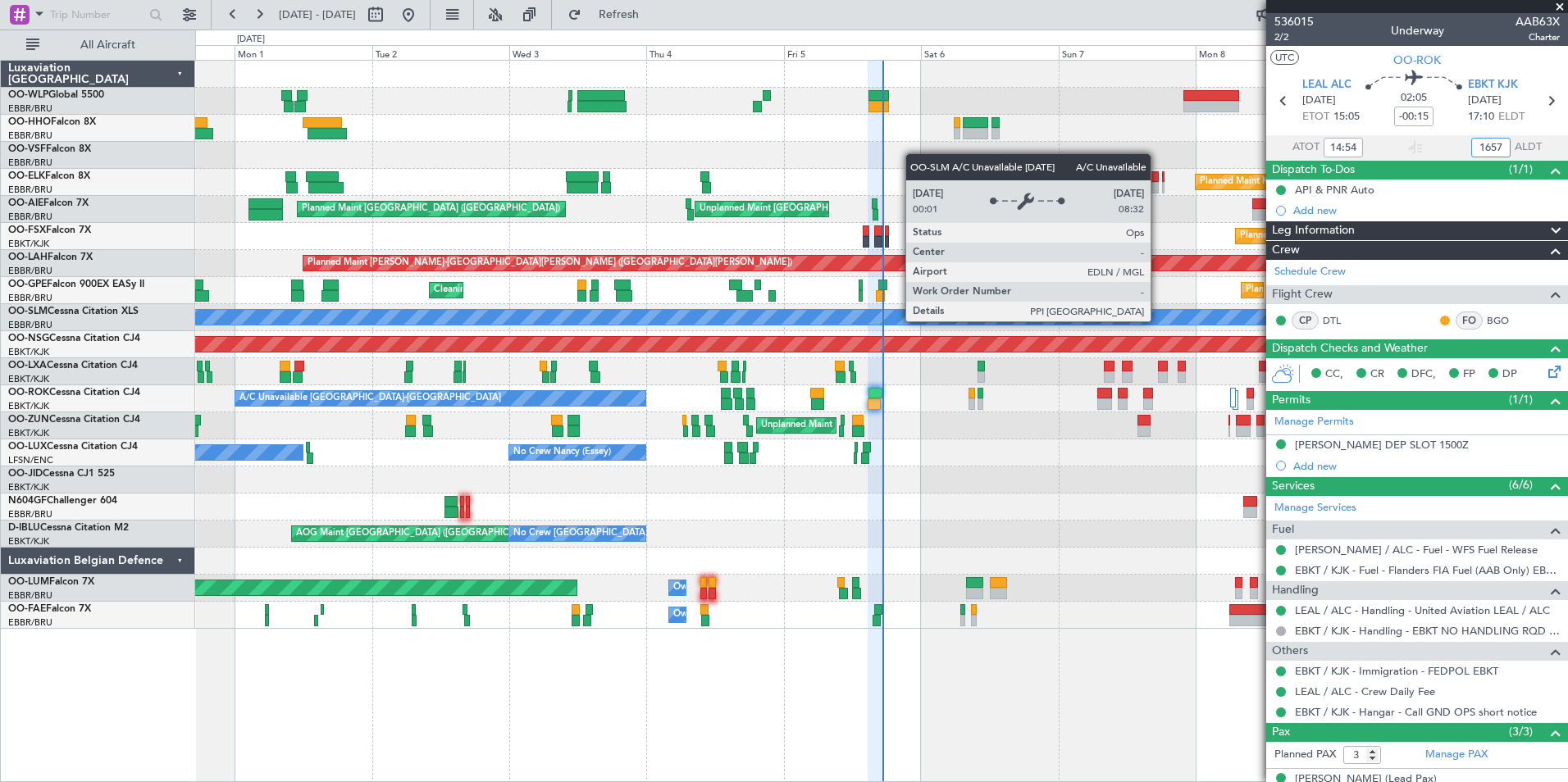
click at [1158, 320] on div "A/C Unavailable [GEOGRAPHIC_DATA]" at bounding box center [881, 318] width 4115 height 15
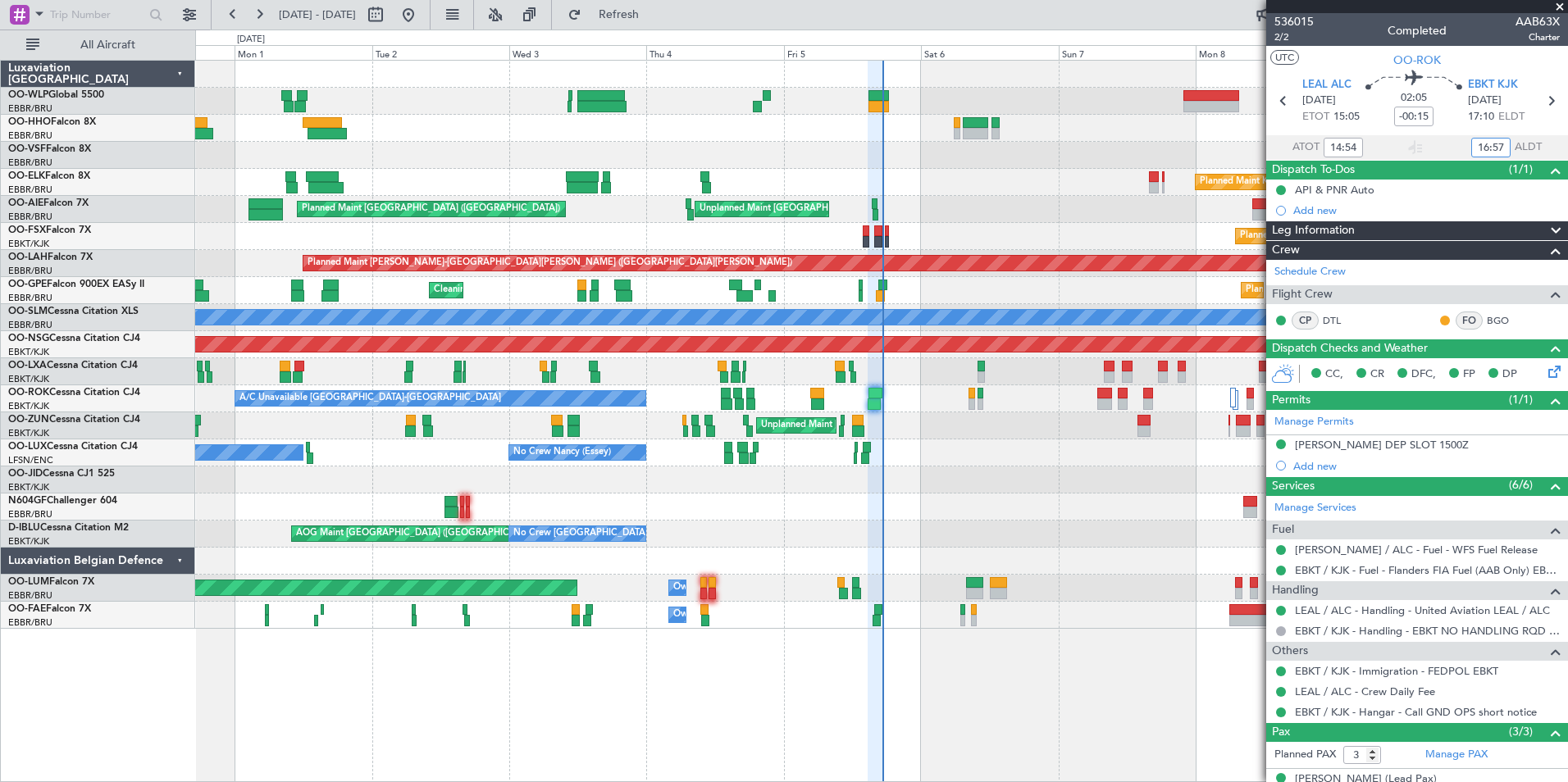
type input "16:57"
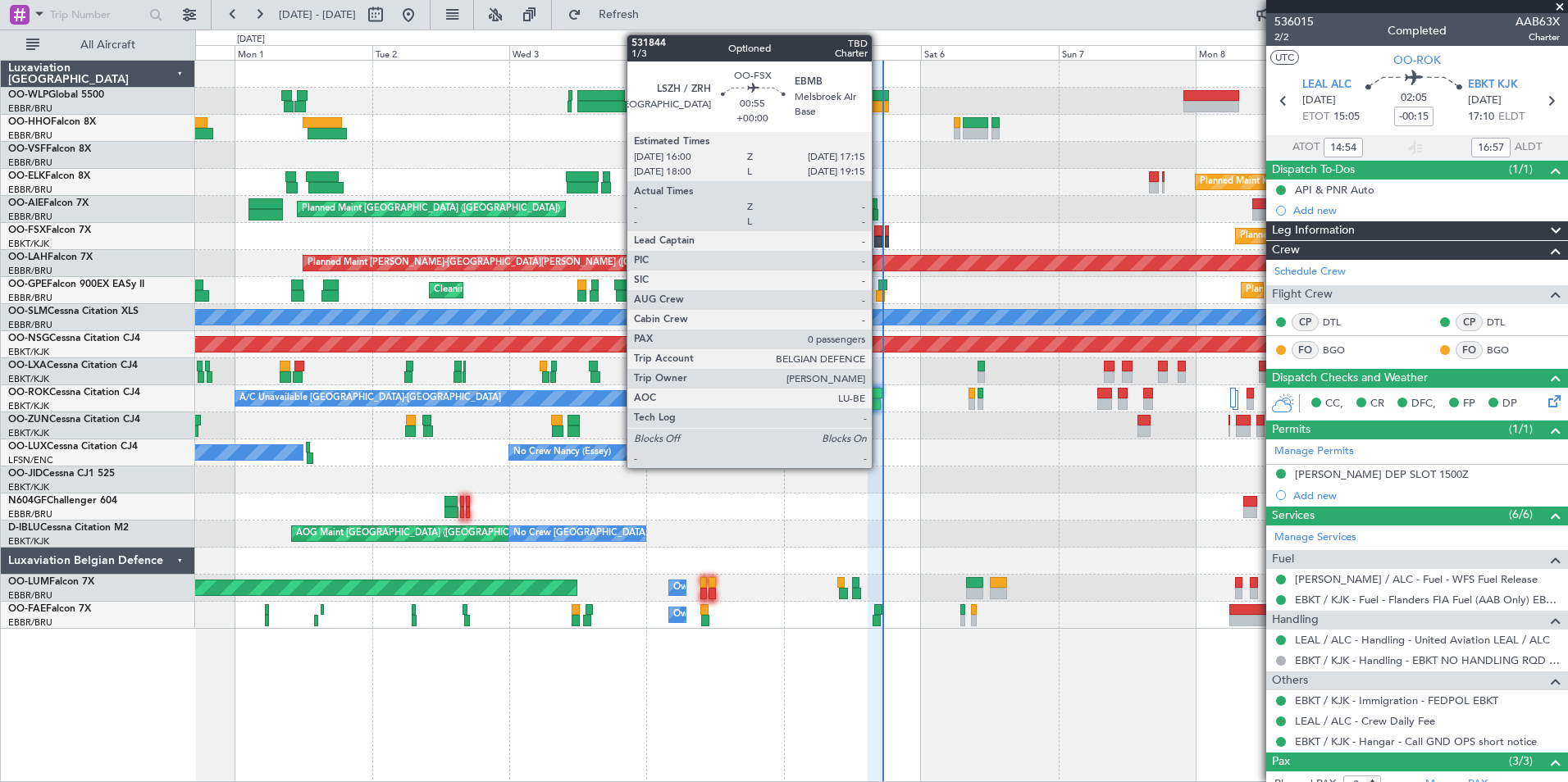
click at [879, 238] on div at bounding box center [877, 242] width 8 height 12
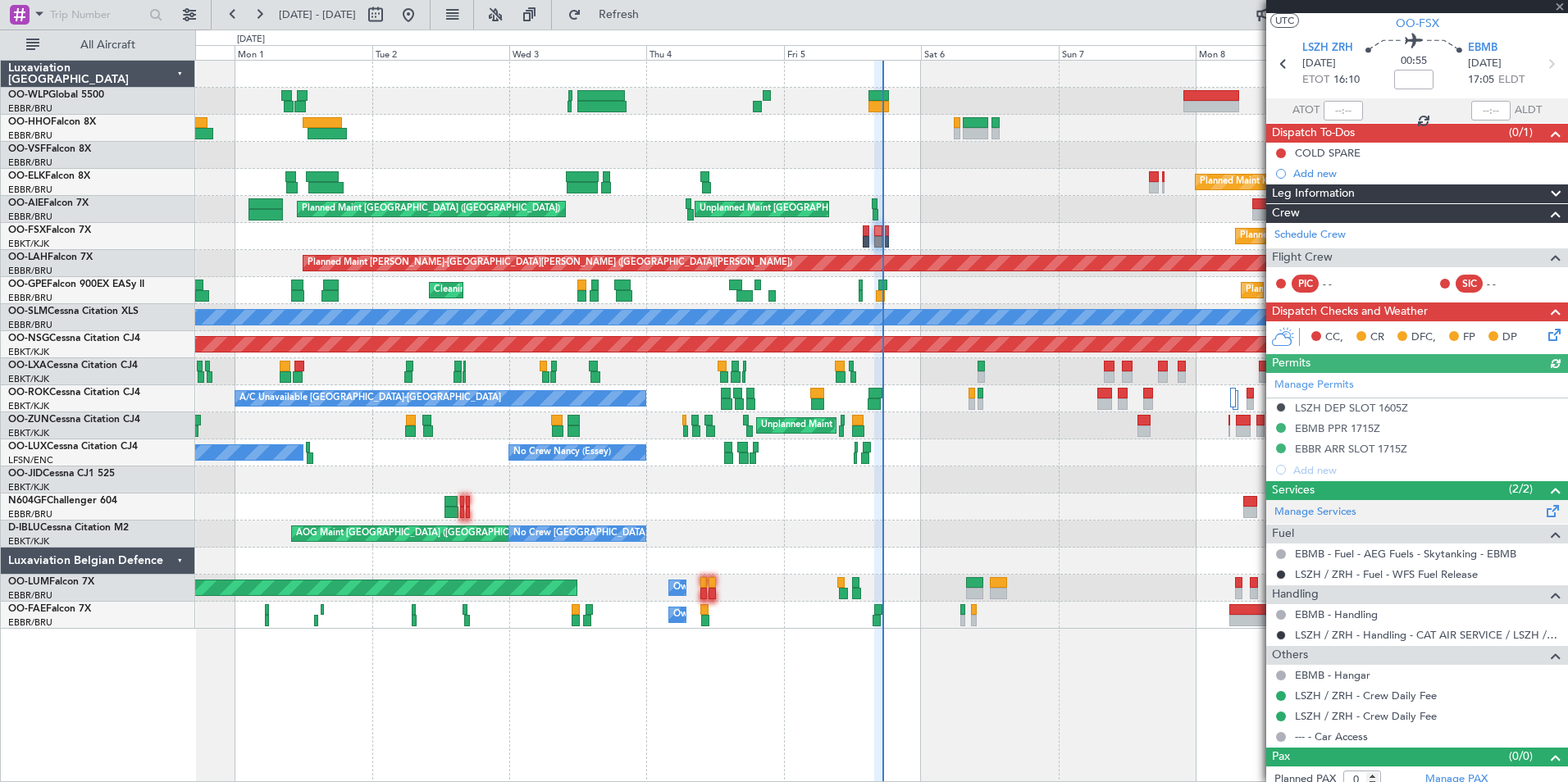
scroll to position [48, 0]
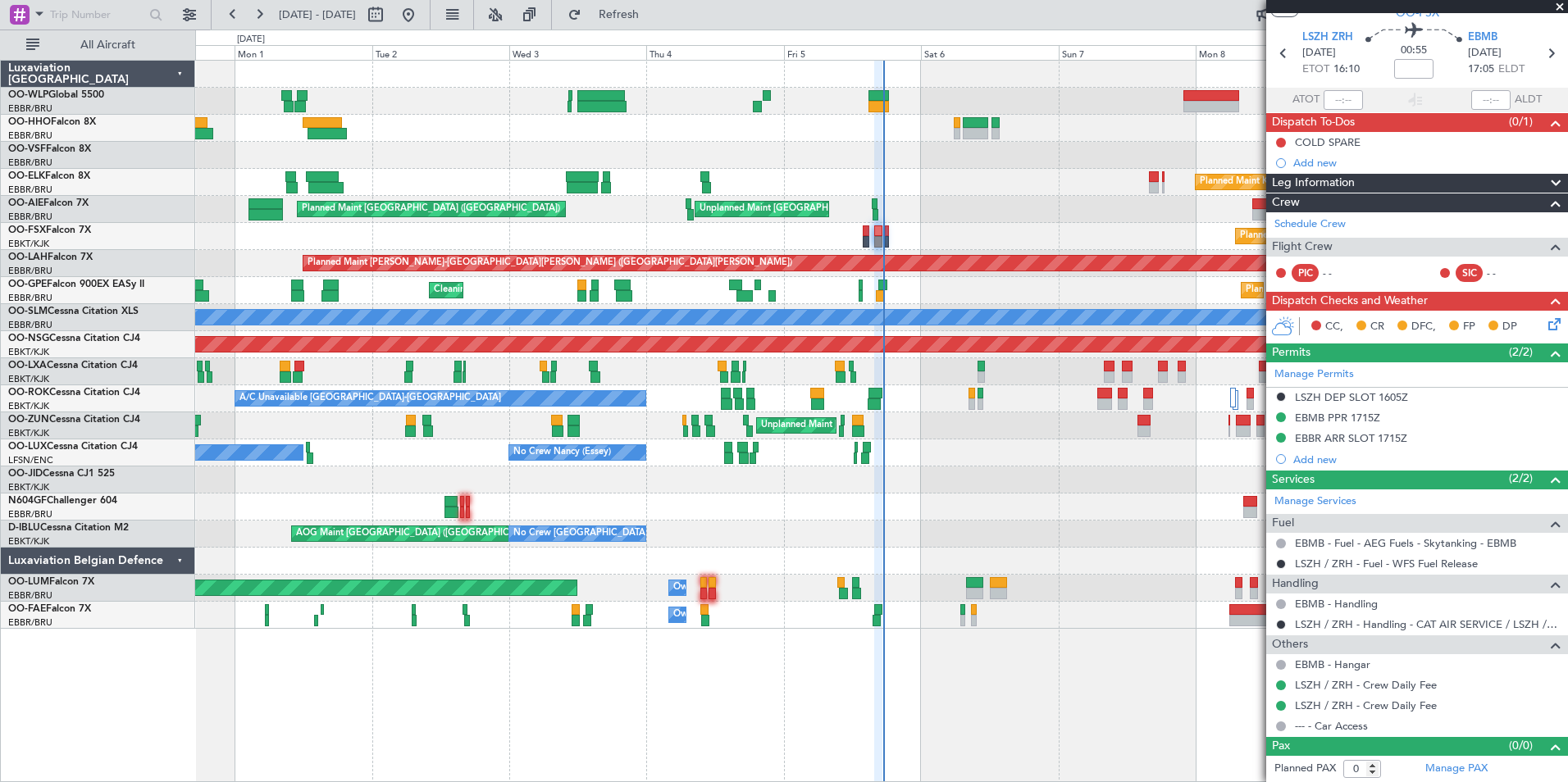
click at [807, 254] on div "Planned Maint Milan (Linate) Planned Maint [GEOGRAPHIC_DATA] ([GEOGRAPHIC_DATA]…" at bounding box center [881, 345] width 1372 height 569
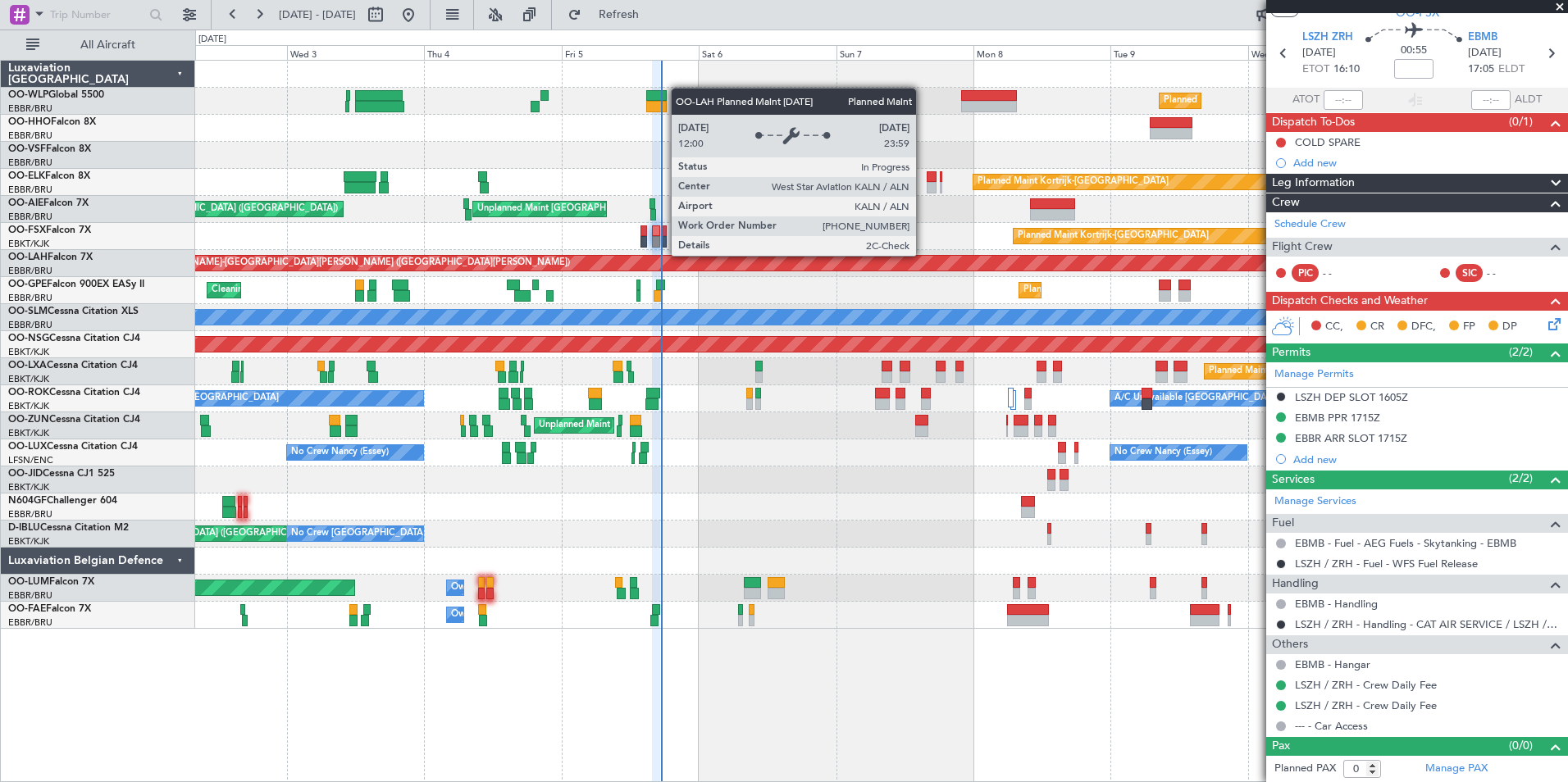
click at [659, 212] on div "Planned Maint Milan (Linate) Planned Maint Geneva (Cointrin) Planned Maint Kort…" at bounding box center [881, 345] width 1372 height 569
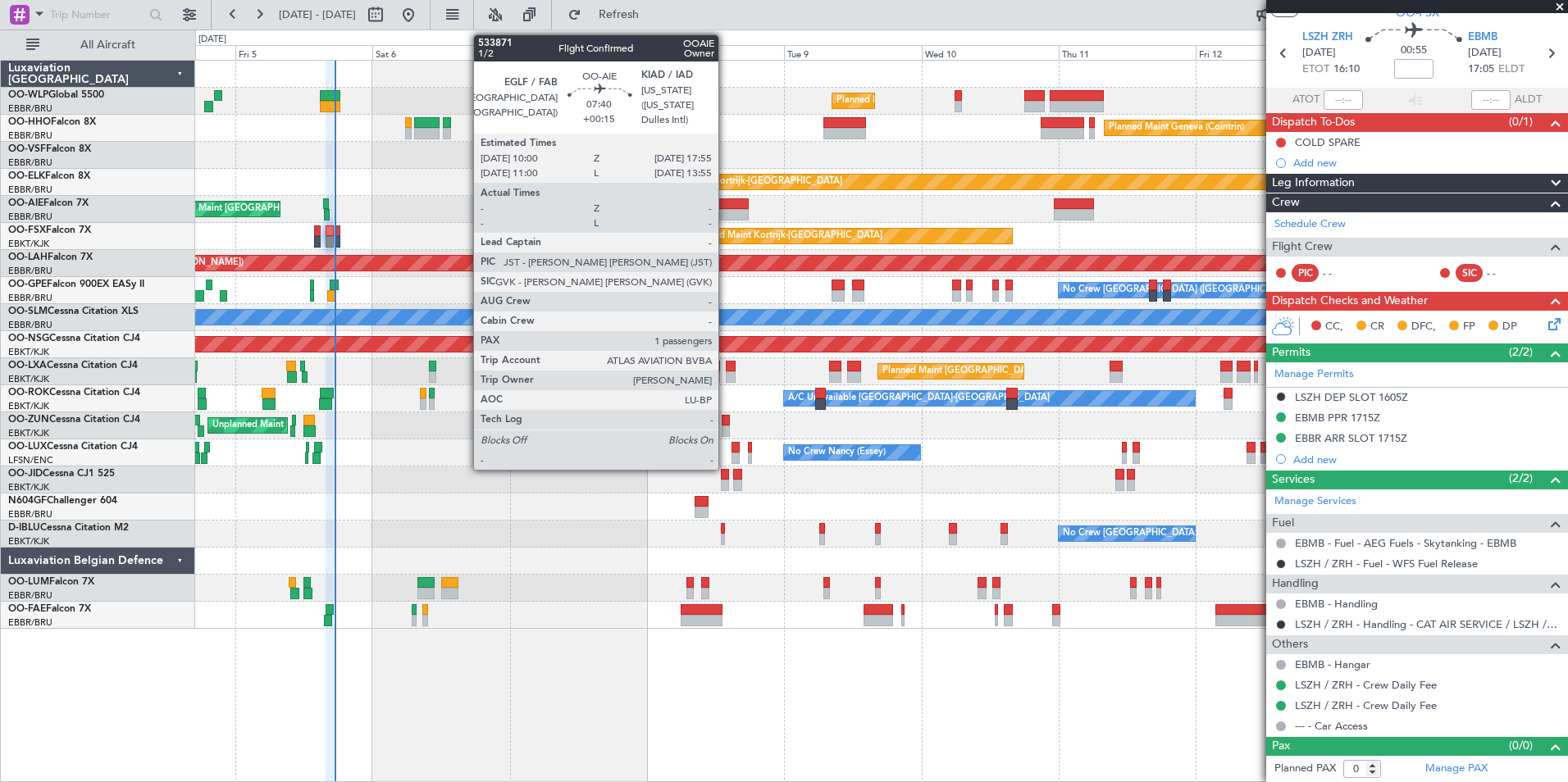
click at [469, 236] on div "Planned Maint Kortrijk-[GEOGRAPHIC_DATA]" at bounding box center [881, 237] width 1372 height 27
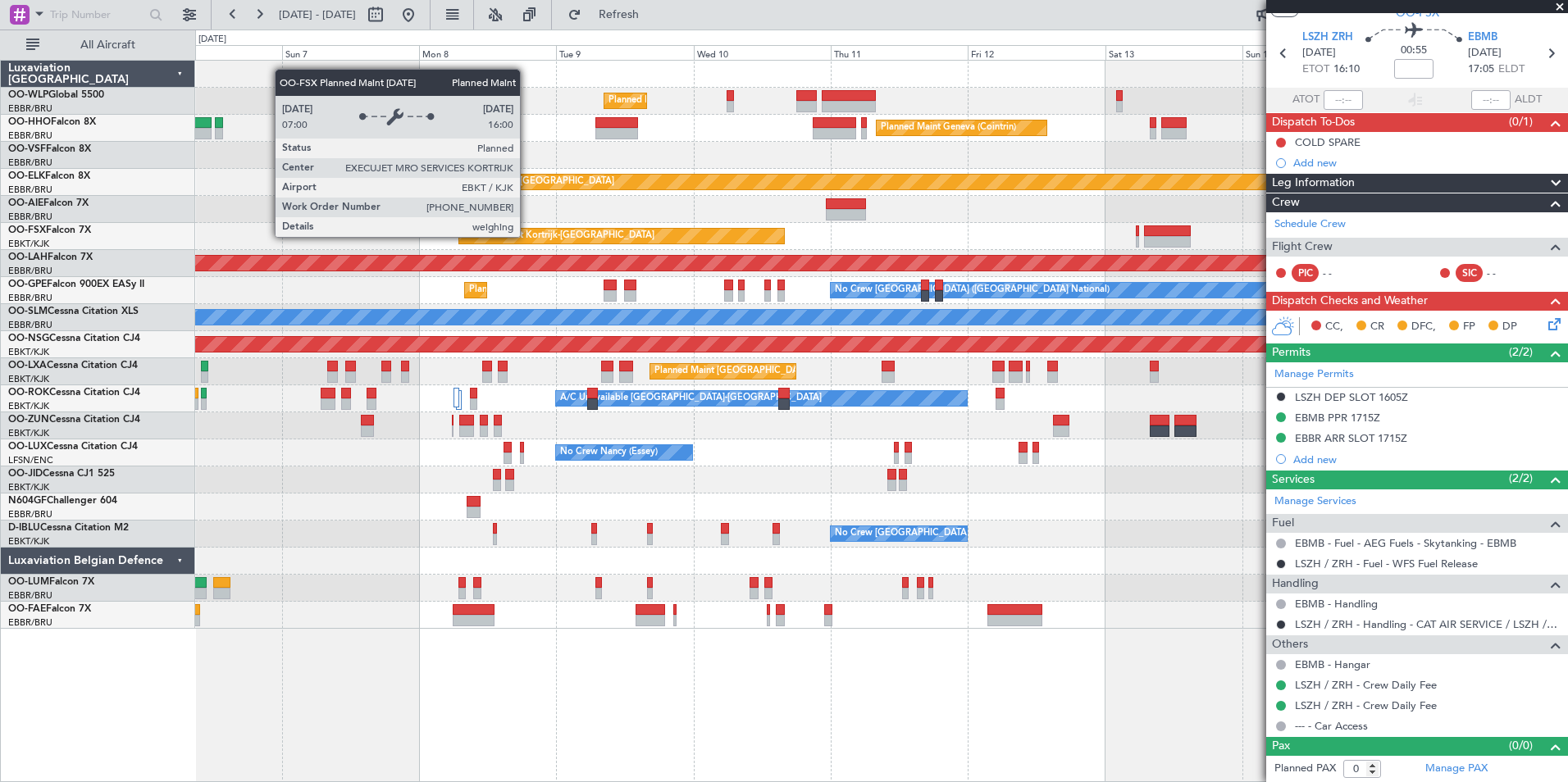
click at [260, 248] on div "Planned Maint Kortrijk-[GEOGRAPHIC_DATA] EBKT 08:50 Z KLAS 20:30 Z" at bounding box center [881, 237] width 1372 height 27
click at [138, 246] on div "Planned Maint Milan (Linate) Planned Maint Geneva (Cointrin) Planned Maint Kort…" at bounding box center [784, 406] width 1568 height 753
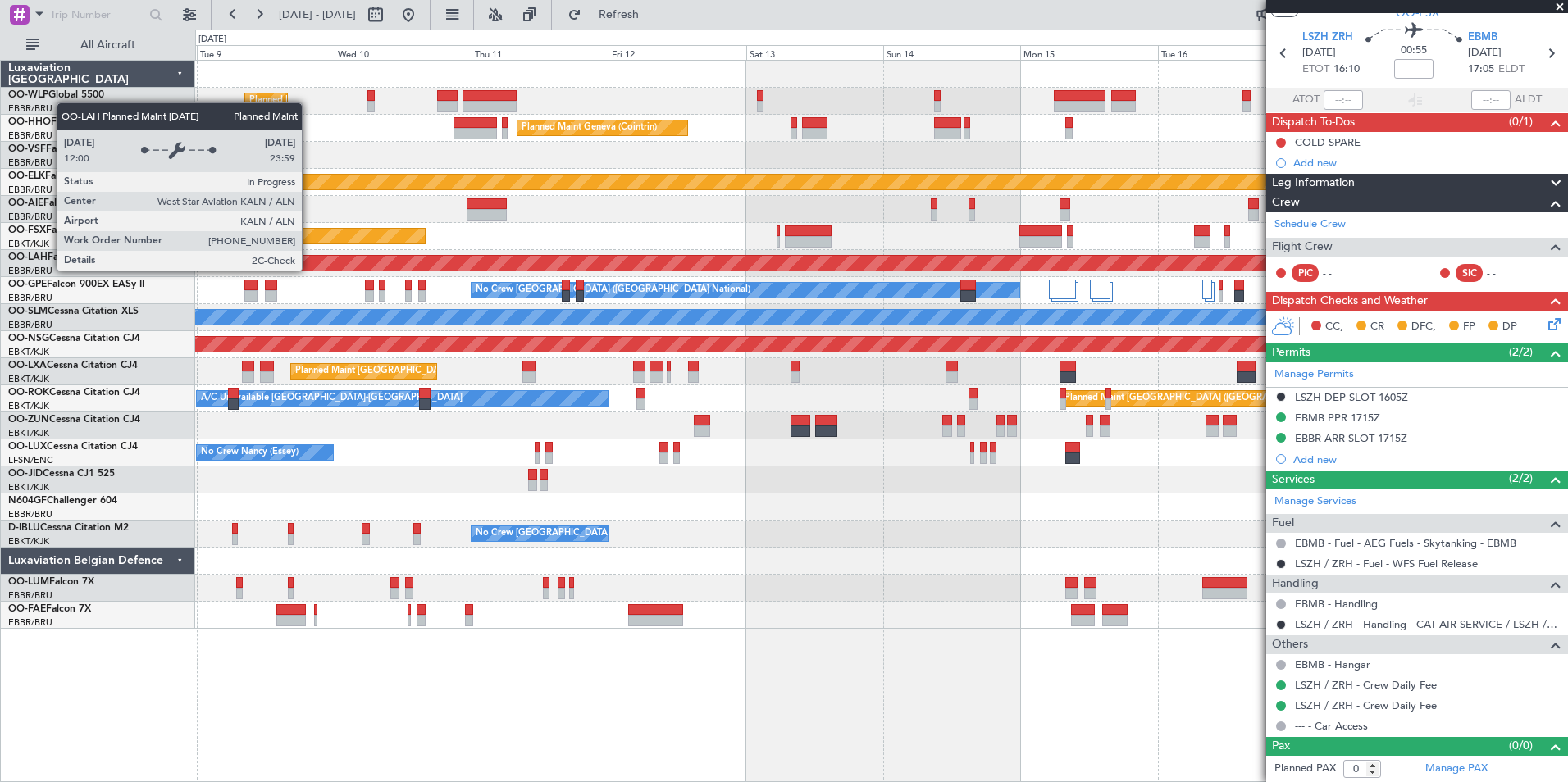
click at [185, 271] on div "Planned Maint Milan (Linate) Planned Maint Geneva (Cointrin) Planned Maint Kort…" at bounding box center [784, 406] width 1568 height 753
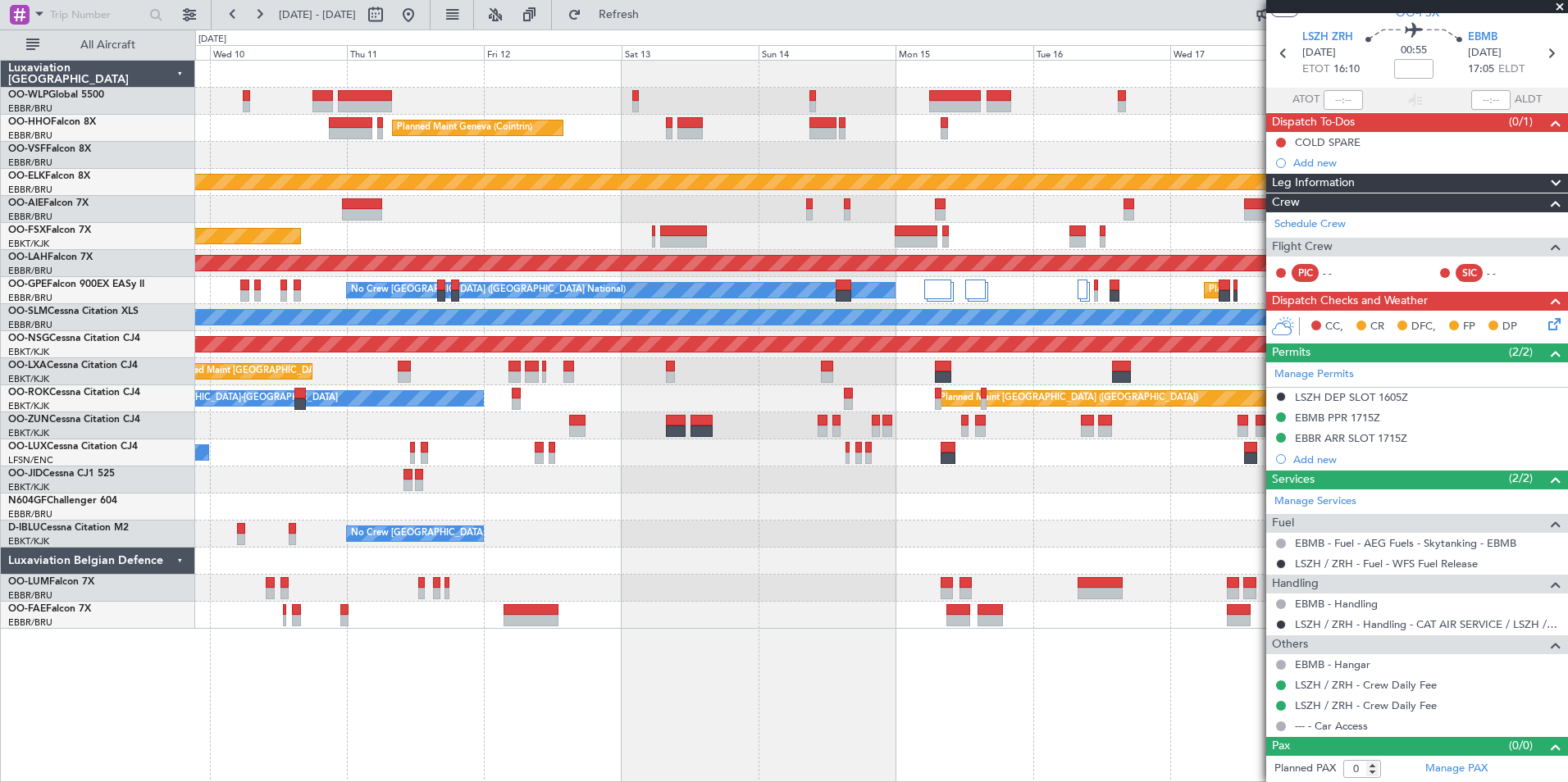
click at [232, 299] on div "No Crew Brussels (Brussels National) Planned Maint Brussels (Brussels National)…" at bounding box center [881, 290] width 1372 height 27
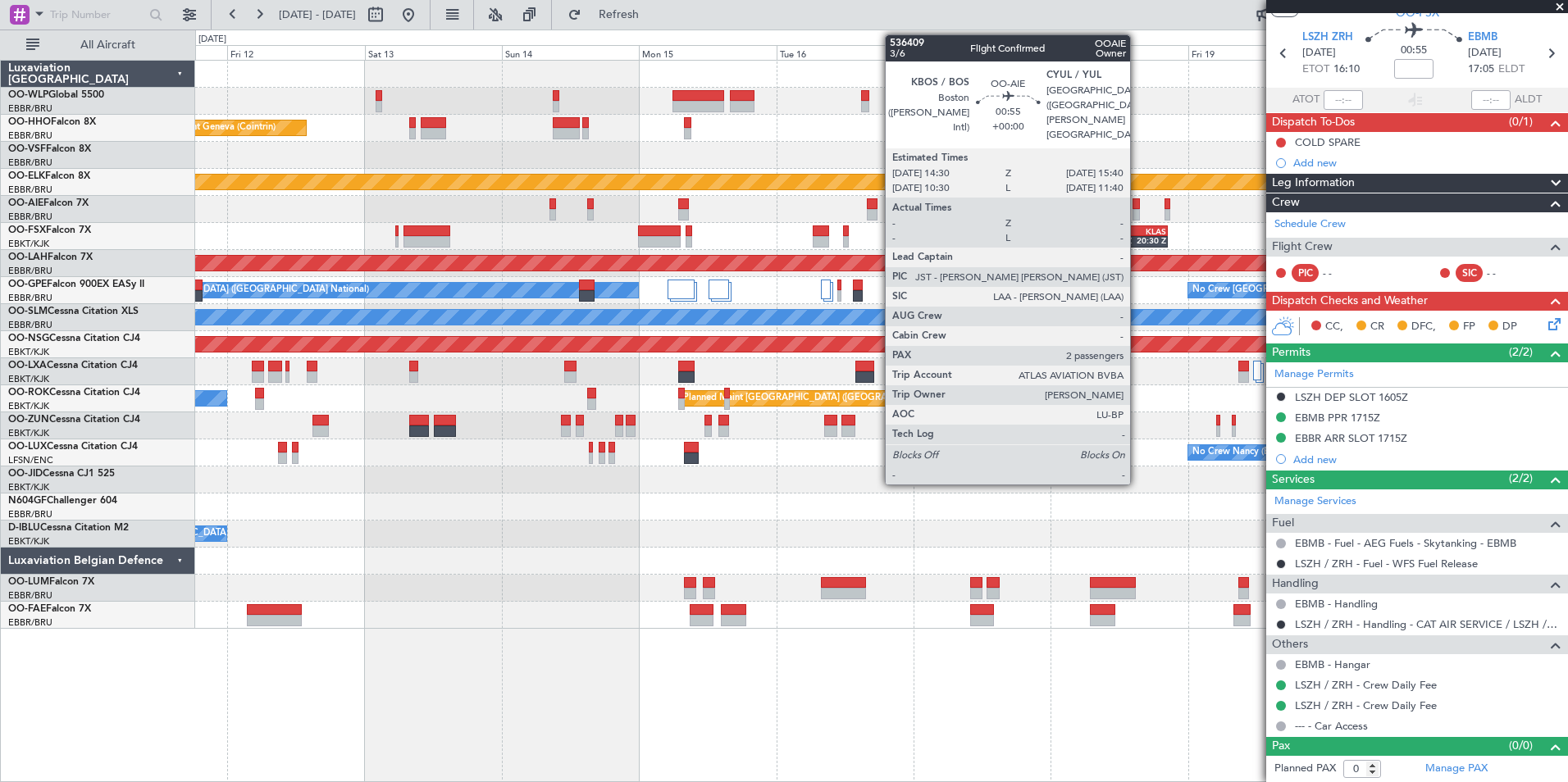
click at [1137, 205] on div at bounding box center [1136, 204] width 8 height 12
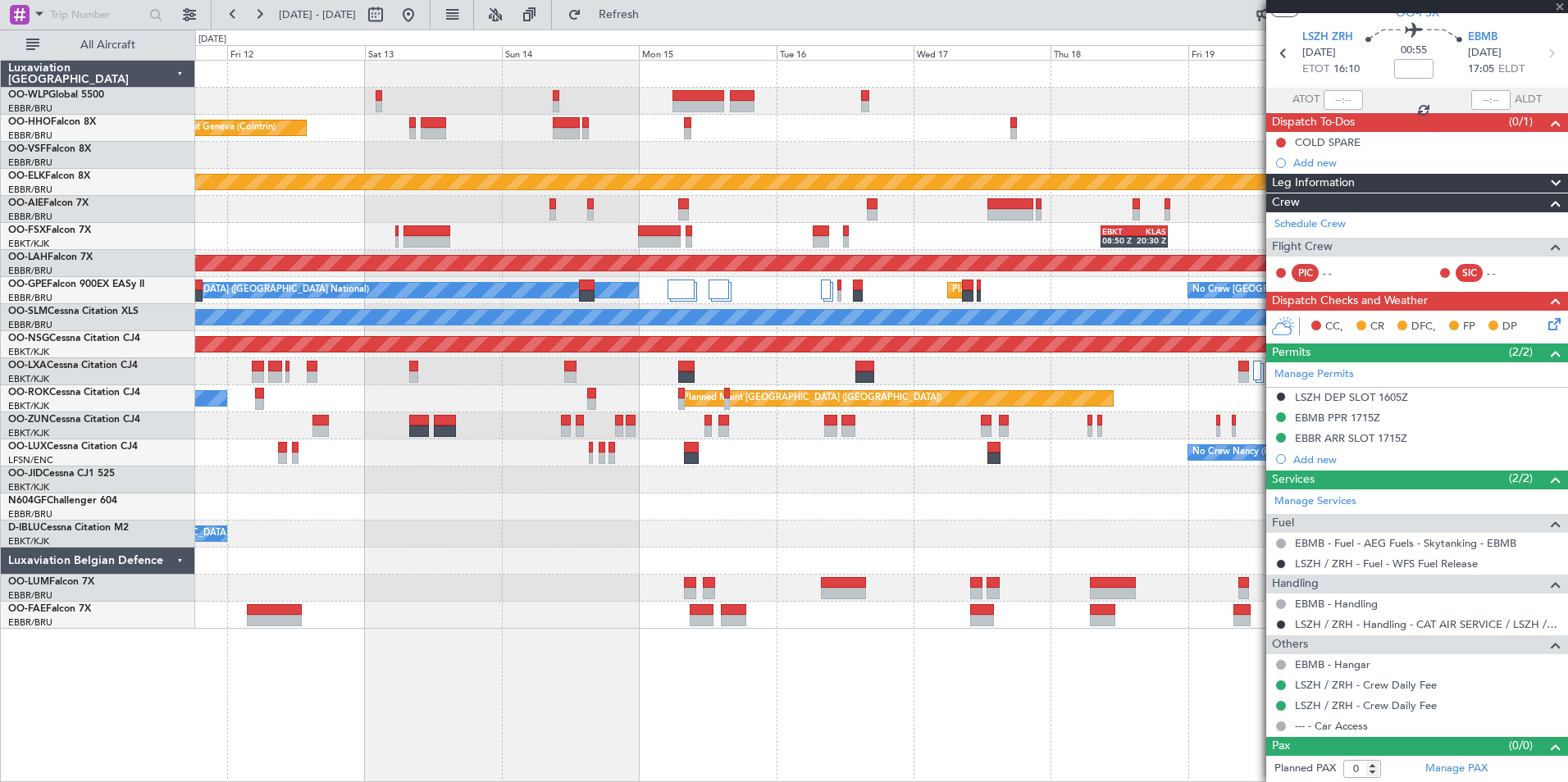
type input "2"
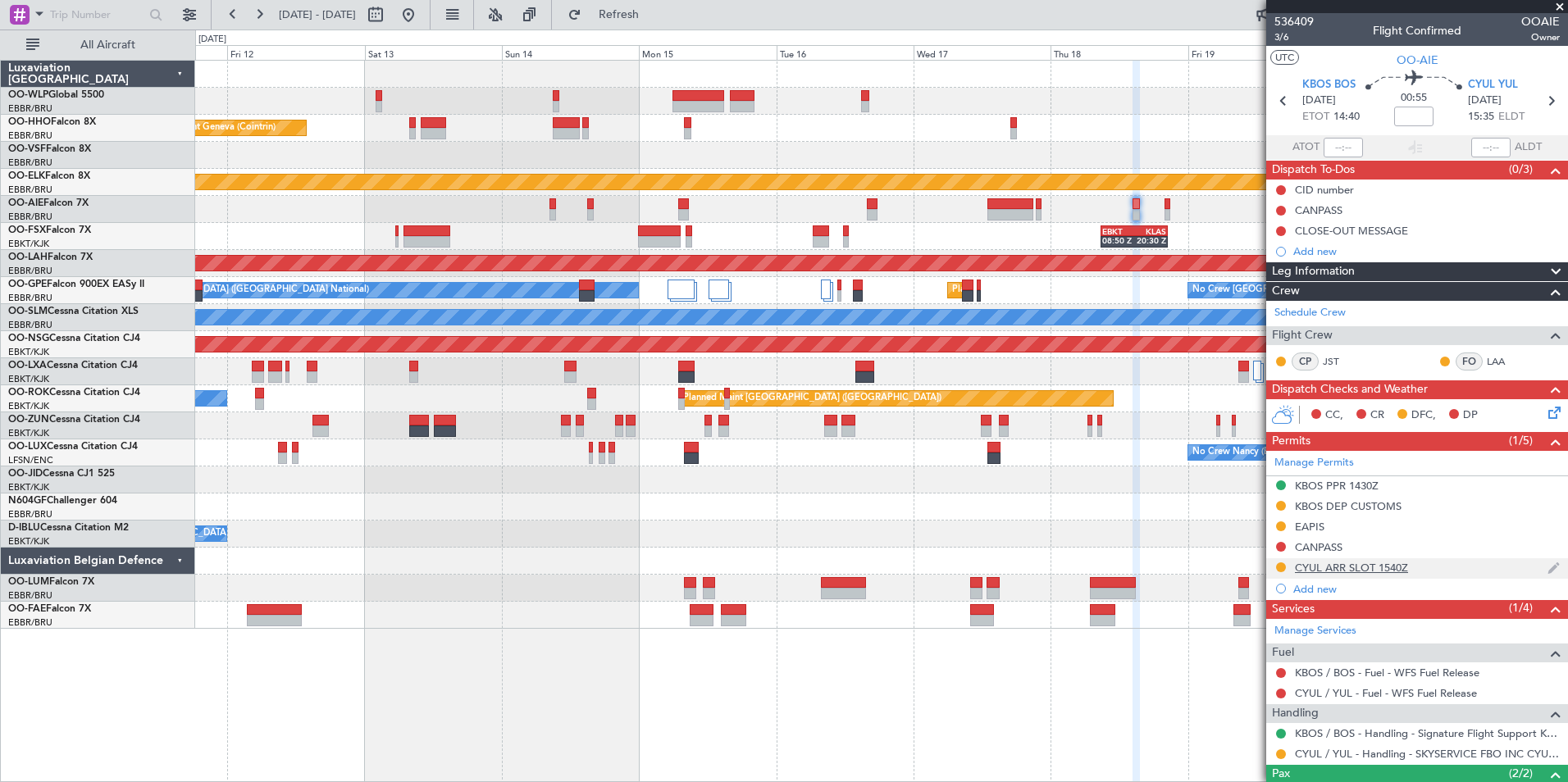
click at [1370, 564] on div "CYUL ARR SLOT 1540Z" at bounding box center [1351, 568] width 113 height 14
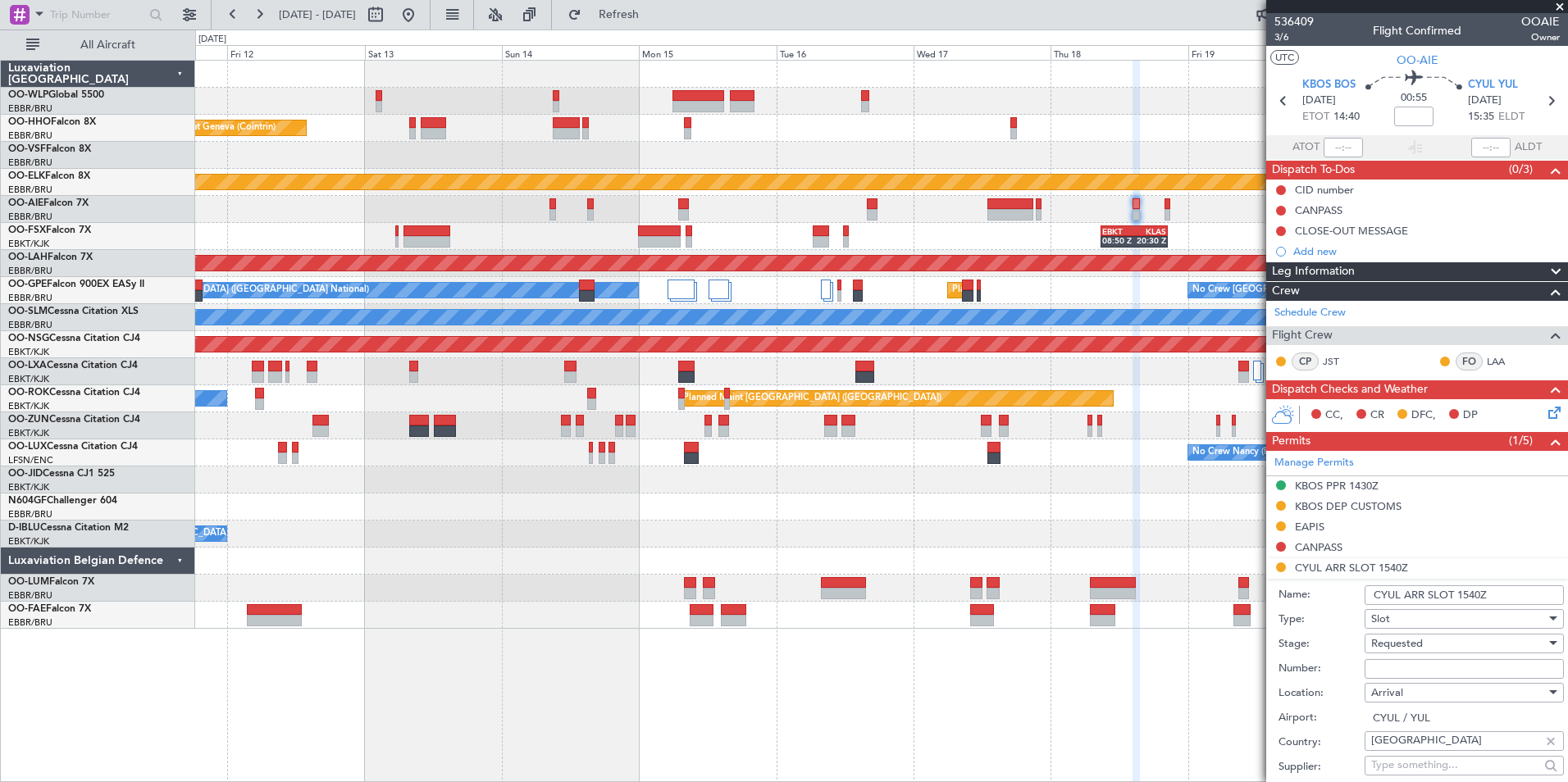
scroll to position [164, 0]
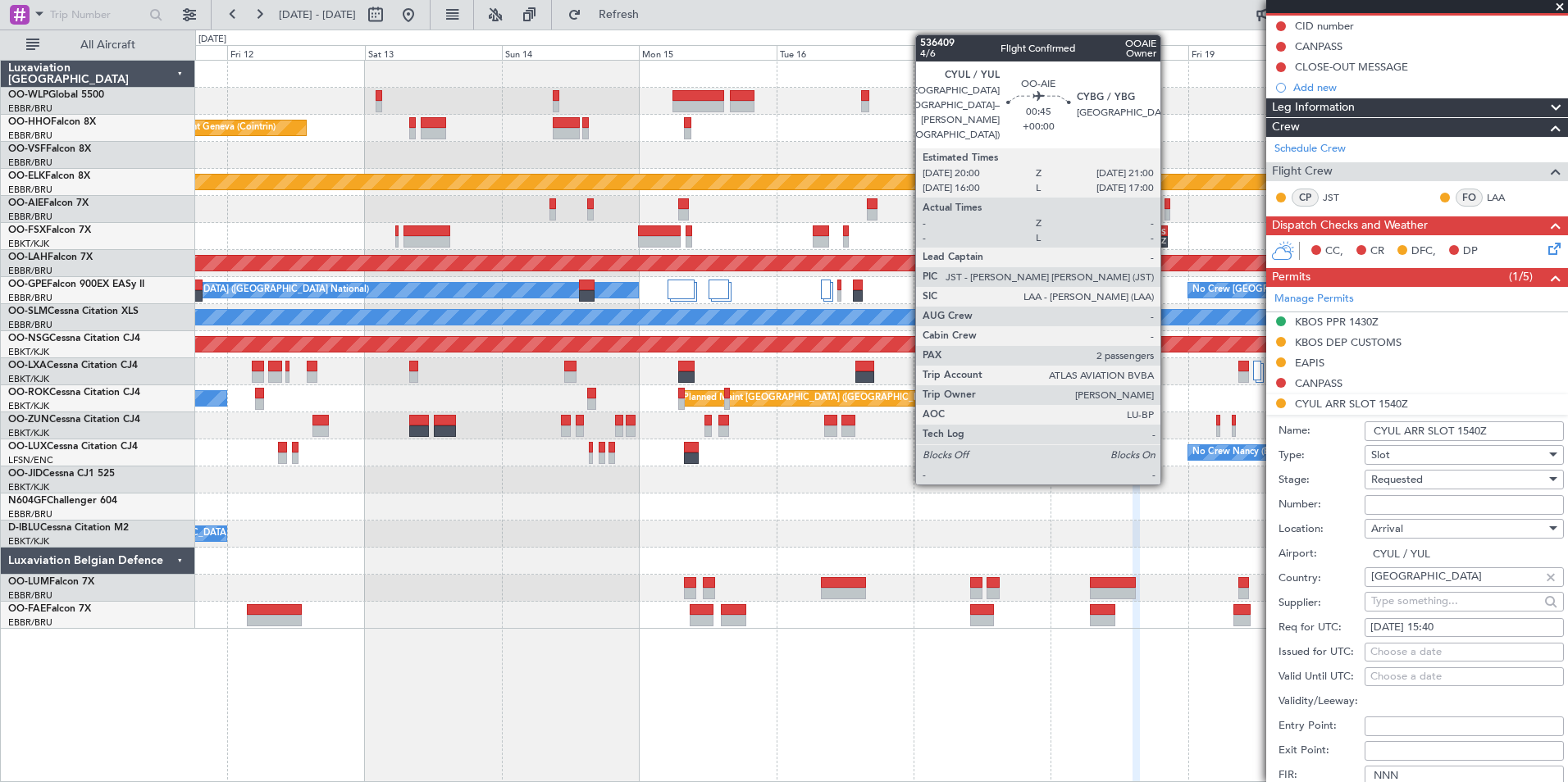
click at [1167, 203] on div at bounding box center [1167, 204] width 6 height 12
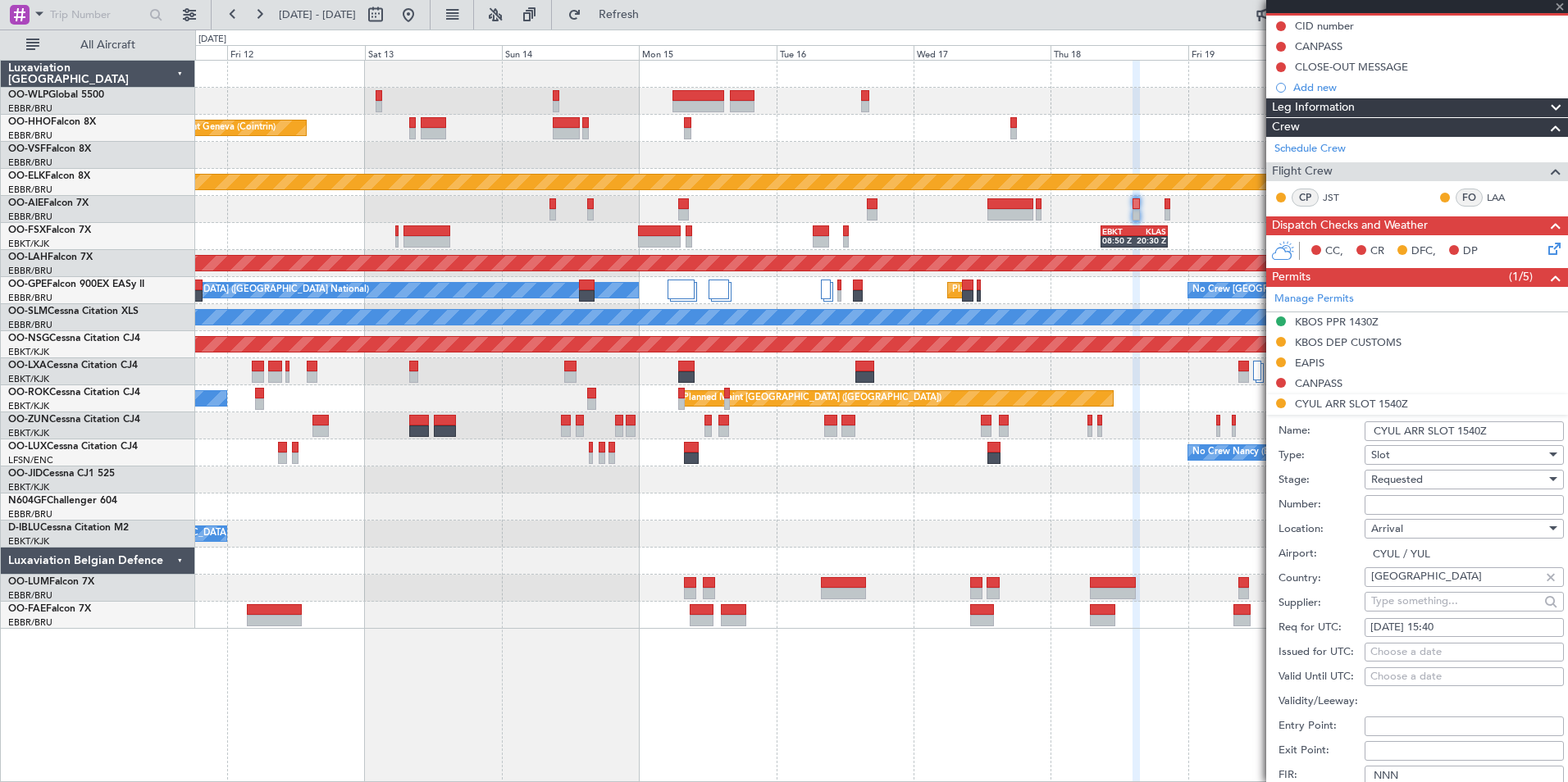
scroll to position [0, 0]
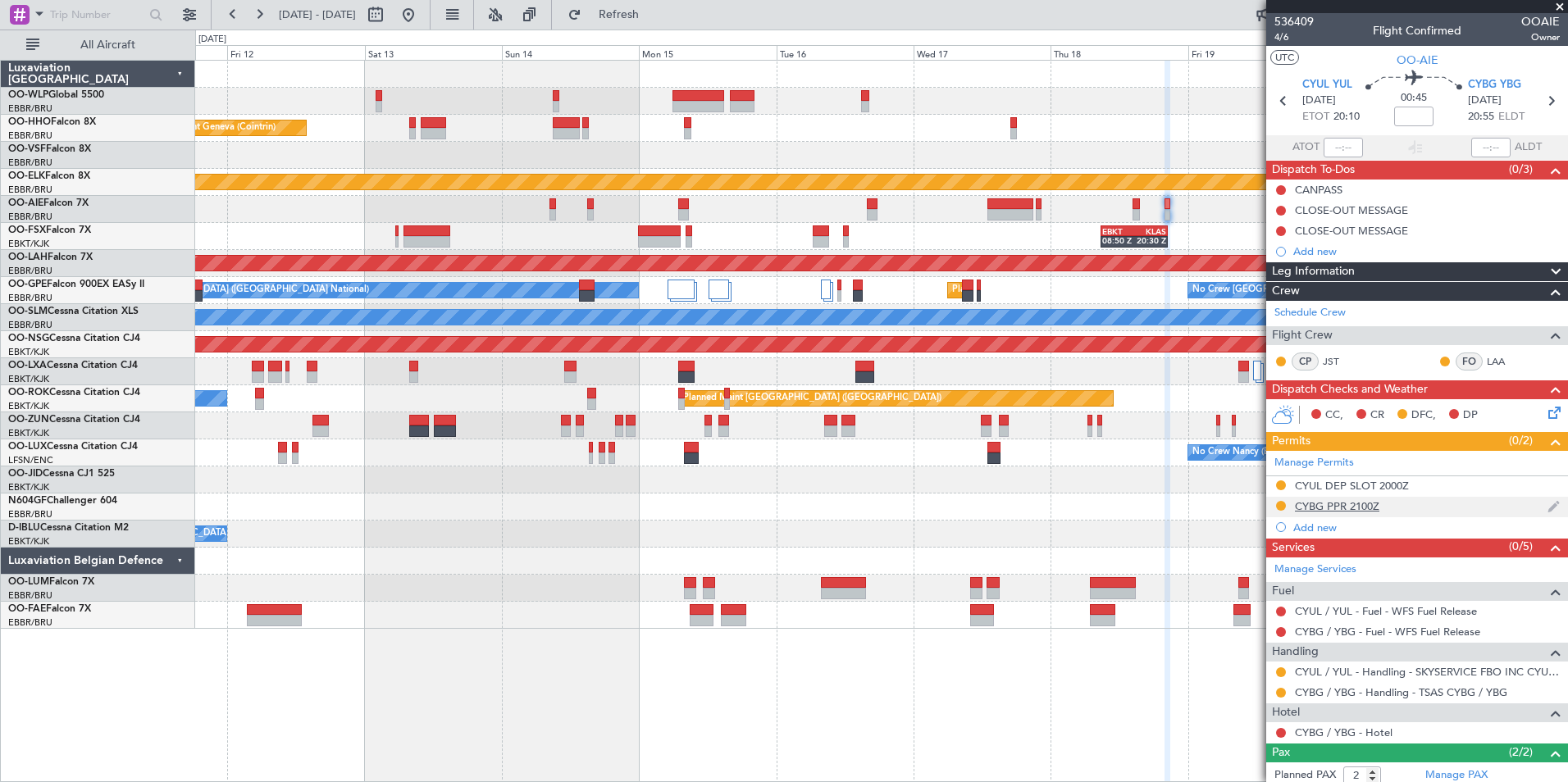
click at [1343, 508] on div "CYBG PPR 2100Z" at bounding box center [1336, 506] width 84 height 14
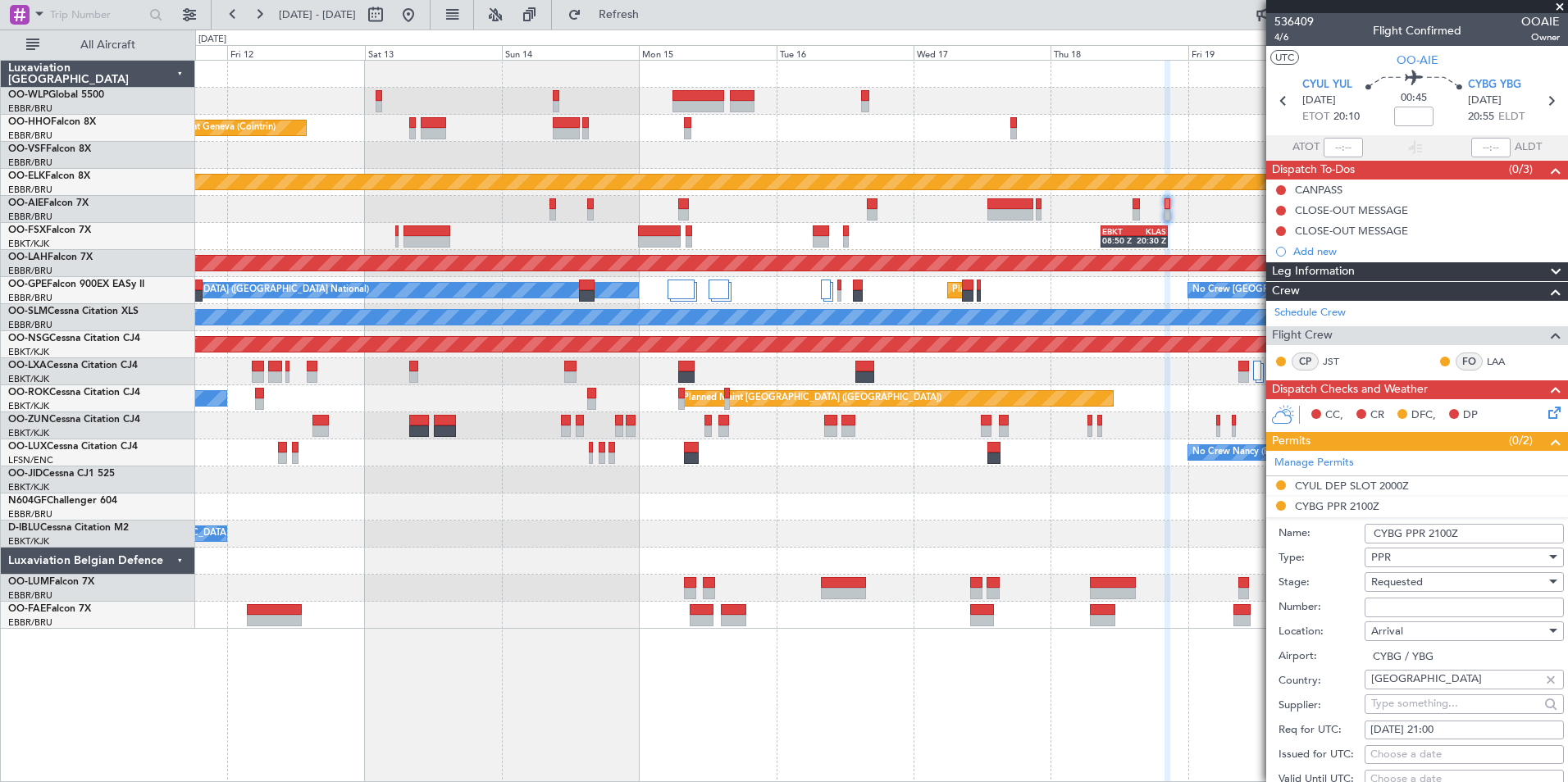
click at [1407, 616] on input "Number:" at bounding box center [1464, 608] width 199 height 20
paste input "PPR #2025-320"
type input "PPR #2025-320"
click at [1425, 576] on div "Requested" at bounding box center [1458, 582] width 175 height 24
click at [1416, 713] on span "Received OK" at bounding box center [1458, 713] width 172 height 24
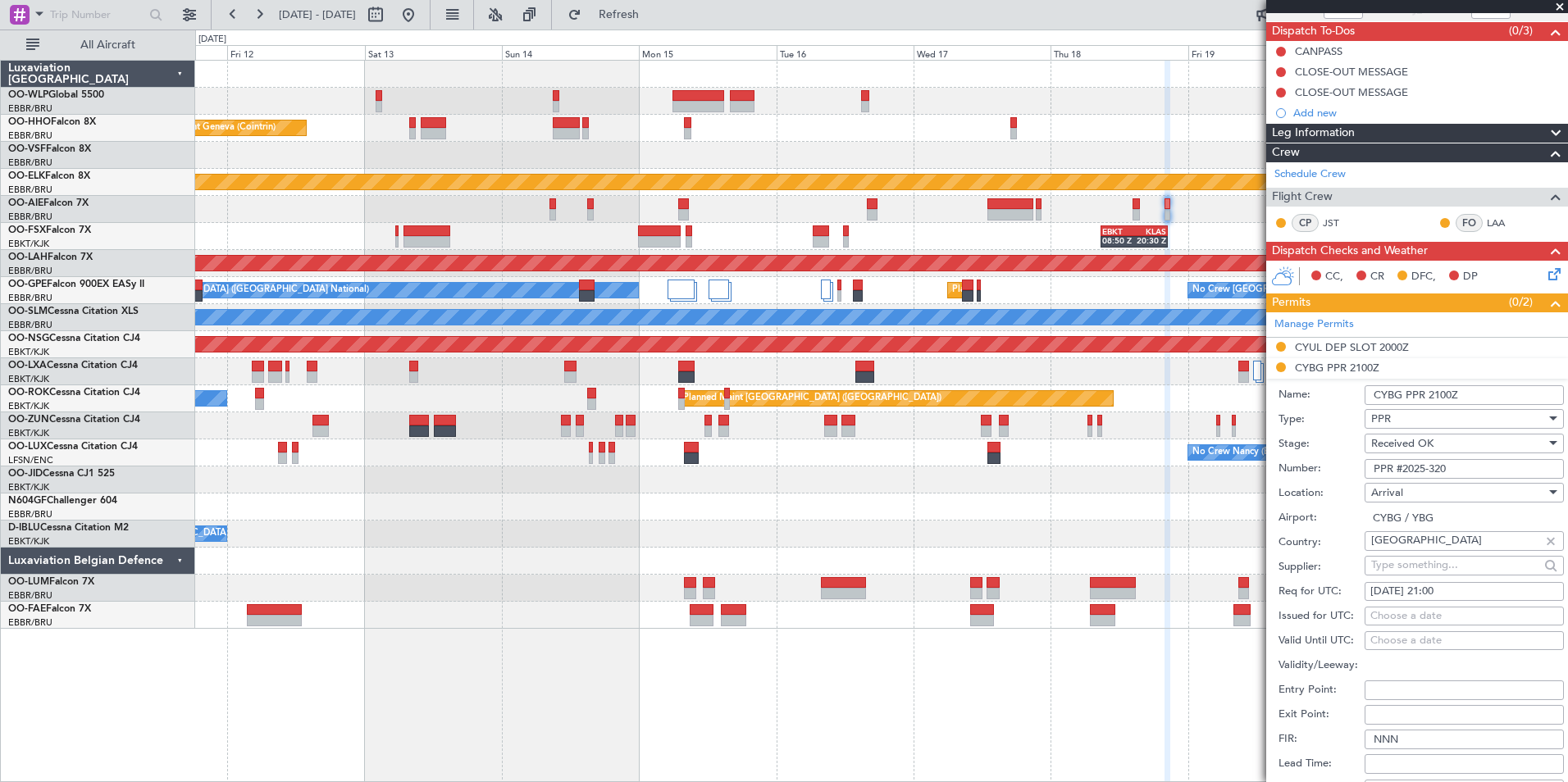
scroll to position [246, 0]
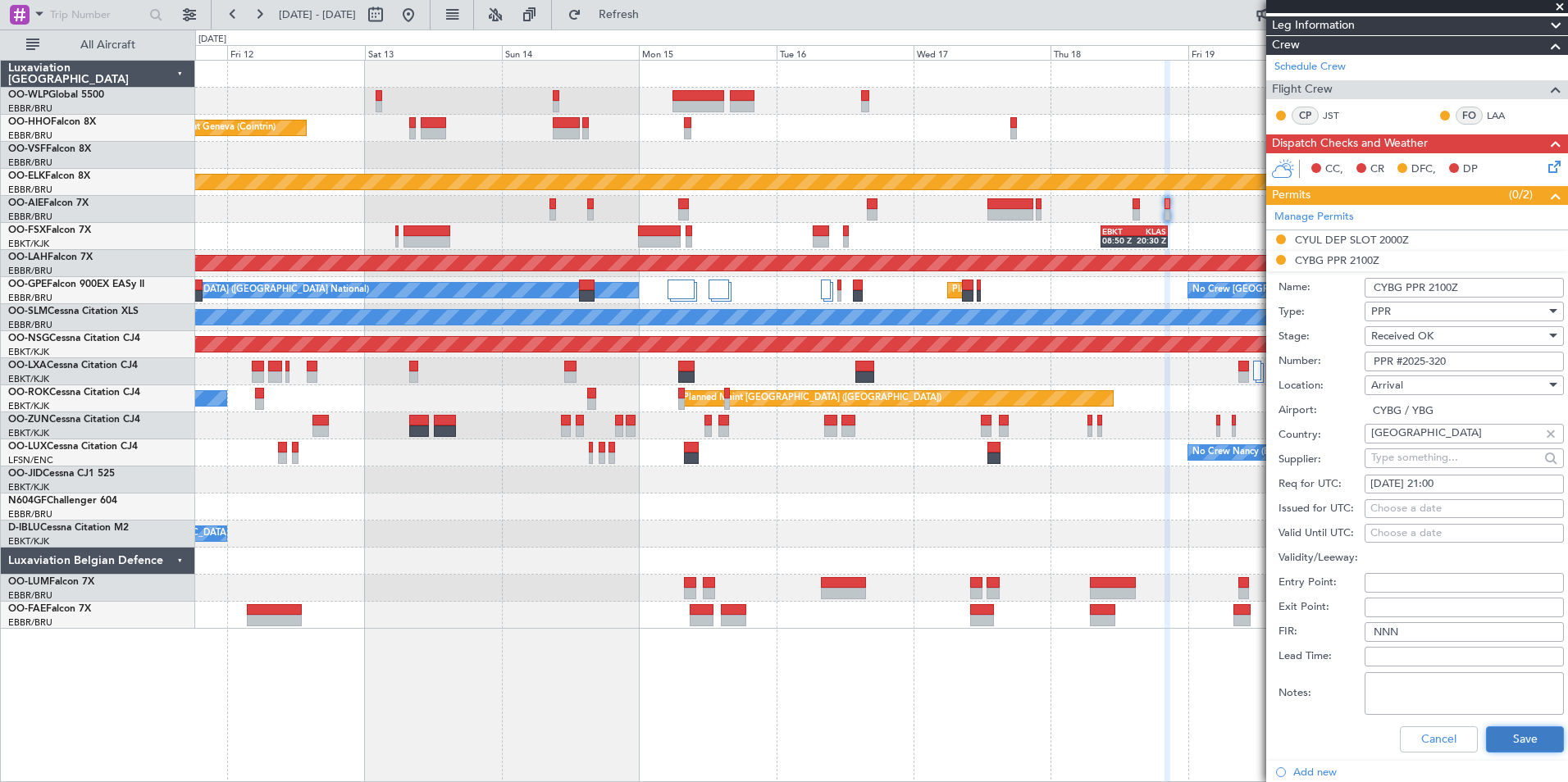
click at [1499, 728] on button "Save" at bounding box center [1525, 739] width 78 height 26
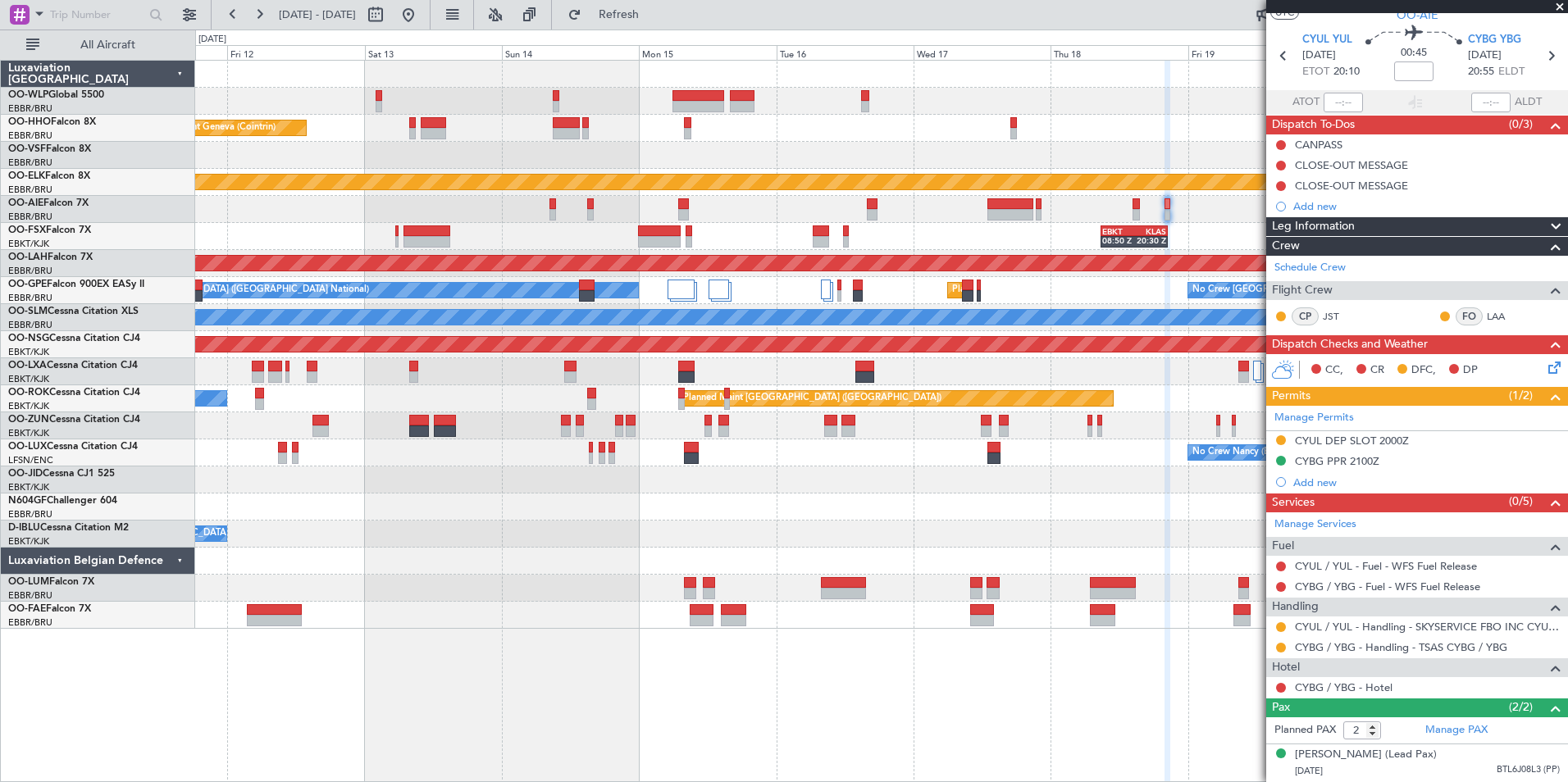
scroll to position [0, 0]
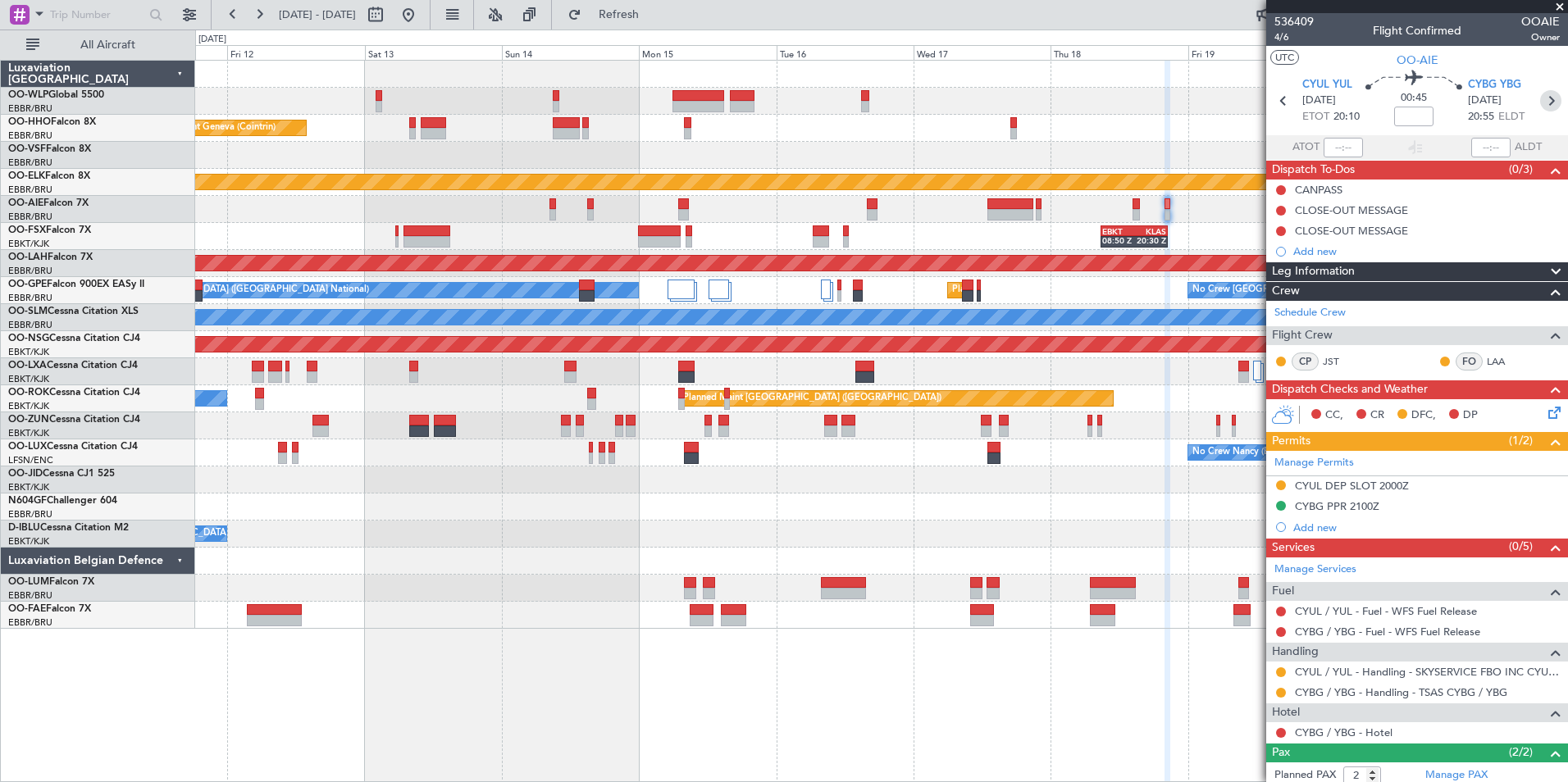
click at [1540, 105] on icon at bounding box center [1550, 100] width 21 height 21
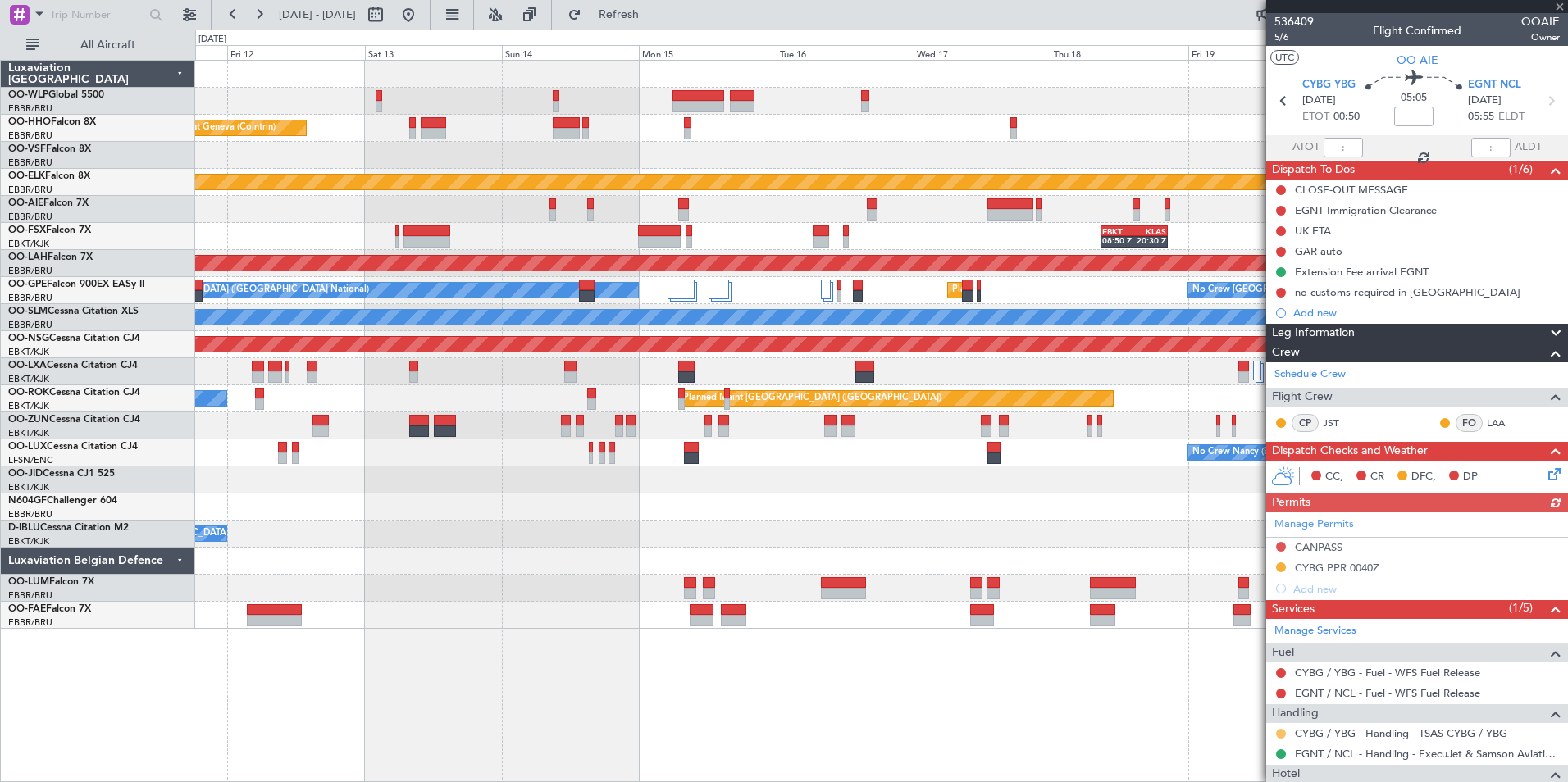
click at [1283, 735] on button at bounding box center [1281, 734] width 10 height 10
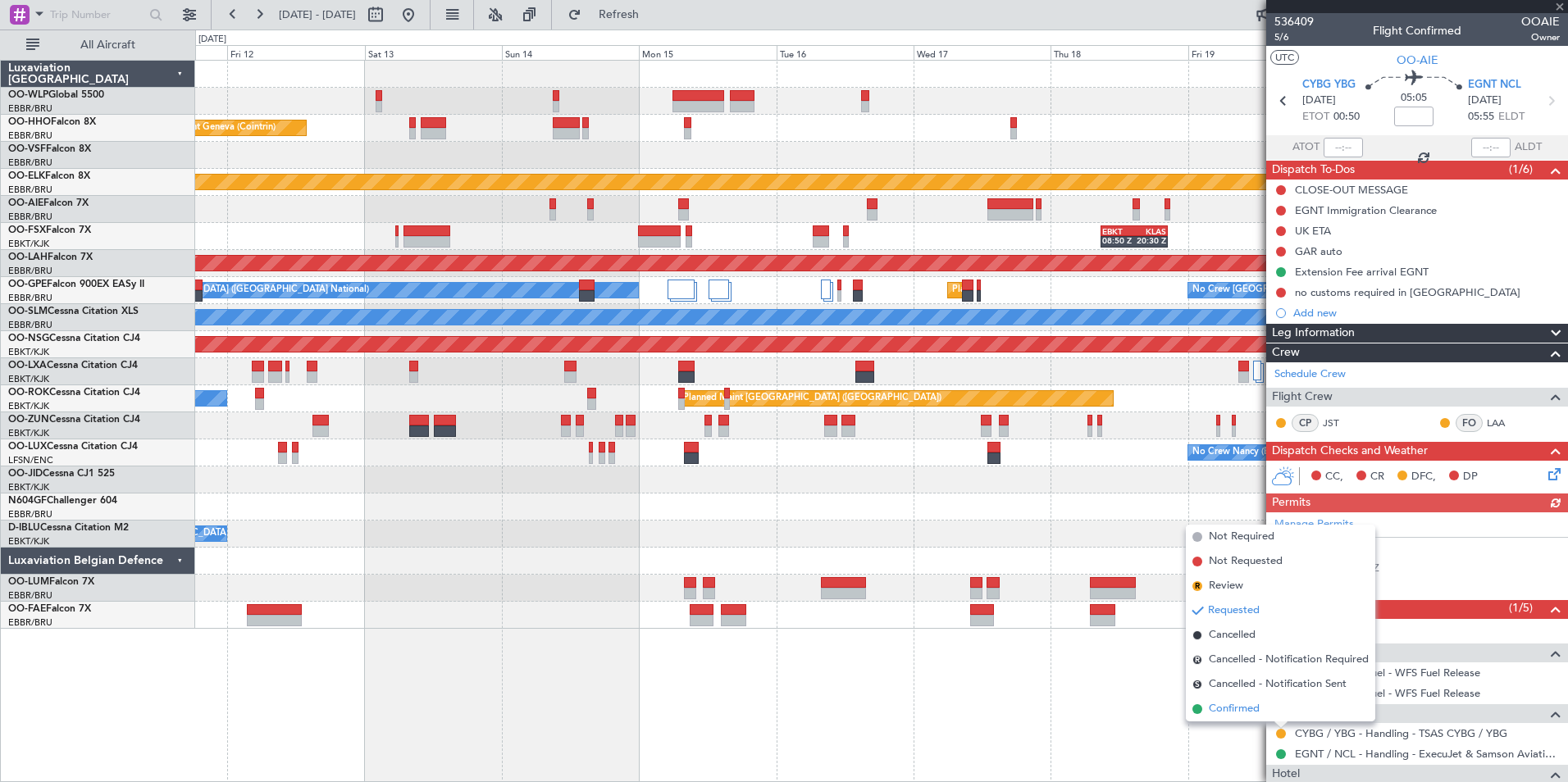
click at [1240, 709] on span "Confirmed" at bounding box center [1233, 709] width 51 height 17
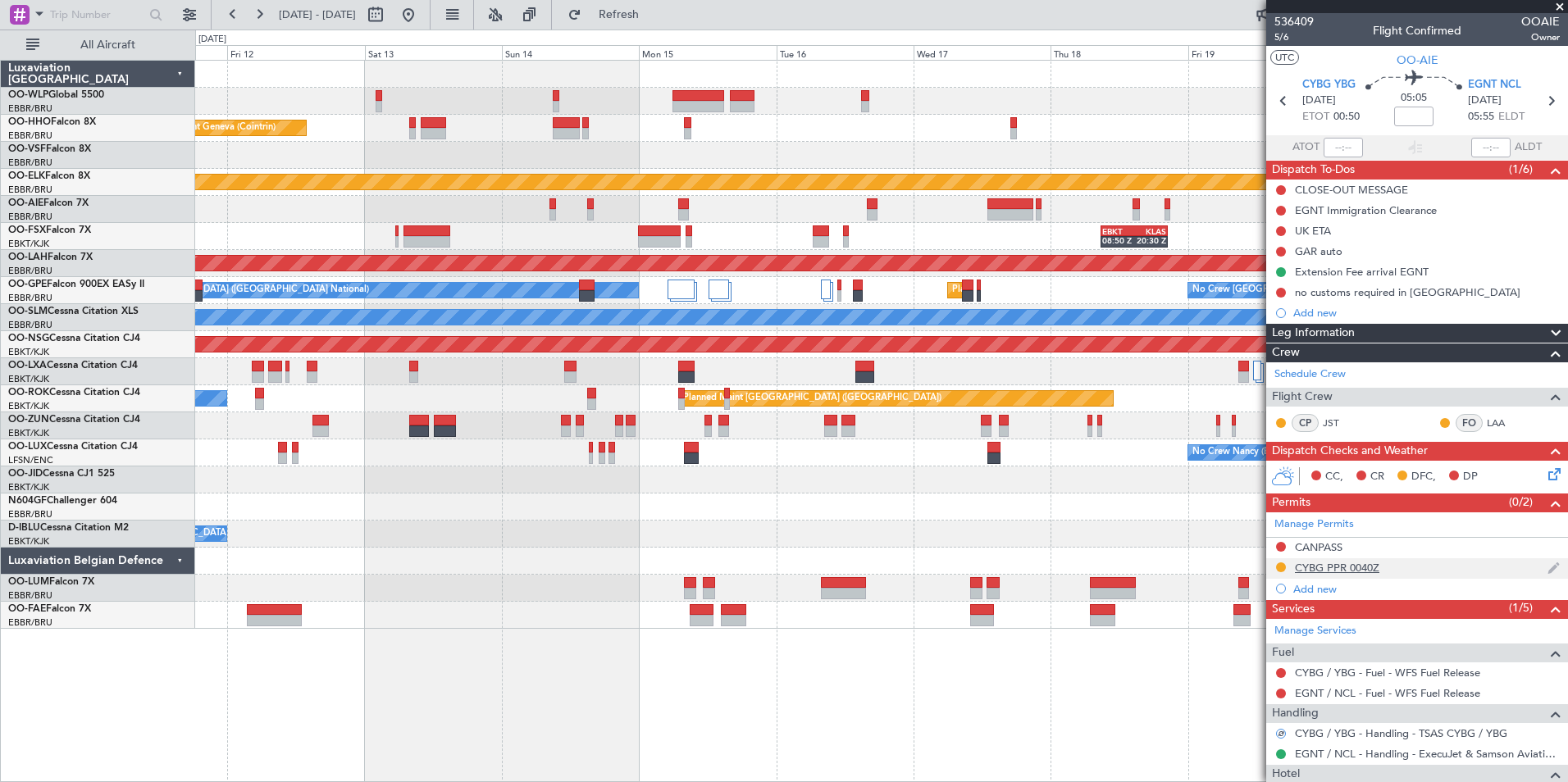
click at [1334, 565] on div "CYBG PPR 0040Z" at bounding box center [1336, 568] width 84 height 14
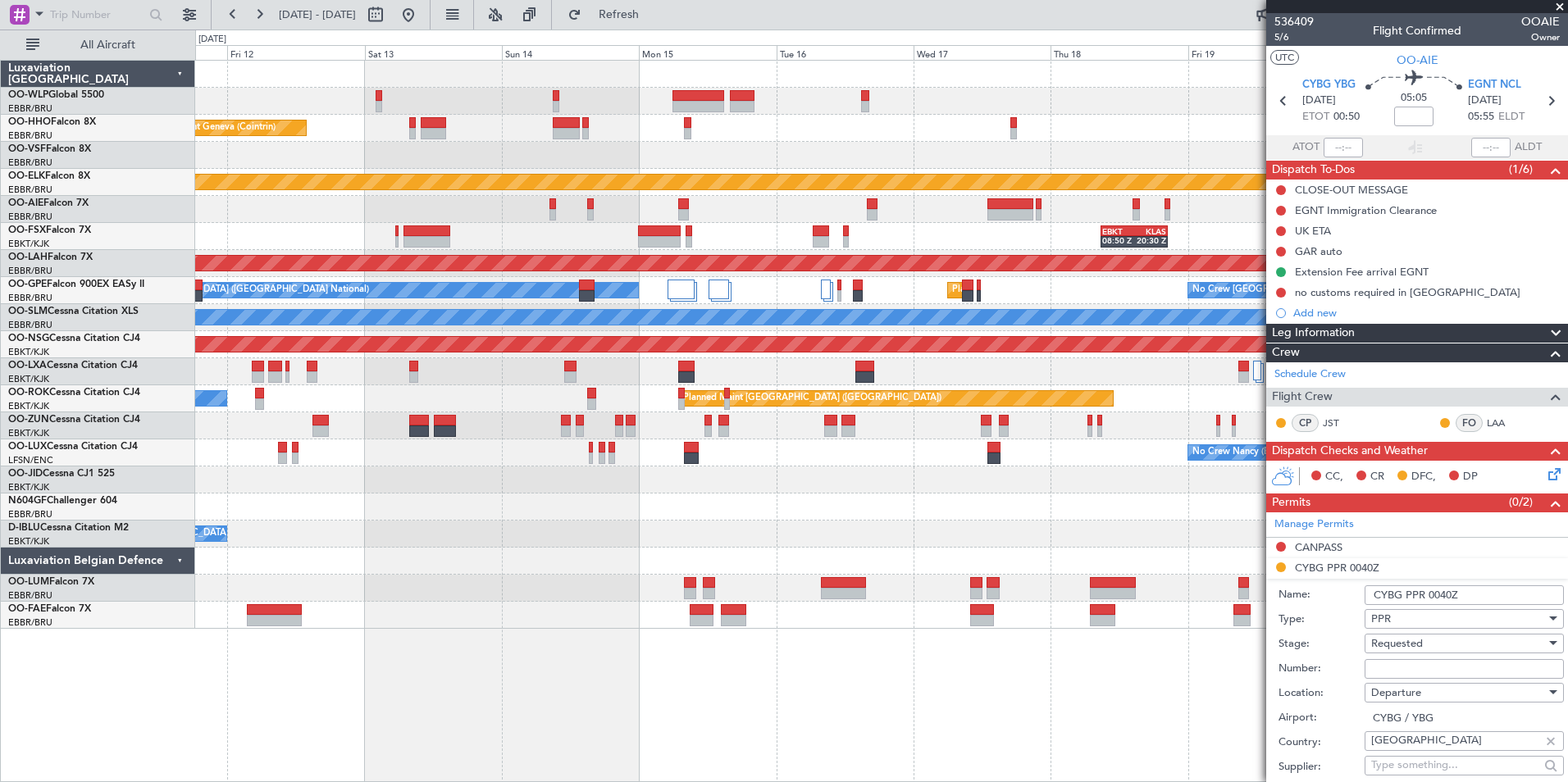
click at [1412, 660] on input "Number:" at bounding box center [1464, 669] width 199 height 20
paste input "PPR #2025-320"
type input "PPR #2025-320"
click at [1410, 635] on div "Requested" at bounding box center [1458, 643] width 175 height 24
click at [1410, 773] on span "Received OK" at bounding box center [1458, 774] width 172 height 24
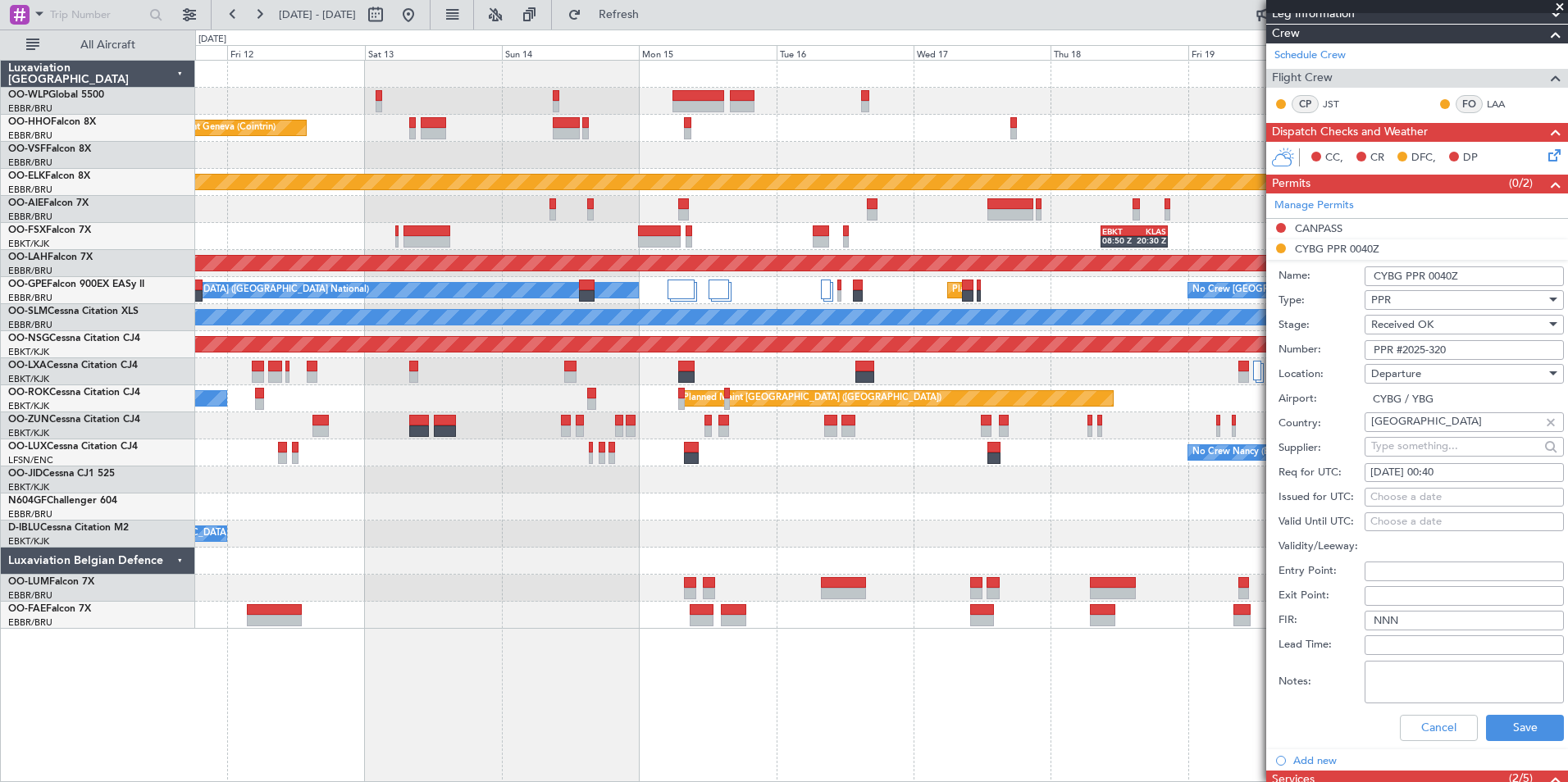
scroll to position [410, 0]
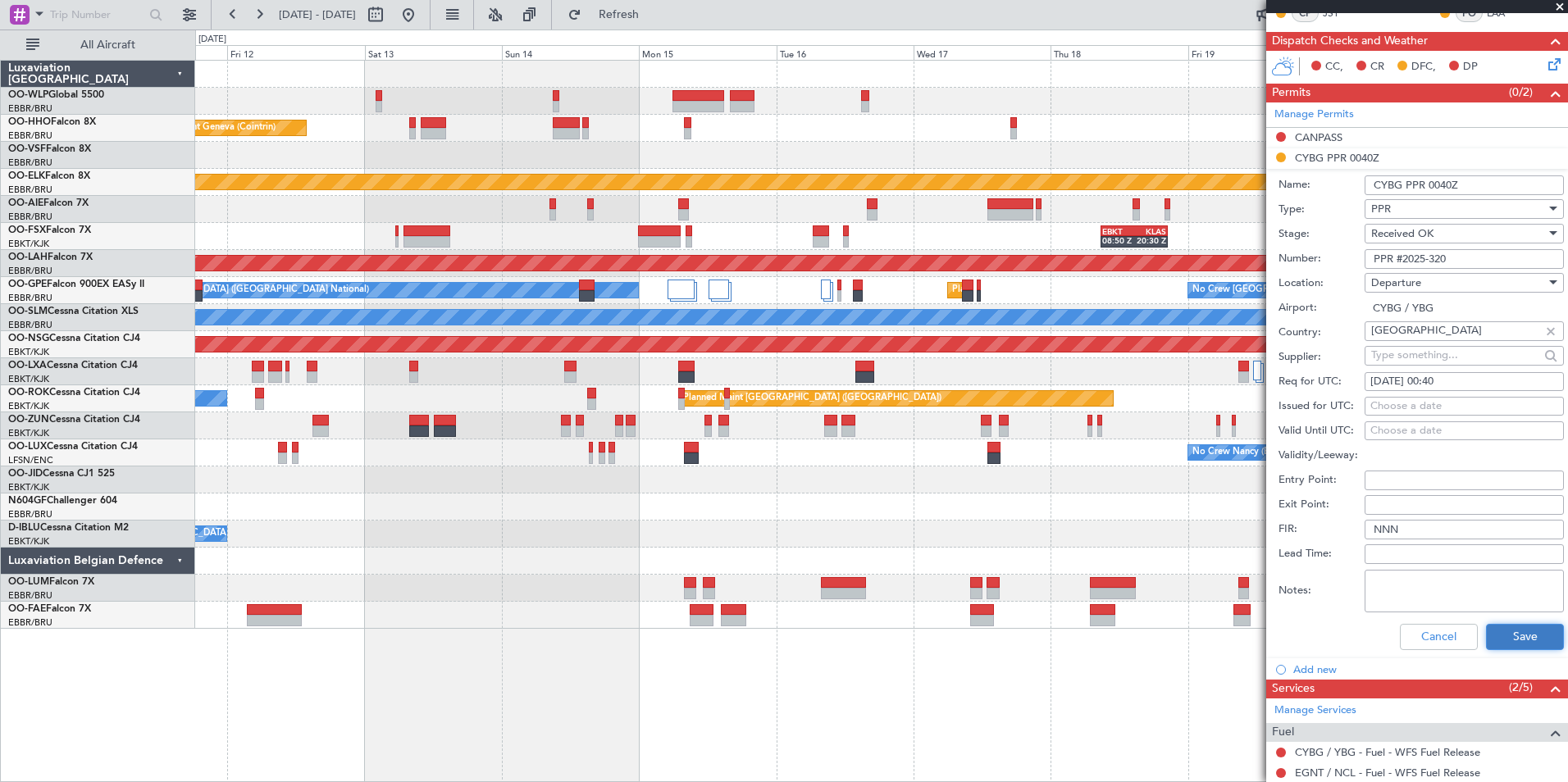
click at [1514, 633] on button "Save" at bounding box center [1525, 636] width 78 height 26
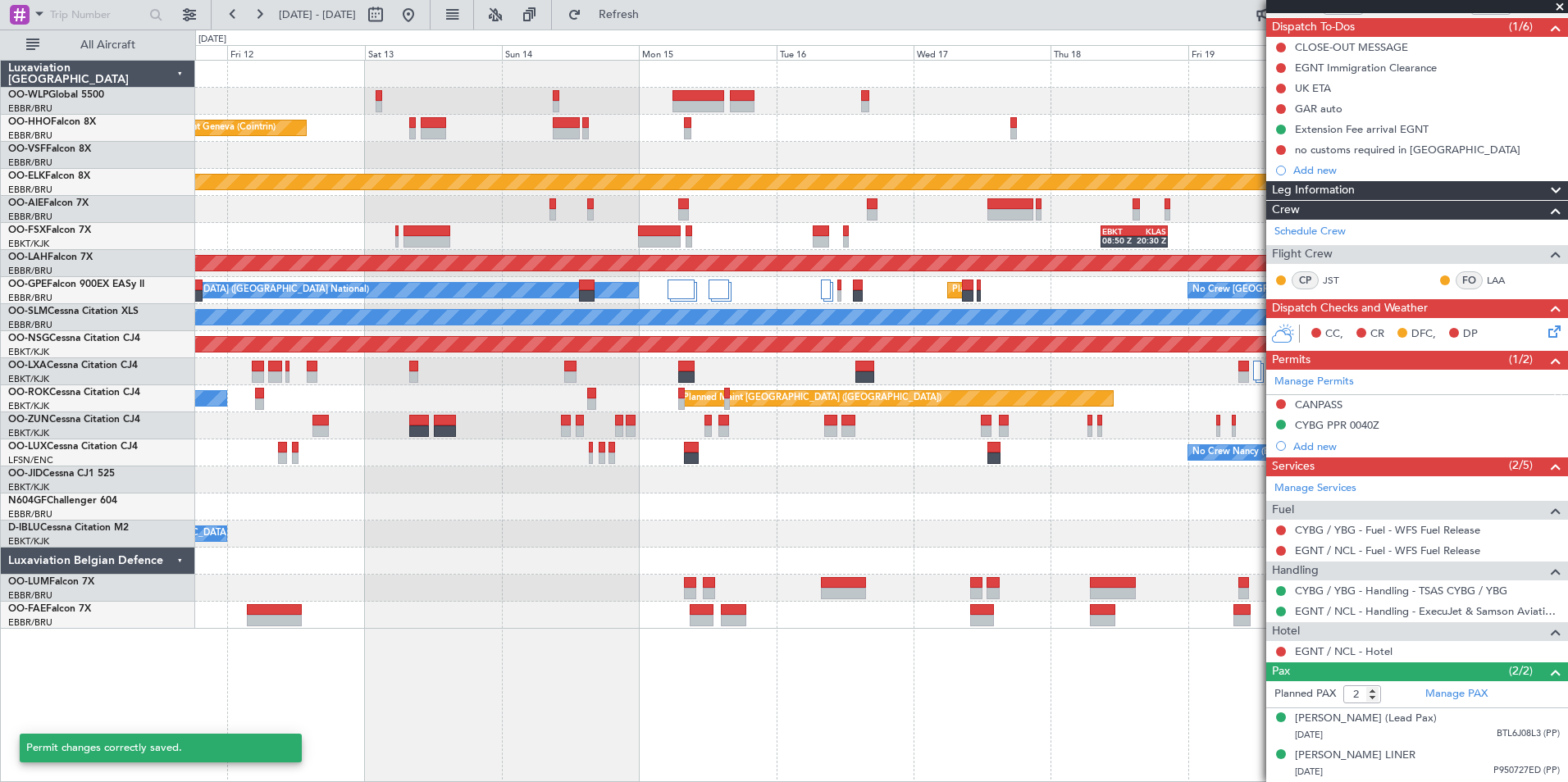
scroll to position [158, 0]
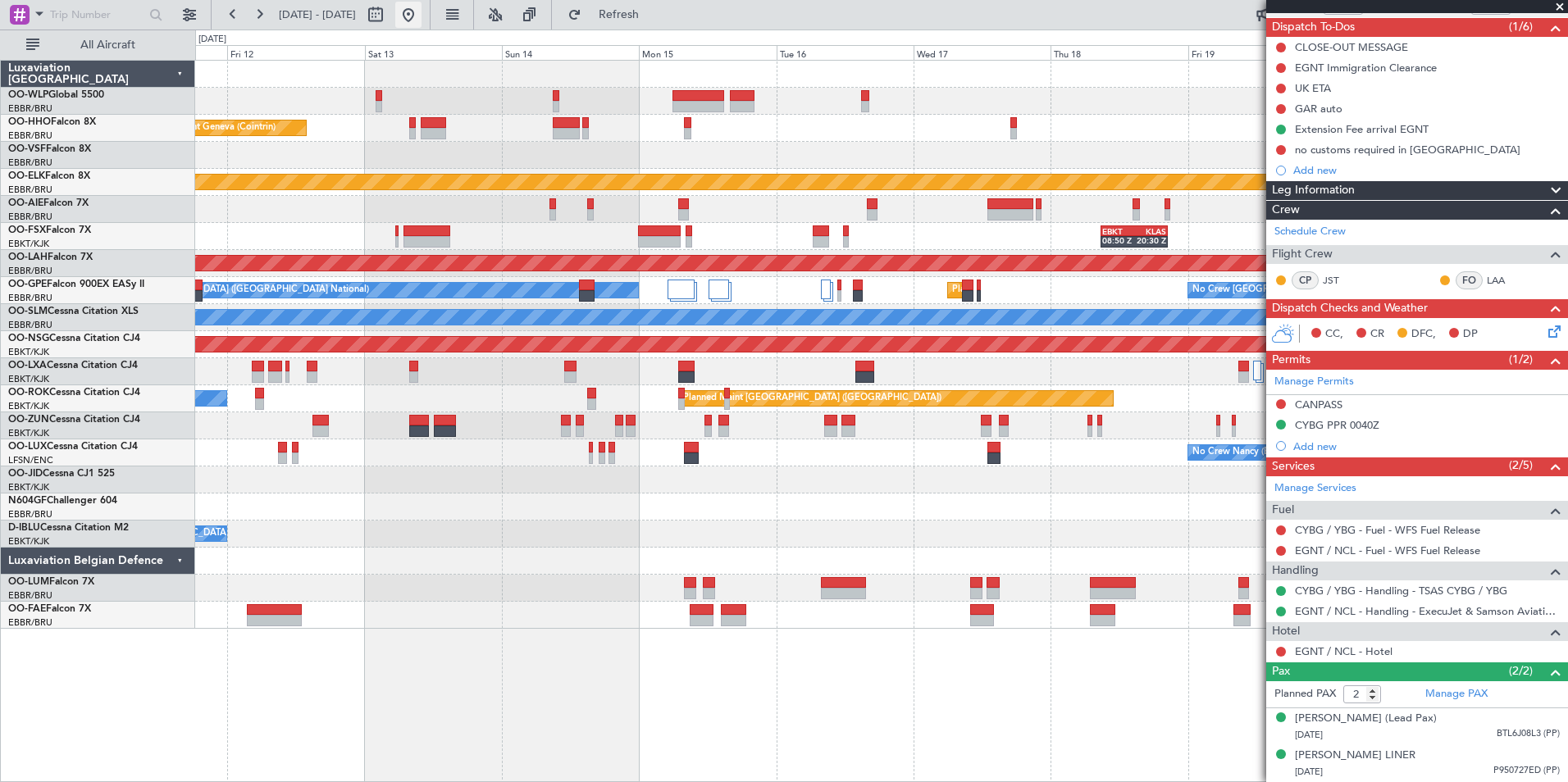
drag, startPoint x: 467, startPoint y: 20, endPoint x: 456, endPoint y: 23, distance: 11.4
click at [421, 20] on button at bounding box center [408, 14] width 26 height 26
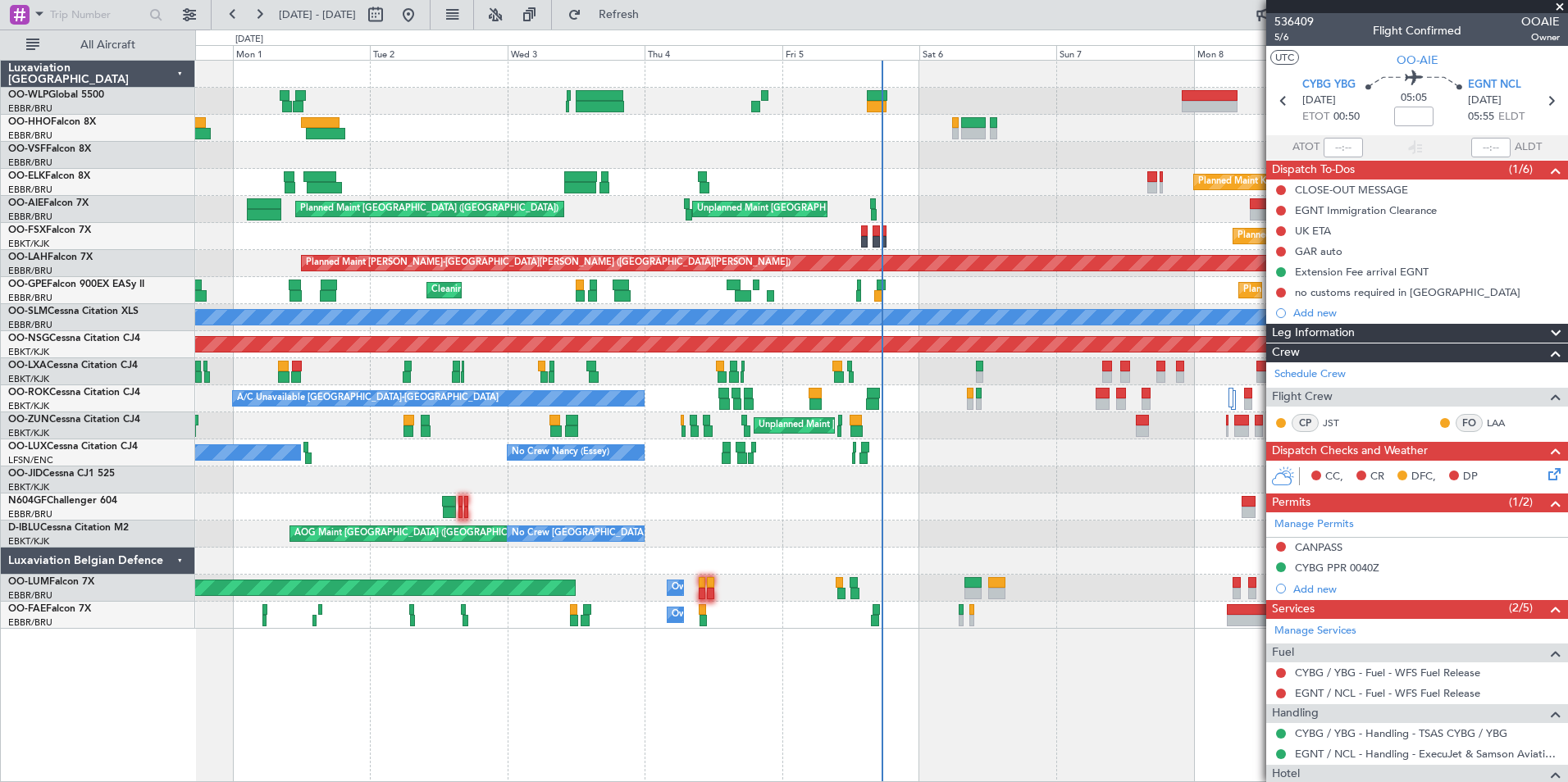
scroll to position [158, 0]
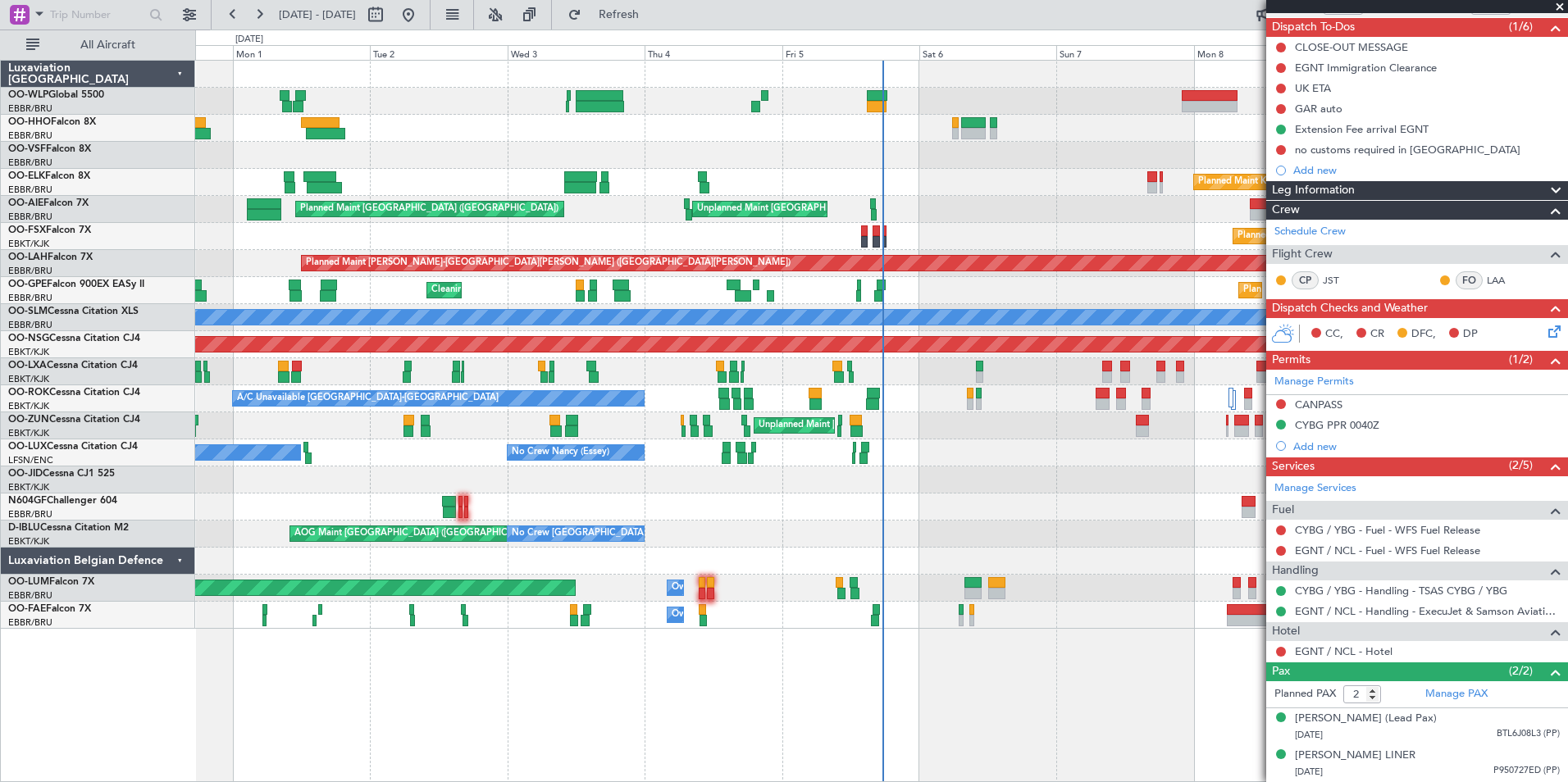
click at [988, 199] on div "Planned Maint [GEOGRAPHIC_DATA] ([GEOGRAPHIC_DATA]) Unplanned Maint [GEOGRAPHIC…" at bounding box center [881, 209] width 1372 height 27
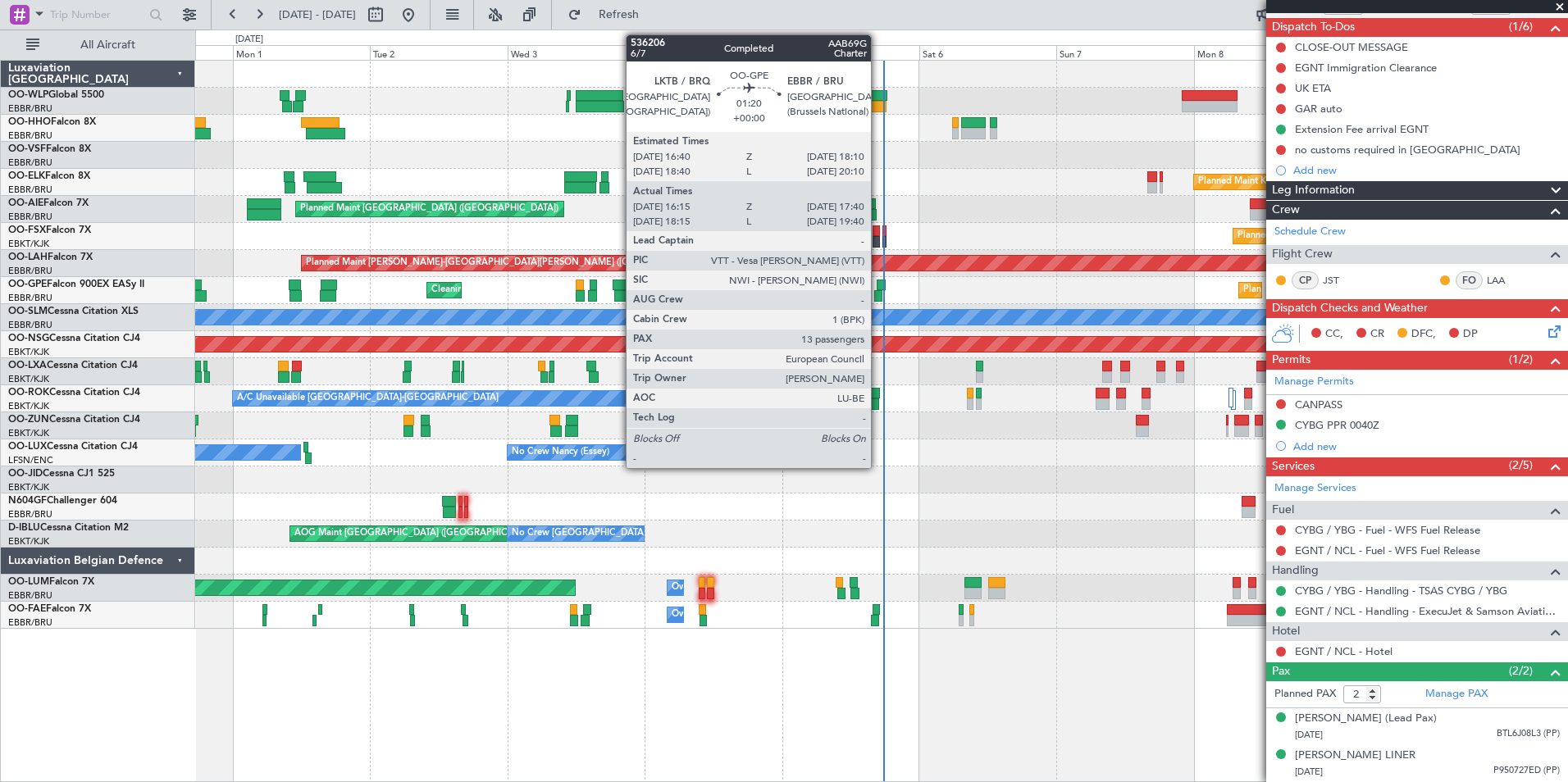
click at [878, 295] on div at bounding box center [878, 296] width 8 height 12
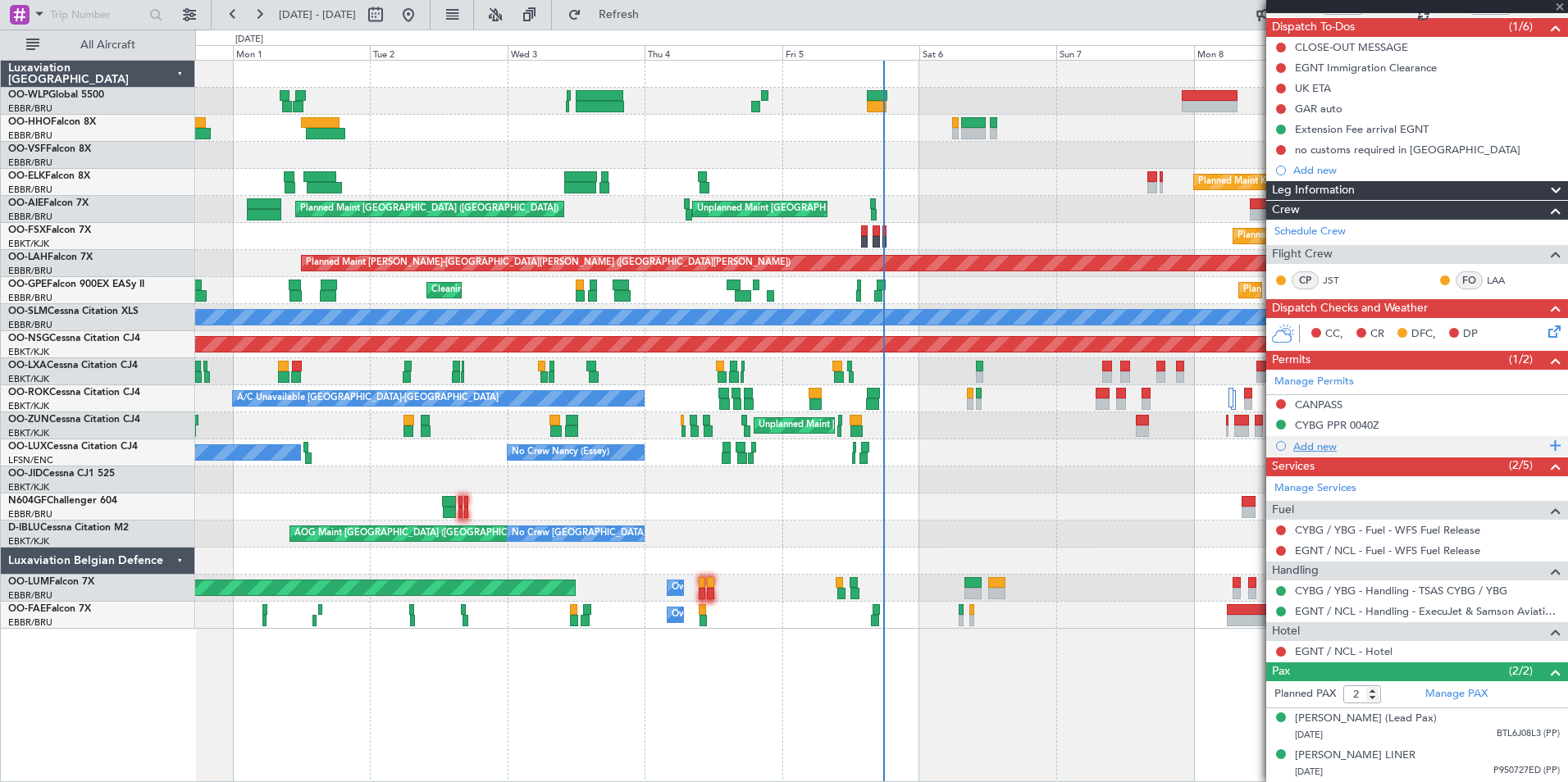
type input "16:20"
type input "17:35"
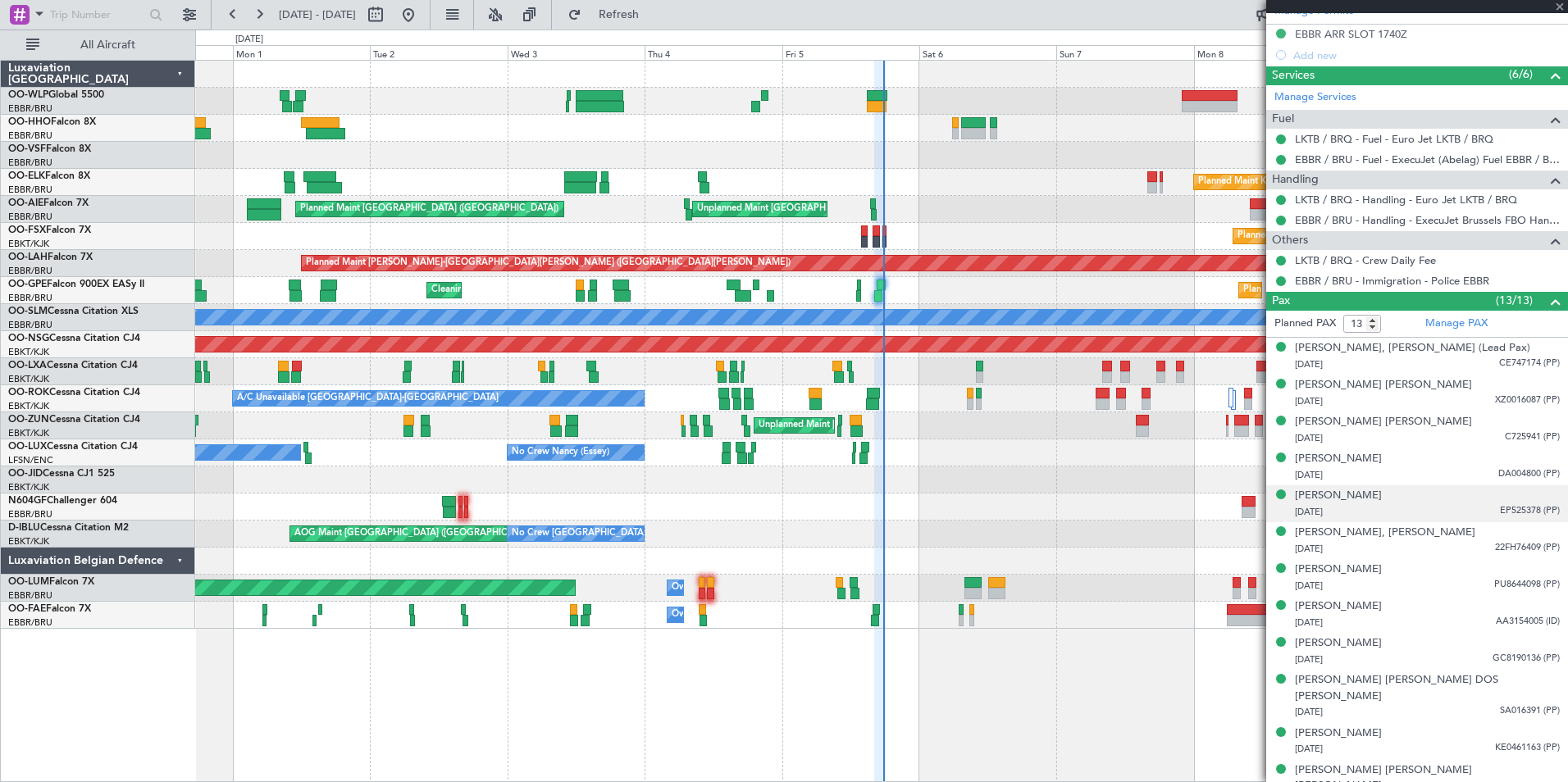
scroll to position [479, 0]
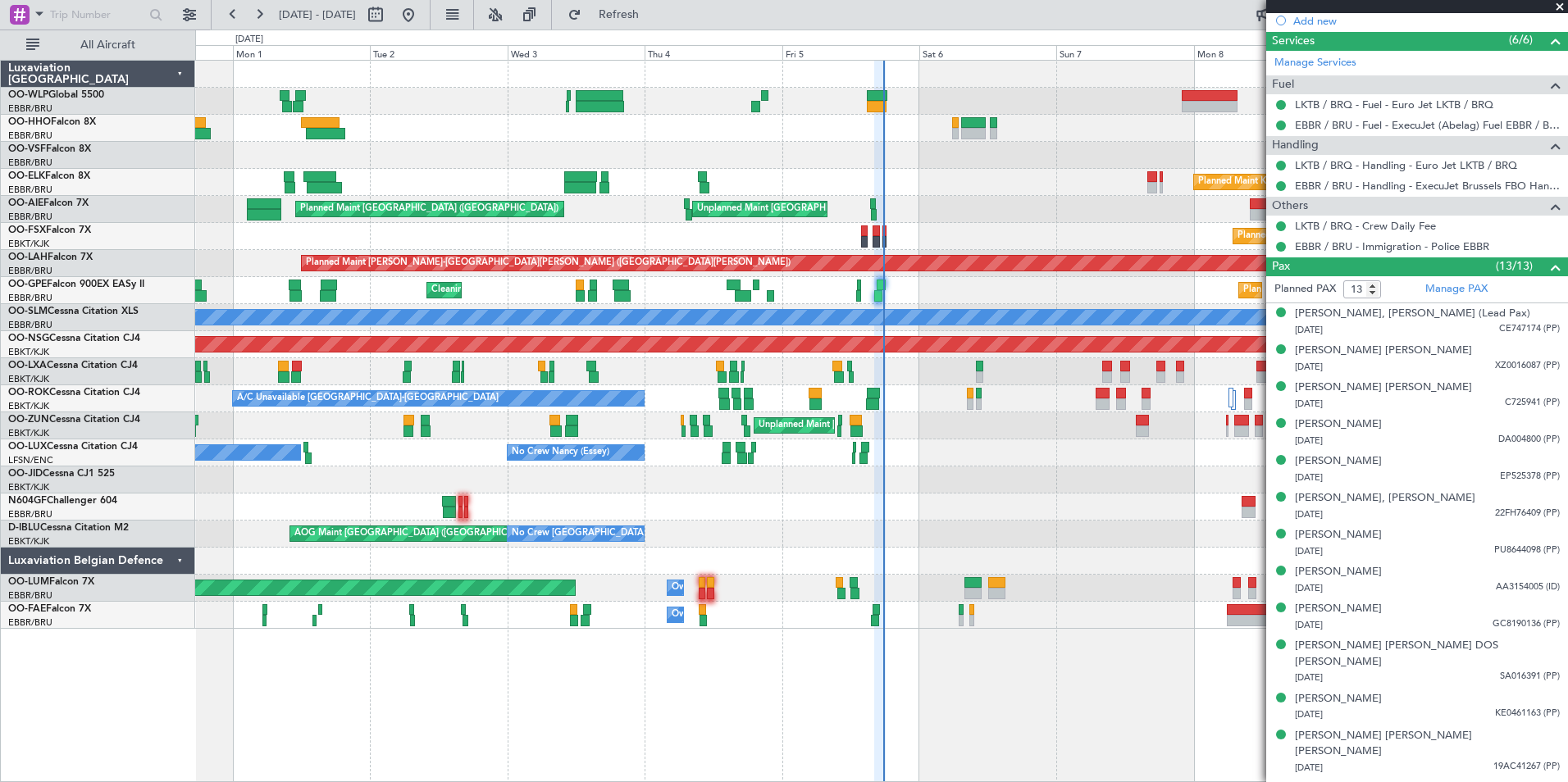
click at [871, 217] on div "Planned Maint Milan (Linate) Planned Maint [GEOGRAPHIC_DATA] ([GEOGRAPHIC_DATA]…" at bounding box center [881, 345] width 1372 height 569
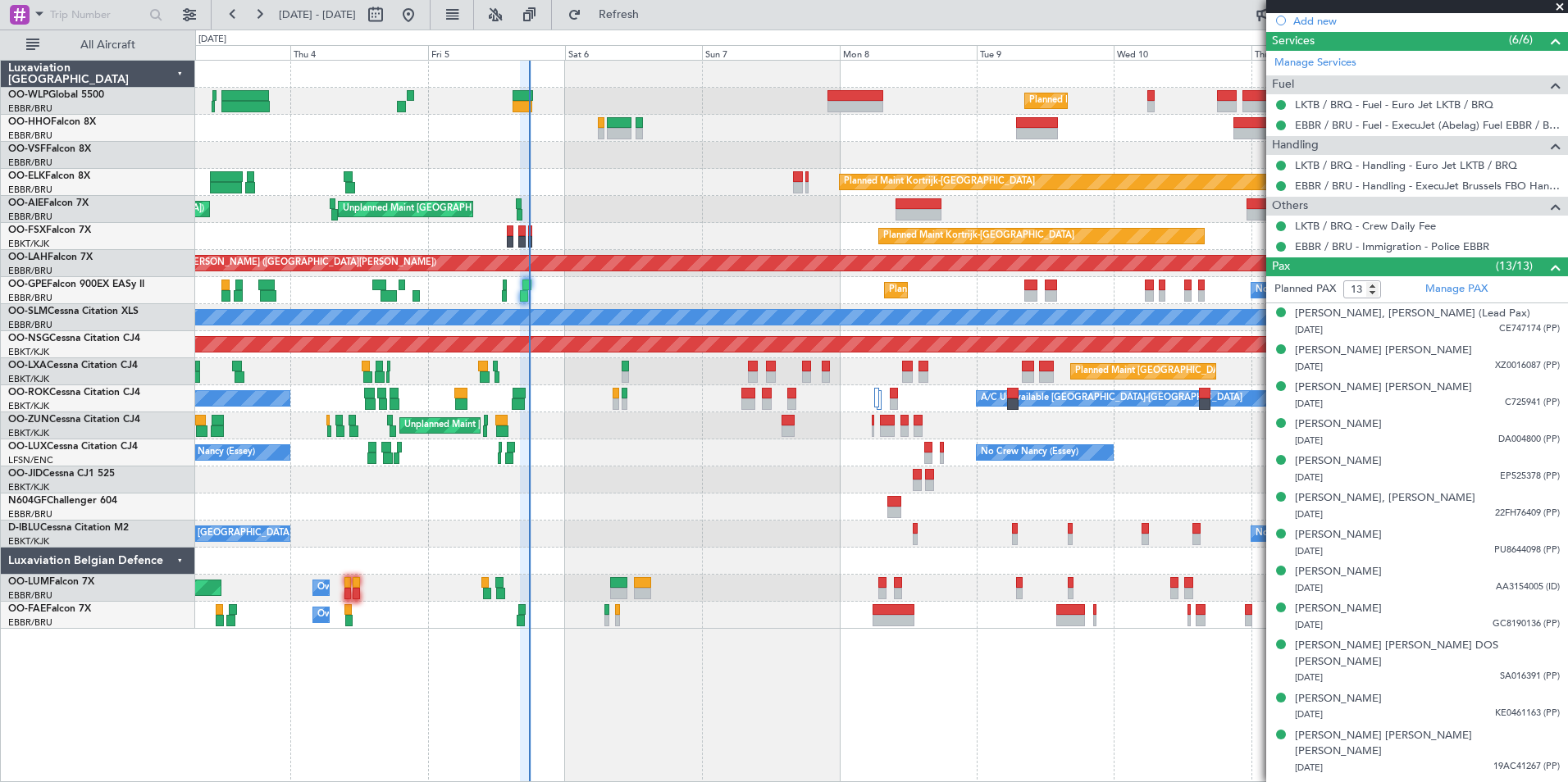
click at [721, 226] on div "Planned Maint Kortrijk-[GEOGRAPHIC_DATA]" at bounding box center [881, 237] width 1372 height 27
click at [594, 229] on div "Planned Maint Kortrijk-[GEOGRAPHIC_DATA]" at bounding box center [881, 237] width 1372 height 27
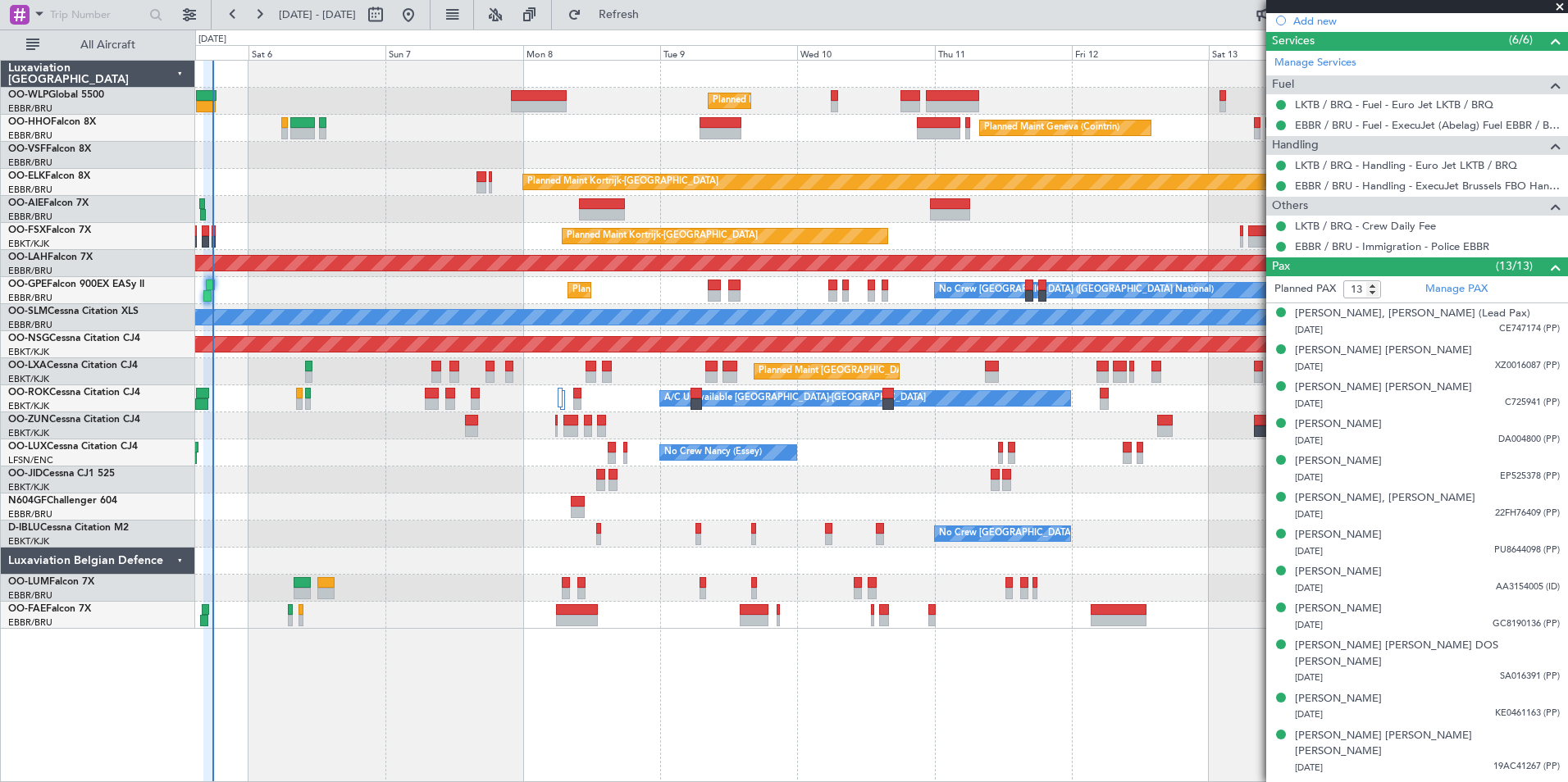
click at [839, 227] on div "Planned Maint Milan (Linate) Planned Maint Geneva ([GEOGRAPHIC_DATA]) Planned M…" at bounding box center [881, 345] width 1372 height 569
click at [914, 237] on div "Planned Maint Milan (Linate) Planned Maint Geneva ([GEOGRAPHIC_DATA]) Planned M…" at bounding box center [881, 345] width 1372 height 569
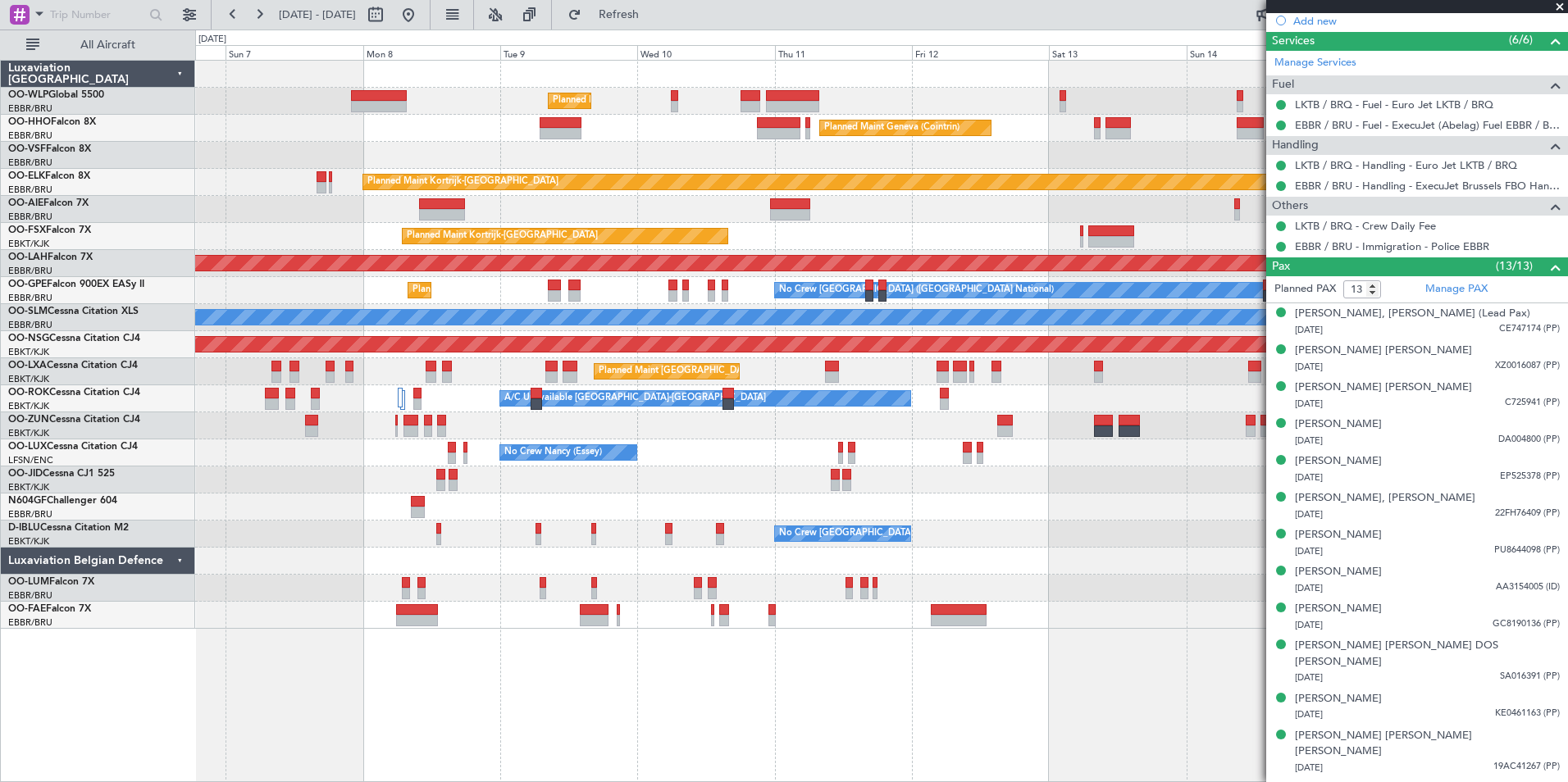
click at [893, 248] on div "Planned Maint Kortrijk-[GEOGRAPHIC_DATA] EBKT 08:50 Z KLAS 20:30 Z" at bounding box center [881, 237] width 1372 height 27
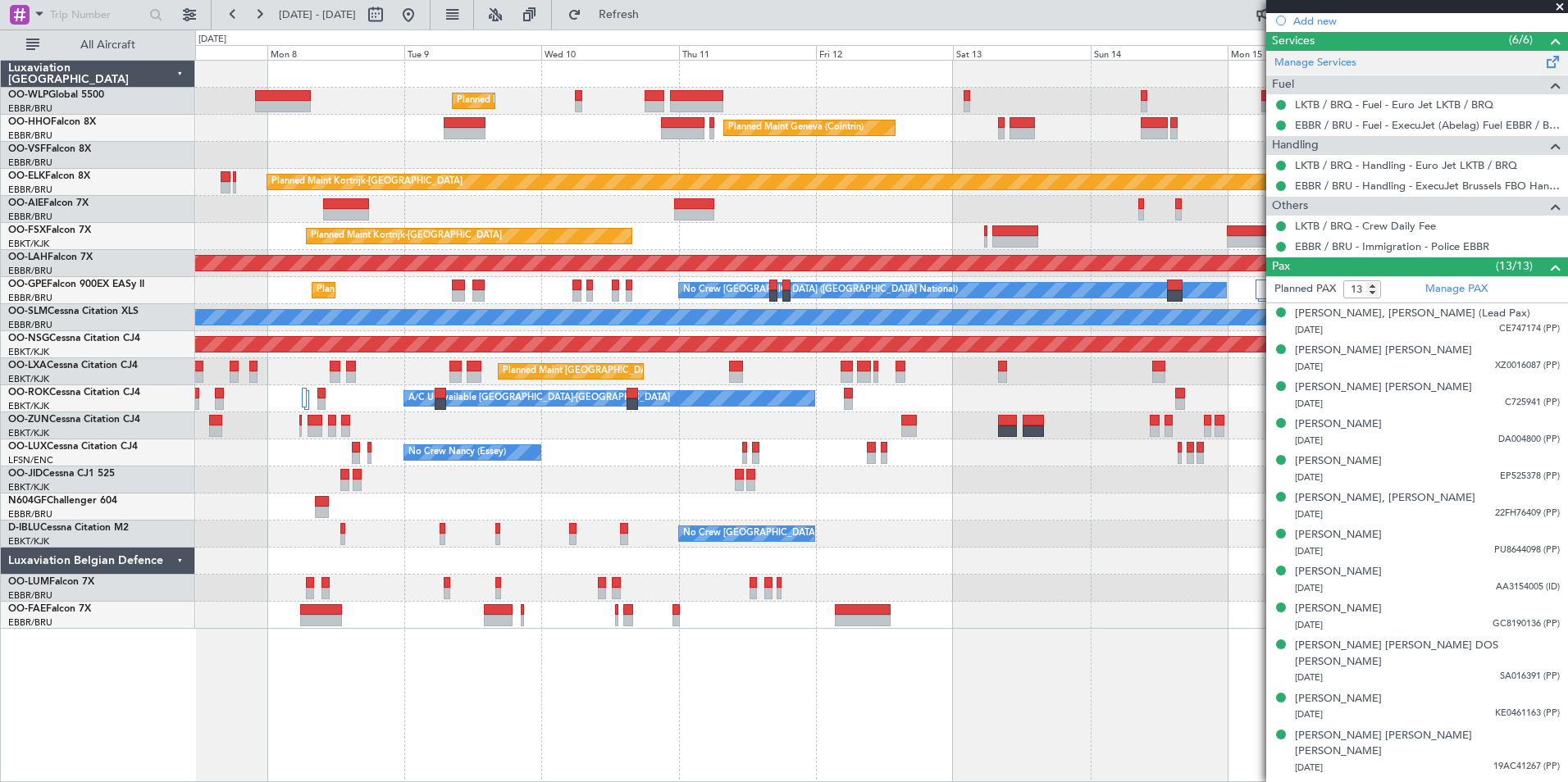
scroll to position [0, 0]
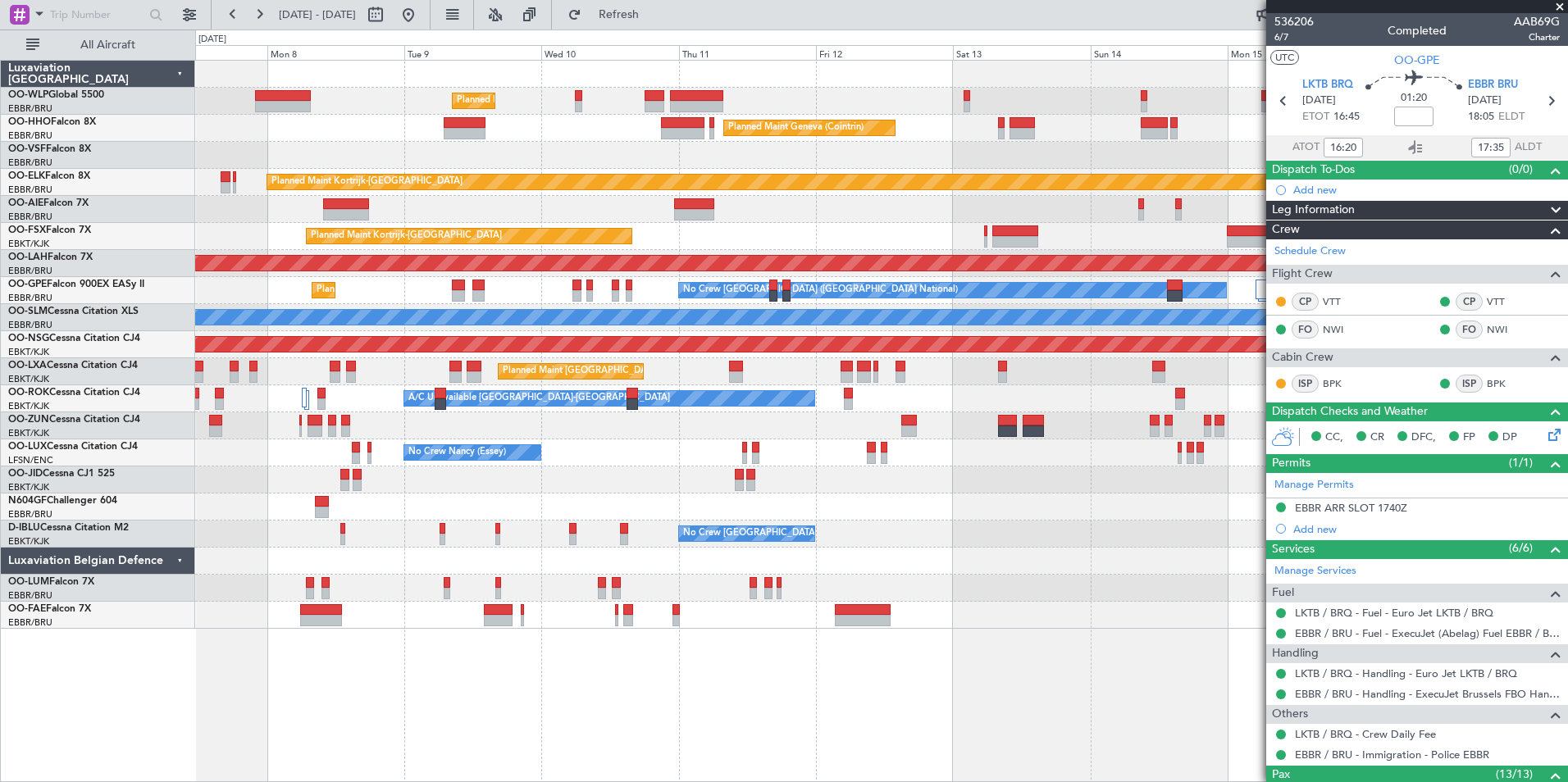
click at [1560, 7] on span at bounding box center [1560, 8] width 17 height 15
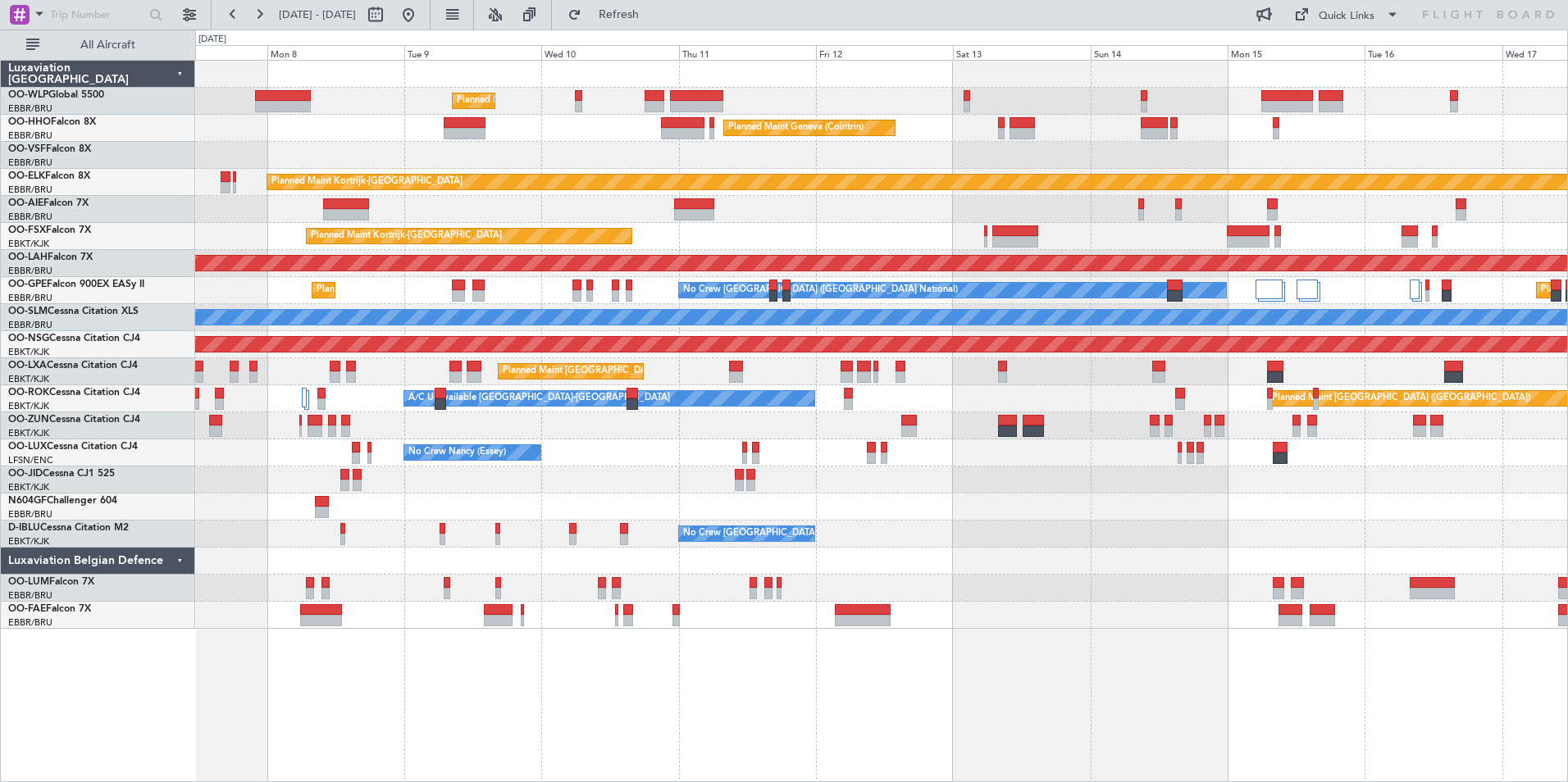
type input "0"
click at [421, 24] on button at bounding box center [408, 14] width 26 height 26
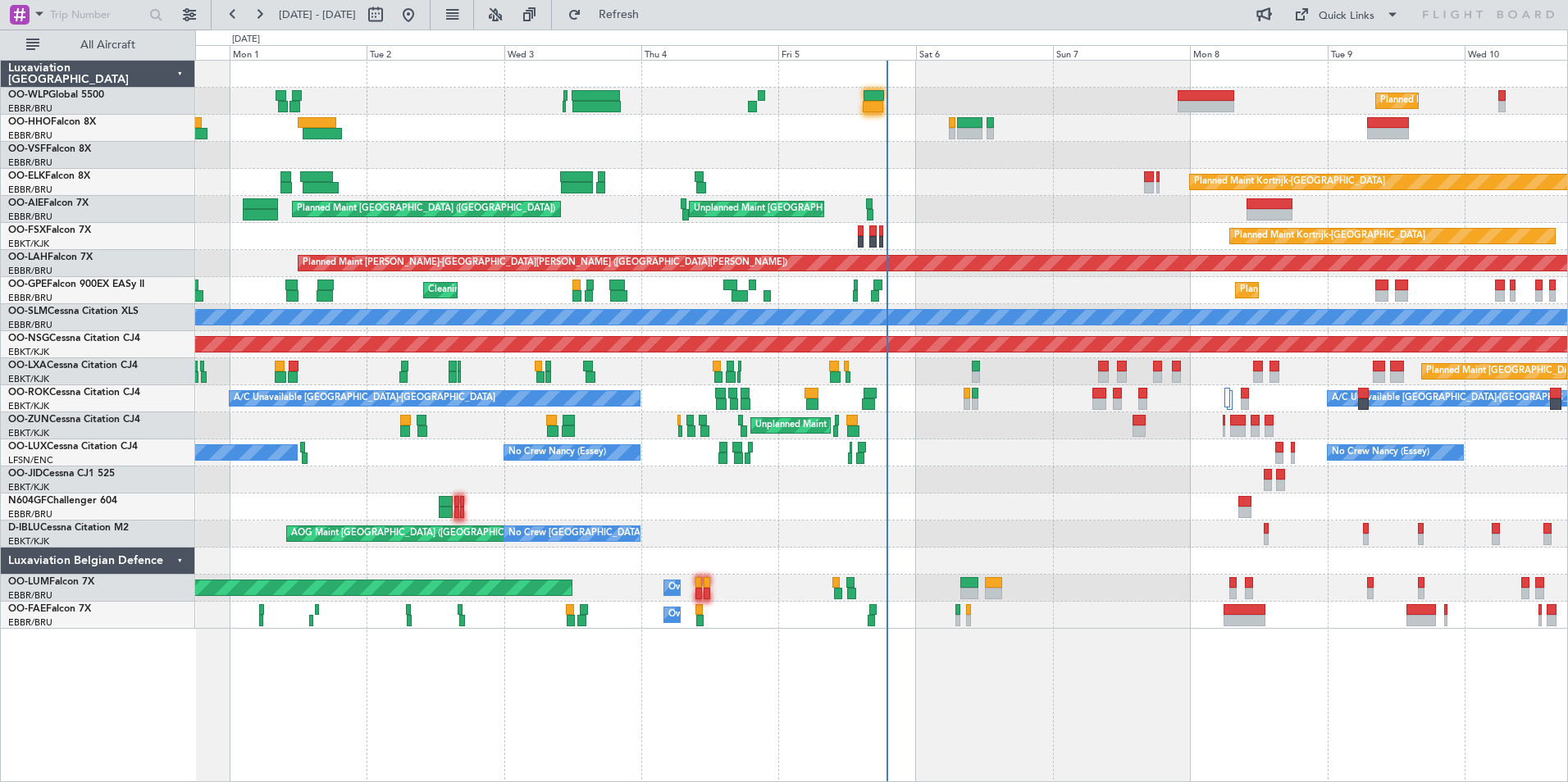
click at [1109, 477] on div "Planned Maint Kortrijk-[GEOGRAPHIC_DATA] AOG Maint [GEOGRAPHIC_DATA]-[GEOGRAPHI…" at bounding box center [881, 480] width 1372 height 27
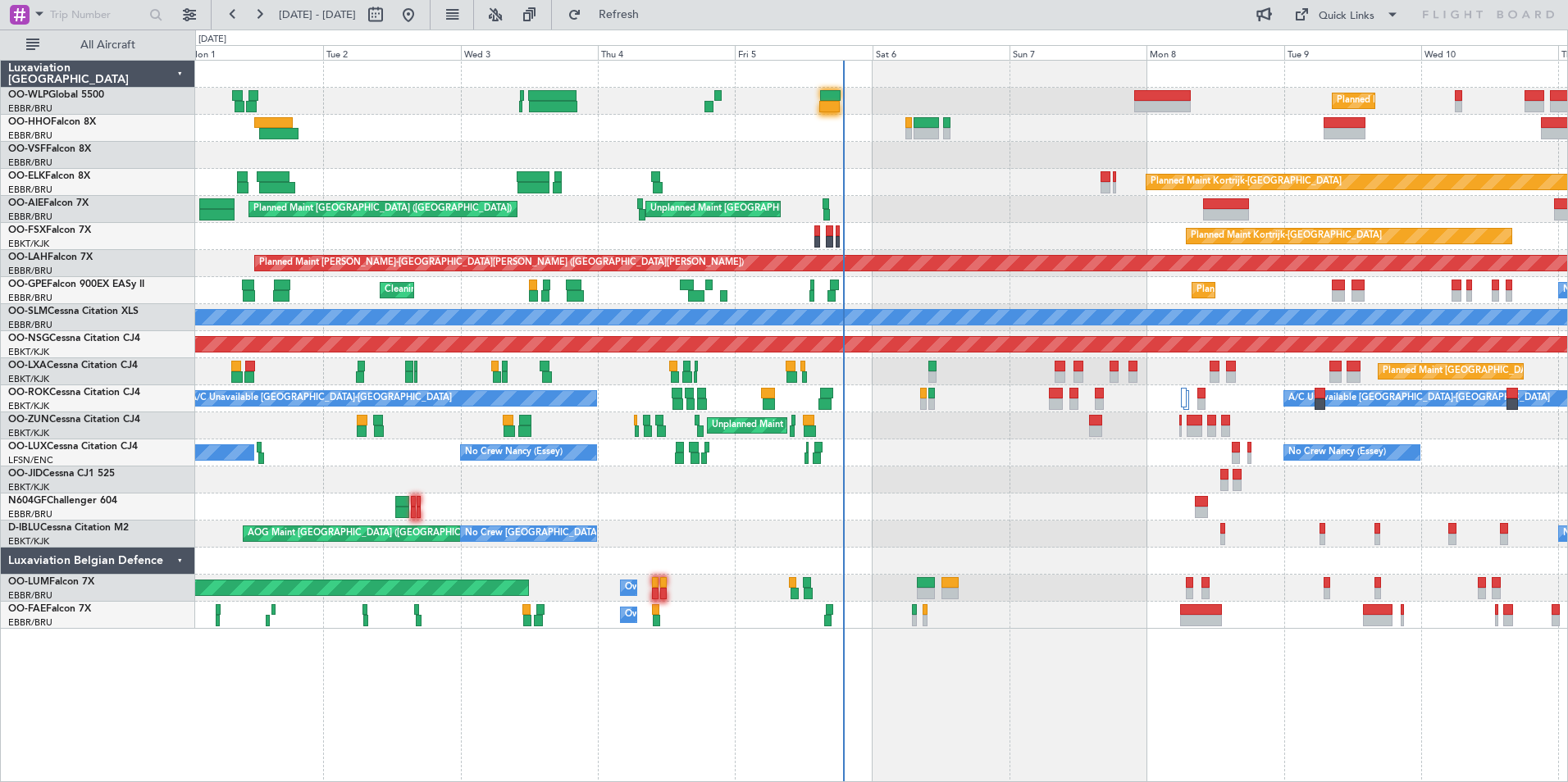
click at [1108, 233] on div "Planned Maint Kortrijk-[GEOGRAPHIC_DATA]" at bounding box center [881, 237] width 1372 height 27
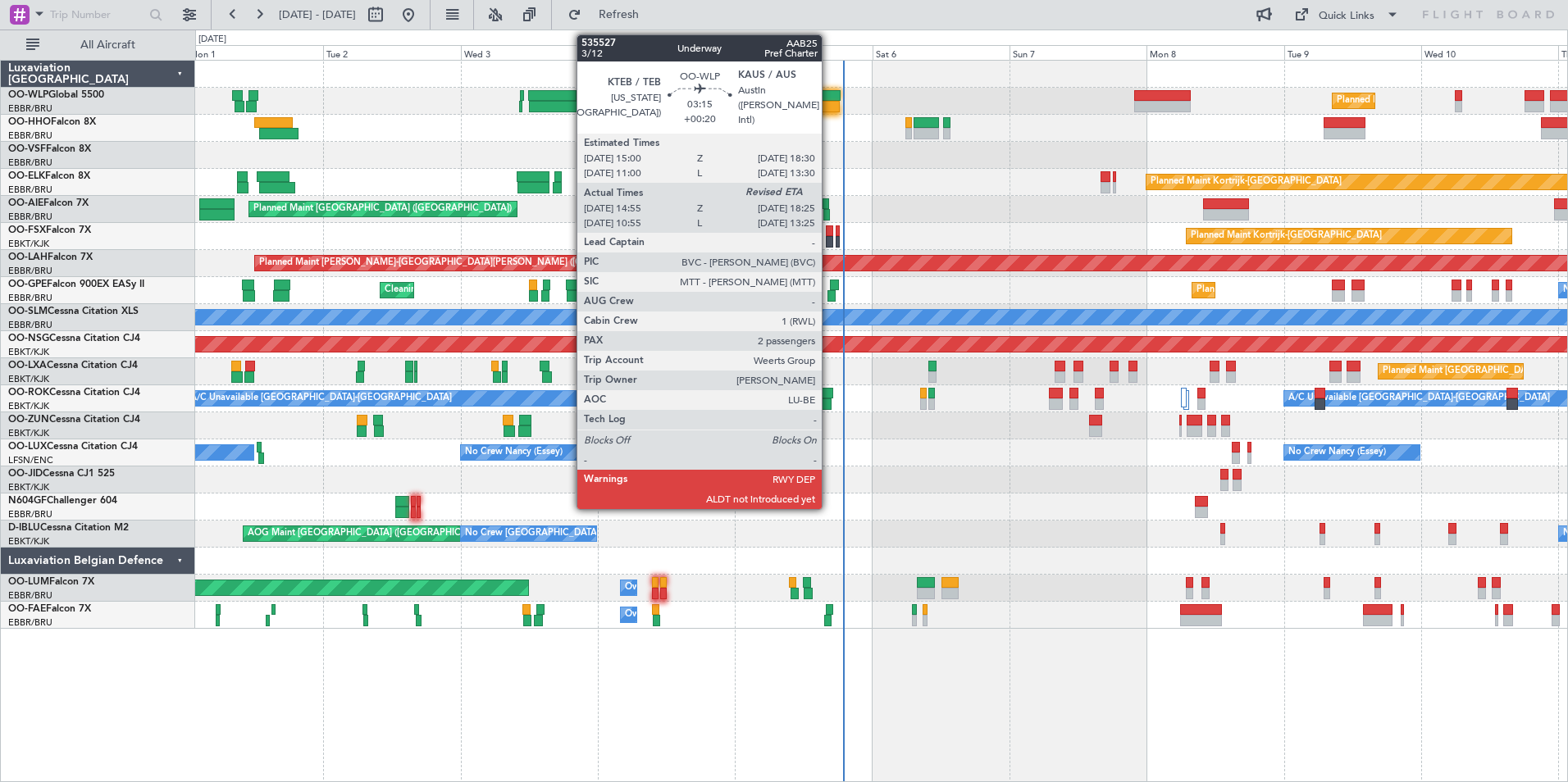
click at [829, 103] on div at bounding box center [830, 107] width 21 height 12
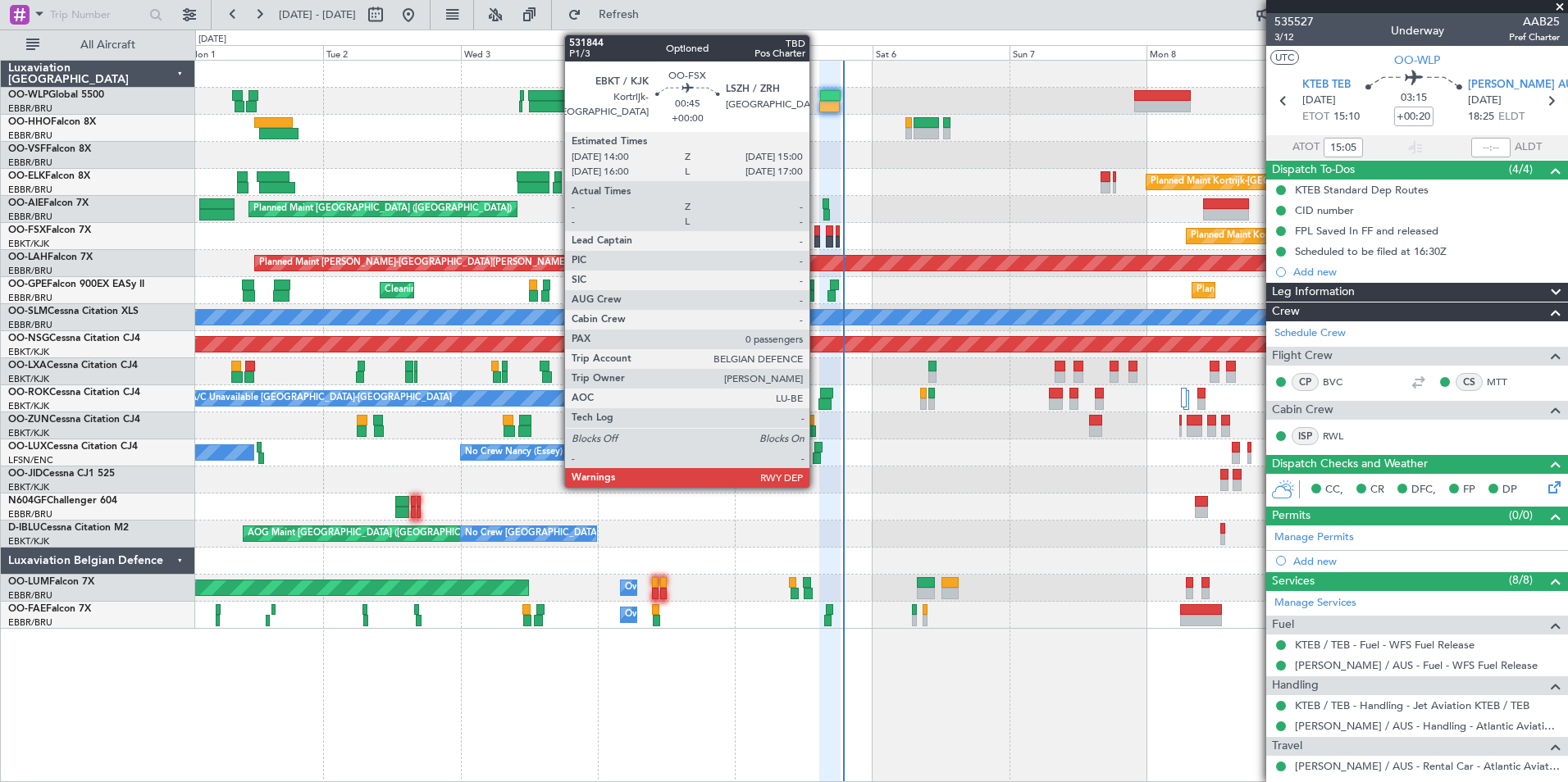
click at [817, 241] on div at bounding box center [817, 242] width 6 height 12
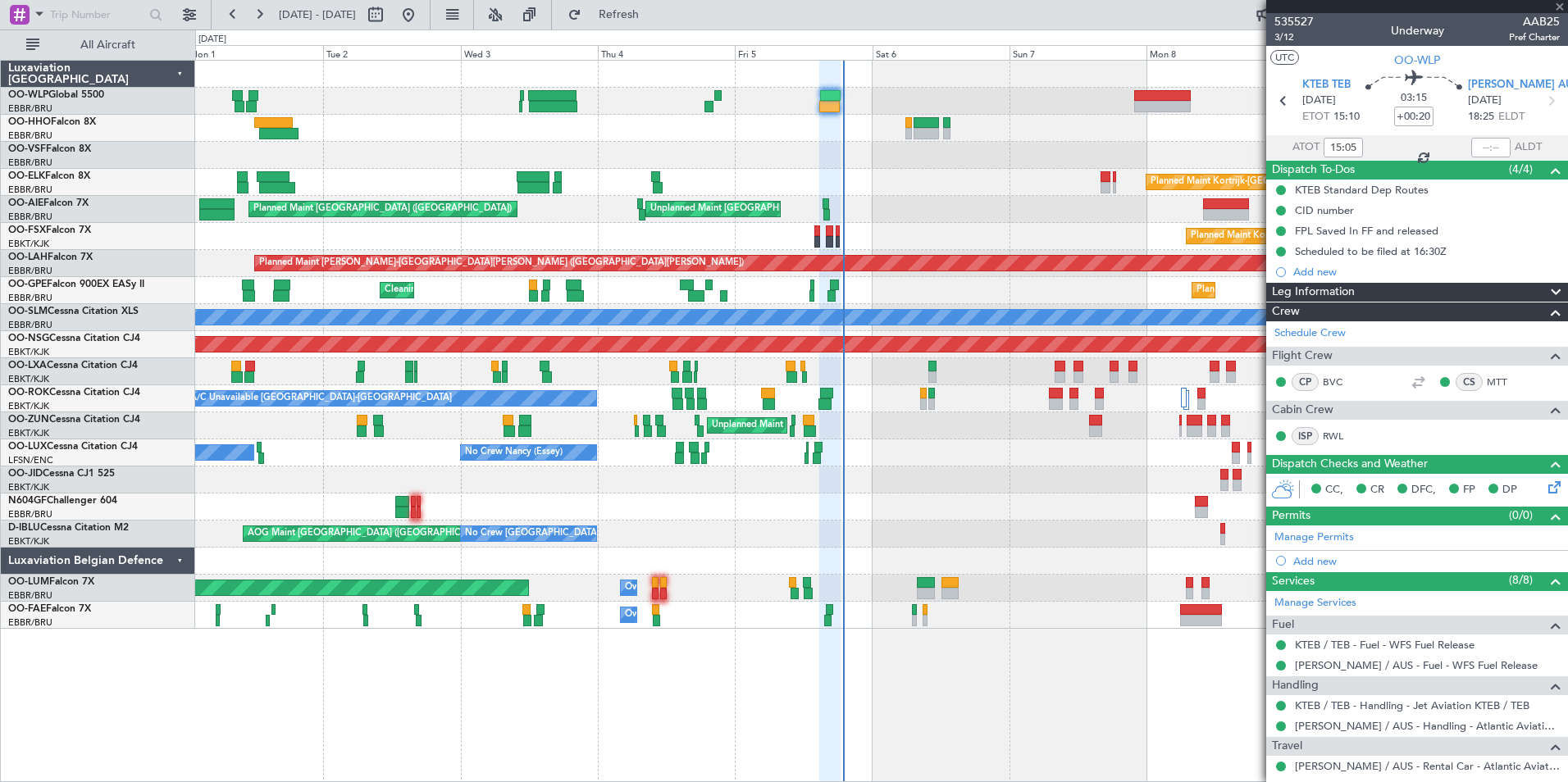
type input "0"
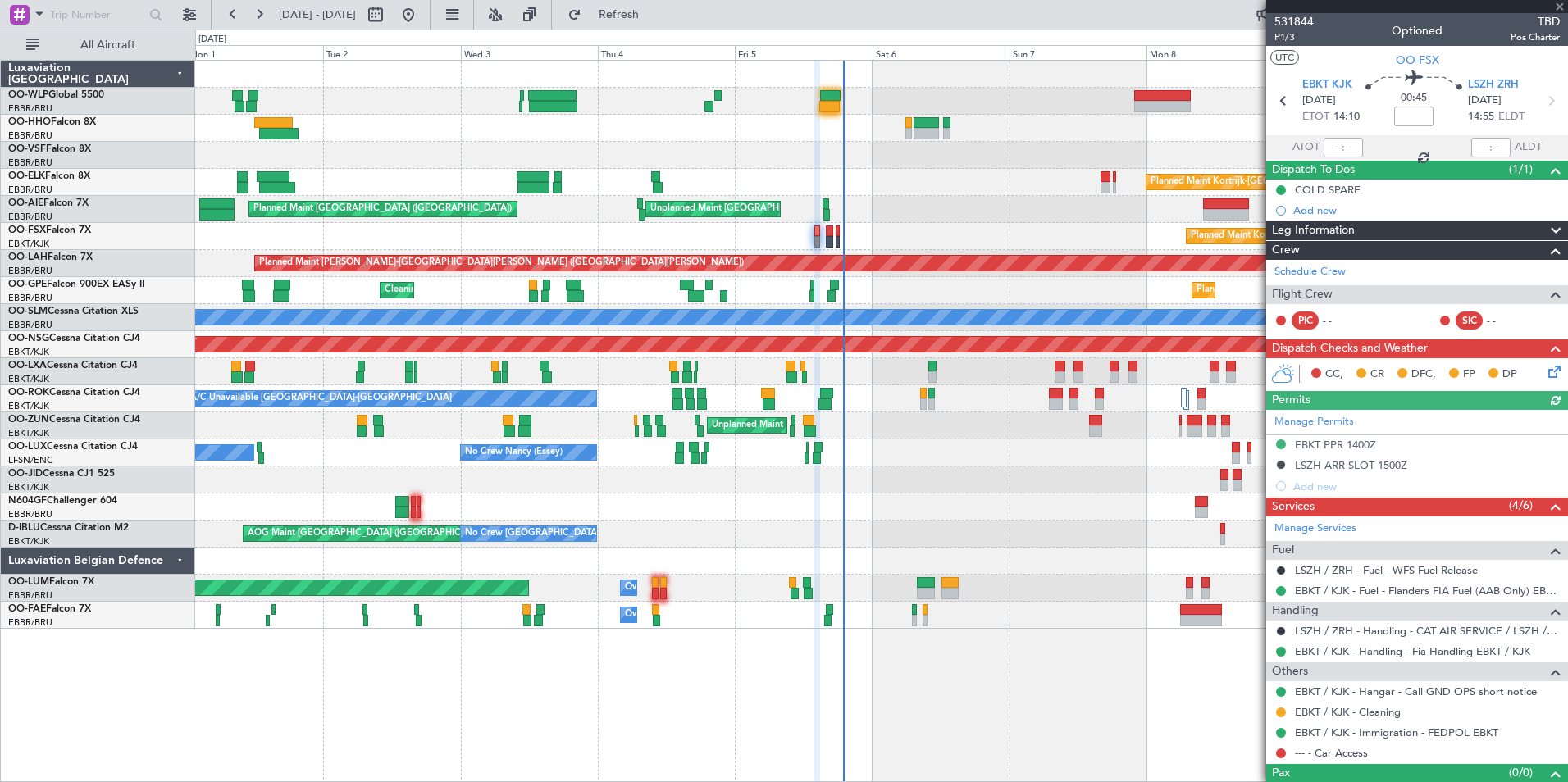
scroll to position [27, 0]
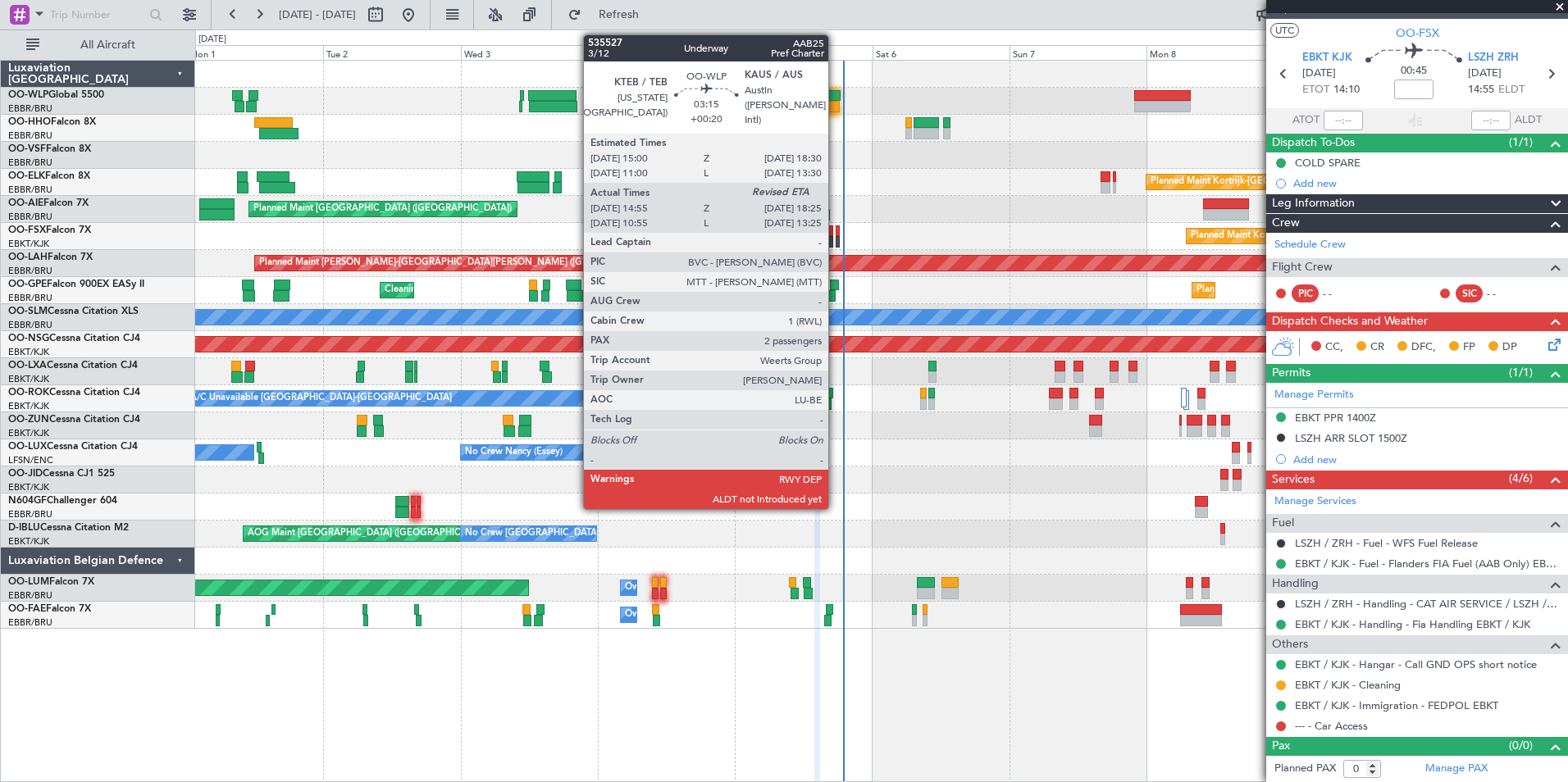
click at [830, 106] on div at bounding box center [830, 107] width 21 height 12
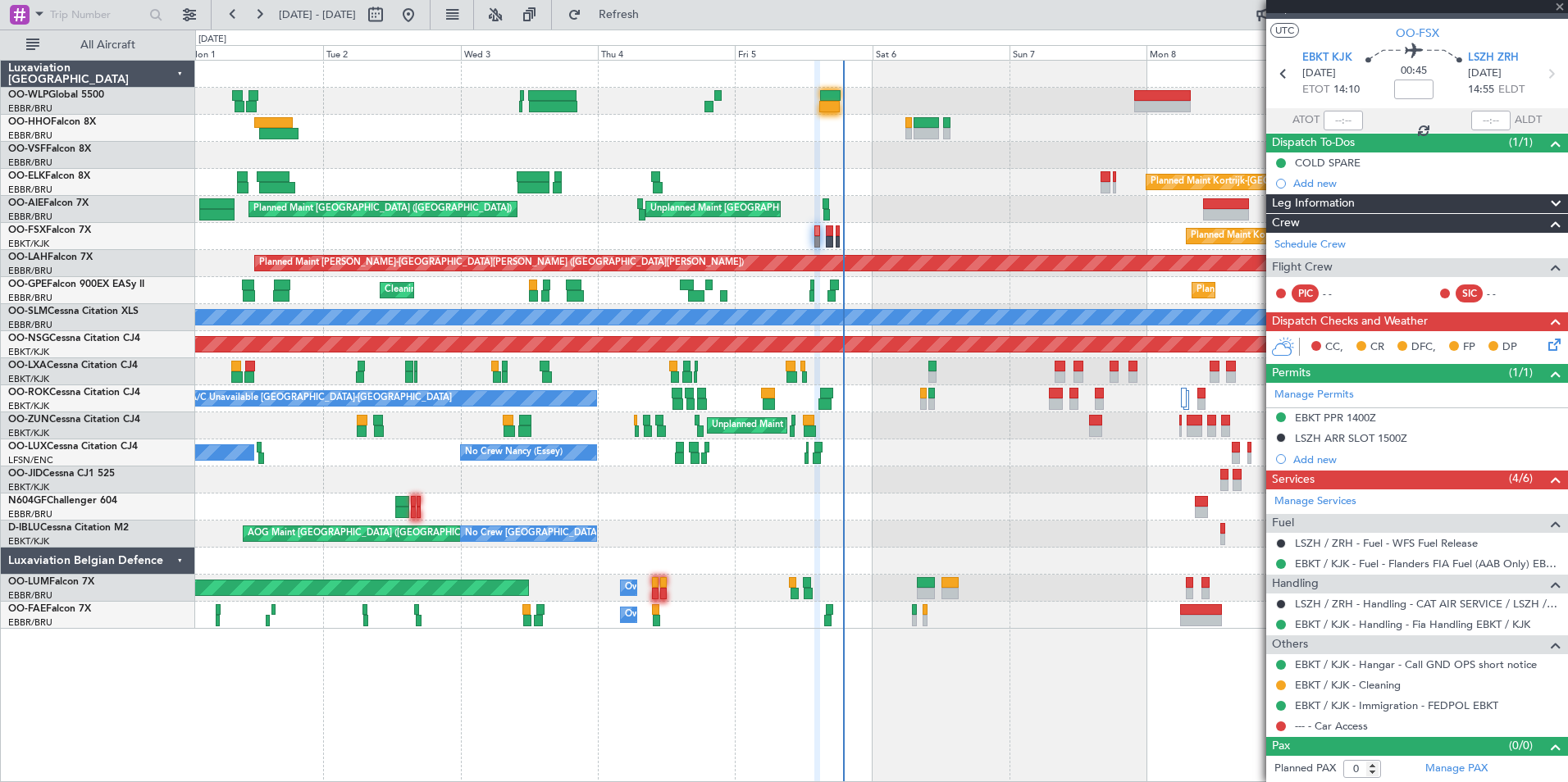
type input "+00:20"
type input "15:05"
type input "2"
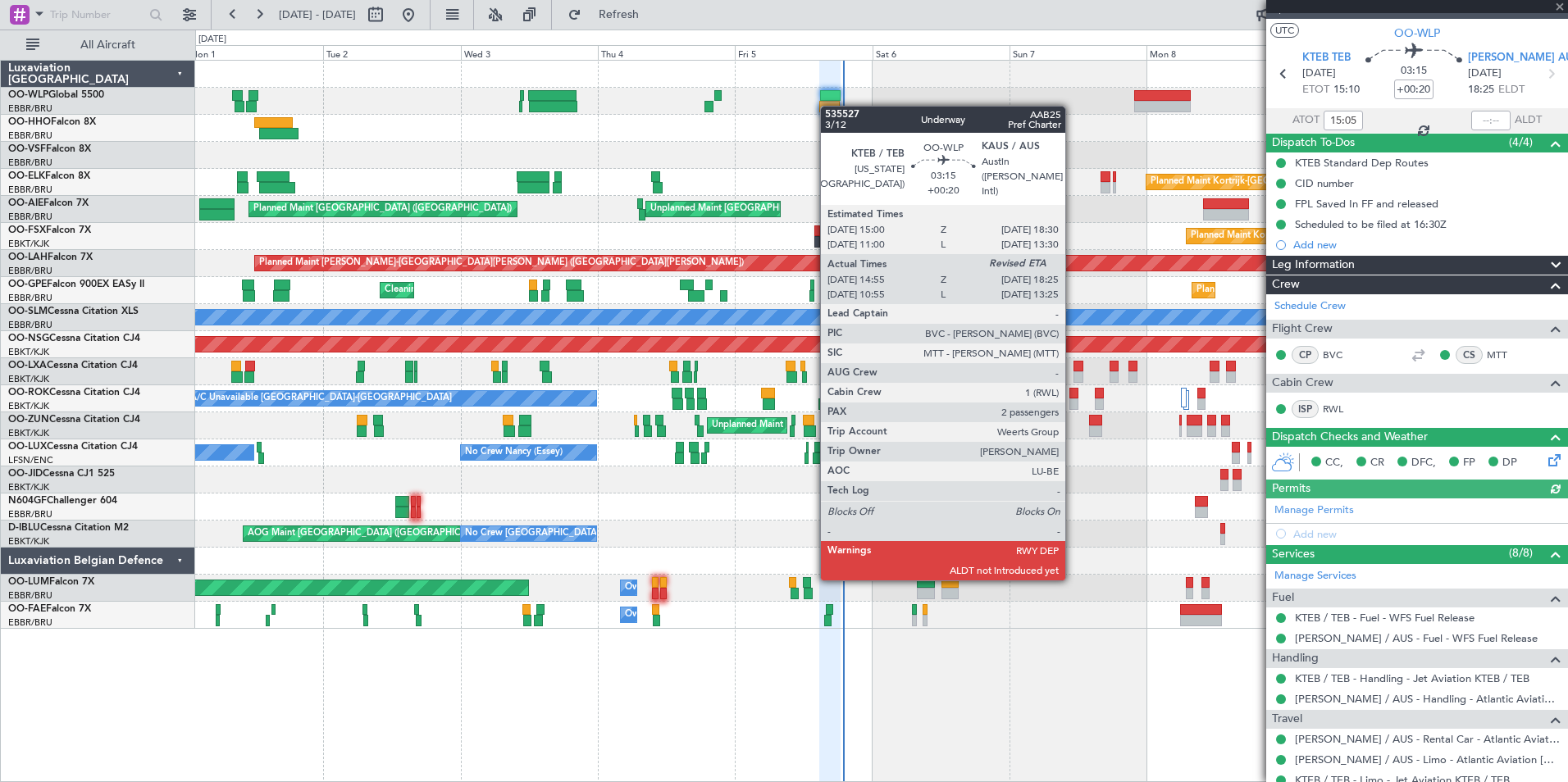
scroll to position [0, 0]
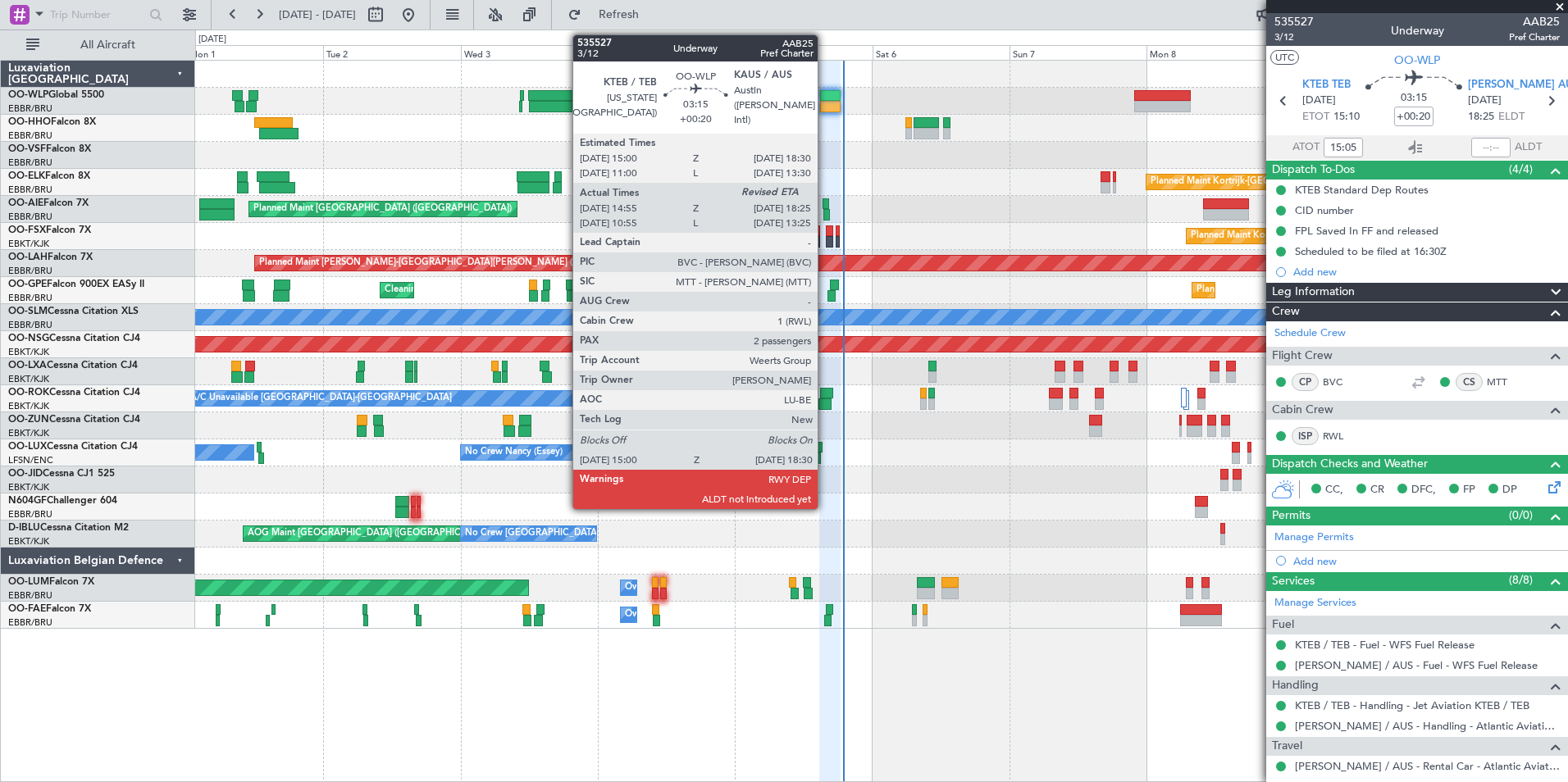
click at [825, 105] on div at bounding box center [830, 107] width 21 height 12
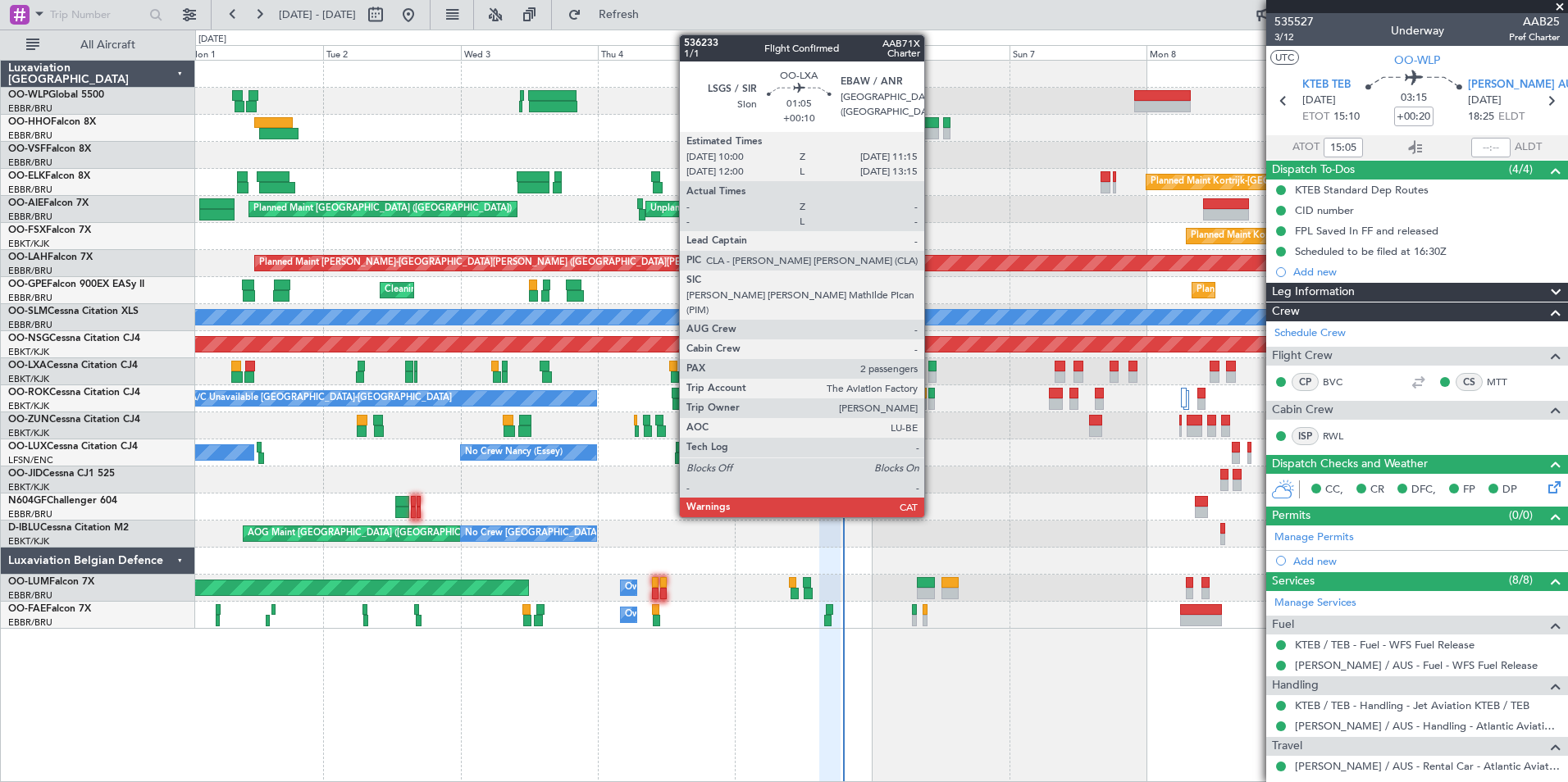
click at [932, 368] on div at bounding box center [932, 366] width 8 height 12
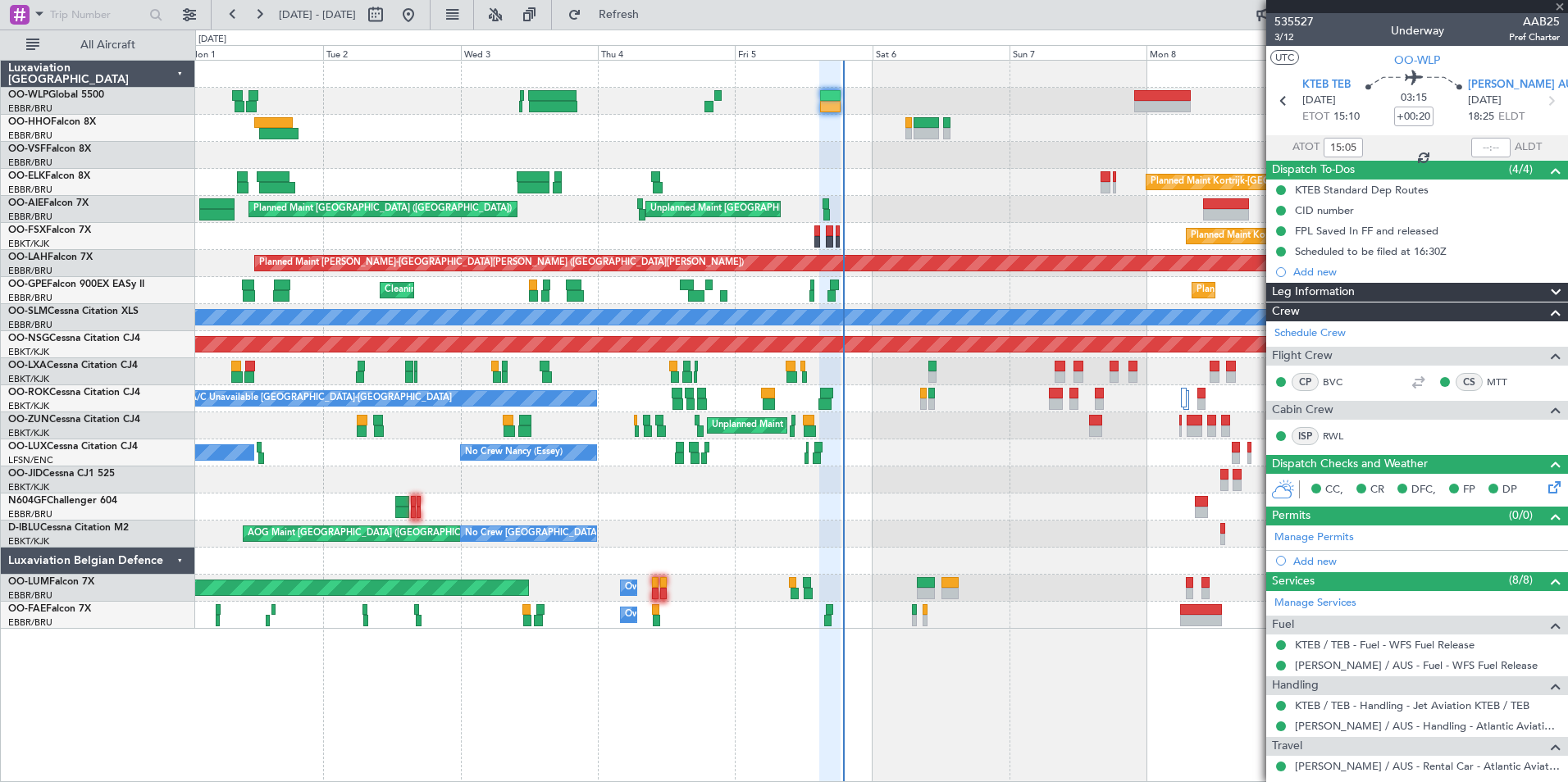
type input "+00:10"
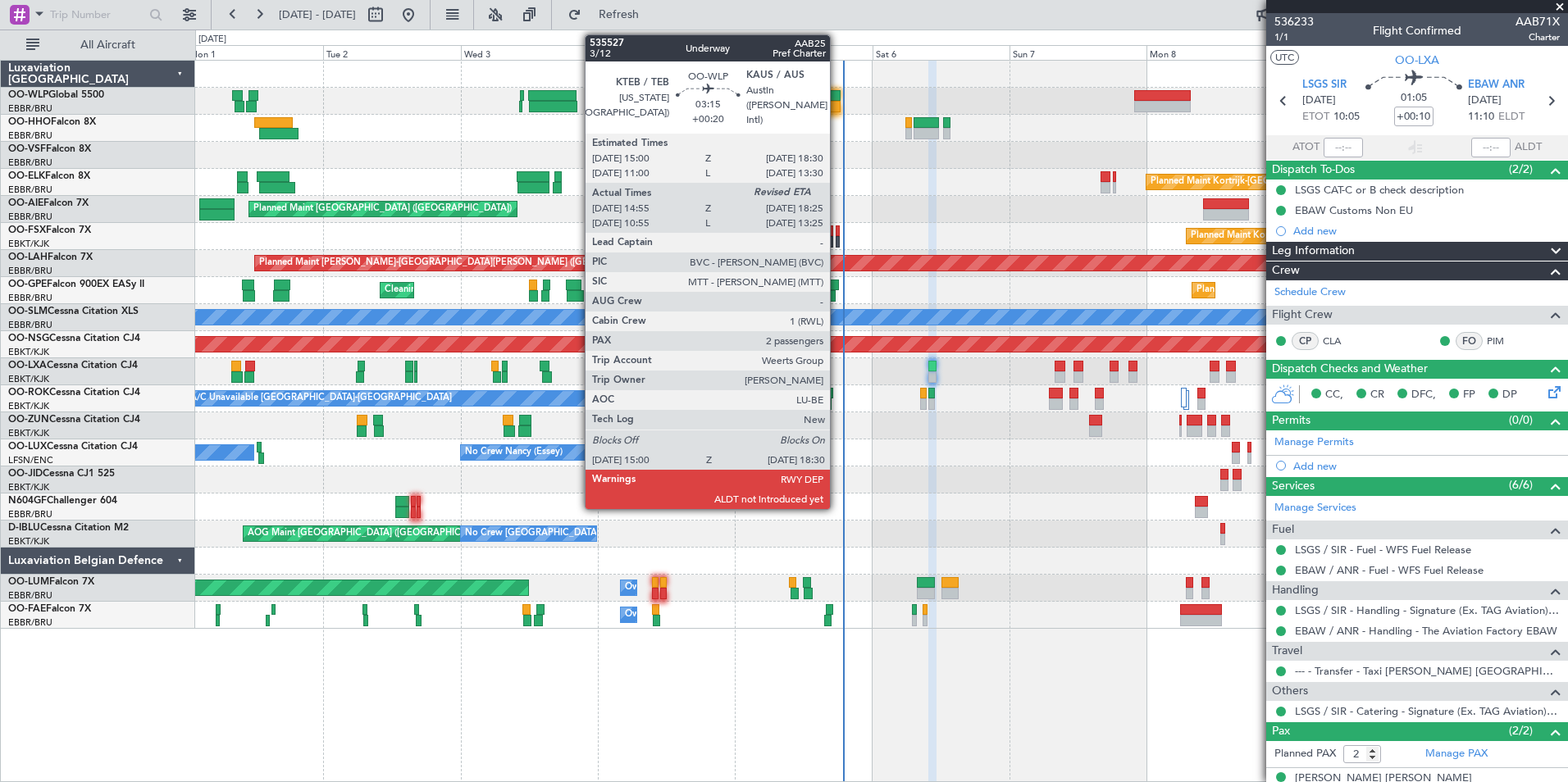
click at [829, 101] on div at bounding box center [830, 107] width 21 height 12
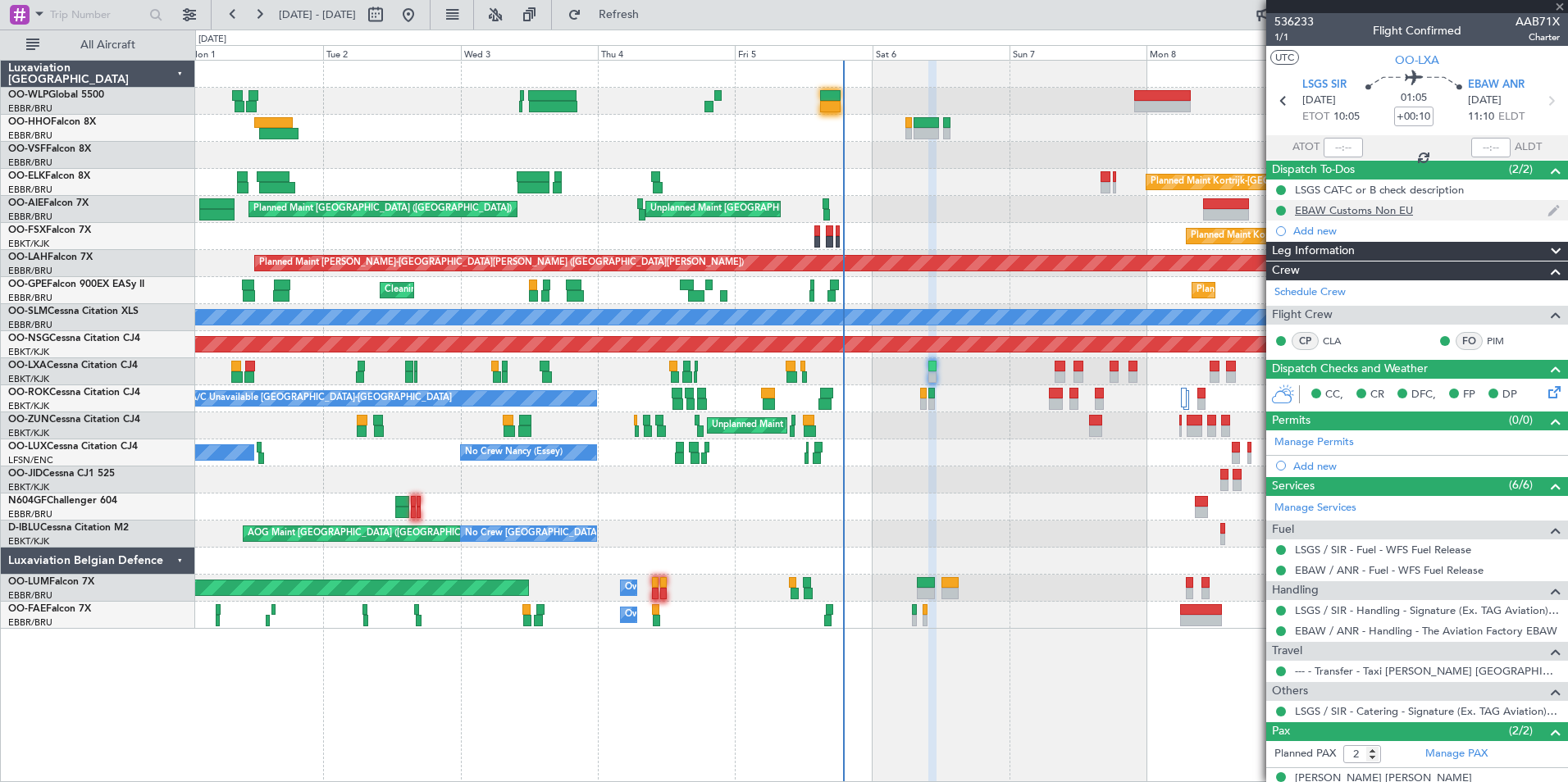
type input "+00:20"
type input "15:05"
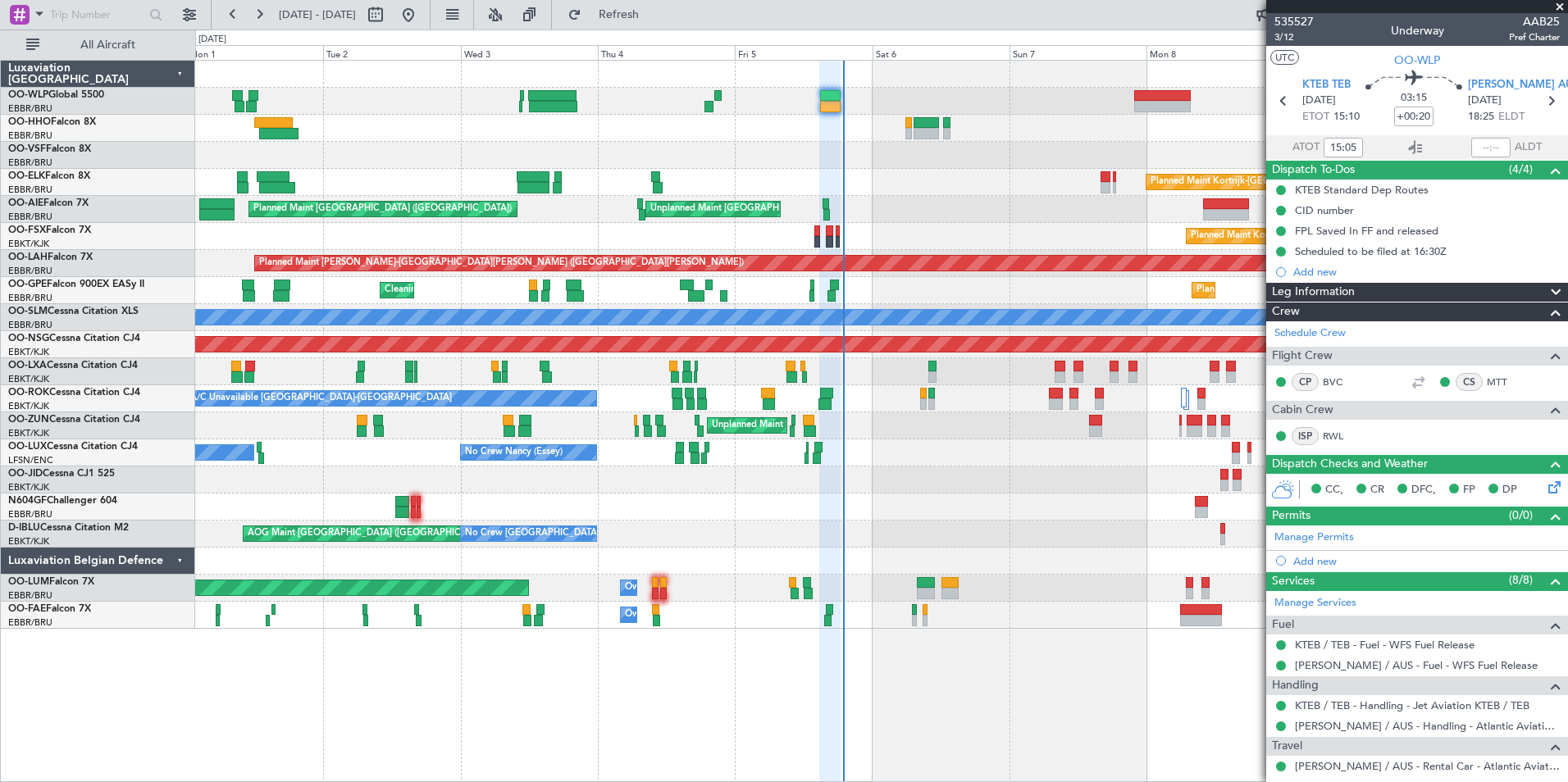
click at [1557, 6] on span at bounding box center [1560, 8] width 17 height 15
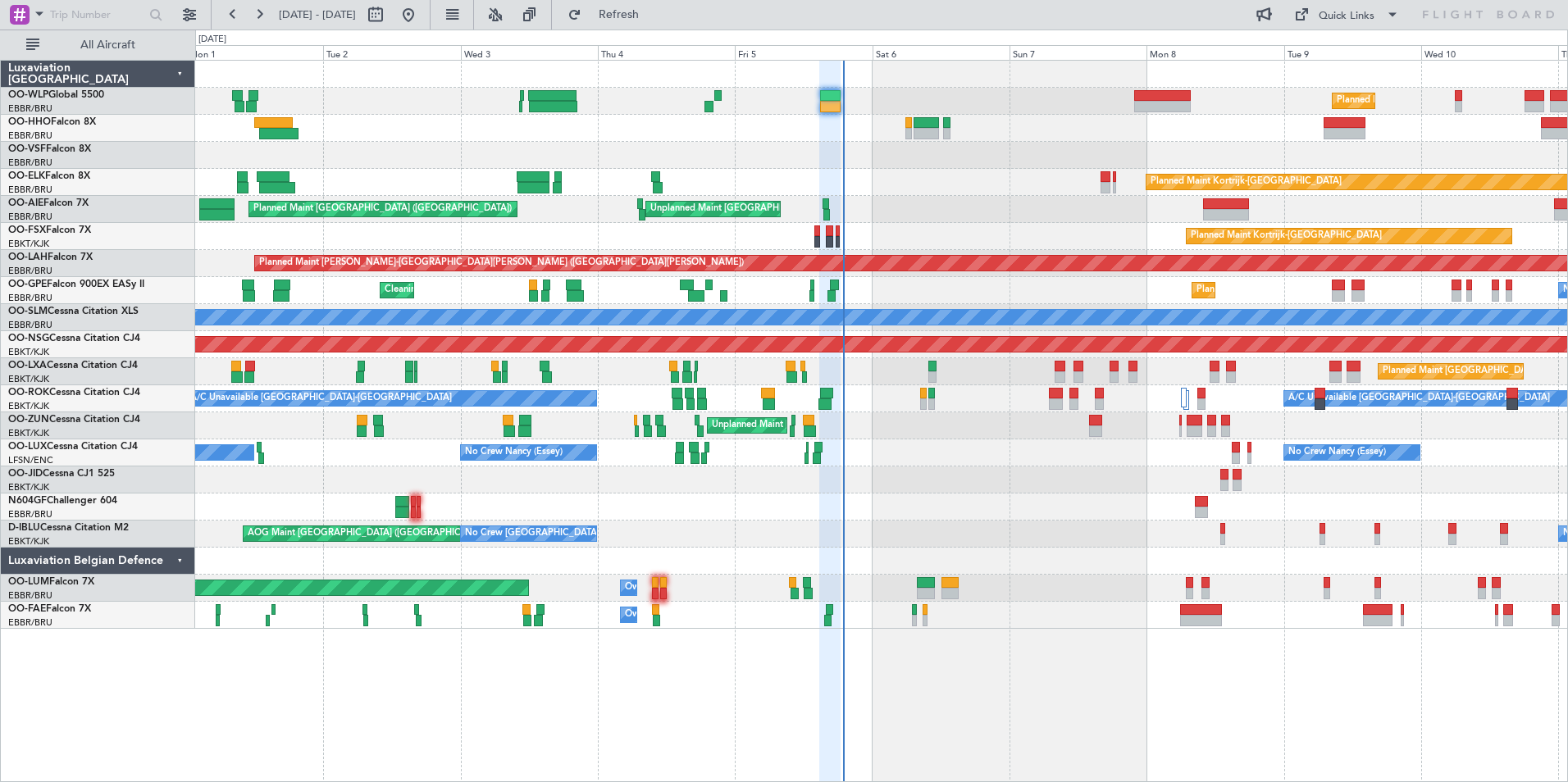
type input "0"
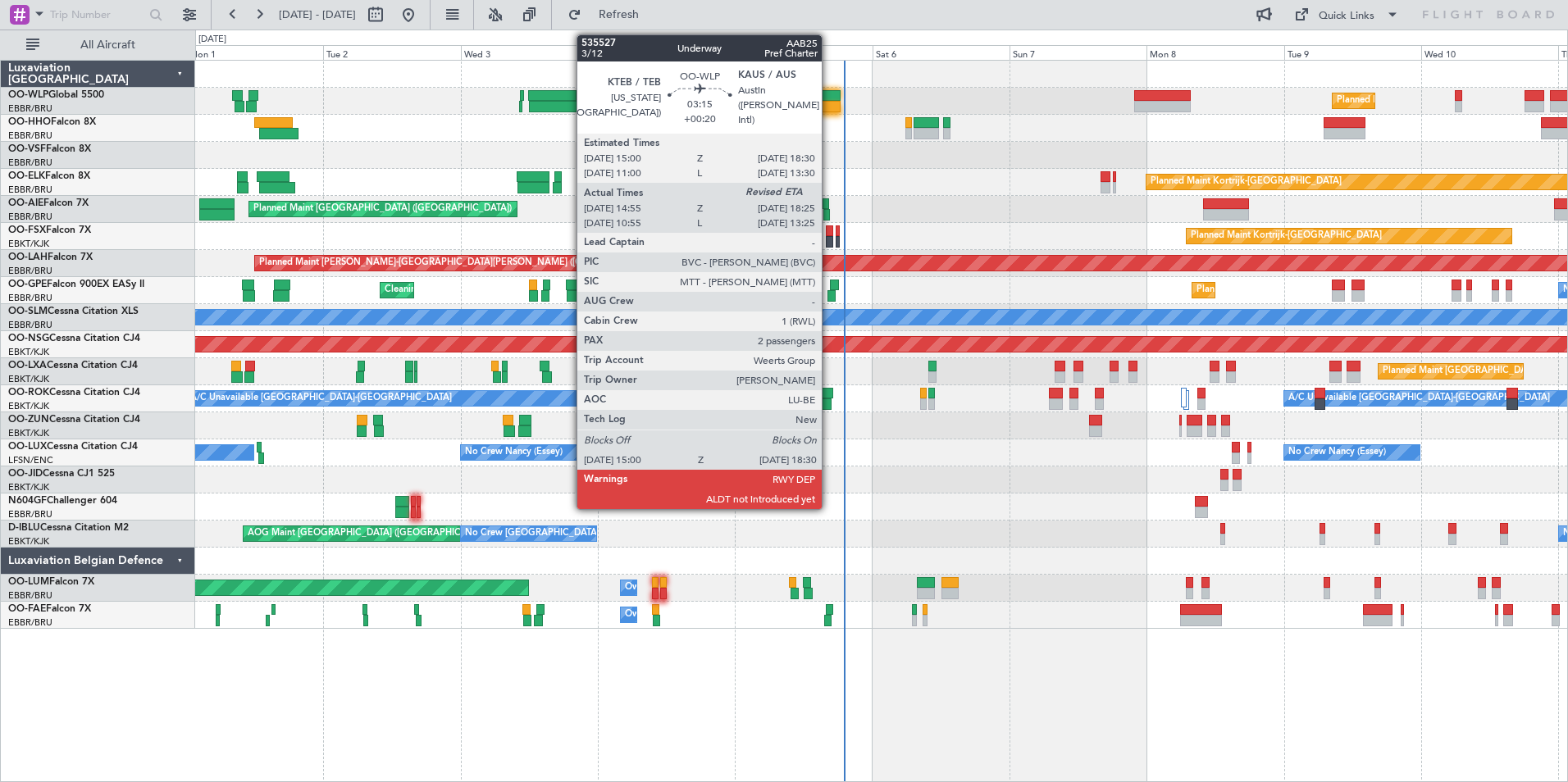
click at [829, 105] on div at bounding box center [830, 107] width 21 height 12
